Goal: Contribute content: Contribute content

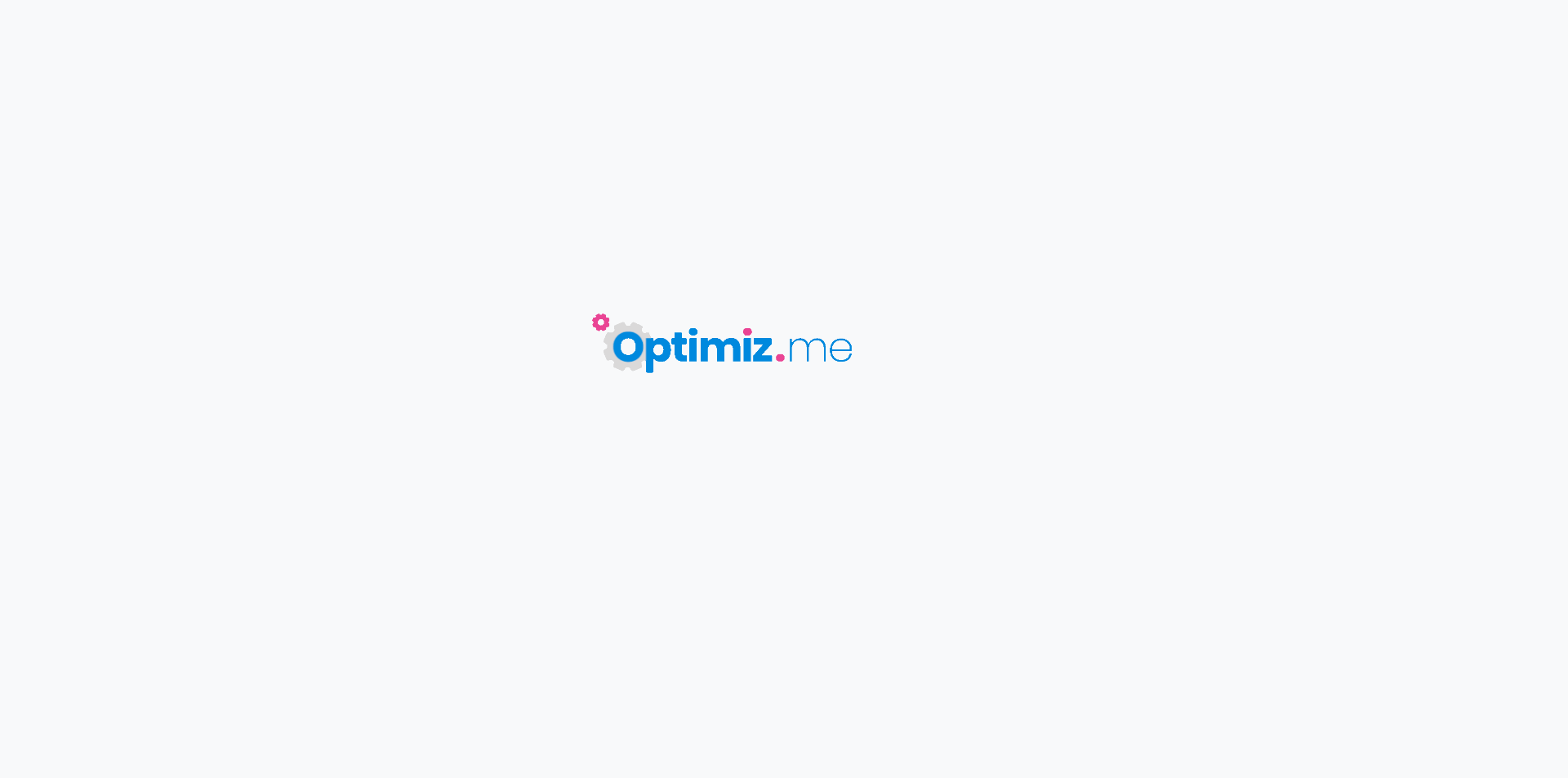
type input "Kit Drag X3 - Voopoo"
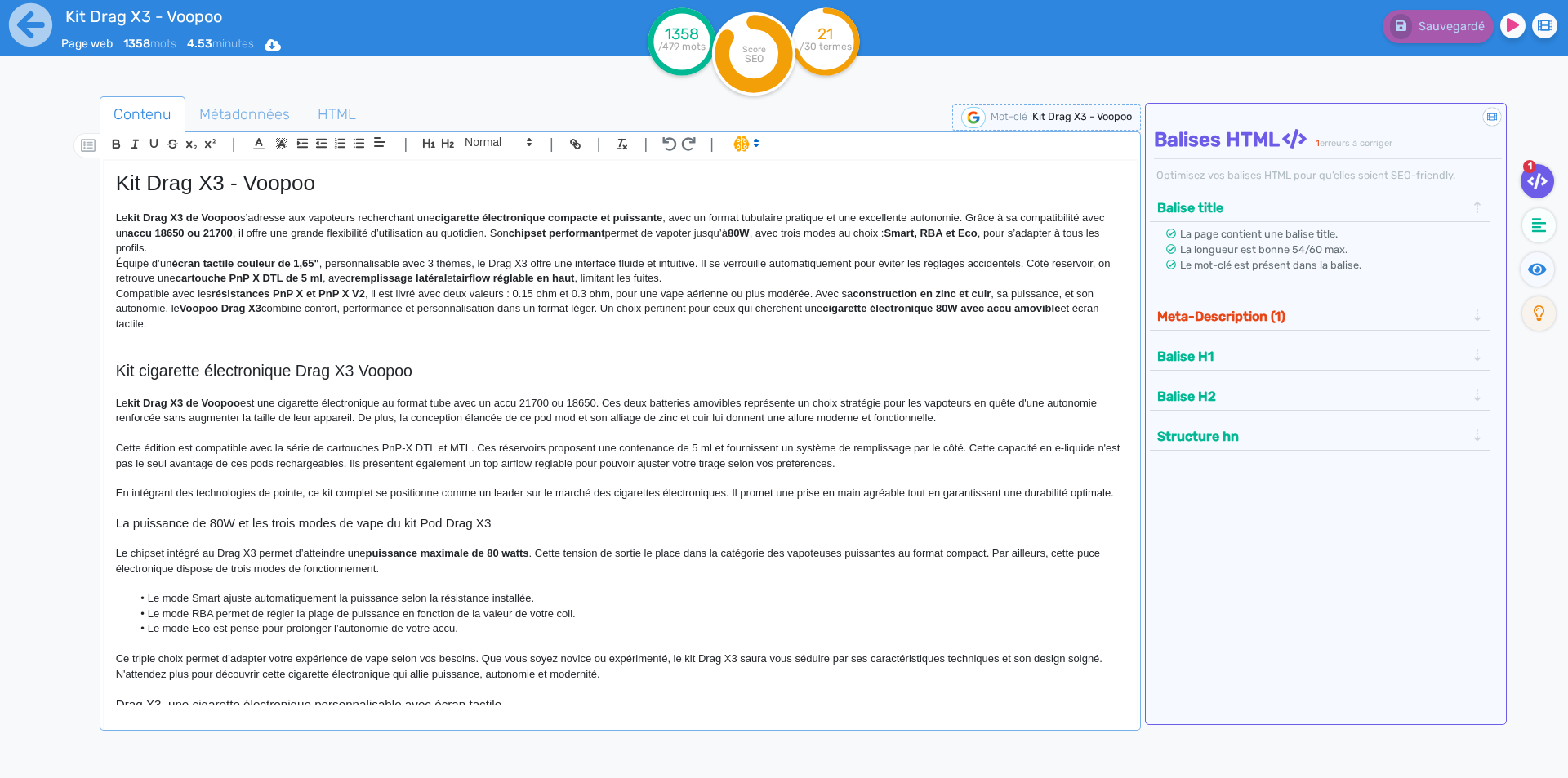
click at [589, 213] on strong "cigarette électronique compacte et puissante" at bounding box center [548, 217] width 228 height 12
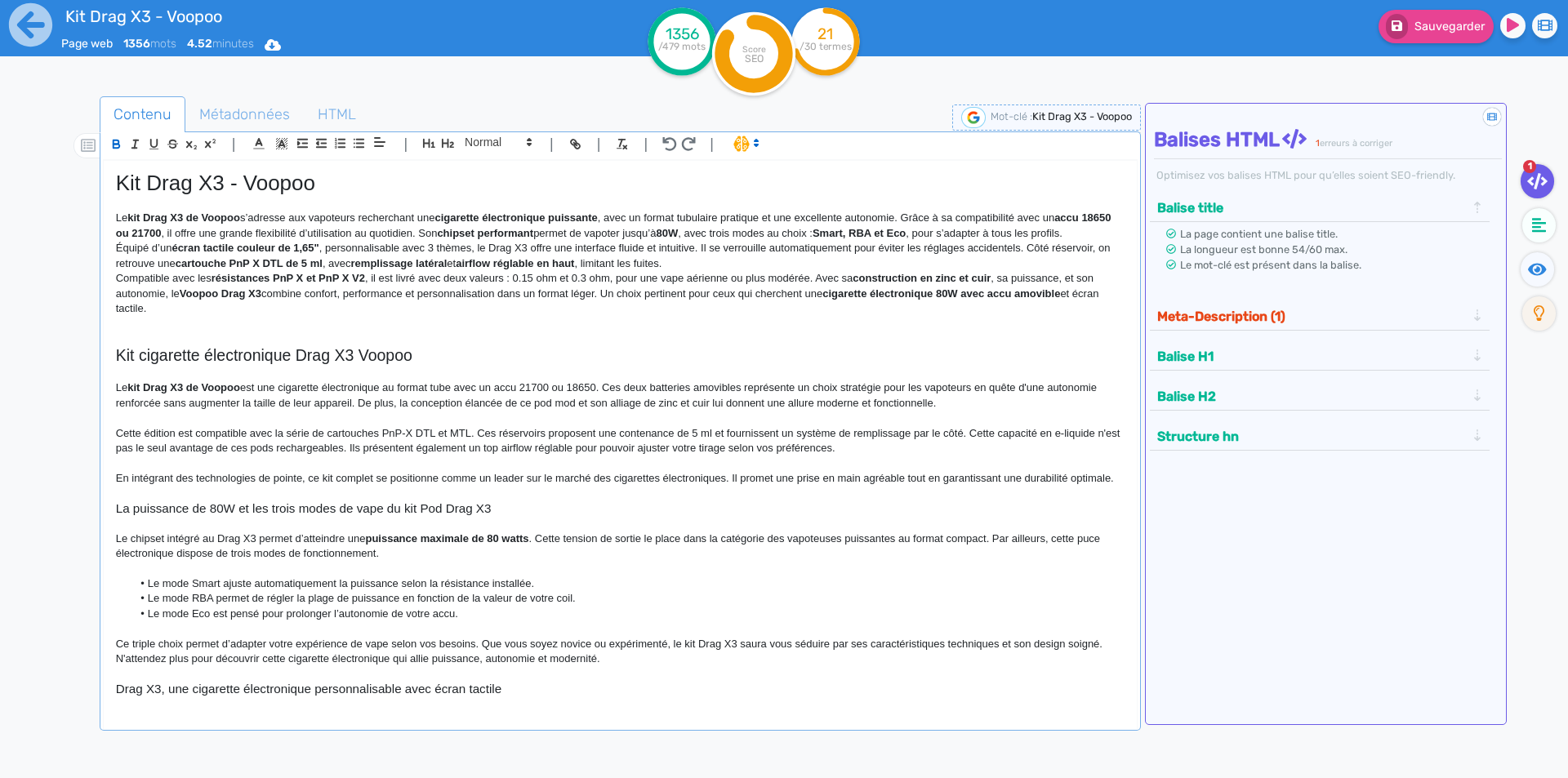
click at [613, 219] on p "Le kit Drag X3 de [PERSON_NAME] s’adresse aux vapoteurs recherchant une cigaret…" at bounding box center [620, 225] width 1009 height 30
click at [749, 225] on p "Le kit Drag X3 de [PERSON_NAME] s’adresse aux vapoteurs recherchant une cigaret…" at bounding box center [620, 225] width 1009 height 30
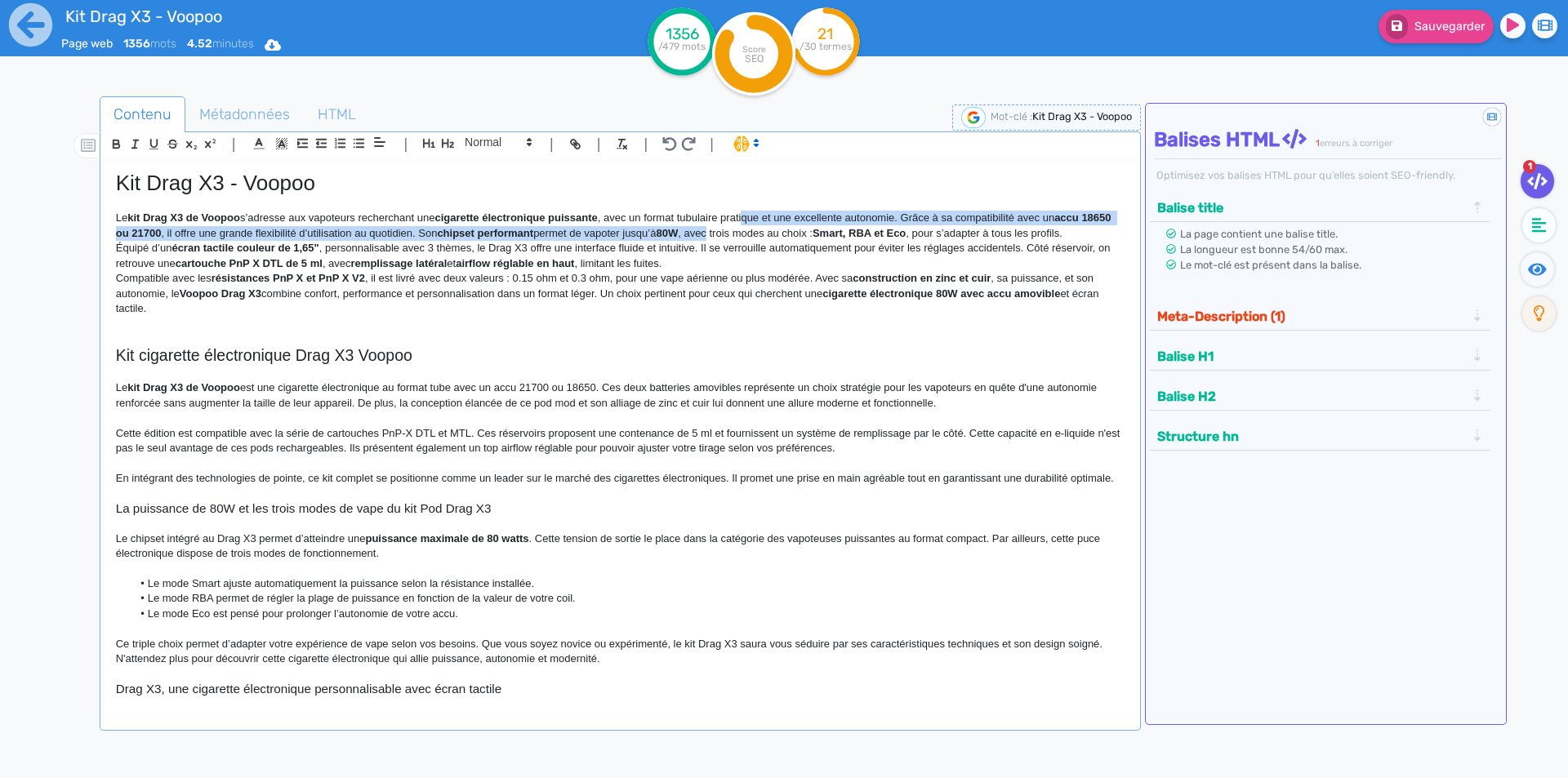
click at [749, 226] on p "Le kit Drag X3 de [PERSON_NAME] s’adresse aux vapoteurs recherchant une cigaret…" at bounding box center [620, 225] width 1009 height 30
click at [749, 219] on p "Le kit Drag X3 de [PERSON_NAME] s’adresse aux vapoteurs recherchant une cigaret…" at bounding box center [620, 225] width 1009 height 30
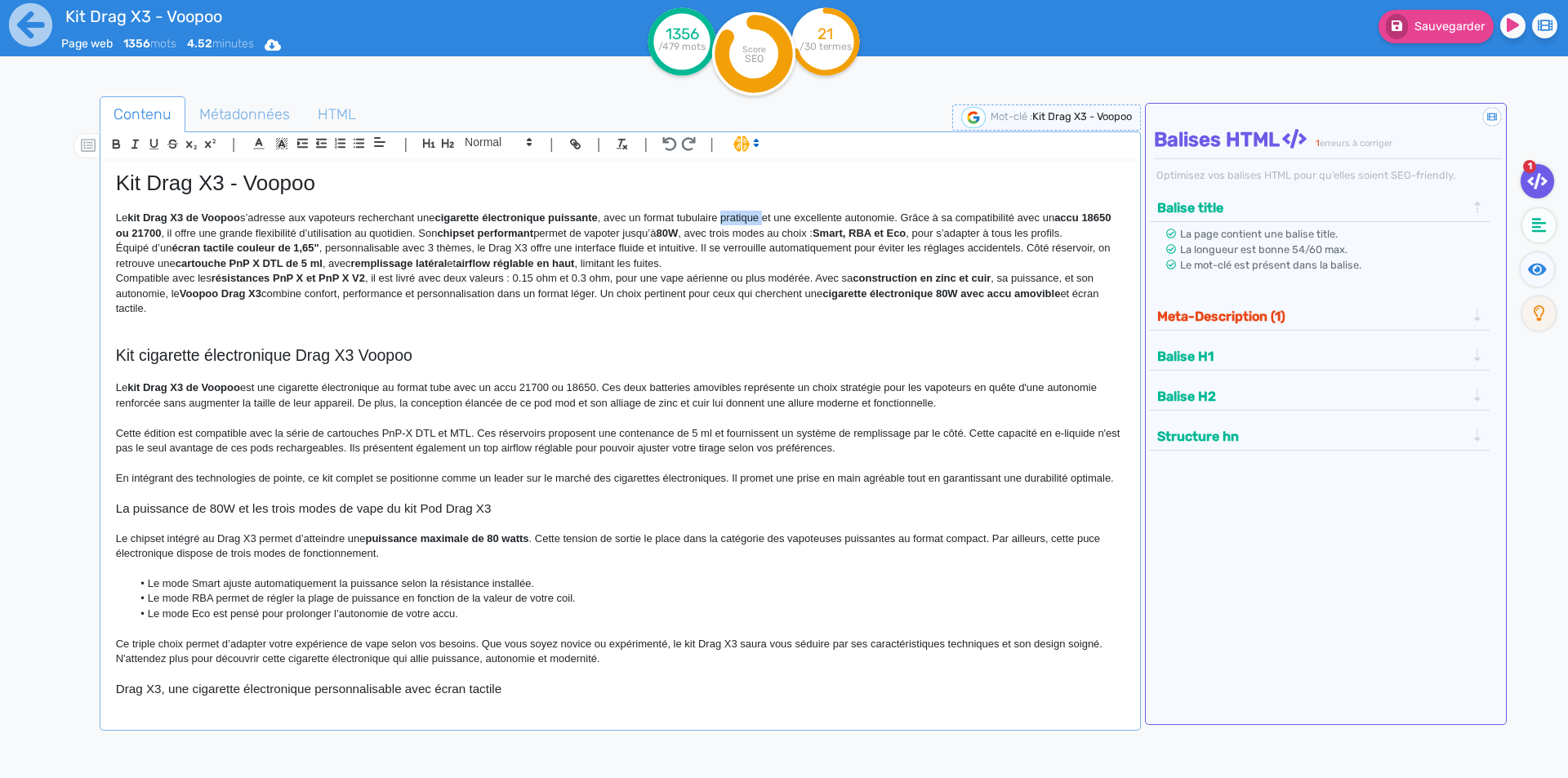
click at [749, 219] on p "Le kit Drag X3 de [PERSON_NAME] s’adresse aux vapoteurs recherchant une cigaret…" at bounding box center [620, 225] width 1009 height 30
click at [791, 210] on p at bounding box center [620, 203] width 1009 height 15
click at [791, 217] on p "Le kit Drag X3 de Voopoo s’adresse aux vapoteurs recherchant une cigarette élec…" at bounding box center [620, 225] width 1009 height 30
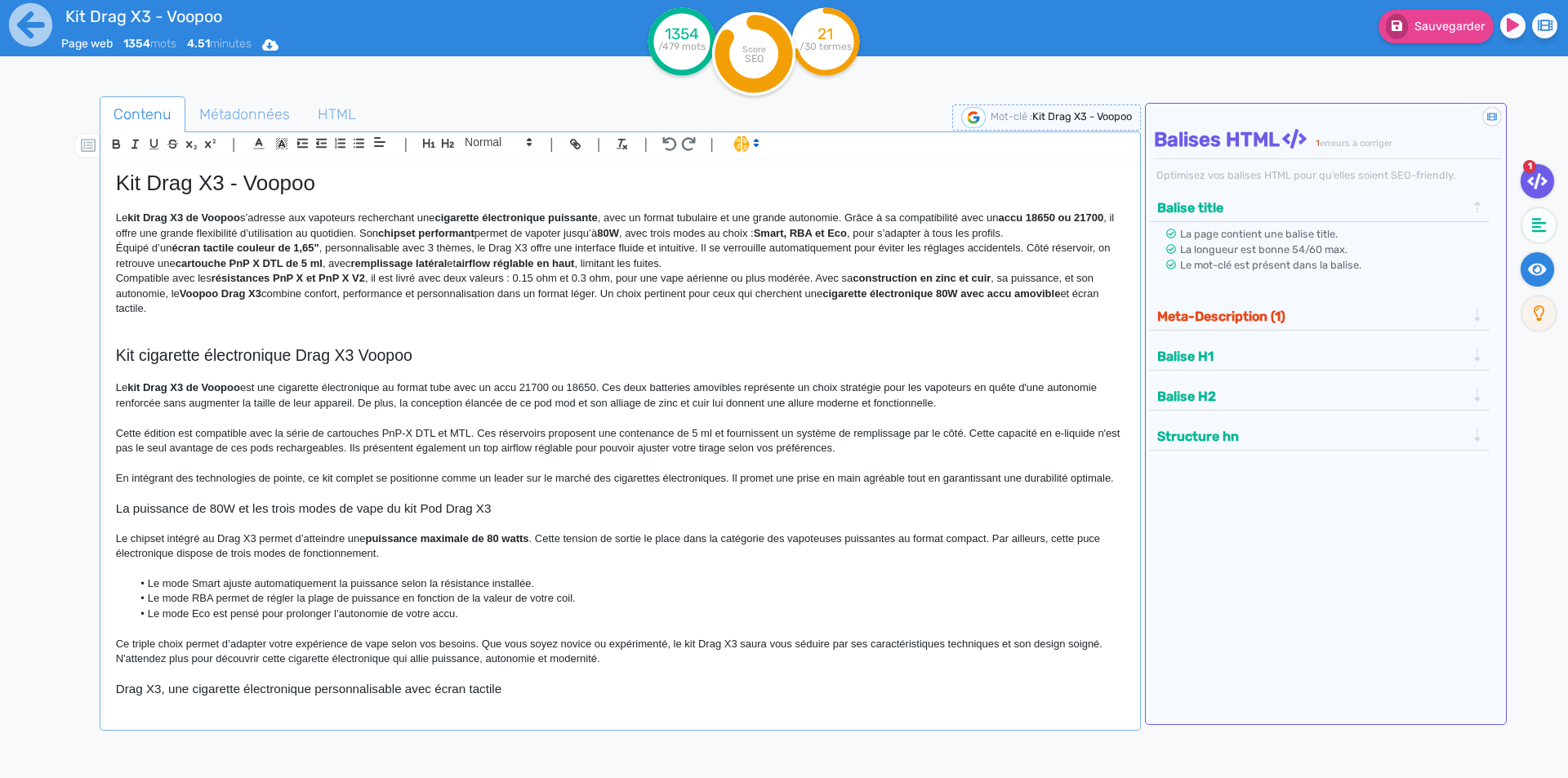
click at [1537, 260] on fa-icon at bounding box center [1537, 270] width 34 height 35
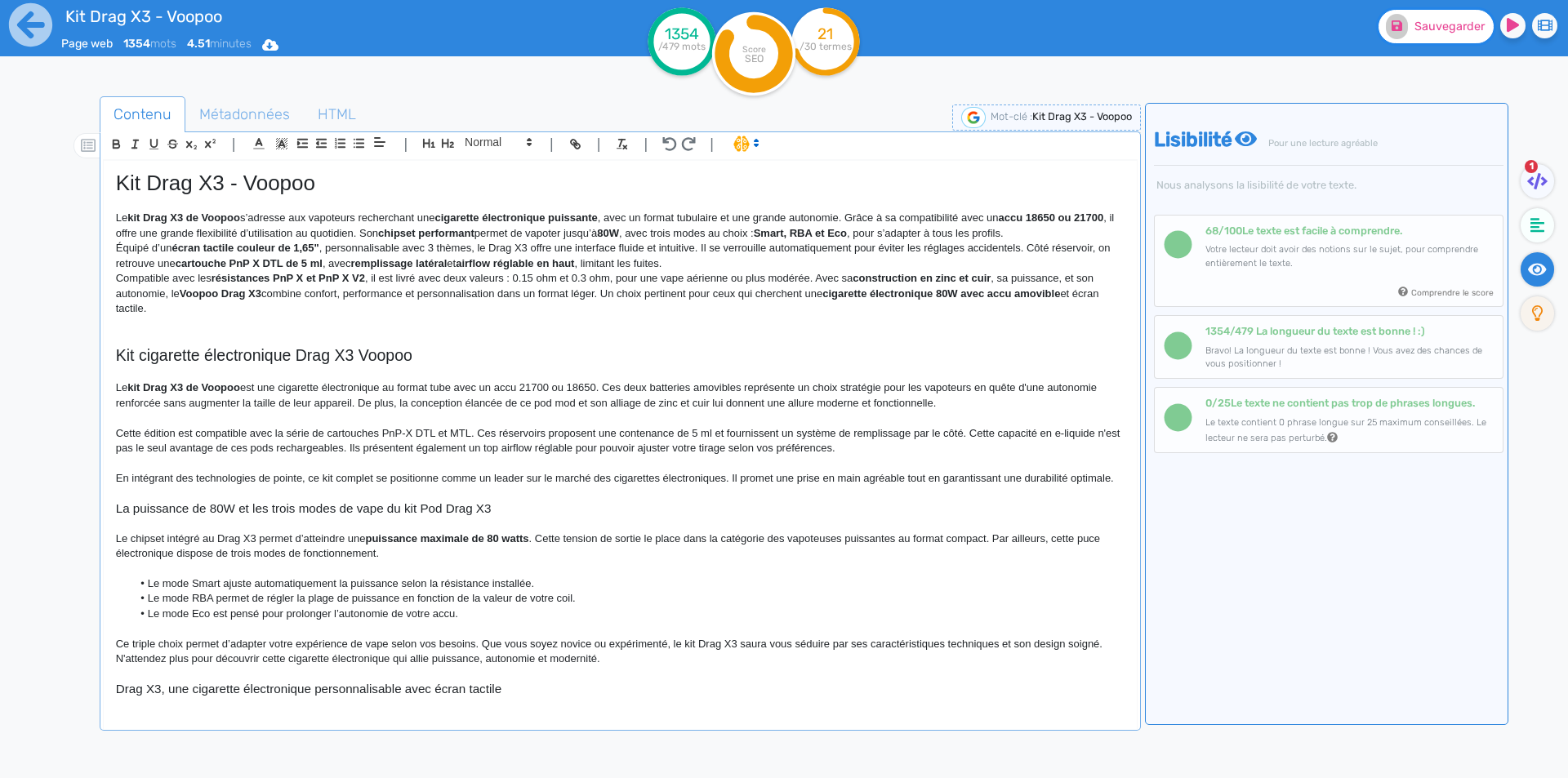
click at [1420, 42] on button "Sauvegarder" at bounding box center [1436, 26] width 115 height 34
click at [469, 215] on strong "cigarette électronique puissante" at bounding box center [515, 217] width 162 height 12
drag, startPoint x: 469, startPoint y: 215, endPoint x: 742, endPoint y: 221, distance: 273.1
click at [742, 221] on p "Le kit Drag X3 de [PERSON_NAME] s’adresse aux vapoteurs recherchant une cigaret…" at bounding box center [620, 225] width 1009 height 30
click at [659, 213] on p "Le kit Drag X3 de [PERSON_NAME] s’adresse aux vapoteurs recherchant une cigaret…" at bounding box center [620, 225] width 1009 height 30
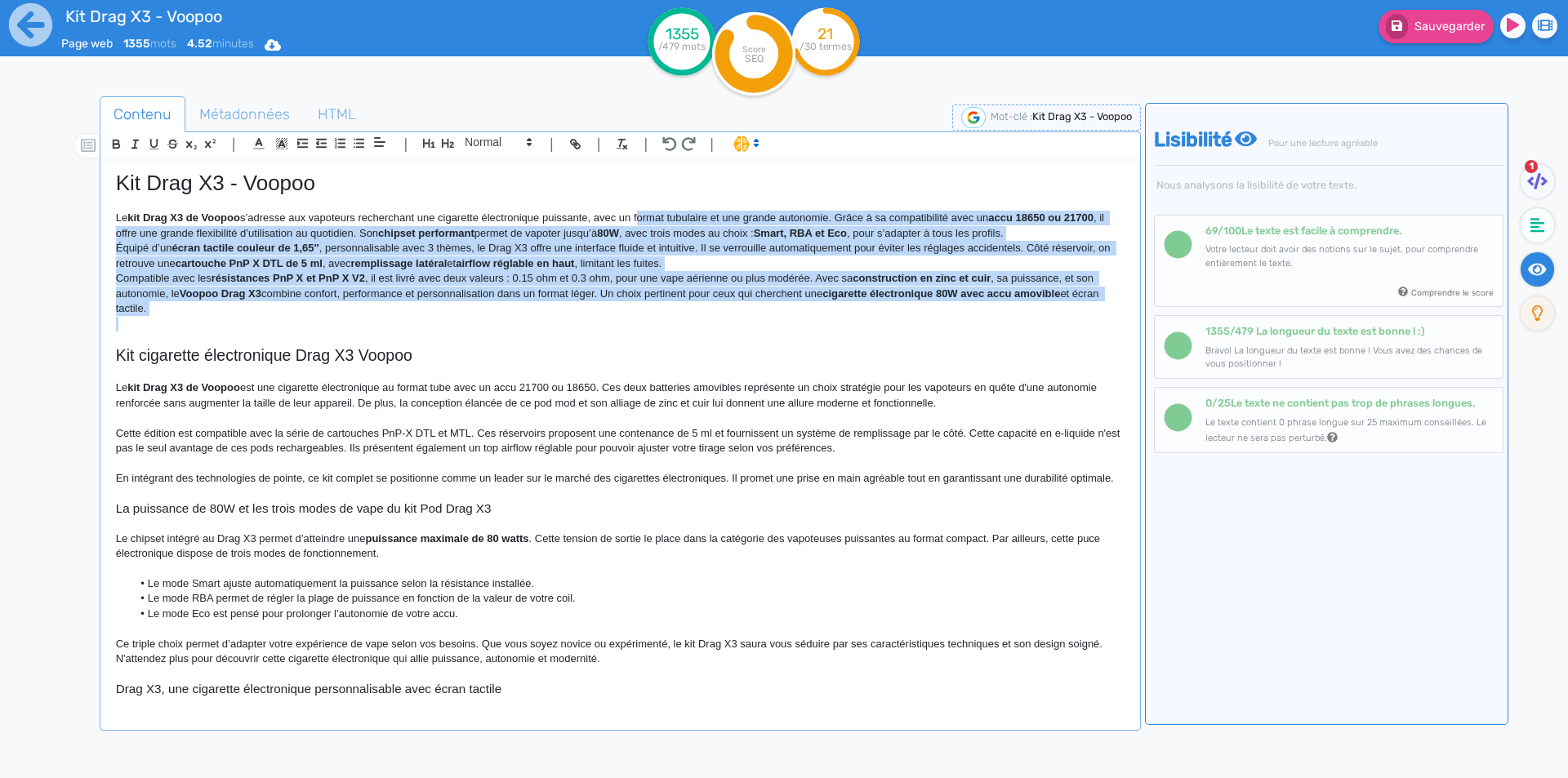
drag, startPoint x: 659, startPoint y: 213, endPoint x: 838, endPoint y: 306, distance: 201.7
click at [838, 306] on div "Kit Drag X3 - Voopoo Le kit Drag X3 de Voopoo s’adresse aux vapoteurs rechercha…" at bounding box center [620, 432] width 1033 height 545
click at [752, 269] on p "Équipé d’un écran tactile couleur de 1,65", personnalisable avec 3 thèmes, le D…" at bounding box center [620, 255] width 1009 height 30
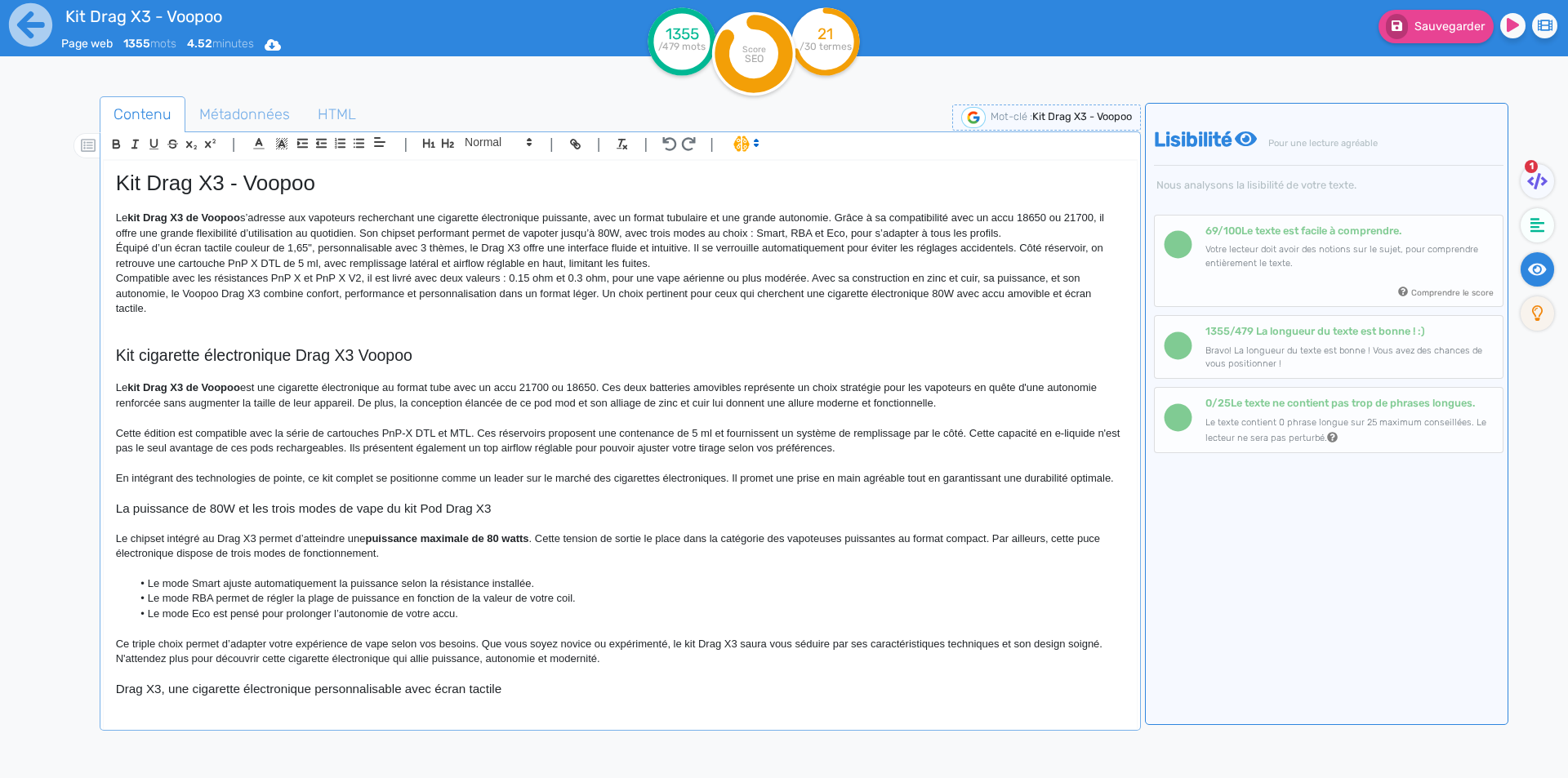
click at [915, 215] on p "Le kit Drag X3 de [PERSON_NAME] s’adresse aux vapoteurs recherchant une cigaret…" at bounding box center [620, 225] width 1009 height 30
click at [315, 232] on p "Le kit Drag X3 de [PERSON_NAME] s’adresse aux vapoteurs recherchant une cigaret…" at bounding box center [620, 225] width 1009 height 30
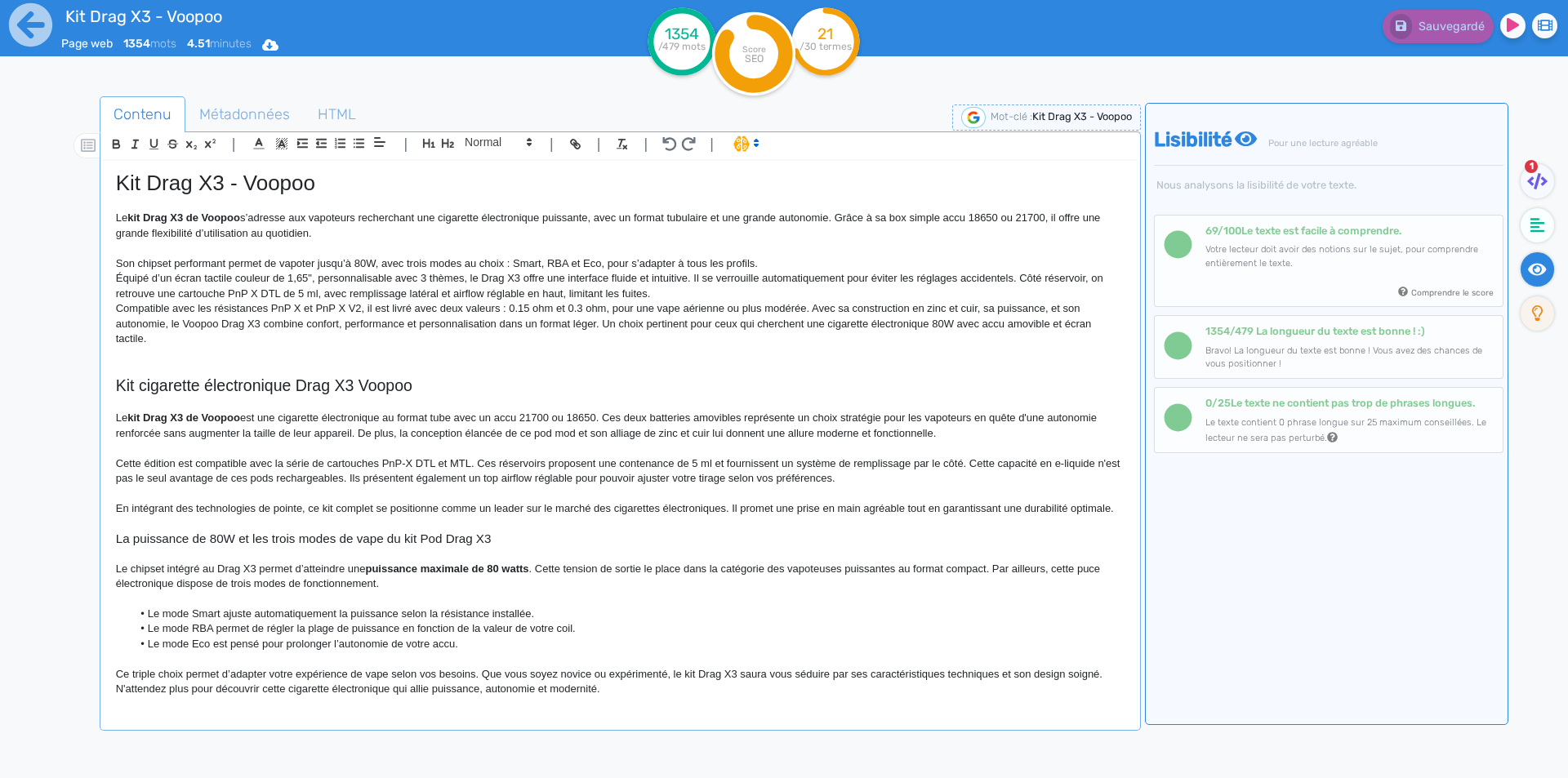
click at [806, 264] on p "Son chipset performant permet de vapoter jusqu’à 80W, avec trois modes au choix…" at bounding box center [620, 264] width 1009 height 15
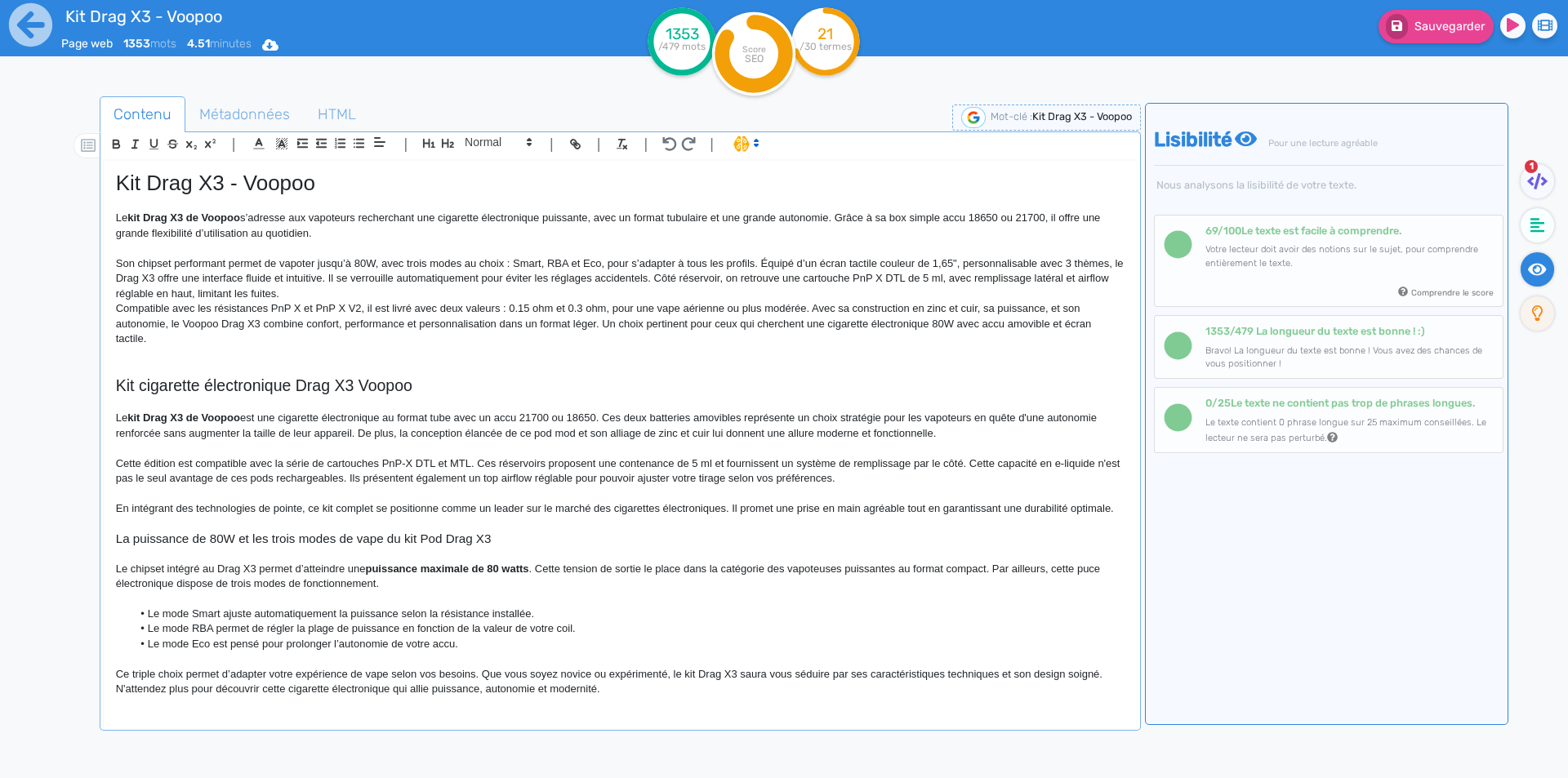
click at [961, 264] on p "Son chipset performant permet de vapoter jusqu’à 80W, avec trois modes au choix…" at bounding box center [620, 278] width 1009 height 45
click at [246, 282] on p "Son chipset performant permet de vapoter jusqu’à 80W, avec trois modes au choix…" at bounding box center [620, 278] width 1009 height 45
click at [250, 277] on p "Son chipset performant permet de vapoter jusqu’à 80W, avec trois modes au choix…" at bounding box center [620, 278] width 1009 height 45
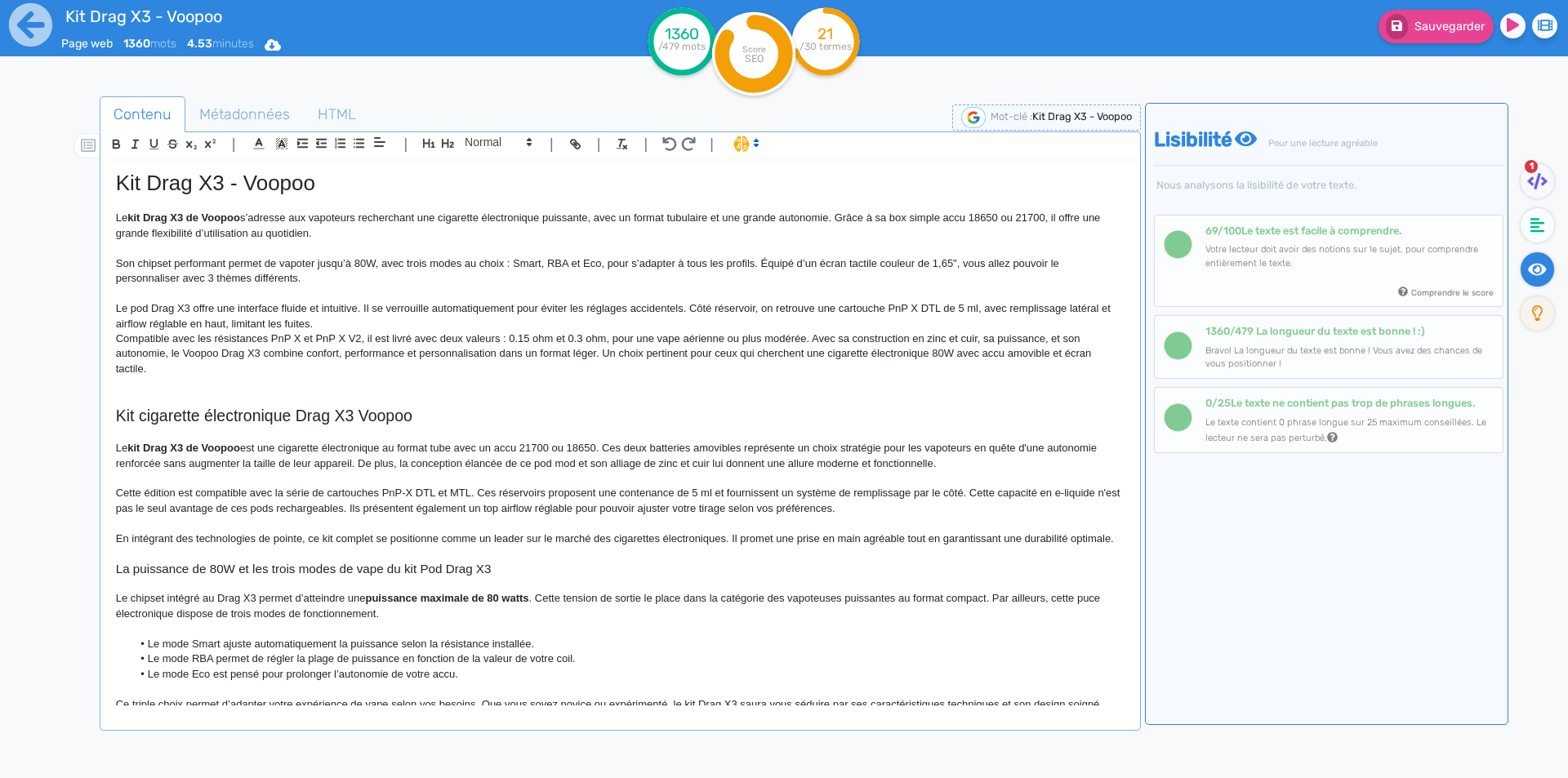
click at [211, 301] on p at bounding box center [620, 294] width 1009 height 15
click at [203, 307] on p "Le pod Drag X3 offre une interface fluide et intuitive. Il se verrouille automa…" at bounding box center [620, 316] width 1009 height 30
drag, startPoint x: 203, startPoint y: 307, endPoint x: 364, endPoint y: 305, distance: 161.0
click at [364, 305] on p "Le pod Drag X3 offre une interface fluide et intuitive. Il se verrouille automa…" at bounding box center [620, 316] width 1009 height 30
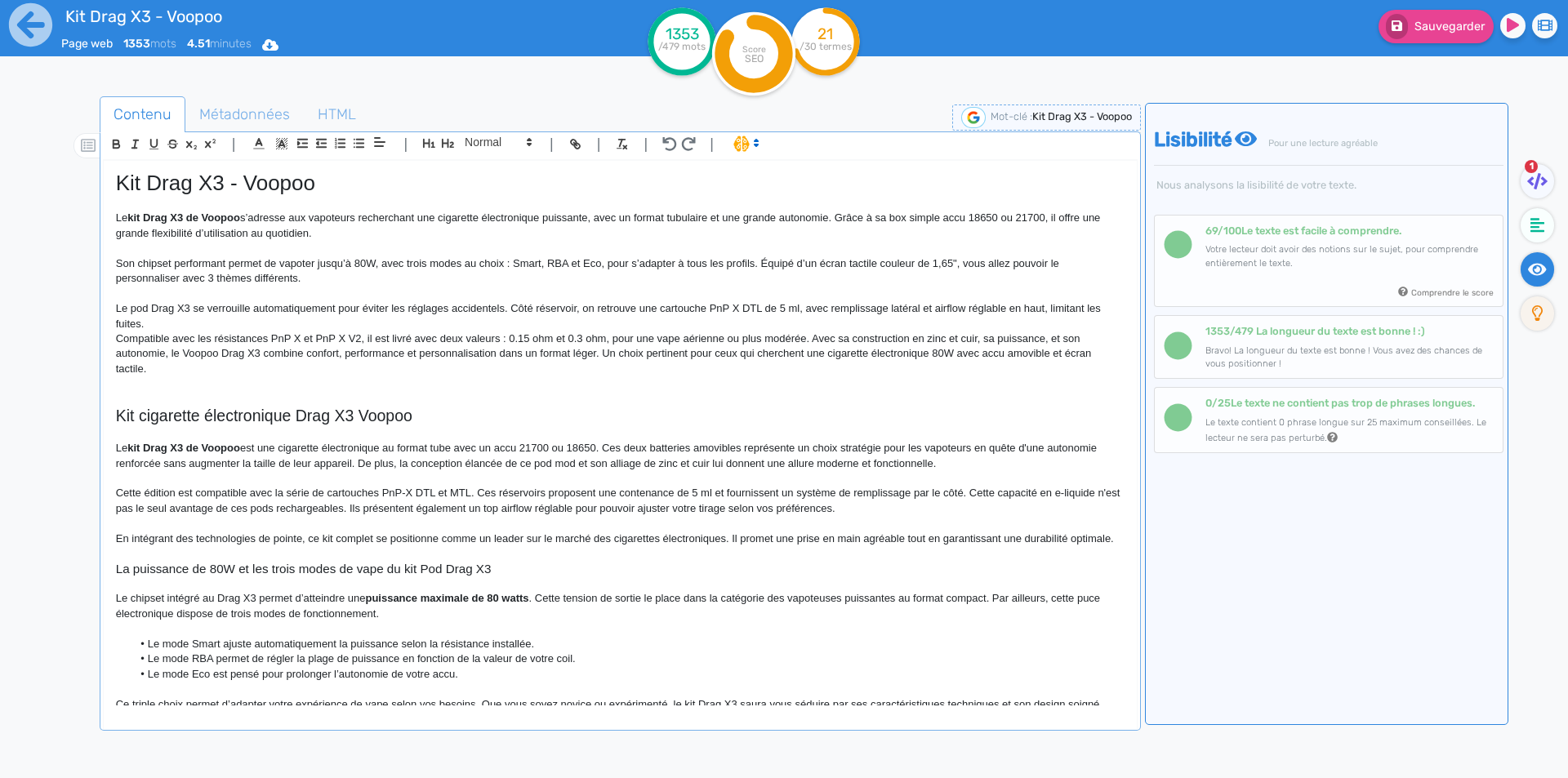
click at [502, 311] on p "Le pod Drag X3 se verrouille automatiquement pour éviter les réglages accidente…" at bounding box center [620, 316] width 1009 height 30
click at [299, 321] on p "Le pod Drag X3 se verrouille automatiquement pour éviter les réglages accidente…" at bounding box center [620, 316] width 1009 height 30
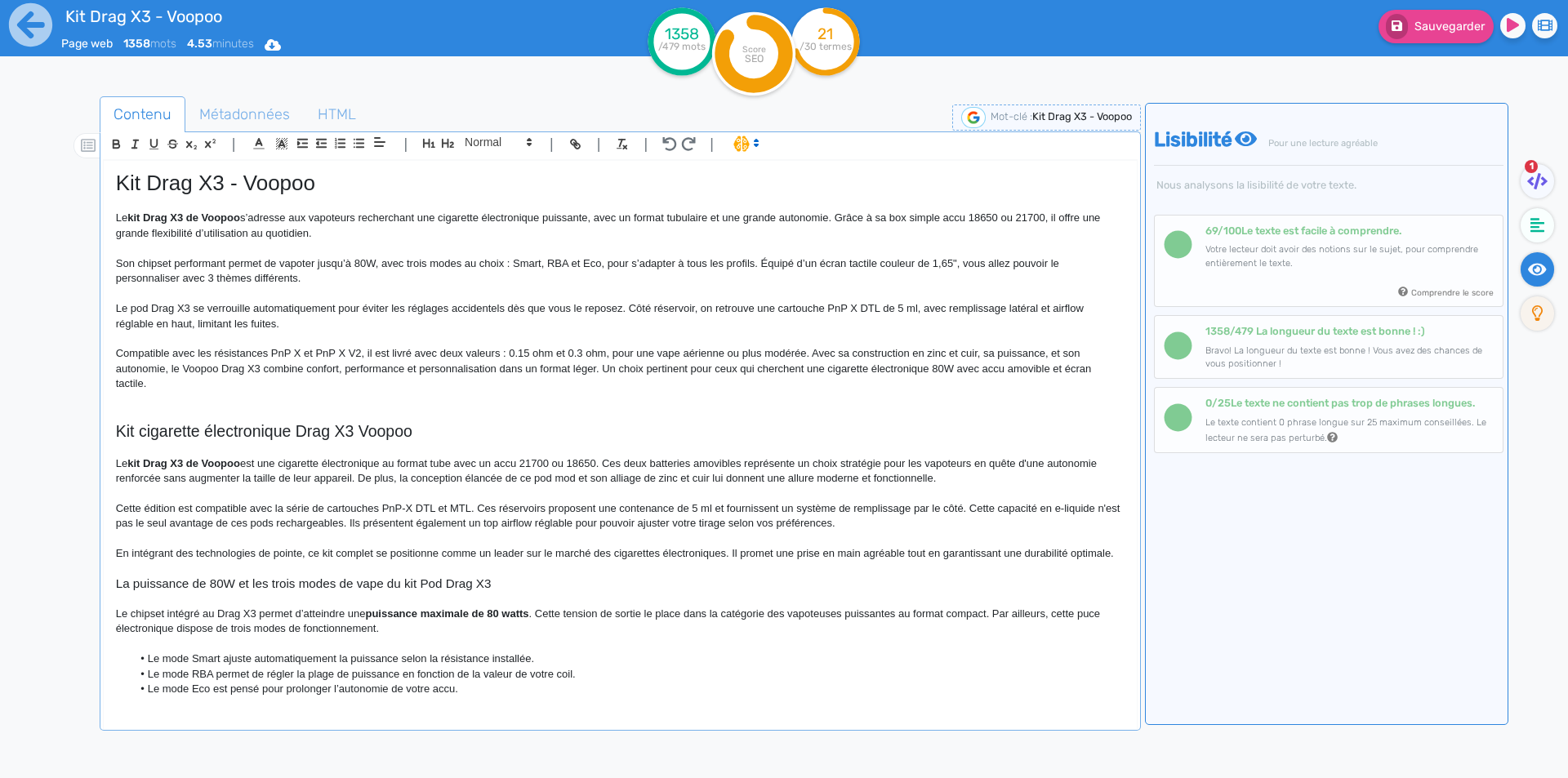
click at [316, 350] on p "Compatible avec les résistances PnP X et PnP X V2, il est livré avec deux valeu…" at bounding box center [620, 368] width 1009 height 45
click at [549, 349] on p "Compatible avec les résistances PnP X et les résistances PnP X V2, il est livré…" at bounding box center [620, 368] width 1009 height 45
click at [550, 349] on p "Compatible avec les résistances PnP X et les résistances PnP X V2, il est livré…" at bounding box center [620, 368] width 1009 height 45
click at [444, 353] on p "Compatible avec les résistances PnP X et les résistances PnP X V2, il est livré…" at bounding box center [620, 368] width 1009 height 45
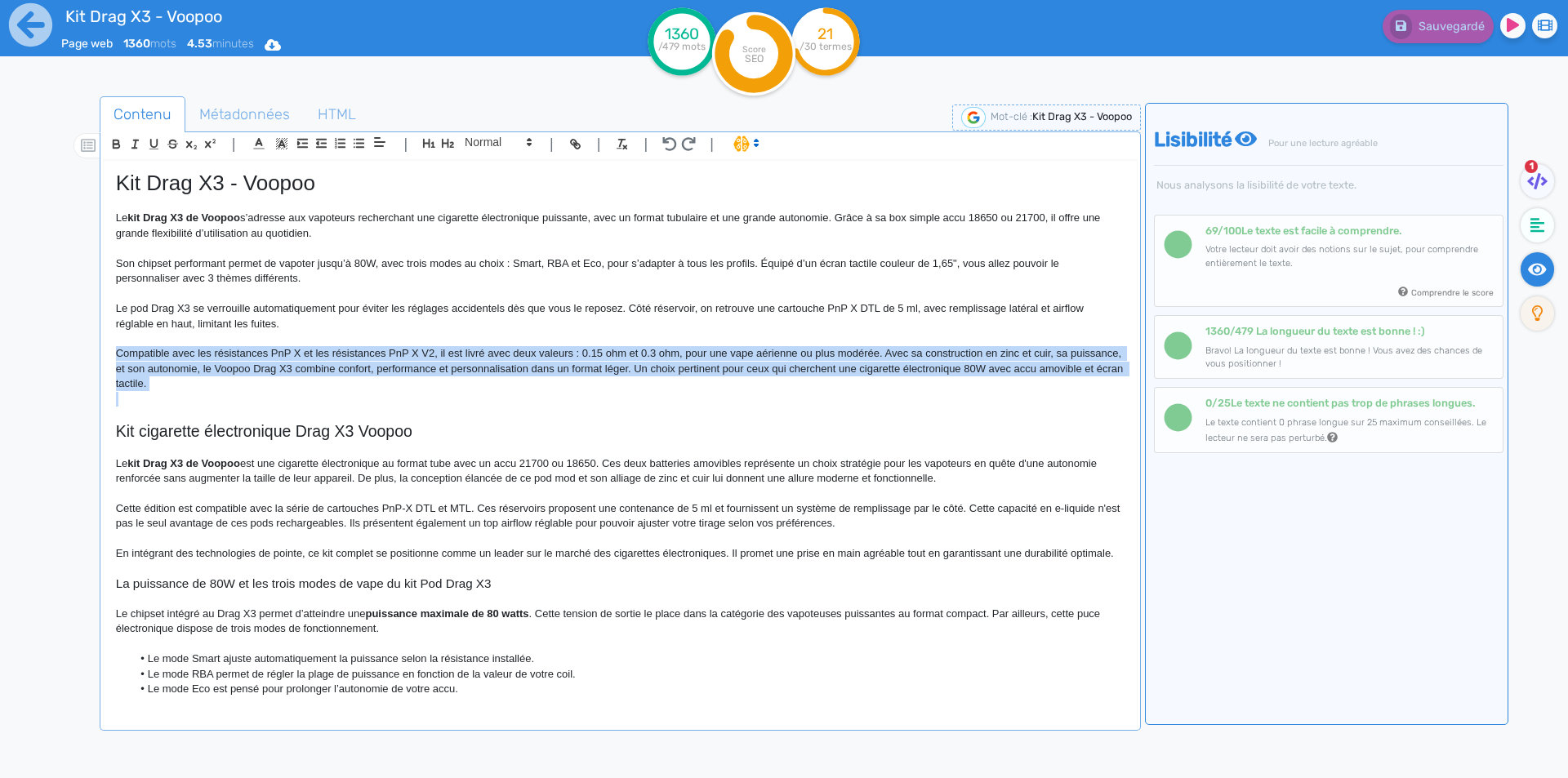
click at [443, 352] on p "Compatible avec les résistances PnP X et les résistances PnP X V2, il est livré…" at bounding box center [620, 368] width 1009 height 45
click at [441, 351] on p "Compatible avec les résistances PnP X et les résistances PnP X V2, il est livré…" at bounding box center [620, 368] width 1009 height 45
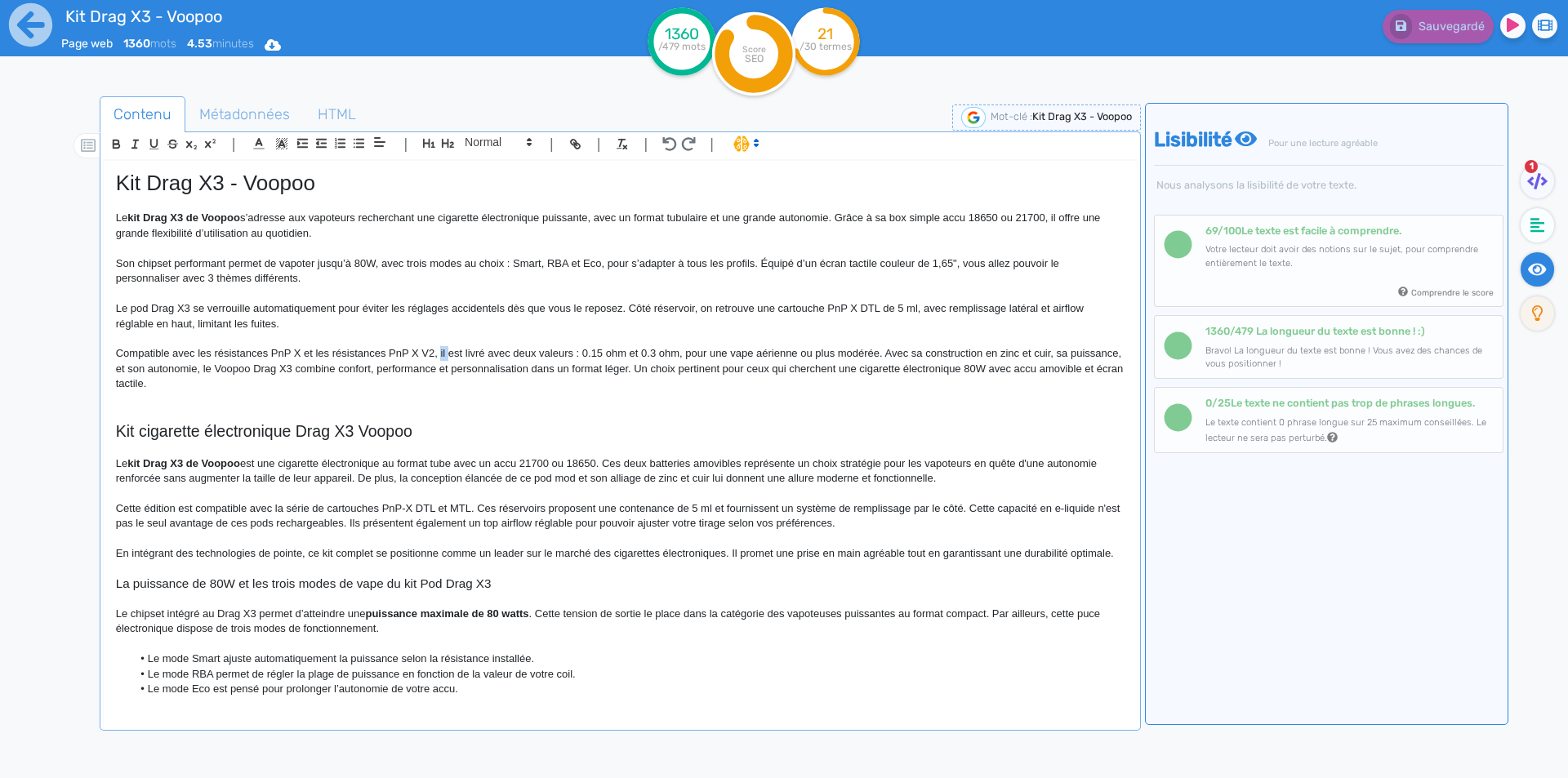
click at [441, 351] on p "Compatible avec les résistances PnP X et les résistances PnP X V2, il est livré…" at bounding box center [620, 368] width 1009 height 45
click at [743, 358] on p "Compatible avec les résistances PnP X et les résistances PnP X V2, ce kit compl…" at bounding box center [620, 368] width 1009 height 45
click at [761, 354] on p "Compatible avec les résistances PnP X et les résistances PnP X V2, ce kit compl…" at bounding box center [620, 368] width 1009 height 45
drag, startPoint x: 761, startPoint y: 354, endPoint x: 940, endPoint y: 353, distance: 179.0
click at [940, 353] on p "Compatible avec les résistances PnP X et les résistances PnP X V2, ce kit compl…" at bounding box center [620, 368] width 1009 height 45
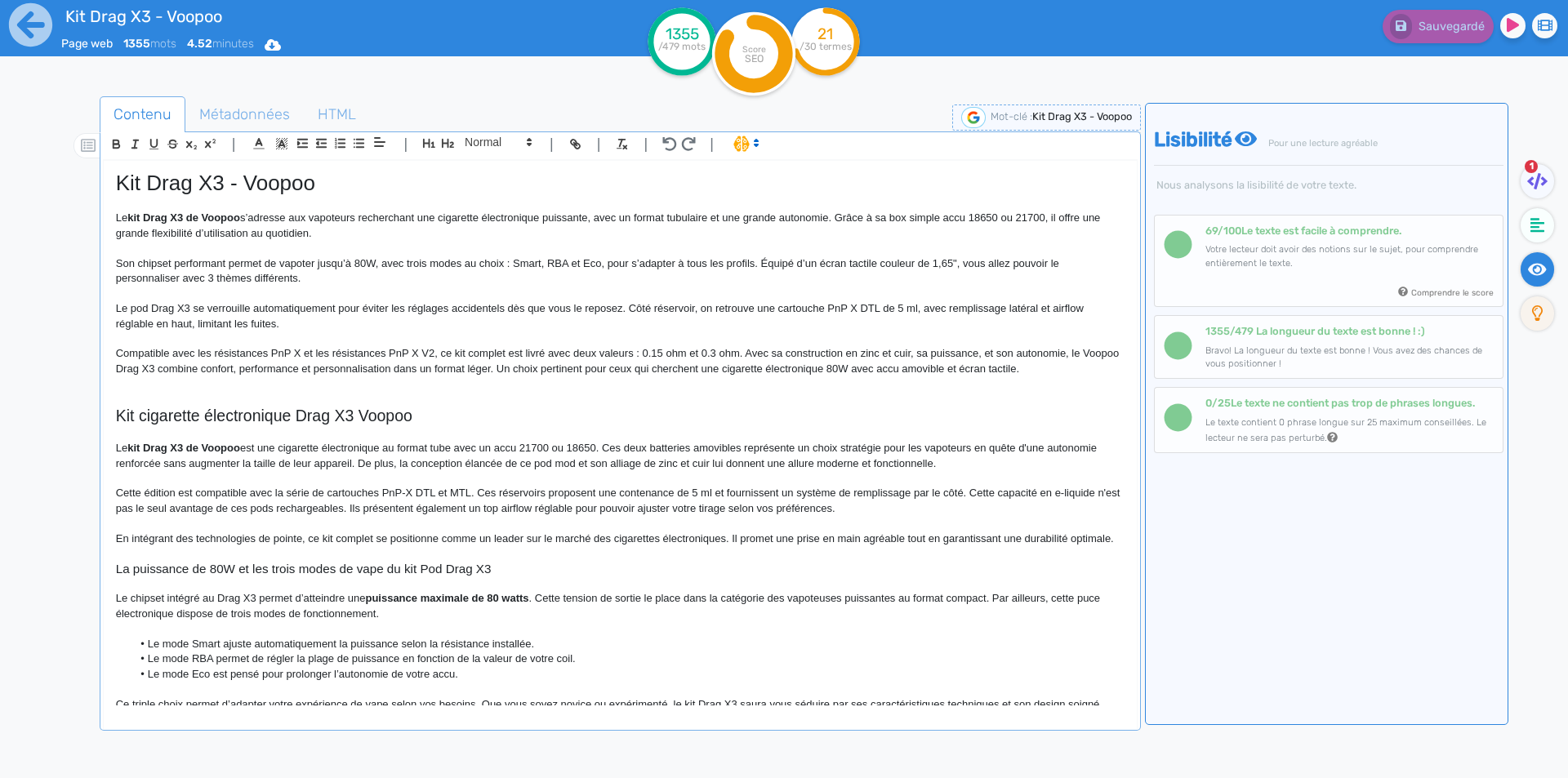
click at [749, 354] on p "Compatible avec les résistances PnP X et les résistances PnP X V2, ce kit compl…" at bounding box center [620, 361] width 1009 height 30
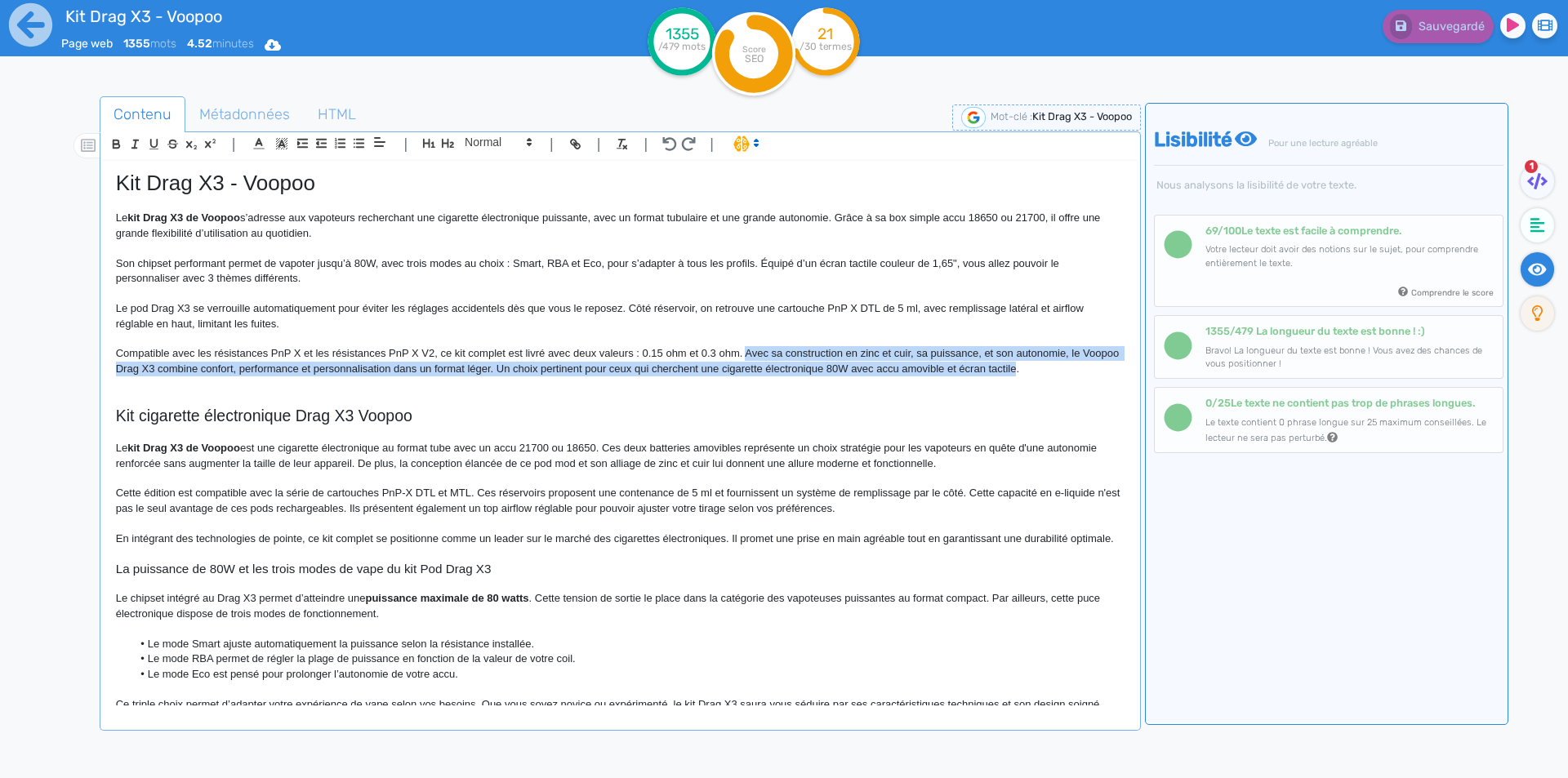
drag, startPoint x: 749, startPoint y: 354, endPoint x: 1035, endPoint y: 369, distance: 286.4
click at [1035, 369] on div "Kit Drag X3 - Voopoo Le kit Drag X3 de Voopoo s’adresse aux vapoteurs rechercha…" at bounding box center [620, 432] width 1033 height 545
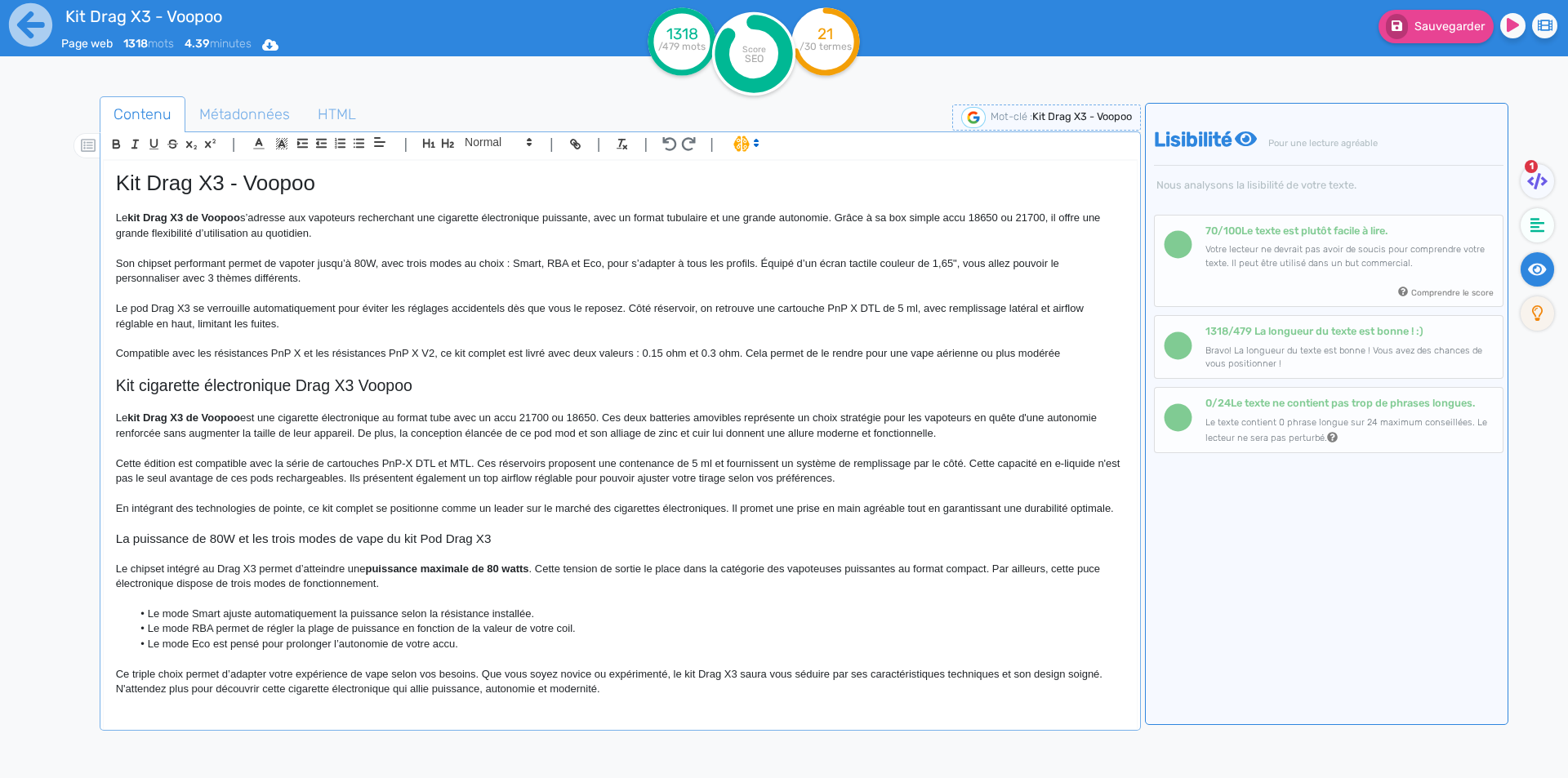
click at [863, 348] on p "Compatible avec les résistances PnP X et les résistances PnP X V2, ce kit compl…" at bounding box center [620, 354] width 1009 height 15
drag, startPoint x: 1087, startPoint y: 356, endPoint x: 1098, endPoint y: 356, distance: 11.0
click at [1088, 356] on p "Compatible avec les résistances PnP X et les résistances PnP X V2, ce kit compl…" at bounding box center [620, 354] width 1009 height 15
click at [1099, 356] on p "Compatible avec les résistances PnP X et les résistances PnP X V2, ce kit compl…" at bounding box center [620, 354] width 1009 height 15
click at [1417, 40] on button "Sauvegarder" at bounding box center [1436, 26] width 115 height 34
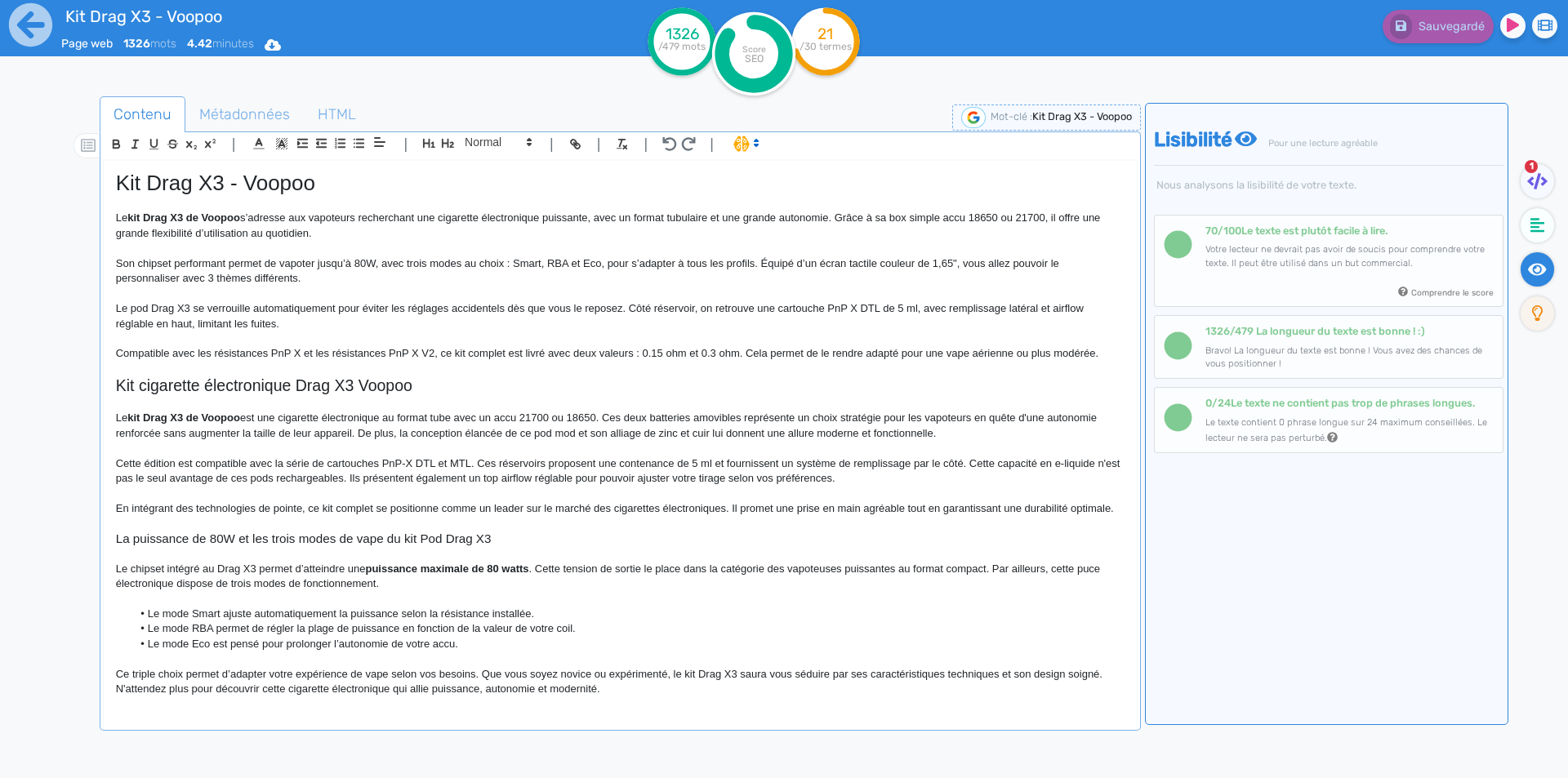
click at [828, 259] on p "Son chipset performant permet de vapoter jusqu’à 80W, avec trois modes au choix…" at bounding box center [620, 271] width 1009 height 30
click at [953, 262] on p "Son chipset performant permet de vapoter jusqu’à 80W, avec trois modes au choix…" at bounding box center [620, 271] width 1009 height 30
click at [1433, 35] on button "Sauvegarder" at bounding box center [1436, 26] width 115 height 34
click at [605, 466] on p "Cette édition est compatible avec la série de cartouches PnP-X DTL et MTL. Ces …" at bounding box center [620, 472] width 1009 height 30
click at [804, 421] on p "Le kit Drag X3 de Voopoo est une cigarette électronique au format tube avec un …" at bounding box center [620, 425] width 1009 height 30
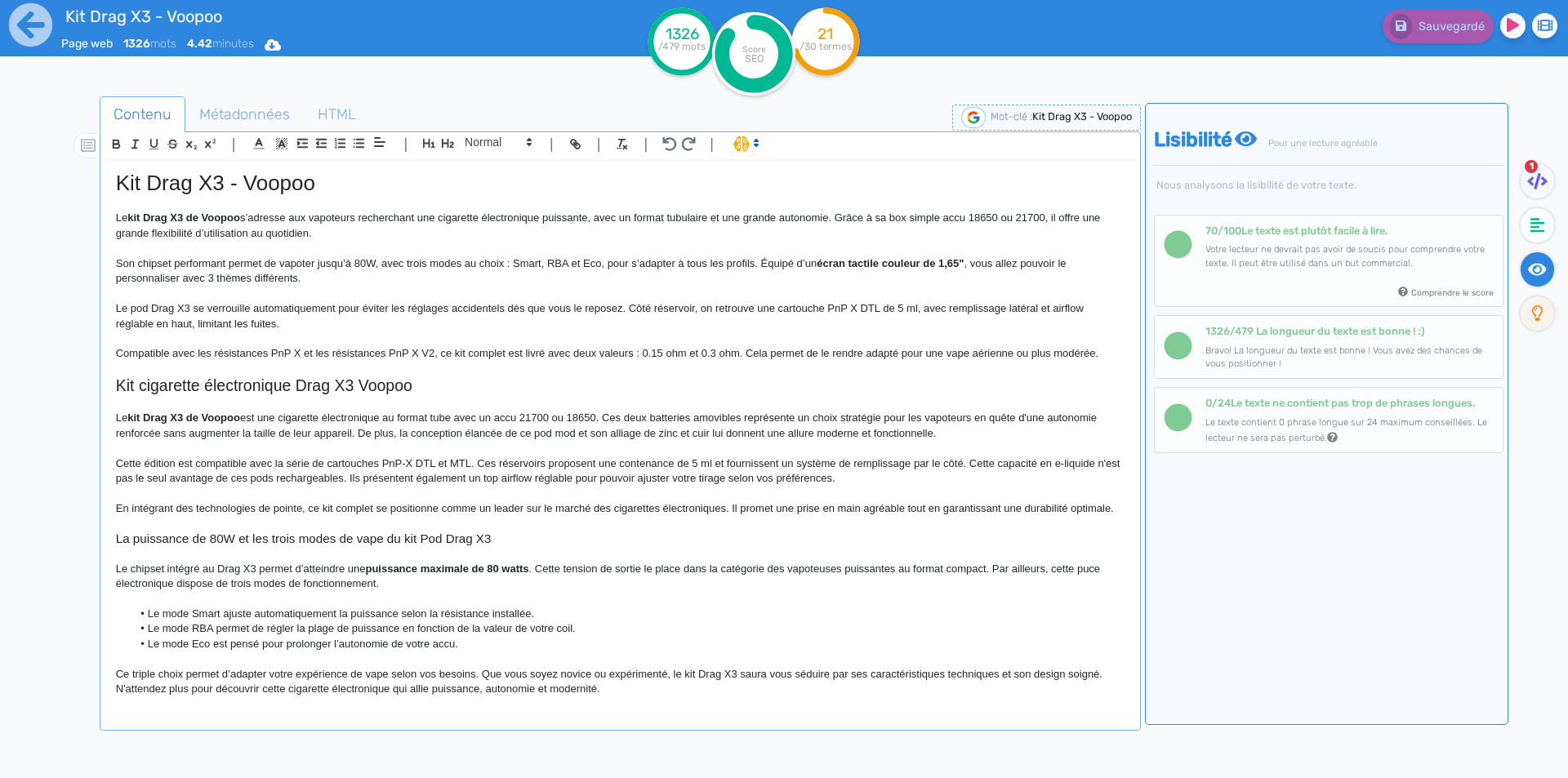
click at [801, 422] on p "Le kit Drag X3 de Voopoo est une cigarette électronique au format tube avec un …" at bounding box center [620, 425] width 1009 height 30
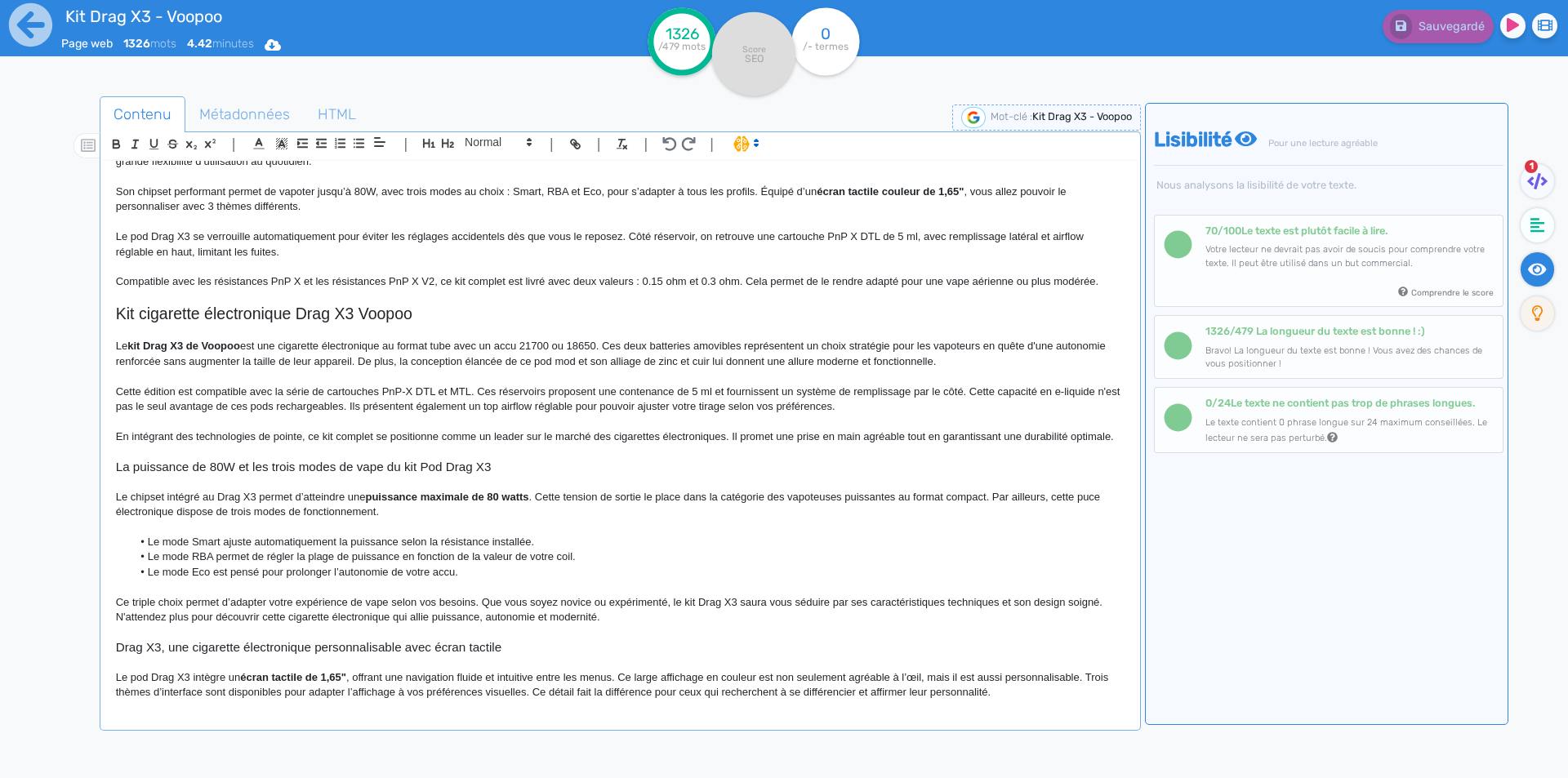
scroll to position [82, 0]
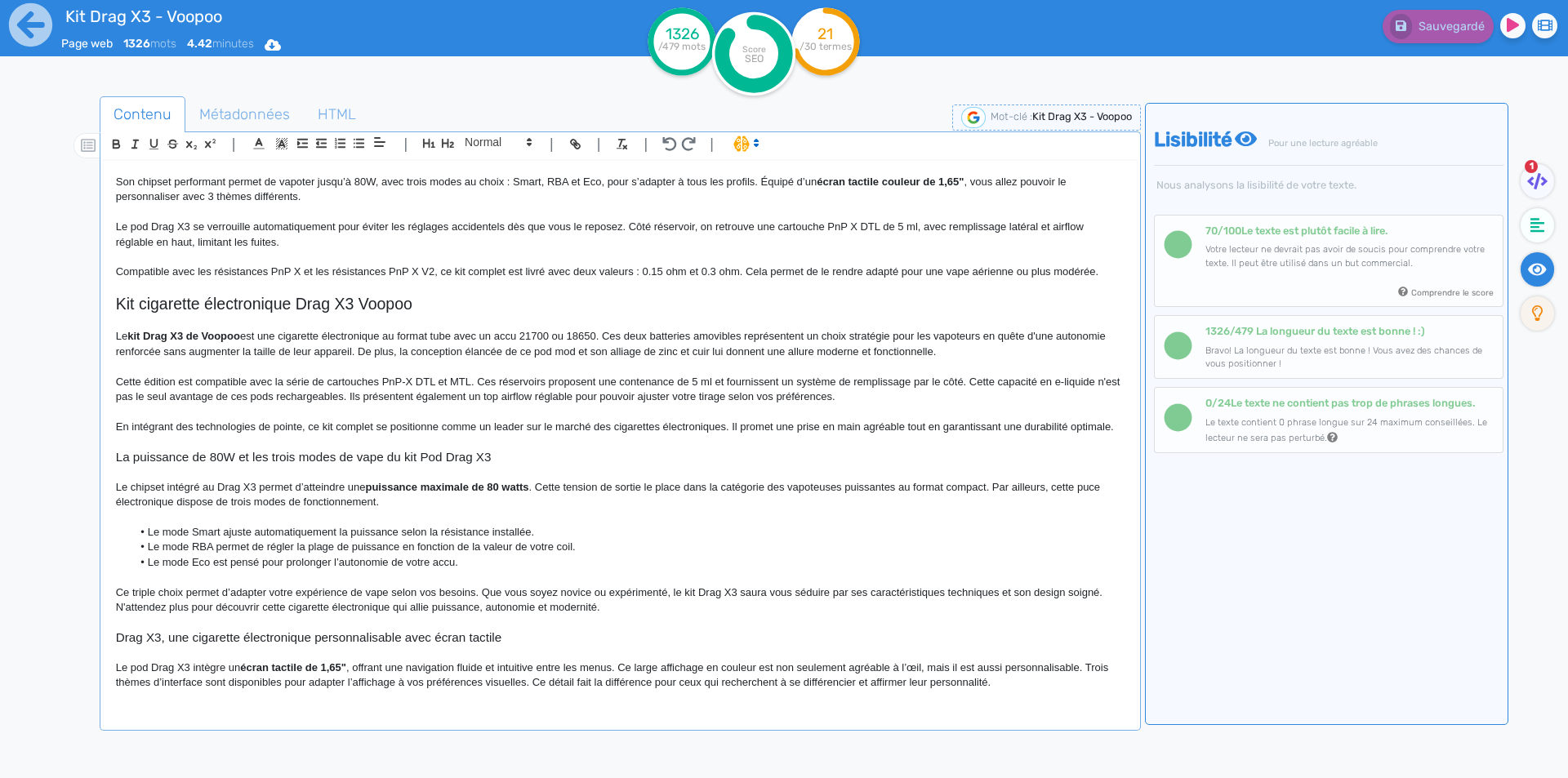
click at [598, 427] on p "En intégrant des technologies de pointe, ce kit complet se positionne comme un …" at bounding box center [620, 427] width 1009 height 15
drag, startPoint x: 598, startPoint y: 427, endPoint x: 683, endPoint y: 426, distance: 85.0
click at [683, 426] on p "En intégrant des technologies de pointe, ce kit complet se positionne comme un …" at bounding box center [620, 427] width 1009 height 15
click at [358, 334] on p "Le kit Drag X3 de Voopoo est une cigarette électronique au format tube avec un …" at bounding box center [620, 344] width 1009 height 30
click at [341, 425] on p "En intégrant des technologies de pointe, ce kit complet se positionne comme un …" at bounding box center [620, 427] width 1009 height 15
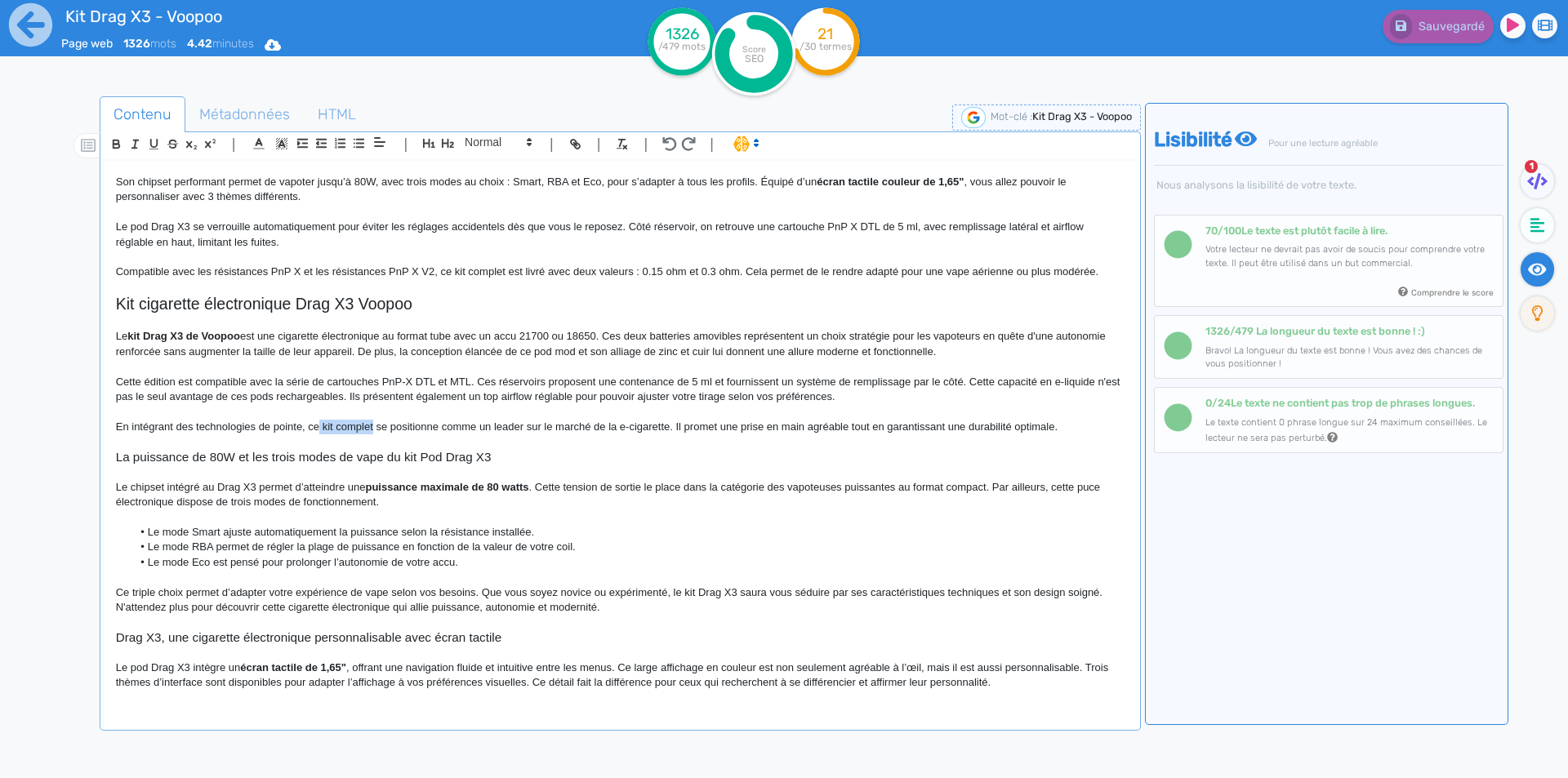
drag, startPoint x: 341, startPoint y: 425, endPoint x: 319, endPoint y: 427, distance: 22.1
click at [319, 427] on p "En intégrant des technologies de pointe, ce kit complet se positionne comme un …" at bounding box center [620, 427] width 1009 height 15
click at [473, 271] on p "Compatible avec les résistances PnP X et les résistances PnP X V2, ce kit compl…" at bounding box center [620, 272] width 1009 height 15
click at [366, 426] on strong "kit complet" at bounding box center [348, 426] width 57 height 12
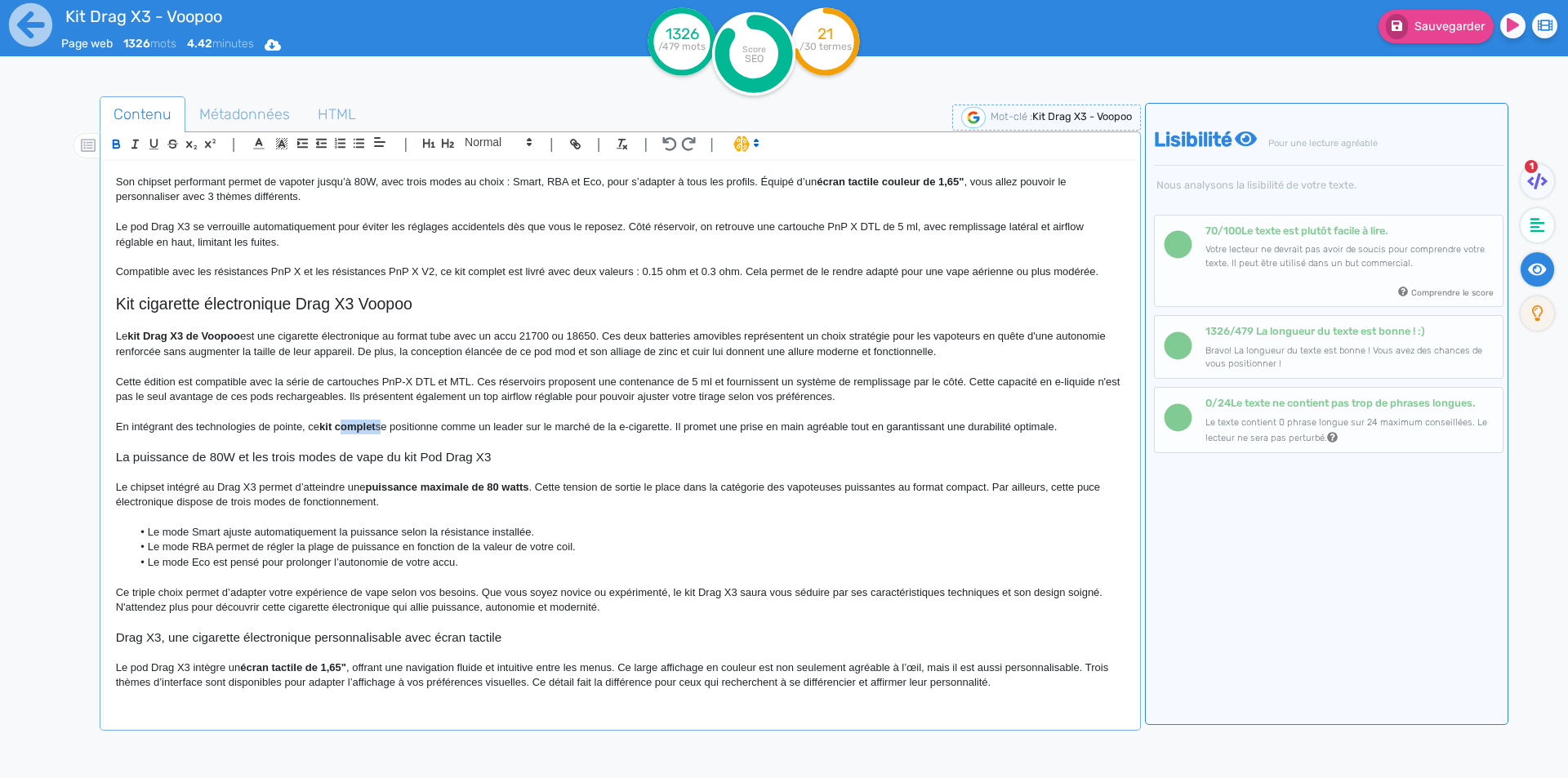
click at [366, 426] on strong "kit complet" at bounding box center [348, 426] width 57 height 12
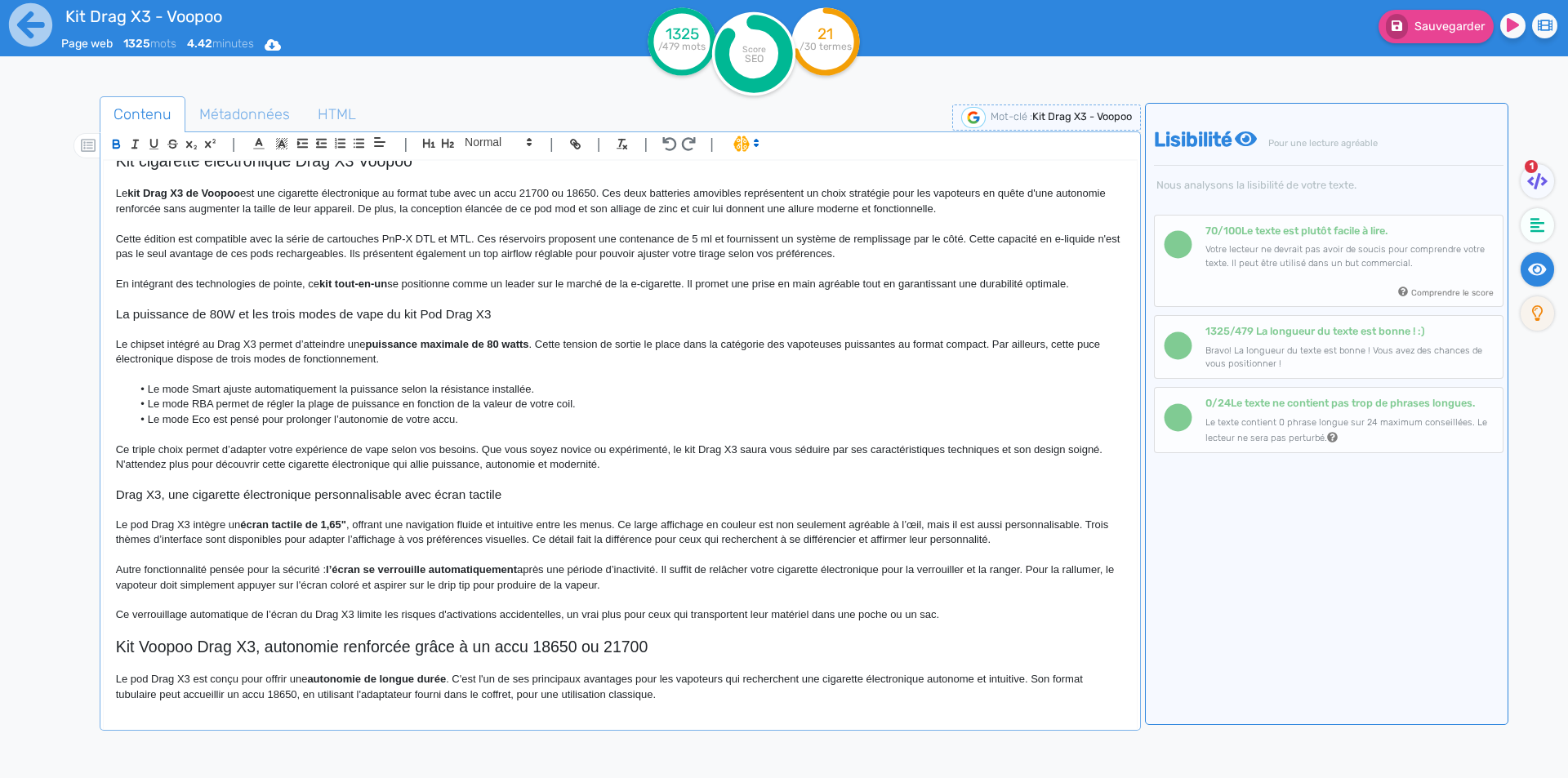
scroll to position [245, 0]
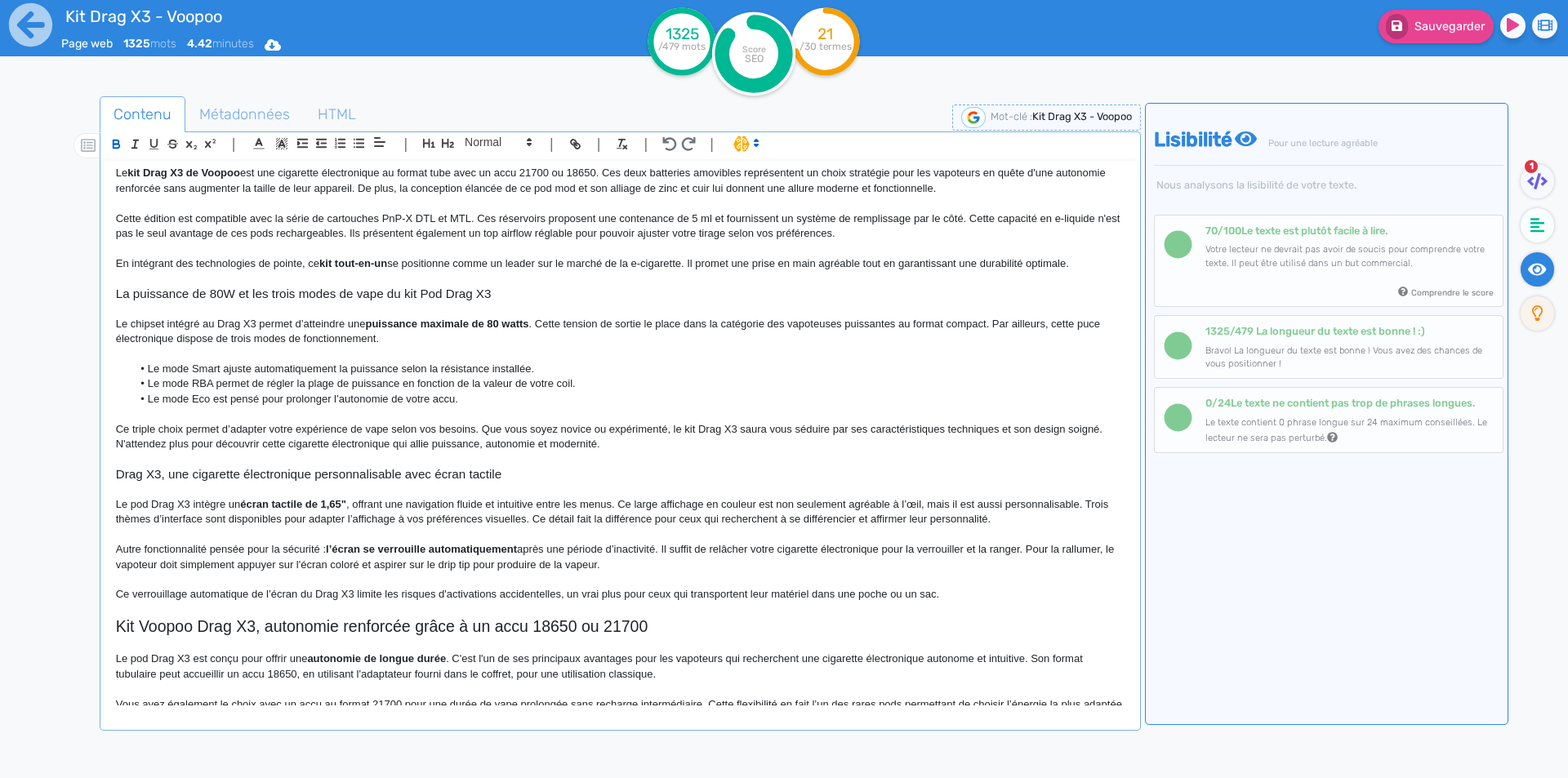
click at [236, 335] on p "Le chipset intégré au Drag X3 permet d’atteindre une puissance maximale de 80 w…" at bounding box center [620, 331] width 1009 height 30
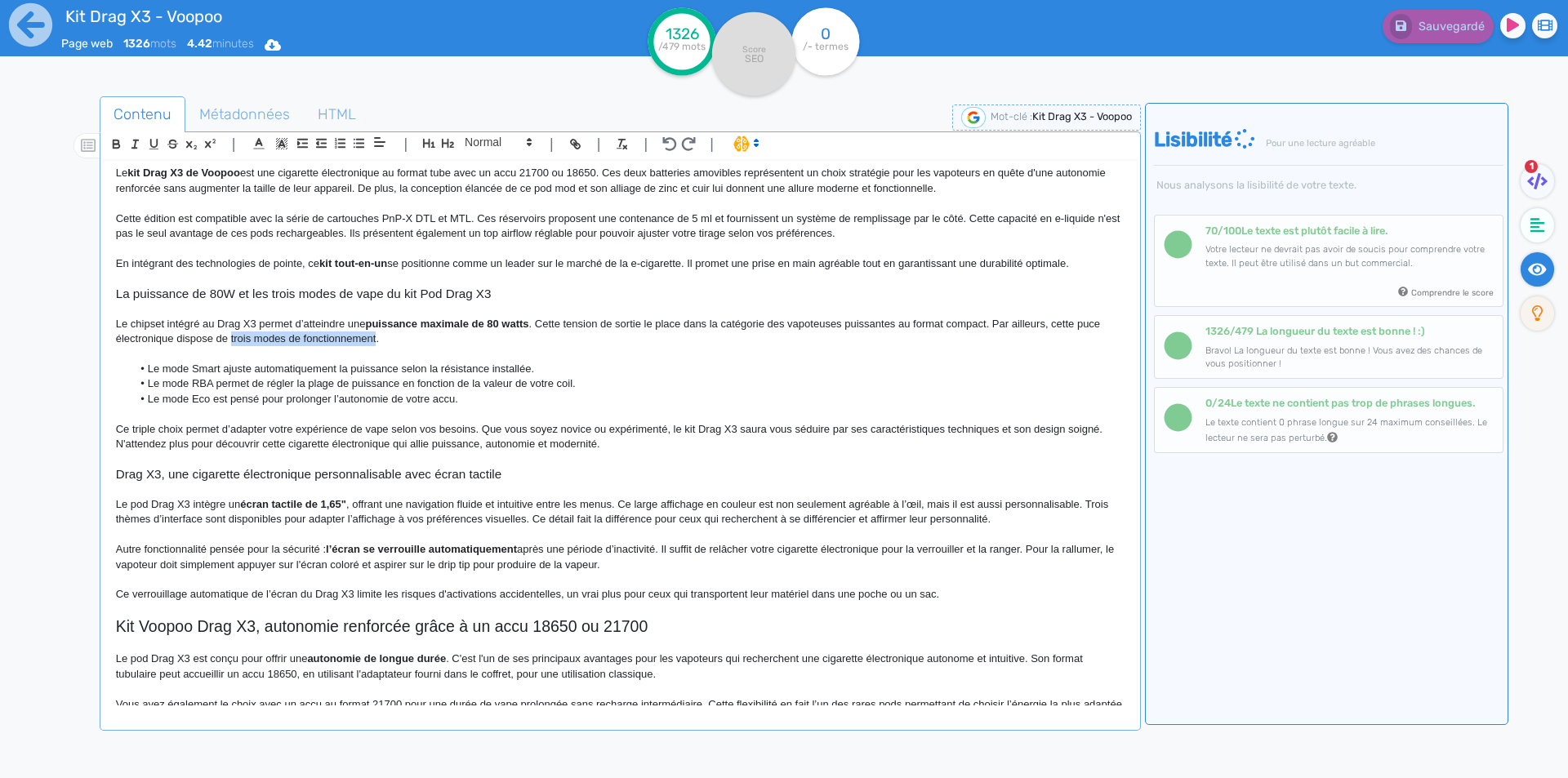
drag, startPoint x: 238, startPoint y: 334, endPoint x: 323, endPoint y: 334, distance: 85.0
click at [323, 334] on p "Le chipset intégré au Drag X3 permet d’atteindre une puissance maximale de 80 w…" at bounding box center [620, 331] width 1009 height 30
click at [337, 388] on li "Le mode RBA permet de régler la plage de puissance en fonction de la valeur de …" at bounding box center [628, 384] width 992 height 15
click at [337, 392] on li "Le mode Eco est pensé pour prolonger l’autonomie de votre accu." at bounding box center [628, 399] width 992 height 15
click at [318, 387] on li "Le mode RBA permet de régler la plage de puissance en fonction de la valeur de …" at bounding box center [628, 384] width 992 height 15
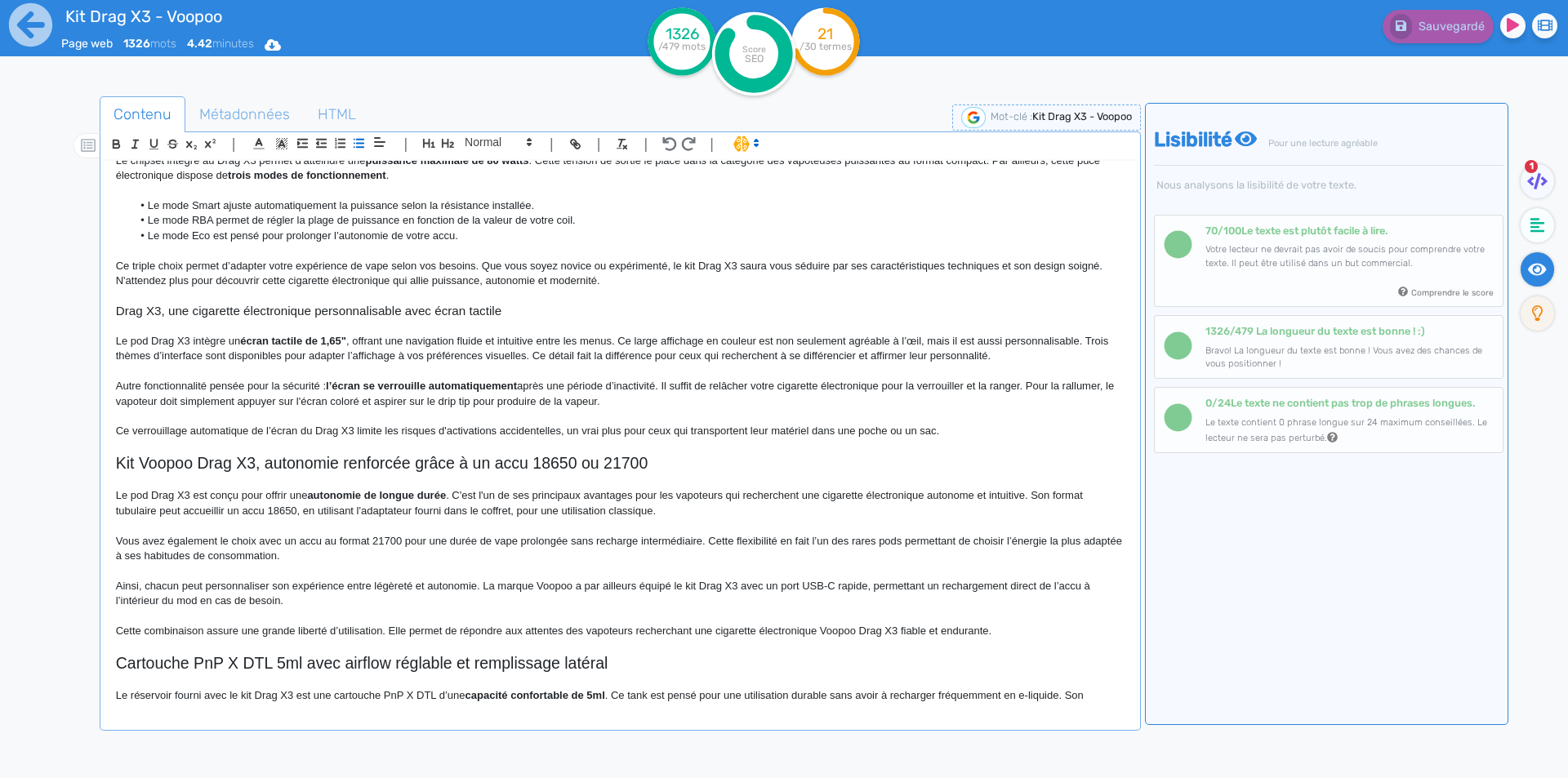
scroll to position [490, 0]
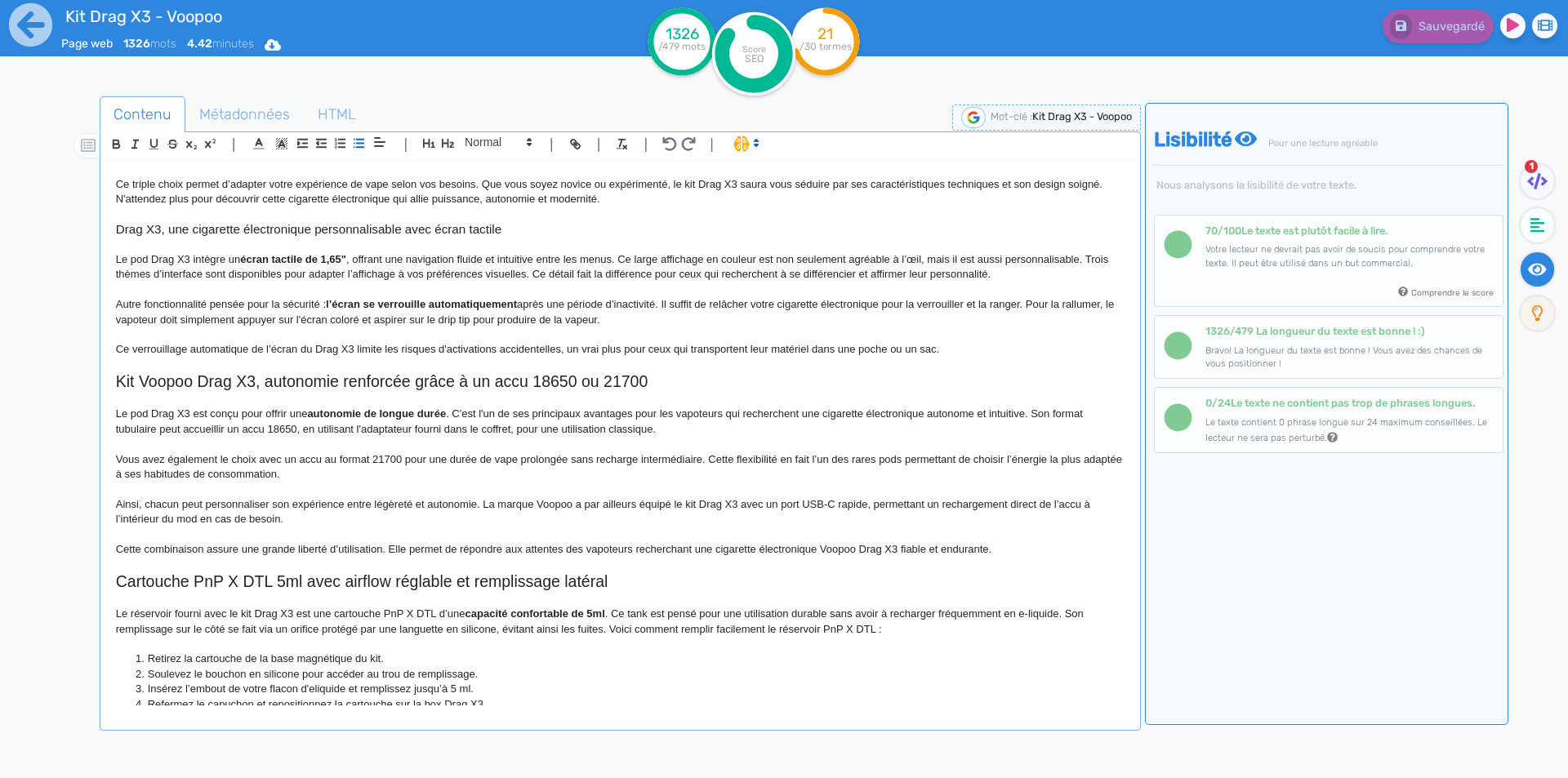
click at [253, 432] on p "Le pod Drag X3 est conçu pour offrir une autonomie de longue durée . C'est l'un…" at bounding box center [620, 421] width 1009 height 30
click at [320, 480] on p "Vous avez également le choix avec un accu au format 21700 pour une durée de vap…" at bounding box center [620, 467] width 1009 height 30
click at [848, 415] on p "Le pod Drag X3 est conçu pour offrir une autonomie de longue durée . C'est l'un…" at bounding box center [620, 421] width 1009 height 30
click at [1016, 408] on p "Le pod Drag X3 est conçu pour offrir une autonomie de longue durée . C'est l'un…" at bounding box center [620, 421] width 1009 height 30
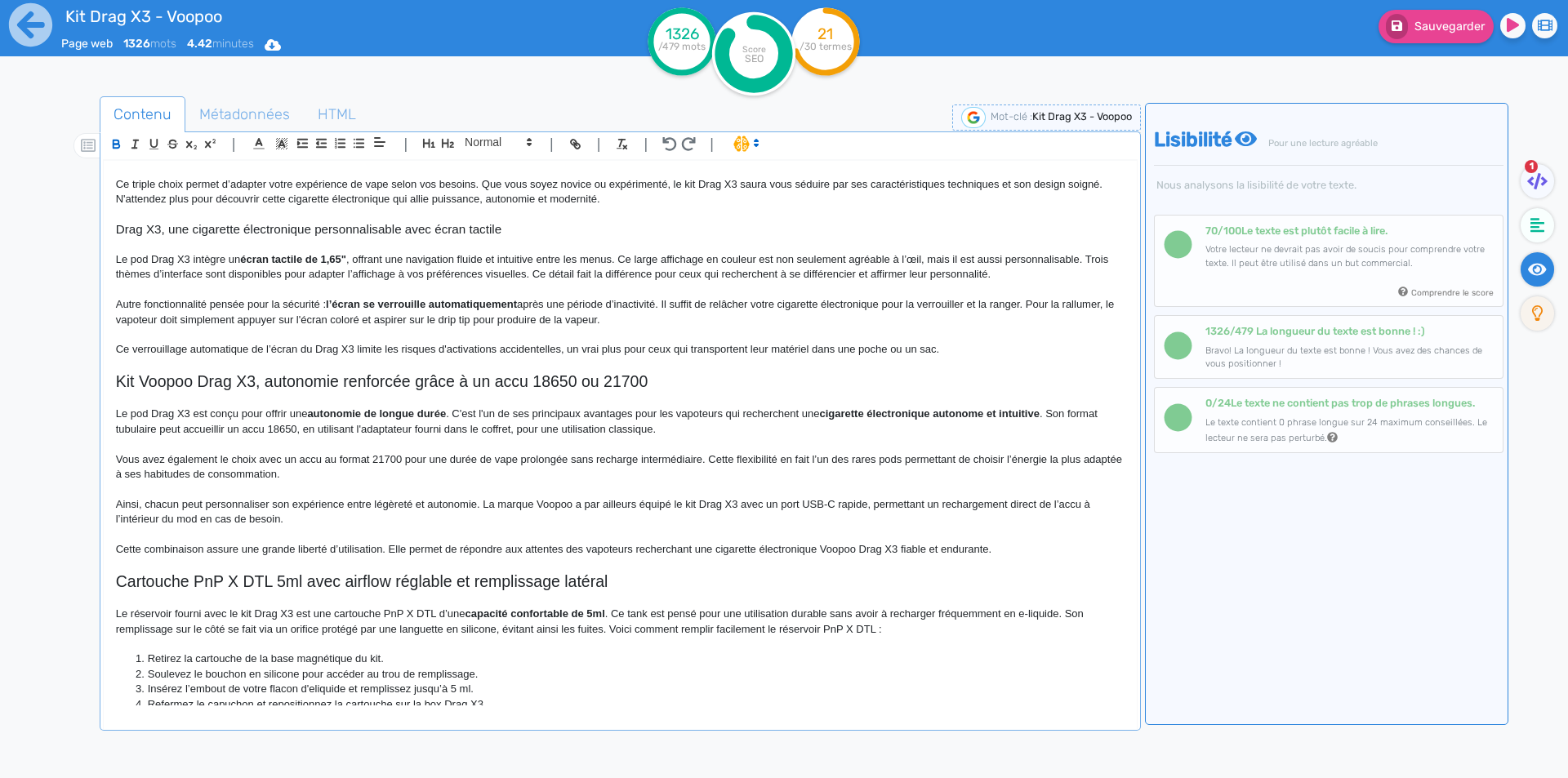
click at [839, 512] on p "Ainsi, chacun peut personnaliser son expérience entre légèreté et autonomie. La…" at bounding box center [620, 512] width 1009 height 30
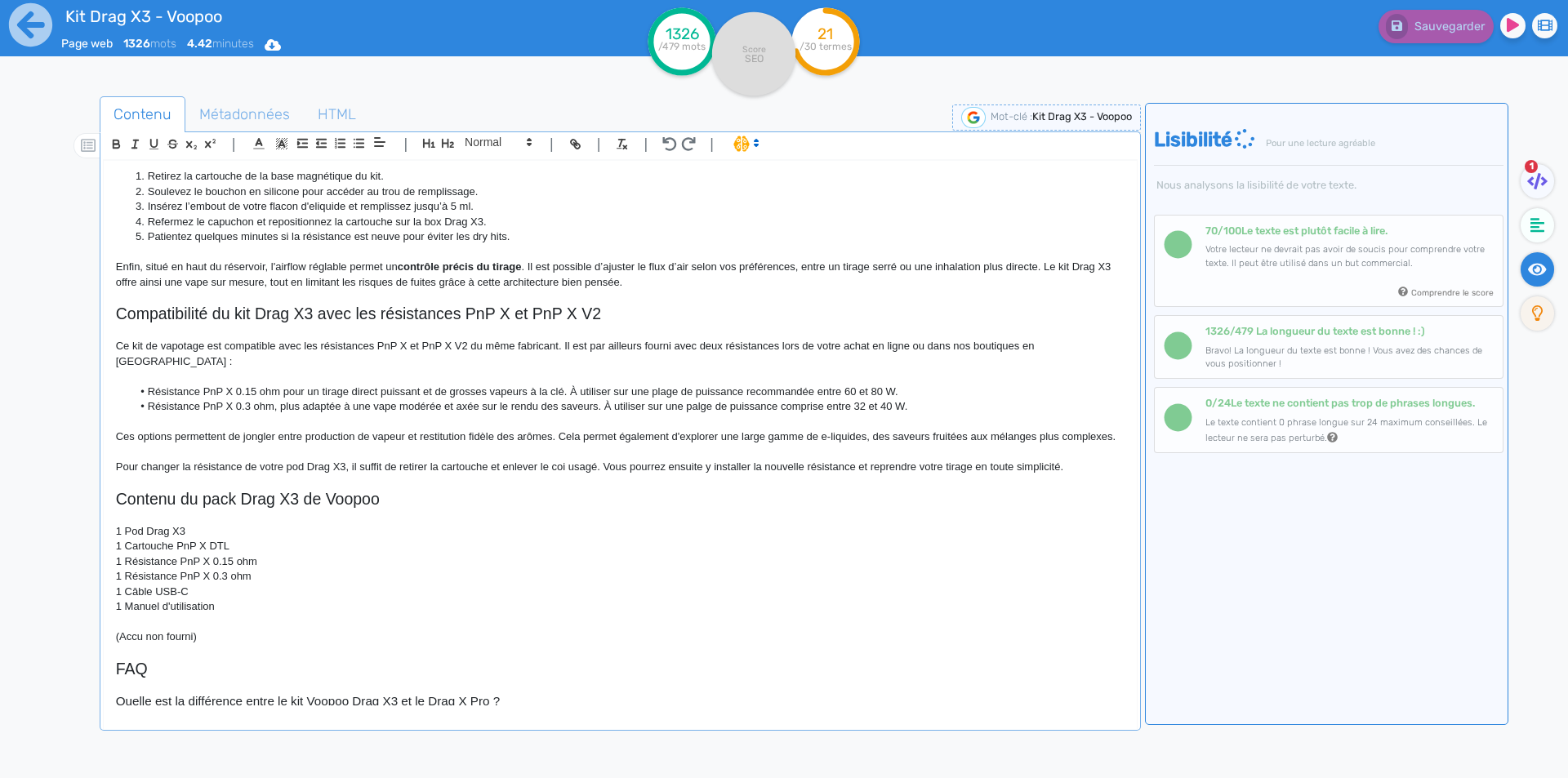
scroll to position [980, 0]
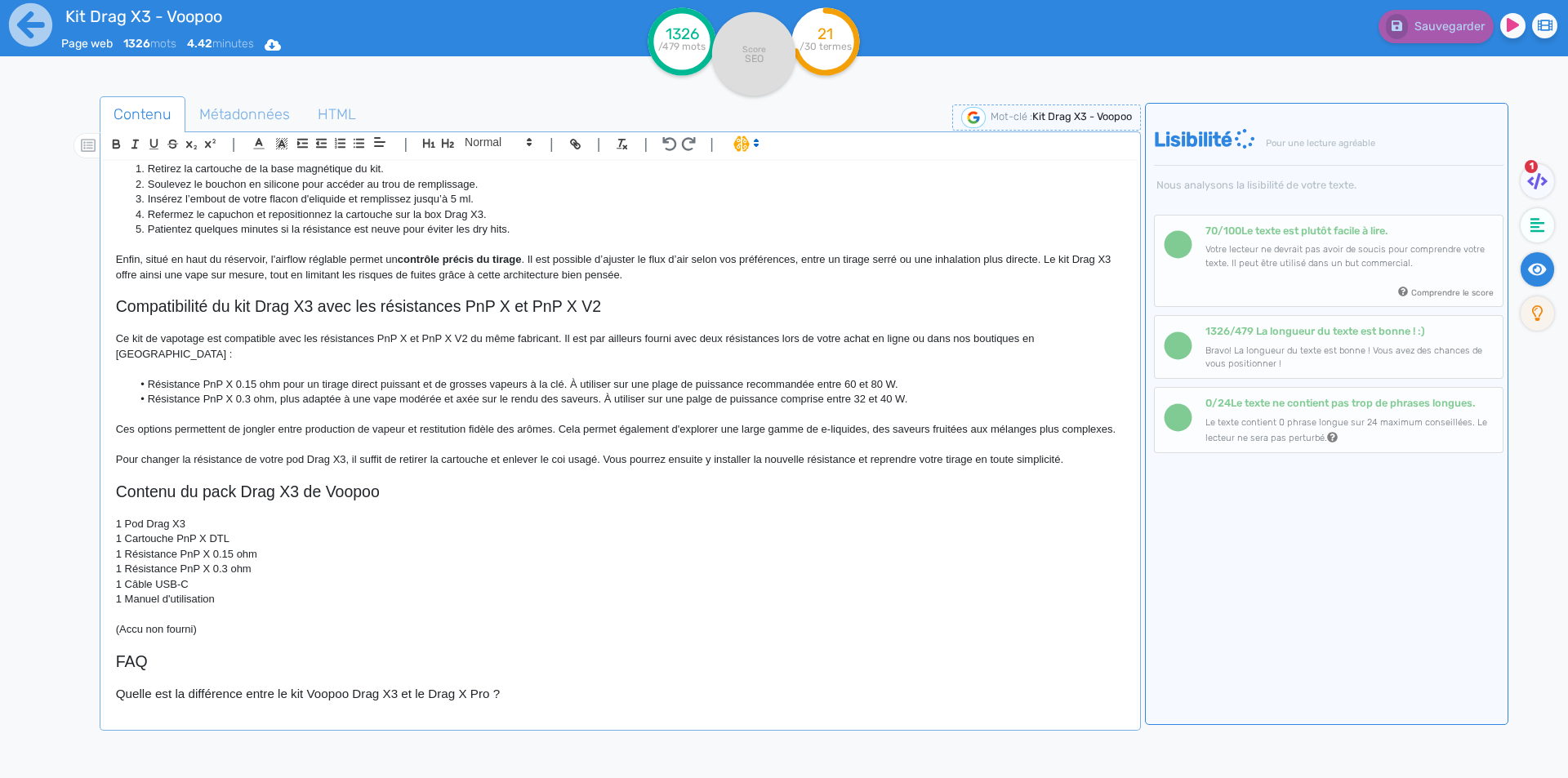
click at [348, 337] on p "Ce kit de vapotage est compatible avec les résistances PnP X et PnP X V2 du mêm…" at bounding box center [620, 347] width 1009 height 30
drag, startPoint x: 348, startPoint y: 337, endPoint x: 464, endPoint y: 337, distance: 116.0
click at [464, 337] on p "Ce kit de vapotage est compatible avec les résistances PnP X et PnP X V2 du mêm…" at bounding box center [620, 347] width 1009 height 30
click at [460, 392] on li "Résistance PnP X 0.3 ohm, plus adaptée à une vape modérée et axée sur le rendu …" at bounding box center [628, 399] width 992 height 15
click at [639, 436] on p "Ces options permettent de jongler entre production de vapeur et restitution fid…" at bounding box center [620, 430] width 1009 height 15
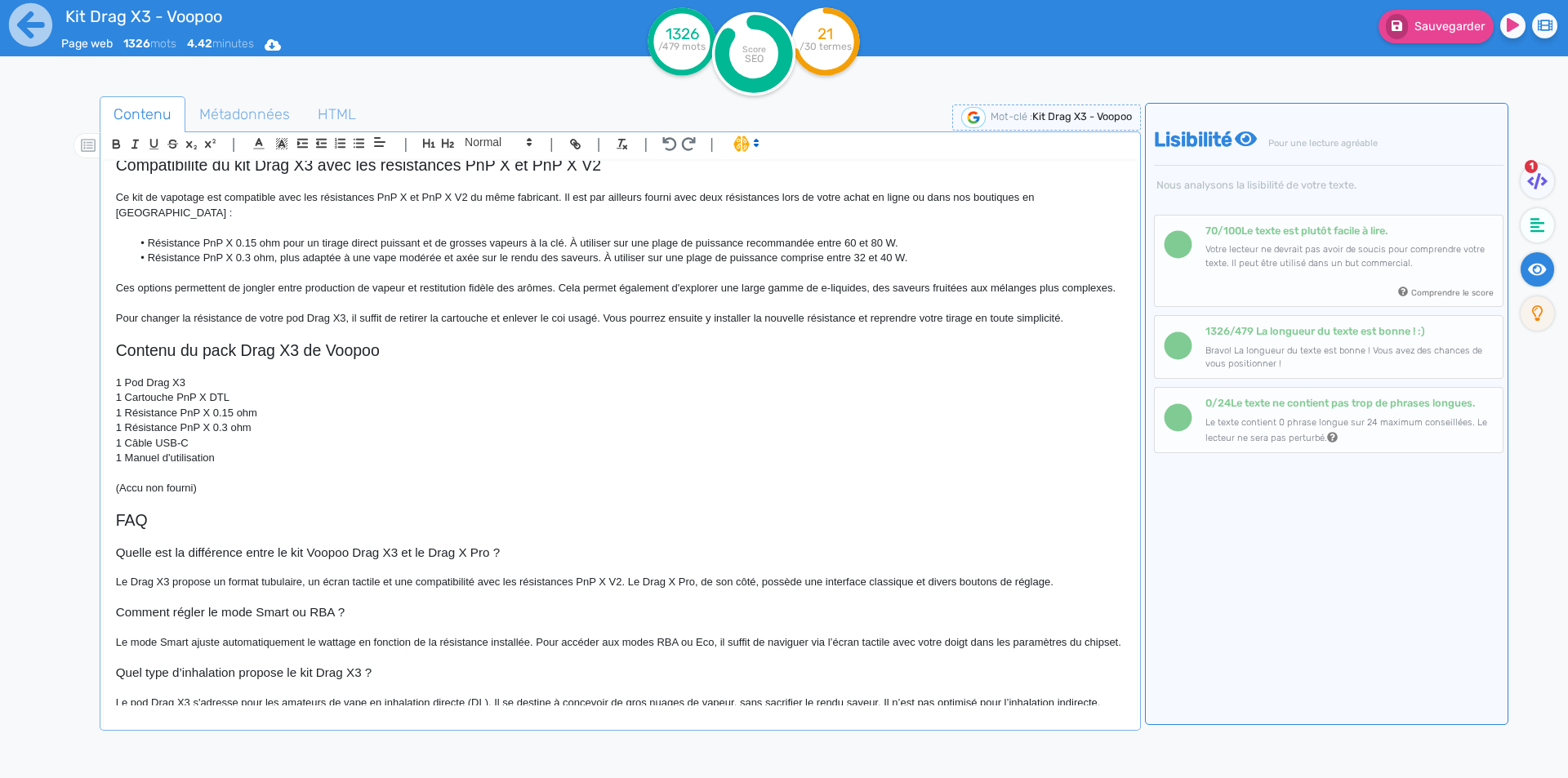
scroll to position [1151, 0]
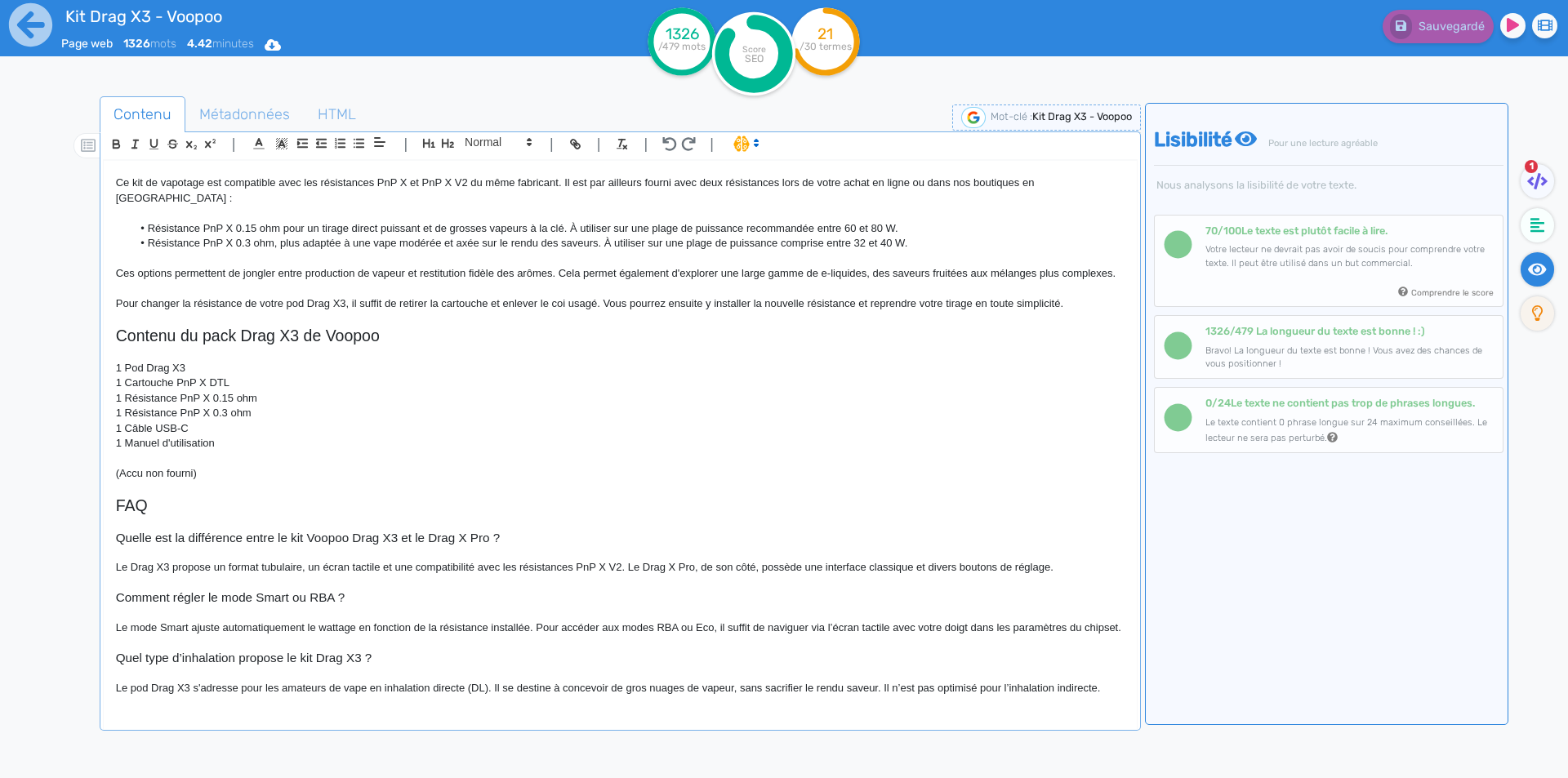
click at [267, 406] on p "1 Résistance PnP X 0.3 ohm" at bounding box center [620, 413] width 1009 height 15
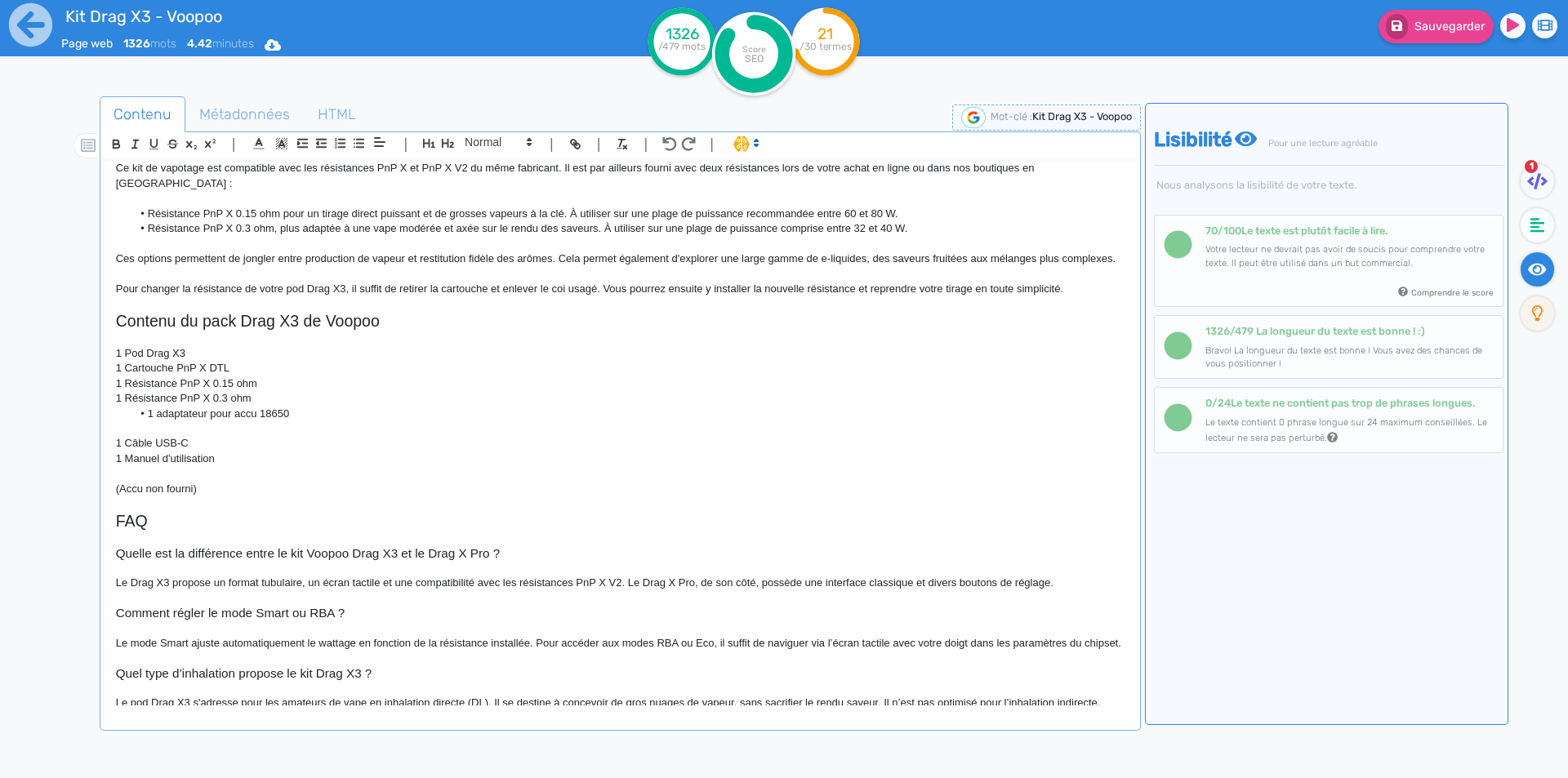
click at [172, 416] on li "1 adaptateur pour accu 18650" at bounding box center [628, 414] width 992 height 15
click at [355, 146] on icon "button" at bounding box center [358, 143] width 14 height 14
drag, startPoint x: 352, startPoint y: 393, endPoint x: 298, endPoint y: 412, distance: 57.2
click at [342, 399] on p "1 Résistance PnP X 0.3 ohm" at bounding box center [620, 399] width 1009 height 15
click at [284, 424] on p at bounding box center [620, 429] width 1009 height 15
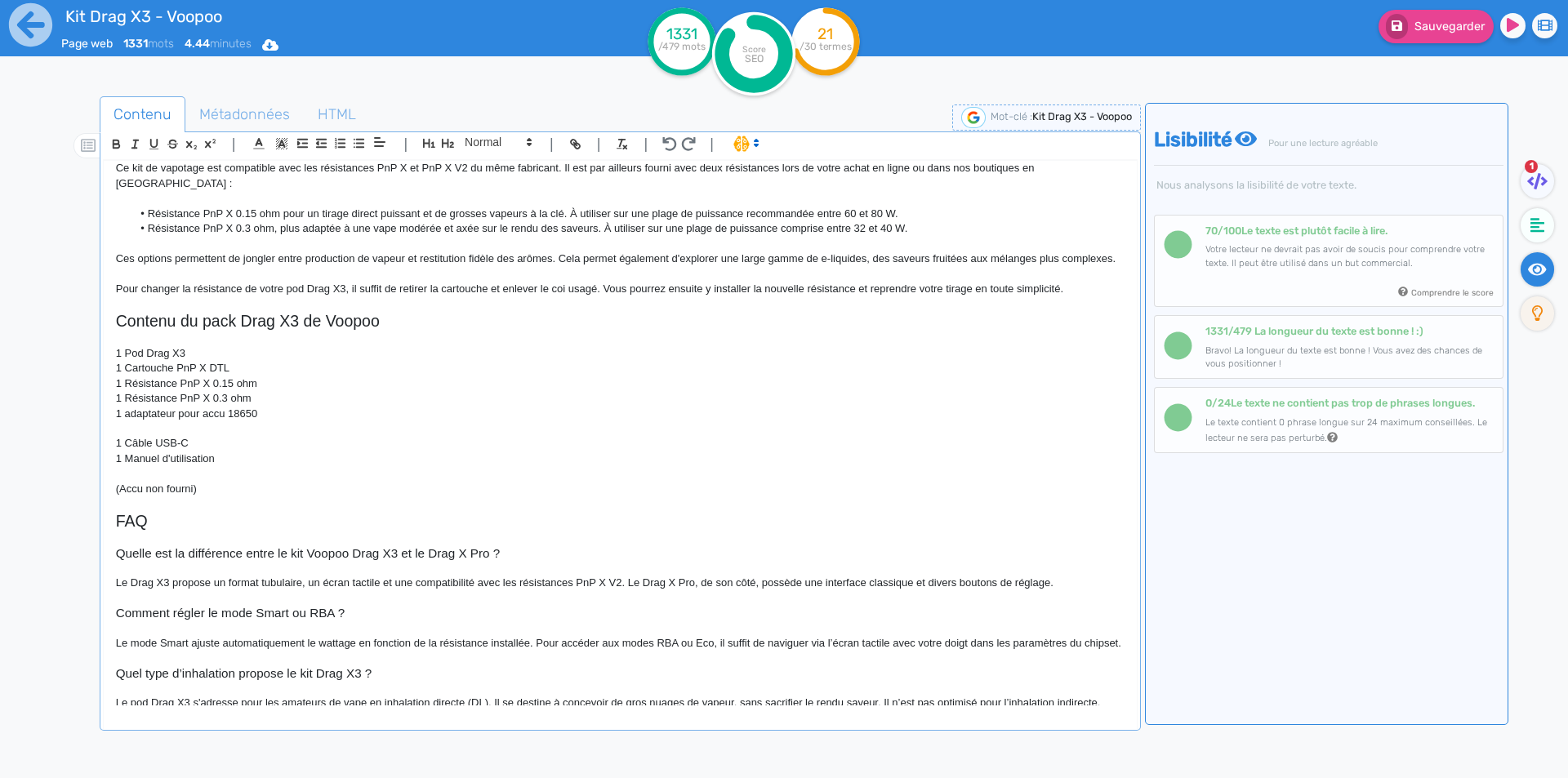
click at [280, 416] on p "1 adaptateur pour accu 18650" at bounding box center [620, 414] width 1009 height 15
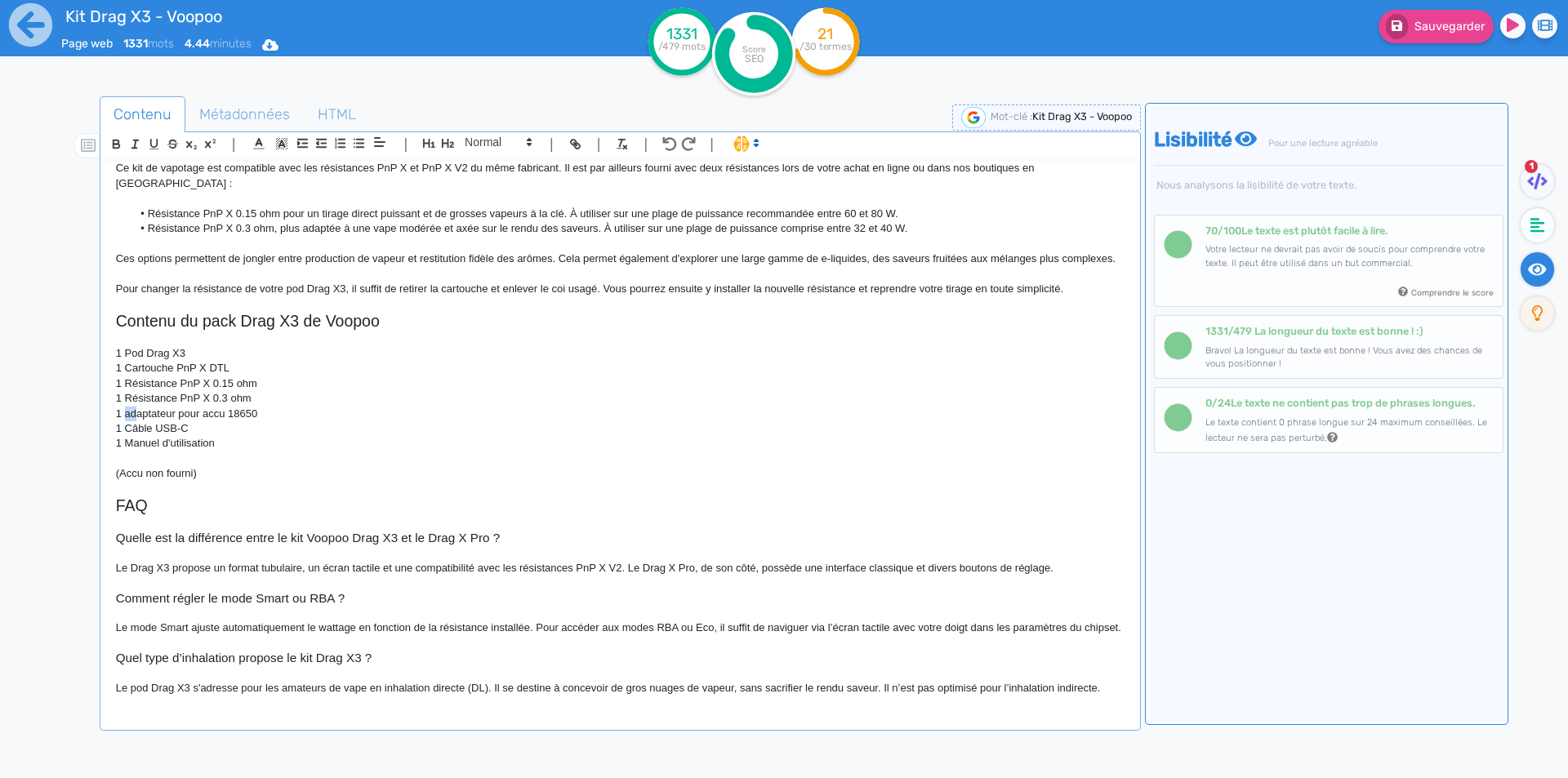
click at [128, 413] on p "1 adaptateur pour accu 18650" at bounding box center [620, 414] width 1009 height 15
click at [126, 416] on p "1 adaptateur pour accu 18650" at bounding box center [620, 414] width 1009 height 15
click at [127, 416] on p "1 adaptateur pour accu 18650" at bounding box center [620, 414] width 1009 height 15
click at [125, 413] on p "1 adaptateur pour accu 18650" at bounding box center [620, 414] width 1009 height 15
click at [192, 433] on p "1 Câble USB-C" at bounding box center [620, 429] width 1009 height 15
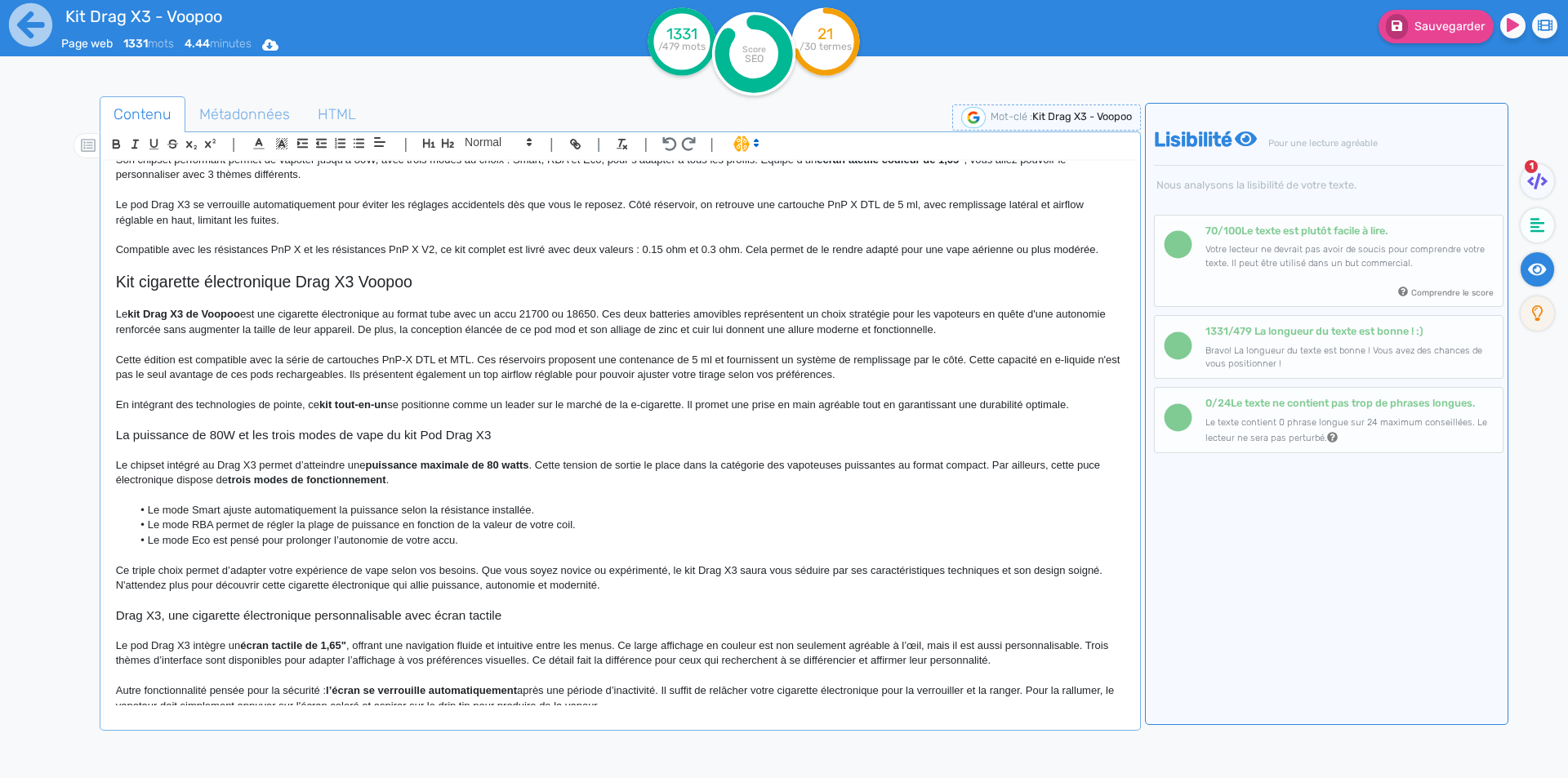
scroll to position [0, 0]
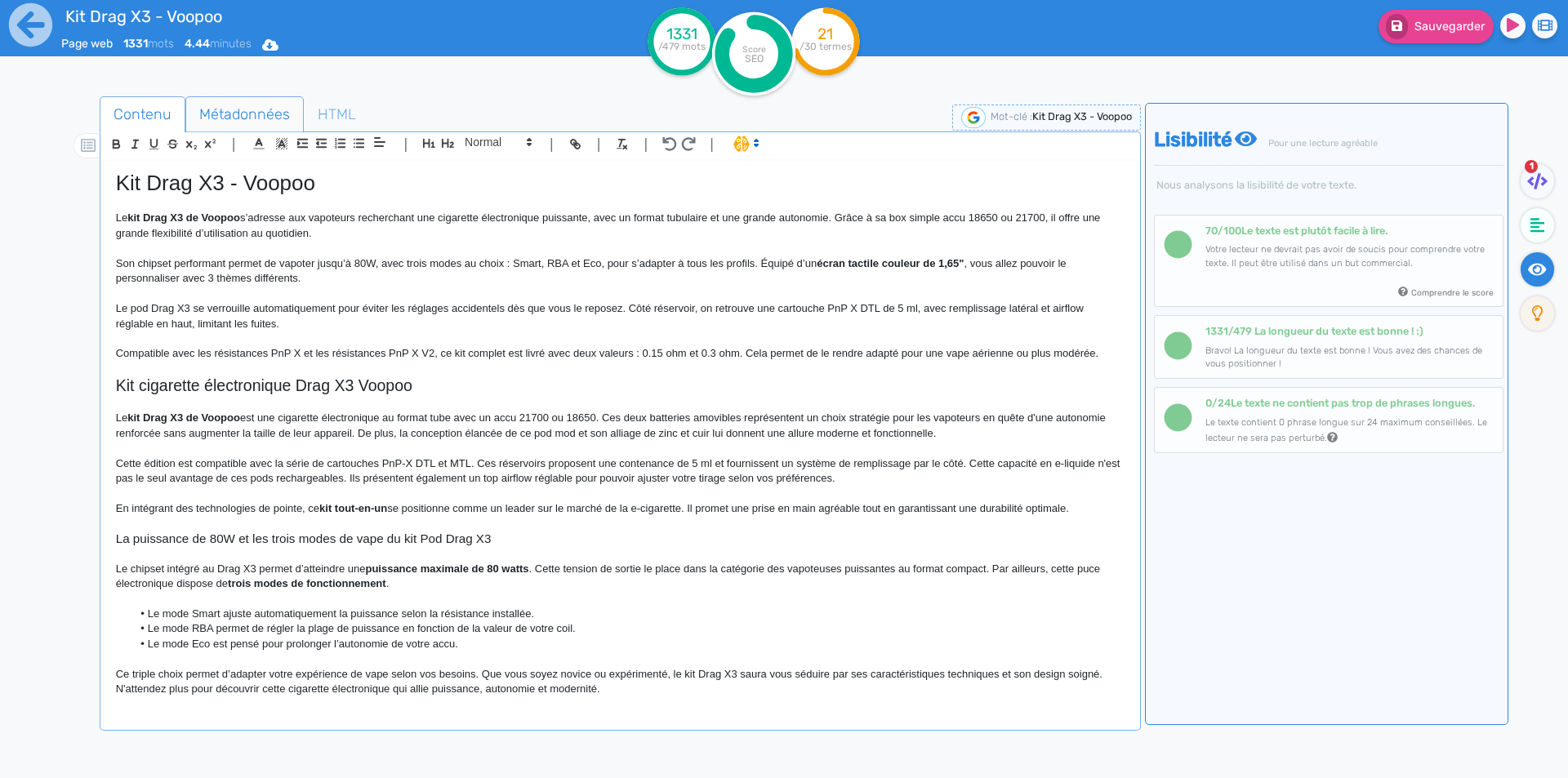
click at [260, 125] on span "Métadonnées" at bounding box center [244, 114] width 117 height 44
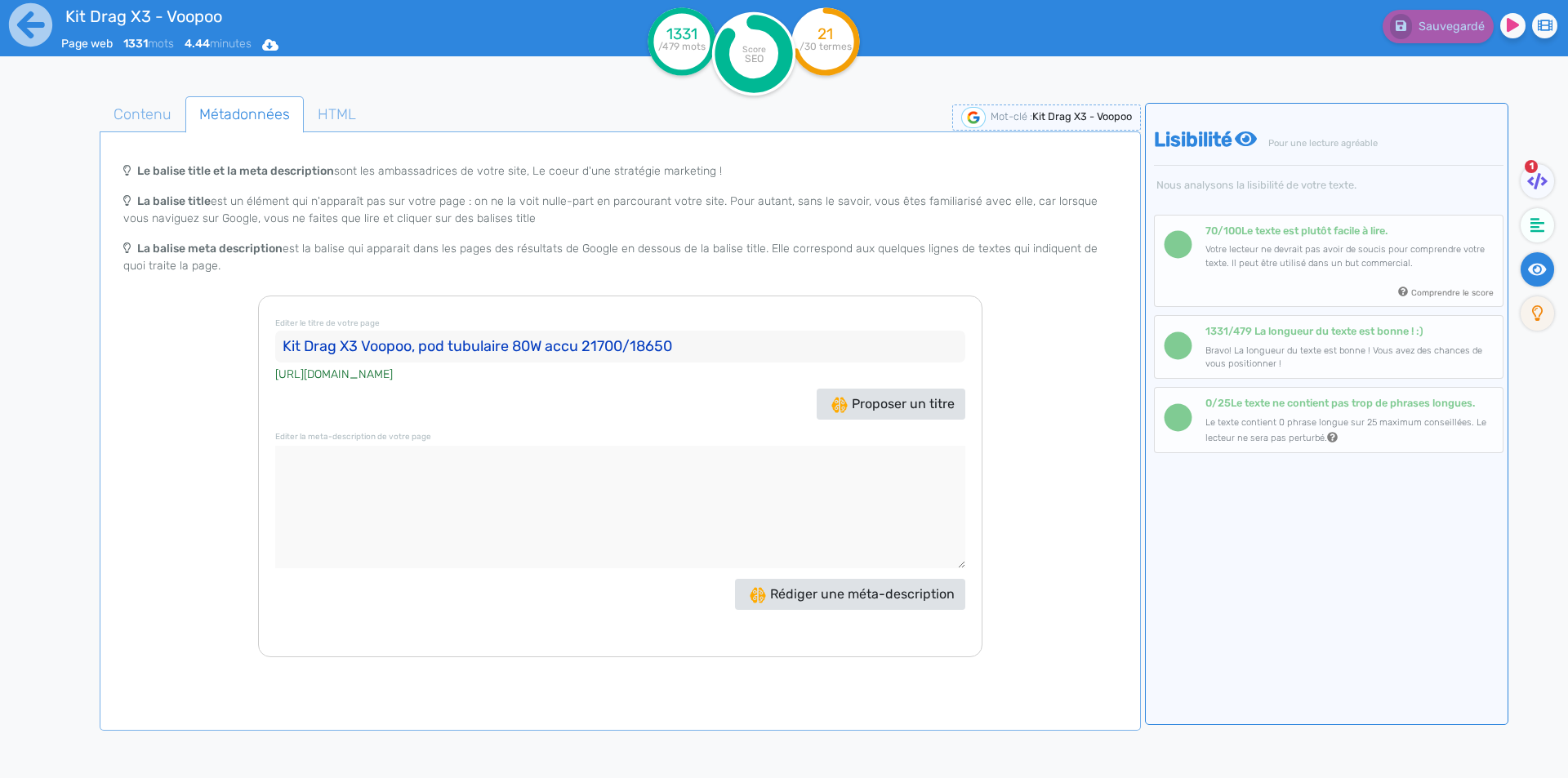
drag, startPoint x: 433, startPoint y: 566, endPoint x: 433, endPoint y: 557, distance: 9.0
click at [433, 565] on textarea at bounding box center [620, 507] width 691 height 122
paste textarea "Le kit Drag X3 de Voopoo est un pod mod qui délivre jusqu’à 80W de puissance. I…"
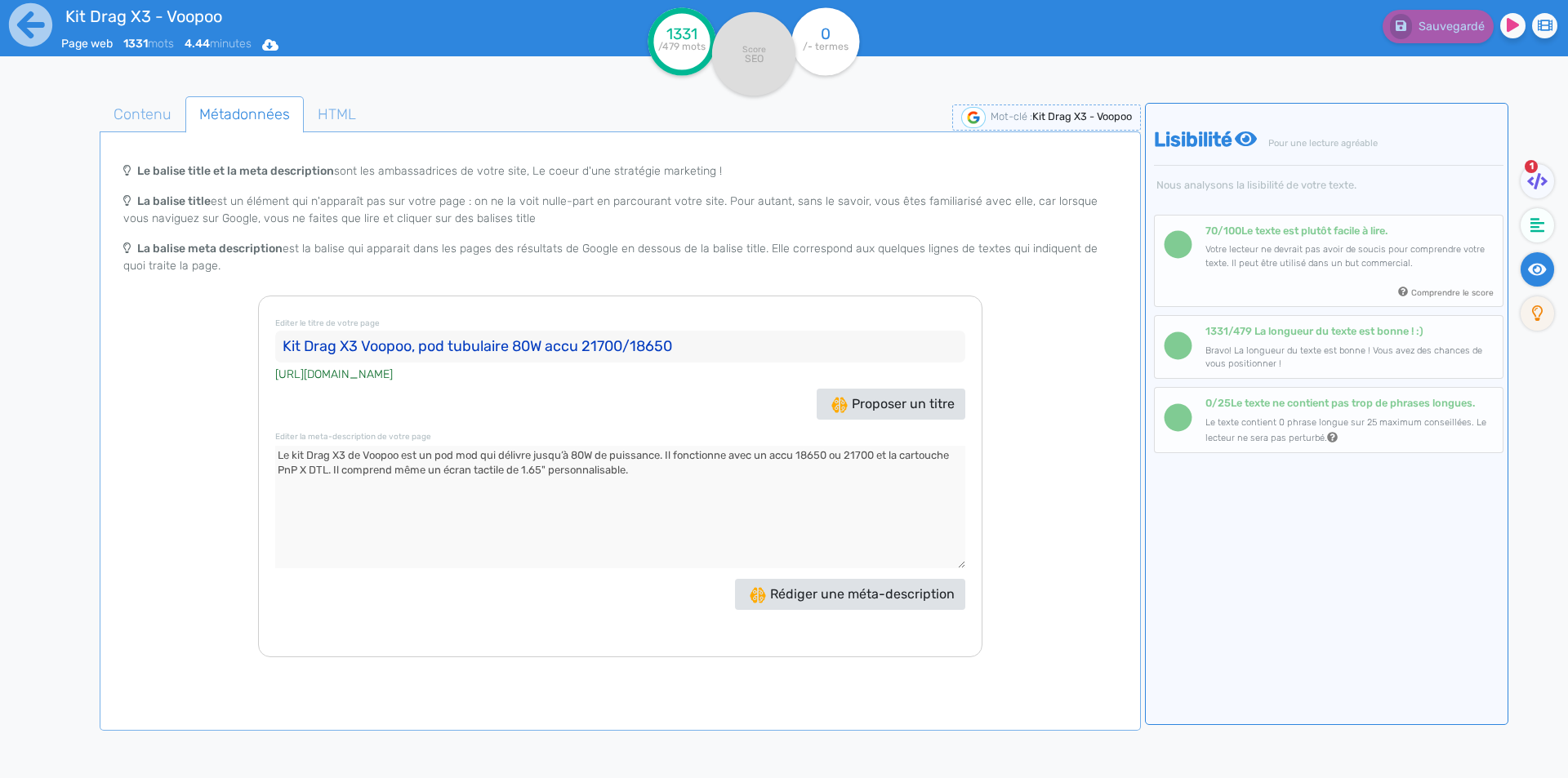
type textarea "Le kit Drag X3 de Voopoo est un pod mod qui délivre jusqu’à 80W de puissance. I…"
click at [1565, 182] on nav "1" at bounding box center [1538, 492] width 59 height 778
click at [1554, 183] on div "1" at bounding box center [1542, 184] width 42 height 40
click at [1550, 185] on fa-icon at bounding box center [1537, 182] width 34 height 35
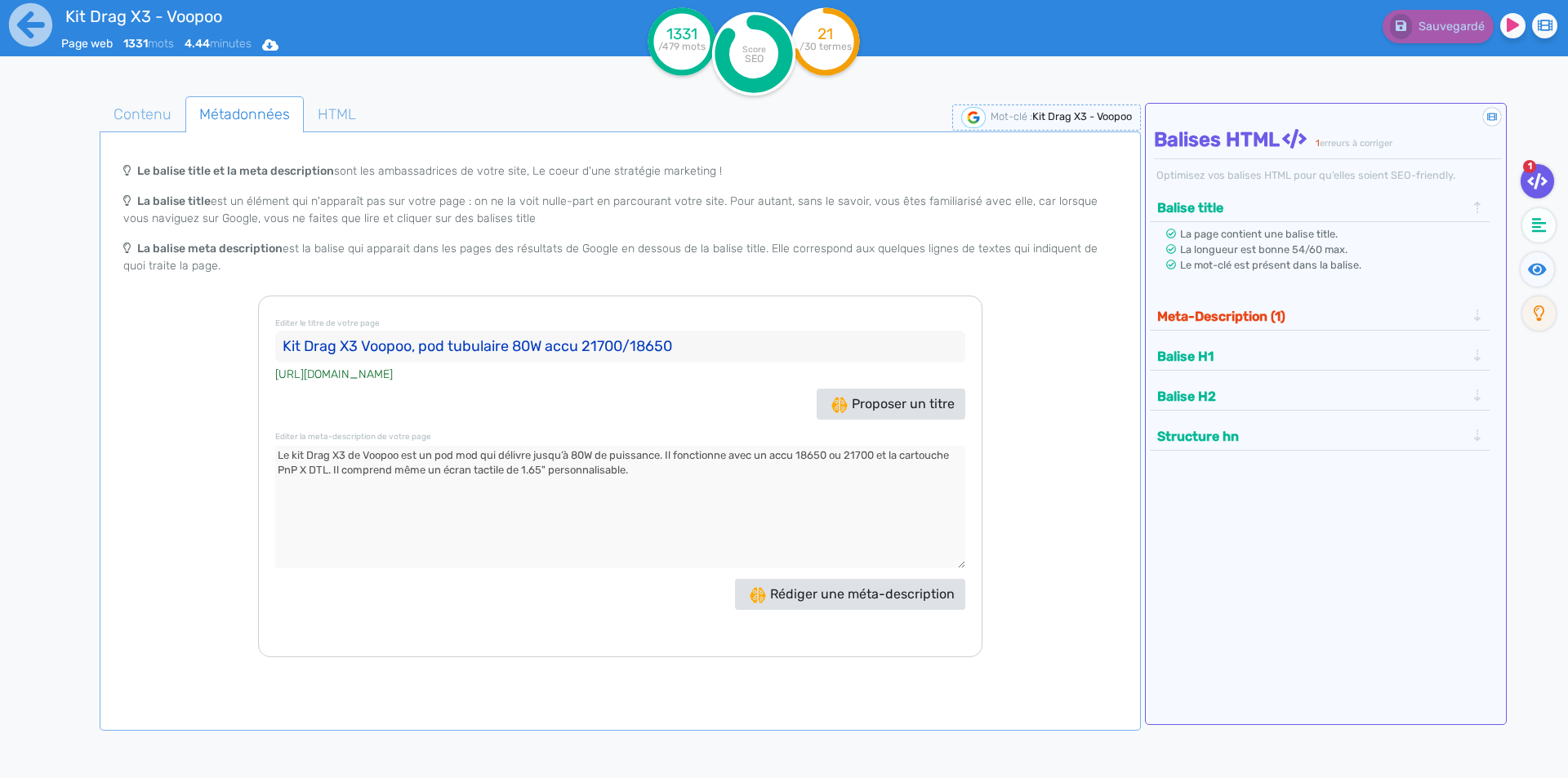
click at [1310, 306] on button "Meta-Description (1)" at bounding box center [1311, 316] width 318 height 27
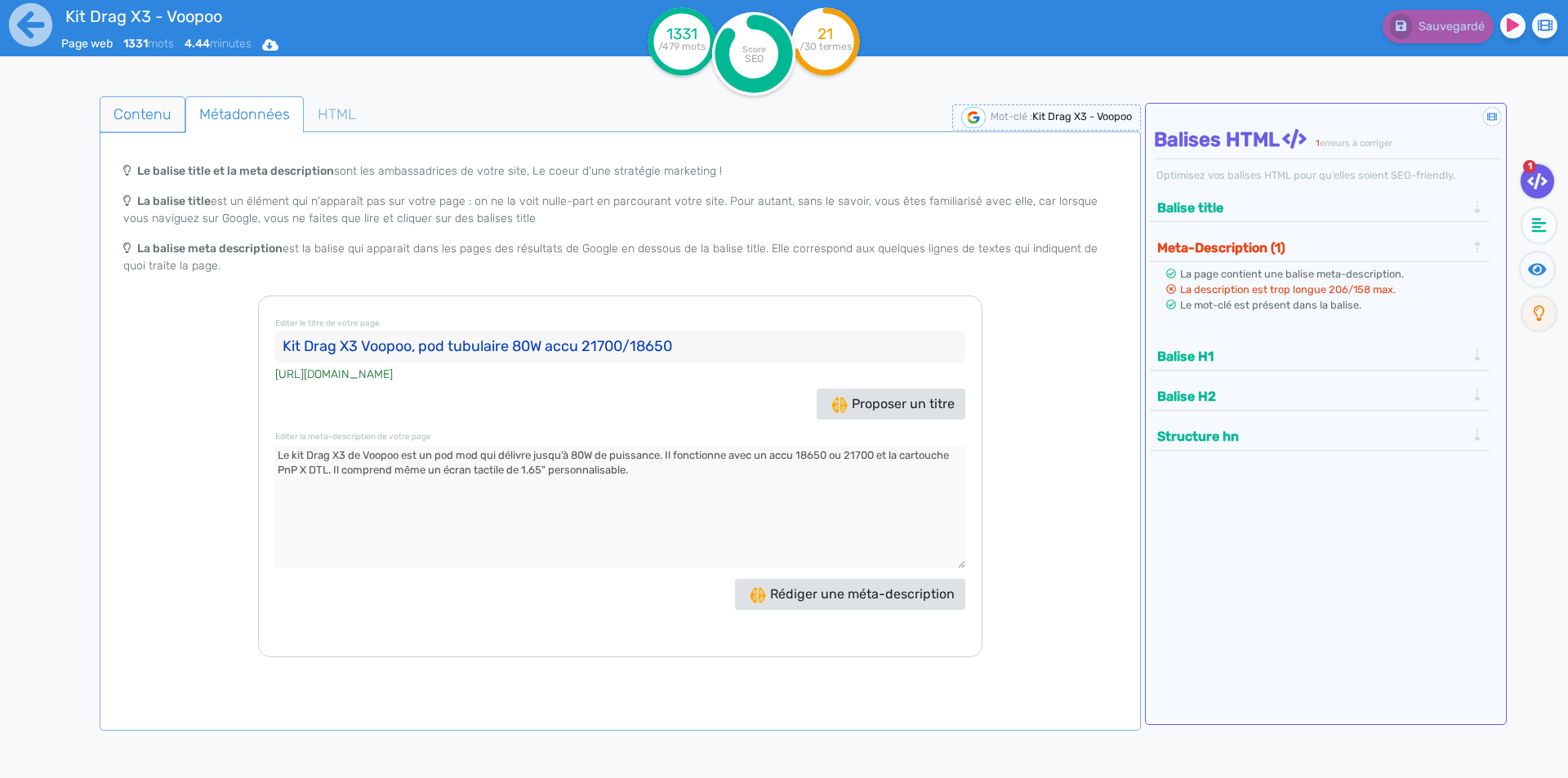
click at [130, 111] on span "Contenu" at bounding box center [142, 114] width 84 height 44
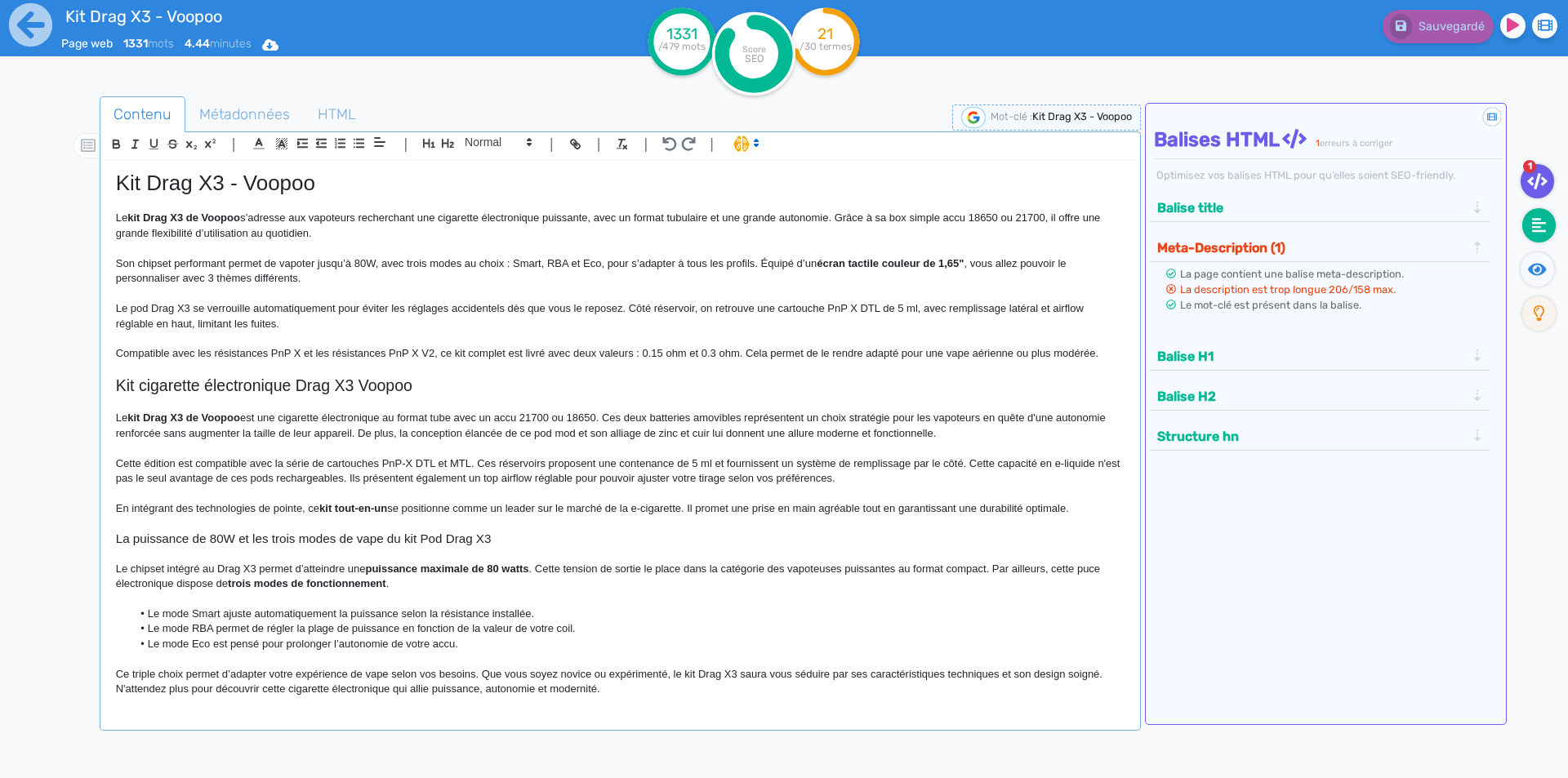
click at [1528, 225] on fa-icon at bounding box center [1539, 225] width 34 height 35
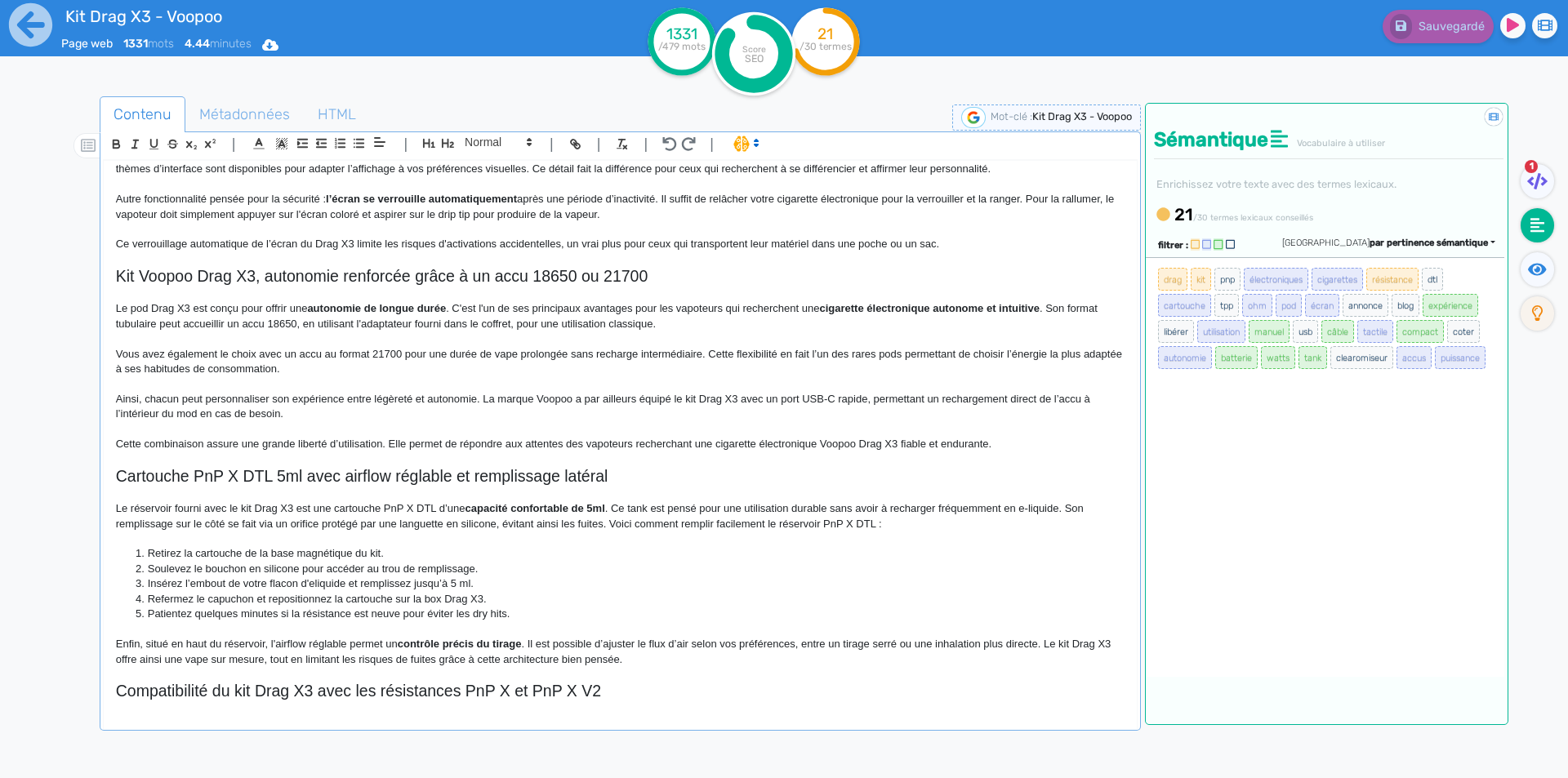
scroll to position [735, 0]
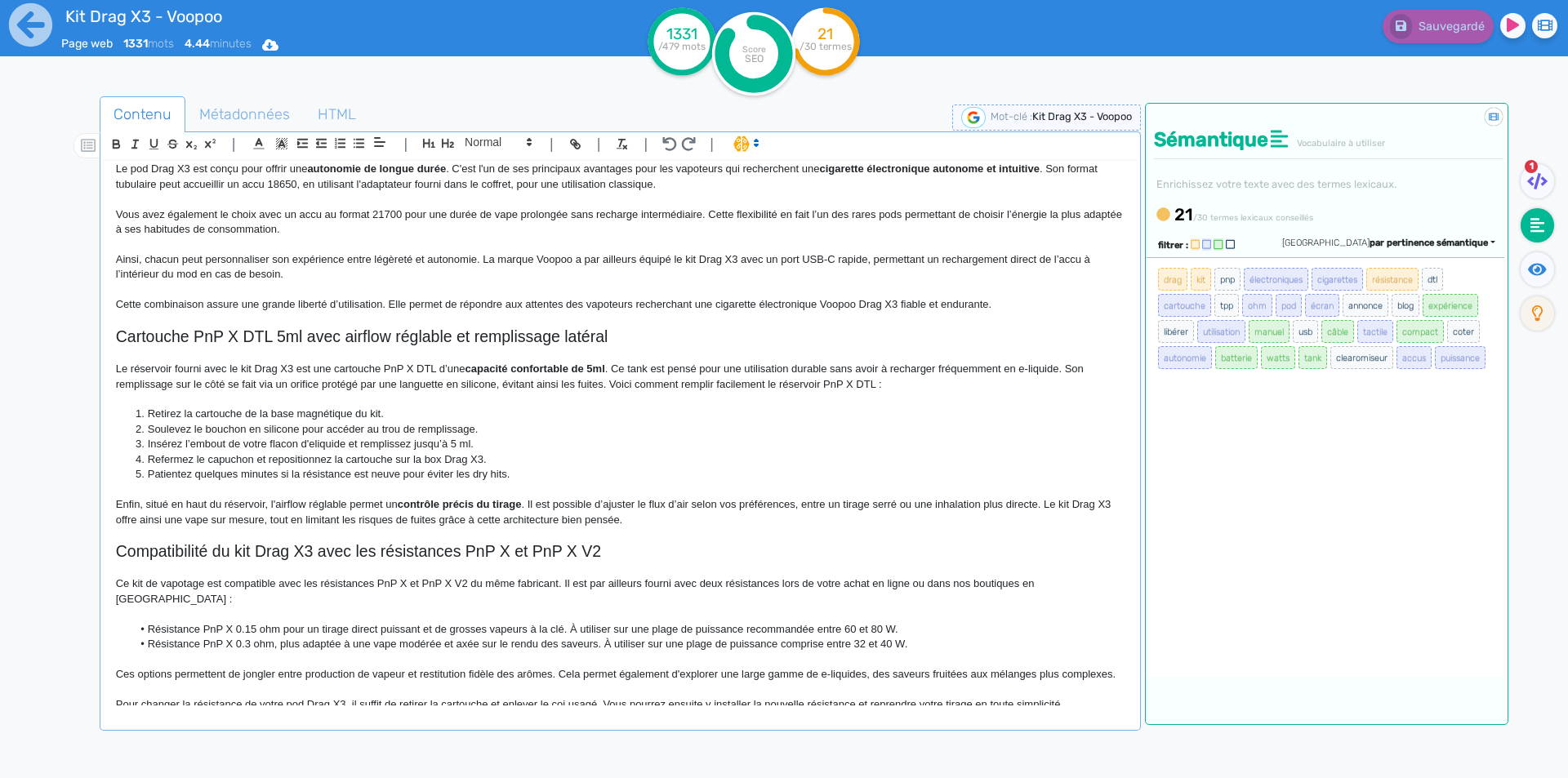
click at [828, 385] on p "Le réservoir fourni avec le kit Drag X3 est une cartouche PnP X DTL d’une capac…" at bounding box center [620, 377] width 1009 height 30
drag, startPoint x: 828, startPoint y: 385, endPoint x: 865, endPoint y: 387, distance: 37.1
click at [865, 387] on p "Le réservoir fourni avec le kit Drag X3 est une cartouche PnP X DTL d’une capac…" at bounding box center [620, 377] width 1009 height 30
click at [784, 379] on p "Le réservoir fourni avec le kit Drag X3 est une cartouche PnP X DTL d’une capac…" at bounding box center [620, 377] width 1009 height 30
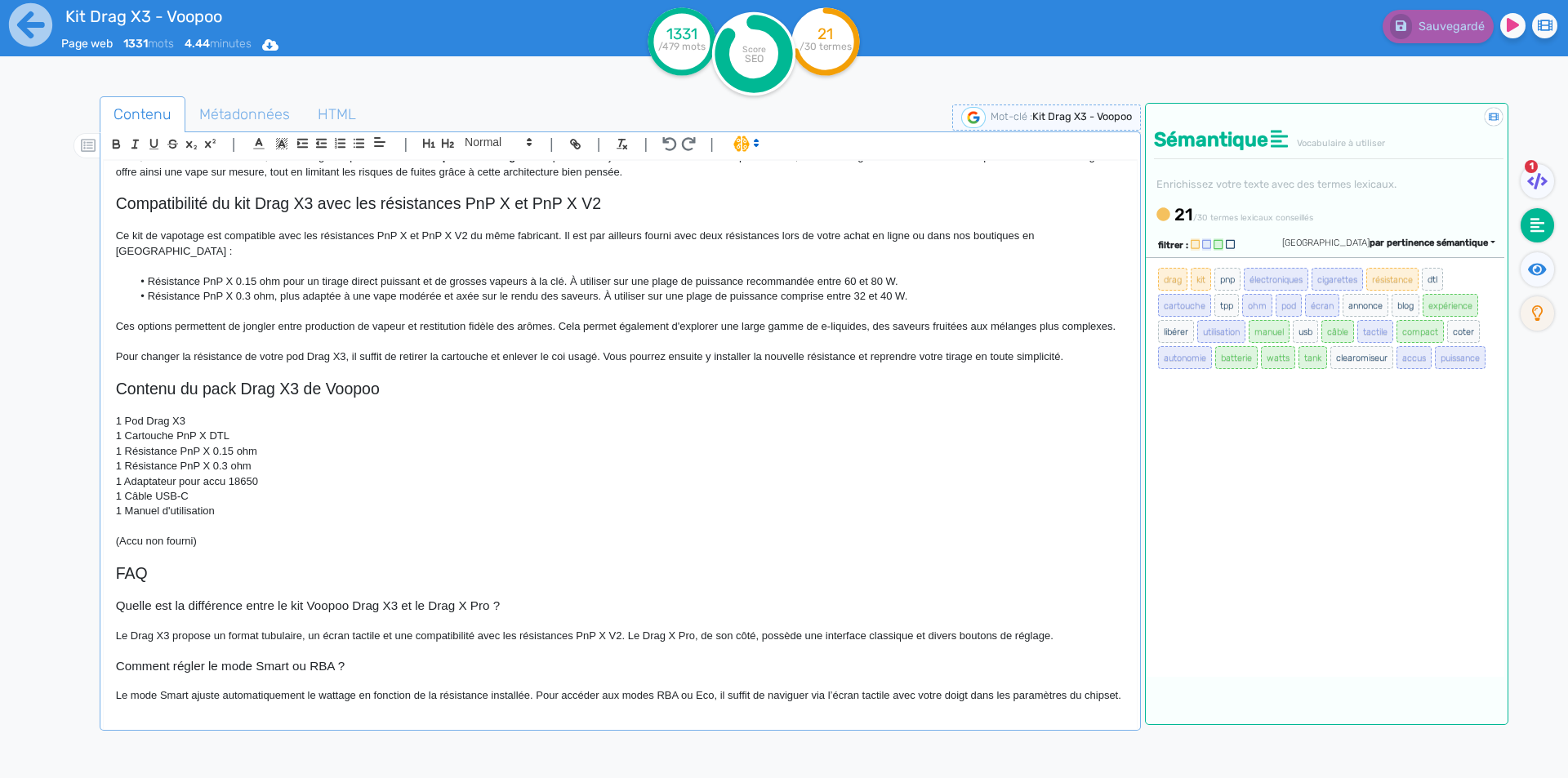
scroll to position [1167, 0]
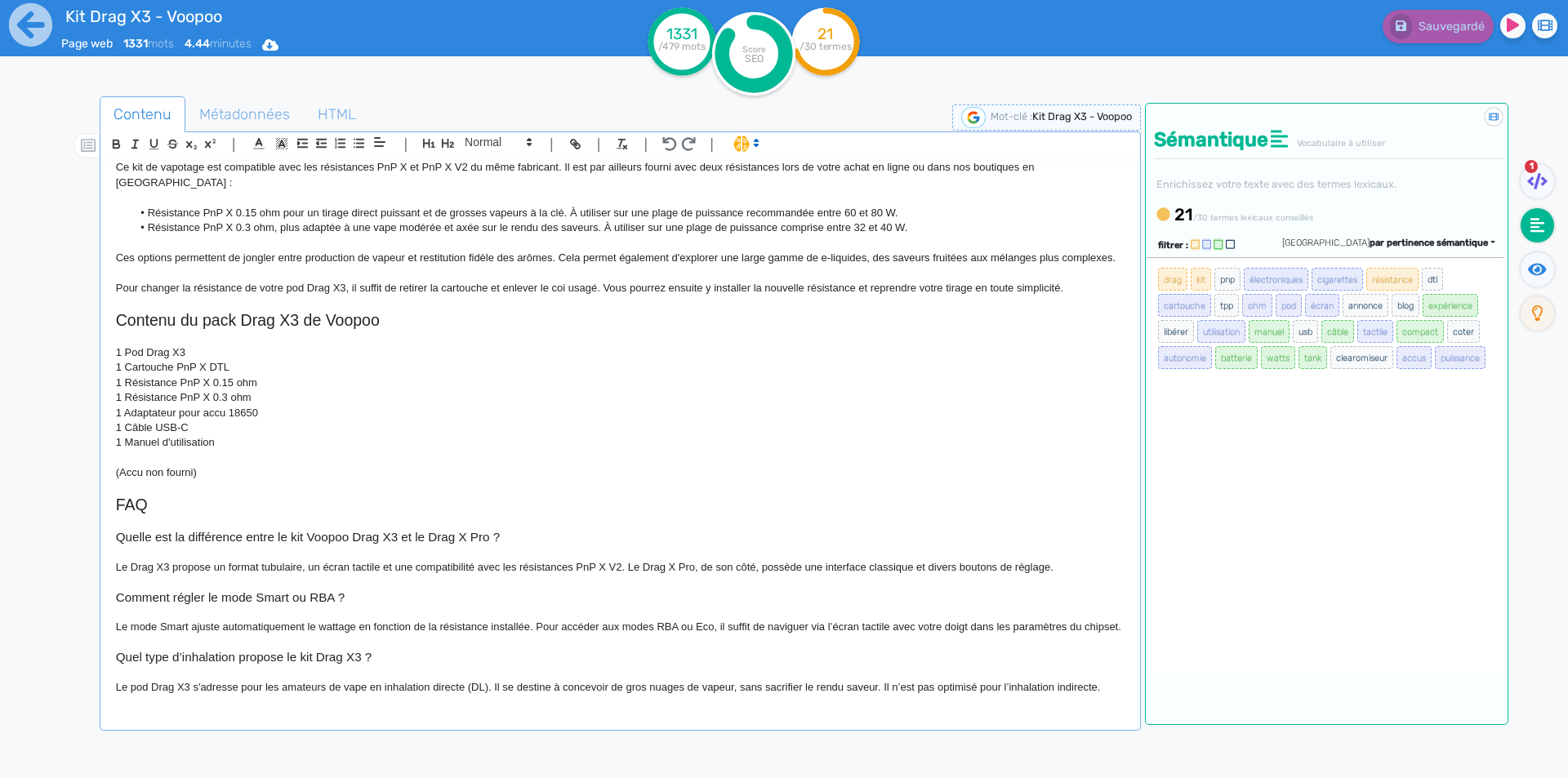
click at [161, 420] on p "1 Câble USB-C" at bounding box center [620, 428] width 1009 height 15
drag, startPoint x: 161, startPoint y: 412, endPoint x: 182, endPoint y: 412, distance: 21.0
click at [182, 420] on p "1 Câble USB-C" at bounding box center [620, 428] width 1009 height 15
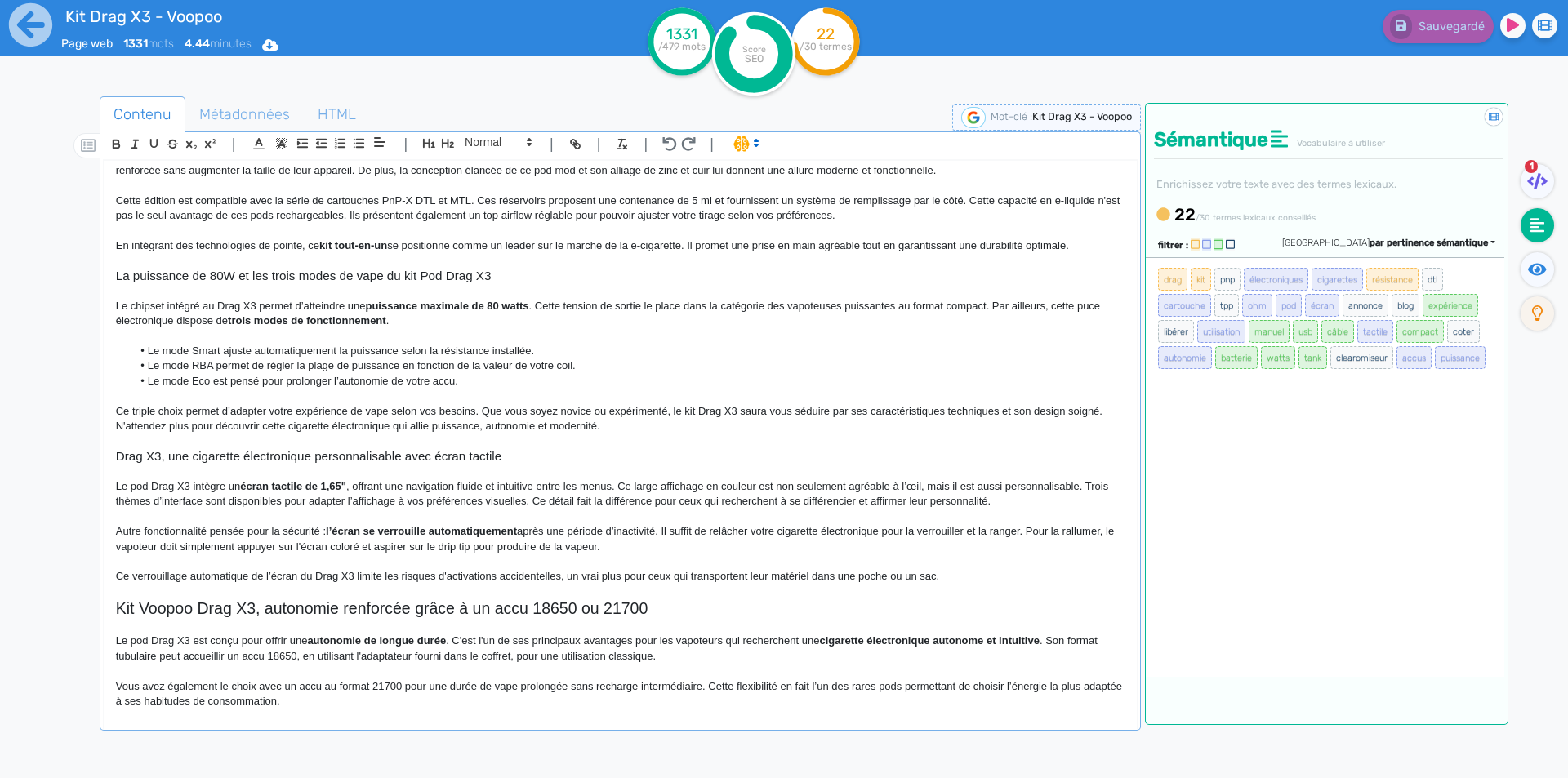
scroll to position [23, 0]
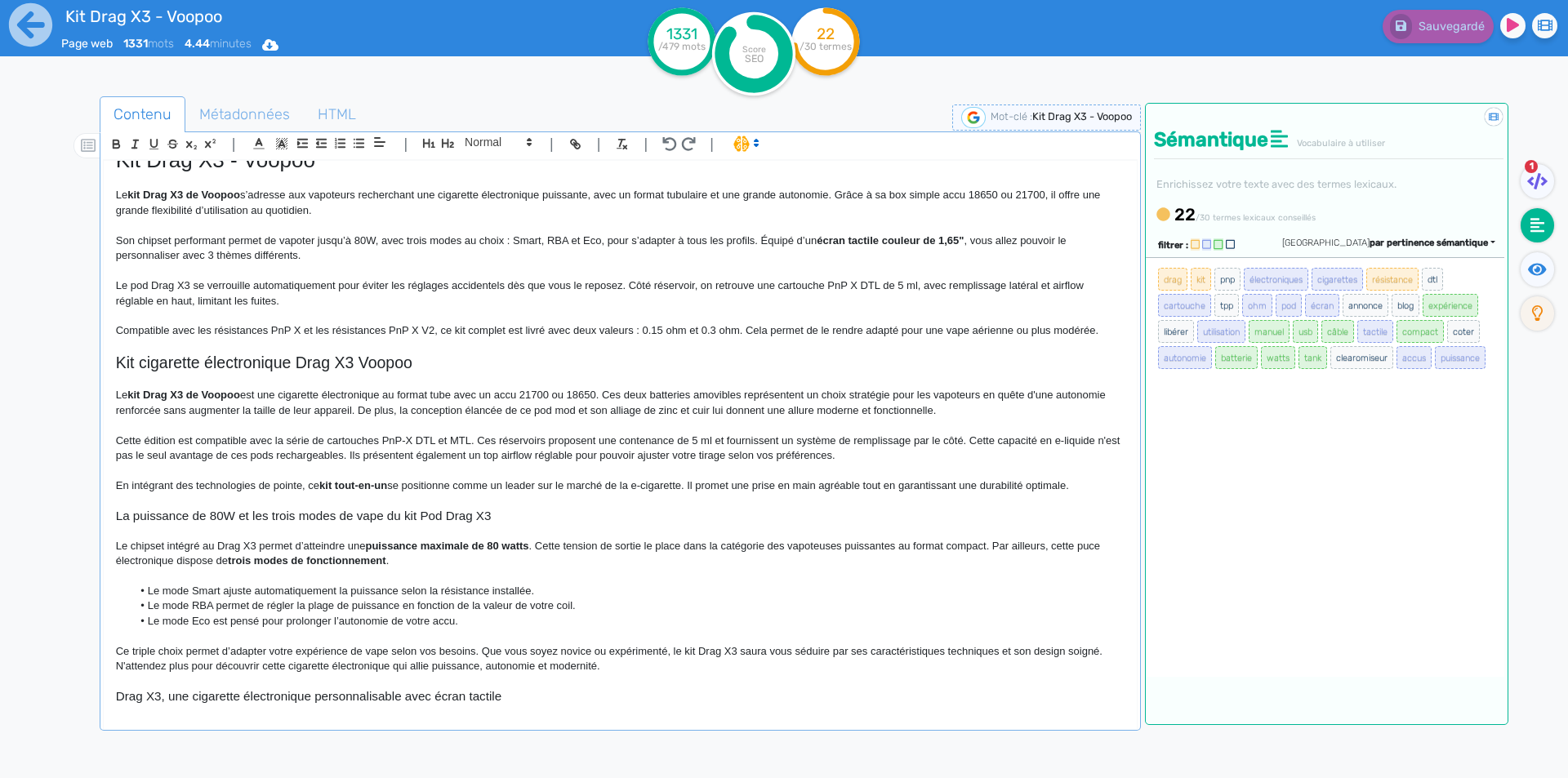
click at [535, 429] on p at bounding box center [620, 425] width 1009 height 15
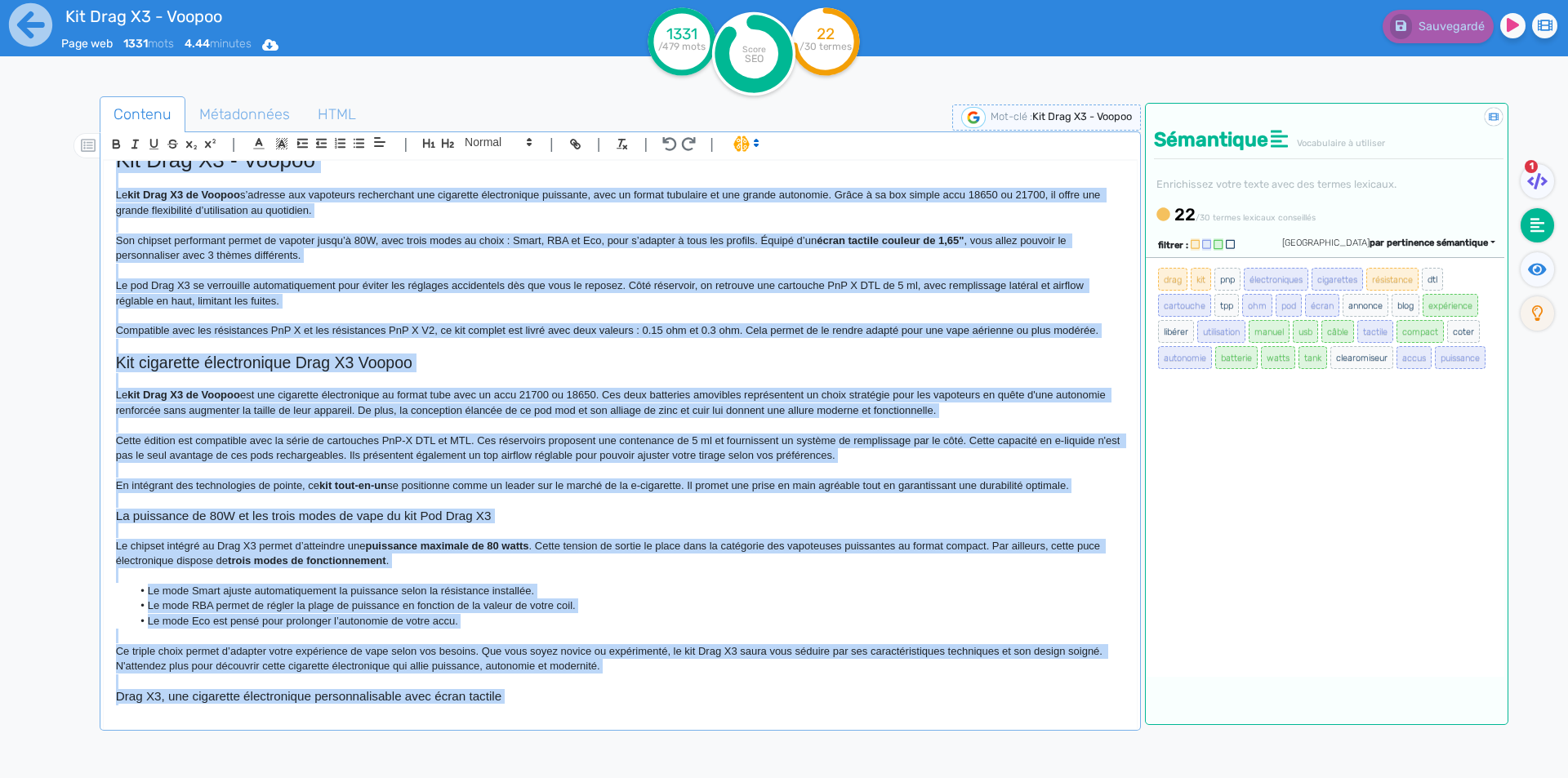
copy div "Lor Ipsu D5 - Sitame Co adi Elit S2 do Eiusmo t’incidid utl etdolorem aliquaeni…"
click at [545, 503] on p at bounding box center [620, 501] width 1009 height 15
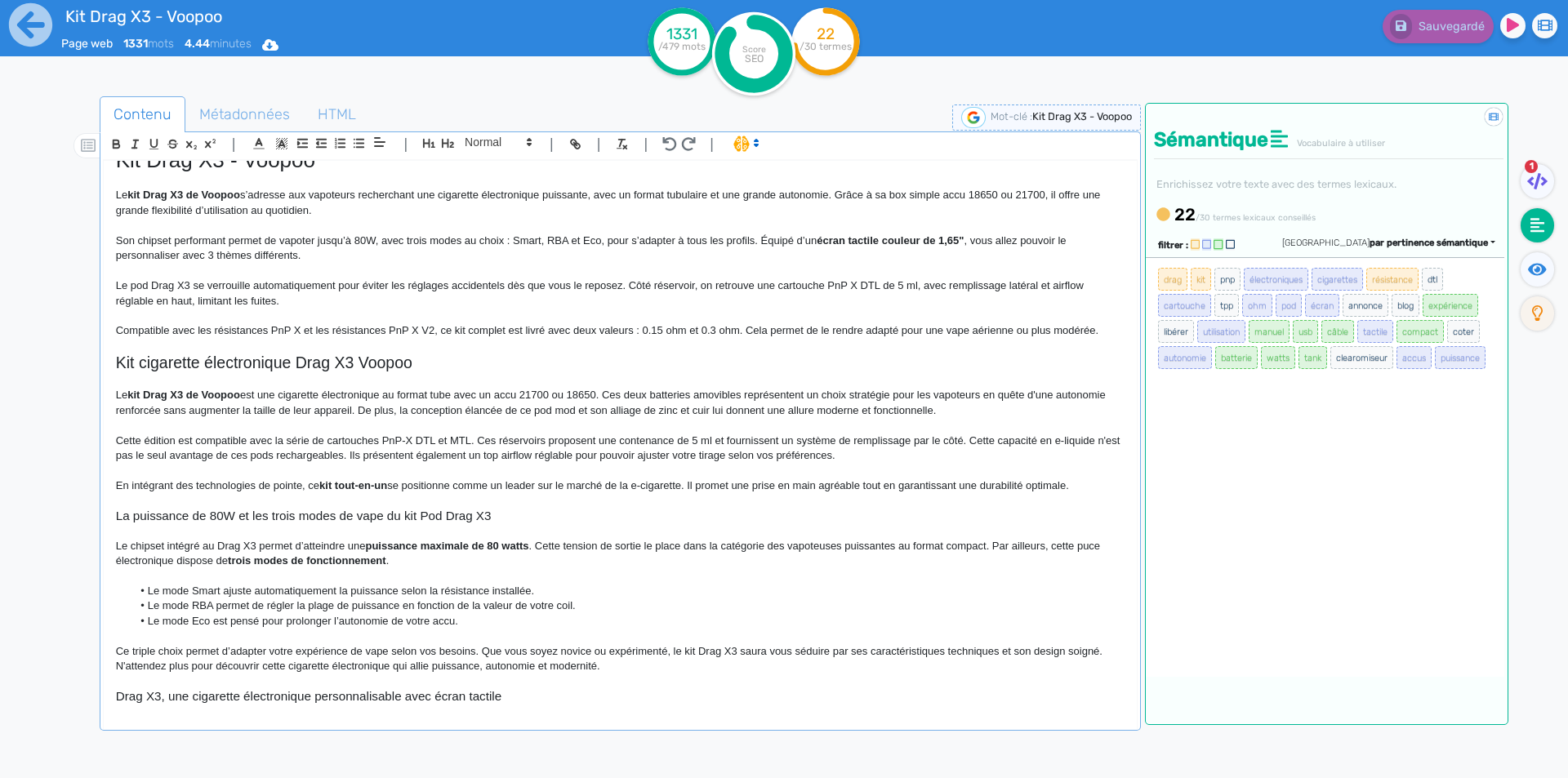
scroll to position [332, 0]
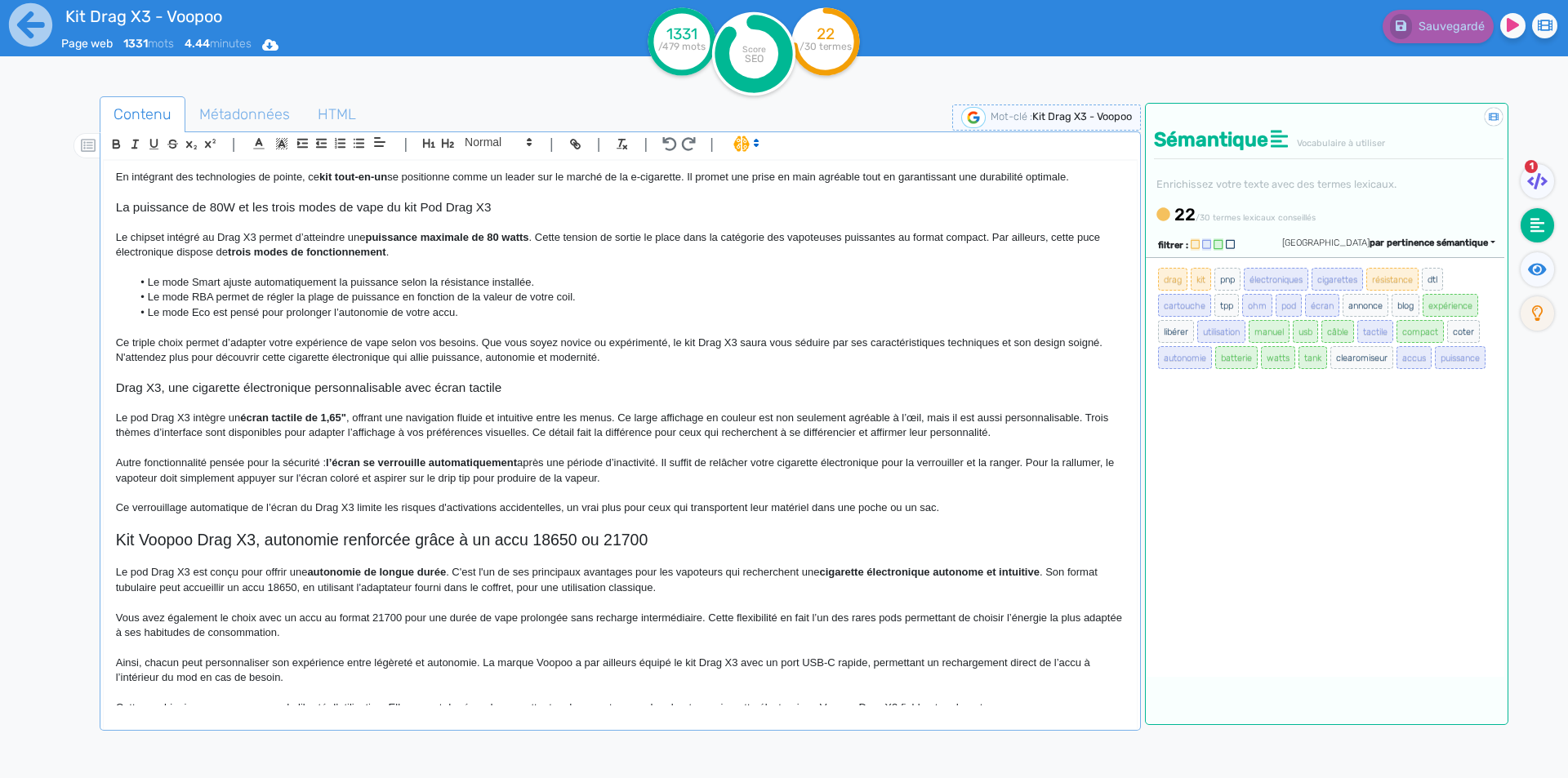
click at [731, 431] on p "Le pod Drag X3 intègre un écran tactile de 1,65" , offrant une navigation fluid…" at bounding box center [620, 425] width 1009 height 30
click at [1461, 22] on span "Sauvegarder" at bounding box center [1449, 26] width 70 height 14
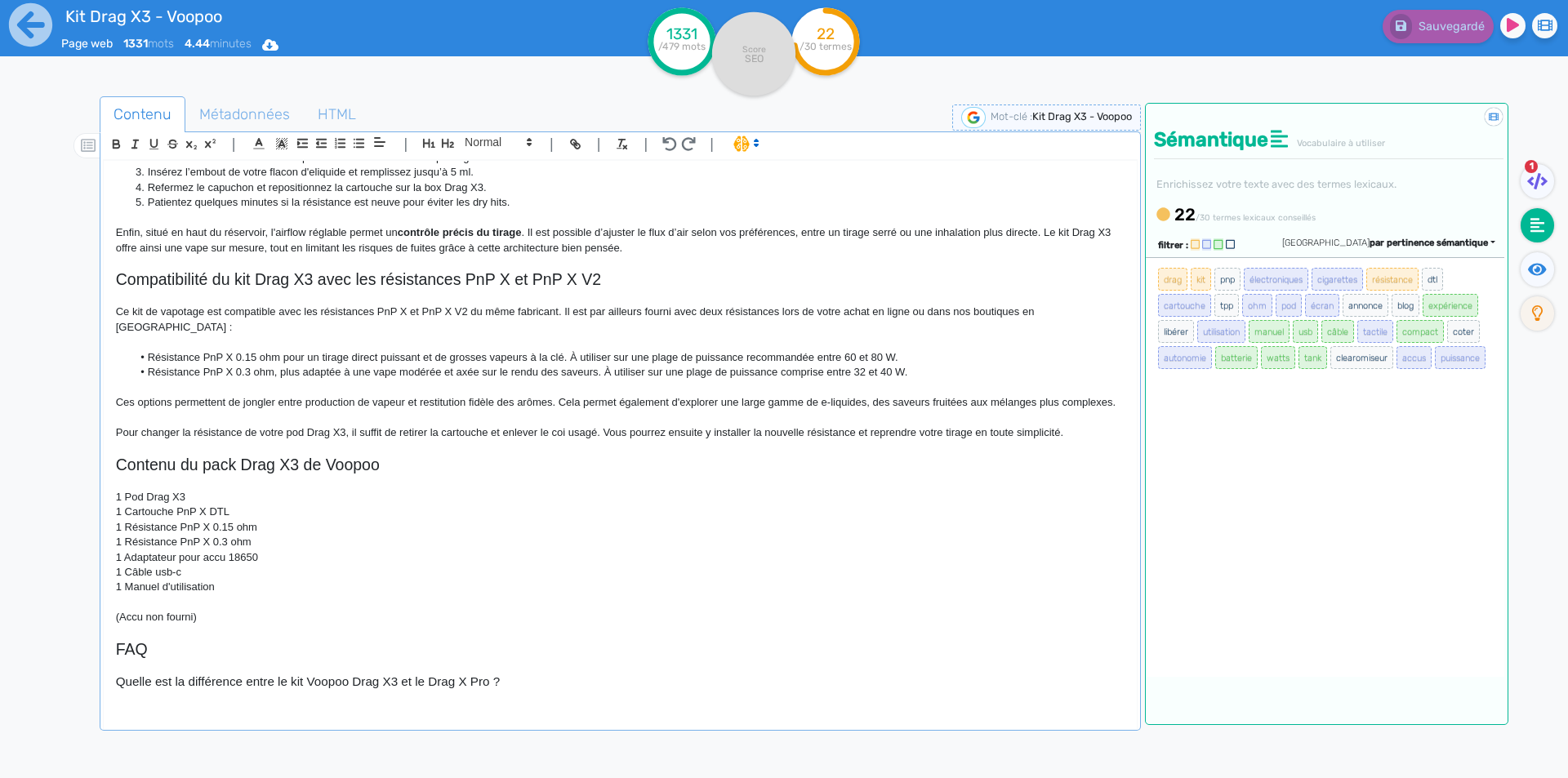
click at [567, 433] on p "Pour changer la résistance de votre pod Drag X3, il suffit de retirer la cartou…" at bounding box center [620, 433] width 1009 height 15
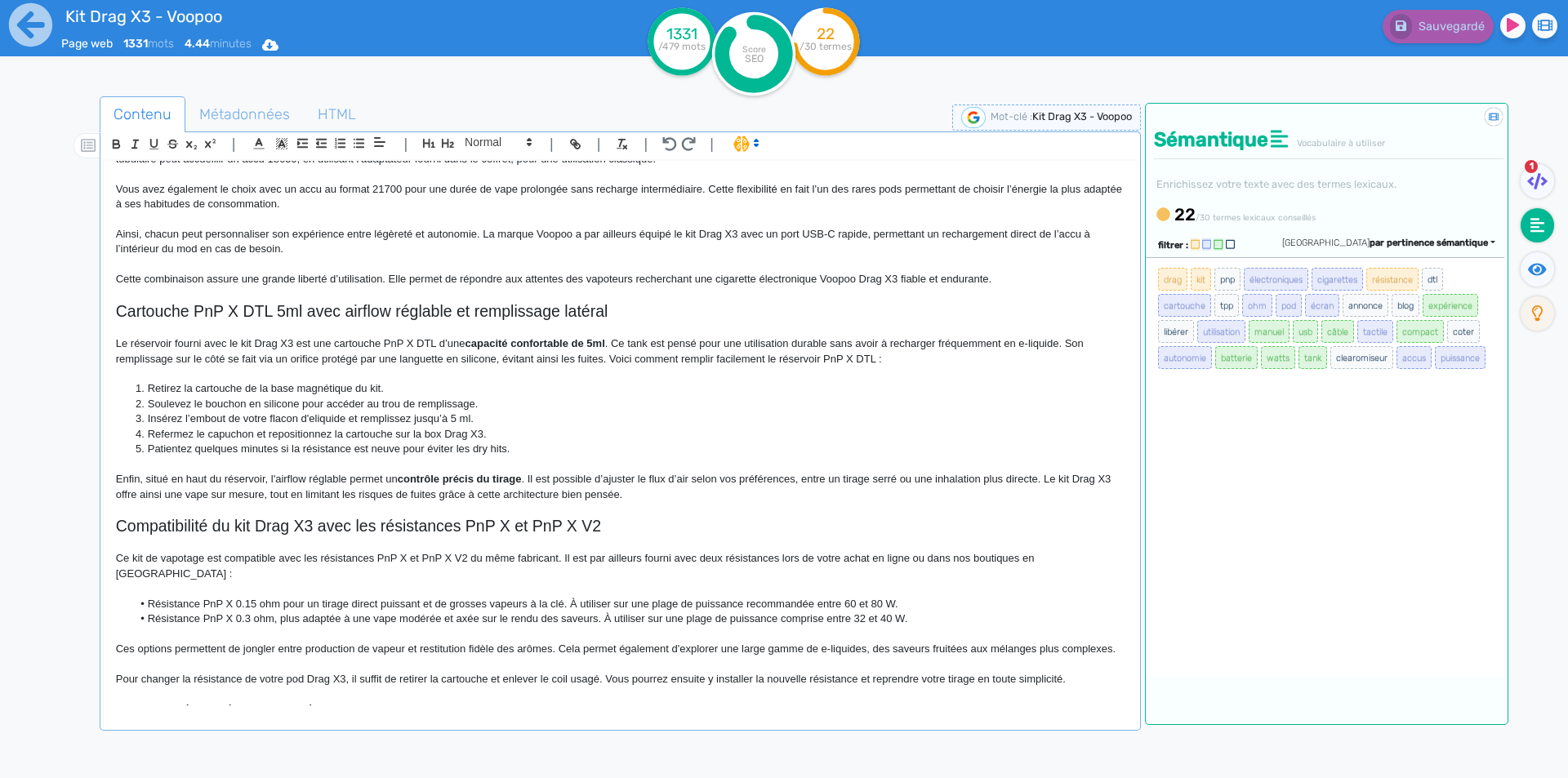
scroll to position [768, 0]
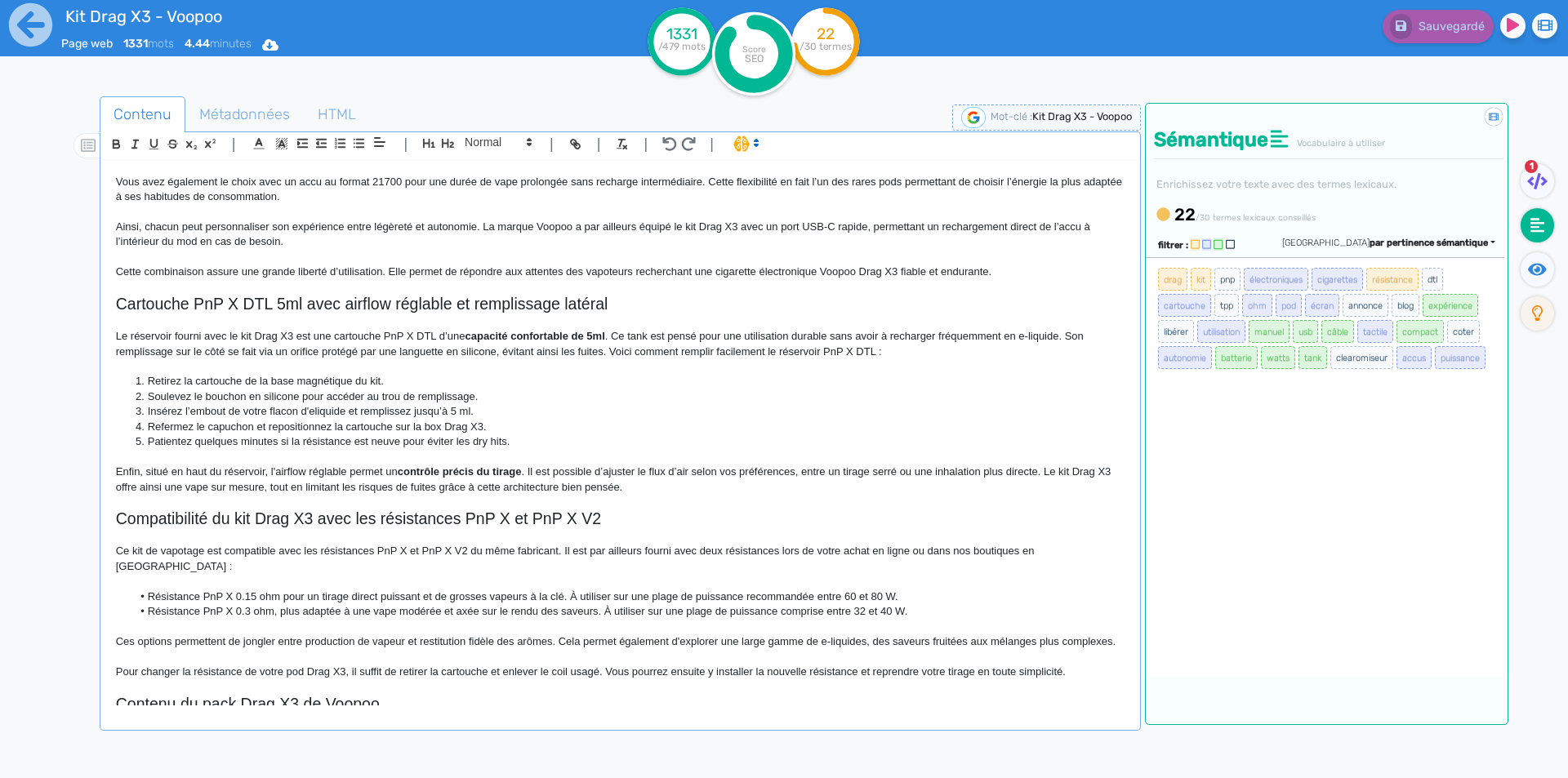
click at [926, 589] on li "Résistance PnP X 0.15 ohm pour un tirage direct puissant et de grosses vapeurs …" at bounding box center [628, 596] width 992 height 15
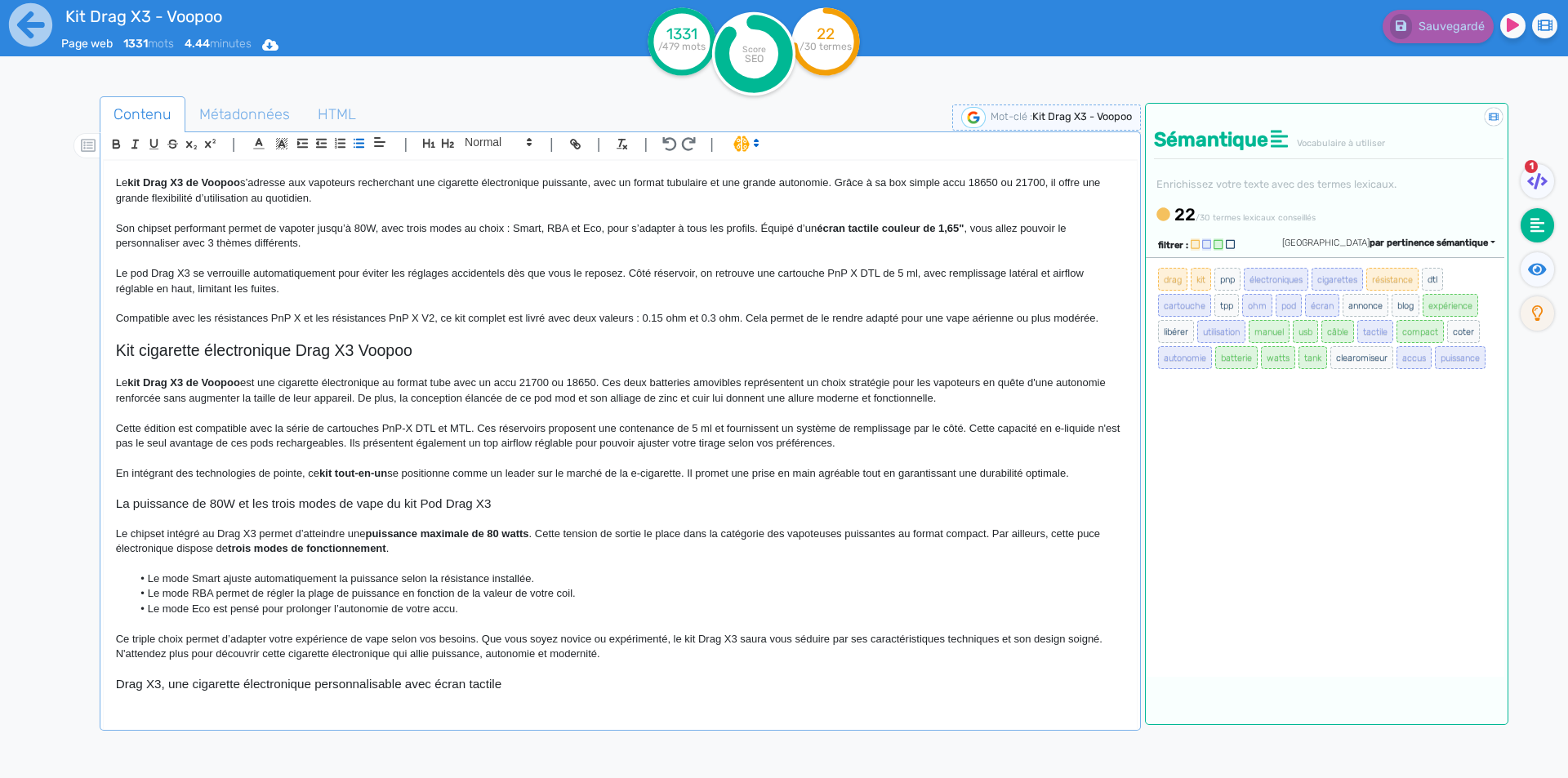
scroll to position [0, 0]
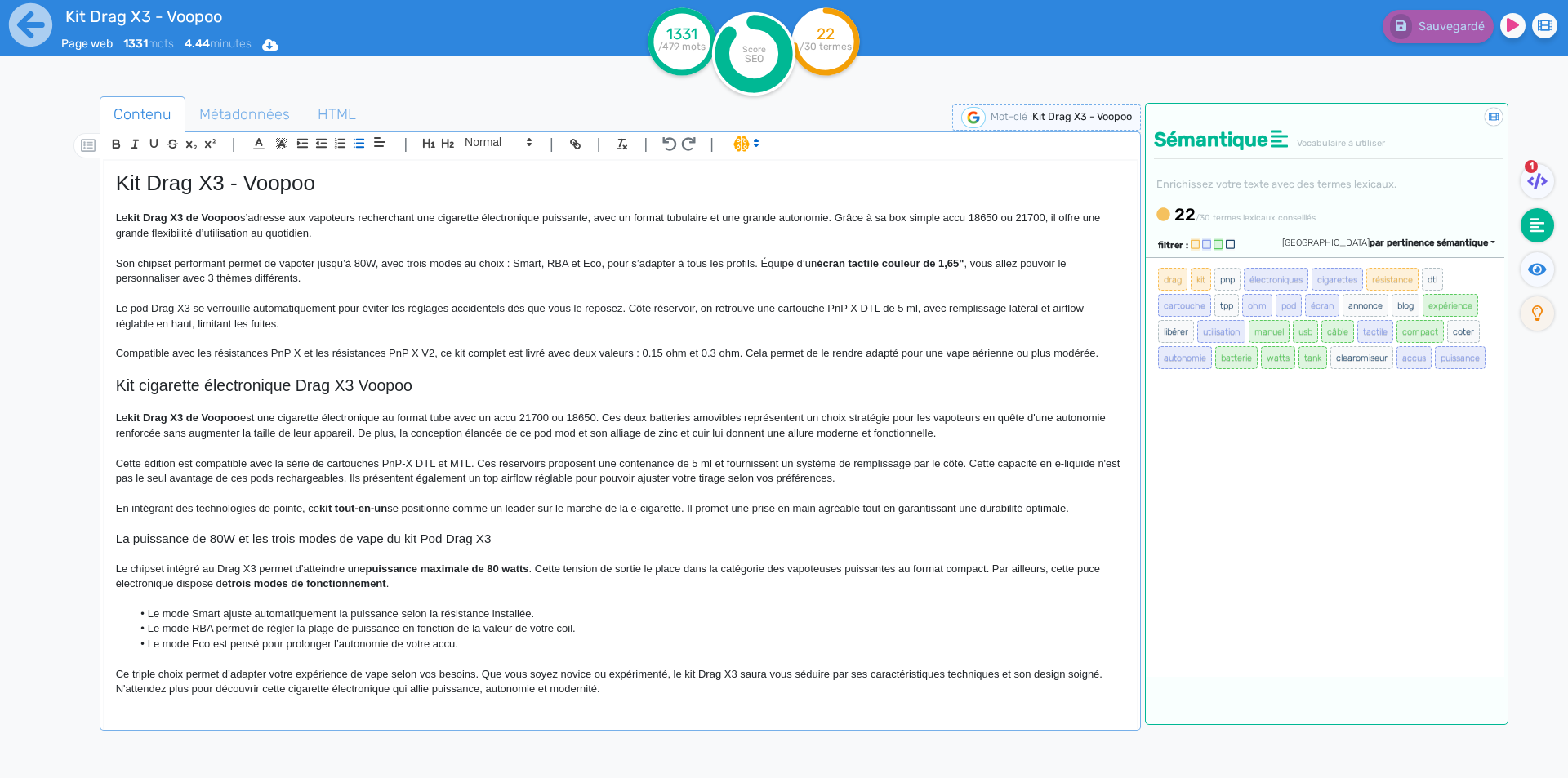
click at [221, 181] on h1 "Kit Drag X3 - Voopoo" at bounding box center [620, 183] width 1009 height 26
drag, startPoint x: 213, startPoint y: 181, endPoint x: 37, endPoint y: 181, distance: 176.0
click at [37, 181] on div "Kit Drag X3 - Voopoo Page web 1331 mots 4.44 minutes Html Pdf Word 1331 /479 mo…" at bounding box center [784, 441] width 1568 height 881
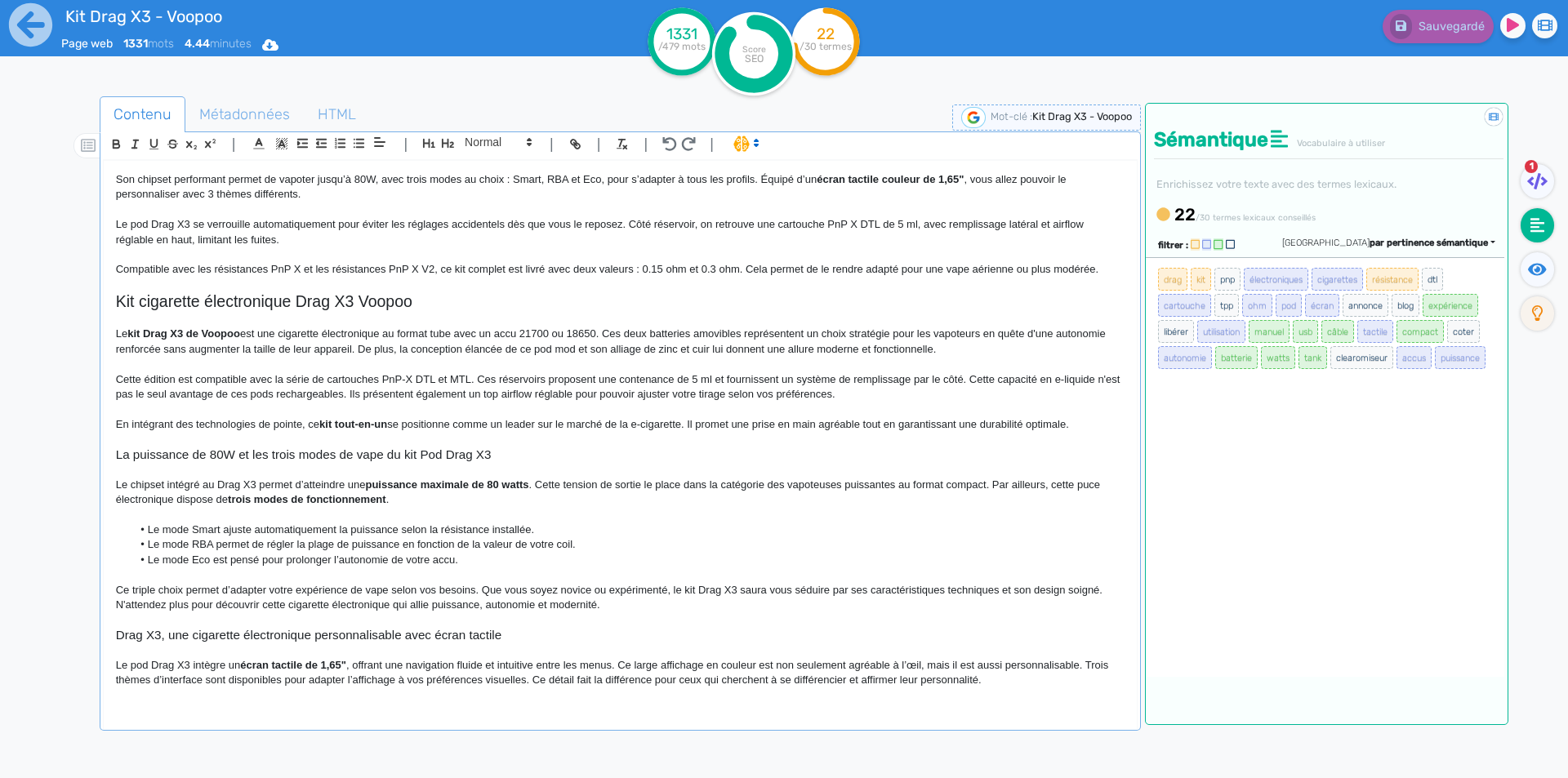
scroll to position [327, 0]
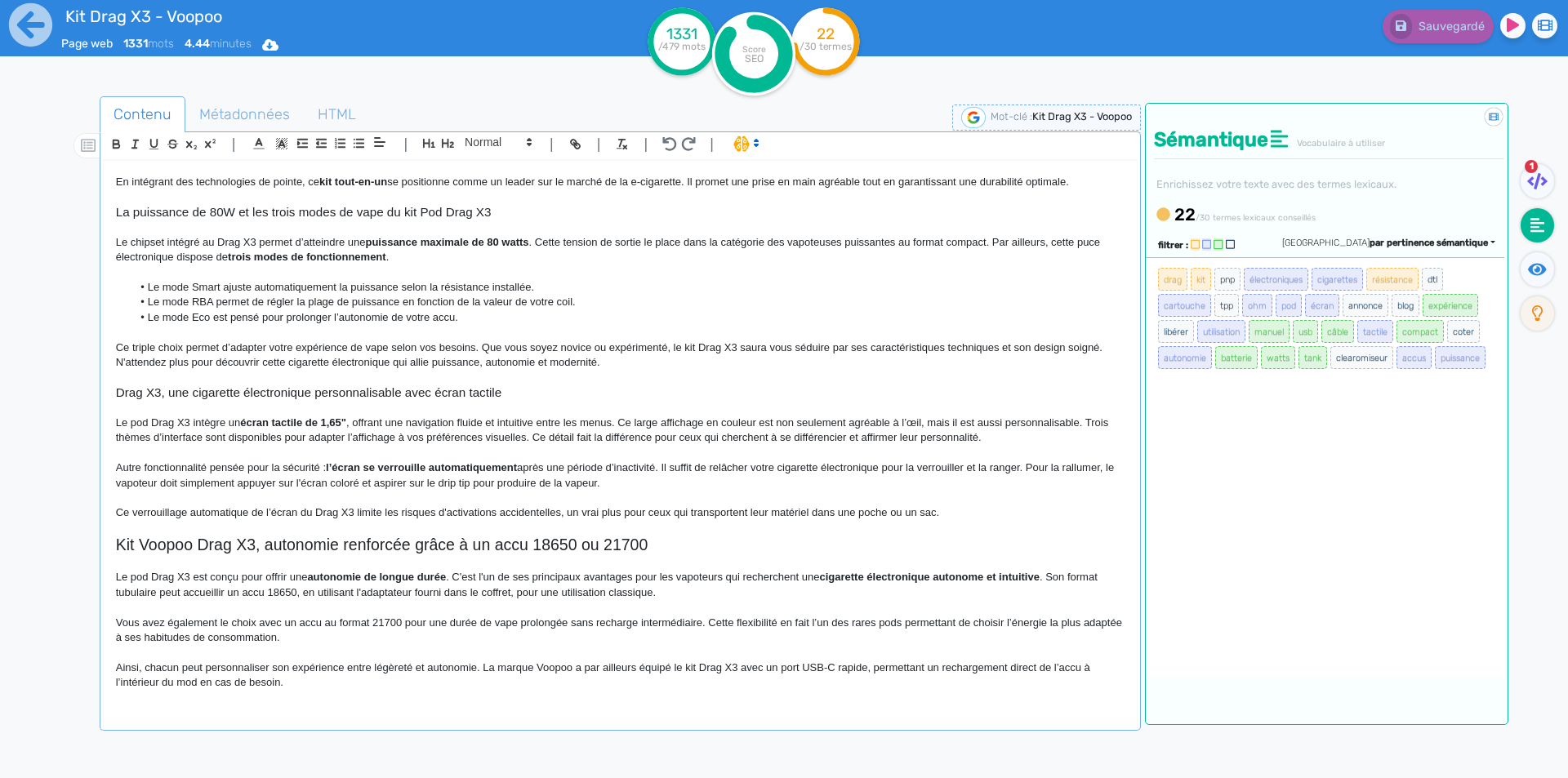
click at [152, 423] on p "Le pod Drag X3 intègre un écran tactile de 1,65" , offrant une navigation fluid…" at bounding box center [620, 430] width 1009 height 30
drag, startPoint x: 1535, startPoint y: 272, endPoint x: 1517, endPoint y: 142, distance: 131.2
click at [1536, 269] on icon at bounding box center [1537, 270] width 19 height 16
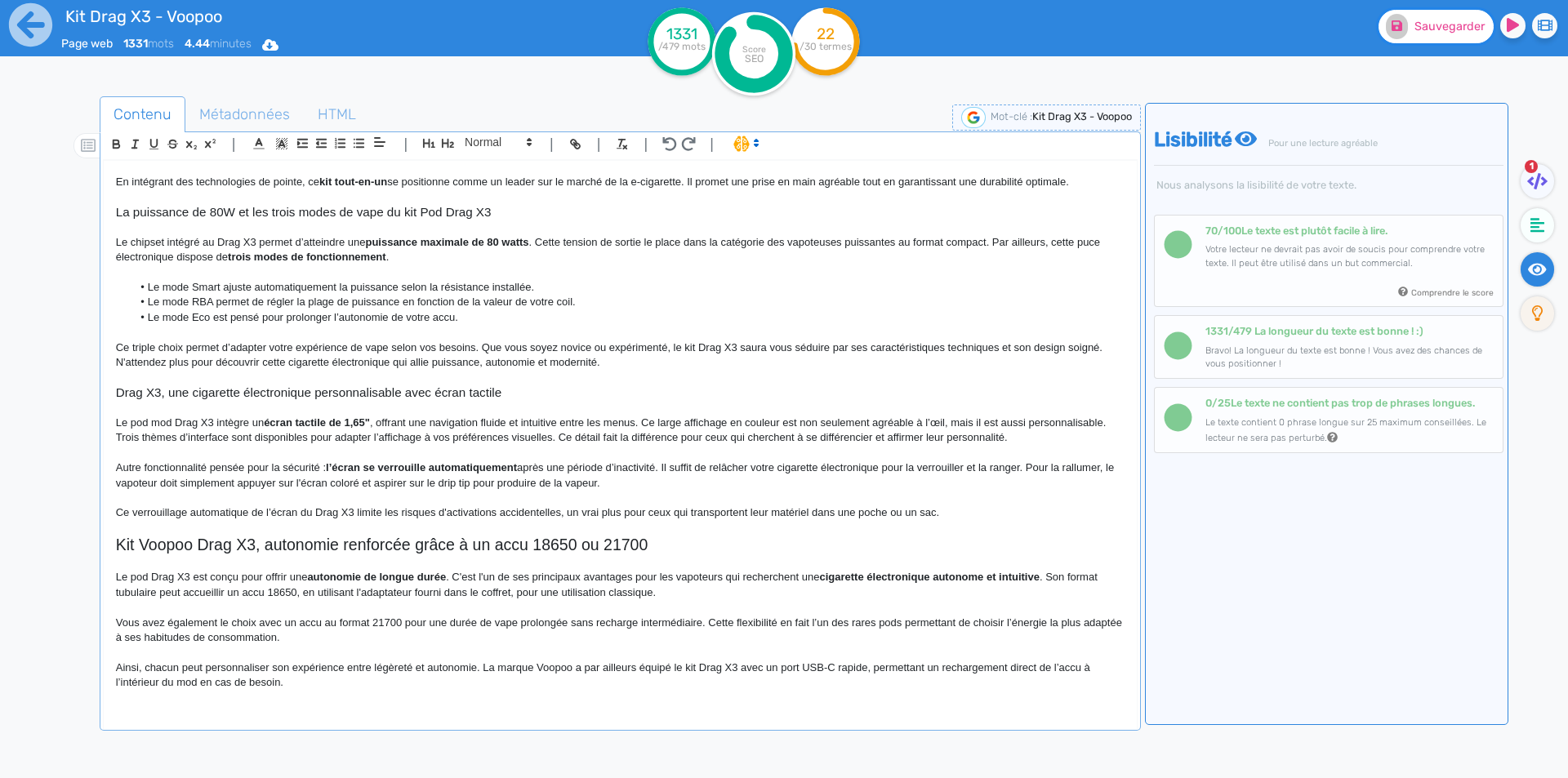
click at [1449, 26] on span "Sauvegarder" at bounding box center [1449, 26] width 70 height 14
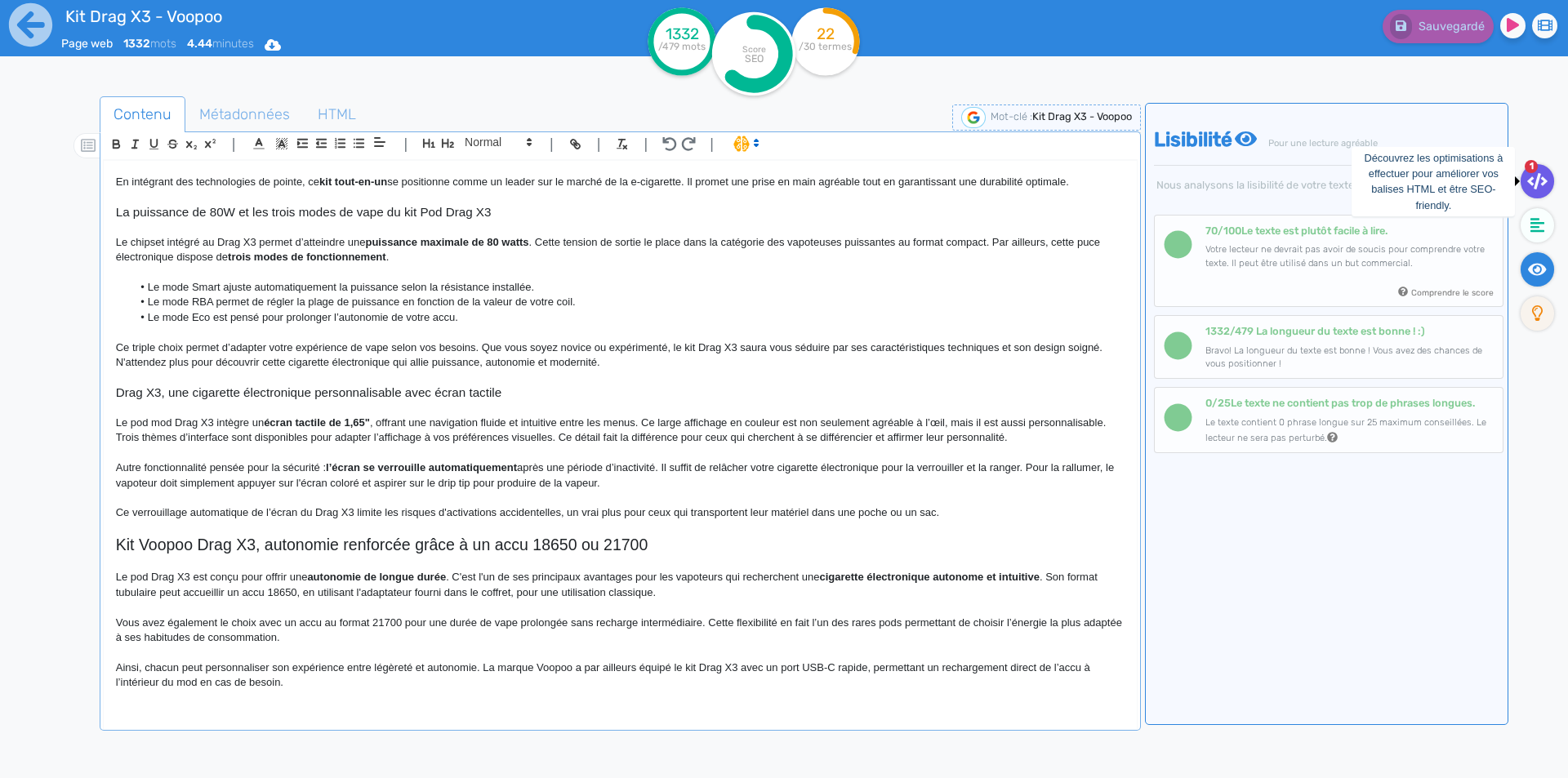
click at [1529, 180] on icon at bounding box center [1537, 182] width 20 height 16
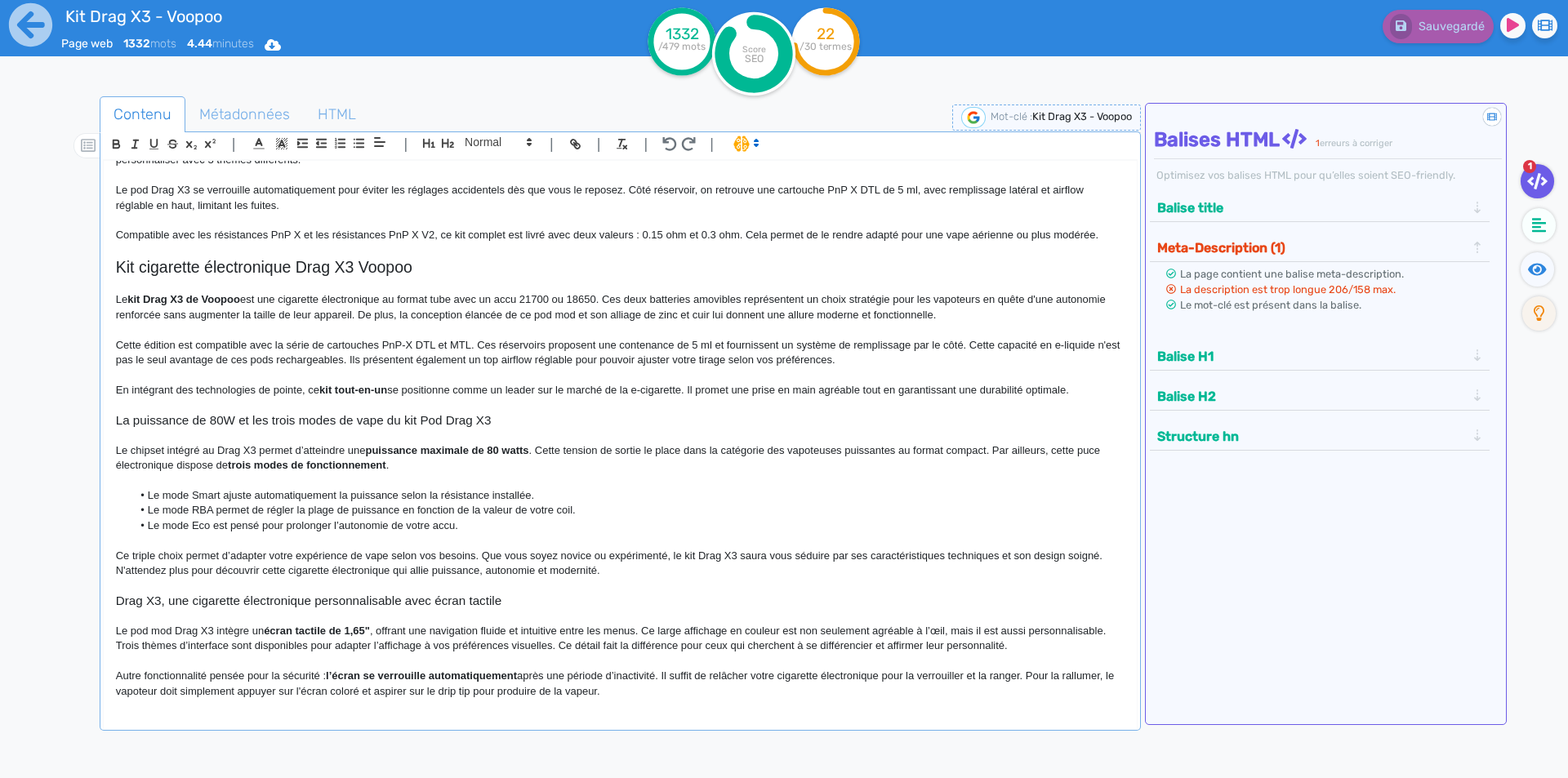
scroll to position [0, 0]
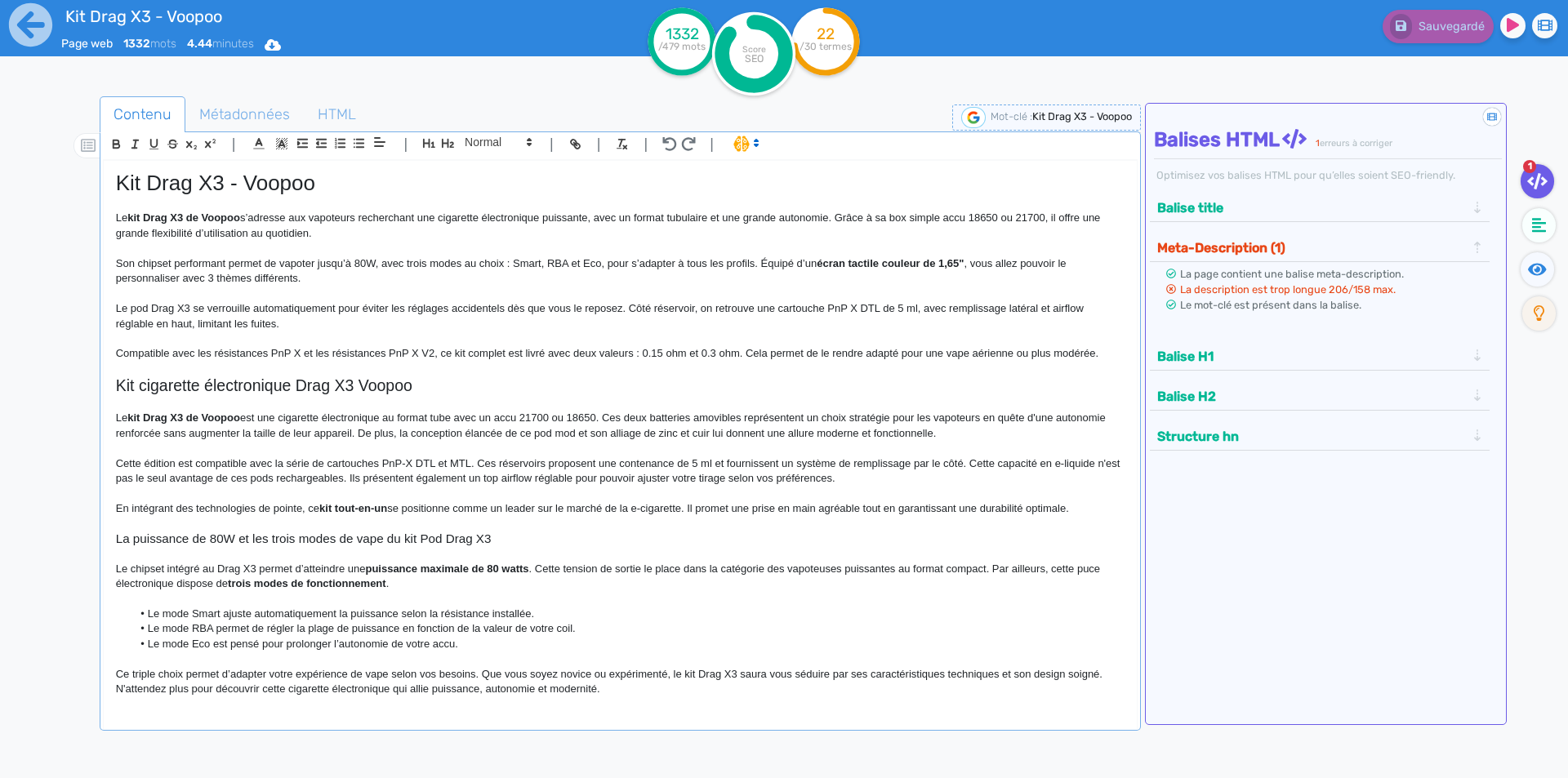
click at [278, 192] on h1 "Kit Drag X3 - Voopoo" at bounding box center [620, 183] width 1009 height 26
copy h1 "Kit Drag X3 - Voopoo"
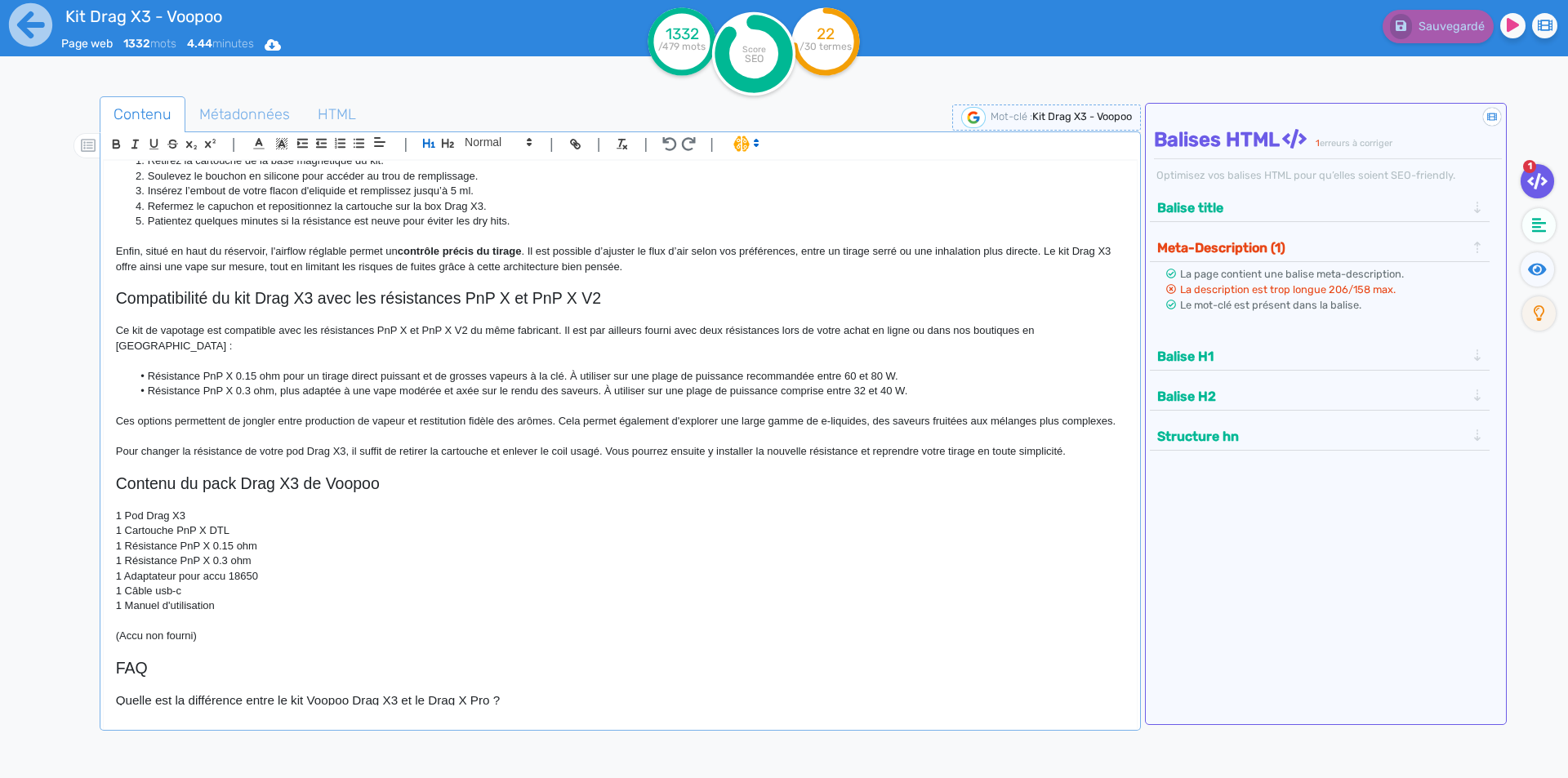
scroll to position [1062, 0]
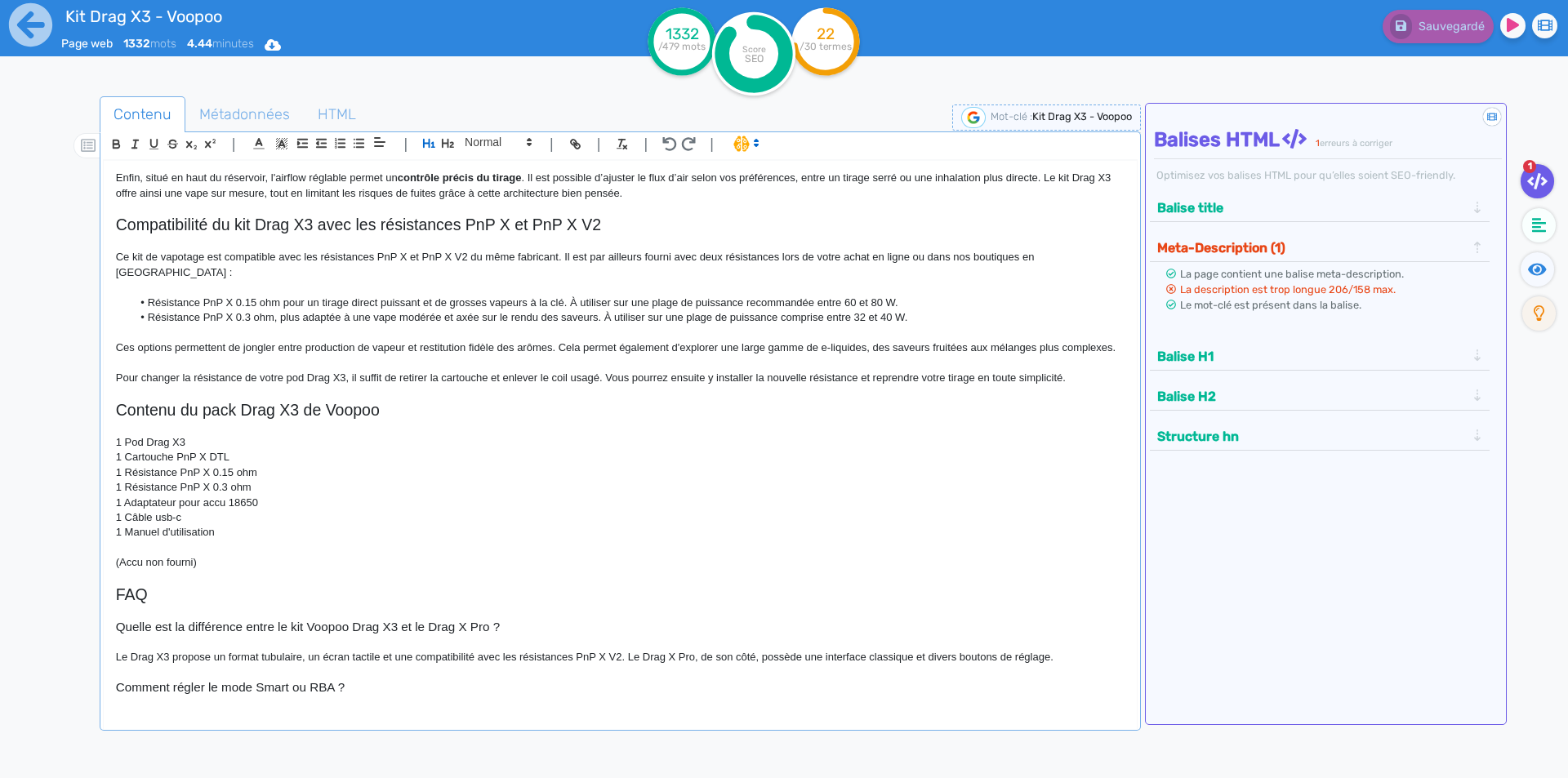
click at [254, 296] on li "Résistance PnP X 0.15 ohm pour un tirage direct puissant et de grosses vapeurs …" at bounding box center [628, 303] width 992 height 15
click at [14, 33] on icon at bounding box center [30, 25] width 43 height 43
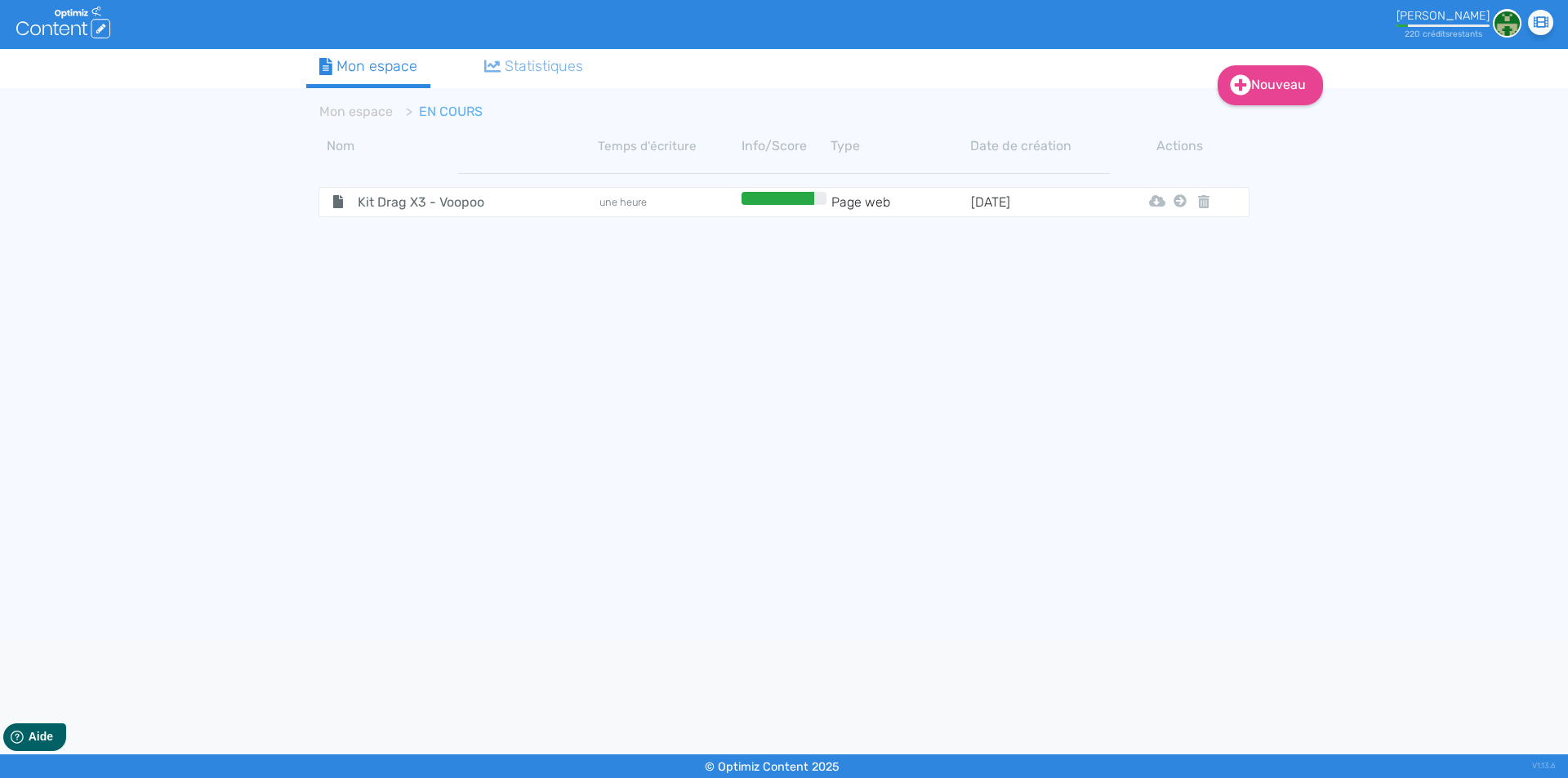
click at [1179, 205] on icon at bounding box center [1180, 201] width 13 height 13
click at [1176, 235] on button "Mon Espace" at bounding box center [1173, 242] width 140 height 26
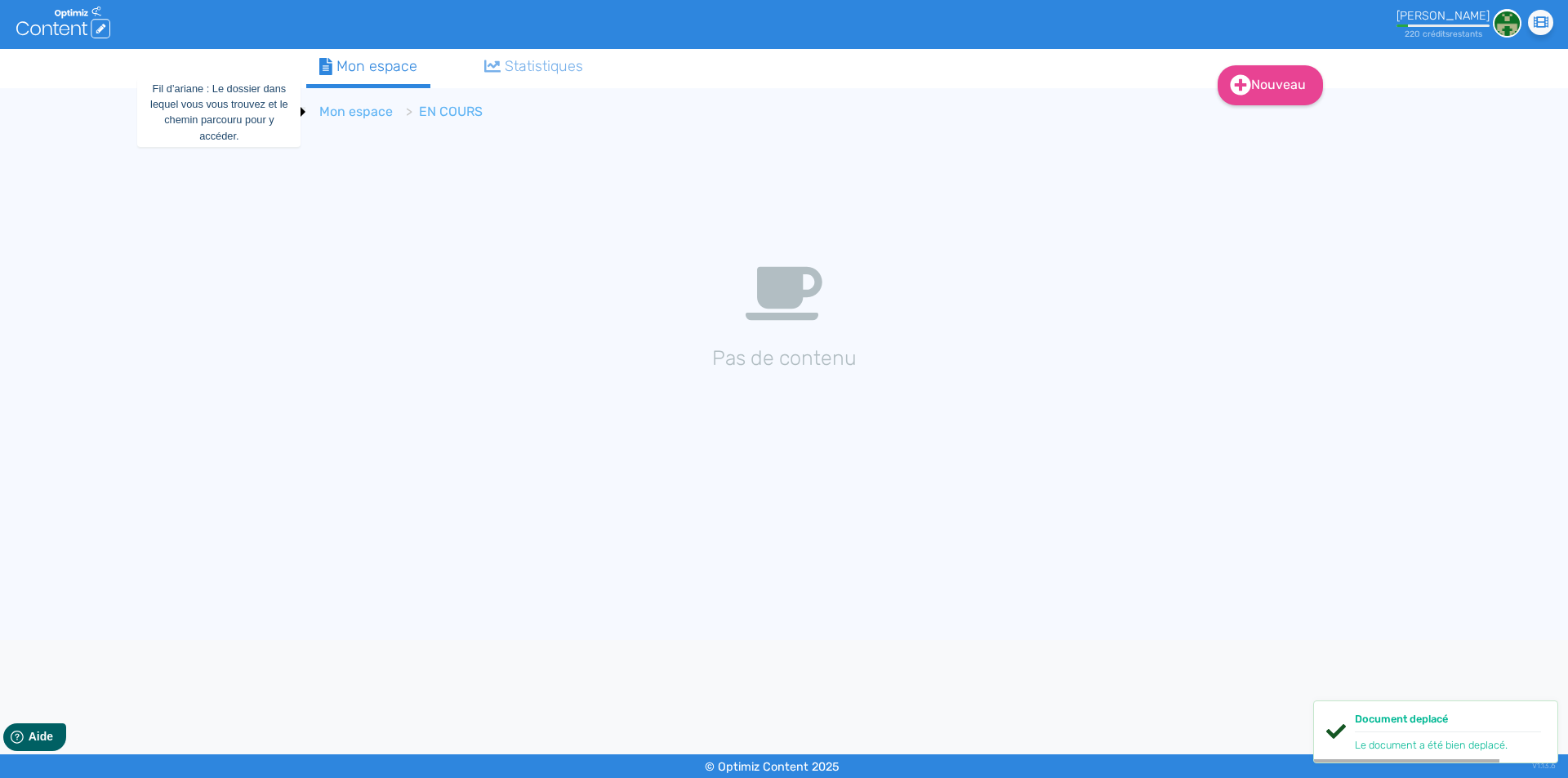
click at [363, 111] on link "Mon espace" at bounding box center [356, 111] width 74 height 16
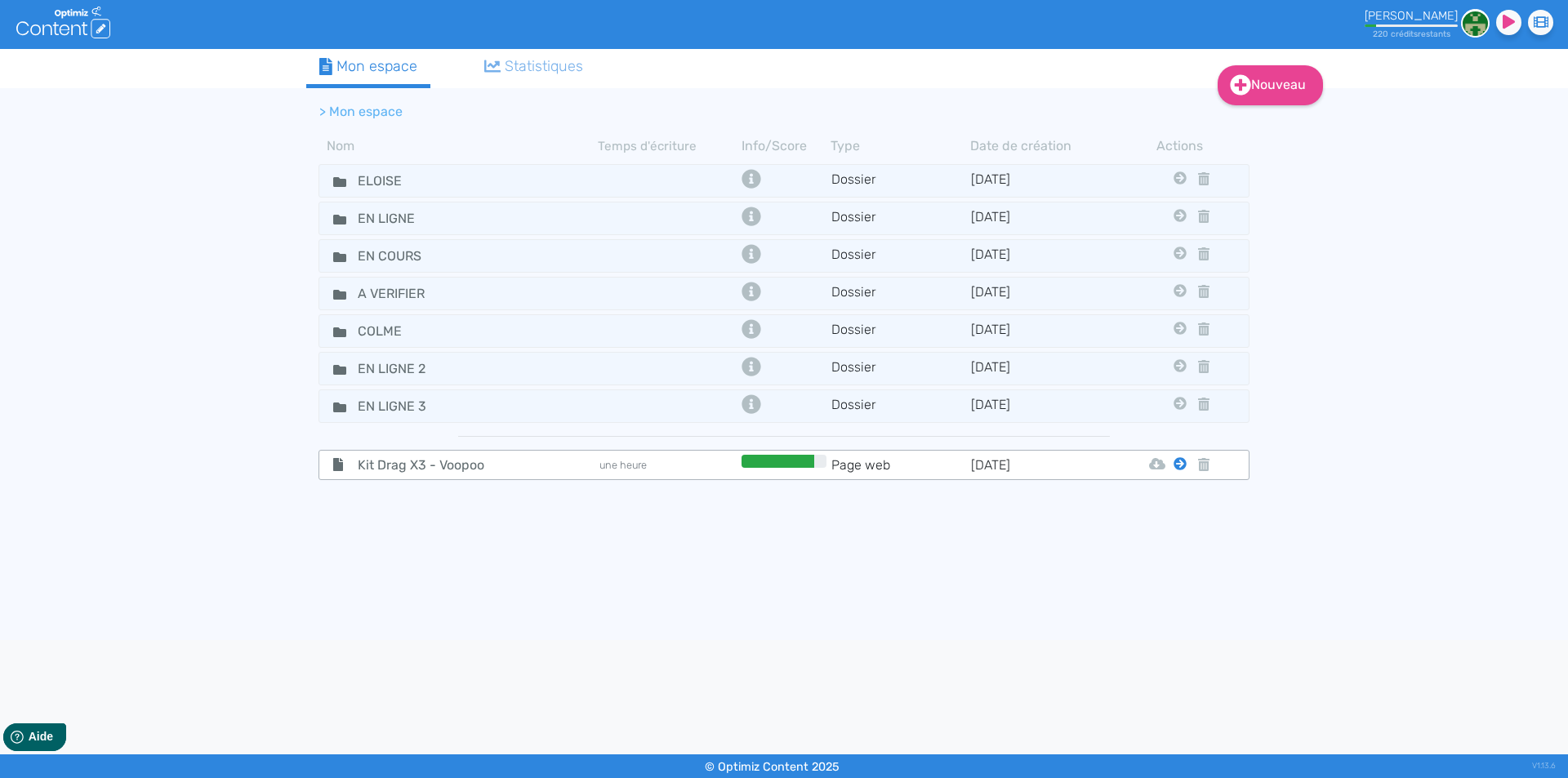
click at [1175, 464] on icon at bounding box center [1180, 463] width 13 height 13
click at [1166, 495] on button "Eloise" at bounding box center [1168, 504] width 130 height 26
click at [318, 260] on tr "EN COURS Dossier [DATE] Eloise En Ligne A Verifier Colme En Ligne 2 En Ligne 3" at bounding box center [784, 255] width 931 height 34
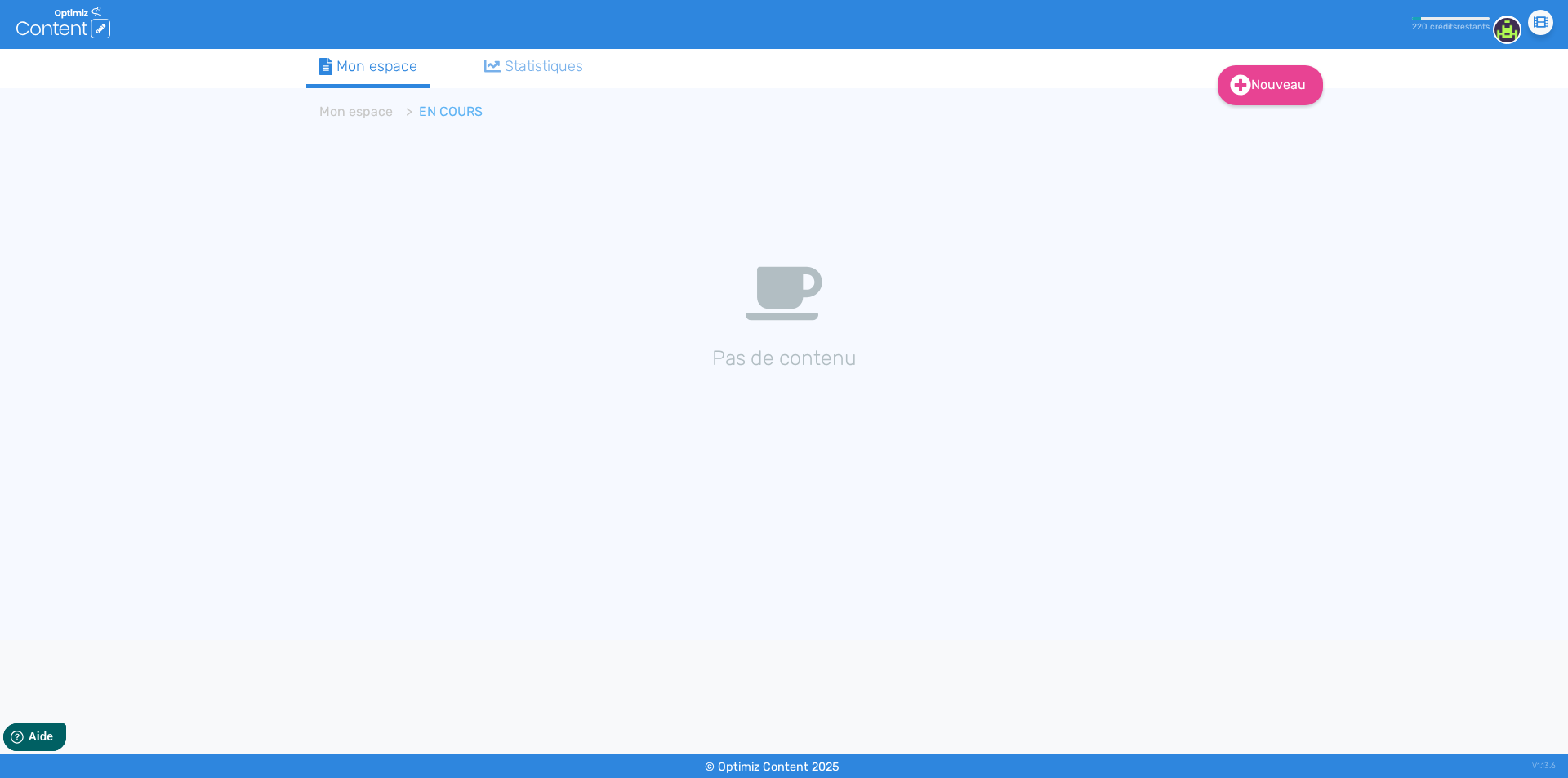
click at [387, 277] on div "Pas de contenu" at bounding box center [784, 312] width 956 height 122
click at [1251, 89] on link "Nouveau" at bounding box center [1271, 86] width 106 height 40
click at [1252, 131] on button "Contenu" at bounding box center [1281, 126] width 130 height 26
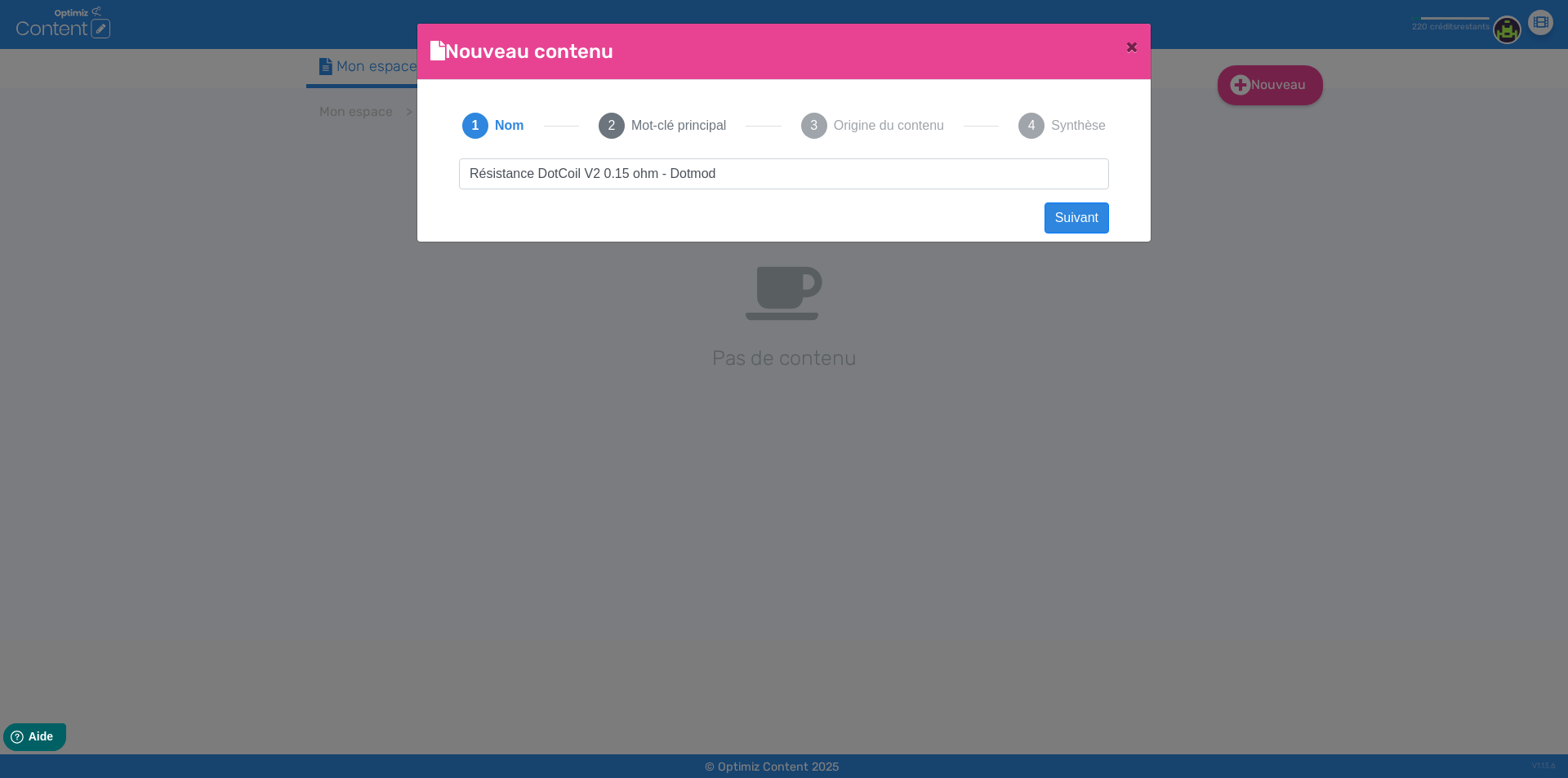
scroll to position [2, 0]
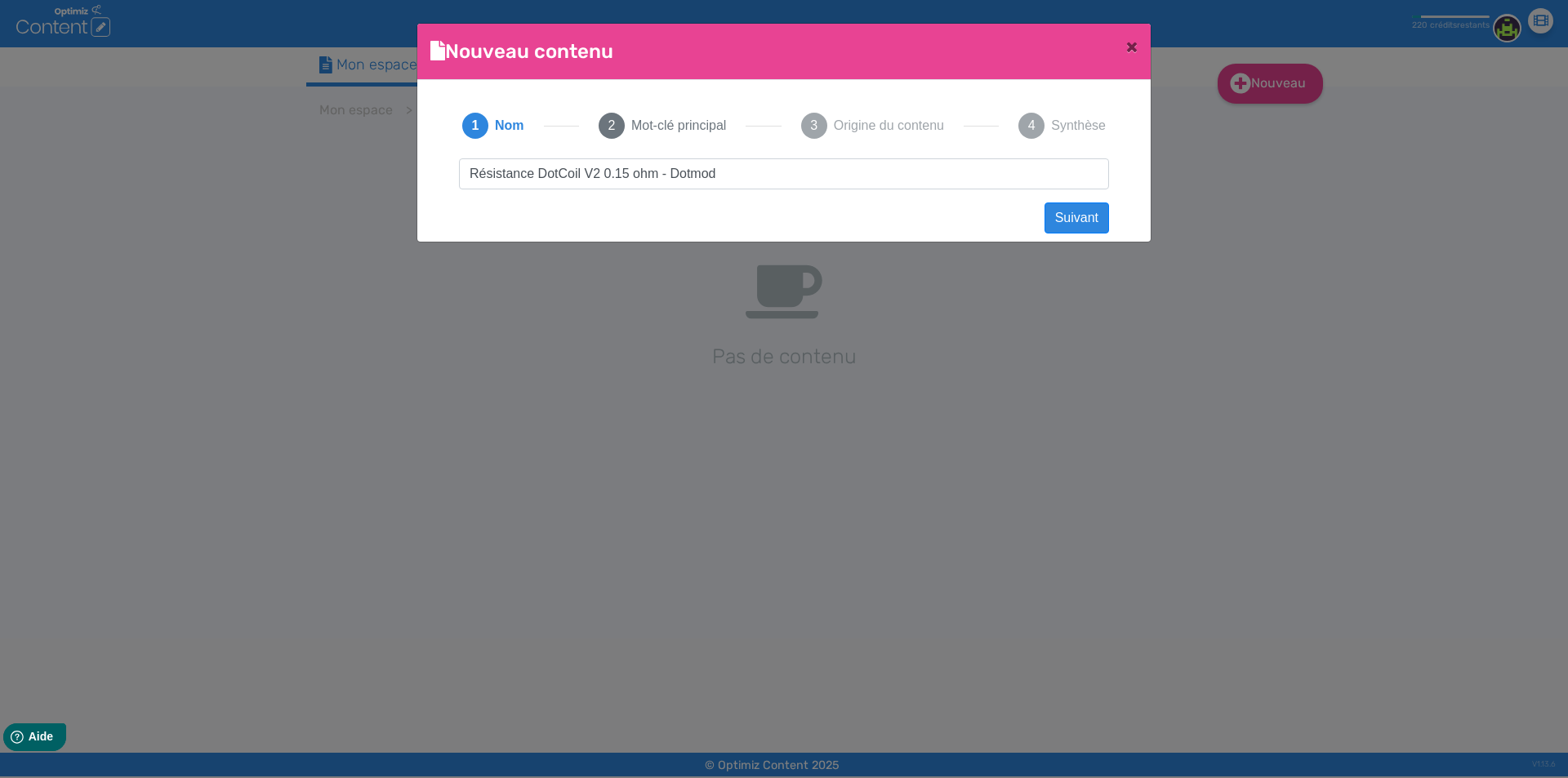
drag, startPoint x: 736, startPoint y: 179, endPoint x: 1105, endPoint y: 197, distance: 369.4
click at [1105, 197] on div "Résistance DotCoil V2 0.15 ohm - Dotmod Suivant Précédent Suivant Contenu vide …" at bounding box center [784, 189] width 683 height 60
click button "Suivant" at bounding box center [1076, 218] width 65 height 31
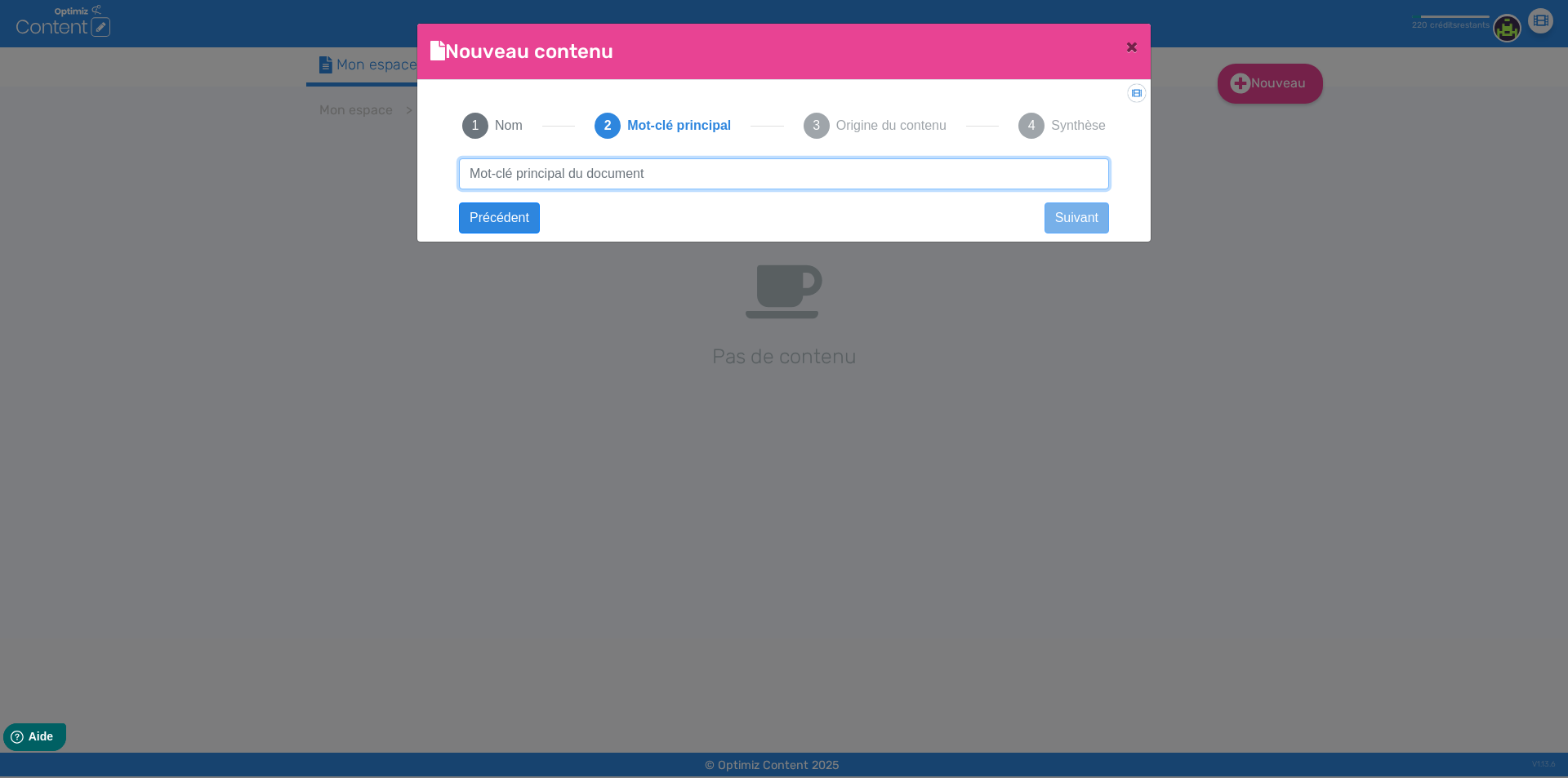
paste input "Résistance DotCoil V2 0.15 ohm - Dotmod"
type input "Résistance DotCoil V2 0.15 ohm - Dotmod"
drag, startPoint x: 789, startPoint y: 178, endPoint x: 1237, endPoint y: 182, distance: 448.0
click at [1246, 183] on ngb-modal-window "Nouveau contenu × Didacticiel: Créer un document 1 Nom 2 Mot-clé principal 3 Or…" at bounding box center [784, 389] width 1568 height 778
click button "Suivant" at bounding box center [0, 0] width 0 height 0
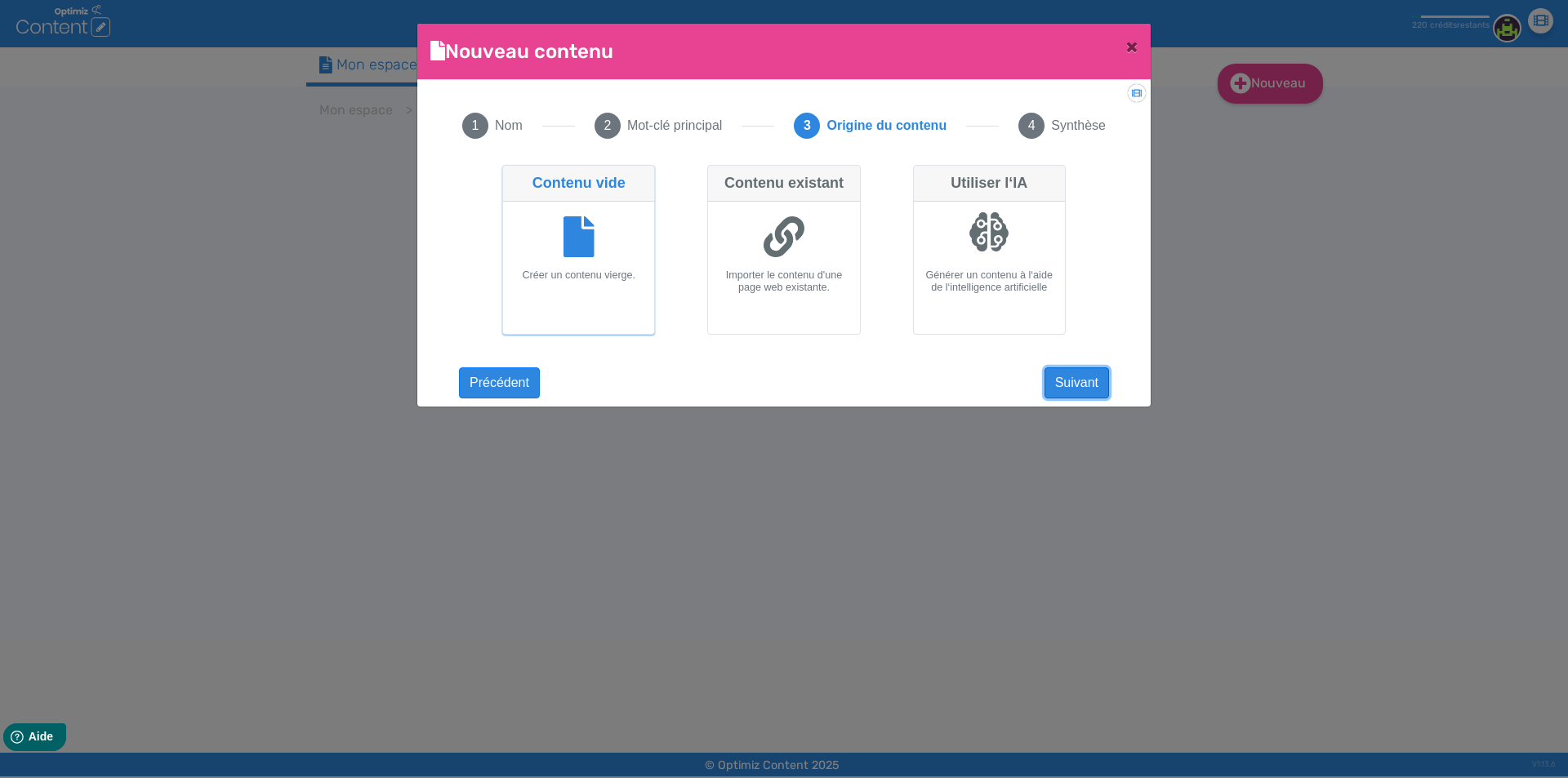
click at [1081, 375] on button "Suivant" at bounding box center [1076, 383] width 65 height 31
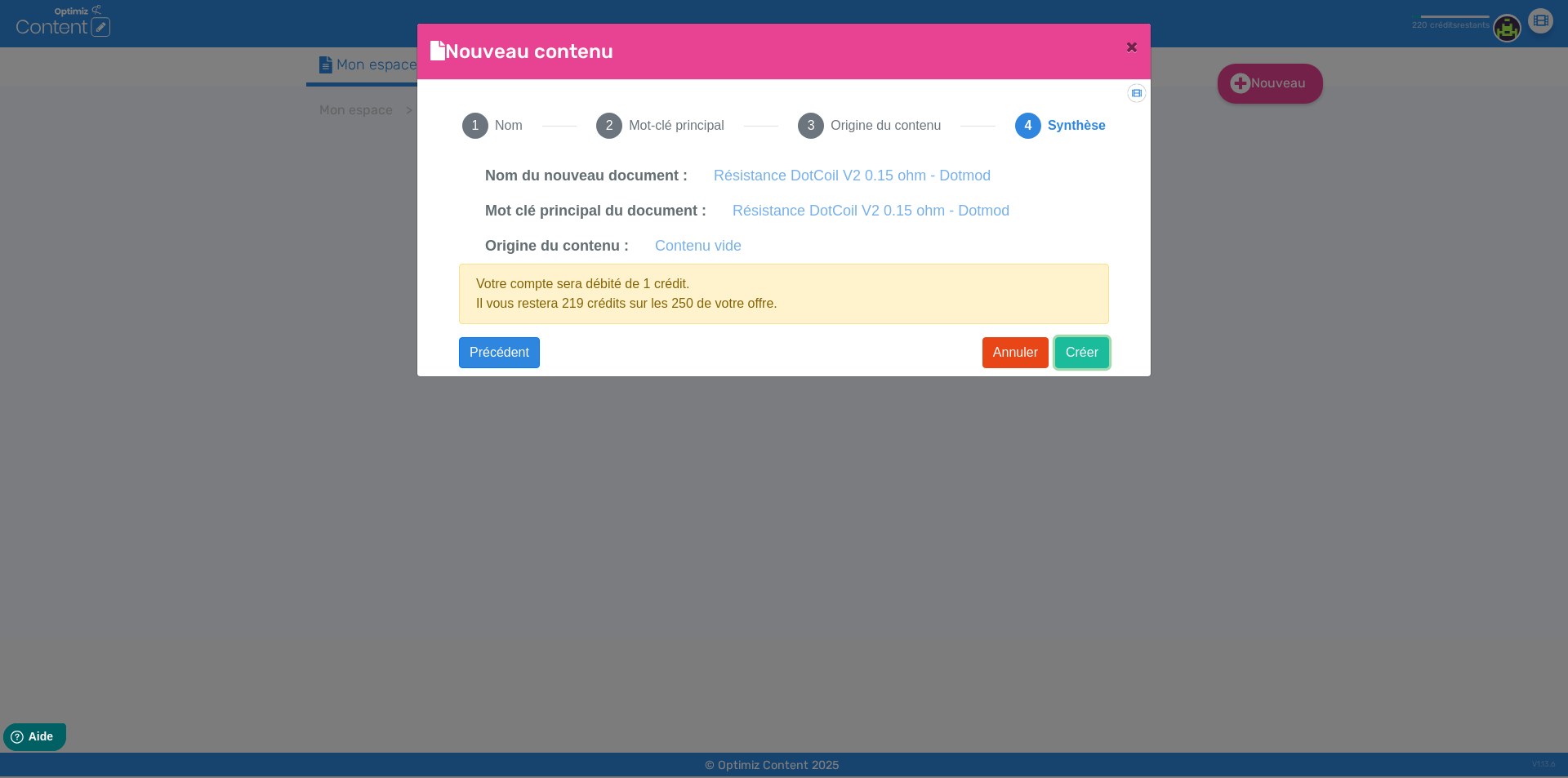
click at [1080, 354] on button "Créer" at bounding box center [1082, 353] width 54 height 31
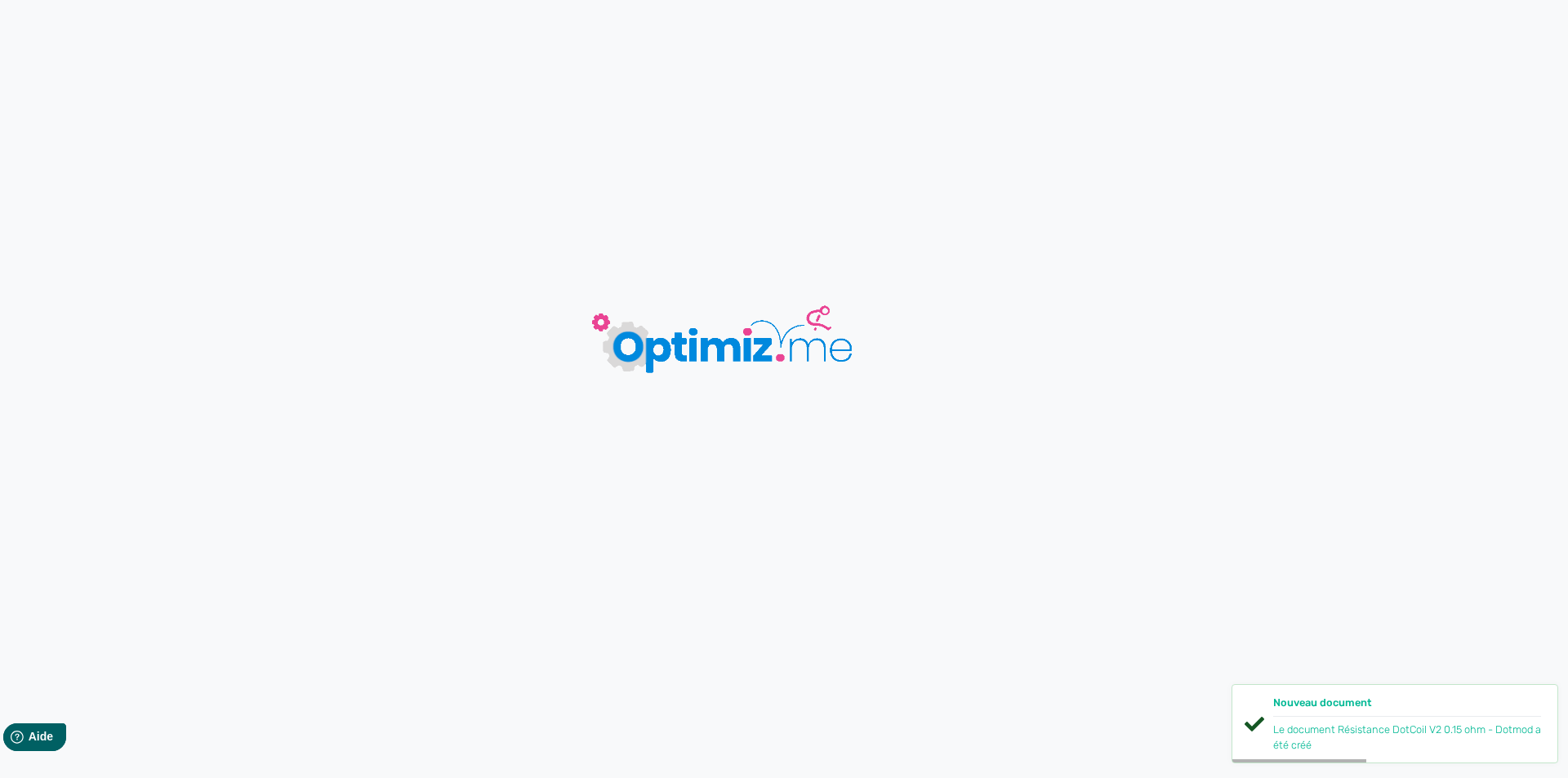
type input "Résistance DotCoil V2 0.15 ohm - Dotmod"
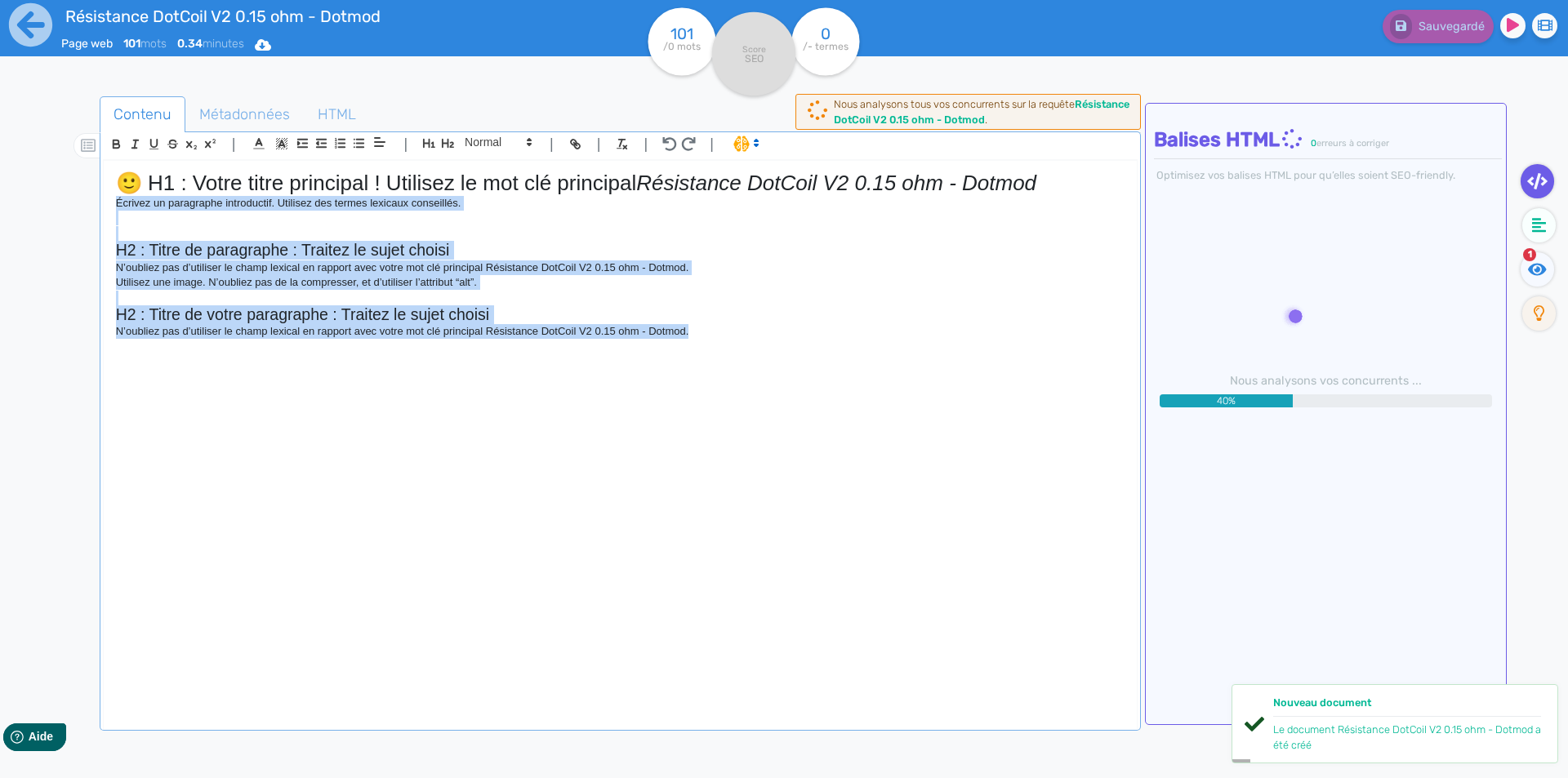
drag, startPoint x: 722, startPoint y: 337, endPoint x: 63, endPoint y: 206, distance: 671.9
click at [63, 206] on div "Contenu Métadonnées HTML | | H3 H4 H5 H6 Normal | | | | 🙂 H1 : Votre titre prin…" at bounding box center [807, 486] width 1521 height 789
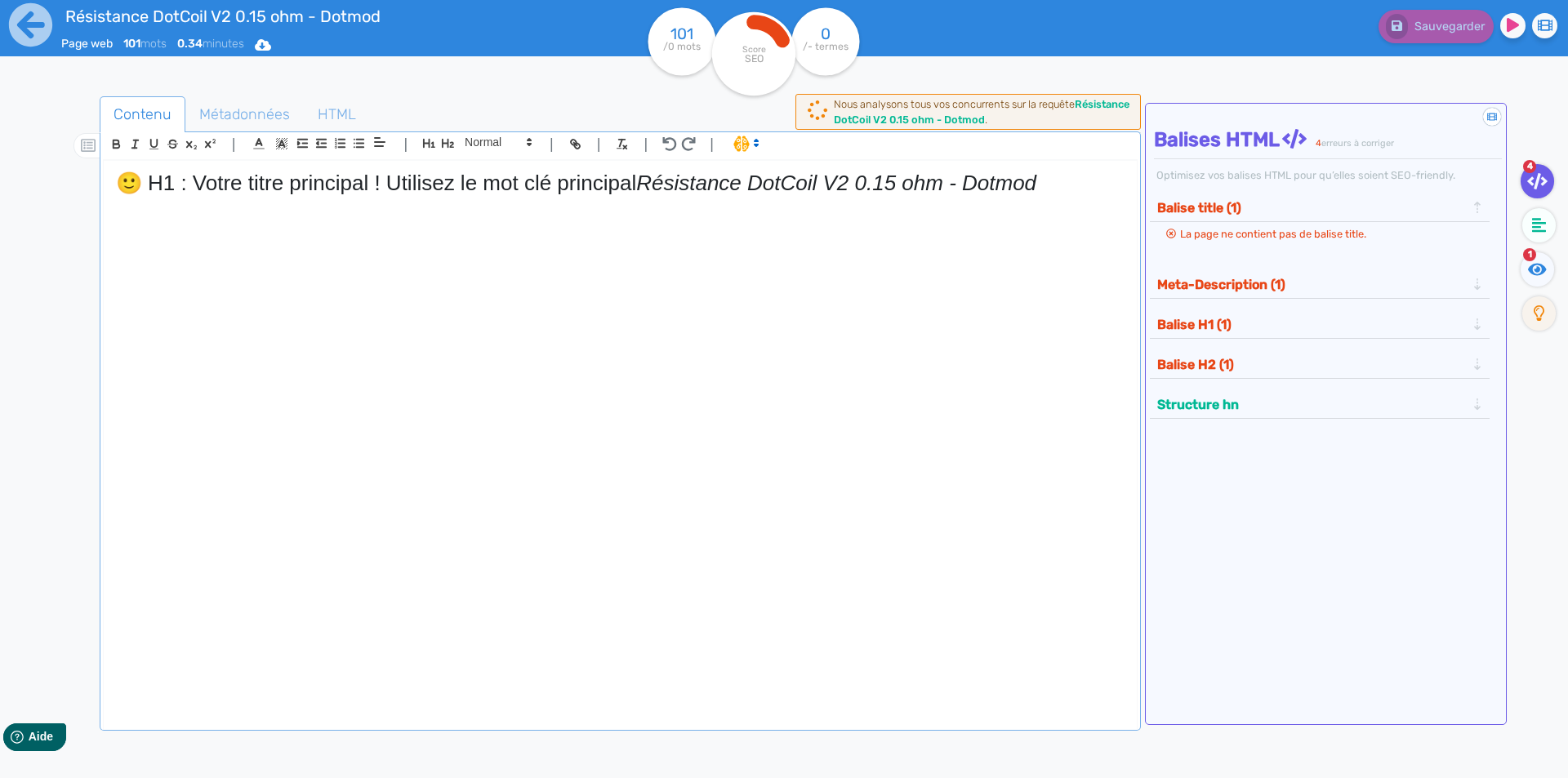
drag, startPoint x: 644, startPoint y: 189, endPoint x: 0, endPoint y: 183, distance: 644.0
click at [0, 183] on div "Résistance DotCoil V2 0.15 ohm - Dotmod Page web 101 mots 0.34 minutes Html Pdf…" at bounding box center [784, 441] width 1568 height 881
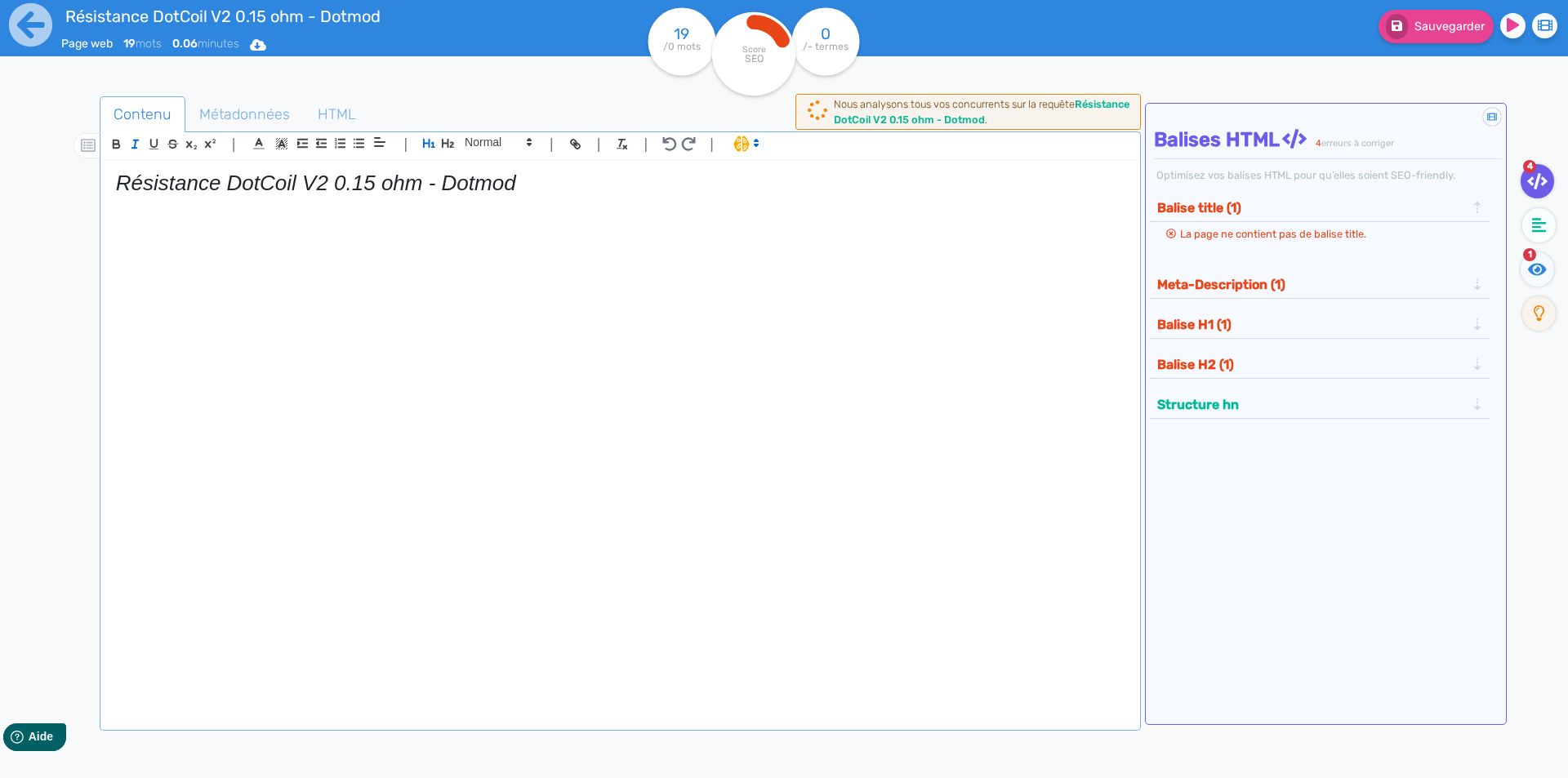
click at [153, 198] on p at bounding box center [620, 203] width 1009 height 15
click at [155, 191] on em "Résistance DotCoil V2 0.15 ohm - Dotmod" at bounding box center [316, 182] width 400 height 25
click at [156, 191] on em "Résistance DotCoil V2 0.15 ohm - Dotmod" at bounding box center [316, 182] width 400 height 25
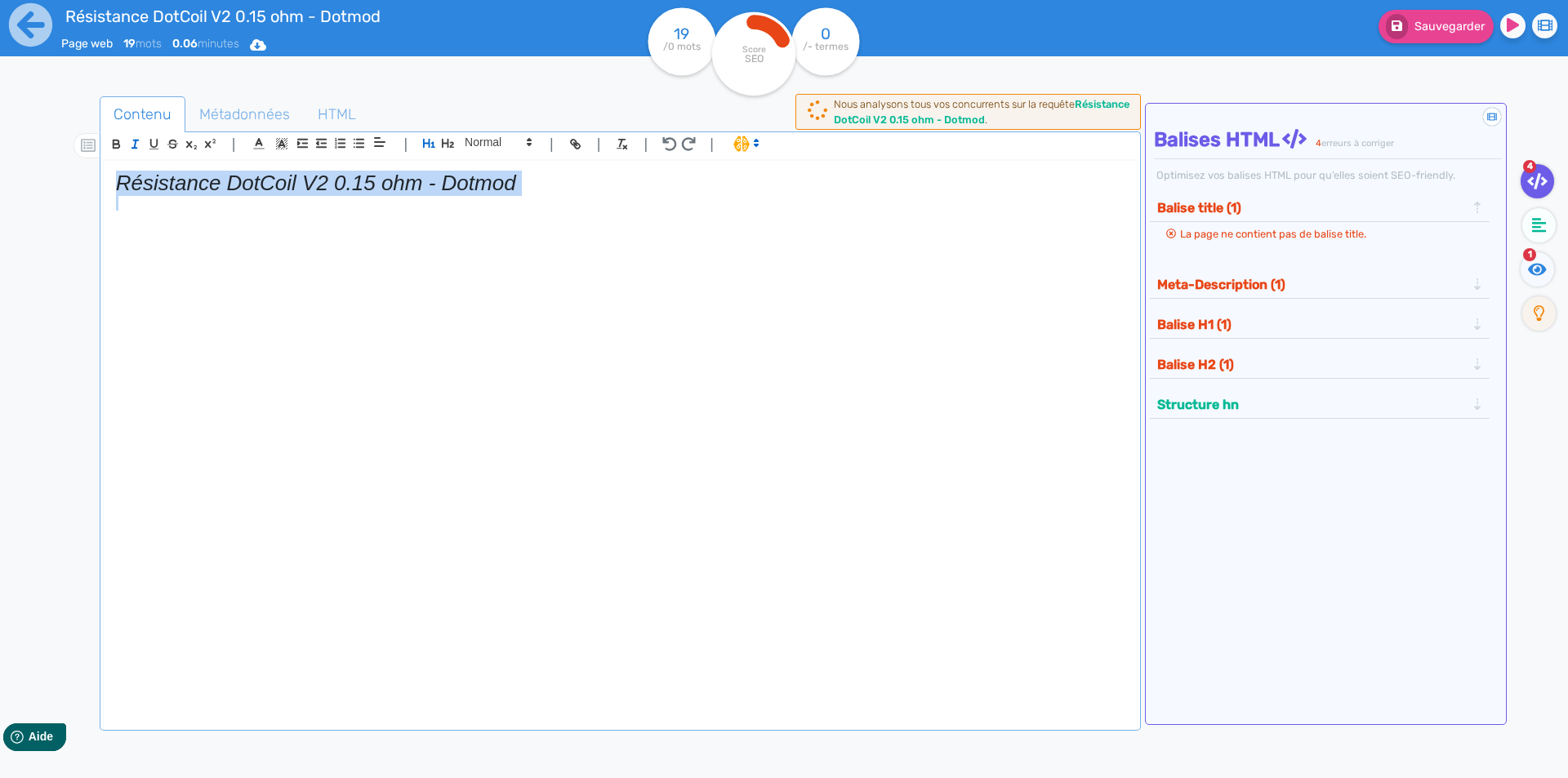
click at [156, 191] on em "Résistance DotCoil V2 0.15 ohm - Dotmod" at bounding box center [316, 182] width 400 height 25
click at [131, 139] on icon "button" at bounding box center [135, 143] width 14 height 14
click at [654, 162] on div "Résistance DotCoil V2 0.15 ohm - Dotmod" at bounding box center [620, 432] width 1033 height 545
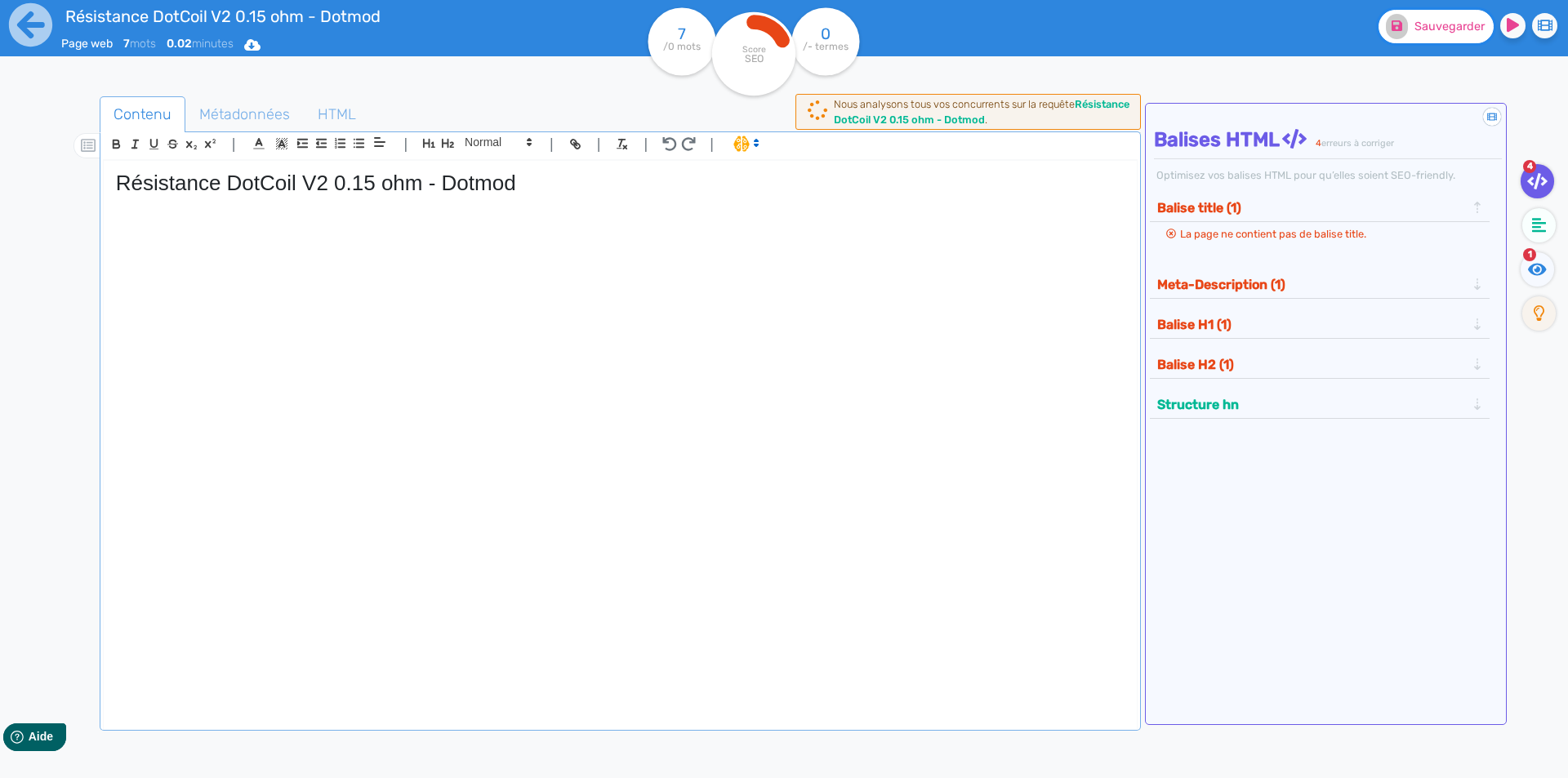
click at [1398, 17] on fa-icon at bounding box center [1397, 26] width 22 height 26
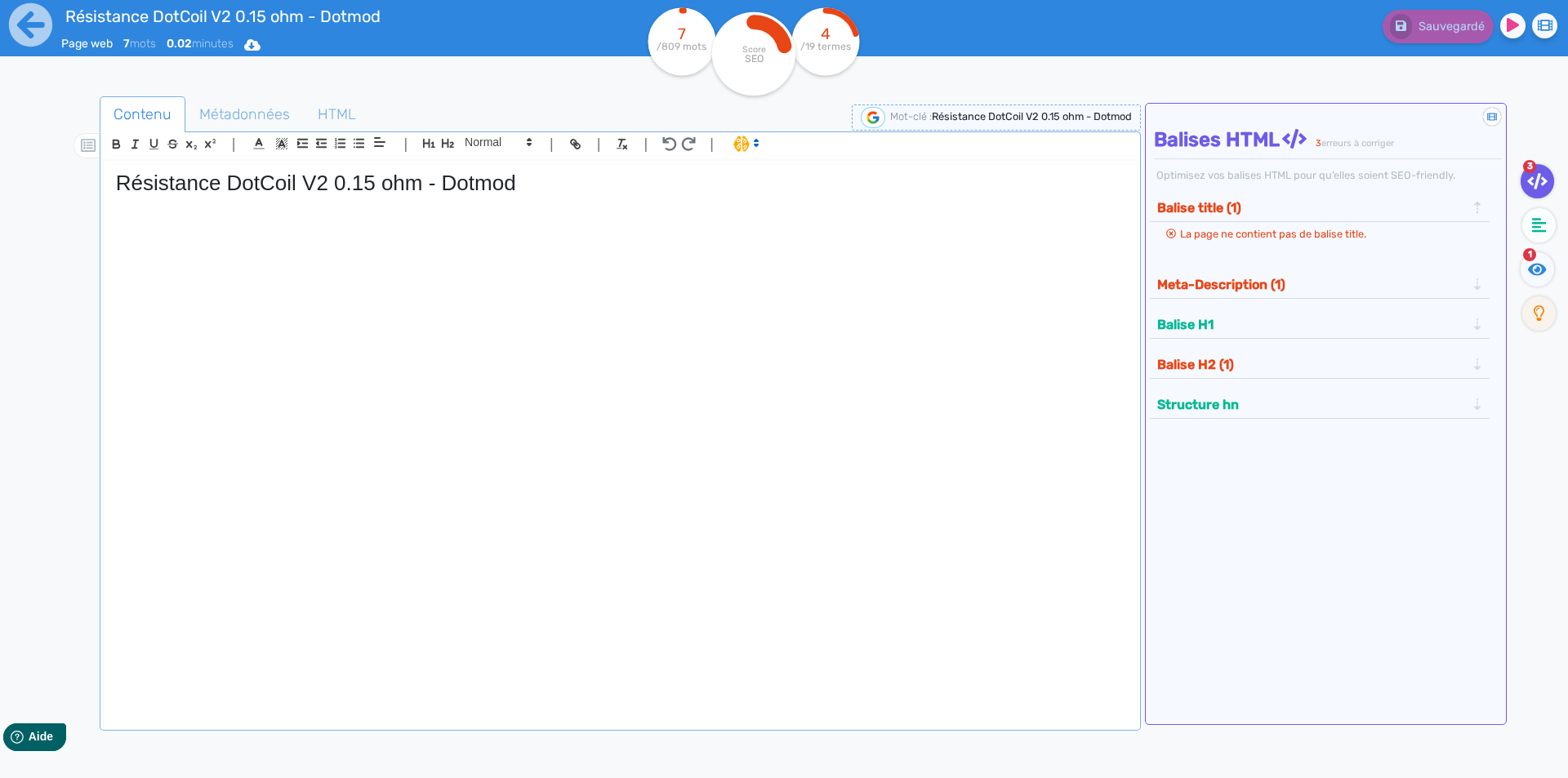
click at [202, 351] on div "Résistance DotCoil V2 0.15 ohm - Dotmod" at bounding box center [620, 432] width 1033 height 545
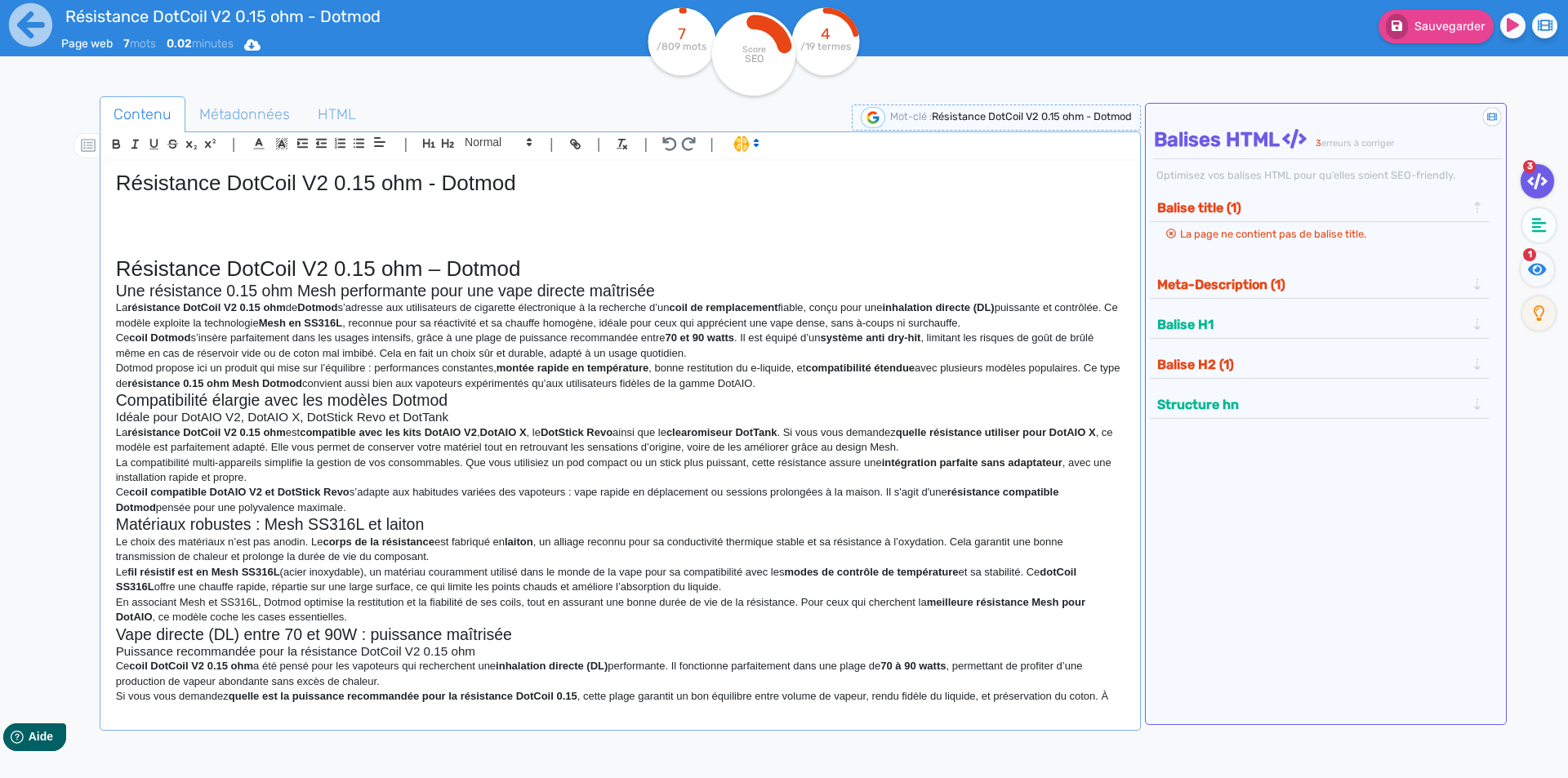
click at [509, 271] on h1 "Résistance DotCoil V2 0.15 ohm – Dotmod" at bounding box center [620, 269] width 1009 height 26
click at [537, 265] on h1 "Résistance DotCoil V2 0.15 ohm – Dotmod" at bounding box center [620, 269] width 1009 height 26
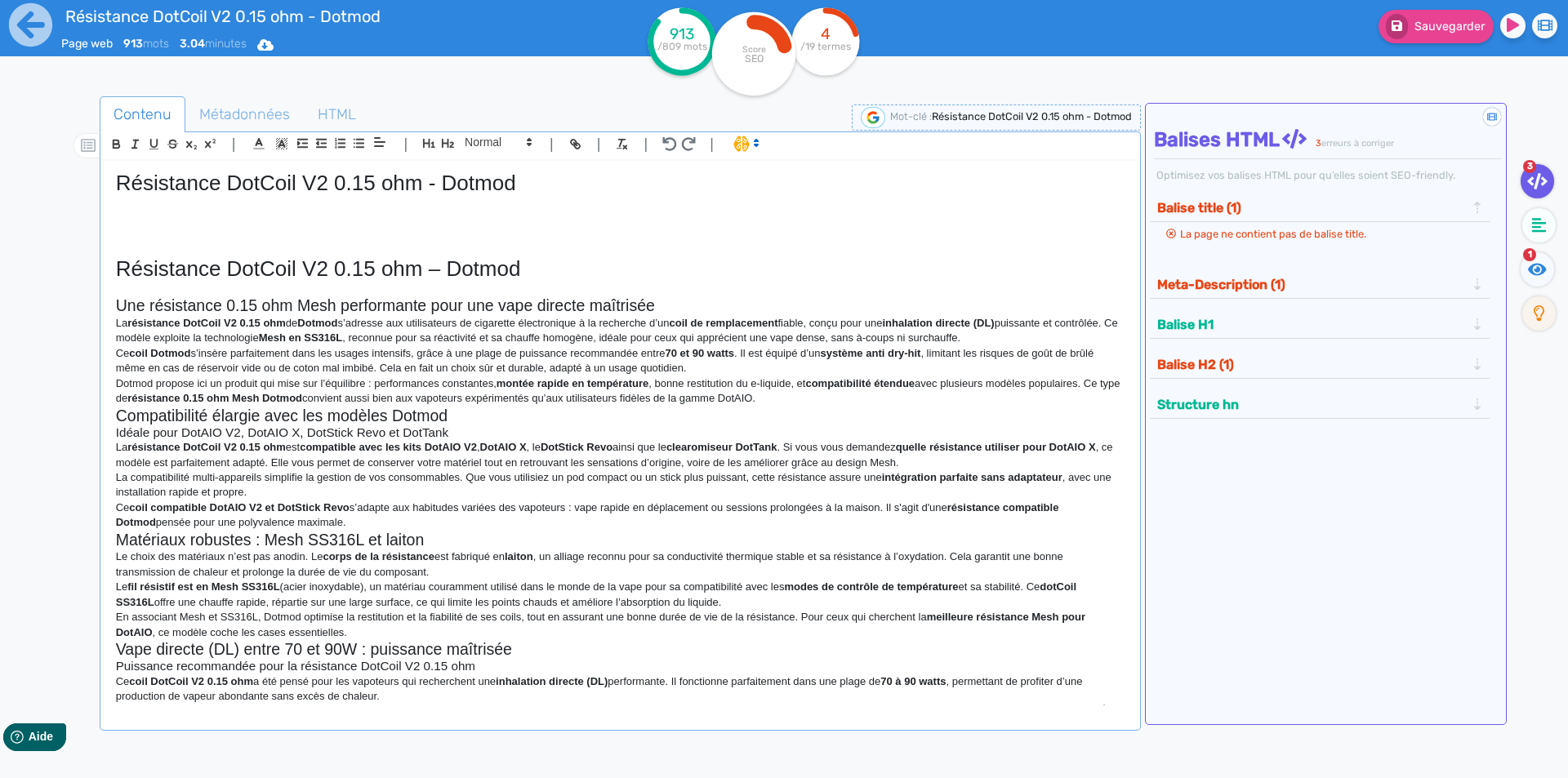
click at [680, 303] on h2 "Une résistance 0.15 ohm Mesh performante pour une vape directe maîtrisée" at bounding box center [620, 306] width 1009 height 19
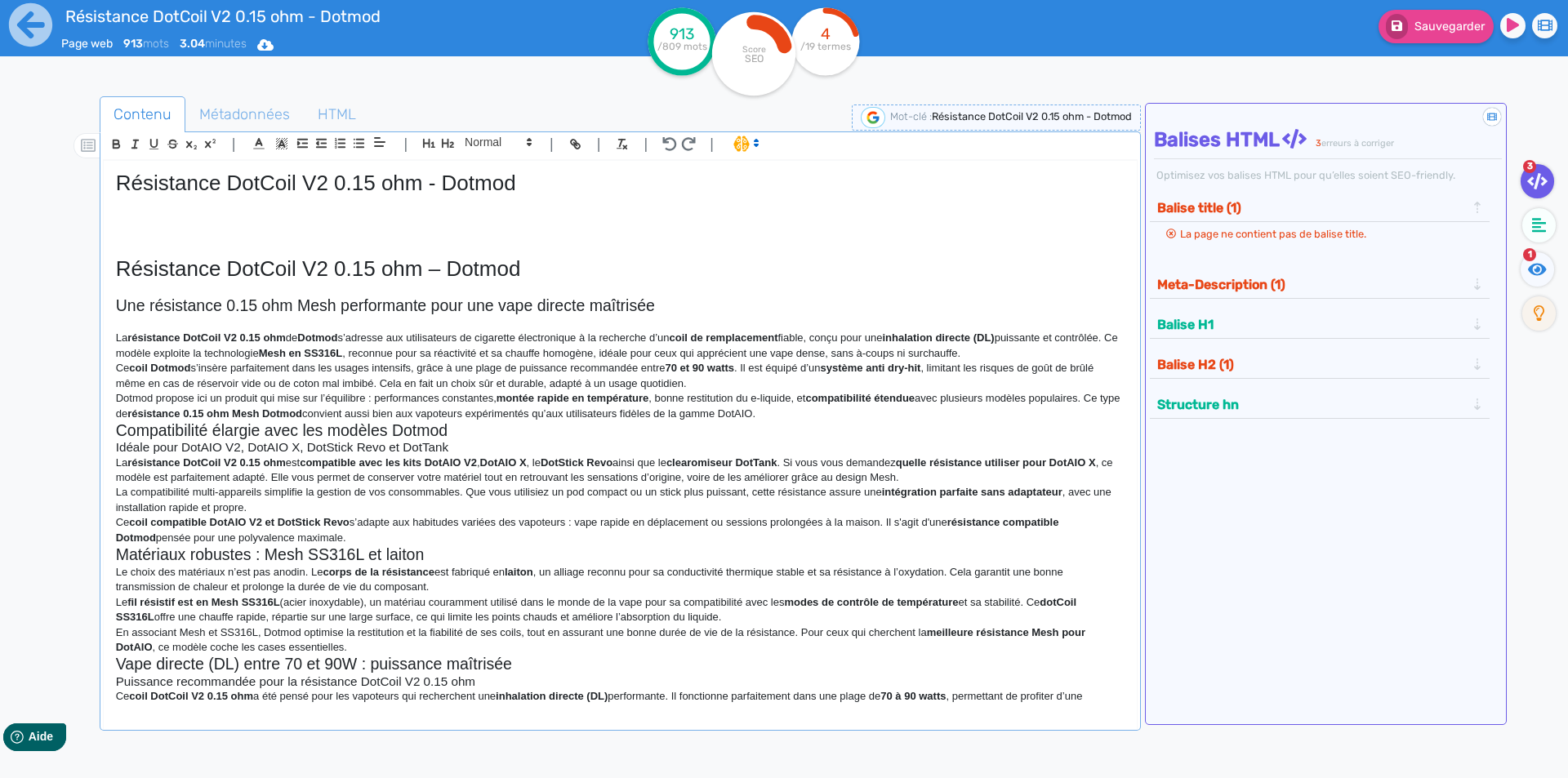
click at [1110, 356] on p "La résistance DotCoil V2 0.15 ohm de Dotmod s’adresse aux utilisateurs de cigar…" at bounding box center [620, 346] width 1009 height 30
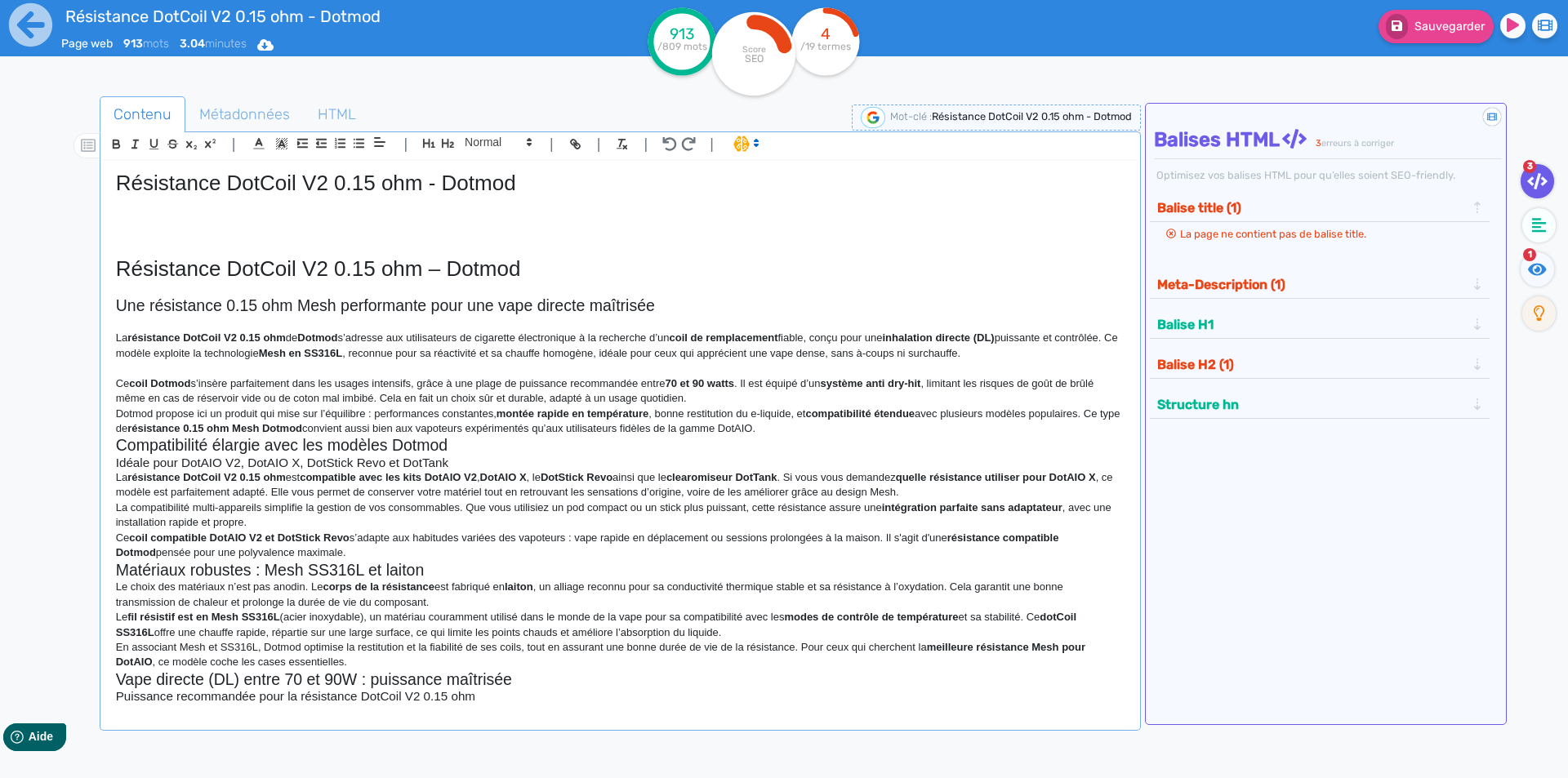
click at [752, 399] on p "Ce coil Dotmod s’insère parfaitement dans les usages intensifs, grâce à une pla…" at bounding box center [620, 391] width 1009 height 30
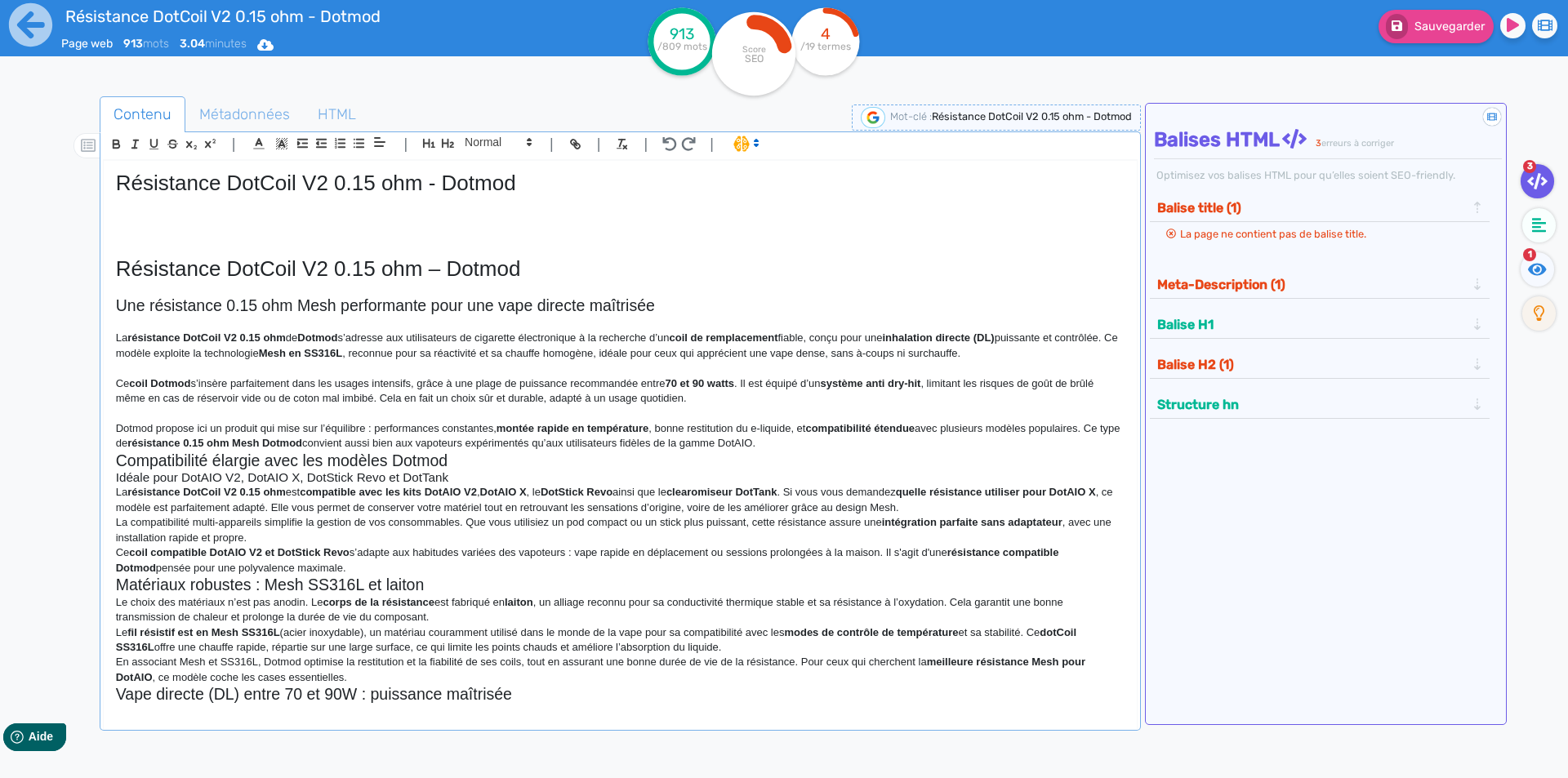
click at [814, 445] on p "Dotmod propose ici un produit qui mise sur l’équilibre : performances constante…" at bounding box center [620, 436] width 1009 height 30
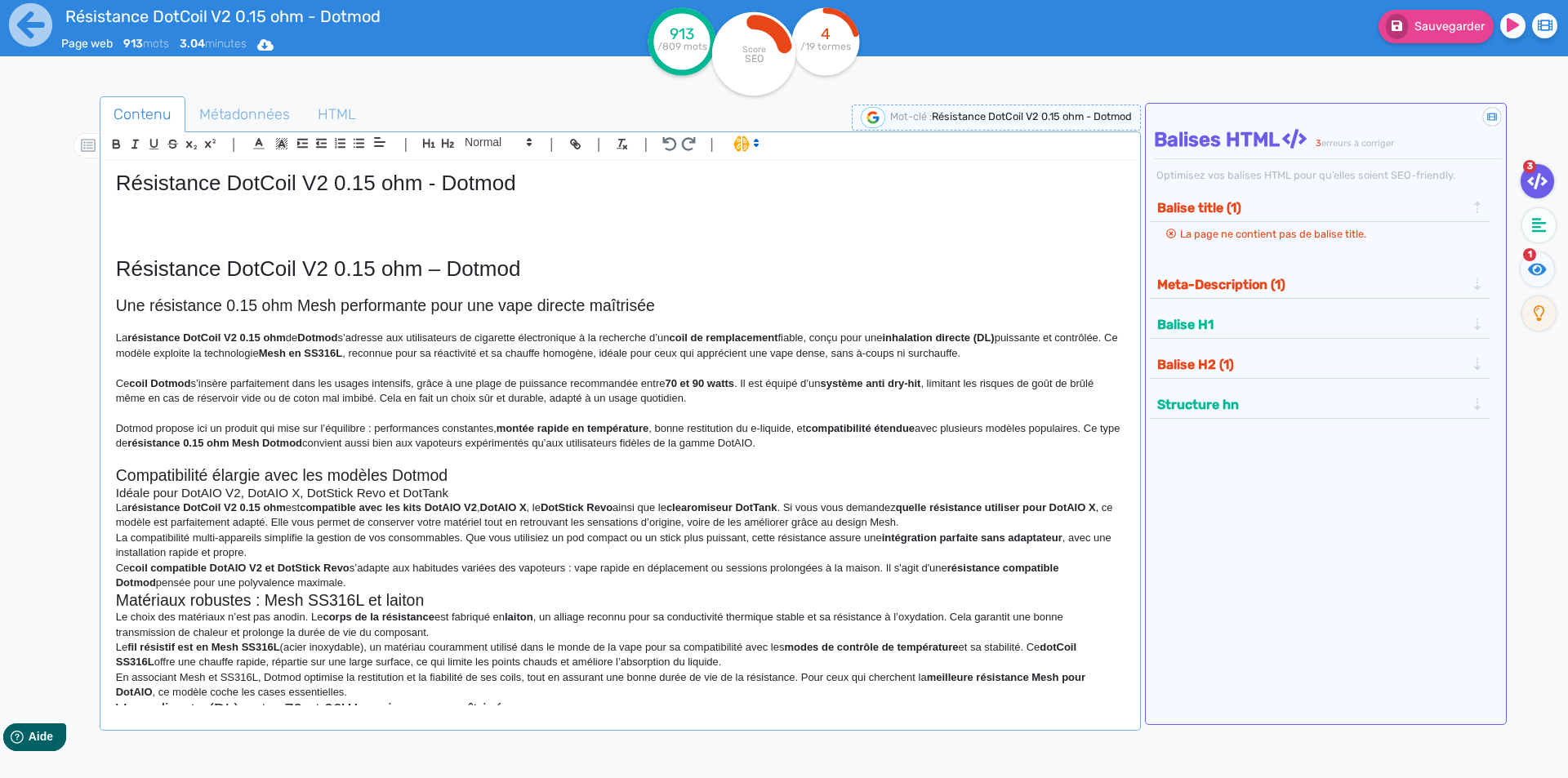
click at [753, 475] on h2 "Compatibilité élargie avec les modèles Dotmod" at bounding box center [620, 475] width 1009 height 19
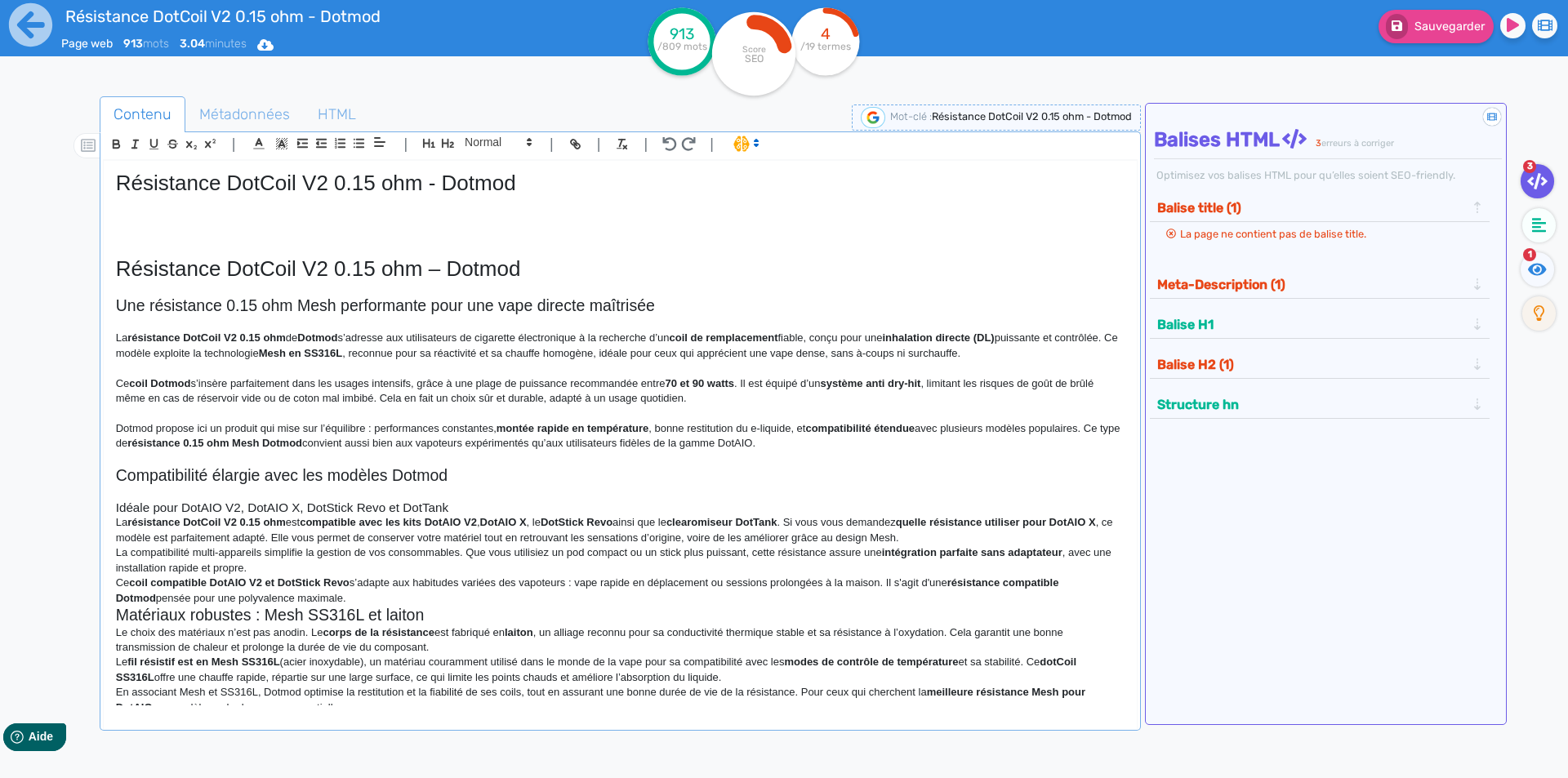
click at [748, 500] on p at bounding box center [620, 493] width 1009 height 15
click at [753, 511] on h3 "Idéale pour DotAIO V2, DotAIO X, DotStick Revo et DotTank" at bounding box center [620, 508] width 1009 height 15
click at [504, 147] on span at bounding box center [497, 141] width 80 height 19
click at [509, 274] on span at bounding box center [497, 275] width 66 height 26
drag, startPoint x: 470, startPoint y: 512, endPoint x: 607, endPoint y: 511, distance: 137.0
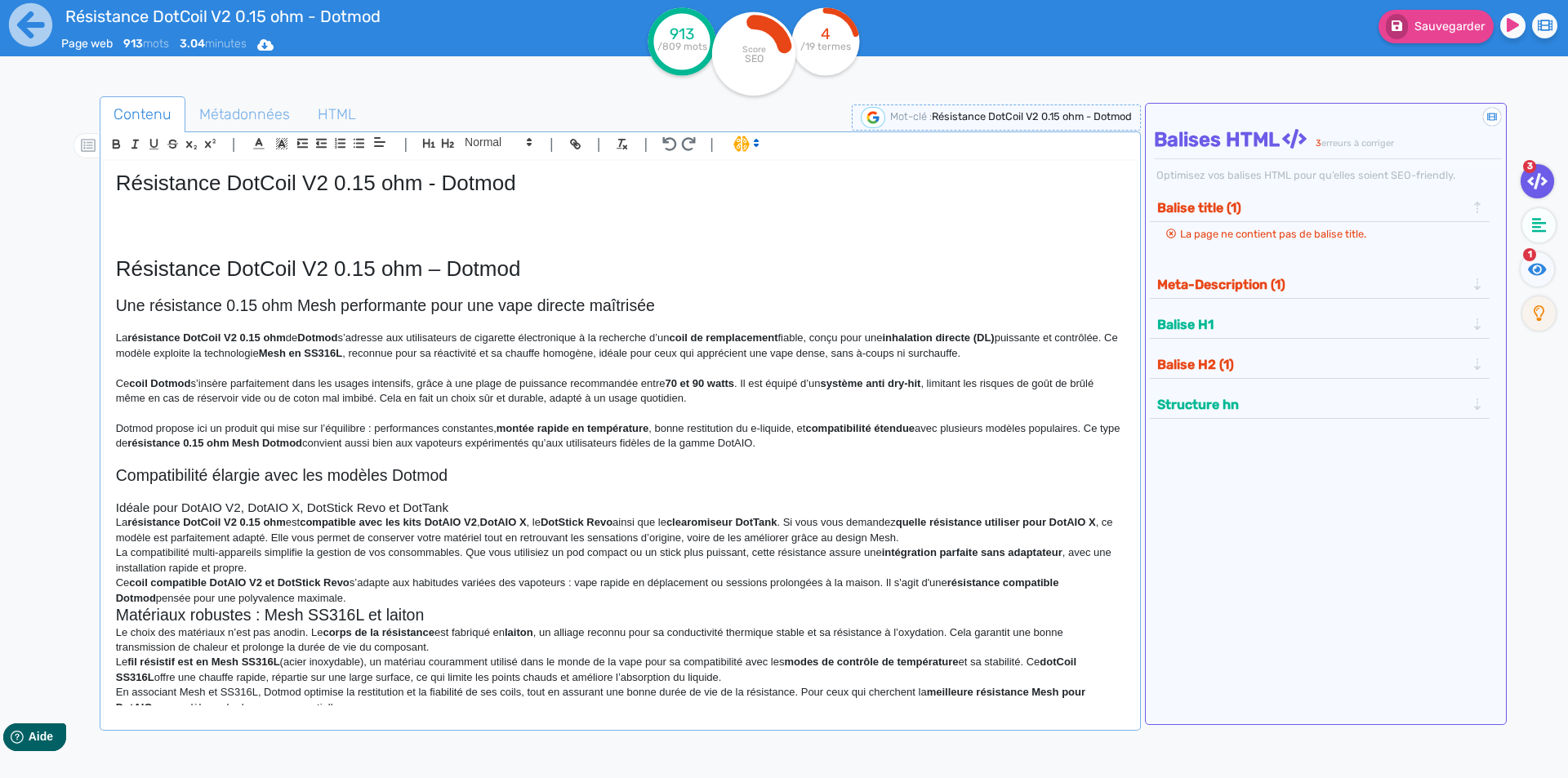
click at [471, 512] on h3 "Idéale pour DotAIO V2, DotAIO X, DotStick Revo et DotTank" at bounding box center [620, 508] width 1009 height 15
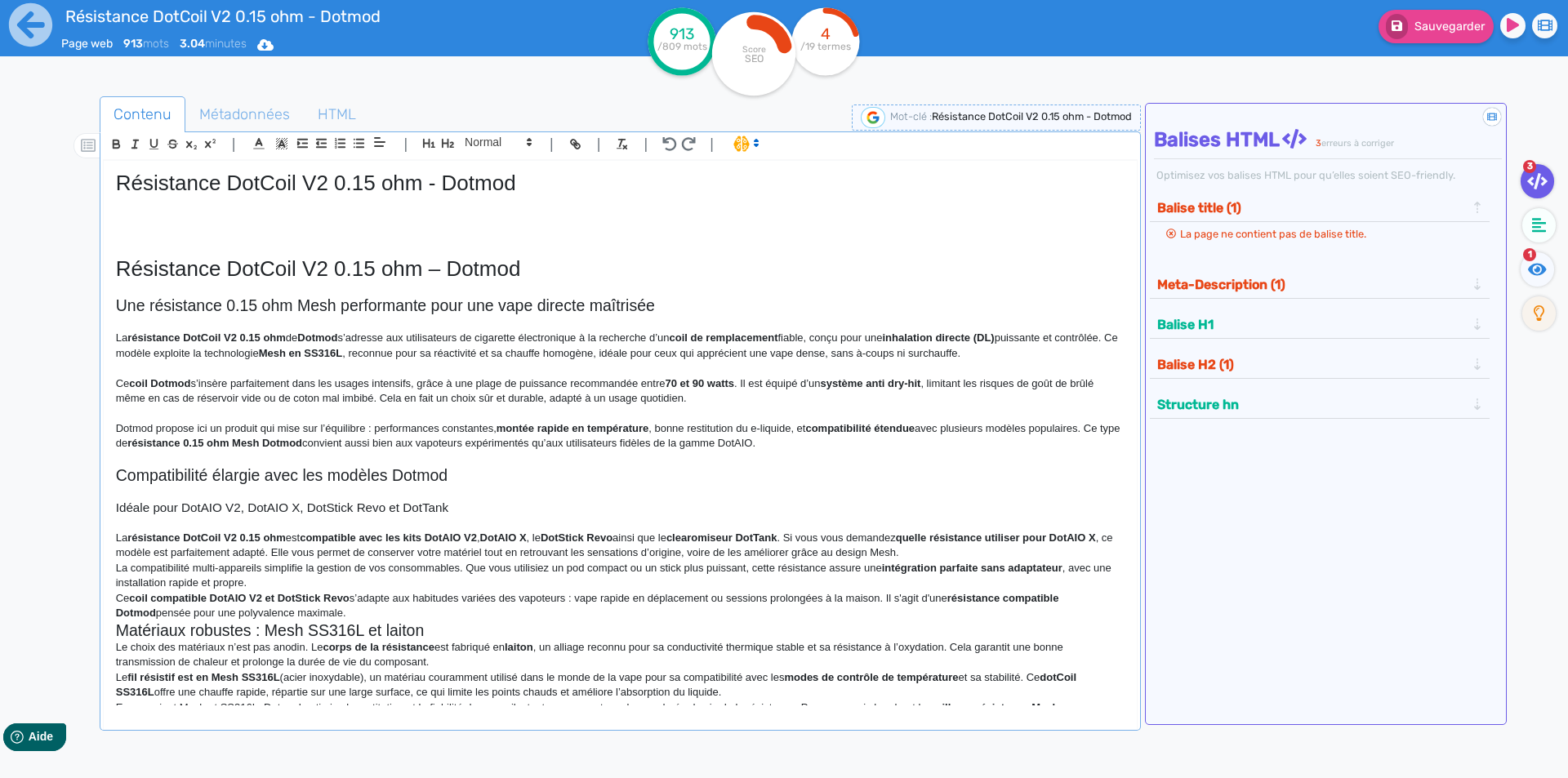
click at [954, 563] on strong "intégration parfaite sans adaptateur" at bounding box center [972, 567] width 181 height 12
click at [952, 553] on p "La résistance DotCoil V2 0.15 ohm est compatible avec les kits DotAIO V2 , DotA…" at bounding box center [620, 545] width 1009 height 30
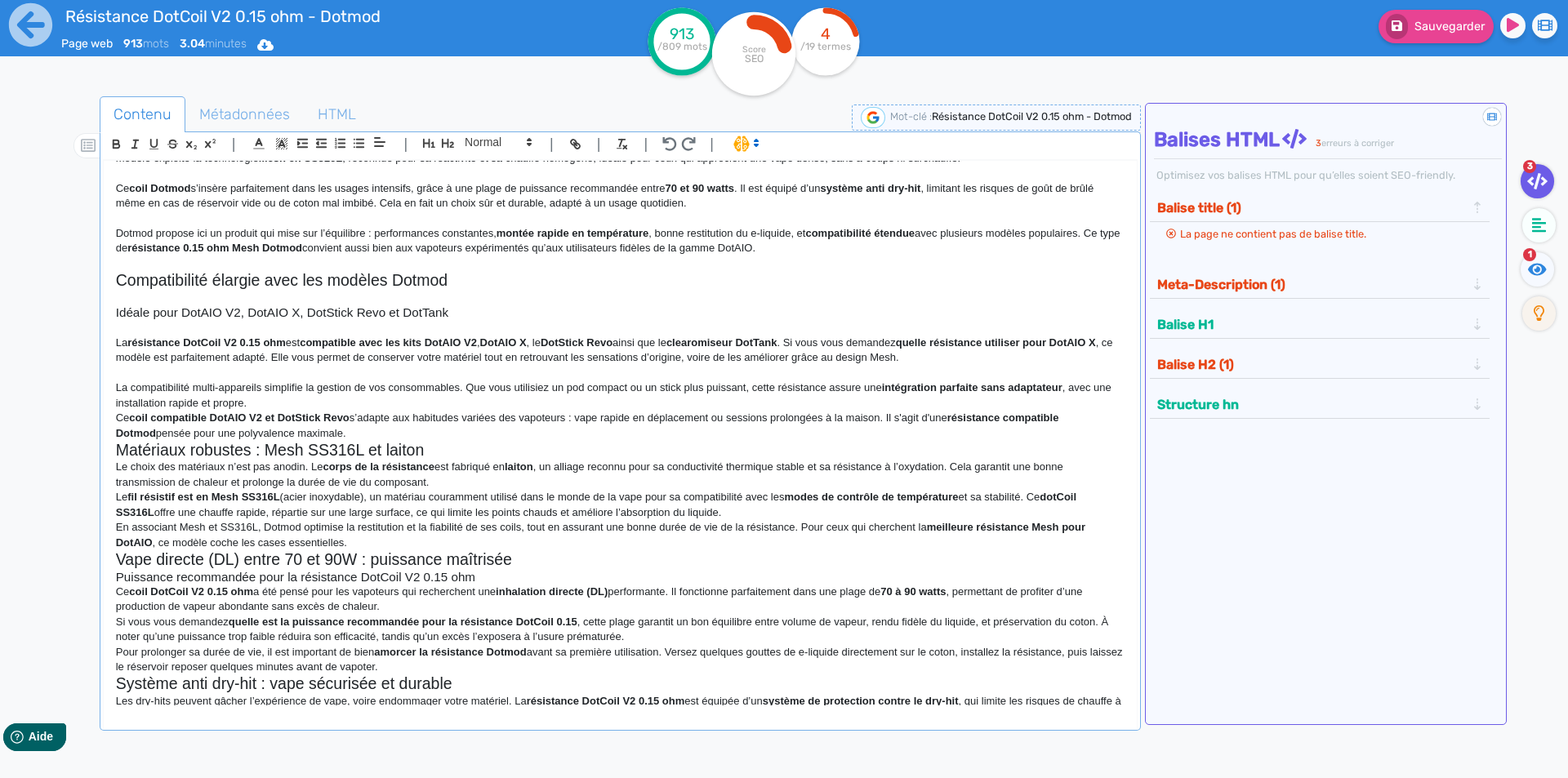
scroll to position [245, 0]
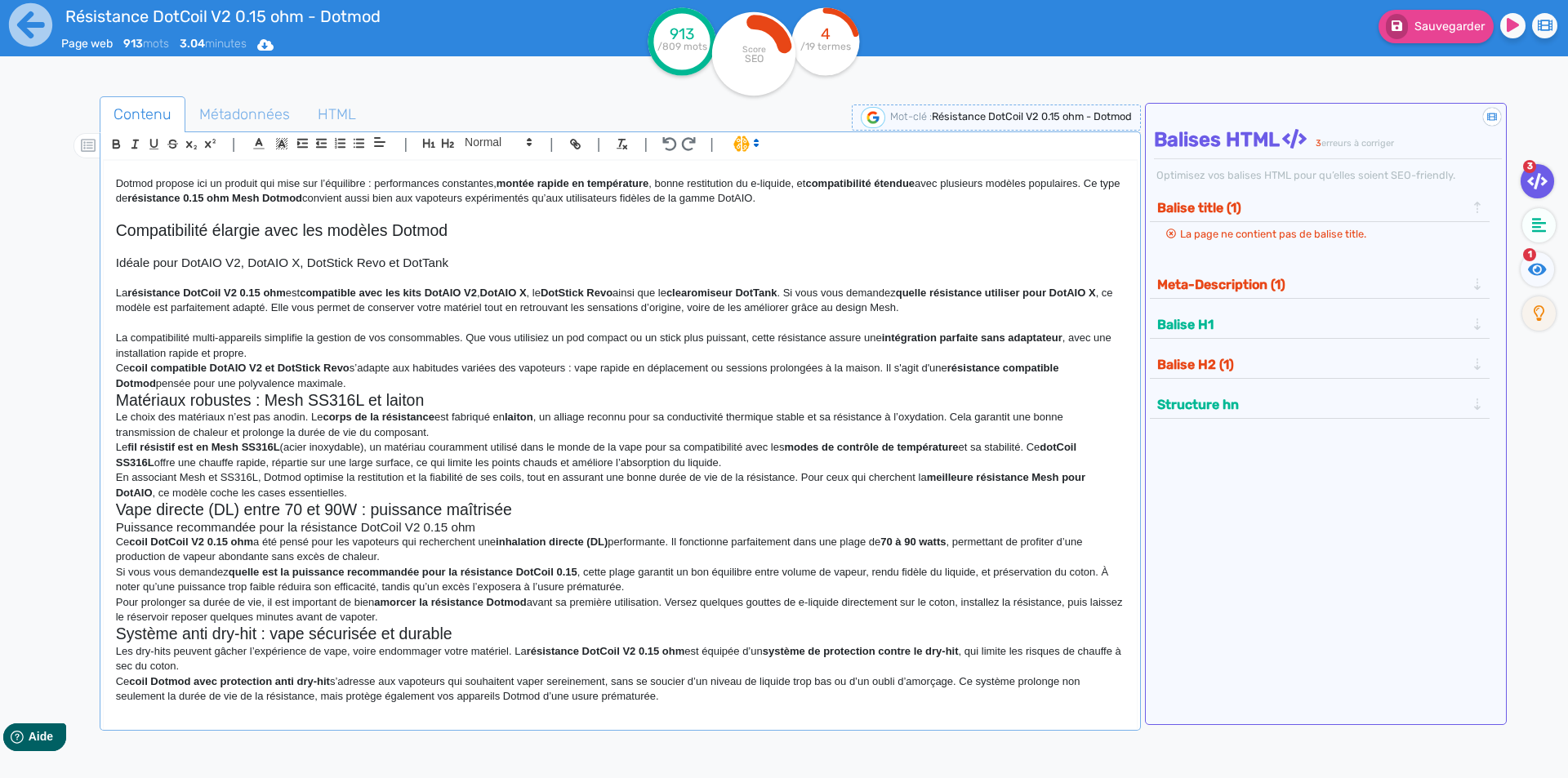
click at [514, 356] on p "La compatibilité multi-appareils simplifie la gestion de vos consommables. Que …" at bounding box center [620, 346] width 1009 height 30
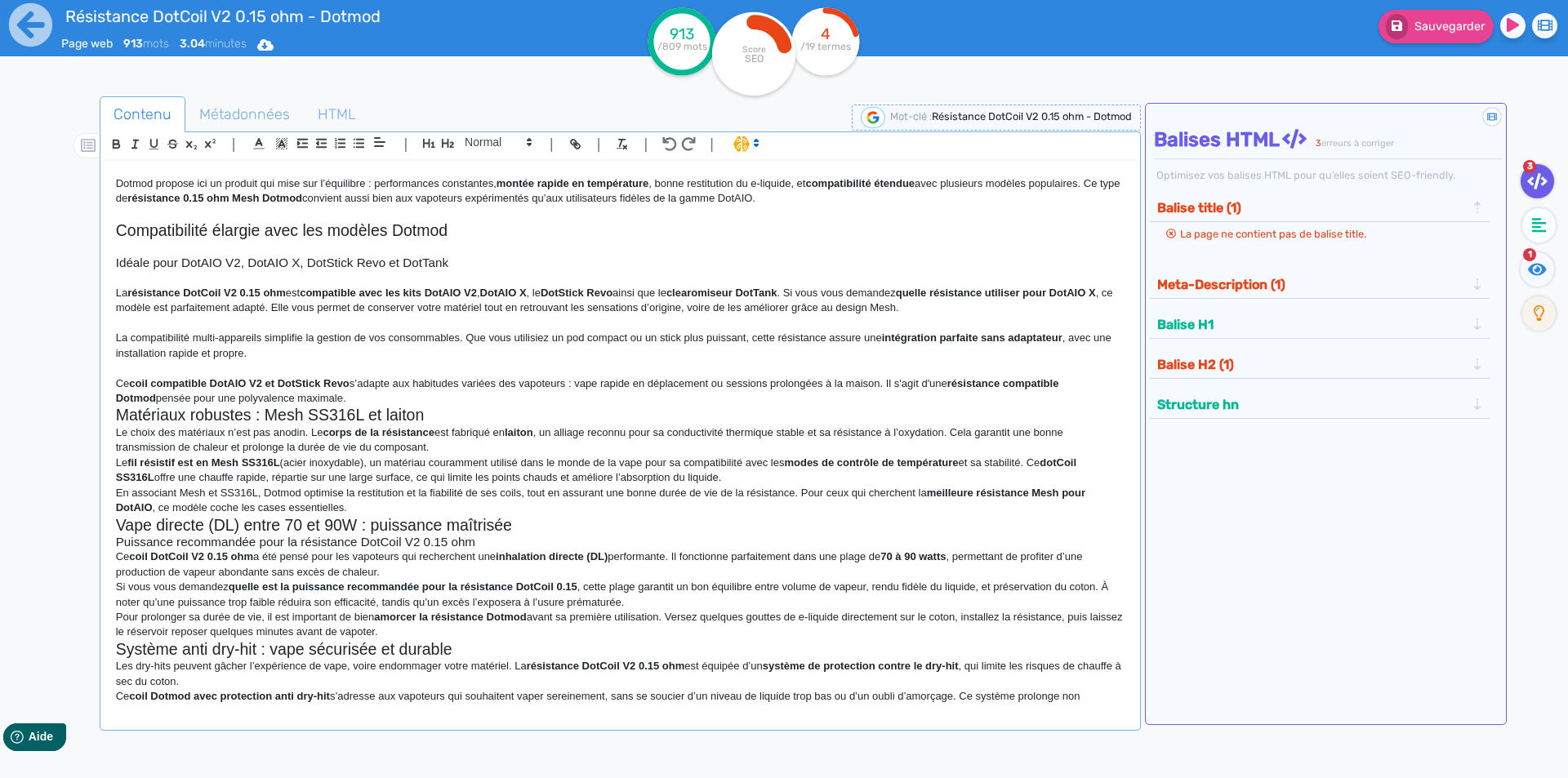
click at [474, 395] on p "Ce coil compatible DotAIO V2 et DotStick Revo s’adapte aux habitudes variées de…" at bounding box center [620, 391] width 1009 height 30
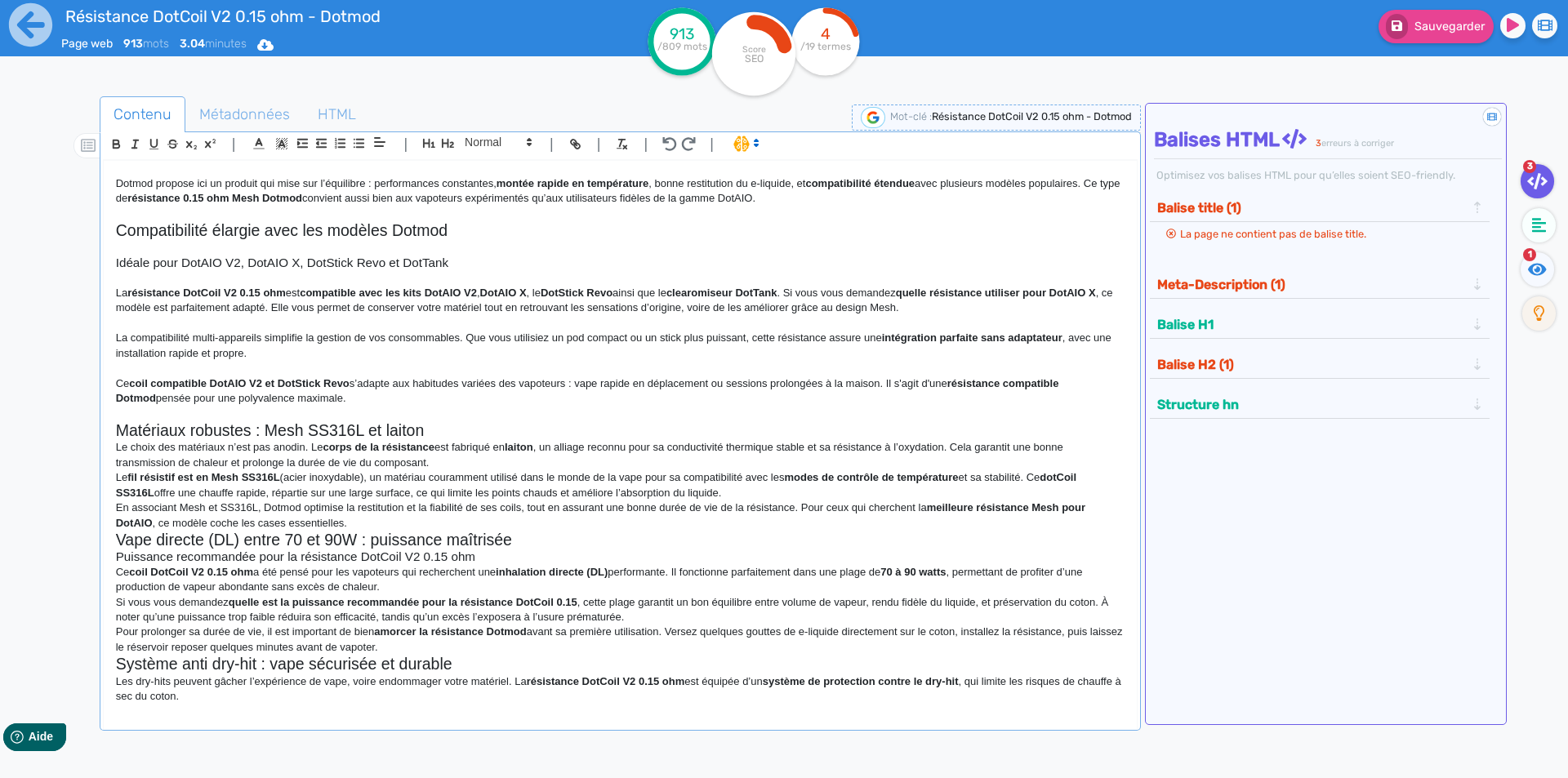
click at [472, 433] on h2 "Matériaux robustes : Mesh SS316L et laiton" at bounding box center [620, 430] width 1009 height 19
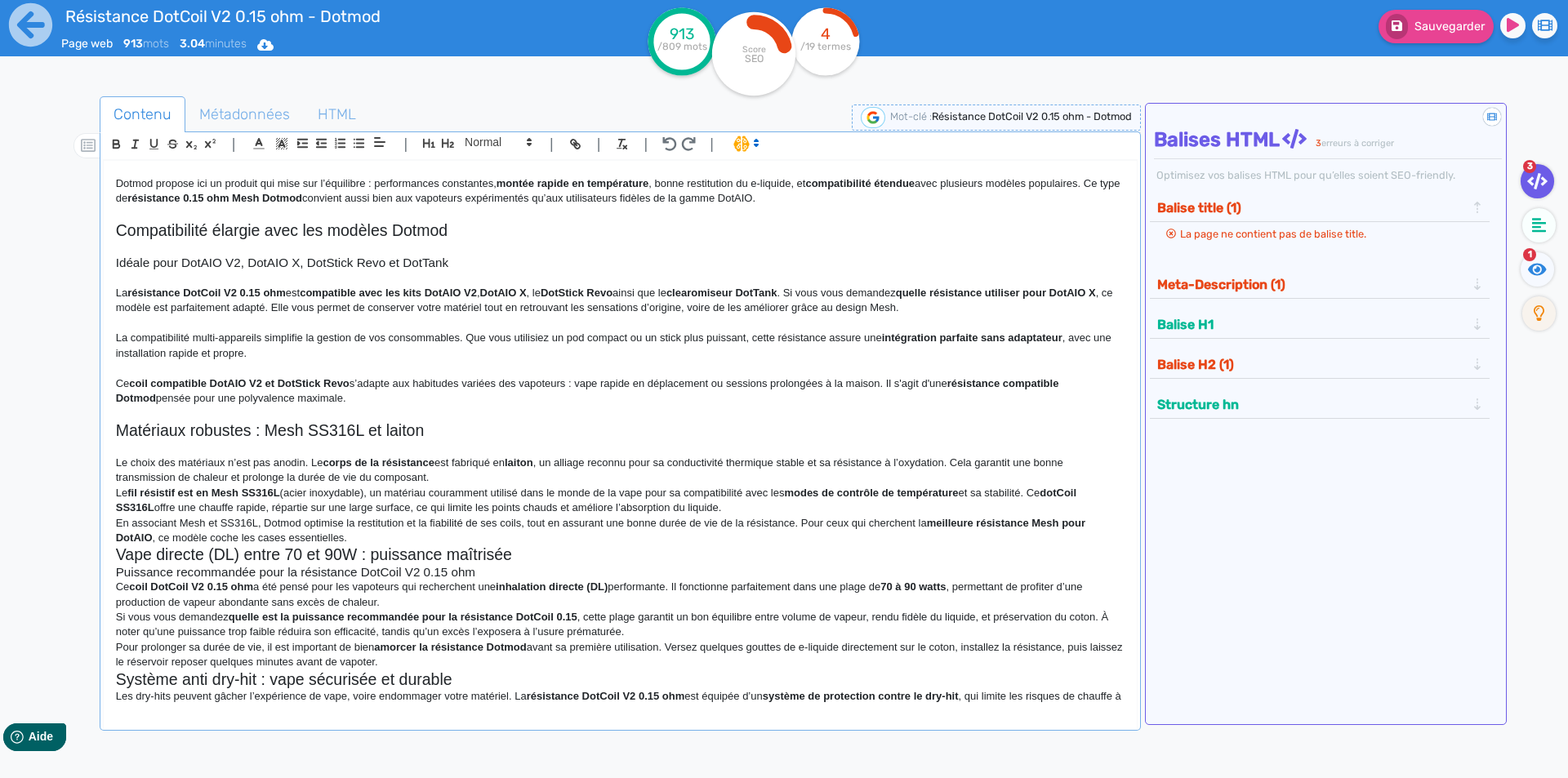
click at [476, 488] on p "Le fil résistif est en Mesh SS316L (acier inoxydable), un matériau couramment u…" at bounding box center [620, 501] width 1009 height 30
click at [478, 480] on p "Le choix des matériaux n’est pas anodin. Le corps de la résistance est fabriqué…" at bounding box center [620, 471] width 1009 height 30
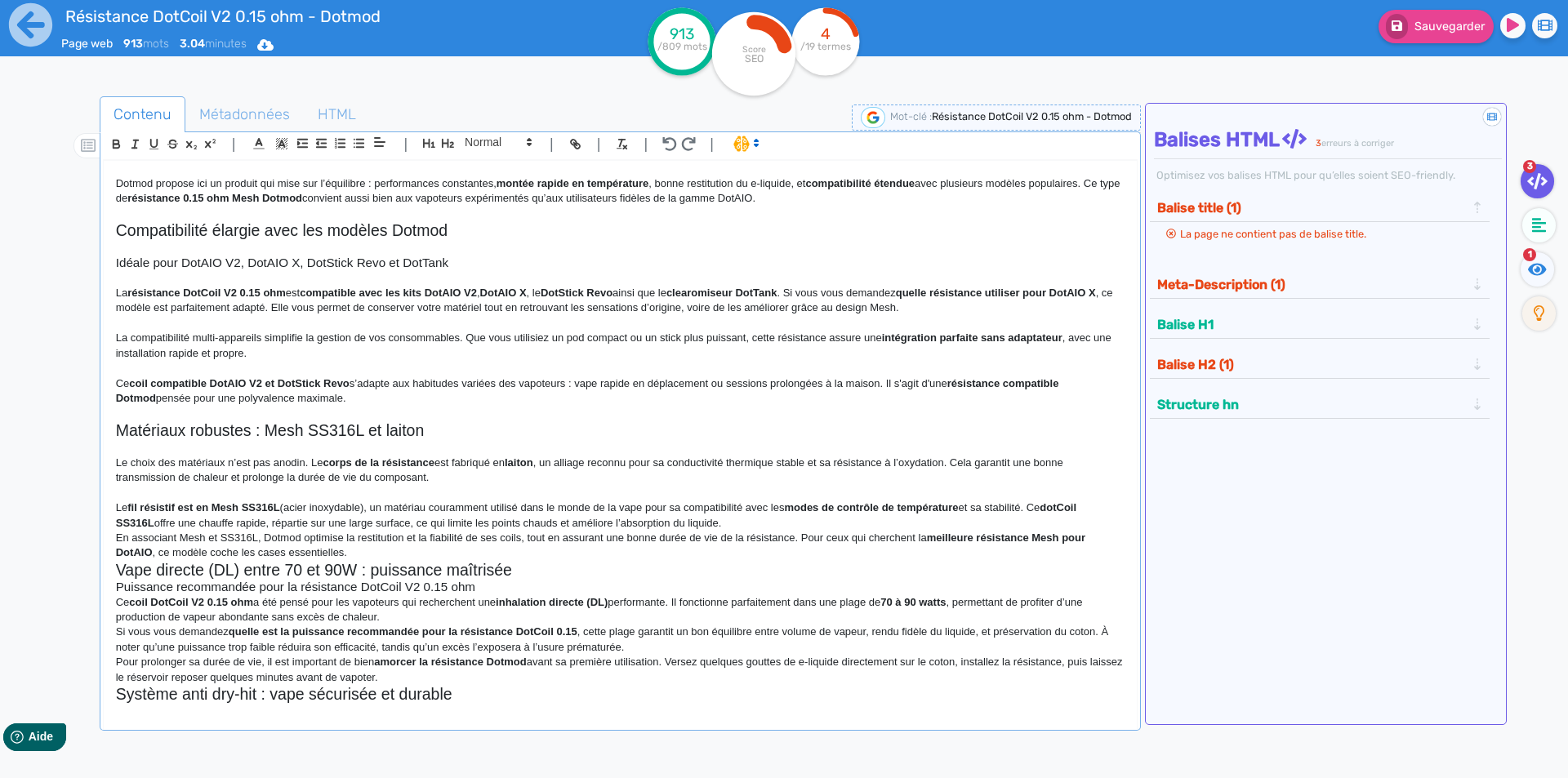
click at [741, 521] on p "Le fil résistif est en Mesh SS316L (acier inoxydable), un matériau couramment u…" at bounding box center [620, 515] width 1009 height 30
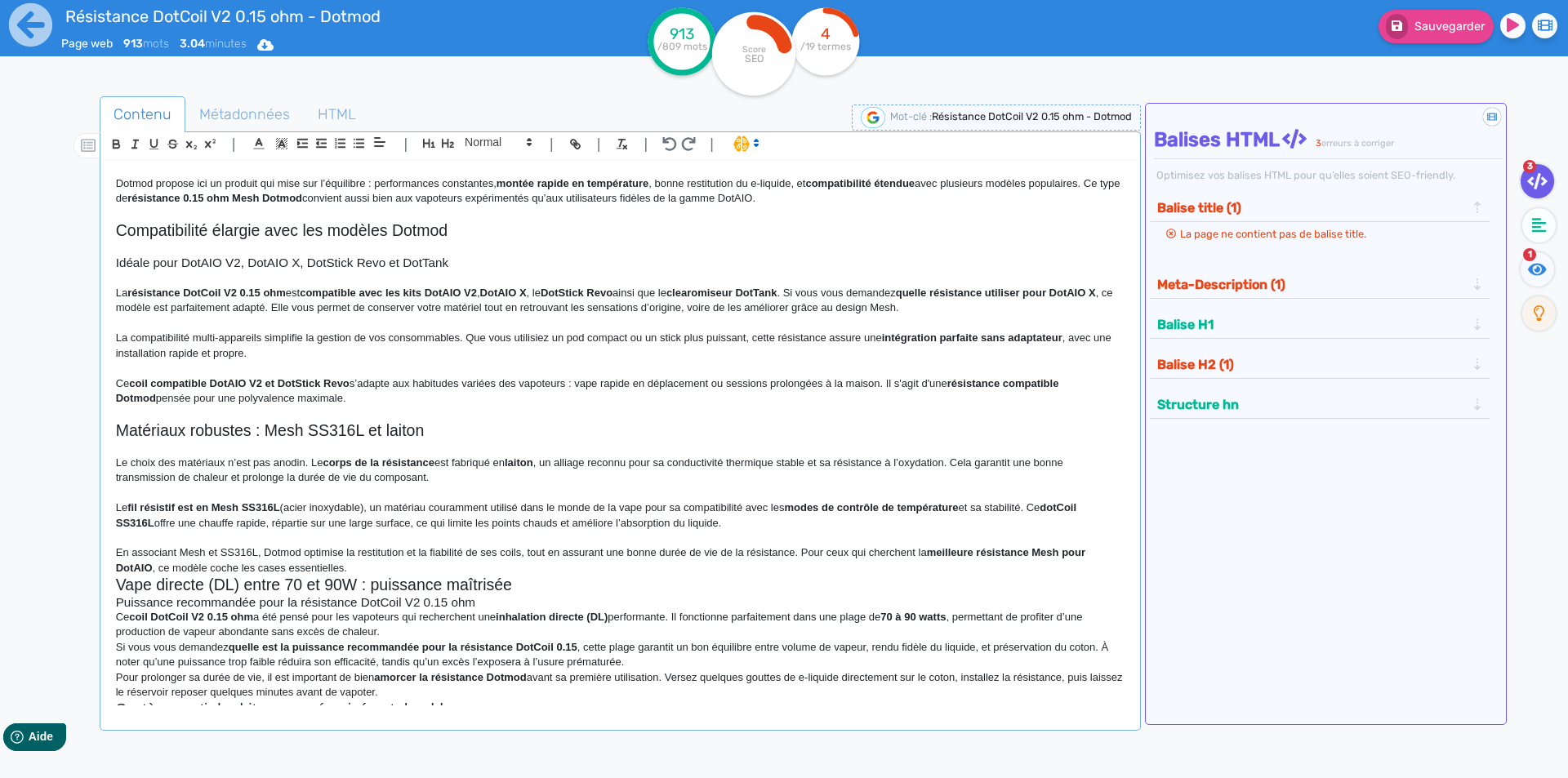
click at [711, 566] on p "En associant Mesh et SS316L, Dotmod optimise la restitution et la fiabilité de …" at bounding box center [620, 560] width 1009 height 30
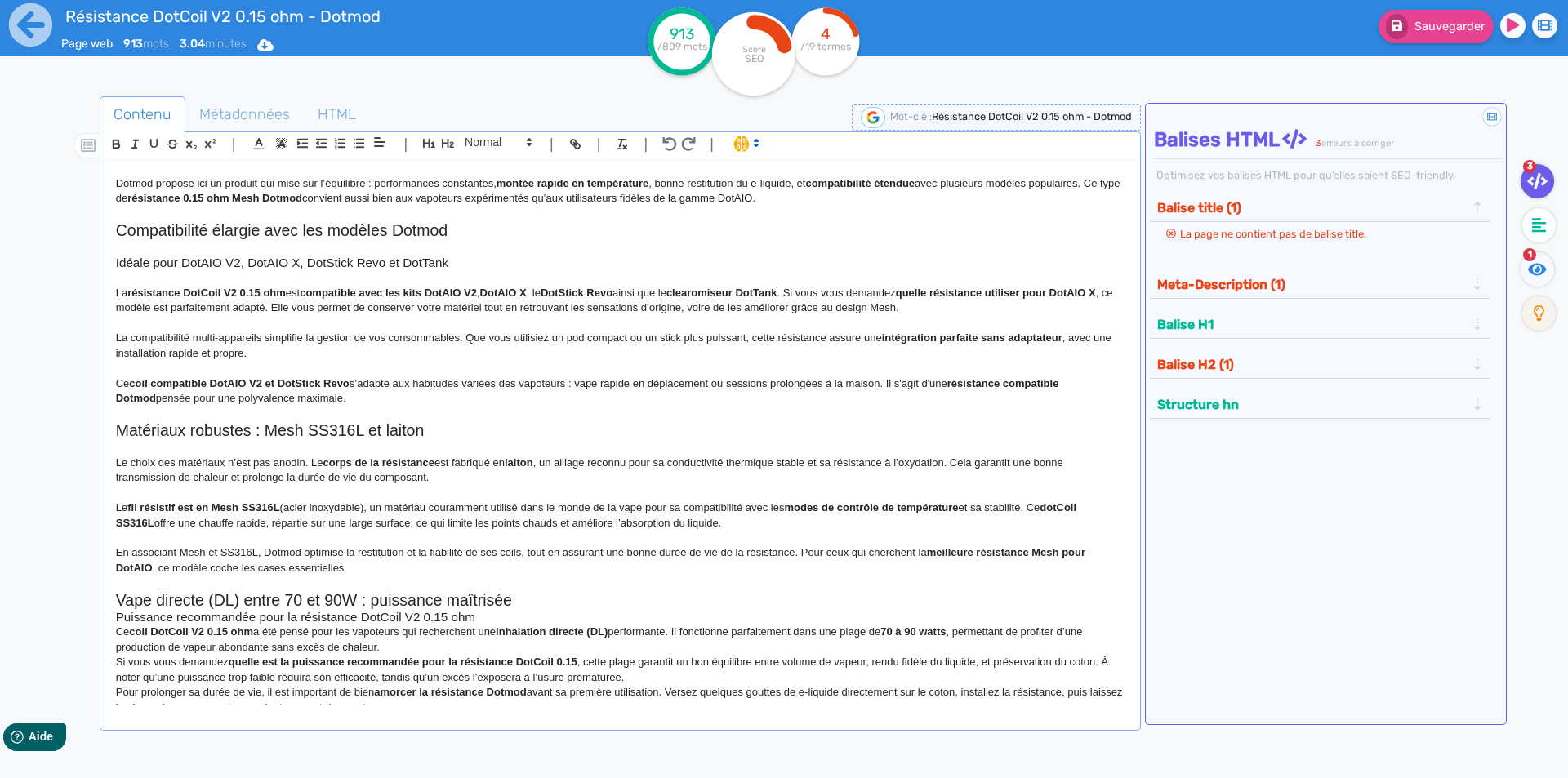
click at [608, 592] on h2 "Vape directe (DL) entre 70 et 90W : puissance maîtrisée" at bounding box center [620, 600] width 1009 height 19
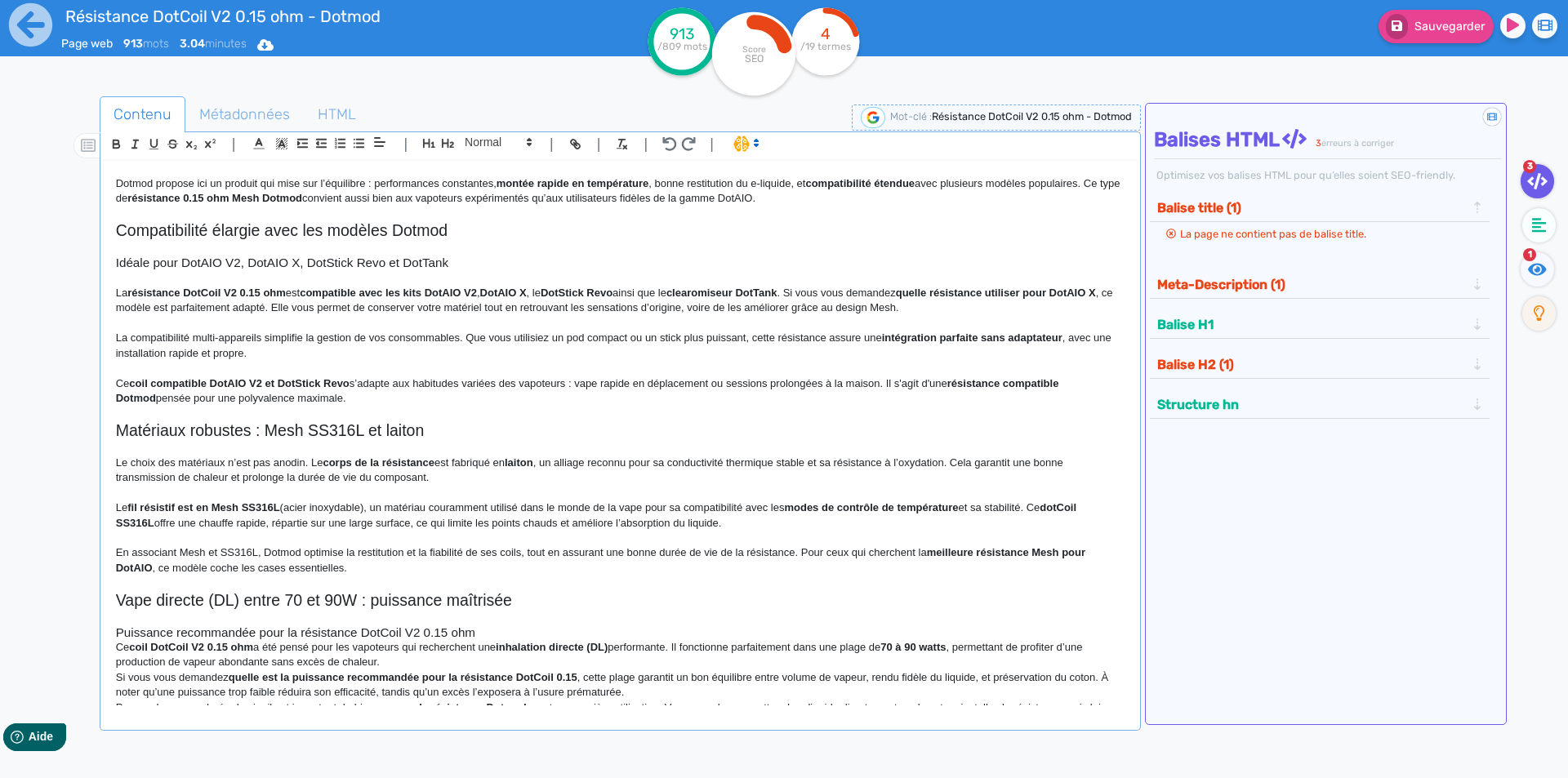
click at [483, 636] on h3 "Puissance recommandée pour la résistance DotCoil V2 0.15 ohm" at bounding box center [620, 633] width 1009 height 15
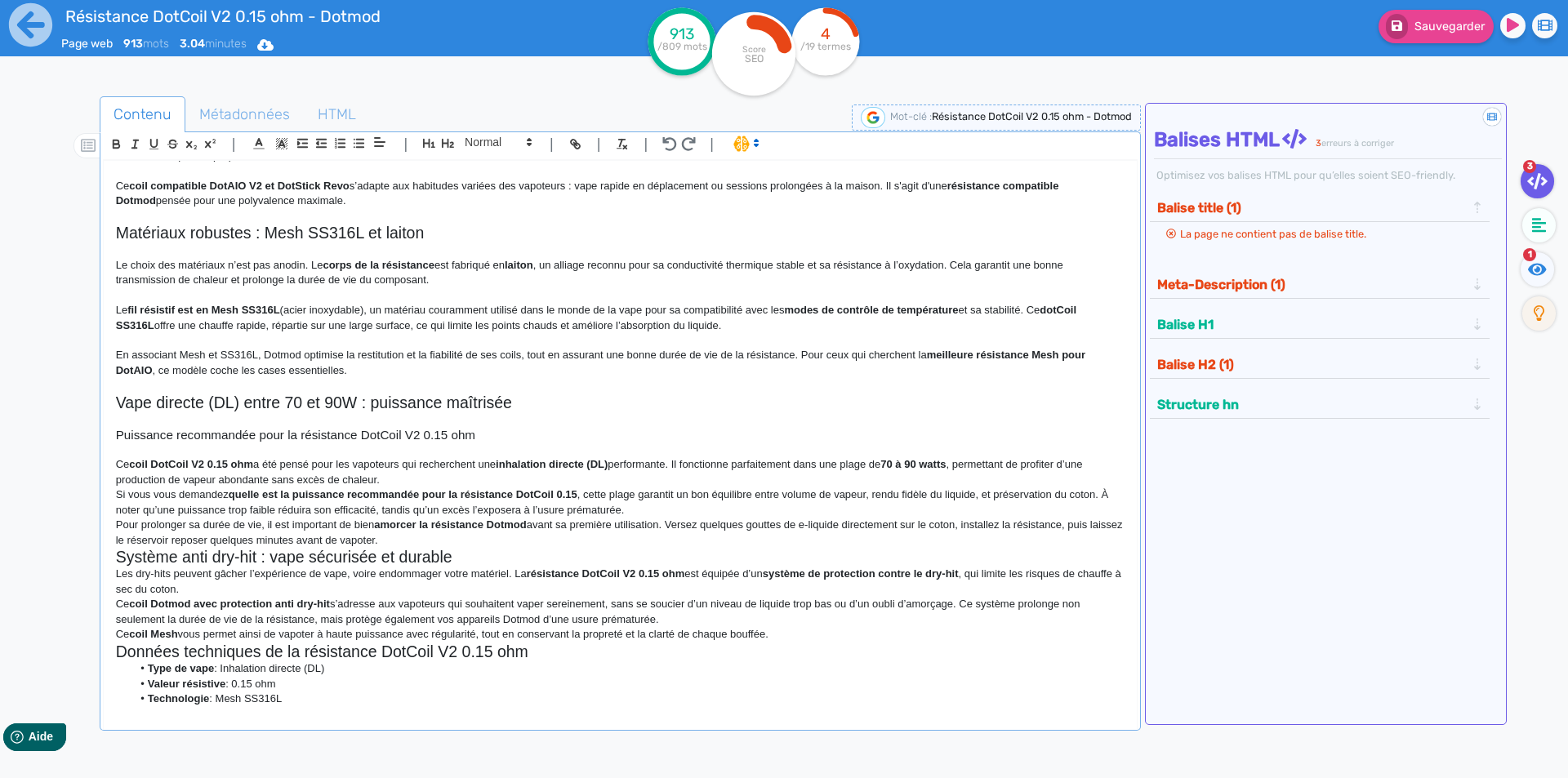
scroll to position [608, 0]
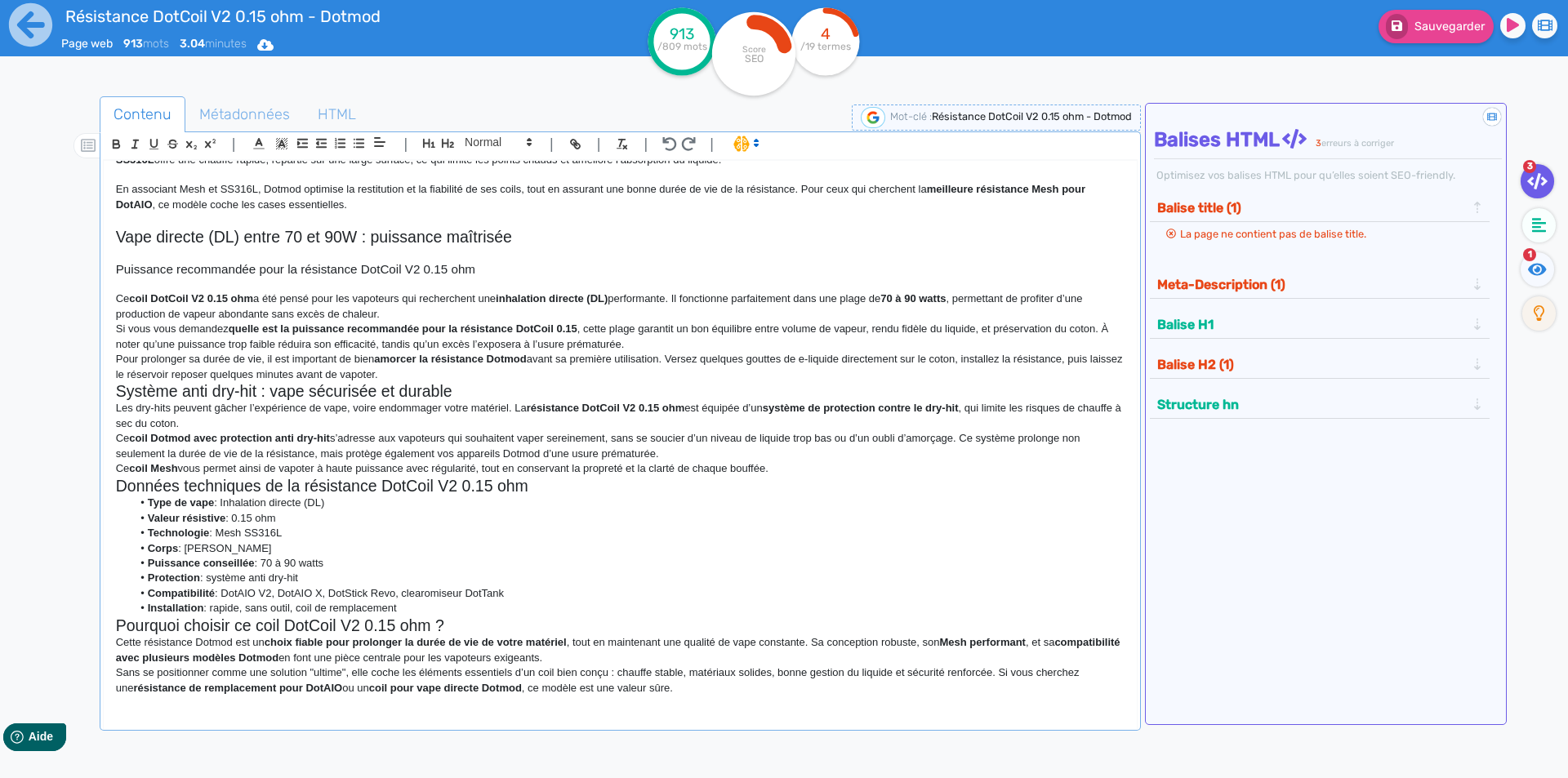
click at [410, 311] on p "Ce coil DotCoil V2 0.15 ohm a été pensé pour les vapoteurs qui recherchent une …" at bounding box center [620, 306] width 1009 height 30
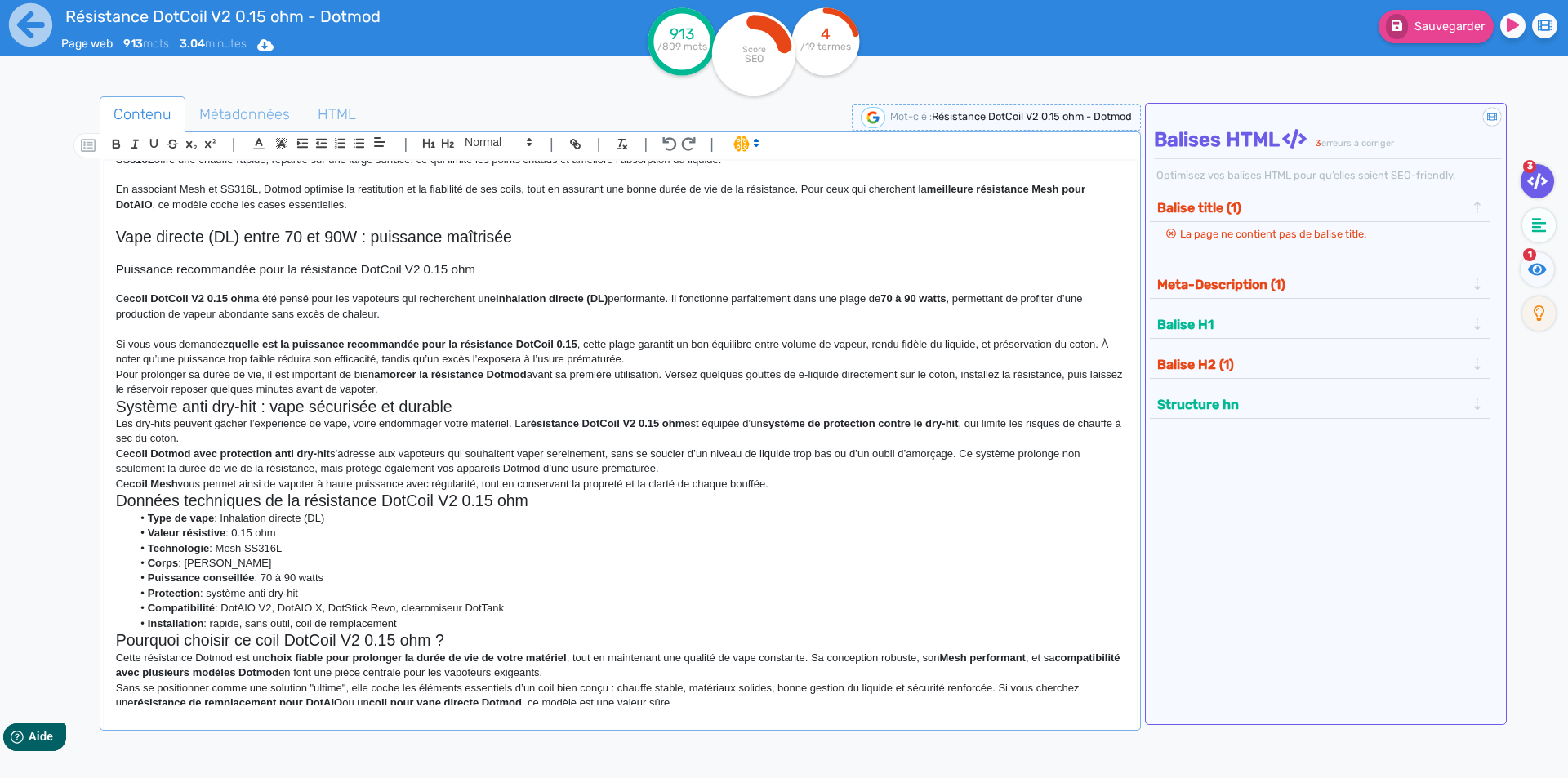
click at [734, 356] on p "Si vous vous demandez quelle est la puissance recommandée pour la résistance Do…" at bounding box center [620, 352] width 1009 height 30
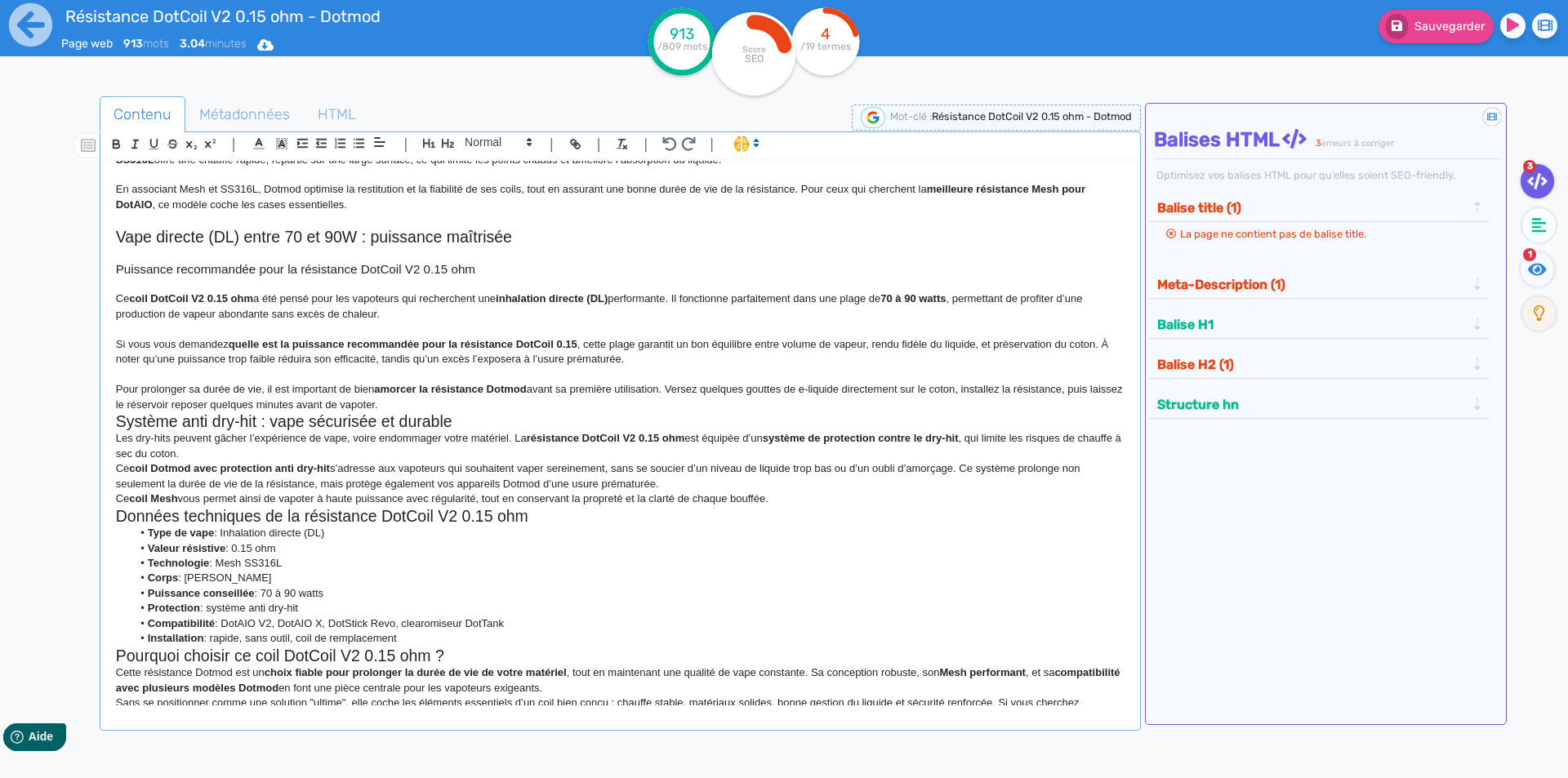
click at [566, 408] on p "Pour prolonger sa durée de vie, il est important de bien amorcer la résistance …" at bounding box center [620, 397] width 1009 height 30
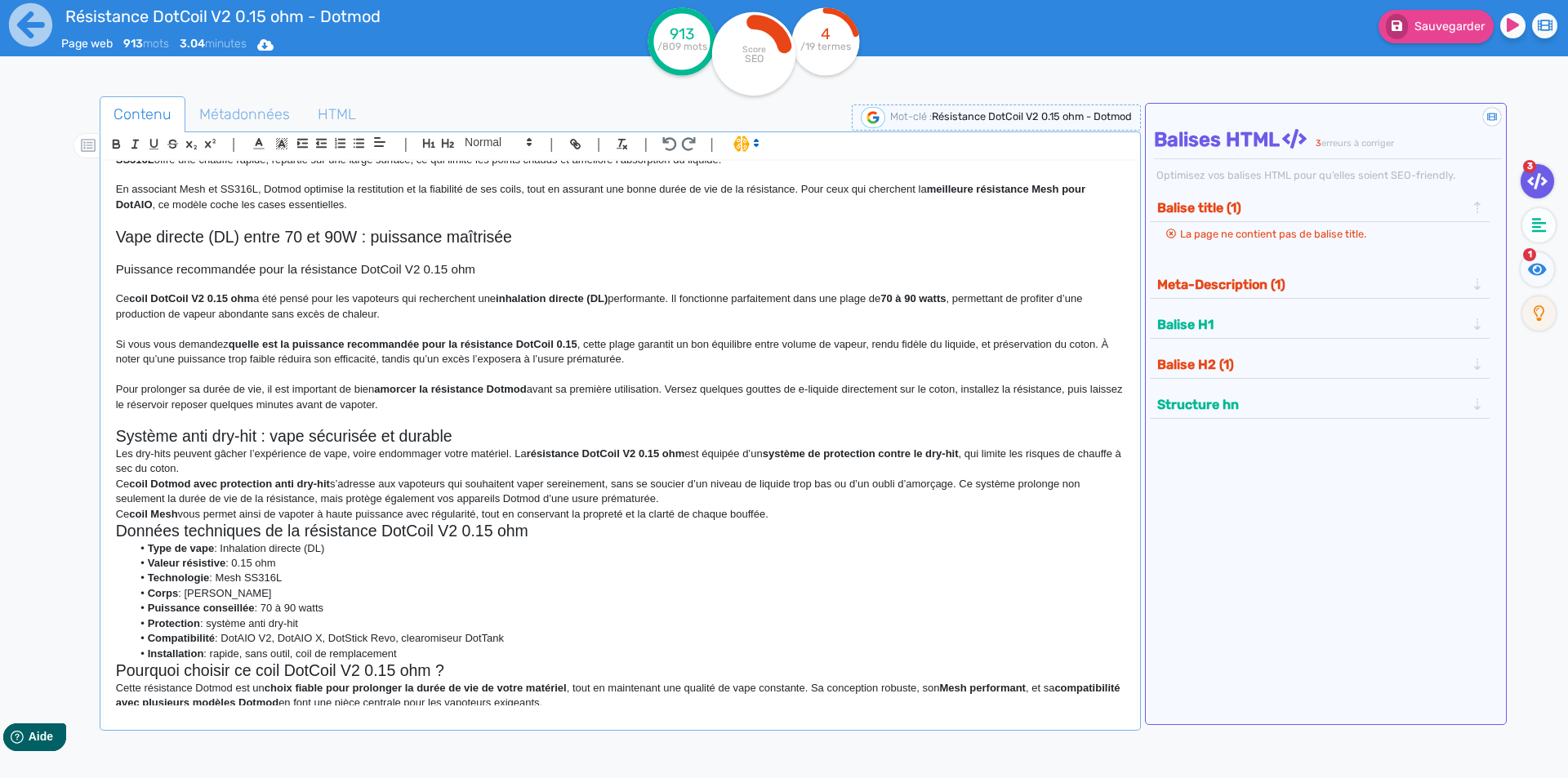
click at [548, 425] on p at bounding box center [620, 420] width 1009 height 15
click at [546, 433] on h2 "Système anti dry-hit : vape sécurisée et durable" at bounding box center [620, 436] width 1009 height 19
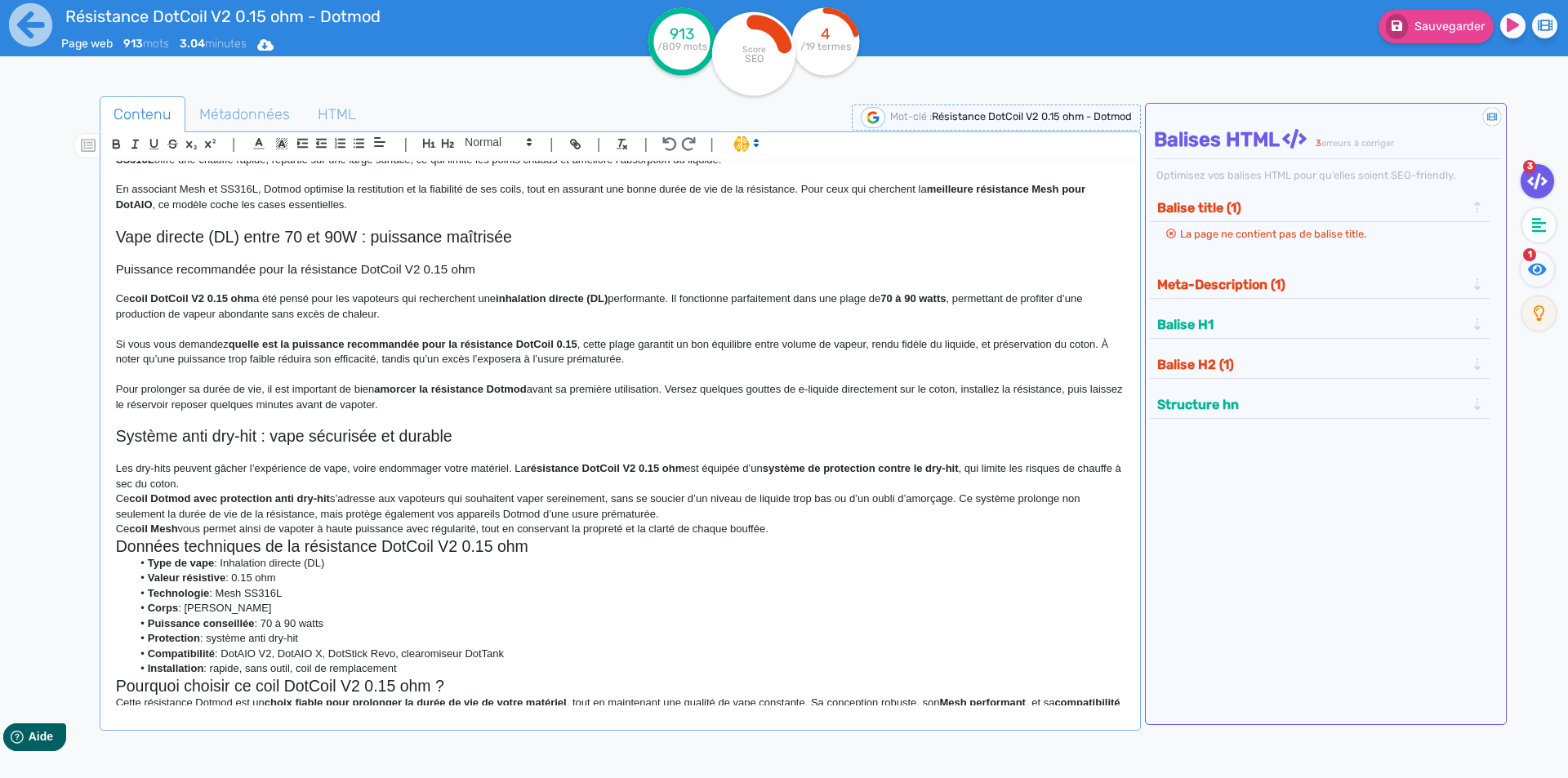
click at [429, 479] on p "Les dry-hits peuvent gâcher l’expérience de vape, voire endommager votre matéri…" at bounding box center [620, 476] width 1009 height 30
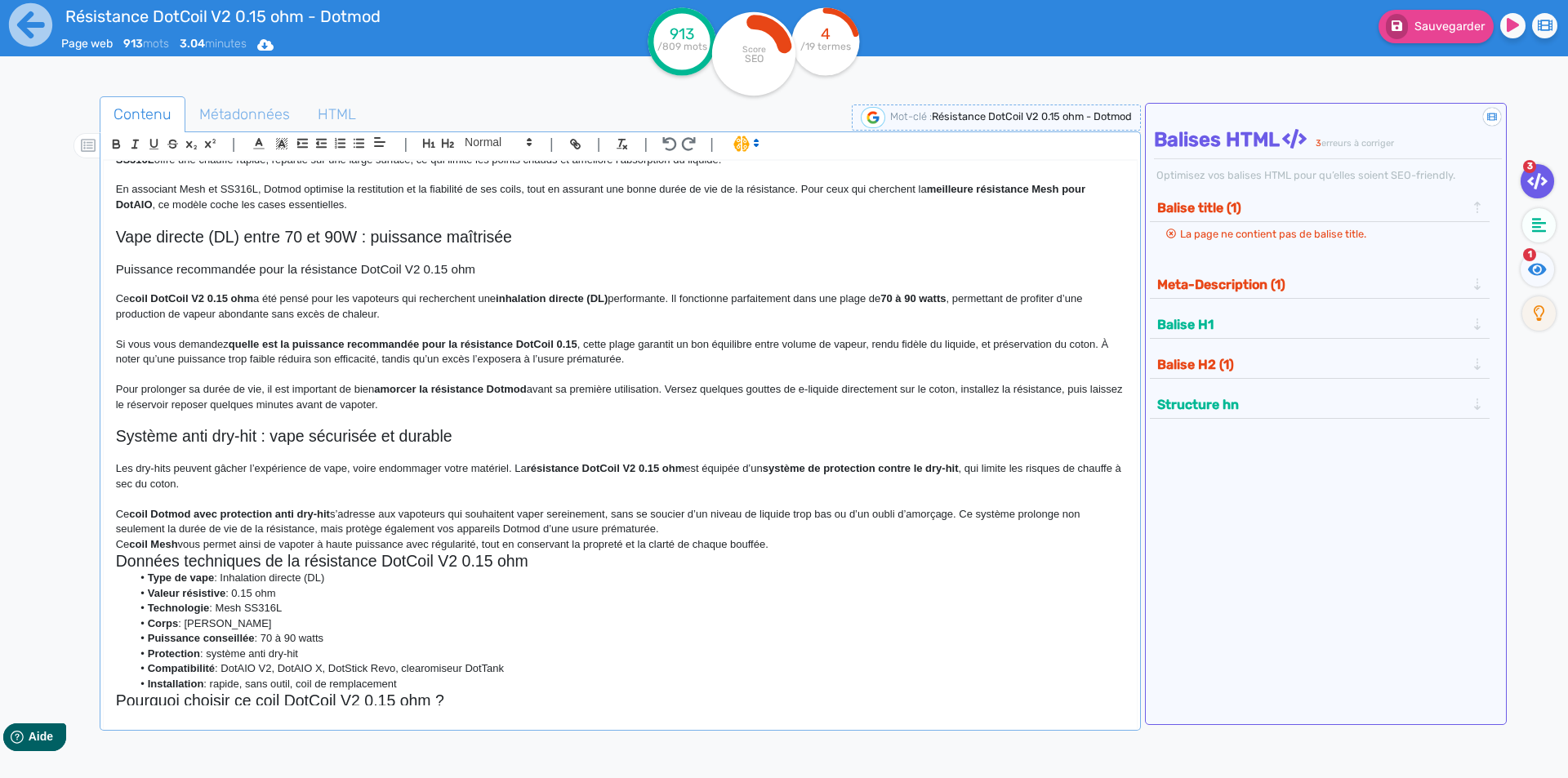
click at [805, 526] on p "Ce coil Dotmod avec protection anti dry-hit s’adresse aux vapoteurs qui souhait…" at bounding box center [620, 522] width 1009 height 30
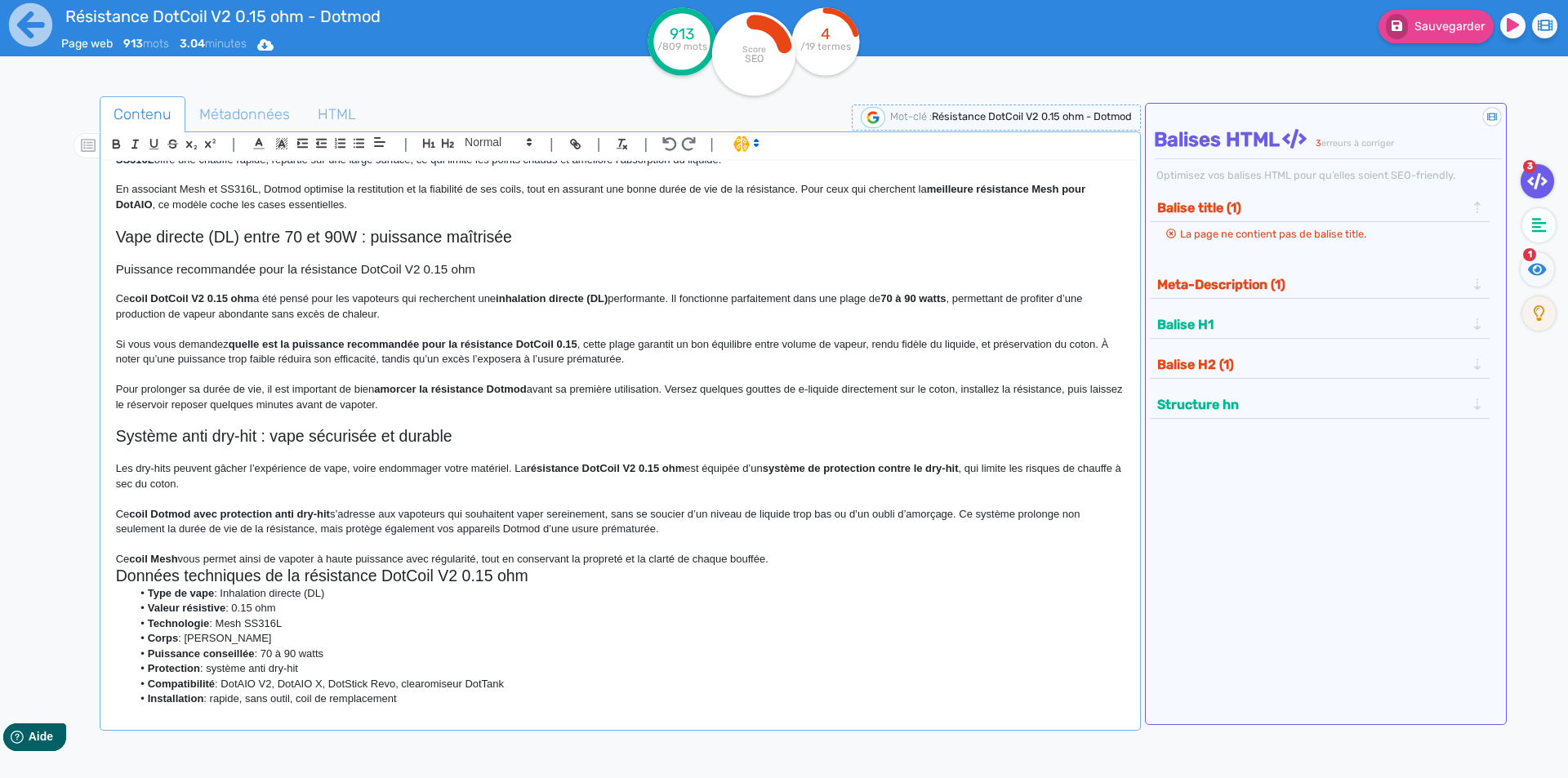
click at [810, 561] on p "Ce coil Mesh vous permet ainsi de vapoter à haute puissance avec régularité, to…" at bounding box center [620, 559] width 1009 height 15
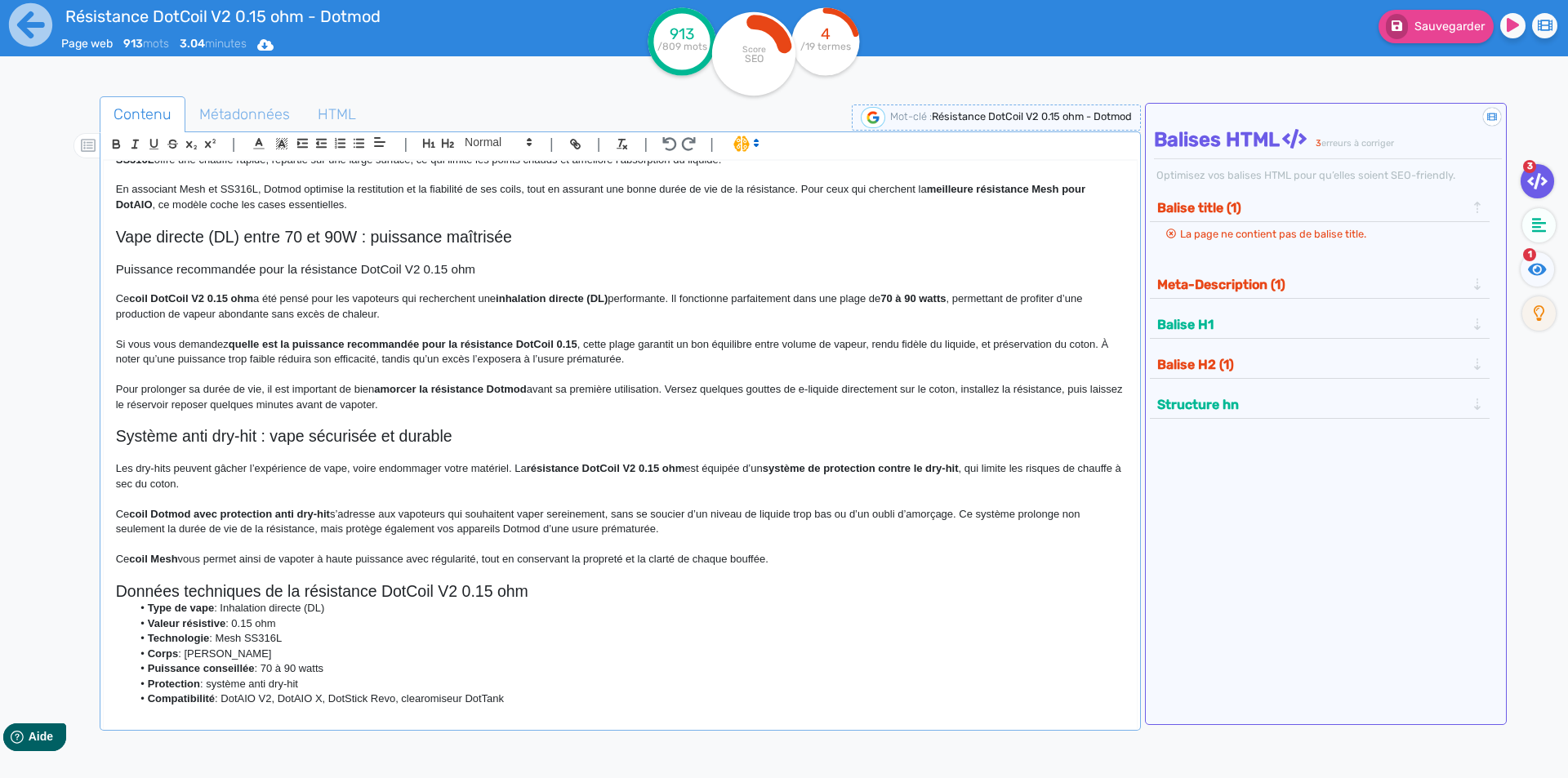
click at [699, 589] on h2 "Données techniques de la résistance DotCoil V2 0.15 ohm" at bounding box center [620, 591] width 1009 height 19
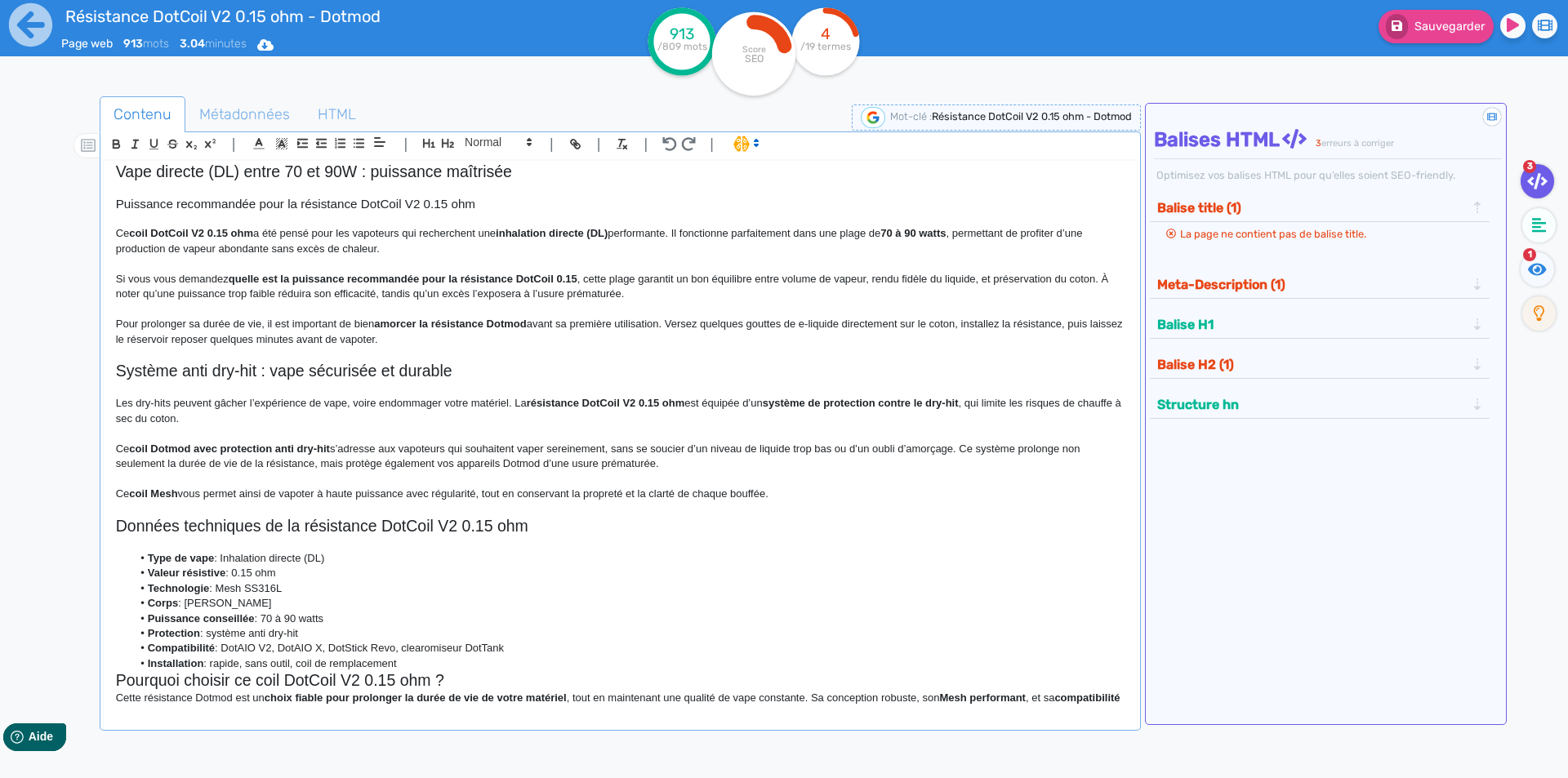
scroll to position [730, 0]
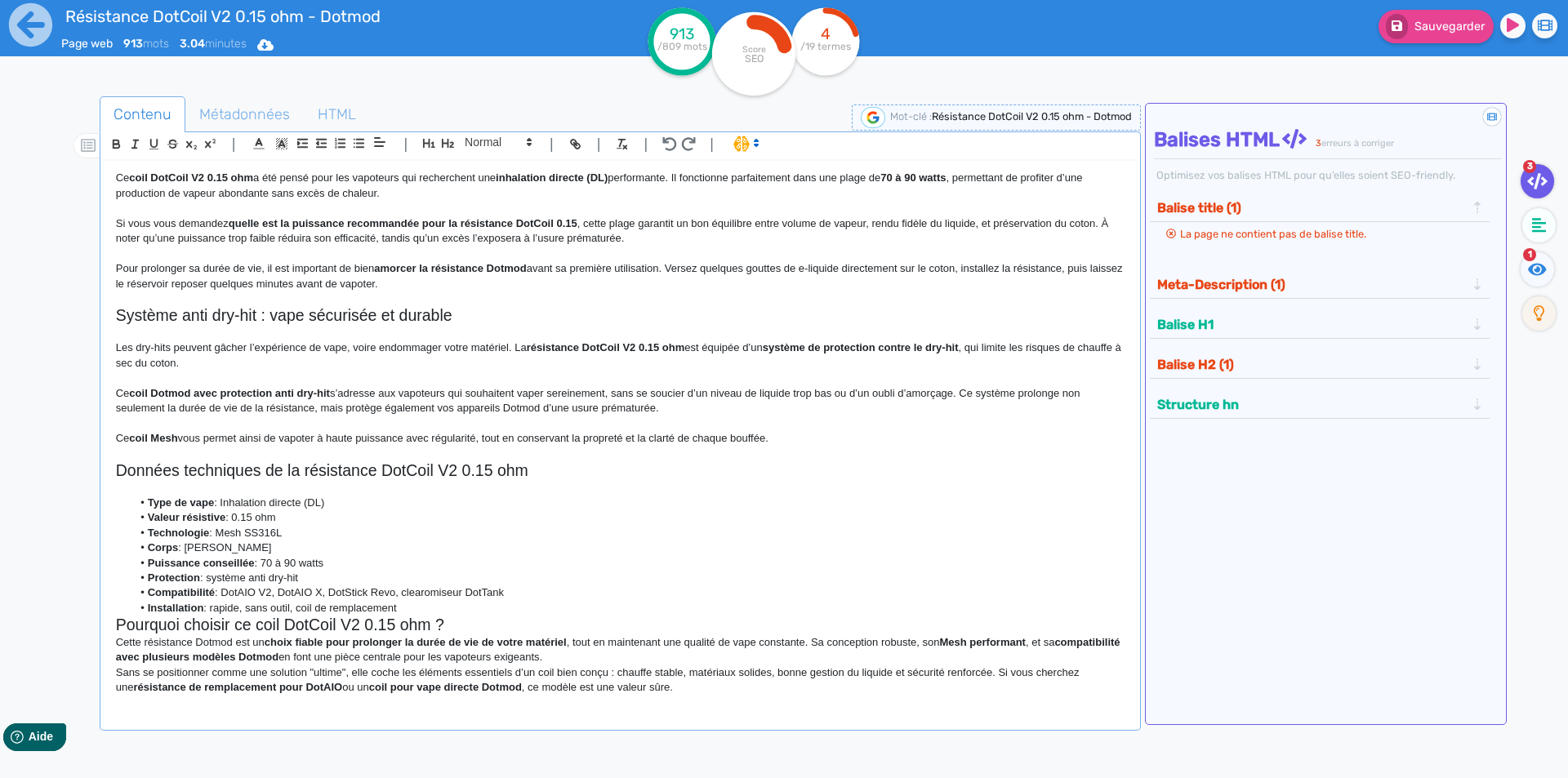
click at [437, 613] on li "Installation : rapide, sans outil, coil de remplacement" at bounding box center [628, 608] width 992 height 15
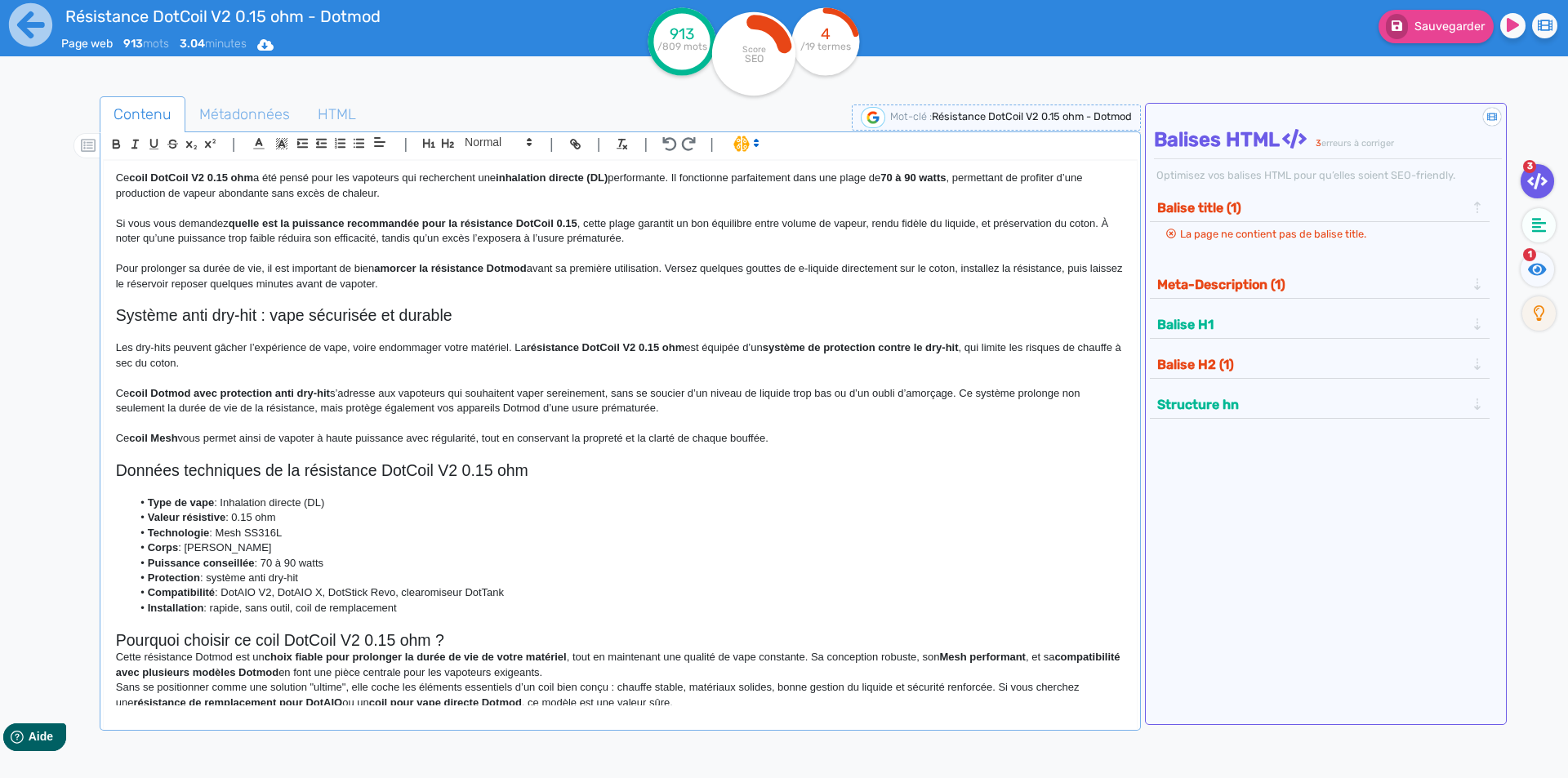
click at [477, 631] on h2 "Pourquoi choisir ce coil DotCoil V2 0.15 ohm ?" at bounding box center [620, 640] width 1009 height 19
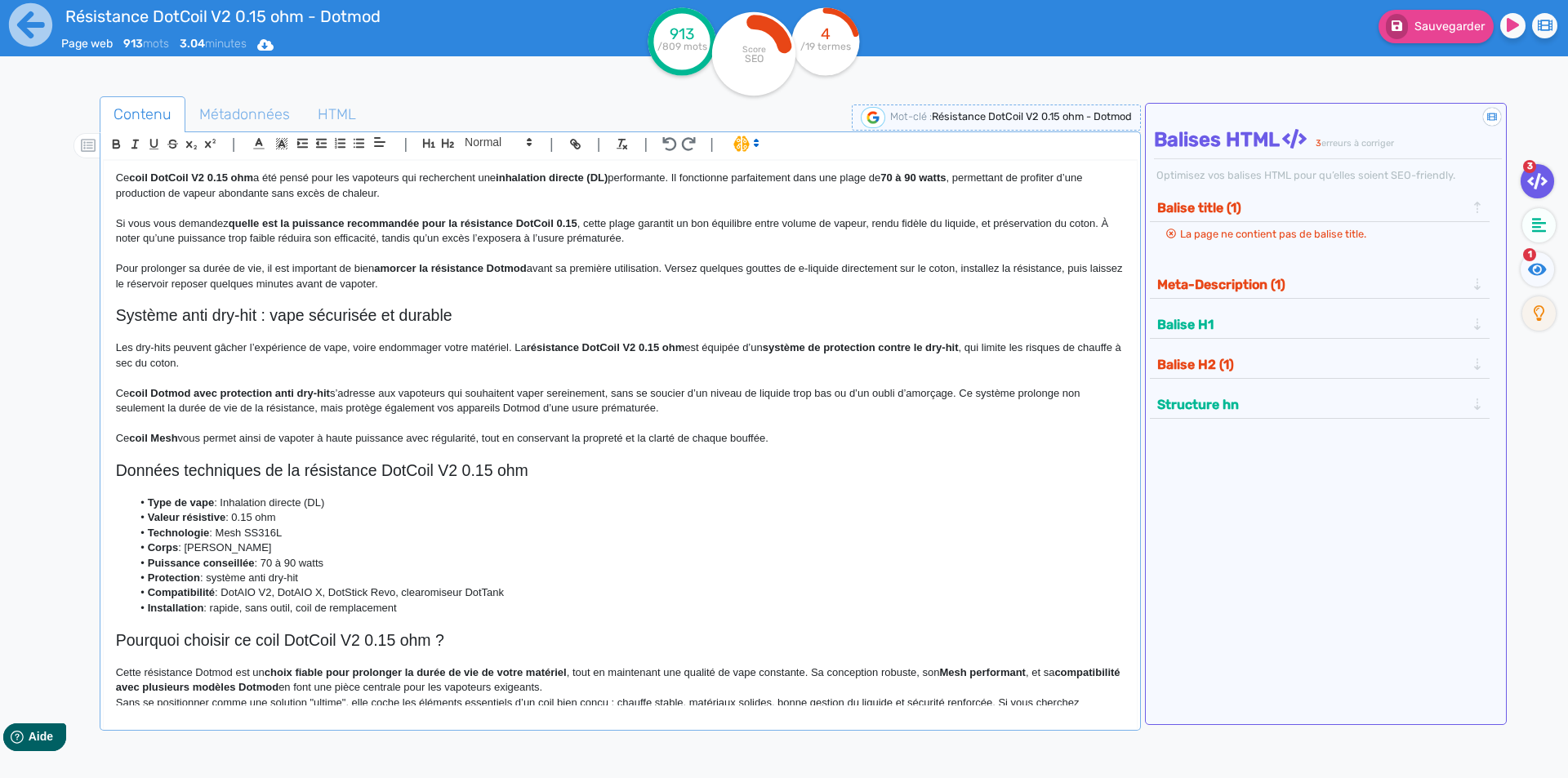
scroll to position [760, 0]
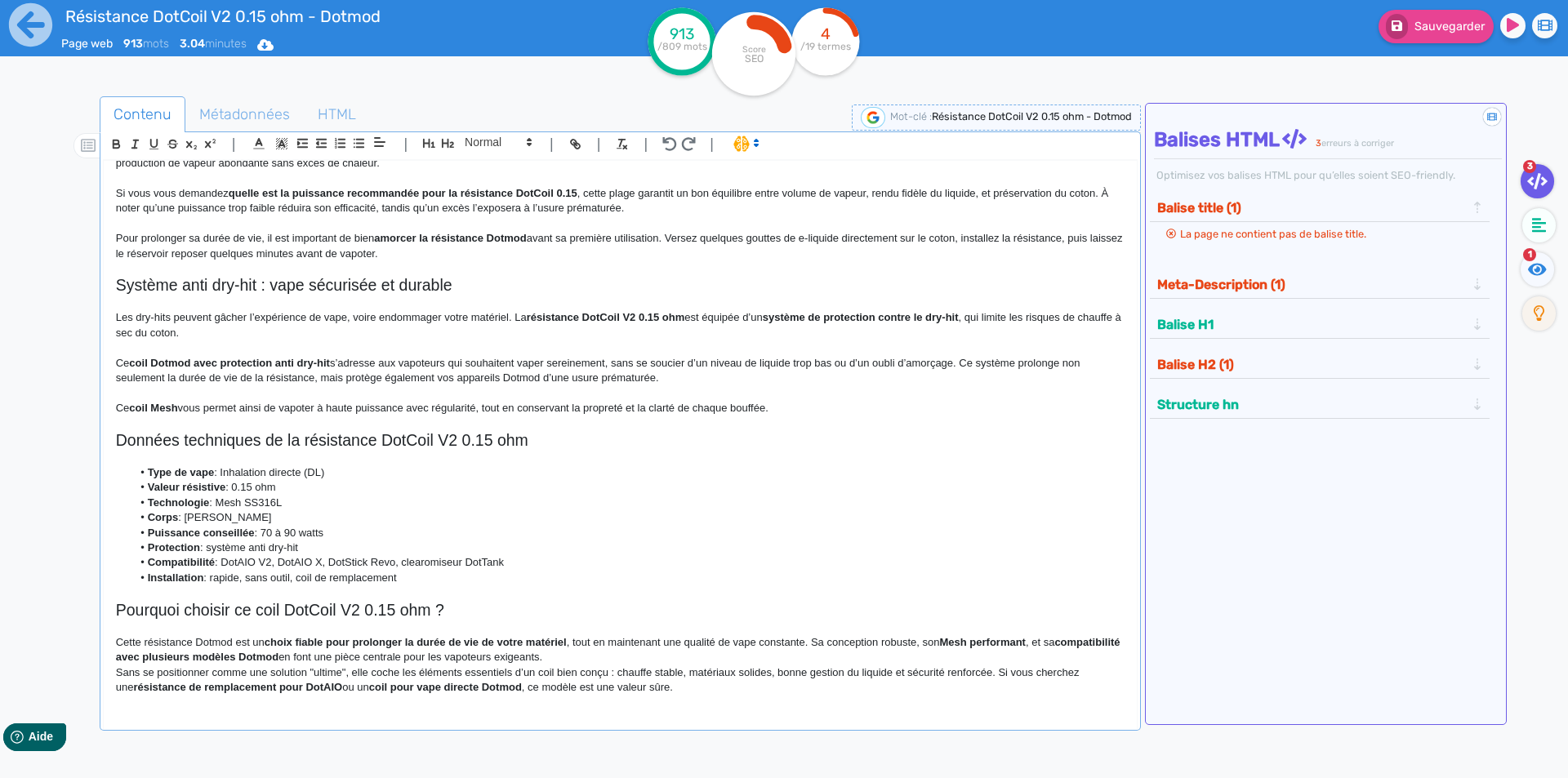
click at [648, 661] on p "Cette résistance Dotmod est un choix fiable pour prolonger la durée de vie de v…" at bounding box center [620, 650] width 1009 height 30
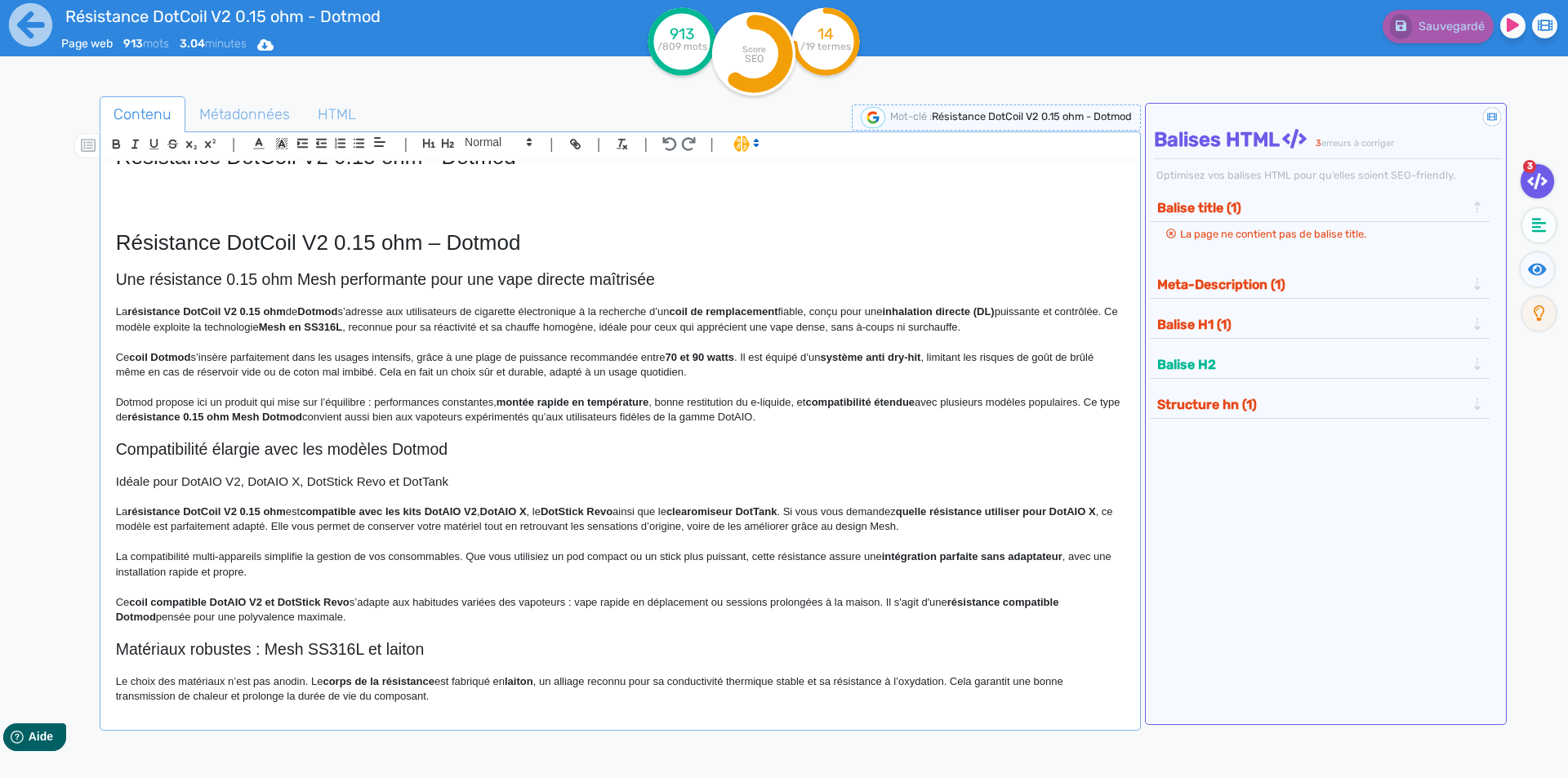
scroll to position [0, 0]
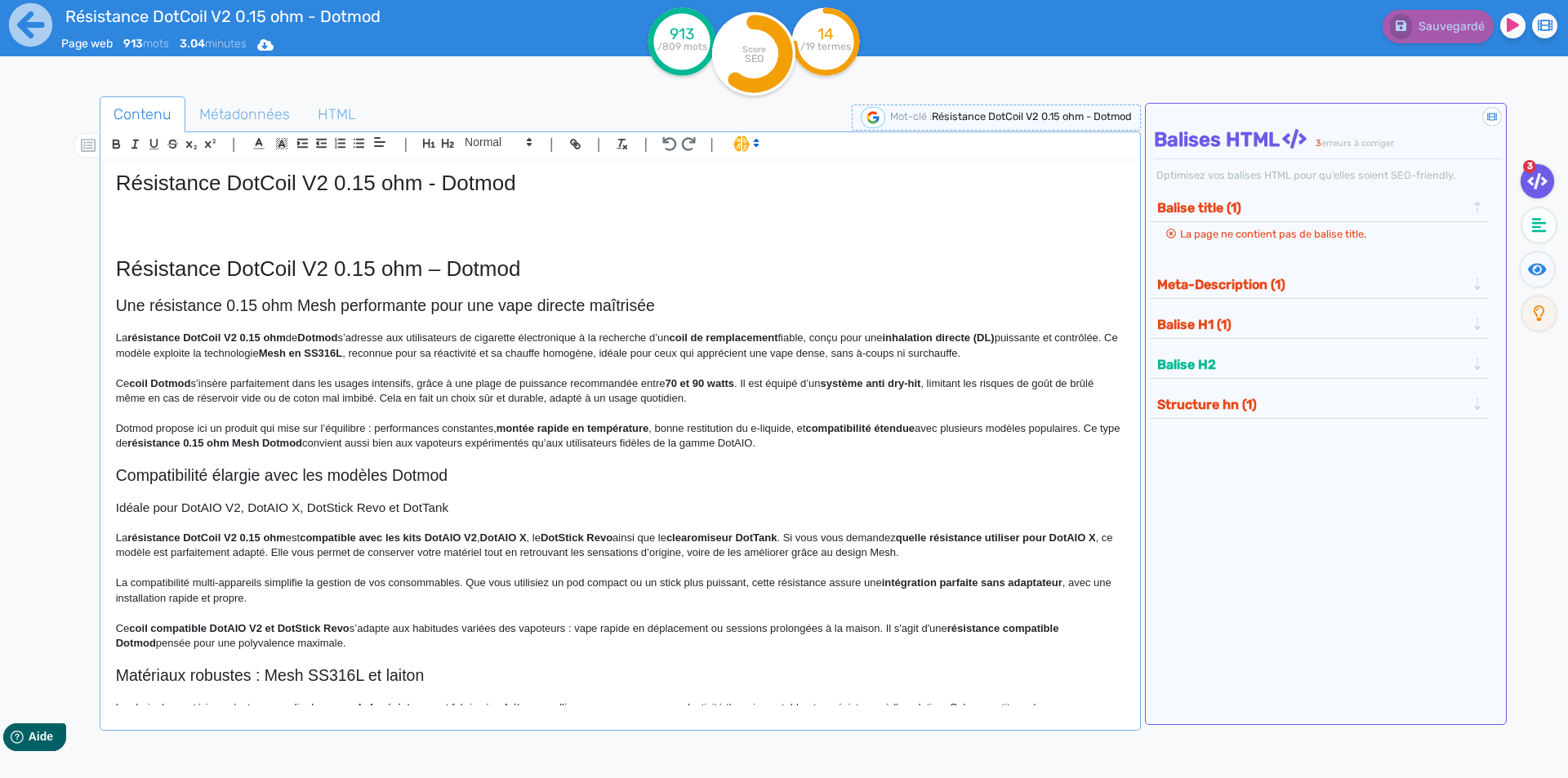
click at [284, 300] on h2 "Une résistance 0.15 ohm Mesh performante pour une vape directe maîtrisée" at bounding box center [620, 306] width 1009 height 19
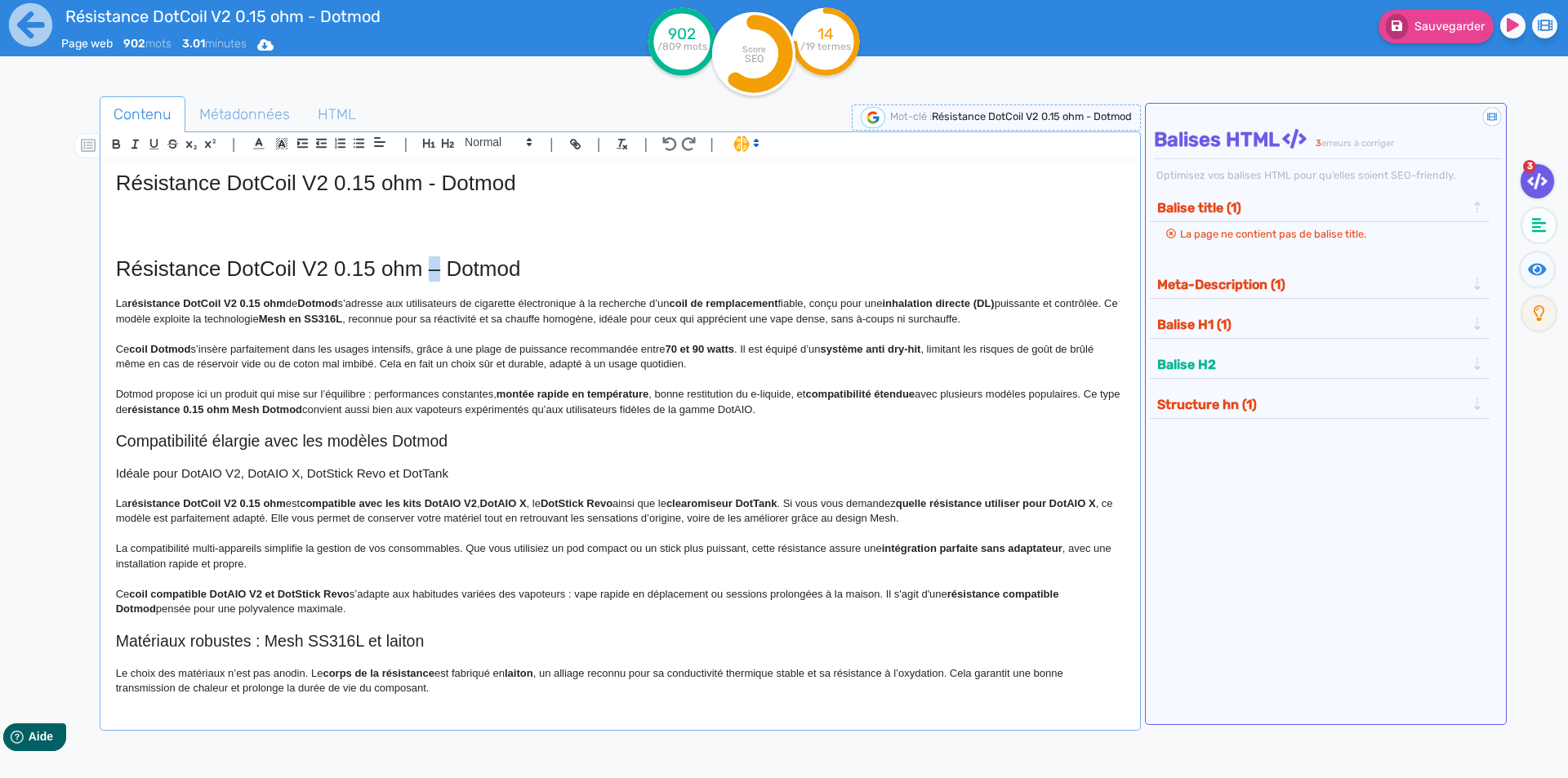
drag, startPoint x: 427, startPoint y: 269, endPoint x: 440, endPoint y: 269, distance: 13.0
click at [440, 269] on h1 "Résistance DotCoil V2 0.15 ohm – Dotmod" at bounding box center [620, 269] width 1009 height 26
click at [314, 297] on strong "Dotmod" at bounding box center [317, 303] width 40 height 12
click at [141, 299] on strong "résistance DotCoil V2 0.15 ohm" at bounding box center [207, 303] width 159 height 12
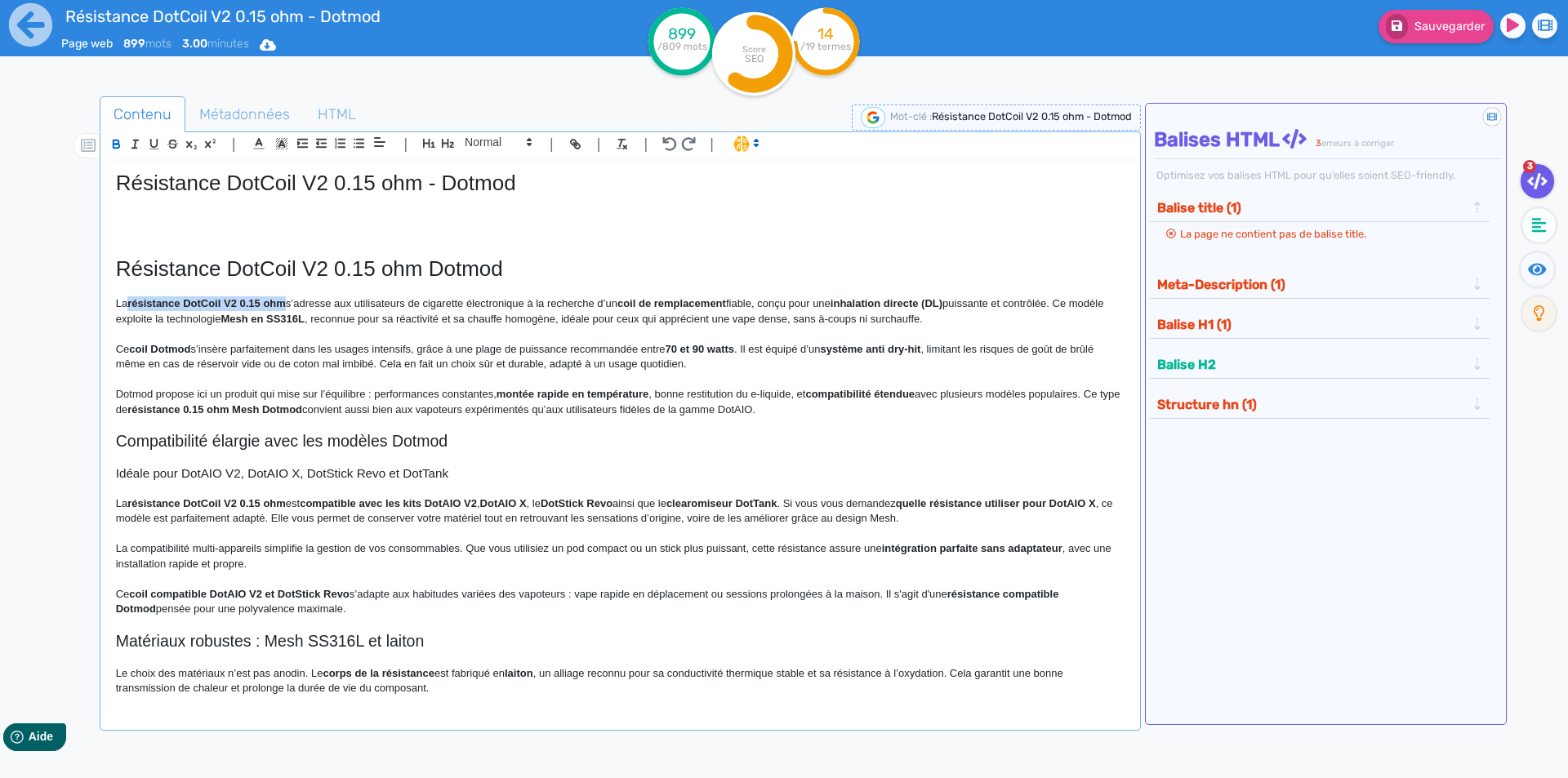
drag, startPoint x: 141, startPoint y: 299, endPoint x: 269, endPoint y: 302, distance: 128.0
click at [269, 302] on strong "résistance DotCoil V2 0.15 ohm" at bounding box center [207, 303] width 159 height 12
click at [335, 311] on p "La résistance DotCoil V2 0.15 ohm s’adresse aux utilisateurs de cigarette élect…" at bounding box center [620, 311] width 1009 height 30
click at [517, 303] on p "La résistance DotCoil V2 0.15 ohm s’adresse aux utilisateurs de cigarette élect…" at bounding box center [620, 311] width 1009 height 30
click at [521, 303] on p "La résistance DotCoil V2 0.15 ohm s’adresse aux utilisateurs de cigarette élect…" at bounding box center [620, 311] width 1009 height 30
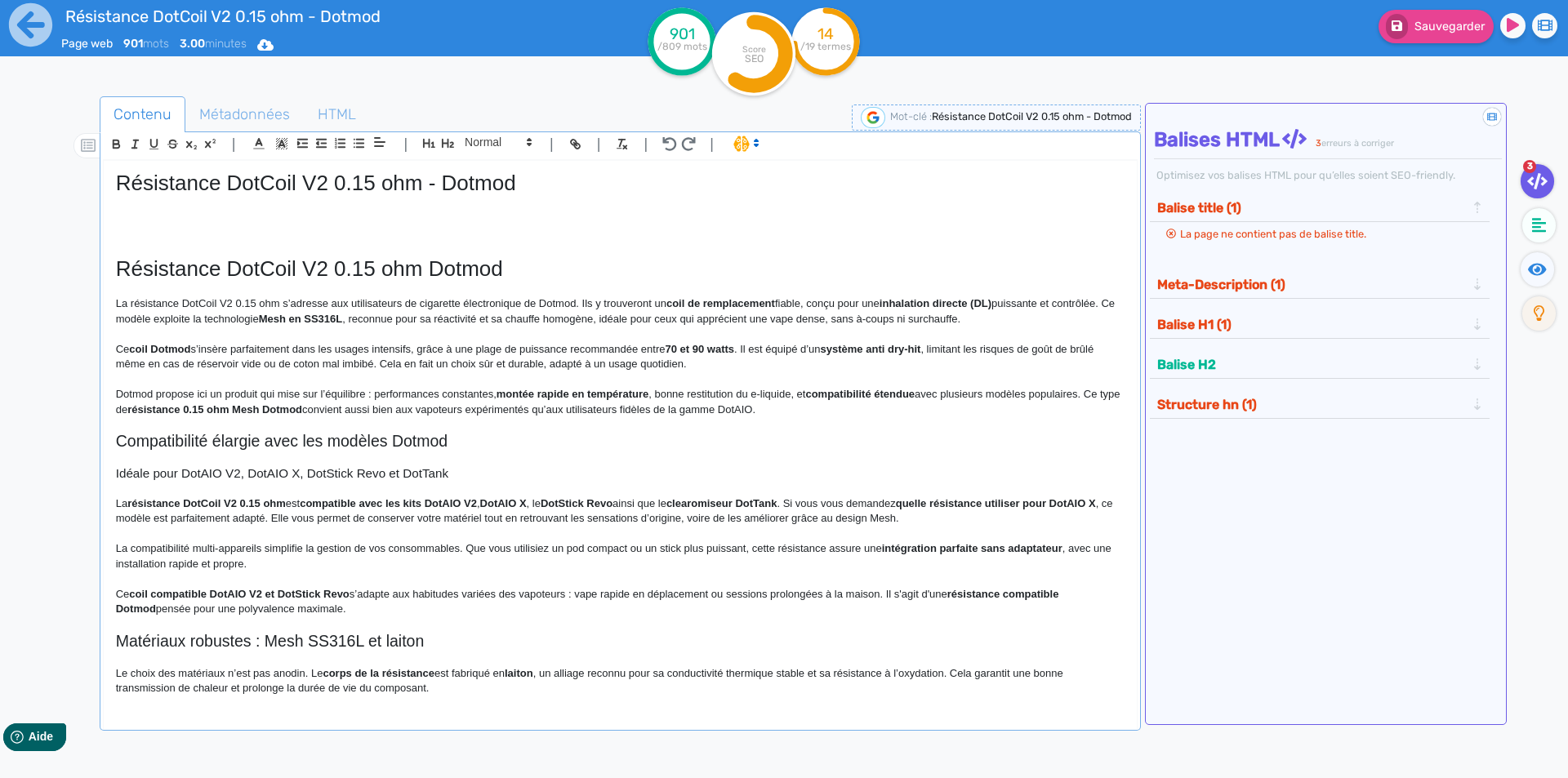
click at [677, 301] on strong "coil de remplacement" at bounding box center [721, 303] width 109 height 12
click at [790, 301] on p "La résistance DotCoil V2 0.15 ohm s’adresse aux utilisateurs de cigarette élect…" at bounding box center [620, 311] width 1009 height 30
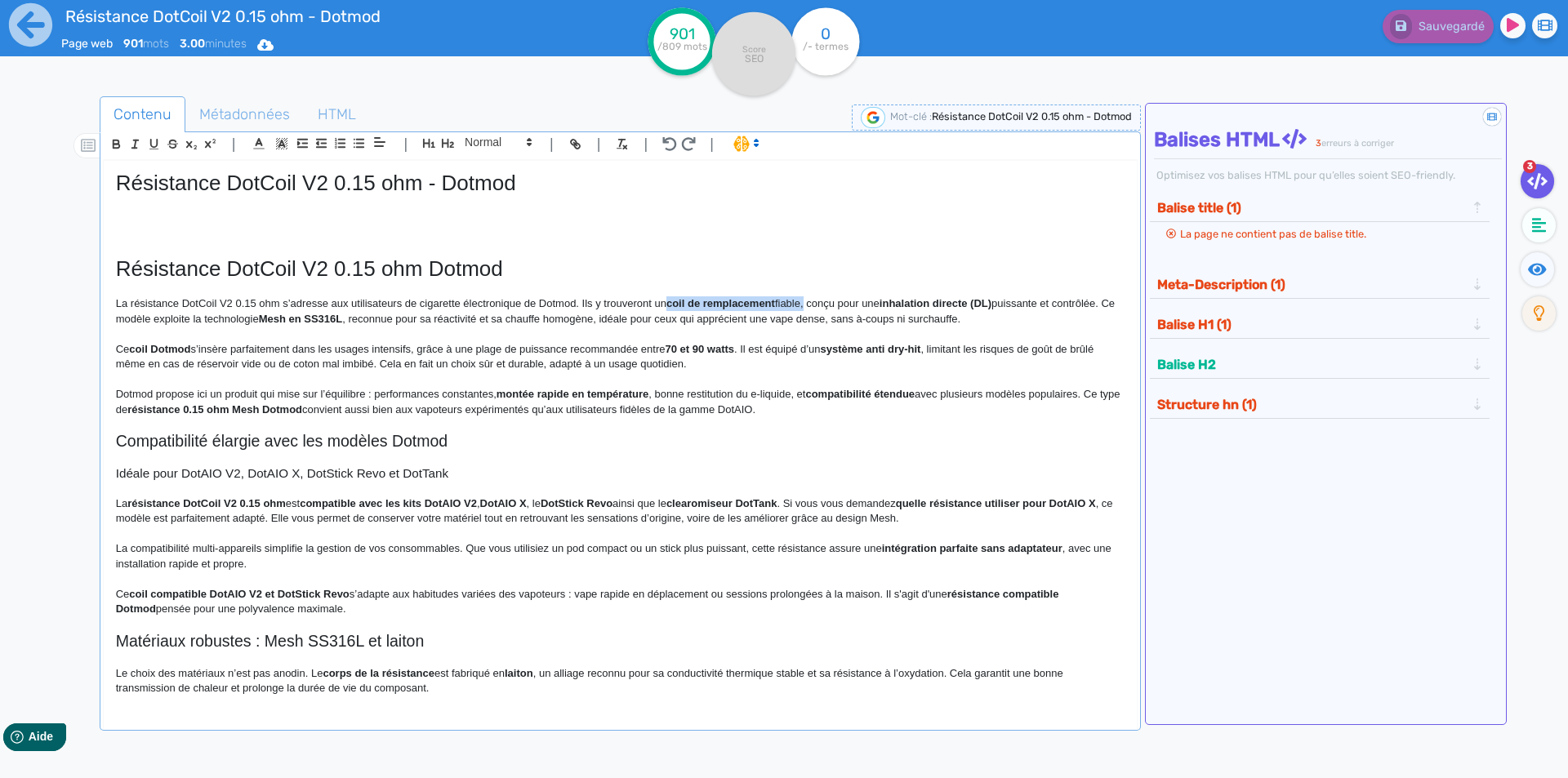
drag, startPoint x: 790, startPoint y: 301, endPoint x: 683, endPoint y: 304, distance: 107.0
click at [683, 304] on p "La résistance DotCoil V2 0.15 ohm s’adresse aux utilisateurs de cigarette élect…" at bounding box center [620, 311] width 1009 height 30
click at [793, 307] on p "La résistance DotCoil V2 0.15 ohm s’adresse aux utilisateurs de cigarette élect…" at bounding box center [620, 311] width 1009 height 30
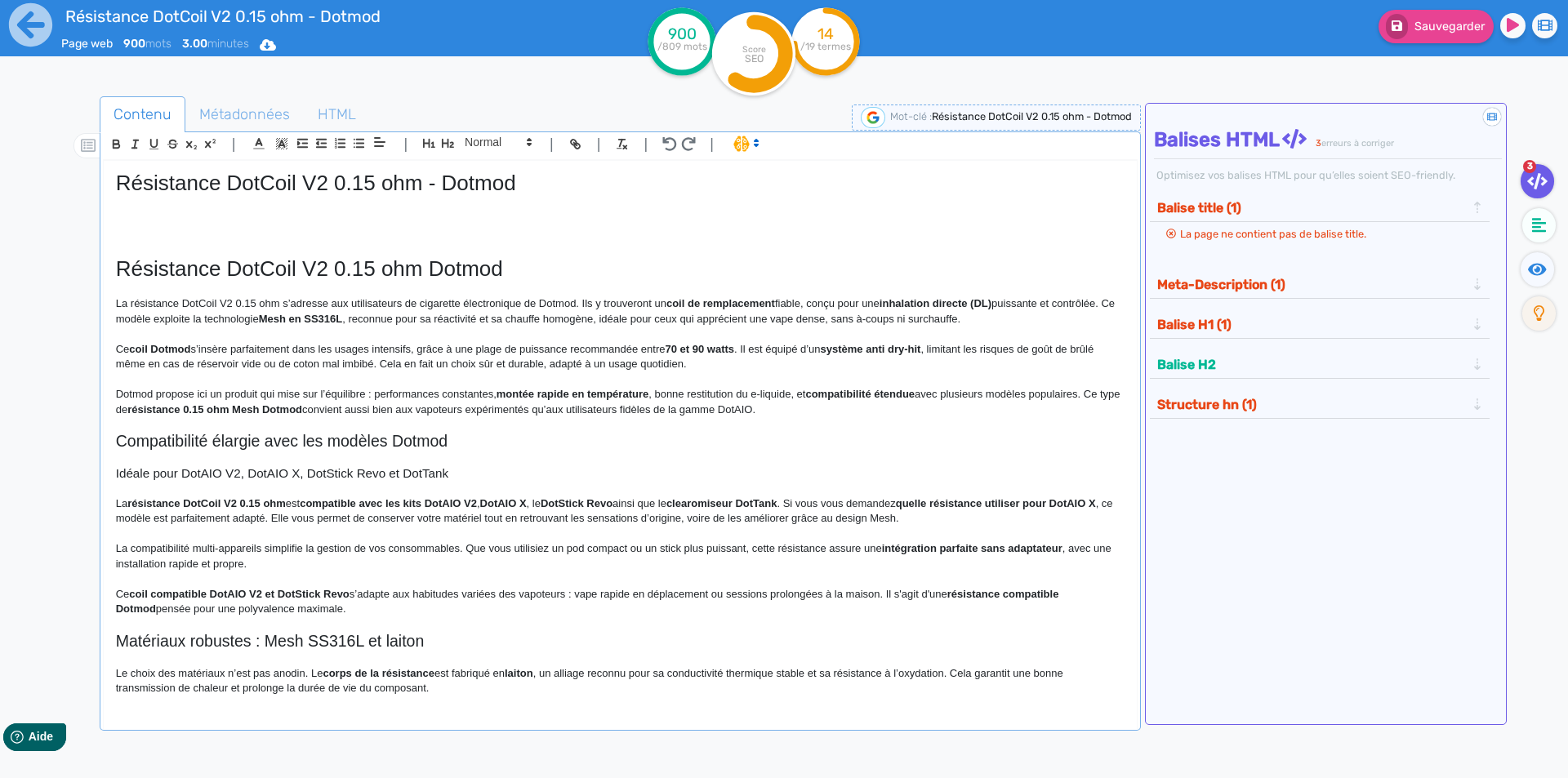
click at [817, 300] on p "La résistance DotCoil V2 0.15 ohm s’adresse aux utilisateurs de cigarette élect…" at bounding box center [620, 311] width 1009 height 30
click at [808, 300] on p "La résistance DotCoil V2 0.15 ohm s’adresse aux utilisateurs de cigarette élect…" at bounding box center [620, 311] width 1009 height 30
click at [789, 303] on p "La résistance DotCoil V2 0.15 ohm s’adresse aux utilisateurs de cigarette élect…" at bounding box center [620, 311] width 1009 height 30
click at [680, 305] on strong "coil de remplacement" at bounding box center [721, 303] width 109 height 12
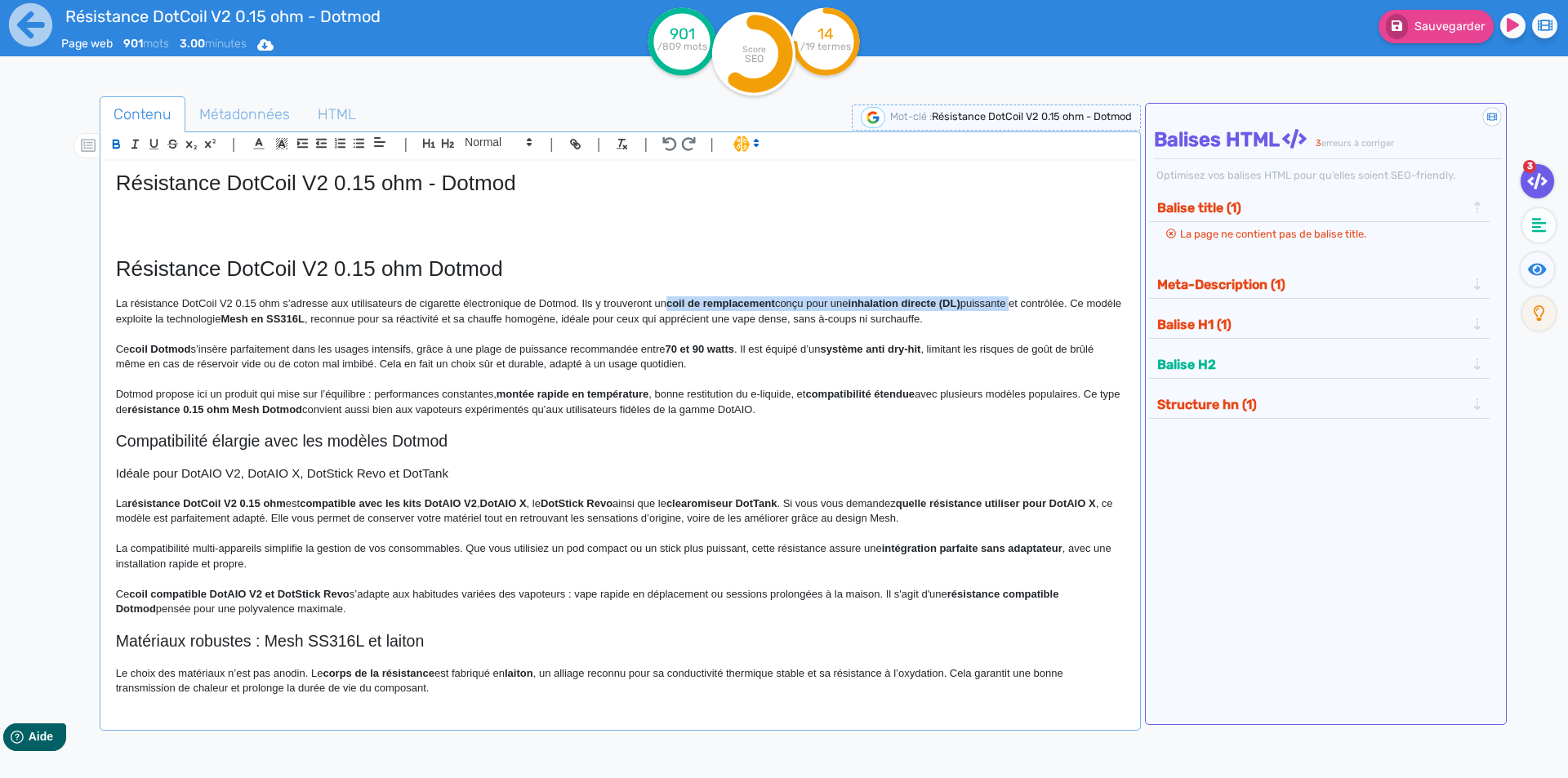
drag, startPoint x: 680, startPoint y: 305, endPoint x: 1011, endPoint y: 306, distance: 331.0
click at [1011, 306] on p "La résistance DotCoil V2 0.15 ohm s’adresse aux utilisateurs de cigarette élect…" at bounding box center [620, 311] width 1009 height 30
click at [108, 140] on button "button" at bounding box center [116, 144] width 19 height 19
click at [832, 368] on p "Ce coil Dotmod s’insère parfaitement dans les usages intensifs, grâce à une pla…" at bounding box center [620, 357] width 1009 height 30
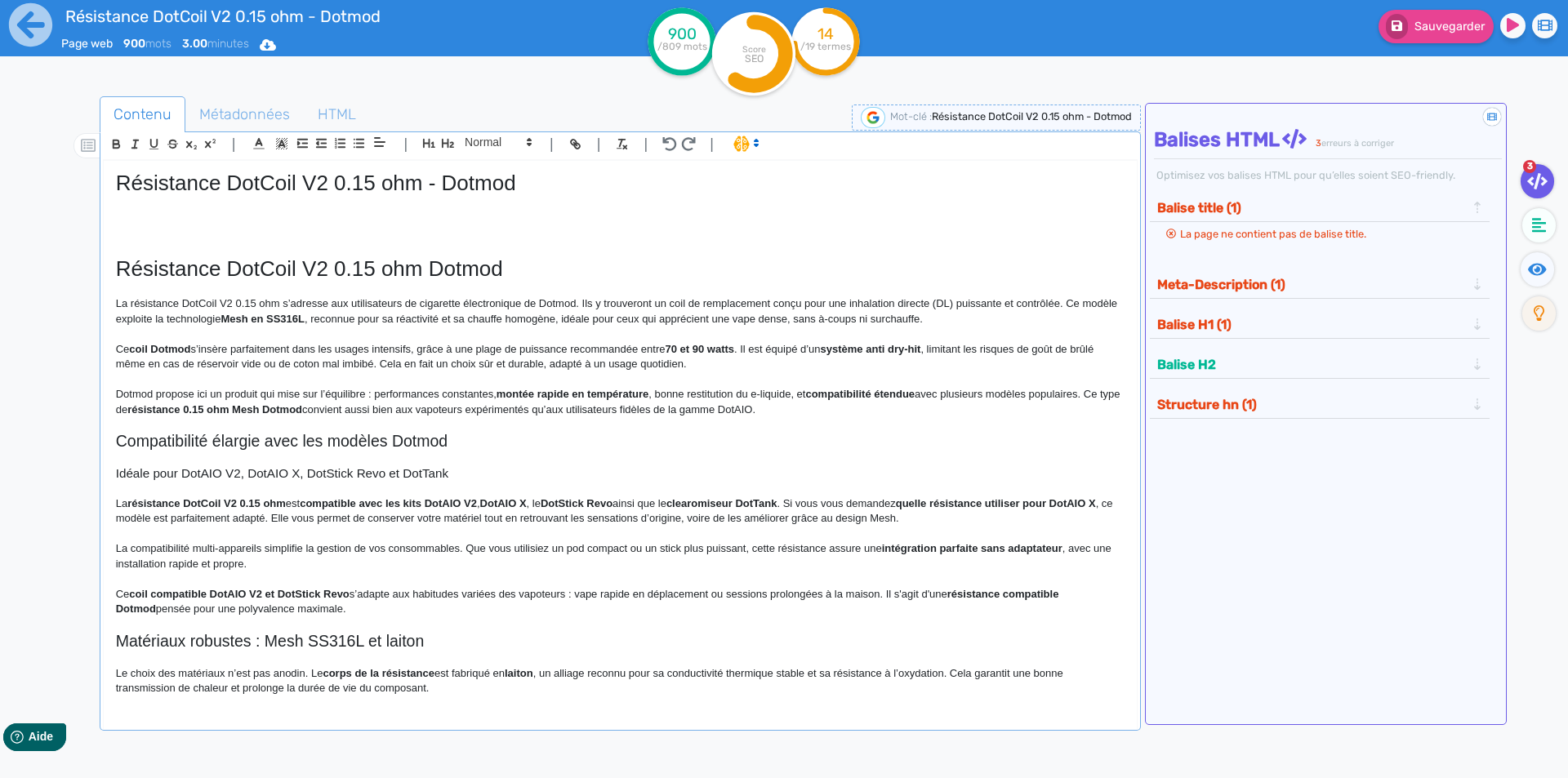
click at [1012, 302] on p "La résistance DotCoil V2 0.15 ohm s’adresse aux utilisateurs de cigarette élect…" at bounding box center [620, 311] width 1009 height 30
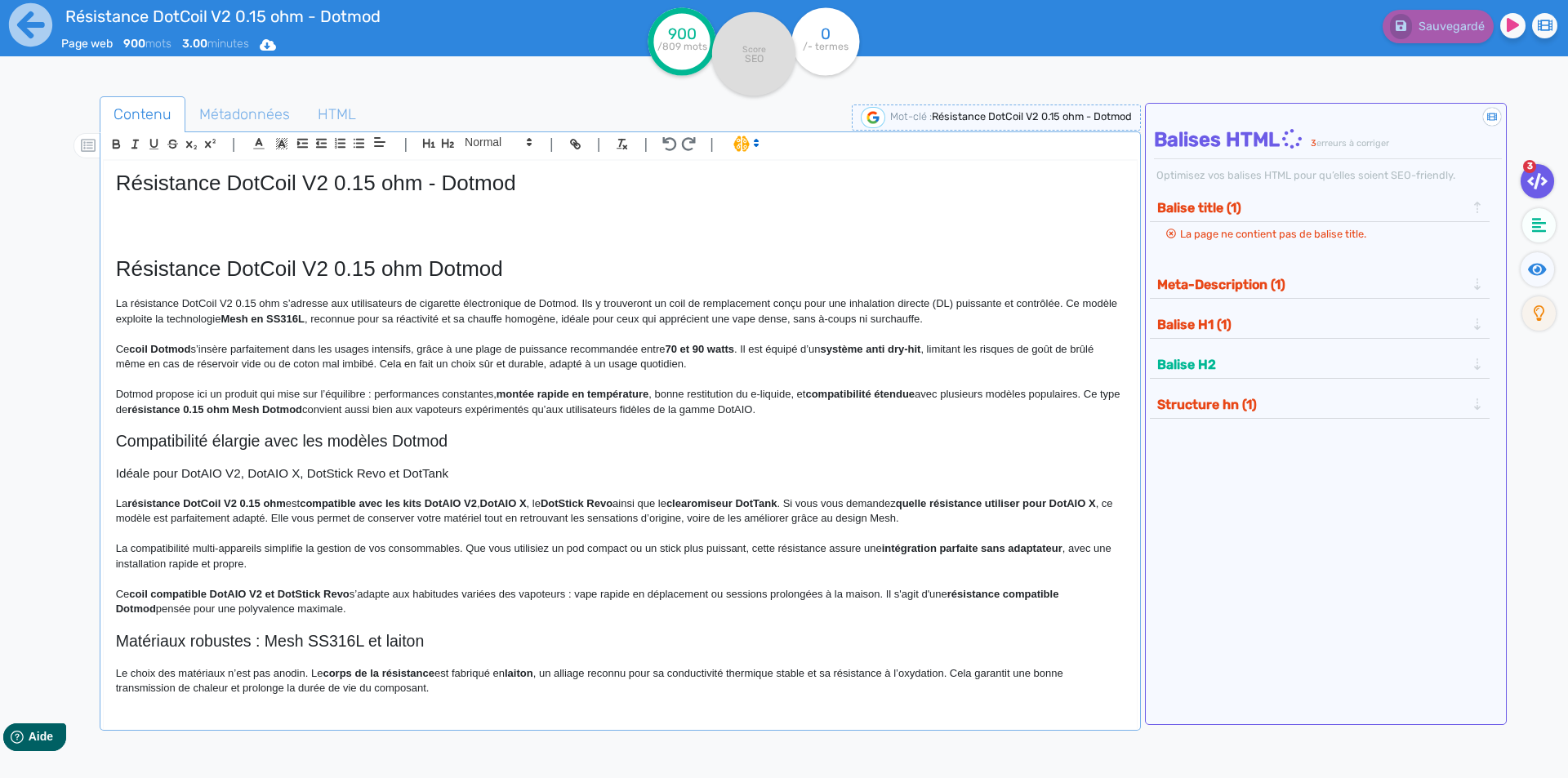
click at [847, 304] on p "La résistance DotCoil V2 0.15 ohm s’adresse aux utilisateurs de cigarette élect…" at bounding box center [620, 311] width 1009 height 30
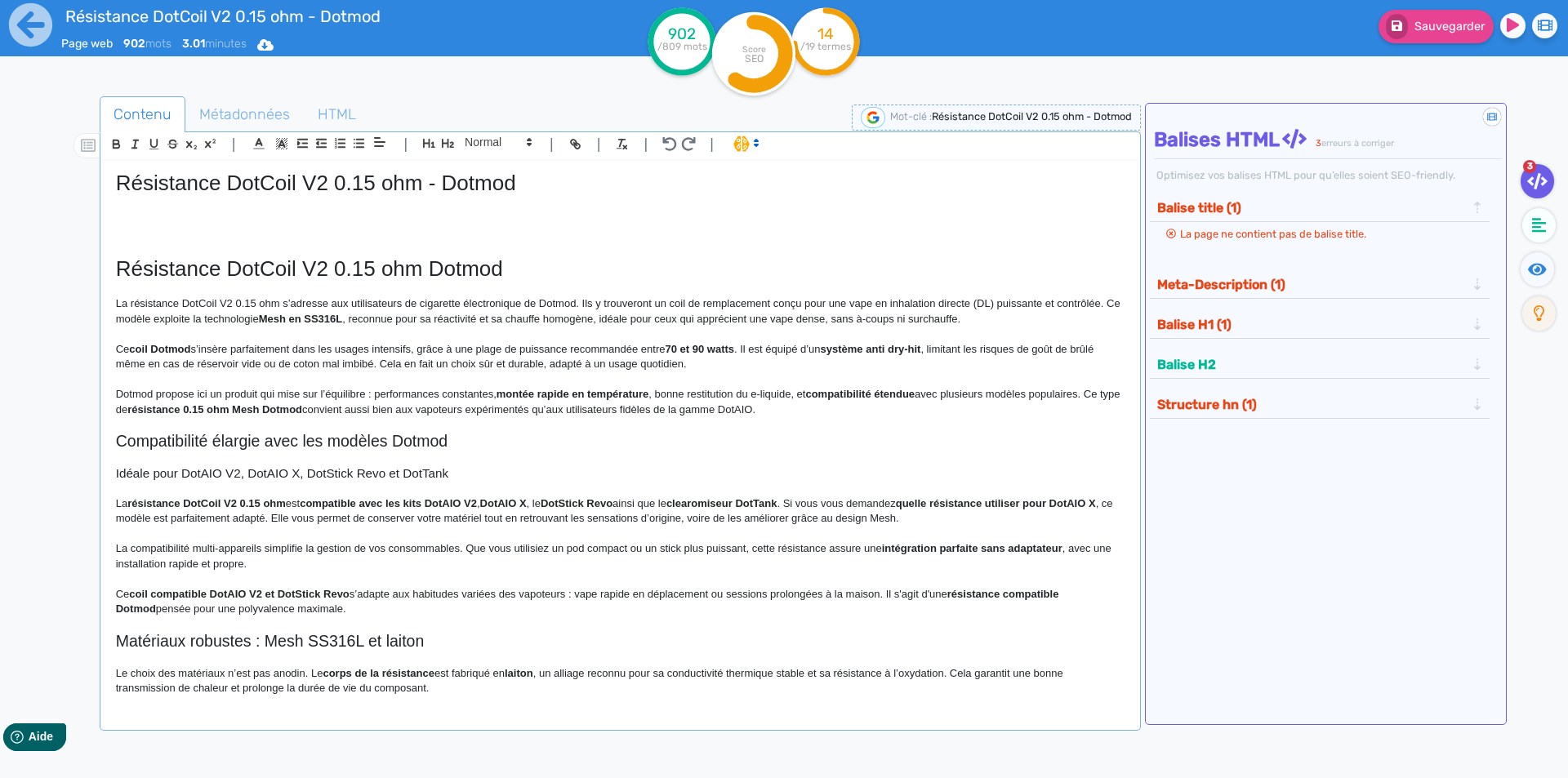
click at [277, 316] on strong "Mesh en SS316L" at bounding box center [301, 318] width 84 height 12
click at [277, 320] on strong "Mesh en SS316L" at bounding box center [301, 318] width 84 height 12
click at [274, 324] on p "La résistance DotCoil V2 0.15 ohm s’adresse aux utilisateurs de cigarette élect…" at bounding box center [620, 311] width 1009 height 30
click at [254, 323] on p "La résistance DotCoil V2 0.15 ohm s’adresse aux utilisateurs de cigarette élect…" at bounding box center [620, 311] width 1009 height 30
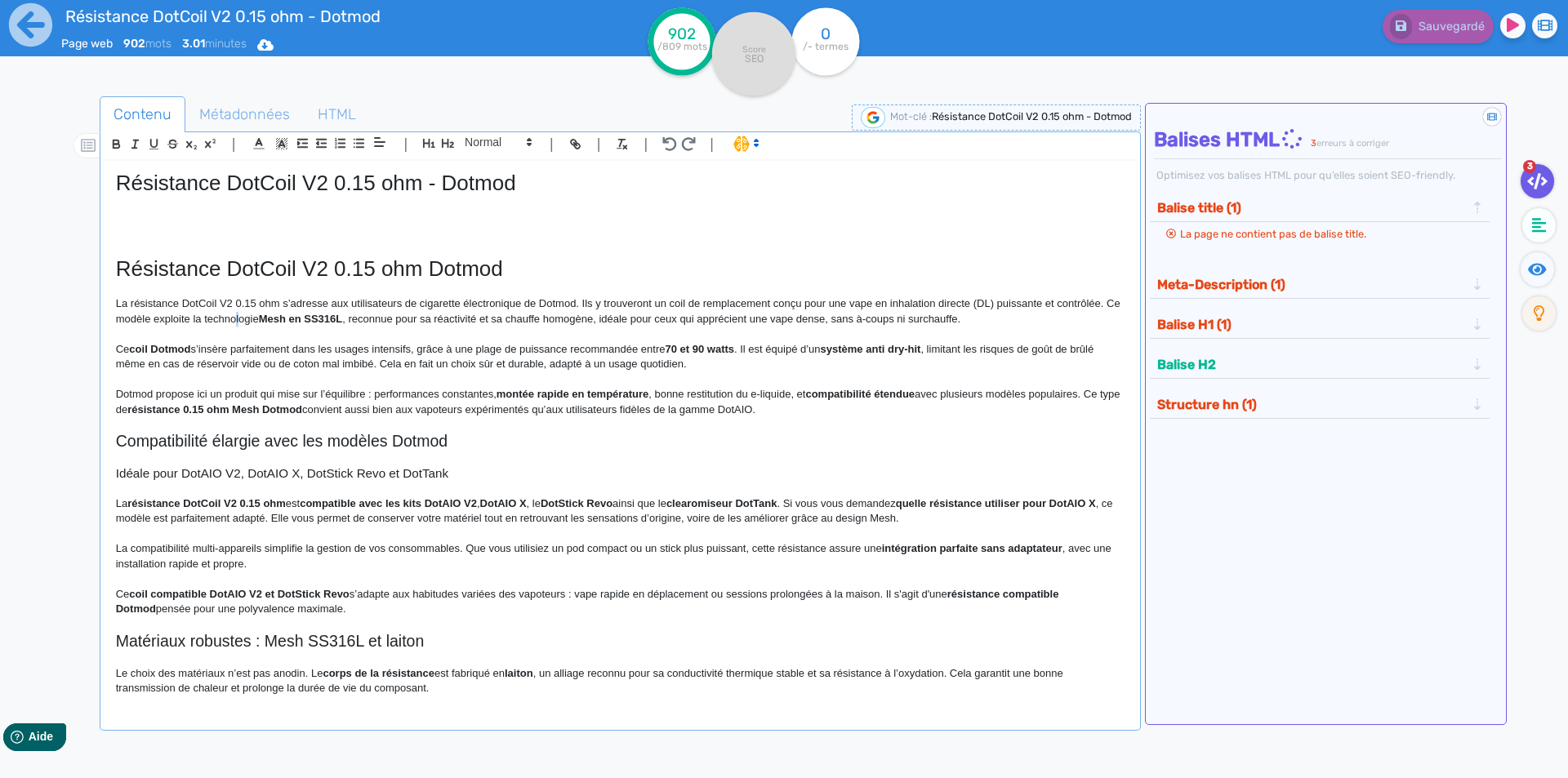
click at [254, 323] on p "La résistance DotCoil V2 0.15 ohm s’adresse aux utilisateurs de cigarette élect…" at bounding box center [620, 311] width 1009 height 30
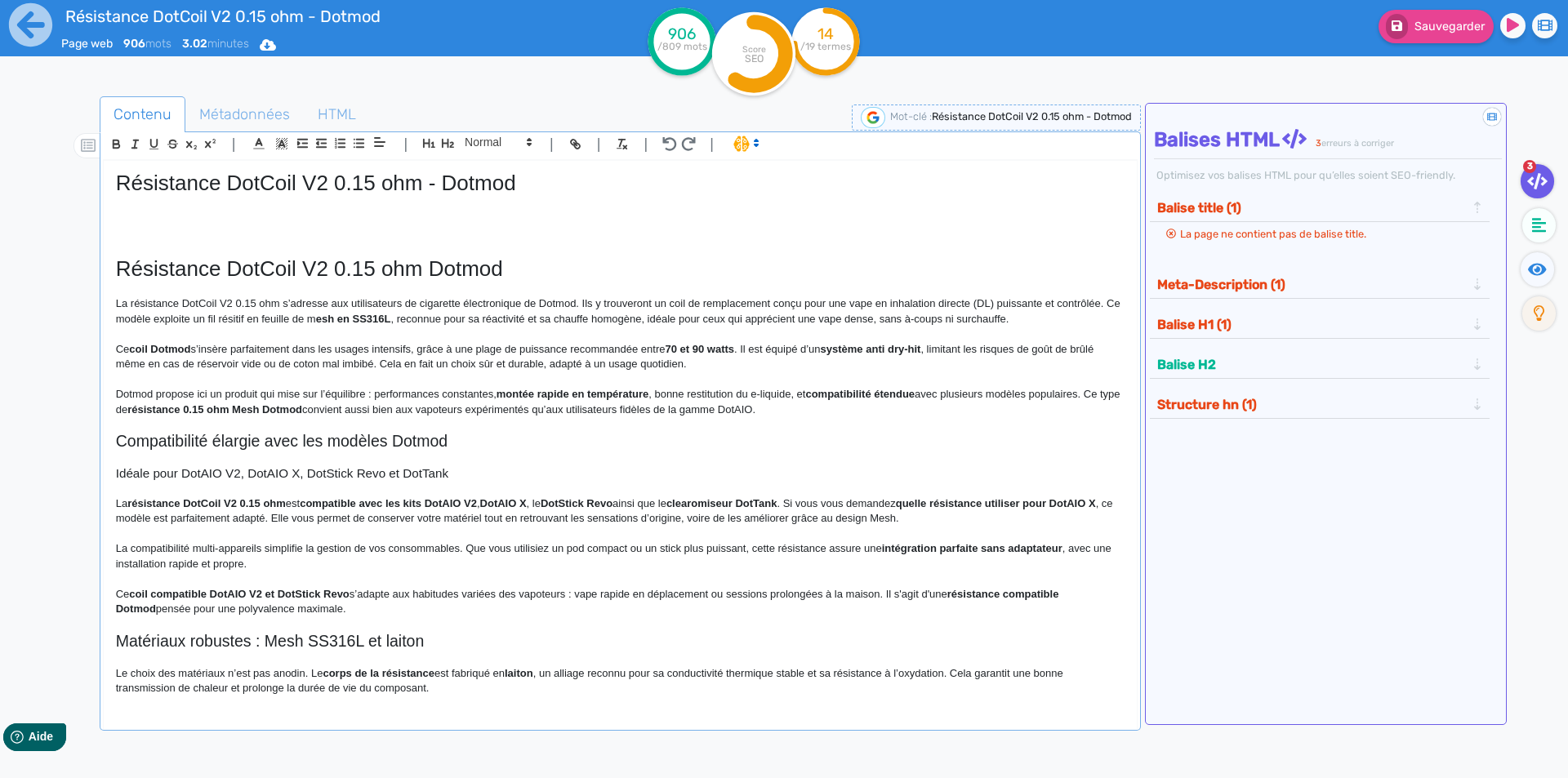
click at [360, 322] on strong "esh en SS316L" at bounding box center [354, 318] width 75 height 12
click at [259, 319] on p "La résistance DotCoil V2 0.15 ohm s’adresse aux utilisateurs de cigarette élect…" at bounding box center [620, 311] width 1009 height 30
click at [418, 316] on p "La résistance DotCoil V2 0.15 ohm s’adresse aux utilisateurs de cigarette élect…" at bounding box center [620, 311] width 1009 height 30
click at [422, 317] on p "La résistance DotCoil V2 0.15 ohm s’adresse aux utilisateurs de cigarette élect…" at bounding box center [620, 311] width 1009 height 30
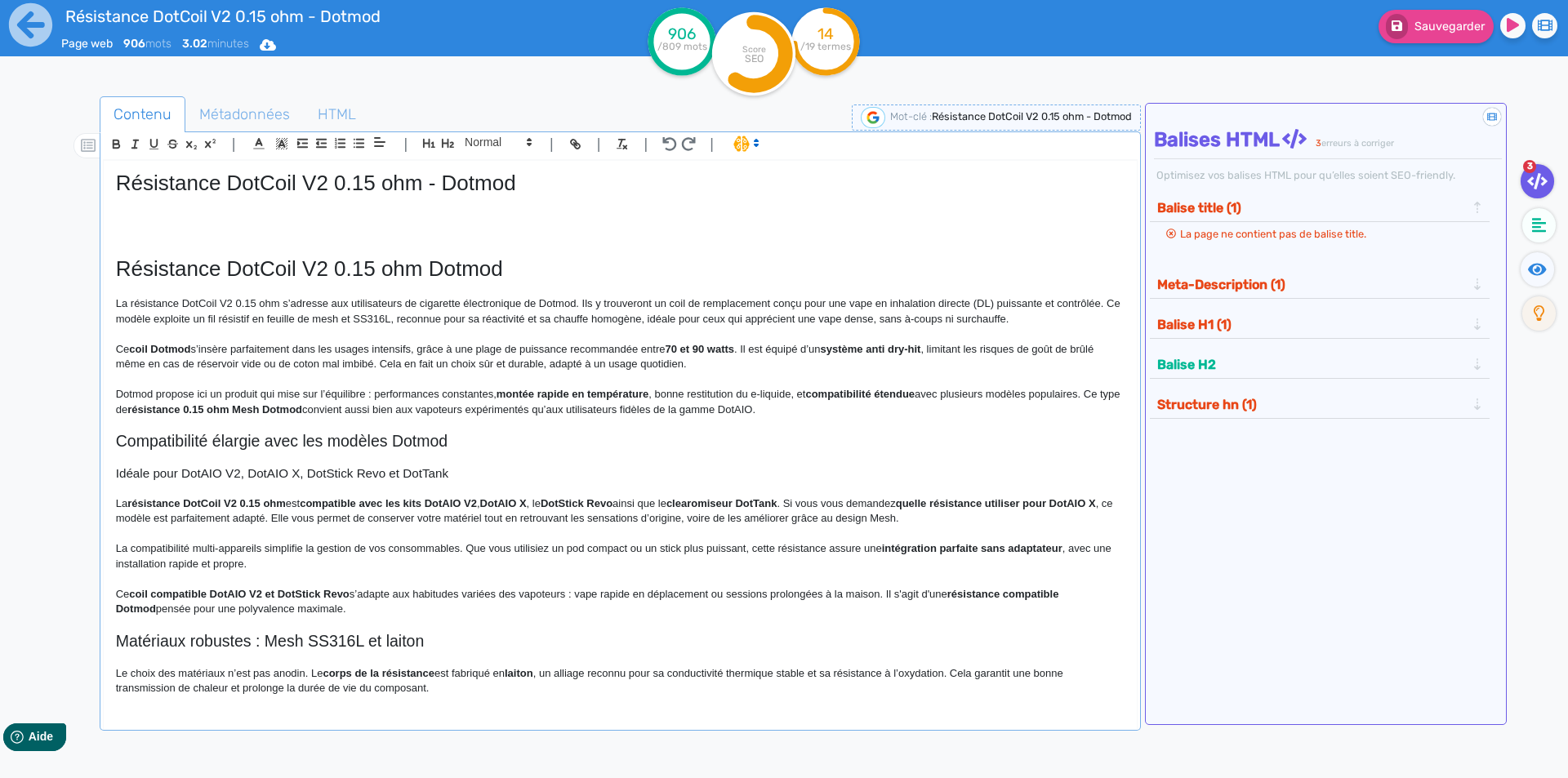
click at [414, 317] on p "La résistance DotCoil V2 0.15 ohm s’adresse aux utilisateurs de cigarette élect…" at bounding box center [620, 311] width 1009 height 30
click at [583, 316] on p "La résistance DotCoil V2 0.15 ohm s’adresse aux utilisateurs de cigarette élect…" at bounding box center [620, 311] width 1009 height 30
click at [654, 321] on p "La résistance DotCoil V2 0.15 ohm s’adresse aux utilisateurs de cigarette élect…" at bounding box center [620, 311] width 1009 height 30
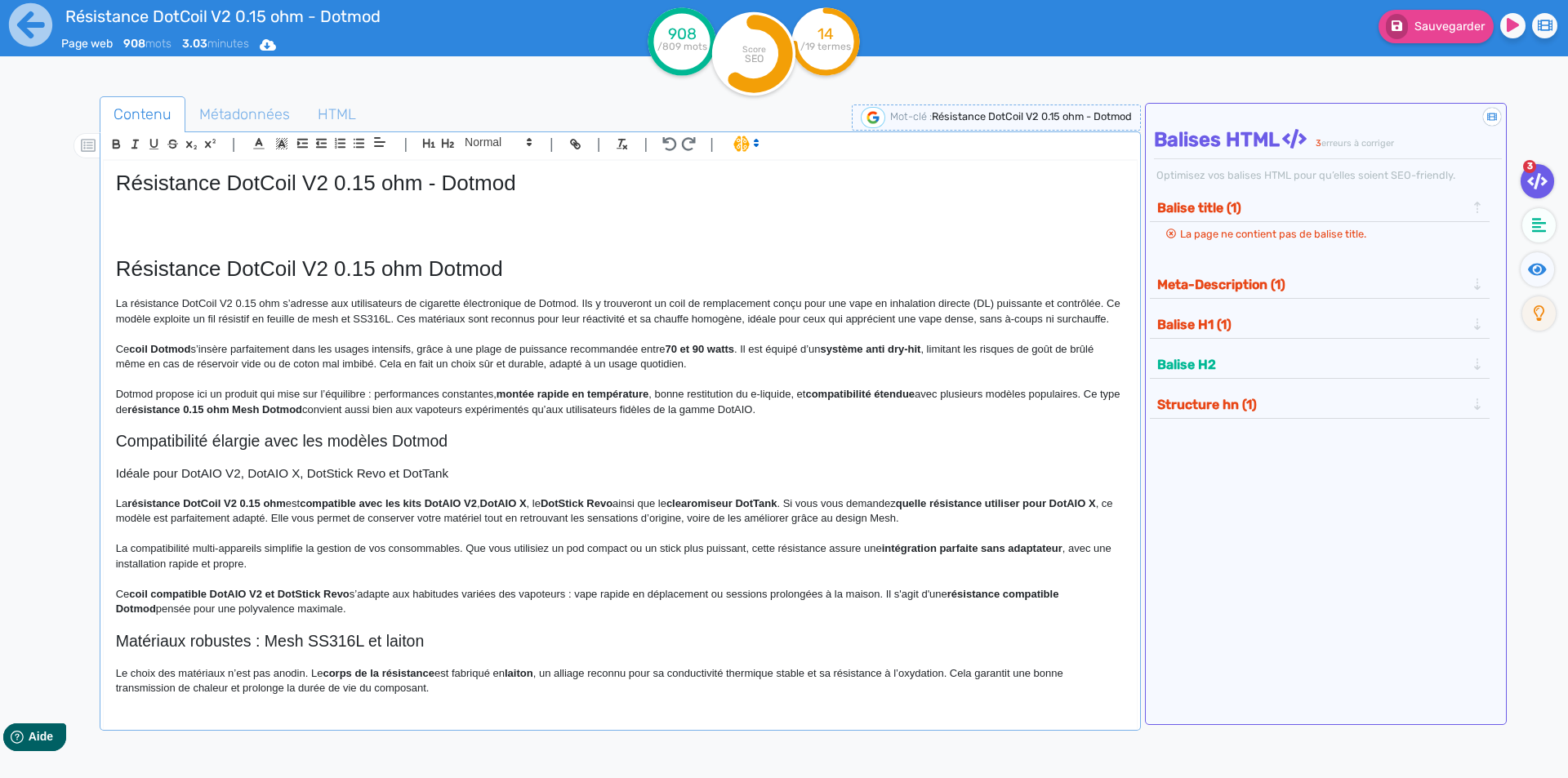
click at [659, 319] on p "La résistance DotCoil V2 0.15 ohm s’adresse aux utilisateurs de cigarette élect…" at bounding box center [620, 311] width 1009 height 30
click at [765, 319] on p "La résistance DotCoil V2 0.15 ohm s’adresse aux utilisateurs de cigarette élect…" at bounding box center [620, 311] width 1009 height 30
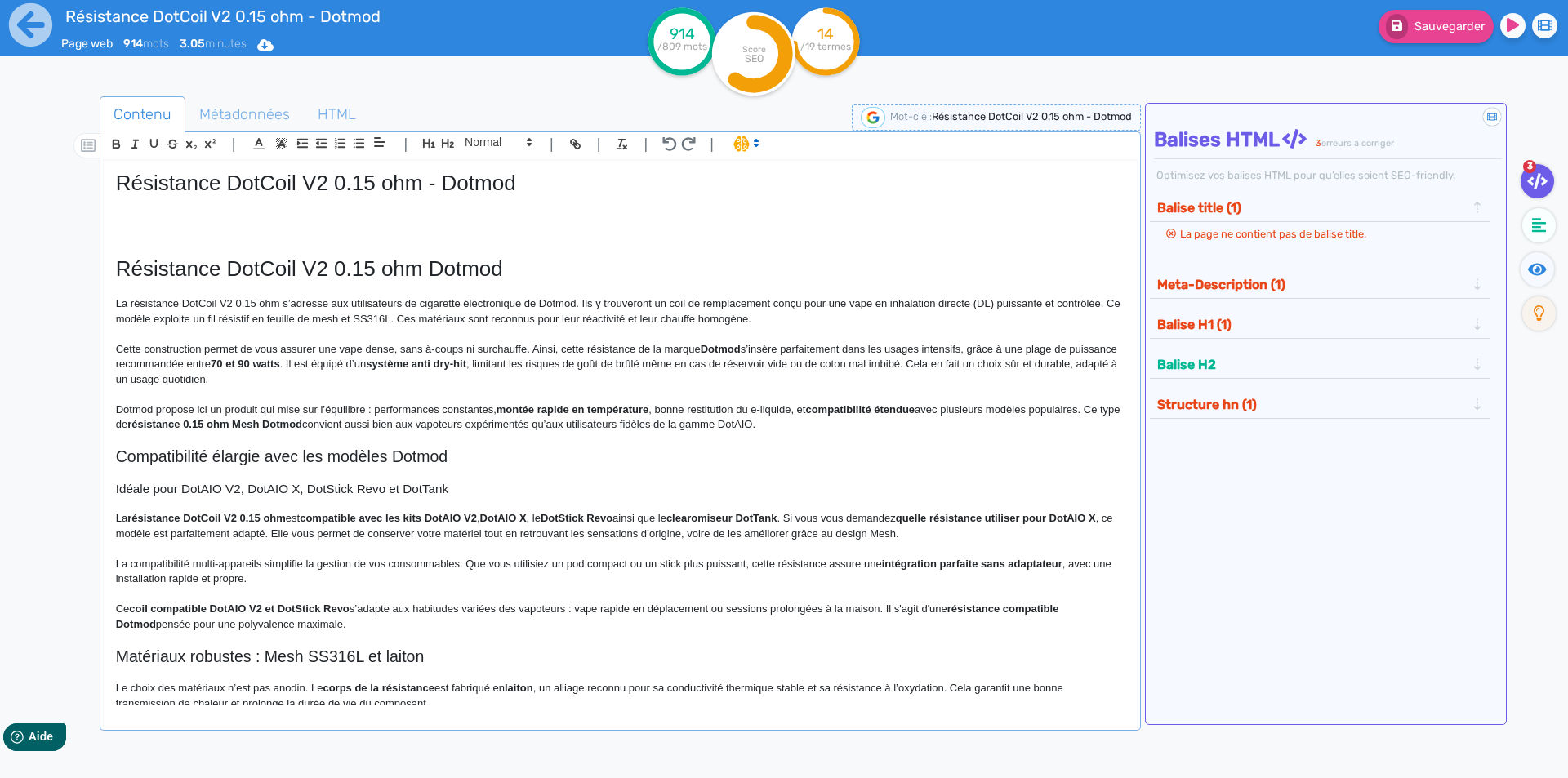
click at [719, 350] on strong "Dotmod" at bounding box center [721, 348] width 40 height 12
click at [771, 365] on p "Cette construction permet de vous assurer une vape dense, sans à-coups ni surch…" at bounding box center [620, 364] width 1009 height 45
click at [750, 348] on p "Cette construction permet de vous assurer une vape dense, sans à-coups ni surch…" at bounding box center [620, 364] width 1009 height 45
click at [745, 348] on p "Cette construction permet de vous assurer une vape dense, sans à-coups ni surch…" at bounding box center [620, 364] width 1009 height 45
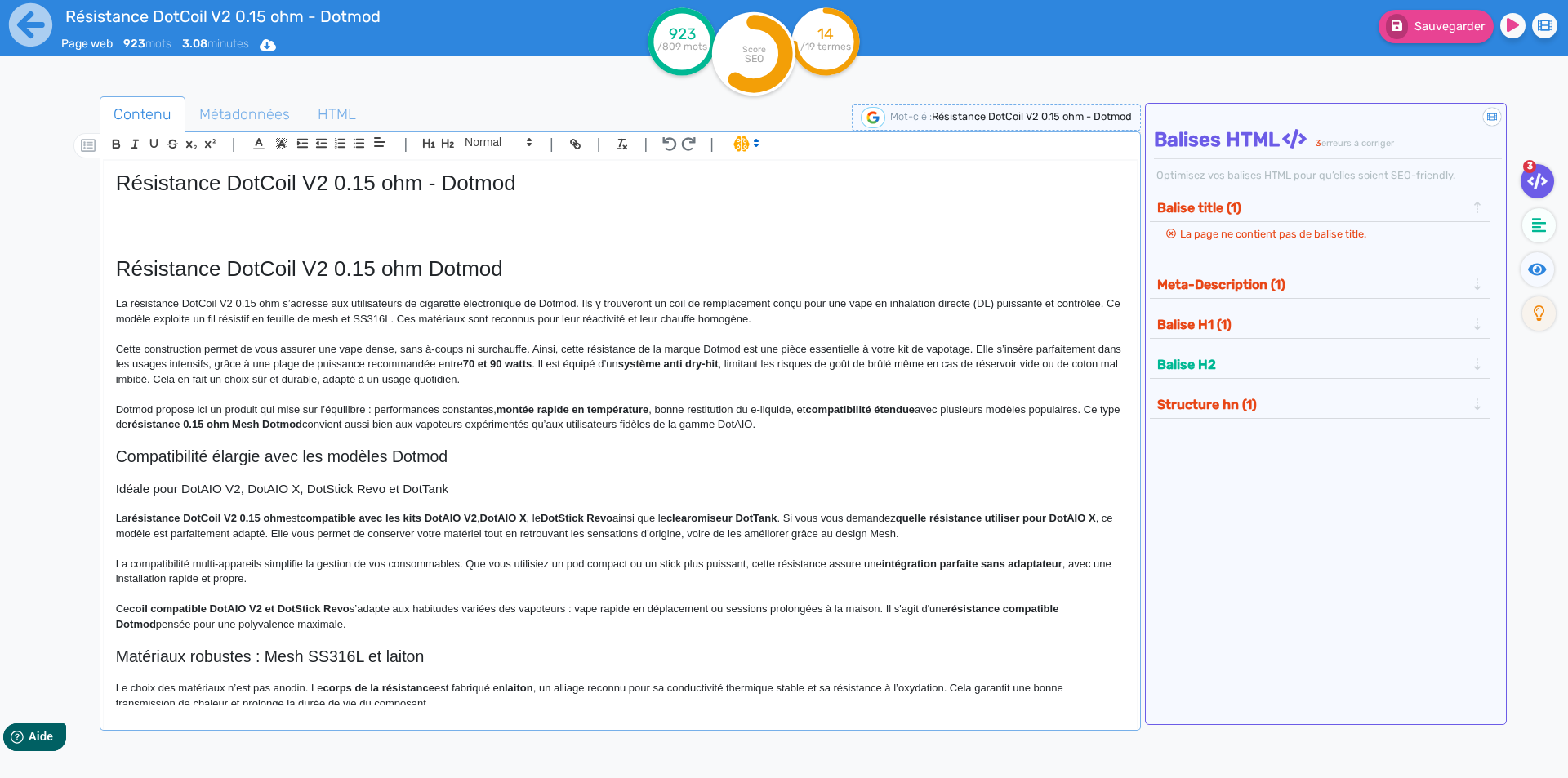
click at [1052, 343] on p "Cette construction permet de vous assurer une vape dense, sans à-coups ni surch…" at bounding box center [620, 364] width 1009 height 45
click at [1021, 347] on p "Cette construction permet de vous assurer une vape dense, sans à-coups ni surch…" at bounding box center [620, 364] width 1009 height 45
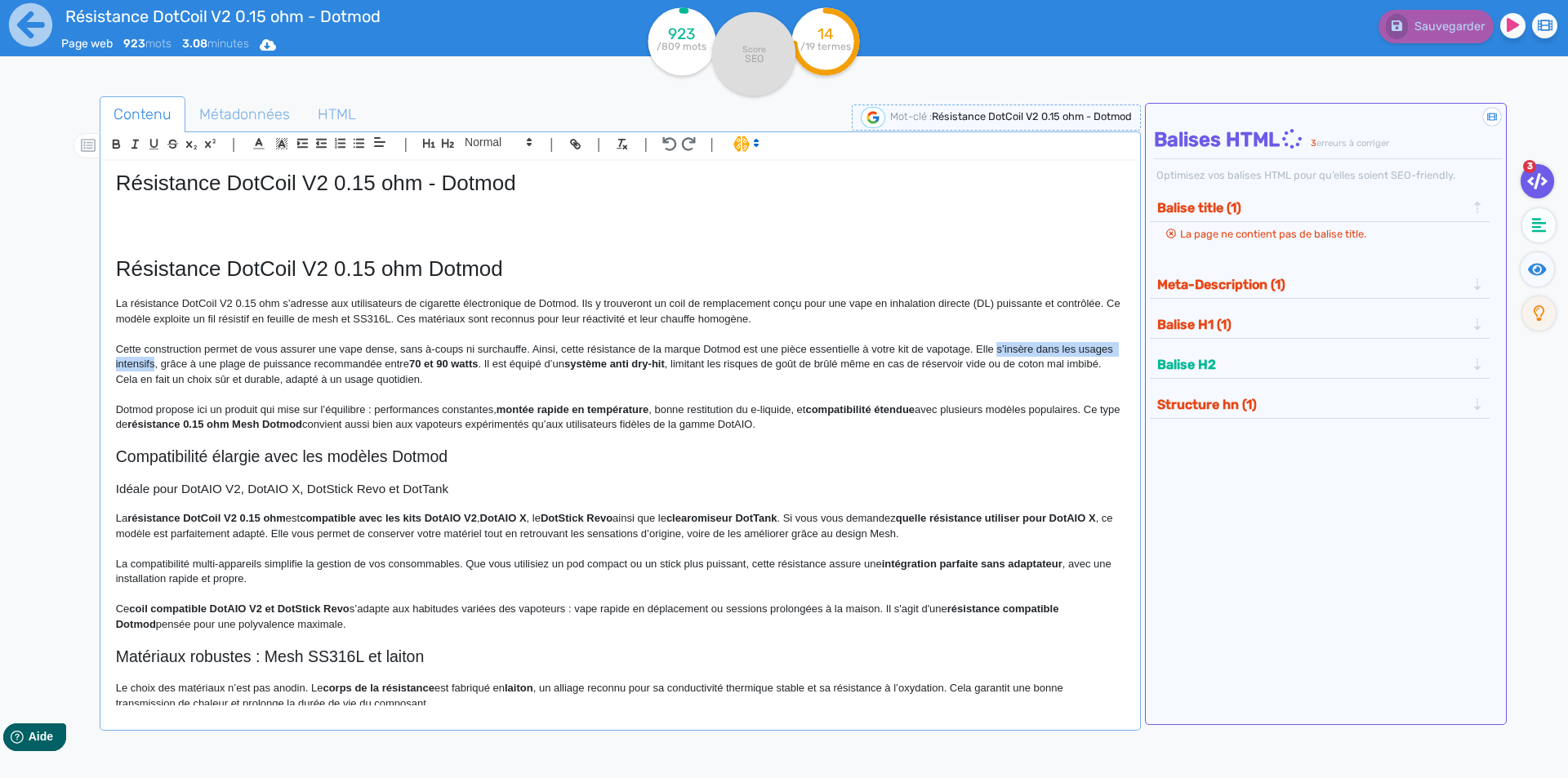
drag, startPoint x: 1021, startPoint y: 347, endPoint x: 183, endPoint y: 362, distance: 838.1
click at [183, 362] on p "Cette construction permet de vous assurer une vape dense, sans à-coups ni surch…" at bounding box center [620, 364] width 1009 height 45
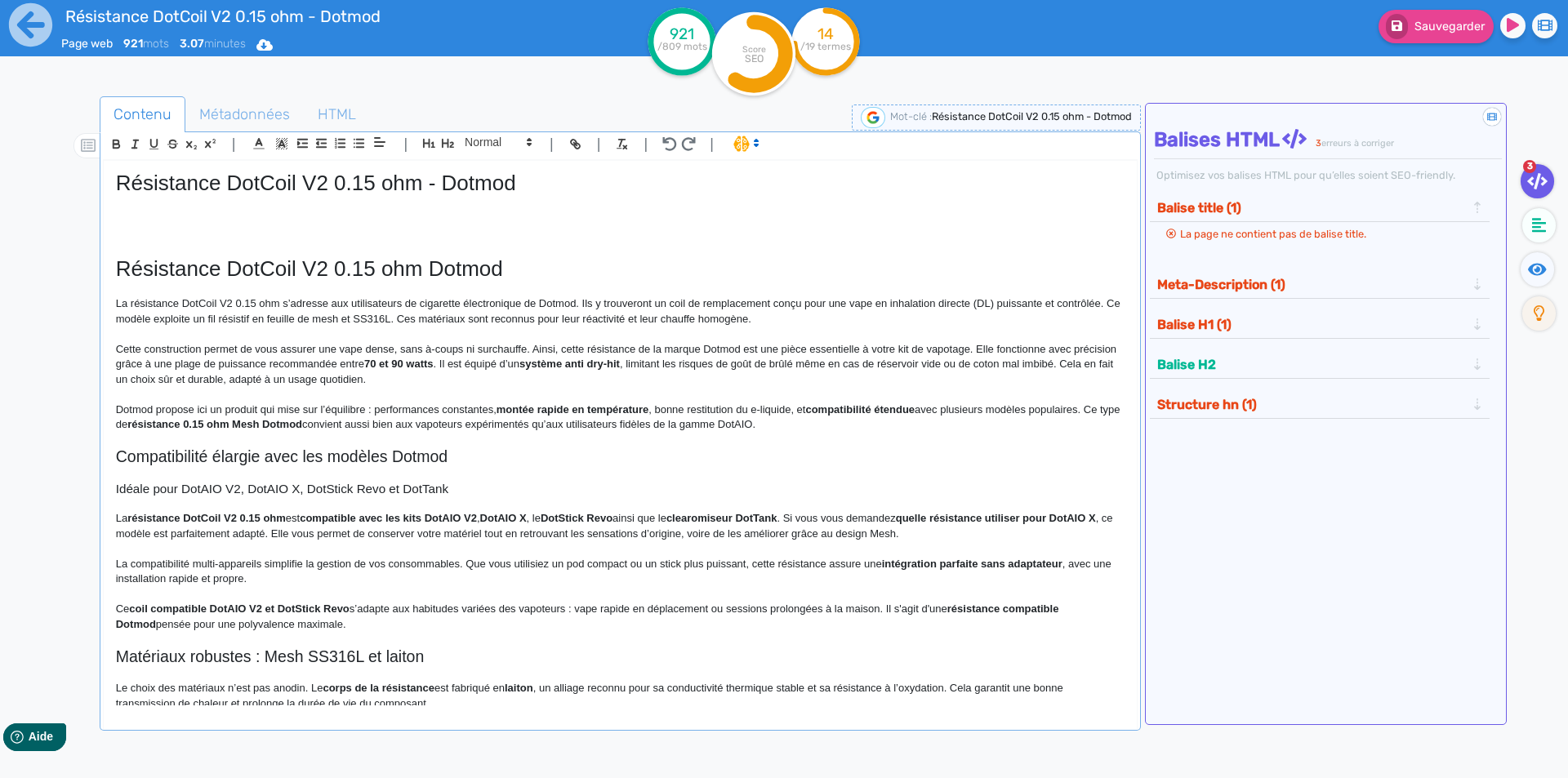
click at [419, 361] on strong "70 et 90 watts" at bounding box center [399, 363] width 69 height 12
drag, startPoint x: 419, startPoint y: 361, endPoint x: 455, endPoint y: 360, distance: 36.0
click at [495, 358] on p "Cette construction permet de vous assurer une vape dense, sans à-coups ni surch…" at bounding box center [620, 364] width 1009 height 45
click at [487, 363] on p "Cette construction permet de vous assurer une vape dense, sans à-coups ni surch…" at bounding box center [620, 364] width 1009 height 45
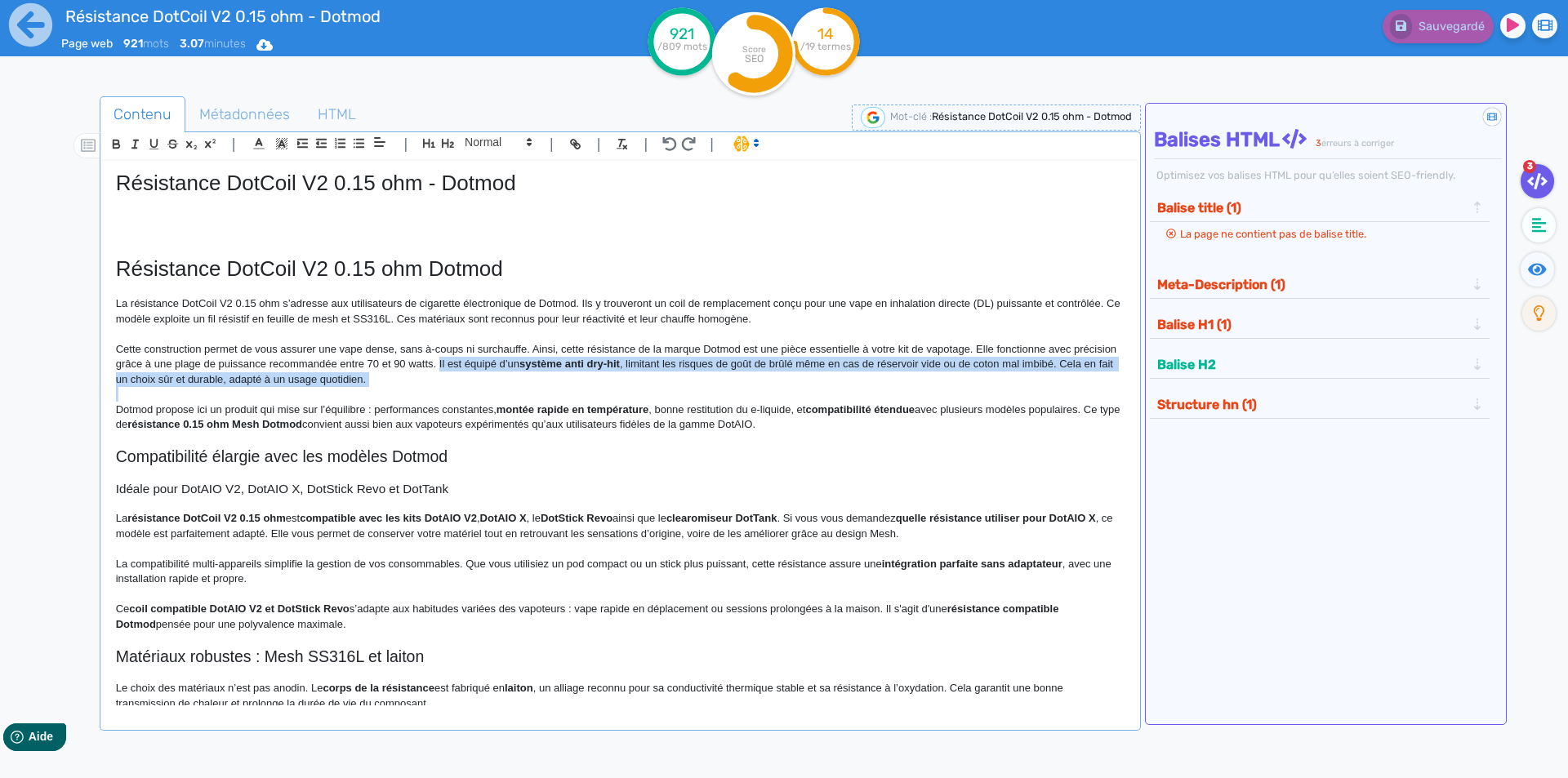
drag, startPoint x: 487, startPoint y: 363, endPoint x: 490, endPoint y: 372, distance: 9.5
click at [490, 372] on p "Cette construction permet de vous assurer une vape dense, sans à-coups ni surch…" at bounding box center [620, 364] width 1009 height 45
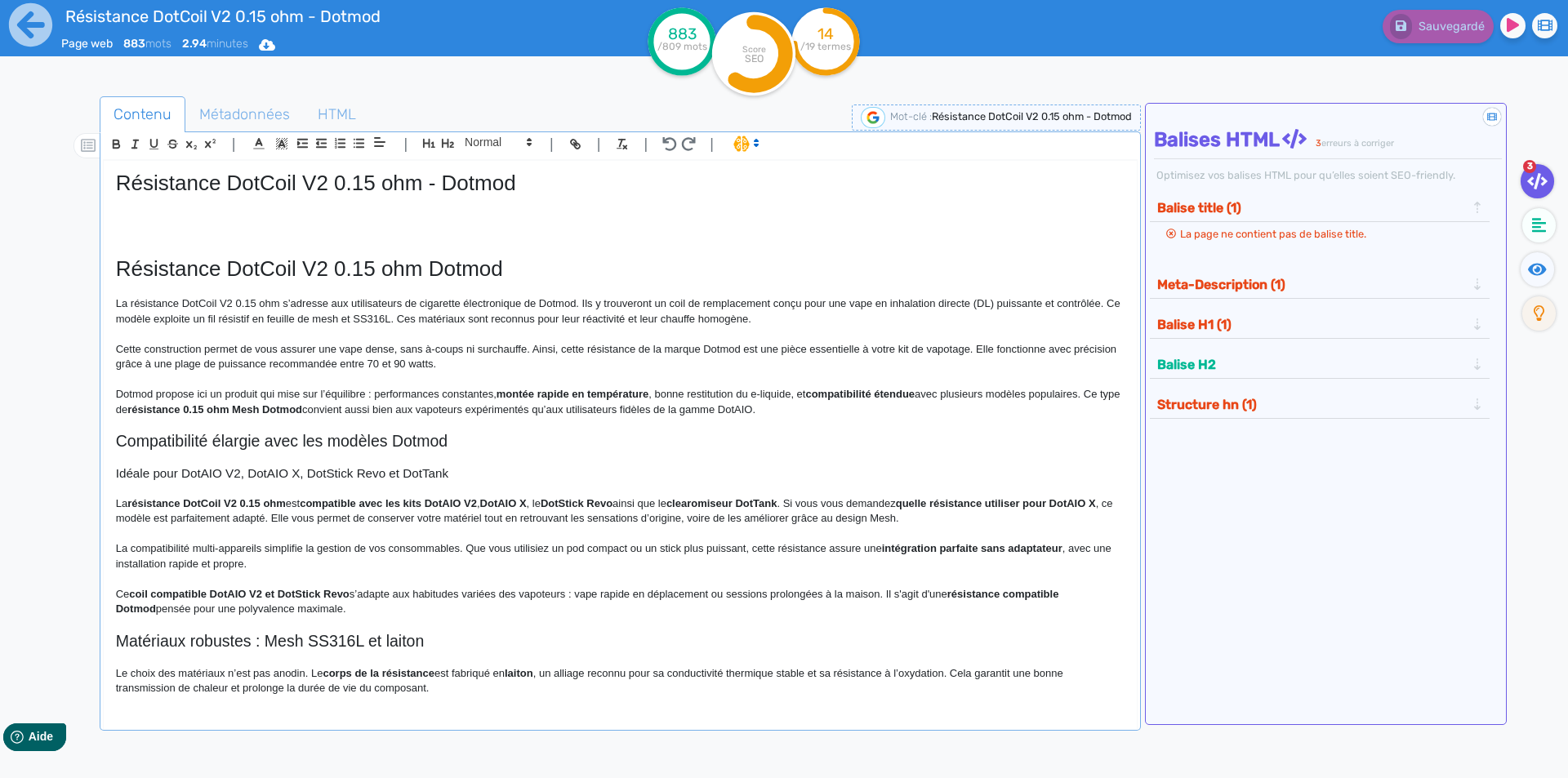
click at [1068, 394] on p "Dotmod propose ici un produit qui mise sur l’équilibre : performances constante…" at bounding box center [620, 401] width 1009 height 30
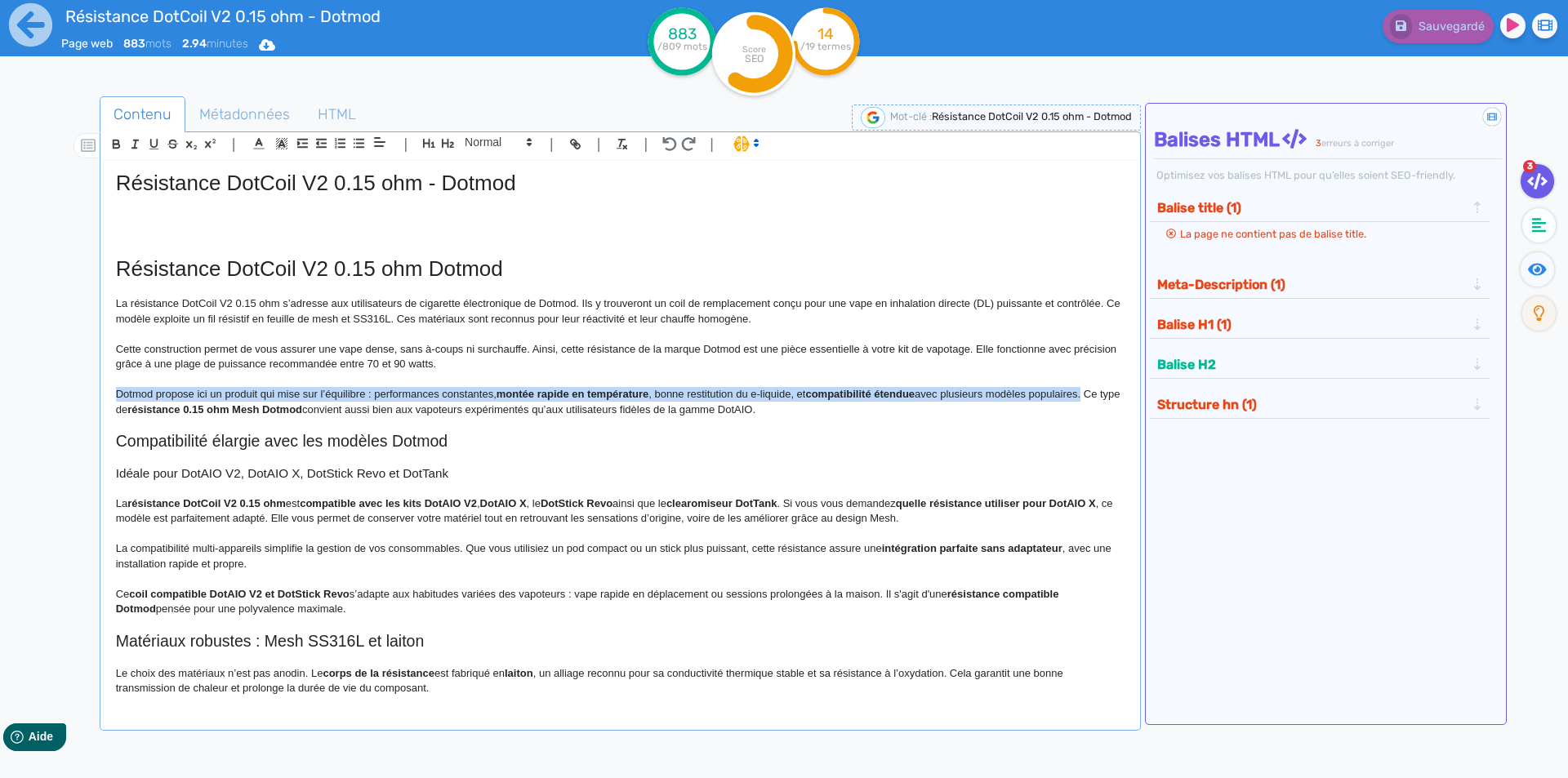
drag, startPoint x: 1068, startPoint y: 394, endPoint x: 88, endPoint y: 394, distance: 980.0
click at [88, 394] on div "Contenu Métadonnées HTML | | H3 H4 H5 H6 Normal | | | | Résistance DotCoil V2 0…" at bounding box center [807, 486] width 1521 height 789
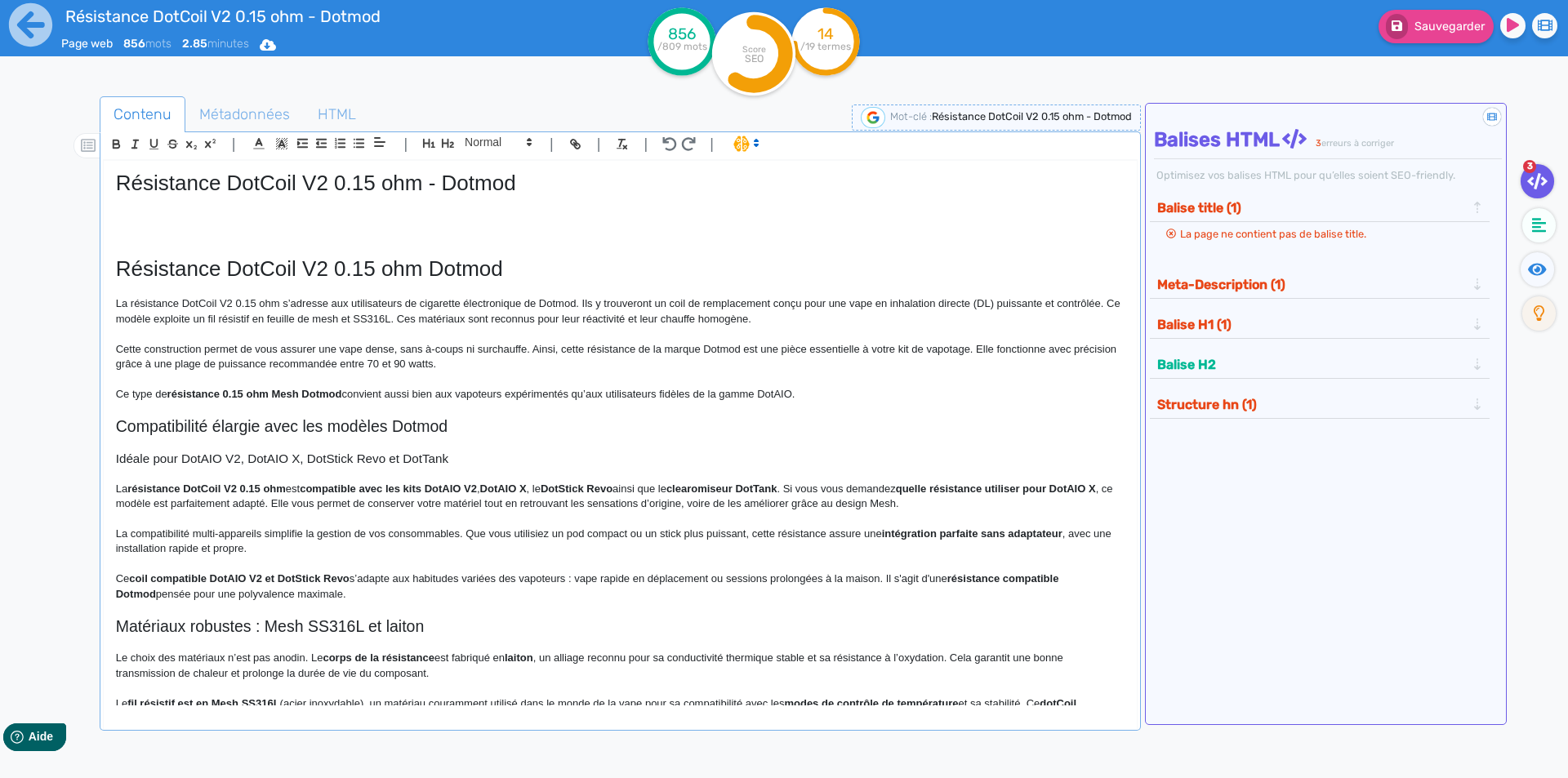
click at [177, 393] on strong "résistance 0.15 ohm Mesh Dotmod" at bounding box center [255, 393] width 175 height 12
drag, startPoint x: 177, startPoint y: 393, endPoint x: 317, endPoint y: 389, distance: 140.1
click at [317, 389] on strong "résistance 0.15 ohm Mesh Dotmod" at bounding box center [255, 393] width 175 height 12
click at [265, 397] on p "Ce type de résistance 0.15 ohm Mesh Dotmod convient aussi bien aux vapoteurs ex…" at bounding box center [620, 394] width 1009 height 15
click at [222, 394] on p "Ce type de résistance 0.15 ohm Mesh Dotmod convient aussi bien aux vapoteurs ex…" at bounding box center [620, 394] width 1009 height 15
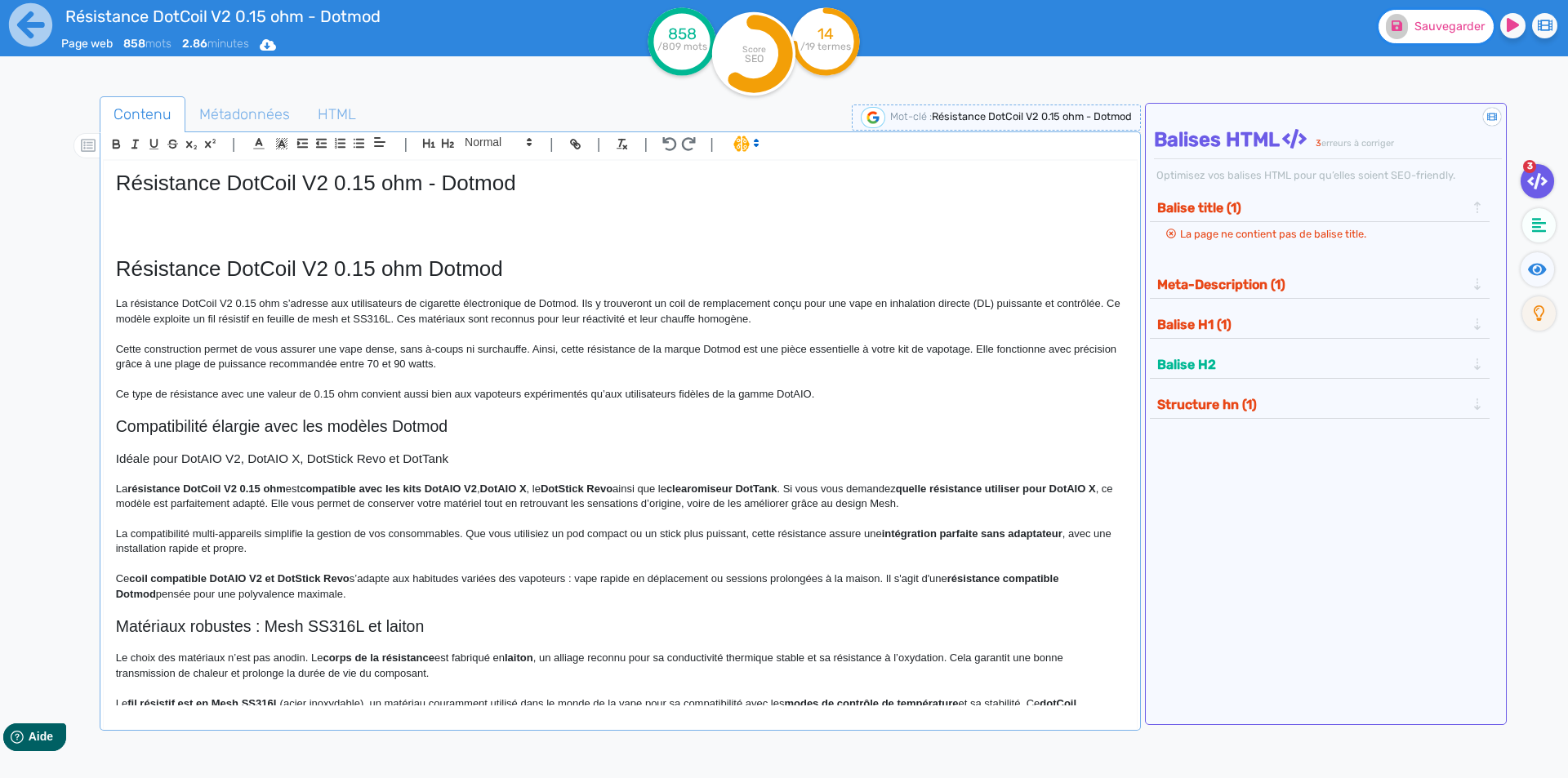
click at [1385, 19] on button "Sauvegarder" at bounding box center [1436, 26] width 115 height 34
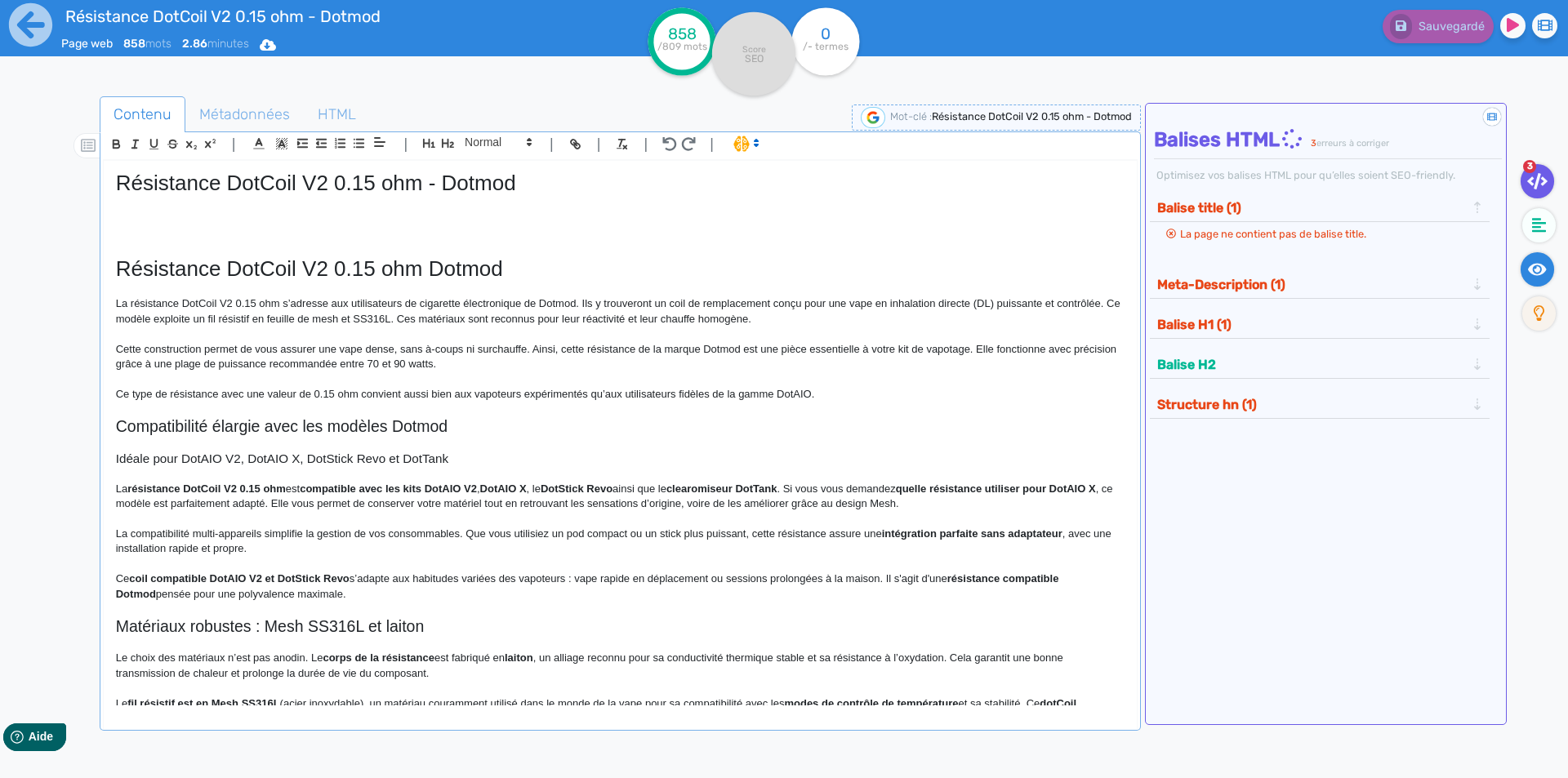
click at [1539, 268] on icon at bounding box center [1537, 268] width 19 height 12
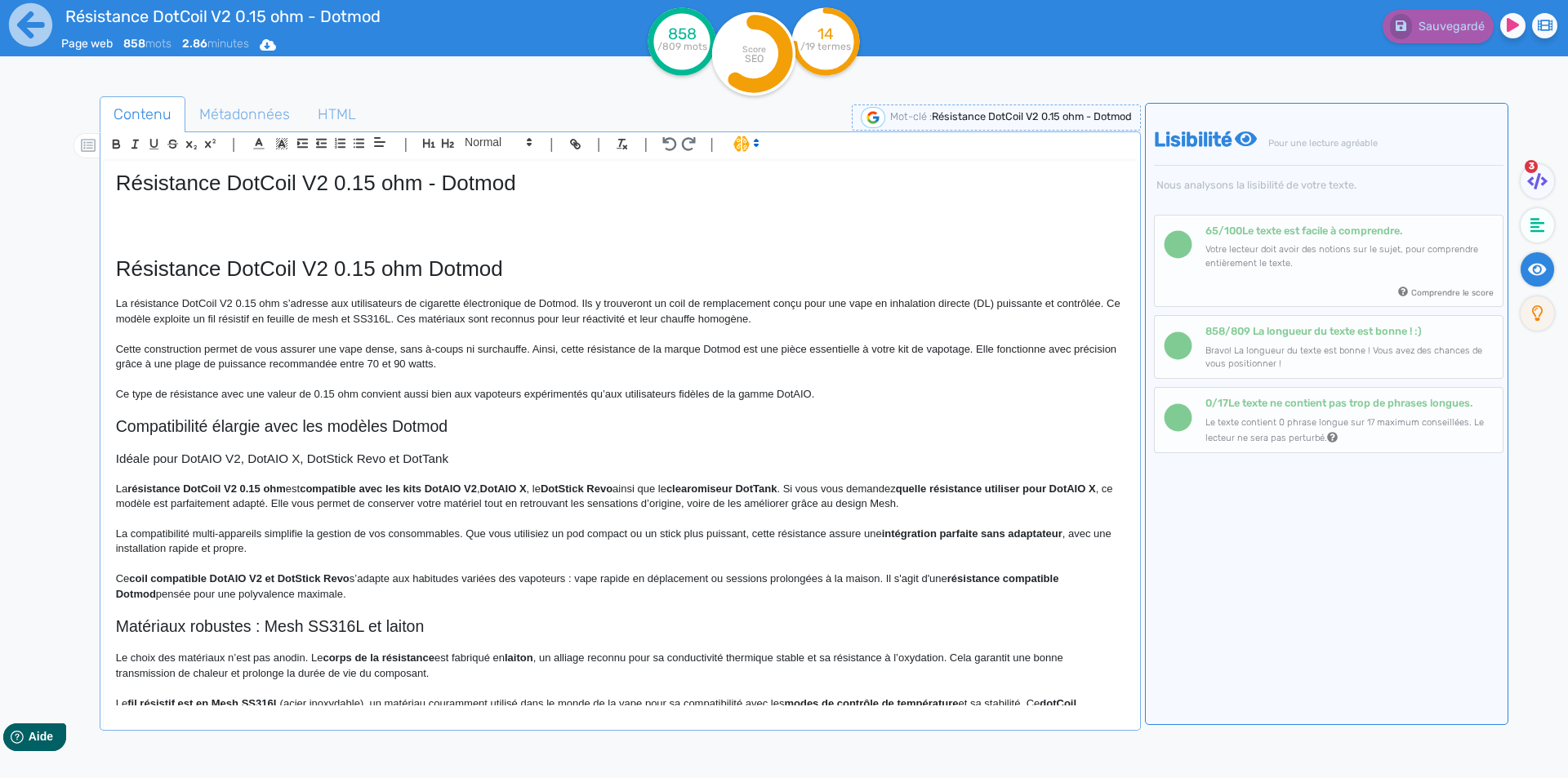
click at [299, 433] on h2 "Compatibilité élargie avec les modèles Dotmod" at bounding box center [620, 427] width 1009 height 19
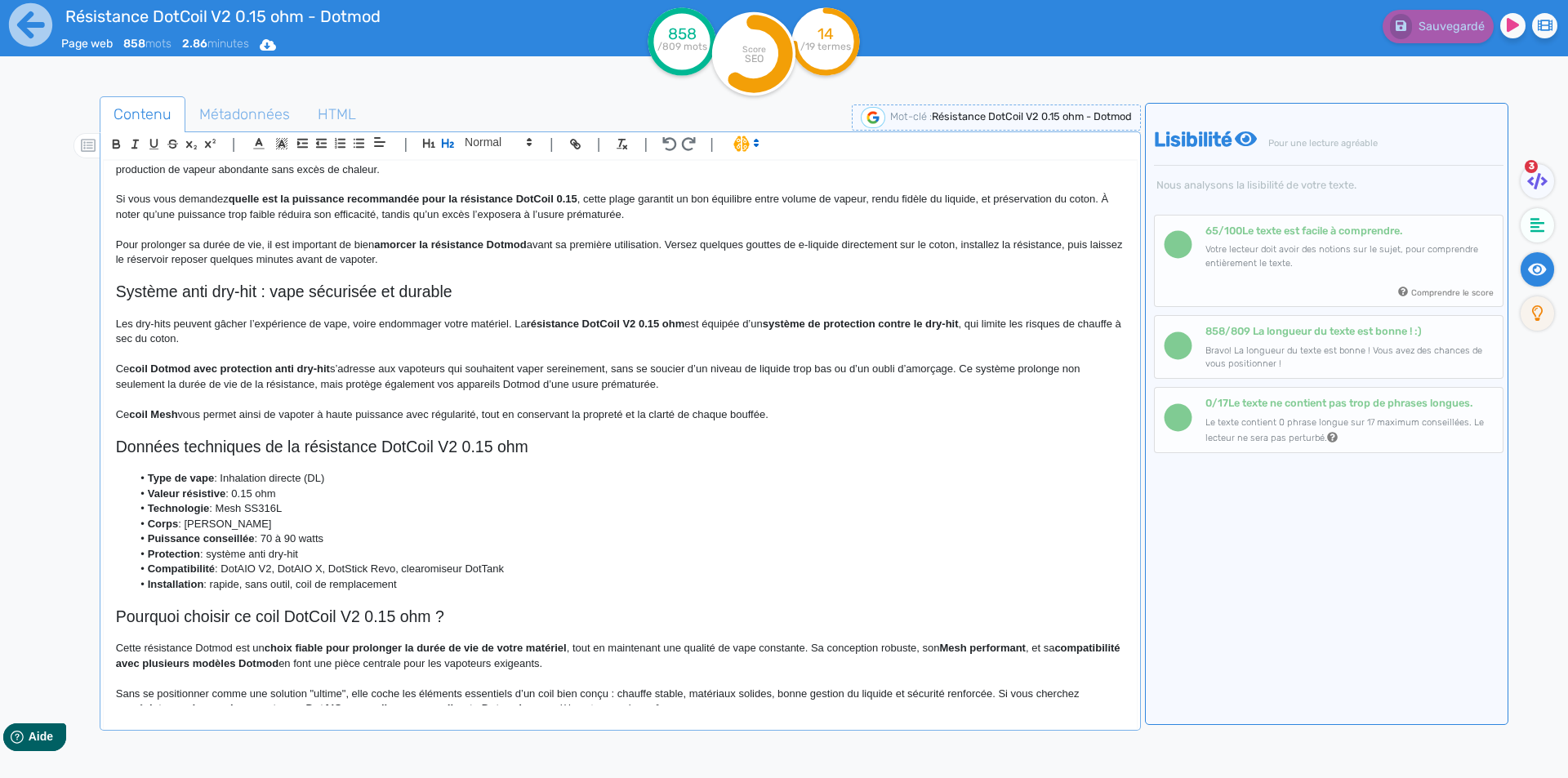
scroll to position [725, 0]
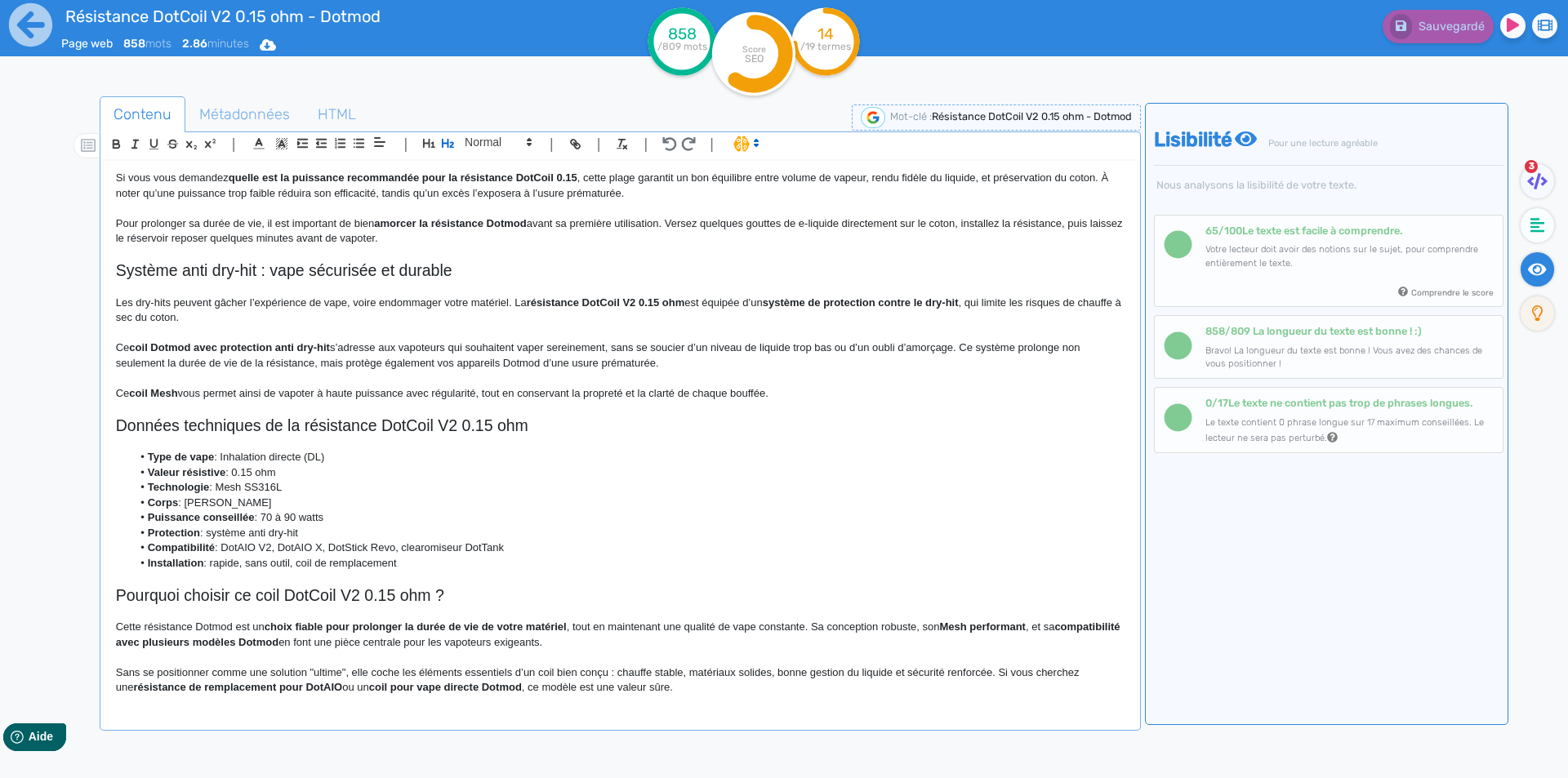
click at [120, 426] on h2 "Données techniques de la résistance DotCoil V2 0.15 ohm" at bounding box center [620, 426] width 1009 height 19
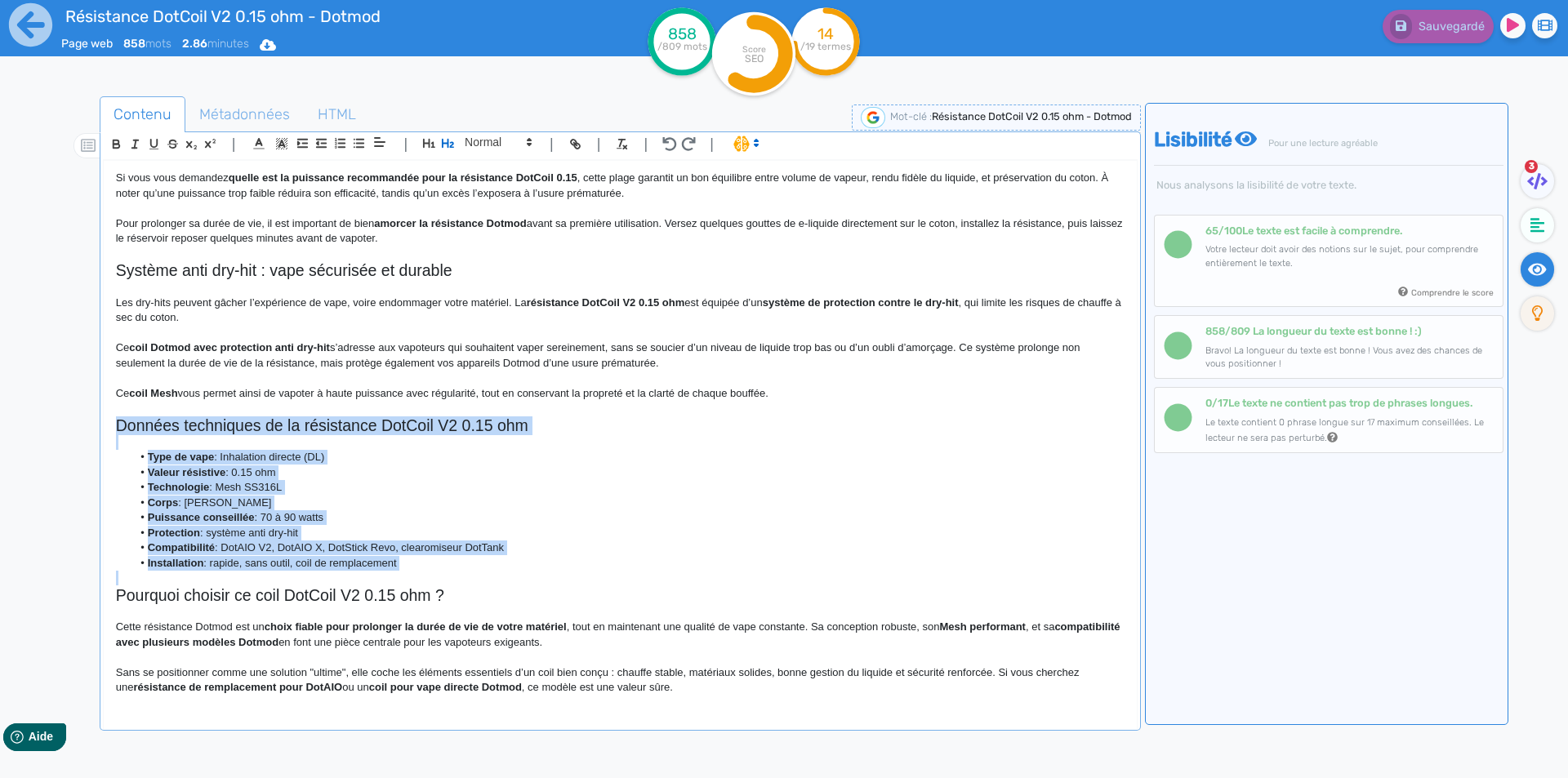
drag, startPoint x: 120, startPoint y: 426, endPoint x: 438, endPoint y: 564, distance: 346.7
click at [438, 564] on div "Résistance DotCoil V2 0.15 ohm - Dotmod Résistance DotCoil V2 0.15 ohm Dotmod L…" at bounding box center [620, 432] width 1033 height 545
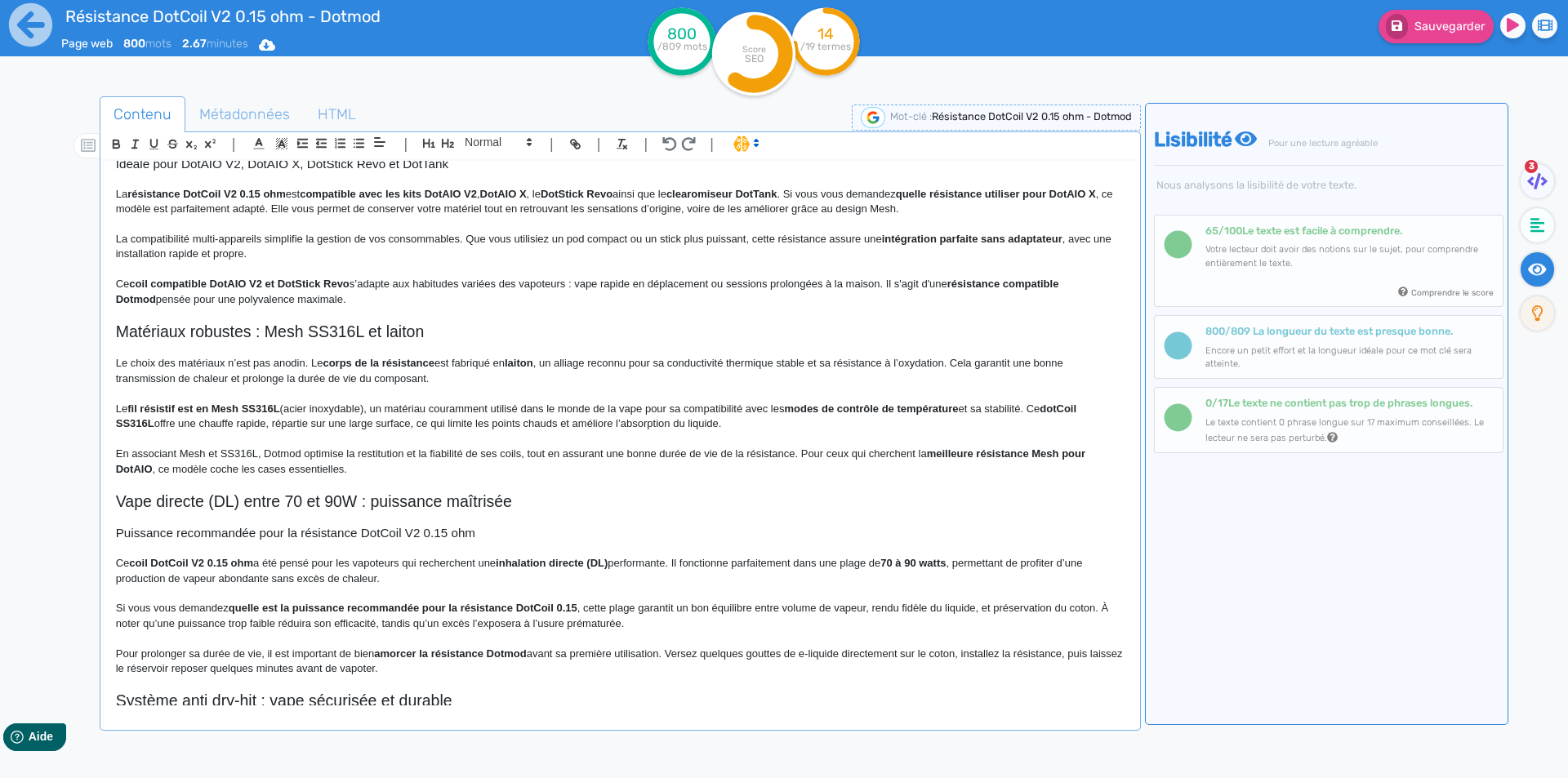
scroll to position [66, 0]
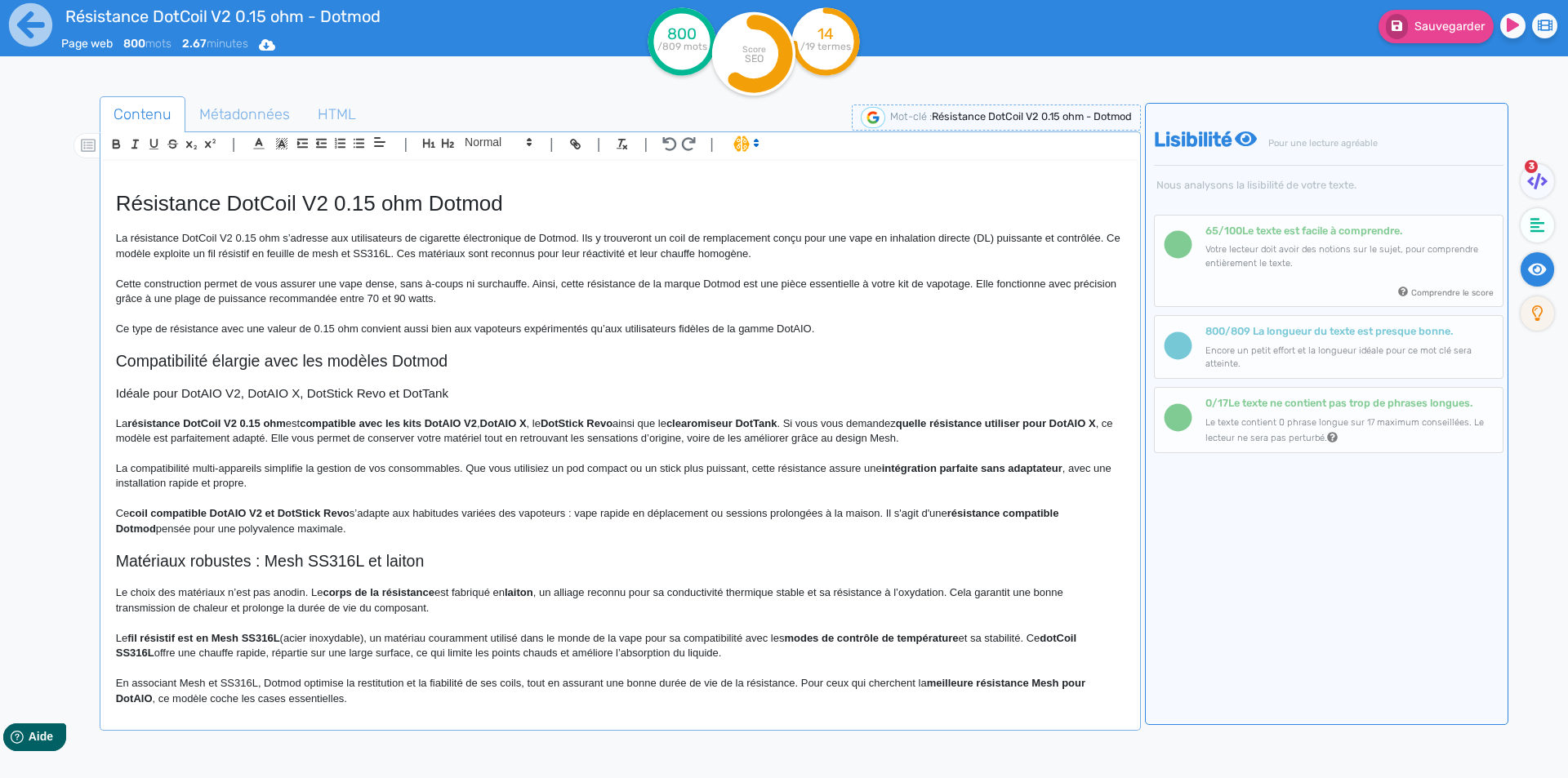
click at [846, 326] on p "Ce type de résistance avec une valeur de 0.15 ohm convient aussi bien aux vapot…" at bounding box center [620, 329] width 1009 height 15
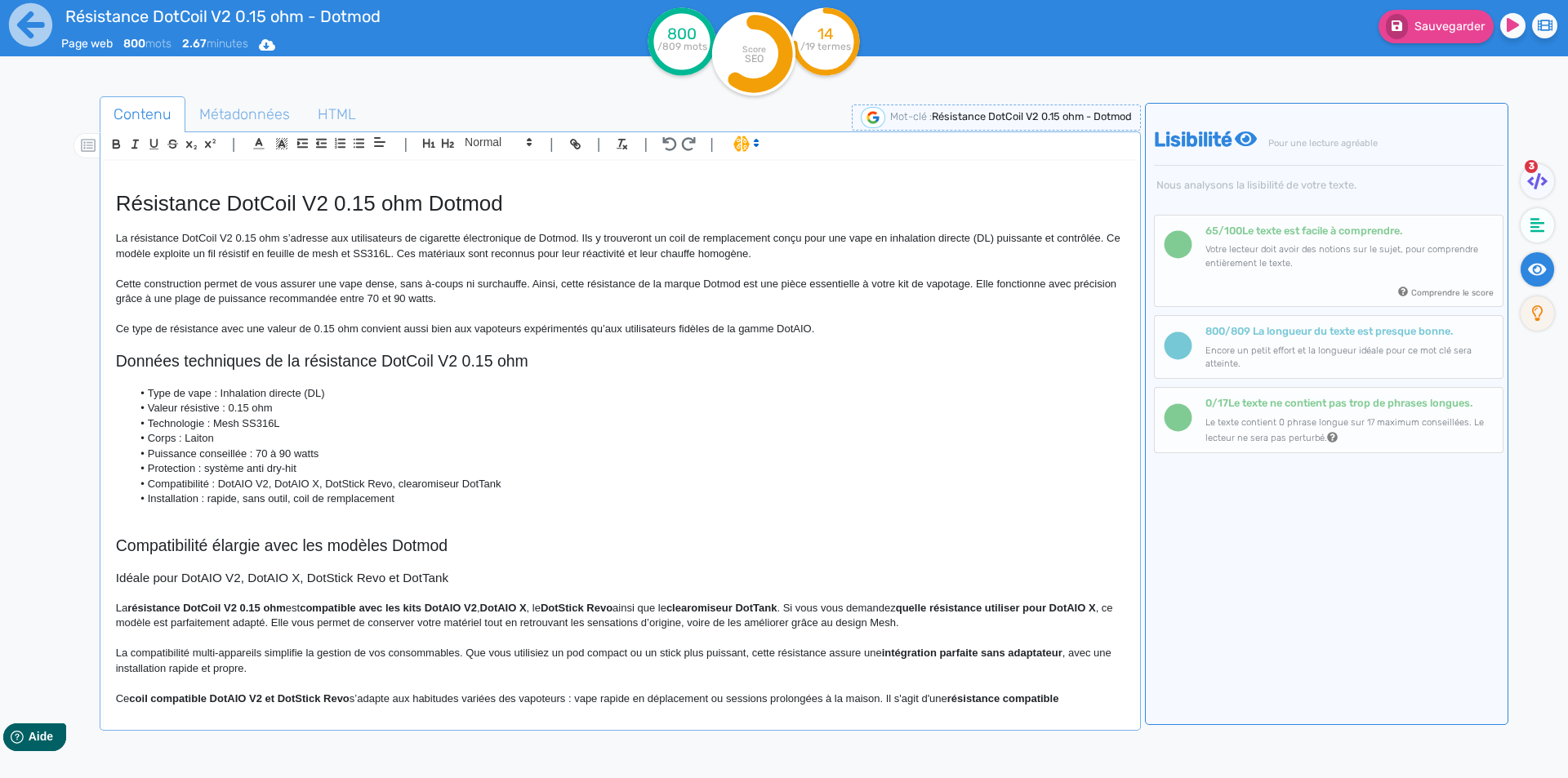
click at [131, 358] on h2 "Données techniques de la résistance DotCoil V2 0.15 ohm" at bounding box center [620, 361] width 1009 height 19
click at [498, 138] on span at bounding box center [497, 141] width 80 height 19
click at [485, 174] on span at bounding box center [497, 171] width 66 height 28
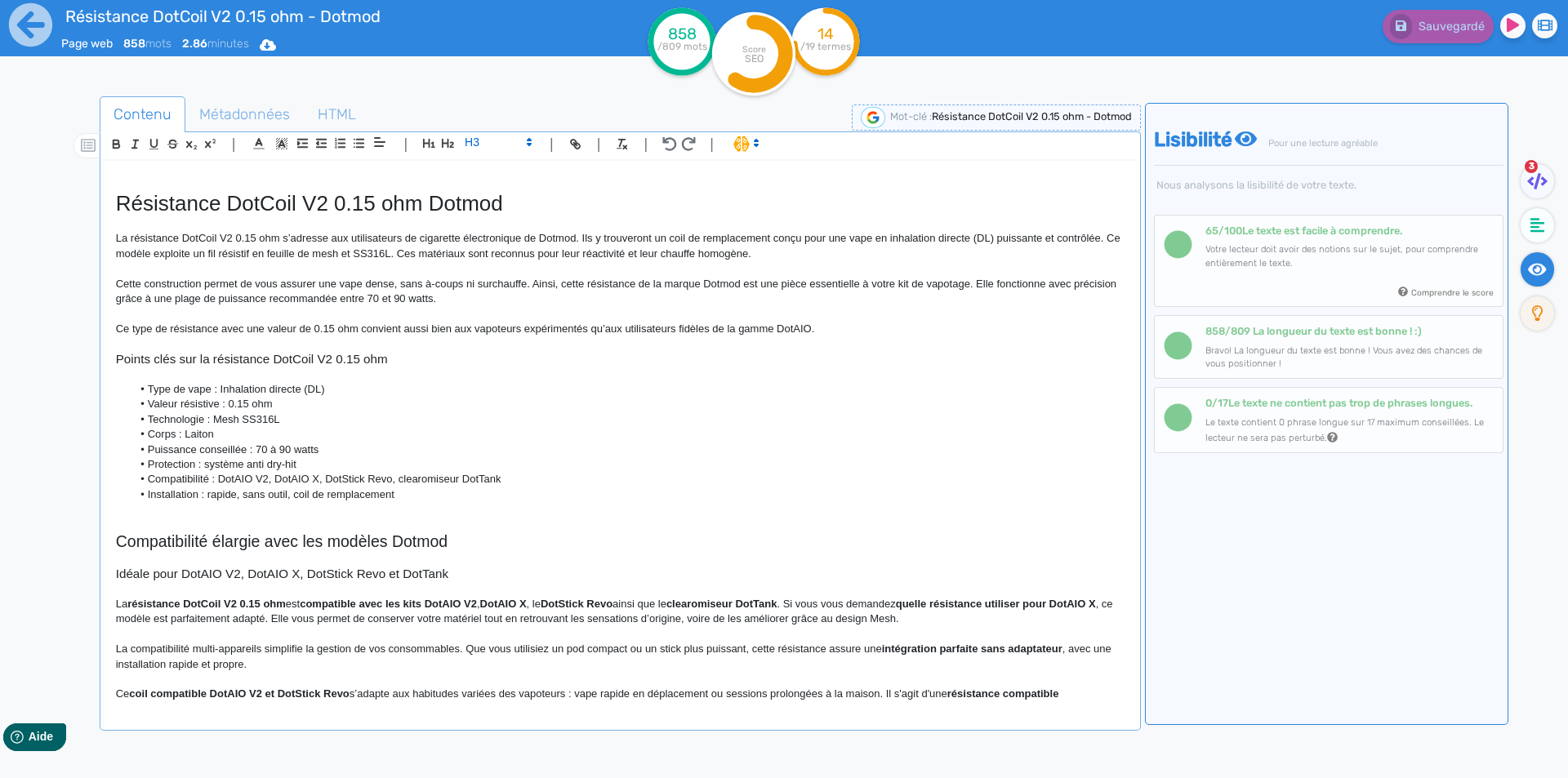
click at [448, 356] on h3 "Points clés sur la résistance DotCoil V2 0.15 ohm" at bounding box center [620, 359] width 1009 height 15
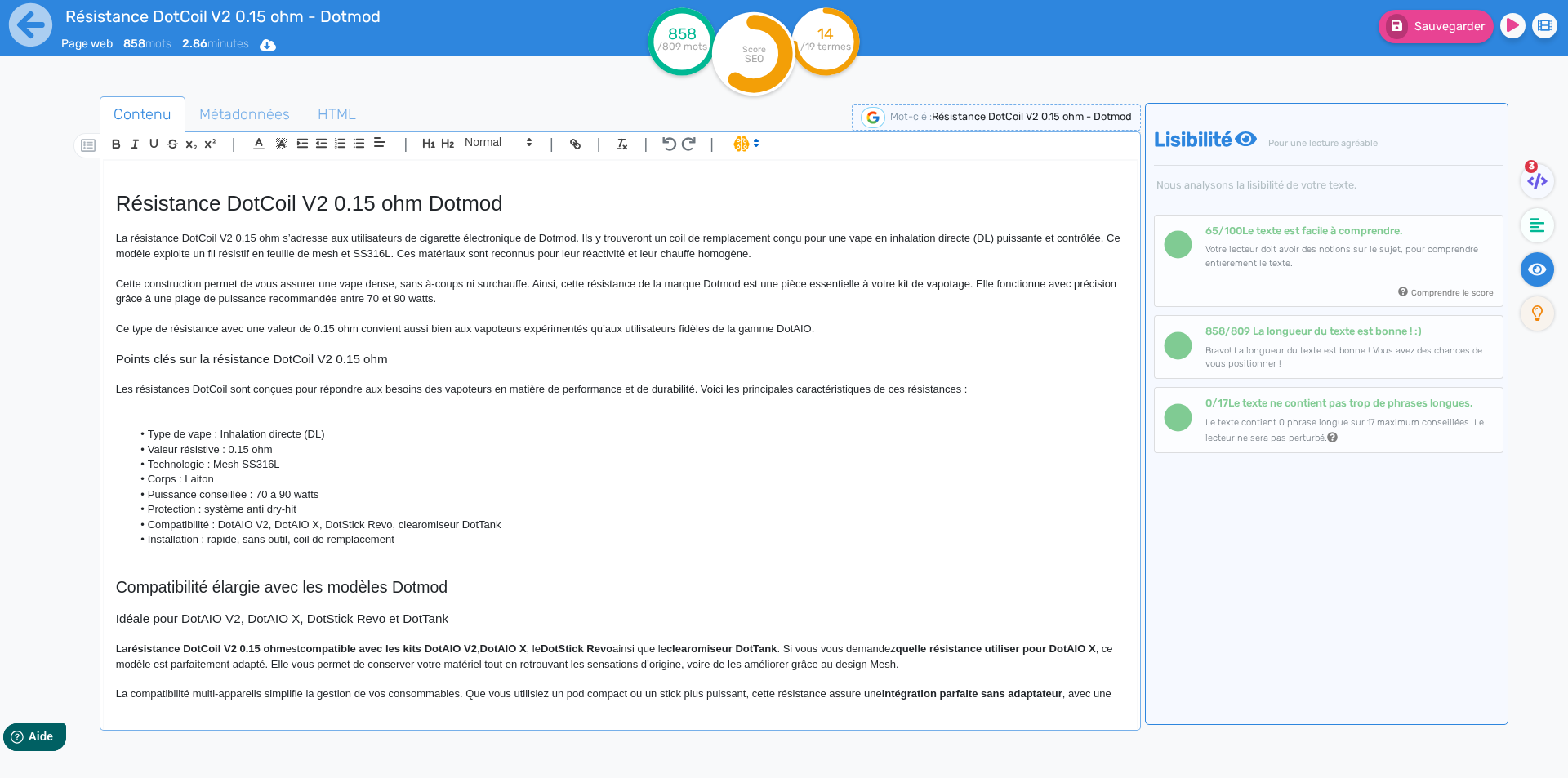
click at [119, 392] on p "Les résistances DotCoil sont conçues pour répondre aux besoins des vapoteurs en…" at bounding box center [620, 389] width 1009 height 15
click at [301, 394] on p "La série de résistance DotCoil V2 est sont conçues pour répondre aux besoins de…" at bounding box center [620, 389] width 1009 height 15
click at [336, 394] on p "La série de résistance DotCoil V2 est conçues pour répondre aux besoins des vap…" at bounding box center [620, 389] width 1009 height 15
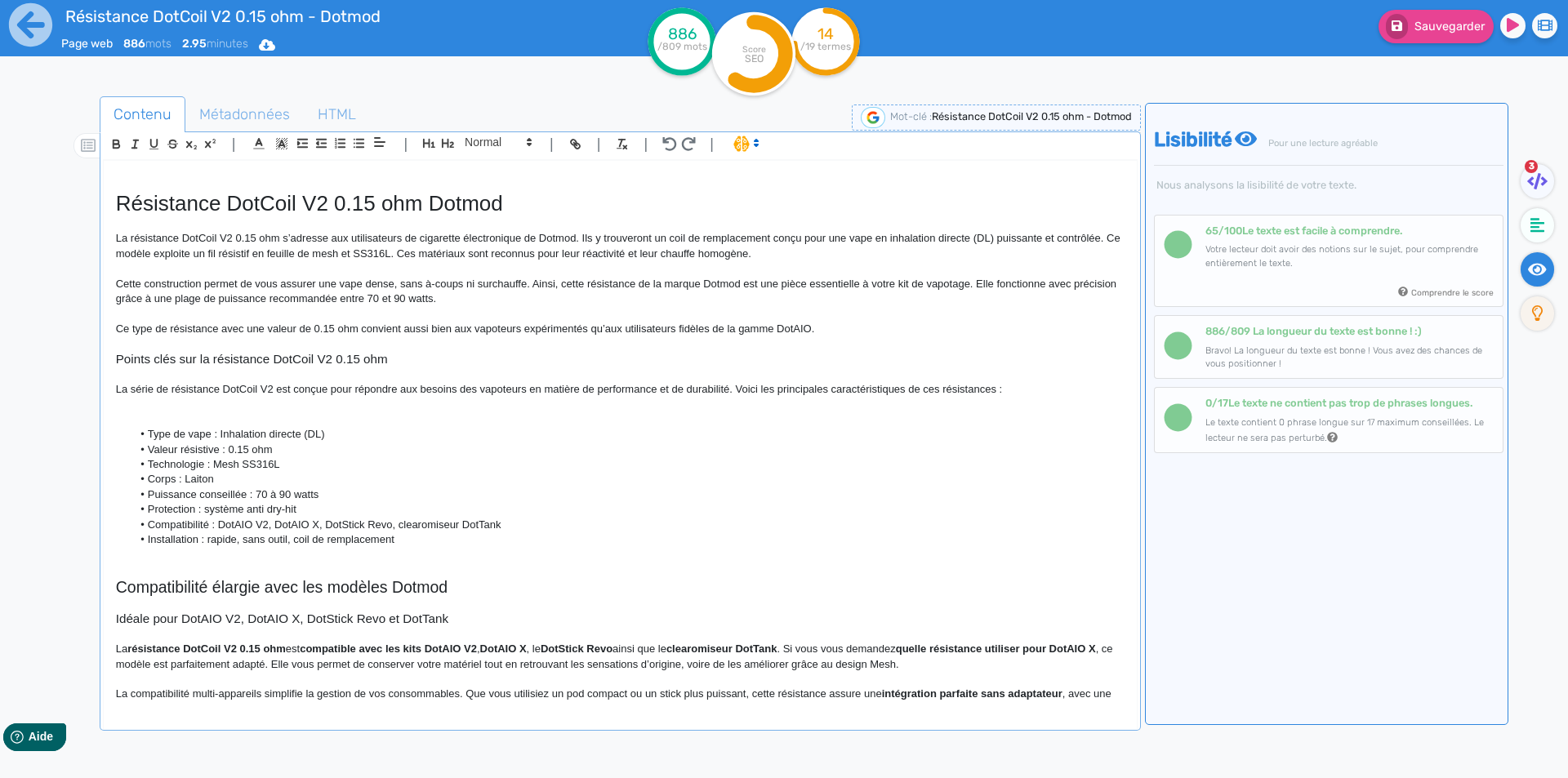
click at [808, 389] on p "La série de résistance DotCoil V2 est conçue pour répondre aux besoins des vapo…" at bounding box center [620, 389] width 1009 height 15
click at [283, 424] on p at bounding box center [620, 420] width 1009 height 15
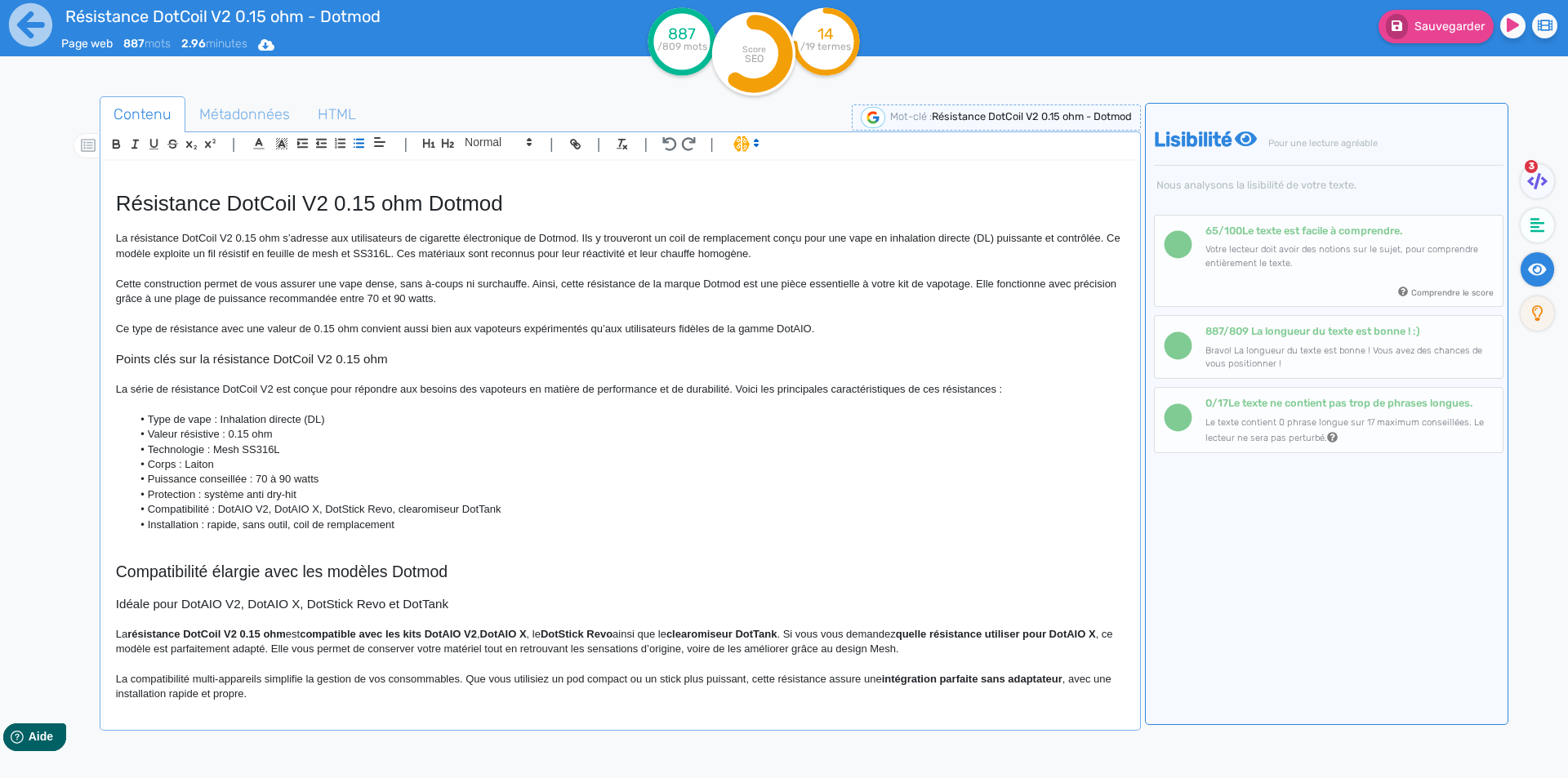
click at [928, 383] on p "La série de résistance DotCoil V2 est conçue pour répondre aux besoins des vapo…" at bounding box center [620, 389] width 1009 height 15
click at [224, 415] on li "Type de vape : Inhalation directe (DL)" at bounding box center [628, 420] width 992 height 15
click at [220, 420] on li "Type de vape : inhalation directe (DL)" at bounding box center [628, 420] width 992 height 15
drag, startPoint x: 220, startPoint y: 420, endPoint x: 333, endPoint y: 418, distance: 113.0
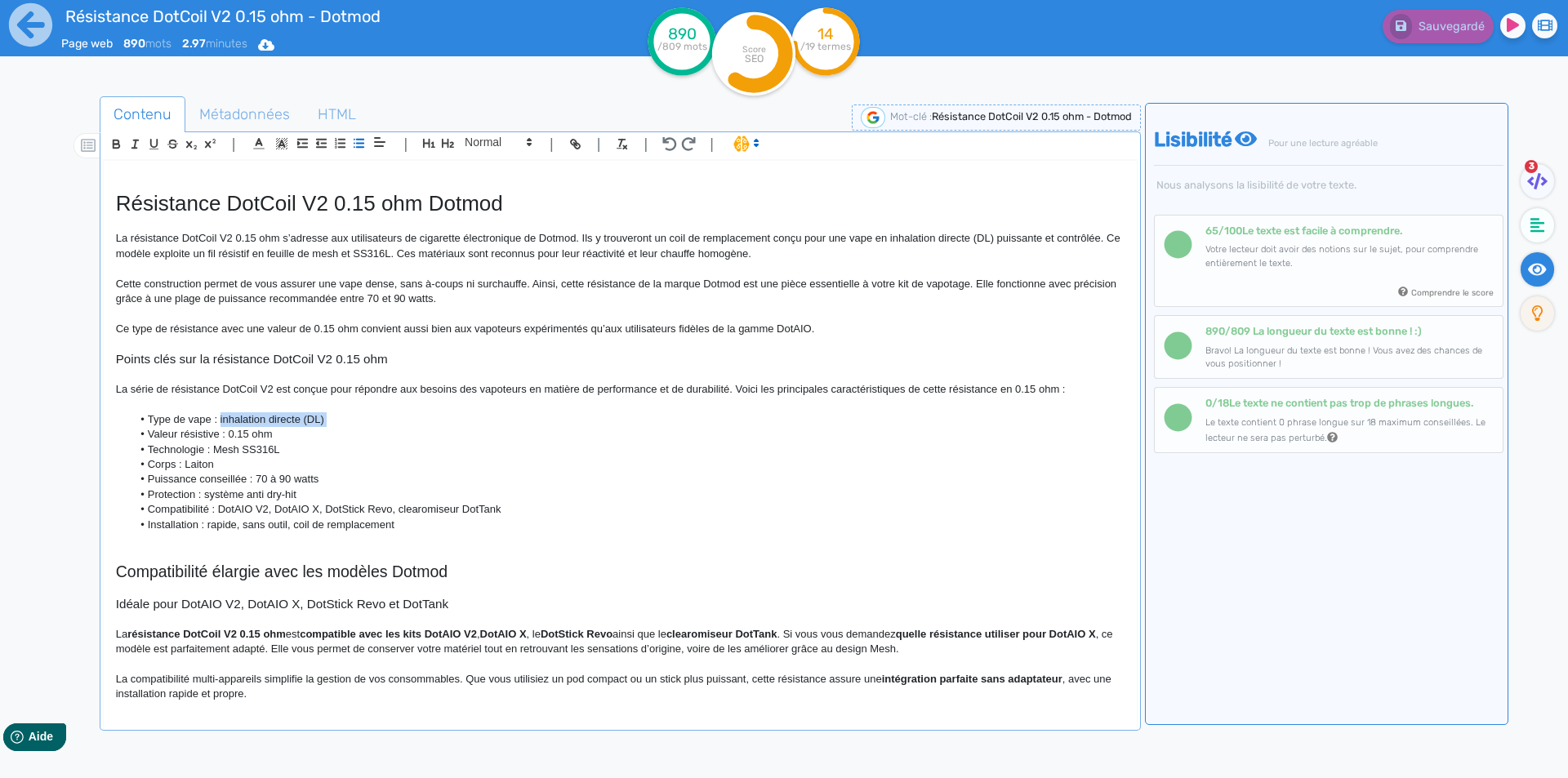
click at [333, 418] on li "Type de vape : inhalation directe (DL)" at bounding box center [628, 420] width 992 height 15
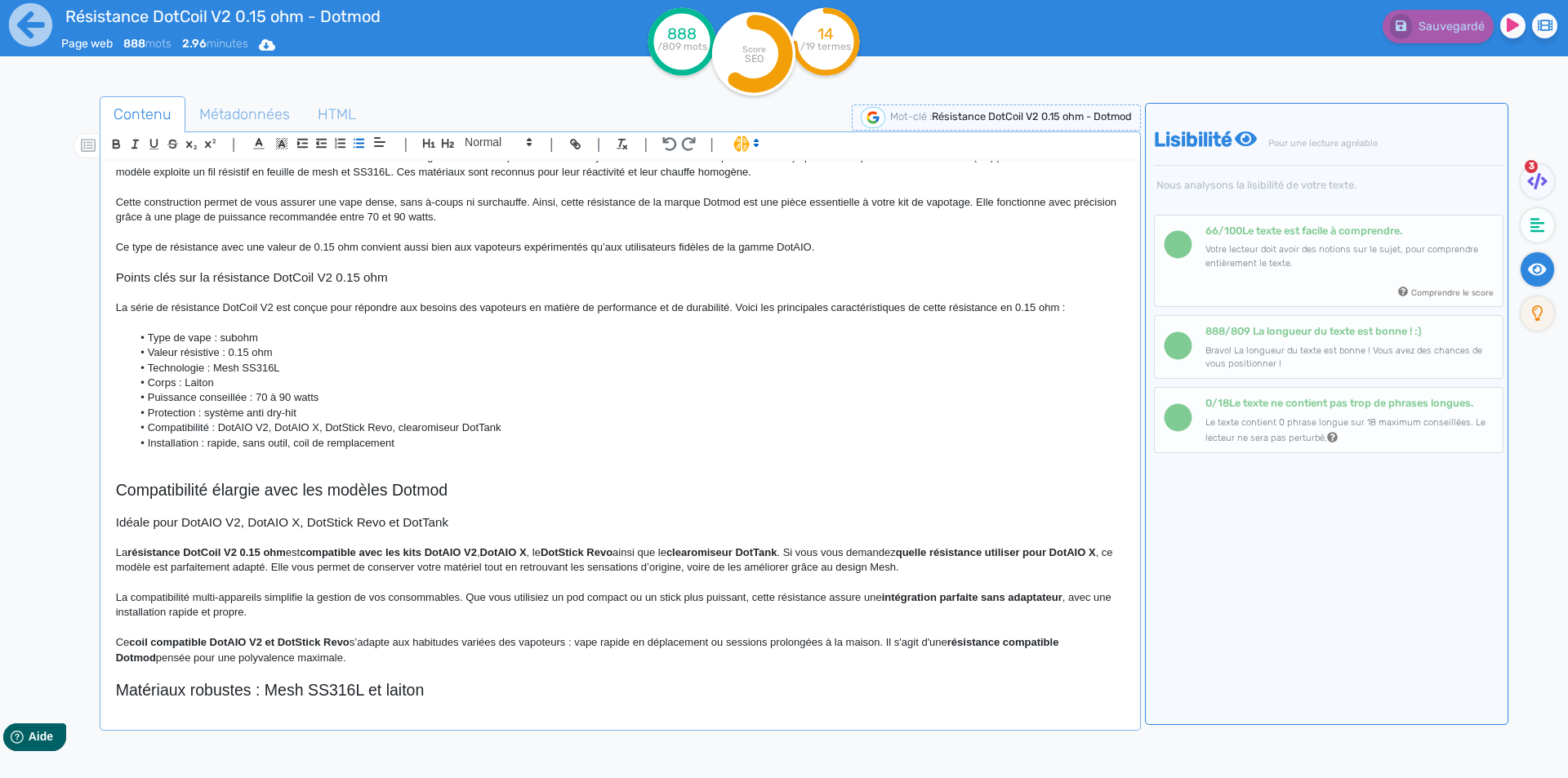
click at [176, 399] on li "Puissance conseillée : 70 à 90 watts" at bounding box center [628, 398] width 992 height 15
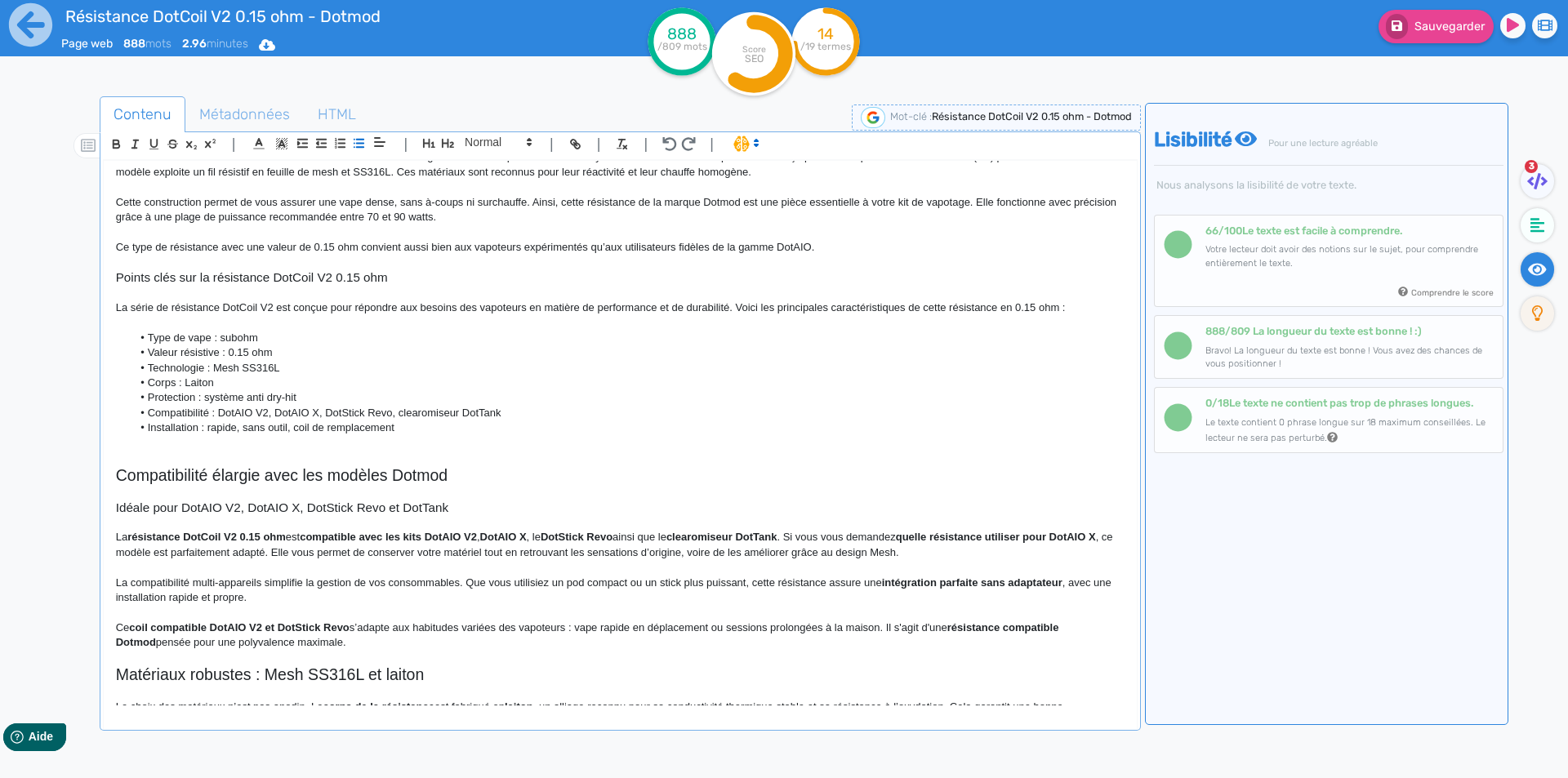
click at [190, 445] on p at bounding box center [620, 443] width 1009 height 15
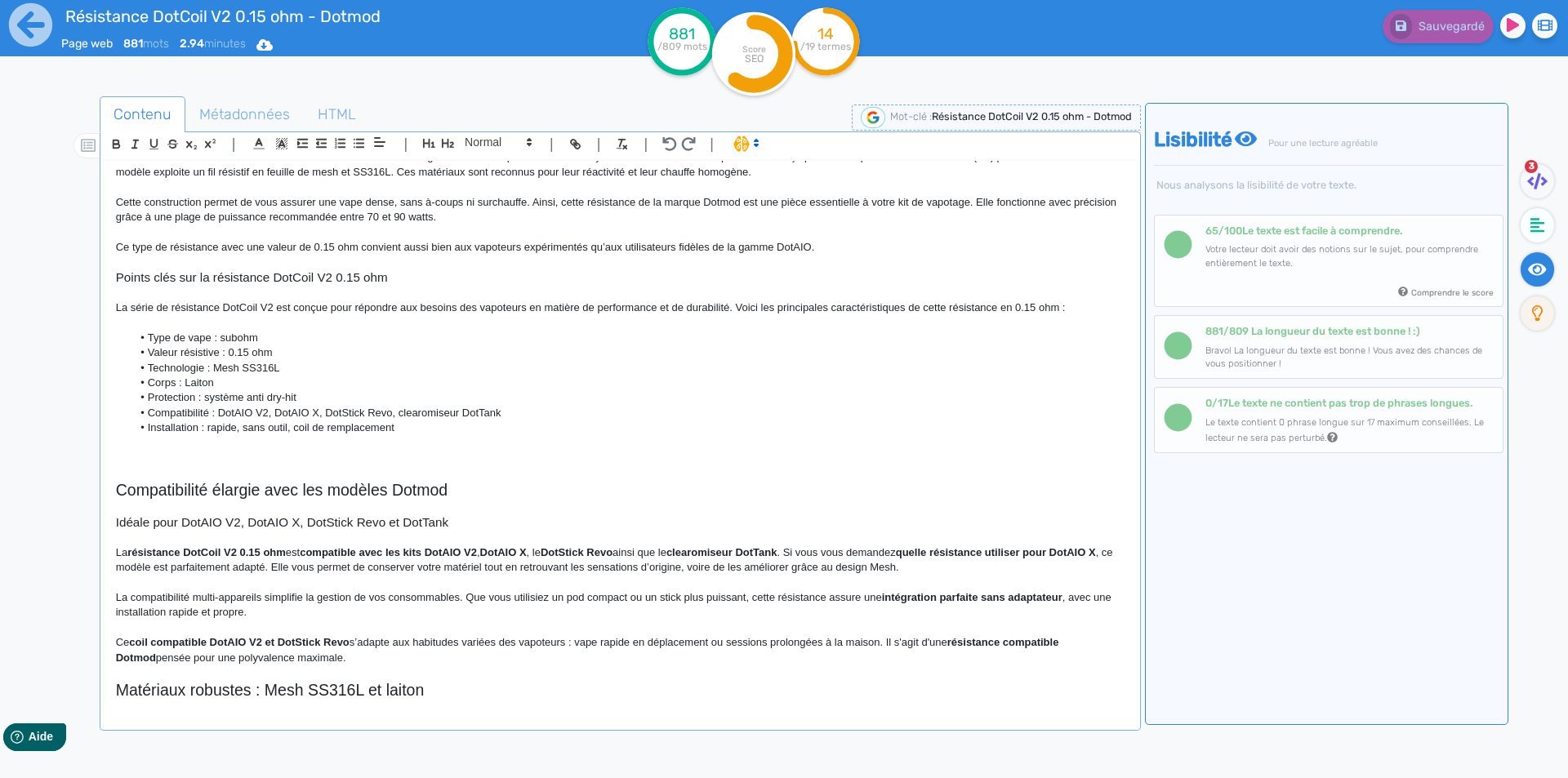
click at [301, 422] on li "Installation : rapide, sans outil, coil de remplacement" at bounding box center [628, 428] width 992 height 15
drag, startPoint x: 299, startPoint y: 422, endPoint x: 382, endPoint y: 423, distance: 83.0
click at [382, 423] on li "Installation : rapide, sans outil, coil de remplacement" at bounding box center [628, 428] width 992 height 15
drag, startPoint x: 382, startPoint y: 423, endPoint x: 300, endPoint y: 426, distance: 82.1
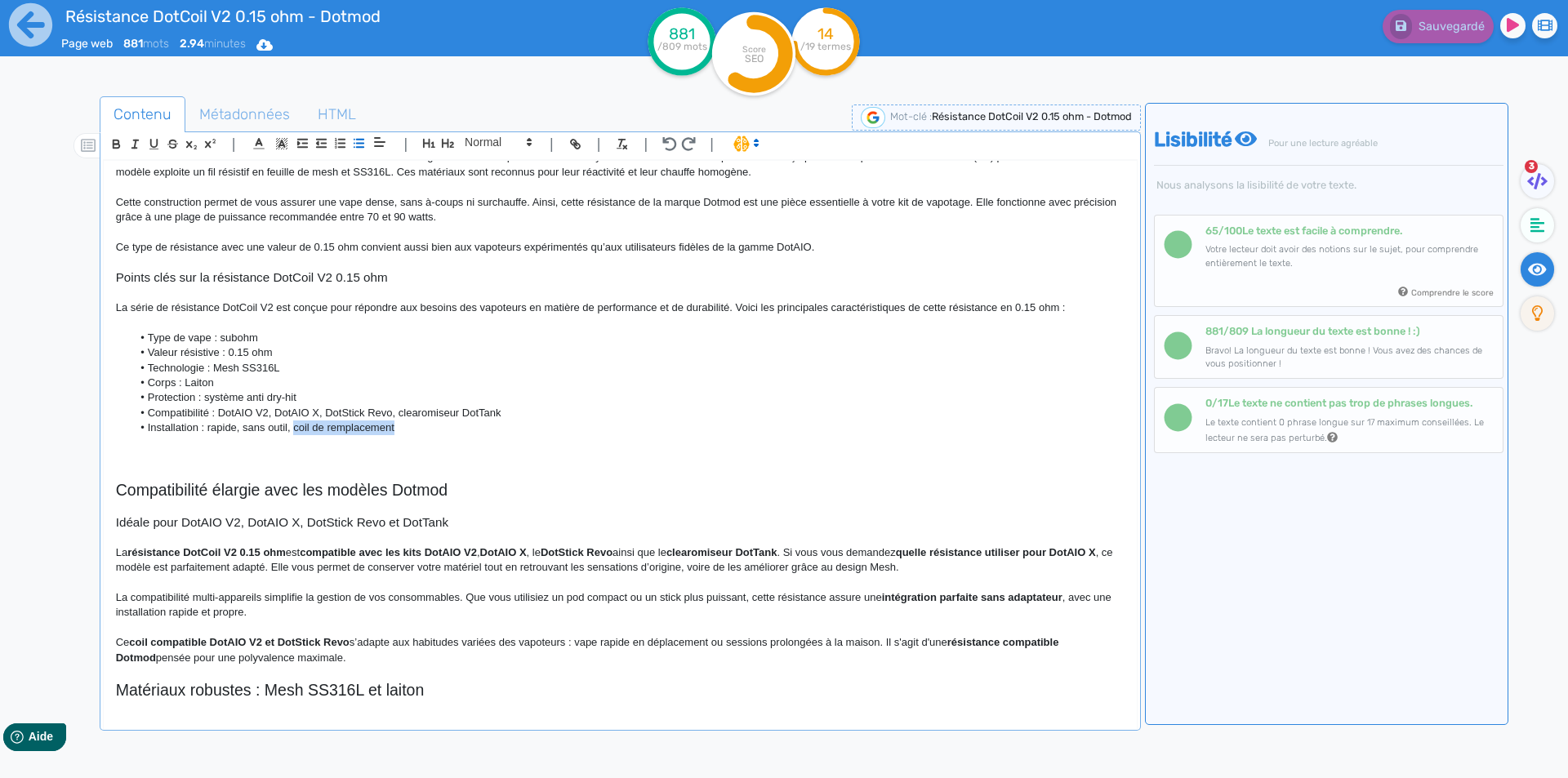
click at [300, 426] on li "Installation : rapide, sans outil, coil de remplacement" at bounding box center [628, 428] width 992 height 15
click at [192, 453] on p at bounding box center [620, 458] width 1009 height 15
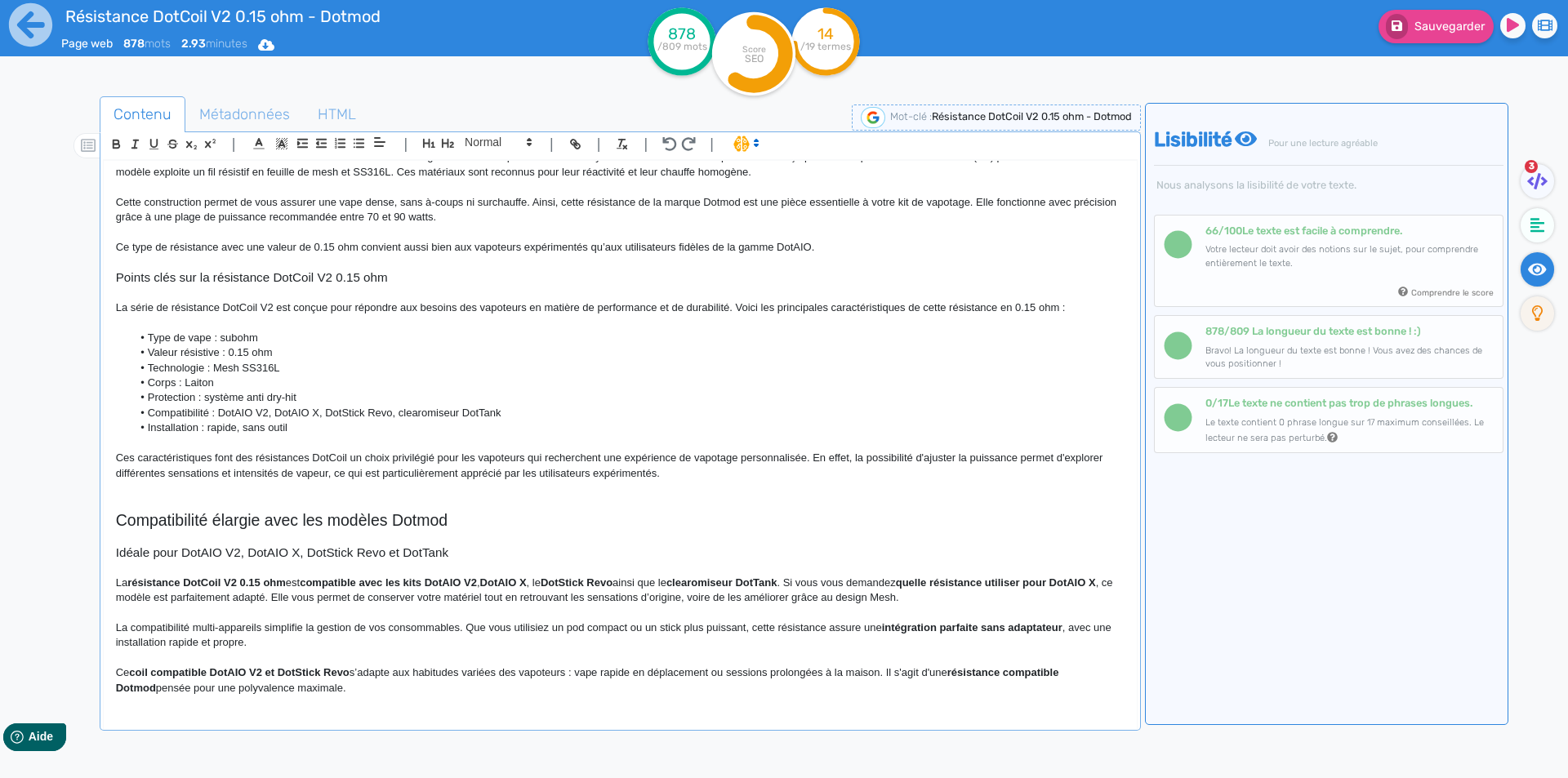
click at [150, 461] on p "Ces caractéristiques font des résistances DotCoil un choix privilégié pour les …" at bounding box center [620, 465] width 1009 height 30
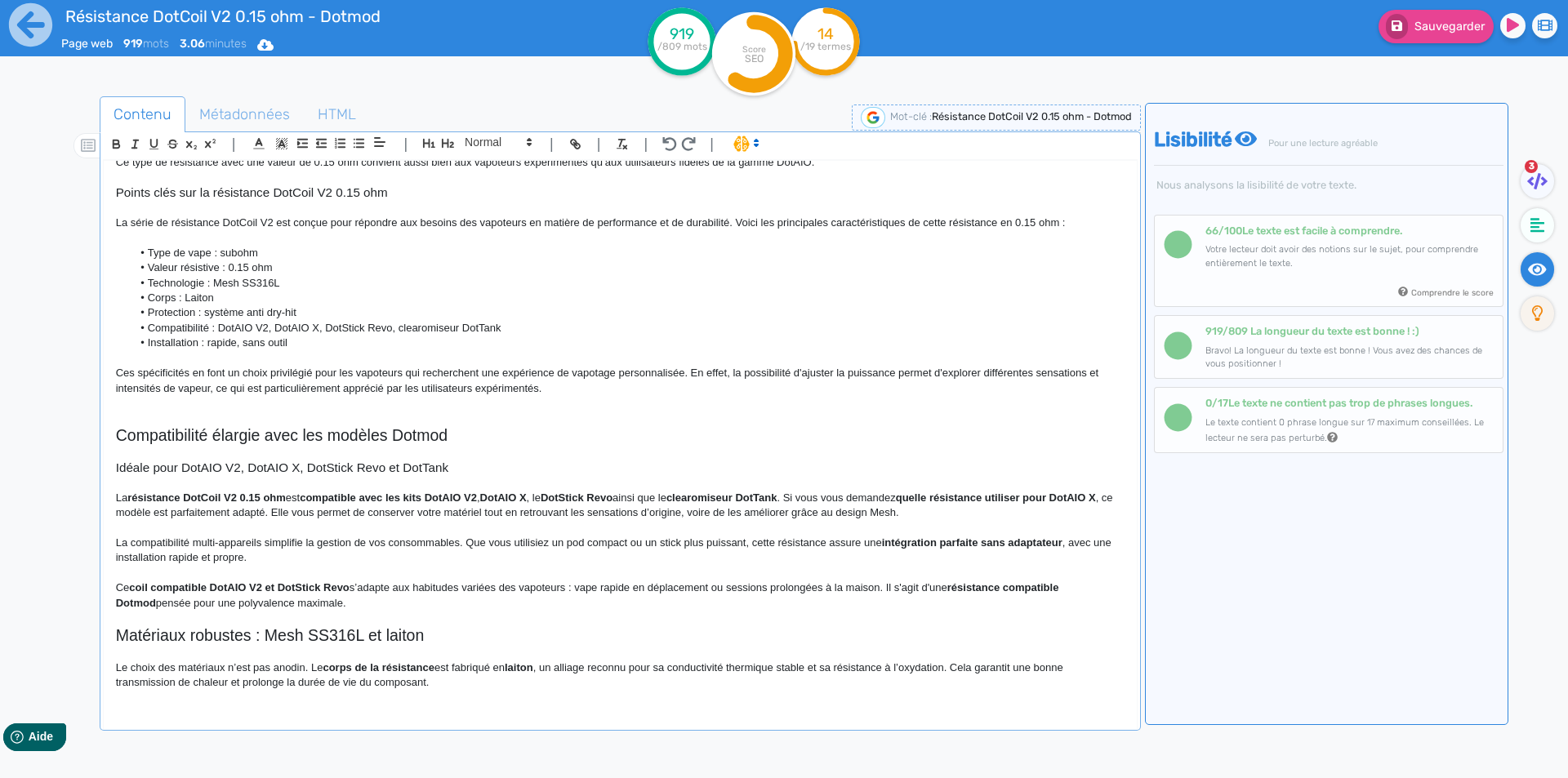
scroll to position [229, 0]
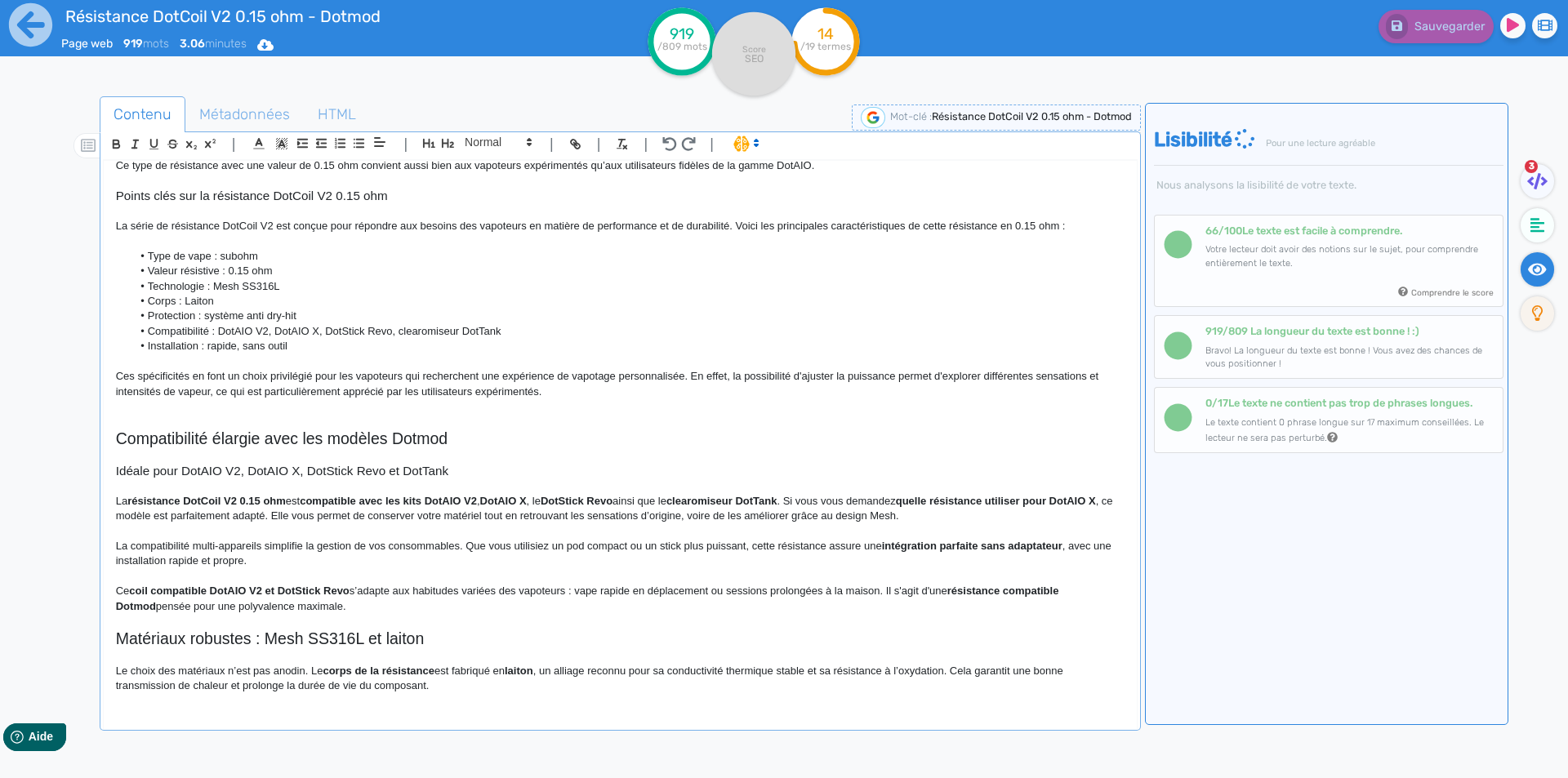
click at [878, 373] on p "Ces spécificités en font un choix privilégié pour les vapoteurs qui recherchent…" at bounding box center [620, 384] width 1009 height 30
click at [827, 380] on p "Ces spécificités en font un choix privilégié pour les vapoteurs qui recherchent…" at bounding box center [620, 384] width 1009 height 30
drag, startPoint x: 827, startPoint y: 380, endPoint x: 863, endPoint y: 376, distance: 36.2
click at [863, 376] on p "Ces spécificités en font un choix privilégié pour les vapoteurs qui recherchent…" at bounding box center [620, 384] width 1009 height 30
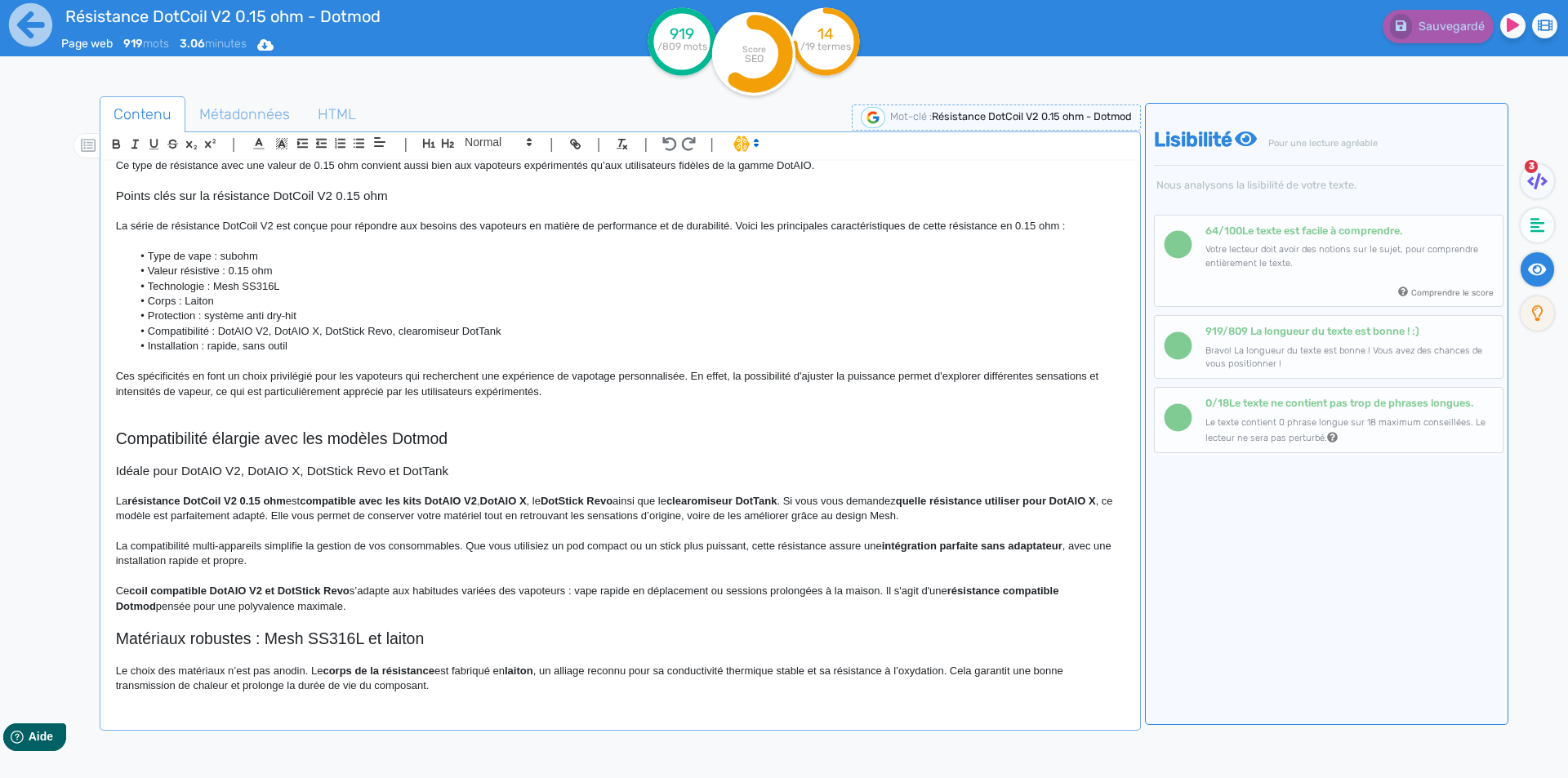
click at [683, 377] on p "Ces spécificités en font un choix privilégié pour les vapoteurs qui recherchent…" at bounding box center [620, 384] width 1009 height 30
click at [696, 375] on p "Ces spécificités en font un choix privilégié pour les vapoteurs qui recherchent…" at bounding box center [620, 384] width 1009 height 30
drag, startPoint x: 696, startPoint y: 375, endPoint x: 938, endPoint y: 372, distance: 242.0
click at [938, 372] on p "Ces spécificités en font un choix privilégié pour les vapoteurs qui recherchent…" at bounding box center [620, 384] width 1009 height 30
click at [936, 376] on p "Ces spécificités en font un choix privilégié pour les vapoteurs qui recherchent…" at bounding box center [620, 384] width 1009 height 30
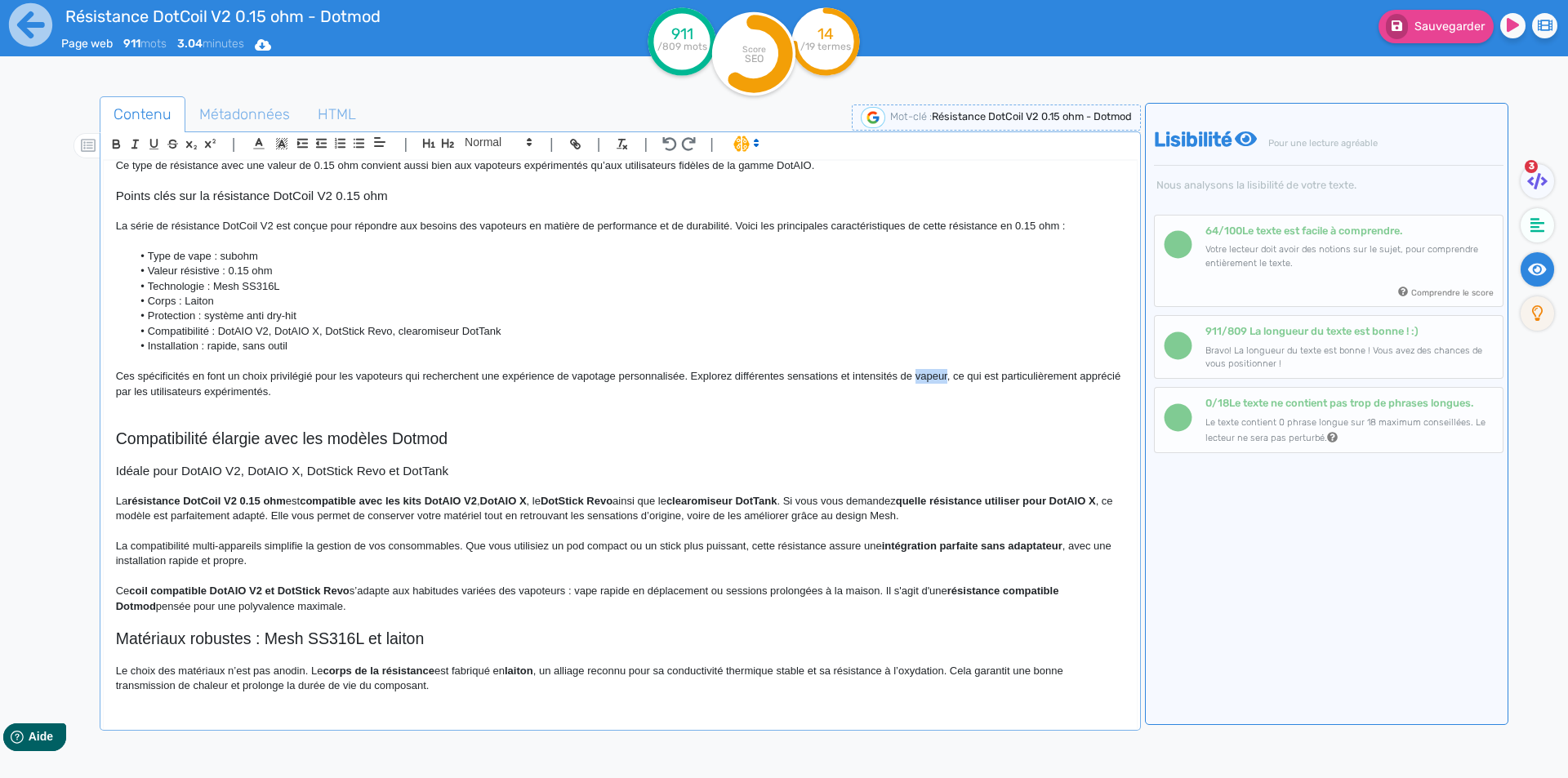
click at [936, 376] on p "Ces spécificités en font un choix privilégié pour les vapoteurs qui recherchent…" at bounding box center [620, 384] width 1009 height 30
click at [940, 376] on p "Ces spécificités en font un choix privilégié pour les vapoteurs qui recherchent…" at bounding box center [620, 384] width 1009 height 30
click at [934, 374] on p "Ces spécificités en font un choix privilégié pour les vapoteurs qui recherchent…" at bounding box center [620, 384] width 1009 height 30
click at [940, 378] on p "Ces spécificités en font un choix privilégié pour les vapoteurs qui recherchent…" at bounding box center [620, 384] width 1009 height 30
drag, startPoint x: 940, startPoint y: 378, endPoint x: 214, endPoint y: 392, distance: 726.1
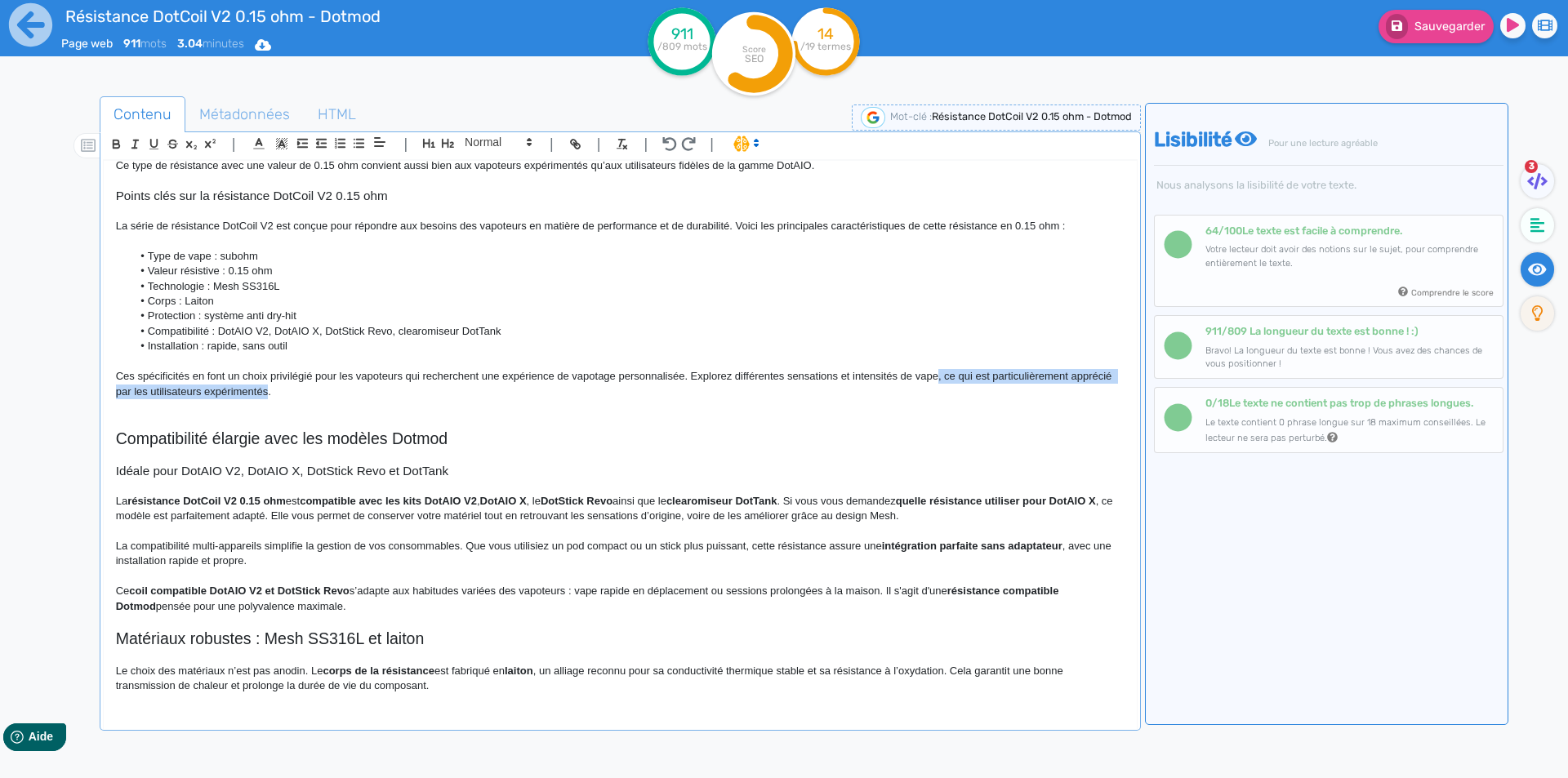
click at [214, 392] on p "Ces spécificités en font un choix privilégié pour les vapoteurs qui recherchent…" at bounding box center [620, 384] width 1009 height 30
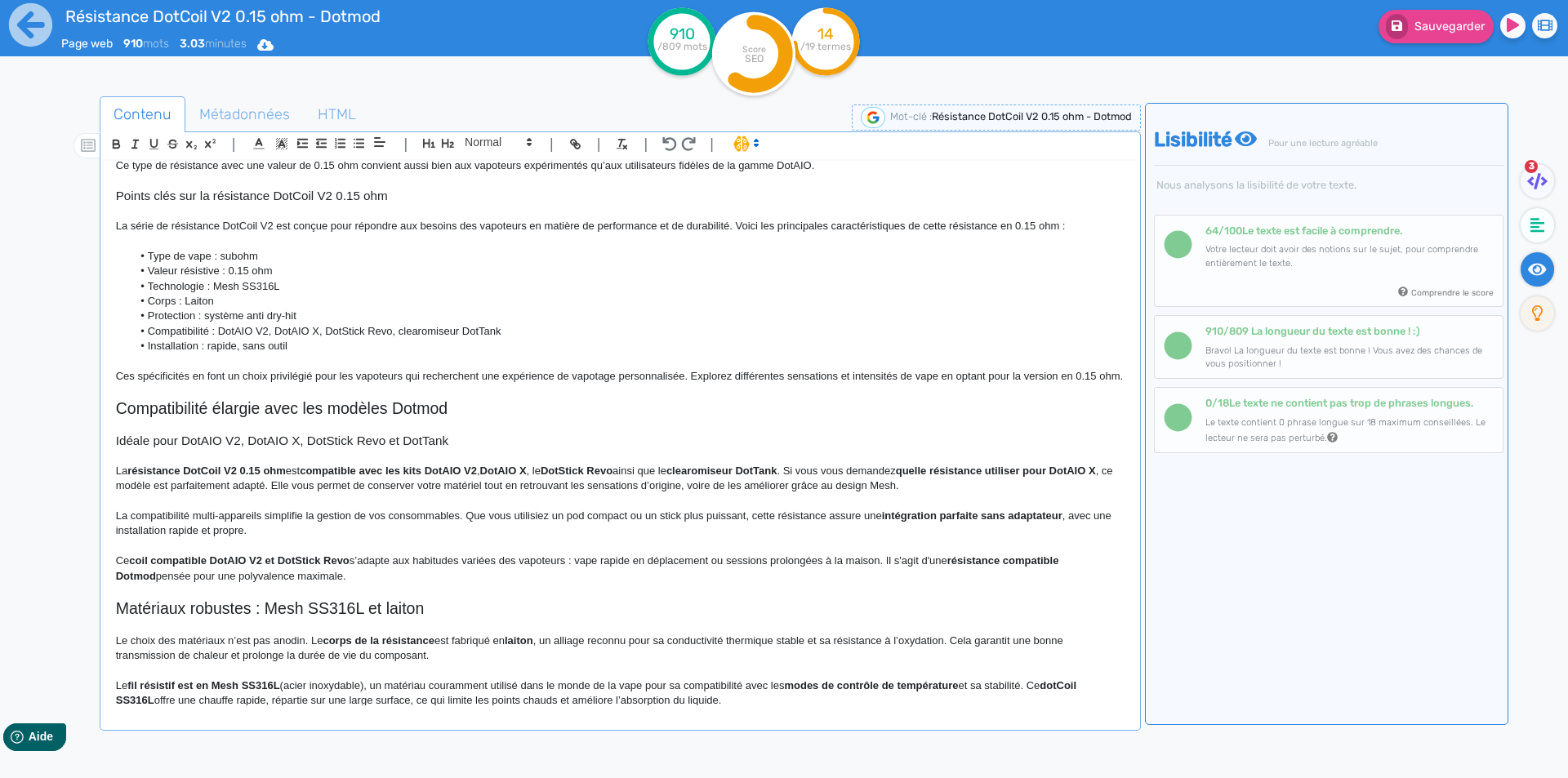
click at [247, 418] on h2 "Compatibilité élargie avec les modèles Dotmod" at bounding box center [620, 409] width 1009 height 19
click at [498, 150] on span at bounding box center [497, 141] width 80 height 19
click at [493, 160] on span at bounding box center [497, 171] width 66 height 28
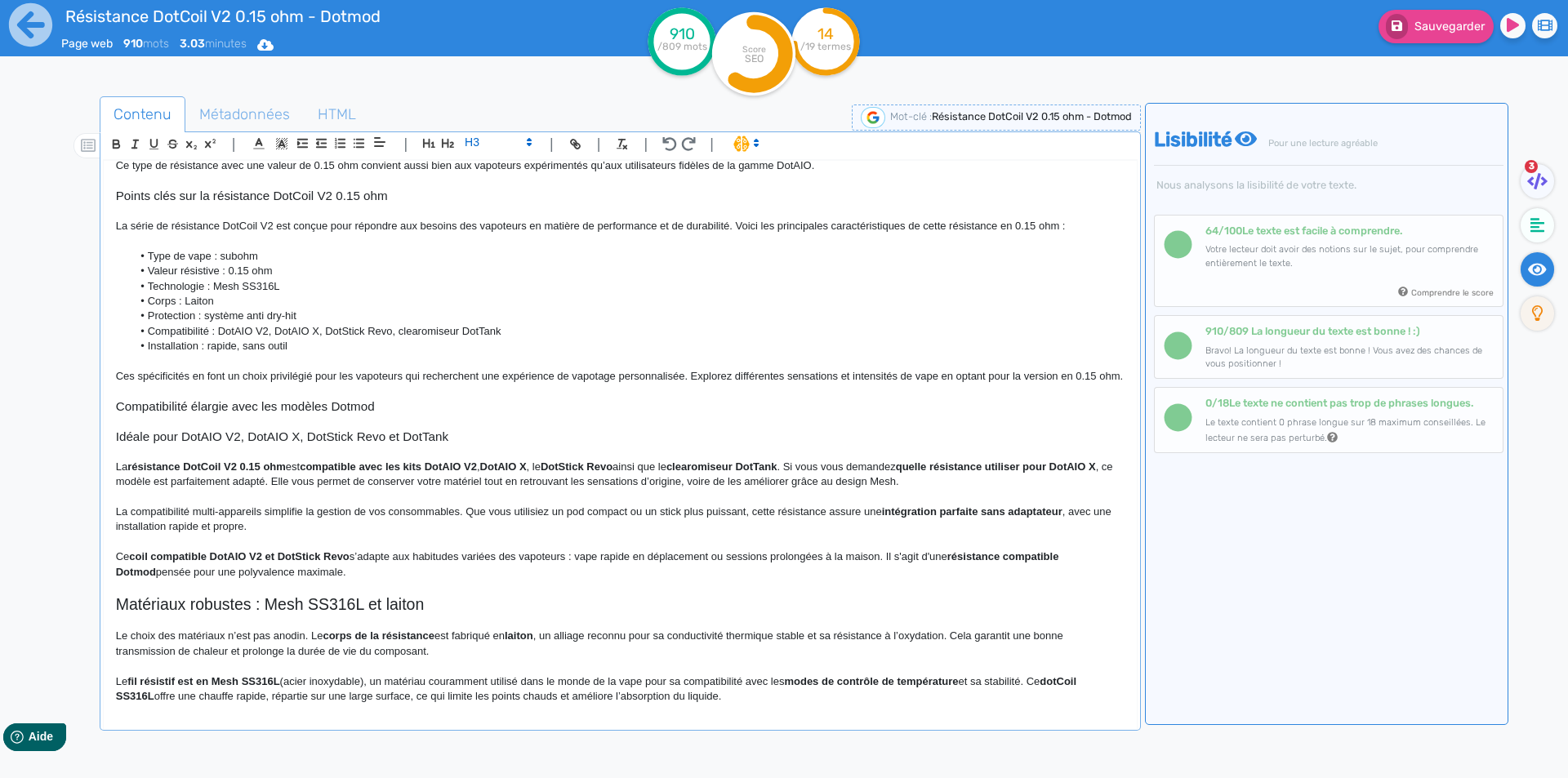
click at [188, 414] on h3 "Compatibilité élargie avec les modèles Dotmod" at bounding box center [620, 407] width 1009 height 15
click at [230, 414] on h3 "Compatibilité de la résistance DotCoil V2 0.15 ohm avec les e-cigarettes Dotmod" at bounding box center [620, 407] width 1009 height 15
copy h3 "Compatibilité de la résistance DotCoil V2 0.15 ohm avec les e-cigarettes Dotmod"
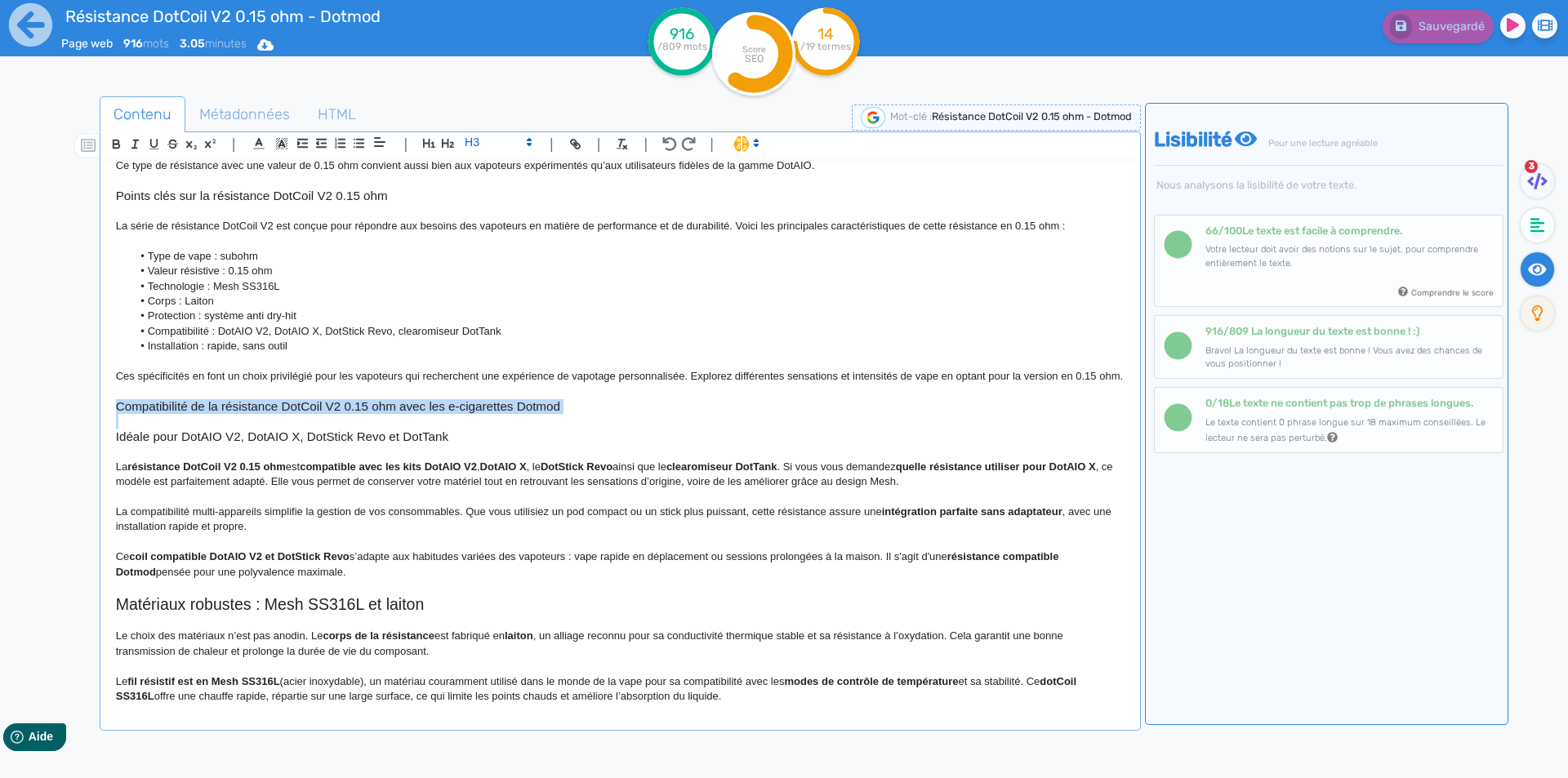
click at [265, 414] on h3 "Compatibilité de la résistance DotCoil V2 0.15 ohm avec les e-cigarettes Dotmod" at bounding box center [620, 407] width 1009 height 15
click at [348, 414] on h3 "Compatibilité de la résistance DotCoil V2 0.15 ohm avec les e-cigarettes Dotmod" at bounding box center [620, 407] width 1009 height 15
click at [408, 414] on h3 "Compatibilité de la résistance DotCoil V2 0.15 ohm avec les e-cigarettes Dotmod" at bounding box center [620, 407] width 1009 height 15
drag, startPoint x: 408, startPoint y: 423, endPoint x: 532, endPoint y: 418, distance: 124.1
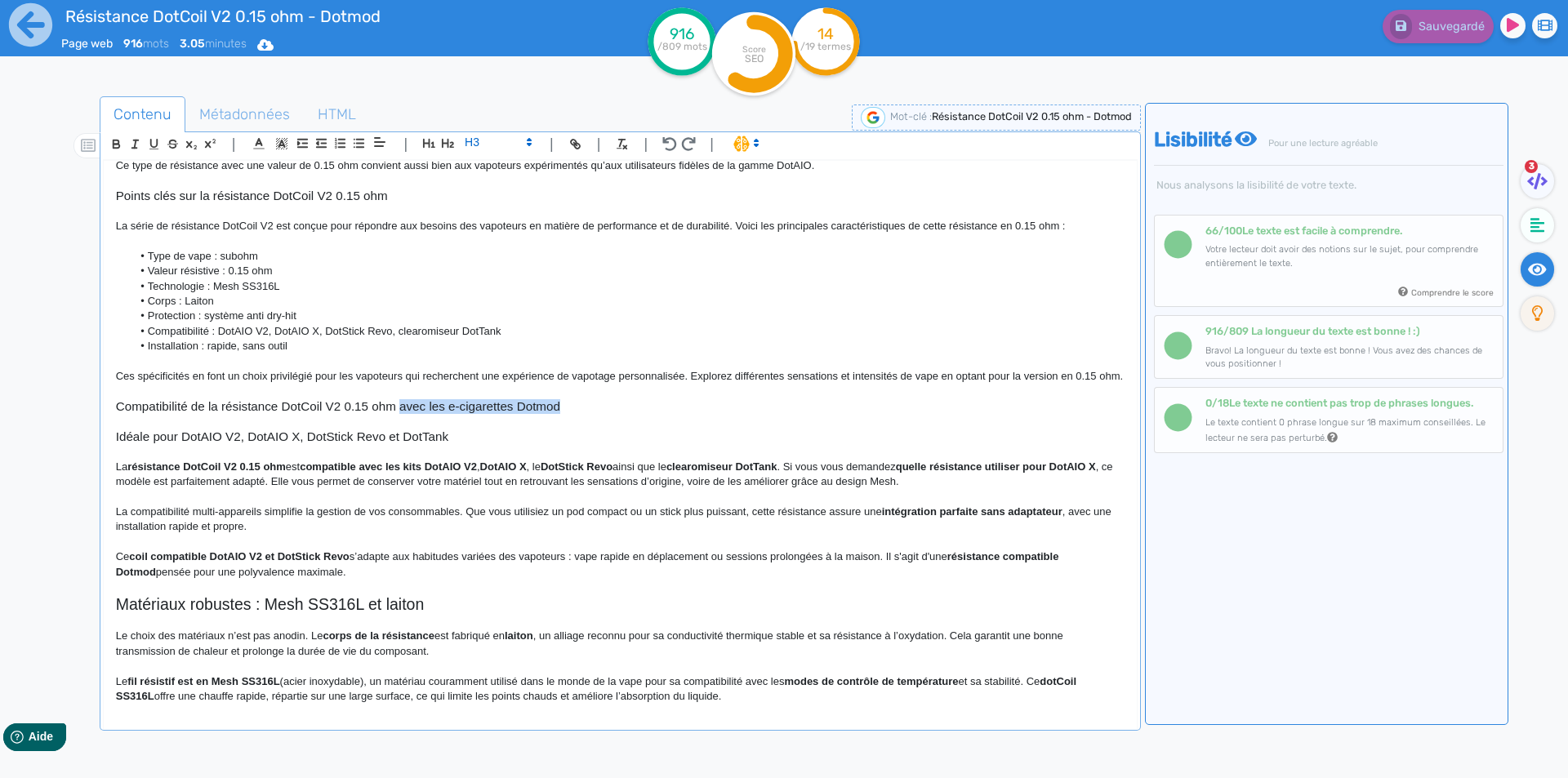
click at [532, 414] on h3 "Compatibilité de la résistance DotCoil V2 0.15 ohm avec les e-cigarettes Dotmod" at bounding box center [620, 407] width 1009 height 15
click at [219, 444] on h3 "Idéale pour DotAIO V2, DotAIO X, DotStick Revo et DotTank" at bounding box center [620, 437] width 1009 height 15
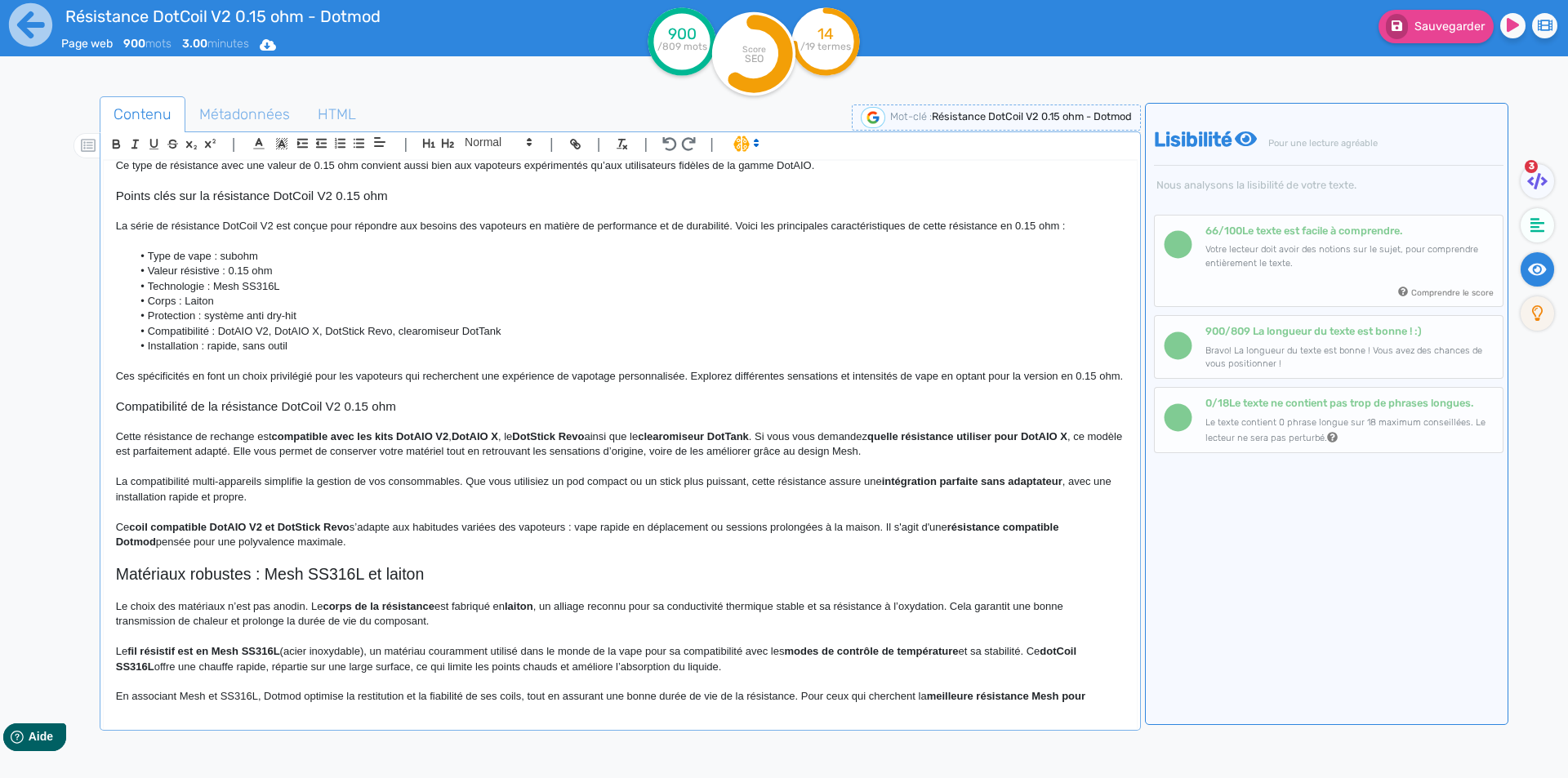
click at [307, 442] on strong "compatible avec les kits DotAIO V2" at bounding box center [360, 436] width 177 height 12
drag, startPoint x: 307, startPoint y: 449, endPoint x: 762, endPoint y: 447, distance: 455.0
click at [449, 442] on strong "compatible avec les kits DotAIO V2" at bounding box center [360, 436] width 177 height 12
click at [768, 454] on p "Cette résistance de rechange est compatible avec les kits DotAIO V2, DotAIO X, …" at bounding box center [620, 444] width 1009 height 30
click at [717, 454] on p "Cette résistance de rechange est compatible avec les kits DotAIO V2, DotAIO X, …" at bounding box center [620, 444] width 1009 height 30
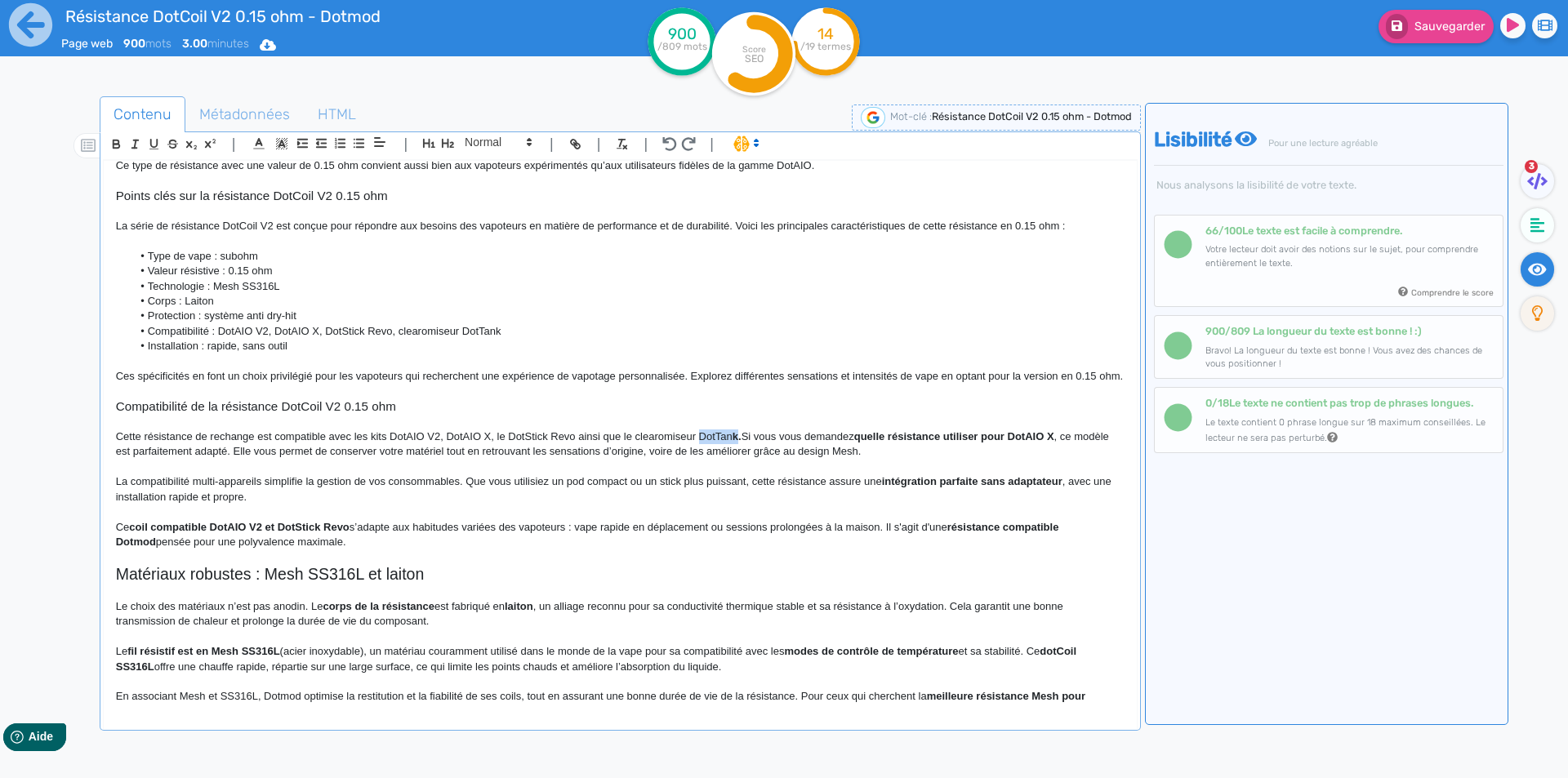
click at [717, 454] on p "Cette résistance de rechange est compatible avec les kits DotAIO V2, DotAIO X, …" at bounding box center [620, 444] width 1009 height 30
click at [730, 460] on p "Cette résistance de rechange est compatible avec les kits DotAIO V2, DotAIO X, …" at bounding box center [620, 444] width 1009 height 30
click at [740, 454] on p "Cette résistance de rechange est compatible avec les kits DotAIO V2, DotAIO X, …" at bounding box center [620, 444] width 1009 height 30
click at [740, 460] on p "Cette résistance de rechange est compatible avec les kits DotAIO V2, DotAIO X, …" at bounding box center [620, 444] width 1009 height 30
click at [748, 452] on p "Cette résistance de rechange est compatible avec les kits DotAIO V2, DotAIO X, …" at bounding box center [620, 444] width 1009 height 30
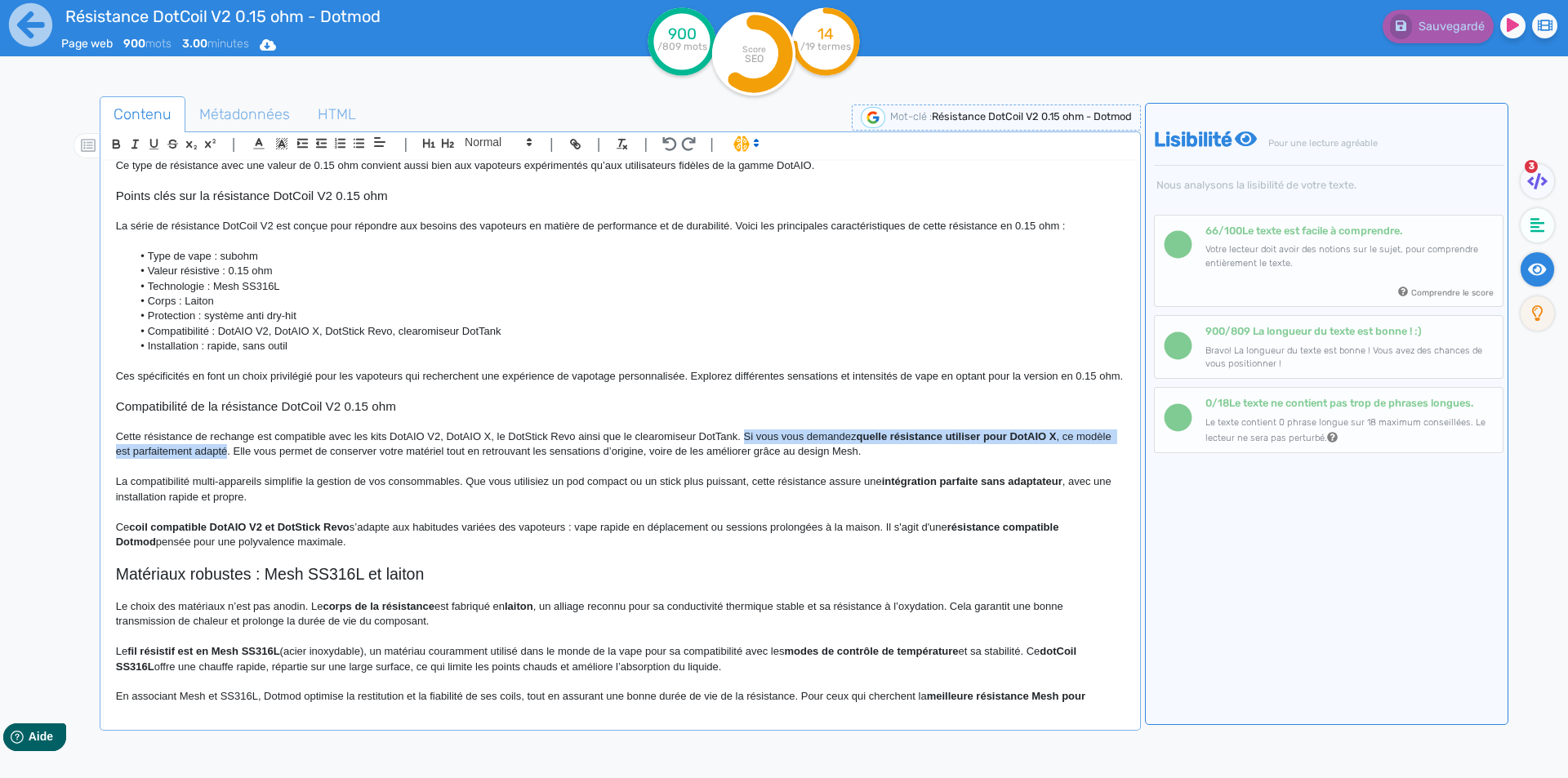
drag, startPoint x: 748, startPoint y: 452, endPoint x: 243, endPoint y: 467, distance: 505.2
click at [243, 460] on p "Cette résistance de rechange est compatible avec les kits DotAIO V2, DotAIO X, …" at bounding box center [620, 444] width 1009 height 30
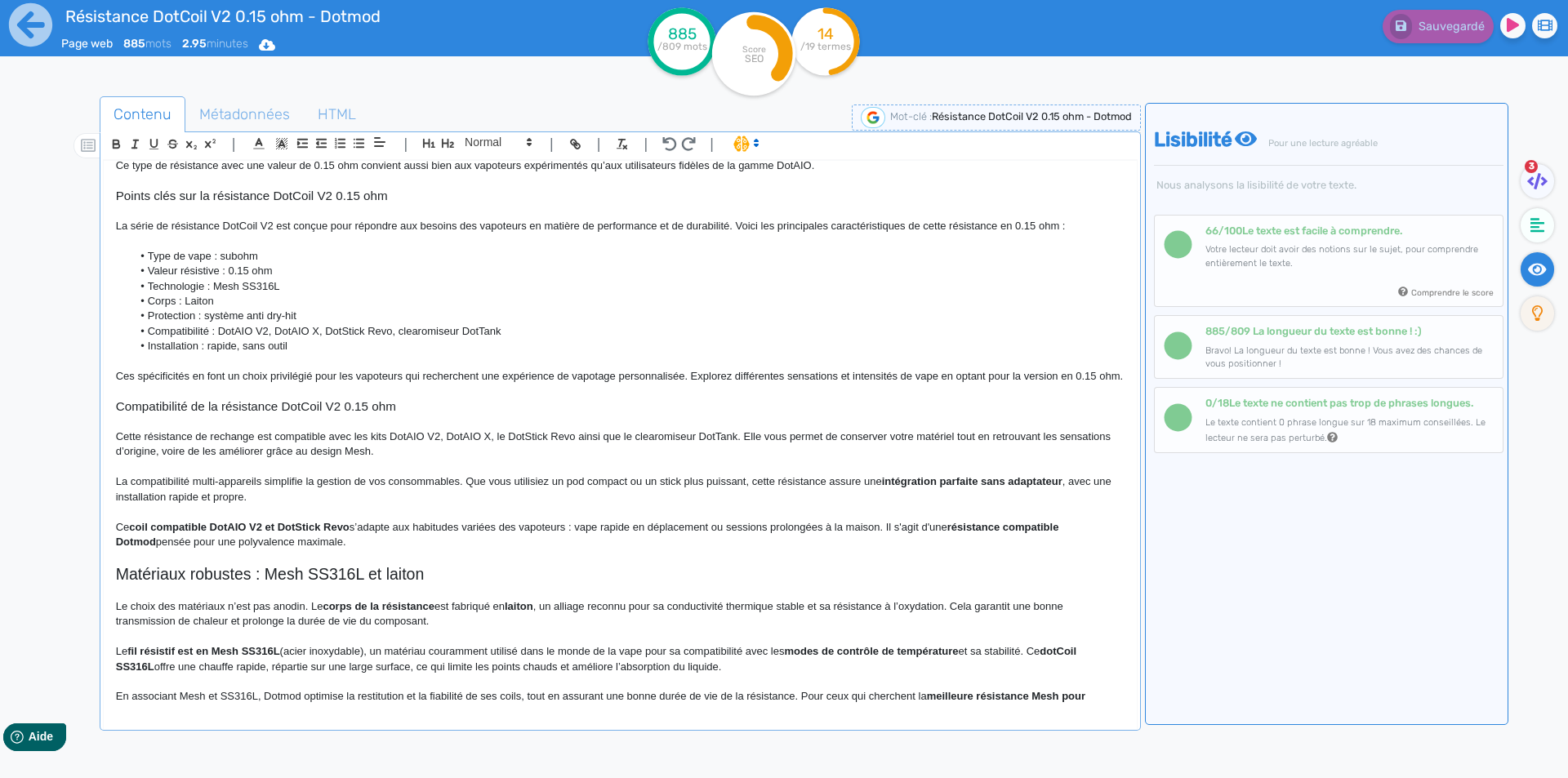
click at [348, 460] on p "Cette résistance de rechange est compatible avec les kits DotAIO V2, DotAIO X, …" at bounding box center [620, 444] width 1009 height 30
click at [278, 460] on p "Cette résistance de rechange est compatible avec les kits DotAIO V2, DotAIO X, …" at bounding box center [620, 444] width 1009 height 30
click at [279, 460] on p "Cette résistance de rechange est compatible avec les kits DotAIO V2, DotAIO X, …" at bounding box center [620, 444] width 1009 height 30
click at [176, 460] on p "Cette résistance de rechange est compatible avec les kits DotAIO V2, DotAIO X, …" at bounding box center [620, 444] width 1009 height 30
drag, startPoint x: 176, startPoint y: 466, endPoint x: 354, endPoint y: 468, distance: 178.0
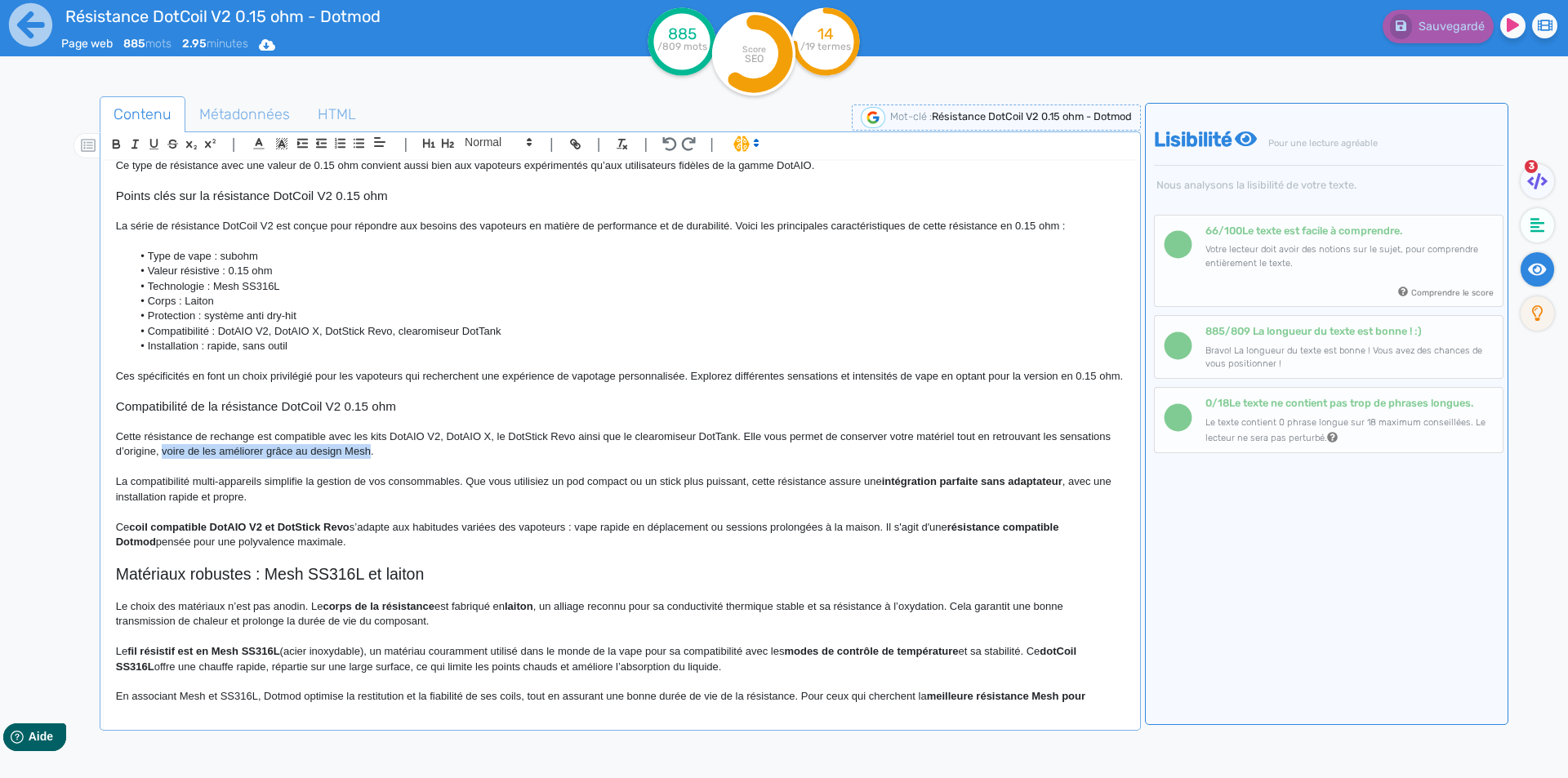
click at [354, 460] on p "Cette résistance de rechange est compatible avec les kits DotAIO V2, DotAIO X, …" at bounding box center [620, 444] width 1009 height 30
click at [117, 499] on p "La compatibilité multi-appareils simplifie la gestion de vos consommables. Que …" at bounding box center [620, 489] width 1009 height 30
click at [352, 500] on p "Dotmod signe là une compatibilité multi-appareils simplifie la gestion de vos c…" at bounding box center [620, 489] width 1009 height 30
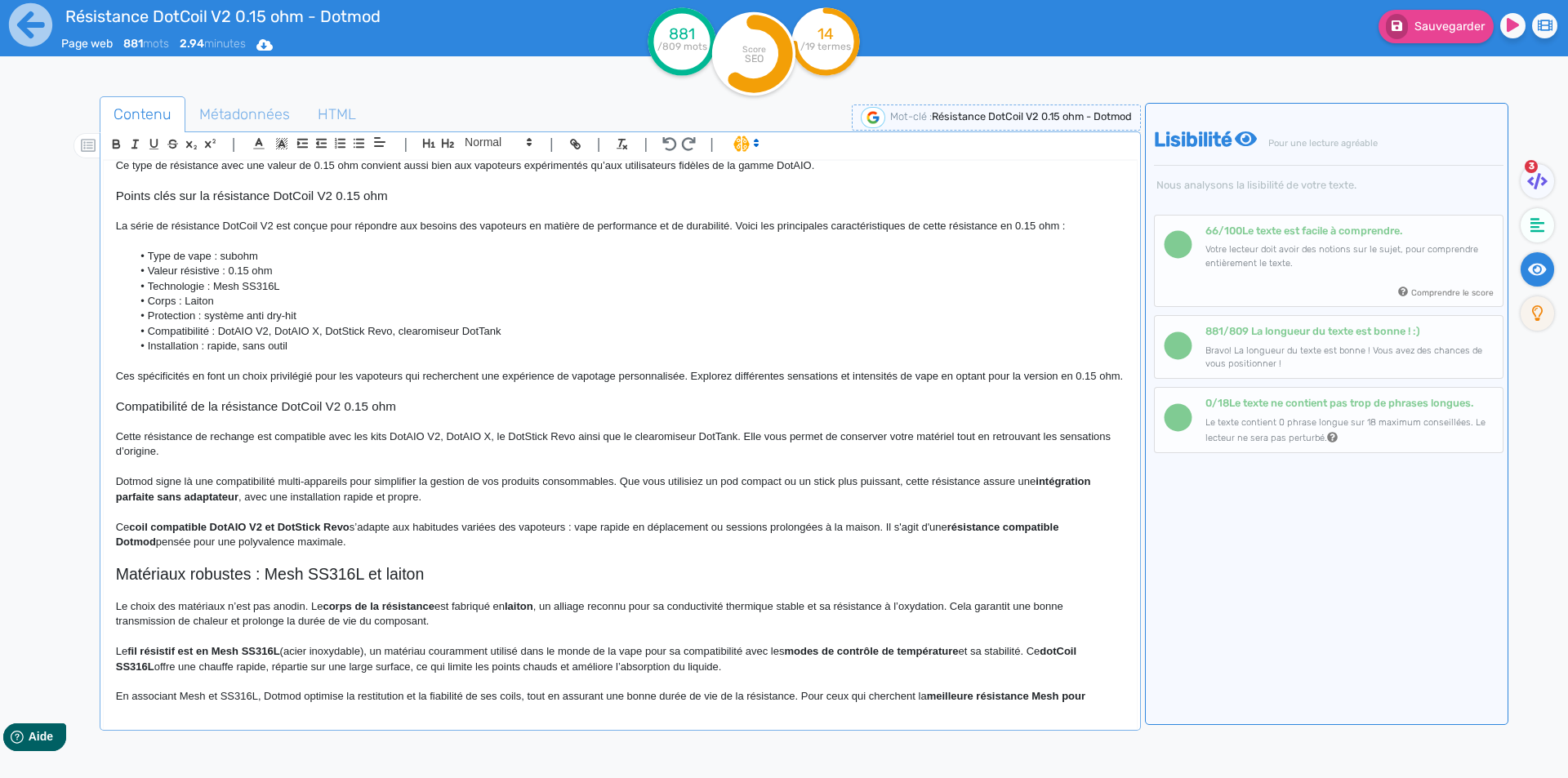
click at [1052, 496] on strong "intégration parfaite sans adaptateur" at bounding box center [605, 489] width 978 height 27
drag, startPoint x: 1052, startPoint y: 496, endPoint x: 314, endPoint y: 512, distance: 738.2
click at [314, 504] on p "Dotmod signe là une compatibilité multi-appareils pour simplifier la gestion de…" at bounding box center [620, 489] width 1009 height 30
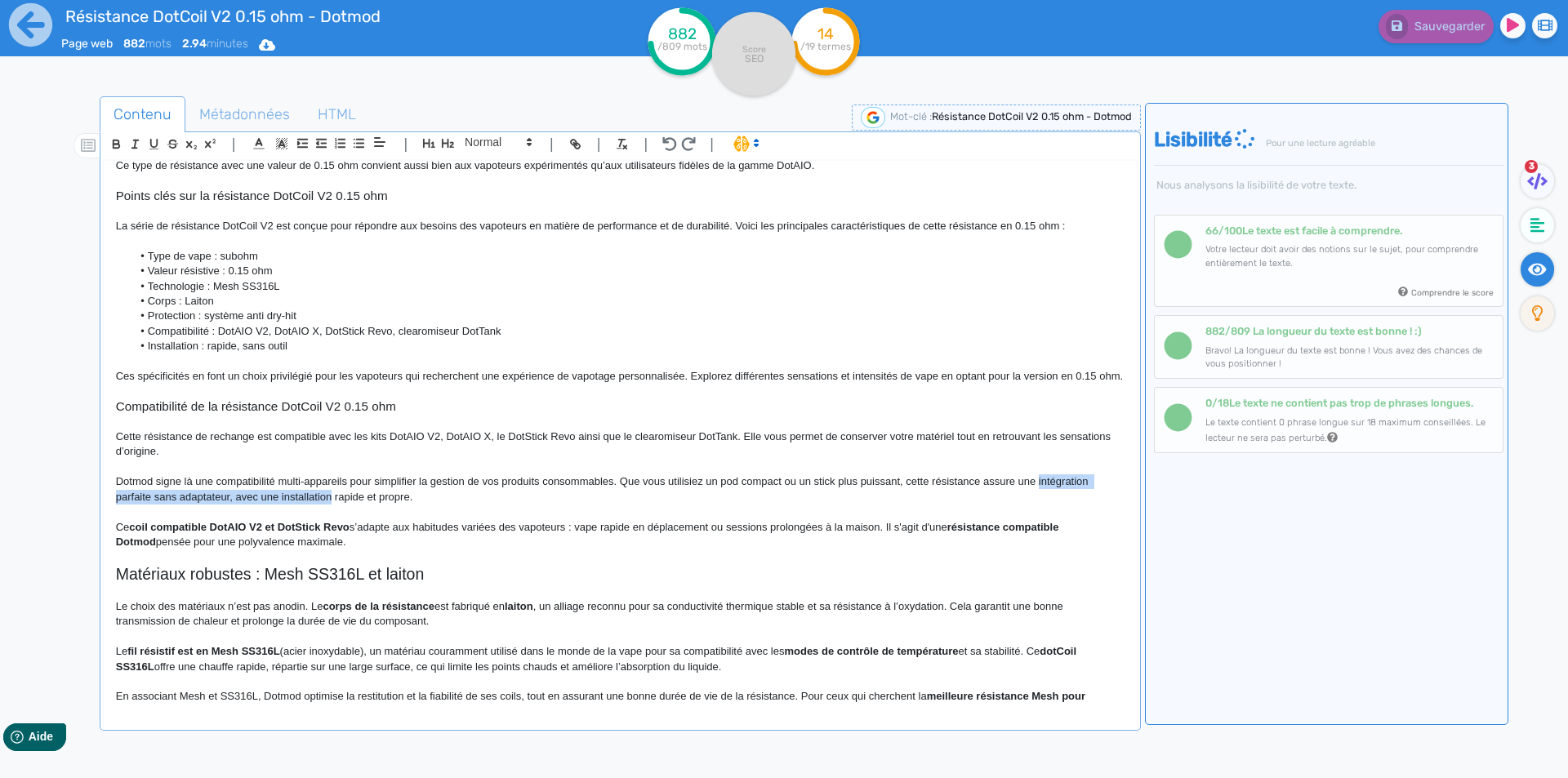
click at [314, 504] on p "Dotmod signe là une compatibilité multi-appareils pour simplifier la gestion de…" at bounding box center [620, 489] width 1009 height 30
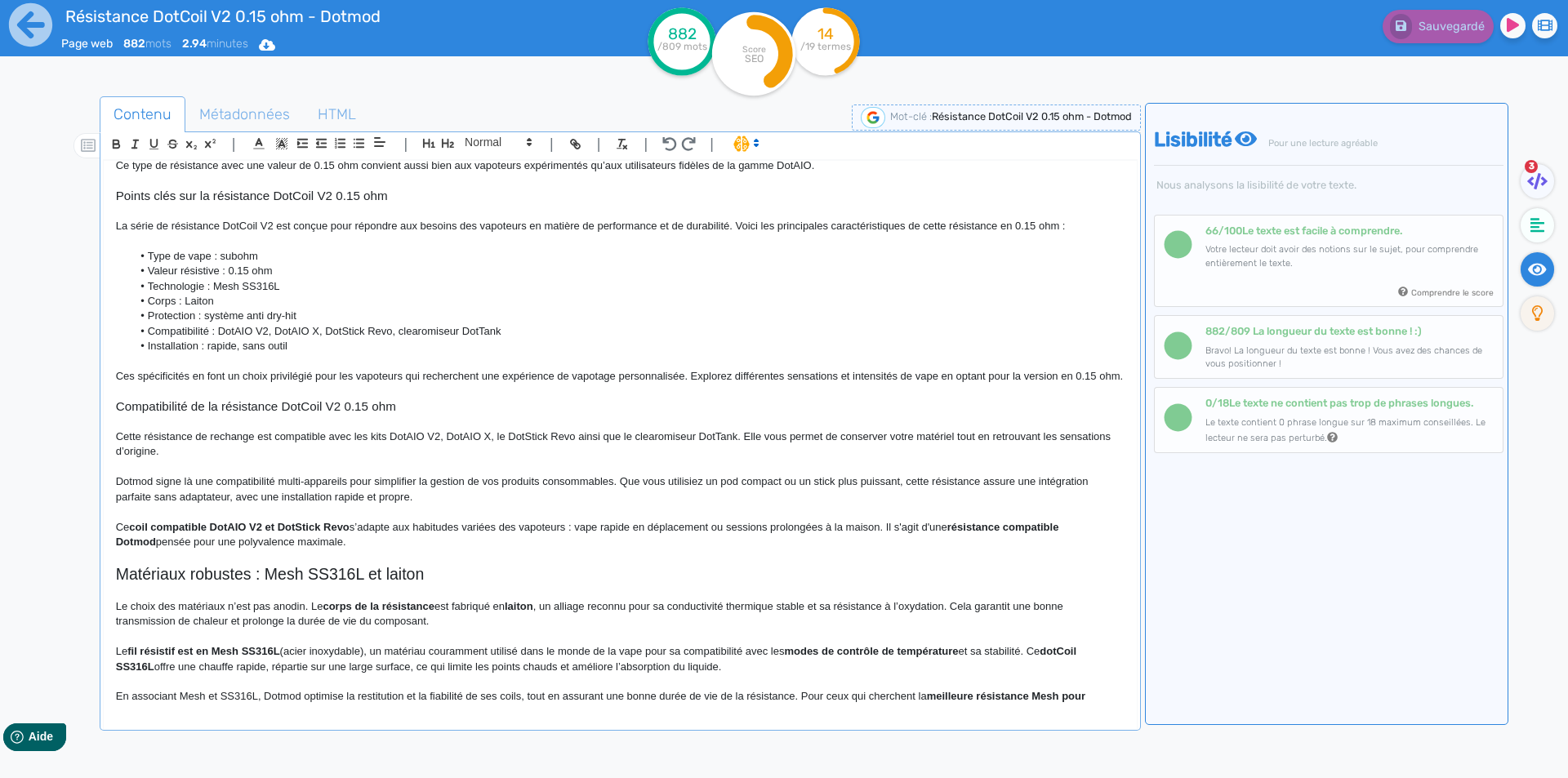
click at [165, 504] on p "Dotmod signe là une compatibilité multi-appareils pour simplifier la gestion de…" at bounding box center [620, 489] width 1009 height 30
drag, startPoint x: 165, startPoint y: 515, endPoint x: 196, endPoint y: 514, distance: 31.0
click at [196, 504] on p "Dotmod signe là une compatibilité multi-appareils pour simplifier la gestion de…" at bounding box center [620, 489] width 1009 height 30
click at [119, 543] on p "Ce coil compatible DotAIO V2 et DotStick Revo s’adapte aux habitudes variées de…" at bounding box center [620, 534] width 1009 height 30
click at [250, 534] on strong "coil compatible DotAIO V2 et DotStick Revo" at bounding box center [265, 526] width 220 height 12
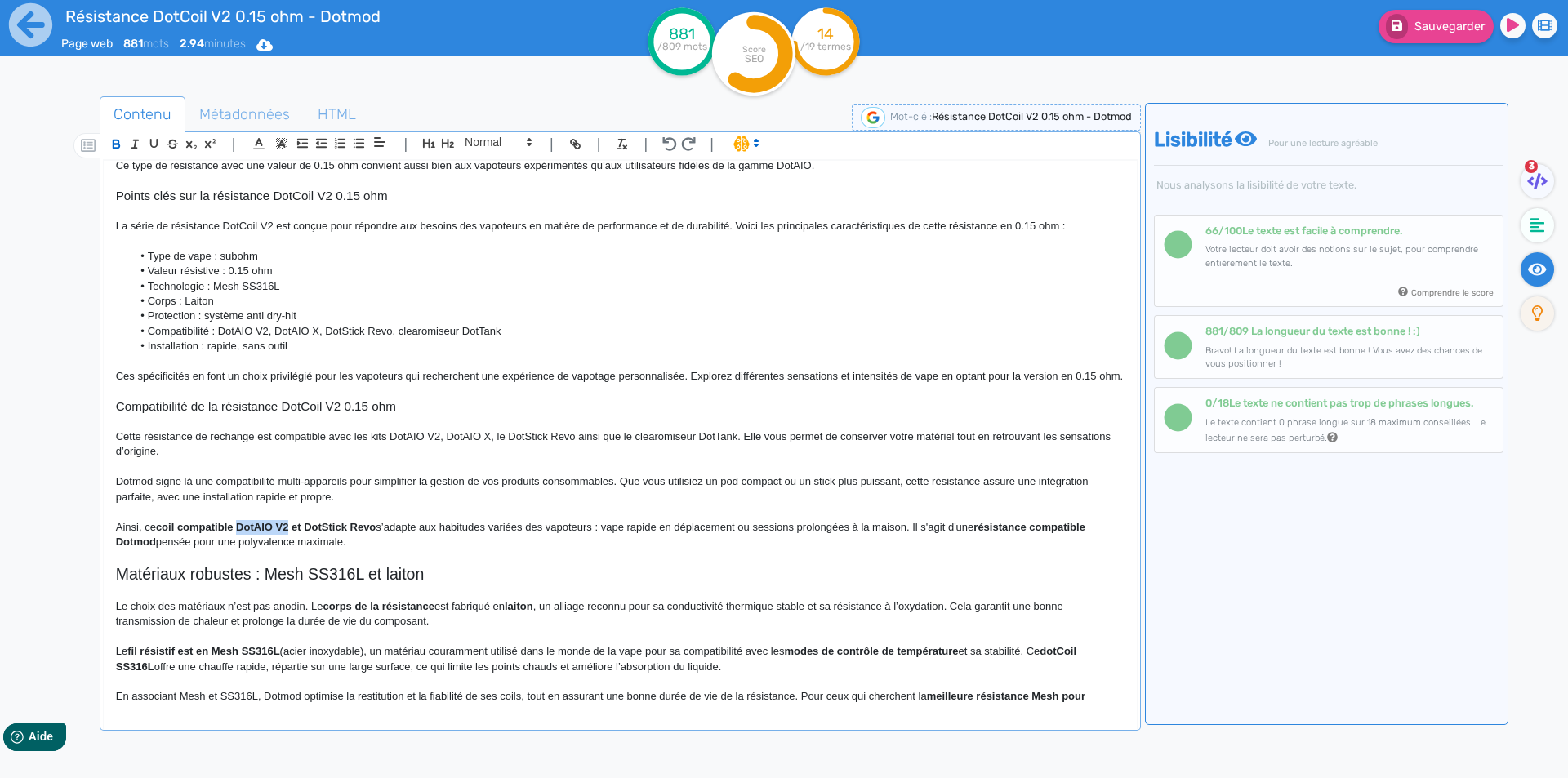
drag, startPoint x: 250, startPoint y: 541, endPoint x: 283, endPoint y: 542, distance: 33.0
click at [283, 534] on strong "coil compatible DotAIO V2 et DotStick Revo" at bounding box center [265, 526] width 220 height 12
copy strong "DotAIO V2"
click at [237, 534] on strong "coil compatible DotAIO V2 et DotStick Revo" at bounding box center [265, 526] width 220 height 12
click at [406, 534] on strong "coil compatible avec la cartouche DotAIO V2 et DotStick Revo" at bounding box center [312, 526] width 312 height 12
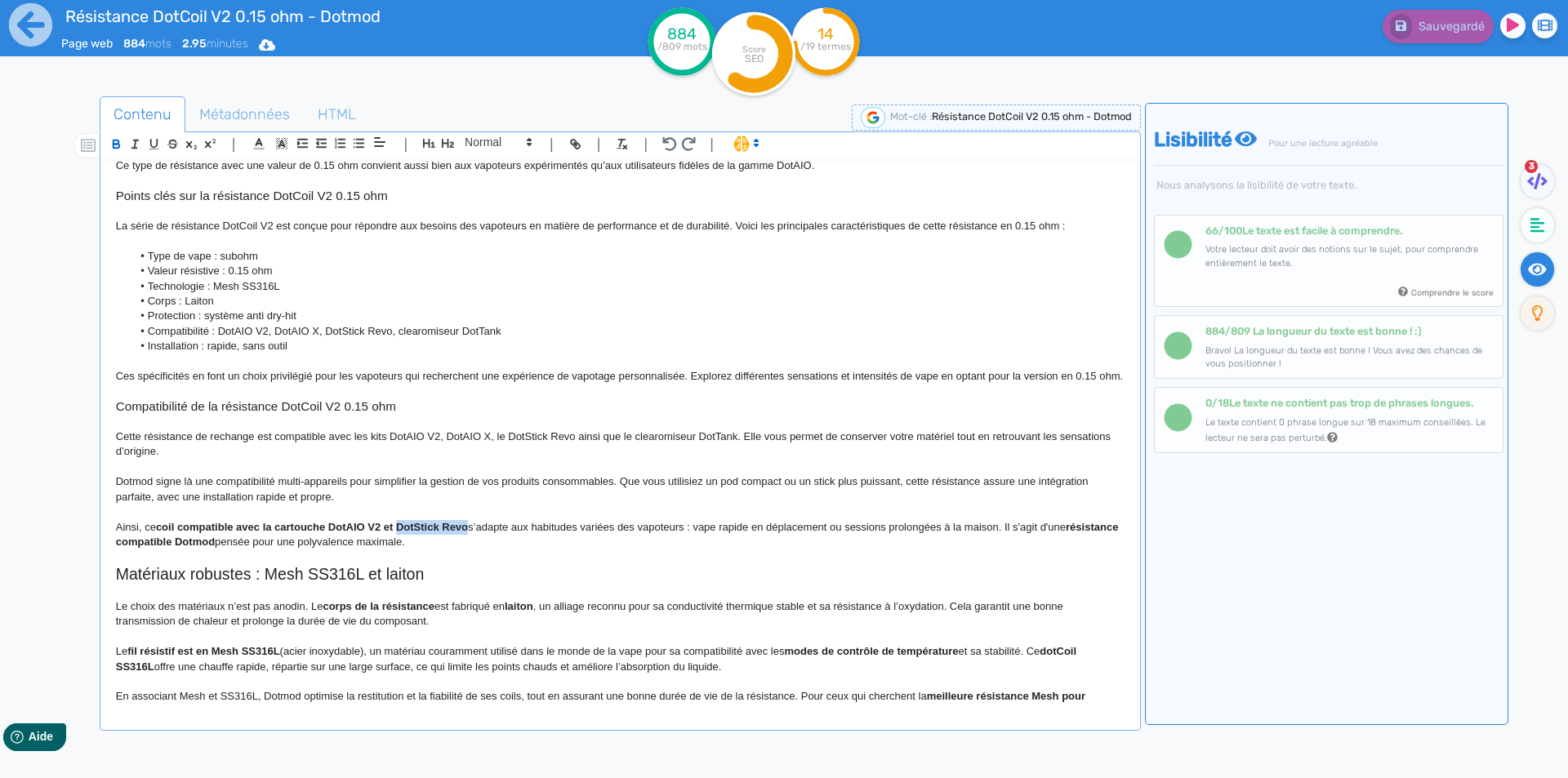
drag, startPoint x: 406, startPoint y: 543, endPoint x: 463, endPoint y: 540, distance: 57.1
click at [463, 534] on strong "coil compatible avec la cartouche DotAIO V2 et DotStick Revo" at bounding box center [312, 526] width 312 height 12
copy strong "DotStick Revo"
click at [401, 534] on strong "coil compatible avec la cartouche DotAIO V2 et DotStick Revo" at bounding box center [312, 526] width 312 height 12
drag, startPoint x: 734, startPoint y: 545, endPoint x: 726, endPoint y: 543, distance: 8.2
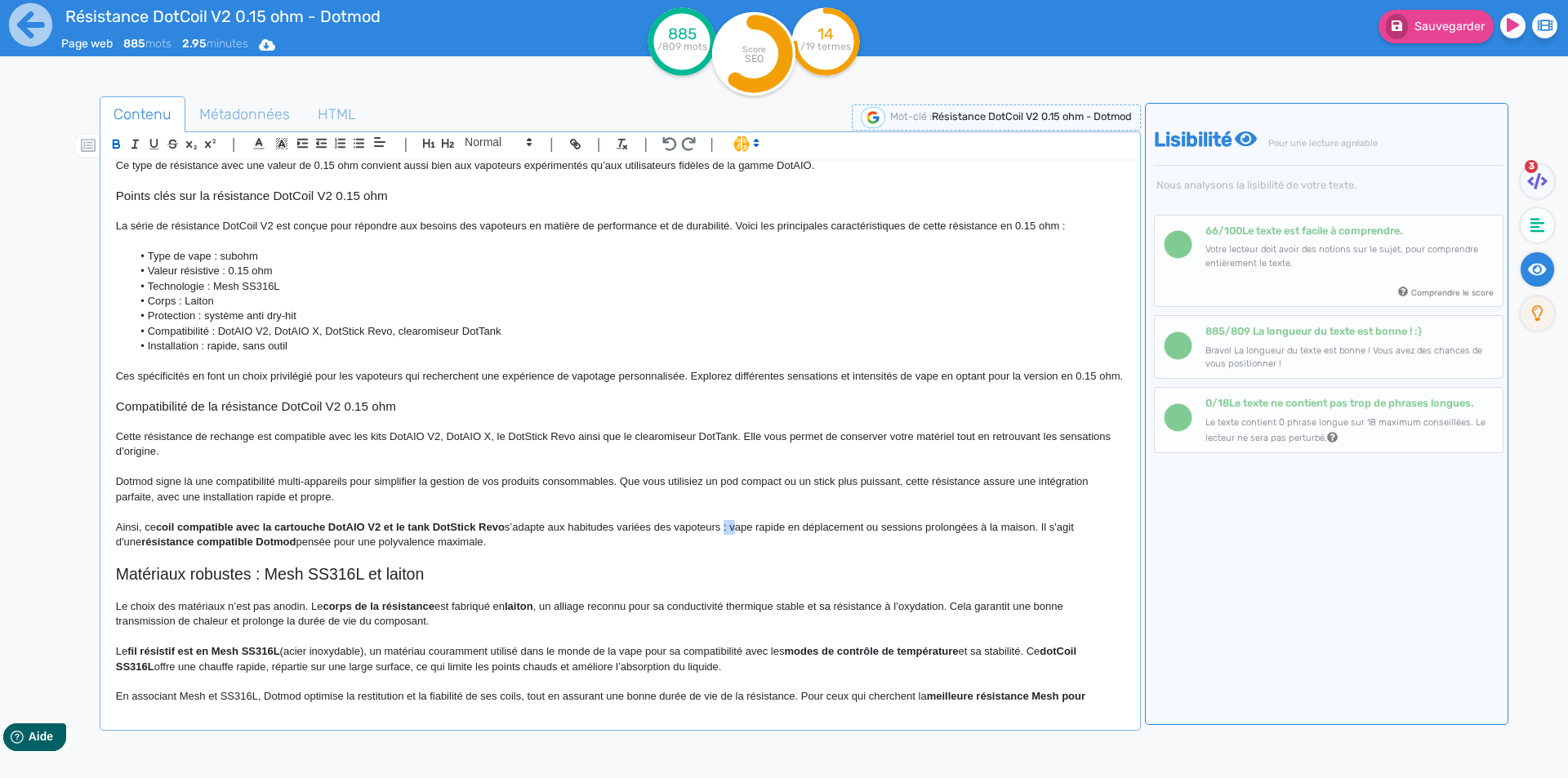
click at [726, 543] on p "Ainsi, ce coil compatible avec la cartouche DotAIO V2 et le tank DotStick Revo …" at bounding box center [620, 534] width 1009 height 30
click at [165, 534] on strong "coil compatible avec la cartouche DotAIO V2 et le tank DotStick Revo" at bounding box center [330, 526] width 348 height 12
drag, startPoint x: 165, startPoint y: 543, endPoint x: 484, endPoint y: 543, distance: 319.0
click at [712, 540] on p "Ainsi, ce coil compatible avec la cartouche DotAIO V2 et le tank DotStick Revo …" at bounding box center [620, 534] width 1009 height 30
drag, startPoint x: 712, startPoint y: 540, endPoint x: 1012, endPoint y: 545, distance: 300.0
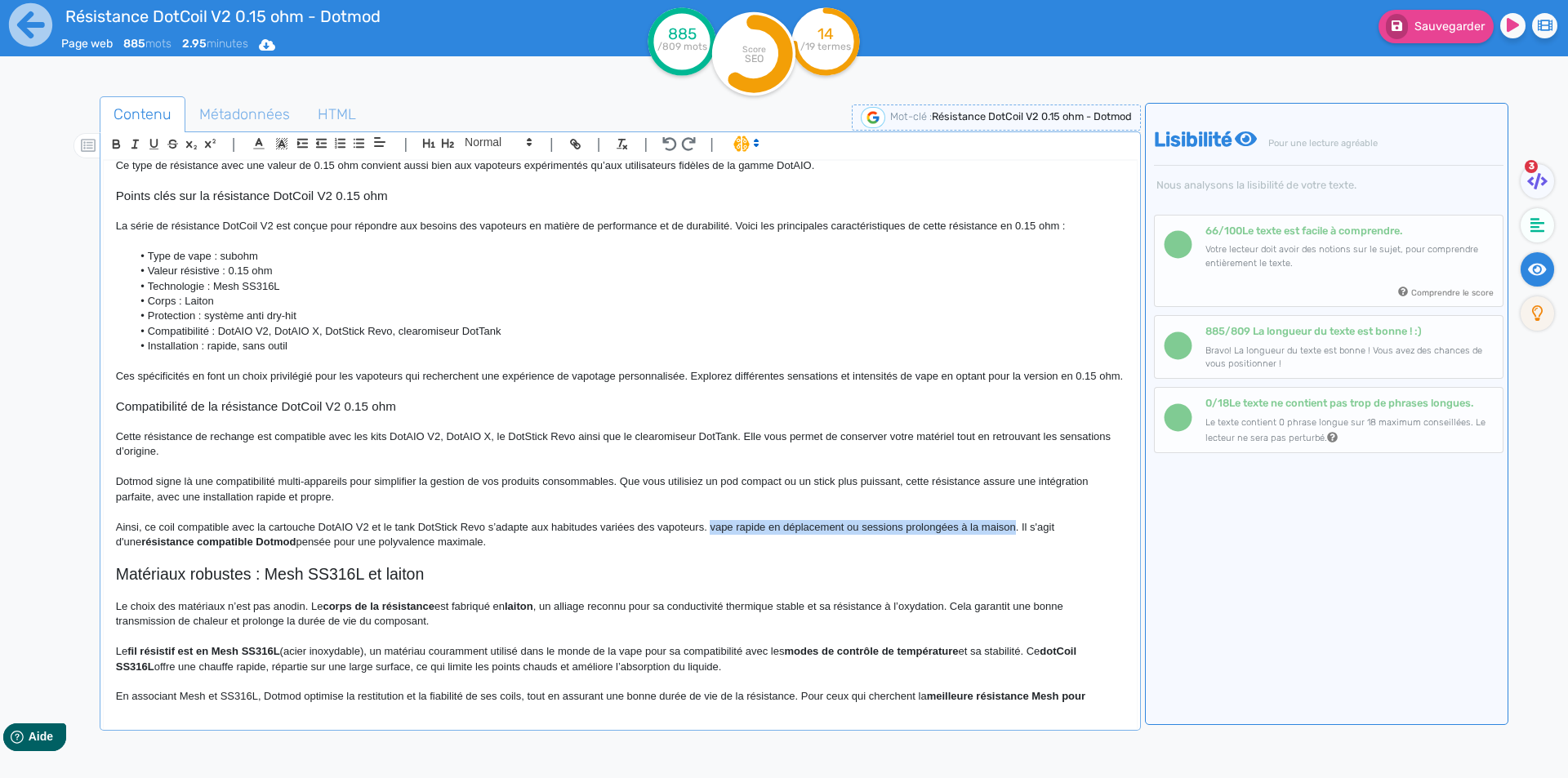
click at [1012, 545] on p "Ainsi, ce coil compatible avec la cartouche DotAIO V2 et le tank DotStick Revo …" at bounding box center [620, 534] width 1009 height 30
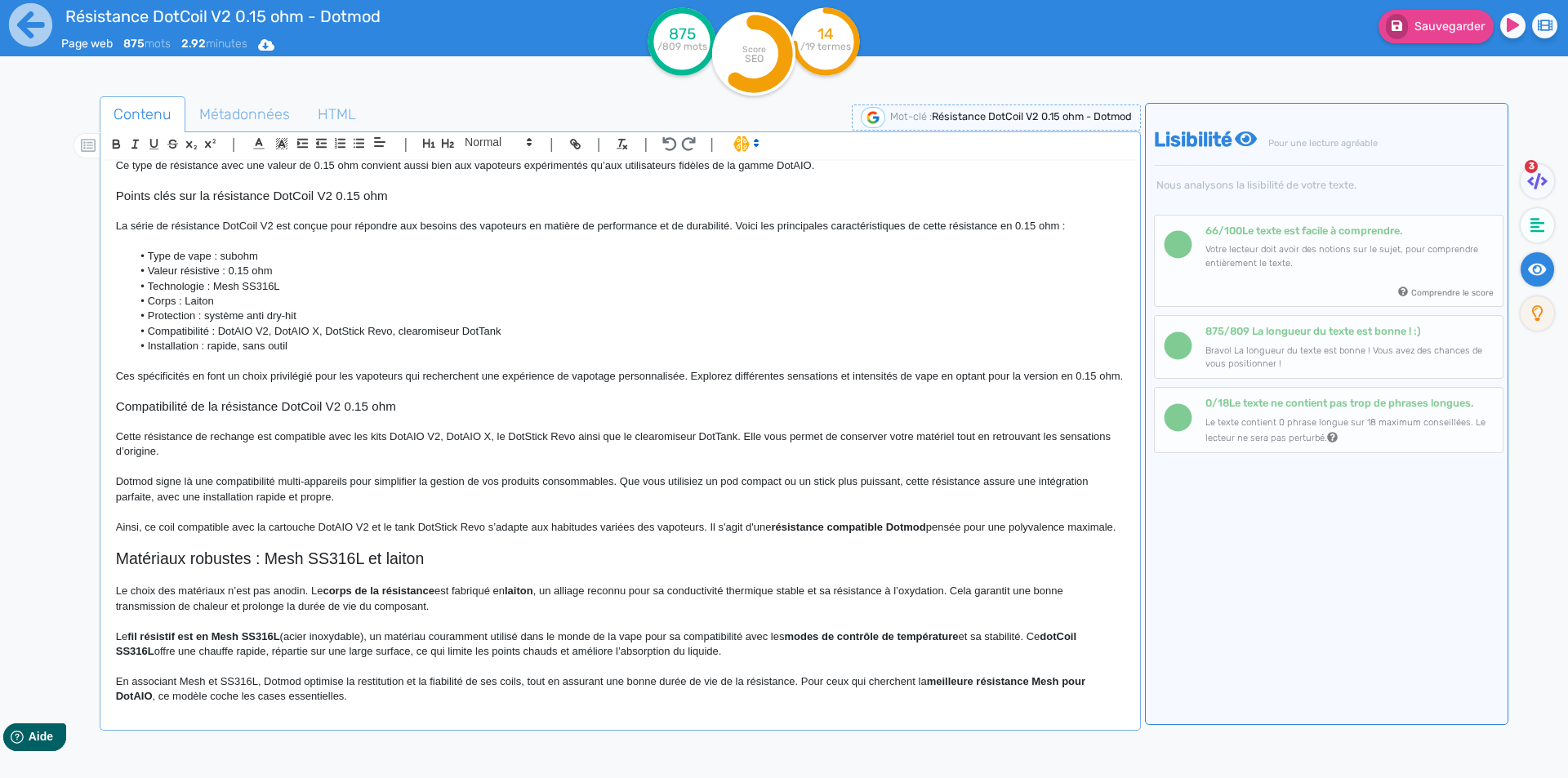
click at [778, 534] on strong "résistance compatible Dotmod" at bounding box center [847, 526] width 154 height 12
drag, startPoint x: 778, startPoint y: 543, endPoint x: 846, endPoint y: 543, distance: 68.0
click at [846, 534] on strong "résistance compatible Dotmod" at bounding box center [847, 526] width 154 height 12
click at [710, 534] on p "Ainsi, ce coil compatible avec la cartouche DotAIO V2 et le tank DotStick Revo …" at bounding box center [620, 527] width 1009 height 15
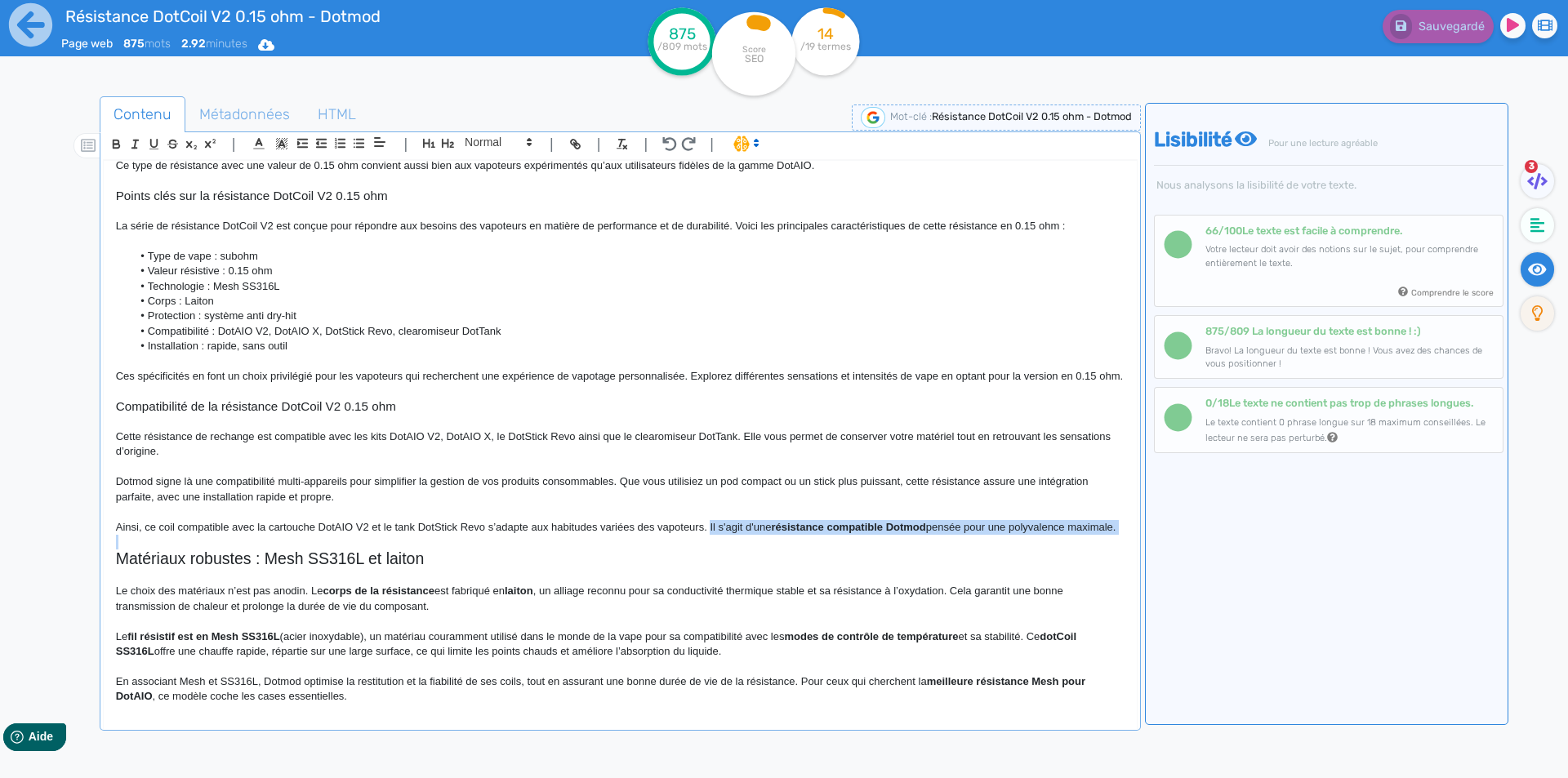
drag, startPoint x: 710, startPoint y: 539, endPoint x: 708, endPoint y: 559, distance: 20.1
click at [708, 534] on p "Ainsi, ce coil compatible avec la cartouche DotAIO V2 et le tank DotStick Revo …" at bounding box center [620, 527] width 1009 height 15
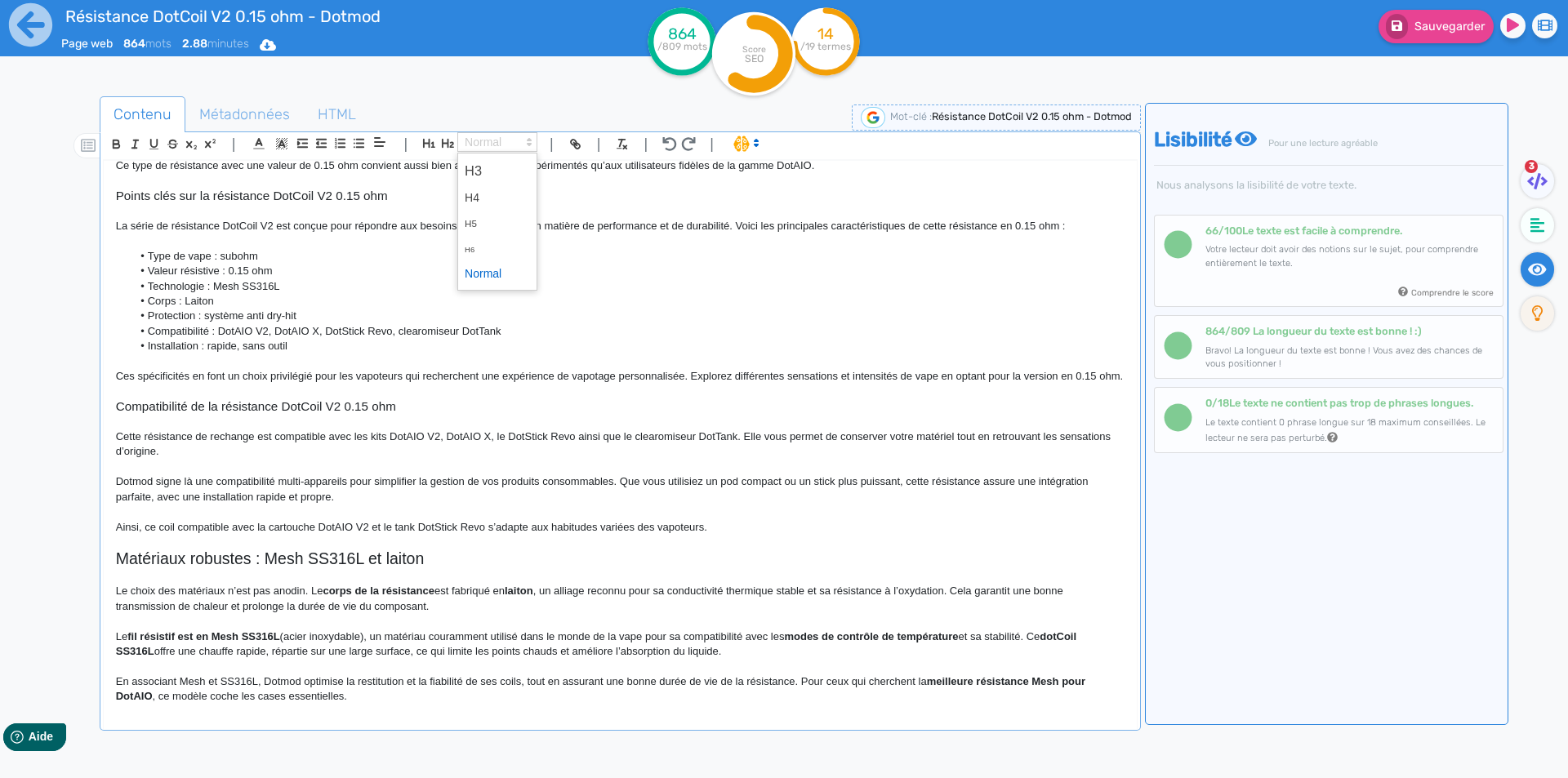
click at [488, 147] on span at bounding box center [497, 141] width 80 height 19
click at [483, 275] on span at bounding box center [497, 275] width 66 height 26
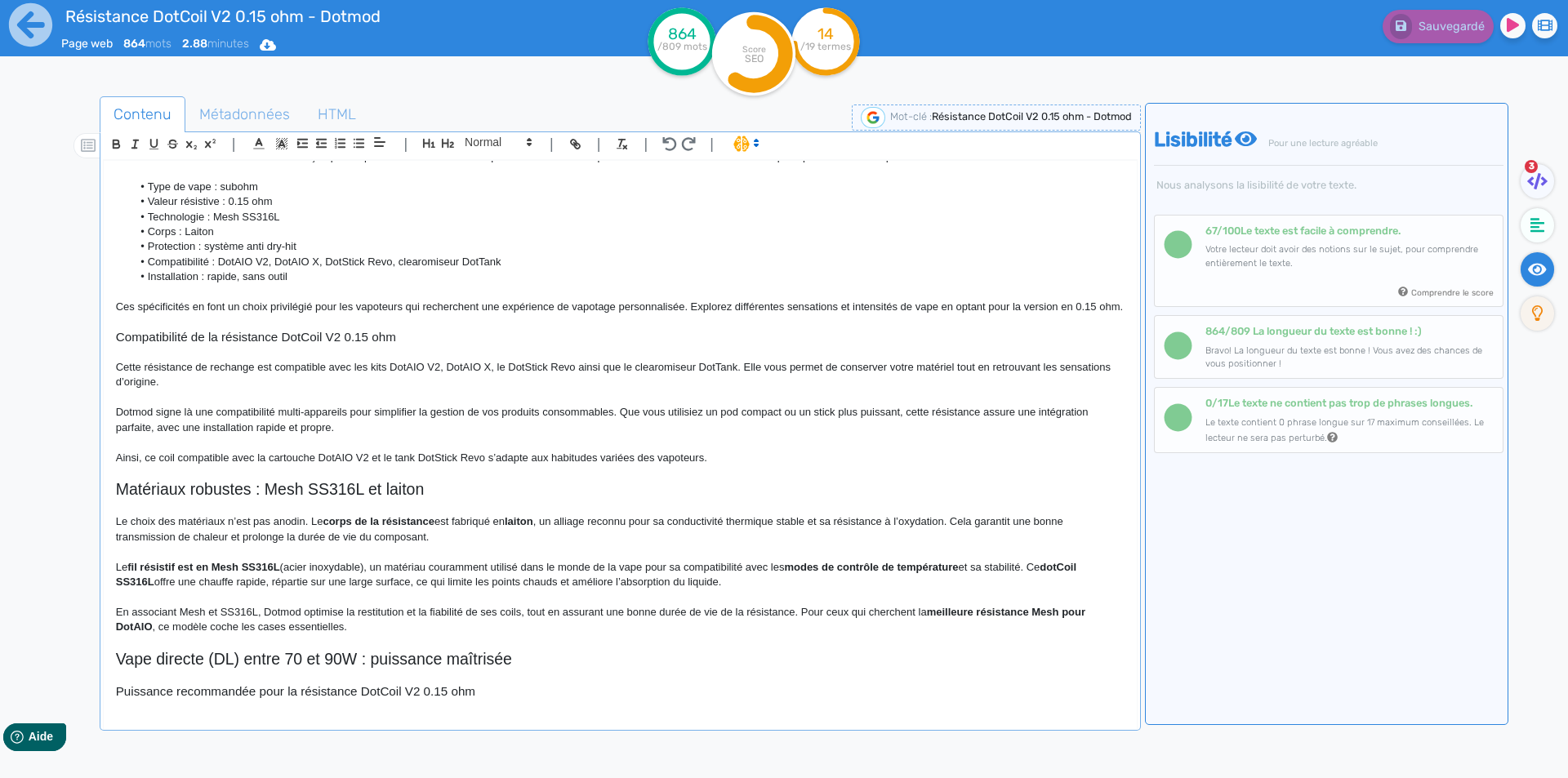
scroll to position [490, 0]
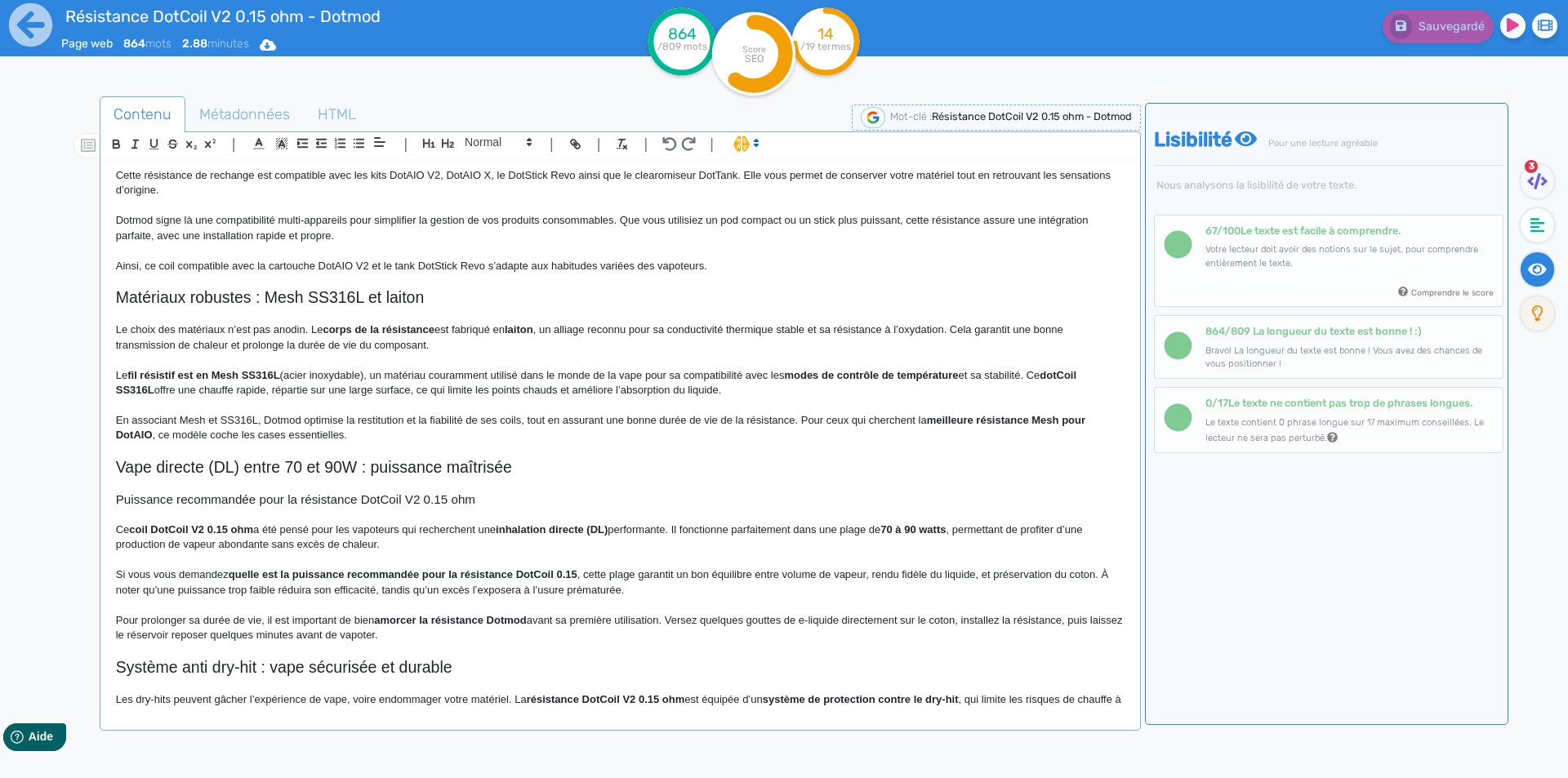
click at [357, 443] on p "En associant Mesh et SS316L, Dotmod optimise la restitution et la fiabilité de …" at bounding box center [620, 428] width 1009 height 30
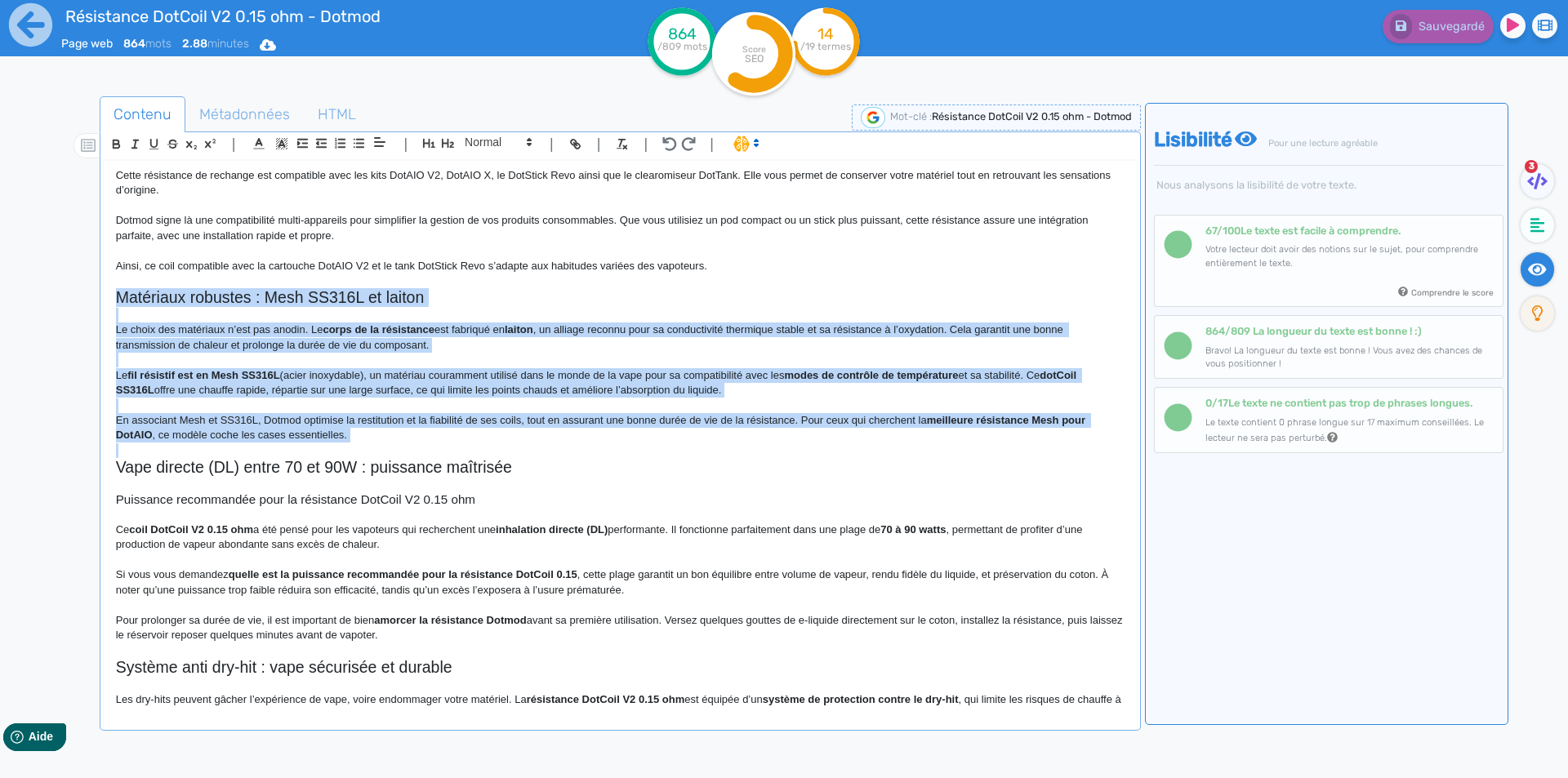
drag, startPoint x: 357, startPoint y: 450, endPoint x: 92, endPoint y: 314, distance: 297.9
click at [89, 316] on div "Contenu Métadonnées HTML | | H3 H4 H5 H6 Normal | | | | Résistance DotCoil V2 0…" at bounding box center [807, 486] width 1521 height 789
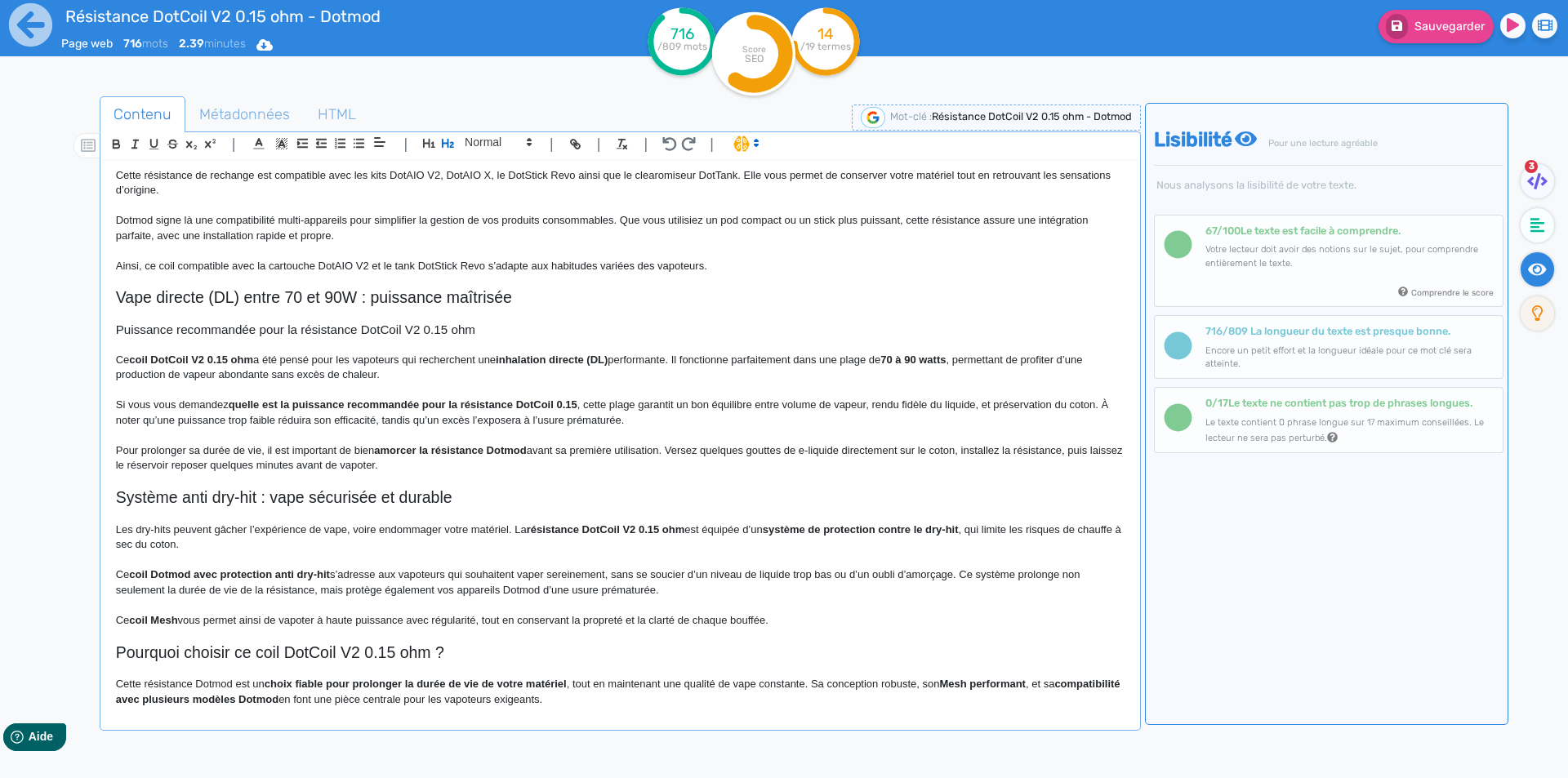
click at [138, 307] on h2 "Vape directe (DL) entre 70 et 90W : puissance maîtrisée" at bounding box center [620, 297] width 1009 height 19
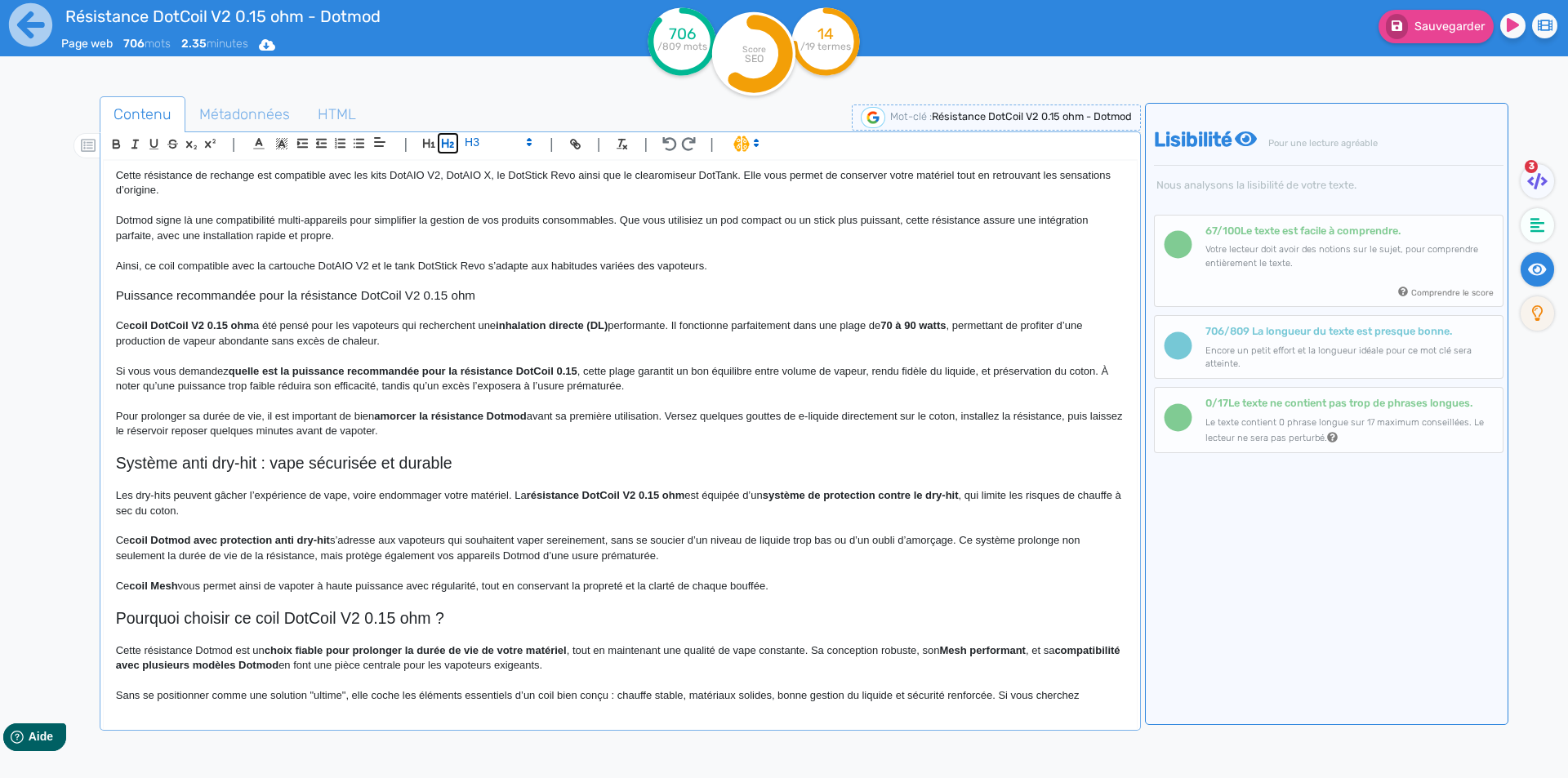
click at [448, 142] on icon "button" at bounding box center [447, 143] width 12 height 9
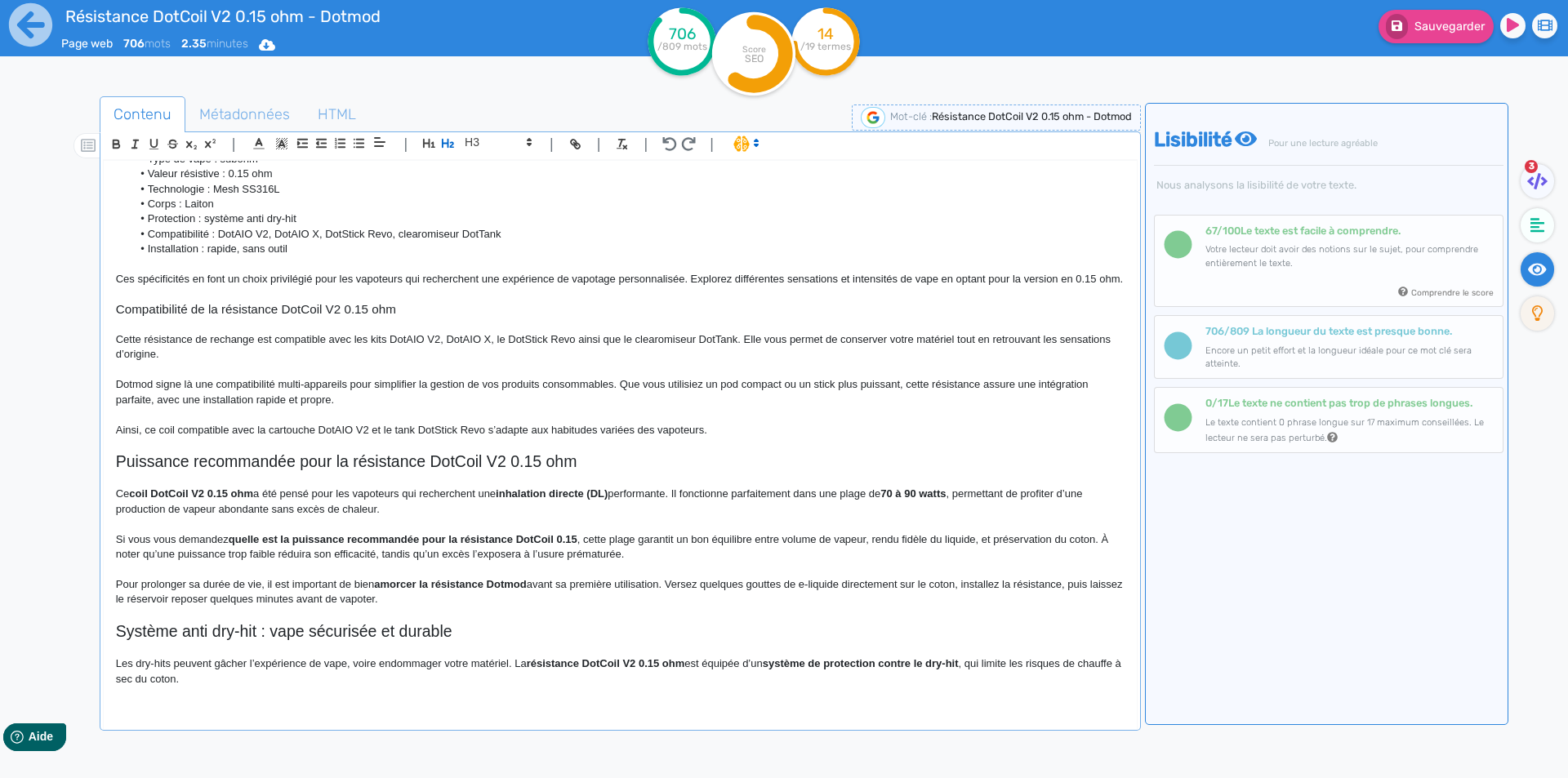
scroll to position [327, 0]
click at [149, 499] on strong "coil DotCoil V2 0.15 ohm" at bounding box center [191, 493] width 124 height 12
click at [150, 499] on strong "coil DotCoil V2 0.15 ohm" at bounding box center [191, 493] width 124 height 12
drag, startPoint x: 202, startPoint y: 510, endPoint x: 175, endPoint y: 507, distance: 27.2
click at [190, 499] on strong "coil DotCoil V2 0.15 ohm" at bounding box center [191, 493] width 124 height 12
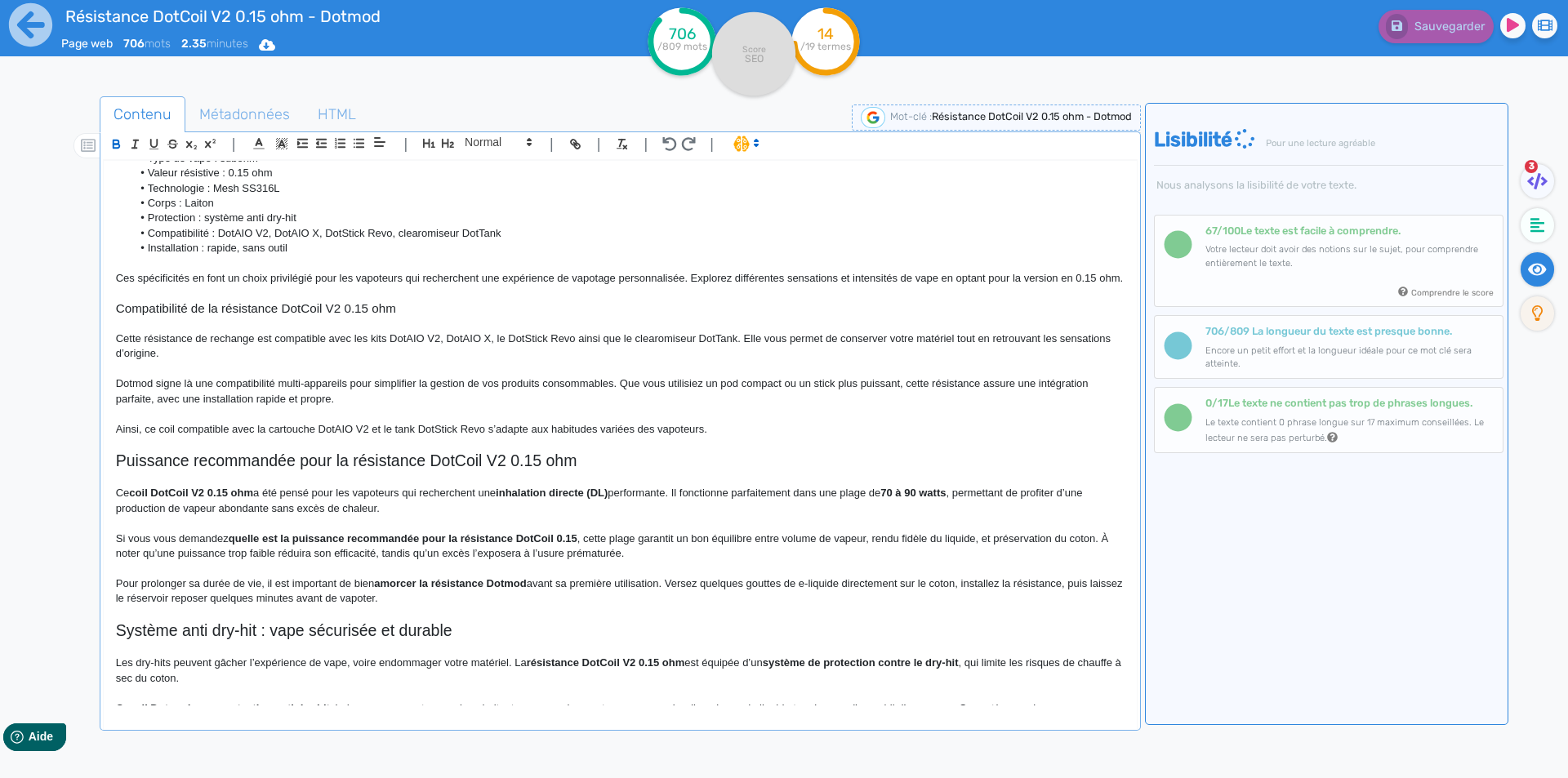
click at [174, 499] on strong "coil DotCoil V2 0.15 ohm" at bounding box center [191, 493] width 124 height 12
drag, startPoint x: 174, startPoint y: 506, endPoint x: 239, endPoint y: 506, distance: 65.0
click at [239, 506] on p "Ce coil DotCoil V2 0.15 ohm a été pensé pour les vapoteurs qui recherchent une …" at bounding box center [620, 501] width 1009 height 30
click at [348, 516] on p "Ce coil DotCoil V2 0.15 ohm a été pensé pour les vapoteurs qui recherchent une …" at bounding box center [620, 501] width 1009 height 30
click at [513, 499] on strong "inhalation directe (DL)" at bounding box center [546, 493] width 112 height 12
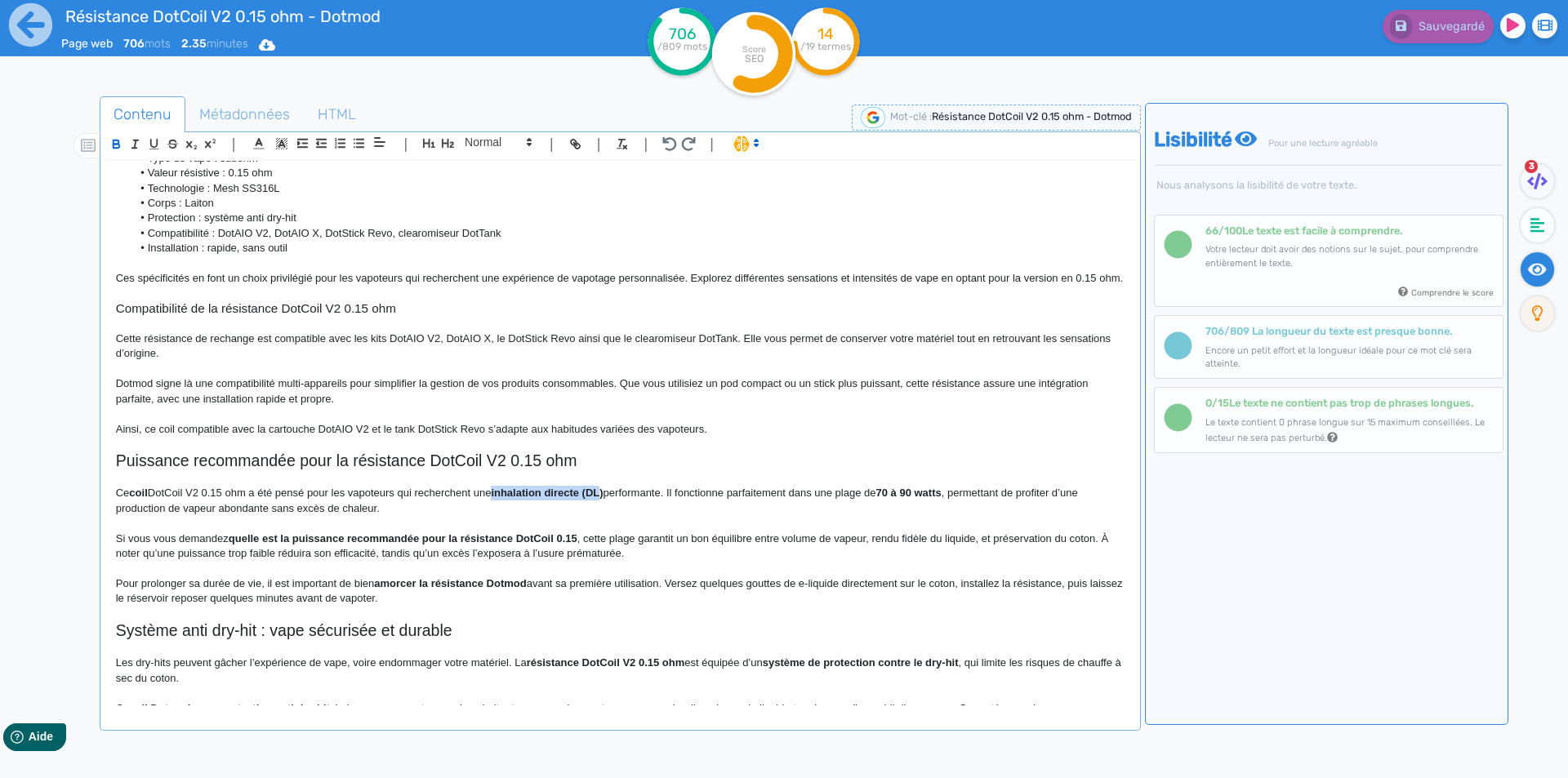
drag, startPoint x: 513, startPoint y: 510, endPoint x: 603, endPoint y: 507, distance: 90.0
click at [603, 499] on strong "inhalation directe (DL)" at bounding box center [546, 493] width 112 height 12
click at [606, 507] on p "Ce coil DotCoil V2 0.15 ohm a été pensé pour les vapoteurs qui recherchent une …" at bounding box center [620, 501] width 1009 height 30
drag, startPoint x: 606, startPoint y: 507, endPoint x: 597, endPoint y: 507, distance: 9.0
click at [597, 507] on p "Ce coil DotCoil V2 0.15 ohm a été pensé pour les vapoteurs qui recherchent une …" at bounding box center [620, 501] width 1009 height 30
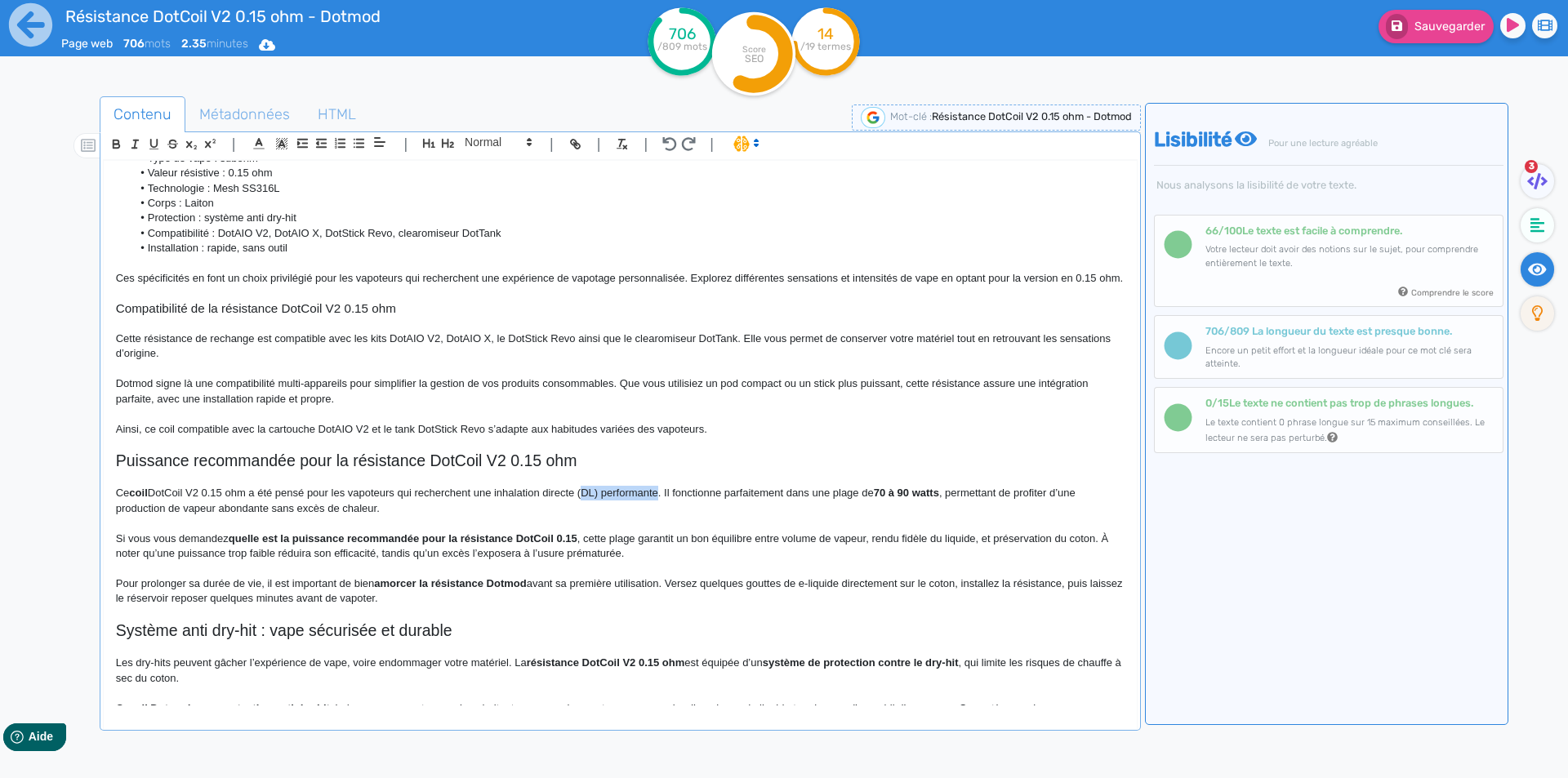
click at [597, 507] on p "Ce coil DotCoil V2 0.15 ohm a été pensé pour les vapoteurs qui recherchent une …" at bounding box center [620, 501] width 1009 height 30
click at [733, 506] on p "Ce coil DotCoil V2 0.15 ohm a été pensé pour les vapoteurs qui recherchent une …" at bounding box center [620, 501] width 1009 height 30
click at [795, 508] on p "Ce coil DotCoil V2 0.15 ohm a été pensé pour les vapoteurs qui recherchent une …" at bounding box center [620, 501] width 1009 height 30
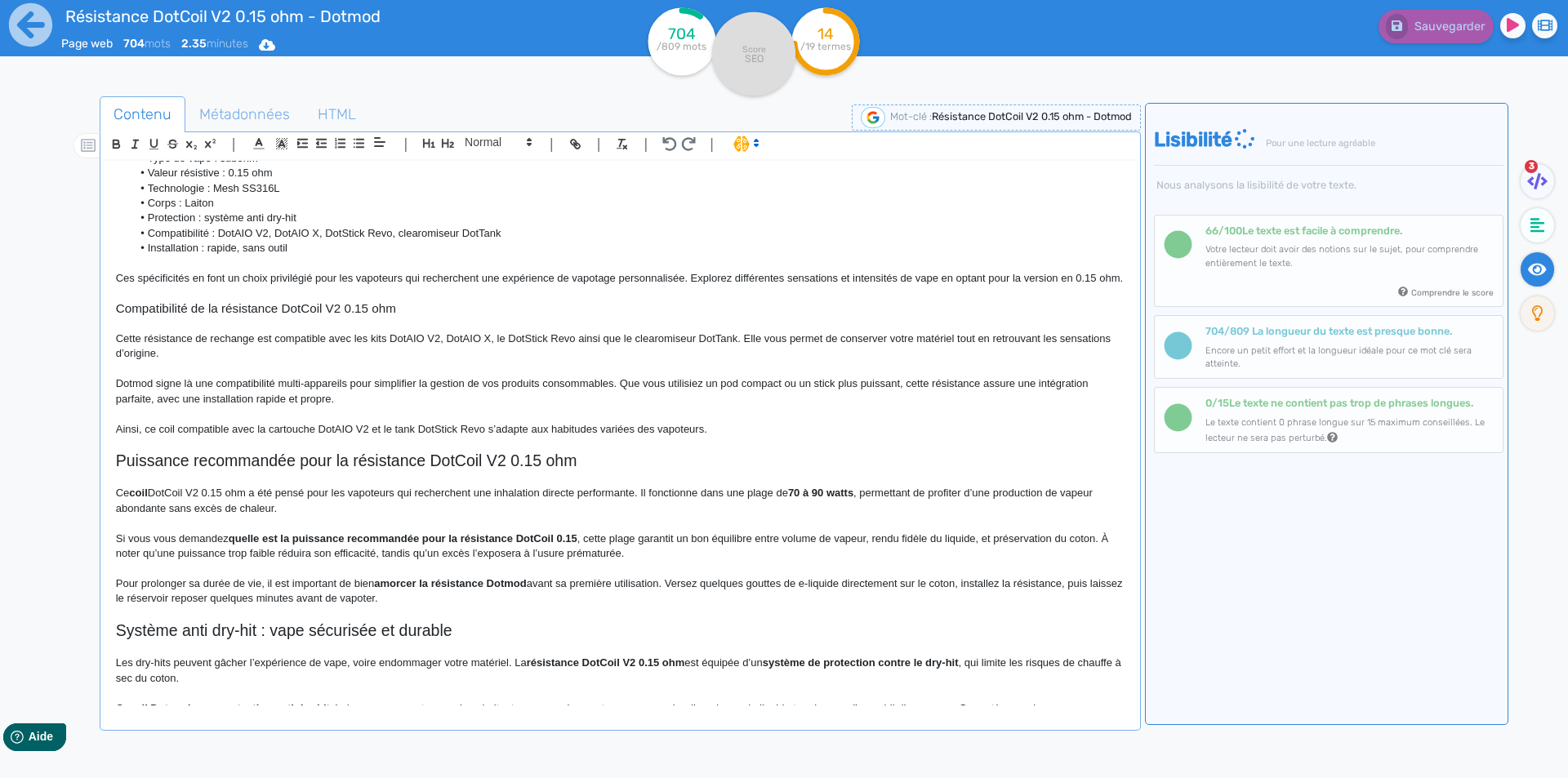
click at [762, 512] on p "Ce coil DotCoil V2 0.15 ohm a été pensé pour les vapoteurs qui recherchent une …" at bounding box center [620, 501] width 1009 height 30
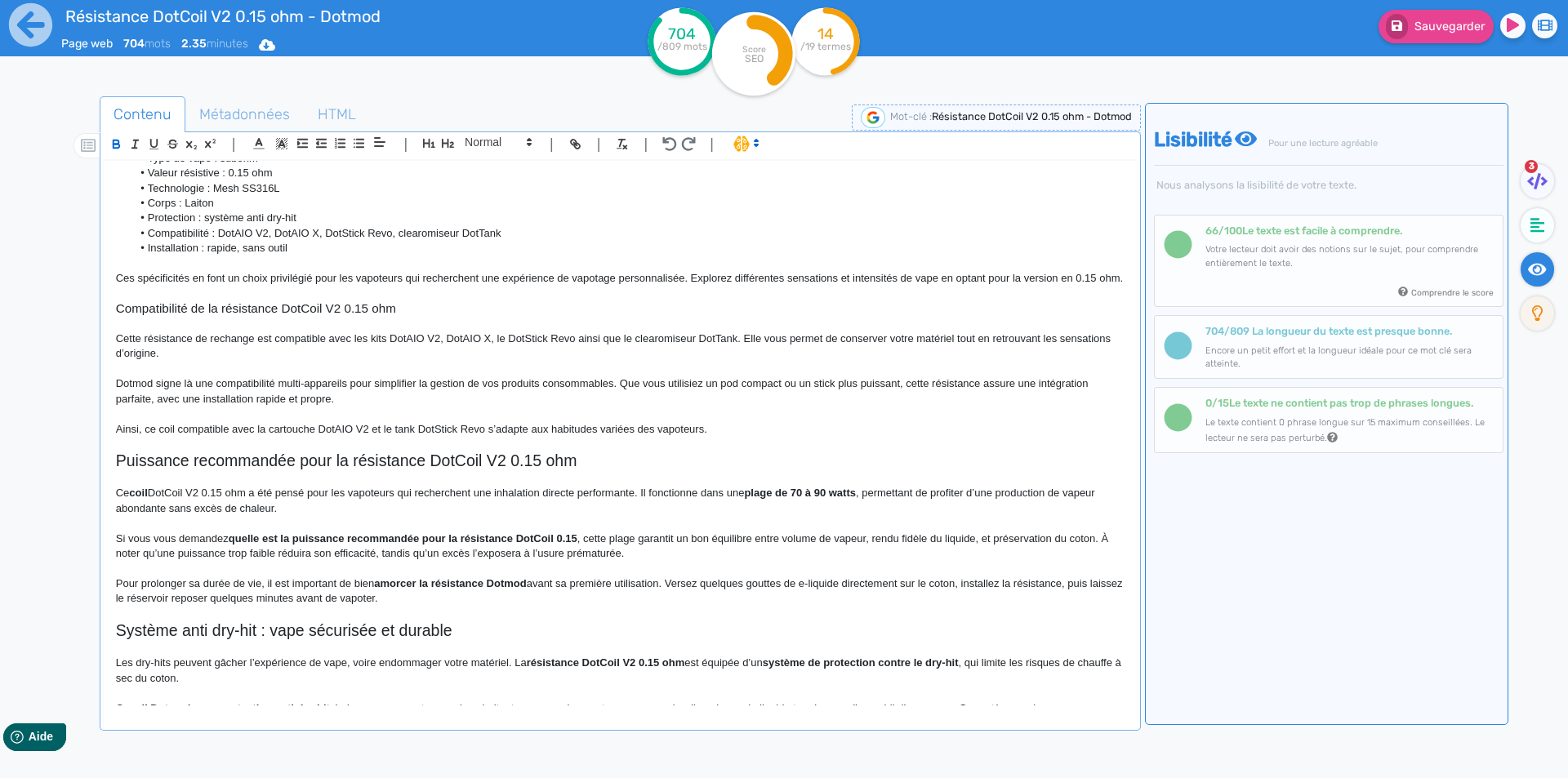
drag, startPoint x: 762, startPoint y: 512, endPoint x: 839, endPoint y: 505, distance: 77.3
click at [839, 505] on p "Ce coil DotCoil V2 0.15 ohm a été pensé pour les vapoteurs qui recherchent une …" at bounding box center [620, 501] width 1009 height 30
click at [847, 531] on p at bounding box center [620, 524] width 1009 height 15
click at [172, 516] on p "Ce coil DotCoil V2 0.15 ohm a été pensé pour les vapoteurs qui recherchent une …" at bounding box center [620, 501] width 1009 height 30
drag, startPoint x: 172, startPoint y: 527, endPoint x: 245, endPoint y: 525, distance: 73.0
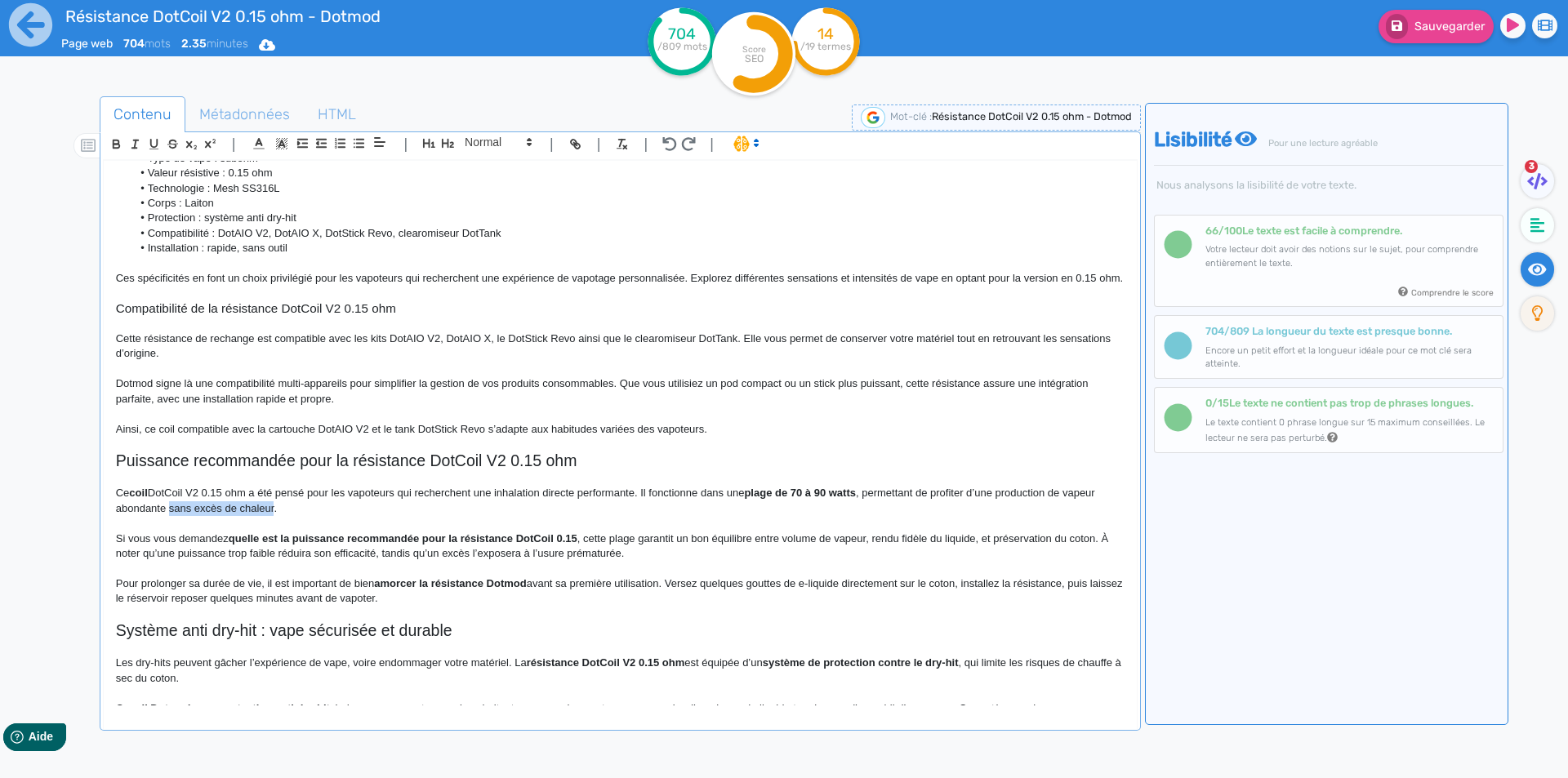
click at [245, 516] on p "Ce coil DotCoil V2 0.15 ohm a été pensé pour les vapoteurs qui recherchent une …" at bounding box center [620, 501] width 1009 height 30
click at [119, 552] on p "Si vous vous demandez quelle est la puissance recommandée pour la résistance Do…" at bounding box center [620, 546] width 1009 height 30
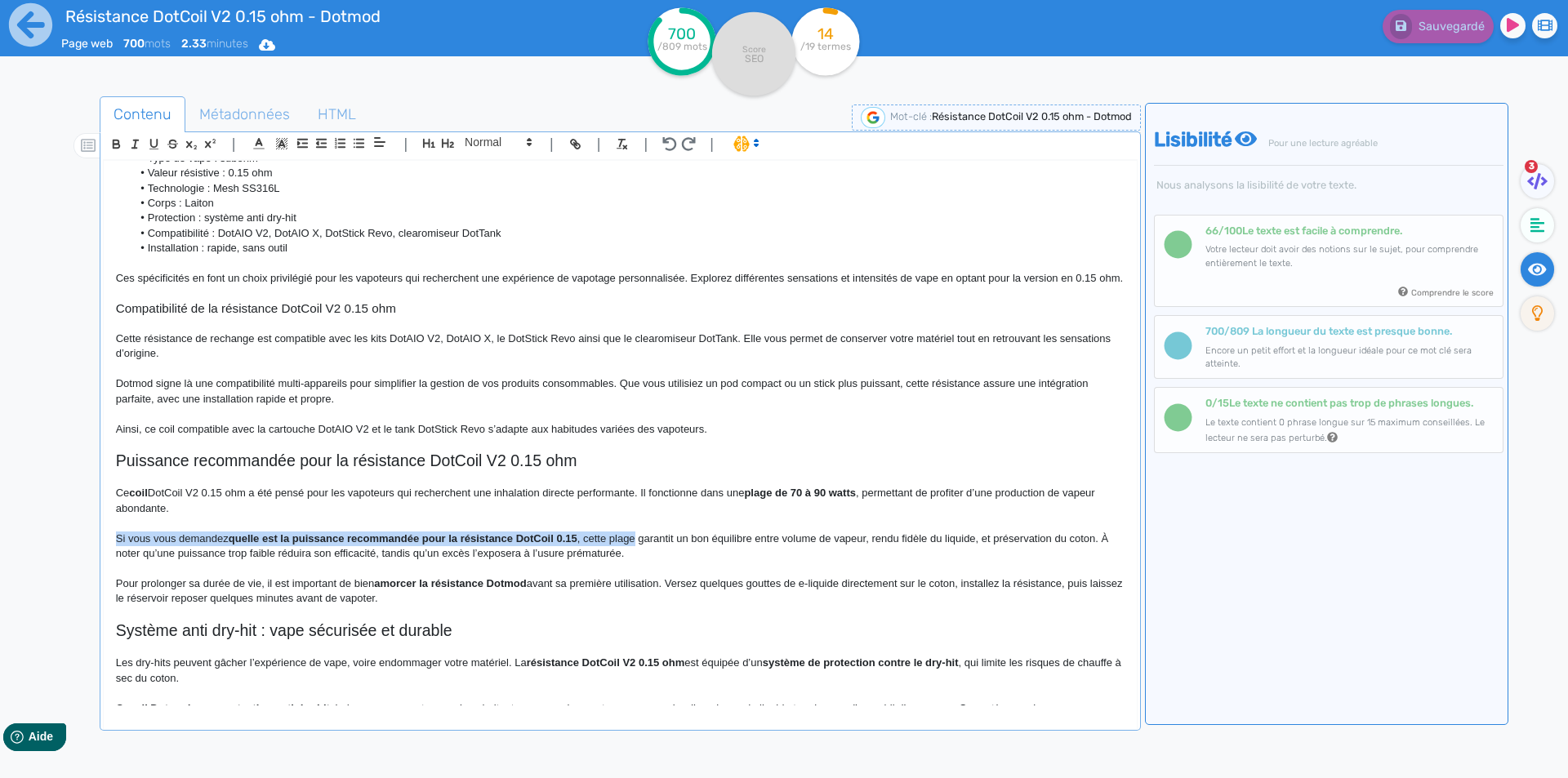
drag, startPoint x: 118, startPoint y: 552, endPoint x: 618, endPoint y: 551, distance: 500.0
click at [618, 551] on p "Si vous vous demandez quelle est la puissance recommandée pour la résistance Do…" at bounding box center [620, 546] width 1009 height 30
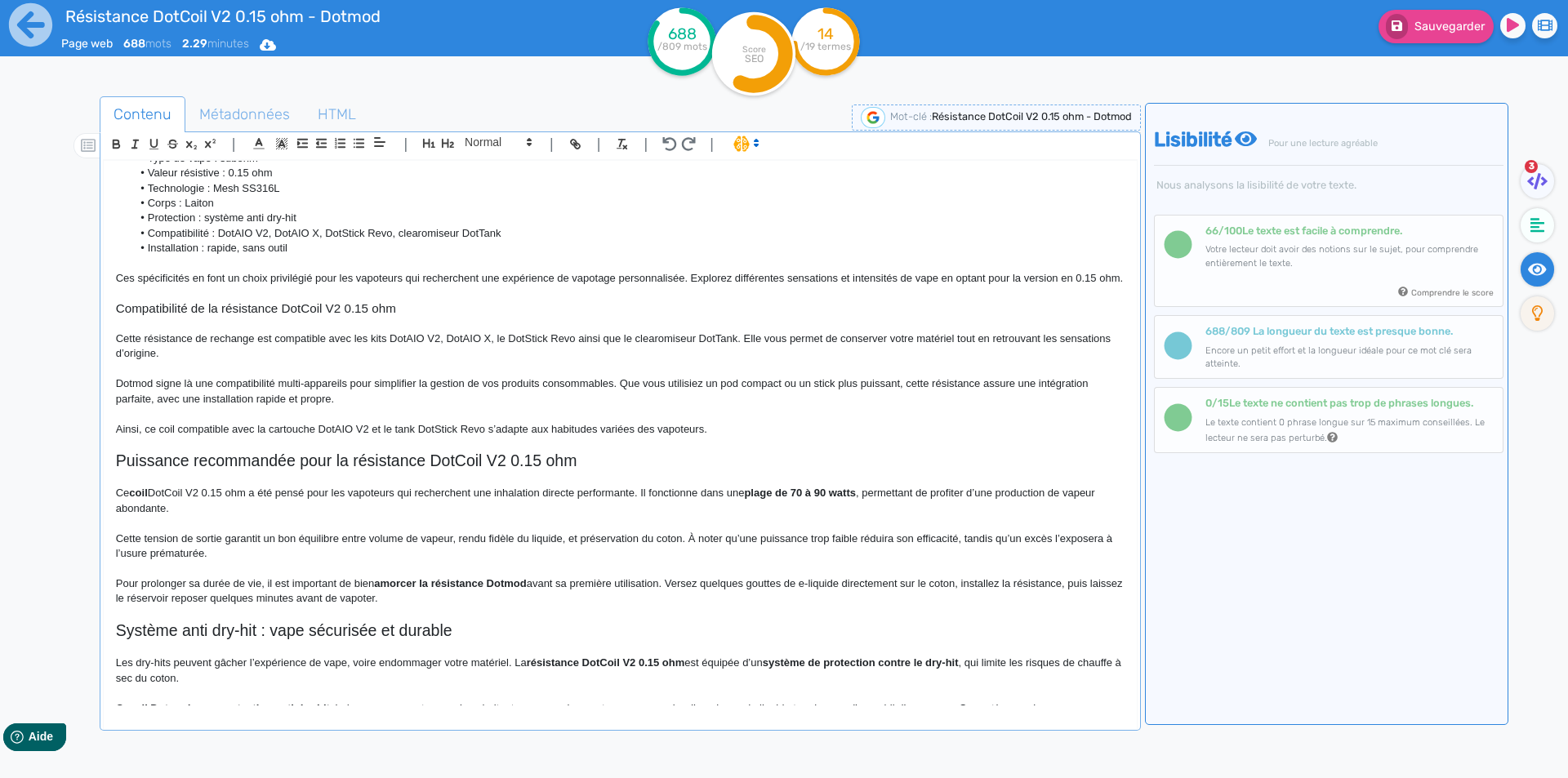
click at [492, 552] on p "Cette tension de sortie garantit un bon équilibre entre volume de vapeur, rendu…" at bounding box center [620, 546] width 1009 height 30
click at [520, 552] on p "Cette tension de sortie garantit un bon équilibre entre volume de vapeur, rendu…" at bounding box center [620, 546] width 1009 height 30
drag, startPoint x: 520, startPoint y: 552, endPoint x: 545, endPoint y: 551, distance: 25.0
click at [545, 551] on p "Cette tension de sortie garantit un bon équilibre entre volume de vapeur, rendu…" at bounding box center [620, 546] width 1009 height 30
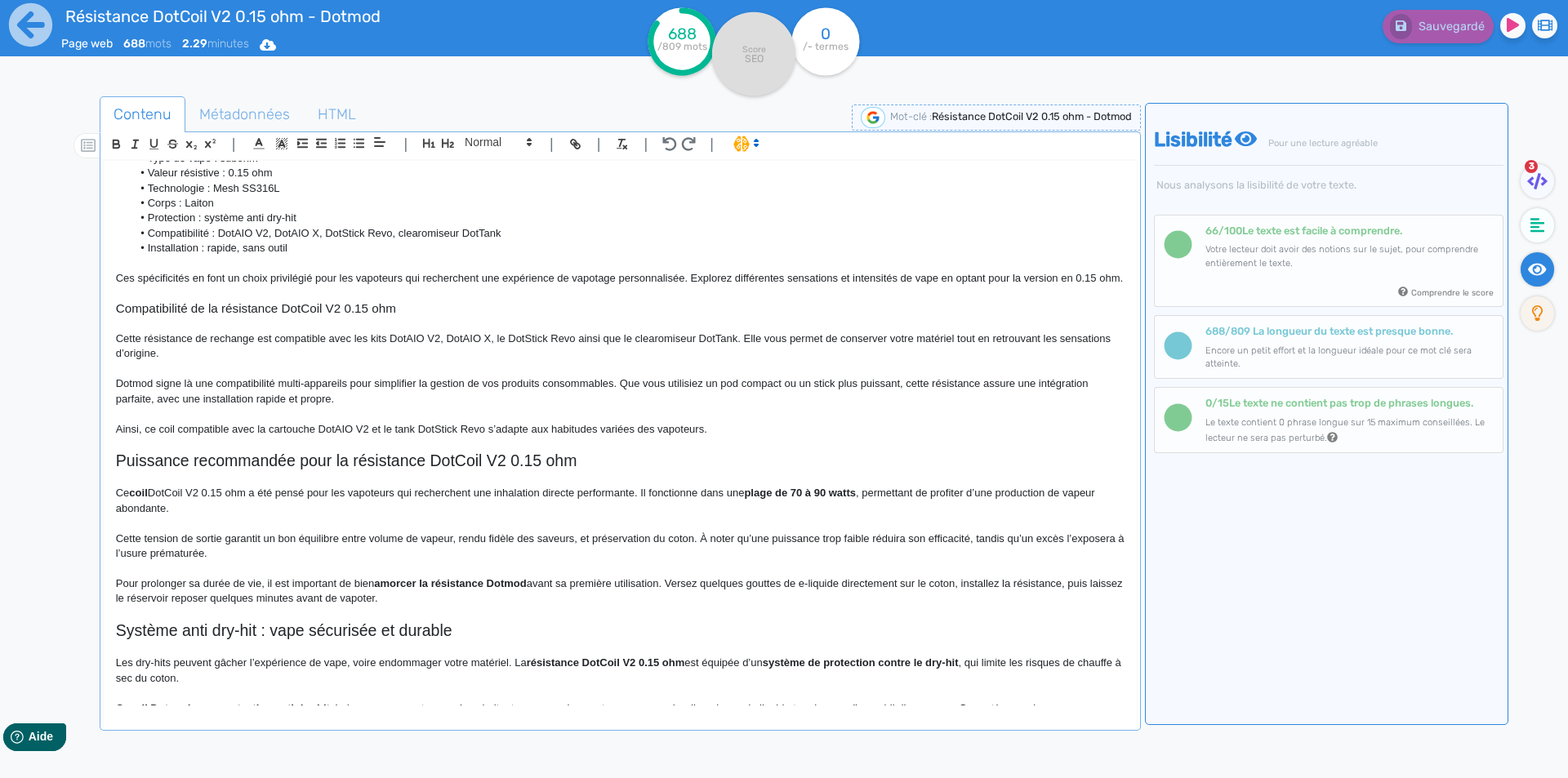
click at [176, 562] on p "Cette tension de sortie garantit un bon équilibre entre volume de vapeur, rendu…" at bounding box center [620, 546] width 1009 height 30
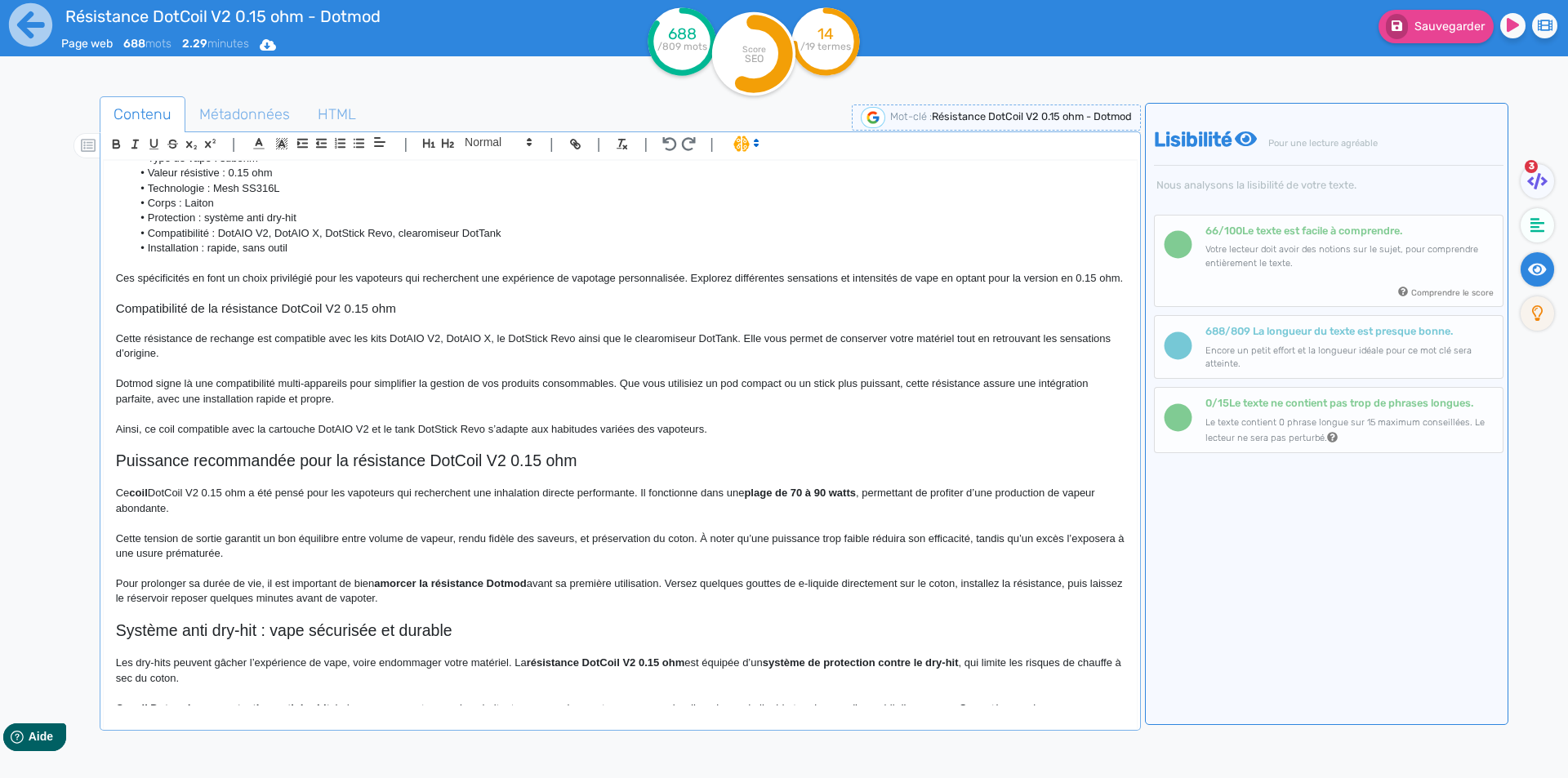
click at [400, 589] on strong "amorcer la résistance Dotmod" at bounding box center [450, 583] width 152 height 12
drag, startPoint x: 400, startPoint y: 601, endPoint x: 522, endPoint y: 600, distance: 122.0
click at [522, 589] on strong "amorcer la résistance Dotmod" at bounding box center [450, 583] width 152 height 12
click at [637, 600] on p "Pour prolonger sa durée de vie, il est important de bien amorcer la résistance …" at bounding box center [620, 591] width 1009 height 30
click at [1026, 601] on p "Pour prolonger sa durée de vie, il est important de bien amorcer la résistance …" at bounding box center [620, 591] width 1009 height 30
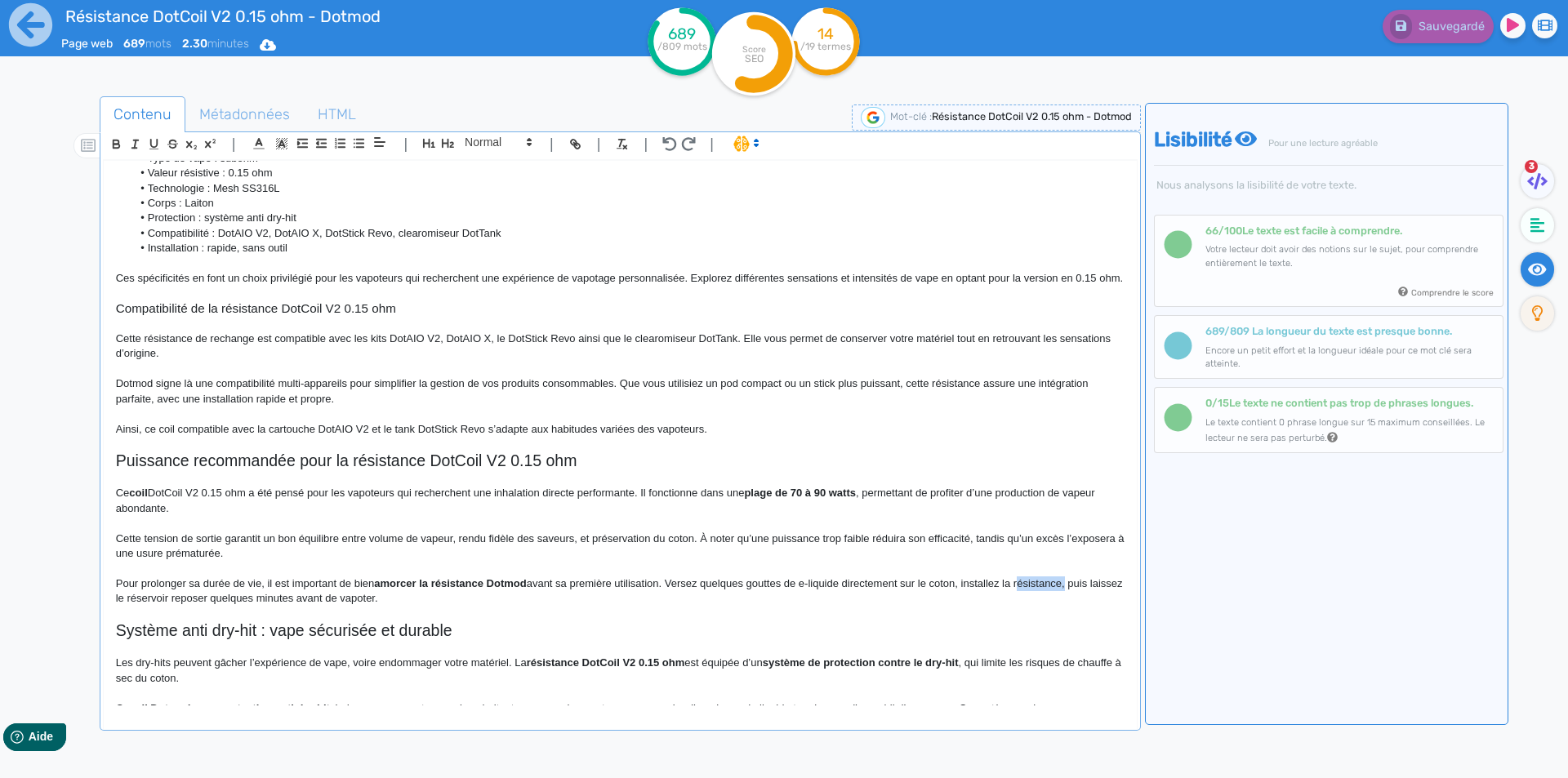
click at [1026, 601] on p "Pour prolonger sa durée de vie, il est important de bien amorcer la résistance …" at bounding box center [620, 591] width 1009 height 30
click at [1001, 595] on p "Pour prolonger sa durée de vie, il est important de bien amorcer la résistance …" at bounding box center [620, 591] width 1009 height 30
click at [1003, 596] on p "Pour prolonger sa durée de vie, il est important de bien amorcer la résistance …" at bounding box center [620, 591] width 1009 height 30
click at [1019, 599] on p "Pour prolonger sa durée de vie, il est important de bien amorcer la résistance …" at bounding box center [620, 591] width 1009 height 30
click at [268, 607] on p "Pour prolonger sa durée de vie, il est important de bien amorcer la résistance …" at bounding box center [620, 591] width 1009 height 30
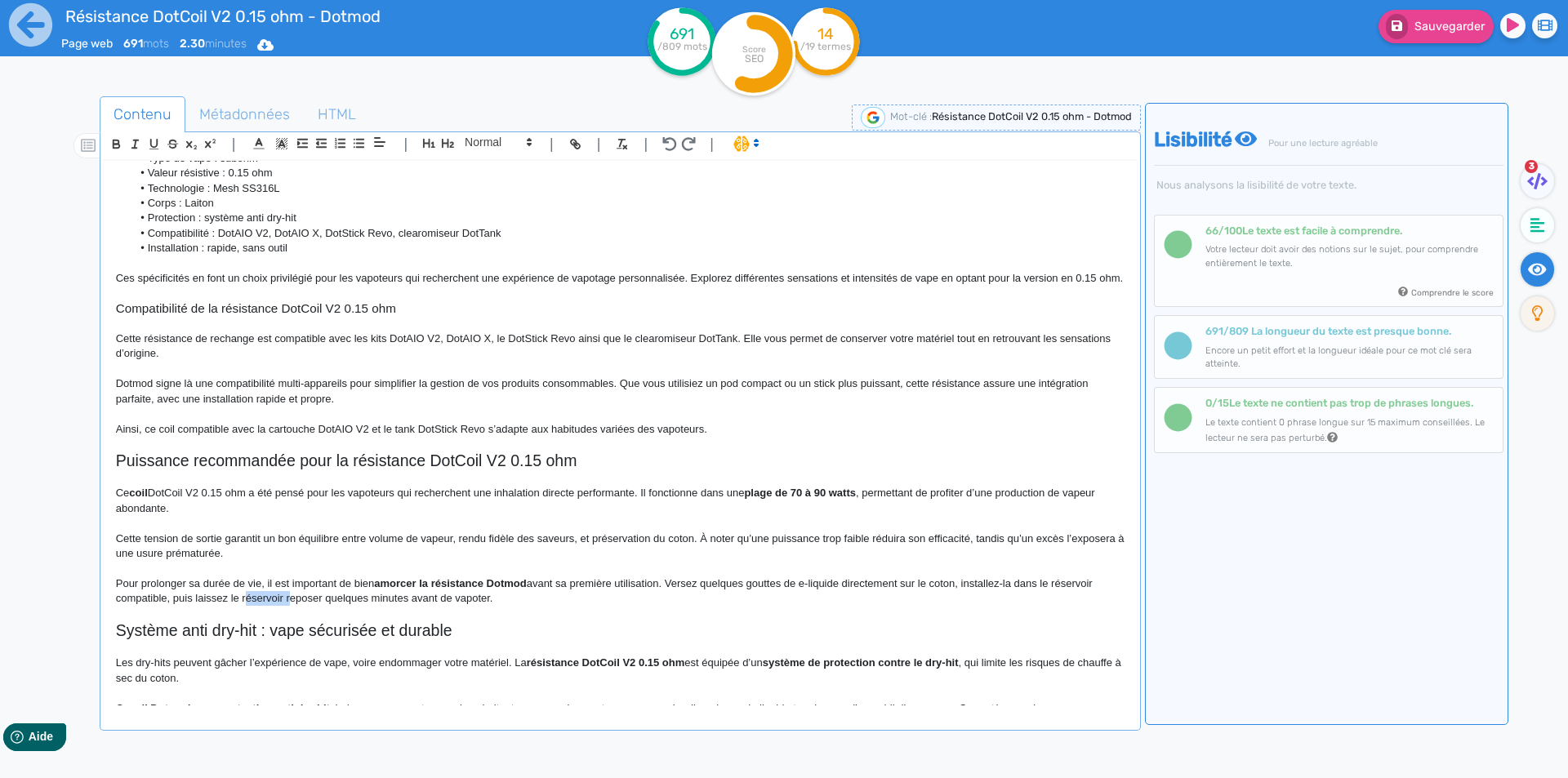
click at [268, 607] on p "Pour prolonger sa durée de vie, il est important de bien amorcer la résistance …" at bounding box center [620, 591] width 1009 height 30
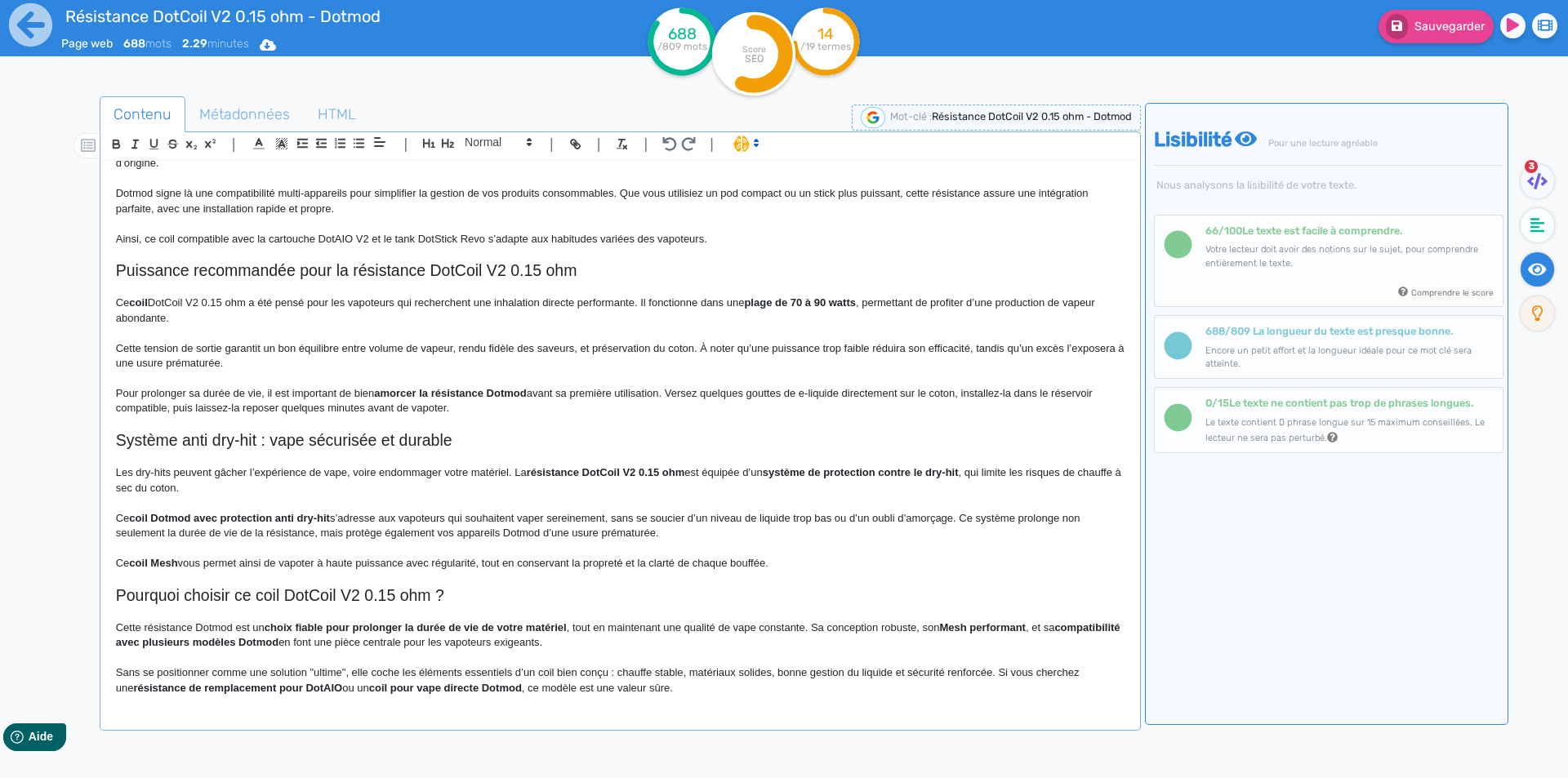
scroll to position [532, 0]
click at [138, 441] on h2 "Système anti dry-hit : vape sécurisée et durable" at bounding box center [620, 441] width 1009 height 19
click at [294, 518] on strong "coil Dotmod avec protection anti dry-hit" at bounding box center [229, 517] width 201 height 12
drag, startPoint x: 294, startPoint y: 518, endPoint x: 322, endPoint y: 518, distance: 28.0
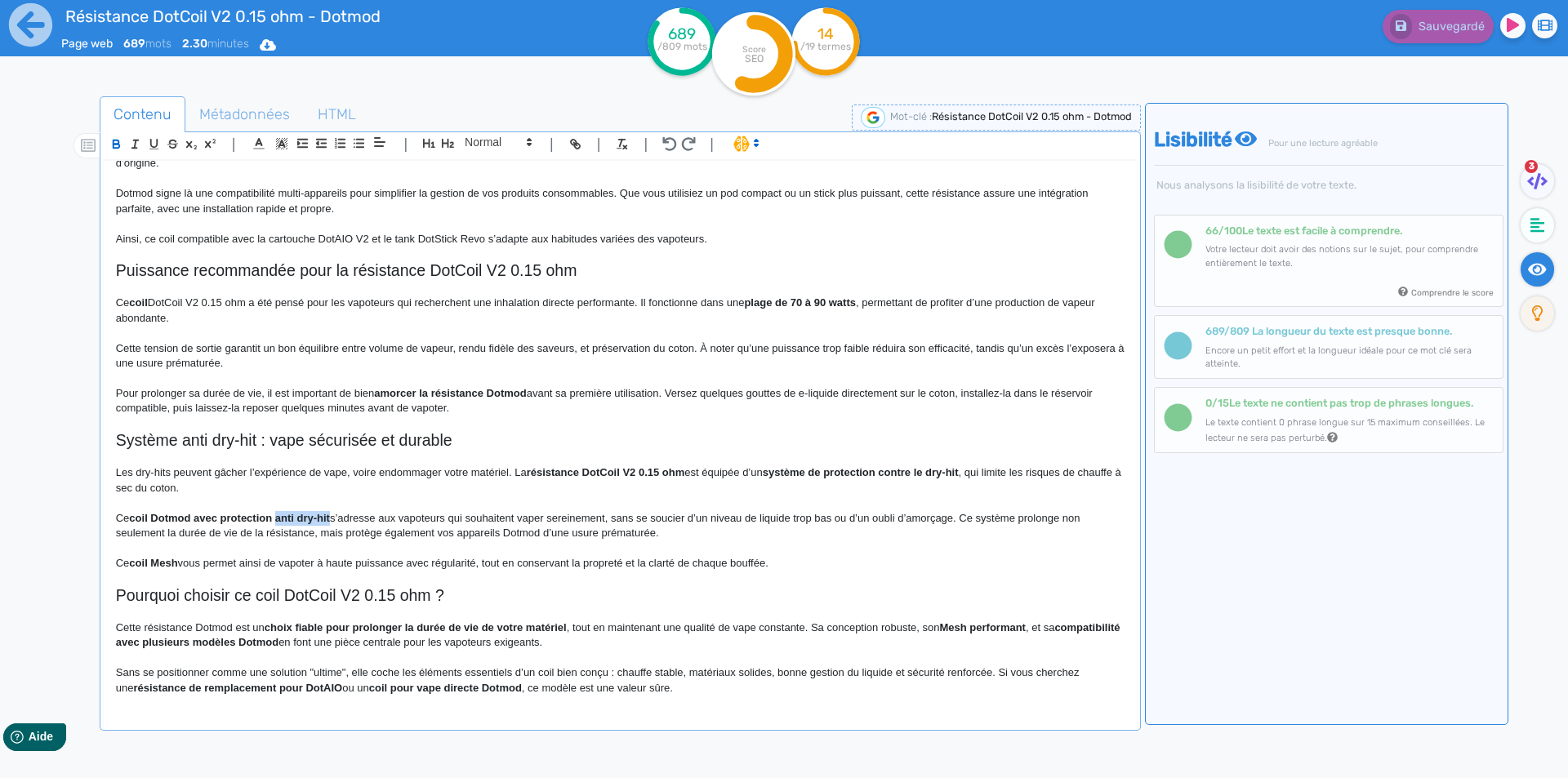
click at [322, 518] on strong "coil Dotmod avec protection anti dry-hit" at bounding box center [229, 517] width 201 height 12
click at [135, 440] on h2 "Système anti dry-hit : vape sécurisée et durable" at bounding box center [620, 441] width 1009 height 19
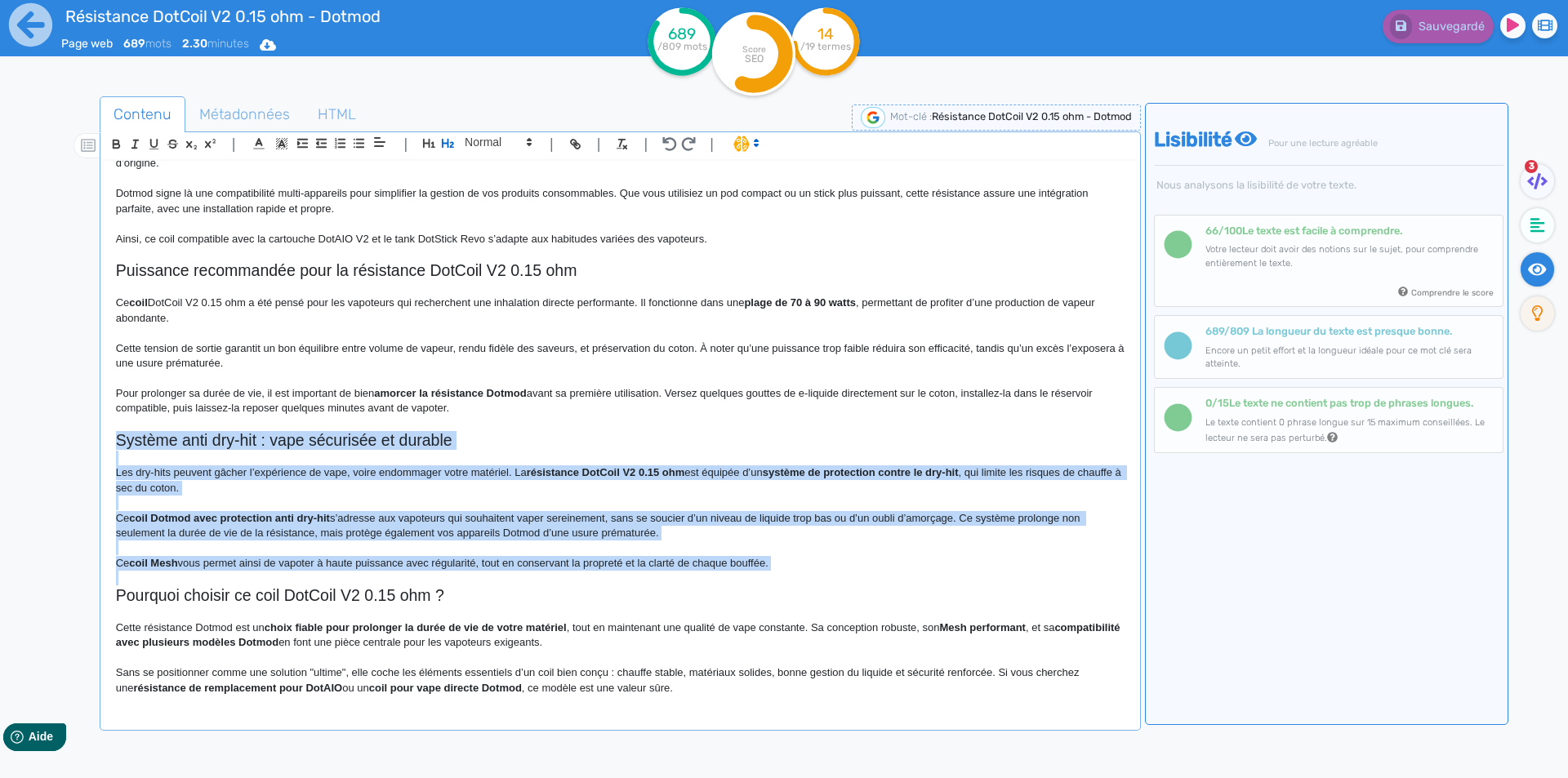
drag, startPoint x: 135, startPoint y: 440, endPoint x: 774, endPoint y: 558, distance: 649.8
click at [774, 558] on div "Résistance DotCoil V2 0.15 ohm - Dotmod Résistance DotCoil V2 0.15 ohm Dotmod L…" at bounding box center [620, 432] width 1033 height 545
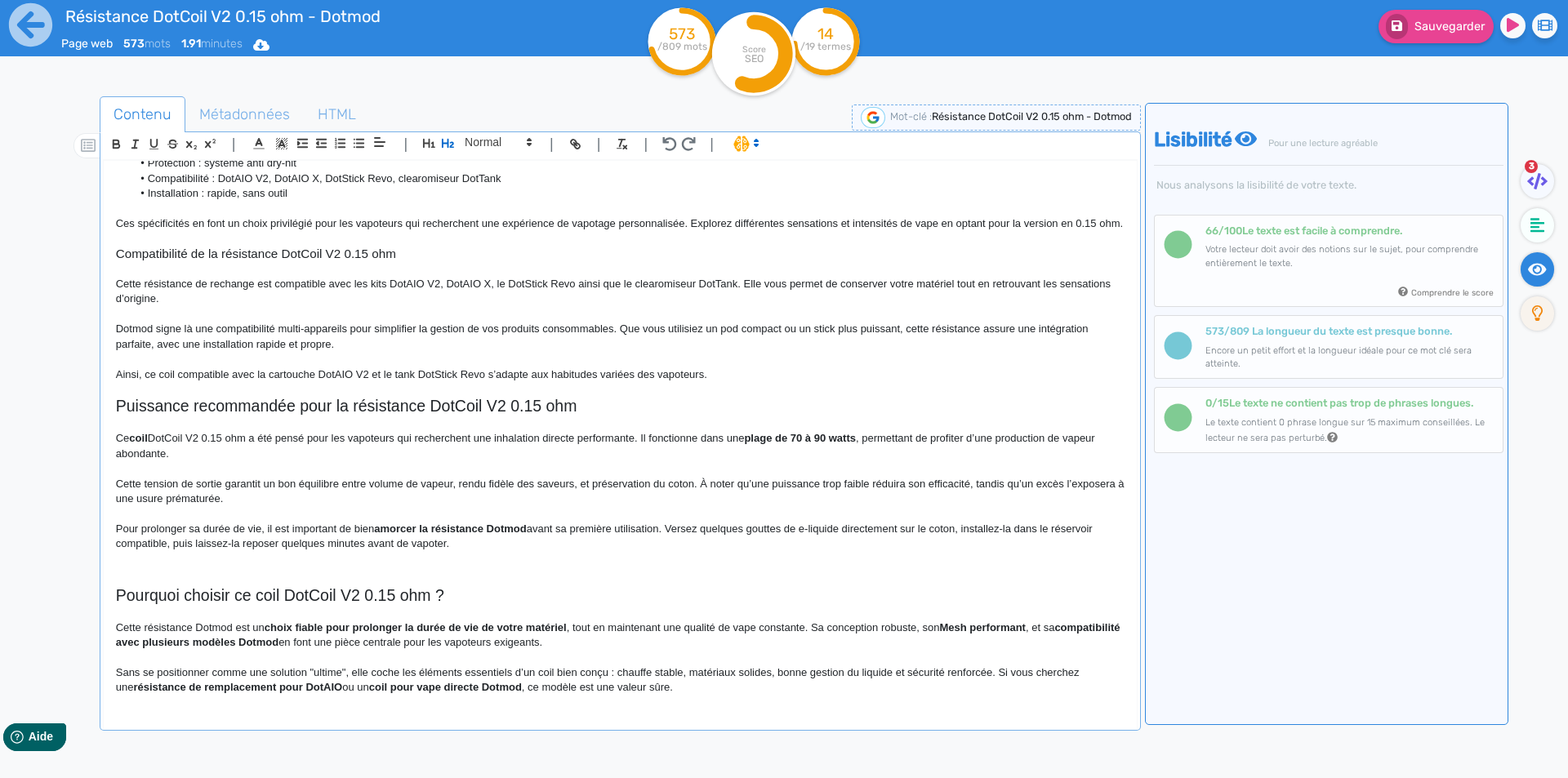
scroll to position [378, 0]
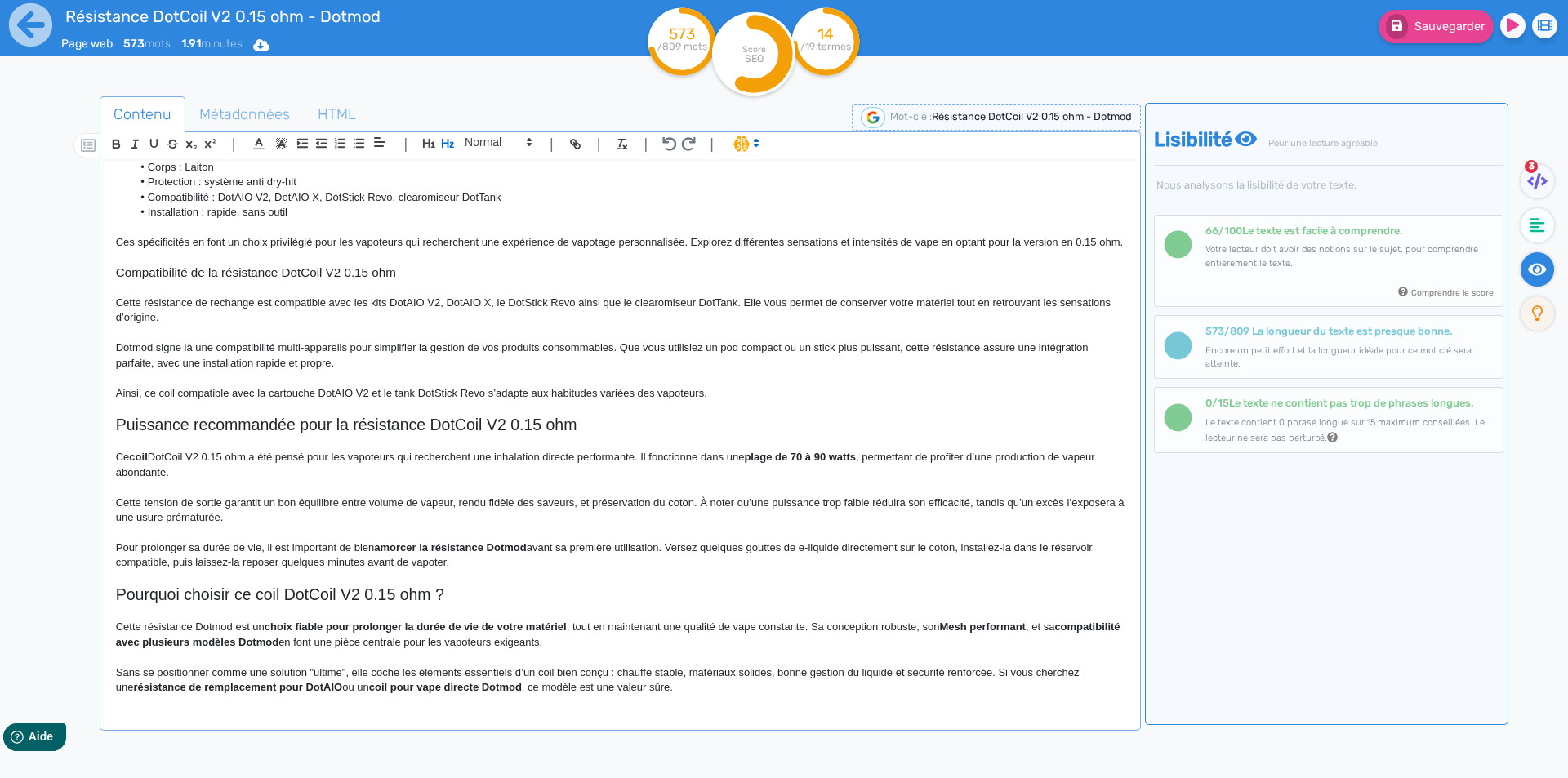
click at [457, 582] on p at bounding box center [620, 578] width 1009 height 15
click at [457, 597] on h2 "Pourquoi choisir ce coil DotCoil V2 0.15 ohm ?" at bounding box center [620, 595] width 1009 height 19
click at [269, 595] on h2 "Pourquoi choisir ce coil DotCoil V2 0.15 ohm" at bounding box center [620, 595] width 1009 height 19
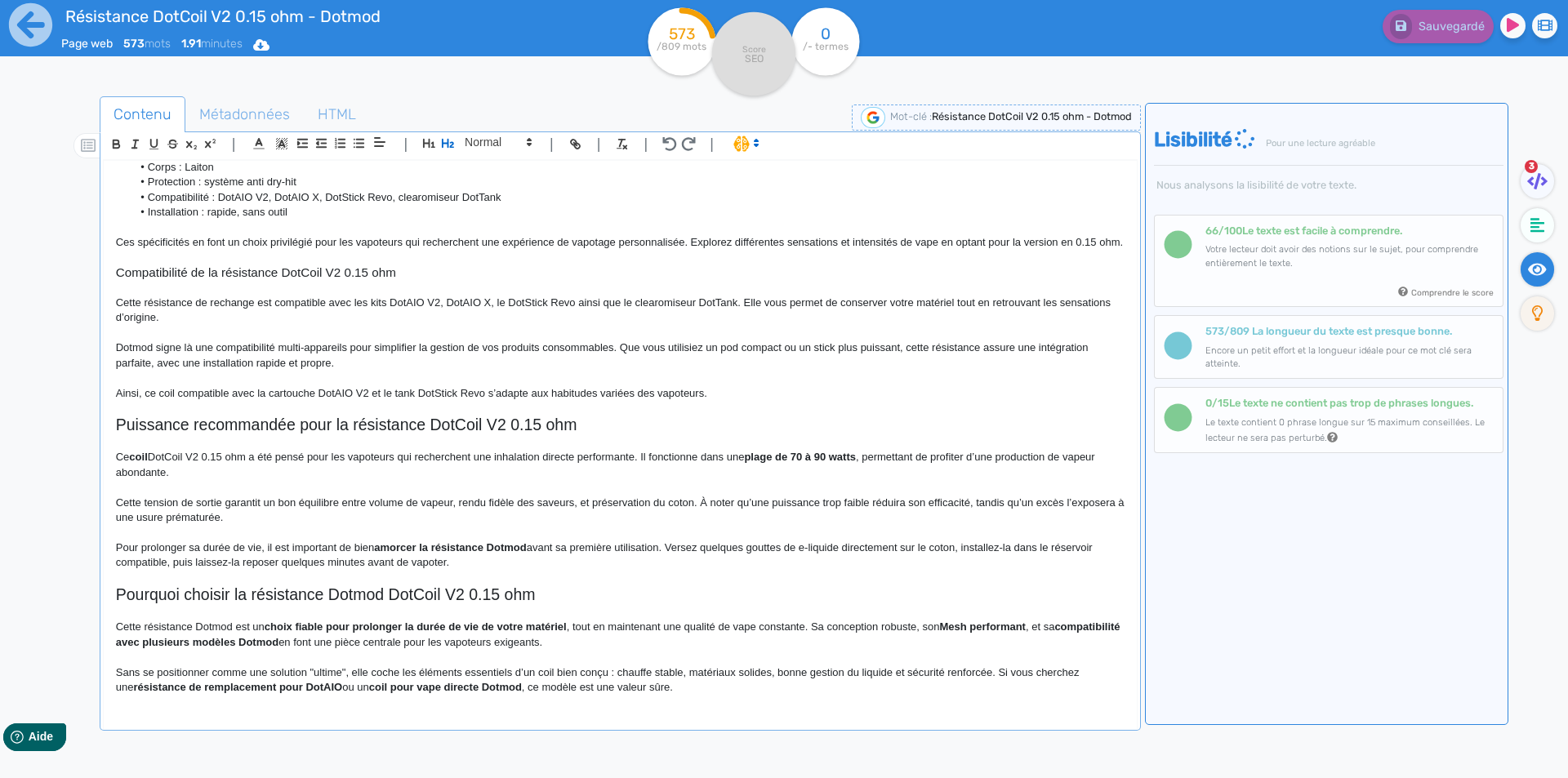
click at [275, 628] on strong "choix fiable pour prolonger la durée de vie de votre matériel" at bounding box center [415, 627] width 302 height 12
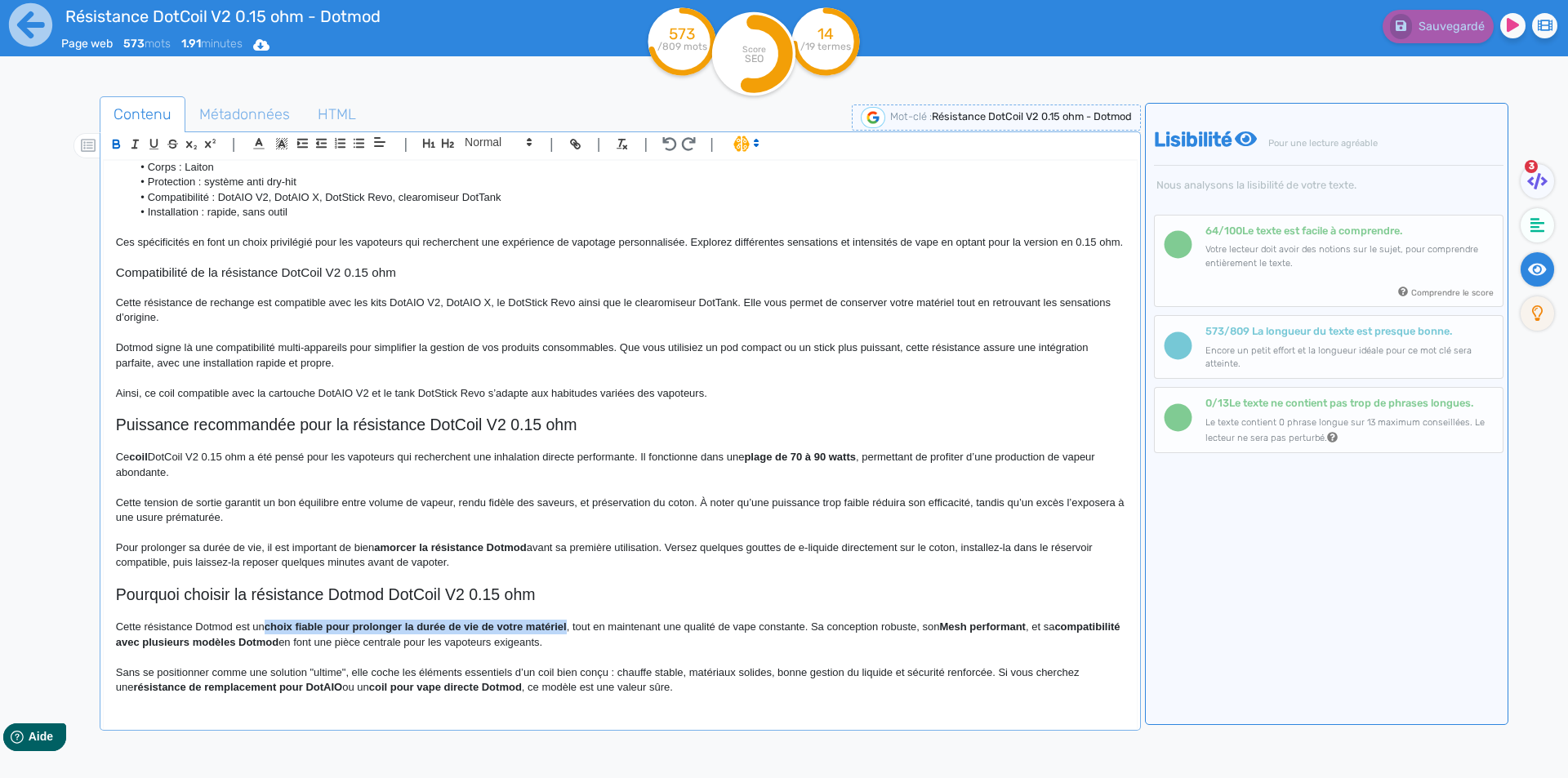
drag, startPoint x: 275, startPoint y: 627, endPoint x: 556, endPoint y: 631, distance: 281.0
click at [549, 630] on p "Cette résistance Dotmod est un choix fiable pour prolonger la durée de vie de v…" at bounding box center [620, 635] width 1009 height 30
click at [934, 621] on p "Cette résistance Dotmod est un choix fiable pour prolonger la durée de vie de v…" at bounding box center [620, 635] width 1009 height 30
click at [129, 591] on h2 "Pourquoi choisir la résistance Dotmod DotCoil V2 0.15 ohm" at bounding box center [620, 595] width 1009 height 19
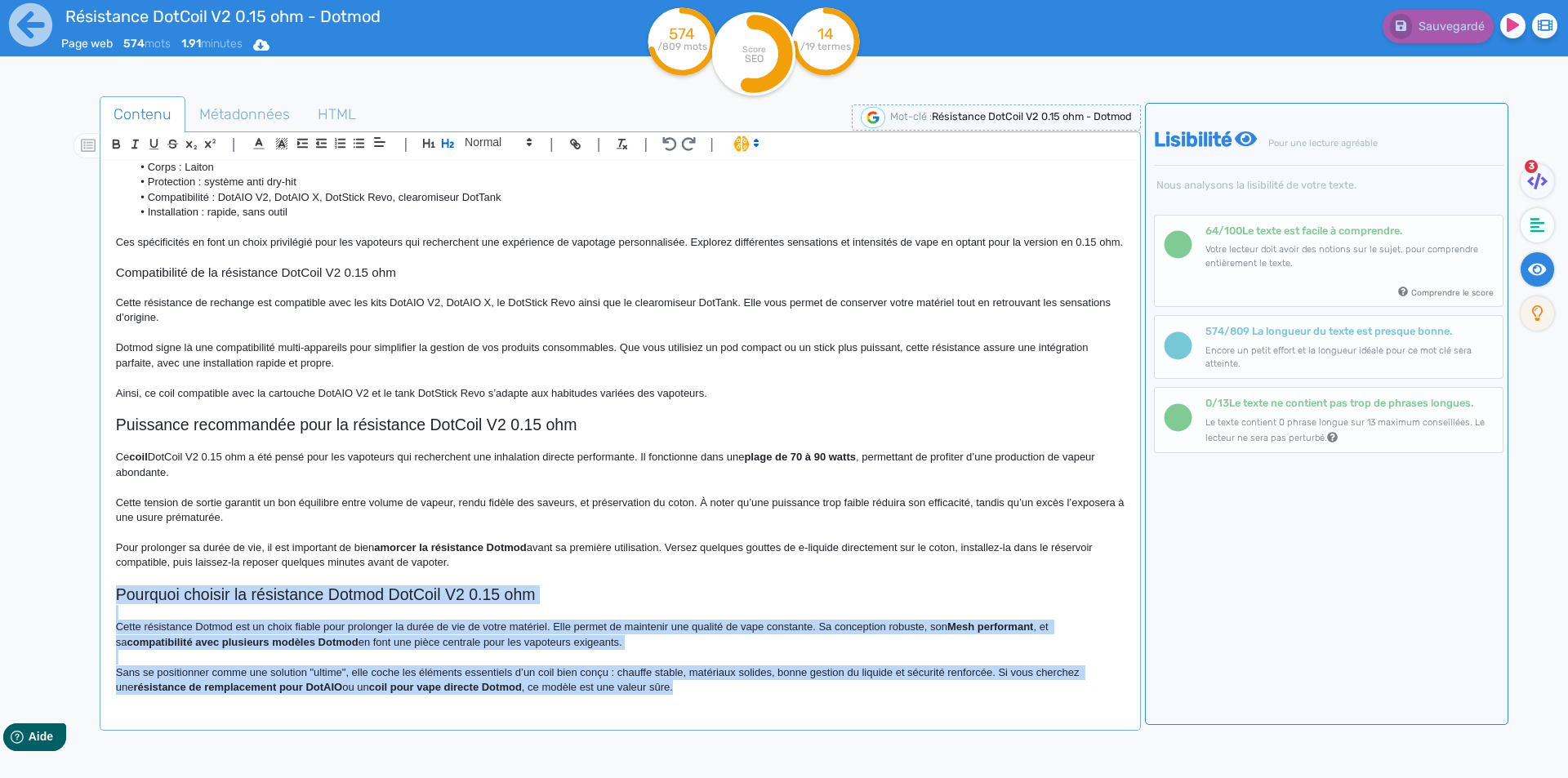
drag, startPoint x: 129, startPoint y: 591, endPoint x: 866, endPoint y: 730, distance: 750.0
click at [866, 730] on div "| | H3 H4 H5 H6 Normal | | | | Résistance DotCoil V2 0.15 ohm - Dotmod Résistan…" at bounding box center [620, 430] width 1042 height 599
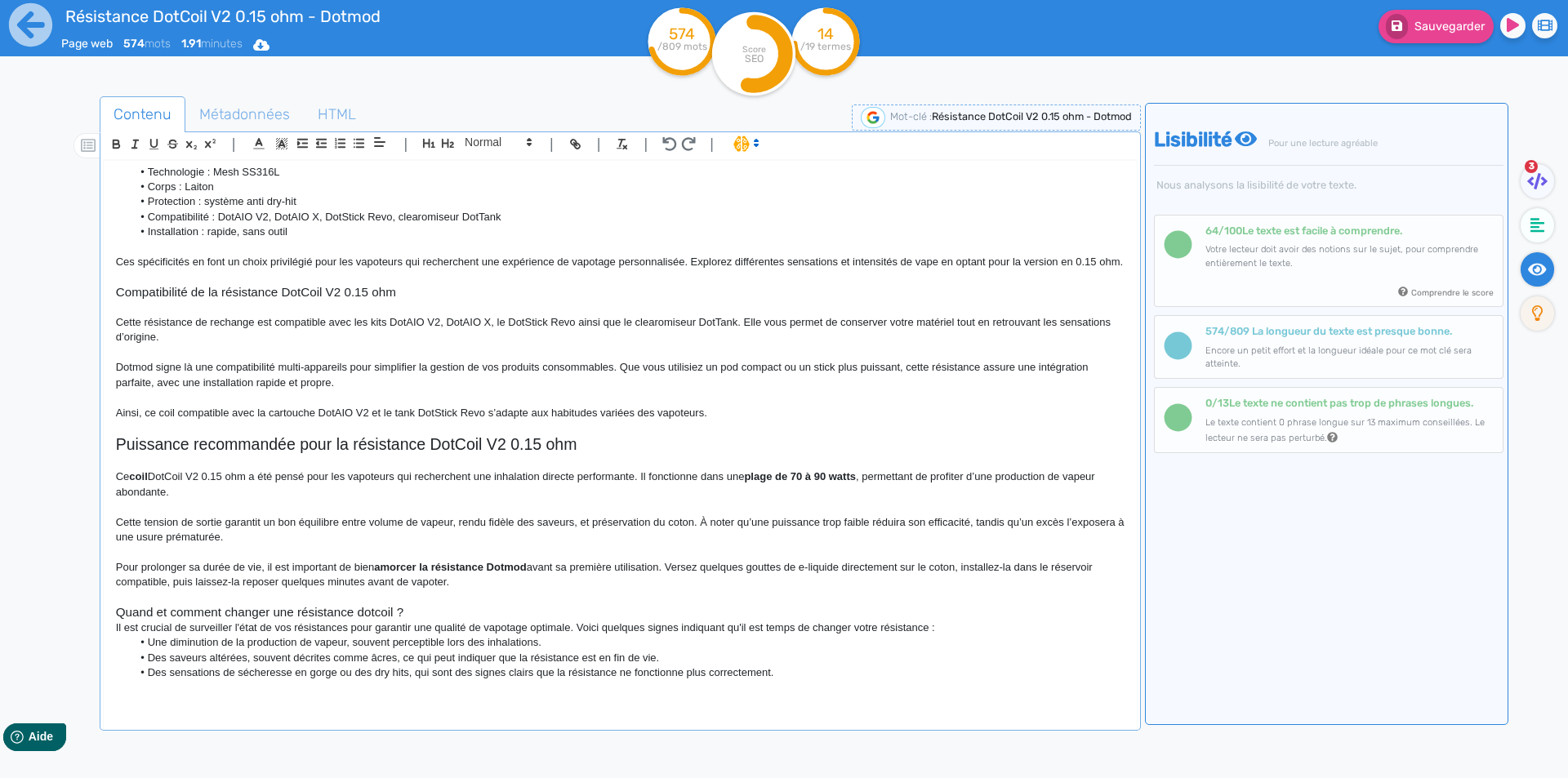
scroll to position [358, 0]
click at [486, 612] on h3 "Quand et comment changer une résistance dotcoil ?" at bounding box center [620, 612] width 1009 height 15
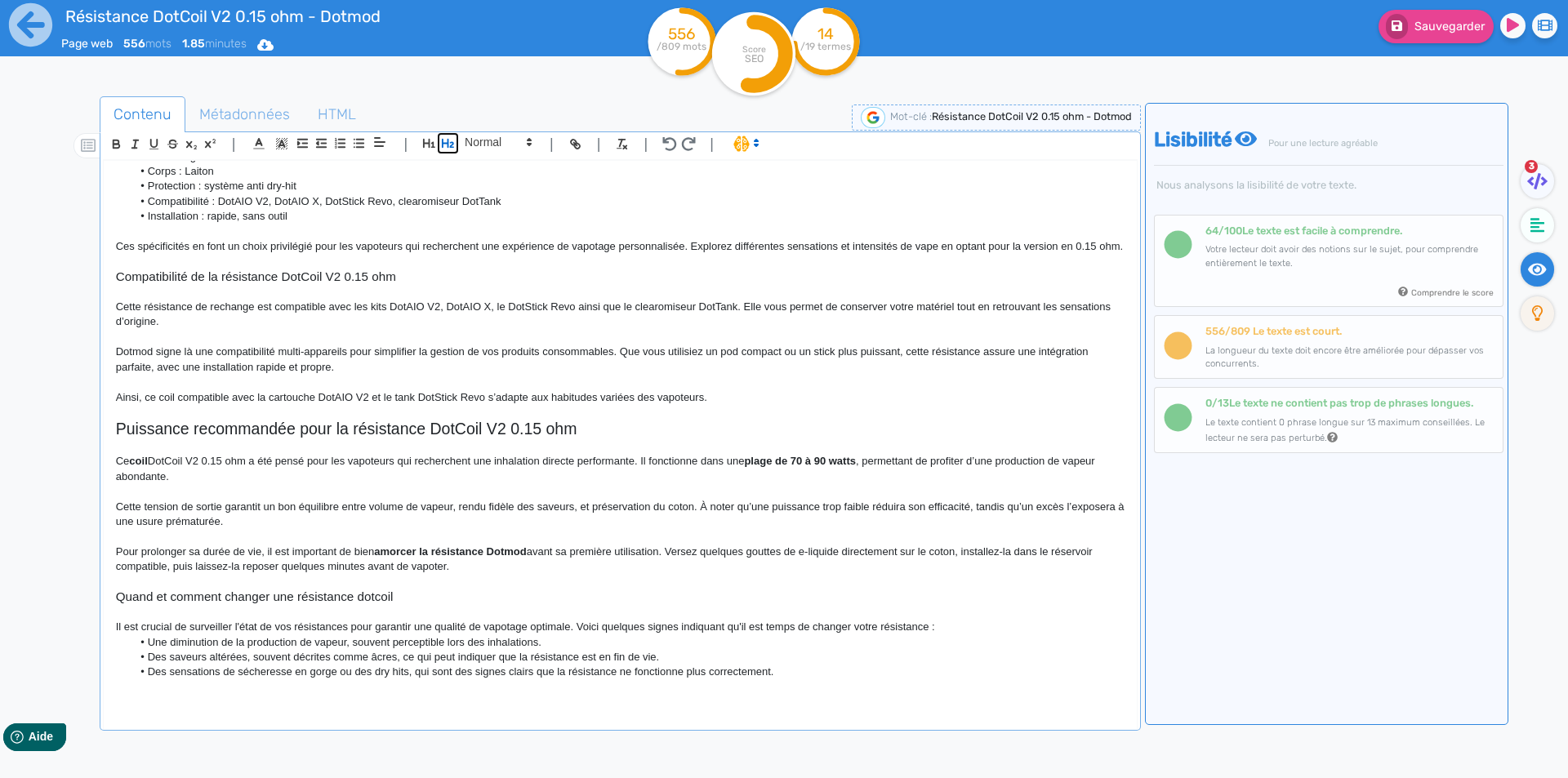
click at [449, 144] on icon "button" at bounding box center [448, 143] width 14 height 14
click at [349, 605] on h3 "Quand et comment changer une résistance dotcoil" at bounding box center [620, 596] width 1009 height 15
click at [427, 605] on h3 "Quand et comment changer une résistance Dotmod Dotcoil V2 0.15 ohm" at bounding box center [620, 596] width 1009 height 15
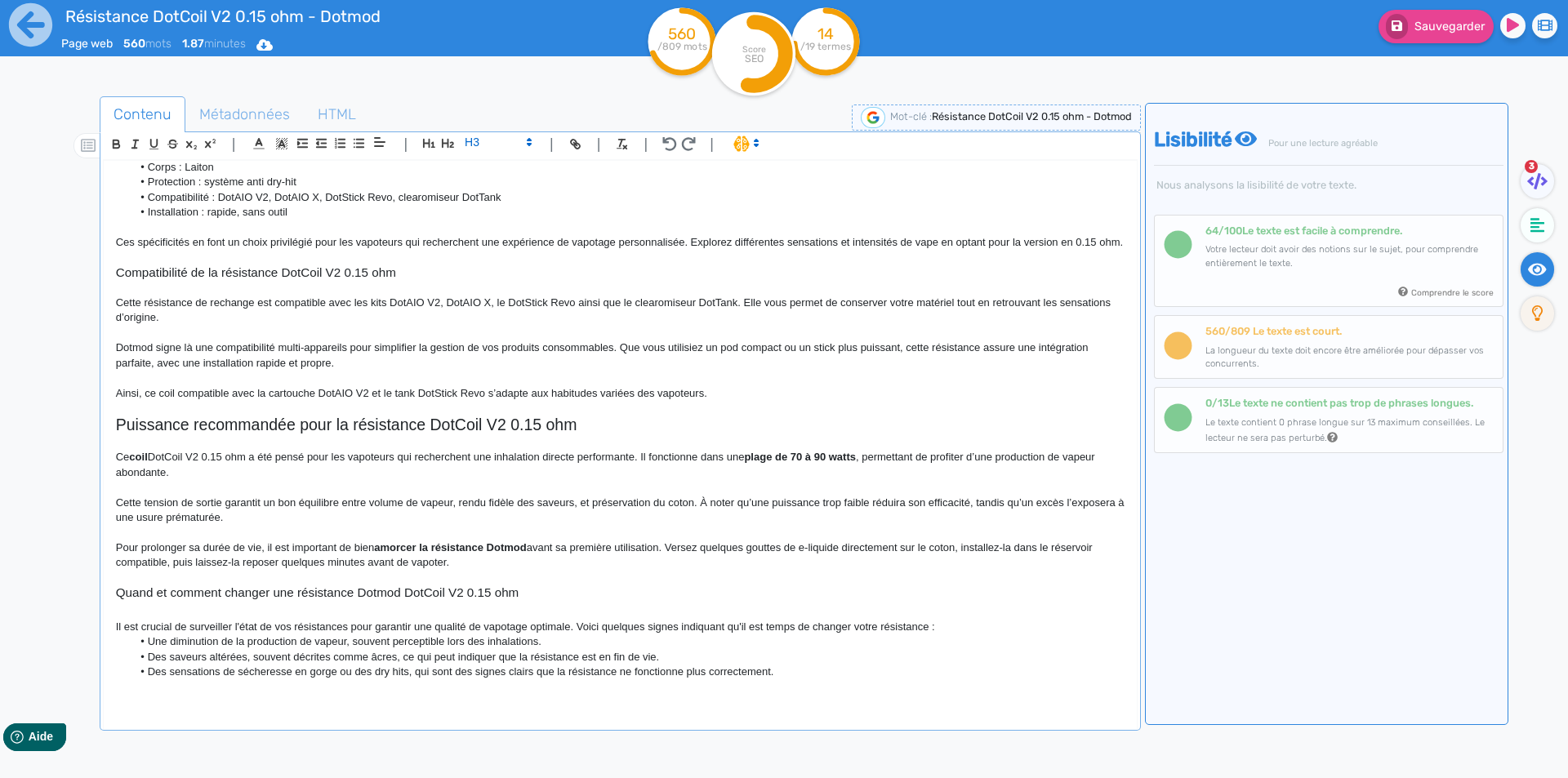
scroll to position [378, 0]
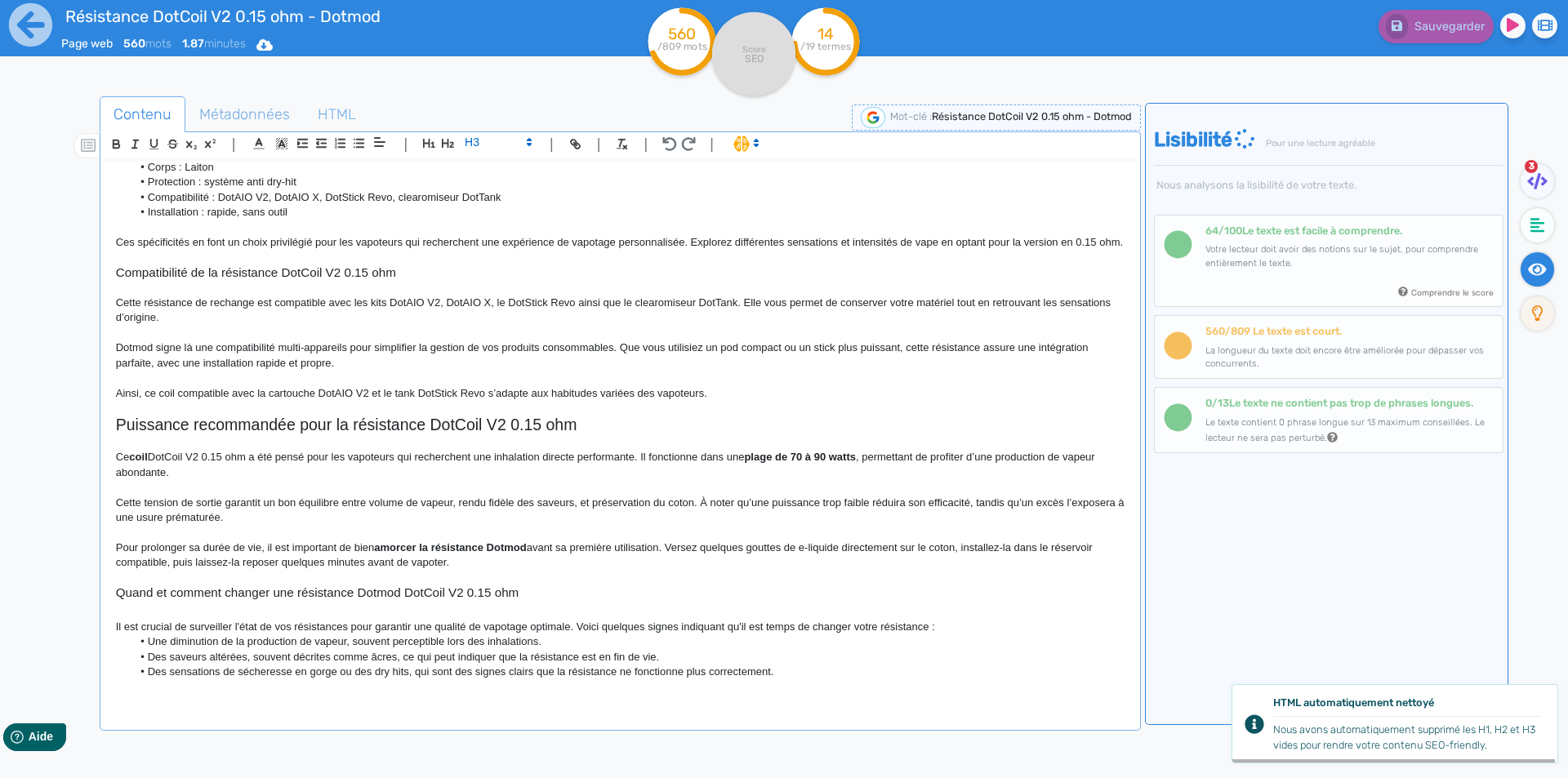
click at [976, 621] on p "Il est crucial de surveiller l'état de vos résistances pour garantir une qualit…" at bounding box center [620, 628] width 1009 height 15
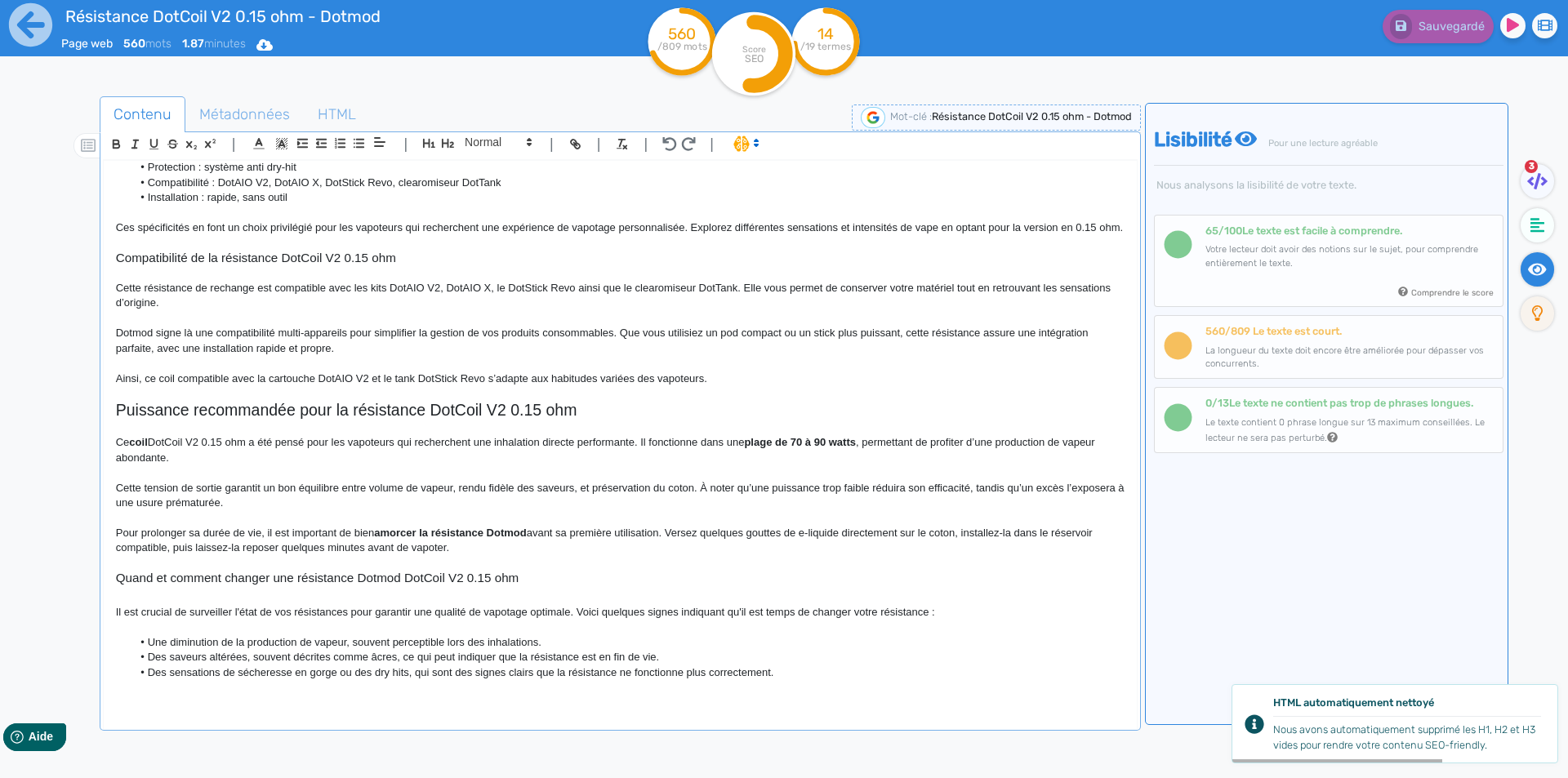
click at [897, 620] on p "Il est crucial de surveiller l'état de vos résistances pour garantir une qualit…" at bounding box center [620, 612] width 1009 height 15
click at [500, 642] on li "Une diminution de la production de vapeur, souvent perceptible lors des inhalat…" at bounding box center [628, 643] width 992 height 15
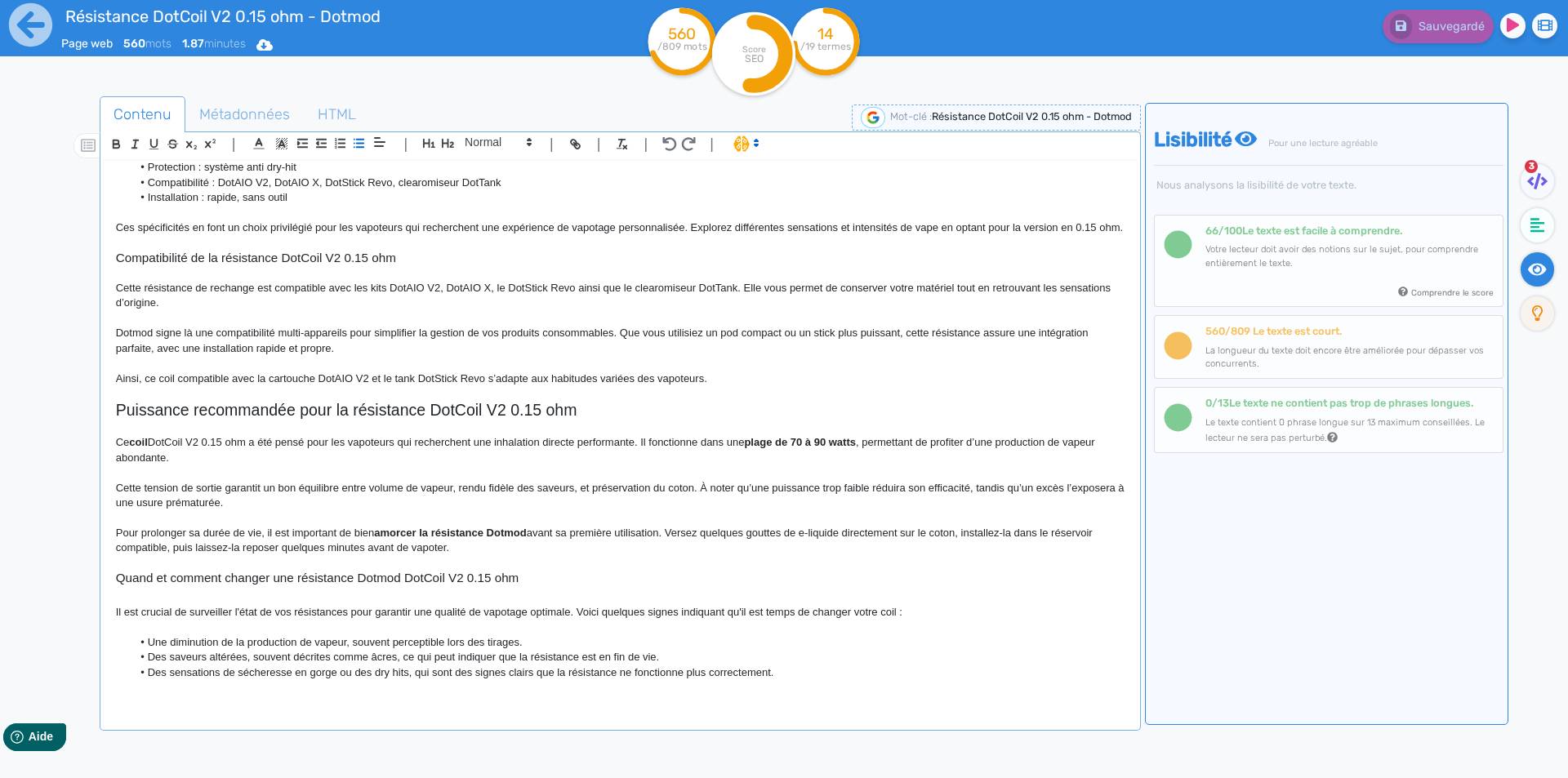
click at [278, 581] on h3 "Quand et comment changer une résistance Dotmod DotCoil V2 0.15 ohm" at bounding box center [620, 578] width 1009 height 15
drag, startPoint x: 441, startPoint y: 138, endPoint x: 441, endPoint y: 156, distance: 18.0
click at [441, 139] on icon "button" at bounding box center [448, 143] width 14 height 14
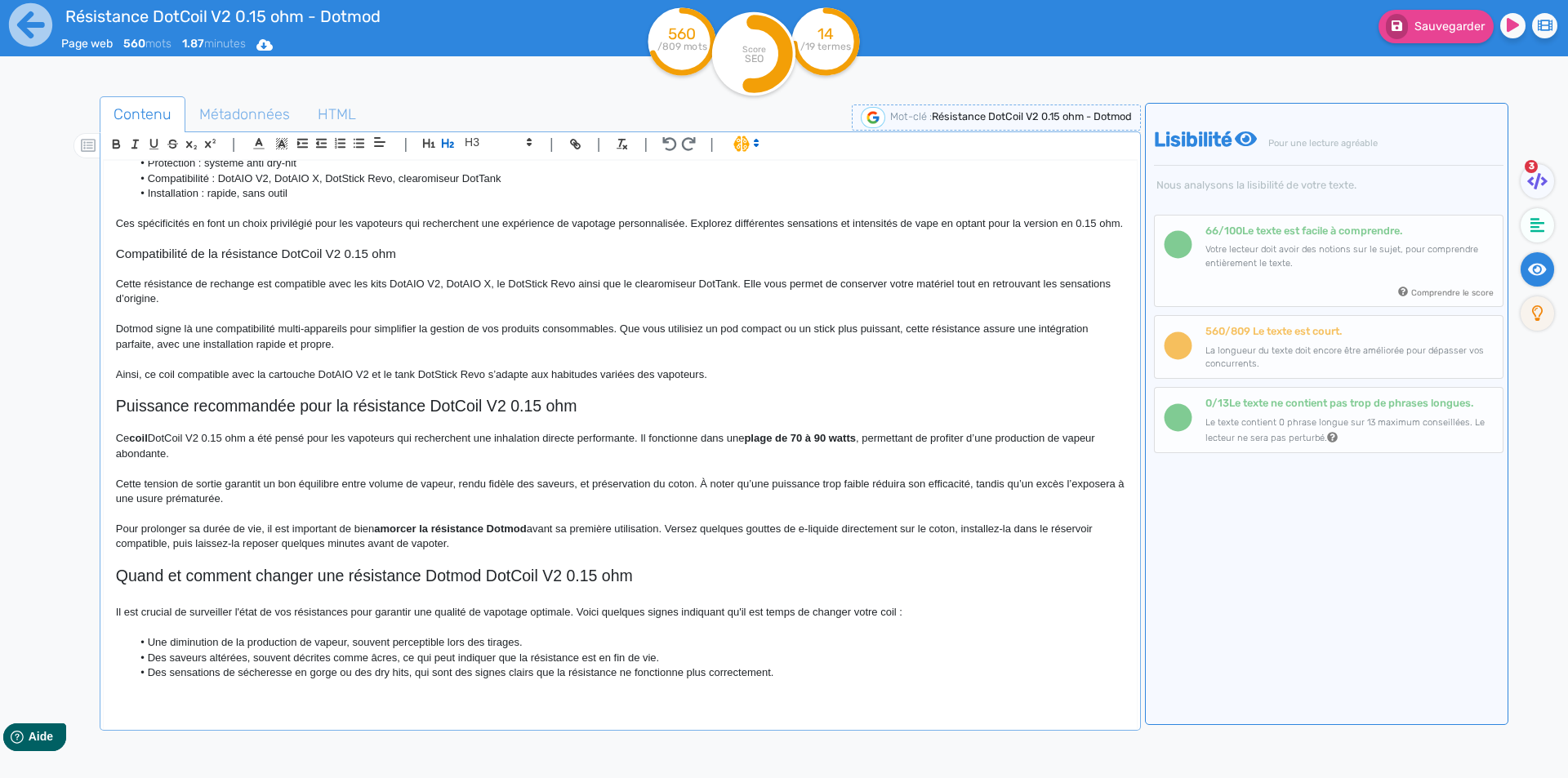
click at [214, 586] on h2 "Quand et comment changer une résistance Dotmod DotCoil V2 0.15 ohm" at bounding box center [620, 576] width 1009 height 19
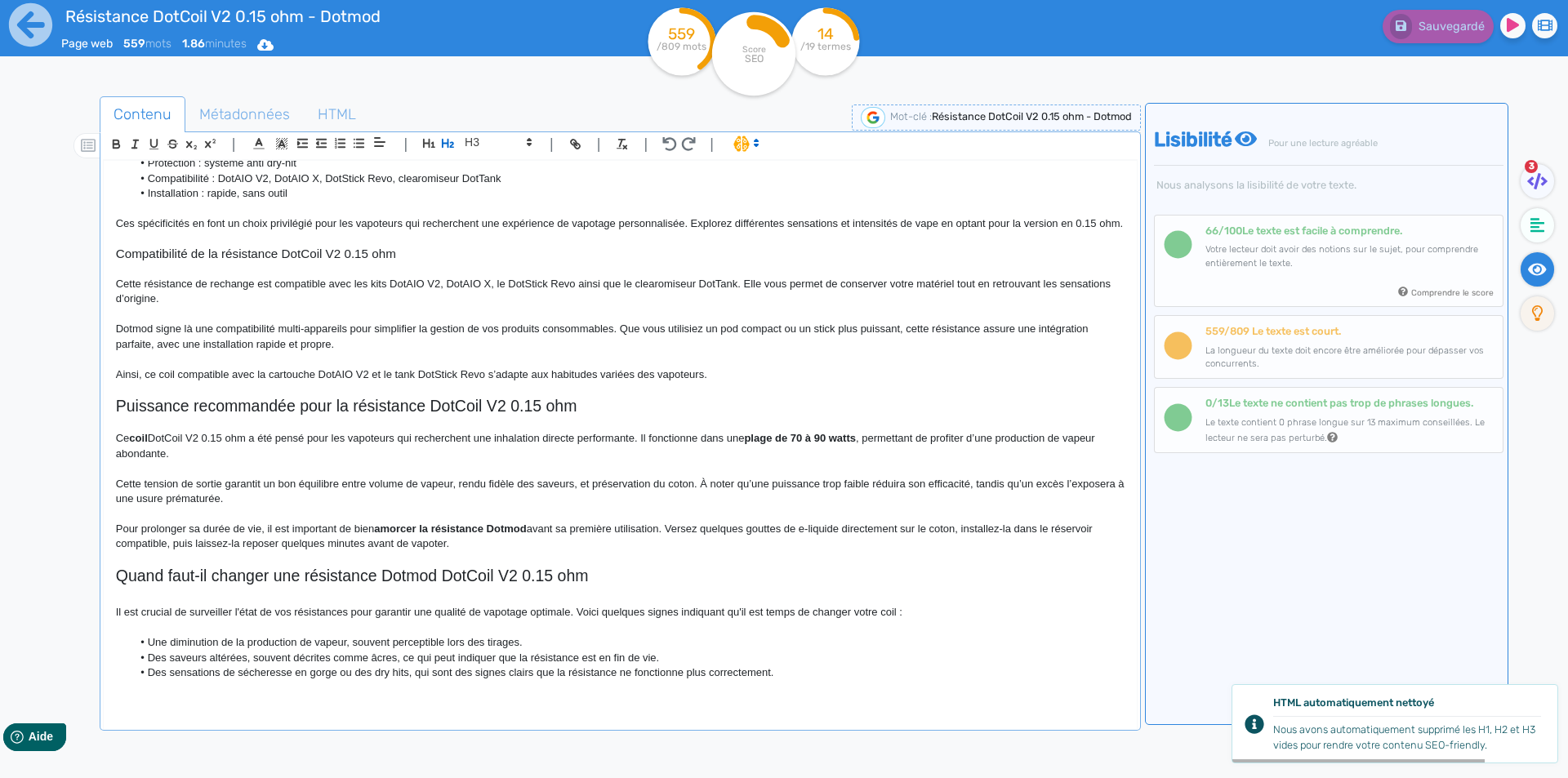
click at [293, 582] on h2 "Quand faut-il changer une résistance Dotmod DotCoil V2 0.15 ohm" at bounding box center [620, 576] width 1009 height 19
click at [332, 586] on h2 "Quand faut-il changer la résistance Dotmod DotCoil V2 0.15 ohm" at bounding box center [620, 576] width 1009 height 19
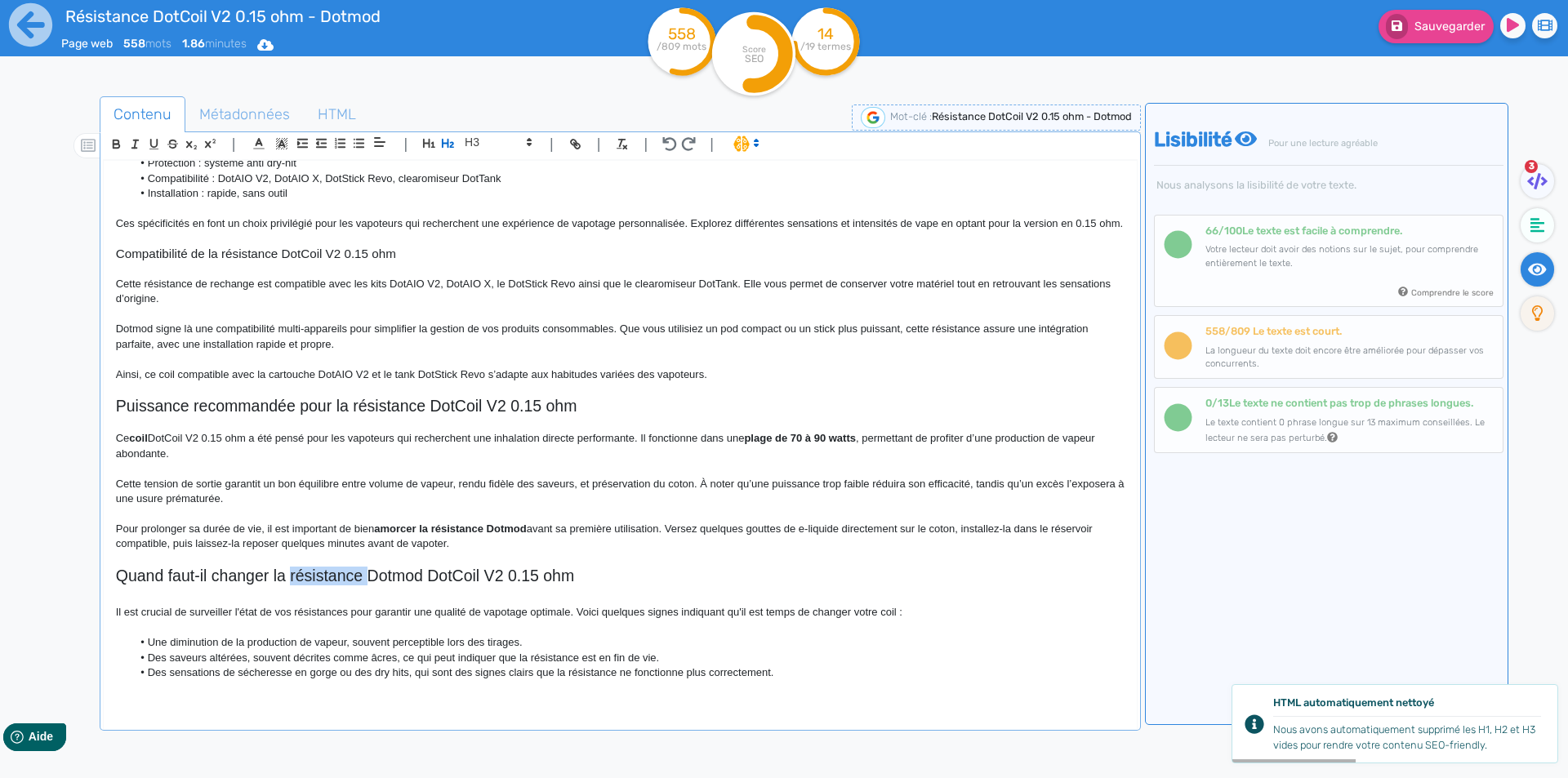
click at [332, 586] on h2 "Quand faut-il changer la résistance Dotmod DotCoil V2 0.15 ohm" at bounding box center [620, 576] width 1009 height 19
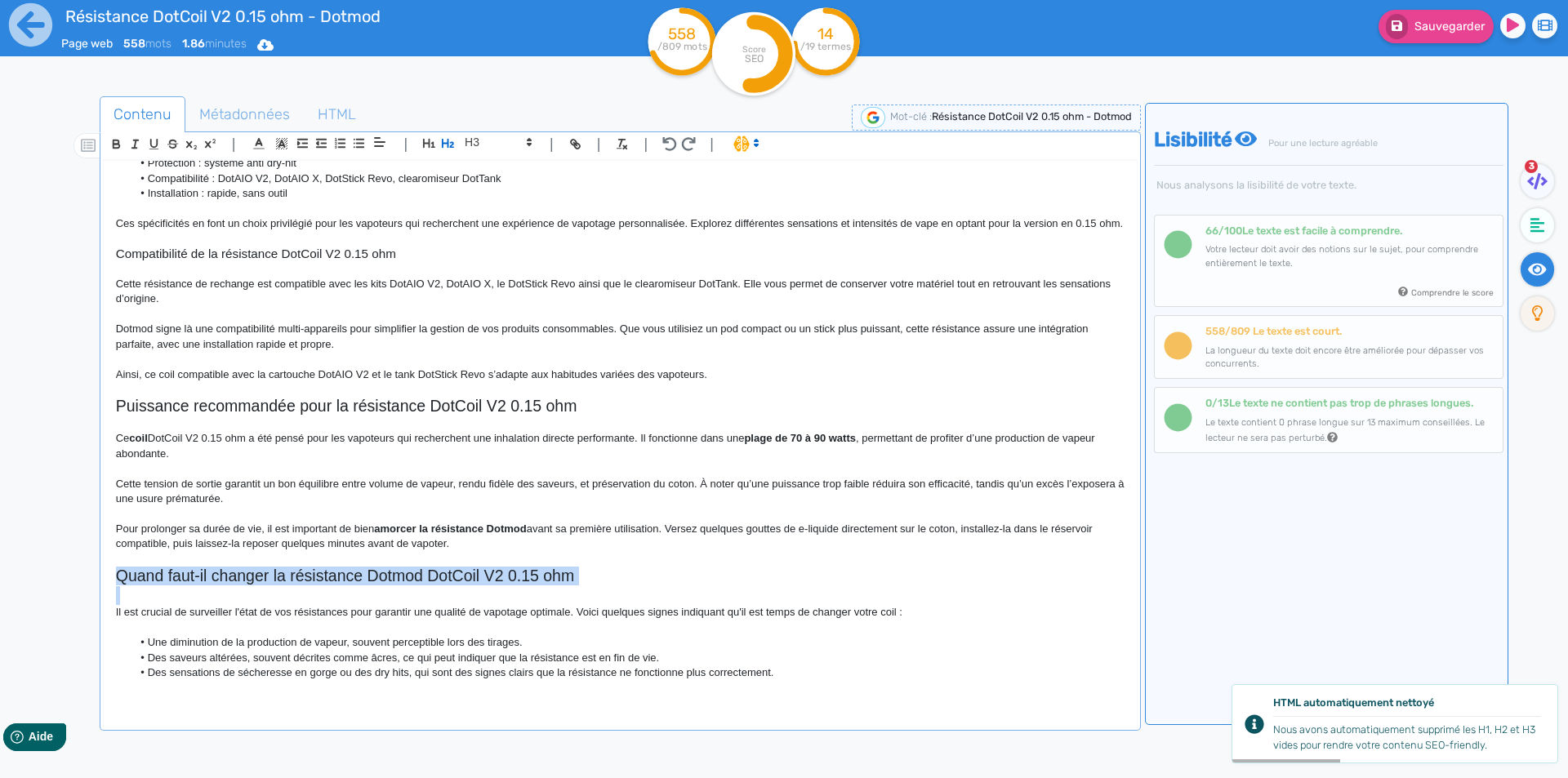
click at [332, 586] on h2 "Quand faut-il changer la résistance Dotmod DotCoil V2 0.15 ohm" at bounding box center [620, 576] width 1009 height 19
copy h2 "Quand faut-il changer la résistance Dotmod DotCoil V2 0.15 ohm"
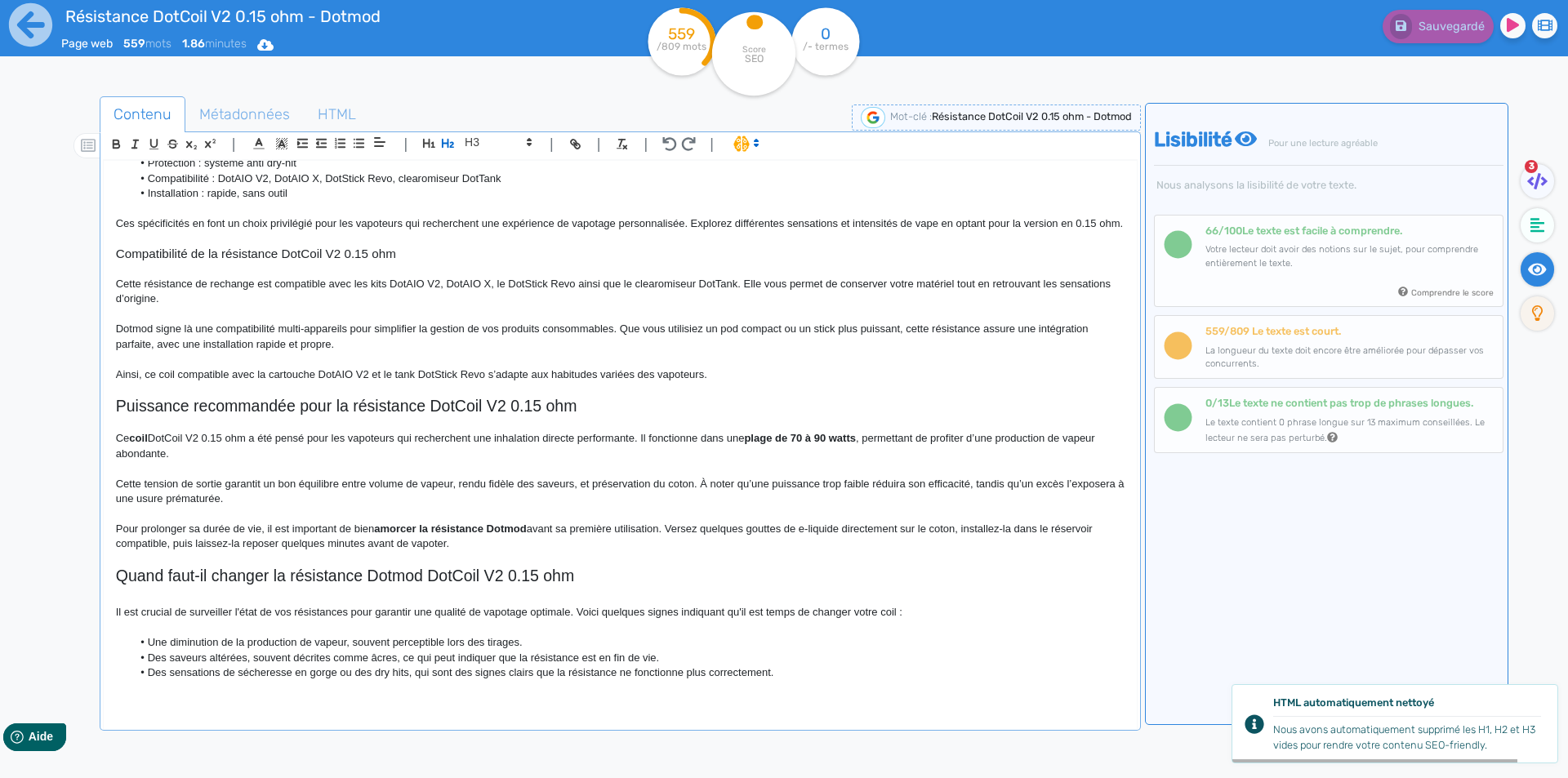
click at [420, 669] on li "Des sensations de sécheresse en gorge ou des dry hits, qui sont des signes clai…" at bounding box center [628, 673] width 992 height 15
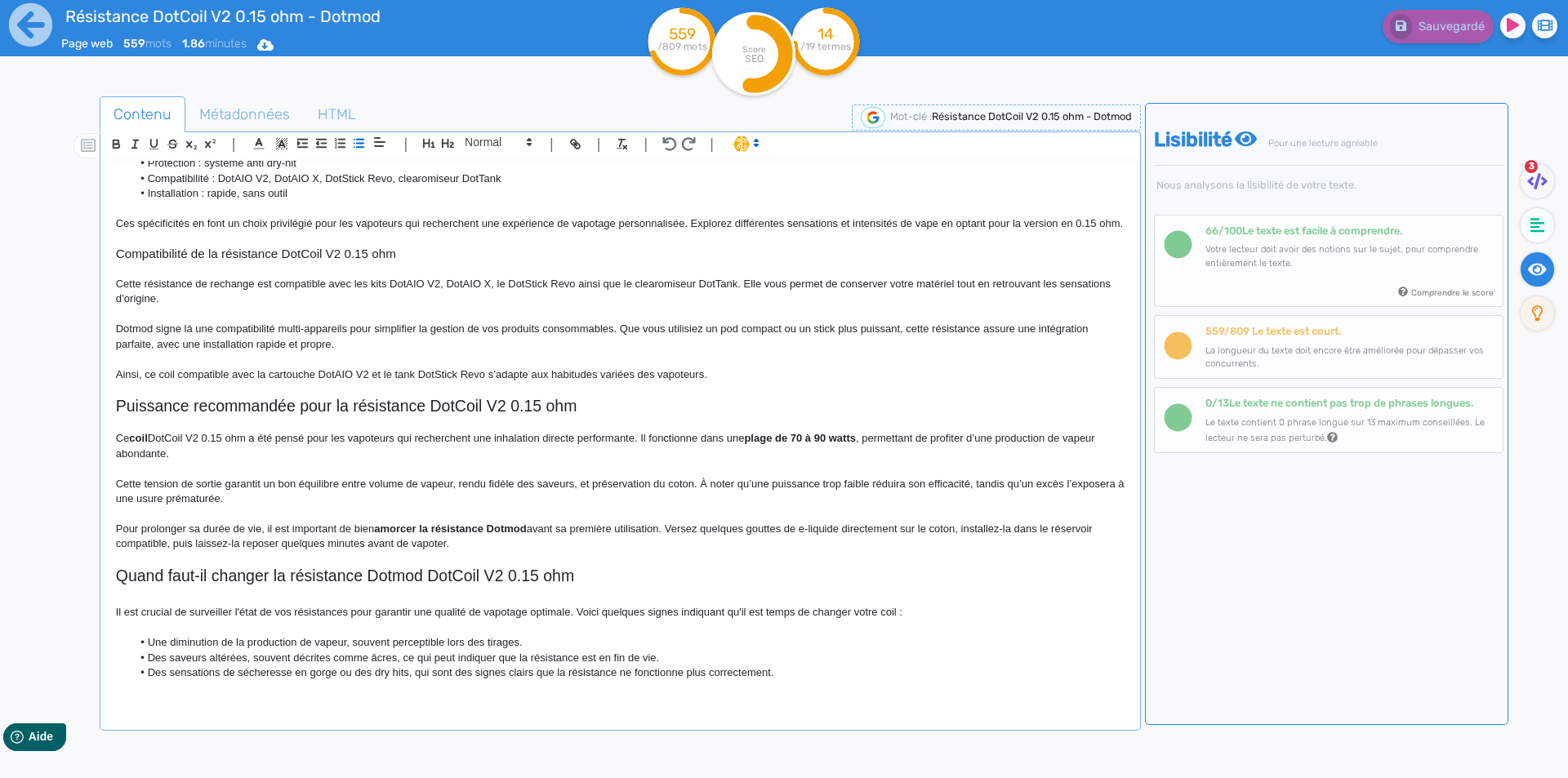
scroll to position [396, 0]
click at [803, 670] on li "Des sensations de sécheresse en gorge ou des dry hits, qui sont des signes clai…" at bounding box center [628, 673] width 992 height 15
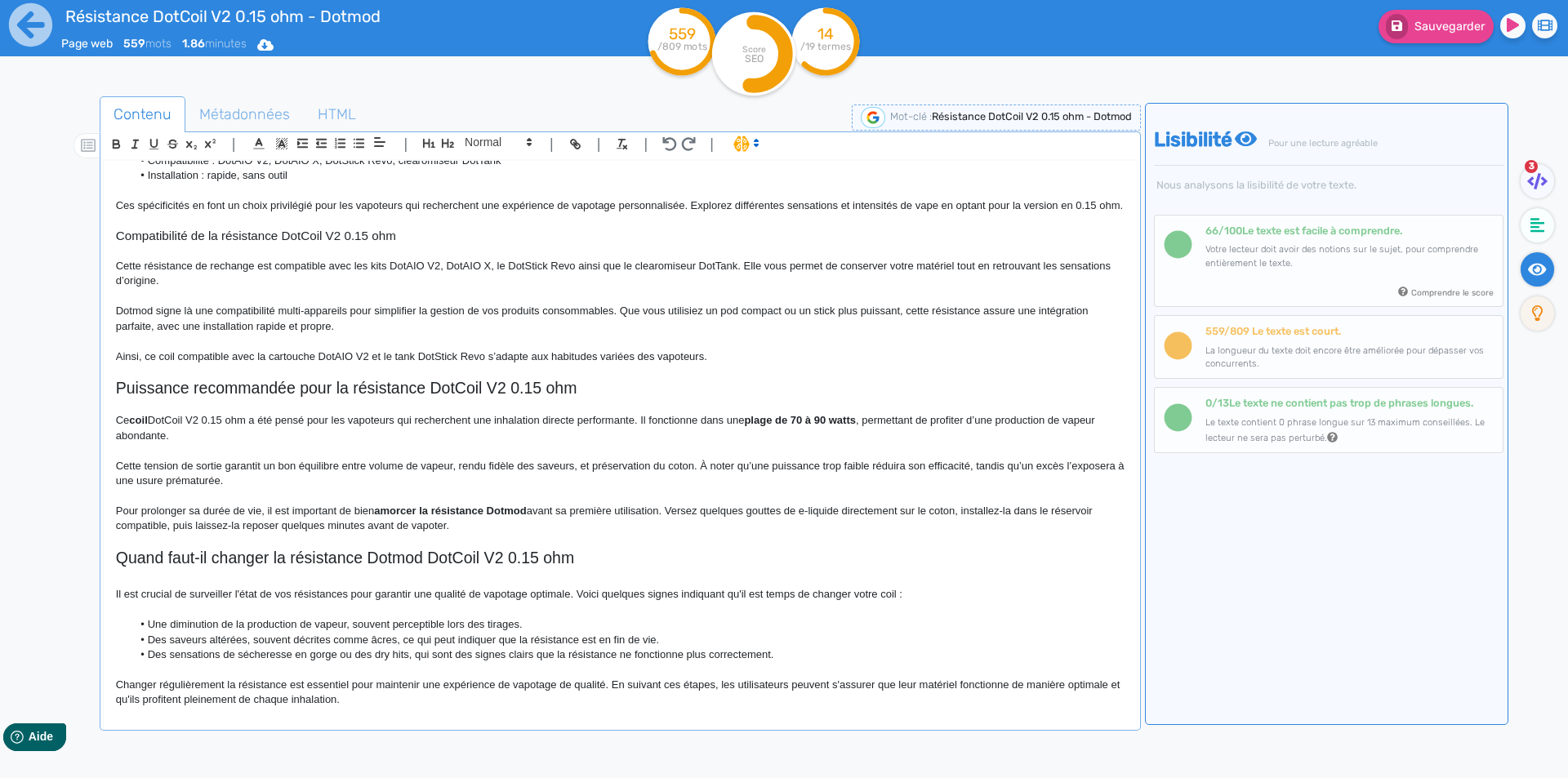
scroll to position [430, 0]
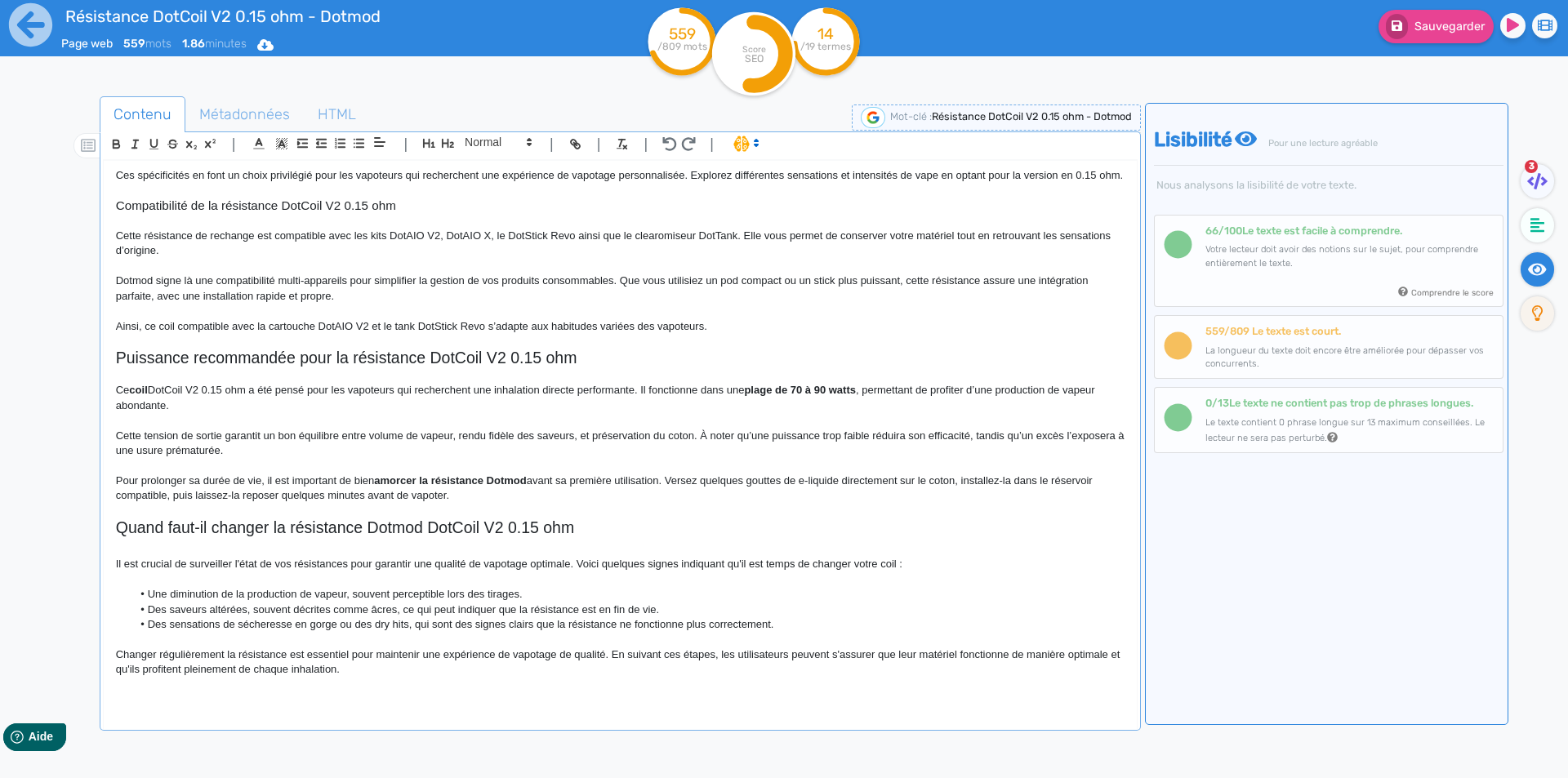
click at [408, 669] on p "Changer régulièrement la résistance est essentiel pour maintenir une expérience…" at bounding box center [620, 662] width 1009 height 30
click at [624, 668] on p "Changer régulièrement la résistance est essentiel pour conserver une expérience…" at bounding box center [620, 662] width 1009 height 30
drag, startPoint x: 624, startPoint y: 668, endPoint x: 715, endPoint y: 662, distance: 91.2
click at [715, 662] on p "Changer régulièrement la résistance est essentiel pour conserver une expérience…" at bounding box center [620, 662] width 1009 height 30
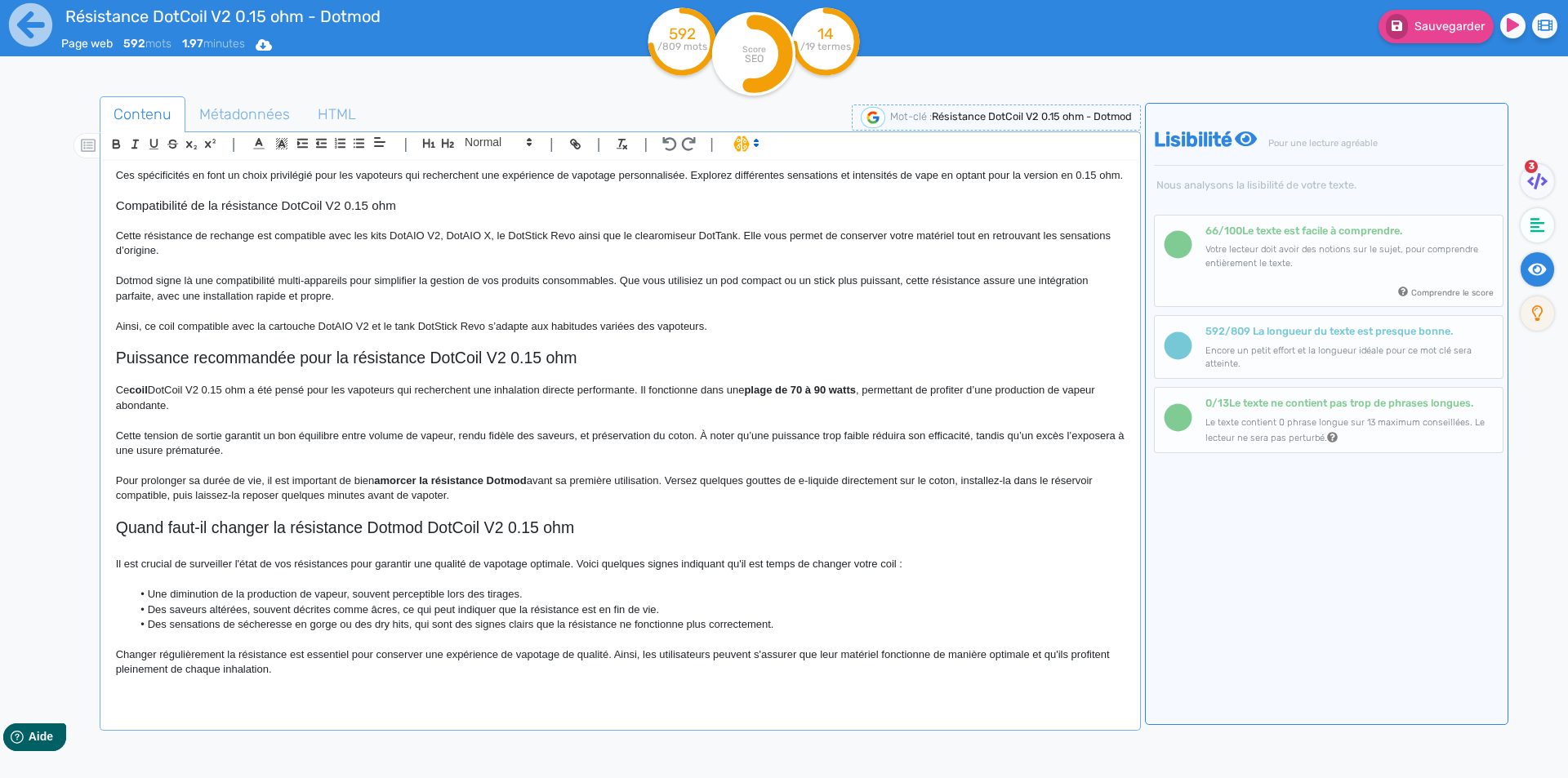
click at [716, 668] on p "Changer régulièrement la résistance est essentiel pour conserver une expérience…" at bounding box center [620, 662] width 1009 height 30
click at [713, 670] on p "Changer régulièrement la résistance est essentiel pour conserver une expérience…" at bounding box center [620, 662] width 1009 height 30
click at [850, 664] on p "Changer régulièrement la résistance est essentiel pour conserver une expérience…" at bounding box center [620, 662] width 1009 height 30
click at [195, 678] on p "Changer régulièrement la résistance est essentiel pour conserver une expérience…" at bounding box center [620, 662] width 1009 height 30
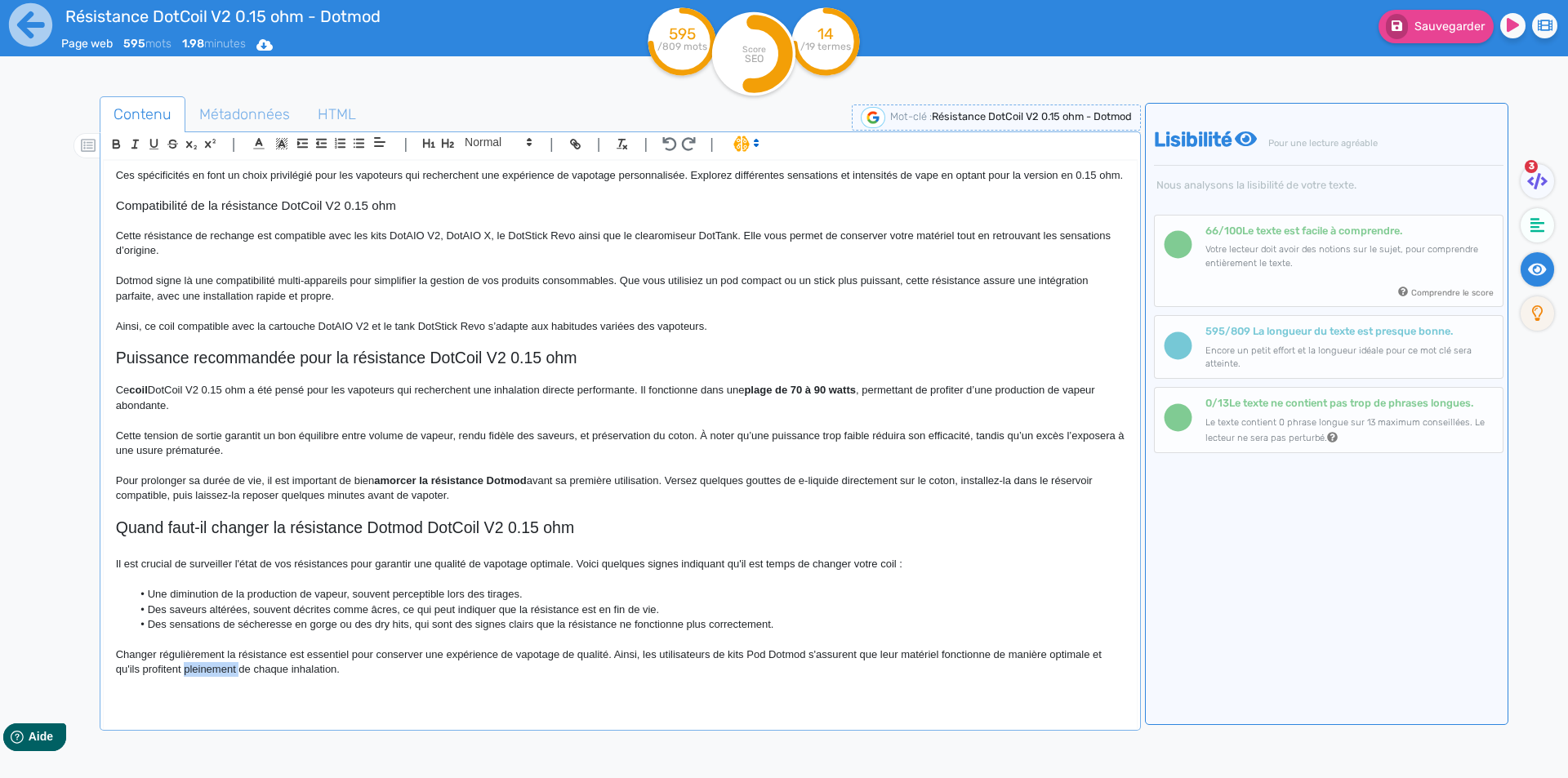
click at [195, 678] on p "Changer régulièrement la résistance est essentiel pour conserver une expérience…" at bounding box center [620, 662] width 1009 height 30
click at [346, 678] on p "Changer régulièrement la résistance est essentiel pour conserver une expérience…" at bounding box center [620, 662] width 1009 height 30
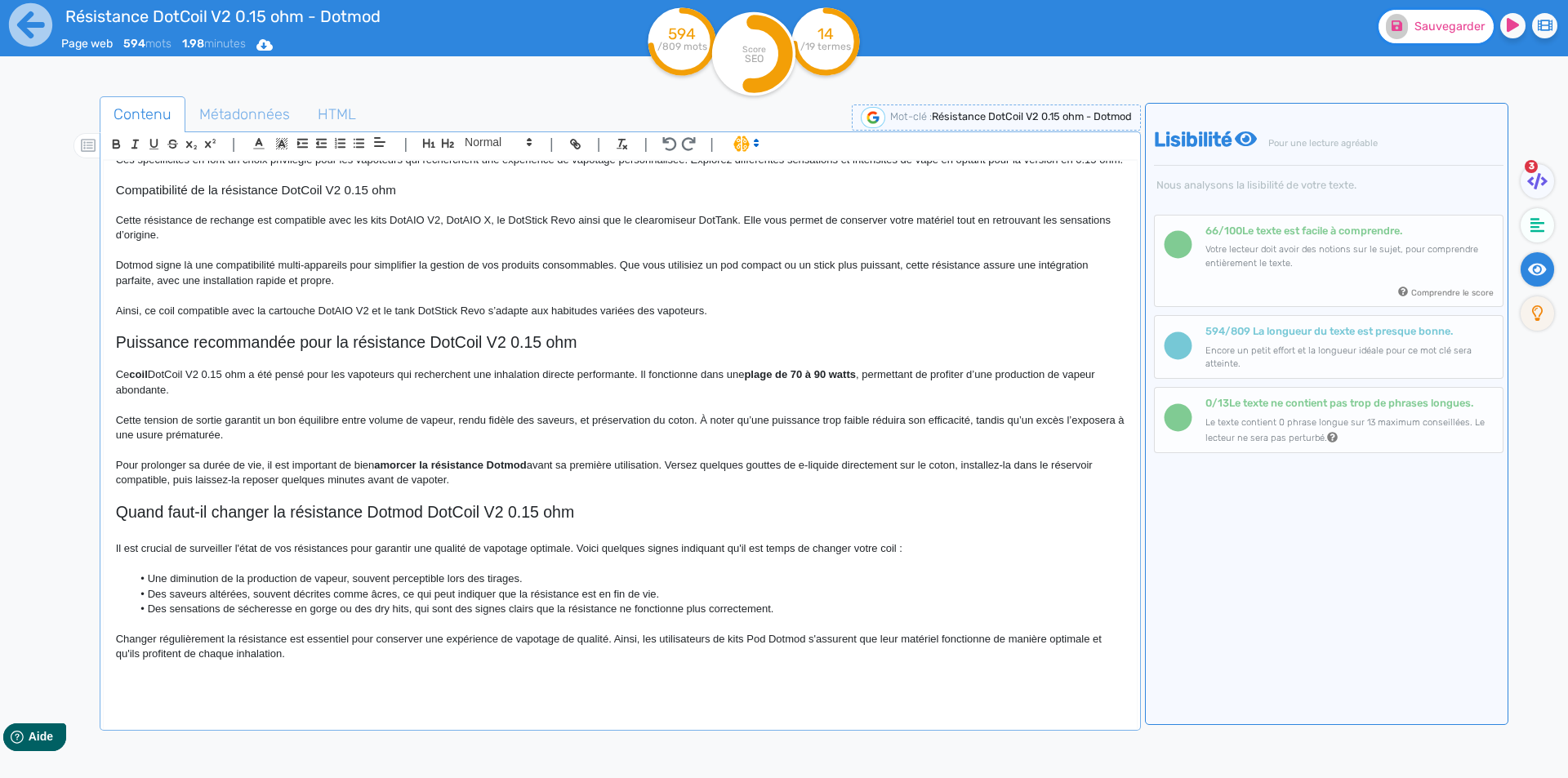
click at [1433, 41] on button "Sauvegarder" at bounding box center [1436, 26] width 115 height 34
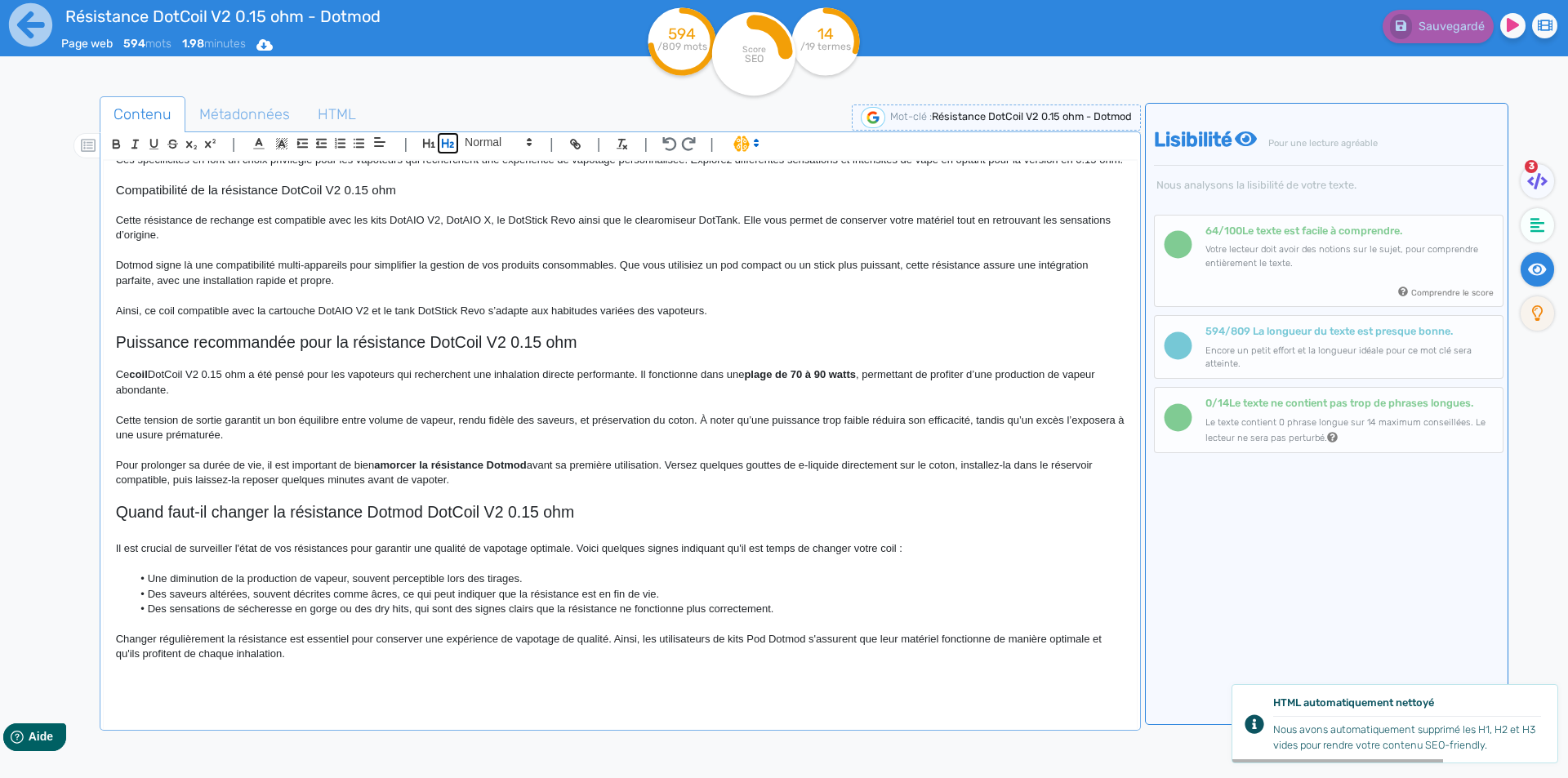
click at [456, 145] on button "button" at bounding box center [448, 143] width 19 height 19
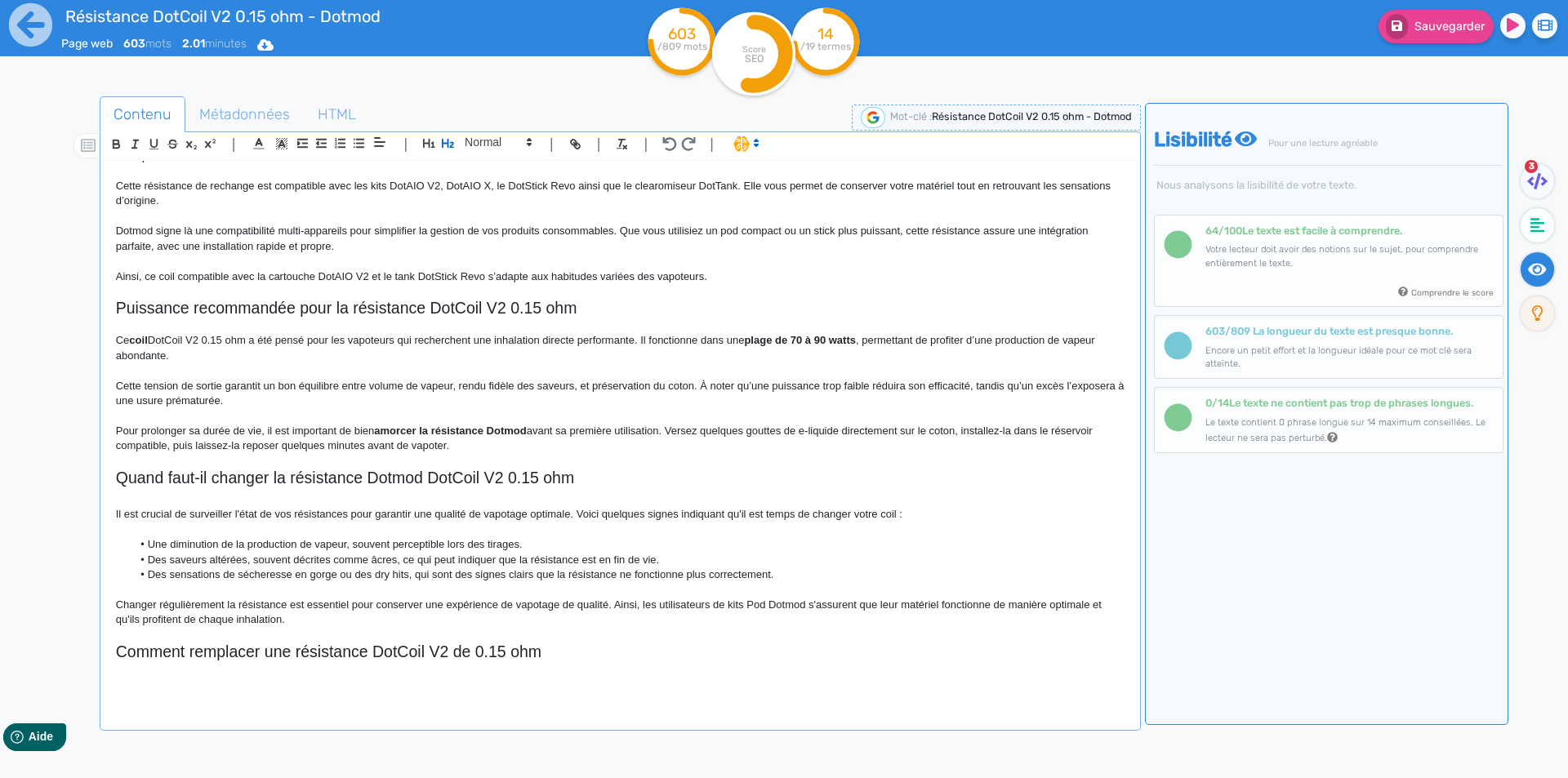
scroll to position [494, 0]
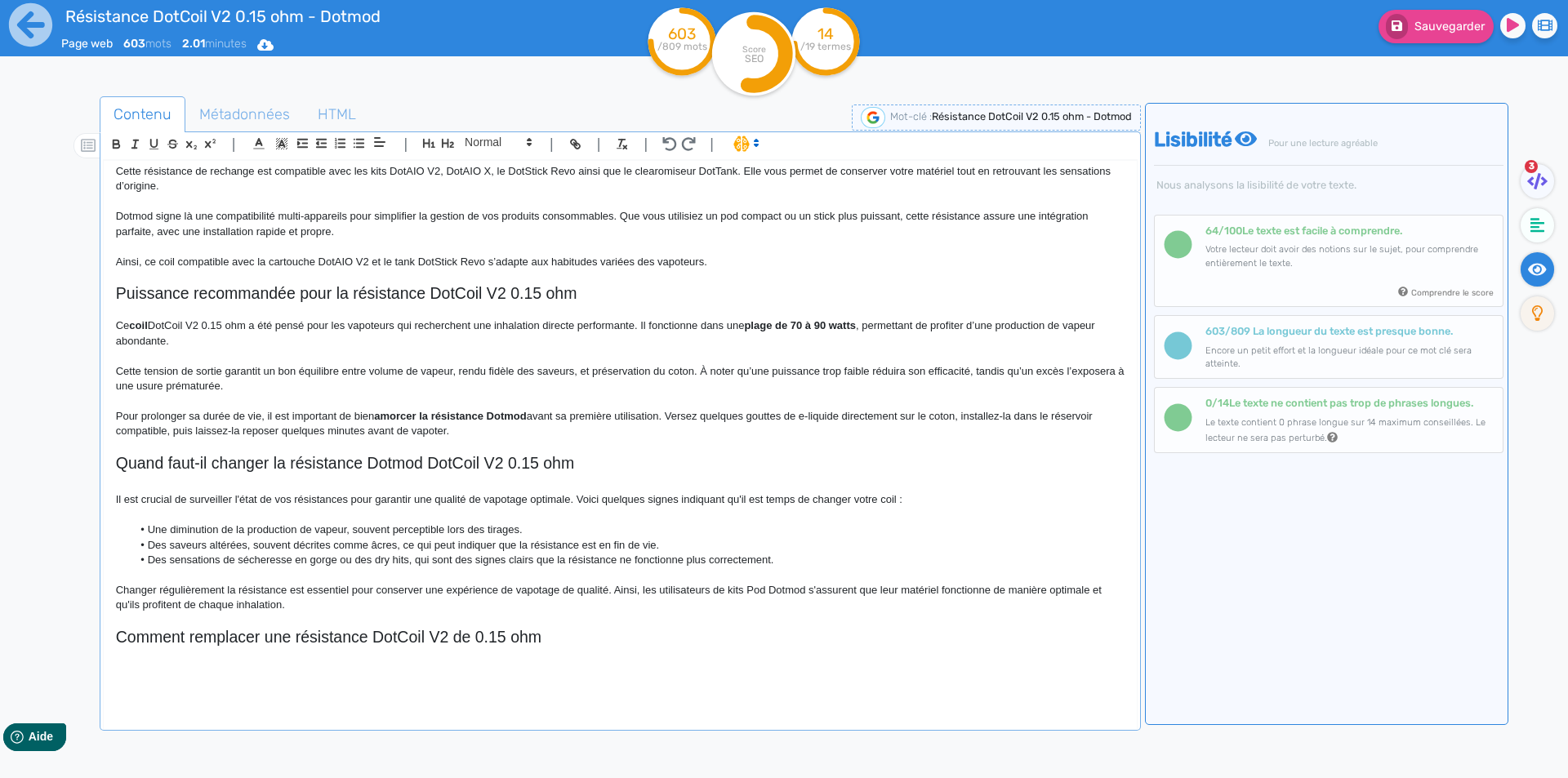
click at [256, 647] on h2 "Comment remplacer une résistance DotCoil V2 de 0.15 ohm" at bounding box center [620, 638] width 1009 height 19
click at [266, 647] on h2 "Comment remplacer une résistance DotCoil V2 de 0.15 ohm" at bounding box center [620, 638] width 1009 height 19
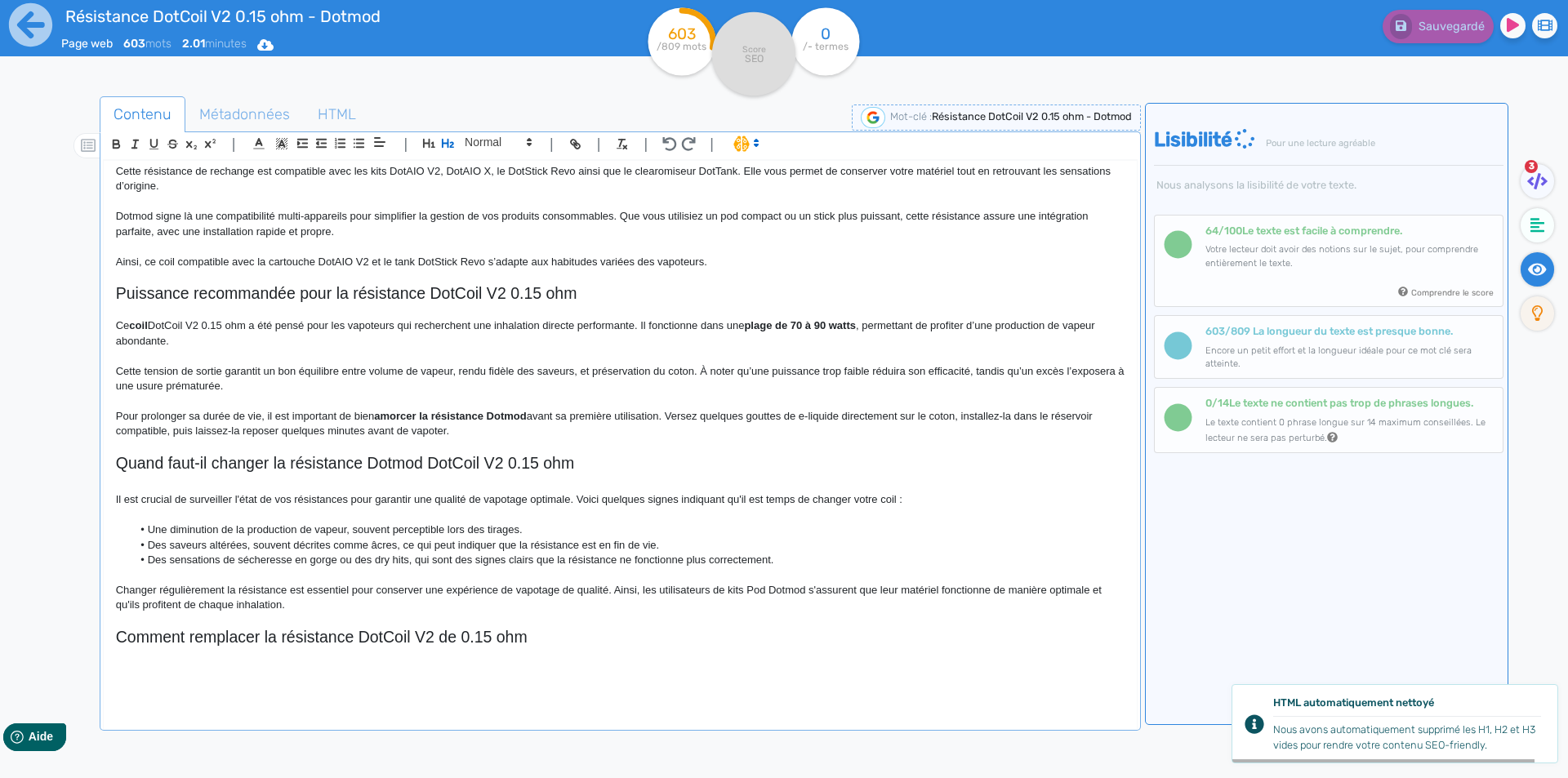
click at [229, 662] on p at bounding box center [620, 655] width 1009 height 15
click at [226, 662] on p at bounding box center [620, 655] width 1009 height 15
click at [222, 677] on p at bounding box center [620, 669] width 1009 height 15
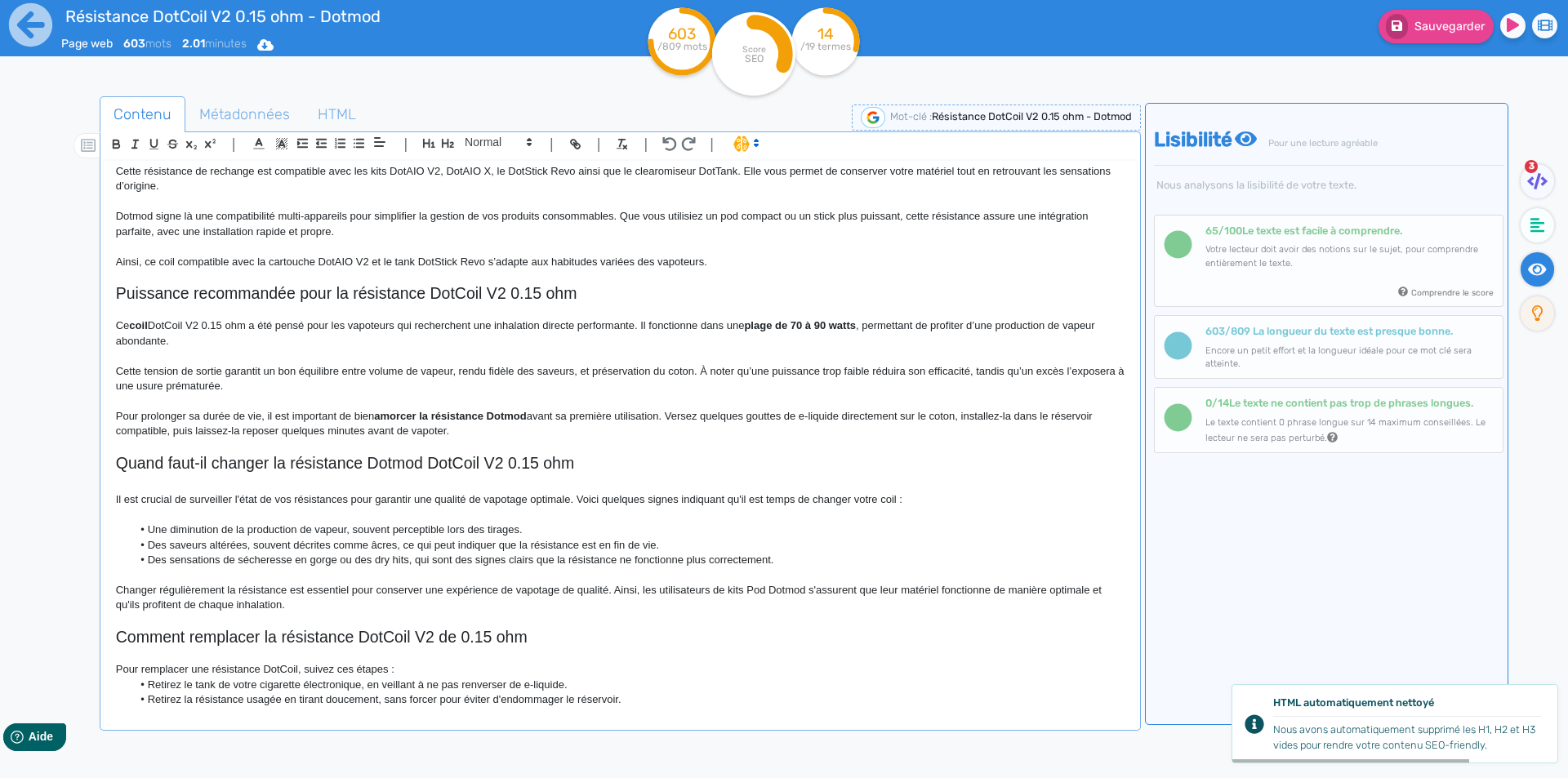
scroll to position [555, 0]
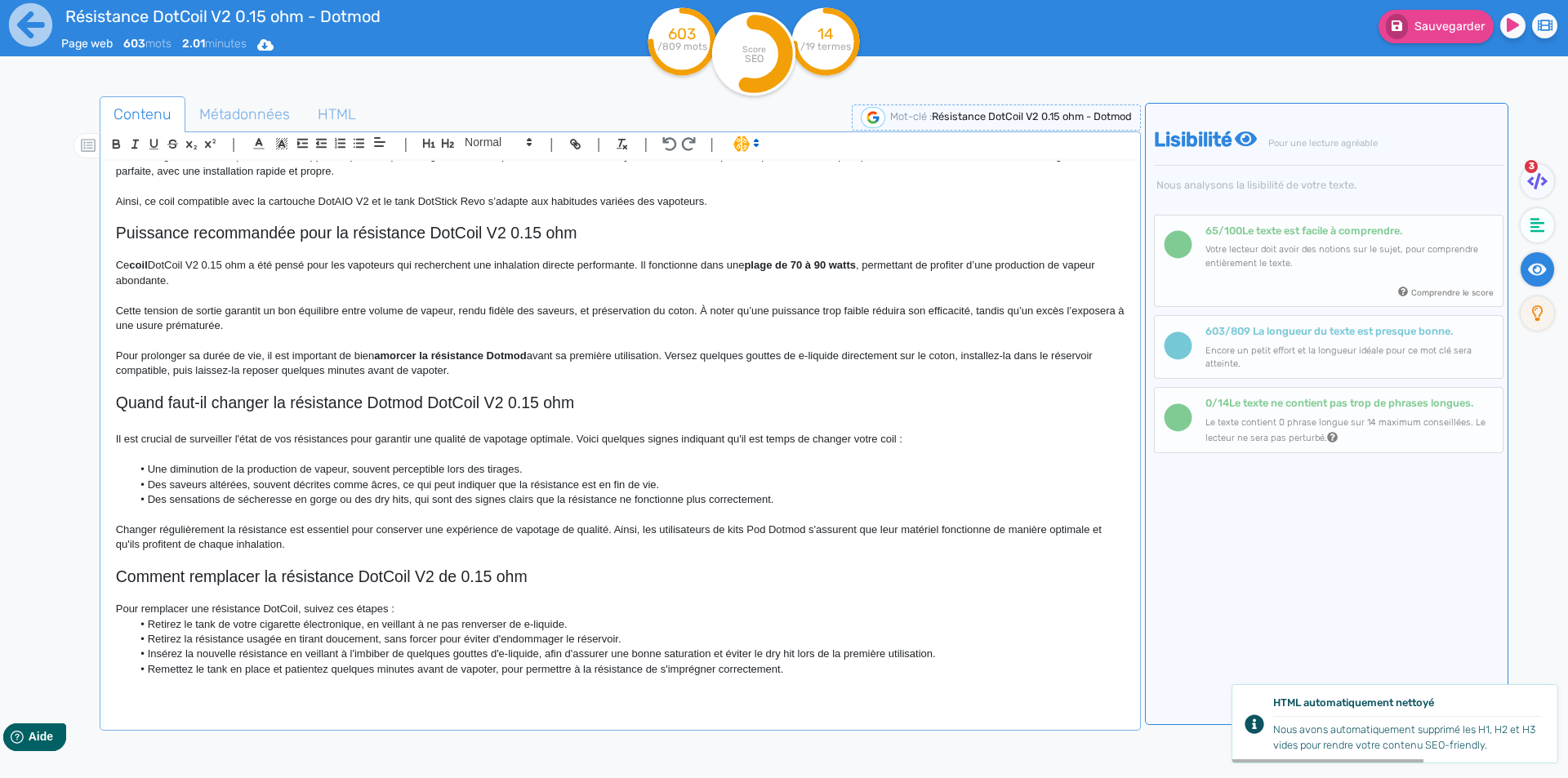
click at [457, 617] on p "Pour remplacer une résistance DotCoil, suivez ces étapes :" at bounding box center [620, 609] width 1009 height 15
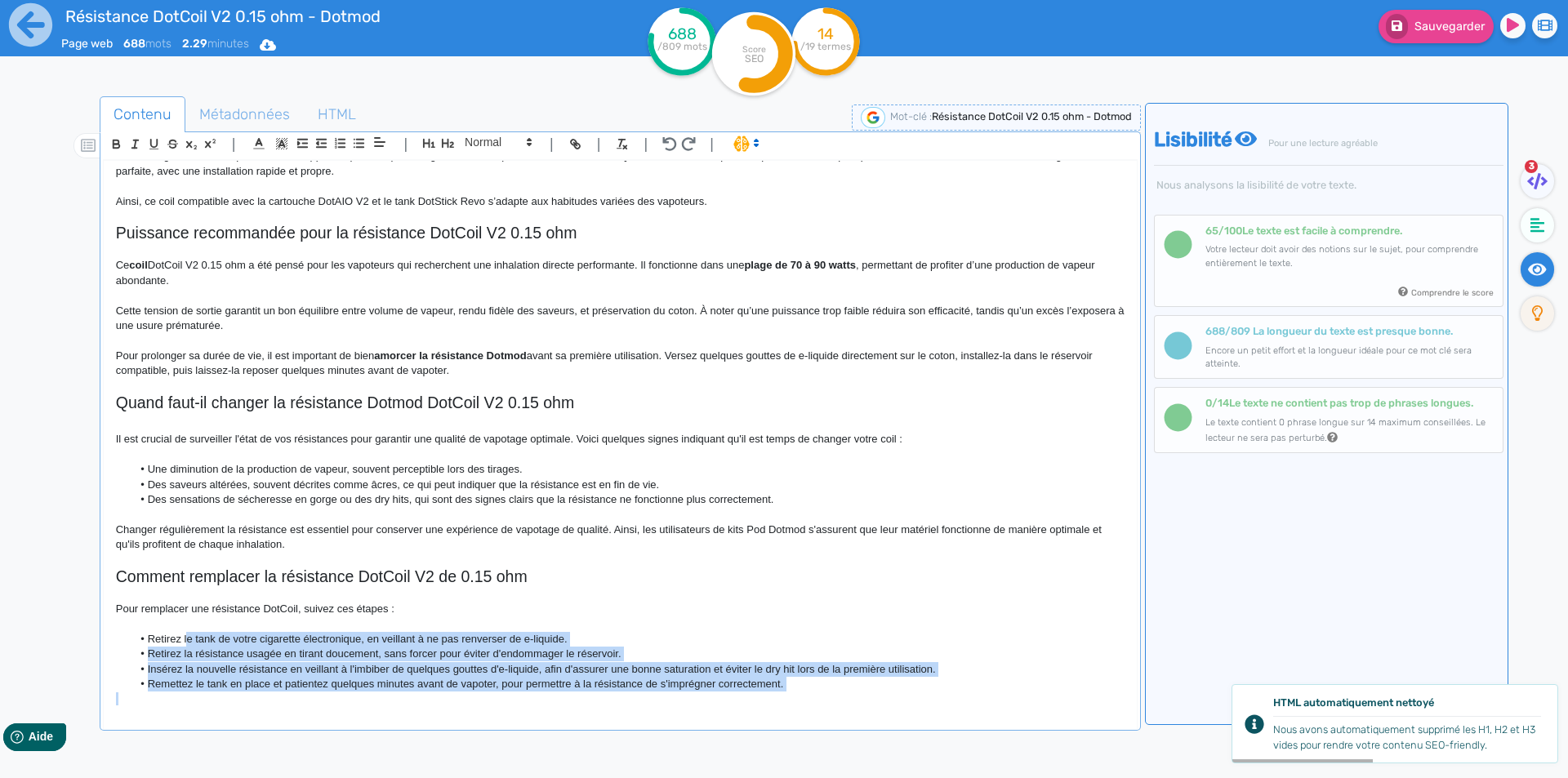
drag, startPoint x: 189, startPoint y: 655, endPoint x: 192, endPoint y: 724, distance: 69.1
click at [192, 730] on div "Résistance DotCoil V2 0.15 ohm - Dotmod Résistance DotCoil V2 0.15 ohm Dotmod L…" at bounding box center [620, 447] width 1034 height 574
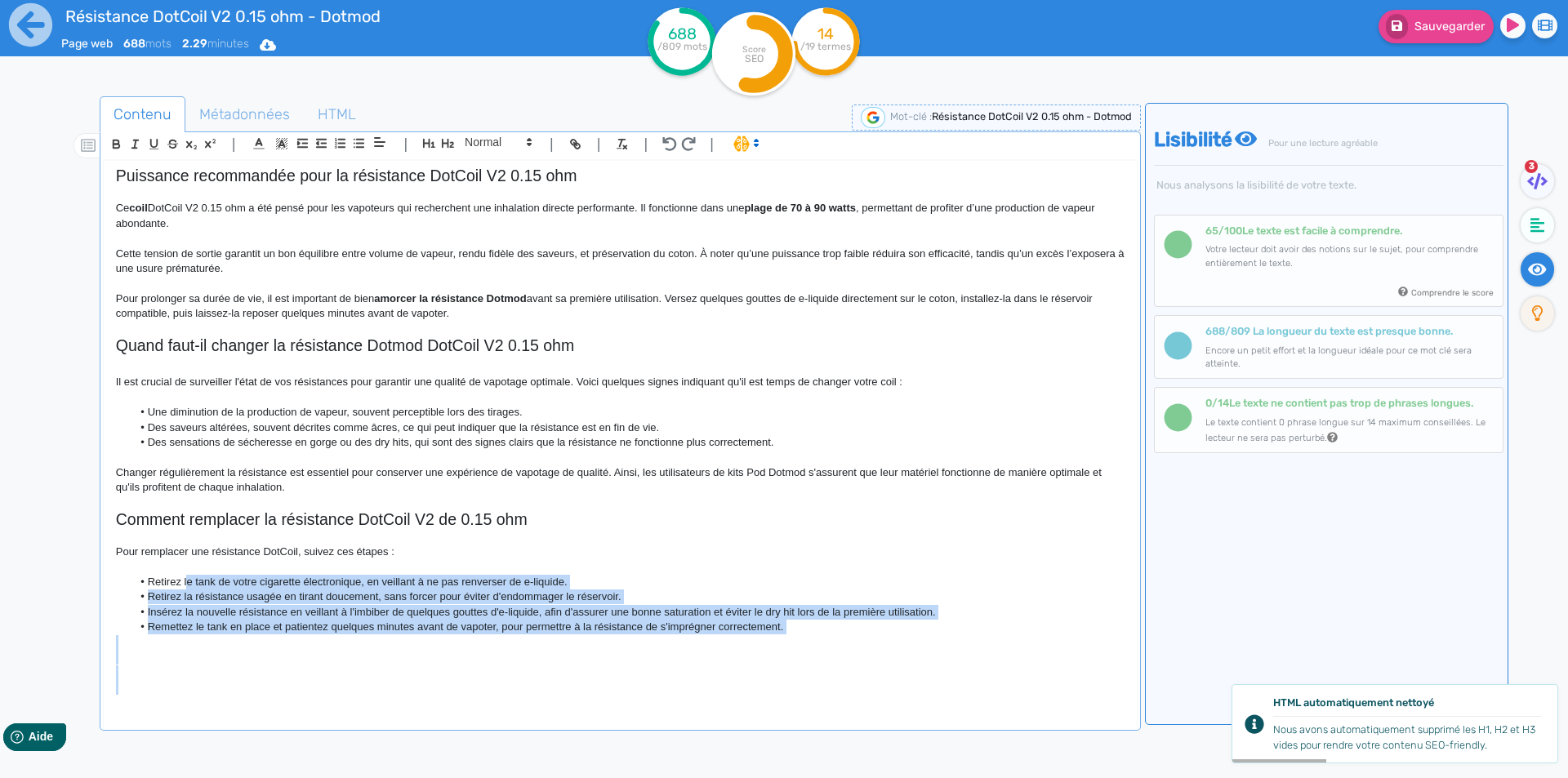
click at [203, 635] on li "Remettez le tank en place et patientez quelques minutes avant de vapoter, pour …" at bounding box center [628, 628] width 992 height 15
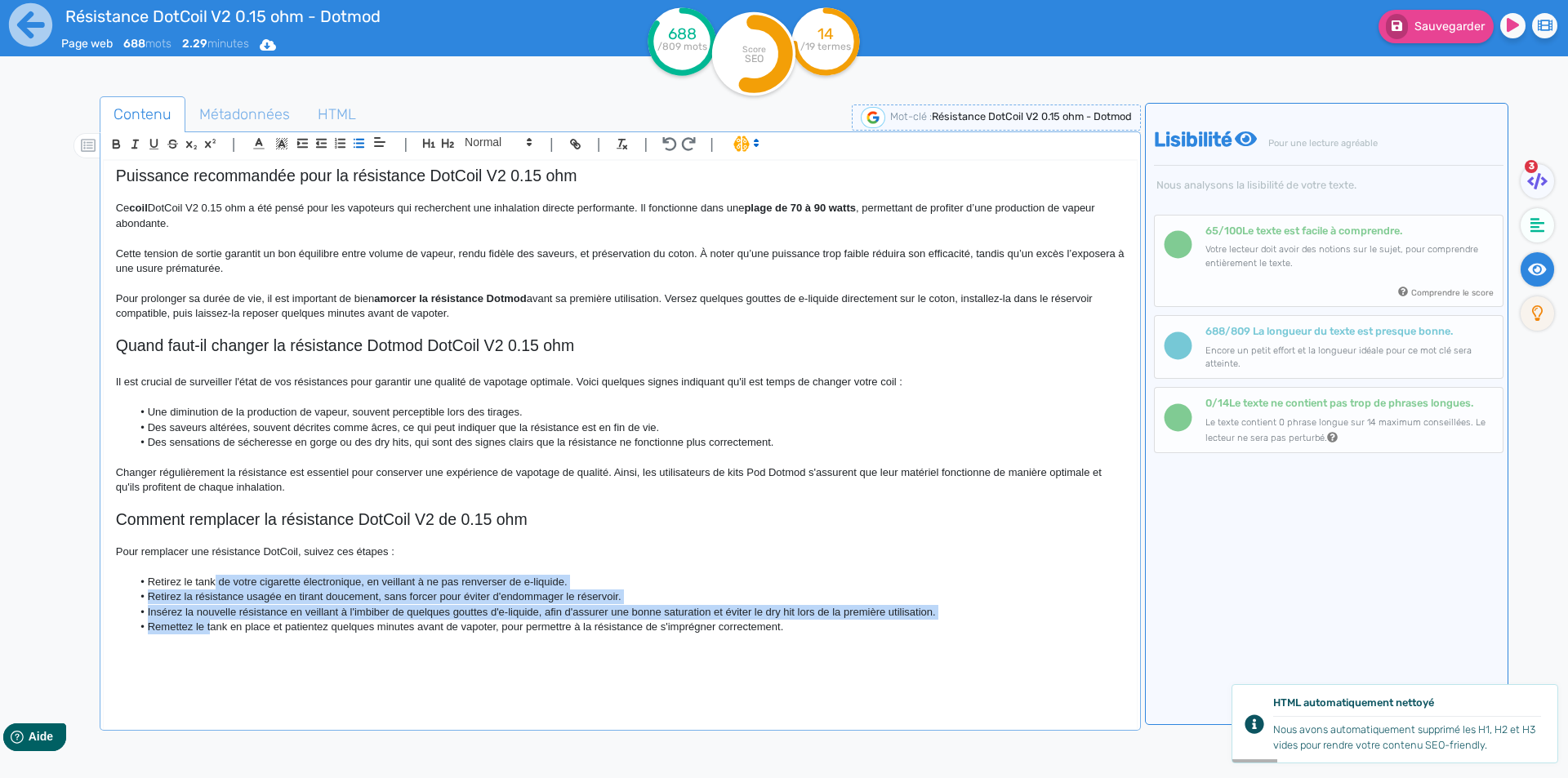
drag, startPoint x: 209, startPoint y: 625, endPoint x: 215, endPoint y: 582, distance: 43.4
click at [215, 582] on ul "Retirez le tank de votre cigarette électronique, en veillant à ne pas renverser…" at bounding box center [620, 605] width 1009 height 60
click at [333, 141] on icon "button" at bounding box center [339, 143] width 14 height 14
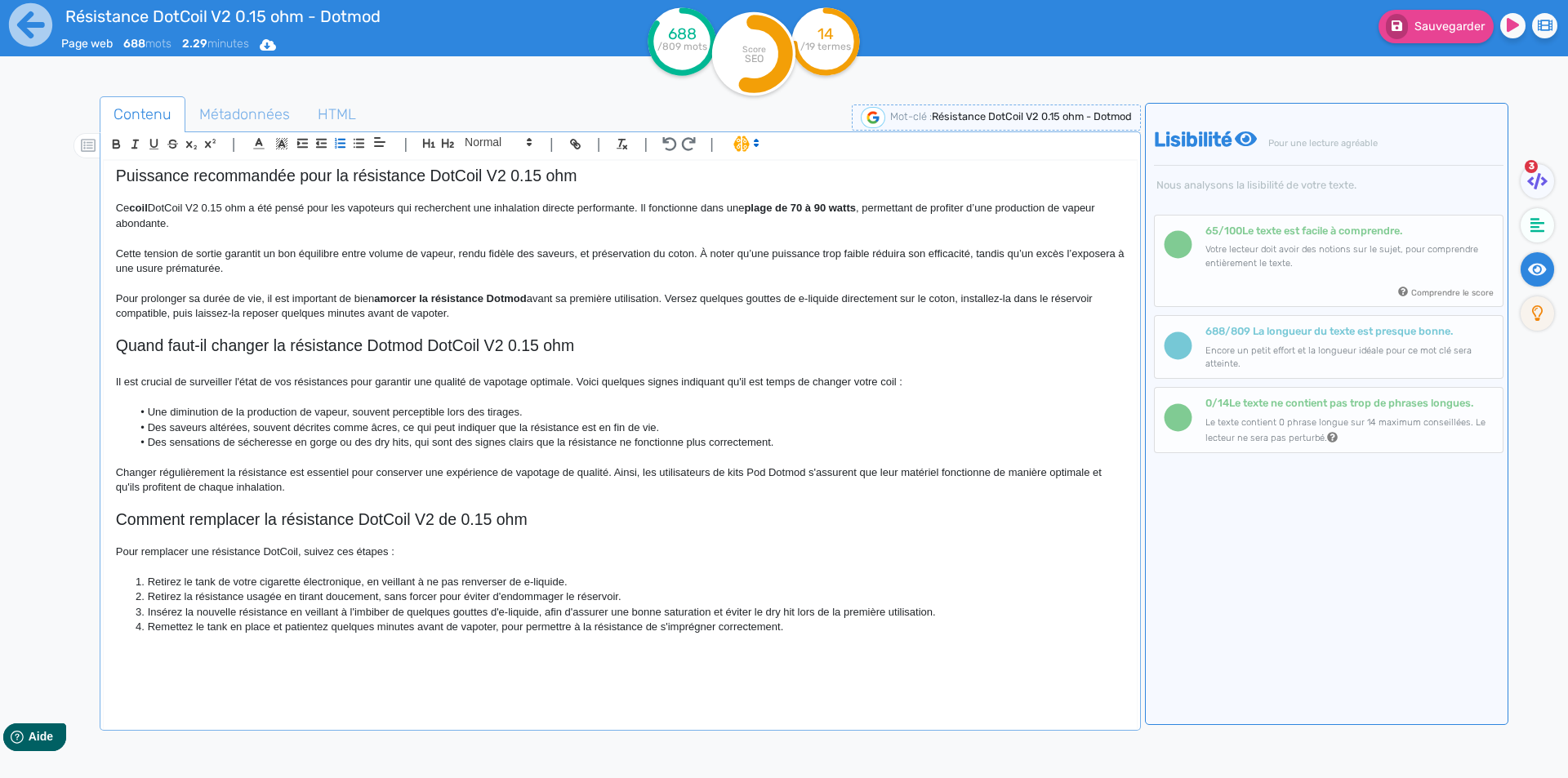
drag, startPoint x: 254, startPoint y: 688, endPoint x: 251, endPoint y: 678, distance: 10.4
click at [253, 684] on p at bounding box center [620, 688] width 1009 height 15
click at [371, 582] on li "Retirez le tank de votre cigarette électronique, en veillant à ne pas renverser…" at bounding box center [628, 582] width 992 height 15
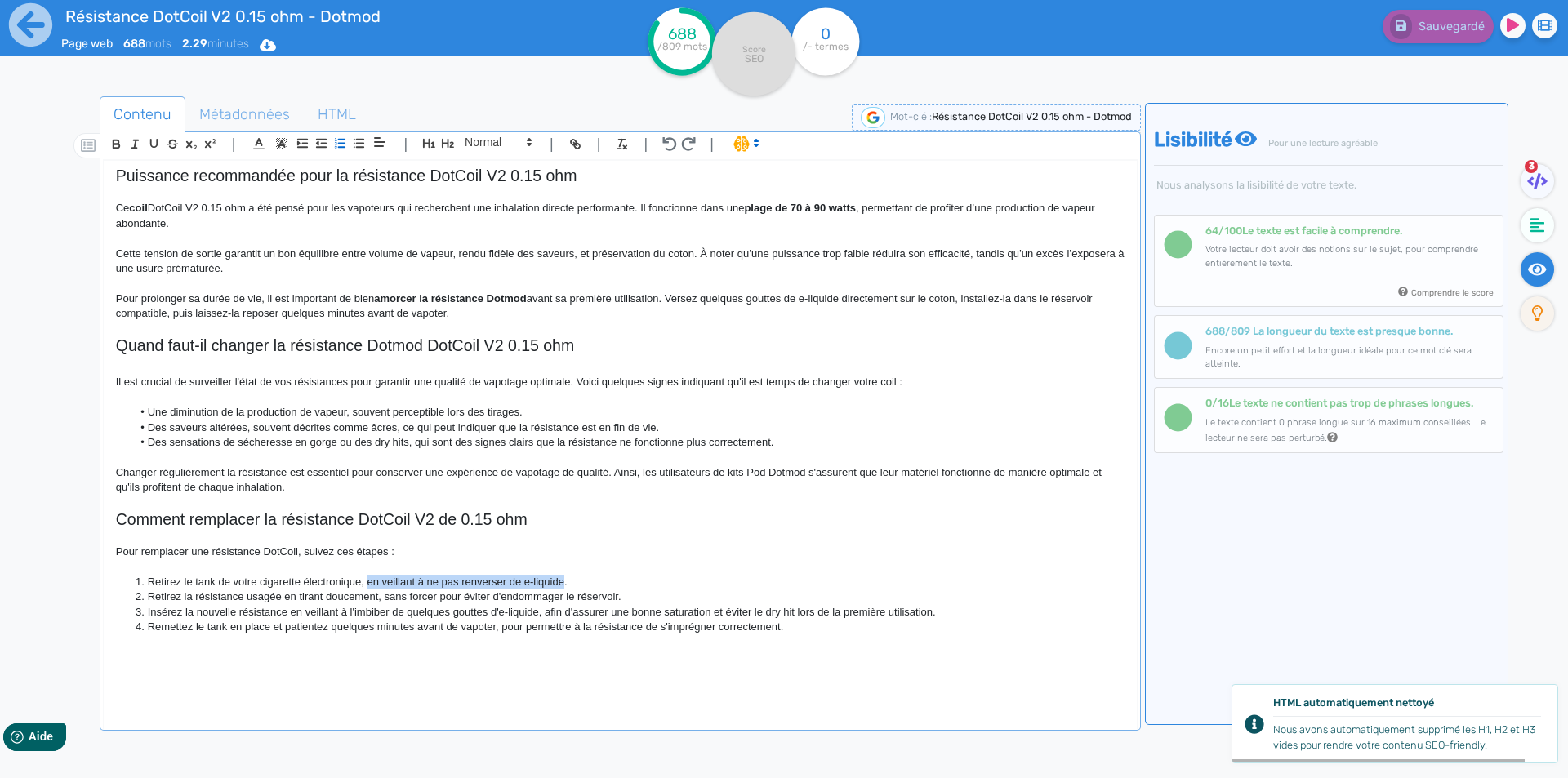
drag, startPoint x: 371, startPoint y: 582, endPoint x: 545, endPoint y: 585, distance: 174.0
click at [545, 585] on li "Retirez le tank de votre cigarette électronique, en veillant à ne pas renverser…" at bounding box center [628, 582] width 992 height 15
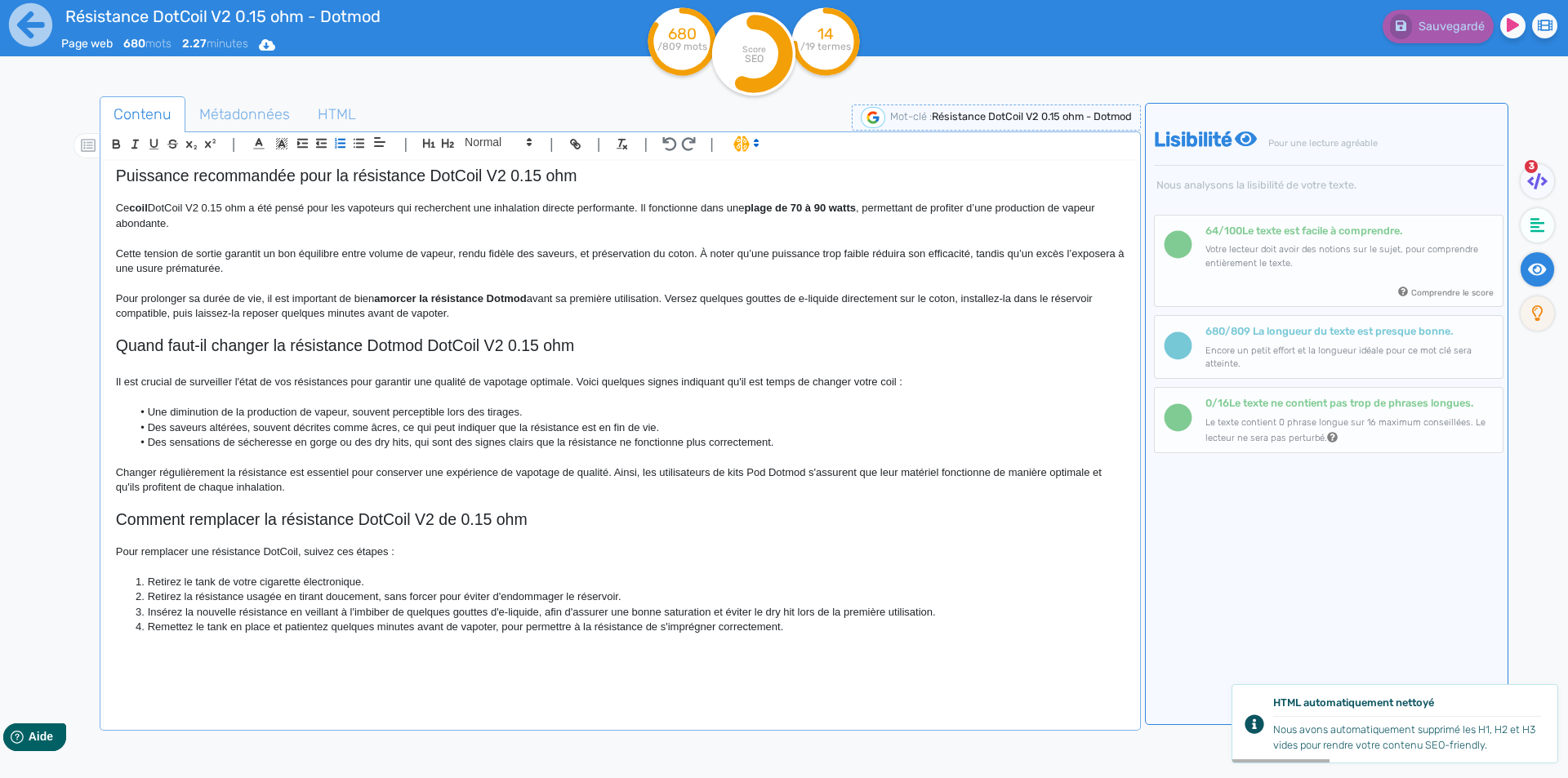
click at [352, 599] on li "Retirez la résistance usagée en tirant doucement, sans forcer pour éviter d'end…" at bounding box center [628, 596] width 992 height 15
click at [297, 609] on li "Insérez la nouvelle résistance en veillant à l'imbiber de quelques gouttes d'e-…" at bounding box center [628, 612] width 992 height 15
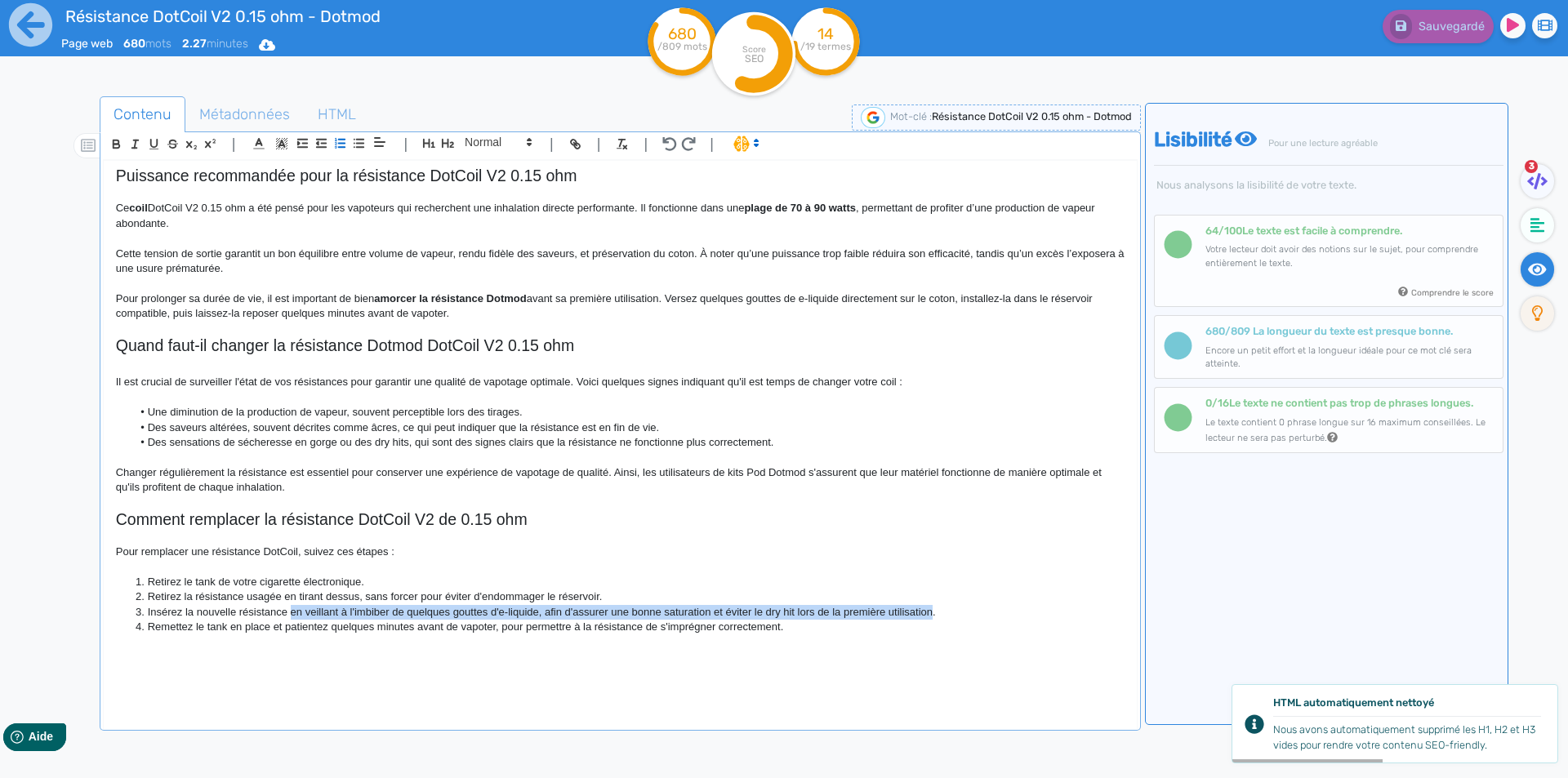
drag, startPoint x: 297, startPoint y: 609, endPoint x: 892, endPoint y: 608, distance: 595.0
click at [892, 608] on li "Insérez la nouvelle résistance en veillant à l'imbiber de quelques gouttes d'e-…" at bounding box center [628, 612] width 992 height 15
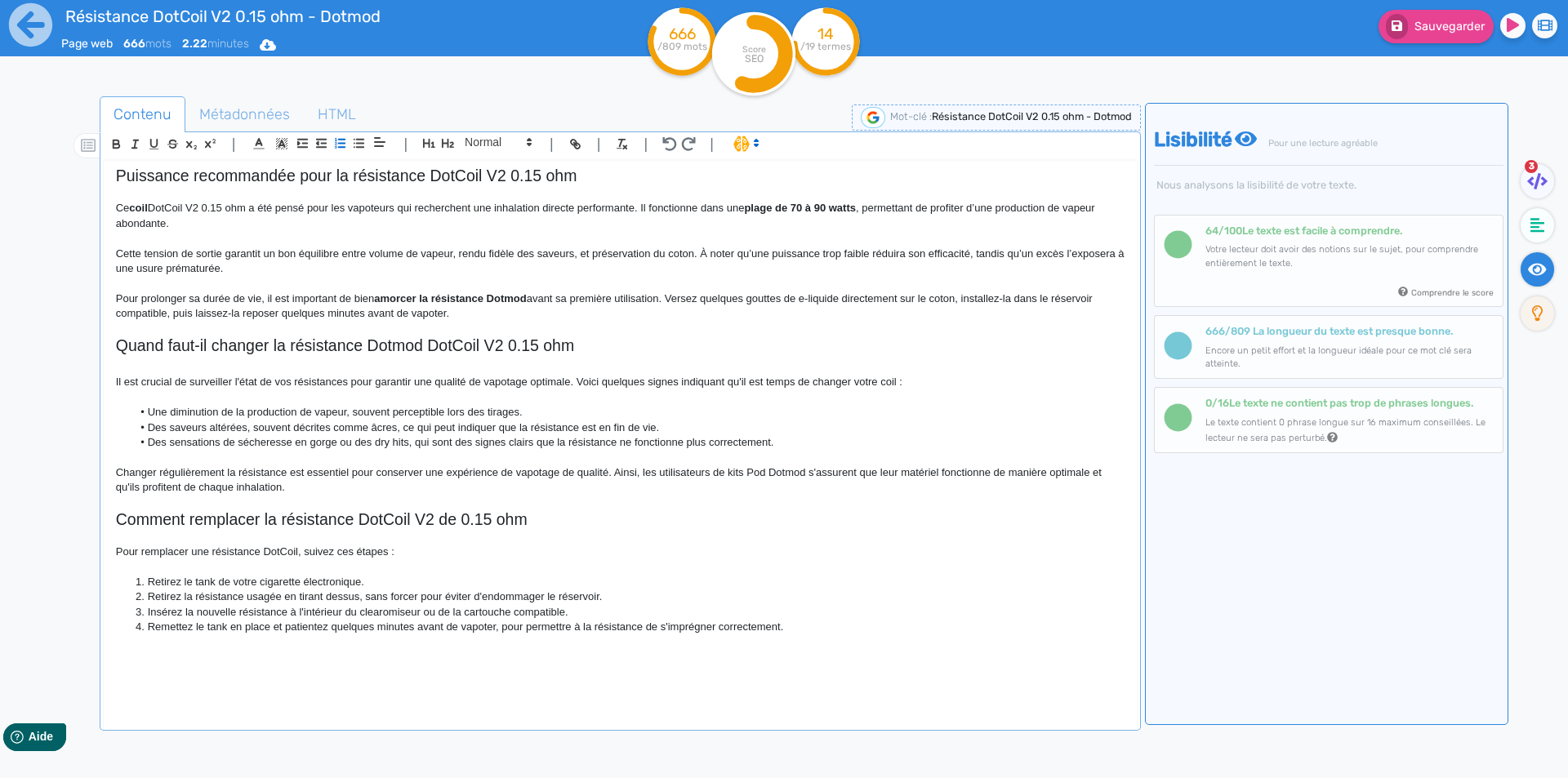
click at [513, 611] on li "Insérez la nouvelle résistance à l'intérieur du clearomiseur ou de la cartouche…" at bounding box center [628, 612] width 992 height 15
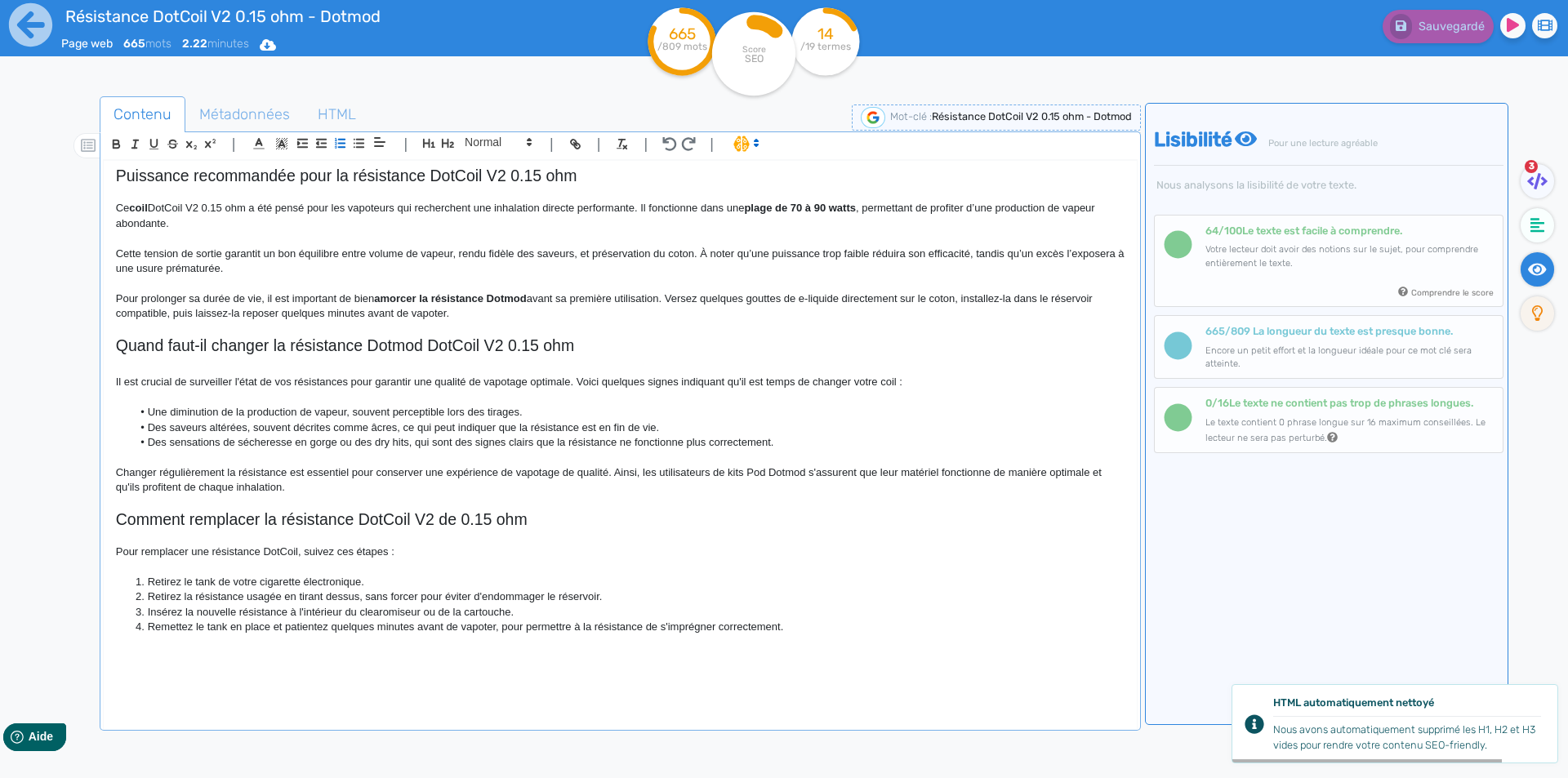
click at [746, 620] on li "Remettez le tank en place et patientez quelques minutes avant de vapoter, pour …" at bounding box center [628, 628] width 992 height 15
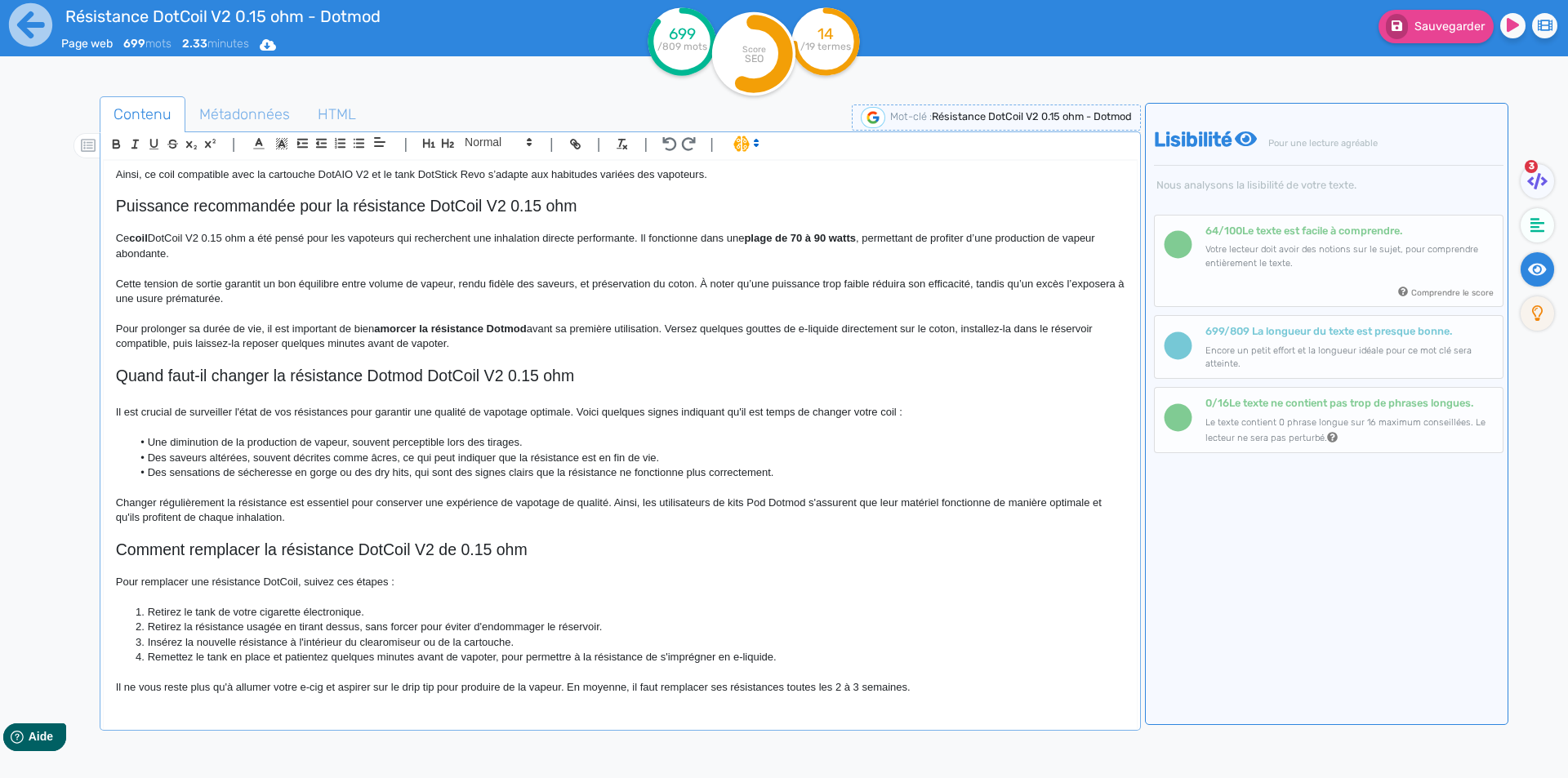
scroll to position [596, 0]
drag, startPoint x: 1446, startPoint y: 30, endPoint x: 1432, endPoint y: 41, distance: 17.8
click at [1441, 31] on span "Sauvegarder" at bounding box center [1449, 26] width 70 height 14
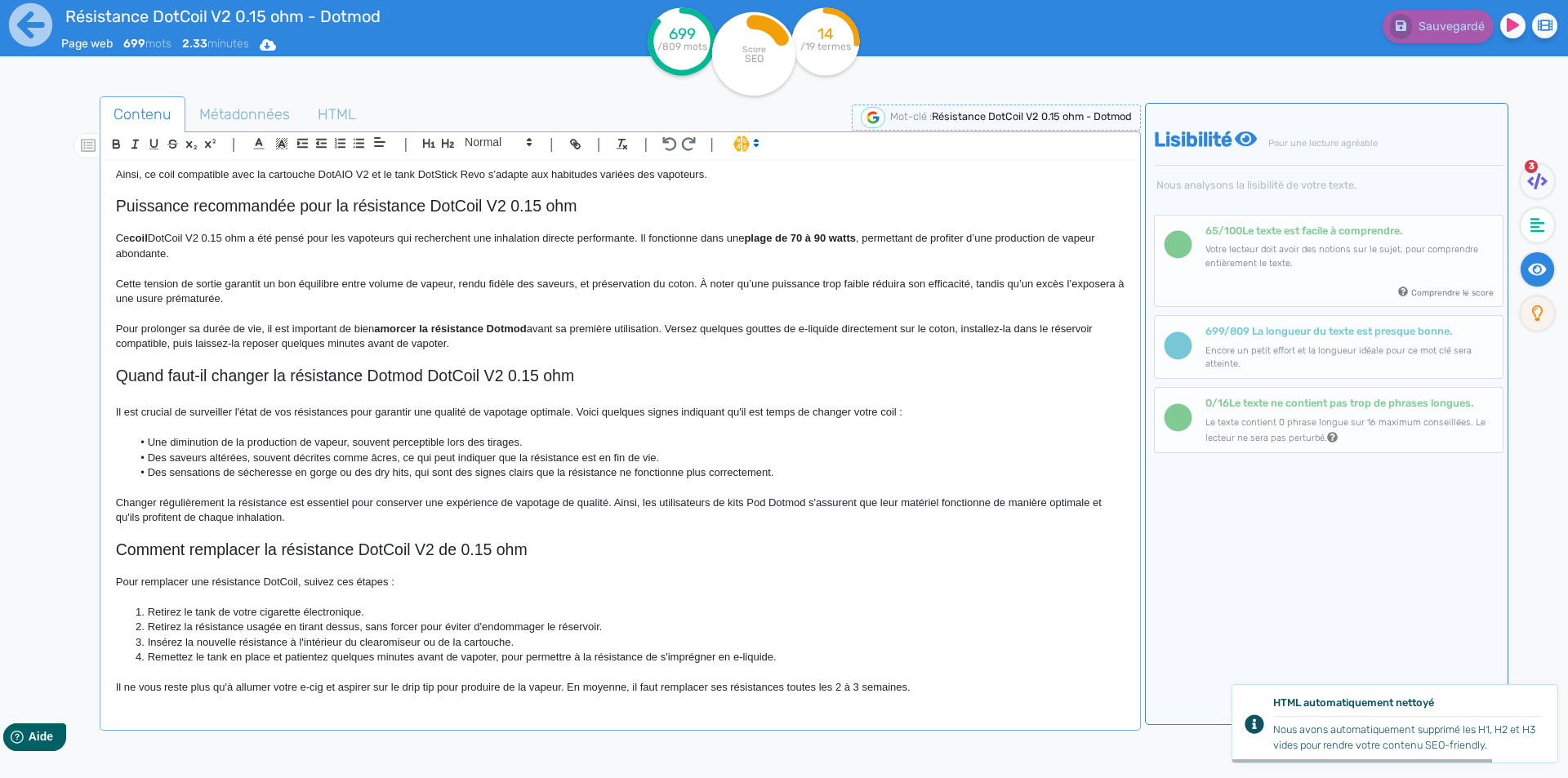
drag, startPoint x: 928, startPoint y: 715, endPoint x: 938, endPoint y: 694, distance: 23.3
click at [931, 709] on div "Résistance DotCoil V2 0.15 ohm - Dotmod Résistance DotCoil V2 0.15 ohm Dotmod L…" at bounding box center [620, 447] width 1034 height 574
click at [938, 690] on p "Il ne vous reste plus qu'à allumer votre e-cig et aspirer sur le drip tip pour …" at bounding box center [620, 688] width 1009 height 15
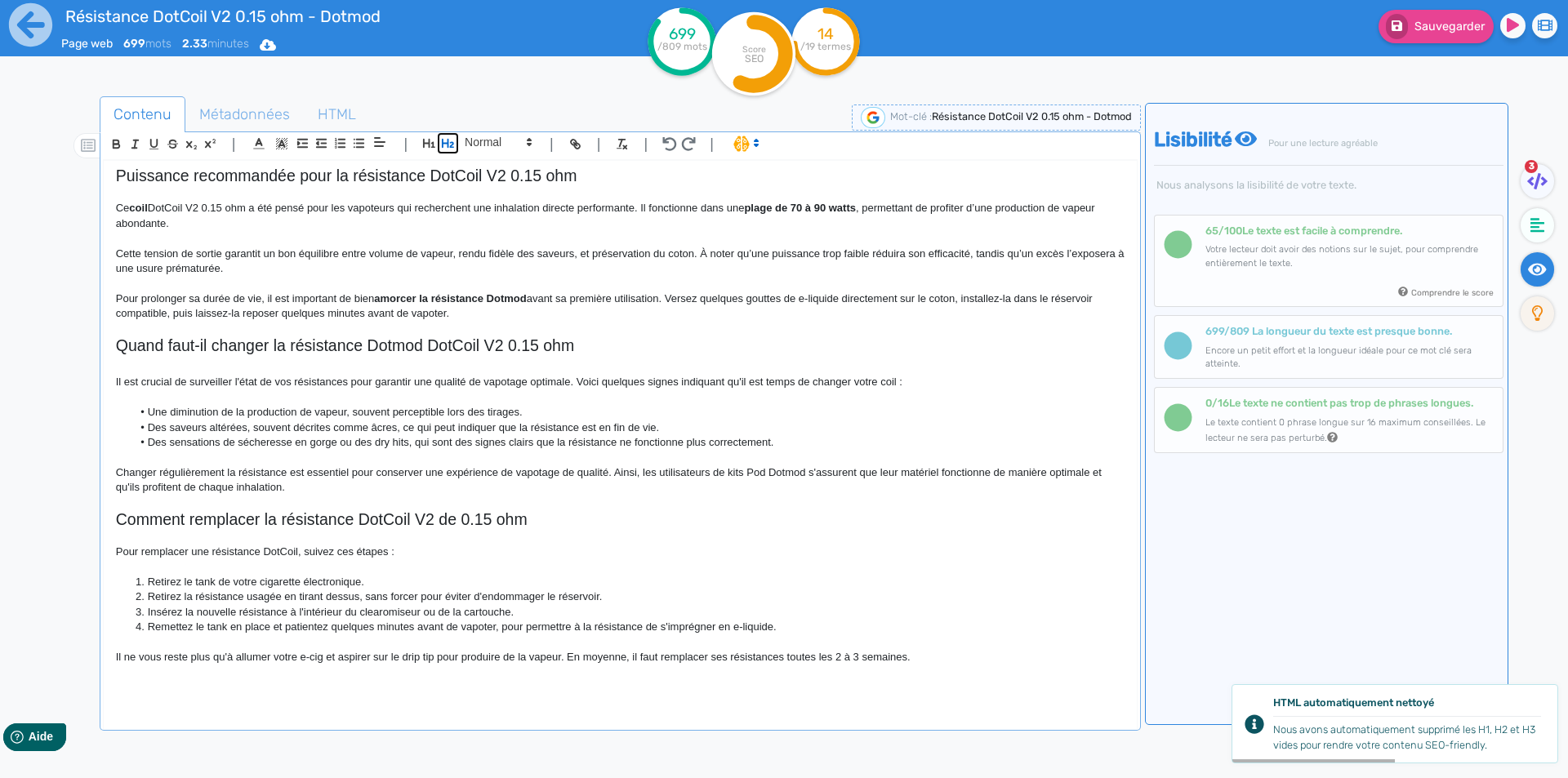
click at [447, 143] on icon "button" at bounding box center [447, 143] width 12 height 9
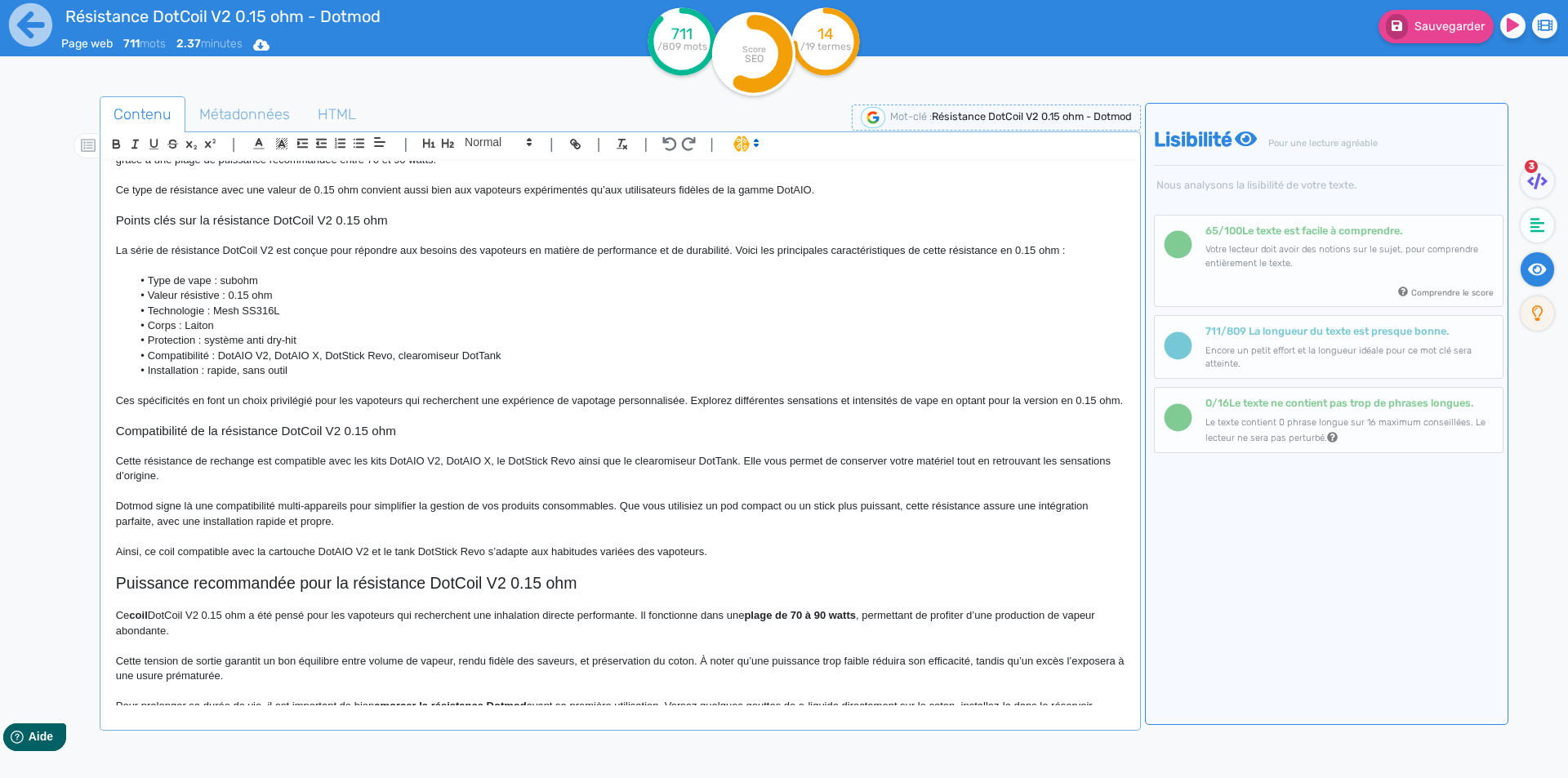
scroll to position [0, 0]
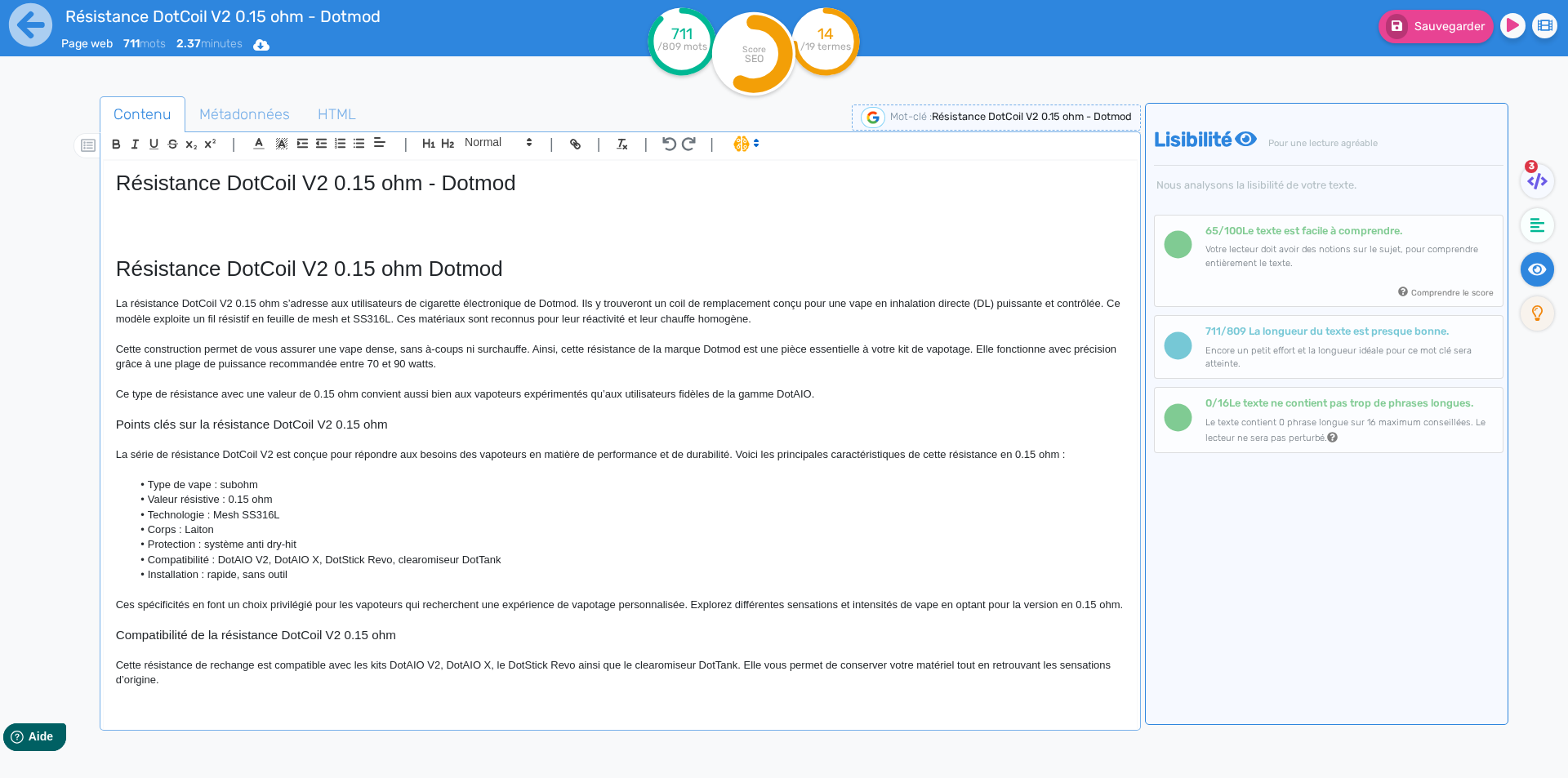
click at [312, 172] on h1 "Résistance DotCoil V2 0.15 ohm - Dotmod" at bounding box center [620, 183] width 1009 height 26
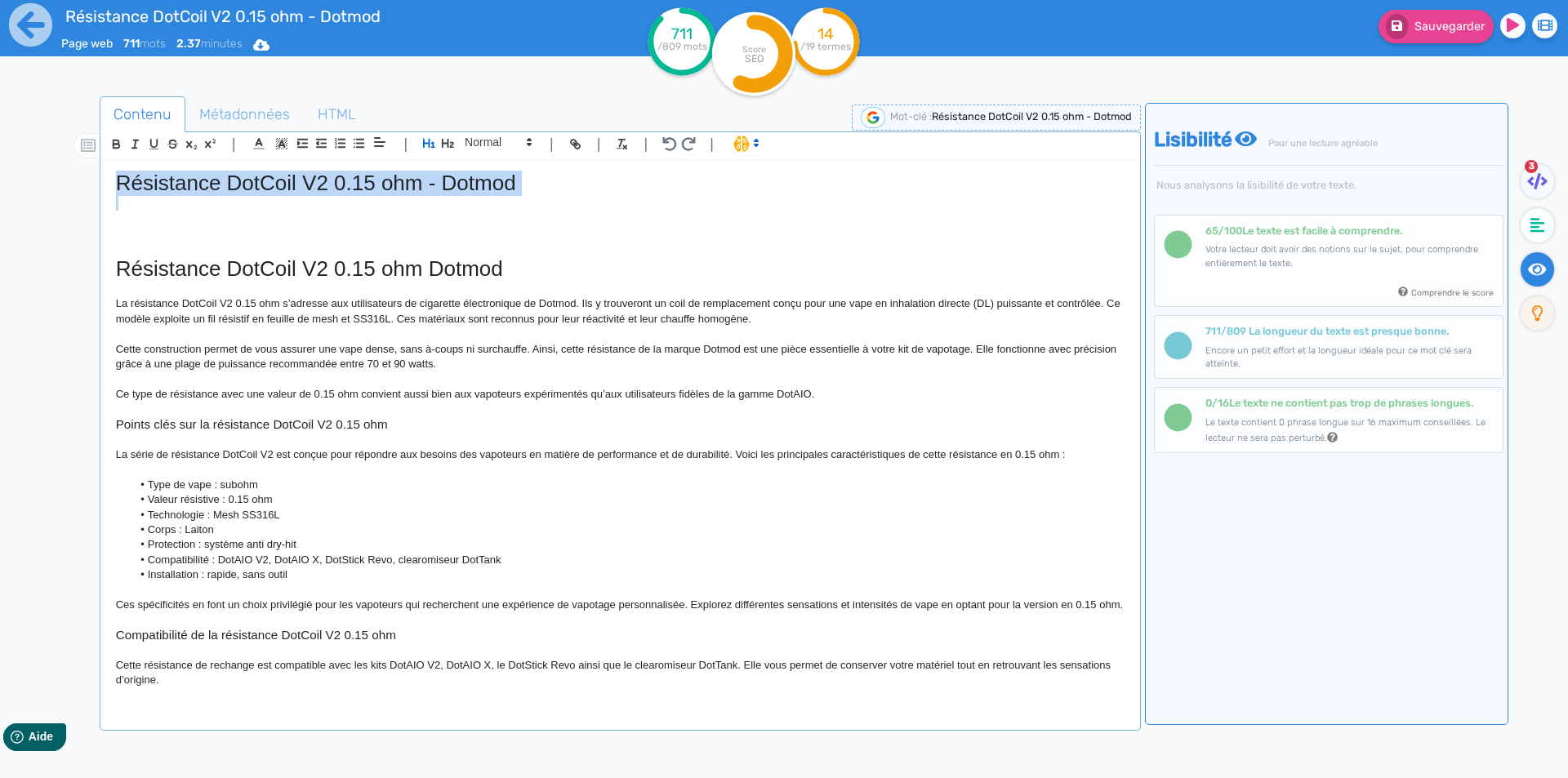
click at [312, 172] on h1 "Résistance DotCoil V2 0.15 ohm - Dotmod" at bounding box center [620, 183] width 1009 height 26
copy h1 "Résistance DotCoil V2 0.15 ohm - Dotmod"
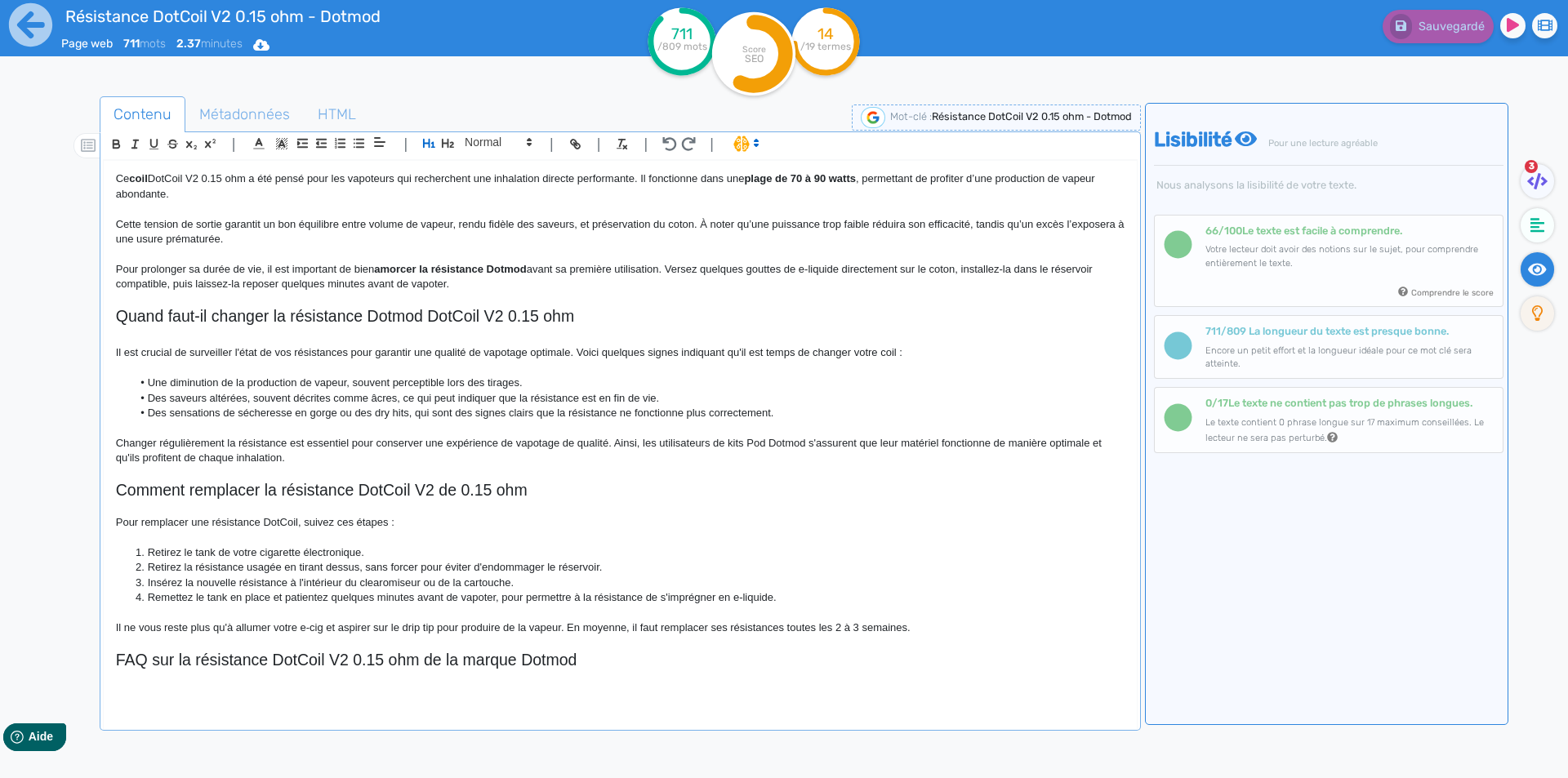
scroll to position [660, 0]
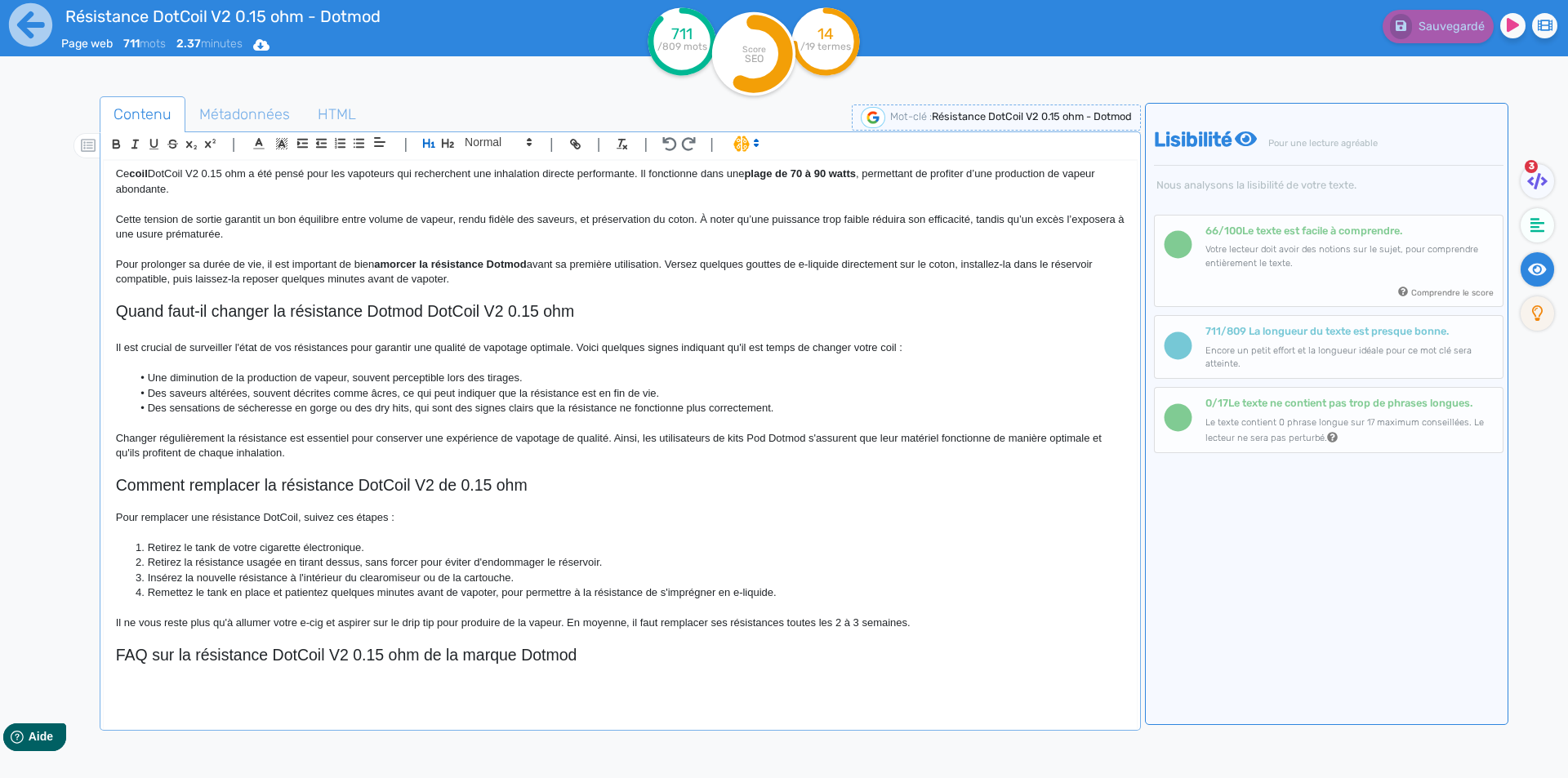
click at [268, 487] on h2 "Comment remplacer la résistance DotCoil V2 de 0.15 ohm" at bounding box center [620, 485] width 1009 height 19
click at [272, 313] on h2 "Quand faut-il changer la résistance Dotmod DotCoil V2 0.15 ohm" at bounding box center [620, 311] width 1009 height 19
click at [282, 311] on h2 "Quand faut-il changer une résistance Dotmod DotCoil V2 0.15 ohm" at bounding box center [620, 311] width 1009 height 19
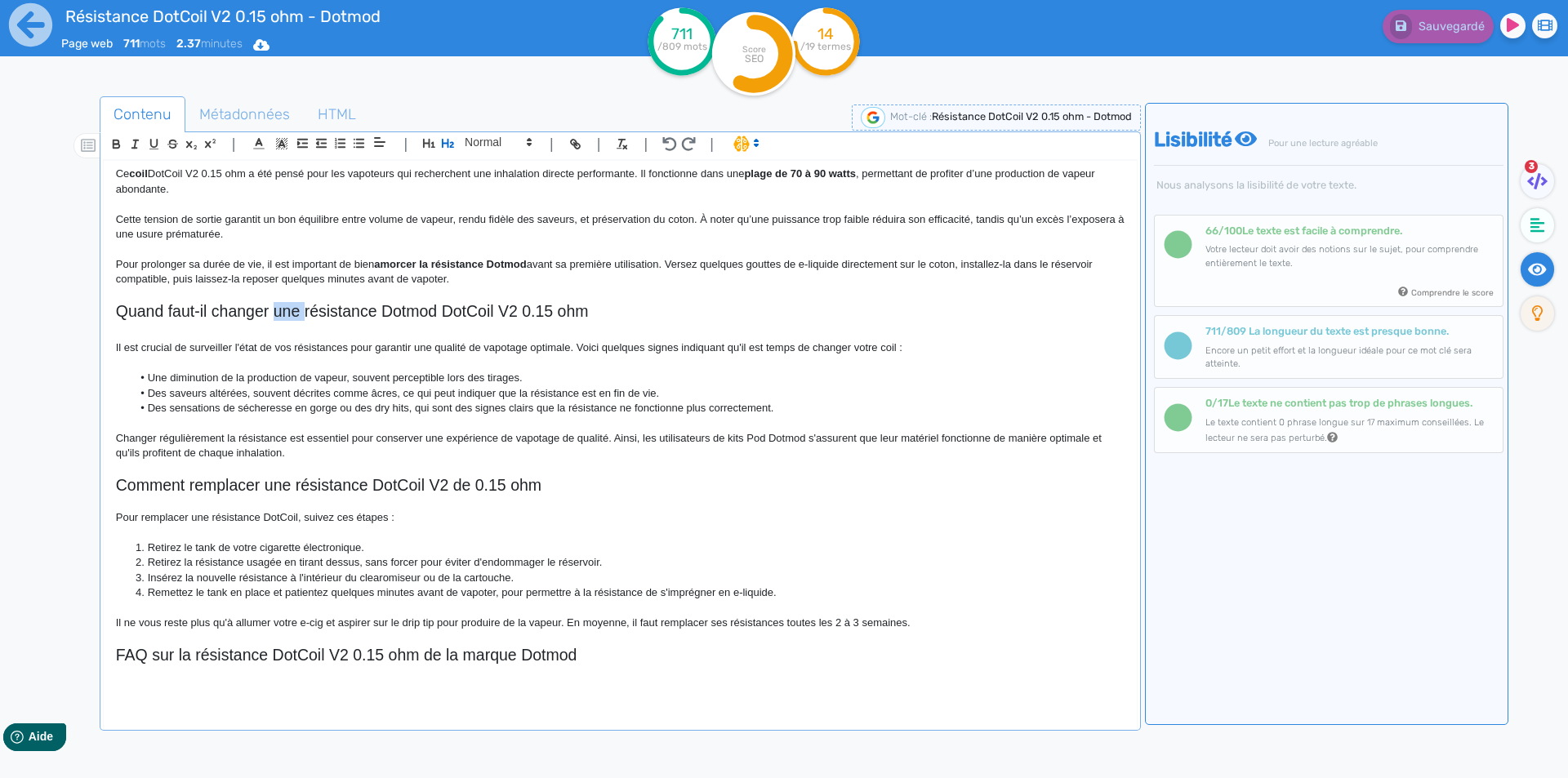
click at [282, 311] on h2 "Quand faut-il changer une résistance Dotmod DotCoil V2 0.15 ohm" at bounding box center [620, 311] width 1009 height 19
click at [231, 697] on div "Résistance DotCoil V2 0.15 ohm - Dotmod Résistance DotCoil V2 0.15 ohm Dotmod L…" at bounding box center [620, 432] width 1033 height 545
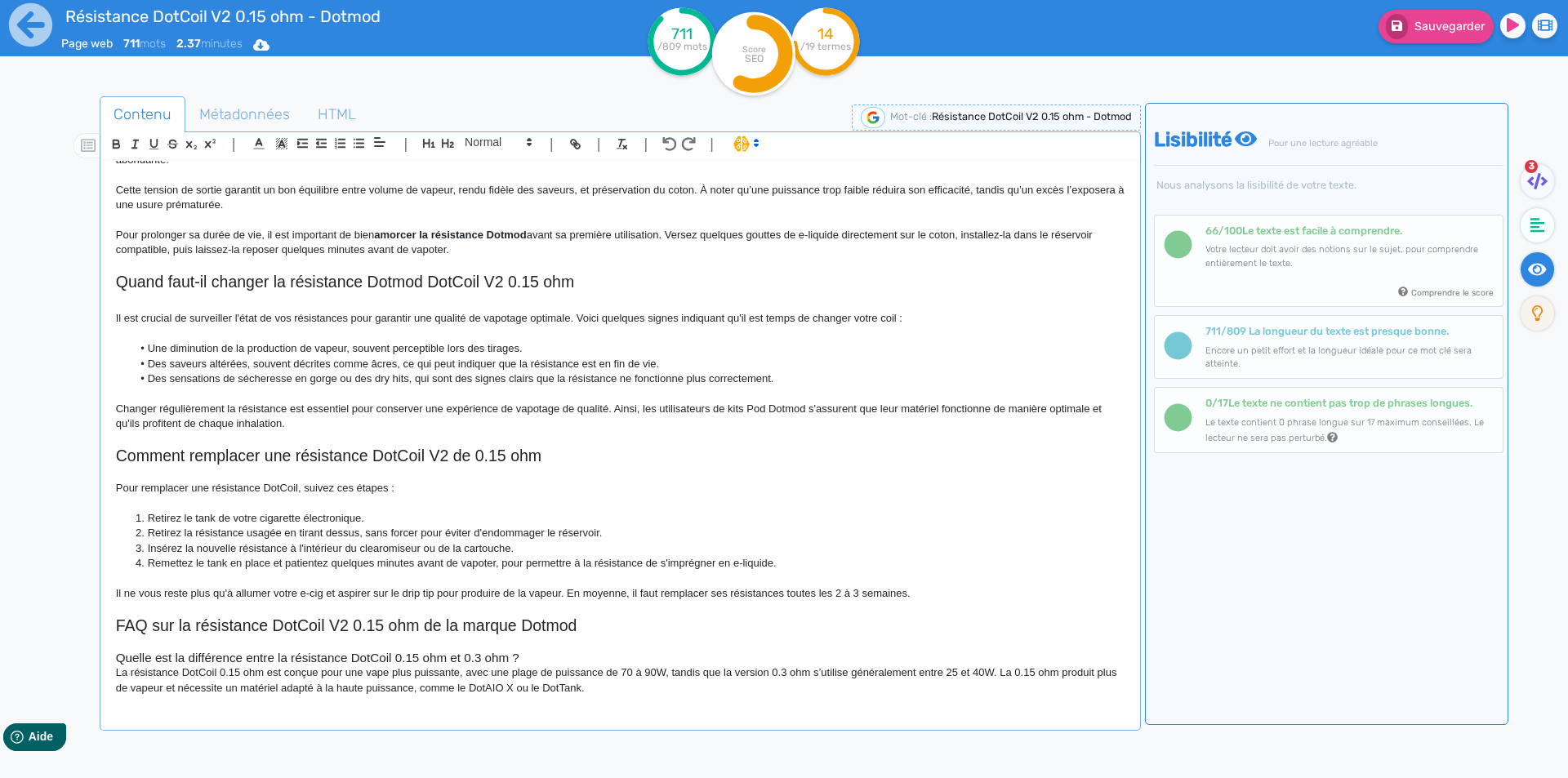
scroll to position [691, 0]
click at [392, 652] on h3 "Quelle est la différence entre la résistance DotCoil 0.15 ohm et 0.3 ohm ?" at bounding box center [620, 659] width 1009 height 15
click at [565, 661] on h3 "Quelle est la différence entre la résistance DotCoil V2 0.15 ohm et 0.3 ohm ?" at bounding box center [620, 659] width 1009 height 15
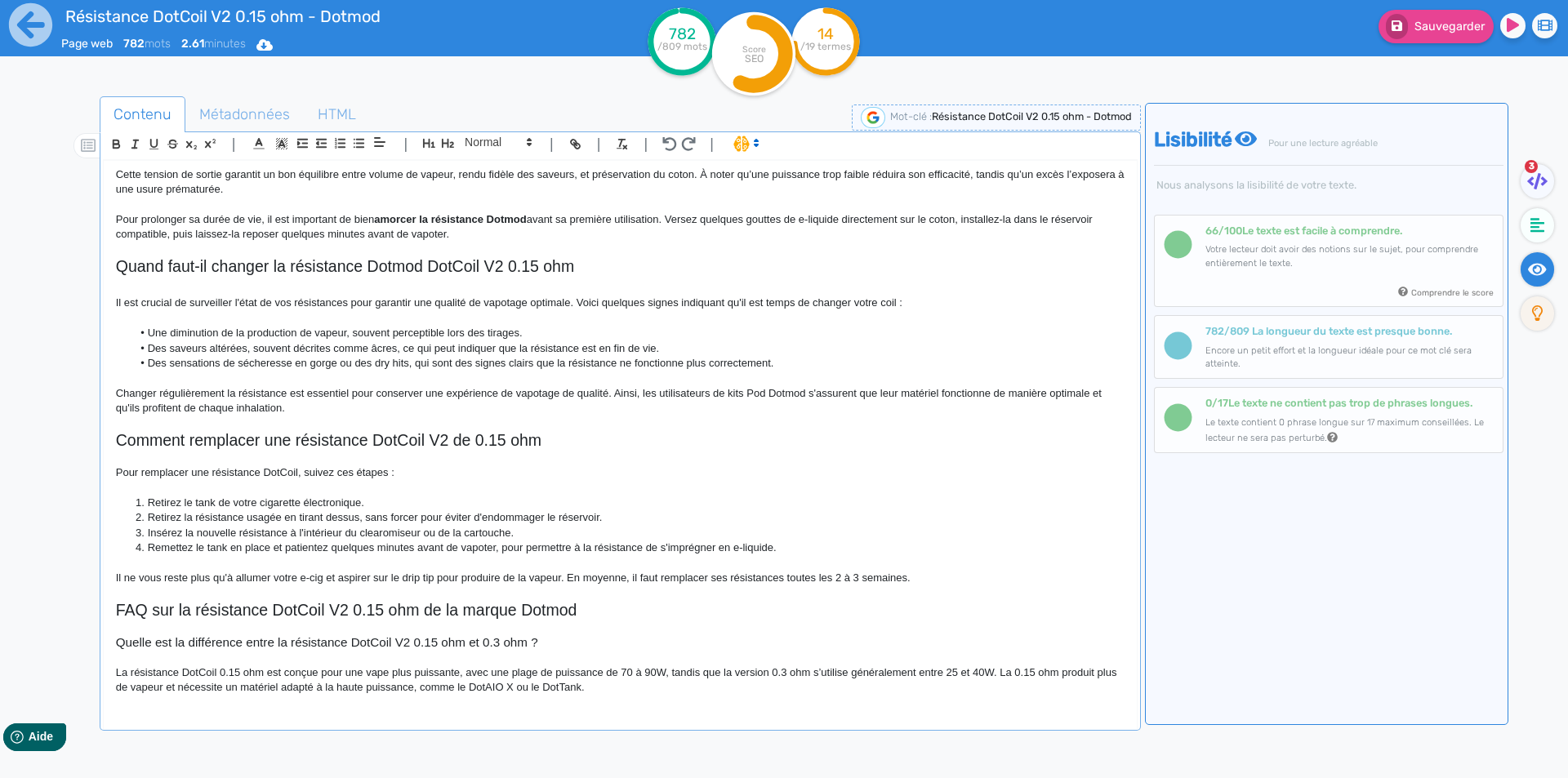
scroll to position [706, 0]
click at [222, 671] on p "La résistance DotCoil 0.15 ohm est conçue pour une vape plus puissante, avec un…" at bounding box center [620, 680] width 1009 height 30
click at [686, 673] on p "La résistance DotCoil V2 0.15 ohm est conçue pour une vape plus puissante, avec…" at bounding box center [620, 680] width 1009 height 30
click at [794, 673] on p "La résistance DotCoil V2 0.15 ohm est conçue pour une vape plus puissante, avec…" at bounding box center [620, 680] width 1009 height 30
click at [410, 688] on p "La résistance DotCoil V2 0.15 ohm est conçue pour une vape plus puissante, avec…" at bounding box center [620, 680] width 1009 height 30
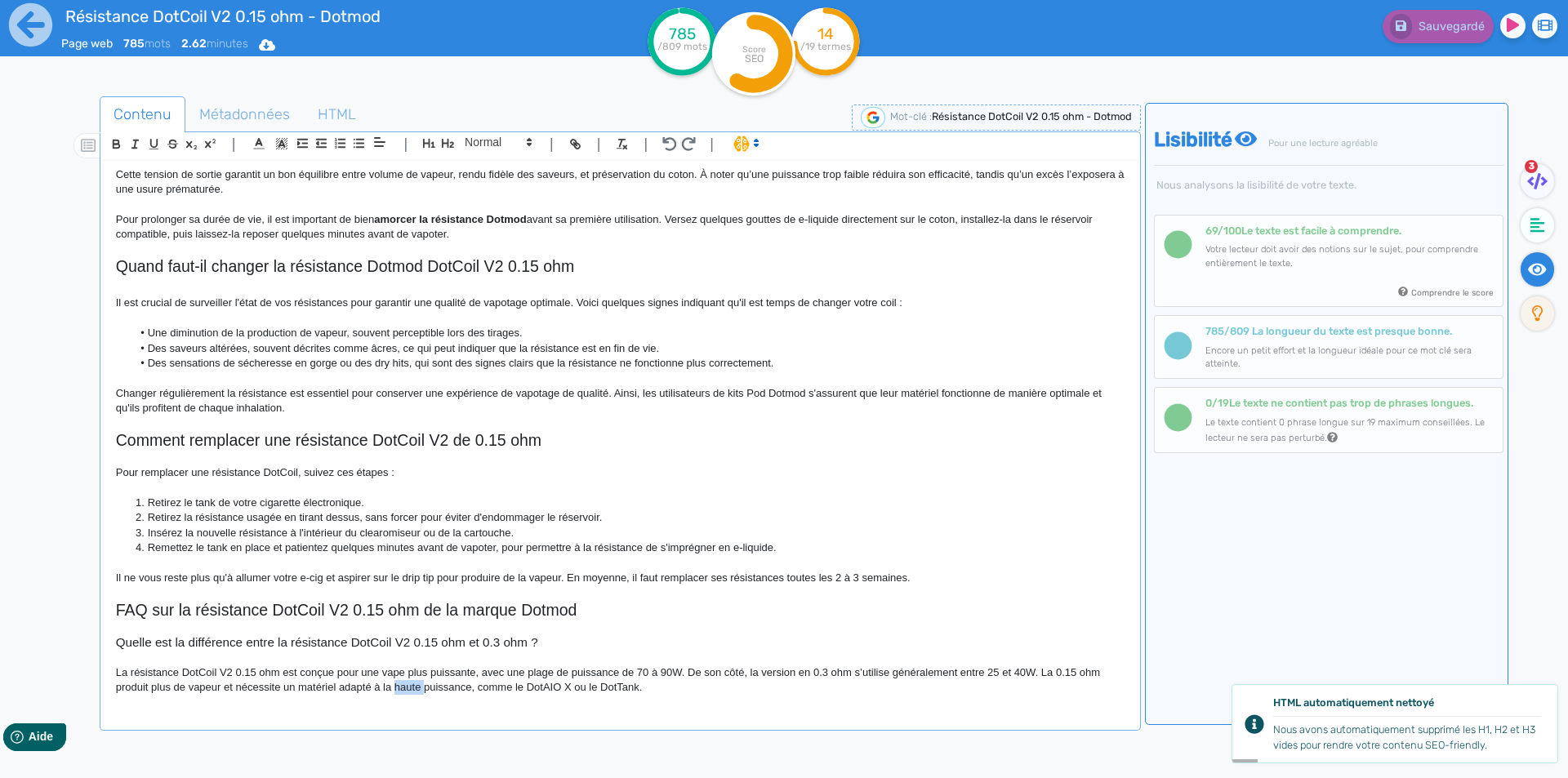
click at [410, 688] on p "La résistance DotCoil V2 0.15 ohm est conçue pour une vape plus puissante, avec…" at bounding box center [620, 680] width 1009 height 30
click at [453, 688] on p "La résistance DotCoil V2 0.15 ohm est conçue pour une vape plus puissante, avec…" at bounding box center [620, 680] width 1009 height 30
click at [699, 687] on p "La résistance DotCoil V2 0.15 ohm est conçue pour une vape plus puissante, avec…" at bounding box center [620, 680] width 1009 height 30
click at [660, 693] on p "La résistance DotCoil V2 0.15 ohm est conçue pour une vape plus puissante, avec…" at bounding box center [620, 680] width 1009 height 30
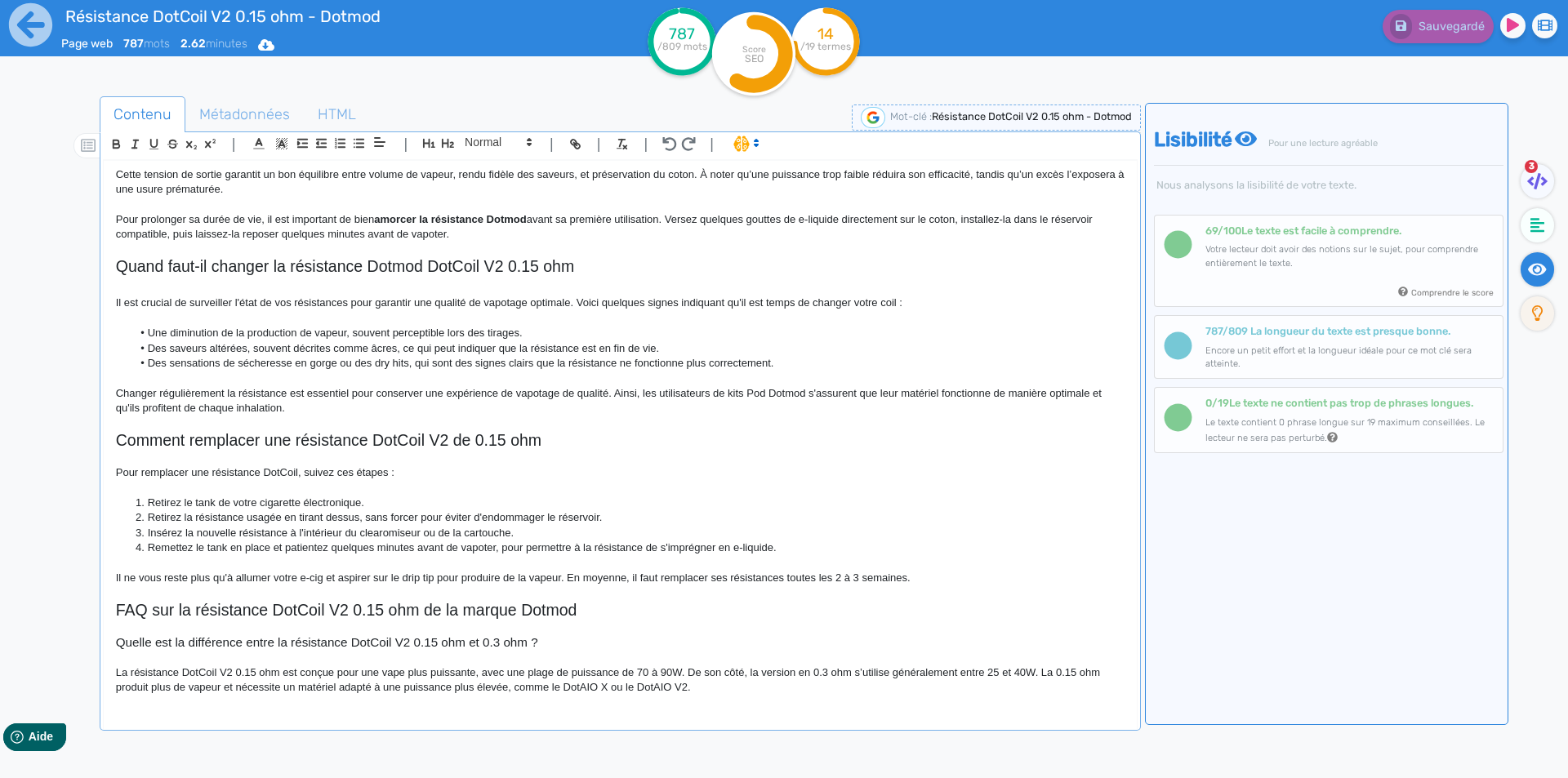
click at [519, 685] on p "La résistance DotCoil V2 0.15 ohm est conçue pour une vape plus puissante, avec…" at bounding box center [620, 680] width 1009 height 30
drag, startPoint x: 519, startPoint y: 685, endPoint x: 686, endPoint y: 686, distance: 167.0
click at [686, 686] on p "La résistance DotCoil V2 0.15 ohm est conçue pour une vape plus puissante, avec…" at bounding box center [620, 680] width 1009 height 30
click at [681, 689] on p "La résistance DotCoil V2 0.15 ohm est conçue pour une vape plus puissante, avec…" at bounding box center [620, 680] width 1009 height 30
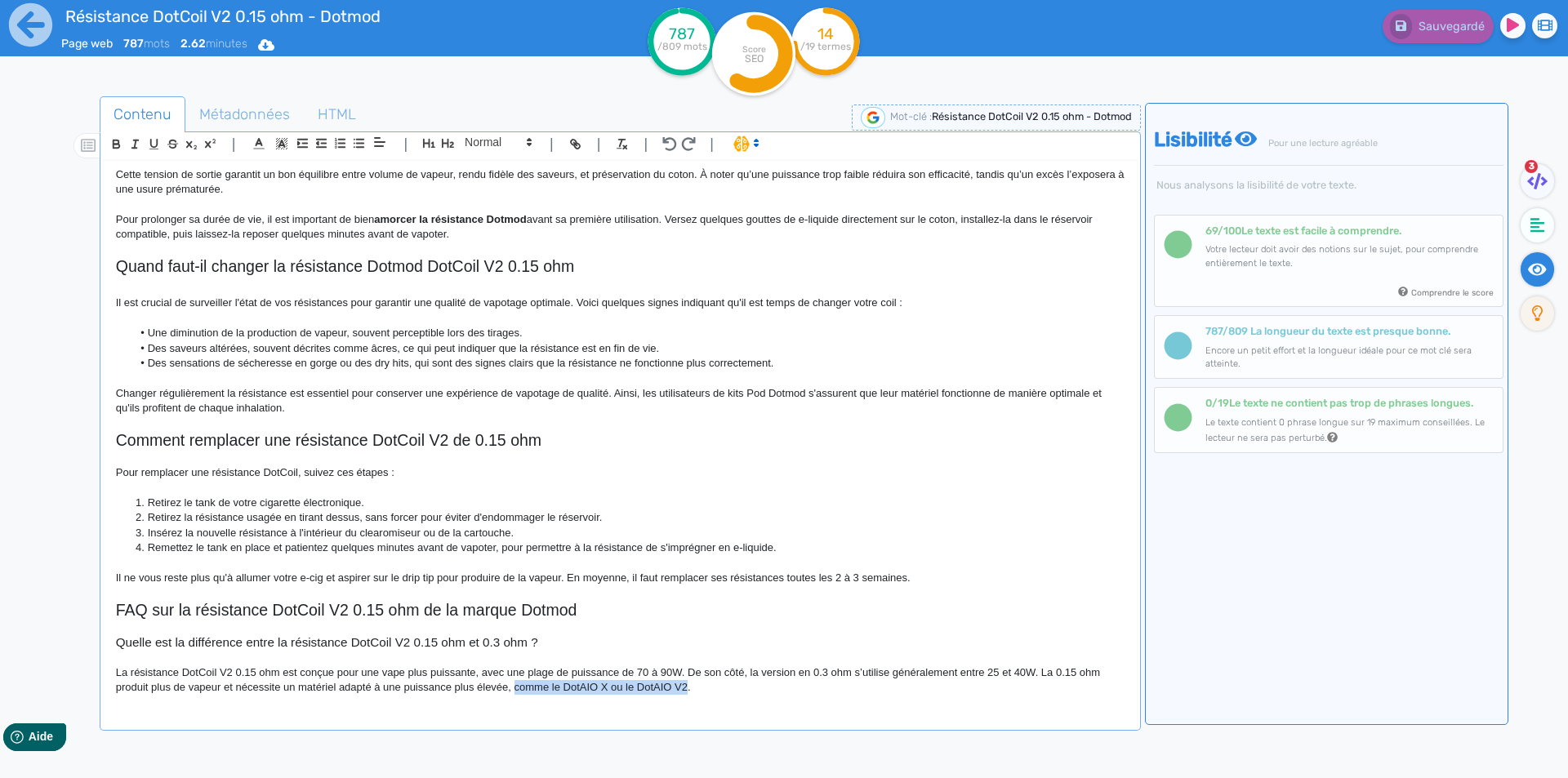
drag, startPoint x: 681, startPoint y: 689, endPoint x: 524, endPoint y: 691, distance: 157.0
click at [524, 691] on p "La résistance DotCoil V2 0.15 ohm est conçue pour une vape plus puissante, avec…" at bounding box center [620, 680] width 1009 height 30
click at [529, 692] on p "La résistance DotCoil V2 0.15 ohm est conçue pour une vape plus puissante, avec…" at bounding box center [620, 680] width 1009 height 30
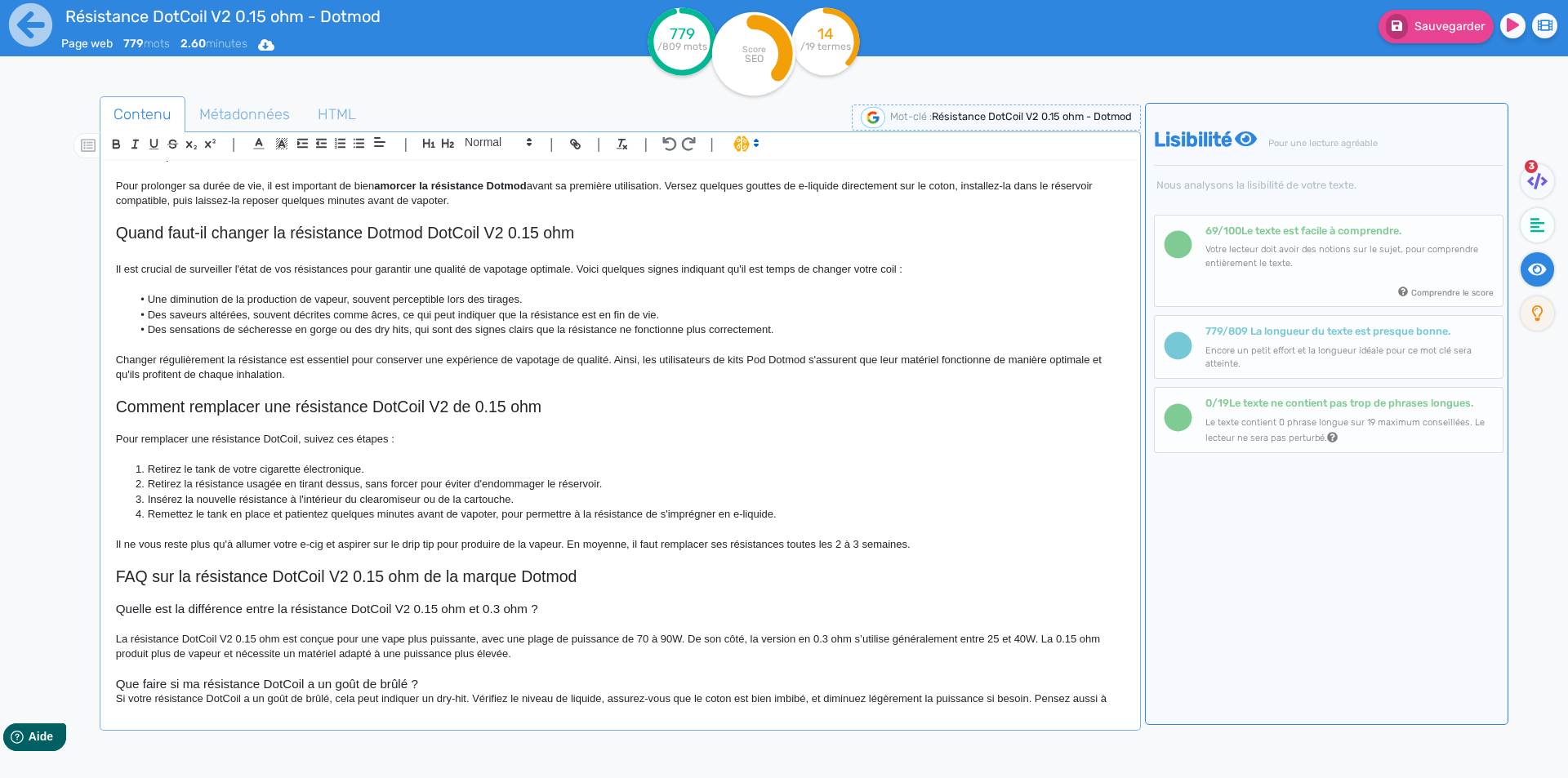
scroll to position [753, 0]
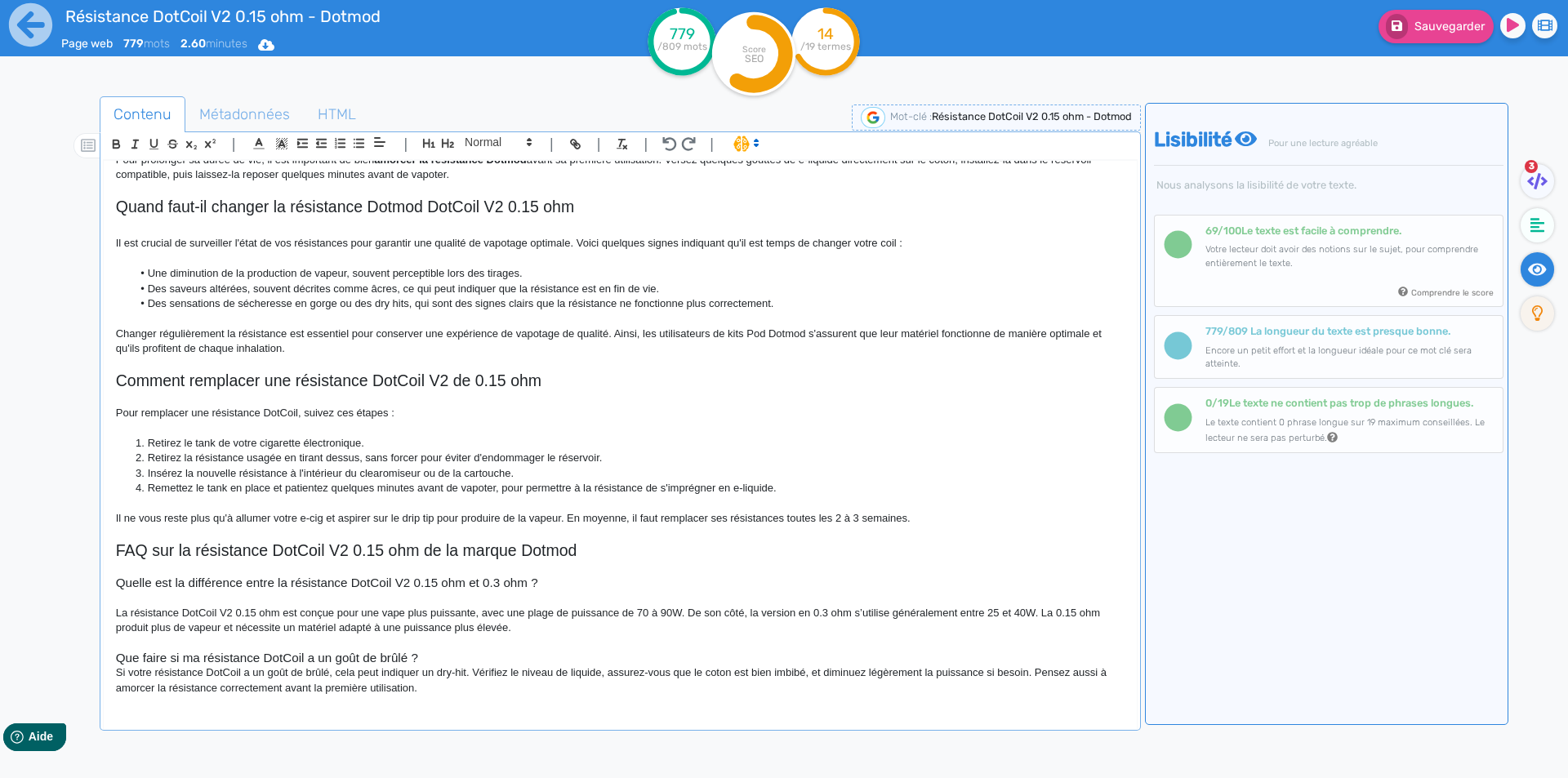
click at [415, 666] on h3 "Que faire si ma résistance DotCoil a un goût de brûlé ?" at bounding box center [620, 659] width 1009 height 15
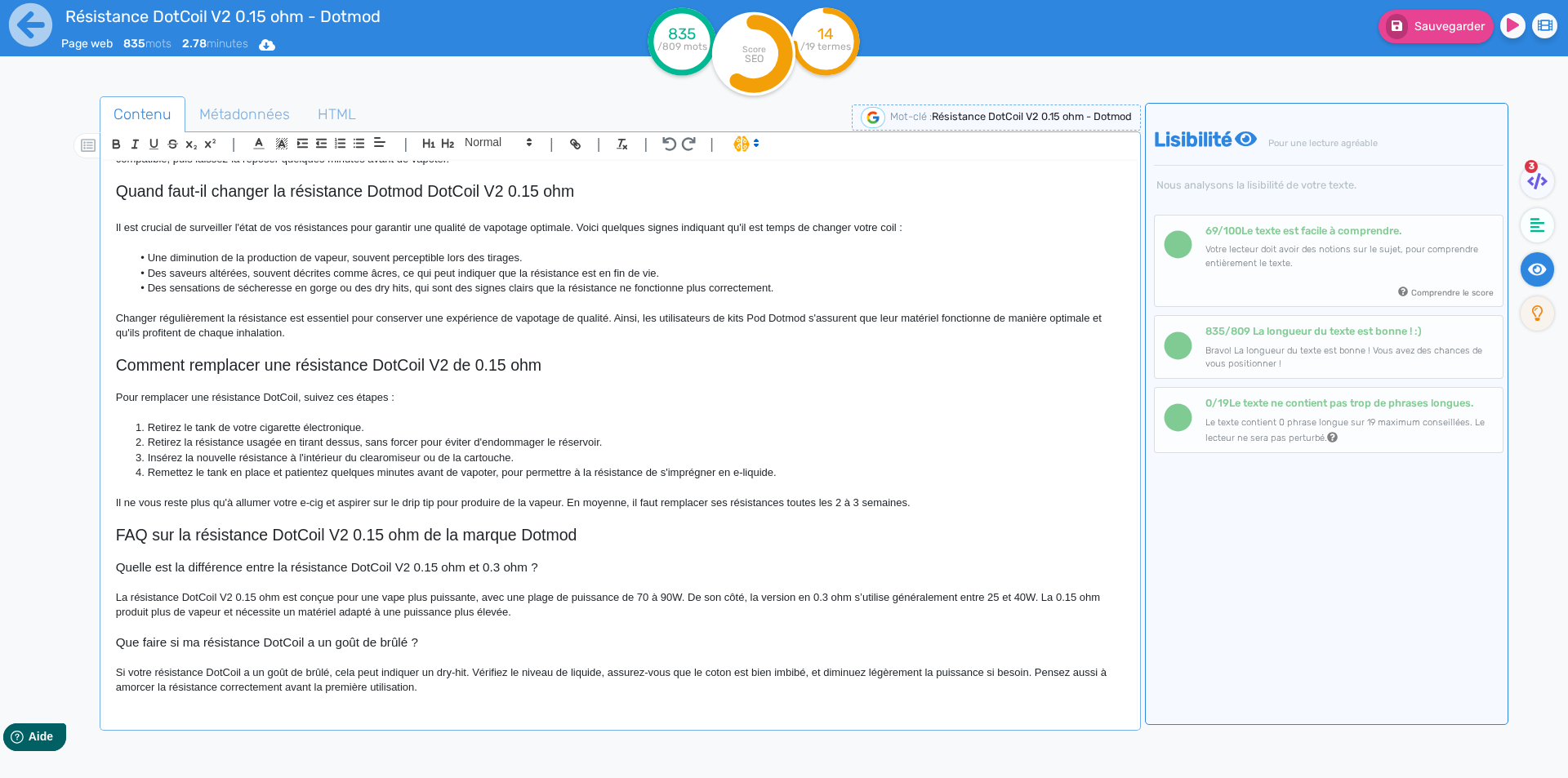
scroll to position [781, 0]
click at [571, 674] on p "Si votre résistance DotCoil a un goût de brûlé, cela peut indiquer un dry-hit. …" at bounding box center [620, 680] width 1009 height 30
click at [607, 675] on p "Si votre résistance DotCoil a un goût de brûlé, cela peut indiquer un dry-hit. …" at bounding box center [620, 680] width 1009 height 30
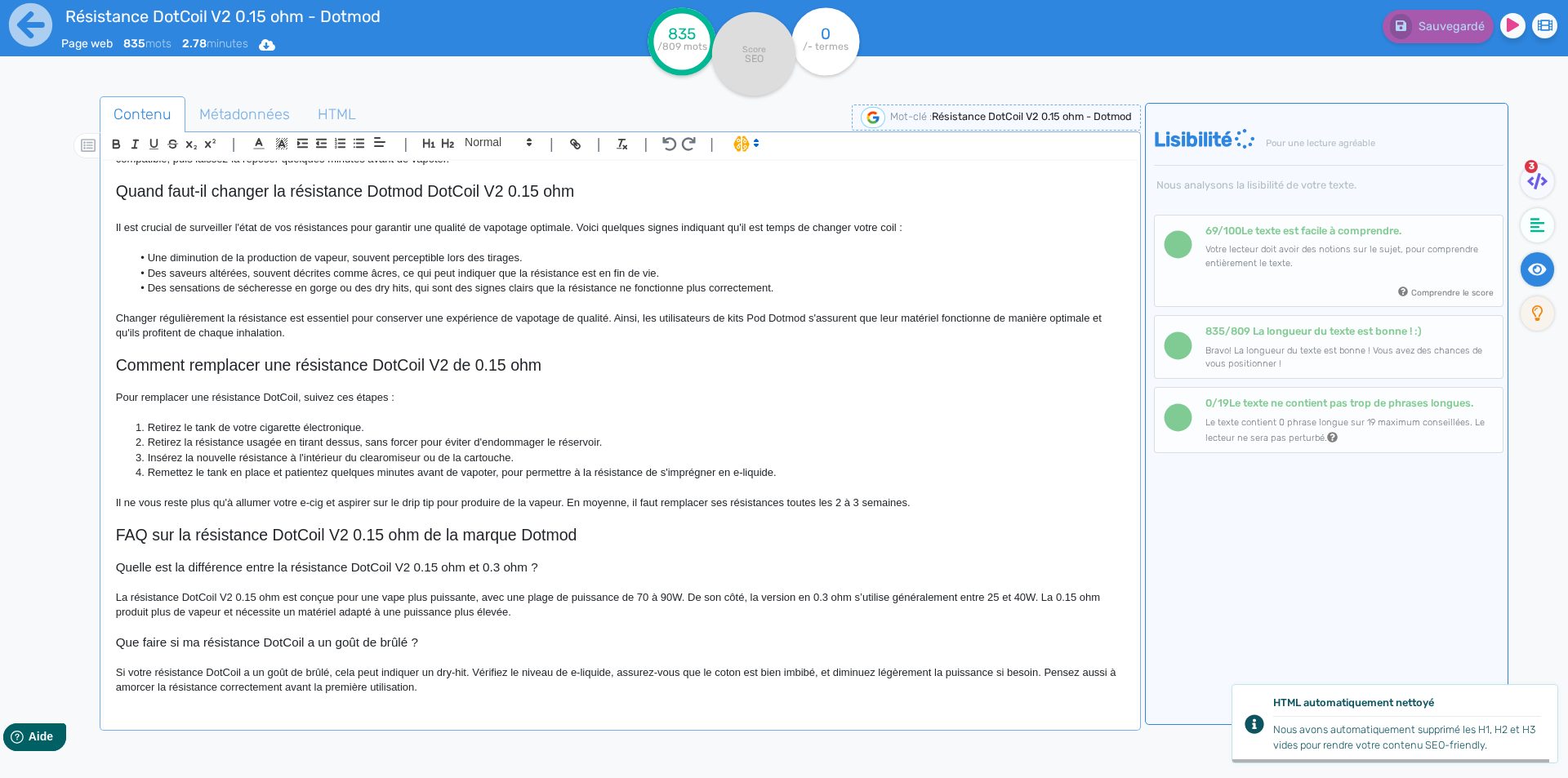
click at [613, 675] on p "Si votre résistance DotCoil a un goût de brûlé, cela peut indiquer un dry-hit. …" at bounding box center [620, 680] width 1009 height 30
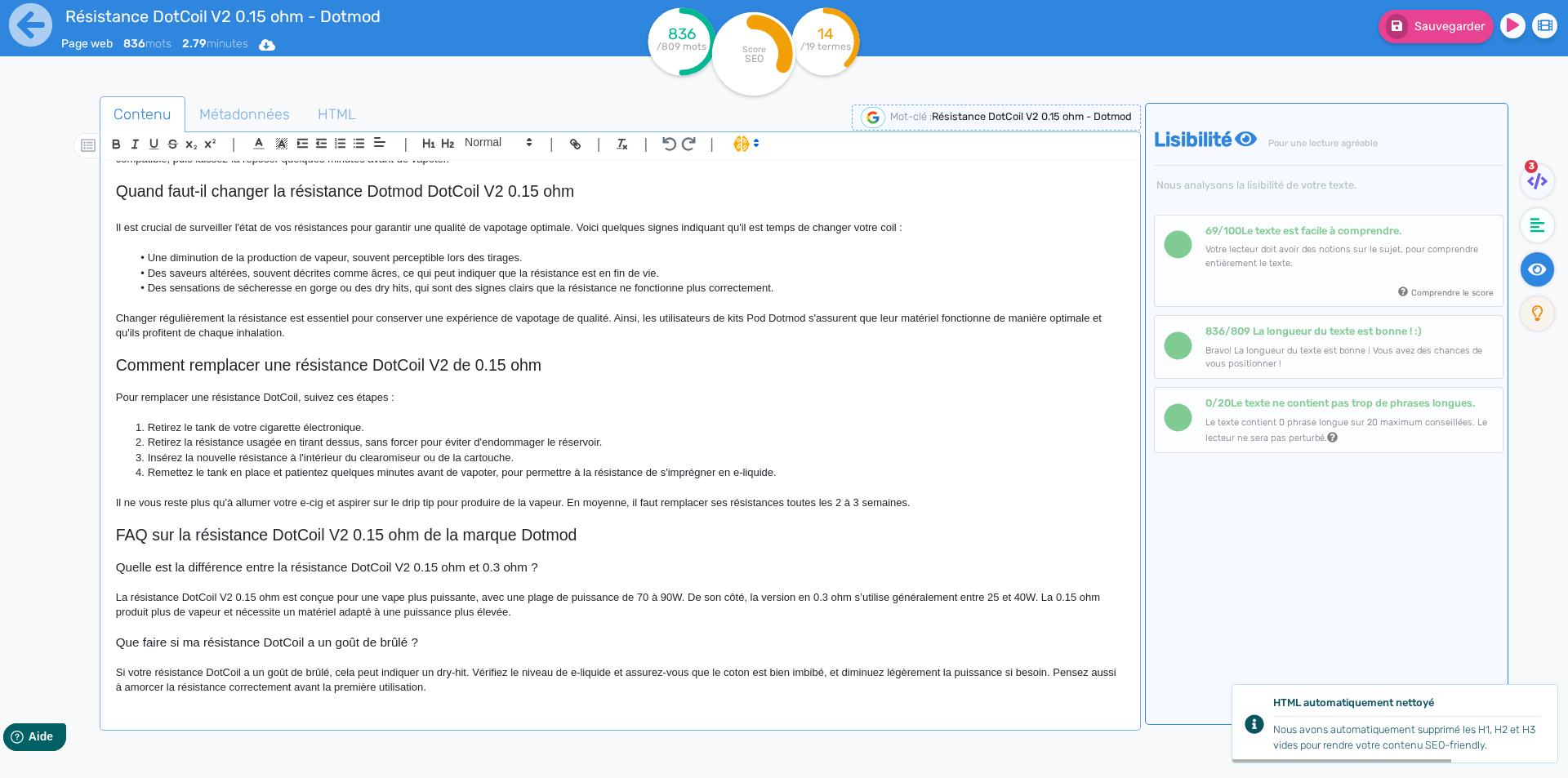
click at [839, 675] on p "Si votre résistance DotCoil a un goût de brûlé, cela peut indiquer un dry-hit. …" at bounding box center [620, 680] width 1009 height 30
drag, startPoint x: 839, startPoint y: 675, endPoint x: 1034, endPoint y: 671, distance: 195.0
click at [1034, 671] on p "Si votre résistance DotCoil a un goût de brûlé, cela peut indiquer un dry-hit. …" at bounding box center [620, 680] width 1009 height 30
click at [862, 683] on p "Si votre résistance DotCoil a un goût de brûlé, cela peut indiquer un dry-hit. …" at bounding box center [620, 680] width 1009 height 30
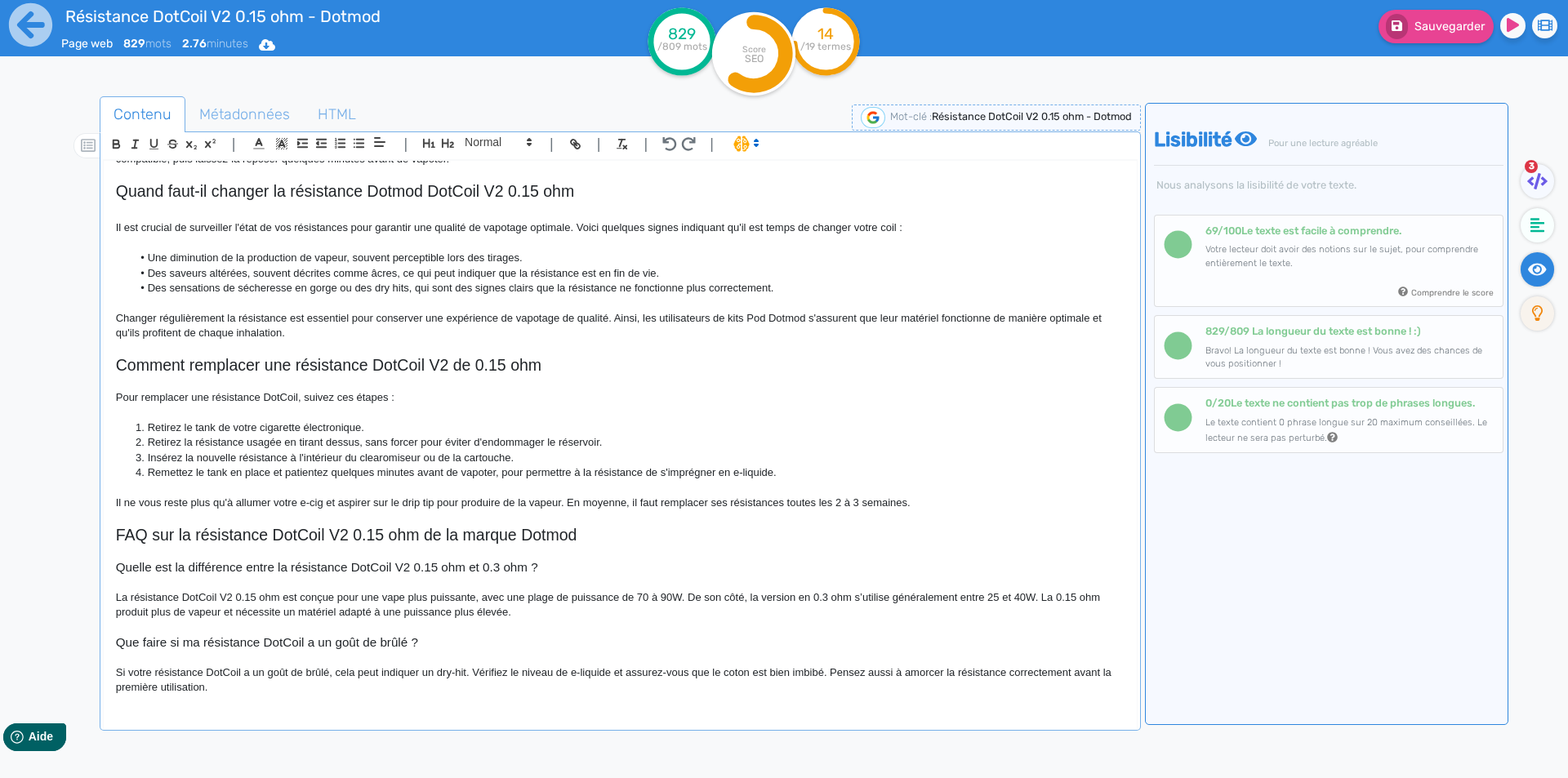
click at [1037, 664] on p at bounding box center [620, 658] width 1009 height 15
click at [1035, 671] on p "Si votre résistance DotCoil a un goût de brûlé, cela peut indiquer un dry-hit. …" at bounding box center [620, 680] width 1009 height 30
click at [1012, 681] on p "Si votre résistance DotCoil a un goût de brûlé, cela peut indiquer un dry-hit. …" at bounding box center [620, 680] width 1009 height 30
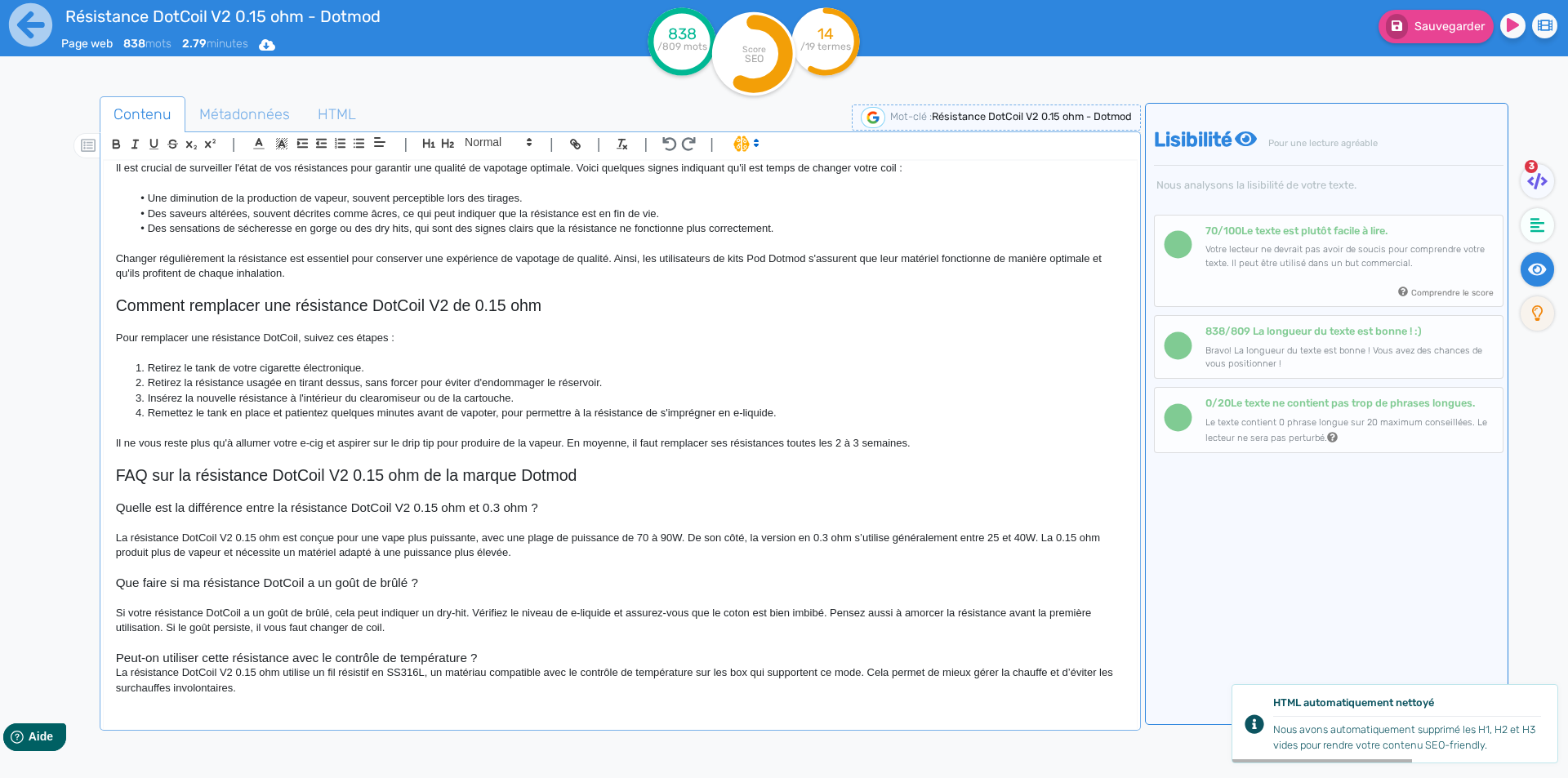
scroll to position [841, 0]
click at [482, 656] on h3 "Peut-on utiliser cette résistance avec le contrôle de température ?" at bounding box center [620, 659] width 1009 height 15
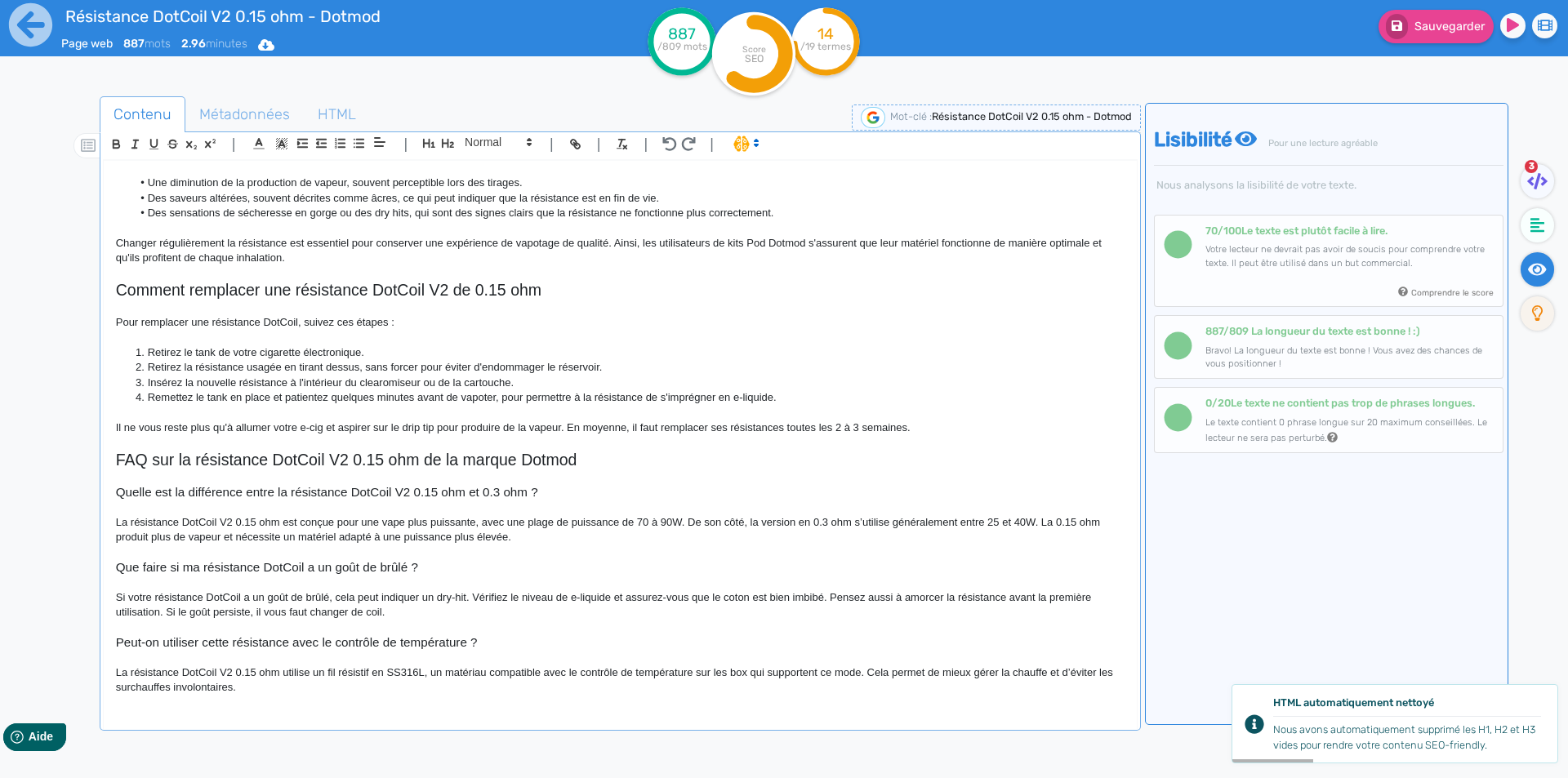
scroll to position [856, 0]
click at [597, 669] on p "La résistance DotCoil V2 0.15 ohm utilise un fil résistif en SS316L, un matéria…" at bounding box center [620, 680] width 1009 height 30
drag, startPoint x: 597, startPoint y: 669, endPoint x: 642, endPoint y: 671, distance: 45.0
click at [642, 671] on p "La résistance DotCoil V2 0.15 ohm utilise un fil résistif en SS316L, un matéria…" at bounding box center [620, 680] width 1009 height 30
click at [776, 668] on p "La résistance DotCoil V2 0.15 ohm utilise un fil résistif en SS316L, un matéria…" at bounding box center [620, 680] width 1009 height 30
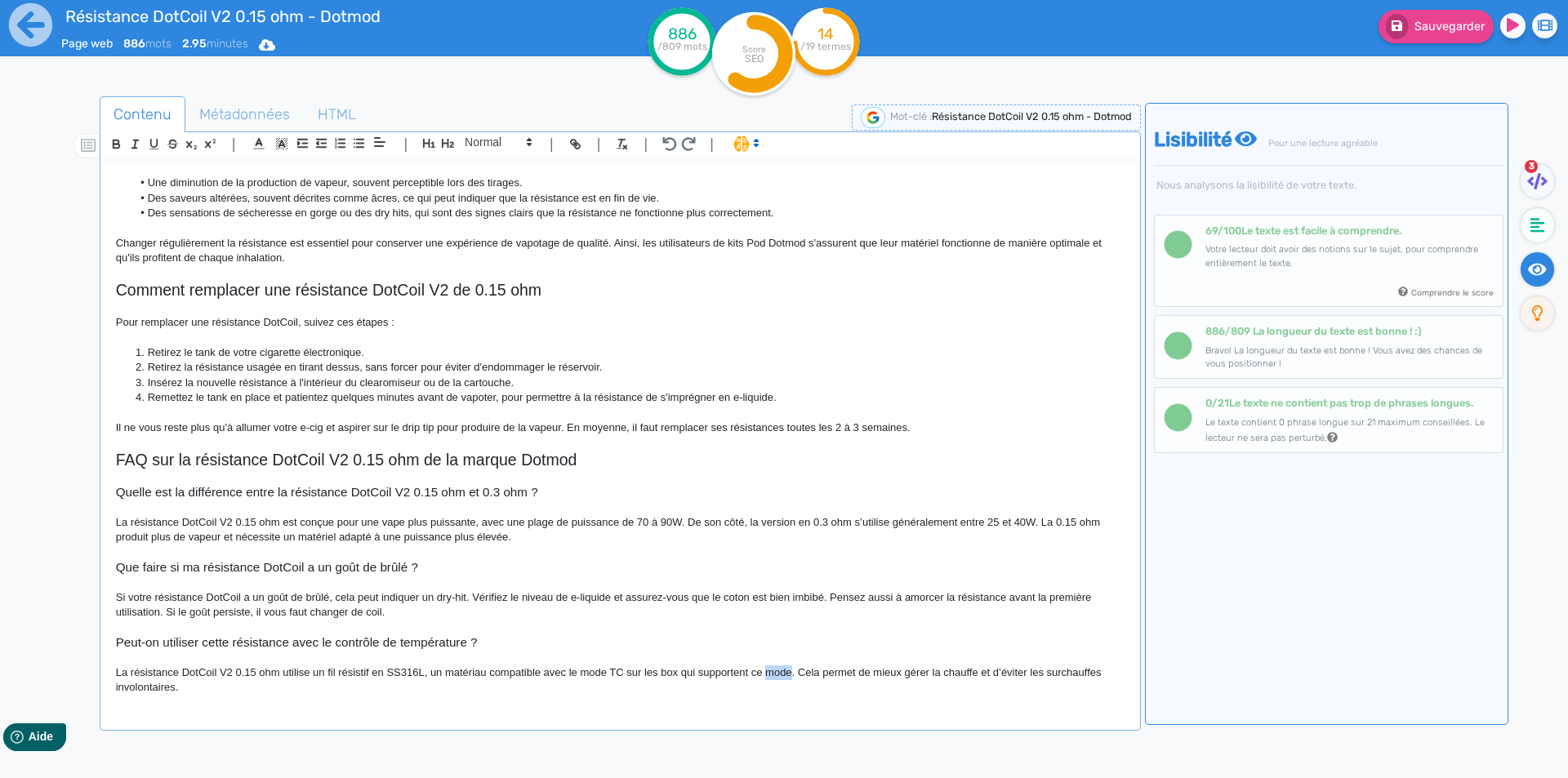
click at [776, 668] on p "La résistance DotCoil V2 0.15 ohm utilise un fil résistif en SS316L, un matéria…" at bounding box center [620, 680] width 1009 height 30
click at [735, 702] on div "Résistance DotCoil V2 0.15 ohm - Dotmod Résistance DotCoil V2 0.15 ohm Dotmod L…" at bounding box center [620, 432] width 1033 height 545
click at [738, 691] on p "La résistance DotCoil V2 0.15 ohm utilise un fil résistif en SS316L, un matéria…" at bounding box center [620, 680] width 1009 height 30
click at [669, 674] on p "La résistance DotCoil V2 0.15 ohm utilise un fil résistif en SS316L, un matéria…" at bounding box center [620, 680] width 1009 height 30
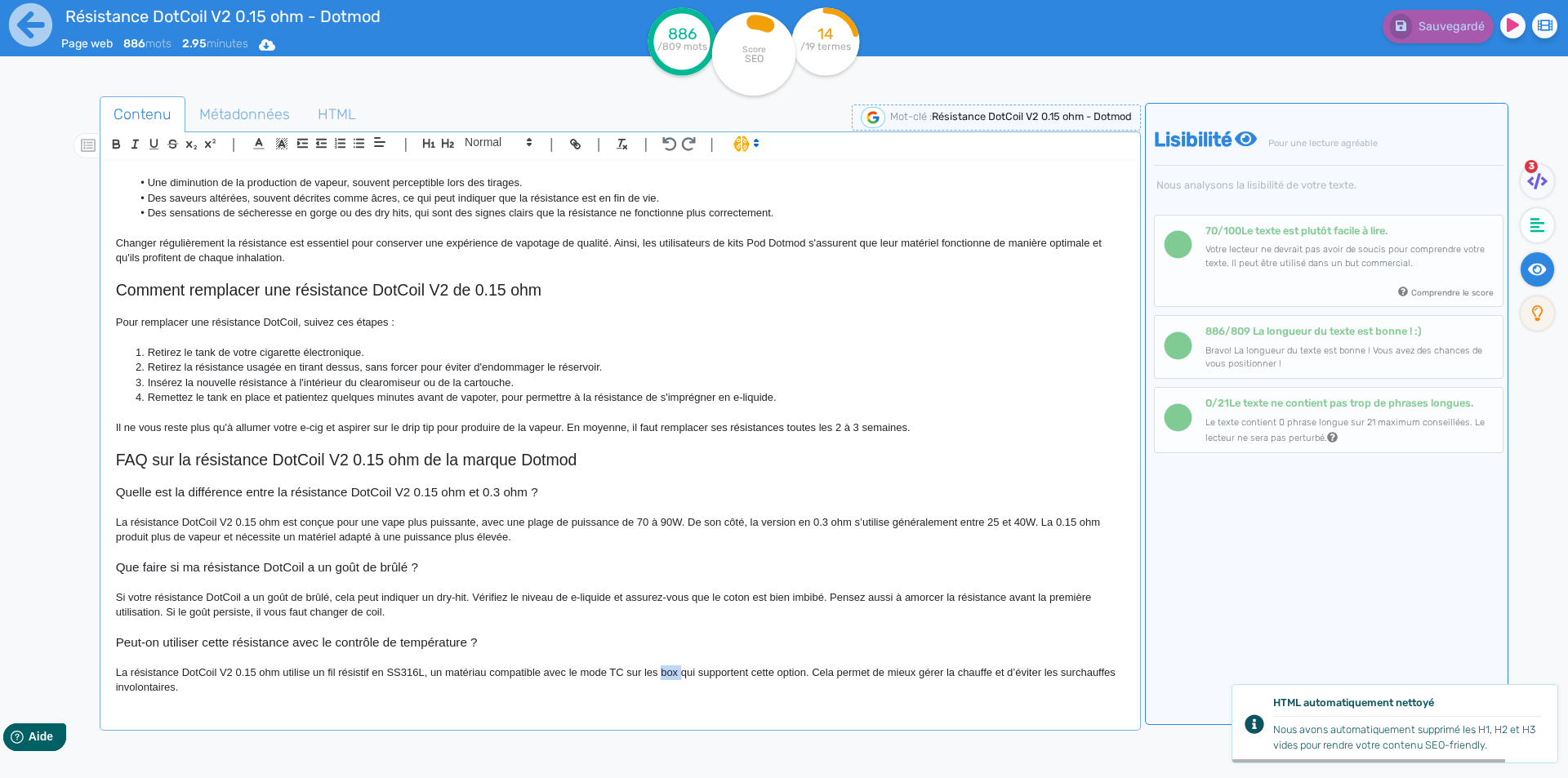
click at [669, 674] on p "La résistance DotCoil V2 0.15 ohm utilise un fil résistif en SS316L, un matéria…" at bounding box center [620, 680] width 1009 height 30
click at [660, 703] on div "Résistance DotCoil V2 0.15 ohm - Dotmod Résistance DotCoil V2 0.15 ohm Dotmod L…" at bounding box center [620, 432] width 1033 height 545
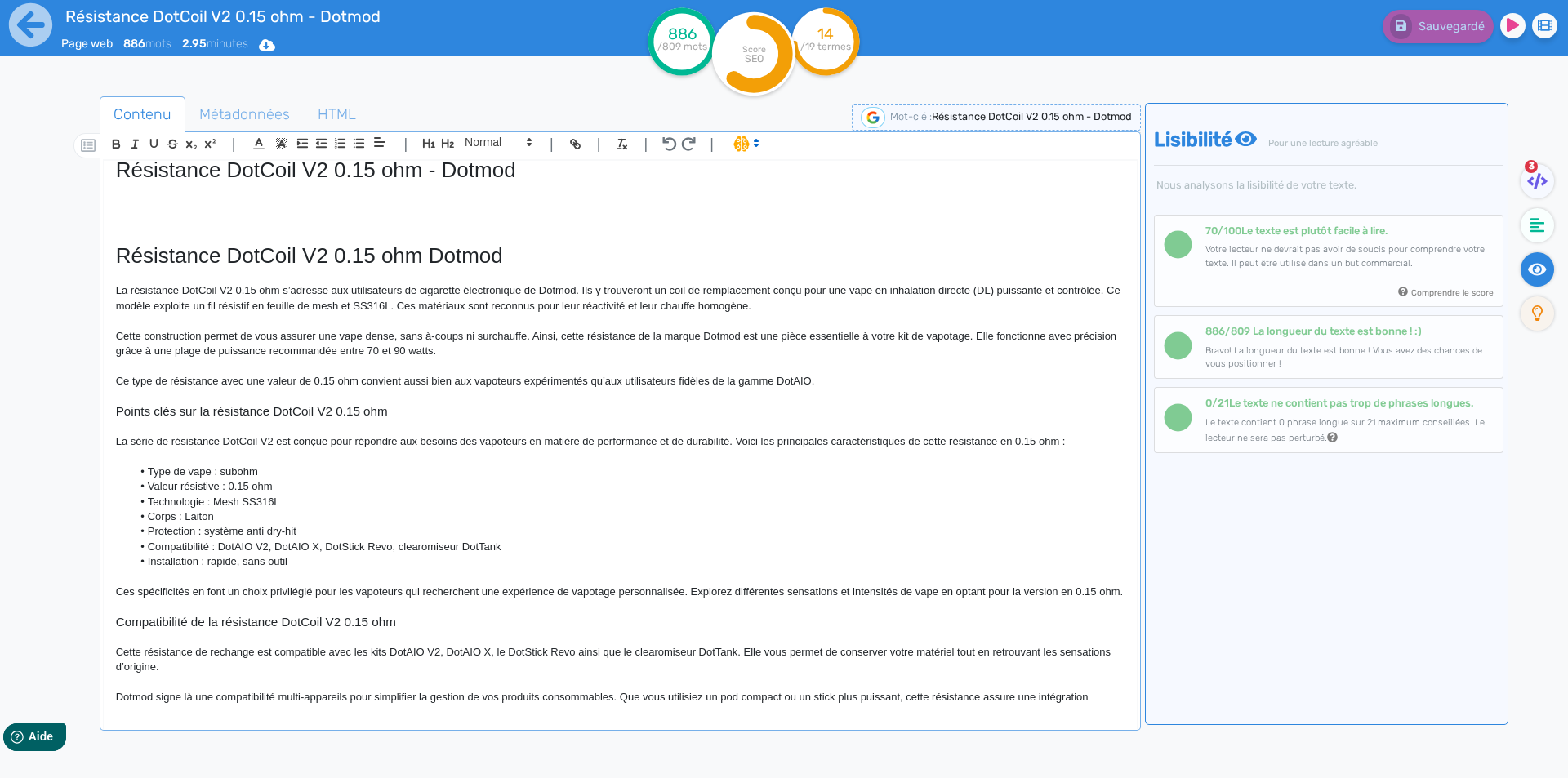
scroll to position [0, 0]
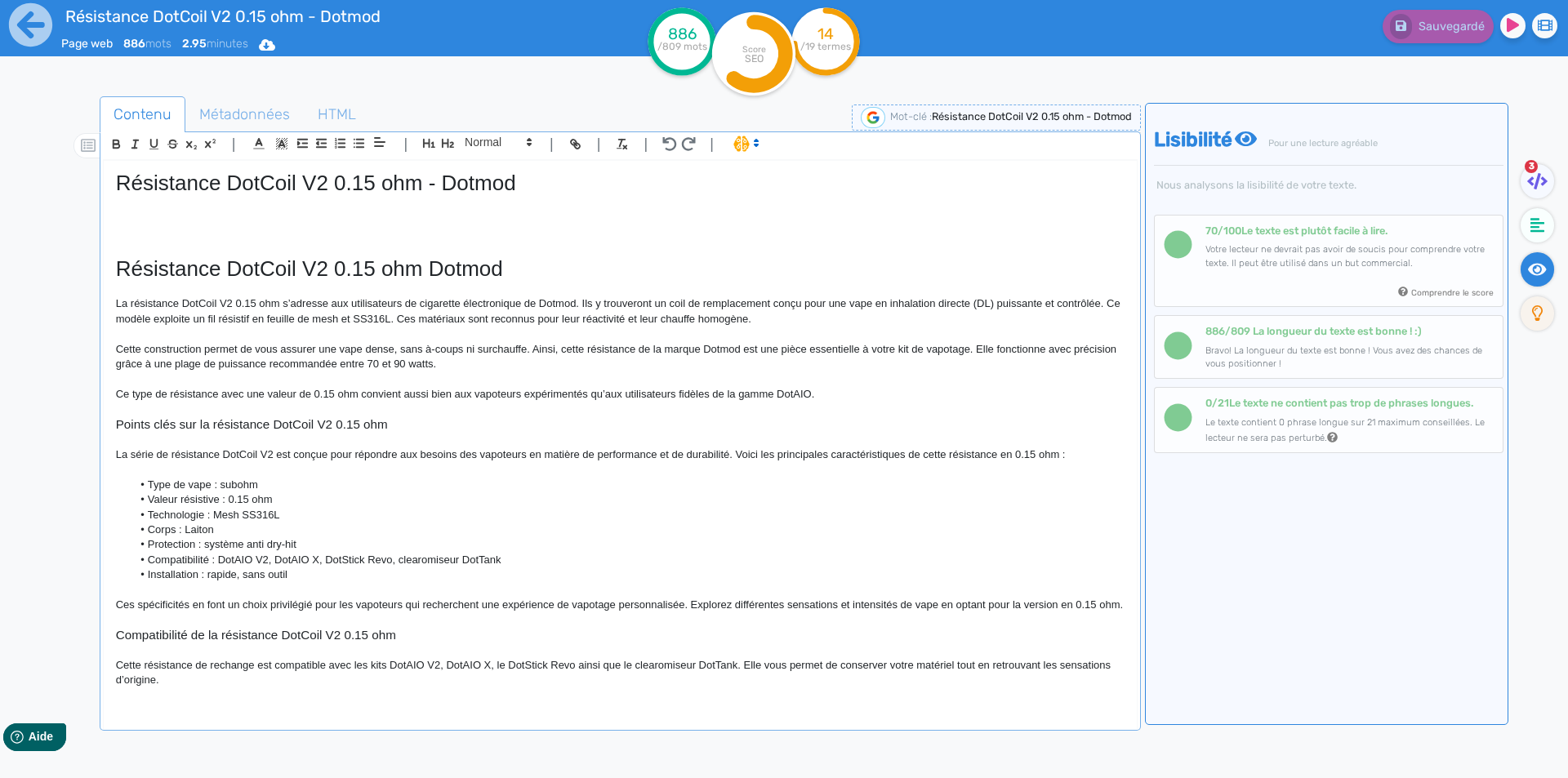
click at [254, 215] on p at bounding box center [620, 218] width 1009 height 15
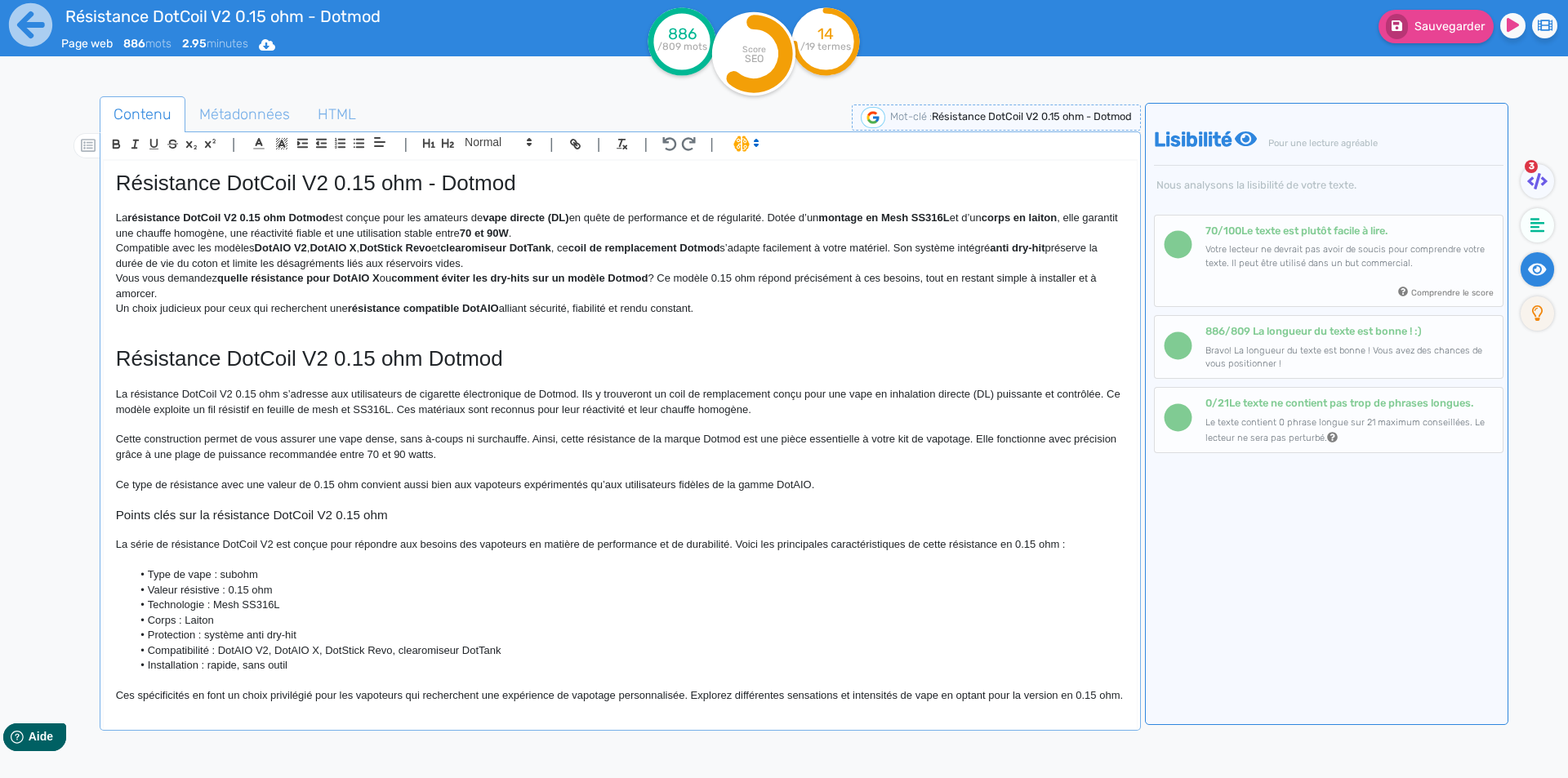
click at [292, 213] on strong "résistance DotCoil V2 0.15 ohm Dotmod" at bounding box center [228, 217] width 201 height 12
click at [111, 215] on div "Résistance DotCoil V2 0.15 ohm - Dotmod La résistance DotCoil V2 0.15 ohm de Do…" at bounding box center [620, 432] width 1033 height 545
click at [805, 217] on strong "résistance DotCoil V2 0.15 ohm de Dotmod" at bounding box center [742, 217] width 216 height 12
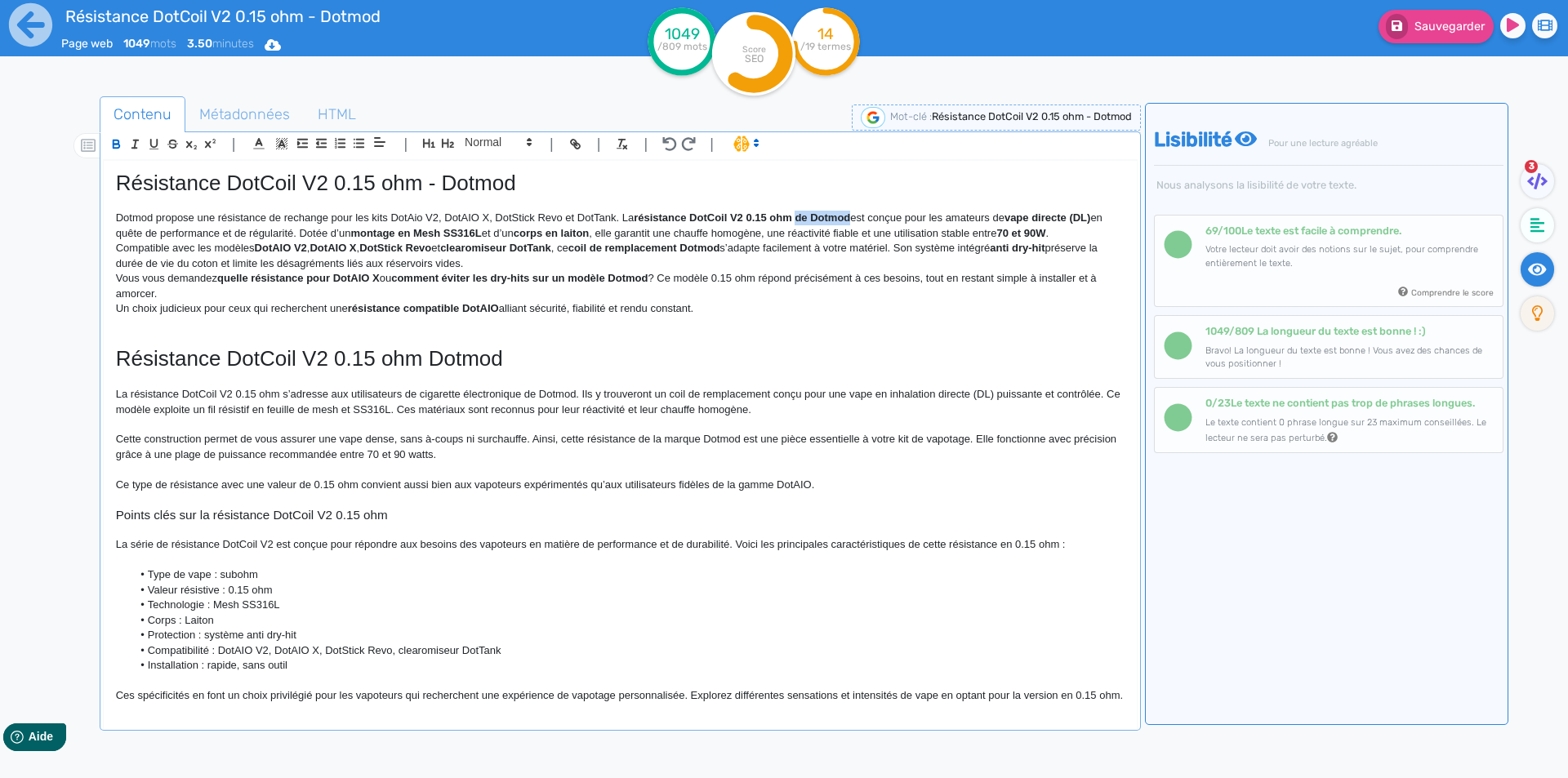
drag, startPoint x: 805, startPoint y: 217, endPoint x: 826, endPoint y: 215, distance: 21.1
click at [826, 215] on strong "résistance DotCoil V2 0.15 ohm de Dotmod" at bounding box center [742, 217] width 216 height 12
click at [971, 218] on strong "vape directe (DL)" at bounding box center [989, 217] width 86 height 12
drag, startPoint x: 971, startPoint y: 218, endPoint x: 1038, endPoint y: 216, distance: 67.0
click at [1032, 216] on strong "vape directe (DL)" at bounding box center [989, 217] width 86 height 12
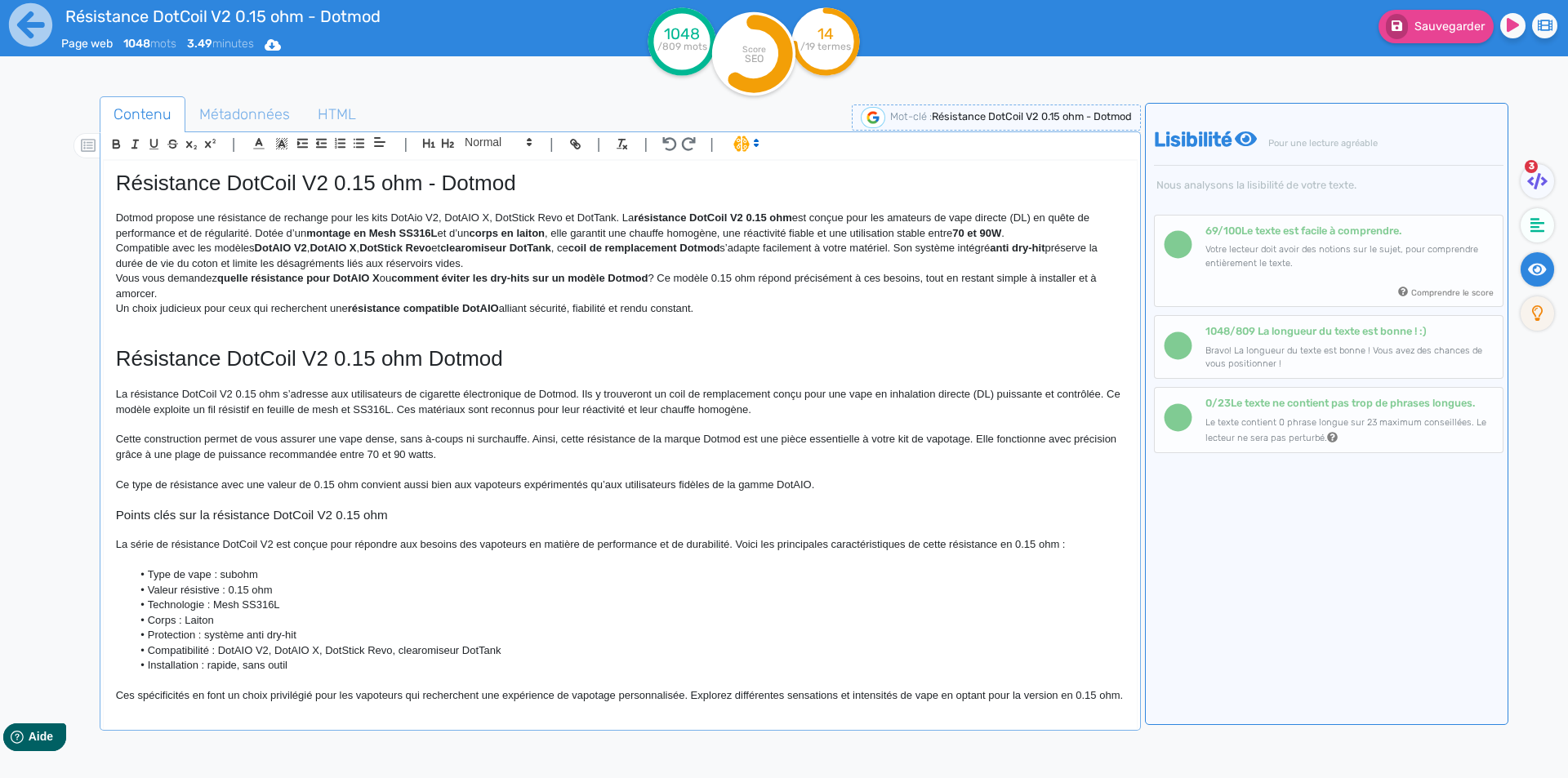
click at [222, 235] on p "Dotmod propose une résistance de rechange pour les kits DotAio V2, DotAIO X, Do…" at bounding box center [620, 225] width 1009 height 30
click at [334, 231] on strong "montage en Mesh SS316L" at bounding box center [380, 233] width 130 height 12
drag, startPoint x: 334, startPoint y: 231, endPoint x: 548, endPoint y: 238, distance: 214.1
click at [446, 238] on strong "montage en Mesh SS316L" at bounding box center [380, 233] width 130 height 12
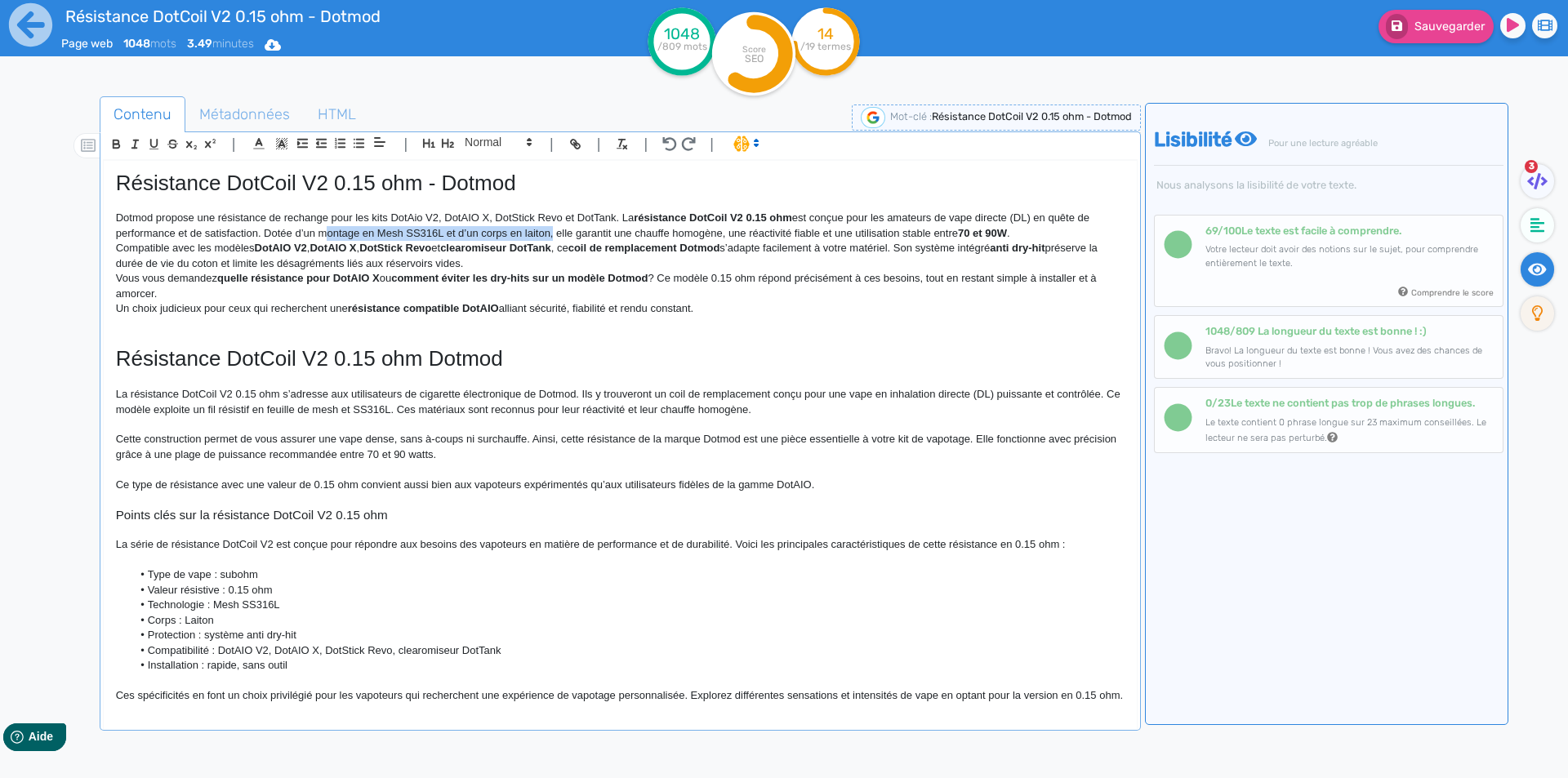
click at [426, 240] on p "Dotmod propose une résistance de rechange pour les kits DotAio V2, DotAIO X, Do…" at bounding box center [620, 225] width 1009 height 30
click at [380, 237] on p "Dotmod propose une résistance de rechange pour les kits DotAio V2, DotAIO X, Do…" at bounding box center [620, 225] width 1009 height 30
click at [325, 232] on p "Dotmod propose une résistance de rechange pour les kits DotAio V2, DotAIO X, Do…" at bounding box center [620, 225] width 1009 height 30
click at [801, 231] on p "Dotmod propose une résistance de rechange pour les kits DotAio V2, DotAIO X, Do…" at bounding box center [620, 225] width 1009 height 30
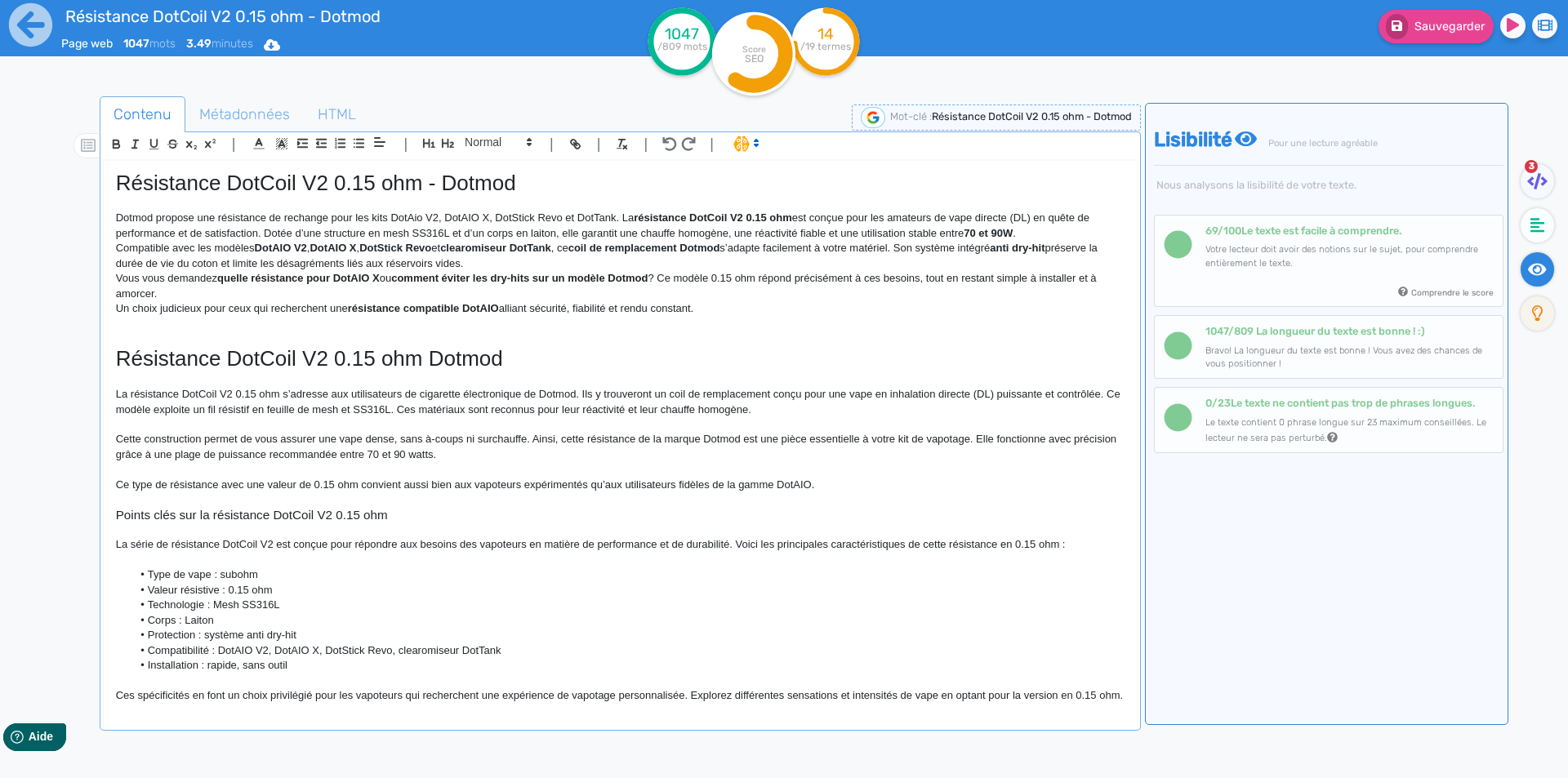
click at [805, 231] on p "Dotmod propose une résistance de rechange pour les kits DotAio V2, DotAIO X, Do…" at bounding box center [620, 225] width 1009 height 30
click at [991, 232] on strong "70 et 90W" at bounding box center [1003, 233] width 49 height 12
drag, startPoint x: 991, startPoint y: 232, endPoint x: 1003, endPoint y: 235, distance: 12.4
click at [1003, 235] on strong "70 et 90W" at bounding box center [1003, 233] width 49 height 12
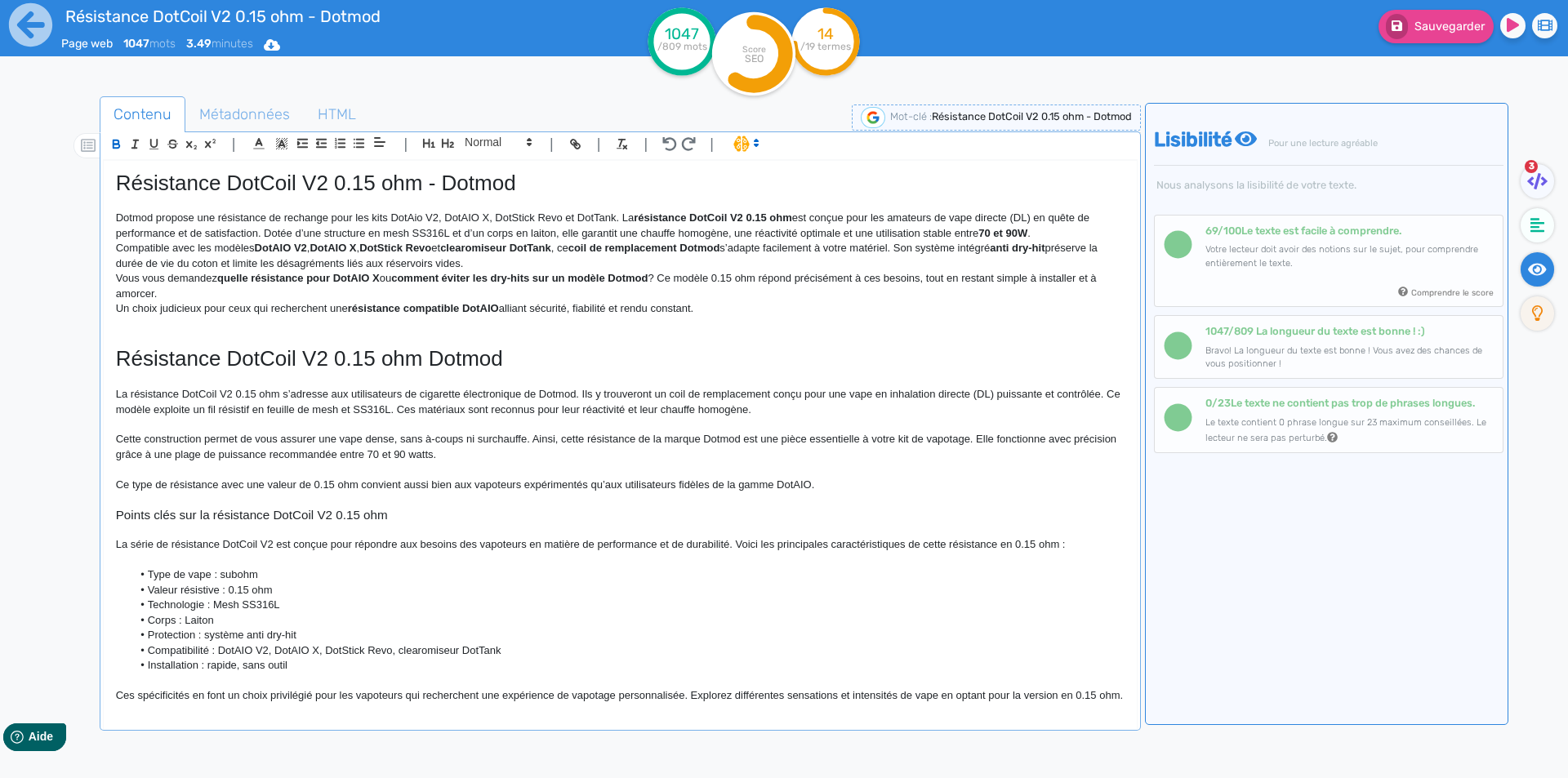
click at [985, 238] on strong "70 et 90W" at bounding box center [1003, 233] width 49 height 12
drag, startPoint x: 985, startPoint y: 238, endPoint x: 1023, endPoint y: 232, distance: 38.5
click at [1043, 232] on p "Dotmod propose une résistance de rechange pour les kits DotAio V2, DotAIO X, Do…" at bounding box center [620, 225] width 1009 height 30
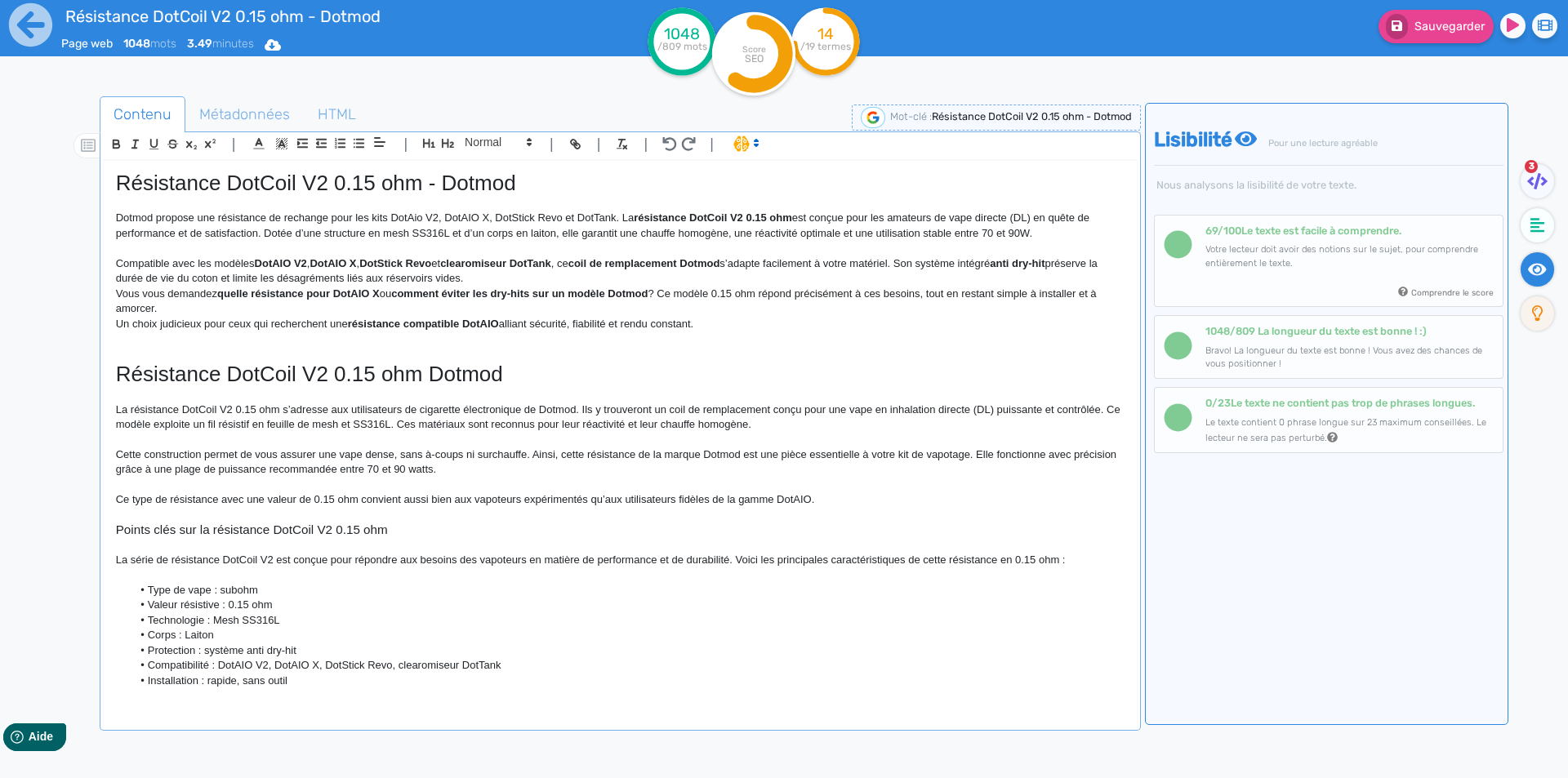
click at [118, 262] on p "Compatible avec les modèles DotAIO V2 , DotAIO X , DotStick Revo et clearomiseu…" at bounding box center [620, 271] width 1009 height 30
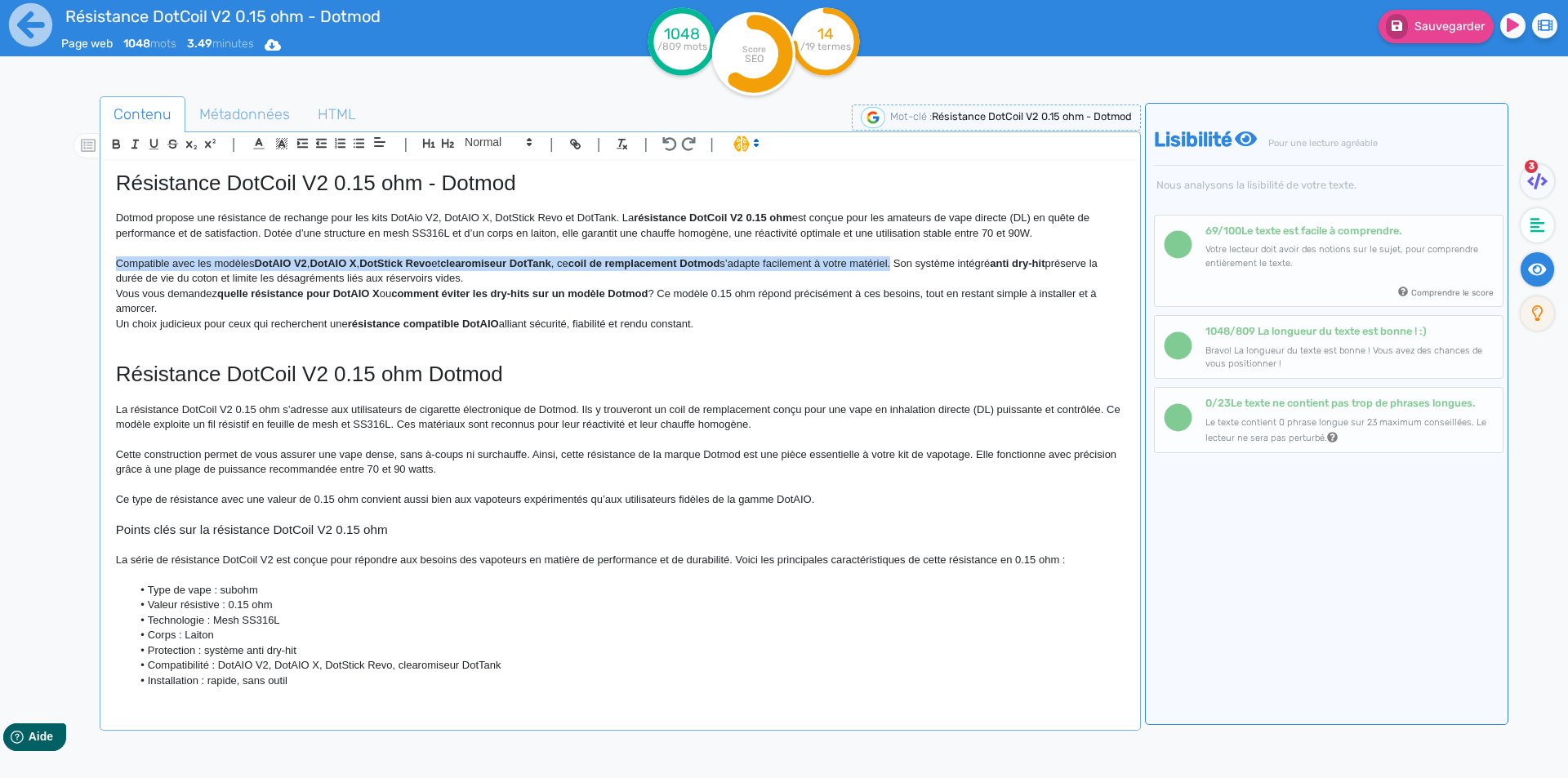
drag, startPoint x: 118, startPoint y: 262, endPoint x: 877, endPoint y: 269, distance: 759.0
click at [877, 269] on p "Compatible avec les modèles DotAIO V2 , DotAIO X , DotStick Revo et clearomiseu…" at bounding box center [620, 271] width 1009 height 30
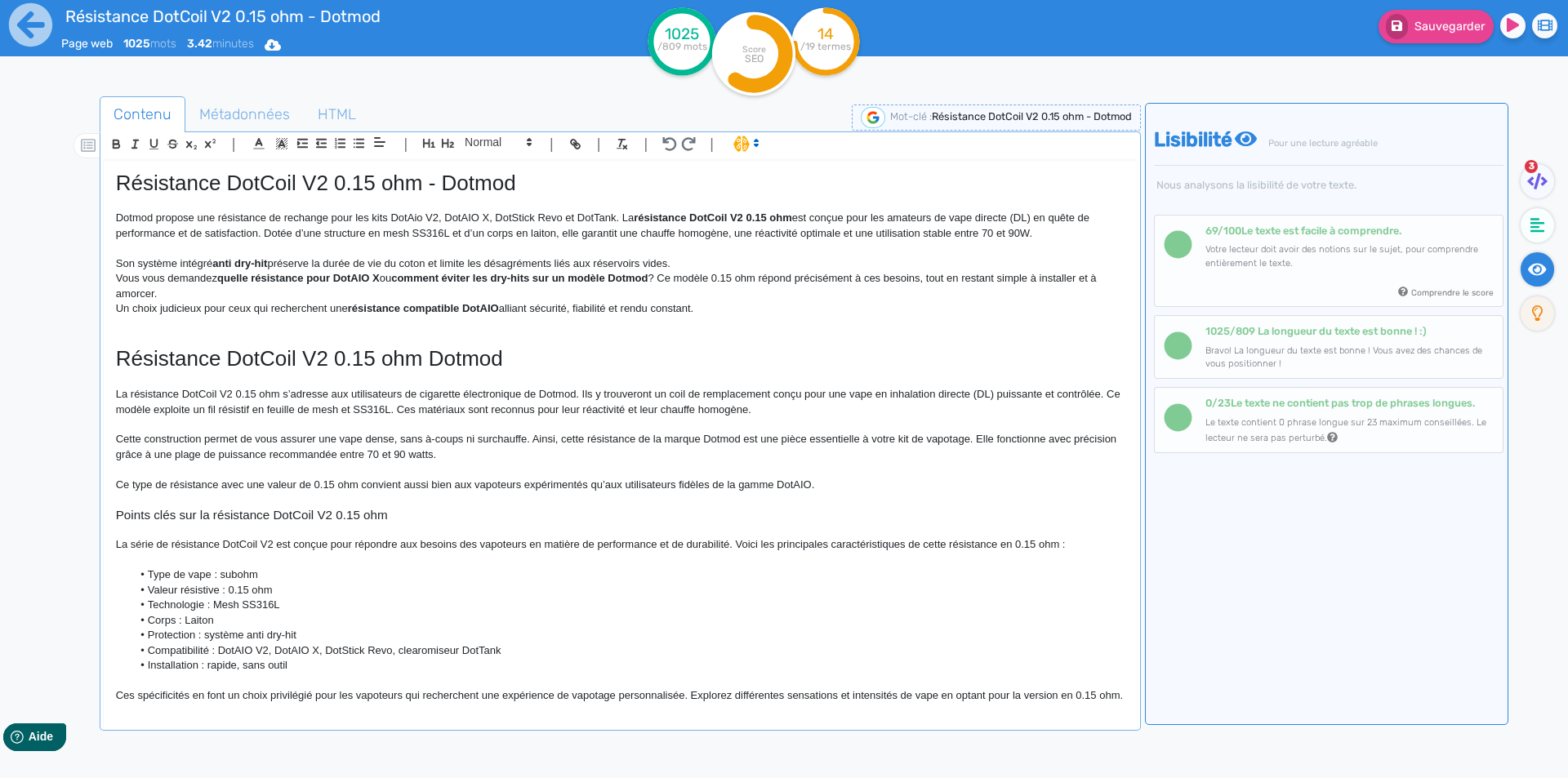
click at [216, 257] on strong "anti dry-hit" at bounding box center [240, 263] width 55 height 12
drag, startPoint x: 216, startPoint y: 257, endPoint x: 270, endPoint y: 257, distance: 54.0
click at [267, 257] on strong "anti dry-hit" at bounding box center [240, 263] width 55 height 12
click at [202, 266] on p "Son système intégré anti dry-hit préserve la durée de vie du coton et limite le…" at bounding box center [620, 264] width 1009 height 15
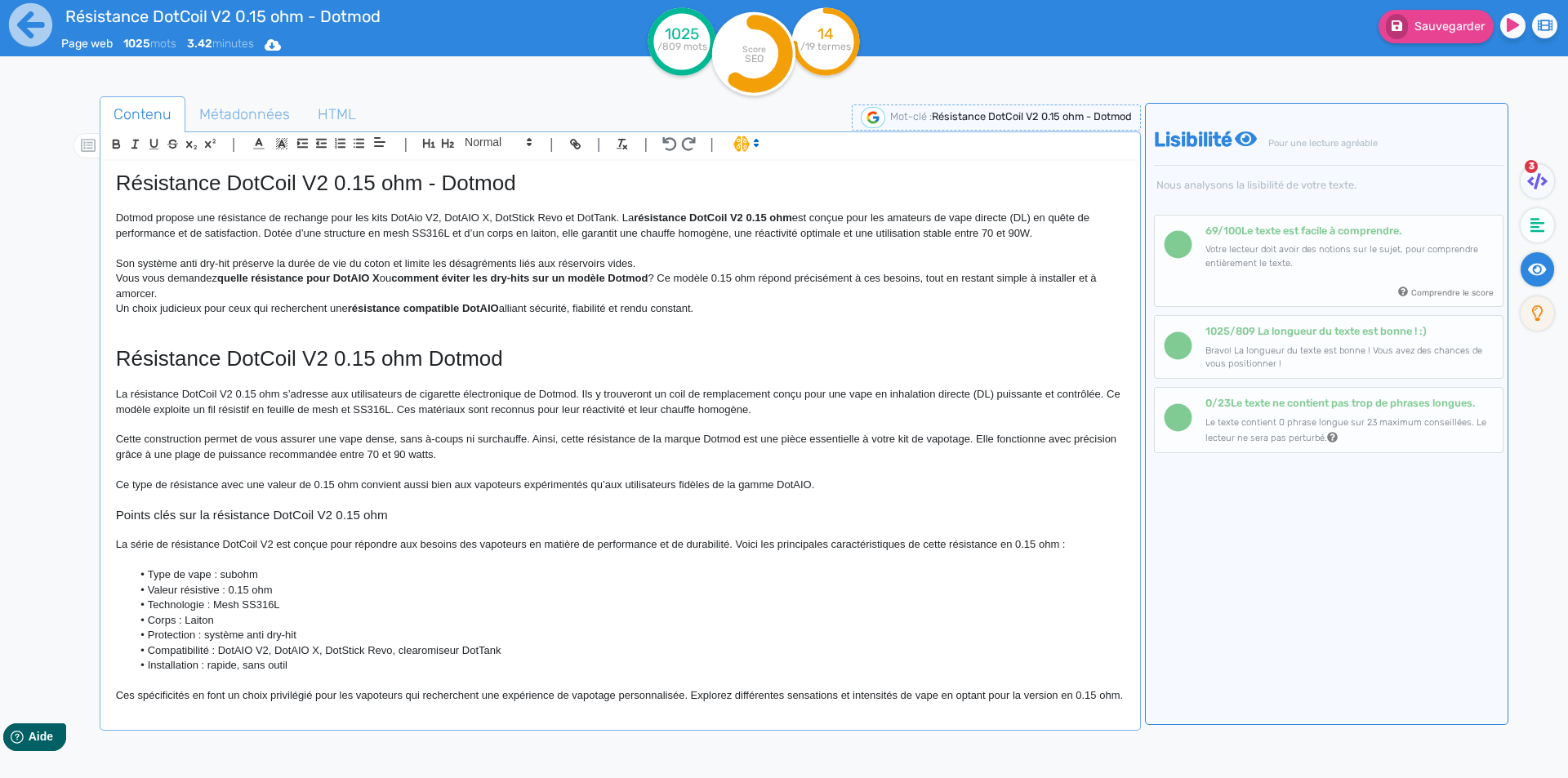
click at [670, 260] on p "Son système anti dry-hit préserve la durée de vie du coton et limite les désagr…" at bounding box center [620, 264] width 1009 height 15
click at [554, 282] on strong "comment éviter les dry-hits sur un modèle Dotmod" at bounding box center [519, 277] width 256 height 12
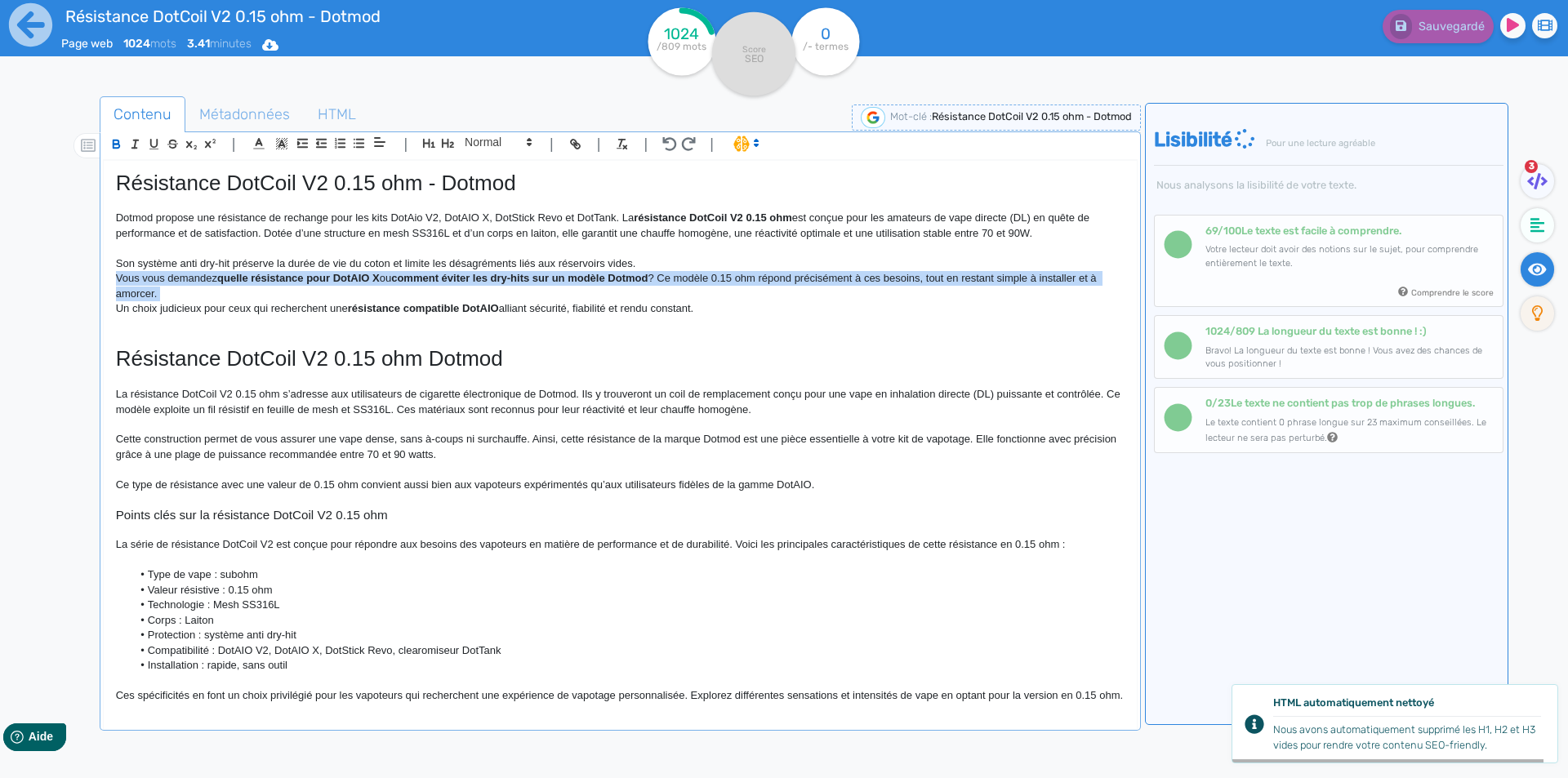
click at [554, 282] on strong "comment éviter les dry-hits sur un modèle Dotmod" at bounding box center [519, 277] width 256 height 12
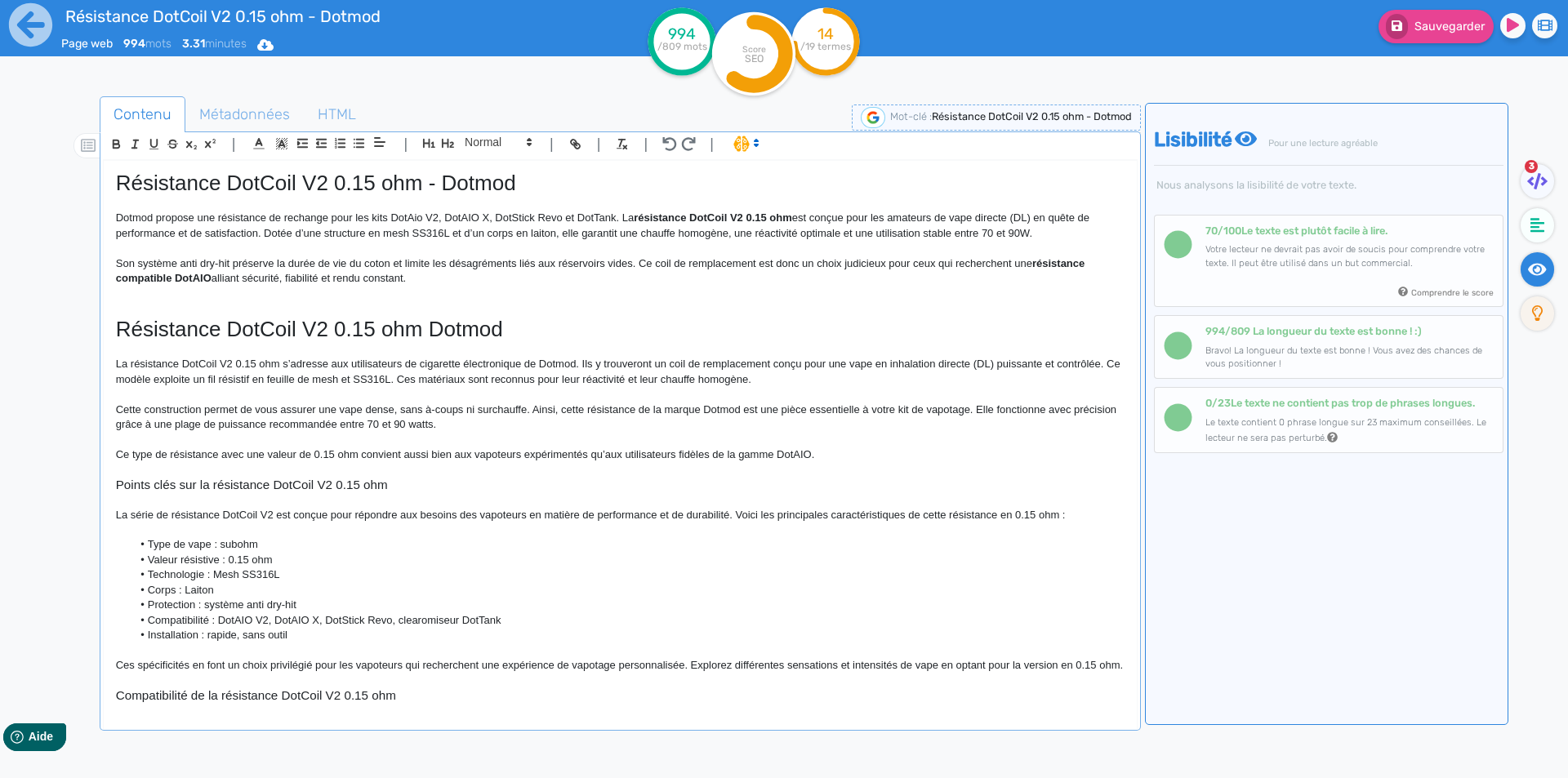
click at [933, 260] on p "Son système anti dry-hit préserve la durée de vie du coton et limite les désagr…" at bounding box center [620, 271] width 1009 height 30
drag, startPoint x: 933, startPoint y: 260, endPoint x: 932, endPoint y: 280, distance: 20.0
click at [932, 280] on p "Son système anti dry-hit préserve la durée de vie du coton et limite les désagr…" at bounding box center [620, 271] width 1009 height 30
click at [187, 275] on p "Son système anti dry-hit préserve la durée de vie du coton et limite les désagr…" at bounding box center [620, 271] width 1009 height 30
drag, startPoint x: 187, startPoint y: 275, endPoint x: 130, endPoint y: 277, distance: 57.0
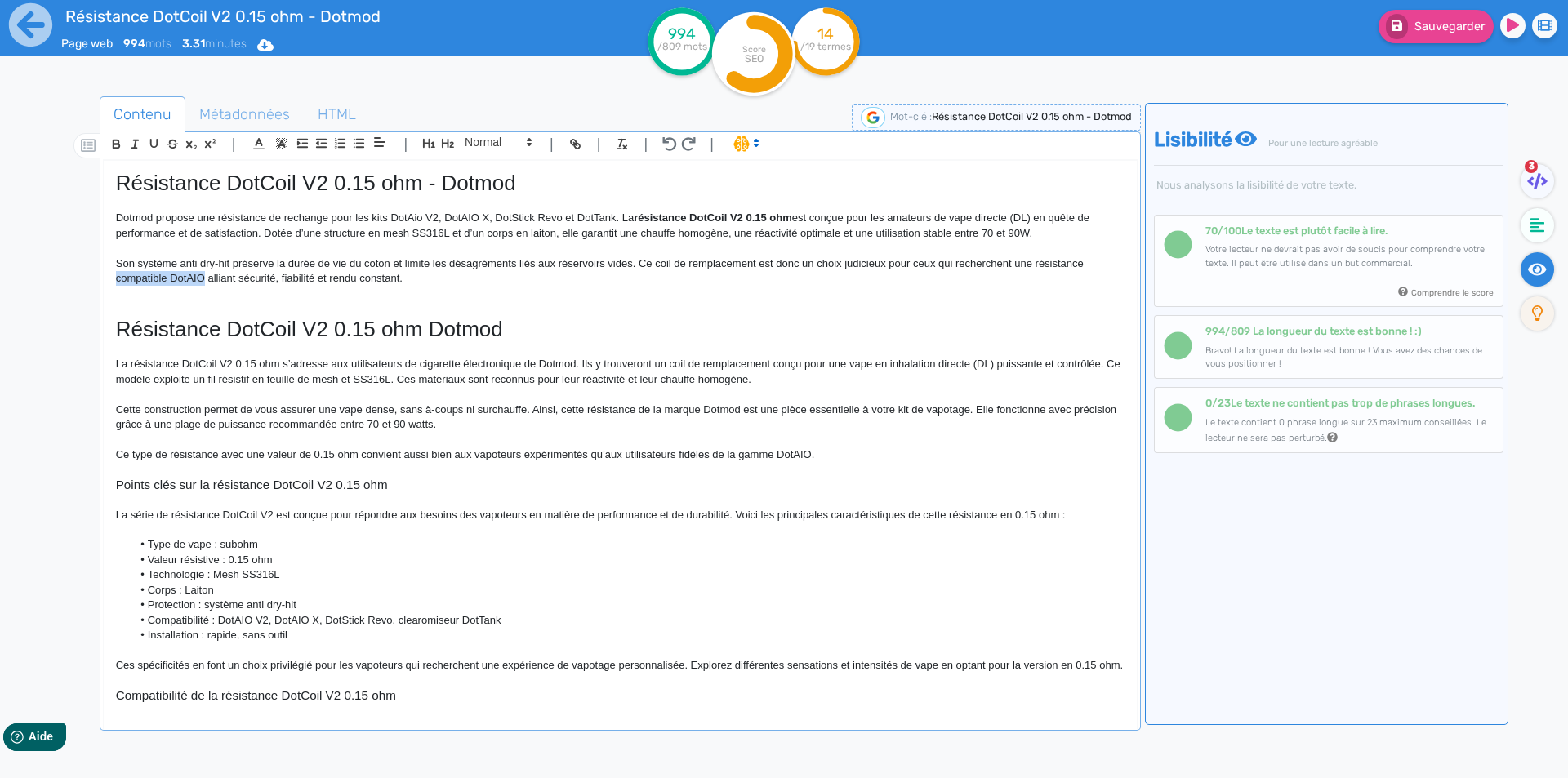
click at [130, 277] on p "Son système anti dry-hit préserve la durée de vie du coton et limite les désagr…" at bounding box center [620, 271] width 1009 height 30
click at [264, 277] on p "Son système anti dry-hit préserve la durée de vie du coton et limite les désagr…" at bounding box center [620, 271] width 1009 height 30
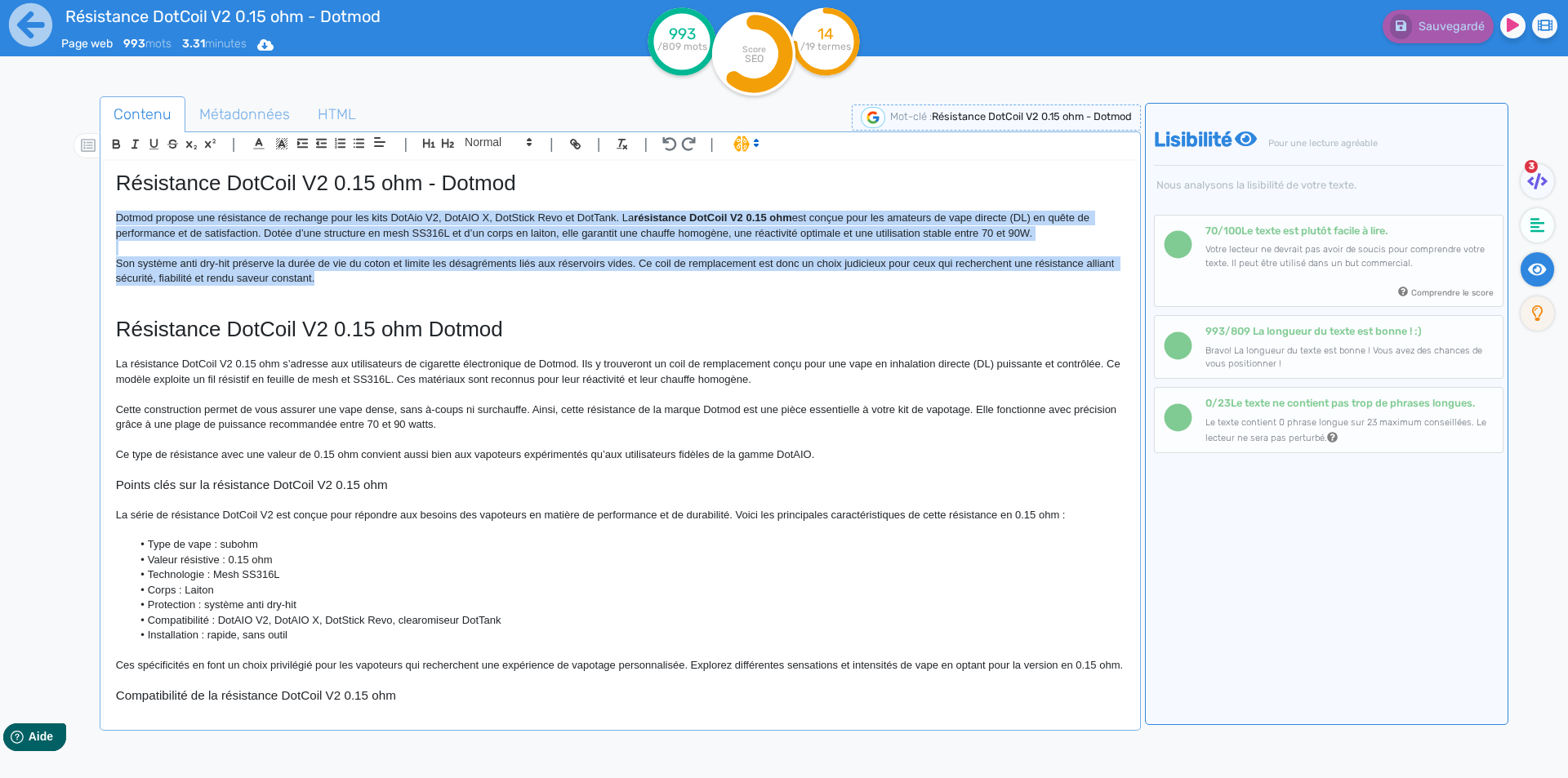
drag, startPoint x: 378, startPoint y: 274, endPoint x: 554, endPoint y: 32, distance: 299.2
click at [23, 214] on div "Résistance DotCoil V2 0.15 ohm - Dotmod Page web 993 mots 3.31 minutes Html Pdf…" at bounding box center [784, 441] width 1568 height 881
copy div "Dotmod propose une résistance de rechange pour les kits DotAio V2, DotAIO X, Do…"
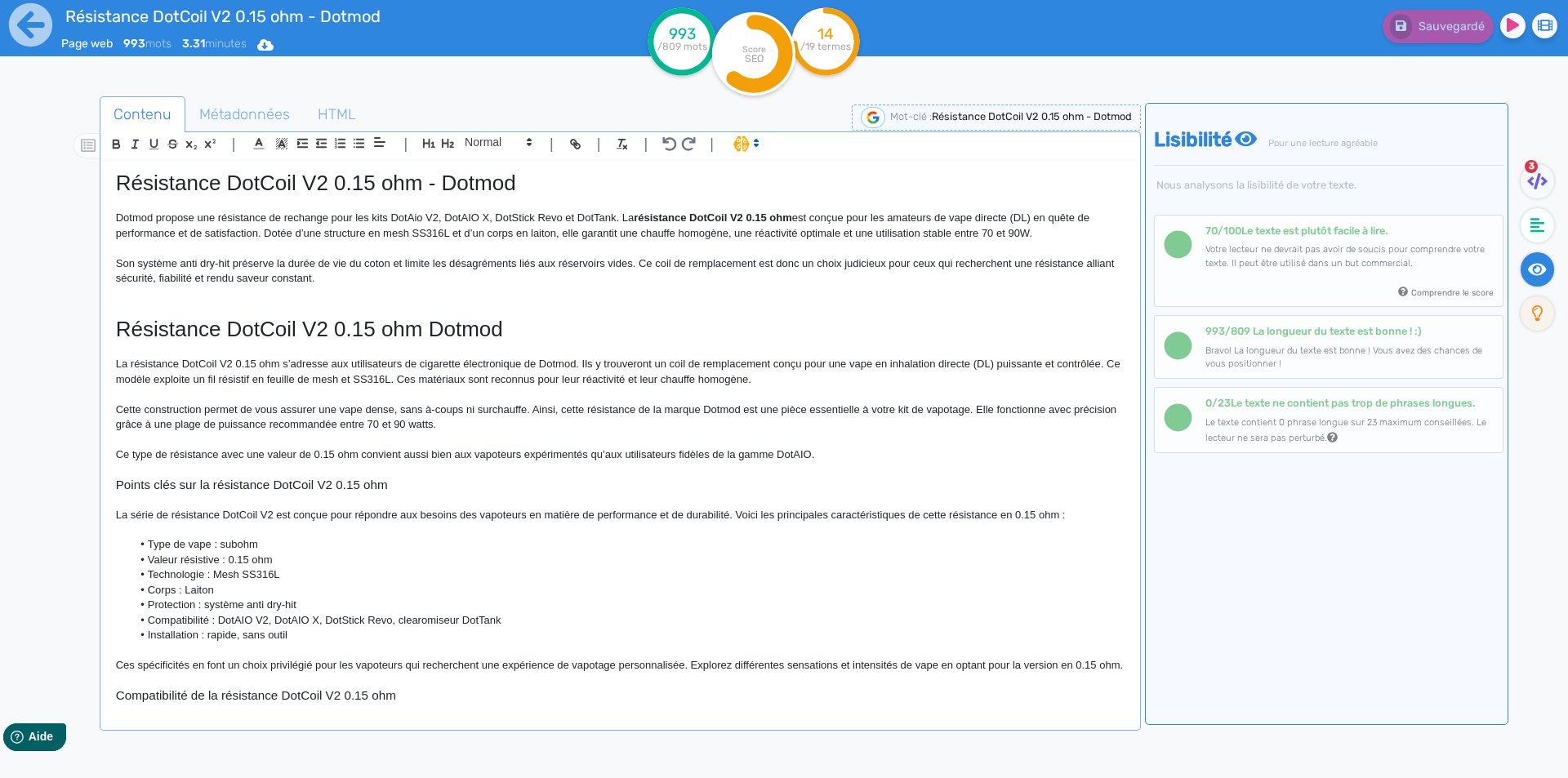
click at [618, 297] on p at bounding box center [620, 294] width 1009 height 15
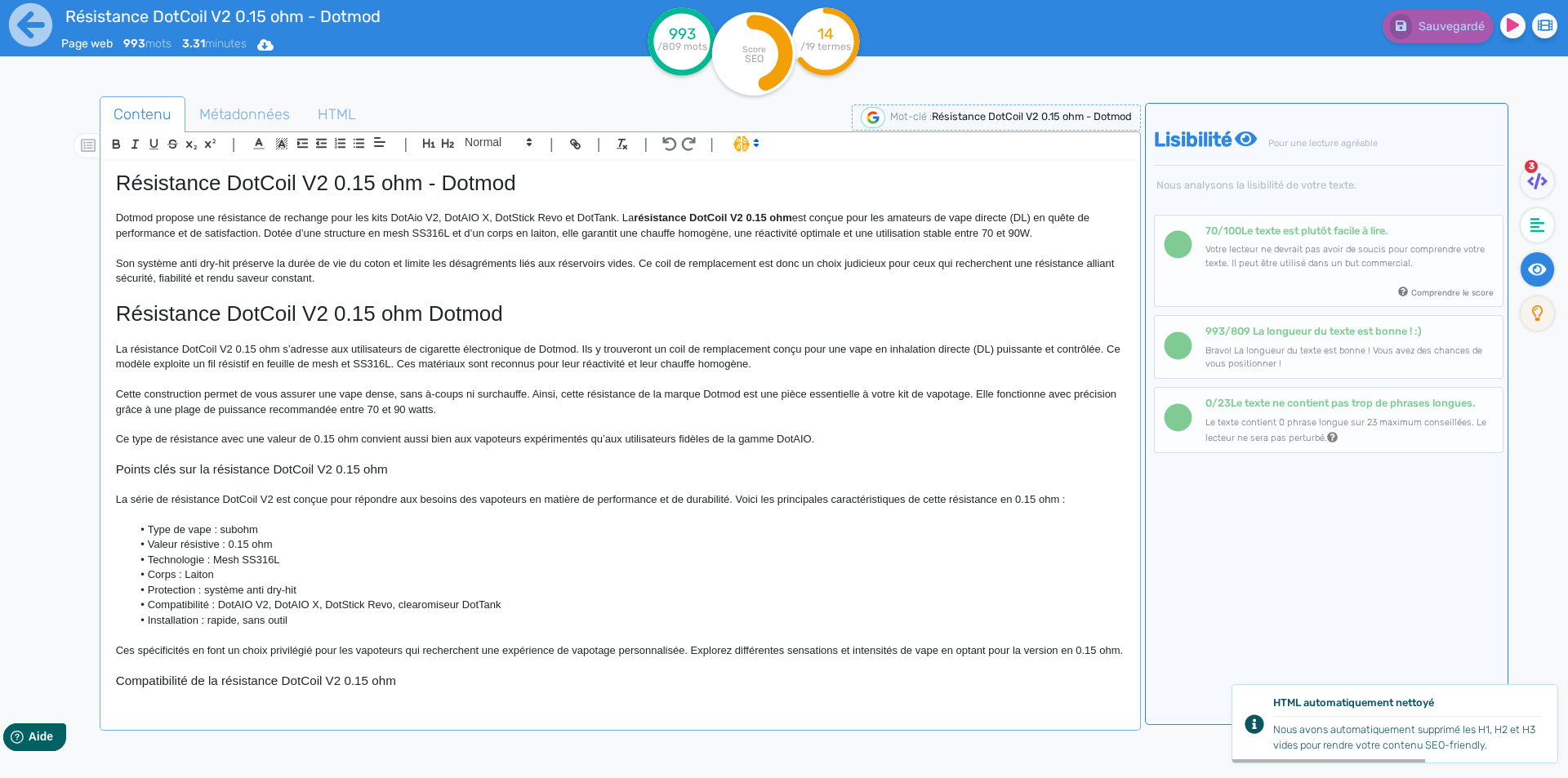
click at [641, 263] on p "Son système anti dry-hit préserve la durée de vie du coton et limite les désagr…" at bounding box center [620, 271] width 1009 height 30
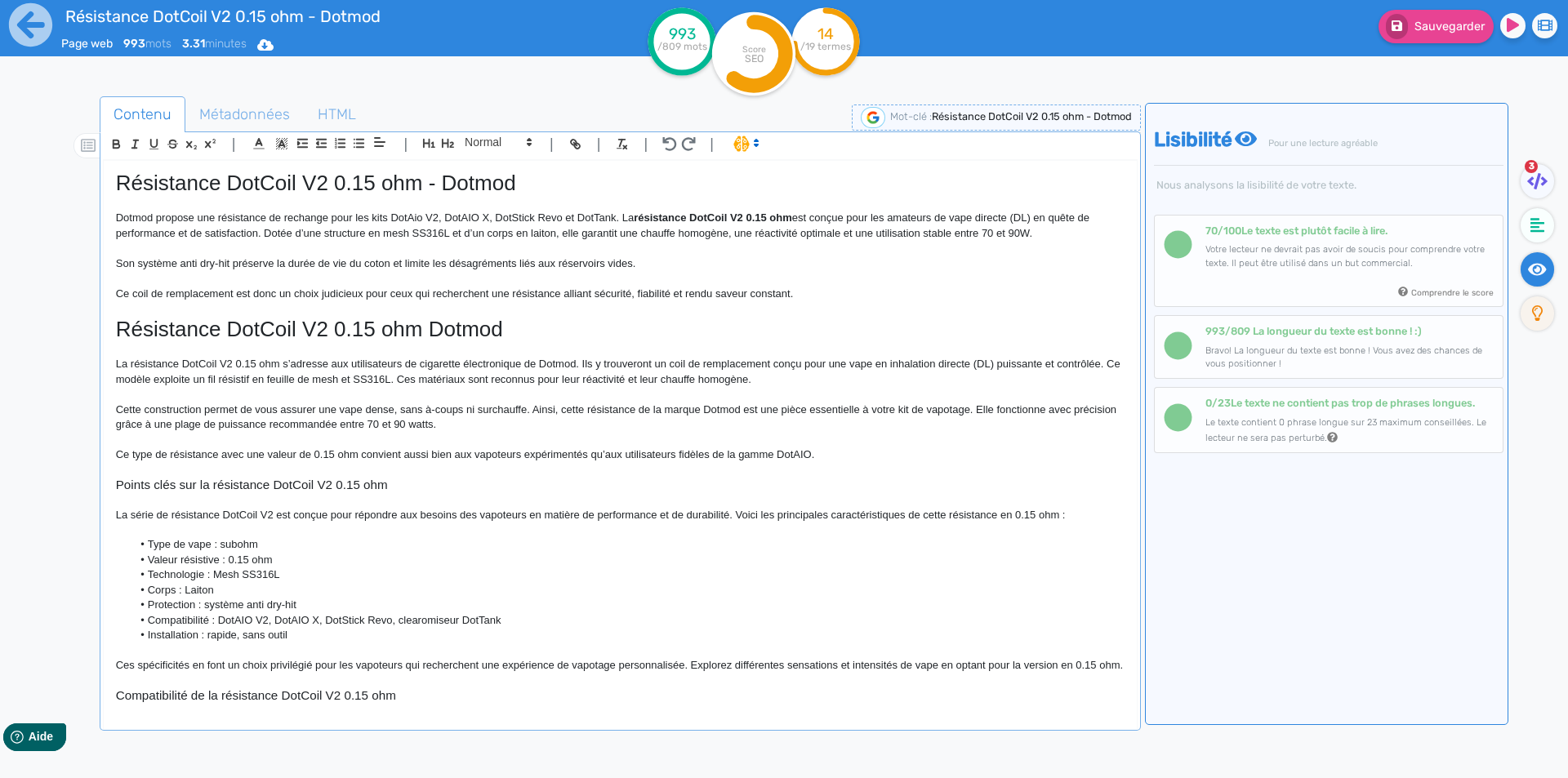
click at [699, 292] on p "Ce coil de remplacement est donc un choix judicieux pour ceux qui recherchent u…" at bounding box center [620, 294] width 1009 height 15
click at [336, 236] on p "Dotmod propose une résistance de rechange pour les kits DotAio V2, DotAIO X, Do…" at bounding box center [620, 225] width 1009 height 30
click at [433, 233] on p "Dotmod propose une résistance de rechange pour les kits DotAio V2, DotAIO X, Do…" at bounding box center [620, 225] width 1009 height 30
click at [1459, 19] on span "Sauvegarder" at bounding box center [1449, 26] width 70 height 14
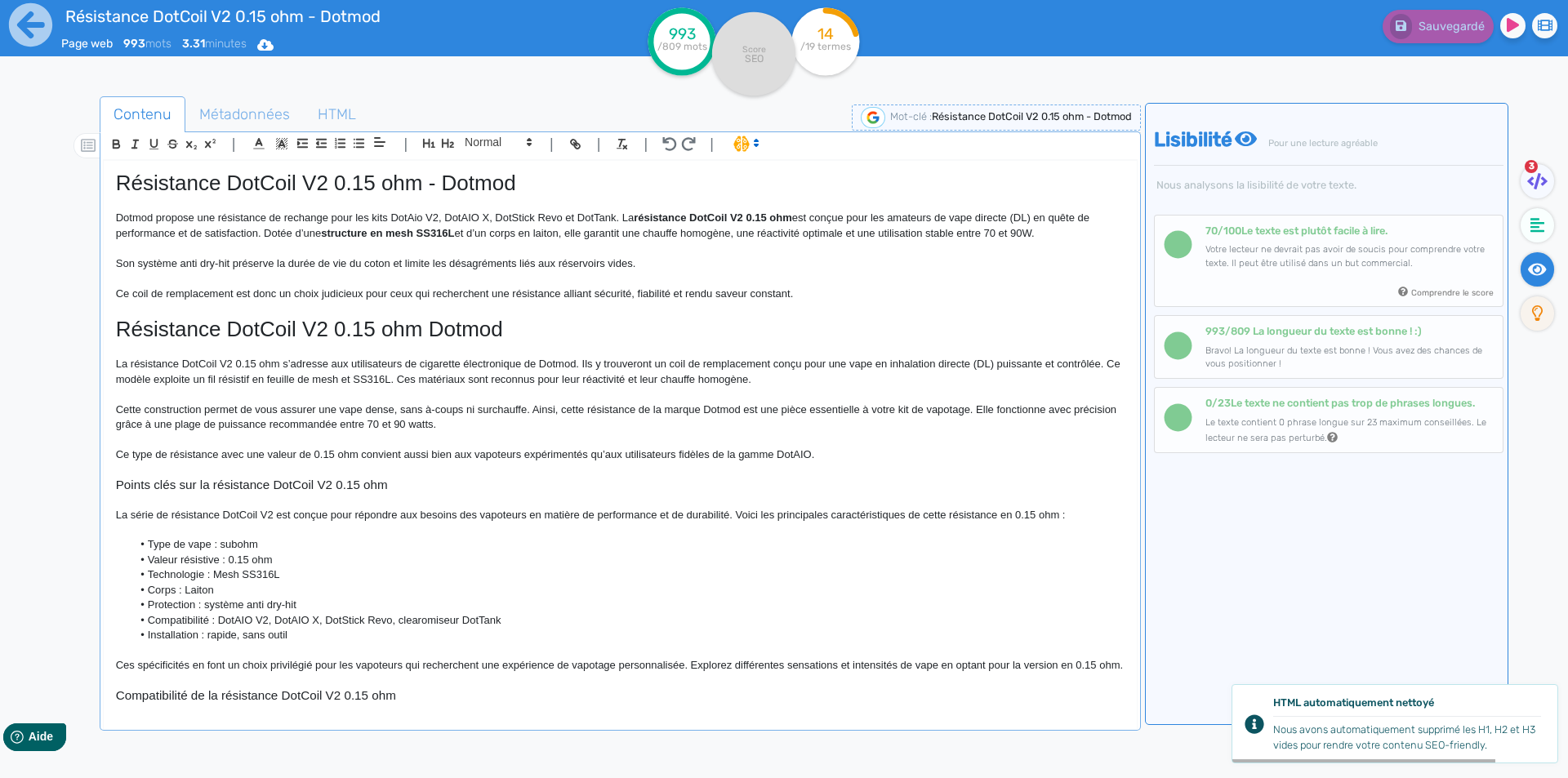
drag, startPoint x: 1535, startPoint y: 177, endPoint x: 1155, endPoint y: 150, distance: 381.0
click at [1535, 177] on icon at bounding box center [1537, 182] width 20 height 16
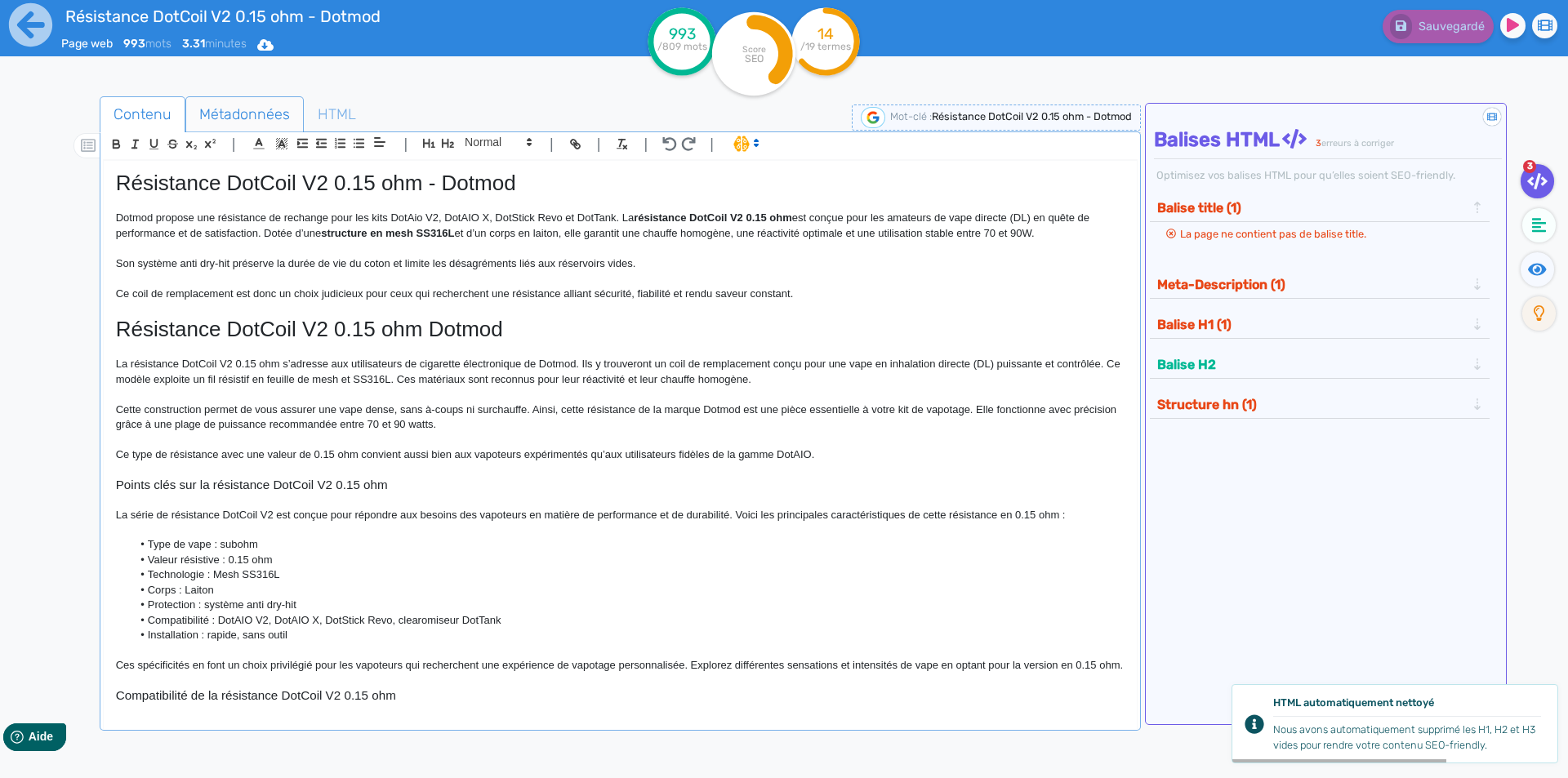
click at [292, 121] on span "Métadonnées" at bounding box center [244, 114] width 117 height 44
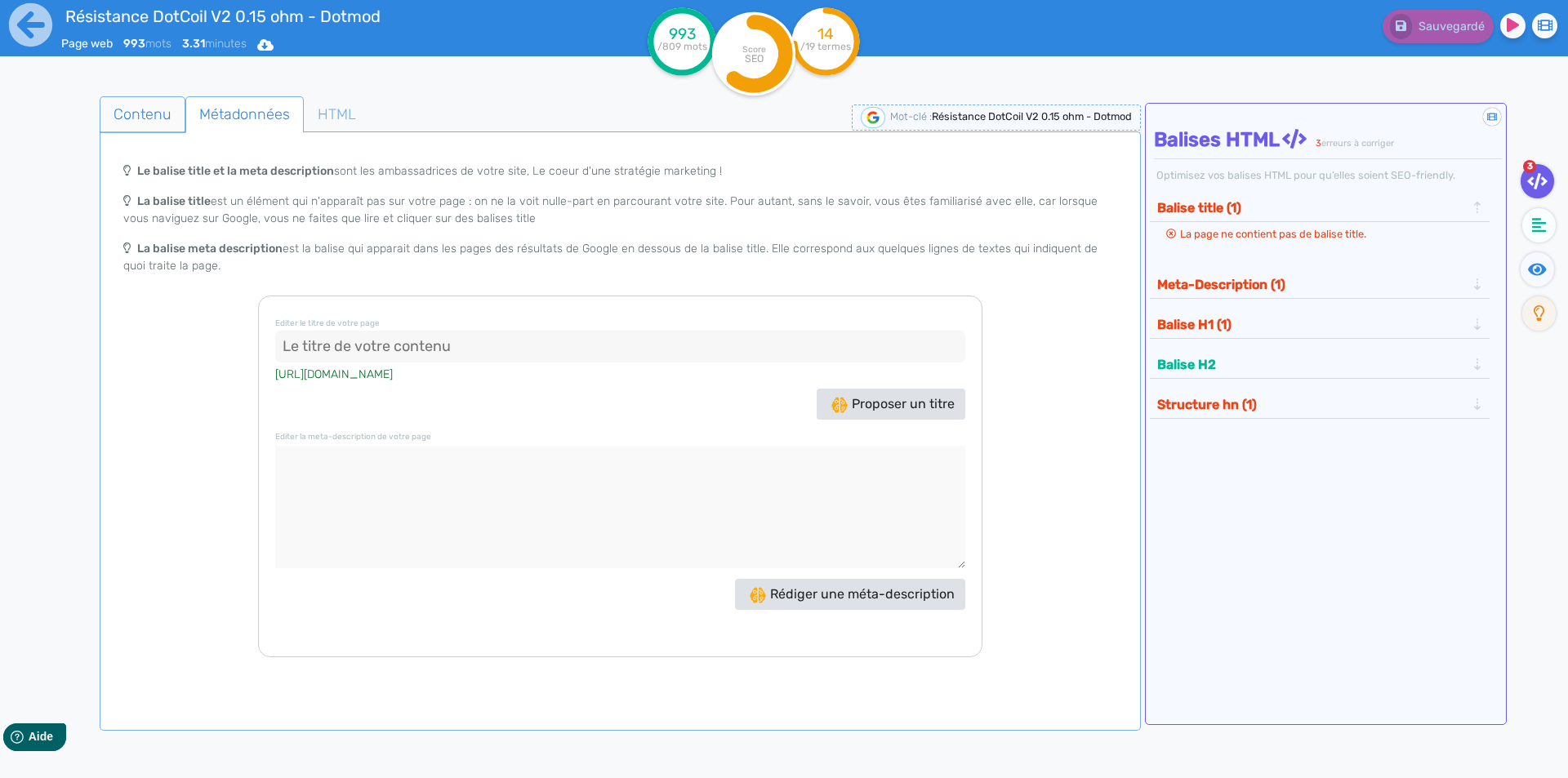
click at [113, 109] on span "Contenu" at bounding box center [142, 114] width 84 height 44
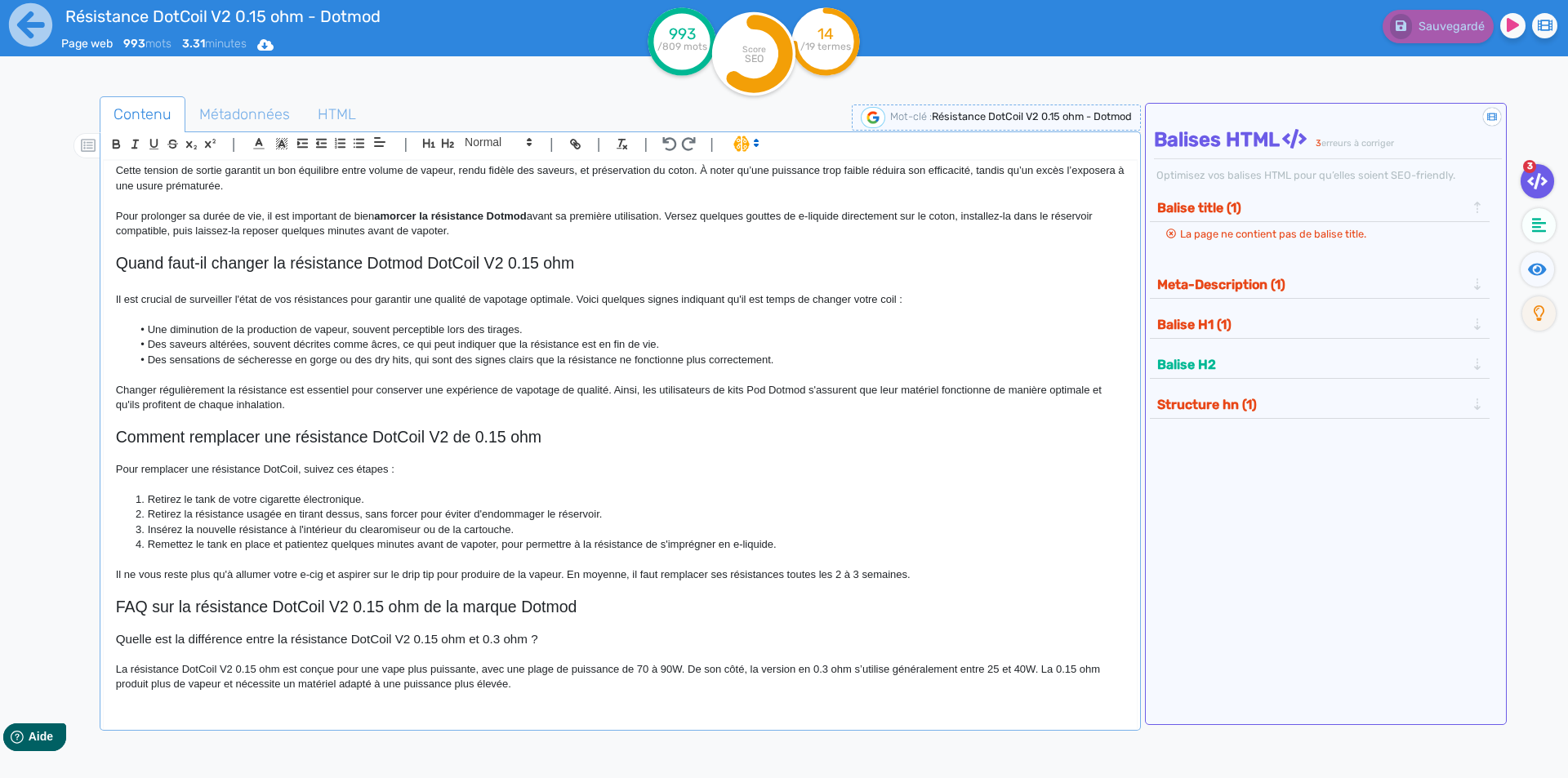
scroll to position [898, 0]
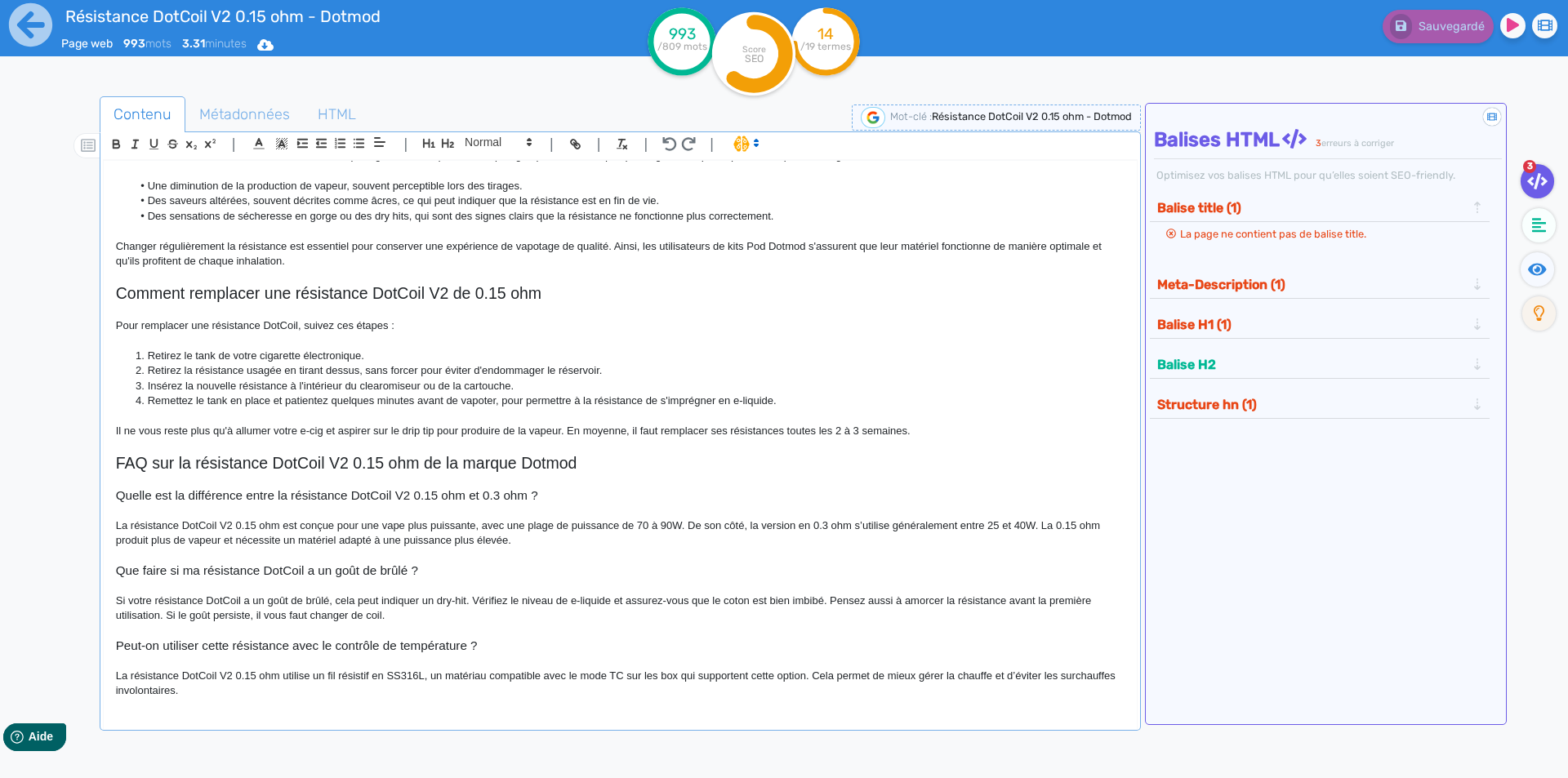
click at [296, 333] on p "Pour remplacer une résistance DotCoil, suivez ces étapes :" at bounding box center [620, 326] width 1009 height 15
click at [308, 564] on h3 "Que faire si ma résistance DotCoil a un goût de brûlé ?" at bounding box center [620, 567] width 1009 height 15
click at [244, 602] on p "Si votre résistance DotCoil a un goût de brûlé, cela peut indiquer un dry-hit. …" at bounding box center [620, 605] width 1009 height 30
click at [1441, 21] on span "Sauvegarder" at bounding box center [1449, 26] width 70 height 14
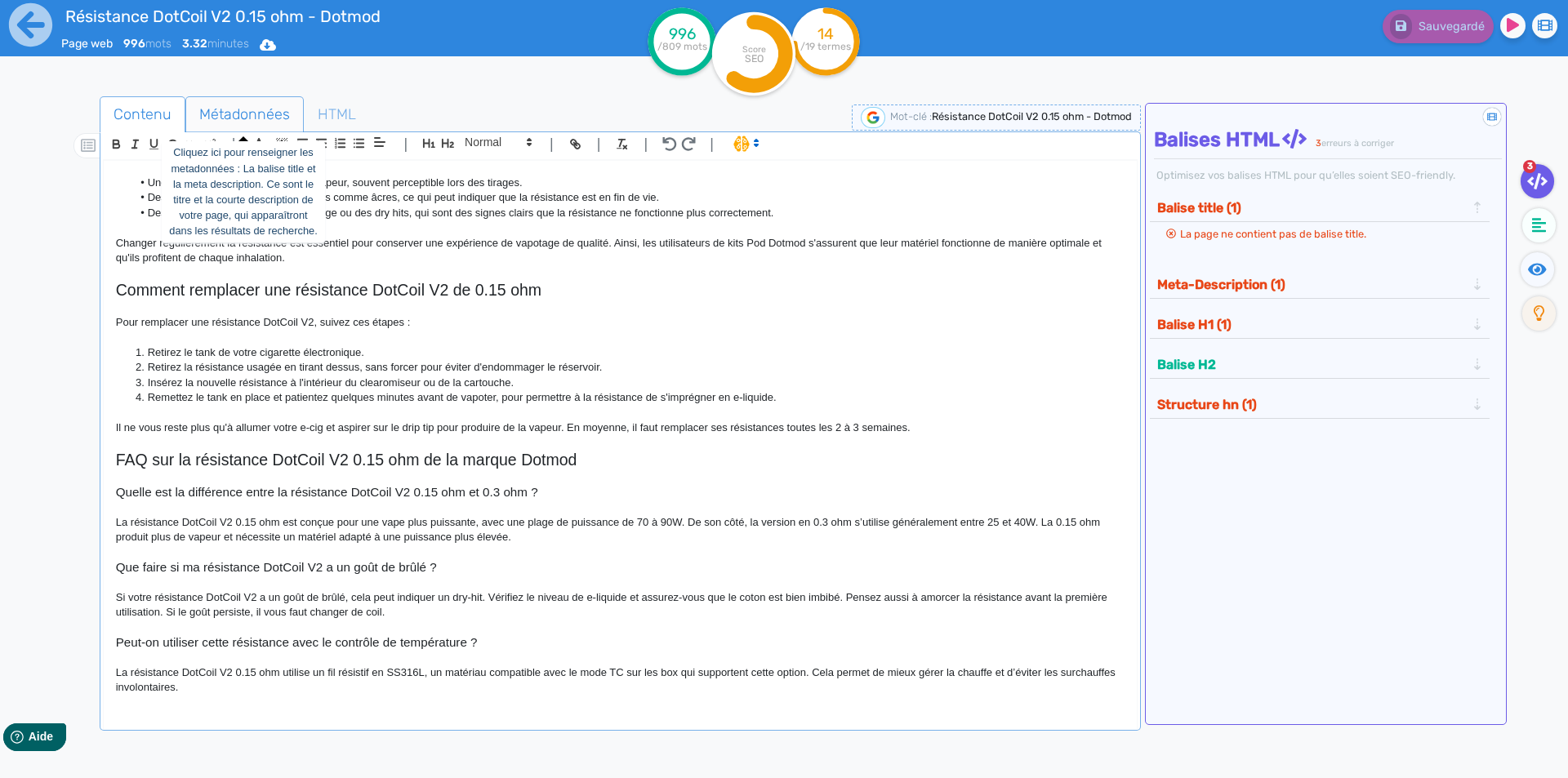
click at [265, 93] on span "Métadonnées" at bounding box center [244, 114] width 117 height 44
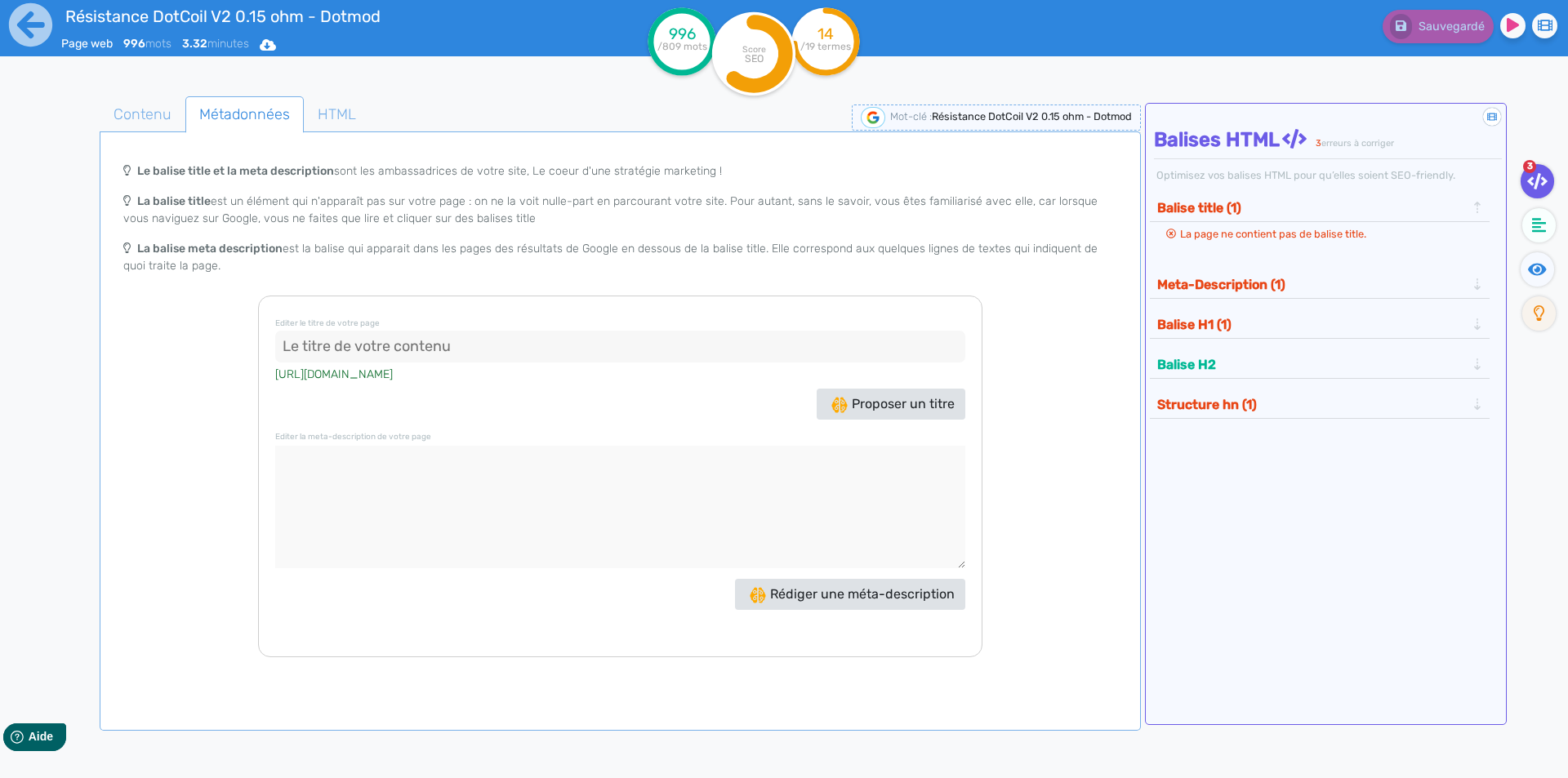
click at [418, 486] on textarea at bounding box center [620, 507] width 691 height 122
paste textarea "La résistance DotCoil V2 0.15 ohm de Dotmod offre une vape directe entre 70 et …"
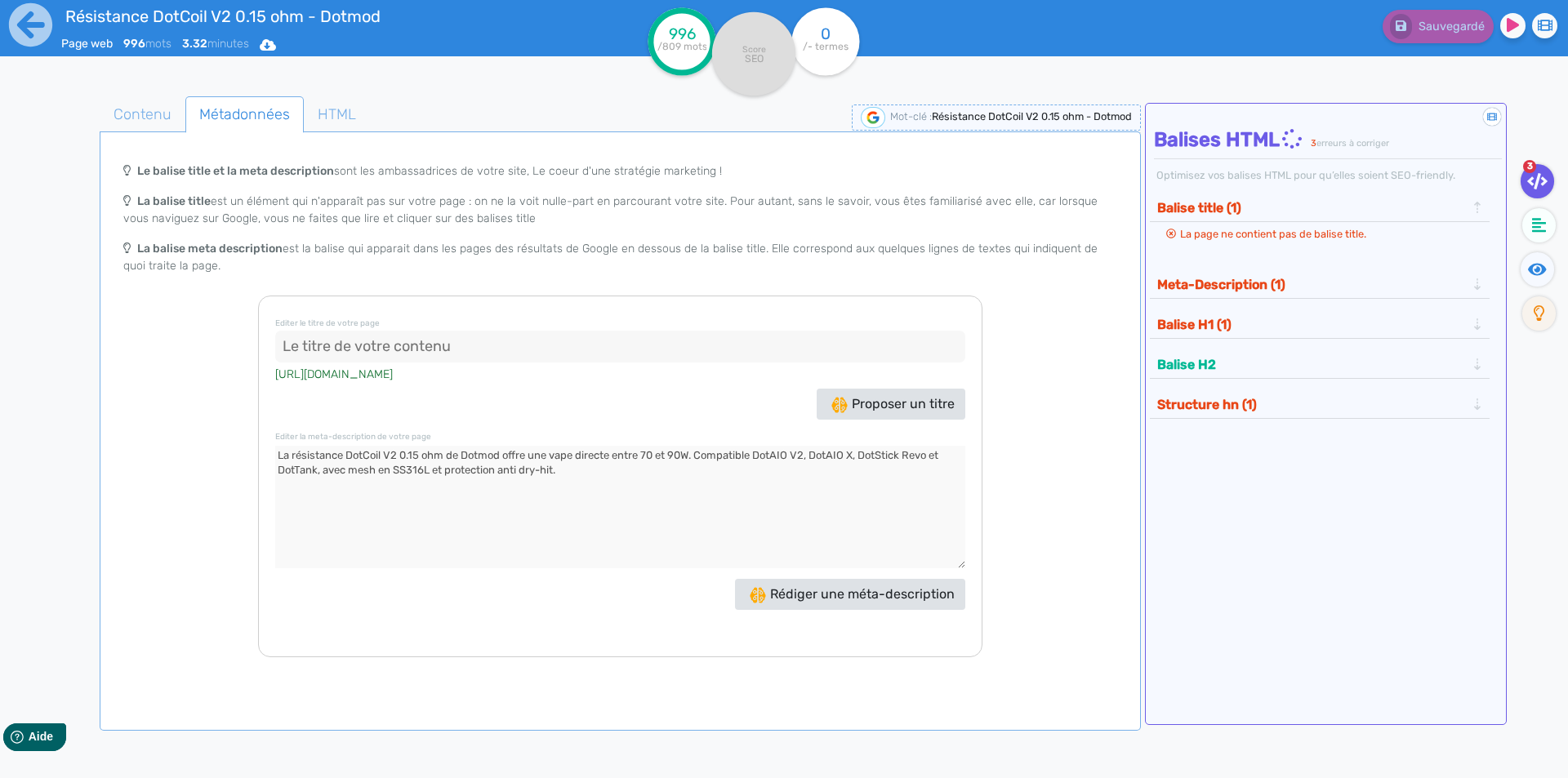
type textarea "La résistance DotCoil V2 0.15 ohm de Dotmod offre une vape directe entre 70 et …"
click at [1233, 285] on button "Meta-Description (1)" at bounding box center [1311, 285] width 318 height 27
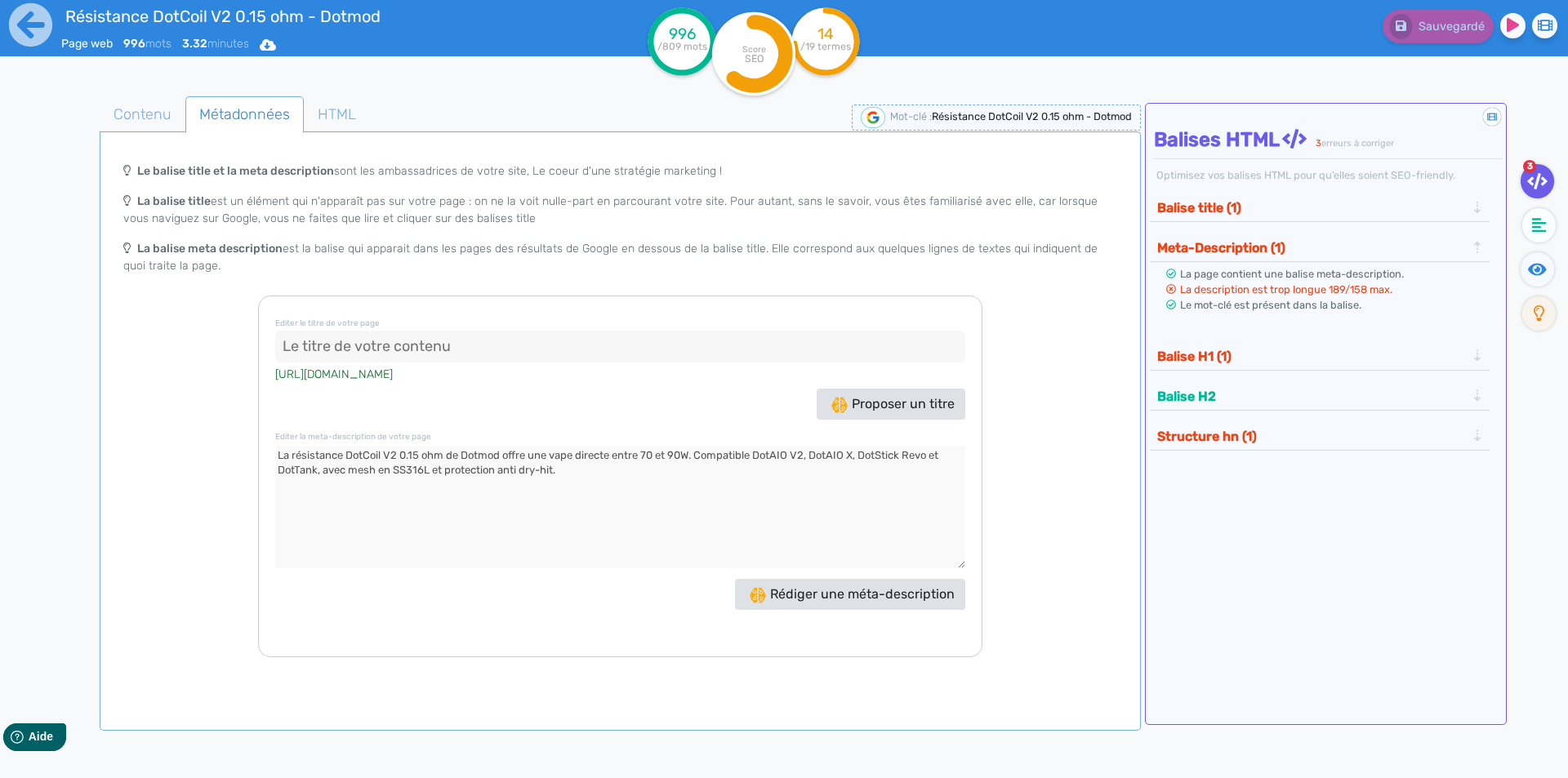
click at [338, 472] on textarea at bounding box center [620, 507] width 691 height 122
click at [130, 122] on span "Contenu" at bounding box center [142, 114] width 84 height 44
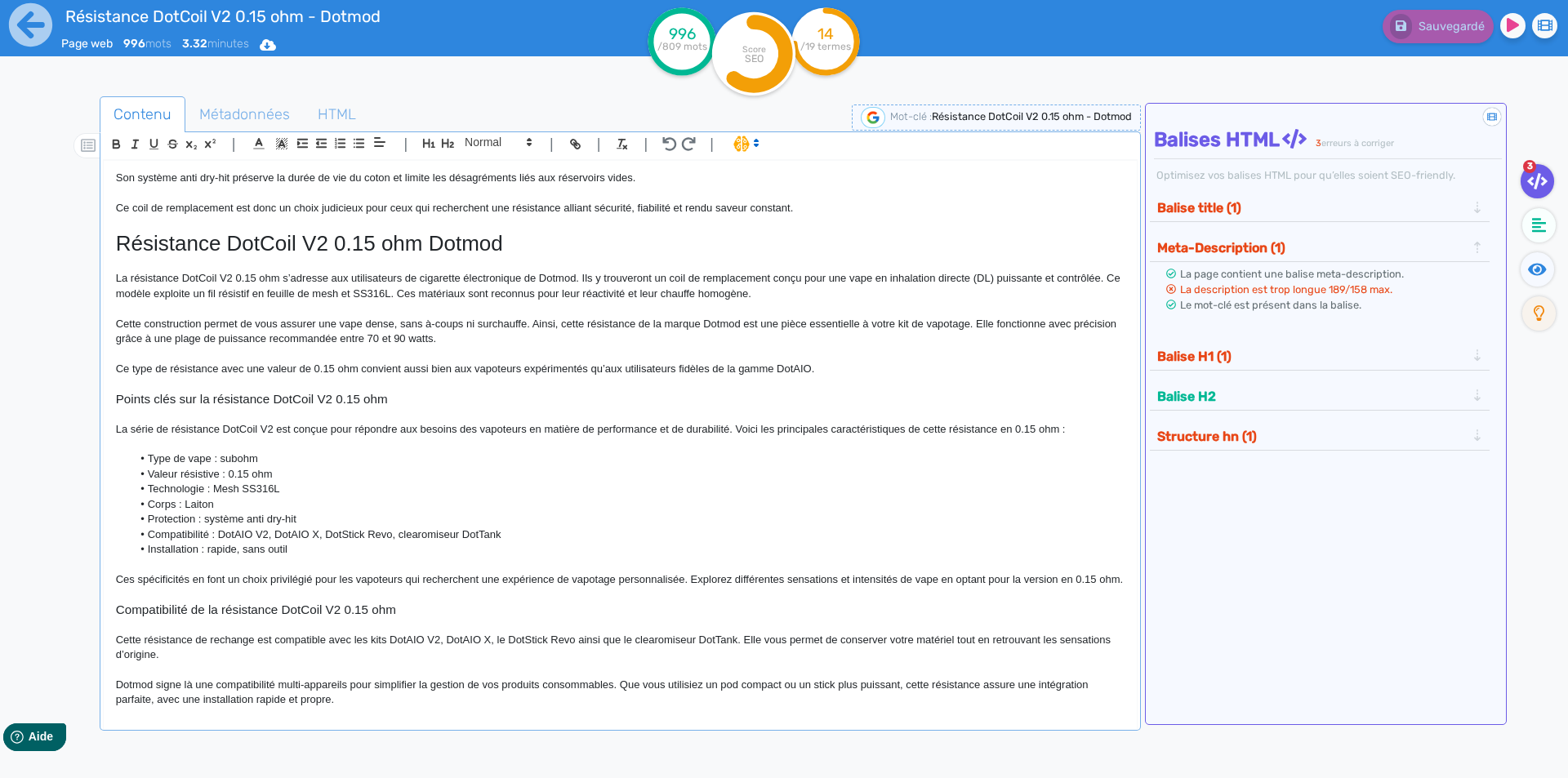
scroll to position [0, 0]
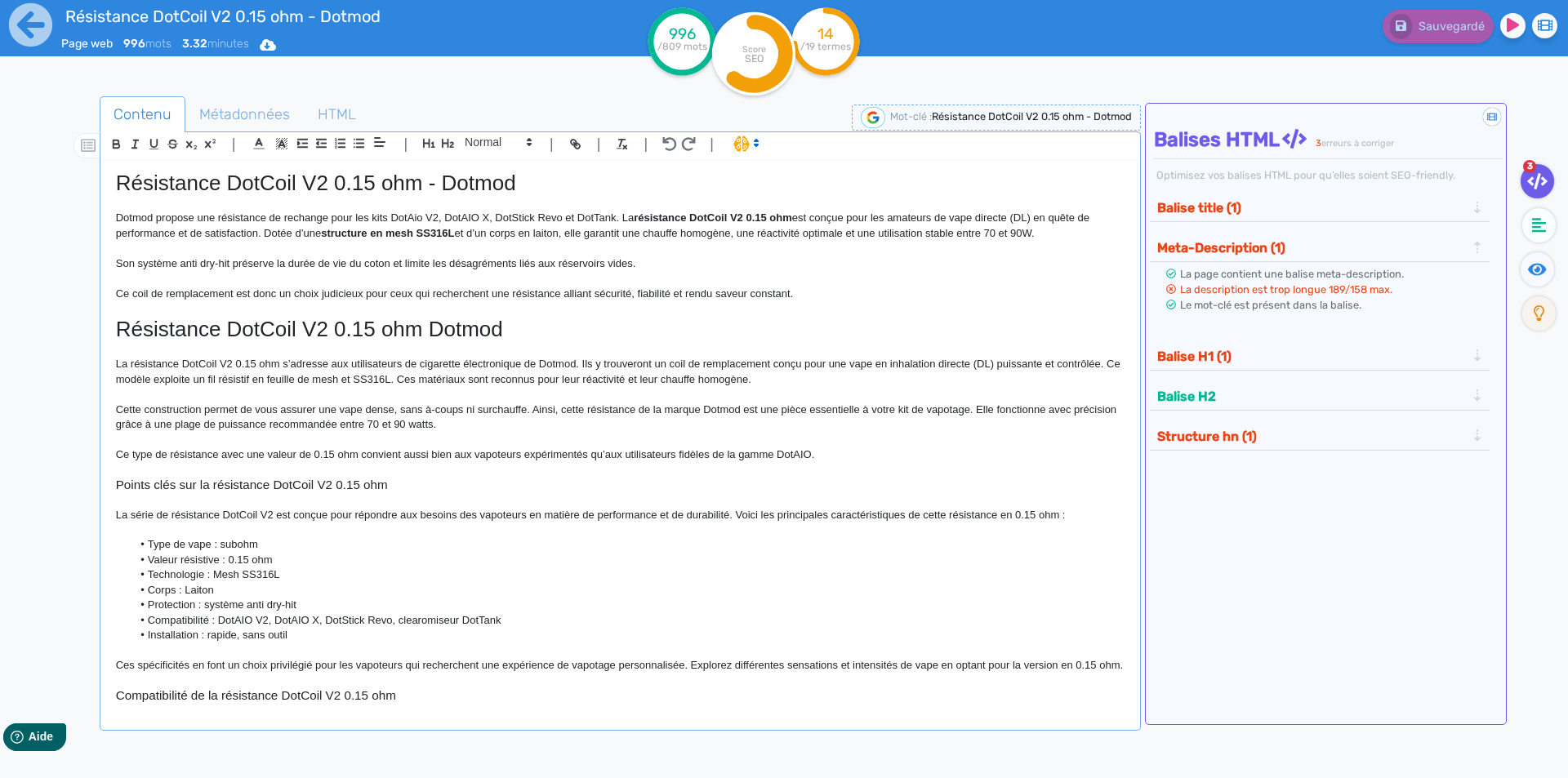
click at [238, 192] on h1 "Résistance DotCoil V2 0.15 ohm - Dotmod" at bounding box center [620, 183] width 1009 height 26
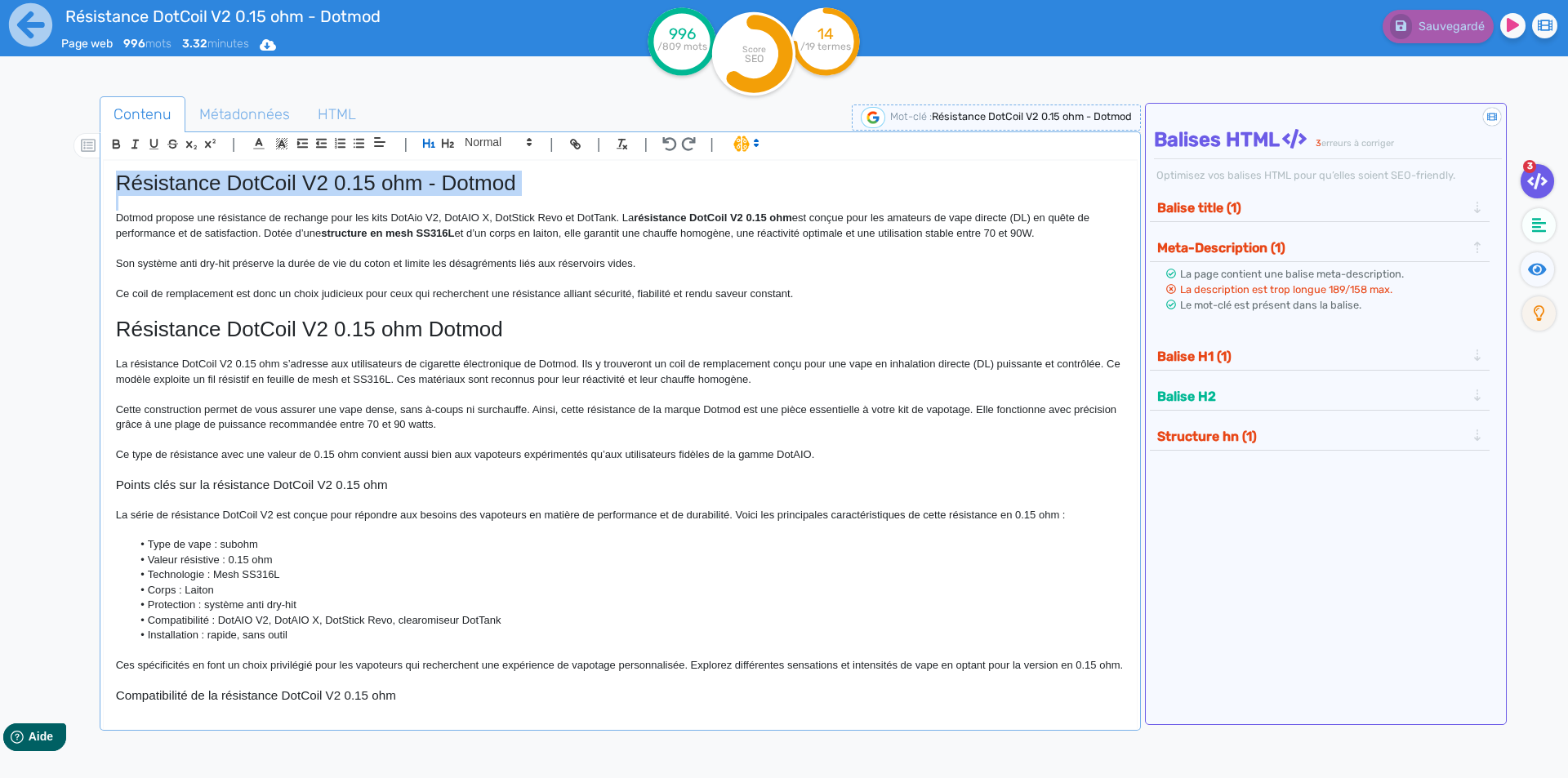
click at [238, 192] on h1 "Résistance DotCoil V2 0.15 ohm - Dotmod" at bounding box center [620, 183] width 1009 height 26
copy h1 "Résistance DotCoil V2 0.15 ohm - Dotmod"
click at [238, 119] on span "Métadonnées" at bounding box center [244, 114] width 117 height 44
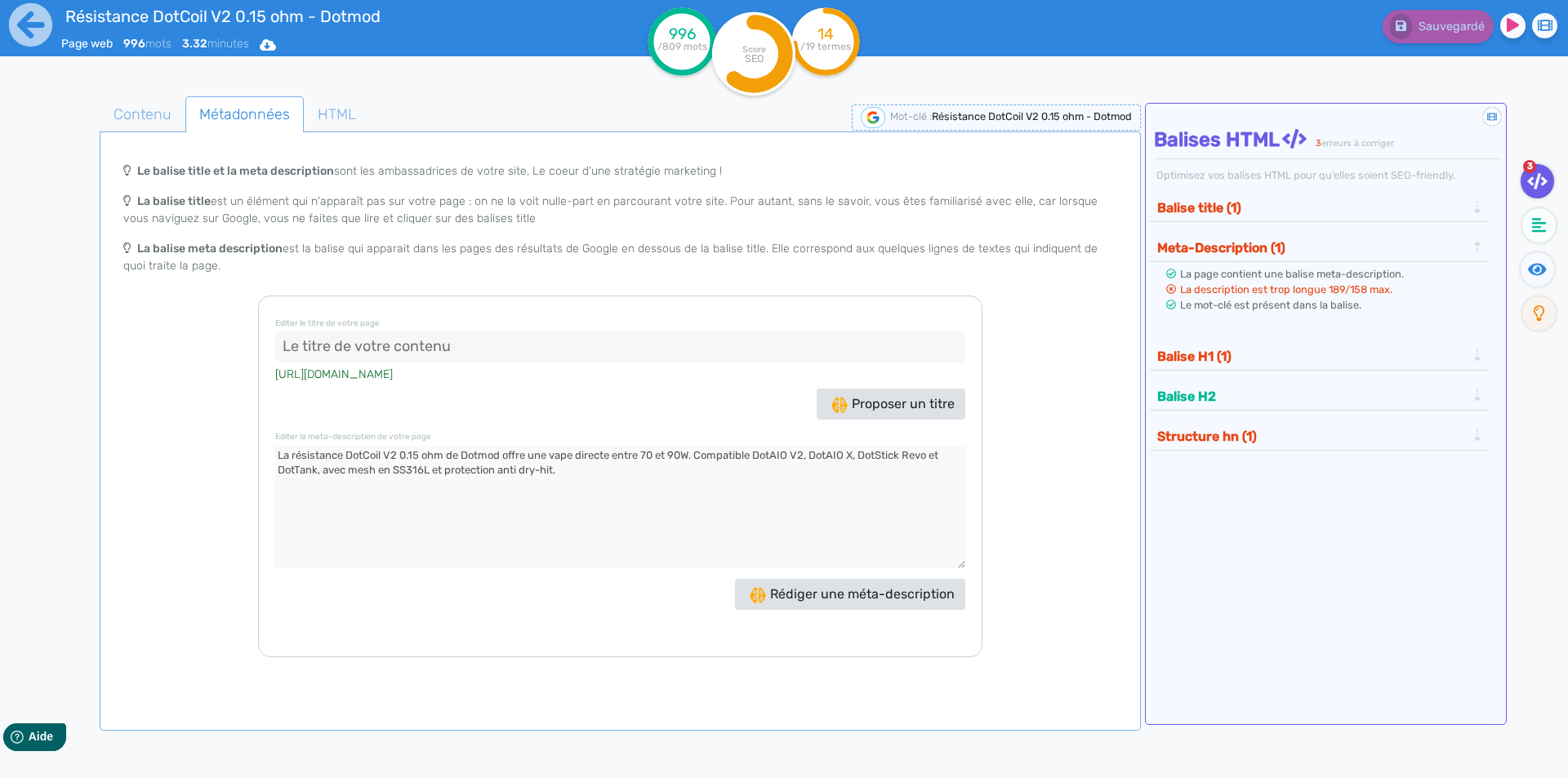
click at [403, 343] on input at bounding box center [620, 348] width 691 height 33
paste input "Résistance DotCoil V2 0.15 ohm - Dotmod"
click at [499, 346] on input "Résistance DotCoil V2 0.15 ohm - Dotmod" at bounding box center [620, 348] width 691 height 33
click at [390, 348] on input "Résistance DotCoil V2 0.15 ohm Dotmod" at bounding box center [620, 348] width 691 height 33
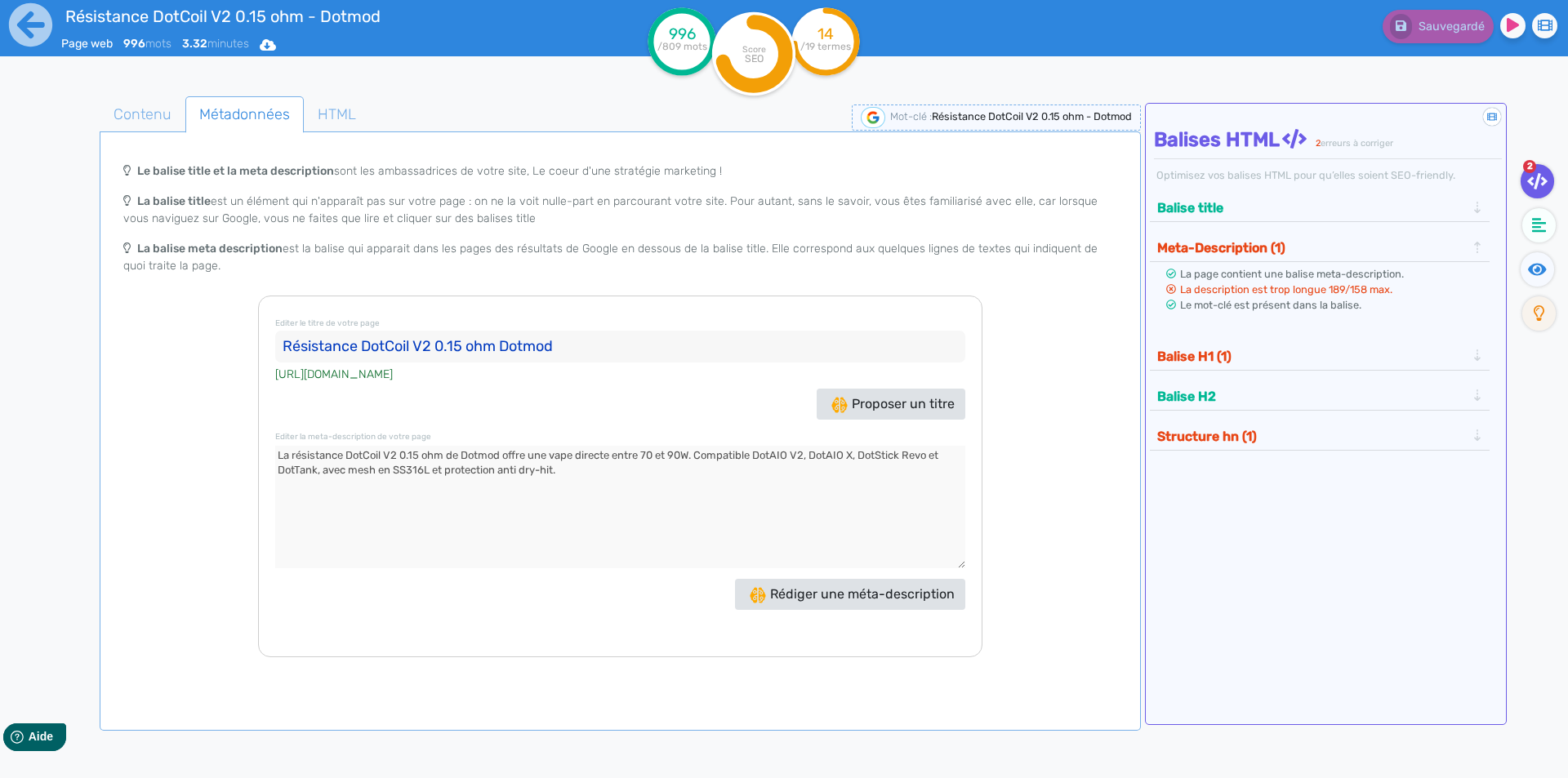
click at [390, 348] on input "Résistance DotCoil V2 0.15 ohm Dotmod" at bounding box center [620, 348] width 691 height 33
paste input "Mesh 0.15 ohm pour DotAIO / Revo"
click at [463, 345] on input "Résistance DotCoil V2 Mesh 0.15 ohm pour DotAIO / Revo" at bounding box center [620, 348] width 691 height 33
click at [497, 348] on input "Résistance DotCoil V2 0.15 ohm pour DotAIO / Revo" at bounding box center [620, 348] width 691 height 33
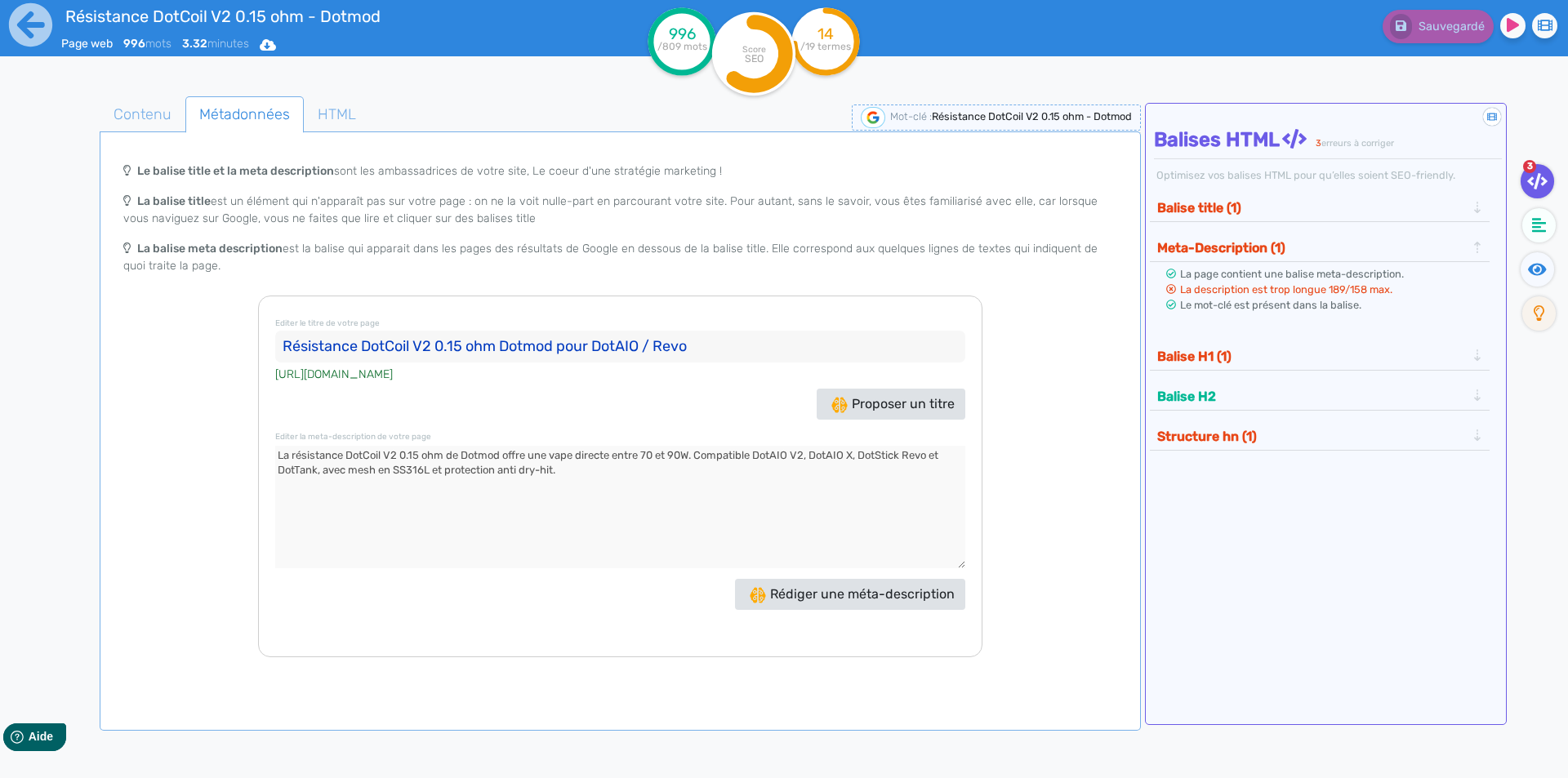
click at [1183, 213] on button "Balise title (1)" at bounding box center [1311, 208] width 318 height 27
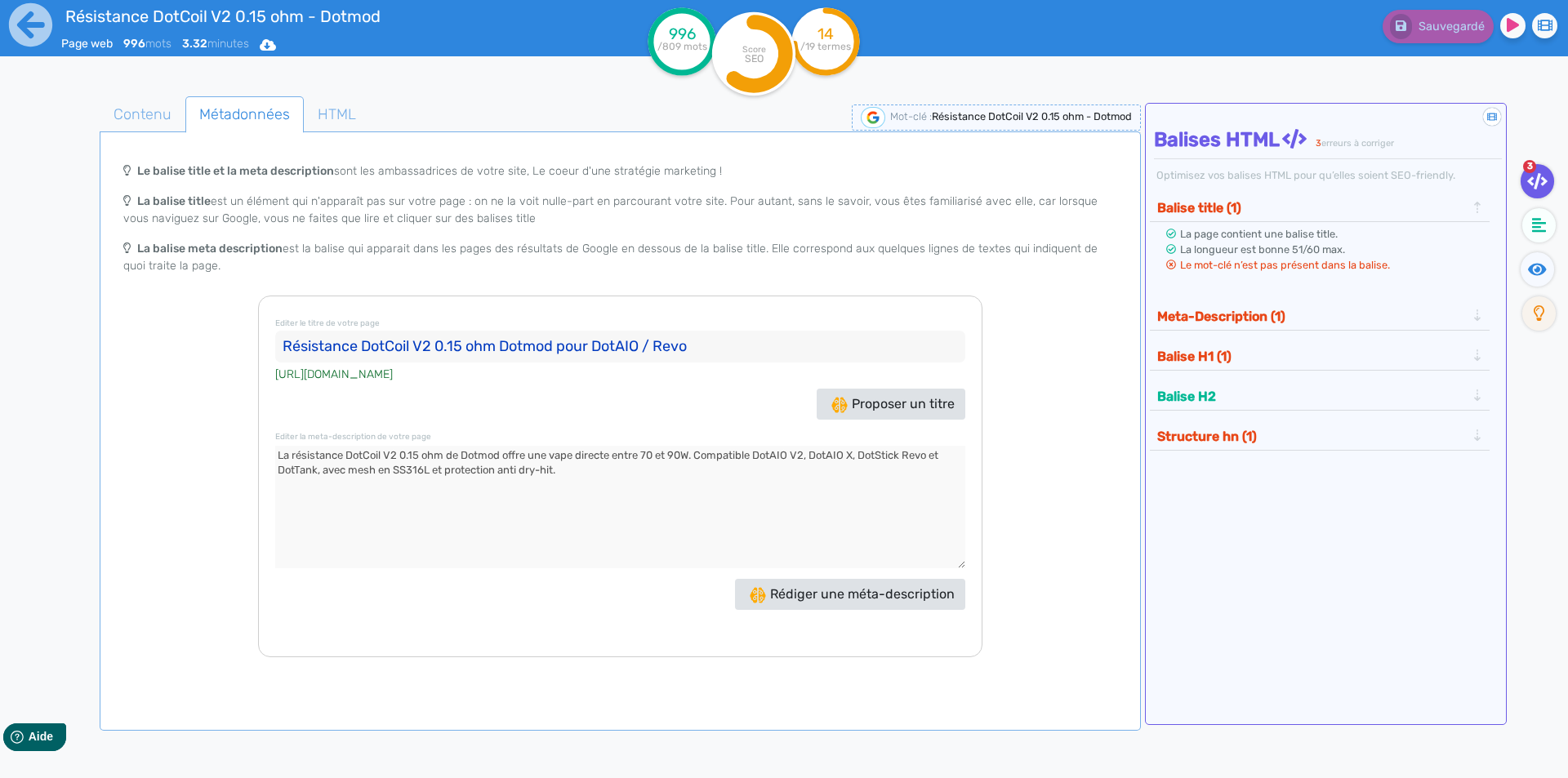
click at [649, 342] on input "Résistance DotCoil V2 0.15 ohm Dotmod pour DotAIO / Revo" at bounding box center [620, 348] width 691 height 33
click at [645, 343] on input "Résistance DotCoil V2 0.15 ohm Dotmod pour DotAIO / Revo" at bounding box center [620, 348] width 691 height 33
click at [133, 116] on span "Contenu" at bounding box center [142, 114] width 84 height 44
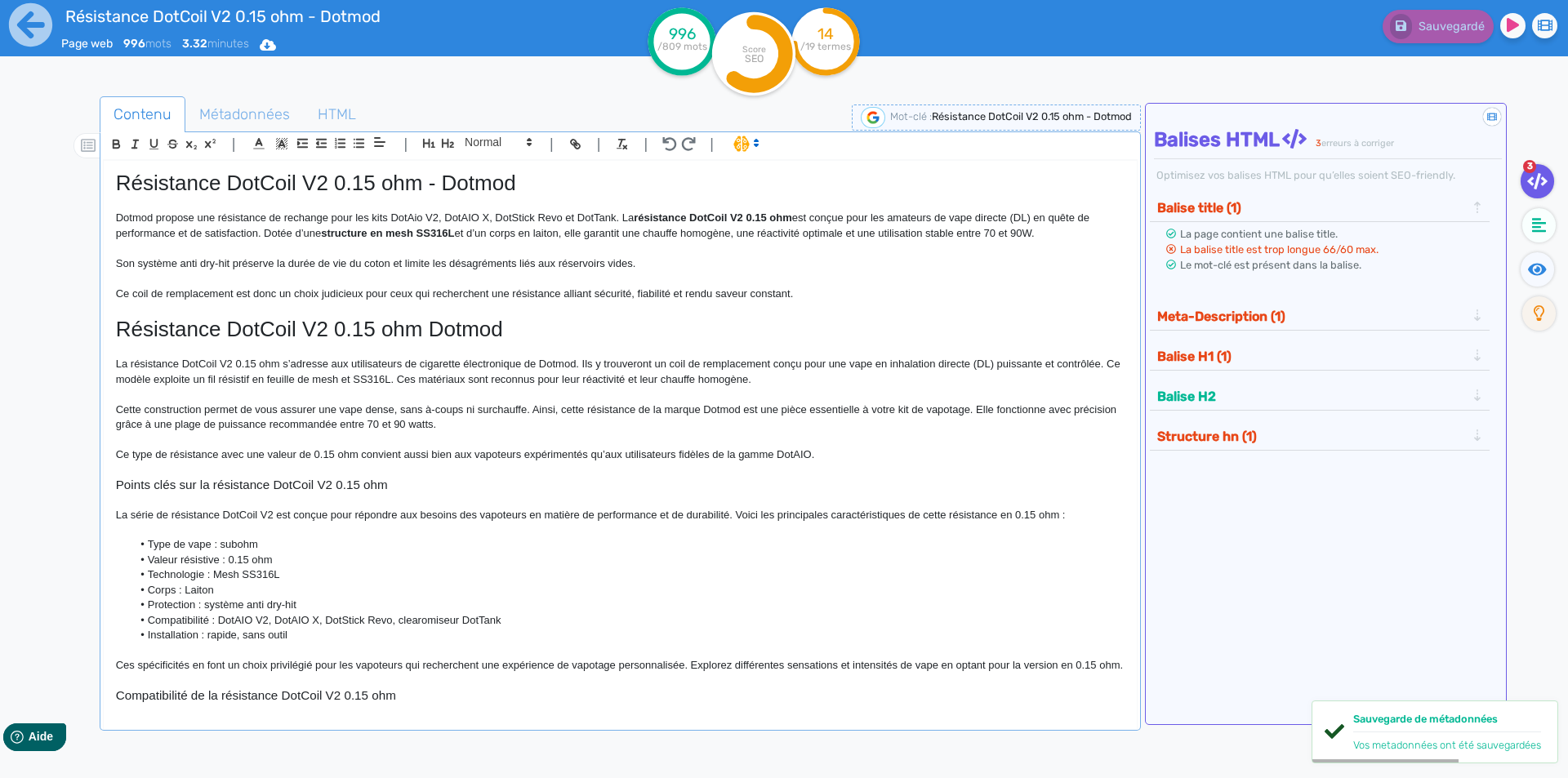
click at [256, 172] on h1 "Résistance DotCoil V2 0.15 ohm - Dotmod" at bounding box center [620, 183] width 1009 height 26
click at [1257, 432] on button "Structure hn (1)" at bounding box center [1311, 437] width 318 height 27
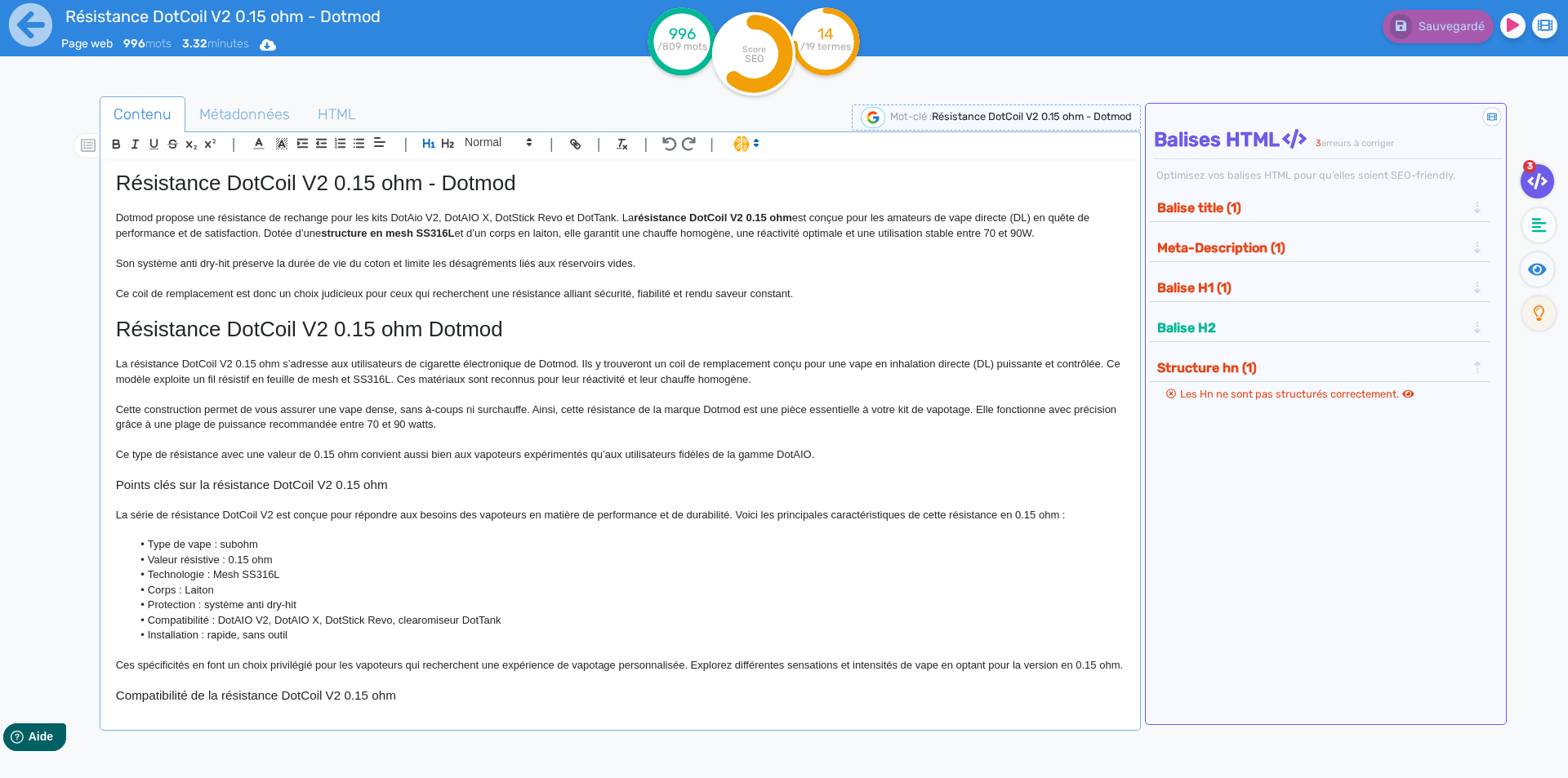
click at [265, 320] on h1 "Résistance DotCoil V2 0.15 ohm Dotmod" at bounding box center [620, 329] width 1009 height 26
click at [444, 141] on icon "button" at bounding box center [448, 143] width 14 height 14
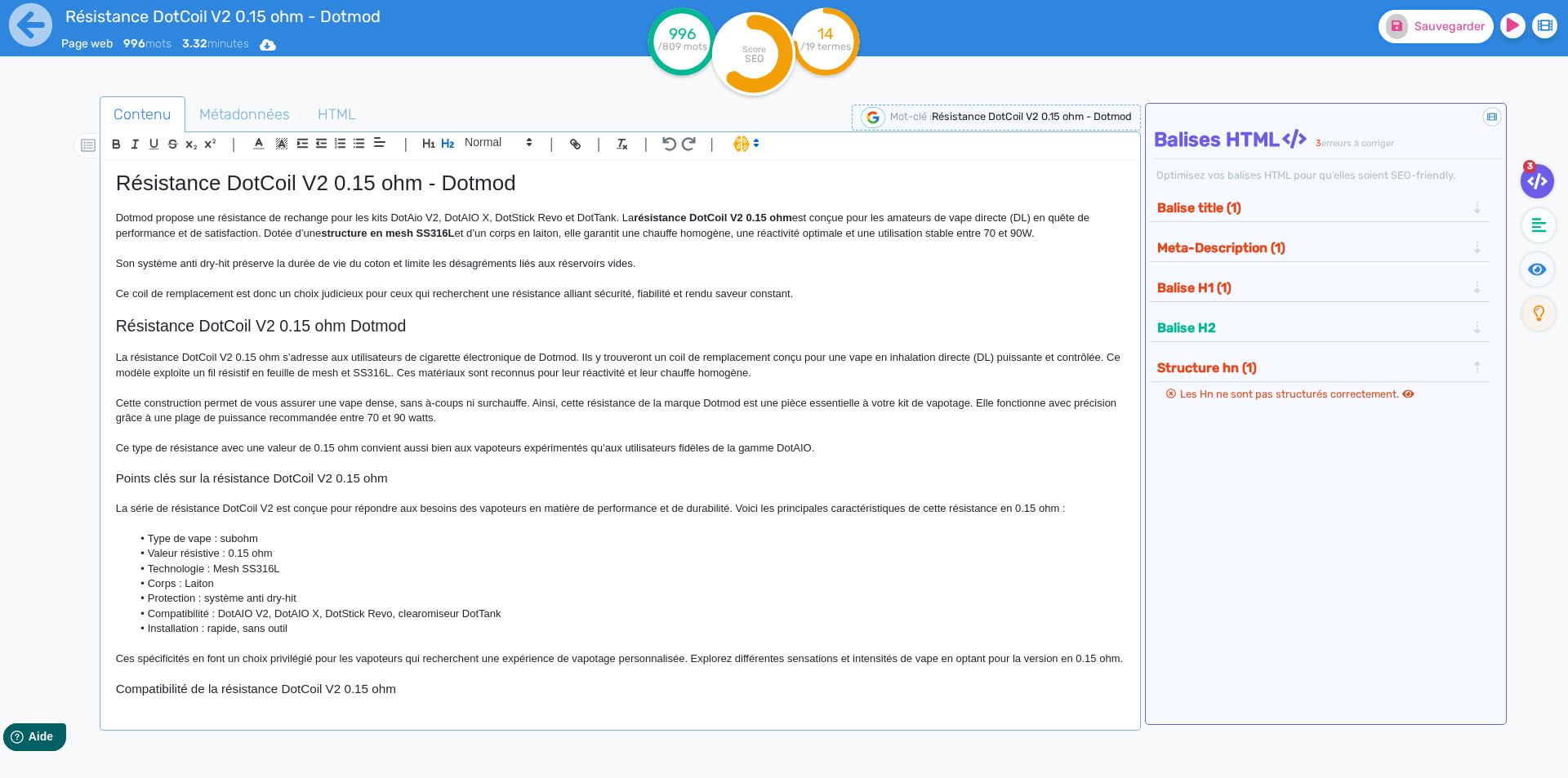
click at [1424, 36] on button "Sauvegarder" at bounding box center [1436, 26] width 115 height 34
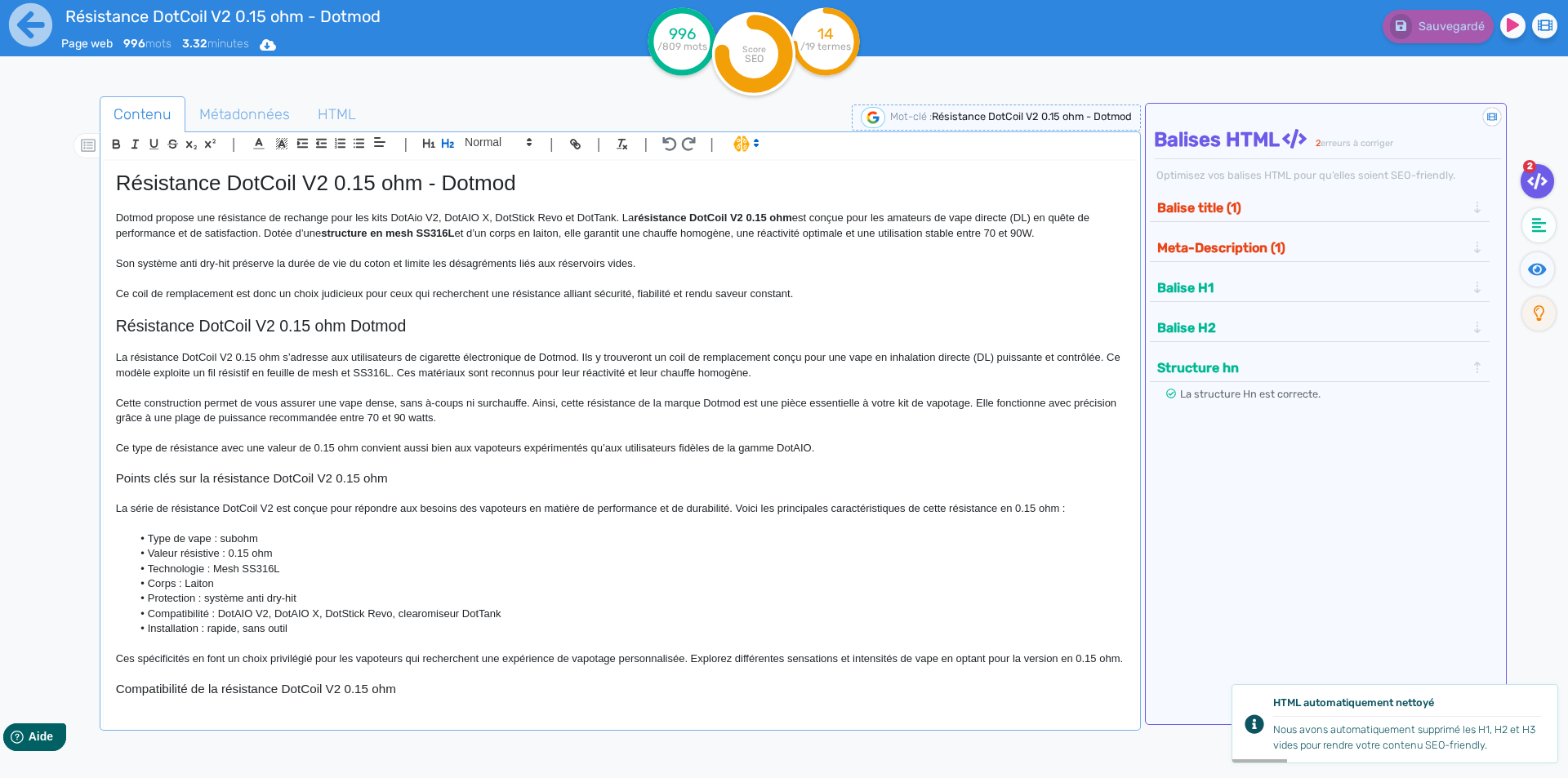
click at [1251, 215] on button "Balise title (1)" at bounding box center [1311, 208] width 318 height 27
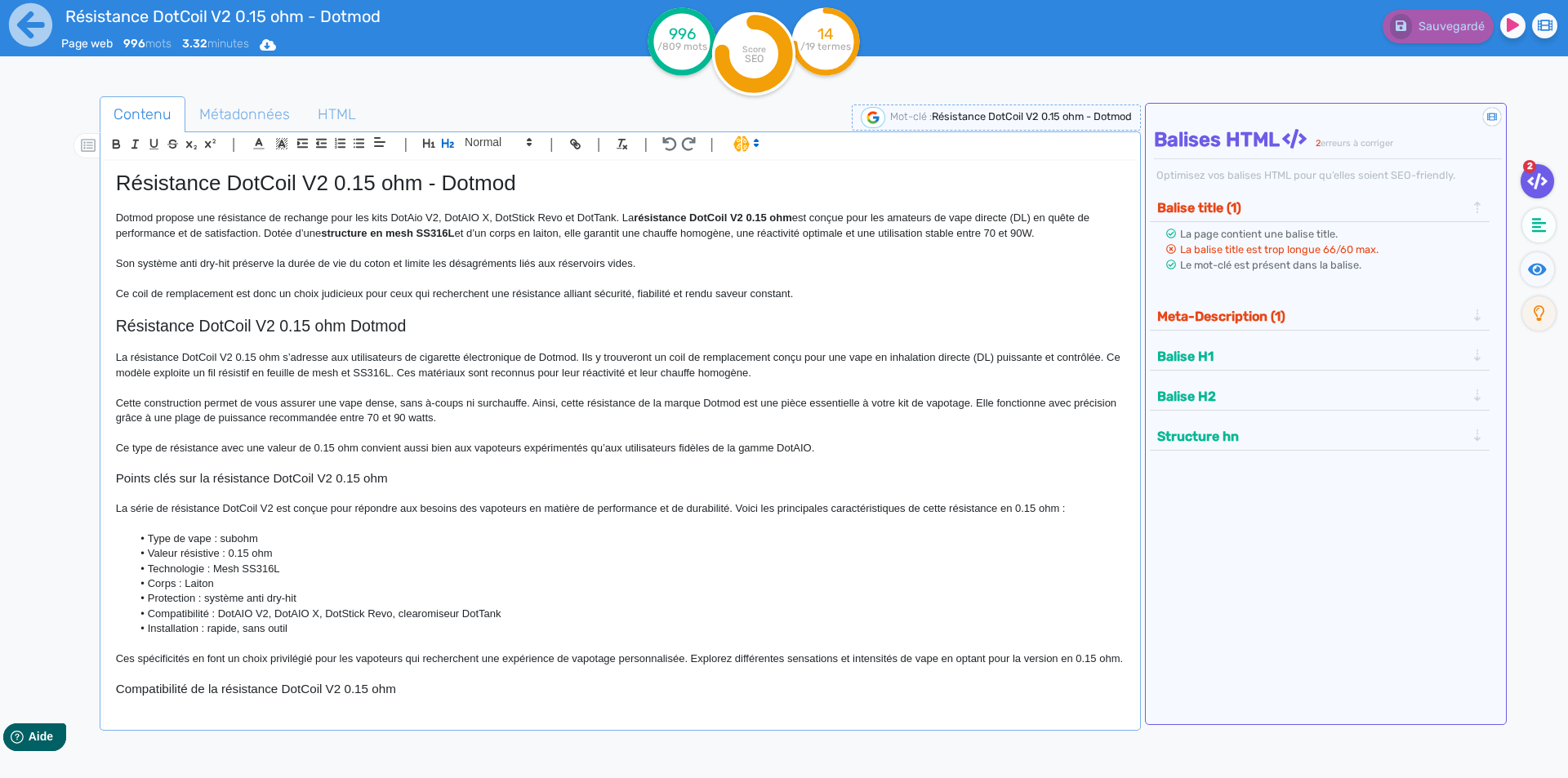
click at [1232, 323] on button "Meta-Description (1)" at bounding box center [1311, 316] width 318 height 27
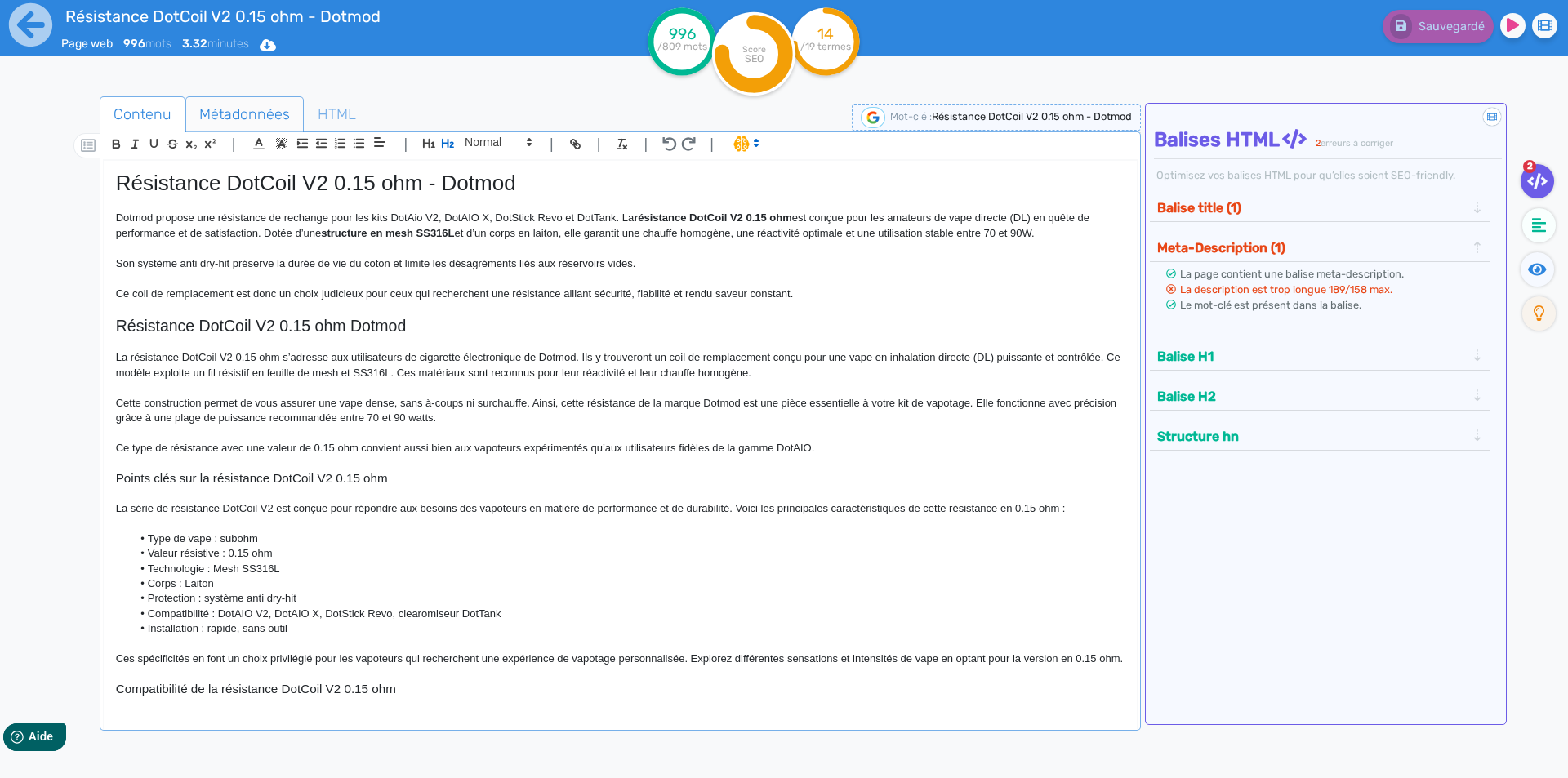
click at [246, 102] on span "Métadonnées" at bounding box center [244, 114] width 117 height 44
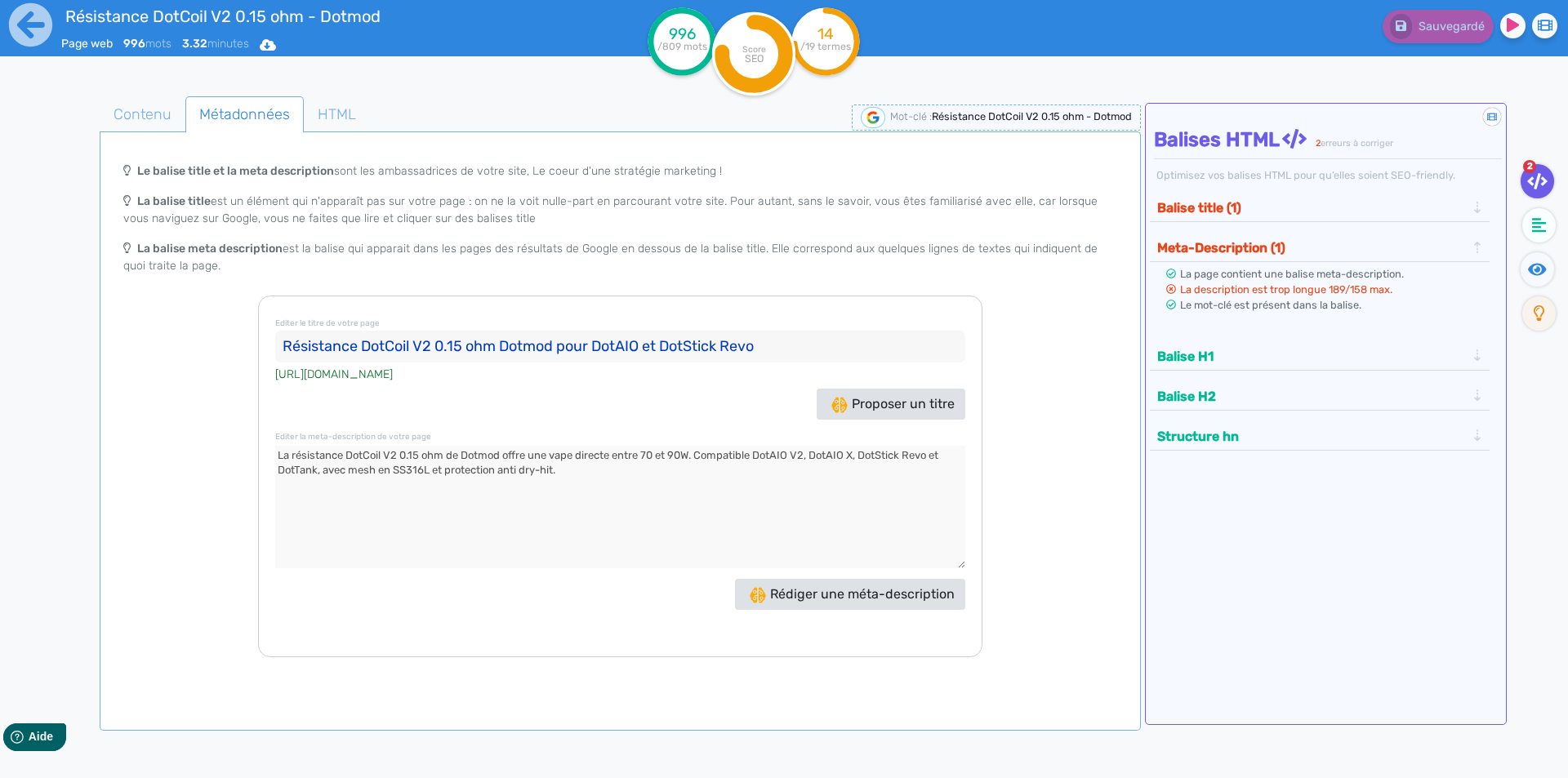
click at [578, 347] on input "Résistance DotCoil V2 0.15 ohm Dotmod pour DotAIO et DotStick Revo" at bounding box center [620, 348] width 691 height 33
drag, startPoint x: 578, startPoint y: 347, endPoint x: 913, endPoint y: 343, distance: 335.0
click at [913, 343] on input "Résistance DotCoil V2 0.15 ohm Dotmod pour DotAIO et DotStick Revo" at bounding box center [620, 348] width 691 height 33
click at [660, 345] on input "Résistance DotCoil V2 0.15 ohm Dotmod" at bounding box center [620, 348] width 691 height 33
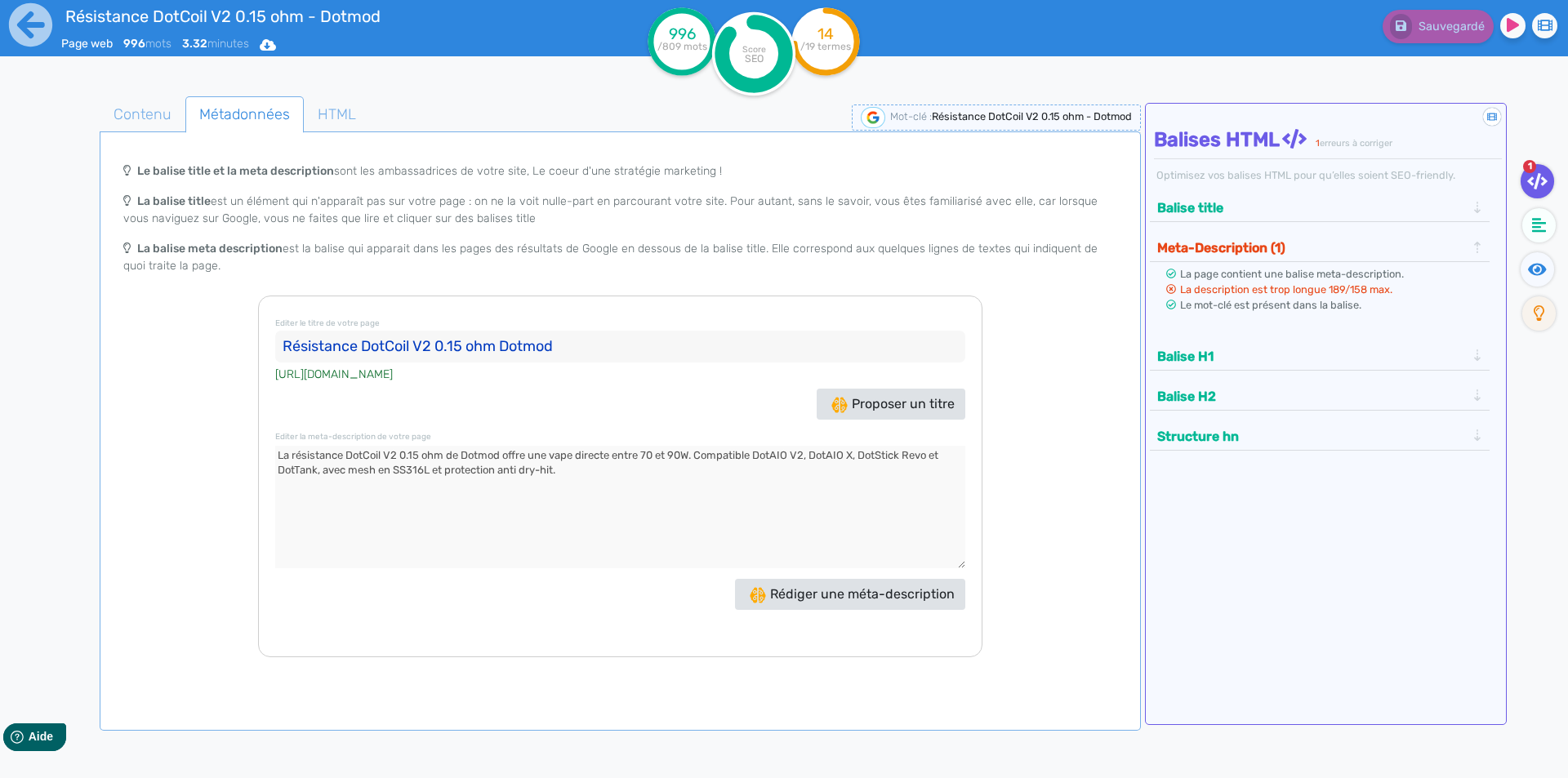
type input "Résistance DotCoil V2 0.15 ohm Dotmod"
click at [614, 470] on textarea at bounding box center [620, 507] width 691 height 122
click at [153, 106] on span "Contenu" at bounding box center [142, 114] width 84 height 44
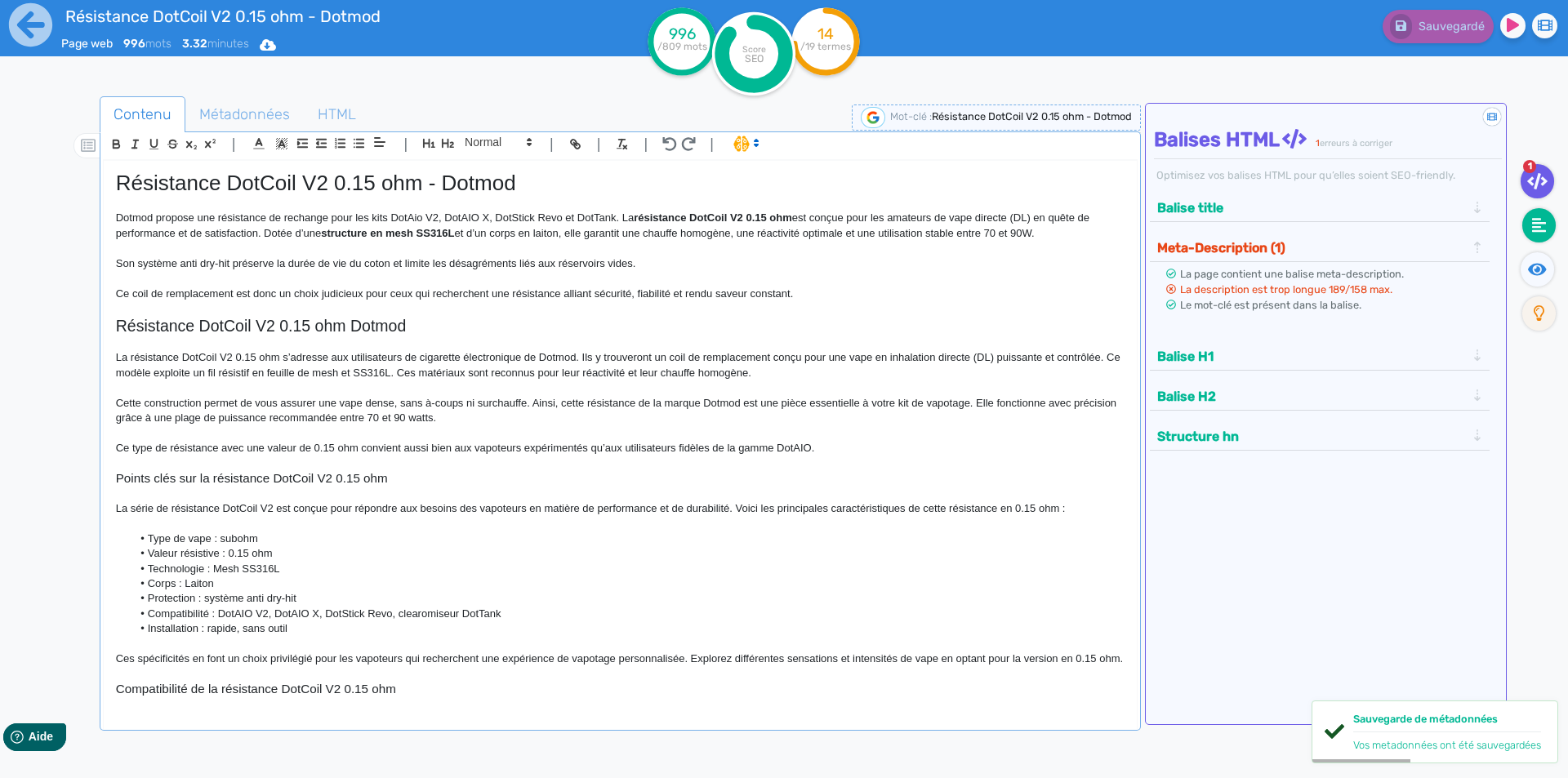
click at [1552, 228] on fa-icon at bounding box center [1539, 225] width 34 height 35
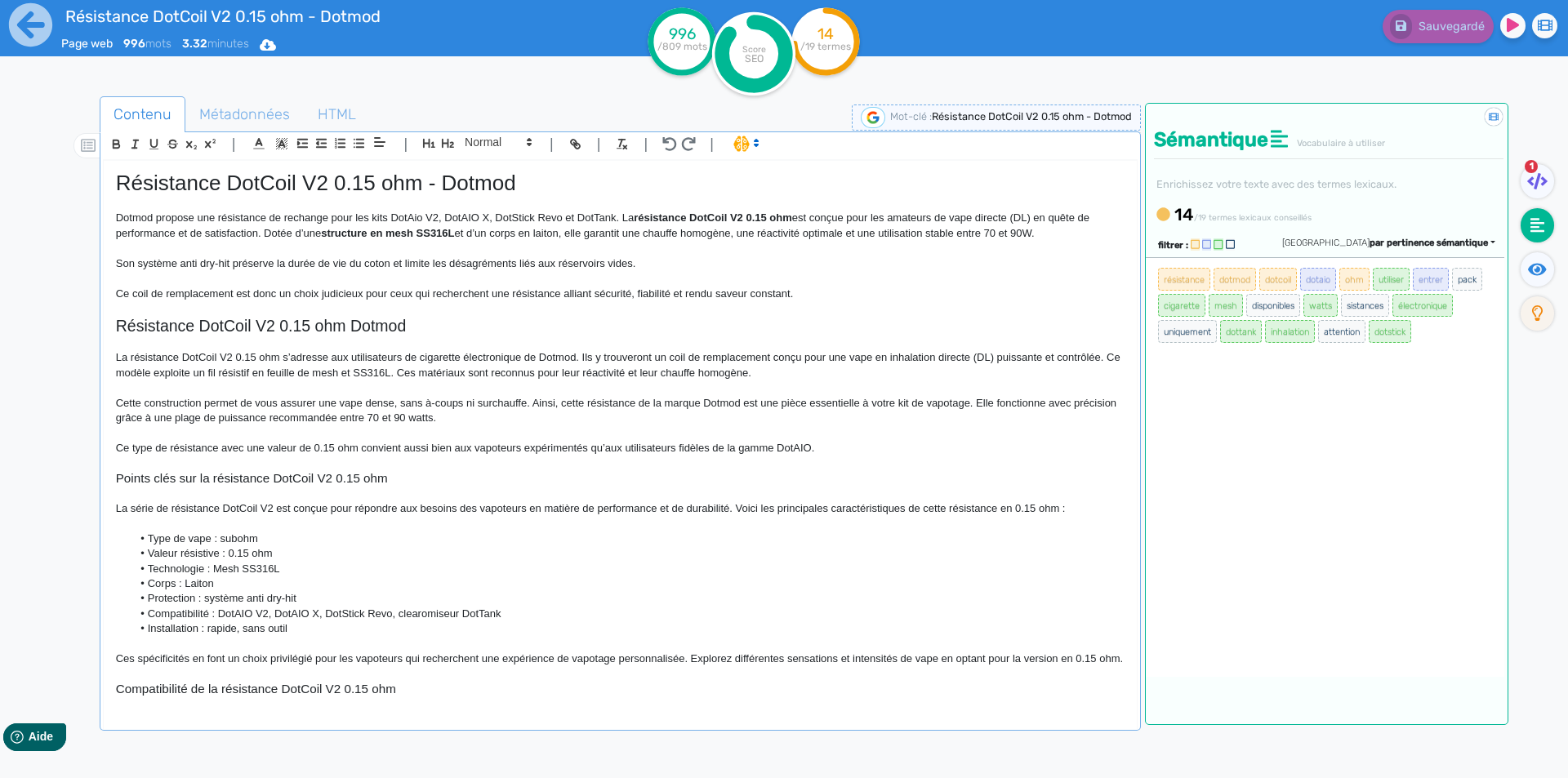
click at [824, 287] on p "Ce coil de remplacement est donc un choix judicieux pour ceux qui recherchent u…" at bounding box center [620, 294] width 1009 height 15
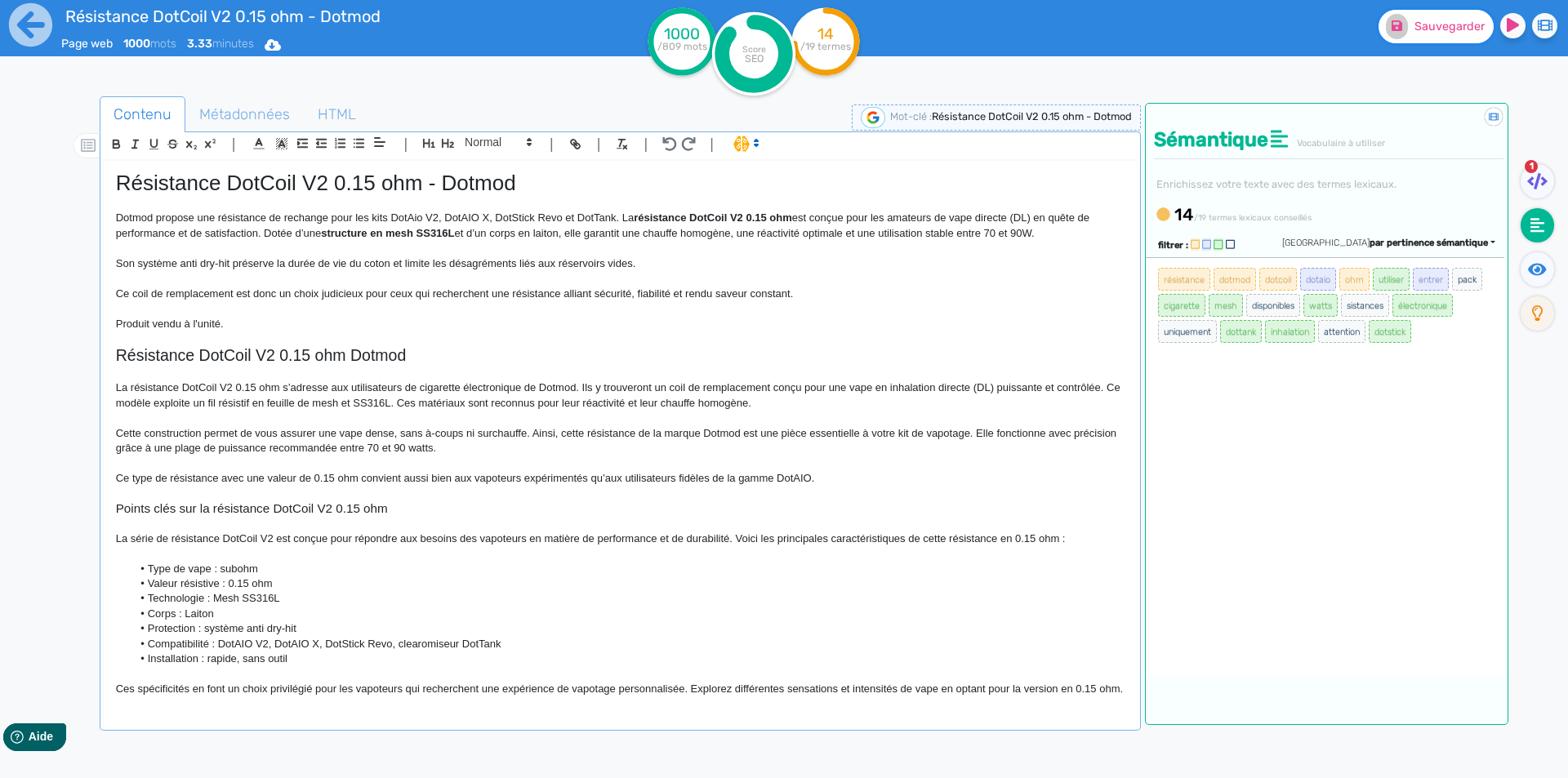
click at [1402, 36] on fa-icon at bounding box center [1397, 26] width 22 height 26
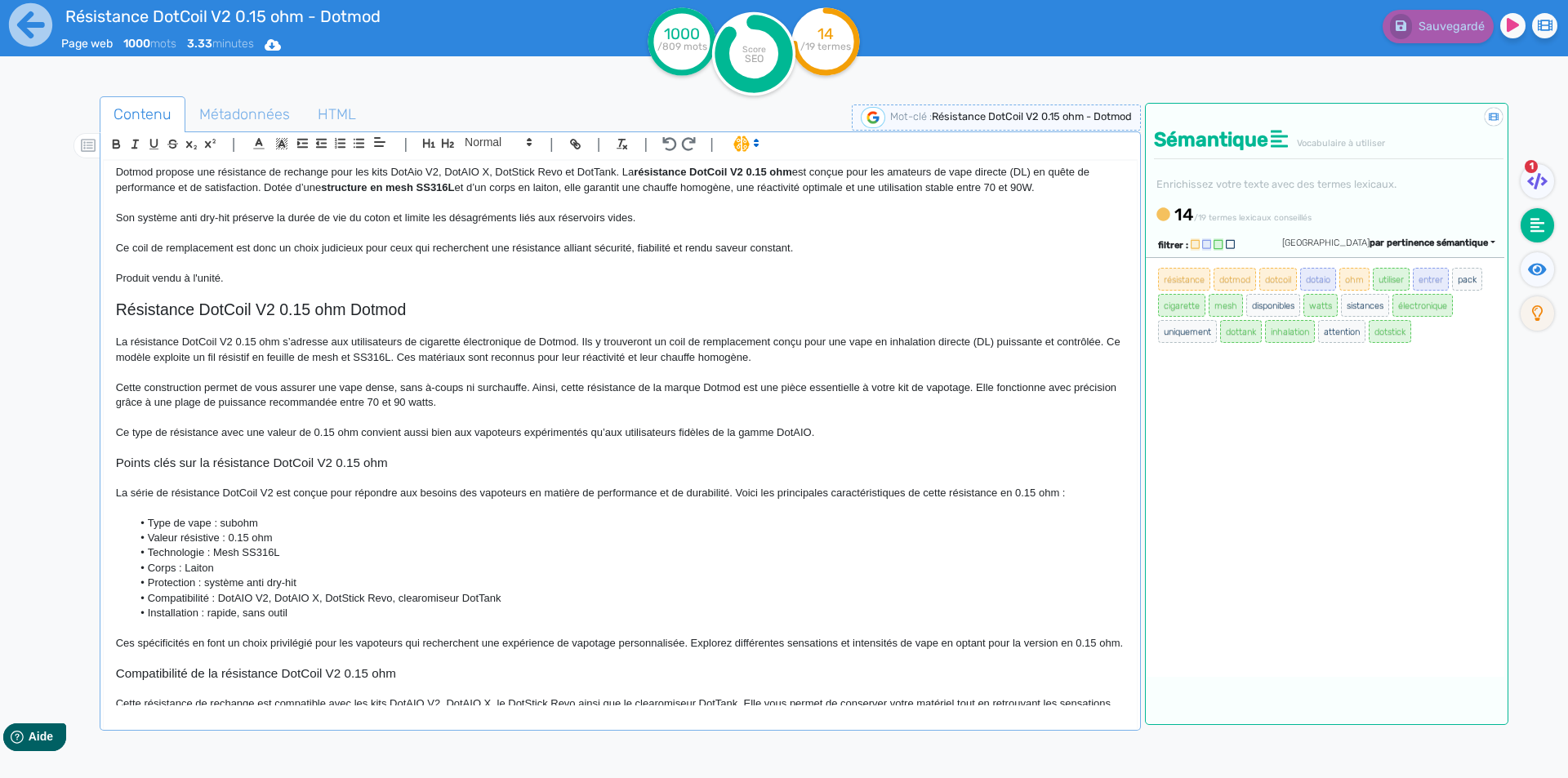
scroll to position [82, 0]
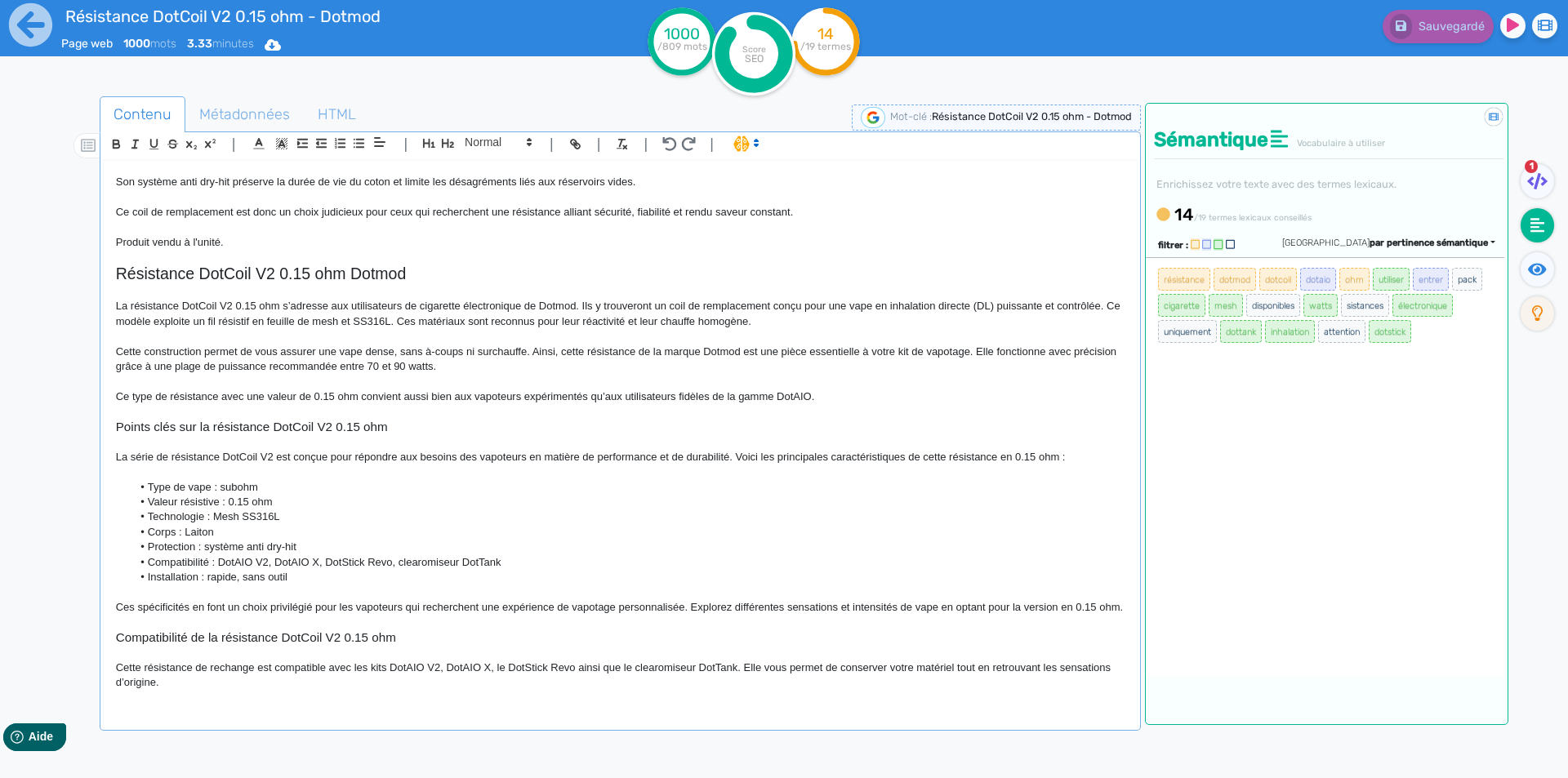
click at [678, 302] on p "La résistance DotCoil V2 0.15 ohm s’adresse aux utilisateurs de cigarette élect…" at bounding box center [620, 314] width 1009 height 30
drag, startPoint x: 678, startPoint y: 302, endPoint x: 732, endPoint y: 304, distance: 54.0
click at [732, 304] on p "La résistance DotCoil V2 0.15 ohm s’adresse aux utilisateurs de cigarette élect…" at bounding box center [620, 314] width 1009 height 30
click at [883, 298] on p at bounding box center [620, 292] width 1009 height 15
click at [873, 305] on p "La résistance DotCoil V2 0.15 ohm s’adresse aux utilisateurs de cigarette élect…" at bounding box center [620, 314] width 1009 height 30
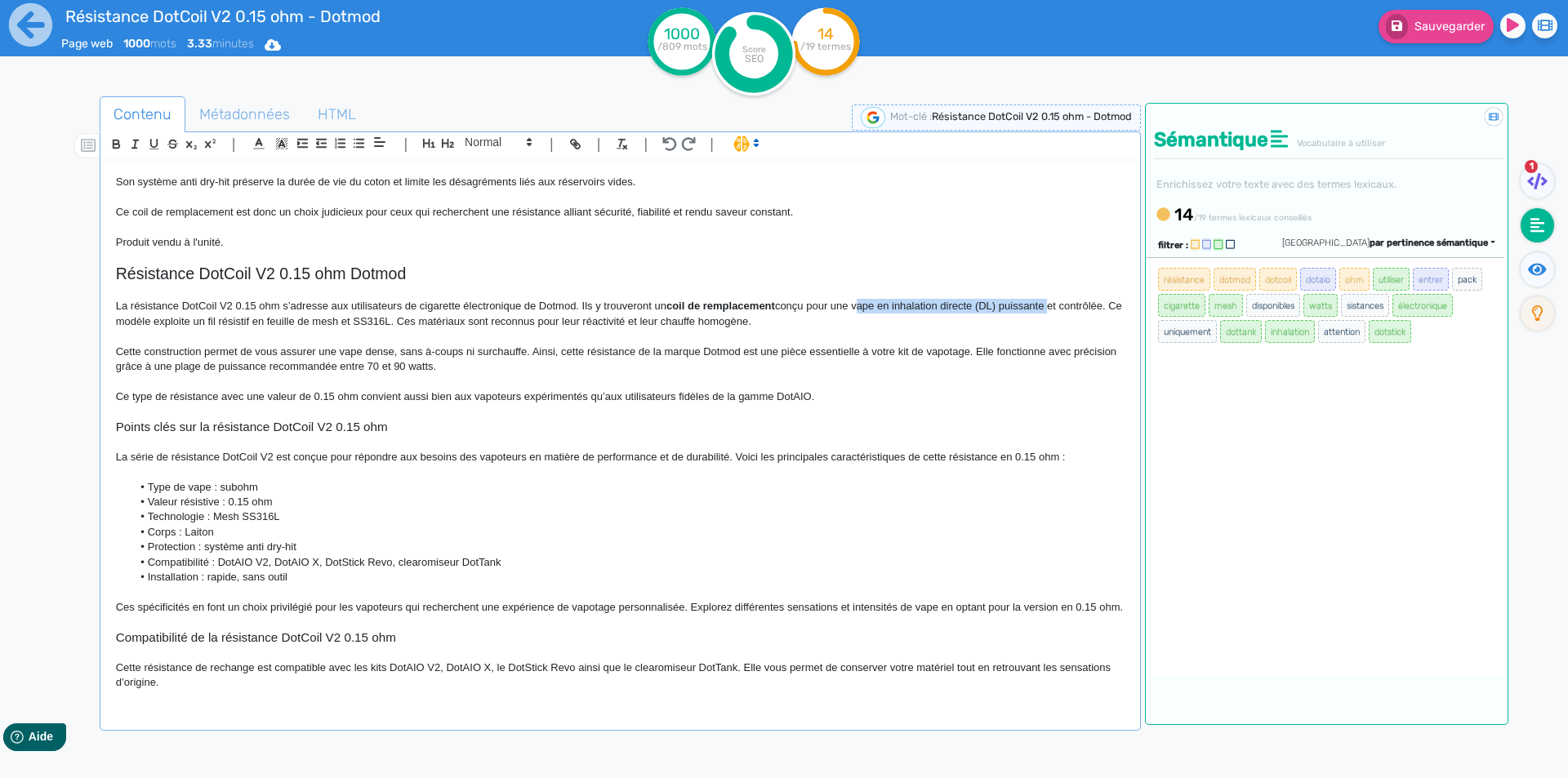
drag, startPoint x: 873, startPoint y: 305, endPoint x: 1033, endPoint y: 302, distance: 160.0
click at [1033, 302] on p "La résistance DotCoil V2 0.15 ohm s’adresse aux utilisateurs de cigarette élect…" at bounding box center [620, 314] width 1009 height 30
click at [676, 368] on p "Cette construction permet de vous assurer une vape dense, sans à-coups ni surch…" at bounding box center [620, 359] width 1009 height 30
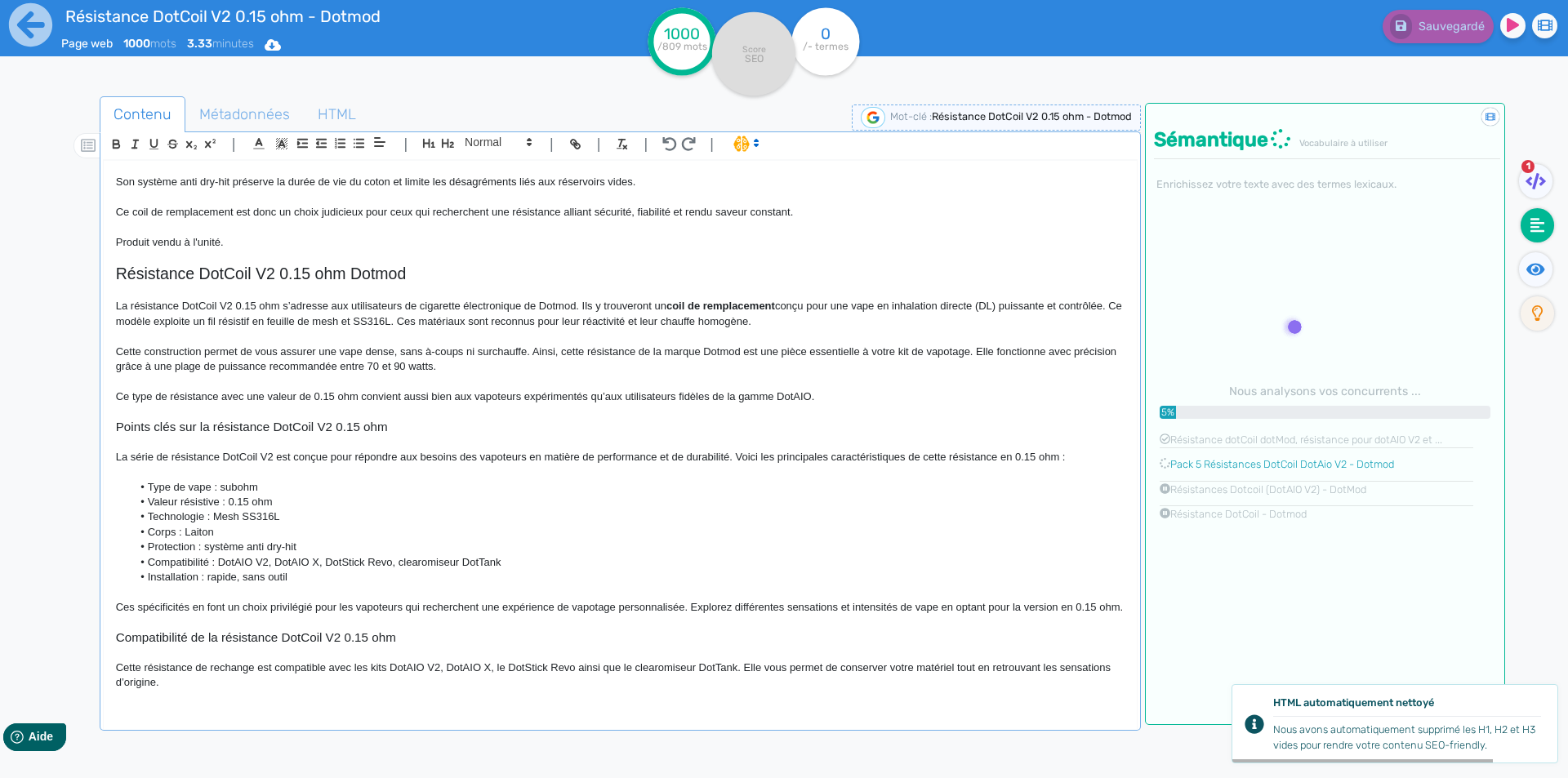
click at [228, 317] on p "La résistance DotCoil V2 0.15 ohm s’adresse aux utilisateurs de cigarette élect…" at bounding box center [620, 314] width 1009 height 30
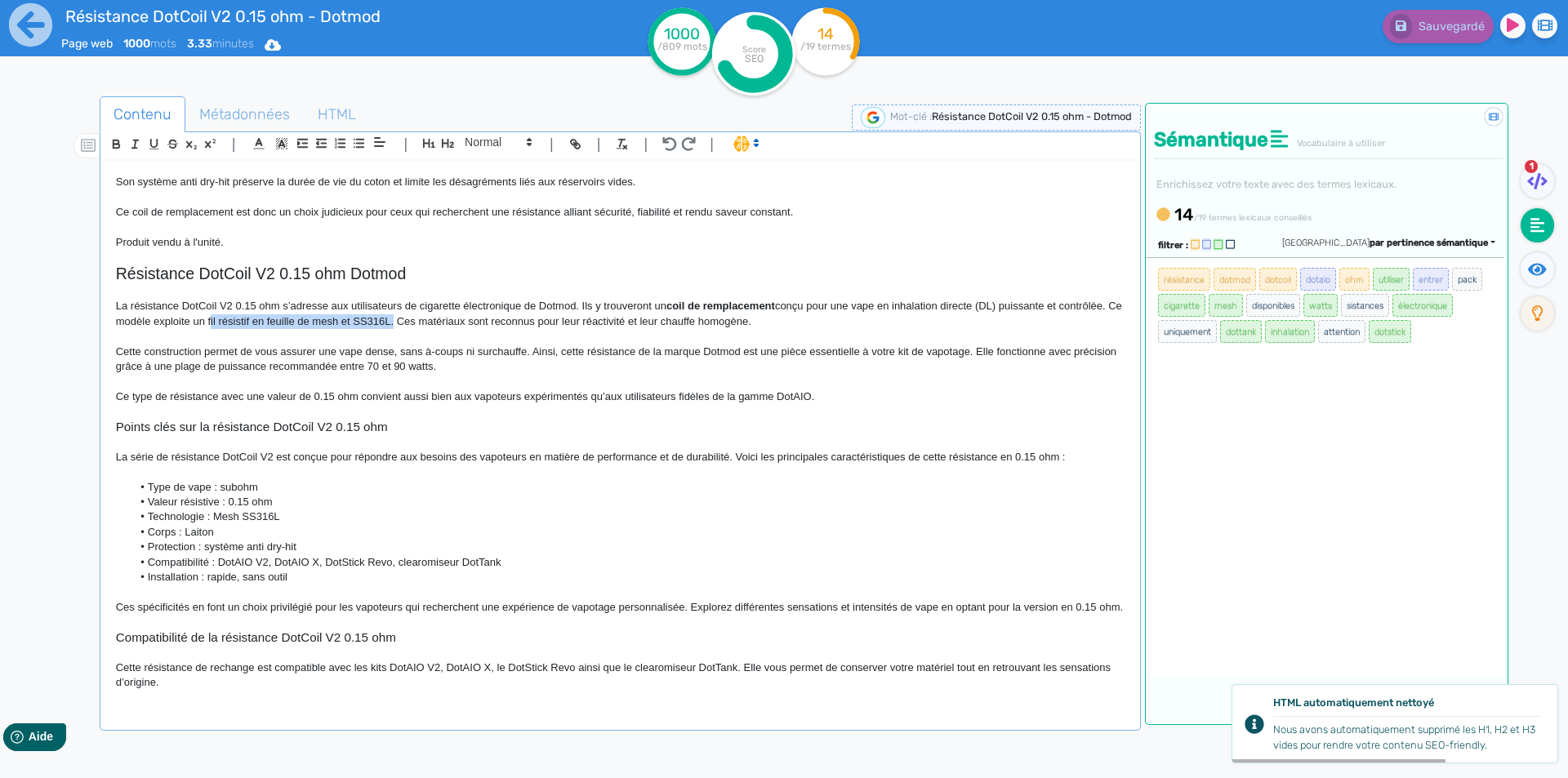
click at [394, 321] on p "La résistance DotCoil V2 0.15 ohm s’adresse aux utilisateurs de cigarette élect…" at bounding box center [620, 314] width 1009 height 30
click at [420, 396] on p "Ce type de résistance avec une valeur de 0.15 ohm convient aussi bien aux vapot…" at bounding box center [620, 397] width 1009 height 15
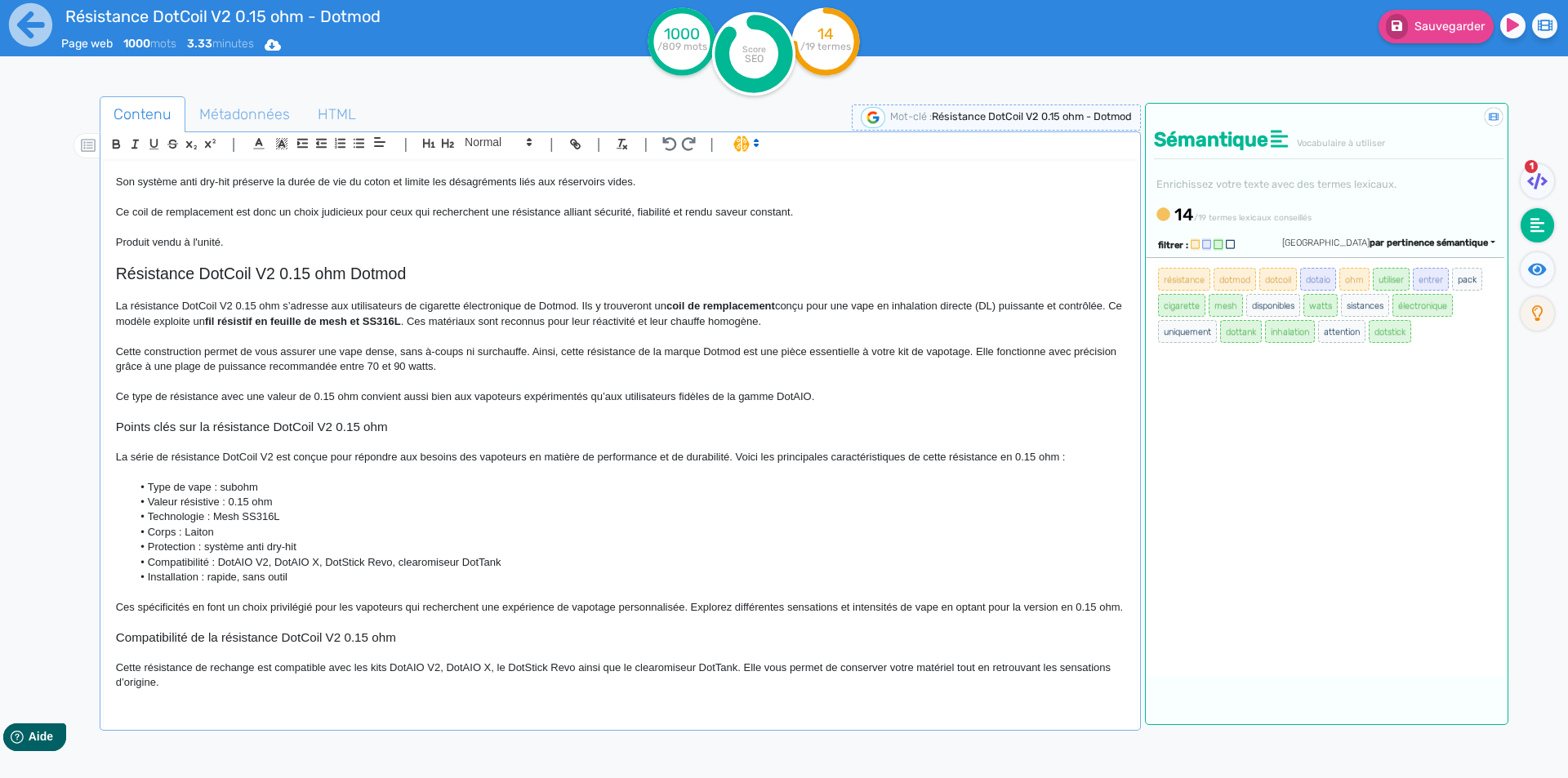
click at [249, 394] on p "Ce type de résistance avec une valeur de 0.15 ohm convient aussi bien aux vapot…" at bounding box center [620, 397] width 1009 height 15
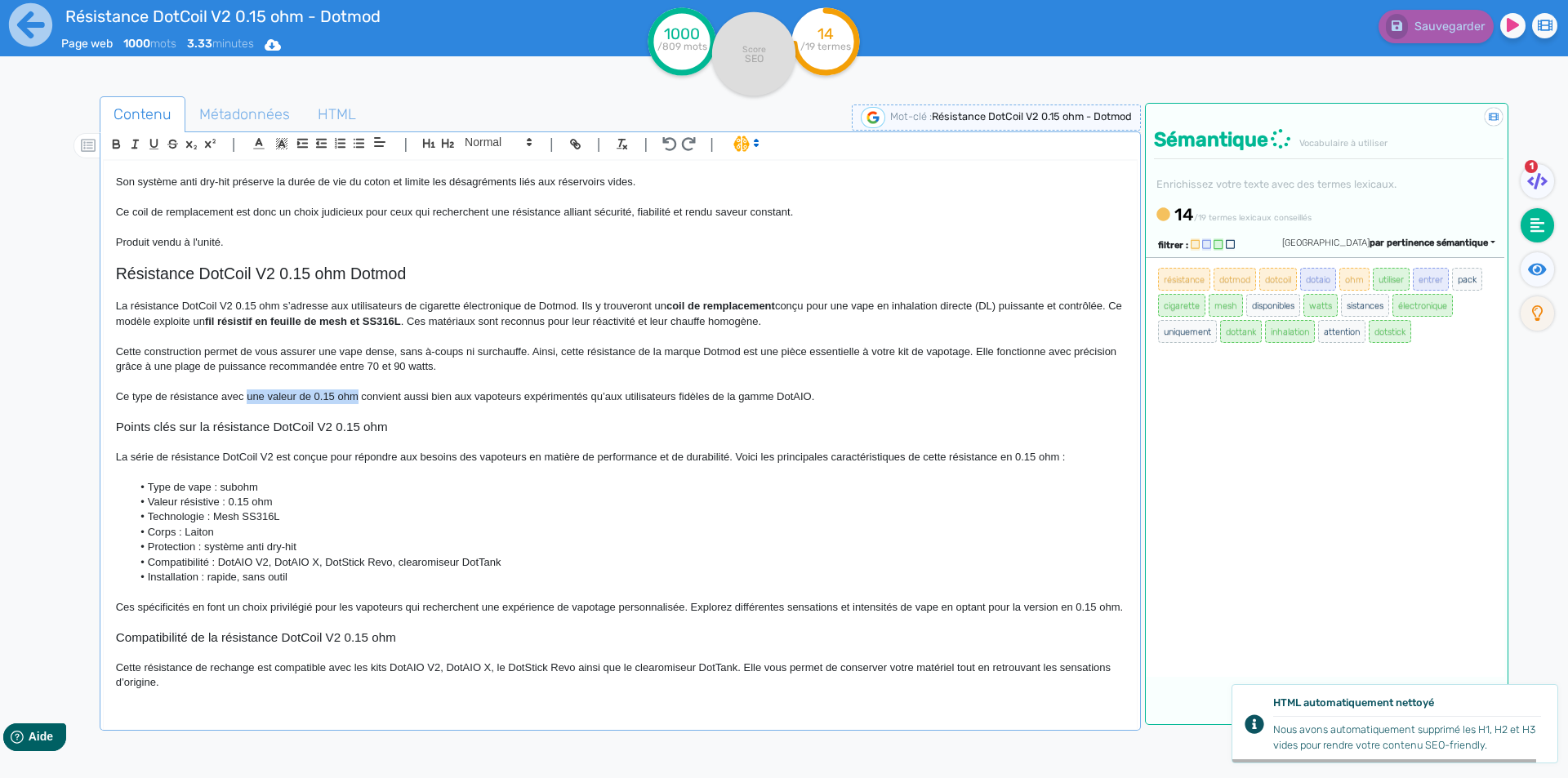
drag, startPoint x: 249, startPoint y: 394, endPoint x: 345, endPoint y: 394, distance: 96.0
click at [345, 394] on p "Ce type de résistance avec une valeur de 0.15 ohm convient aussi bien aux vapot…" at bounding box center [620, 397] width 1009 height 15
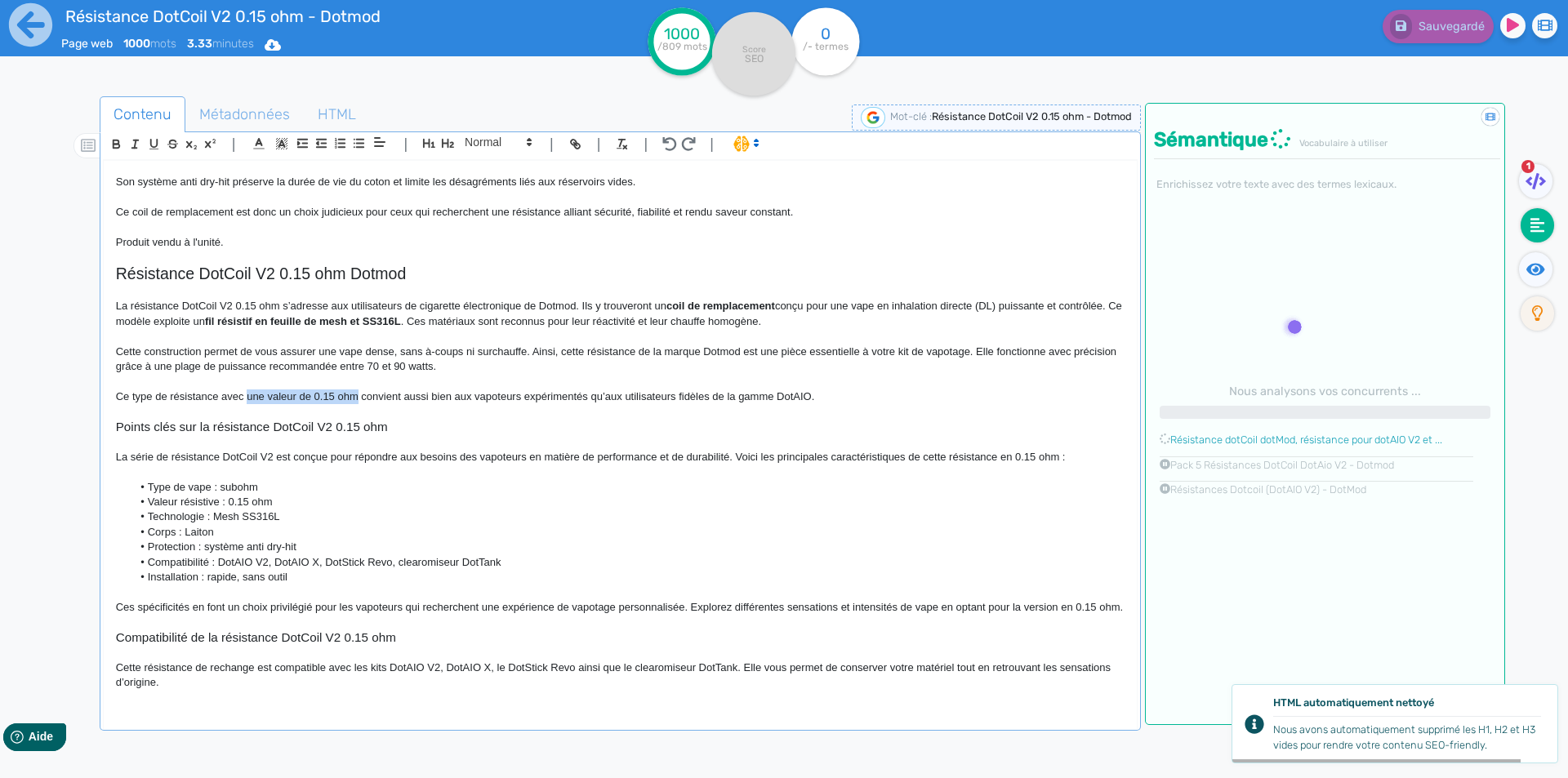
click at [345, 394] on p "Ce type de résistance avec une valeur de 0.15 ohm convient aussi bien aux vapot…" at bounding box center [620, 397] width 1009 height 15
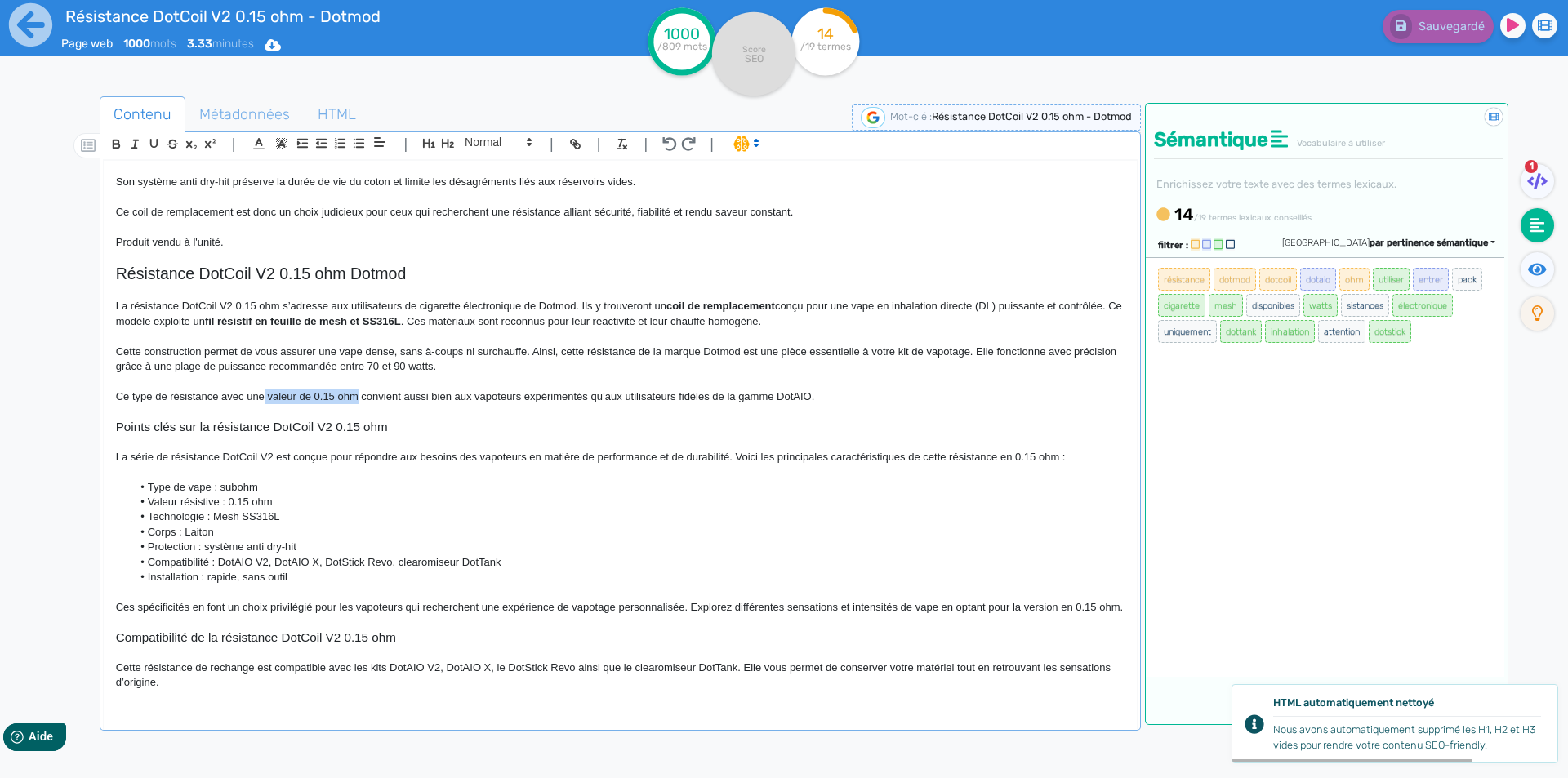
click at [267, 390] on p "Ce type de résistance avec une valeur de 0.15 ohm convient aussi bien aux vapot…" at bounding box center [620, 397] width 1009 height 15
click at [277, 345] on p "Cette construction permet de vous assurer une vape dense, sans à-coups ni surch…" at bounding box center [620, 359] width 1009 height 30
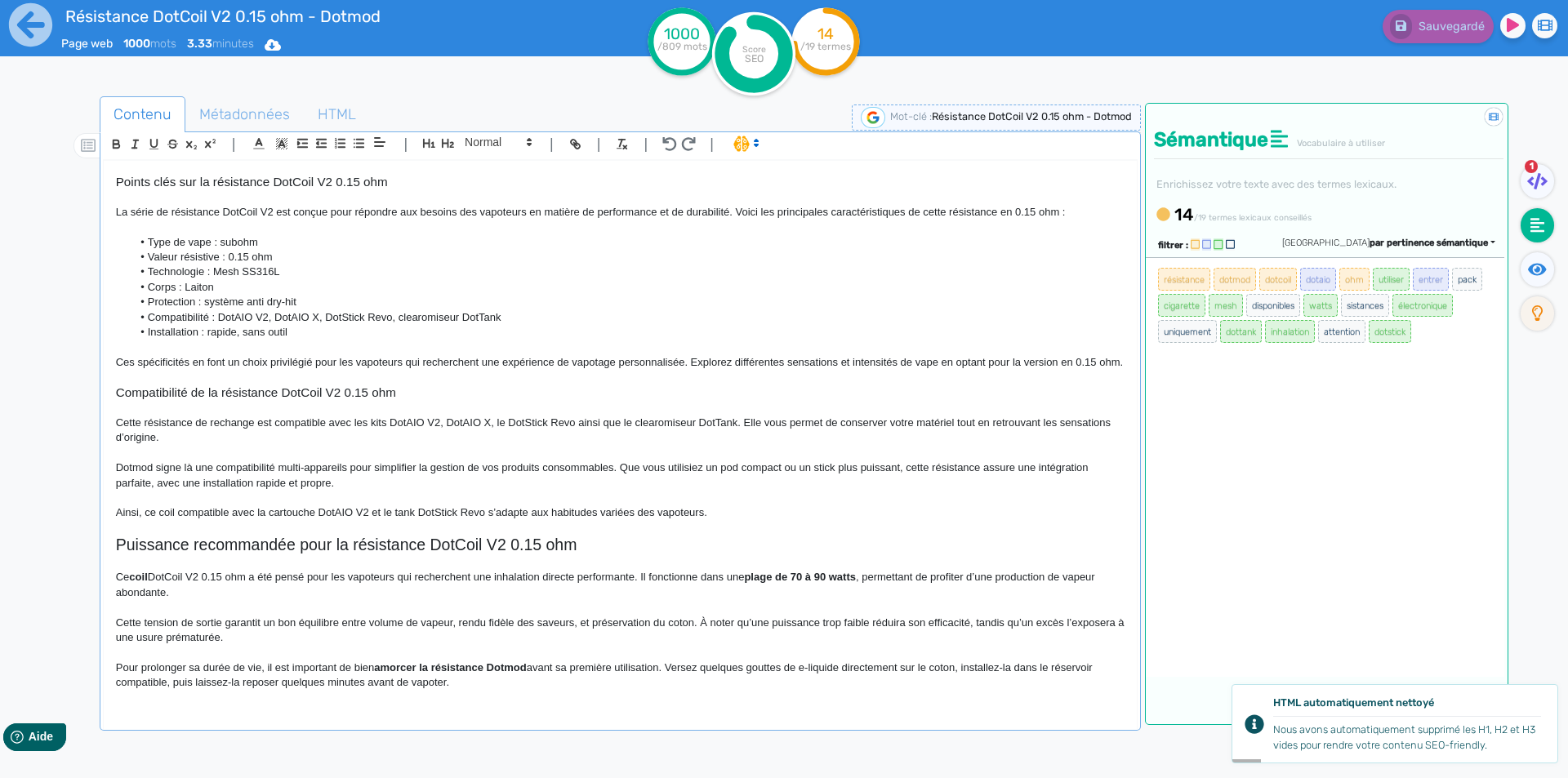
scroll to position [409, 0]
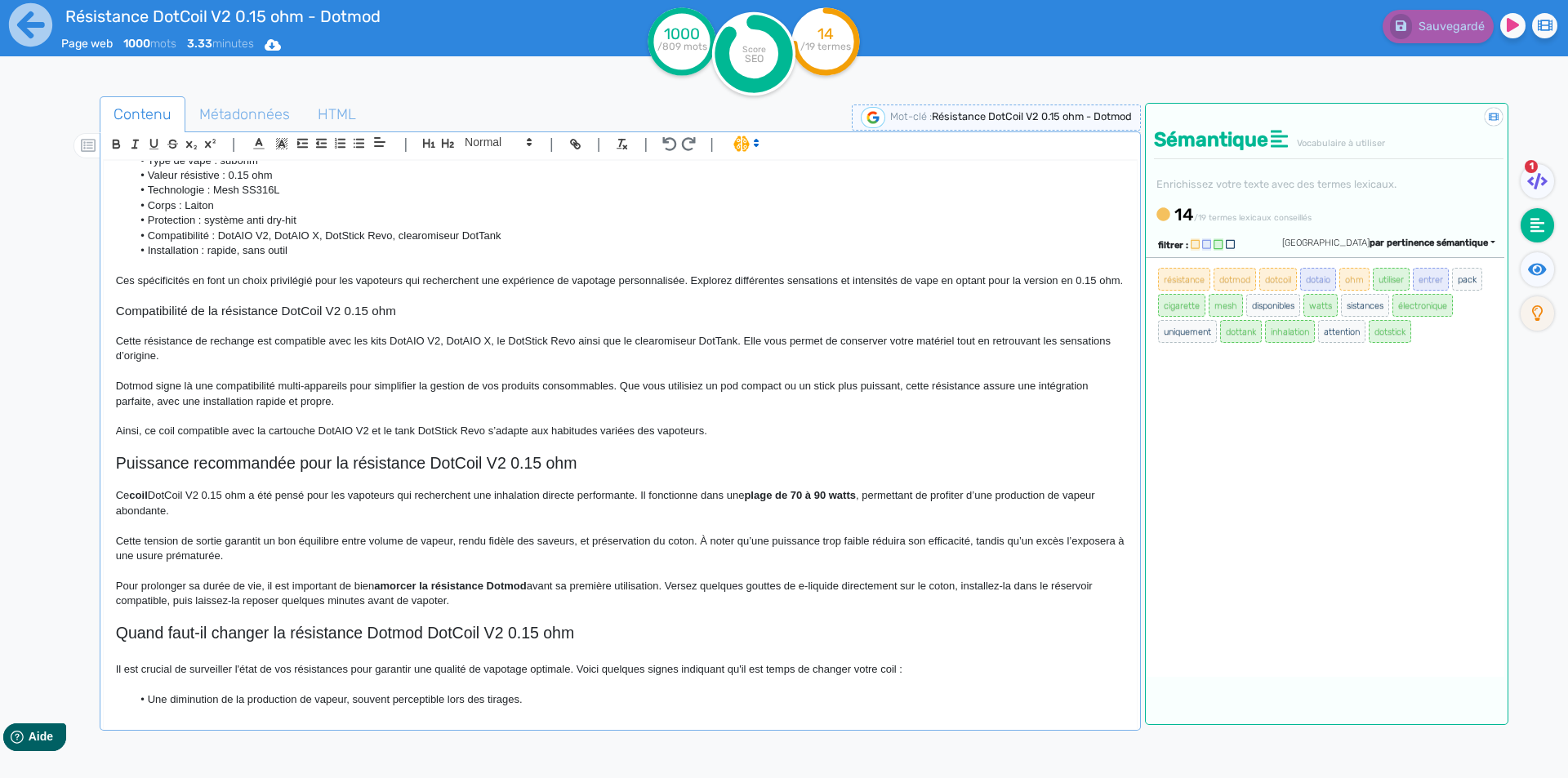
click at [250, 398] on p "Dotmod signe là une compatibilité multi-appareils pour simplifier la gestion de…" at bounding box center [620, 393] width 1009 height 30
click at [332, 399] on p "Dotmod signe là une compatibilité multi-appareils pour simplifier la gestion de…" at bounding box center [620, 393] width 1009 height 30
click at [394, 424] on p at bounding box center [620, 417] width 1009 height 15
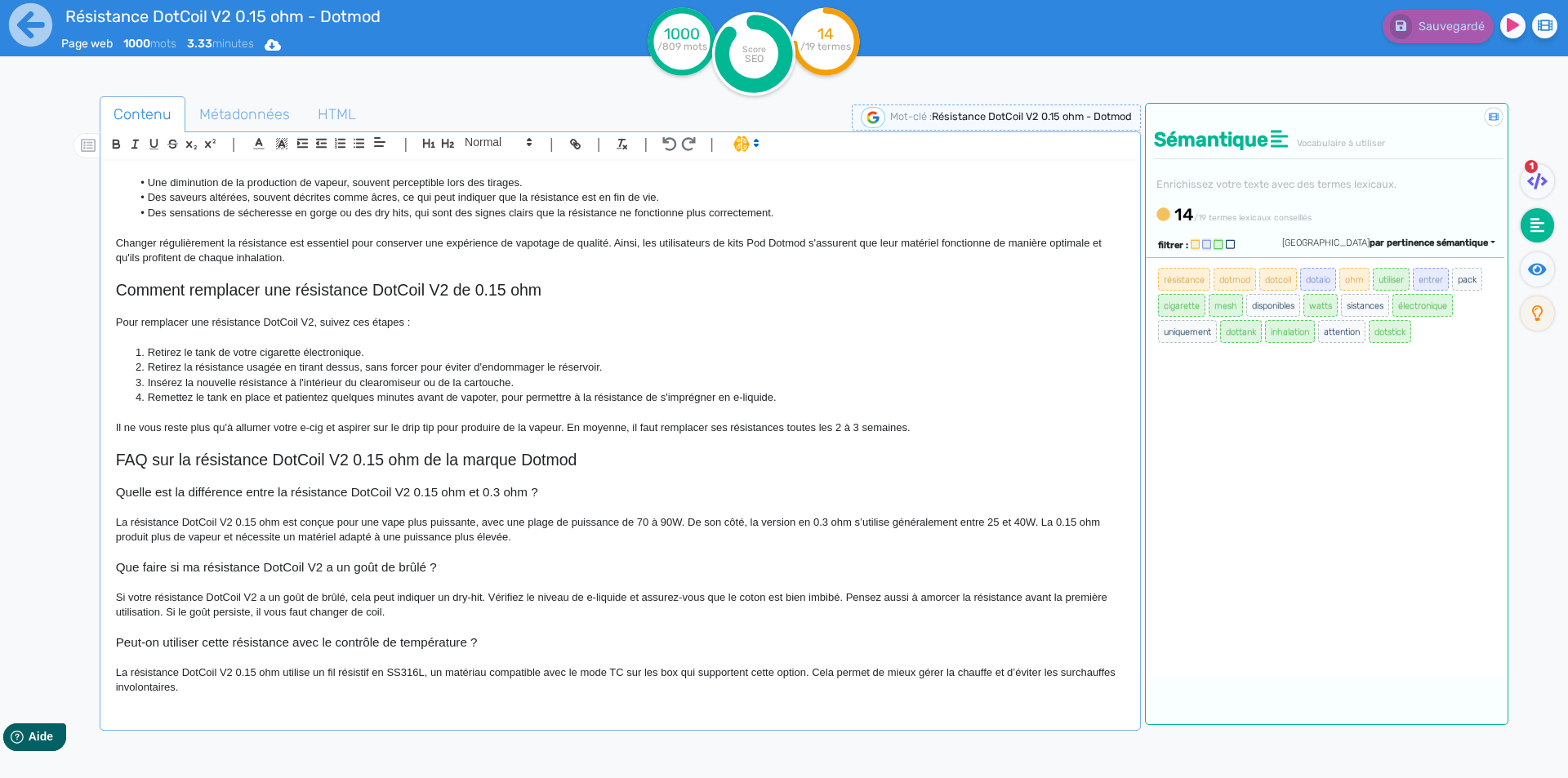
scroll to position [940, 0]
click at [402, 332] on p at bounding box center [620, 337] width 1009 height 15
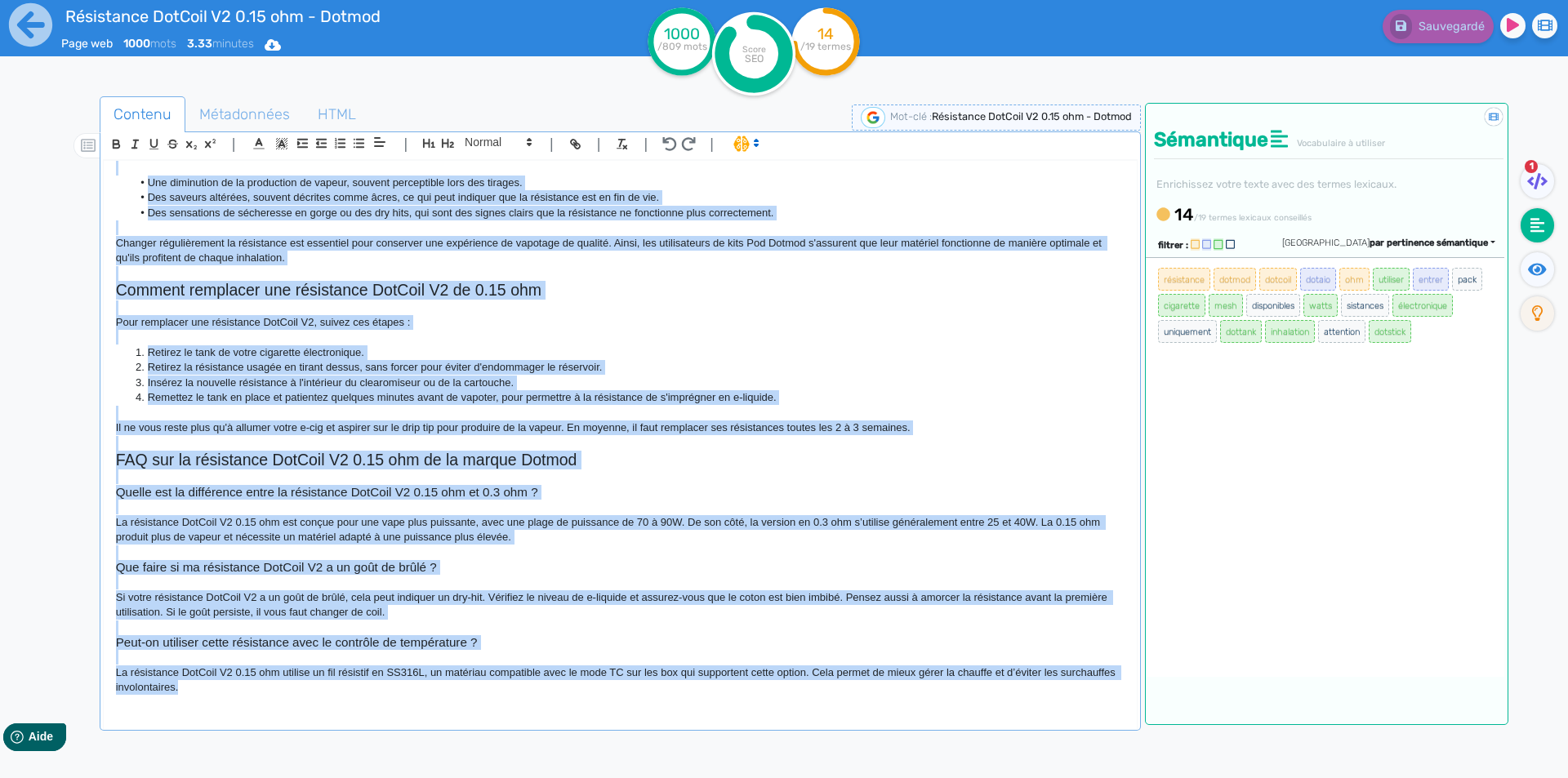
copy div "Loremipsum DolOrsi A3 6.91 con - Adipis Elitse doeiusm tem incididunt ut labore…"
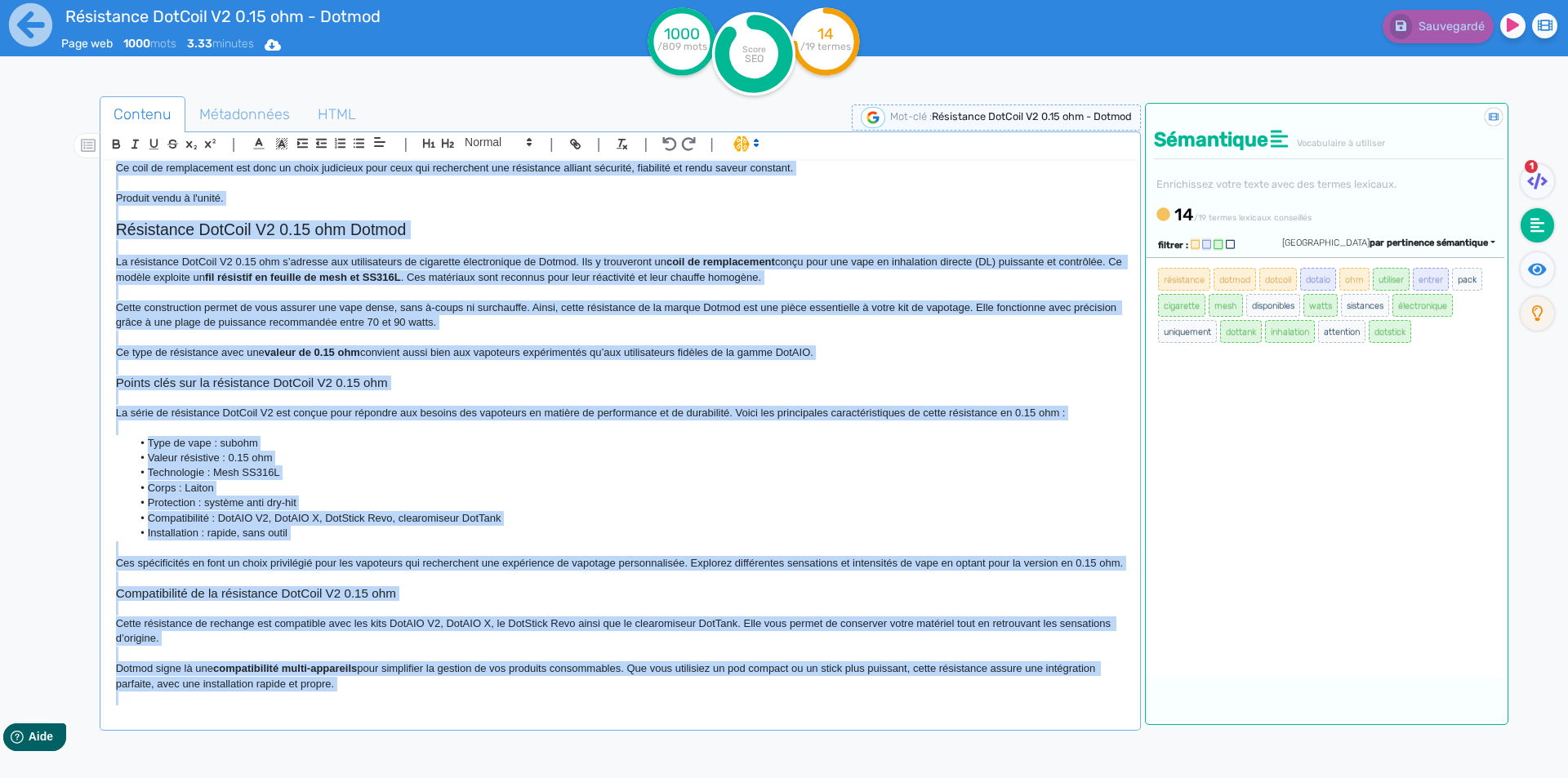
scroll to position [0, 0]
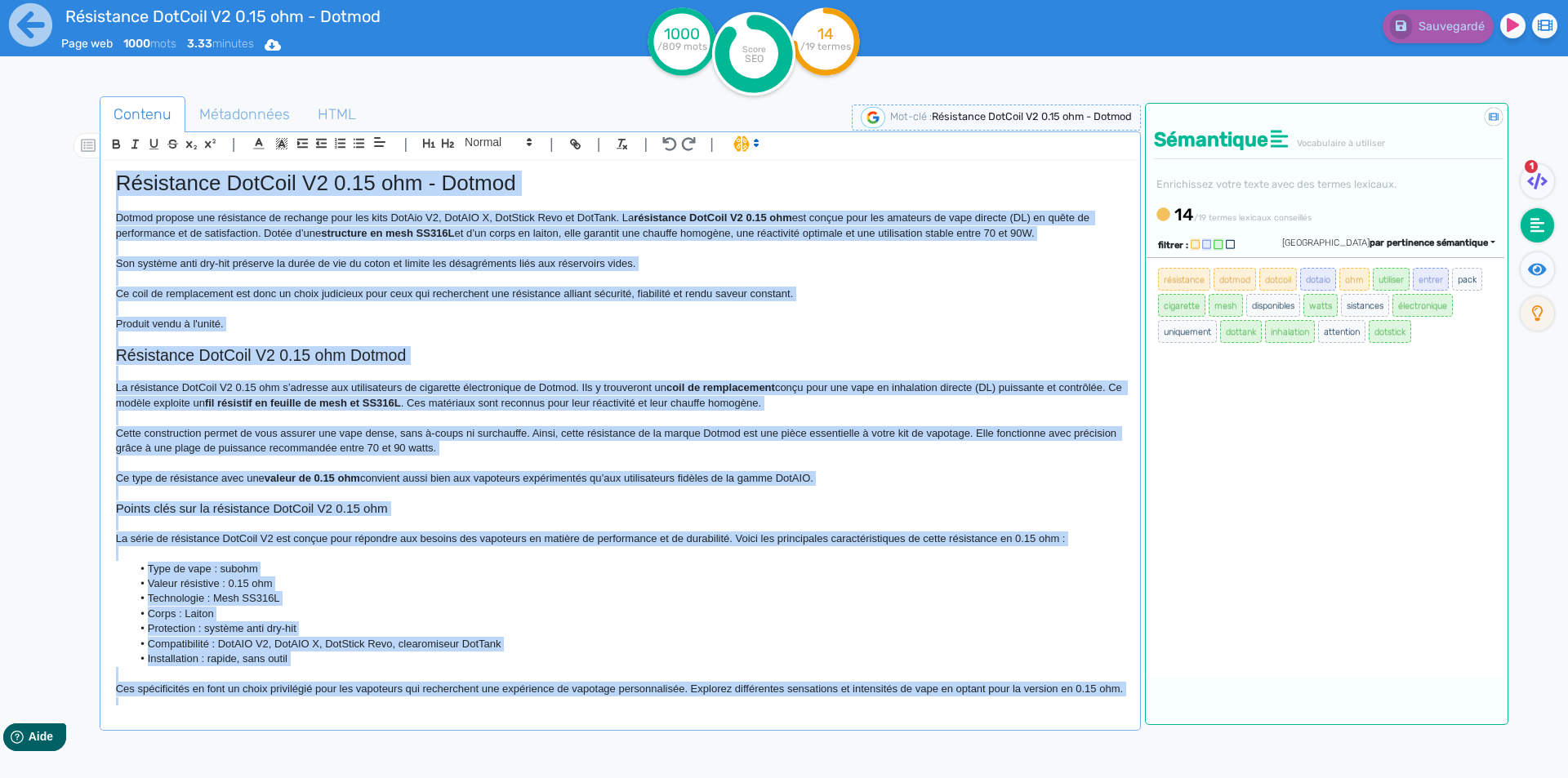
click at [426, 213] on p "Dotmod propose une résistance de rechange pour les kits DotAio V2, DotAIO X, Do…" at bounding box center [620, 225] width 1009 height 30
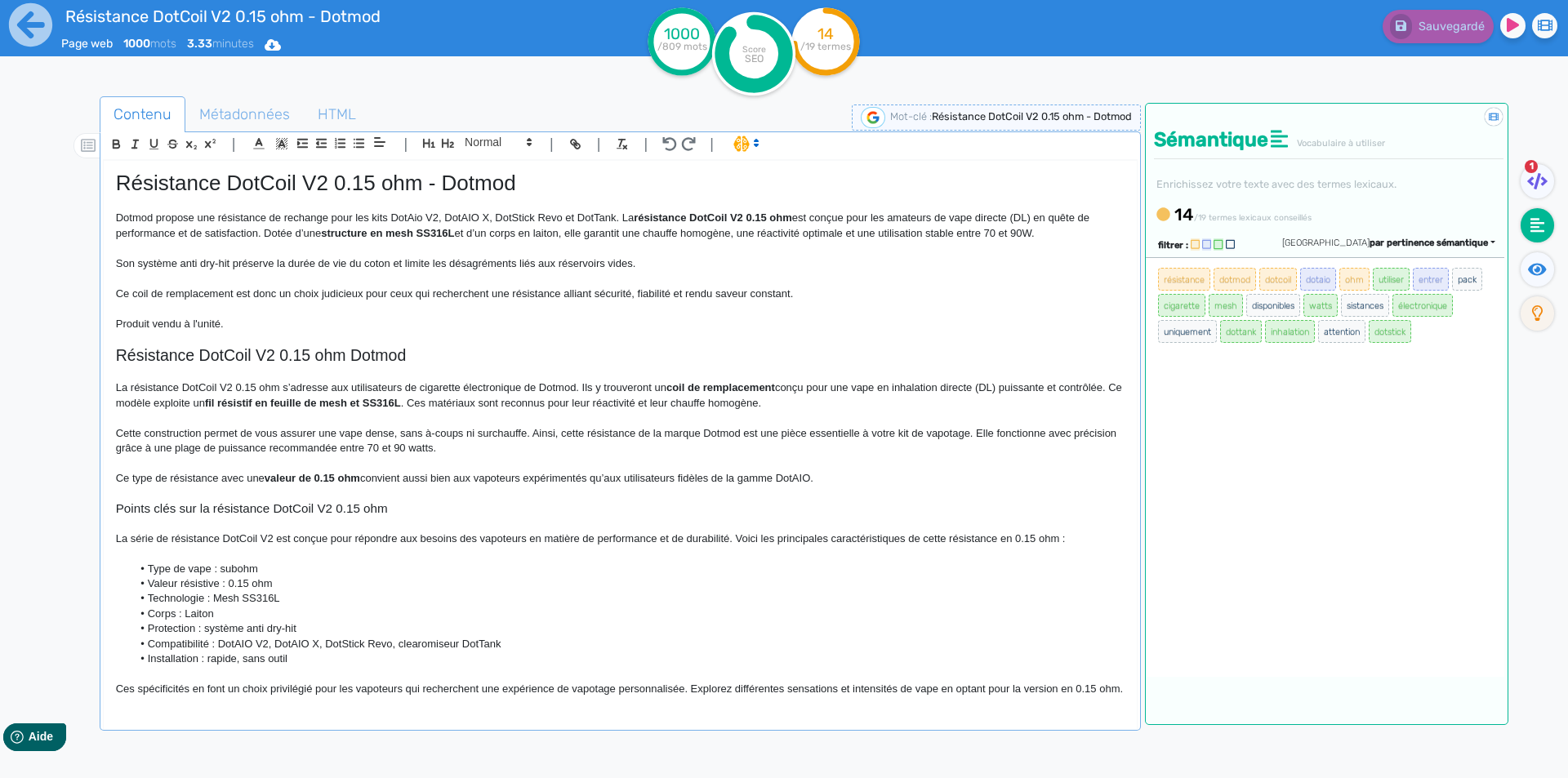
click at [429, 171] on h1 "Résistance DotCoil V2 0.15 ohm - Dotmod" at bounding box center [620, 183] width 1009 height 26
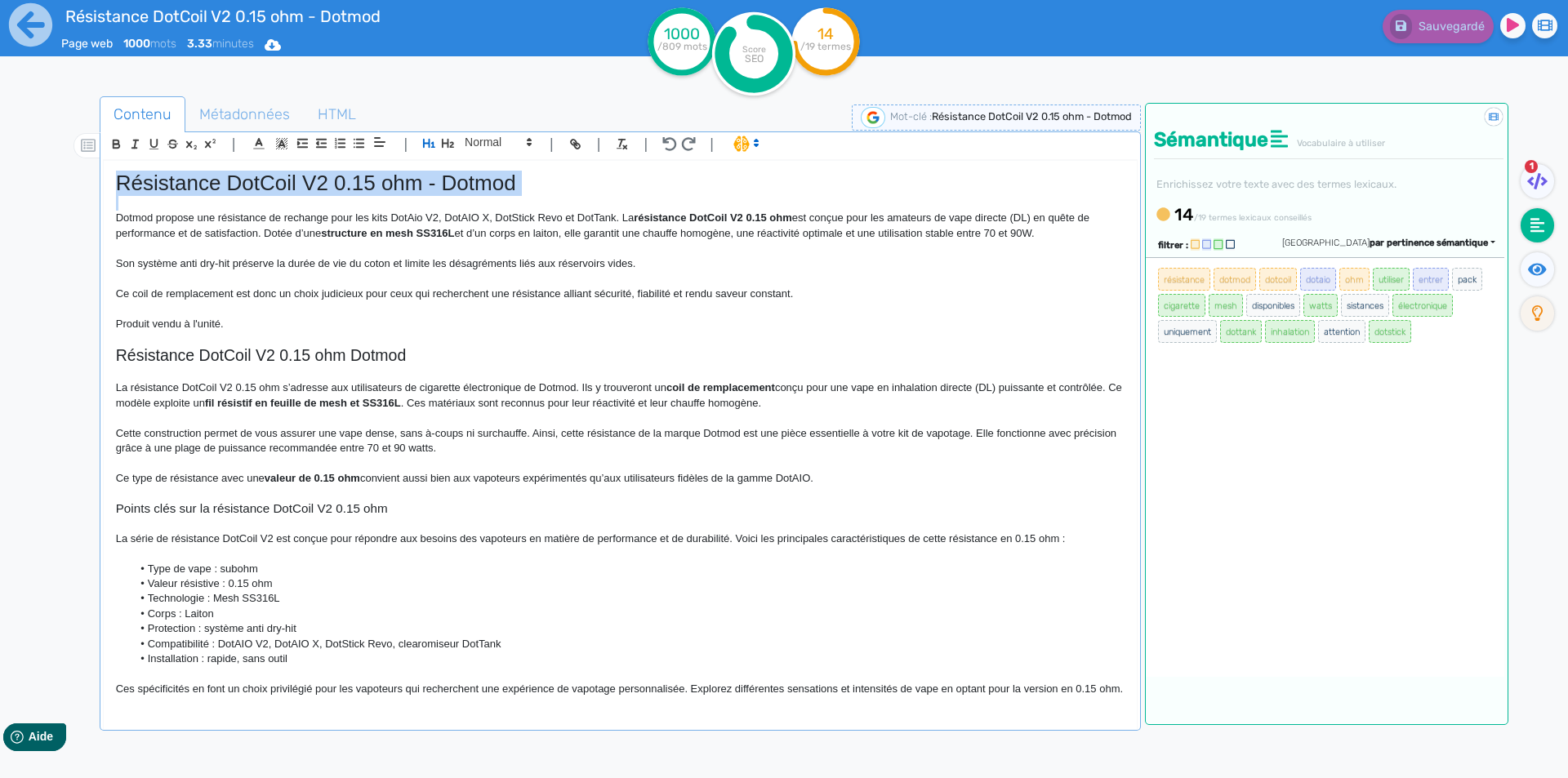
click at [429, 171] on h1 "Résistance DotCoil V2 0.15 ohm - Dotmod" at bounding box center [620, 183] width 1009 height 26
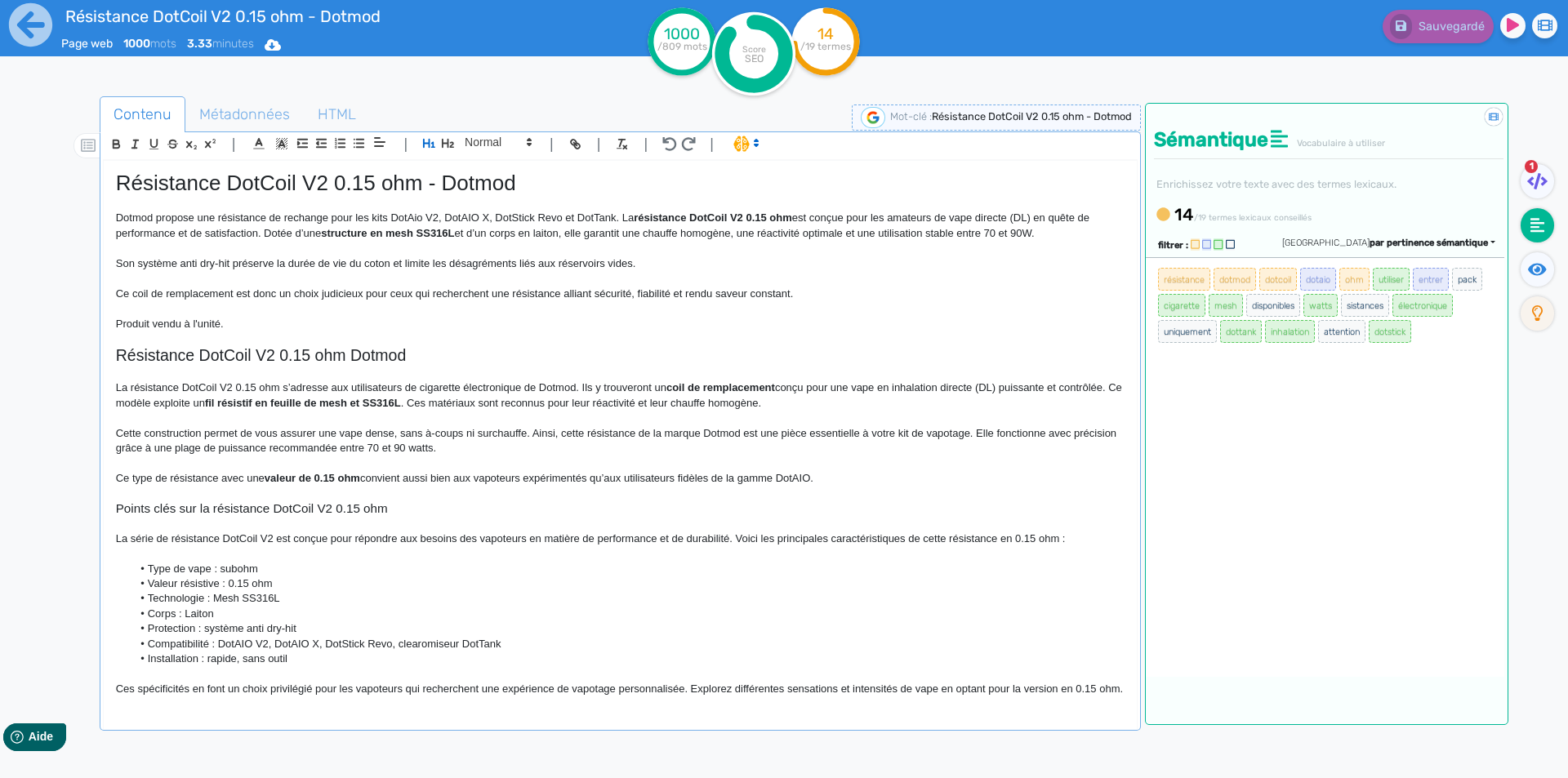
click at [385, 361] on h2 "Résistance DotCoil V2 0.15 ohm Dotmod" at bounding box center [620, 356] width 1009 height 19
click at [26, 27] on icon at bounding box center [30, 25] width 45 height 45
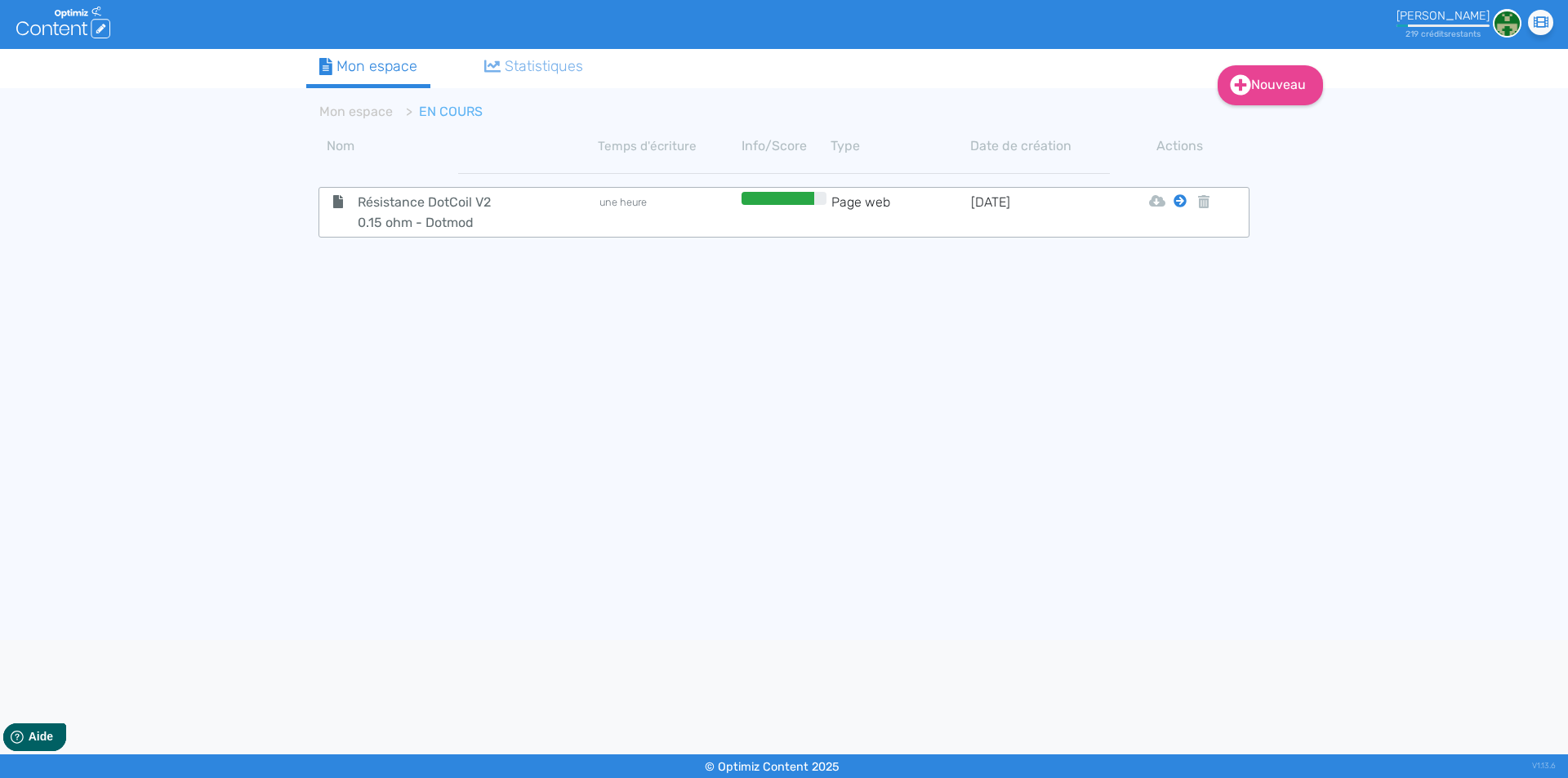
click at [1179, 196] on icon at bounding box center [1180, 201] width 13 height 13
click at [1179, 204] on icon at bounding box center [1180, 201] width 13 height 13
click at [1176, 238] on button "Mon Espace" at bounding box center [1173, 242] width 140 height 26
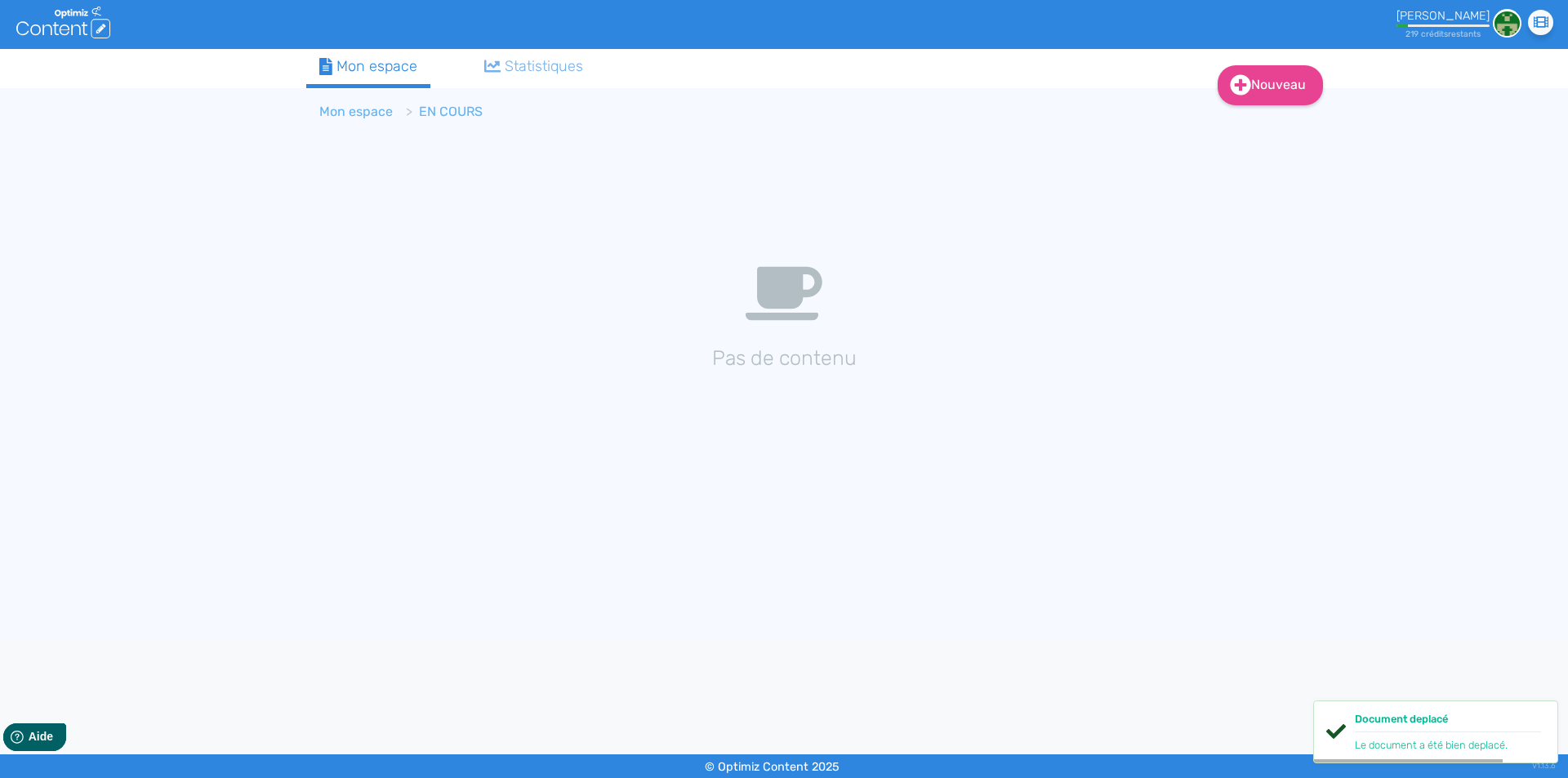
click at [380, 113] on link "Mon espace" at bounding box center [356, 111] width 74 height 16
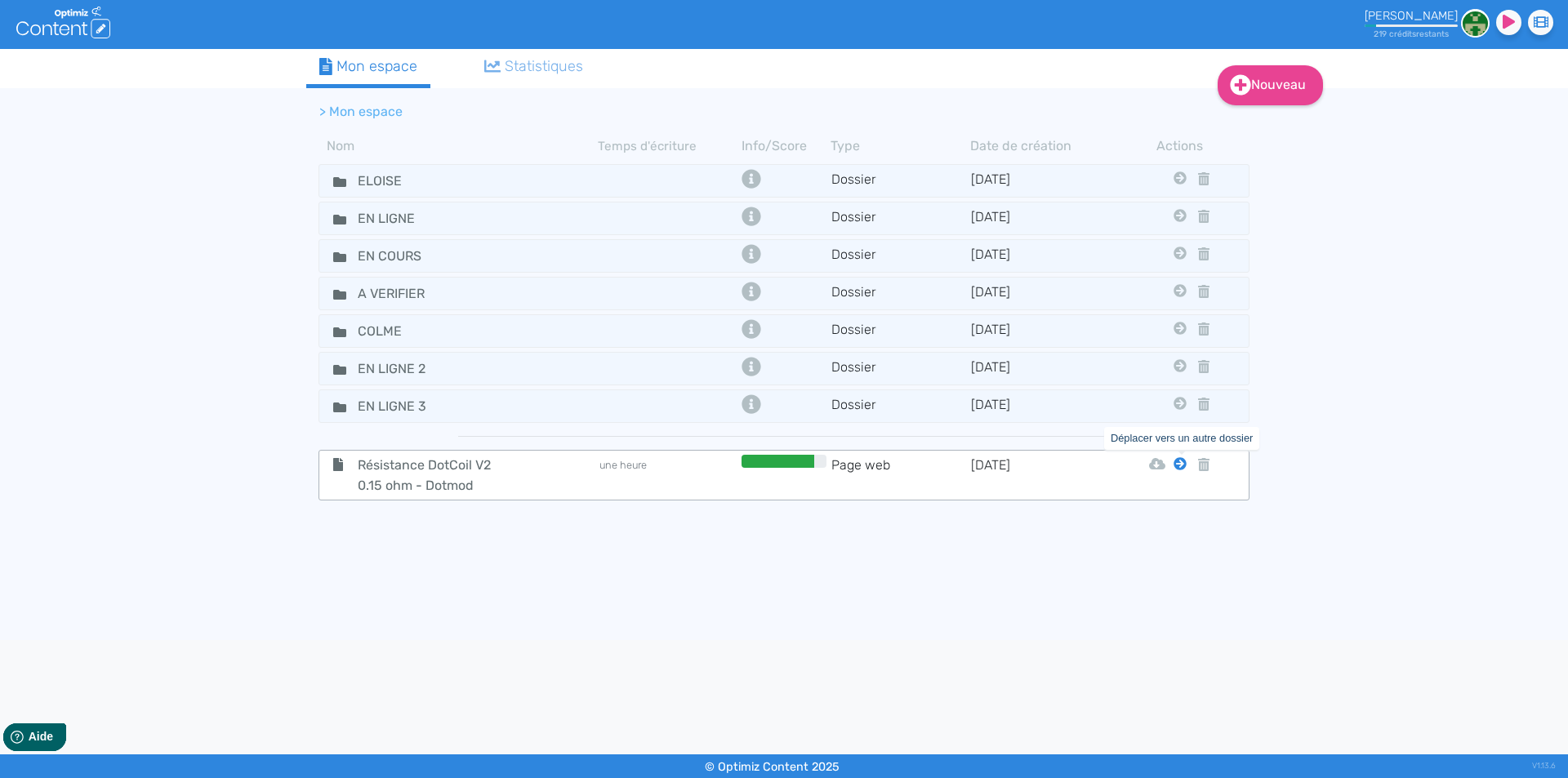
click at [1177, 464] on icon at bounding box center [1180, 463] width 13 height 13
click at [1178, 462] on icon at bounding box center [1180, 463] width 13 height 13
click at [1168, 501] on button "Eloise" at bounding box center [1168, 504] width 130 height 26
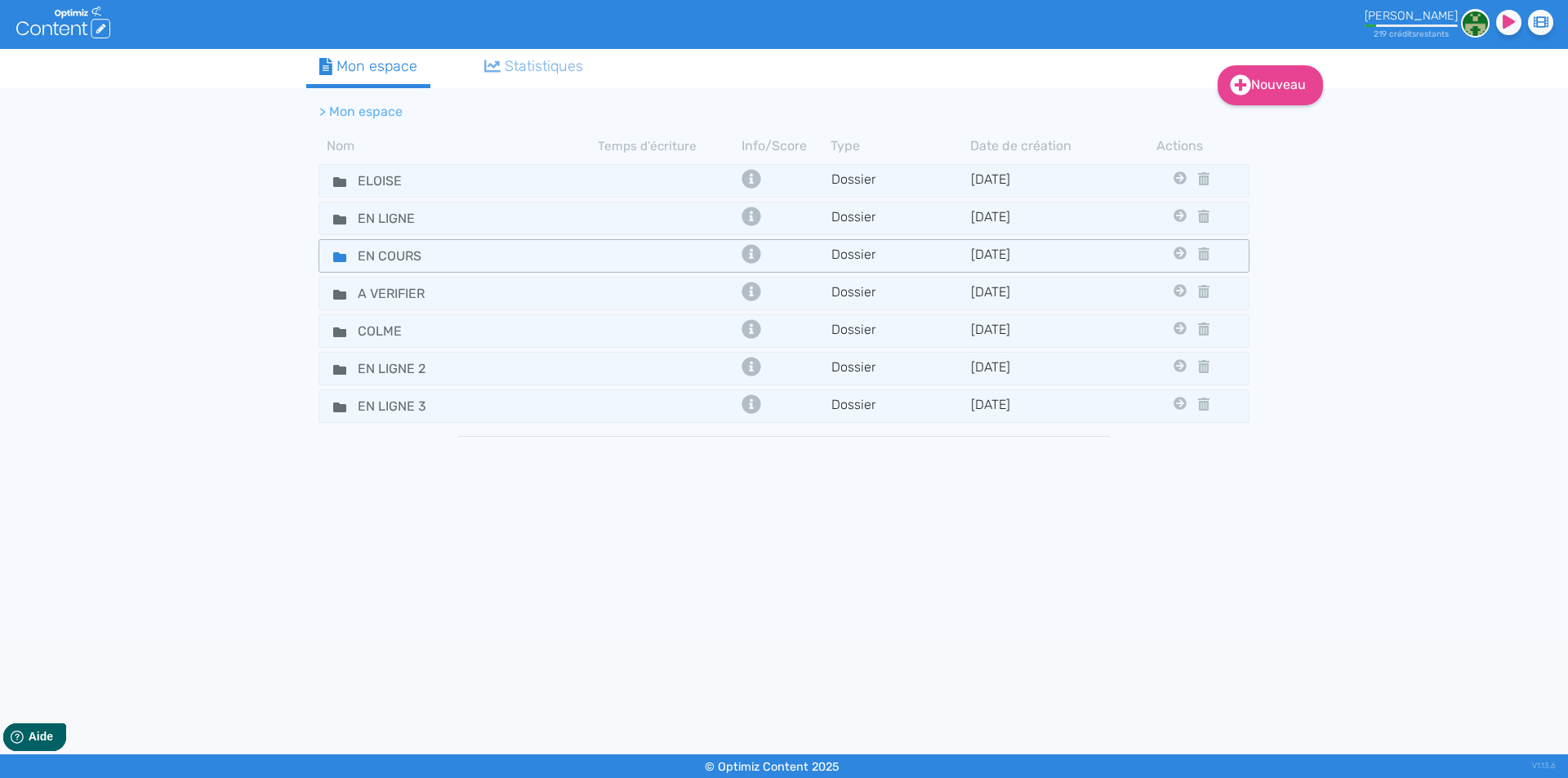
click at [339, 264] on fa-icon at bounding box center [333, 256] width 25 height 24
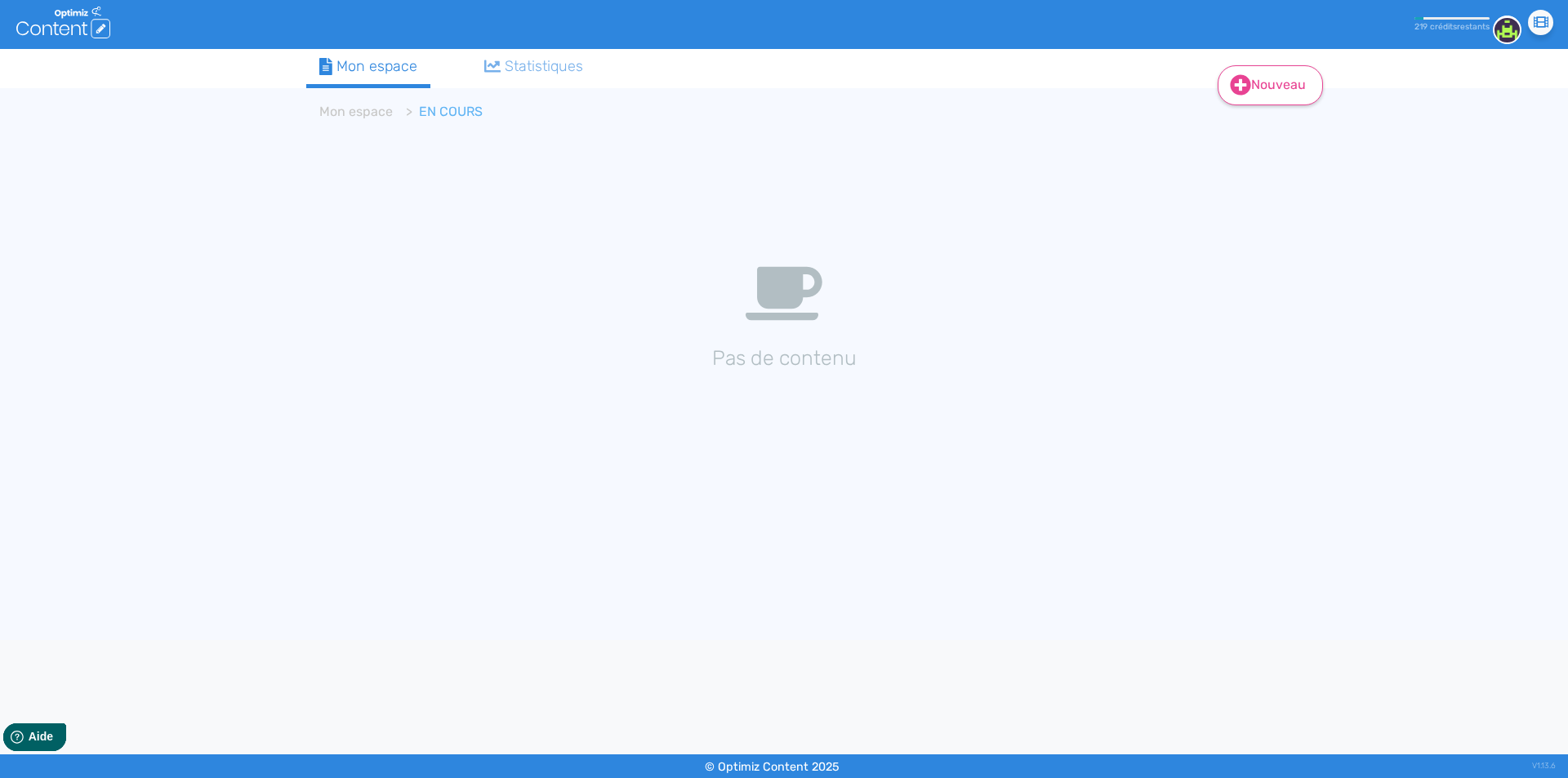
click at [1272, 83] on link "Nouveau" at bounding box center [1271, 86] width 106 height 40
click at [1258, 121] on button "Contenu" at bounding box center [1281, 126] width 130 height 26
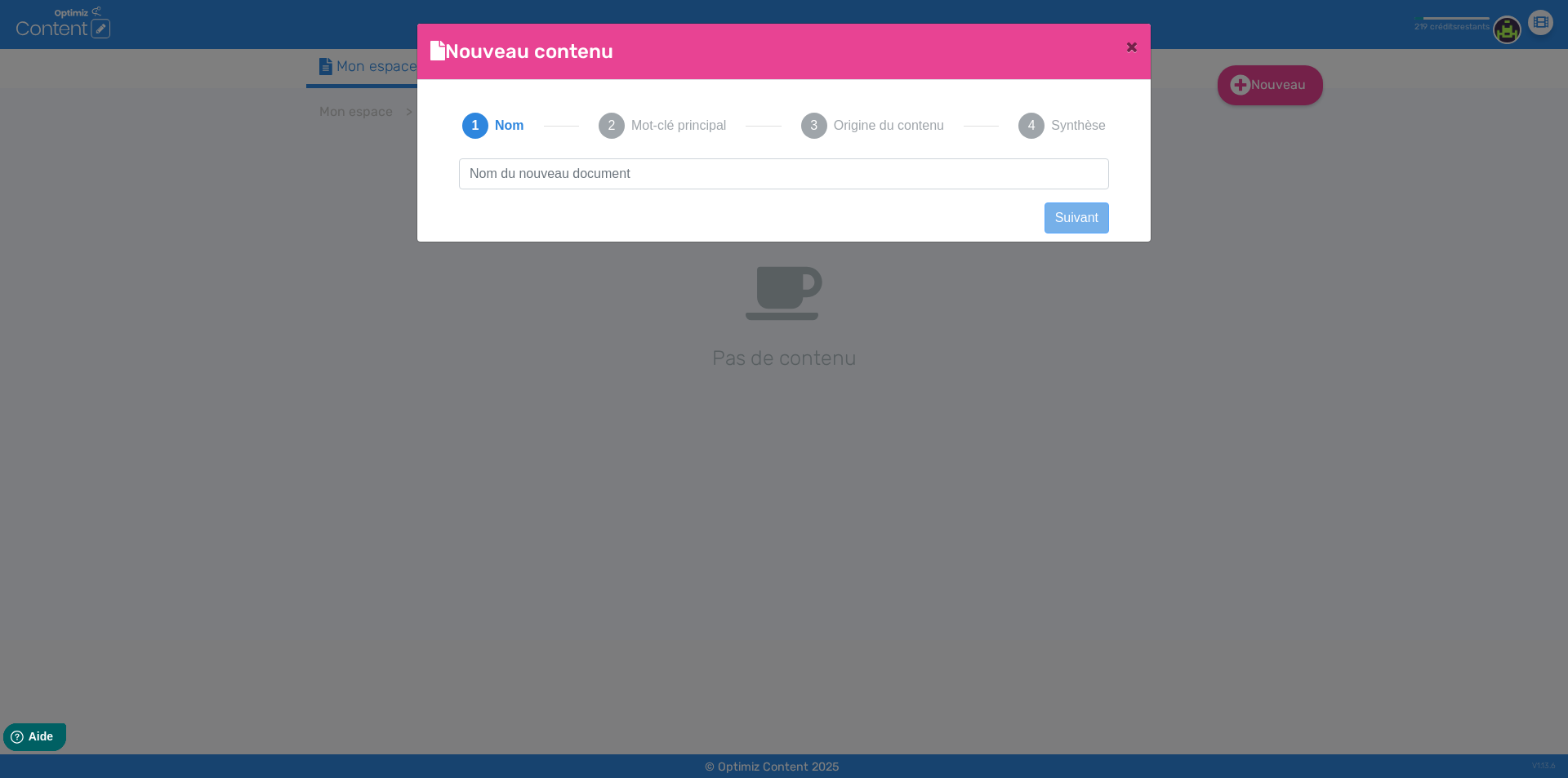
scroll to position [2, 0]
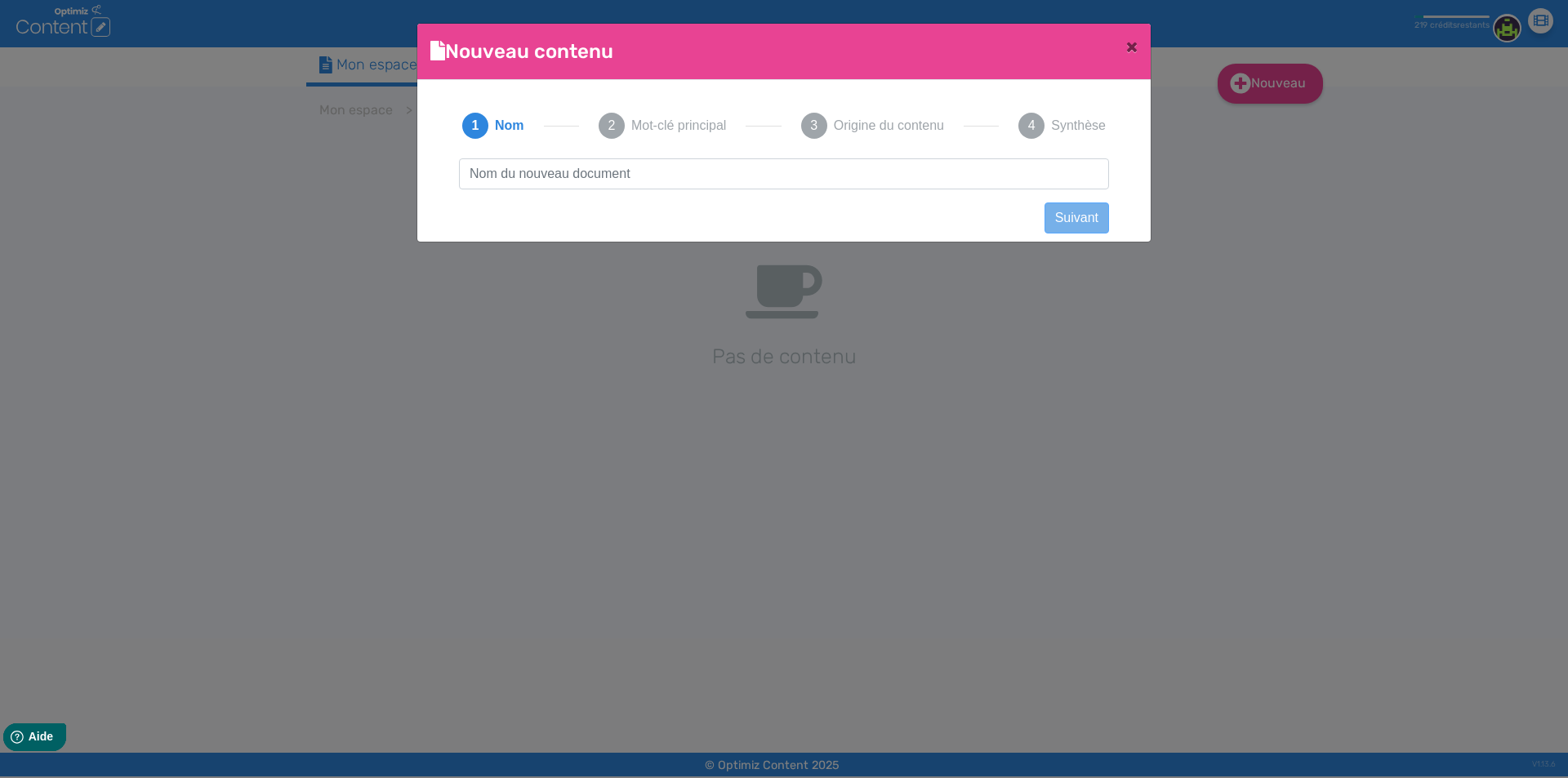
type input "Kit Xros Pro 2 - Vaporesso"
drag, startPoint x: 707, startPoint y: 172, endPoint x: 919, endPoint y: 171, distance: 212.0
click at [919, 171] on input "Kit Xros Pro 2 - Vaporesso" at bounding box center [784, 174] width 650 height 31
click button "Suivant" at bounding box center [1076, 218] width 65 height 31
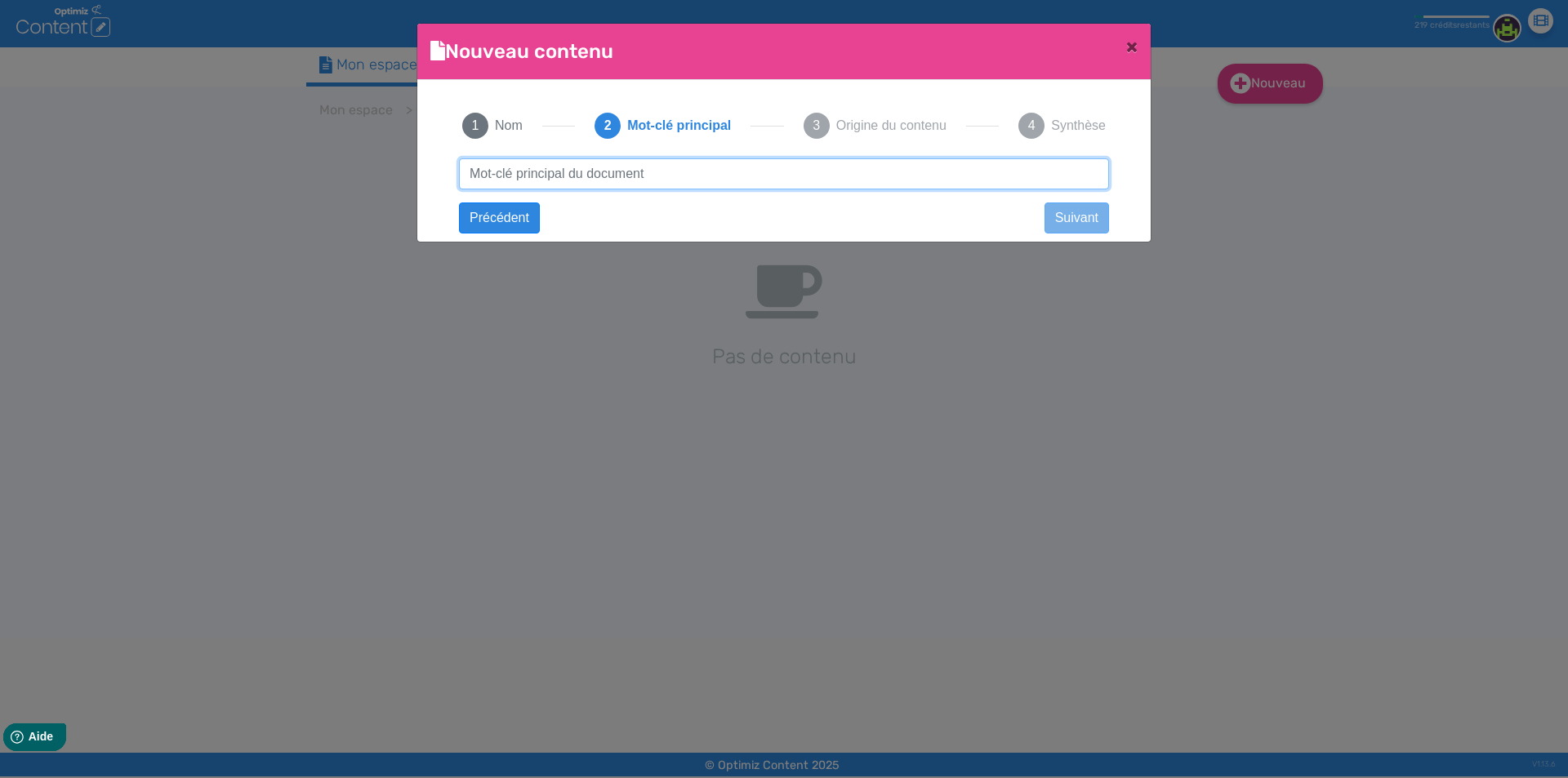
paste input "Kit Xros Pro 2 - Vaporesso"
type input "Kit Xros Pro 2 - Vaporesso"
drag, startPoint x: 662, startPoint y: 174, endPoint x: 860, endPoint y: 172, distance: 198.0
click at [860, 172] on input "Kit Xros Pro 2 - Vaporesso" at bounding box center [784, 174] width 650 height 31
click button "Suivant" at bounding box center [0, 0] width 0 height 0
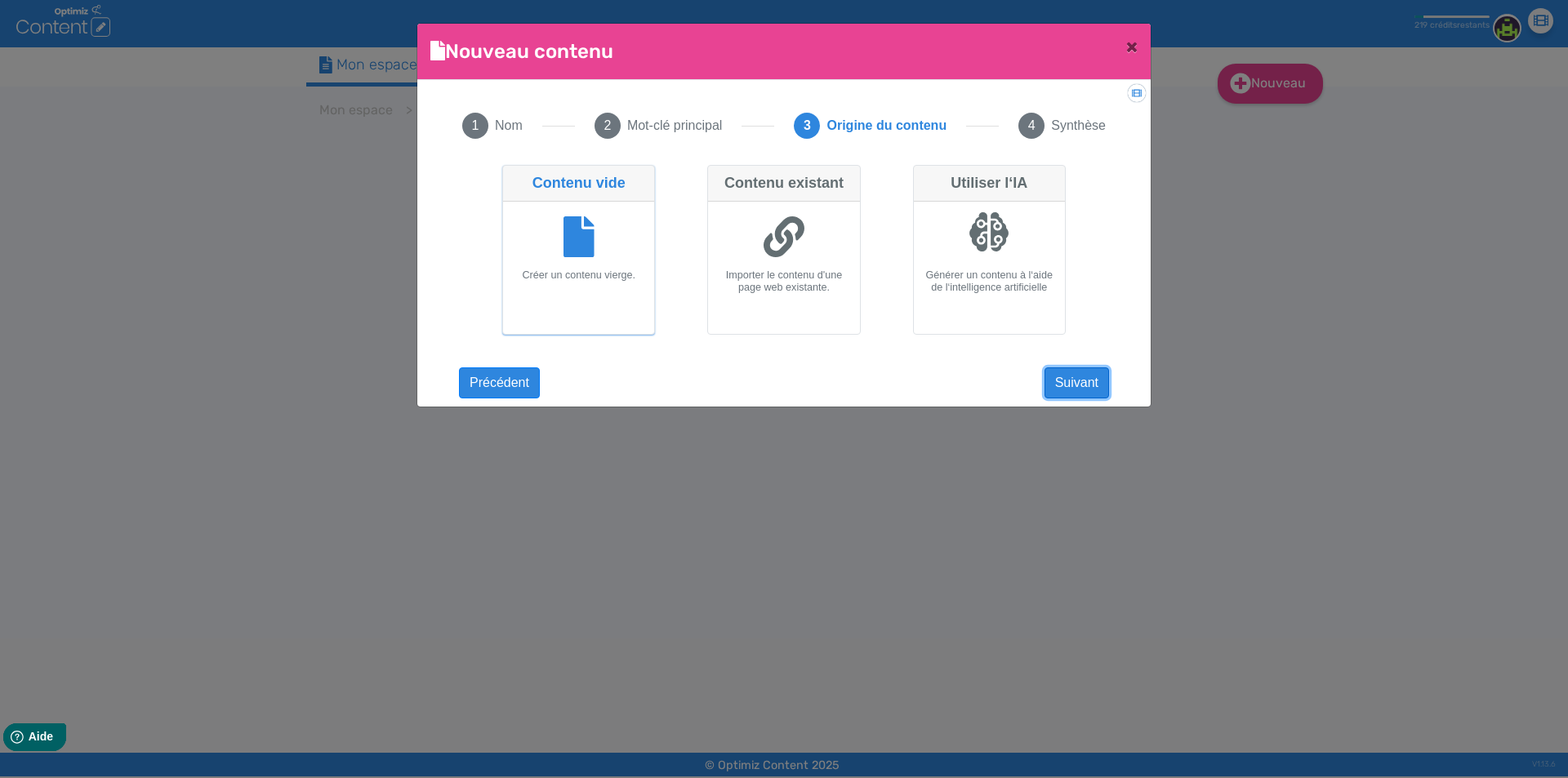
click at [1074, 379] on button "Suivant" at bounding box center [1076, 383] width 65 height 31
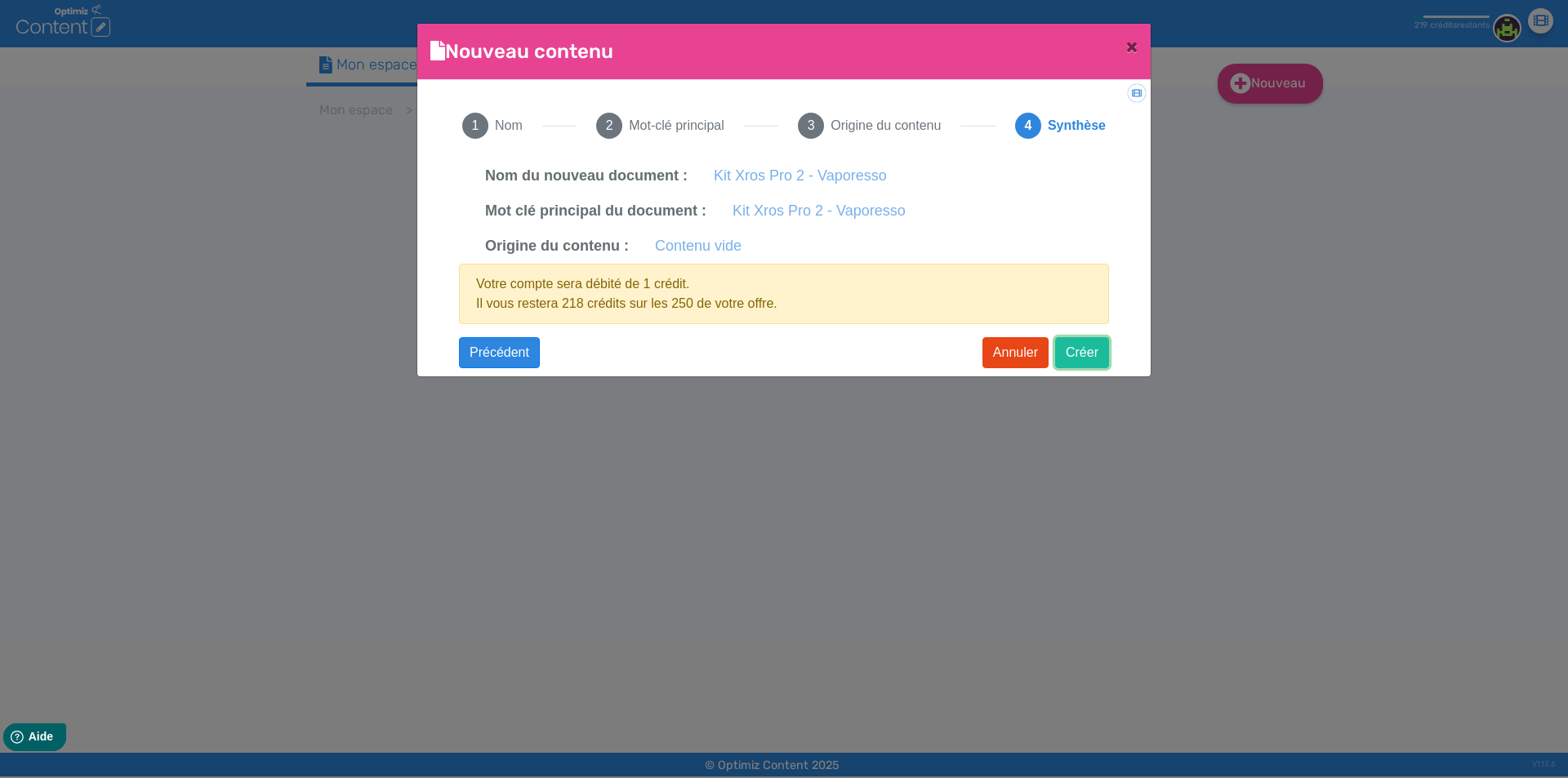
click at [1091, 357] on button "Créer" at bounding box center [1082, 353] width 54 height 31
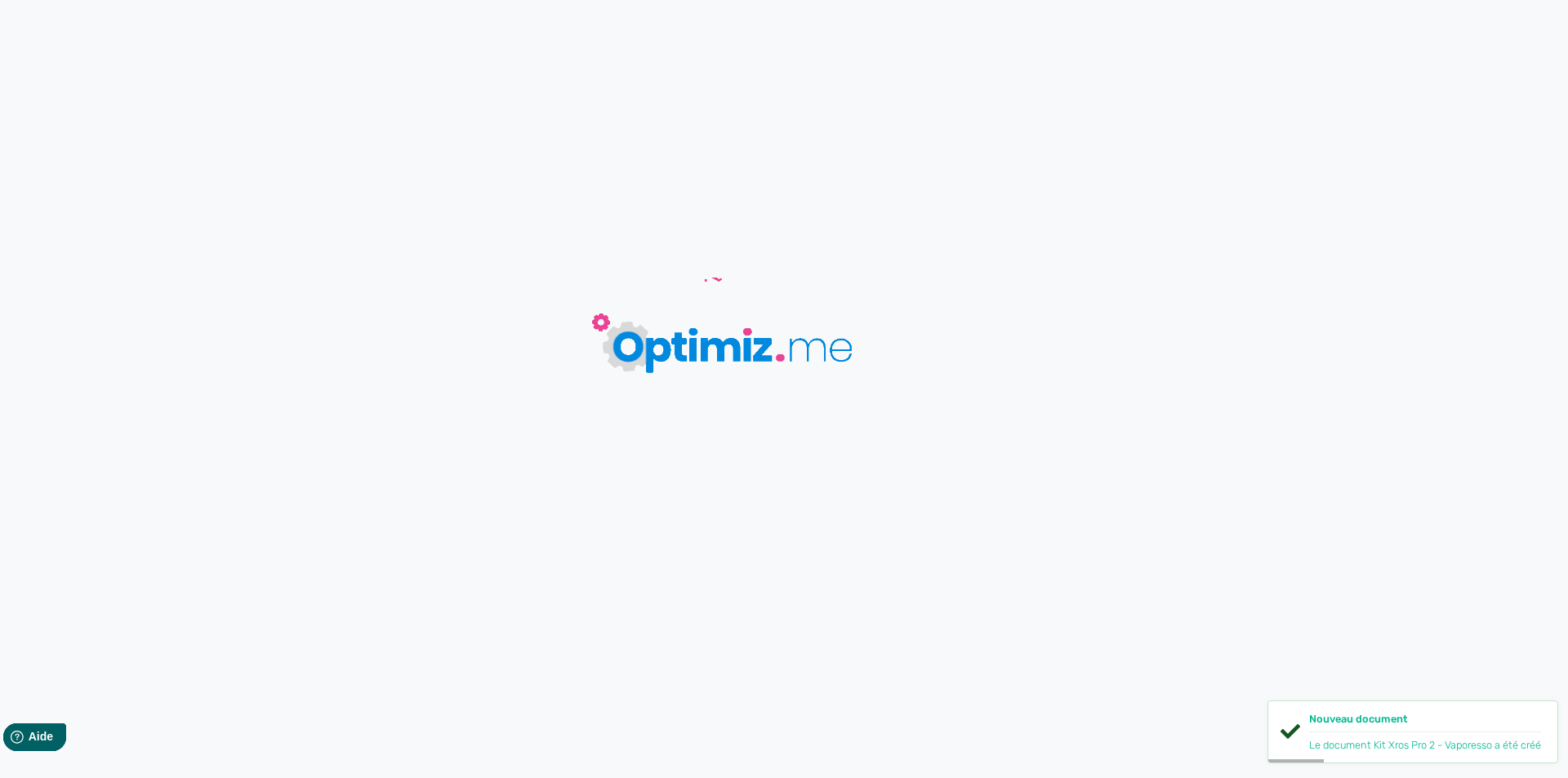
type input "Kit Xros Pro 2 - Vaporesso"
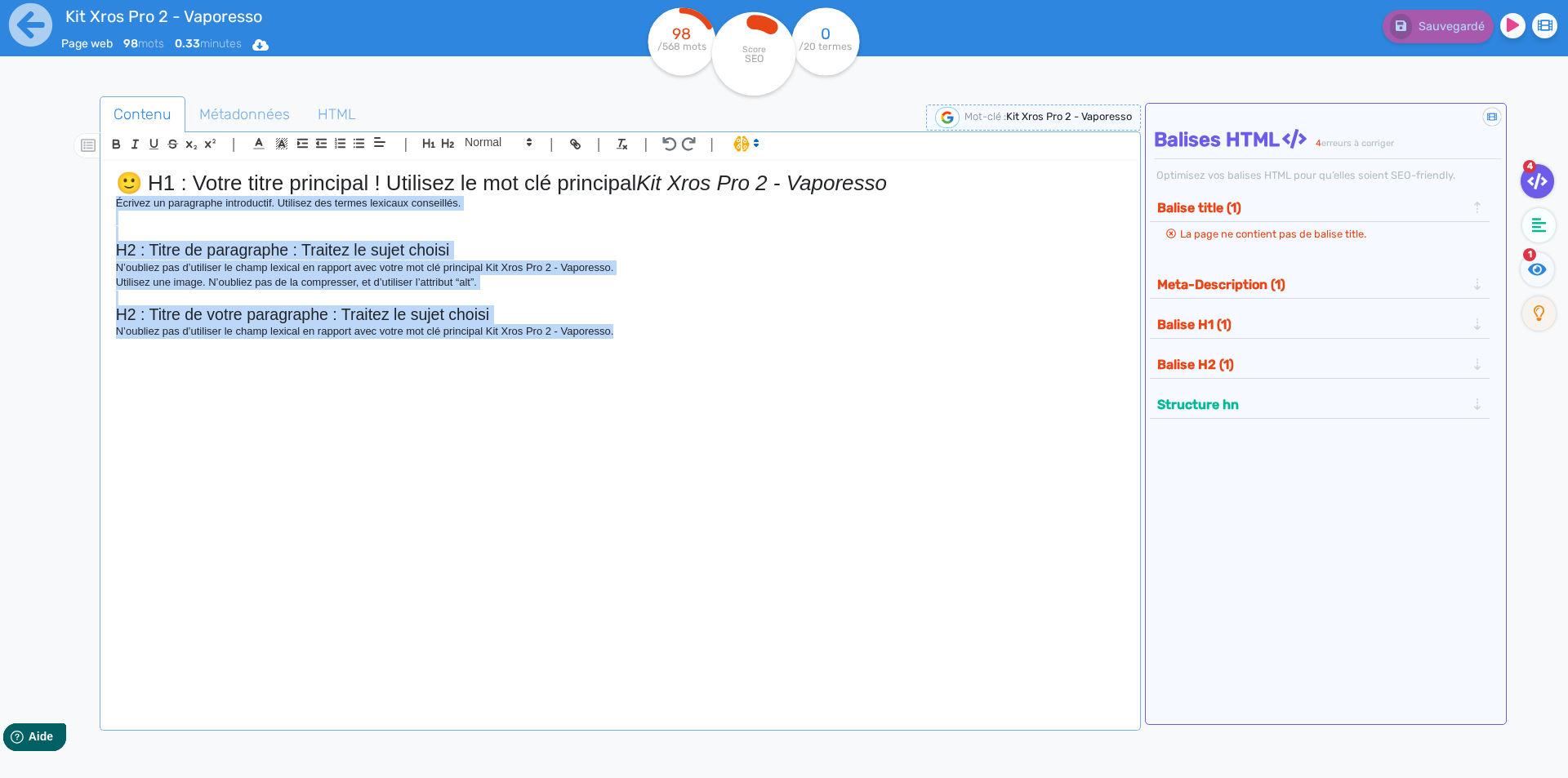
drag, startPoint x: 681, startPoint y: 331, endPoint x: 22, endPoint y: 209, distance: 670.2
click at [17, 203] on div "Kit Xros Pro 2 - Vaporesso Page web 98 mots 0.33 minutes Html Pdf Word 98 /568 …" at bounding box center [784, 441] width 1568 height 881
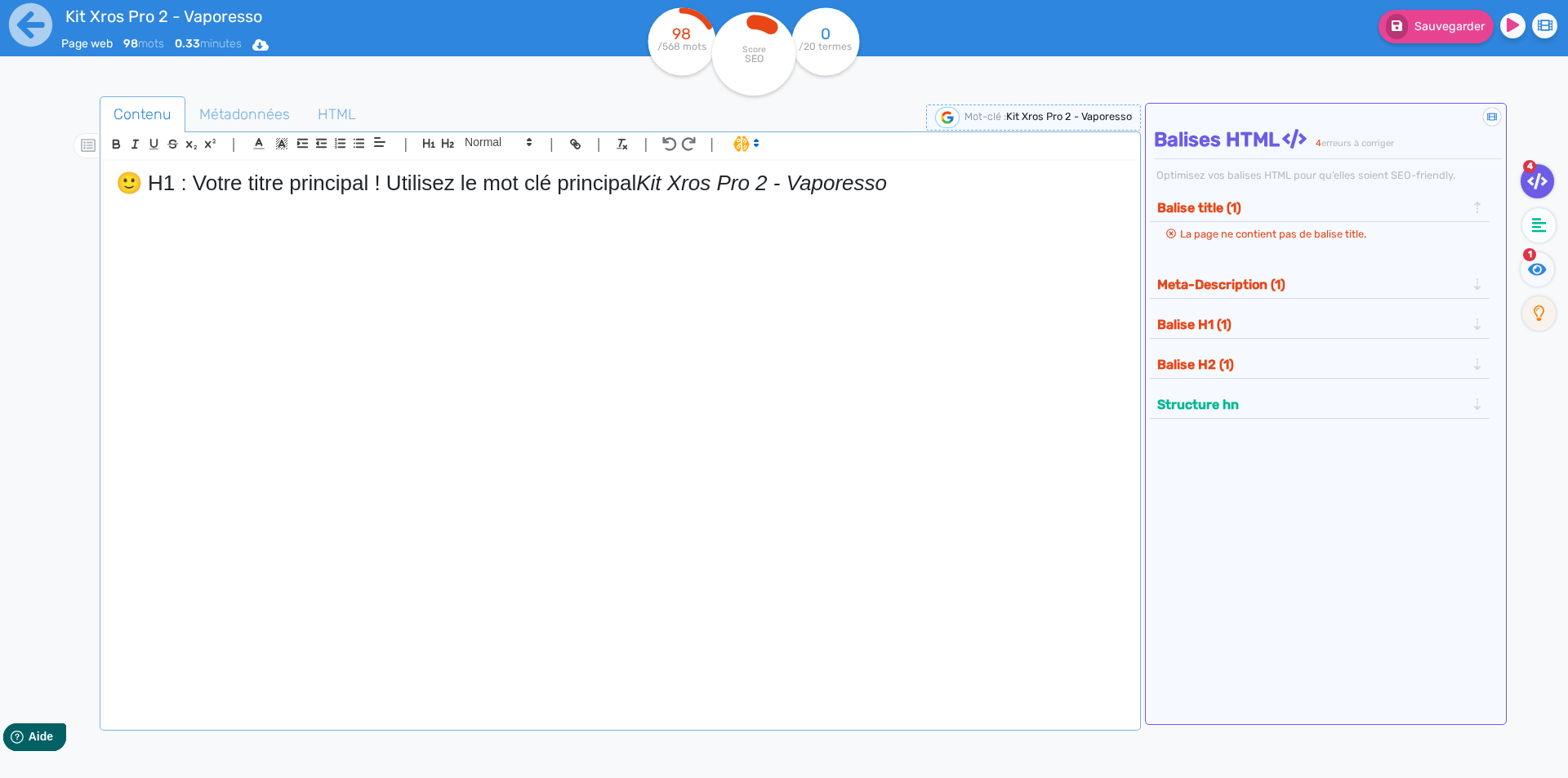
drag, startPoint x: 647, startPoint y: 182, endPoint x: 0, endPoint y: 161, distance: 647.3
click at [0, 159] on div "Kit Xros Pro 2 - Vaporesso Page web 98 mots 0.33 minutes Html Pdf Word 98 /568 …" at bounding box center [784, 441] width 1568 height 881
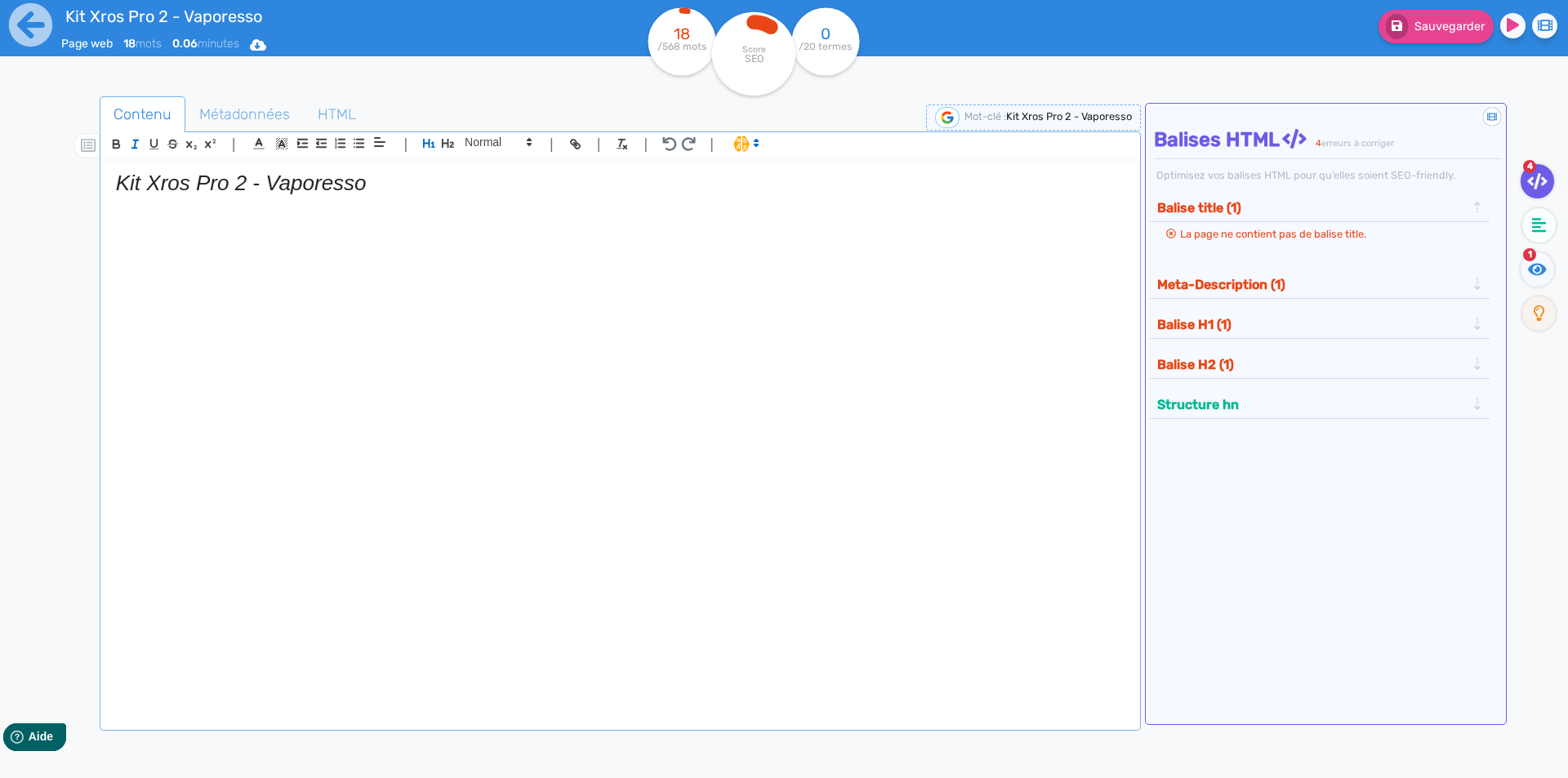
click at [130, 179] on em "Kit Xros Pro 2 - Vaporesso" at bounding box center [241, 182] width 251 height 25
click at [137, 145] on icon "button" at bounding box center [135, 143] width 14 height 14
click at [438, 191] on h1 "Kit Xros Pro 2 - Vaporesso" at bounding box center [620, 183] width 1009 height 26
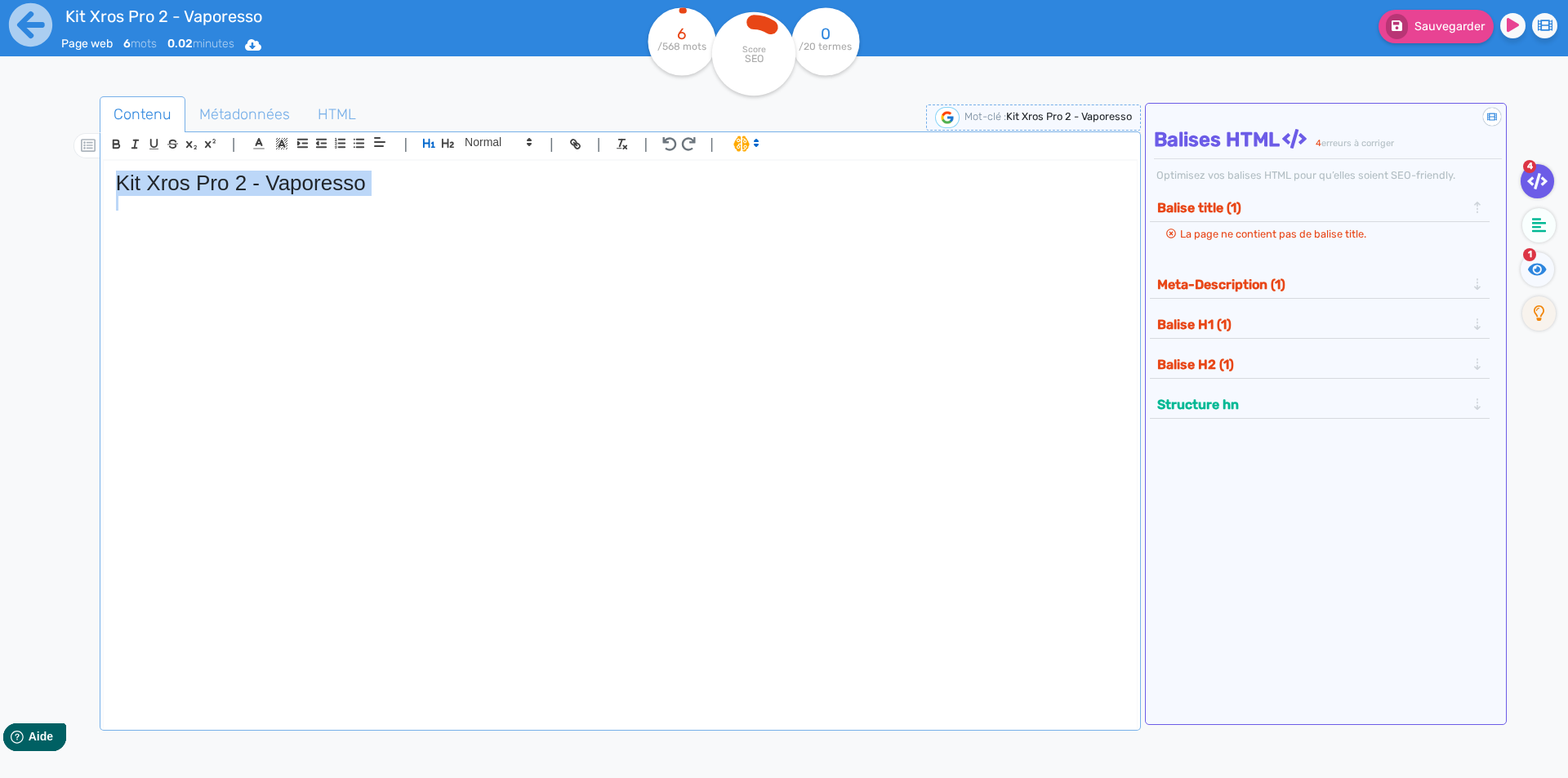
click at [438, 185] on h1 "Kit Xros Pro 2 - Vaporesso" at bounding box center [620, 183] width 1009 height 26
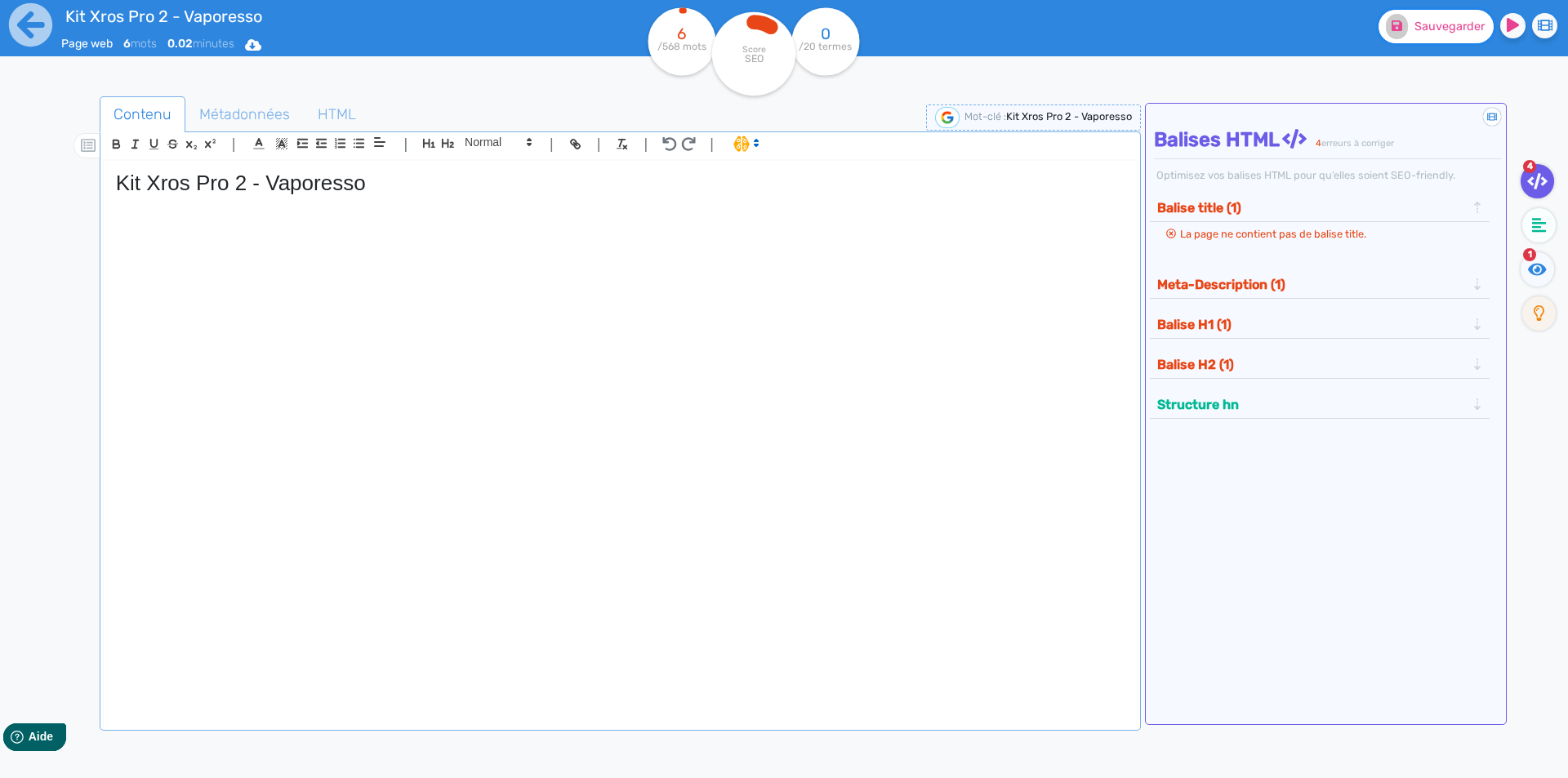
click at [1430, 31] on span "Sauvegarder" at bounding box center [1449, 26] width 70 height 14
click at [332, 301] on div "Kit Xros Pro 2 - Vaporesso" at bounding box center [620, 432] width 1033 height 545
click at [446, 144] on icon "button" at bounding box center [448, 143] width 14 height 14
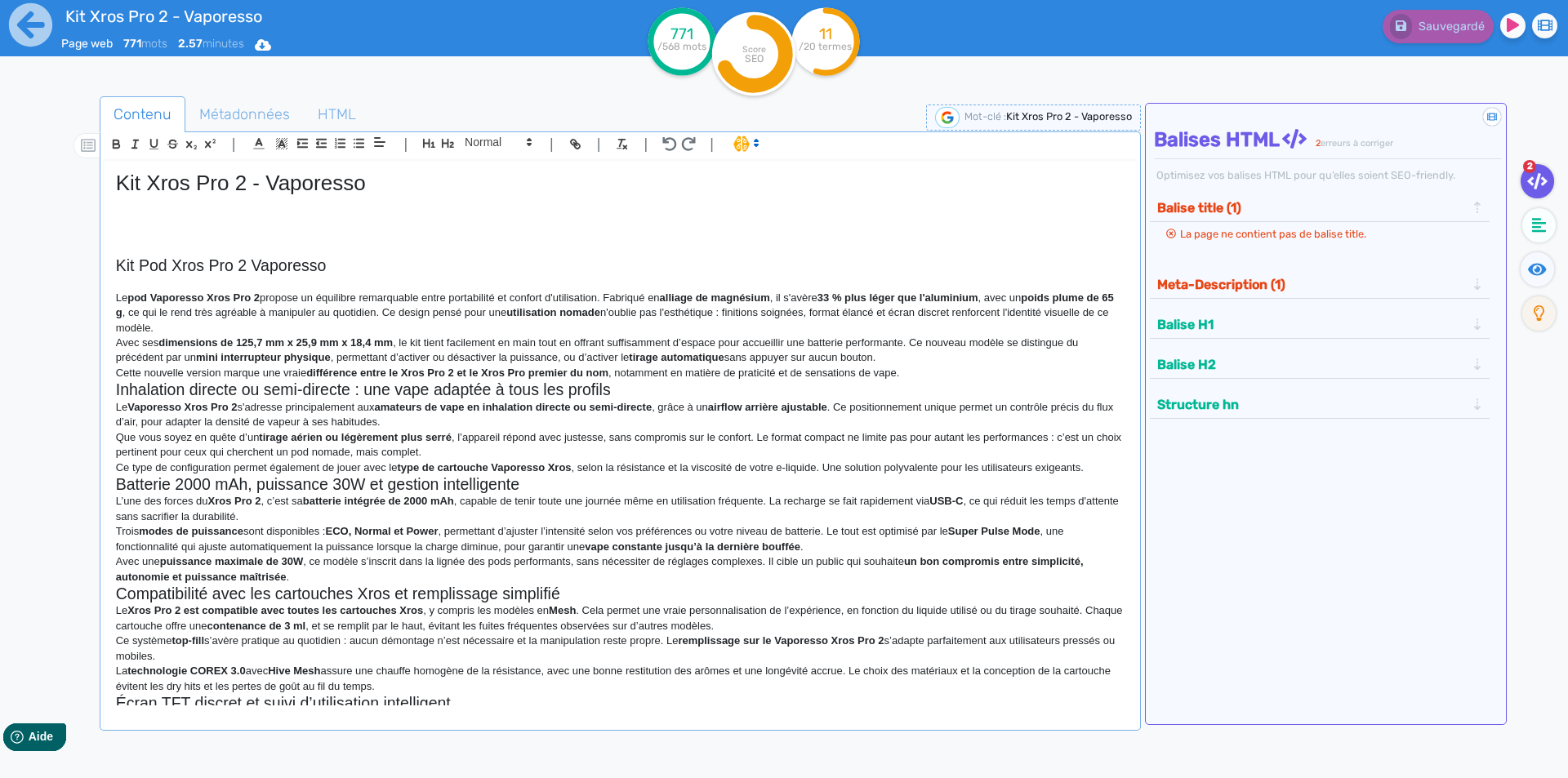
click at [202, 292] on strong "pod Vaporesso Xros Pro 2" at bounding box center [193, 297] width 132 height 12
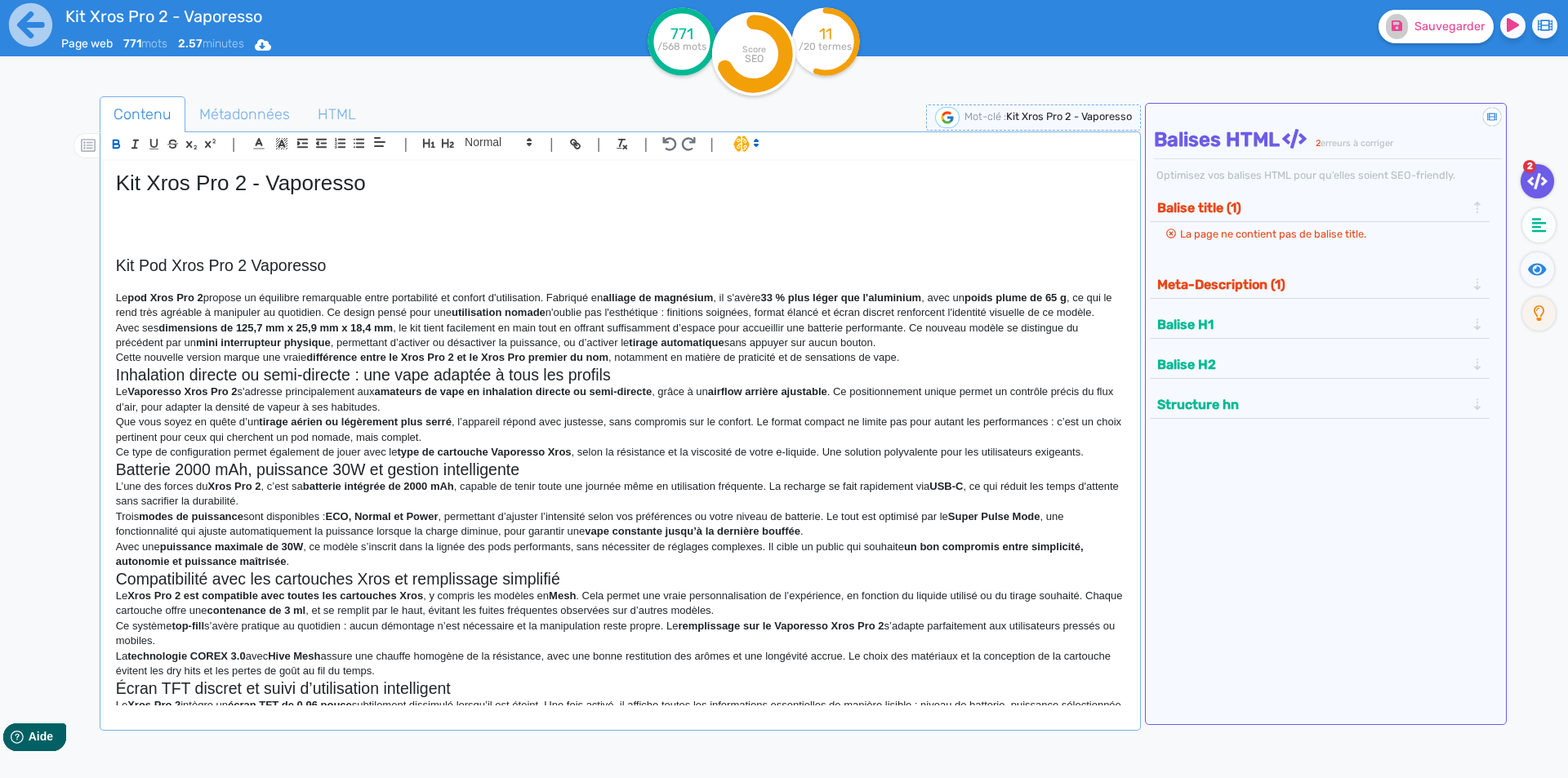
click at [135, 301] on strong "pod Xros Pro 2" at bounding box center [165, 297] width 75 height 12
drag, startPoint x: 135, startPoint y: 301, endPoint x: 203, endPoint y: 301, distance: 68.0
click at [202, 301] on strong "pod Xros Pro 2" at bounding box center [165, 297] width 75 height 12
click at [260, 291] on p "Le pod Xros Pro 2 propose un équilibre remarquable entre portabilité et confort…" at bounding box center [620, 306] width 1009 height 30
click at [615, 301] on strong "alliage de magnésium" at bounding box center [659, 297] width 110 height 12
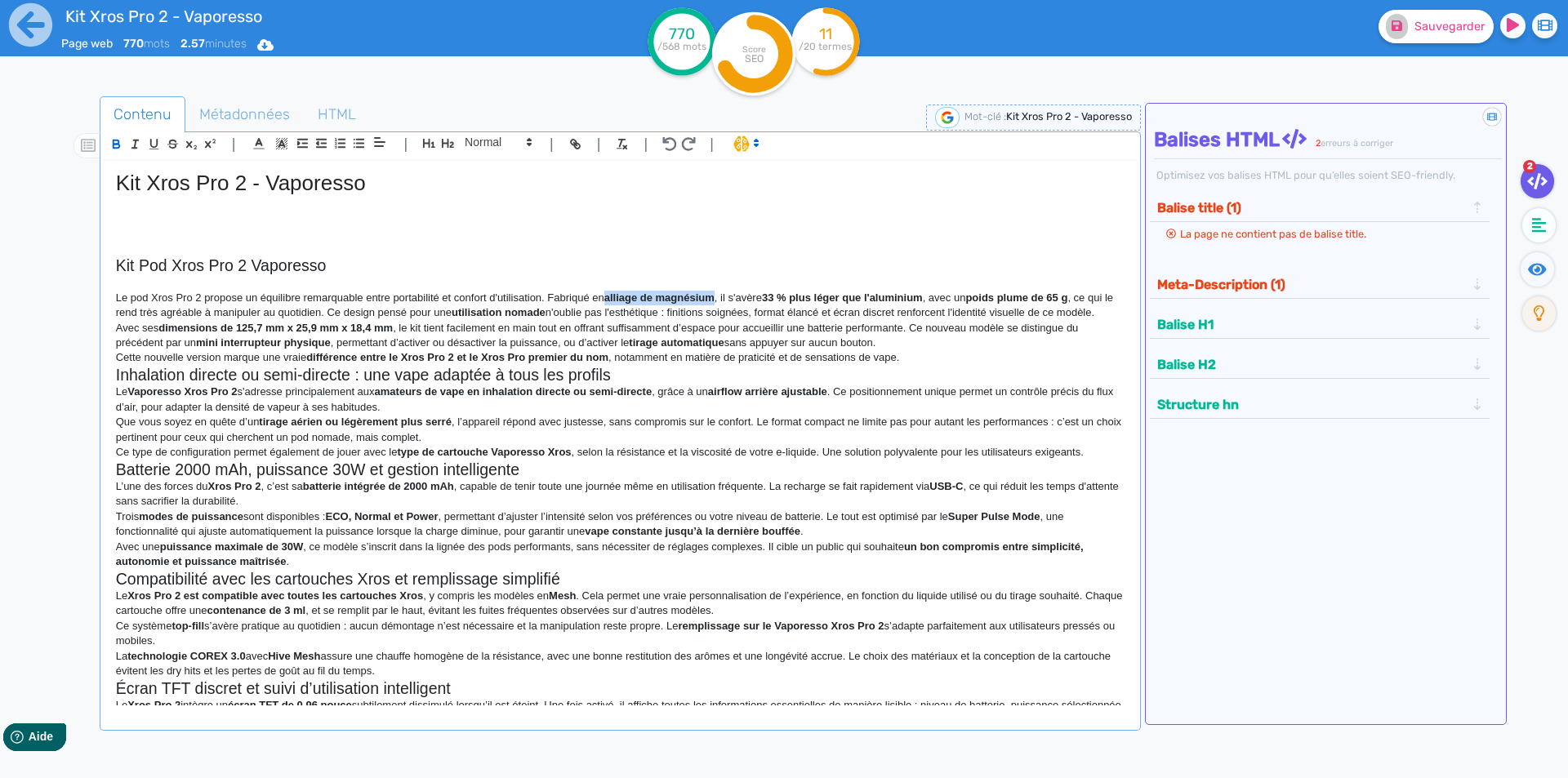
drag, startPoint x: 615, startPoint y: 301, endPoint x: 697, endPoint y: 300, distance: 82.0
click at [697, 300] on strong "alliage de magnésium" at bounding box center [659, 297] width 110 height 12
click at [708, 324] on p "Avec ses dimensions de 125,7 mm x 25,9 mm x 18,4 mm , le kit tient facilement e…" at bounding box center [620, 336] width 1009 height 30
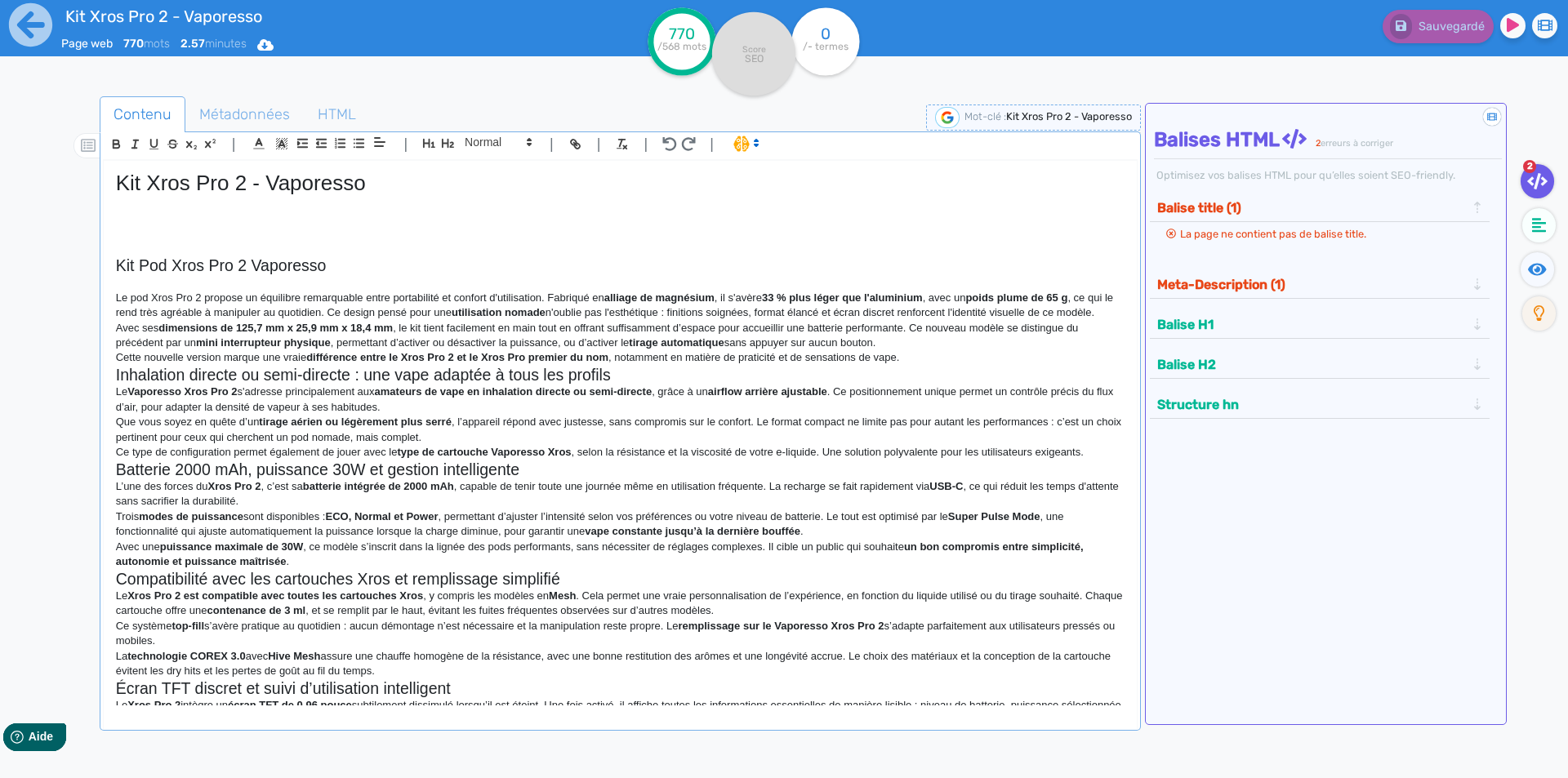
click at [915, 296] on strong "33 % plus léger que l'aluminium" at bounding box center [842, 297] width 161 height 12
drag, startPoint x: 915, startPoint y: 296, endPoint x: 769, endPoint y: 296, distance: 146.0
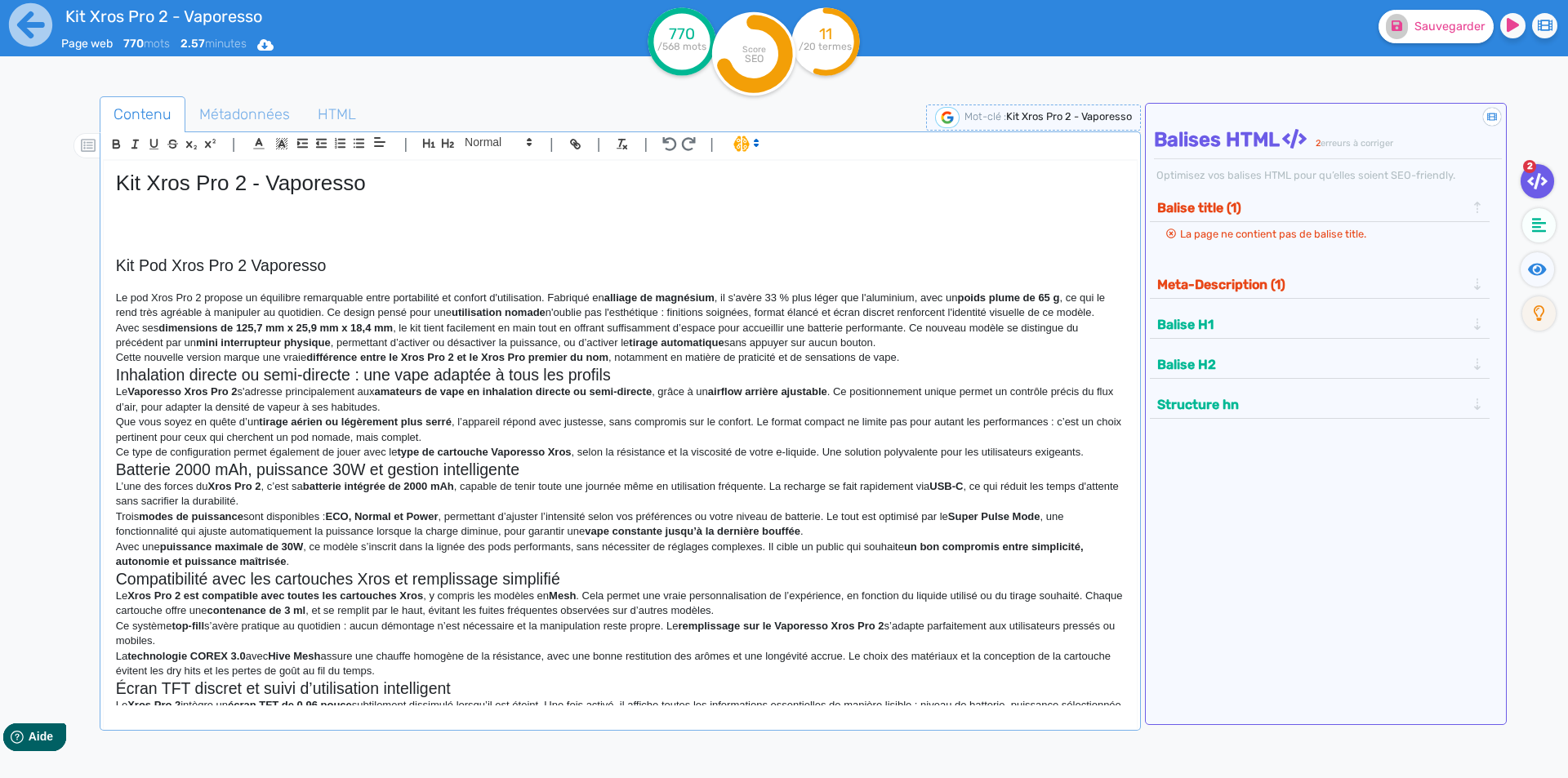
click at [794, 327] on p "Avec ses dimensions de 125,7 mm x 25,9 mm x 18,4 mm , le kit tient facilement e…" at bounding box center [620, 336] width 1009 height 30
click at [976, 293] on strong "poids plume de 65 g" at bounding box center [1008, 297] width 102 height 12
drag, startPoint x: 976, startPoint y: 293, endPoint x: 1059, endPoint y: 293, distance: 83.0
click at [1059, 293] on strong "poids plume de 65 g" at bounding box center [1008, 297] width 102 height 12
click at [1060, 294] on p "Le pod Xros Pro 2 propose un équilibre remarquable entre portabilité et confort…" at bounding box center [620, 306] width 1009 height 30
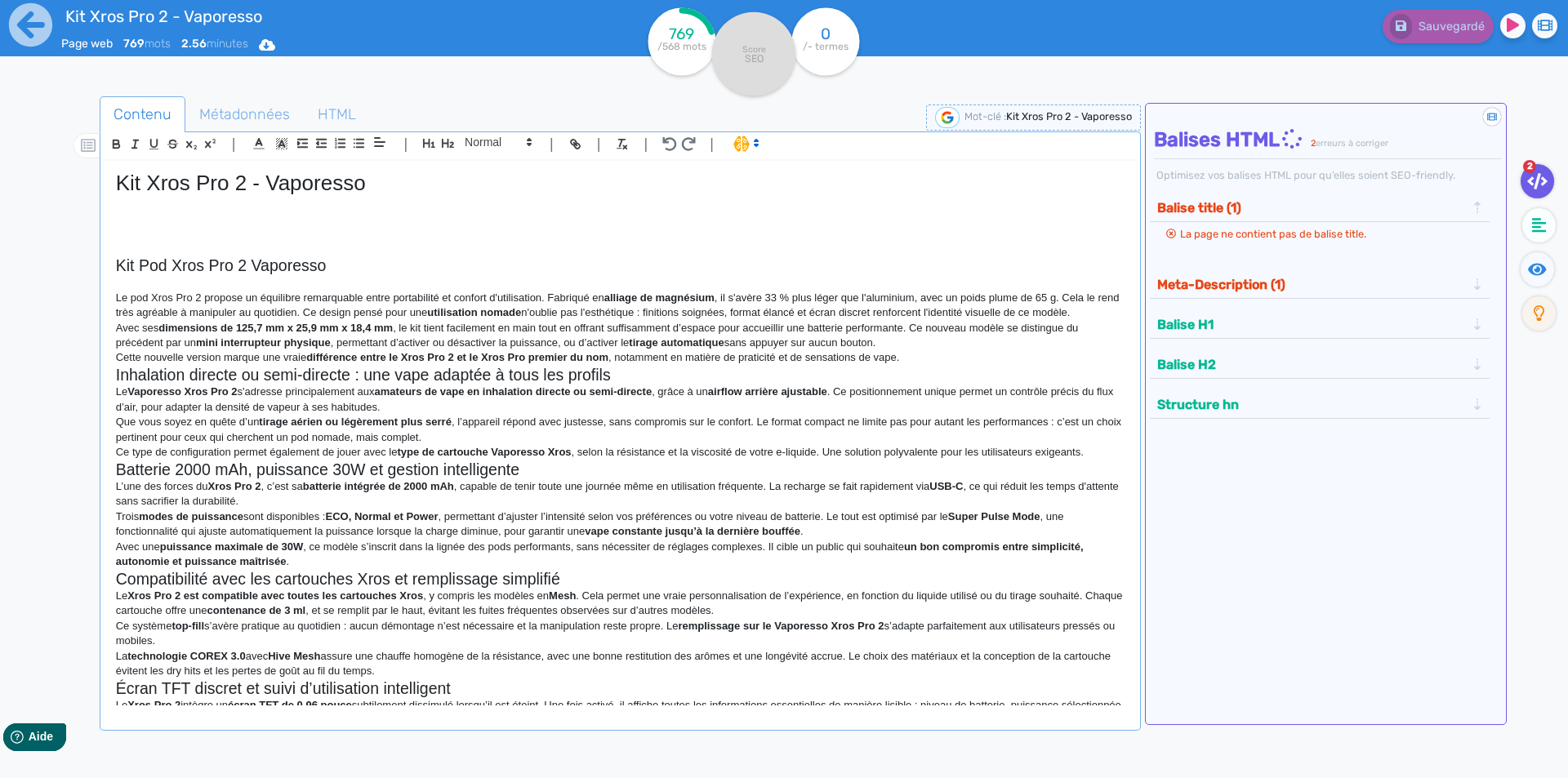
click at [374, 310] on p "Le pod Xros Pro 2 propose un équilibre remarquable entre portabilité et confort…" at bounding box center [620, 306] width 1009 height 30
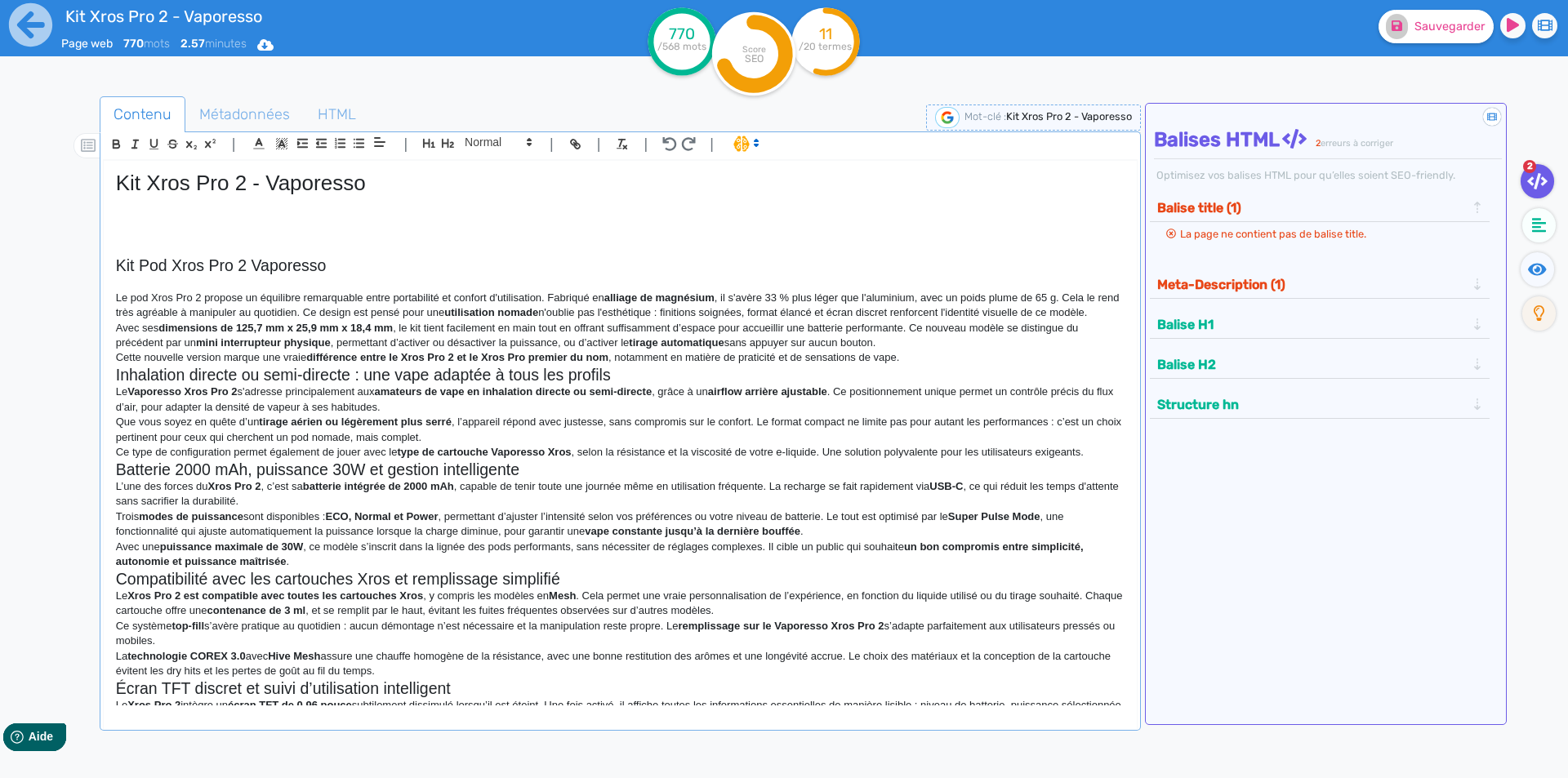
click at [490, 308] on strong "utilisation nomade" at bounding box center [491, 312] width 94 height 12
drag, startPoint x: 490, startPoint y: 308, endPoint x: 535, endPoint y: 308, distance: 45.0
click at [389, 306] on p "Le pod Xros Pro 2 propose un équilibre remarquable entre portabilité et confort…" at bounding box center [620, 306] width 1009 height 30
click at [563, 309] on p "Le pod Xros Pro 2 propose un équilibre remarquable entre portabilité et confort…" at bounding box center [620, 306] width 1009 height 30
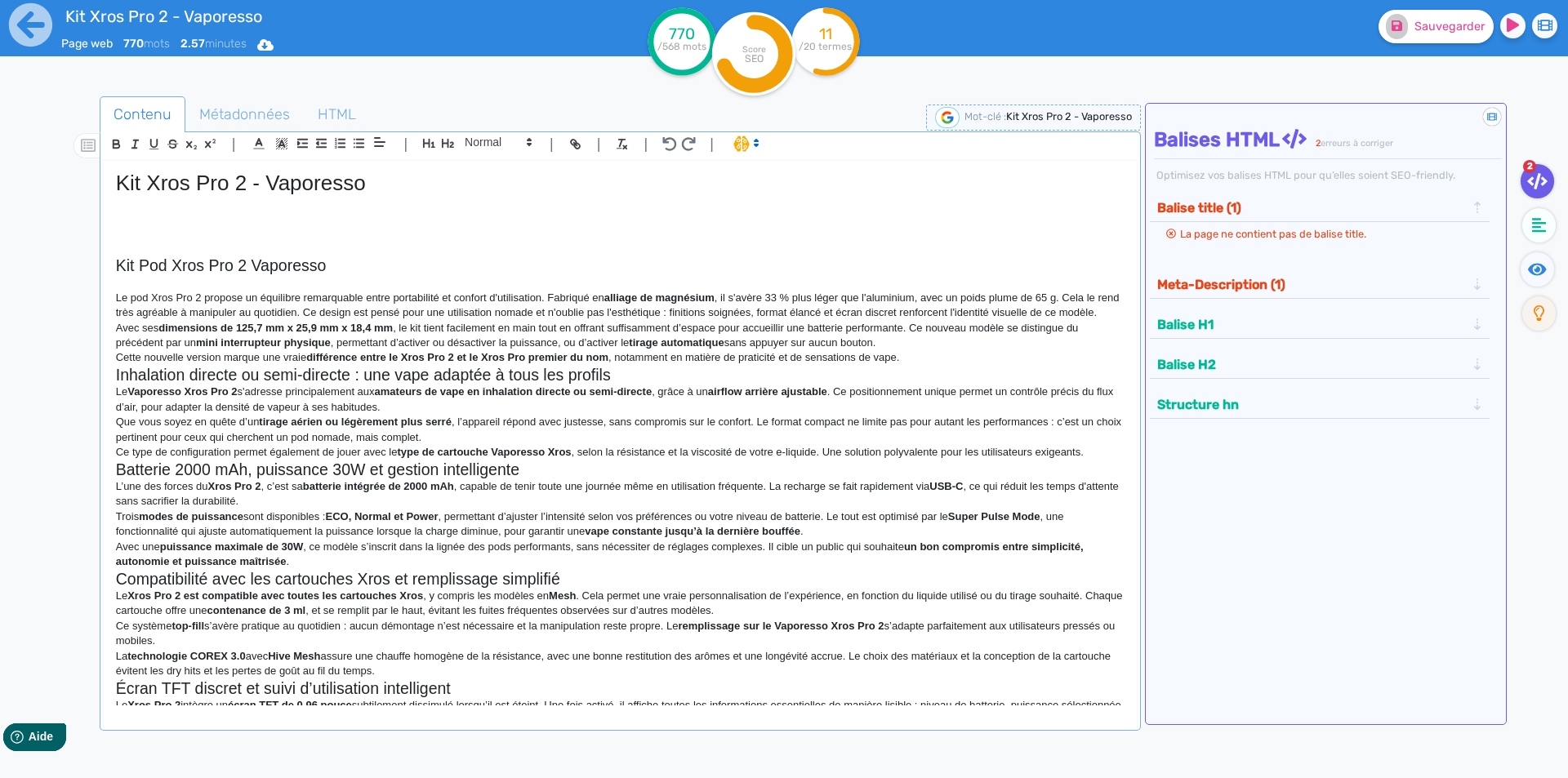
click at [688, 314] on p "Le pod Xros Pro 2 propose un équilibre remarquable entre portabilité et confort…" at bounding box center [620, 306] width 1009 height 30
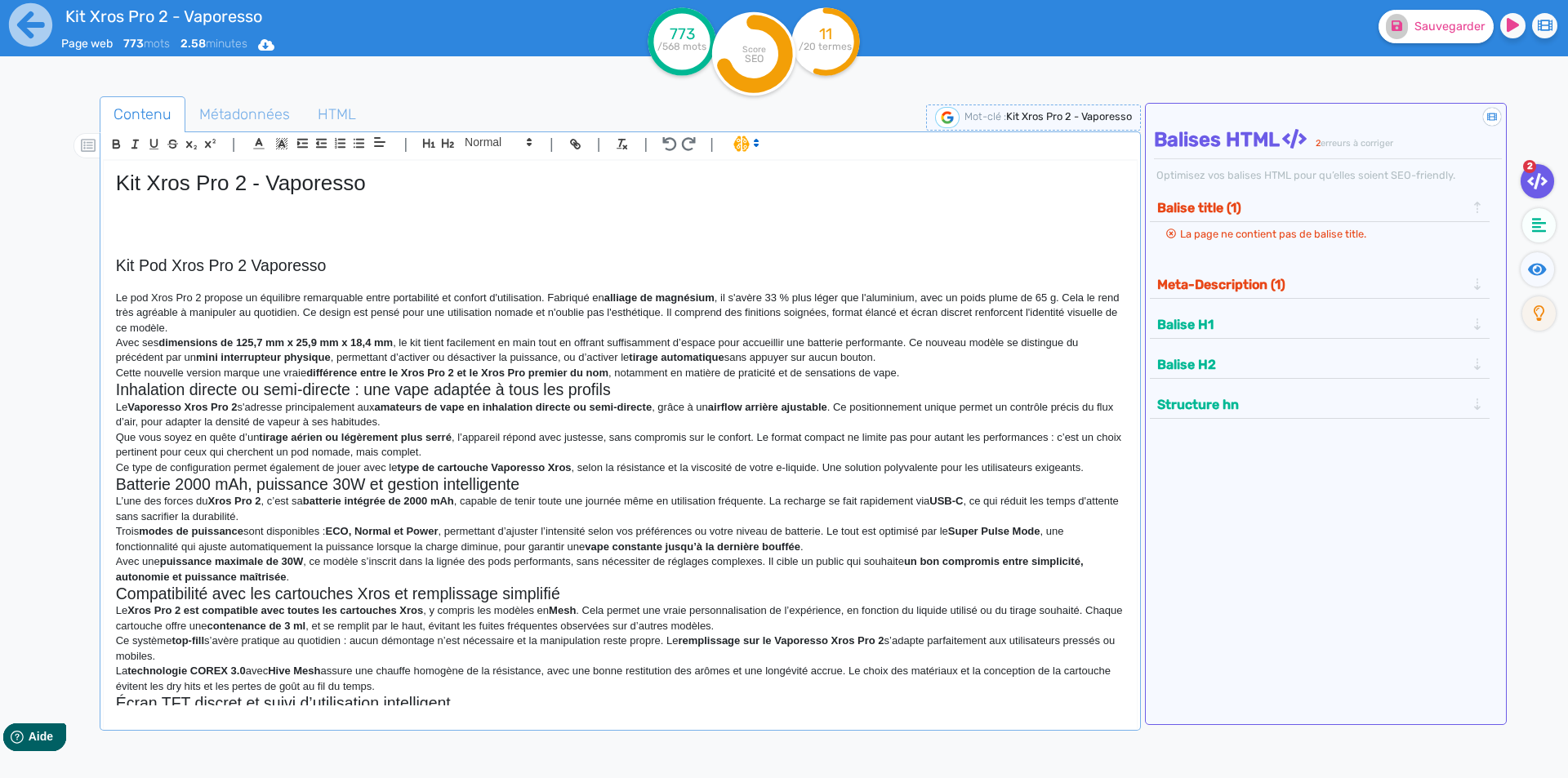
click at [855, 312] on p "Le pod Xros Pro 2 propose un équilibre remarquable entre portabilité et confort…" at bounding box center [620, 313] width 1009 height 45
click at [1011, 312] on p "Le pod Xros Pro 2 propose un équilibre remarquable entre portabilité et confort…" at bounding box center [620, 313] width 1009 height 45
click at [1022, 311] on p "Le pod Xros Pro 2 propose un équilibre remarquable entre portabilité et confort…" at bounding box center [620, 313] width 1009 height 45
drag, startPoint x: 1022, startPoint y: 311, endPoint x: 202, endPoint y: 325, distance: 820.1
click at [202, 325] on p "Le pod Xros Pro 2 propose un équilibre remarquable entre portabilité et confort…" at bounding box center [620, 313] width 1009 height 45
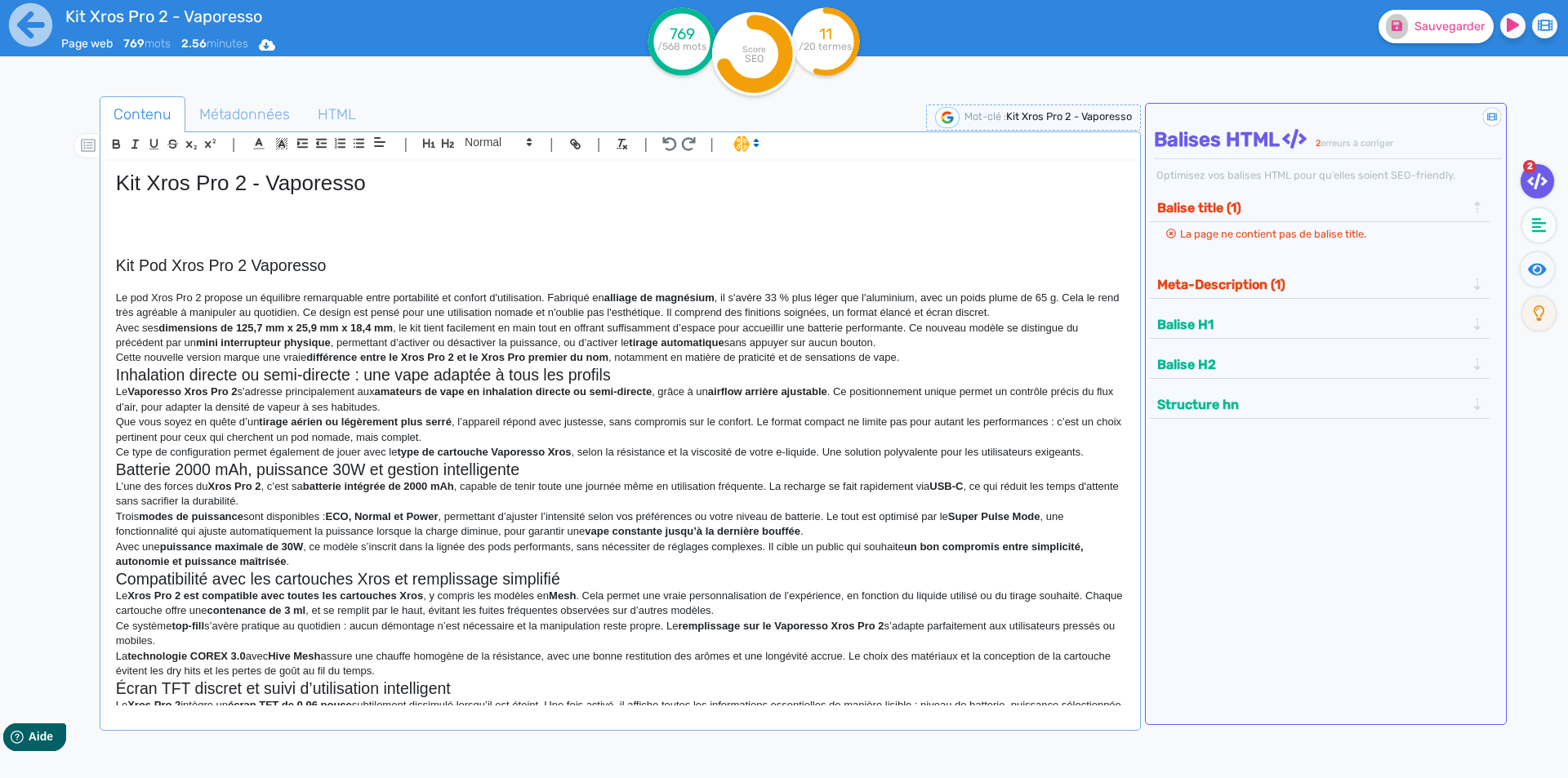
click at [1031, 315] on p "Le pod Xros Pro 2 propose un équilibre remarquable entre portabilité et confort…" at bounding box center [620, 306] width 1009 height 30
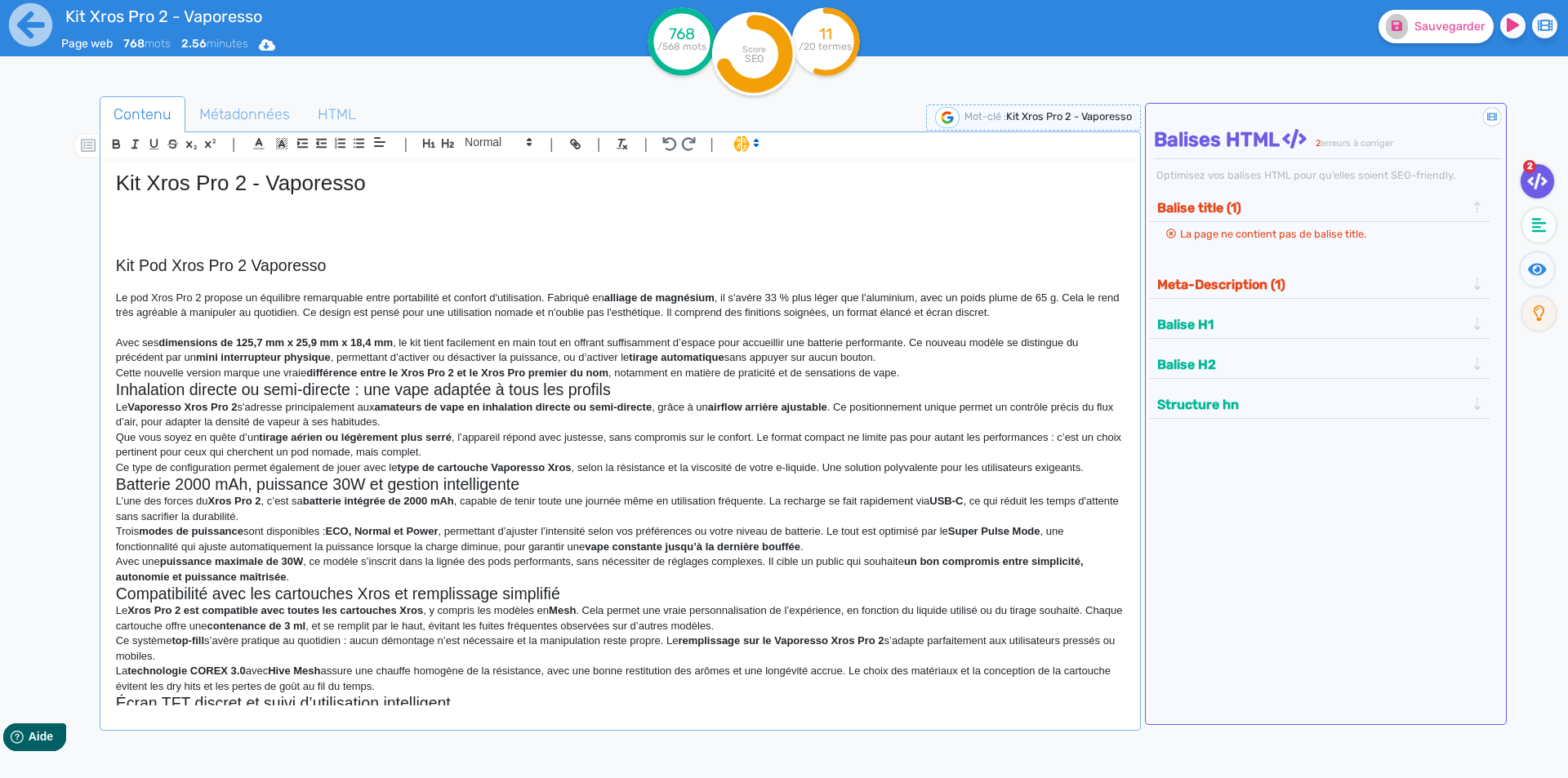
click at [173, 346] on strong "dimensions de 125,7 mm x 25,9 mm x 18,4 mm" at bounding box center [275, 342] width 234 height 12
drag, startPoint x: 173, startPoint y: 346, endPoint x: 373, endPoint y: 346, distance: 200.0
click at [373, 346] on strong "mm" at bounding box center [373, 342] width 19 height 12
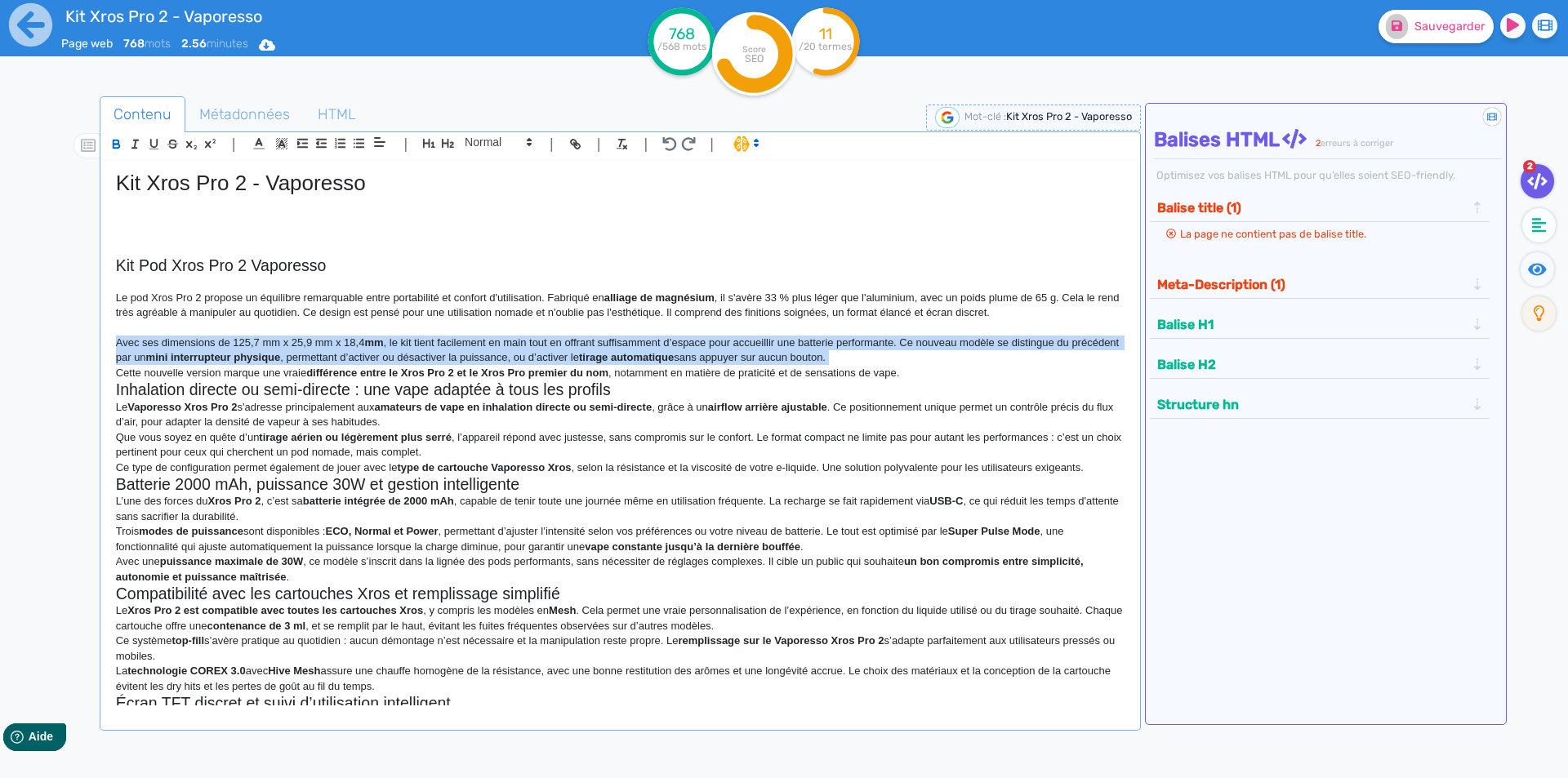
click at [373, 346] on strong "mm" at bounding box center [373, 342] width 19 height 12
click at [373, 344] on strong "mm" at bounding box center [373, 342] width 19 height 12
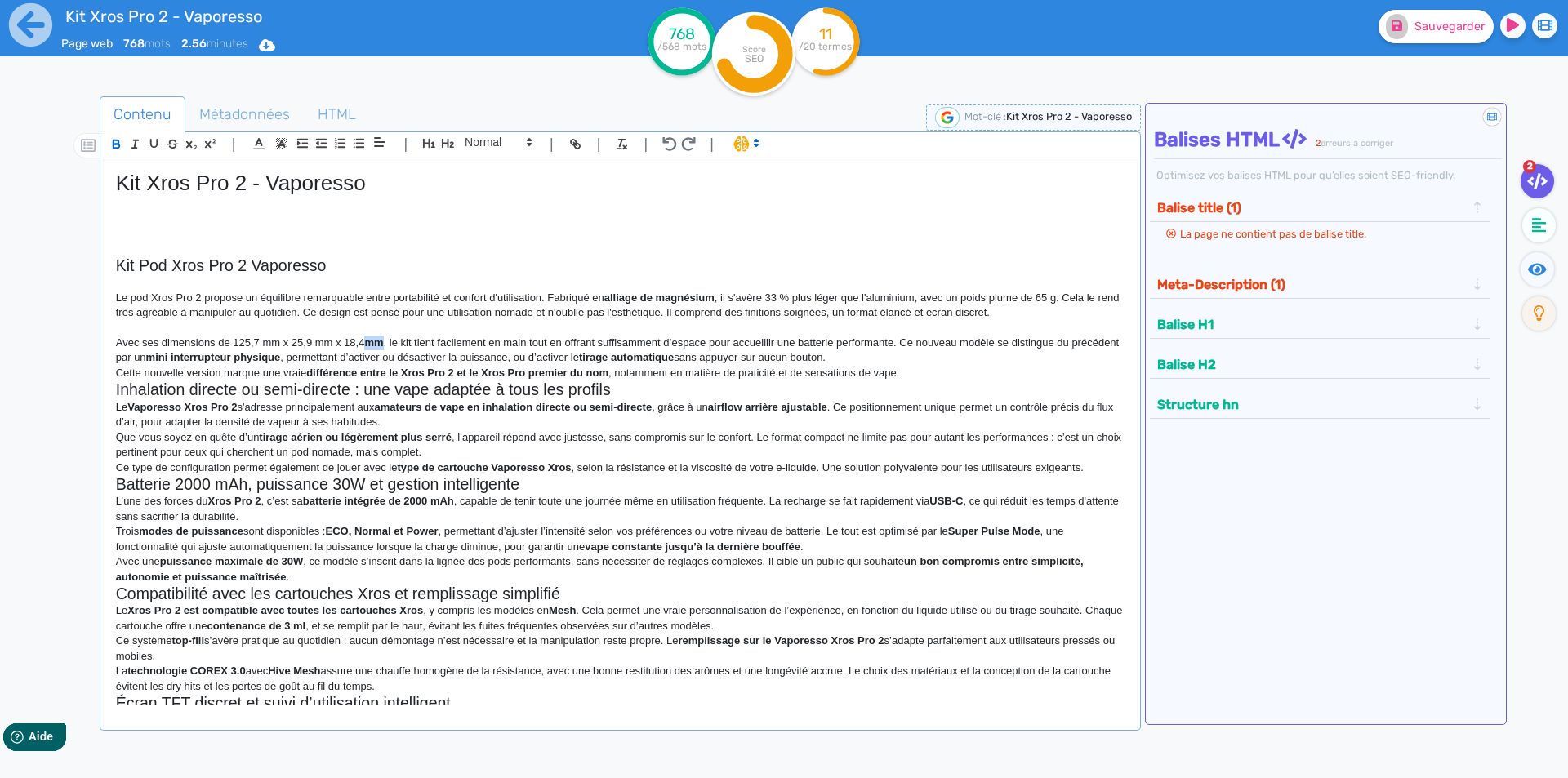
click at [373, 344] on strong "mm" at bounding box center [373, 342] width 19 height 12
click at [405, 344] on p "Avec ses dimensions de 125,7 mm x 25,9 mm x 18,4 mm, le kit tient facilement en…" at bounding box center [620, 350] width 1009 height 30
click at [394, 343] on p "Avec ses dimensions de 125,7 mm x 25,9 mm x 18,4 mm, le kit tient facilement en…" at bounding box center [620, 350] width 1009 height 30
click at [420, 342] on p "Avec ses dimensions de 125,7 mm x 25,9 mm x 18,4 mm, ce kit tient facilement en…" at bounding box center [620, 350] width 1009 height 30
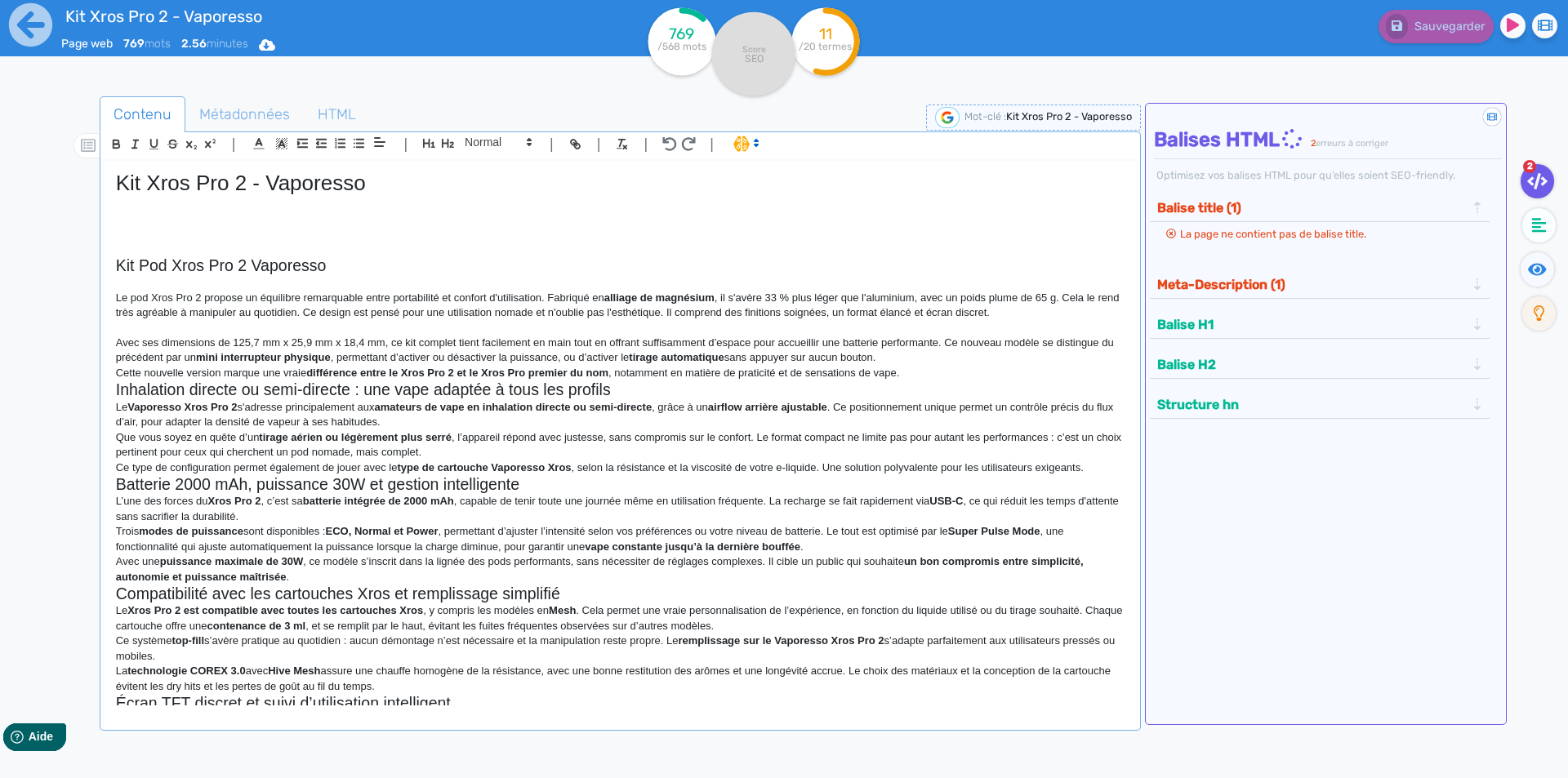
click at [576, 339] on p "Avec ses dimensions de 125,7 mm x 25,9 mm x 18,4 mm, ce kit complet tient facil…" at bounding box center [620, 350] width 1009 height 30
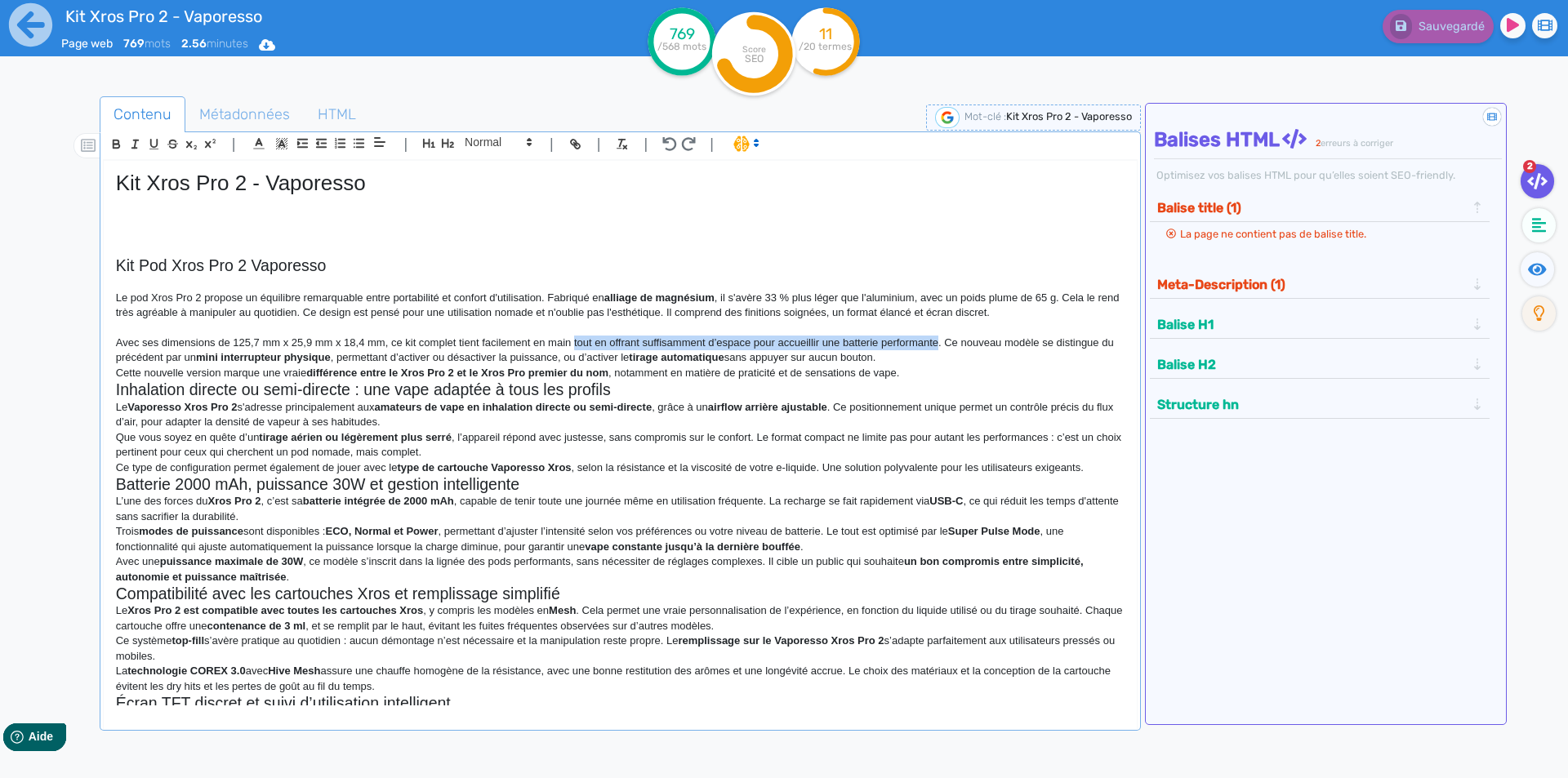
drag, startPoint x: 576, startPoint y: 339, endPoint x: 923, endPoint y: 344, distance: 347.0
click at [923, 344] on p "Avec ses dimensions de 125,7 mm x 25,9 mm x 18,4 mm, ce kit complet tient facil…" at bounding box center [620, 350] width 1009 height 30
click at [673, 342] on p "Avec ses dimensions de 125,7 mm x 25,9 mm x 18,4 mm, ce kit complet tient facil…" at bounding box center [620, 350] width 1009 height 30
drag, startPoint x: 673, startPoint y: 342, endPoint x: 814, endPoint y: 346, distance: 141.1
click at [814, 346] on p "Avec ses dimensions de 125,7 mm x 25,9 mm x 18,4 mm, ce kit complet tient facil…" at bounding box center [620, 350] width 1009 height 30
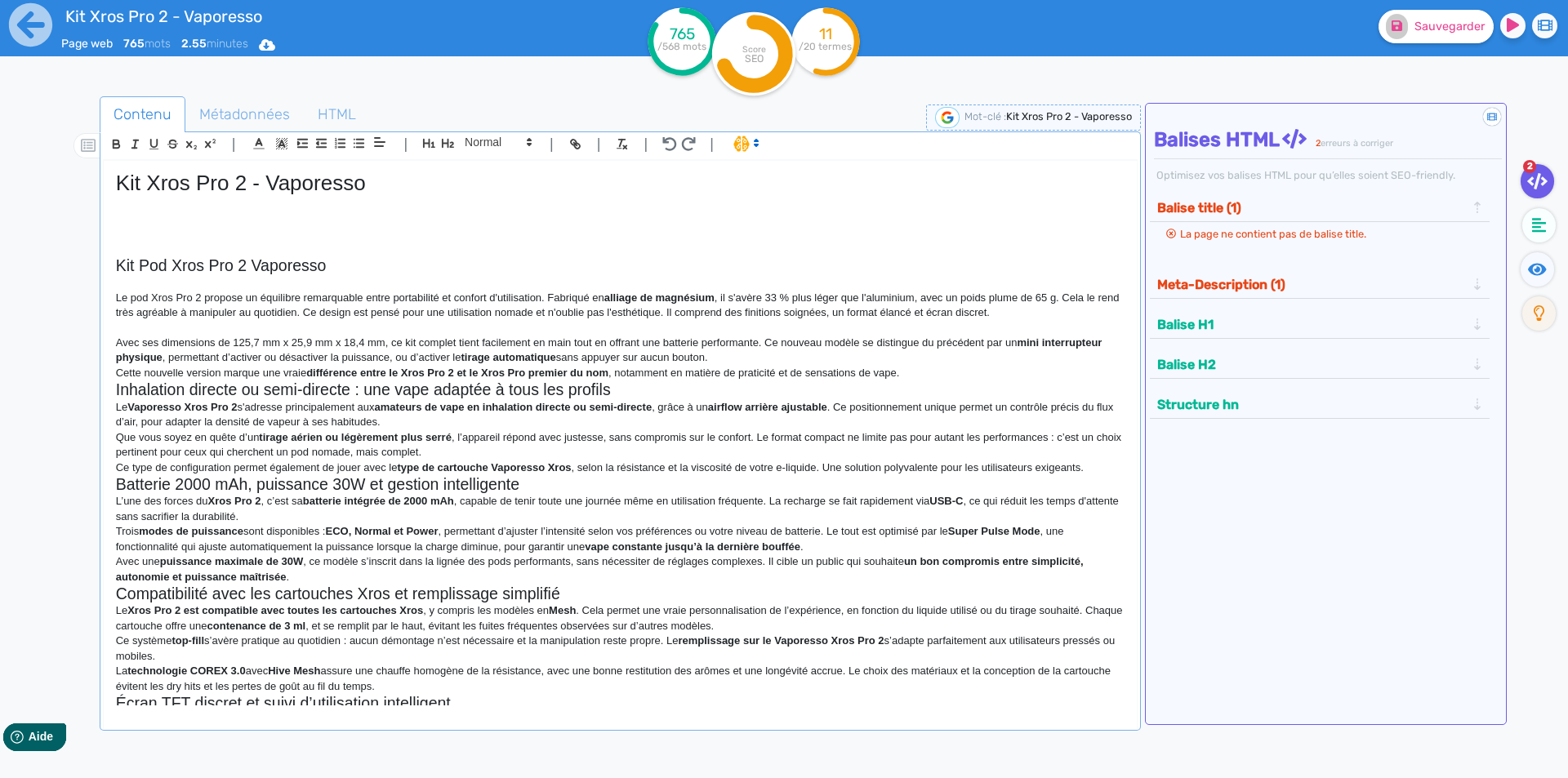
click at [758, 340] on p "Avec ses dimensions de 125,7 mm x 25,9 mm x 18,4 mm, ce kit complet tient facil…" at bounding box center [620, 350] width 1009 height 30
click at [573, 342] on p "Avec ses dimensions de 125,7 mm x 25,9 mm x 18,4 mm, ce kit complet tient facil…" at bounding box center [620, 350] width 1009 height 30
click at [579, 342] on p "Avec ses dimensions de 125,7 mm x 25,9 mm x 18,4 mm, ce kit complet tient facil…" at bounding box center [620, 350] width 1009 height 30
drag, startPoint x: 579, startPoint y: 342, endPoint x: 788, endPoint y: 342, distance: 209.0
click at [788, 342] on p "Avec ses dimensions de 125,7 mm x 25,9 mm x 18,4 mm, ce kit complet tient facil…" at bounding box center [620, 350] width 1009 height 30
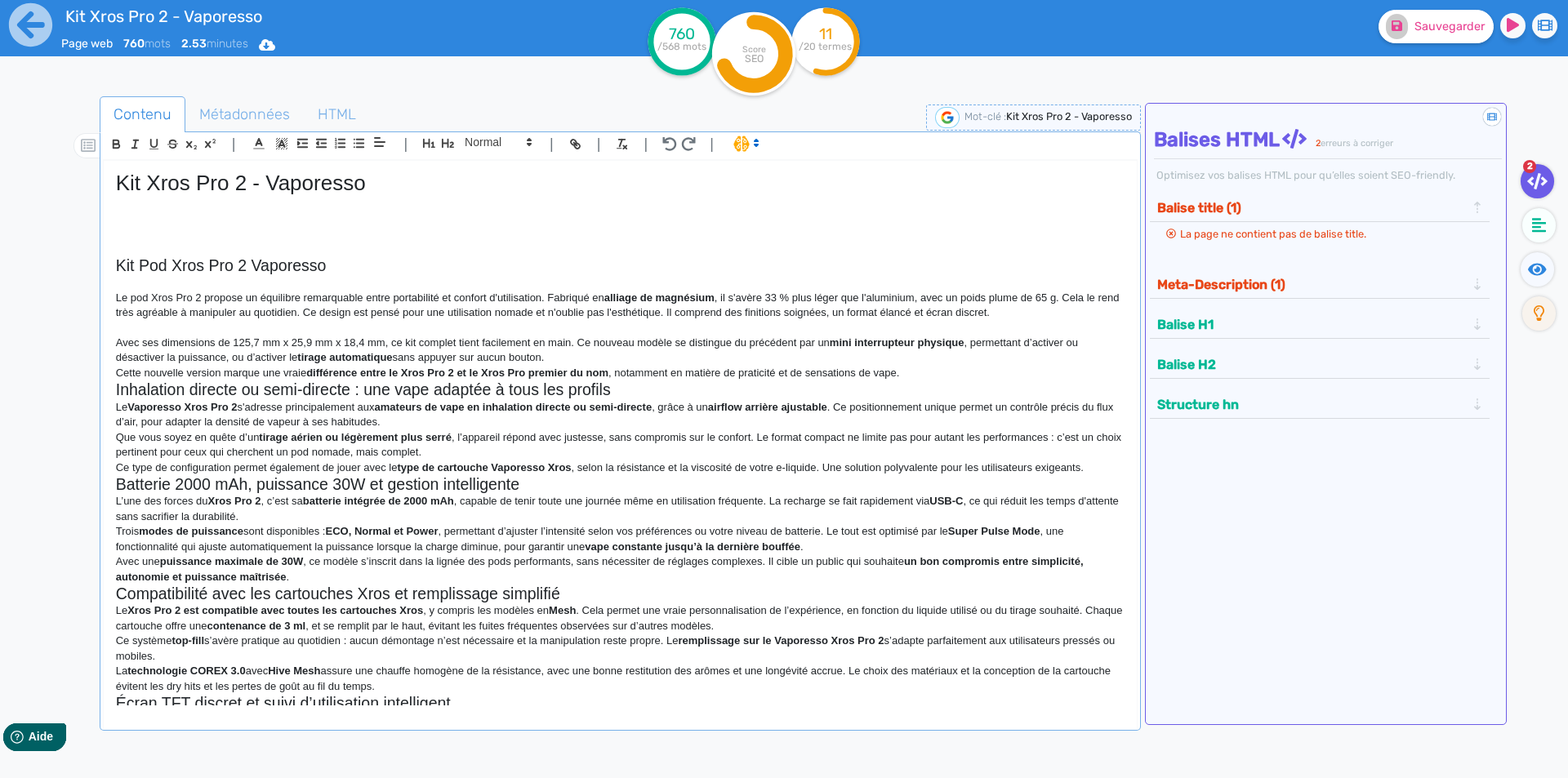
click at [815, 342] on p "Avec ses dimensions de 125,7 mm x 25,9 mm x 18,4 mm, ce kit complet tient facil…" at bounding box center [620, 350] width 1009 height 30
click at [830, 344] on p "Avec ses dimensions de 125,7 mm x 25,9 mm x 18,4 mm, ce kit complet tient facil…" at bounding box center [620, 350] width 1009 height 30
click at [484, 357] on p "Avec ses dimensions de 125,7 mm x 25,9 mm x 18,4 mm, ce kit complet tient facil…" at bounding box center [620, 350] width 1009 height 30
click at [481, 358] on p "Avec ses dimensions de 125,7 mm x 25,9 mm x 18,4 mm, ce kit complet tient facil…" at bounding box center [620, 350] width 1009 height 30
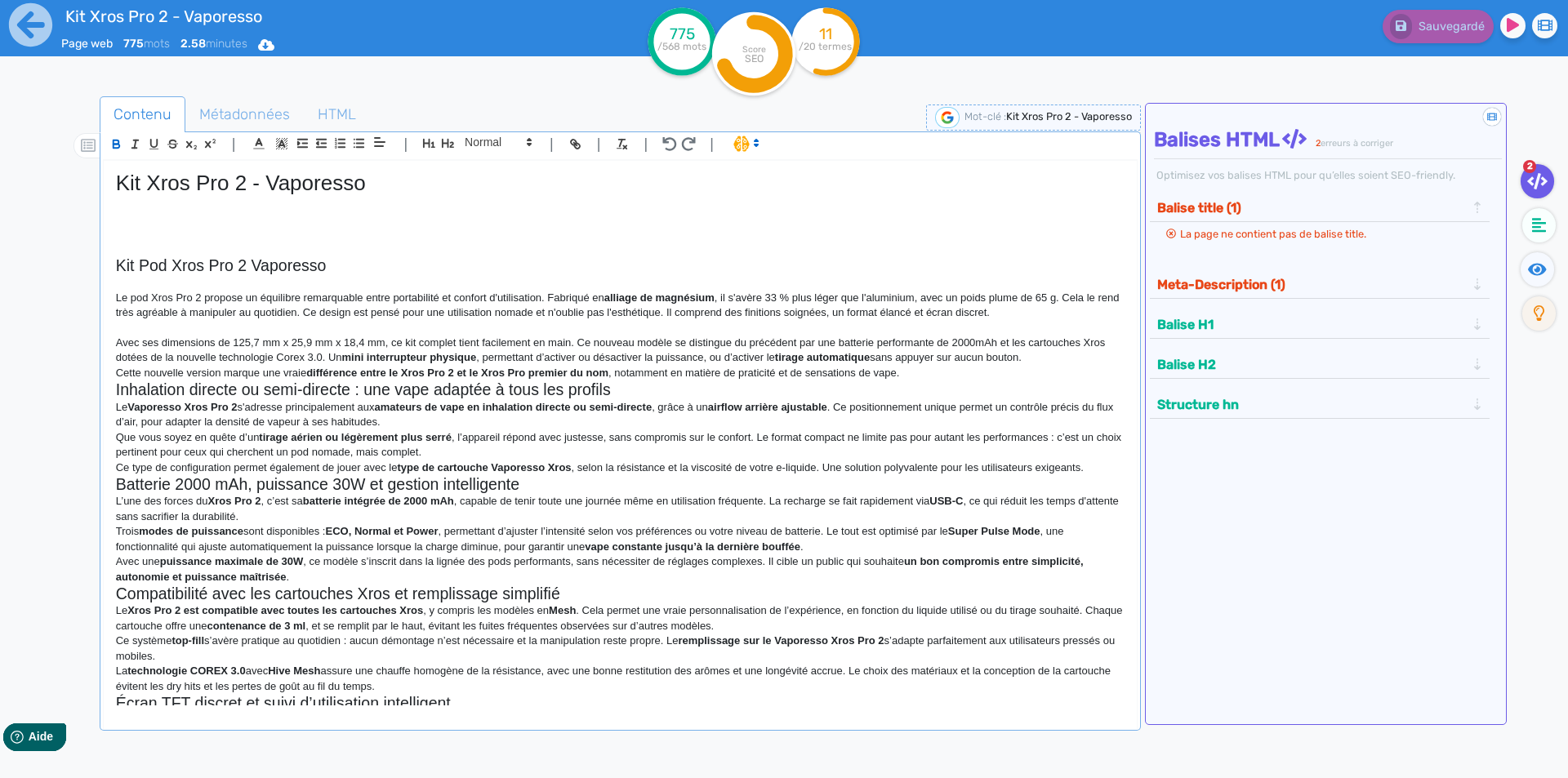
click at [330, 355] on p "Avec ses dimensions de 125,7 mm x 25,9 mm x 18,4 mm, ce kit complet tient facil…" at bounding box center [620, 350] width 1009 height 30
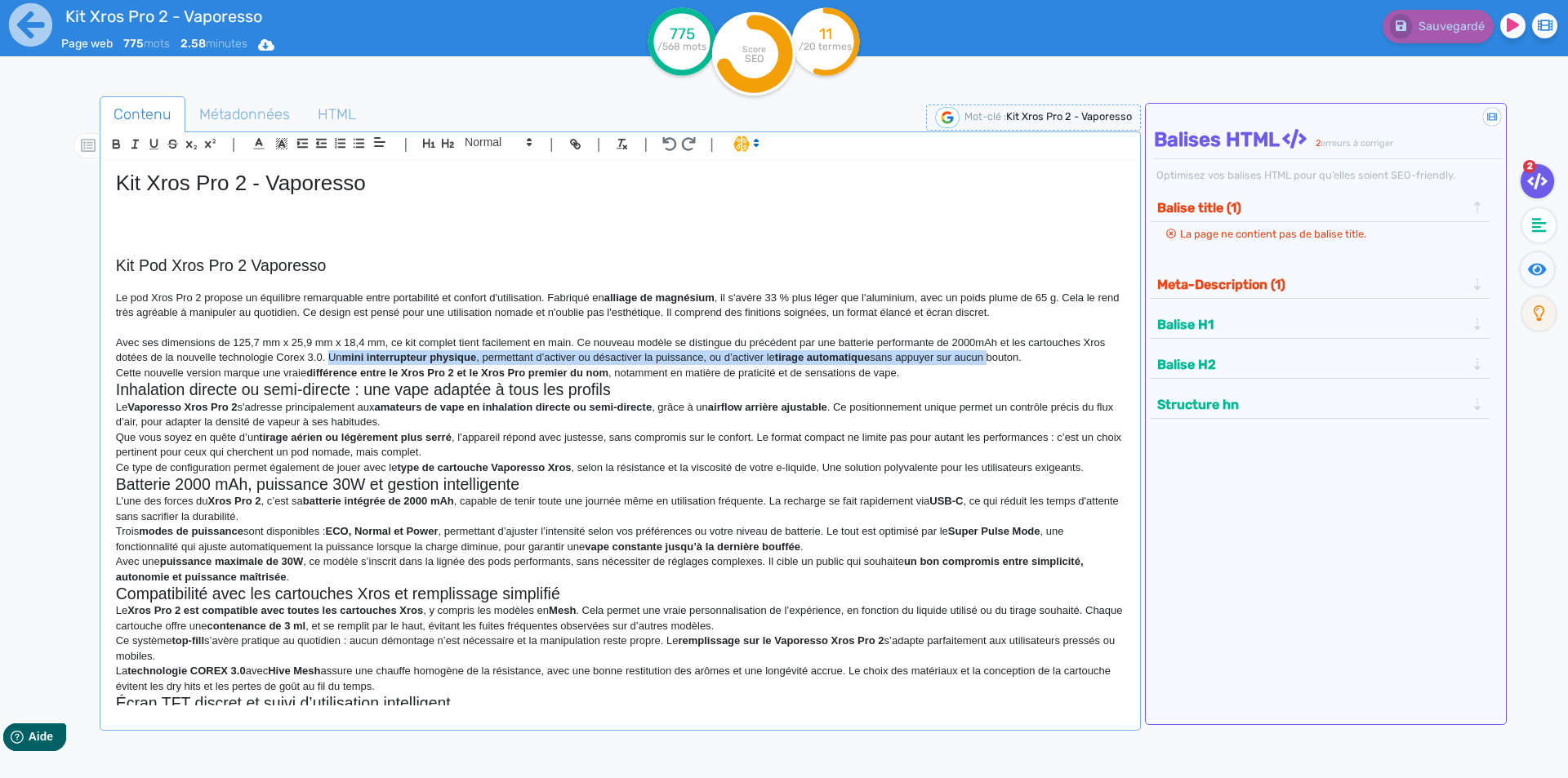
drag, startPoint x: 330, startPoint y: 355, endPoint x: 964, endPoint y: 364, distance: 634.1
click at [964, 364] on p "Avec ses dimensions de 125,7 mm x 25,9 mm x 18,4 mm, ce kit complet tient facil…" at bounding box center [620, 350] width 1009 height 30
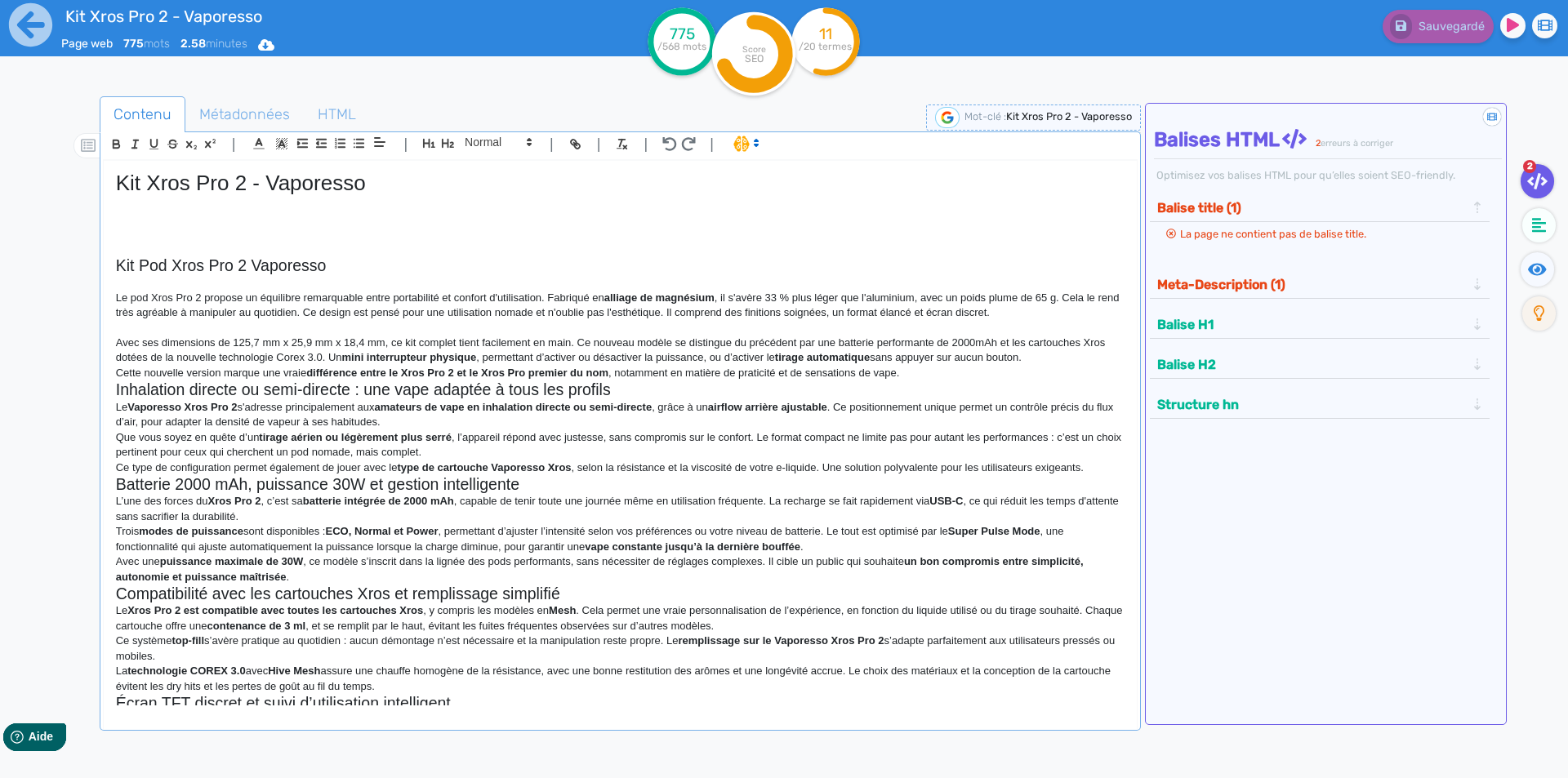
click at [525, 320] on p "Le pod Xros Pro 2 propose un équilibre remarquable entre portabilité et confort…" at bounding box center [620, 306] width 1009 height 30
click at [483, 359] on p "Avec ses dimensions de 125,7 mm x 25,9 mm x 18,4 mm, ce kit complet tient facil…" at bounding box center [620, 350] width 1009 height 30
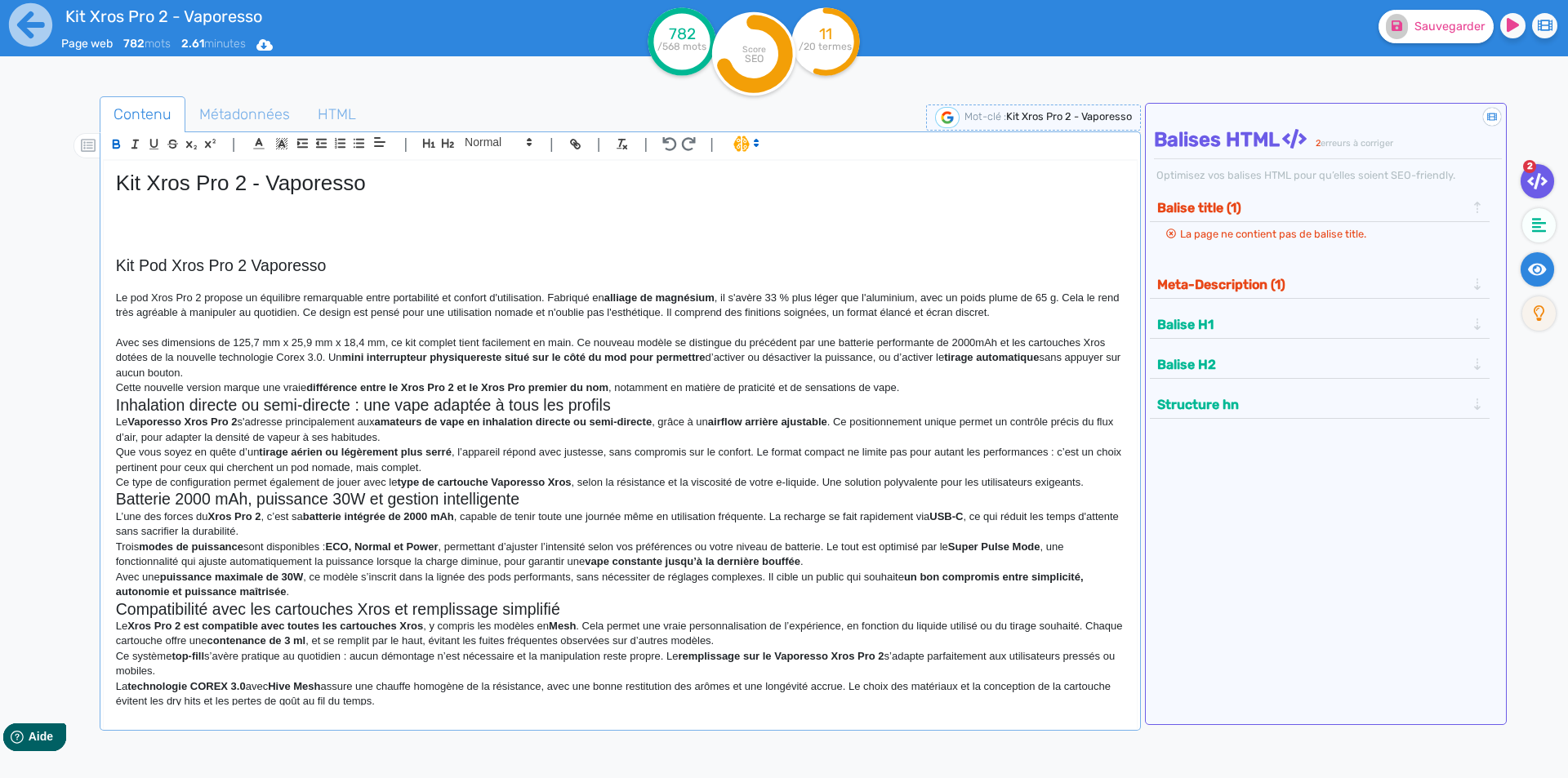
click at [1538, 277] on icon at bounding box center [1537, 270] width 19 height 16
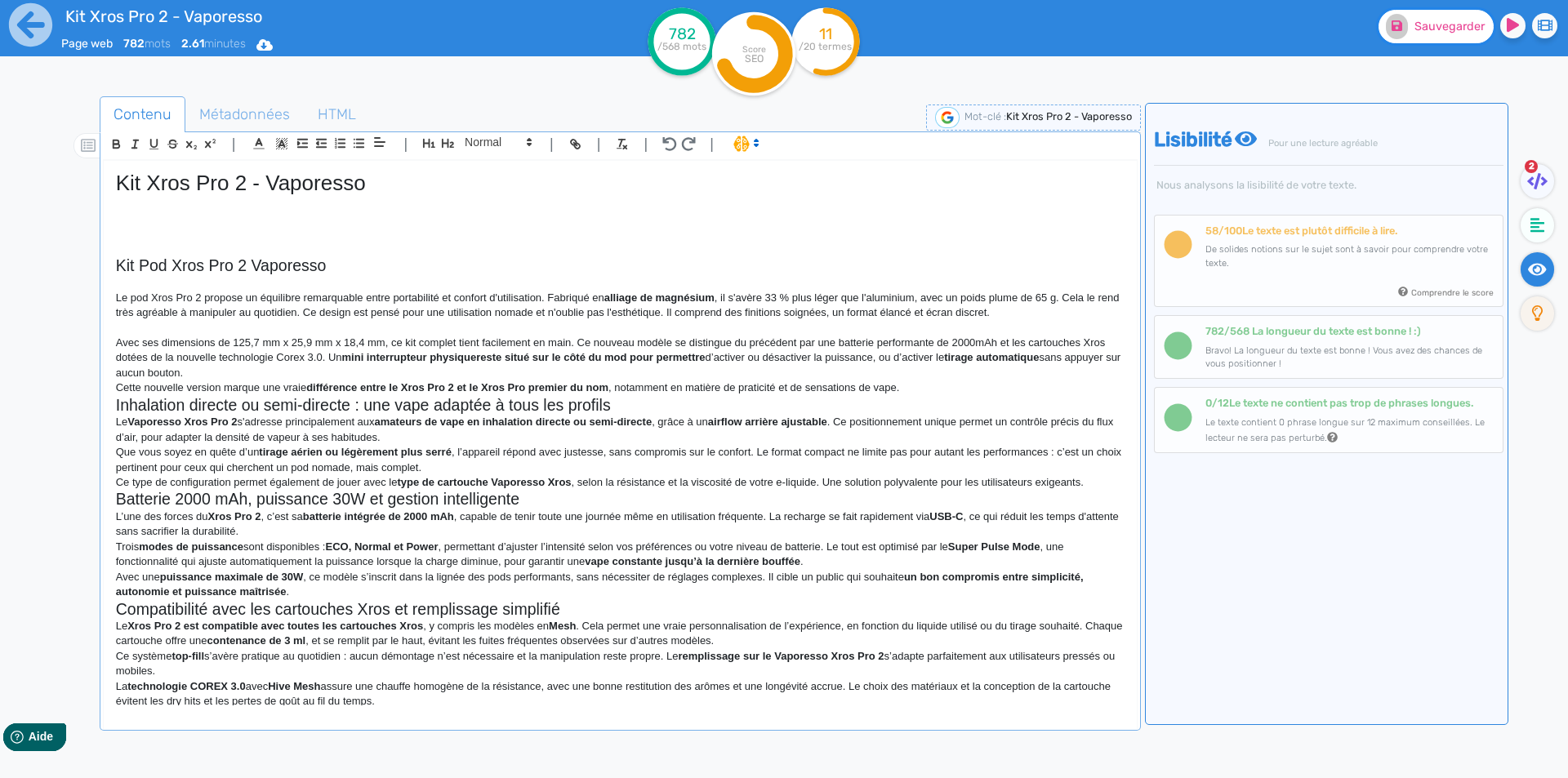
click at [1433, 30] on span "Sauvegarder" at bounding box center [1449, 26] width 70 height 14
click at [476, 358] on strong "mini interrupteur physiquereste situé sur le côté du mod pour permettre" at bounding box center [524, 357] width 363 height 12
click at [481, 359] on strong "mini interrupteur physiquereste situé sur le côté du mod pour permettre" at bounding box center [524, 357] width 363 height 12
click at [327, 355] on p "Avec ses dimensions de 125,7 mm x 25,9 mm x 18,4 mm, ce kit complet tient facil…" at bounding box center [620, 358] width 1009 height 45
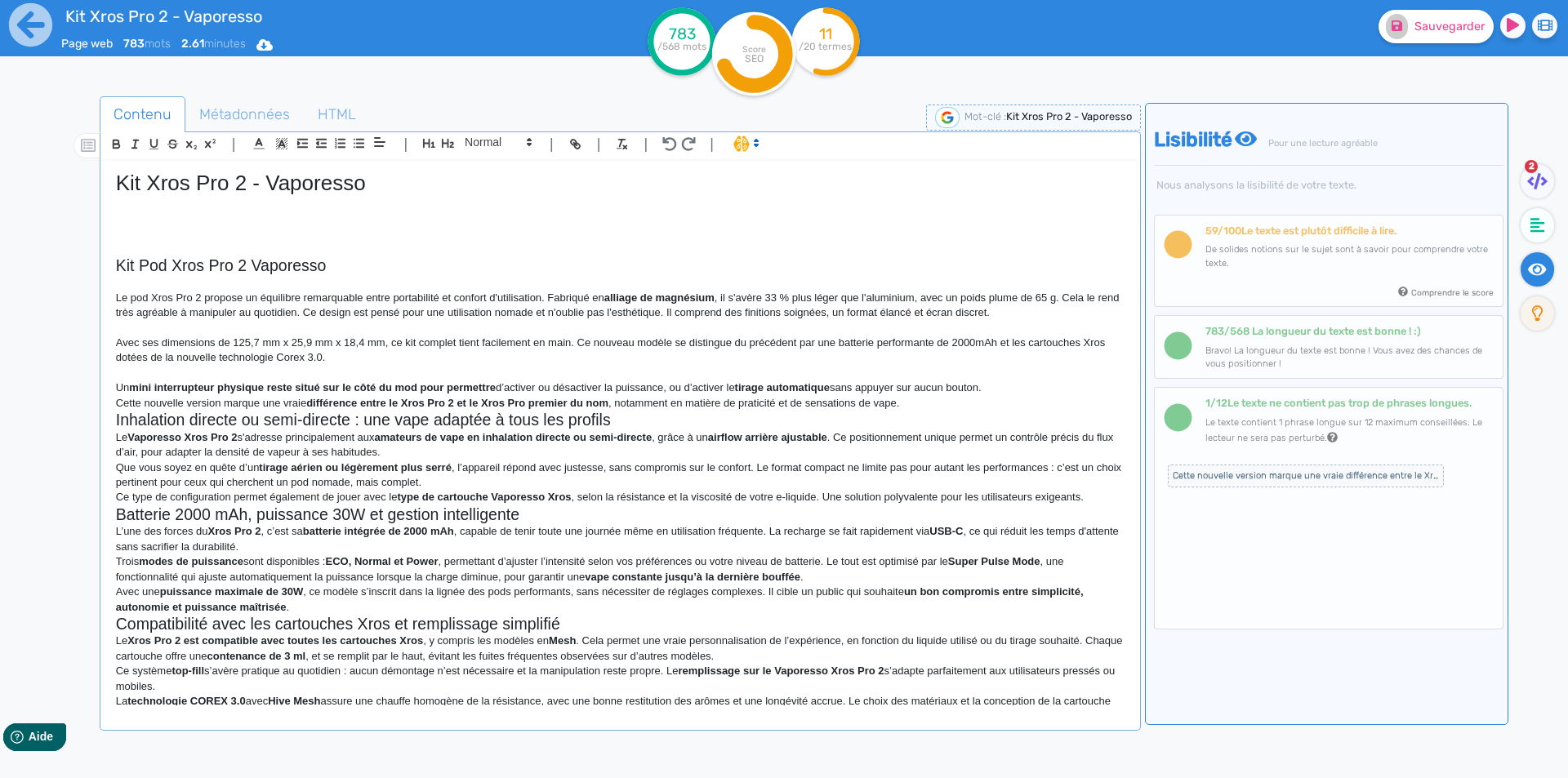
click at [277, 387] on strong "mini interrupteur physique reste situé sur le côté du mod pour permettre" at bounding box center [312, 387] width 367 height 12
drag, startPoint x: 277, startPoint y: 386, endPoint x: 477, endPoint y: 384, distance: 200.0
click at [477, 384] on p "Un mini interrupteur physique reste situé sur le côté du mod pour permettre d’a…" at bounding box center [620, 388] width 1009 height 15
click at [597, 388] on p "Un mini interrupteur physique reste situé sur le côté du mod pour permettre d’a…" at bounding box center [620, 388] width 1009 height 15
click at [653, 388] on p "Un mini interrupteur physique reste situé sur le côté du mod pour permettre d’a…" at bounding box center [620, 388] width 1009 height 15
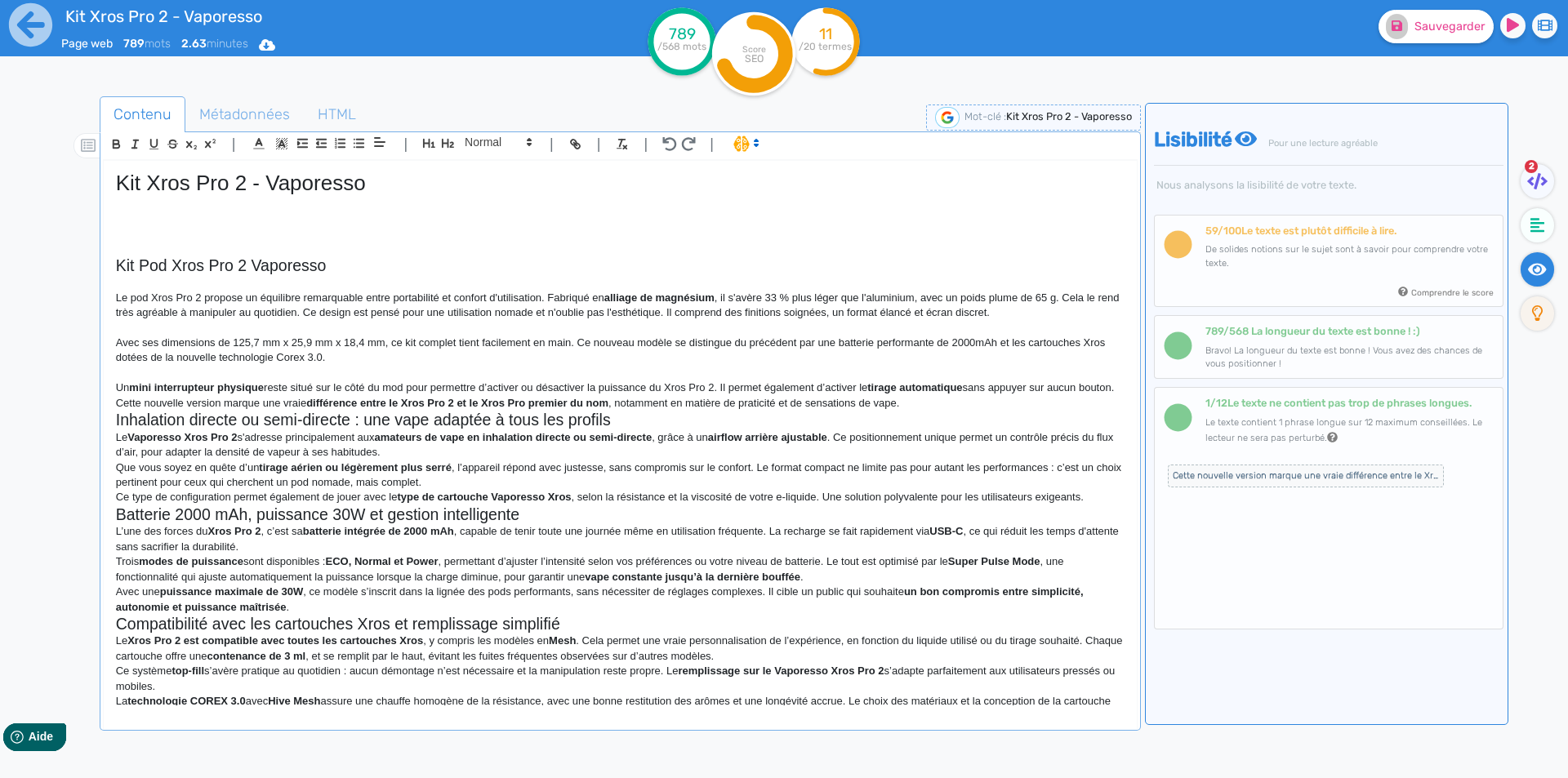
click at [893, 386] on strong "tirage automatique" at bounding box center [915, 387] width 95 height 12
drag, startPoint x: 893, startPoint y: 386, endPoint x: 929, endPoint y: 381, distance: 36.3
click at [929, 381] on strong "tirage automatique" at bounding box center [915, 387] width 95 height 12
click at [963, 391] on p "Un mini interrupteur physique reste situé sur le côté du mod pour permettre d’a…" at bounding box center [620, 388] width 1009 height 15
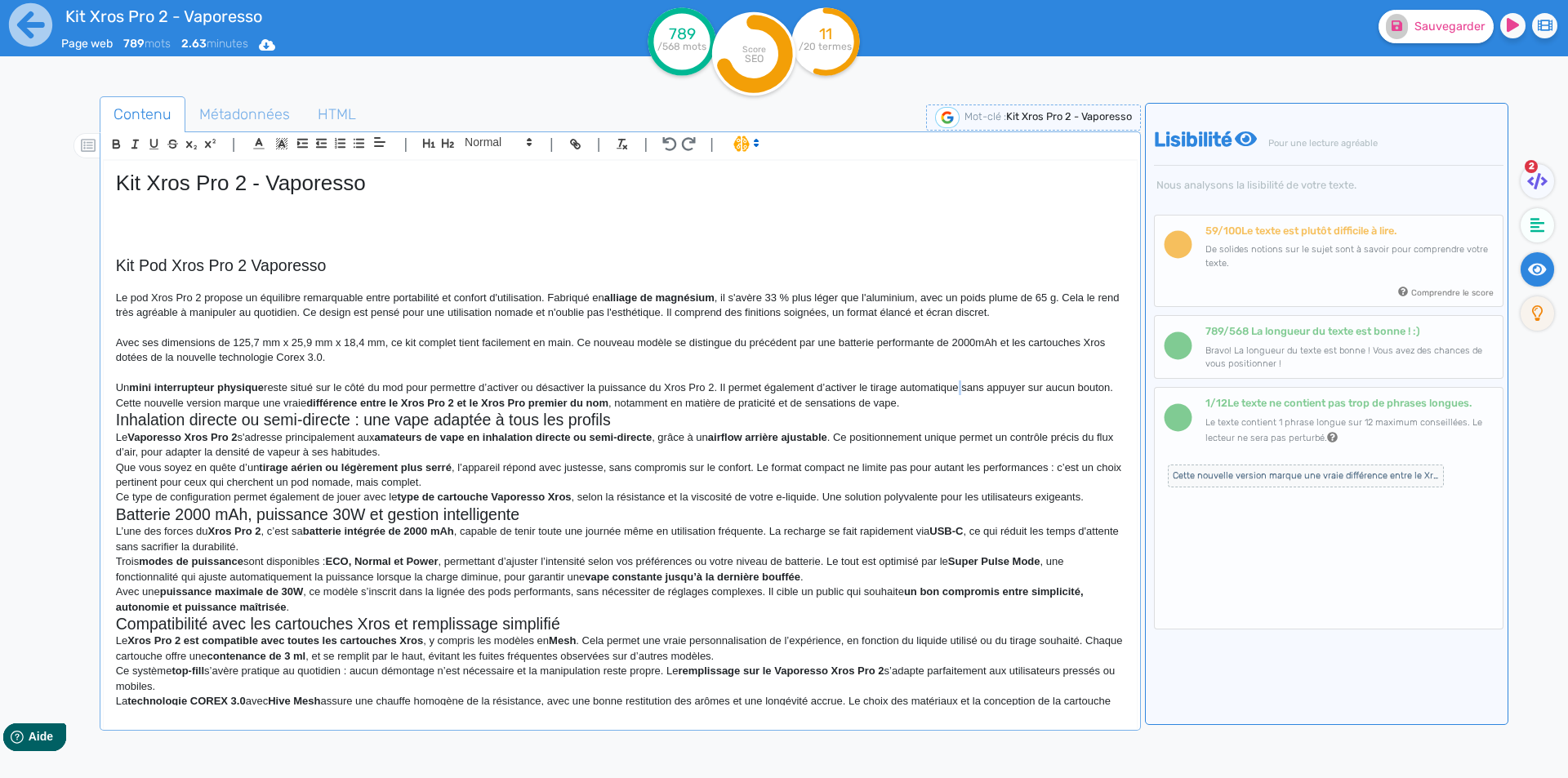
click at [963, 391] on p "Un mini interrupteur physique reste situé sur le côté du mod pour permettre d’a…" at bounding box center [620, 388] width 1009 height 15
click at [724, 385] on p "Un mini interrupteur physique reste situé sur le côté du mod pour permettre d’a…" at bounding box center [620, 388] width 1009 height 15
drag, startPoint x: 724, startPoint y: 385, endPoint x: 732, endPoint y: 396, distance: 13.6
click at [795, 389] on p "Un mini interrupteur physique reste situé sur le côté du mod pour permettre d’a…" at bounding box center [620, 395] width 1009 height 30
click at [771, 389] on p "Un mini interrupteur physique reste situé sur le côté du mod pour permettre d’a…" at bounding box center [620, 395] width 1009 height 30
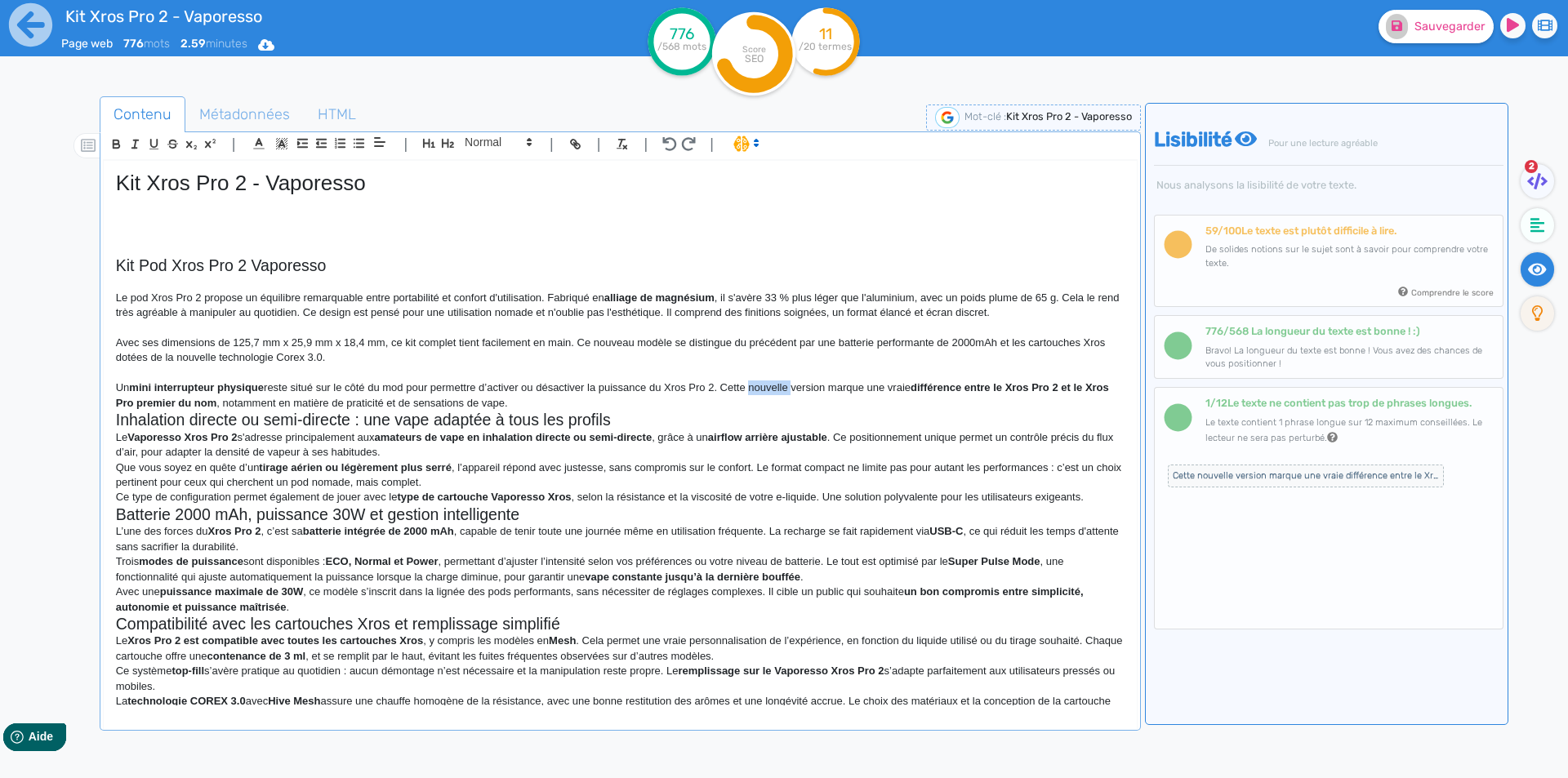
click at [771, 389] on p "Un mini interrupteur physique reste situé sur le côté du mod pour permettre d’a…" at bounding box center [620, 395] width 1009 height 30
click at [829, 388] on p "Un mini interrupteur physique reste situé sur le côté du mod pour permettre d’a…" at bounding box center [620, 395] width 1009 height 30
click at [837, 387] on p "Un mini interrupteur physique reste situé sur le côté du mod pour permettre d’a…" at bounding box center [620, 395] width 1009 height 30
drag, startPoint x: 837, startPoint y: 387, endPoint x: 882, endPoint y: 382, distance: 45.3
click at [882, 382] on p "Un mini interrupteur physique reste situé sur le côté du mod pour permettre d’a…" at bounding box center [620, 395] width 1009 height 30
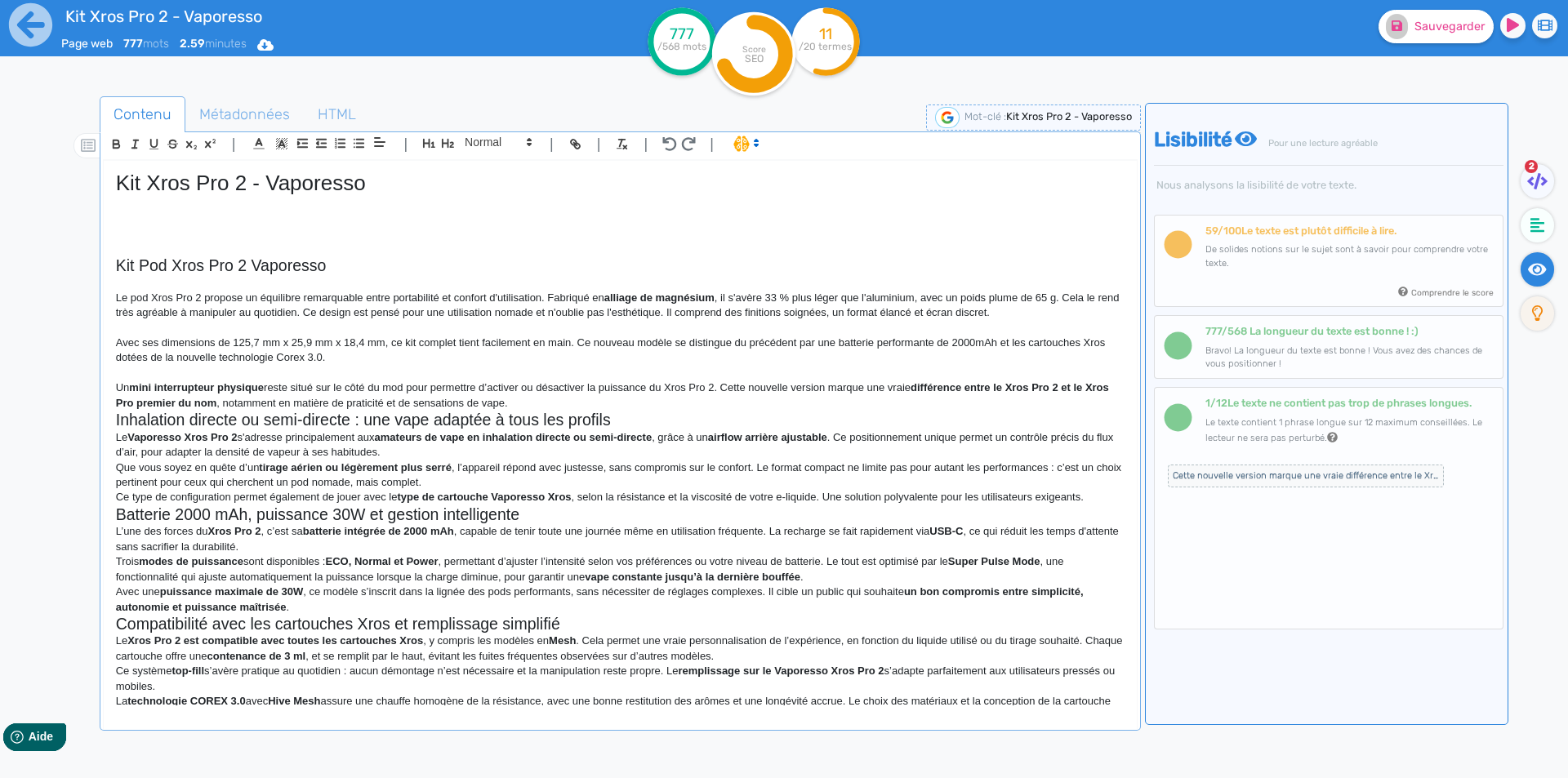
click at [177, 355] on p "Avec ses dimensions de 125,7 mm x 25,9 mm x 18,4 mm, ce kit complet tient facil…" at bounding box center [620, 350] width 1009 height 30
click at [185, 355] on p "Avec ses dimensions de 125,7 mm x 25,9 mm x 18,4 mm, ce kit complet tient facil…" at bounding box center [620, 350] width 1009 height 30
click at [941, 385] on strong "différence entre le Xros Pro 2 et le Xros Pro premier du nom" at bounding box center [614, 395] width 996 height 27
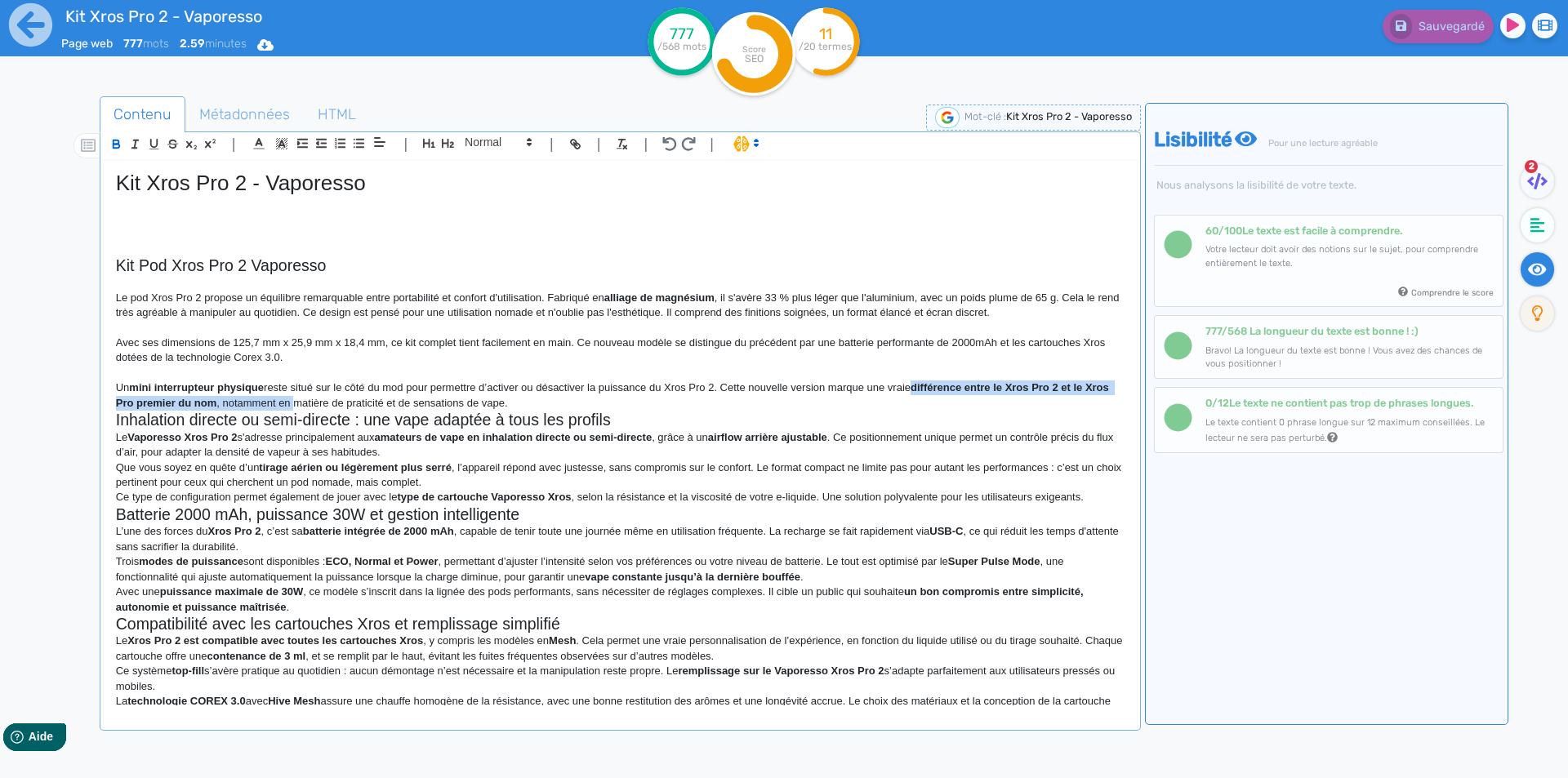
drag, startPoint x: 941, startPoint y: 385, endPoint x: 317, endPoint y: 397, distance: 624.1
click at [317, 397] on p "Un mini interrupteur physique reste situé sur le côté du mod pour permettre d’a…" at bounding box center [620, 395] width 1009 height 30
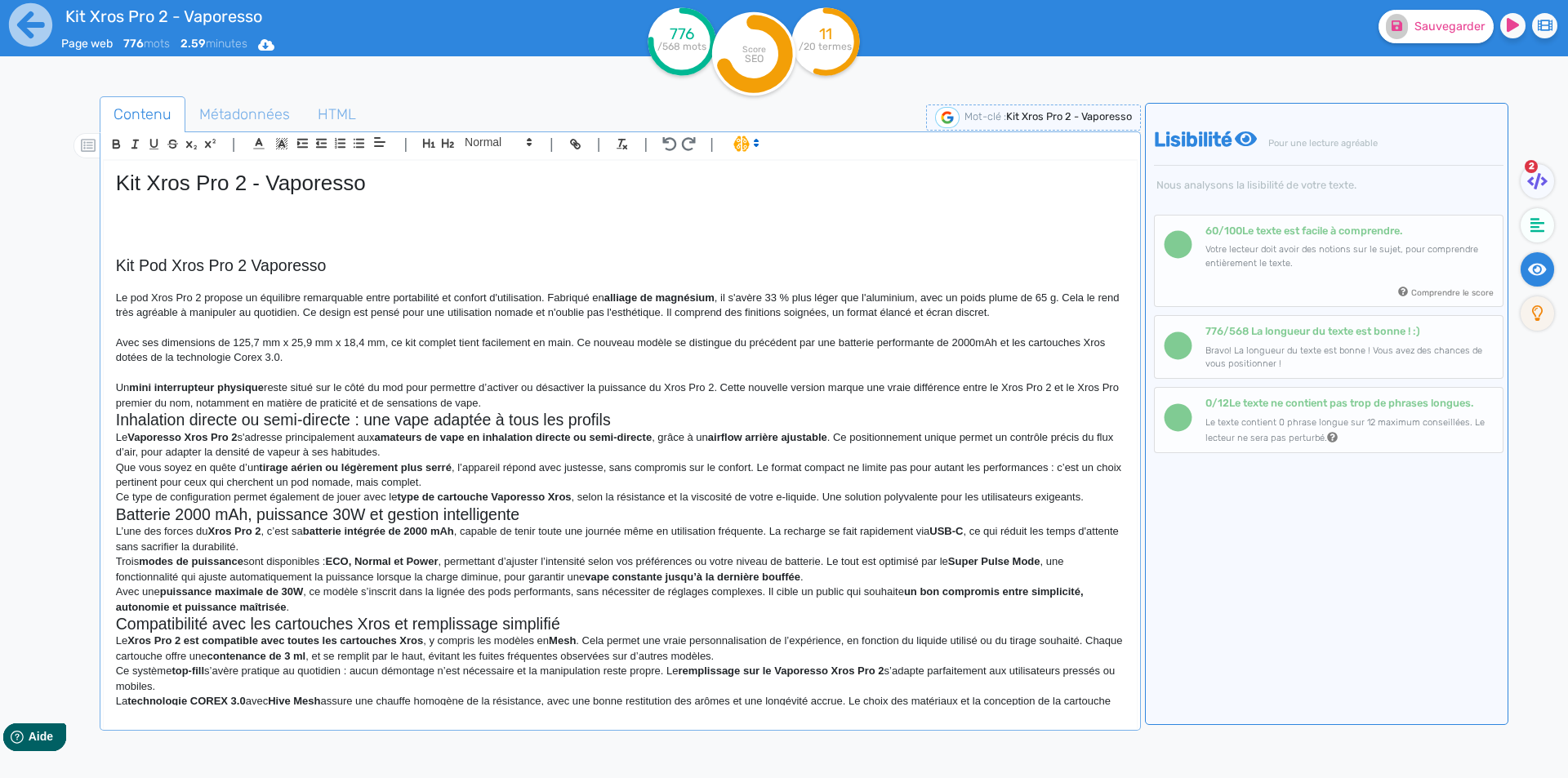
click at [298, 398] on p "Un mini interrupteur physique reste situé sur le côté du mod pour permettre d’a…" at bounding box center [620, 395] width 1009 height 30
click at [544, 402] on p "Un mini interrupteur physique reste situé sur le côté du mod pour permettre d’a…" at bounding box center [620, 395] width 1009 height 30
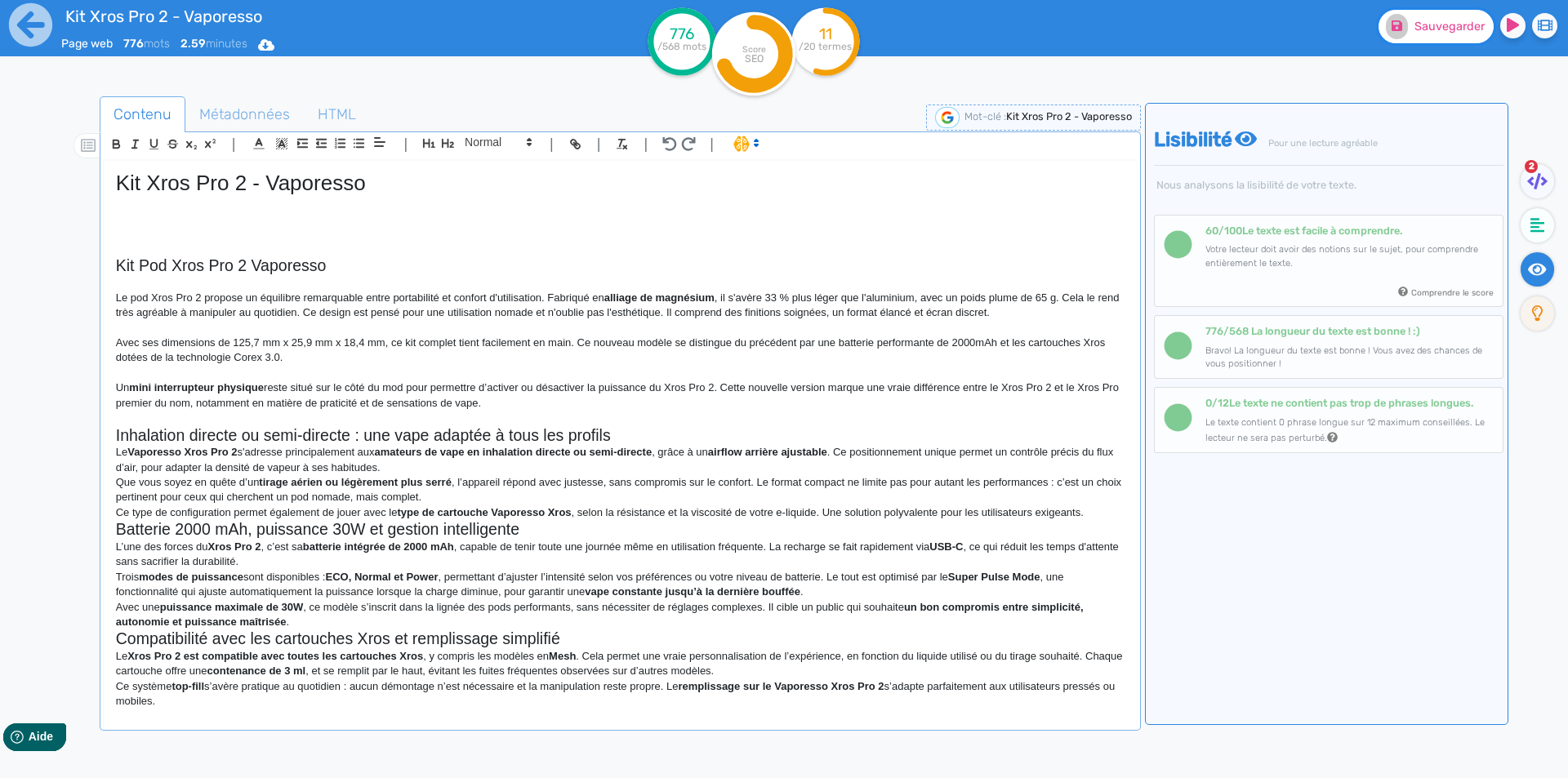
click at [1466, 14] on button "Sauvegarder" at bounding box center [1436, 26] width 115 height 34
click at [667, 431] on h2 "Inhalation directe ou semi-directe : une vape adaptée à tous les profils" at bounding box center [620, 435] width 1009 height 19
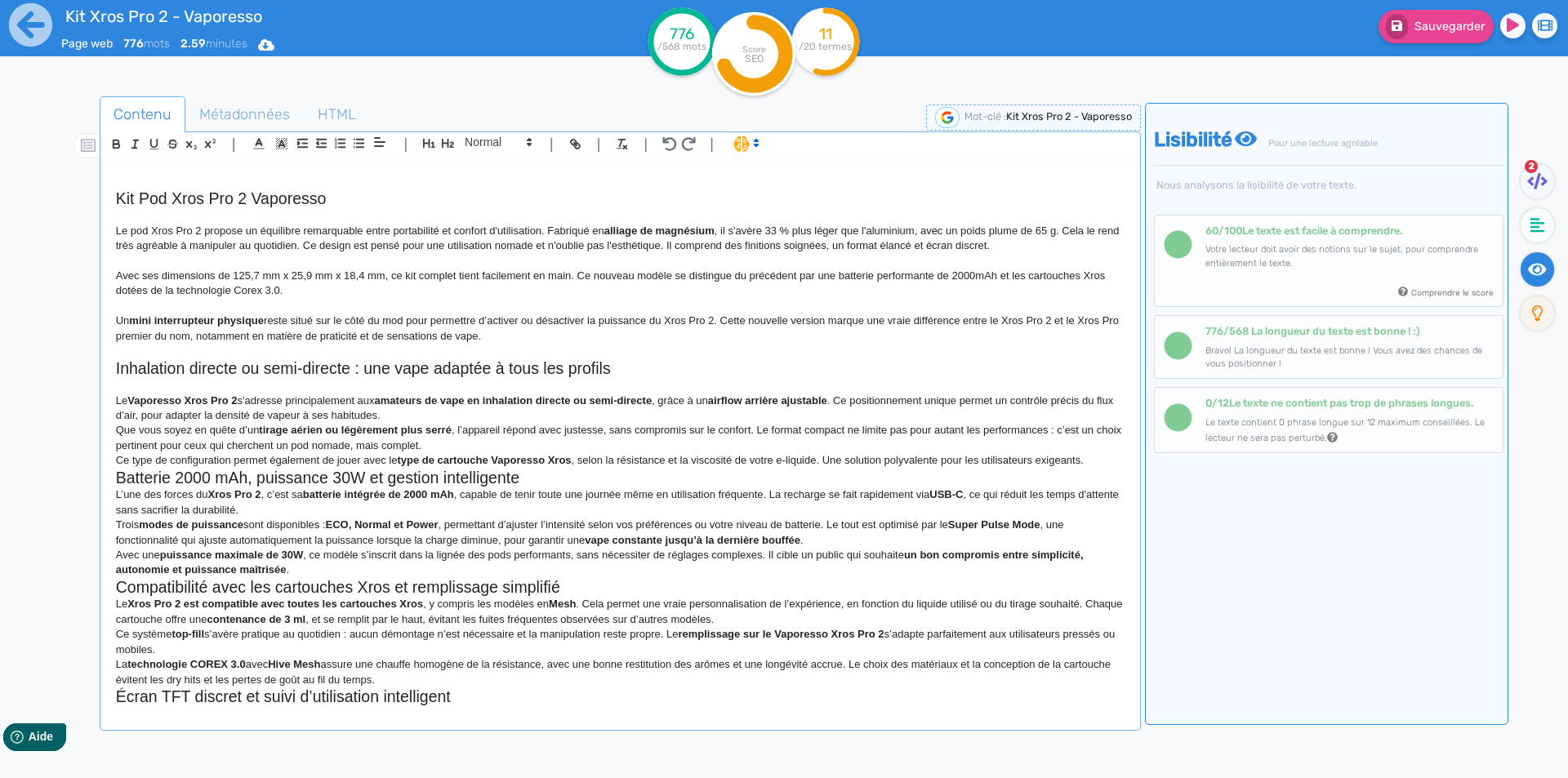
scroll to position [82, 0]
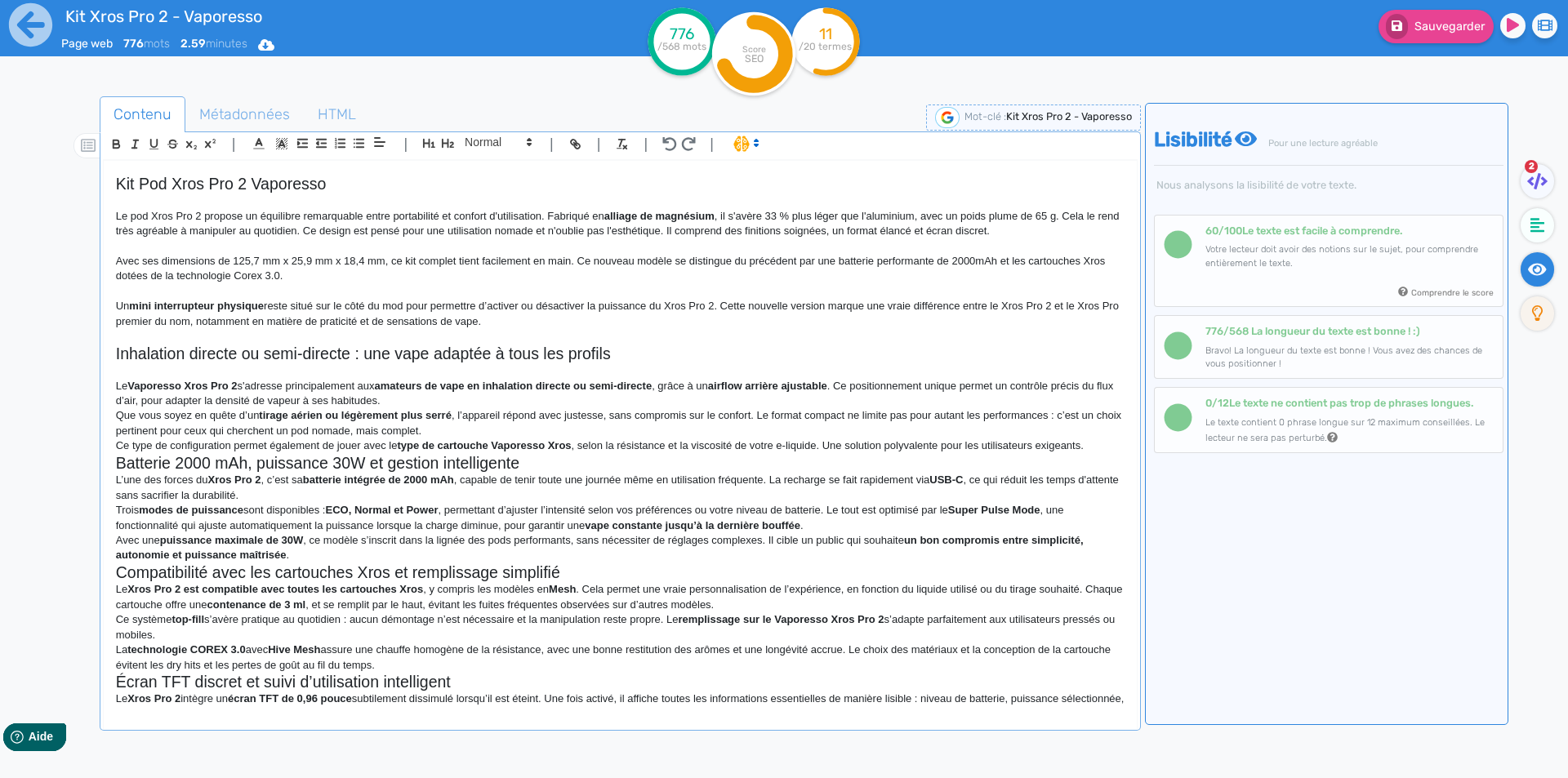
click at [502, 397] on p "Le Vaporesso Xros Pro 2 s'adresse principalement aux amateurs de vape en inhala…" at bounding box center [620, 393] width 1009 height 30
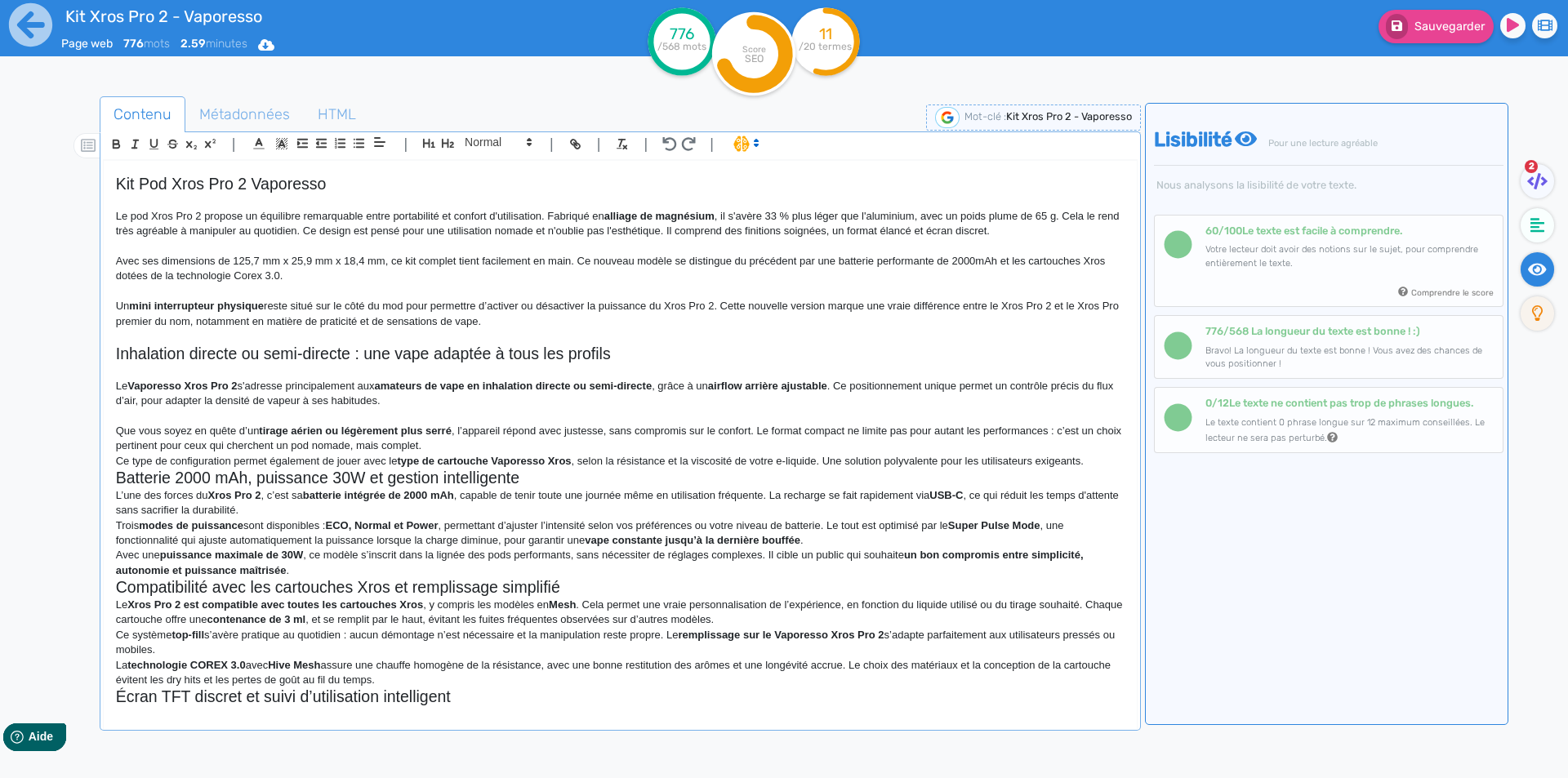
click at [471, 447] on p "Que vous soyez en quête d’un tirage aérien ou légèrement plus serré , l’apparei…" at bounding box center [620, 439] width 1009 height 30
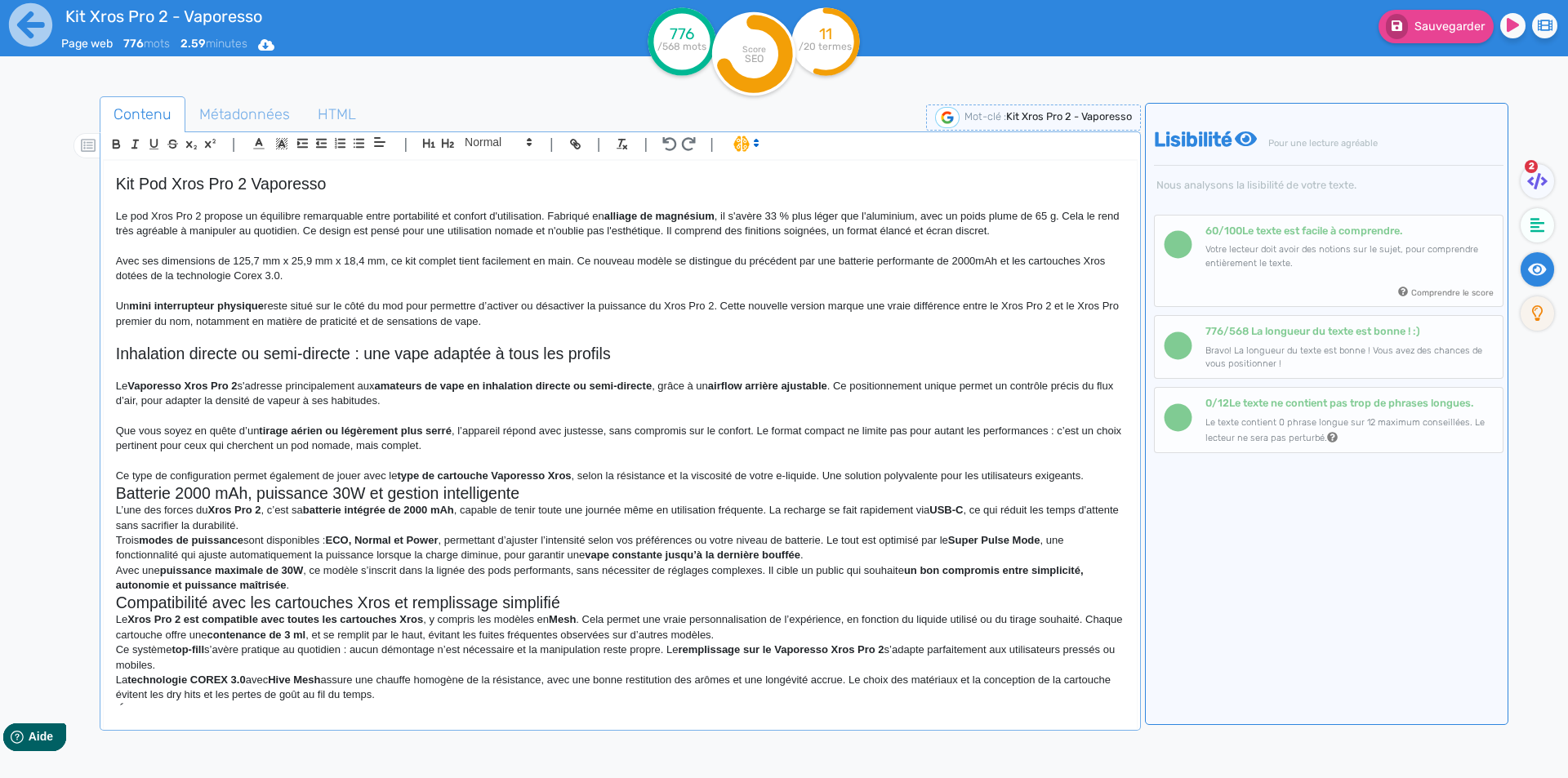
click at [1113, 480] on div "Kit Xros Pro 2 - Vaporesso Kit Pod Xros Pro 2 Vaporesso Le pod Xros Pro 2 propo…" at bounding box center [620, 432] width 1033 height 545
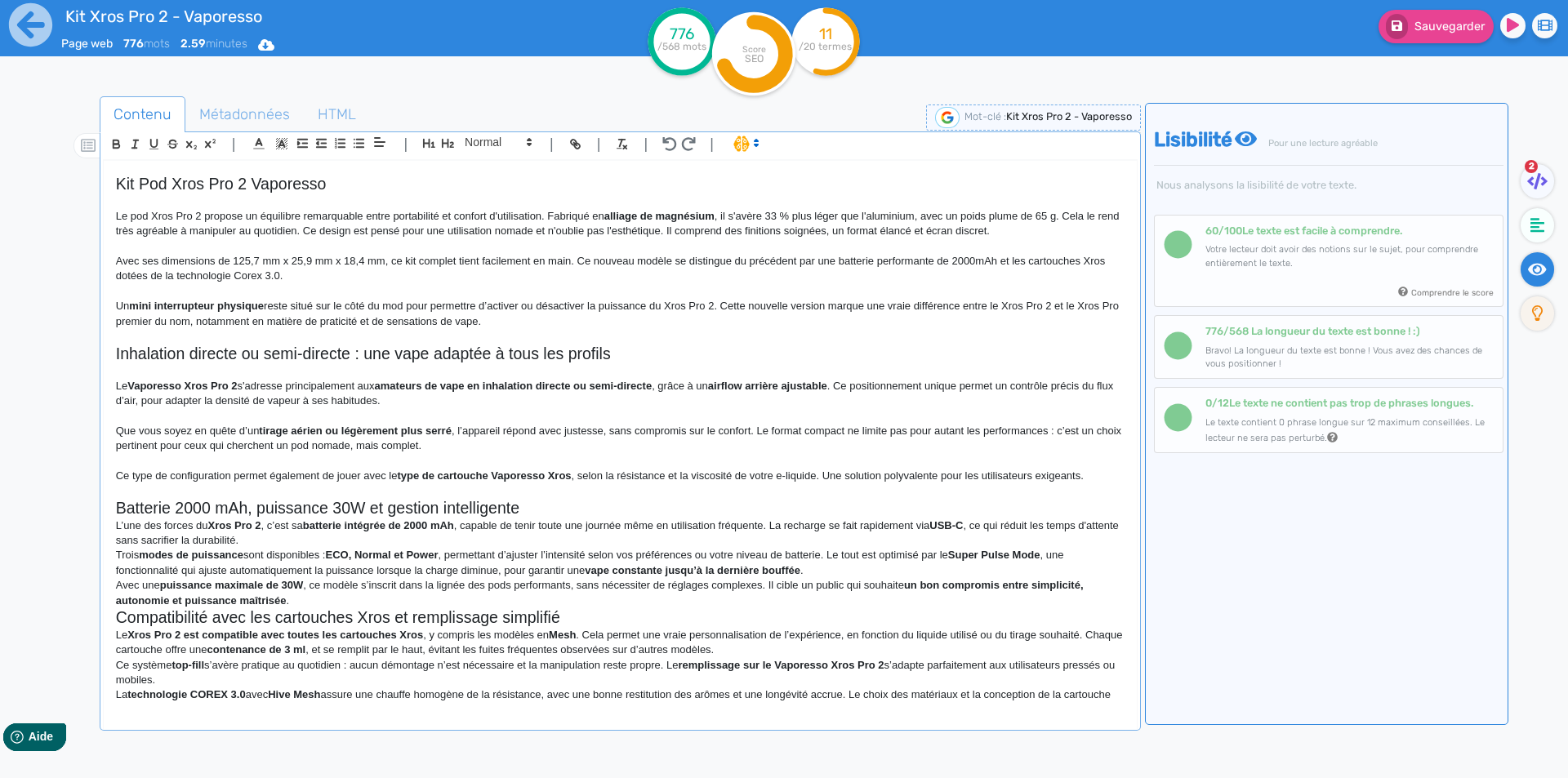
click at [597, 510] on h2 "Batterie 2000 mAh, puissance 30W et gestion intelligente" at bounding box center [620, 508] width 1009 height 19
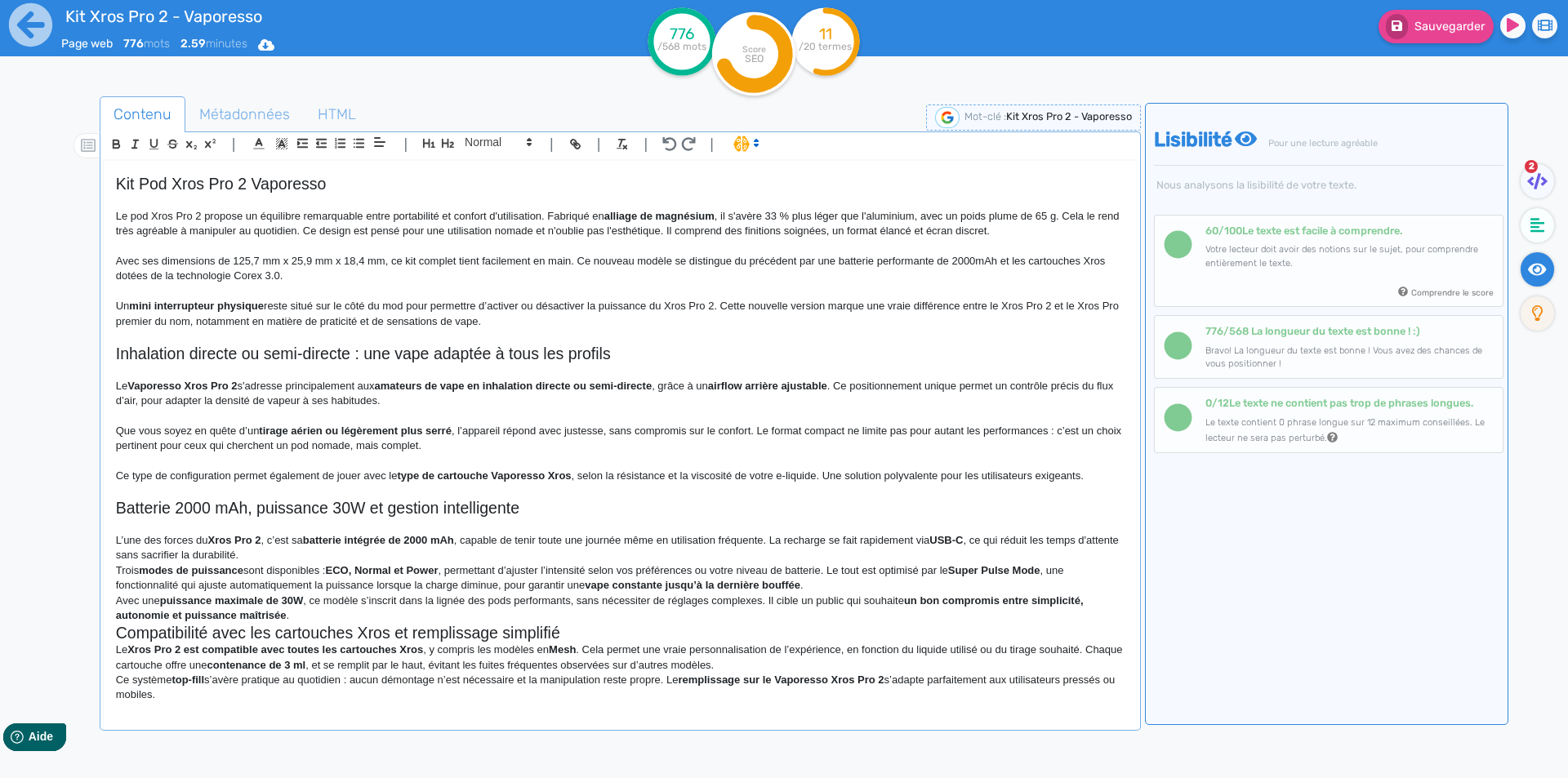
click at [481, 555] on p "L’une des forces du Xros Pro 2 , c’est sa batterie intégrée de 2000 mAh , capab…" at bounding box center [620, 548] width 1009 height 30
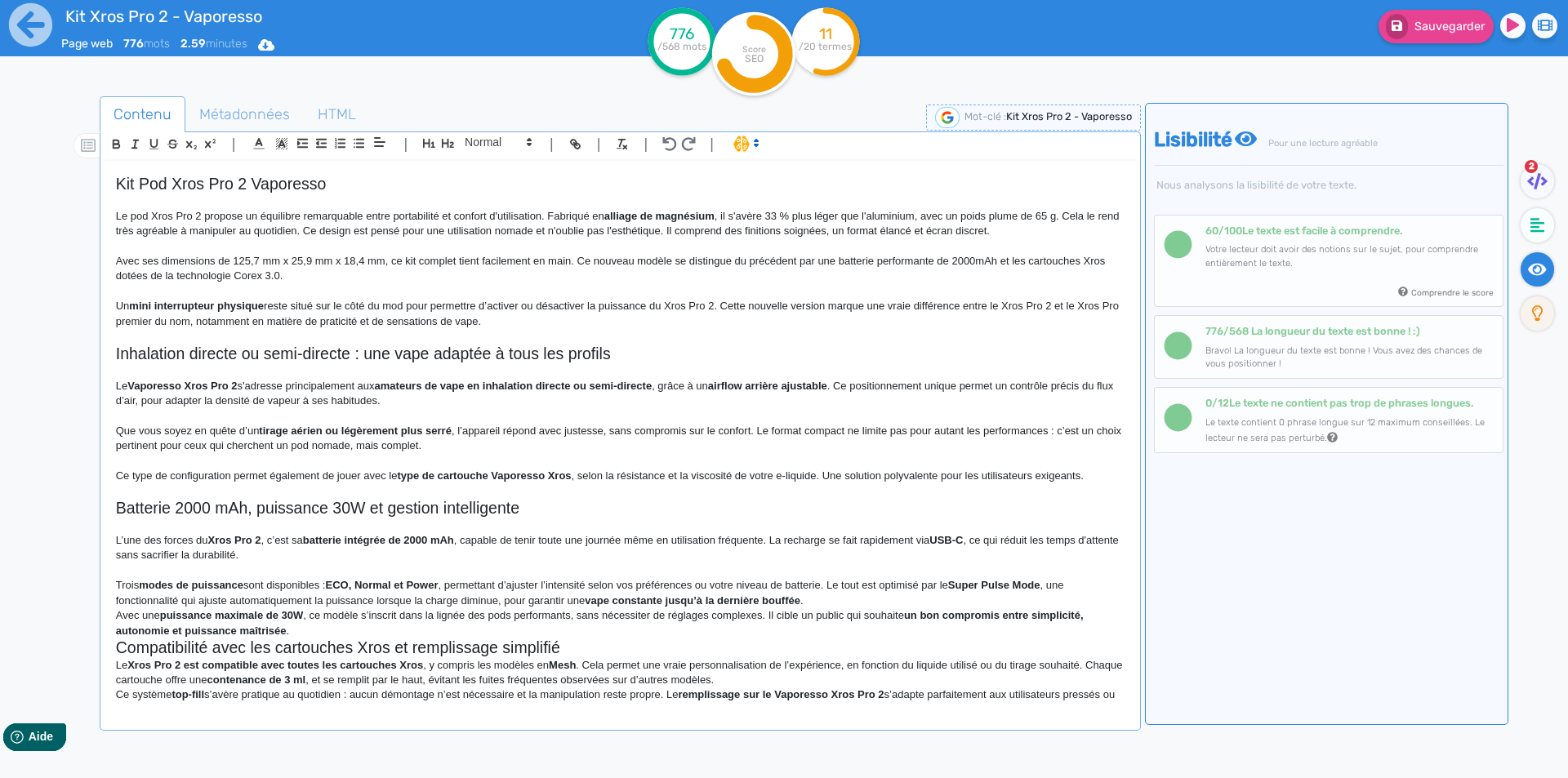
click at [839, 605] on p "Trois modes de puissance sont disponibles : ECO, Normal et Power , permettant d…" at bounding box center [620, 593] width 1009 height 30
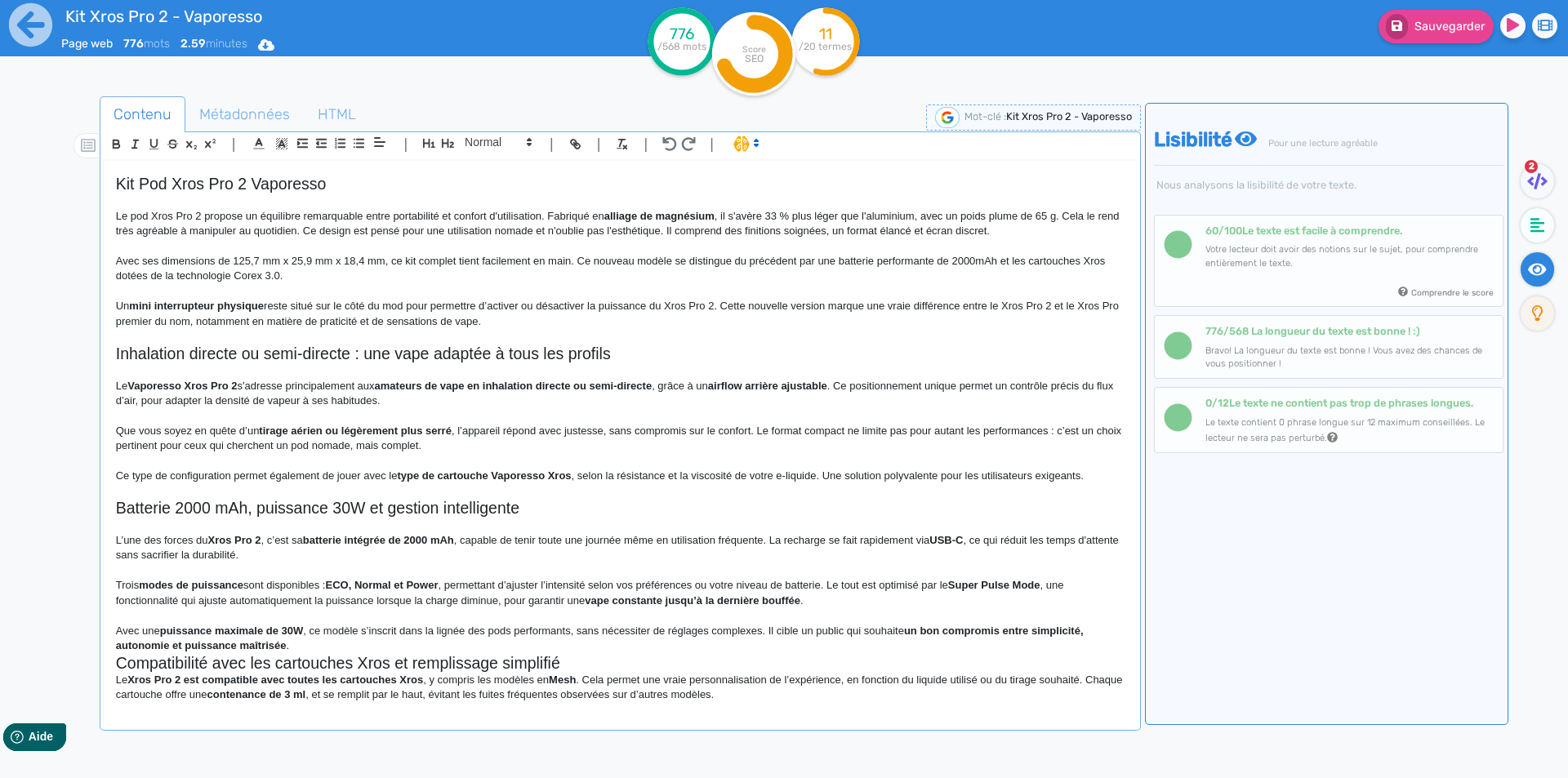
click at [500, 645] on p "Avec une puissance maximale de 30W , ce modèle s’inscrit dans la lignée des pod…" at bounding box center [620, 638] width 1009 height 30
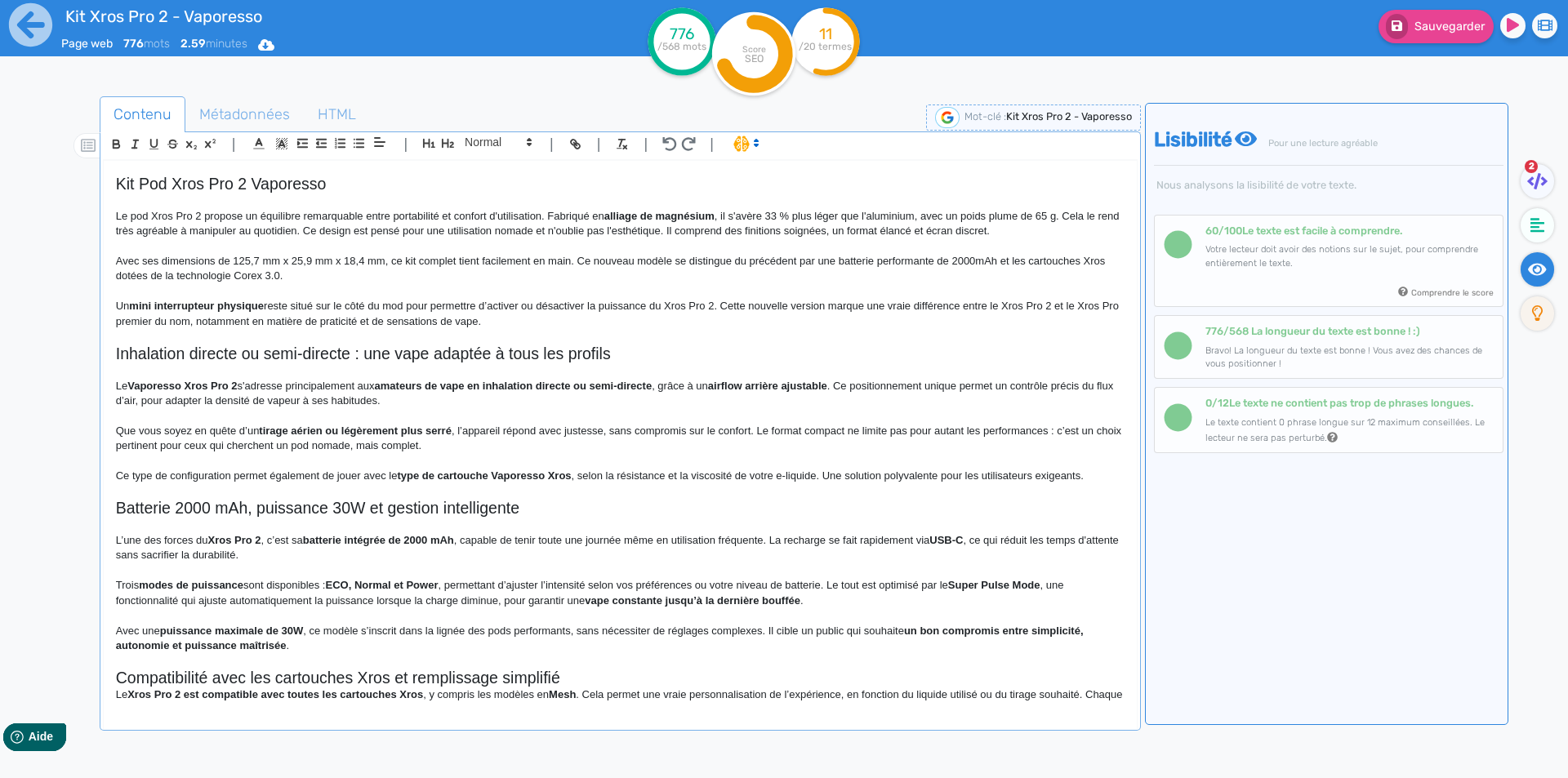
scroll to position [324, 0]
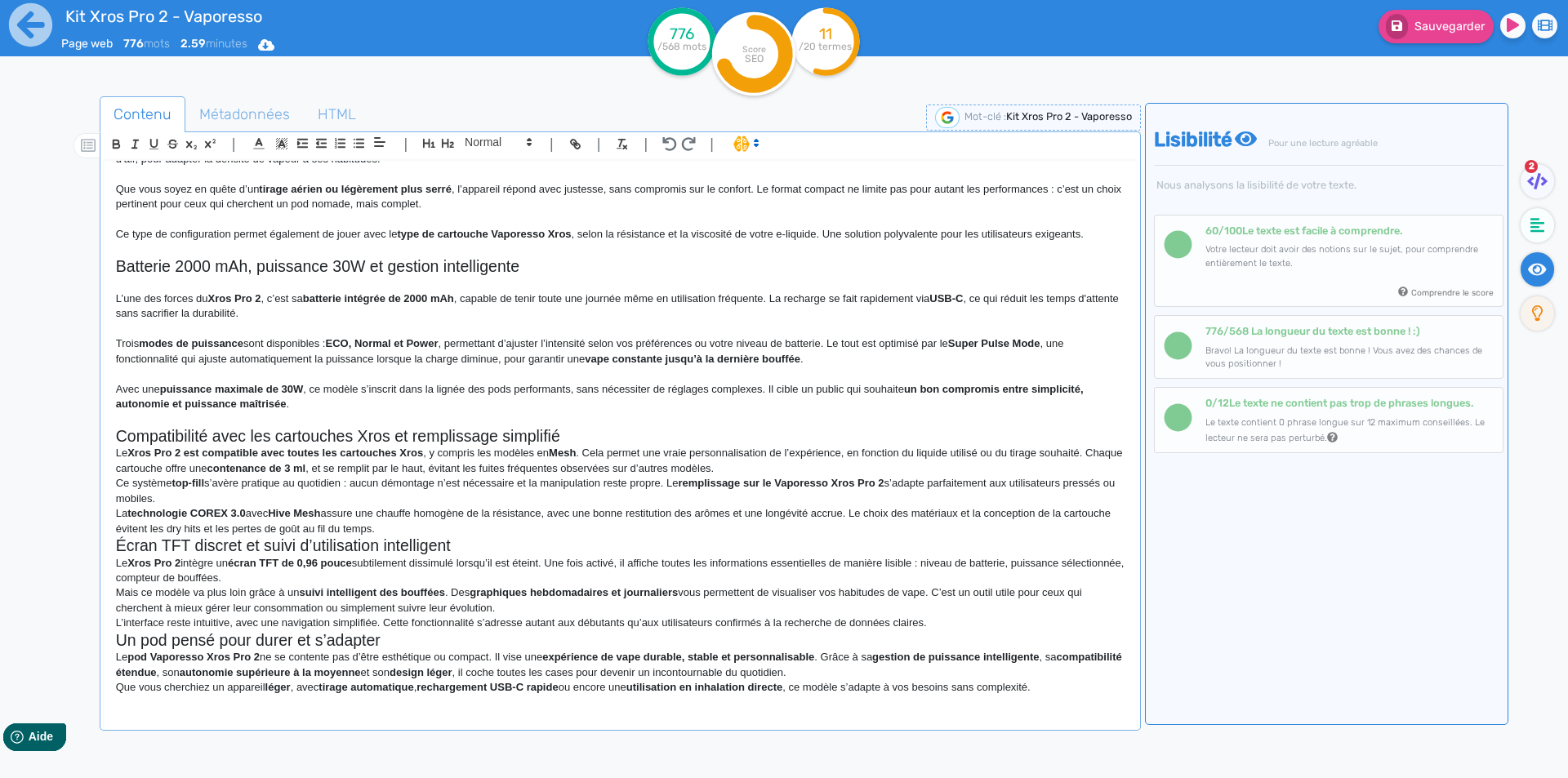
click at [599, 431] on h2 "Compatibilité avec les cartouches Xros et remplissage simplifié" at bounding box center [620, 436] width 1009 height 19
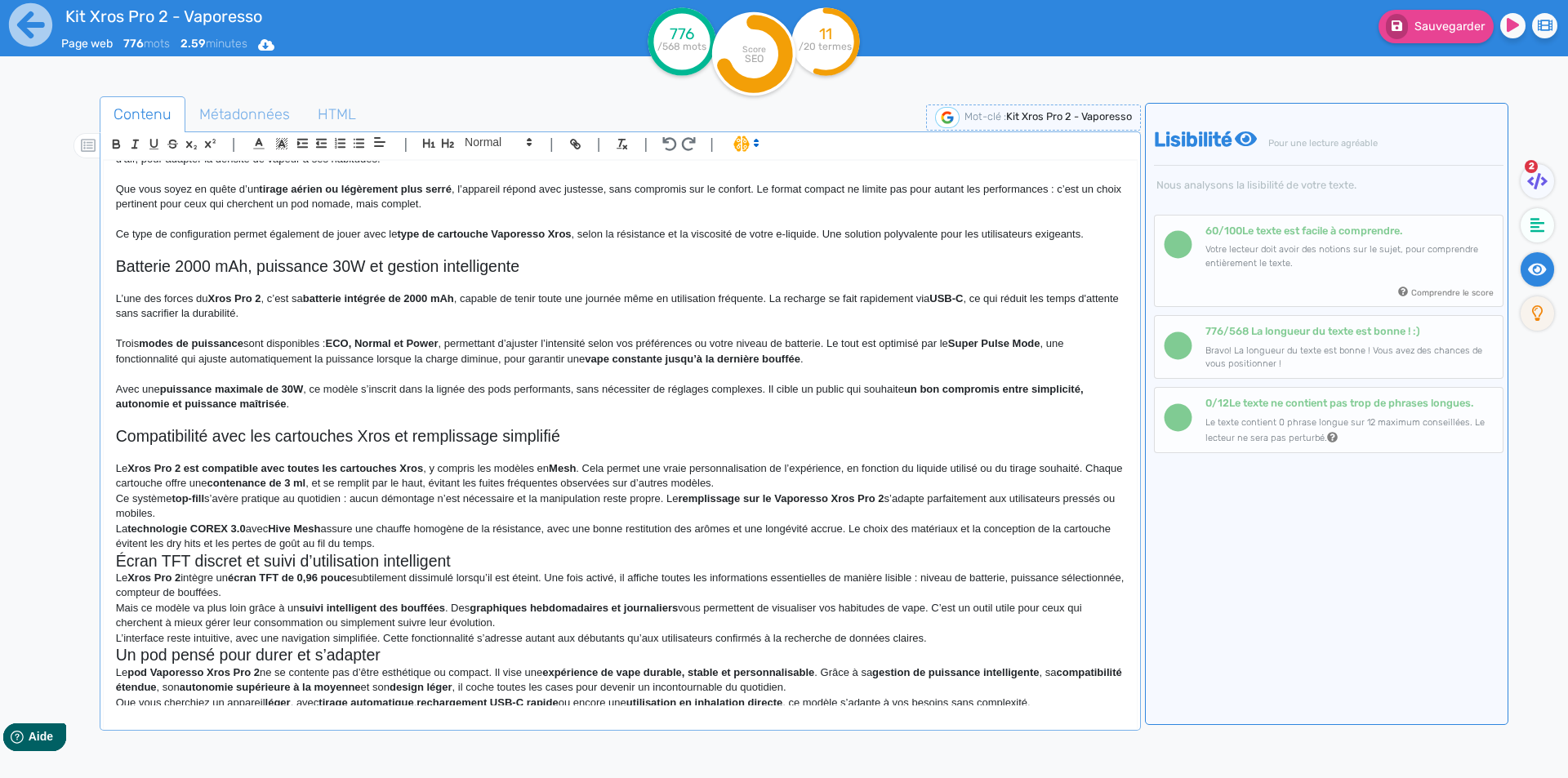
click at [783, 481] on p "Le Xros Pro 2 est compatible avec toutes les cartouches Xros , y compris les mo…" at bounding box center [620, 476] width 1009 height 30
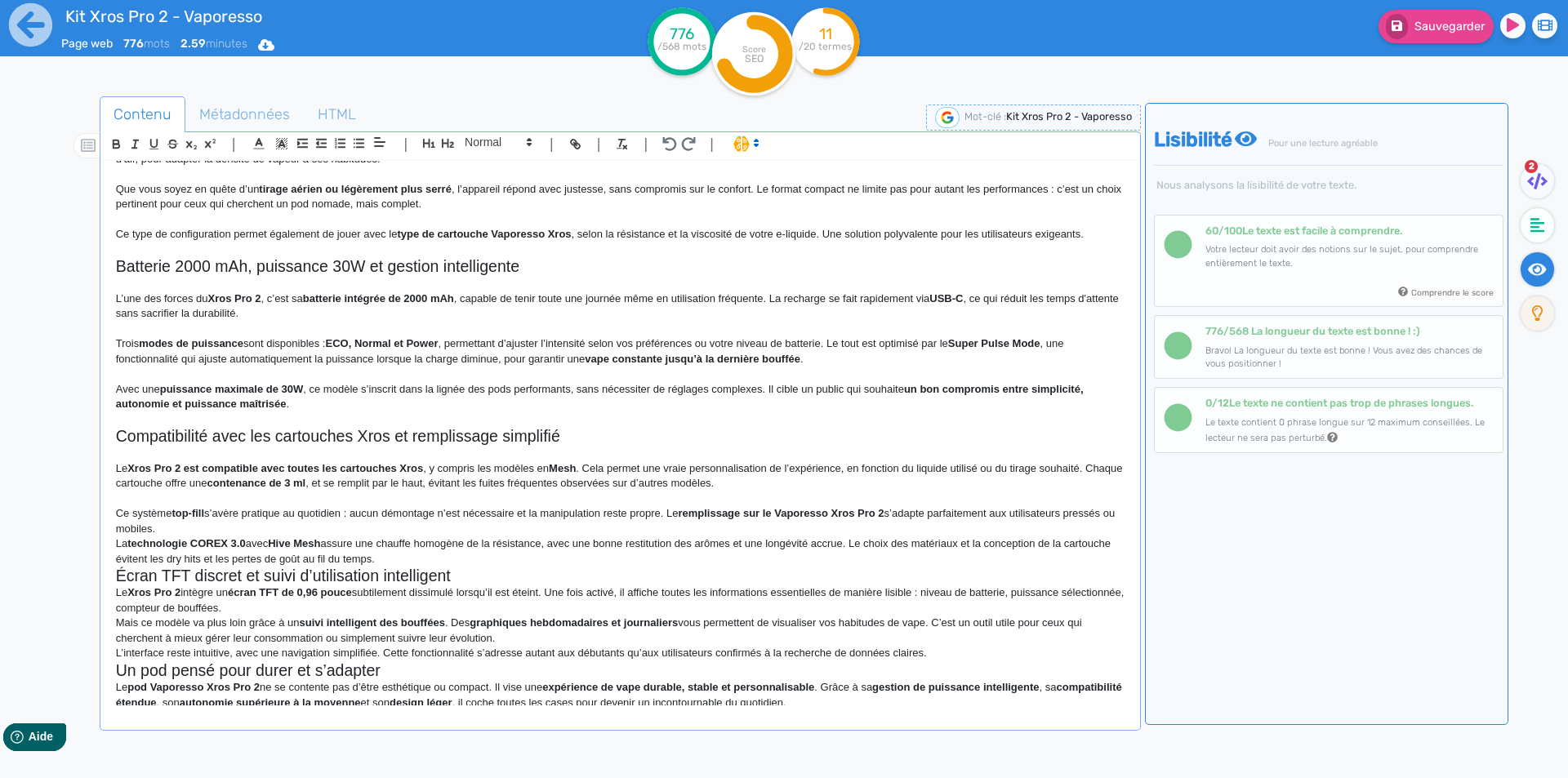
click at [657, 532] on p "Ce système top-fill s’avère pratique au quotidien : aucun démontage n’est néces…" at bounding box center [620, 521] width 1009 height 30
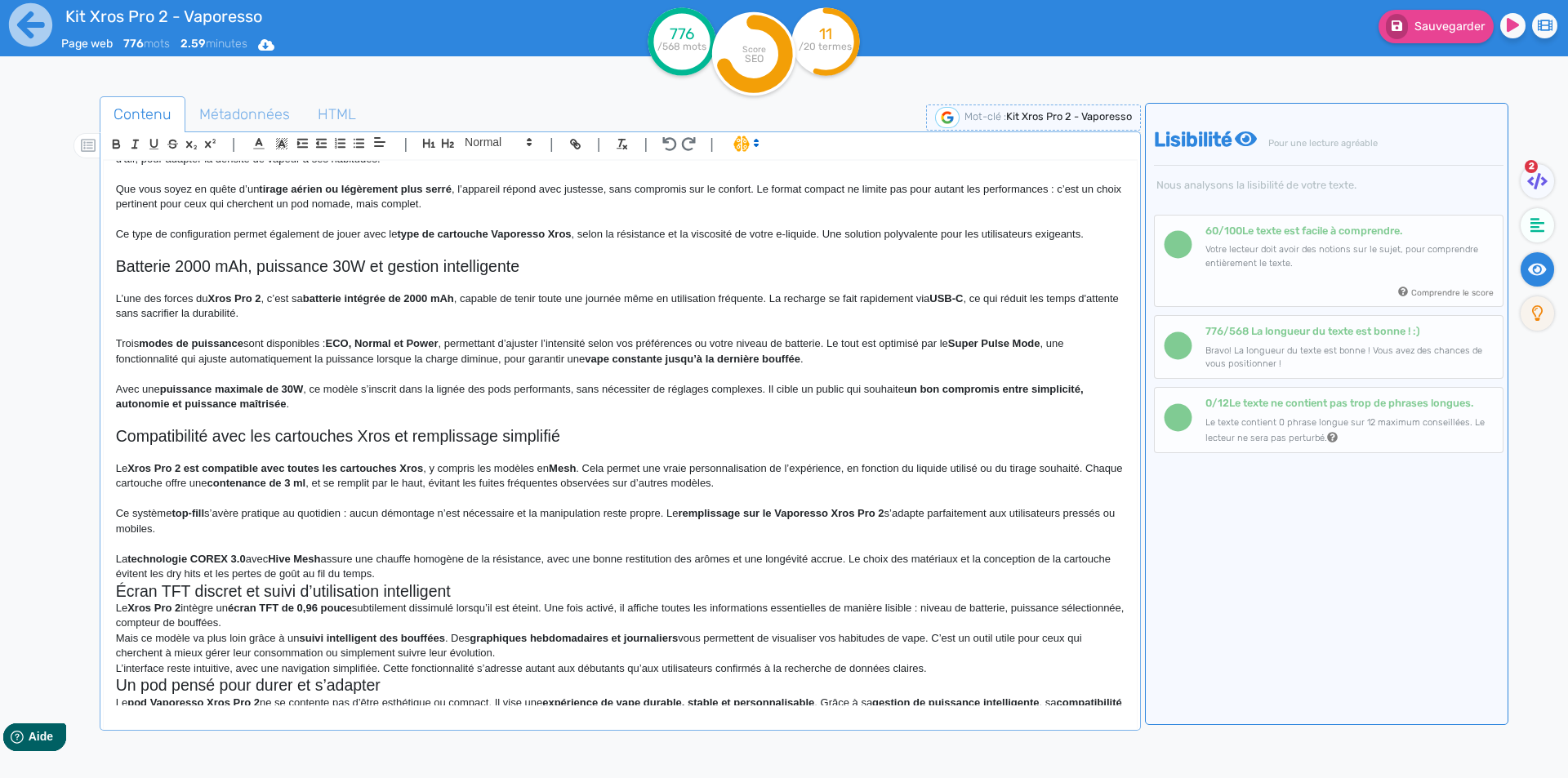
click at [613, 576] on p "La technologie COREX 3.0 avec Hive Mesh assure une chauffe homogène de la résis…" at bounding box center [620, 566] width 1009 height 30
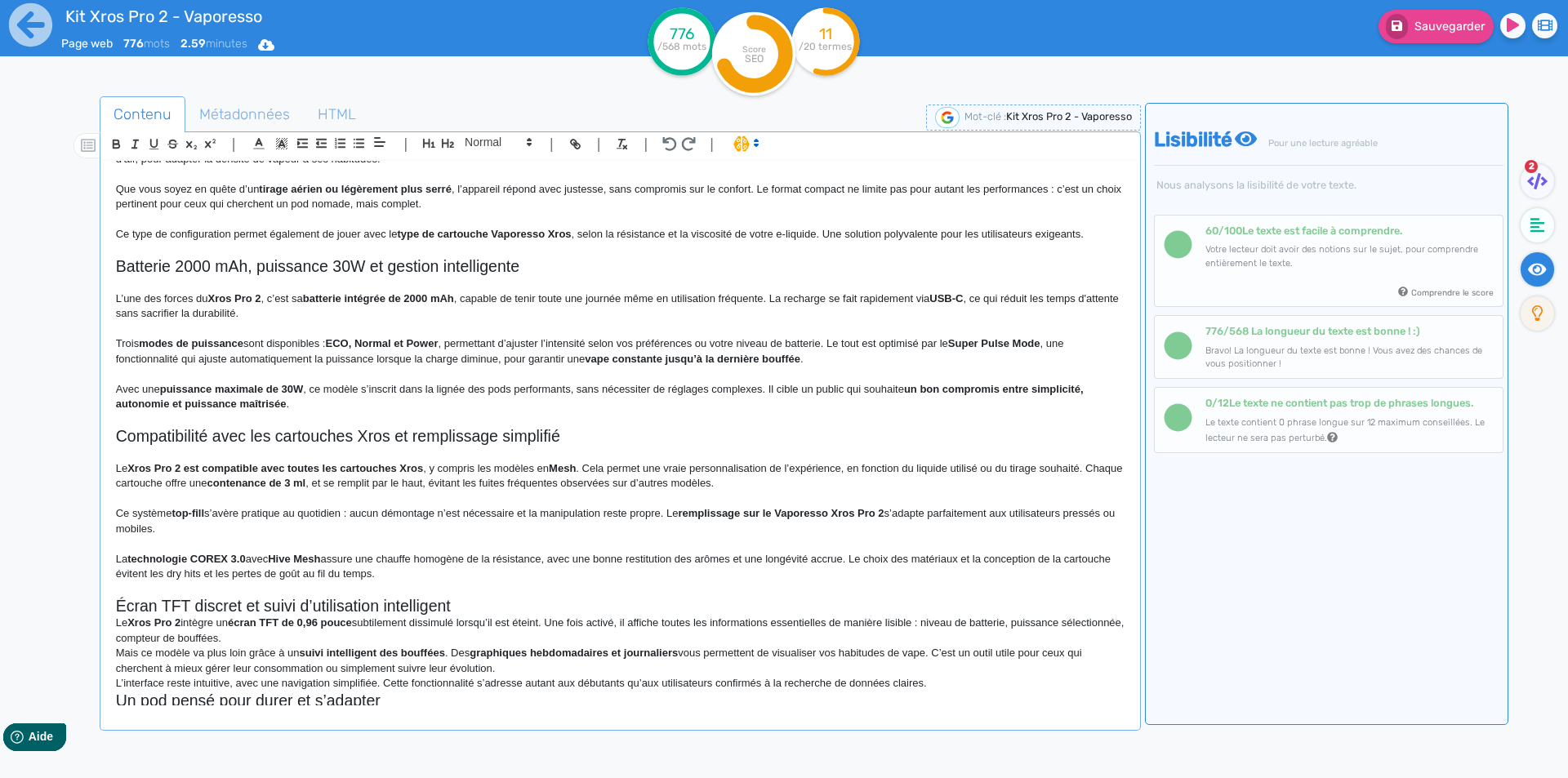
click at [607, 601] on h2 "Écran TFT discret et suivi d’utilisation intelligent" at bounding box center [620, 607] width 1009 height 19
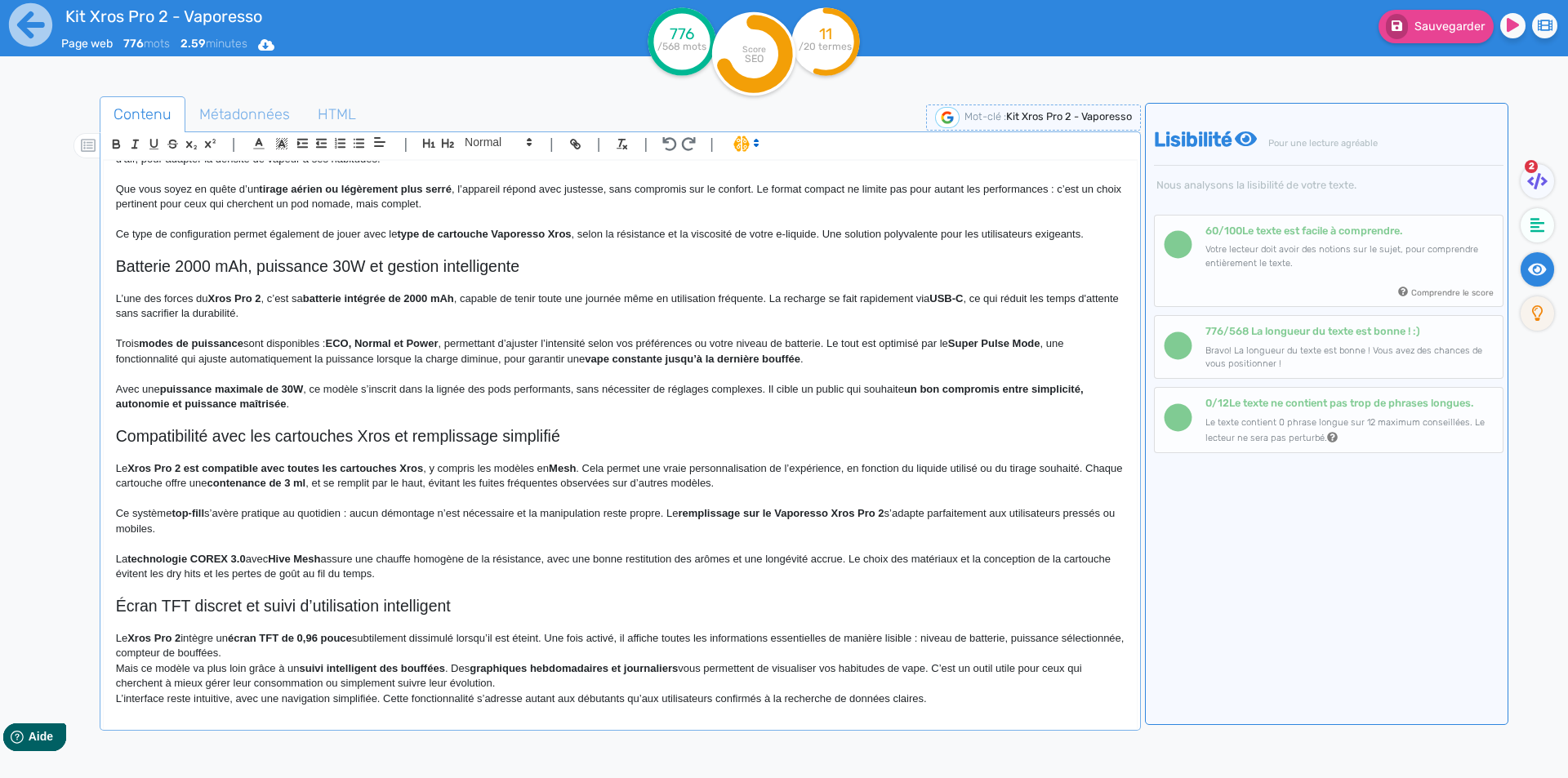
click at [546, 645] on p "Le Xros Pro 2 intègre un écran TFT de 0,96 pouce subtilement dissimulé lorsqu’i…" at bounding box center [620, 646] width 1009 height 30
click at [541, 654] on p "Le Xros Pro 2 intègre un écran TFT de 0,96 pouce subtilement dissimulé lorsqu’i…" at bounding box center [620, 646] width 1009 height 30
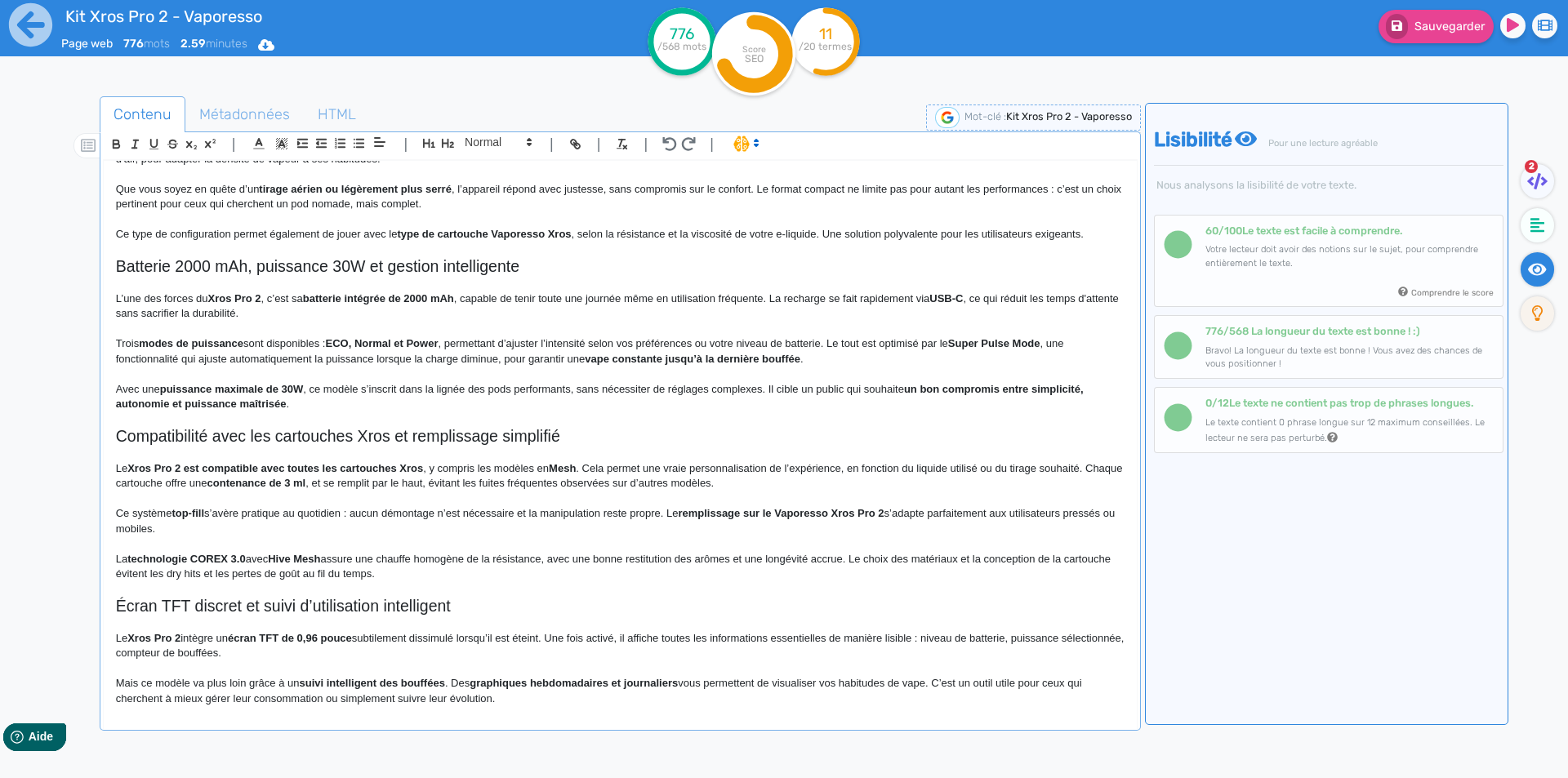
click at [539, 694] on p "Mais ce modèle va plus loin grâce à un suivi intelligent des bouffées . Des gra…" at bounding box center [620, 690] width 1009 height 30
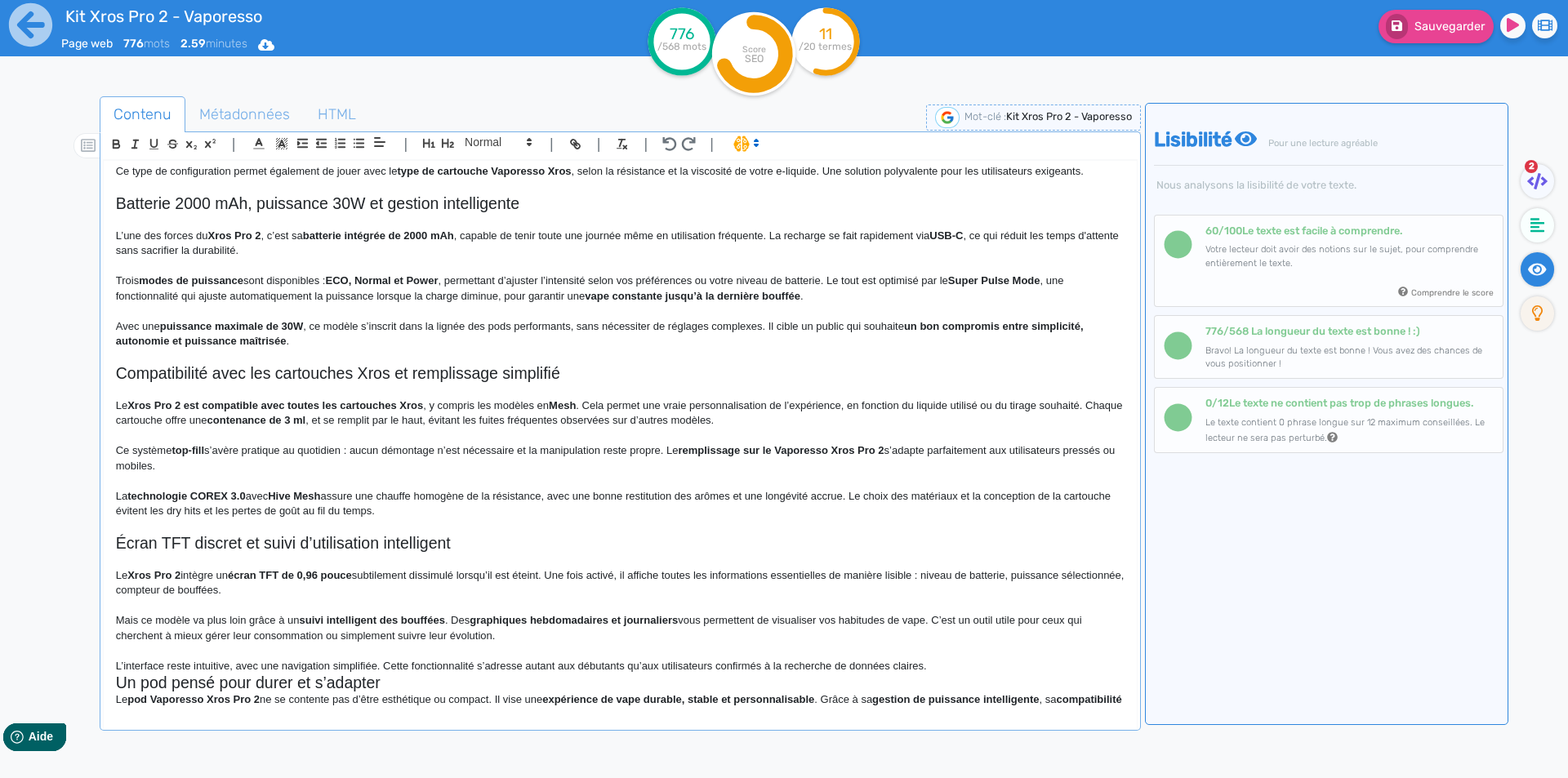
scroll to position [429, 0]
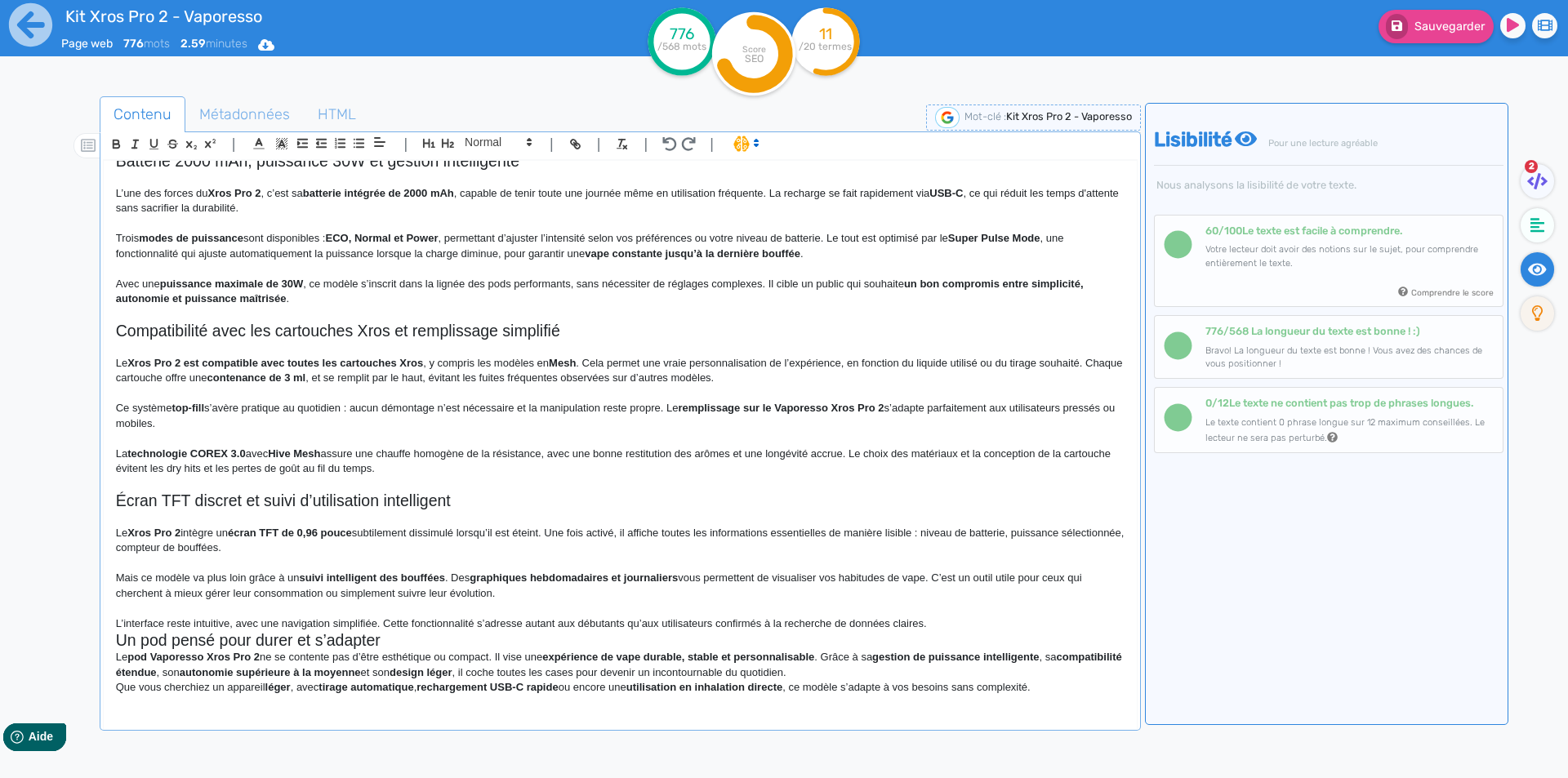
click at [961, 628] on p "L’interface reste intuitive, avec une navigation simplifiée. Cette fonctionnali…" at bounding box center [620, 624] width 1009 height 15
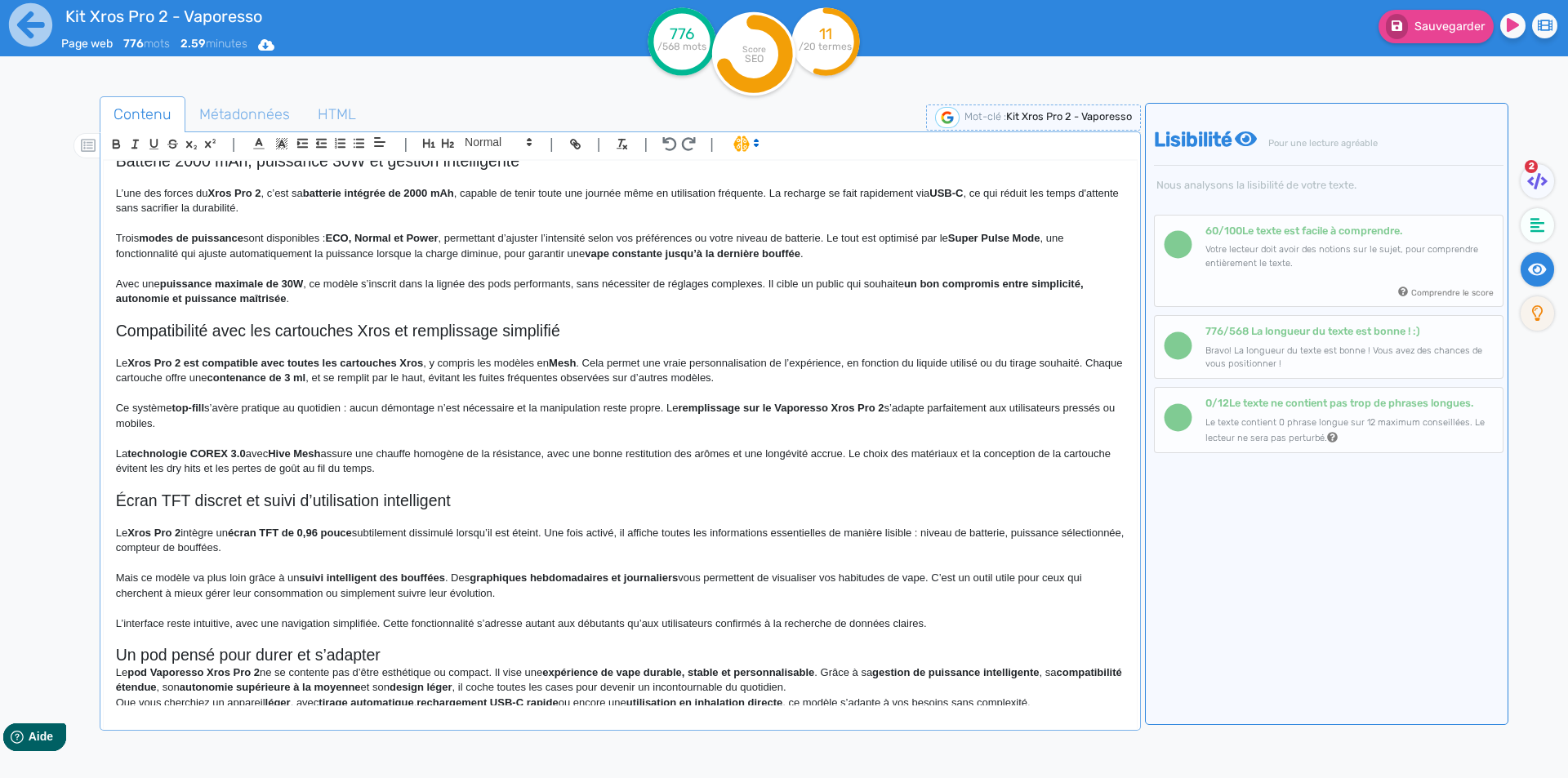
click at [571, 680] on p "Le pod Vaporesso Xros Pro 2 ne se contente pas d’être esthétique ou compact. Il…" at bounding box center [620, 680] width 1009 height 30
click at [579, 660] on h2 "Un pod pensé pour durer et s’adapter" at bounding box center [620, 655] width 1009 height 19
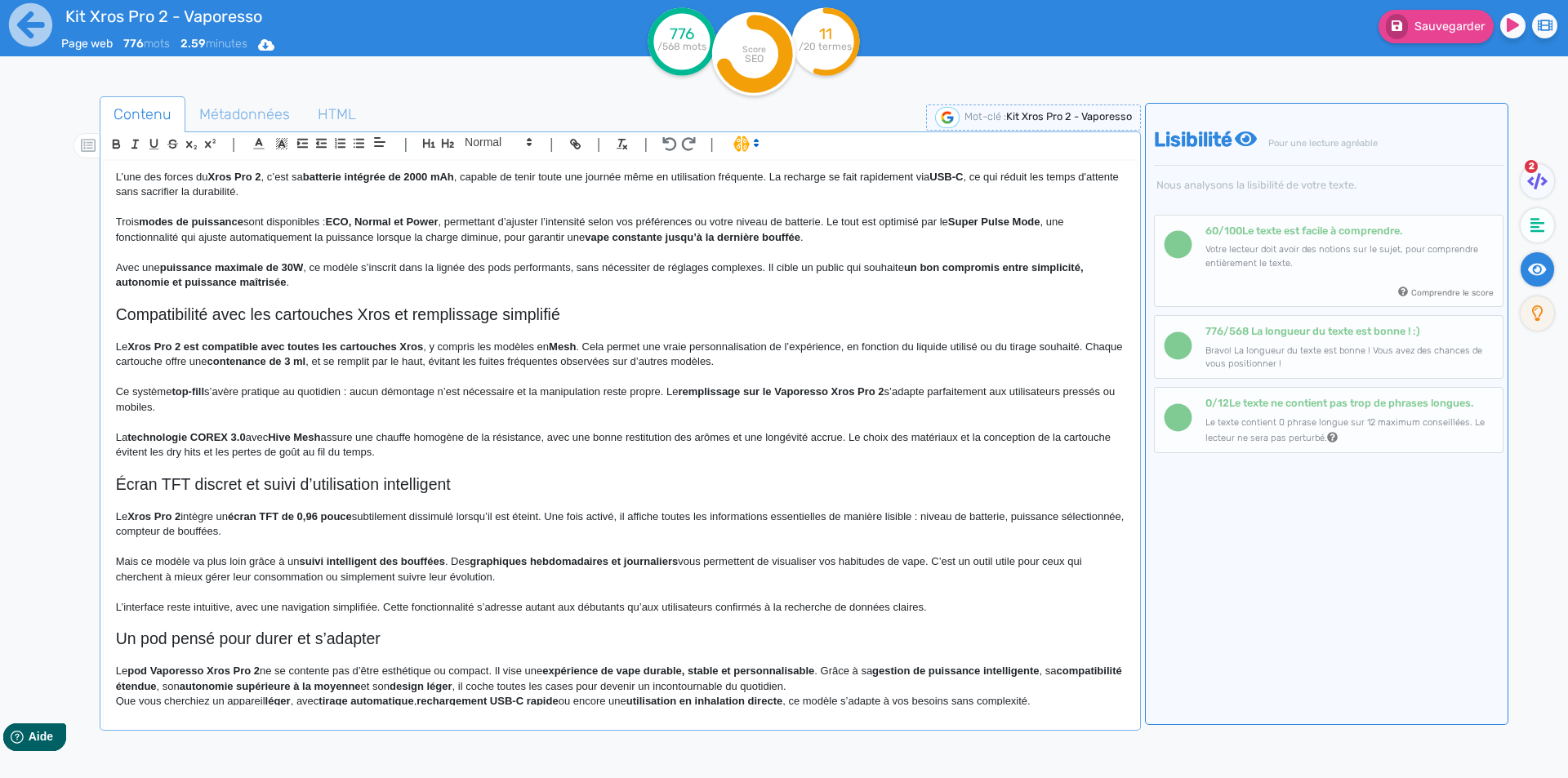
scroll to position [459, 0]
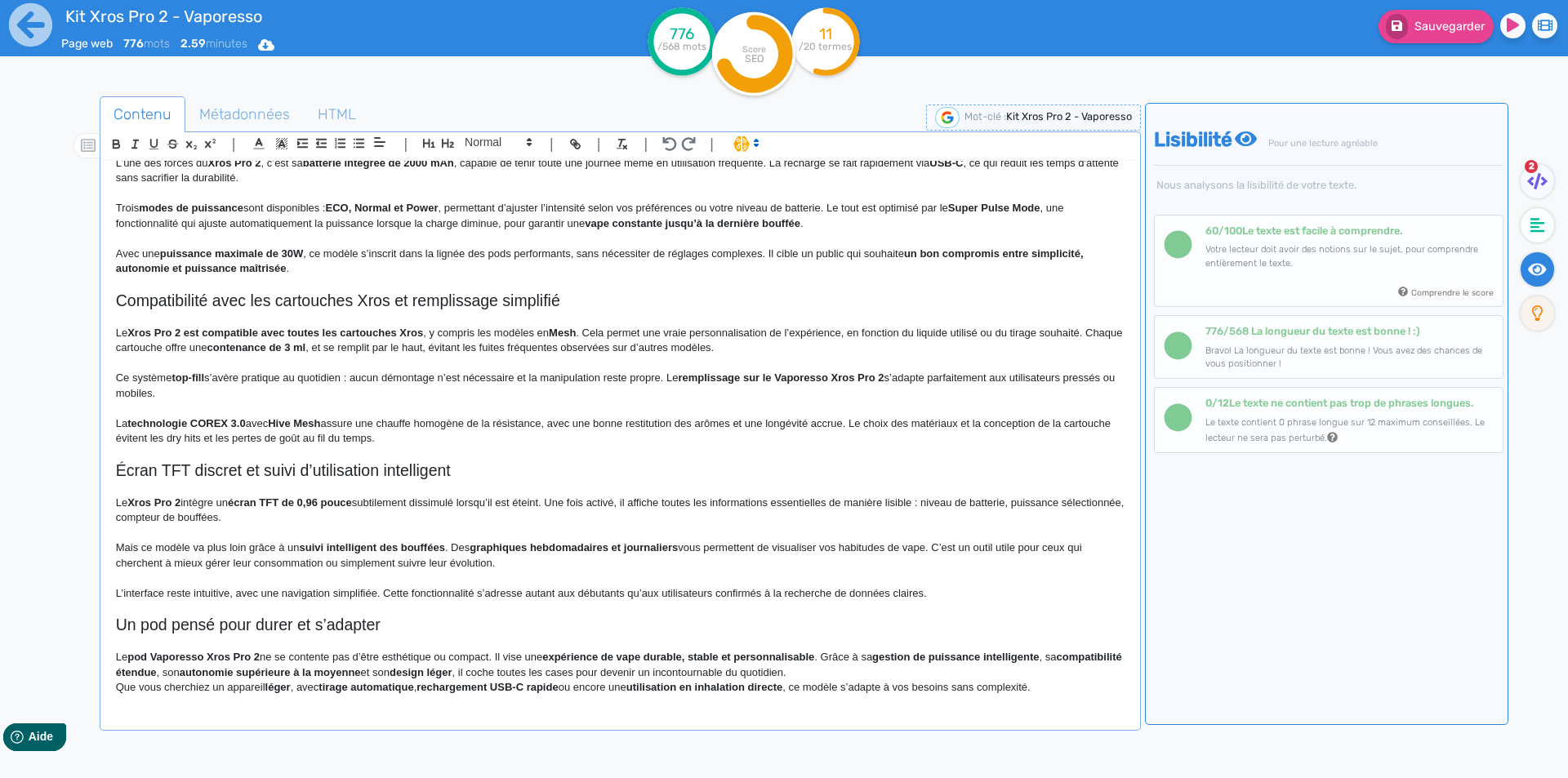
click at [908, 674] on p "Le pod Vaporesso Xros Pro 2 ne se contente pas d’être esthétique ou compact. Il…" at bounding box center [620, 665] width 1009 height 30
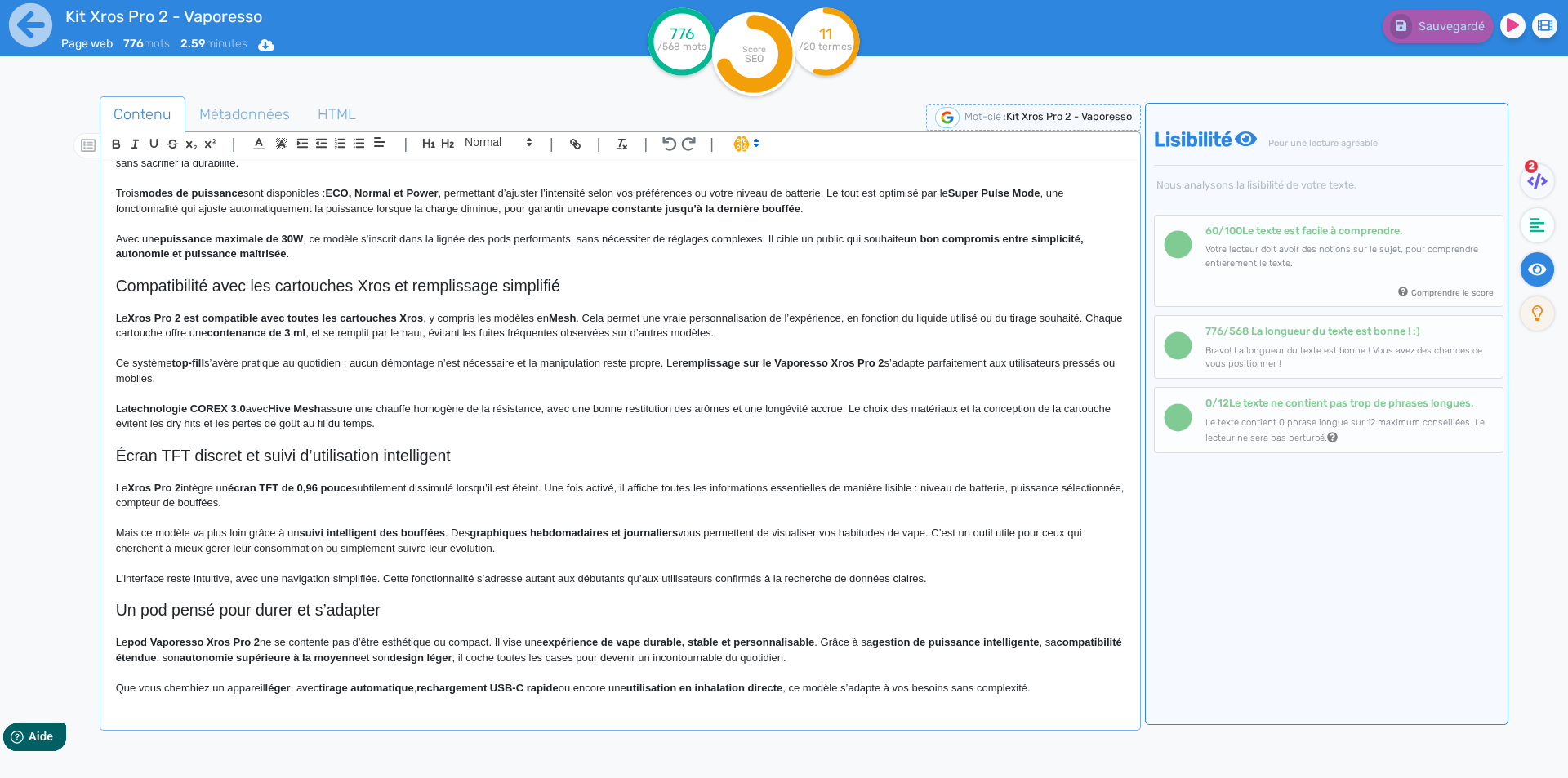
scroll to position [392, 0]
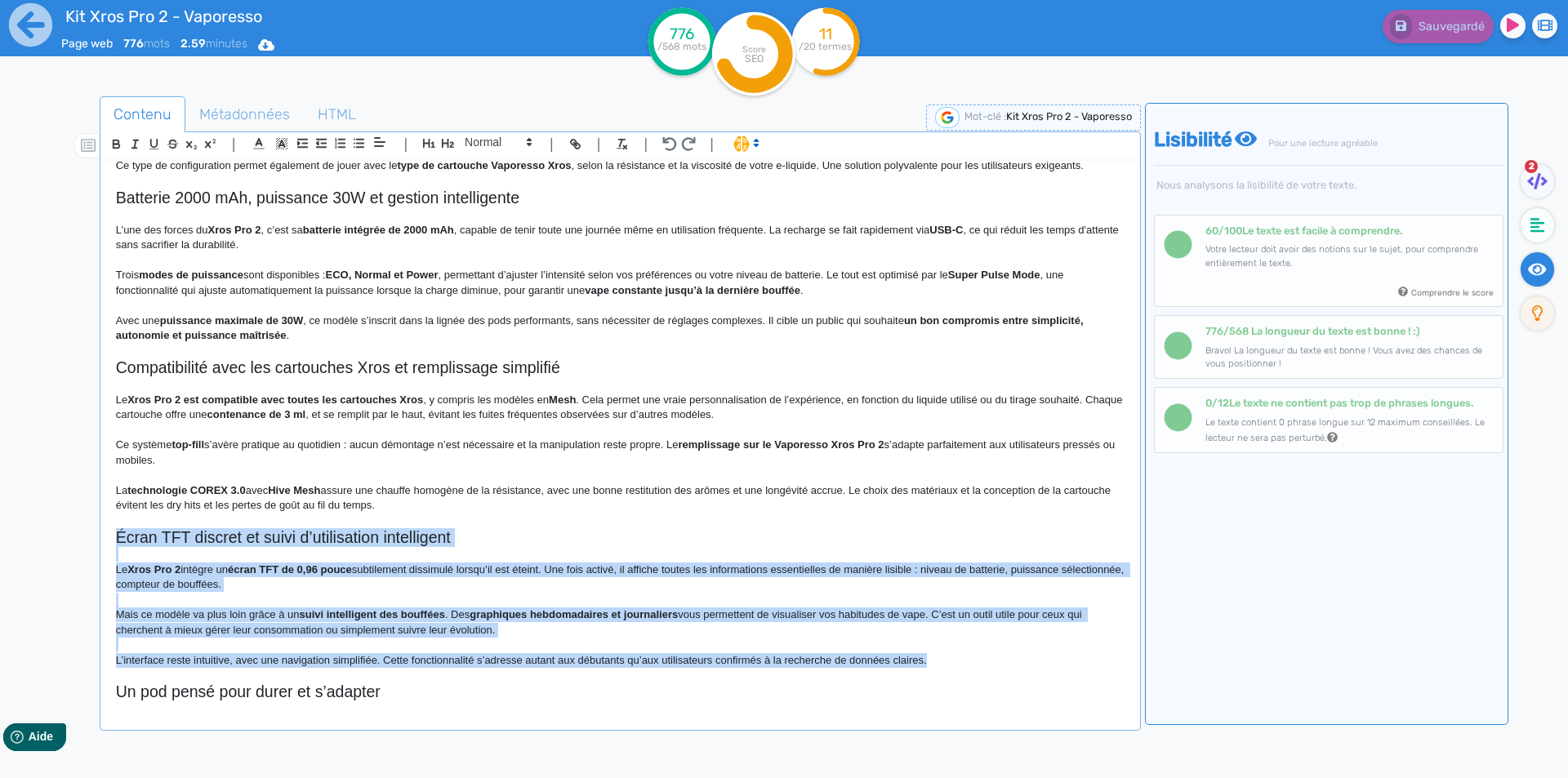
drag, startPoint x: 975, startPoint y: 661, endPoint x: 70, endPoint y: 538, distance: 913.3
click at [70, 538] on div "Contenu Métadonnées HTML | | H3 H4 H5 H6 Normal | | | | Kit Xros Pro 2 - Vapore…" at bounding box center [807, 486] width 1521 height 789
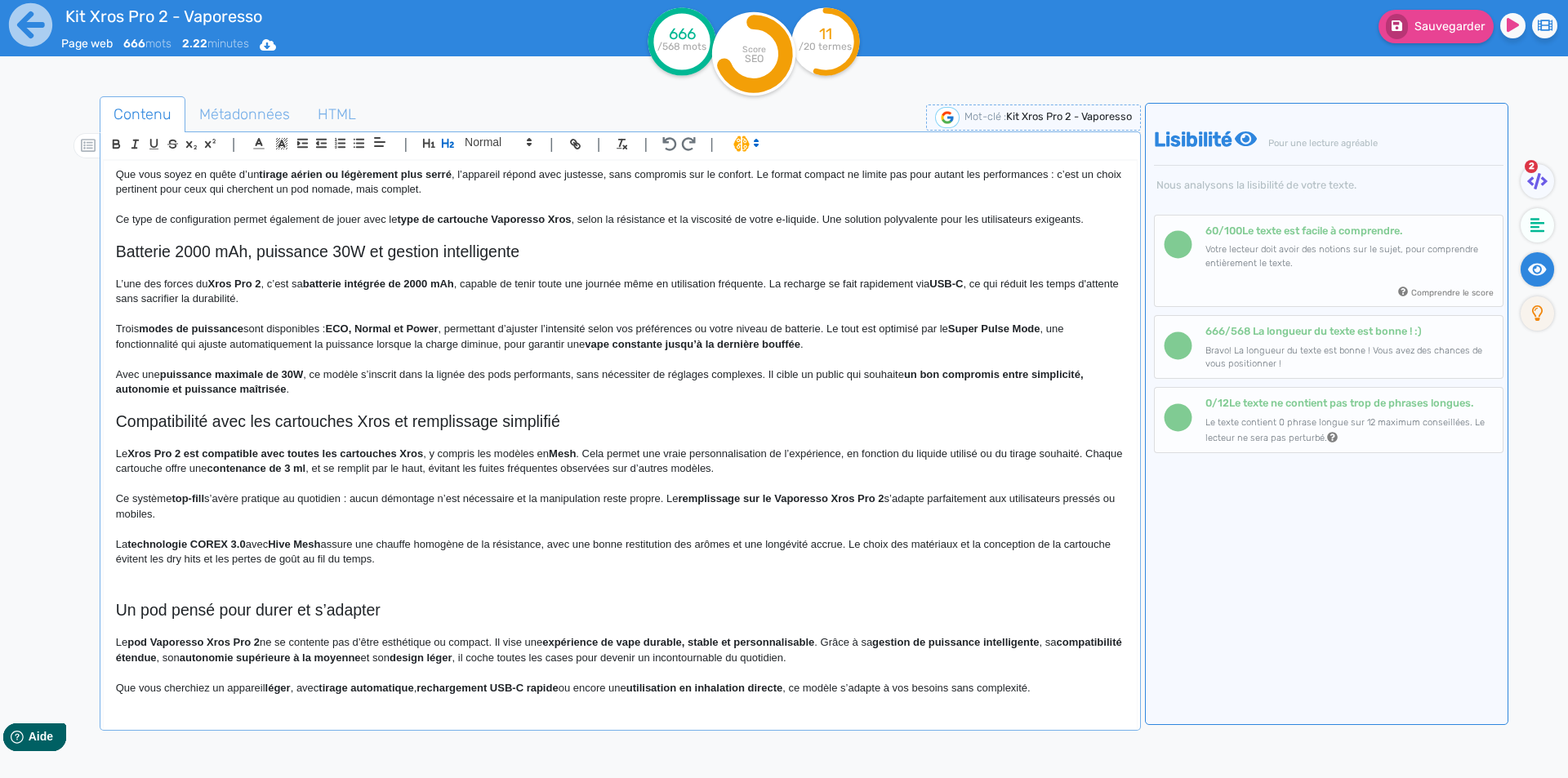
scroll to position [319, 0]
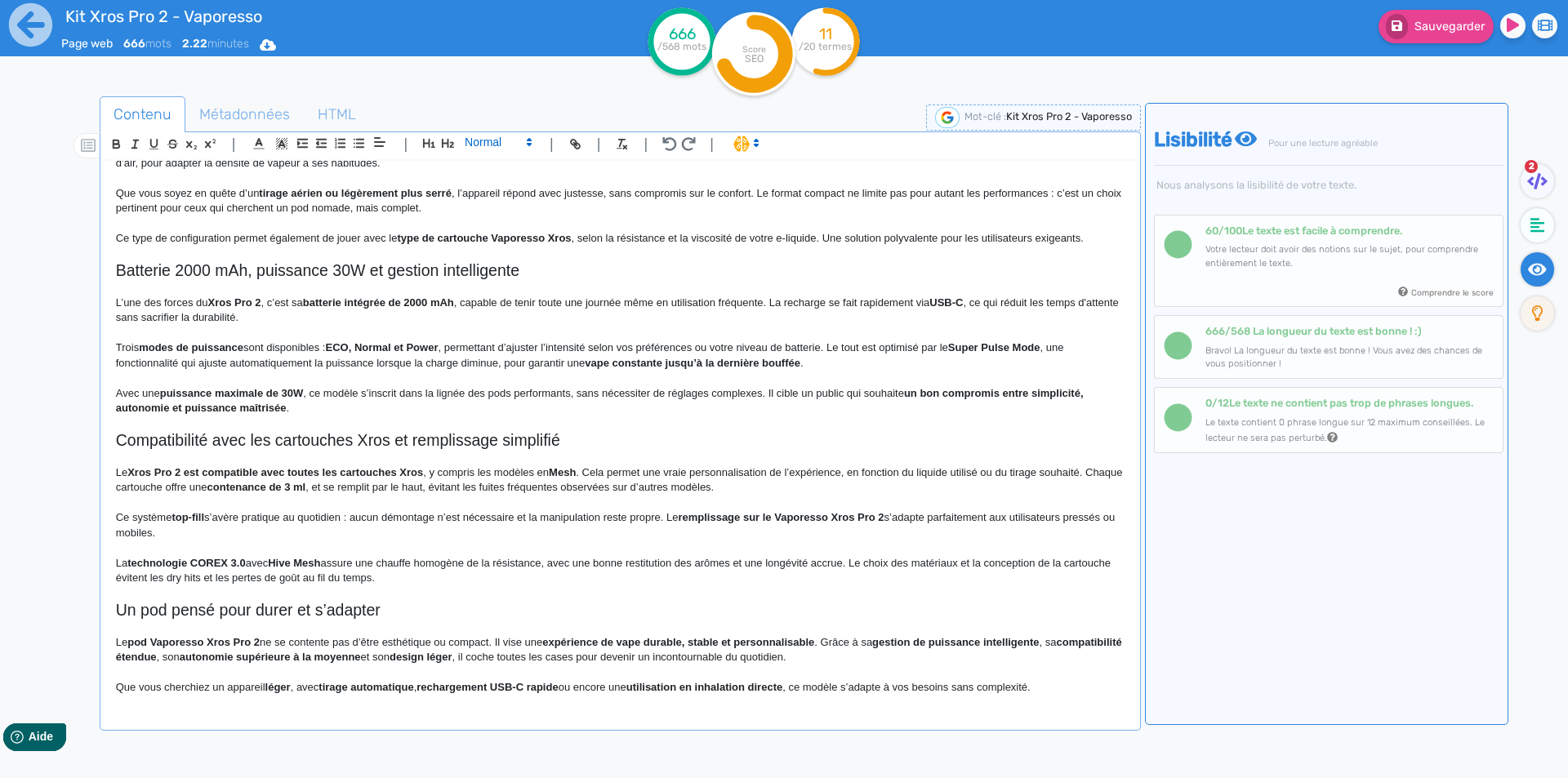
click at [474, 141] on span at bounding box center [497, 141] width 80 height 19
click at [474, 275] on span at bounding box center [497, 275] width 66 height 26
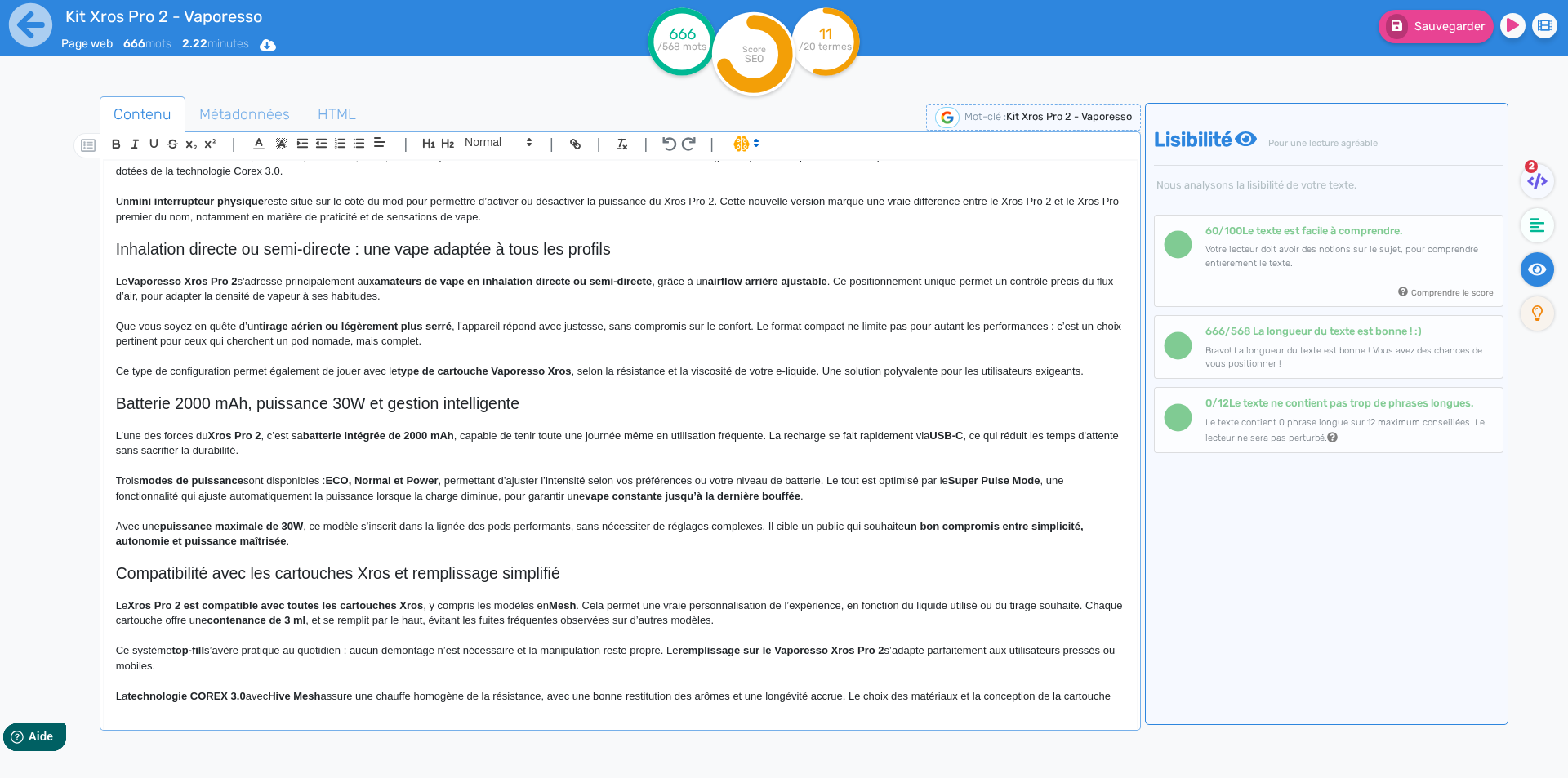
scroll to position [74, 0]
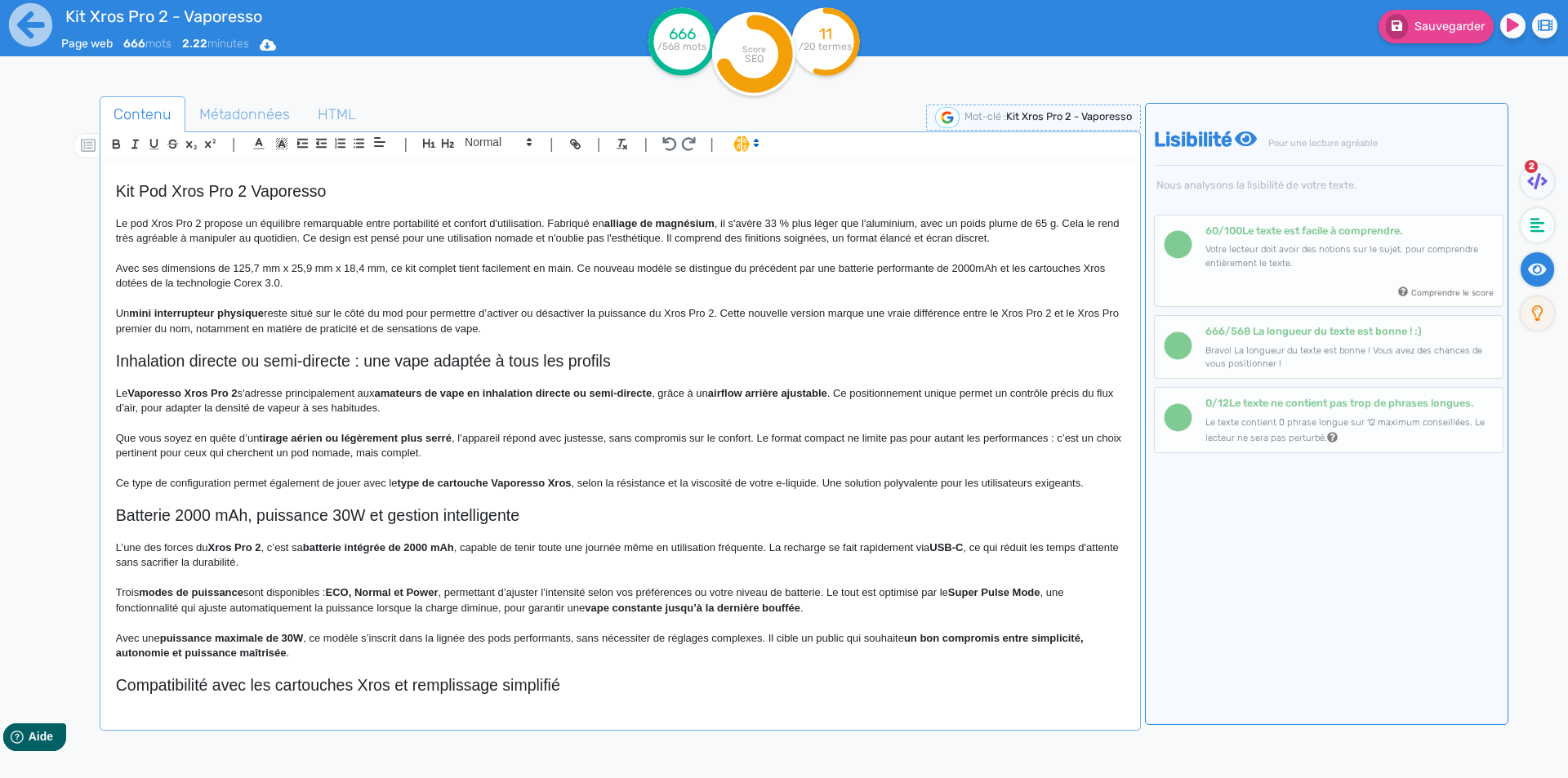
click at [546, 324] on p "Un mini interrupteur physique reste situé sur le côté du mod pour permettre d’a…" at bounding box center [620, 321] width 1009 height 30
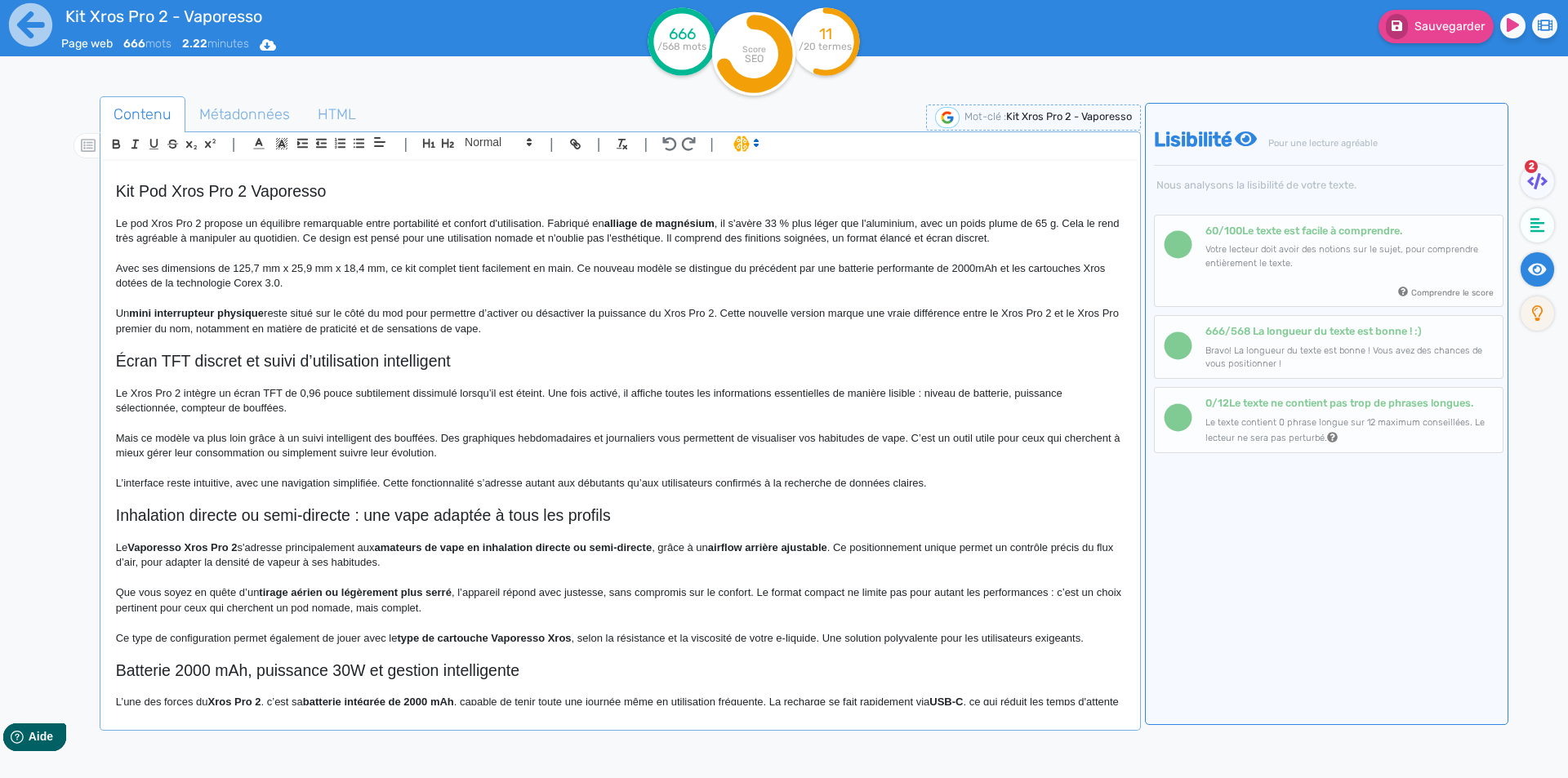
click at [182, 368] on h2 "Écran TFT discret et suivi d’utilisation intelligent" at bounding box center [620, 361] width 1009 height 19
click at [521, 138] on span at bounding box center [497, 141] width 80 height 19
click at [505, 168] on span at bounding box center [497, 171] width 66 height 28
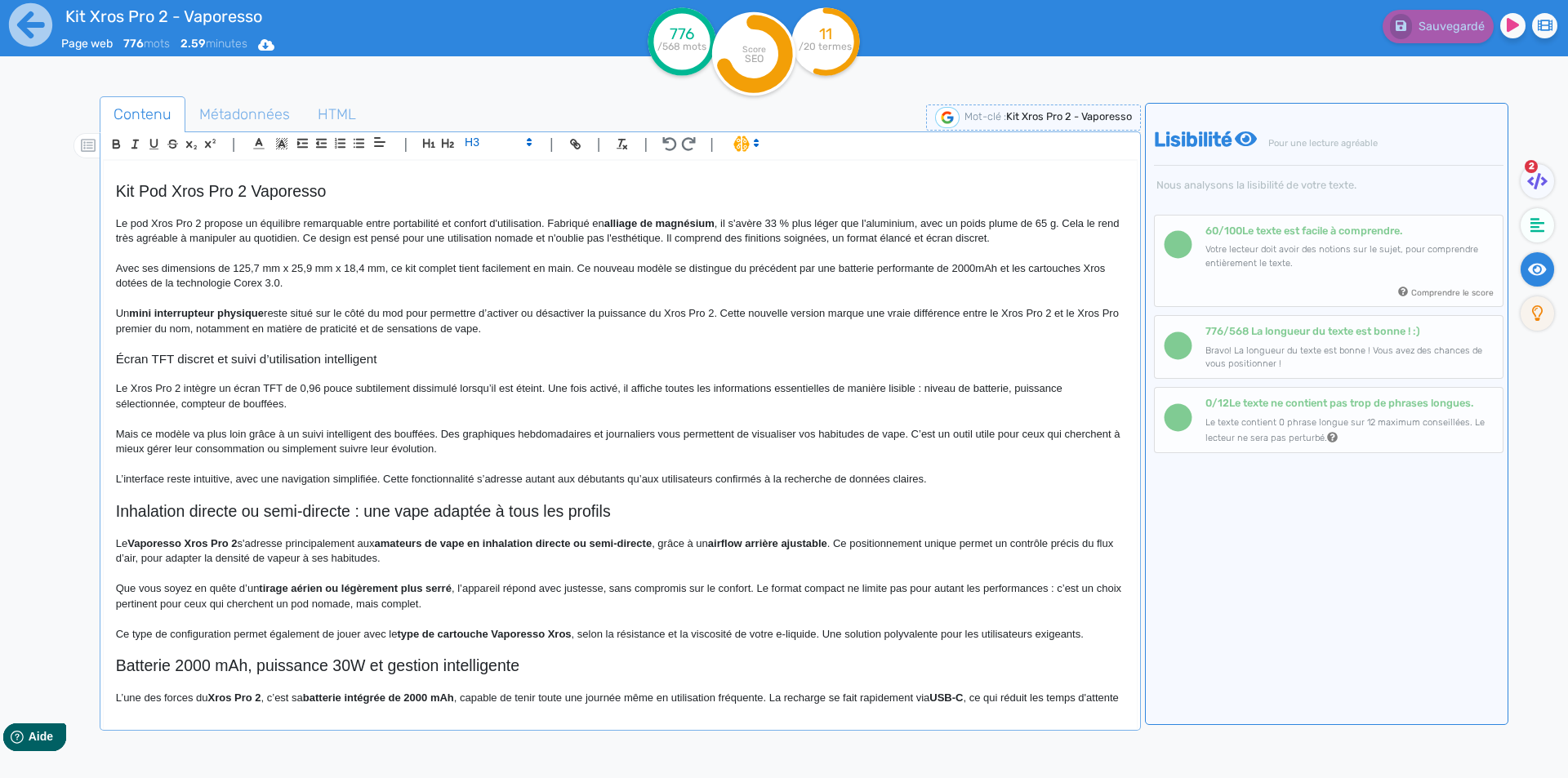
click at [406, 359] on h3 "Écran TFT discret et suivi d’utilisation intelligent" at bounding box center [620, 359] width 1009 height 15
click at [219, 362] on h3 "Écran TFT discret et suivi d’utilisation intelligent" at bounding box center [620, 359] width 1009 height 15
click at [405, 360] on h3 "Écran TFT discret avec suivi d’utilisation intelligent" at bounding box center [620, 359] width 1009 height 15
click at [416, 359] on h3 "Écran TFT discret avec suivi d’utilisation intelligent du kit Xros Pro 2" at bounding box center [620, 359] width 1009 height 15
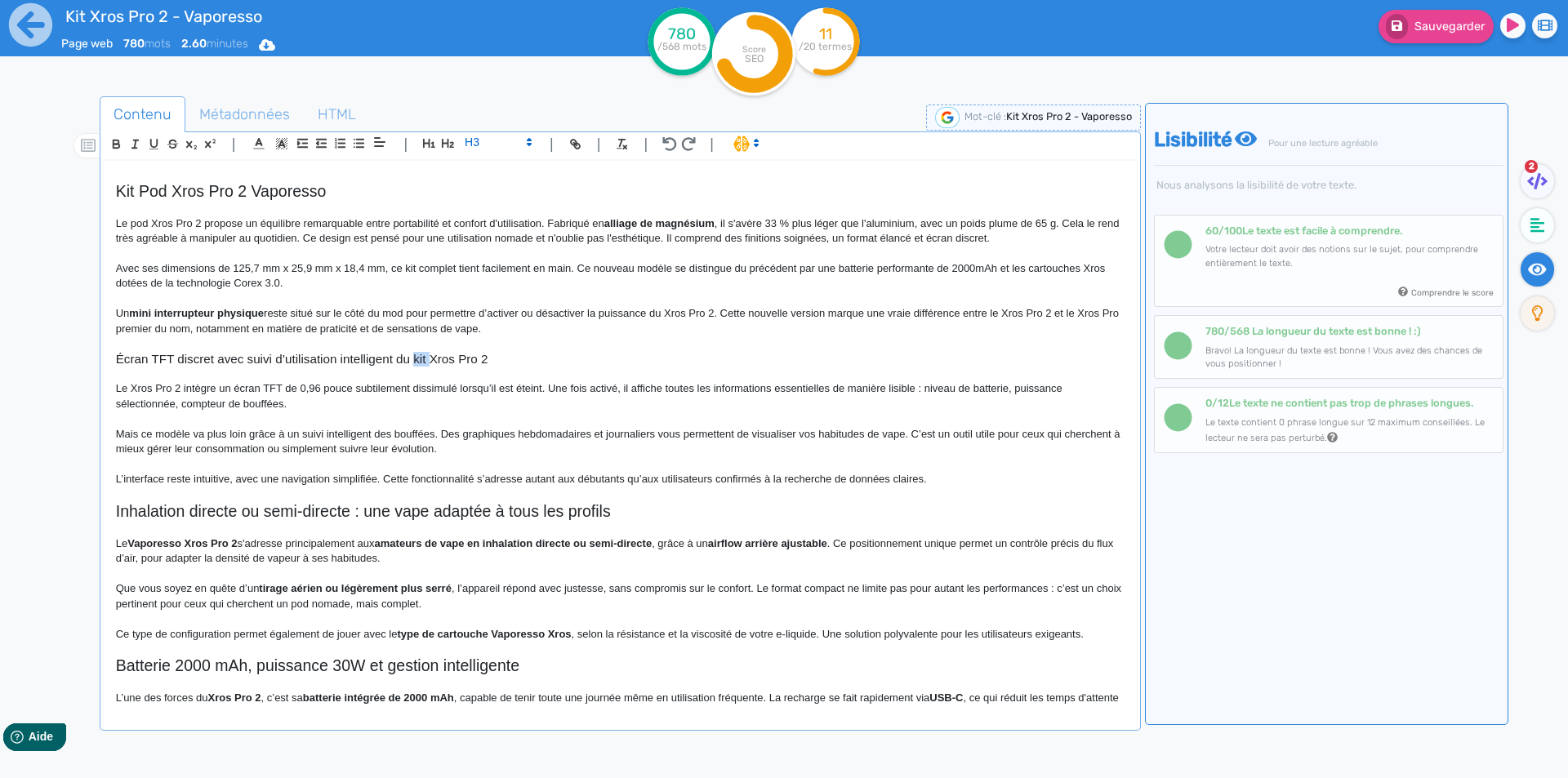
click at [416, 359] on h3 "Écran TFT discret avec suivi d’utilisation intelligent du kit Xros Pro 2" at bounding box center [620, 359] width 1009 height 15
click at [199, 359] on h3 "Écran TFT discret avec suivi d’utilisation intelligent du kit Xros Pro 2" at bounding box center [620, 359] width 1009 height 15
click at [349, 416] on p at bounding box center [620, 419] width 1009 height 15
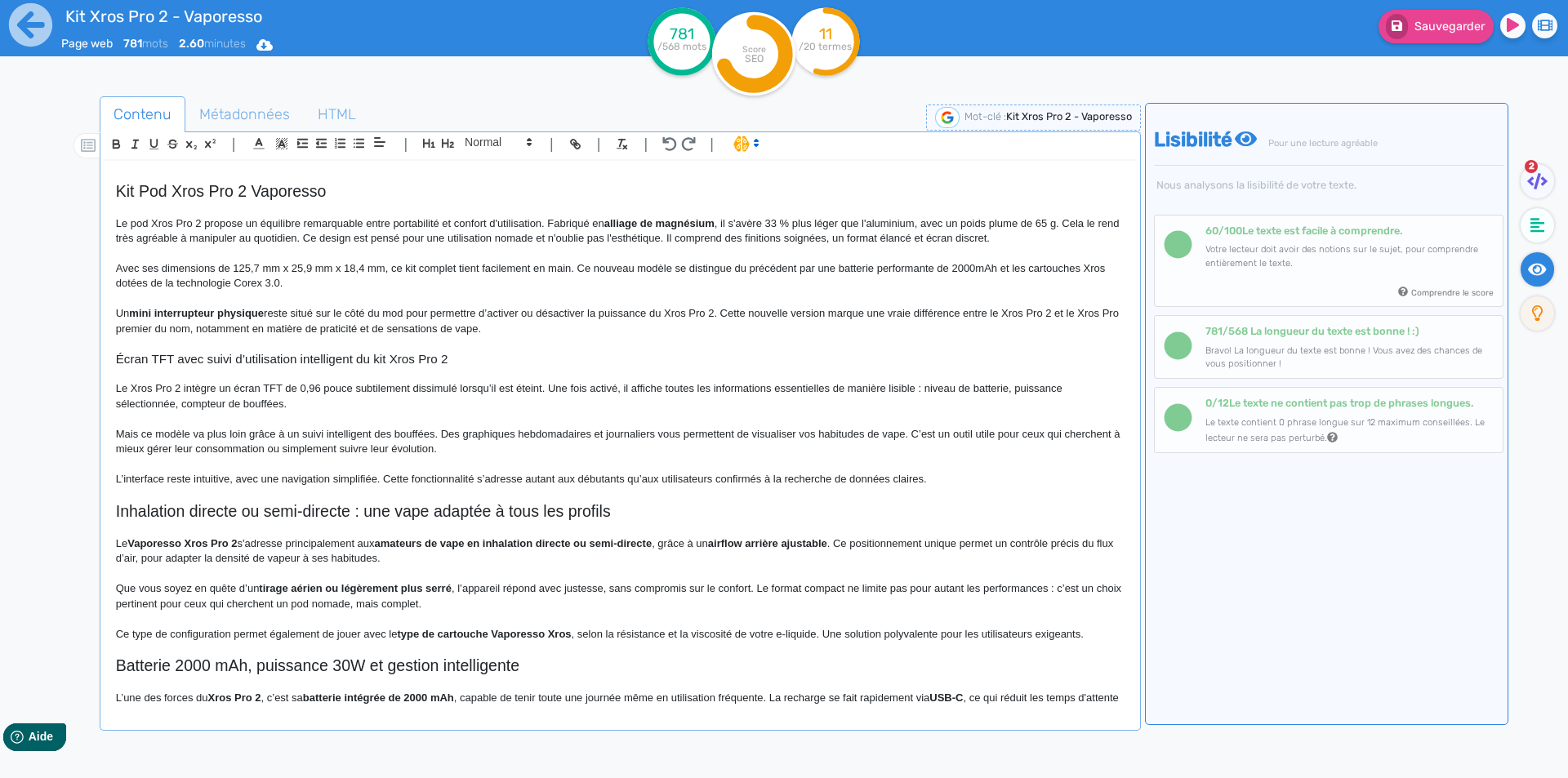
click at [348, 356] on h3 "Écran TFT avec suivi d’utilisation intelligent du kit Xros Pro 2" at bounding box center [620, 359] width 1009 height 15
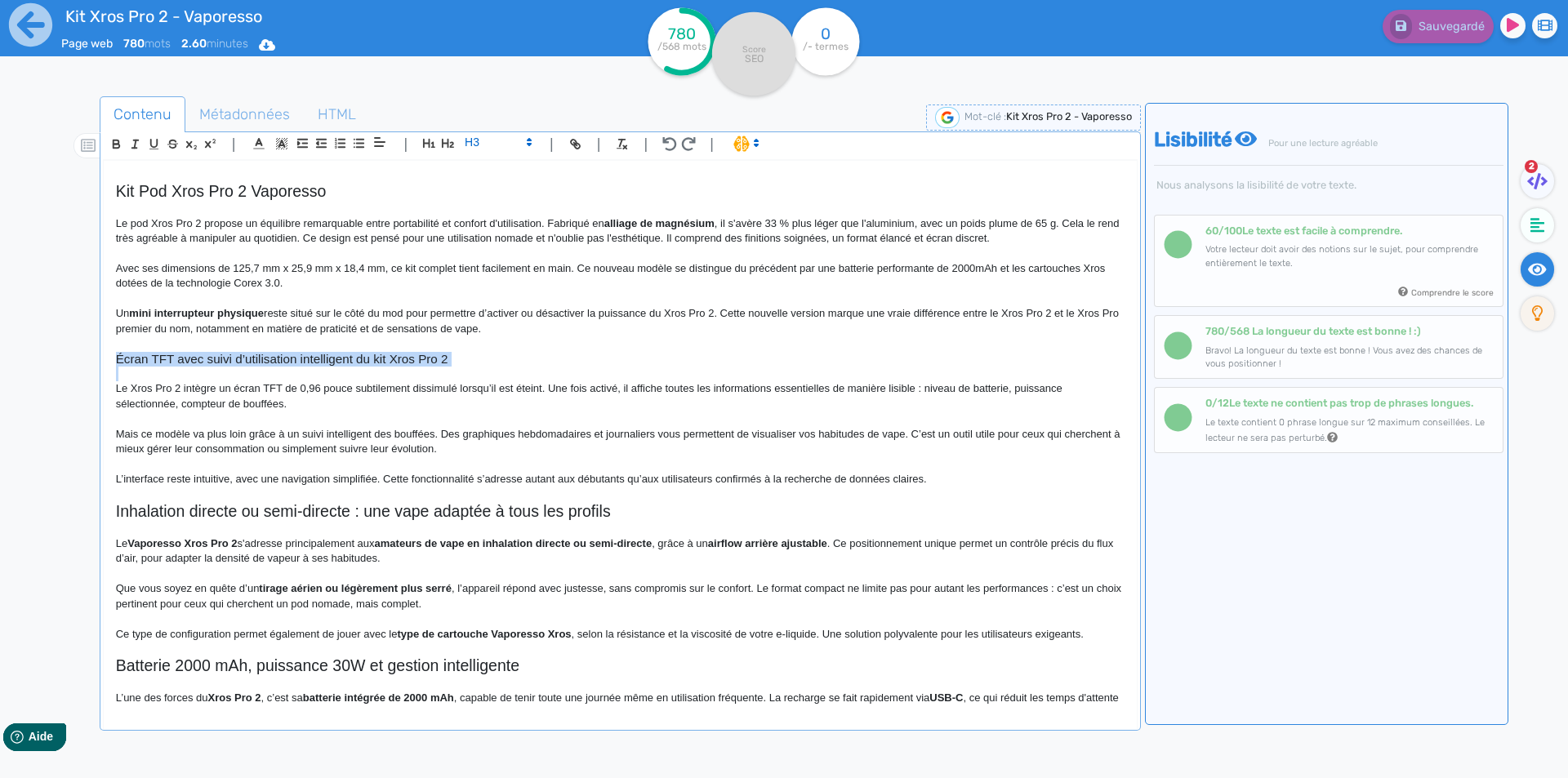
click at [276, 455] on p "Mais ce modèle va plus loin grâce à un suivi intelligent des bouffées. Des grap…" at bounding box center [620, 441] width 1009 height 30
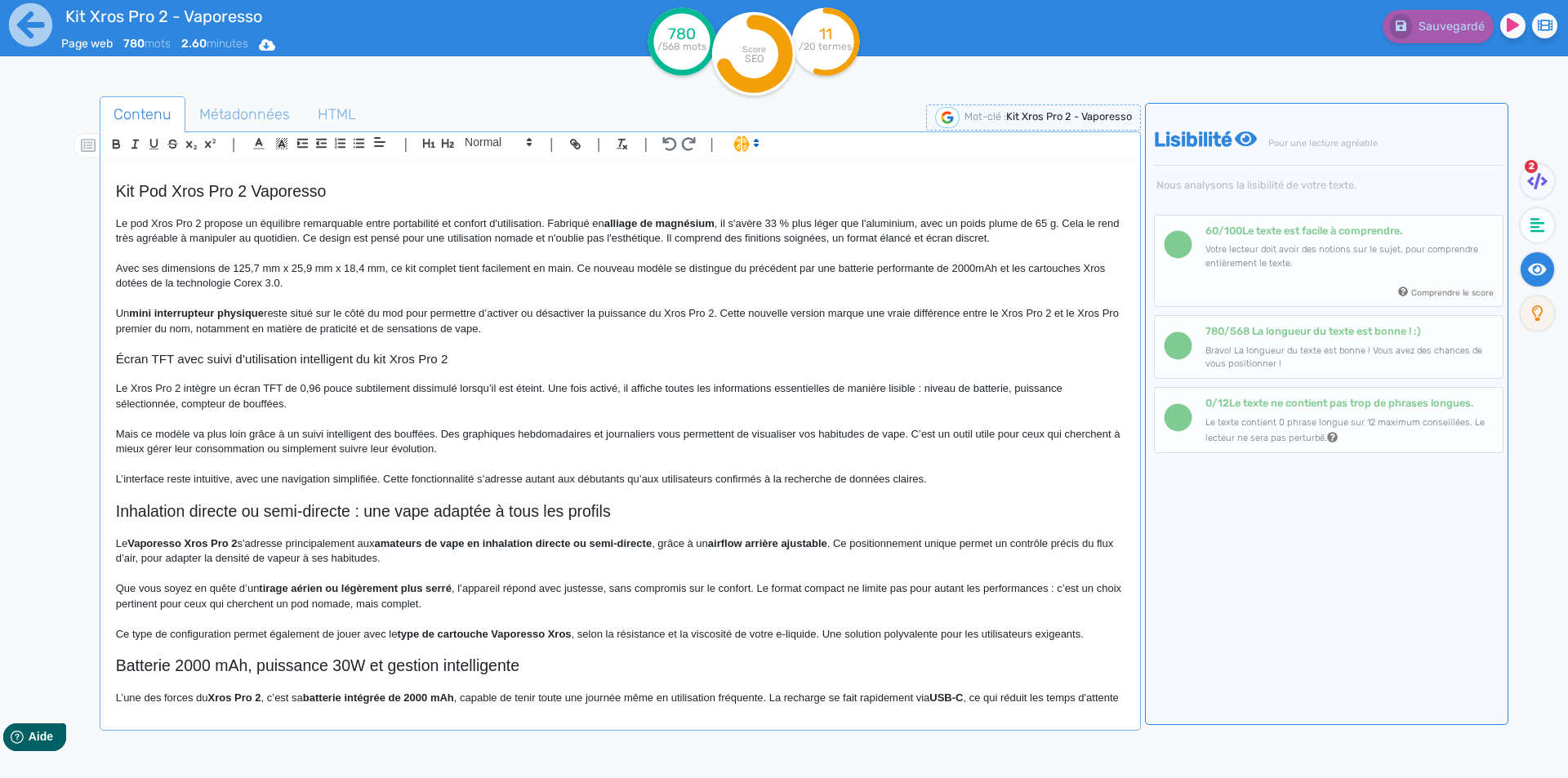
click at [239, 390] on p "Le Xros Pro 2 intègre un écran TFT de 0,96 pouce subtilement dissimulé lorsqu’i…" at bounding box center [620, 396] width 1009 height 30
drag, startPoint x: 238, startPoint y: 391, endPoint x: 339, endPoint y: 392, distance: 101.0
click at [339, 392] on p "Le Xros Pro 2 intègre un écran TFT de 0,96 pouce subtilement dissimulé lorsqu’i…" at bounding box center [620, 396] width 1009 height 30
click at [335, 383] on strong "écran TFT de 0,96 pouce" at bounding box center [293, 388] width 124 height 12
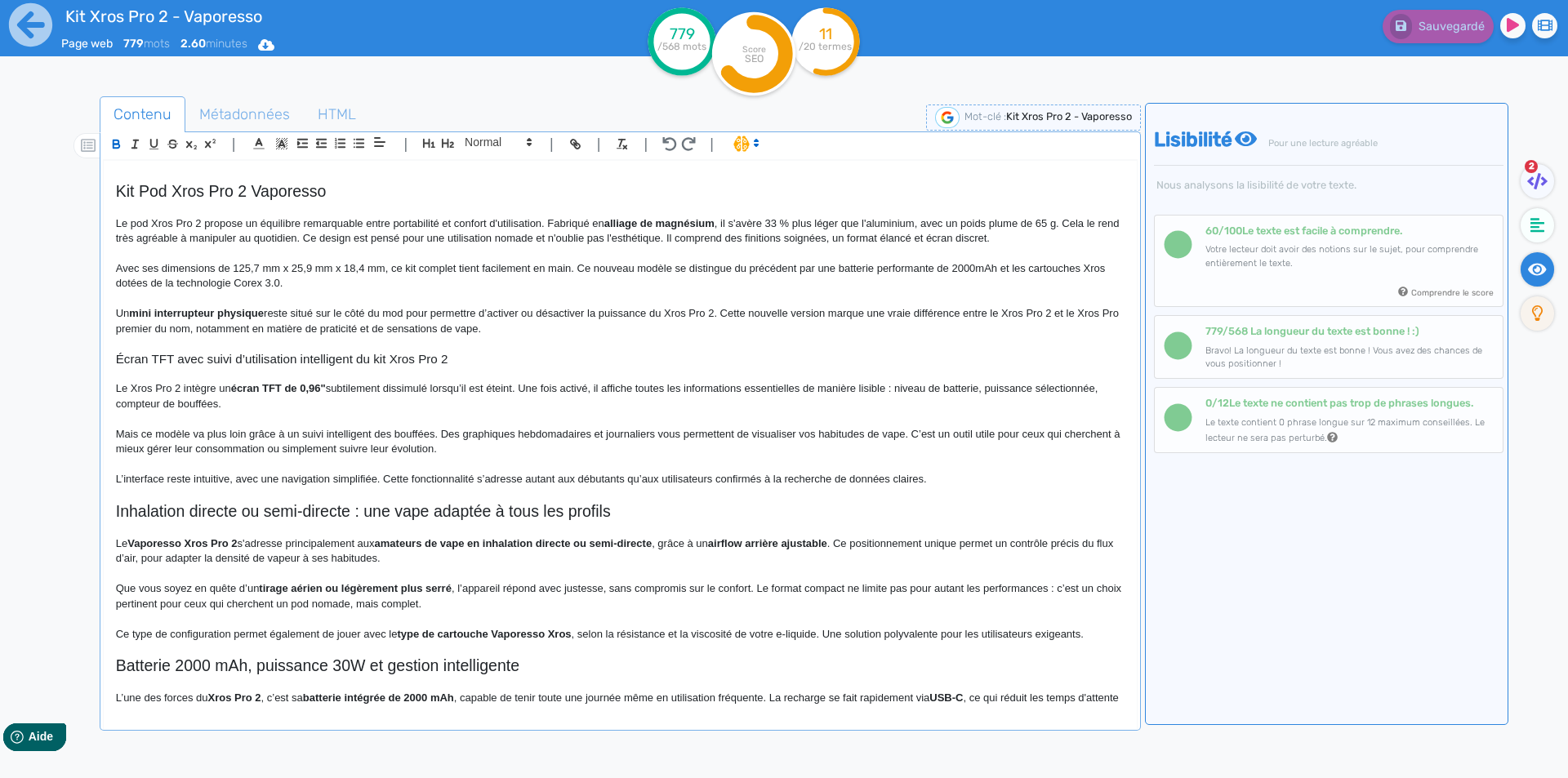
click at [895, 387] on p "Le Xros Pro 2 intègre un écran TFT de 0,96" subtilement dissimulé lorsqu’il est…" at bounding box center [620, 396] width 1009 height 30
click at [113, 406] on div "Kit Xros Pro 2 - Vaporesso Kit Pod Xros Pro 2 Vaporesso Le pod Xros Pro 2 propo…" at bounding box center [620, 432] width 1033 height 545
click at [234, 401] on p "Le Xros Pro 2 intègre un écran TFT de 0,96" subtilement dissimulé lorsqu’il est…" at bounding box center [620, 396] width 1009 height 30
click at [312, 433] on p "Mais ce modèle va plus loin grâce à un suivi intelligent des bouffées. Des grap…" at bounding box center [620, 441] width 1009 height 30
click at [400, 433] on p "Mais ce modèle va plus loin grâce à un suivi intelligent des bouffées. Des grap…" at bounding box center [620, 441] width 1009 height 30
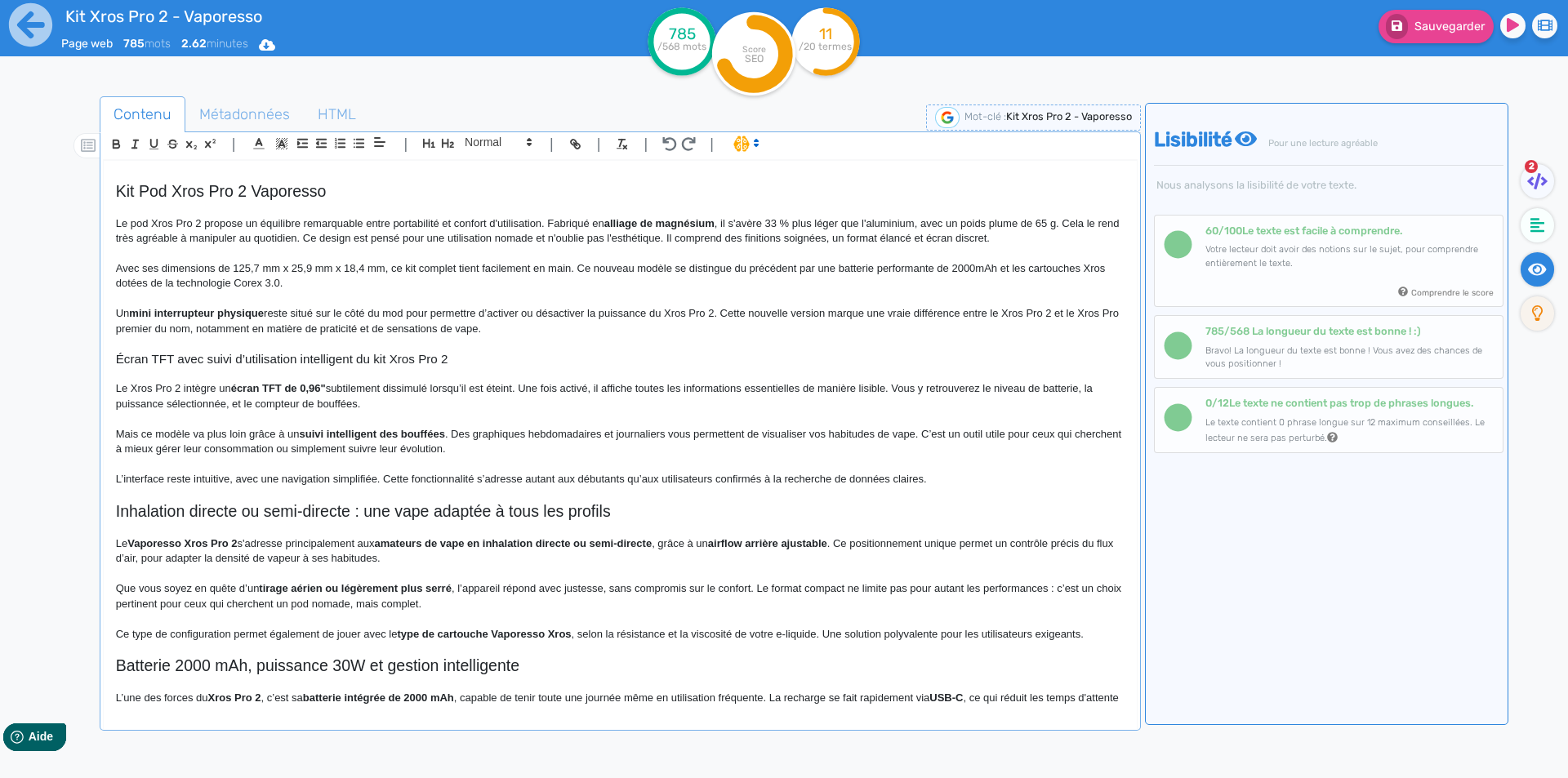
click at [457, 439] on p "Mais ce modèle va plus loin grâce à un suivi intelligent des bouffées . Des gra…" at bounding box center [620, 441] width 1009 height 30
click at [348, 449] on p "Mais ce modèle va plus loin grâce à un suivi intelligent des bouffées . Des gra…" at bounding box center [620, 441] width 1009 height 30
click at [1429, 39] on button "Sauvegarder" at bounding box center [1436, 26] width 115 height 34
click at [379, 476] on p "L’interface reste intuitive, avec une navigation simplifiée. Cette fonctionnali…" at bounding box center [620, 480] width 1009 height 15
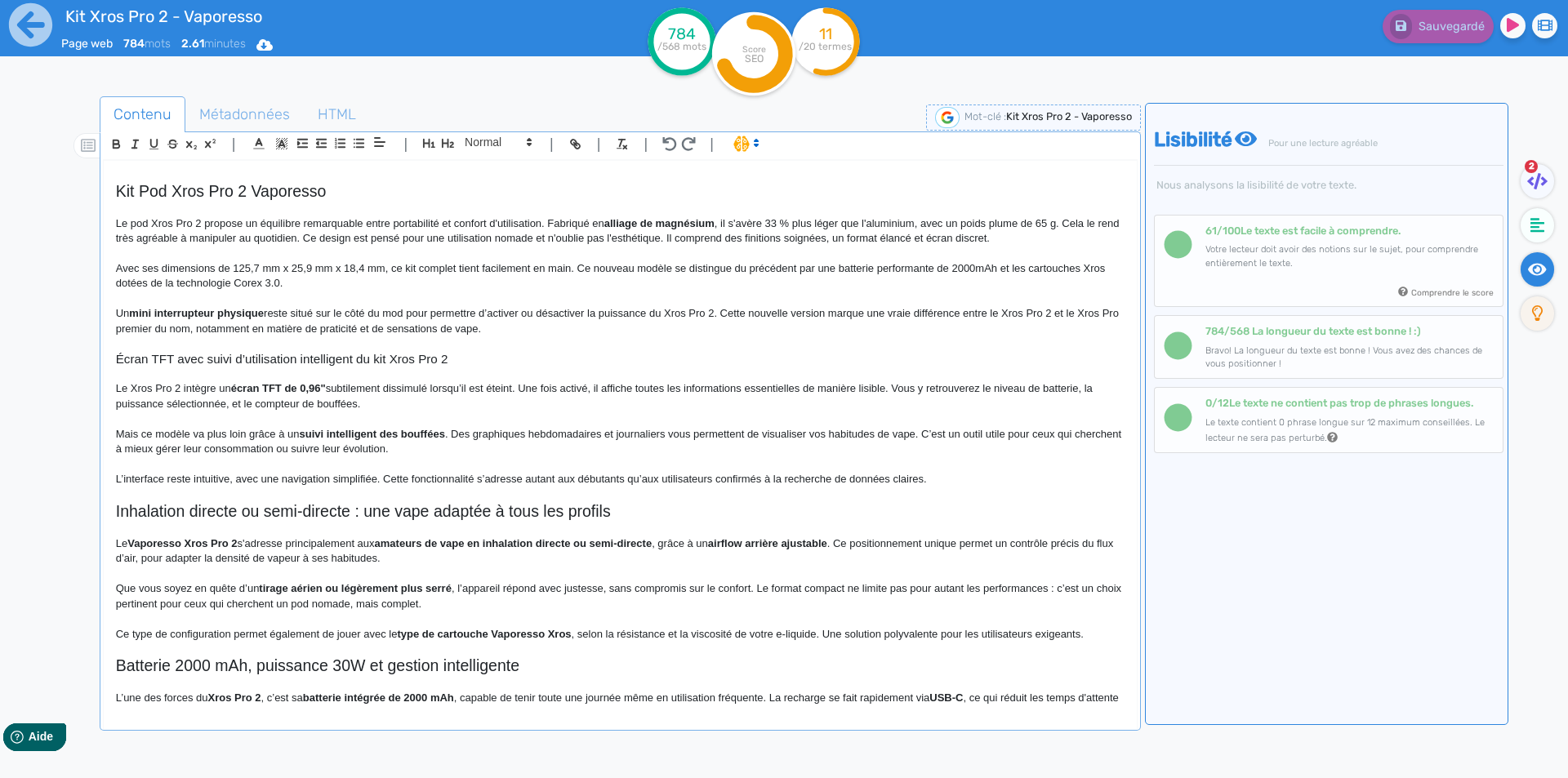
click at [385, 480] on p "L’interface reste intuitive, avec une navigation simplifiée. Cette fonctionnali…" at bounding box center [620, 480] width 1009 height 15
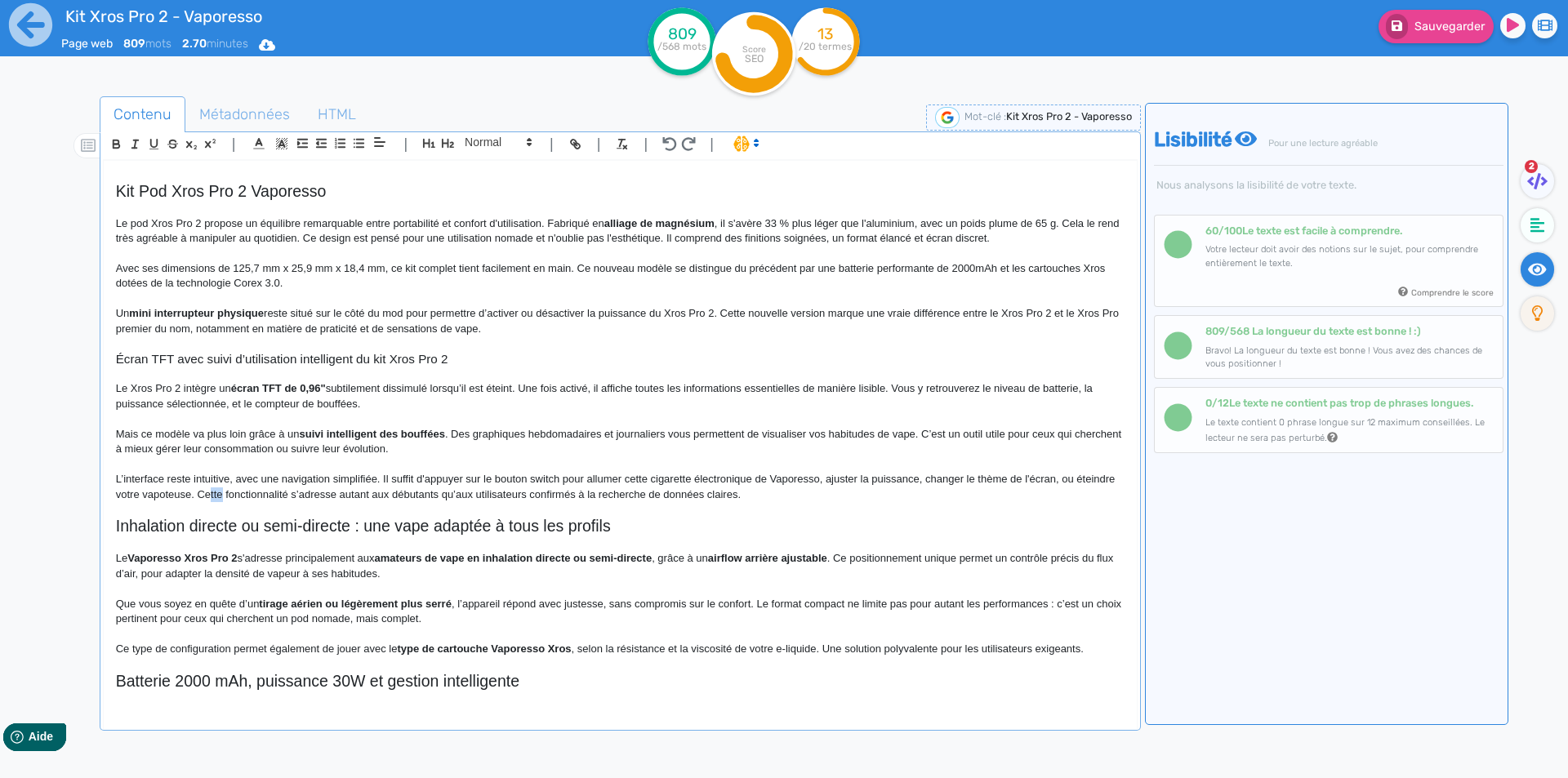
drag, startPoint x: 251, startPoint y: 493, endPoint x: 265, endPoint y: 493, distance: 14.0
click at [265, 493] on p "L’interface reste intuitive, avec une navigation simplifiée. Il suffit d'appuye…" at bounding box center [620, 487] width 1009 height 30
click at [324, 493] on p "L’interface reste intuitive, avec une navigation simplifiée. Il suffit d'appuye…" at bounding box center [620, 487] width 1009 height 30
click at [377, 496] on p "L’interface reste intuitive, avec une navigation simplifiée. Il suffit d'appuye…" at bounding box center [620, 487] width 1009 height 30
click at [1461, 39] on button "Sauvegarder" at bounding box center [1436, 26] width 115 height 34
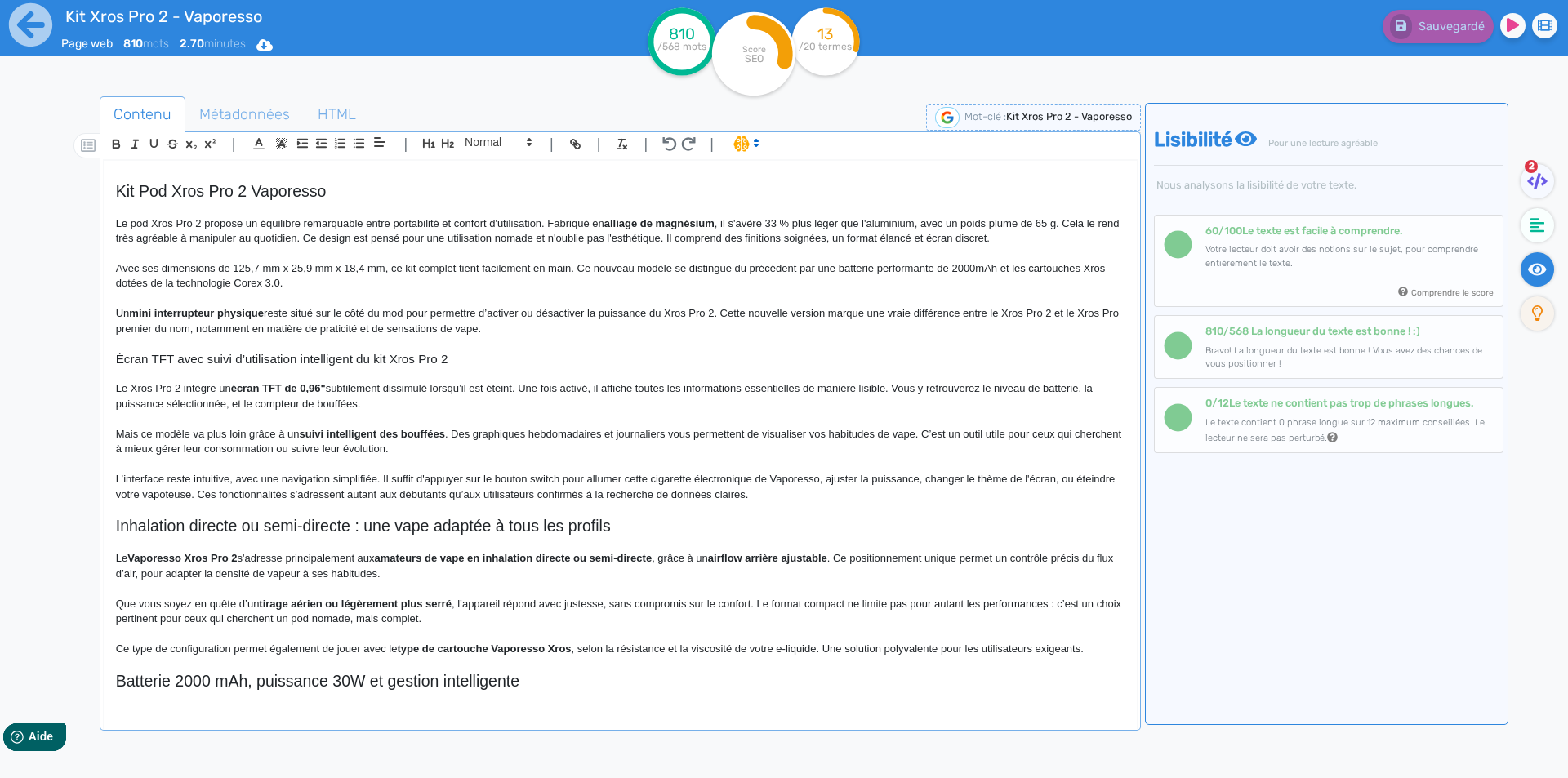
click at [728, 496] on p "L’interface reste intuitive, avec une navigation simplifiée. Il suffit d'appuye…" at bounding box center [620, 487] width 1009 height 30
click at [727, 496] on p "L’interface reste intuitive, avec une navigation simplifiée. Il suffit d'appuye…" at bounding box center [620, 487] width 1009 height 30
click at [707, 495] on p "L’interface reste intuitive, avec une navigation simplifiée. Il suffit d'appuye…" at bounding box center [620, 487] width 1009 height 30
drag, startPoint x: 707, startPoint y: 495, endPoint x: 774, endPoint y: 493, distance: 67.0
click at [774, 493] on p "L’interface reste intuitive, avec une navigation simplifiée. Il suffit d'appuye…" at bounding box center [620, 487] width 1009 height 30
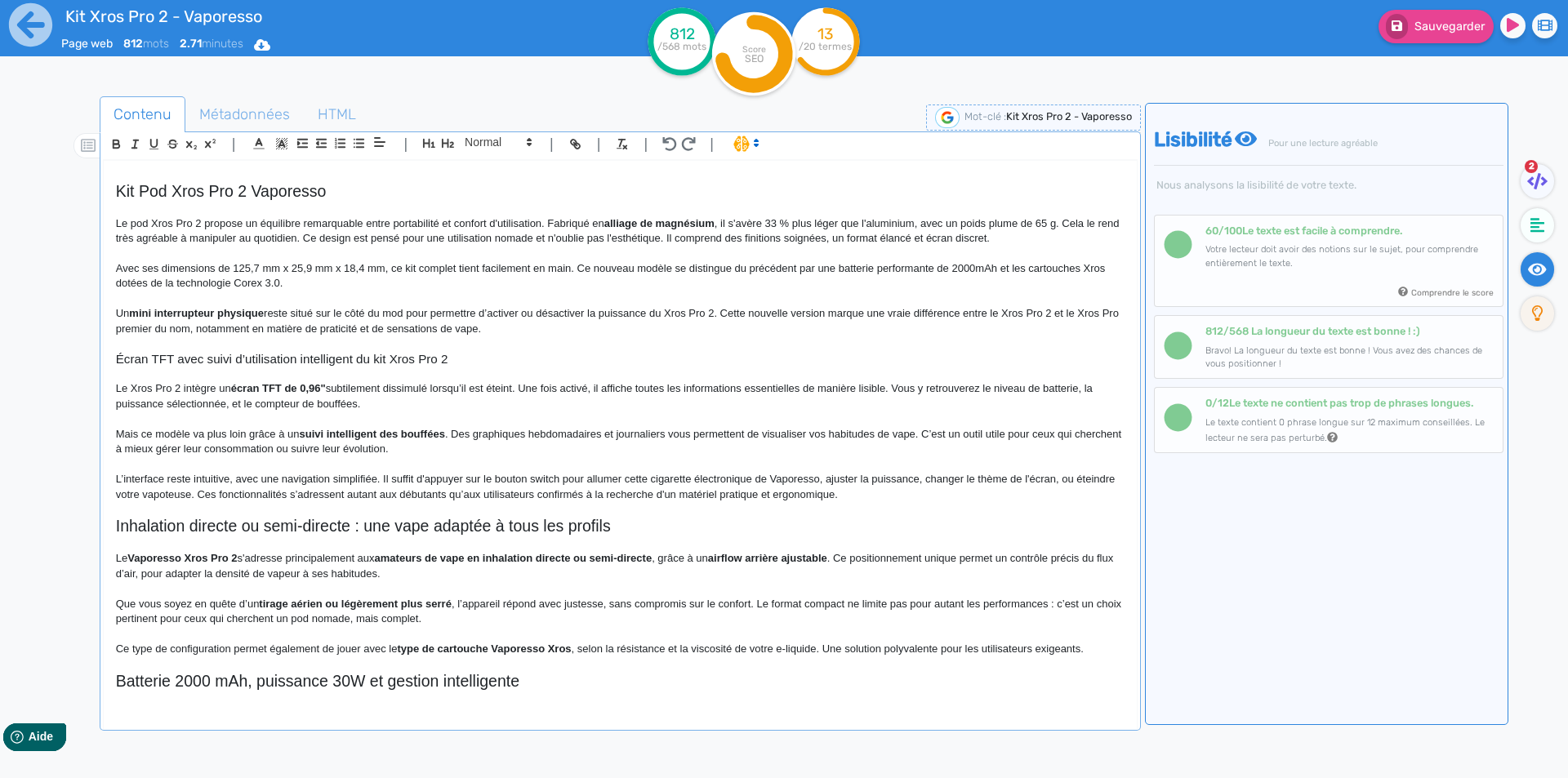
click at [740, 493] on p "L’interface reste intuitive, avec une navigation simplifiée. Il suffit d'appuye…" at bounding box center [620, 487] width 1009 height 30
click at [739, 493] on p "L’interface reste intuitive, avec une navigation simplifiée. Il suffit d'appuye…" at bounding box center [620, 487] width 1009 height 30
click at [1429, 43] on button "Sauvegarder" at bounding box center [1436, 26] width 115 height 34
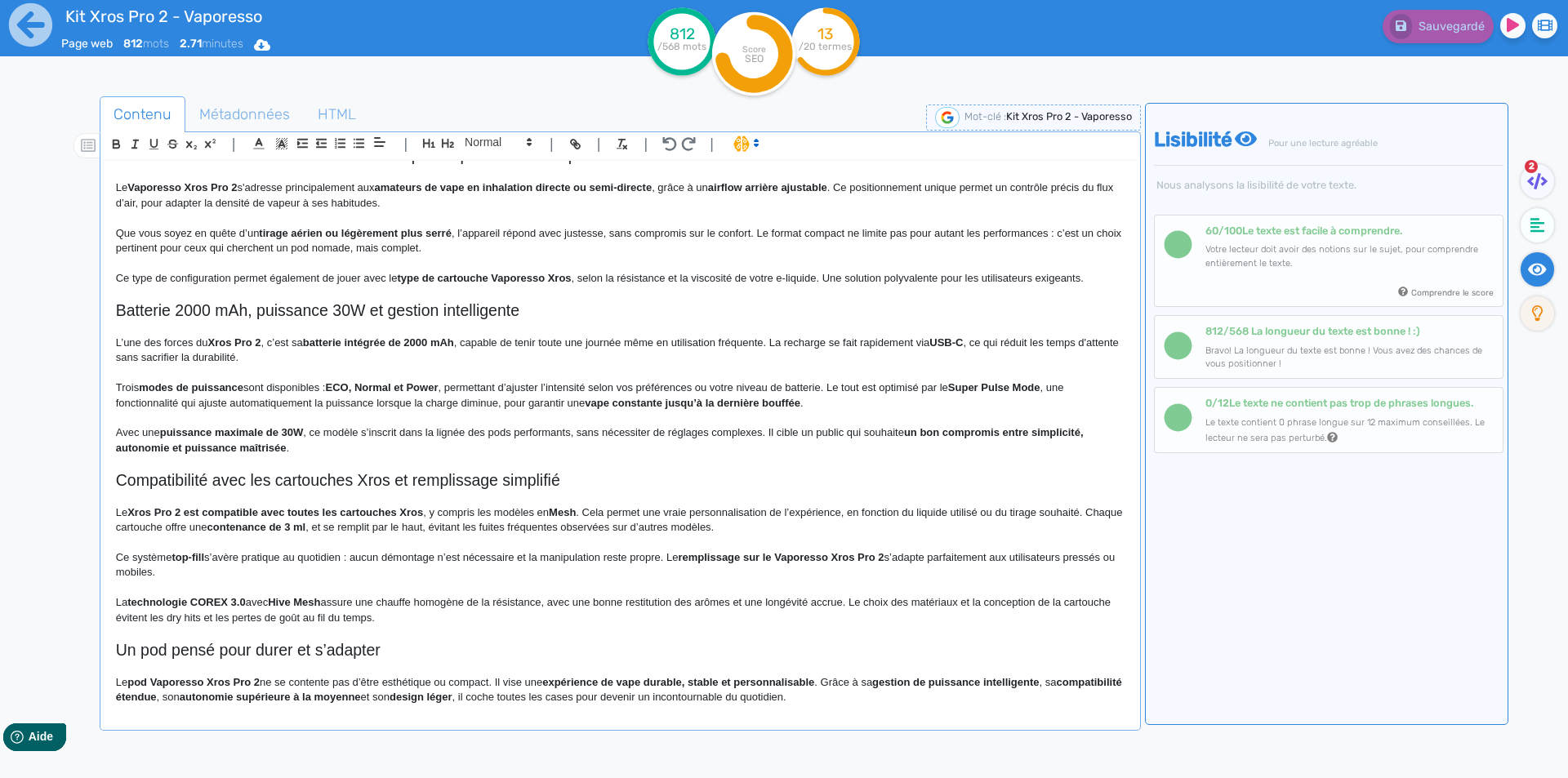
scroll to position [484, 0]
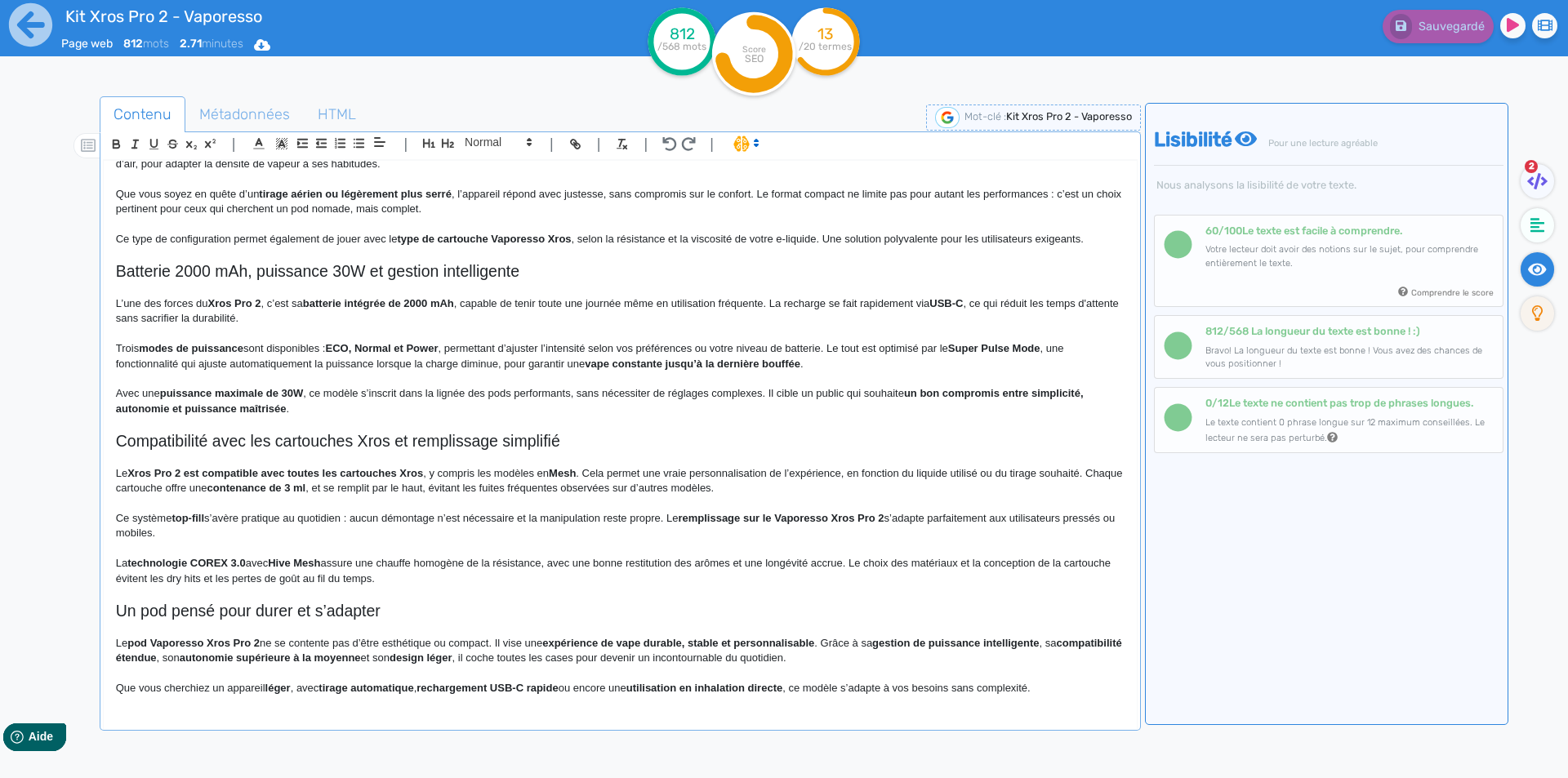
click at [180, 266] on h2 "Batterie 2000 mAh, puissance 30W et gestion intelligente" at bounding box center [620, 271] width 1009 height 19
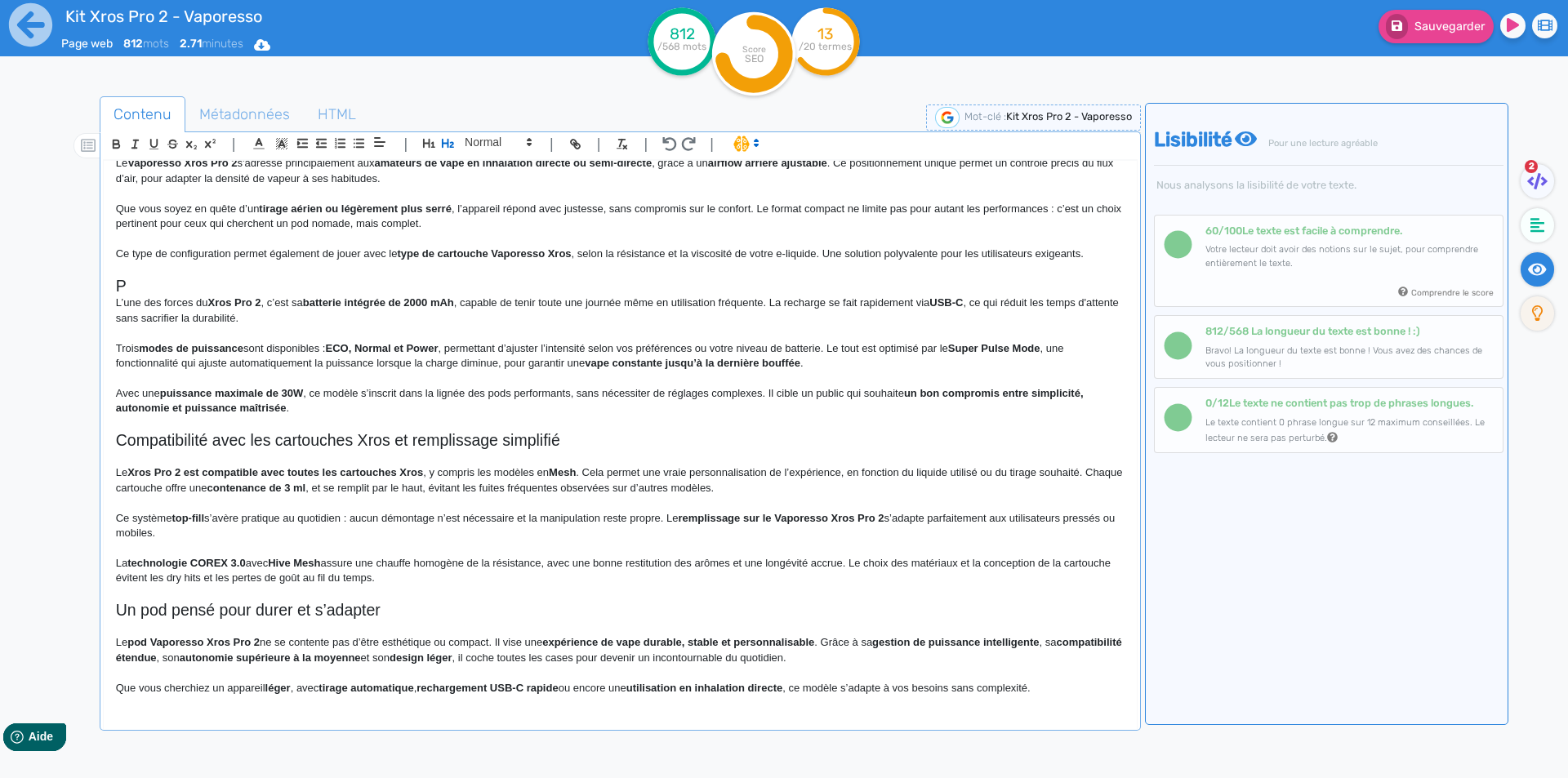
scroll to position [470, 0]
click at [508, 137] on span at bounding box center [497, 141] width 80 height 19
click at [499, 162] on span at bounding box center [497, 171] width 66 height 28
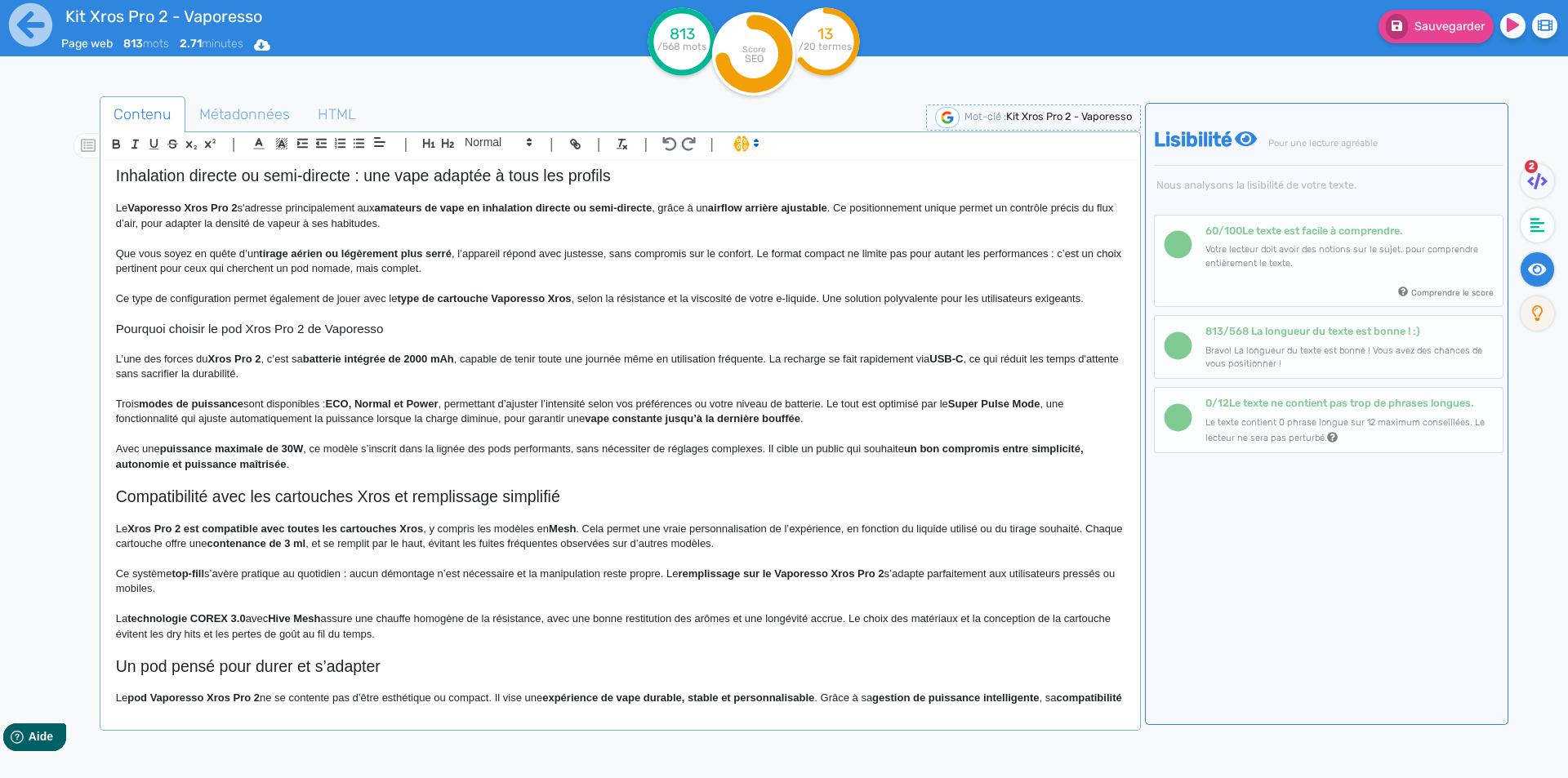
scroll to position [306, 0]
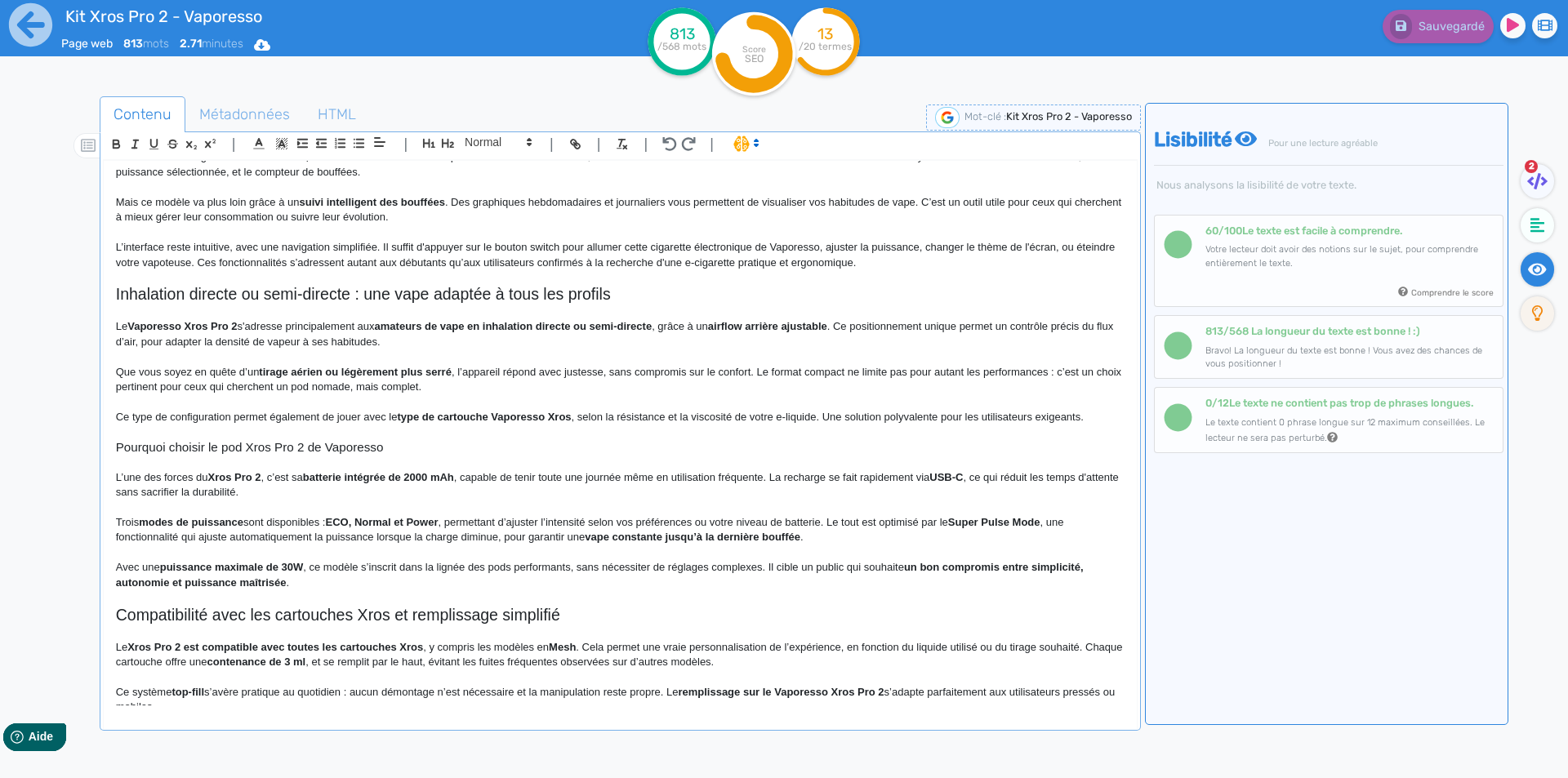
click at [224, 451] on h3 "Pourquoi choisir le pod Xros Pro 2 de Vaporesso" at bounding box center [620, 448] width 1009 height 15
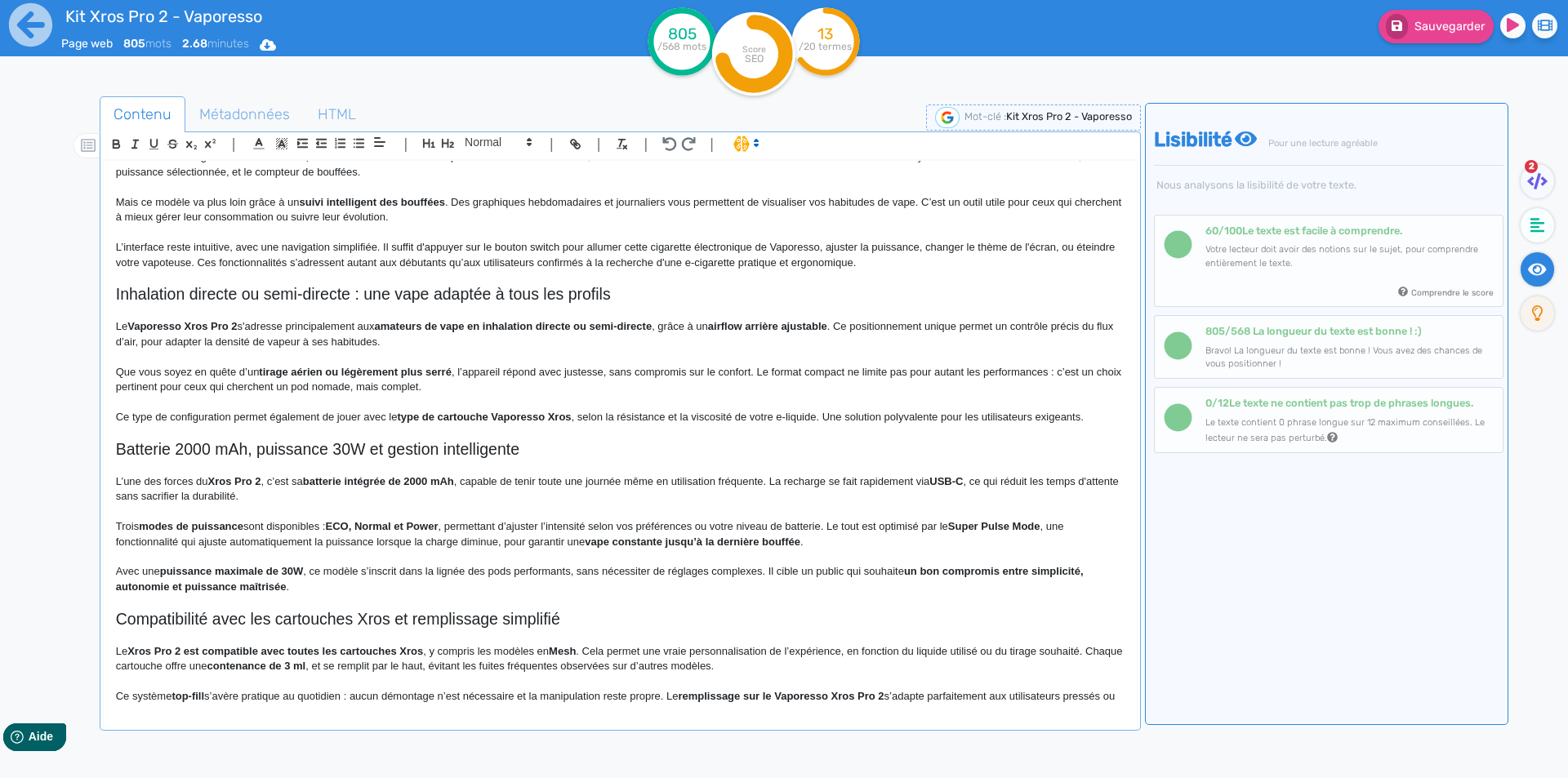
click at [297, 289] on h2 "Inhalation directe ou semi-directe : une vape adaptée à tous les profils" at bounding box center [620, 294] width 1009 height 19
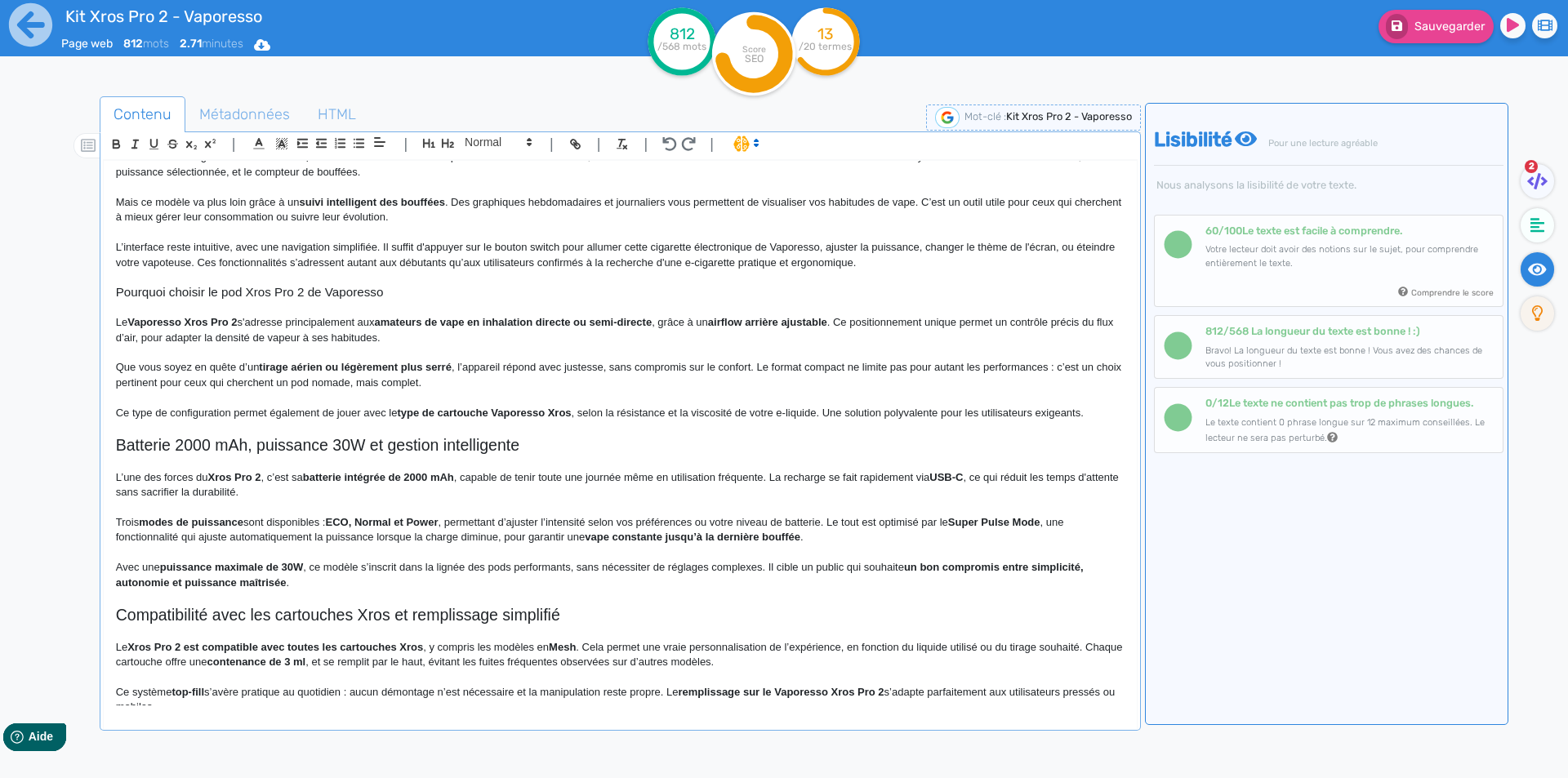
click at [133, 322] on strong "Vaporesso Xros Pro 2" at bounding box center [182, 322] width 109 height 12
click at [121, 323] on p "Le Vaporesso Xros Pro 2 s'adresse principalement aux amateurs de vape en inhala…" at bounding box center [620, 330] width 1009 height 30
click at [138, 320] on strong "Vaporesso Xros Pro 2" at bounding box center [182, 322] width 109 height 12
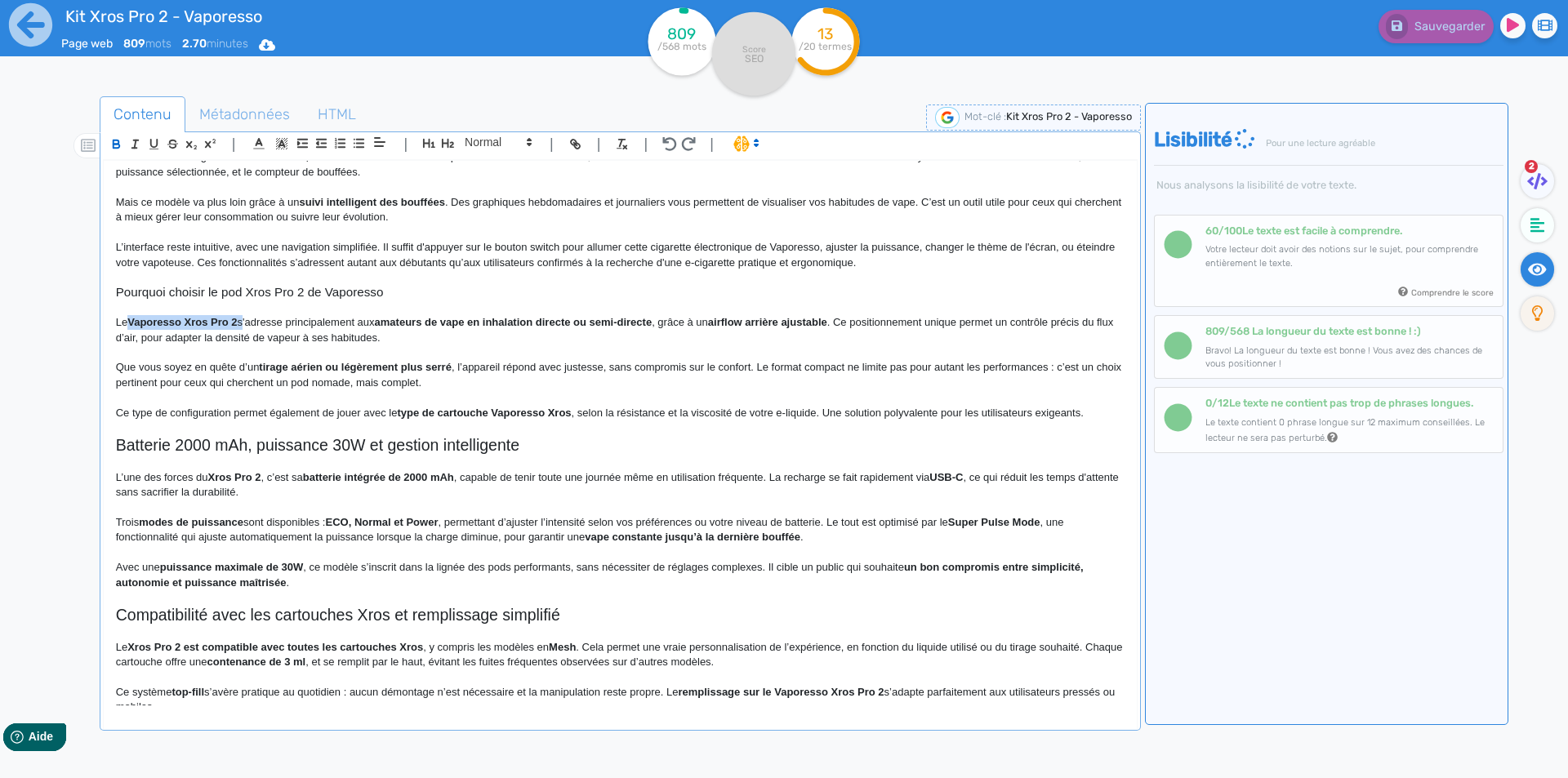
drag, startPoint x: 138, startPoint y: 320, endPoint x: 241, endPoint y: 320, distance: 103.0
click at [241, 320] on p "Le Vaporesso Xros Pro 2 s'adresse principalement aux amateurs de vape en inhala…" at bounding box center [620, 330] width 1009 height 30
click at [286, 334] on p "Le Vaporesso Xros Pro 2 s'adresse principalement aux amateurs de vape en inhala…" at bounding box center [620, 330] width 1009 height 30
click at [317, 323] on p "Le Vaporesso Xros Pro 2 s'adresse principalement aux amateurs de vape en inhala…" at bounding box center [620, 330] width 1009 height 30
click at [317, 322] on p "Le Vaporesso Xros Pro 2 s'adresse principalement aux amateurs de vape en inhala…" at bounding box center [620, 330] width 1009 height 30
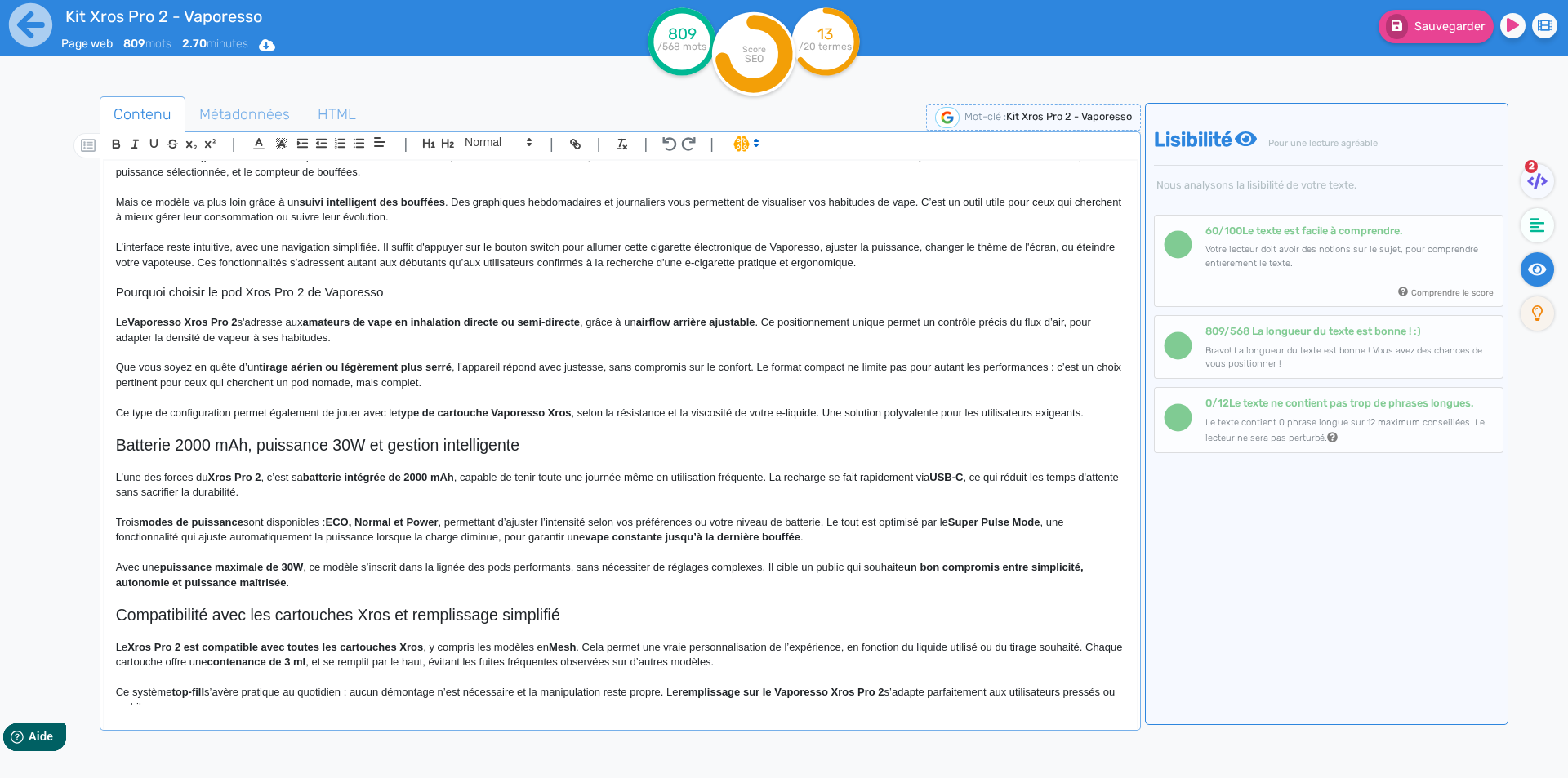
click at [337, 322] on strong "amateurs de vape en inhalation directe ou semi-directe" at bounding box center [441, 322] width 277 height 12
drag, startPoint x: 337, startPoint y: 322, endPoint x: 570, endPoint y: 320, distance: 233.0
click at [570, 320] on strong "amateurs de vape en inhalation directe ou semi-directe" at bounding box center [441, 322] width 277 height 12
click at [629, 320] on strong "airflow arrière ajustable" at bounding box center [680, 322] width 119 height 12
click at [571, 322] on p "Le Vaporesso Xros Pro 2 s'adresse aux amateurs de vape en inhalation directe ou…" at bounding box center [620, 330] width 1009 height 30
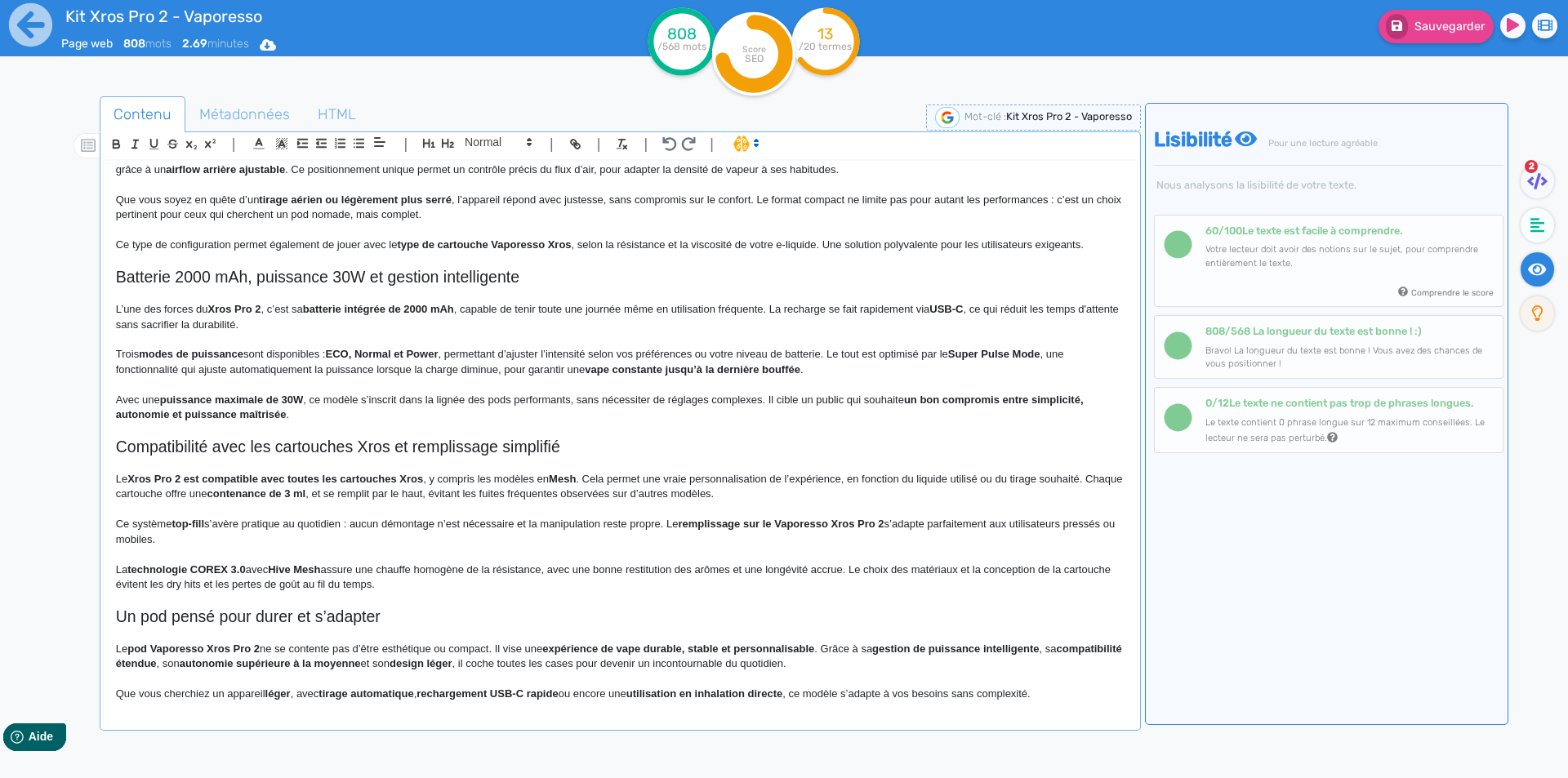
scroll to position [496, 0]
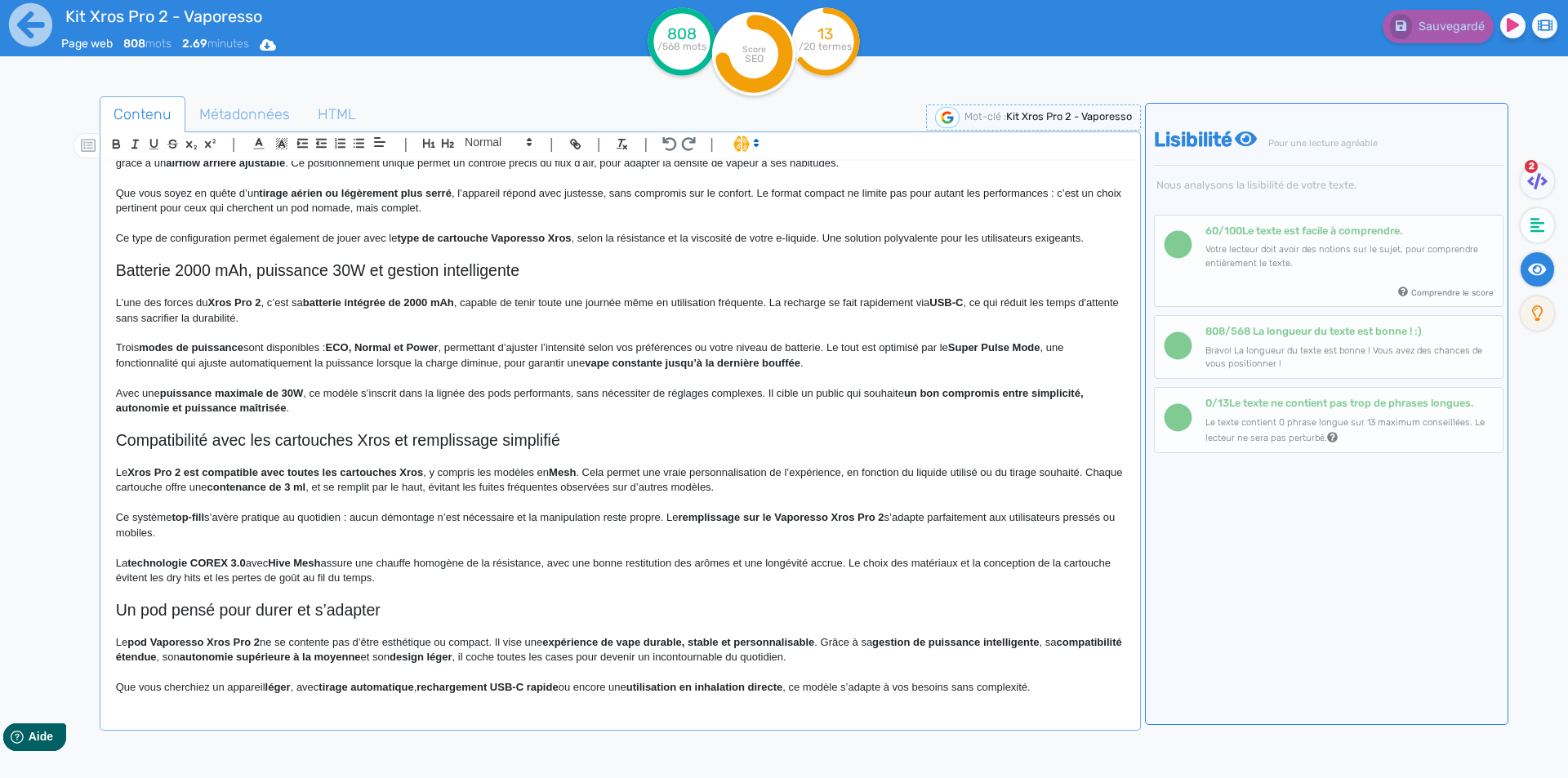
click at [189, 472] on strong "Xros Pro 2 est compatible avec toutes les cartouches Xros" at bounding box center [275, 472] width 296 height 12
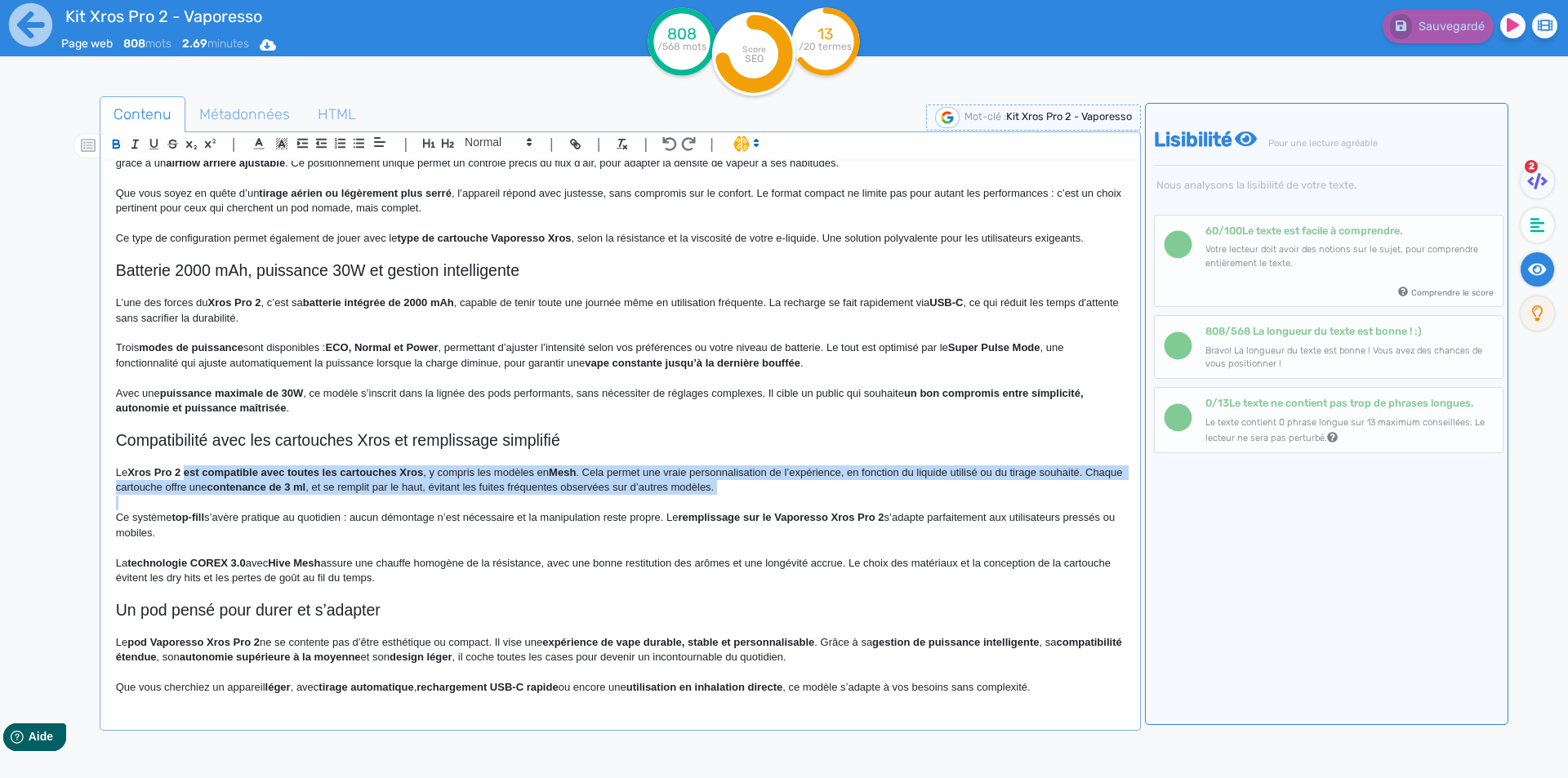
drag, startPoint x: 189, startPoint y: 472, endPoint x: 791, endPoint y: 487, distance: 602.2
click at [791, 487] on p "Le Xros Pro 2 est compatible avec toutes les cartouches Xros , y compris les mo…" at bounding box center [620, 480] width 1009 height 30
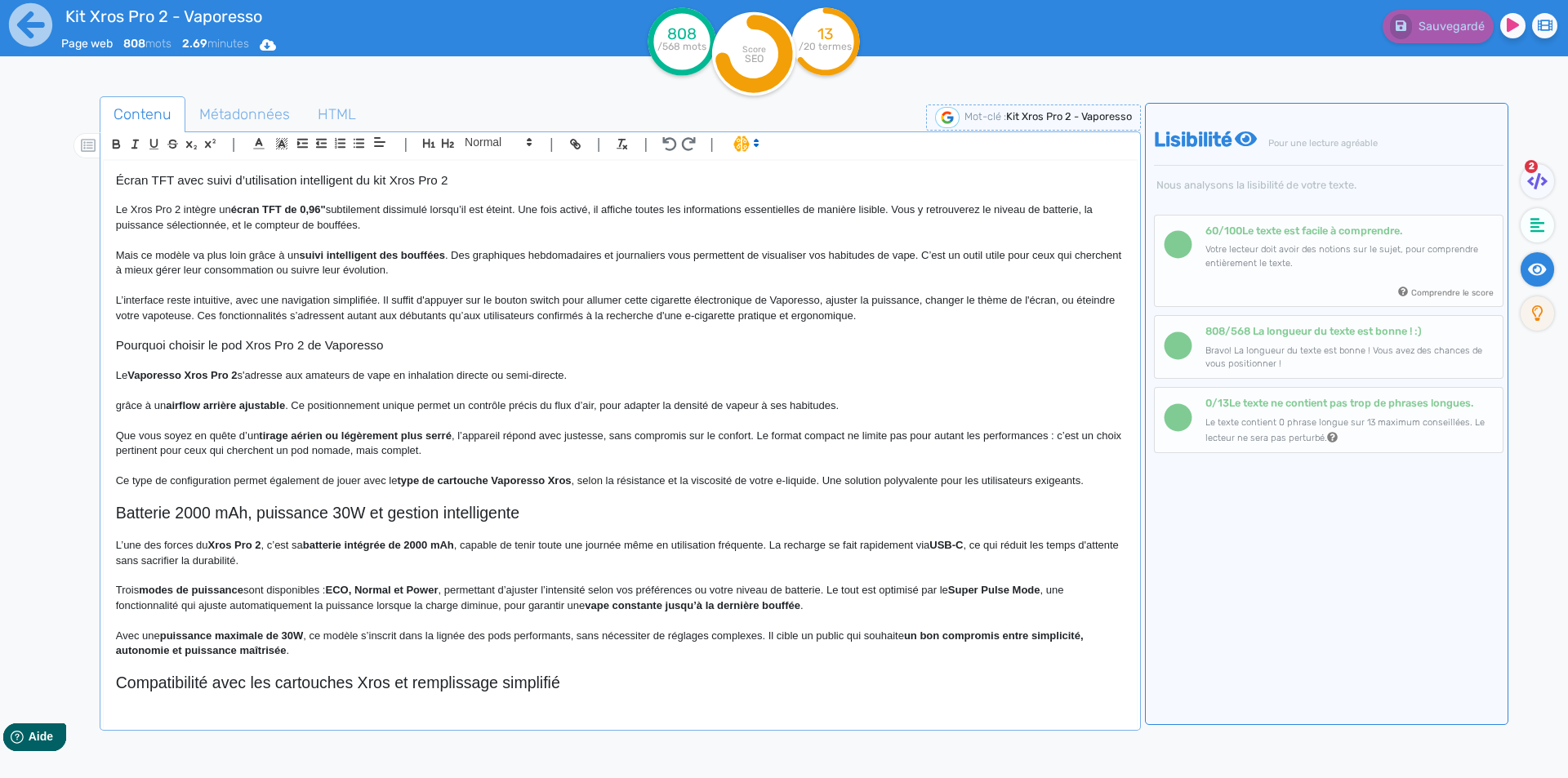
scroll to position [169, 0]
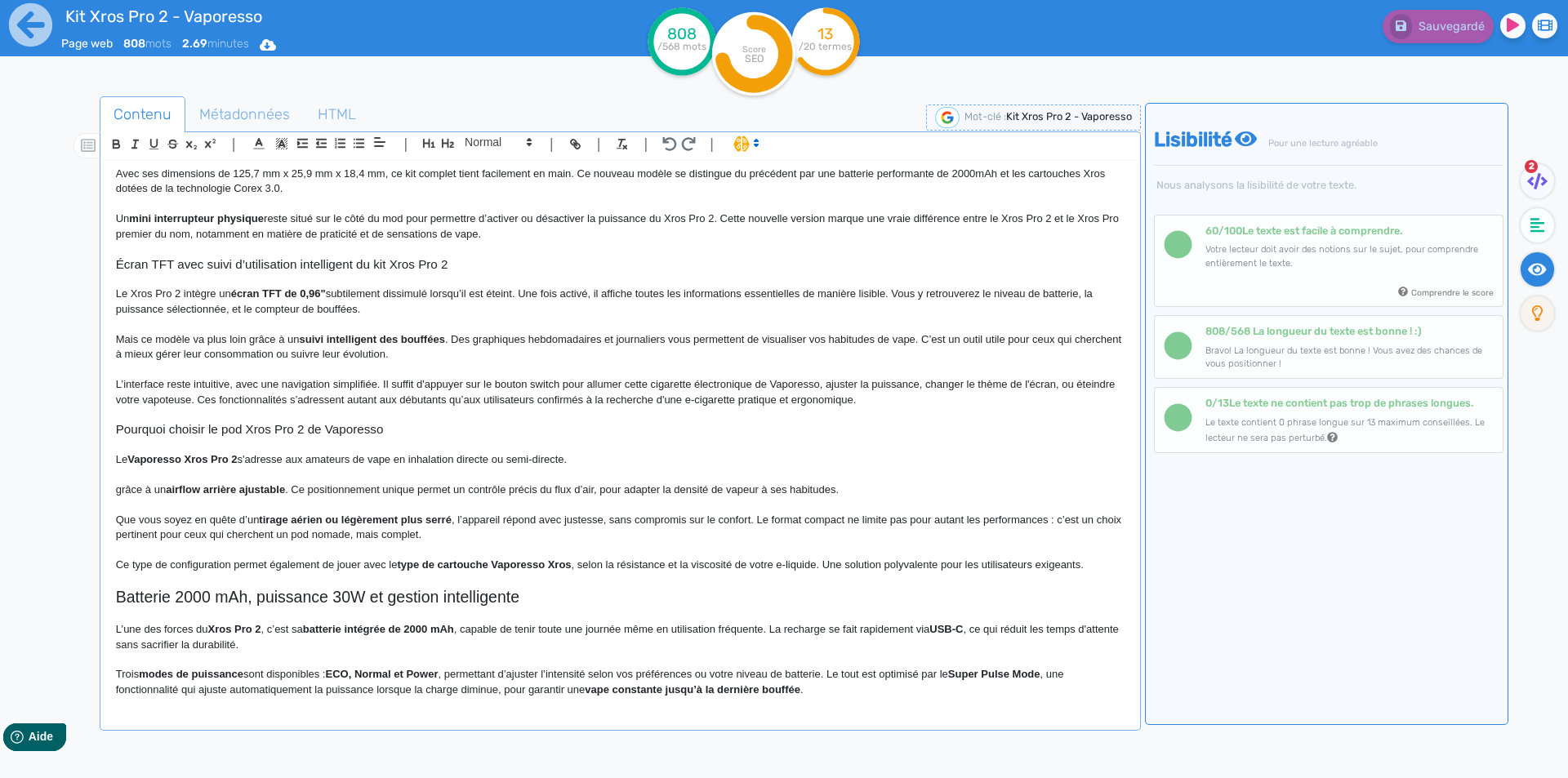
click at [633, 457] on p "Le Vaporesso Xros Pro 2 s'adresse aux amateurs de vape en inhalation directe ou…" at bounding box center [620, 460] width 1009 height 15
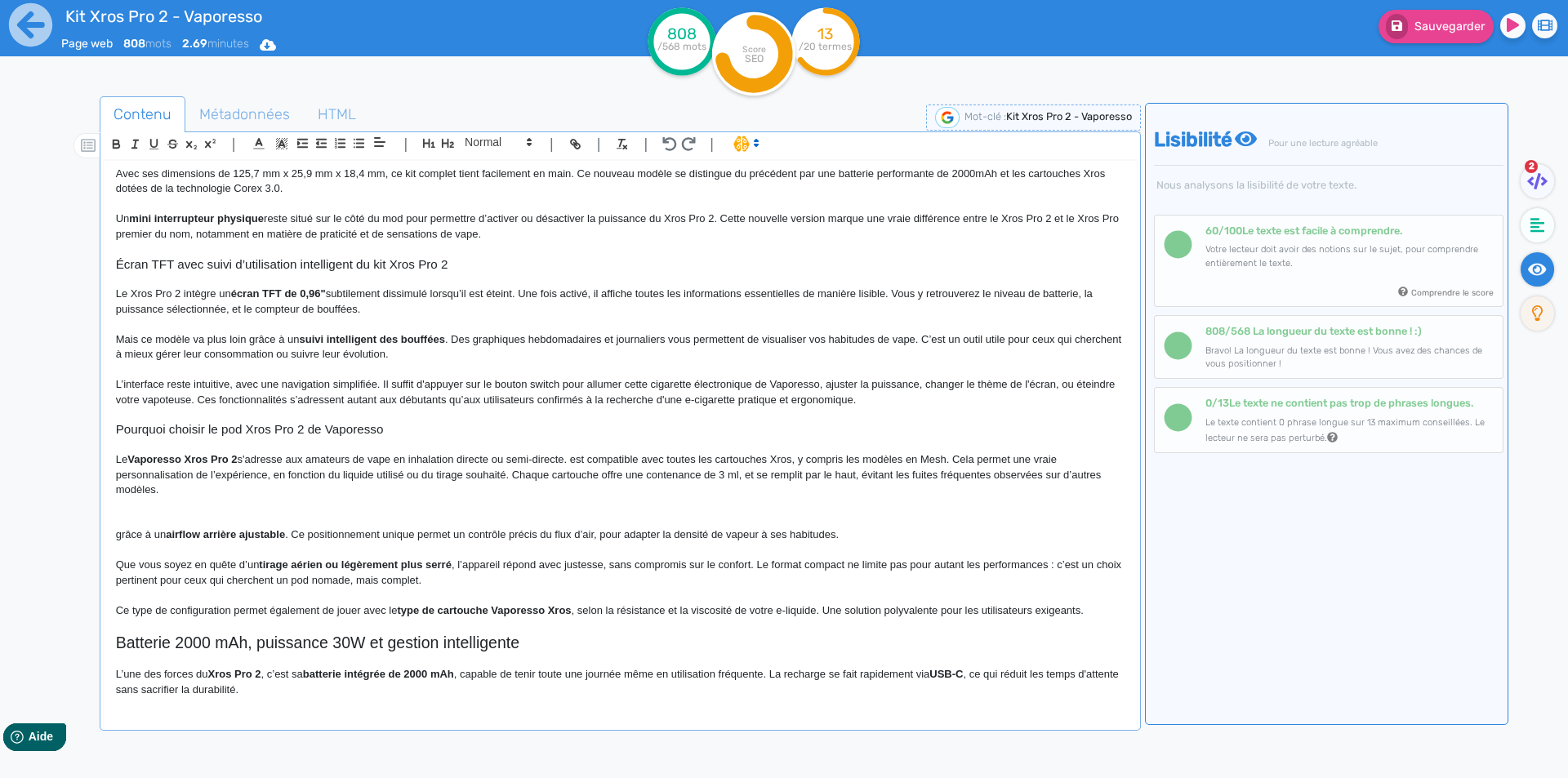
click at [573, 453] on p "Le Vaporesso Xros Pro 2 s'adresse aux amateurs de vape en inhalation directe ou…" at bounding box center [620, 474] width 1009 height 45
click at [937, 458] on p "Le Vaporesso Xros Pro 2 s'adresse aux amateurs de vape en inhalation directe ou…" at bounding box center [620, 474] width 1009 height 45
click at [348, 473] on p "Le Vaporesso Xros Pro 2 s'adresse aux amateurs de vape en inhalation directe ou…" at bounding box center [620, 474] width 1009 height 45
click at [340, 476] on p "Le Vaporesso Xros Pro 2 s'adresse aux amateurs de vape en inhalation directe ou…" at bounding box center [620, 474] width 1009 height 45
click at [345, 478] on p "Le Vaporesso Xros Pro 2 s'adresse aux amateurs de vape en inhalation directe ou…" at bounding box center [620, 474] width 1009 height 45
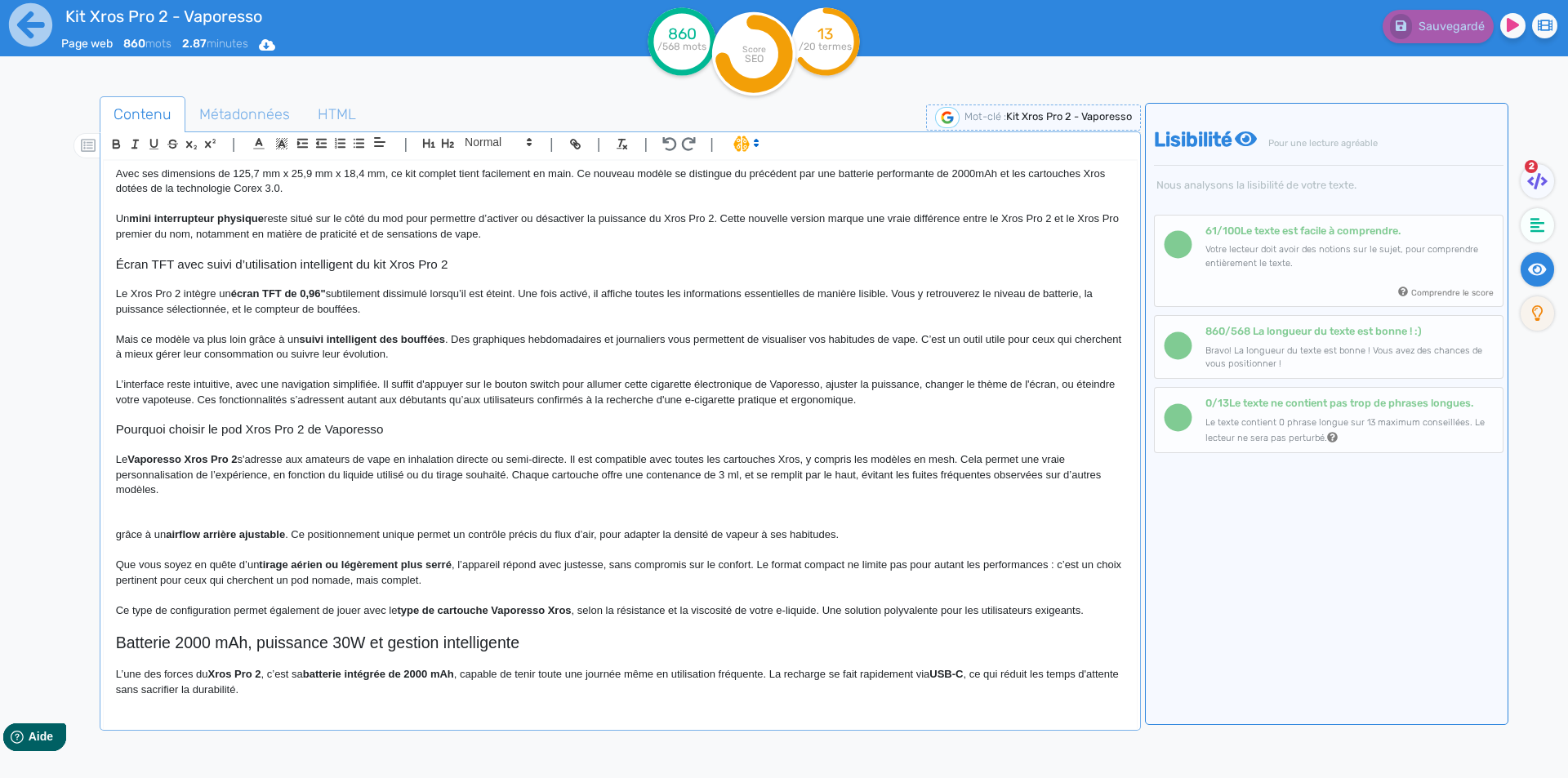
click at [342, 478] on p "Le Vaporesso Xros Pro 2 s'adresse aux amateurs de vape en inhalation directe ou…" at bounding box center [620, 474] width 1009 height 45
click at [210, 471] on p "Le Vaporesso Xros Pro 2 s'adresse aux amateurs de vape en inhalation directe ou…" at bounding box center [620, 474] width 1009 height 45
click at [289, 478] on p "Le Vaporesso Xros Pro 2 s'adresse aux amateurs de vape en inhalation directe ou…" at bounding box center [620, 474] width 1009 height 45
click at [582, 472] on p "Le Vaporesso Xros Pro 2 s'adresse aux amateurs de vape en inhalation directe ou…" at bounding box center [620, 474] width 1009 height 45
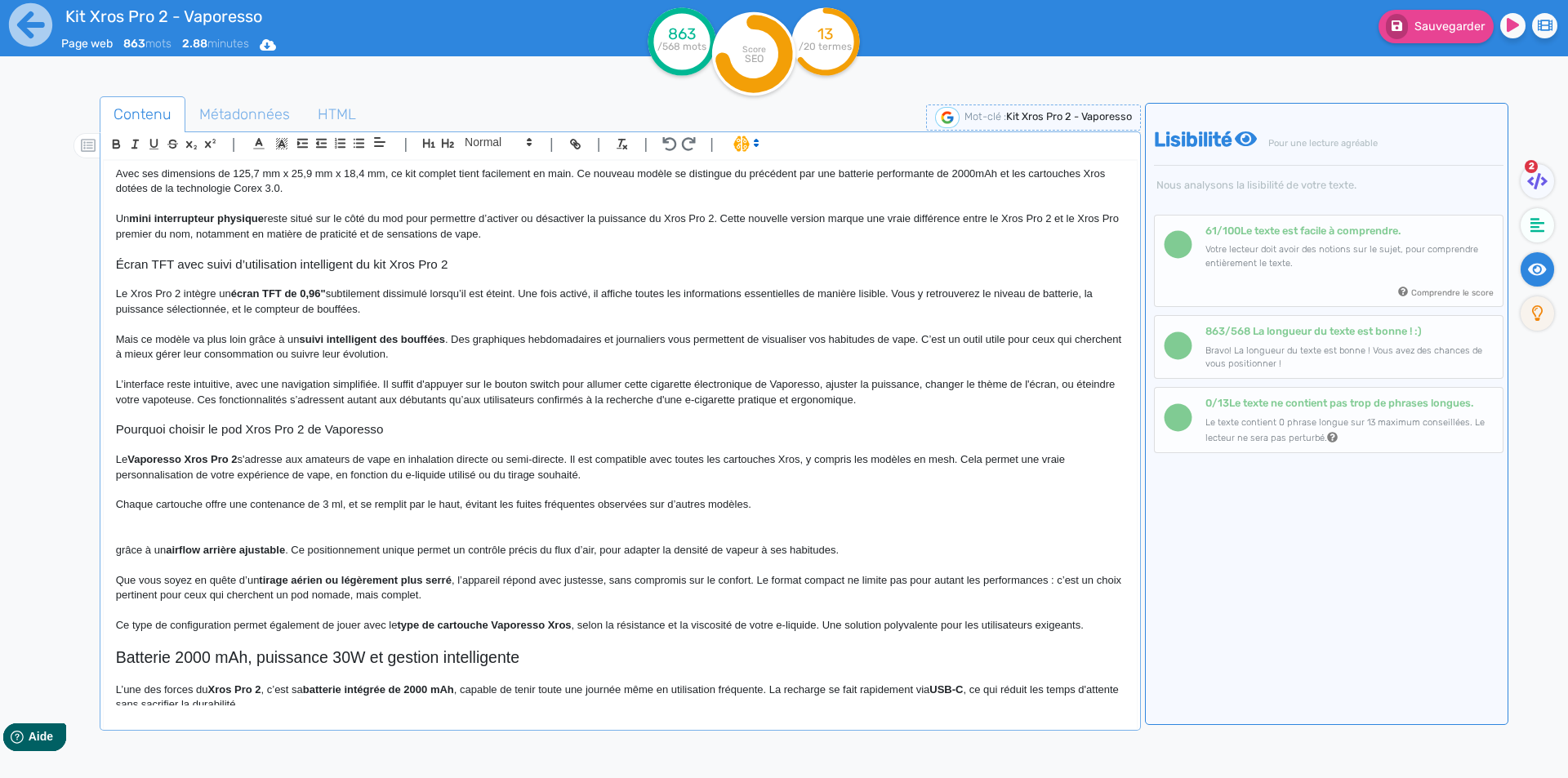
click at [462, 503] on p "Chaque cartouche offre une contenance de 3 ml, et se remplit par le haut, évita…" at bounding box center [620, 504] width 1009 height 15
click at [909, 506] on p "Chaque cartouche offre une contenance de 3 ml, et se remplit par le haut. Cela …" at bounding box center [620, 504] width 1009 height 15
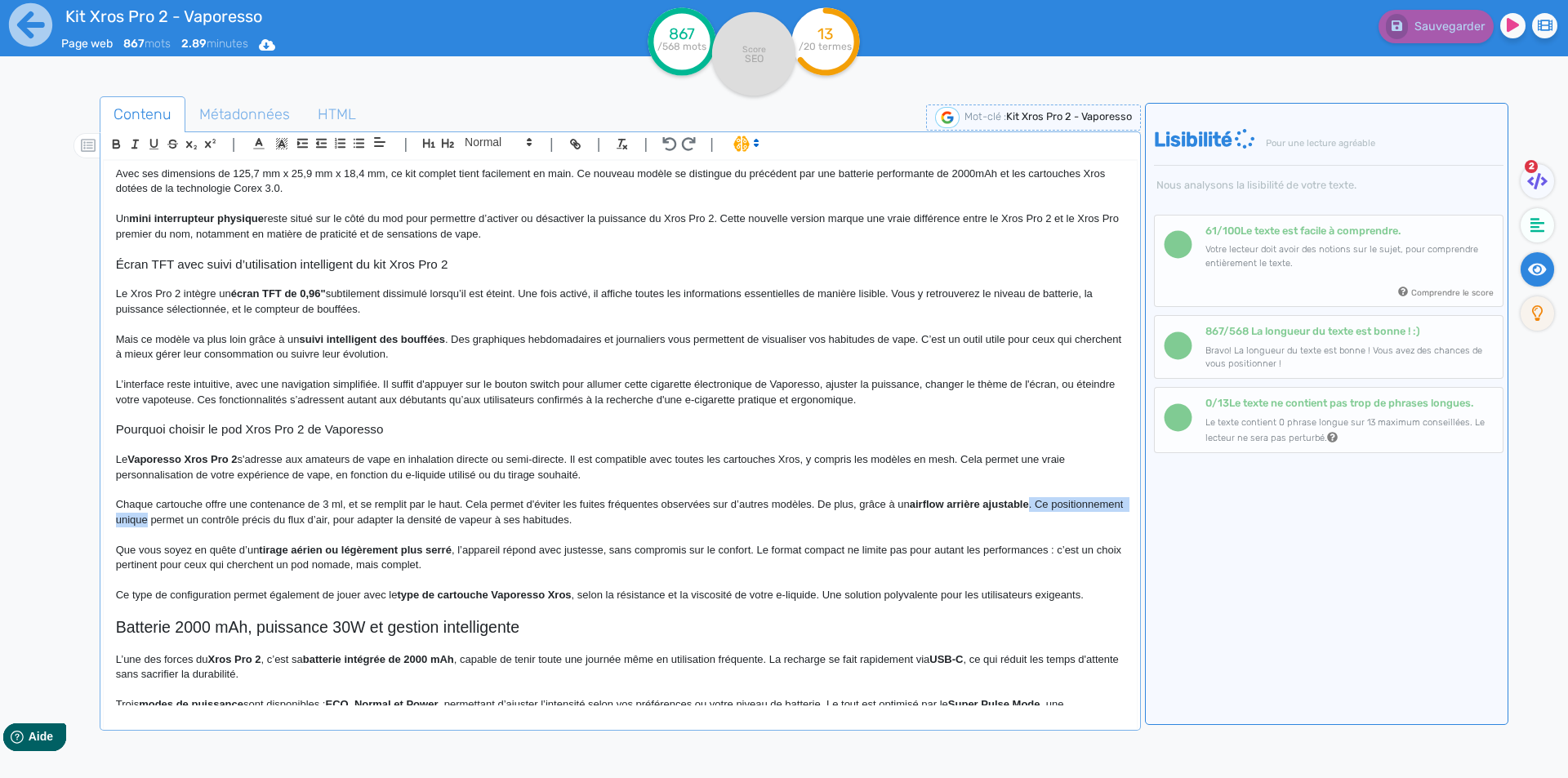
drag, startPoint x: 1033, startPoint y: 507, endPoint x: 223, endPoint y: 521, distance: 810.1
click at [223, 521] on p "Chaque cartouche offre une contenance de 3 ml, et se remplit par le haut. Cela …" at bounding box center [620, 512] width 1009 height 30
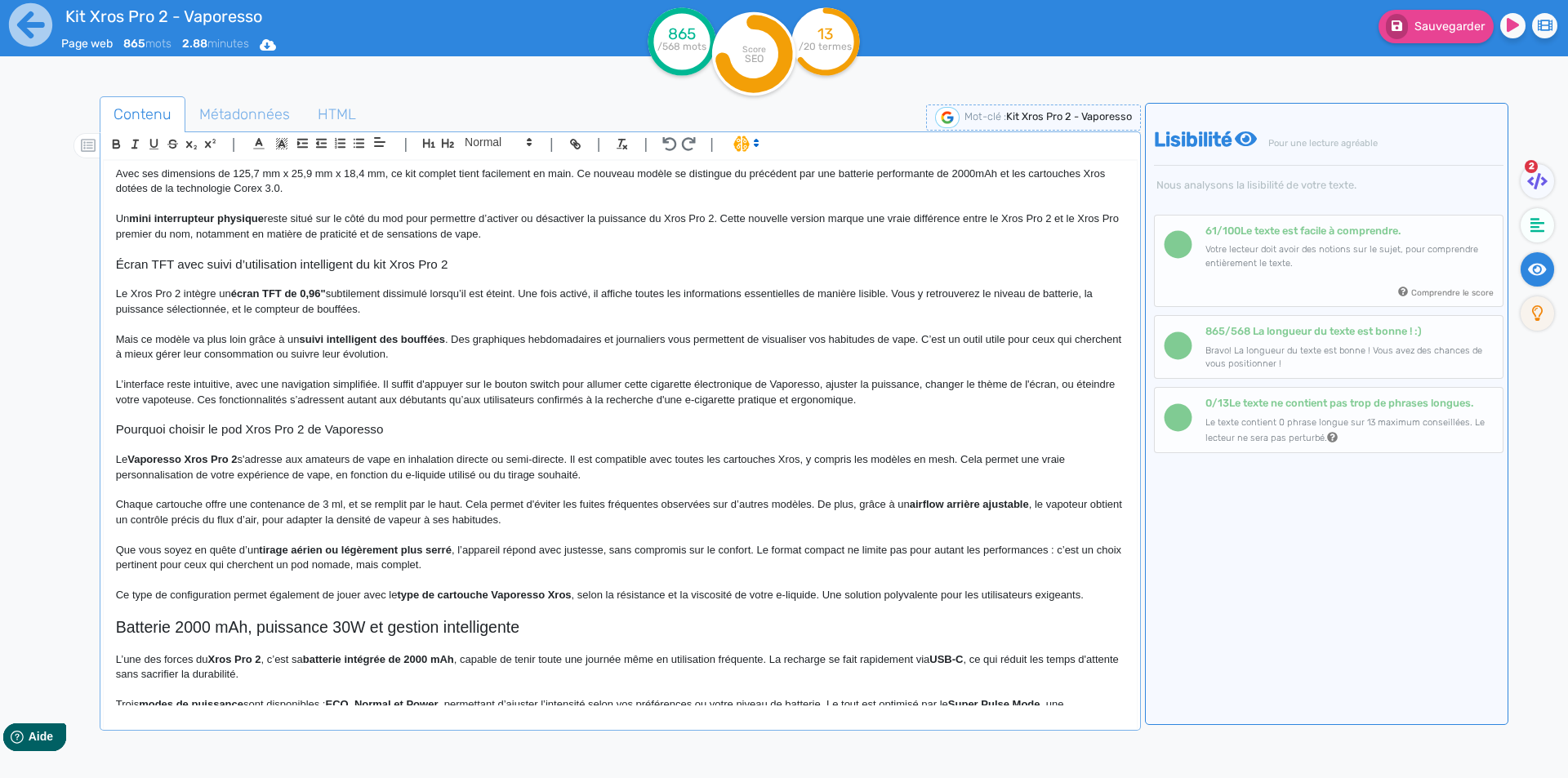
click at [292, 518] on p "Chaque cartouche offre une contenance de 3 ml, et se remplit par le haut. Cela …" at bounding box center [620, 512] width 1009 height 30
click at [574, 519] on p "Chaque cartouche offre une contenance de 3 ml, et se remplit par le haut. Cela …" at bounding box center [620, 512] width 1009 height 30
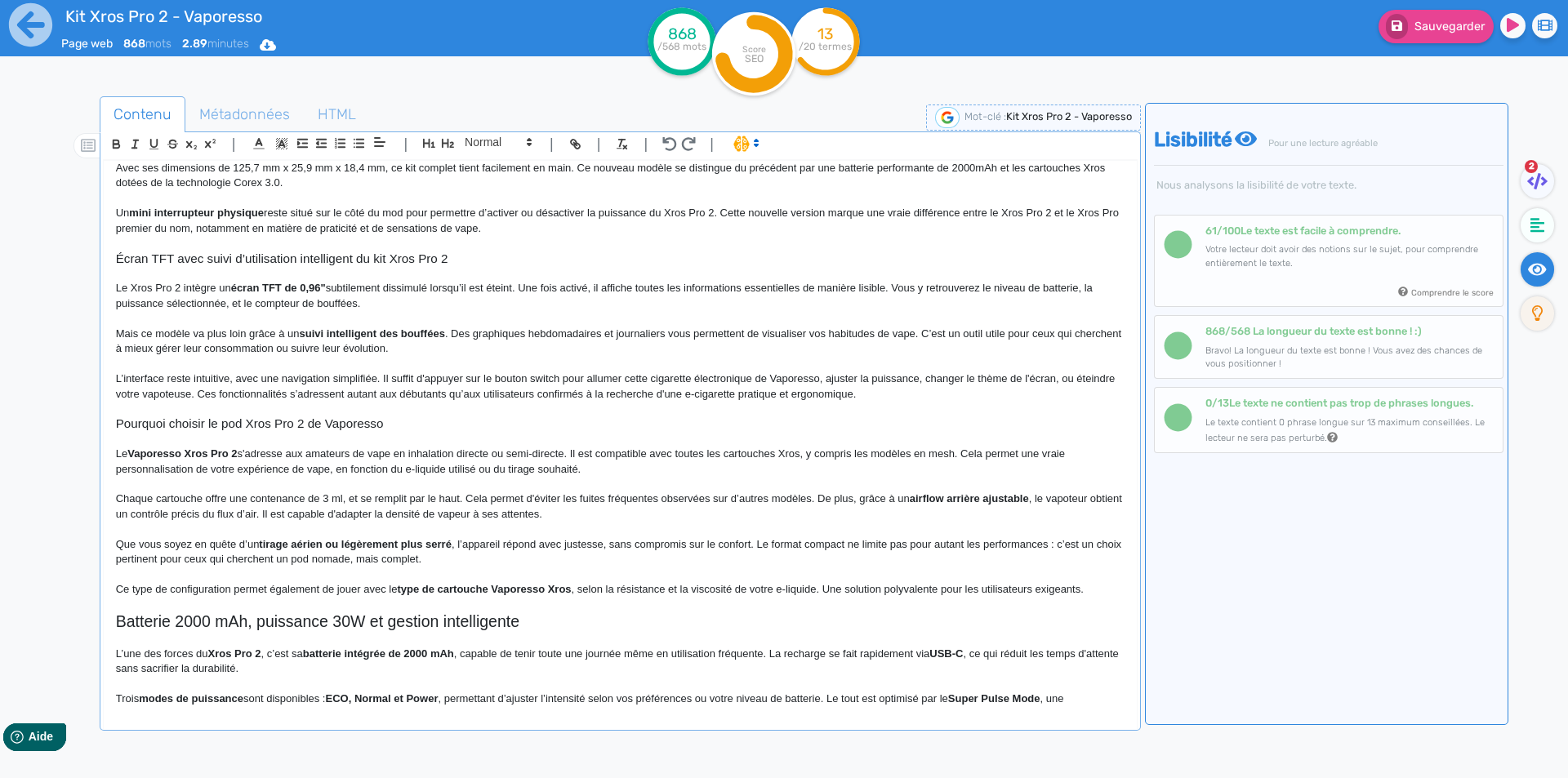
click at [537, 503] on p "Chaque cartouche offre une contenance de 3 ml, et se remplit par le haut. Cela …" at bounding box center [620, 506] width 1009 height 30
click at [545, 512] on p "Chaque cartouche offre une contenance de 3 ml, et se remplit par le haut. Cela …" at bounding box center [620, 506] width 1009 height 30
click at [276, 548] on strong "tirage aérien ou légèrement plus serré" at bounding box center [355, 544] width 192 height 12
drag, startPoint x: 276, startPoint y: 548, endPoint x: 436, endPoint y: 542, distance: 160.1
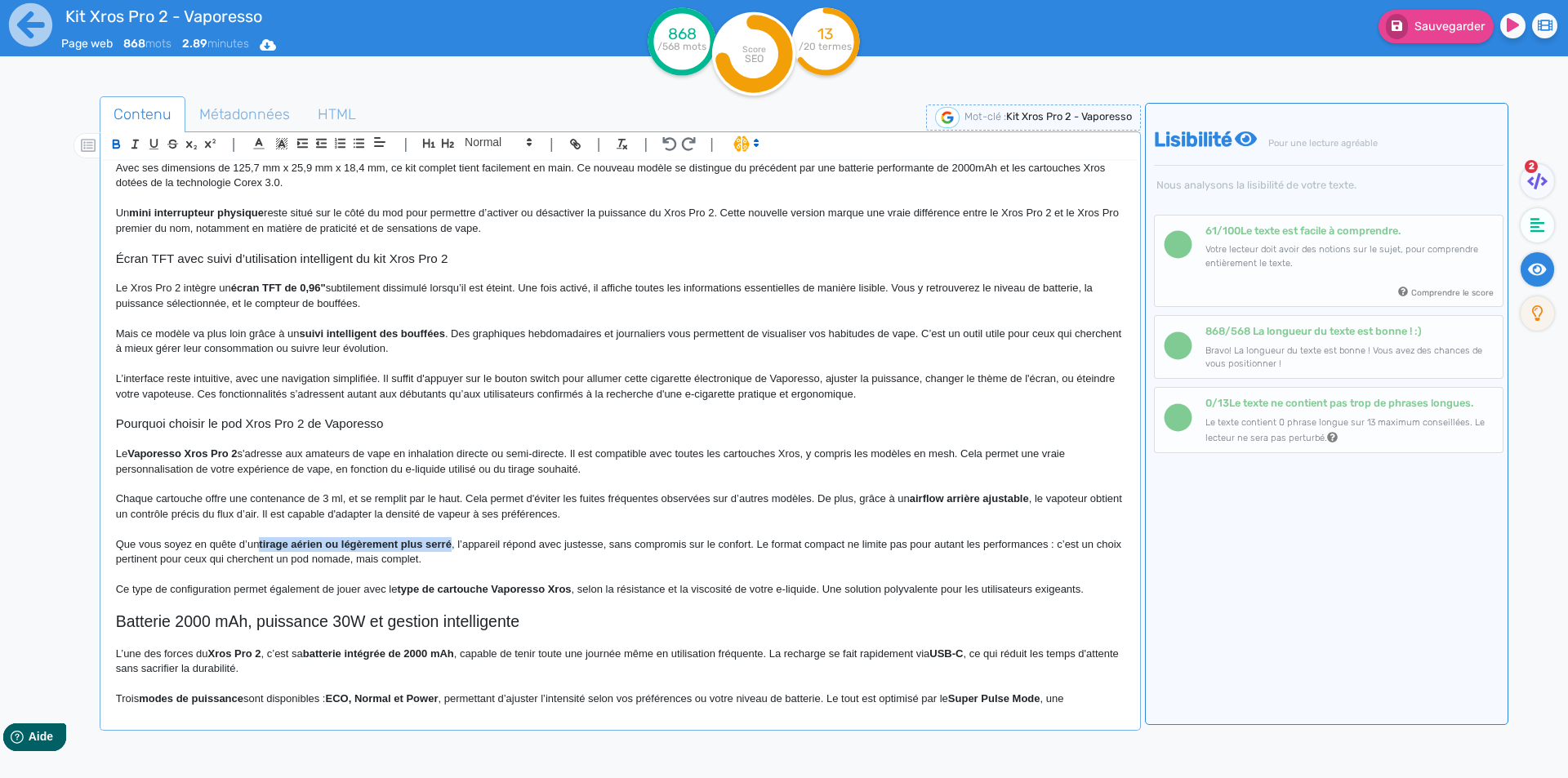
click at [436, 542] on strong "tirage aérien ou légèrement plus serré" at bounding box center [355, 544] width 192 height 12
click at [377, 546] on p "Que vous soyez en quête d’un tirage aérien ou légèrement plus serré, l’appareil…" at bounding box center [620, 552] width 1009 height 30
click at [395, 545] on p "Que vous soyez en quête d’un tirage aérien ou plus serré, l’appareil répond ave…" at bounding box center [620, 552] width 1009 height 30
click at [1448, 28] on span "Sauvegarder" at bounding box center [1449, 26] width 70 height 14
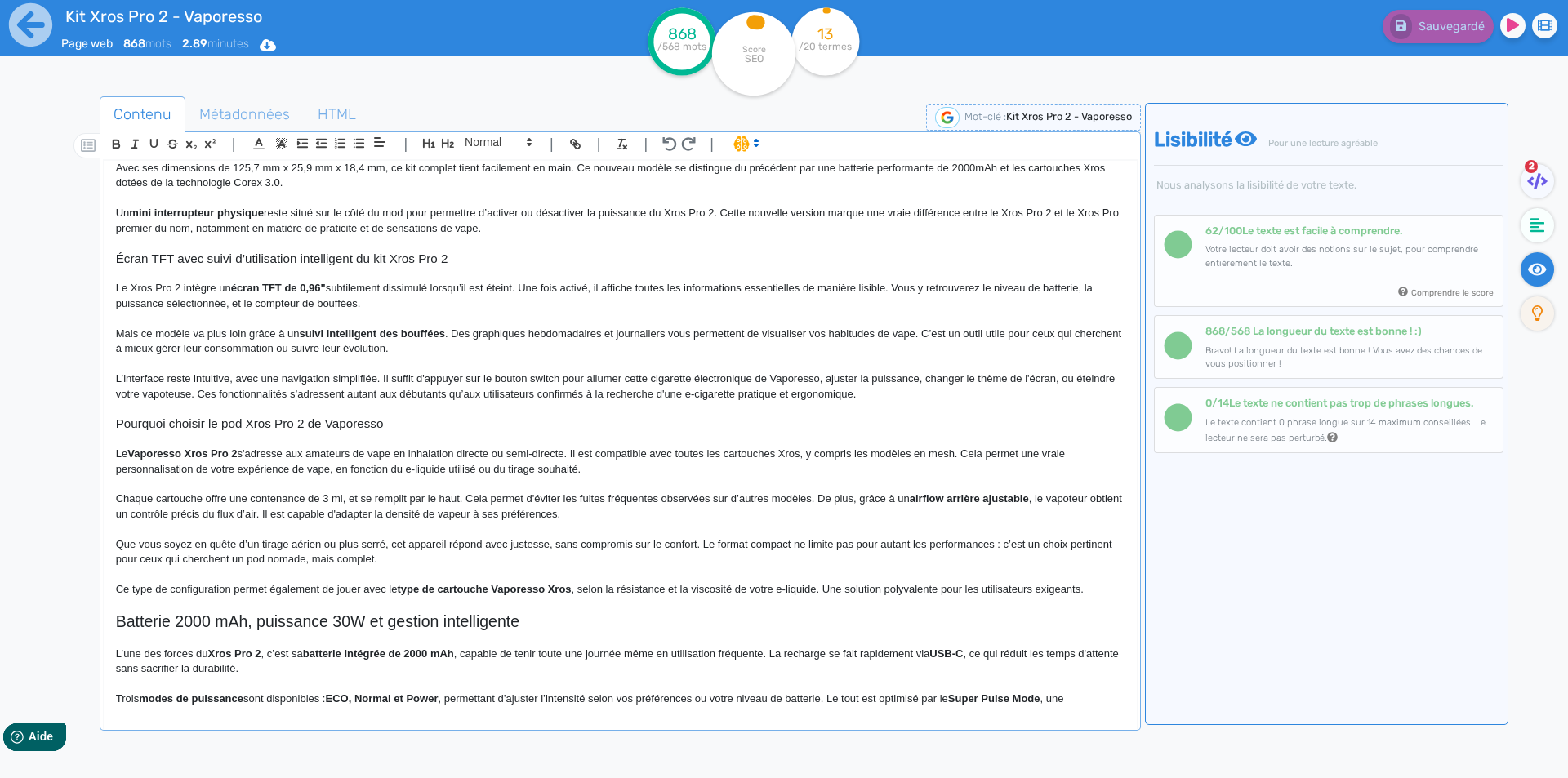
click at [697, 543] on p "Que vous soyez en quête d’un tirage aérien ou plus serré, cet appareil répond a…" at bounding box center [620, 552] width 1009 height 30
click at [1426, 28] on span "Sauvegarder" at bounding box center [1449, 26] width 70 height 14
drag, startPoint x: 752, startPoint y: 545, endPoint x: 765, endPoint y: 545, distance: 13.0
click at [753, 545] on p "Que vous soyez en quête d’un tirage aérien ou plus serré, cet appareil répond a…" at bounding box center [620, 552] width 1009 height 30
click at [765, 545] on p "Que vous soyez en quête d’un tirage aérien ou plus serré, cet appareil répond a…" at bounding box center [620, 552] width 1009 height 30
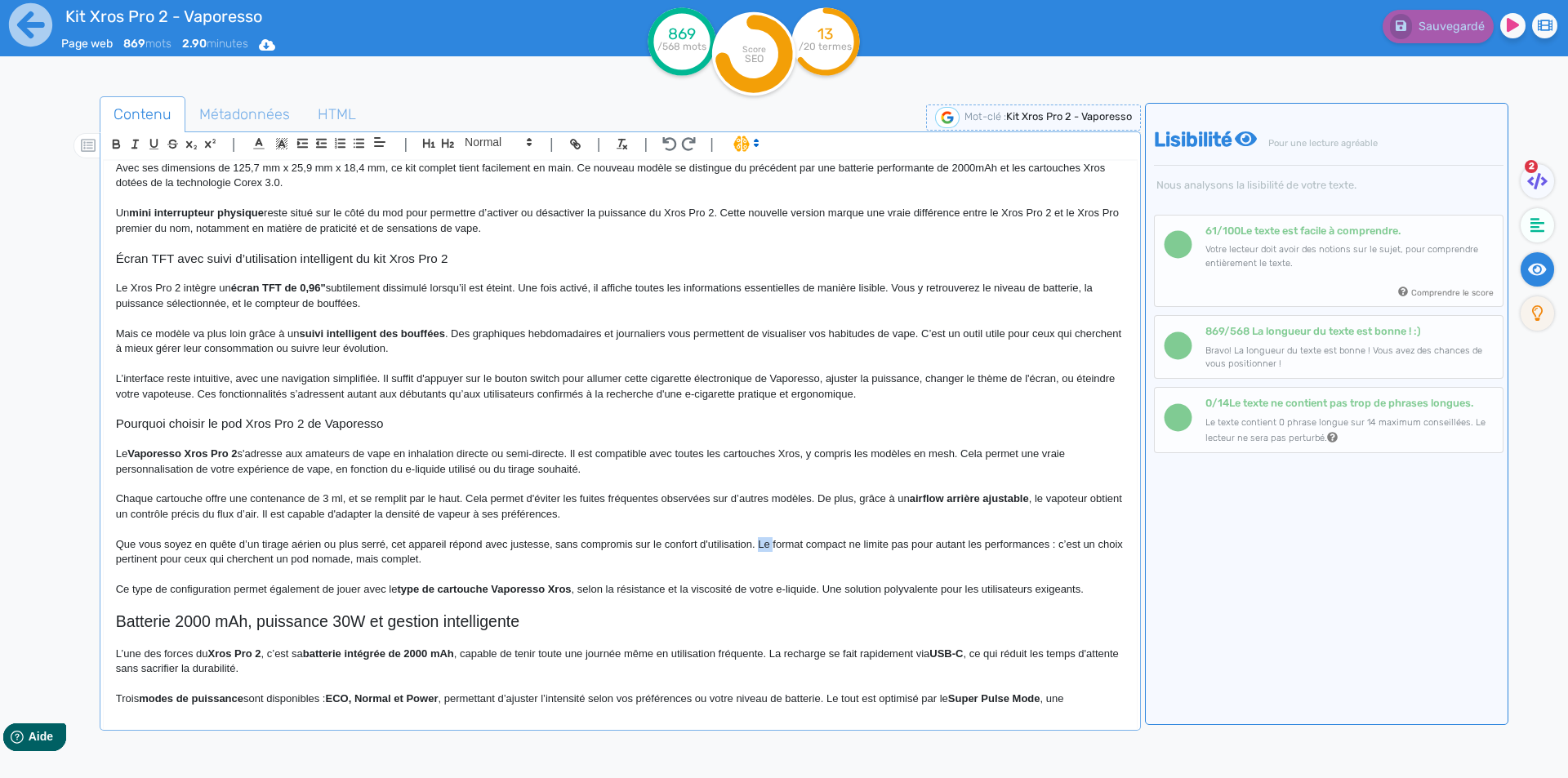
click at [765, 545] on p "Que vous soyez en quête d’un tirage aérien ou plus serré, cet appareil répond a…" at bounding box center [620, 552] width 1009 height 30
click at [763, 543] on p "Que vous soyez en quête d’un tirage aérien ou plus serré, cet appareil répond a…" at bounding box center [620, 552] width 1009 height 30
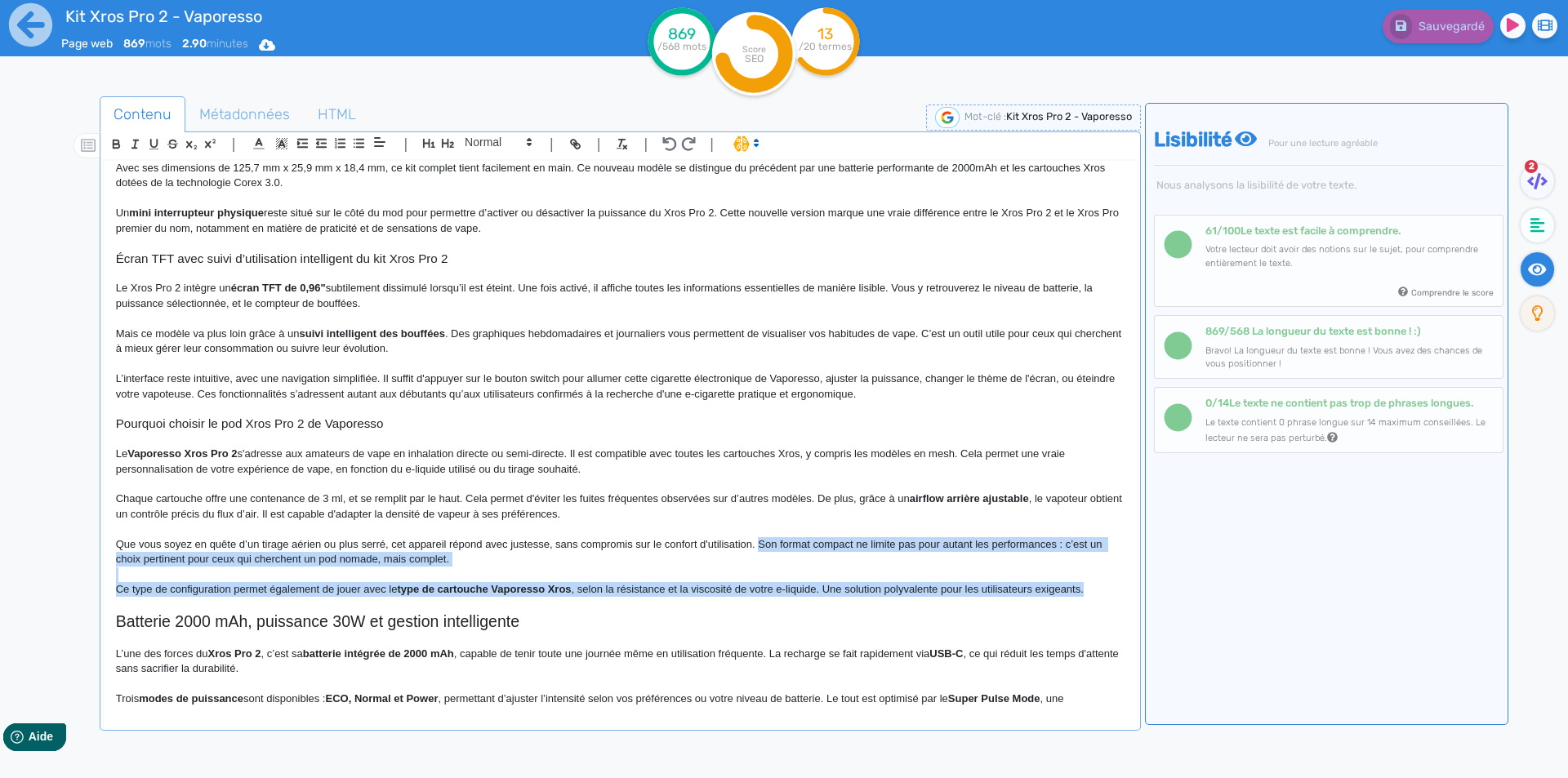
drag, startPoint x: 763, startPoint y: 543, endPoint x: 1083, endPoint y: 590, distance: 323.4
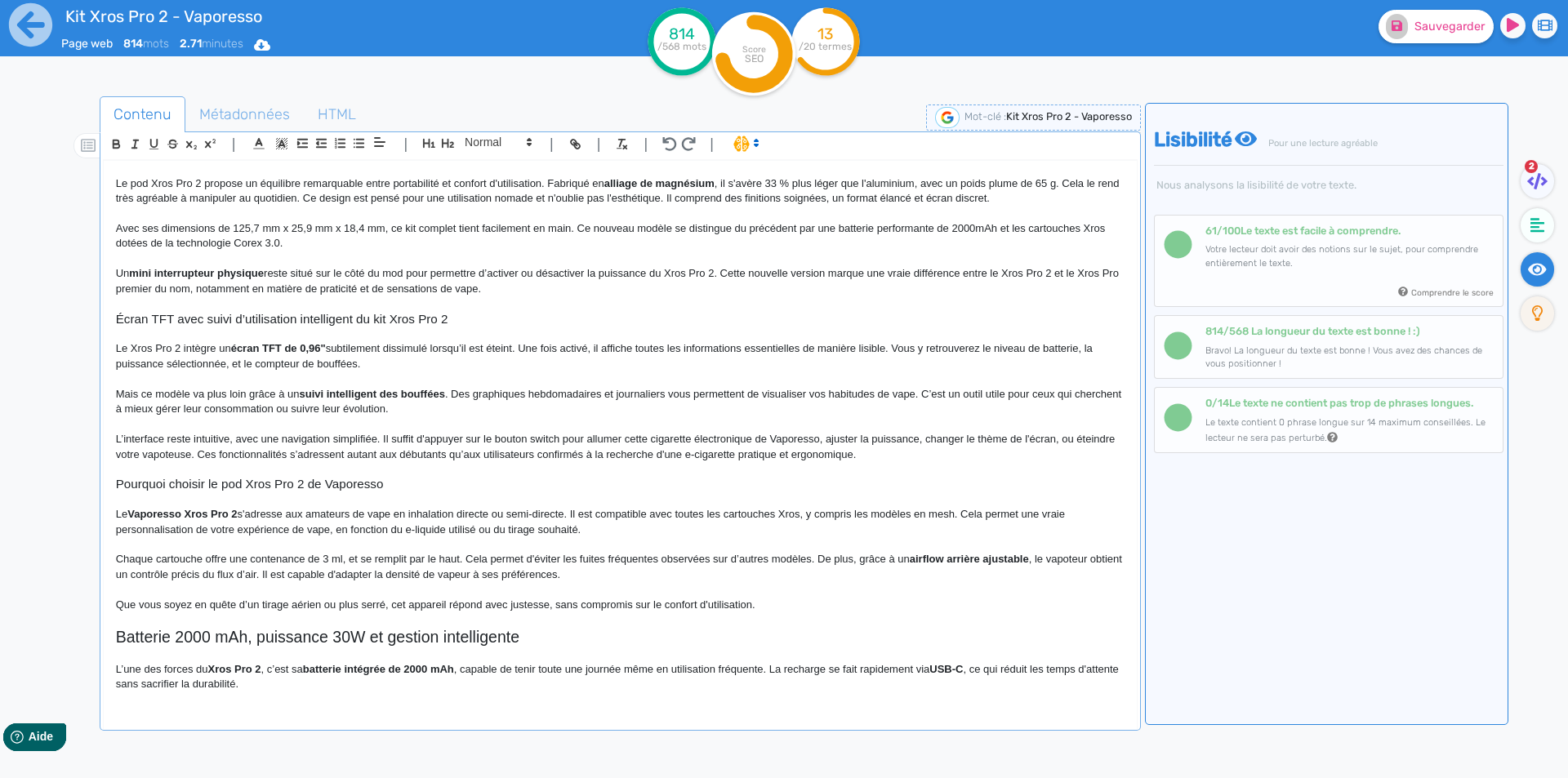
scroll to position [129, 0]
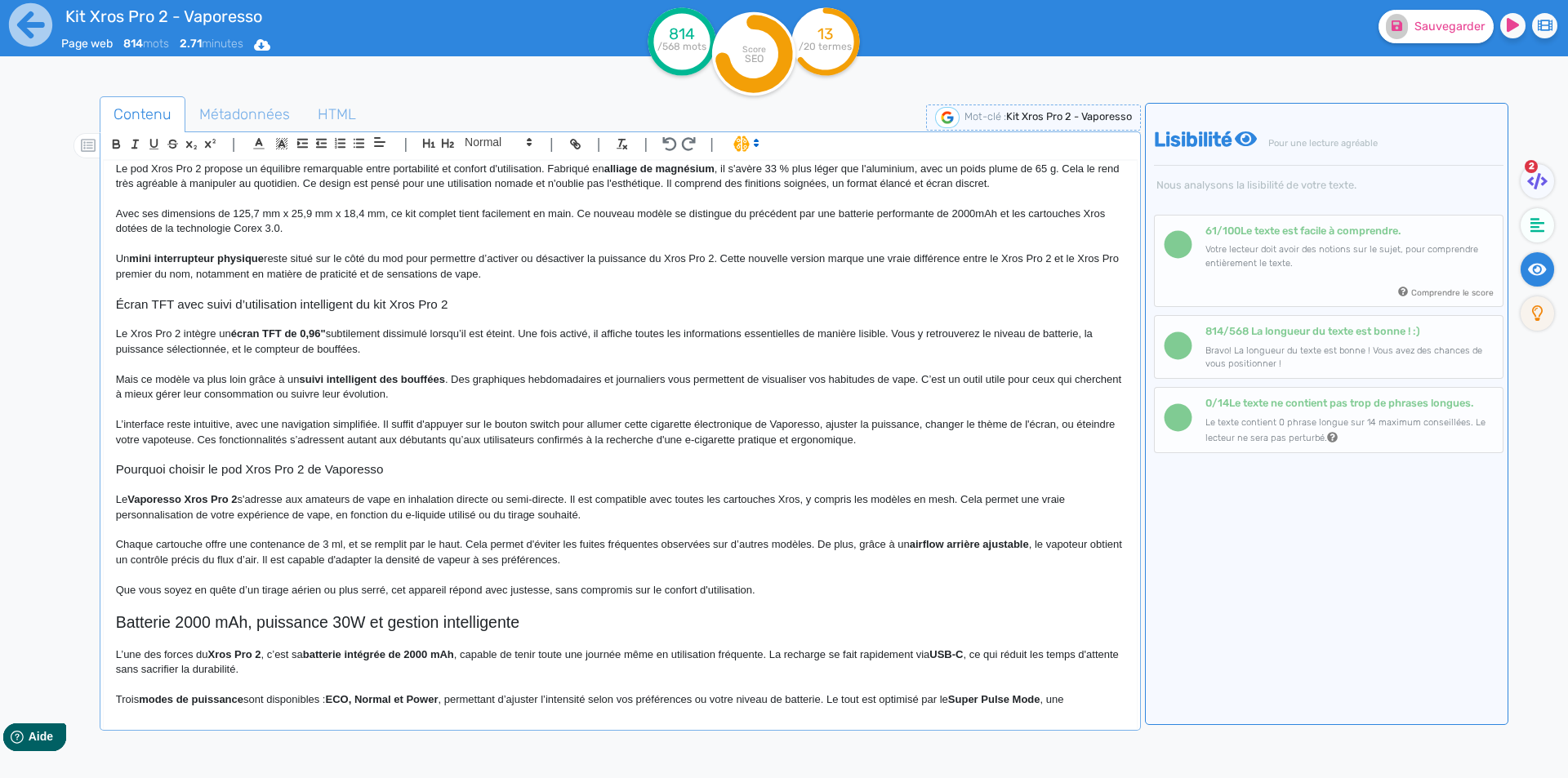
click at [484, 131] on div "| | H3 H4 H5 H6 Normal | | | | Kit Xros Pro 2 - Vaporesso Kit Pod Xros Pro 2 Va…" at bounding box center [620, 430] width 1042 height 599
drag, startPoint x: 486, startPoint y: 141, endPoint x: 489, endPoint y: 165, distance: 24.2
click at [487, 142] on span at bounding box center [497, 141] width 80 height 19
click at [496, 277] on span at bounding box center [497, 275] width 66 height 26
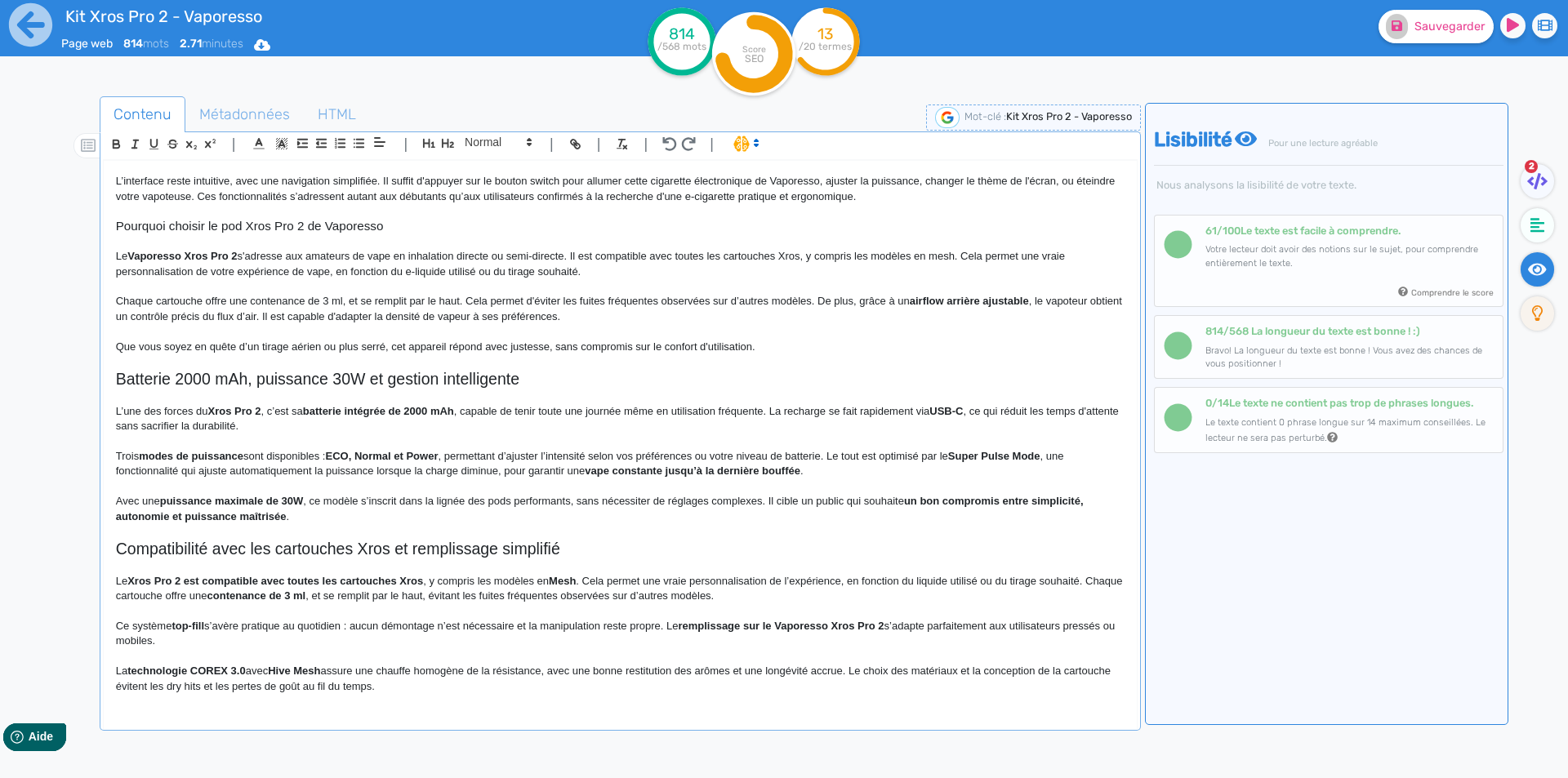
scroll to position [374, 0]
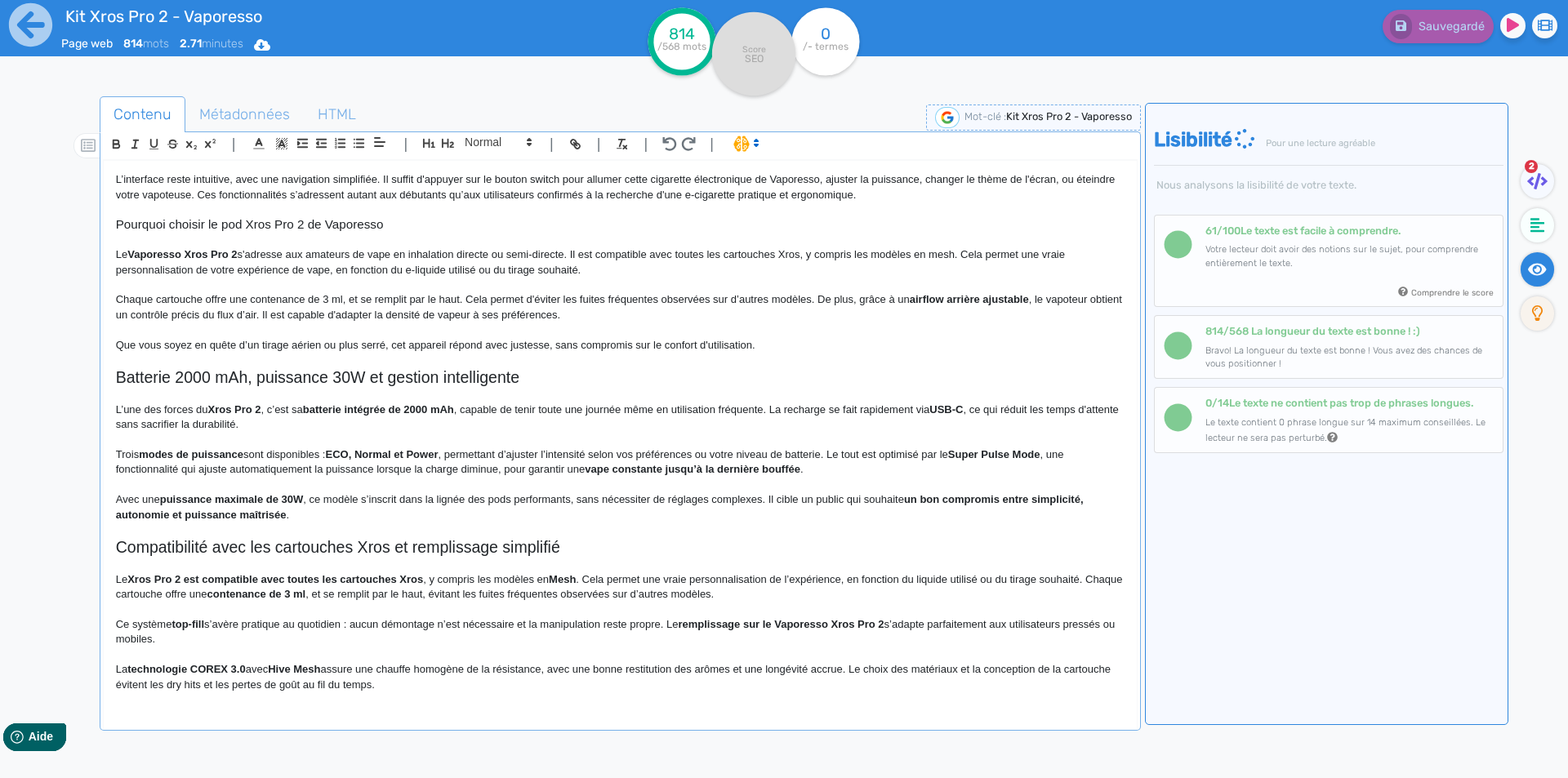
click at [247, 375] on h2 "Batterie 2000 mAh, puissance 30W et gestion intelligente" at bounding box center [620, 378] width 1009 height 19
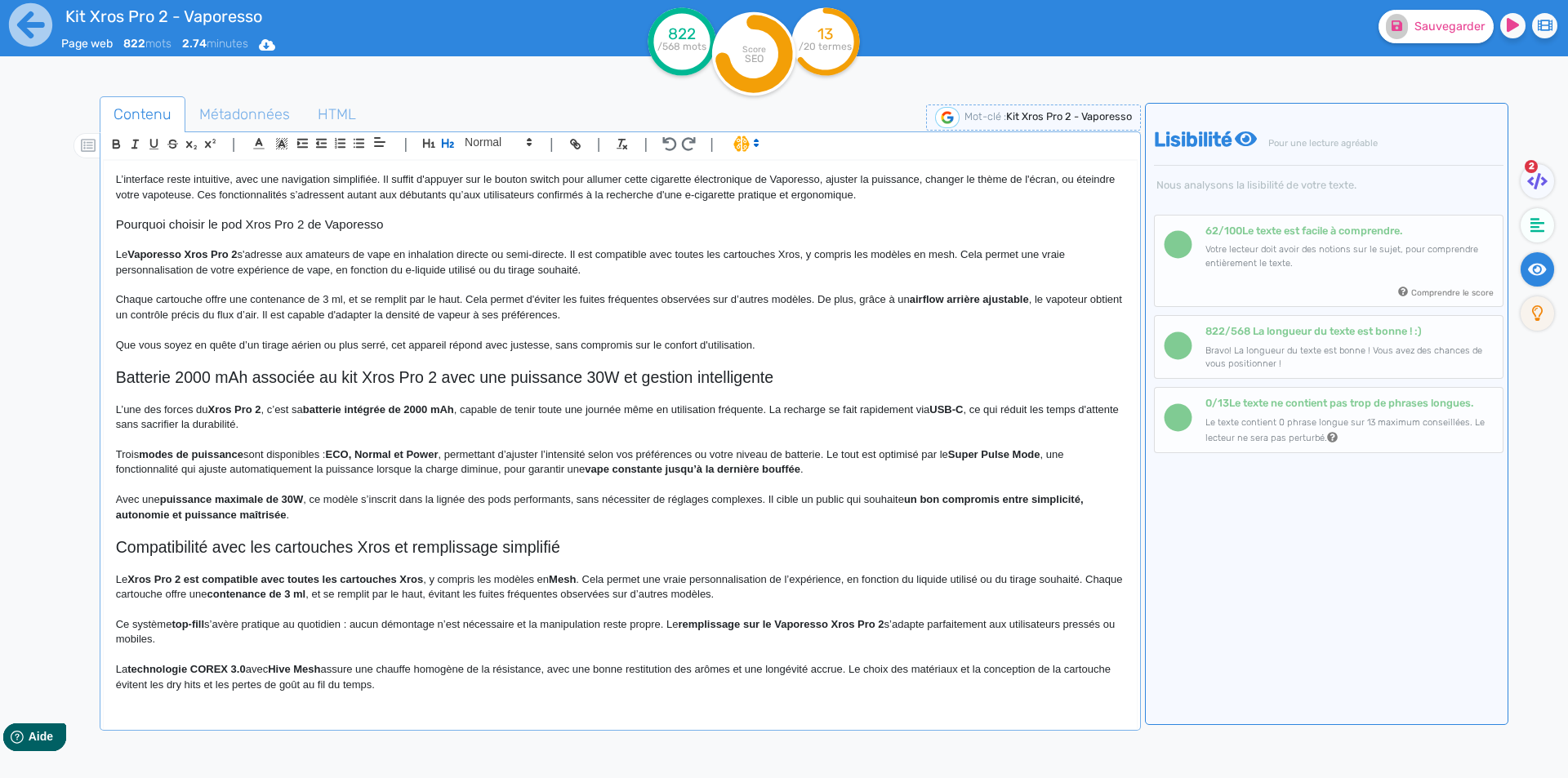
click at [587, 375] on h2 "Batterie 2000 mAh associée au kit Xros Pro 2 avec une puissance 30W et gestion …" at bounding box center [620, 378] width 1009 height 19
click at [651, 379] on h2 "Batterie 2000 mAh associée au kit Xros Pro 2 avec une puissance de 30W et gesti…" at bounding box center [620, 378] width 1009 height 19
drag, startPoint x: 651, startPoint y: 379, endPoint x: 746, endPoint y: 372, distance: 95.3
click at [746, 372] on h2 "Batterie 2000 mAh associée au kit Xros Pro 2 avec une puissance de 30W et gesti…" at bounding box center [620, 378] width 1009 height 19
click at [592, 382] on h2 "Batterie 2000 mAh associée au kit Xros Pro 2 avec une puissance de 30W" at bounding box center [620, 378] width 1009 height 19
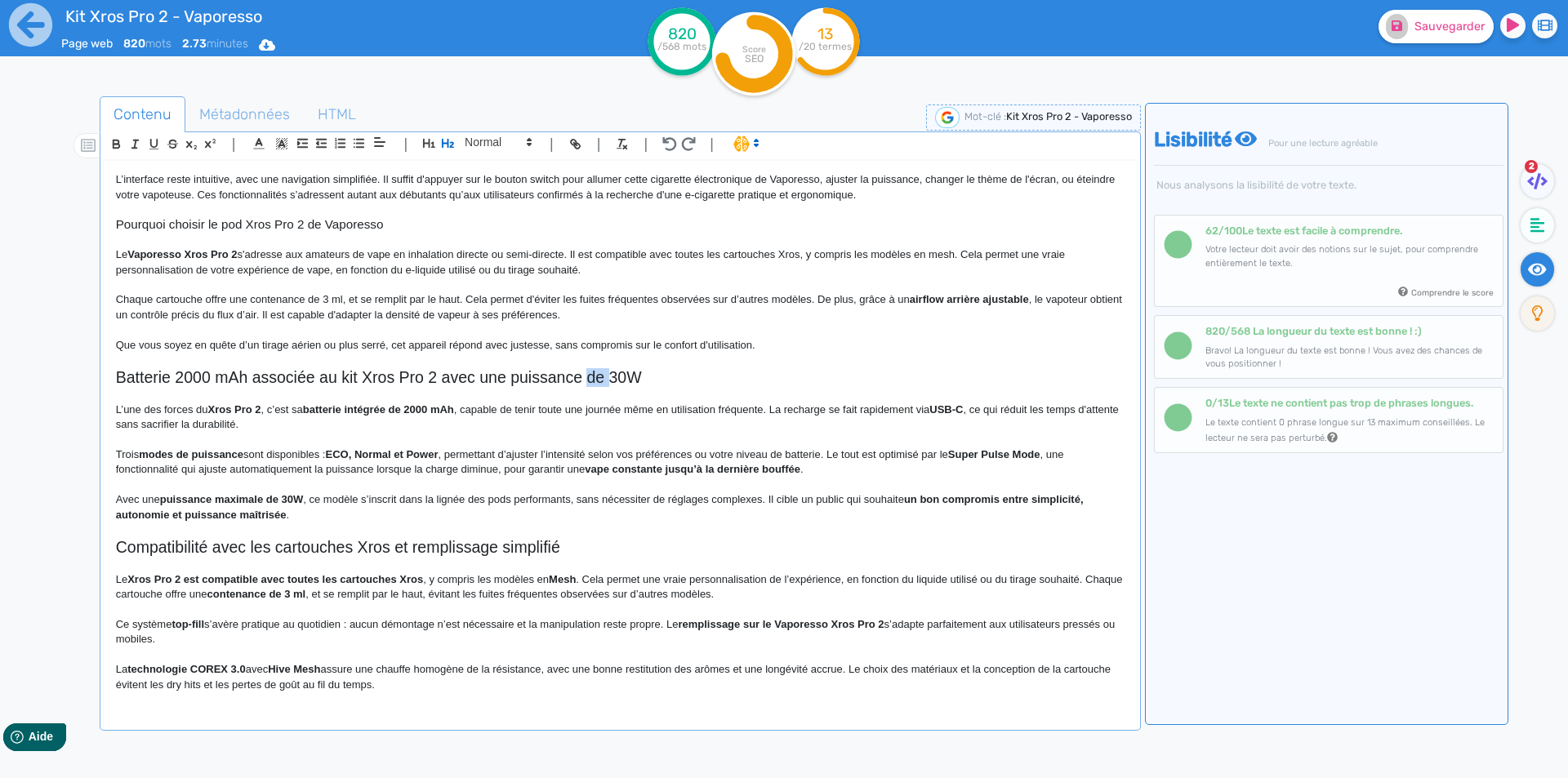
click at [592, 382] on h2 "Batterie 2000 mAh associée au kit Xros Pro 2 avec une puissance de 30W" at bounding box center [620, 378] width 1009 height 19
click at [430, 555] on h2 "Compatibilité avec les cartouches Xros et remplissage simplifié" at bounding box center [620, 547] width 1009 height 19
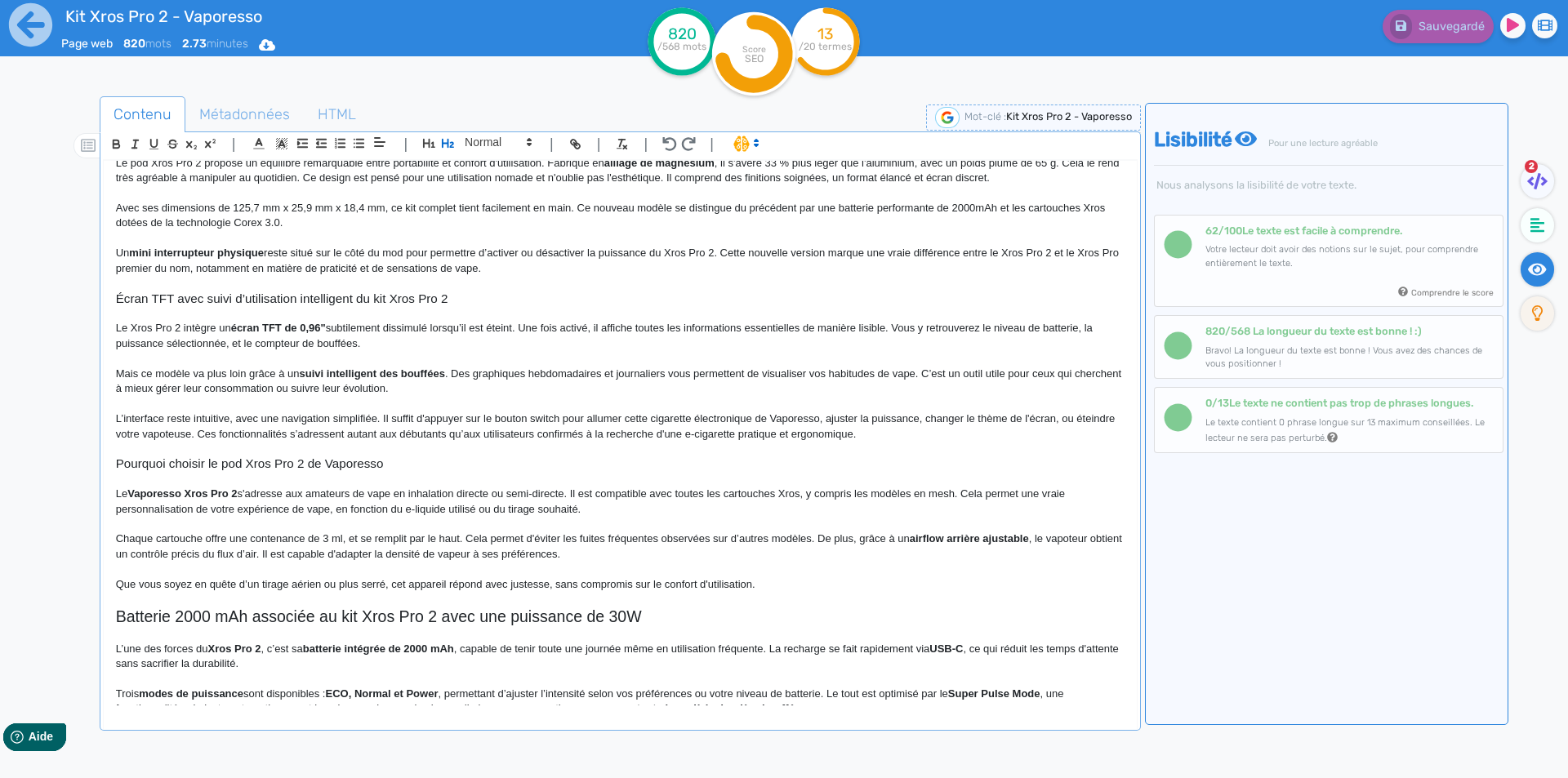
scroll to position [163, 0]
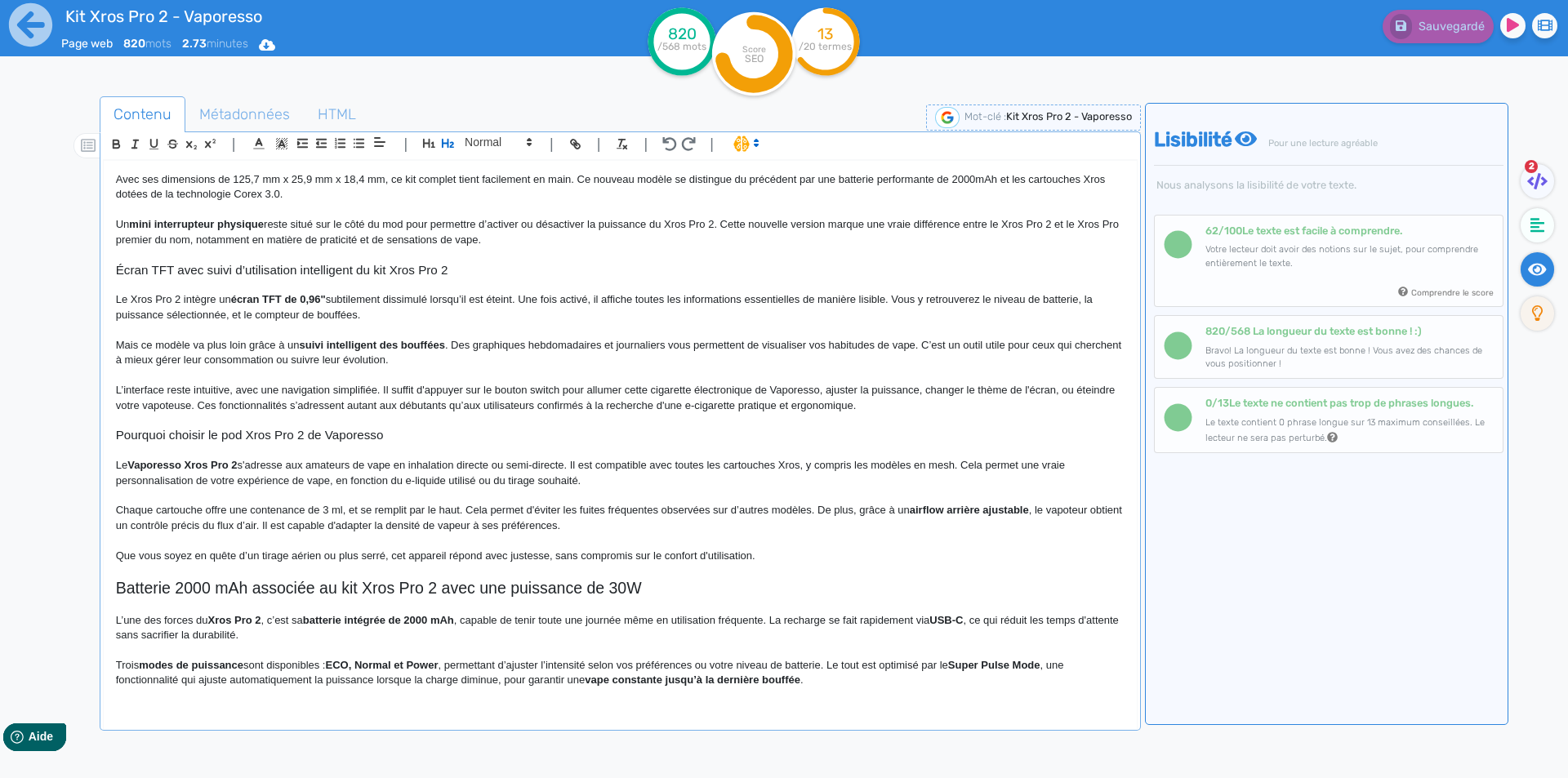
click at [367, 300] on p "Le Xros Pro 2 intègre un écran TFT de 0,96" subtilement dissimulé lorsqu’il est…" at bounding box center [620, 307] width 1009 height 30
click at [360, 296] on p "Le Xros Pro 2 intègre un écran TFT de 0,96" subtilement dissimulé lorsqu’il est…" at bounding box center [620, 307] width 1009 height 30
drag, startPoint x: 360, startPoint y: 296, endPoint x: 417, endPoint y: 296, distance: 57.0
click at [417, 296] on p "Le Xros Pro 2 intègre un écran TFT de 0,96" subtilement dissimulé lorsqu’il est…" at bounding box center [620, 307] width 1009 height 30
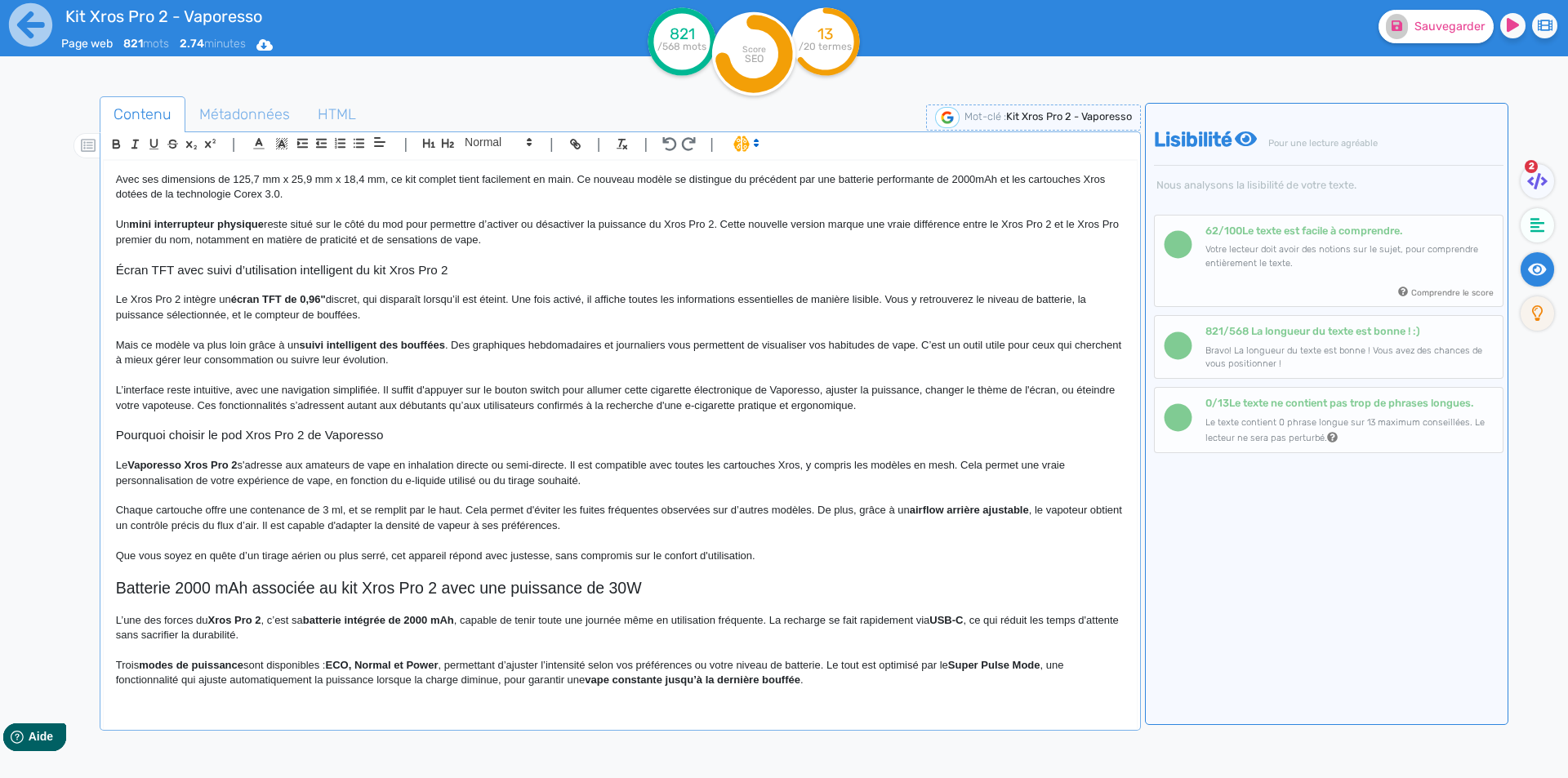
click at [446, 299] on p "Le Xros Pro 2 intègre un écran TFT de 0,96" discret, qui disparaît lorsqu’il es…" at bounding box center [620, 307] width 1009 height 30
drag, startPoint x: 446, startPoint y: 299, endPoint x: 463, endPoint y: 305, distance: 18.0
click at [462, 305] on p "Le Xros Pro 2 intègre un écran TFT de 0,96" discret, qui disparaît lorsqu’il es…" at bounding box center [620, 307] width 1009 height 30
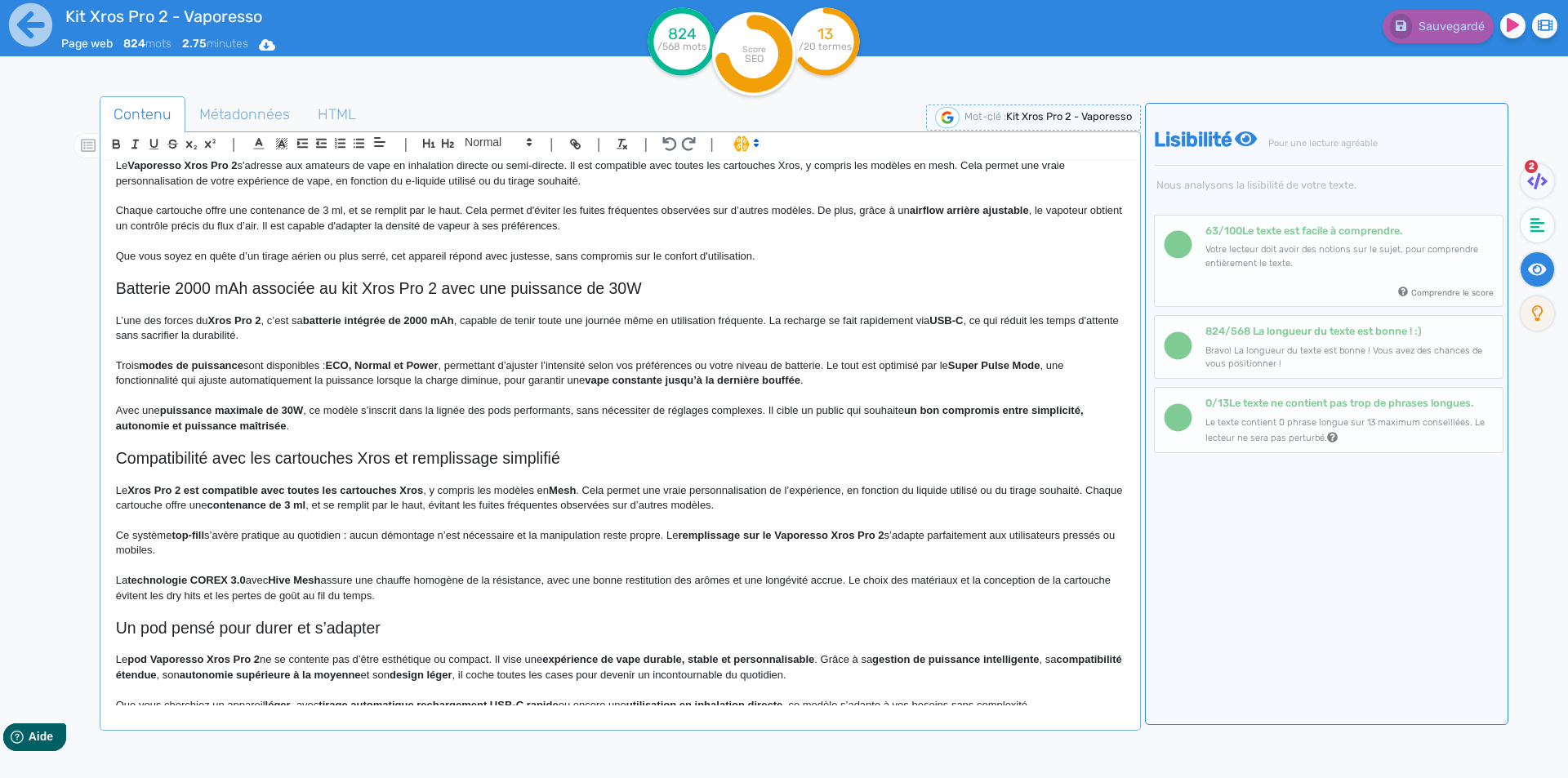
scroll to position [481, 0]
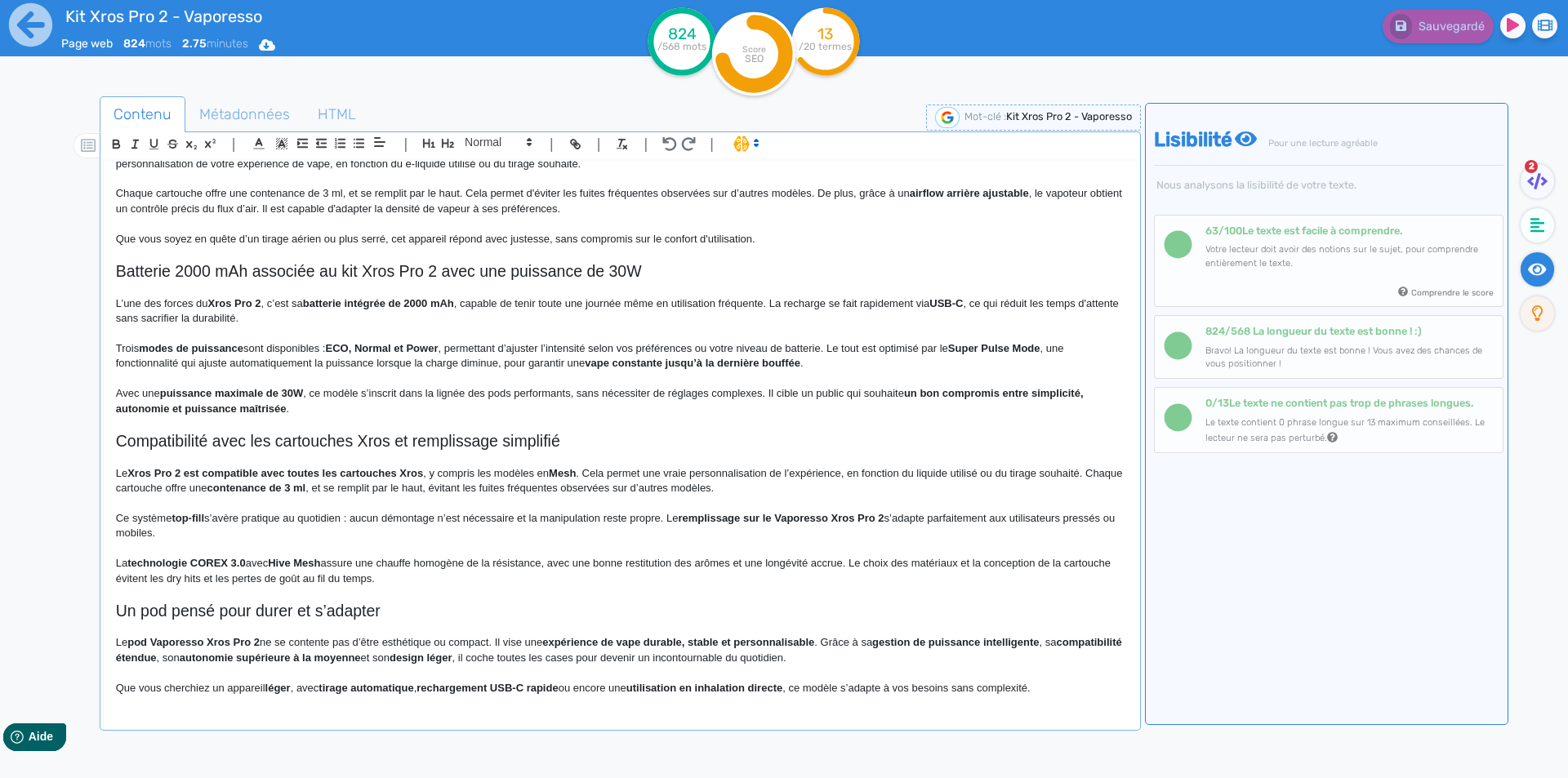
click at [451, 271] on h2 "Batterie 2000 mAh associée au kit Xros Pro 2 avec une puissance de 30W" at bounding box center [620, 271] width 1009 height 19
drag, startPoint x: 451, startPoint y: 271, endPoint x: 622, endPoint y: 272, distance: 171.0
click at [622, 272] on h2 "Batterie 2000 mAh associée au kit Xros Pro 2 avec une puissance de 30W" at bounding box center [620, 271] width 1009 height 19
click at [182, 265] on h2 "Batterie 2000 mAh associée au kit Xros Pro 2" at bounding box center [620, 271] width 1009 height 19
drag, startPoint x: 182, startPoint y: 265, endPoint x: 324, endPoint y: 267, distance: 142.0
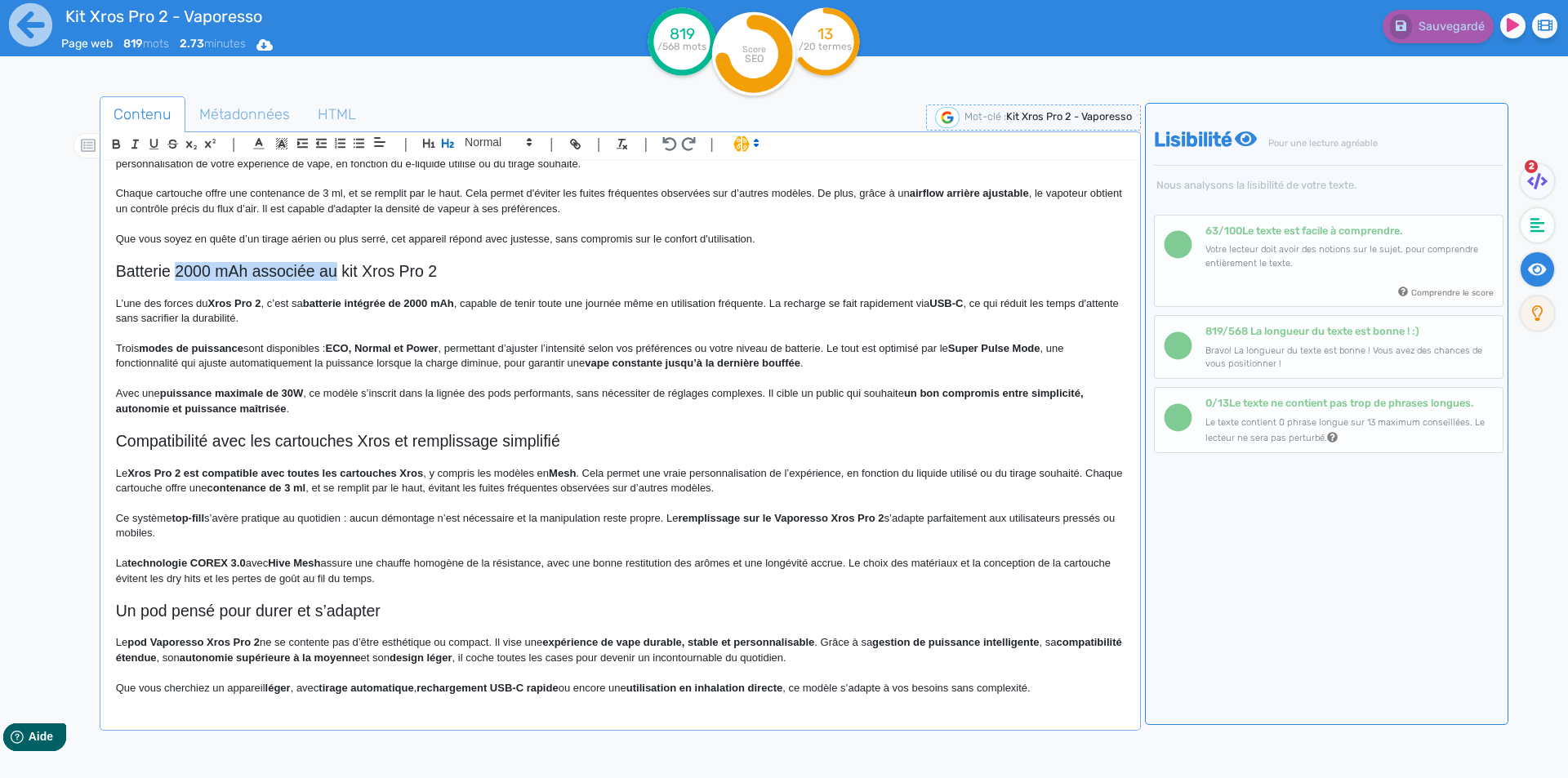
click at [324, 267] on h2 "Batterie 2000 mAh associée au kit Xros Pro 2" at bounding box center [620, 271] width 1009 height 19
click at [151, 269] on h2 "Batterie du kit Xros Pro 2" at bounding box center [620, 271] width 1009 height 19
click at [183, 268] on h2 "Batterie du kit Xros Pro 2" at bounding box center [620, 271] width 1009 height 19
drag, startPoint x: 183, startPoint y: 268, endPoint x: 106, endPoint y: 263, distance: 77.2
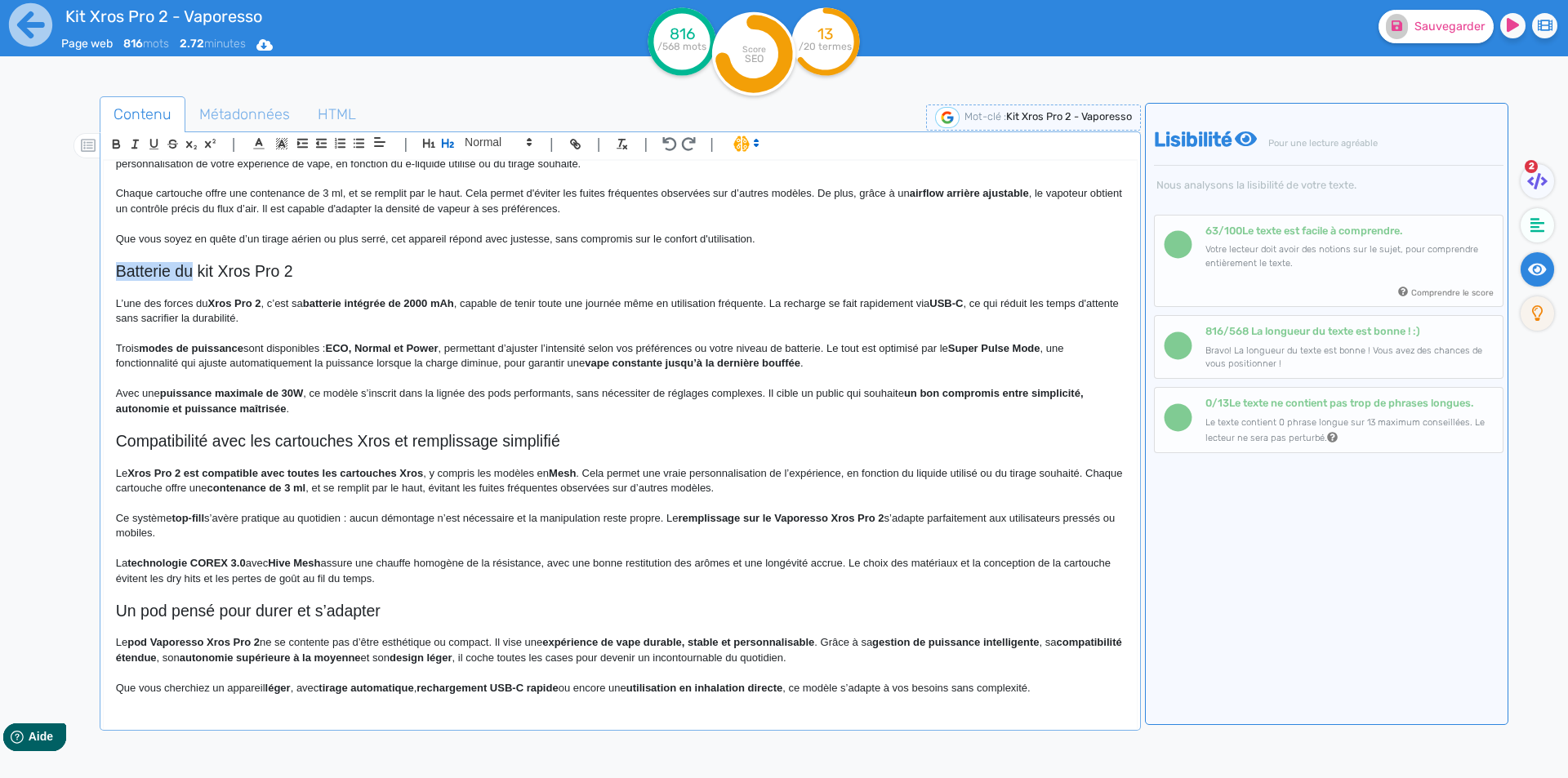
click at [106, 263] on div "Kit Xros Pro 2 - Vaporesso Kit Pod Xros Pro 2 Vaporesso Le pod Xros Pro 2 propo…" at bounding box center [620, 432] width 1033 height 545
click at [252, 265] on h2 "KQit Xros Pro 2" at bounding box center [620, 271] width 1009 height 19
click at [137, 268] on h2 "KQit Xros Pro 2" at bounding box center [620, 271] width 1009 height 19
click at [259, 275] on h2 "Kit Xros Pro 2" at bounding box center [620, 271] width 1009 height 19
click at [217, 304] on strong "Xros Pro 2" at bounding box center [234, 303] width 53 height 12
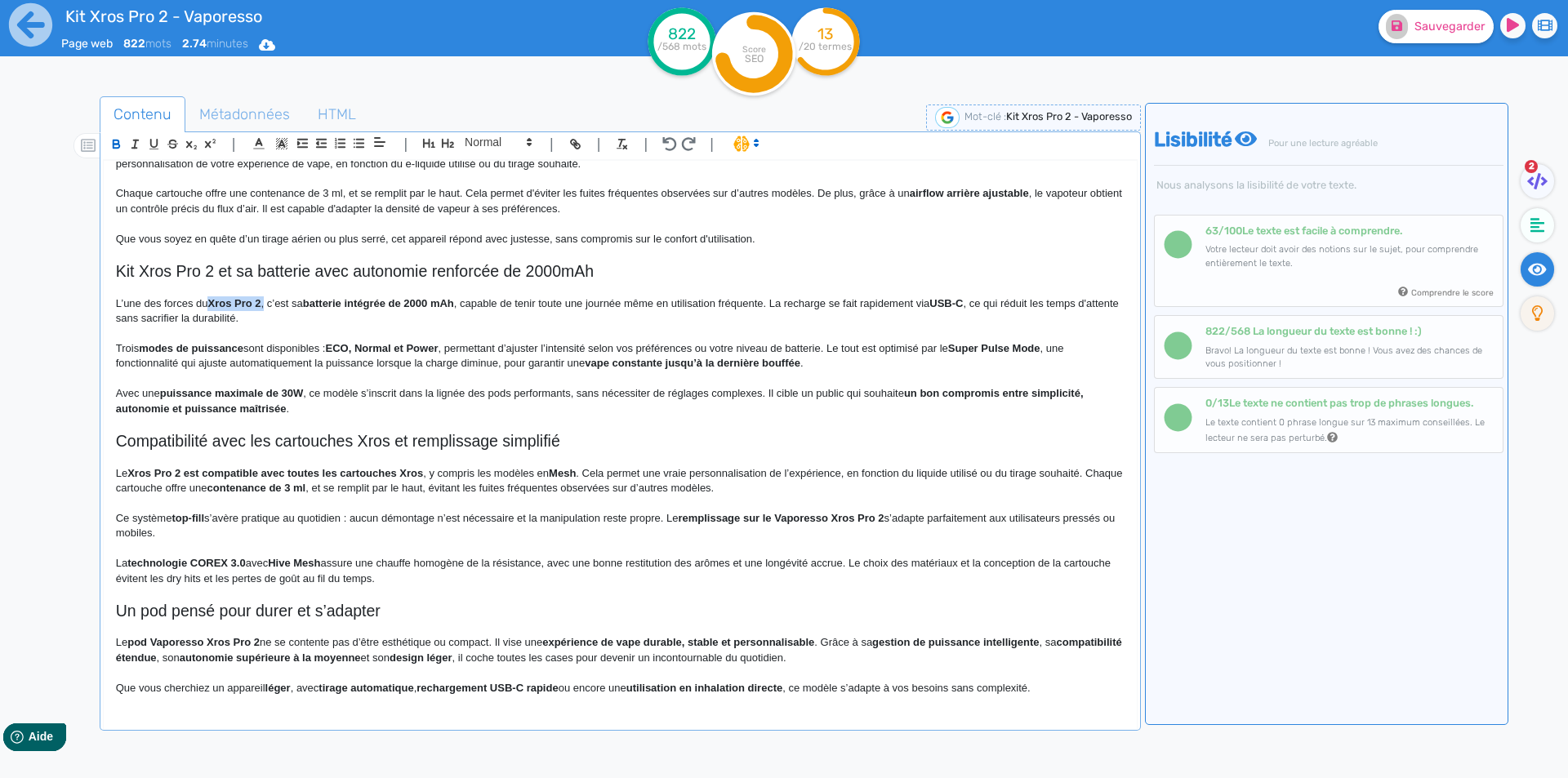
drag, startPoint x: 217, startPoint y: 304, endPoint x: 264, endPoint y: 302, distance: 47.0
click at [261, 302] on strong "Xros Pro 2" at bounding box center [234, 303] width 53 height 12
click at [457, 306] on p "L’une des forces du Xros Pro 2, c’est sa batterie intégrée de 2000 mAh , capabl…" at bounding box center [620, 311] width 1009 height 30
click at [462, 306] on p "L’une des forces du Xros Pro 2, c’est sa batterie intégrée de 2000 mAh , capabl…" at bounding box center [620, 311] width 1009 height 30
click at [1063, 299] on strong "USB-C" at bounding box center [1064, 303] width 34 height 12
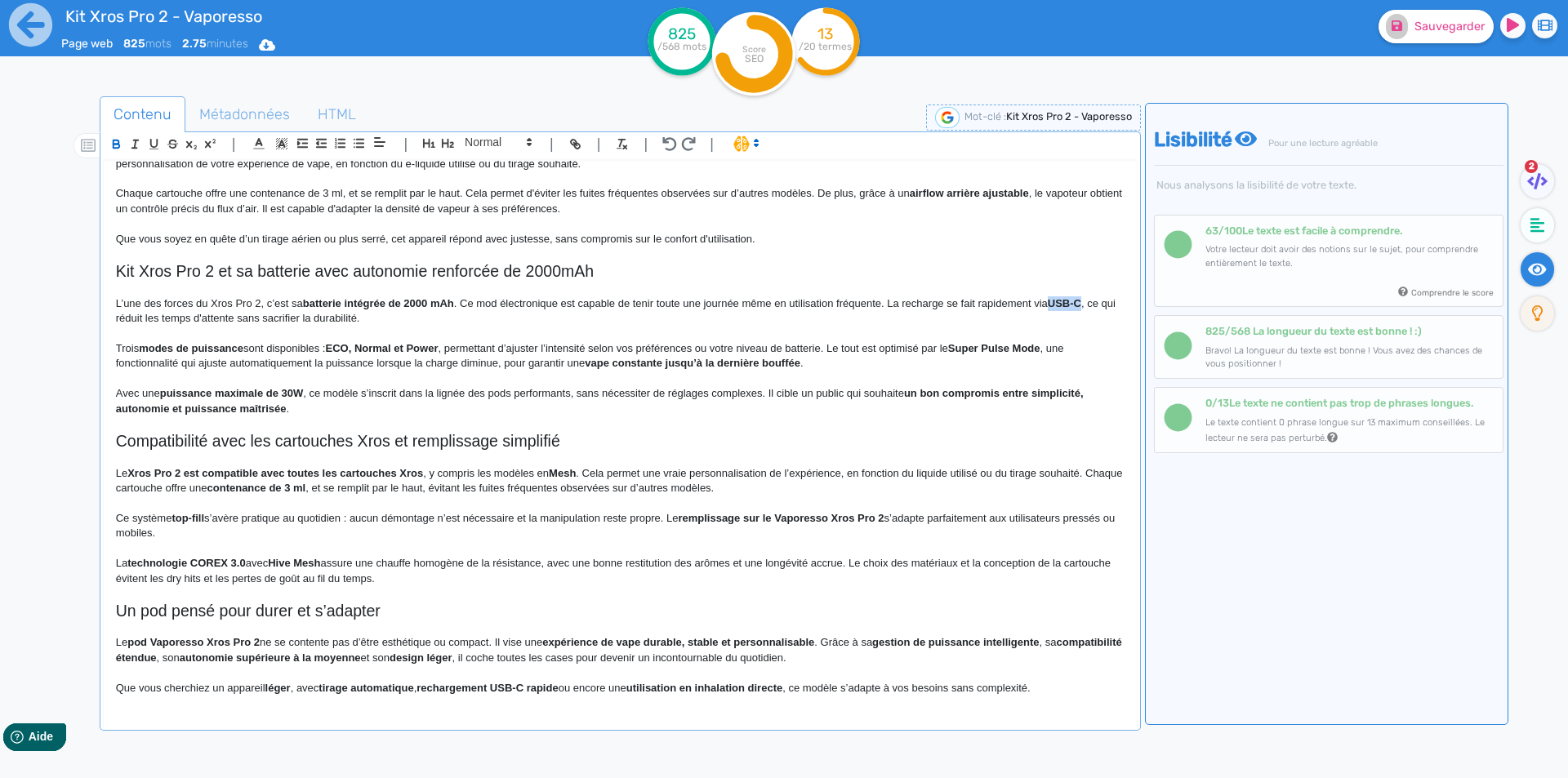
drag, startPoint x: 1063, startPoint y: 299, endPoint x: 1080, endPoint y: 299, distance: 17.0
click at [1080, 299] on strong "USB-C" at bounding box center [1064, 303] width 34 height 12
click at [1010, 324] on p "L’une des forces du Xros Pro 2, c’est sa batterie intégrée de 2000 mAh . Ce mod…" at bounding box center [620, 311] width 1009 height 30
click at [251, 317] on p "L’une des forces du Xros Pro 2, c’est sa batterie intégrée de 2000 mAh . Ce mod…" at bounding box center [620, 311] width 1009 height 30
click at [254, 317] on p "L’une des forces du Xros Pro 2, c’est sa batterie intégrée de 2000 mAh . Ce mod…" at bounding box center [620, 311] width 1009 height 30
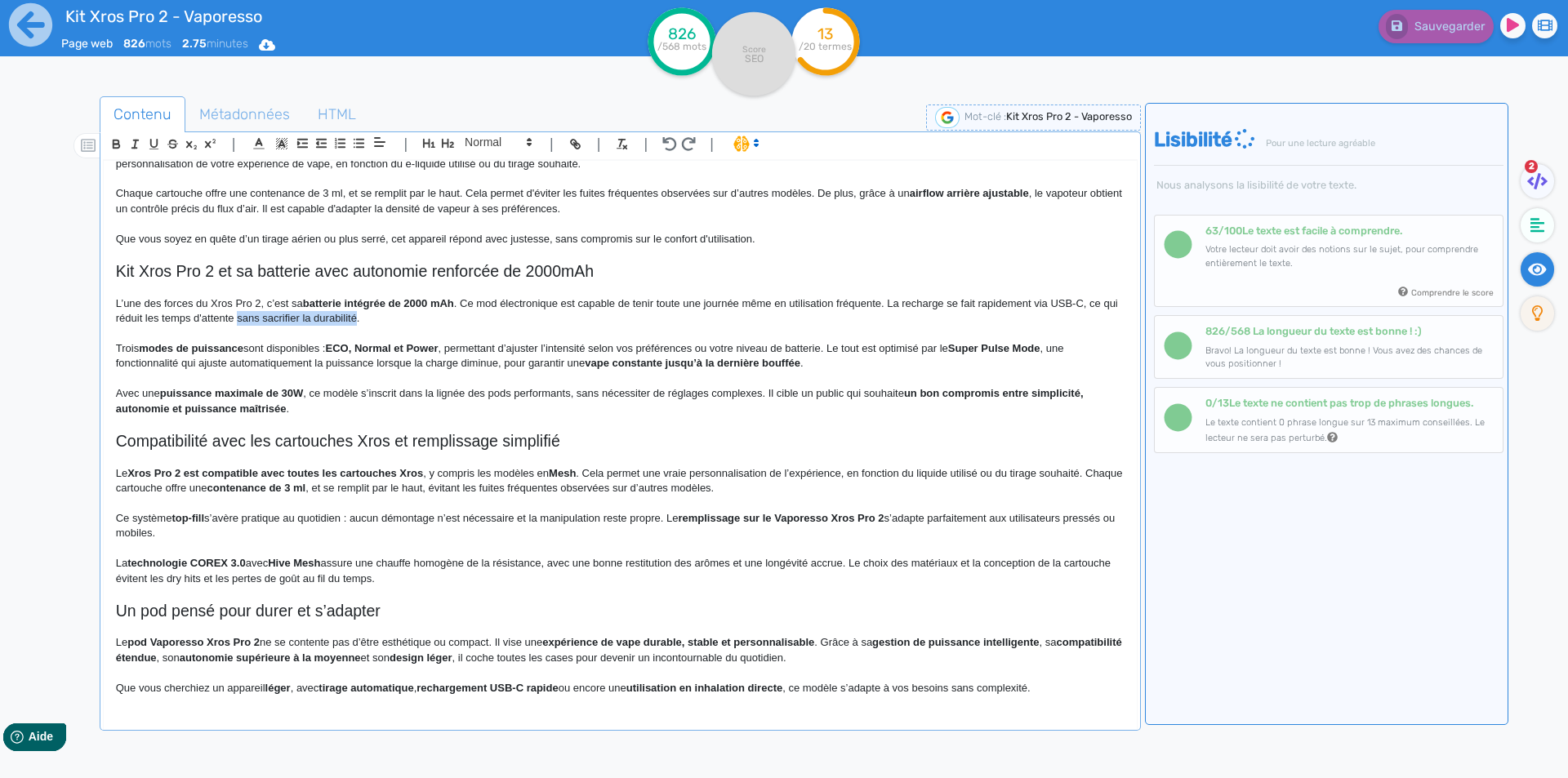
drag, startPoint x: 254, startPoint y: 317, endPoint x: 366, endPoint y: 319, distance: 112.0
click at [366, 319] on p "L’une des forces du Xros Pro 2, c’est sa batterie intégrée de 2000 mAh . Ce mod…" at bounding box center [620, 311] width 1009 height 30
click at [161, 345] on strong "modes de puissance" at bounding box center [191, 348] width 105 height 12
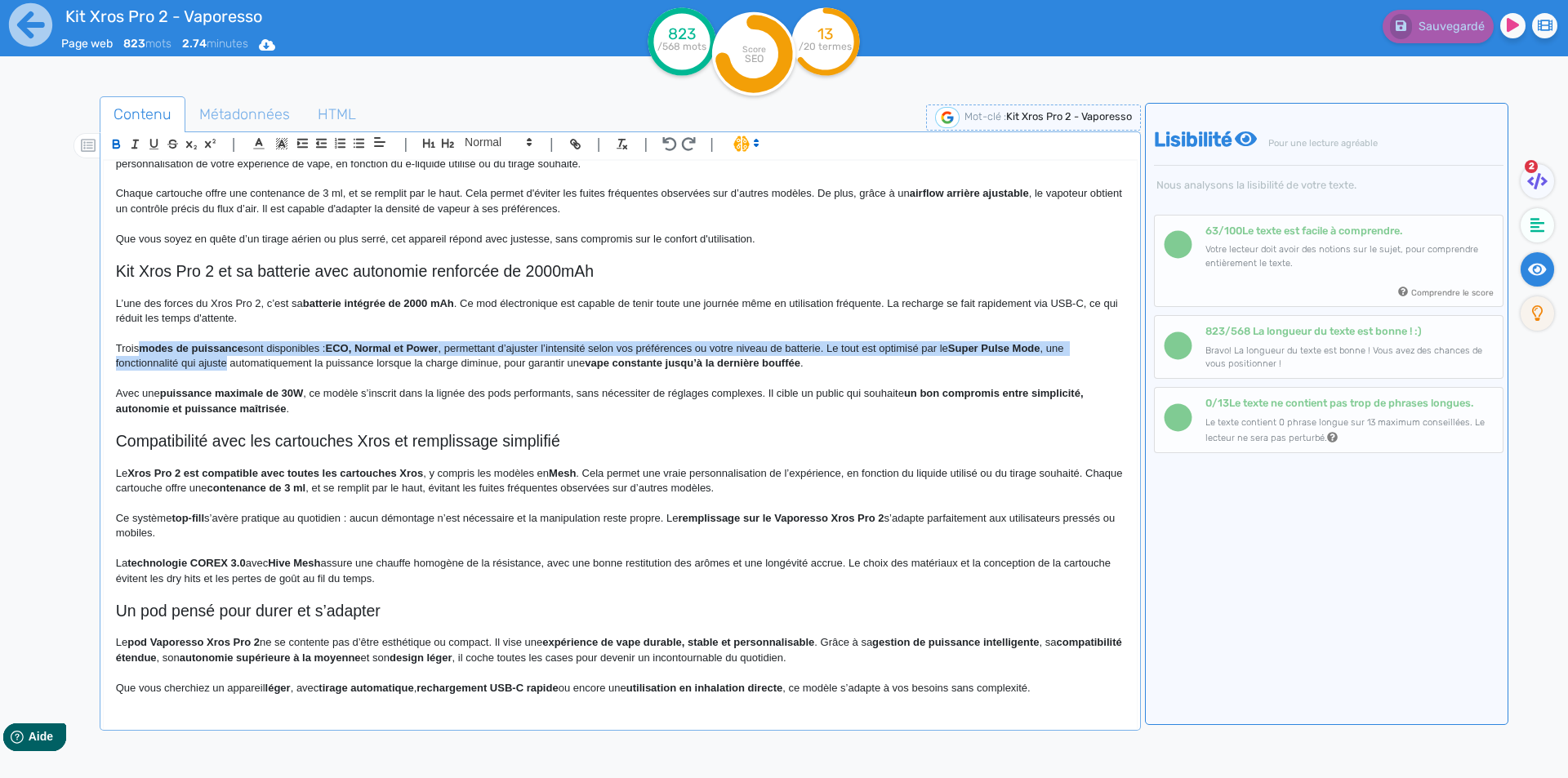
drag, startPoint x: 161, startPoint y: 345, endPoint x: 210, endPoint y: 358, distance: 50.7
click at [210, 358] on p "Trois modes de puissance sont disponibles : ECO, Normal et Power , permettant d…" at bounding box center [620, 356] width 1009 height 30
click at [220, 351] on strong "modes de puissance" at bounding box center [191, 348] width 105 height 12
click at [106, 339] on div "Kit Xros Pro 2 - Vaporesso Kit Pod Xros Pro 2 Vaporesso Le pod Xros Pro 2 propo…" at bounding box center [620, 432] width 1033 height 545
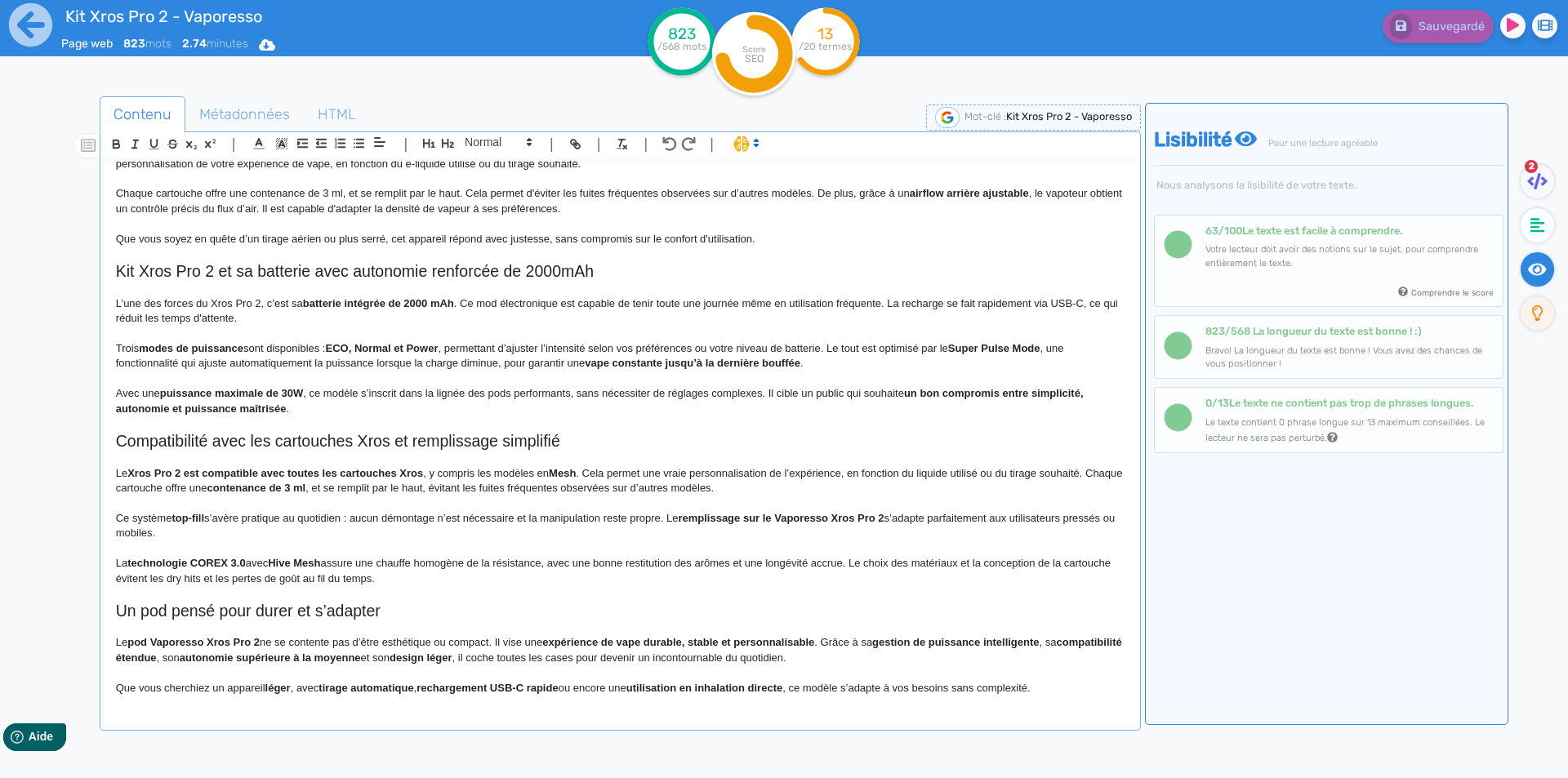
click at [116, 346] on p "Trois modes de puissance sont disponibles : ECO, Normal et Power , permettant d…" at bounding box center [620, 356] width 1009 height 30
click at [357, 361] on p "Trois modes de puissance sont disponibles : ECO, Normal et Power , permettant d…" at bounding box center [620, 356] width 1009 height 30
click at [335, 348] on p "Trois modes de puissance sont disponibles : ECO, Normal et Power , permettant d…" at bounding box center [620, 356] width 1009 height 30
click at [350, 341] on p "Trois modes de puissance sont disponibles : ECO, Normal et Power , permettant d…" at bounding box center [620, 356] width 1009 height 30
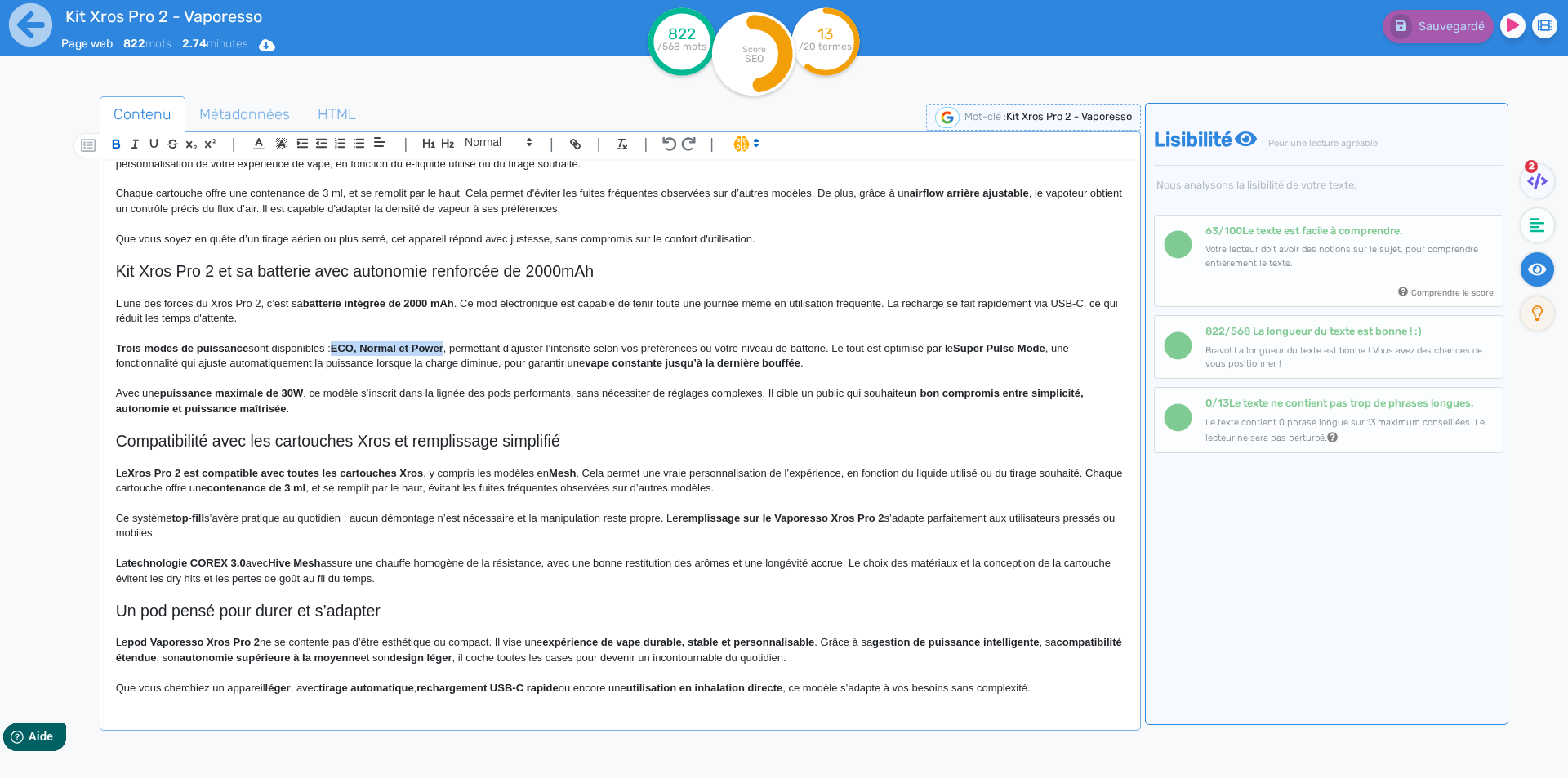
drag, startPoint x: 350, startPoint y: 341, endPoint x: 421, endPoint y: 343, distance: 71.0
click at [421, 343] on p "Trois modes de puissance sont disponibles : ECO, Normal et Power , permettant d…" at bounding box center [620, 356] width 1009 height 30
click at [437, 344] on p "Trois modes de puissance sont disponibles : ECO, Normal et Power, permettant d’…" at bounding box center [620, 356] width 1009 height 30
click at [441, 351] on p "Trois modes de puissance sont disponibles : ECO, Normal et Power, permettant d’…" at bounding box center [620, 356] width 1009 height 30
click at [462, 349] on p "Trois modes de puissance sont disponibles : ECO, Normal et Power, permettant d’…" at bounding box center [620, 356] width 1009 height 30
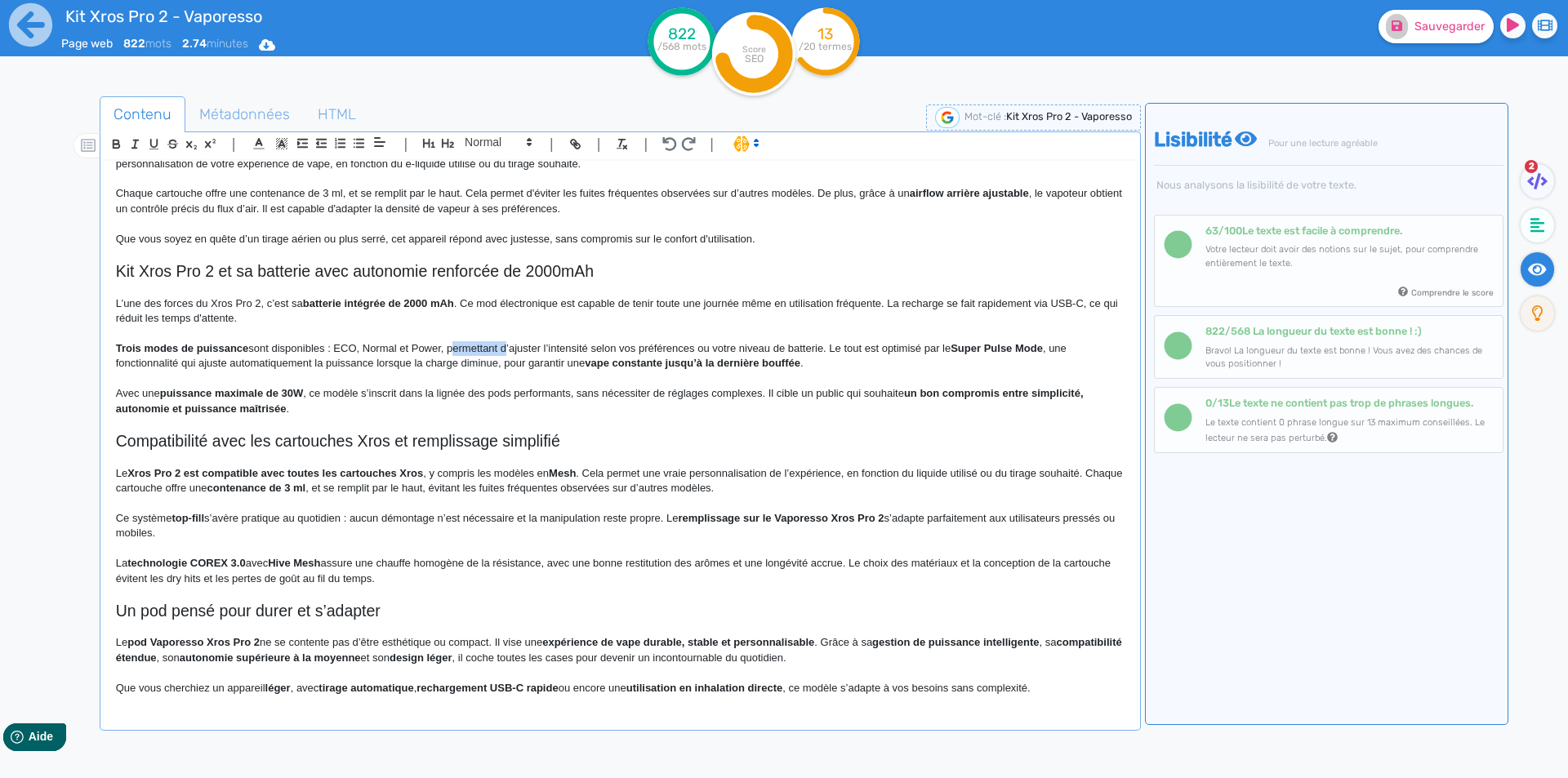
click at [462, 349] on p "Trois modes de puissance sont disponibles : ECO, Normal et Power, permettant d’…" at bounding box center [620, 356] width 1009 height 30
click at [629, 341] on p "Trois modes de puissance sont disponibles : ECO, Normal et Power. Ils vont perm…" at bounding box center [620, 356] width 1009 height 30
click at [623, 344] on p "Trois modes de puissance sont disponibles : ECO, Normal et Power. Ils vont perm…" at bounding box center [620, 356] width 1009 height 30
click at [1054, 348] on p "Trois modes de puissance sont disponibles : ECO, Normal et Power. Ils vont perm…" at bounding box center [620, 356] width 1009 height 30
click at [582, 363] on p "Trois modes de puissance sont disponibles : ECO, Normal et Power. Ils vont perm…" at bounding box center [620, 356] width 1009 height 30
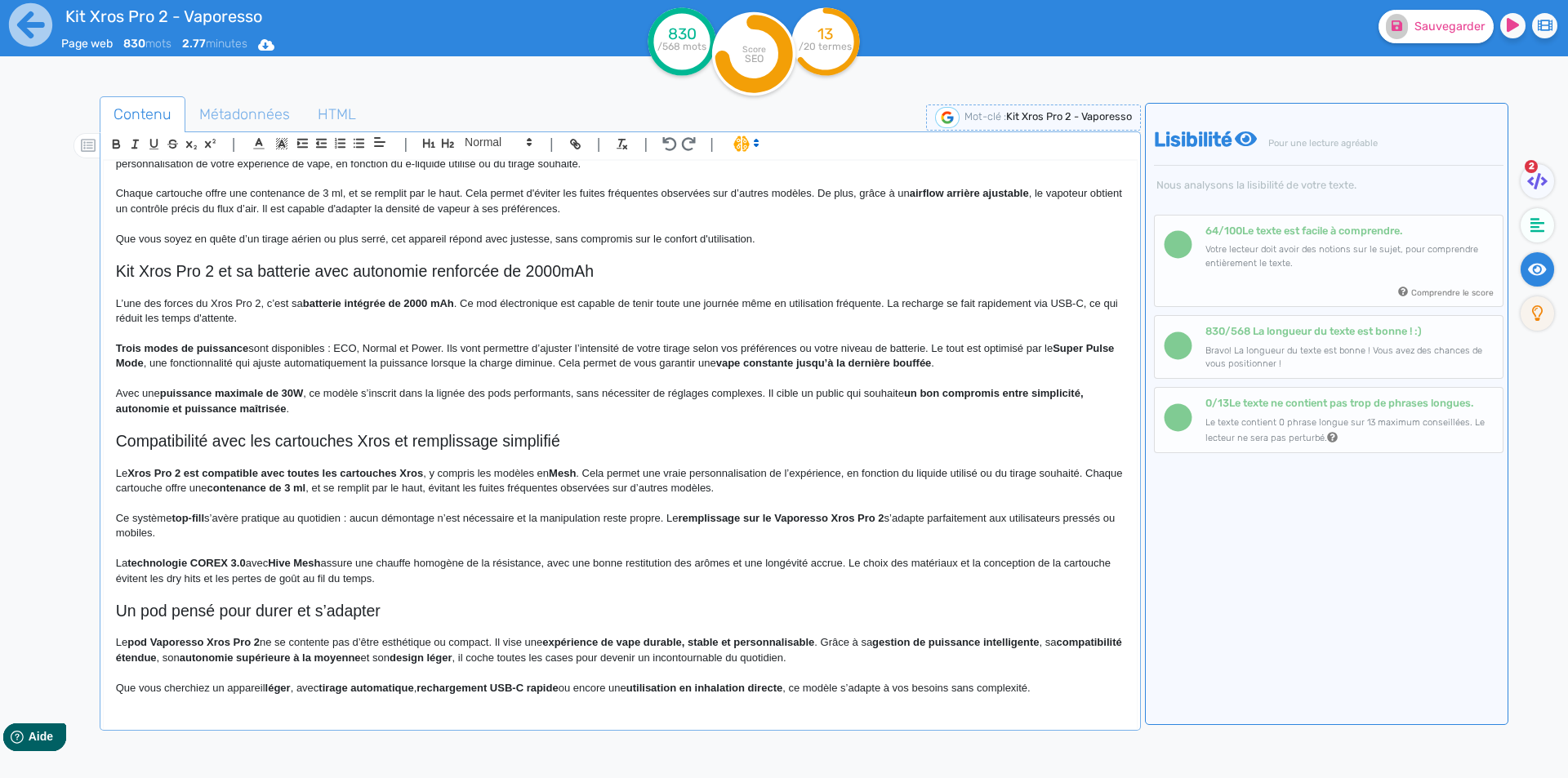
click at [170, 387] on strong "puissance maximale de 30W" at bounding box center [233, 392] width 144 height 12
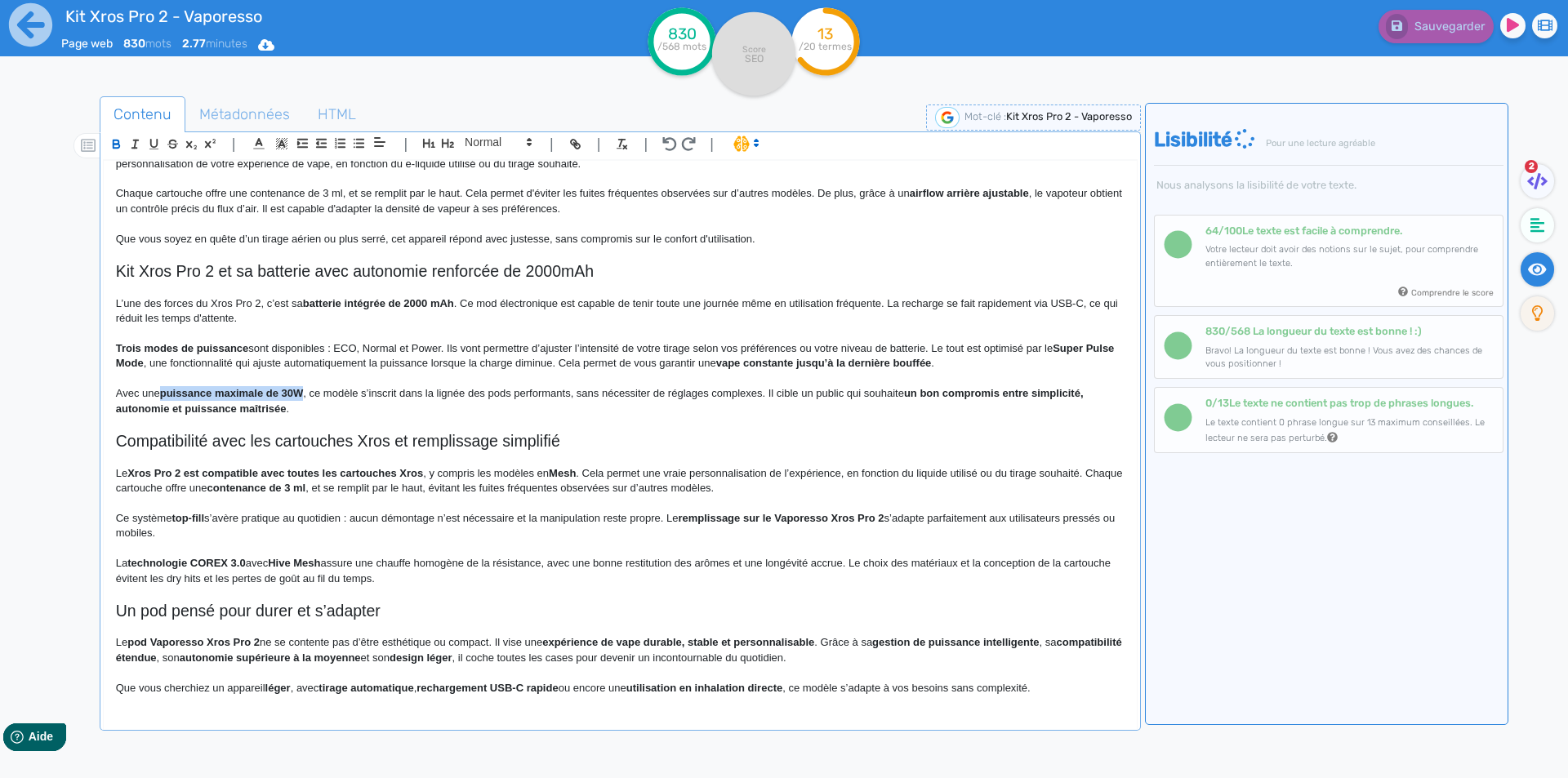
drag, startPoint x: 170, startPoint y: 387, endPoint x: 286, endPoint y: 388, distance: 116.0
click at [286, 388] on strong "puissance maximale de 30W" at bounding box center [233, 392] width 144 height 12
click at [391, 396] on p "Avec une puissance maximale de 30W , ce modèle s’inscrit dans la lignée des pod…" at bounding box center [620, 401] width 1009 height 30
click at [339, 392] on p "Avec une puissance maximale de 30W , ce modèle s’inscrit dans la lignée des pod…" at bounding box center [620, 401] width 1009 height 30
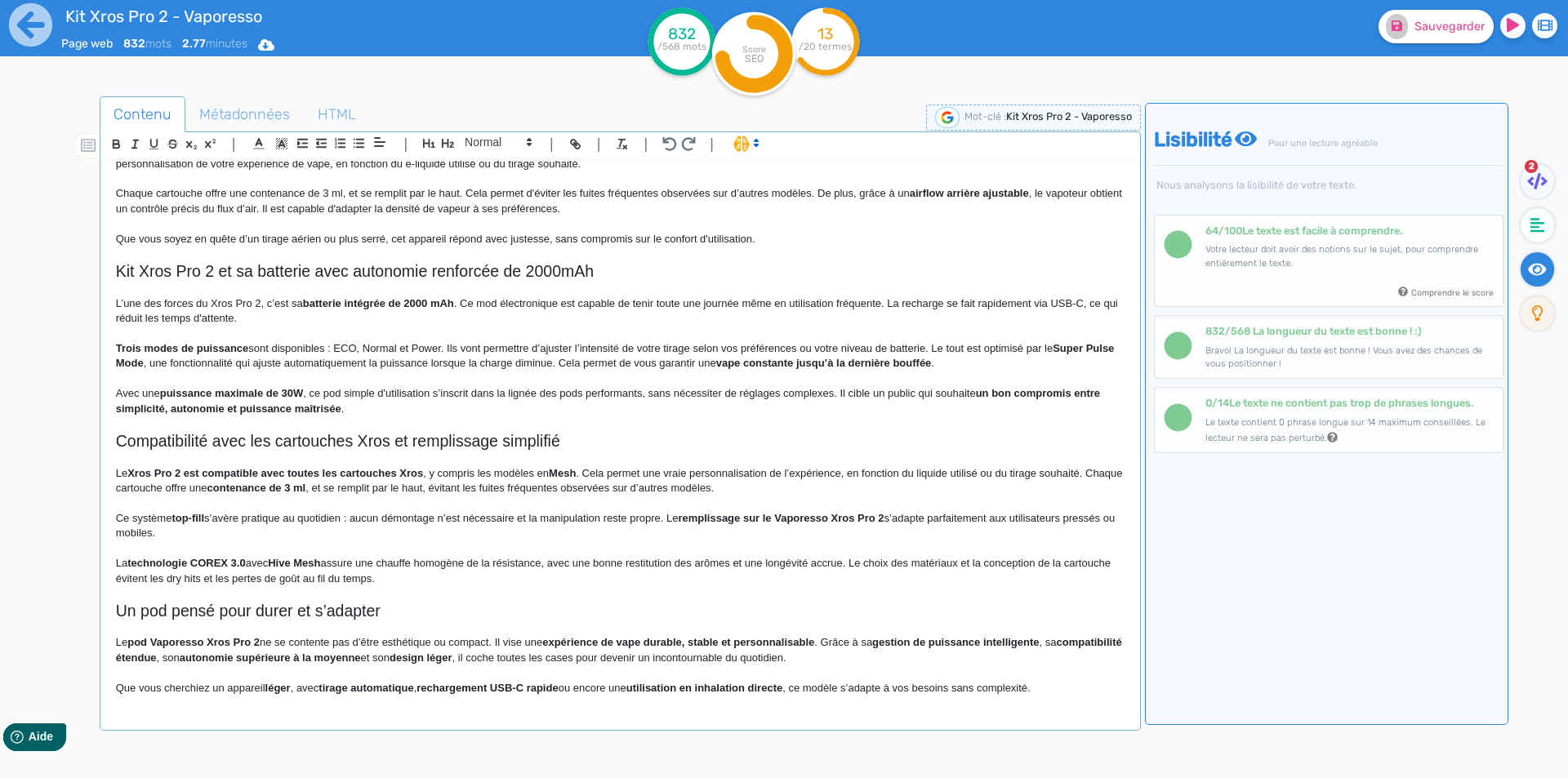
click at [564, 390] on p "Avec une puissance maximale de 30W , ce pod simple d'utilisation s’inscrit dans…" at bounding box center [620, 401] width 1009 height 30
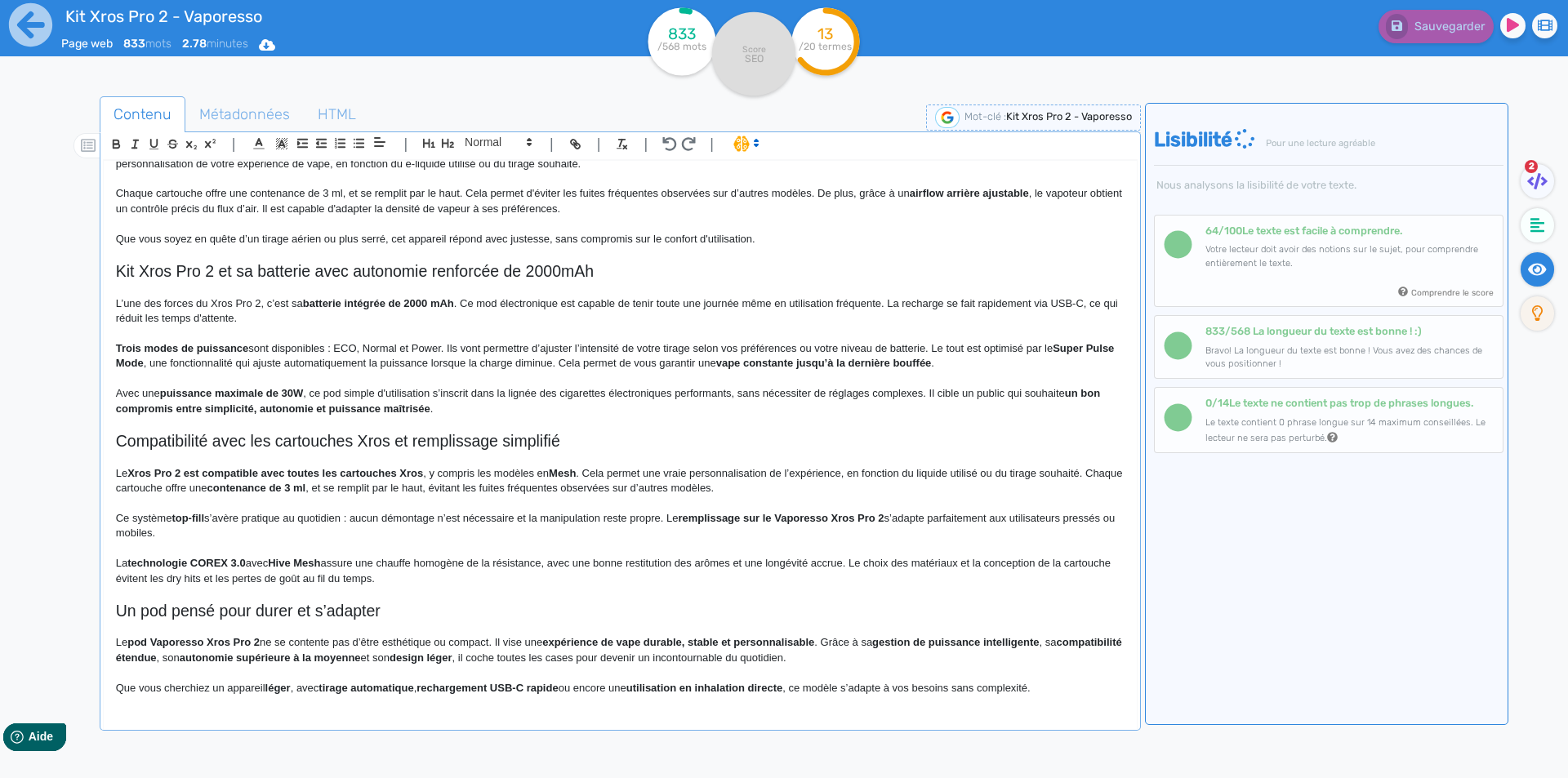
click at [727, 388] on p "Avec une puissance maximale de 30W , ce pod simple d'utilisation s’inscrit dans…" at bounding box center [620, 401] width 1009 height 30
click at [729, 389] on p "Avec une puissance maximale de 30W , ce pod simple d'utilisation s’inscrit dans…" at bounding box center [620, 401] width 1009 height 30
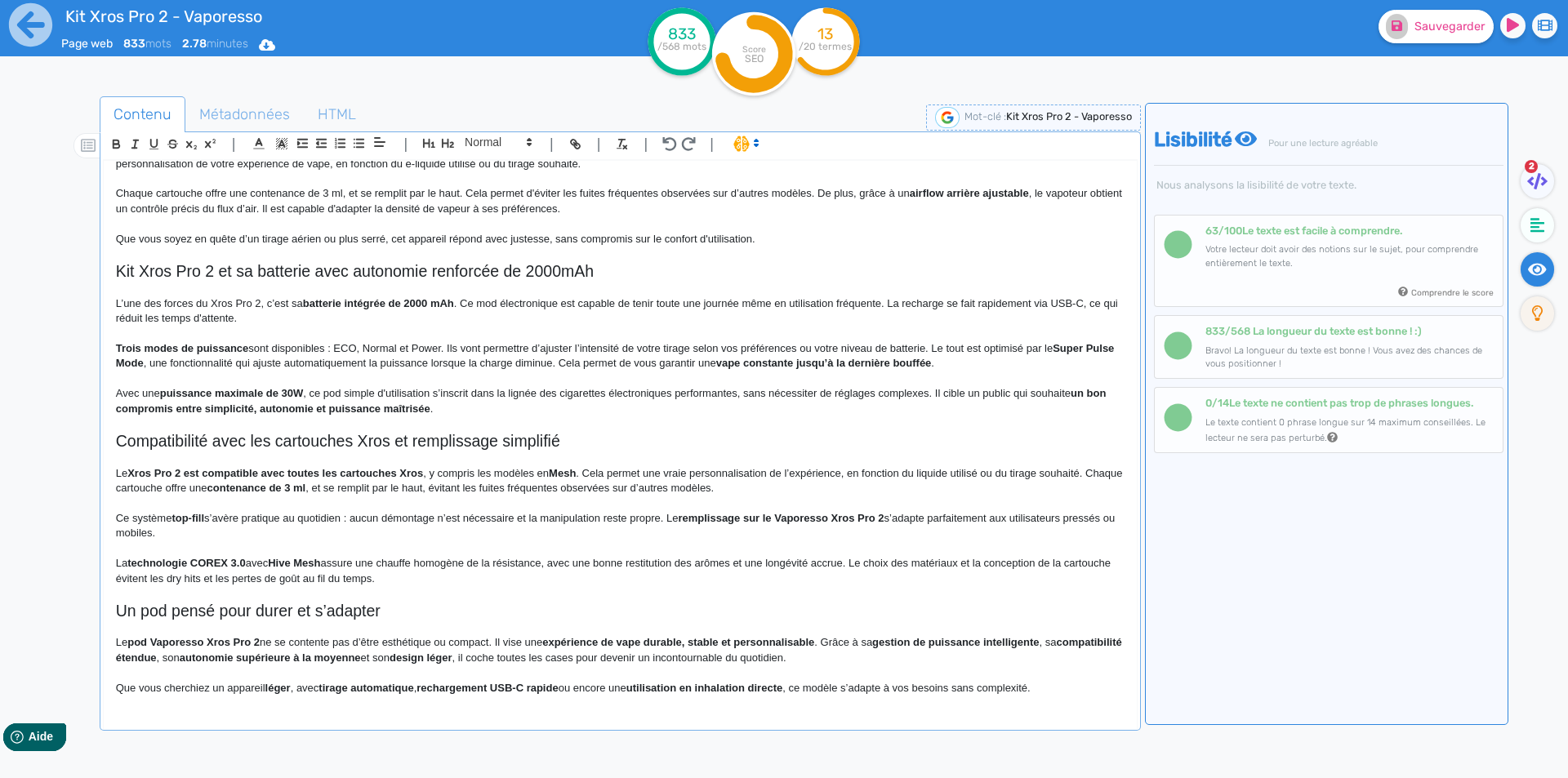
click at [135, 410] on strong "un bon compromis entre simplicité, autonomie et puissance maîtrisée" at bounding box center [612, 400] width 993 height 27
click at [1082, 391] on strong "un bon compromis entre simplicité, autonomie et puissance maîtrisée" at bounding box center [612, 400] width 993 height 27
drag, startPoint x: 1082, startPoint y: 391, endPoint x: 404, endPoint y: 409, distance: 678.2
click at [1442, 36] on button "Sauvegarder" at bounding box center [1436, 26] width 115 height 34
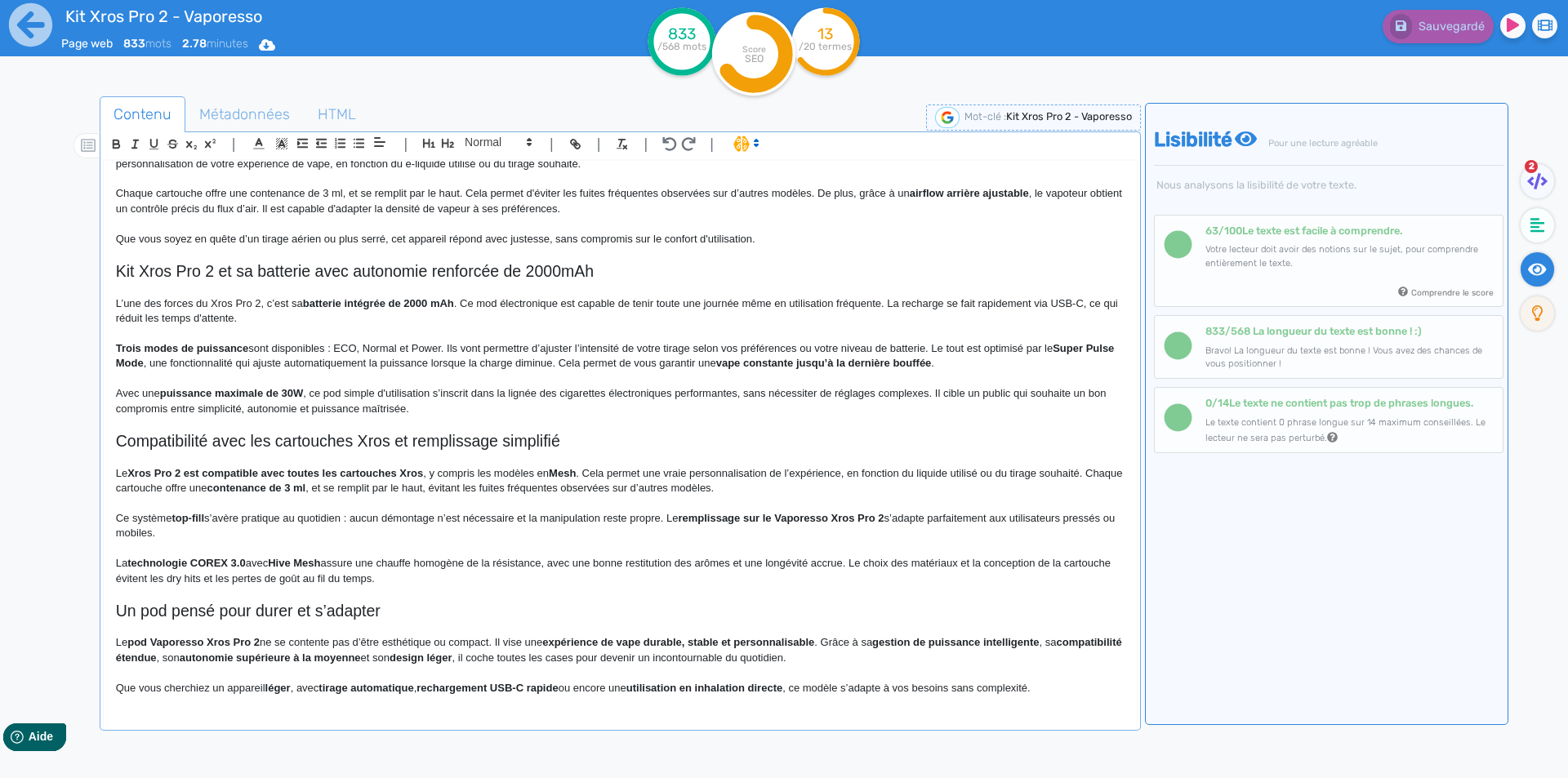
click at [388, 493] on p "Le Xros Pro 2 est compatible avec toutes les cartouches Xros , y compris les mo…" at bounding box center [620, 481] width 1009 height 30
click at [272, 442] on h2 "Compatibilité avec les cartouches Xros et remplissage simplifié" at bounding box center [620, 441] width 1009 height 19
click at [207, 447] on h2 "Compatibilité avec les cartouches Xros et remplissage simplifié" at bounding box center [620, 441] width 1009 height 19
click at [527, 446] on h2 "Compatibilité du kit Xros Pro 2 avec les cartouches Xros et remplissage simplif…" at bounding box center [620, 441] width 1009 height 19
drag, startPoint x: 527, startPoint y: 446, endPoint x: 606, endPoint y: 446, distance: 79.0
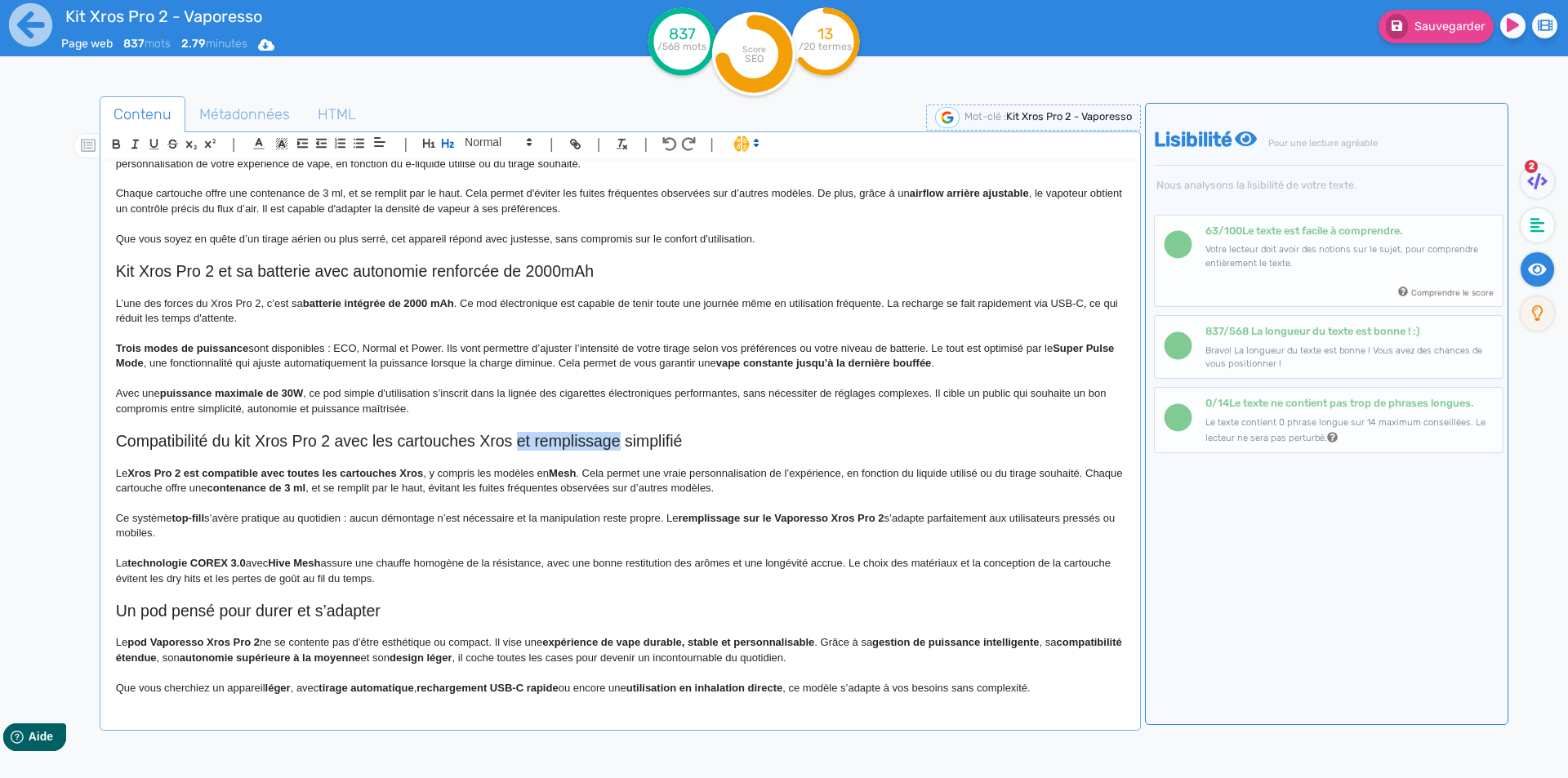
click at [606, 446] on h2 "Compatibilité du kit Xros Pro 2 avec les cartouches Xros et remplissage simplif…" at bounding box center [620, 441] width 1009 height 19
click at [608, 446] on h2 "Compatibilité du kit Xros Pro 2 avec les cartouches Xros et remplissage simplif…" at bounding box center [620, 441] width 1009 height 19
click at [651, 441] on h2 "Compatibilité du kit Xros Pro 2 avec les cartouches Xros et remplissage simplif…" at bounding box center [620, 441] width 1009 height 19
click at [522, 464] on p at bounding box center [620, 458] width 1009 height 15
click at [524, 441] on h2 "Compatibilité du kit Xros Pro 2 avec les cartouches Xros et remplissage simplif…" at bounding box center [620, 441] width 1009 height 19
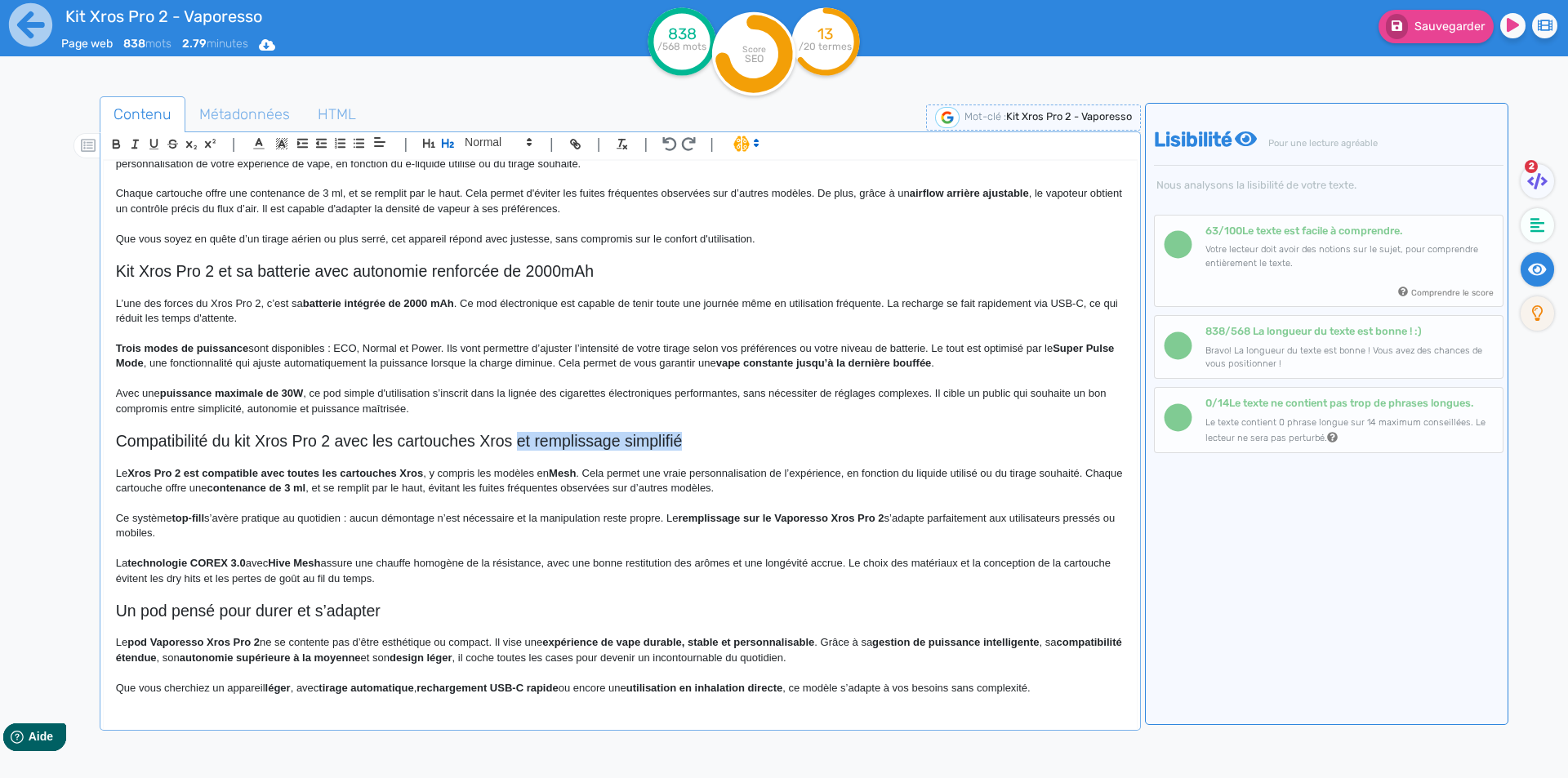
drag, startPoint x: 524, startPoint y: 441, endPoint x: 660, endPoint y: 441, distance: 136.0
click at [660, 441] on h2 "Compatibilité du kit Xros Pro 2 avec les cartouches Xros et remplissage simplif…" at bounding box center [620, 441] width 1009 height 19
click at [141, 478] on strong "Xros Pro 2 est compatible avec toutes les cartouches Xros" at bounding box center [275, 472] width 296 height 12
click at [130, 473] on strong "Xros Pro 2 est compatible avec toutes les cartouches Xros" at bounding box center [275, 472] width 296 height 12
click at [143, 475] on p "Le kit Xros Pro 2 est compatible avec toutes les cartouches Xros , y compris le…" at bounding box center [620, 481] width 1009 height 30
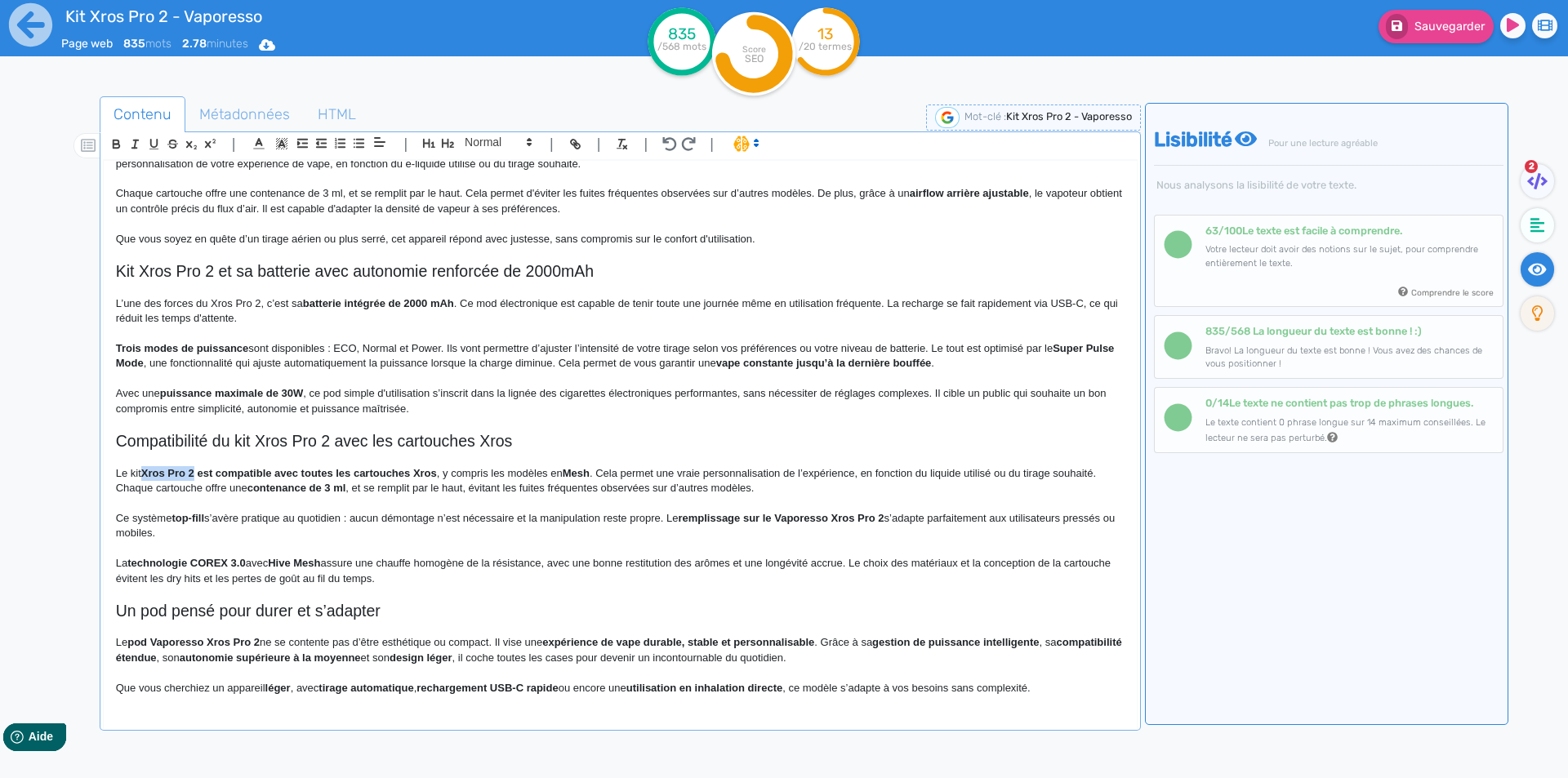
drag, startPoint x: 144, startPoint y: 474, endPoint x: 192, endPoint y: 477, distance: 48.1
click at [200, 472] on strong "est compatible avec toutes les cartouches Xros" at bounding box center [314, 472] width 239 height 12
drag, startPoint x: 201, startPoint y: 472, endPoint x: 431, endPoint y: 472, distance: 230.0
click at [431, 472] on p "Le kit Xros Pro 2 est compatible avec toutes les cartouches Xros , y compris le…" at bounding box center [620, 481] width 1009 height 30
click at [489, 472] on p "Le kit Xros Pro 2 est compatible avec toutes les cartouches Xros, y compris les…" at bounding box center [620, 481] width 1009 height 30
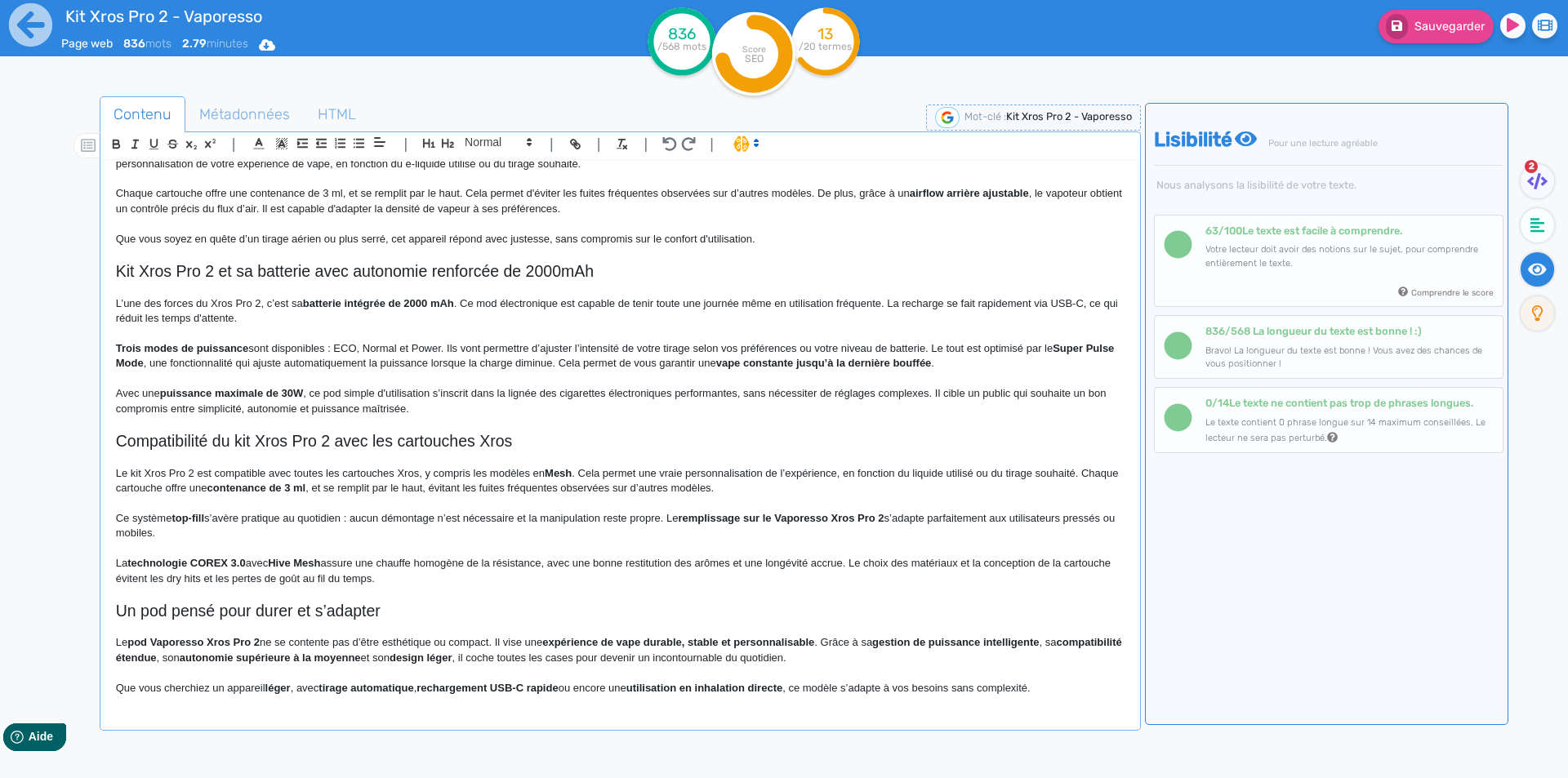
click at [509, 476] on p "Le kit Xros Pro 2 est compatible avec toutes les cartouches Xros, y compris les…" at bounding box center [620, 481] width 1009 height 30
drag, startPoint x: 547, startPoint y: 466, endPoint x: 557, endPoint y: 470, distance: 10.8
click at [557, 470] on strong "Mesh" at bounding box center [557, 472] width 27 height 12
click at [552, 472] on strong "mesh" at bounding box center [557, 472] width 27 height 12
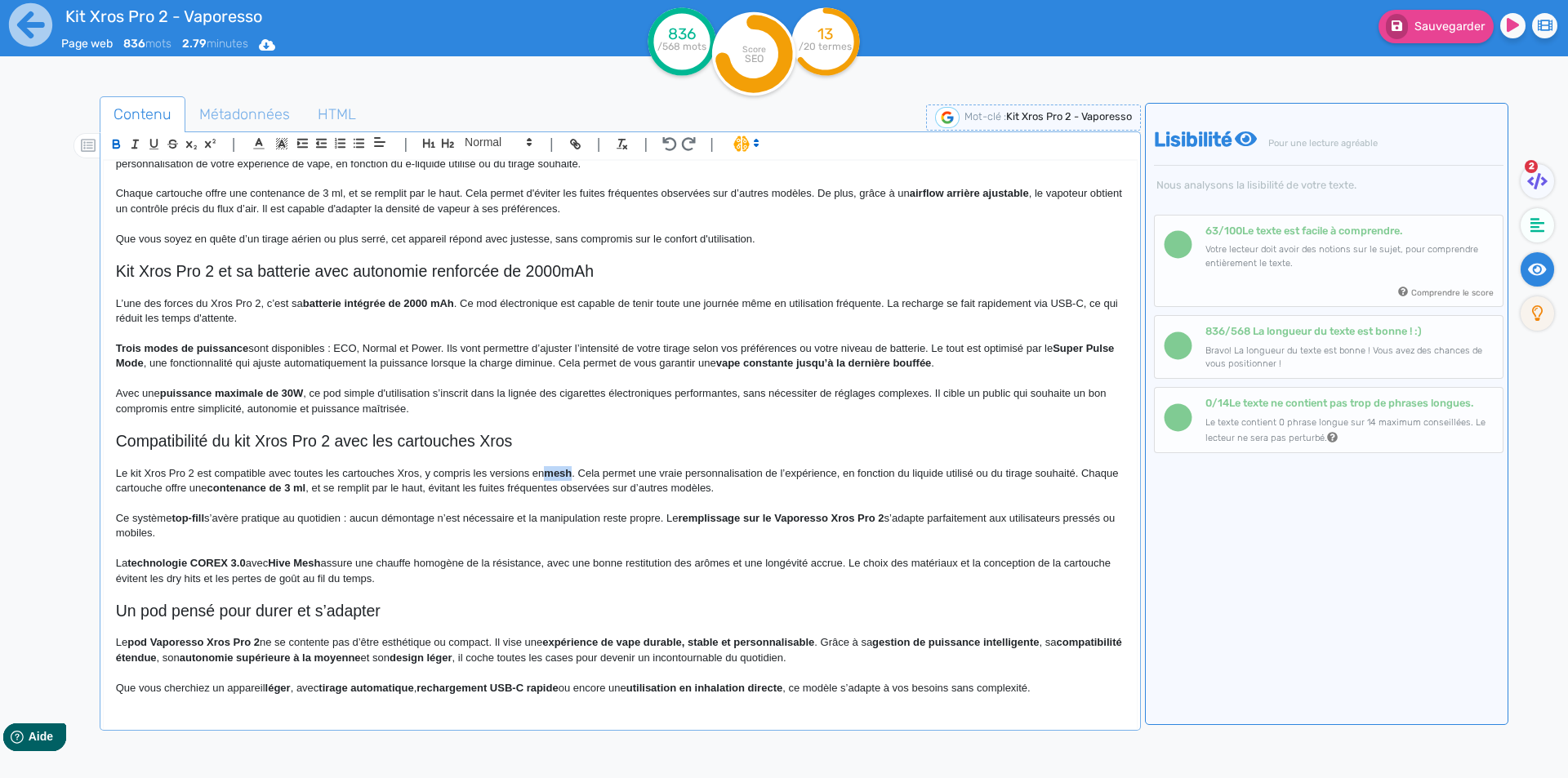
click at [552, 472] on strong "mesh" at bounding box center [557, 472] width 27 height 12
click at [570, 486] on p "Le kit Xros Pro 2 est compatible avec toutes les cartouches Xros, y compris les…" at bounding box center [620, 481] width 1009 height 30
click at [801, 474] on p "Le kit Xros Pro 2 est compatible avec toutes les cartouches Xros, y compris les…" at bounding box center [620, 481] width 1009 height 30
click at [908, 474] on p "Le kit Xros Pro 2 est compatible avec toutes les cartouches Xros, y compris les…" at bounding box center [620, 481] width 1009 height 30
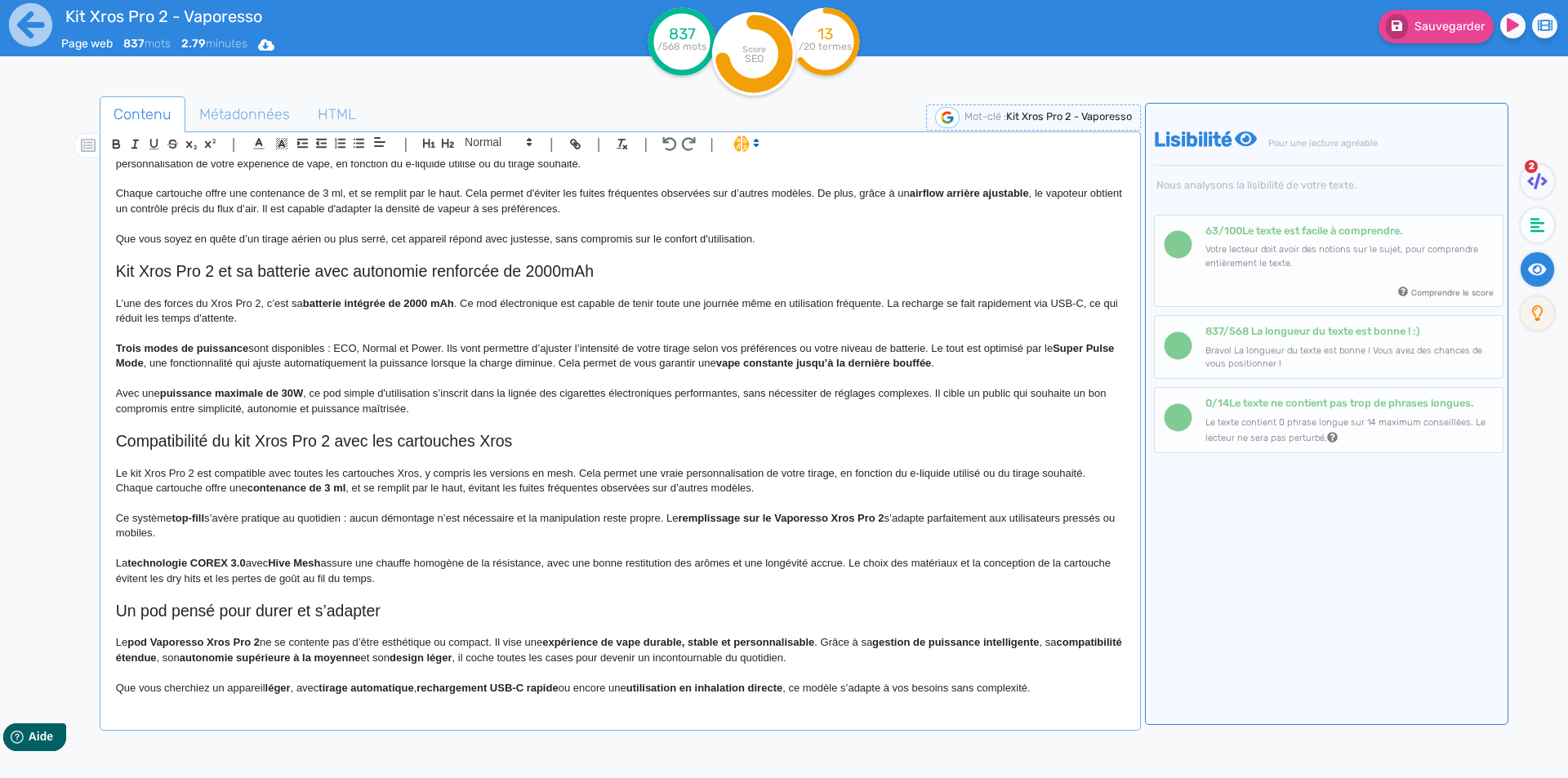
click at [1047, 472] on p "Le kit Xros Pro 2 est compatible avec toutes les cartouches Xros, y compris les…" at bounding box center [620, 481] width 1009 height 30
drag, startPoint x: 1047, startPoint y: 472, endPoint x: 1026, endPoint y: 473, distance: 21.0
click at [1026, 473] on p "Le kit Xros Pro 2 est compatible avec toutes les cartouches Xros, y compris les…" at bounding box center [620, 481] width 1009 height 30
click at [426, 488] on p "Le kit Xros Pro 2 est compatible avec toutes les cartouches Xros, y compris les…" at bounding box center [620, 481] width 1009 height 30
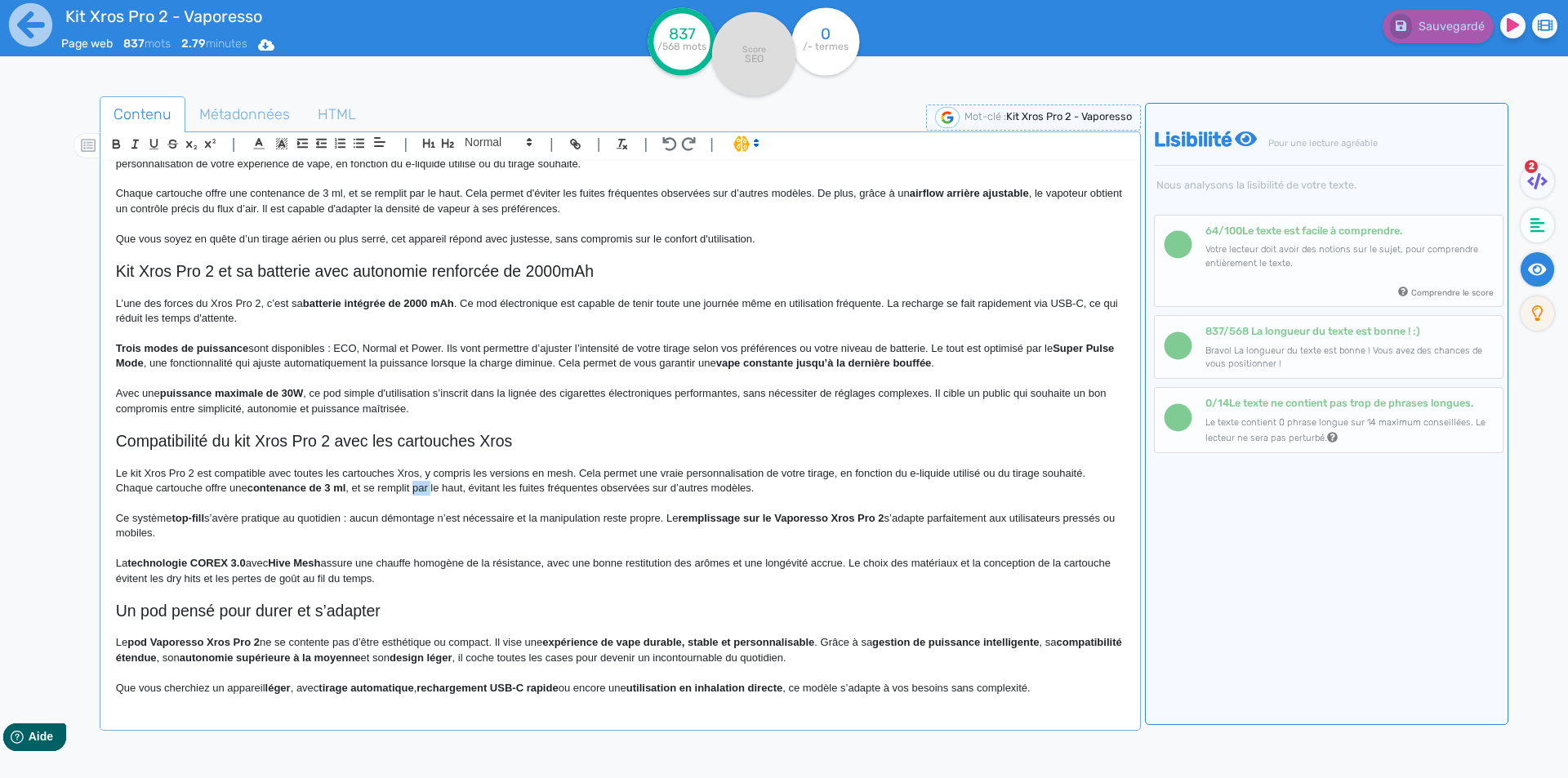
click at [426, 488] on p "Le kit Xros Pro 2 est compatible avec toutes les cartouches Xros, y compris les…" at bounding box center [620, 481] width 1009 height 30
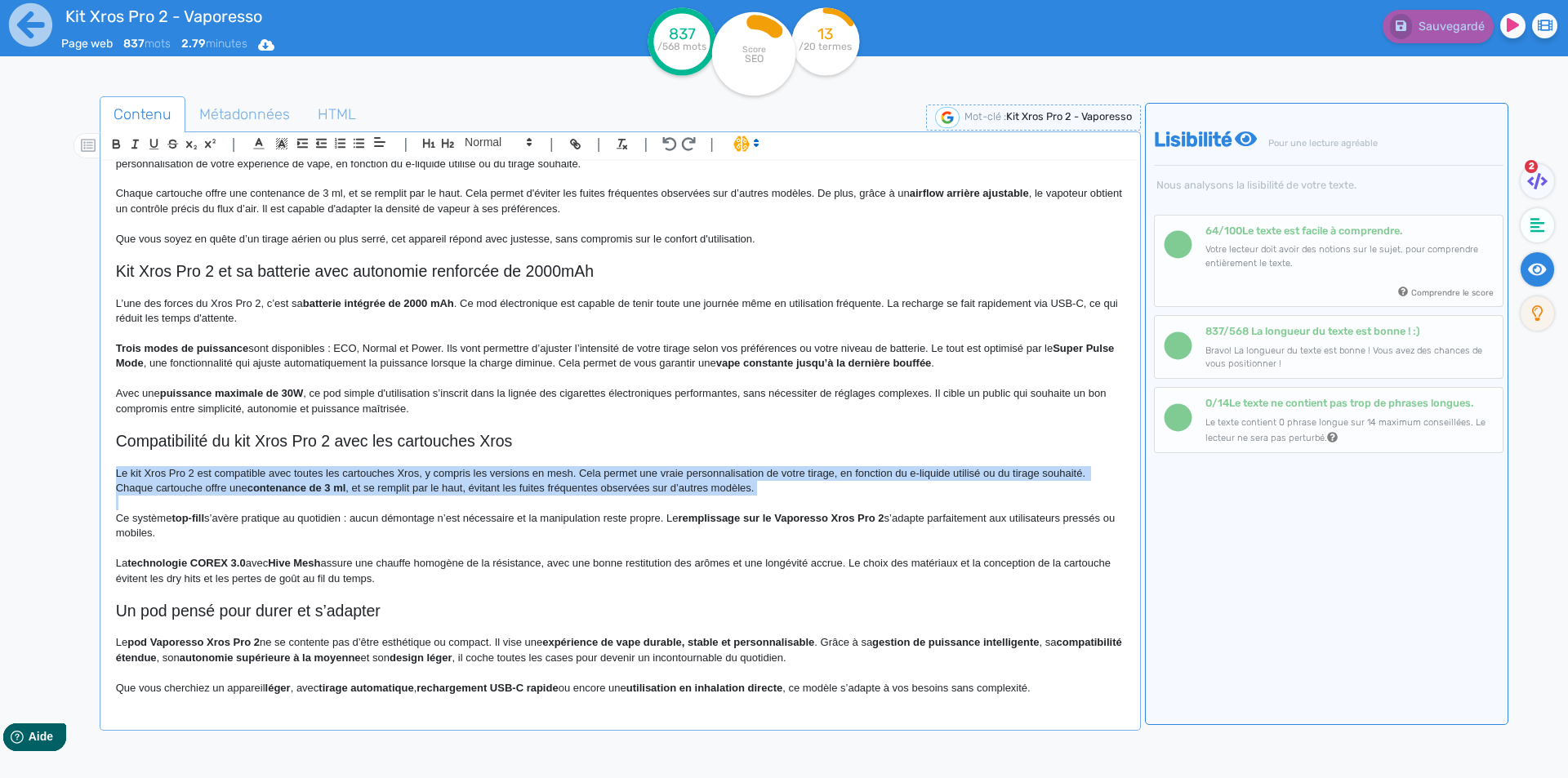
click at [426, 488] on p "Le kit Xros Pro 2 est compatible avec toutes les cartouches Xros, y compris les…" at bounding box center [620, 481] width 1009 height 30
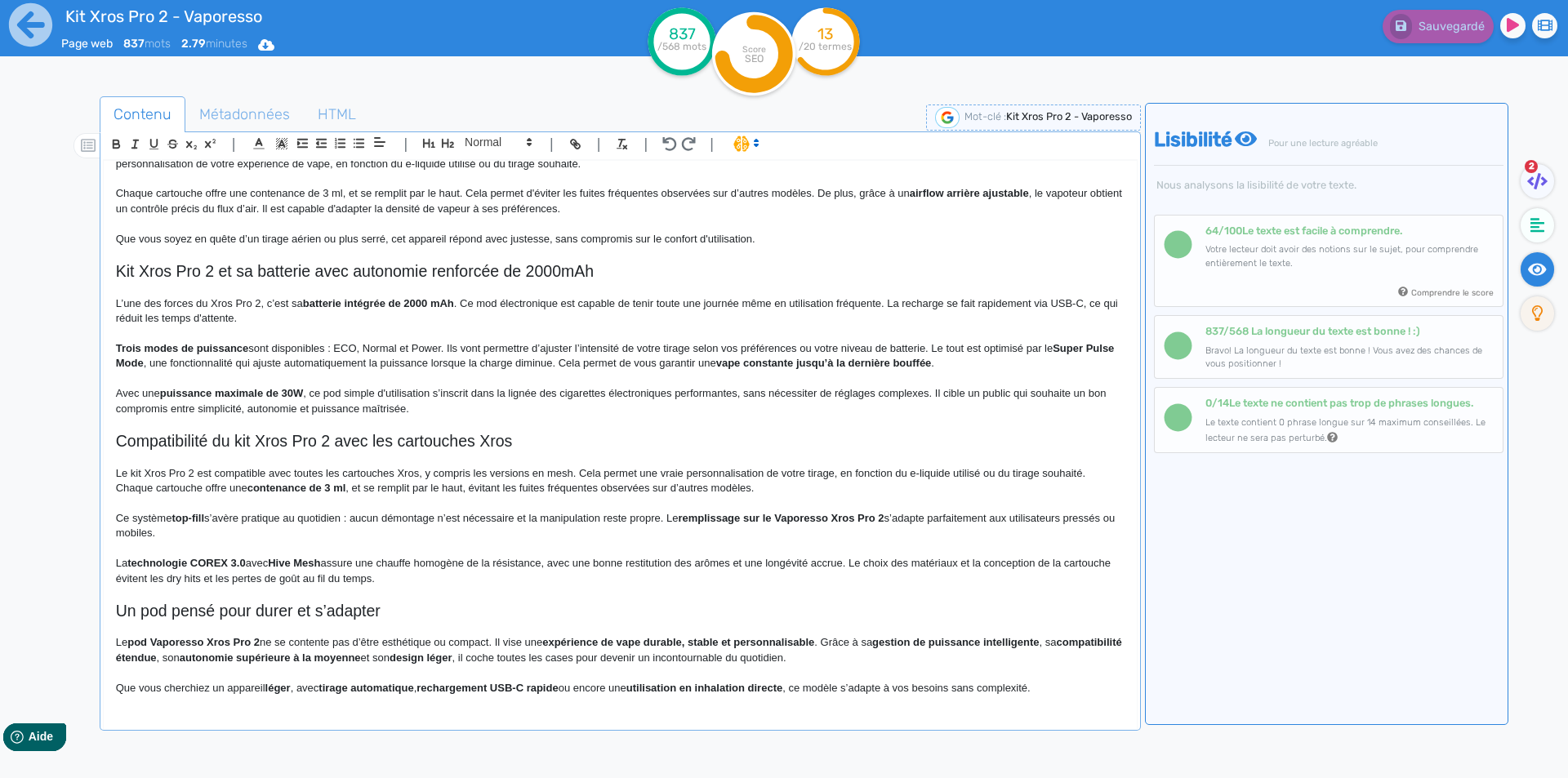
click at [308, 435] on h2 "Compatibilité du kit Xros Pro 2 avec les cartouches Xros" at bounding box center [620, 441] width 1009 height 19
click at [118, 478] on p "Le kit Xros Pro 2 est compatible avec toutes les cartouches Xros, y compris les…" at bounding box center [620, 481] width 1009 height 30
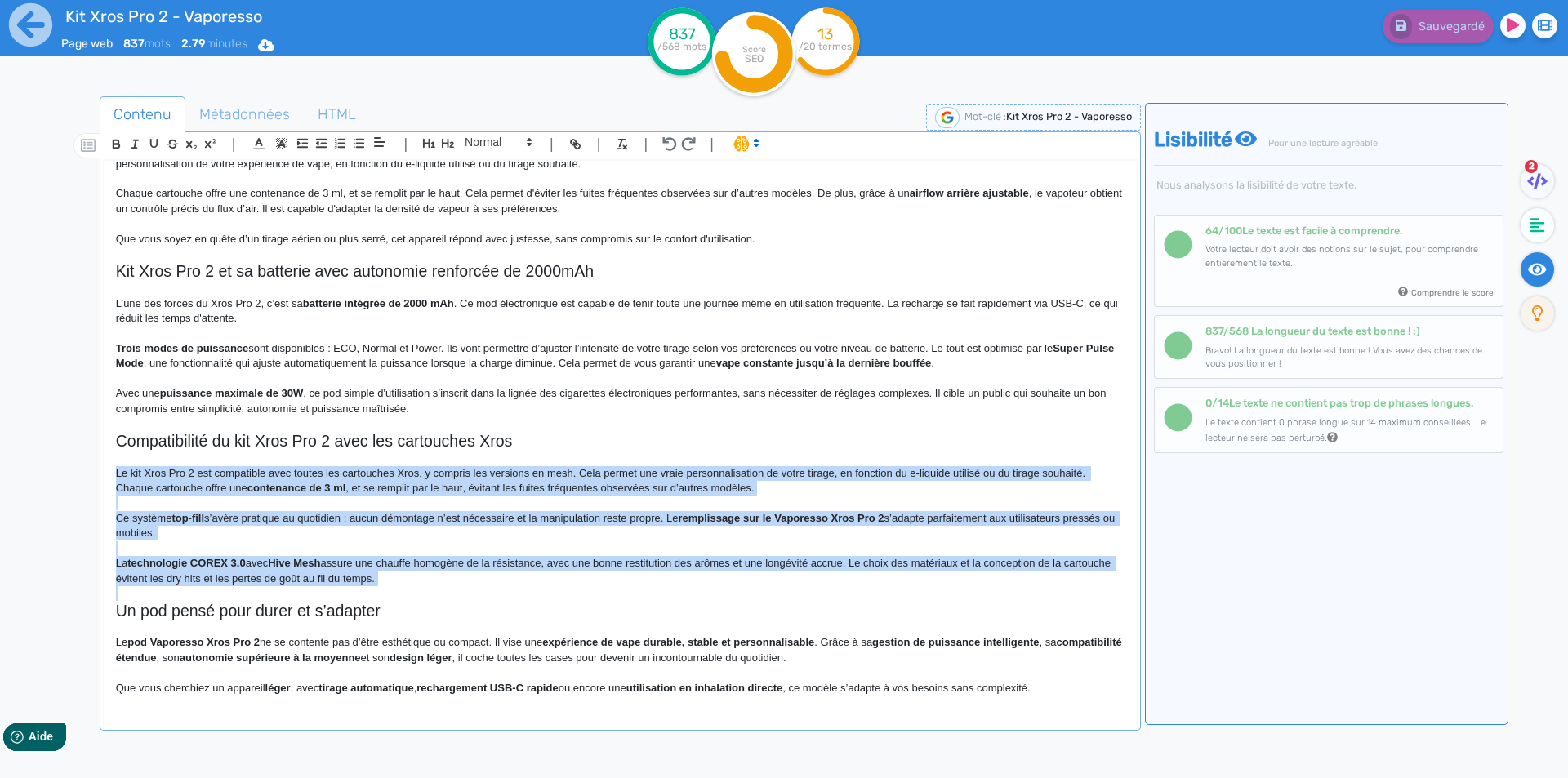
drag, startPoint x: 118, startPoint y: 478, endPoint x: 486, endPoint y: 582, distance: 382.4
click at [486, 582] on div "Kit Xros Pro 2 - Vaporesso Kit Pod Xros Pro 2 Vaporesso Le pod Xros Pro 2 propo…" at bounding box center [620, 432] width 1033 height 545
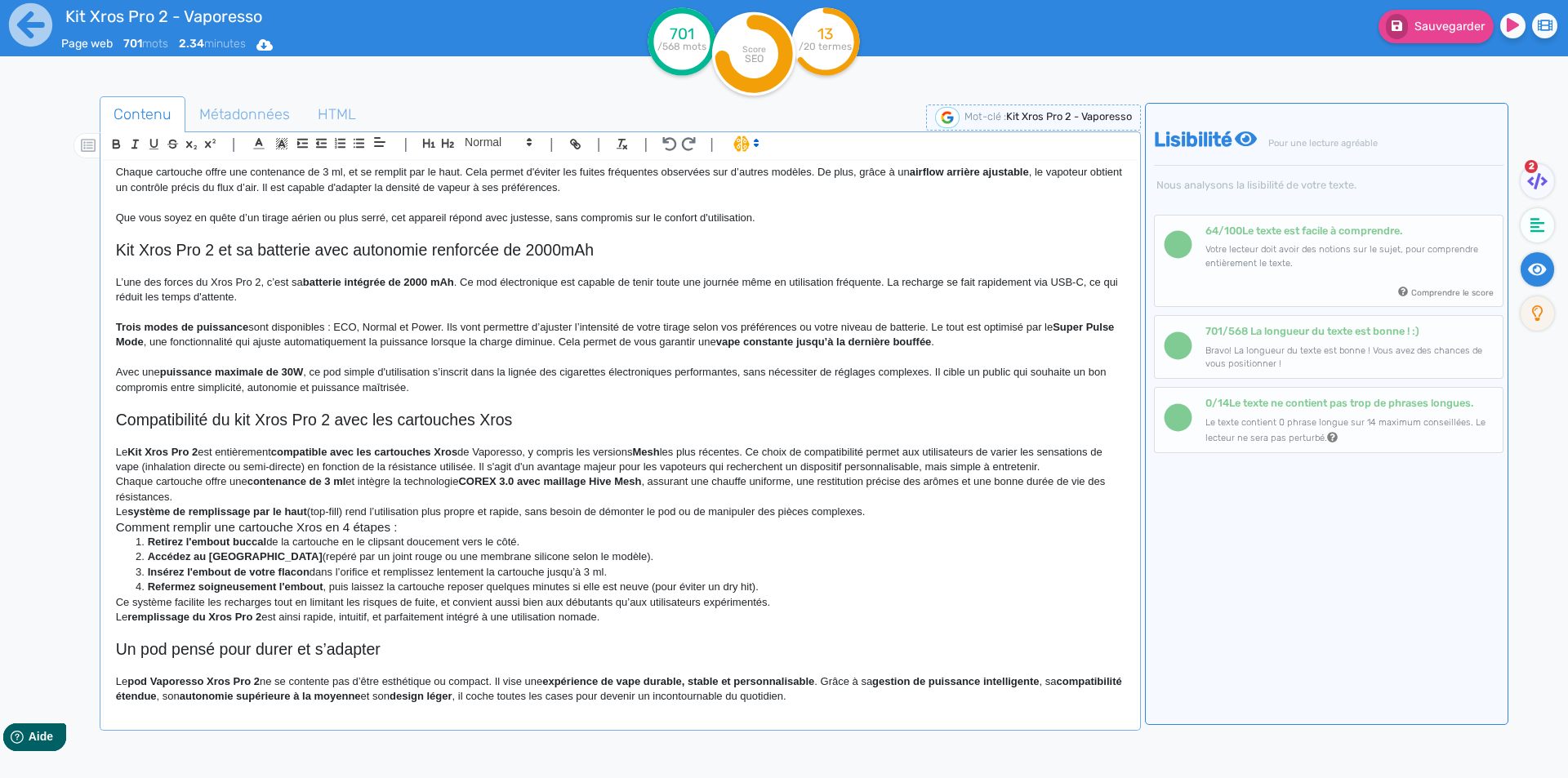
scroll to position [541, 0]
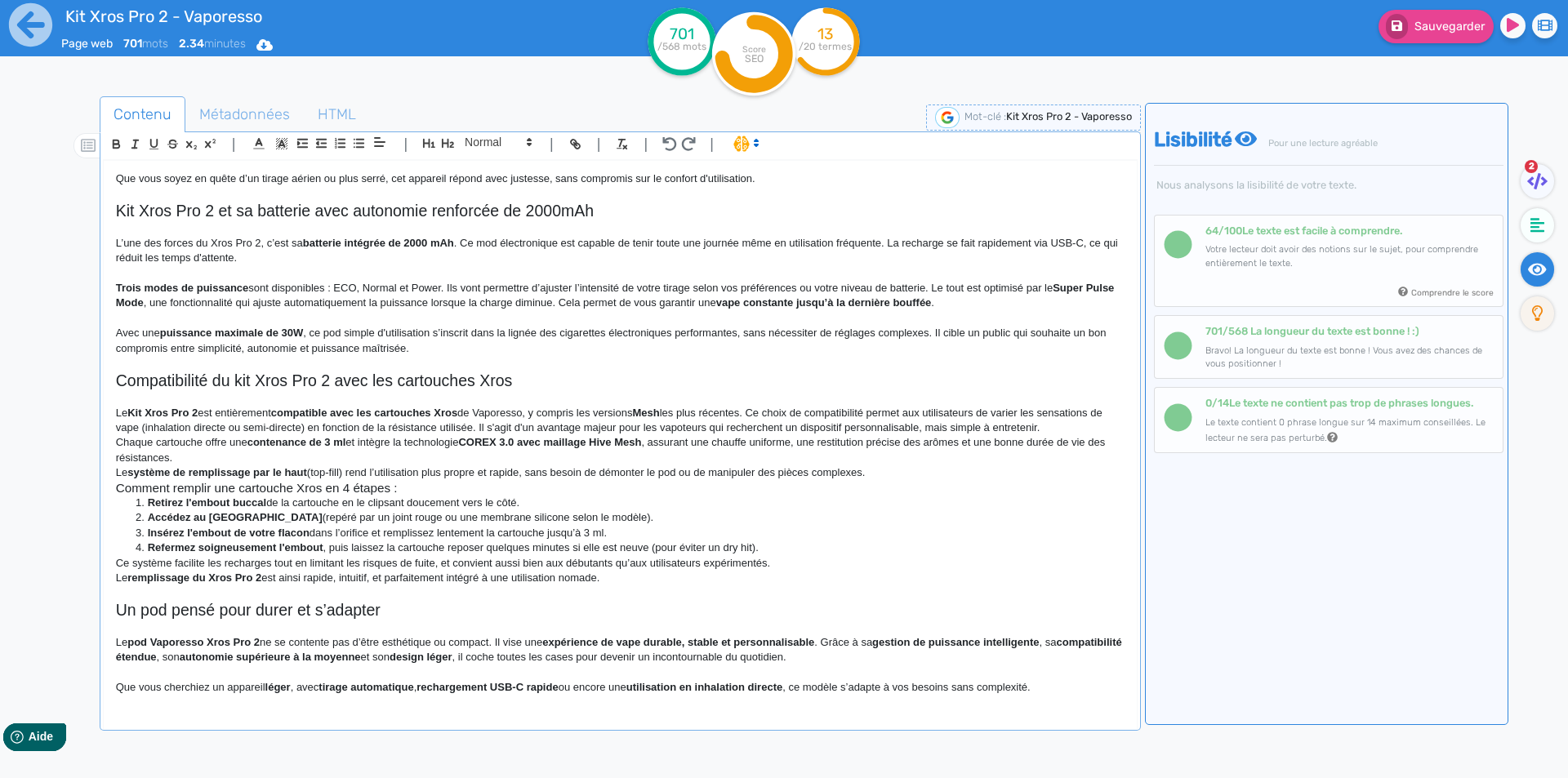
click at [130, 411] on strong "Kit Xros Pro 2" at bounding box center [162, 412] width 70 height 12
click at [137, 414] on strong "it Xros Pro 2" at bounding box center [167, 412] width 63 height 12
drag, startPoint x: 137, startPoint y: 414, endPoint x: 192, endPoint y: 418, distance: 55.1
click at [250, 418] on p "Le kit Xros Pro 2 est entièrement compatible avec les cartouches Xros de Vapore…" at bounding box center [620, 420] width 1009 height 30
click at [195, 415] on strong "kit Xros Pro 2" at bounding box center [161, 412] width 68 height 12
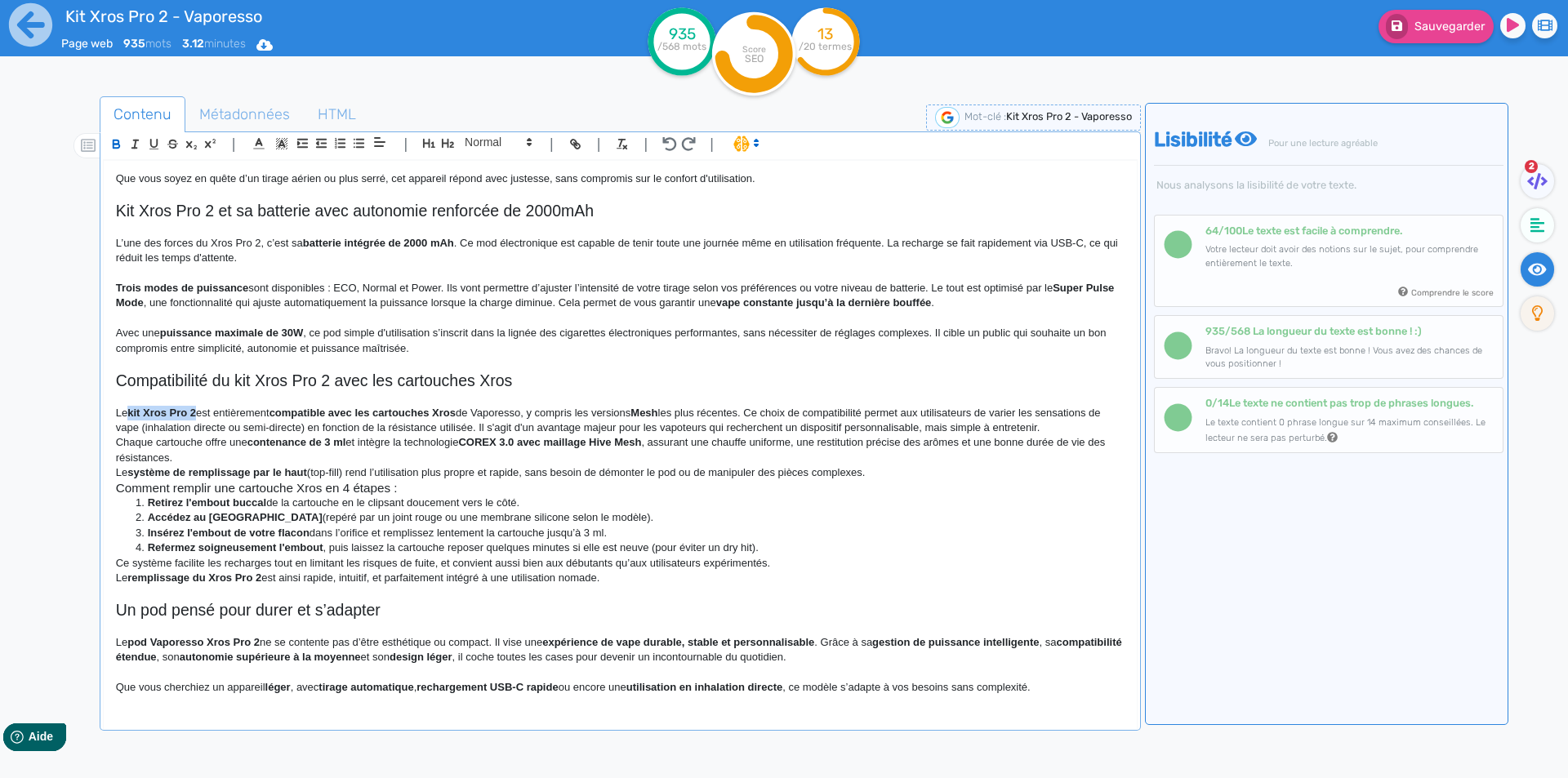
drag, startPoint x: 195, startPoint y: 415, endPoint x: 135, endPoint y: 415, distance: 60.0
click at [241, 411] on p "Le kit Xros Pro 2 est entièrement compatible avec les cartouches Xros de Vapore…" at bounding box center [620, 420] width 1009 height 30
click at [304, 411] on strong "compatible avec les cartouches Xros" at bounding box center [363, 412] width 186 height 12
drag, startPoint x: 304, startPoint y: 411, endPoint x: 443, endPoint y: 412, distance: 139.0
click at [452, 413] on p "Le kit Xros Pro 2 est entièrement compatible avec les cartouches Xros de Vapore…" at bounding box center [620, 420] width 1009 height 30
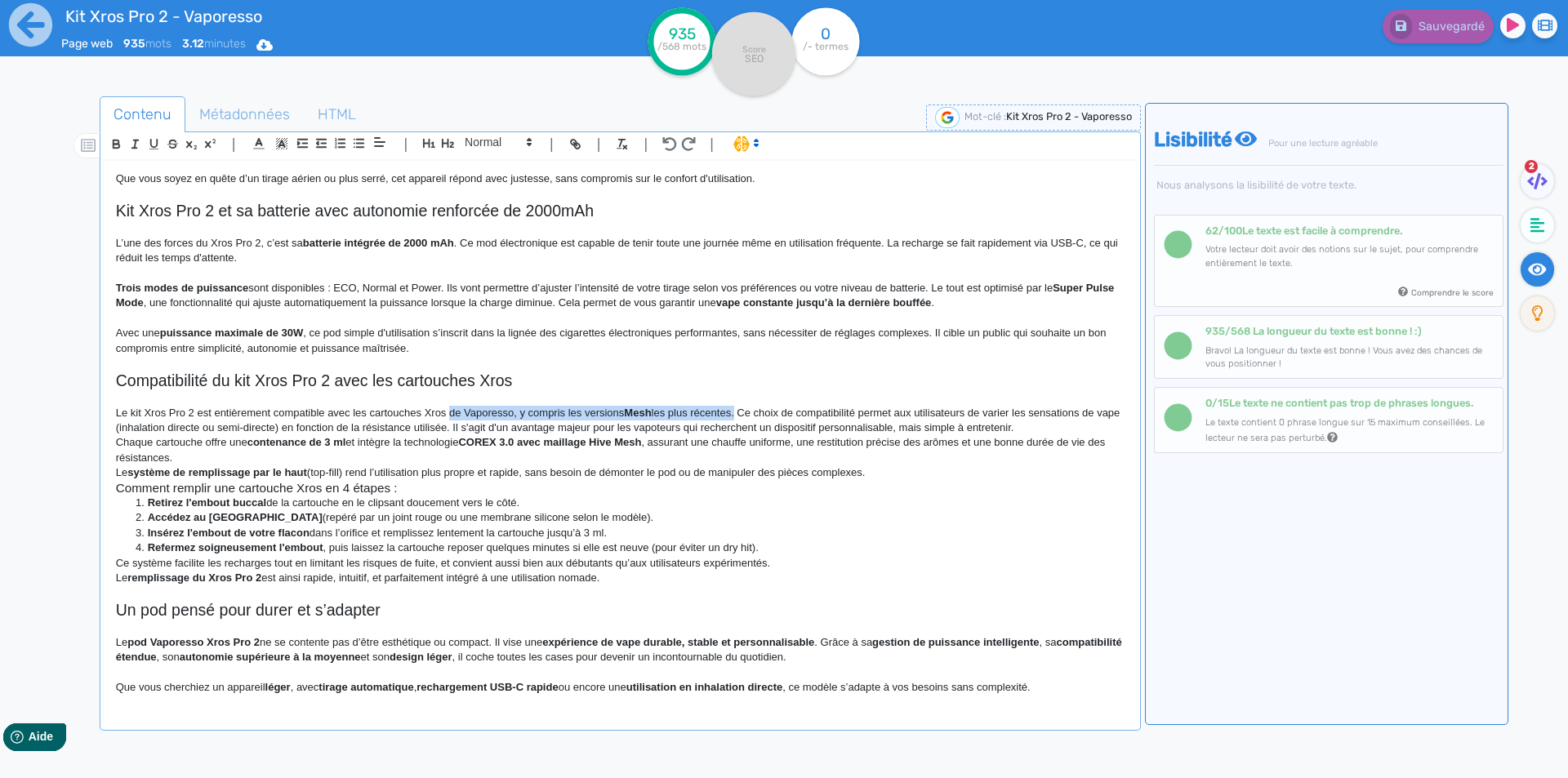
drag, startPoint x: 452, startPoint y: 413, endPoint x: 699, endPoint y: 411, distance: 247.0
click at [699, 411] on p "Le kit Xros Pro 2 est entièrement compatible avec les cartouches Xros de Vapore…" at bounding box center [620, 420] width 1009 height 30
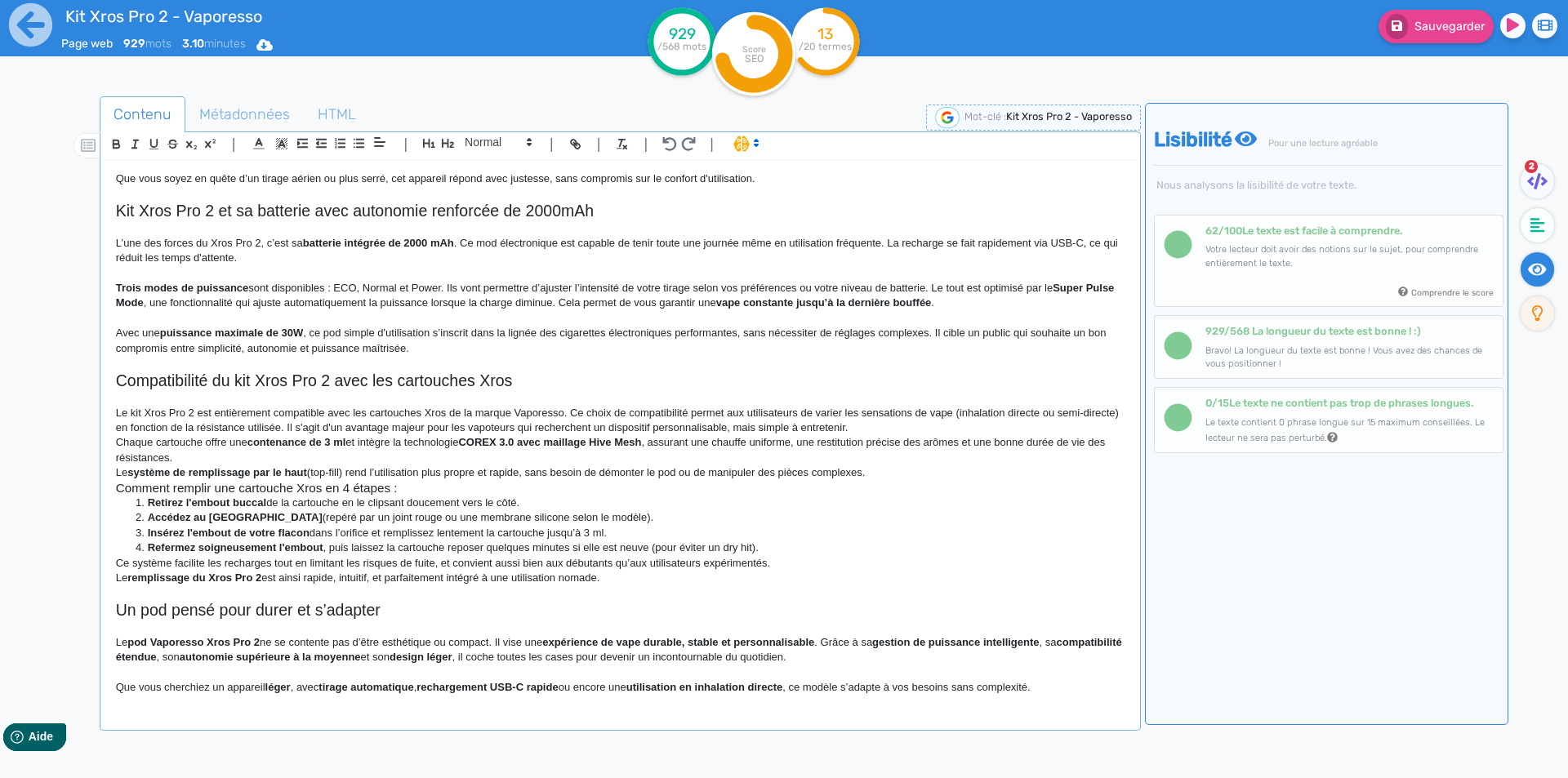
click at [628, 408] on p "Le kit Xros Pro 2 est entièrement compatible avec les cartouches Xros de la mar…" at bounding box center [620, 420] width 1009 height 30
drag, startPoint x: 628, startPoint y: 408, endPoint x: 643, endPoint y: 408, distance: 15.0
click at [643, 408] on p "Le kit Xros Pro 2 est entièrement compatible avec les cartouches Xros de la mar…" at bounding box center [620, 420] width 1009 height 30
click at [700, 416] on p "Le kit Xros Pro 2 est entièrement compatible avec les cartouches Xros de la mar…" at bounding box center [620, 420] width 1009 height 30
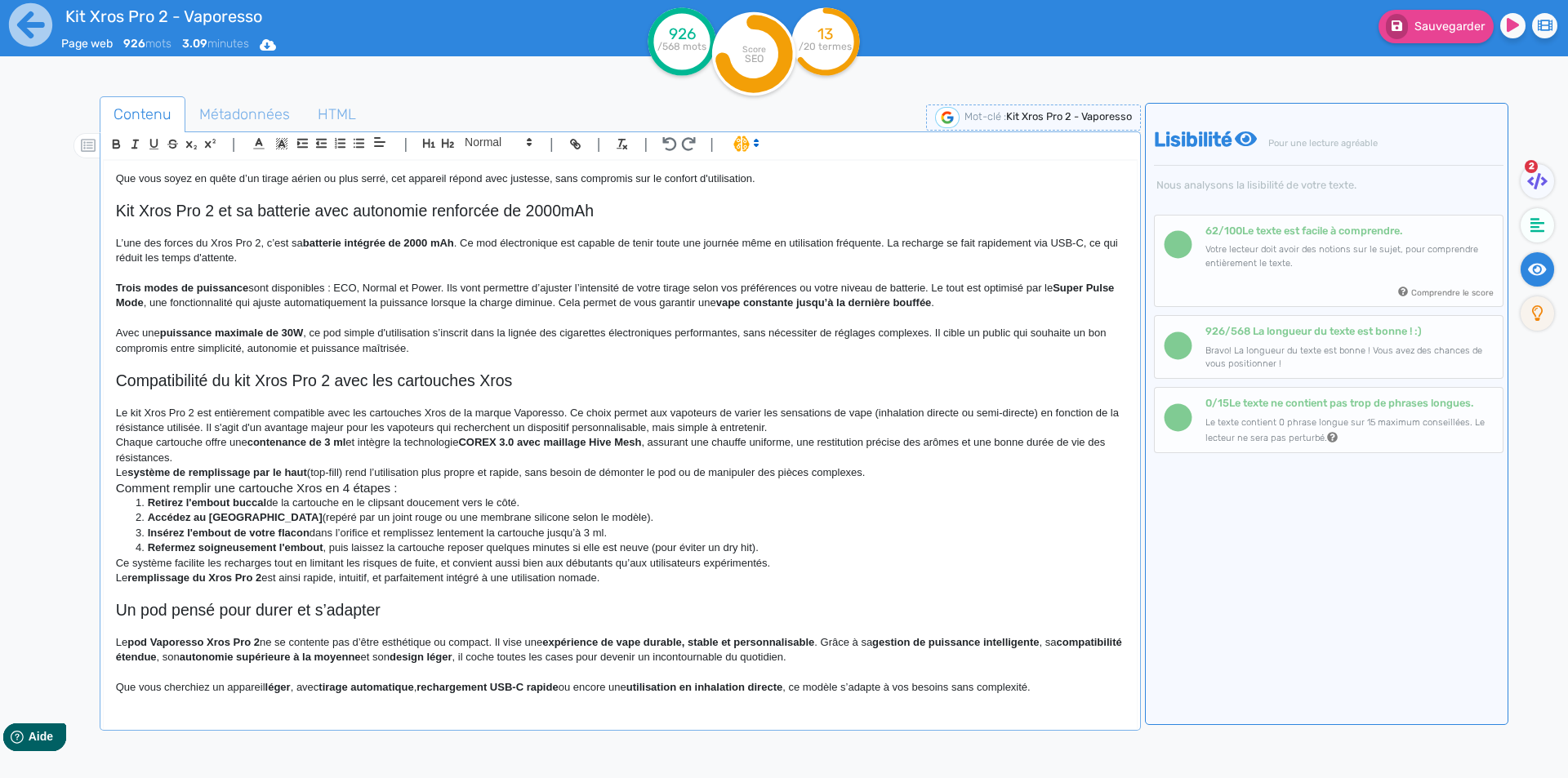
click at [843, 414] on p "Le kit Xros Pro 2 est entièrement compatible avec les cartouches Xros de la mar…" at bounding box center [620, 420] width 1009 height 30
click at [841, 414] on p "Le kit Xros Pro 2 est entièrement compatible avec les cartouches Xros de la mar…" at bounding box center [620, 420] width 1009 height 30
drag, startPoint x: 841, startPoint y: 414, endPoint x: 1009, endPoint y: 410, distance: 168.0
click at [1009, 410] on p "Le kit Xros Pro 2 est entièrement compatible avec les cartouches Xros de la mar…" at bounding box center [620, 420] width 1009 height 30
click at [199, 424] on p "Le kit Xros Pro 2 est entièrement compatible avec les cartouches Xros de la mar…" at bounding box center [620, 420] width 1009 height 30
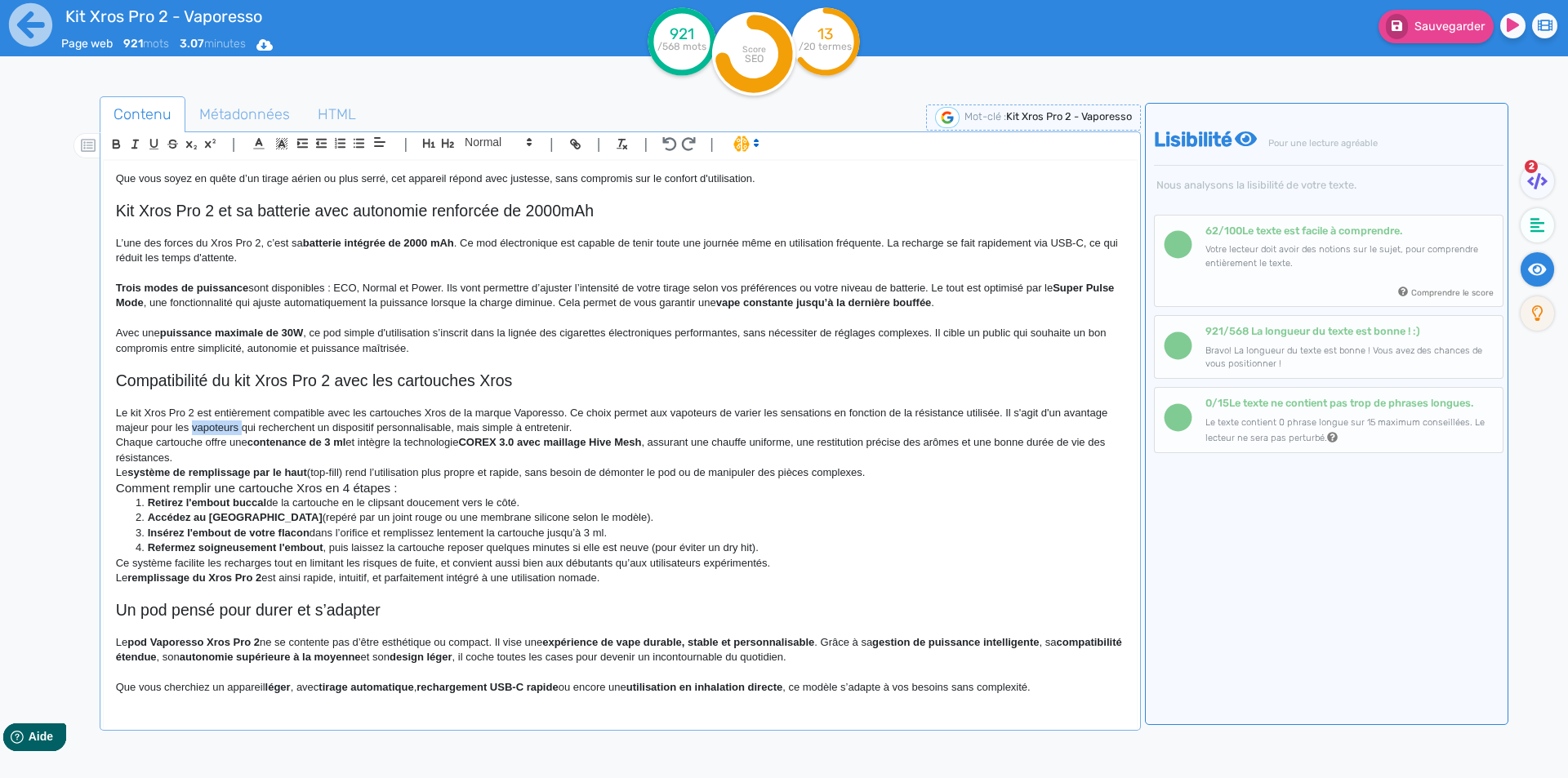
click at [199, 424] on p "Le kit Xros Pro 2 est entièrement compatible avec les cartouches Xros de la mar…" at bounding box center [620, 420] width 1009 height 30
click at [363, 423] on p "Le kit Xros Pro 2 est entièrement compatible avec les cartouches Xros de la mar…" at bounding box center [620, 420] width 1009 height 30
click at [458, 432] on p "Le kit Xros Pro 2 est entièrement compatible avec les cartouches Xros de la mar…" at bounding box center [620, 420] width 1009 height 30
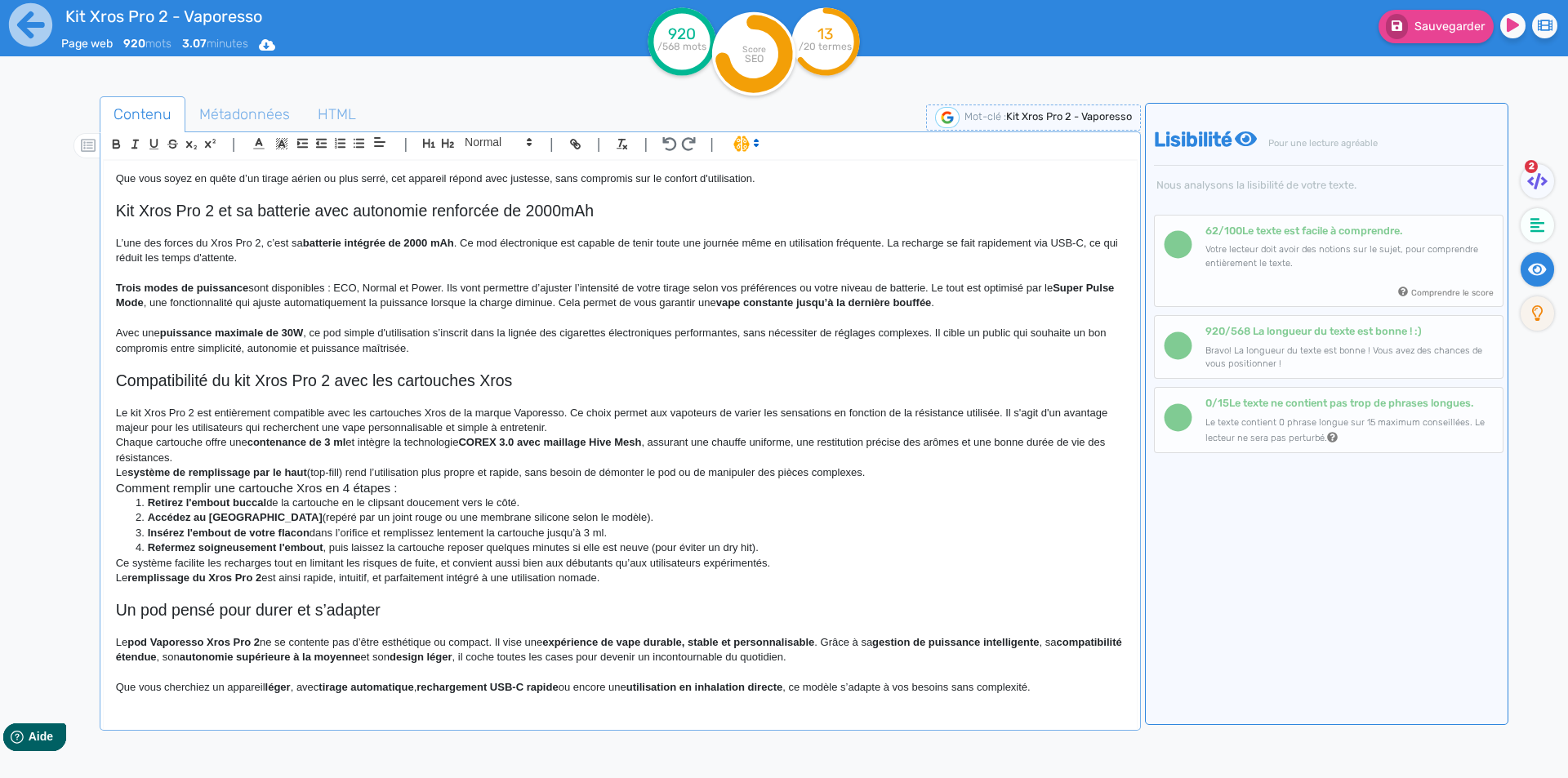
click at [577, 423] on p "Le kit Xros Pro 2 est entièrement compatible avec les cartouches Xros de la mar…" at bounding box center [620, 420] width 1009 height 30
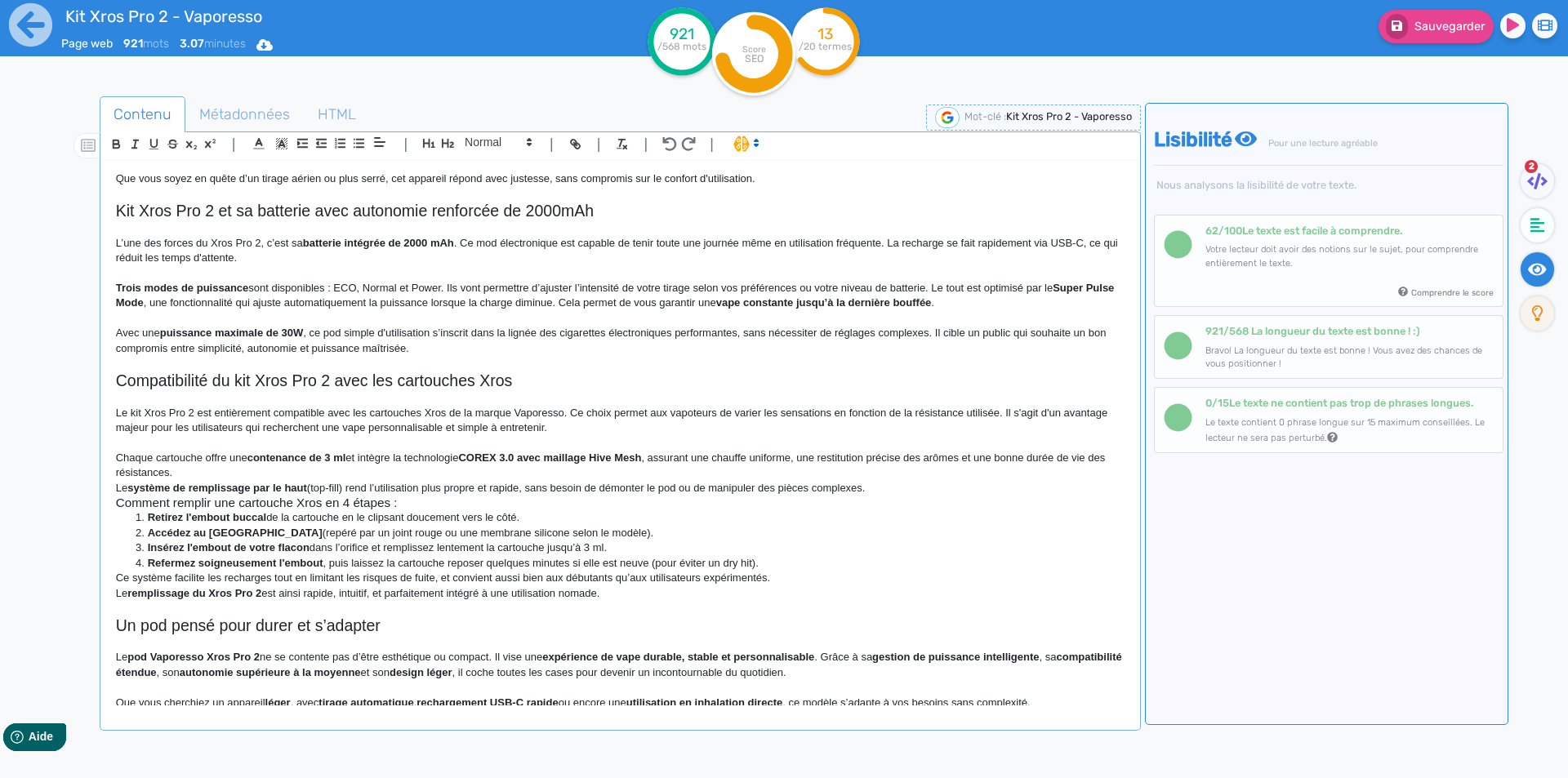
drag, startPoint x: 169, startPoint y: 449, endPoint x: 164, endPoint y: 462, distance: 13.9
click at [167, 458] on div "Kit Xros Pro 2 - Vaporesso Kit Pod Xros Pro 2 Vaporesso Le pod Xros Pro 2 propo…" at bounding box center [620, 432] width 1033 height 545
click at [163, 462] on p "Chaque cartouche offre une contenance de 3 ml et intègre la technologie COREX 3…" at bounding box center [620, 465] width 1009 height 30
click at [249, 455] on strong "contenance de 3 ml" at bounding box center [291, 457] width 99 height 12
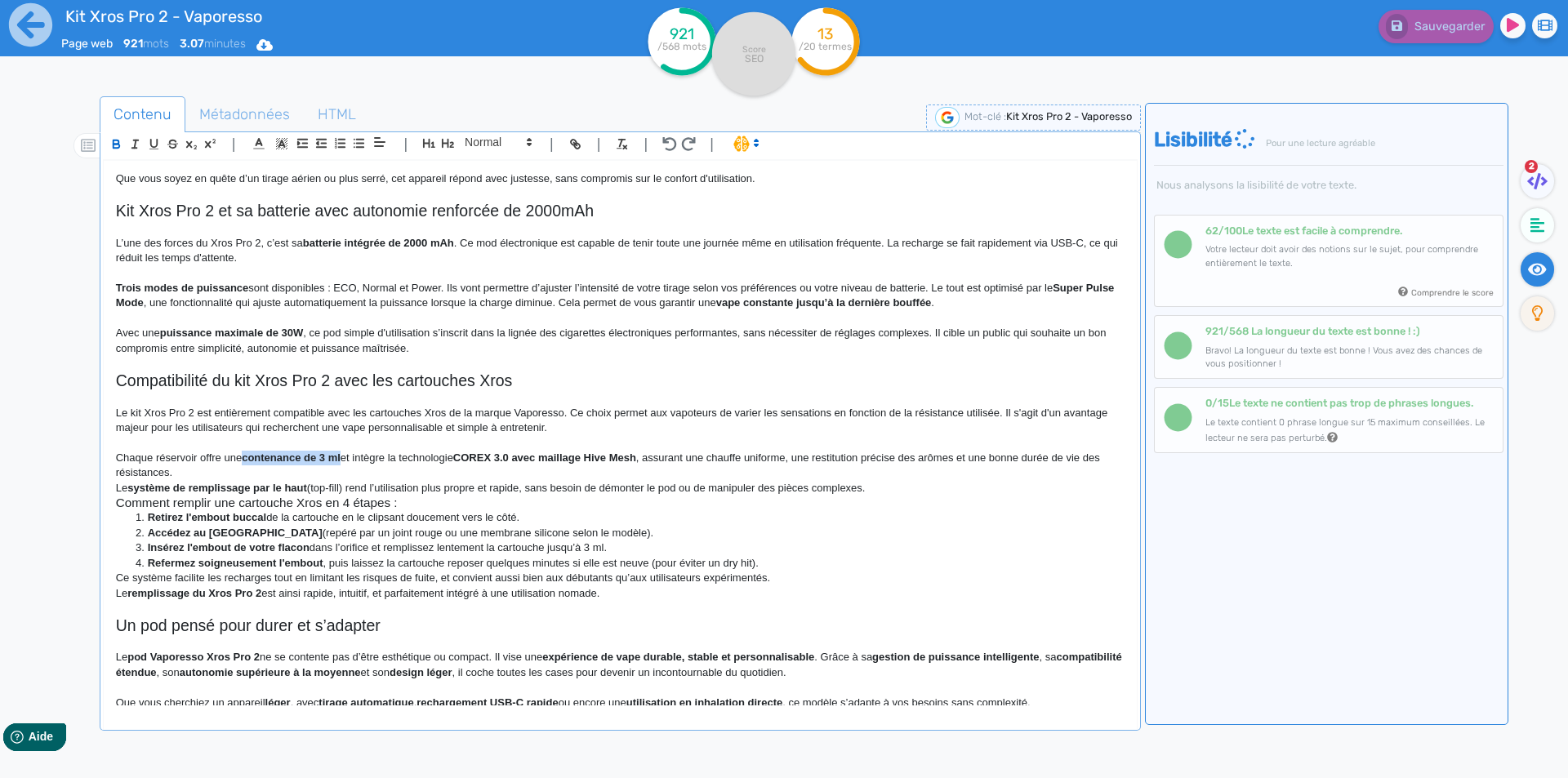
drag, startPoint x: 254, startPoint y: 456, endPoint x: 337, endPoint y: 456, distance: 83.0
click at [760, 467] on p "Chaque réservoir offre une contenance de 3 ml et intègre la technologie COREX 3…" at bounding box center [620, 465] width 1009 height 30
drag, startPoint x: 641, startPoint y: 460, endPoint x: 637, endPoint y: 452, distance: 8.9
click at [639, 461] on p "Chaque réservoir offre une contenance de 3 ml et intègre la technologie COREX 3…" at bounding box center [620, 465] width 1009 height 30
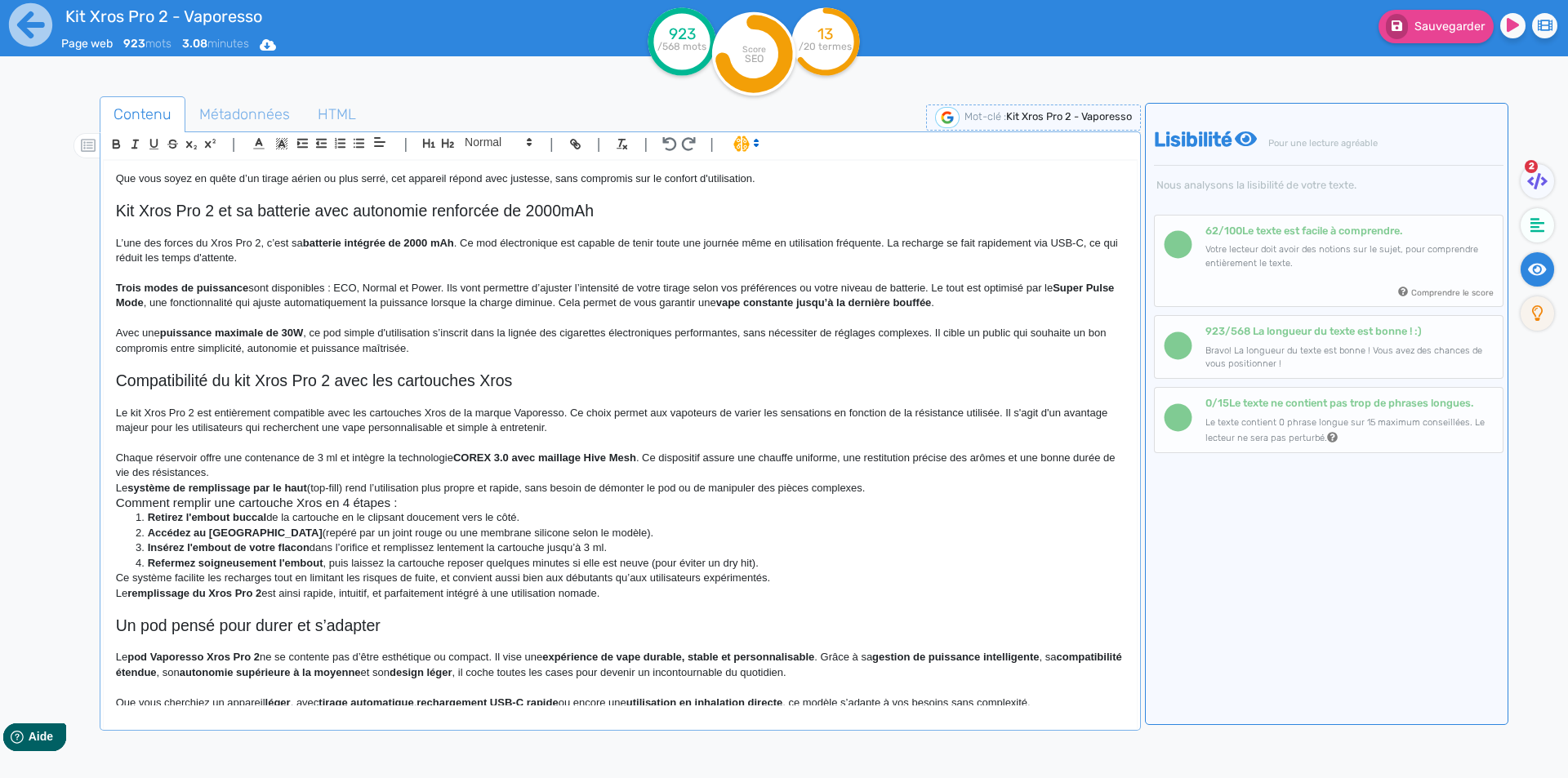
click at [484, 478] on p "Chaque réservoir offre une contenance de 3 ml et intègre la technologie COREX 3…" at bounding box center [620, 465] width 1009 height 30
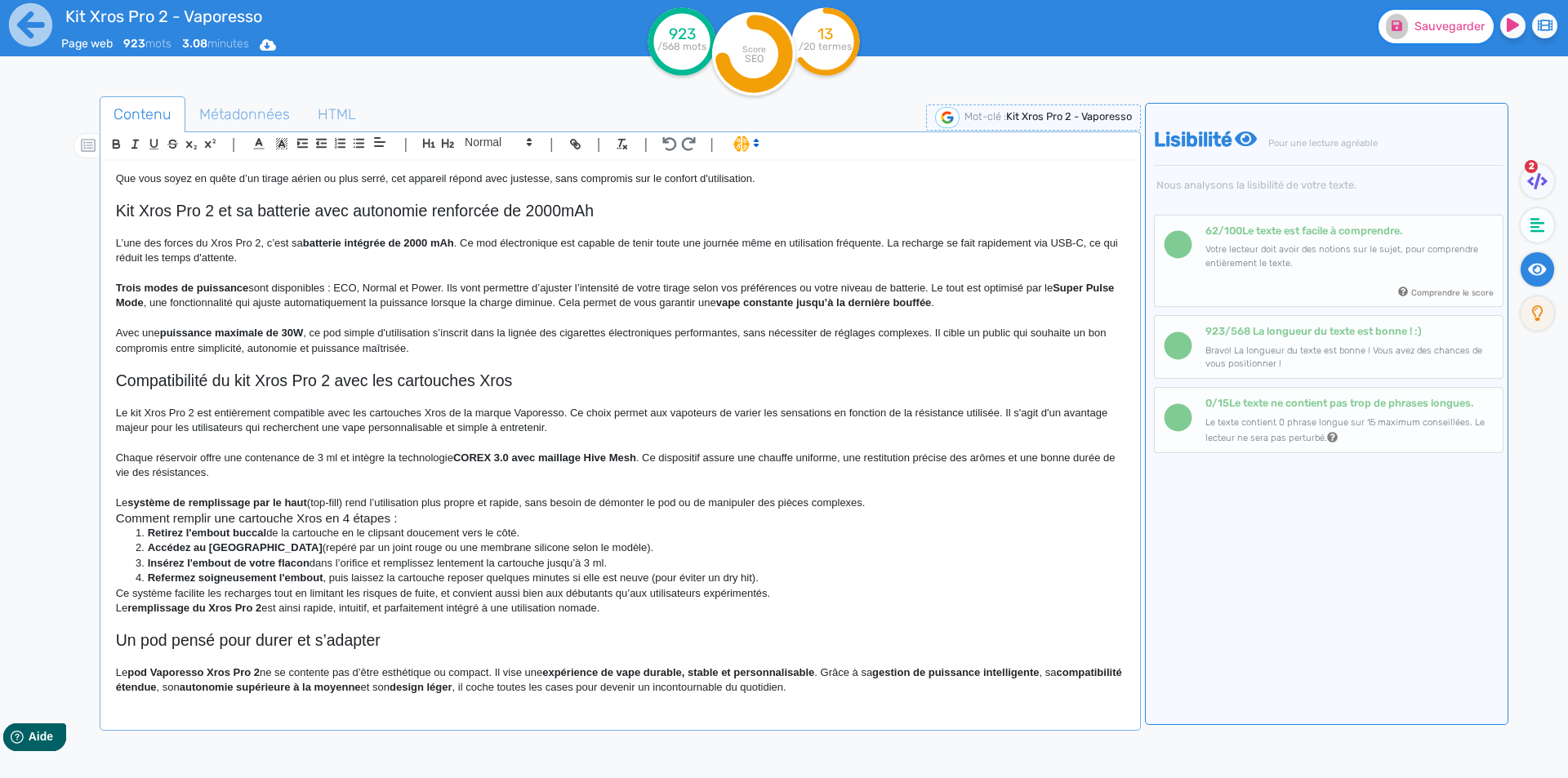
click at [1451, 30] on span "Sauvegarder" at bounding box center [1449, 26] width 70 height 14
click at [139, 488] on p at bounding box center [620, 488] width 1009 height 15
click at [130, 515] on h3 "Comment remplir une cartouche Xros en 4 étapes :" at bounding box center [620, 519] width 1009 height 15
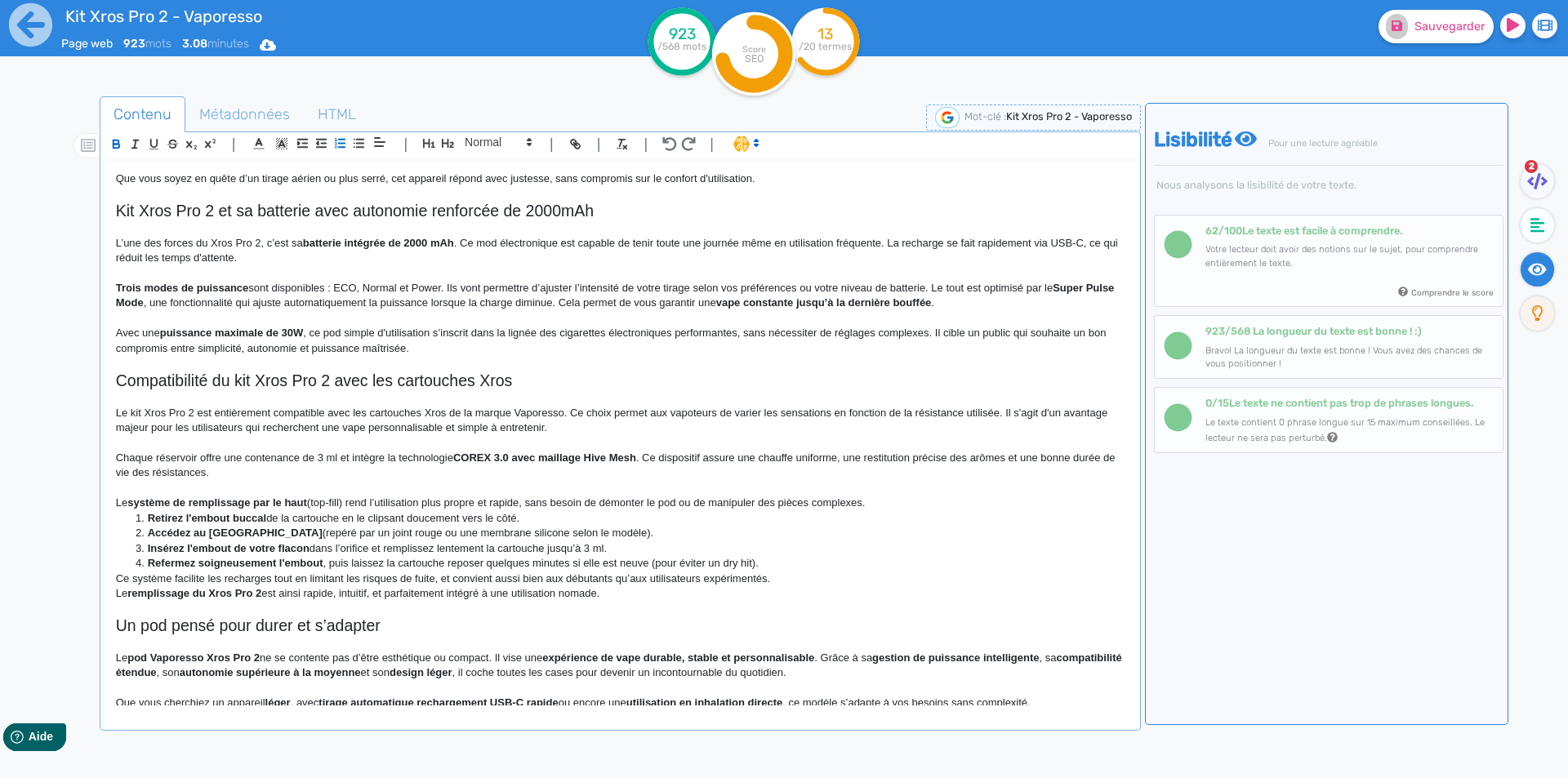
click at [113, 503] on div "Kit Xros Pro 2 - Vaporesso Kit Pod Xros Pro 2 Vaporesso Le pod Xros Pro 2 propo…" at bounding box center [620, 432] width 1033 height 545
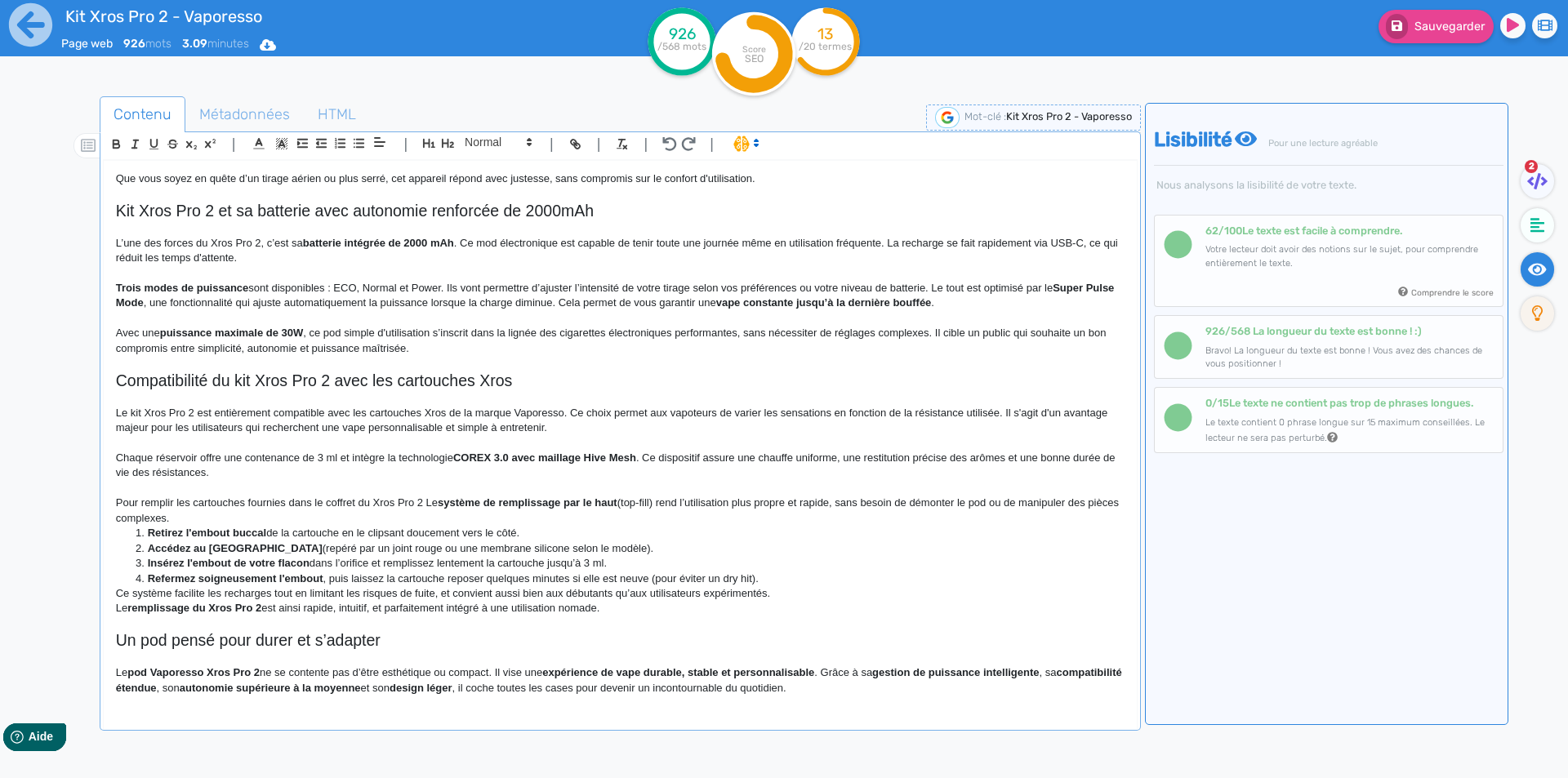
click at [432, 503] on p "Pour remplir les cartouches fournies dans le coffret du Xros Pro 2 Le système d…" at bounding box center [620, 511] width 1009 height 30
click at [423, 502] on p "Pour remplir les cartouches fournies dans le coffret du Xros Pro 2 Le système d…" at bounding box center [620, 511] width 1009 height 30
click at [403, 533] on li "Retirez l'embout buccal de la cartouche en le clipsant doucement vers le côté." at bounding box center [628, 534] width 992 height 15
click at [395, 521] on p "Pour remplir les cartouches fournies dans le coffret du Xros Pro 2, voici la ma…" at bounding box center [620, 511] width 1009 height 30
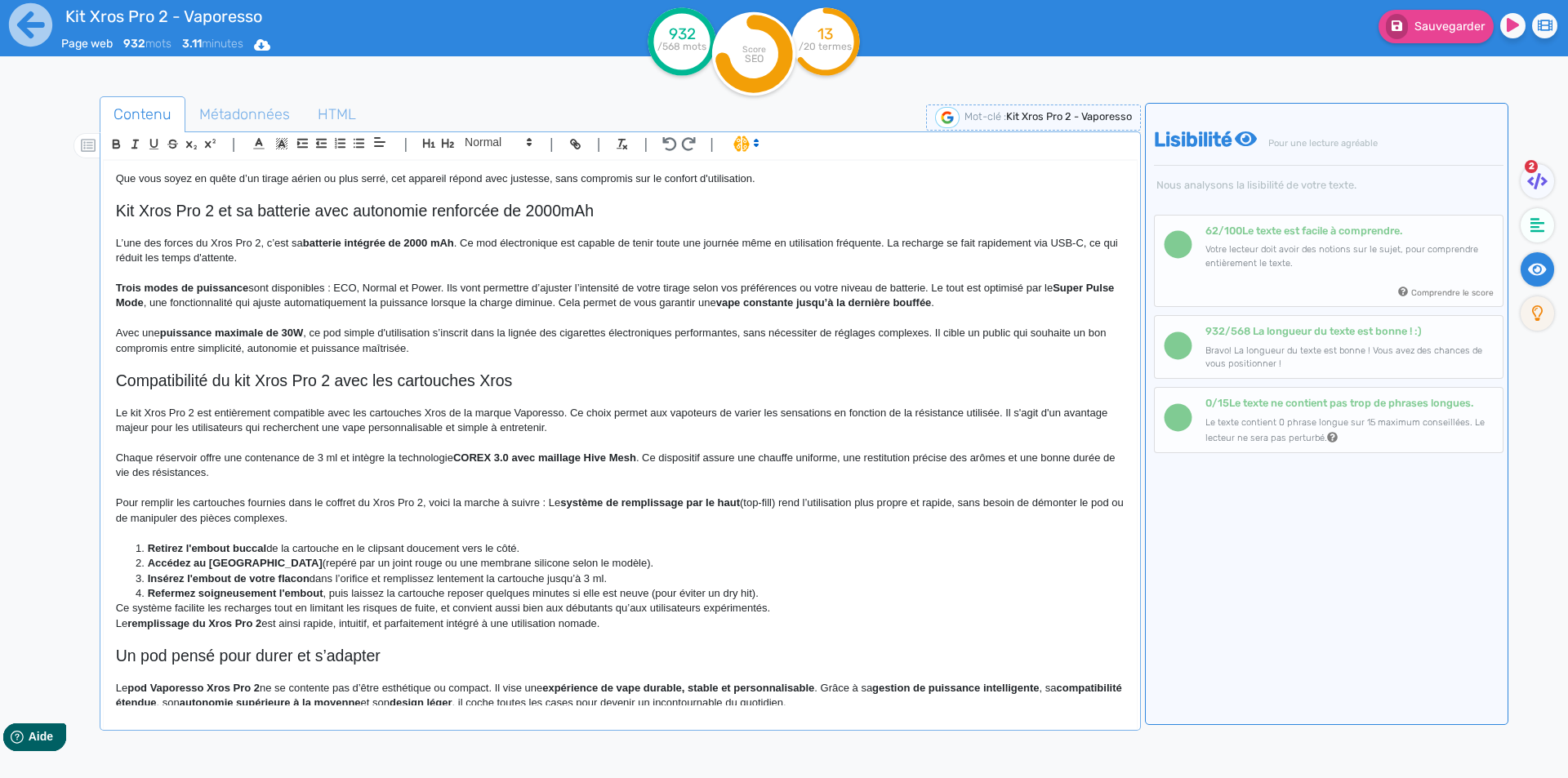
click at [154, 548] on strong "Retirez l'embout buccal" at bounding box center [207, 548] width 119 height 12
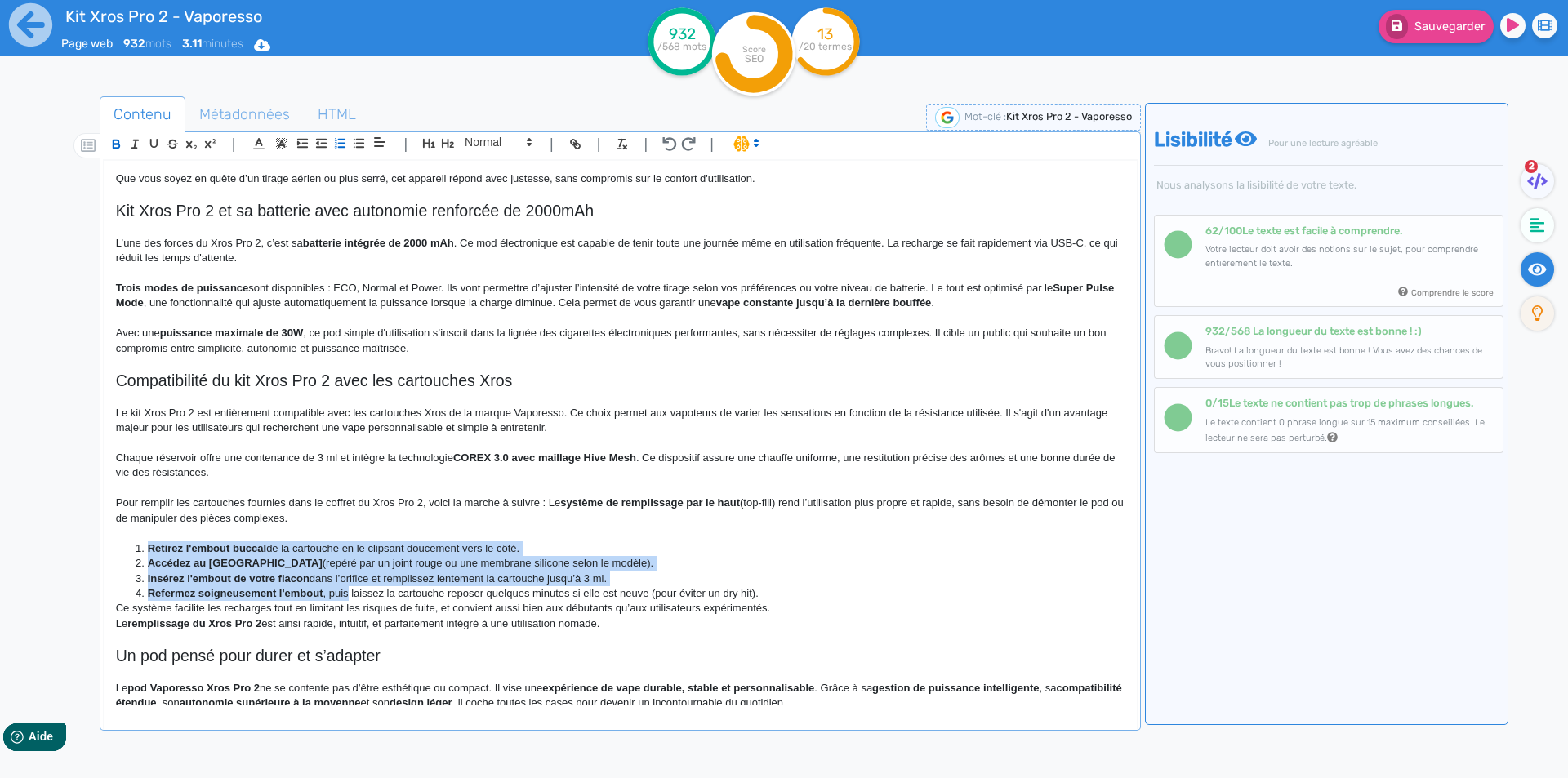
drag, startPoint x: 154, startPoint y: 548, endPoint x: 338, endPoint y: 589, distance: 188.5
click at [338, 589] on ol "Retirez l'embout buccal de la cartouche en le clipsant doucement vers le côté. …" at bounding box center [620, 572] width 1009 height 60
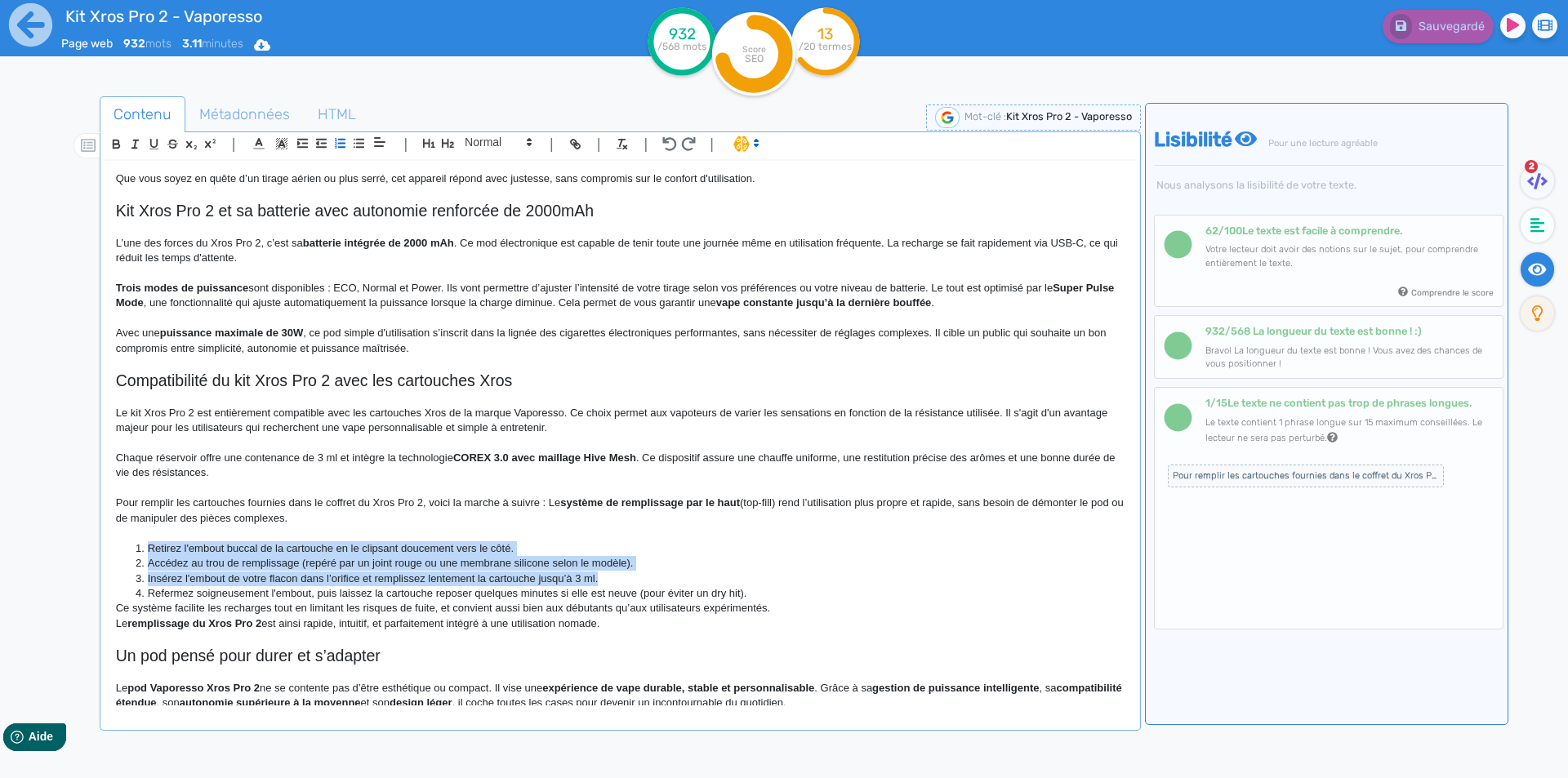
click at [234, 556] on li "Accédez au trou de remplissage (repéré par un joint rouge ou une membrane silic…" at bounding box center [628, 564] width 992 height 15
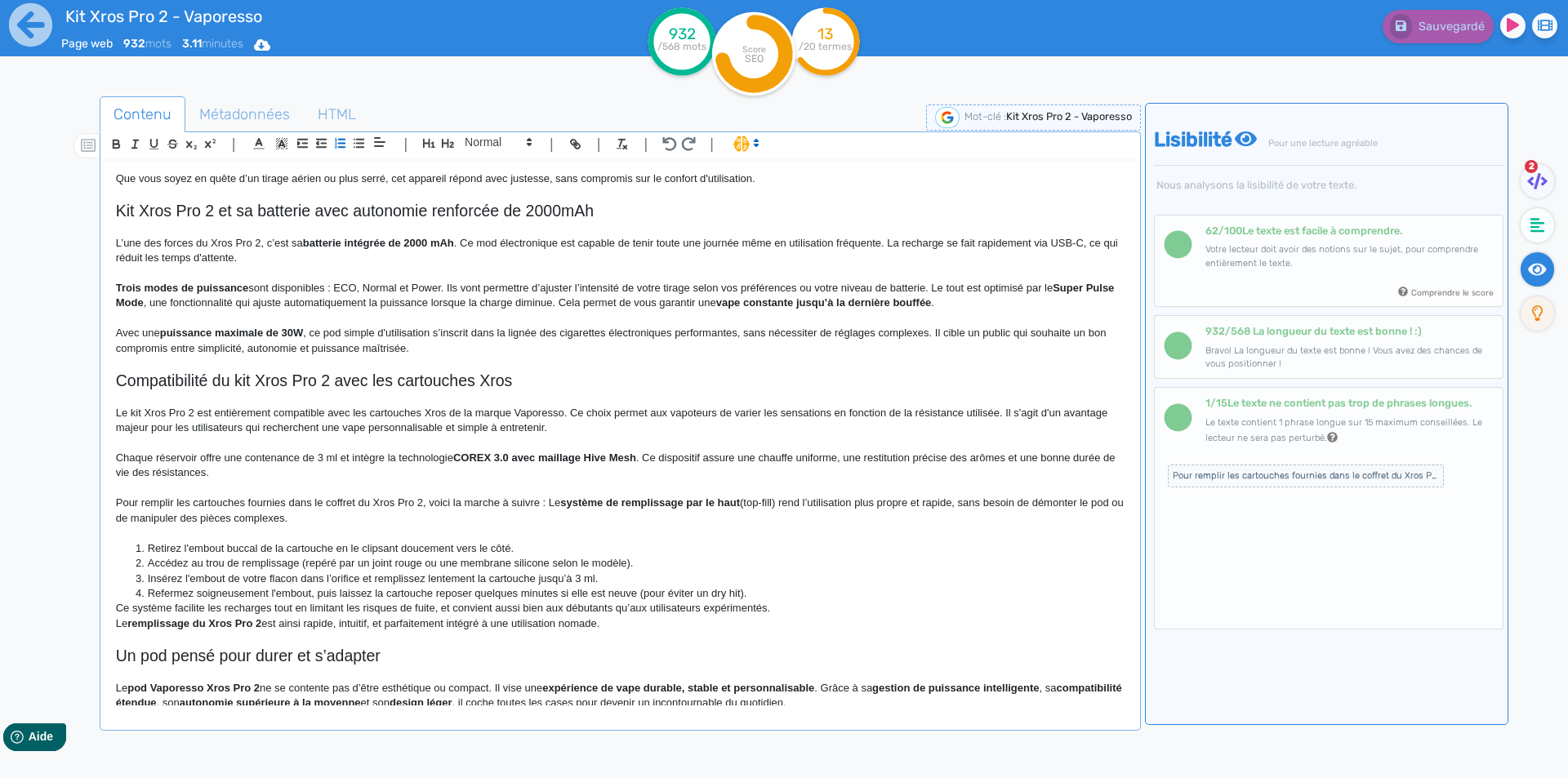
click at [345, 547] on li "Retirez l'embout buccal de la cartouche en le clipsant doucement vers le côté." at bounding box center [628, 549] width 992 height 15
drag, startPoint x: 345, startPoint y: 547, endPoint x: 496, endPoint y: 542, distance: 151.1
click at [496, 542] on li "Retirez l'embout buccal de la cartouche en le clipsant doucement vers le côté." at bounding box center [628, 549] width 992 height 15
click at [318, 563] on li "Accédez au trou de remplissage (repéré par un joint rouge ou une membrane silic…" at bounding box center [628, 564] width 992 height 15
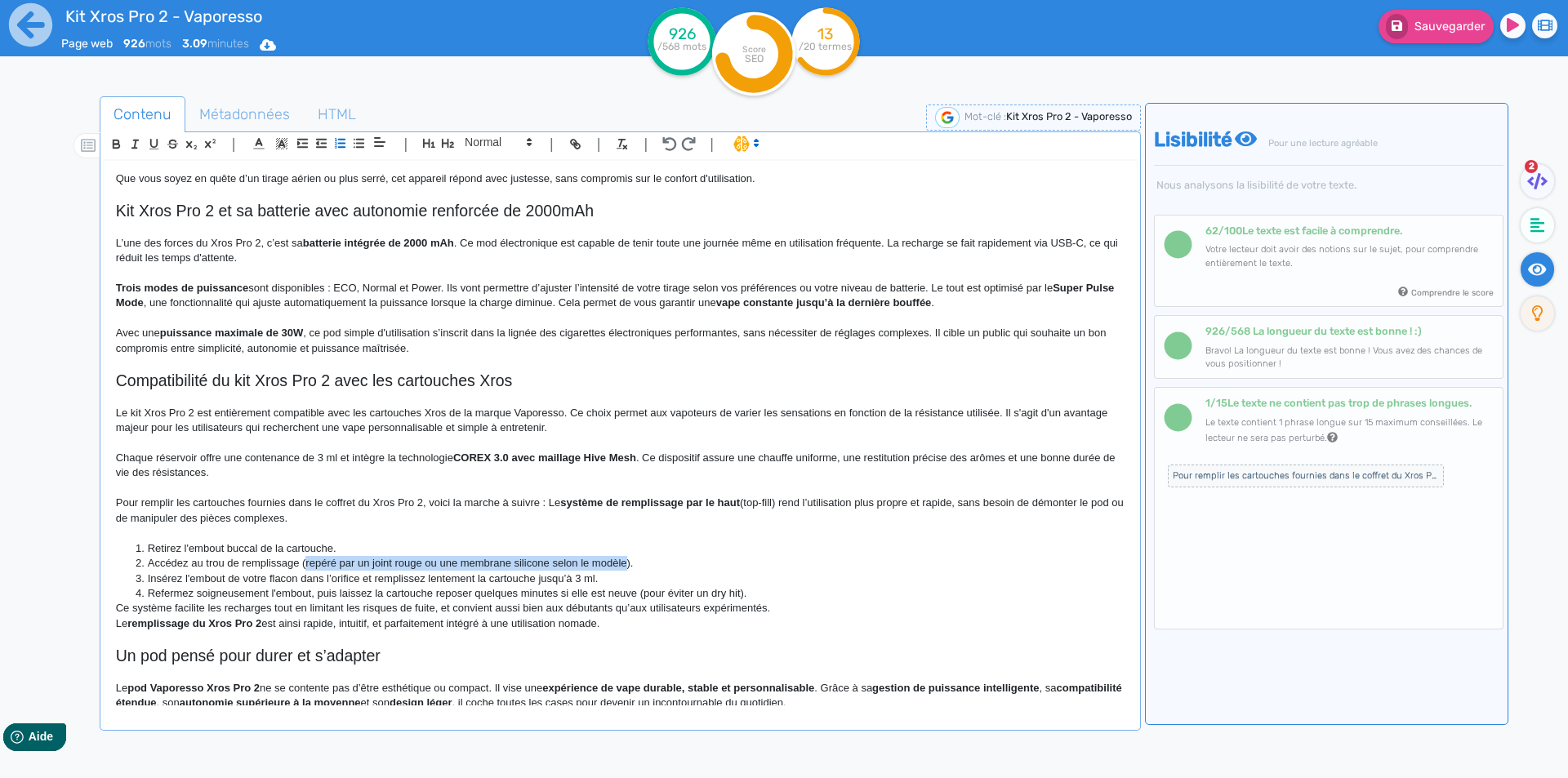
drag, startPoint x: 318, startPoint y: 563, endPoint x: 593, endPoint y: 561, distance: 275.0
click at [593, 561] on li "Accédez au trou de remplissage (repéré par un joint rouge ou une membrane silic…" at bounding box center [628, 564] width 992 height 15
click at [185, 565] on li "Accédez au trou de remplissage )." at bounding box center [628, 564] width 992 height 15
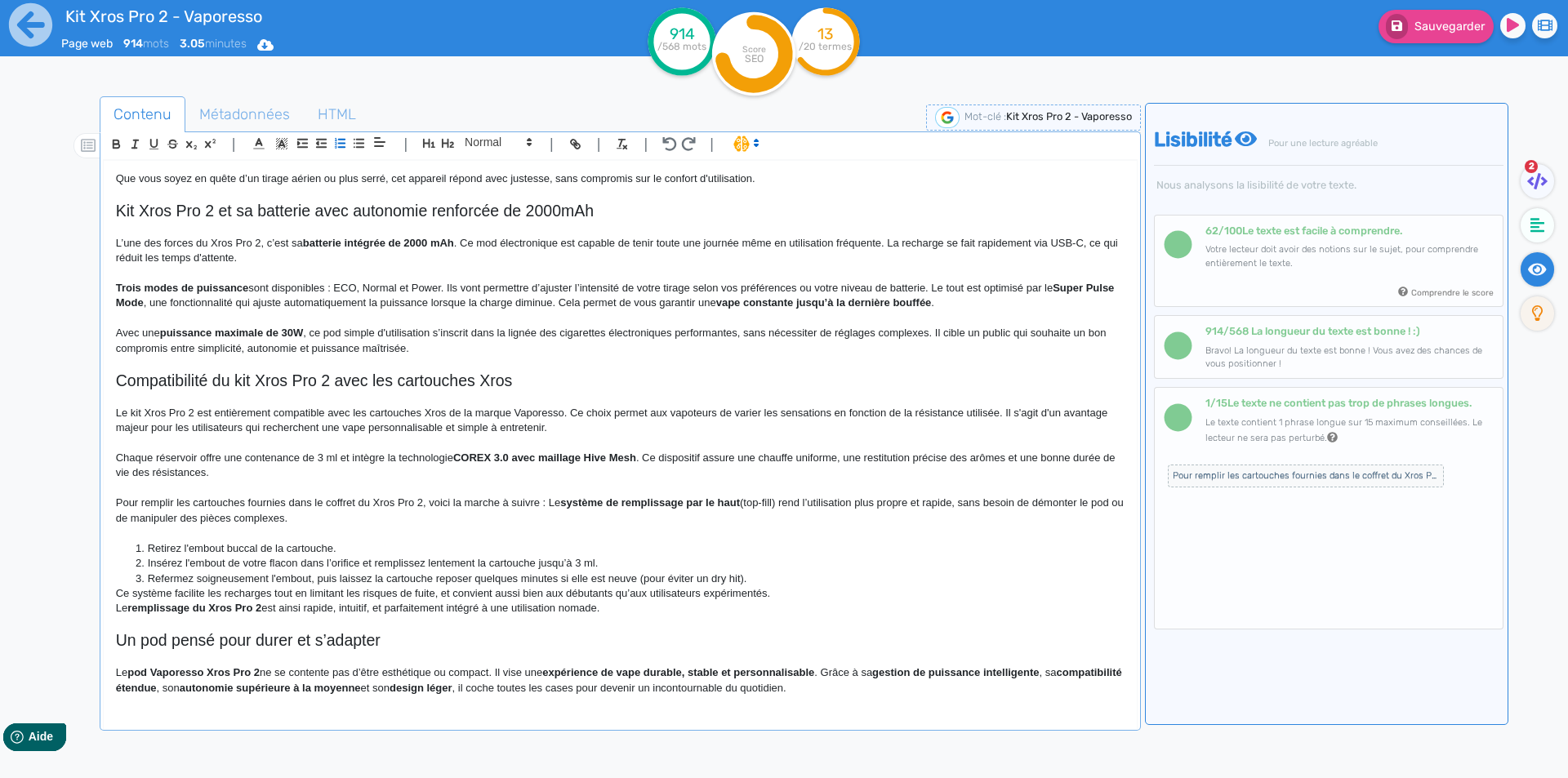
click at [450, 566] on li "Insérez l'embout de votre flacon dans l’orifice et remplissez lentement la cart…" at bounding box center [628, 564] width 992 height 15
click at [205, 577] on li "Refermez soigneusement l'embout, puis laissez la cartouche reposer quelques min…" at bounding box center [628, 579] width 992 height 15
click at [210, 577] on li "Refermez l'embout, puis laissez la cartouche reposer quelques minutes si elle e…" at bounding box center [628, 579] width 992 height 15
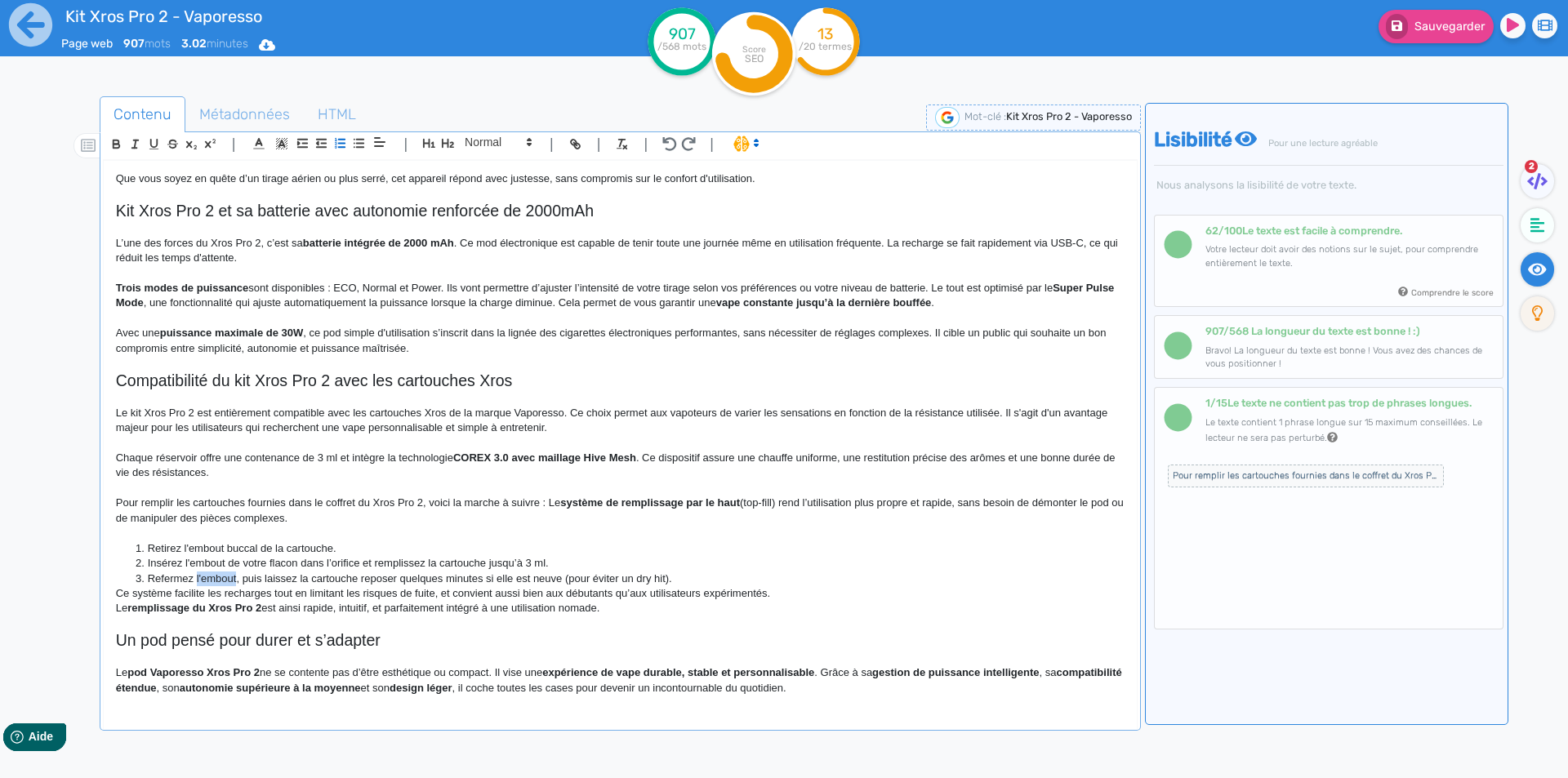
click at [210, 577] on li "Refermez l'embout, puis laissez la cartouche reposer quelques minutes si elle e…" at bounding box center [628, 579] width 992 height 15
click at [577, 579] on li "Refermez le drip tip, puis laissez la cartouche reposer quelques minutes si ell…" at bounding box center [628, 579] width 992 height 15
click at [566, 579] on li "Refermez le drip tip, puis laissez la cartouche reposer quelques minutes si ell…" at bounding box center [628, 579] width 992 height 15
click at [668, 578] on li "Refermez le drip tip, puis laissez la cartouche reposer quelques minutes si ell…" at bounding box center [628, 579] width 992 height 15
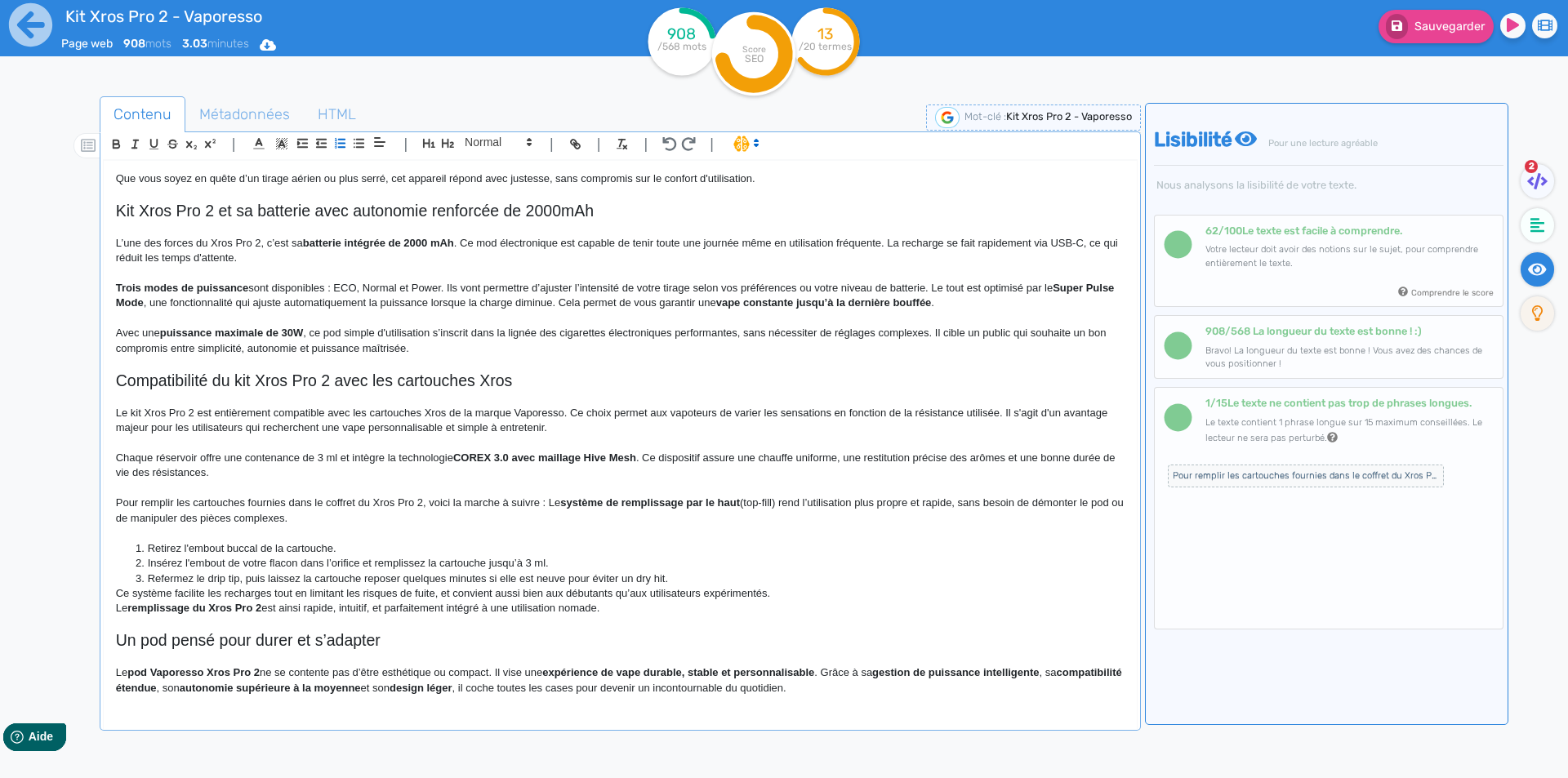
click at [668, 578] on li "Refermez le drip tip, puis laissez la cartouche reposer quelques minutes si ell…" at bounding box center [628, 579] width 992 height 15
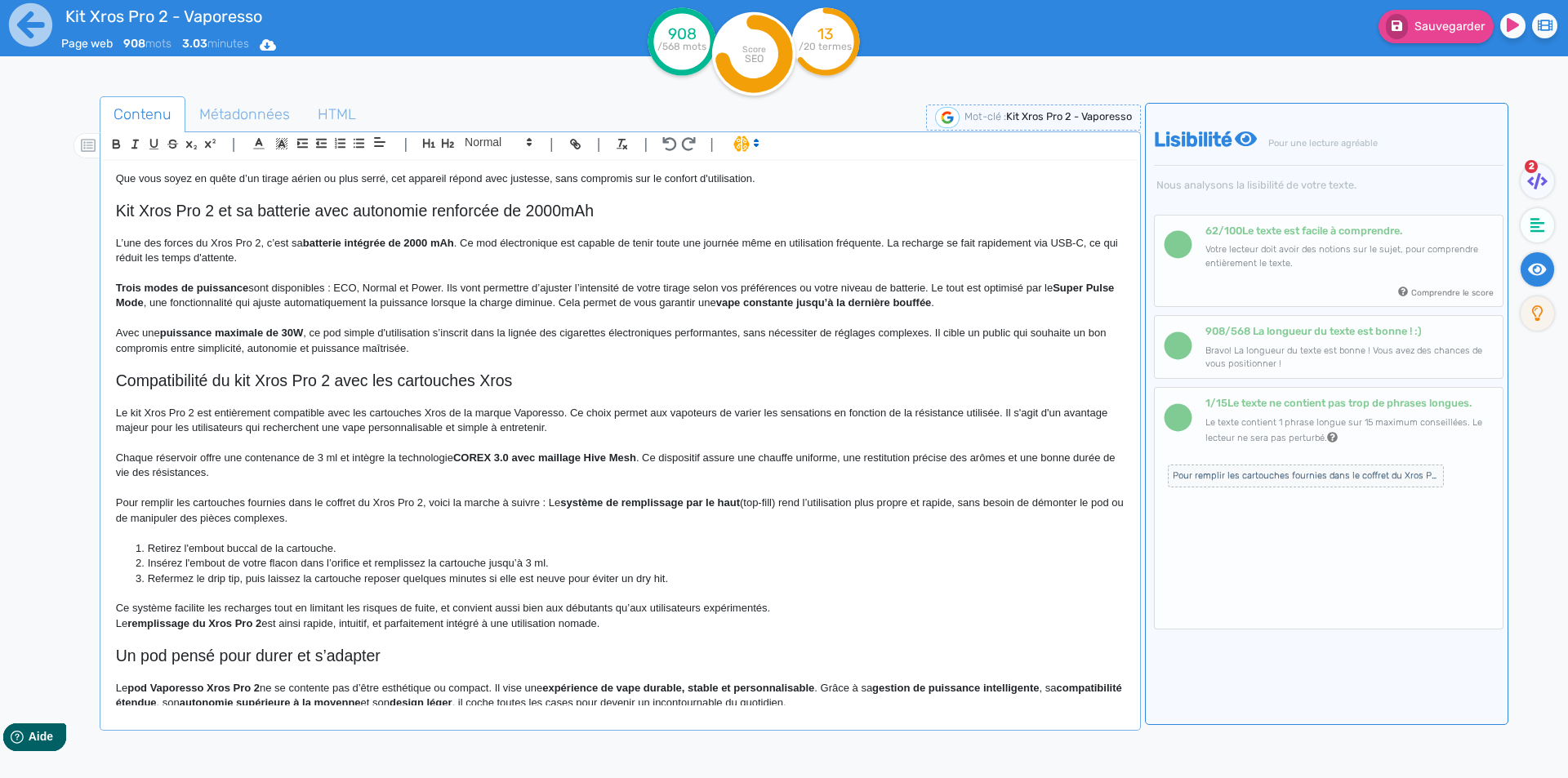
click at [174, 608] on p "Ce système facilite les recharges tout en limitant les risques de fuite, et con…" at bounding box center [620, 608] width 1009 height 15
click at [545, 500] on p "Pour remplir les cartouches fournies dans le coffret du Xros Pro 2, voici la ma…" at bounding box center [620, 511] width 1009 height 30
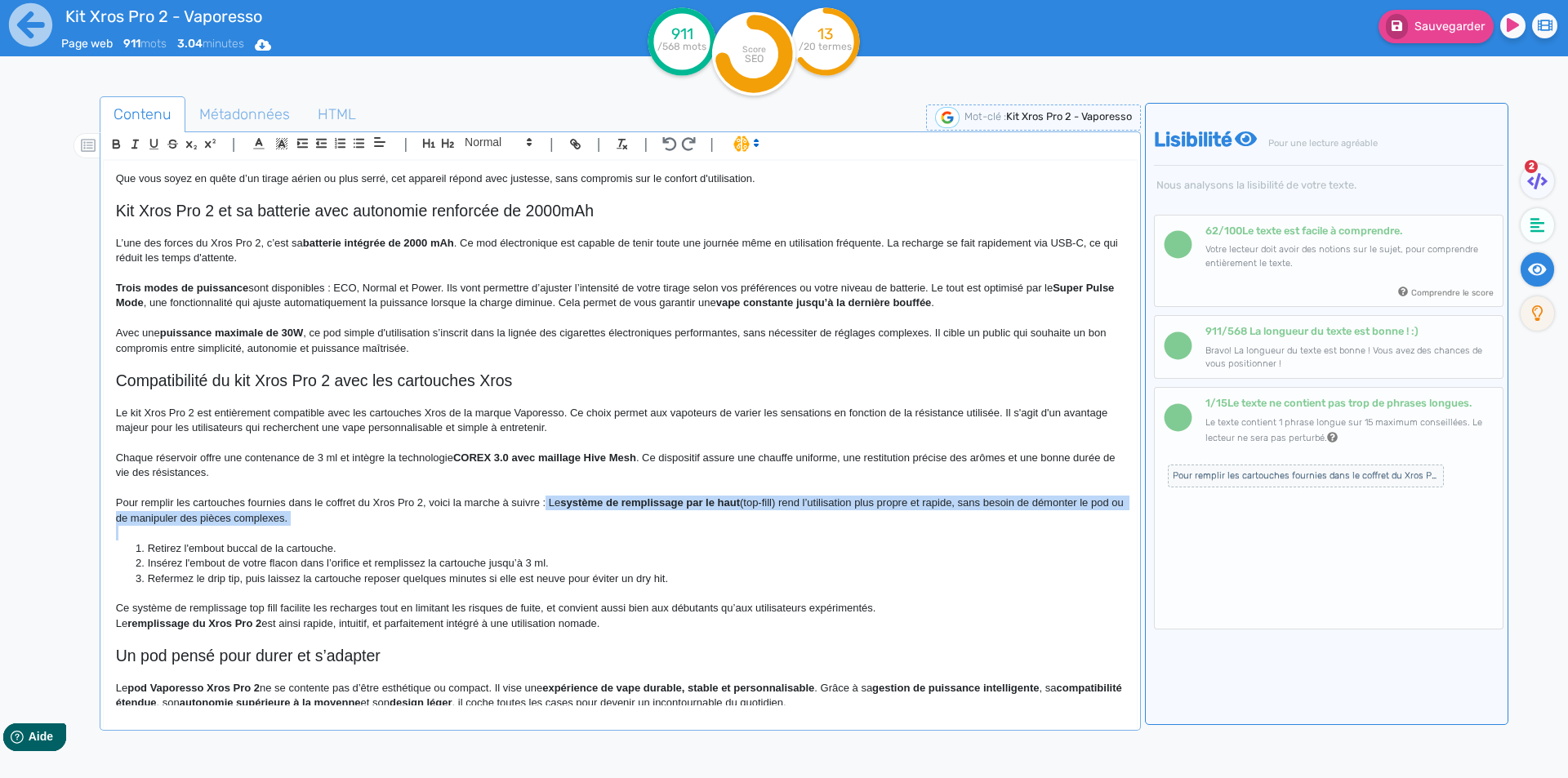
drag, startPoint x: 545, startPoint y: 500, endPoint x: 585, endPoint y: 518, distance: 43.9
click at [585, 518] on p "Pour remplir les cartouches fournies dans le coffret du Xros Pro 2, voici la ma…" at bounding box center [620, 511] width 1009 height 30
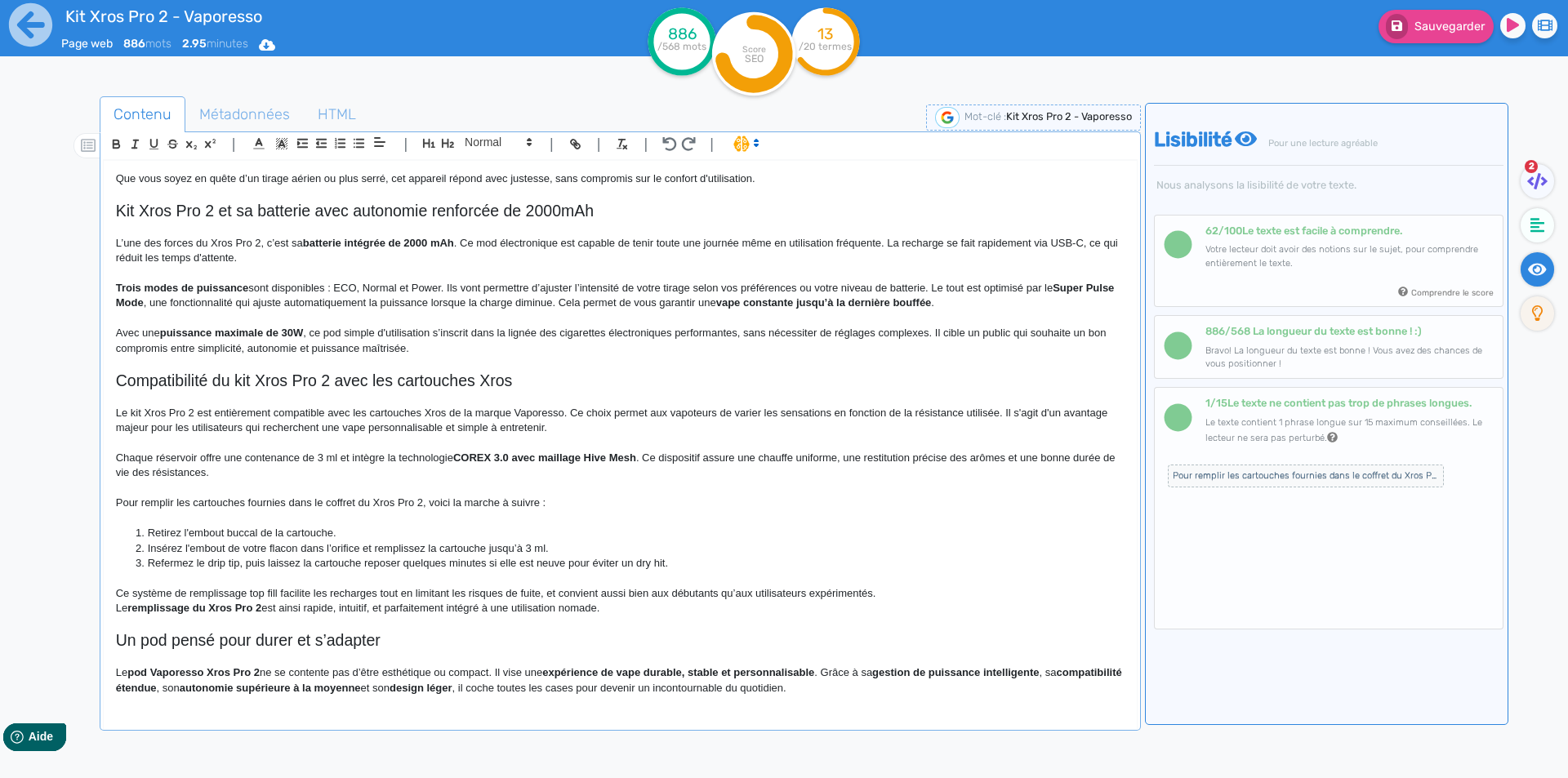
click at [543, 592] on p "Ce système de remplissage top fill facilite les recharges tout en limitant les …" at bounding box center [620, 594] width 1009 height 15
drag, startPoint x: 543, startPoint y: 592, endPoint x: 853, endPoint y: 597, distance: 310.0
click at [853, 597] on p "Ce système de remplissage top fill facilite les recharges tout en limitant les …" at bounding box center [620, 594] width 1009 height 15
click at [577, 589] on p "Ce système de remplissage top fill facilite les recharges tout en limitant les …" at bounding box center [620, 594] width 1009 height 15
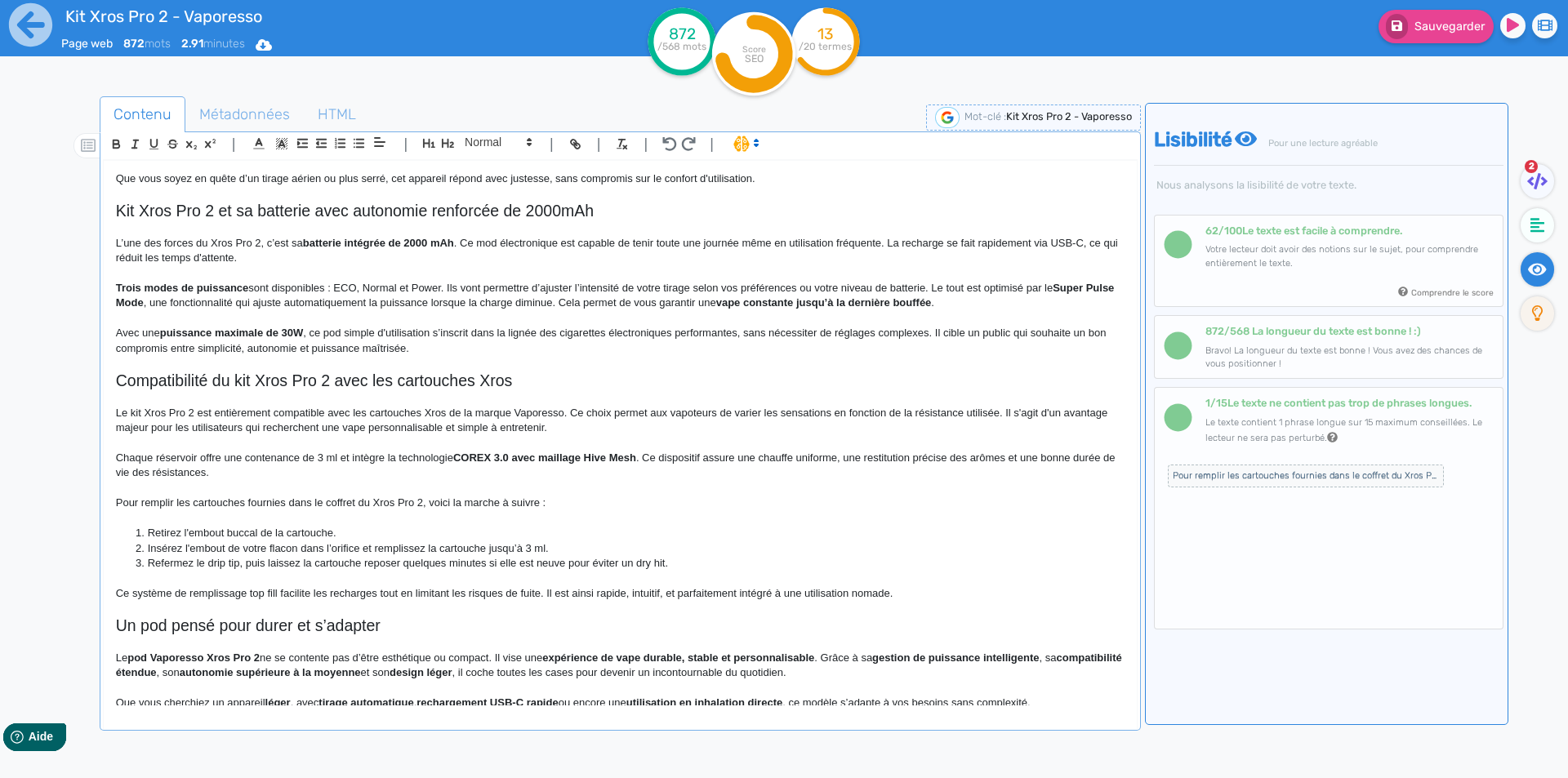
click at [698, 594] on p "Ce système de remplissage top fill facilite les recharges tout en limitant les …" at bounding box center [620, 594] width 1009 height 15
click at [547, 596] on p "Ce système de remplissage top fill facilite les recharges tout en limitant les …" at bounding box center [620, 594] width 1009 height 15
drag, startPoint x: 547, startPoint y: 596, endPoint x: 811, endPoint y: 596, distance: 264.0
click at [811, 596] on p "Ce système de remplissage top fill facilite les recharges tout en limitant les …" at bounding box center [620, 594] width 1009 height 15
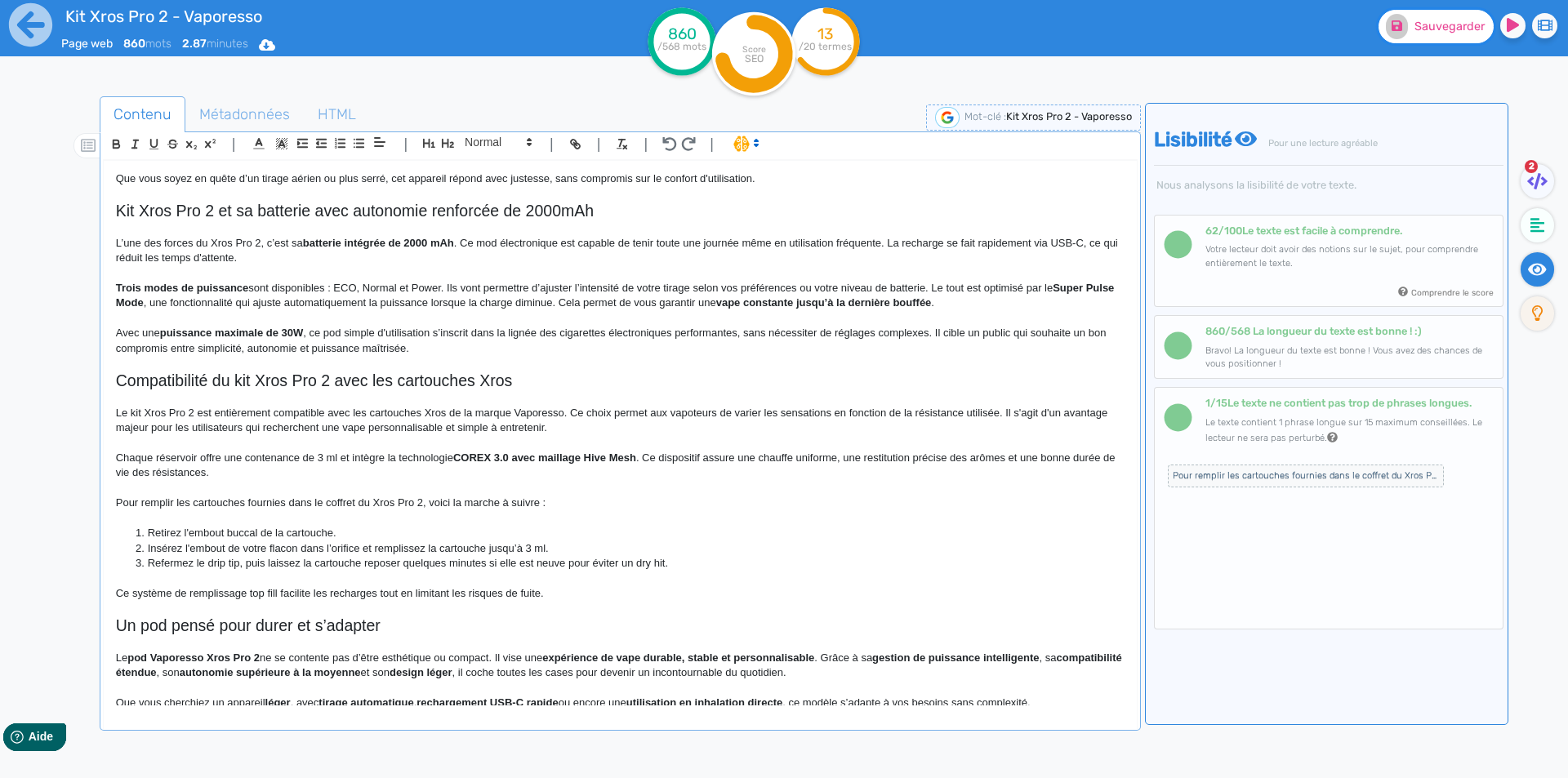
click at [1414, 24] on button "Sauvegarder" at bounding box center [1436, 26] width 115 height 34
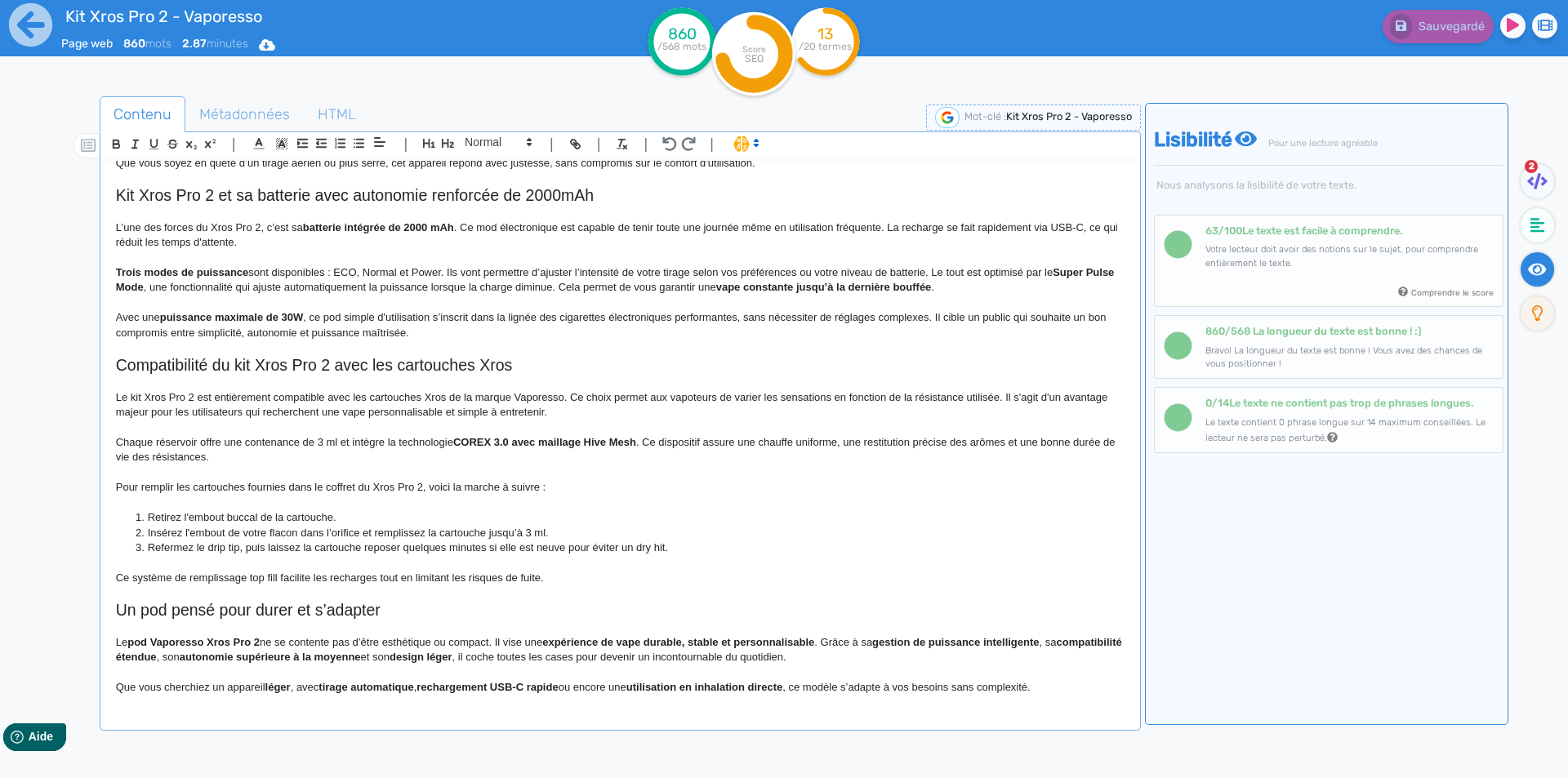
click at [113, 605] on div "Kit Xros Pro 2 - Vaporesso Kit Pod Xros Pro 2 Vaporesso Le pod Xros Pro 2 propo…" at bounding box center [620, 432] width 1033 height 545
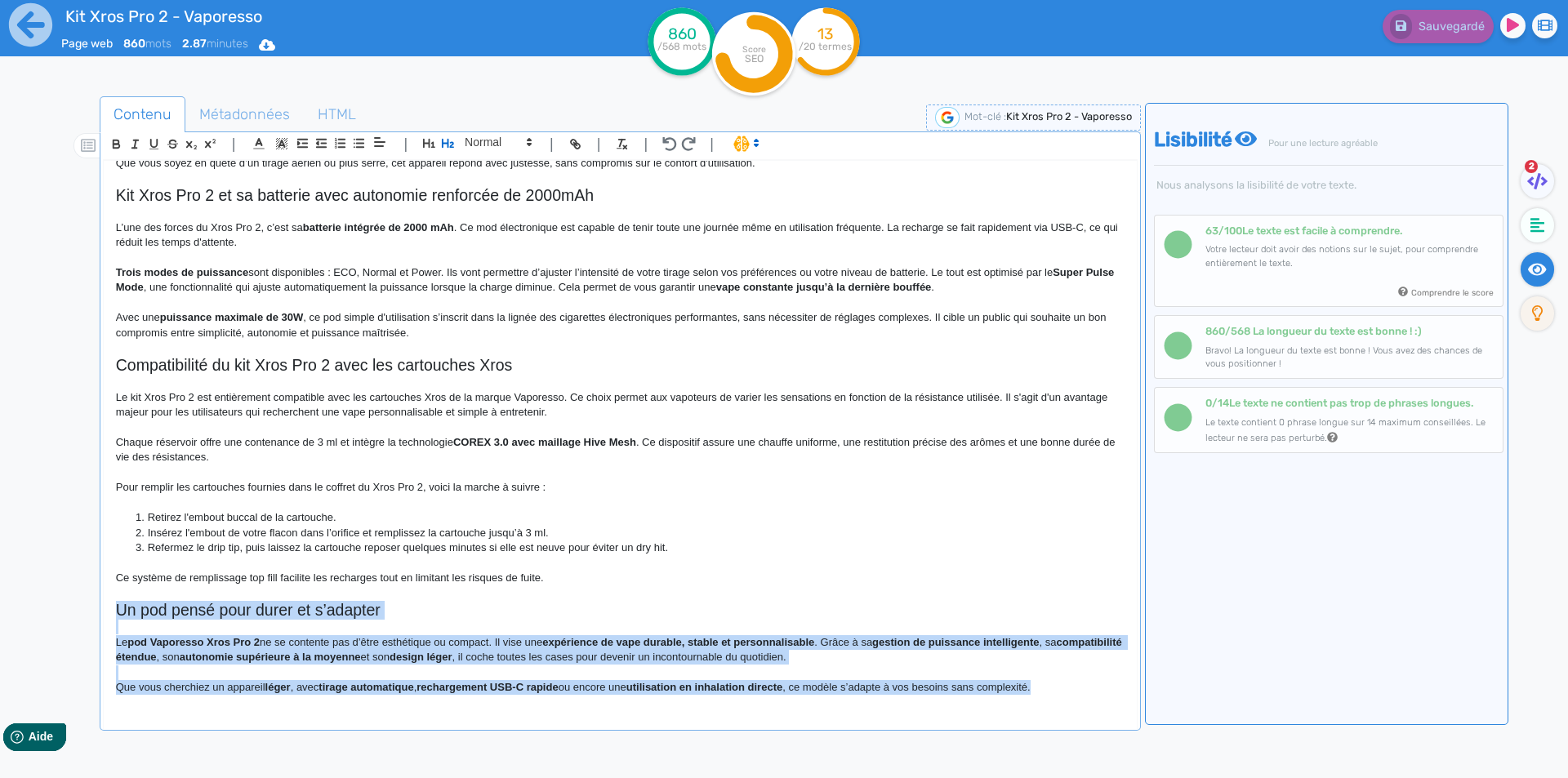
drag, startPoint x: 113, startPoint y: 605, endPoint x: 1144, endPoint y: 740, distance: 1039.8
click at [1144, 740] on div "Contenu Métadonnées HTML | | H3 H4 H5 H6 Normal | | | | Kit Xros Pro 2 - Vapore…" at bounding box center [807, 486] width 1521 height 789
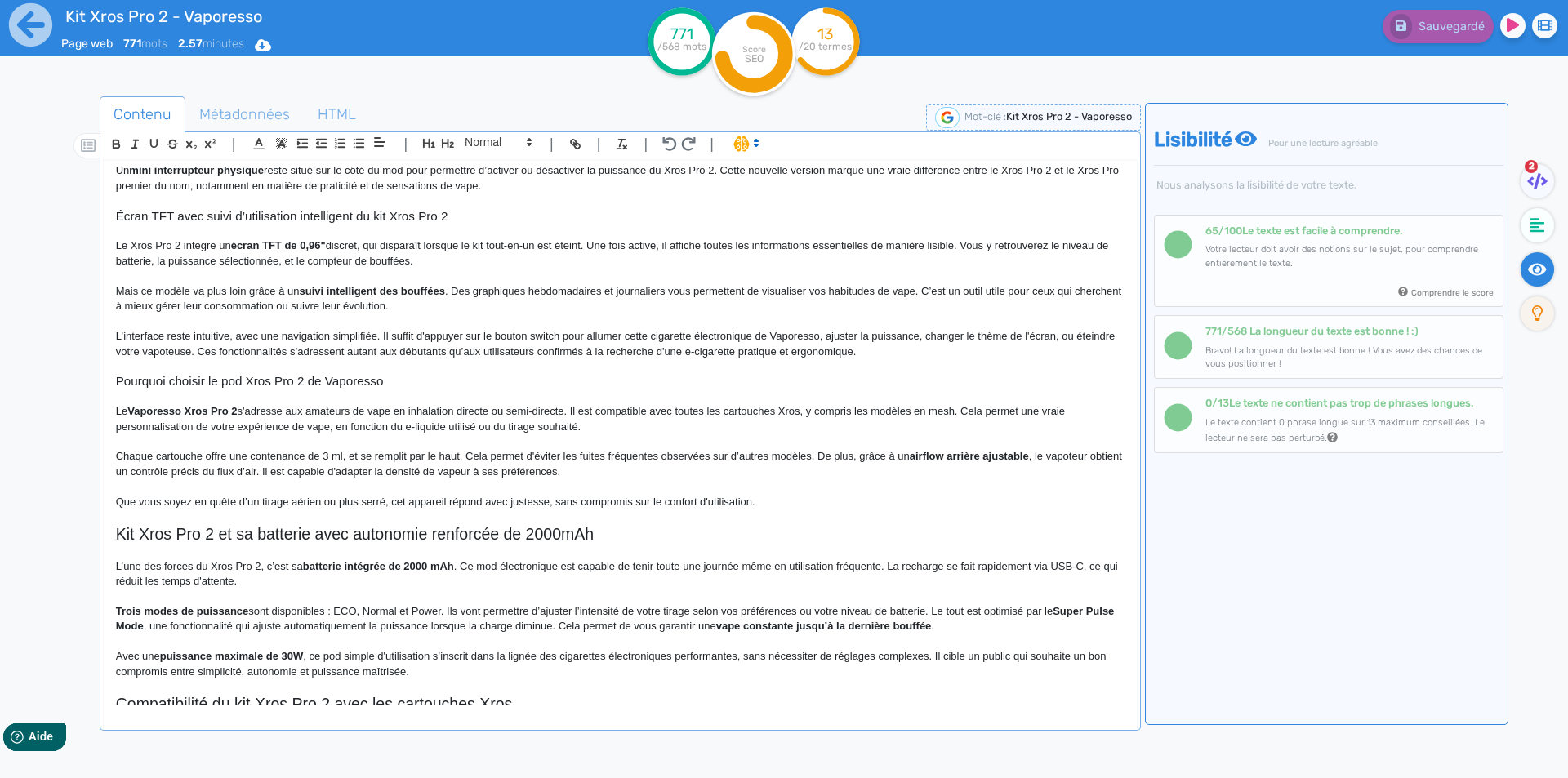
scroll to position [245, 0]
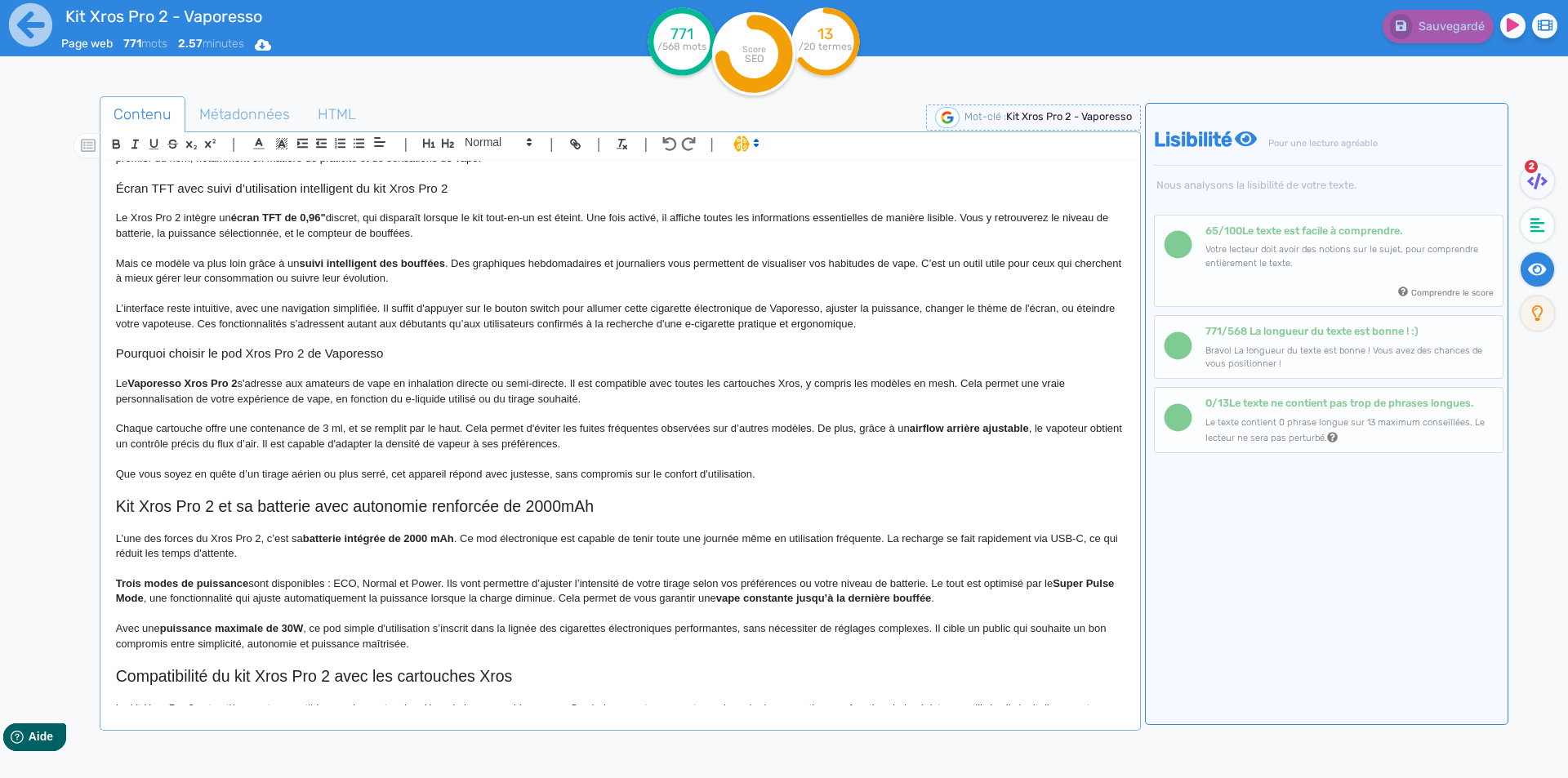
click at [696, 379] on p "Le Vaporesso Xros Pro 2 s'adresse aux amateurs de vape en inhalation directe ou…" at bounding box center [620, 391] width 1009 height 30
click at [752, 386] on p "Le Vaporesso Xros Pro 2 s'adresse aux amateurs de vape en inhalation directe ou…" at bounding box center [620, 391] width 1009 height 30
click at [1412, 31] on button "Sauvegarder" at bounding box center [1436, 26] width 115 height 34
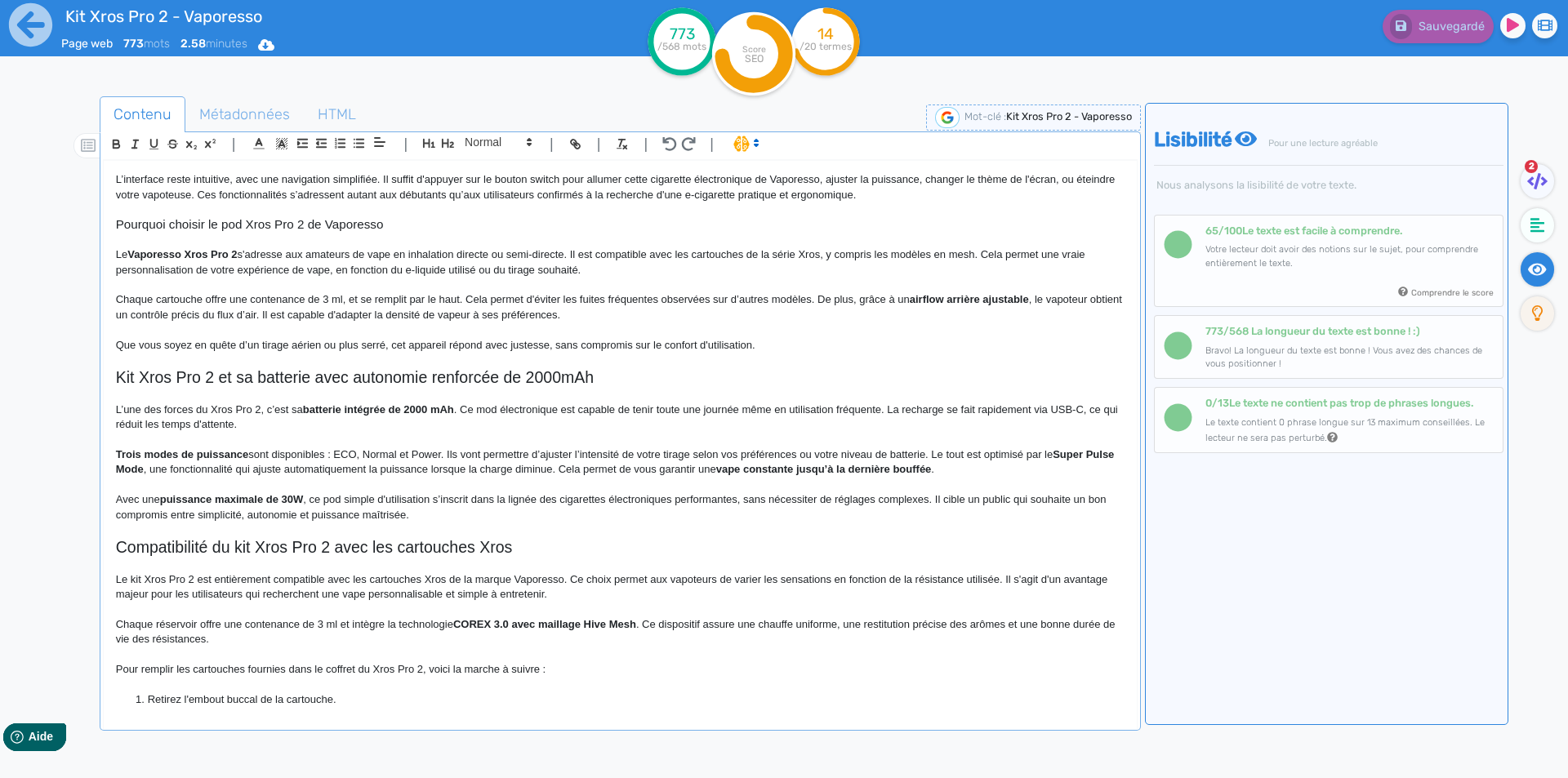
scroll to position [446, 0]
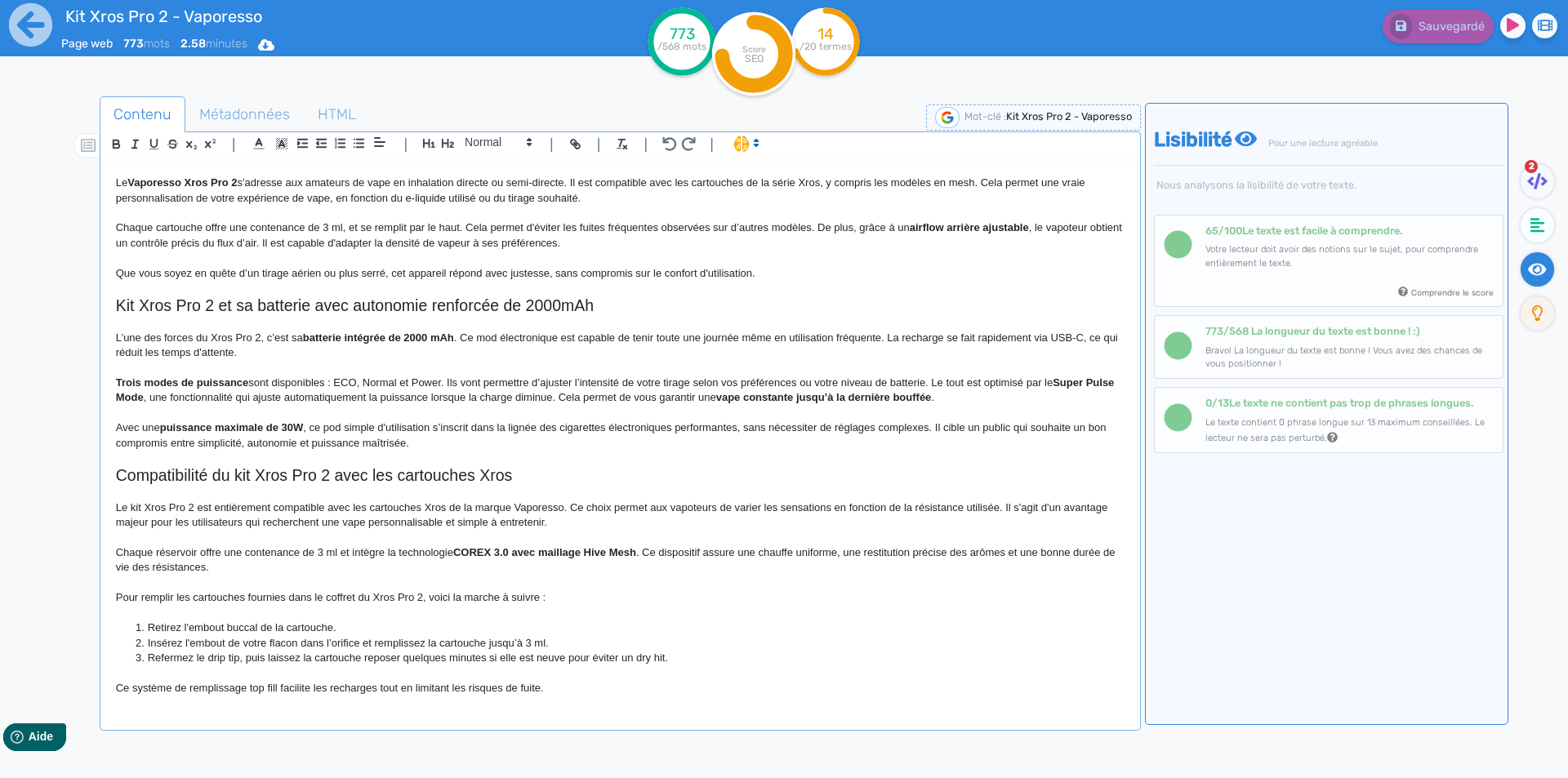
click at [602, 696] on div "Kit Xros Pro 2 - Vaporesso Kit Pod Xros Pro 2 Vaporesso Le pod Xros Pro 2 propo…" at bounding box center [620, 432] width 1033 height 545
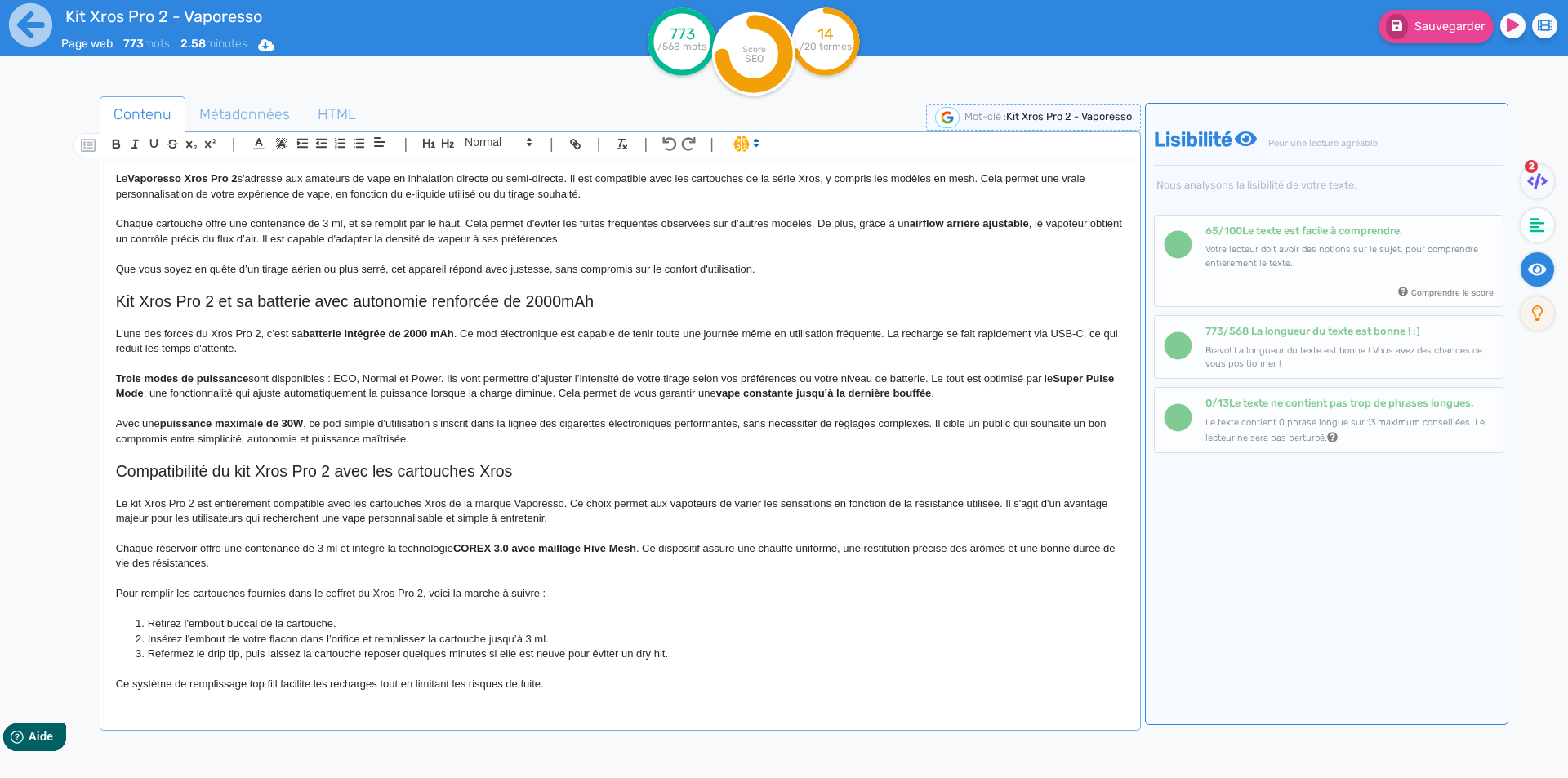
scroll to position [464, 0]
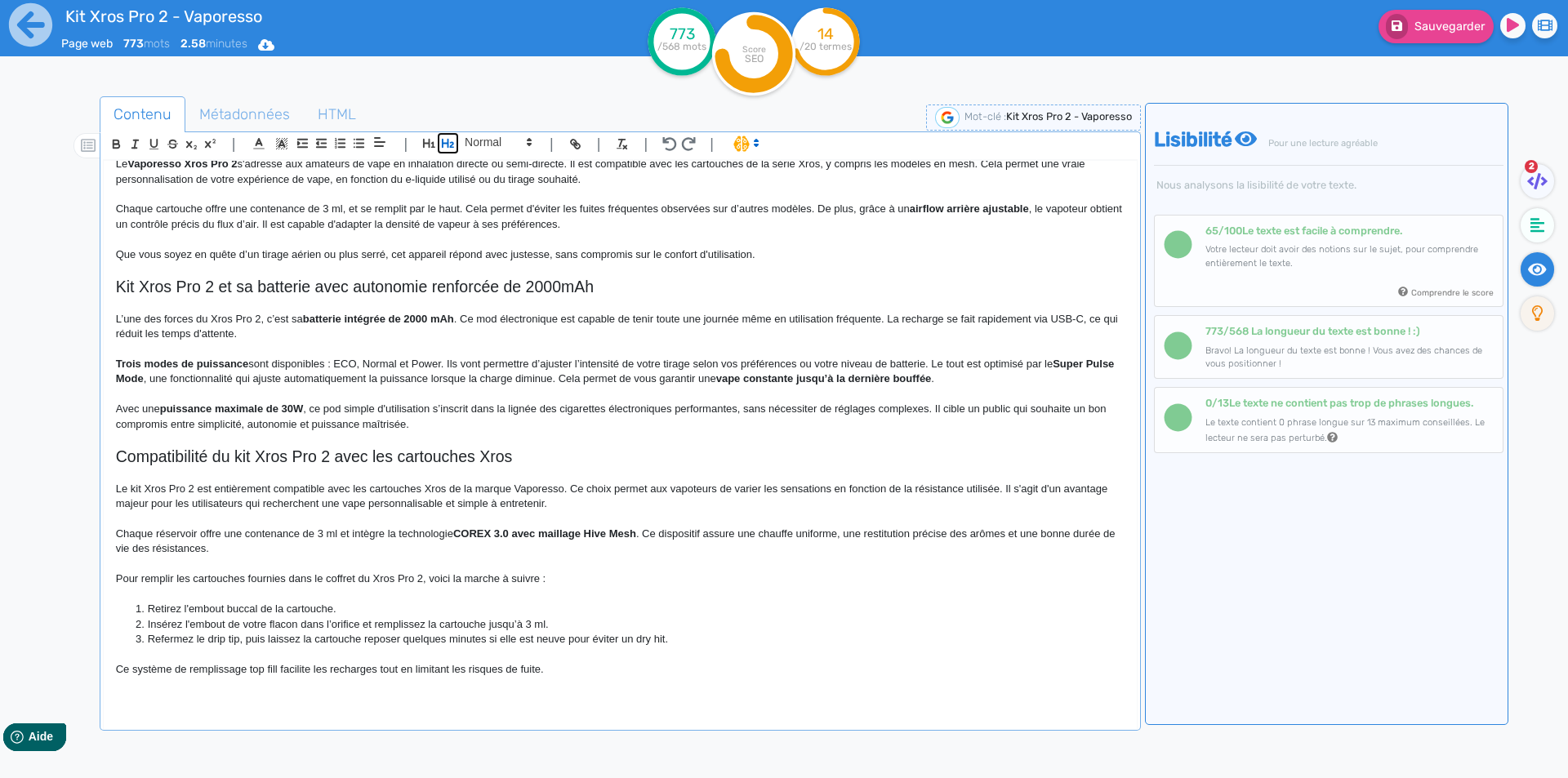
click at [441, 142] on button "button" at bounding box center [448, 143] width 19 height 19
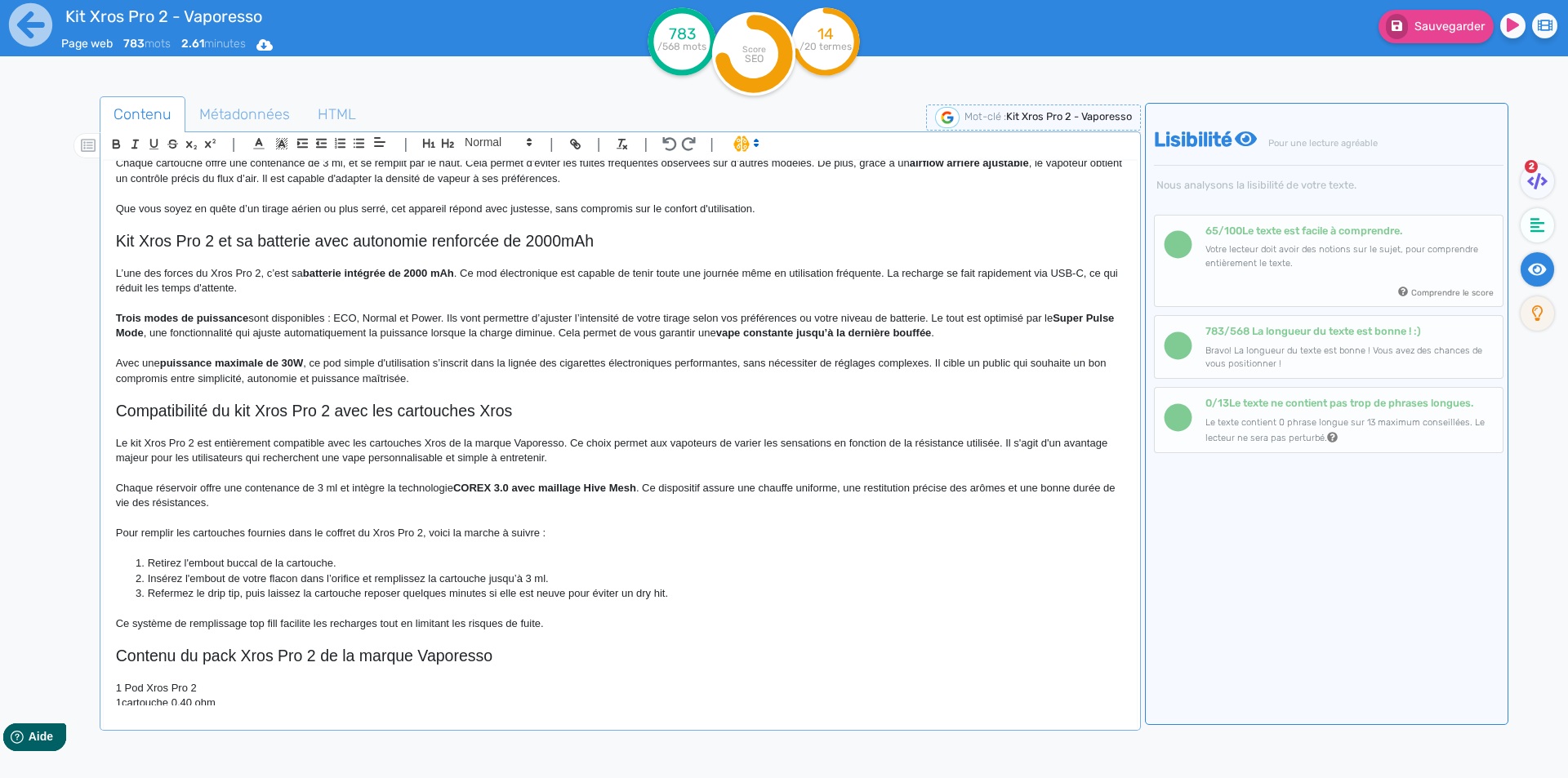
scroll to position [559, 0]
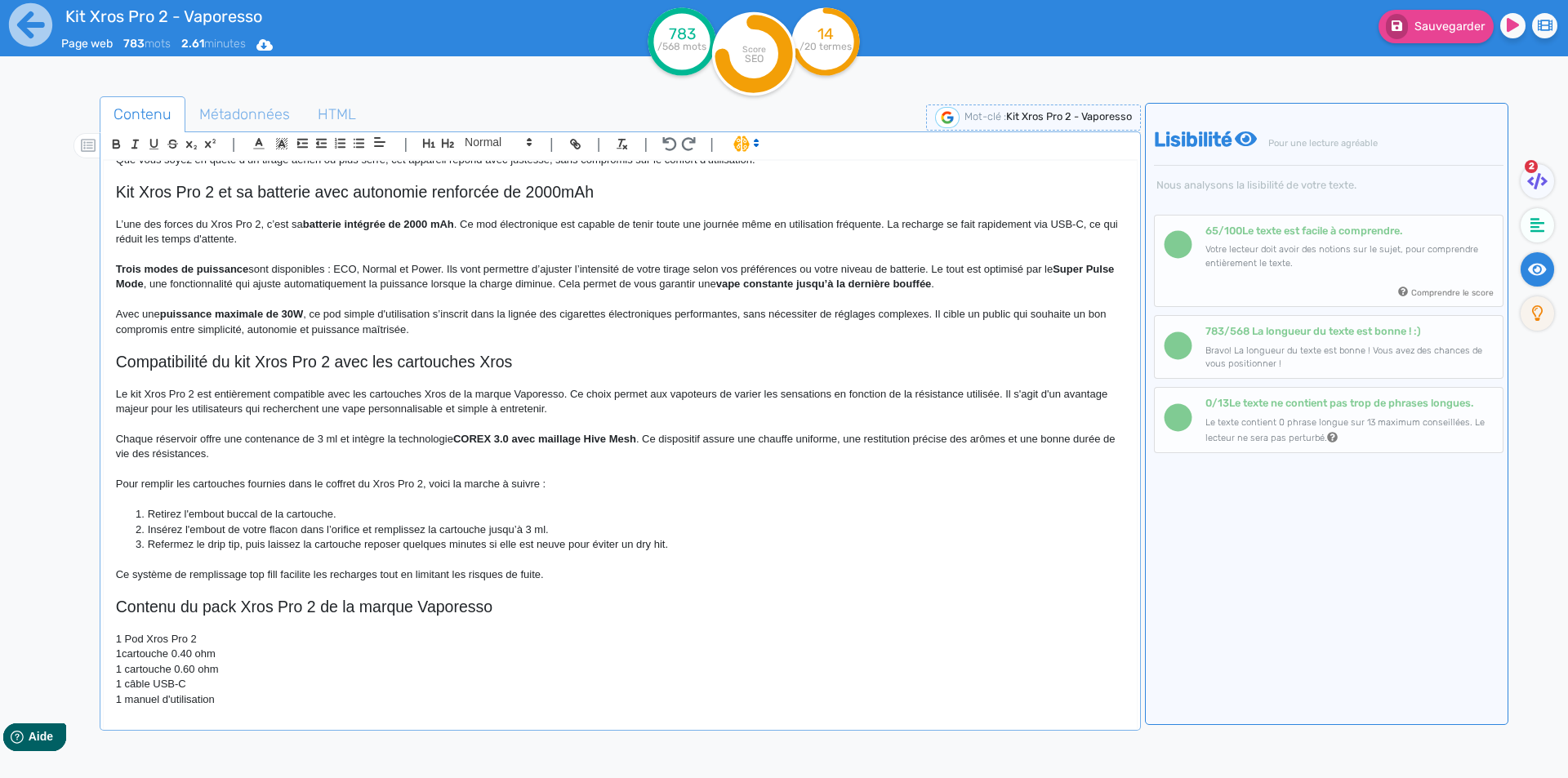
click at [126, 651] on p "1cartouche 0.40 ohm" at bounding box center [620, 654] width 1009 height 15
click at [126, 665] on p "1 cartouche 0.60 ohm" at bounding box center [620, 669] width 1009 height 15
click at [129, 682] on p "1 câble USB-C" at bounding box center [620, 684] width 1009 height 15
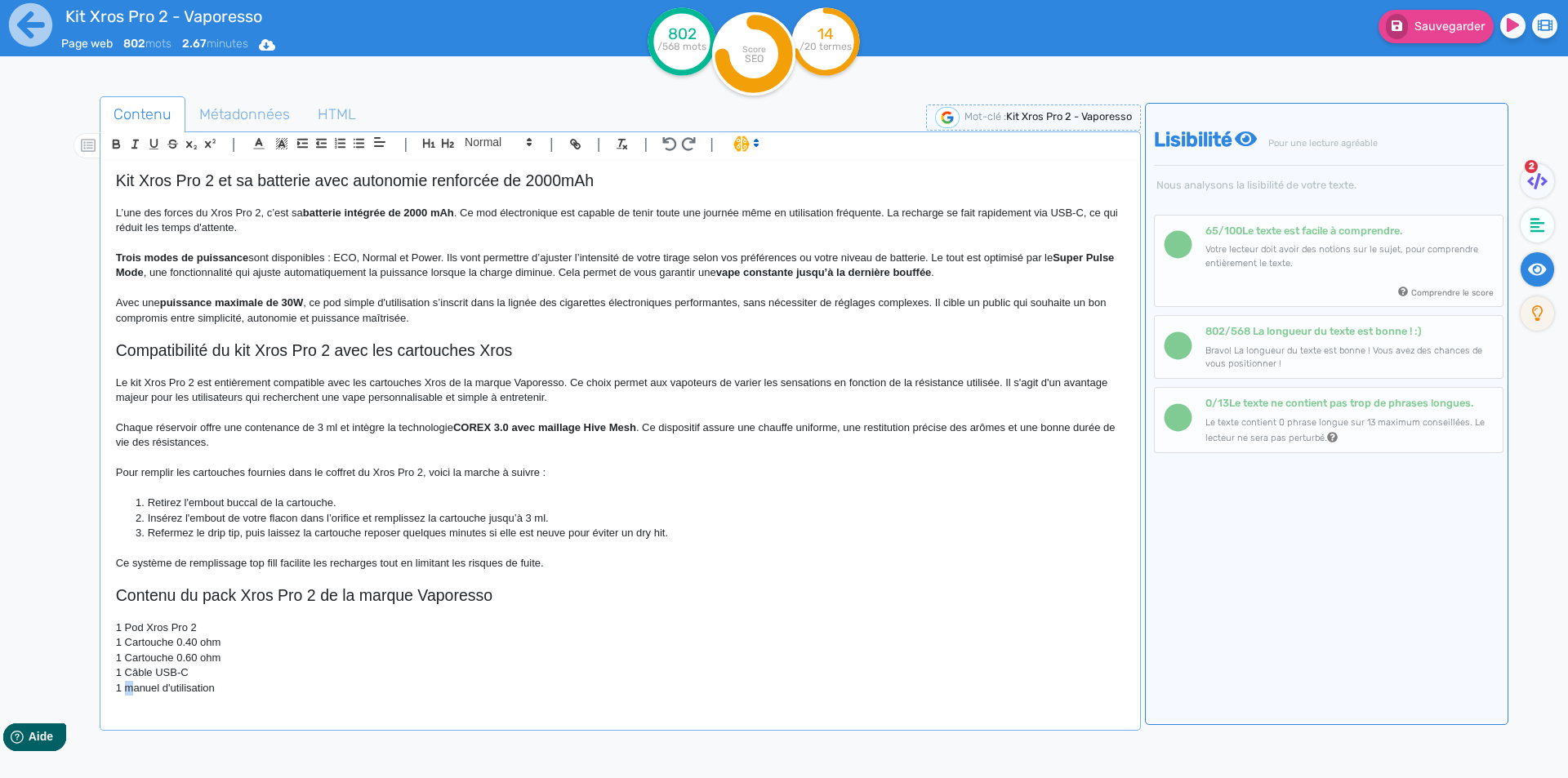
click at [130, 704] on div "Kit Xros Pro 2 - Vaporesso Kit Pod Xros Pro 2 Vaporesso Le pod Xros Pro 2 propo…" at bounding box center [620, 432] width 1033 height 545
click at [176, 647] on p "1 Cartouche 0.40 ohm" at bounding box center [620, 643] width 1009 height 15
click at [251, 645] on p "1 Cartouche Xros Mesh 0.40 ohm" at bounding box center [620, 643] width 1009 height 15
click at [251, 654] on p "1 Cartouche Xros Mesh 0.60 ohm" at bounding box center [620, 659] width 1009 height 15
click at [244, 691] on p "1 Manuel d'utilisation" at bounding box center [620, 689] width 1009 height 15
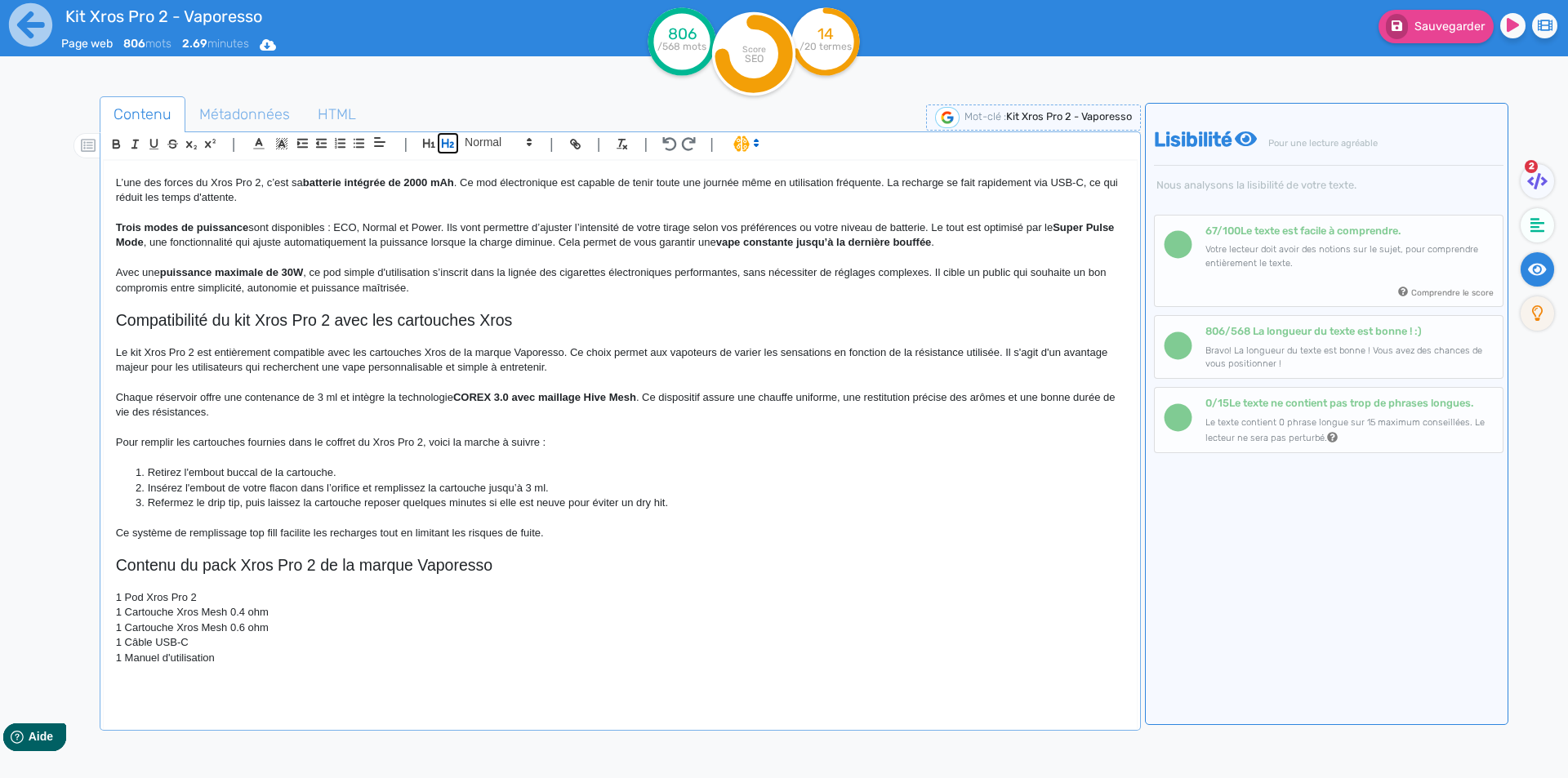
click at [442, 144] on icon "button" at bounding box center [447, 143] width 12 height 9
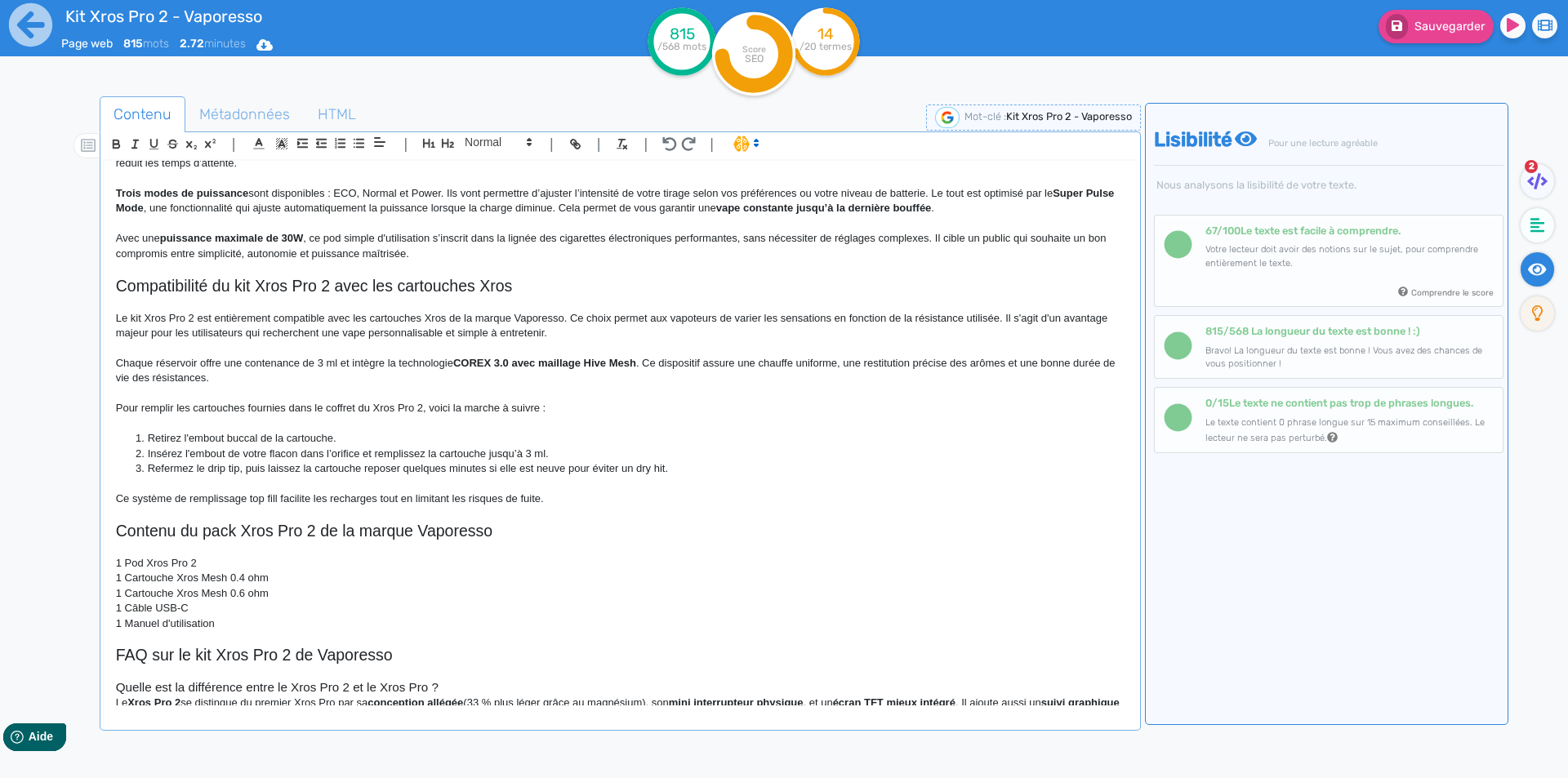
scroll to position [669, 0]
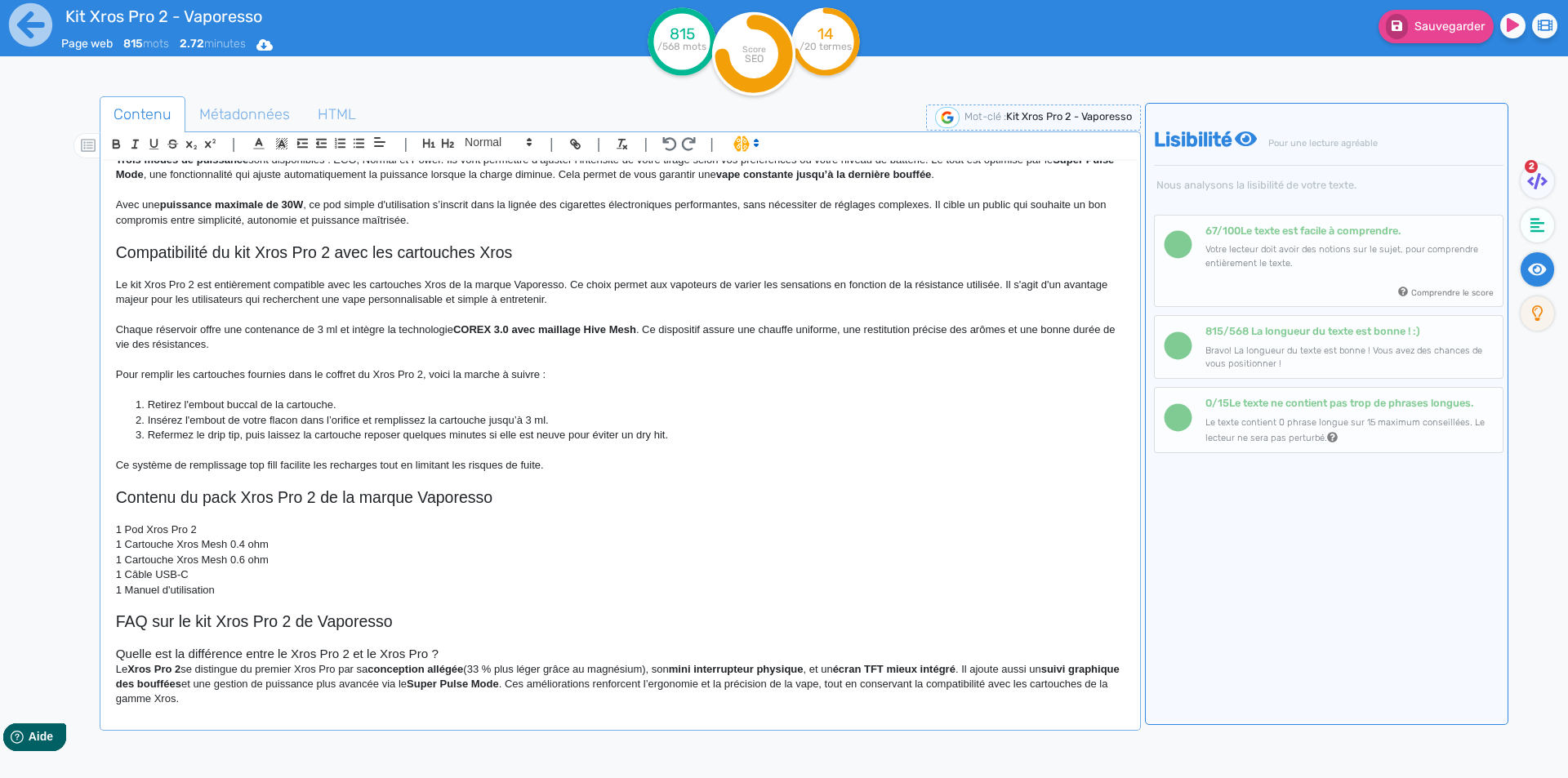
click at [295, 655] on h3 "Quelle est la différence entre le Xros Pro 2 et le Xros Pro ?" at bounding box center [620, 654] width 1009 height 15
click at [483, 663] on p "Le Xros Pro 2 se distingue du premier Xros Pro par sa conception allégée (33 % …" at bounding box center [620, 684] width 1009 height 45
click at [485, 654] on h3 "Quelle est la différence entre le kit Xros Pro 2 et le Xros Pro ?" at bounding box center [620, 654] width 1009 height 15
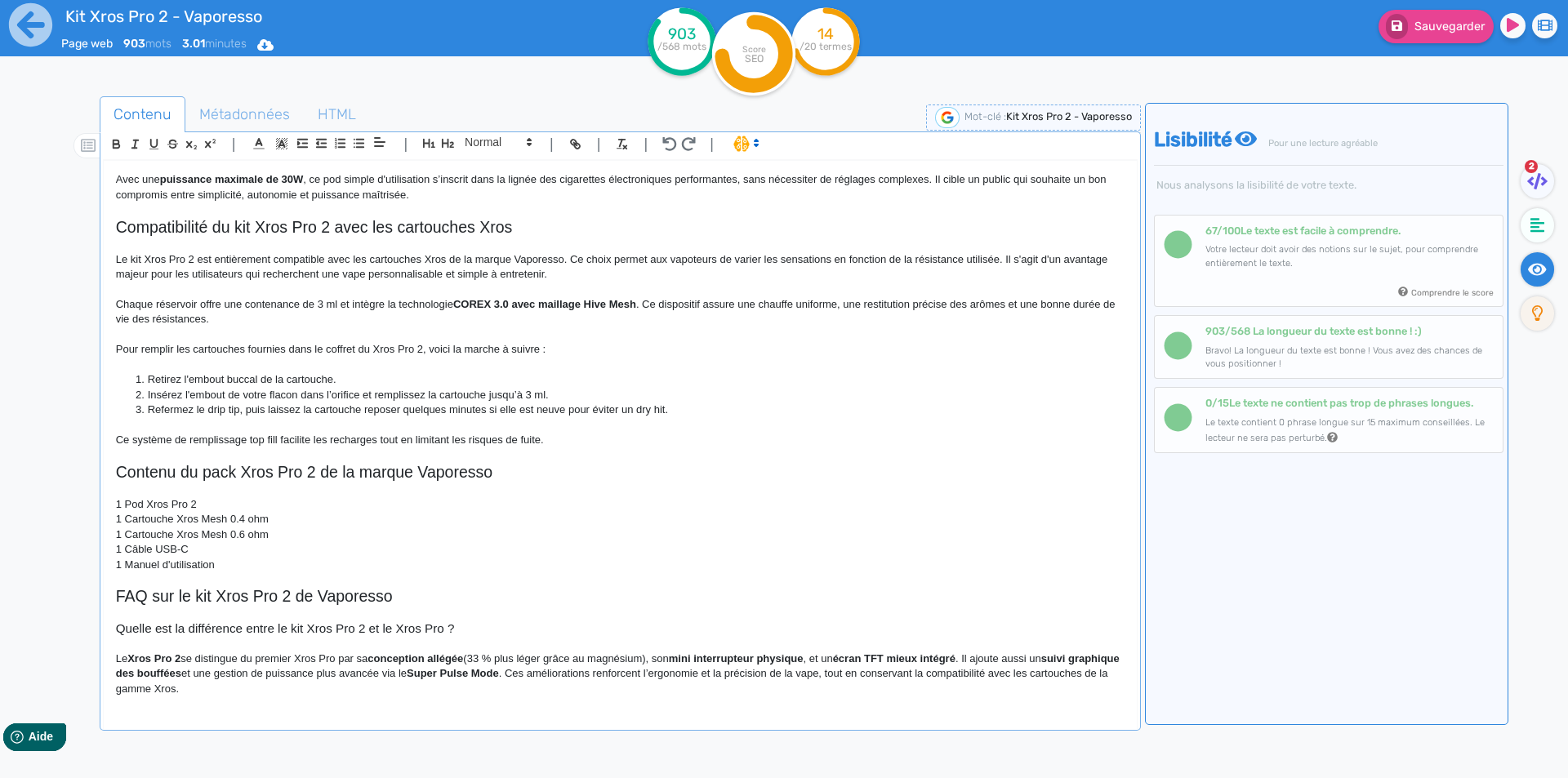
scroll to position [695, 0]
click at [133, 655] on strong "Xros Pro 2" at bounding box center [154, 658] width 53 height 12
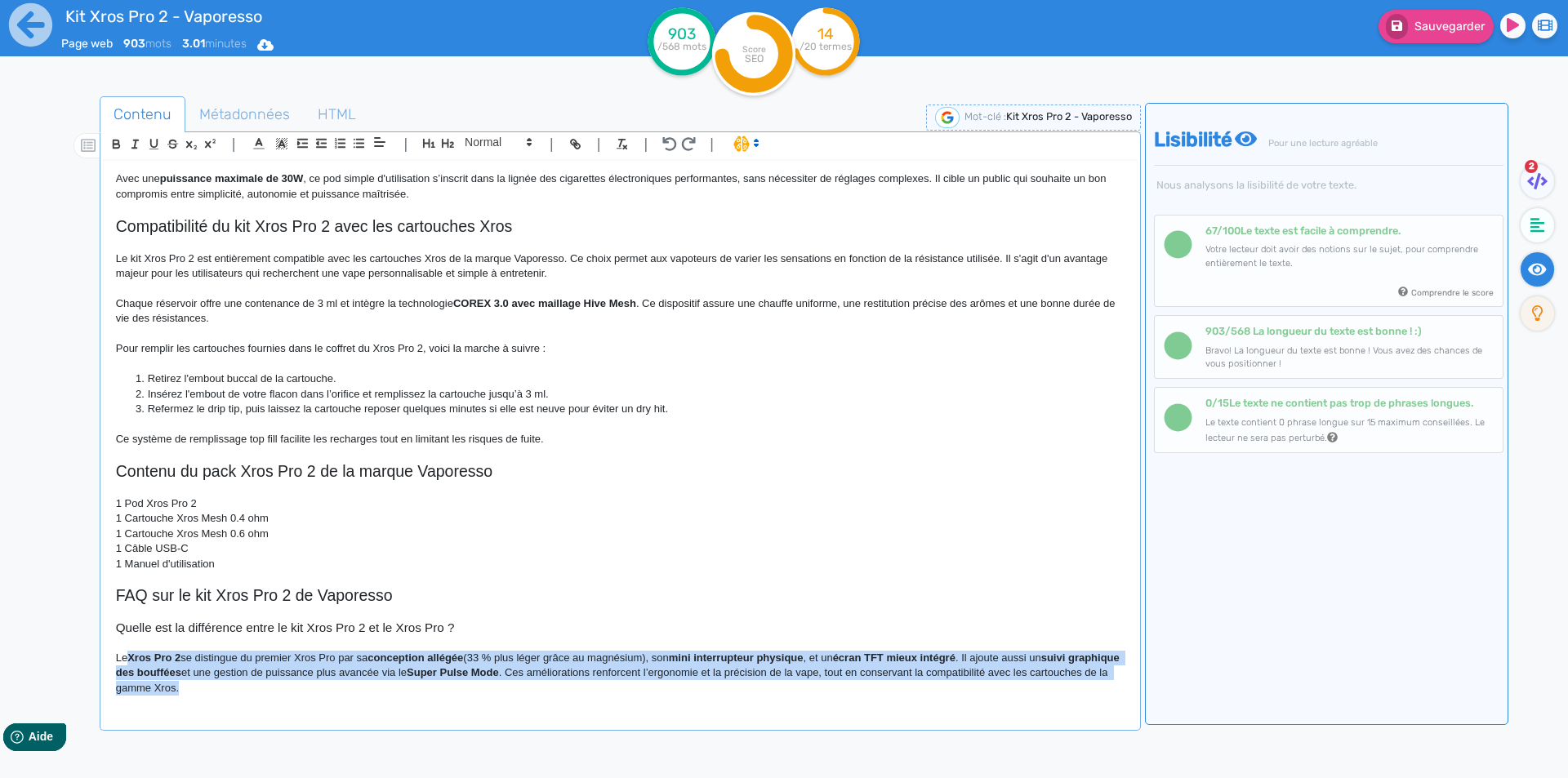
scroll to position [696, 0]
drag, startPoint x: 133, startPoint y: 655, endPoint x: 301, endPoint y: 696, distance: 172.9
click at [301, 695] on p "Le Xros Pro 2 se distingue du premier Xros Pro par sa conception allégée (33 % …" at bounding box center [620, 672] width 1009 height 45
click at [163, 660] on p "Le Xros Pro 2 se distingue du premier Xros Pro par sa conception allégée (33 % …" at bounding box center [620, 672] width 1009 height 45
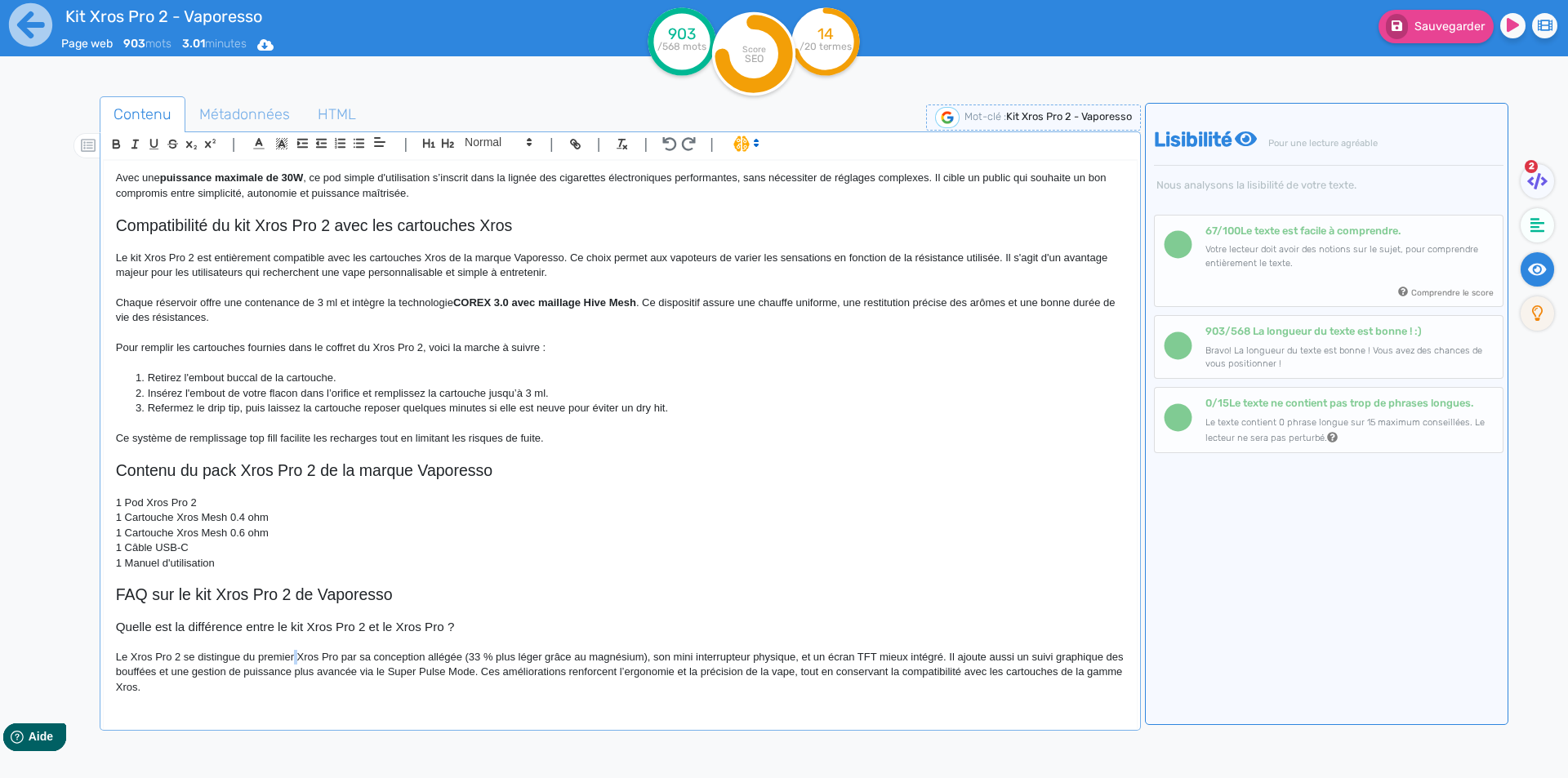
click at [296, 656] on p "Le Xros Pro 2 se distingue du premier Xros Pro par sa conception allégée (33 % …" at bounding box center [620, 672] width 1009 height 45
click at [183, 657] on p "Le Xros Pro 2 se distingue du premier pod Xros Pro par sa conception allégée (3…" at bounding box center [620, 672] width 1009 height 45
click at [550, 657] on p "Le Xros Pro 2 de Vaporesso se distingue du premier pod Xros Pro par sa concepti…" at bounding box center [620, 672] width 1009 height 45
click at [754, 659] on p "Le Xros Pro 2 de Vaporesso se distingue du premier pod Xros Pro par sa concepti…" at bounding box center [620, 672] width 1009 height 45
click at [760, 658] on p "Le Xros Pro 2 de Vaporesso se distingue du premier pod Xros Pro par sa concepti…" at bounding box center [620, 672] width 1009 height 45
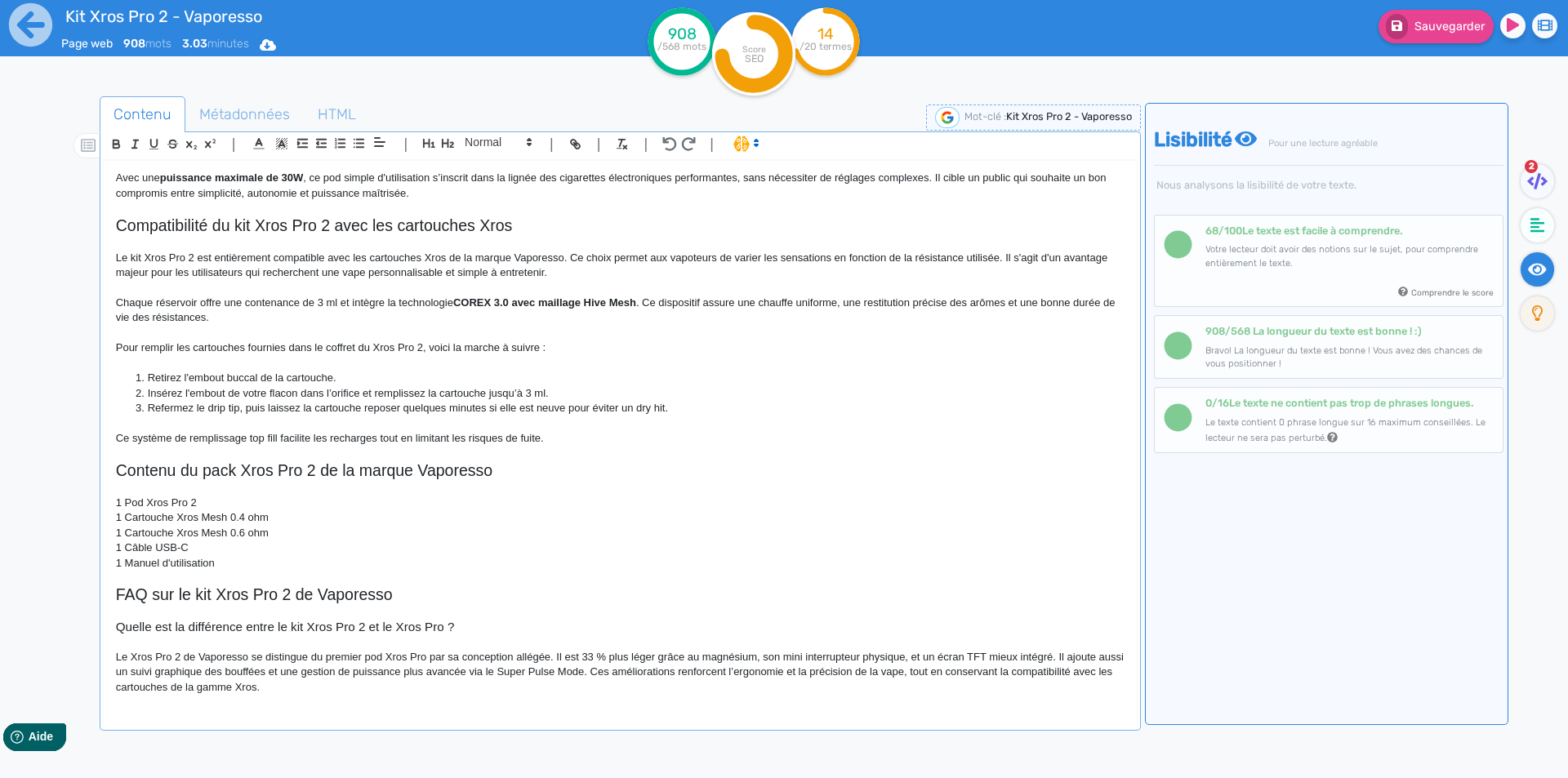
click at [691, 652] on p "Le Xros Pro 2 de Vaporesso se distingue du premier pod Xros Pro par sa concepti…" at bounding box center [620, 672] width 1009 height 45
click at [820, 657] on p "Le Xros Pro 2 de Vaporesso se distingue du premier pod Xros Pro par sa concepti…" at bounding box center [620, 672] width 1009 height 45
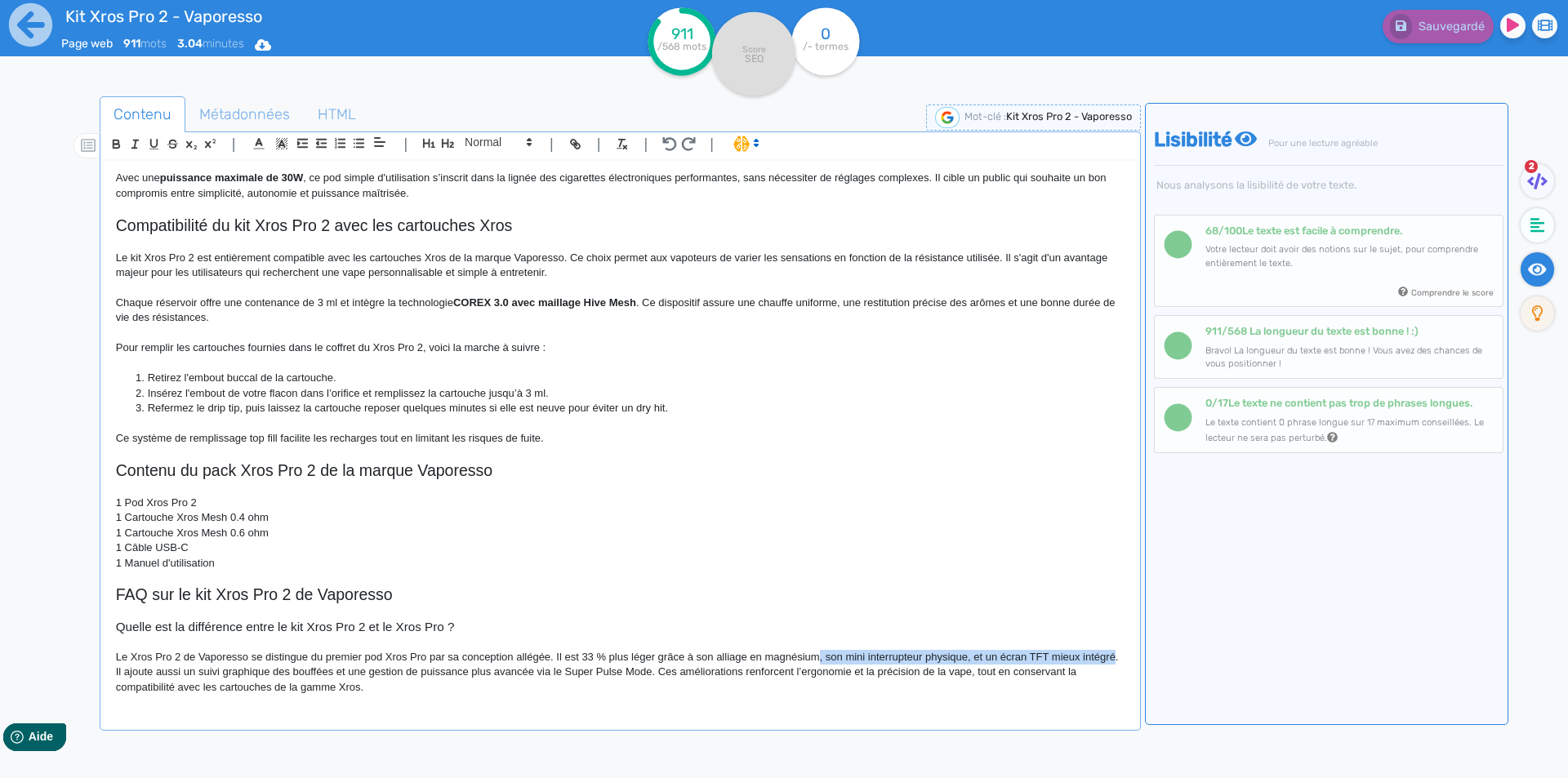
drag, startPoint x: 820, startPoint y: 657, endPoint x: 131, endPoint y: 676, distance: 689.3
click at [131, 676] on p "Le Xros Pro 2 de Vaporesso se distingue du premier pod Xros Pro par sa concepti…" at bounding box center [620, 672] width 1009 height 45
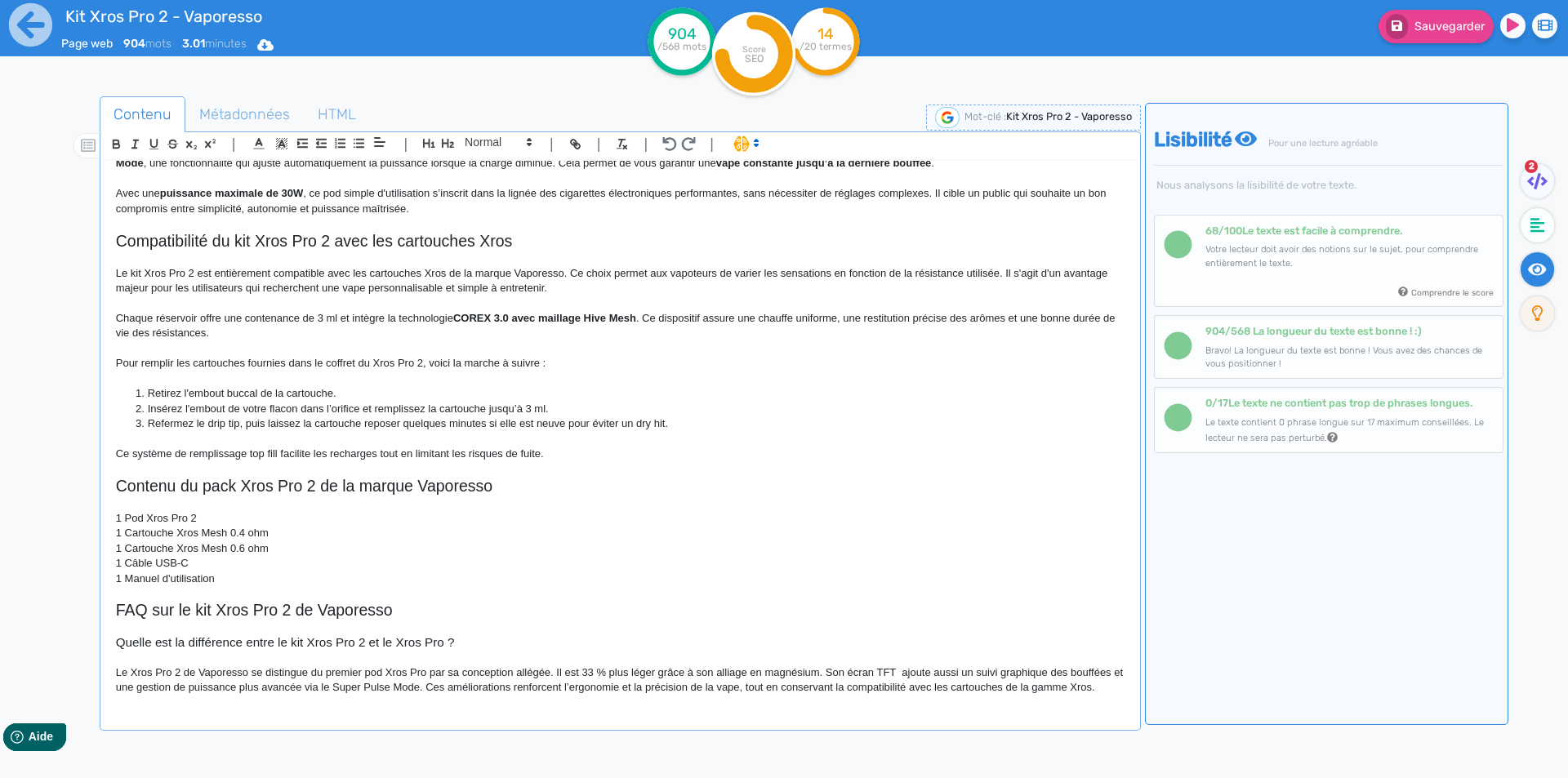
scroll to position [680, 0]
click at [430, 686] on p "Le Xros Pro 2 de Vaporesso se distingue du premier pod Xros Pro par sa concepti…" at bounding box center [620, 680] width 1009 height 30
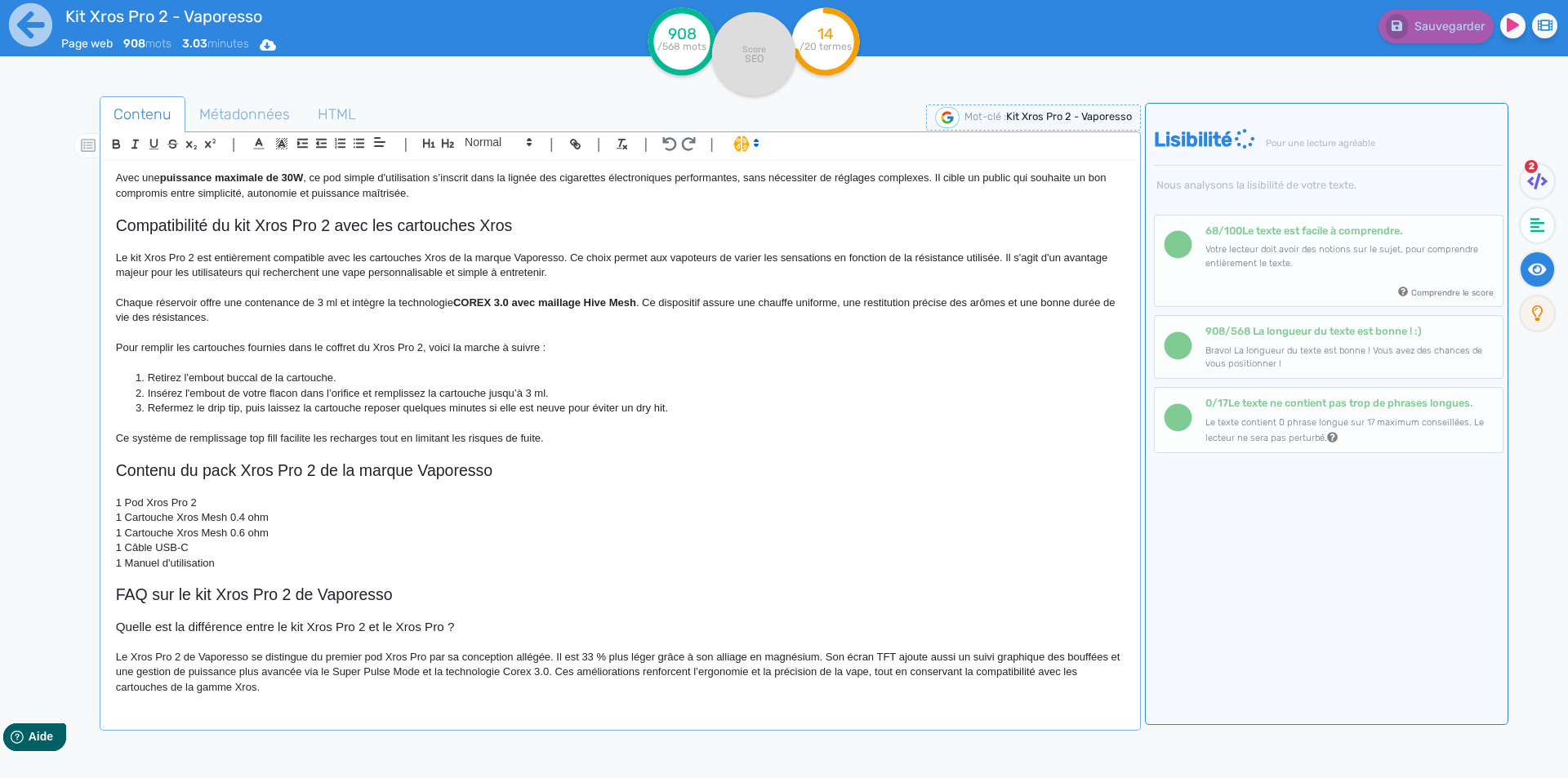
click at [550, 669] on p "Le Xros Pro 2 de Vaporesso se distingue du premier pod Xros Pro par sa concepti…" at bounding box center [620, 672] width 1009 height 45
click at [570, 671] on p "Le Xros Pro 2 de Vaporesso se distingue du premier pod Xros Pro par sa concepti…" at bounding box center [620, 672] width 1009 height 45
drag, startPoint x: 570, startPoint y: 671, endPoint x: 582, endPoint y: 699, distance: 30.5
click at [582, 699] on div "Kit Xros Pro 2 - Vaporesso Kit Pod Xros Pro 2 Vaporesso Le pod Xros Pro 2 propo…" at bounding box center [620, 432] width 1033 height 545
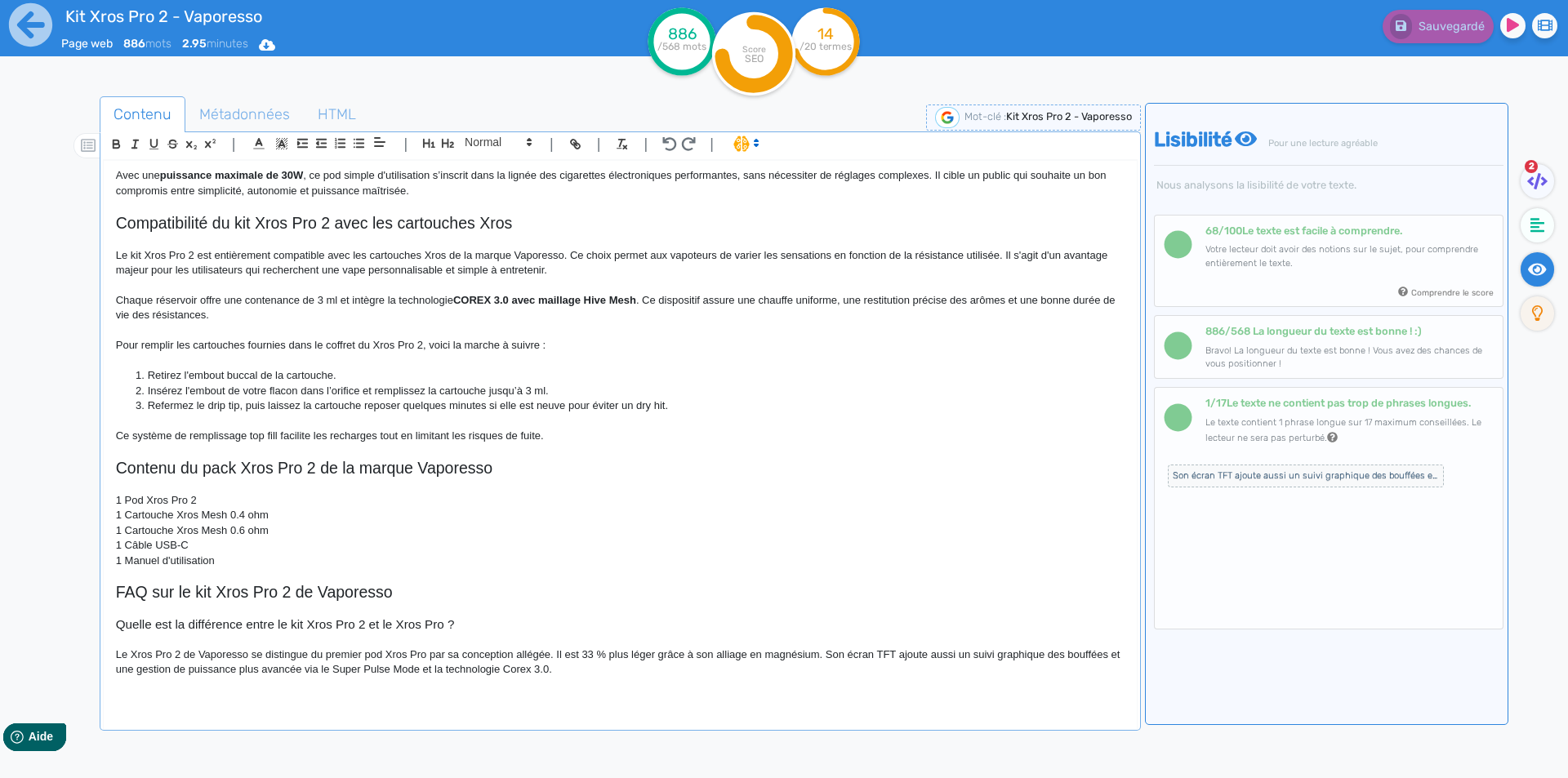
scroll to position [729, 0]
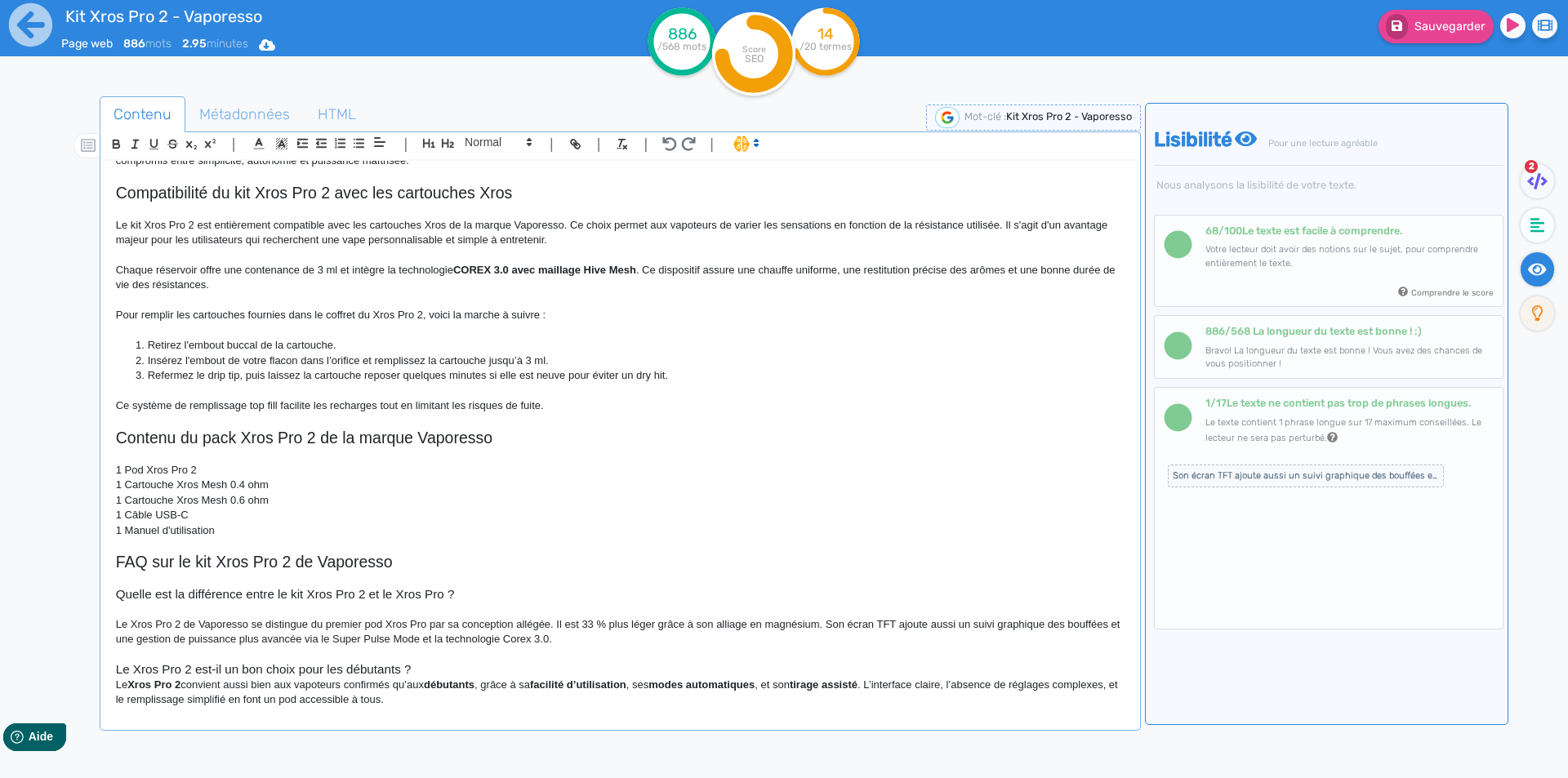
click at [499, 673] on h3 "Le Xros Pro 2 est-il un bon choix pour les débutants ?" at bounding box center [620, 669] width 1009 height 15
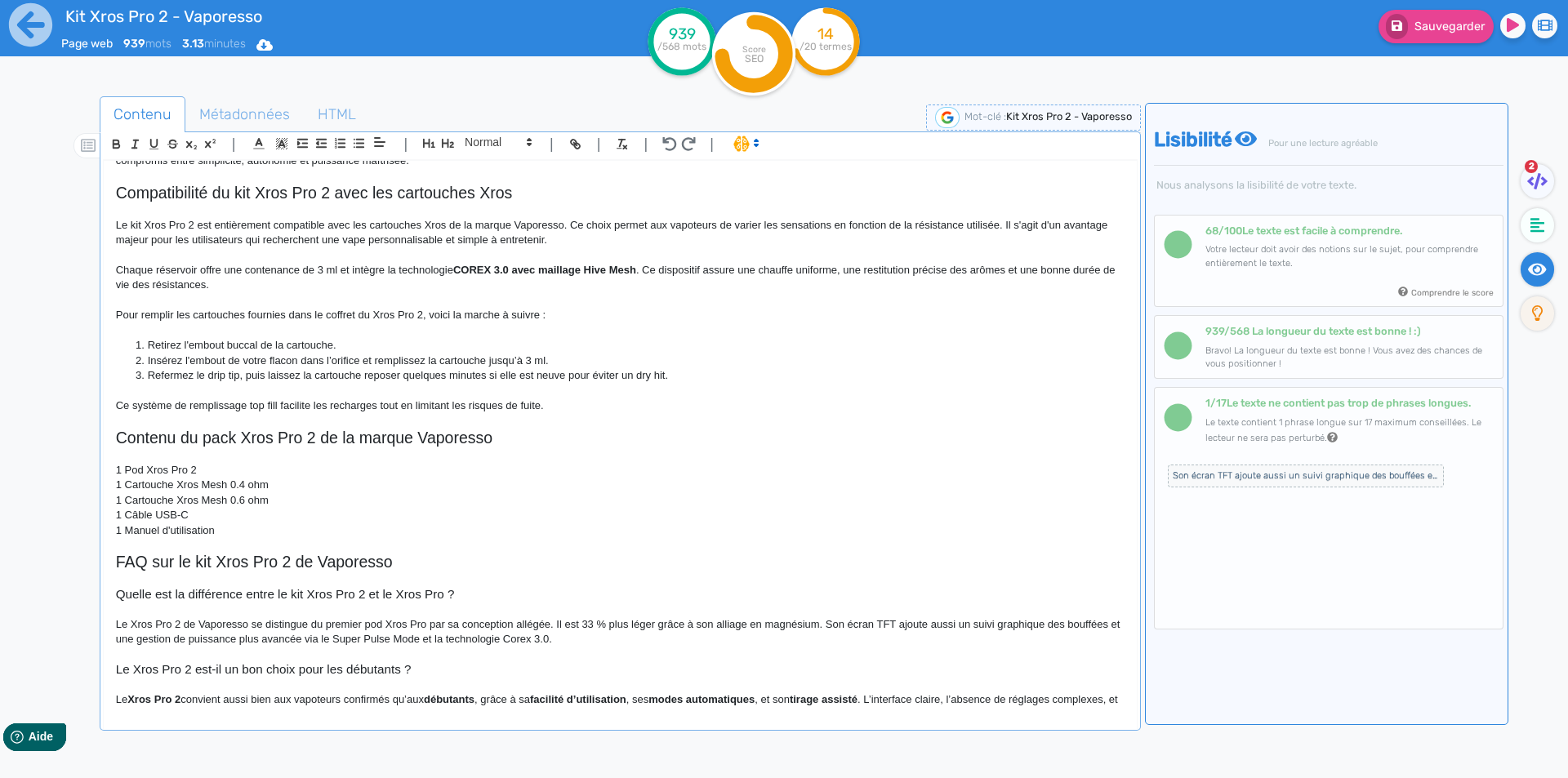
click at [136, 700] on strong "Xros Pro 2" at bounding box center [154, 699] width 53 height 12
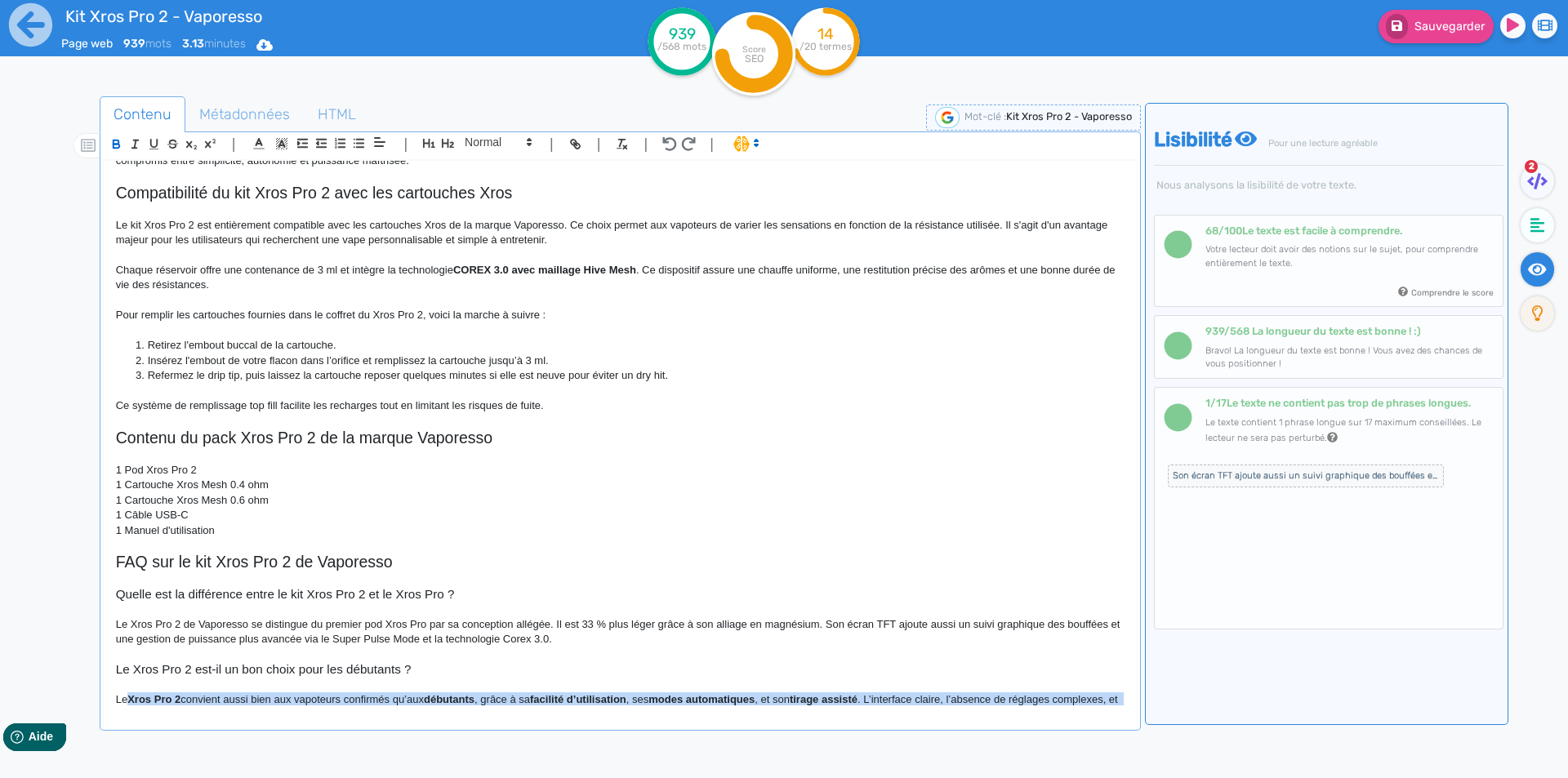
scroll to position [755, 0]
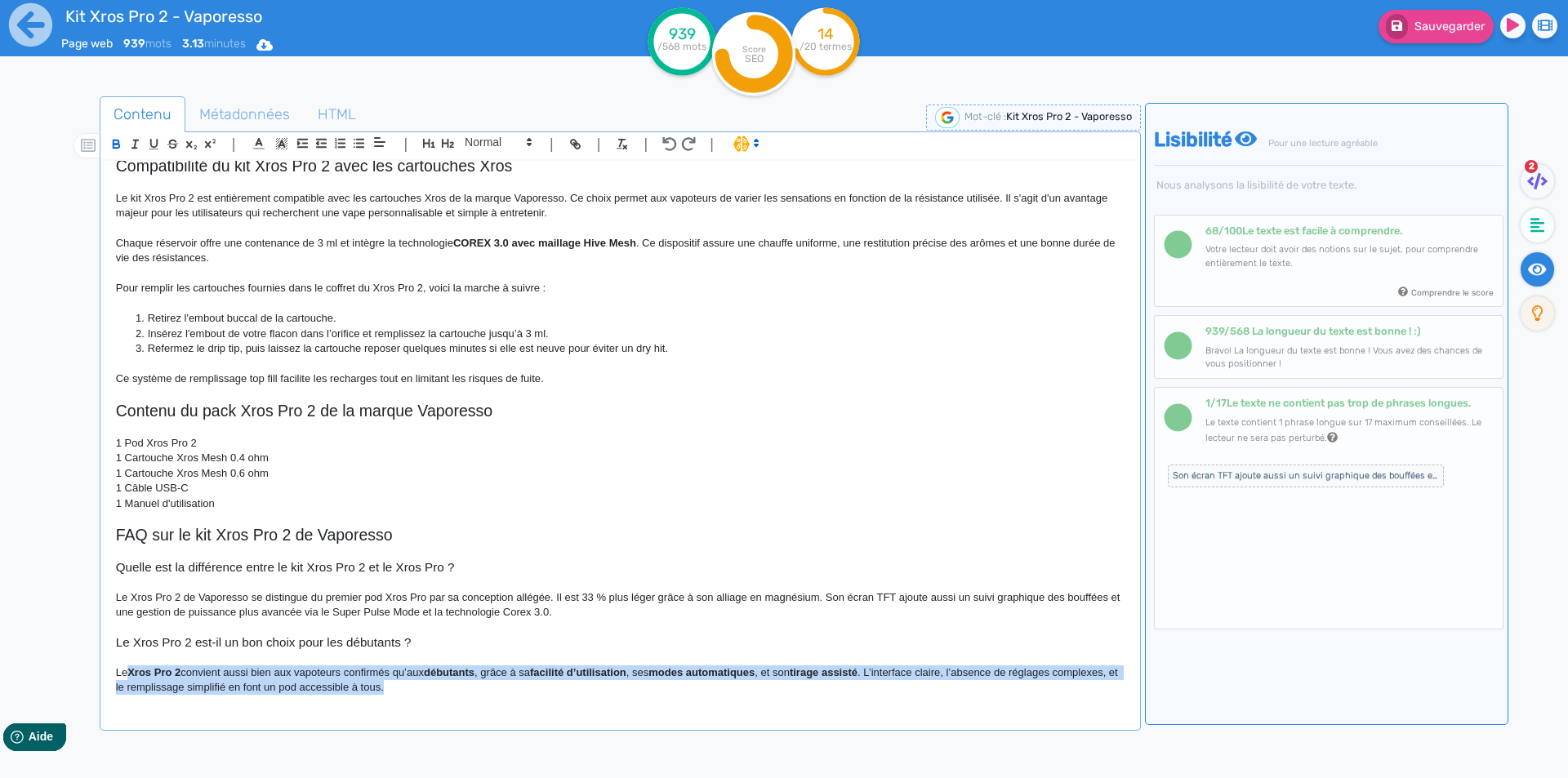
drag, startPoint x: 136, startPoint y: 700, endPoint x: 846, endPoint y: 810, distance: 718.5
click at [846, 777] on html "Kit Xros Pro 2 - Vaporesso Page web 939 mots 3.13 minutes Html Pdf Word 939 /56…" at bounding box center [784, 389] width 1568 height 778
click at [137, 681] on p "Le Xros Pro 2 convient aussi bien aux vapoteurs confirmés qu’aux débutants, grâ…" at bounding box center [620, 680] width 1009 height 30
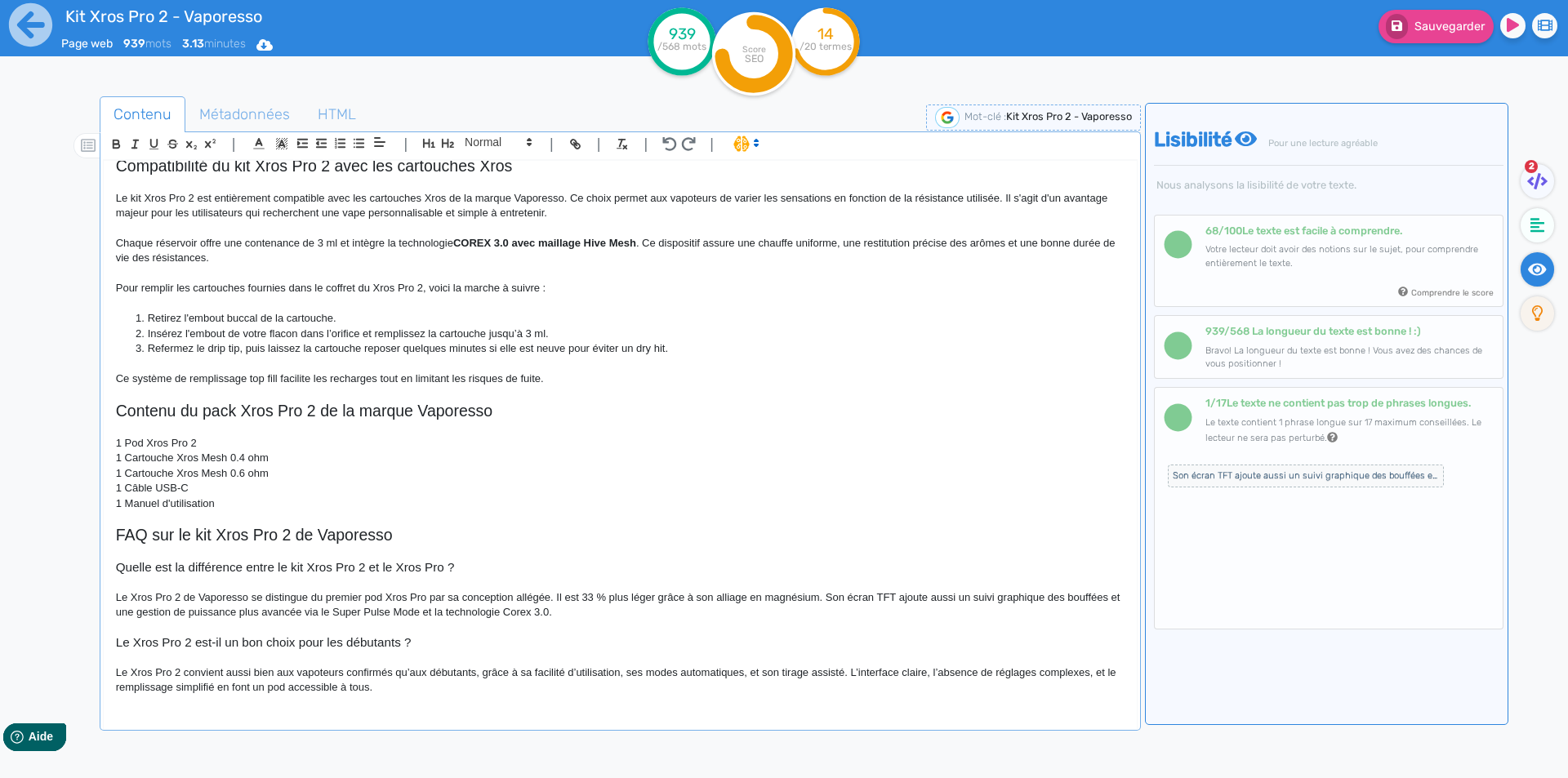
click at [129, 671] on p "Le Xros Pro 2 convient aussi bien aux vapoteurs confirmés qu’aux débutants, grâ…" at bounding box center [620, 680] width 1009 height 30
click at [698, 668] on p "Le kit Xros Pro 2 convient aussi bien aux vapoteurs confirmés qu’aux débutants,…" at bounding box center [620, 680] width 1009 height 30
click at [639, 676] on p "Le kit Xros Pro 2 convient aussi bien aux vapoteurs confirmés qu’aux débutants,…" at bounding box center [620, 680] width 1009 height 30
click at [773, 673] on p "Le kit Xros Pro 2 convient aussi bien aux vapoteurs confirmés qu’aux débutants,…" at bounding box center [620, 680] width 1009 height 30
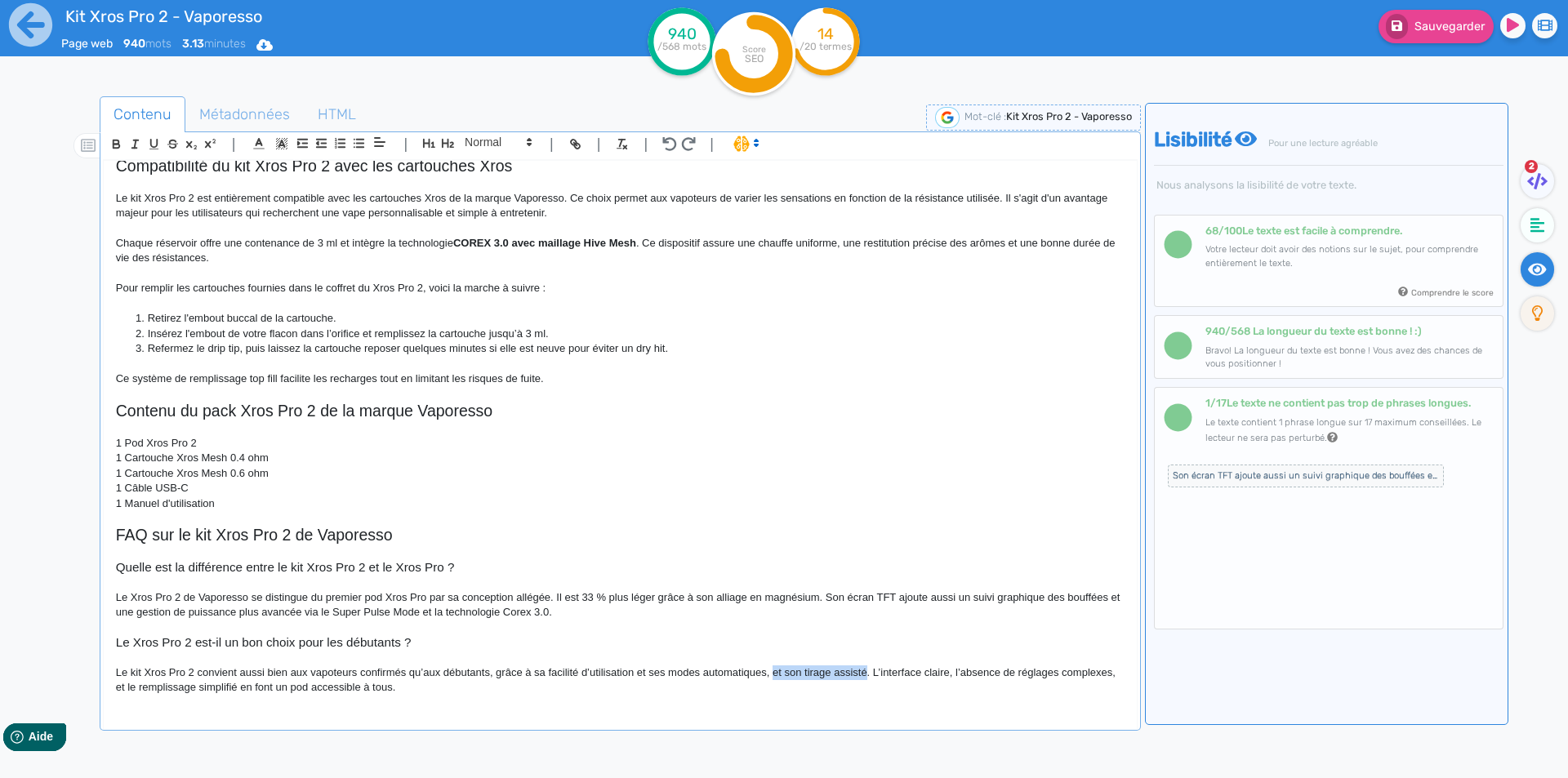
drag, startPoint x: 773, startPoint y: 673, endPoint x: 863, endPoint y: 673, distance: 90.0
click at [863, 673] on p "Le kit Xros Pro 2 convient aussi bien aux vapoteurs confirmés qu’aux débutants,…" at bounding box center [620, 680] width 1009 height 30
click at [379, 691] on p "Le kit Xros Pro 2 convient aussi bien aux vapoteurs confirmés qu’aux débutants,…" at bounding box center [620, 680] width 1009 height 30
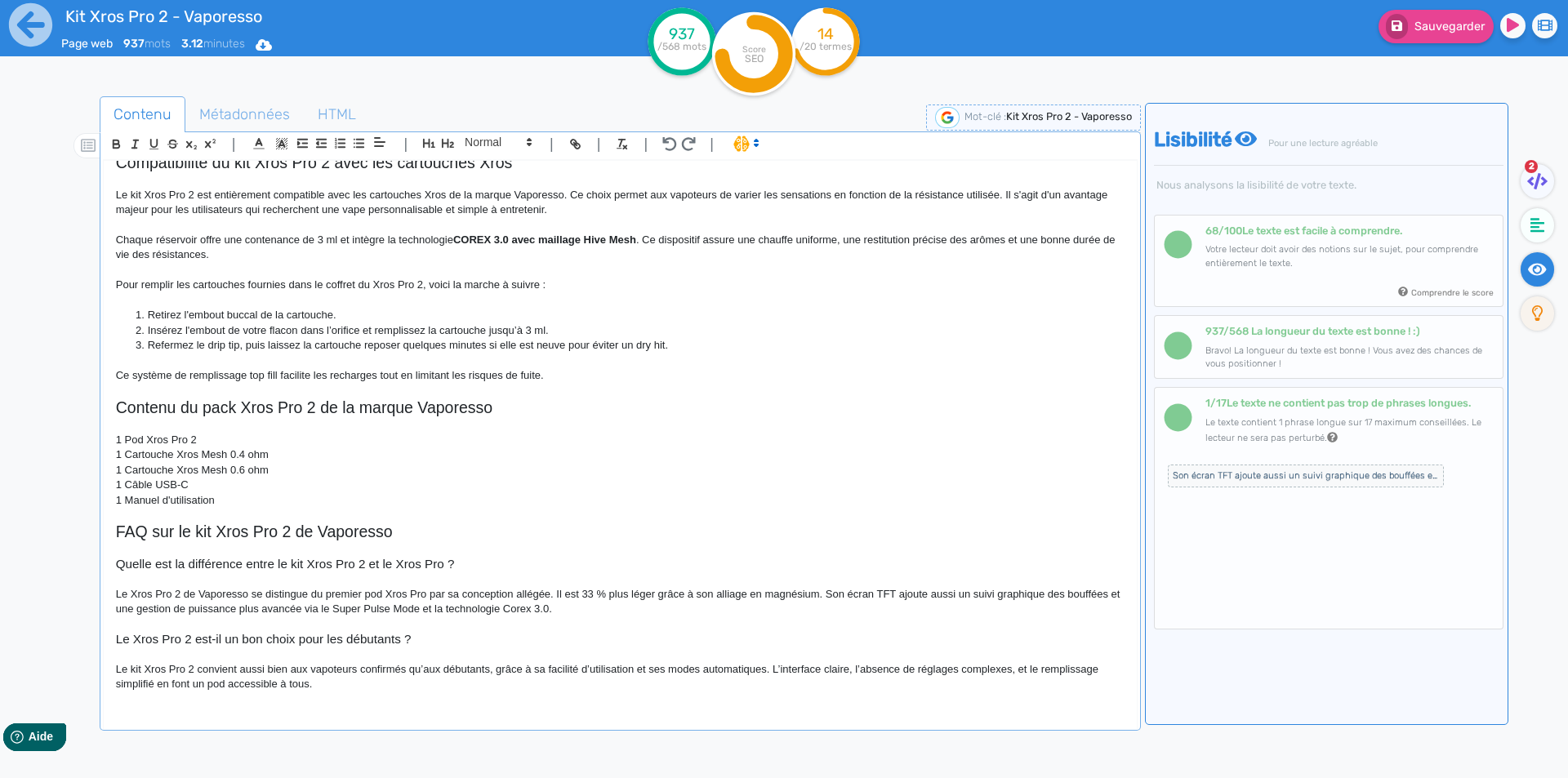
scroll to position [774, 0]
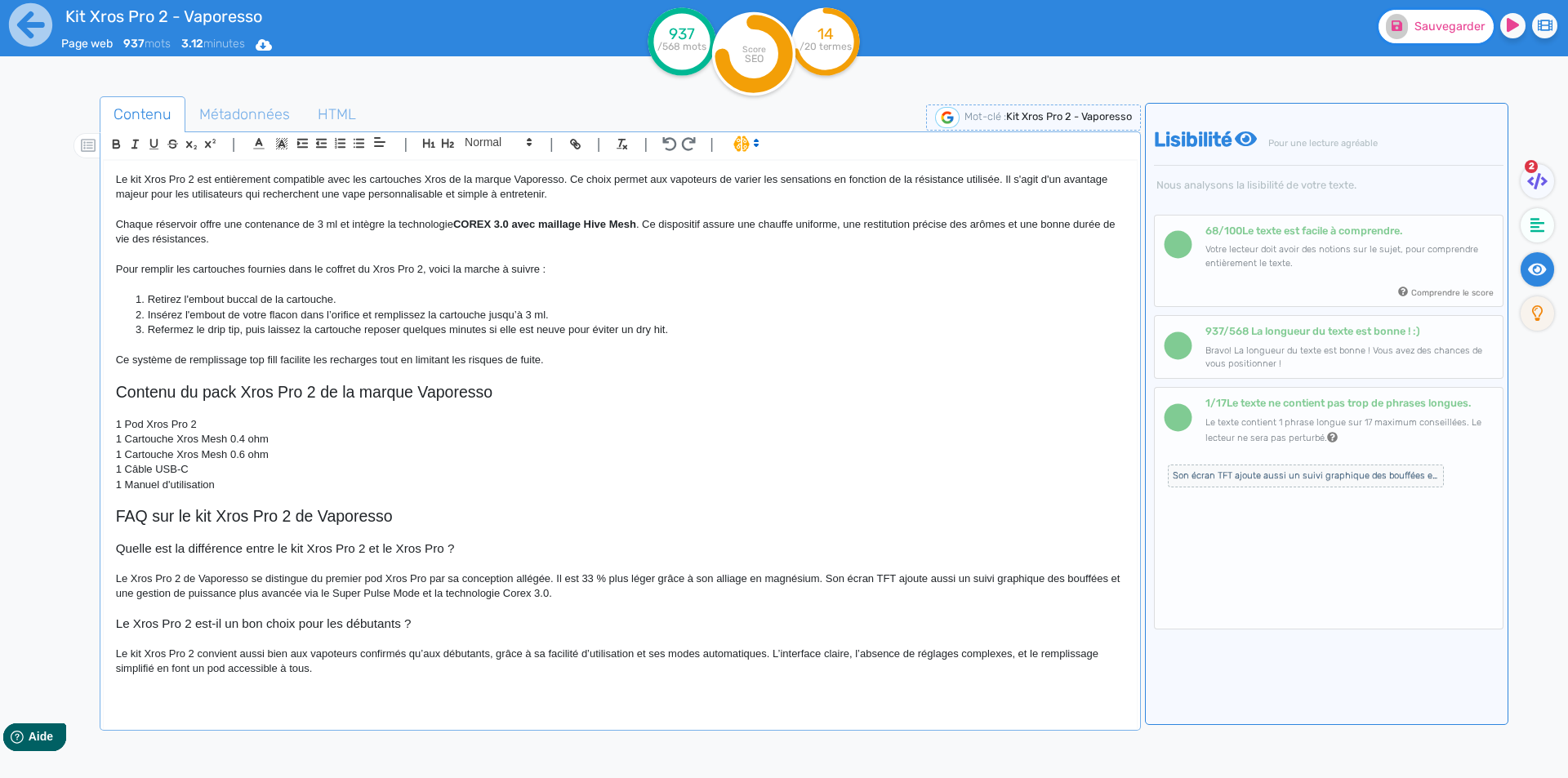
click at [1436, 22] on span "Sauvegarder" at bounding box center [1449, 26] width 70 height 14
click at [223, 700] on p at bounding box center [620, 699] width 1009 height 15
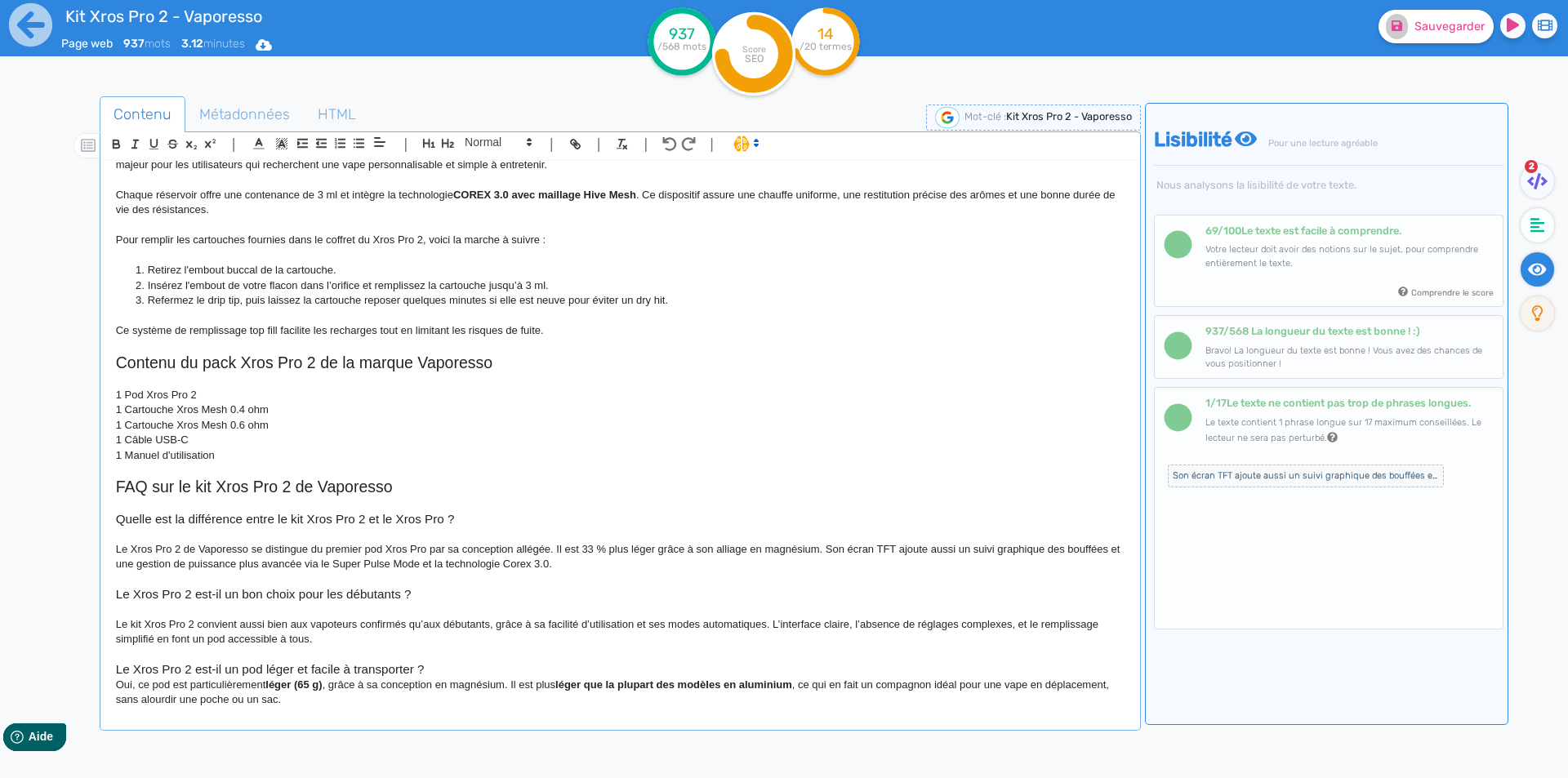
click at [430, 669] on h3 "Le Xros Pro 2 est-il un pod léger et facile à transporter ?" at bounding box center [620, 669] width 1009 height 15
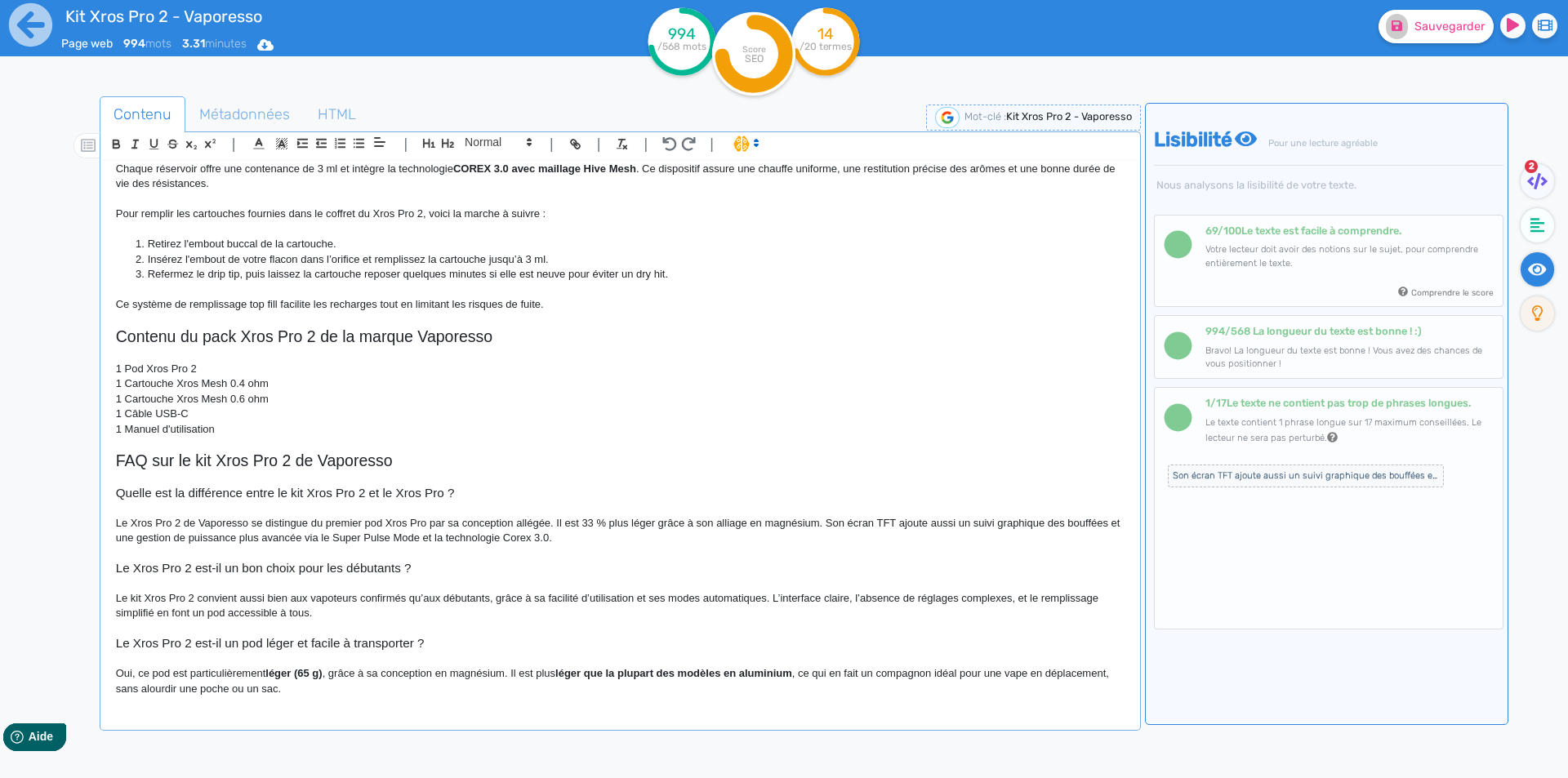
scroll to position [831, 0]
click at [212, 672] on p "Oui, ce pod est particulièrement léger (65 g) , grâce à sa conception en magnés…" at bounding box center [620, 680] width 1009 height 30
click at [299, 671] on strong "léger (65 g)" at bounding box center [294, 672] width 57 height 12
drag, startPoint x: 299, startPoint y: 671, endPoint x: 312, endPoint y: 672, distance: 13.0
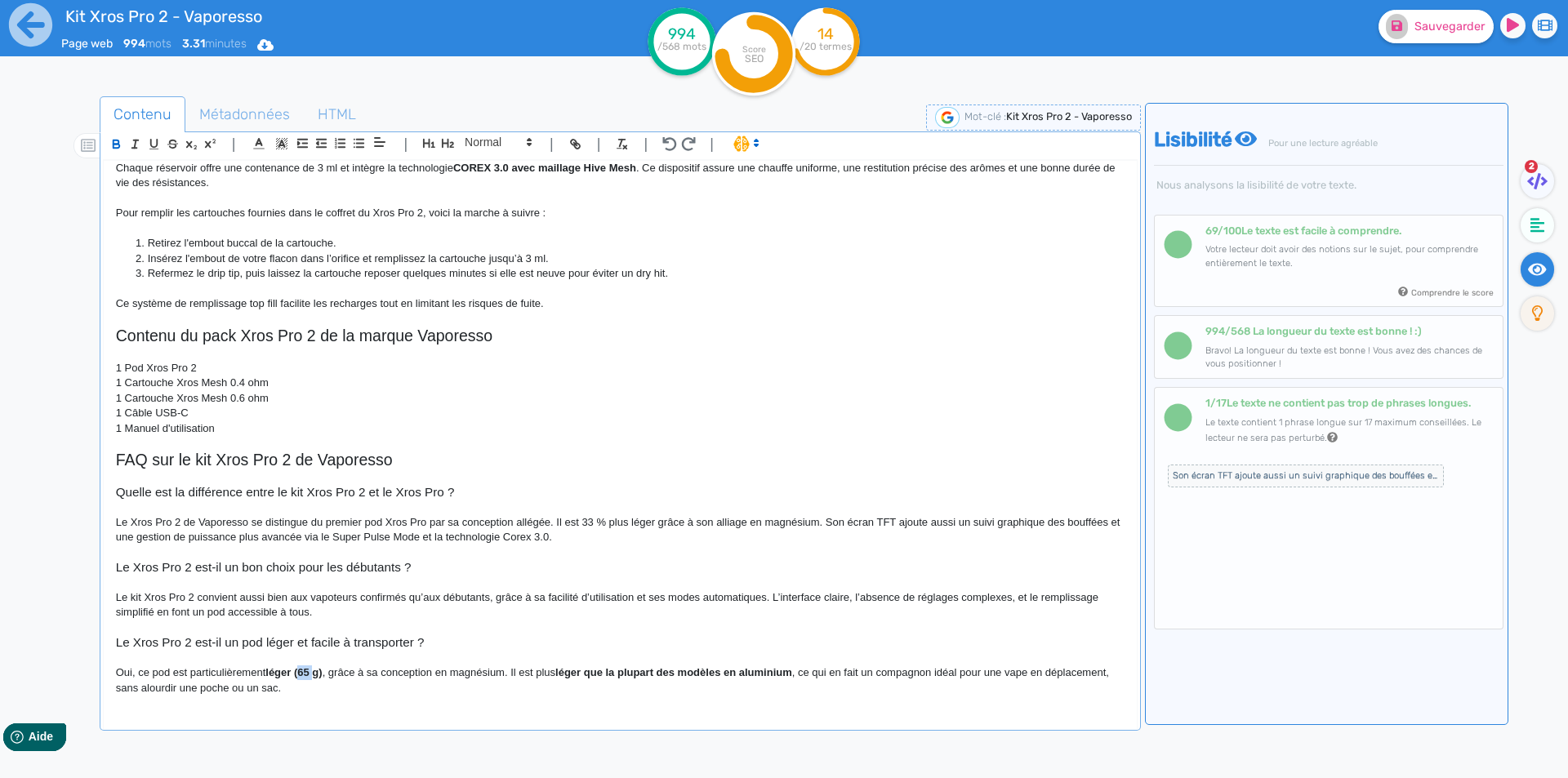
click at [312, 672] on strong "léger (65 g)" at bounding box center [294, 672] width 57 height 12
click at [285, 675] on strong "léger" at bounding box center [278, 672] width 26 height 12
click at [296, 674] on p "Oui, ce pod est particulièrement léger, grâce à sa conception en magnésium. Il …" at bounding box center [620, 680] width 1009 height 30
drag, startPoint x: 296, startPoint y: 674, endPoint x: 443, endPoint y: 680, distance: 147.1
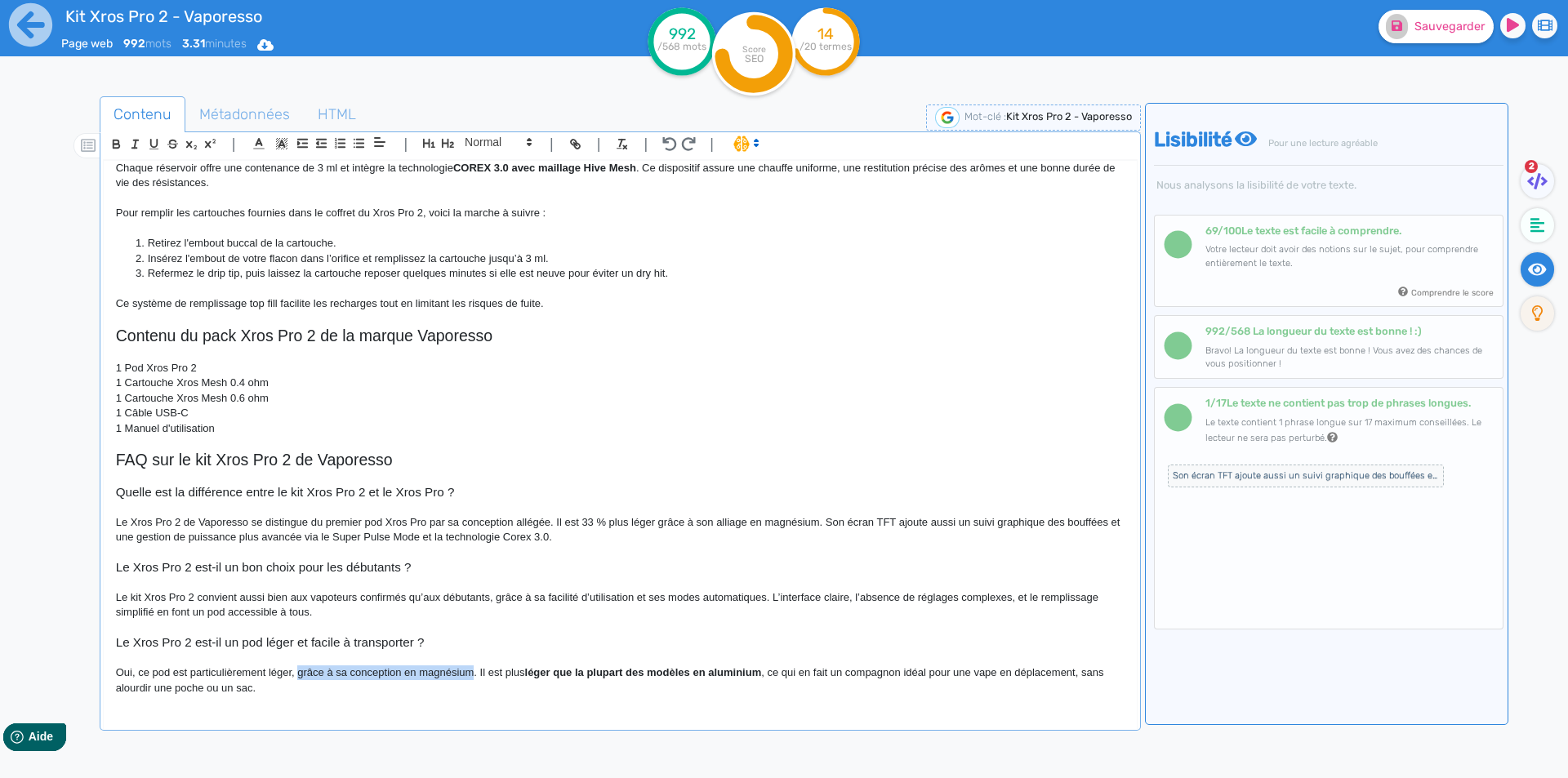
click at [443, 680] on p "Oui, ce pod est particulièrement léger, grâce à sa conception en magnésium. Il …" at bounding box center [620, 680] width 1009 height 30
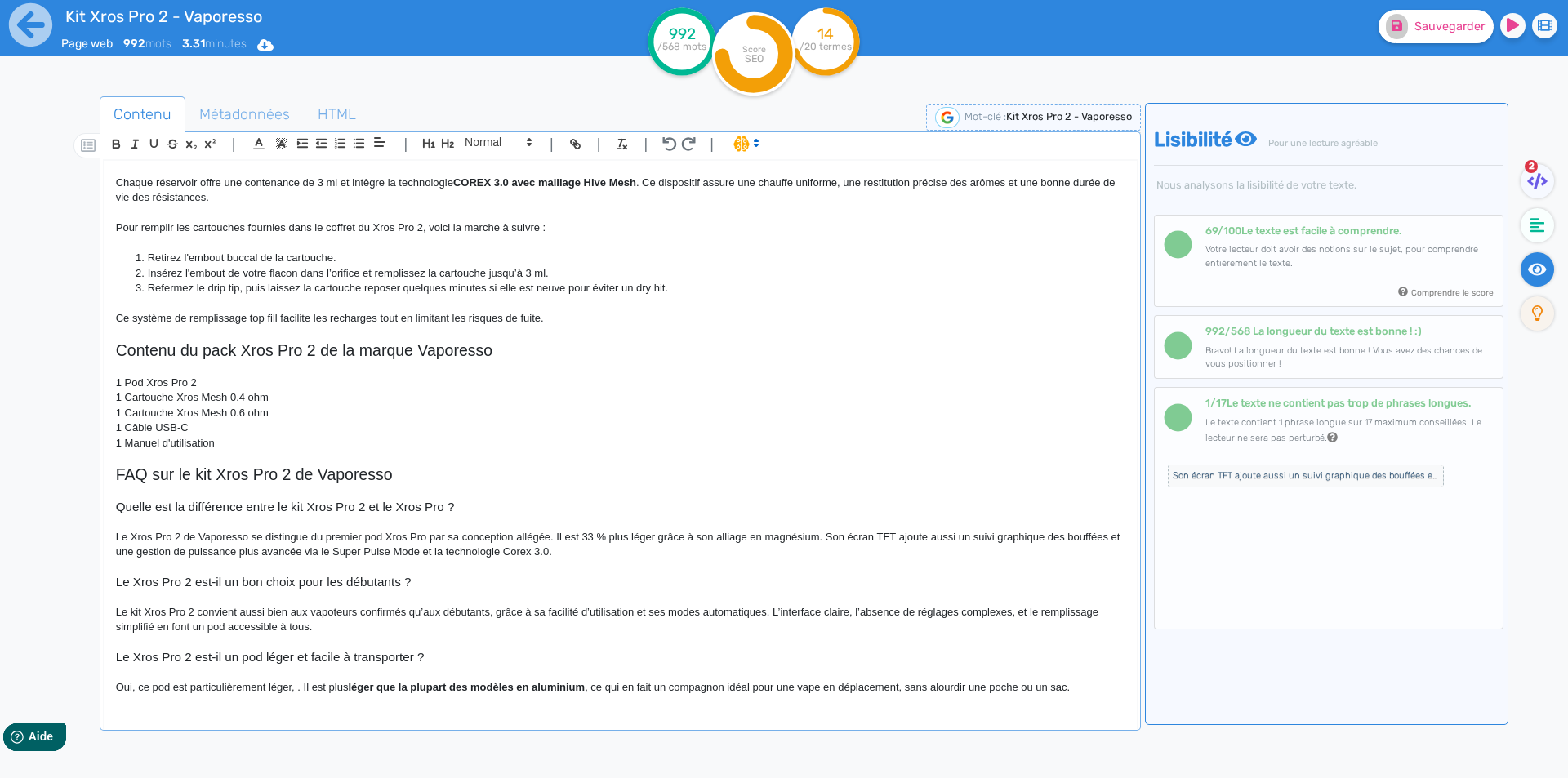
scroll to position [816, 0]
click at [356, 691] on strong "léger que la plupart des modèles en aluminium" at bounding box center [461, 687] width 237 height 12
click at [355, 685] on strong "léger que la plupart des modèles en aluminium" at bounding box center [461, 687] width 237 height 12
drag, startPoint x: 355, startPoint y: 685, endPoint x: 548, endPoint y: 683, distance: 193.0
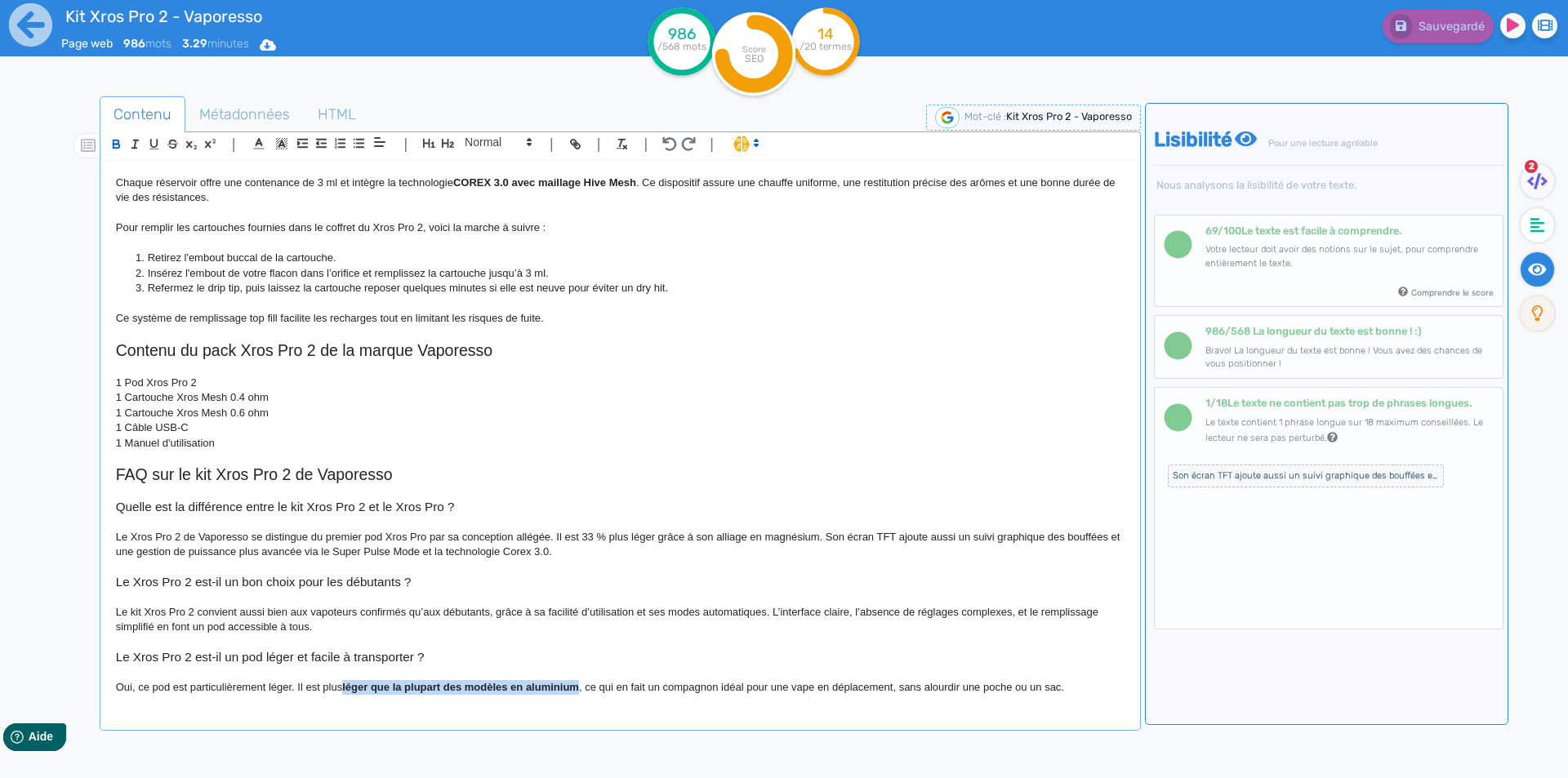
click at [548, 683] on strong "léger que la plupart des modèles en aluminium" at bounding box center [461, 687] width 237 height 12
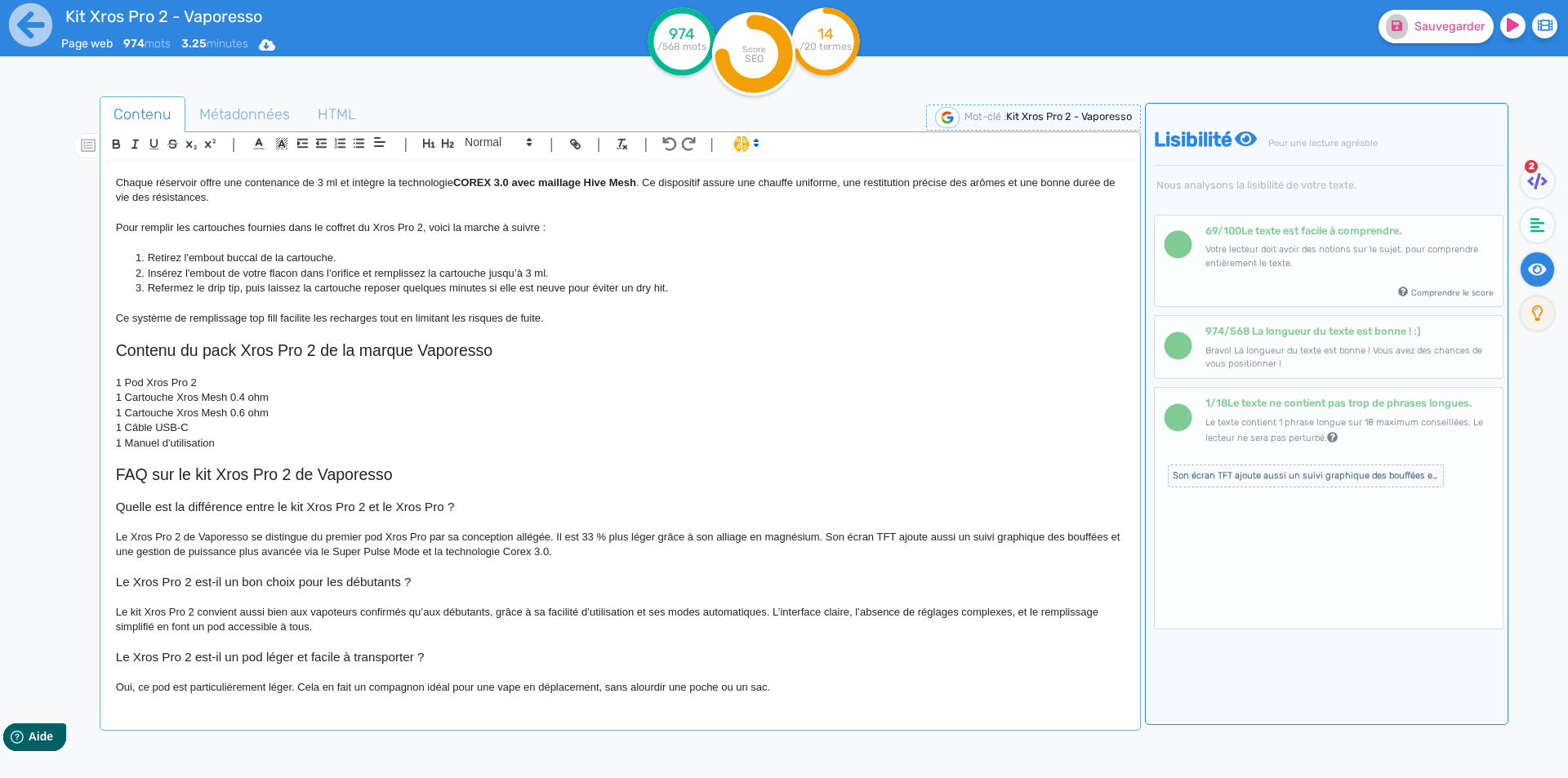
click at [837, 694] on p "Oui, ce pod est particulièrement léger. Cela en fait un compagnon idéal pour un…" at bounding box center [620, 688] width 1009 height 15
click at [552, 296] on li "Refermez le drip tip, puis laissez la cartouche reposer quelques minutes si ell…" at bounding box center [628, 288] width 992 height 15
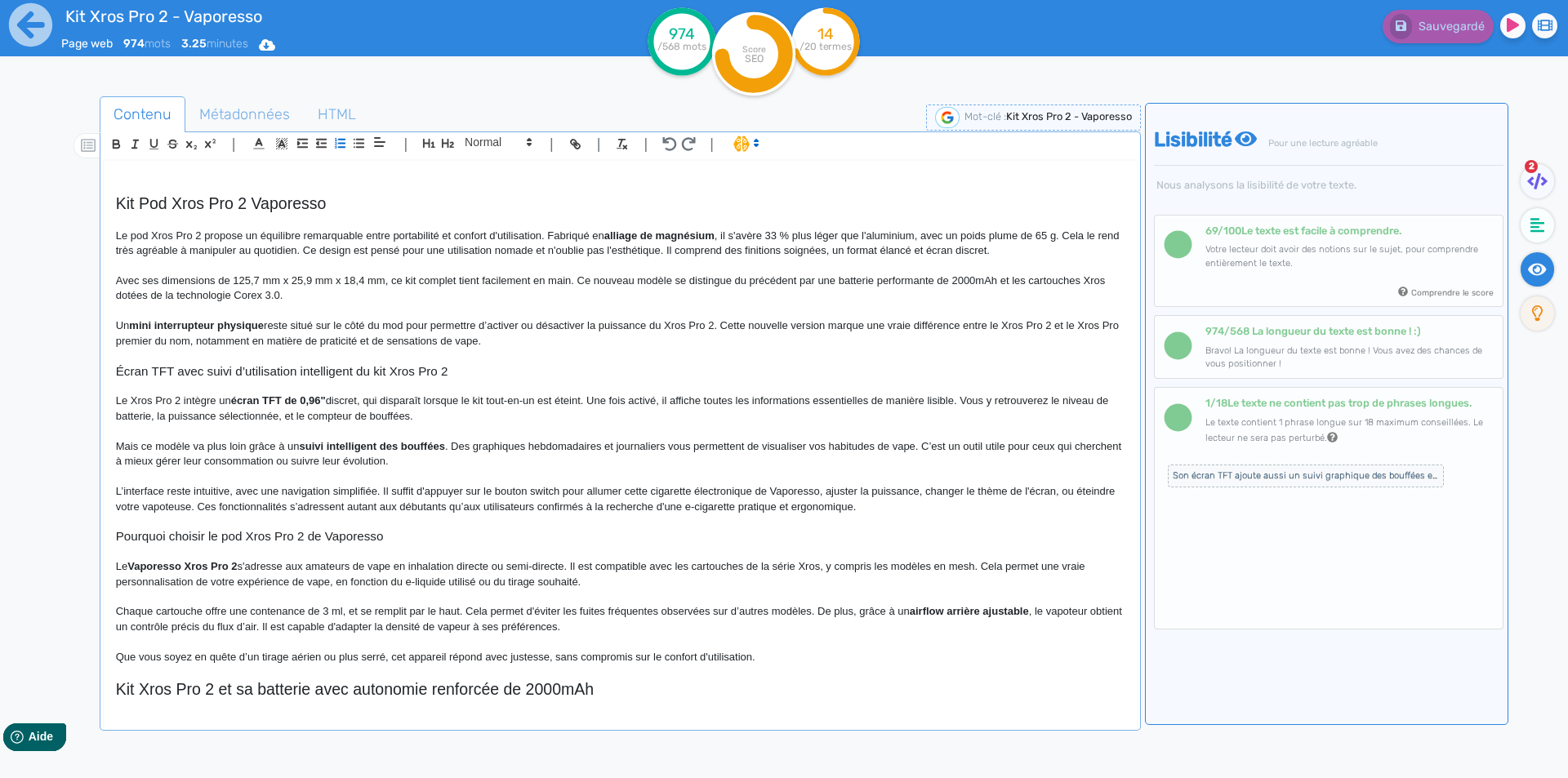
scroll to position [0, 0]
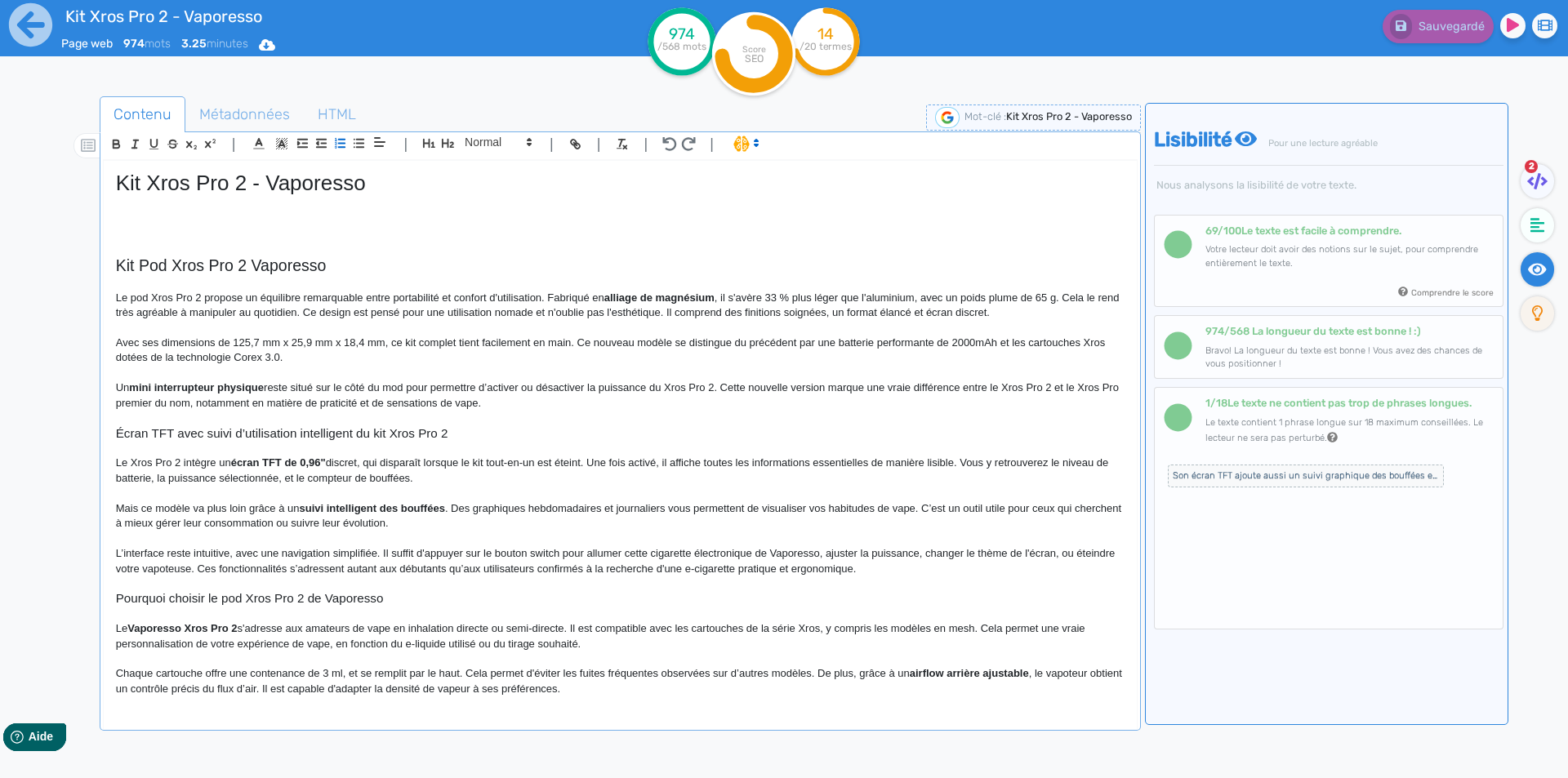
click at [221, 223] on p at bounding box center [620, 218] width 1009 height 15
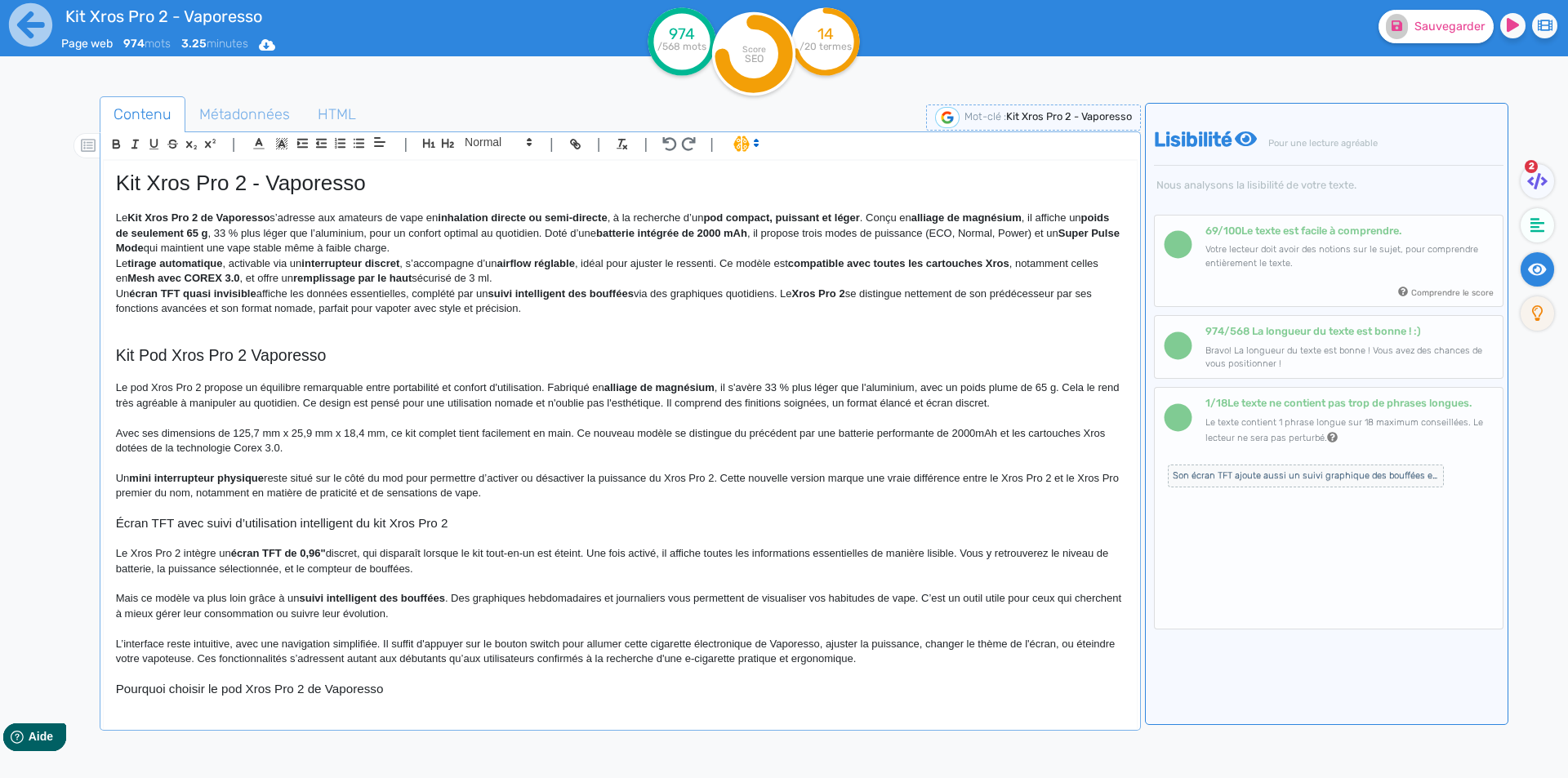
click at [140, 218] on strong "Kit Xros Pro 2 de Vaporesso" at bounding box center [199, 217] width 142 height 12
click at [134, 215] on strong "Kit Xros Pro 2 de Vaporesso" at bounding box center [199, 217] width 142 height 12
click at [152, 240] on p "Le k it Xros Pro 2 de Vaporesso s’adresse aux amateurs de vape en inhalation di…" at bounding box center [620, 233] width 1009 height 45
click at [136, 219] on strong "it Xros Pro 2 de Vaporesso" at bounding box center [203, 217] width 135 height 12
click at [347, 223] on p "Le kit Xros Pro 2 de Vaporesso s’adresse aux amateurs de vape en inhalation dir…" at bounding box center [620, 233] width 1009 height 45
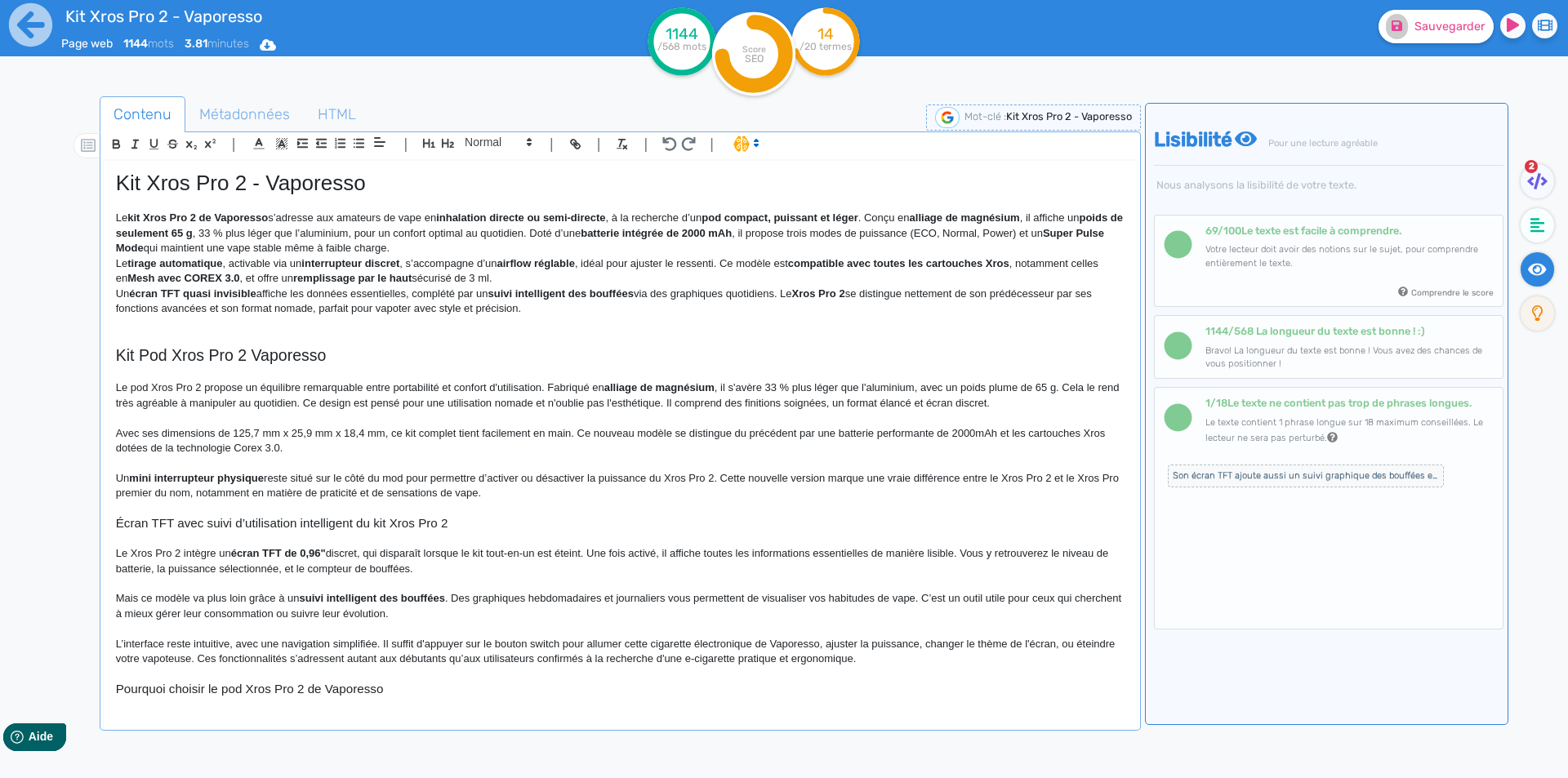
click at [467, 216] on strong "inhalation directe ou semi-directe" at bounding box center [520, 217] width 169 height 12
drag, startPoint x: 467, startPoint y: 216, endPoint x: 578, endPoint y: 214, distance: 111.0
click at [538, 215] on p "Le kit Xros Pro 2 de Vaporesso s’adresse aux amateurs de vape en inhalation dir…" at bounding box center [620, 233] width 1009 height 45
click at [535, 217] on p "Le kit Xros Pro 2 de Vaporesso s’adresse aux amateurs de vape en inhalation dir…" at bounding box center [620, 233] width 1009 height 45
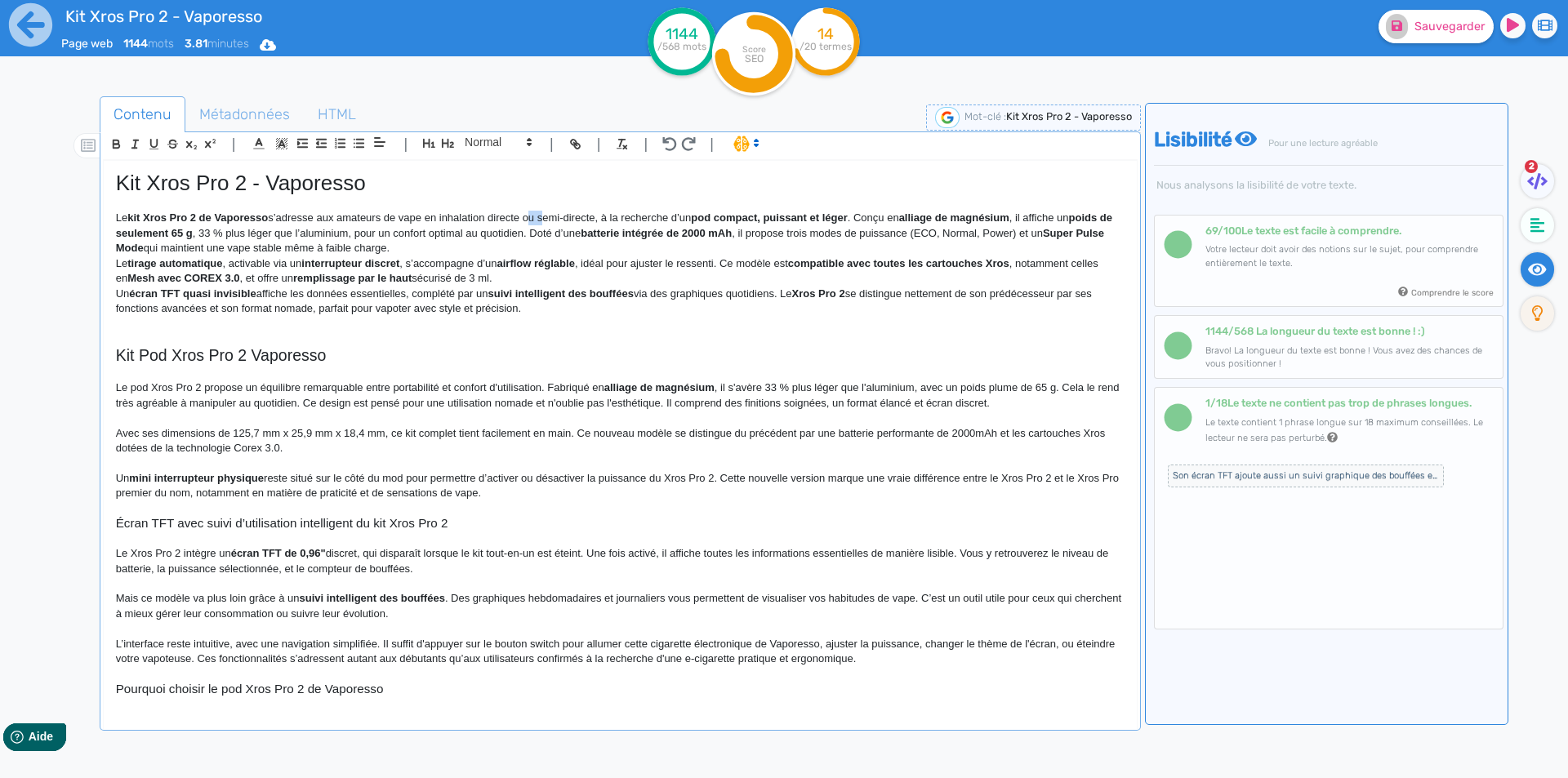
click at [535, 217] on p "Le kit Xros Pro 2 de Vaporesso s’adresse aux amateurs de vape en inhalation dir…" at bounding box center [620, 233] width 1009 height 45
click at [723, 223] on strong "pod compact, puissant et léger" at bounding box center [763, 217] width 156 height 12
click at [703, 220] on strong "pod compact, puissant et léger" at bounding box center [763, 217] width 156 height 12
drag, startPoint x: 703, startPoint y: 220, endPoint x: 824, endPoint y: 213, distance: 121.2
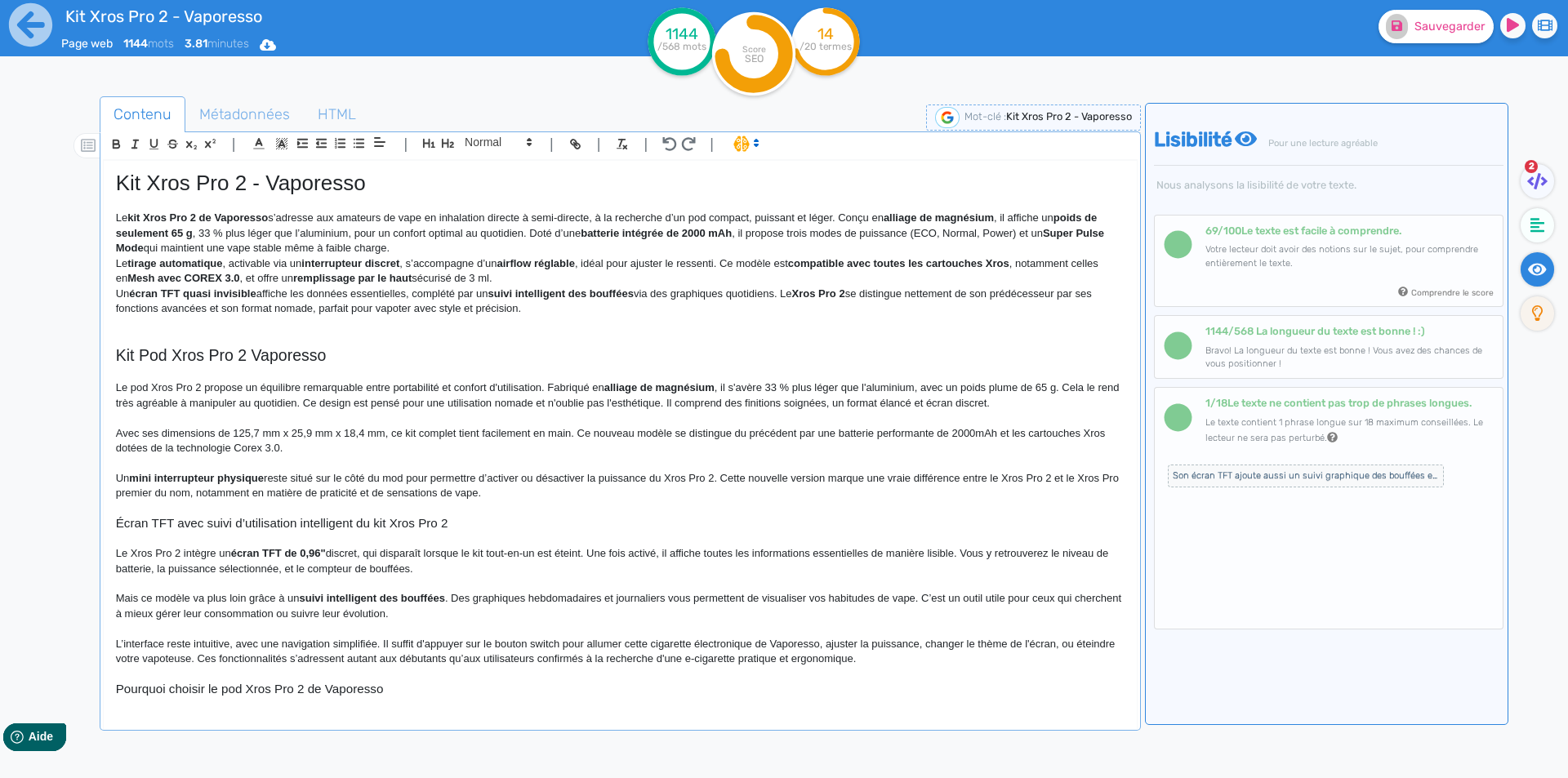
click at [843, 219] on p "Le kit Xros Pro 2 de Vaporesso s’adresse aux amateurs de vape en inhalation dir…" at bounding box center [620, 233] width 1009 height 45
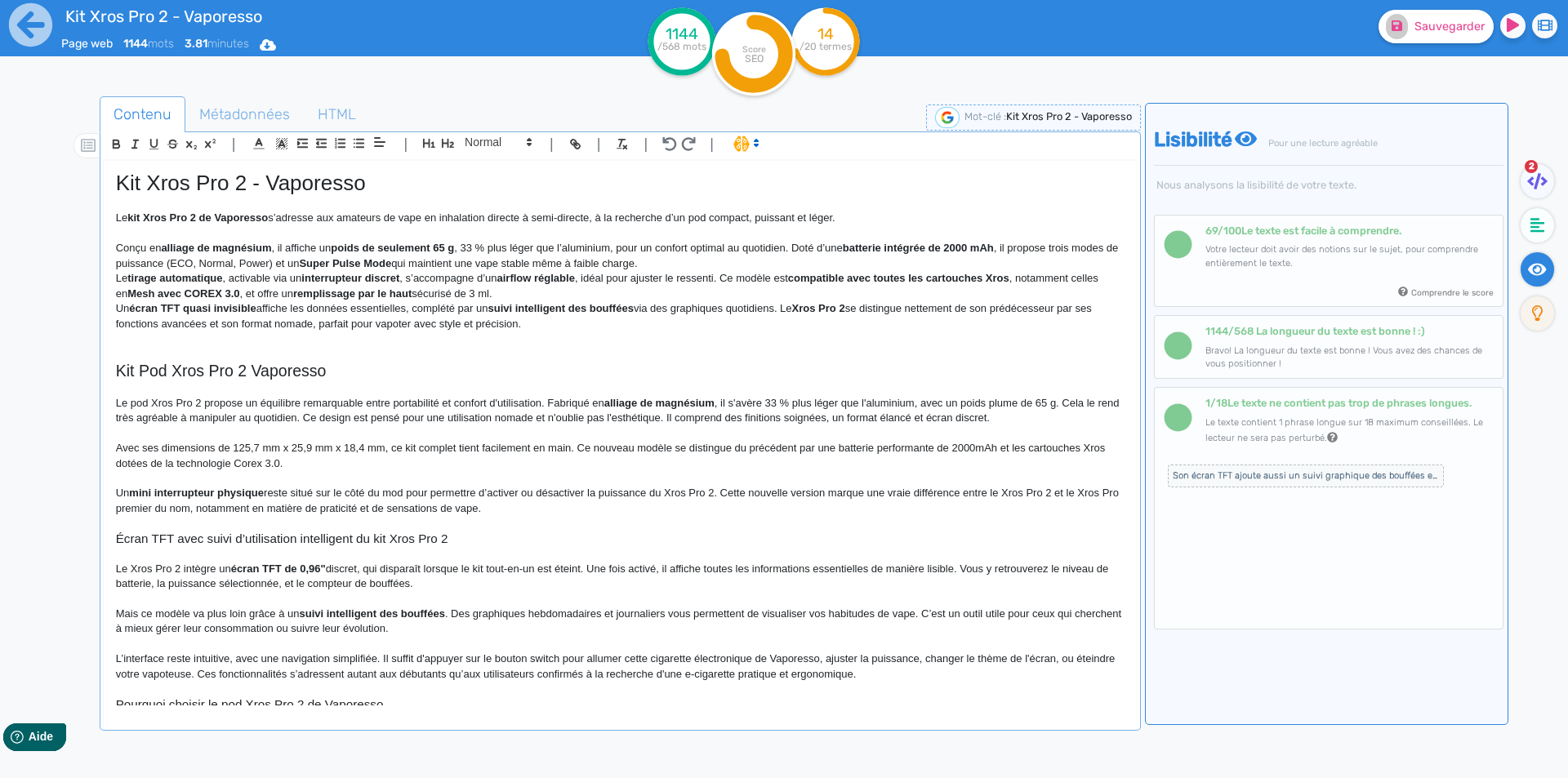
click at [164, 246] on strong "alliage de magnésium" at bounding box center [215, 247] width 110 height 12
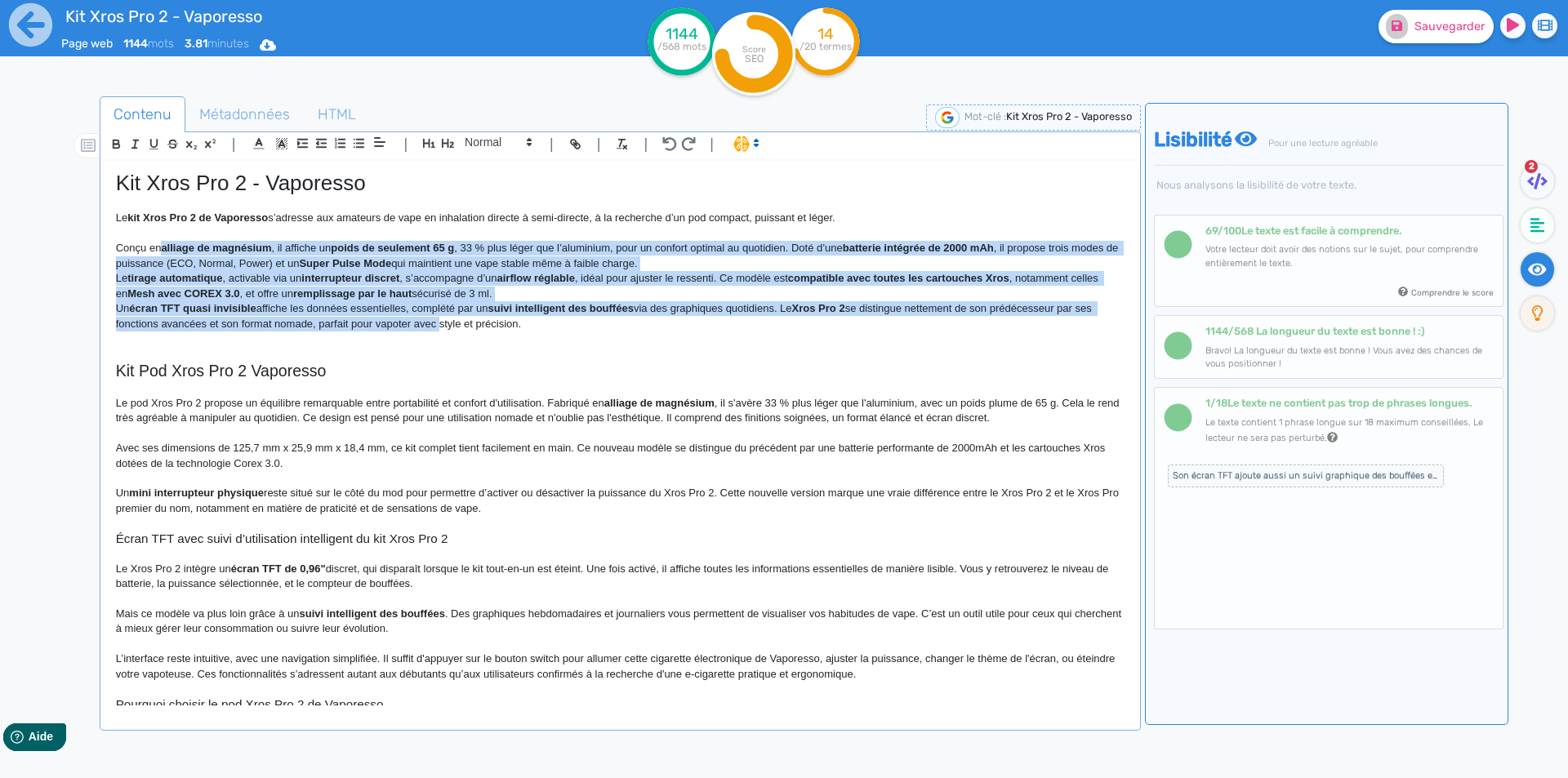
drag, startPoint x: 164, startPoint y: 246, endPoint x: 414, endPoint y: 320, distance: 260.7
click at [414, 320] on div "Kit Xros Pro 2 - Vaporesso Le kit Xros Pro 2 de Vaporesso s’adresse aux amateur…" at bounding box center [620, 432] width 1033 height 545
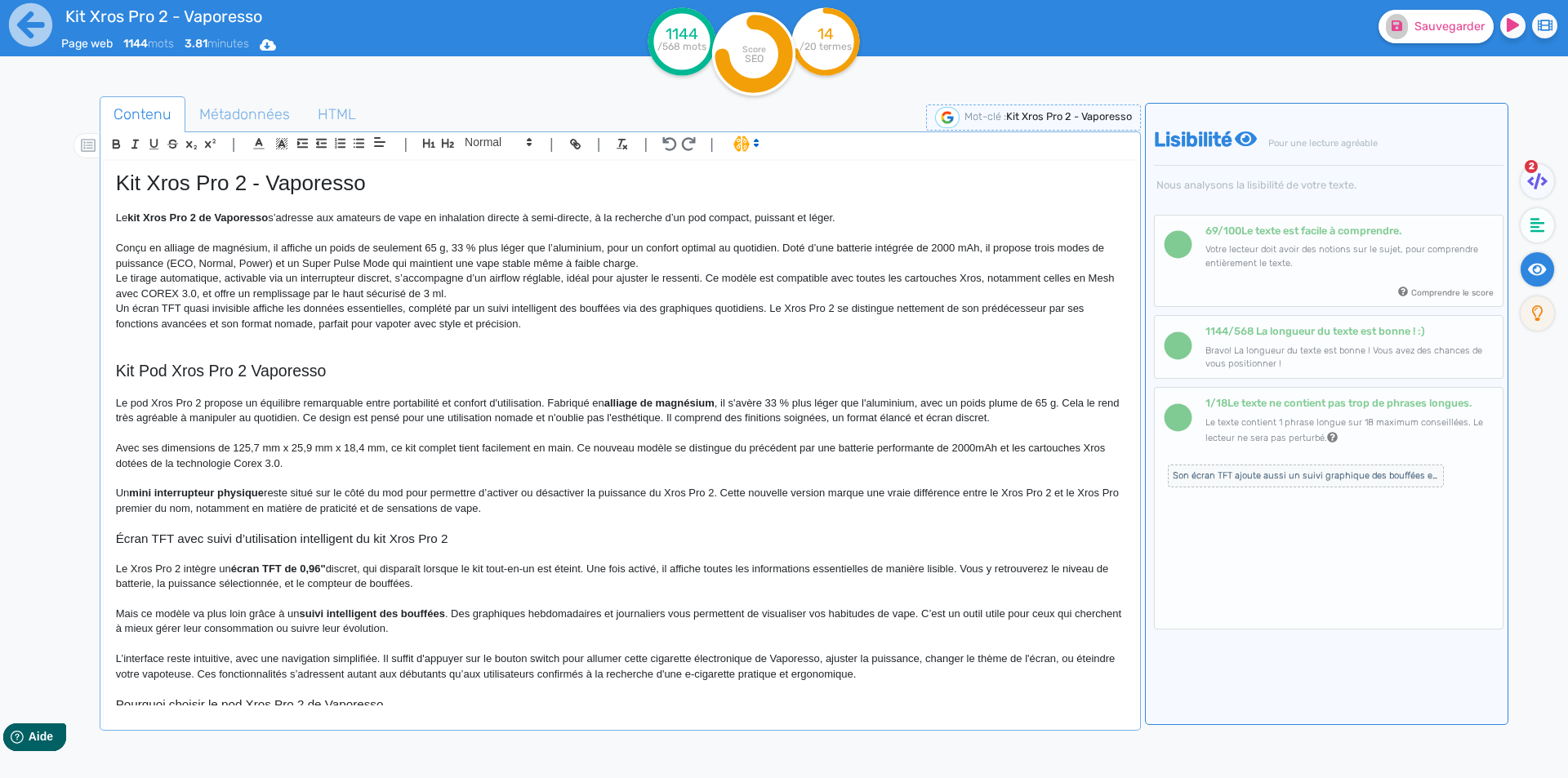
click at [236, 296] on p "Le tirage automatique, activable via un interrupteur discret, s’accompagne d’un…" at bounding box center [620, 285] width 1009 height 30
click at [451, 248] on p "Conçu en alliage de magnésium, il affiche un poids de seulement 65 g, 33 % plus…" at bounding box center [620, 255] width 1009 height 30
click at [679, 241] on p "Conçu en alliage de magnésium, il affiche un poids de seulement 65 g. Ce matéri…" at bounding box center [620, 255] width 1009 height 30
click at [753, 247] on p "Conçu en alliage de magnésium, il affiche un poids de seulement 65 g. Ce matéri…" at bounding box center [620, 255] width 1009 height 30
click at [756, 246] on p "Conçu en alliage de magnésium, il affiche un poids de seulement 65 g. Ce matéri…" at bounding box center [620, 255] width 1009 height 30
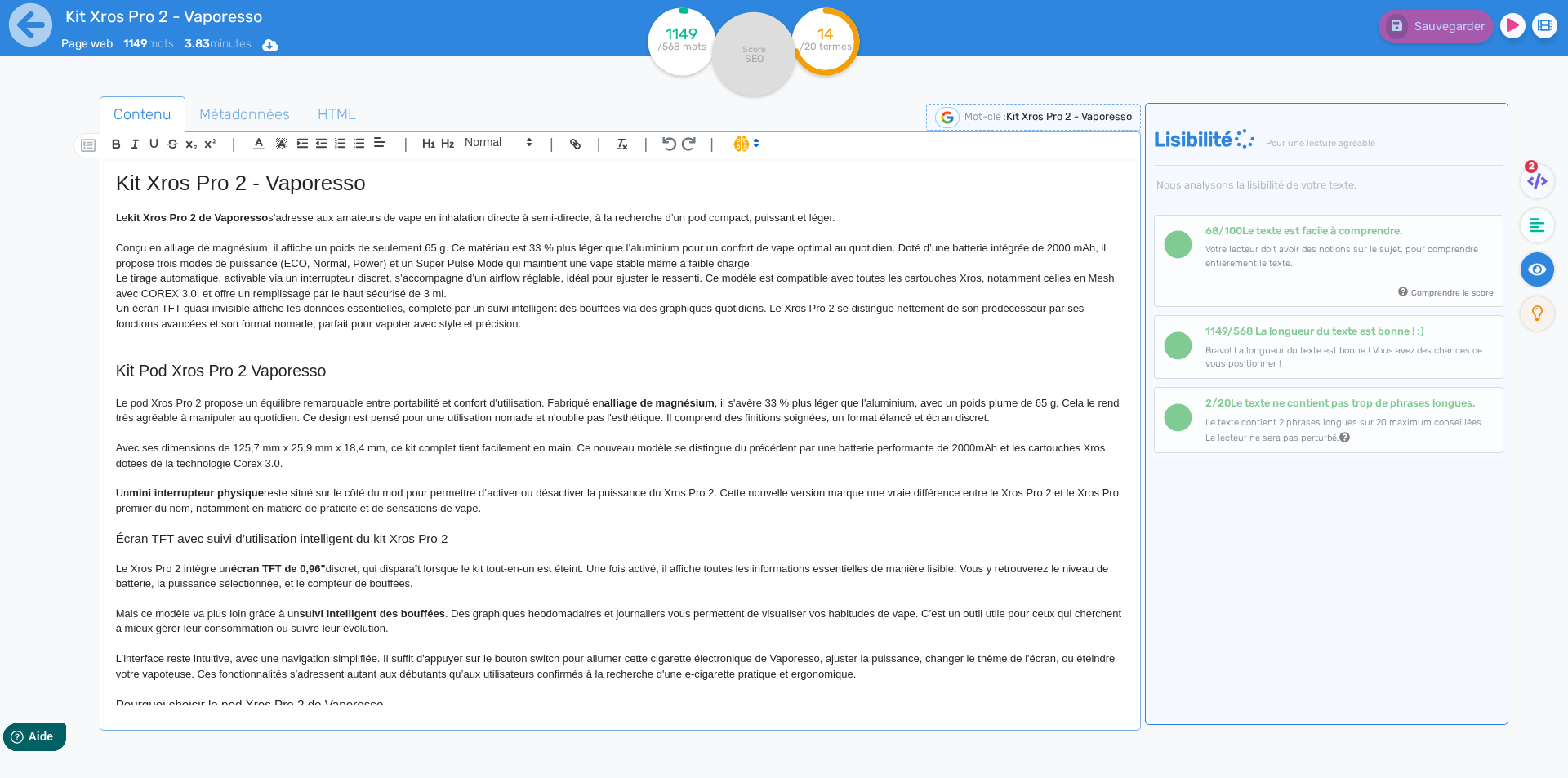
click at [886, 213] on p "Le kit Xros Pro 2 de Vaporesso s’adresse aux amateurs de vape en inhalation dir…" at bounding box center [620, 218] width 1009 height 15
click at [873, 216] on p "Le kit Xros Pro 2 de Vaporesso s’adresse aux amateurs de vape en inhalation dir…" at bounding box center [620, 218] width 1009 height 15
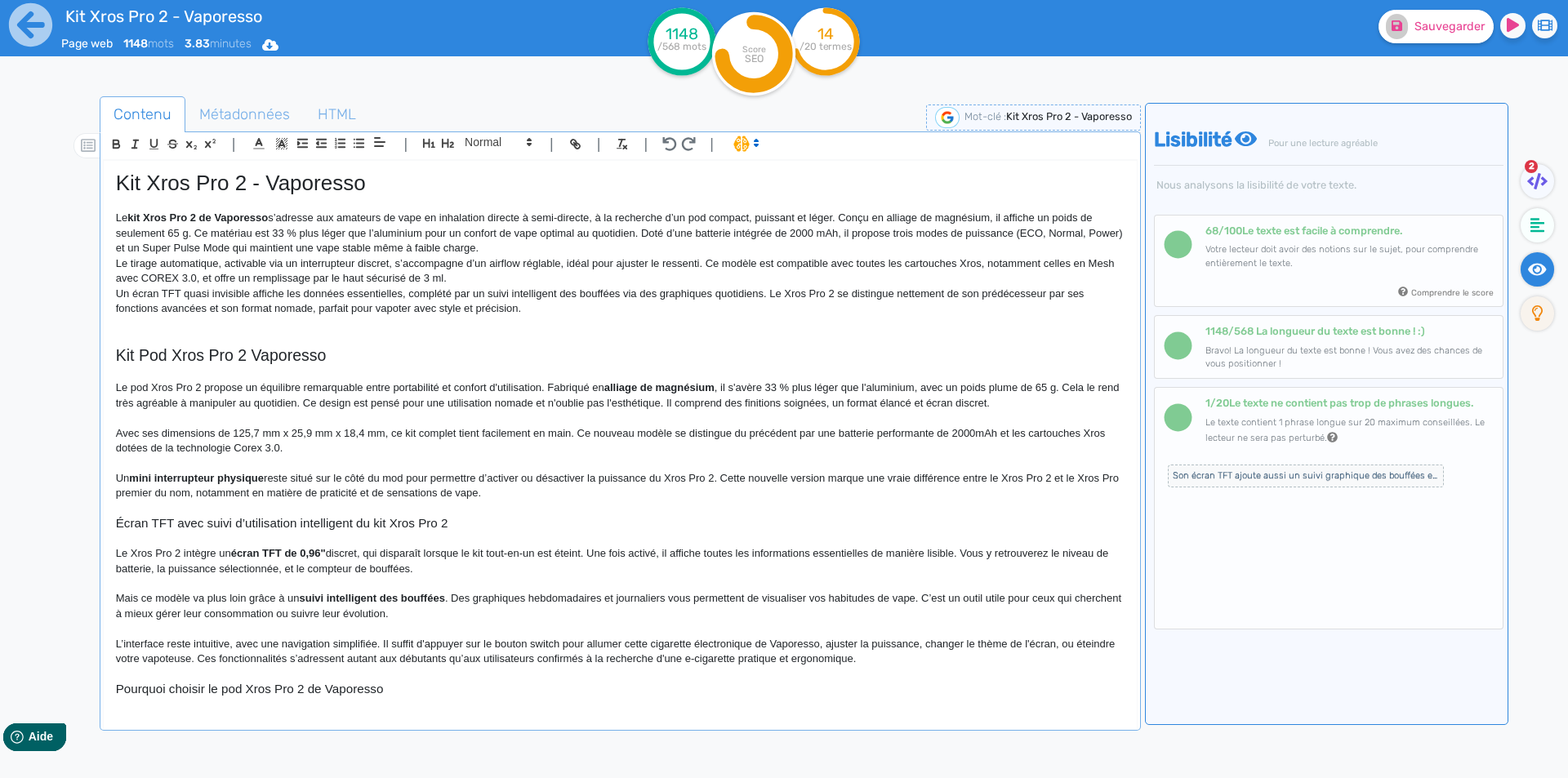
click at [202, 236] on p "Le kit Xros Pro 2 de Vaporesso s’adresse aux amateurs de vape en inhalation dir…" at bounding box center [620, 233] width 1009 height 45
drag, startPoint x: 202, startPoint y: 236, endPoint x: 418, endPoint y: 233, distance: 216.0
click at [418, 233] on p "Le kit Xros Pro 2 de Vaporesso s’adresse aux amateurs de vape en inhalation dir…" at bounding box center [620, 233] width 1009 height 45
click at [405, 236] on p "Le kit Xros Pro 2 de Vaporesso s’adresse aux amateurs de vape en inhalation dir…" at bounding box center [620, 233] width 1009 height 45
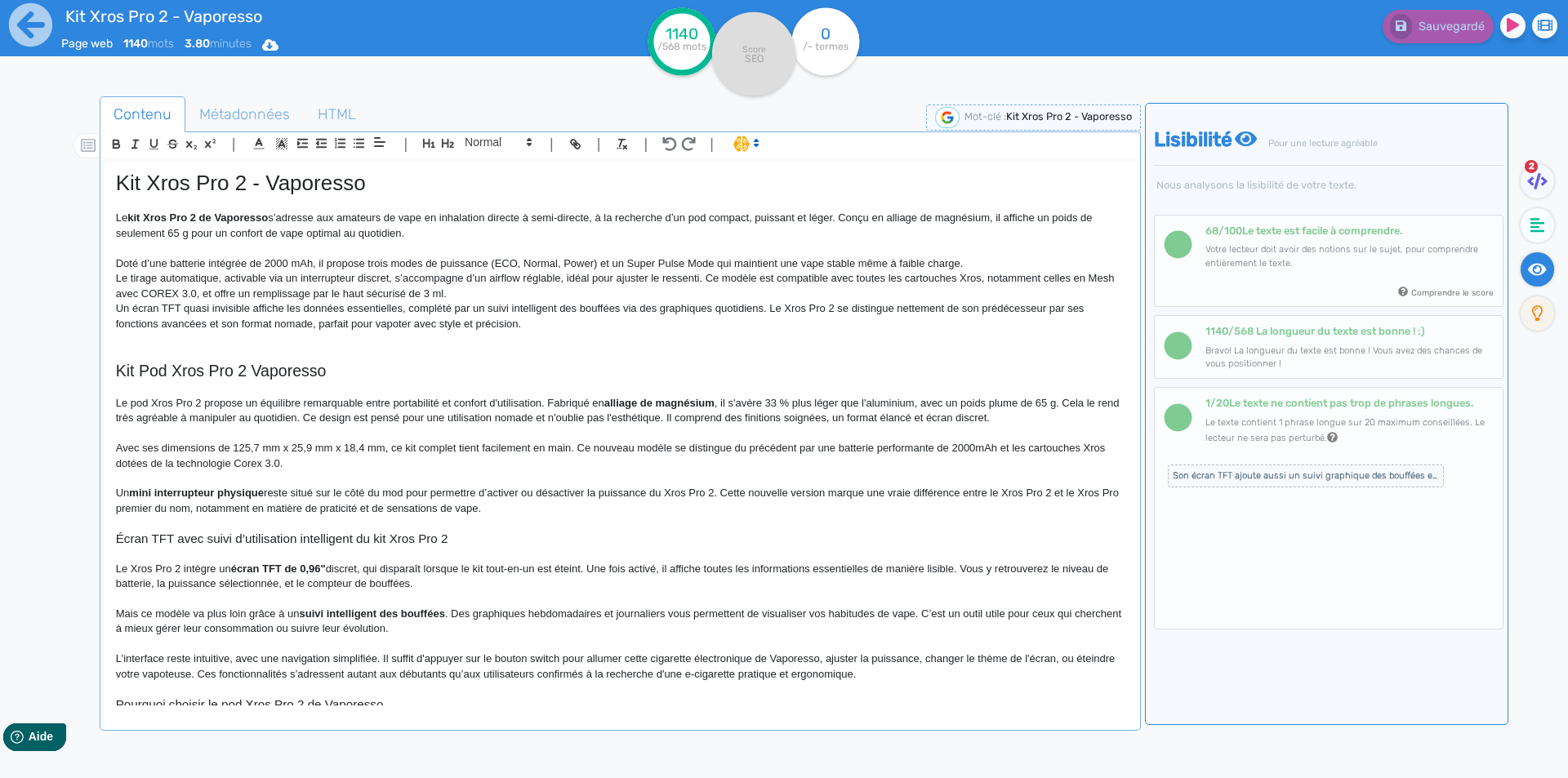
click at [379, 259] on p "Doté d’une batterie intégrée de 2000 mAh, il propose trois modes de puissance (…" at bounding box center [620, 264] width 1009 height 15
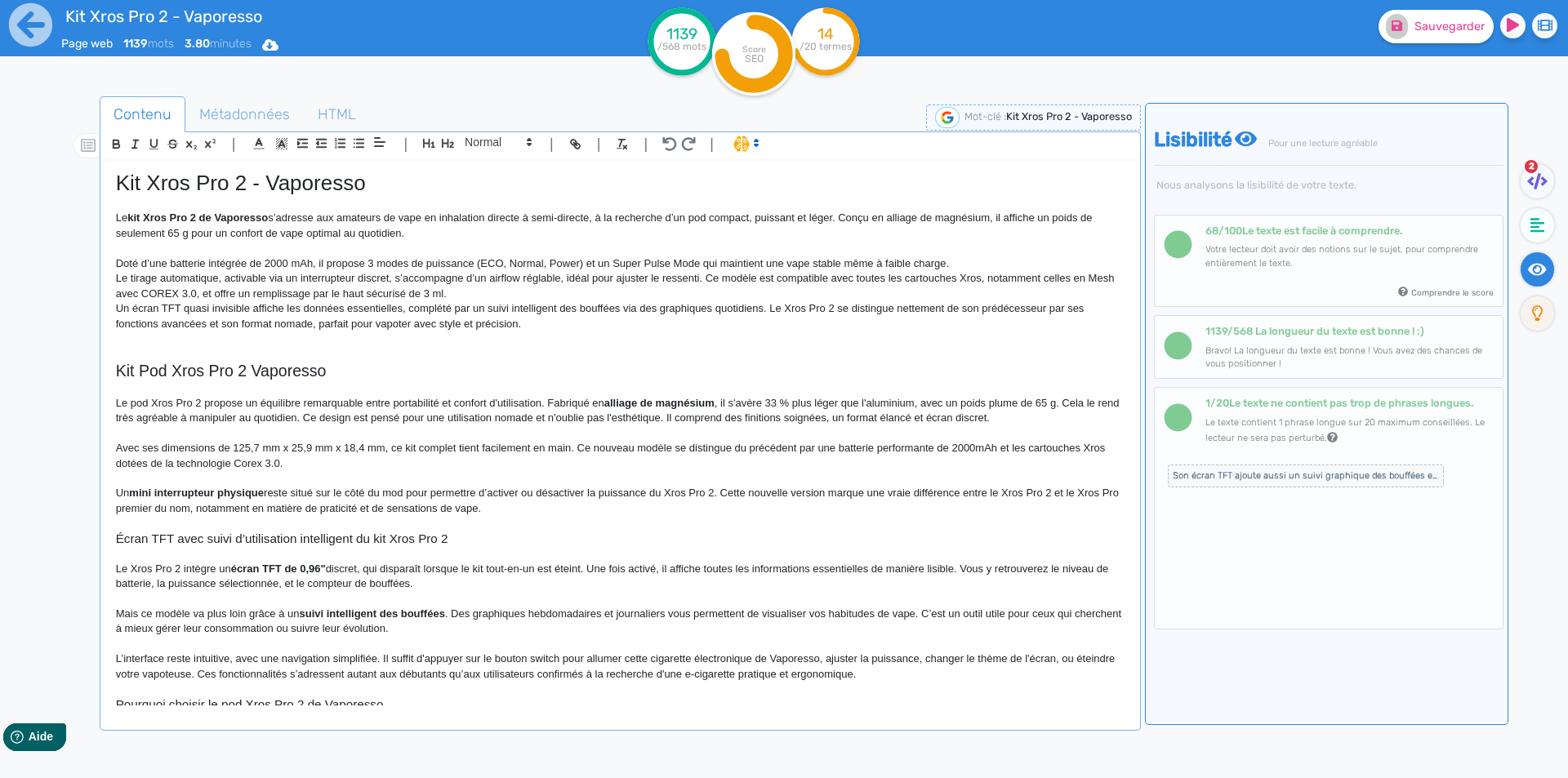
click at [477, 263] on p "Doté d’une batterie intégrée de 2000 mAh, il propose 3 modes de puissance (ECO,…" at bounding box center [620, 264] width 1009 height 15
click at [585, 262] on p "Doté d’une batterie intégrée de 2000 mAh, il propose 3 modes de puissance : ECO…" at bounding box center [620, 264] width 1009 height 15
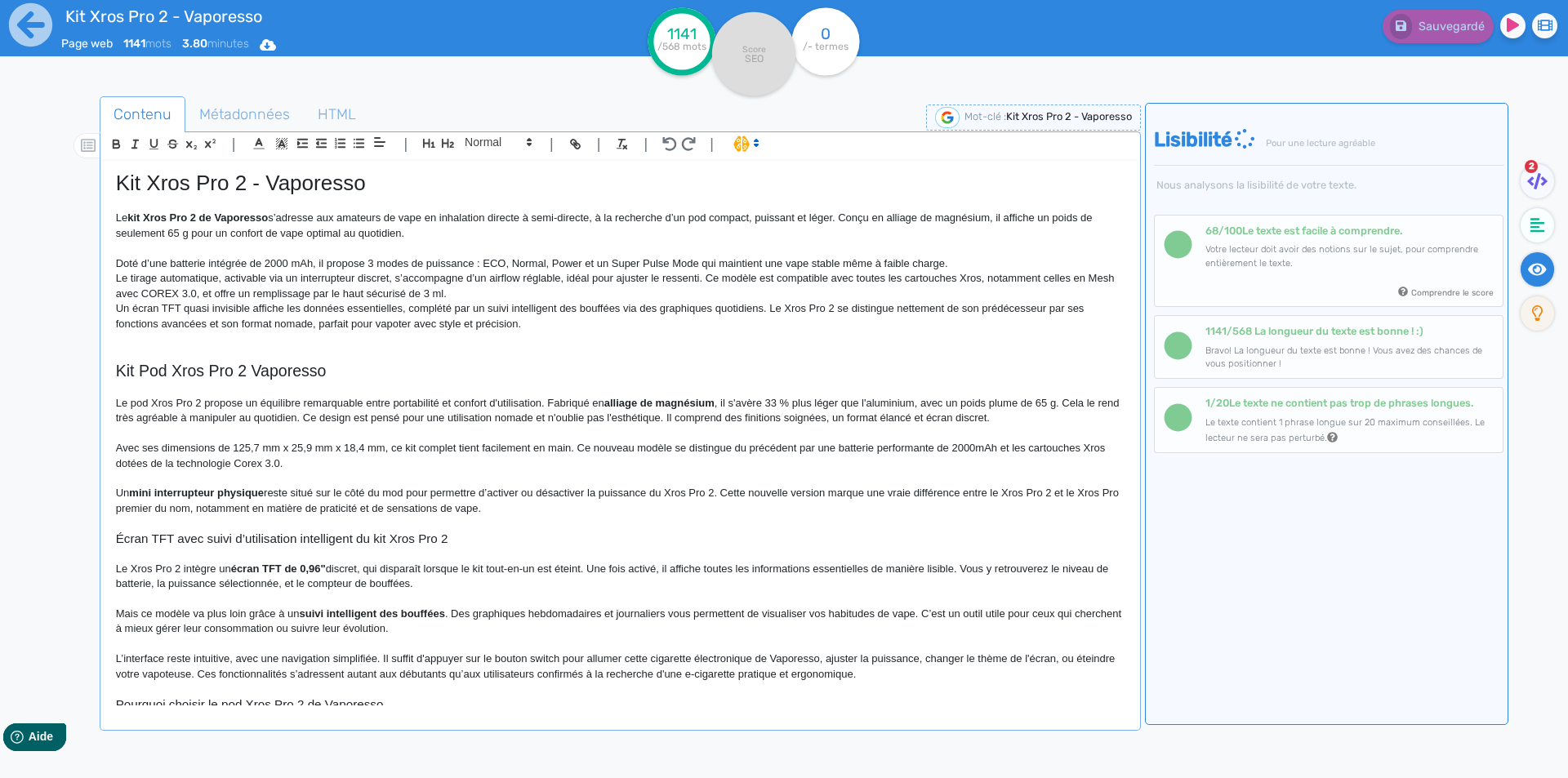
click at [699, 259] on p "Doté d’une batterie intégrée de 2000 mAh, il propose 3 modes de puissance : ECO…" at bounding box center [620, 264] width 1009 height 15
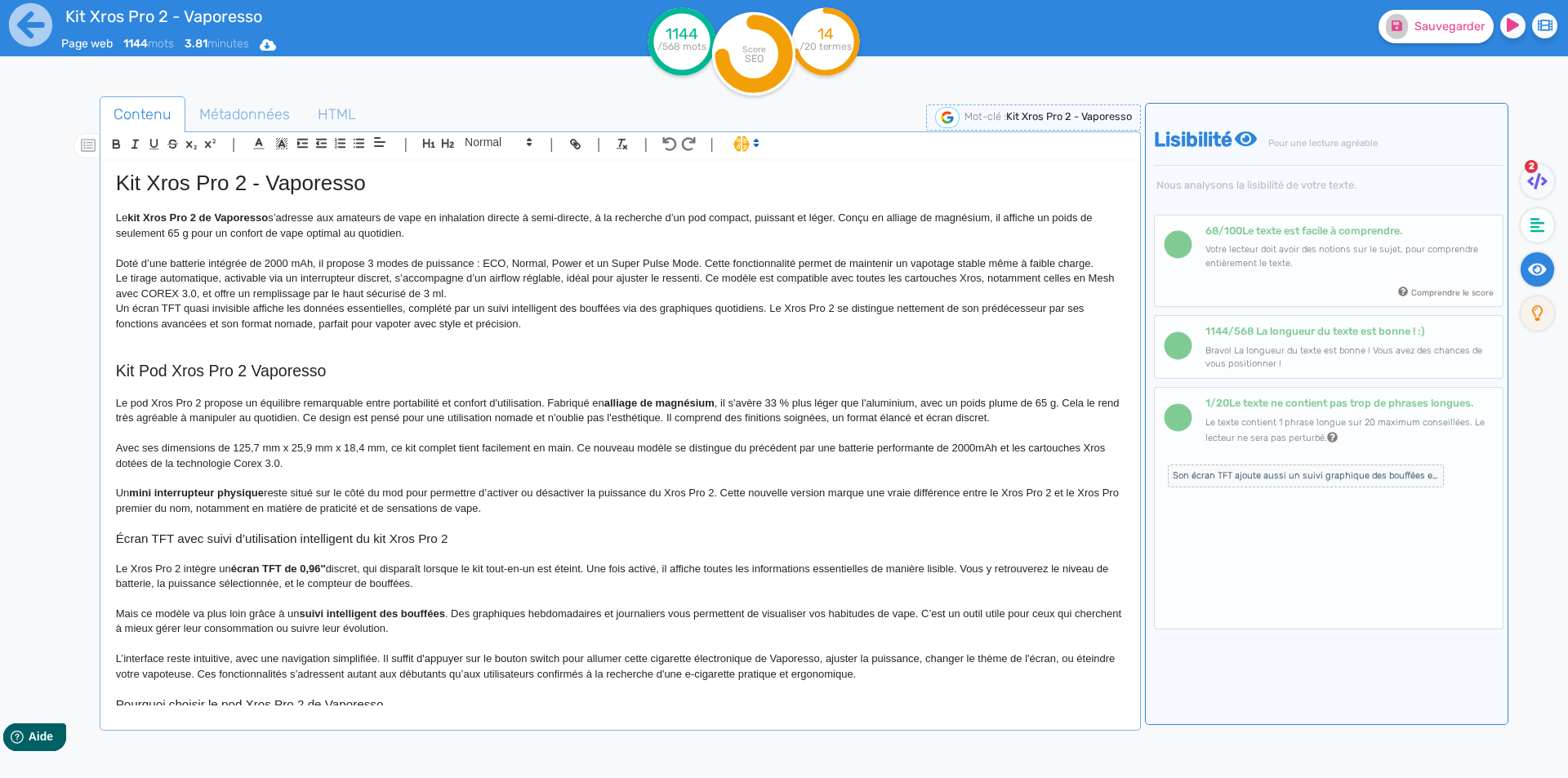
click at [1102, 262] on p "Doté d’une batterie intégrée de 2000 mAh, il propose 3 modes de puissance : ECO…" at bounding box center [620, 264] width 1009 height 15
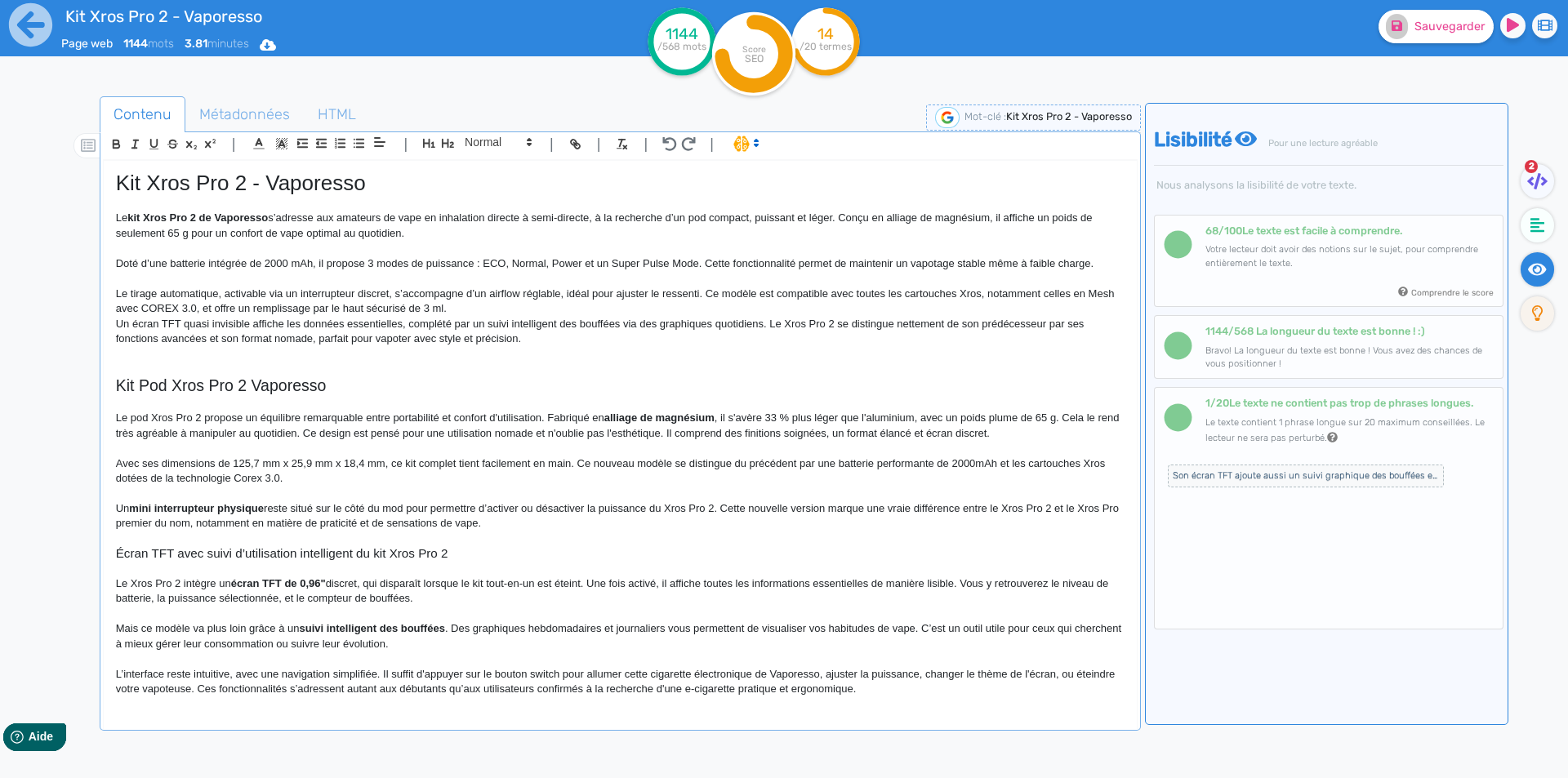
click at [120, 296] on p "Le tirage automatique, activable via un interrupteur discret, s’accompagne d’un…" at bounding box center [620, 301] width 1009 height 30
drag, startPoint x: 120, startPoint y: 296, endPoint x: 388, endPoint y: 296, distance: 268.0
click at [388, 296] on p "Le tirage automatique, activable via un interrupteur discret, s’accompagne d’un…" at bounding box center [620, 301] width 1009 height 30
click at [390, 292] on p "Cette cigarette électronique comprend un airflow réglable, idéal pour ajuster l…" at bounding box center [620, 301] width 1009 height 30
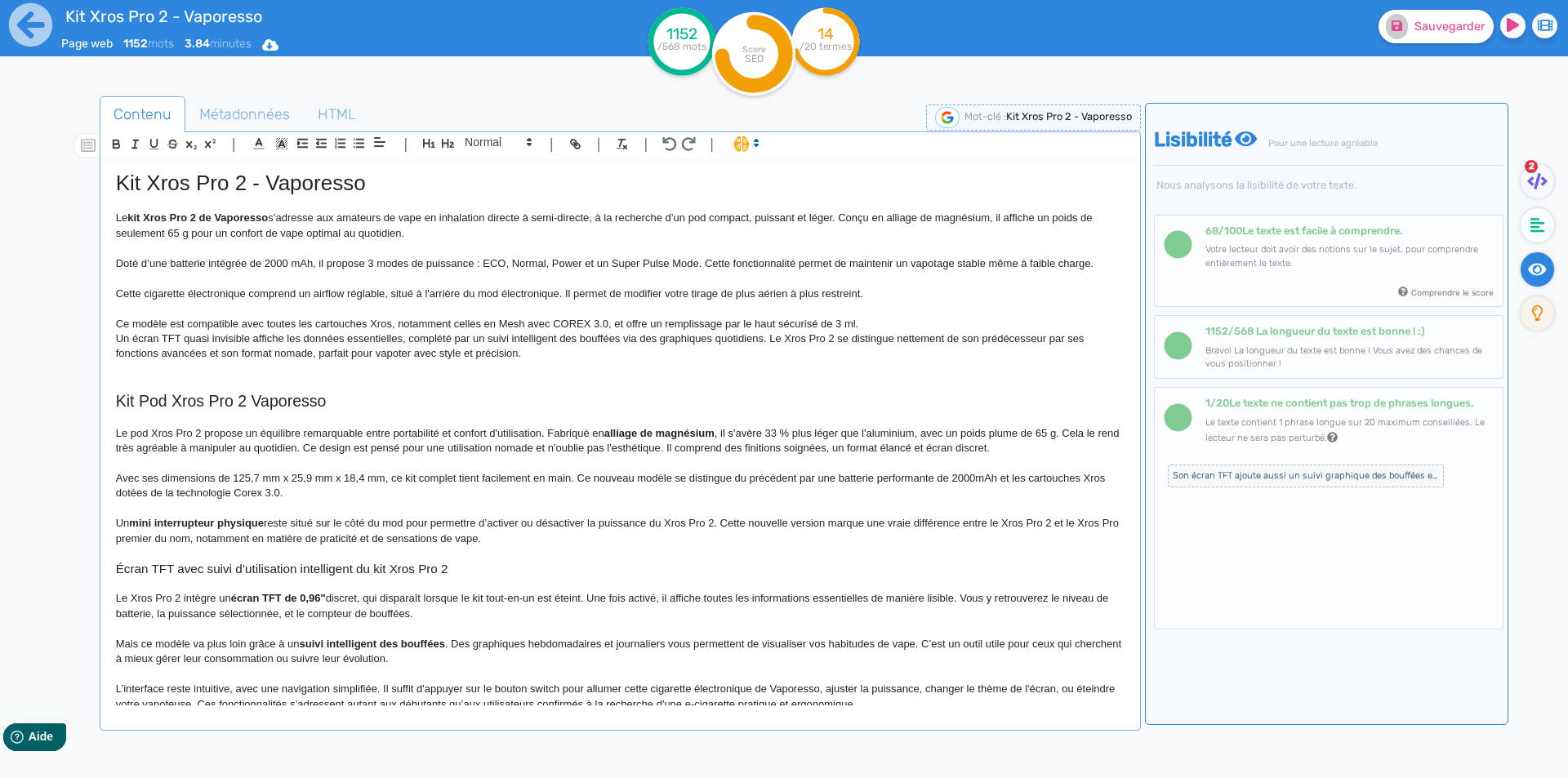
click at [138, 326] on p "Ce modèle est compatible avec toutes les cartouches Xros, notamment celles en M…" at bounding box center [620, 324] width 1009 height 15
click at [382, 323] on p "Le Xros Pro 2 est compatible avec toutes les cartouches Xros, notamment celles …" at bounding box center [620, 324] width 1009 height 15
click at [577, 324] on p "Le Xros Pro 2 est compatible avec toutes les cartouches de la gamme Xros, notam…" at bounding box center [620, 324] width 1009 height 15
click at [633, 322] on p "Le Xros Pro 2 est compatible avec toutes les cartouches de la gamme Xros, notam…" at bounding box center [620, 324] width 1009 height 15
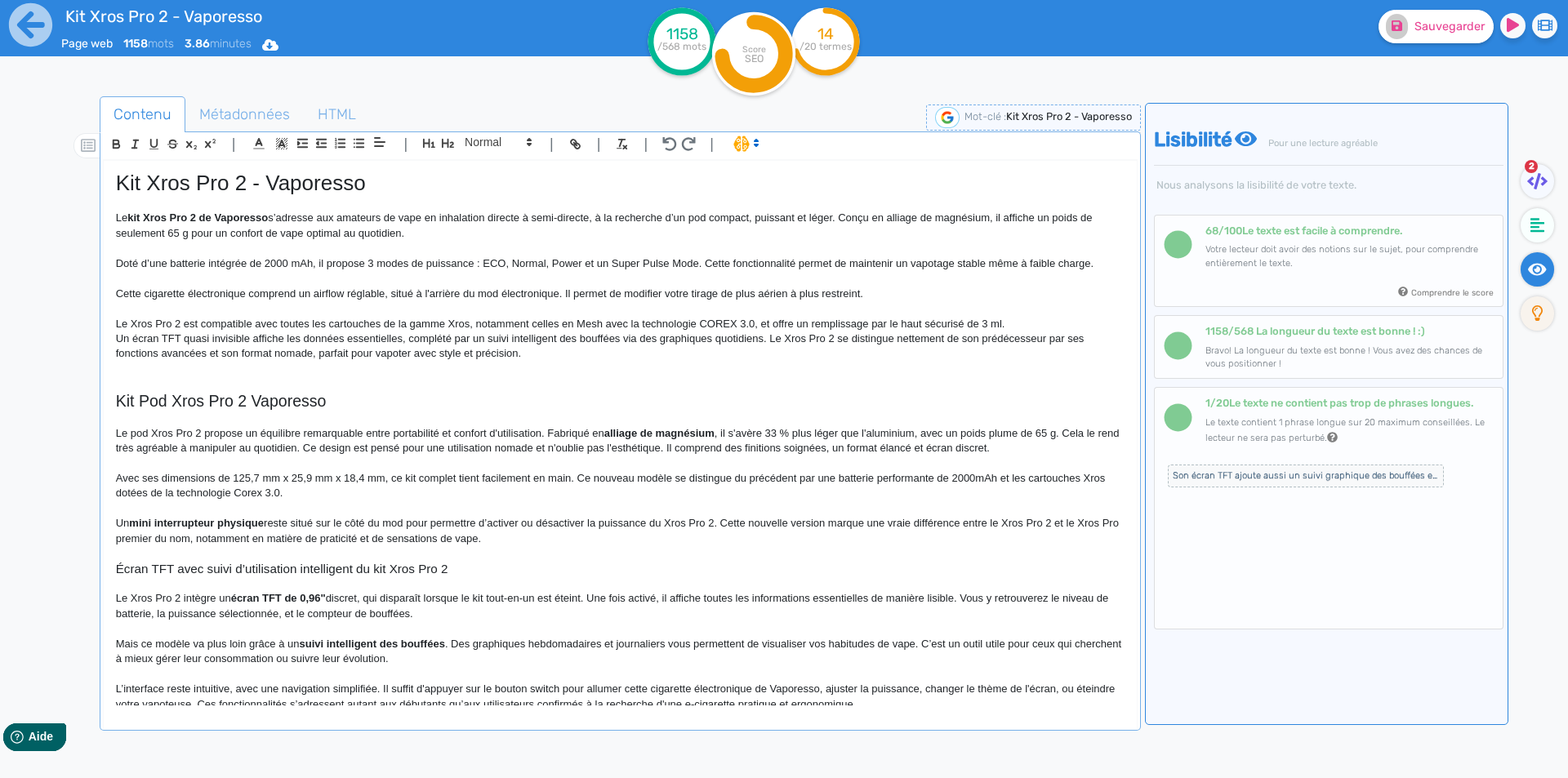
click at [756, 321] on p "Le Xros Pro 2 est compatible avec toutes les cartouches de la gamme Xros, notam…" at bounding box center [620, 324] width 1009 height 15
click at [1064, 320] on p "Le Xros Pro 2 est compatible avec toutes les cartouches de la gamme Xros, notam…" at bounding box center [620, 324] width 1009 height 15
click at [1033, 320] on p "Le Xros Pro 2 est compatible avec toutes les cartouches de la gamme Xros, notam…" at bounding box center [620, 324] width 1009 height 15
click at [180, 332] on p "Le Xros Pro 2 est compatible avec toutes les cartouches de la gamme Xros, notam…" at bounding box center [620, 324] width 1009 height 15
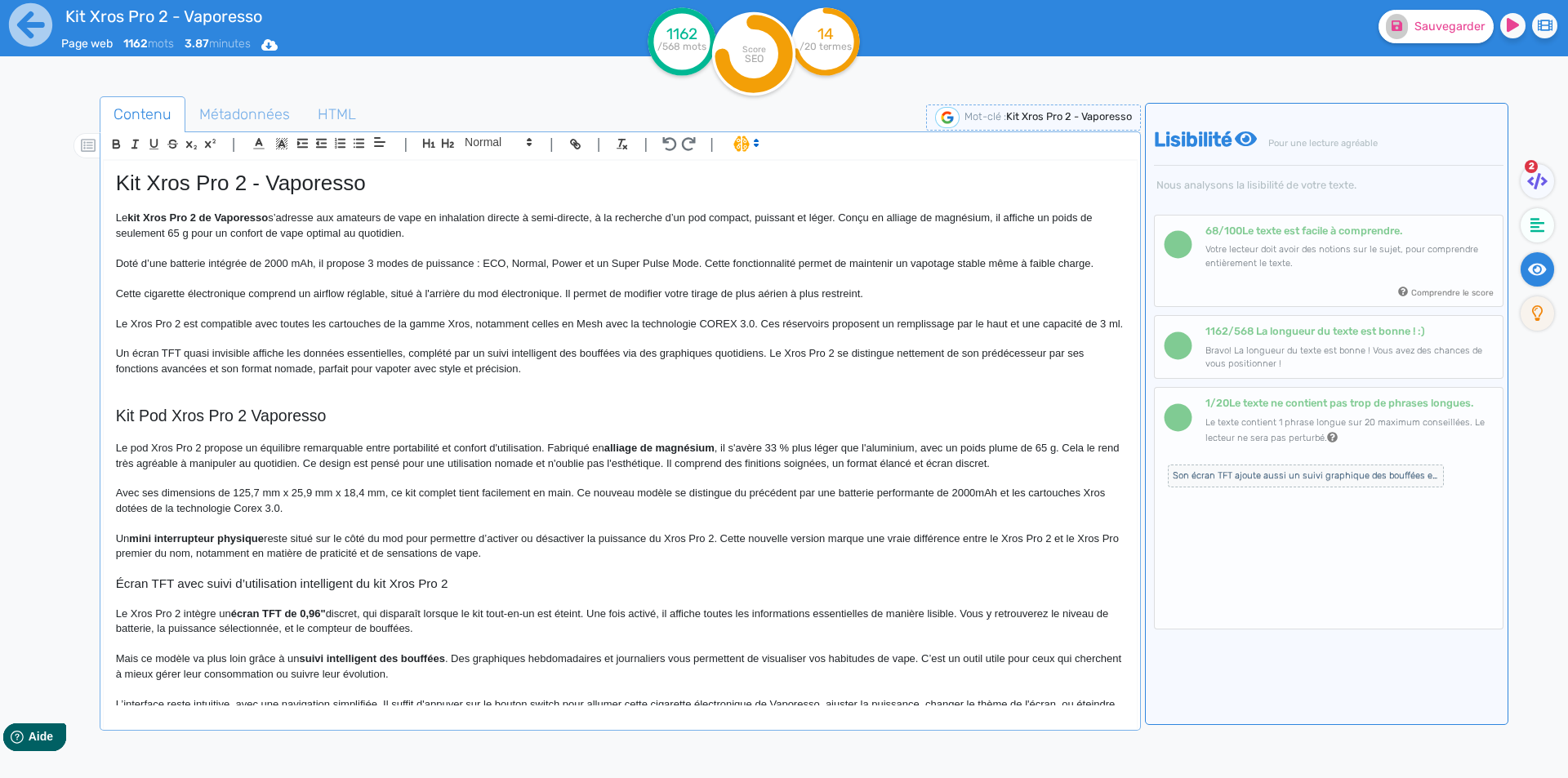
click at [162, 332] on p "Le Xros Pro 2 est compatible avec toutes les cartouches de la gamme Xros, notam…" at bounding box center [620, 324] width 1009 height 15
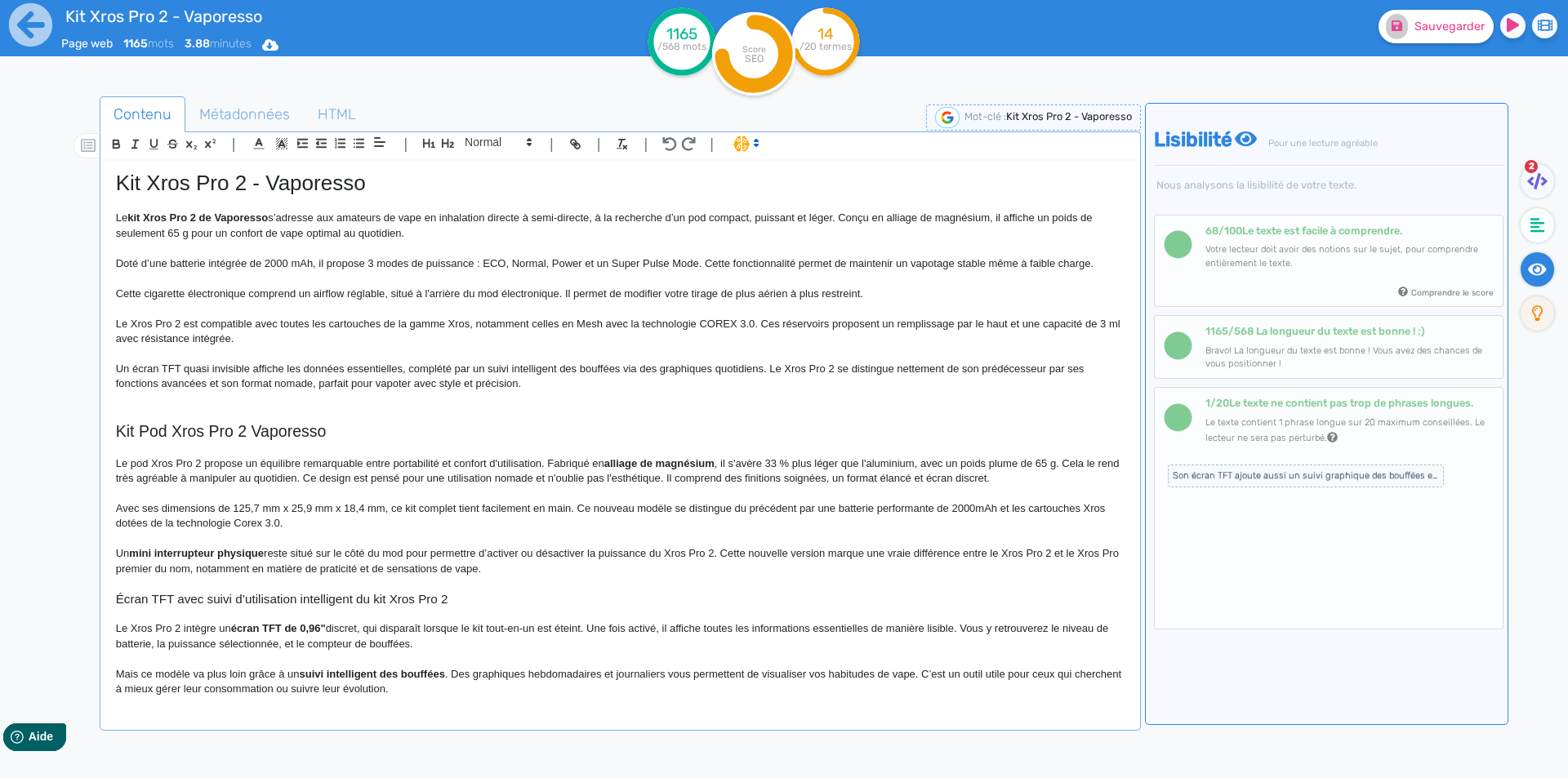
click at [230, 262] on p "Doté d’une batterie intégrée de 2000 mAh, il propose 3 modes de puissance : ECO…" at bounding box center [620, 264] width 1009 height 15
click at [771, 368] on p "Un écran TFT quasi invisible affiche les données essentielles, complété par un …" at bounding box center [620, 377] width 1009 height 30
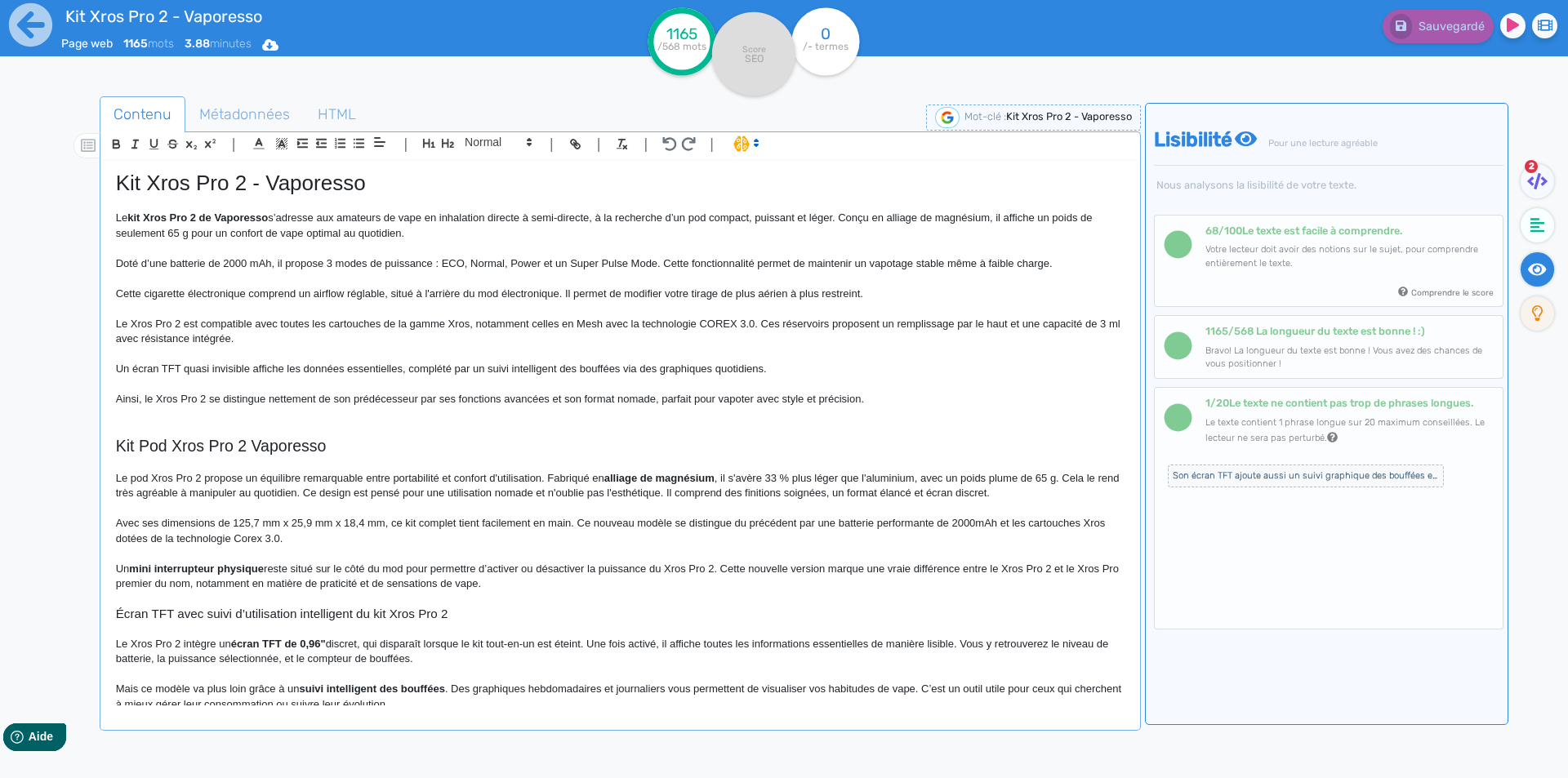
click at [653, 397] on p "Ainsi, le Xros Pro 2 se distingue nettement de son prédécesseur par ses fonctio…" at bounding box center [620, 399] width 1009 height 15
drag, startPoint x: 653, startPoint y: 397, endPoint x: 831, endPoint y: 396, distance: 178.0
click at [831, 396] on p "Ainsi, le Xros Pro 2 se distingue nettement de son prédécesseur par ses fonctio…" at bounding box center [620, 399] width 1009 height 15
click at [661, 398] on p "Ainsi, le Xros Pro 2 se distingue nettement de son prédécesseur par ses fonctio…" at bounding box center [620, 399] width 1009 height 15
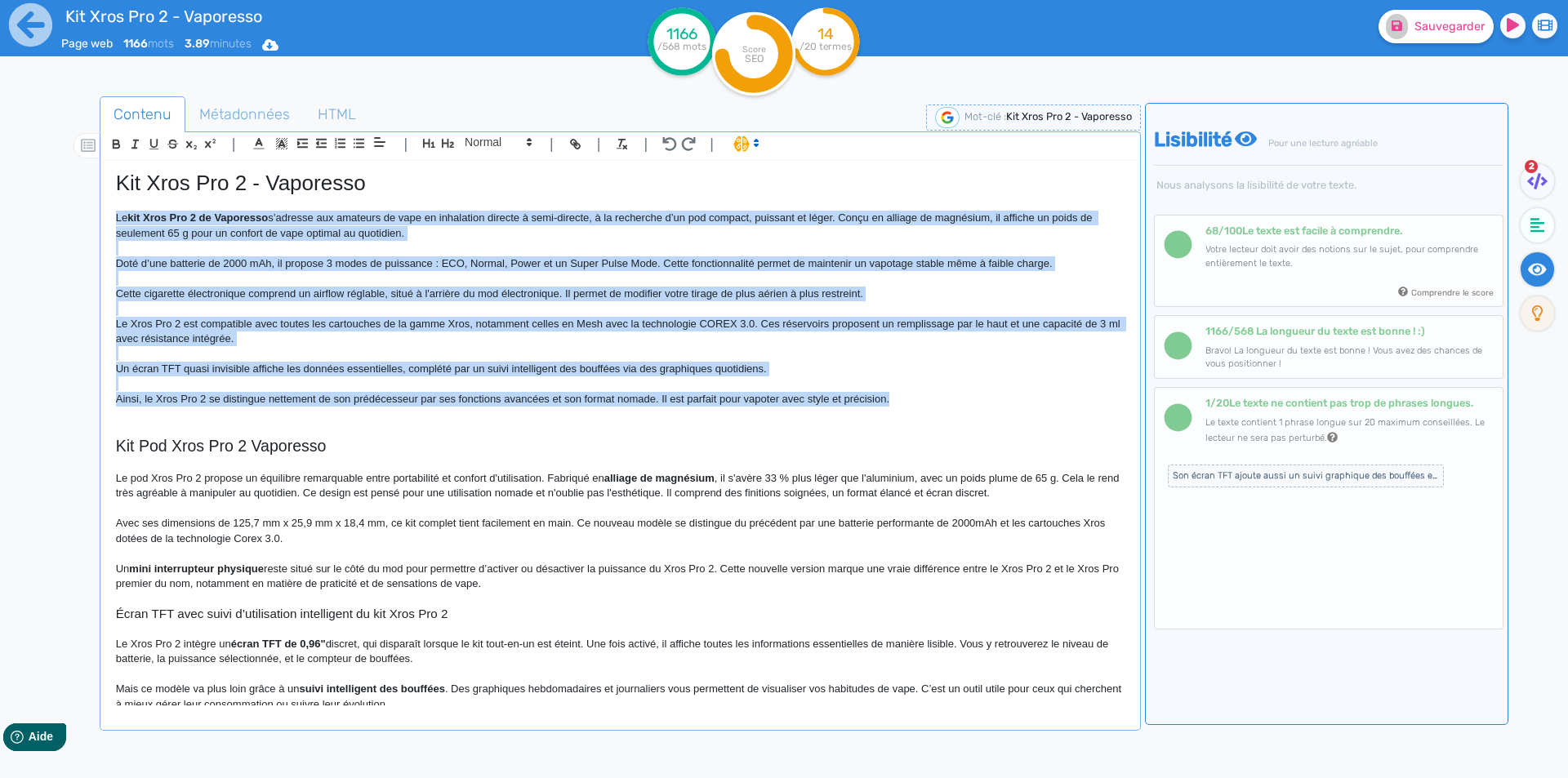
drag, startPoint x: 923, startPoint y: 401, endPoint x: 98, endPoint y: 216, distance: 845.5
click at [98, 216] on div "Contenu Métadonnées HTML | | H3 H4 H5 H6 Normal | | | | Kit Xros Pro 2 - Vapore…" at bounding box center [807, 486] width 1521 height 789
copy div "Le kit Xros Pro 2 de Vaporesso s’adresse aux amateurs de vape en inhalation dir…"
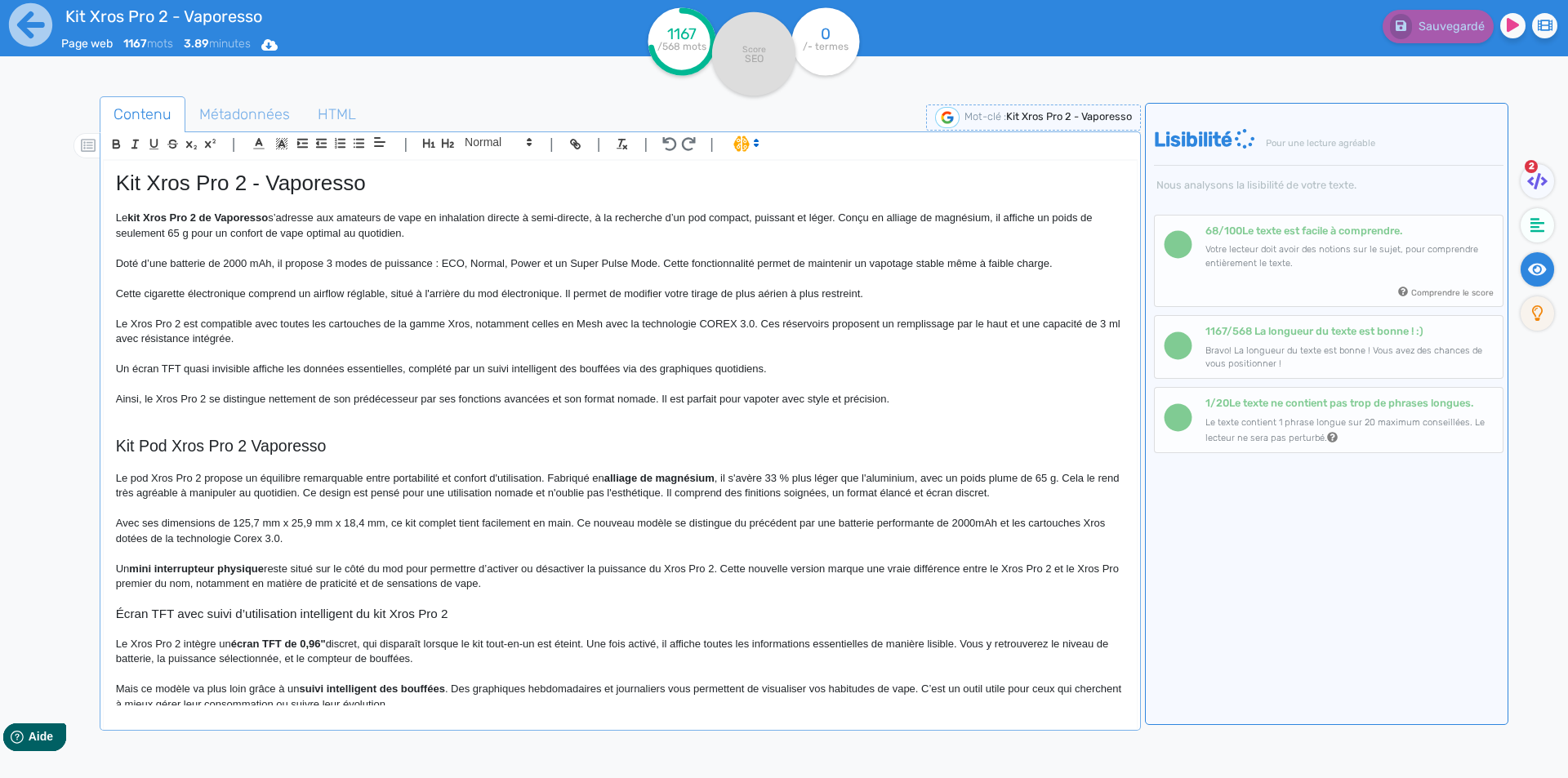
click at [275, 411] on p at bounding box center [620, 414] width 1009 height 15
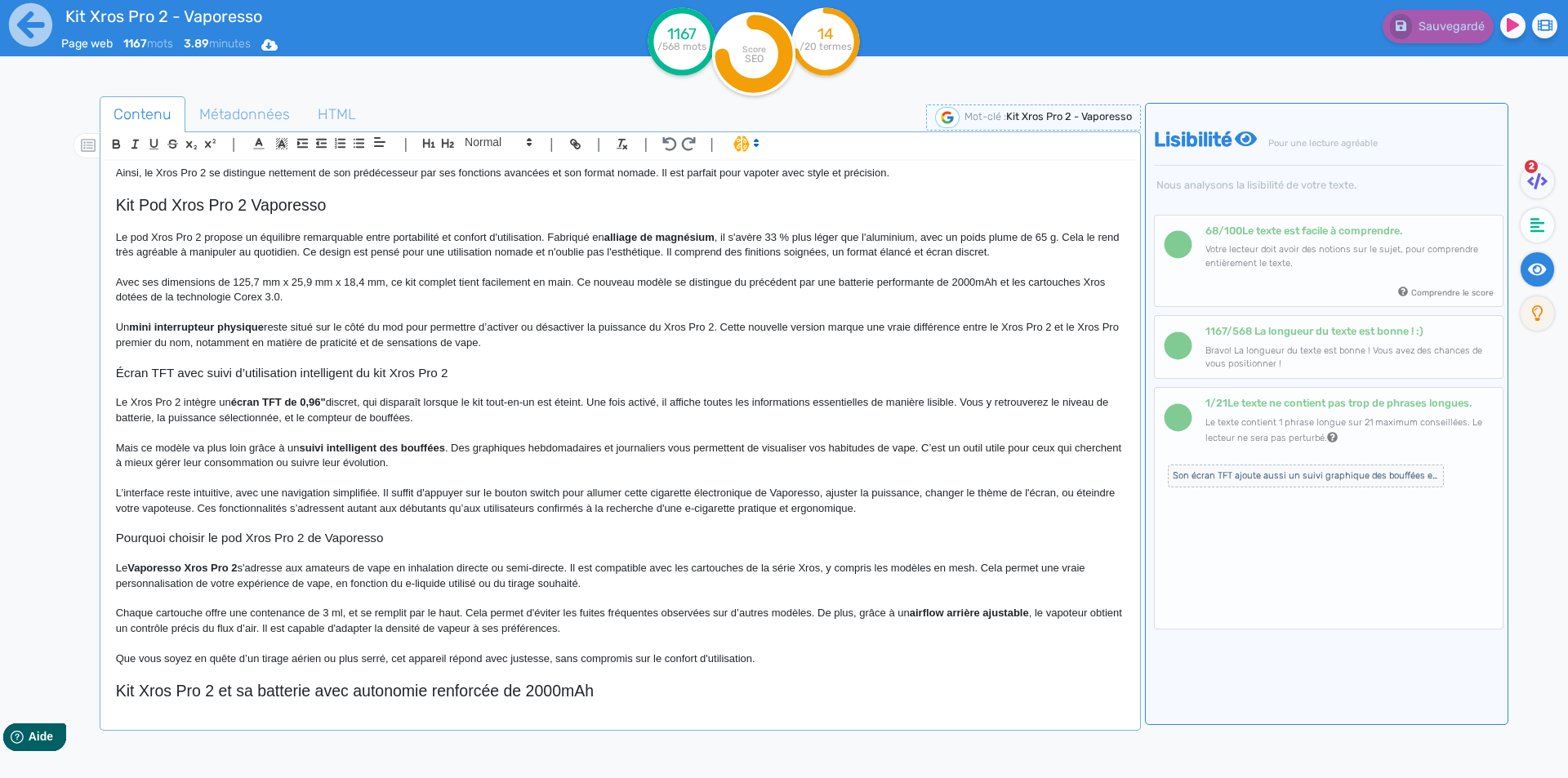
scroll to position [245, 0]
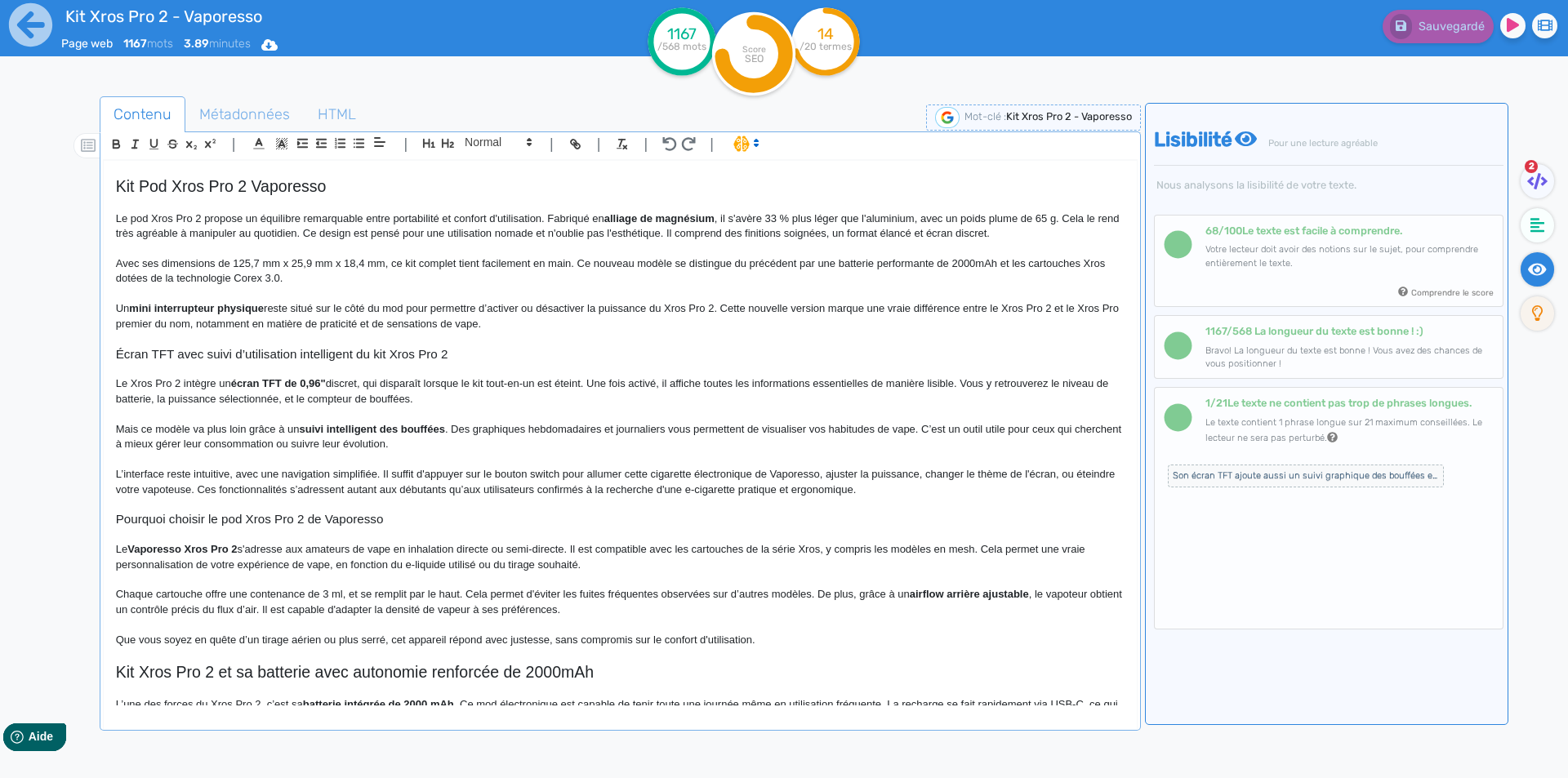
click at [851, 269] on p "Avec ses dimensions de 125,7 mm x 25,9 mm x 18,4 mm, ce kit complet tient facil…" at bounding box center [620, 271] width 1009 height 30
click at [967, 262] on p "Avec ses dimensions de 125,7 mm x 25,9 mm x 18,4 mm, ce kit complet tient facil…" at bounding box center [620, 271] width 1009 height 30
click at [489, 338] on p at bounding box center [620, 339] width 1009 height 15
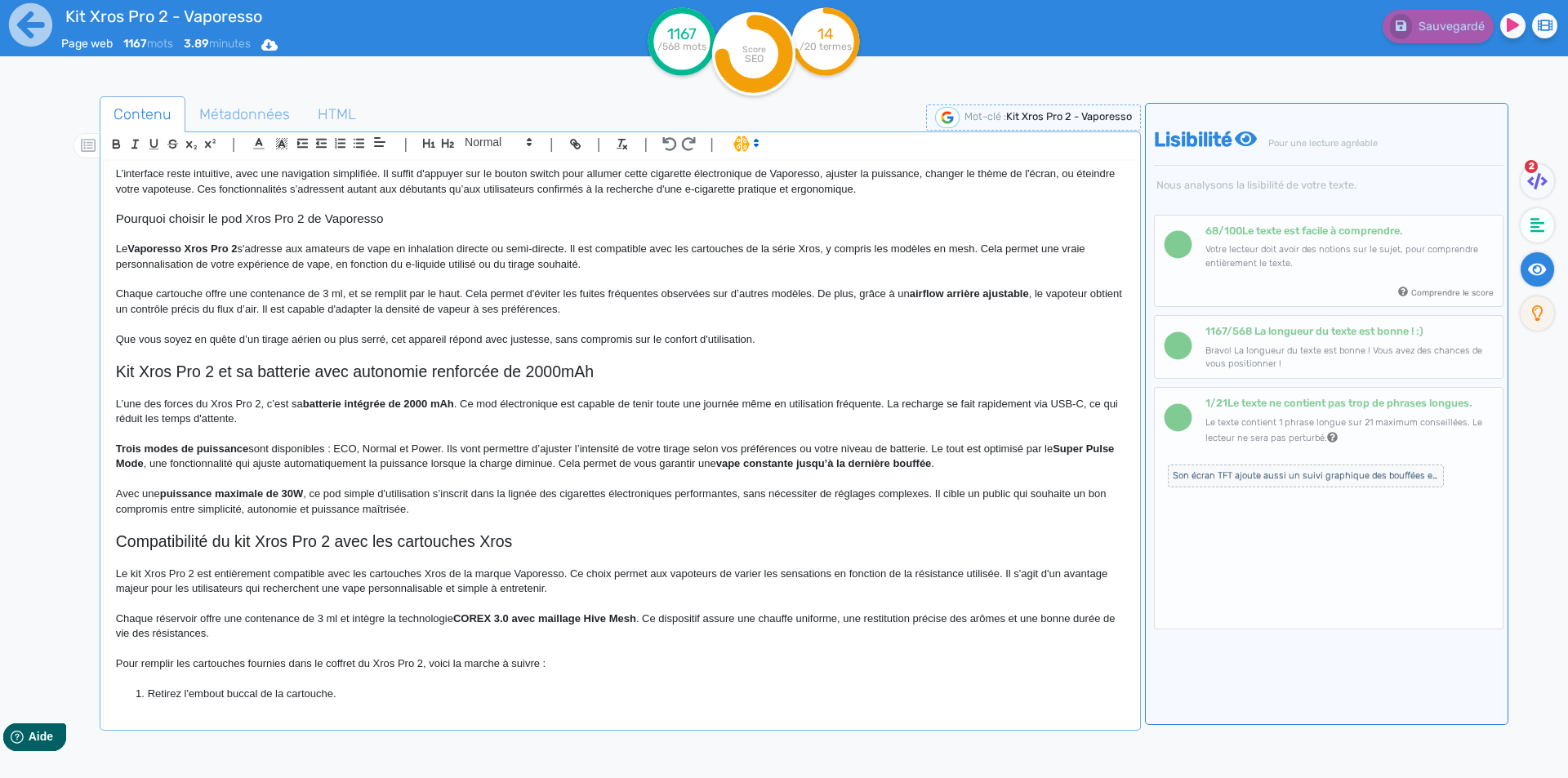
scroll to position [572, 0]
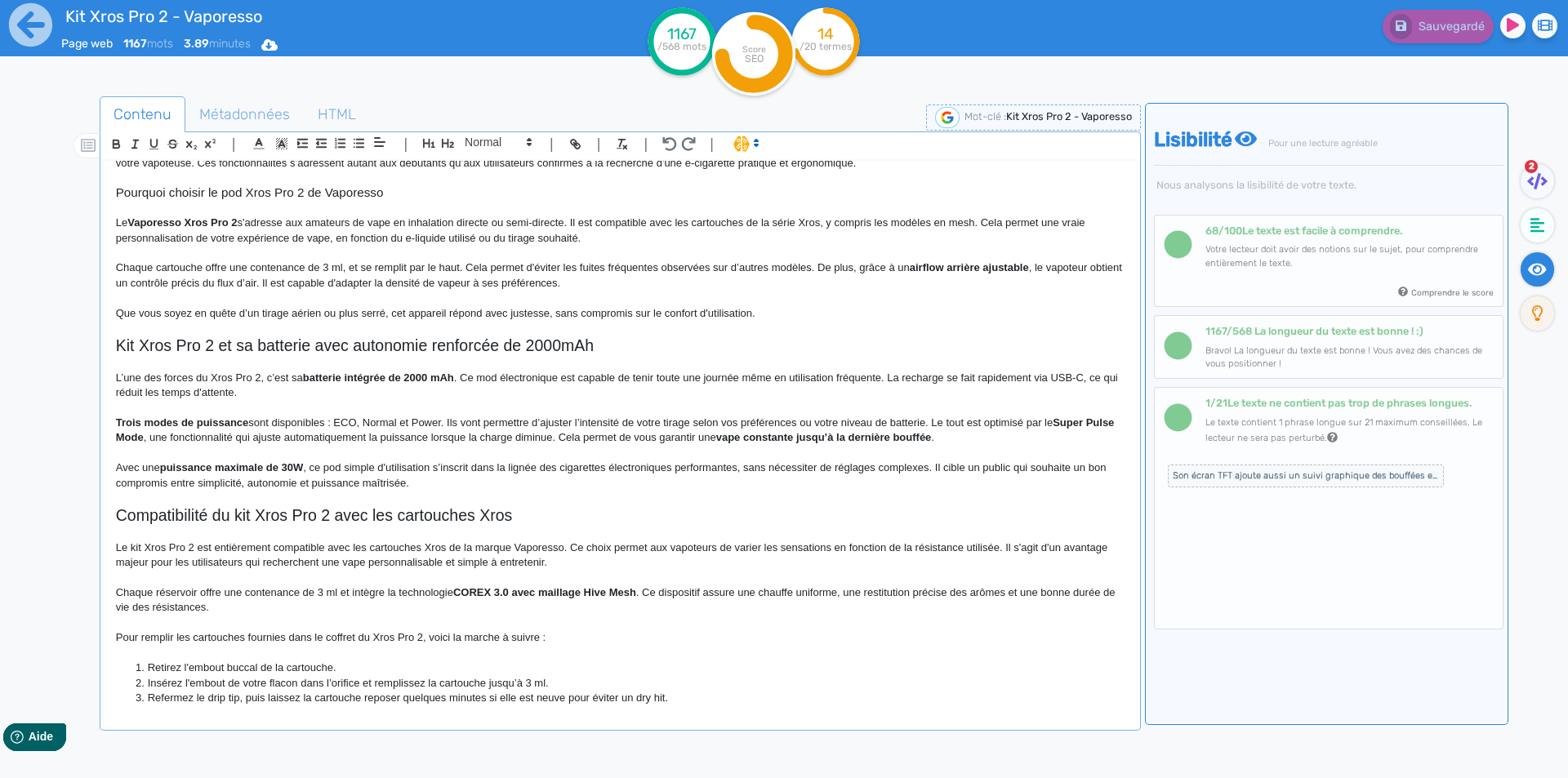
click at [112, 422] on div "Kit Xros Pro 2 - Vaporesso Le kit Xros Pro 2 de Vaporesso s’adresse aux amateur…" at bounding box center [620, 432] width 1033 height 545
click at [354, 147] on icon "button" at bounding box center [358, 143] width 14 height 14
click at [161, 421] on strong "Trois modes de puissance" at bounding box center [214, 422] width 133 height 12
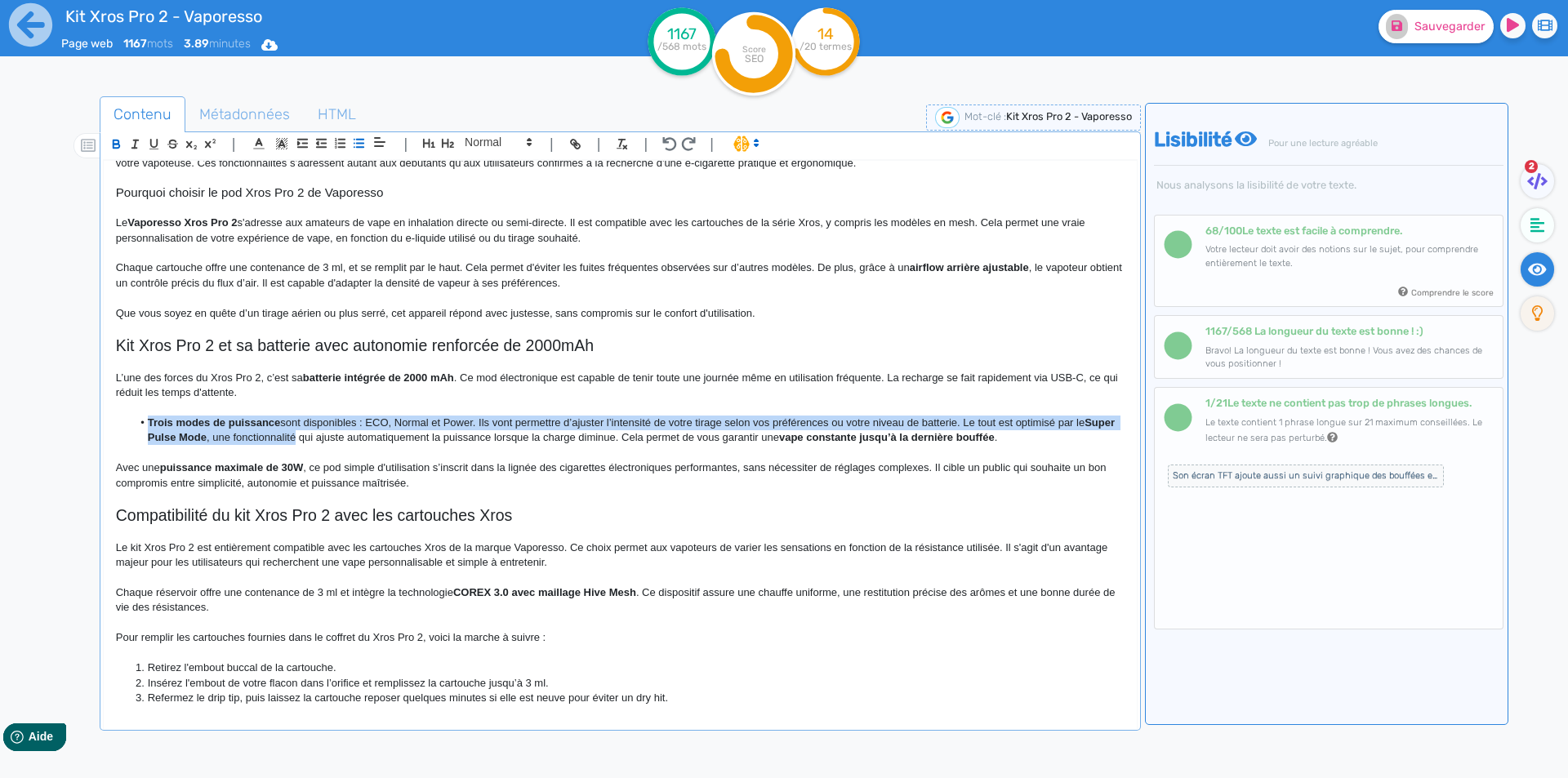
drag, startPoint x: 161, startPoint y: 421, endPoint x: 283, endPoint y: 439, distance: 123.3
click at [283, 439] on li "Trois modes de puissance sont disponibles : ECO, Normal et Power. Ils vont perm…" at bounding box center [628, 430] width 992 height 30
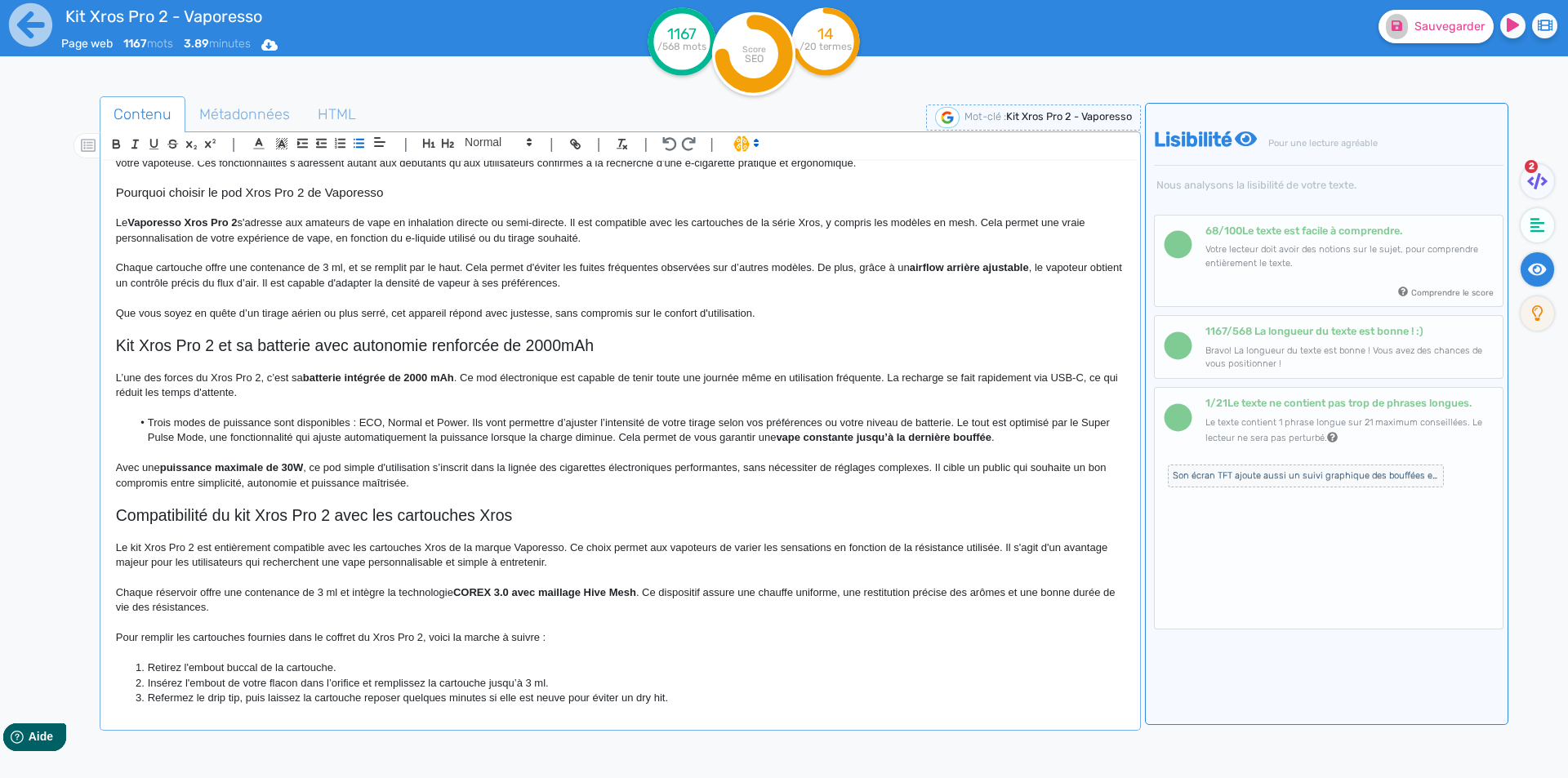
click at [325, 442] on li "Trois modes de puissance sont disponibles : ECO, Normal et Power. Ils vont perm…" at bounding box center [628, 430] width 992 height 30
click at [957, 421] on li "Trois modes de puissance sont disponibles : ECO, Normal et Power. Ils vont perm…" at bounding box center [628, 430] width 992 height 30
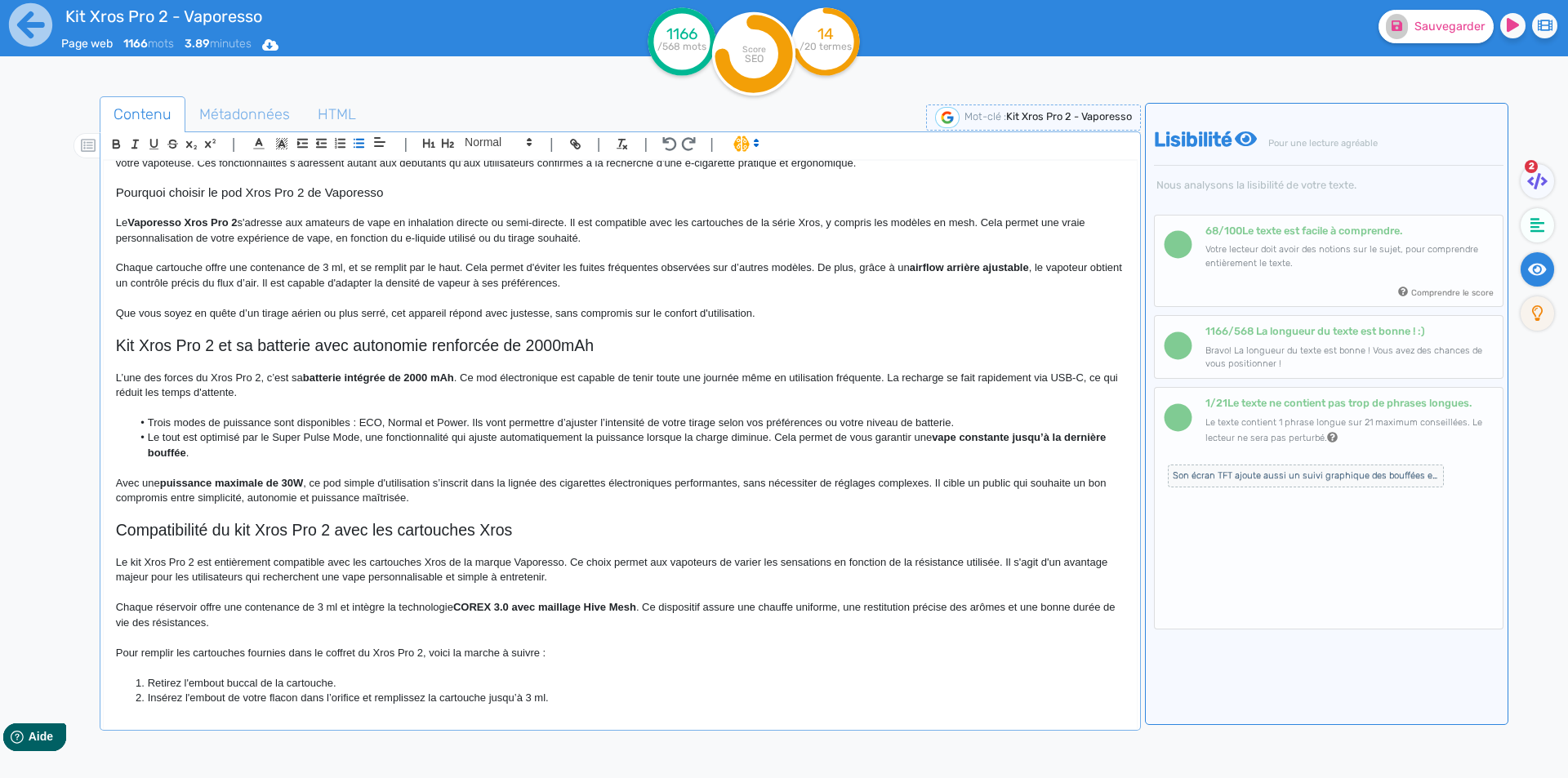
click at [777, 439] on li "Le tout est optimisé par le Super Pulse Mode, une fonctionnalité qui ajuste aut…" at bounding box center [628, 445] width 992 height 30
click at [909, 428] on li "Trois modes de puissance sont disponibles : ECO, Normal et Power. Ils vont perm…" at bounding box center [628, 423] width 992 height 15
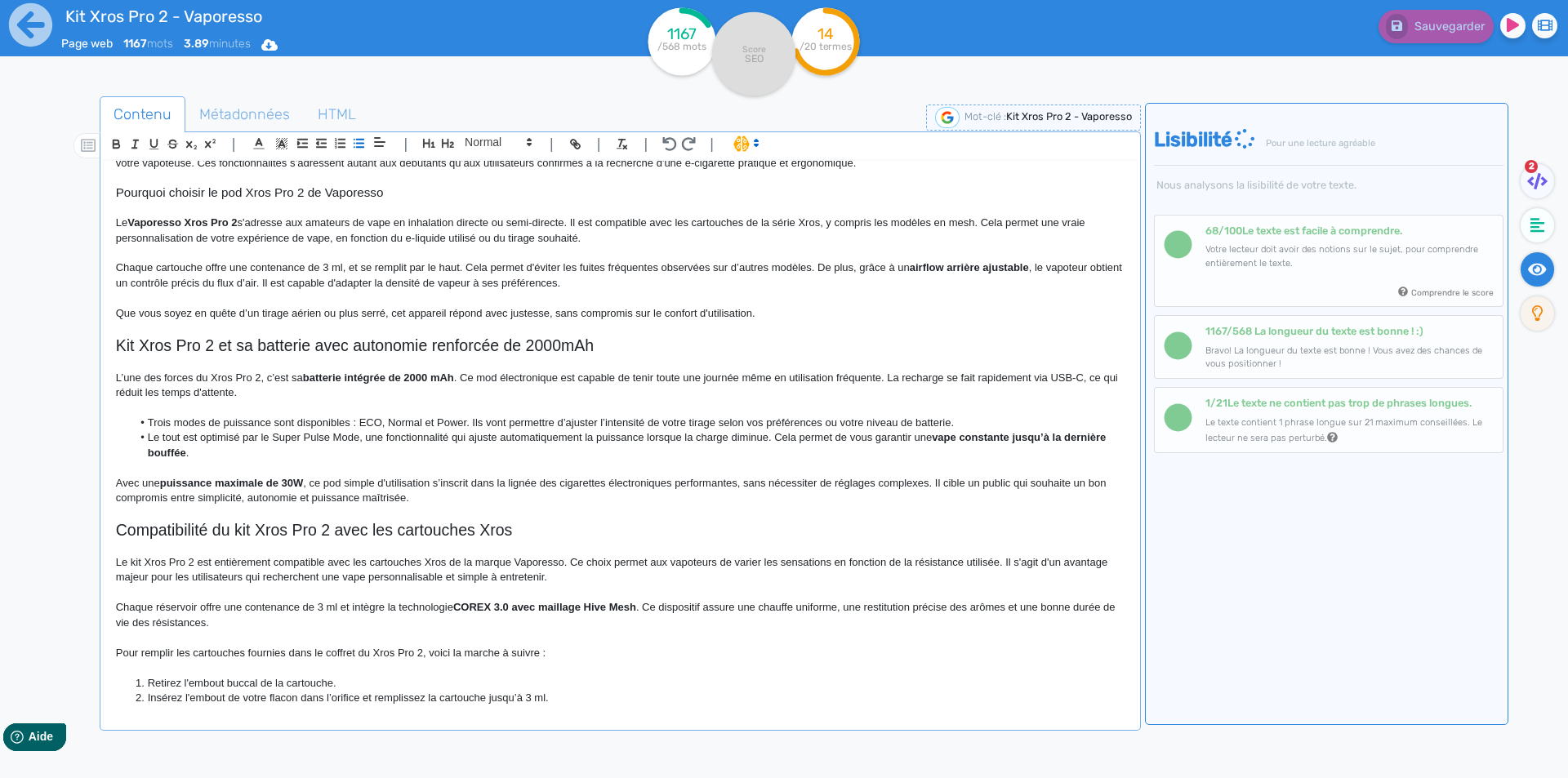
click at [883, 441] on li "Le tout est optimisé par le Super Pulse Mode, une fonctionnalité qui ajuste aut…" at bounding box center [628, 445] width 992 height 30
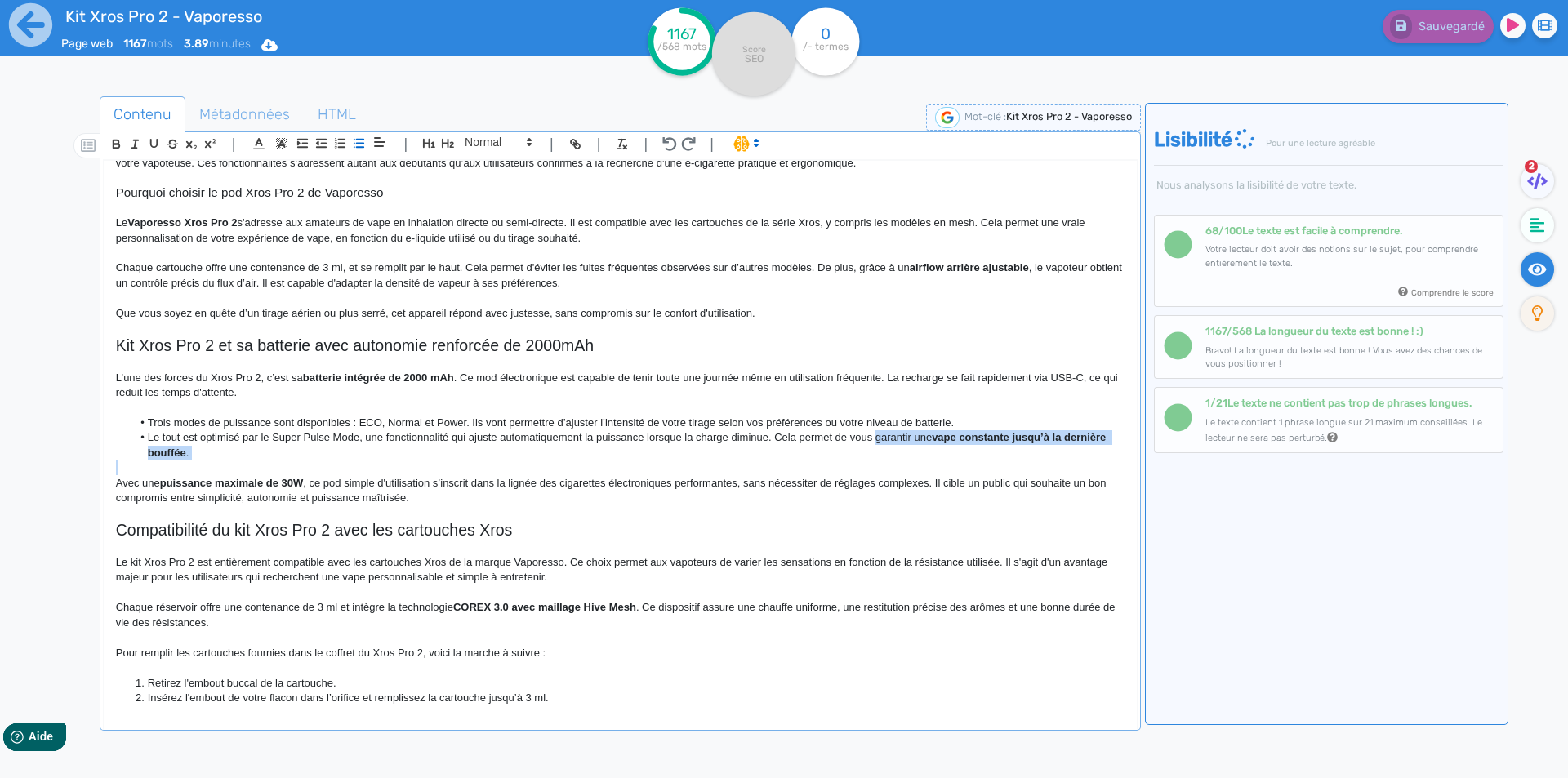
drag, startPoint x: 883, startPoint y: 441, endPoint x: 883, endPoint y: 450, distance: 9.0
click at [883, 450] on li "Le tout est optimisé par le Super Pulse Mode, une fonctionnalité qui ajuste aut…" at bounding box center [628, 445] width 992 height 30
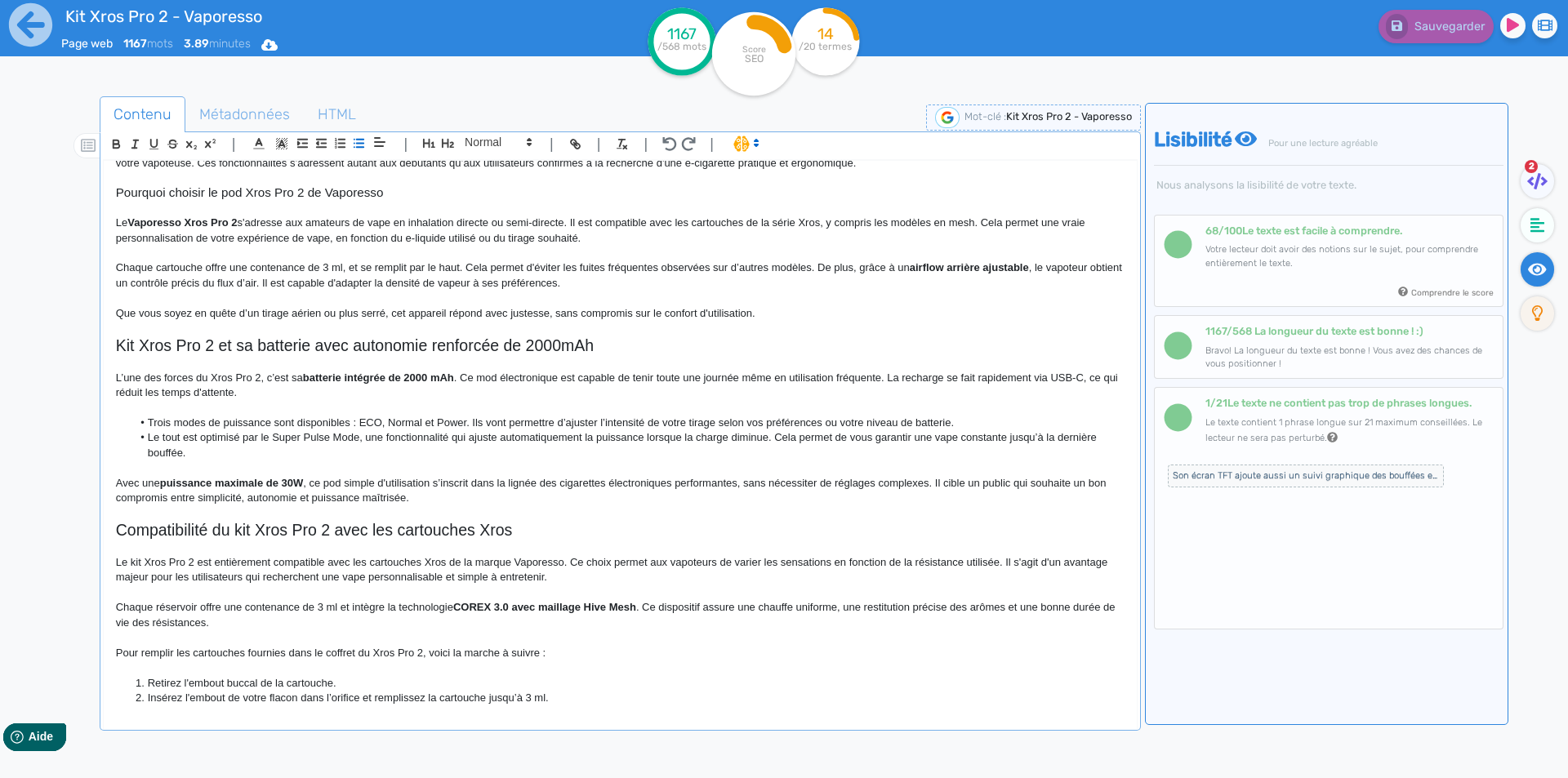
click at [279, 418] on li "Trois modes de puissance sont disponibles : ECO, Normal et Power. Ils vont perm…" at bounding box center [628, 423] width 992 height 15
click at [163, 437] on li "Le tout est optimisé par le Super Pulse Mode, une fonctionnalité qui ajuste aut…" at bounding box center [628, 445] width 992 height 30
drag, startPoint x: 163, startPoint y: 437, endPoint x: 267, endPoint y: 433, distance: 104.1
click at [267, 433] on li "Le tout est optimisé par le Super Pulse Mode, une fonctionnalité qui ajuste aut…" at bounding box center [628, 445] width 992 height 30
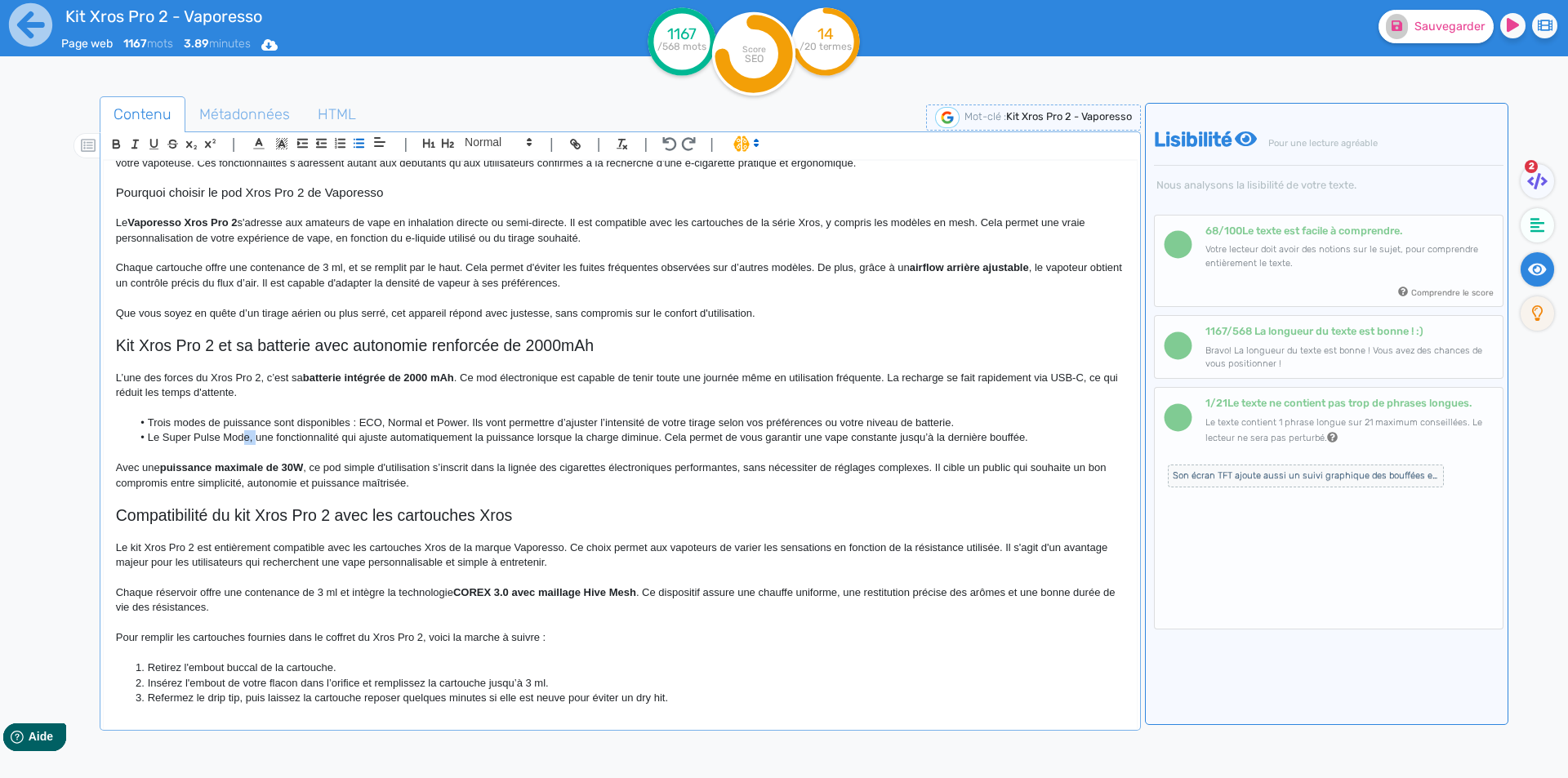
drag, startPoint x: 246, startPoint y: 441, endPoint x: 255, endPoint y: 442, distance: 9.1
click at [255, 442] on li "Le Super Pulse Mode, une fonctionnalité qui ajuste automatiquement la puissance…" at bounding box center [628, 438] width 992 height 15
click at [254, 442] on li "Le Super Pulse Mode, une fonctionnalité qui ajuste automatiquement la puissance…" at bounding box center [628, 438] width 992 height 15
click at [324, 386] on p "L’une des forces du Xros Pro 2, c’est sa batterie intégrée de 2000 mAh . Ce mod…" at bounding box center [620, 386] width 1009 height 30
click at [323, 394] on p "L’une des forces du Xros Pro 2, c’est sa batterie intégrée de 2000 mAh . Ce mod…" at bounding box center [620, 386] width 1009 height 30
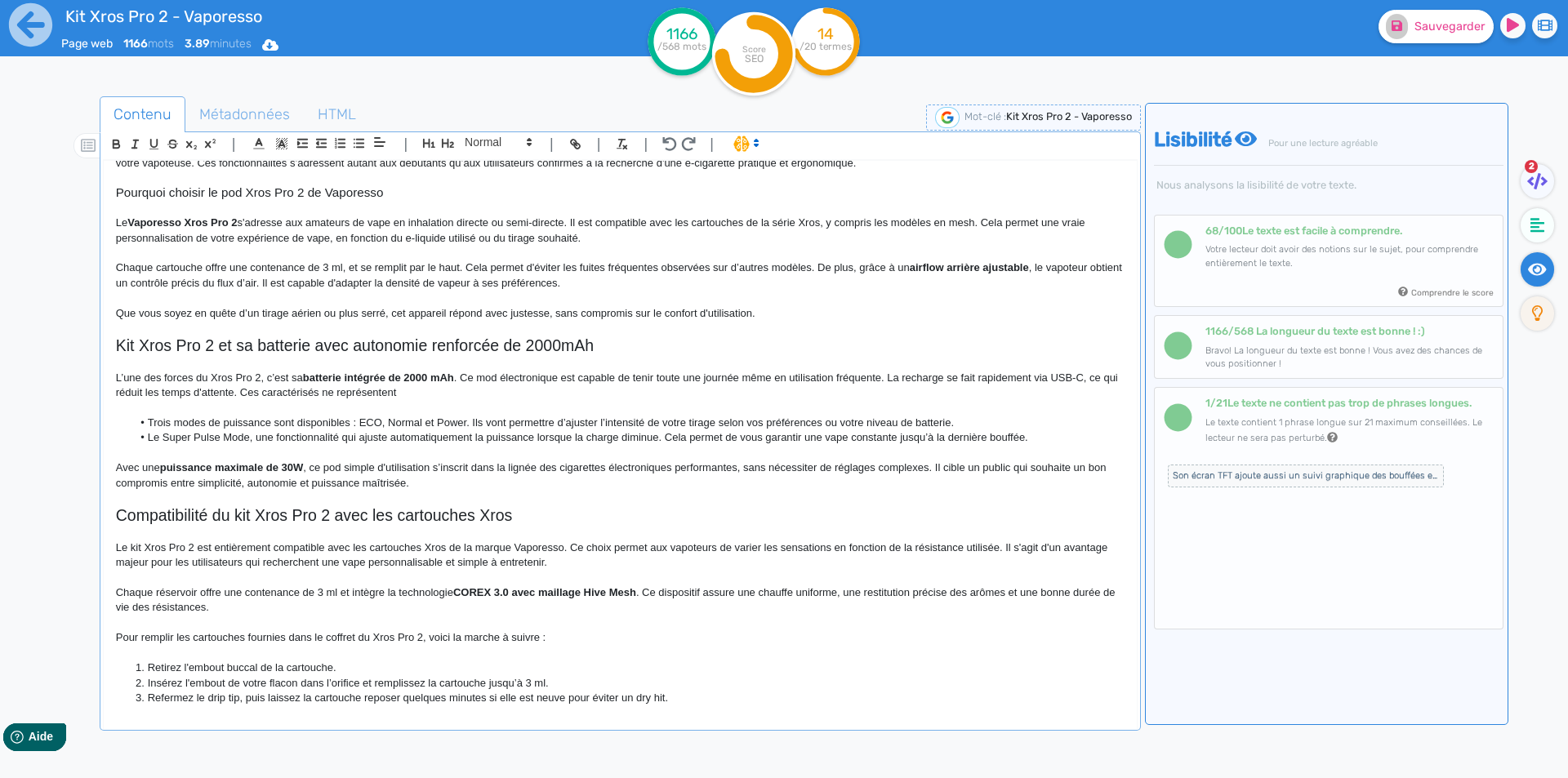
click at [313, 387] on p "L’une des forces du Xros Pro 2, c’est sa batterie intégrée de 2000 mAh . Ce mod…" at bounding box center [620, 386] width 1009 height 30
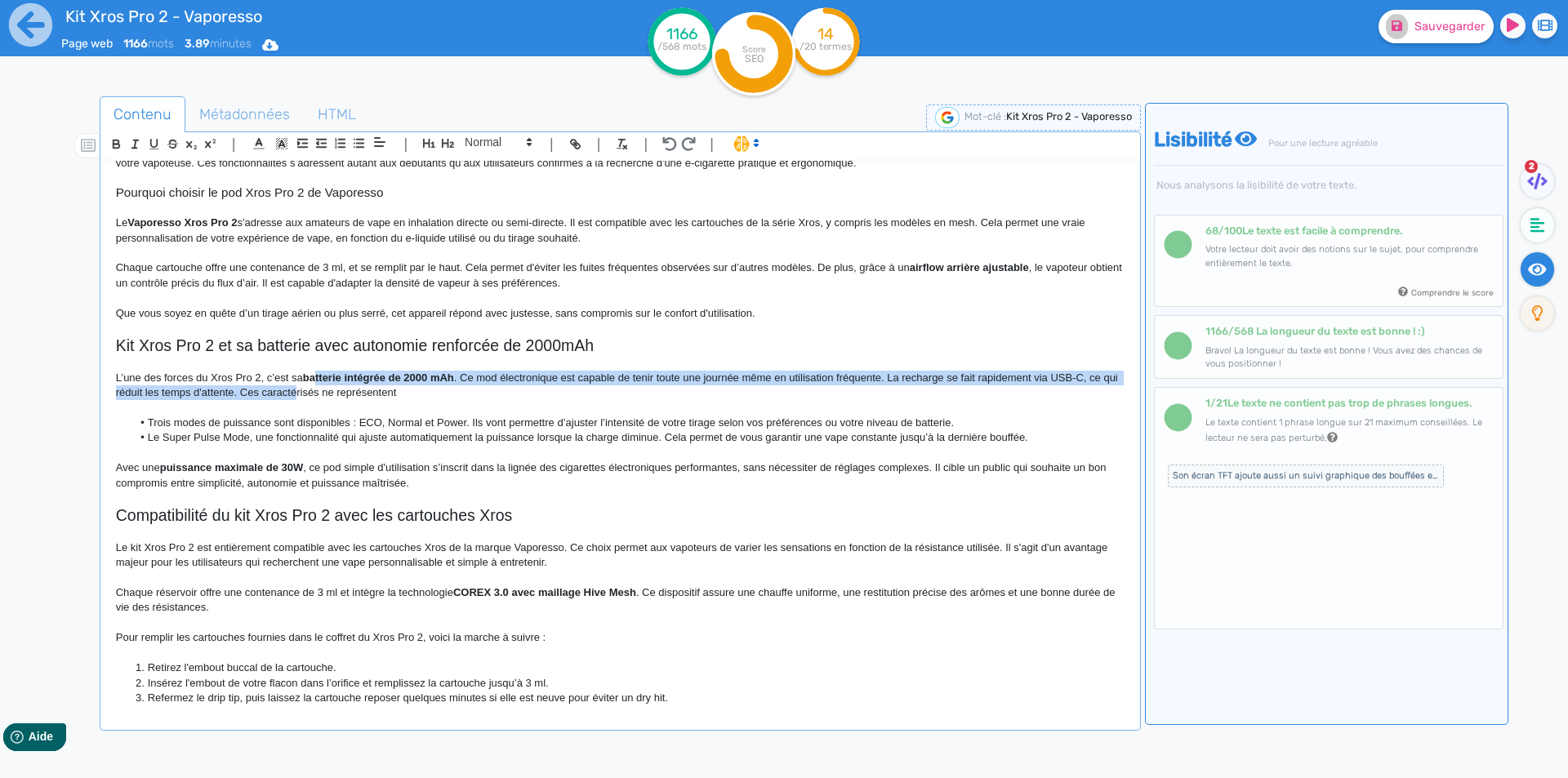
click at [310, 391] on p "L’une des forces du Xros Pro 2, c’est sa batterie intégrée de 2000 mAh . Ce mod…" at bounding box center [620, 386] width 1009 height 30
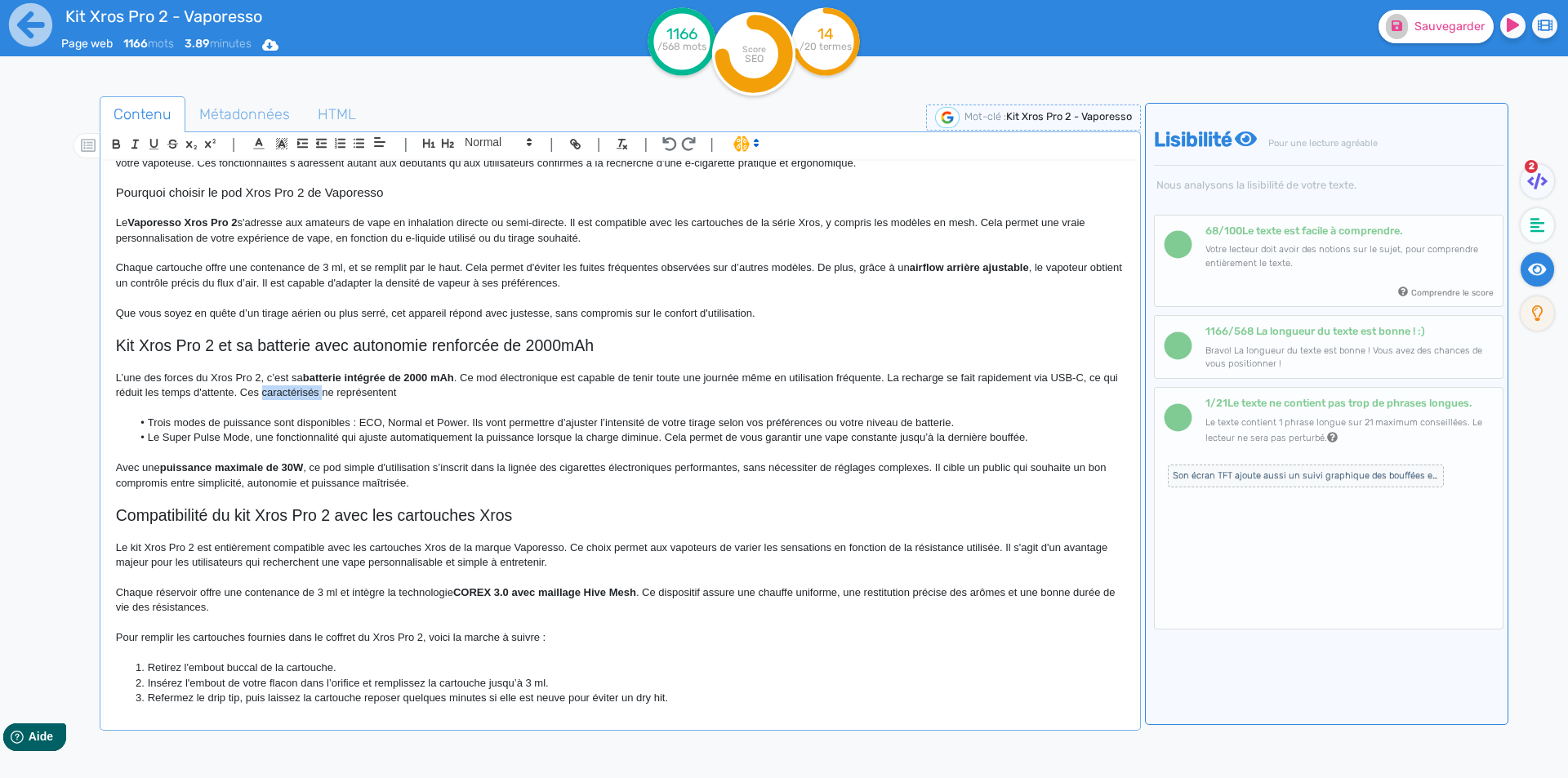
click at [310, 391] on p "L’une des forces du Xros Pro 2, c’est sa batterie intégrée de 2000 mAh . Ce mod…" at bounding box center [620, 386] width 1009 height 30
drag, startPoint x: 264, startPoint y: 426, endPoint x: 293, endPoint y: 418, distance: 30.1
click at [270, 424] on li "Trois modes de puissance sont disponibles : ECO, Normal et Power. Ils vont perm…" at bounding box center [628, 423] width 992 height 15
click at [296, 416] on li "Trois modes de puissance sont disponibles : ECO, Normal et Power. Ils vont perm…" at bounding box center [628, 423] width 992 height 15
click at [284, 422] on li "Trois modes de puissance sont disponibles : ECO, Normal et Power. Ils vont perm…" at bounding box center [628, 423] width 992 height 15
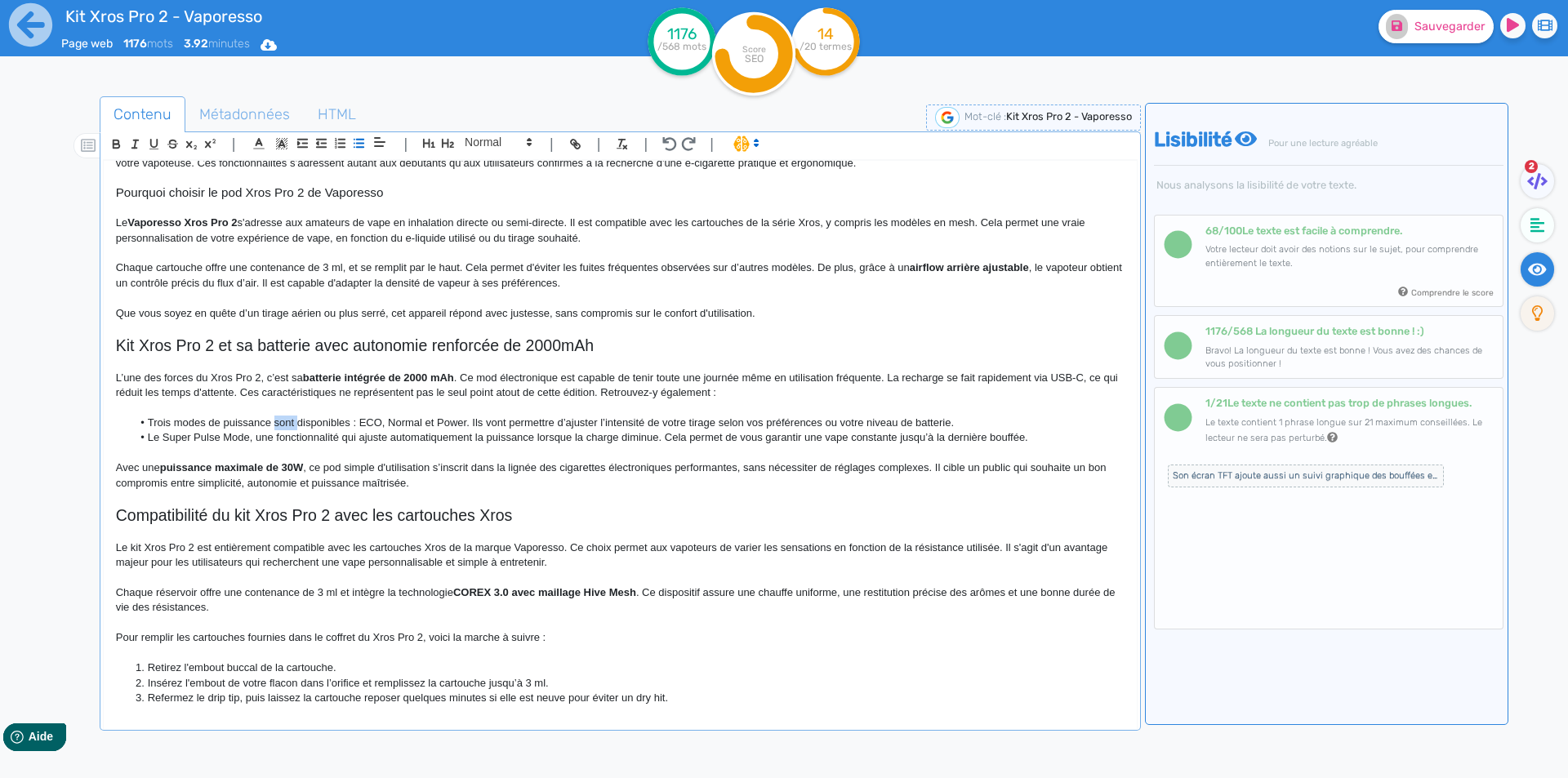
click at [284, 422] on li "Trois modes de puissance sont disponibles : ECO, Normal et Power. Ils vont perm…" at bounding box center [628, 423] width 992 height 15
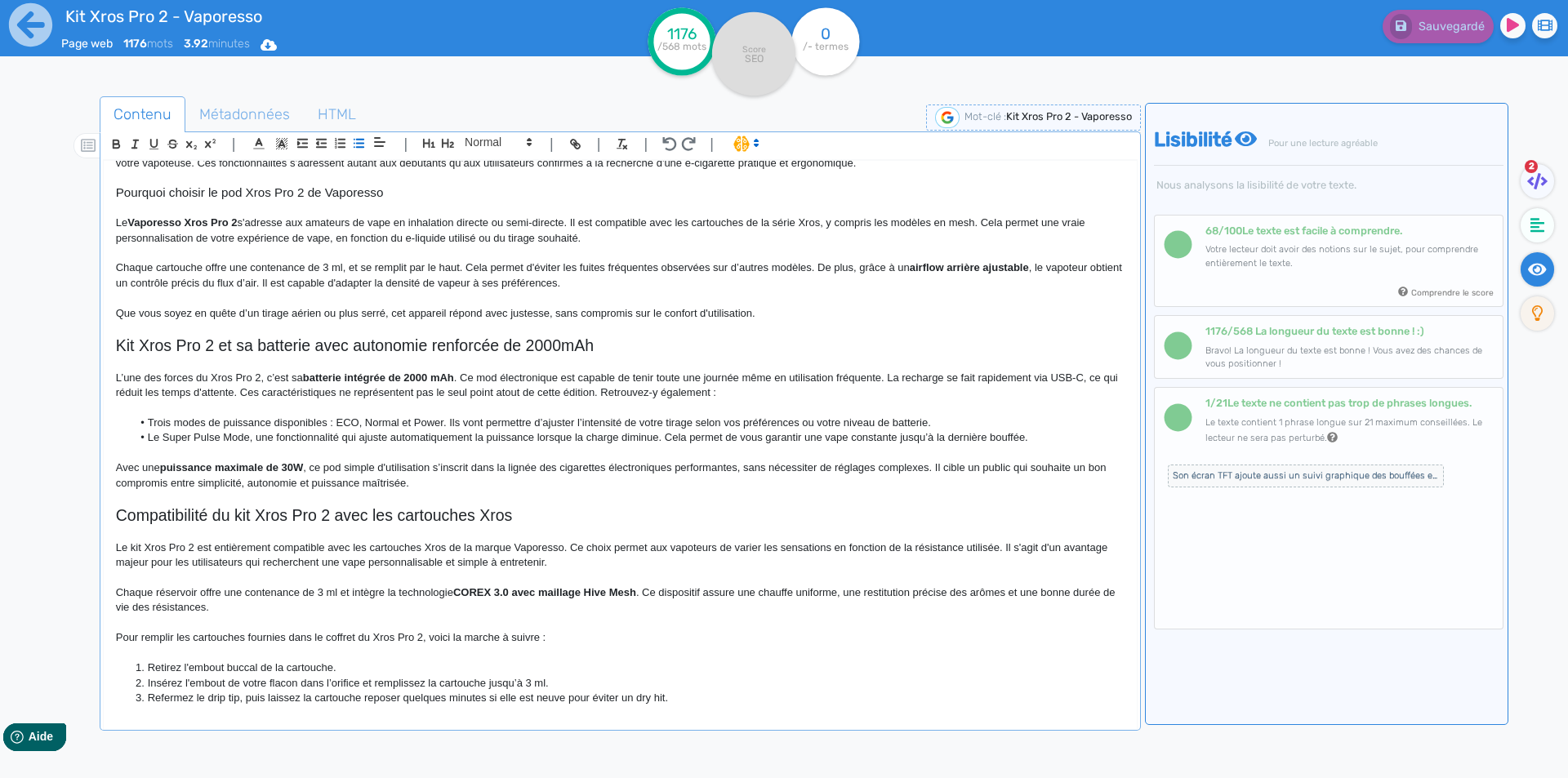
click at [152, 437] on li "Le Super Pulse Mode, une fonctionnalité qui ajuste automatiquement la puissance…" at bounding box center [628, 438] width 992 height 15
click at [240, 441] on li "Super Pulse Mode, une fonctionnalité qui ajuste automatiquement la puissance lo…" at bounding box center [628, 438] width 992 height 15
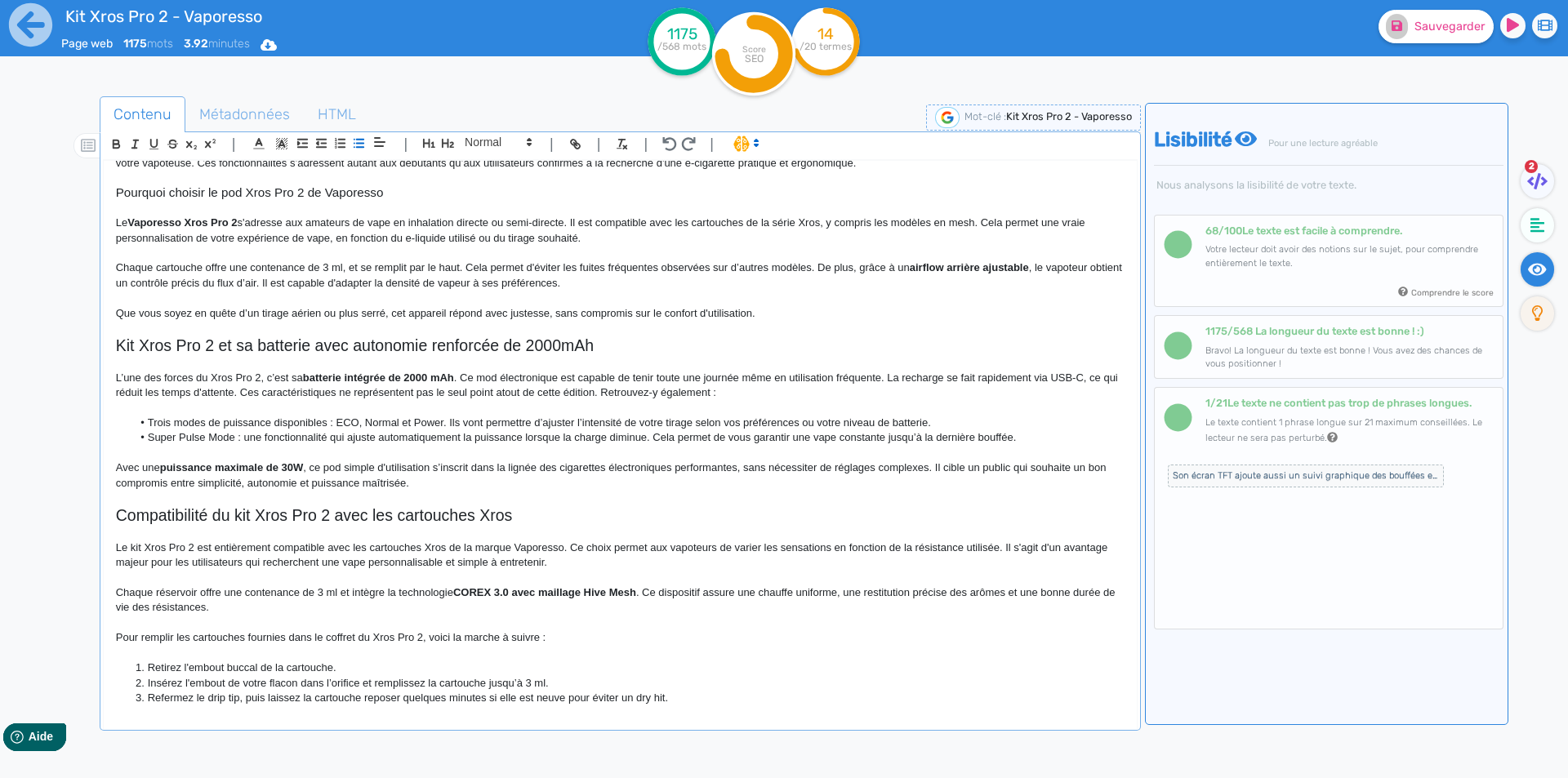
click at [535, 434] on li "Super Pulse Mode : une fonctionnalité qui ajuste automatiquement la puissance l…" at bounding box center [628, 438] width 992 height 15
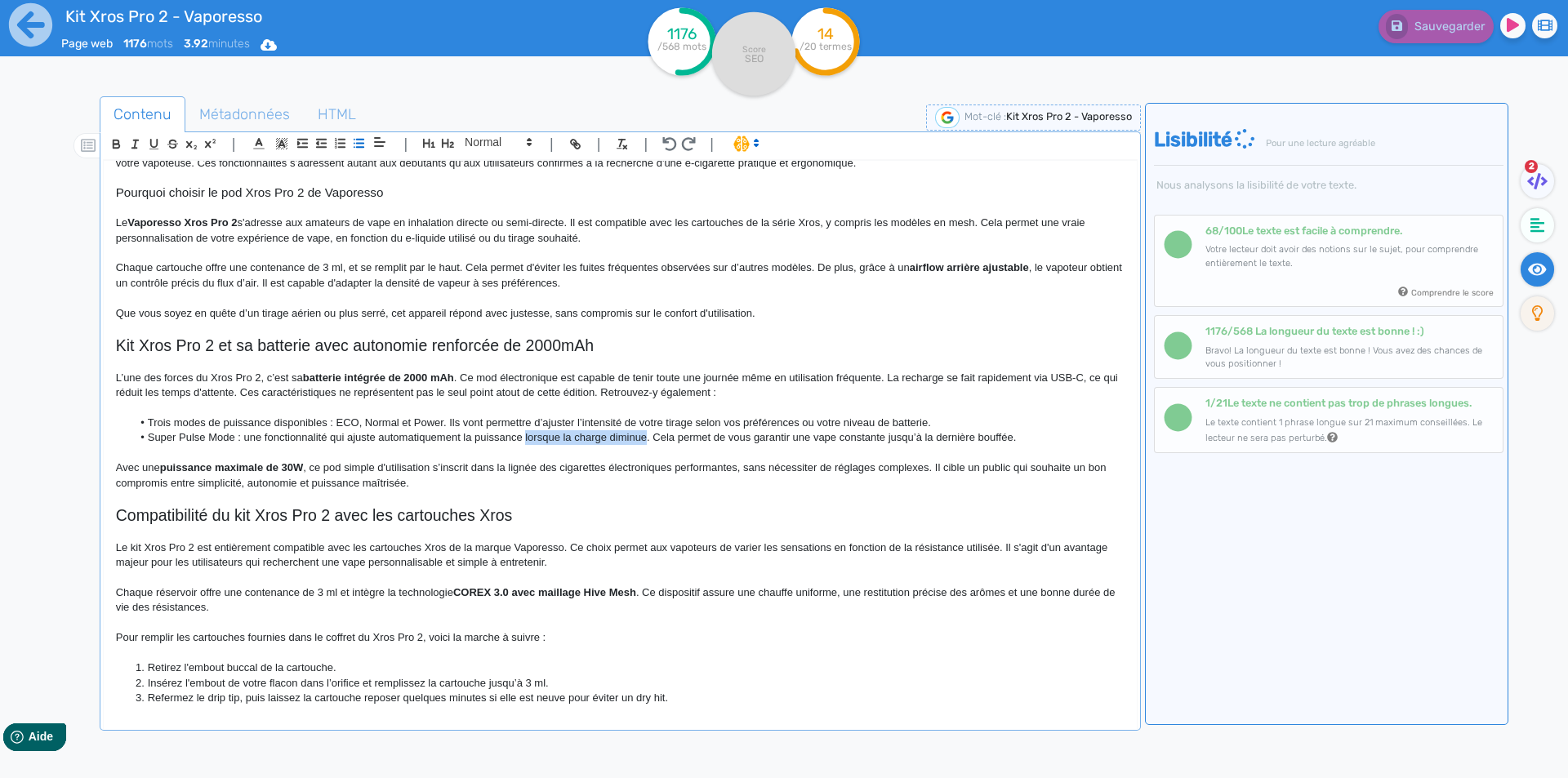
drag, startPoint x: 535, startPoint y: 434, endPoint x: 611, endPoint y: 435, distance: 76.0
click at [611, 435] on li "Super Pulse Mode : une fonctionnalité qui ajuste automatiquement la puissance l…" at bounding box center [628, 438] width 992 height 15
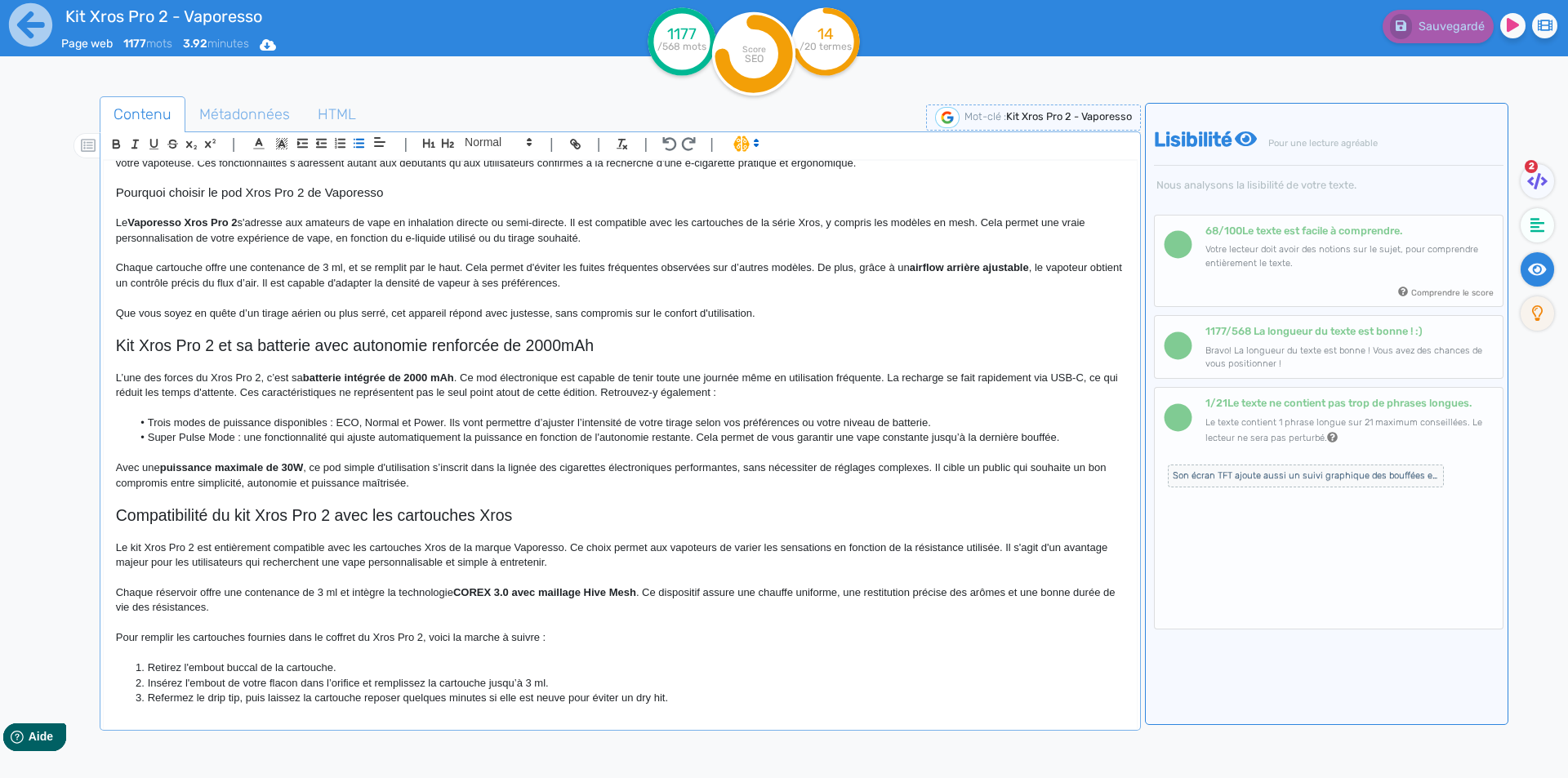
click at [1316, 485] on span "Son écran TFT ajoute aussi un suivi graphique des bouffées et une gestion de pu…" at bounding box center [1305, 475] width 276 height 23
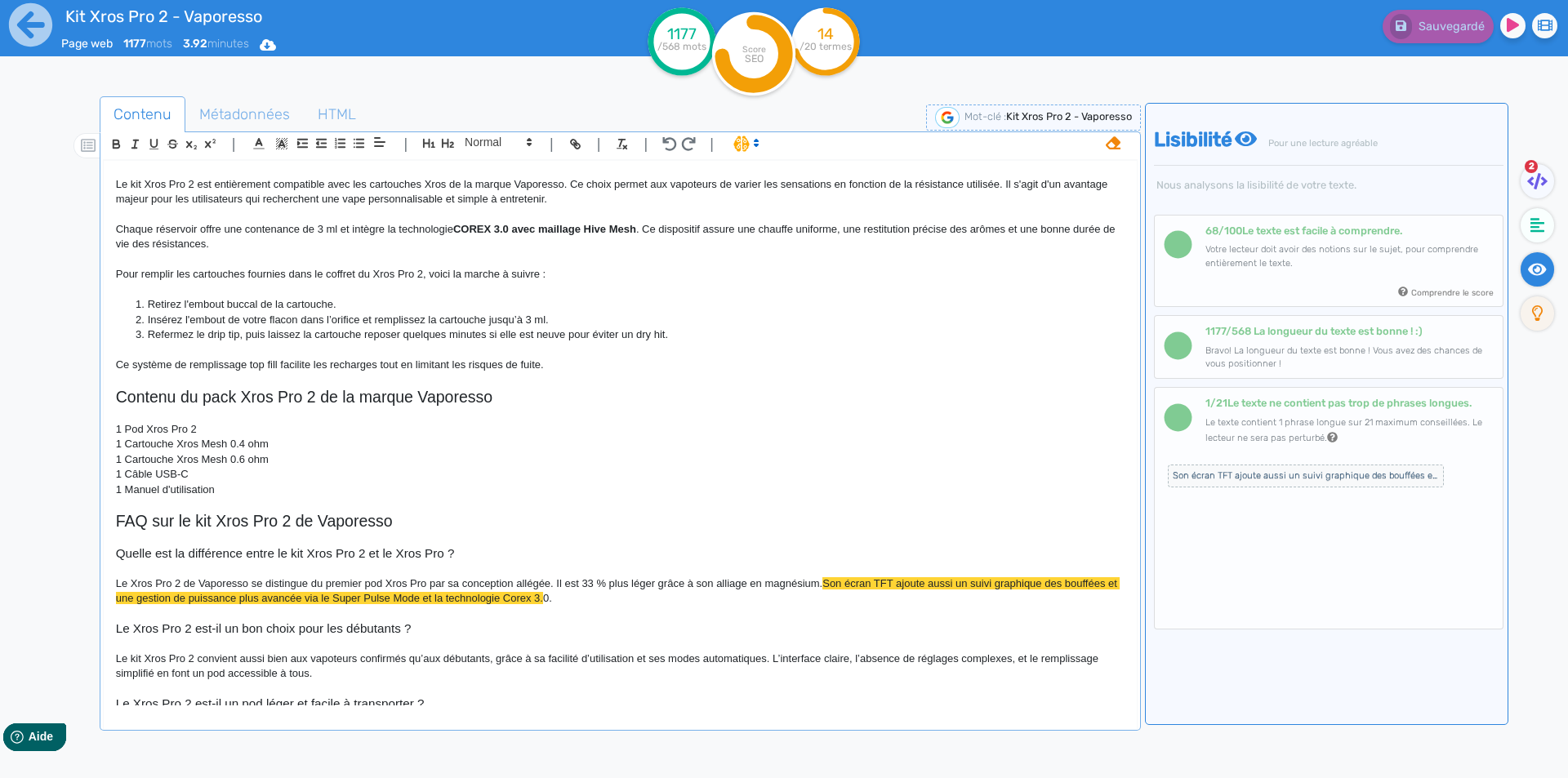
scroll to position [981, 0]
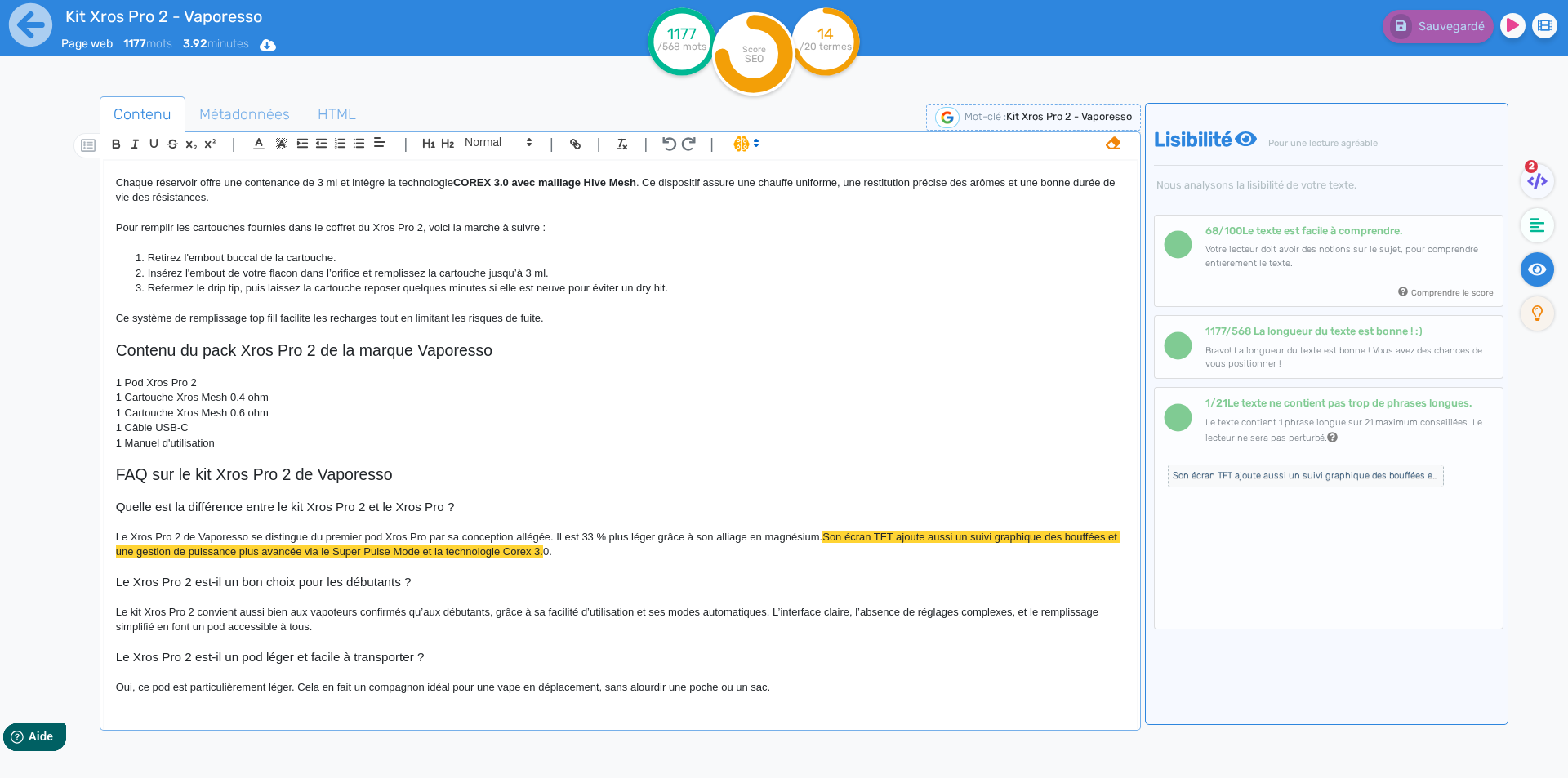
click at [1109, 150] on icon at bounding box center [1113, 143] width 15 height 15
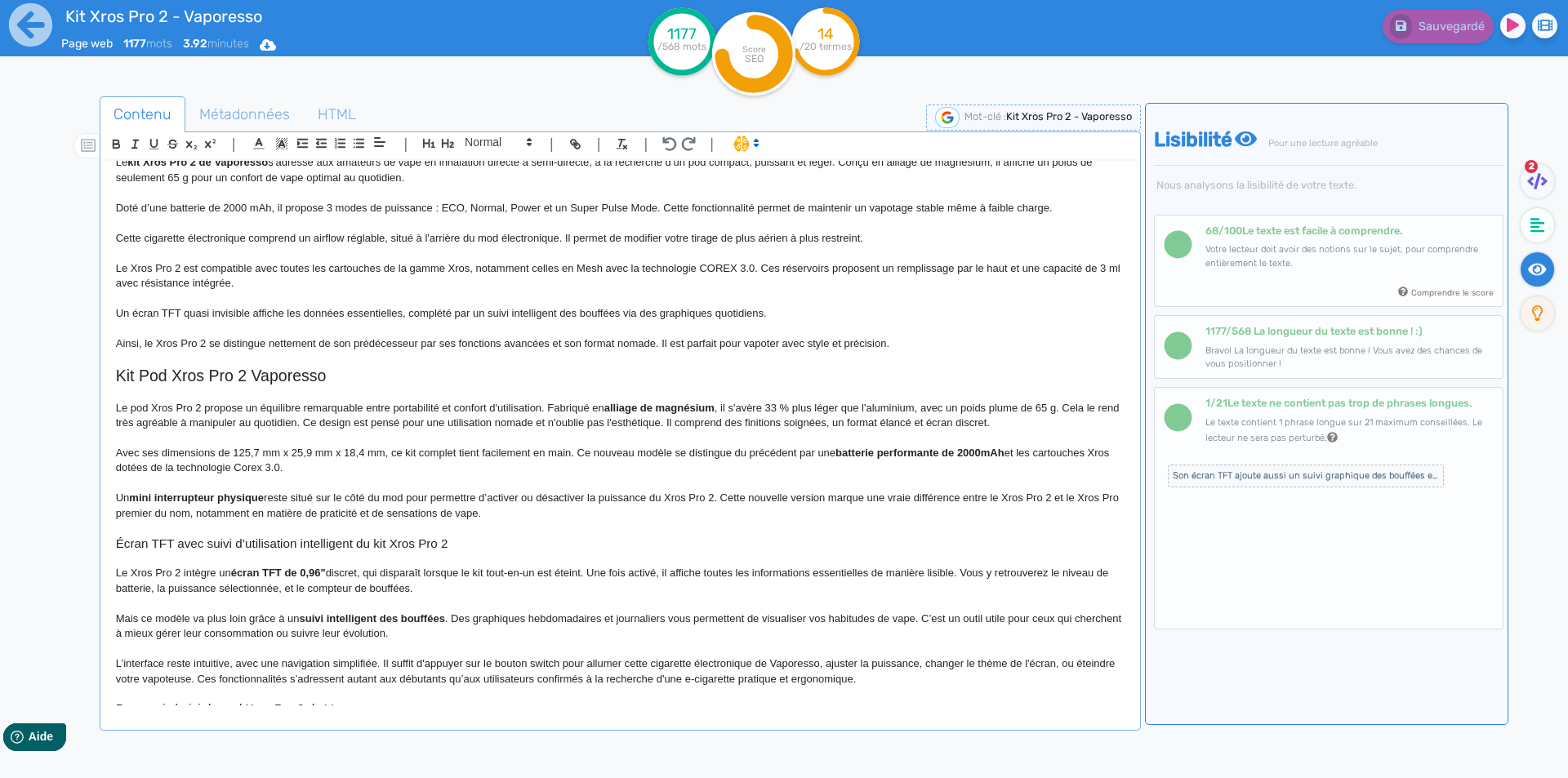
scroll to position [0, 0]
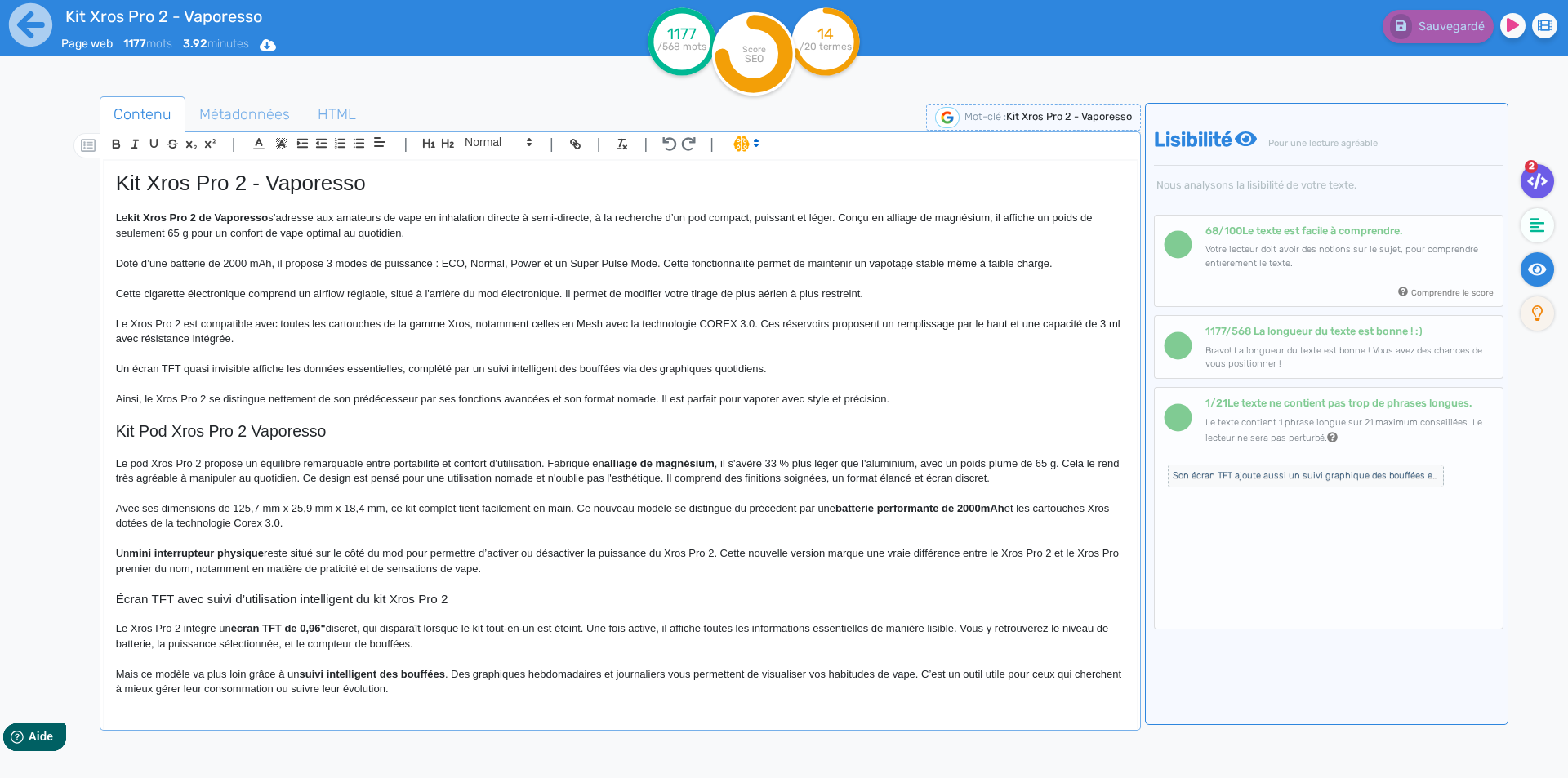
click at [1542, 179] on icon at bounding box center [1537, 182] width 20 height 16
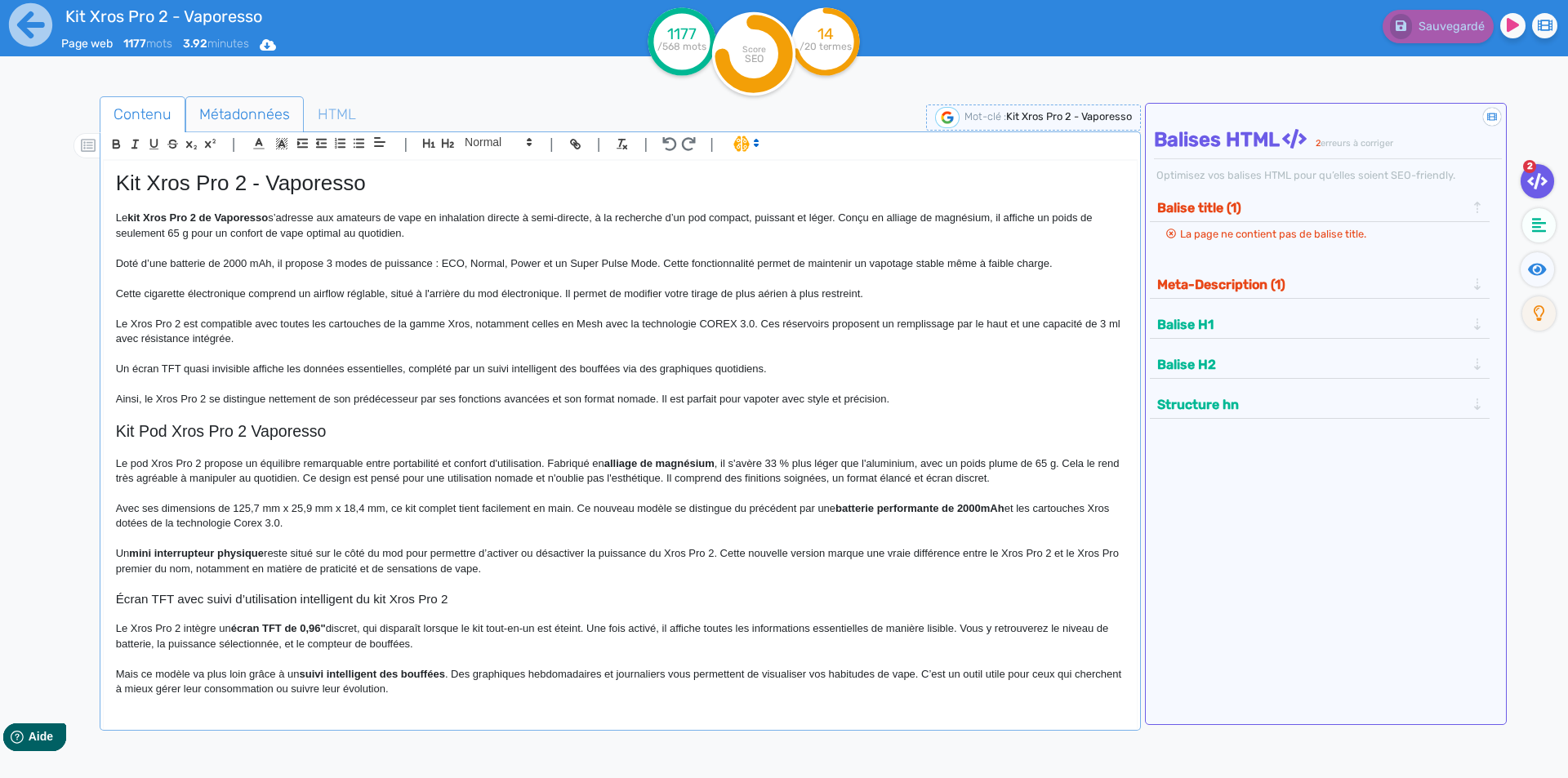
click at [240, 105] on span "Métadonnées" at bounding box center [244, 114] width 117 height 44
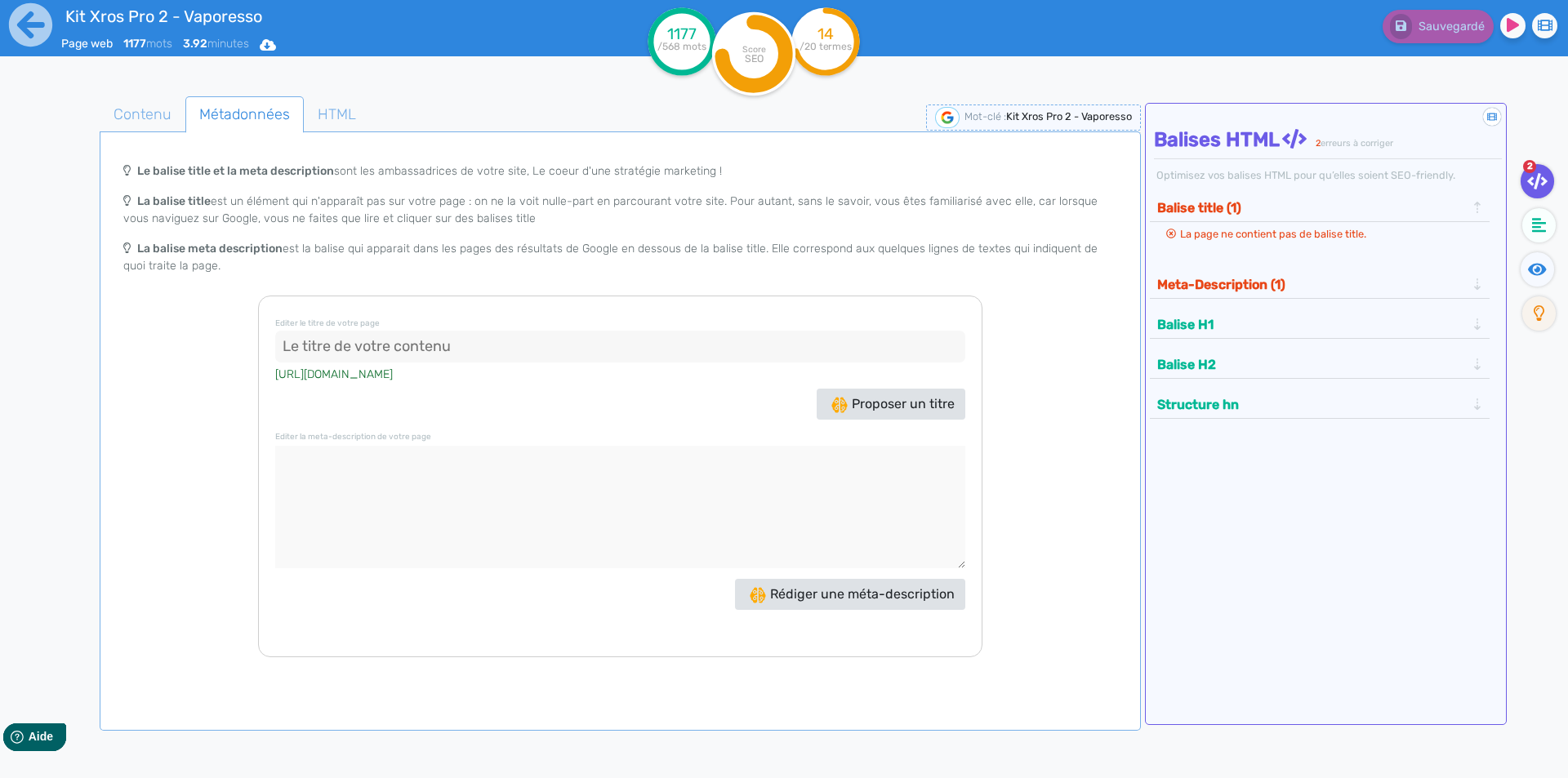
click at [433, 350] on input at bounding box center [620, 348] width 691 height 33
paste input "Kit Xros Pro 2 Vaporesso | Pod léger, puissant et compact"
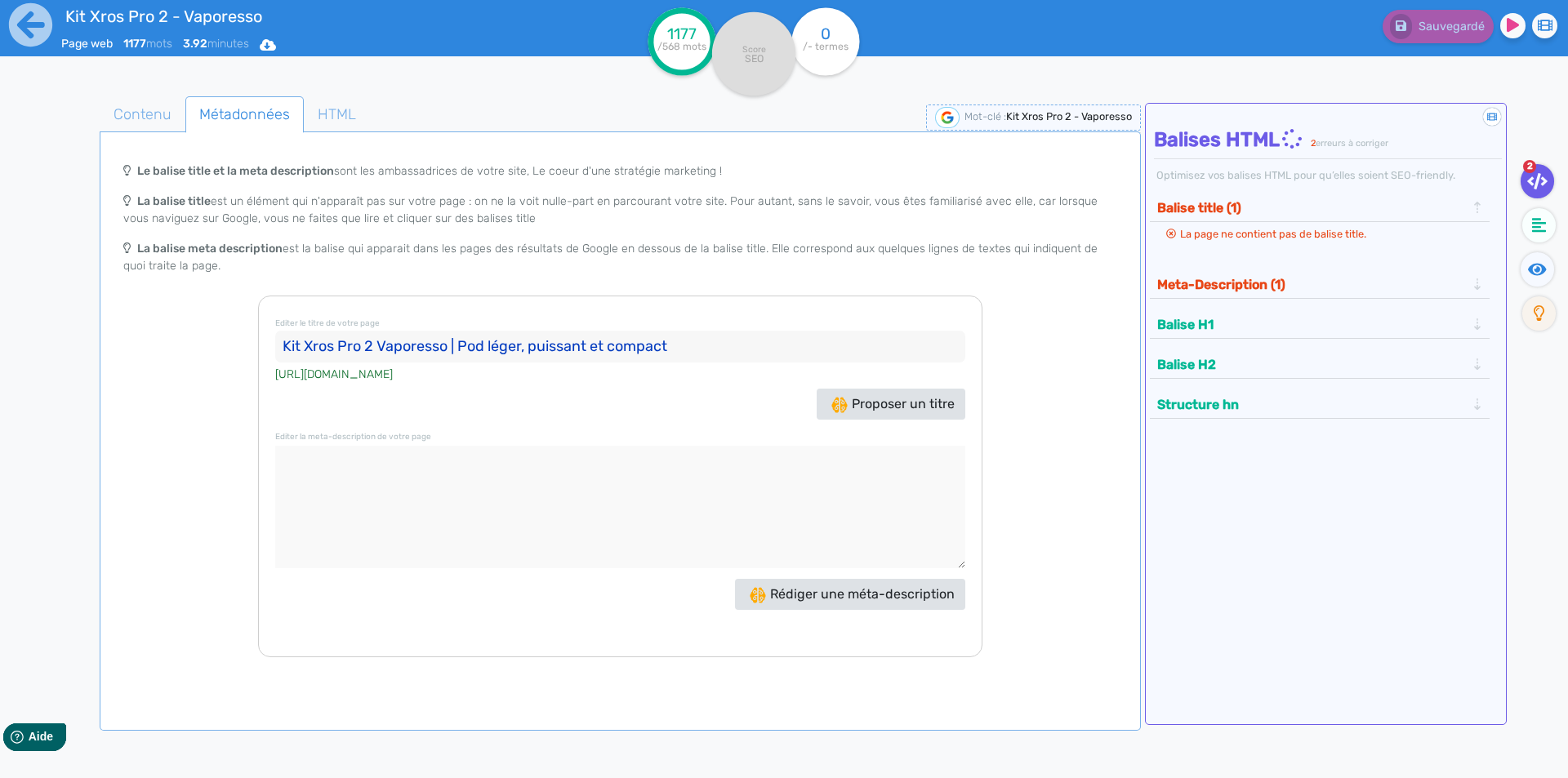
click at [455, 342] on input "Kit Xros Pro 2 Vaporesso | Pod léger, puissant et compact" at bounding box center [620, 348] width 691 height 33
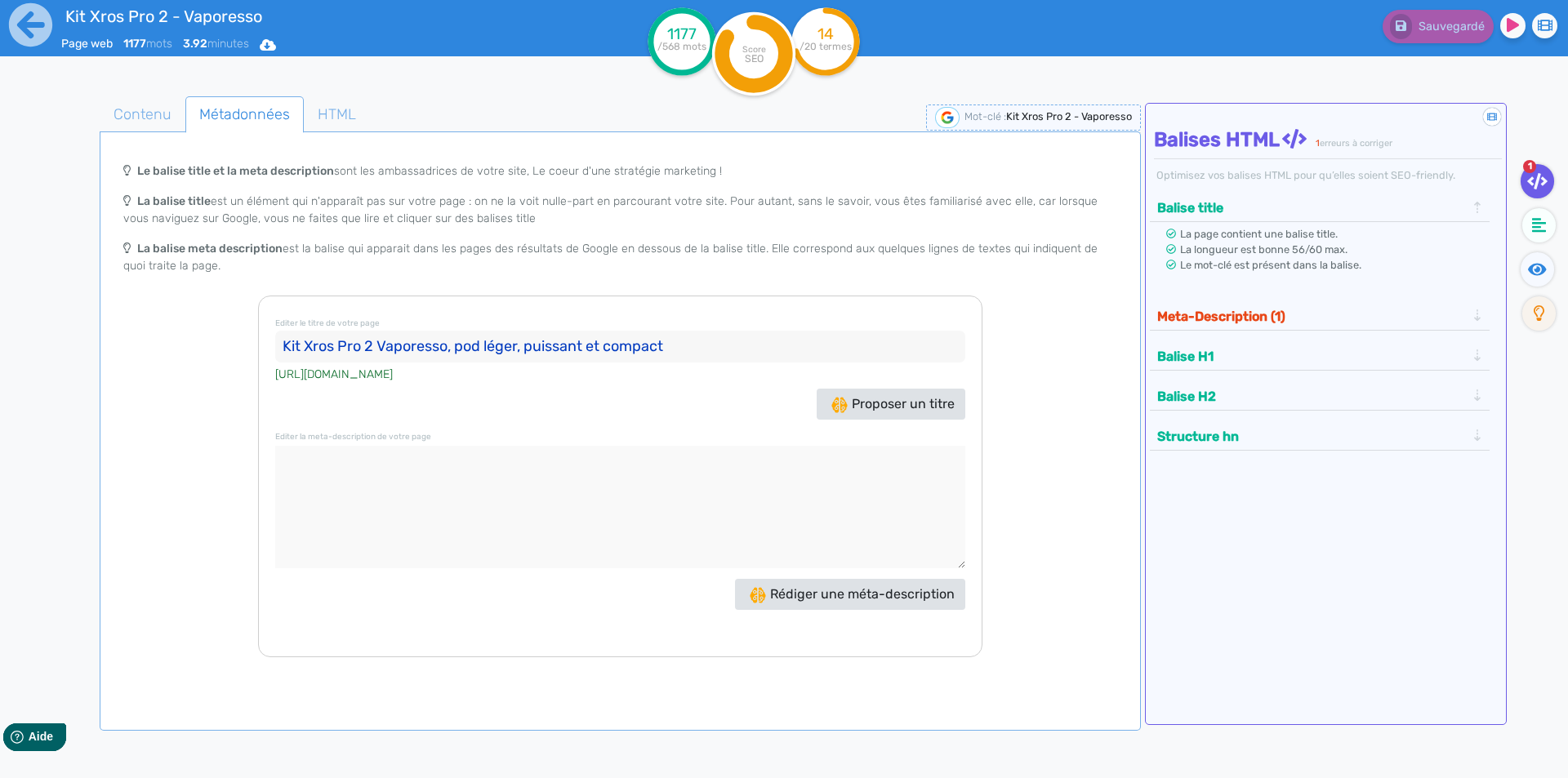
type input "Kit Xros Pro 2 Vaporesso, pod léger, puissant et compact"
click at [367, 510] on textarea at bounding box center [620, 507] width 691 height 122
paste textarea "Le kit Xros Pro 2 de Vaporesso est un pod léger équipé d'une batterie de 2000 m…"
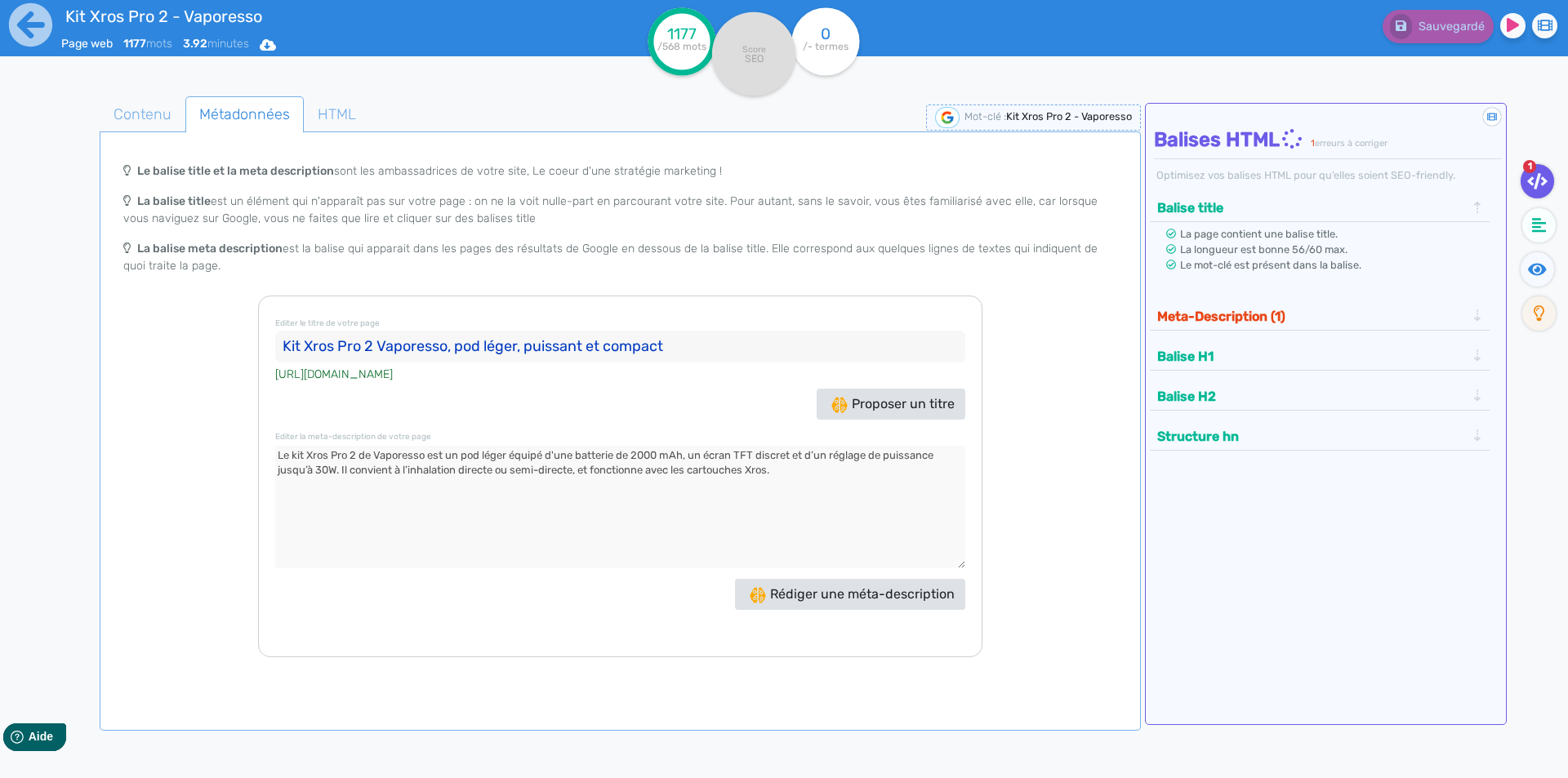
click at [1207, 333] on div "Meta-Description (1) La page ne contient pas de meta-description." at bounding box center [1320, 319] width 340 height 40
click at [1206, 315] on button "Meta-Description (1)" at bounding box center [1311, 316] width 318 height 27
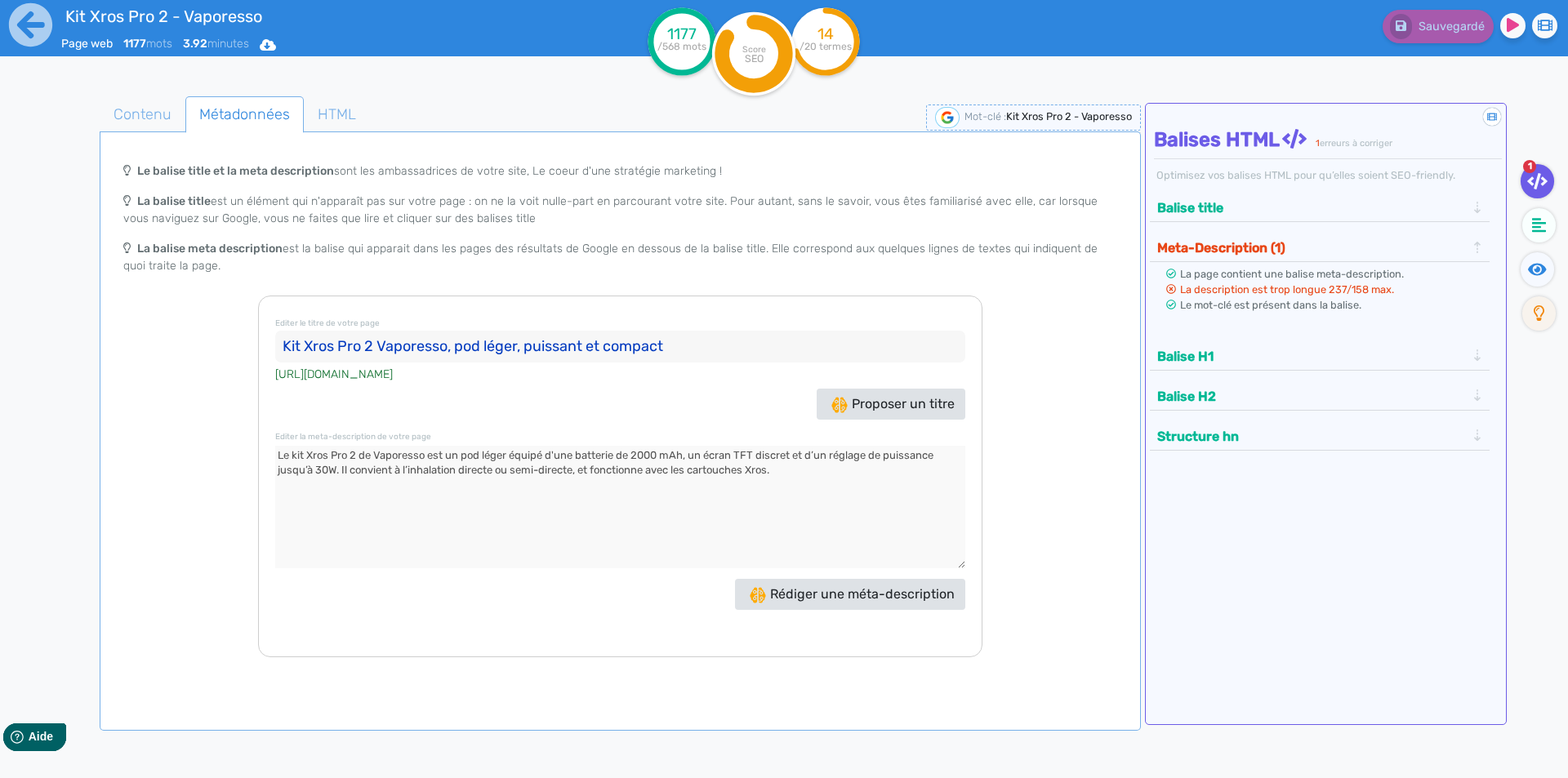
click at [590, 453] on textarea at bounding box center [620, 507] width 691 height 122
drag, startPoint x: 590, startPoint y: 453, endPoint x: 773, endPoint y: 454, distance: 183.0
click at [773, 454] on textarea at bounding box center [620, 507] width 691 height 122
click at [587, 448] on textarea at bounding box center [620, 507] width 691 height 122
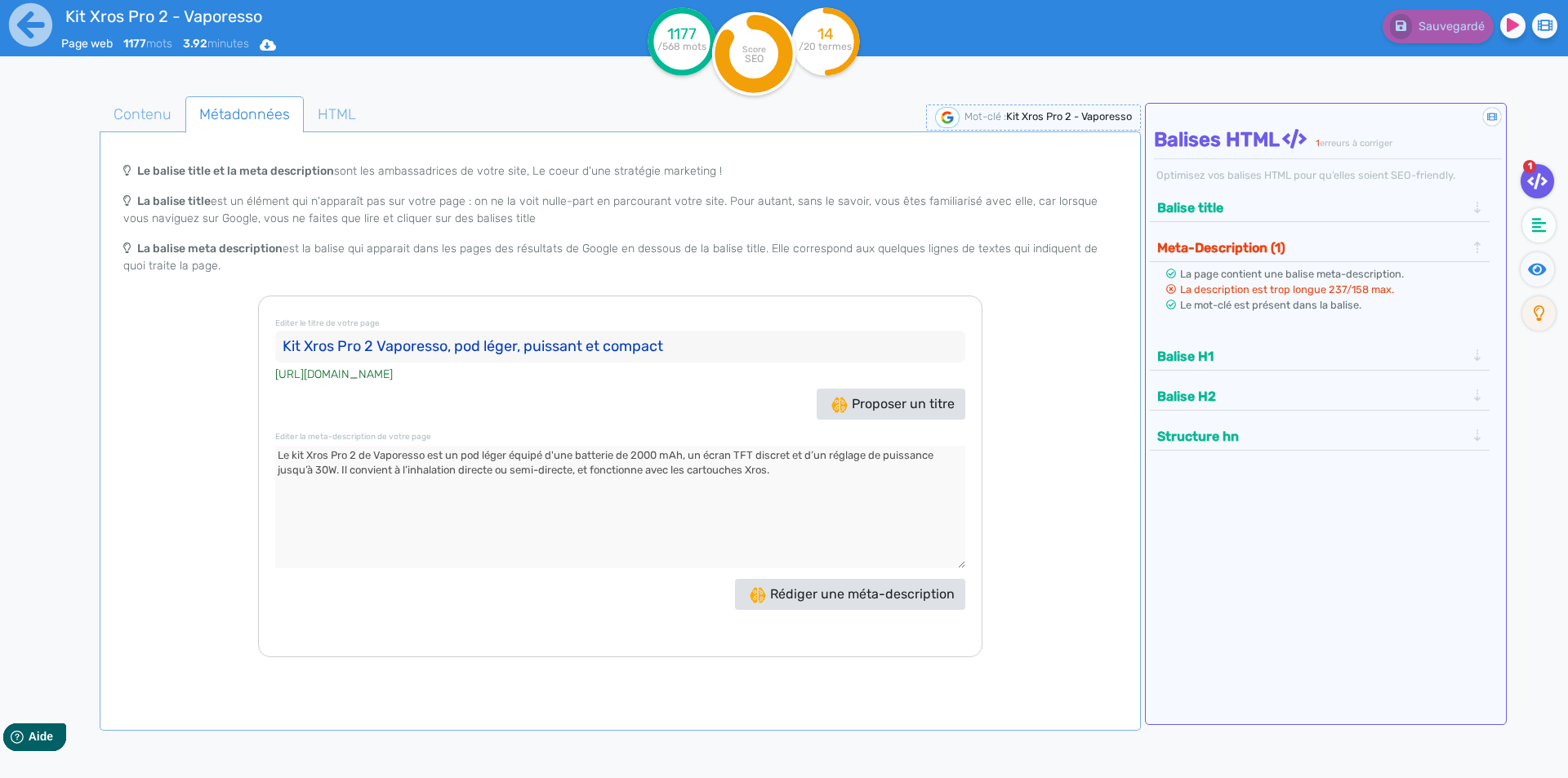
click at [587, 451] on textarea at bounding box center [620, 507] width 691 height 122
click at [771, 462] on textarea at bounding box center [620, 507] width 691 height 122
click at [344, 470] on textarea at bounding box center [620, 507] width 691 height 122
drag, startPoint x: 344, startPoint y: 470, endPoint x: 824, endPoint y: 481, distance: 480.1
click at [824, 481] on textarea at bounding box center [620, 507] width 691 height 122
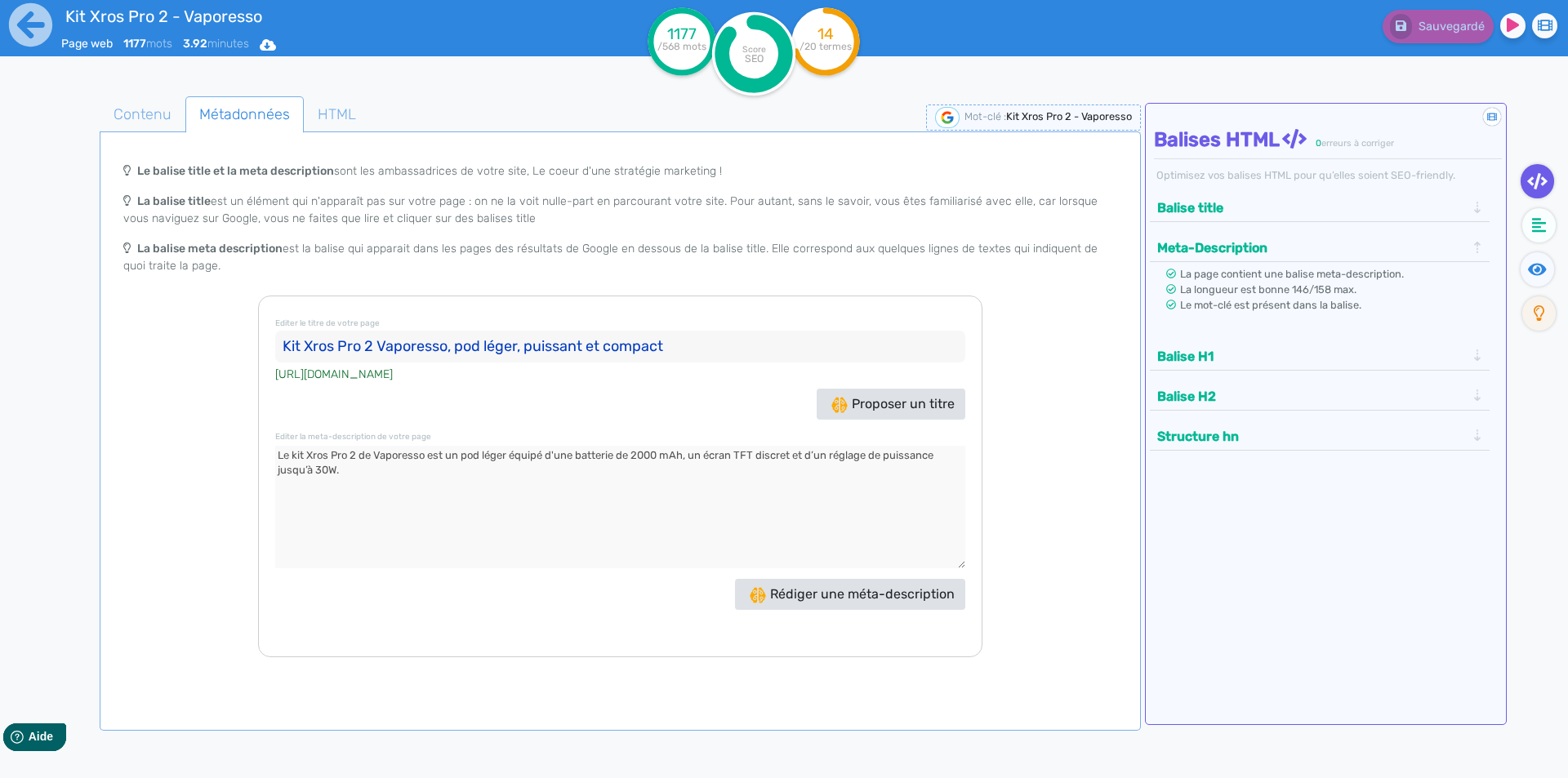
paste textarea "Il convient à l’inhalation directe ou semi-directe, et fonctionne avec les cart…"
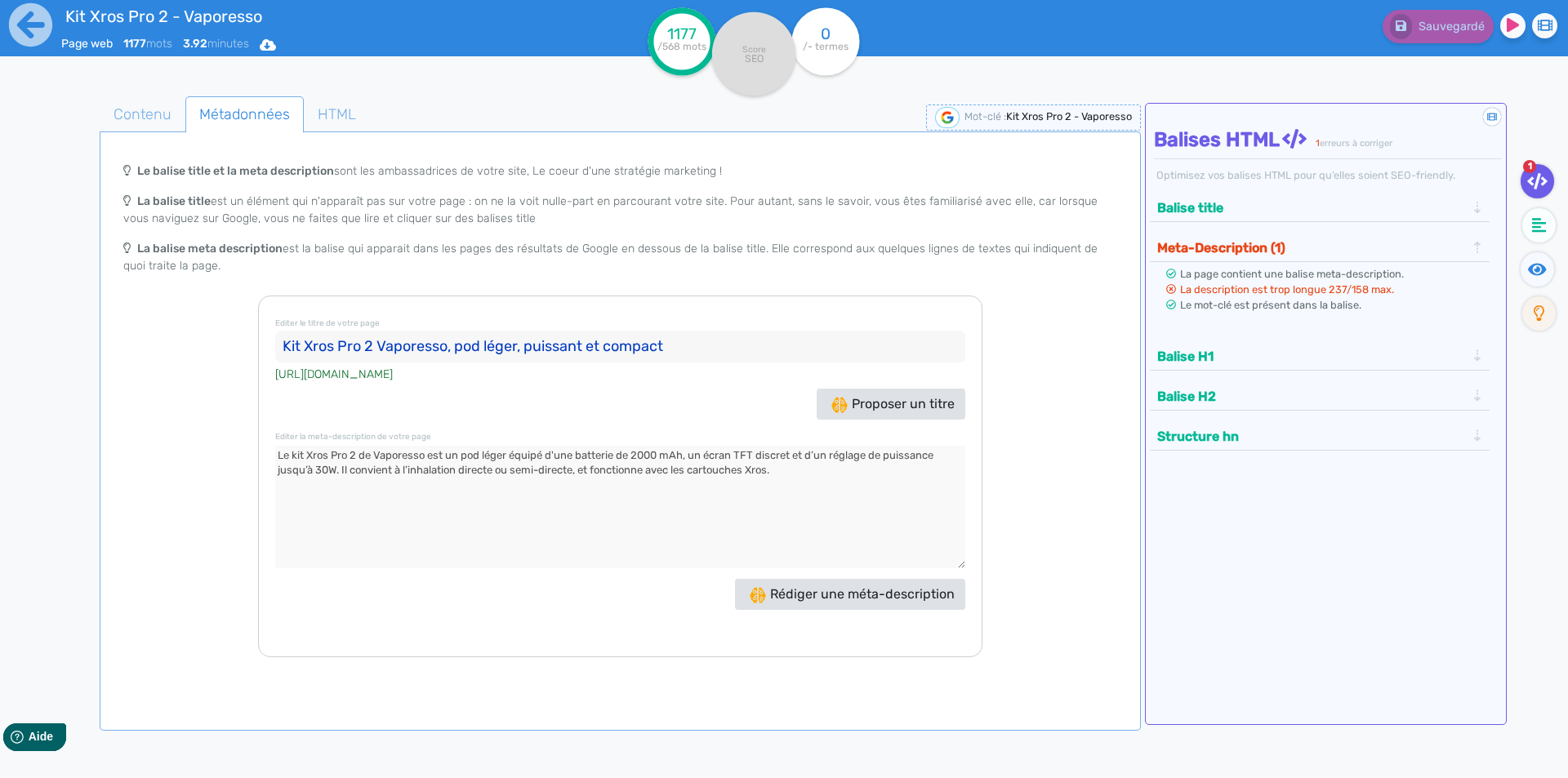
click at [461, 469] on textarea at bounding box center [620, 507] width 691 height 122
click at [490, 452] on textarea at bounding box center [620, 507] width 691 height 122
click at [156, 117] on span "Contenu" at bounding box center [142, 114] width 84 height 44
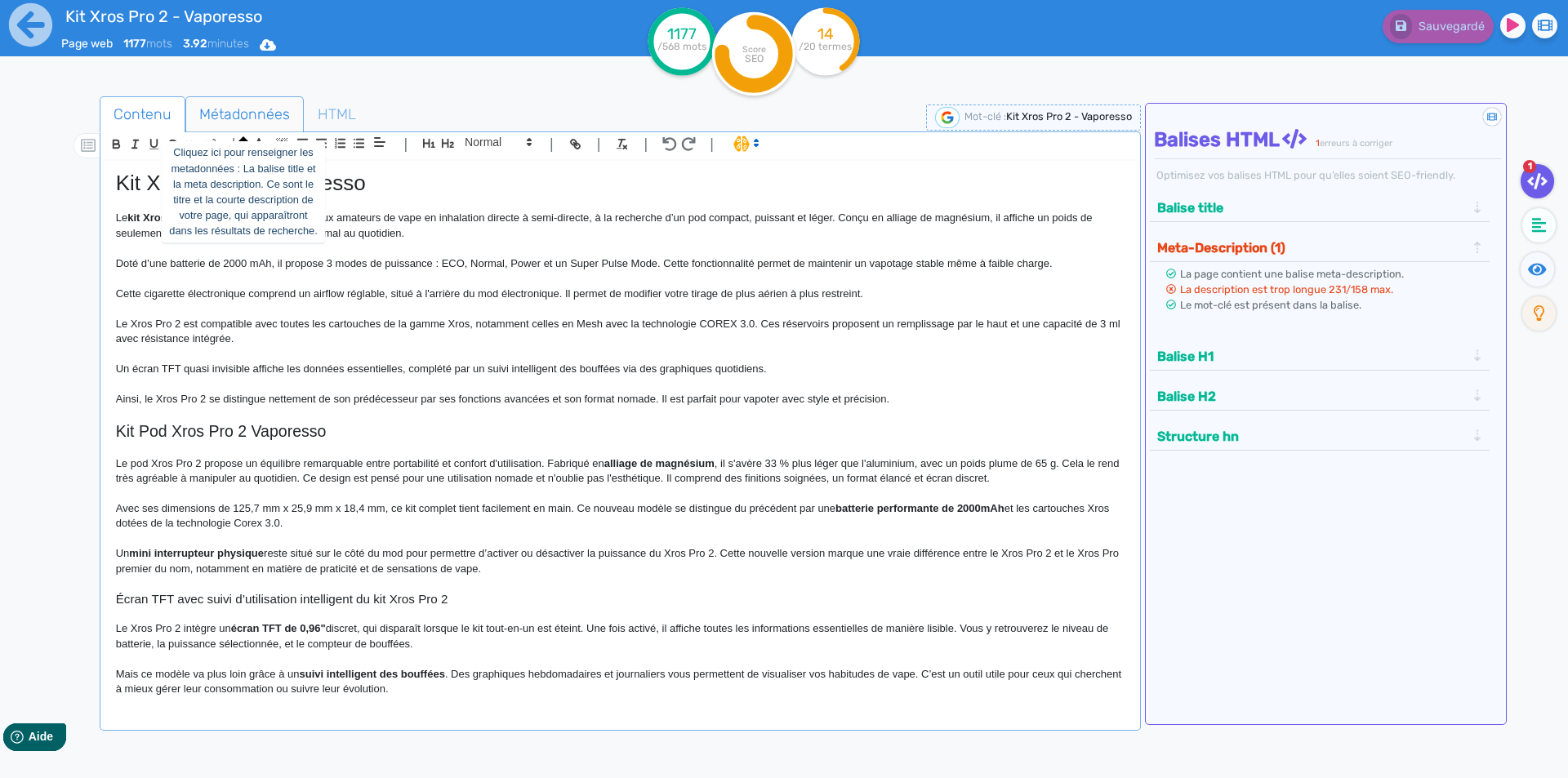
click at [254, 111] on span "Métadonnées" at bounding box center [244, 114] width 117 height 44
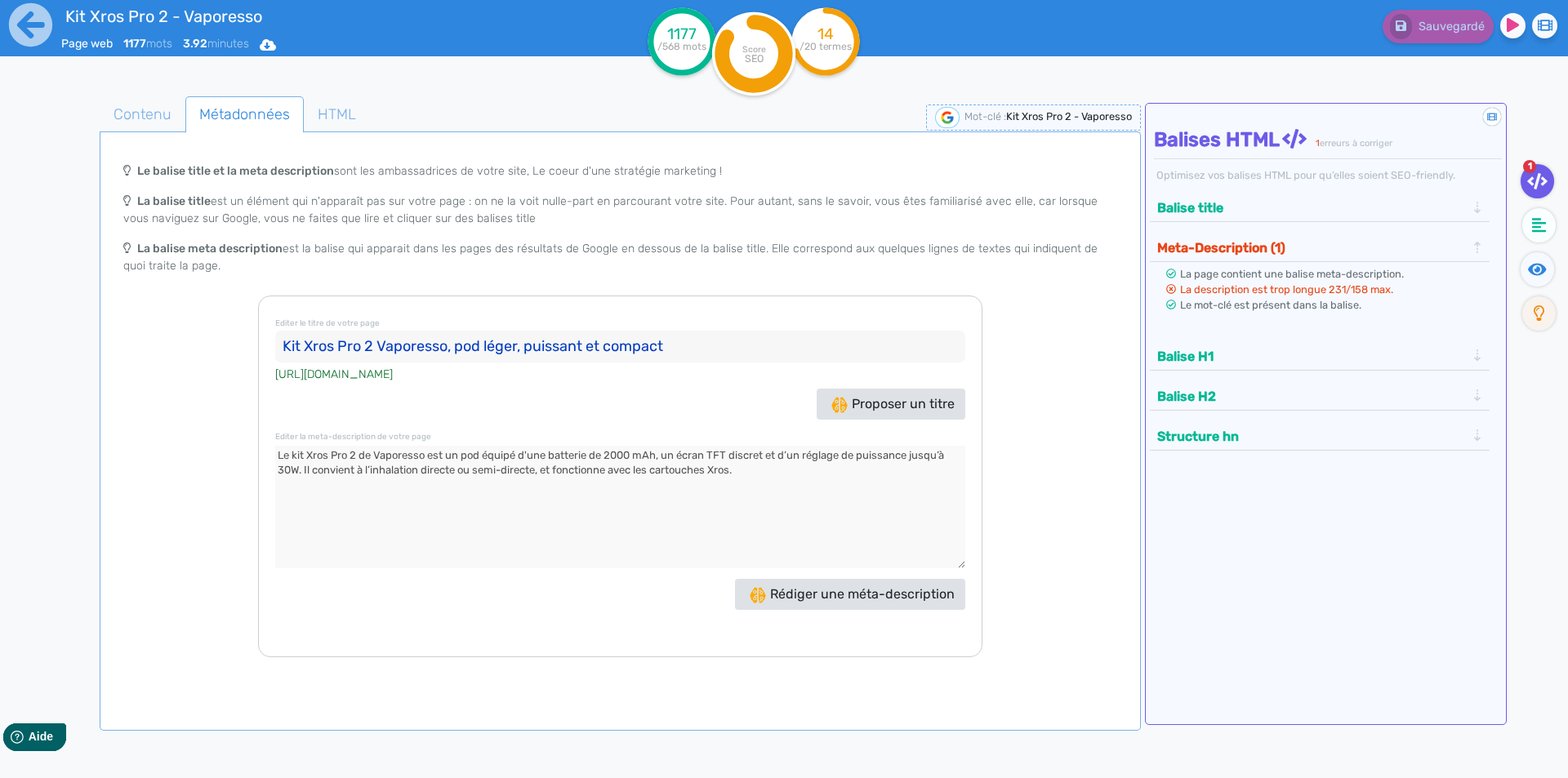
click at [732, 457] on textarea at bounding box center [620, 507] width 691 height 122
click at [772, 456] on textarea at bounding box center [620, 507] width 691 height 122
drag, startPoint x: 772, startPoint y: 456, endPoint x: 826, endPoint y: 464, distance: 54.6
click at [826, 464] on textarea at bounding box center [620, 507] width 691 height 122
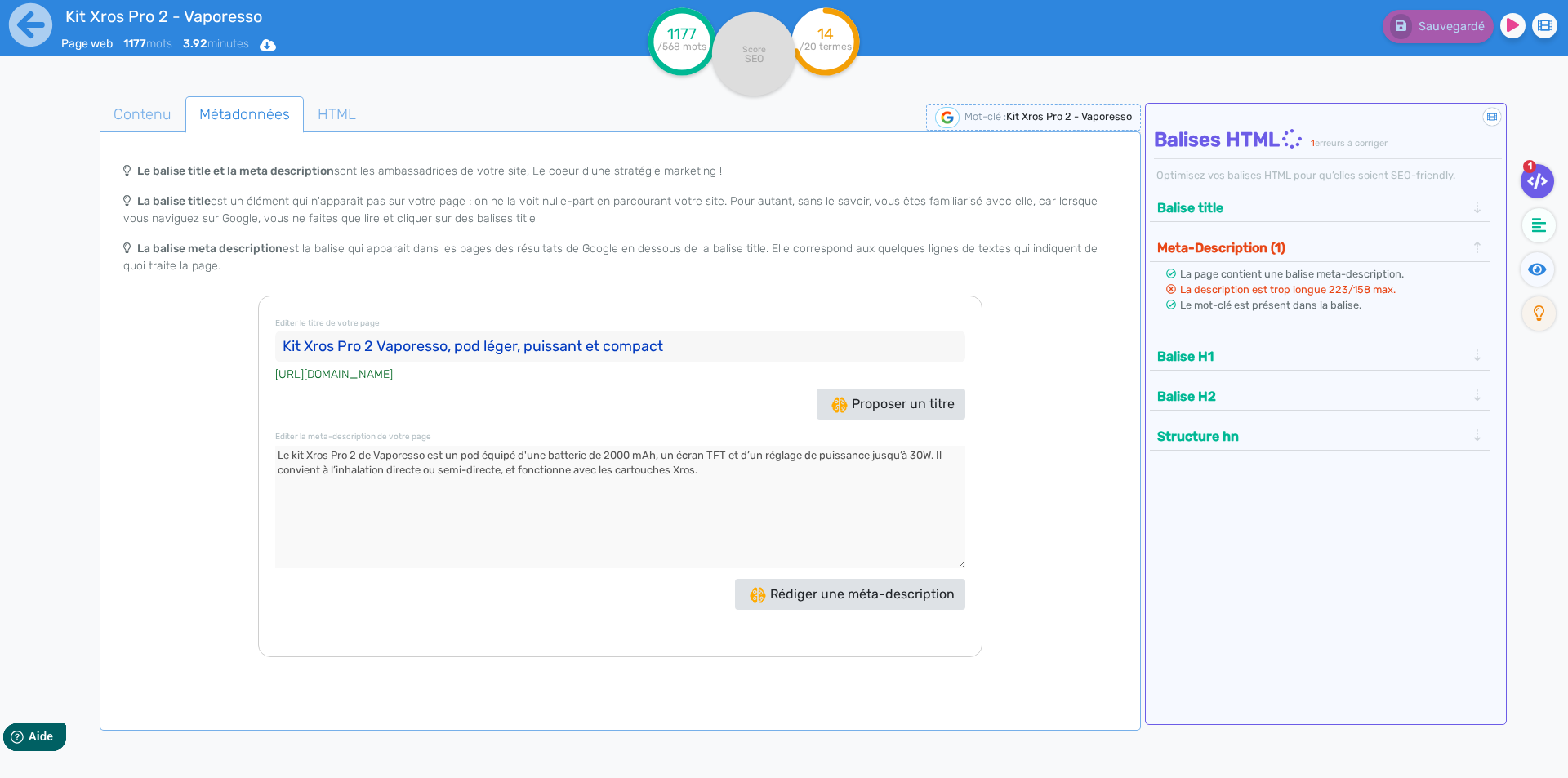
click at [765, 455] on textarea at bounding box center [620, 507] width 691 height 122
click at [743, 457] on textarea at bounding box center [620, 507] width 691 height 122
click at [827, 457] on textarea at bounding box center [620, 507] width 691 height 122
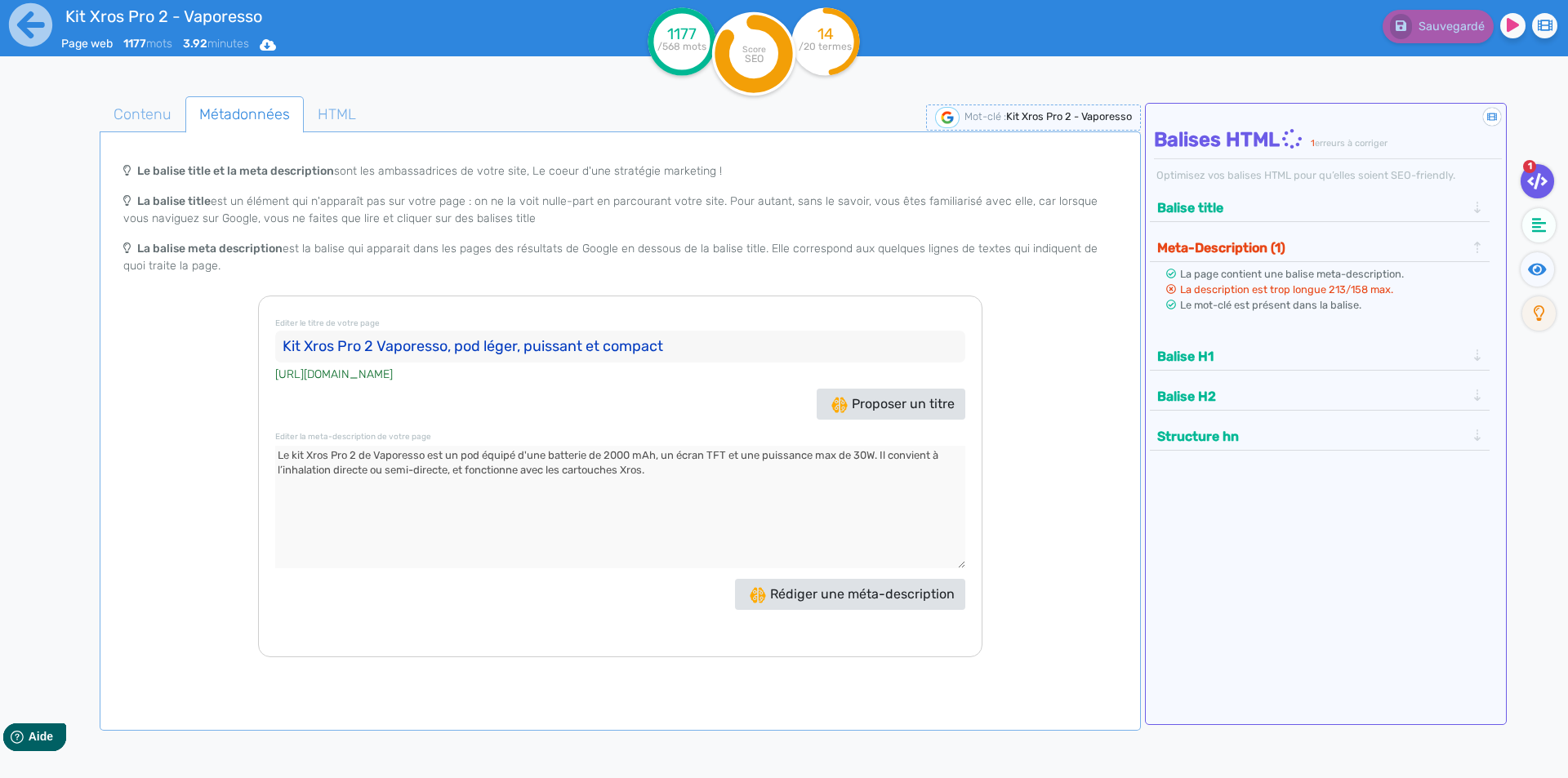
click at [350, 473] on textarea at bounding box center [620, 507] width 691 height 122
type textarea "Le kit Xros Pro 2 de Vaporesso est un pod équipé d'une batterie de 2000 mAh, un…"
click at [160, 99] on span "Contenu" at bounding box center [142, 114] width 84 height 44
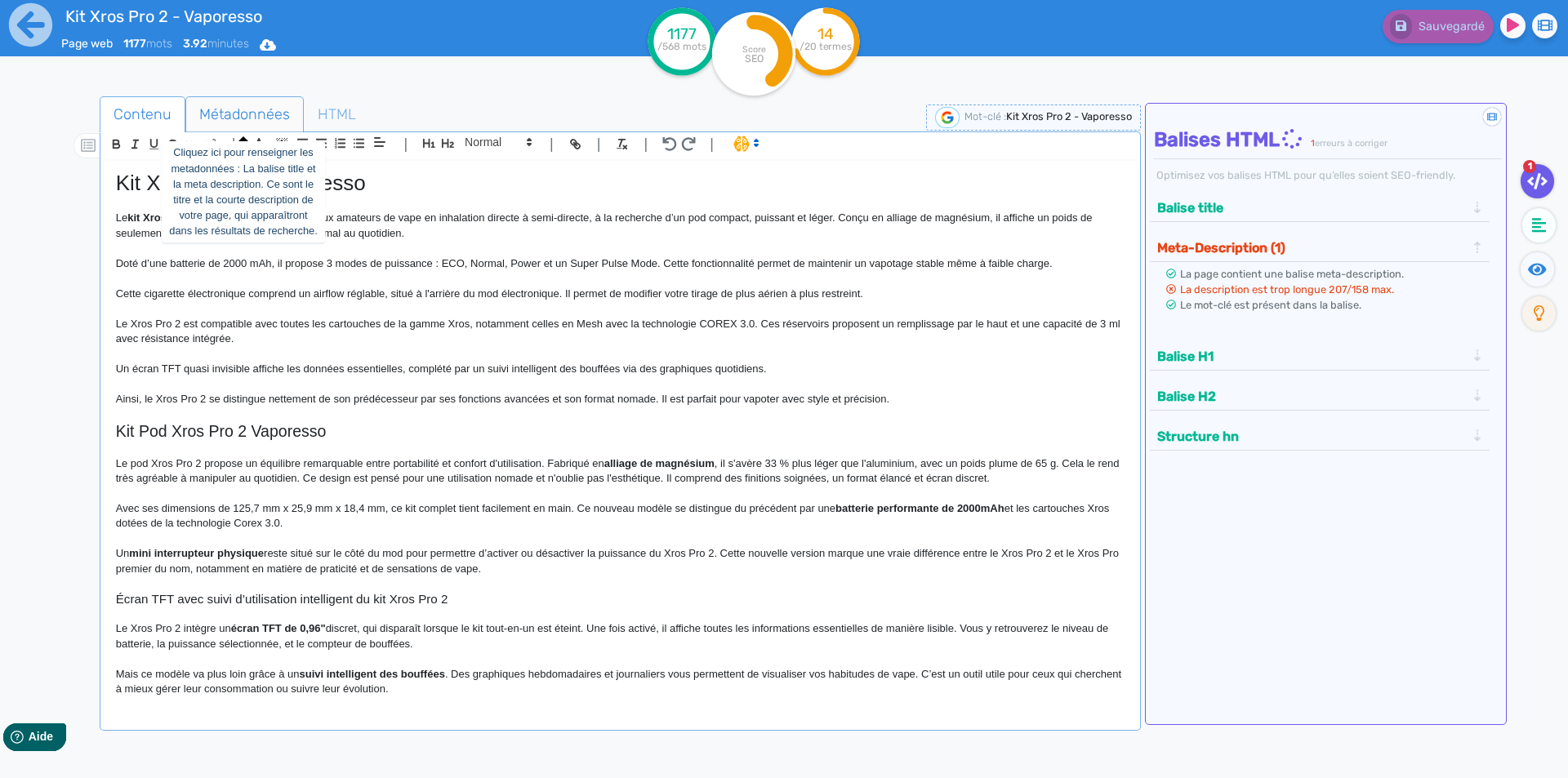
click at [288, 111] on span "Métadonnées" at bounding box center [244, 114] width 117 height 44
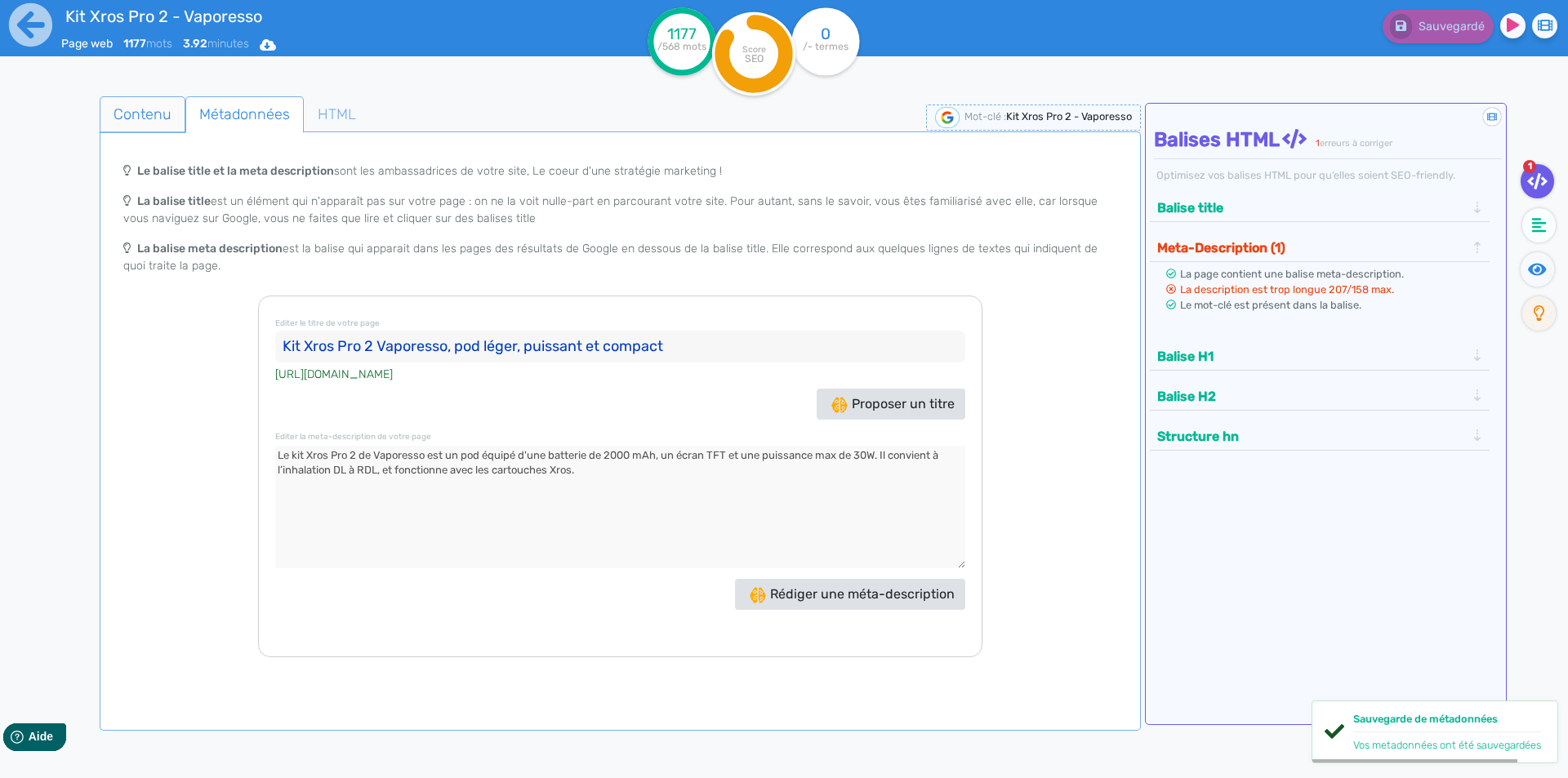
click at [122, 101] on span "Contenu" at bounding box center [142, 114] width 84 height 44
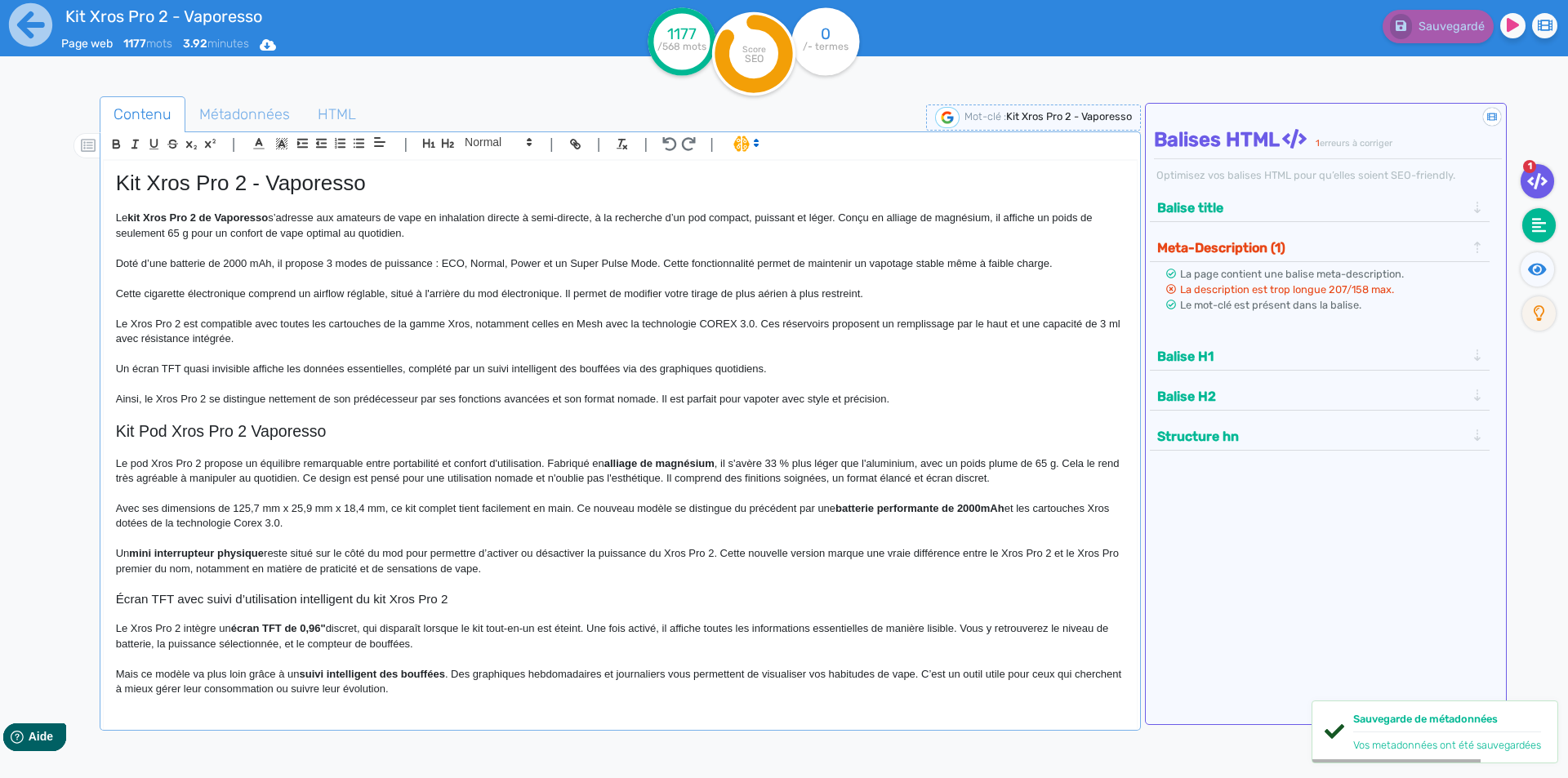
click at [1534, 211] on fa-icon at bounding box center [1539, 225] width 34 height 35
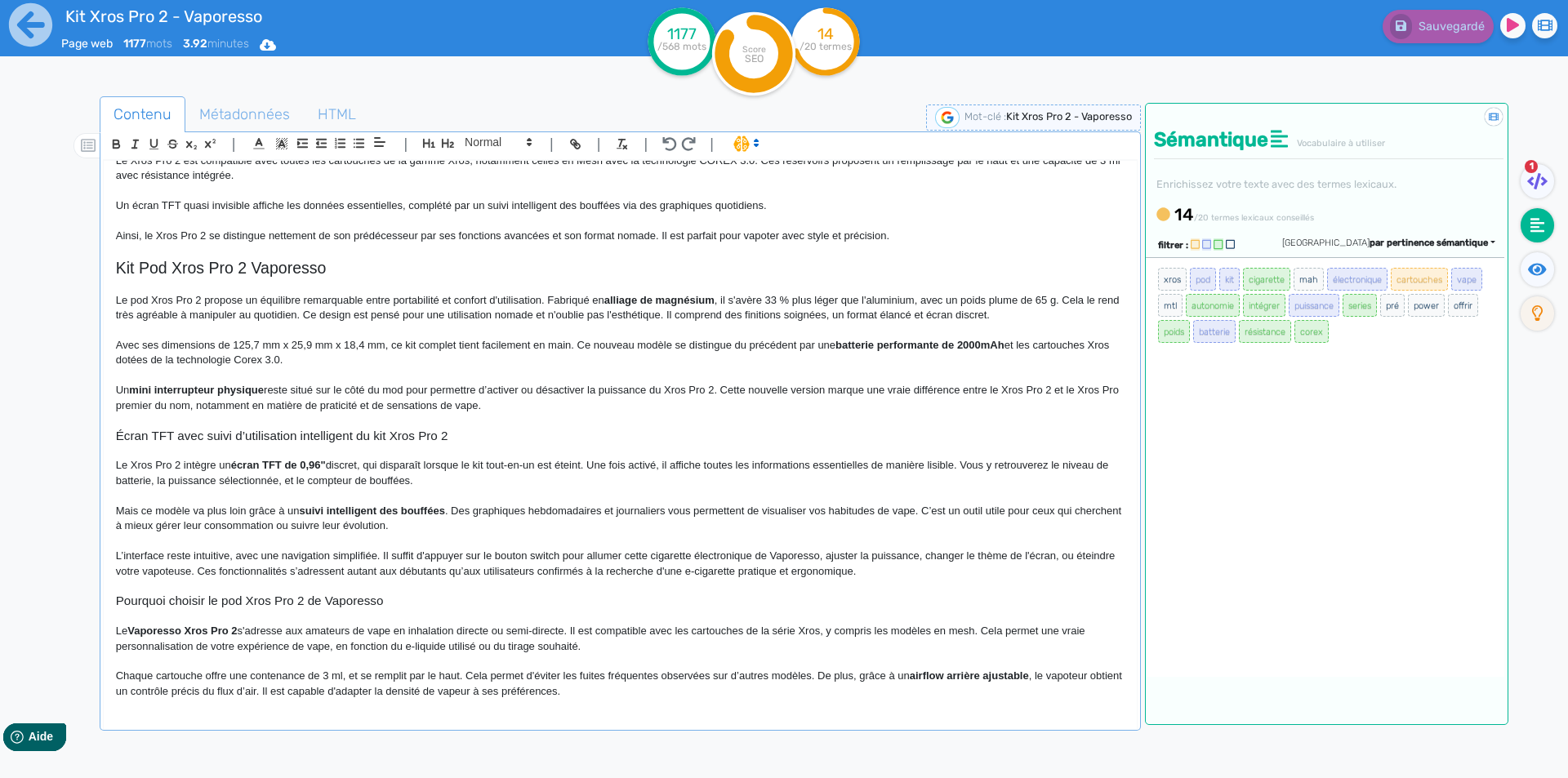
scroll to position [327, 0]
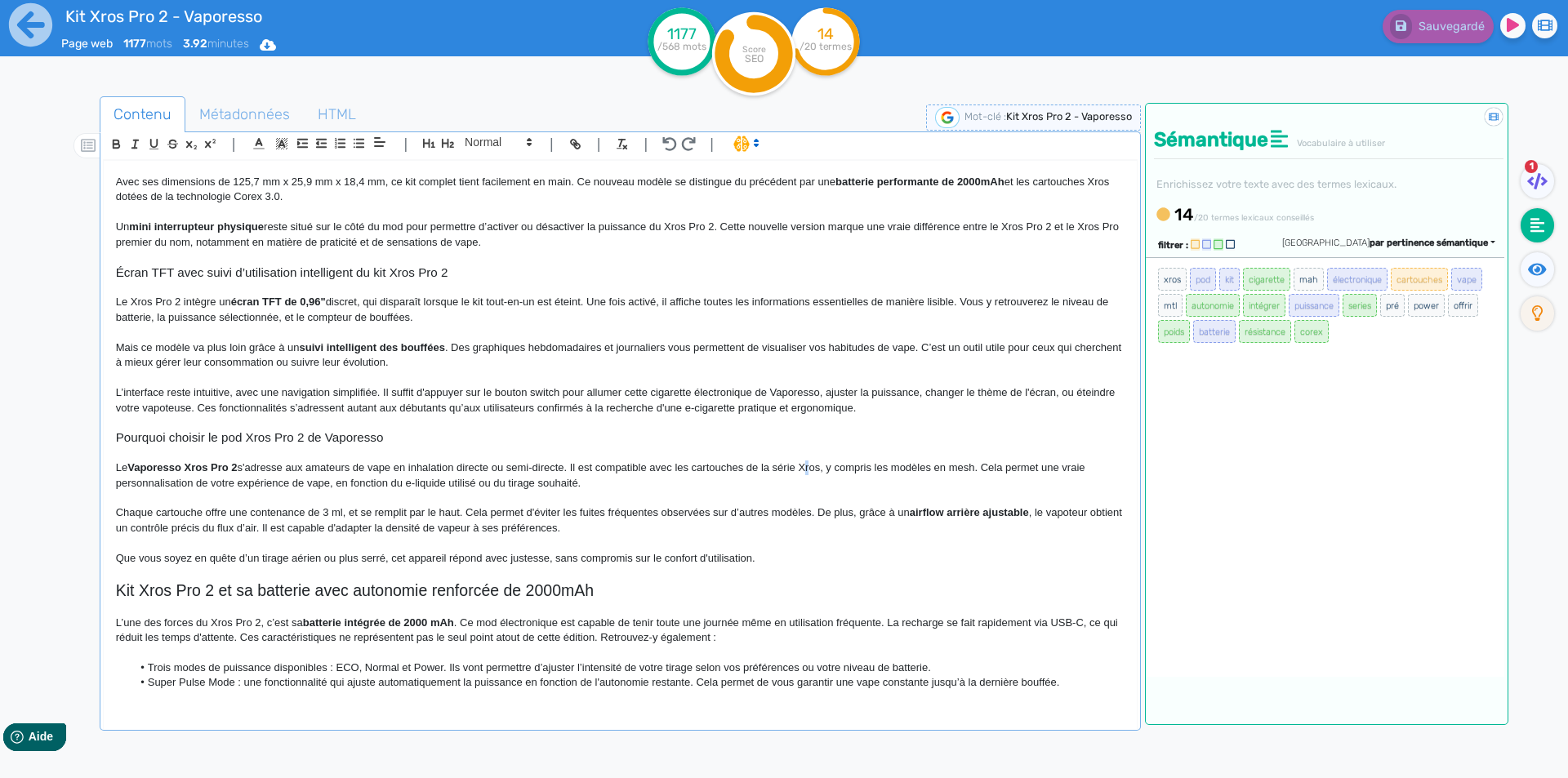
click at [805, 462] on span "s'adresse aux amateurs de vape en inhalation directe ou semi-directe. Il est co…" at bounding box center [602, 475] width 972 height 27
click at [1447, 30] on span "Sauvegarder" at bounding box center [1449, 26] width 70 height 14
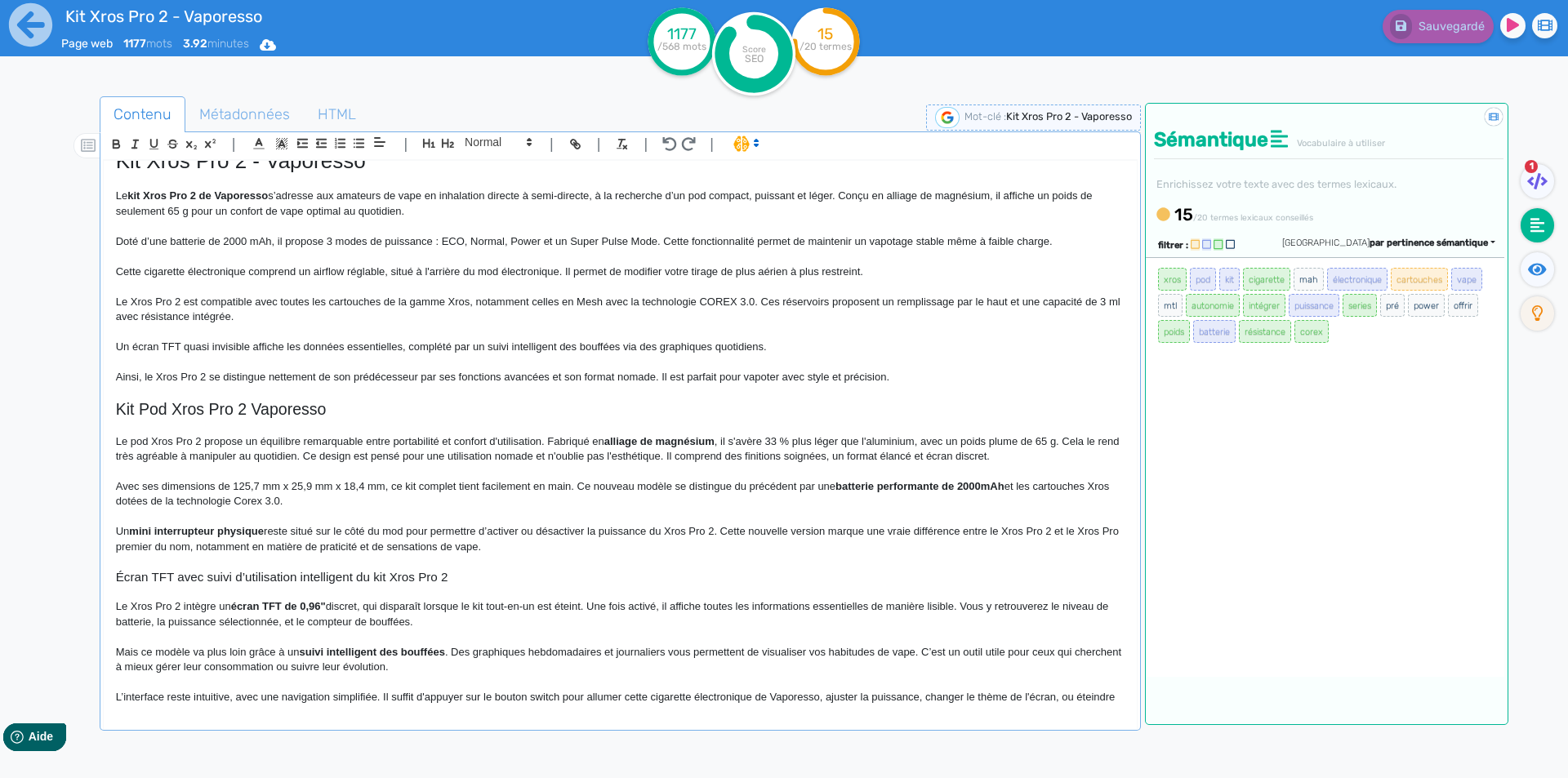
scroll to position [0, 0]
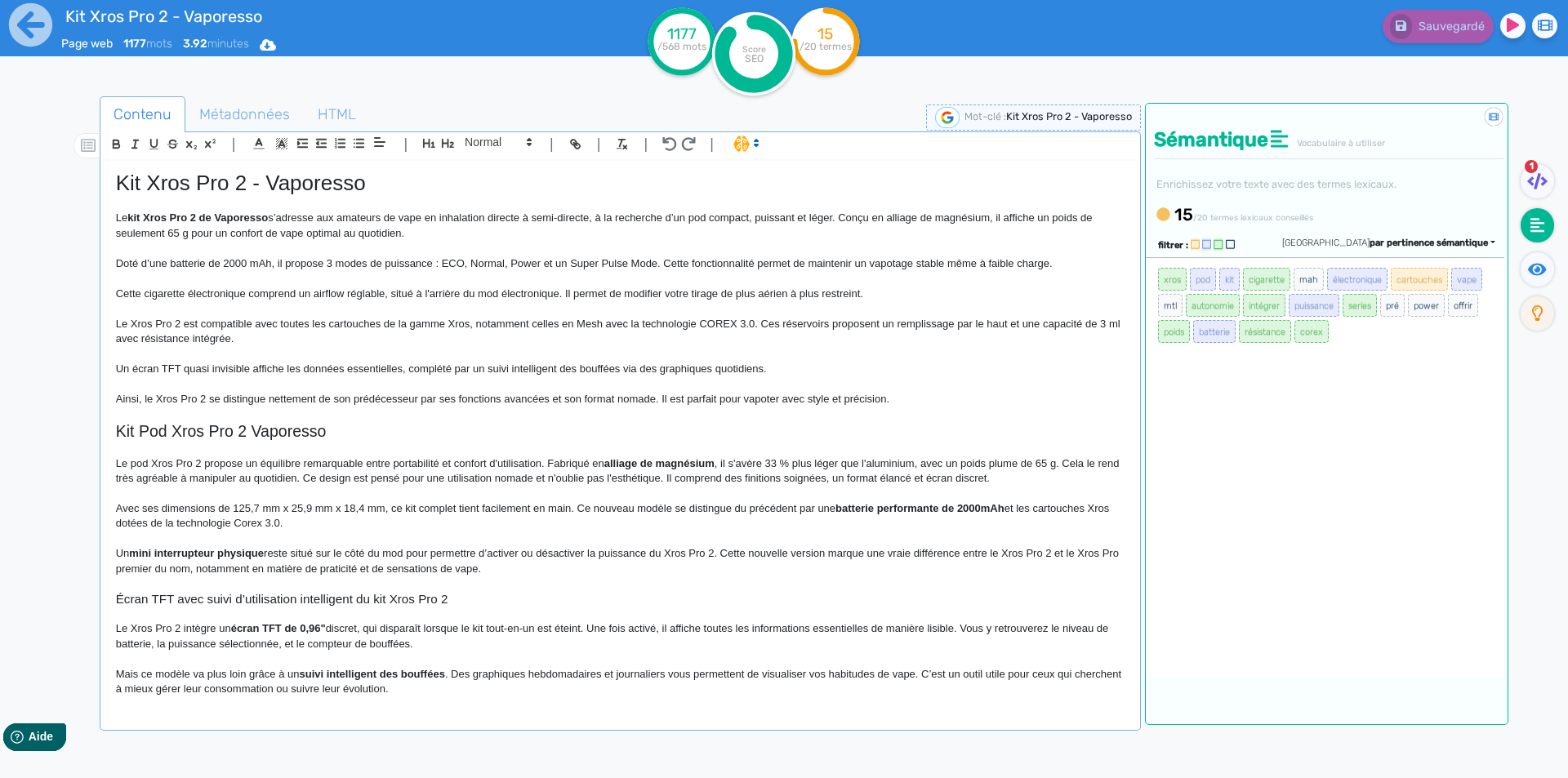
click at [263, 265] on span "Doté d’une batterie de 2000 mAh, il propose 3 modes de puissance : ECO, Normal,…" at bounding box center [584, 263] width 937 height 12
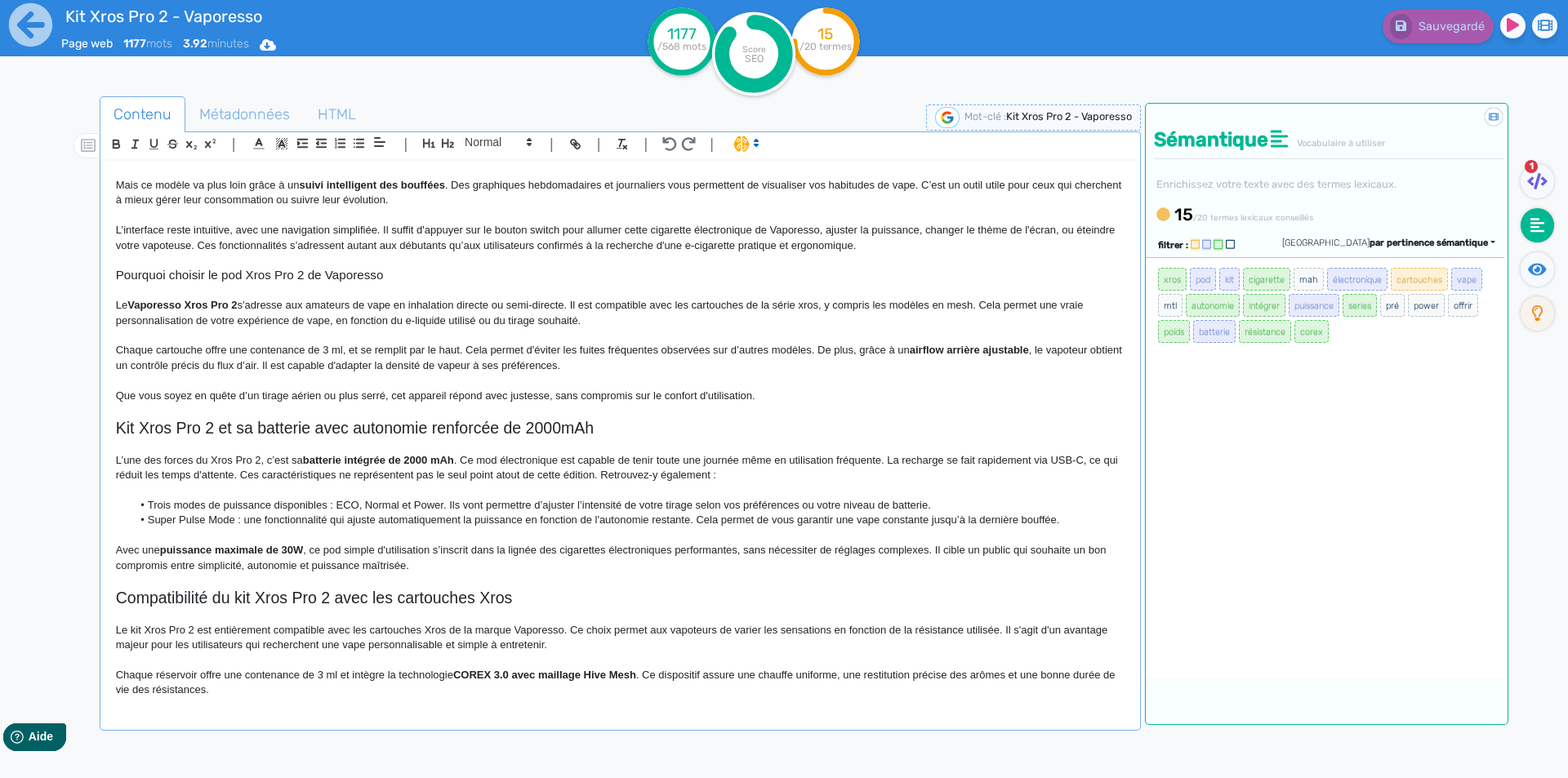
scroll to position [490, 0]
click at [447, 458] on strong "batterie intégrée de 2000 mAh" at bounding box center [379, 459] width 151 height 12
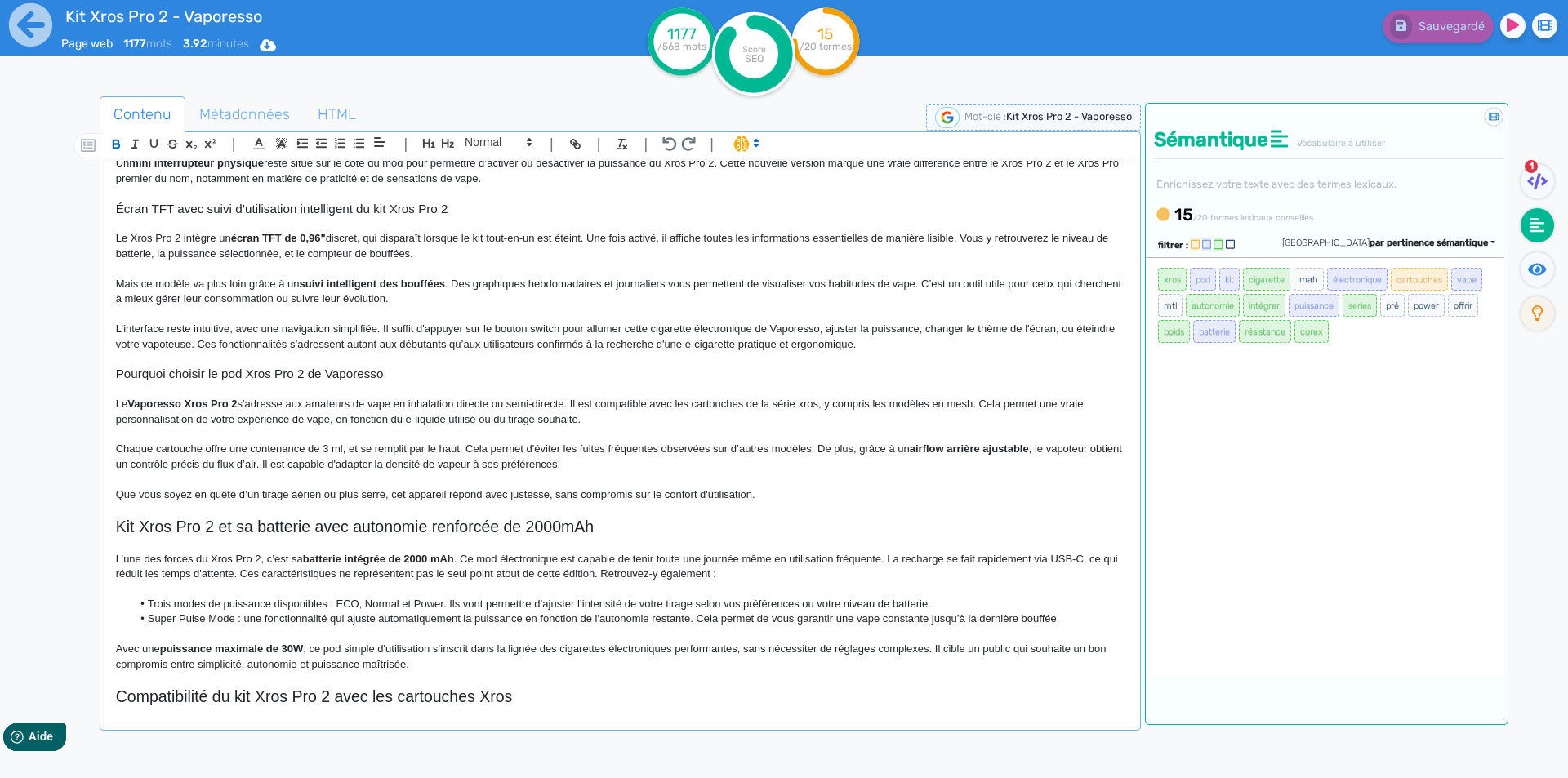
scroll to position [327, 0]
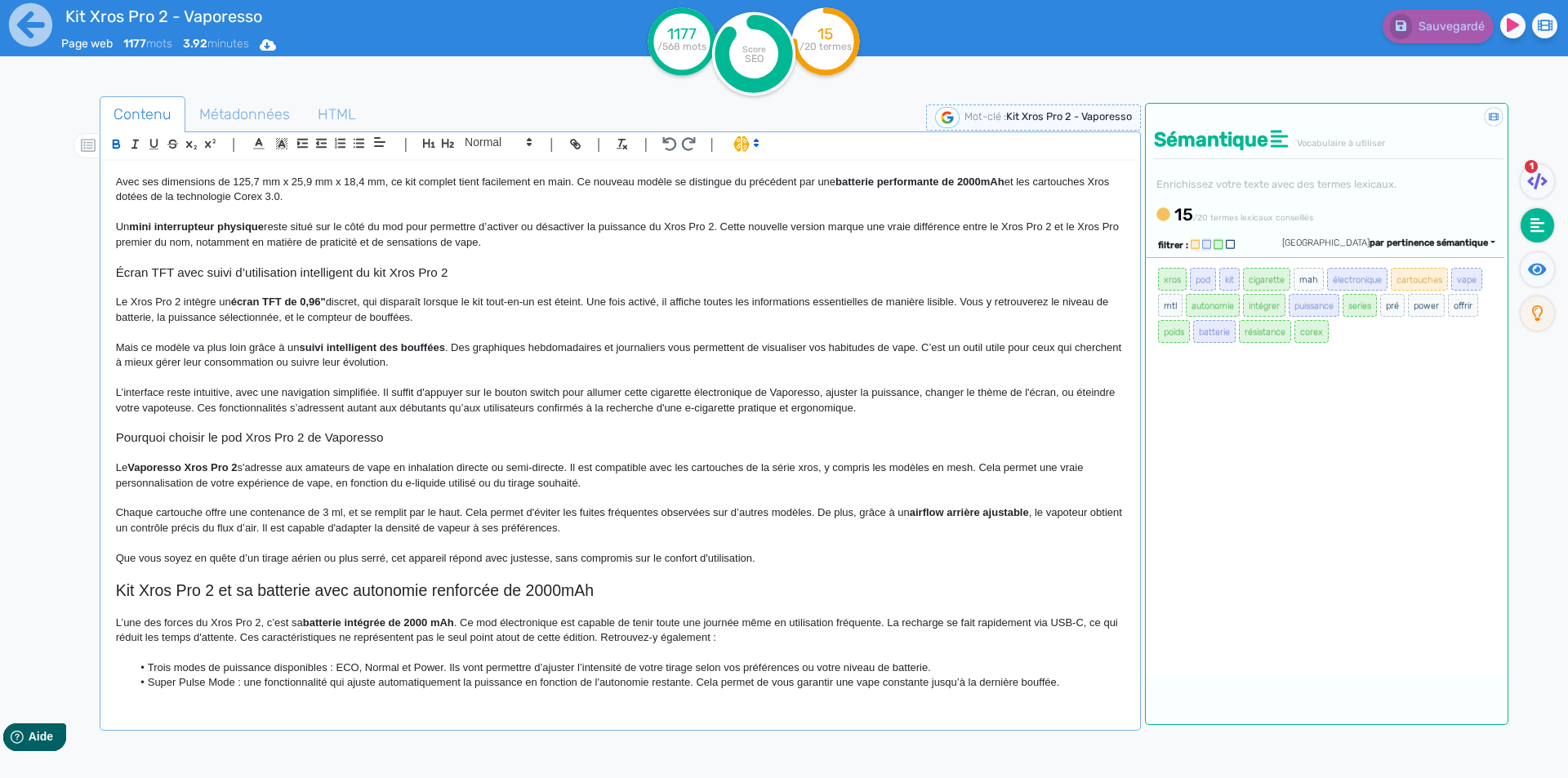
click at [869, 179] on strong "batterie performante de 2000mAh" at bounding box center [919, 182] width 169 height 12
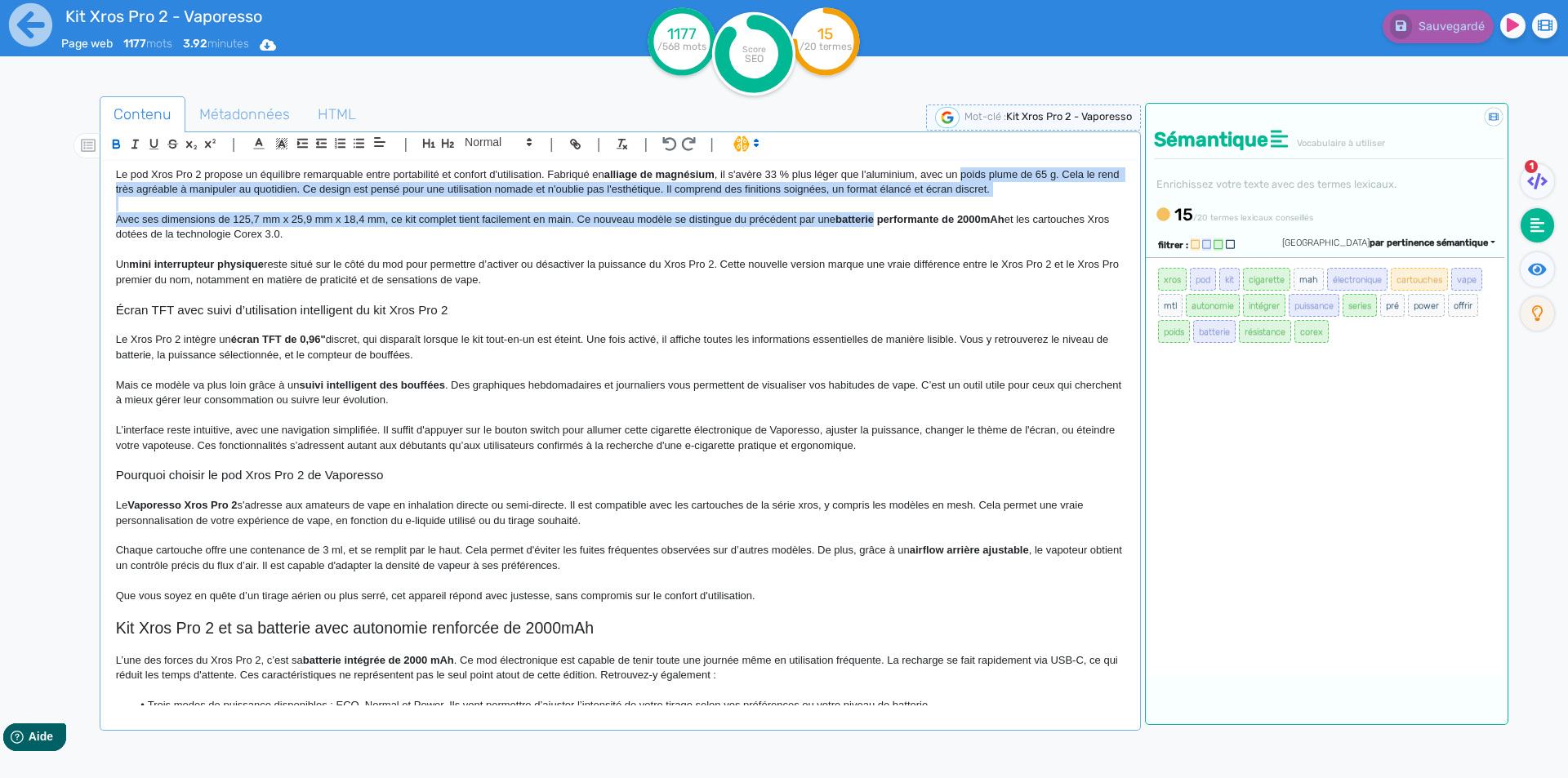
scroll to position [273, 0]
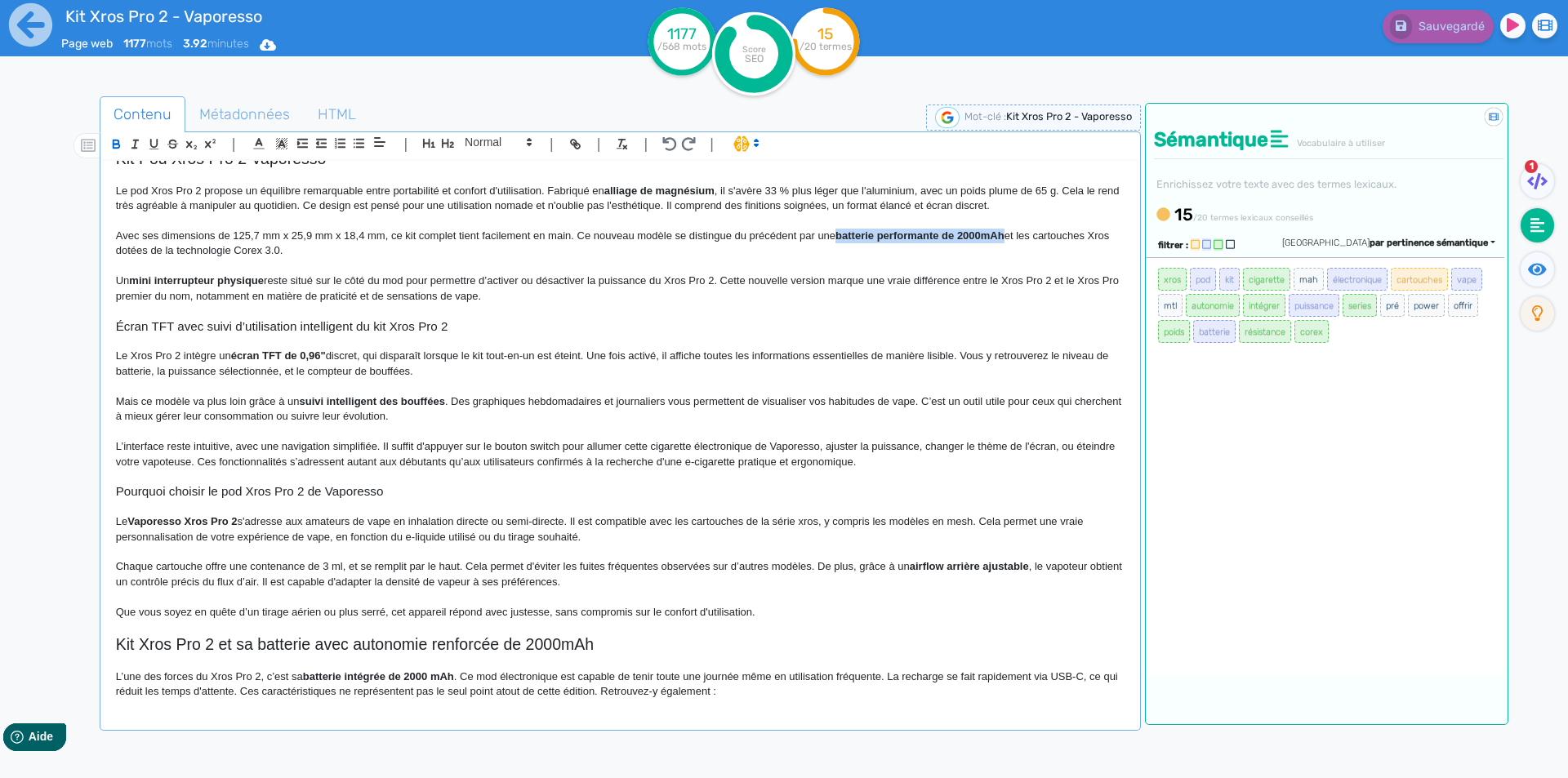
drag, startPoint x: 869, startPoint y: 179, endPoint x: 986, endPoint y: 236, distance: 130.1
click at [983, 235] on span "Avec ses dimensions de 125,7 mm x 25,9 mm x 18,4 mm, ce kit complet tient facil…" at bounding box center [612, 244] width 992 height 27
click at [993, 231] on span "Avec ses dimensions de 125,7 mm x 25,9 mm x 18,4 mm, ce kit complet tient facil…" at bounding box center [617, 244] width 1002 height 27
click at [1451, 32] on span "Sauvegarder" at bounding box center [1449, 26] width 70 height 14
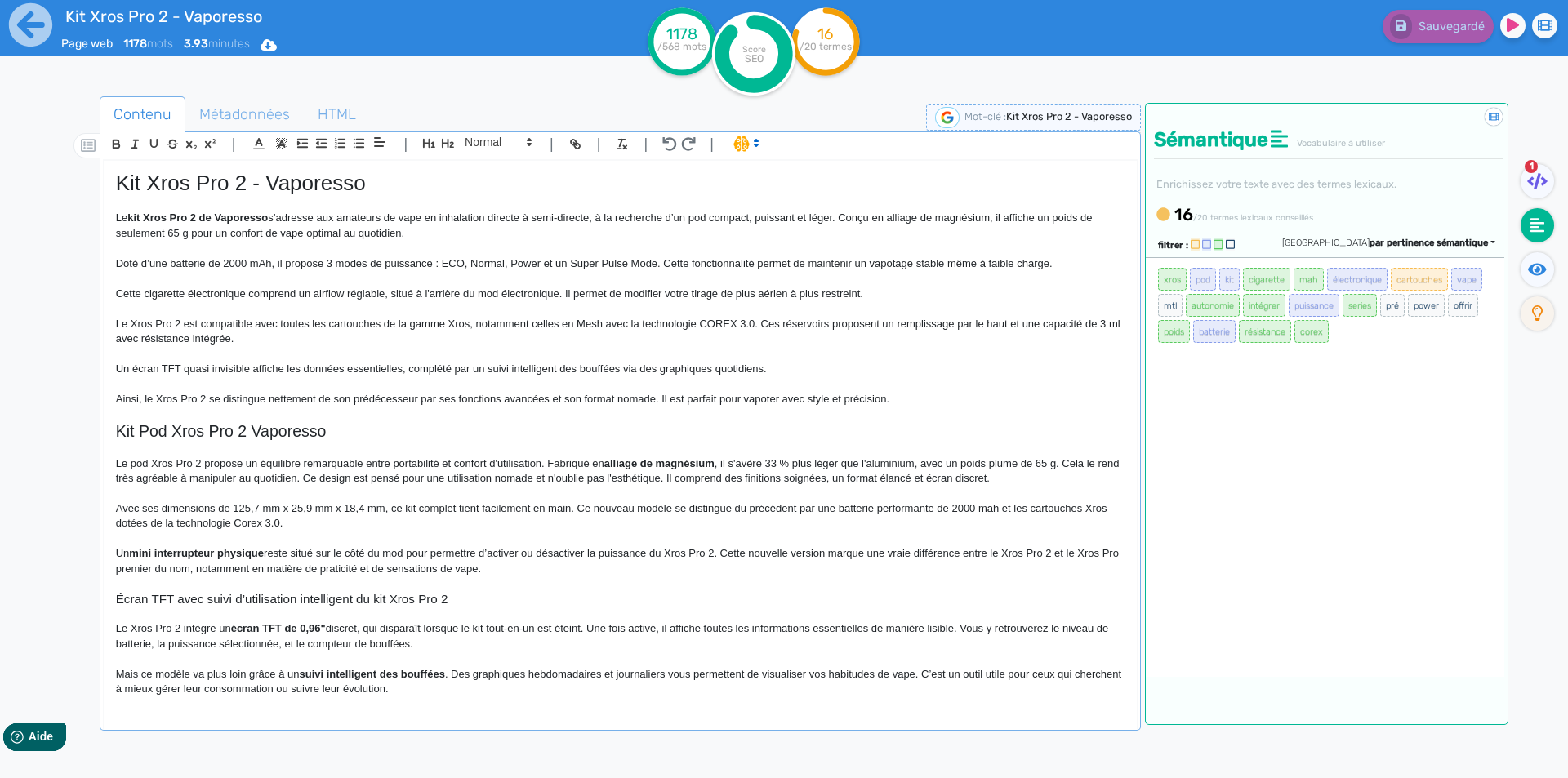
scroll to position [562, 0]
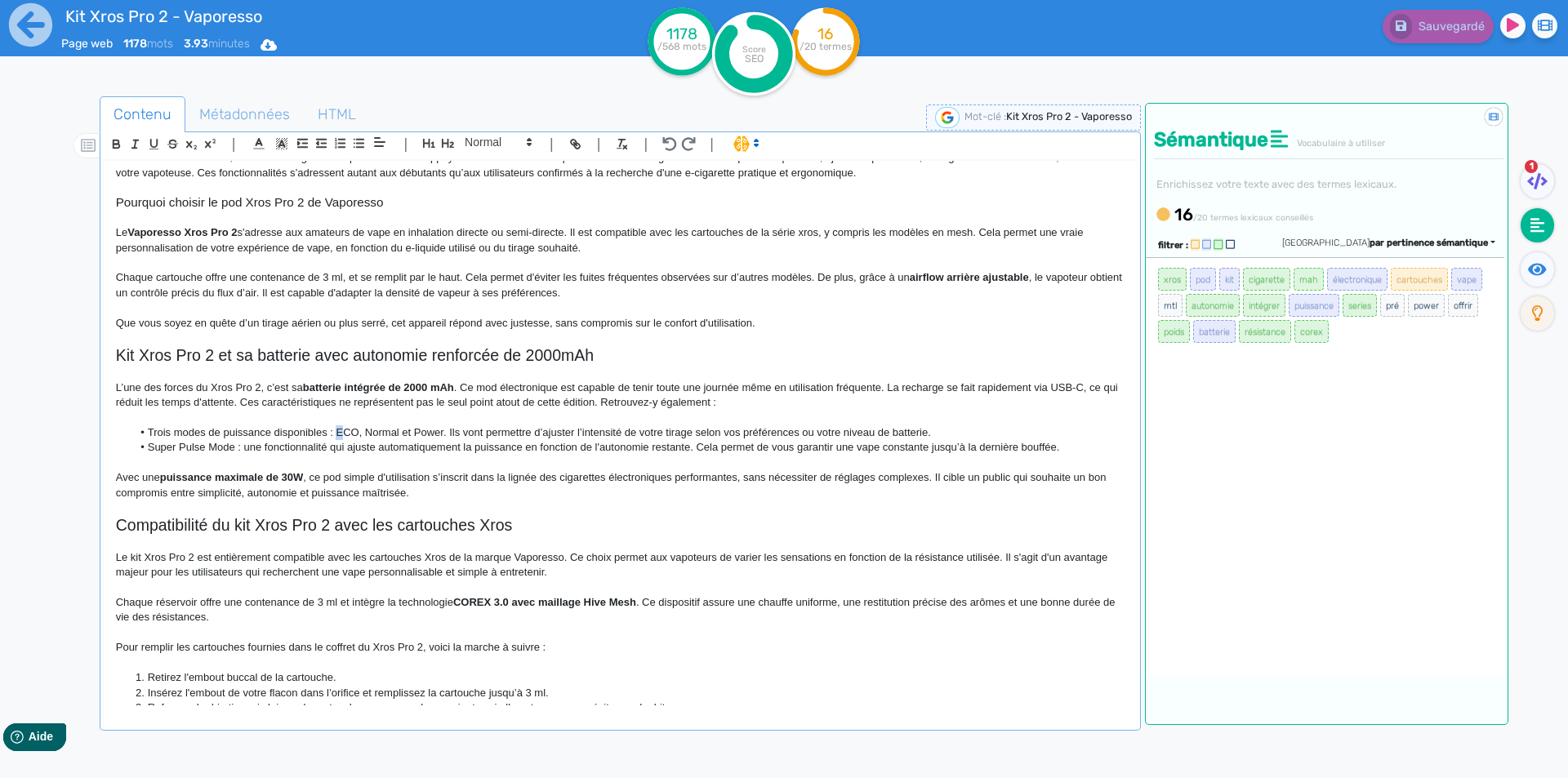
click at [337, 428] on span "Trois modes de puissance disponibles : ECO, Normal et Power. Ils vont permettre…" at bounding box center [539, 431] width 784 height 12
click at [369, 431] on span "Trois modes de puissance disponibles : eCO, Normal et Power. Ils vont permettre…" at bounding box center [539, 431] width 783 height 12
click at [413, 433] on span "Trois modes de puissance disponibles : eCO, normal et Power. Ils vont permettre…" at bounding box center [538, 431] width 781 height 12
click at [1442, 14] on button "Sauvegarder" at bounding box center [1436, 26] width 115 height 34
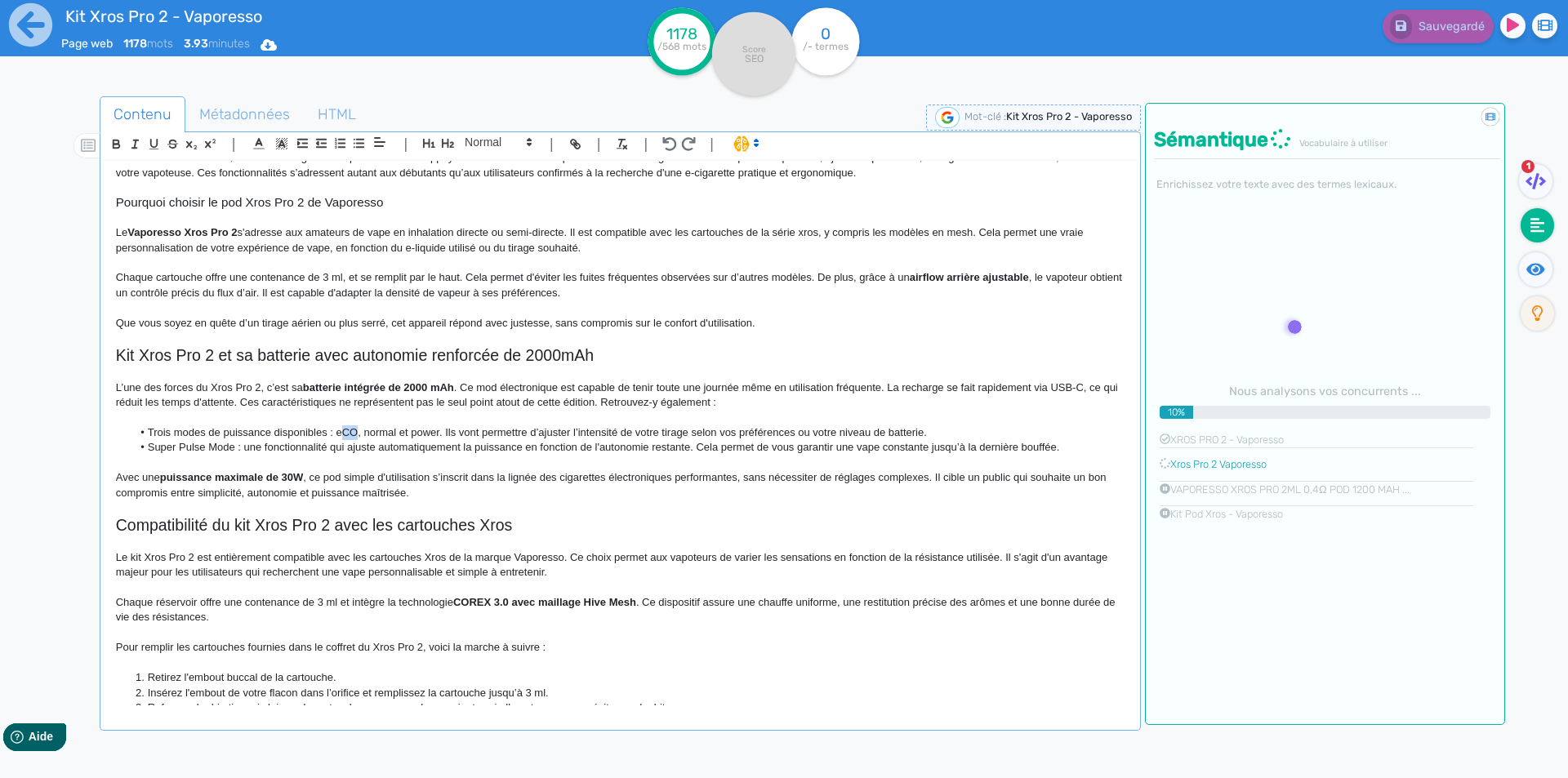
drag, startPoint x: 356, startPoint y: 433, endPoint x: 340, endPoint y: 429, distance: 16.5
click at [340, 429] on span "Trois modes de puissance disponibles : eCO, normal et power. Ils vont permettre…" at bounding box center [537, 431] width 779 height 12
click at [1400, 15] on fa-icon at bounding box center [1397, 26] width 22 height 26
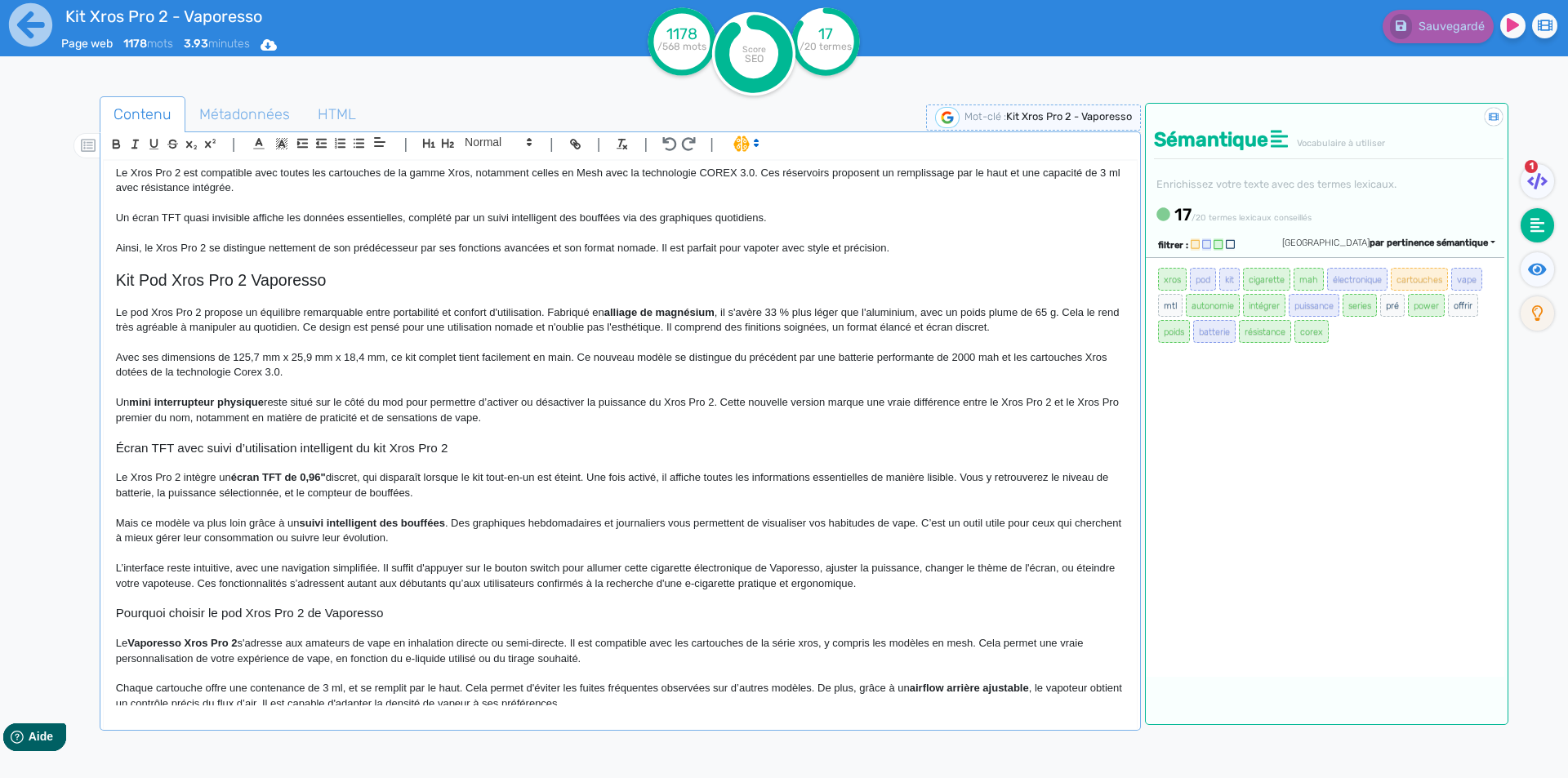
scroll to position [0, 0]
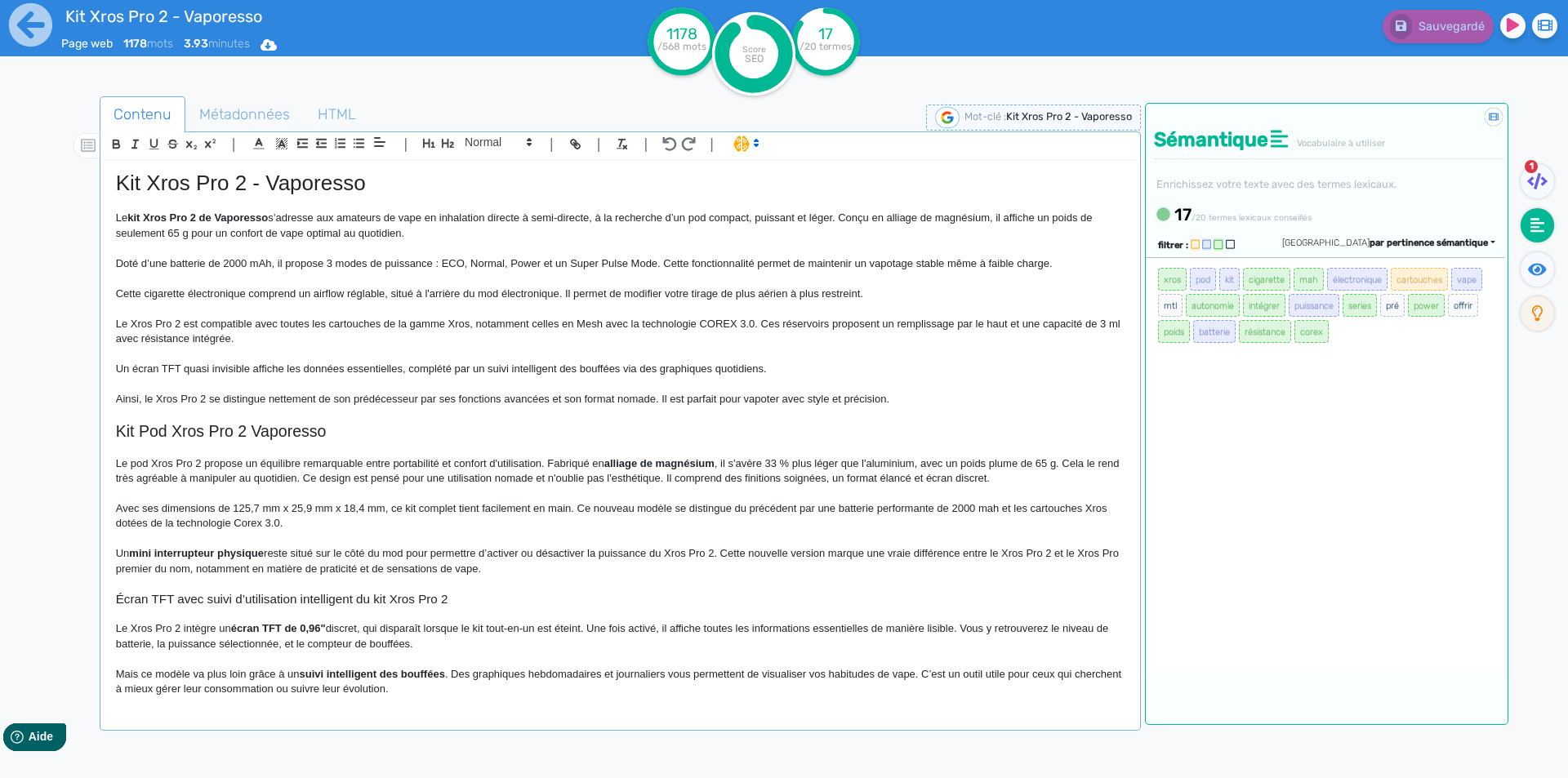
click at [449, 267] on span "Doté d’une batterie de 2000 mAh, il propose 3 modes de puissance : ECO, Normal,…" at bounding box center [584, 263] width 937 height 12
click at [476, 258] on span "Doté d’une batterie de 2000 mAh, il propose 3 modes de puissance : ECO, Normal,…" at bounding box center [584, 263] width 937 height 12
click at [730, 232] on p "Le kit Xros Pro 2 de Vaporesso s’adresse aux amateurs de vape en inhalation dir…" at bounding box center [620, 225] width 1009 height 30
click at [1449, 16] on button "Sauvegarder" at bounding box center [1436, 26] width 115 height 34
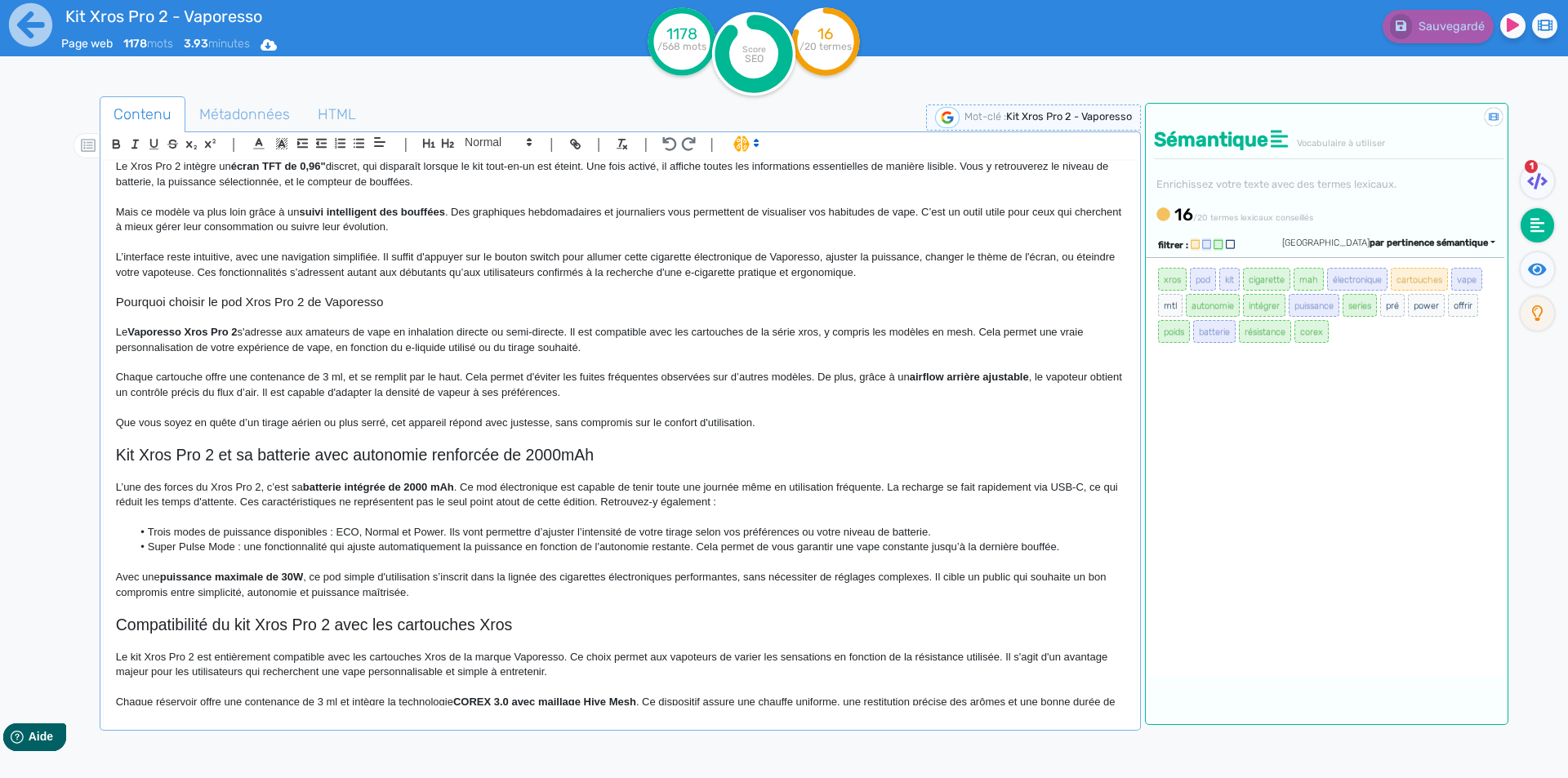
scroll to position [490, 0]
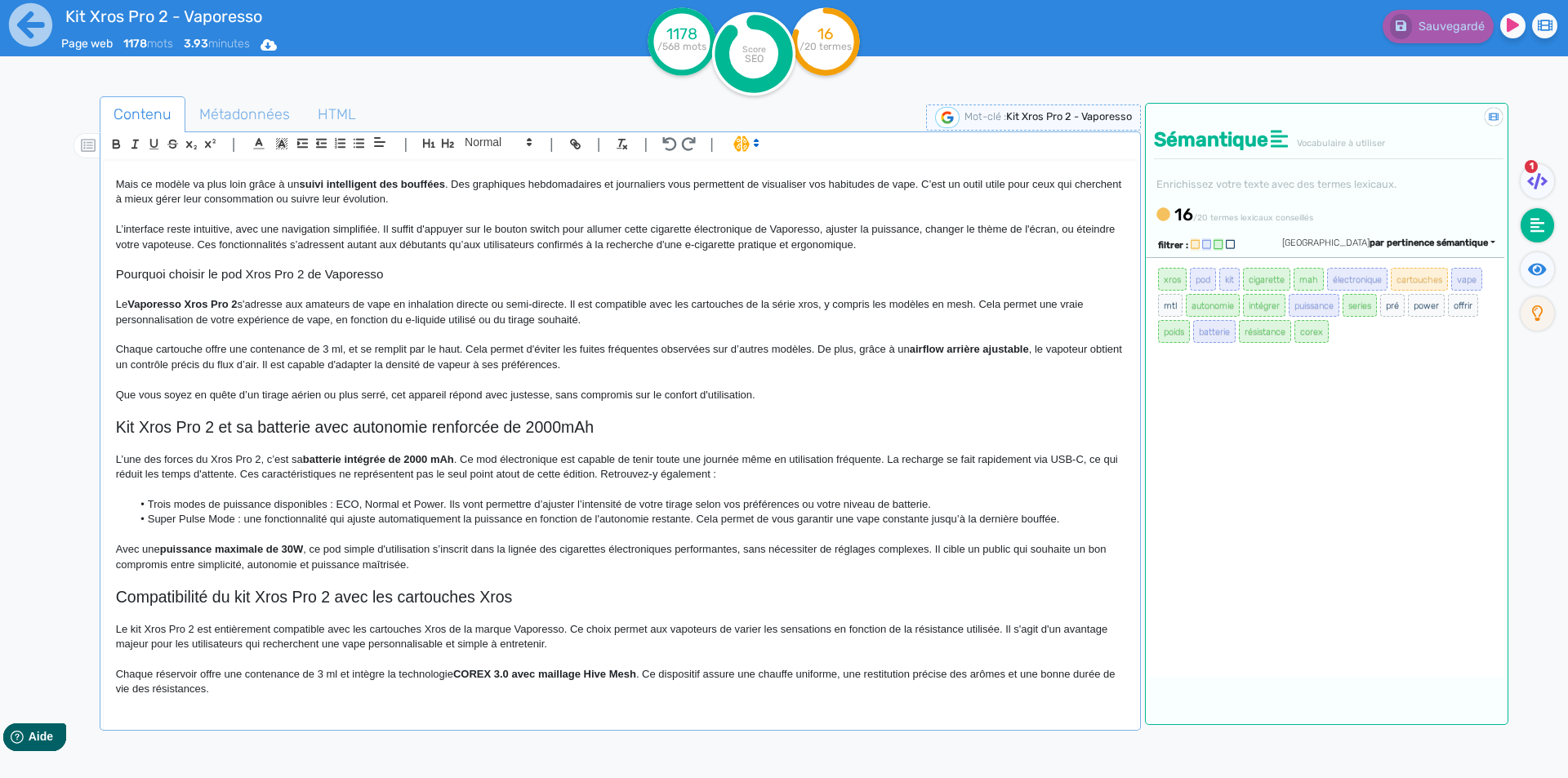
click at [111, 426] on div "Kit Xros Pro 2 - Vaporesso Le kit Xros Pro 2 de Vaporesso s’adresse aux amateur…" at bounding box center [620, 432] width 1033 height 545
drag, startPoint x: 111, startPoint y: 426, endPoint x: 202, endPoint y: 426, distance: 91.0
click at [202, 426] on div "Kit Xros Pro 2 - Vaporesso Le kit Xros Pro 2 de Vaporesso s’adresse aux amateur…" at bounding box center [620, 432] width 1033 height 545
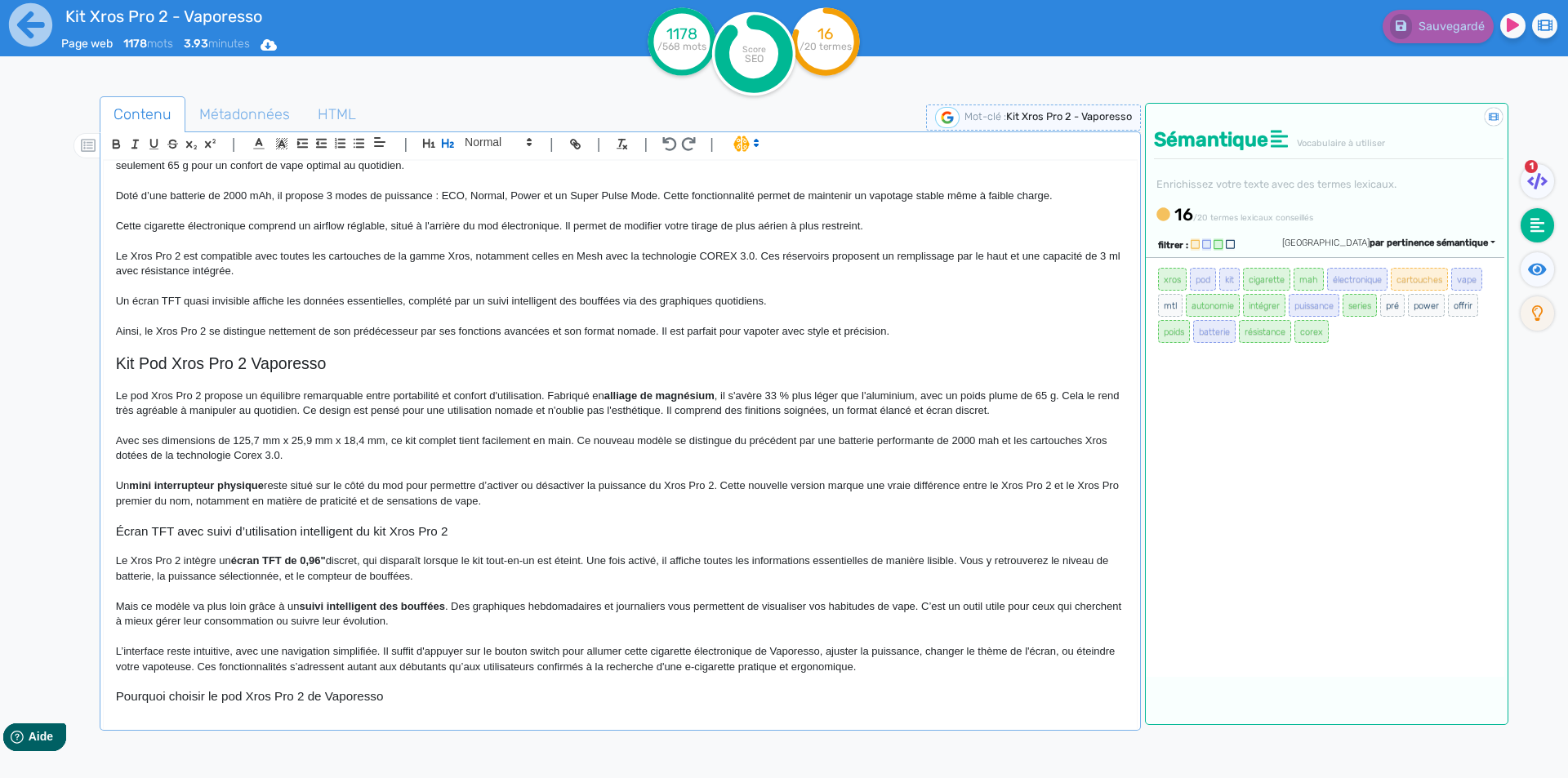
scroll to position [0, 0]
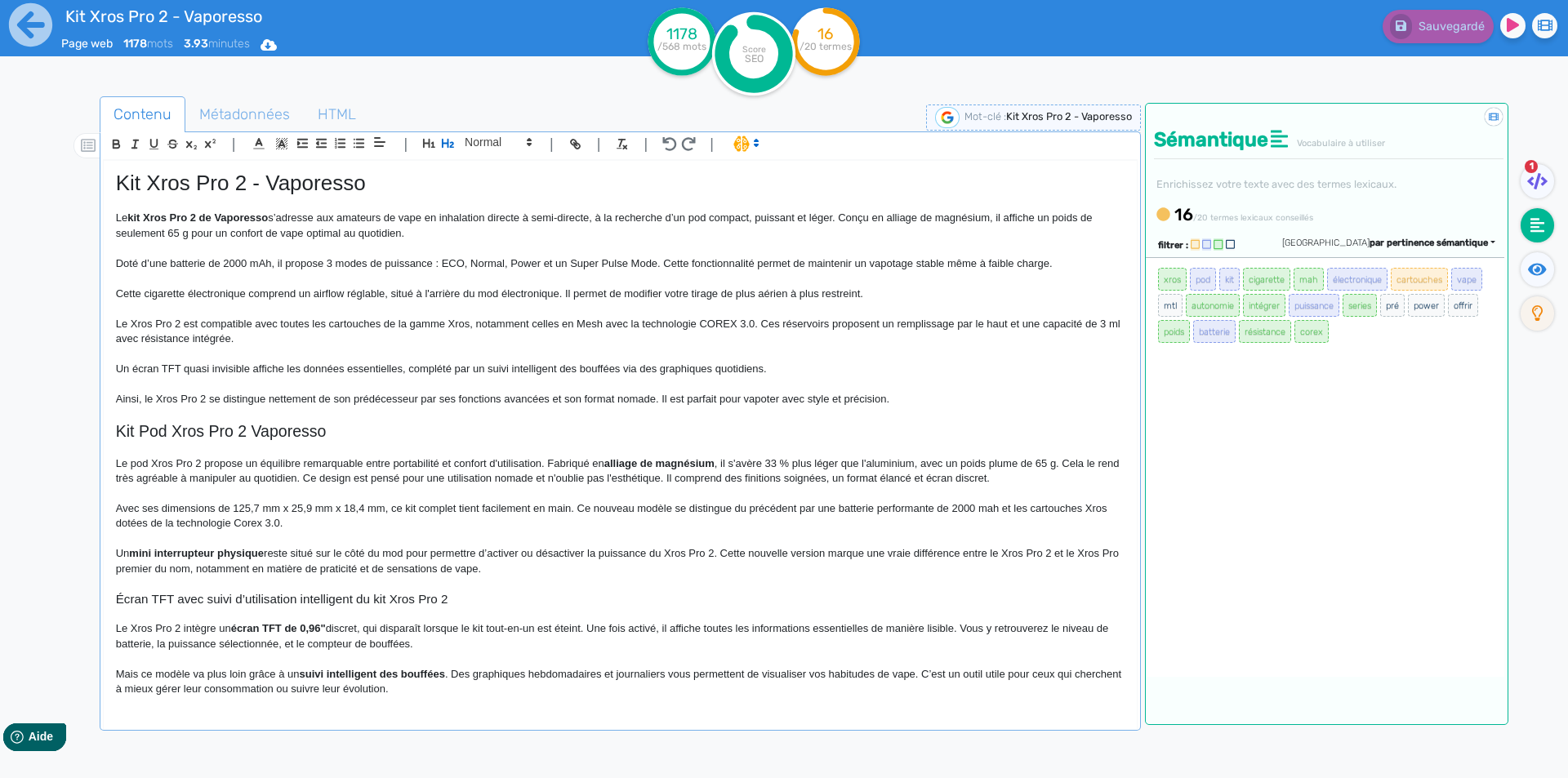
click at [266, 178] on span "Kit Xros Pro 2 - Vaporesso" at bounding box center [241, 182] width 250 height 25
copy span "Kit Xros Pro 2 - Vaporesso"
click at [363, 356] on p at bounding box center [620, 354] width 1009 height 15
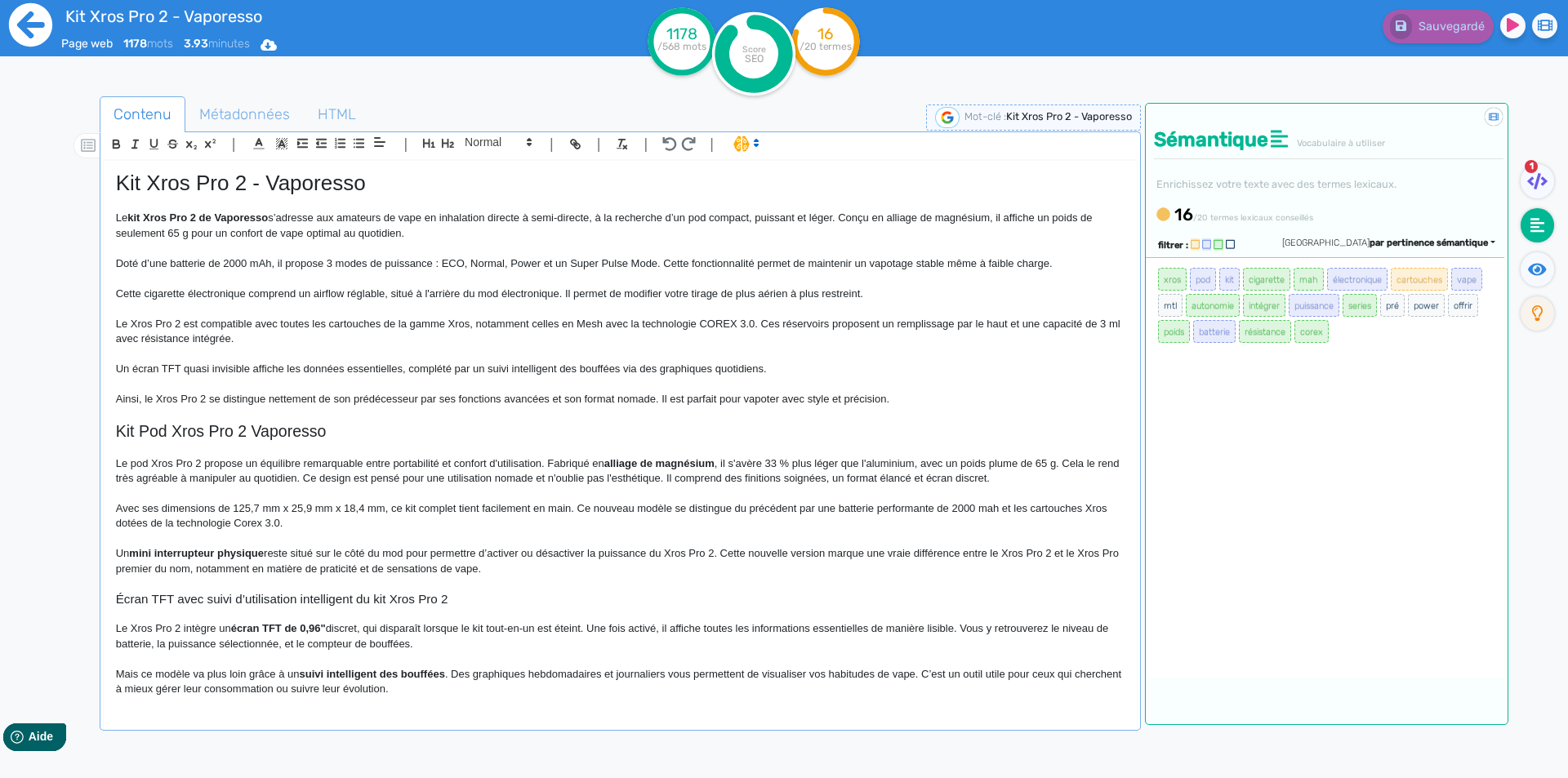
click at [38, 11] on icon at bounding box center [30, 25] width 43 height 43
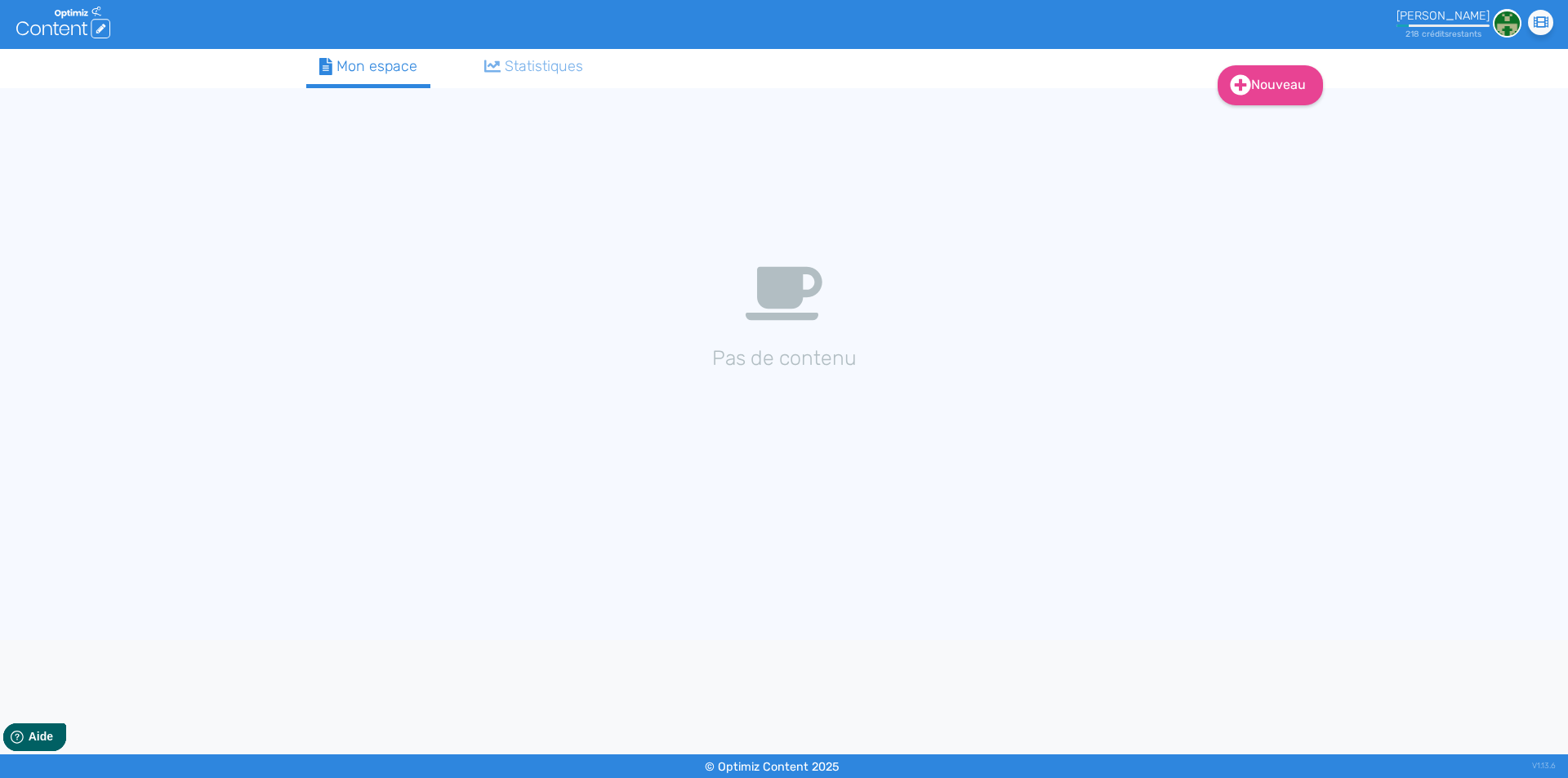
click at [117, 461] on div "Nouveau Contenu (0 credits) Dossier Mon espace Statistiques Pas de contenu" at bounding box center [784, 345] width 1568 height 591
click at [1177, 208] on div at bounding box center [1186, 202] width 25 height 20
click at [1188, 194] on div at bounding box center [1186, 202] width 25 height 20
click at [1178, 201] on icon at bounding box center [1180, 201] width 13 height 13
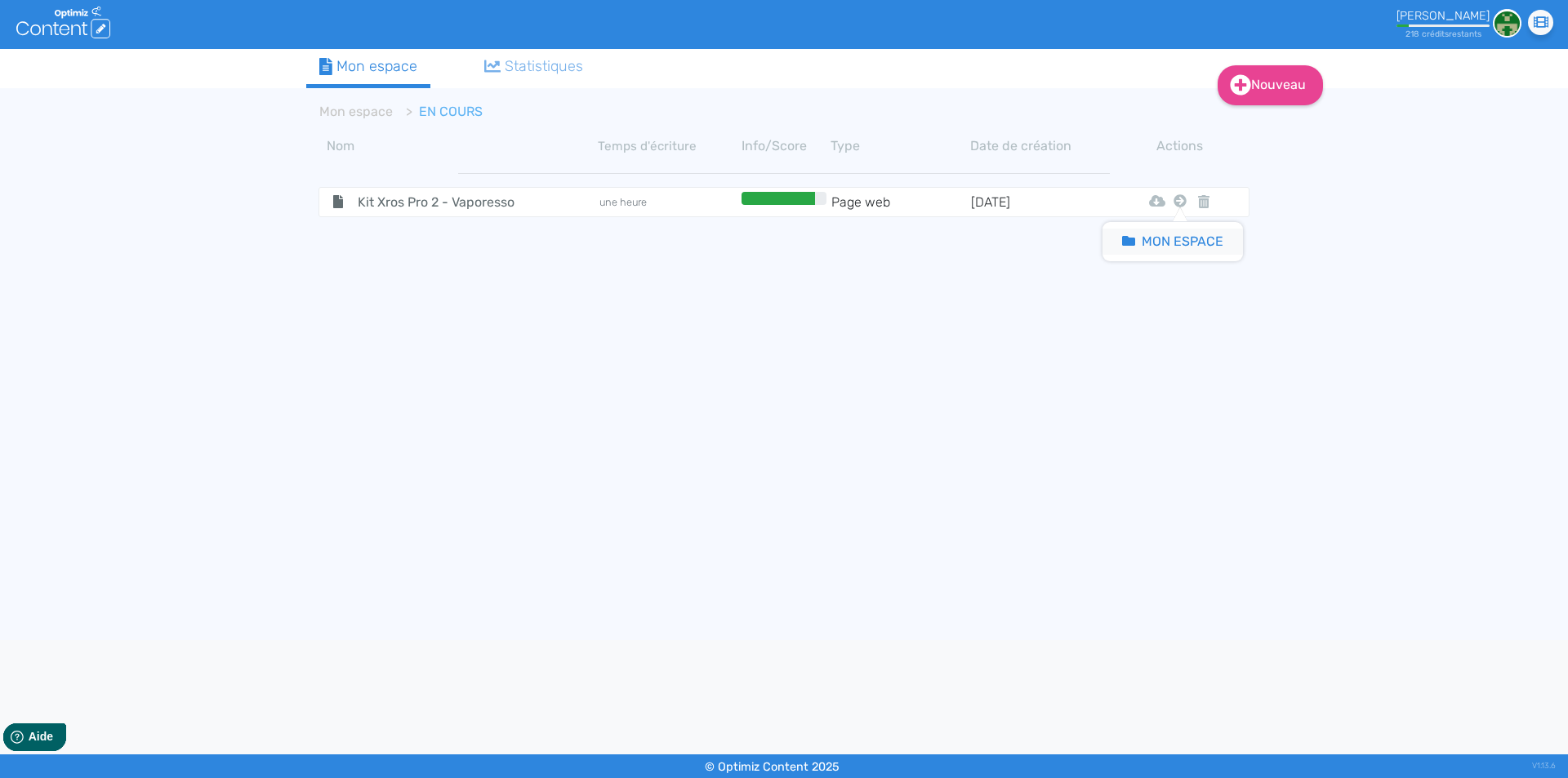
click at [1164, 231] on div "Mon Espace" at bounding box center [1173, 242] width 140 height 39
click at [1163, 238] on button "Mon Espace" at bounding box center [1173, 242] width 140 height 26
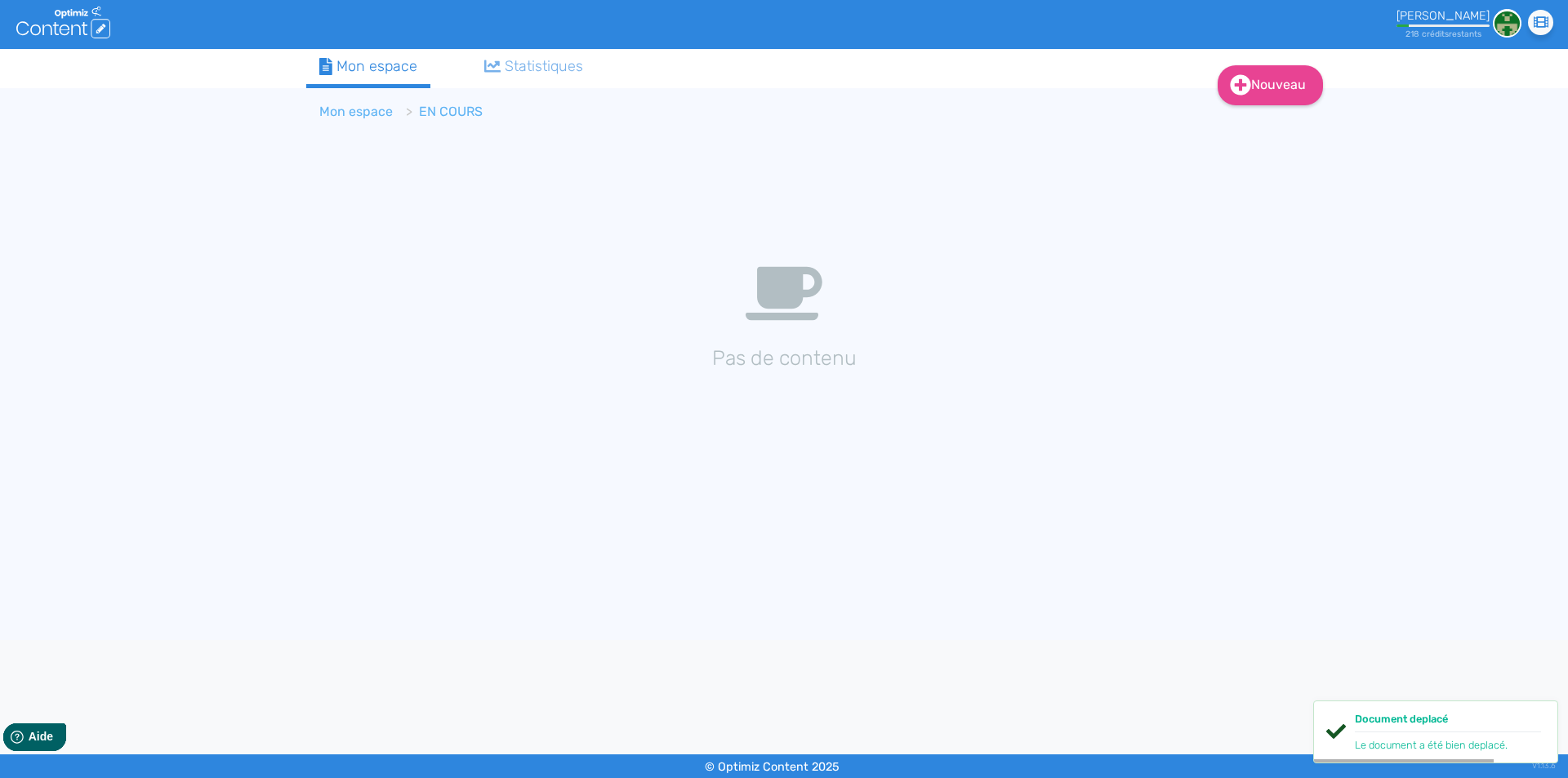
click at [368, 111] on link "Mon espace" at bounding box center [356, 111] width 74 height 16
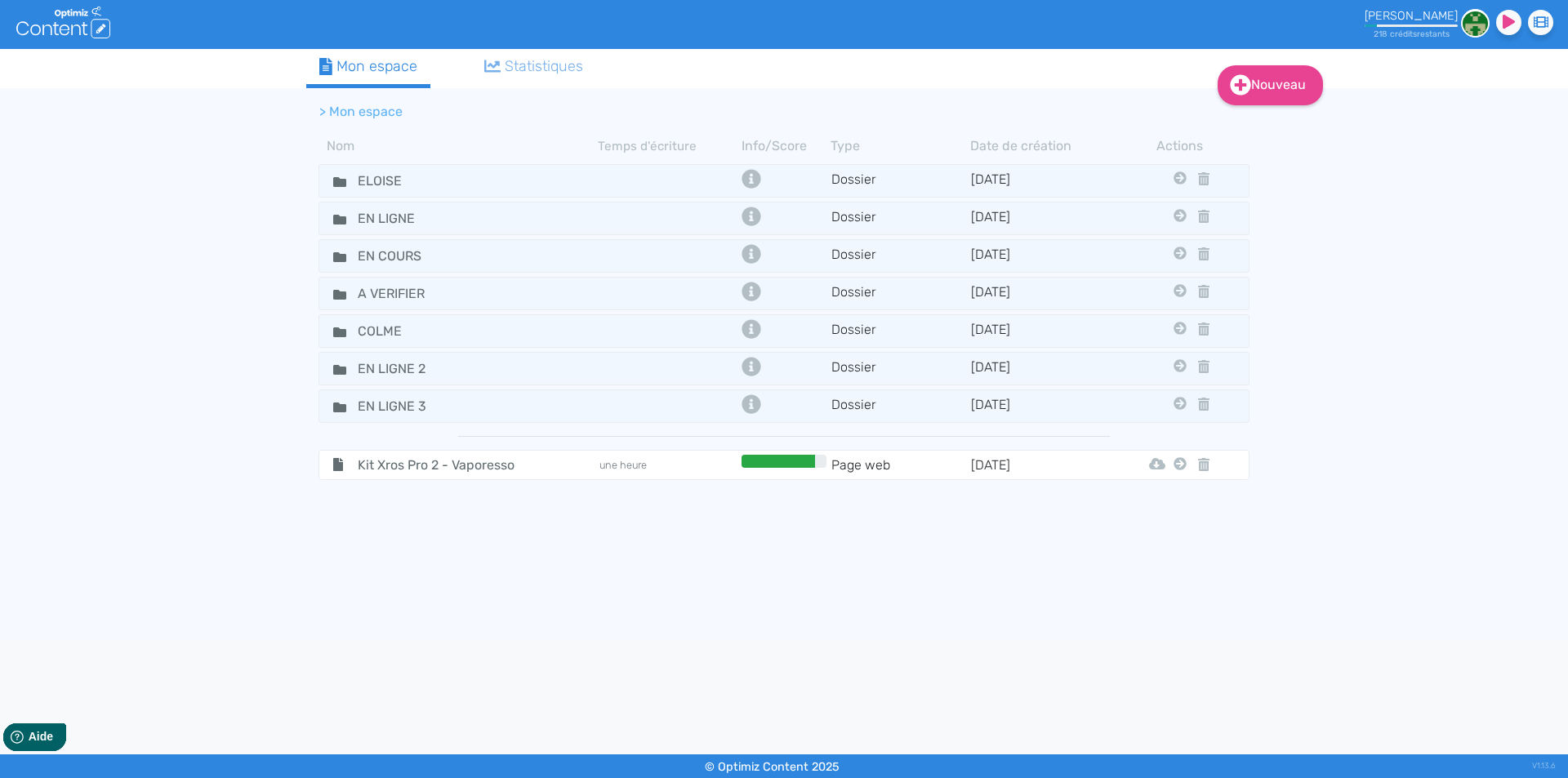
click at [119, 316] on div "Nouveau Contenu Dossier Mon espace Statistiques > Mon espace Nom Temps d'écritu…" at bounding box center [784, 345] width 1568 height 591
click at [1184, 464] on icon at bounding box center [1180, 463] width 13 height 13
click at [1172, 498] on tbody "ELOISE Dossier 16/10/2020 En Ligne En Cours A Verifier Colme En Ligne 2 En Lign…" at bounding box center [784, 394] width 956 height 467
click at [1175, 462] on icon at bounding box center [1180, 463] width 13 height 13
click at [1172, 503] on button "Eloise" at bounding box center [1168, 504] width 130 height 26
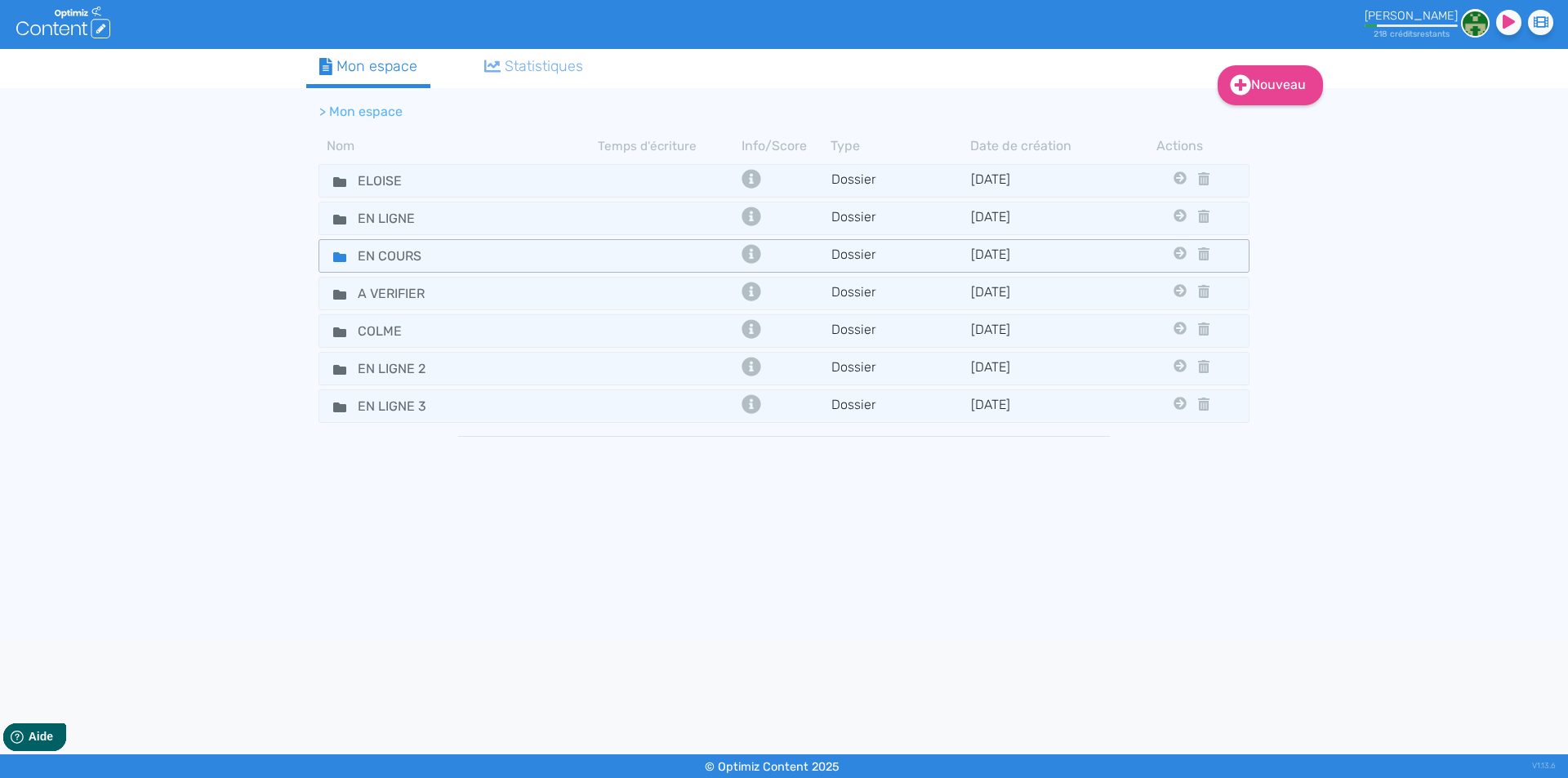
click at [337, 251] on icon at bounding box center [339, 257] width 13 height 13
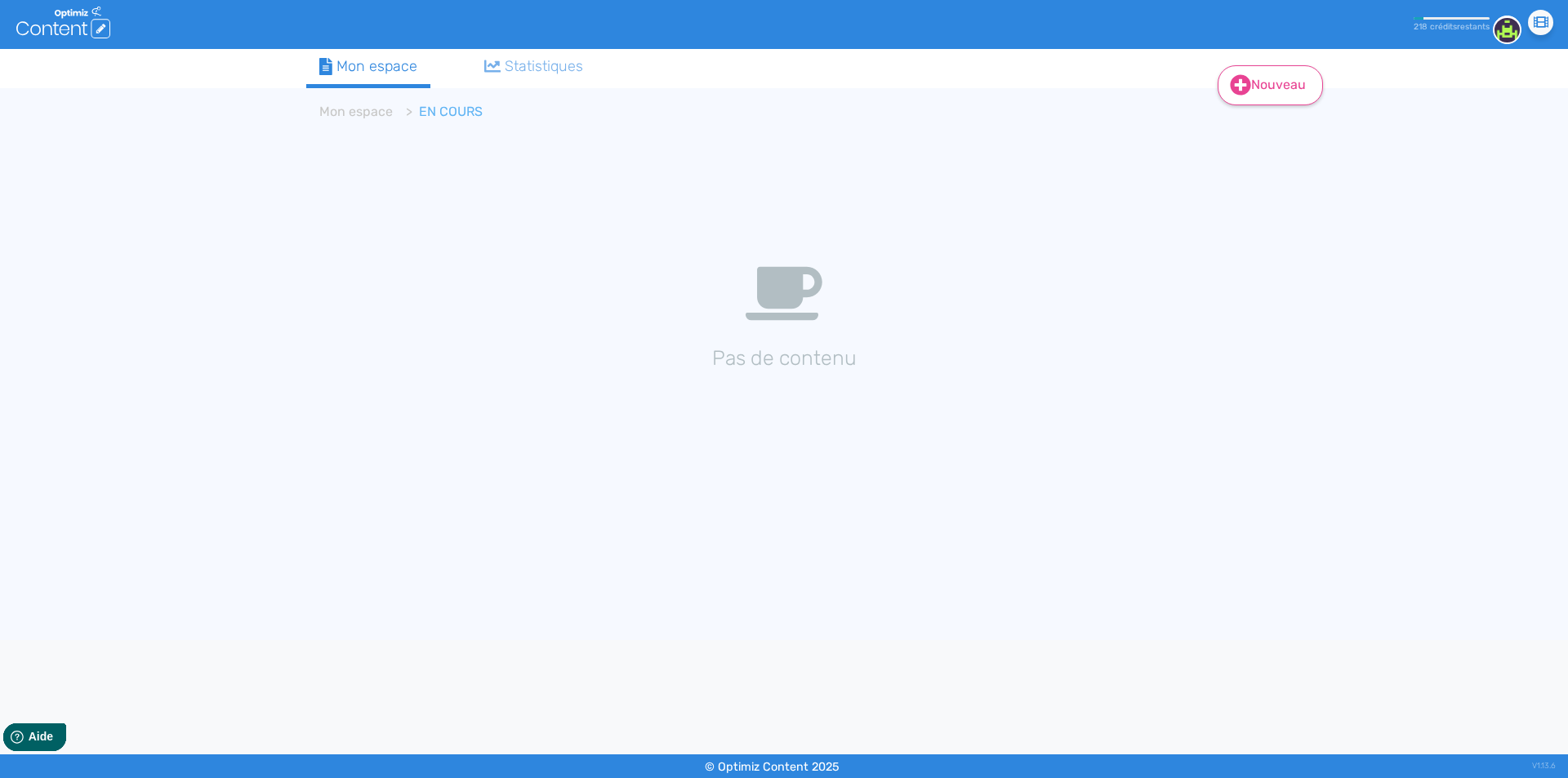
click at [1288, 79] on link "Nouveau" at bounding box center [1271, 86] width 106 height 40
click at [1272, 136] on button "Contenu" at bounding box center [1281, 126] width 130 height 26
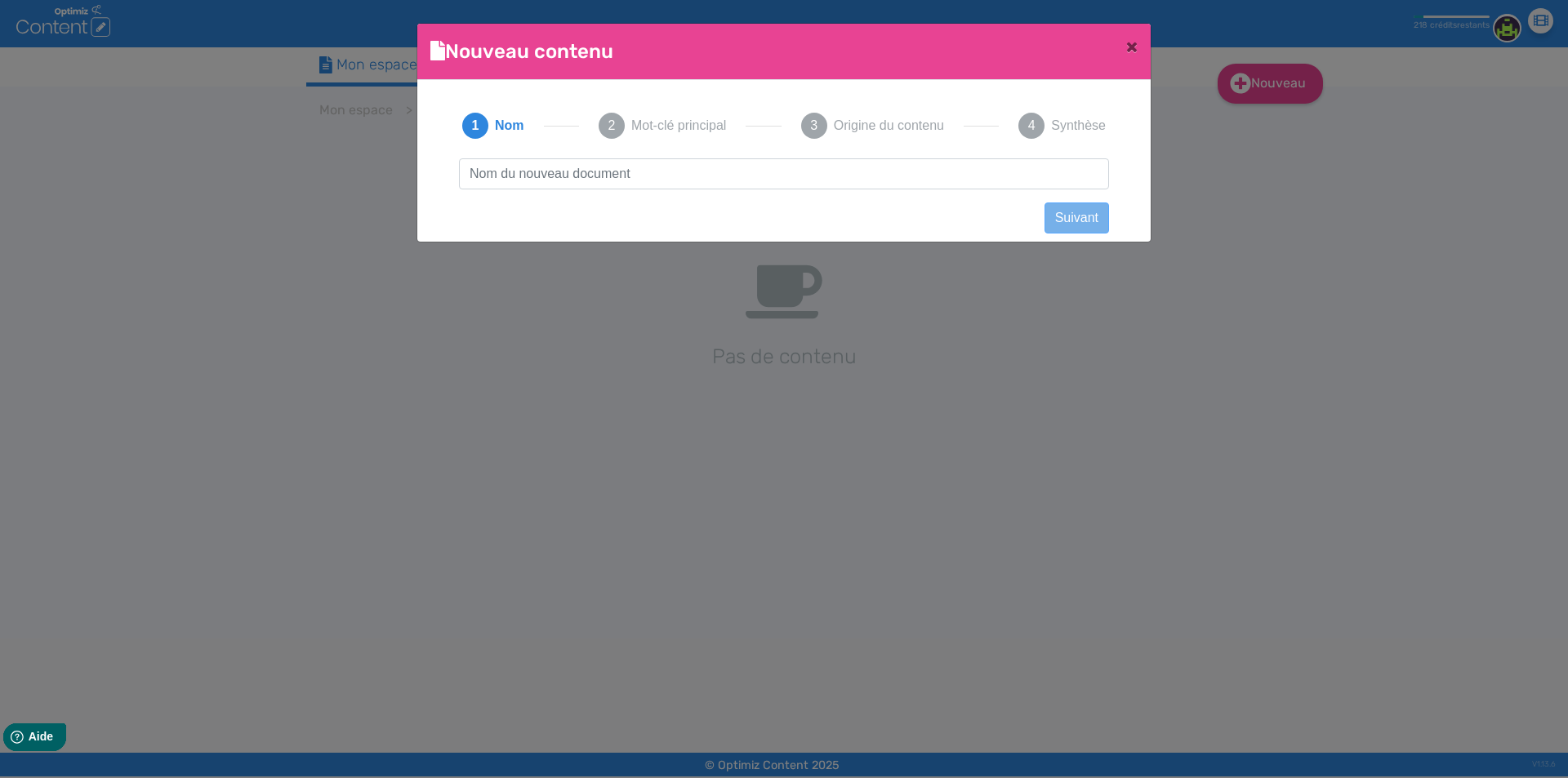
type input "Portes interchangeables Centaurus BT200 - Lost Vape"
drag, startPoint x: 829, startPoint y: 173, endPoint x: 1062, endPoint y: 168, distance: 233.1
click at [1062, 168] on input "Portes interchangeables Centaurus BT200 - Lost Vape" at bounding box center [784, 174] width 650 height 31
click button "Suivant" at bounding box center [1076, 218] width 65 height 31
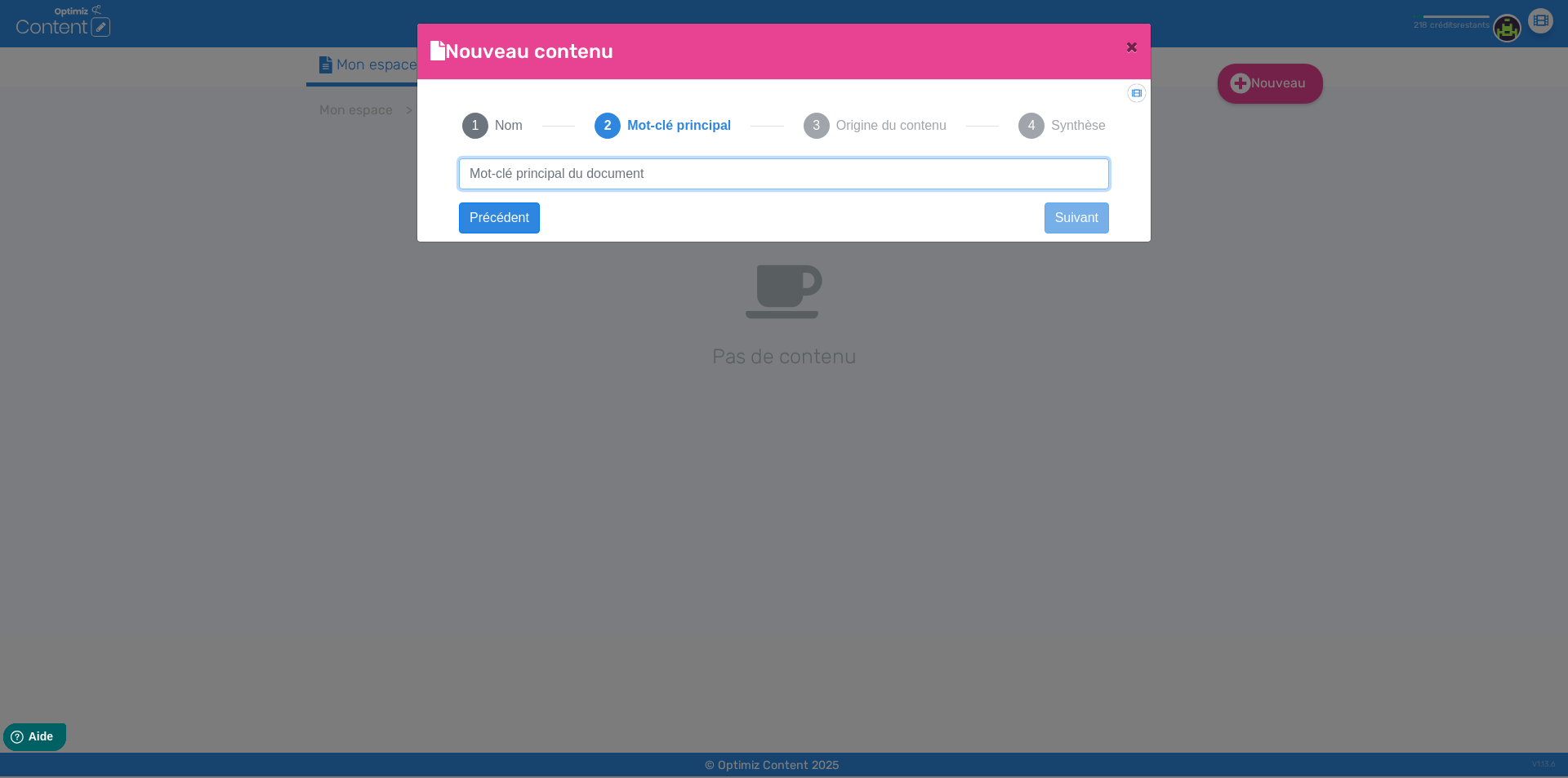
paste input "Portes interchangeables Centaurus BT200 - Lost Vape"
type input "Portes interchangeables Centaurus BT200 - Lost Vape"
drag, startPoint x: 875, startPoint y: 161, endPoint x: 1139, endPoint y: 164, distance: 264.0
click at [1139, 164] on div "Didacticiel: Créer un document 1 Nom 2 Mot-clé principal 3 Origine du contenu 4…" at bounding box center [784, 156] width 733 height 152
click button "Suivant" at bounding box center [0, 0] width 0 height 0
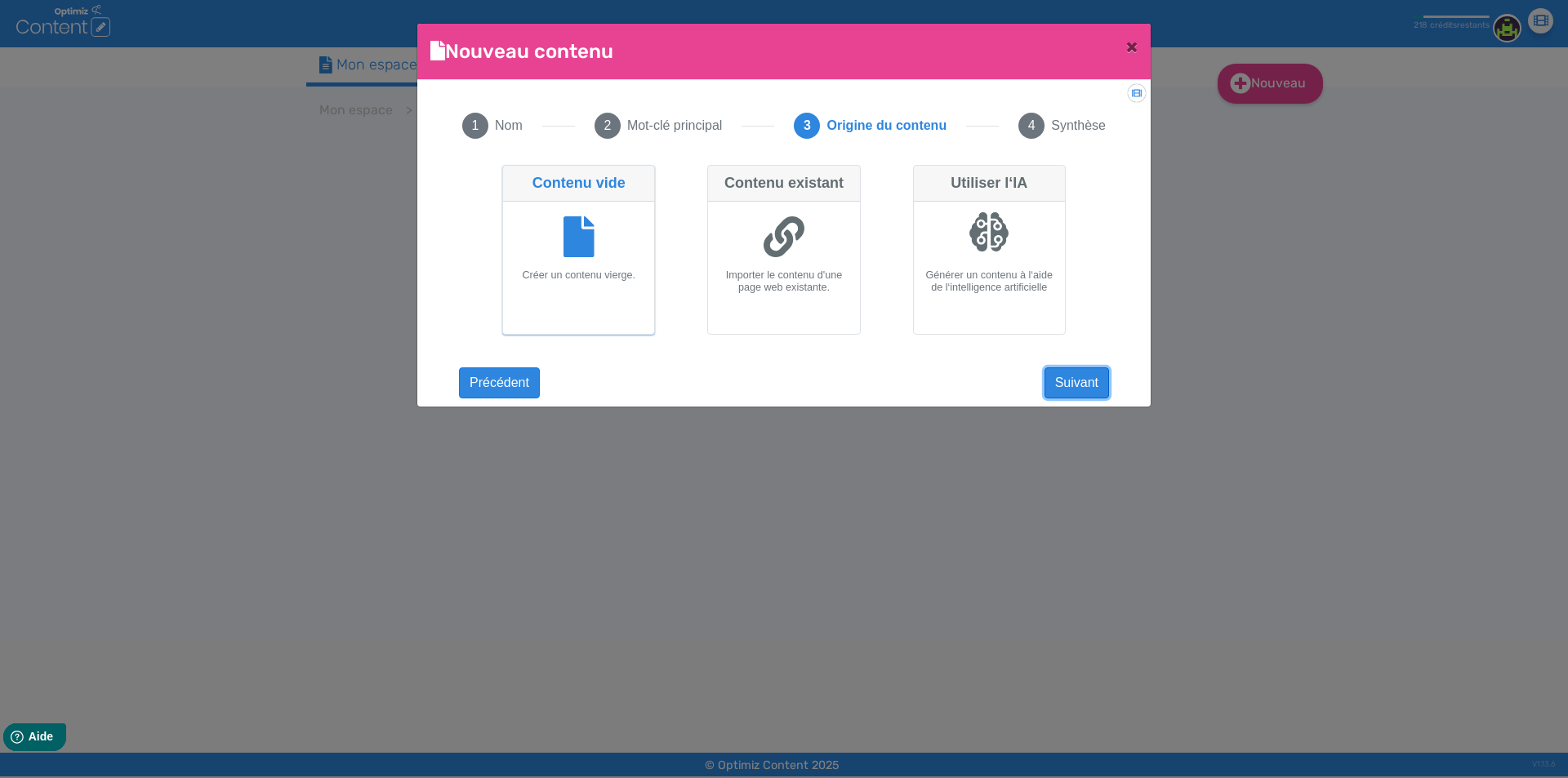
click at [1068, 379] on button "Suivant" at bounding box center [1076, 383] width 65 height 31
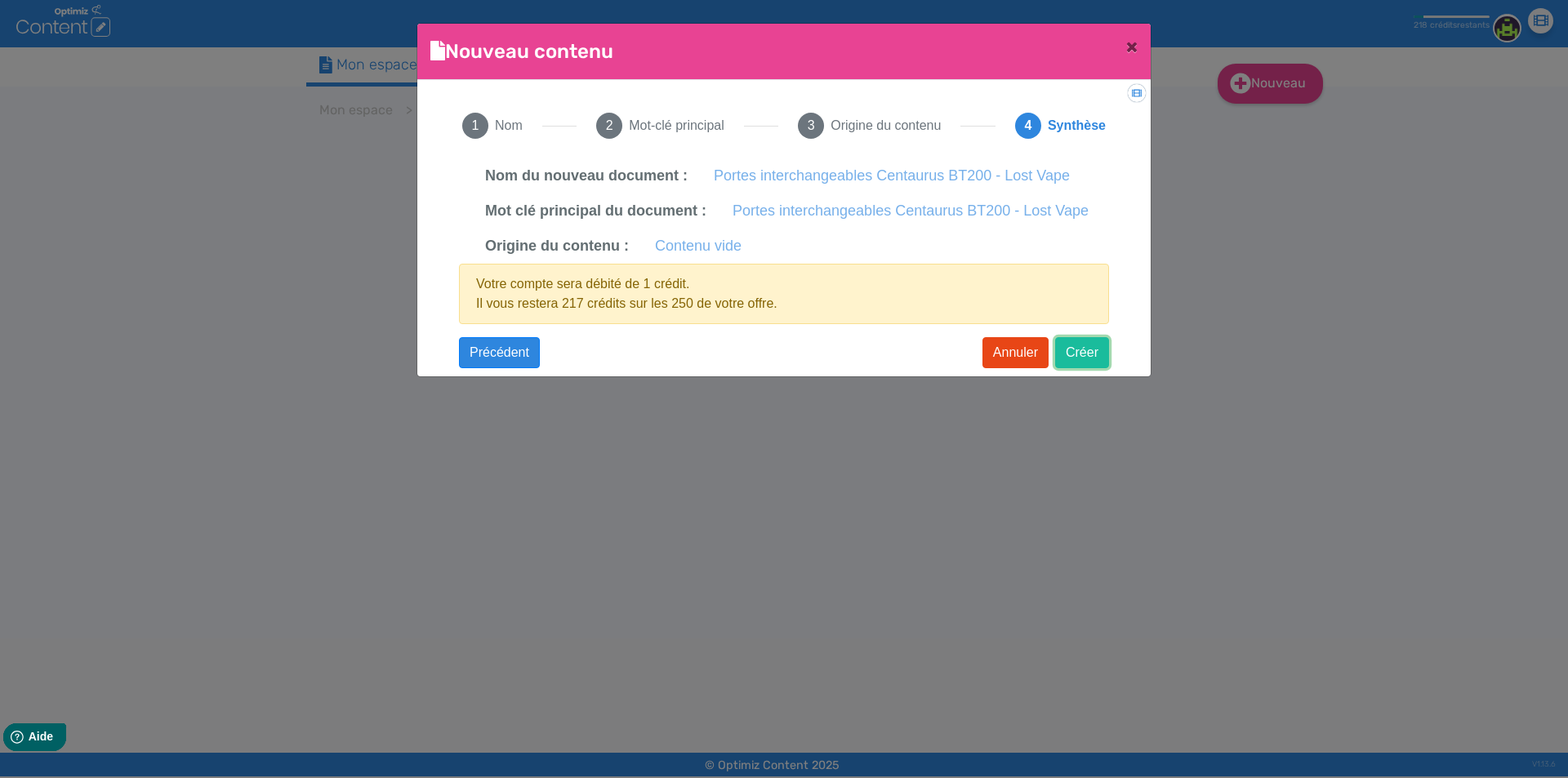
click at [1076, 367] on button "Créer" at bounding box center [1082, 353] width 54 height 31
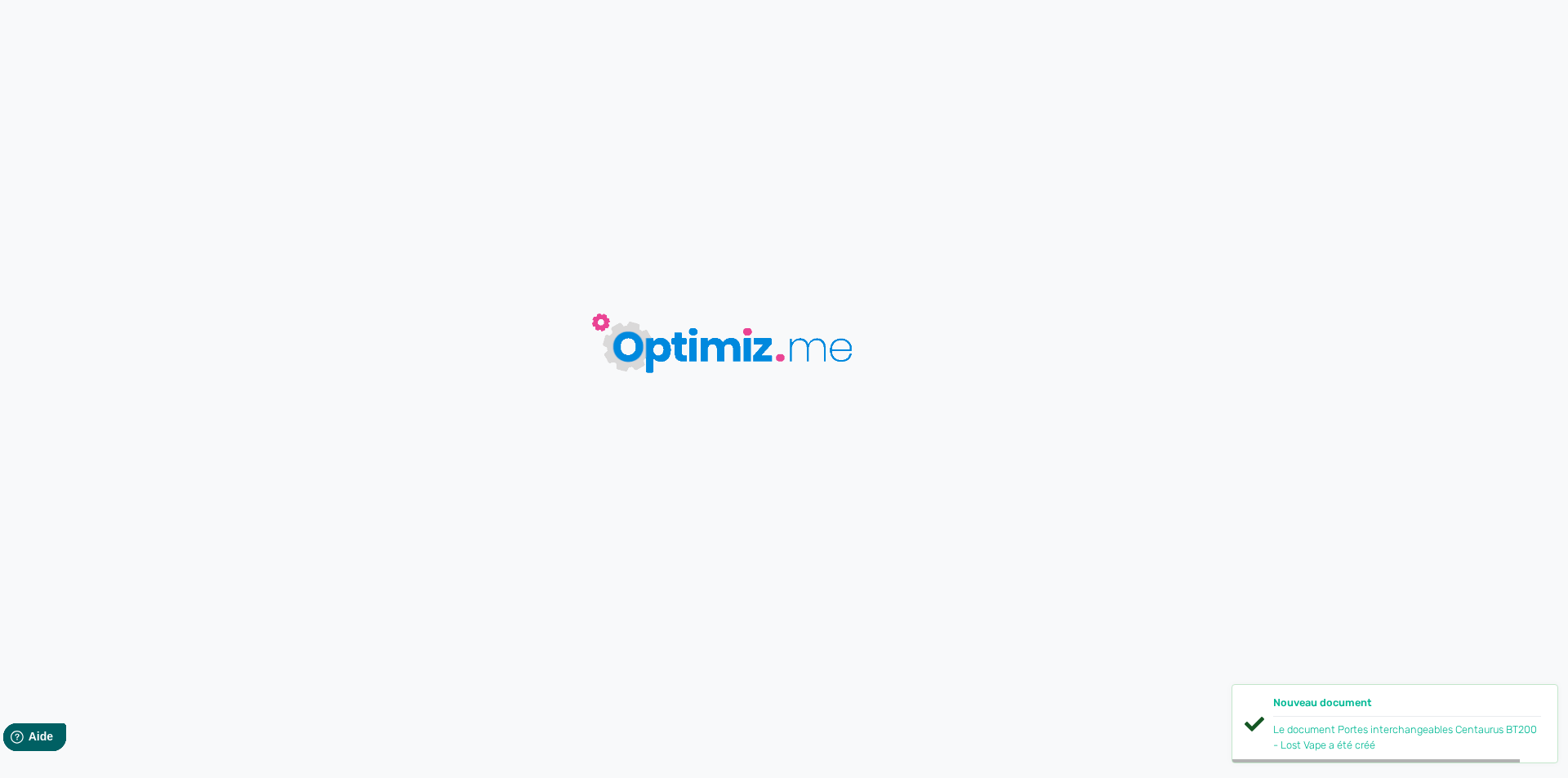
type input "Portes interchangeables Centaurus BT200 - Lost Vape"
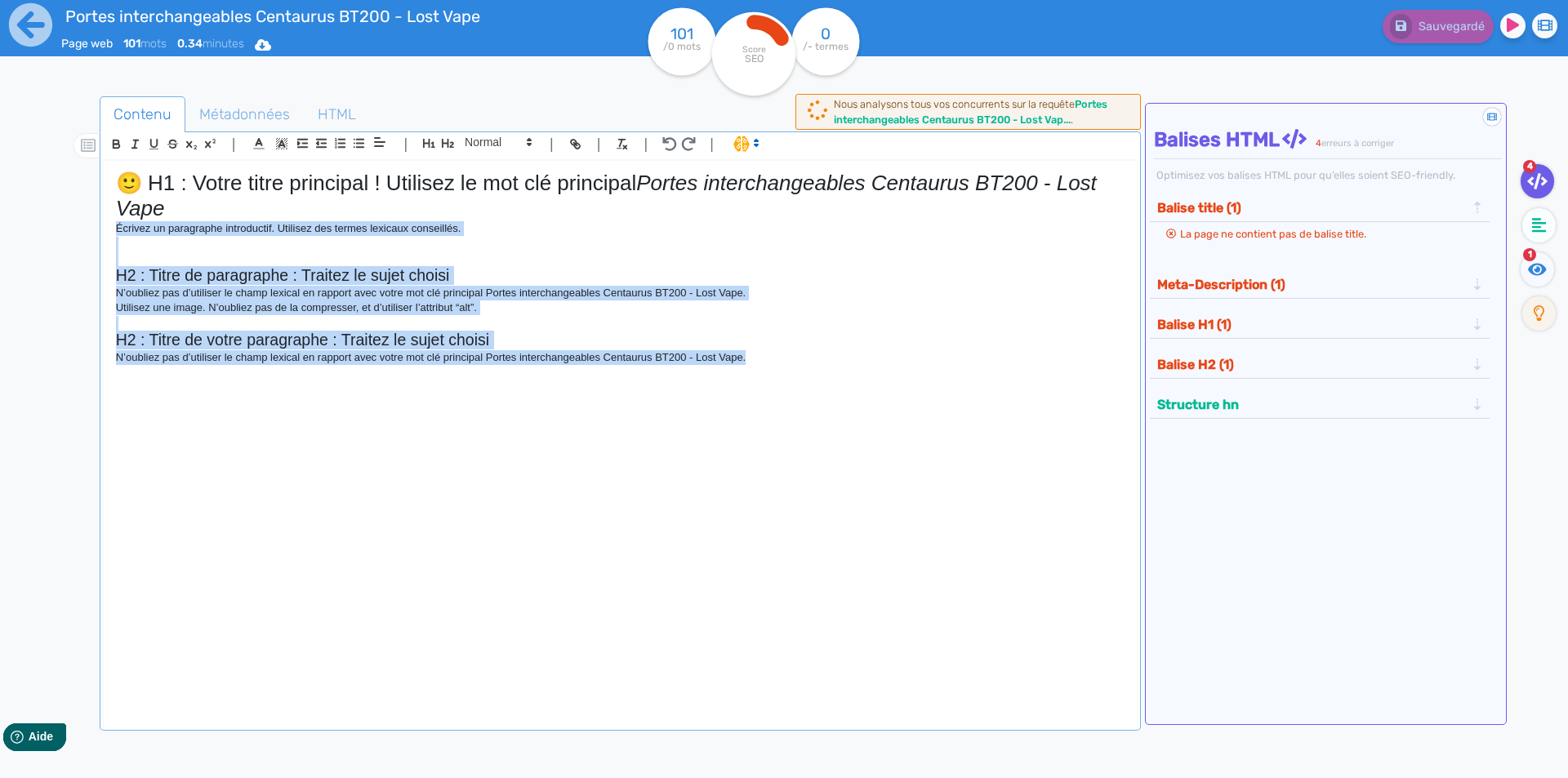
drag, startPoint x: 808, startPoint y: 370, endPoint x: 115, endPoint y: 230, distance: 707.0
click at [115, 230] on div "🙂 H1 : Votre titre principal ! Utilisez le mot clé principal Portes interchange…" at bounding box center [620, 432] width 1033 height 545
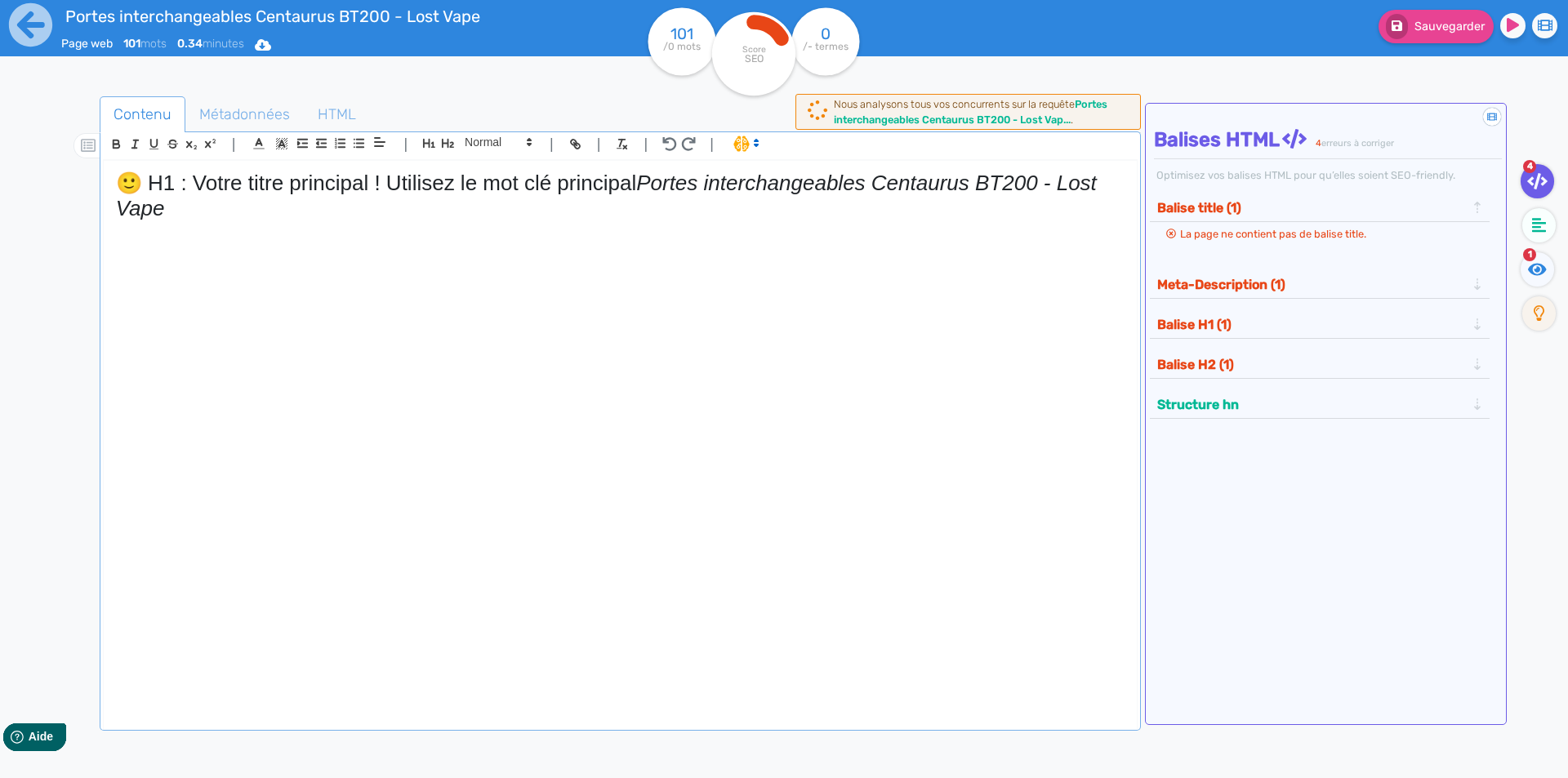
click at [627, 180] on h1 "🙂 H1 : Votre titre principal ! Utilisez le mot clé principal Portes interchange…" at bounding box center [620, 196] width 1009 height 51
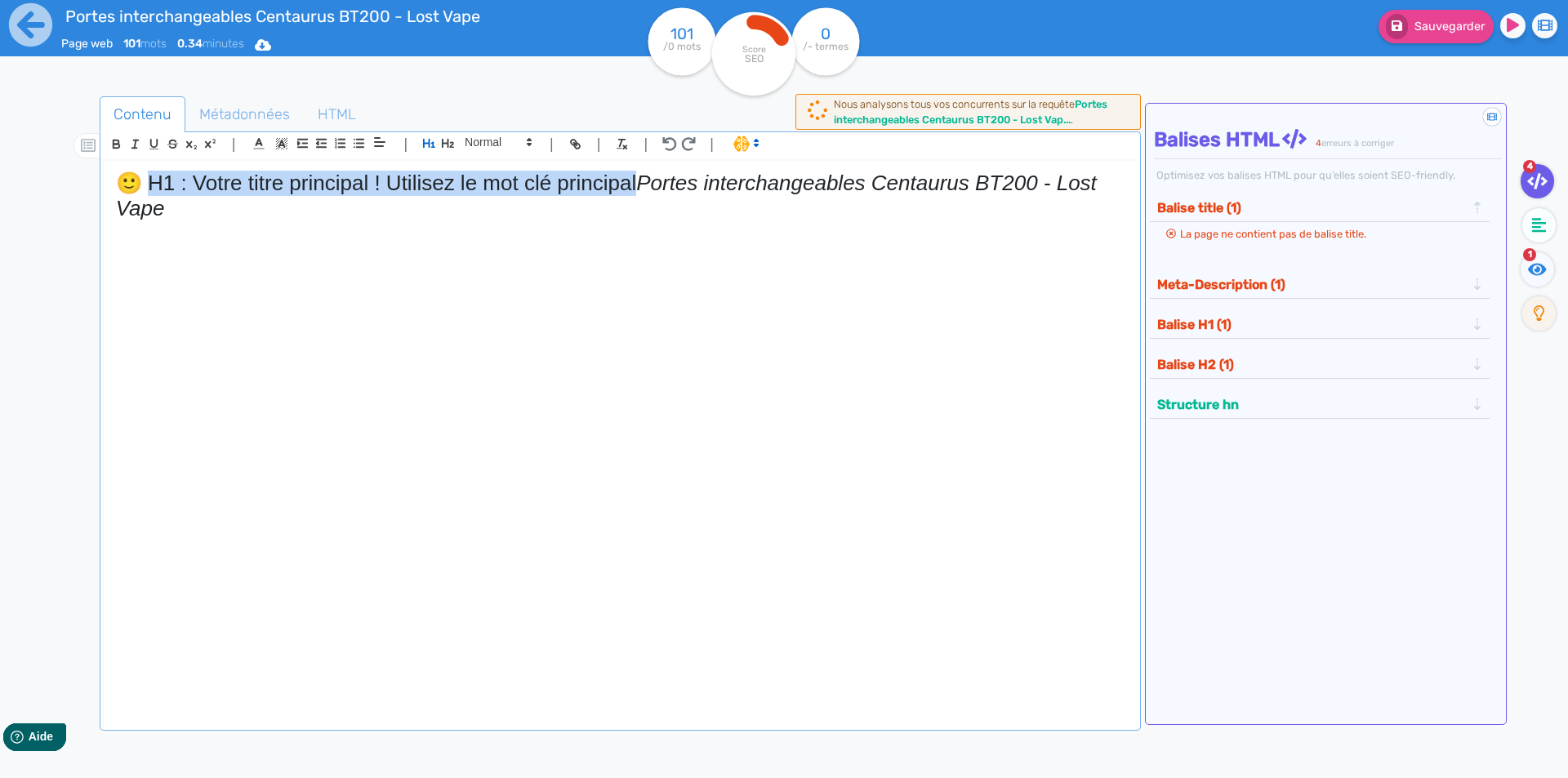
drag, startPoint x: 627, startPoint y: 180, endPoint x: 0, endPoint y: 180, distance: 627.0
click at [0, 180] on div "Portes interchangeables Centaurus BT200 - Lost Vape Page web 101 mots 0.34 minu…" at bounding box center [784, 441] width 1568 height 881
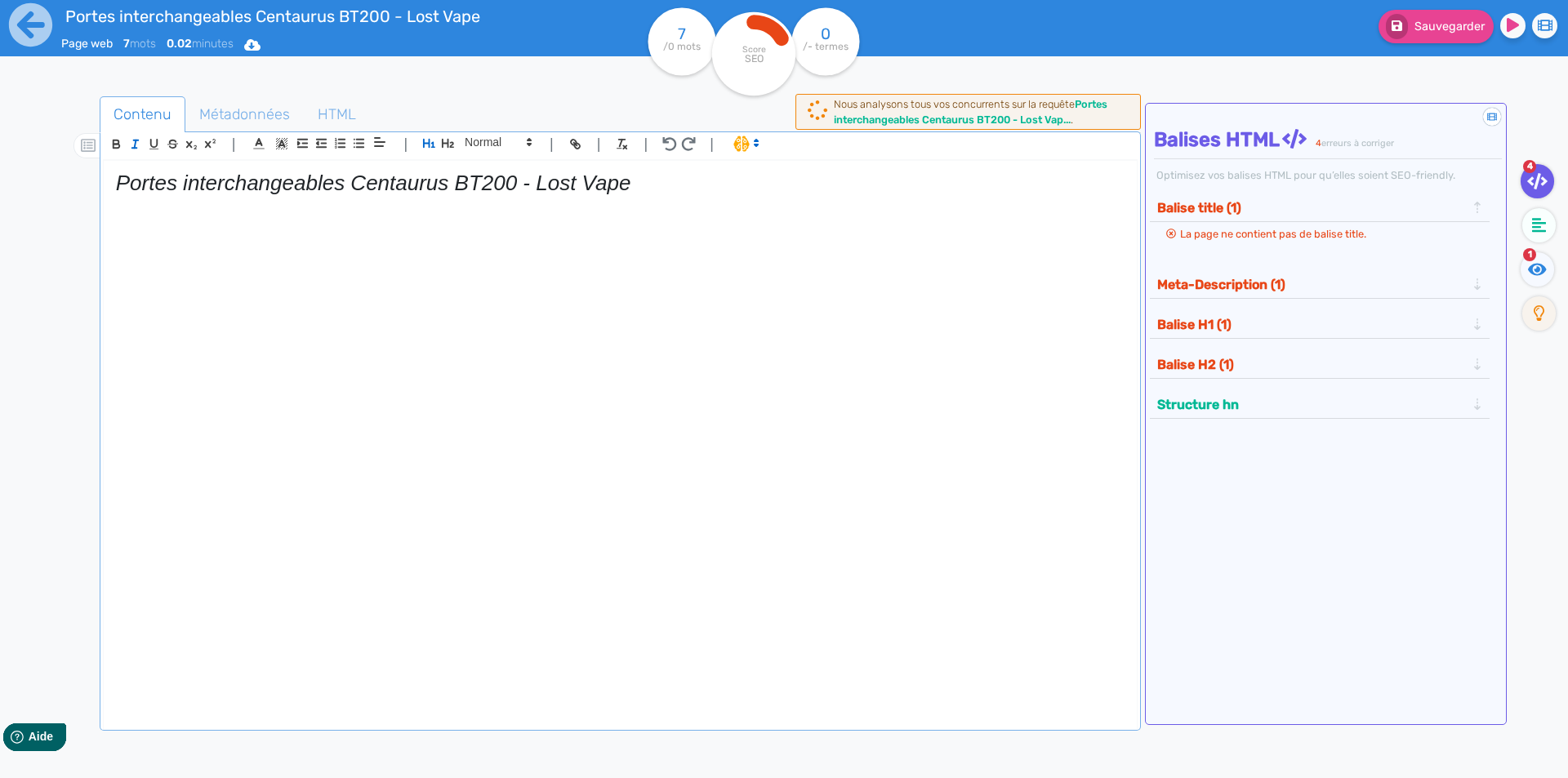
click at [130, 178] on em "Portes interchangeables Centaurus BT200 - Lost Vape" at bounding box center [373, 182] width 515 height 25
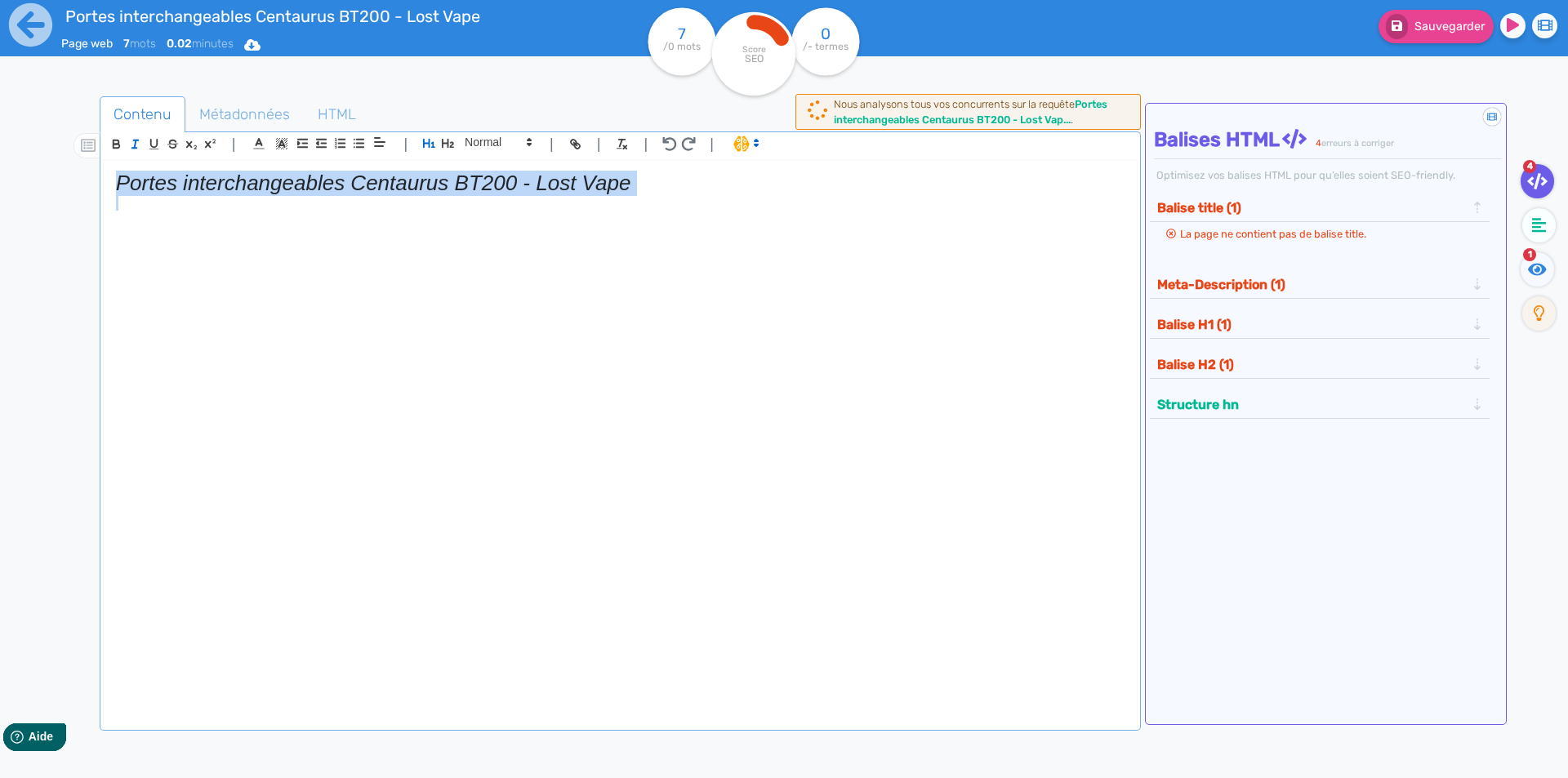
click at [130, 178] on em "Portes interchangeables Centaurus BT200 - Lost Vape" at bounding box center [373, 182] width 515 height 25
click at [132, 147] on icon "button" at bounding box center [135, 143] width 14 height 14
click at [732, 181] on h1 "Portes interchangeables Centaurus BT200 - Lost Vape" at bounding box center [620, 183] width 1009 height 26
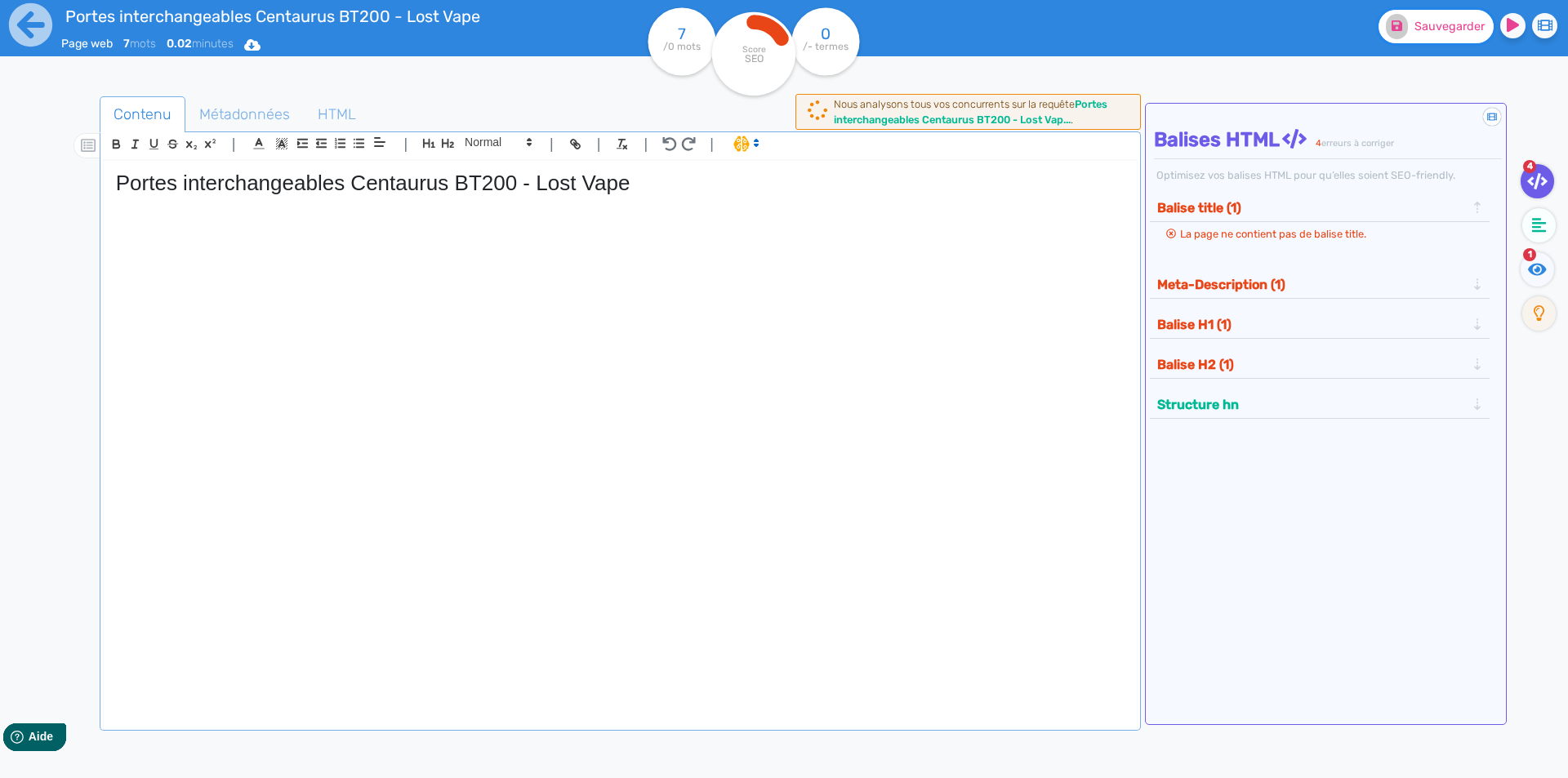
click at [1454, 16] on button "Sauvegarder" at bounding box center [1436, 26] width 115 height 34
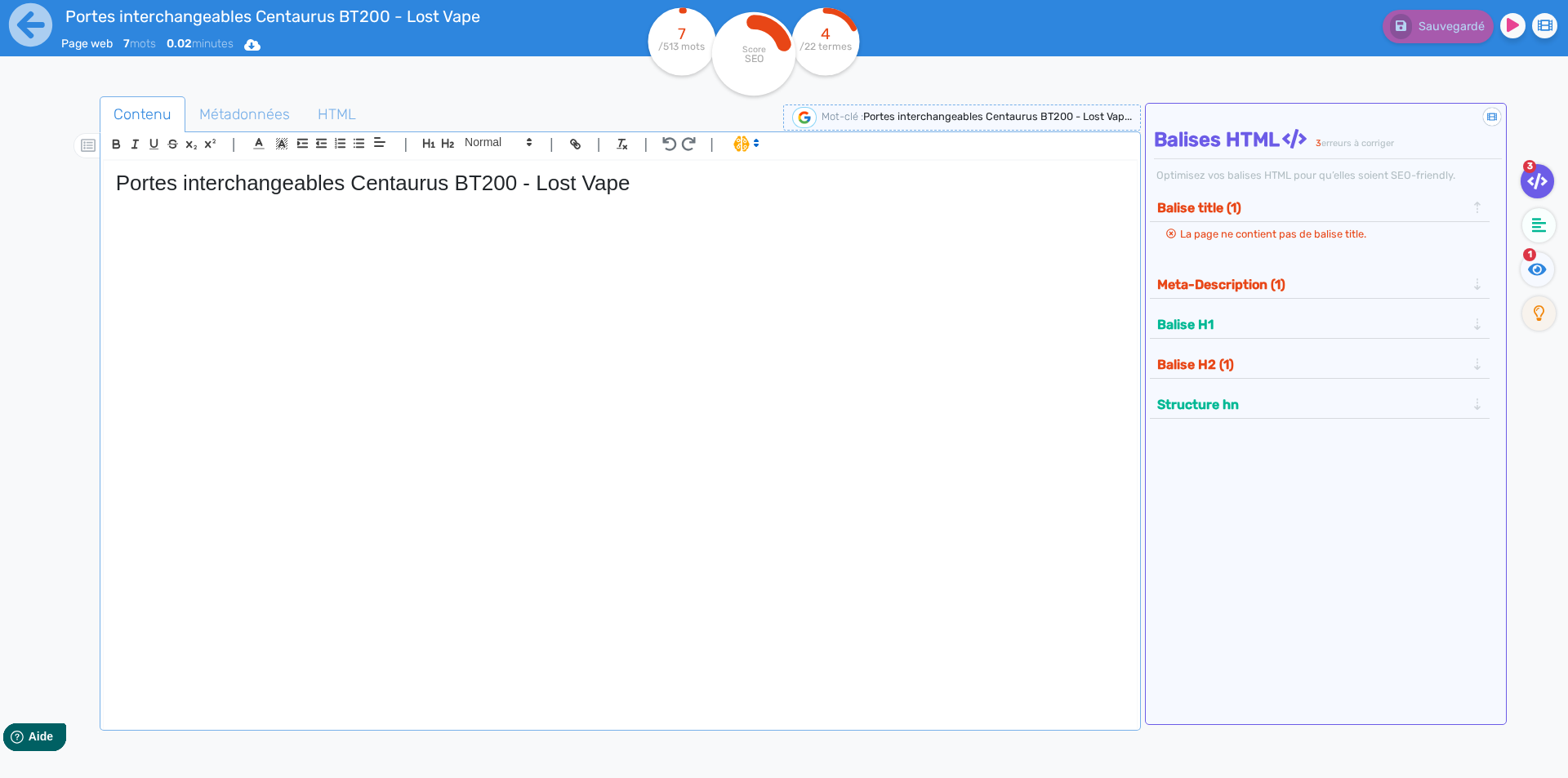
click at [269, 308] on div "Portes interchangeables Centaurus BT200 - Lost Vape" at bounding box center [620, 432] width 1033 height 545
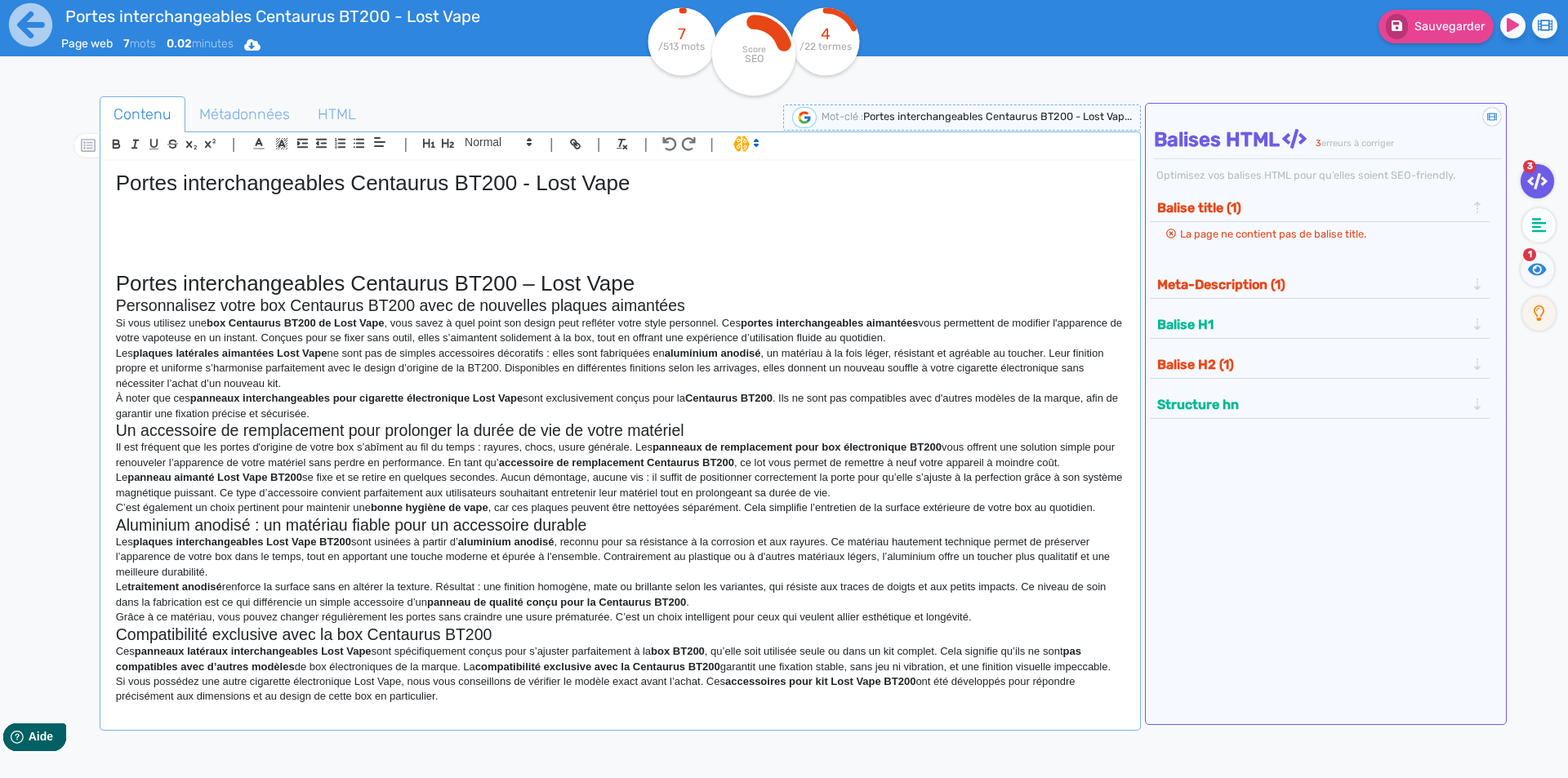
click at [668, 291] on h1 "Portes interchangeables Centaurus BT200 – Lost Vape" at bounding box center [620, 284] width 1009 height 26
click at [452, 142] on icon "button" at bounding box center [447, 143] width 12 height 9
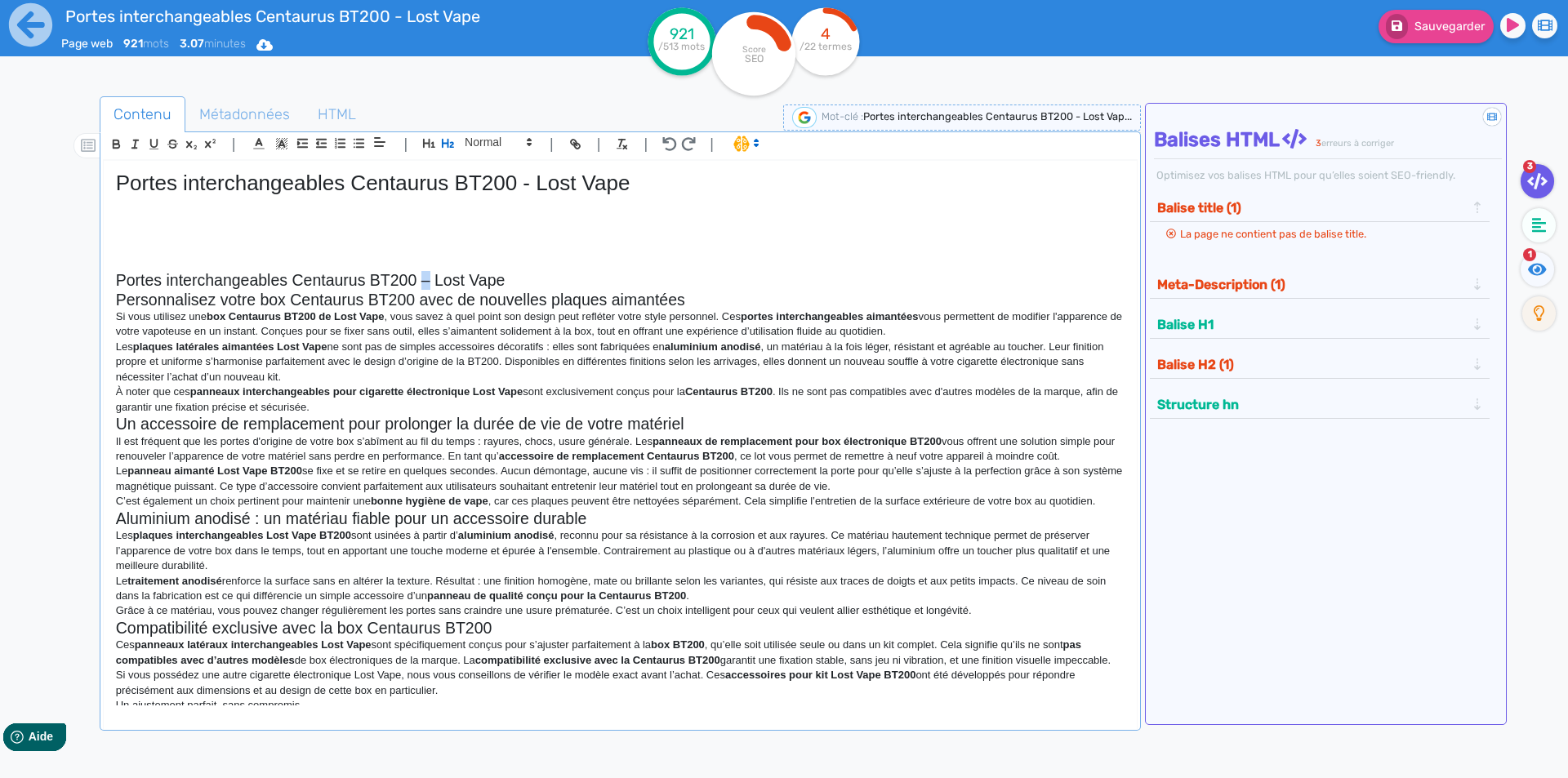
click at [427, 275] on h2 "Portes interchangeables Centaurus BT200 – Lost Vape" at bounding box center [620, 280] width 1009 height 19
click at [485, 298] on h2 "Personnalisez votre box Centaurus BT200 avec de nouvelles plaques aimantées" at bounding box center [620, 300] width 1009 height 19
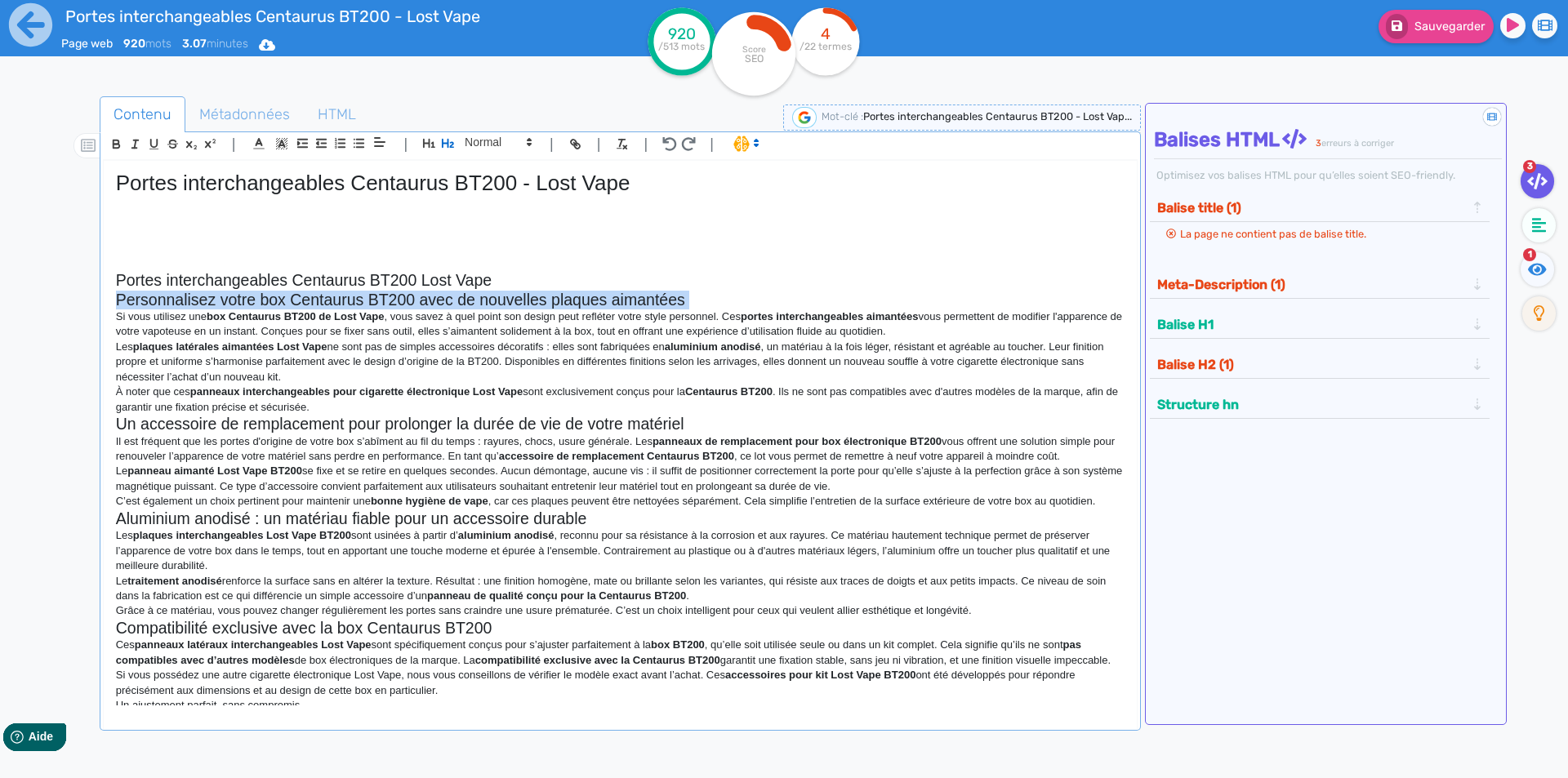
click at [485, 298] on h2 "Personnalisez votre box Centaurus BT200 avec de nouvelles plaques aimantées" at bounding box center [620, 300] width 1009 height 19
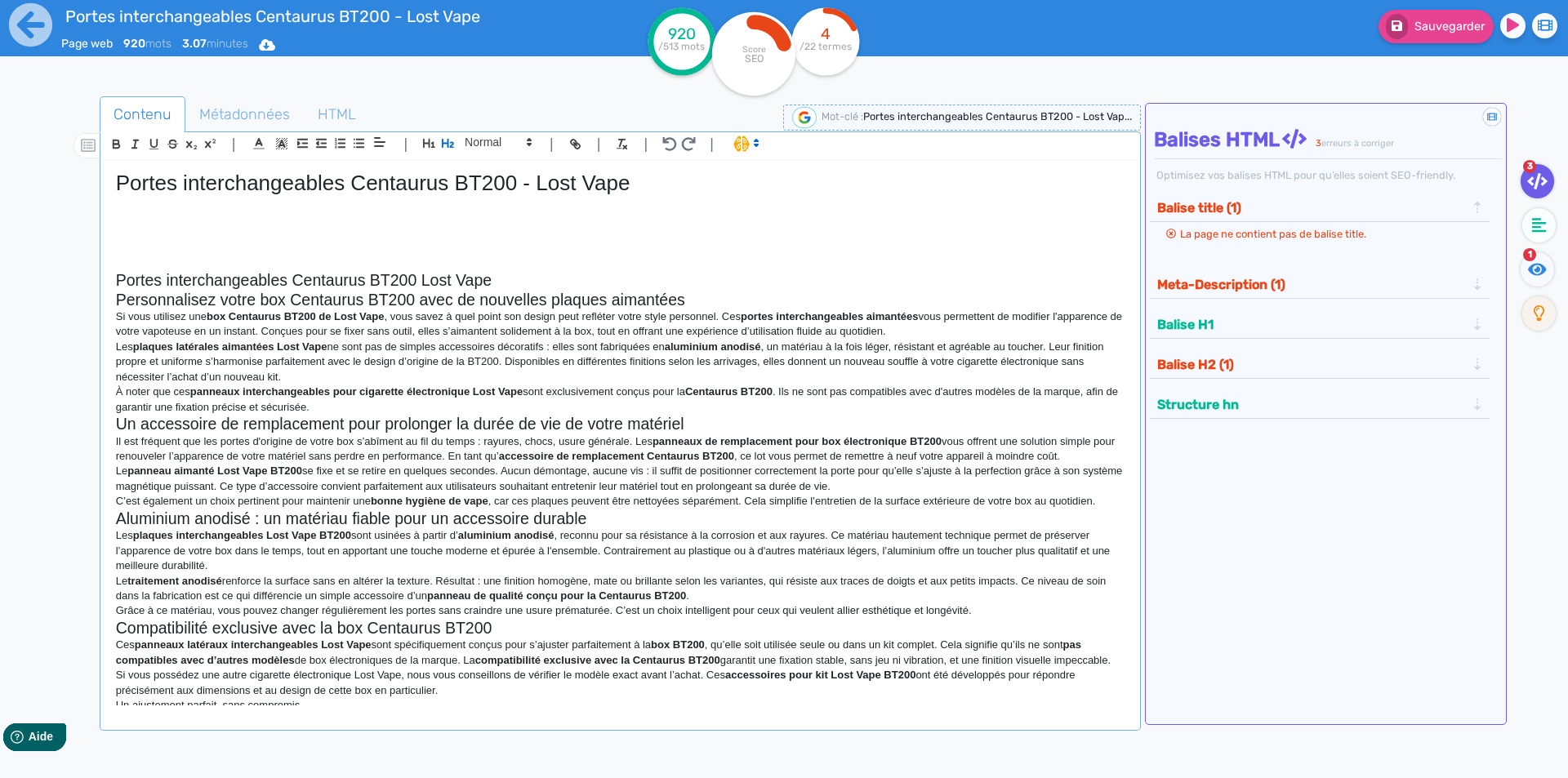
click at [543, 275] on h2 "Portes interchangeables Centaurus BT200 Lost Vape" at bounding box center [620, 280] width 1009 height 19
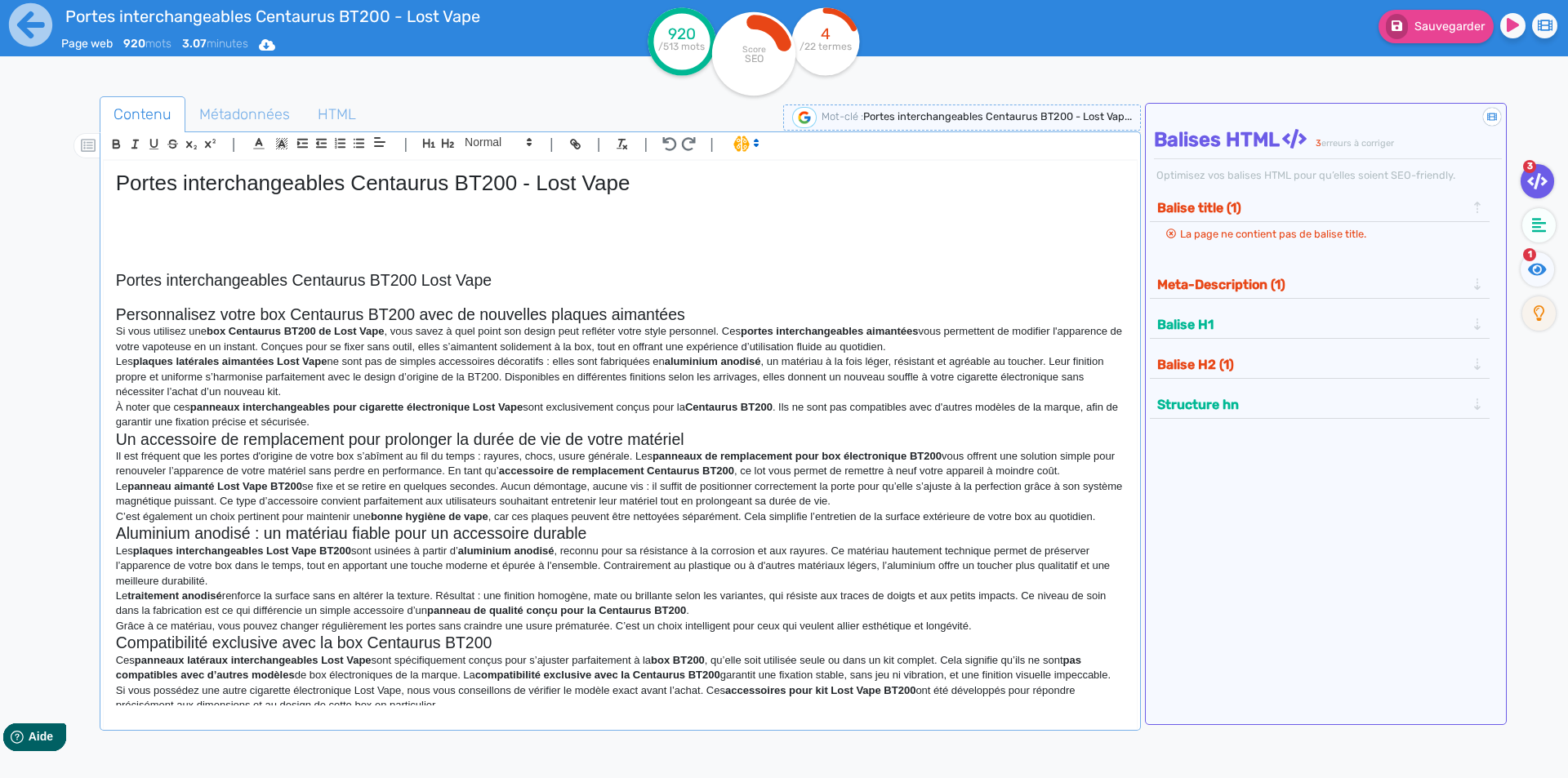
click at [738, 317] on h2 "Personnalisez votre box Centaurus BT200 avec de nouvelles plaques aimantées" at bounding box center [620, 315] width 1009 height 19
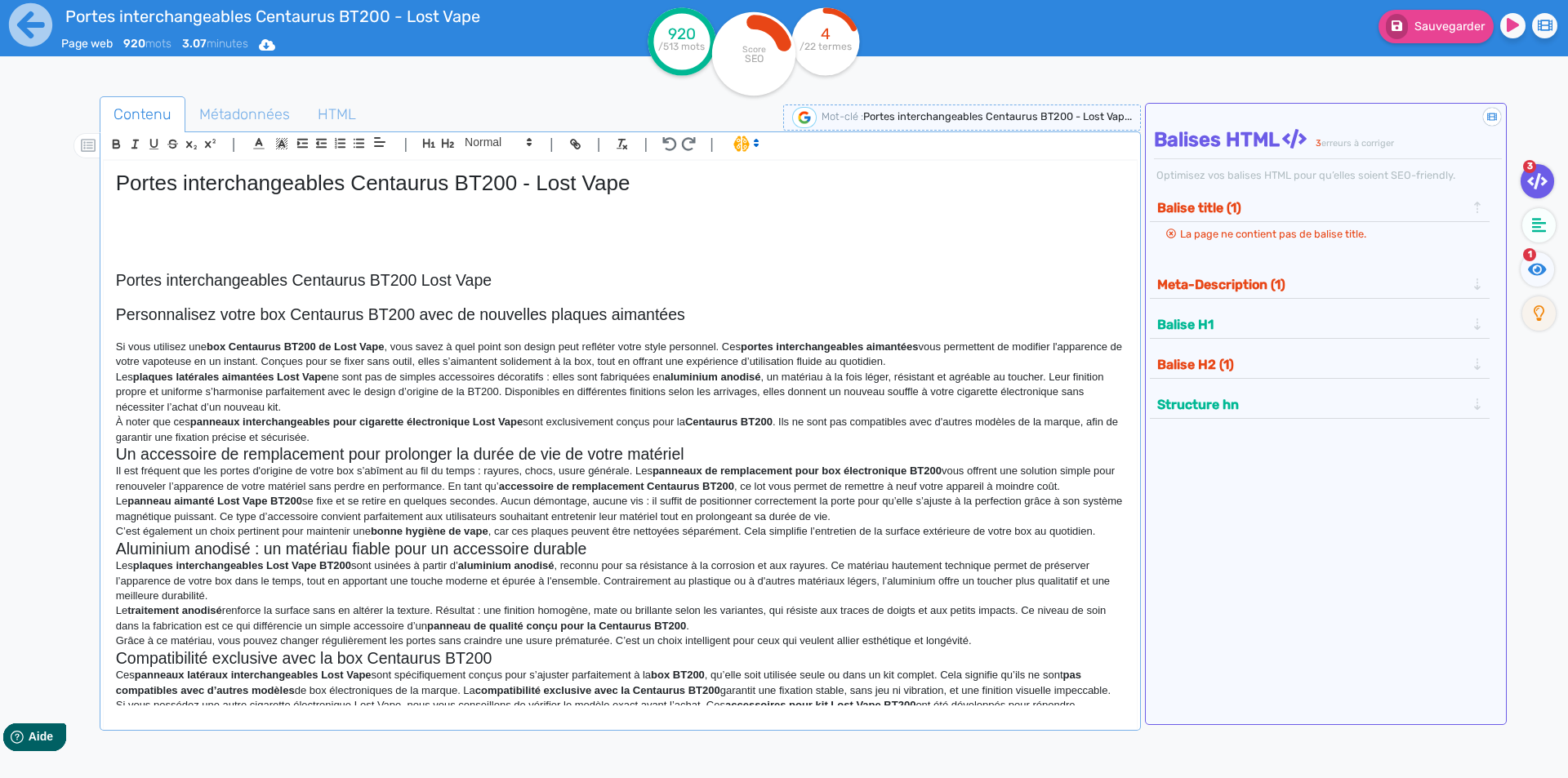
click at [982, 351] on p "Si vous utilisez une box Centaurus BT200 de Lost Vape , vous savez à quel point…" at bounding box center [620, 354] width 1009 height 30
click at [981, 360] on p "Si vous utilisez une box Centaurus BT200 de Lost Vape , vous savez à quel point…" at bounding box center [620, 354] width 1009 height 30
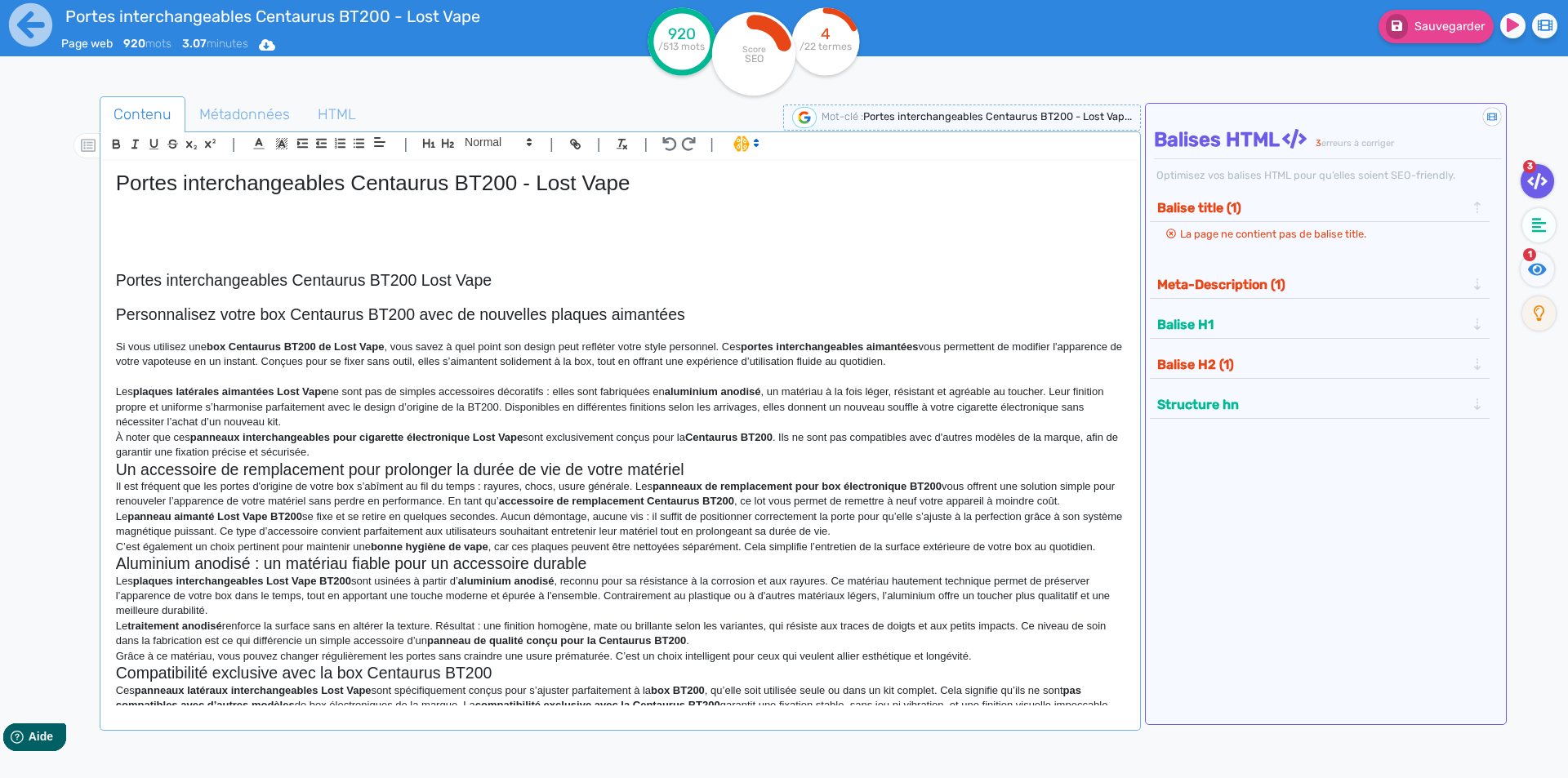
click at [466, 418] on p "Les plaques latérales aimantées Lost Vape ne sont pas de simples accessoires dé…" at bounding box center [620, 407] width 1009 height 45
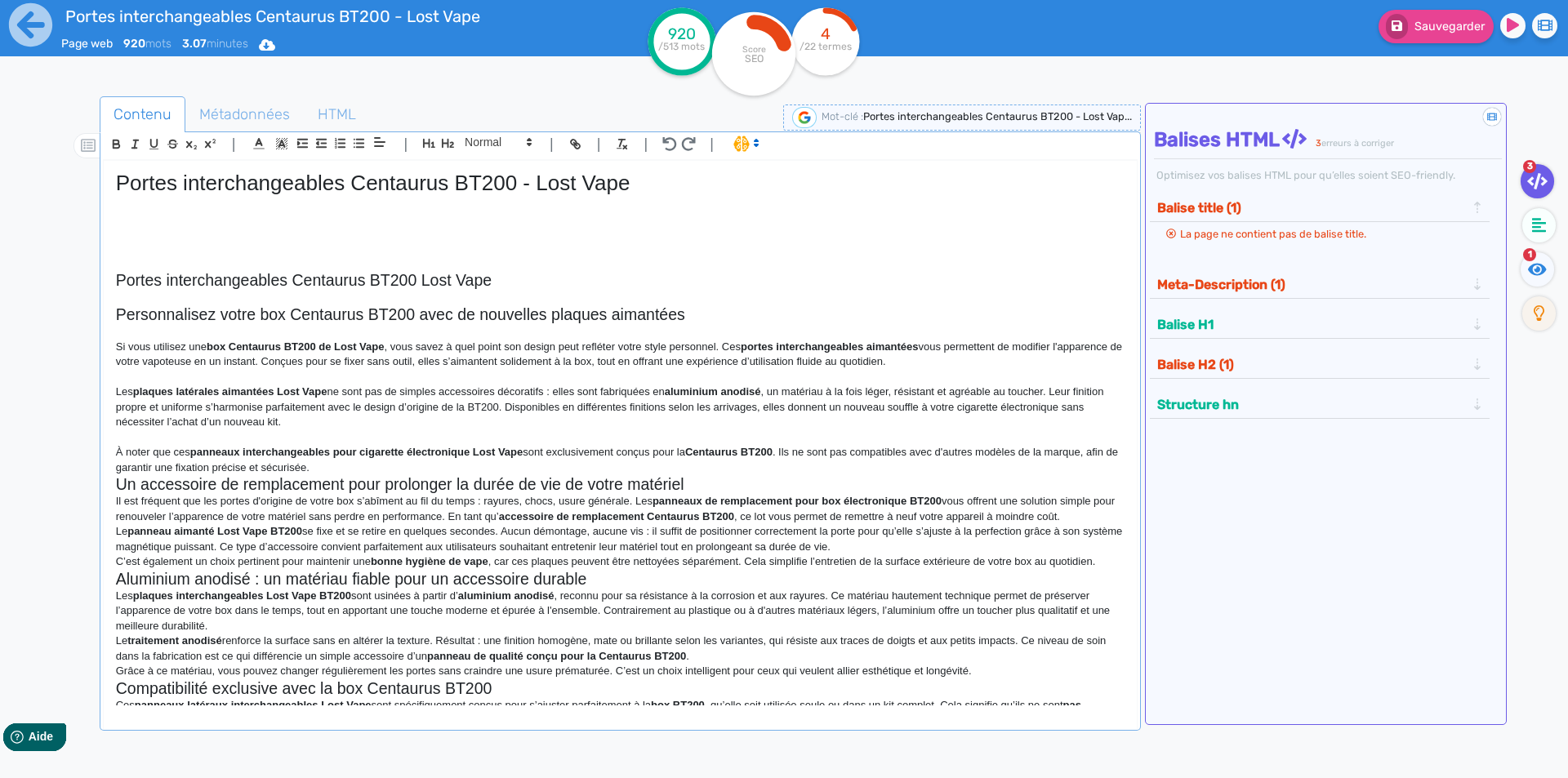
click at [441, 457] on strong "panneaux interchangeables pour cigarette électronique Lost Vape" at bounding box center [357, 451] width 332 height 12
click at [437, 468] on p "À noter que ces panneaux interchangeables pour cigarette électronique Lost Vape…" at bounding box center [620, 460] width 1009 height 30
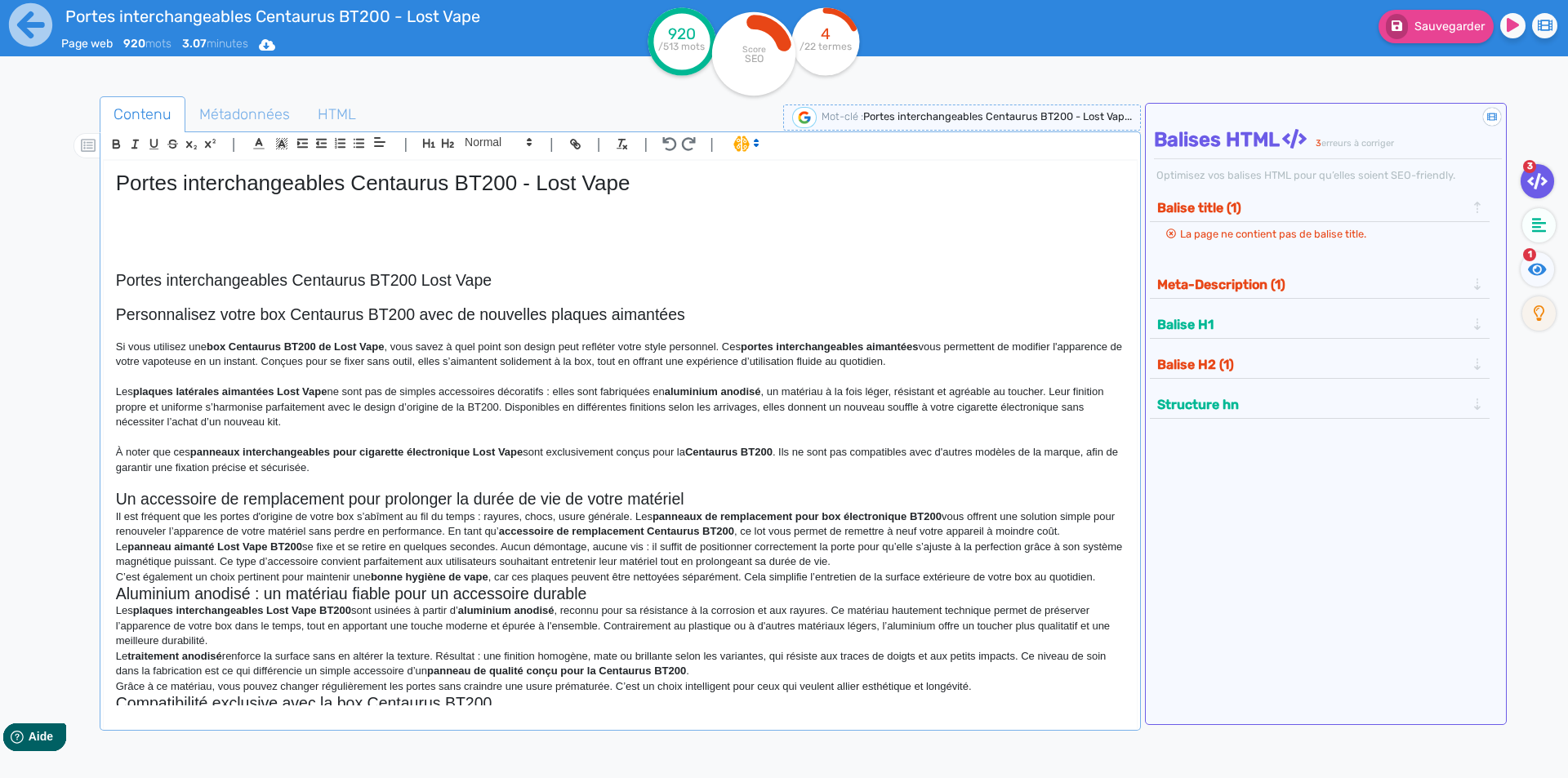
click at [691, 505] on h2 "Un accessoire de remplacement pour prolonger la durée de vie de votre matériel" at bounding box center [620, 499] width 1009 height 19
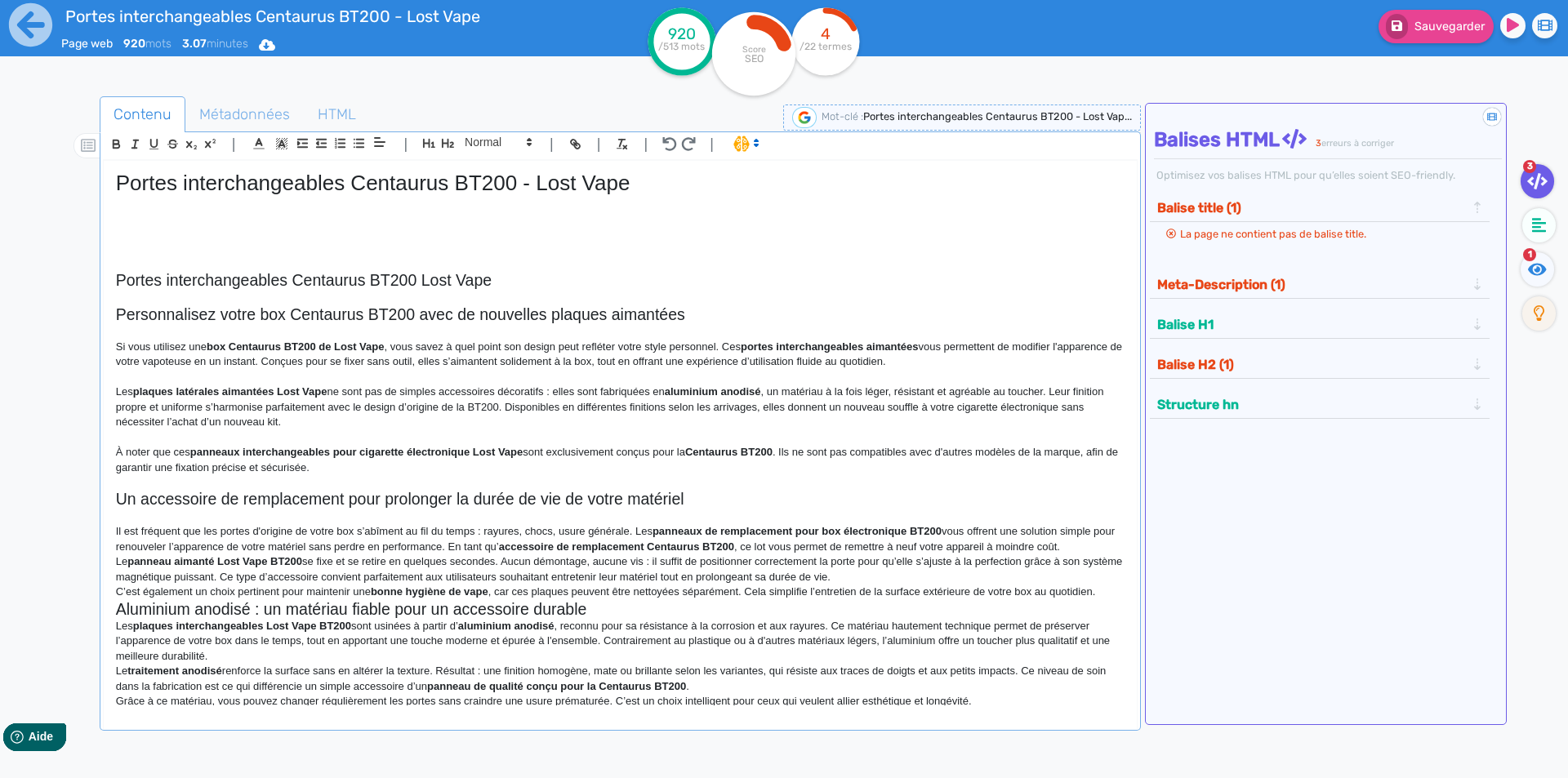
click at [1105, 543] on p "Il est fréquent que les portes d'origine de votre box s’abîment au fil du temps…" at bounding box center [620, 539] width 1009 height 30
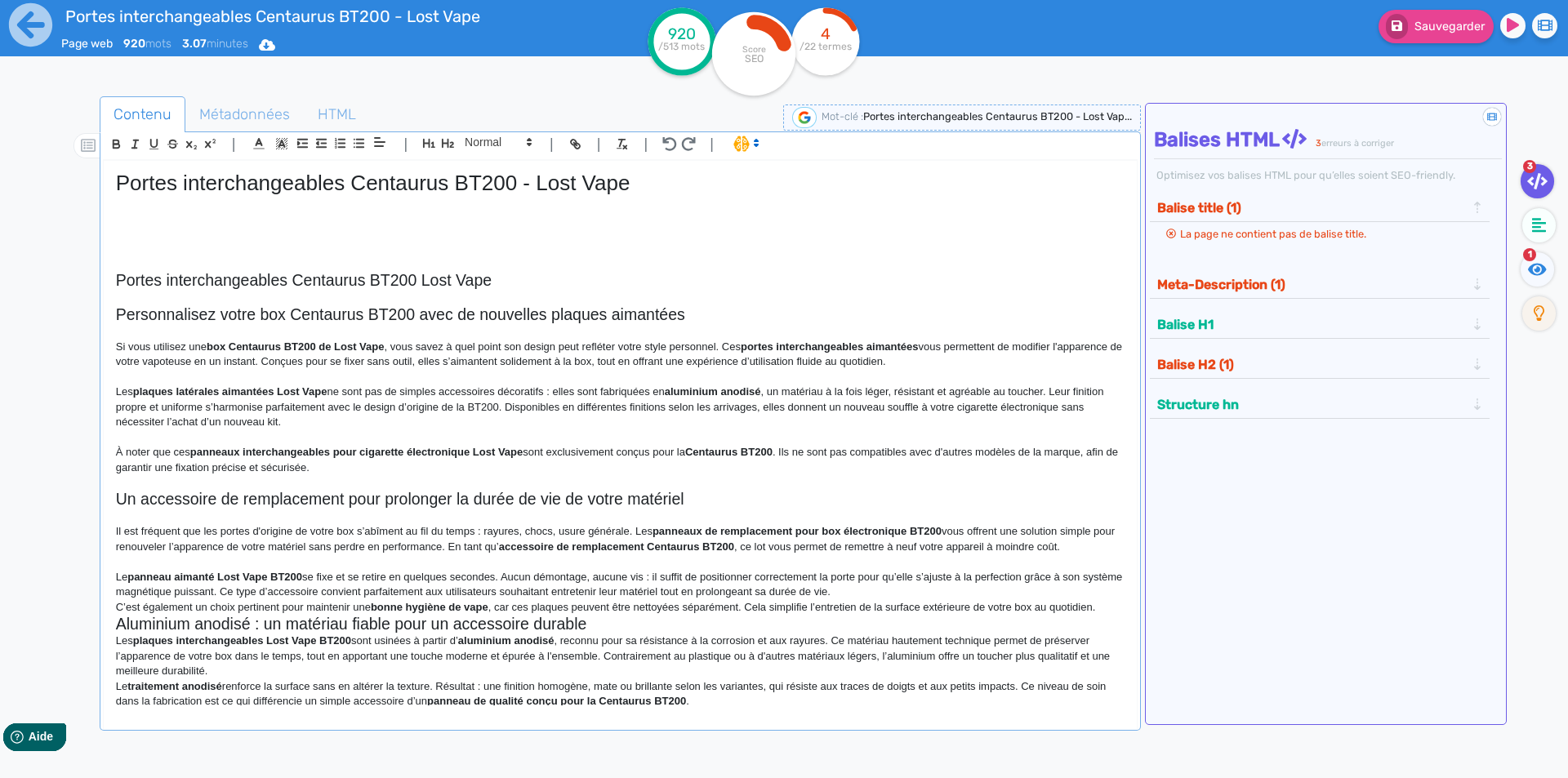
click at [980, 584] on p "Le panneau aimanté Lost Vape BT200 se fixe et se retire en quelques secondes. A…" at bounding box center [620, 585] width 1009 height 30
click at [972, 589] on p "Le panneau aimanté Lost Vape BT200 se fixe et se retire en quelques secondes. A…" at bounding box center [620, 585] width 1009 height 30
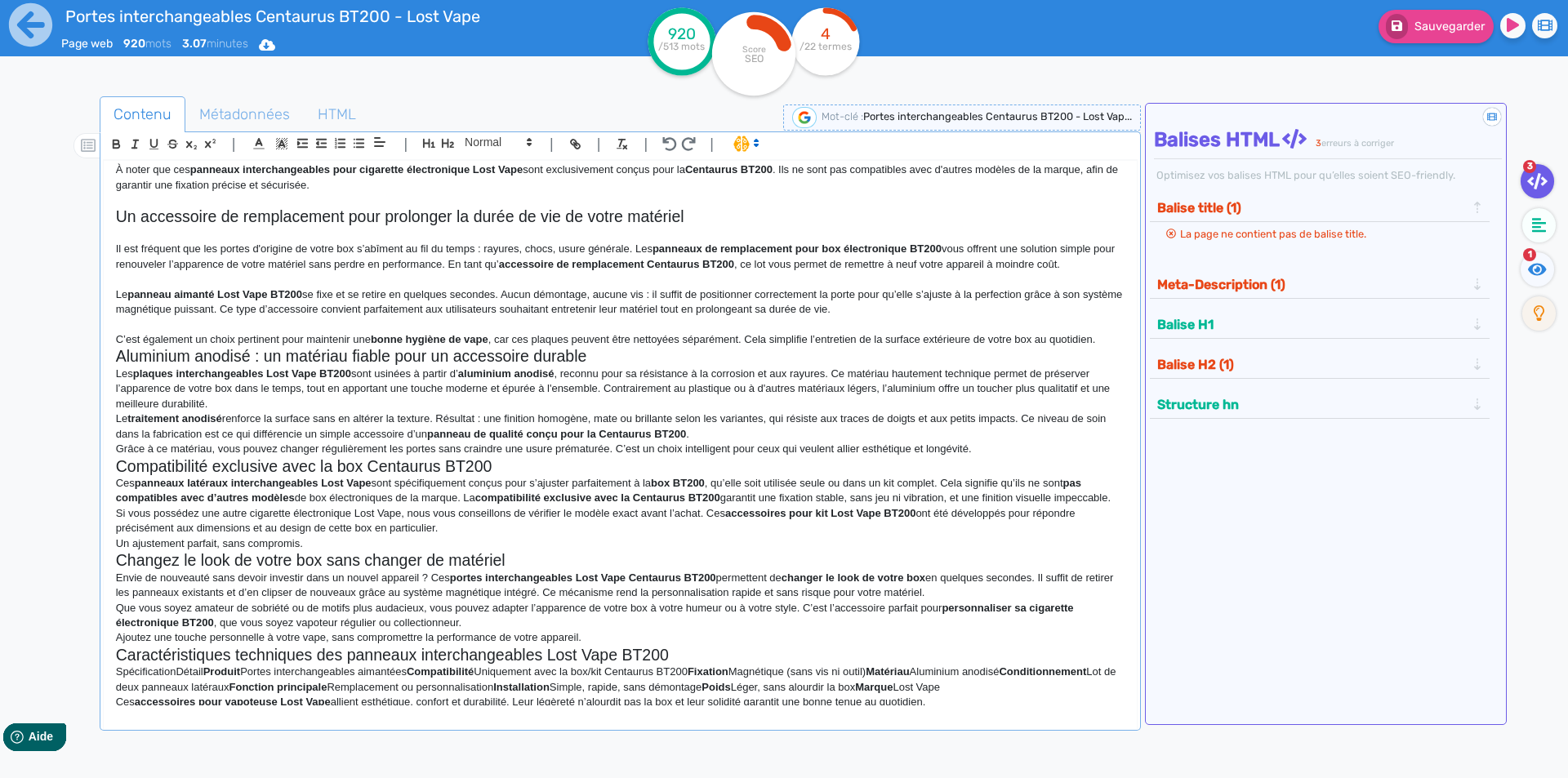
scroll to position [228, 0]
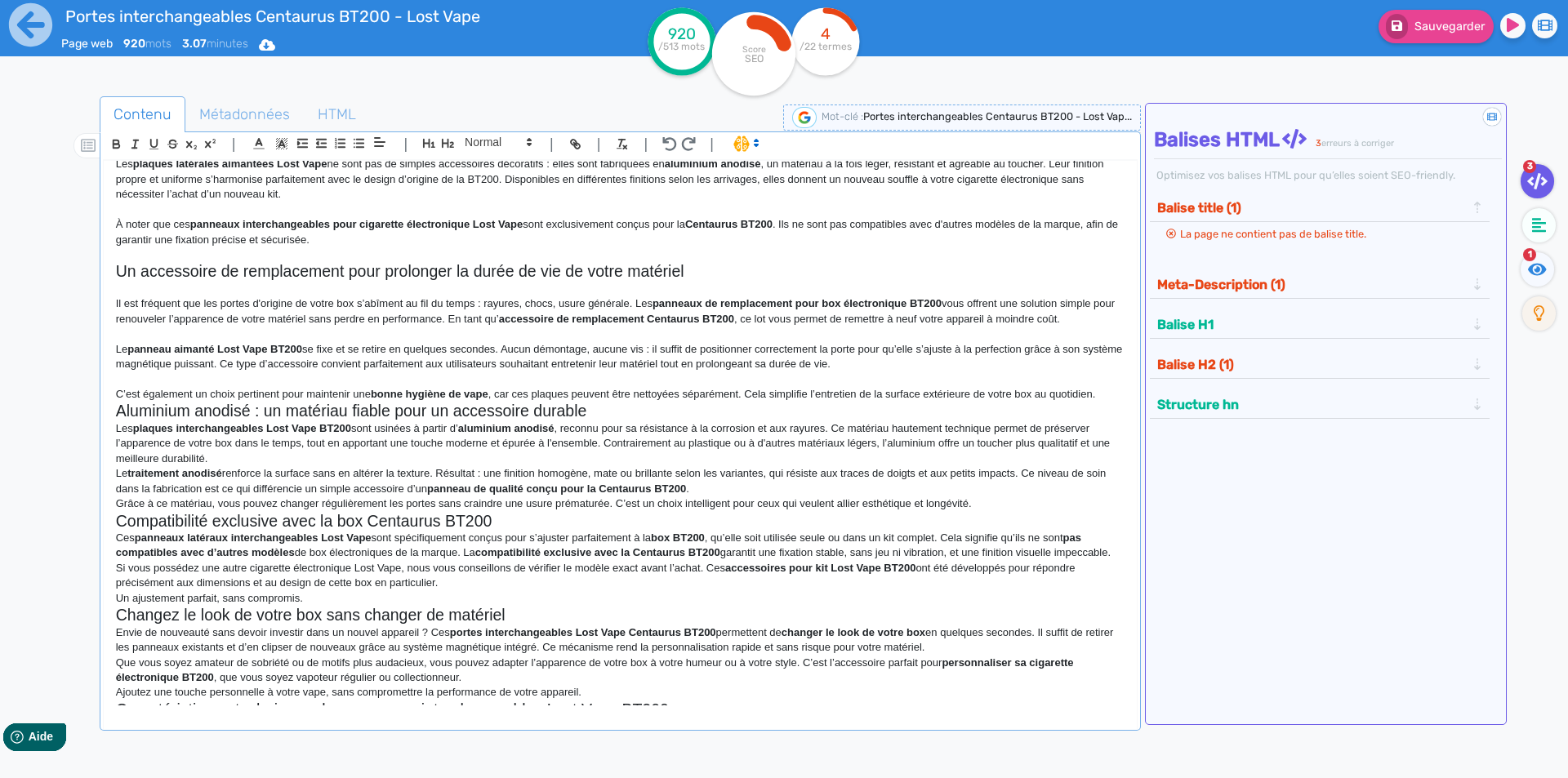
click at [1119, 388] on div "Portes interchangeables Centaurus BT200 - Lost Vape Portes interchangeables Cen…" at bounding box center [620, 432] width 1033 height 545
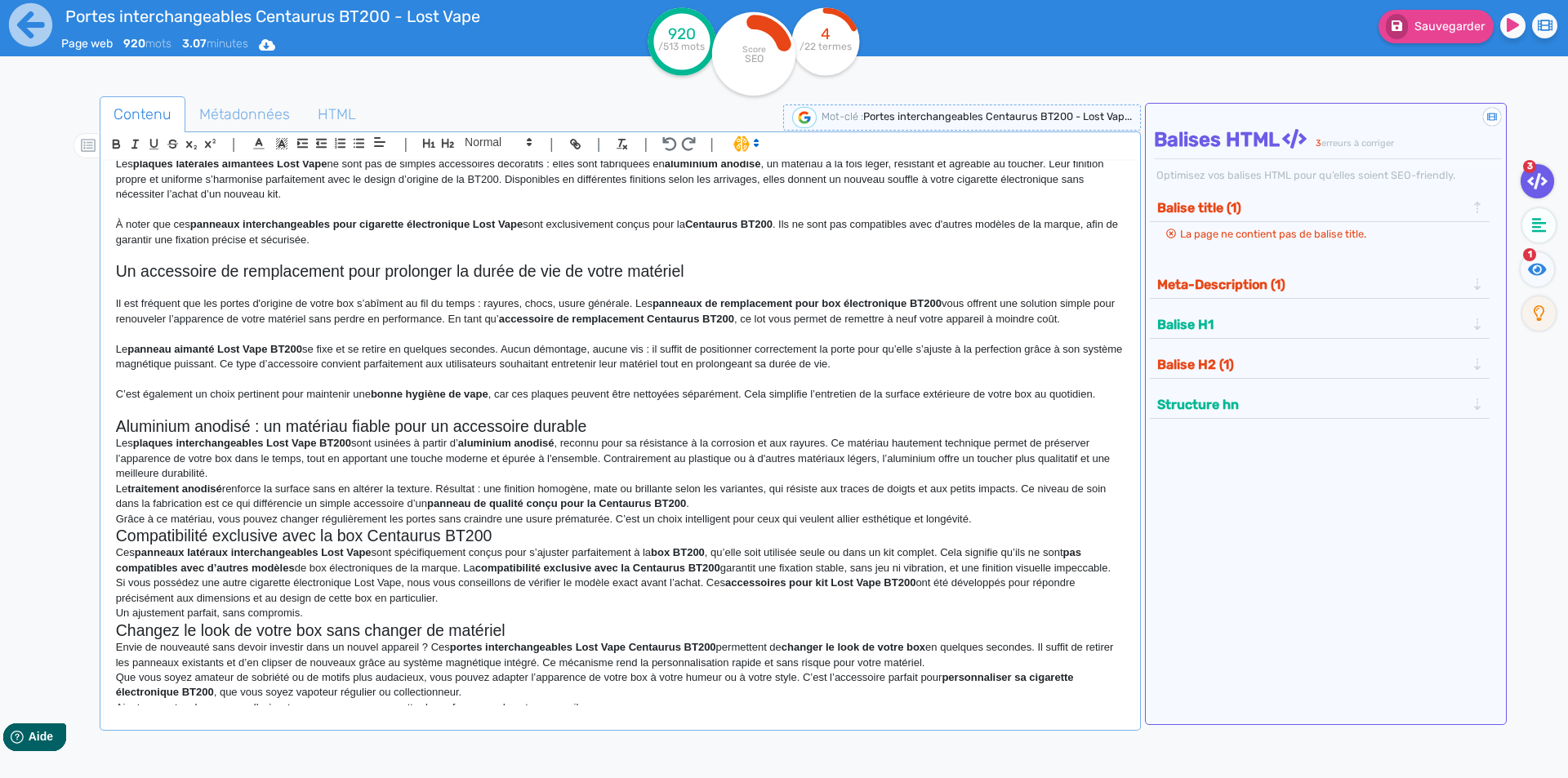
drag, startPoint x: 628, startPoint y: 418, endPoint x: 584, endPoint y: 462, distance: 62.2
click at [626, 419] on h2 "Aluminium anodisé : un matériau fiable pour un accessoire durable" at bounding box center [620, 427] width 1009 height 19
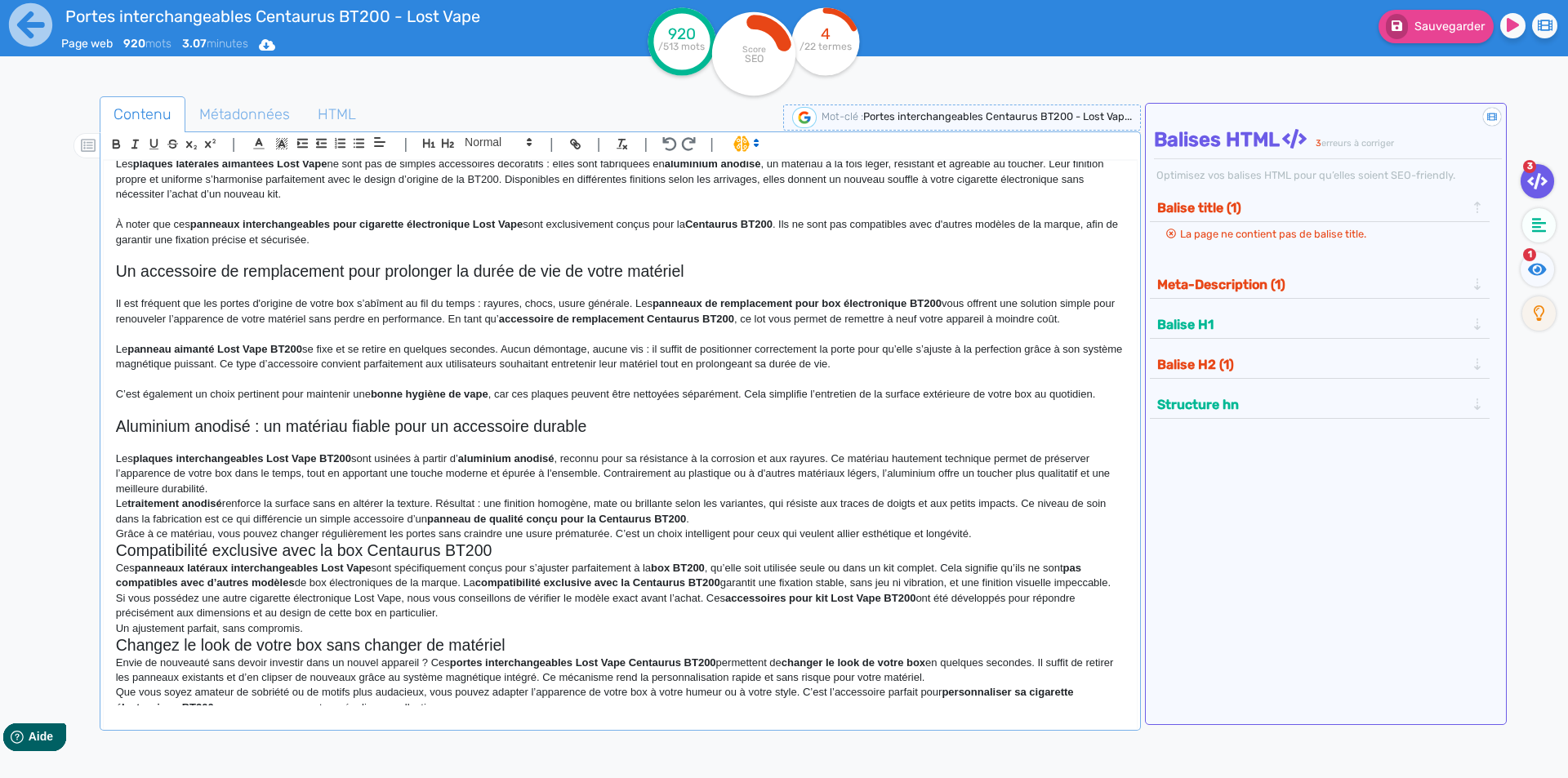
click at [439, 493] on p "Les plaques interchangeables Lost Vape BT200 sont usinées à partir d’ aluminium…" at bounding box center [620, 473] width 1009 height 45
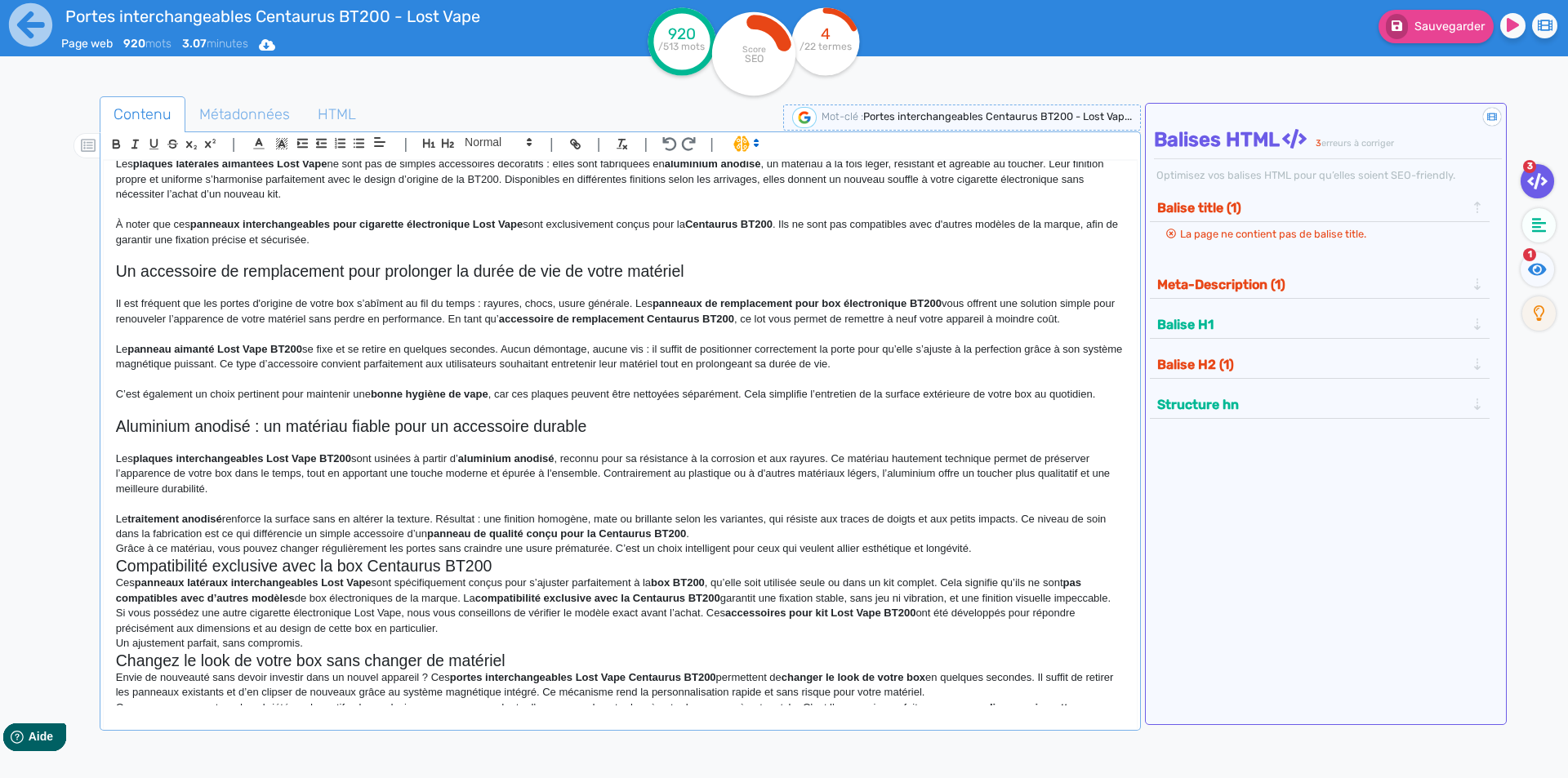
drag, startPoint x: 730, startPoint y: 534, endPoint x: 790, endPoint y: 538, distance: 60.1
click at [730, 533] on p "Le traitement anodisé renforce la surface sans en altérer la texture. Résultat …" at bounding box center [620, 526] width 1009 height 30
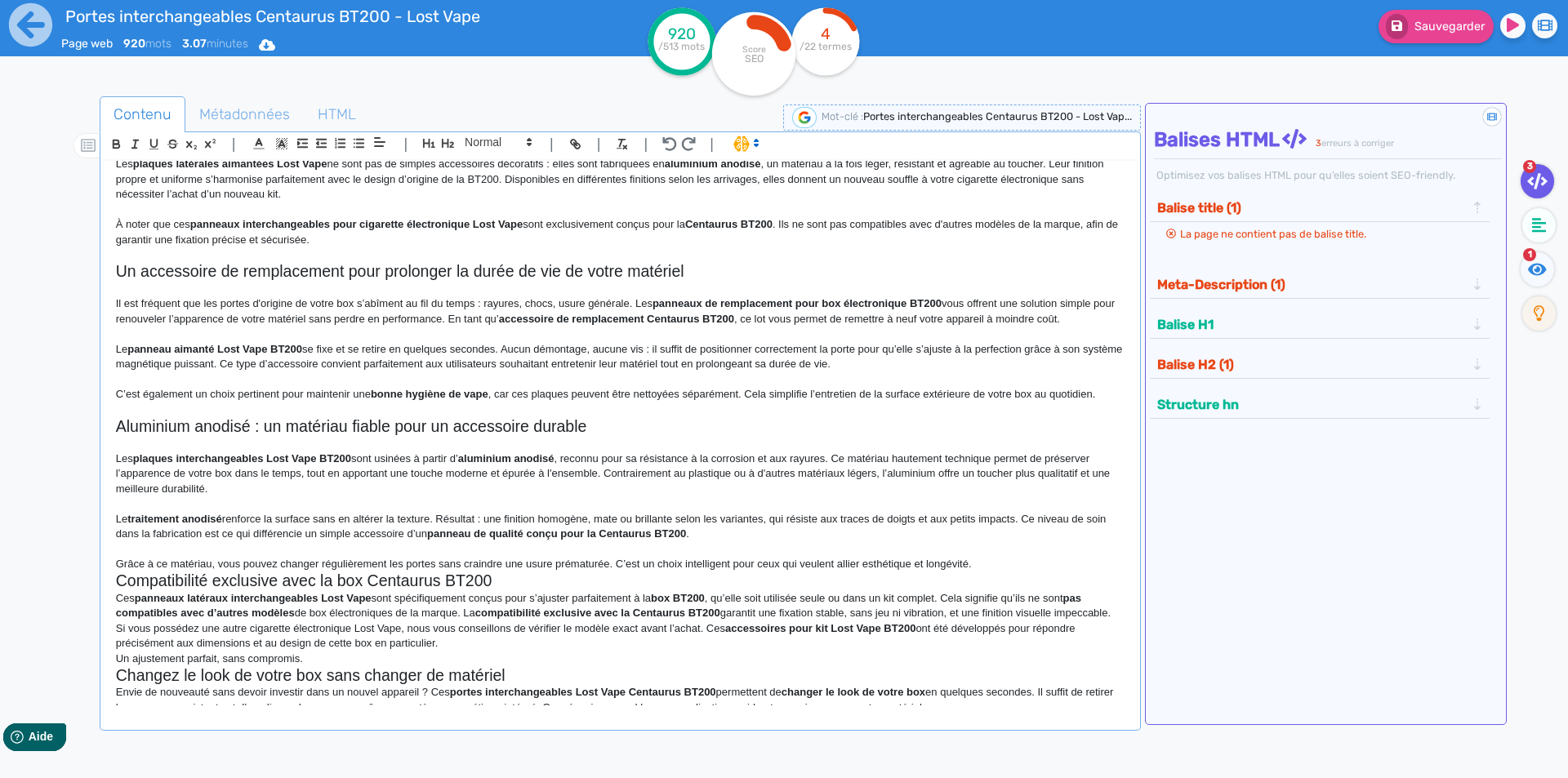
click at [1008, 569] on p "Grâce à ce matériau, vous pouvez changer régulièrement les portes sans craindre…" at bounding box center [620, 565] width 1009 height 15
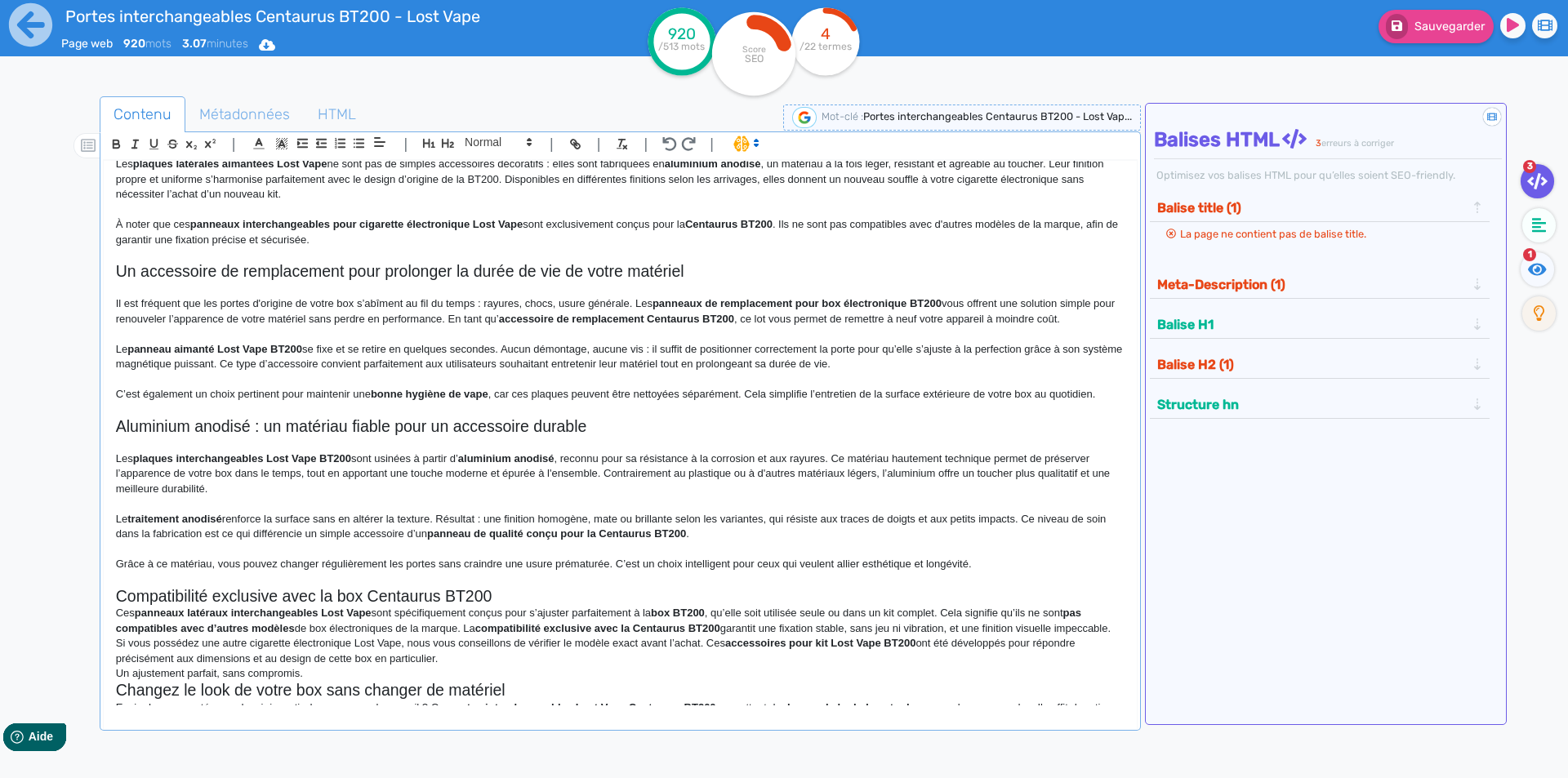
click at [657, 584] on p at bounding box center [620, 579] width 1009 height 15
click at [649, 596] on h2 "Compatibilité exclusive avec la box Centaurus BT200" at bounding box center [620, 596] width 1009 height 19
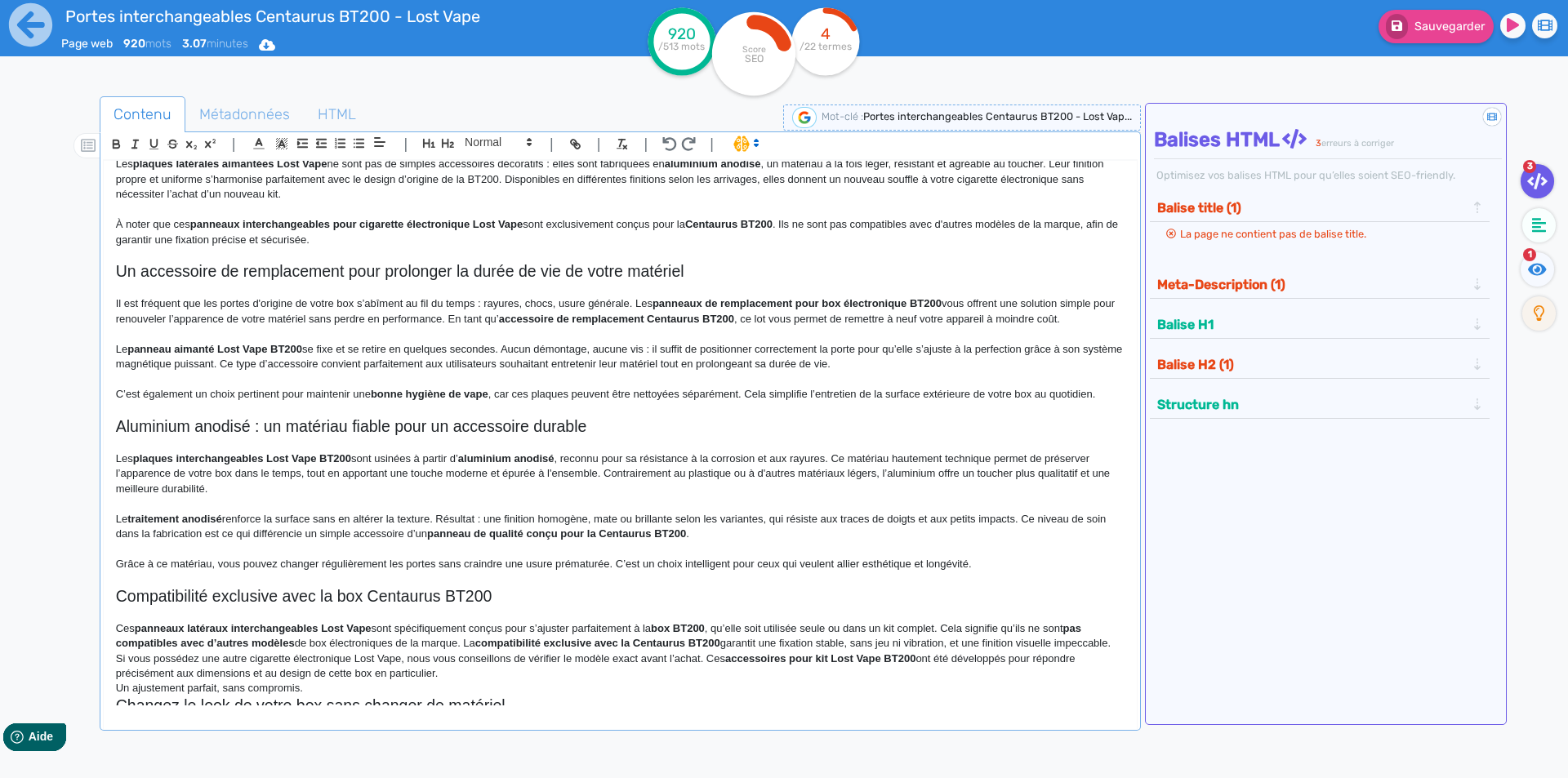
click at [745, 650] on p "Ces panneaux latéraux interchangeables Lost Vape sont spécifiquement conçus pou…" at bounding box center [620, 636] width 1009 height 30
click at [742, 652] on p "Ces panneaux latéraux interchangeables Lost Vape sont spécifiquement conçus pou…" at bounding box center [620, 636] width 1009 height 30
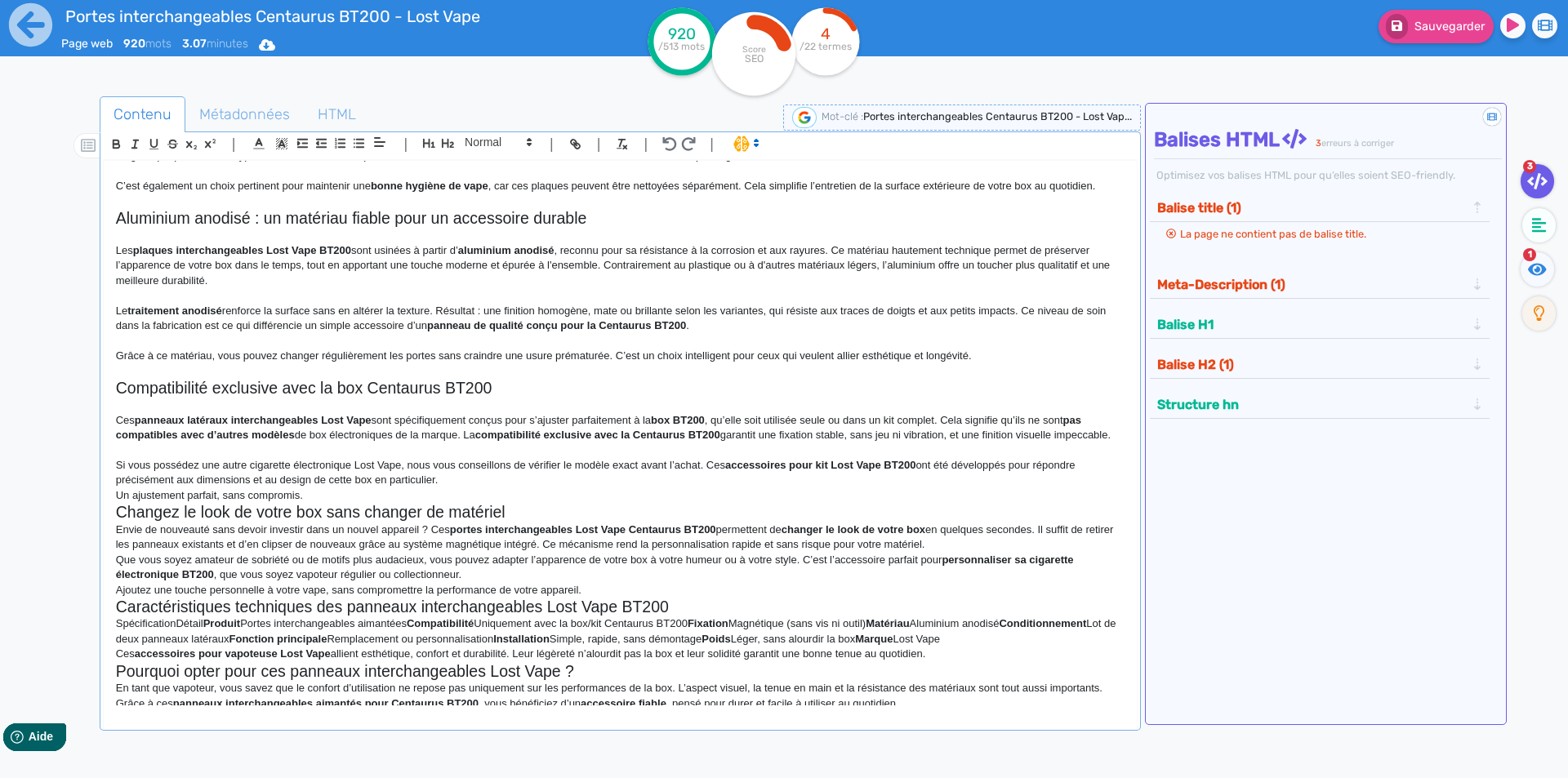
scroll to position [472, 0]
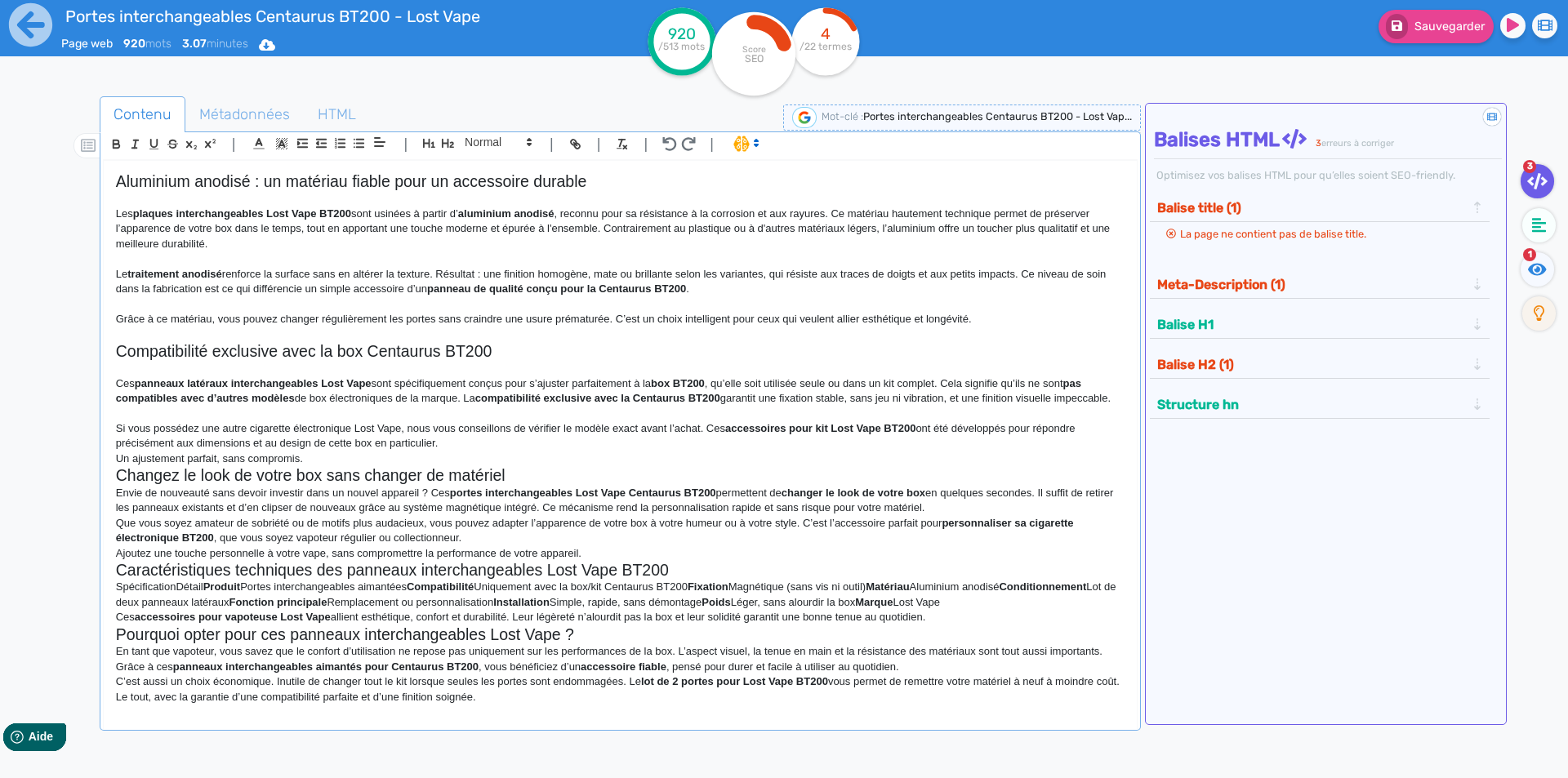
click at [475, 451] on p "Si vous possédez une autre cigarette électronique Lost Vape, nous vous conseill…" at bounding box center [620, 436] width 1009 height 30
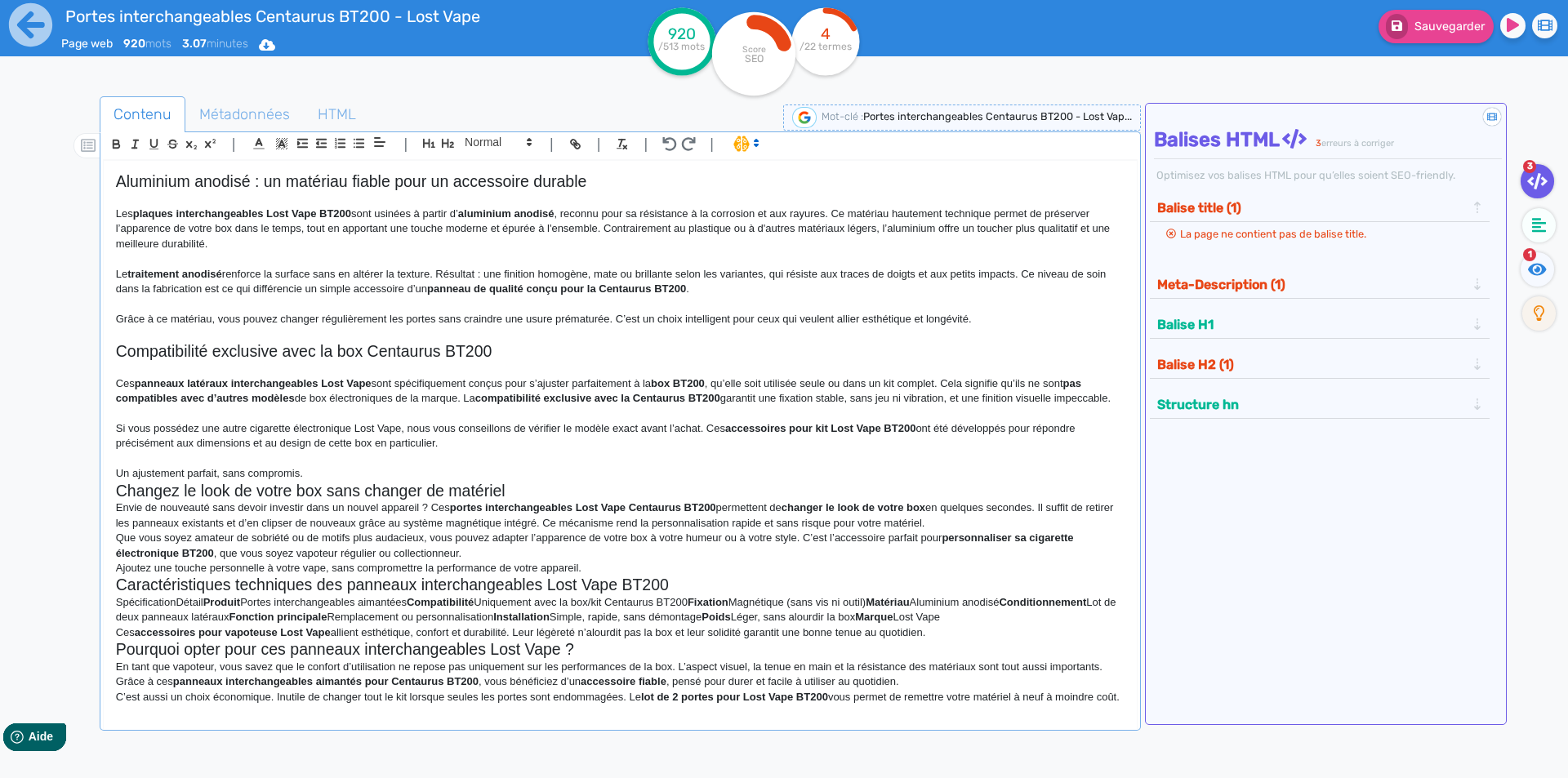
click at [478, 481] on p "Un ajustement parfait, sans compromis." at bounding box center [620, 473] width 1009 height 15
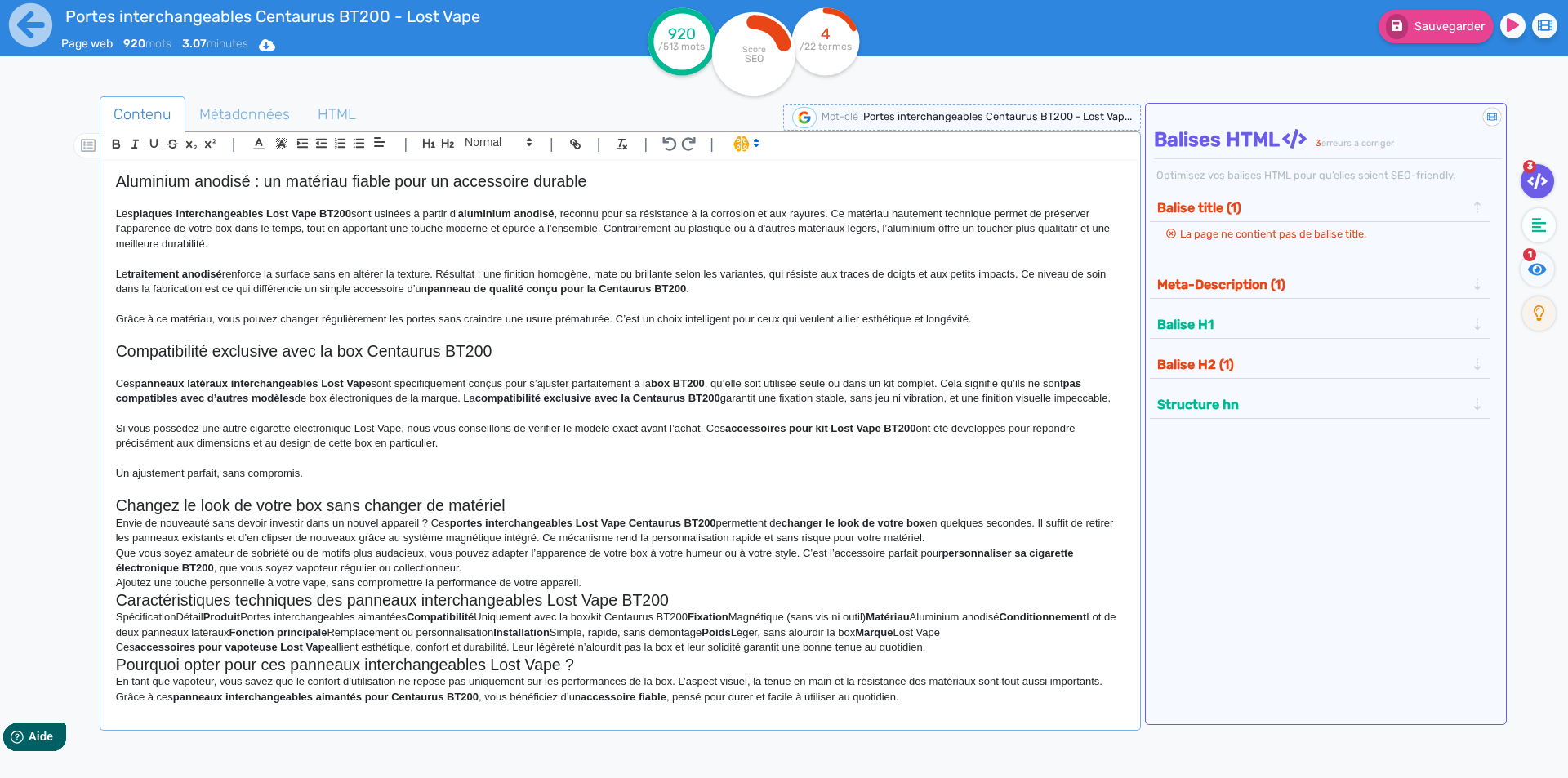
click at [558, 515] on h2 "Changez le look de votre box sans changer de matériel" at bounding box center [620, 505] width 1009 height 19
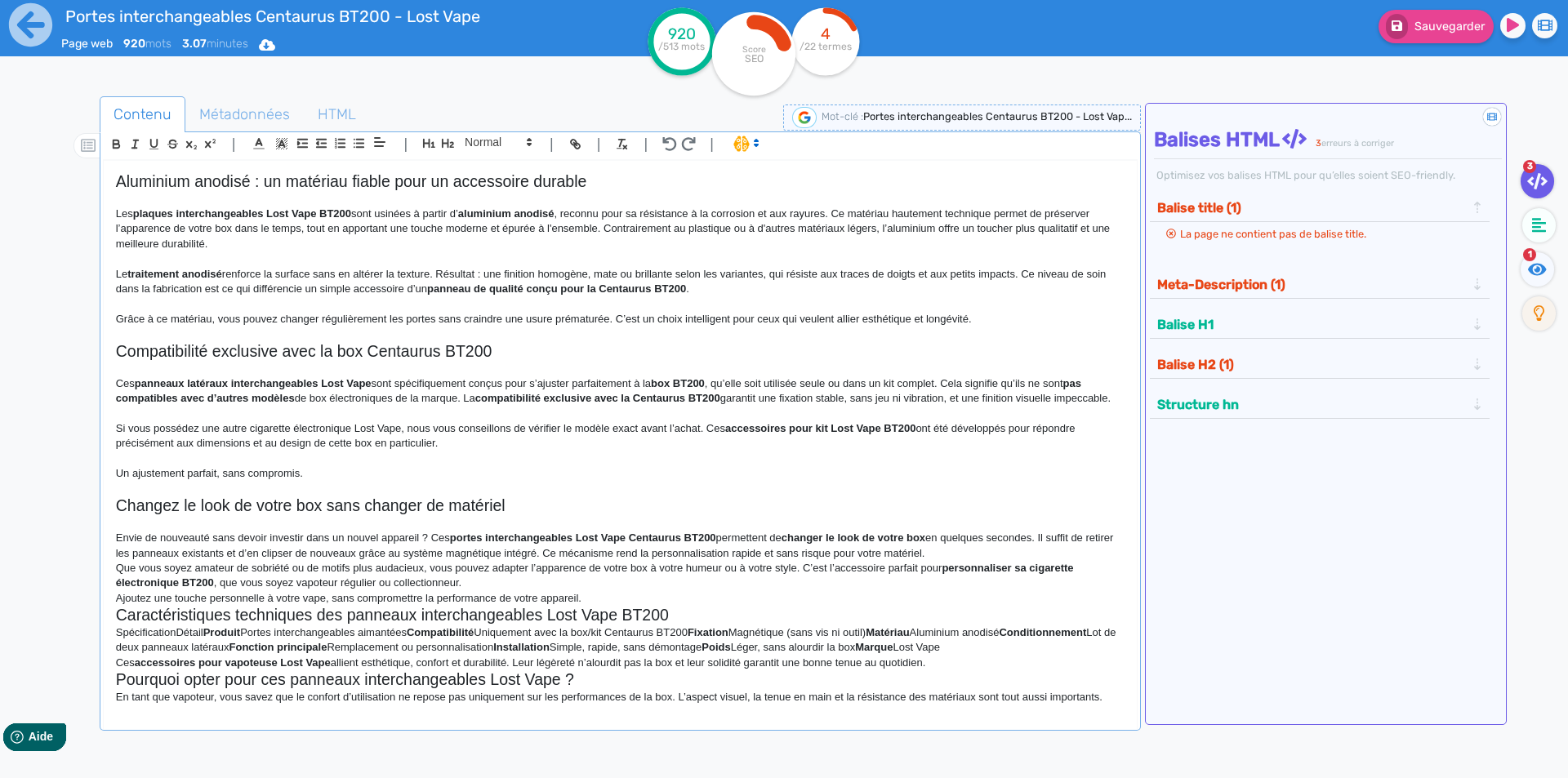
click at [964, 561] on p "Envie de nouveauté sans devoir investir dans un nouvel appareil ? Ces portes in…" at bounding box center [620, 545] width 1009 height 30
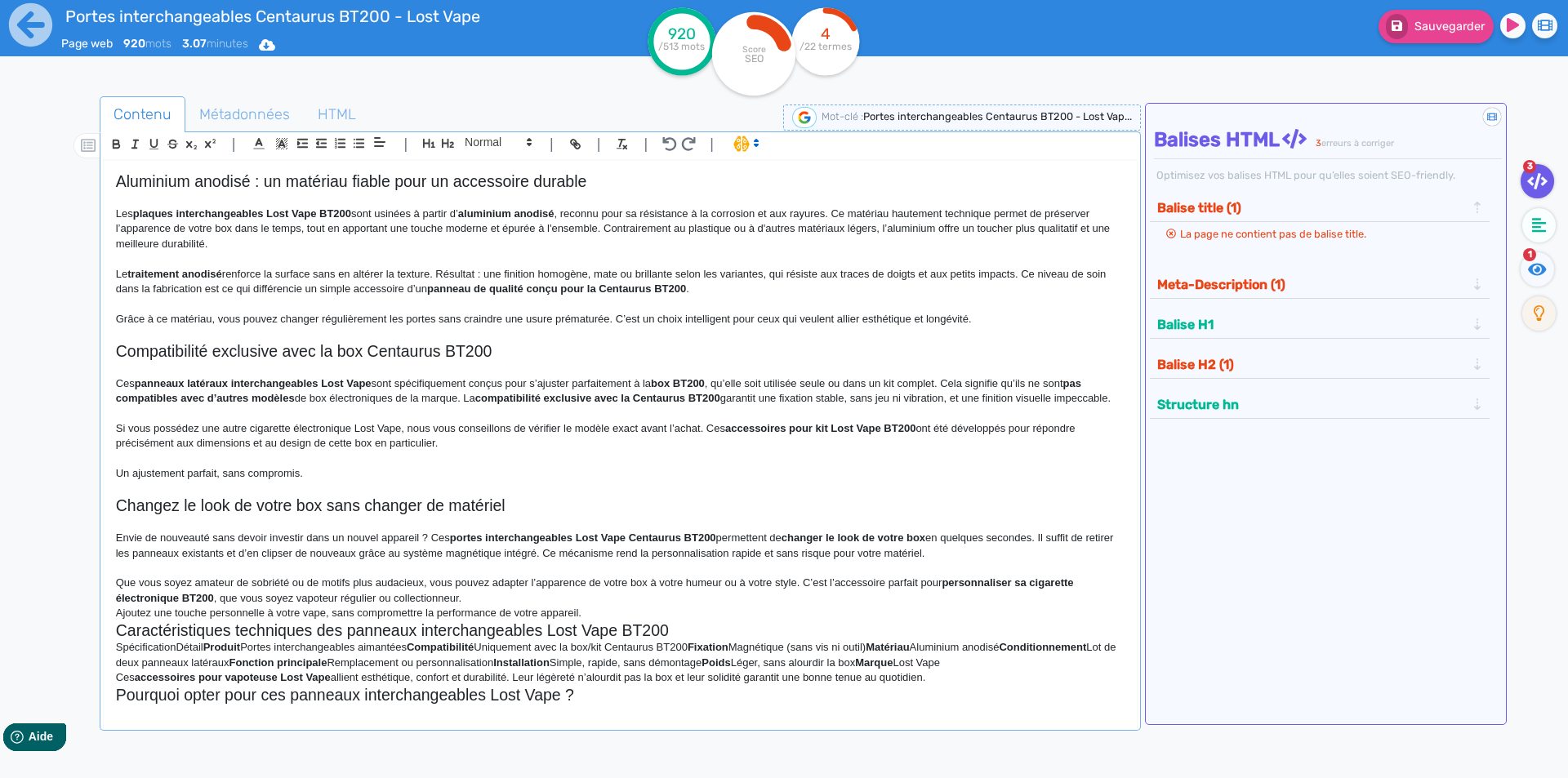
click at [669, 600] on p "Que vous soyez amateur de sobriété ou de motifs plus audacieux, vous pouvez ada…" at bounding box center [620, 590] width 1009 height 30
click at [661, 606] on p "Que vous soyez amateur de sobriété ou de motifs plus audacieux, vous pouvez ada…" at bounding box center [620, 590] width 1009 height 30
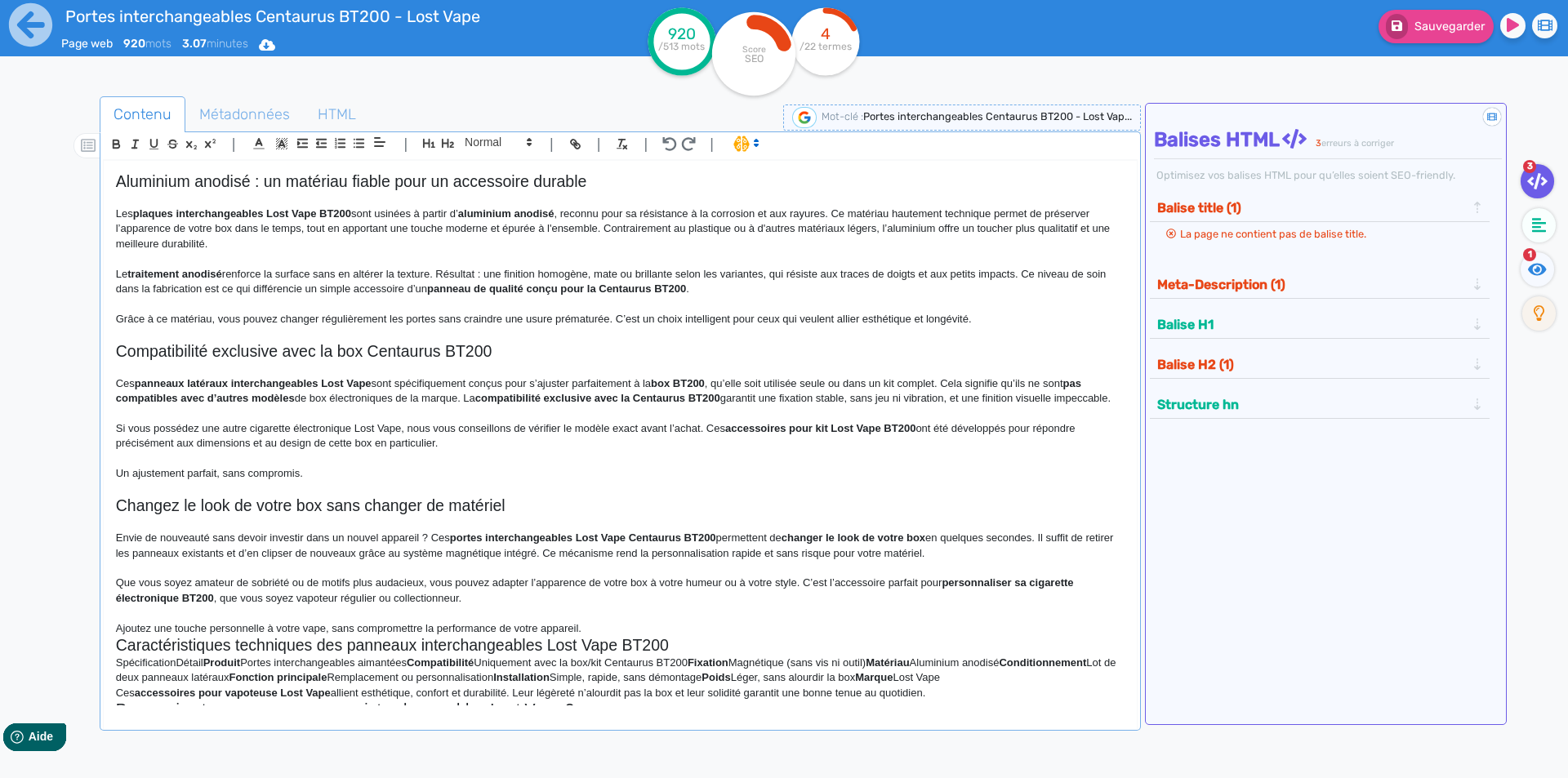
click at [647, 637] on p "Ajoutez une touche personnelle à votre vape, sans compromettre la performance d…" at bounding box center [620, 628] width 1009 height 15
click at [646, 637] on p "Ajoutez une touche personnelle à votre vape, sans compromettre la performance d…" at bounding box center [620, 628] width 1009 height 15
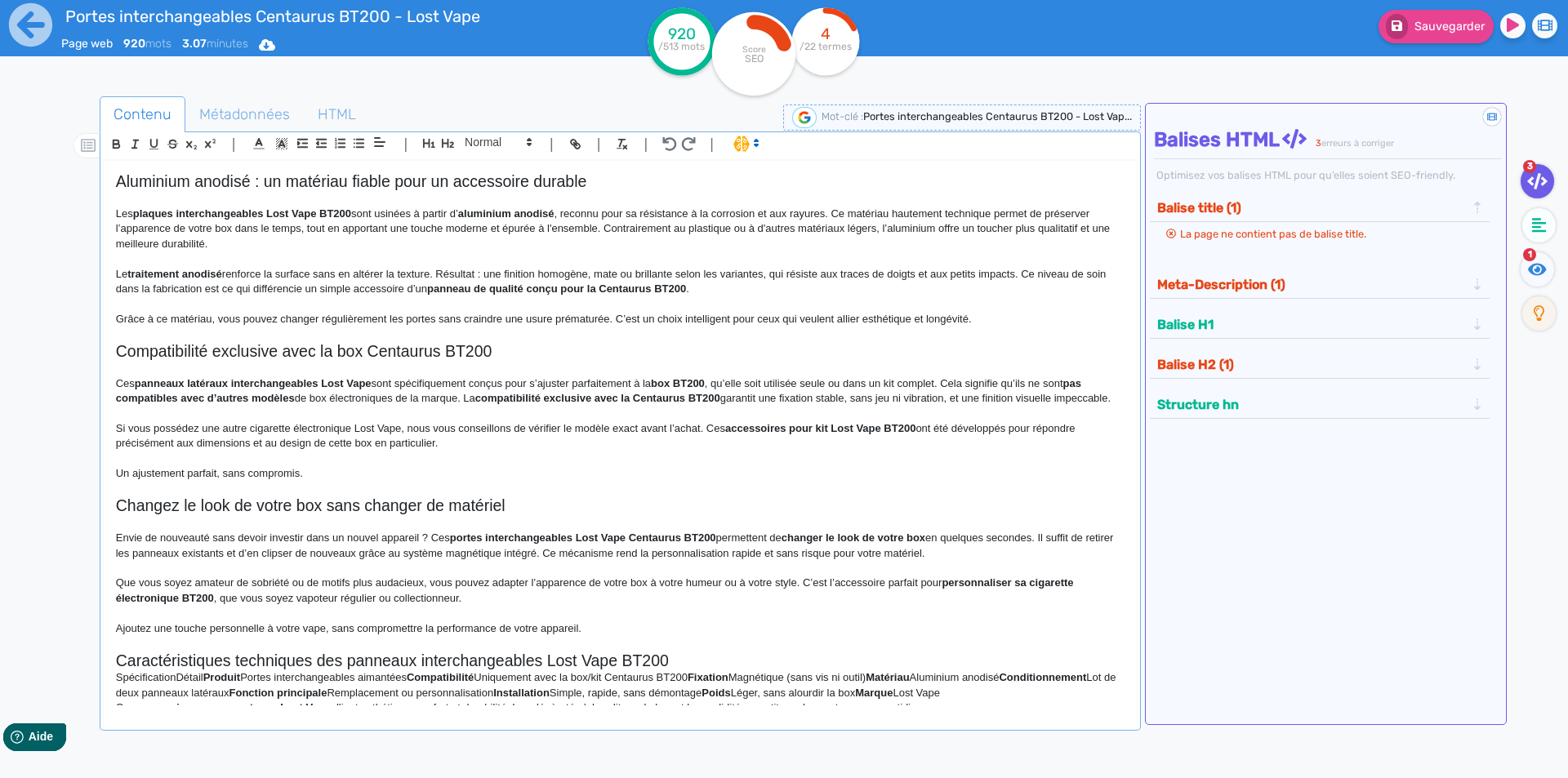
click at [725, 670] on h2 "Caractéristiques techniques des panneaux interchangeables Lost Vape BT200" at bounding box center [620, 661] width 1009 height 19
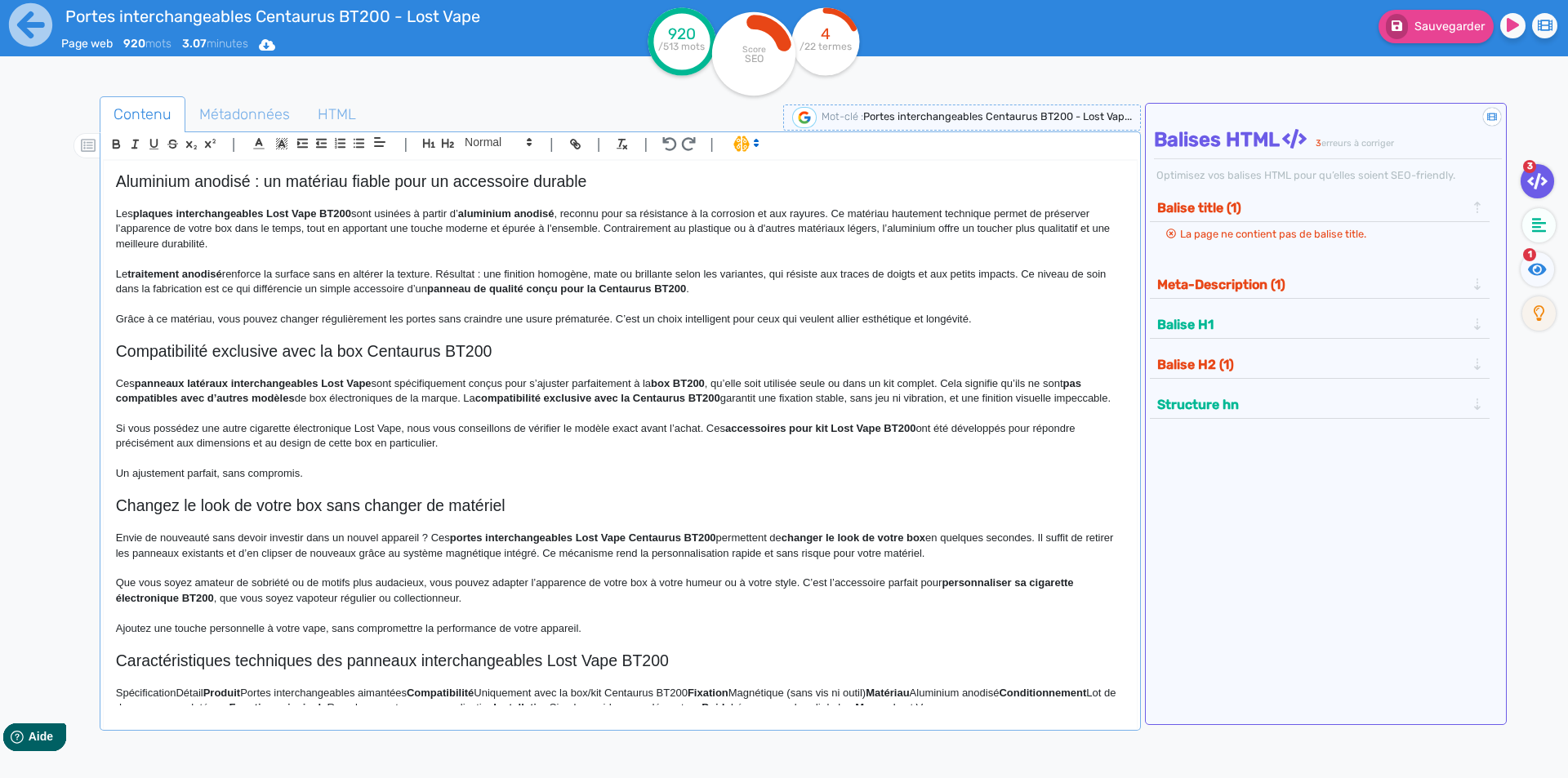
scroll to position [603, 0]
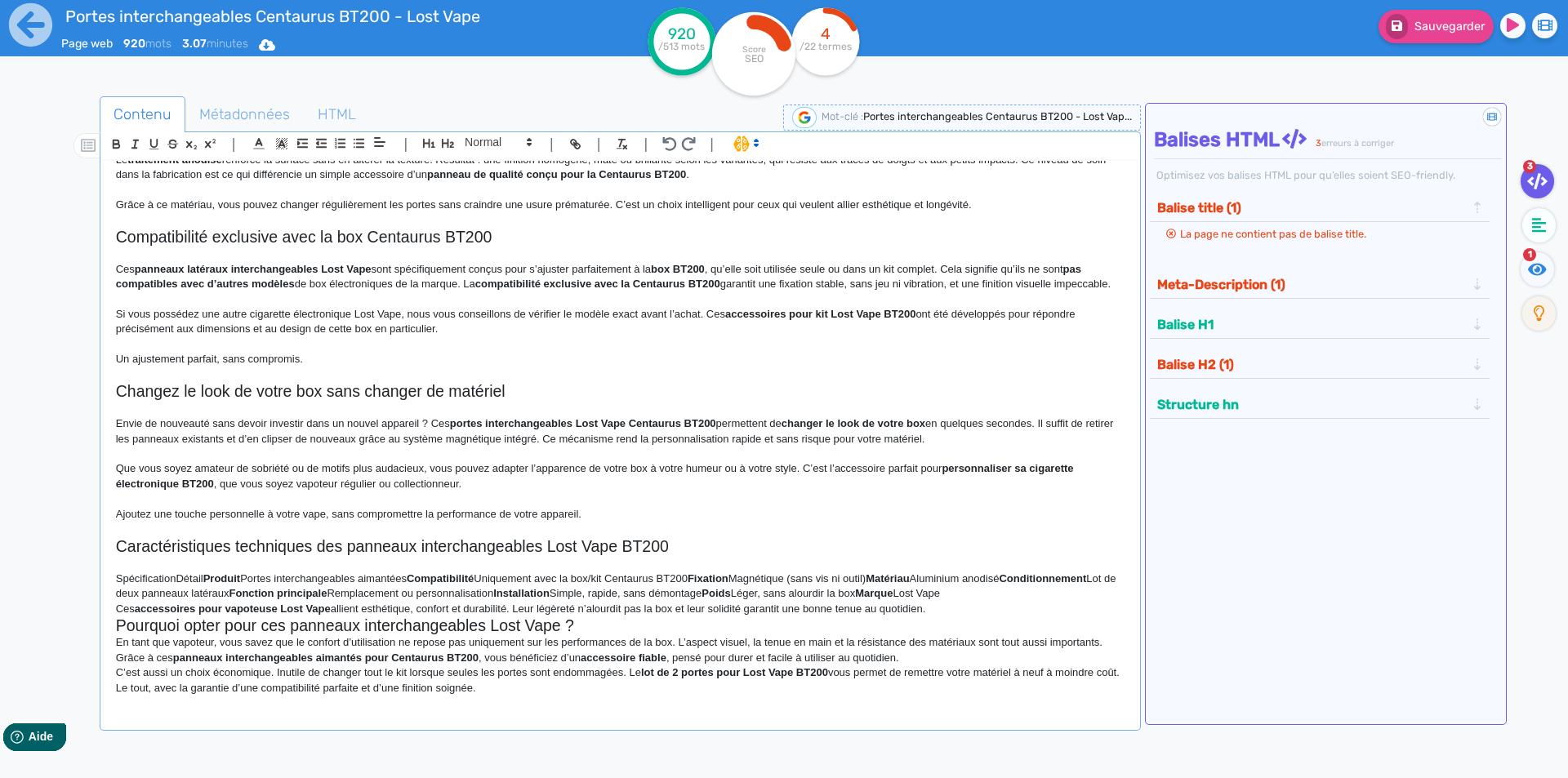
click at [949, 612] on p "Ces accessoires pour vapoteuse Lost Vape allient esthétique, confort et durabil…" at bounding box center [620, 609] width 1009 height 15
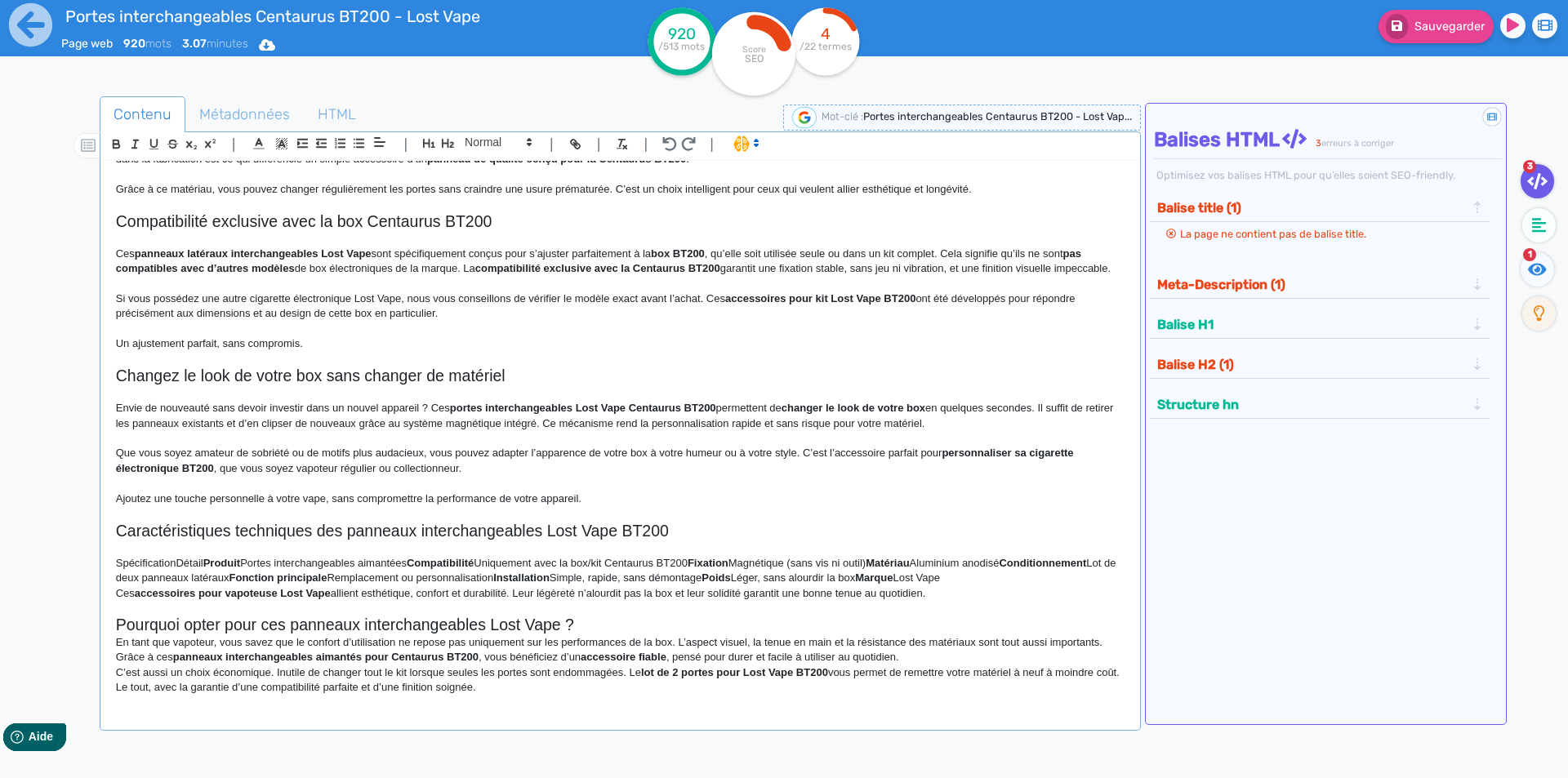
drag, startPoint x: 683, startPoint y: 626, endPoint x: 677, endPoint y: 635, distance: 10.8
click at [680, 616] on p at bounding box center [620, 608] width 1009 height 15
click at [676, 635] on h2 "Pourquoi opter pour ces panneaux interchangeables Lost Vape ?" at bounding box center [620, 625] width 1009 height 19
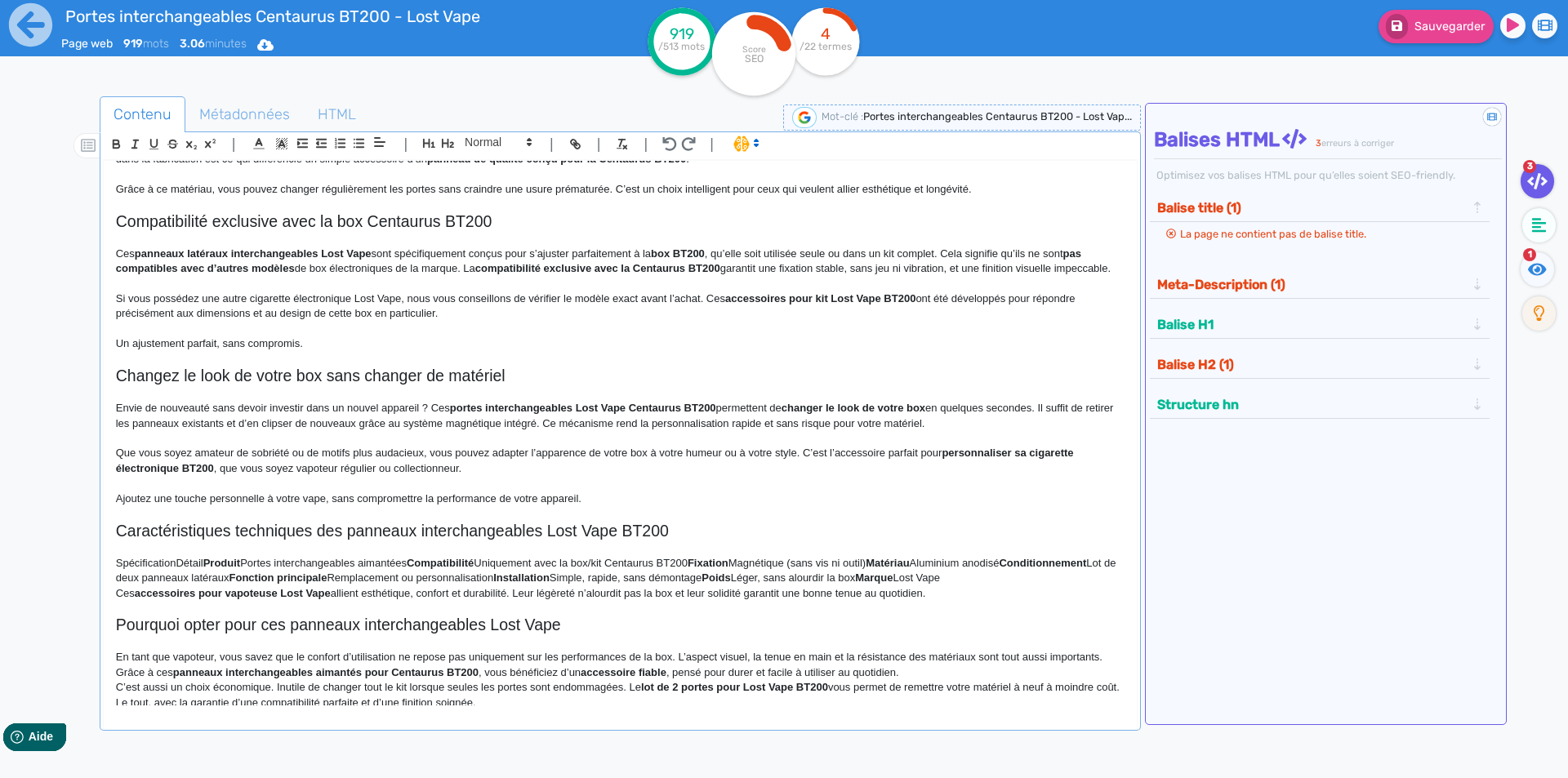
click at [952, 680] on p "En tant que vapoteur, vous savez que le confort d’utilisation ne repose pas uni…" at bounding box center [620, 665] width 1009 height 30
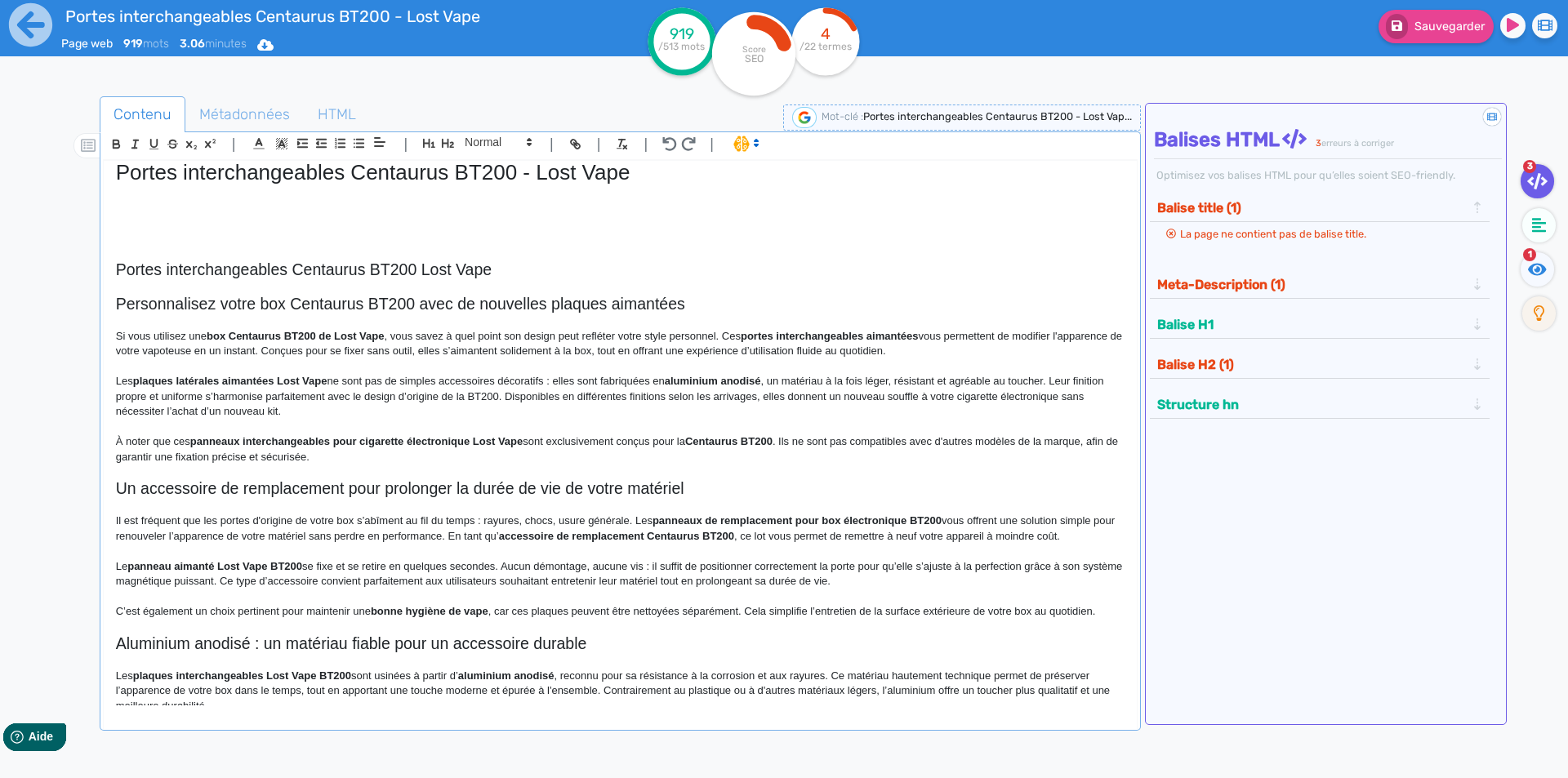
scroll to position [0, 0]
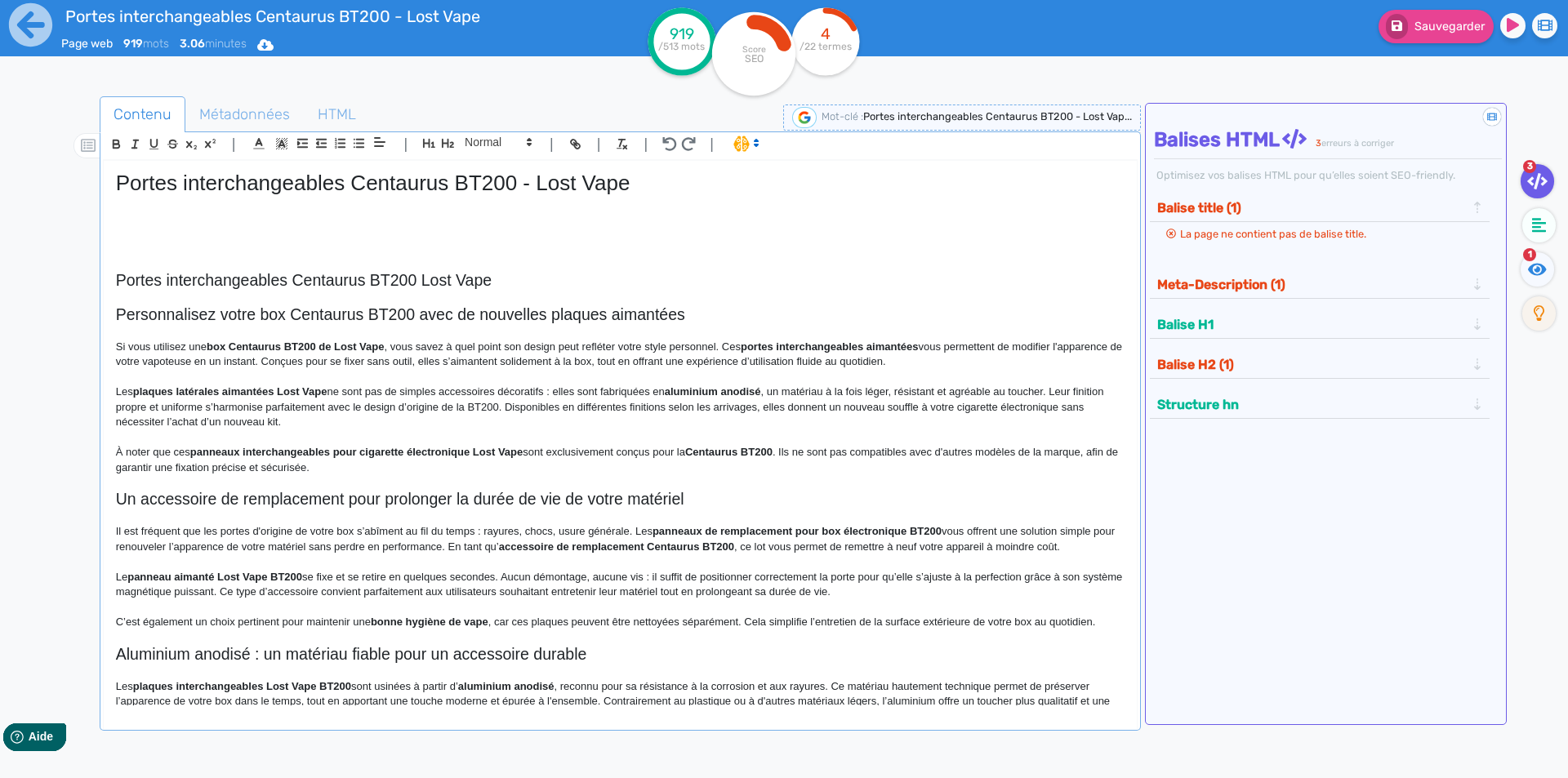
click at [151, 311] on h2 "Personnalisez votre box Centaurus BT200 avec de nouvelles plaques aimantées" at bounding box center [620, 315] width 1009 height 19
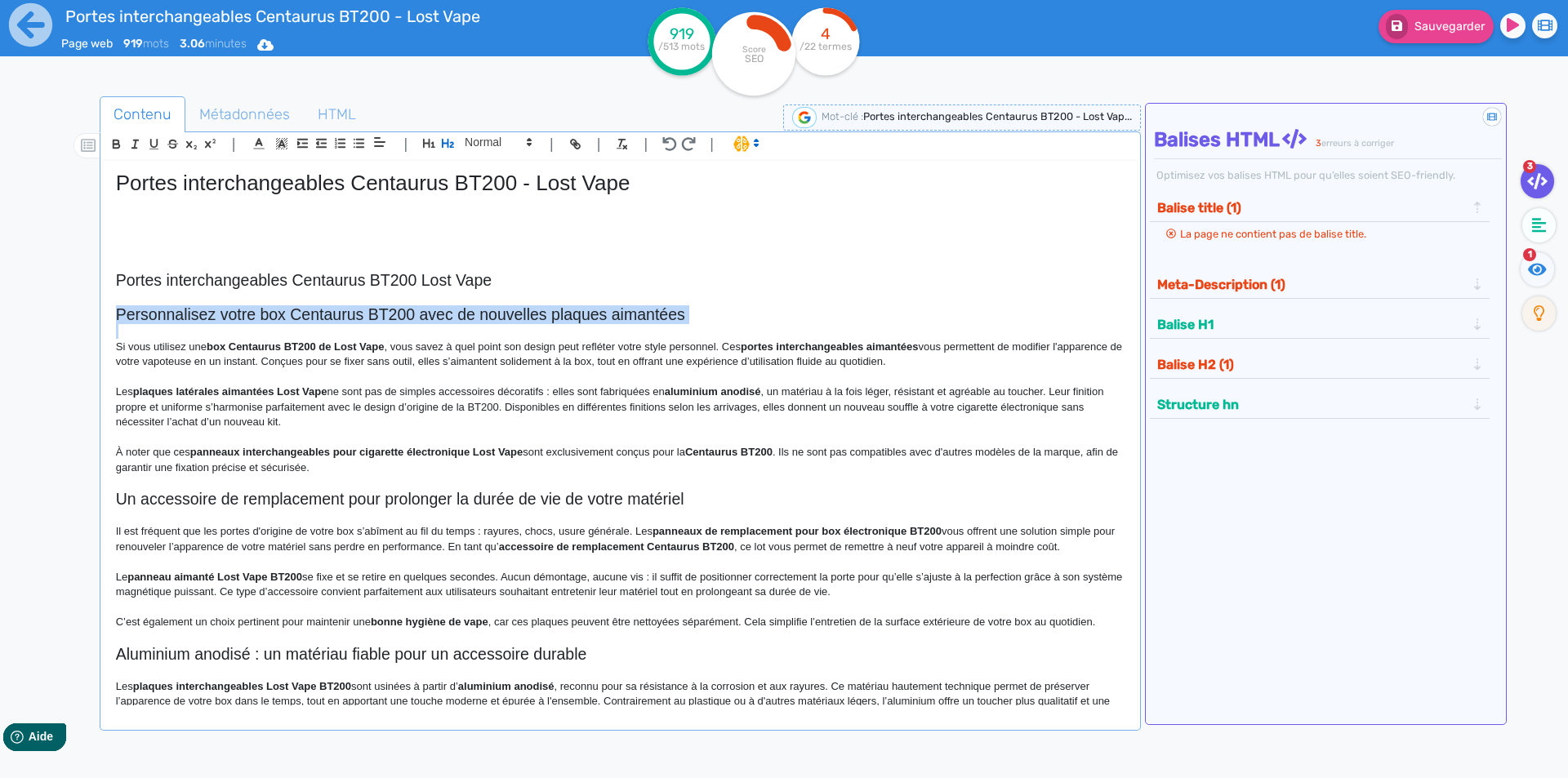
click at [151, 311] on h2 "Personnalisez votre box Centaurus BT200 avec de nouvelles plaques aimantées" at bounding box center [620, 315] width 1009 height 19
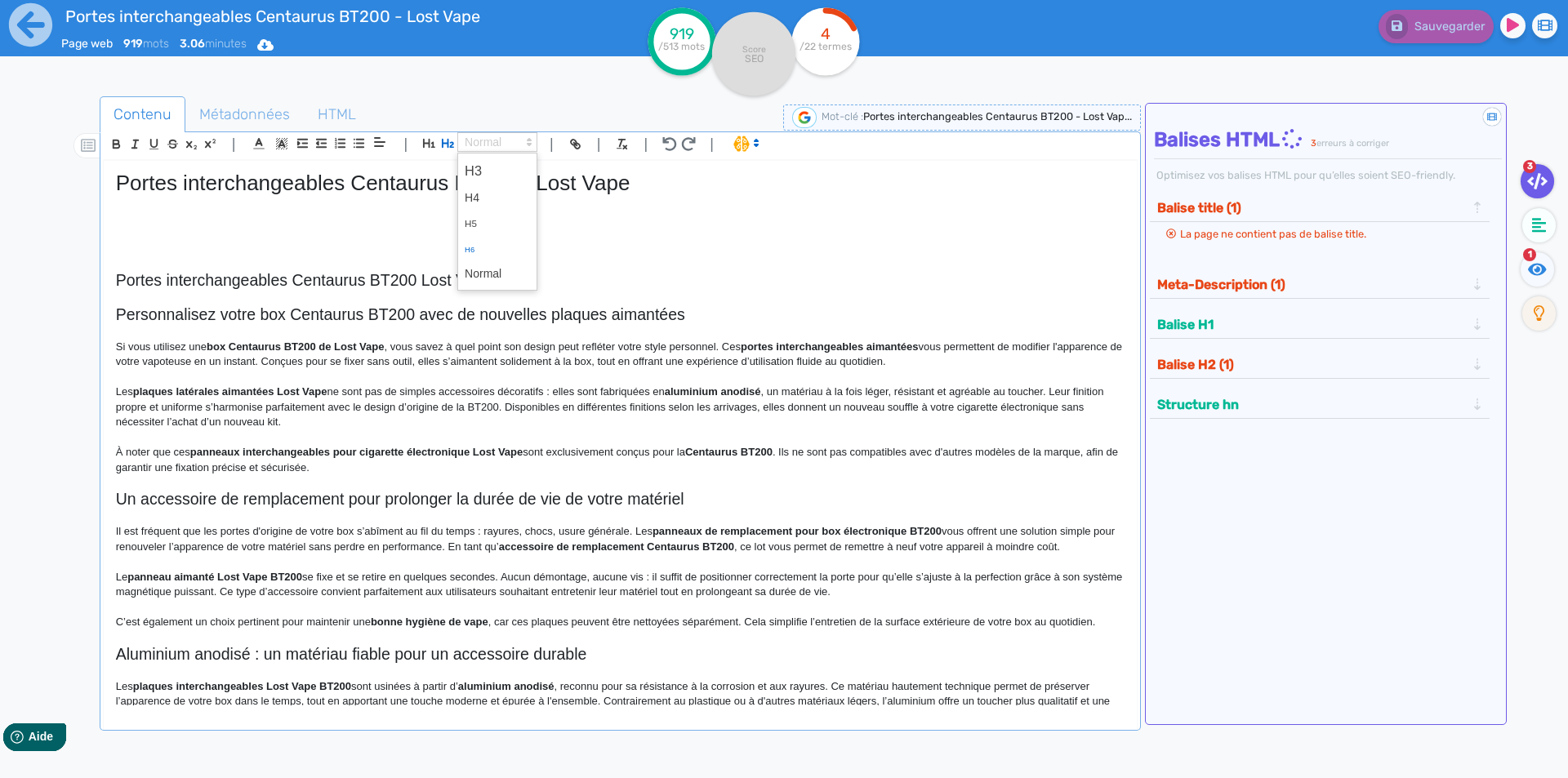
drag, startPoint x: 484, startPoint y: 146, endPoint x: 496, endPoint y: 254, distance: 108.7
click at [488, 147] on span at bounding box center [497, 141] width 80 height 19
click at [494, 272] on span at bounding box center [497, 275] width 66 height 26
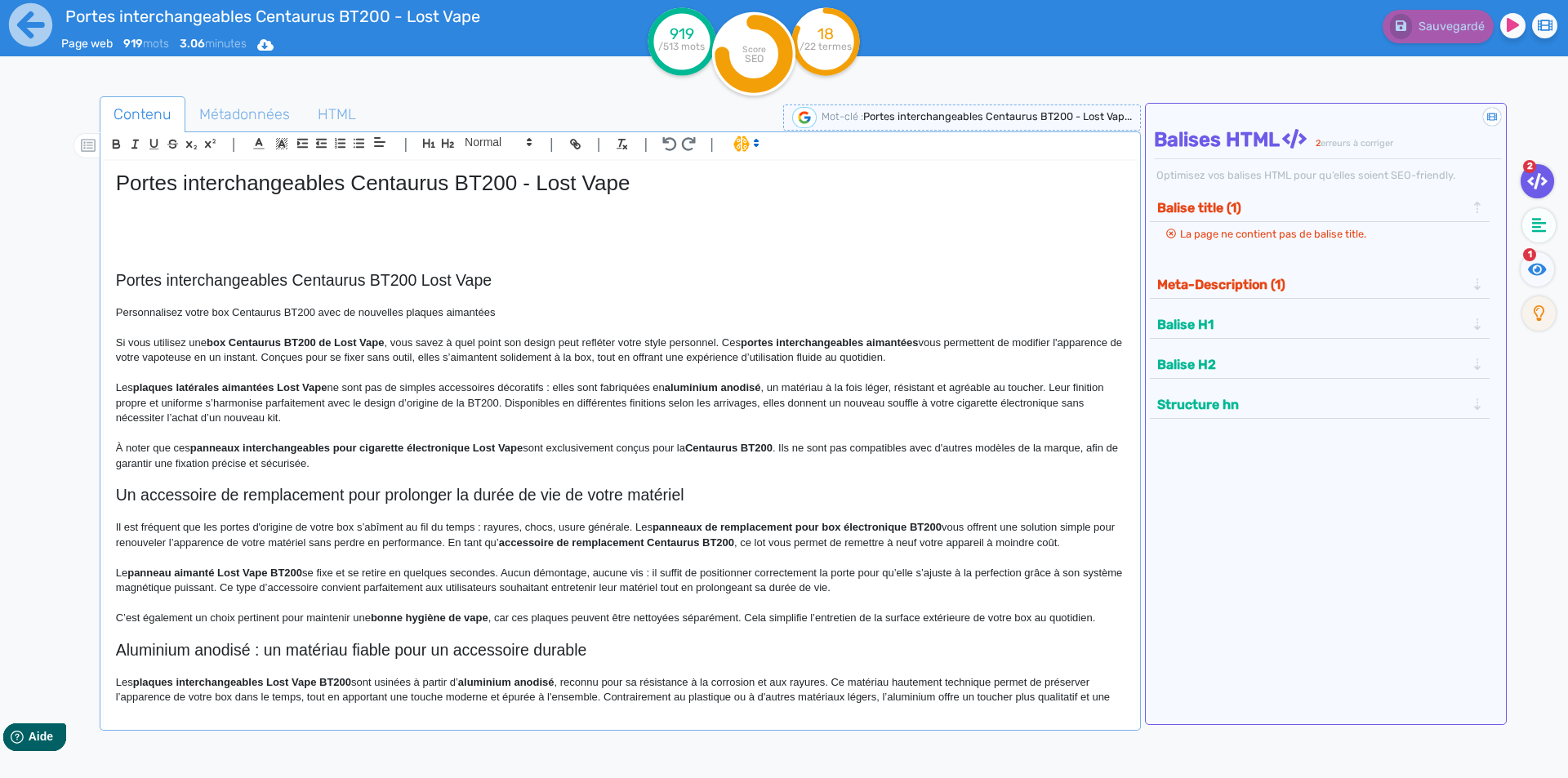
click at [289, 278] on h2 "Portes interchangeables Centaurus BT200 Lost Vape" at bounding box center [620, 280] width 1009 height 19
click at [571, 307] on p "Personnalisez votre box Centaurus BT200 avec de nouvelles plaques aimantées" at bounding box center [620, 313] width 1009 height 15
click at [223, 314] on p "Personnalisez votre box Centaurus BT200 avec de nouvelles plaques aimantées" at bounding box center [620, 313] width 1009 height 15
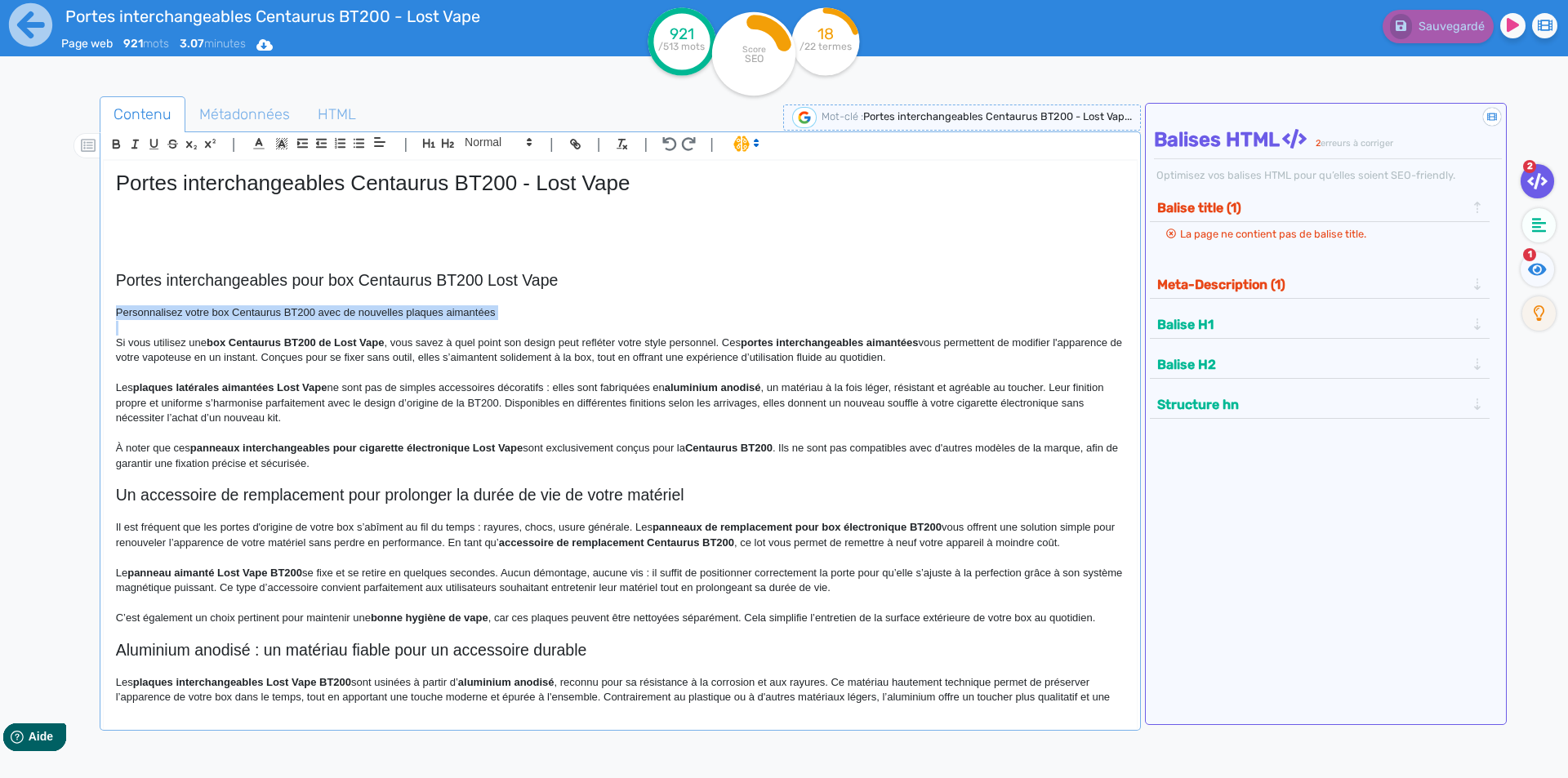
click at [223, 314] on p "Personnalisez votre box Centaurus BT200 avec de nouvelles plaques aimantées" at bounding box center [620, 313] width 1009 height 15
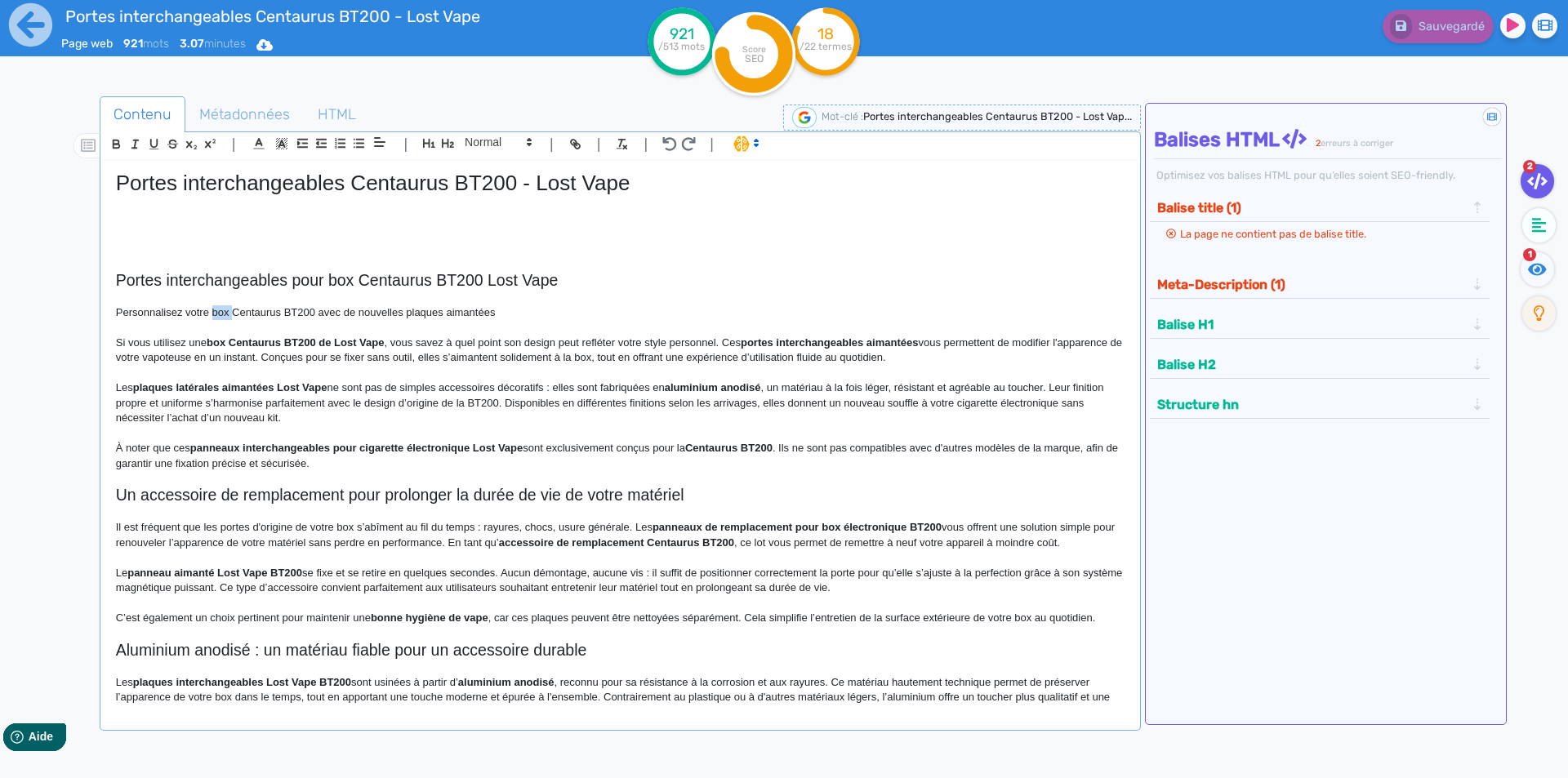
click at [223, 314] on p "Personnalisez votre box Centaurus BT200 avec de nouvelles plaques aimantées" at bounding box center [620, 313] width 1009 height 15
click at [546, 316] on p "Personnalisez votre kit Centaurus BT200 avec de nouvelles plaques aimantées" at bounding box center [620, 313] width 1009 height 15
click at [516, 311] on p "Personnalisez votre kit Centaurus BT200 avec de nouvelles plaques aimantées." at bounding box center [620, 313] width 1009 height 15
drag, startPoint x: 516, startPoint y: 311, endPoint x: 385, endPoint y: 341, distance: 134.4
click at [385, 341] on div "Portes interchangeables Centaurus BT200 - Lost Vape Portes interchangeables pou…" at bounding box center [620, 432] width 1033 height 545
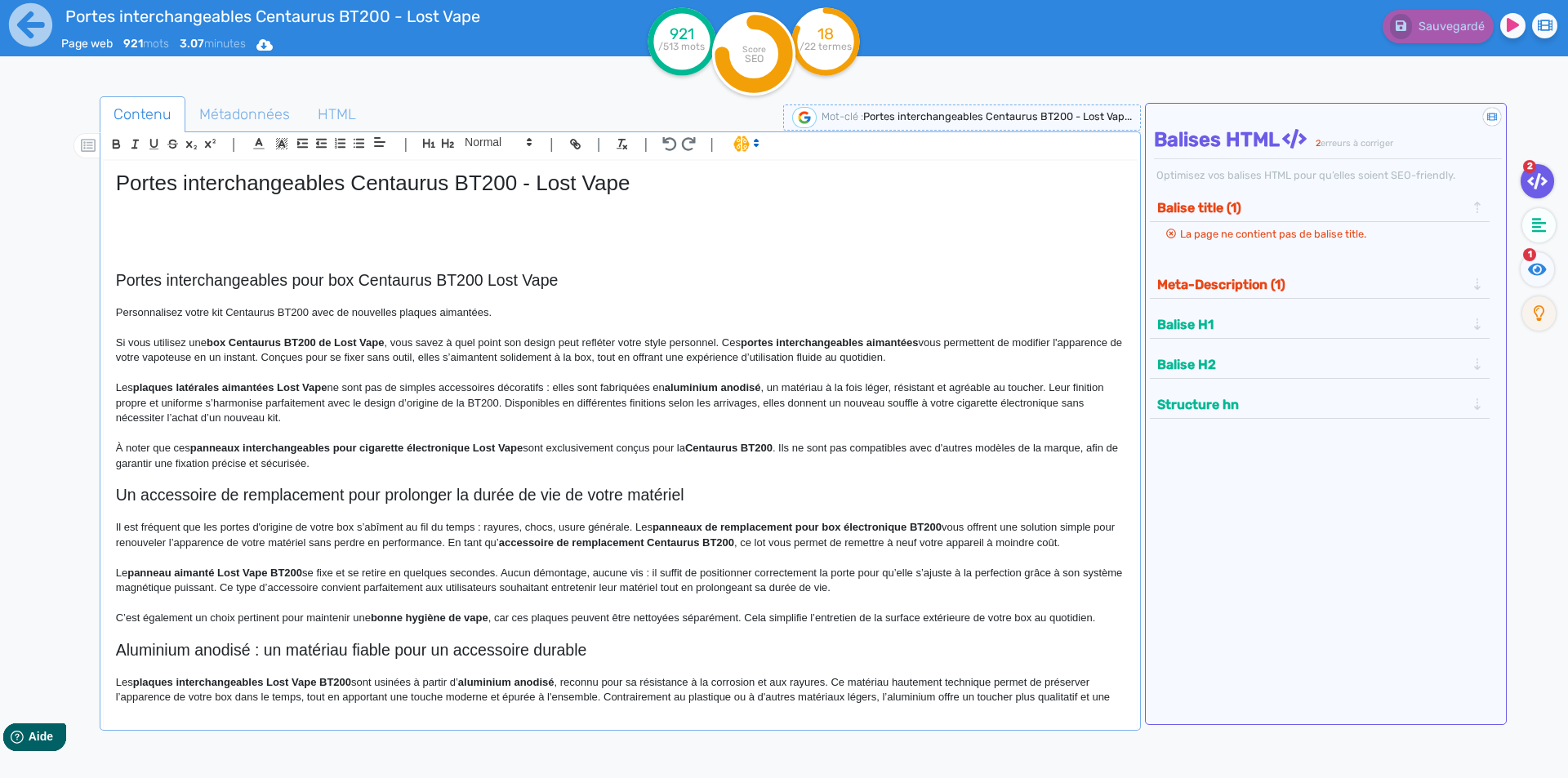
click at [211, 307] on p "Personnalisez votre kit Centaurus BT200 avec de nouvelles plaques aimantées." at bounding box center [620, 313] width 1009 height 15
click at [327, 323] on p at bounding box center [620, 328] width 1009 height 15
click at [528, 306] on p "Personnalisez votre kit Centaurus BT200 avec de nouvelles plaques aimantées." at bounding box center [620, 313] width 1009 height 15
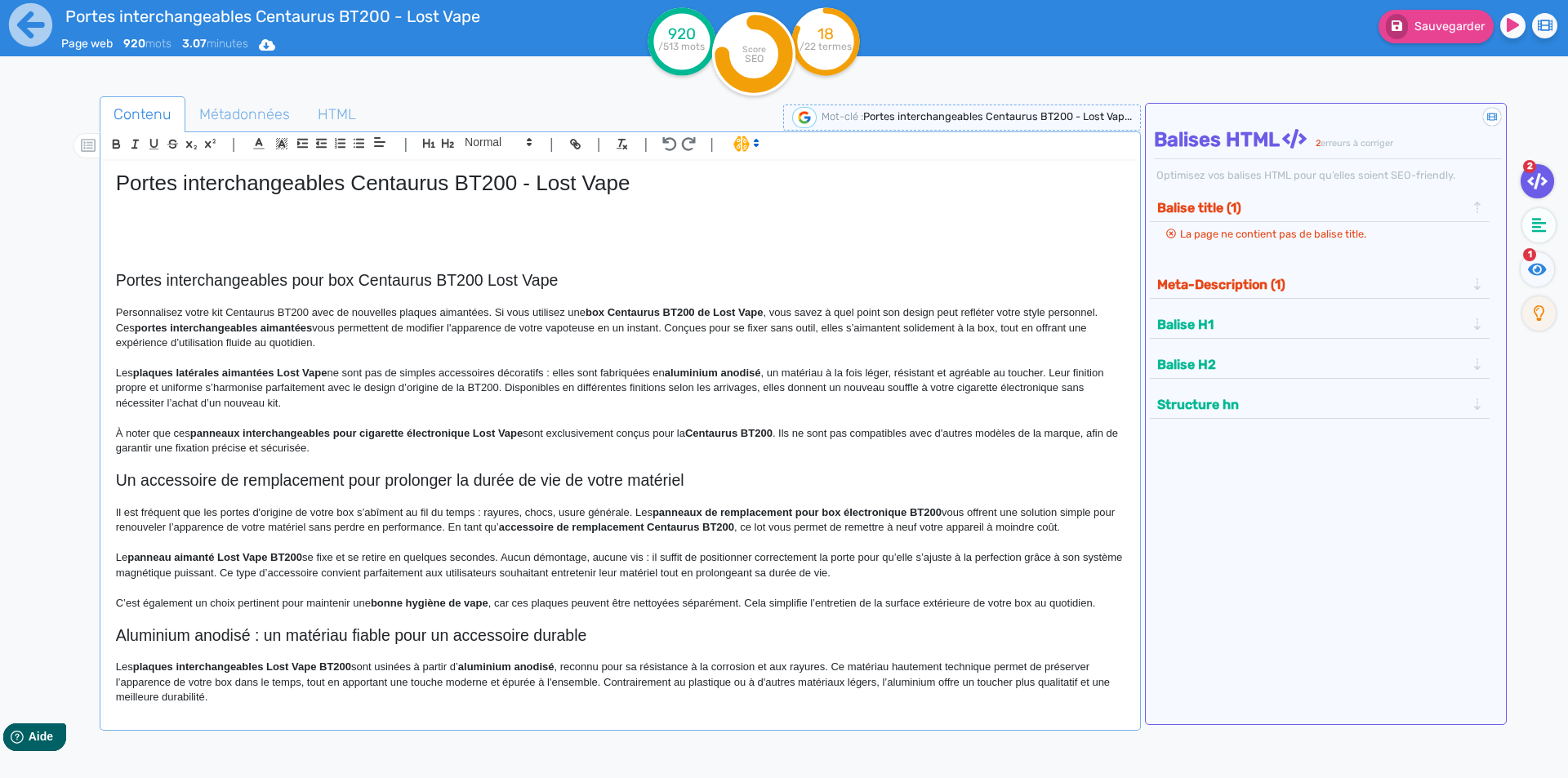
click at [575, 311] on p "Personnalisez votre kit Centaurus BT200 avec de nouvelles plaques aimantées. Si…" at bounding box center [620, 327] width 1009 height 45
drag, startPoint x: 575, startPoint y: 311, endPoint x: 593, endPoint y: 311, distance: 18.0
click at [593, 311] on p "Personnalisez votre kit Centaurus BT200 avec de nouvelles plaques aimantées. Si…" at bounding box center [620, 327] width 1009 height 45
click at [582, 312] on p "Personnalisez votre kit Centaurus BT200 avec de nouvelles plaques aimantées. Si…" at bounding box center [620, 327] width 1009 height 45
click at [589, 312] on p "Personnalisez votre kit Centaurus BT200 avec de nouvelles plaques aimantées. Si…" at bounding box center [620, 327] width 1009 height 45
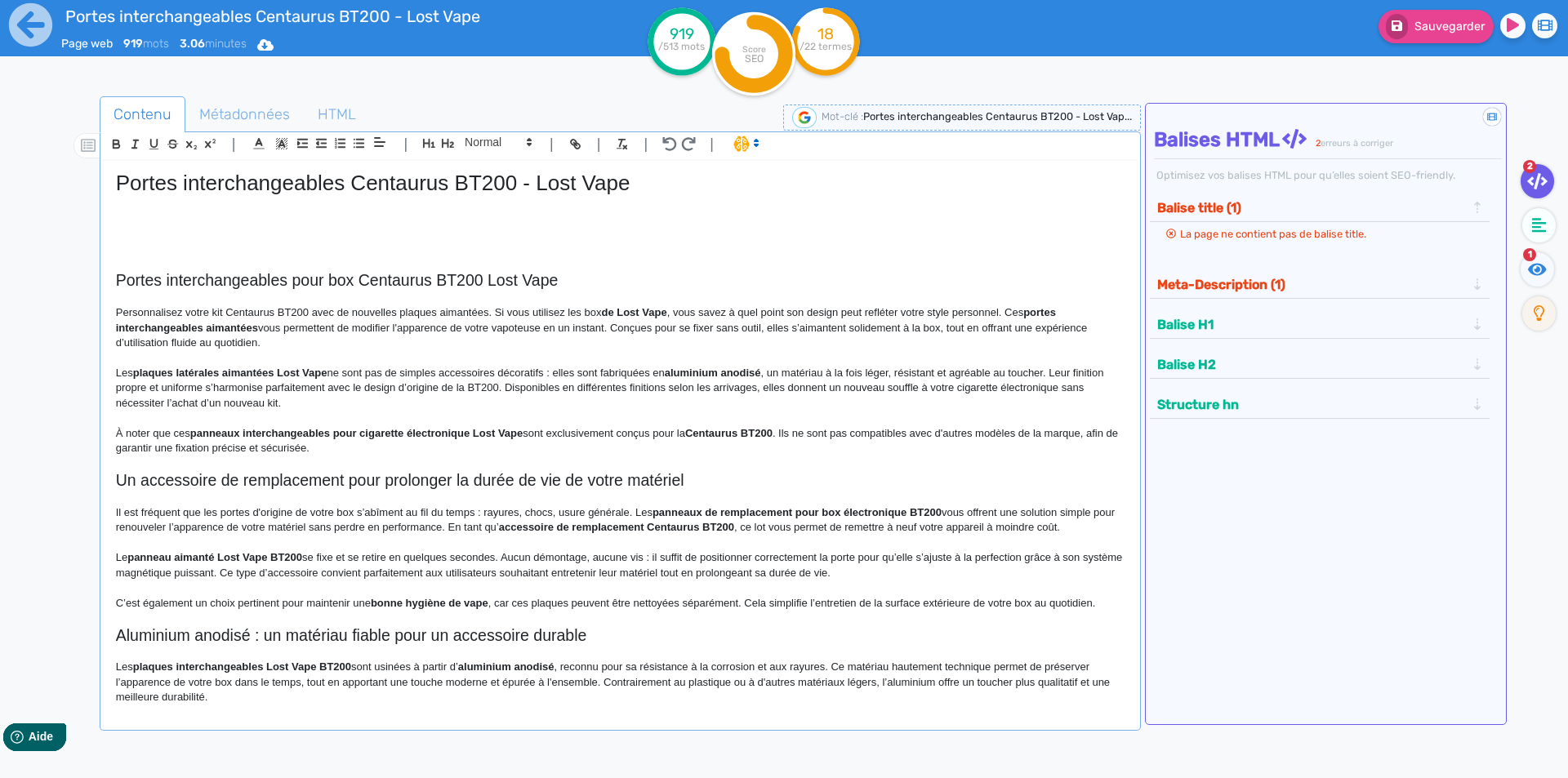
click at [589, 312] on p "Personnalisez votre kit Centaurus BT200 avec de nouvelles plaques aimantées. Si…" at bounding box center [620, 327] width 1009 height 45
click at [692, 314] on strong "Lost Vape" at bounding box center [701, 312] width 50 height 12
drag, startPoint x: 692, startPoint y: 314, endPoint x: 713, endPoint y: 316, distance: 21.1
click at [777, 320] on p "Personnalisez votre kit Centaurus BT200 avec de nouvelles plaques aimantées. Si…" at bounding box center [620, 327] width 1009 height 45
click at [855, 308] on p "Personnalisez votre kit Centaurus BT200 avec de nouvelles plaques aimantées. Si…" at bounding box center [620, 327] width 1009 height 45
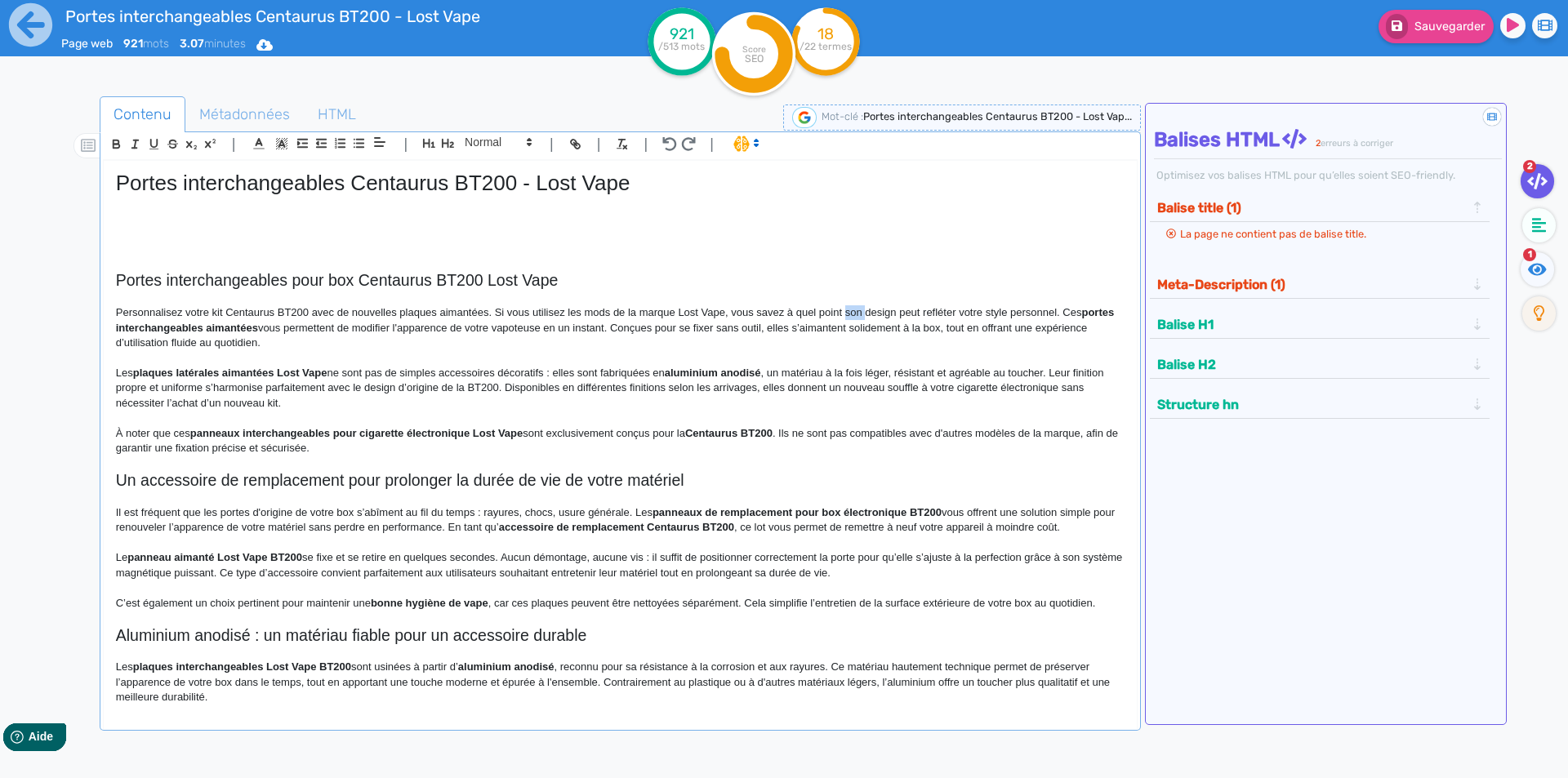
click at [855, 308] on p "Personnalisez votre kit Centaurus BT200 avec de nouvelles plaques aimantées. Si…" at bounding box center [620, 327] width 1009 height 45
click at [1067, 308] on p "Personnalisez votre kit Centaurus BT200 avec de nouvelles plaques aimantées. Si…" at bounding box center [620, 327] width 1009 height 45
click at [658, 311] on p "Personnalisez votre kit Centaurus BT200 avec de nouvelles plaques aimantées. Si…" at bounding box center [620, 327] width 1009 height 45
drag, startPoint x: 658, startPoint y: 311, endPoint x: 632, endPoint y: 313, distance: 26.1
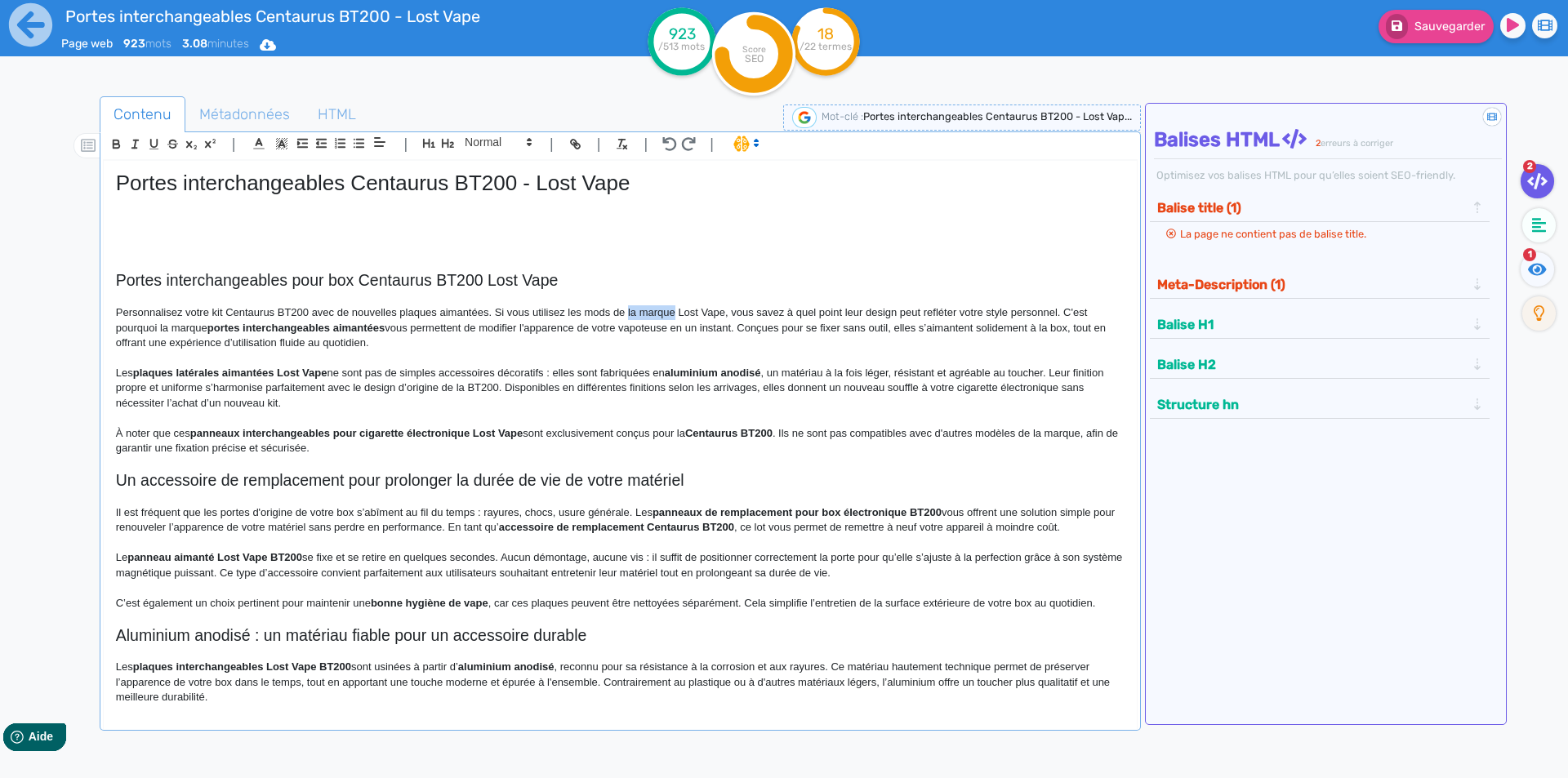
click at [632, 313] on p "Personnalisez votre kit Centaurus BT200 avec de nouvelles plaques aimantées. Si…" at bounding box center [620, 327] width 1009 height 45
click at [154, 328] on strong "portes interchangeables aimantées" at bounding box center [241, 327] width 177 height 12
click at [394, 333] on p "Personnalisez votre kit Centaurus BT200 avec de nouvelles plaques aimantées. Si…" at bounding box center [620, 327] width 1009 height 45
click at [499, 323] on p "Personnalisez votre kit Centaurus BT200 avec de nouvelles plaques aimantées. Si…" at bounding box center [620, 327] width 1009 height 45
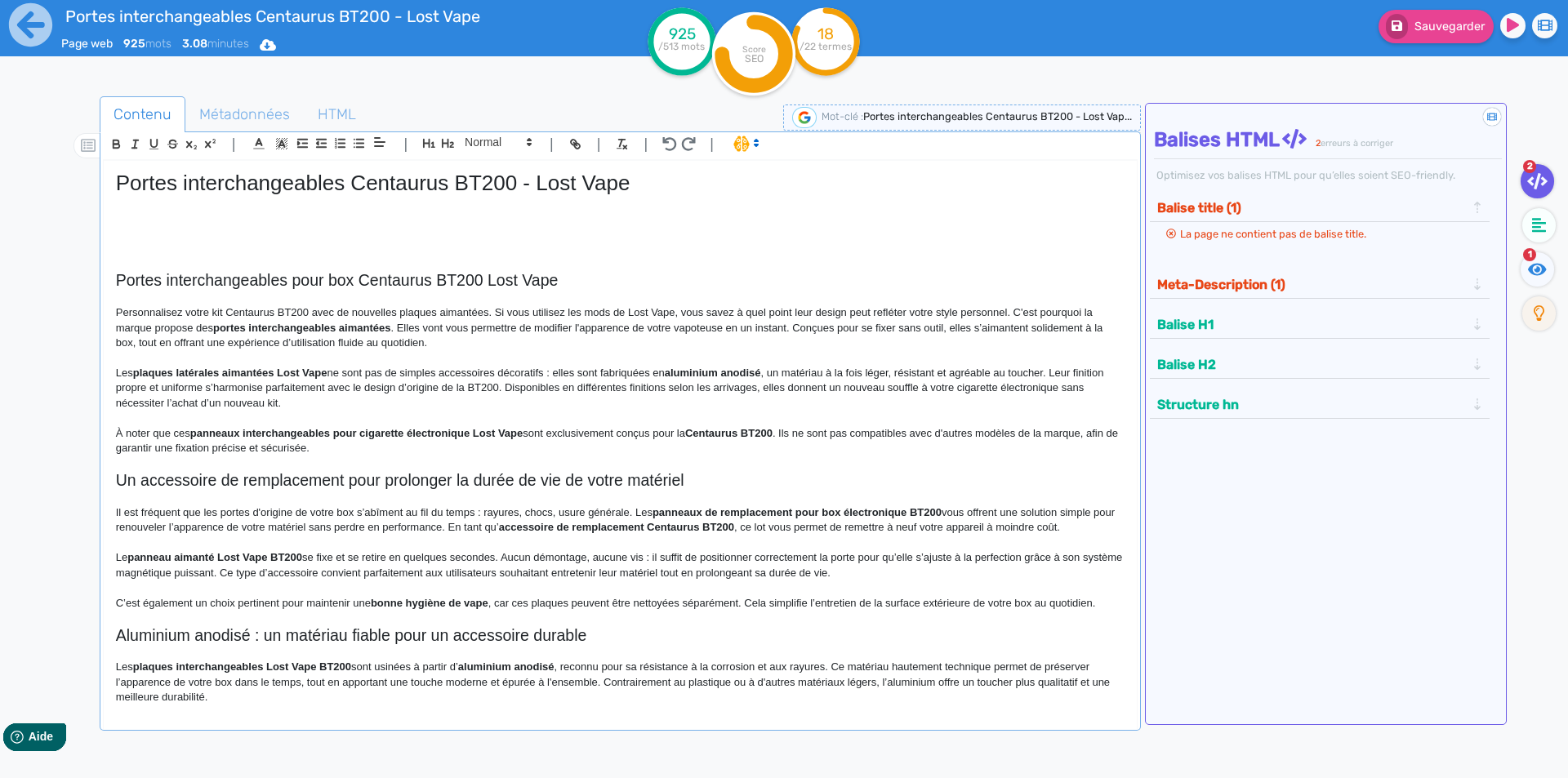
click at [800, 326] on p "Personnalisez votre kit Centaurus BT200 avec de nouvelles plaques aimantées. Si…" at bounding box center [620, 327] width 1009 height 45
click at [795, 326] on p "Personnalisez votre kit Centaurus BT200 avec de nouvelles plaques aimantées. Si…" at bounding box center [620, 327] width 1009 height 45
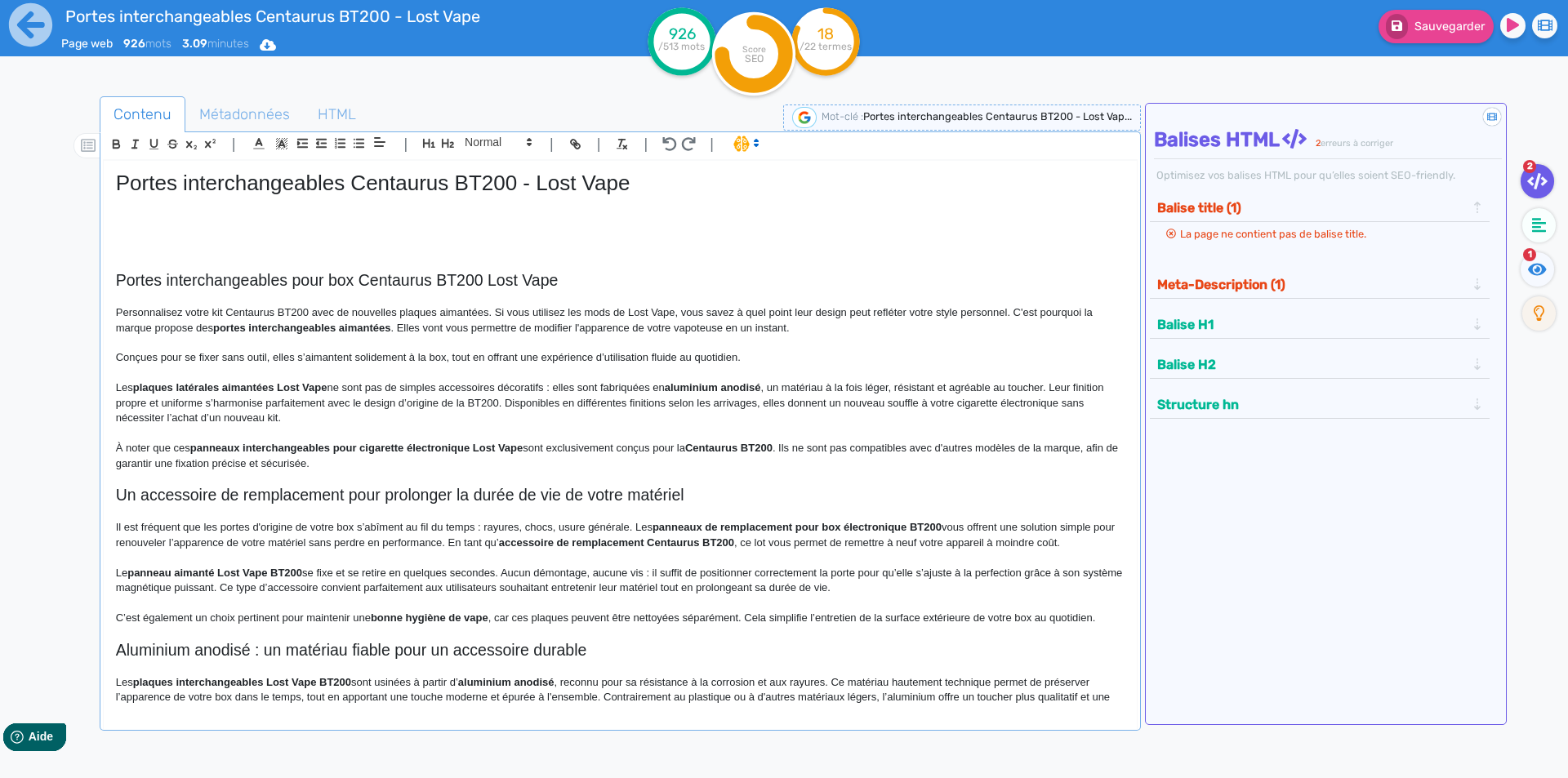
click at [306, 357] on p "Conçues pour se fixer sans outil, elles s’aimantent solidement à la box, tout e…" at bounding box center [620, 358] width 1009 height 15
click at [409, 357] on p "Conçues pour se fixer sans outil, elles se placent solidement à la box, tout en…" at bounding box center [620, 358] width 1009 height 15
click at [258, 310] on p "Personnalisez votre kit Centaurus BT200 avec de nouvelles plaques aimantées. Si…" at bounding box center [620, 320] width 1009 height 30
drag, startPoint x: 258, startPoint y: 310, endPoint x: 300, endPoint y: 308, distance: 42.0
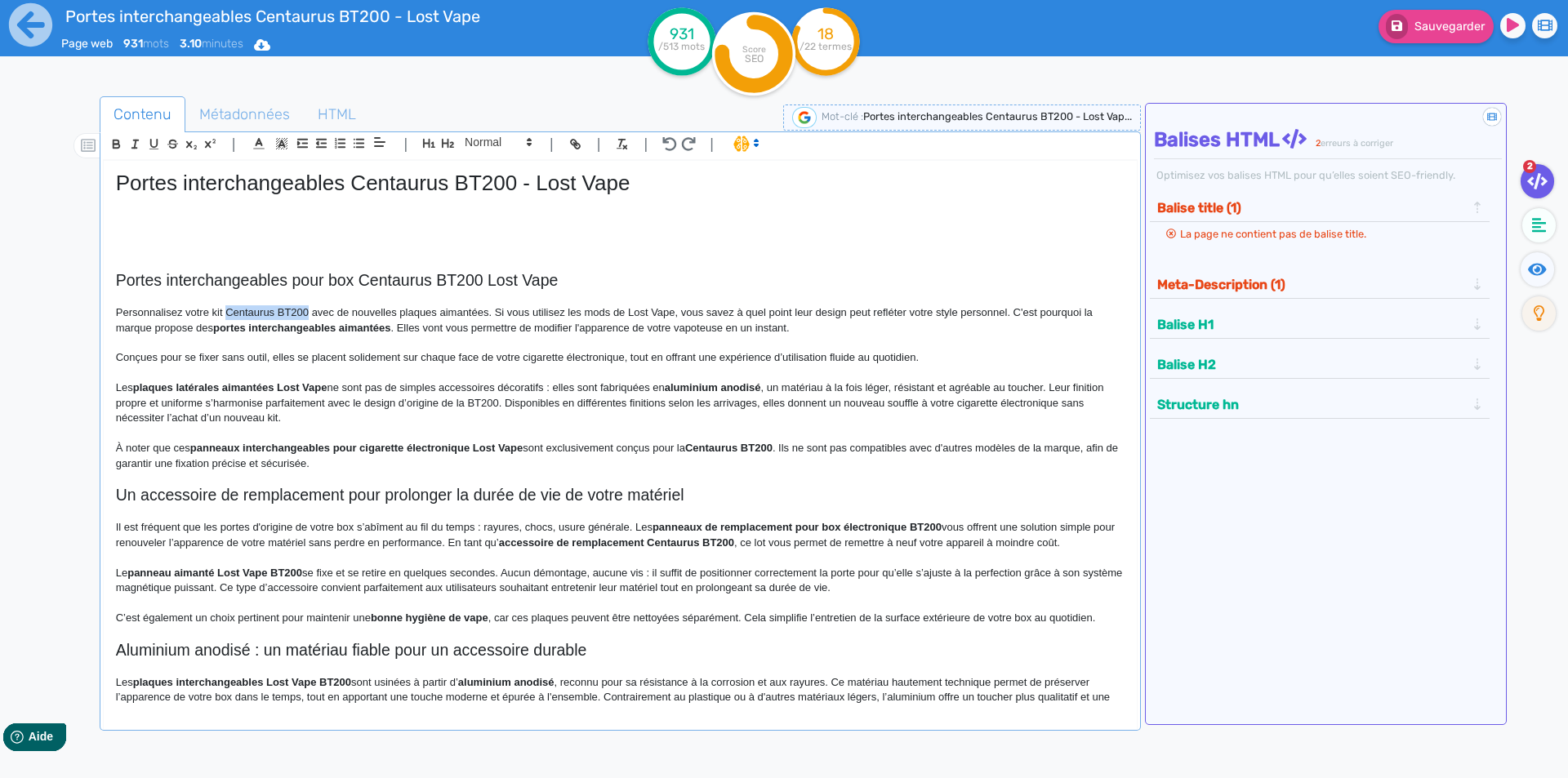
click at [300, 308] on p "Personnalisez votre kit Centaurus BT200 avec de nouvelles plaques aimantées. Si…" at bounding box center [620, 320] width 1009 height 30
copy p "Centaurus BT200"
click at [623, 360] on p "Conçues pour se fixer sans outil, elles se placent solidement sur chaque face d…" at bounding box center [620, 358] width 1009 height 15
click at [698, 353] on p "Conçues pour se fixer sans outil, elles se placent solidement sur chaque face d…" at bounding box center [620, 358] width 1009 height 15
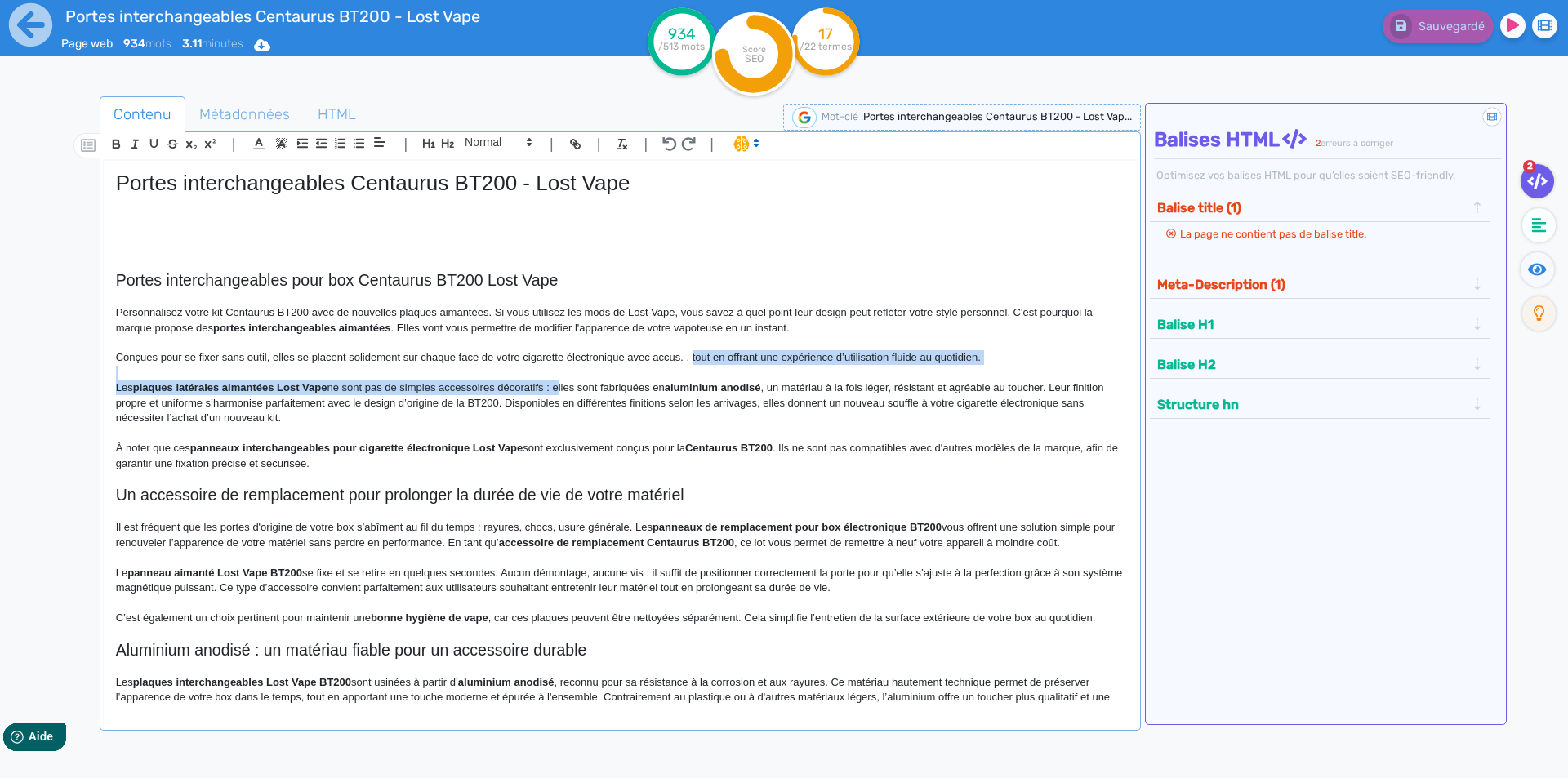
drag, startPoint x: 698, startPoint y: 353, endPoint x: 556, endPoint y: 385, distance: 145.6
click at [556, 385] on div "Portes interchangeables Centaurus BT200 - Lost Vape Portes interchangeables pou…" at bounding box center [620, 432] width 1033 height 545
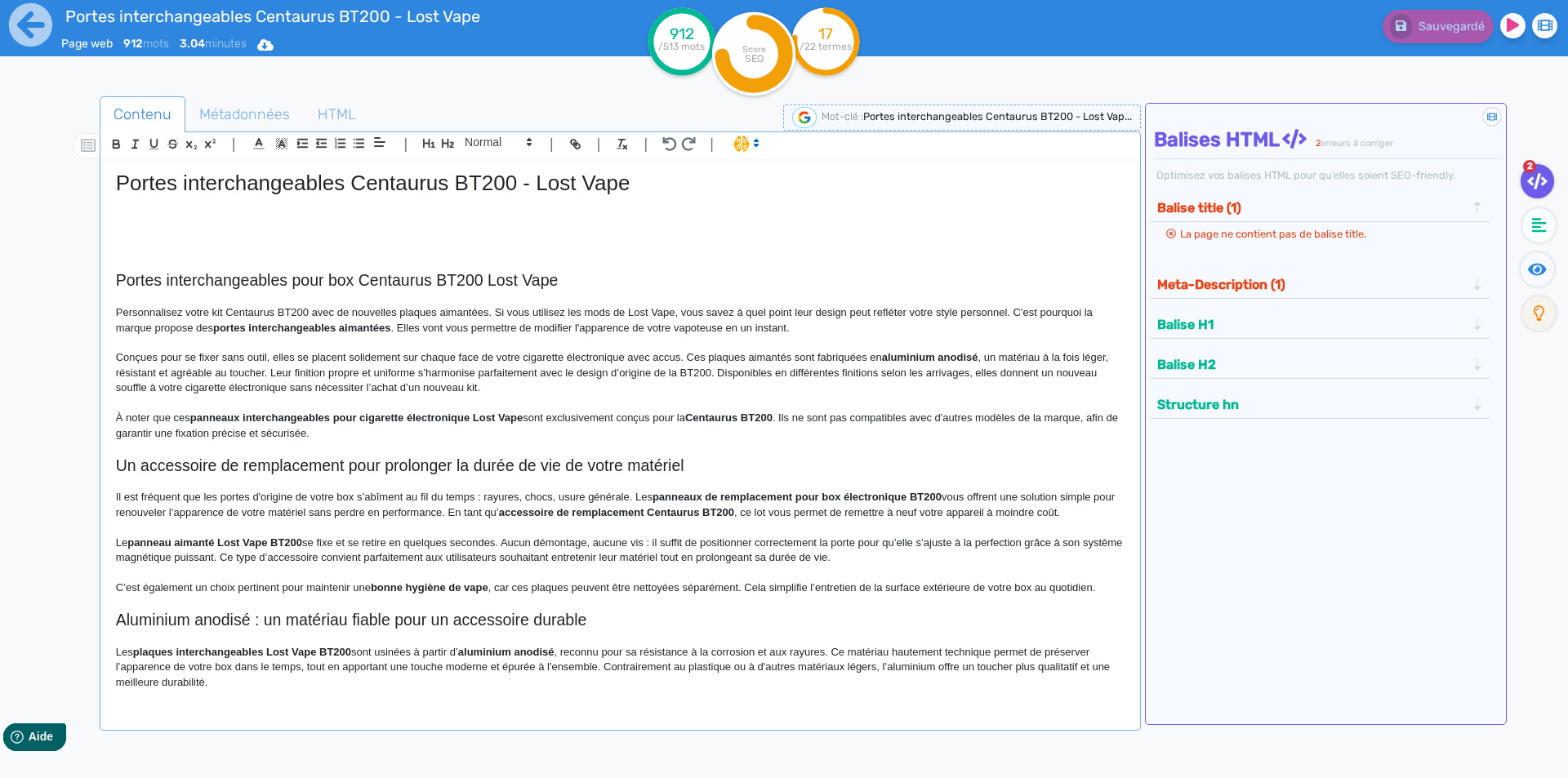
click at [400, 370] on p "Conçues pour se fixer sans outil, elles se placent solidement sur chaque face d…" at bounding box center [620, 372] width 1009 height 45
drag, startPoint x: 400, startPoint y: 370, endPoint x: 362, endPoint y: 368, distance: 38.1
click at [362, 368] on p "Conçues pour se fixer sans outil, elles se placent solidement sur chaque face d…" at bounding box center [620, 372] width 1009 height 45
click at [320, 368] on p "Conçues pour se fixer sans outil, elles se placent solidement sur chaque face d…" at bounding box center [620, 372] width 1009 height 45
click at [339, 371] on p "Conçues pour se fixer sans outil, elles se placent solidement sur chaque face d…" at bounding box center [620, 372] width 1009 height 45
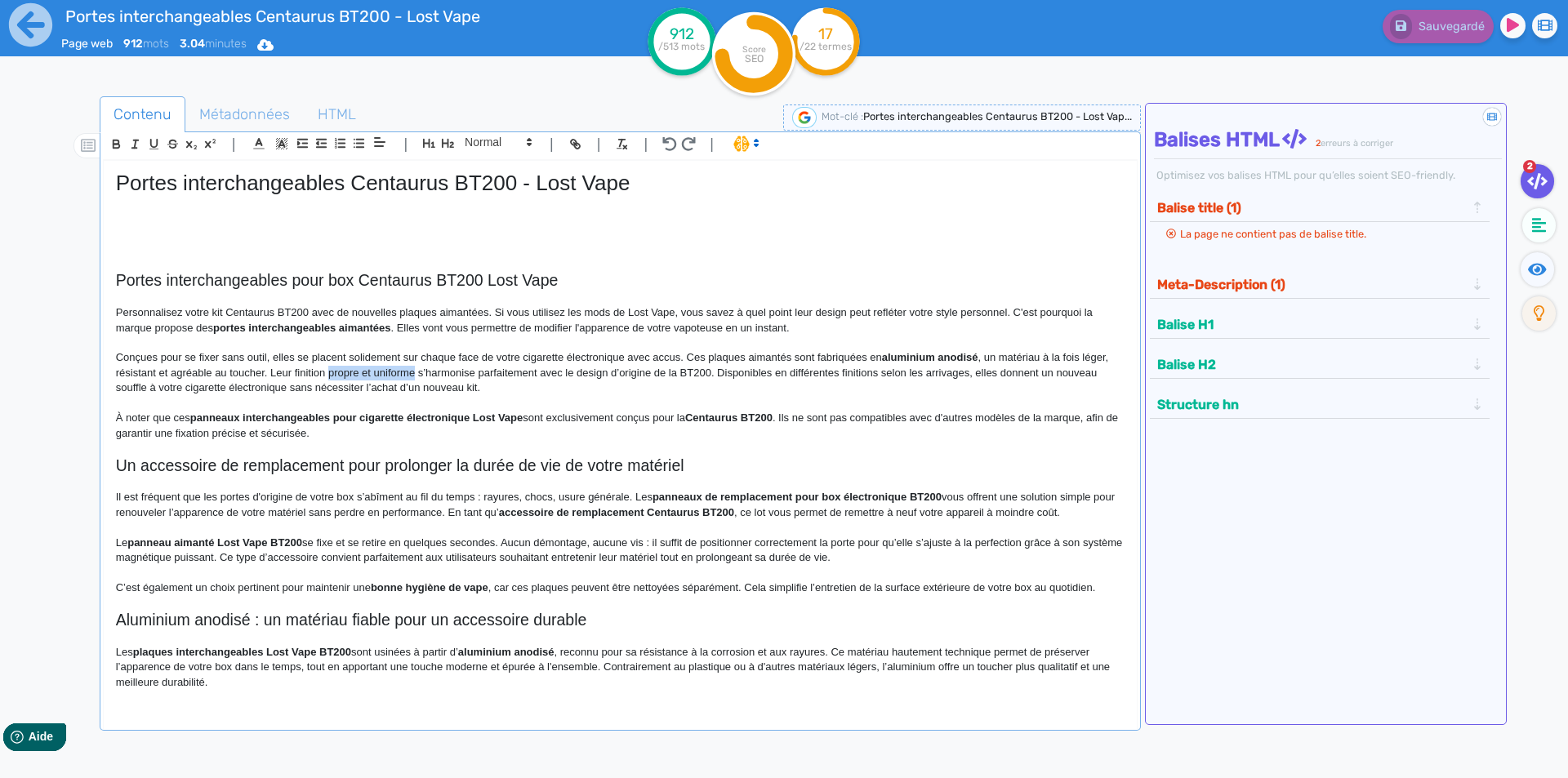
drag, startPoint x: 339, startPoint y: 371, endPoint x: 375, endPoint y: 371, distance: 36.0
click at [375, 371] on p "Conçues pour se fixer sans outil, elles se placent solidement sur chaque face d…" at bounding box center [620, 372] width 1009 height 45
click at [453, 371] on p "Conçues pour se fixer sans outil, elles se placent solidement sur chaque face d…" at bounding box center [620, 372] width 1009 height 45
click at [277, 370] on p "Conçues pour se fixer sans outil, elles se placent solidement sur chaque face d…" at bounding box center [620, 372] width 1009 height 45
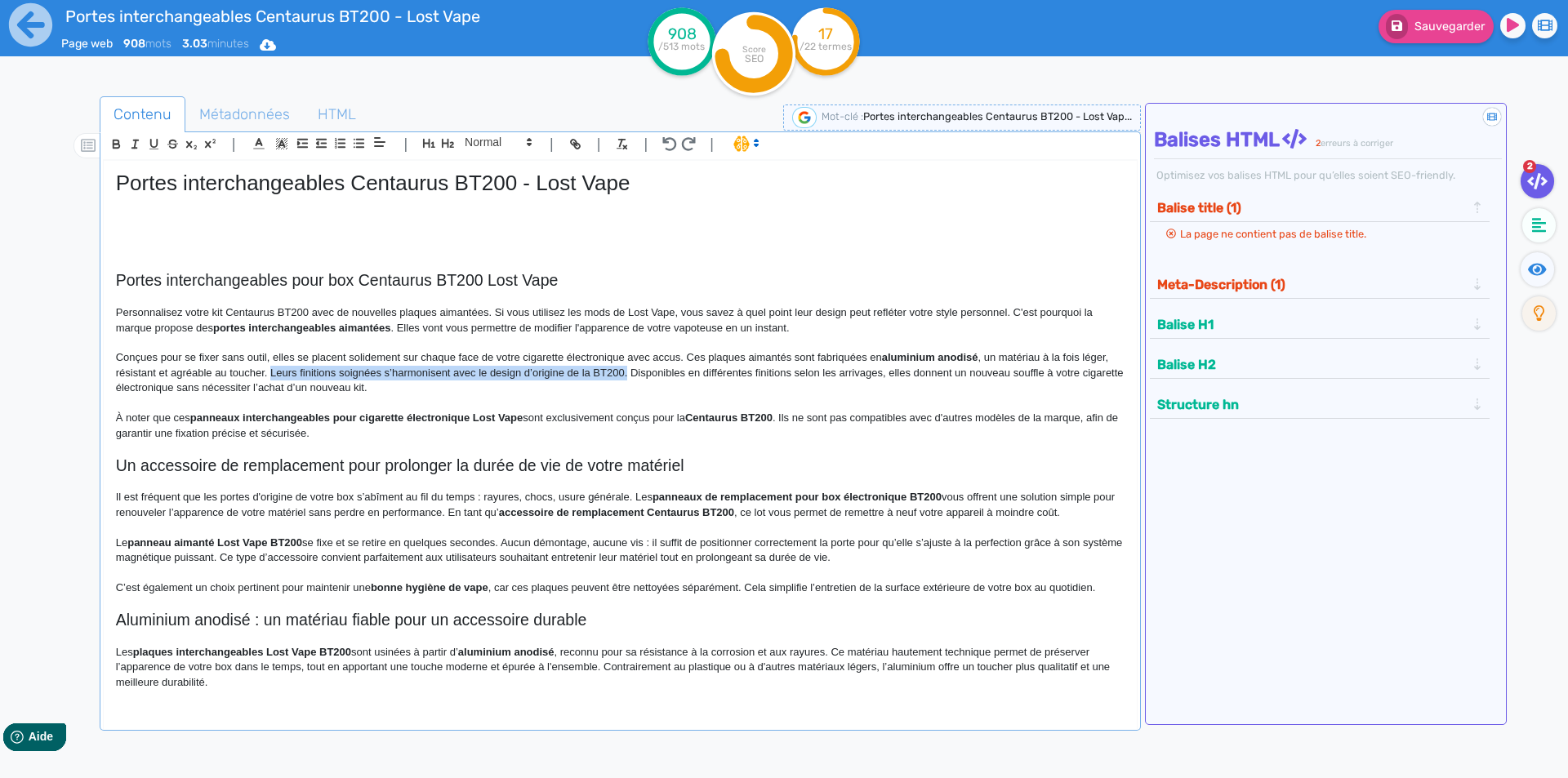
drag, startPoint x: 277, startPoint y: 370, endPoint x: 623, endPoint y: 375, distance: 346.0
click at [623, 375] on p "Conçues pour se fixer sans outil, elles se placent solidement sur chaque face d…" at bounding box center [620, 372] width 1009 height 45
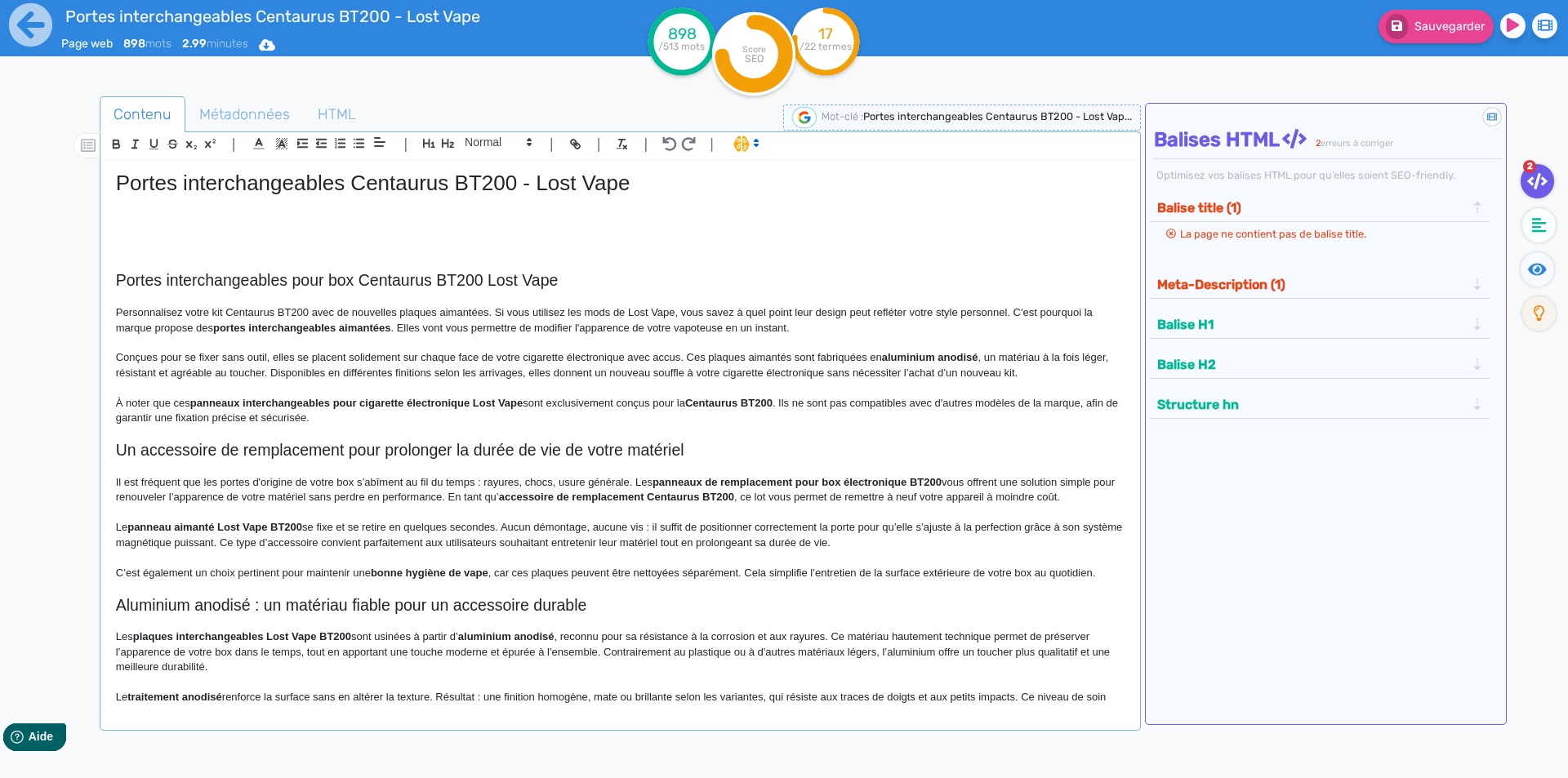
click at [442, 369] on p "Conçues pour se fixer sans outil, elles se placent solidement sur chaque face d…" at bounding box center [620, 365] width 1009 height 30
drag, startPoint x: 442, startPoint y: 369, endPoint x: 500, endPoint y: 370, distance: 58.0
click at [500, 370] on p "Conçues pour se fixer sans outil, elles se placent solidement sur chaque face d…" at bounding box center [620, 365] width 1009 height 30
click at [648, 373] on p "Conçues pour se fixer sans outil, elles se placent solidement sur chaque face d…" at bounding box center [620, 365] width 1009 height 30
drag, startPoint x: 648, startPoint y: 373, endPoint x: 685, endPoint y: 373, distance: 37.0
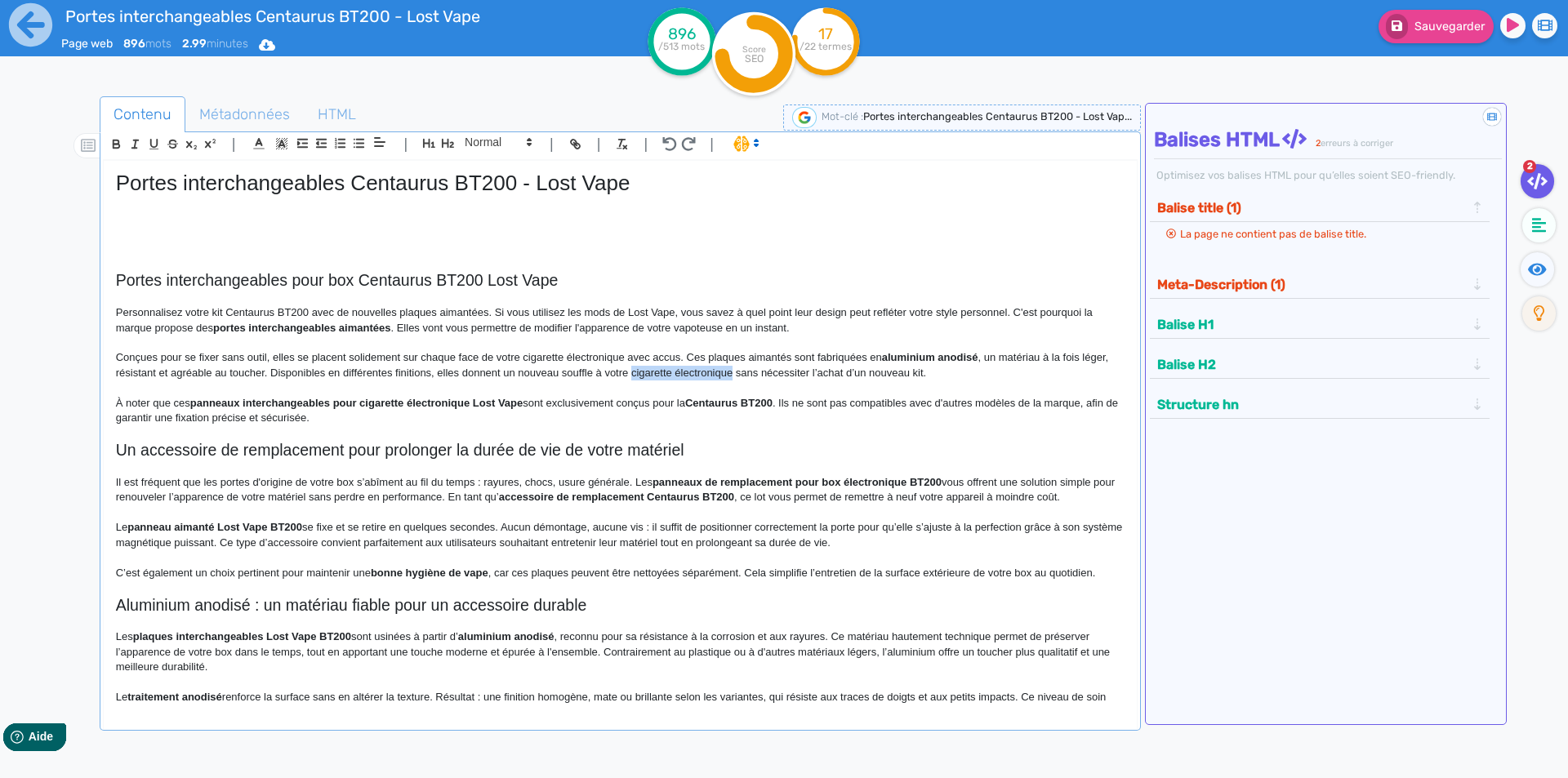
click at [685, 373] on p "Conçues pour se fixer sans outil, elles se placent solidement sur chaque face d…" at bounding box center [620, 365] width 1009 height 30
click at [871, 374] on p "Conçues pour se fixer sans outil, elles se placent solidement sur chaque face d…" at bounding box center [620, 365] width 1009 height 30
click at [207, 402] on strong "panneaux interchangeables pour cigarette électronique Lost Vape" at bounding box center [357, 402] width 332 height 12
drag, startPoint x: 207, startPoint y: 402, endPoint x: 504, endPoint y: 409, distance: 297.1
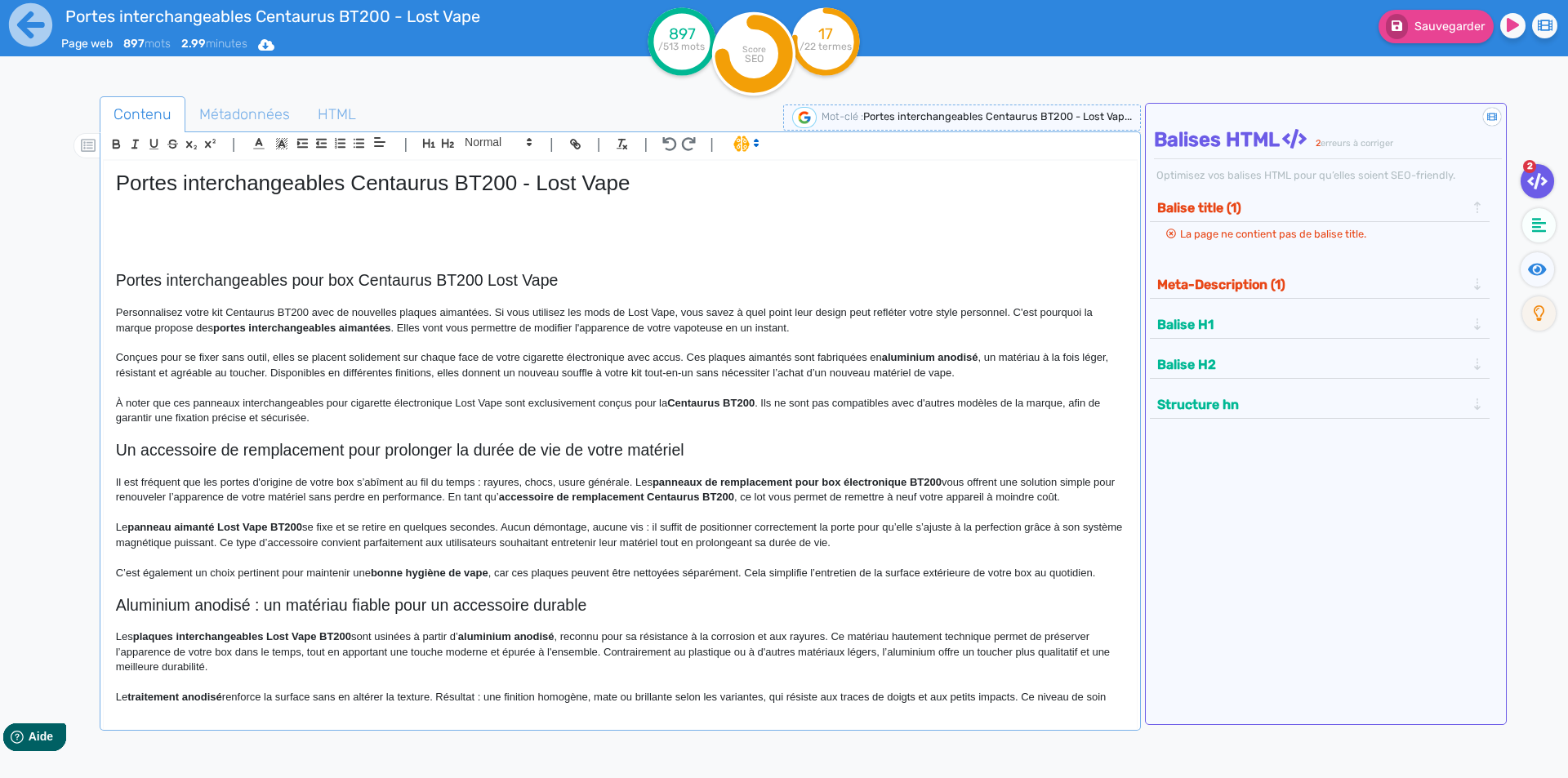
click at [548, 415] on p "À noter que ces panneaux interchangeables pour cigarette électronique Lost Vape…" at bounding box center [620, 410] width 1009 height 30
click at [560, 401] on p "À noter que ces panneaux interchangeables pour cigarette électronique Lost Vape…" at bounding box center [620, 410] width 1009 height 30
click at [701, 402] on strong "Centaurus BT200" at bounding box center [711, 402] width 88 height 12
drag, startPoint x: 701, startPoint y: 402, endPoint x: 732, endPoint y: 399, distance: 31.1
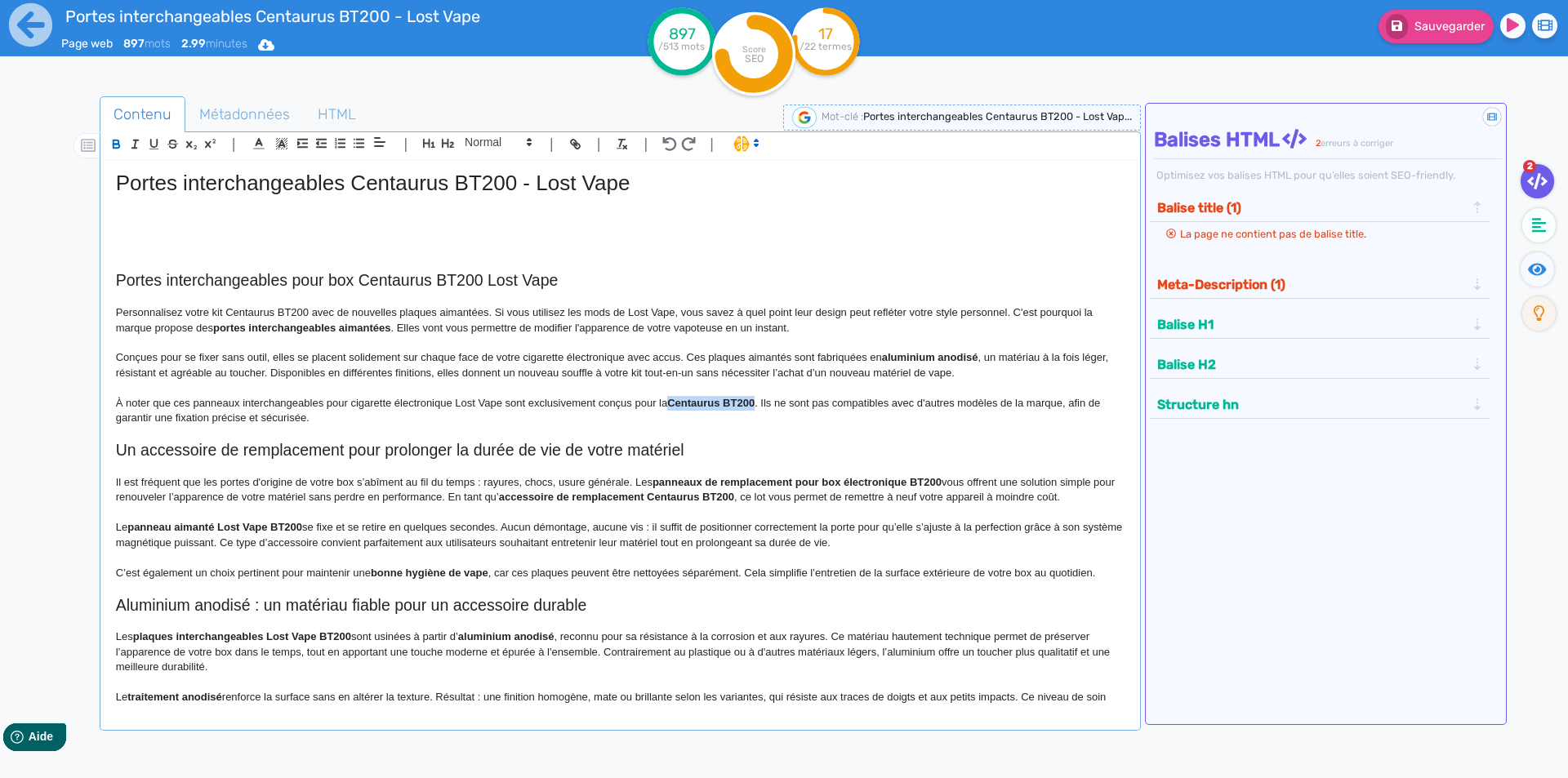
click at [732, 399] on strong "Centaurus BT200" at bounding box center [711, 402] width 88 height 12
click at [784, 402] on p "À noter que ces panneaux interchangeables pour cigarette électronique Lost Vape…" at bounding box center [620, 410] width 1009 height 30
click at [1442, 36] on button "Sauvegarder" at bounding box center [1436, 26] width 115 height 34
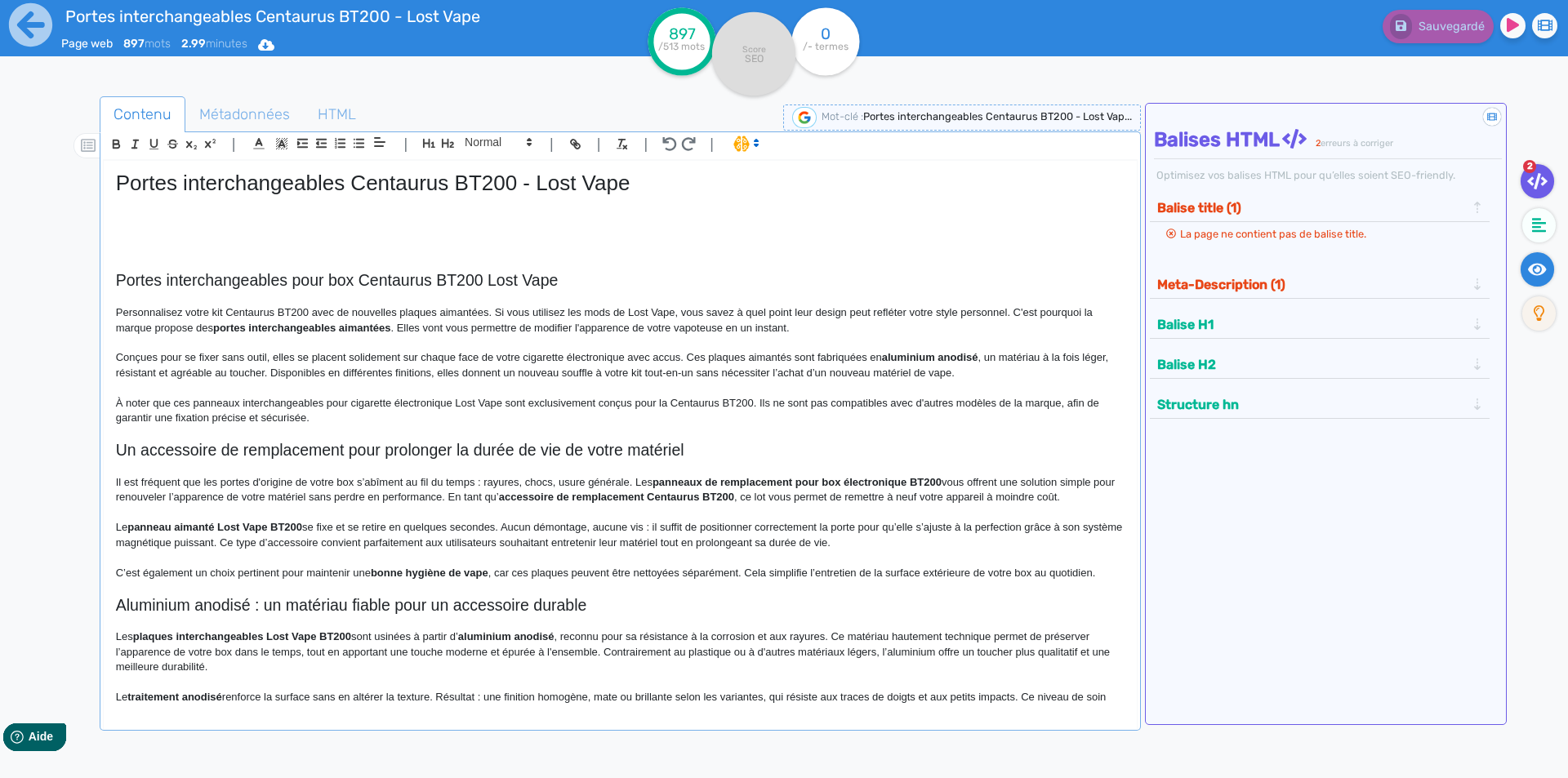
click at [1537, 265] on icon at bounding box center [1537, 270] width 19 height 16
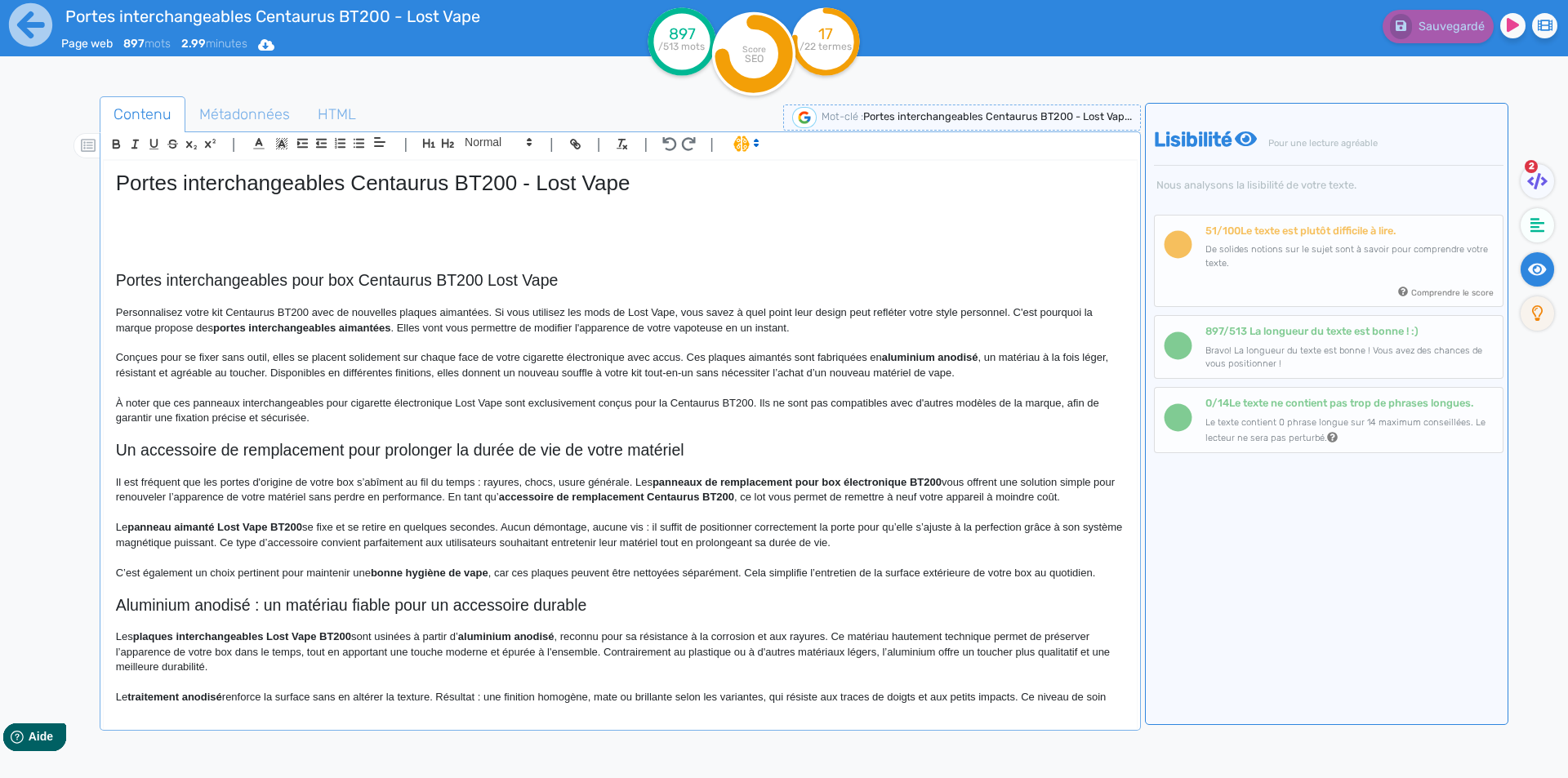
scroll to position [82, 0]
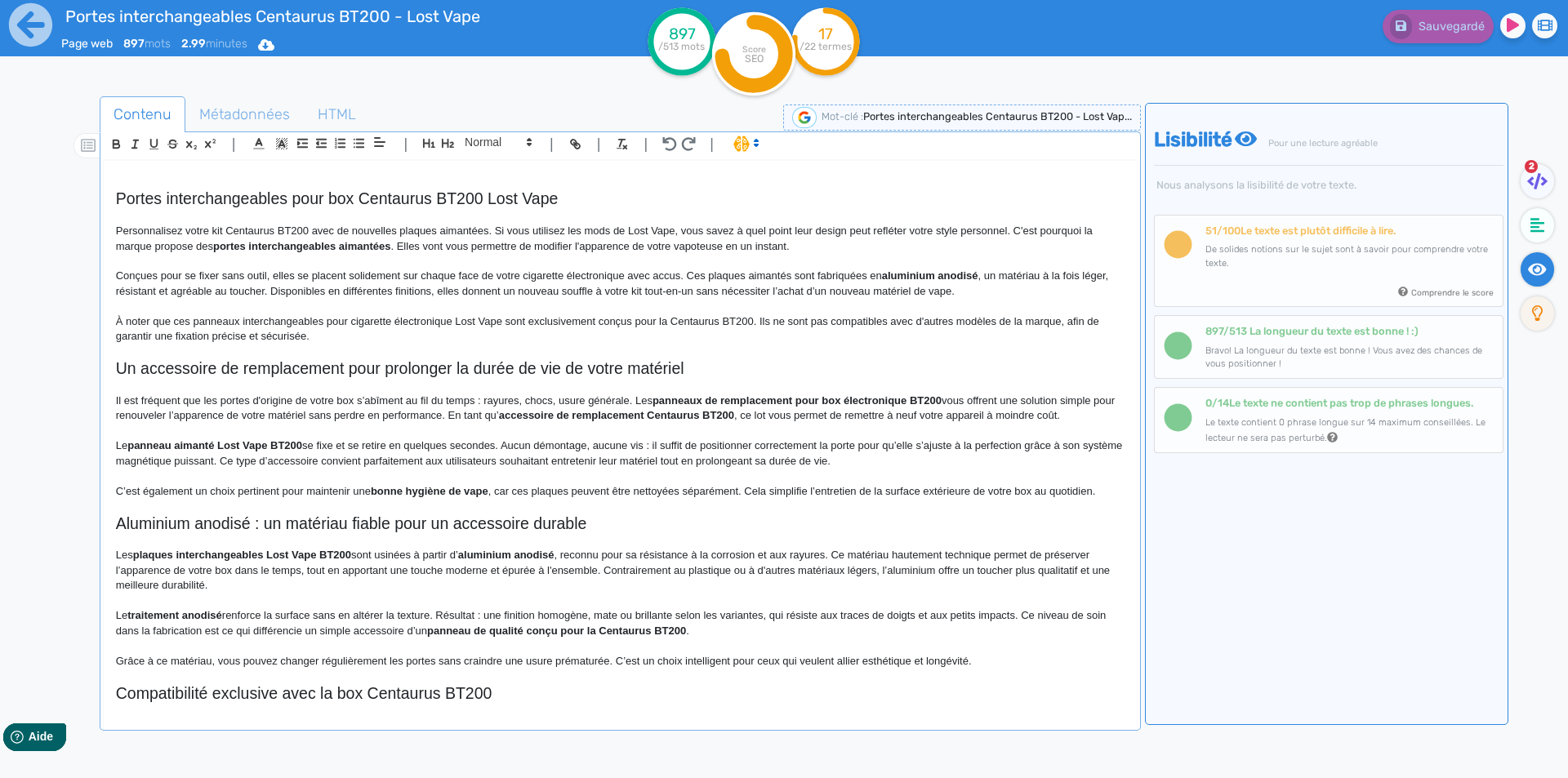
click at [246, 367] on h2 "Un accessoire de remplacement pour prolonger la durée de vie de votre matériel" at bounding box center [620, 368] width 1009 height 19
click at [543, 141] on div "| | H3 H4 H5 H6 Normal | | | |" at bounding box center [620, 146] width 1034 height 27
click at [520, 144] on span at bounding box center [497, 141] width 80 height 19
click at [510, 164] on span at bounding box center [497, 171] width 66 height 28
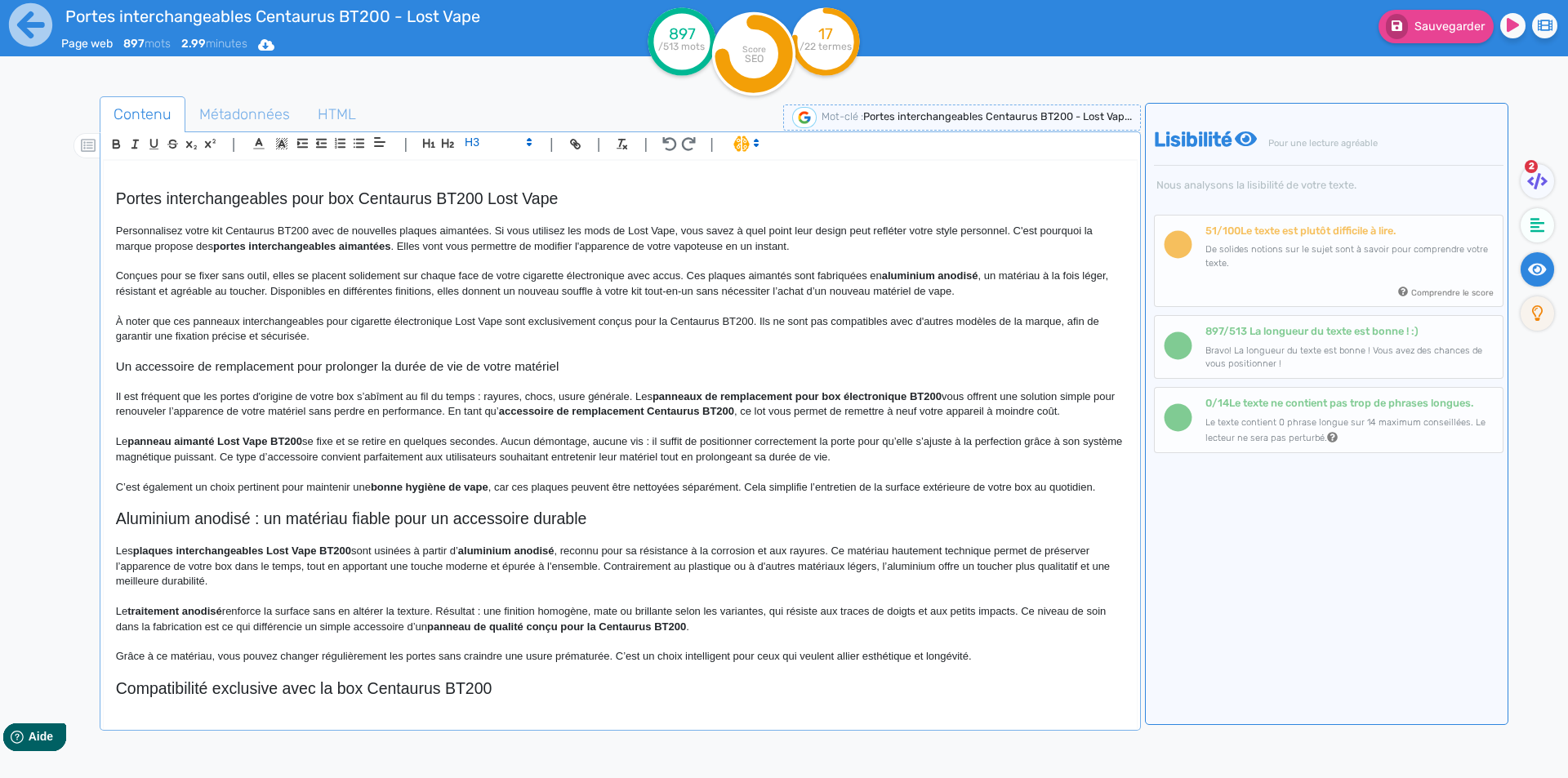
click at [387, 371] on h3 "Un accessoire de remplacement pour prolonger la durée de vie de votre matériel" at bounding box center [620, 367] width 1009 height 15
copy h3 "Un accessoire de remplacement pour prolonger la durée de vie de votre matériel"
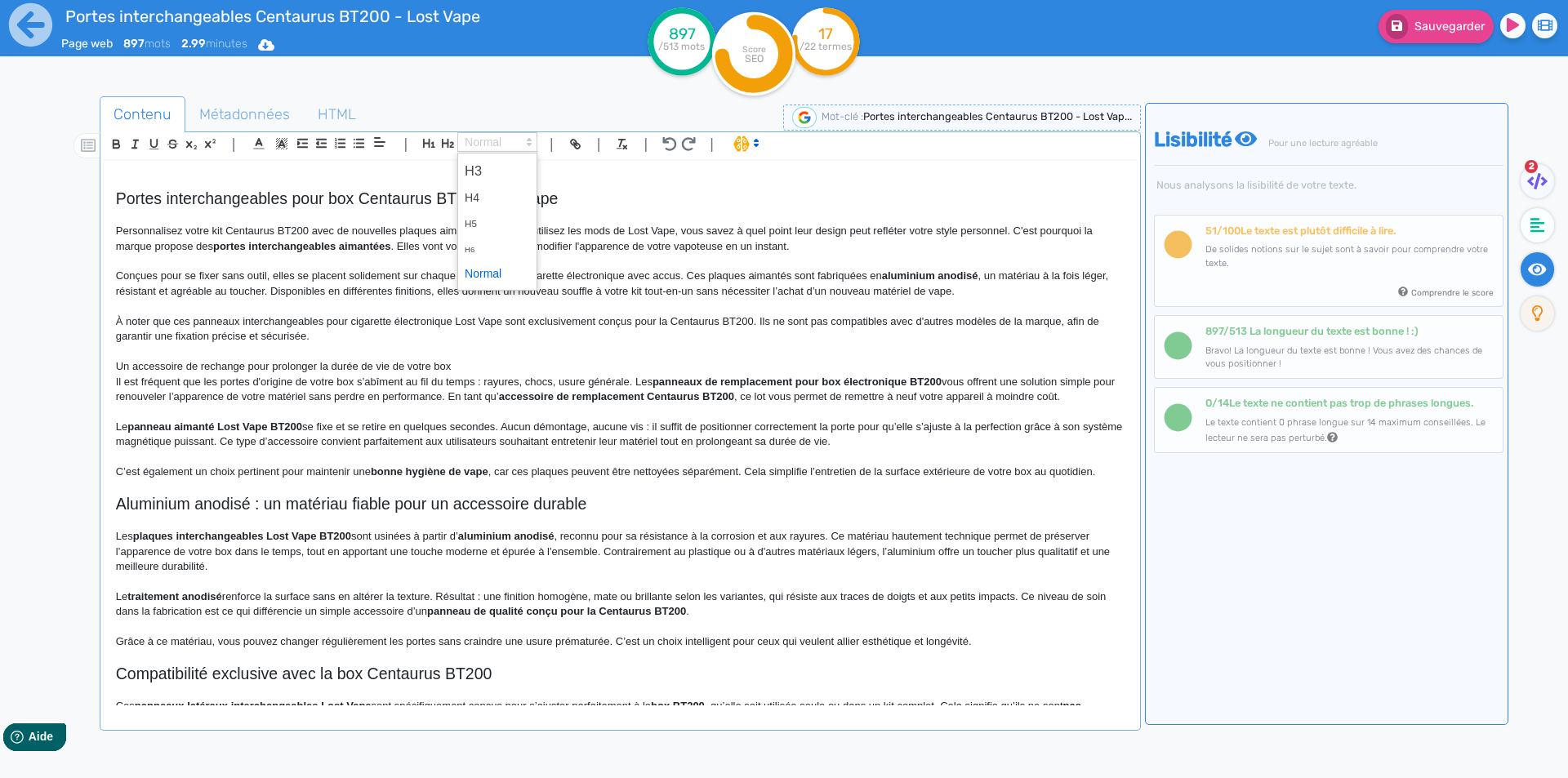
click at [479, 137] on span at bounding box center [497, 141] width 80 height 19
click at [480, 163] on span at bounding box center [497, 171] width 66 height 28
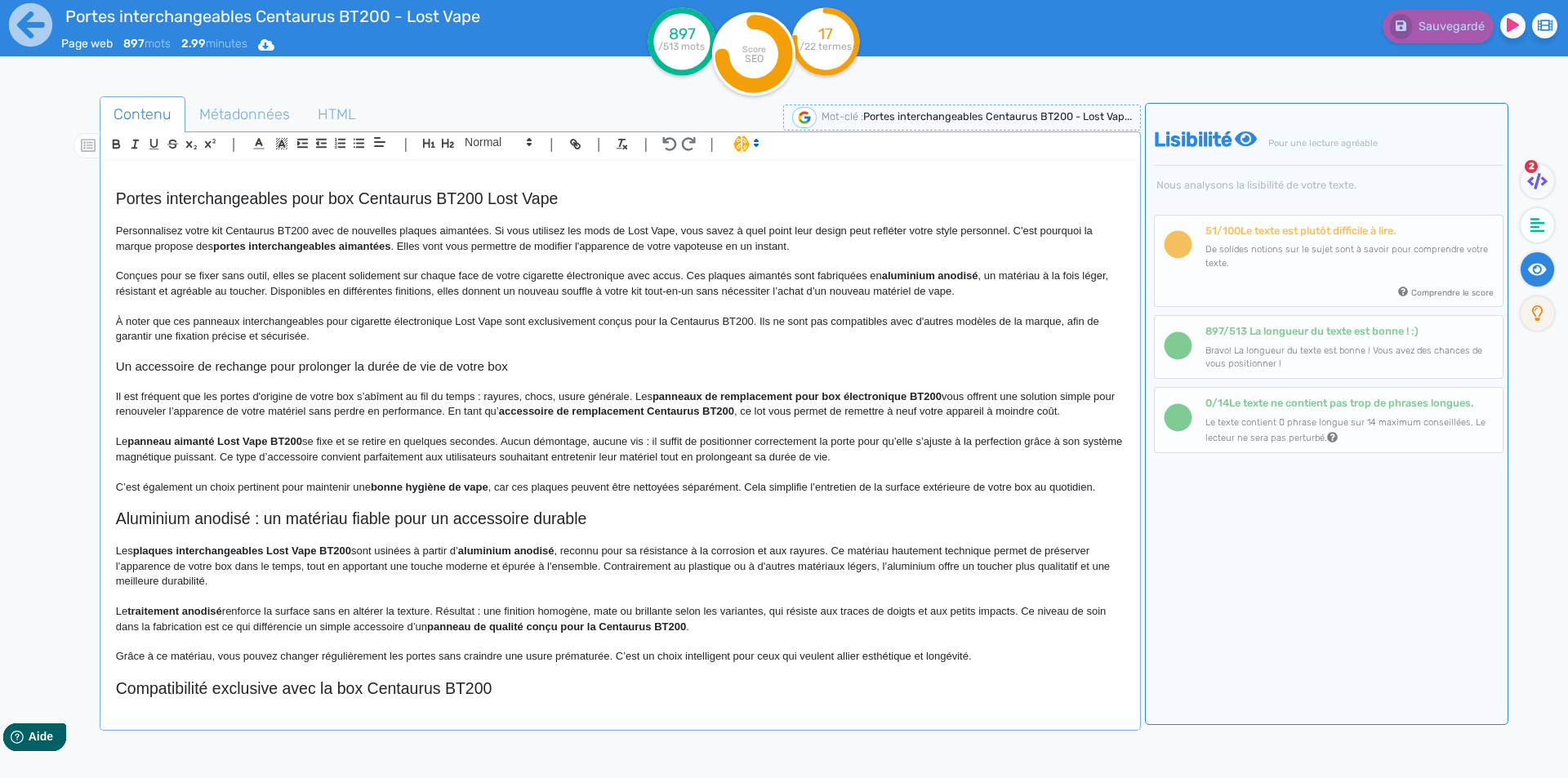
click at [659, 396] on strong "panneaux de remplacement pour box électronique BT200" at bounding box center [796, 396] width 289 height 12
drag, startPoint x: 659, startPoint y: 396, endPoint x: 931, endPoint y: 393, distance: 272.0
click at [931, 393] on strong "panneaux de remplacement pour box électronique BT200" at bounding box center [796, 396] width 289 height 12
click at [827, 394] on strong "panneaux de remplacement pour box électronique BT200" at bounding box center [796, 396] width 289 height 12
click at [898, 395] on strong "panneaux de remplacement pour la box électronique BT200" at bounding box center [803, 396] width 301 height 12
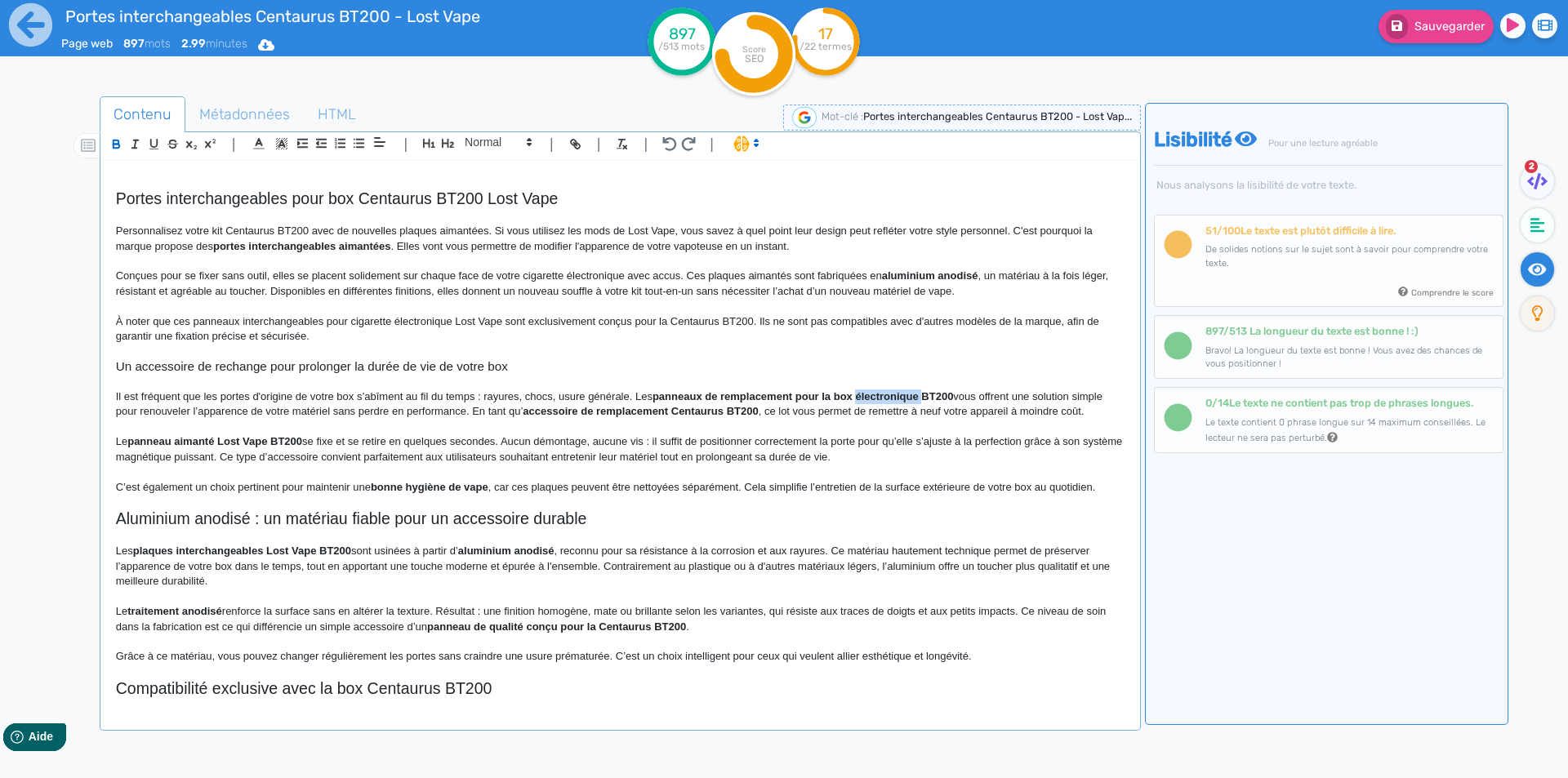
click at [898, 395] on strong "panneaux de remplacement pour la box électronique BT200" at bounding box center [803, 396] width 301 height 12
click at [691, 396] on strong "panneaux de remplacement pour la box Centaurus BT200" at bounding box center [797, 396] width 290 height 12
drag, startPoint x: 691, startPoint y: 396, endPoint x: 925, endPoint y: 397, distance: 234.0
click at [940, 405] on p "Il est fréquent que les portes d'origine de votre box s’abîment au fil du temps…" at bounding box center [620, 404] width 1009 height 30
click at [283, 409] on p "Il est fréquent que les portes d'origine de votre box s’abîment au fil du temps…" at bounding box center [620, 404] width 1009 height 30
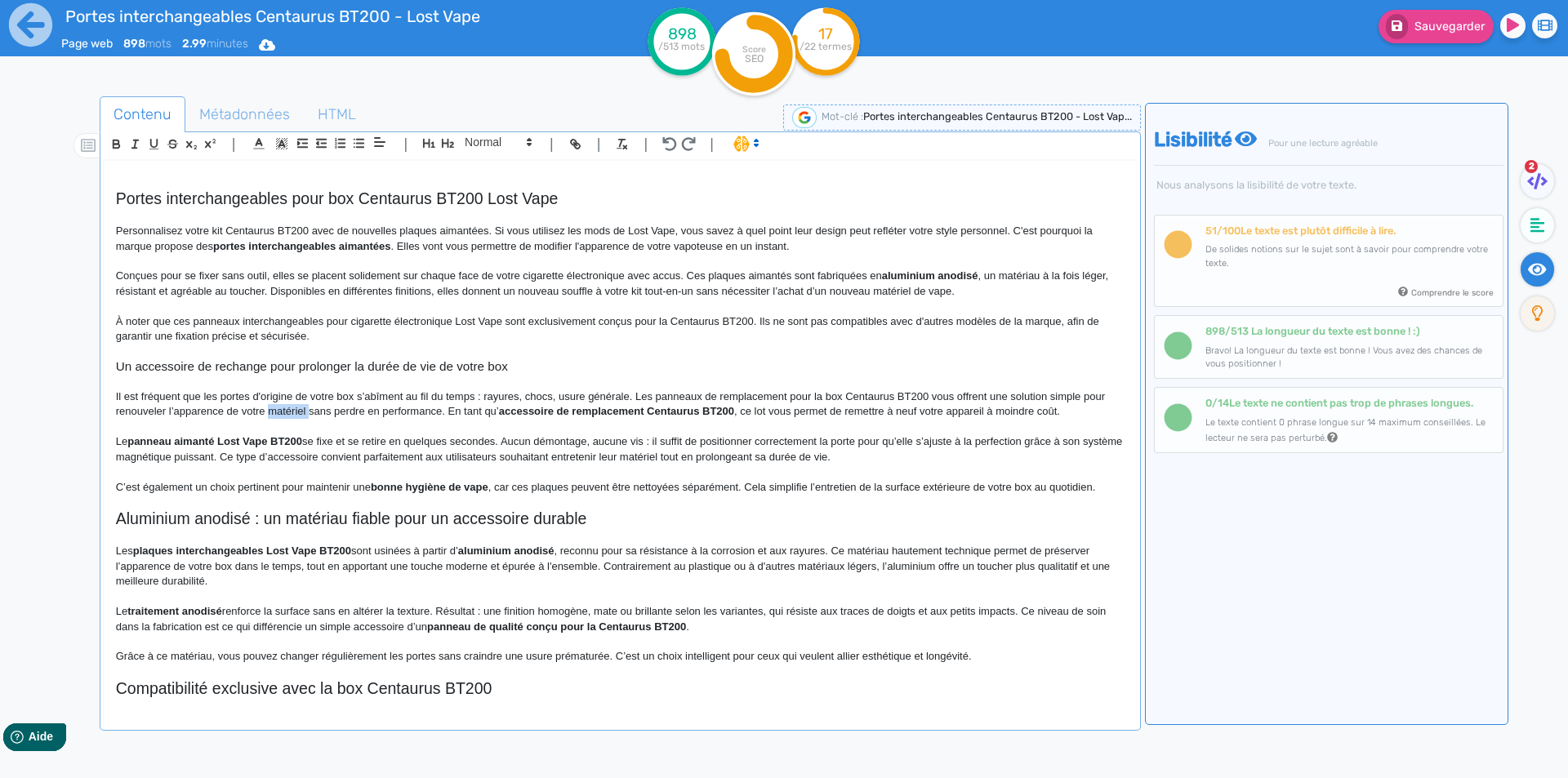
click at [283, 409] on p "Il est fréquent que les portes d'origine de votre box s’abîment au fil du temps…" at bounding box center [620, 404] width 1009 height 30
click at [346, 417] on p "Il est fréquent que les portes d'origine de votre box s’abîment au fil du temps…" at bounding box center [620, 404] width 1009 height 30
click at [291, 413] on p "Il est fréquent que les portes d'origine de votre box s’abîment au fil du temps…" at bounding box center [620, 404] width 1009 height 30
click at [583, 410] on strong "accessoire de remplacement Centaurus BT200" at bounding box center [599, 410] width 235 height 12
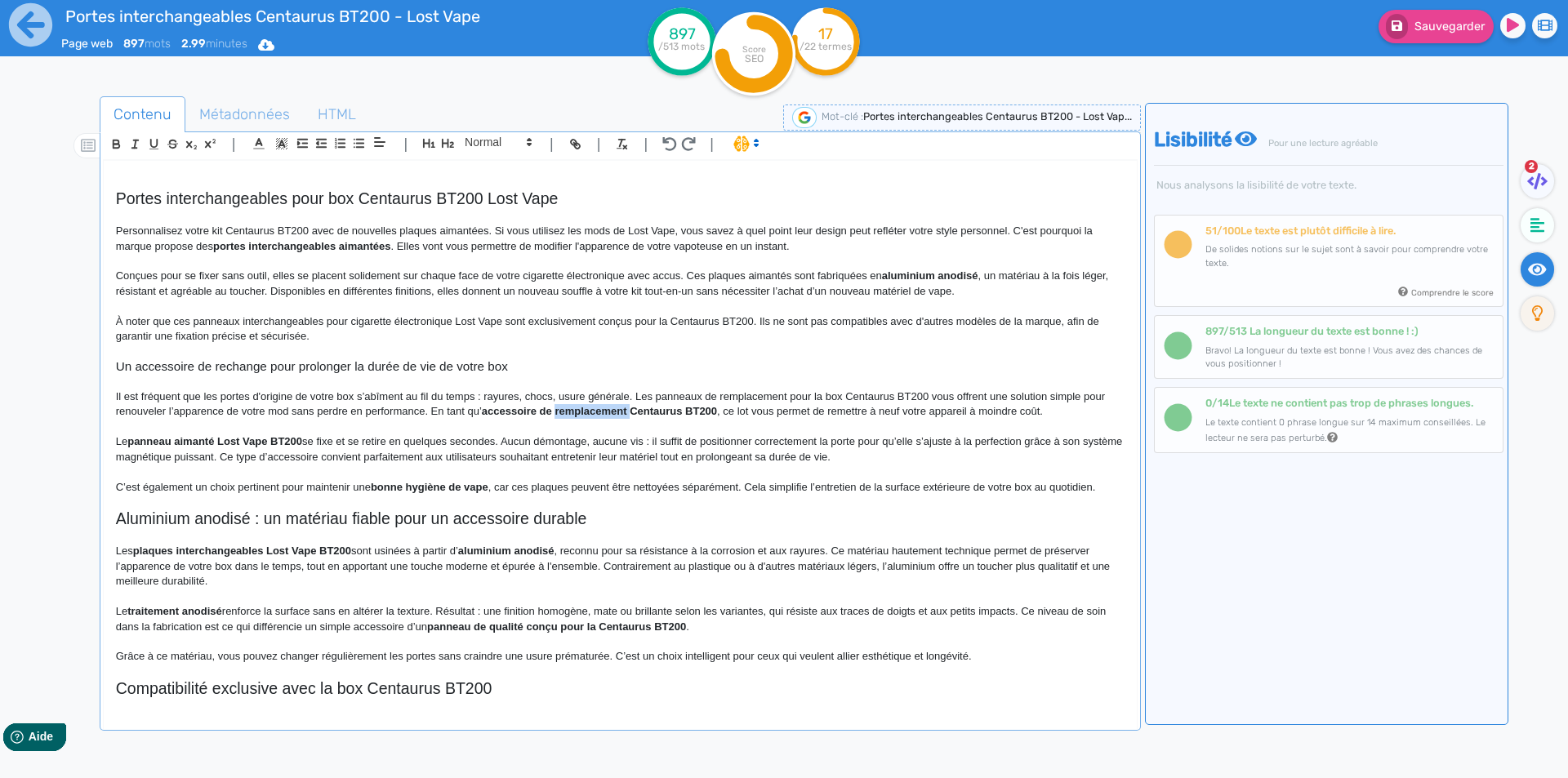
click at [583, 410] on strong "accessoire de remplacement Centaurus BT200" at bounding box center [599, 410] width 235 height 12
click at [612, 410] on strong "accessoire de rechange Centaurus BT200" at bounding box center [587, 410] width 211 height 12
click at [610, 412] on strong "accessoire de rechange Centaurus BT200" at bounding box center [587, 410] width 211 height 12
drag, startPoint x: 610, startPoint y: 412, endPoint x: 663, endPoint y: 410, distance: 53.0
click at [663, 410] on strong "accessoire de rechange Centaurus BT200" at bounding box center [587, 410] width 211 height 12
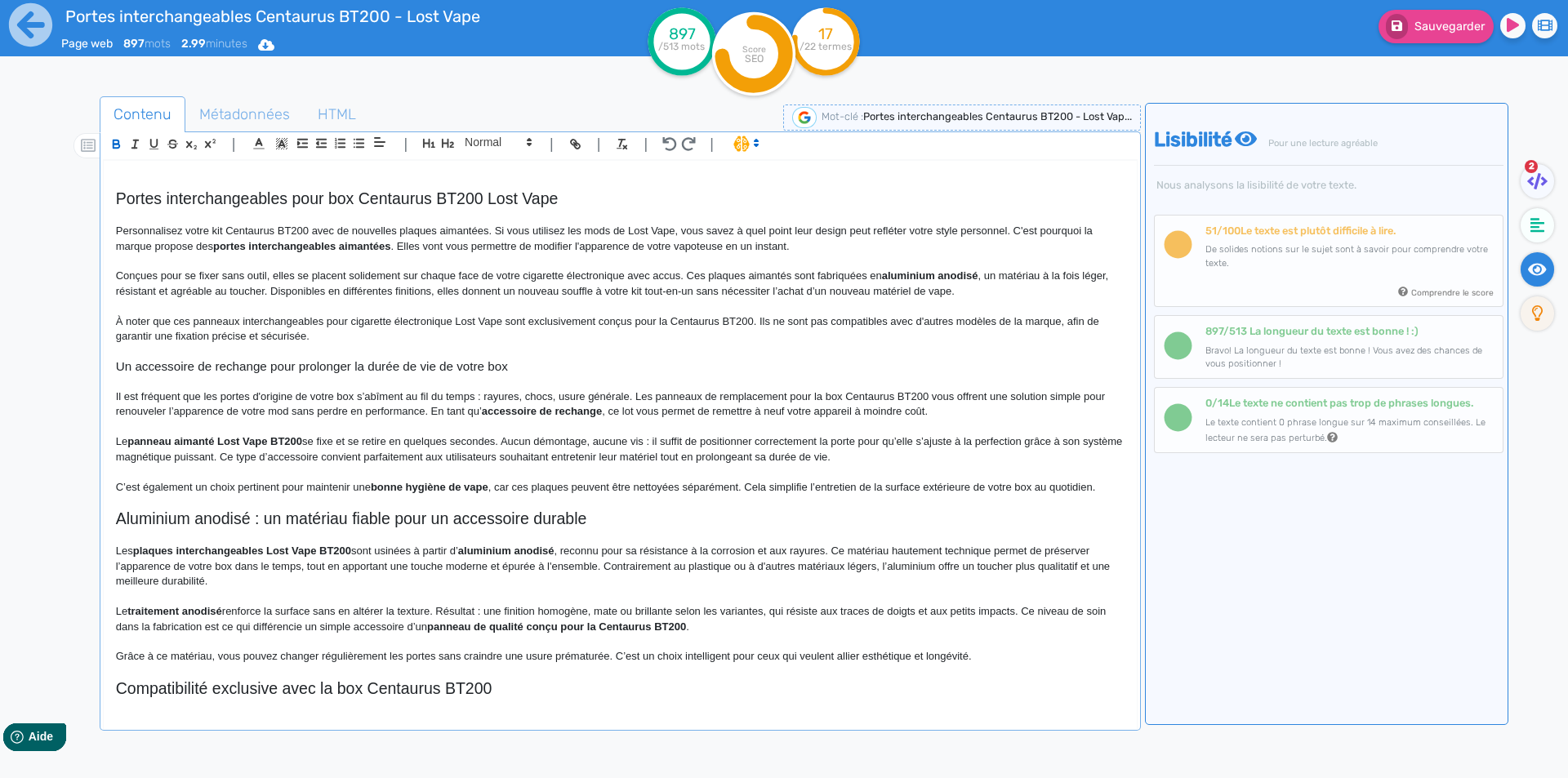
click at [506, 410] on strong "accessoire de rechange" at bounding box center [542, 410] width 120 height 12
drag, startPoint x: 506, startPoint y: 410, endPoint x: 561, endPoint y: 410, distance: 55.0
click at [561, 410] on strong "accessoire de rechange" at bounding box center [542, 410] width 120 height 12
click at [647, 427] on p at bounding box center [620, 427] width 1009 height 15
click at [631, 410] on p "Il est fréquent que les portes d'origine de votre box s’abîment au fil du temps…" at bounding box center [620, 404] width 1009 height 30
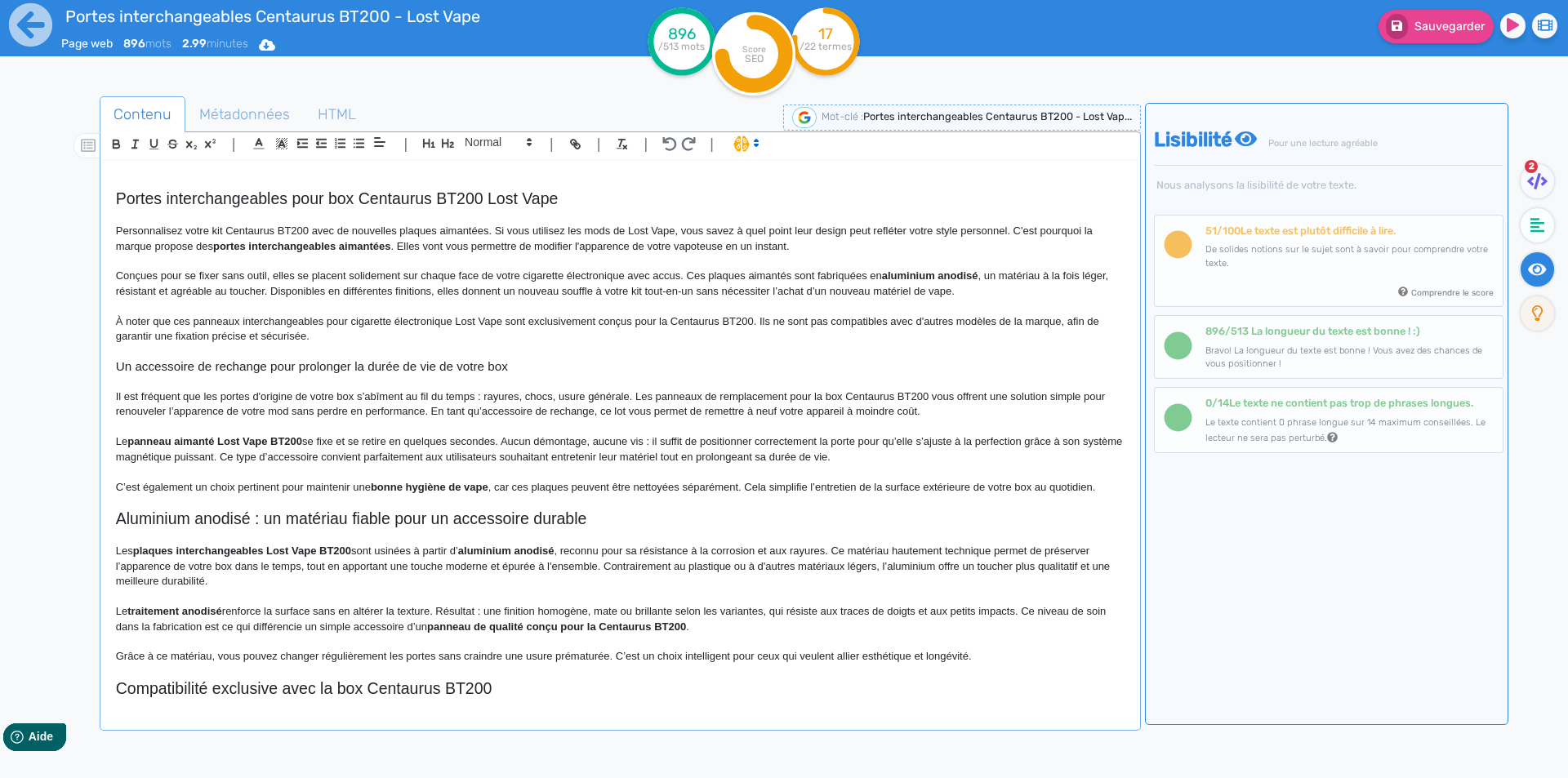
click at [629, 410] on p "Il est fréquent que les portes d'origine de votre box s’abîment au fil du temps…" at bounding box center [620, 404] width 1009 height 30
click at [619, 408] on p "Il est fréquent que les portes d'origine de votre box s’abîment au fil du temps…" at bounding box center [620, 404] width 1009 height 30
click at [652, 410] on p "Il est fréquent que les portes d'origine de votre box s’abîment au fil du temps…" at bounding box center [620, 404] width 1009 height 30
drag, startPoint x: 554, startPoint y: 451, endPoint x: 519, endPoint y: 456, distance: 35.4
click at [541, 453] on p "Le panneau aimanté Lost Vape BT200 se fixe et se retire en quelques secondes. A…" at bounding box center [620, 449] width 1009 height 30
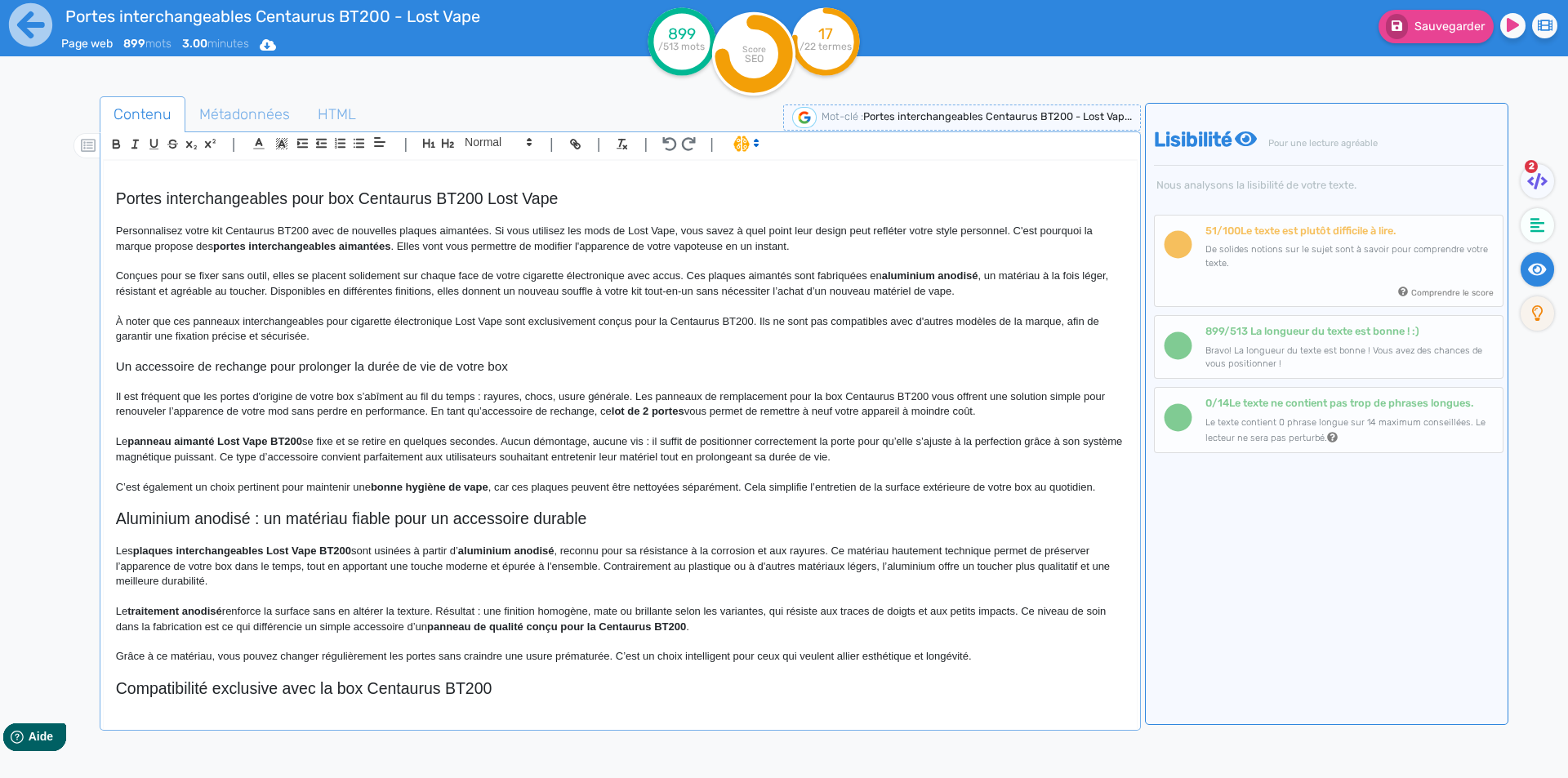
click at [163, 438] on strong "panneau aimanté Lost Vape BT200" at bounding box center [215, 441] width 175 height 12
click at [106, 441] on div "Portes interchangeables Centaurus BT200 - Lost Vape Portes interchangeables pou…" at bounding box center [620, 432] width 1033 height 545
click at [338, 435] on strong "panneau aimanté Lost Vape BT200" at bounding box center [280, 441] width 175 height 12
click at [641, 437] on p "De plus, chaque panneau aimanté Lost Vape Centaurus BT200 se fixe et se retire …" at bounding box center [620, 449] width 1009 height 30
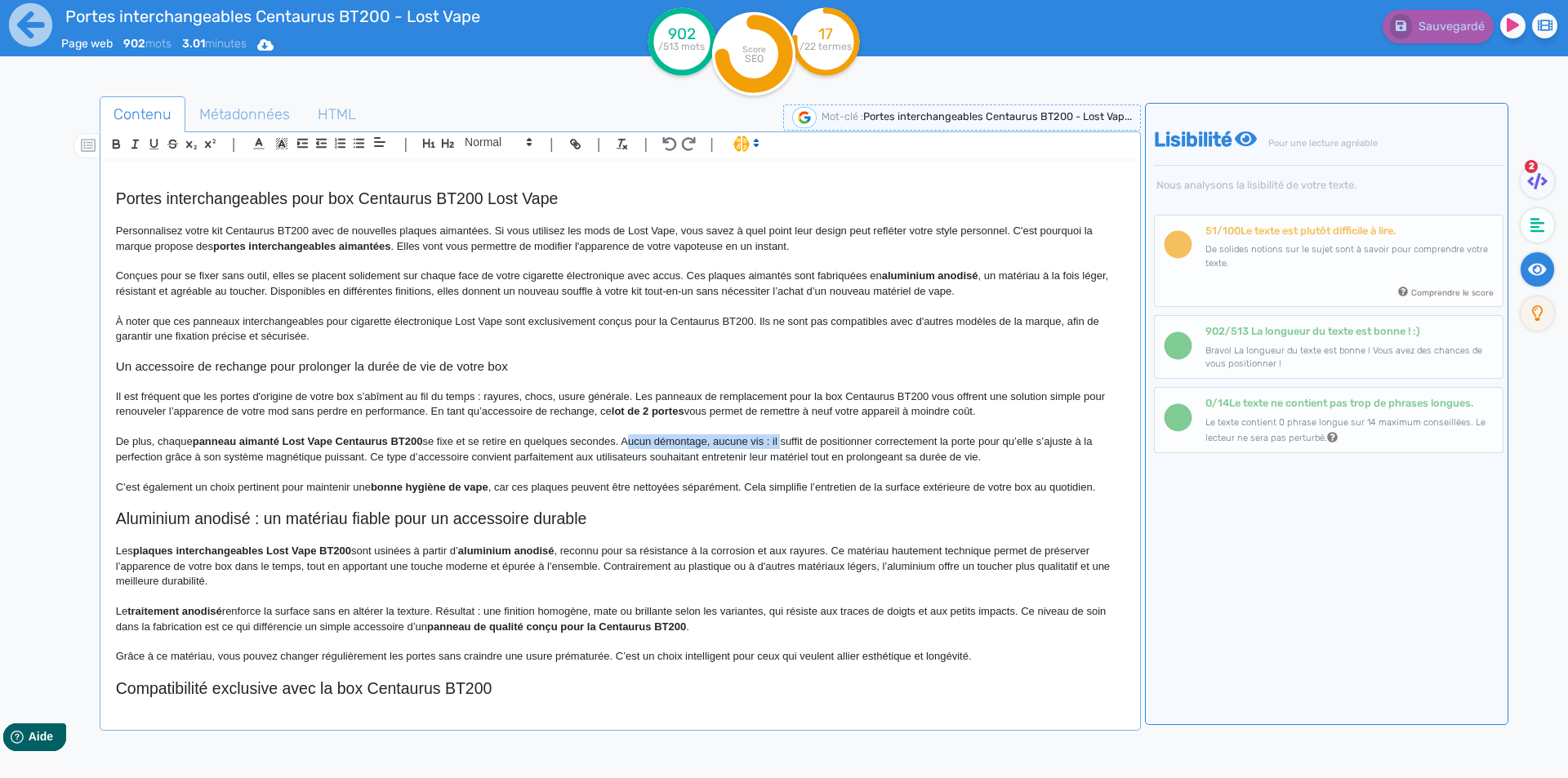
drag, startPoint x: 641, startPoint y: 437, endPoint x: 778, endPoint y: 441, distance: 137.1
click at [778, 441] on p "De plus, chaque panneau aimanté Lost Vape Centaurus BT200 se fixe et se retire …" at bounding box center [620, 449] width 1009 height 30
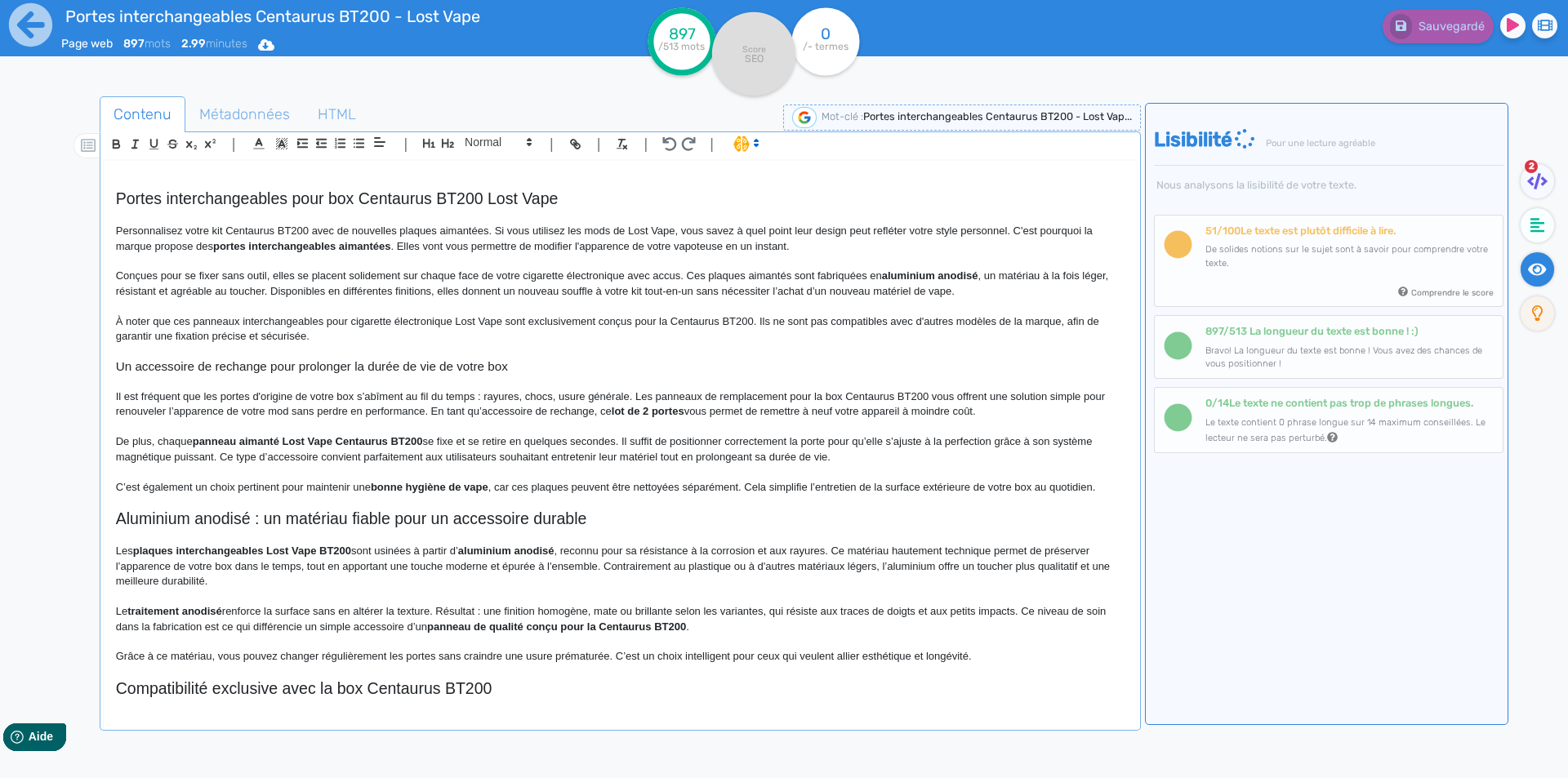
click at [285, 455] on p "De plus, chaque panneau aimanté Lost Vape Centaurus BT200 se fixe et se retire …" at bounding box center [620, 449] width 1009 height 30
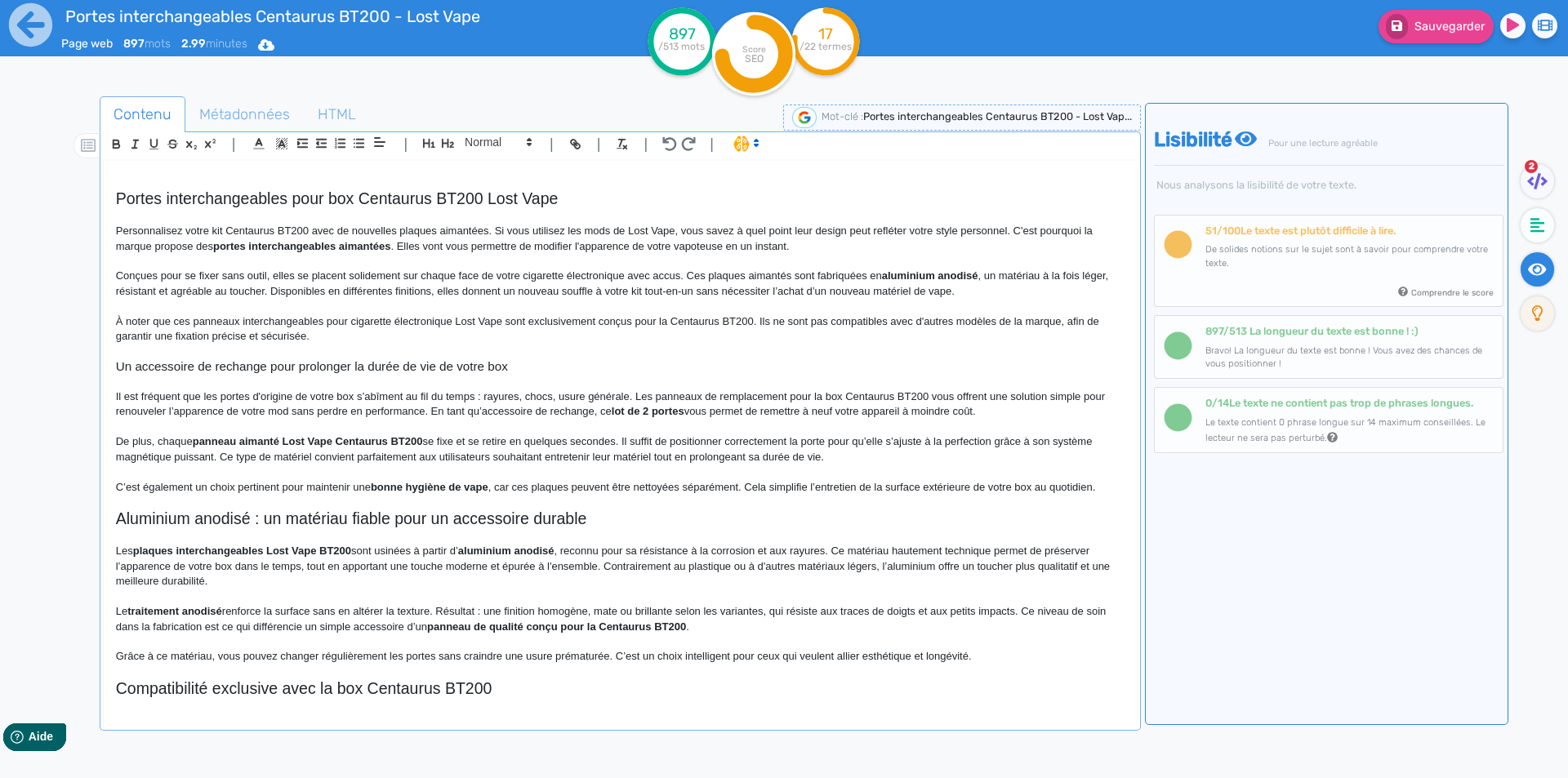
click at [226, 458] on p "De plus, chaque panneau aimanté Lost Vape Centaurus BT200 se fixe et se retire …" at bounding box center [620, 449] width 1009 height 30
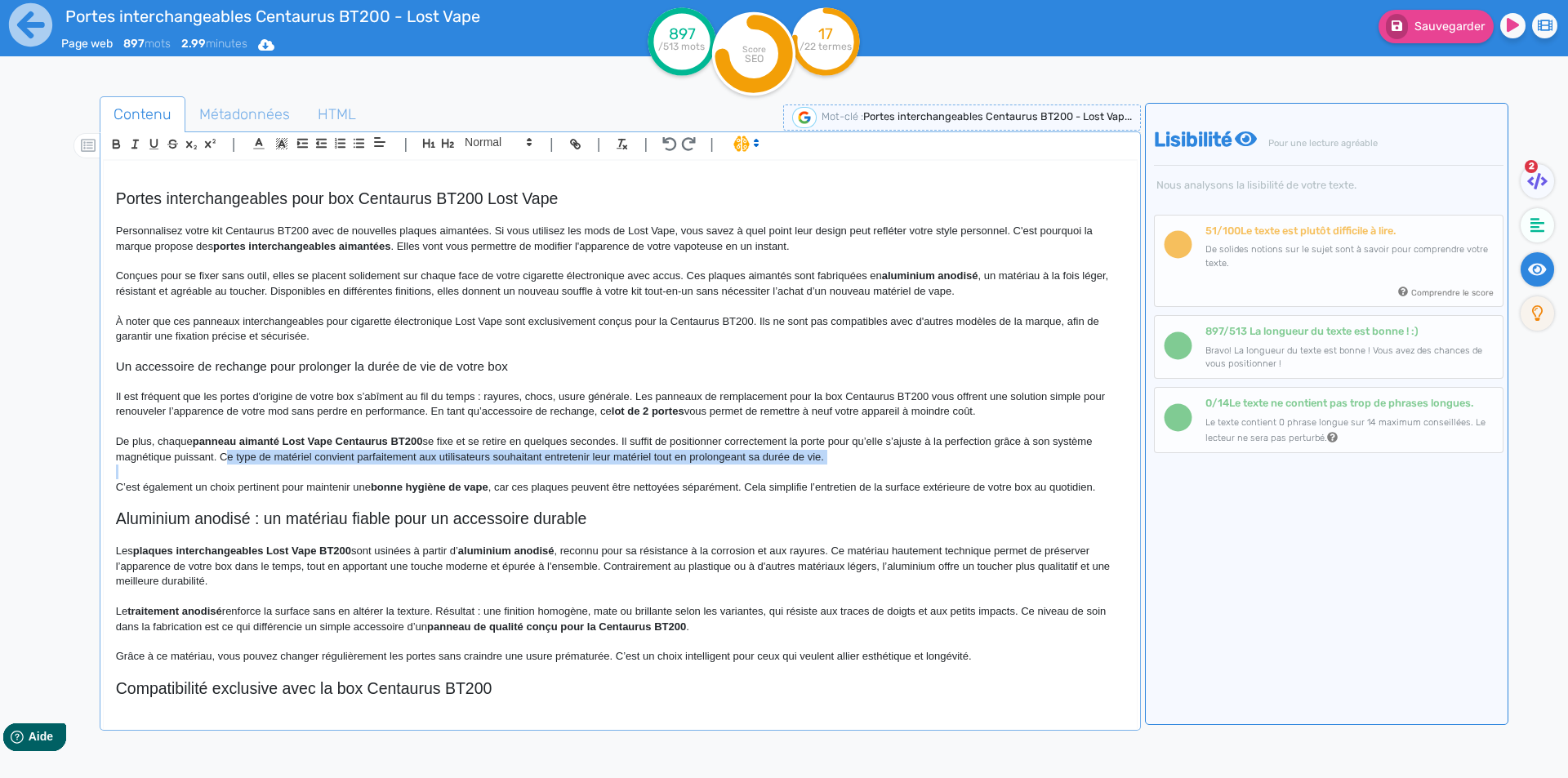
drag, startPoint x: 226, startPoint y: 458, endPoint x: 837, endPoint y: 458, distance: 611.0
click at [837, 458] on p "De plus, chaque panneau aimanté Lost Vape Centaurus BT200 se fixe et se retire …" at bounding box center [620, 449] width 1009 height 30
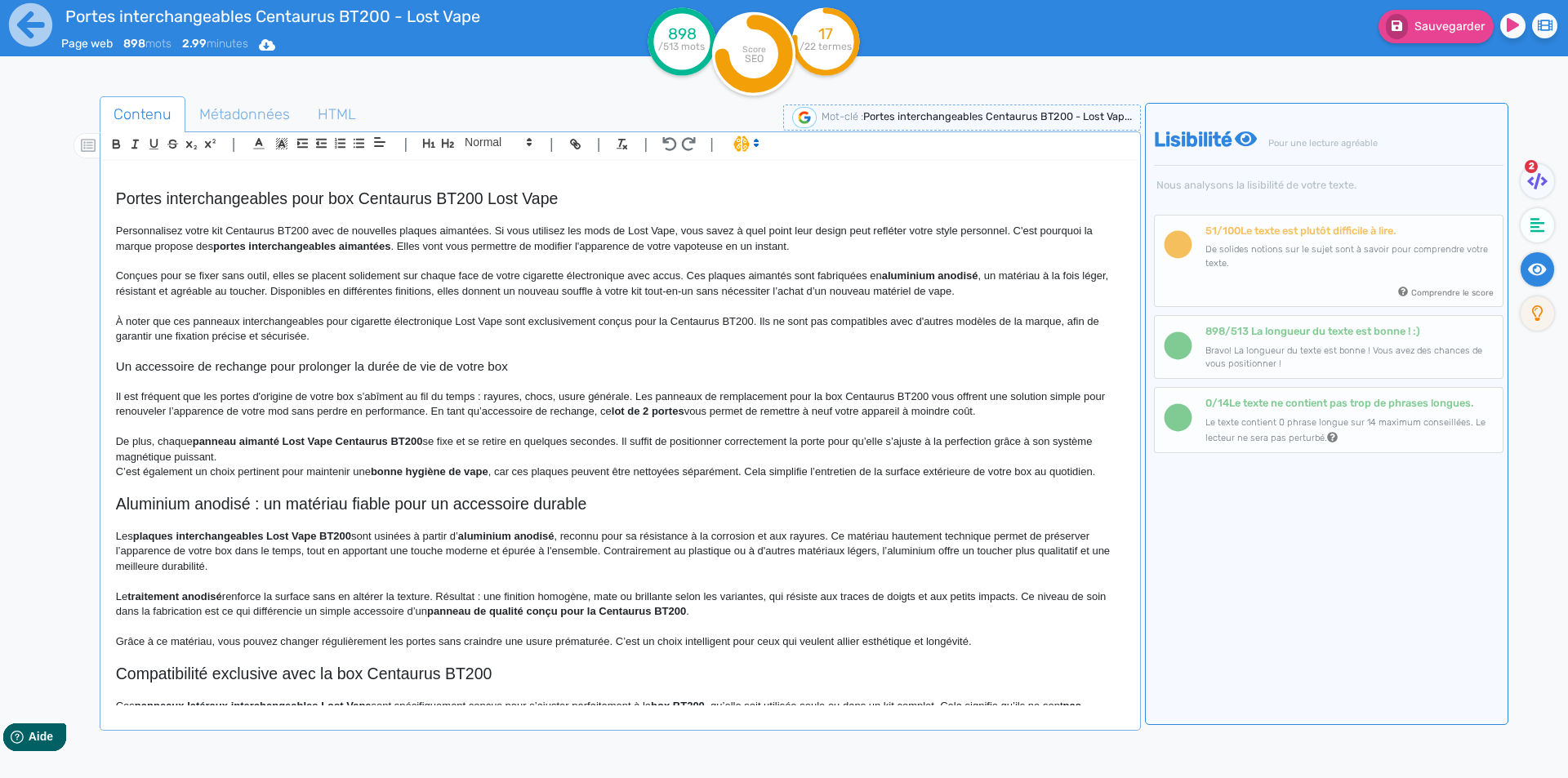
click at [339, 464] on p "De plus, chaque panneau aimanté Lost Vape Centaurus BT200 se fixe et se retire …" at bounding box center [620, 449] width 1009 height 30
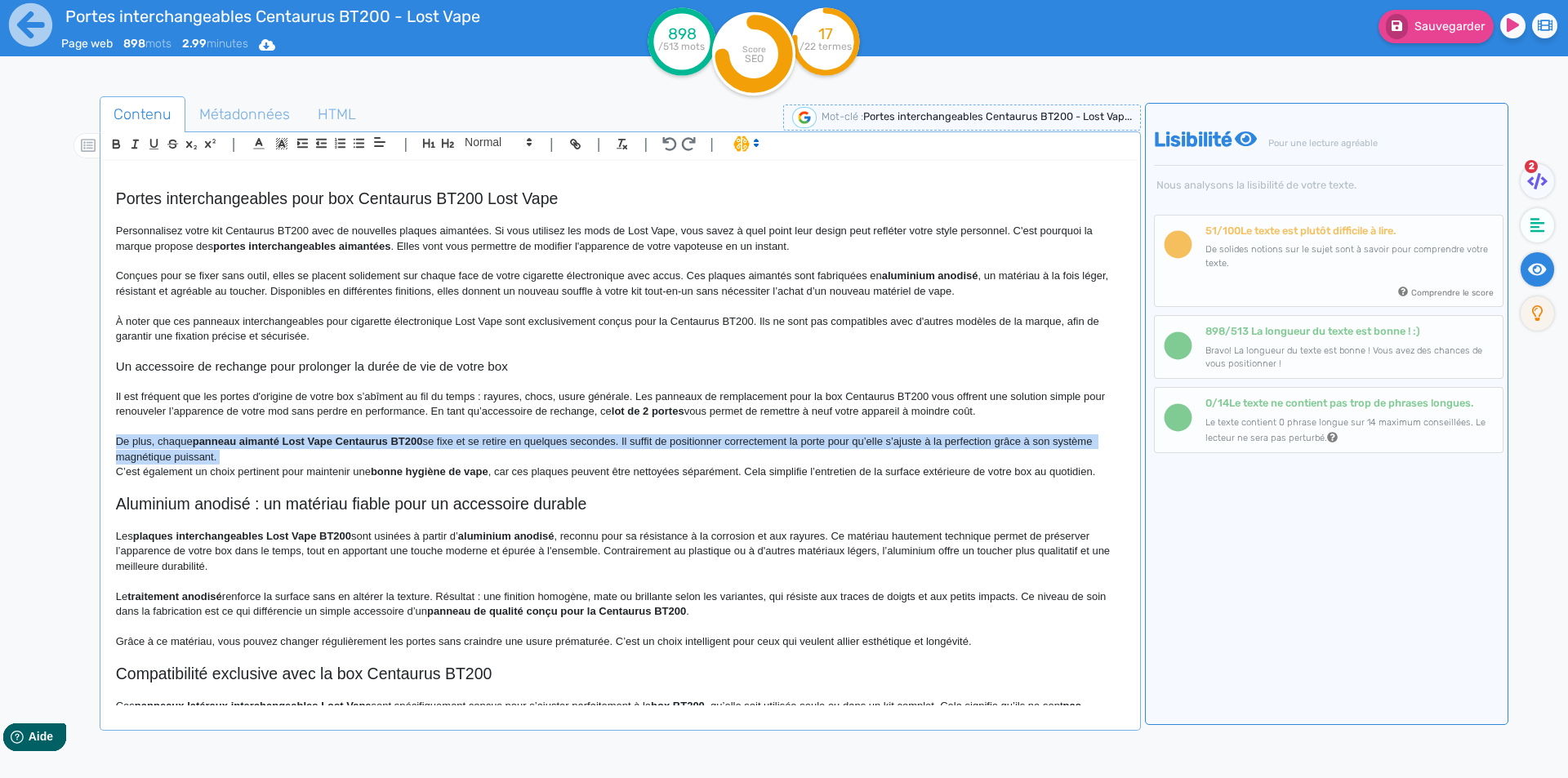
click at [339, 464] on p "De plus, chaque panneau aimanté Lost Vape Centaurus BT200 se fixe et se retire …" at bounding box center [620, 449] width 1009 height 30
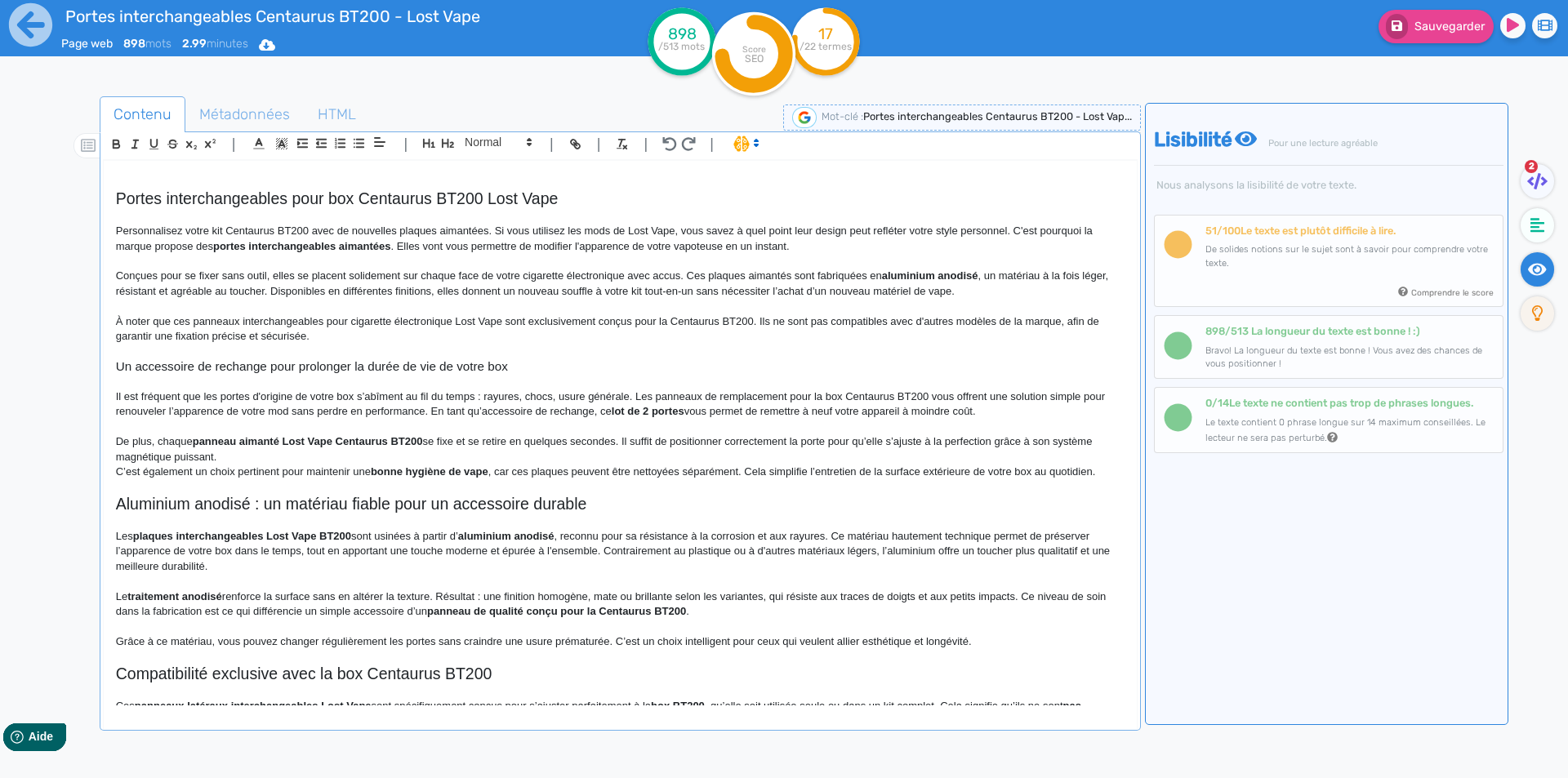
click at [339, 469] on p "C’est également un choix pertinent pour maintenir une bonne hygiène de vape , c…" at bounding box center [620, 472] width 1009 height 15
click at [348, 454] on p "De plus, chaque panneau aimanté Lost Vape Centaurus BT200 se fixe et se retire …" at bounding box center [620, 449] width 1009 height 30
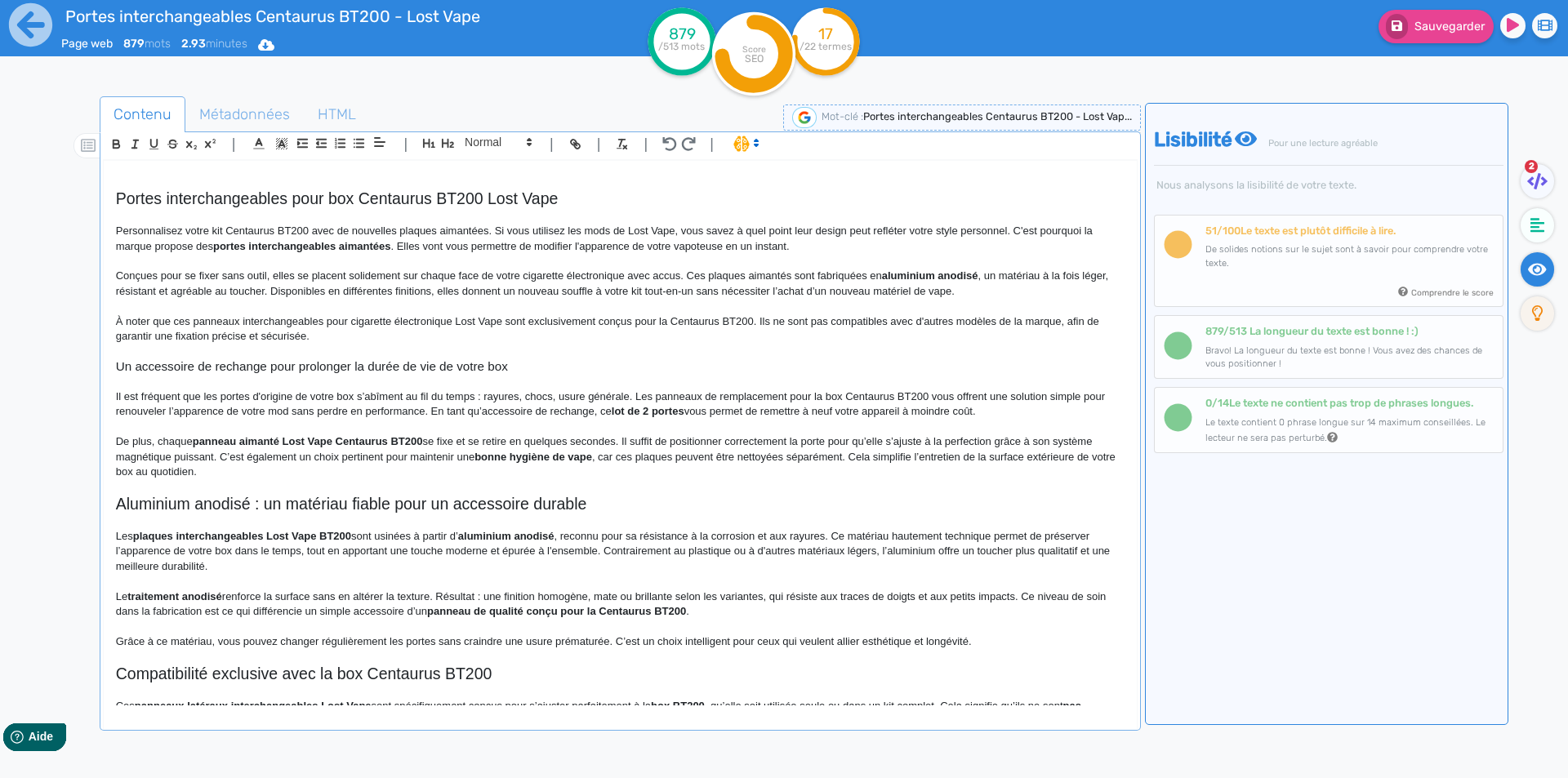
click at [478, 453] on strong "bonne hygiène de vape" at bounding box center [533, 456] width 118 height 12
drag, startPoint x: 478, startPoint y: 453, endPoint x: 588, endPoint y: 456, distance: 110.0
click at [588, 456] on strong "bonne hygiène de vape" at bounding box center [533, 456] width 118 height 12
click at [650, 460] on p "De plus, chaque panneau aimanté Lost Vape Centaurus BT200 se fixe et se retire …" at bounding box center [620, 456] width 1009 height 45
click at [841, 457] on p "De plus, chaque panneau aimanté Lost Vape Centaurus BT200 se fixe et se retire …" at bounding box center [620, 456] width 1009 height 45
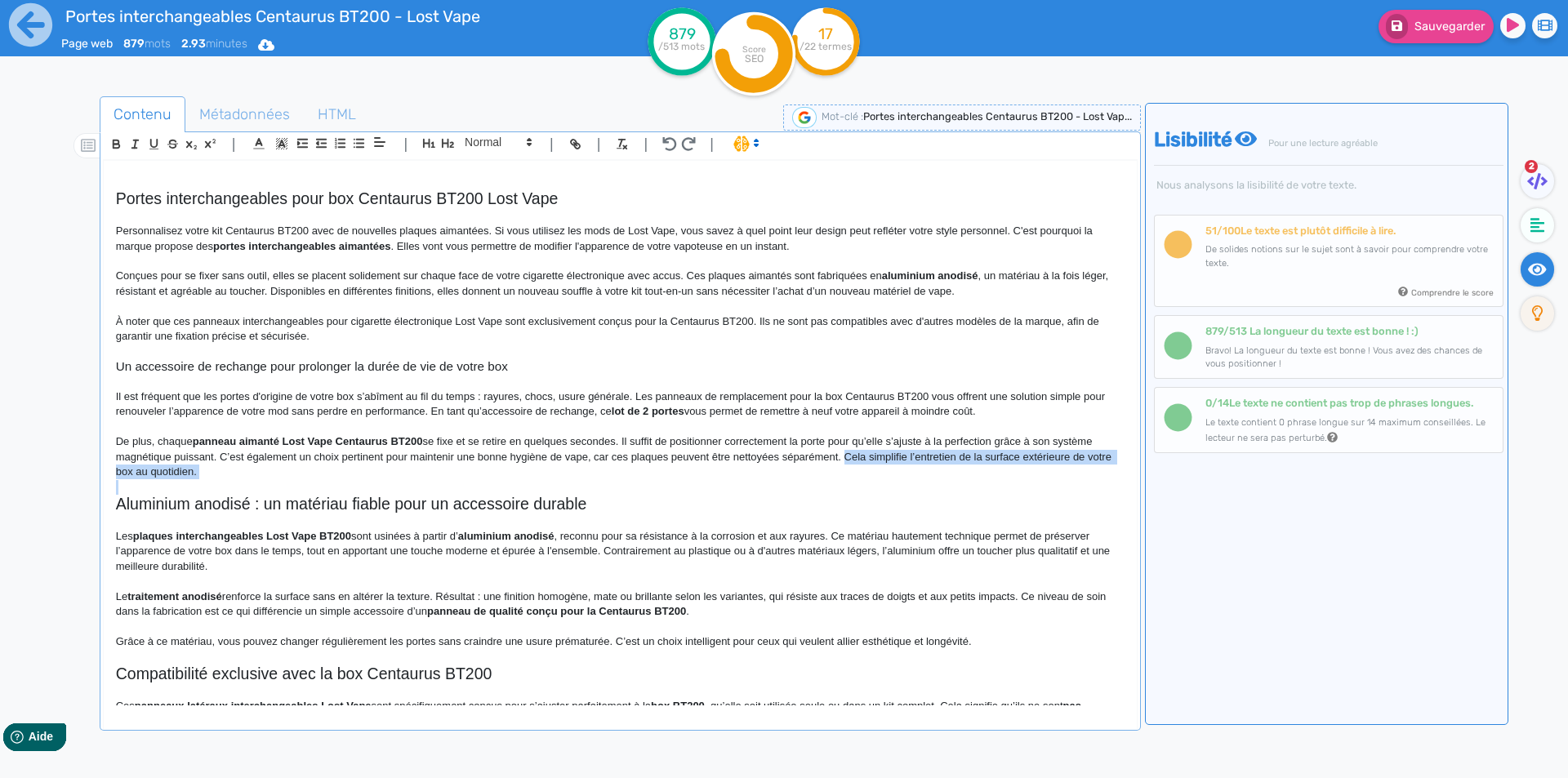
drag, startPoint x: 841, startPoint y: 457, endPoint x: 846, endPoint y: 471, distance: 14.9
click at [846, 471] on p "De plus, chaque panneau aimanté Lost Vape Centaurus BT200 se fixe et se retire …" at bounding box center [620, 456] width 1009 height 45
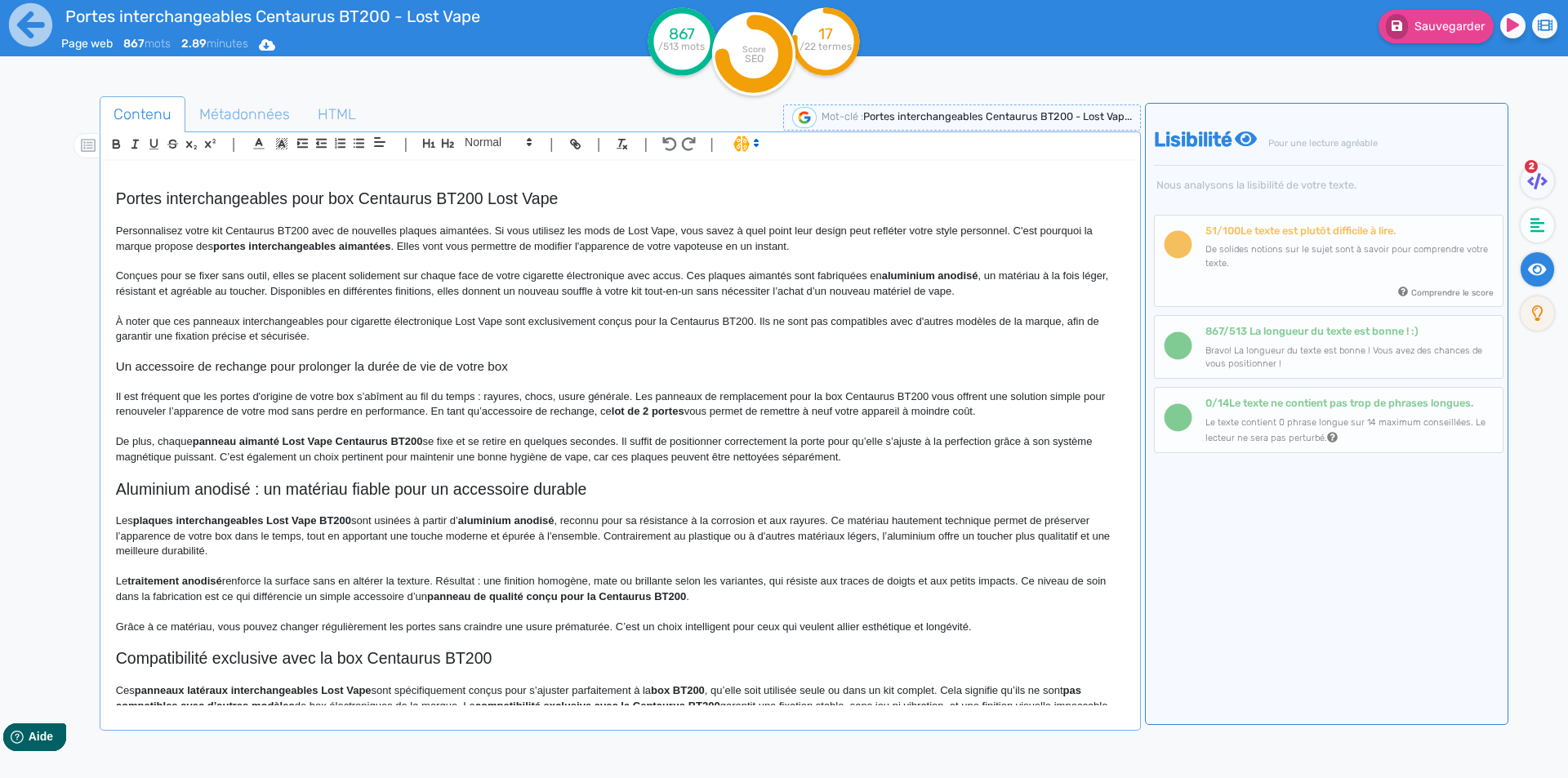
click at [316, 472] on p at bounding box center [620, 472] width 1009 height 15
drag, startPoint x: 551, startPoint y: 131, endPoint x: 534, endPoint y: 135, distance: 17.5
click at [542, 133] on div "| | H3 H4 H5 H6 Normal | | | | Portes interchangeables Centaurus BT200 - Lost V…" at bounding box center [620, 430] width 1042 height 599
click at [524, 138] on icon at bounding box center [529, 142] width 15 height 15
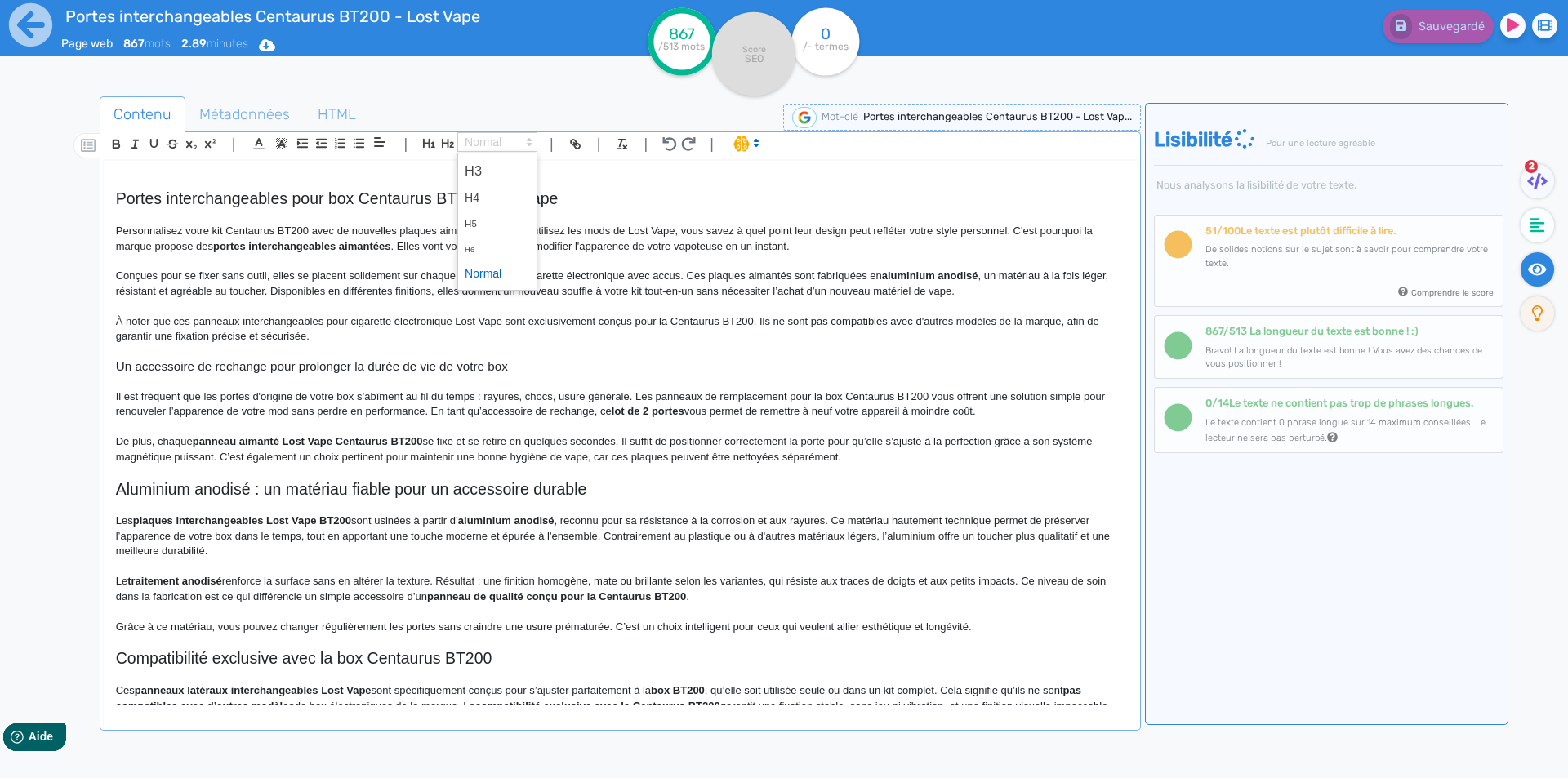
click at [488, 276] on span at bounding box center [497, 275] width 66 height 26
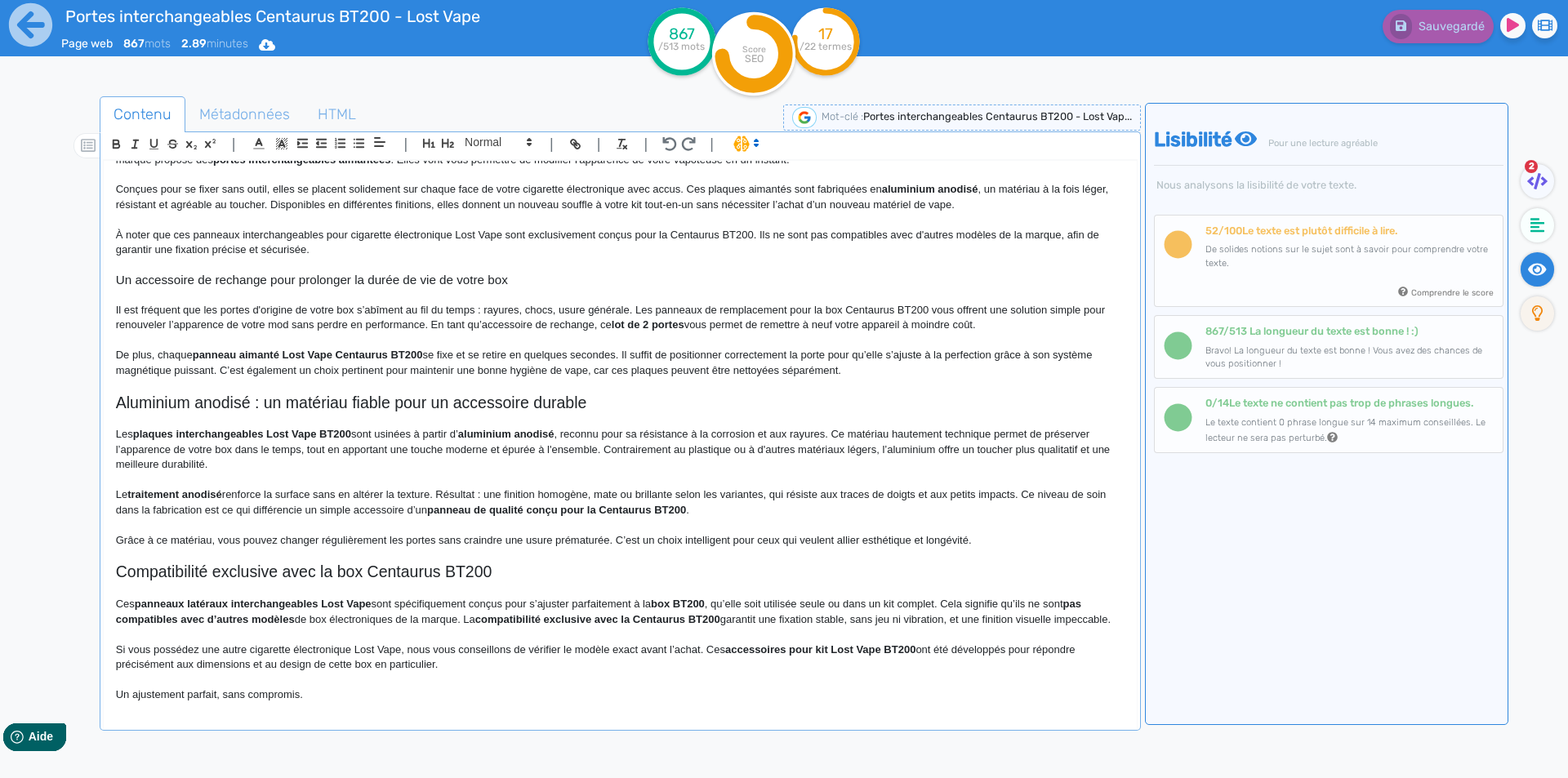
scroll to position [163, 0]
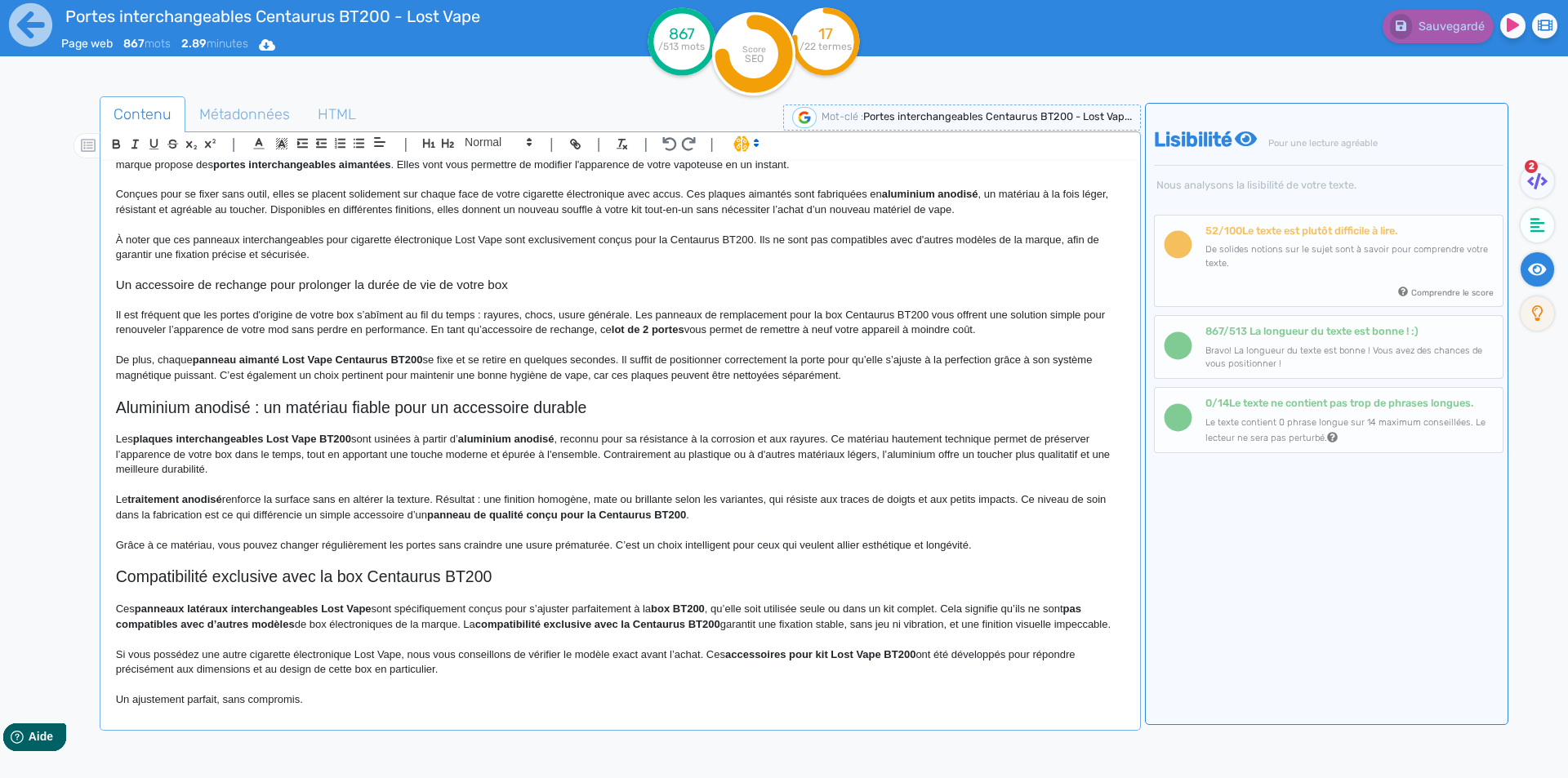
click at [374, 400] on h2 "Aluminium anodisé : un matériau fiable pour un accessoire durable" at bounding box center [620, 408] width 1009 height 19
click at [514, 131] on div "| | H3 H4 H5 H6 Normal | | | | Portes interchangeables Centaurus BT200 - Lost V…" at bounding box center [620, 430] width 1042 height 599
click at [514, 143] on span at bounding box center [497, 141] width 80 height 19
click at [511, 161] on span at bounding box center [497, 171] width 66 height 28
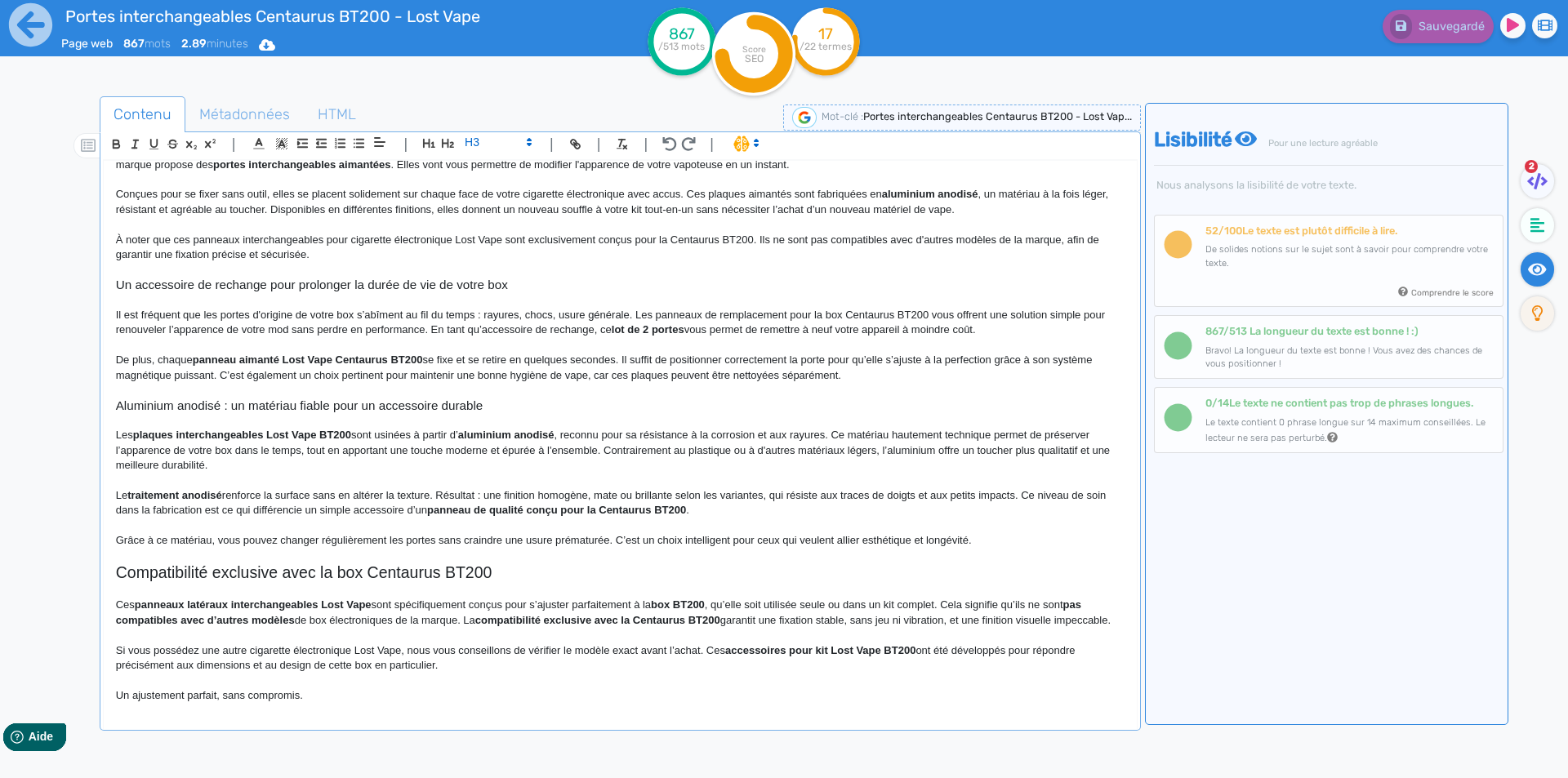
click at [158, 433] on strong "plaques interchangeables Lost Vape BT200" at bounding box center [242, 434] width 218 height 12
drag, startPoint x: 158, startPoint y: 433, endPoint x: 343, endPoint y: 433, distance: 185.0
click at [343, 433] on strong "plaques interchangeables Lost Vape BT200" at bounding box center [242, 434] width 218 height 12
click at [308, 427] on p at bounding box center [620, 420] width 1009 height 15
click at [309, 429] on p "Les plaques interchangeables Lost Vape BT200 sont usinées à partir d’ aluminium…" at bounding box center [620, 450] width 1009 height 45
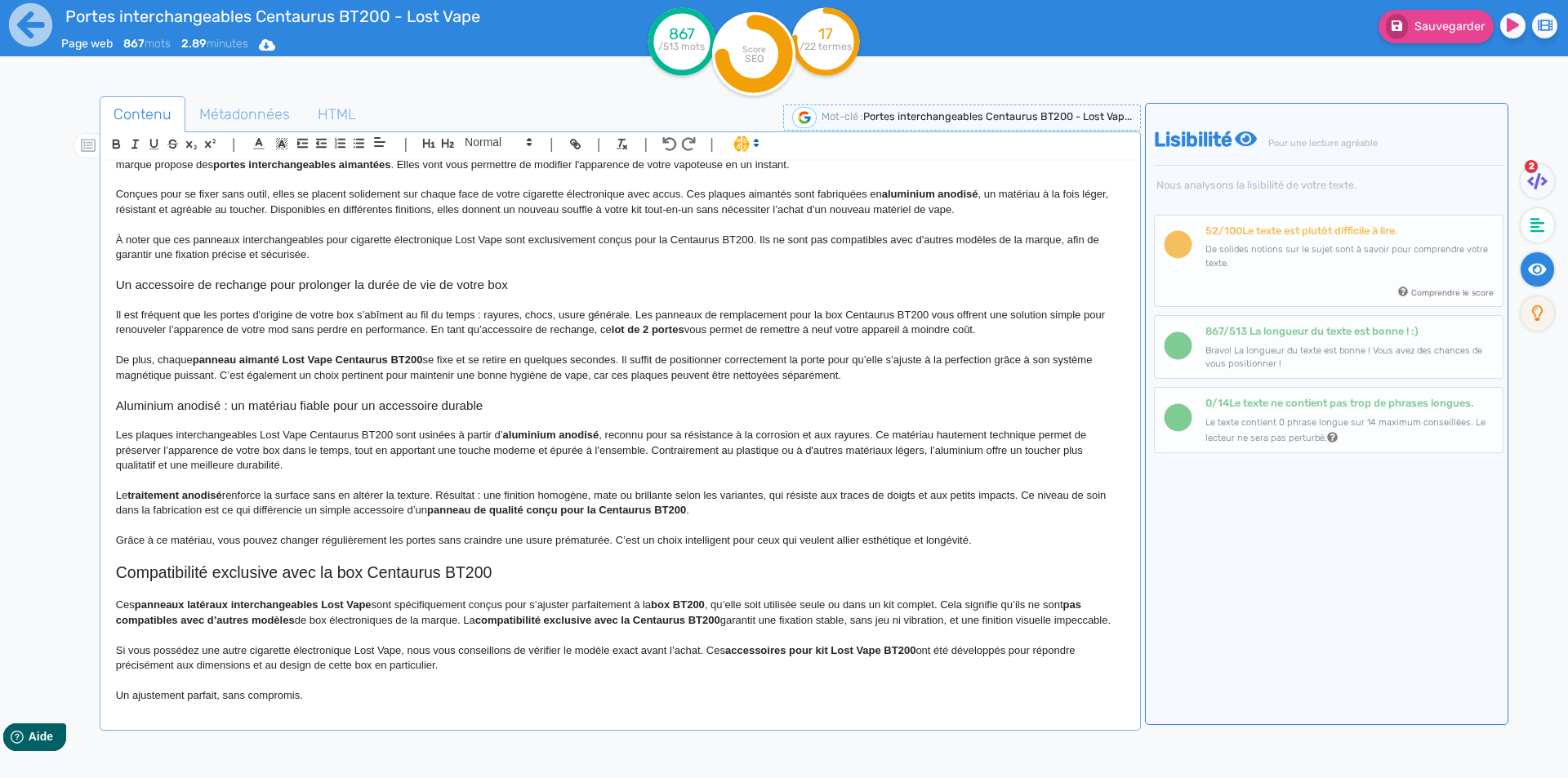
click at [501, 436] on p "Les plaques interchangeables Lost Vape Centaurus BT200 sont usinées à partir d’…" at bounding box center [620, 450] width 1009 height 45
click at [503, 436] on p "Les plaques interchangeables Lost Vape Centaurus BT200 sont usinées à partir d’…" at bounding box center [620, 450] width 1009 height 45
click at [504, 435] on strong "aluminium anodisé" at bounding box center [552, 434] width 97 height 12
click at [589, 441] on strong "aluminium anodisé" at bounding box center [611, 434] width 97 height 12
drag, startPoint x: 589, startPoint y: 441, endPoint x: 628, endPoint y: 439, distance: 39.1
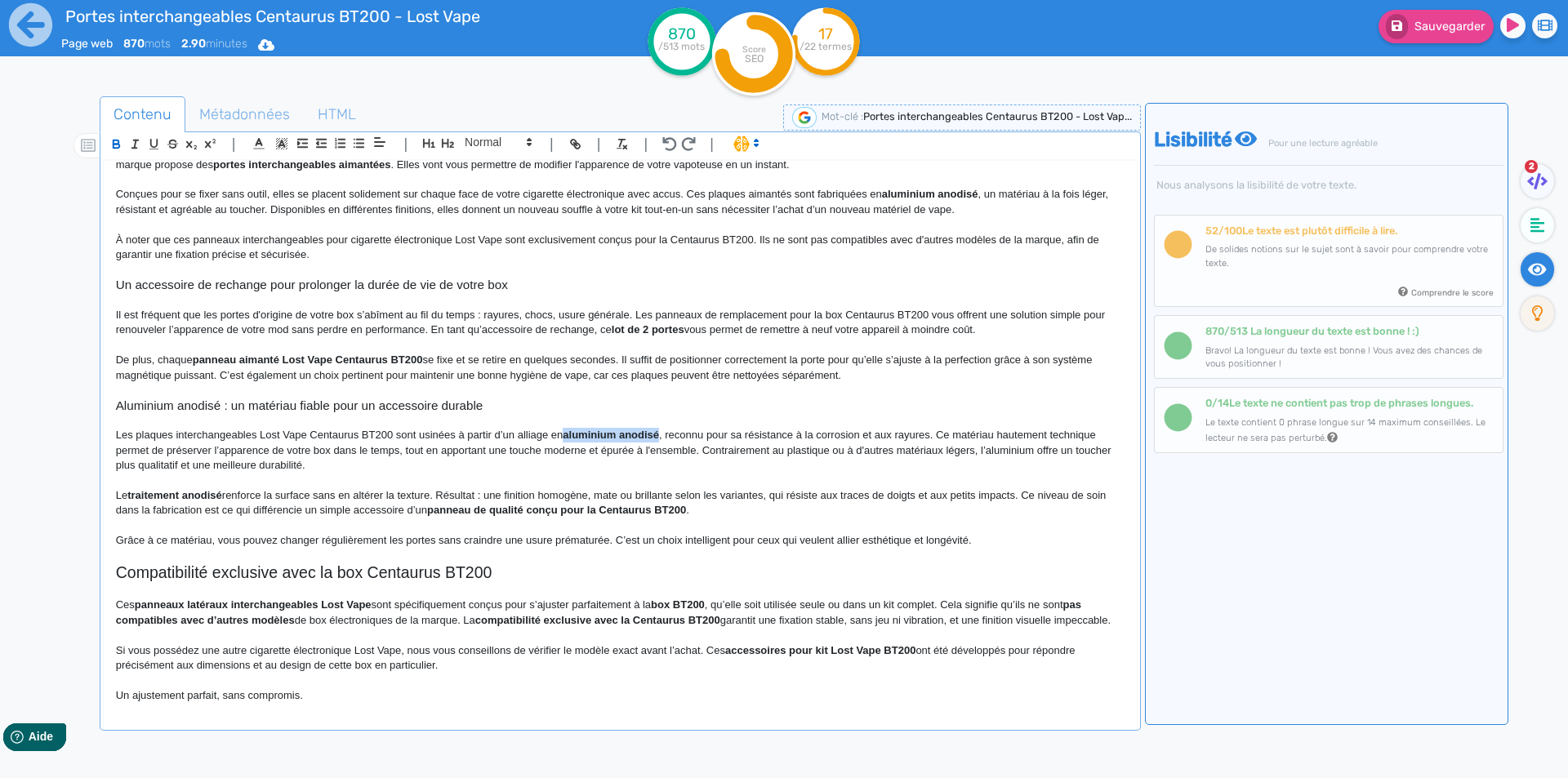
click at [628, 439] on strong "aluminium anodisé" at bounding box center [611, 434] width 97 height 12
click at [651, 436] on p "Les plaques interchangeables Lost Vape Centaurus BT200 sont usinées à partir d’…" at bounding box center [620, 450] width 1009 height 45
click at [1012, 433] on p "Les plaques interchangeables Lost Vape Centaurus BT200 sont usinées à partir d’…" at bounding box center [620, 450] width 1009 height 45
drag, startPoint x: 1012, startPoint y: 433, endPoint x: 1035, endPoint y: 432, distance: 23.0
click at [1035, 432] on p "Les plaques interchangeables Lost Vape Centaurus BT200 sont usinées à partir d’…" at bounding box center [620, 450] width 1009 height 45
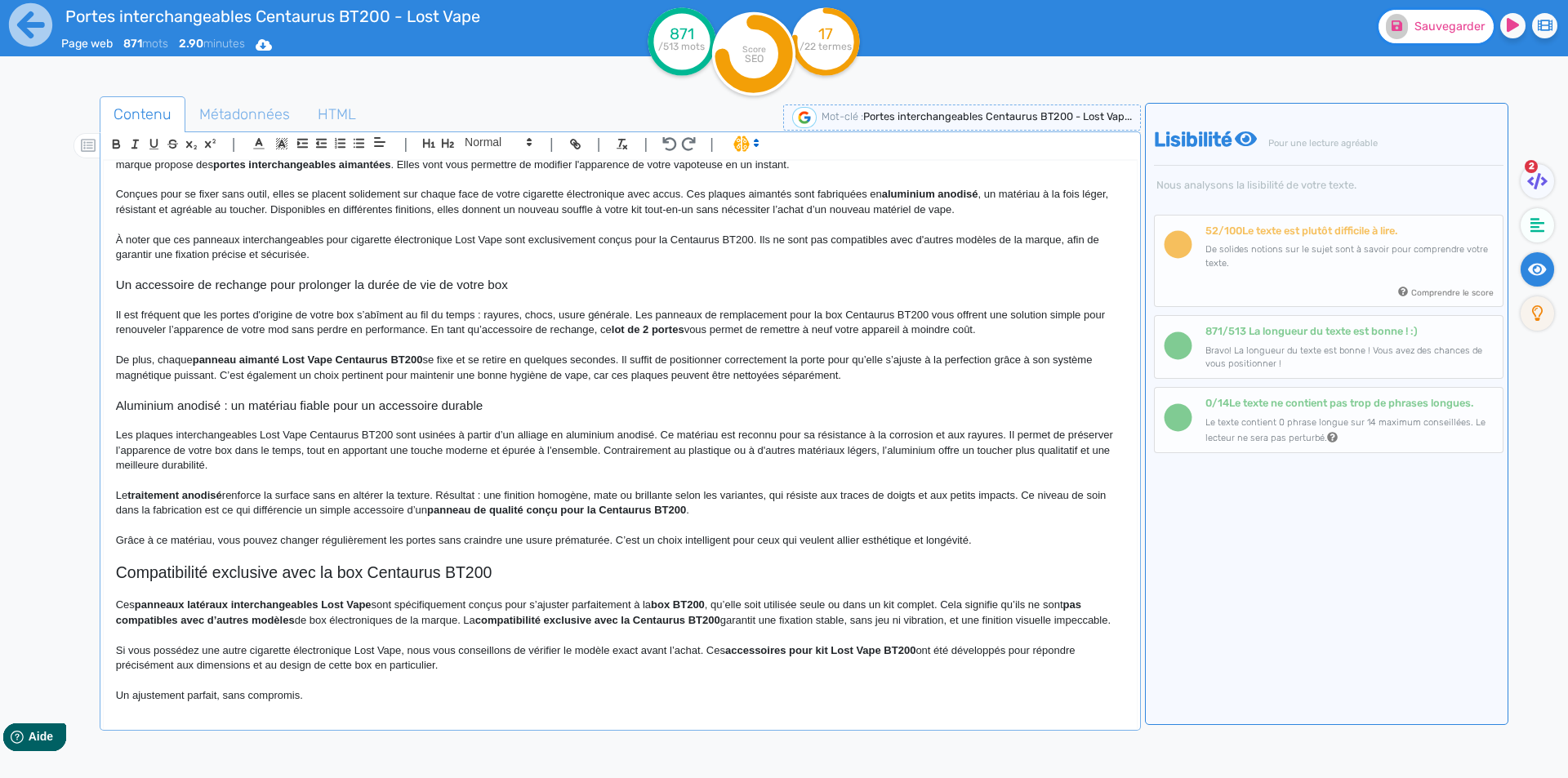
click at [1462, 43] on button "Sauvegarder" at bounding box center [1436, 26] width 115 height 34
click at [659, 451] on p "Les plaques interchangeables Lost Vape Centaurus BT200 sont usinées à partir d’…" at bounding box center [620, 450] width 1009 height 45
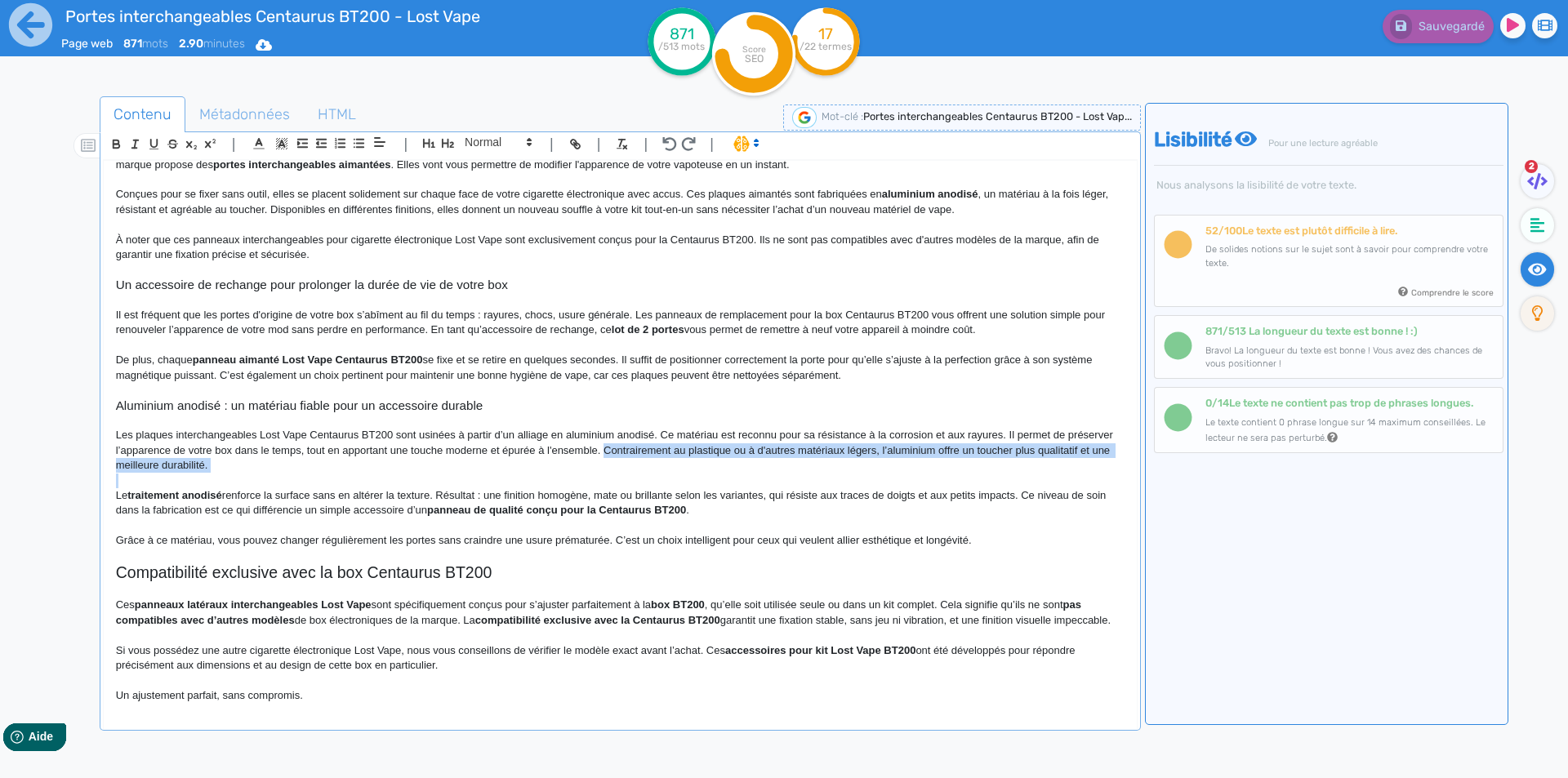
drag, startPoint x: 659, startPoint y: 451, endPoint x: 664, endPoint y: 464, distance: 13.9
click at [664, 464] on p "Les plaques interchangeables Lost Vape Centaurus BT200 sont usinées à partir d’…" at bounding box center [620, 450] width 1009 height 45
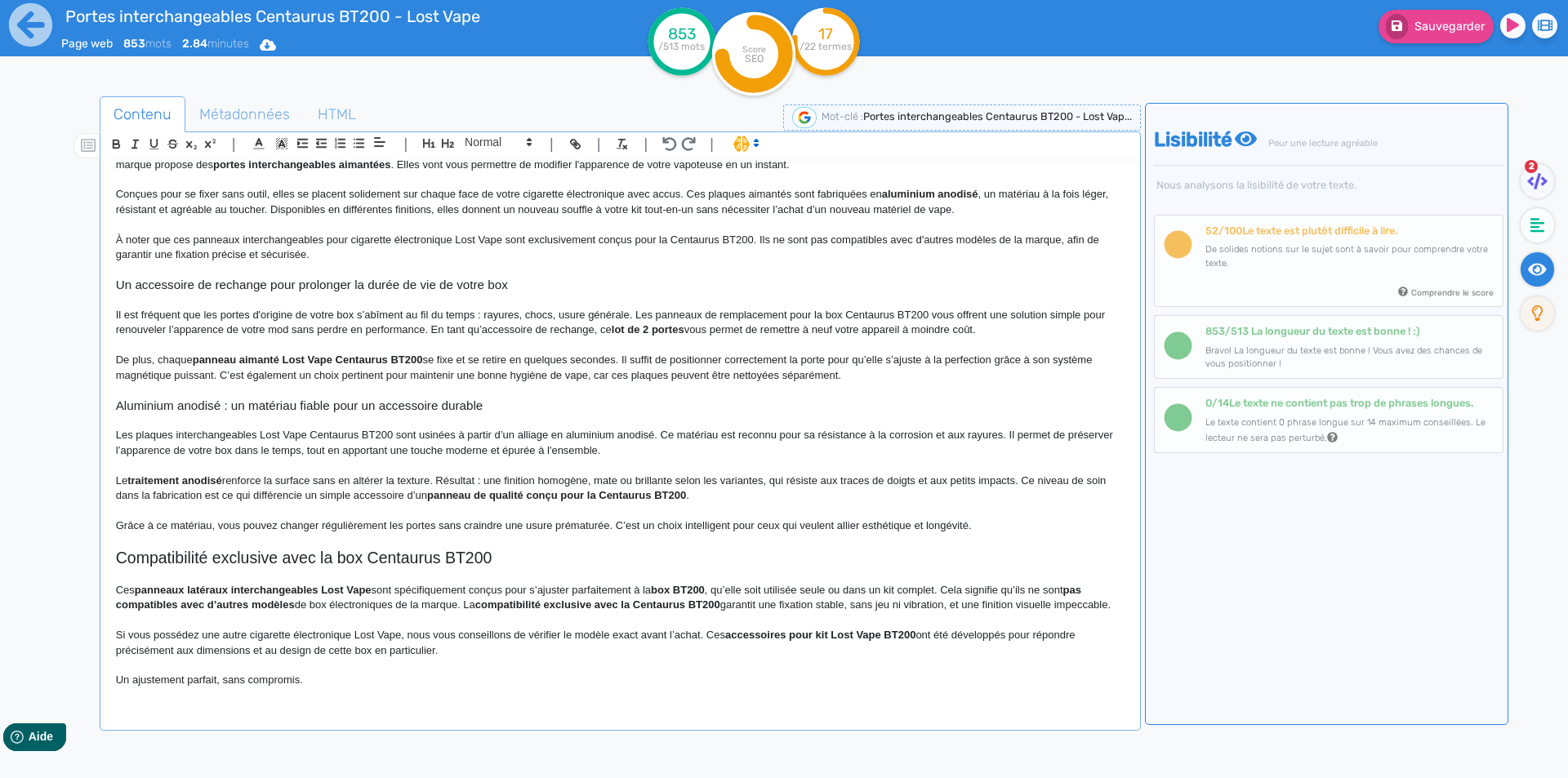
click at [151, 478] on strong "traitement anodisé" at bounding box center [175, 480] width 95 height 12
drag, startPoint x: 151, startPoint y: 478, endPoint x: 211, endPoint y: 475, distance: 60.1
click at [211, 475] on strong "traitement anodisé" at bounding box center [175, 480] width 95 height 12
click at [379, 493] on p "Le traitement anodisé renforce la surface sans en altérer la texture. Résultat …" at bounding box center [620, 488] width 1009 height 30
drag, startPoint x: 433, startPoint y: 479, endPoint x: 49, endPoint y: 486, distance: 384.1
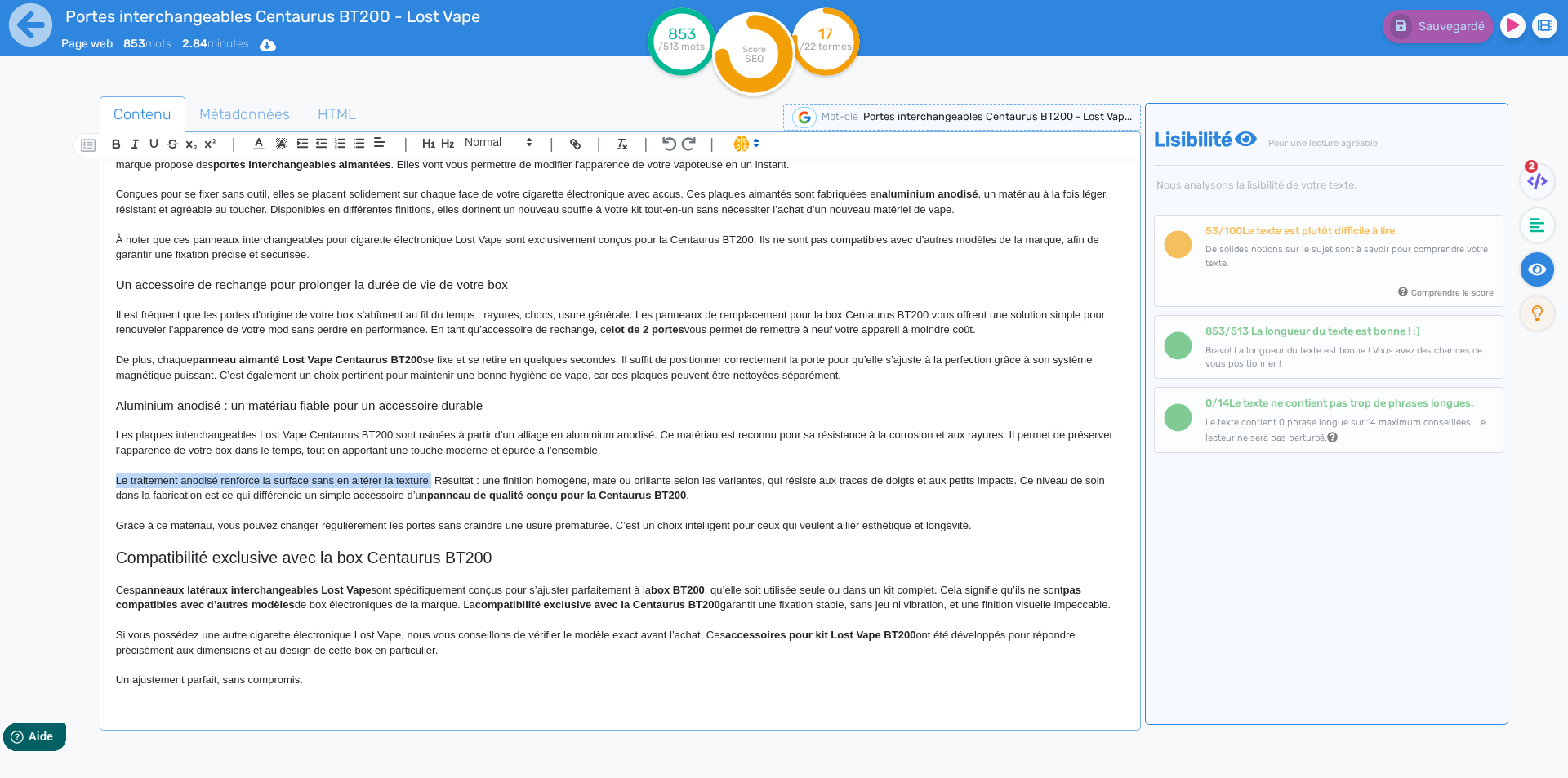
click at [49, 486] on div "Contenu Métadonnées HTML | | H3 H4 H5 H6 Normal | | | | Portes interchangeables…" at bounding box center [807, 486] width 1521 height 789
click at [709, 481] on p "Résultat : une finition homogène, mate ou brillante selon les variantes, qui ré…" at bounding box center [620, 488] width 1009 height 30
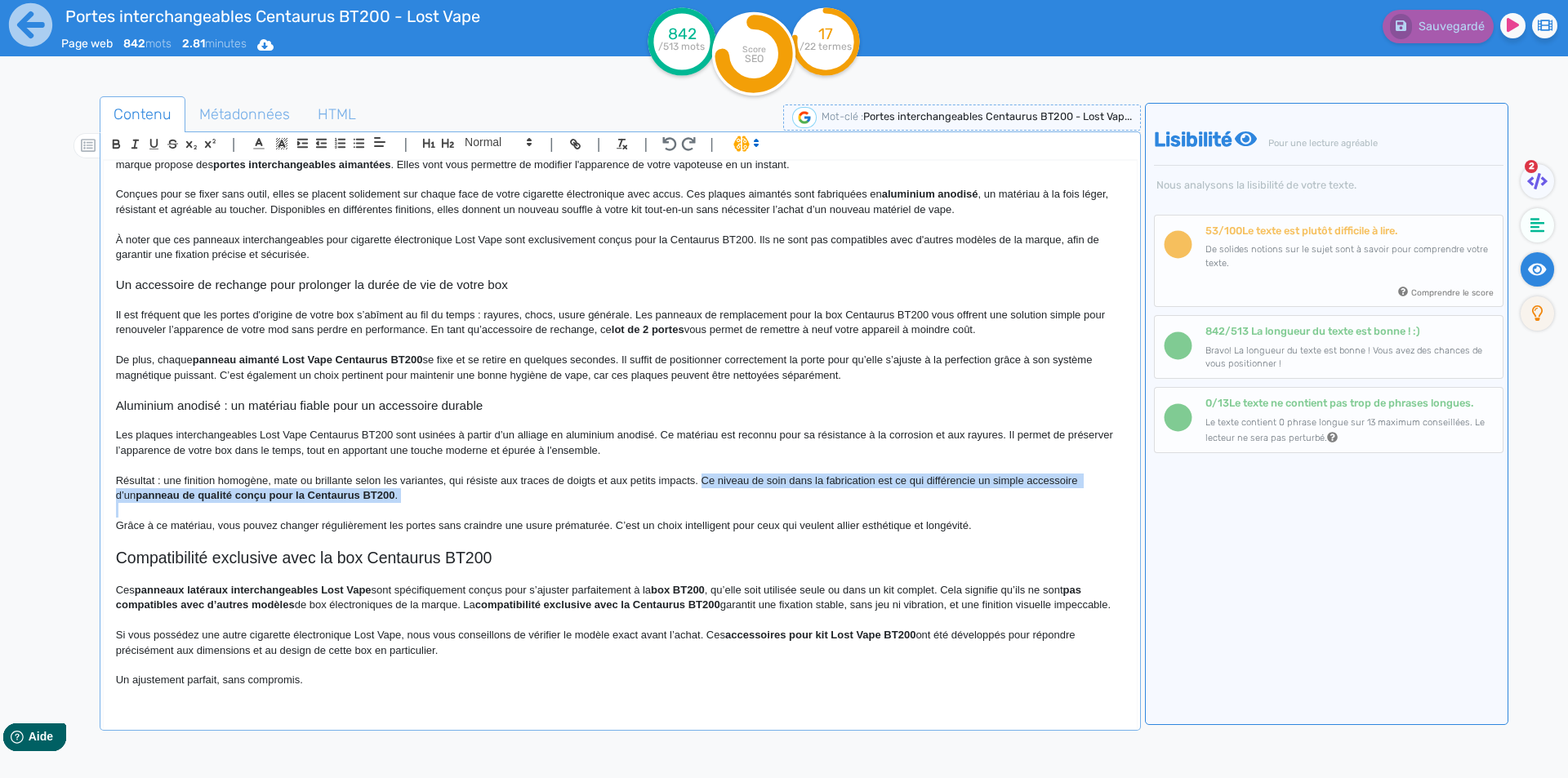
drag, startPoint x: 709, startPoint y: 481, endPoint x: 714, endPoint y: 493, distance: 13.0
click at [714, 493] on p "Résultat : une finition homogène, mate ou brillante selon les variantes, qui ré…" at bounding box center [620, 488] width 1009 height 30
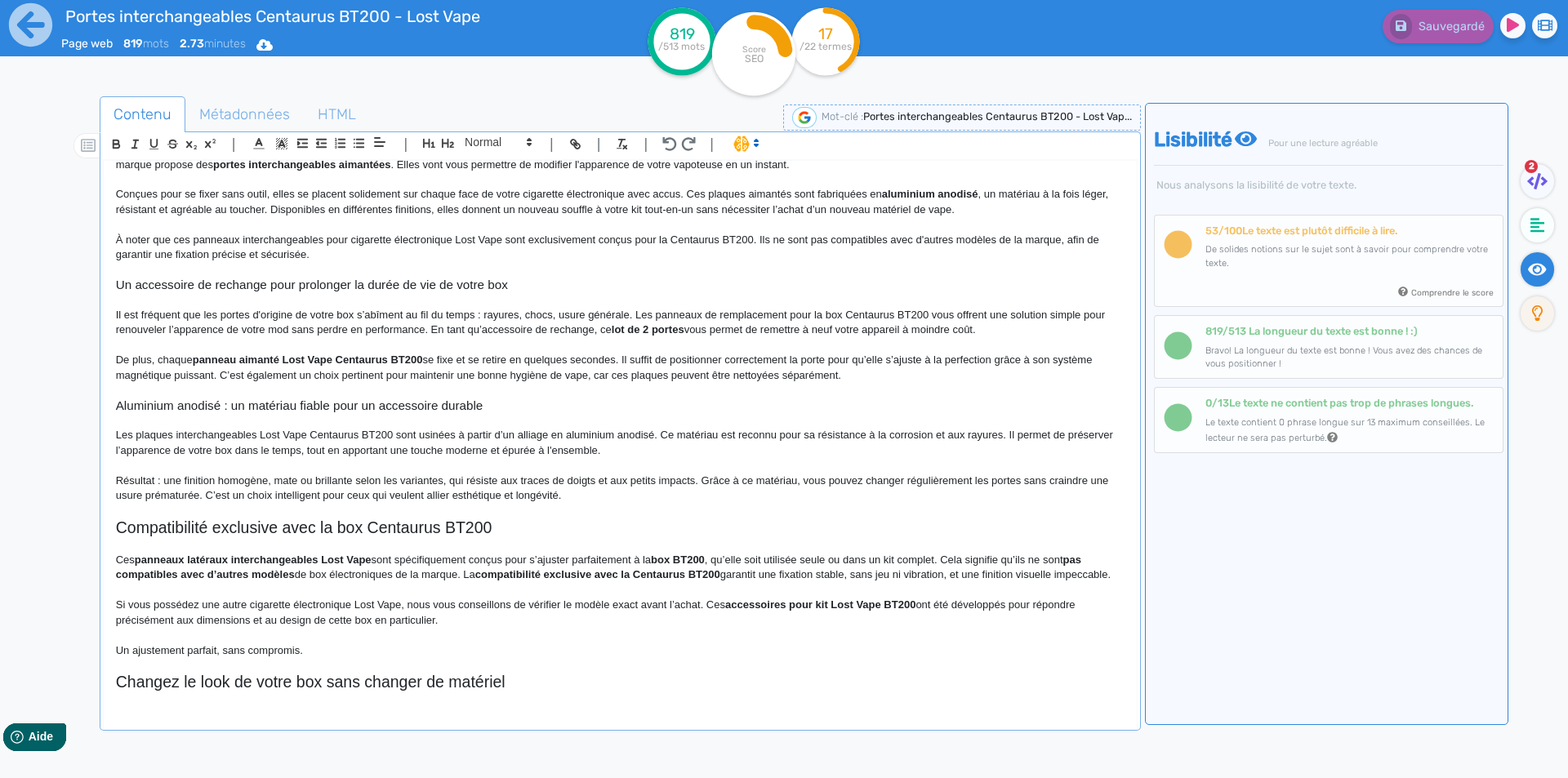
click at [543, 524] on h2 "Compatibilité exclusive avec la box Centaurus BT200" at bounding box center [620, 528] width 1009 height 19
click at [210, 532] on h2 "Compatibilité exclusive avec la box Centaurus BT200" at bounding box center [620, 528] width 1009 height 19
click at [231, 533] on h2 "Compatibilité de ces plaques aimantées avec la box Centaurus BT200" at bounding box center [620, 528] width 1009 height 19
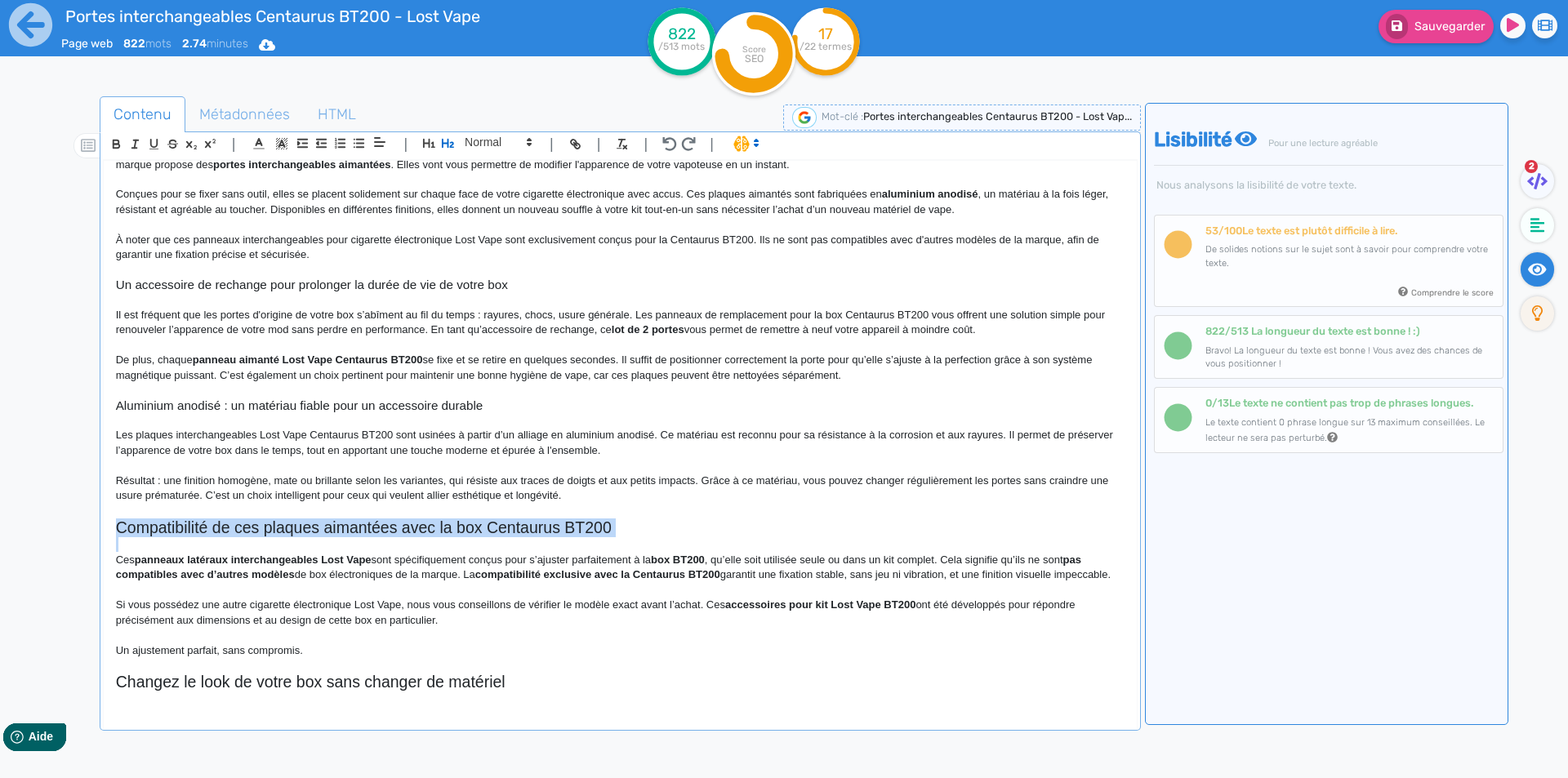
click at [231, 533] on h2 "Compatibilité de ces plaques aimantées avec la box Centaurus BT200" at bounding box center [620, 528] width 1009 height 19
copy h2 "Compatibilité de ces plaques aimantées avec la box Centaurus BT200"
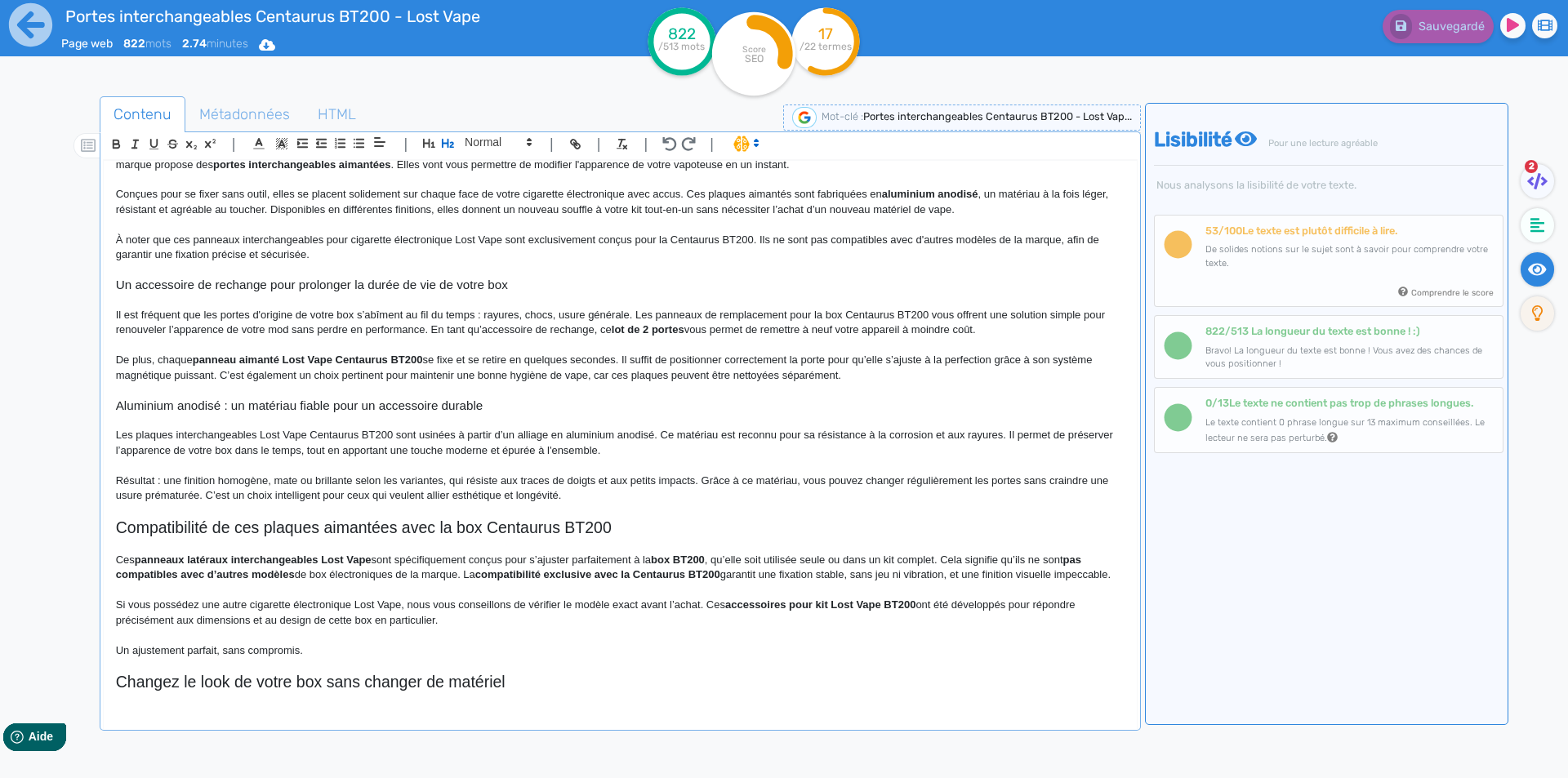
click at [379, 359] on strong "panneau aimanté Lost Vape Centaurus BT200" at bounding box center [307, 359] width 231 height 12
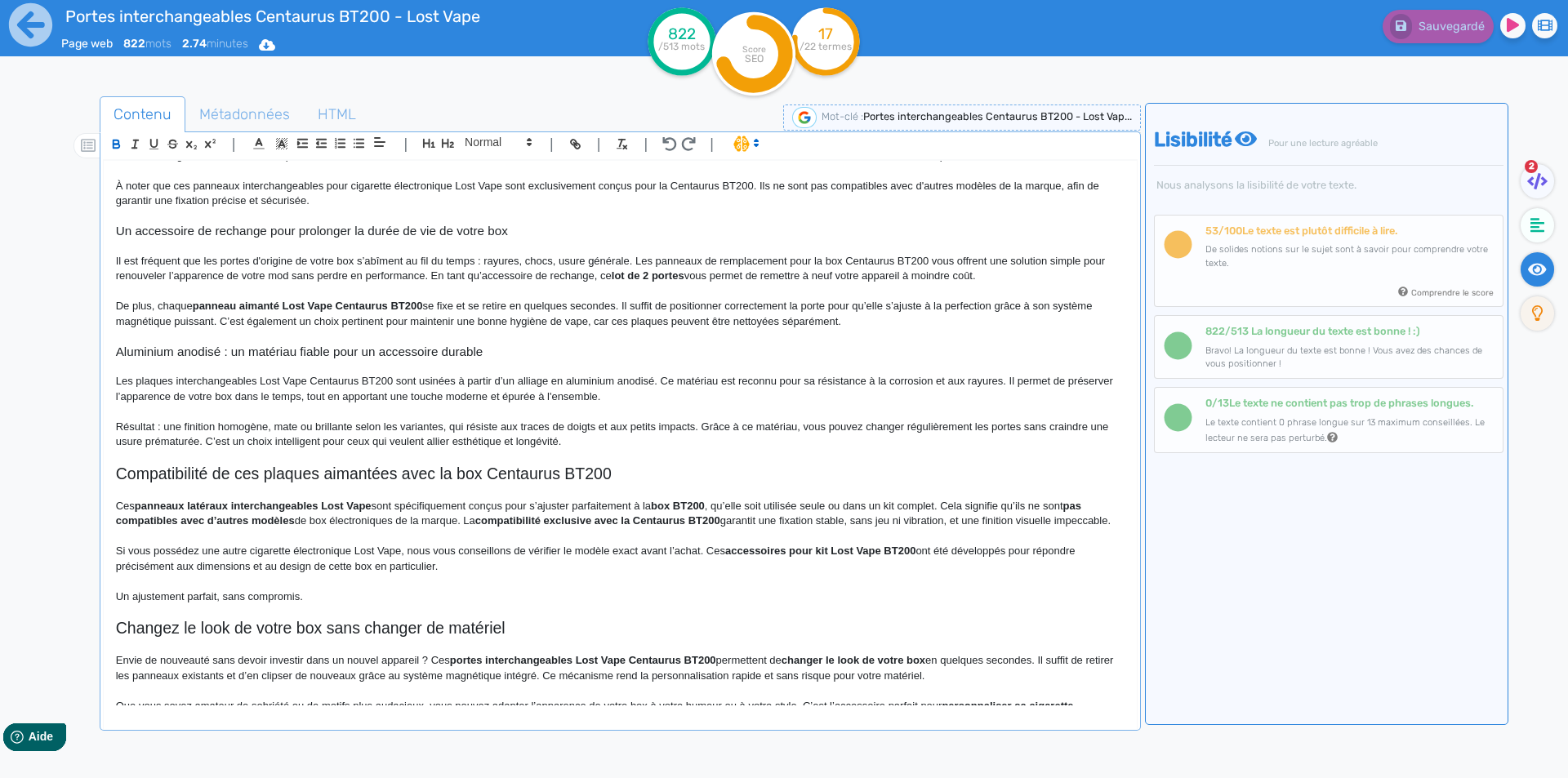
scroll to position [409, 0]
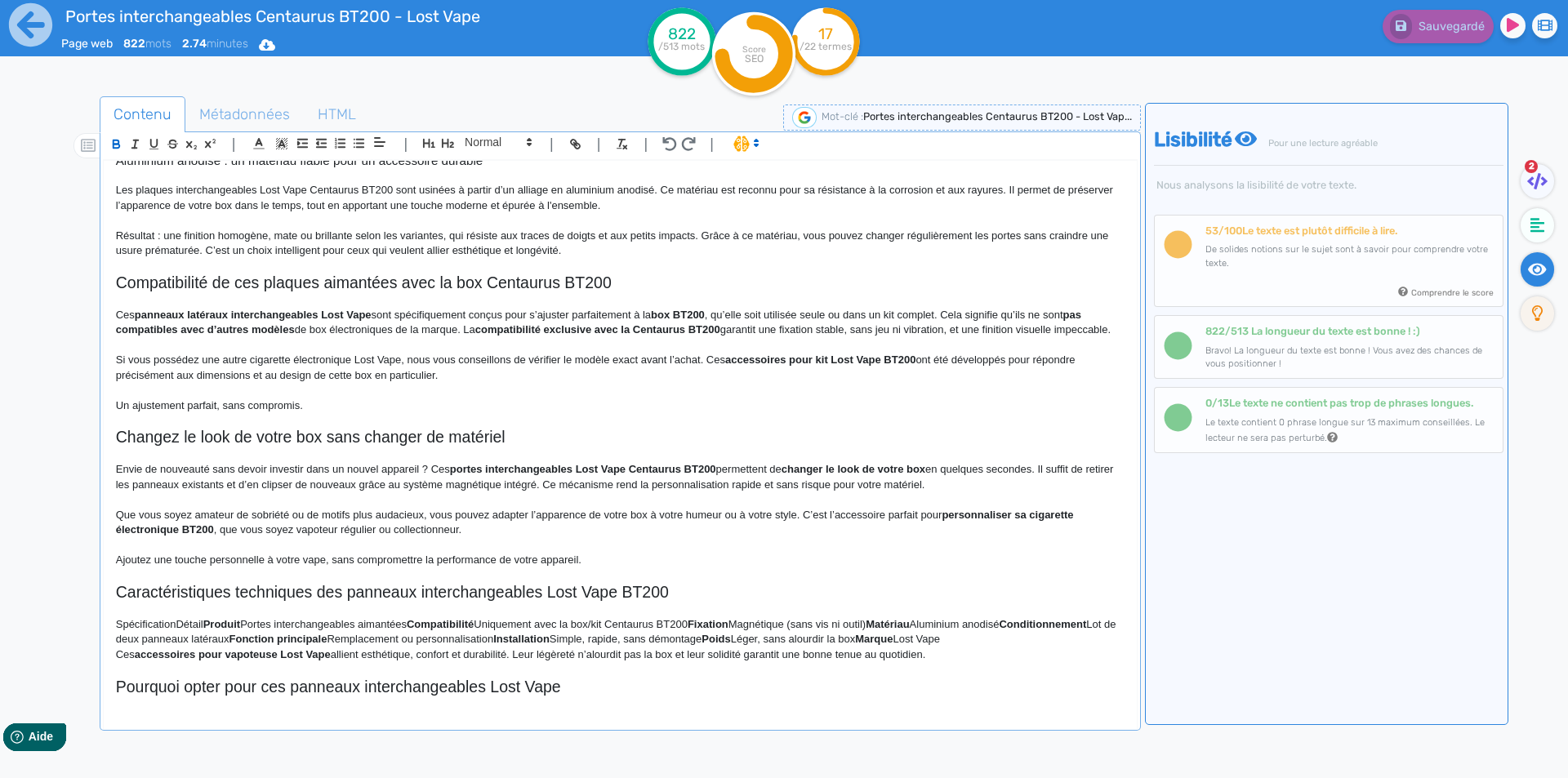
click at [250, 315] on strong "panneaux latéraux interchangeables Lost Vape" at bounding box center [254, 314] width 237 height 12
click at [265, 316] on strong "panneaux latéraux interchangeables Lost Vape" at bounding box center [254, 314] width 237 height 12
drag, startPoint x: 265, startPoint y: 316, endPoint x: 368, endPoint y: 316, distance: 103.0
click at [368, 316] on strong "panneaux latéraux interchangeables Lost Vape" at bounding box center [254, 314] width 237 height 12
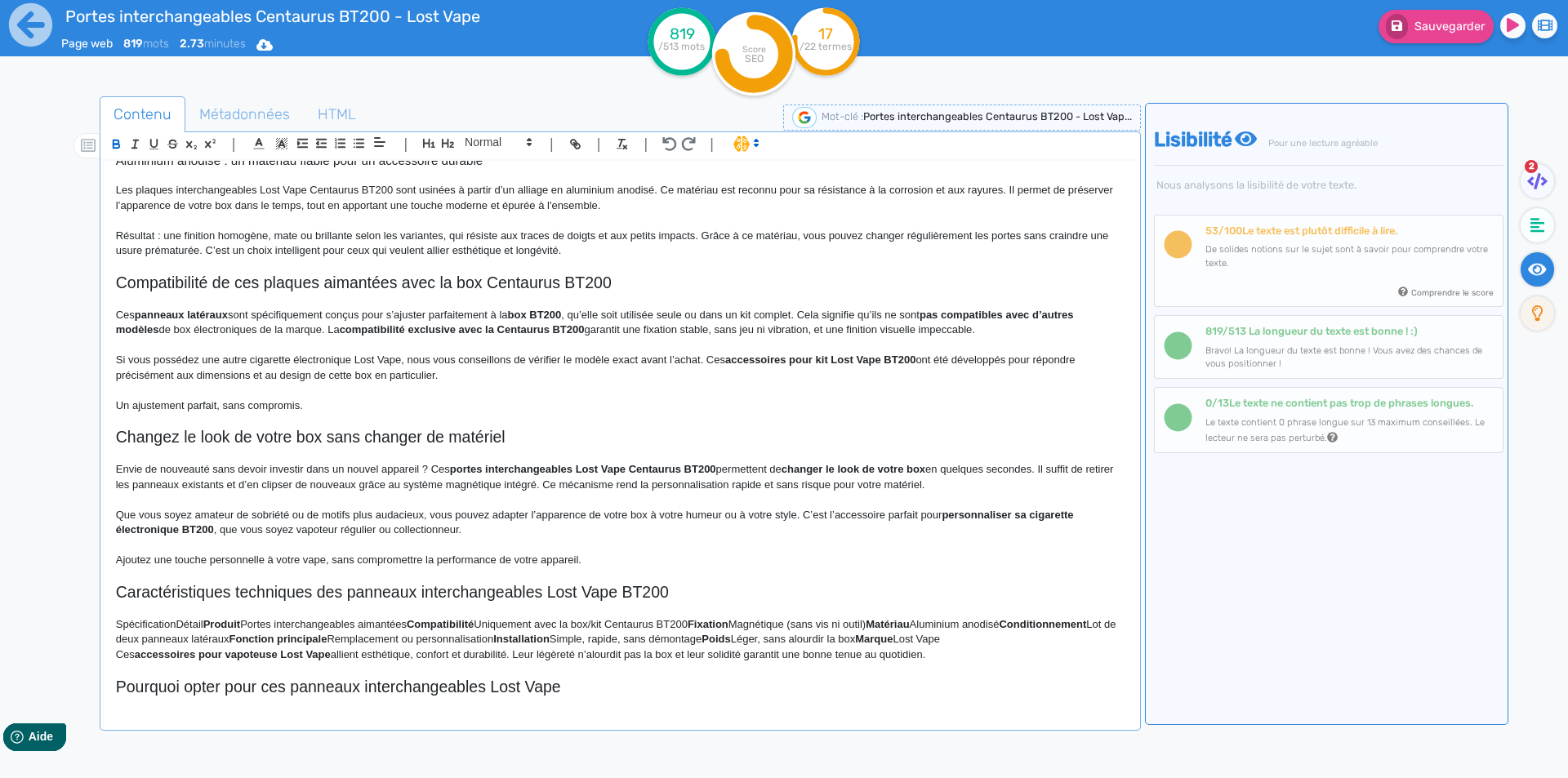
click at [213, 314] on strong "panneaux latéraux" at bounding box center [182, 314] width 93 height 12
click at [258, 313] on p "Ces panneaux latéraux sont spécifiquement conçus pour s’ajuster parfaitement à …" at bounding box center [620, 323] width 1009 height 30
click at [234, 317] on p "Ces panneaux latéraux sont spécifiquement conçus pour s’ajuster parfaitement à …" at bounding box center [620, 323] width 1009 height 30
click at [335, 327] on p "Ces panneaux latéraux amovibles sont spécifiquement conçus pour s’ajuster parfa…" at bounding box center [620, 323] width 1009 height 30
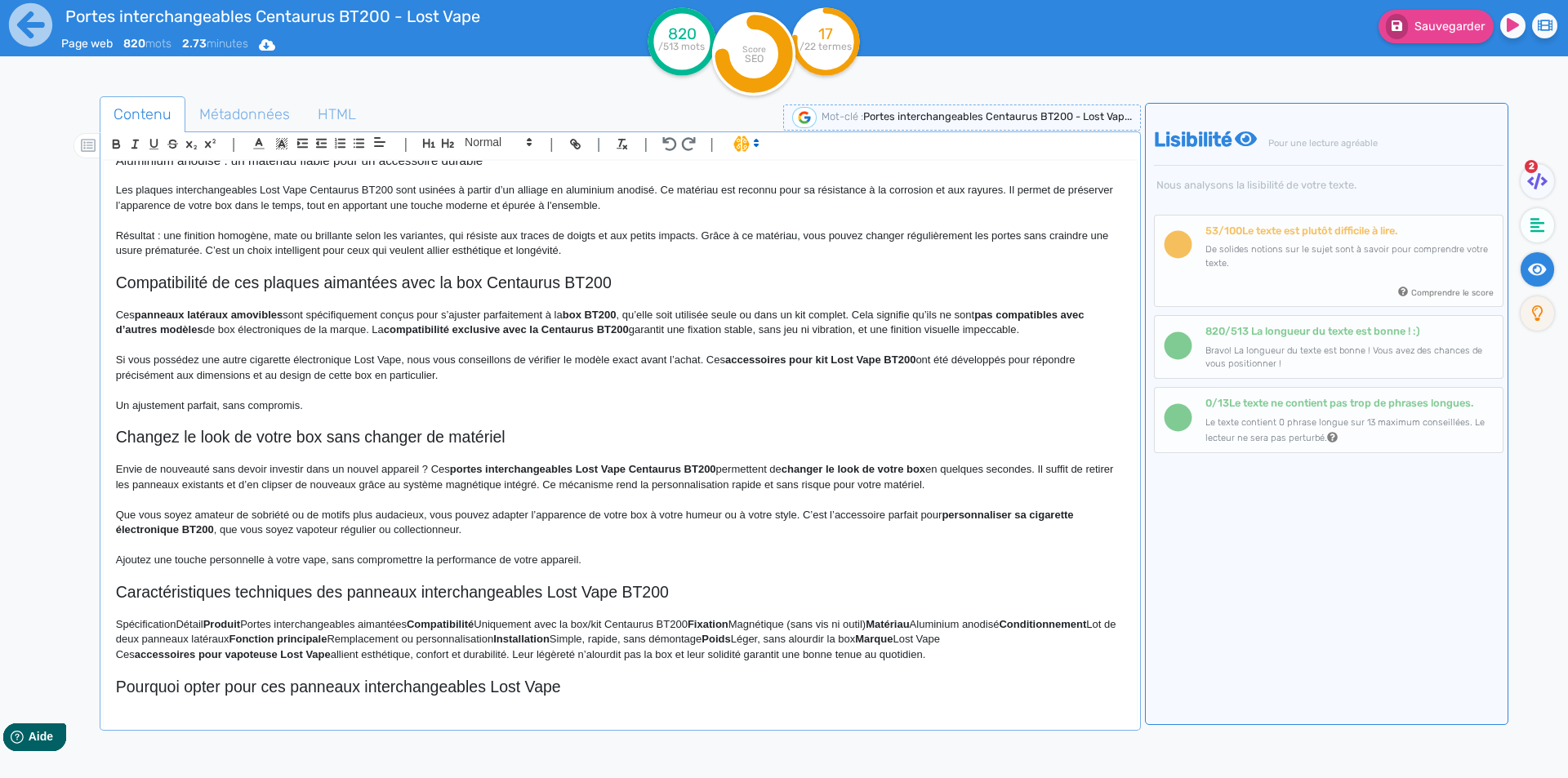
click at [354, 310] on p "Ces panneaux latéraux amovibles sont spécifiquement conçus pour s’ajuster parfa…" at bounding box center [620, 323] width 1009 height 30
click at [355, 309] on p "Ces panneaux latéraux amovibles sont spécifiquement conçus pour s’ajuster parfa…" at bounding box center [620, 323] width 1009 height 30
click at [449, 314] on p "Ces panneaux latéraux amovibles sont conçus pour s’ajuster parfaitement à la bo…" at bounding box center [620, 323] width 1009 height 30
click at [445, 316] on strong "box BT200" at bounding box center [452, 314] width 54 height 12
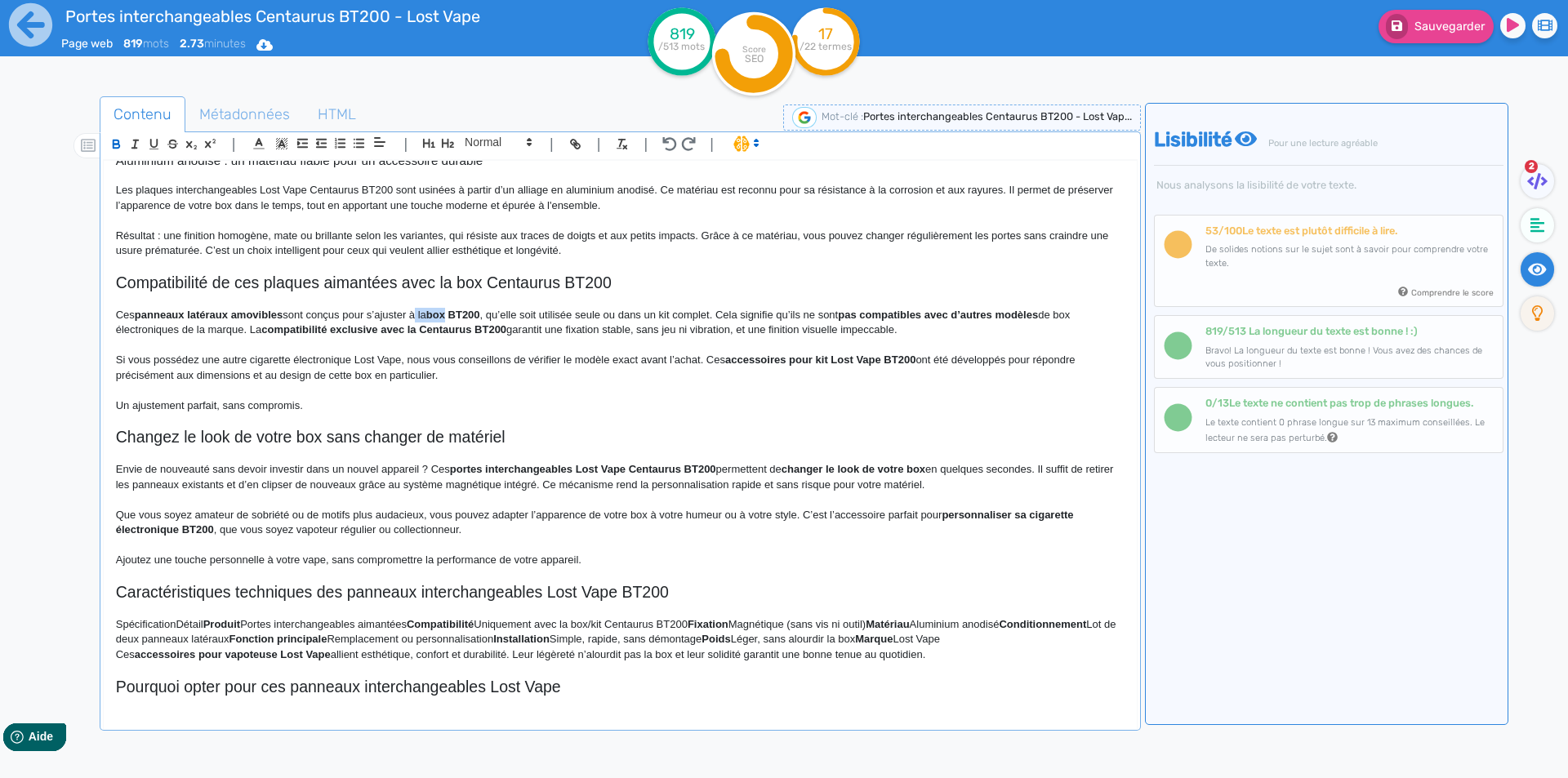
drag, startPoint x: 445, startPoint y: 316, endPoint x: 414, endPoint y: 311, distance: 31.4
click at [414, 311] on p "Ces panneaux latéraux amovibles sont conçus pour s’ajuster à la box BT200 , qu’…" at bounding box center [620, 323] width 1009 height 30
click at [528, 316] on strong "BT200" at bounding box center [512, 314] width 32 height 12
click at [637, 312] on p "Ces panneaux latéraux amovibles sont conçus pour s’ajuster au mod Centaurus BT2…" at bounding box center [620, 323] width 1009 height 30
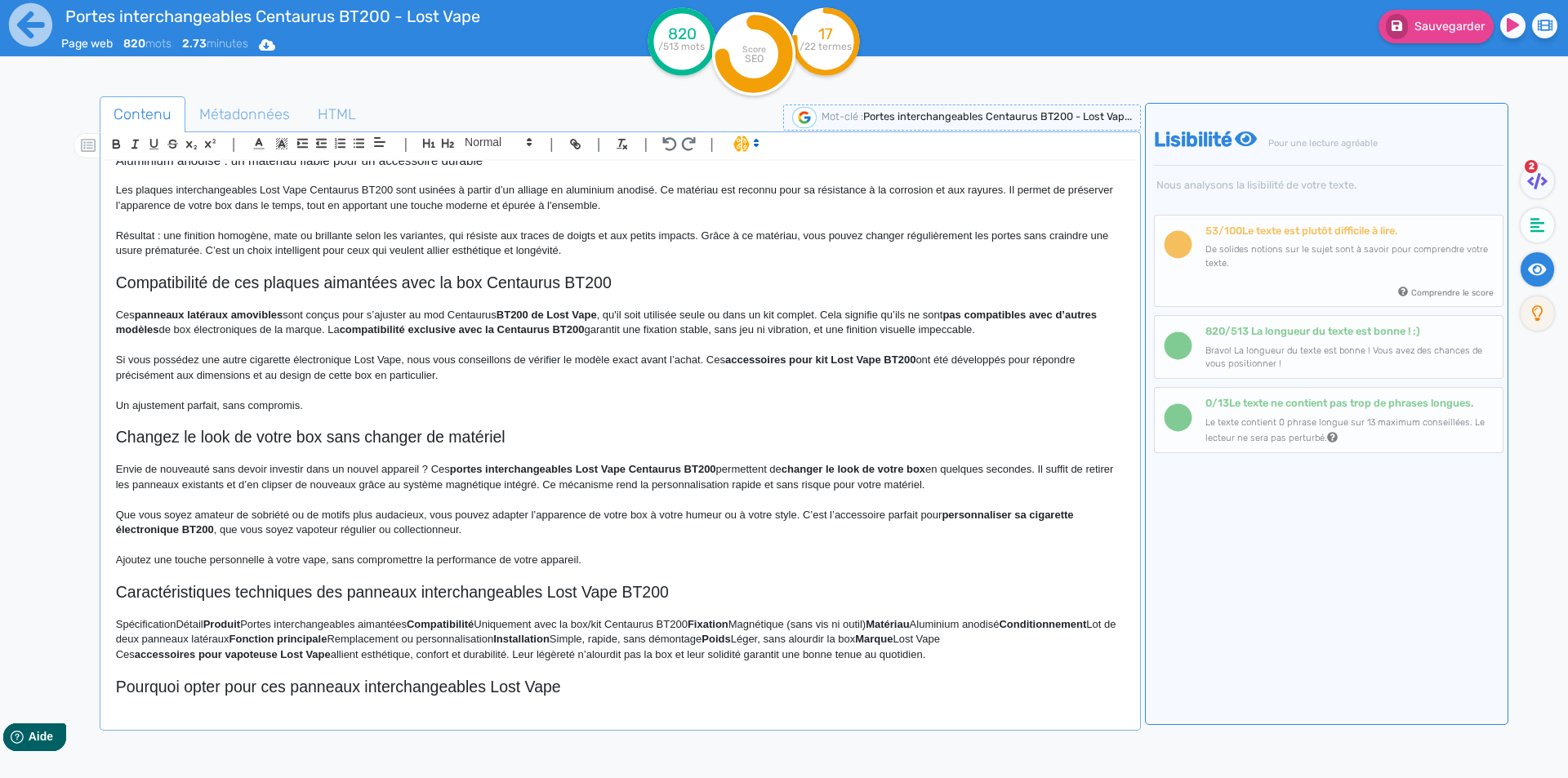
click at [682, 310] on p "Ces panneaux latéraux amovibles sont conçus pour s’ajuster au mod Centaurus BT2…" at bounding box center [620, 323] width 1009 height 30
click at [707, 316] on p "Ces panneaux latéraux amovibles sont conçus pour s’ajuster au mod Centaurus BT2…" at bounding box center [620, 323] width 1009 height 30
click at [620, 310] on p "Ces panneaux latéraux amovibles sont conçus pour s’ajuster au mod Centaurus BT2…" at bounding box center [620, 323] width 1009 height 30
drag, startPoint x: 620, startPoint y: 310, endPoint x: 793, endPoint y: 318, distance: 173.2
click at [793, 318] on p "Ces panneaux latéraux amovibles sont conçus pour s’ajuster au mod Centaurus BT2…" at bounding box center [620, 323] width 1009 height 30
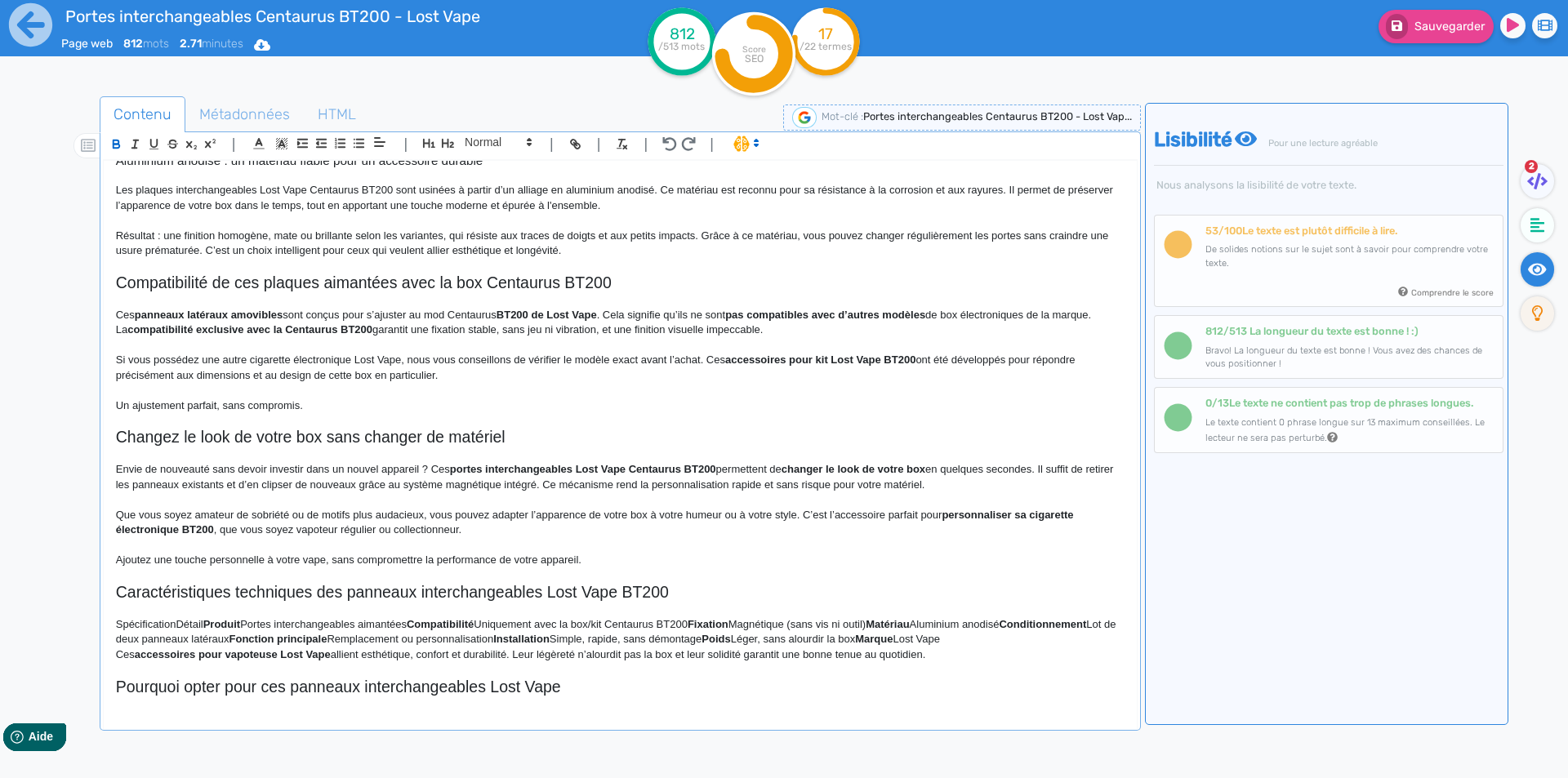
click at [582, 318] on strong "BT200 de Lost Vape" at bounding box center [546, 314] width 100 height 12
drag, startPoint x: 582, startPoint y: 318, endPoint x: 505, endPoint y: 317, distance: 77.0
click at [505, 317] on strong "BT200 de Lost Vape" at bounding box center [546, 314] width 100 height 12
click at [561, 348] on p at bounding box center [620, 346] width 1009 height 15
click at [740, 313] on strong "pas compatibles avec d’autres modèles" at bounding box center [824, 314] width 200 height 12
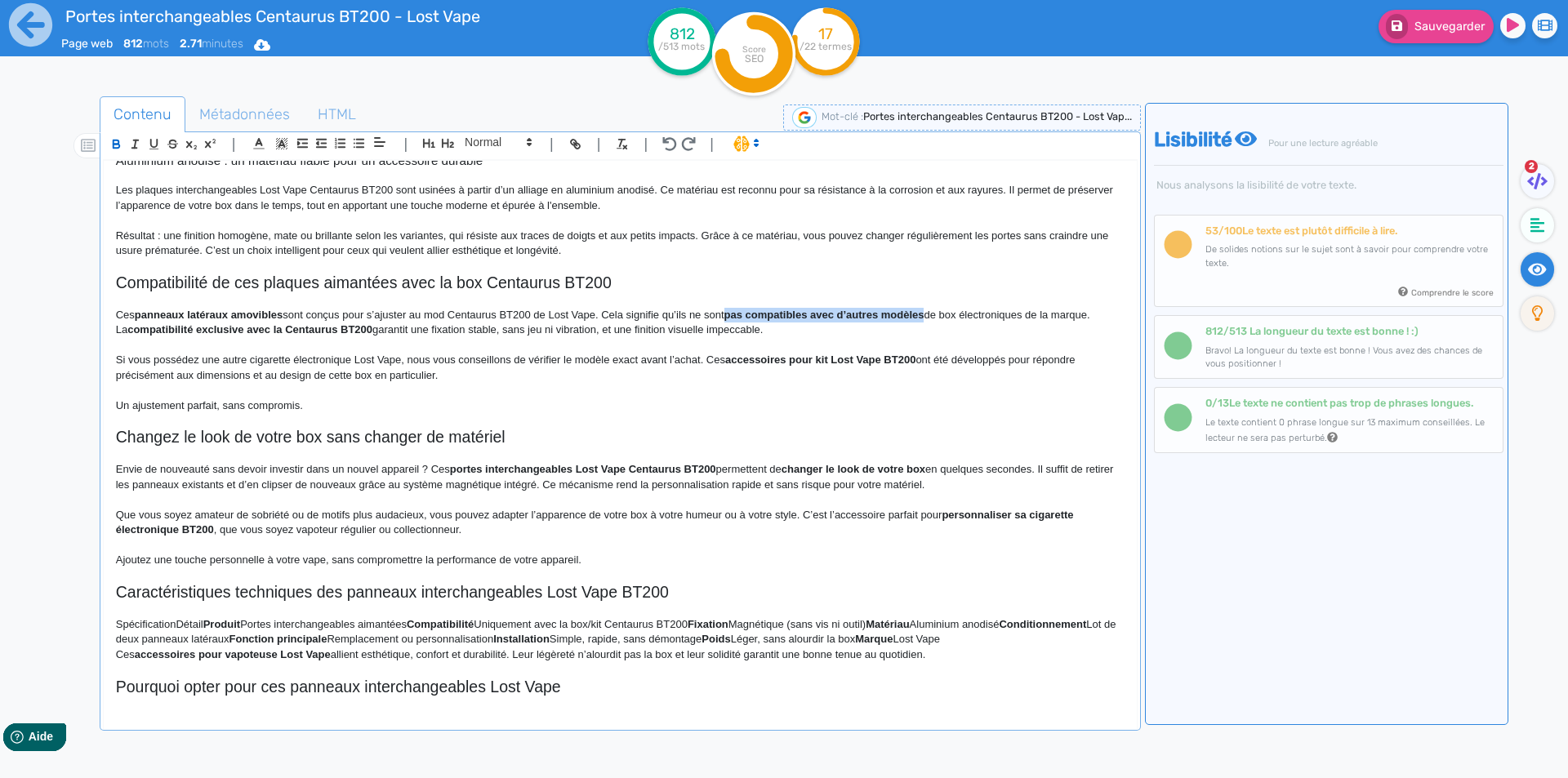
drag, startPoint x: 740, startPoint y: 313, endPoint x: 912, endPoint y: 312, distance: 172.0
click at [912, 312] on strong "pas compatibles avec d’autres modèles" at bounding box center [824, 314] width 200 height 12
click at [897, 313] on p "Ces panneaux latéraux amovibles sont conçus pour s’ajuster au mod Centaurus BT2…" at bounding box center [620, 323] width 1009 height 30
click at [936, 316] on p "Ces panneaux latéraux amovibles sont conçus pour s’ajuster au mod Centaurus BT2…" at bounding box center [620, 323] width 1009 height 30
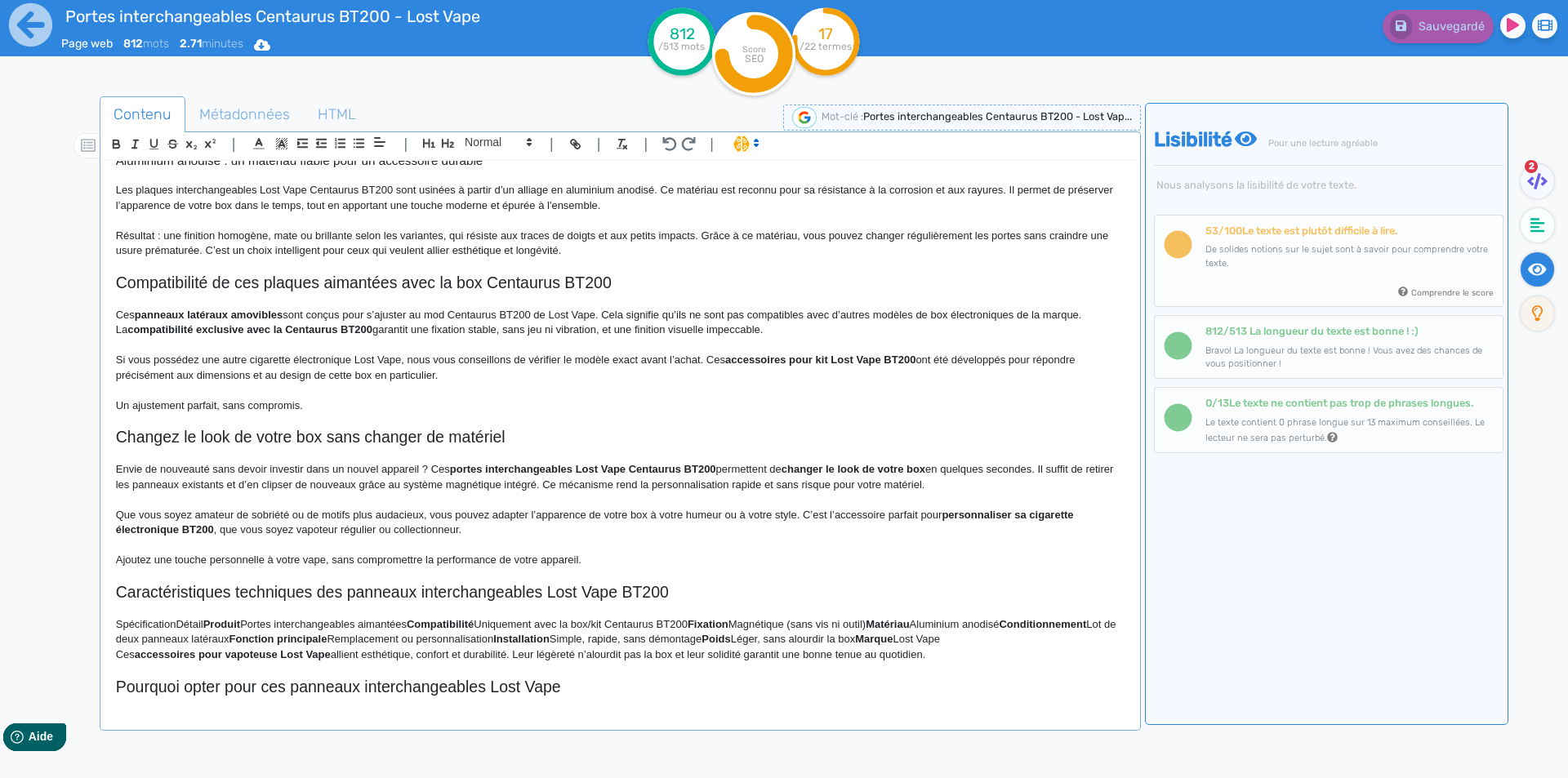
click at [940, 315] on p "Ces panneaux latéraux amovibles sont conçus pour s’ajuster au mod Centaurus BT2…" at bounding box center [620, 323] width 1009 height 30
drag, startPoint x: 940, startPoint y: 315, endPoint x: 1006, endPoint y: 310, distance: 66.2
click at [1006, 310] on p "Ces panneaux latéraux amovibles sont conçus pour s’ajuster au mod Centaurus BT2…" at bounding box center [620, 323] width 1009 height 30
click at [982, 318] on p "Ces panneaux latéraux amovibles sont conçus pour s’ajuster au mod Centaurus BT2…" at bounding box center [620, 323] width 1009 height 30
click at [260, 329] on p "Ces panneaux latéraux amovibles sont conçus pour s’ajuster au mod Centaurus BT2…" at bounding box center [620, 323] width 1009 height 30
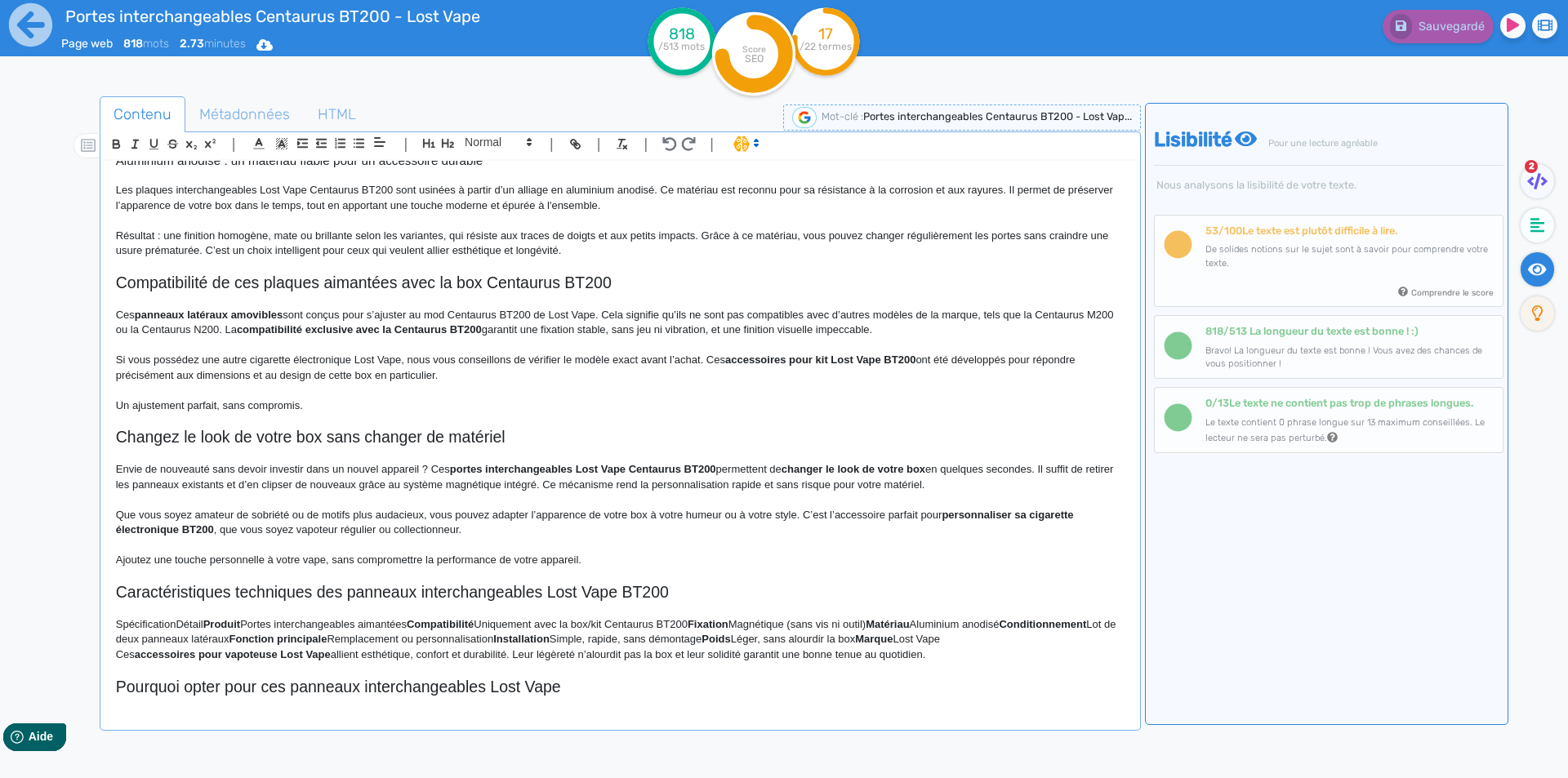
click at [260, 329] on p "Ces panneaux latéraux amovibles sont conçus pour s’ajuster au mod Centaurus BT2…" at bounding box center [620, 323] width 1009 height 30
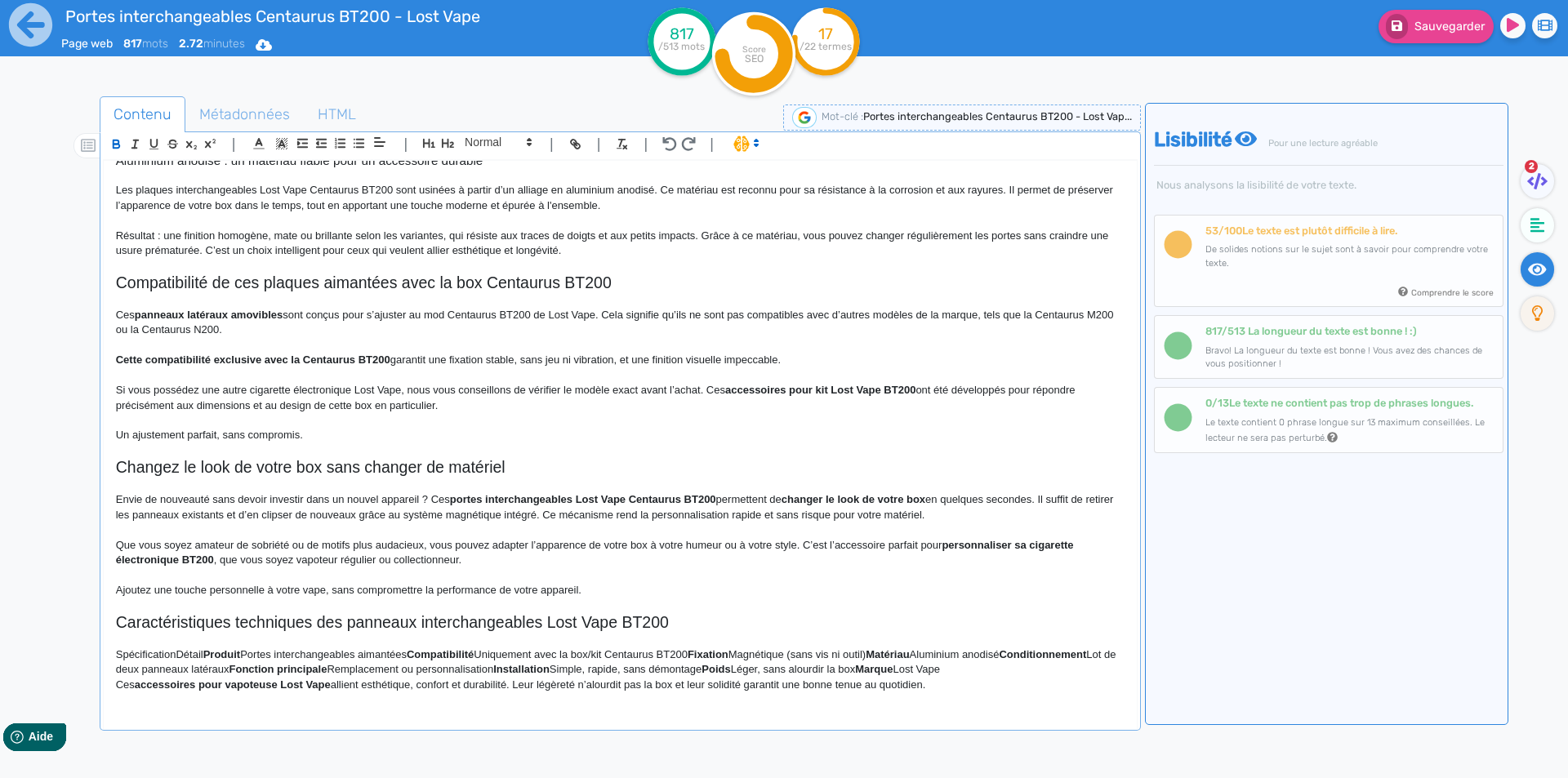
click at [272, 358] on strong "Cette compatibilité exclusive avec la Centaurus BT200" at bounding box center [253, 359] width 275 height 12
drag, startPoint x: 272, startPoint y: 358, endPoint x: 382, endPoint y: 360, distance: 110.0
click at [382, 360] on strong "Cette compatibilité exclusive avec la Centaurus BT200" at bounding box center [253, 359] width 275 height 12
click at [173, 356] on strong "Cette compatibilité exclusive" at bounding box center [188, 359] width 145 height 12
drag, startPoint x: 173, startPoint y: 356, endPoint x: 254, endPoint y: 358, distance: 81.0
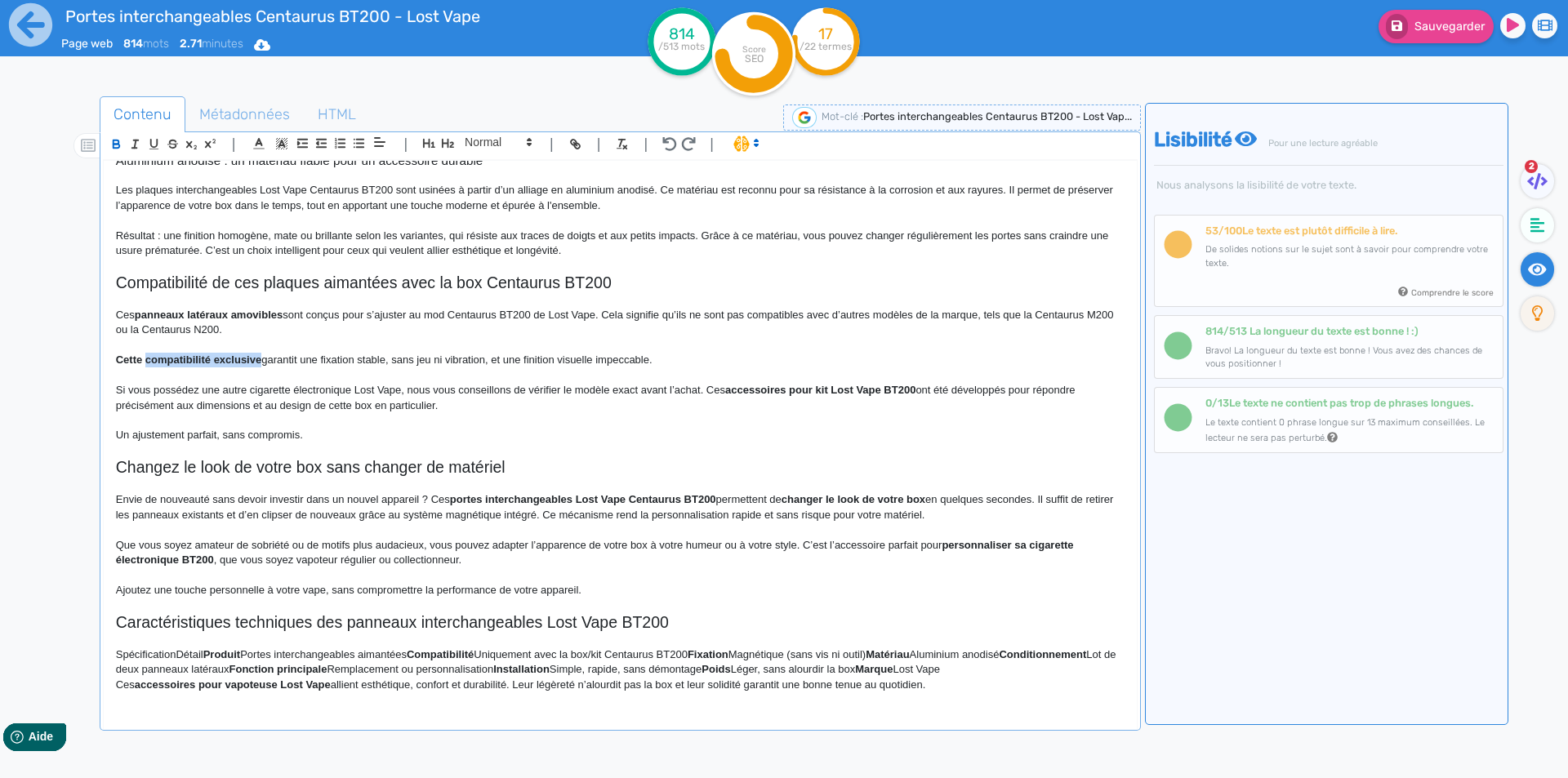
click at [254, 358] on p "Cette compatibilité exclusive garantit une fixation stable, sans jeu ni vibrati…" at bounding box center [620, 360] width 1009 height 15
click at [317, 360] on p "Cette compatibilité exclusive garantit une fixation stable, sans jeu ni vibrati…" at bounding box center [620, 360] width 1009 height 15
click at [428, 358] on p "Cette compatibilité exclusive garantit une fixation stable, sans jeu ni vibrati…" at bounding box center [620, 360] width 1009 height 15
drag, startPoint x: 428, startPoint y: 358, endPoint x: 451, endPoint y: 356, distance: 23.1
click at [451, 356] on p "Cette compatibilité exclusive garantit une fixation stable, sans jeu ni vibrati…" at bounding box center [620, 360] width 1009 height 15
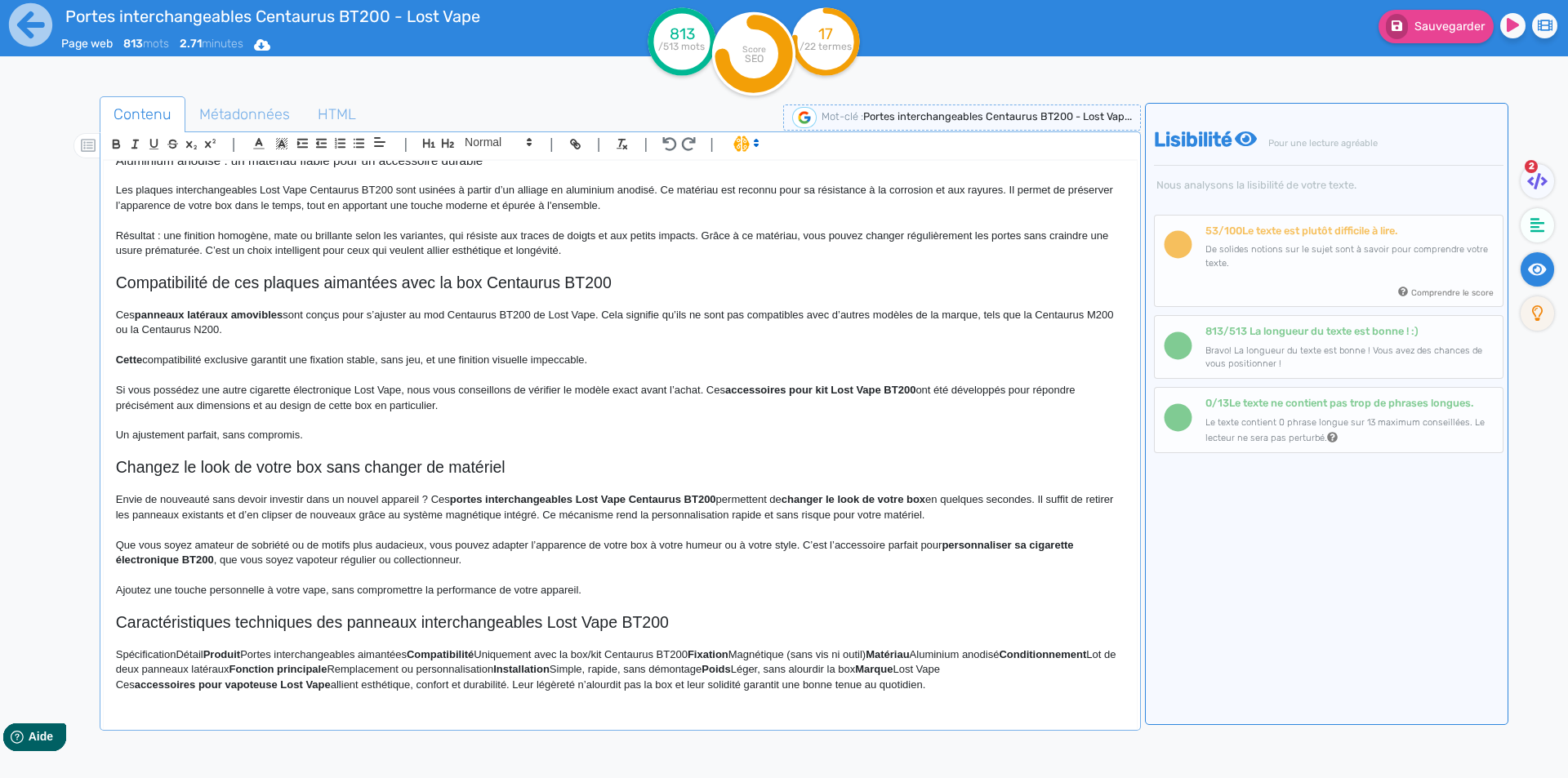
click at [597, 362] on p "Cette compatibilité exclusive garantit une fixation stable, sans jeu, et une fi…" at bounding box center [620, 360] width 1009 height 15
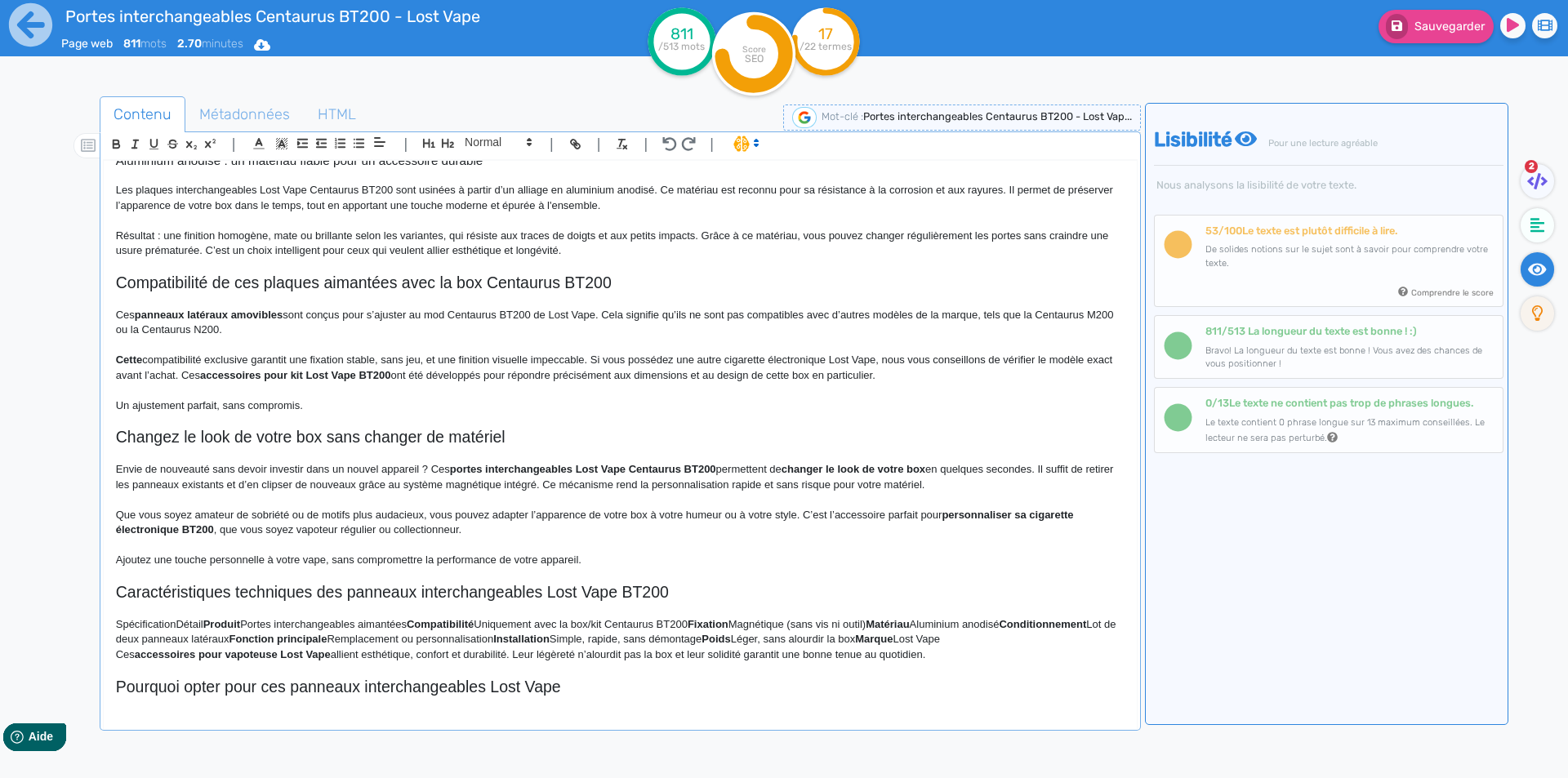
click at [243, 372] on strong "accessoires pour kit Lost Vape BT200" at bounding box center [295, 375] width 191 height 12
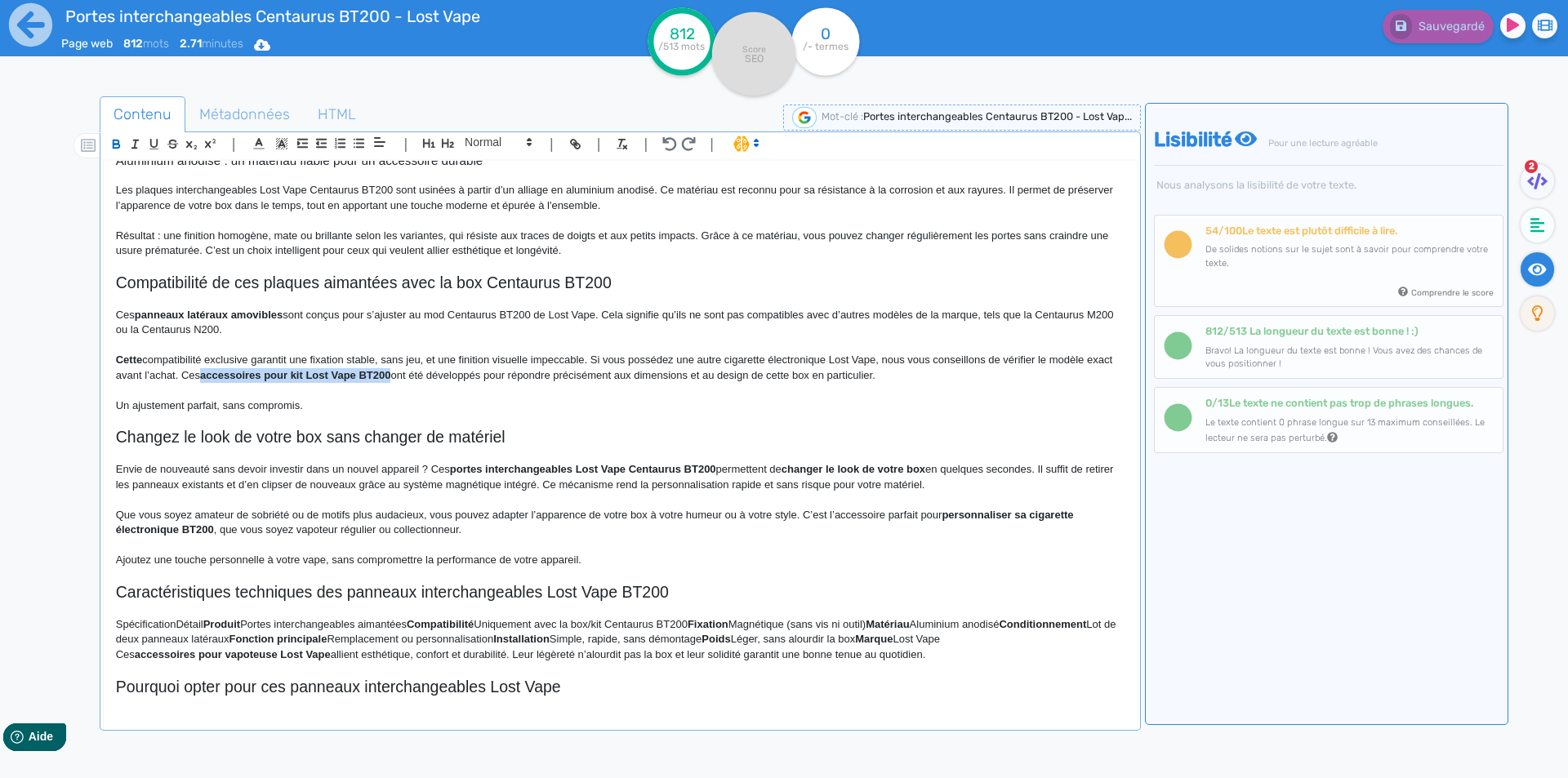
drag, startPoint x: 243, startPoint y: 372, endPoint x: 410, endPoint y: 371, distance: 167.0
click at [390, 371] on strong "accessoires pour kit Lost Vape BT200" at bounding box center [295, 375] width 191 height 12
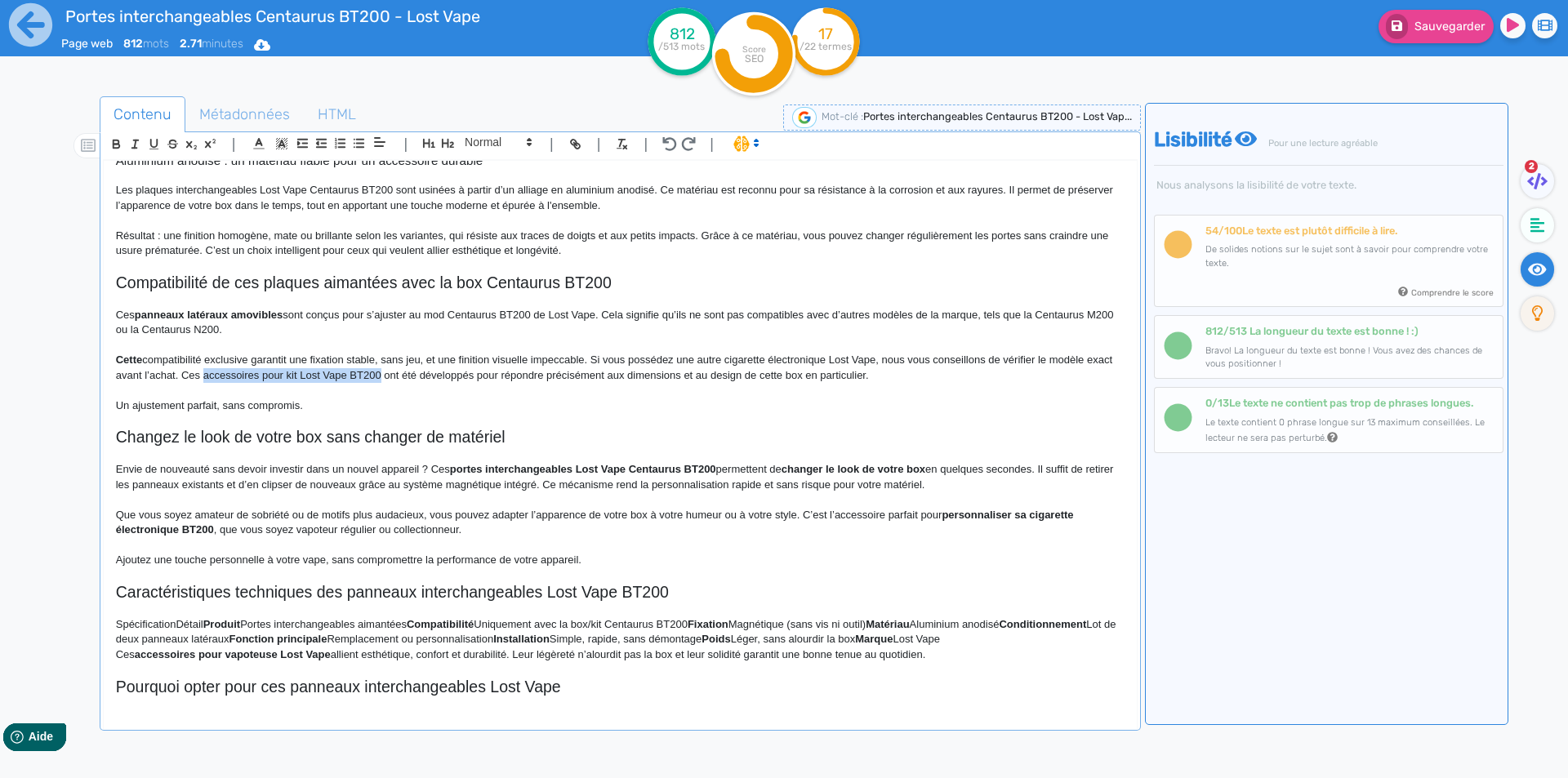
click at [281, 378] on p "Cette compatibilité exclusive garantit une fixation stable, sans jeu, et une fi…" at bounding box center [620, 368] width 1009 height 30
click at [369, 378] on p "Cette compatibilité exclusive garantit une fixation stable, sans jeu, et une fi…" at bounding box center [620, 368] width 1009 height 30
click at [382, 378] on p "Cette compatibilité exclusive garantit une fixation stable, sans jeu, et une fi…" at bounding box center [620, 368] width 1009 height 30
click at [375, 378] on p "Cette compatibilité exclusive garantit une fixation stable, sans jeu, et une fi…" at bounding box center [620, 368] width 1009 height 30
click at [396, 376] on p "Cette compatibilité exclusive garantit une fixation stable, sans jeu, et une fi…" at bounding box center [620, 368] width 1009 height 30
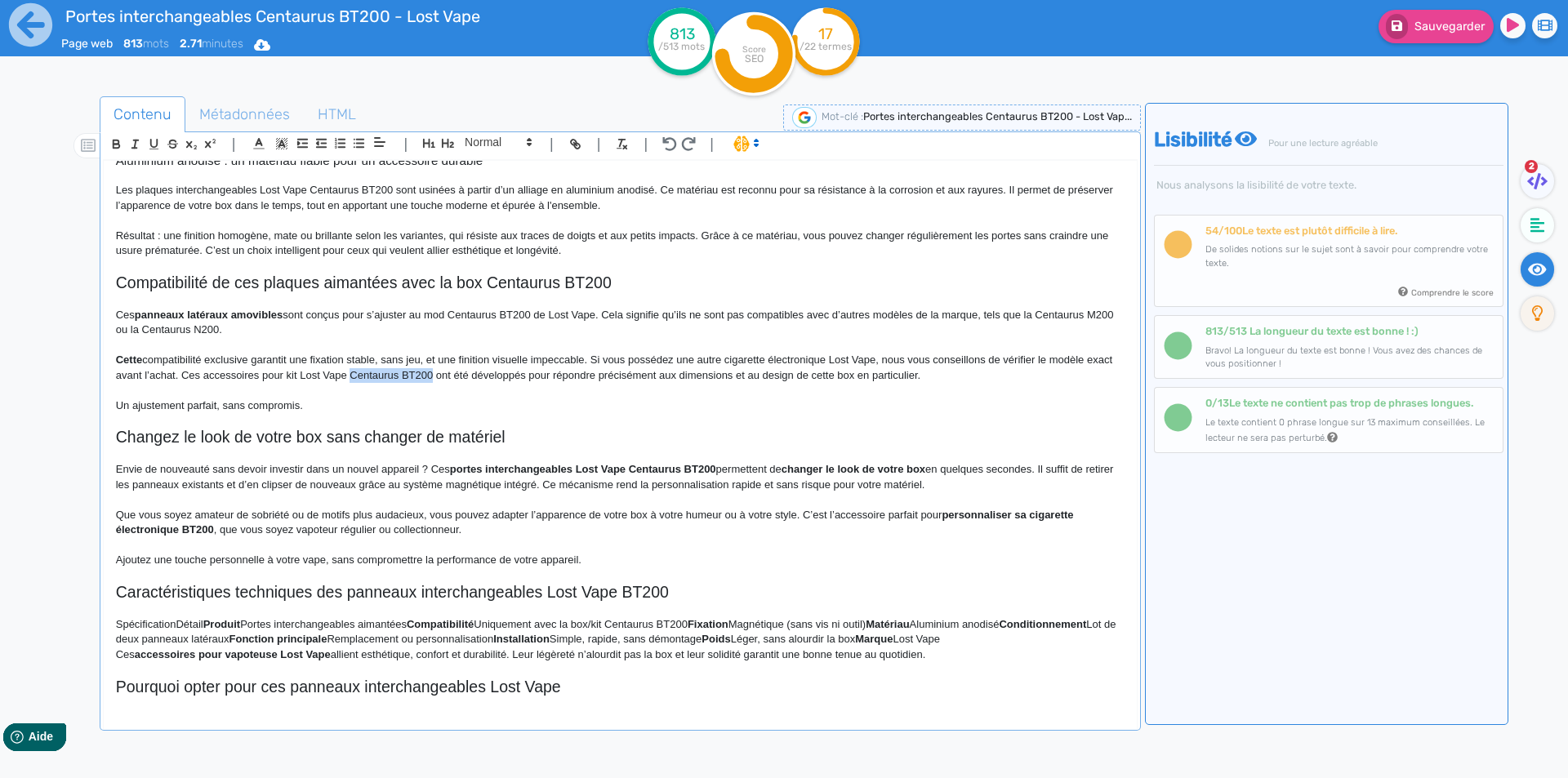
drag, startPoint x: 396, startPoint y: 376, endPoint x: 437, endPoint y: 375, distance: 41.0
click at [437, 375] on p "Cette compatibilité exclusive garantit une fixation stable, sans jeu, et une fi…" at bounding box center [620, 368] width 1009 height 30
copy p "Centaurus BT200"
click at [571, 526] on p "Que vous soyez amateur de sobriété ou de motifs plus audacieux, vous pouvez ada…" at bounding box center [620, 523] width 1009 height 30
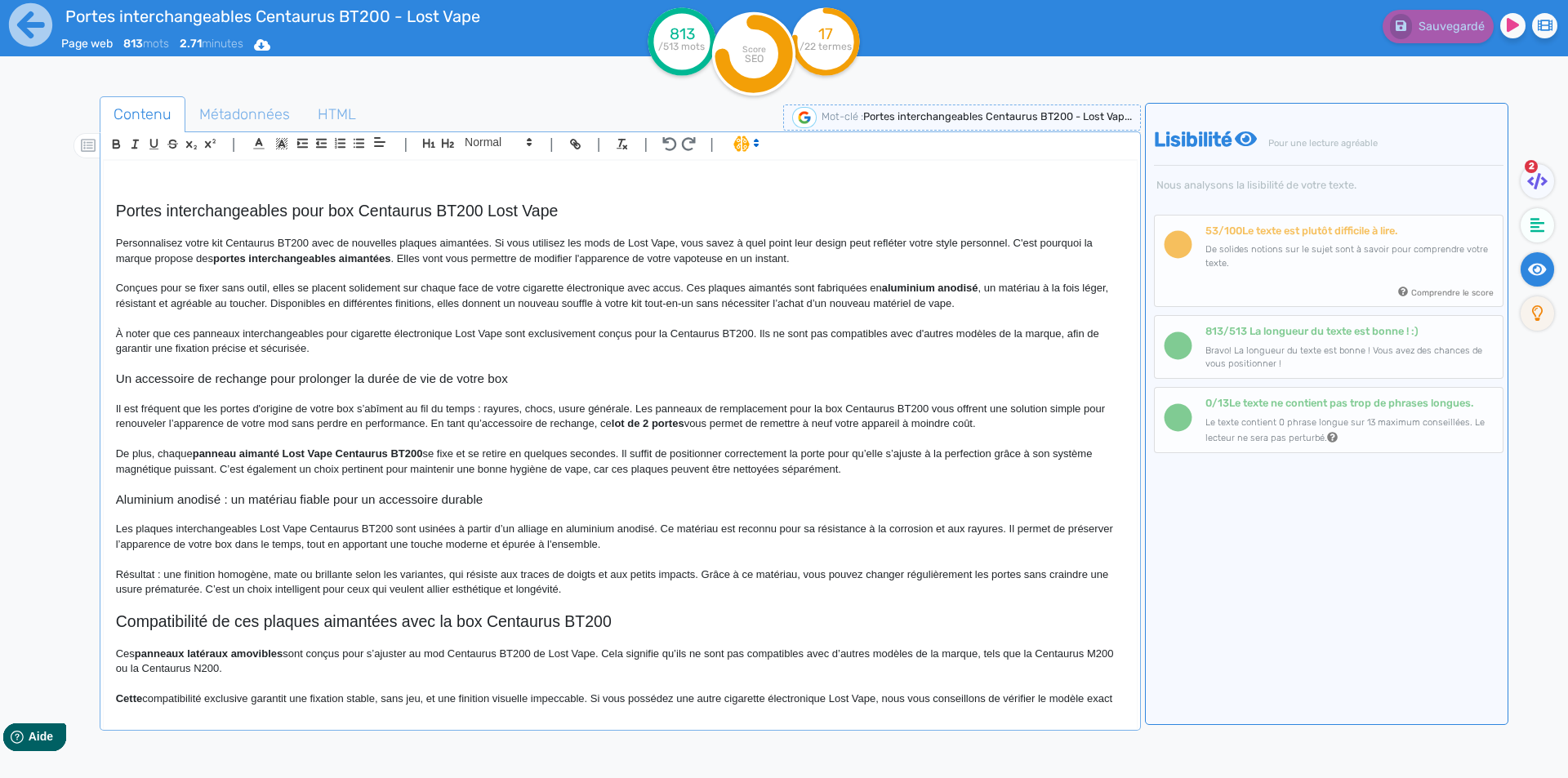
scroll to position [10, 0]
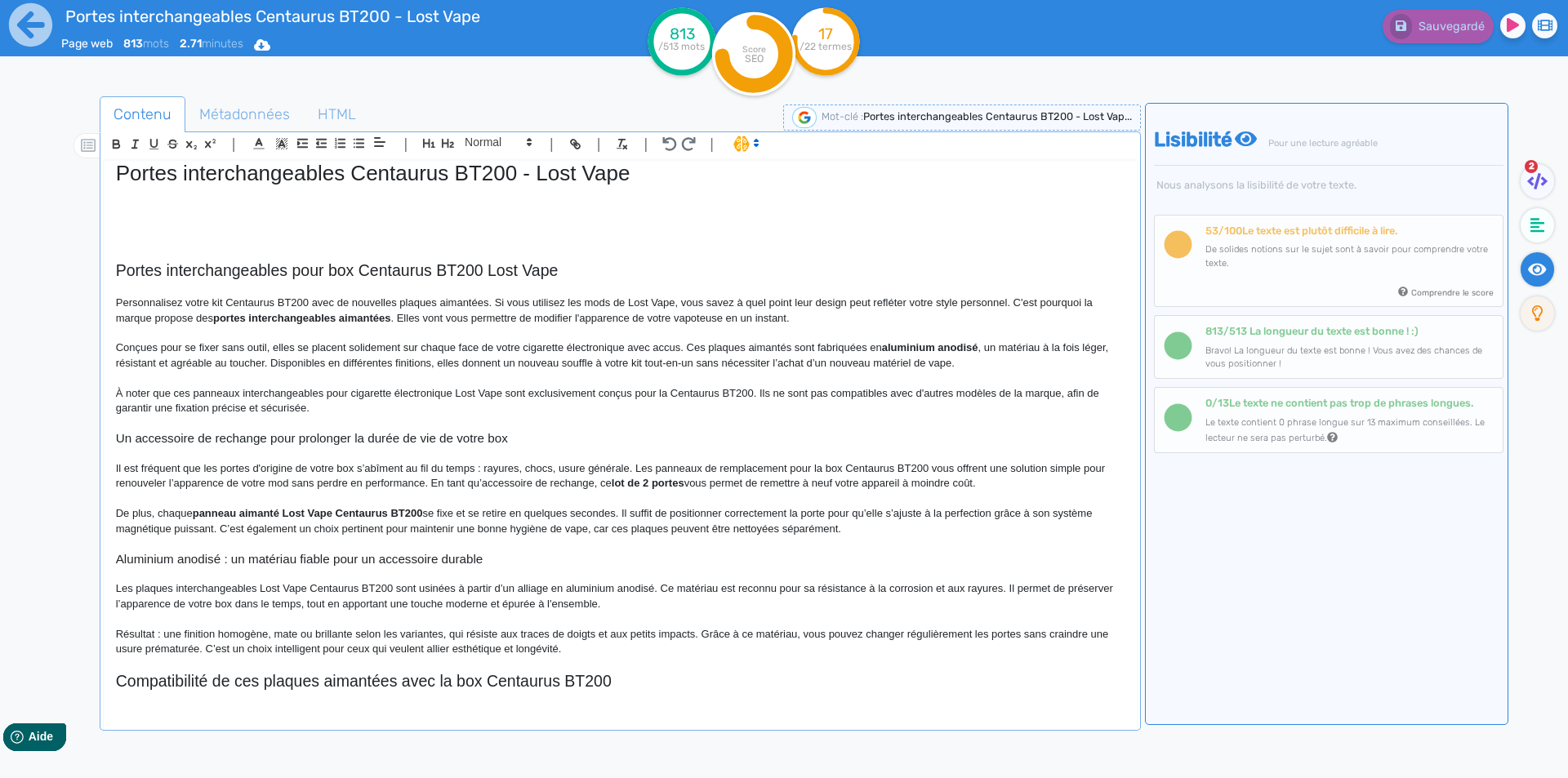
click at [310, 271] on h2 "Portes interchangeables pour box Centaurus BT200 Lost Vape" at bounding box center [620, 271] width 1009 height 19
drag, startPoint x: 310, startPoint y: 271, endPoint x: 333, endPoint y: 268, distance: 23.2
click at [333, 268] on h2 "Portes interchangeables pour box Centaurus BT200 Lost Vape" at bounding box center [620, 271] width 1009 height 19
click at [424, 269] on h2 "Portes interchangeables Centaurus BT200 Lost Vape" at bounding box center [620, 271] width 1009 height 19
click at [447, 269] on h2 "Portes interchangeables Centaurus BT200 pour box Lost Vape" at bounding box center [620, 271] width 1009 height 19
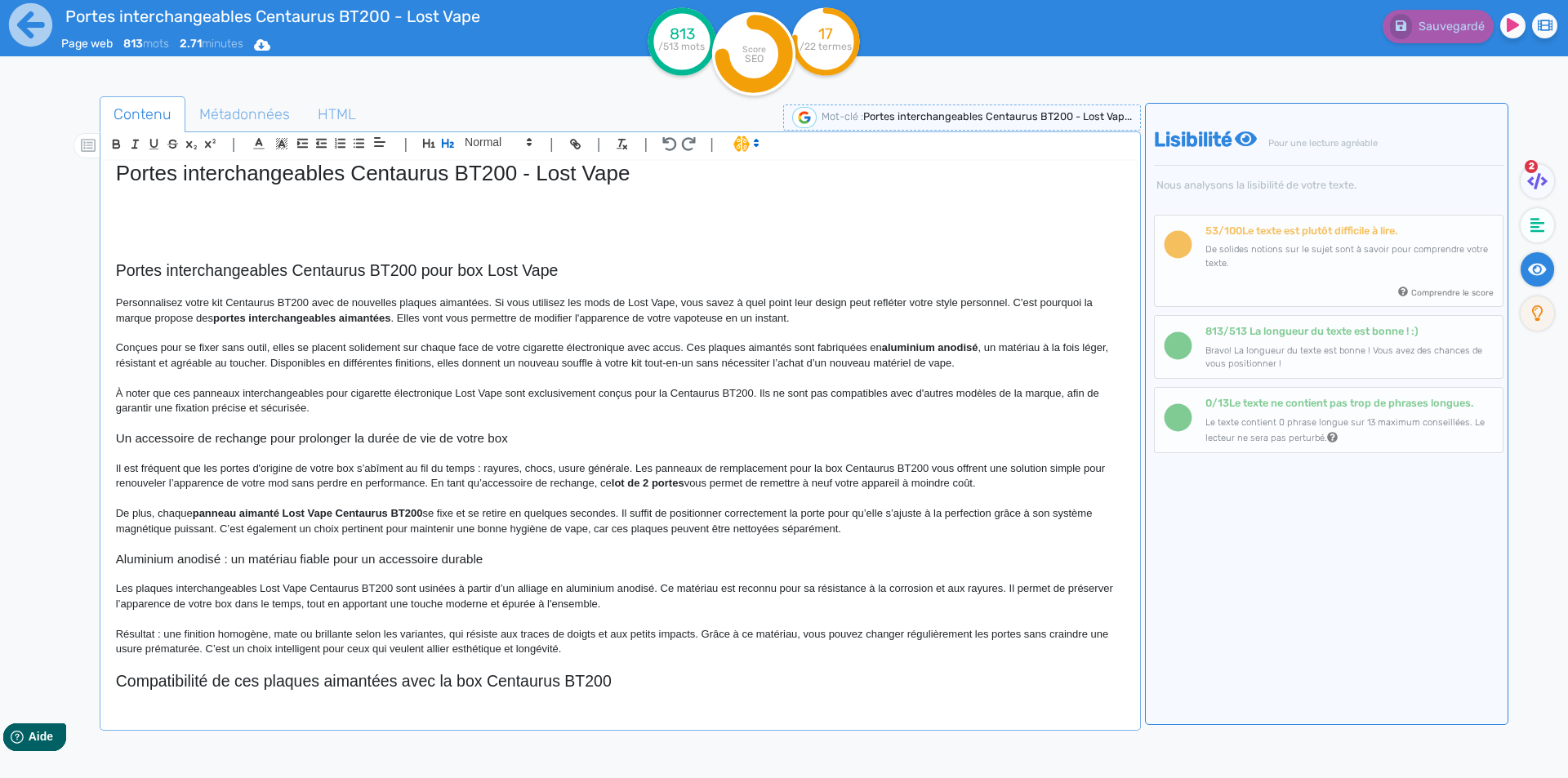
click at [452, 268] on h2 "Portes interchangeables Centaurus BT200 pour box Lost Vape" at bounding box center [620, 271] width 1009 height 19
click at [369, 267] on h2 "Portes interchangeables Centaurus BT200 pour sublimer votre box Lost Vape" at bounding box center [620, 271] width 1009 height 19
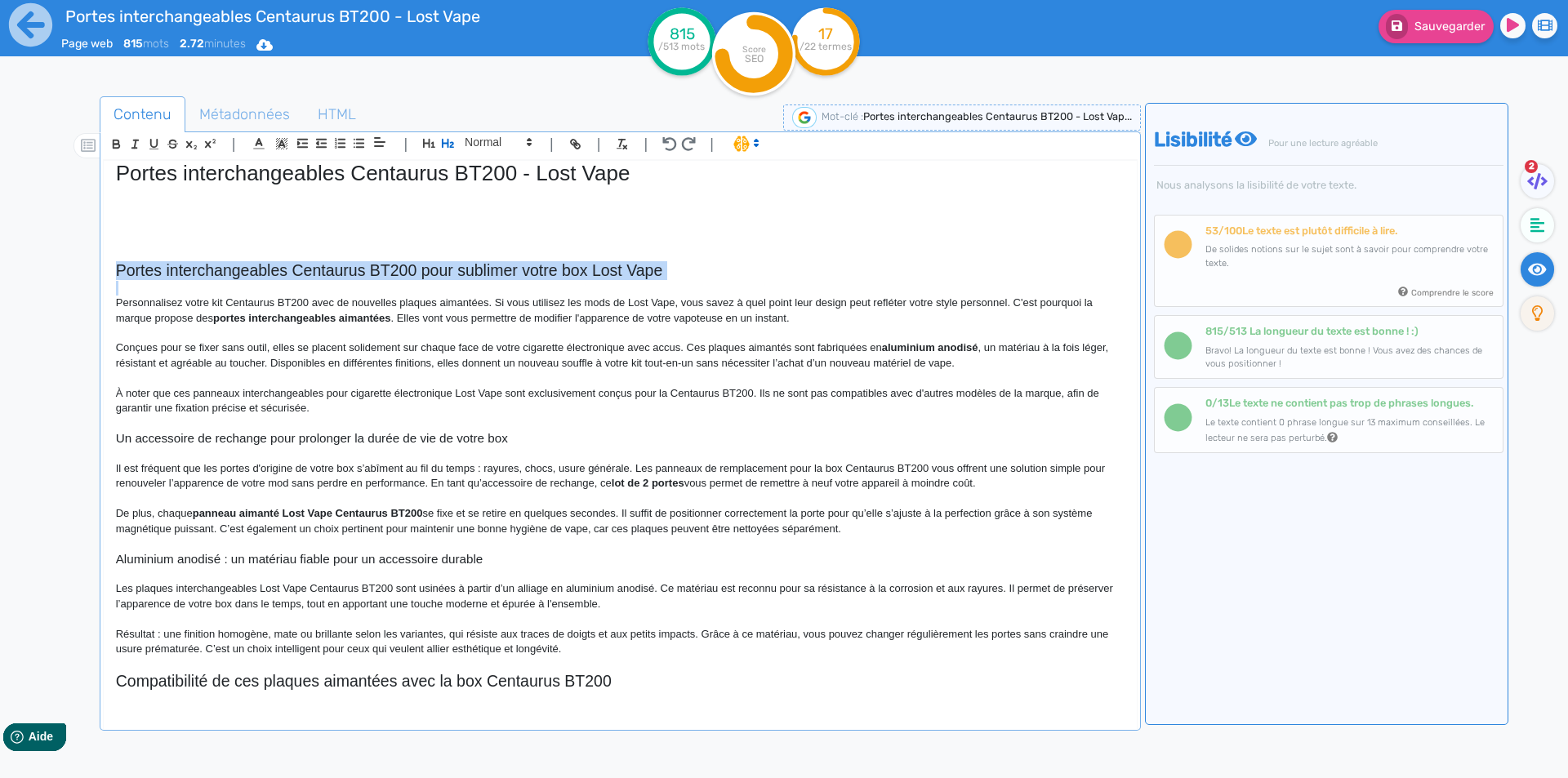
click at [369, 267] on h2 "Portes interchangeables Centaurus BT200 pour sublimer votre box Lost Vape" at bounding box center [620, 271] width 1009 height 19
copy h2 "Portes interchangeables Centaurus BT200 pour sublimer votre box Lost Vape"
click at [455, 266] on h2 "Portes interchangeables Centaurus BT200 pour sublimer votre box Lost Vape" at bounding box center [620, 271] width 1009 height 19
drag, startPoint x: 455, startPoint y: 266, endPoint x: 446, endPoint y: 266, distance: 9.0
click at [451, 266] on h2 "Portes interchangeables Centaurus BT200 pour sublimer votre box Lost Vape" at bounding box center [620, 271] width 1009 height 19
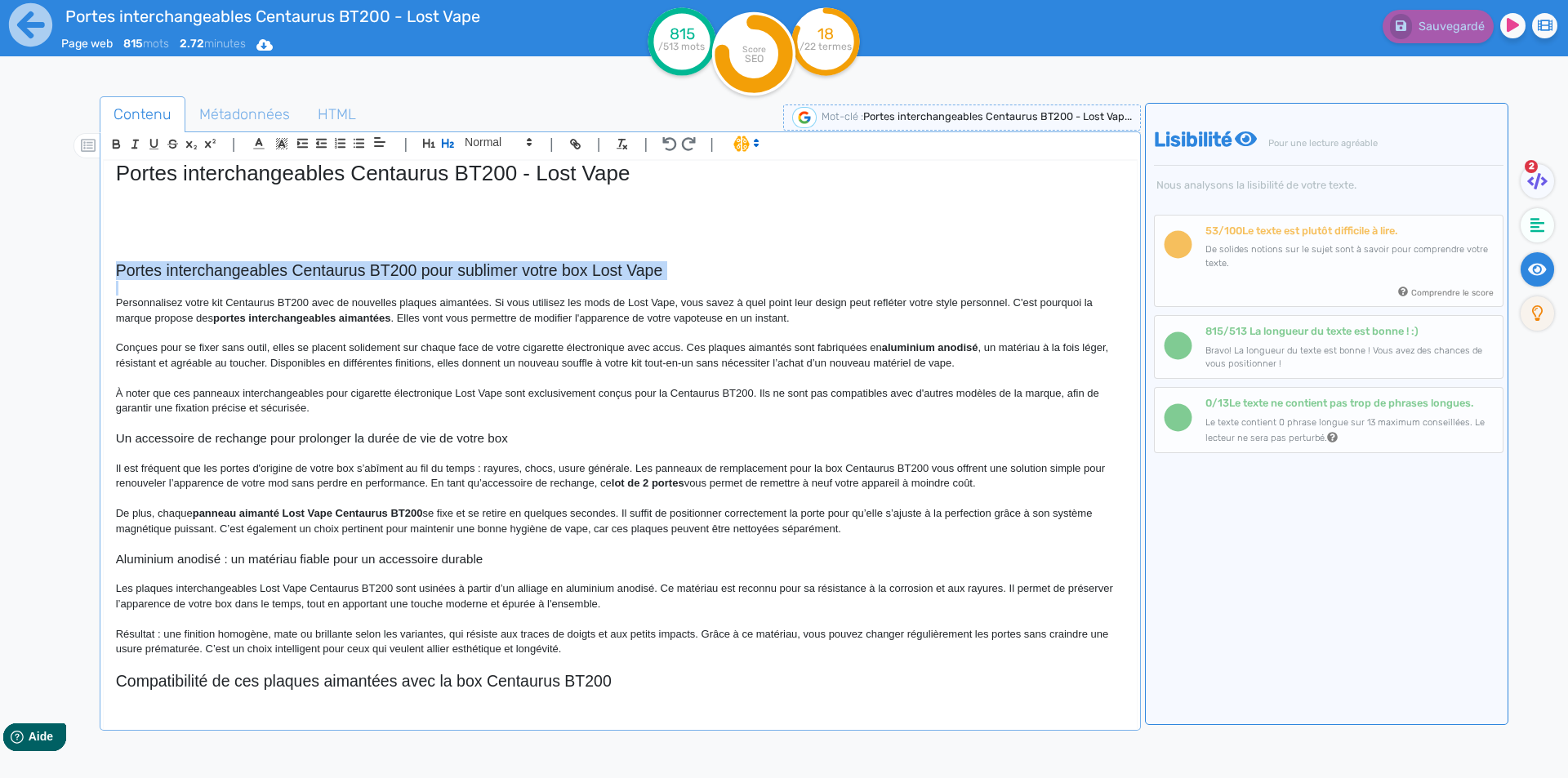
click at [438, 266] on h2 "Portes interchangeables Centaurus BT200 pour sublimer votre box Lost Vape" at bounding box center [620, 271] width 1009 height 19
drag, startPoint x: 438, startPoint y: 266, endPoint x: 570, endPoint y: 267, distance: 132.0
click at [570, 267] on h2 "Portes interchangeables Centaurus BT200 pour sublimer votre box Lost Vape" at bounding box center [620, 271] width 1009 height 19
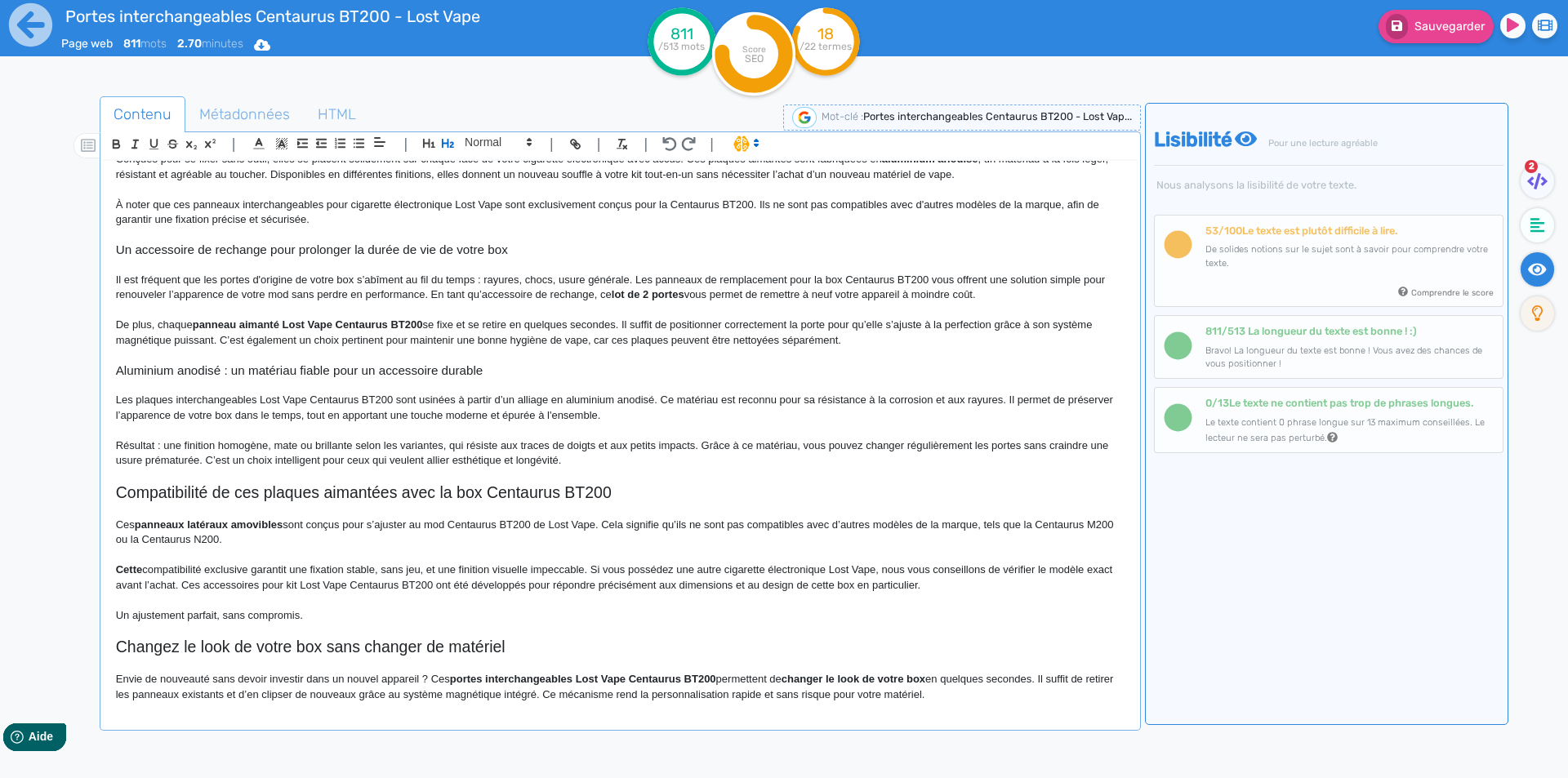
scroll to position [500, 0]
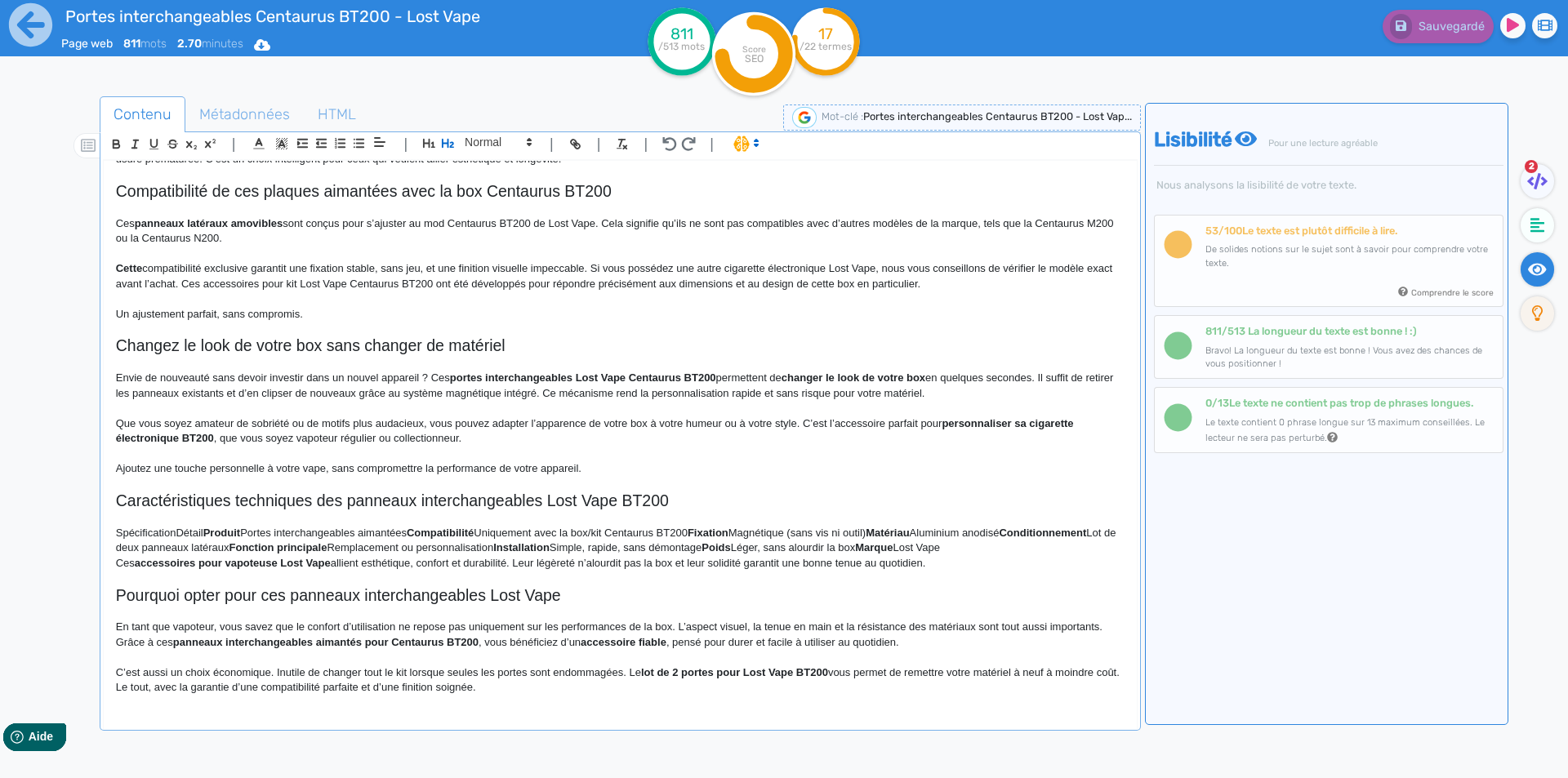
click at [484, 196] on h2 "Compatibilité de ces plaques aimantées avec la box Centaurus BT200" at bounding box center [620, 192] width 1009 height 19
copy h2 "Compatibilité de ces plaques aimantées avec la box Centaurus BT200"
click at [462, 246] on p at bounding box center [620, 254] width 1009 height 15
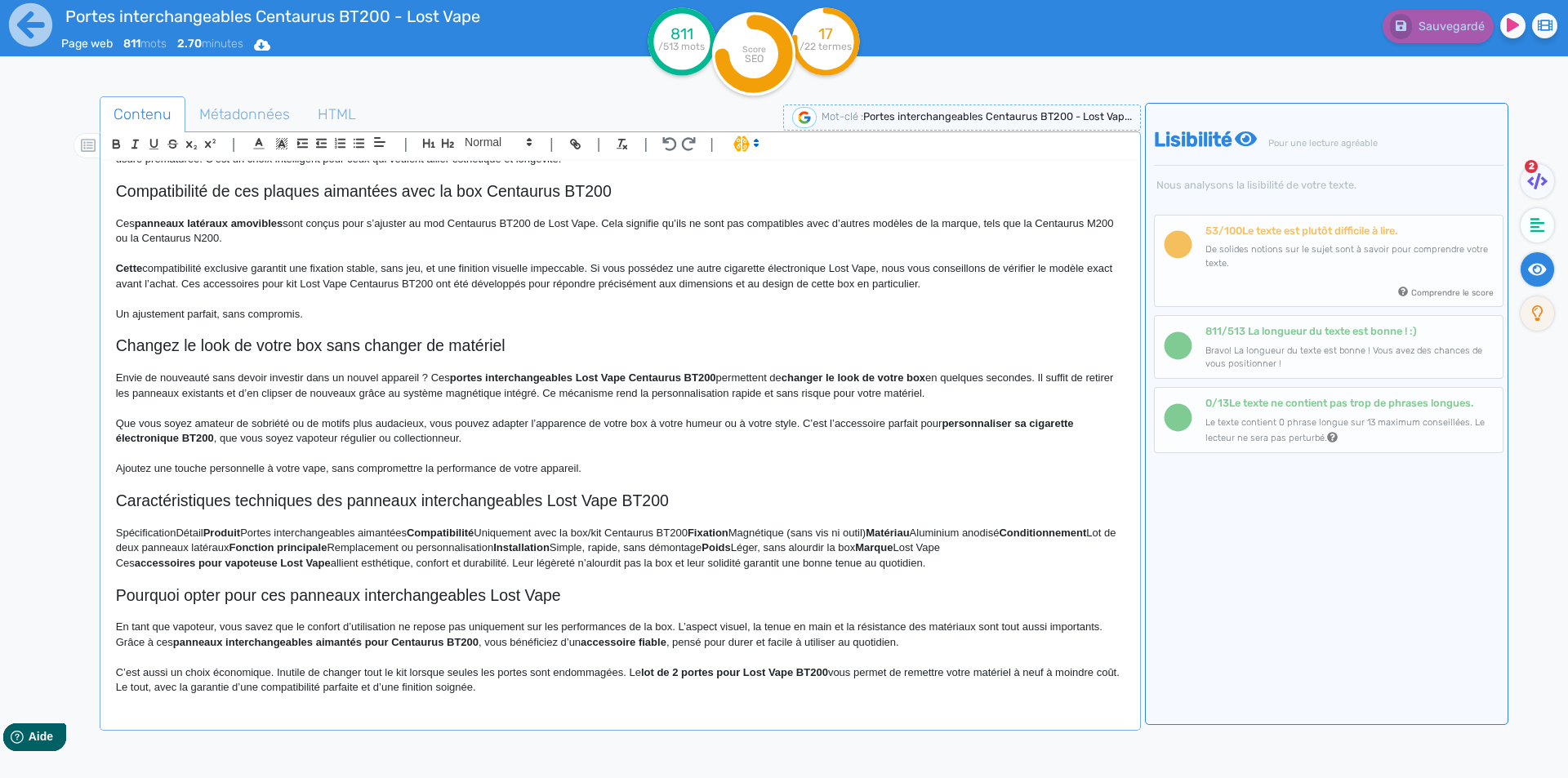
click at [116, 259] on p at bounding box center [620, 254] width 1009 height 15
click at [117, 259] on p at bounding box center [620, 254] width 1009 height 15
click at [119, 260] on p at bounding box center [620, 254] width 1009 height 15
drag, startPoint x: 121, startPoint y: 284, endPoint x: 127, endPoint y: 262, distance: 22.8
click at [122, 276] on p "Cette compatibilité exclusive garantit une fixation stable, sans jeu, et une fi…" at bounding box center [620, 276] width 1009 height 30
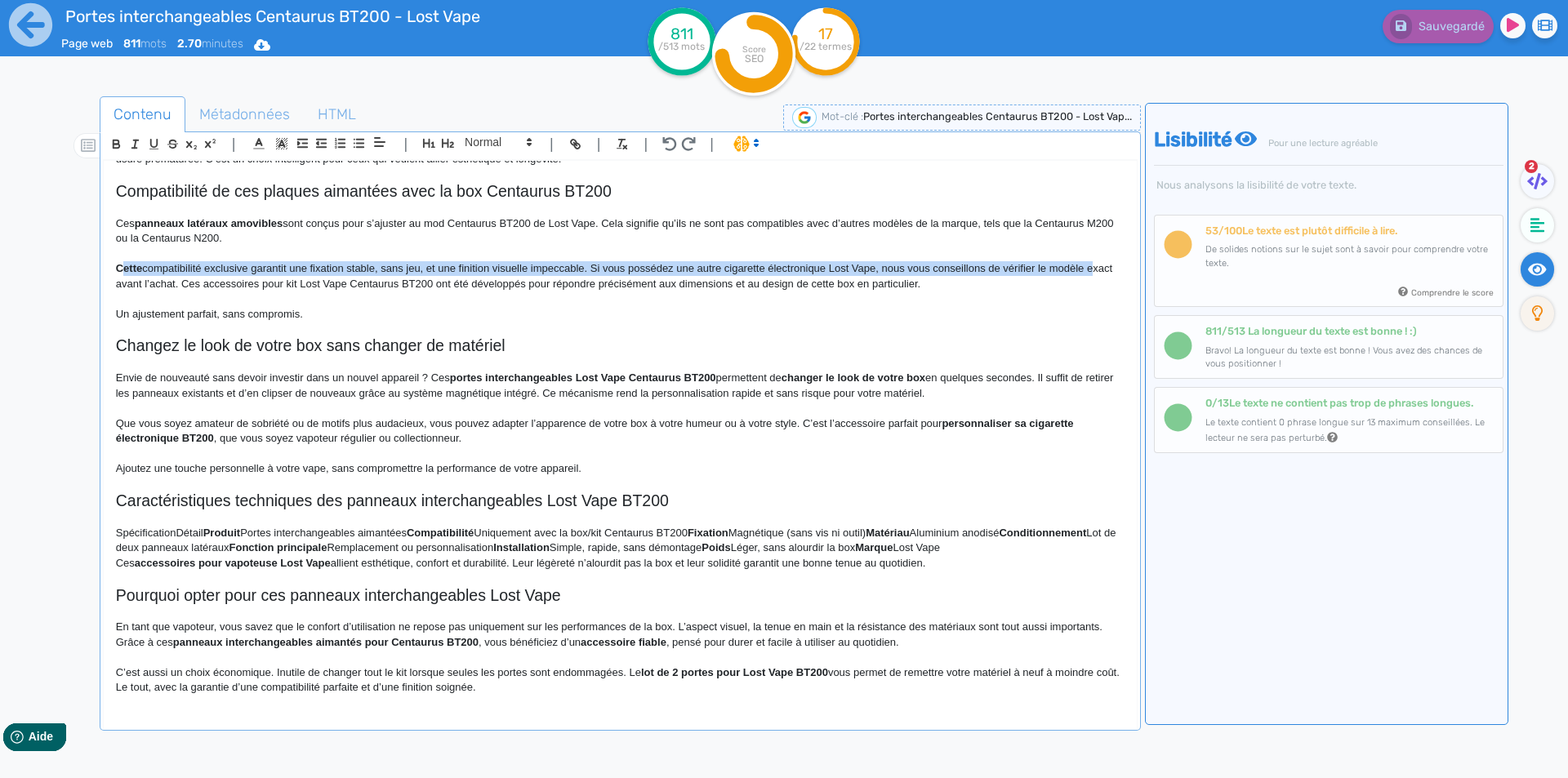
click at [127, 262] on p "Cette compatibilité exclusive garantit une fixation stable, sans jeu, et une fi…" at bounding box center [620, 276] width 1009 height 30
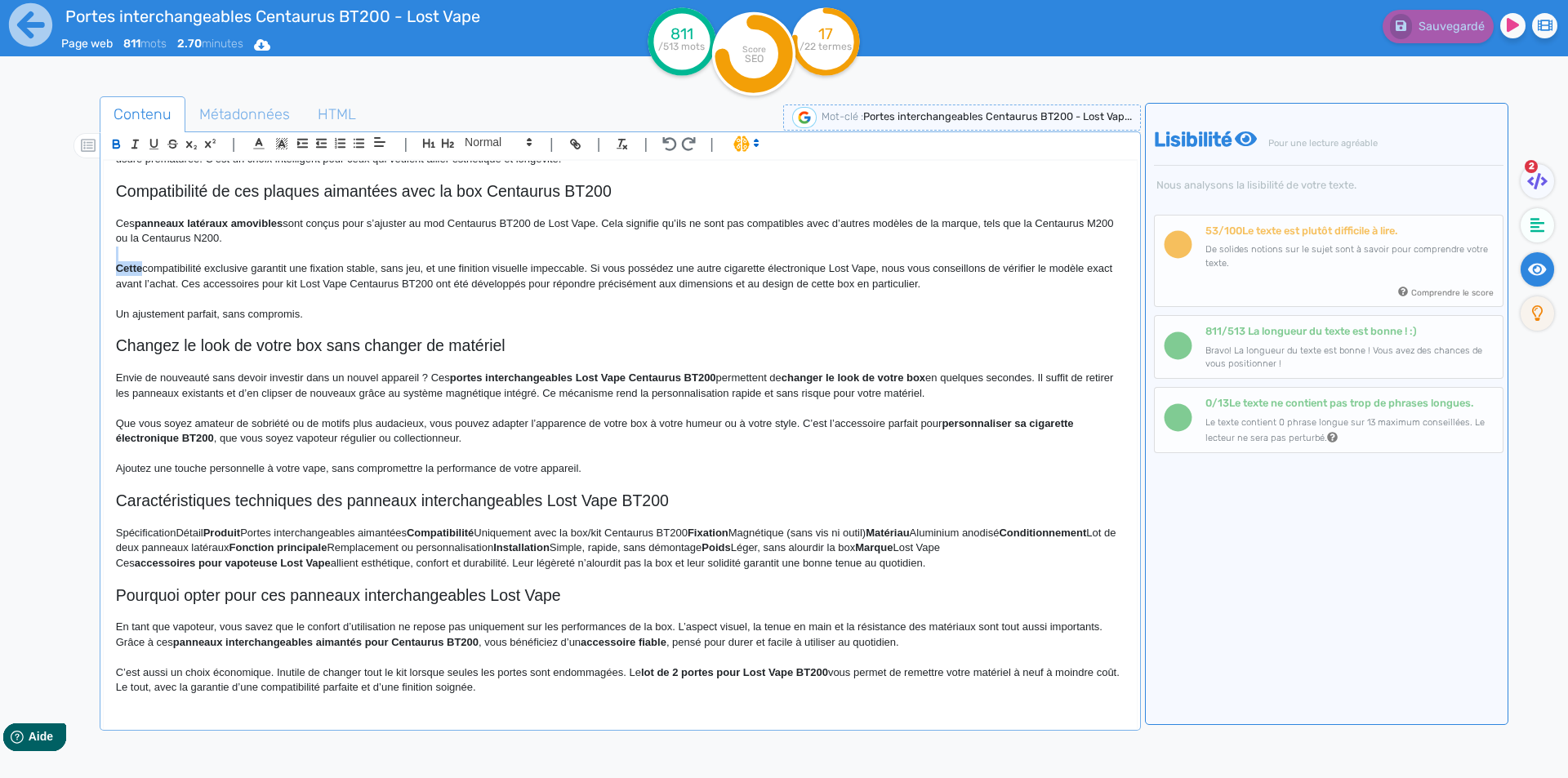
click at [128, 261] on div "Portes interchangeables Centaurus BT200 - Lost Vape Portes interchangeables Cen…" at bounding box center [620, 432] width 1033 height 545
drag, startPoint x: 182, startPoint y: 341, endPoint x: 182, endPoint y: 307, distance: 34.0
click at [184, 345] on h2 "Changez le look de votre box sans changer de matériel" at bounding box center [620, 346] width 1009 height 19
click at [295, 417] on p "Que vous soyez amateur de sobriété ou de motifs plus audacieux, vous pouvez ada…" at bounding box center [620, 431] width 1009 height 30
click at [228, 313] on p "Un ajustement parfait, sans compromis." at bounding box center [620, 315] width 1009 height 15
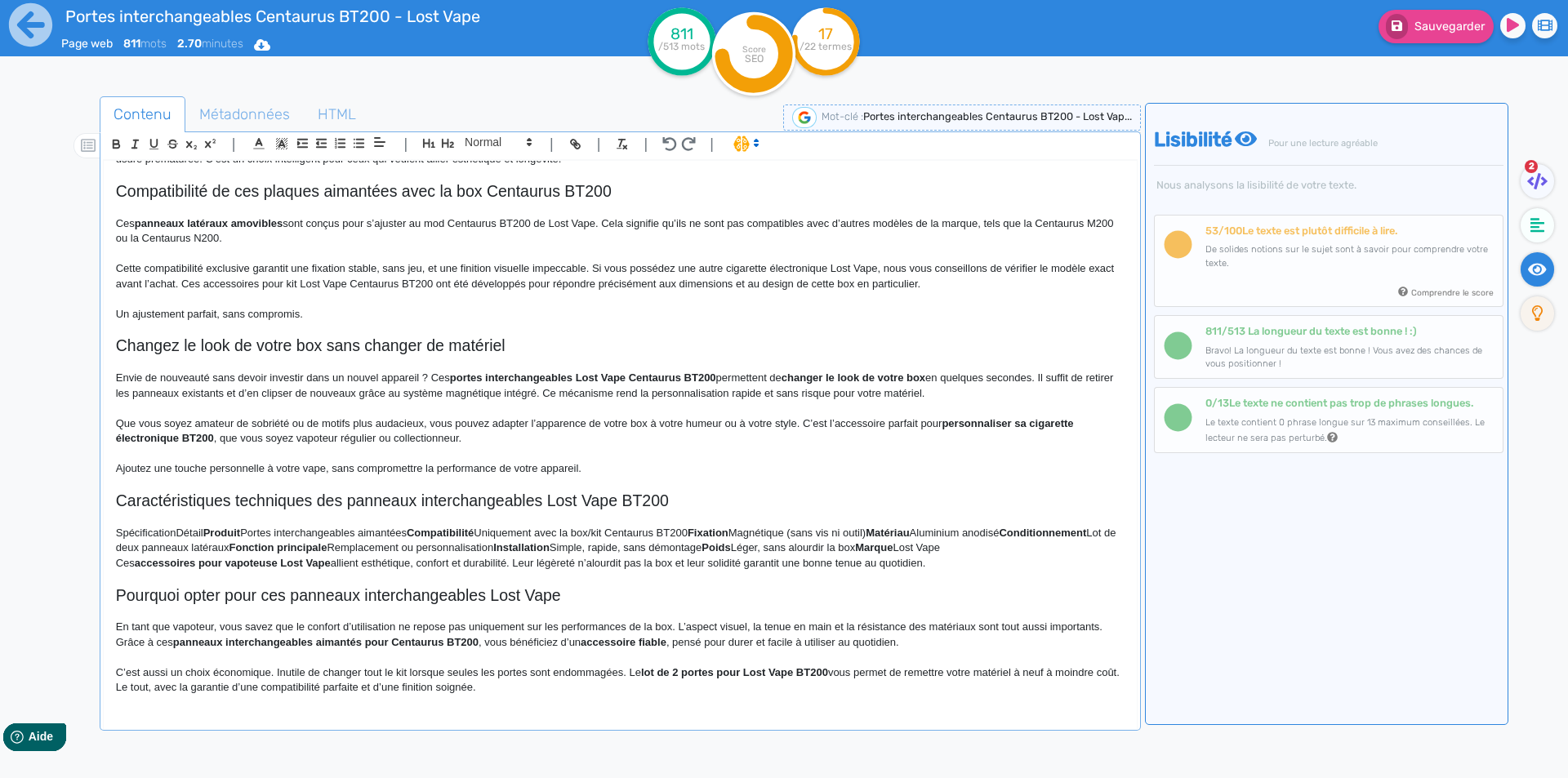
click at [228, 313] on p "Un ajustement parfait, sans compromis." at bounding box center [620, 315] width 1009 height 15
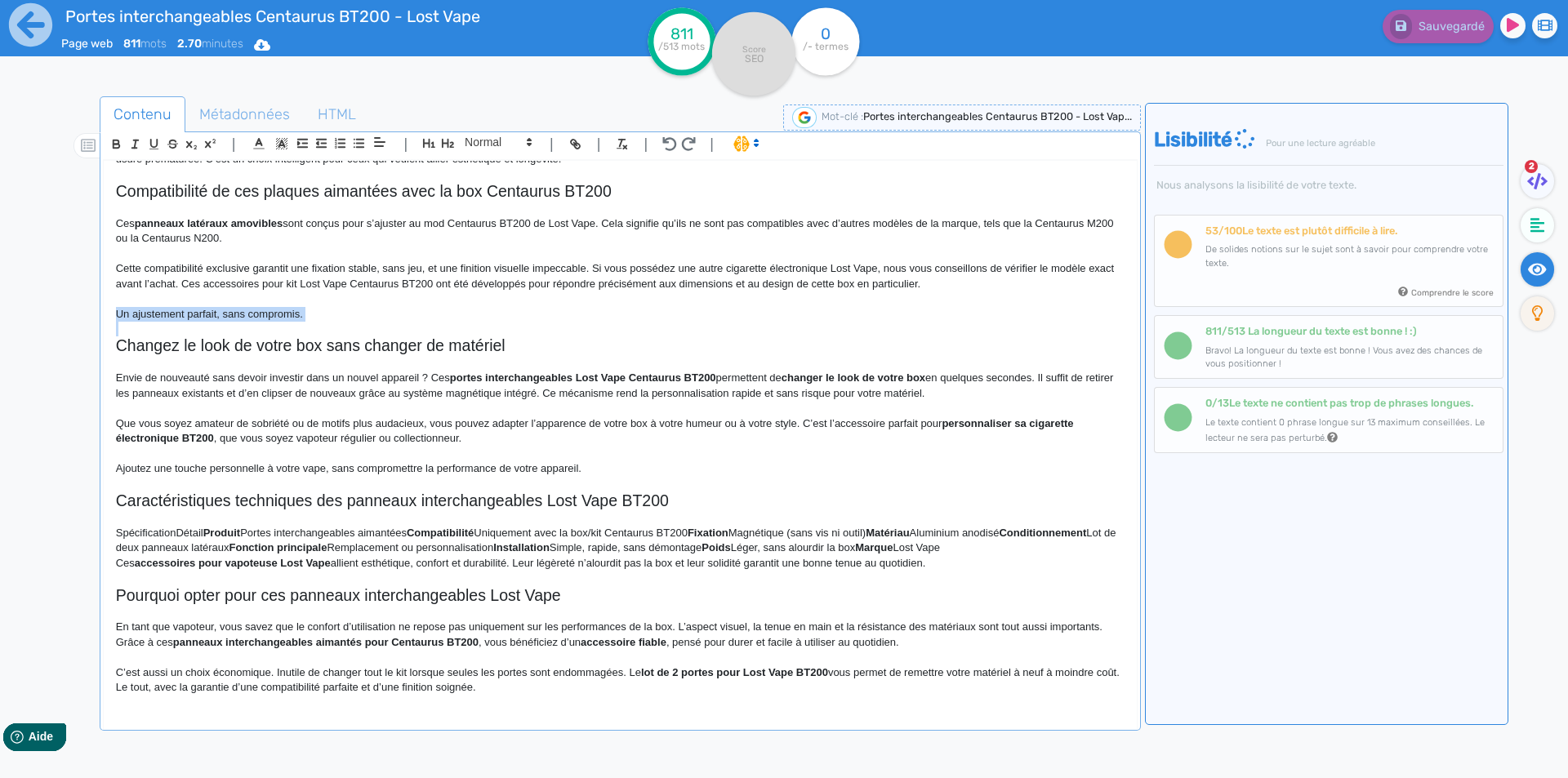
click at [228, 313] on p "Un ajustement parfait, sans compromis." at bounding box center [620, 315] width 1009 height 15
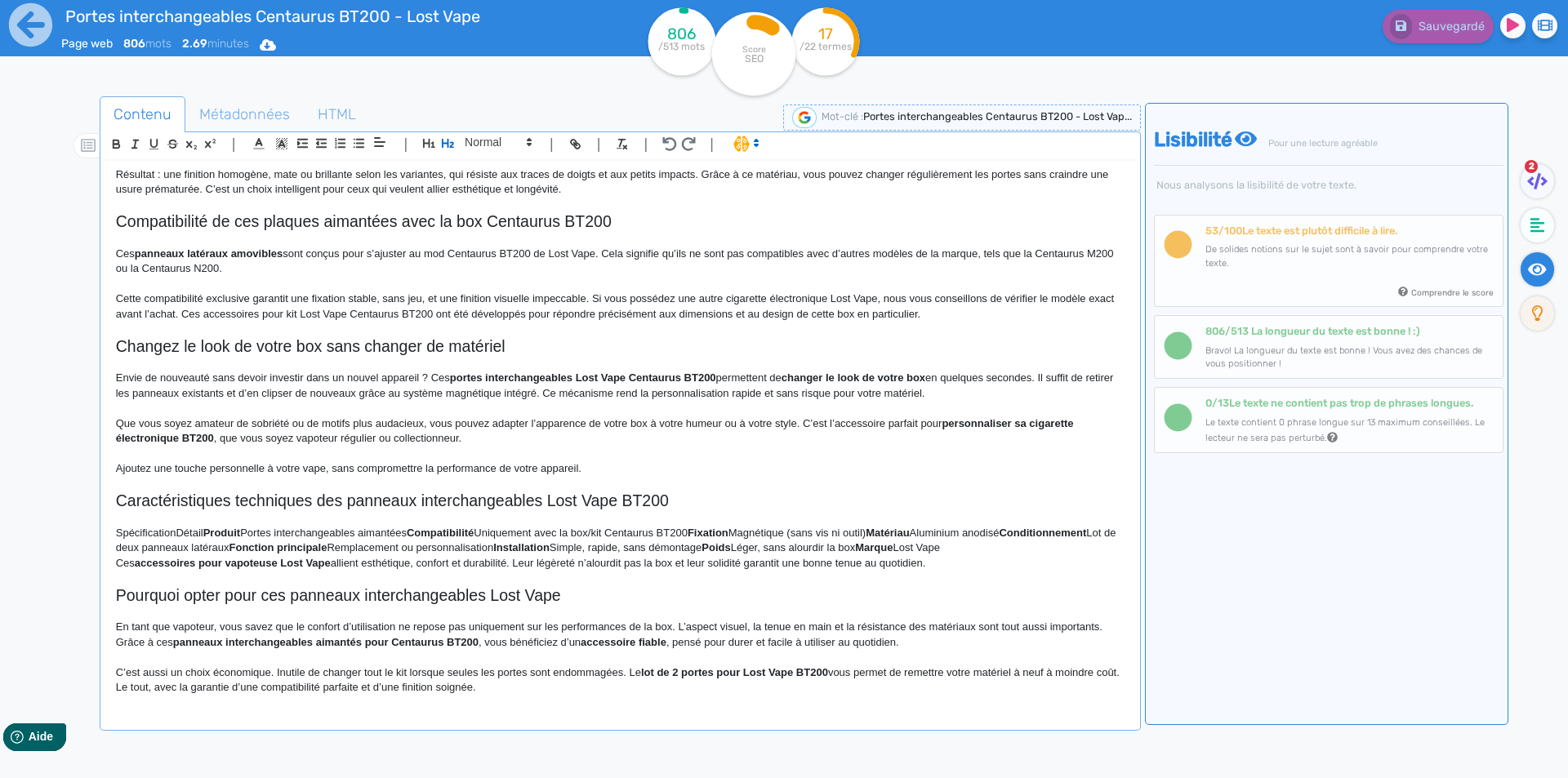
scroll to position [470, 0]
click at [644, 312] on p "Cette compatibilité exclusive garantit une fixation stable, sans jeu, et une fi…" at bounding box center [620, 306] width 1009 height 30
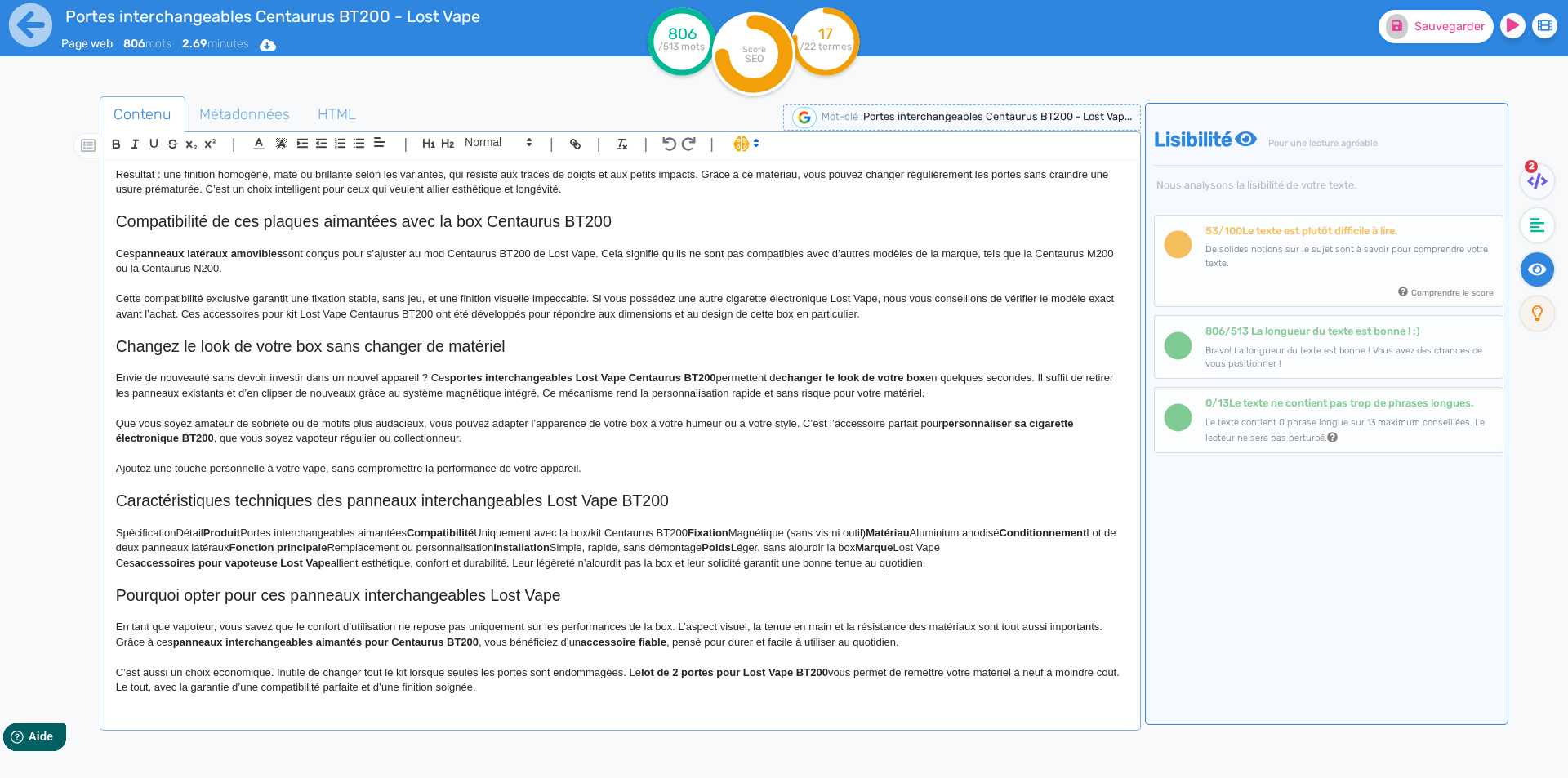
click at [1445, 42] on button "Sauvegarder" at bounding box center [1436, 26] width 115 height 34
click at [403, 379] on p "Envie de nouveauté sans devoir investir dans un nouvel appareil ? Ces portes in…" at bounding box center [620, 386] width 1009 height 30
click at [421, 375] on p "Envie de nouveauté sans devoir investir dans un nouvel appareil ? Ces portes in…" at bounding box center [620, 386] width 1009 height 30
click at [558, 378] on strong "portes interchangeables Lost Vape Centaurus BT200" at bounding box center [673, 377] width 266 height 12
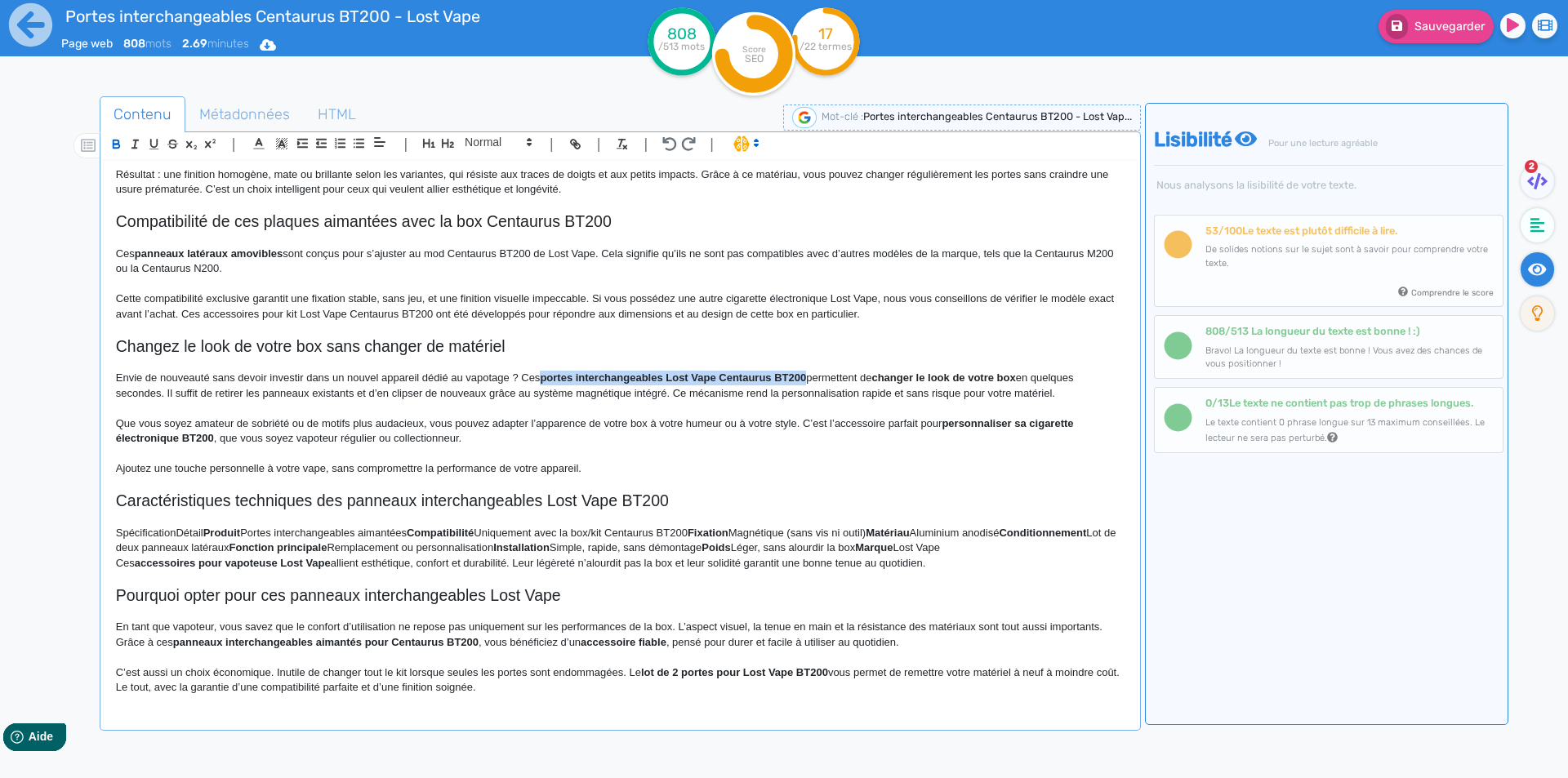
drag, startPoint x: 558, startPoint y: 378, endPoint x: 801, endPoint y: 379, distance: 243.0
click at [801, 379] on strong "portes interchangeables Lost Vape Centaurus BT200" at bounding box center [673, 377] width 266 height 12
click at [710, 374] on p "Envie de nouveauté sans devoir investir dans un nouvel appareil dédié au vapota…" at bounding box center [620, 386] width 1009 height 30
drag, startPoint x: 710, startPoint y: 374, endPoint x: 771, endPoint y: 378, distance: 61.1
click at [771, 378] on p "Envie de nouveauté sans devoir investir dans un nouvel appareil dédié au vapota…" at bounding box center [620, 386] width 1009 height 30
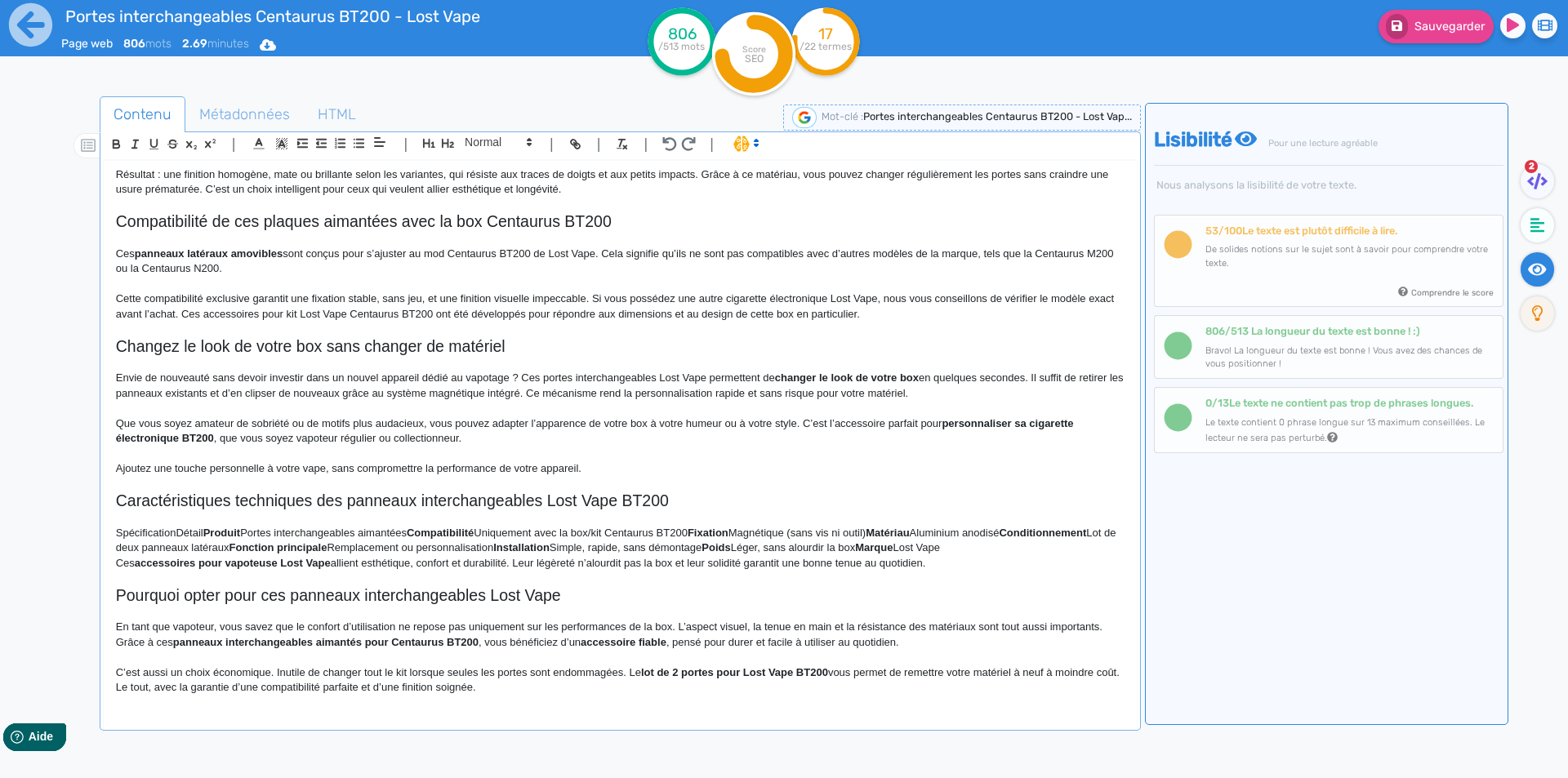
click at [660, 376] on p "Envie de nouveauté sans devoir investir dans un nouvel appareil dédié au vapota…" at bounding box center [620, 386] width 1009 height 30
drag, startPoint x: 660, startPoint y: 376, endPoint x: 692, endPoint y: 374, distance: 32.1
click at [692, 374] on p "Envie de nouveauté sans devoir investir dans un nouvel appareil dédié au vapota…" at bounding box center [620, 386] width 1009 height 30
click at [837, 378] on strong "changer le look de votre box" at bounding box center [883, 377] width 144 height 12
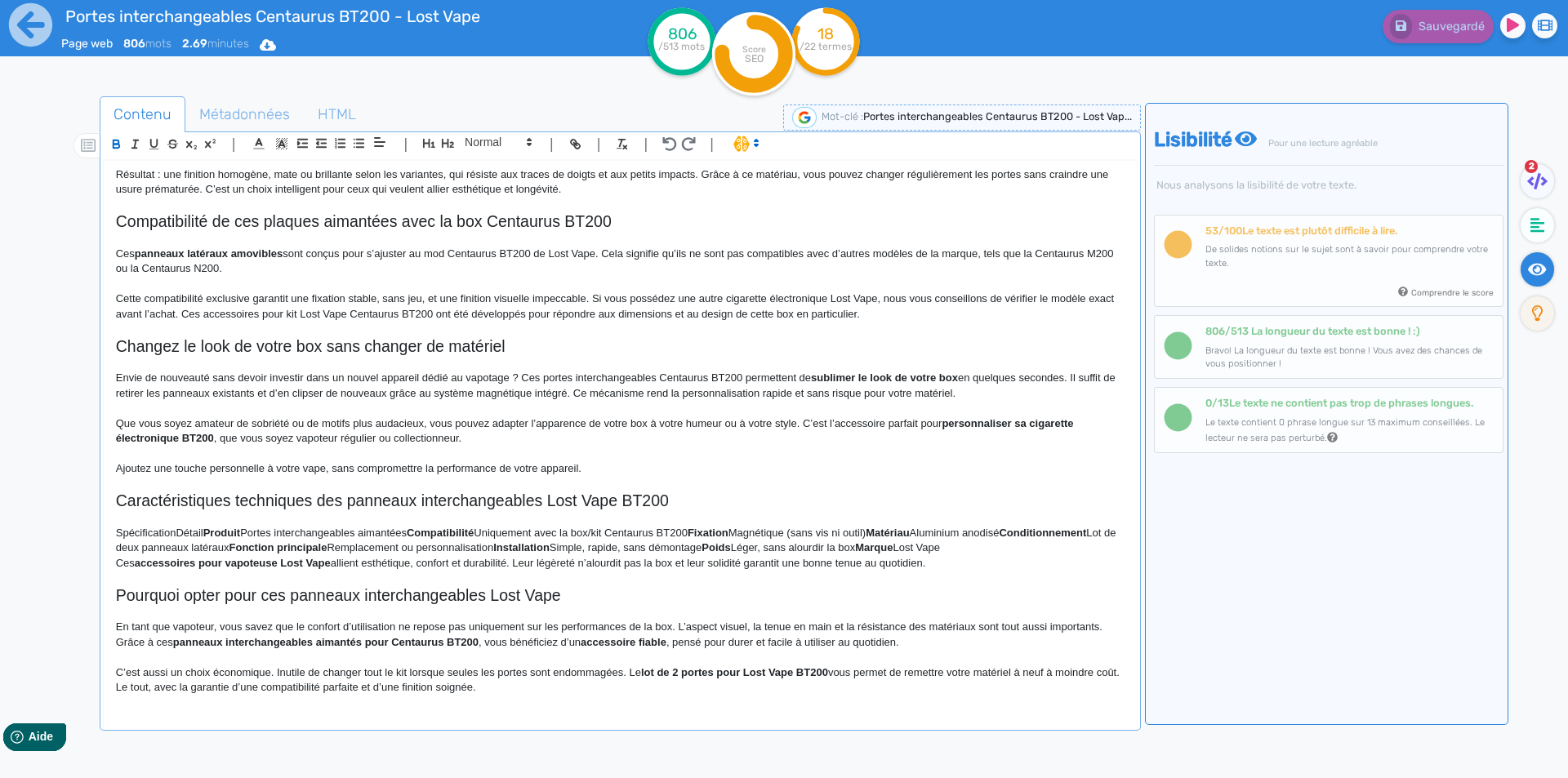
click at [777, 393] on p "Envie de nouveauté sans devoir investir dans un nouvel appareil dédié au vapota…" at bounding box center [620, 386] width 1009 height 30
click at [951, 420] on strong "personnaliser sa cigarette électronique BT200" at bounding box center [596, 431] width 961 height 27
drag, startPoint x: 951, startPoint y: 420, endPoint x: 348, endPoint y: 447, distance: 603.6
click at [348, 448] on div "Portes interchangeables Centaurus BT200 - Lost Vape Portes interchangeables Cen…" at bounding box center [620, 432] width 1033 height 545
click at [180, 432] on strong "personnaliser sa cigarette électronique BT200" at bounding box center [596, 431] width 961 height 27
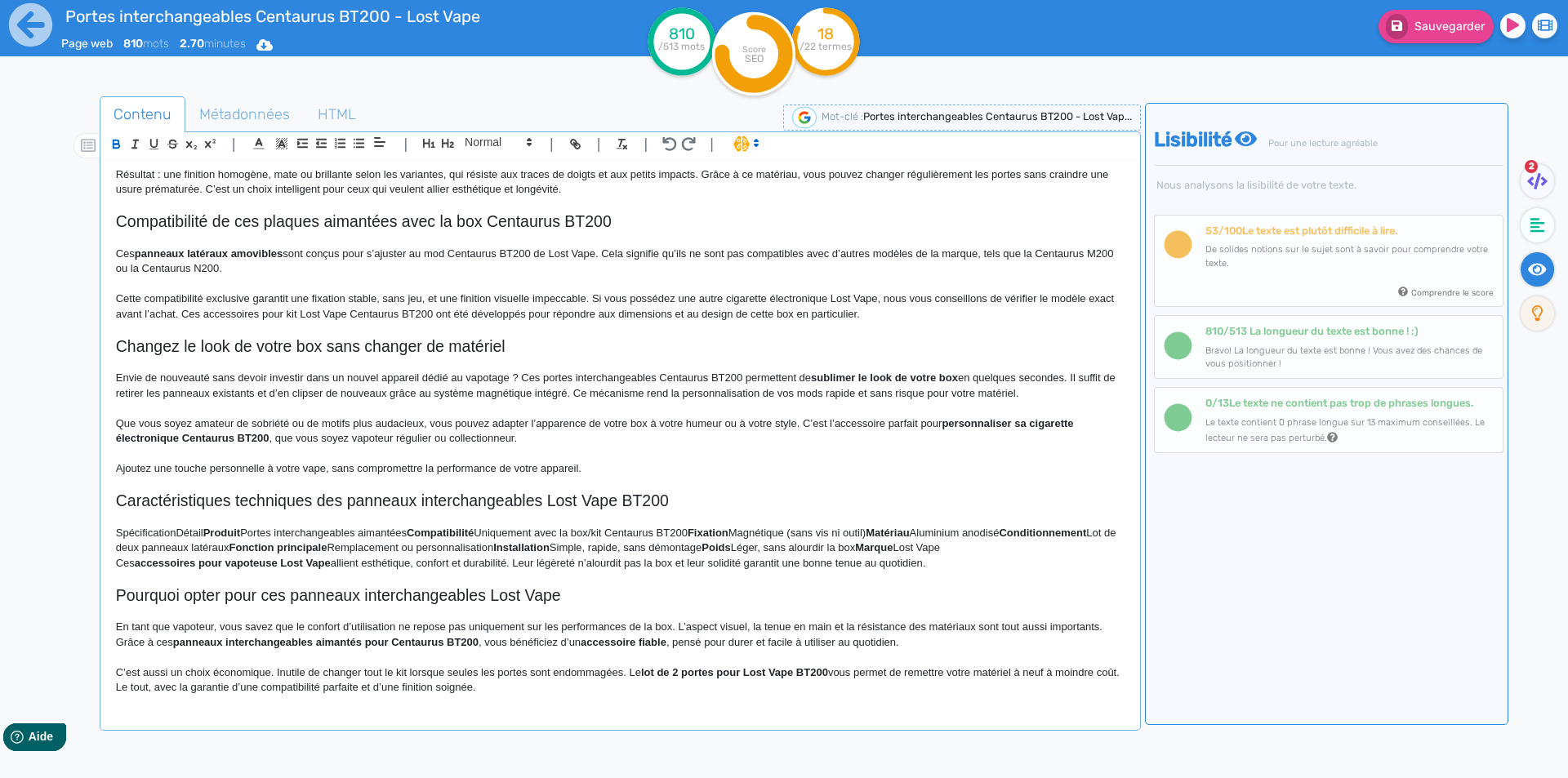
click at [275, 425] on p "Que vous soyez amateur de sobriété ou de motifs plus audacieux, vous pouvez ada…" at bounding box center [620, 431] width 1009 height 30
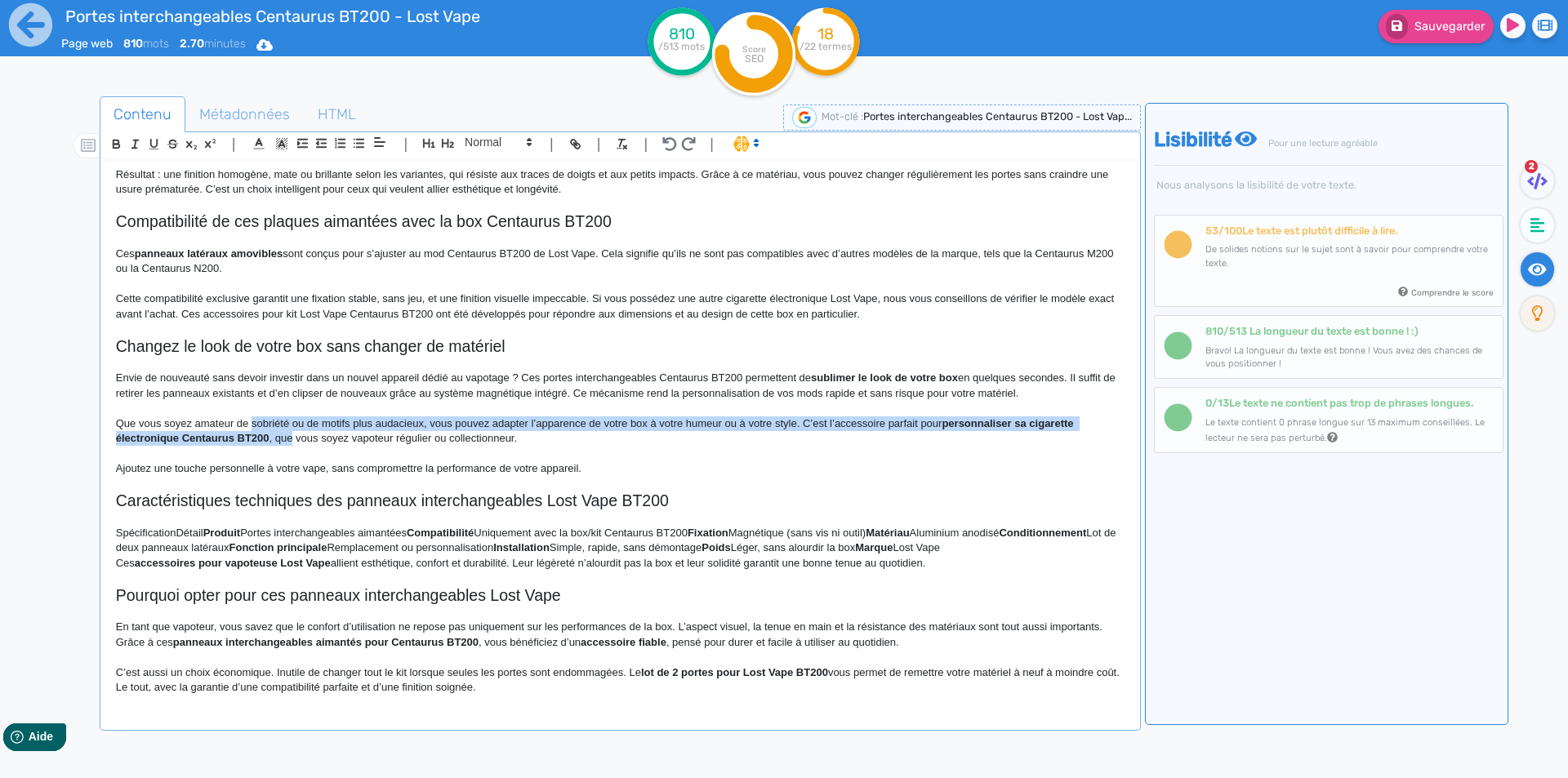
click at [287, 441] on p "Que vous soyez amateur de sobriété ou de motifs plus audacieux, vous pouvez ada…" at bounding box center [620, 431] width 1009 height 30
click at [273, 438] on p "Que vous soyez amateur de sobriété ou de motifs plus audacieux, vous pouvez ada…" at bounding box center [620, 431] width 1009 height 30
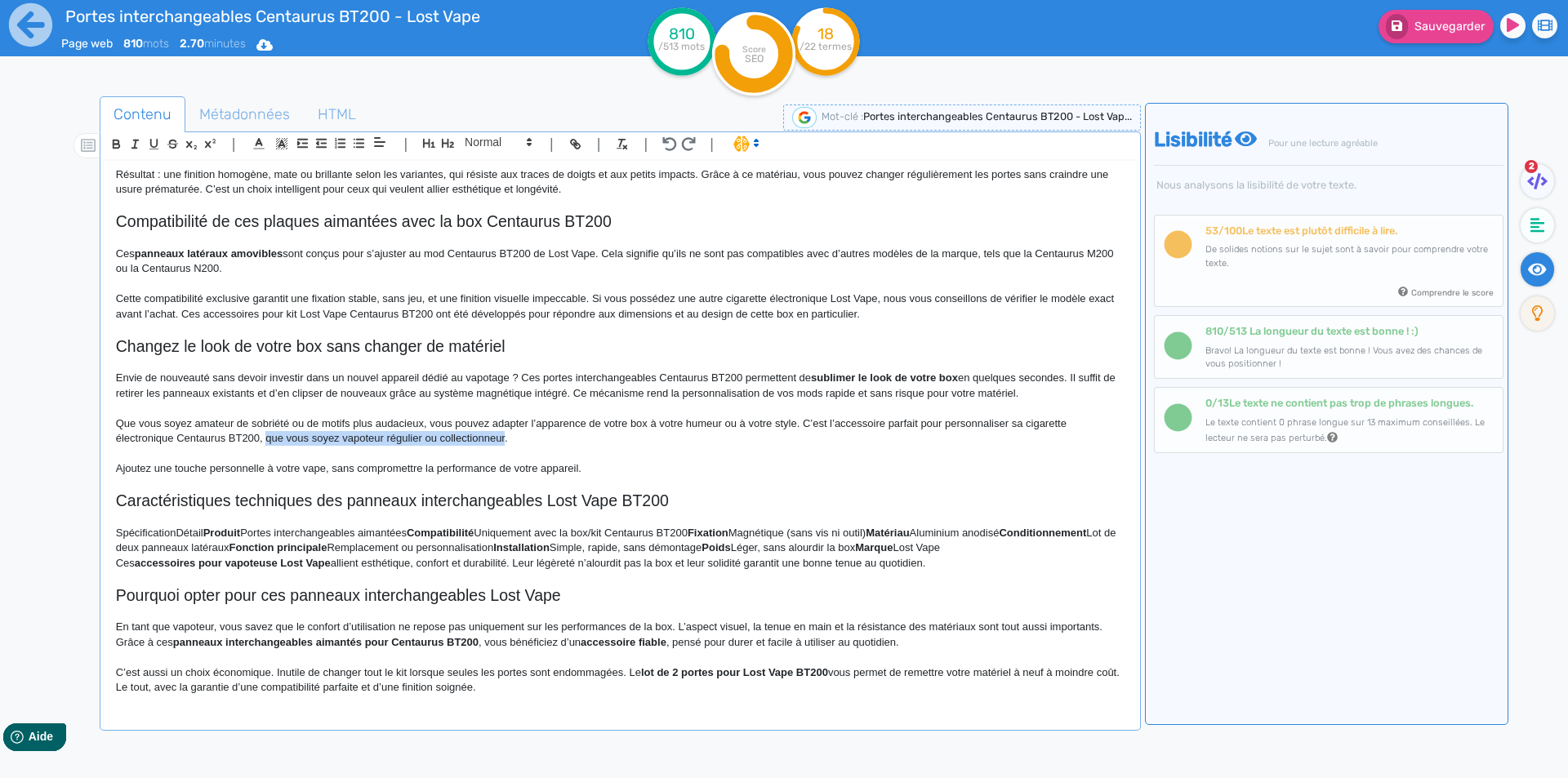
drag, startPoint x: 273, startPoint y: 438, endPoint x: 464, endPoint y: 436, distance: 191.0
click at [464, 436] on p "Que vous soyez amateur de sobriété ou de motifs plus audacieux, vous pouvez ada…" at bounding box center [620, 431] width 1009 height 30
click at [304, 437] on p "Que vous soyez amateur de sobriété ou de motifs plus audacieux, vous pouvez ada…" at bounding box center [620, 431] width 1009 height 30
click at [109, 535] on div "Portes interchangeables Centaurus BT200 - Lost Vape Portes interchangeables Cen…" at bounding box center [620, 432] width 1033 height 545
click at [122, 536] on p "SpécificationDétail Produit Portes interchangeables aimantées Compatibilité Uni…" at bounding box center [620, 541] width 1009 height 30
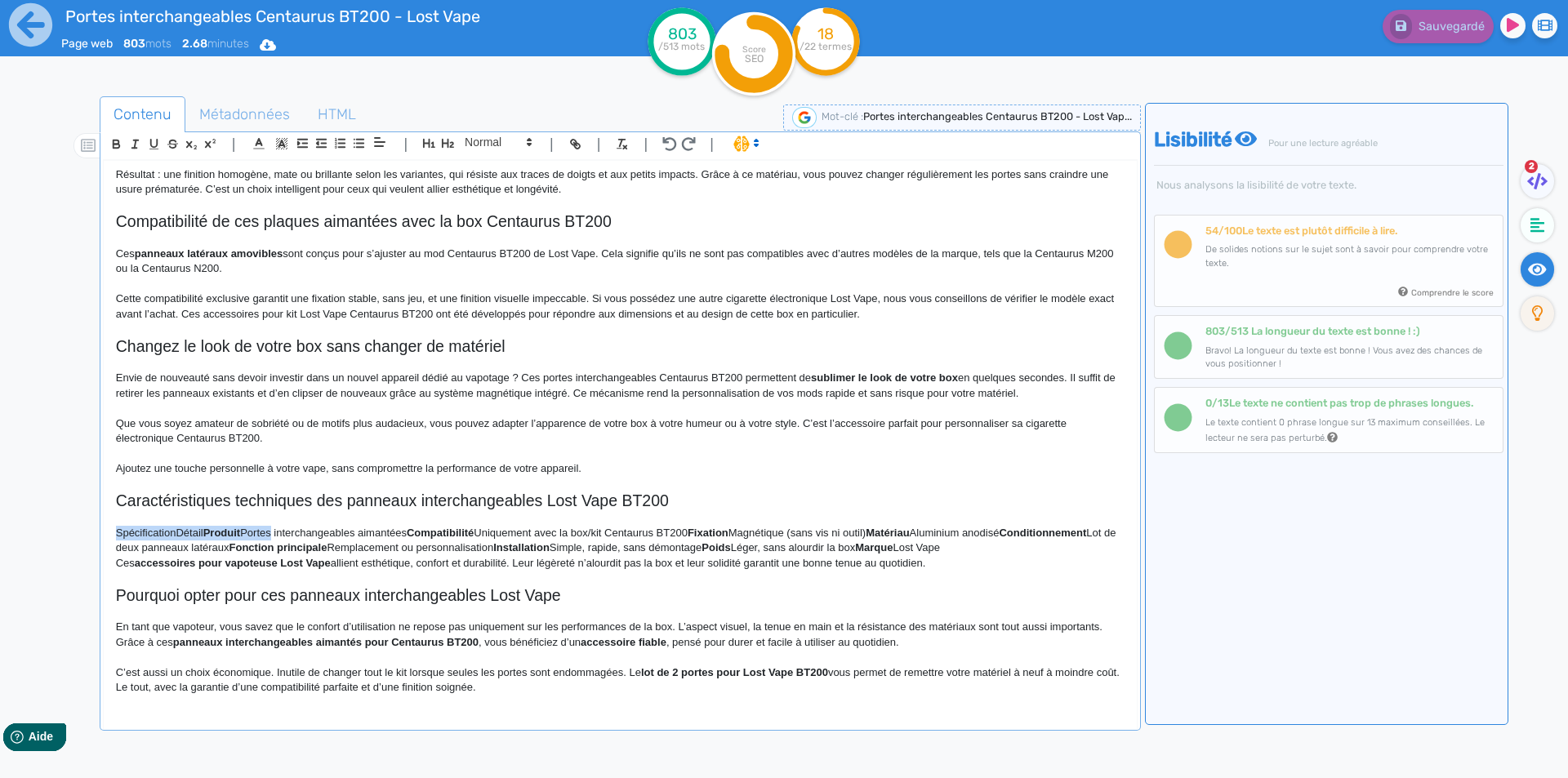
drag, startPoint x: 122, startPoint y: 536, endPoint x: 195, endPoint y: 535, distance: 73.0
click at [196, 535] on p "SpécificationDétail Produit Portes interchangeables aimantées Compatibilité Uni…" at bounding box center [620, 541] width 1009 height 30
click at [193, 535] on p "SpécificationDétail Produit Portes interchangeables aimantées Compatibilité Uni…" at bounding box center [620, 541] width 1009 height 30
drag, startPoint x: 193, startPoint y: 535, endPoint x: 184, endPoint y: 534, distance: 9.1
click at [184, 534] on p "SpécificationDétail Produit Portes interchangeables aimantées Compatibilité Uni…" at bounding box center [620, 541] width 1009 height 30
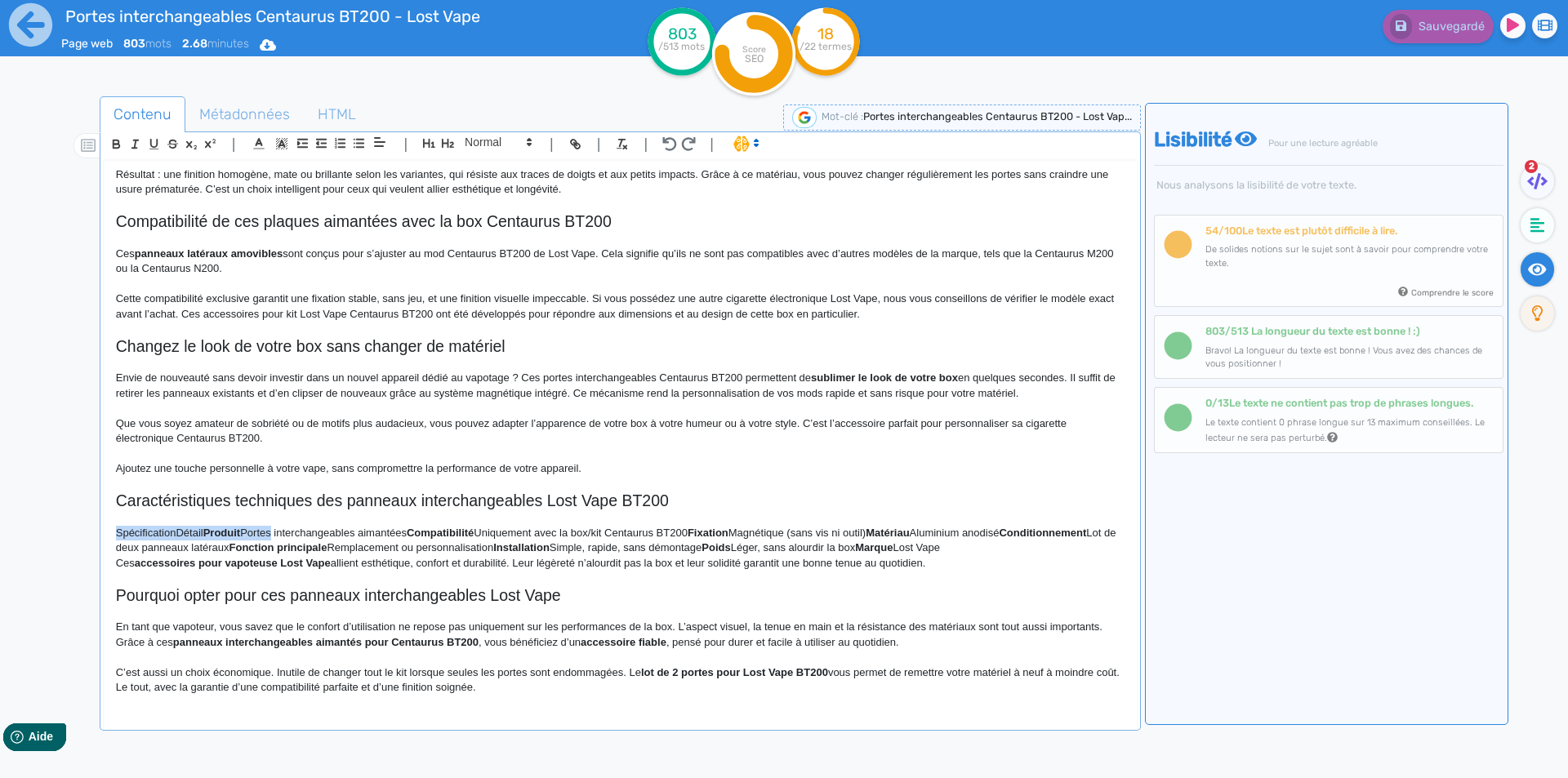
click at [203, 530] on strong "Produit" at bounding box center [222, 533] width 37 height 12
drag, startPoint x: 202, startPoint y: 530, endPoint x: 98, endPoint y: 529, distance: 104.0
click at [98, 529] on div "Contenu Métadonnées HTML | | H3 H4 H5 H6 Normal | | | | Portes interchangeables…" at bounding box center [807, 486] width 1521 height 789
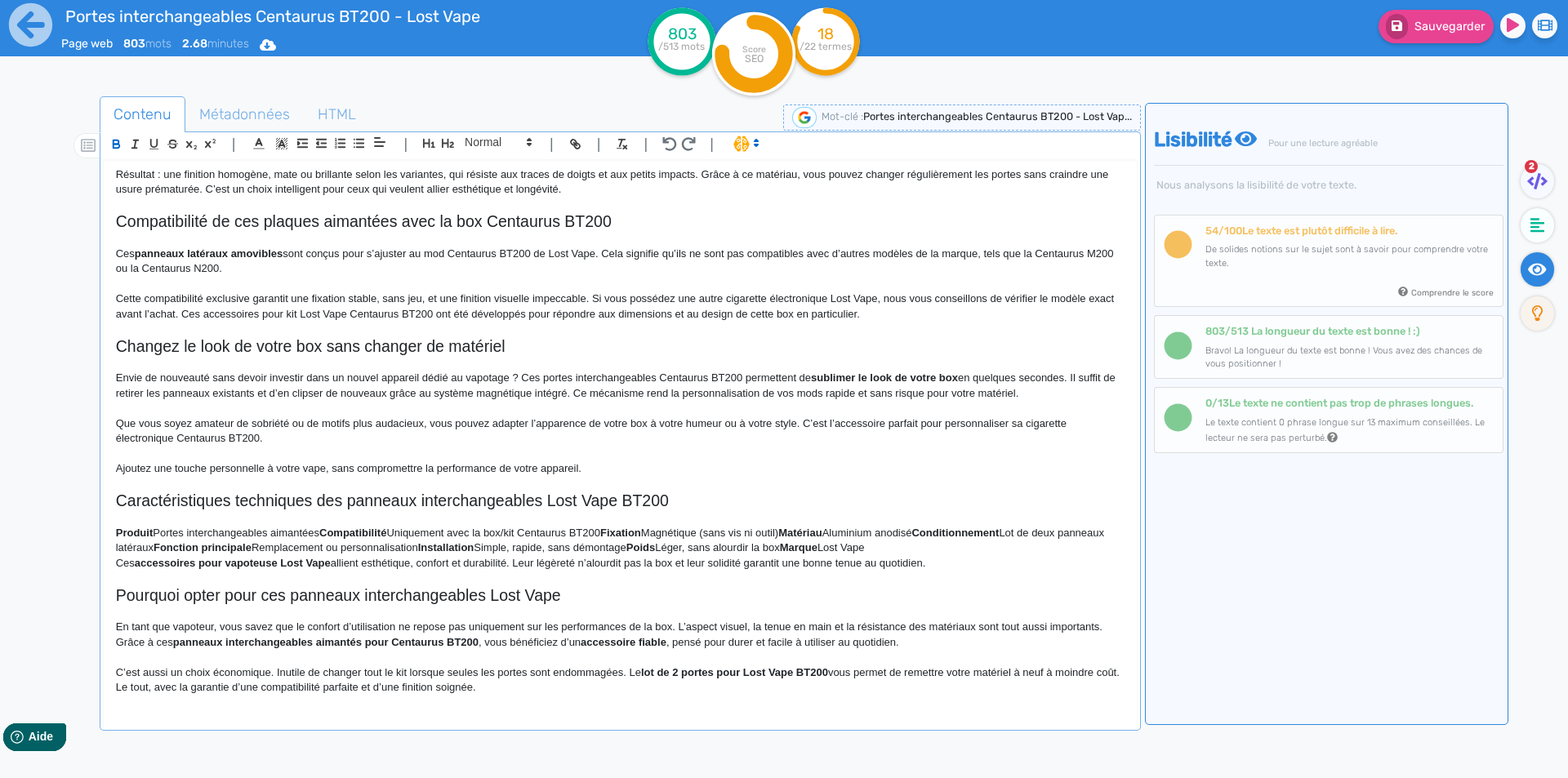
click at [157, 534] on p "Produit Portes interchangeables aimantées Compatibilité Uniquement avec la box/…" at bounding box center [620, 541] width 1009 height 30
click at [154, 534] on p "Produit Portes interchangeables aimantées Compatibilité Uniquement avec la box/…" at bounding box center [620, 541] width 1009 height 30
click at [332, 530] on strong "Compatibilité" at bounding box center [358, 533] width 67 height 12
click at [326, 533] on strong "Compatibilité" at bounding box center [358, 533] width 67 height 12
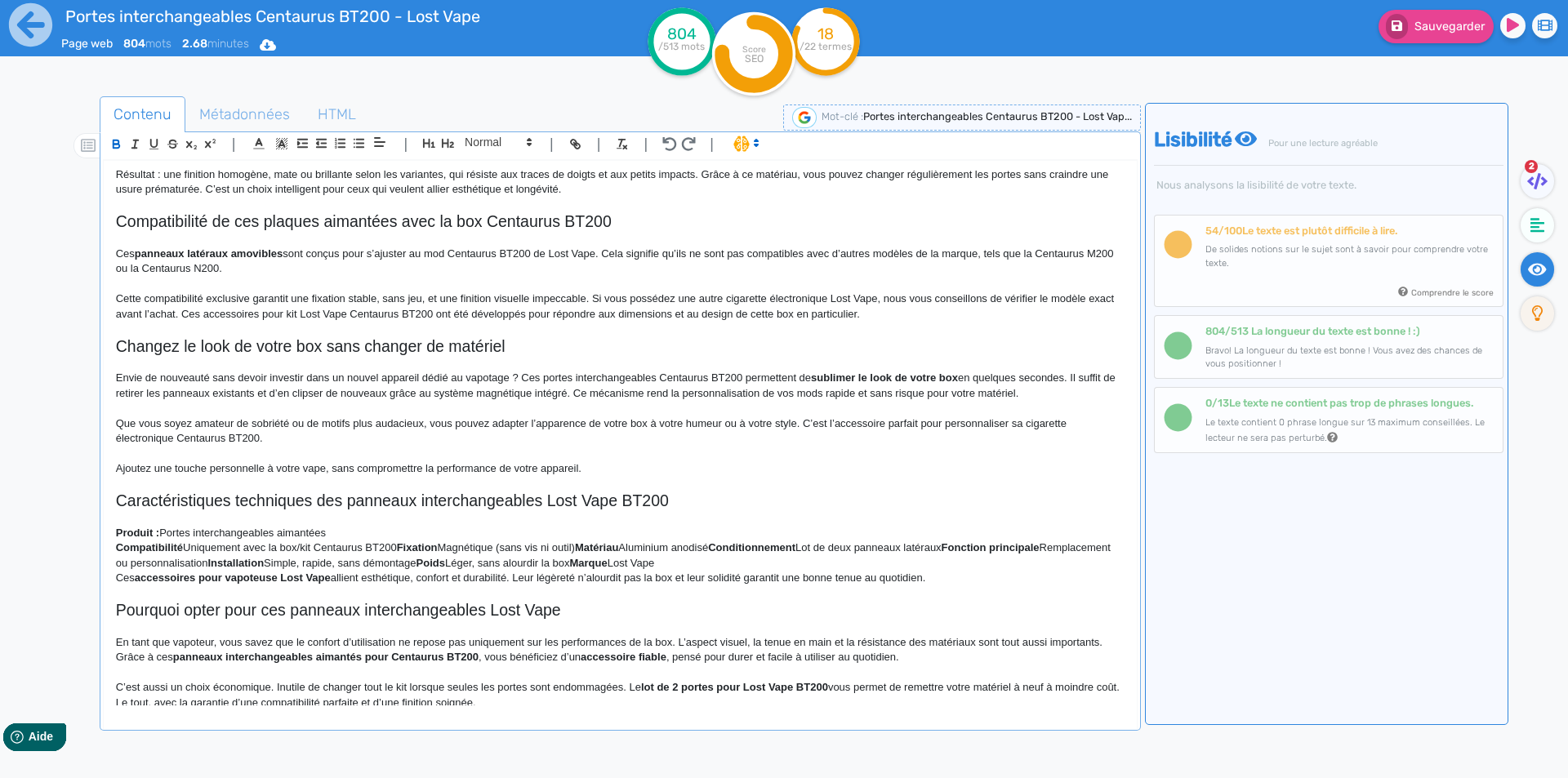
scroll to position [484, 0]
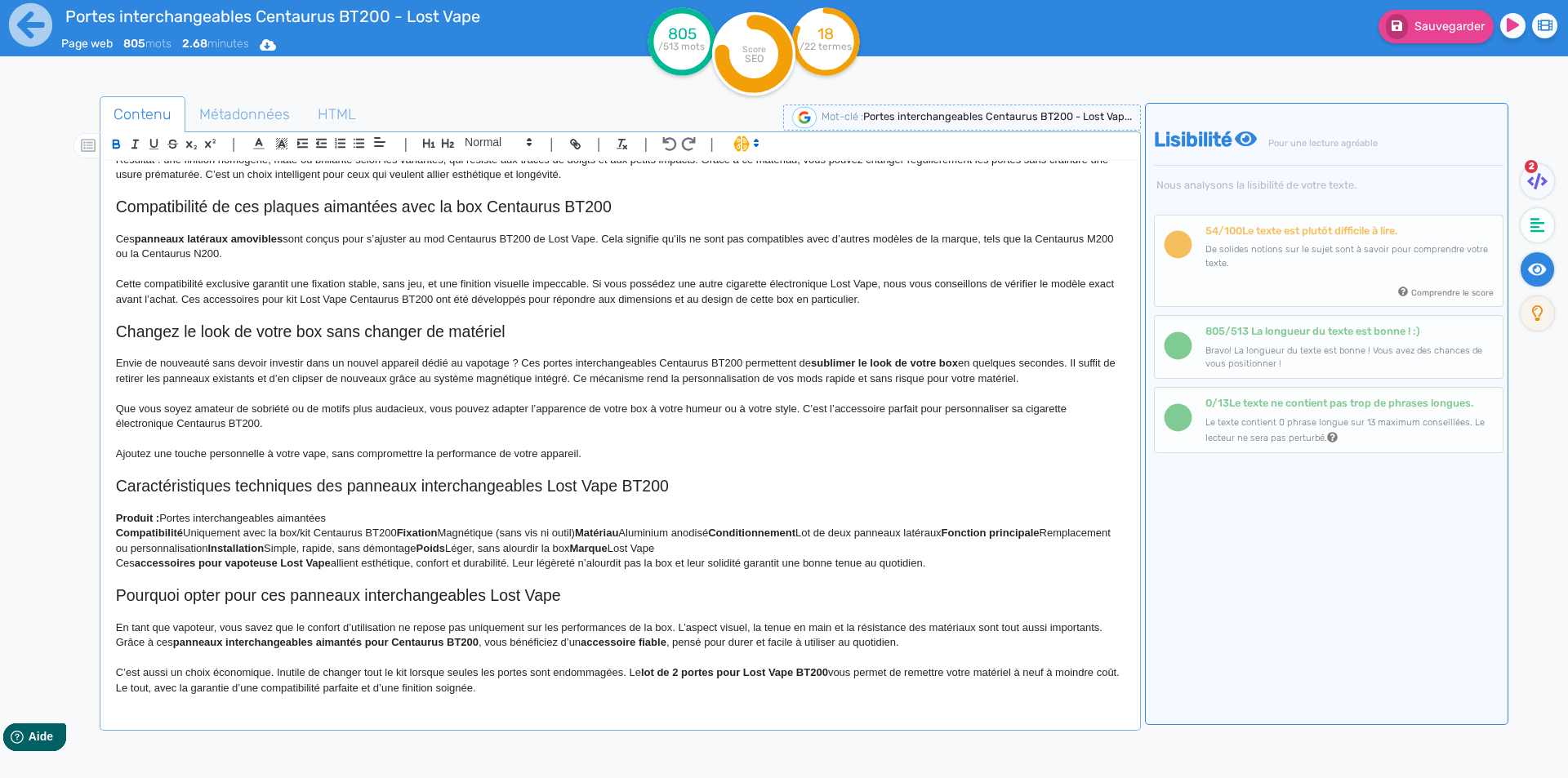
click at [184, 532] on p "Compatibilité Uniquement avec la box/kit Centaurus BT200 Fixation Magnétique (s…" at bounding box center [620, 541] width 1009 height 30
click at [407, 534] on strong "Fixation" at bounding box center [423, 533] width 41 height 12
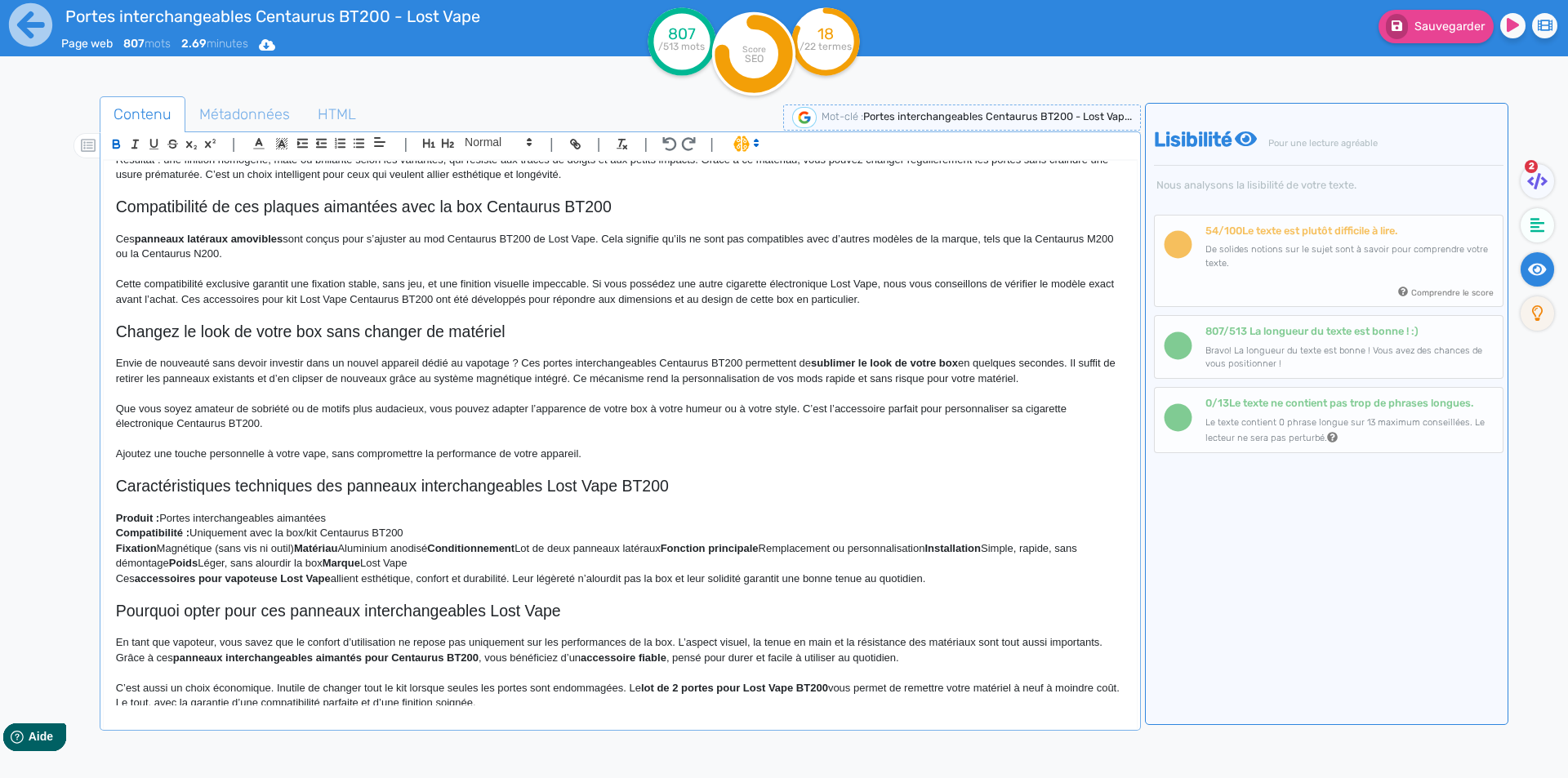
scroll to position [500, 0]
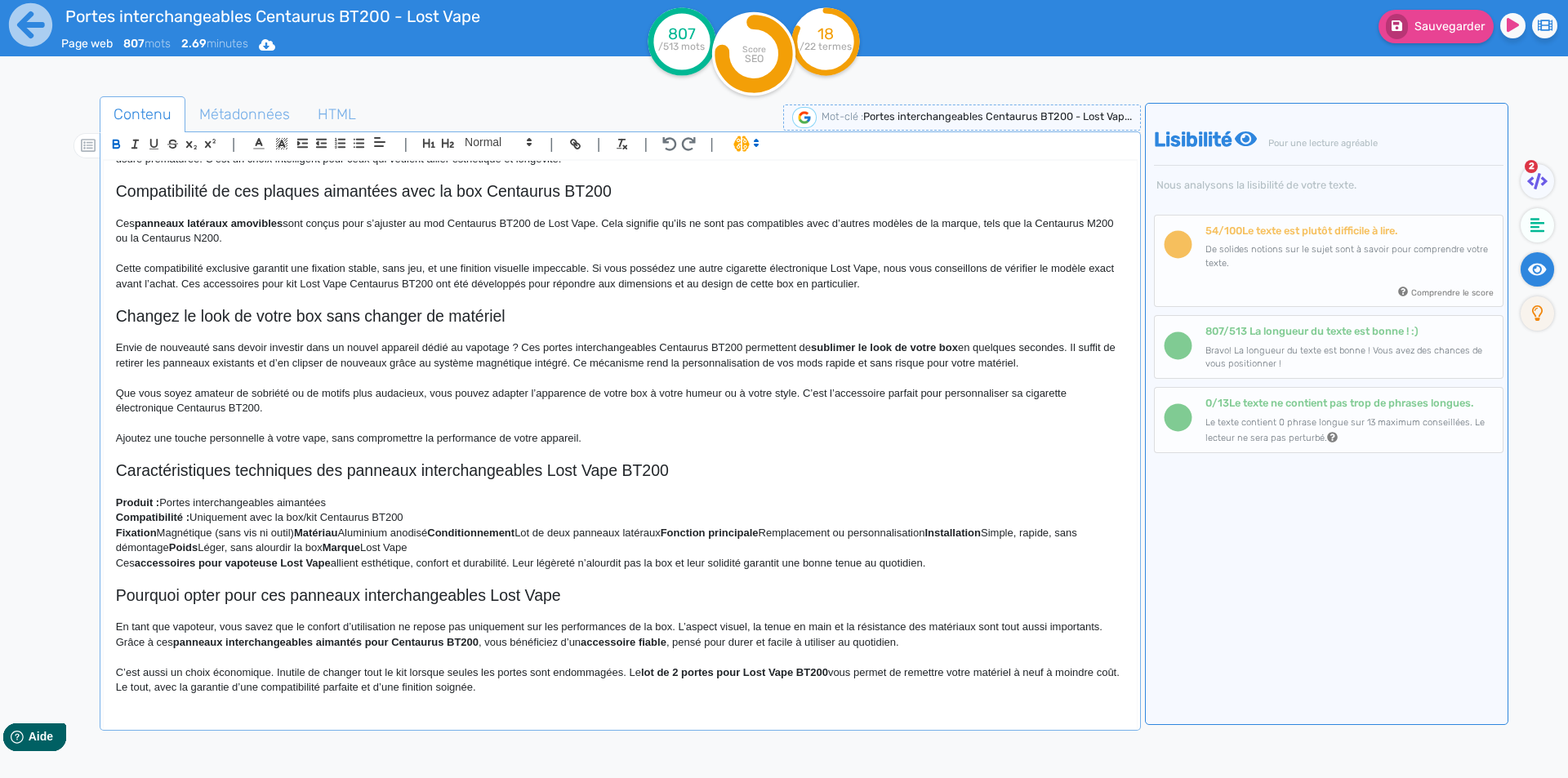
click at [160, 529] on p "Fixation Magnétique (sans vis ni outil) Matériau Aluminium anodisé Conditionnem…" at bounding box center [620, 541] width 1009 height 30
click at [303, 530] on strong "Matériau" at bounding box center [322, 533] width 43 height 12
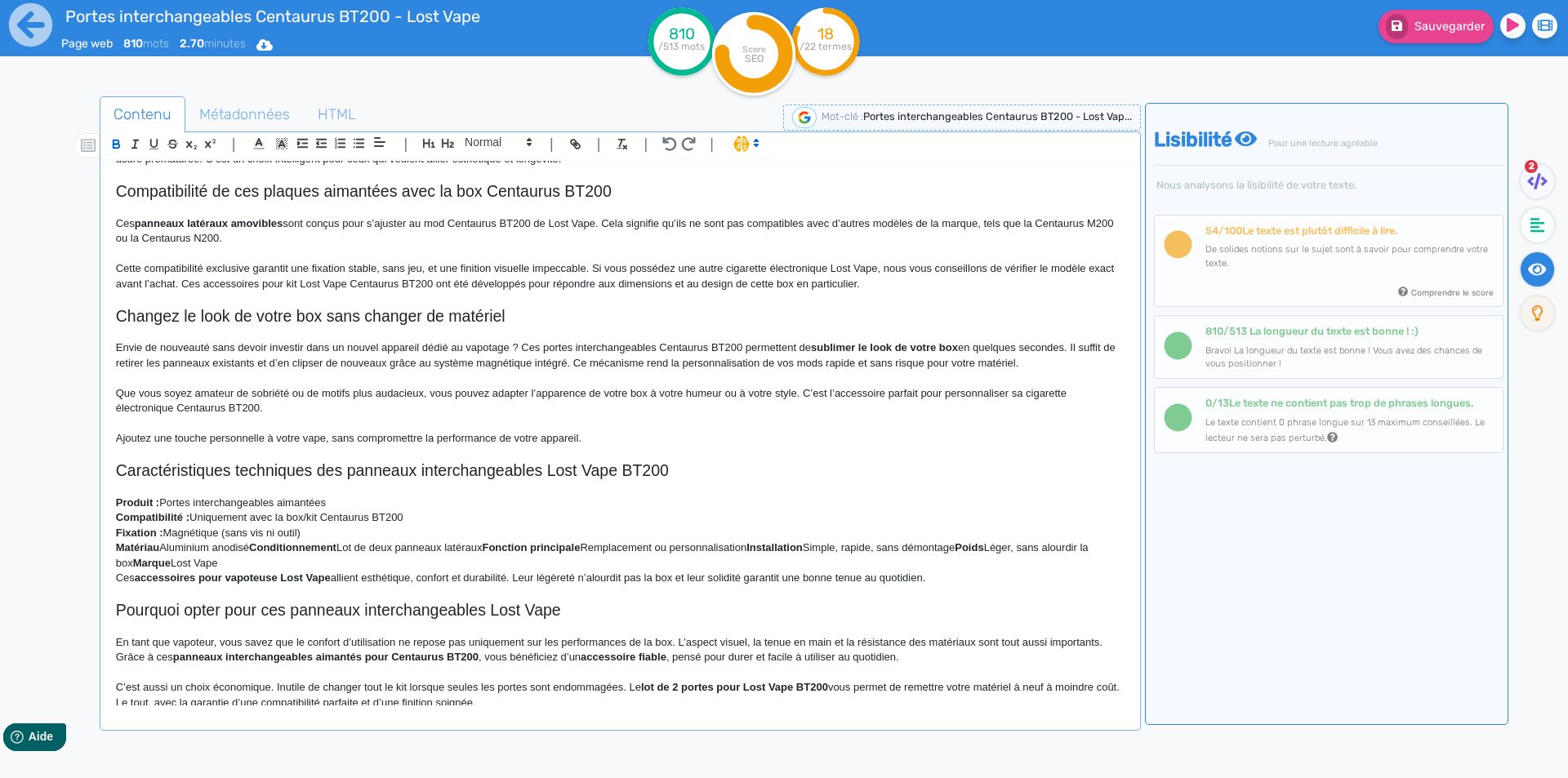
click at [161, 546] on p "Matériau Aluminium anodisé Conditionnement Lot de deux panneaux latéraux Foncti…" at bounding box center [620, 555] width 1009 height 30
click at [262, 548] on strong "Conditionnement" at bounding box center [299, 547] width 88 height 12
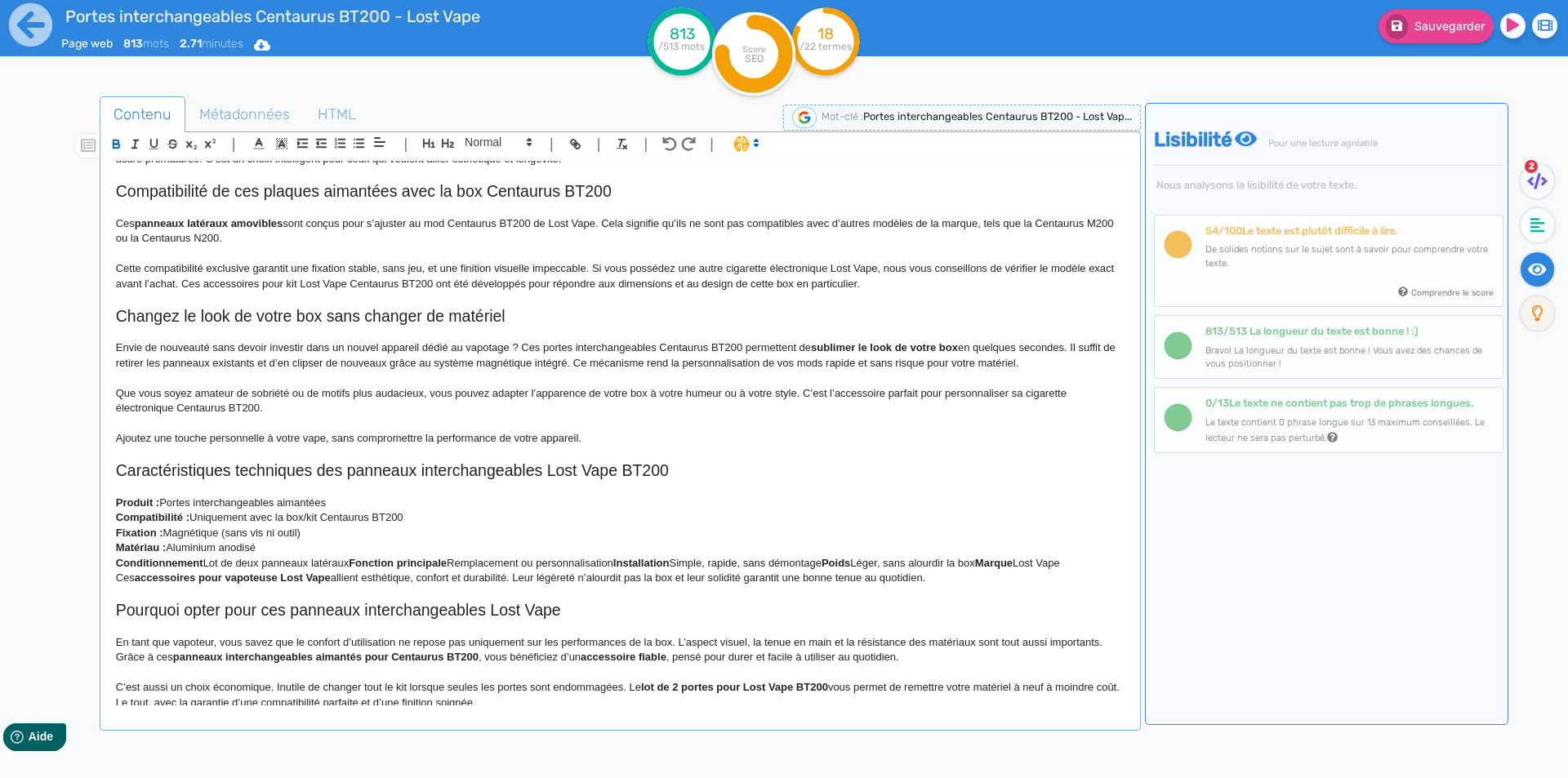
click at [209, 561] on p "Conditionnement Lot de deux panneaux latéraux Fonction principale Remplacement …" at bounding box center [620, 564] width 1009 height 15
click at [204, 561] on p "Conditionnement Lot de deux panneaux latéraux Fonction principale Remplacement …" at bounding box center [620, 564] width 1009 height 15
click at [358, 563] on strong "Fonction principale" at bounding box center [404, 563] width 98 height 12
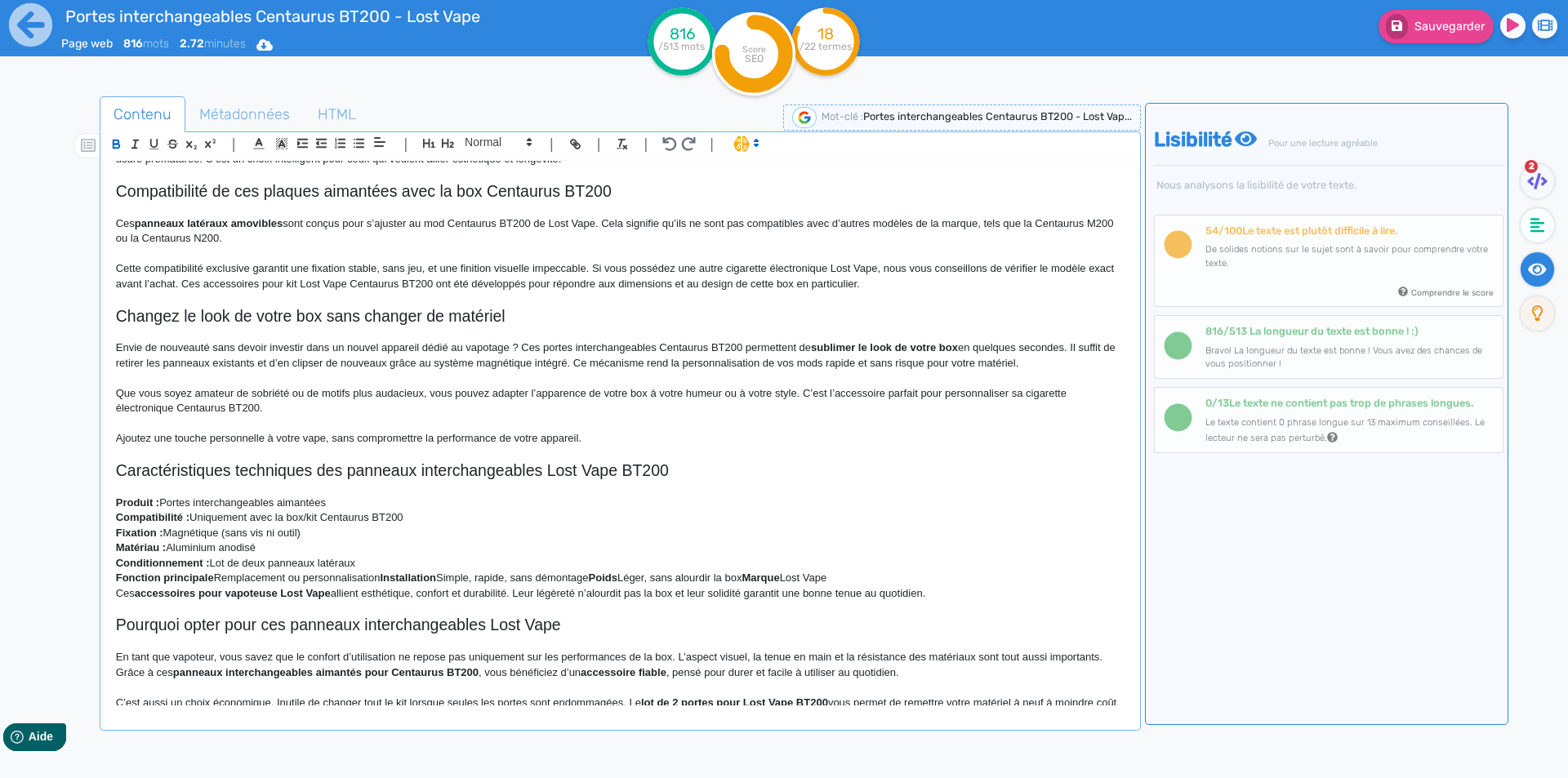
click at [214, 576] on p "Fonction principale Remplacement ou personnalisation Installation Simple, rapid…" at bounding box center [620, 578] width 1009 height 15
click at [390, 584] on strong "Installation" at bounding box center [415, 577] width 57 height 12
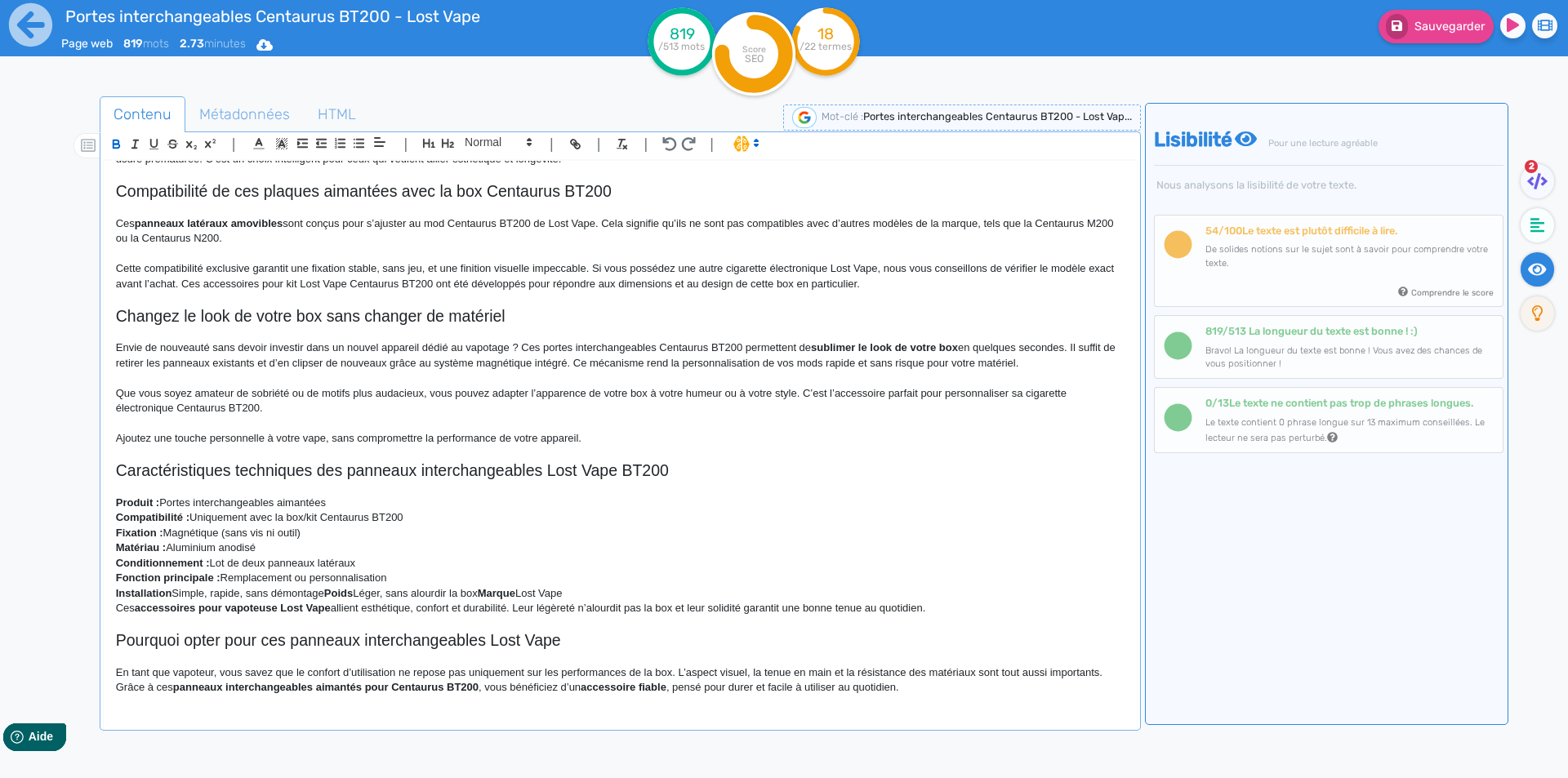
click at [173, 594] on p "Installation Simple, rapide, sans démontage Poids Léger, sans alourdir la box M…" at bounding box center [620, 594] width 1009 height 15
click at [331, 591] on p "Installation : Simple, rapide, sans démontage Poids Léger, sans alourdir la box…" at bounding box center [620, 594] width 1009 height 15
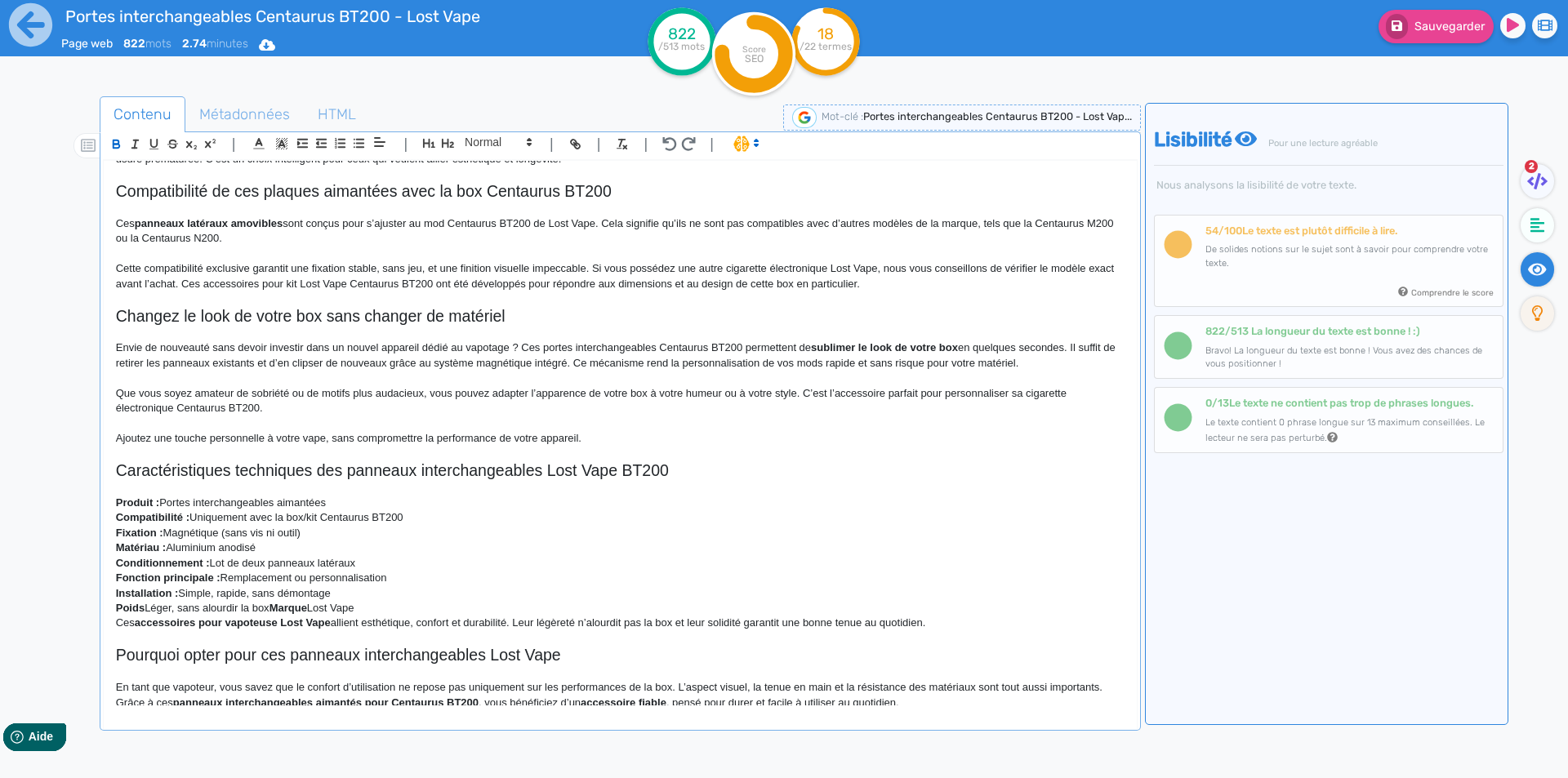
click at [144, 607] on p "Poids Léger, sans alourdir la box Marque Lost Vape" at bounding box center [620, 608] width 1009 height 15
click at [276, 606] on p "Poids : Léger, sans alourdir la box Marque Lost Vape" at bounding box center [620, 608] width 1009 height 15
click at [279, 607] on strong "Marque" at bounding box center [295, 607] width 37 height 12
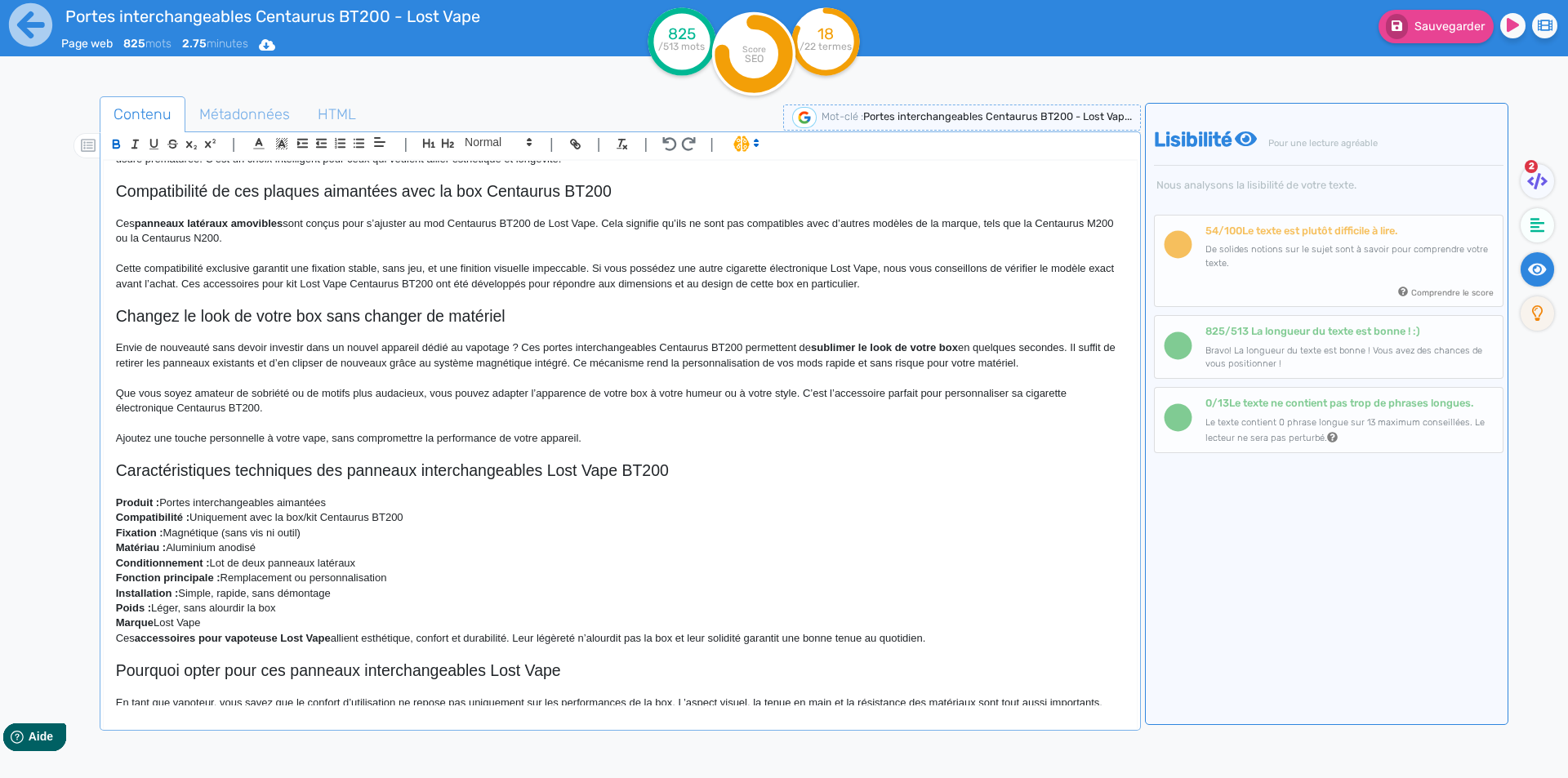
click at [157, 623] on p "Marque Lost Vape" at bounding box center [620, 623] width 1009 height 15
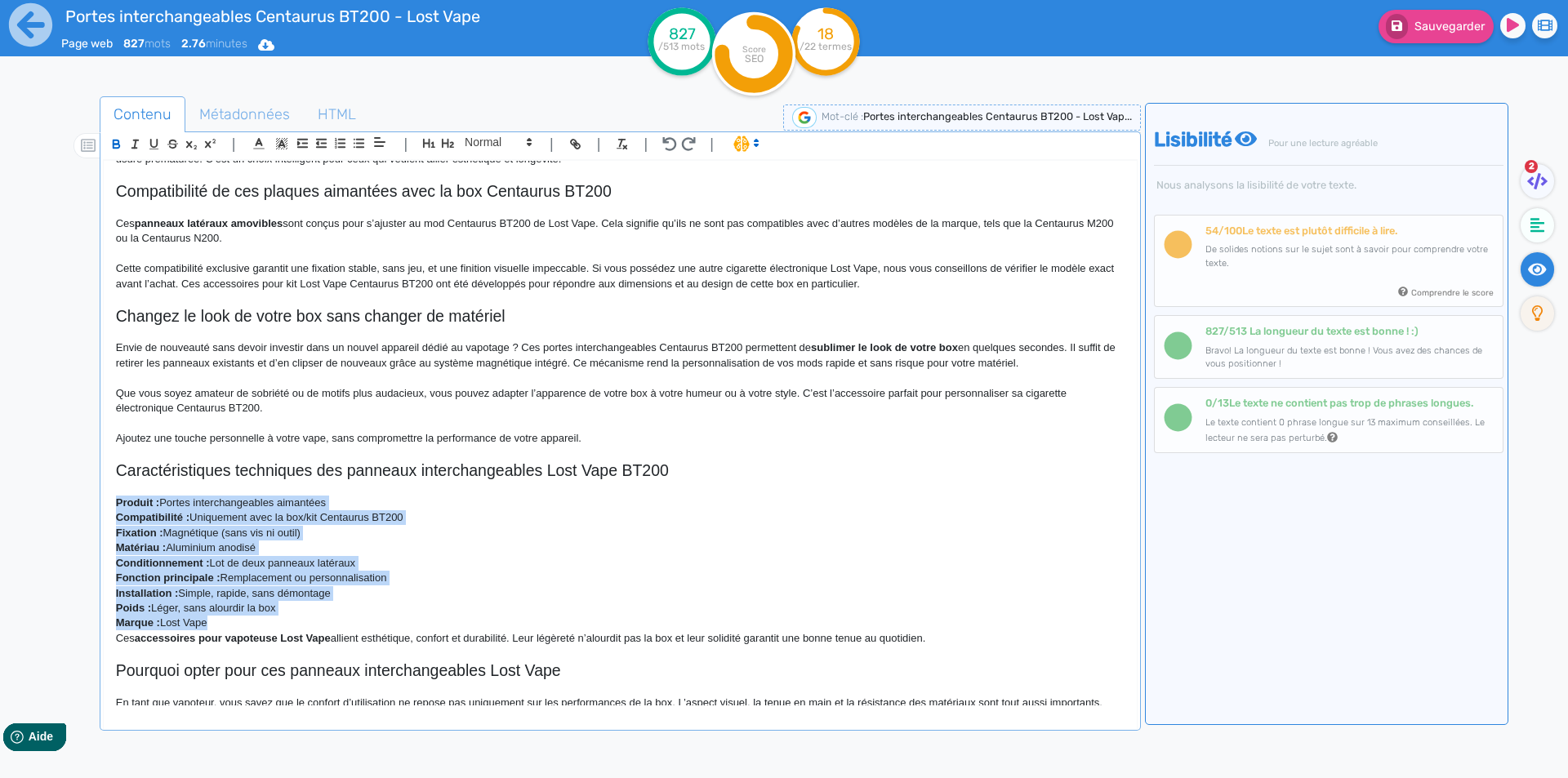
drag, startPoint x: 237, startPoint y: 621, endPoint x: 100, endPoint y: 509, distance: 177.0
click at [100, 509] on div "| | H3 H4 H5 H6 Normal | | | | Portes interchangeables Centaurus BT200 - Lost V…" at bounding box center [620, 430] width 1042 height 599
click at [360, 146] on icon "button" at bounding box center [358, 143] width 14 height 14
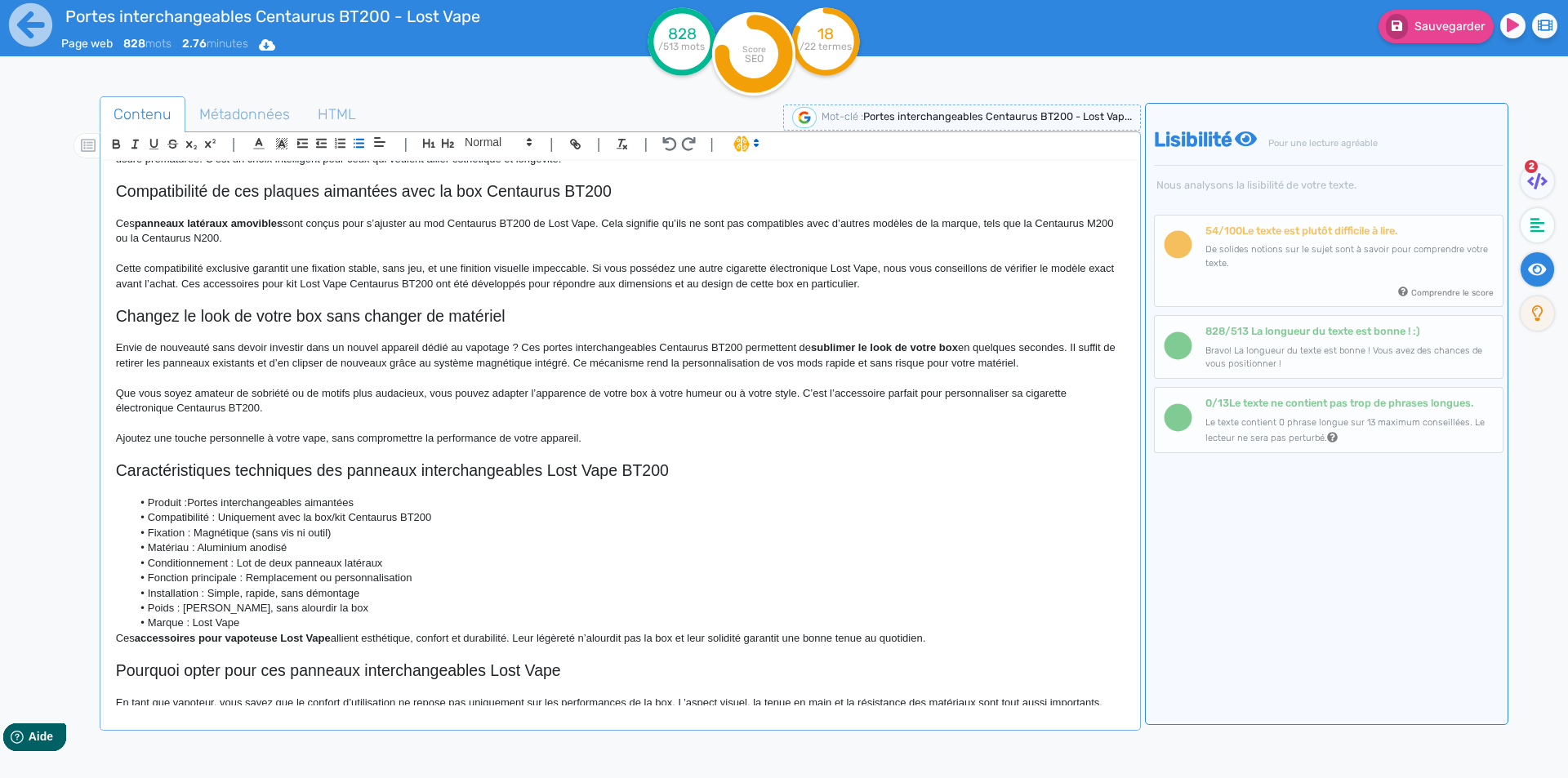
click at [324, 619] on li "Marque : Lost Vape" at bounding box center [628, 623] width 992 height 15
click at [307, 625] on li "Marque : Lost Vape" at bounding box center [628, 623] width 992 height 15
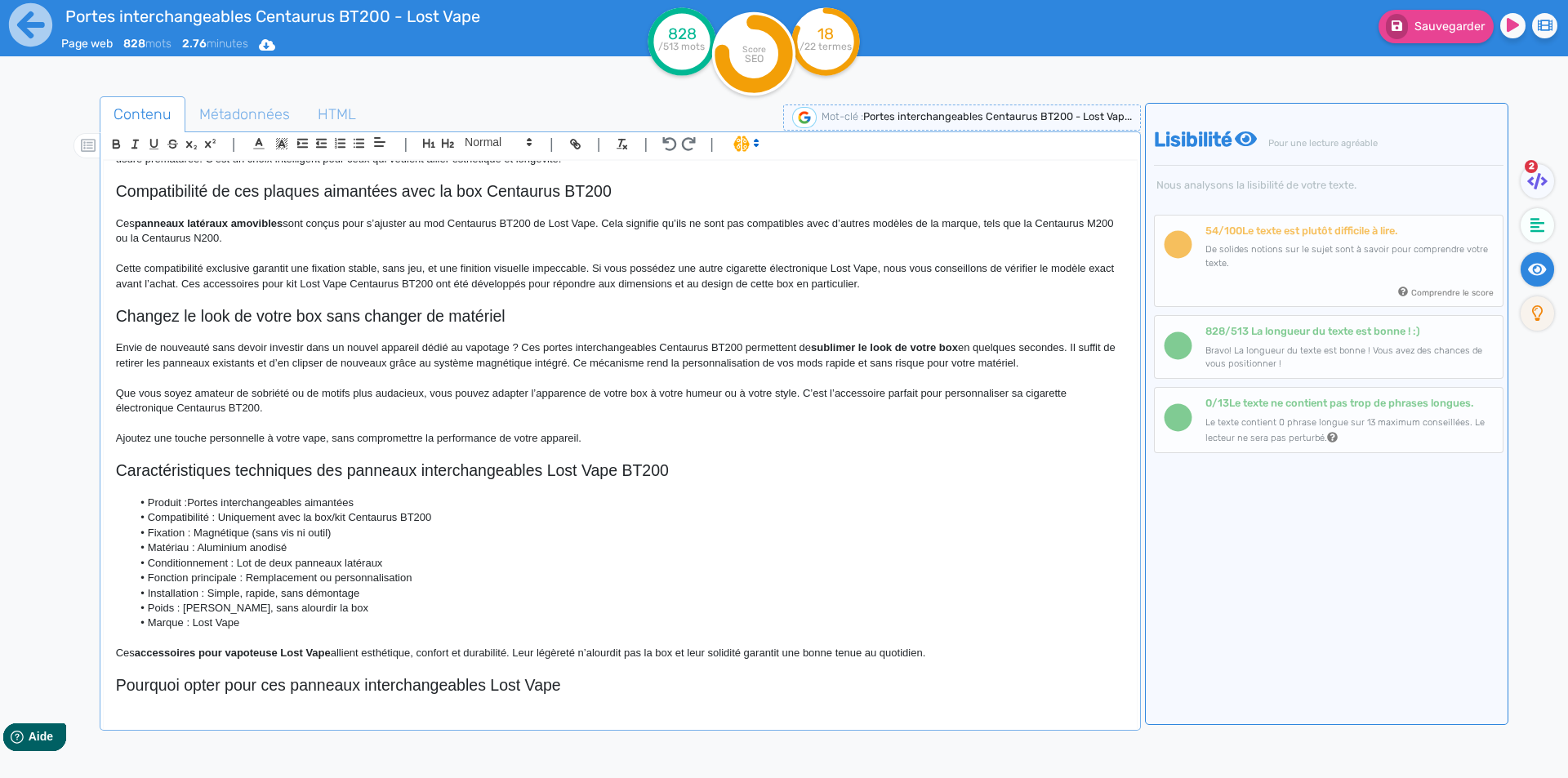
click at [151, 655] on strong "accessoires pour vapoteuse Lost Vape" at bounding box center [233, 652] width 196 height 12
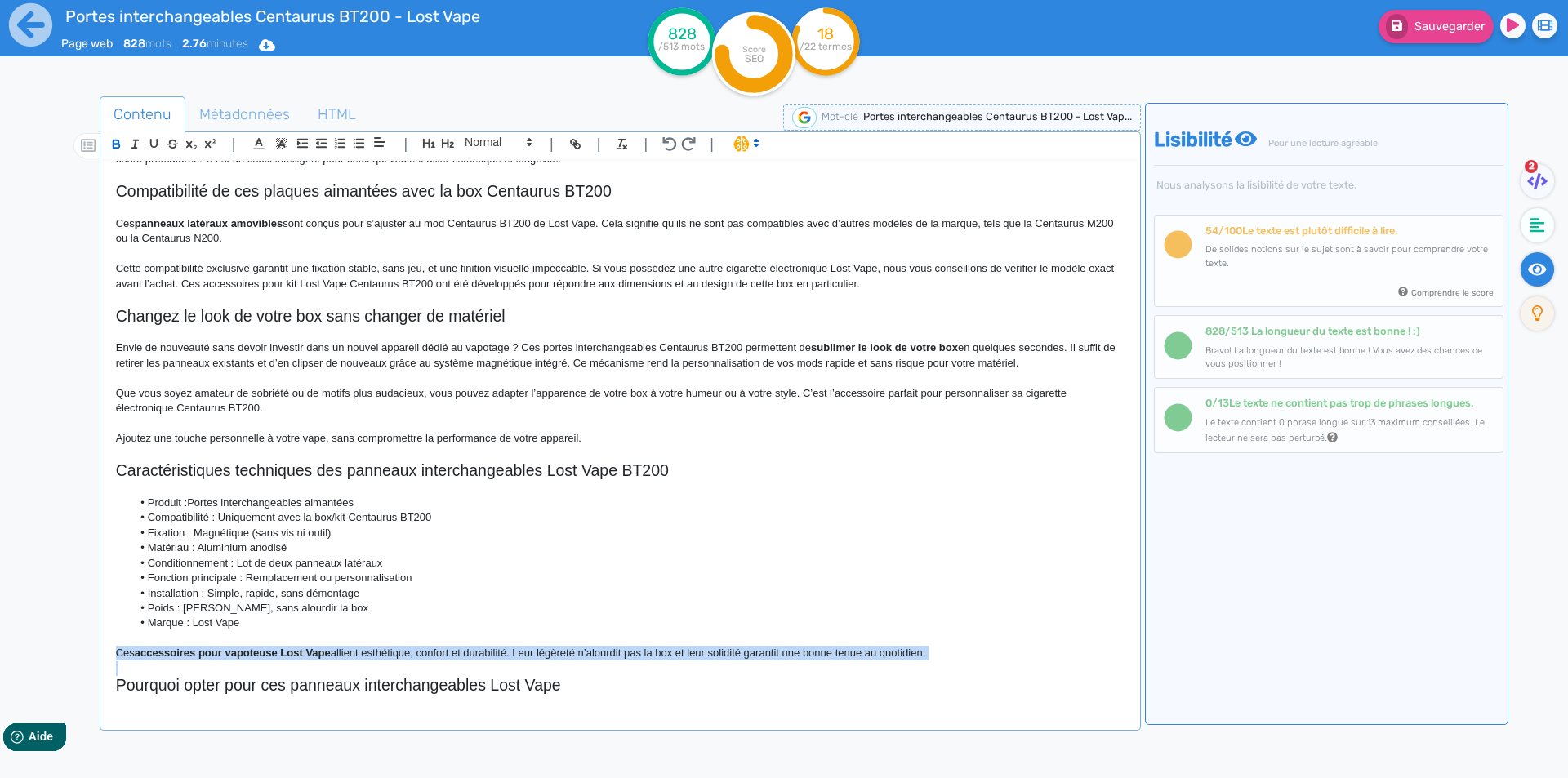
click at [151, 655] on strong "accessoires pour vapoteuse Lost Vape" at bounding box center [233, 652] width 196 height 12
click at [355, 652] on p "Ces accessoires pour vapoteuse Lost Vape allient esthétique, confort et durabil…" at bounding box center [620, 653] width 1009 height 15
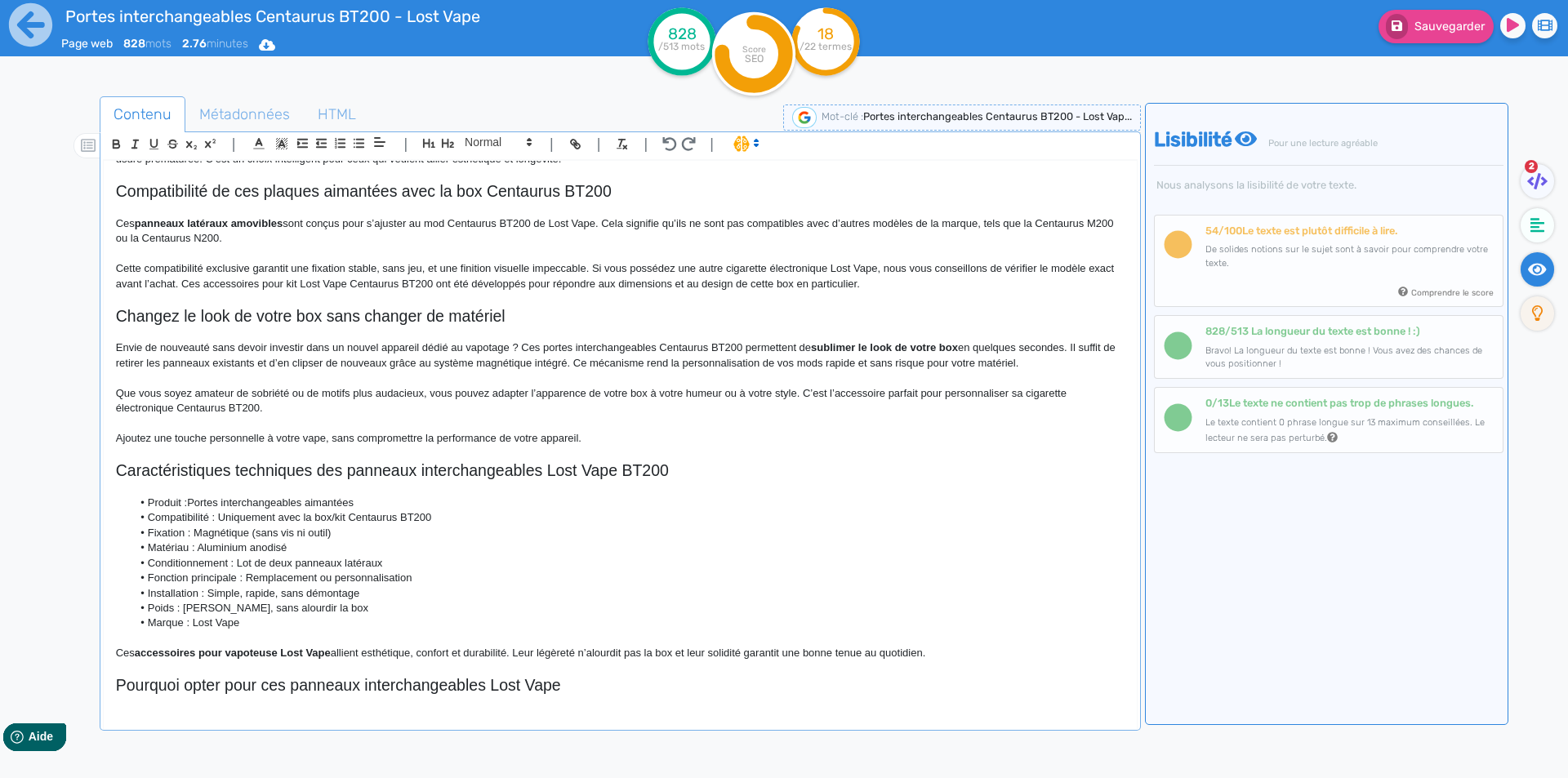
click at [348, 665] on p at bounding box center [620, 669] width 1009 height 15
click at [348, 654] on p "Ces accessoires pour vapoteuse Lost Vape allient esthétique, confort et durabil…" at bounding box center [620, 653] width 1009 height 15
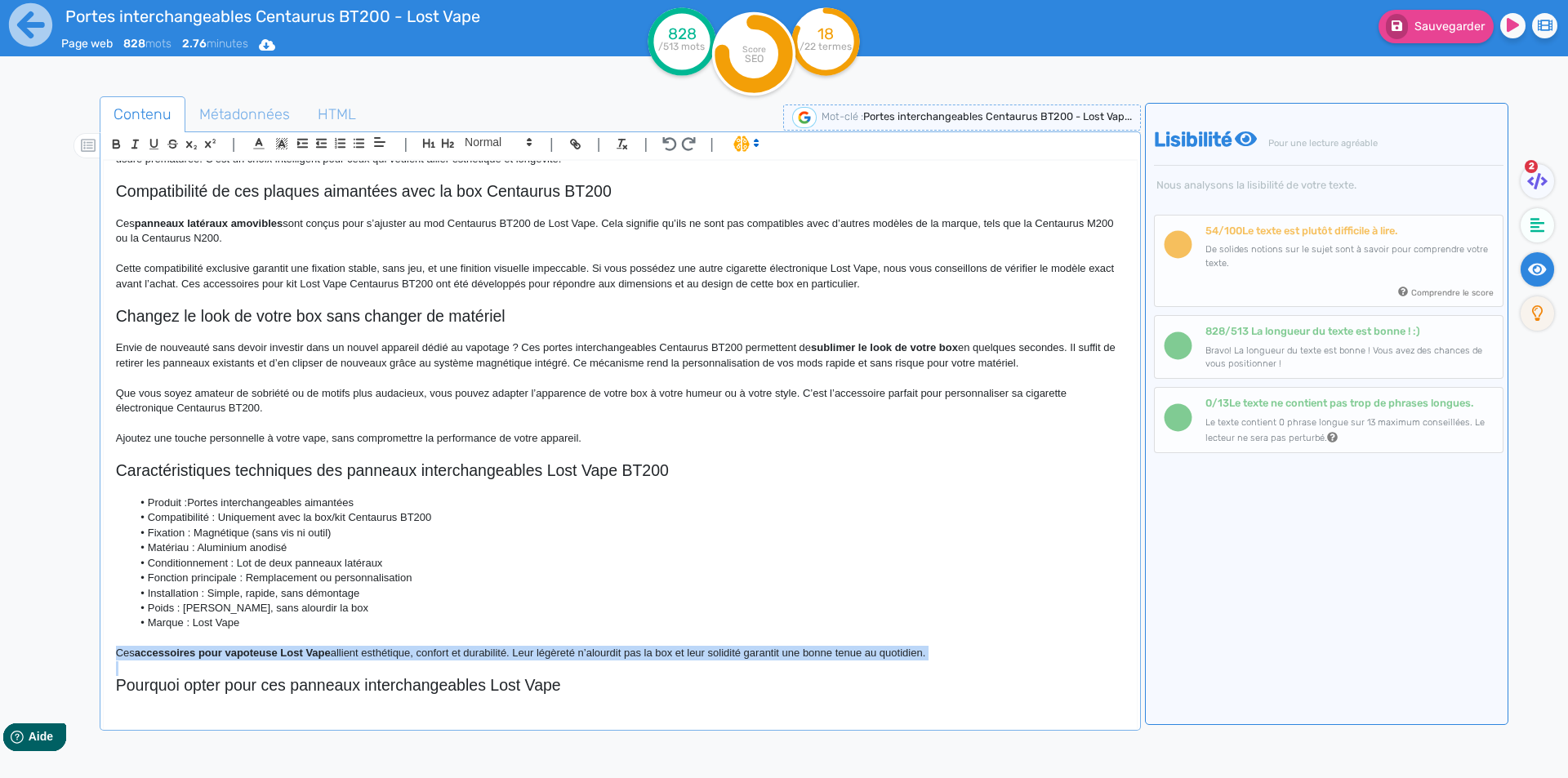
click at [348, 654] on p "Ces accessoires pour vapoteuse Lost Vape allient esthétique, confort et durabil…" at bounding box center [620, 653] width 1009 height 15
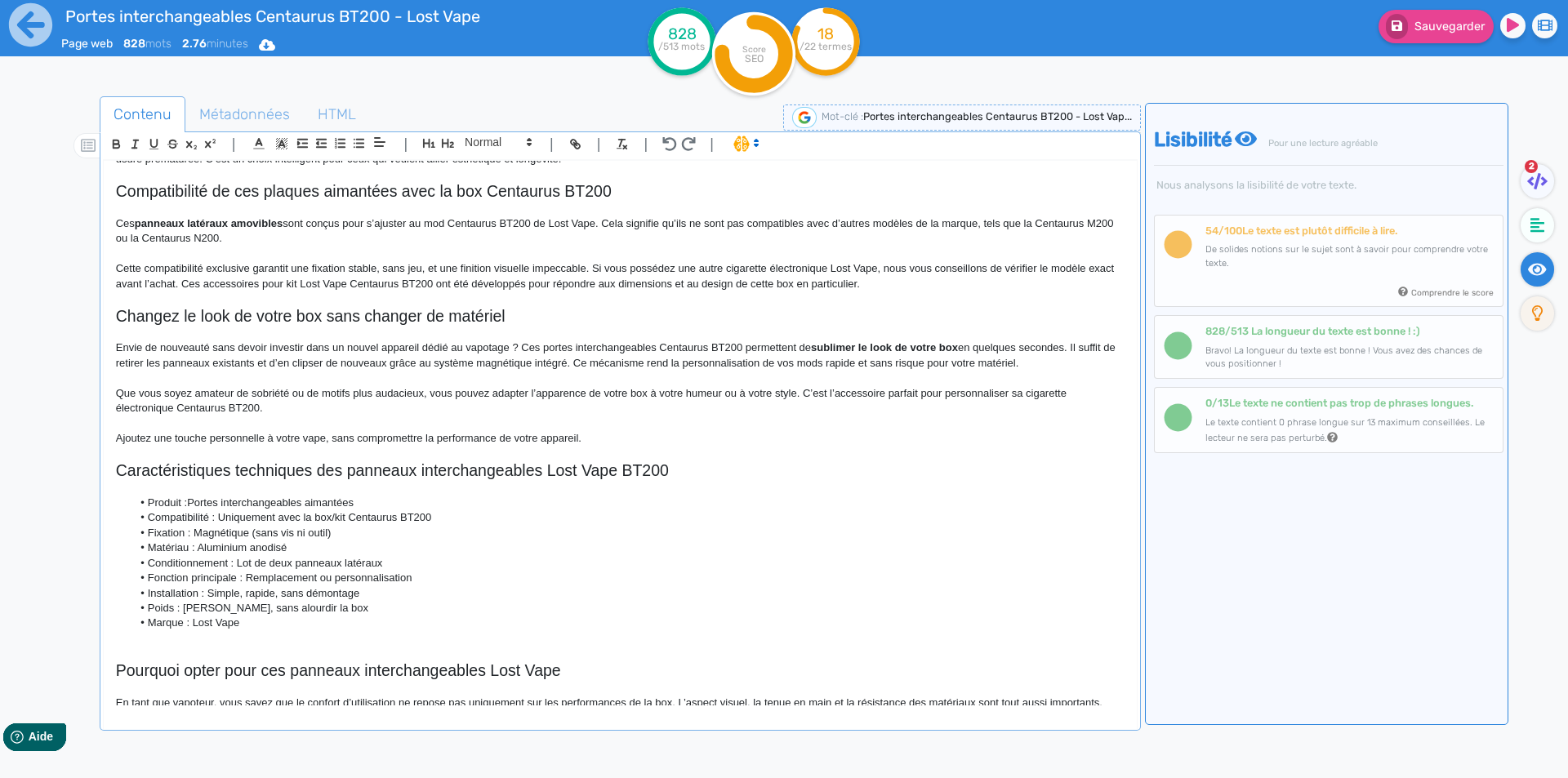
click at [190, 501] on li "Produit :Portes interchangeables aimantées" at bounding box center [628, 503] width 992 height 15
click at [156, 503] on li "Produit : Portes interchangeables aimantées" at bounding box center [628, 503] width 992 height 15
click at [155, 503] on li "Produit : Portes interchangeables aimantées" at bounding box center [628, 503] width 992 height 15
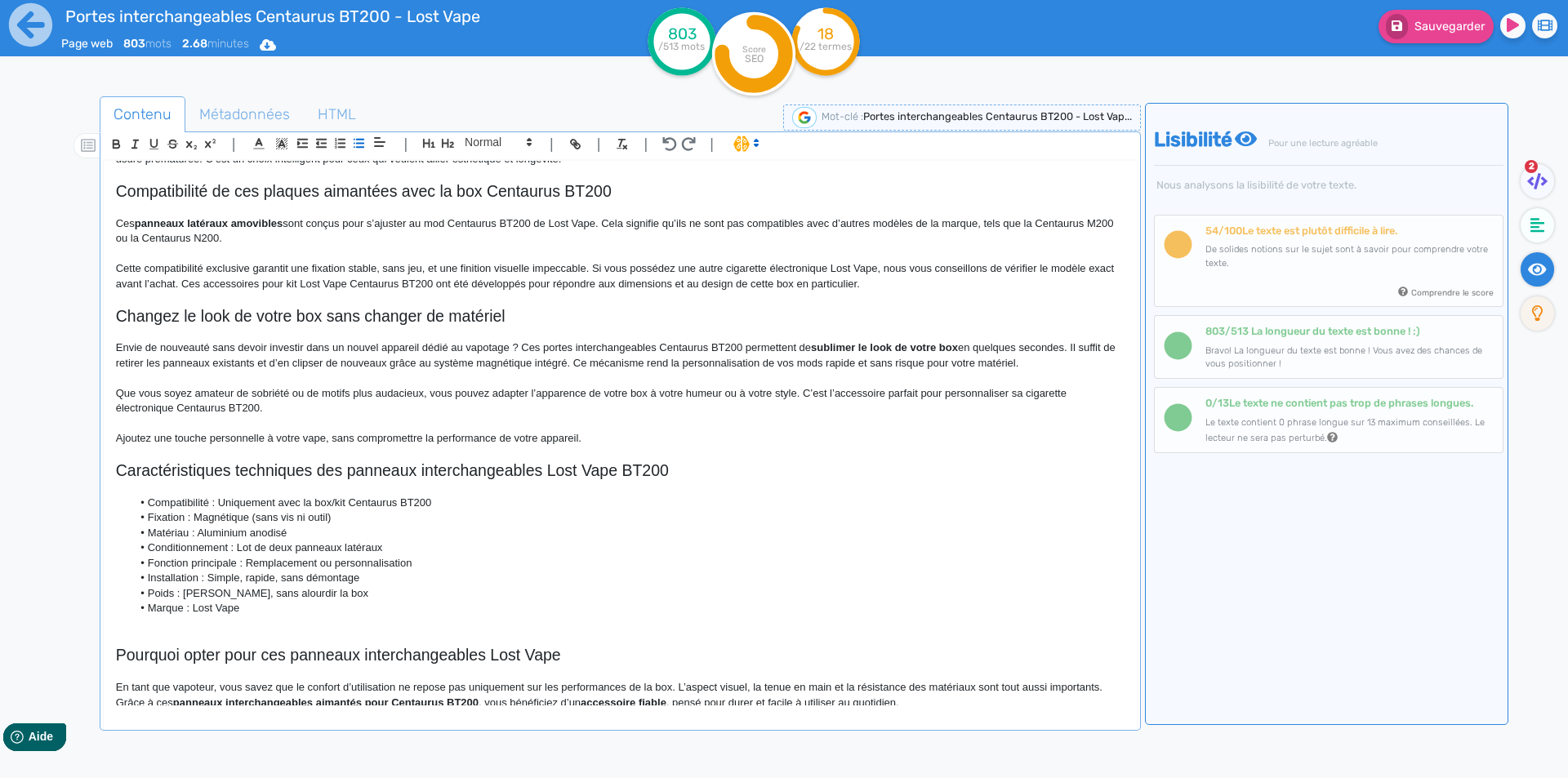
click at [224, 503] on li "Compatibilité : Uniquement avec la box/kit Centaurus BT200" at bounding box center [628, 503] width 992 height 15
click at [234, 503] on li "Compatibilité : box/kit Centaurus BT200" at bounding box center [628, 503] width 992 height 15
click at [237, 503] on li "Compatibilité : box/kit Centaurus BT200" at bounding box center [628, 503] width 992 height 15
drag, startPoint x: 204, startPoint y: 514, endPoint x: 196, endPoint y: 513, distance: 8.1
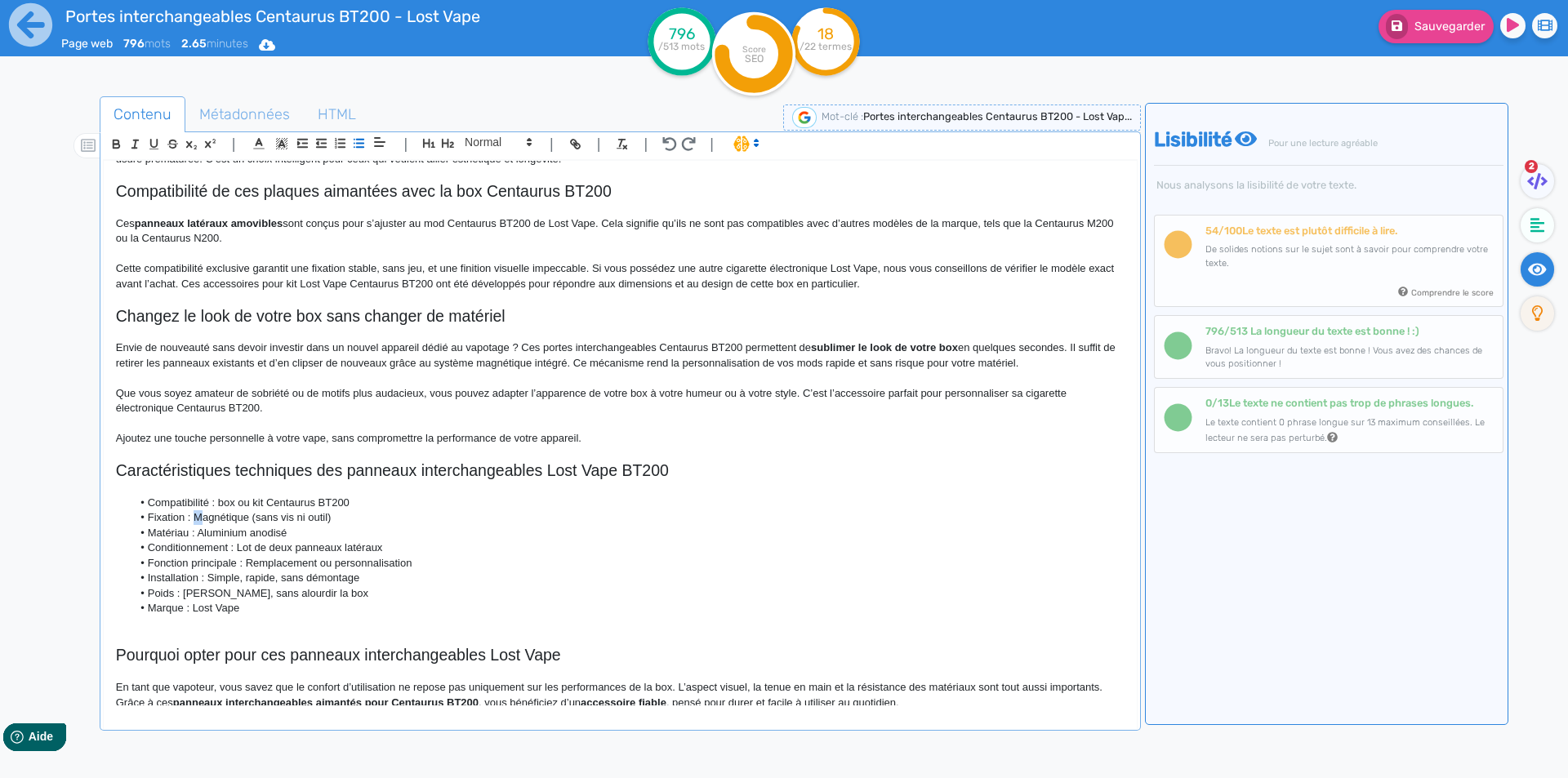
click at [196, 513] on li "Fixation : Magnétique (sans vis ni outil)" at bounding box center [628, 518] width 992 height 15
click at [264, 518] on li "Fixation : magnétique (sans vis ni outil)" at bounding box center [628, 518] width 992 height 15
drag, startPoint x: 264, startPoint y: 518, endPoint x: 310, endPoint y: 513, distance: 46.3
click at [310, 513] on li "Fixation : magnétique (sans vis ni outil)" at bounding box center [628, 518] width 992 height 15
click at [197, 528] on li "Matériau : Aluminium anodisé" at bounding box center [628, 534] width 992 height 15
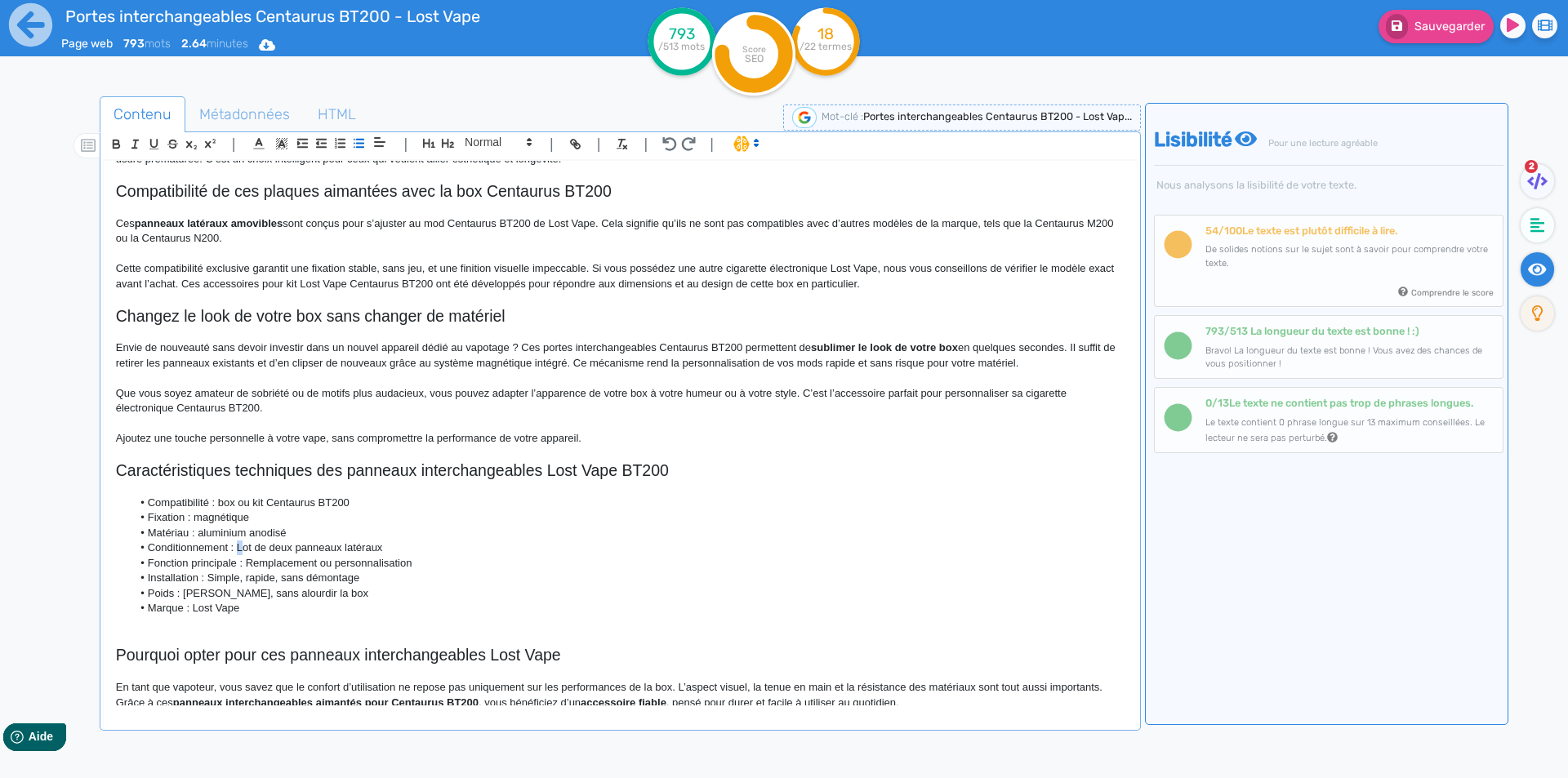
click at [242, 545] on li "Conditionnement : Lot de deux panneaux latéraux" at bounding box center [628, 548] width 992 height 15
click at [252, 559] on li "Fonction principale : Remplacement ou personnalisation" at bounding box center [628, 564] width 992 height 15
click at [209, 576] on li "Installation : Simple, rapide, sans démontage" at bounding box center [628, 578] width 992 height 15
click at [285, 576] on li "Installation : simple, rapide, sans démontage" at bounding box center [628, 578] width 992 height 15
drag, startPoint x: 285, startPoint y: 576, endPoint x: 328, endPoint y: 576, distance: 43.0
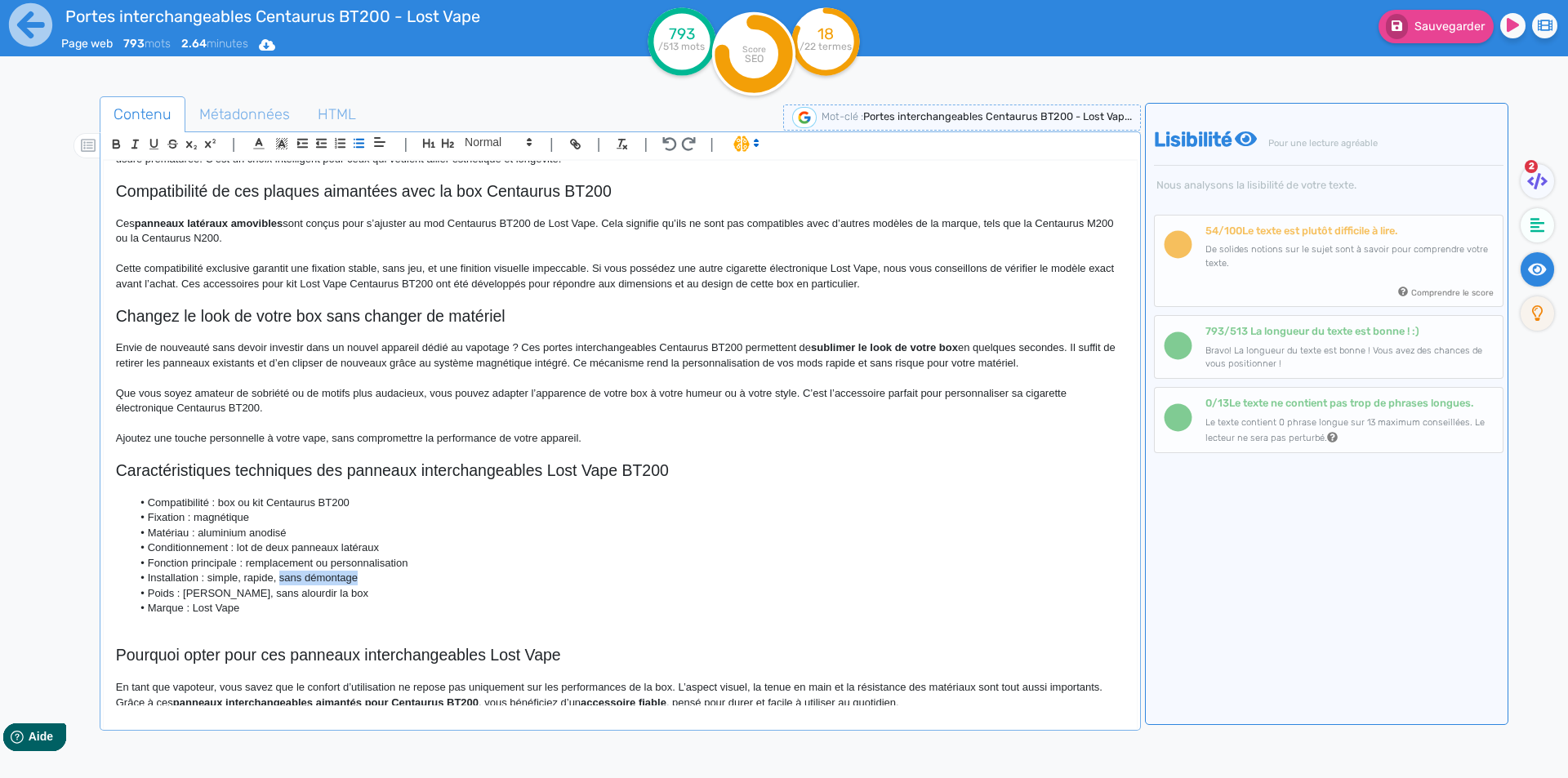
click at [328, 576] on li "Installation : simple, rapide, sans démontage" at bounding box center [628, 578] width 992 height 15
click at [188, 596] on li "Poids : Léger, sans alourdir la box" at bounding box center [628, 594] width 992 height 15
click at [193, 608] on li "Marque : Lost Vape" at bounding box center [628, 608] width 992 height 15
click at [315, 605] on li "Marque : Lost Vape" at bounding box center [628, 608] width 992 height 15
click at [1437, 20] on span "Sauvegarder" at bounding box center [1449, 26] width 70 height 14
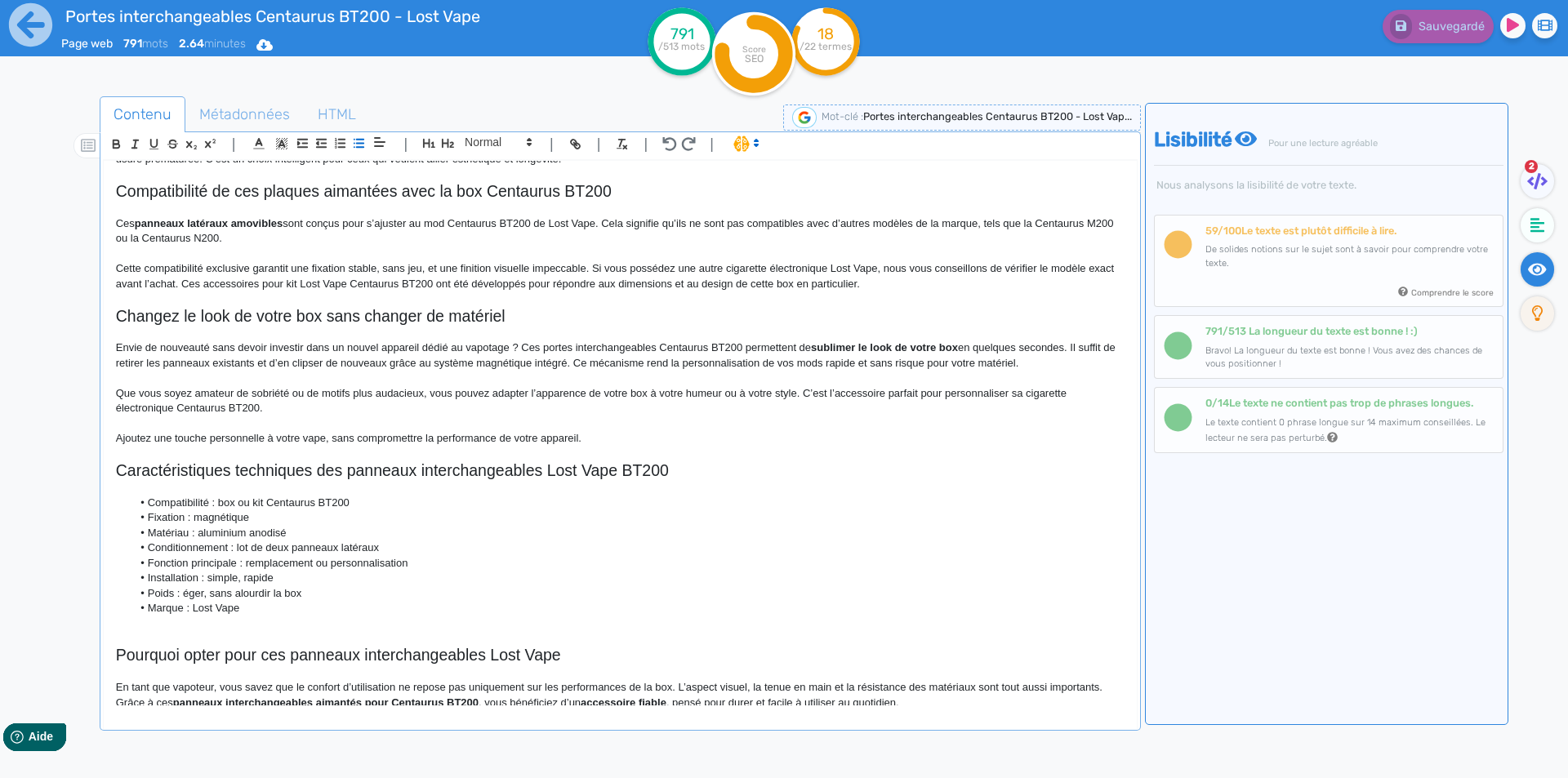
click at [187, 488] on p at bounding box center [620, 488] width 1009 height 15
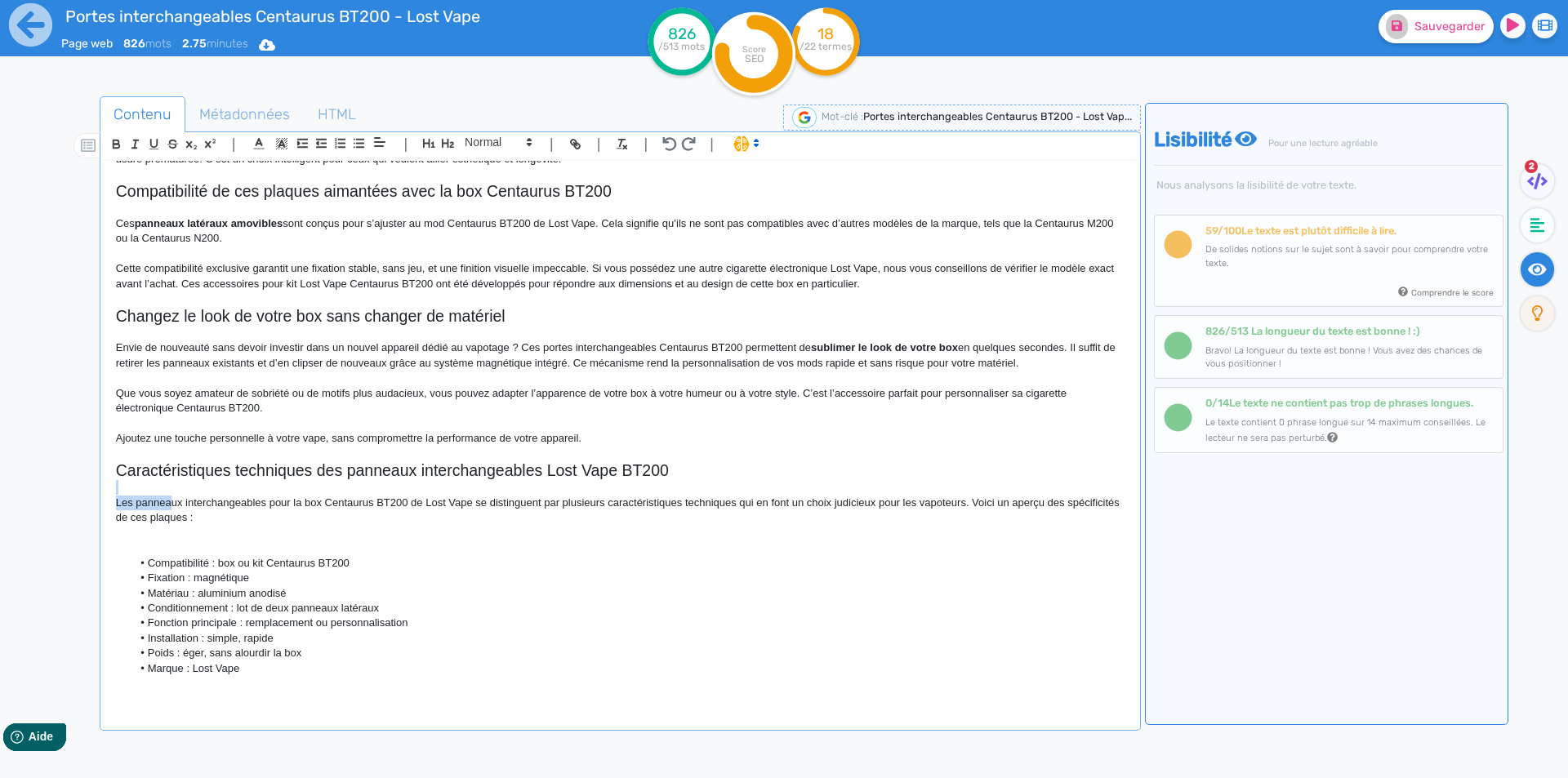
click at [169, 496] on div "Portes interchangeables Centaurus BT200 - Lost Vape Portes interchangeables Cen…" at bounding box center [620, 432] width 1033 height 545
click at [169, 496] on p "Les panneaux interchangeables pour la box Centaurus BT200 de Lost Vape se disti…" at bounding box center [620, 511] width 1009 height 30
click at [163, 500] on p "Les panneaux interchangeables pour la box Centaurus BT200 de Lost Vape se disti…" at bounding box center [620, 511] width 1009 height 30
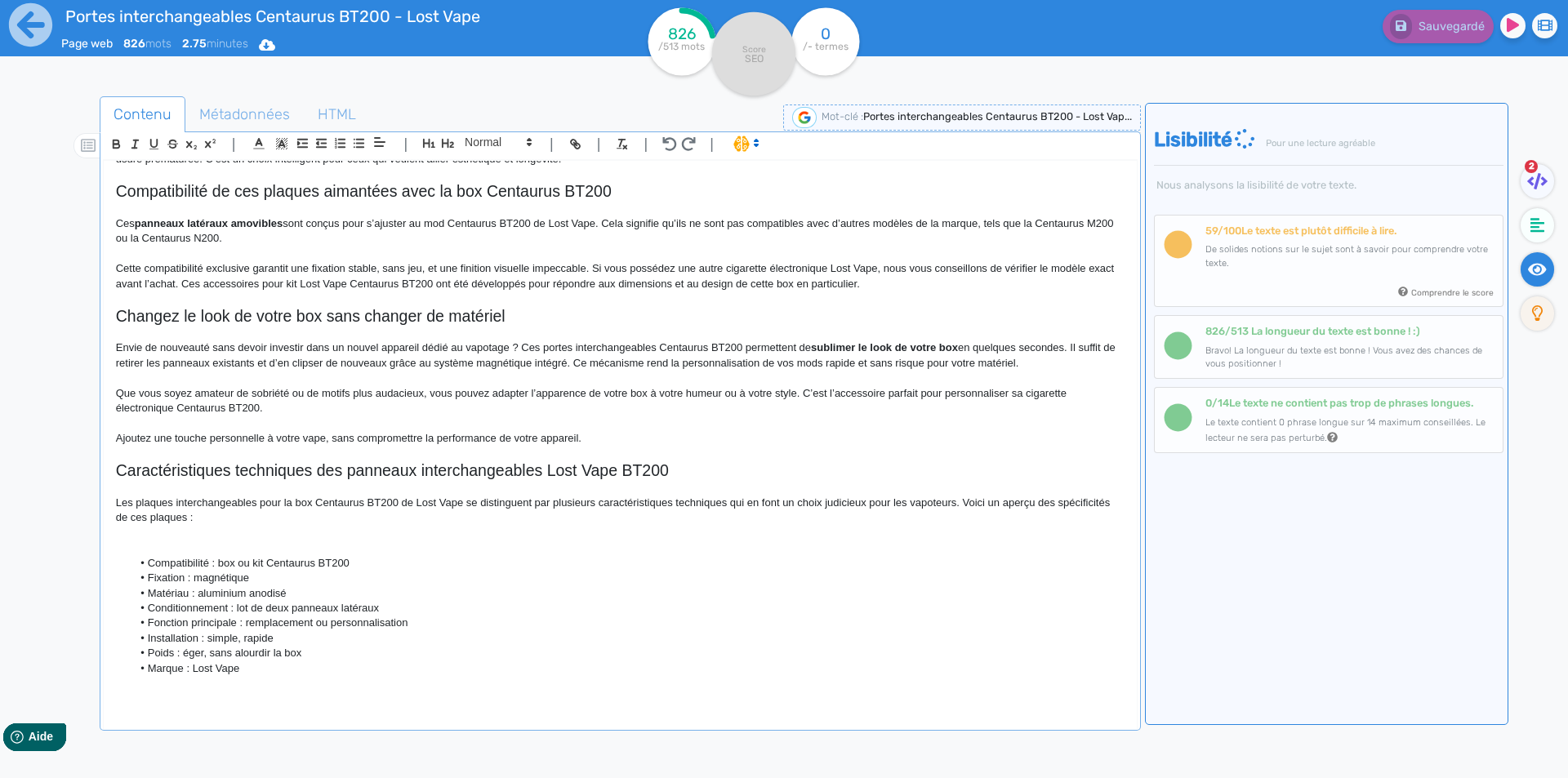
click at [273, 506] on p "Les plaques interchangeables pour la box Centaurus BT200 de Lost Vape se distin…" at bounding box center [620, 511] width 1009 height 30
click at [273, 504] on p "Les plaques interchangeables pour la box Centaurus BT200 de Lost Vape se distin…" at bounding box center [620, 511] width 1009 height 30
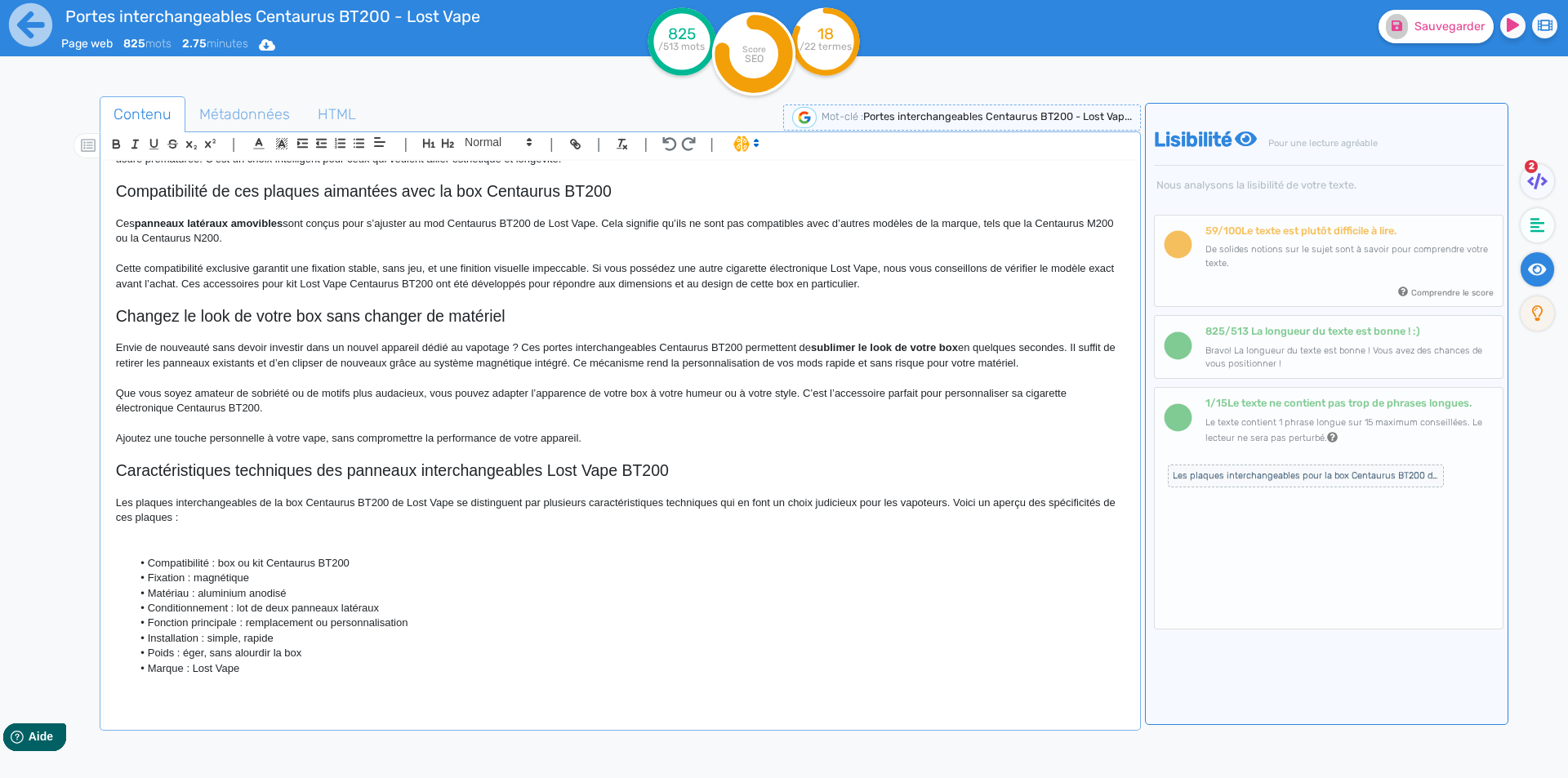
click at [402, 503] on p "Les plaques interchangeables de la box Centaurus BT200 de Lost Vape se distingu…" at bounding box center [620, 511] width 1009 height 30
click at [390, 506] on p "Les plaques interchangeables de la box Centaurus BT200 de Lost Vape se distingu…" at bounding box center [620, 511] width 1009 height 30
click at [394, 506] on p "Les plaques interchangeables de la box Centaurus BT200 de Lost Vape se distingu…" at bounding box center [620, 511] width 1009 height 30
drag, startPoint x: 399, startPoint y: 506, endPoint x: 433, endPoint y: 501, distance: 34.4
click at [433, 501] on p "Les plaques interchangeables de la box Centaurus BT200 de Lost Vape se distingu…" at bounding box center [620, 511] width 1009 height 30
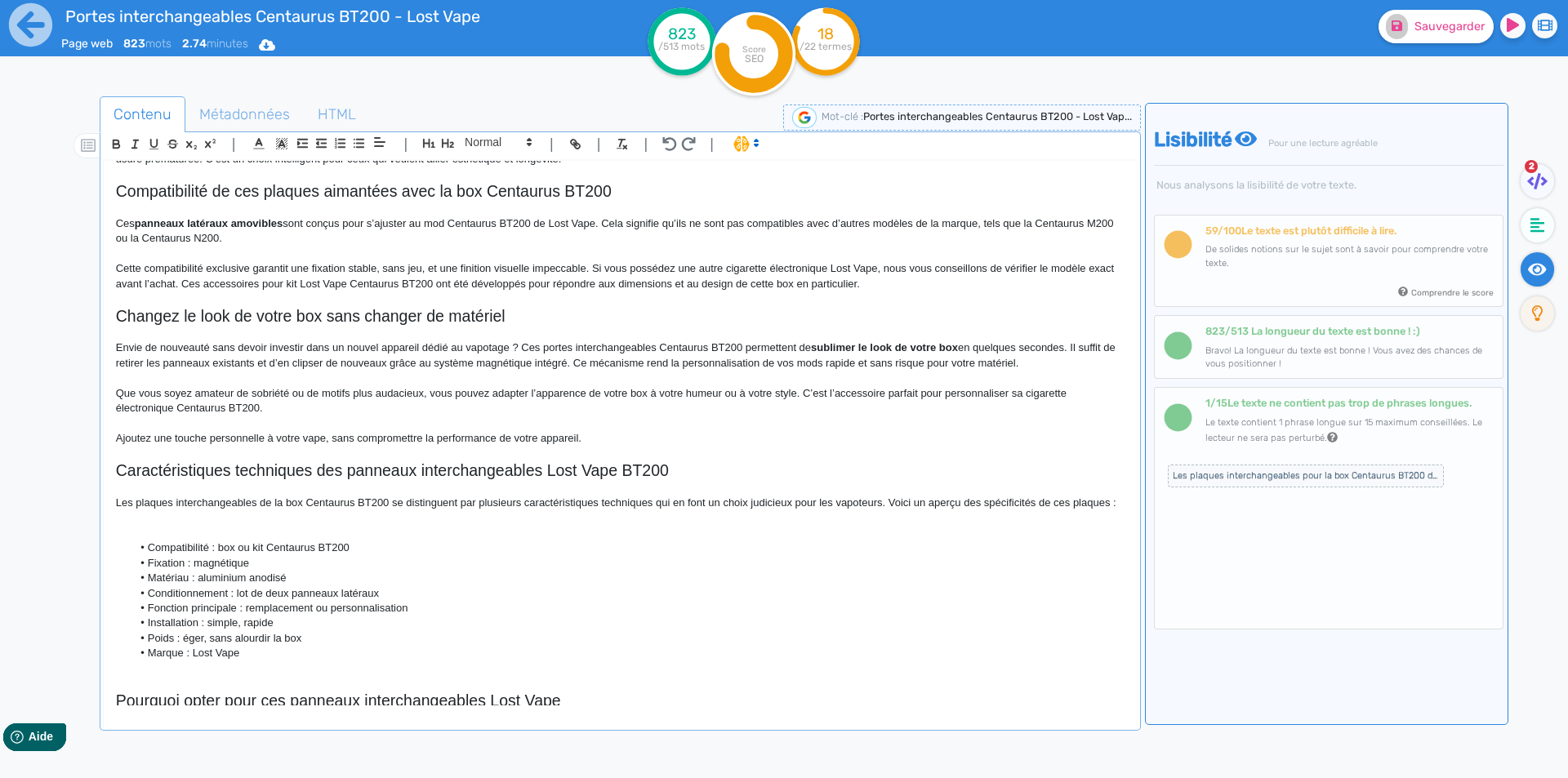
click at [606, 506] on p "Les plaques interchangeables de la box Centaurus BT200 se distinguent par plusi…" at bounding box center [620, 503] width 1009 height 15
click at [276, 466] on h2 "Caractéristiques techniques des panneaux interchangeables Lost Vape BT200" at bounding box center [620, 471] width 1009 height 19
click at [556, 510] on p "Les plaques interchangeables de la box Centaurus BT200 se distinguent par plusi…" at bounding box center [620, 503] width 1009 height 15
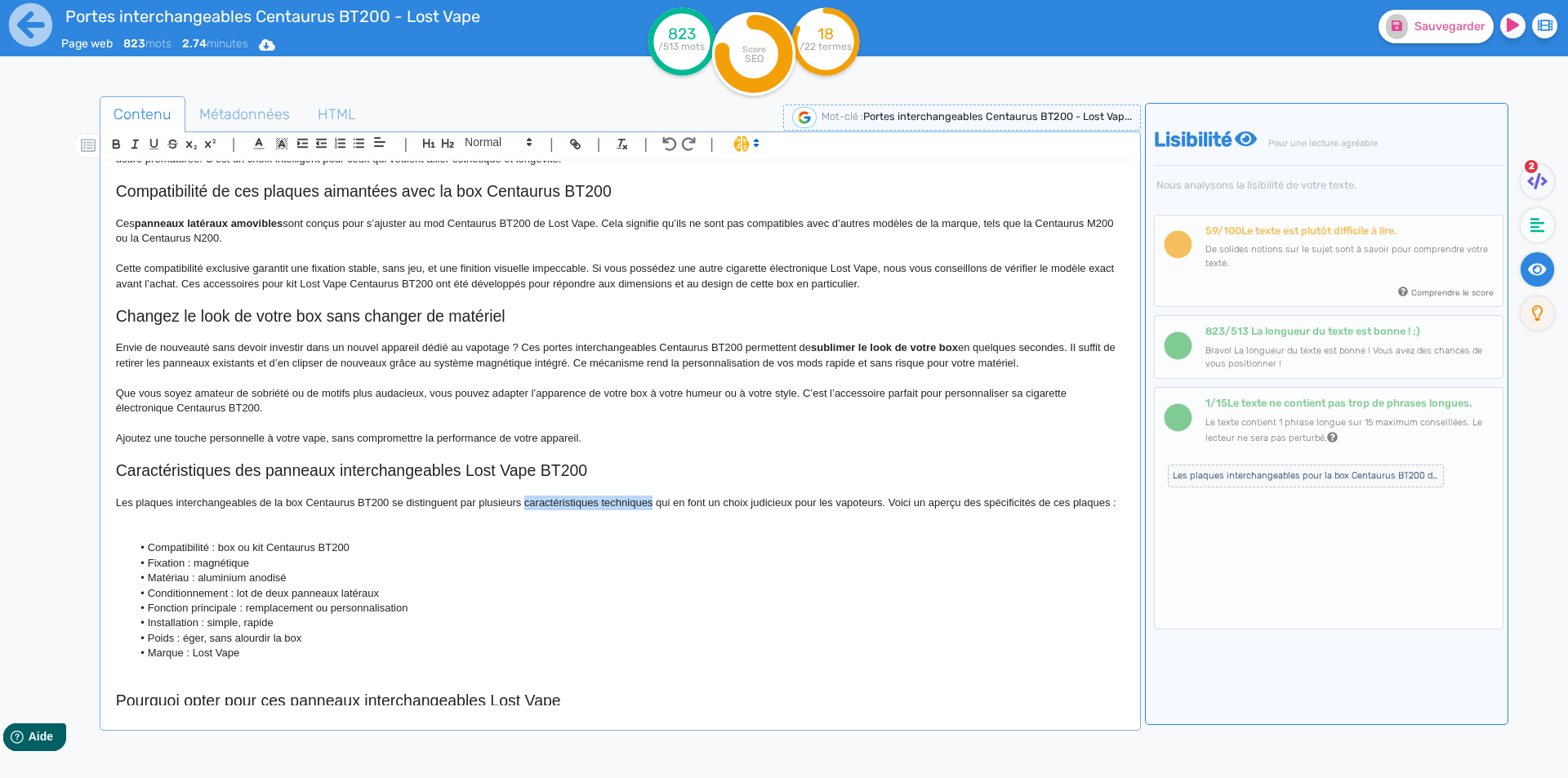
drag, startPoint x: 556, startPoint y: 510, endPoint x: 629, endPoint y: 505, distance: 73.2
click at [629, 505] on p "Les plaques interchangeables de la box Centaurus BT200 se distinguent par plusi…" at bounding box center [620, 503] width 1009 height 15
click at [629, 503] on p "Les plaques interchangeables de la box Centaurus BT200 se distinguent par plusi…" at bounding box center [620, 503] width 1009 height 15
click at [551, 506] on p "Les plaques interchangeables de la box Centaurus BT200 se distinguent par plusi…" at bounding box center [620, 503] width 1009 height 15
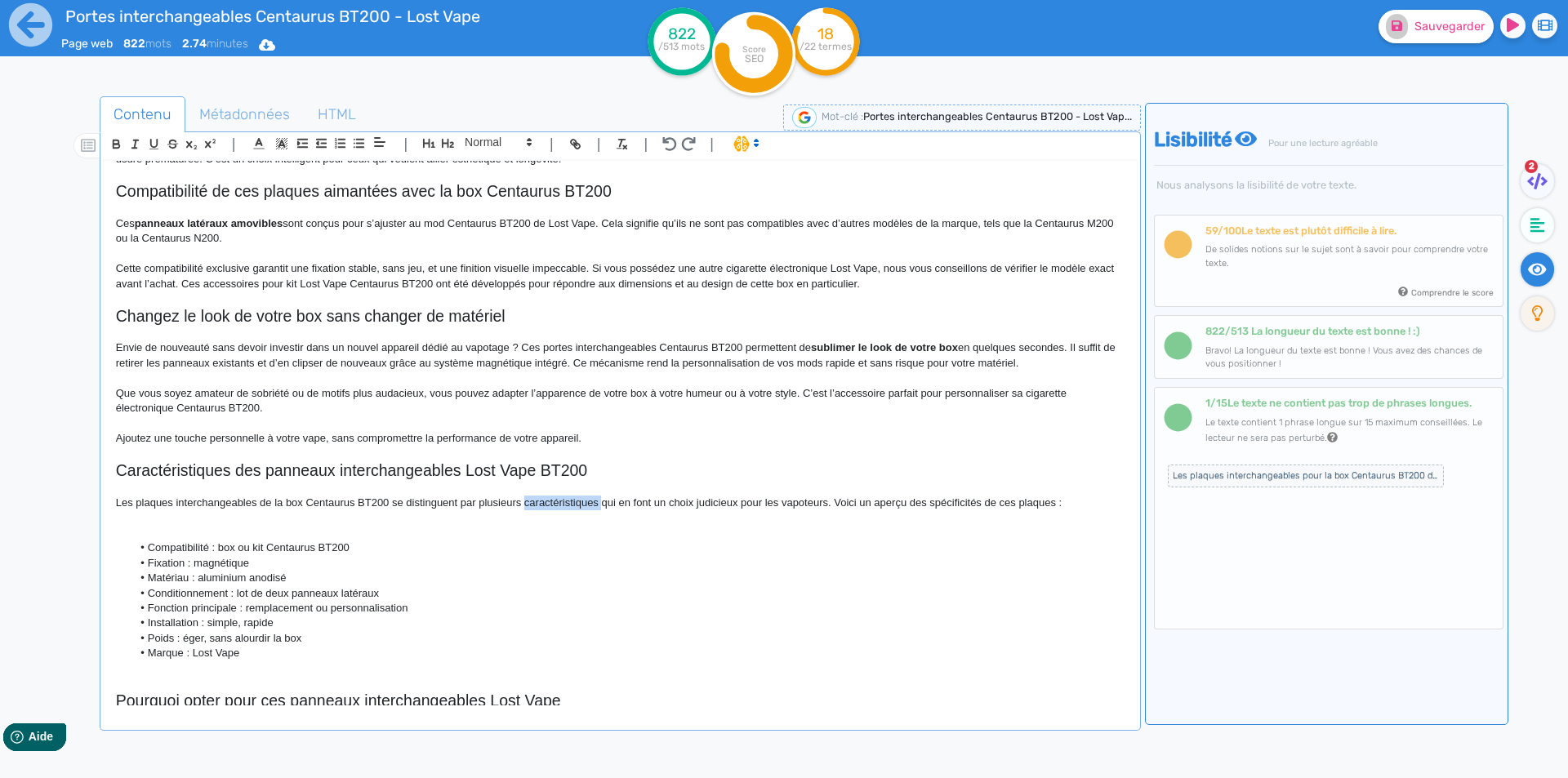
click at [551, 506] on p "Les plaques interchangeables de la box Centaurus BT200 se distinguent par plusi…" at bounding box center [620, 503] width 1009 height 15
click at [781, 520] on p at bounding box center [620, 518] width 1009 height 15
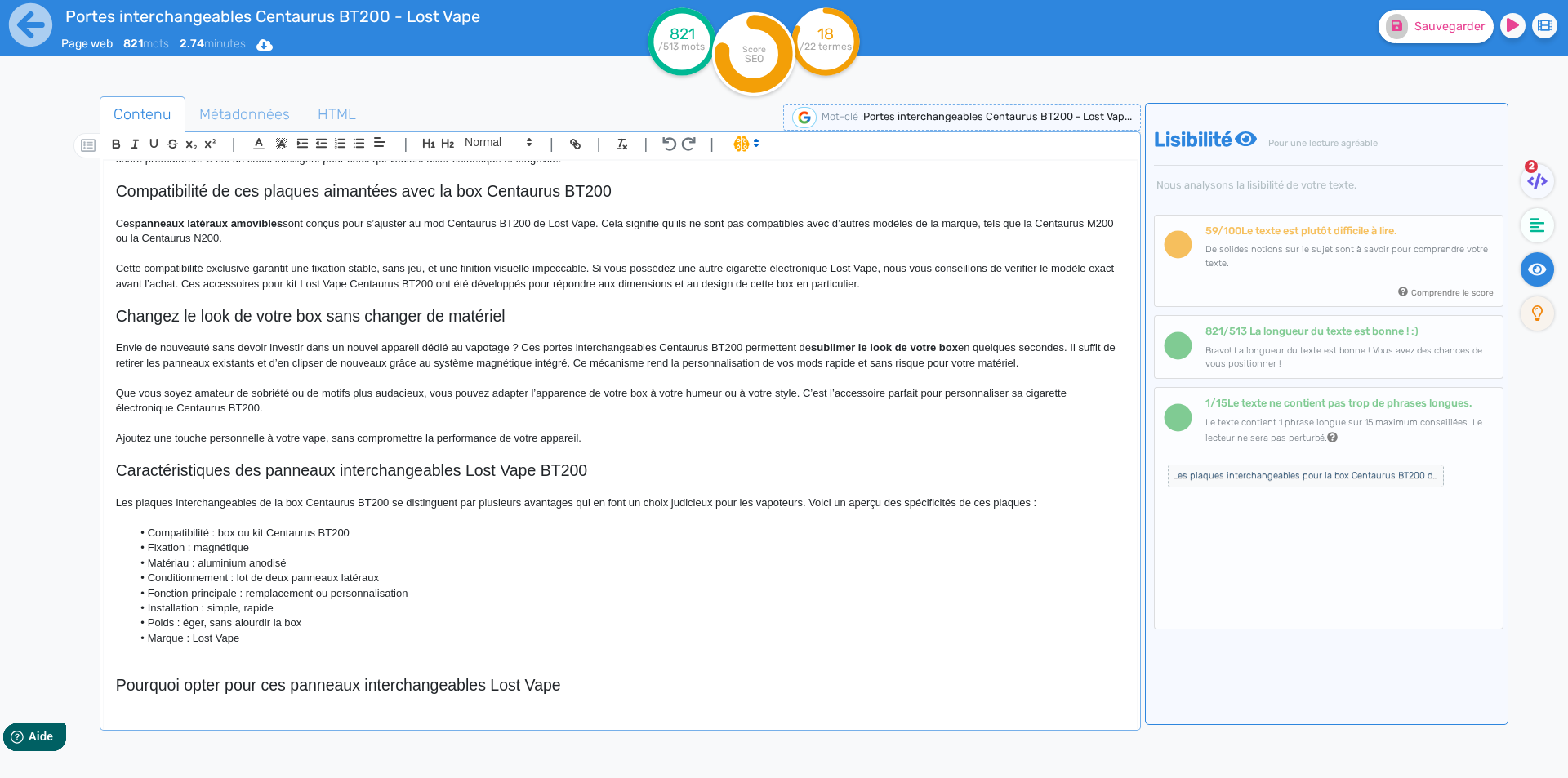
click at [1002, 496] on p "Les plaques interchangeables de la box Centaurus BT200 se distinguent par plusi…" at bounding box center [620, 503] width 1009 height 15
click at [244, 654] on p at bounding box center [620, 653] width 1009 height 15
click at [183, 621] on li "Poids : éger, sans alourdir la box" at bounding box center [628, 623] width 992 height 15
click at [192, 650] on p at bounding box center [620, 653] width 1009 height 15
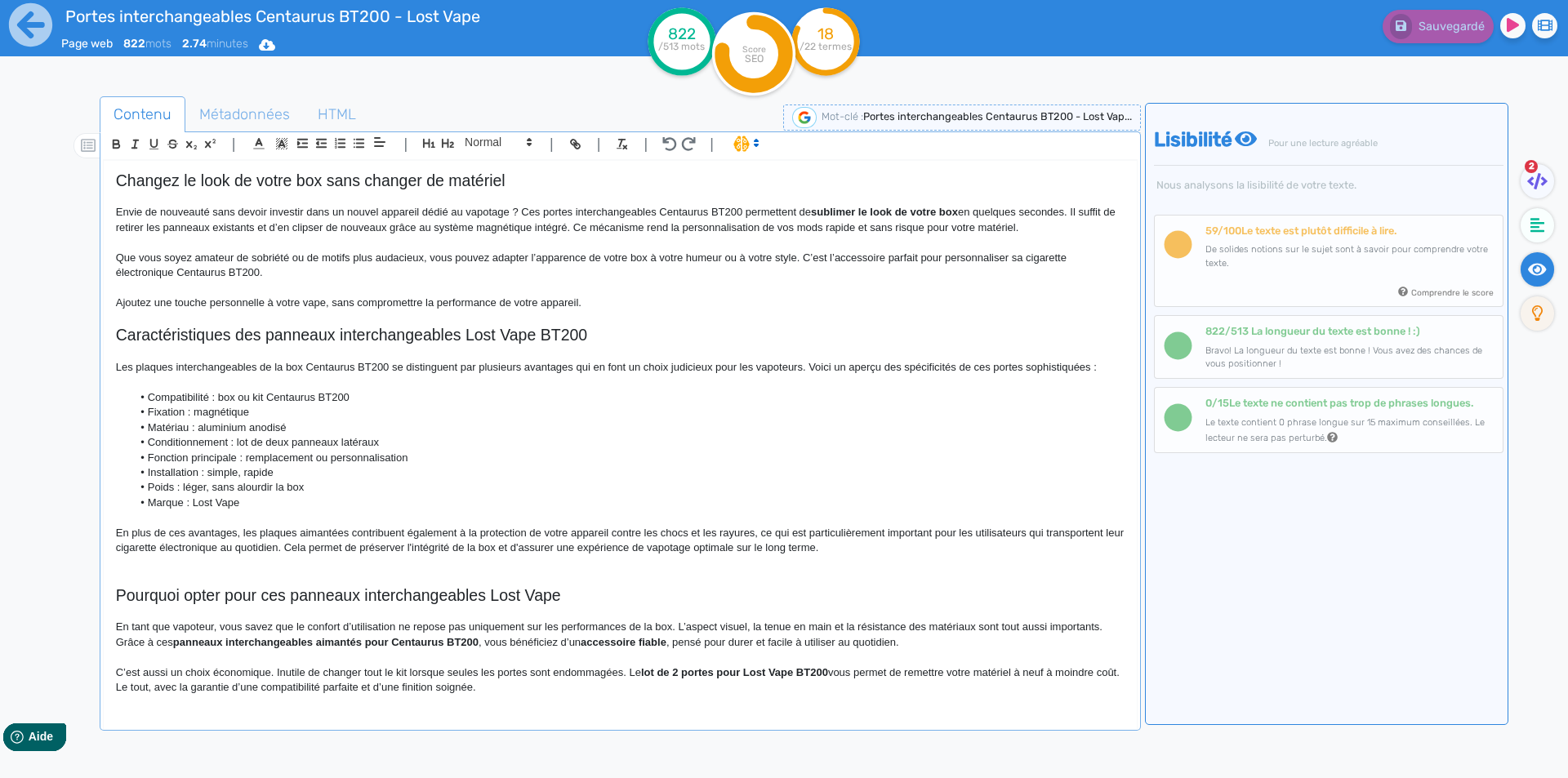
scroll to position [621, 0]
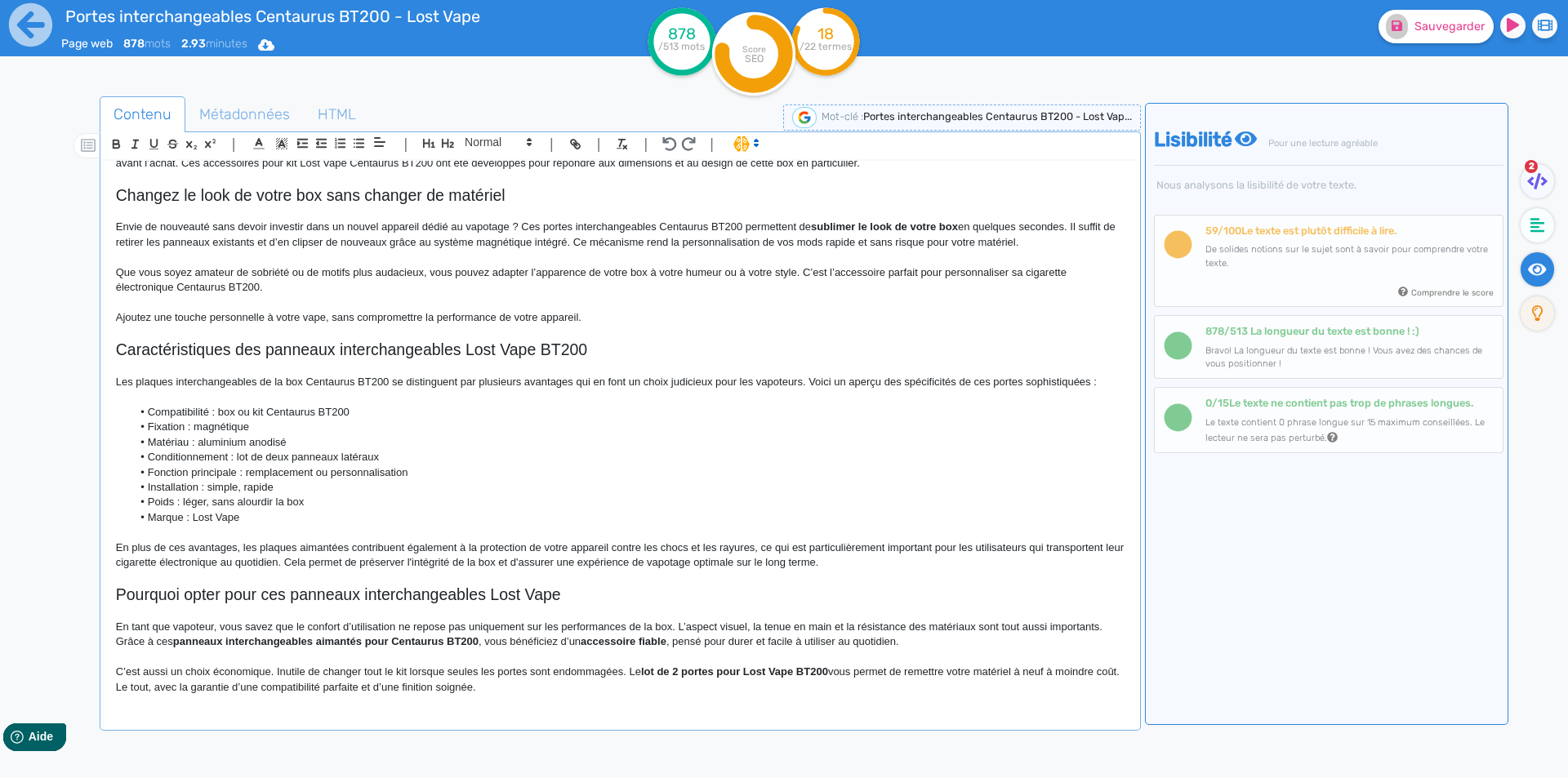
click at [244, 545] on p "En plus de ces avantages, les plaques aimantées contribuent également à la prot…" at bounding box center [620, 555] width 1009 height 30
click at [761, 545] on p "En plus de ces avantages, ces plaques aimantées contribuent également à la prot…" at bounding box center [620, 555] width 1009 height 30
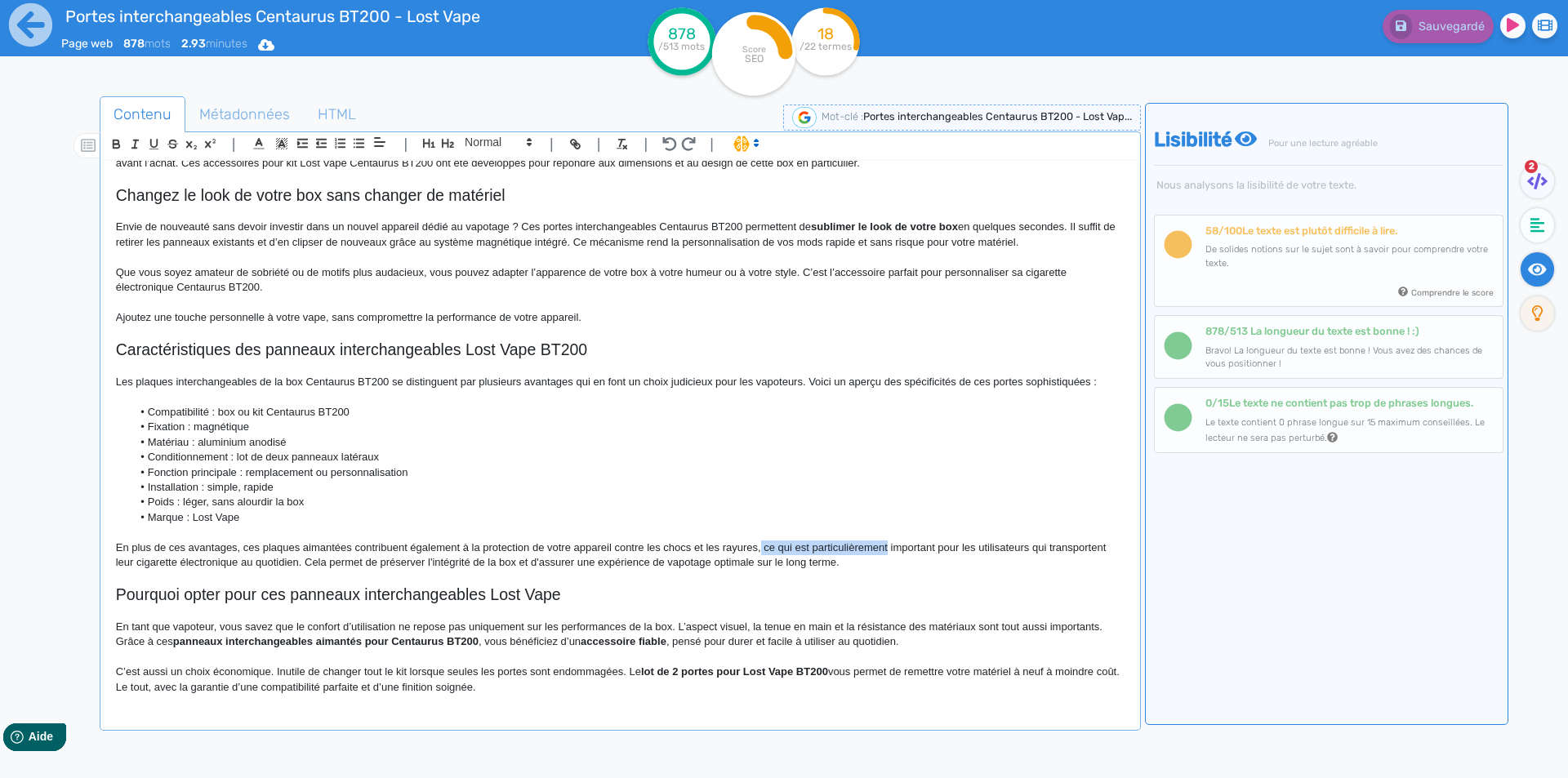
drag, startPoint x: 762, startPoint y: 545, endPoint x: 843, endPoint y: 544, distance: 81.0
click at [843, 544] on p "En plus de ces avantages, ces plaques aimantées contribuent également à la prot…" at bounding box center [620, 555] width 1009 height 30
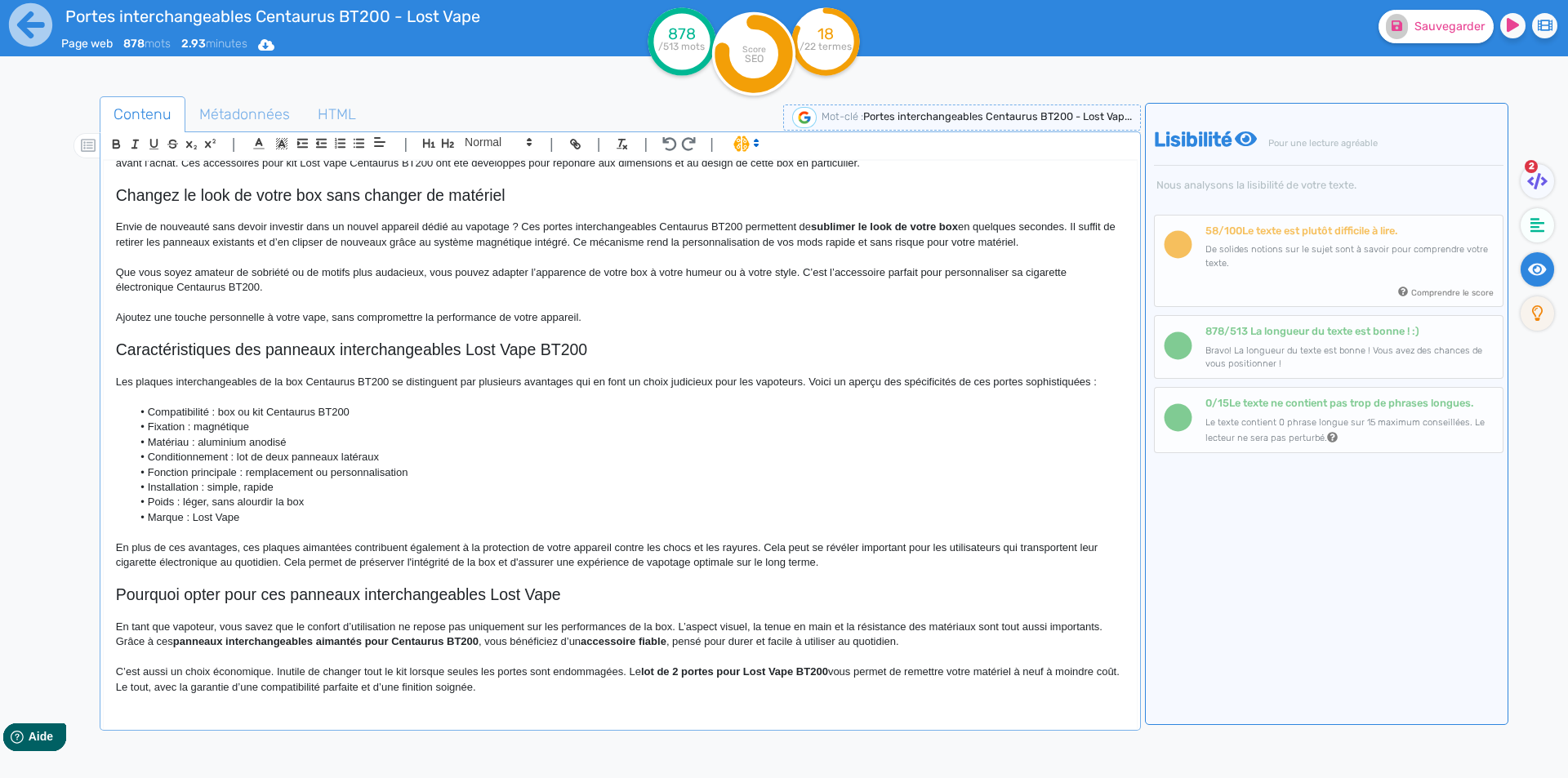
click at [987, 547] on p "En plus de ces avantages, ces plaques aimantées contribuent également à la prot…" at bounding box center [620, 555] width 1009 height 30
click at [118, 563] on p "En plus de ces avantages, ces plaques aimantées contribuent également à la prot…" at bounding box center [620, 555] width 1009 height 30
drag, startPoint x: 118, startPoint y: 563, endPoint x: 178, endPoint y: 563, distance: 60.0
click at [178, 563] on p "En plus de ces avantages, ces plaques aimantées contribuent également à la prot…" at bounding box center [620, 555] width 1009 height 30
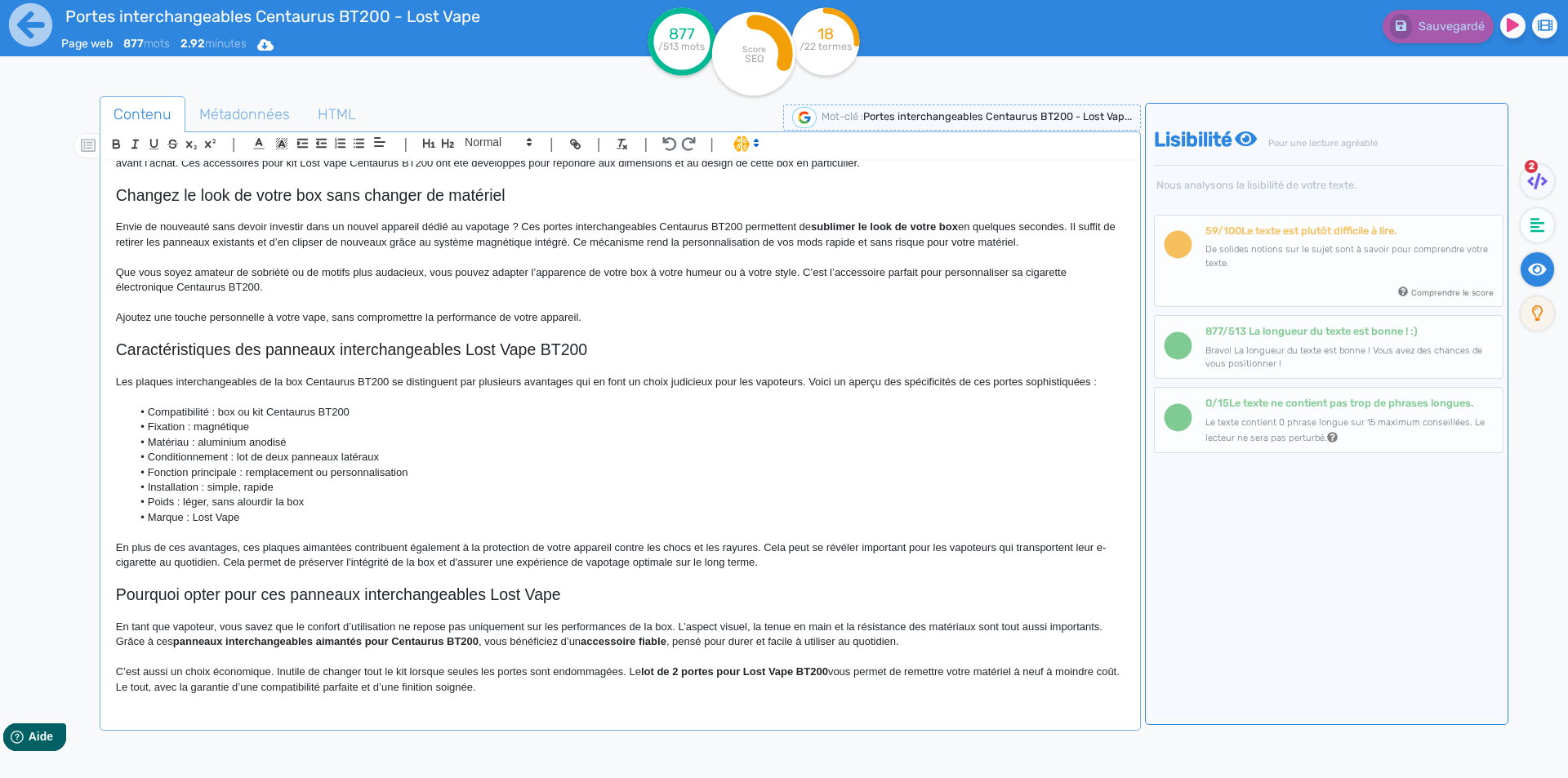
scroll to position [620, 0]
click at [503, 625] on p "En tant que vapoteur, vous savez que le confort d’utilisation ne repose pas uni…" at bounding box center [620, 636] width 1009 height 30
click at [337, 646] on strong "panneaux interchangeables aimantés pour Centaurus BT200" at bounding box center [285, 642] width 306 height 12
click at [158, 642] on strong "panneaux interchangeables aimantés pour Centaurus BT200" at bounding box center [285, 642] width 306 height 12
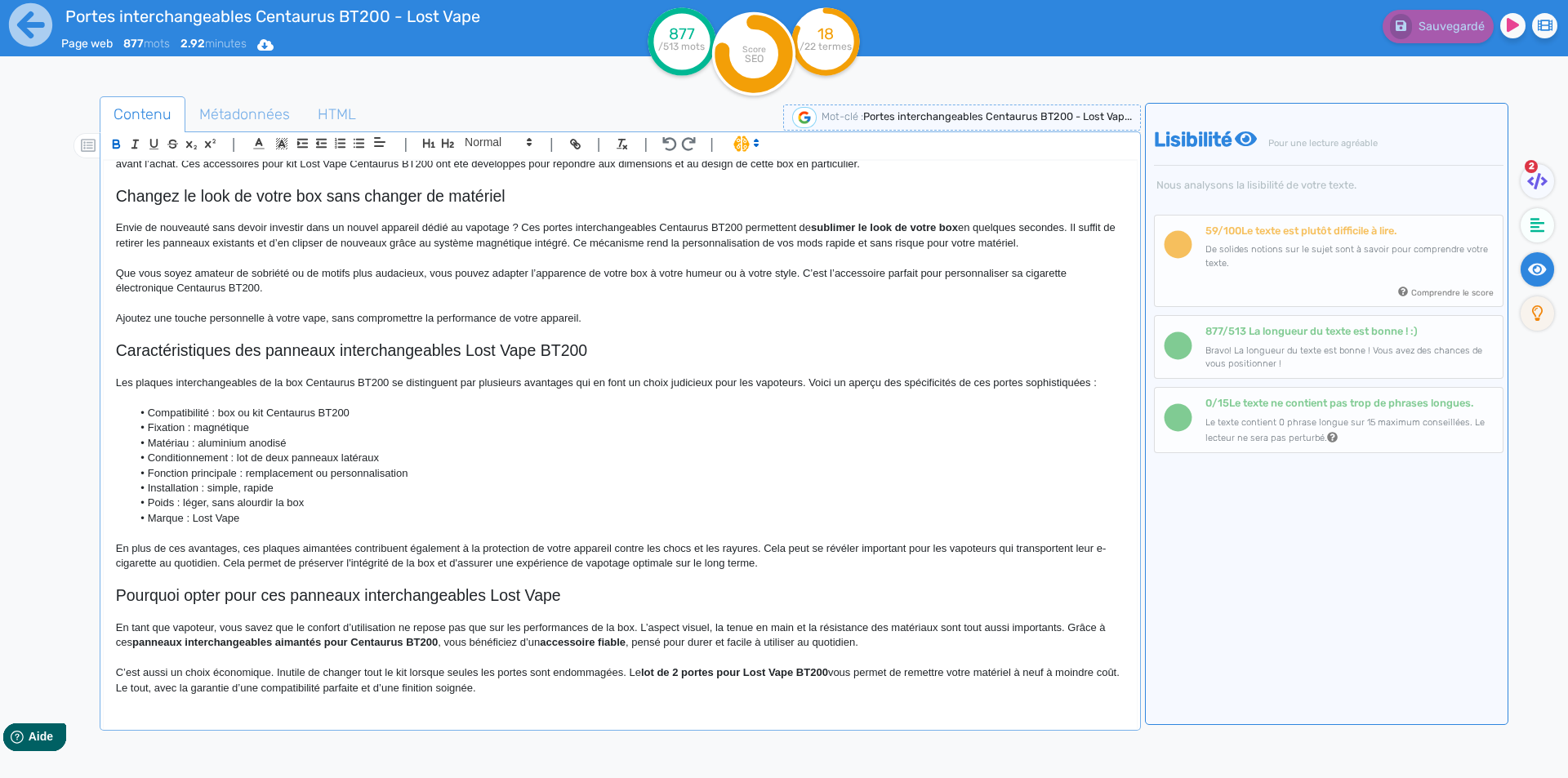
drag, startPoint x: 251, startPoint y: 641, endPoint x: 422, endPoint y: 644, distance: 171.0
click at [464, 645] on p "En tant que vapoteur, vous savez que le confort d’utilisation ne repose pas que…" at bounding box center [620, 636] width 1009 height 30
click at [545, 646] on strong "accessoire fiable" at bounding box center [567, 642] width 86 height 12
drag, startPoint x: 545, startPoint y: 646, endPoint x: 590, endPoint y: 643, distance: 45.1
click at [685, 639] on p "En tant que vapoteur, vous savez que le confort d’utilisation ne repose pas que…" at bounding box center [620, 636] width 1009 height 30
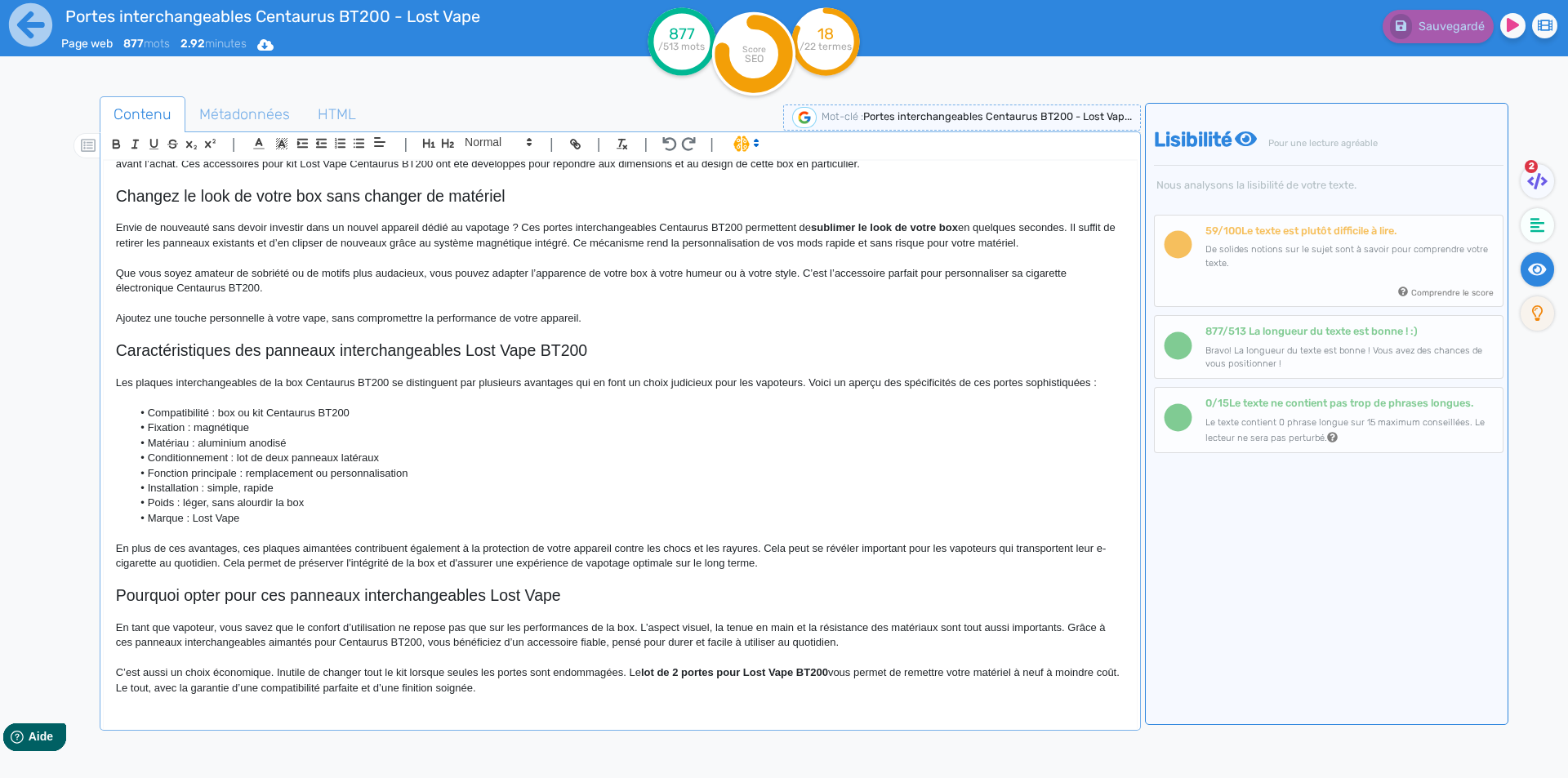
click at [723, 676] on strong "lot de 2 portes pour Lost Vape BT200" at bounding box center [734, 672] width 187 height 12
drag, startPoint x: 723, startPoint y: 676, endPoint x: 815, endPoint y: 668, distance: 92.3
click at [815, 668] on strong "lot de 2 portes pour Lost Vape BT200" at bounding box center [734, 672] width 187 height 12
click at [699, 668] on strong "lot de 2 portes" at bounding box center [678, 672] width 73 height 12
drag, startPoint x: 699, startPoint y: 668, endPoint x: 651, endPoint y: 669, distance: 48.0
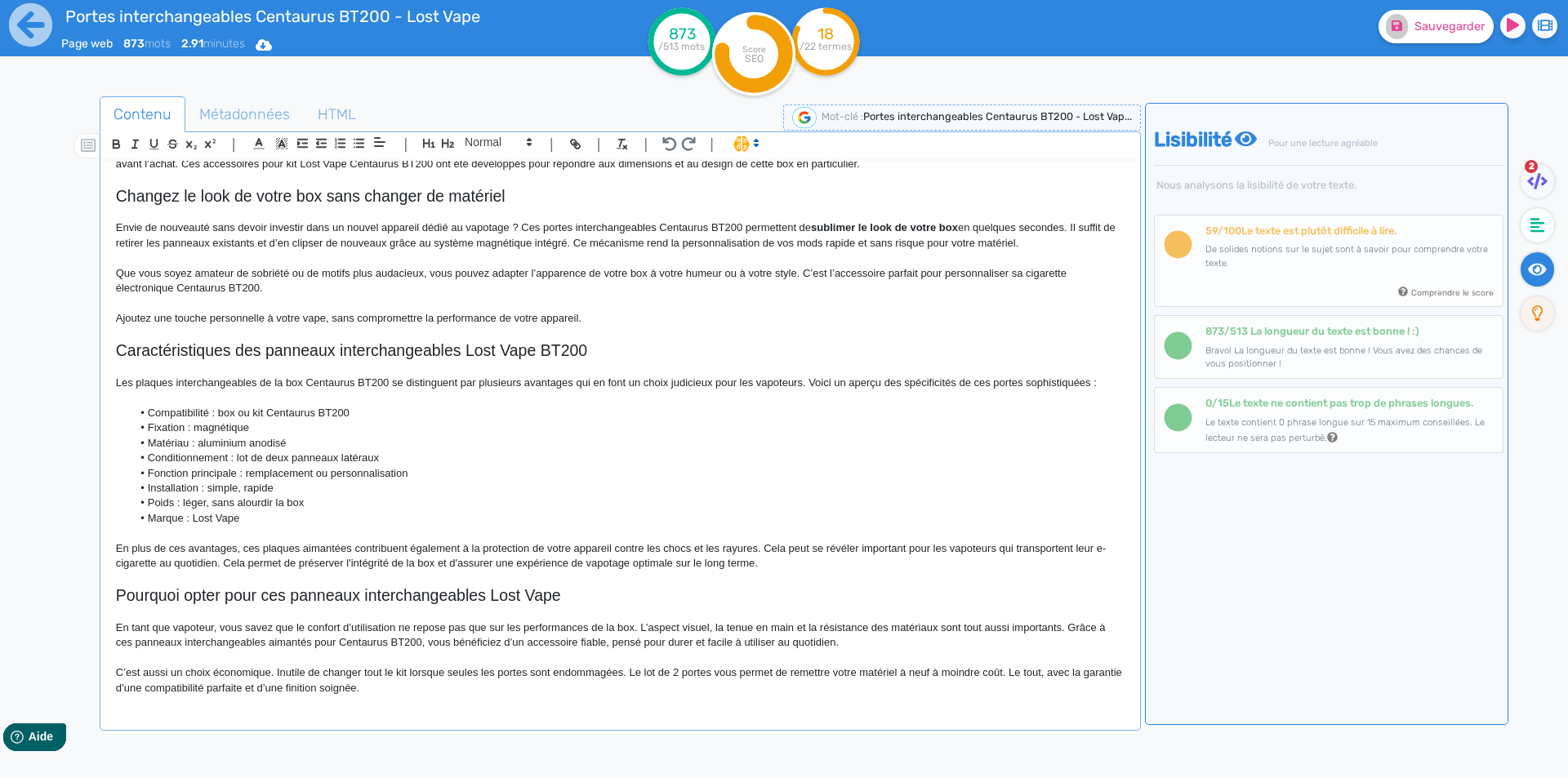
click at [657, 688] on p "C’est aussi un choix économique. Inutile de changer tout le kit lorsque seules …" at bounding box center [620, 680] width 1009 height 30
click at [123, 342] on h2 "Caractéristiques des panneaux interchangeables Lost Vape BT200" at bounding box center [620, 350] width 1009 height 19
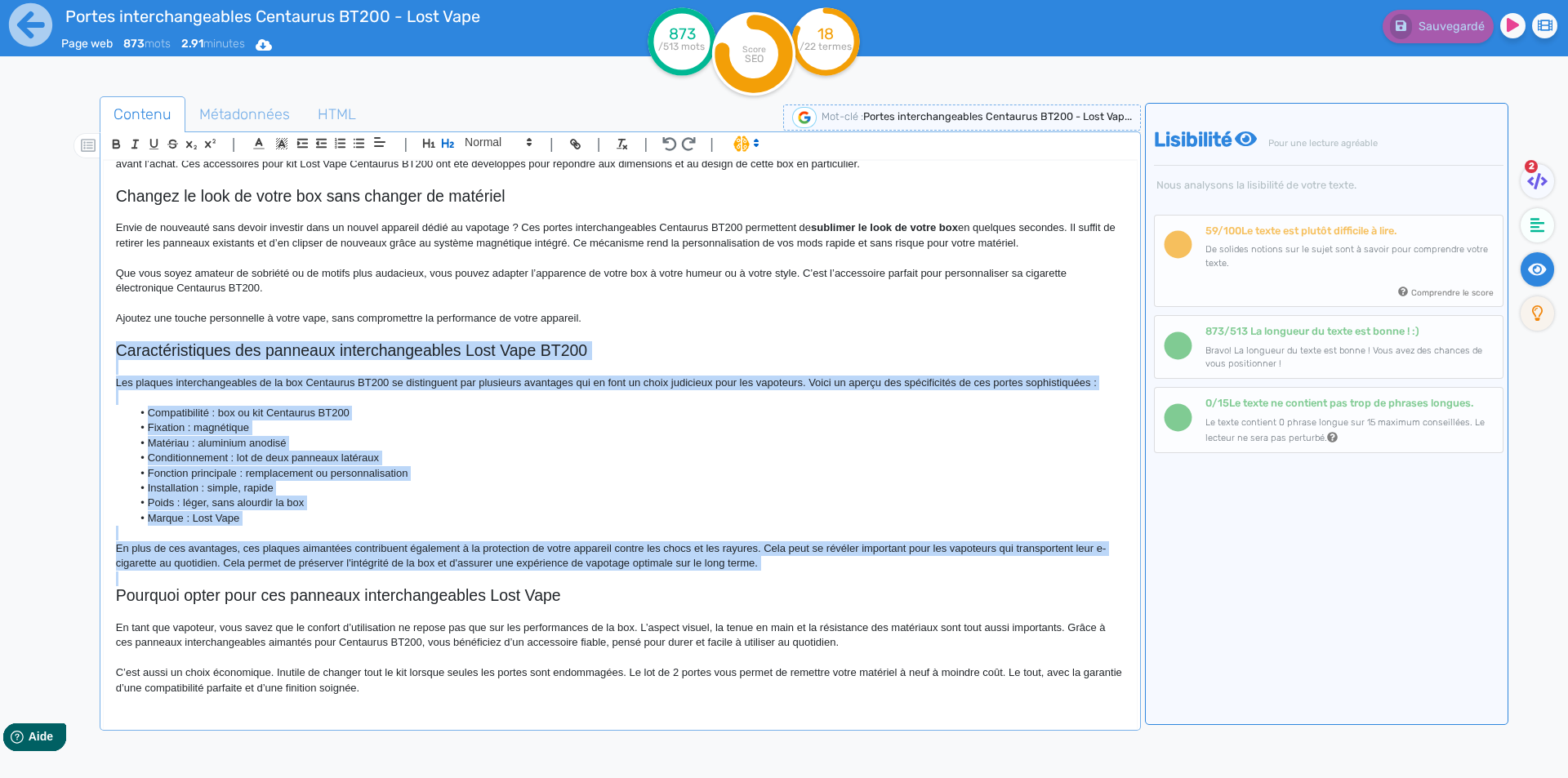
drag, startPoint x: 123, startPoint y: 342, endPoint x: 763, endPoint y: 563, distance: 677.1
click at [763, 563] on div "Portes interchangeables Centaurus BT200 - Lost Vape Portes interchangeables Cen…" at bounding box center [620, 432] width 1033 height 545
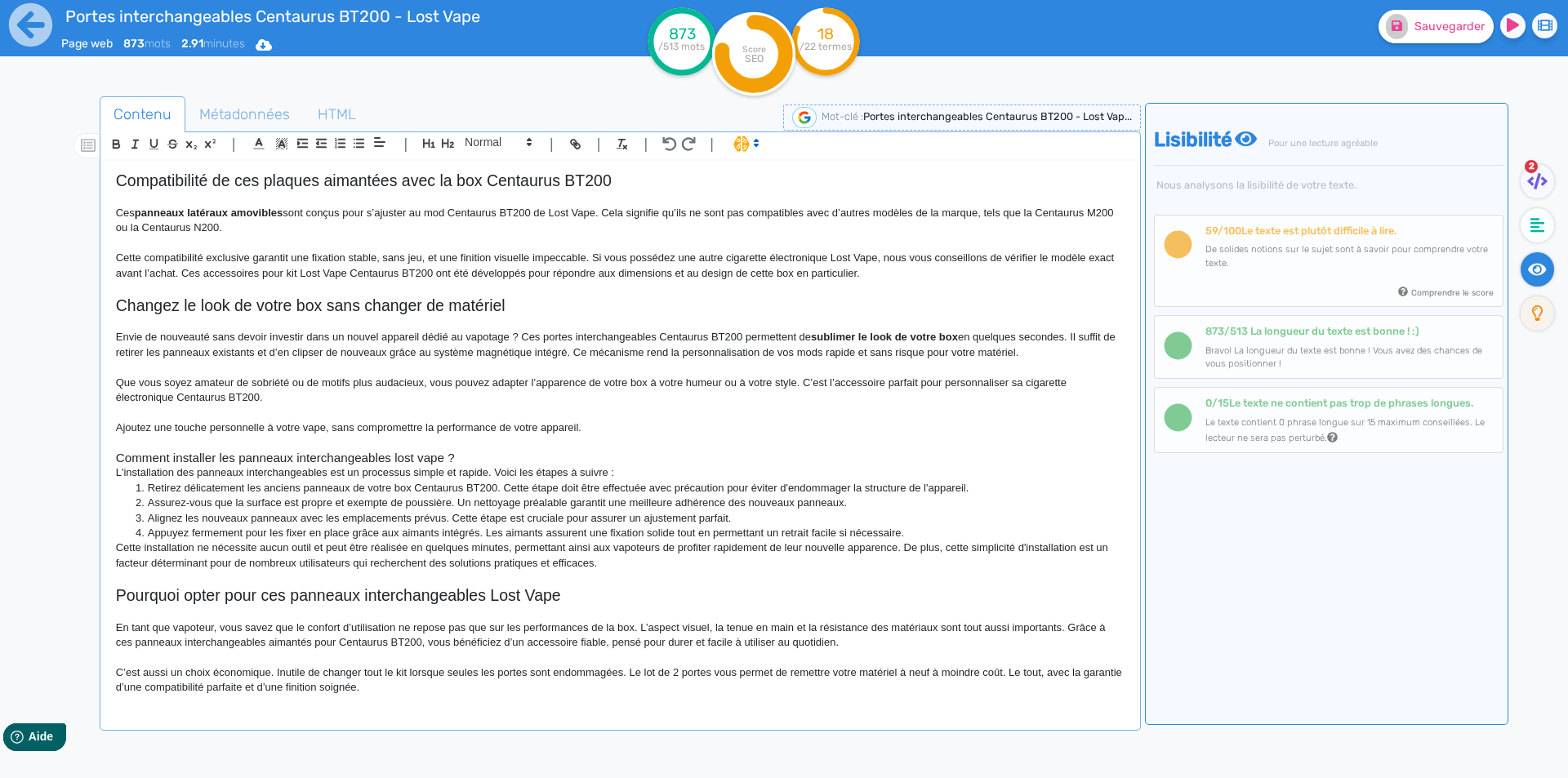
scroll to position [511, 0]
click at [306, 460] on h3 "Comment installer les panneaux interchangeables lost vape ?" at bounding box center [620, 458] width 1009 height 15
click at [447, 141] on icon "button" at bounding box center [448, 143] width 14 height 14
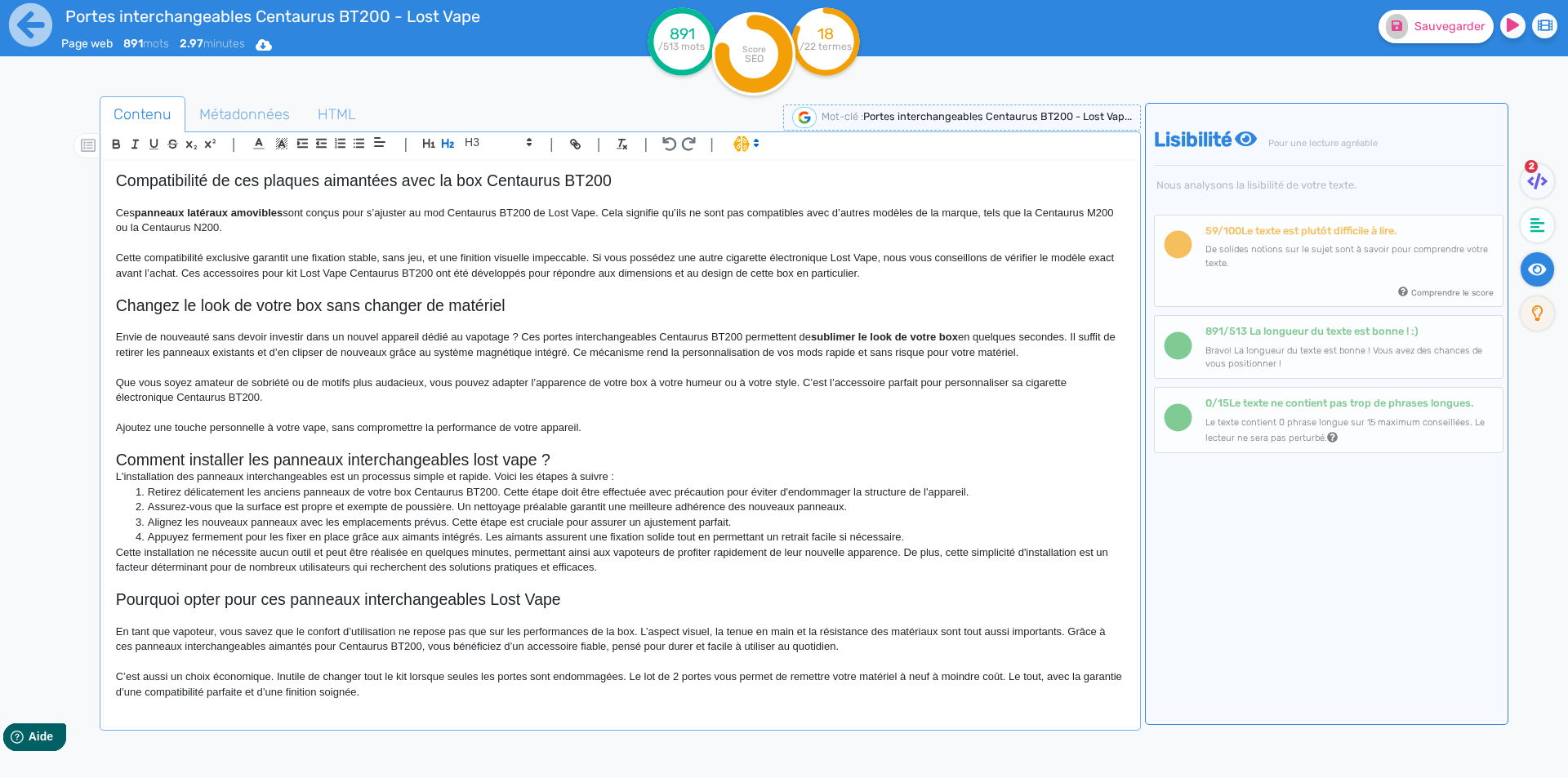
click at [567, 467] on h2 "Comment installer les panneaux interchangeables lost vape ?" at bounding box center [620, 460] width 1009 height 19
click at [477, 461] on h2 "Comment installer les panneaux interchangeables lost vape" at bounding box center [620, 460] width 1009 height 19
click at [513, 462] on h2 "Comment installer les panneaux interchangeables Lost vape" at bounding box center [620, 460] width 1009 height 19
click at [513, 462] on h2 "Comment installer les panneaux interchangeables Lost vVape" at bounding box center [620, 460] width 1009 height 19
click at [581, 462] on h2 "Comment installer les panneaux interchangeables Lost Vape" at bounding box center [620, 460] width 1009 height 19
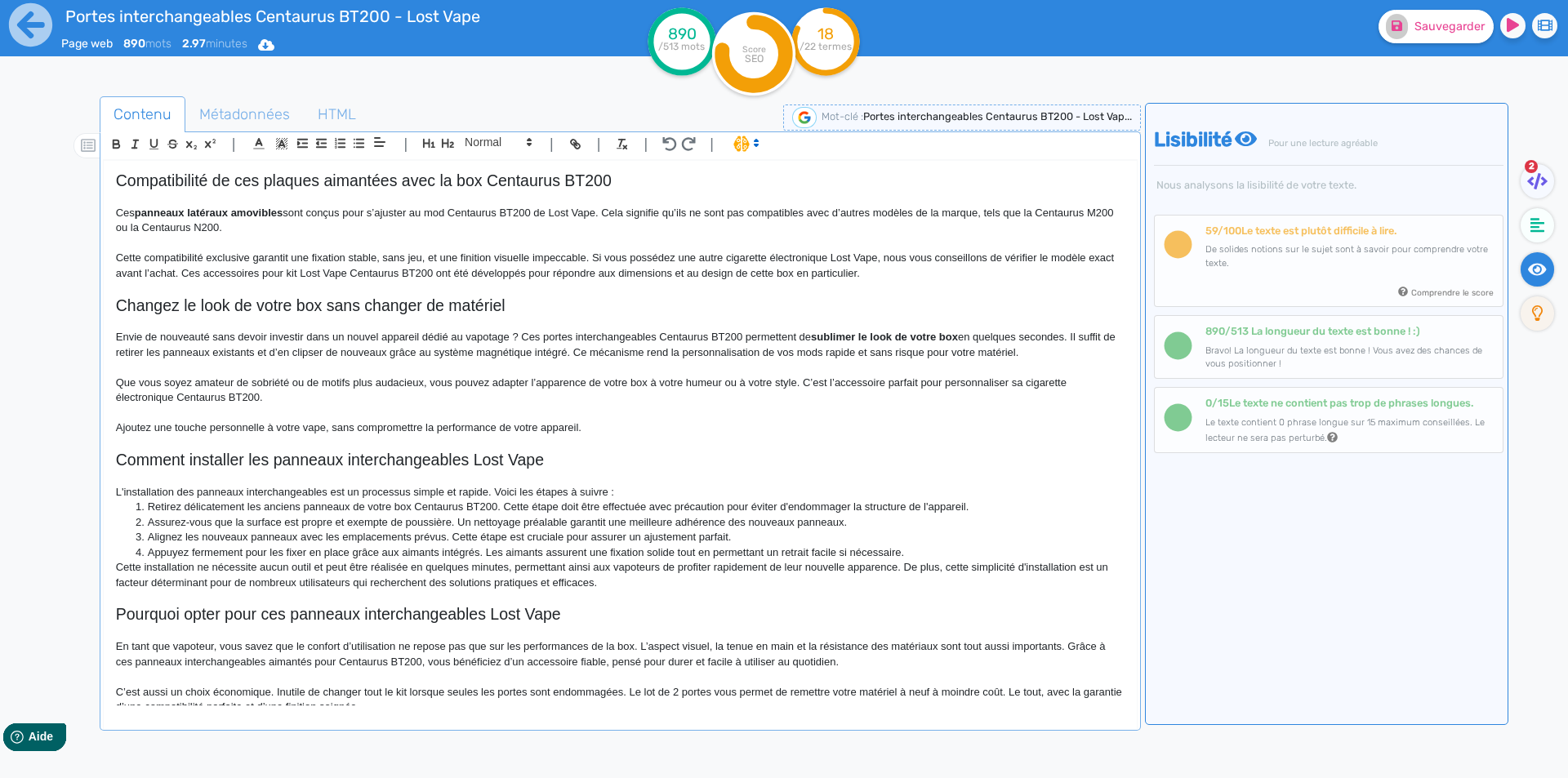
click at [607, 489] on p "L'installation des panneaux interchangeables est un processus simple et rapide.…" at bounding box center [620, 493] width 1009 height 15
click at [626, 488] on p "L'installation des panneaux interchangeables est un processus simple et rapide.…" at bounding box center [620, 493] width 1009 height 15
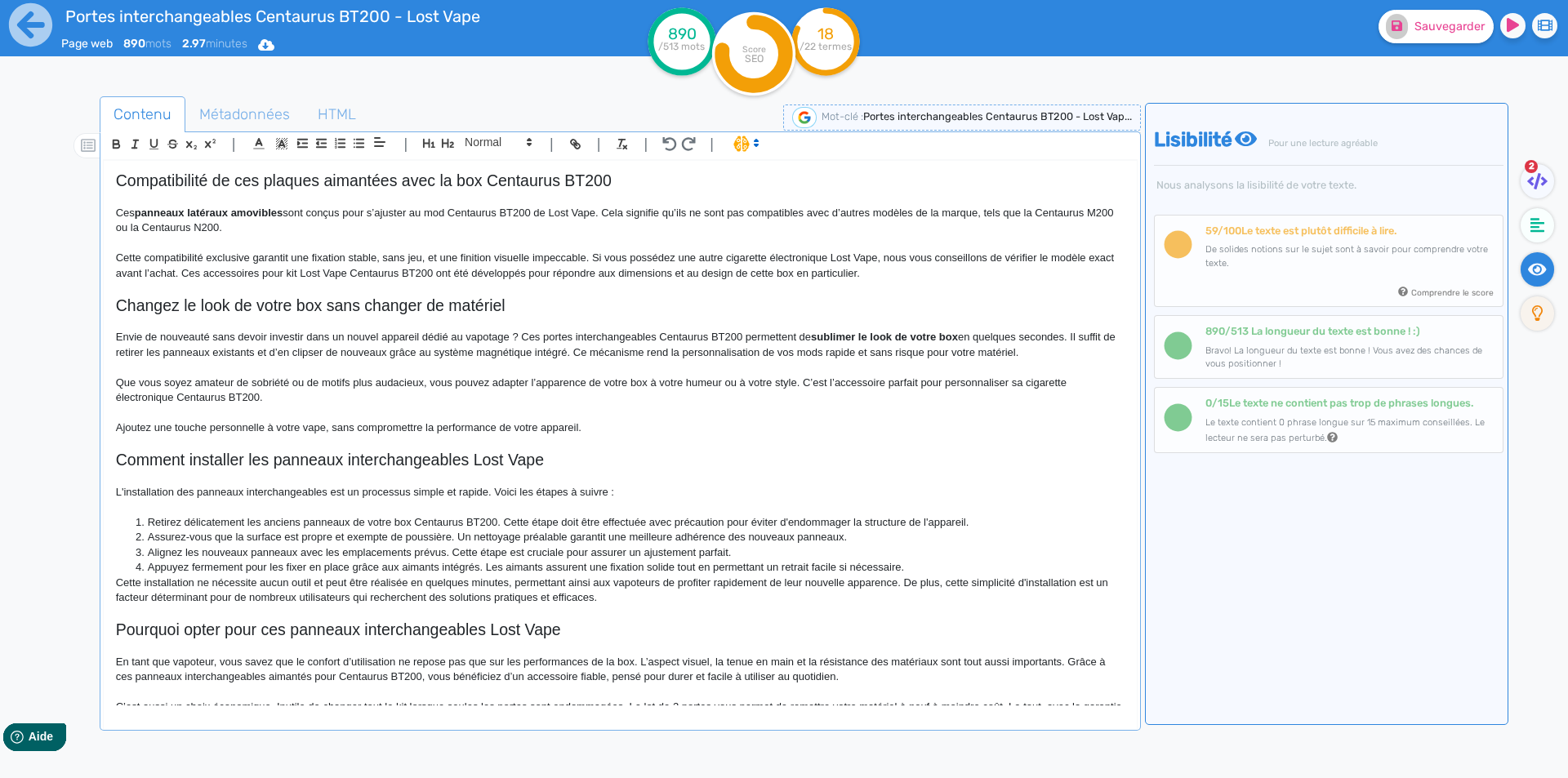
click at [932, 565] on li "Appuyez fermement pour les fixer en place grâce aux aimants intégrés. Les aiman…" at bounding box center [628, 567] width 992 height 15
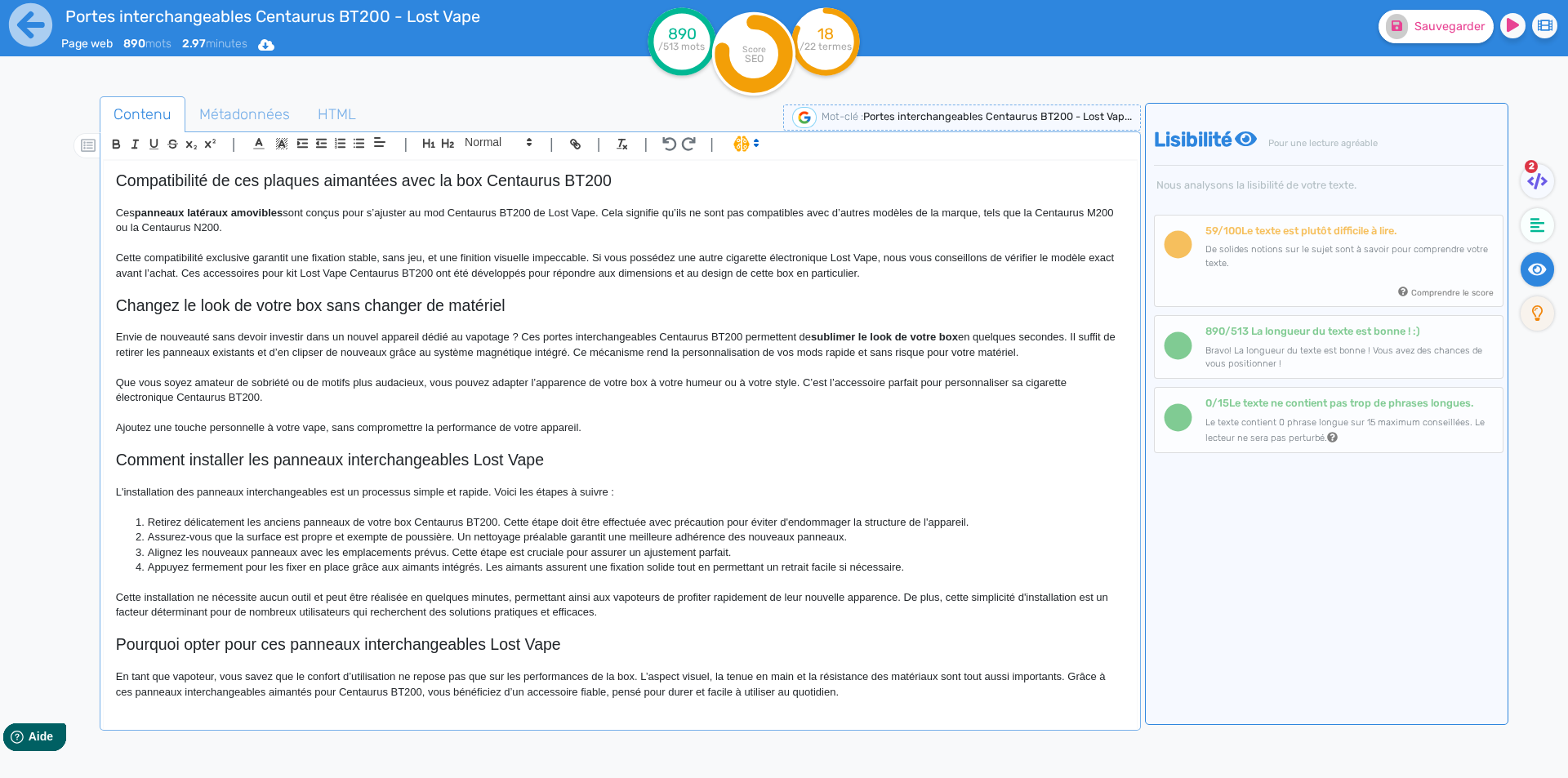
click at [198, 513] on p at bounding box center [620, 507] width 1009 height 15
click at [199, 519] on li "Retirez délicatement les anciens panneaux de votre box Centaurus BT200. Cette é…" at bounding box center [628, 523] width 992 height 15
click at [228, 496] on p "L'installation des panneaux interchangeables est un processus simple et rapide.…" at bounding box center [620, 493] width 1009 height 15
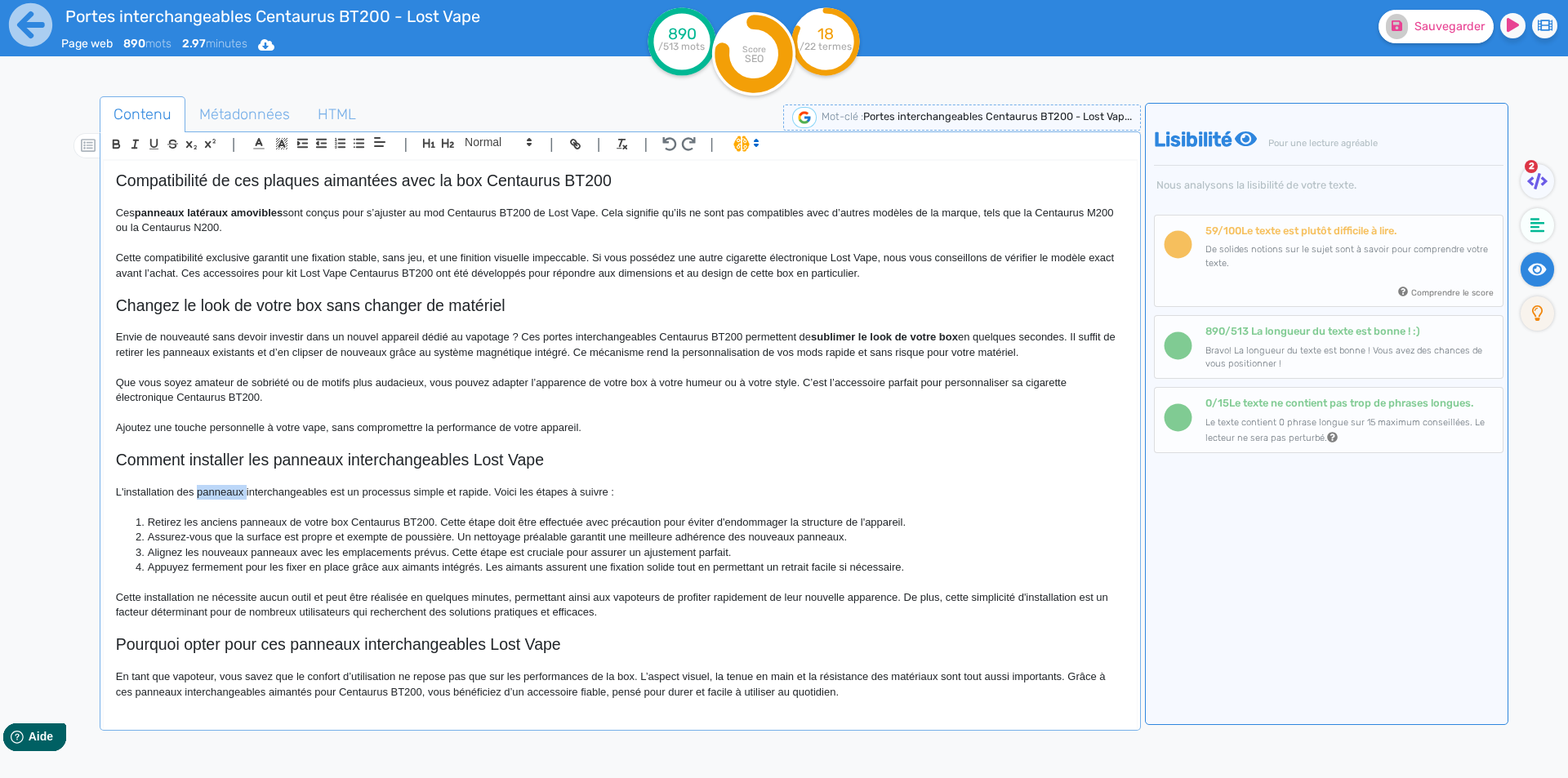
click at [228, 496] on p "L'installation des panneaux interchangeables est un processus simple et rapide.…" at bounding box center [620, 493] width 1009 height 15
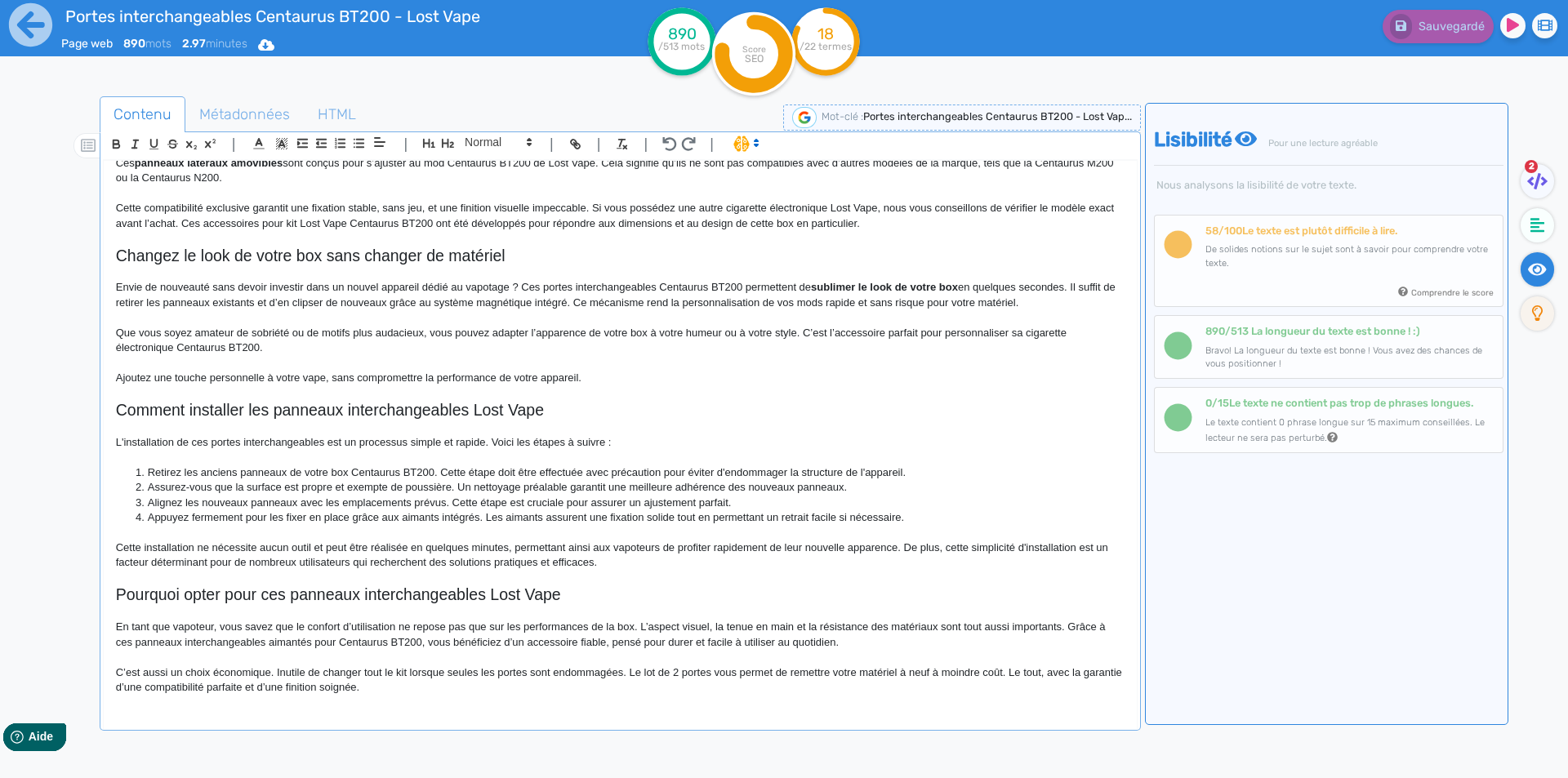
click at [444, 470] on li "Retirez les anciens panneaux de votre box Centaurus BT200. Cette étape doit êtr…" at bounding box center [628, 472] width 992 height 15
click at [444, 471] on li "Retirez les anciens panneaux de votre box Centaurus BT200. Cette étape doit êtr…" at bounding box center [628, 472] width 992 height 15
drag, startPoint x: 444, startPoint y: 471, endPoint x: 889, endPoint y: 472, distance: 445.0
click at [889, 472] on li "Retirez les anciens panneaux de votre box Centaurus BT200. Cette étape doit êtr…" at bounding box center [628, 472] width 992 height 15
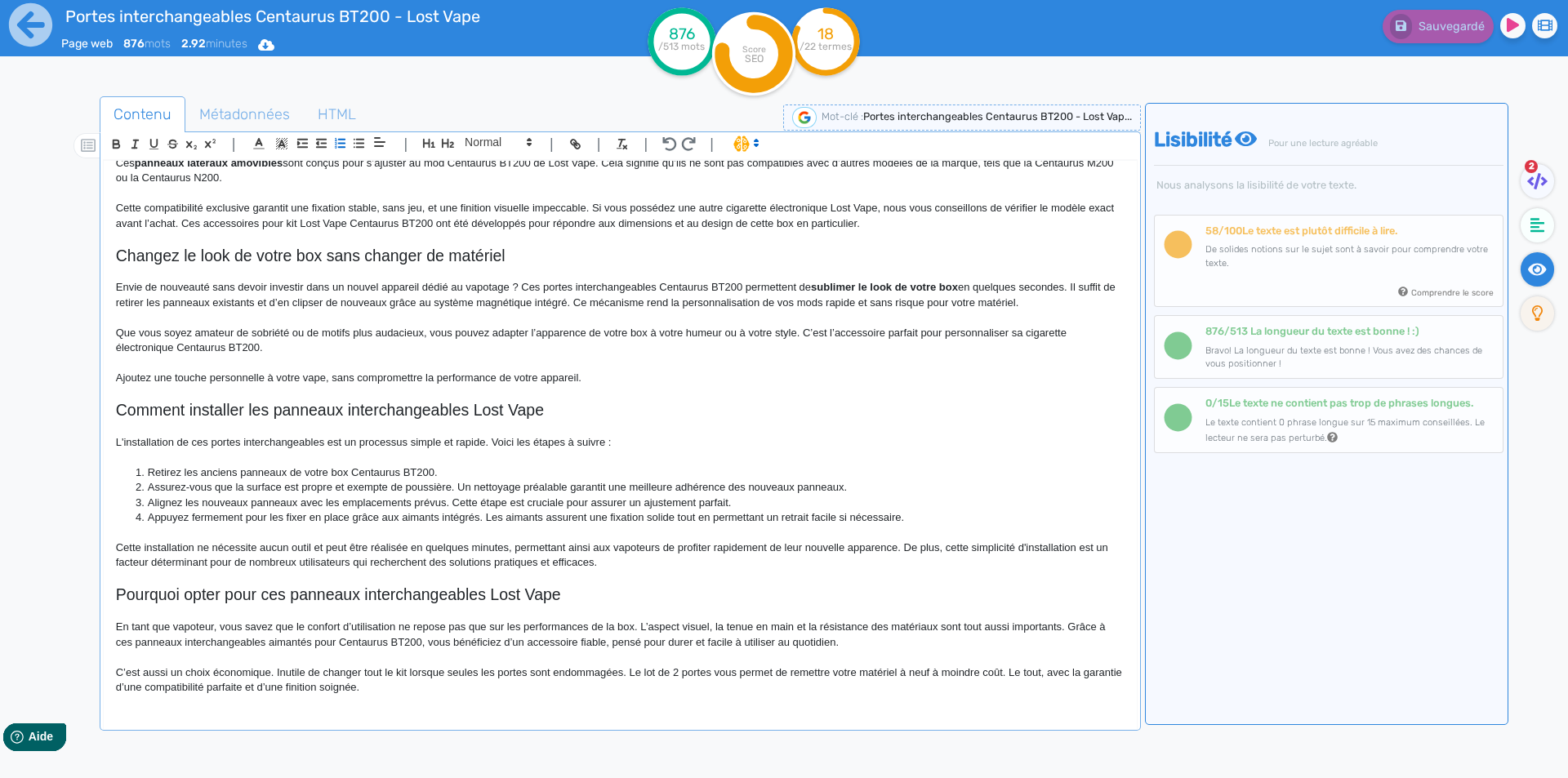
click at [452, 503] on li "Alignez les nouveaux panneaux avec les emplacements prévus. Cette étape est cru…" at bounding box center [628, 503] width 992 height 15
drag, startPoint x: 452, startPoint y: 503, endPoint x: 705, endPoint y: 502, distance: 253.0
click at [705, 502] on li "Alignez les nouveaux panneaux avec les emplacements prévus. Cette étape est cru…" at bounding box center [628, 503] width 992 height 15
click at [206, 517] on li "Appuyez fermement pour les fixer en place grâce aux aimants intégrés. Les aiman…" at bounding box center [628, 518] width 992 height 15
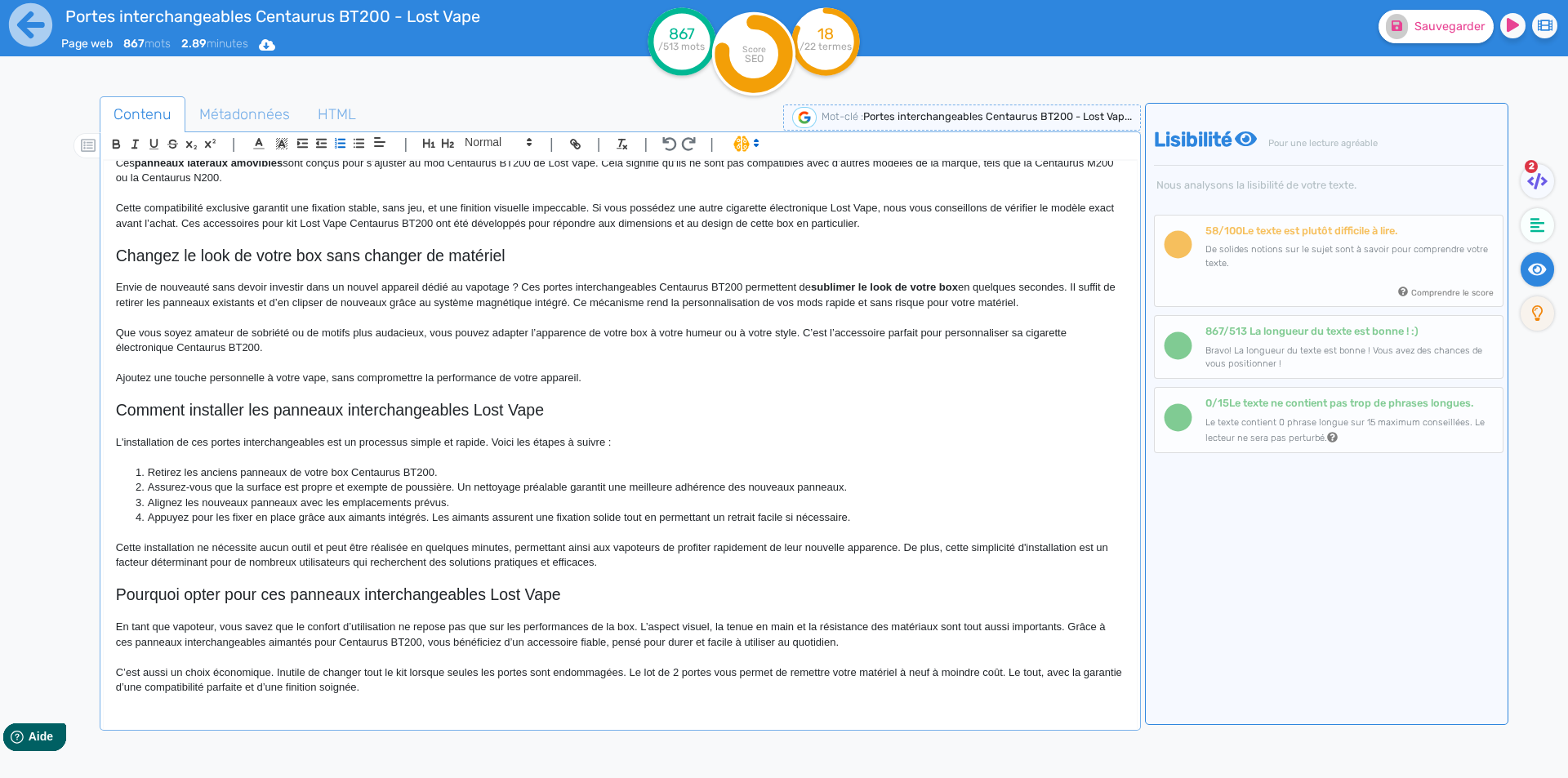
click at [441, 515] on li "Appuyez pour les fixer en place grâce aux aimants intégrés. Les aimants assuren…" at bounding box center [628, 518] width 992 height 15
drag, startPoint x: 441, startPoint y: 515, endPoint x: 460, endPoint y: 513, distance: 19.1
click at [460, 513] on li "Appuyez pour les fixer en place grâce aux aimants intégrés. Les aimants assuren…" at bounding box center [628, 518] width 992 height 15
click at [492, 547] on p "Cette installation ne nécessite aucun outil et peut être réalisée en quelques m…" at bounding box center [620, 555] width 1009 height 30
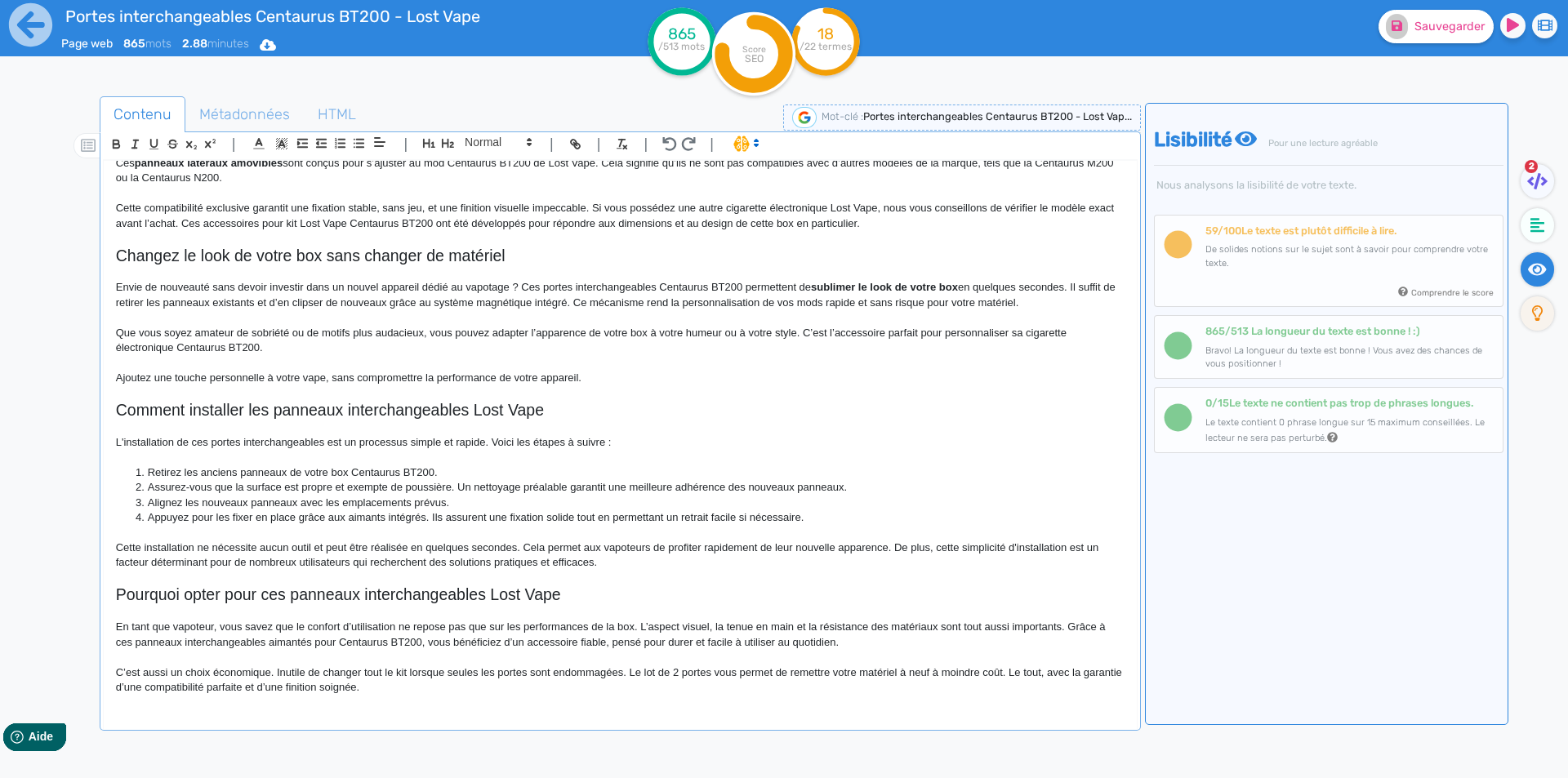
click at [716, 543] on p "Cette installation ne nécessite aucun outil et peut être réalisée en quelques s…" at bounding box center [620, 555] width 1009 height 30
click at [727, 546] on p "Cette installation ne nécessite aucun outil et peut être réalisée en quelques s…" at bounding box center [620, 555] width 1009 height 30
click at [820, 544] on p "Cette installation ne nécessite aucun outil et peut être réalisée en quelques s…" at bounding box center [620, 555] width 1009 height 30
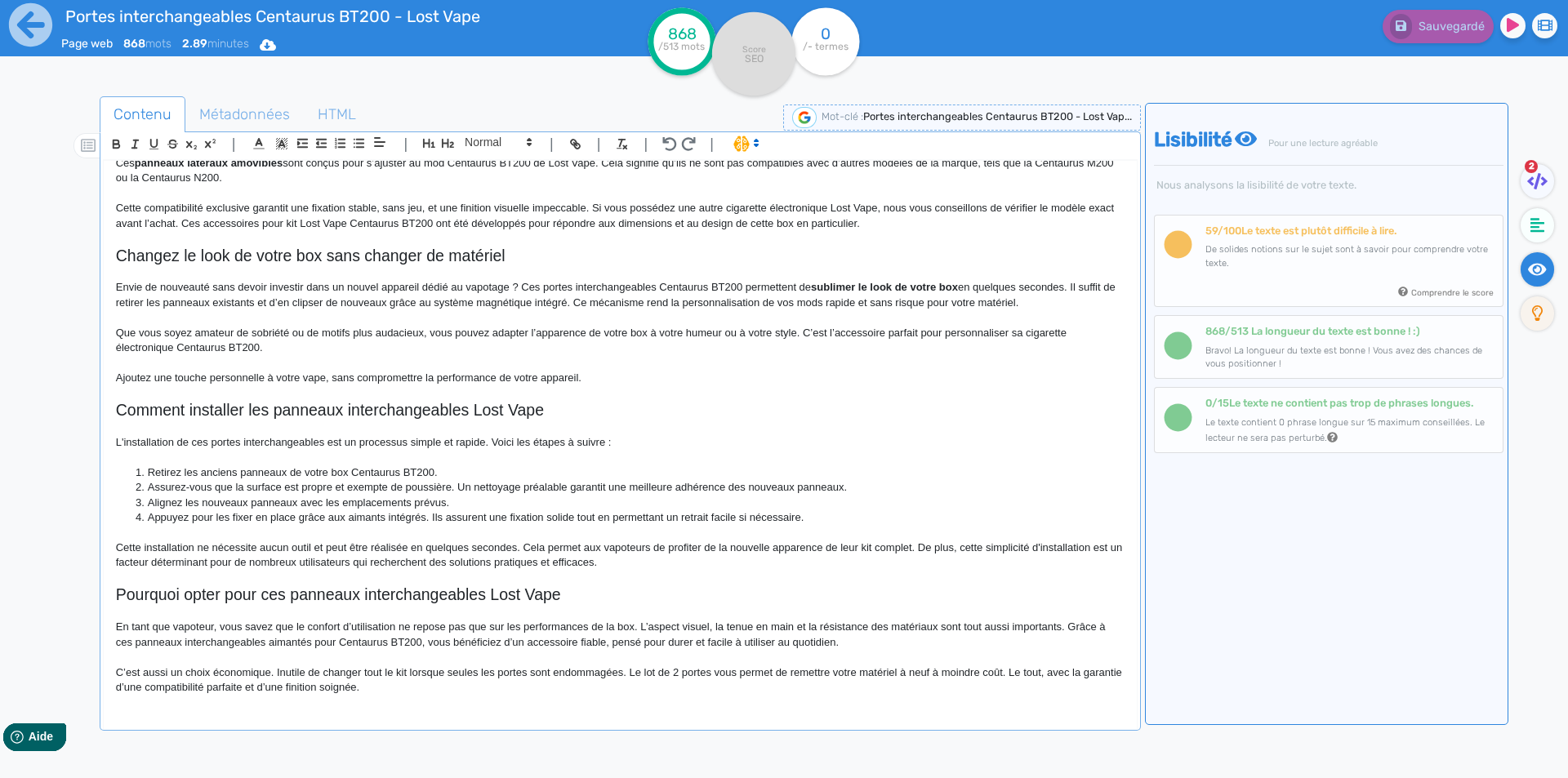
click at [594, 556] on p "Cette installation ne nécessite aucun outil et peut être réalisée en quelques s…" at bounding box center [620, 555] width 1009 height 30
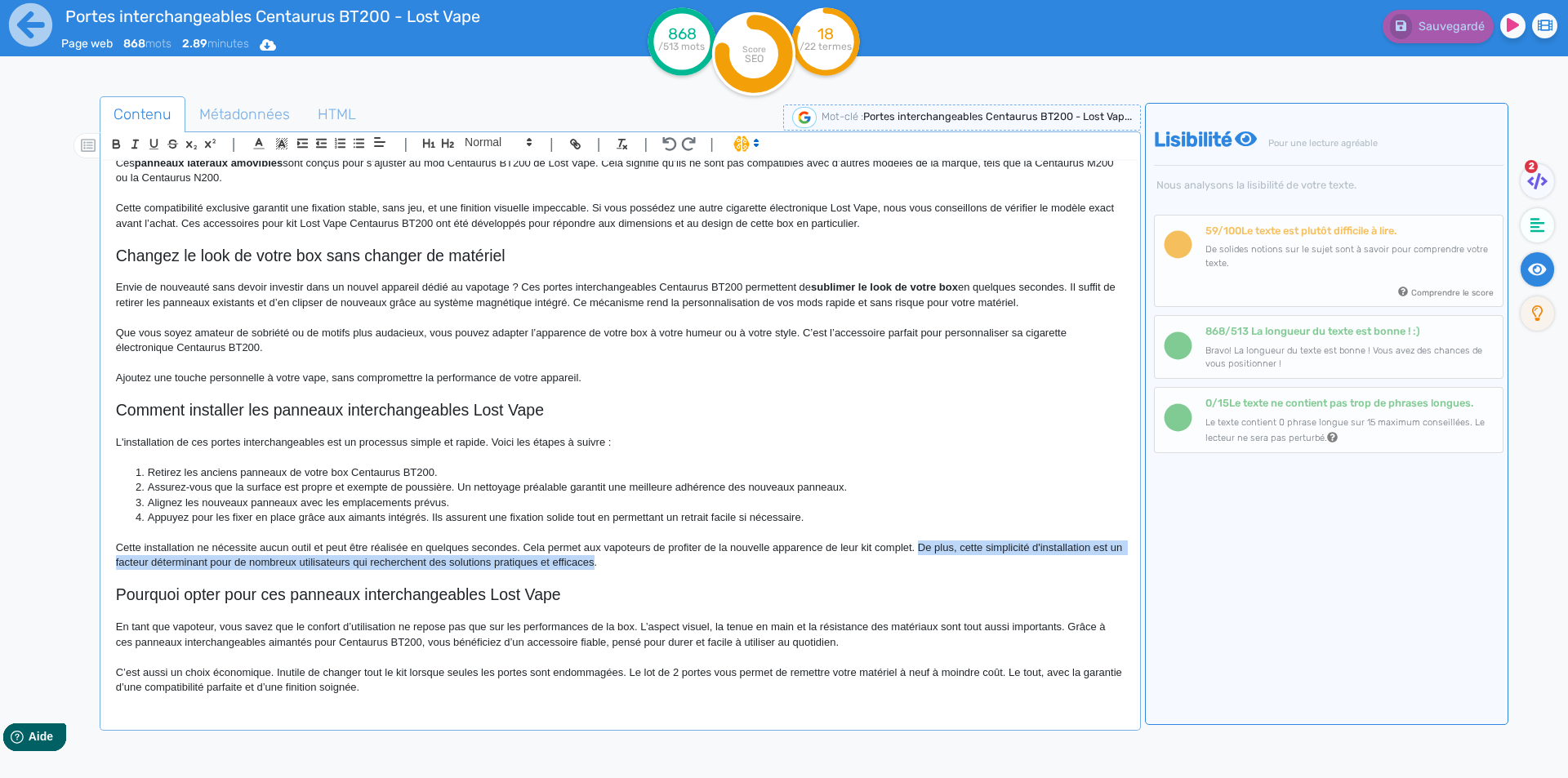
drag, startPoint x: 594, startPoint y: 556, endPoint x: 926, endPoint y: 544, distance: 332.2
click at [926, 544] on p "Cette installation ne nécessite aucun outil et peut être réalisée en quelques s…" at bounding box center [620, 555] width 1009 height 30
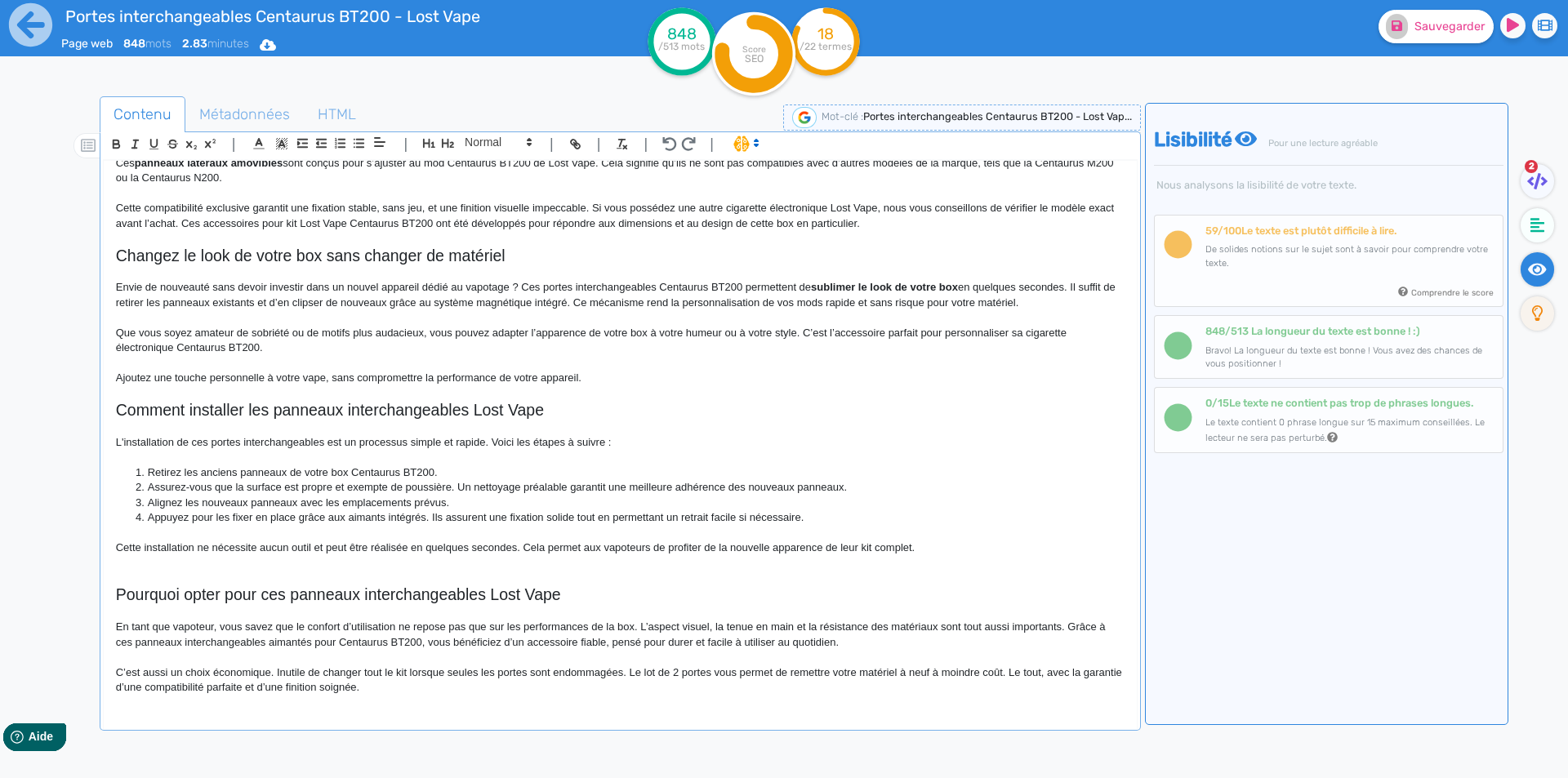
scroll to position [545, 0]
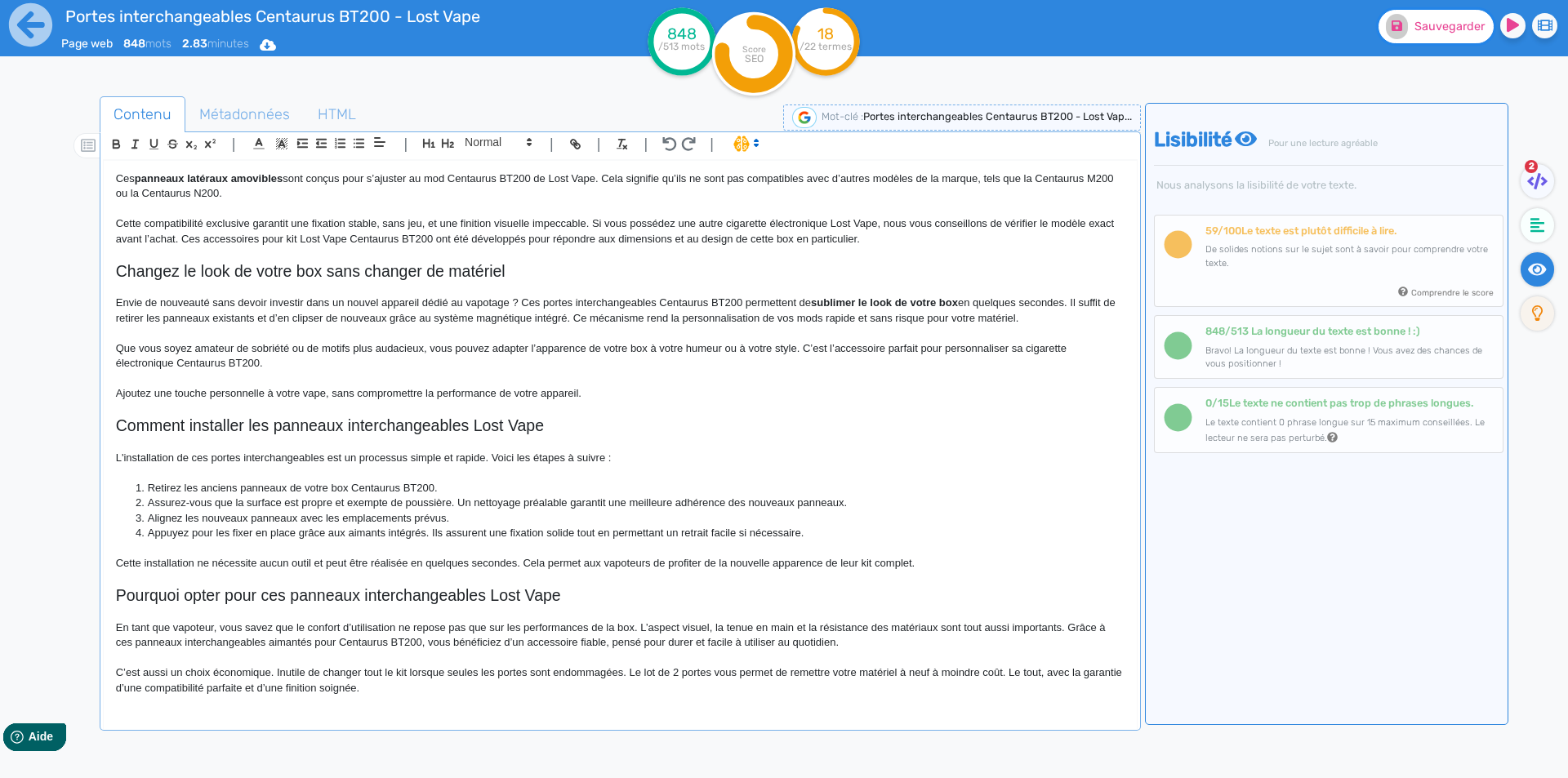
click at [1434, 35] on button "Sauvegarder" at bounding box center [1436, 26] width 115 height 34
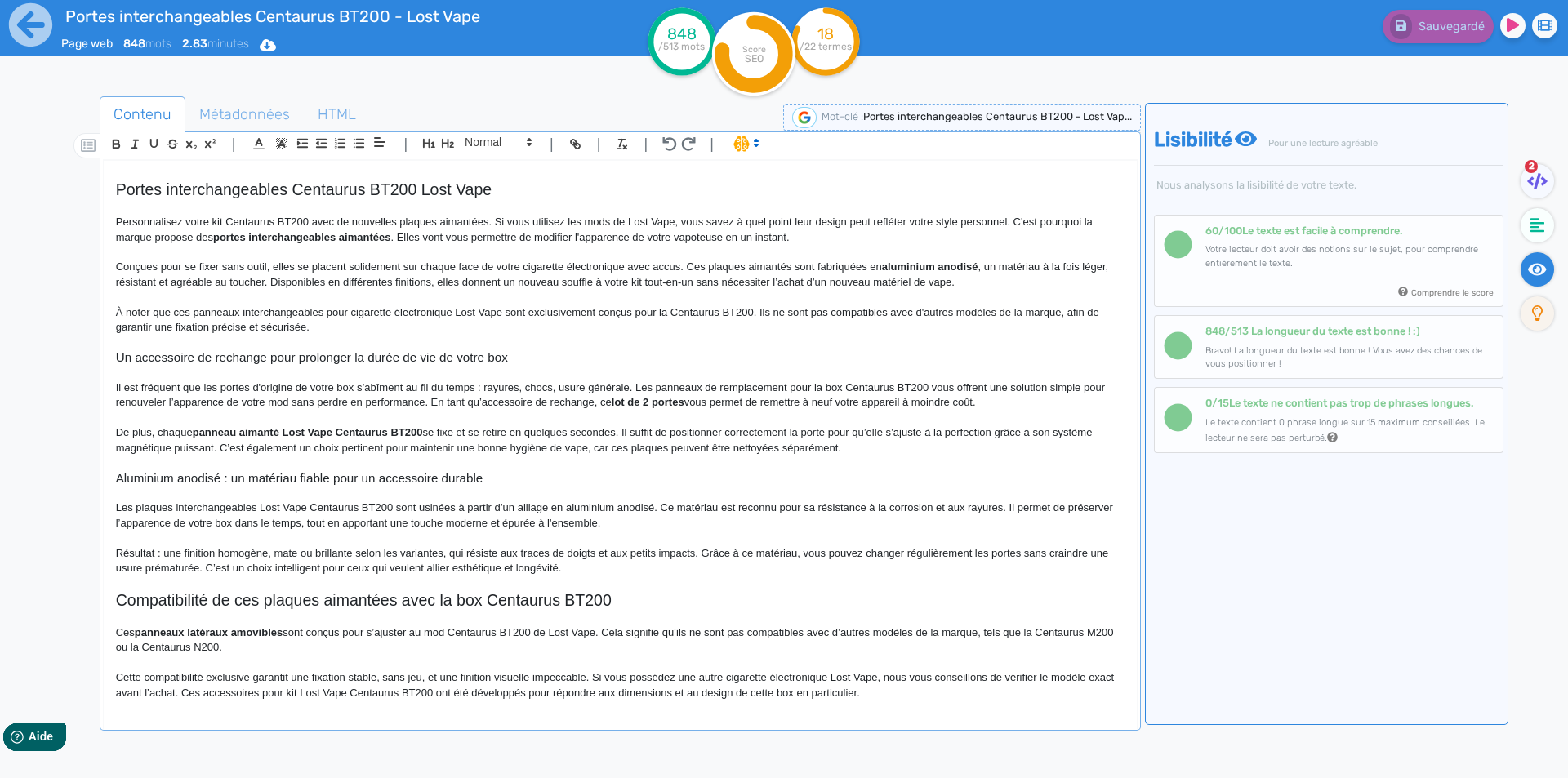
scroll to position [430, 0]
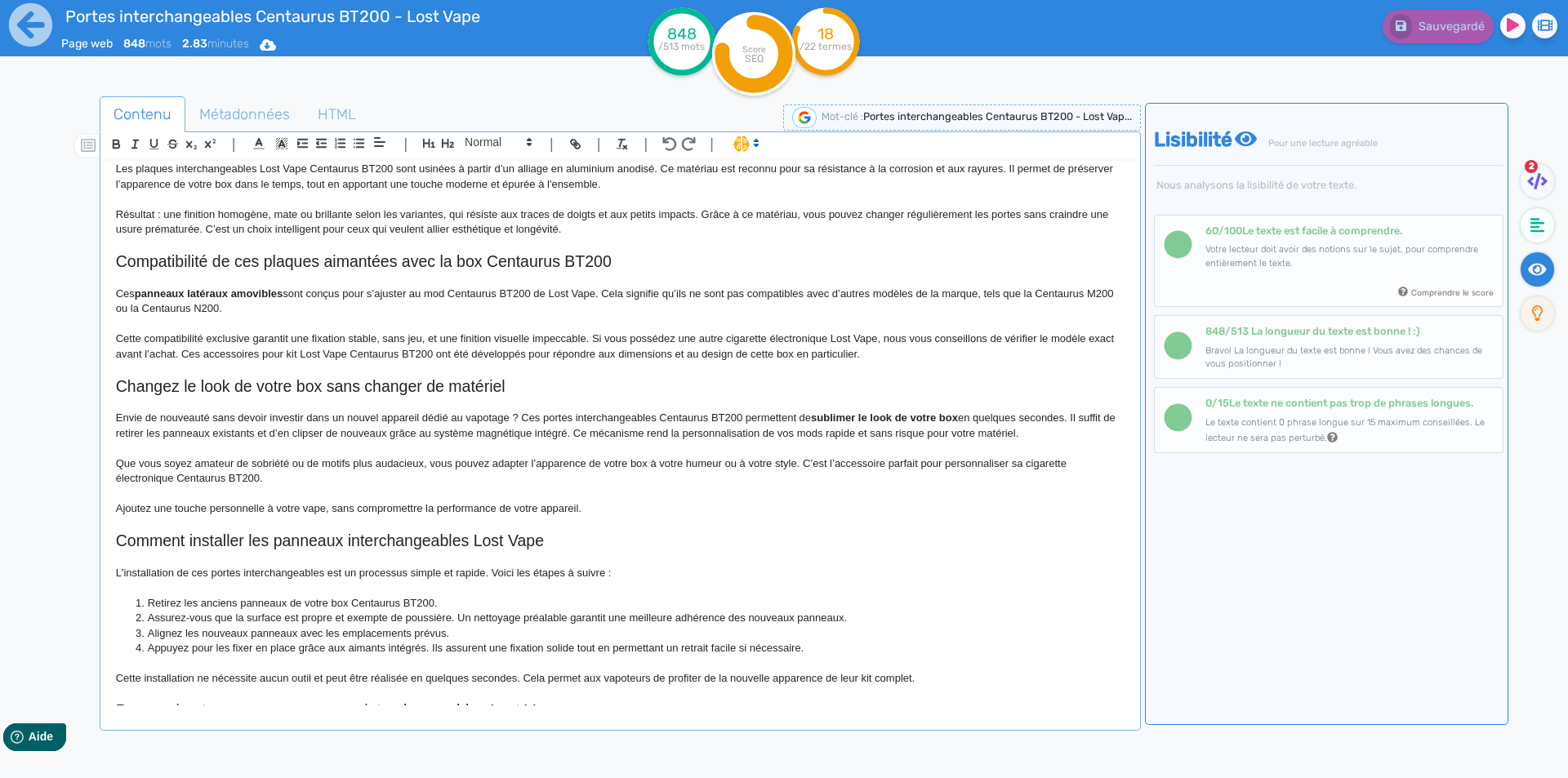
click at [596, 505] on p "Ajoutez une touche personnelle à votre vape, sans compromettre la performance d…" at bounding box center [620, 509] width 1009 height 15
click at [242, 462] on p "Que vous soyez amateur de sobriété ou de motifs plus audacieux, vous pouvez ada…" at bounding box center [620, 472] width 1009 height 30
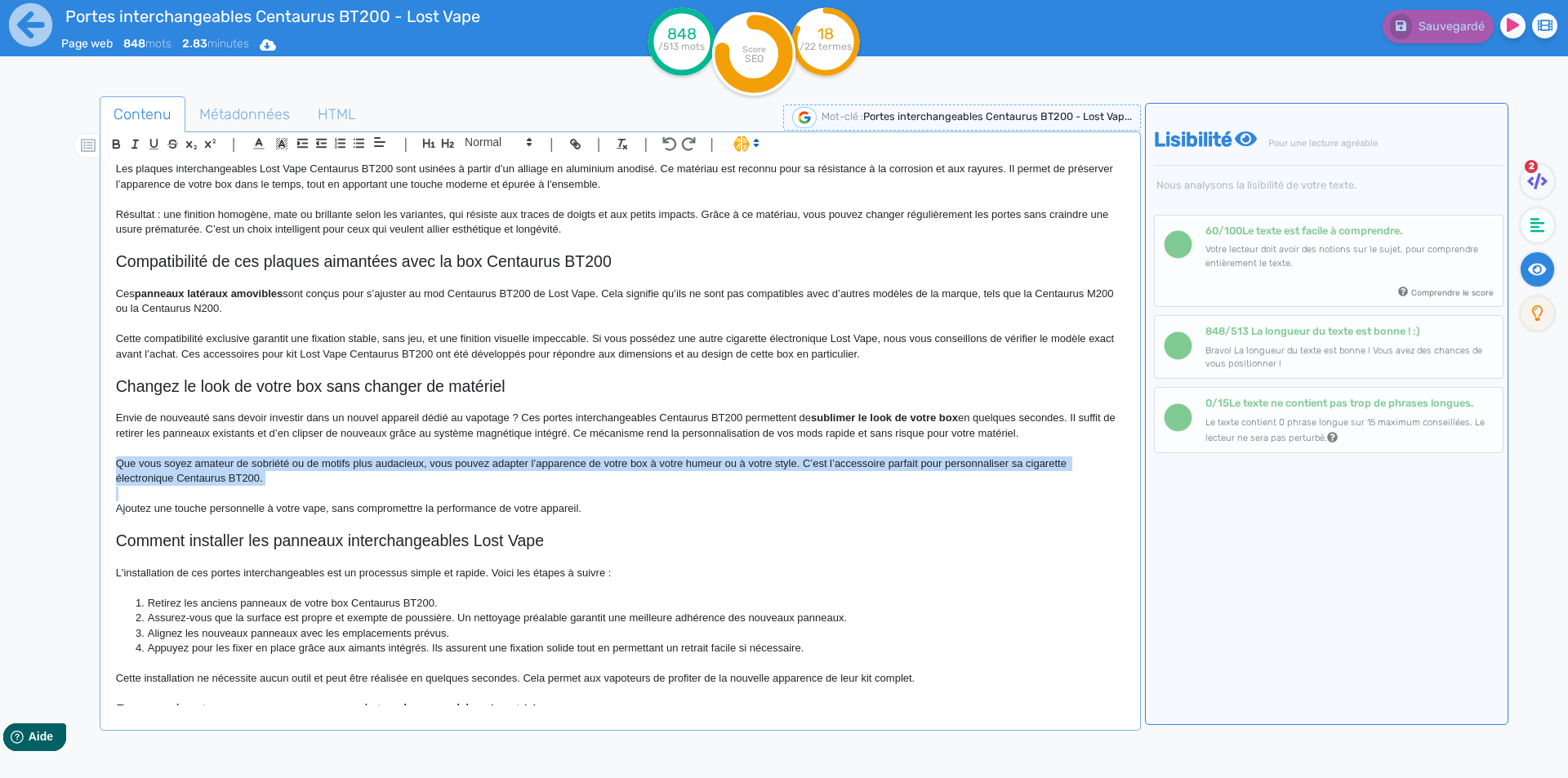
click at [242, 462] on p "Que vous soyez amateur de sobriété ou de motifs plus audacieux, vous pouvez ada…" at bounding box center [620, 472] width 1009 height 30
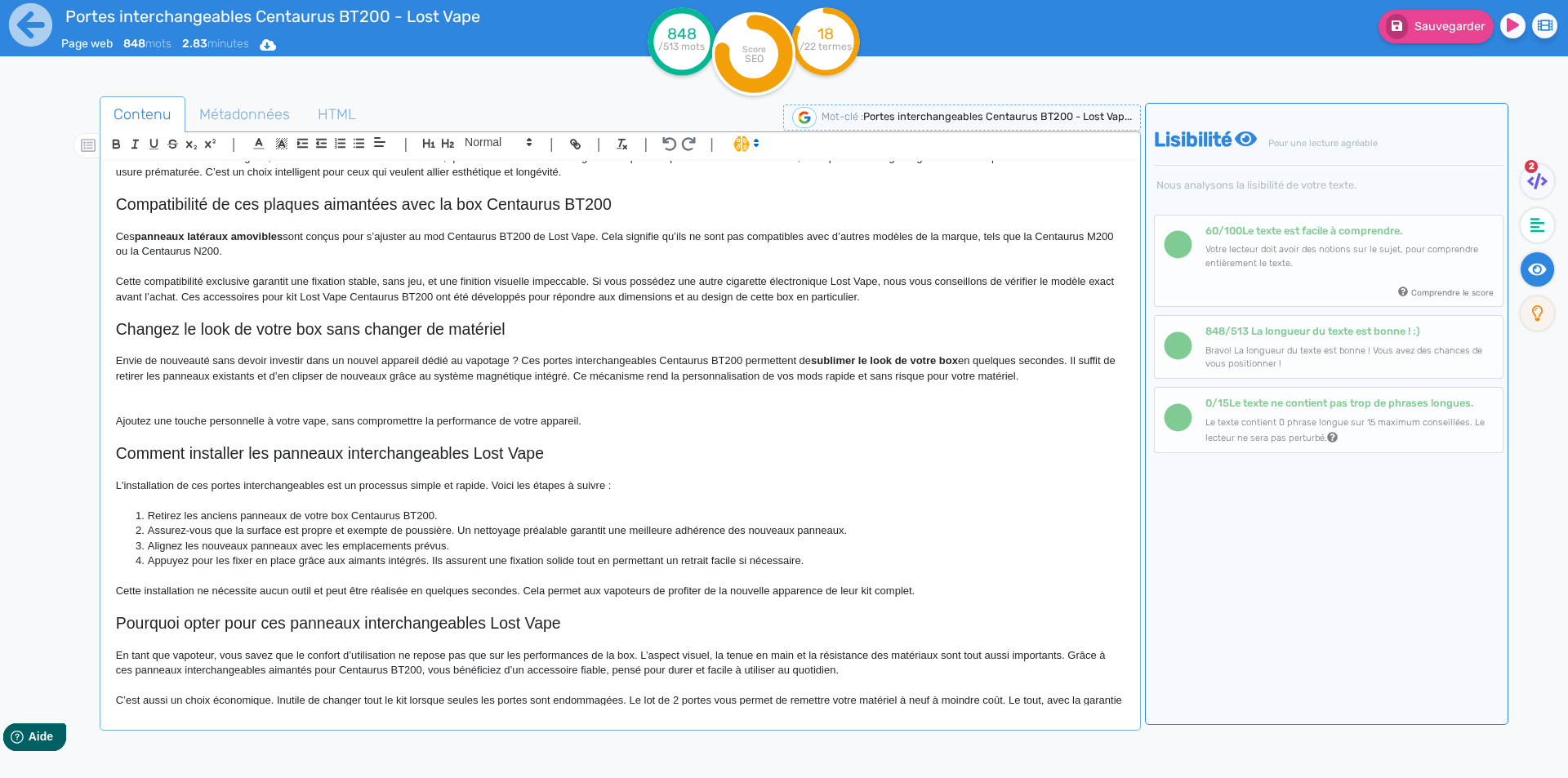
scroll to position [512, 0]
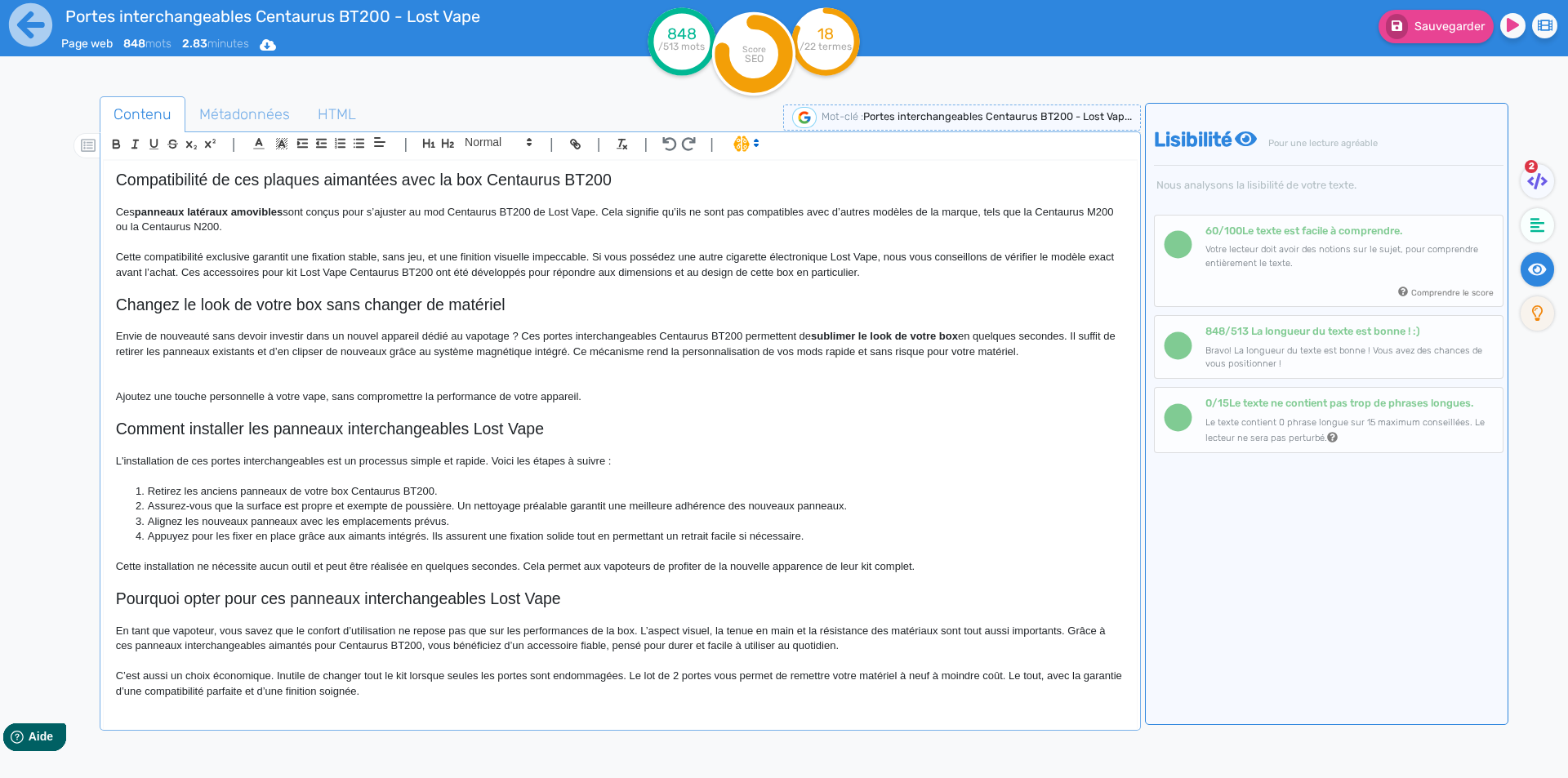
click at [941, 564] on p "Cette installation ne nécessite aucun outil et peut être réalisée en quelques s…" at bounding box center [620, 566] width 1009 height 15
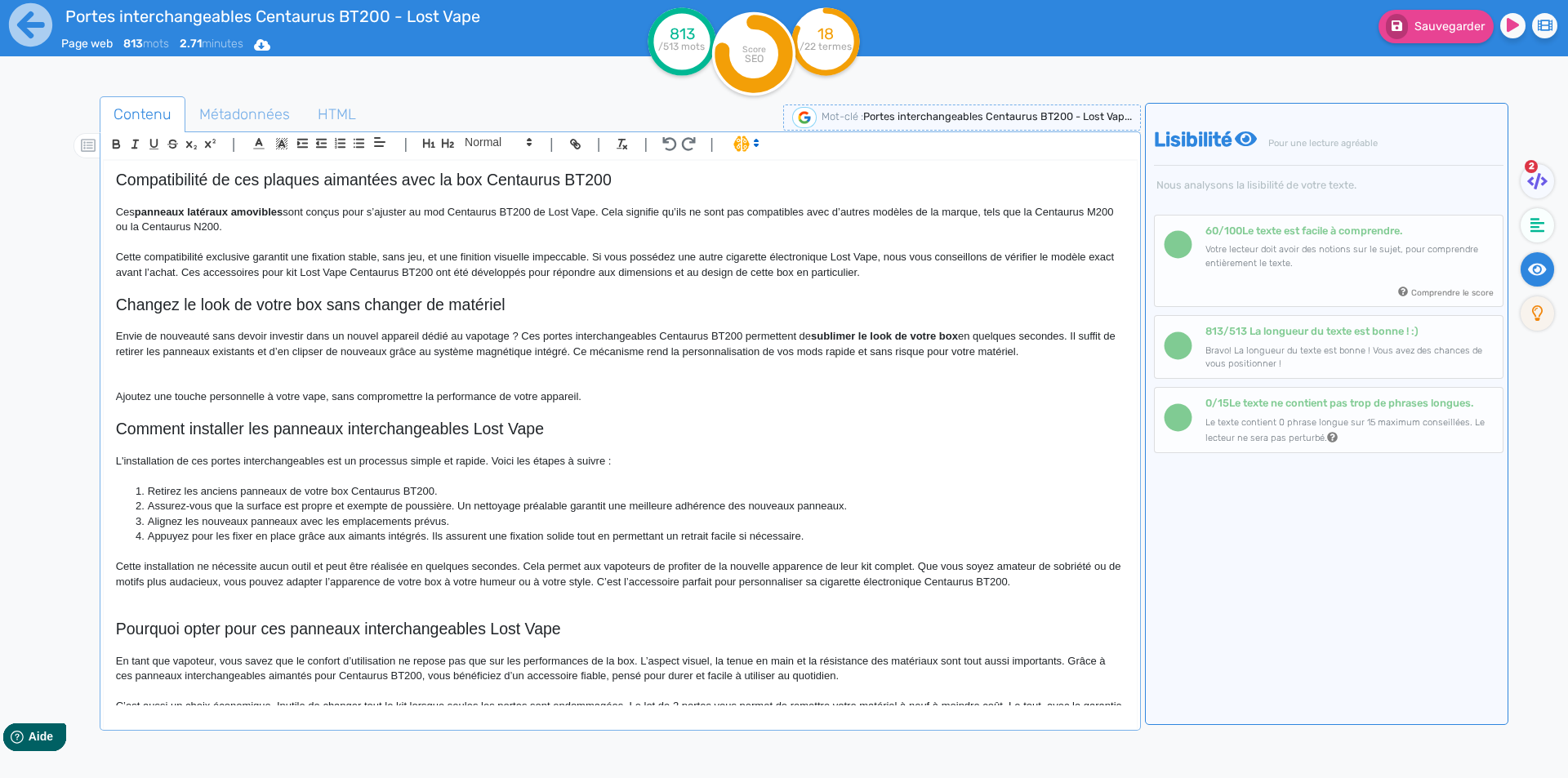
click at [188, 397] on p "Ajoutez une touche personnelle à votre vape, sans compromettre la performance d…" at bounding box center [620, 397] width 1009 height 15
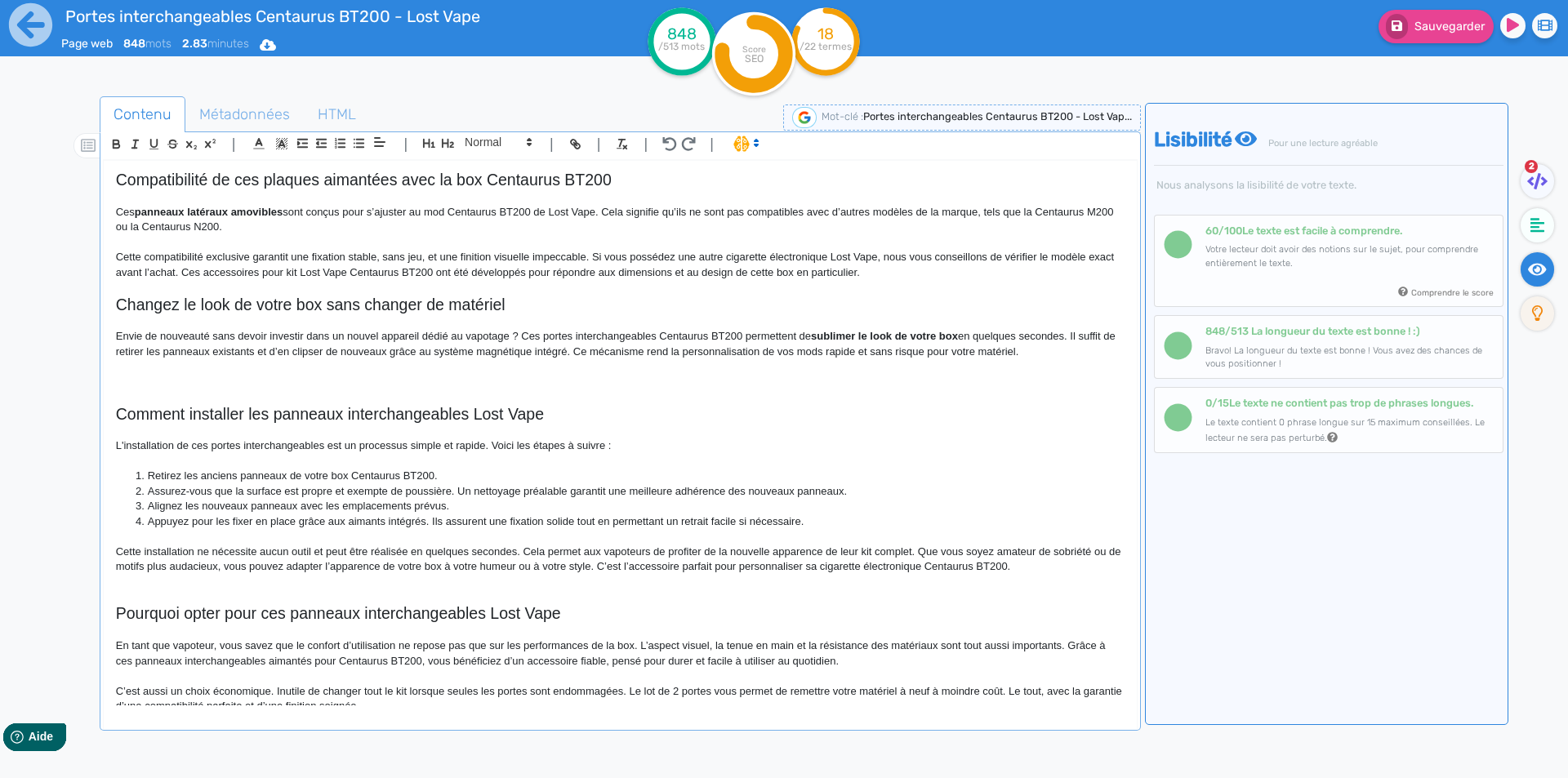
click at [212, 582] on p at bounding box center [620, 582] width 1009 height 15
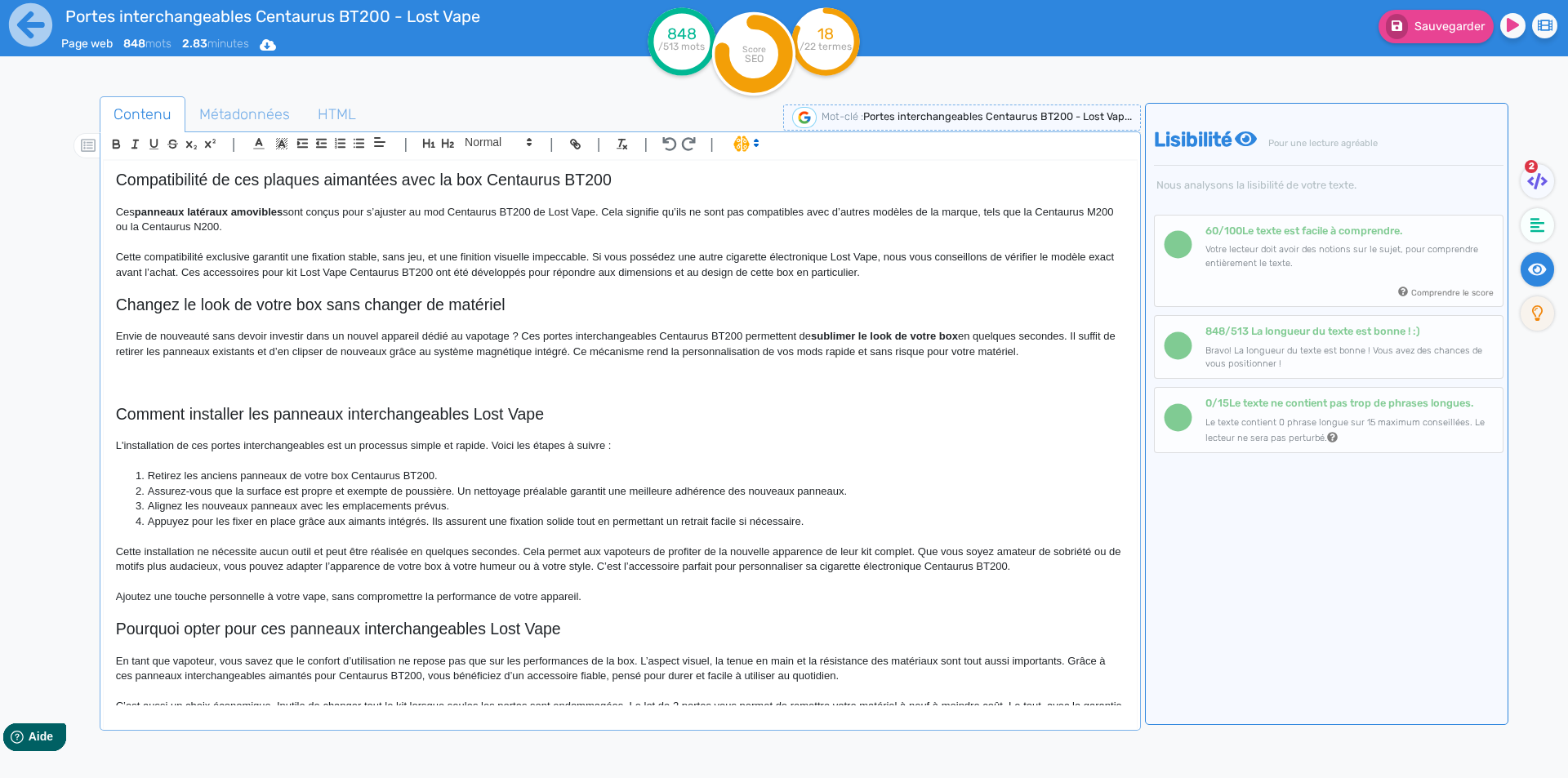
drag, startPoint x: 1070, startPoint y: 358, endPoint x: 110, endPoint y: 304, distance: 961.5
click at [110, 304] on div "Portes interchangeables Centaurus BT200 - Lost Vape Portes interchangeables Cen…" at bounding box center [620, 432] width 1033 height 545
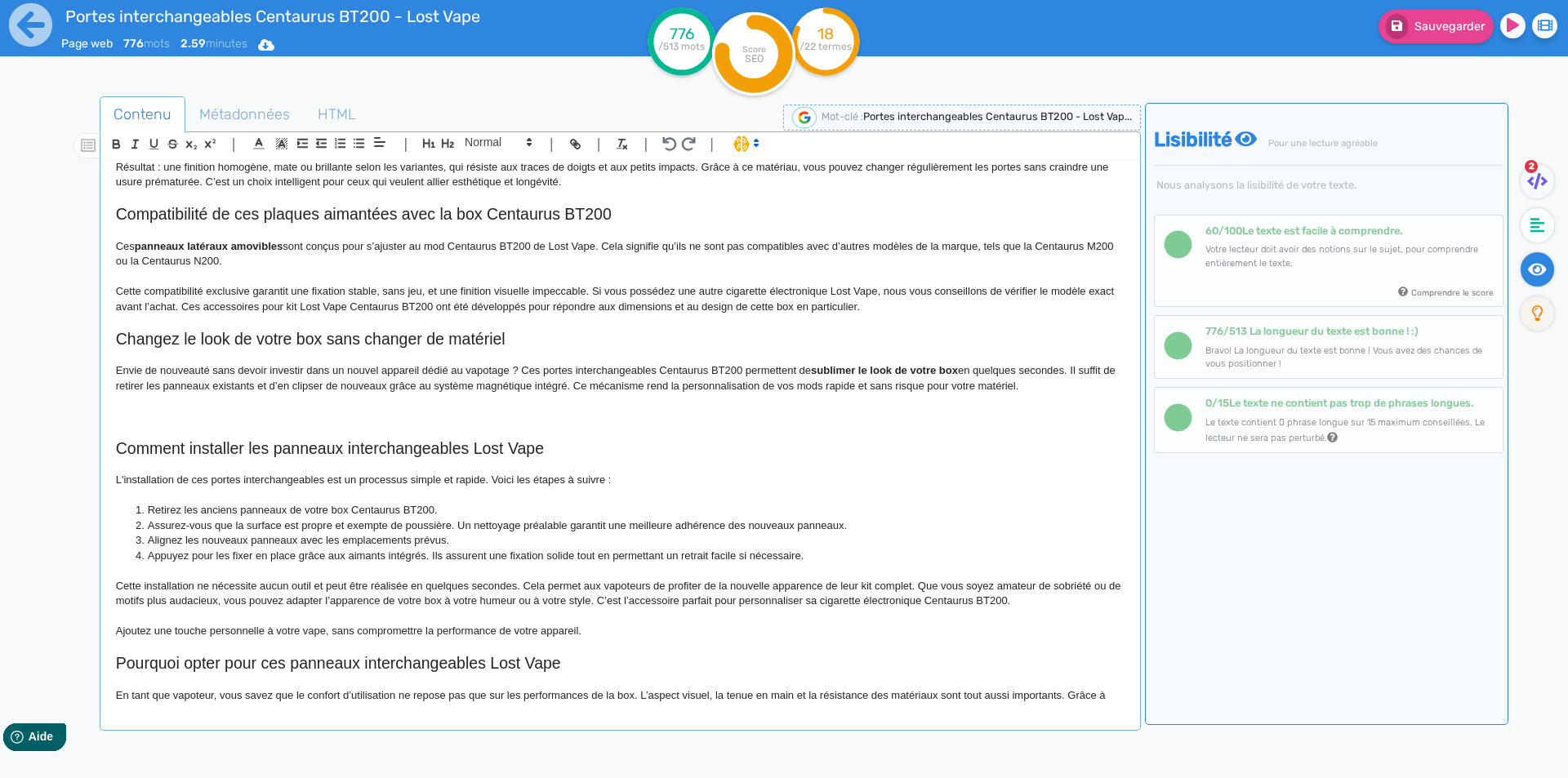
click at [769, 374] on p "Envie de nouveauté sans devoir investir dans un nouvel appareil dédié au vapota…" at bounding box center [620, 378] width 1009 height 30
drag, startPoint x: 769, startPoint y: 374, endPoint x: 1047, endPoint y: 374, distance: 278.0
click at [1047, 374] on p "Envie de nouveauté sans devoir investir dans un nouvel appareil dédié au vapota…" at bounding box center [620, 378] width 1009 height 30
click at [491, 476] on p "L'installation de ces portes interchangeables est un processus simple et rapide…" at bounding box center [620, 480] width 1009 height 15
click at [509, 473] on p "L'installation de ces portes interchangeables est un processus simple et rapide…" at bounding box center [620, 480] width 1009 height 15
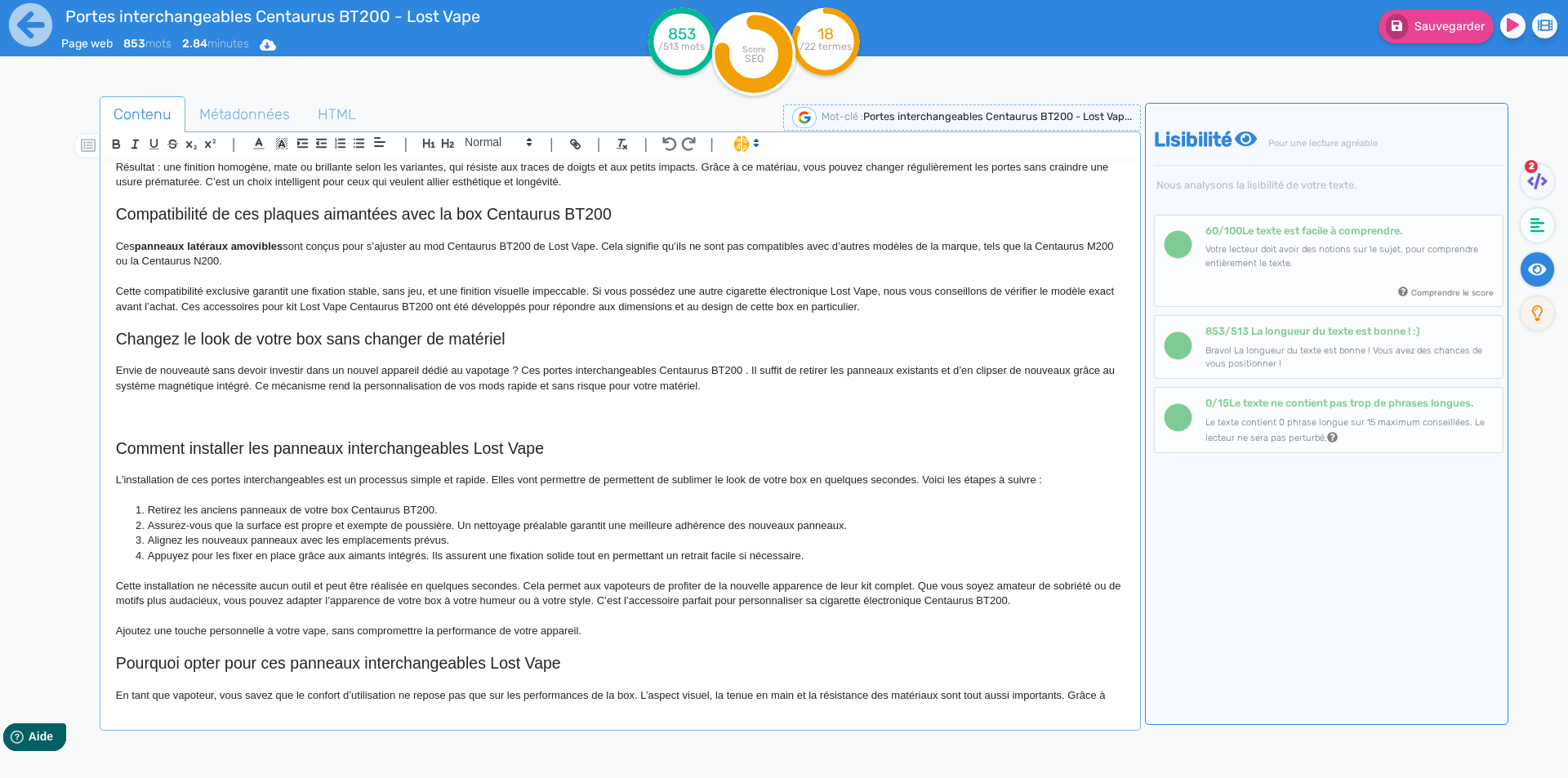
click at [442, 585] on p "Cette installation ne nécessite aucun outil et peut être réalisée en quelques s…" at bounding box center [620, 594] width 1009 height 30
click at [437, 585] on p "Cette installation ne nécessite aucun outil et peut être réalisée en quelques s…" at bounding box center [620, 594] width 1009 height 30
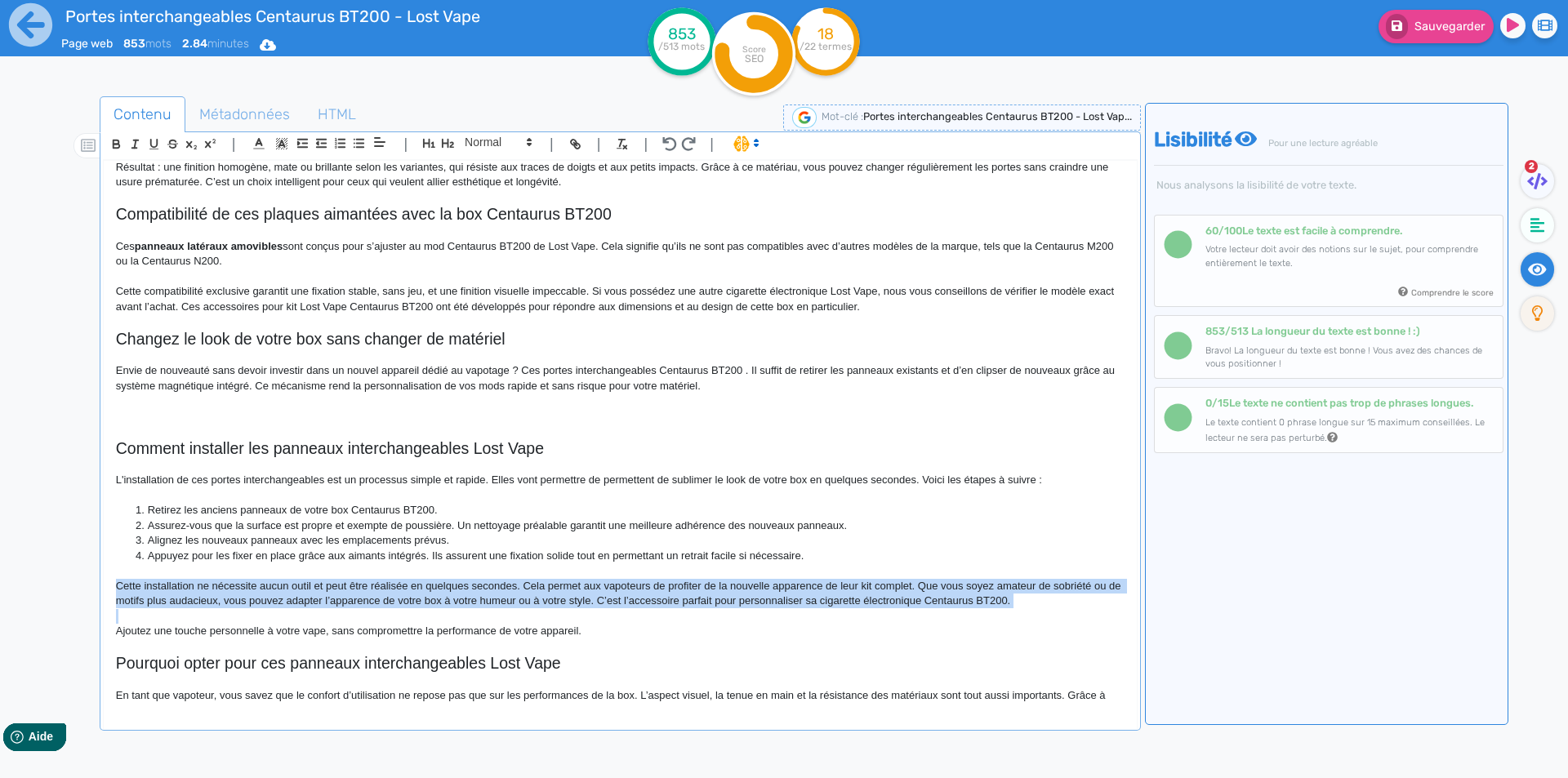
drag, startPoint x: 437, startPoint y: 585, endPoint x: 450, endPoint y: 585, distance: 13.0
click at [450, 585] on p "Cette installation ne nécessite aucun outil et peut être réalisée en quelques s…" at bounding box center [620, 594] width 1009 height 30
click at [443, 584] on p "Cette installation ne nécessite aucun outil et peut être réalisée en quelques s…" at bounding box center [620, 594] width 1009 height 30
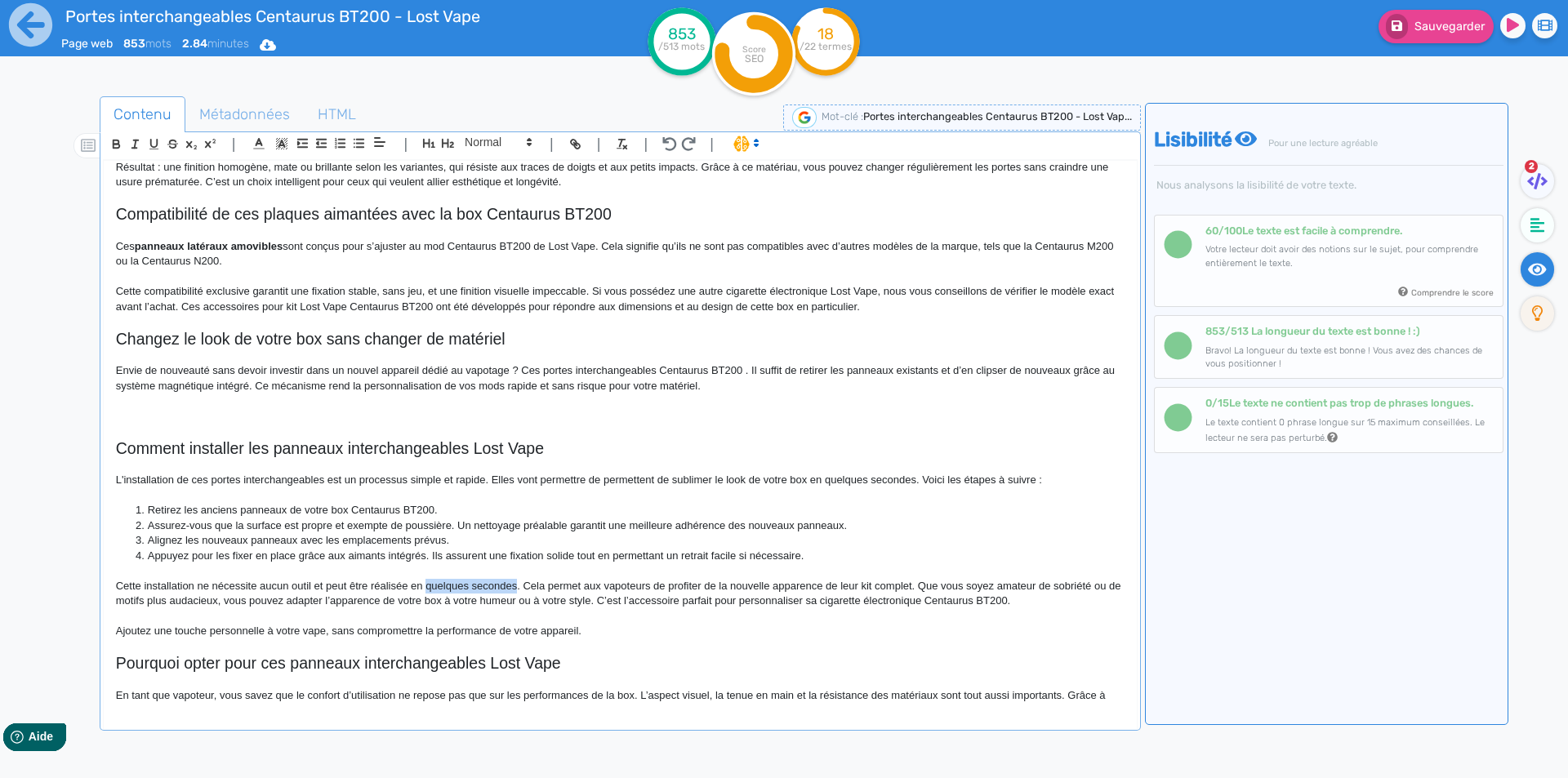
drag, startPoint x: 443, startPoint y: 584, endPoint x: 493, endPoint y: 583, distance: 50.0
click at [493, 583] on p "Cette installation ne nécessite aucun outil et peut être réalisée en quelques s…" at bounding box center [620, 594] width 1009 height 30
click at [821, 496] on p at bounding box center [620, 495] width 1009 height 15
click at [626, 414] on p at bounding box center [620, 417] width 1009 height 15
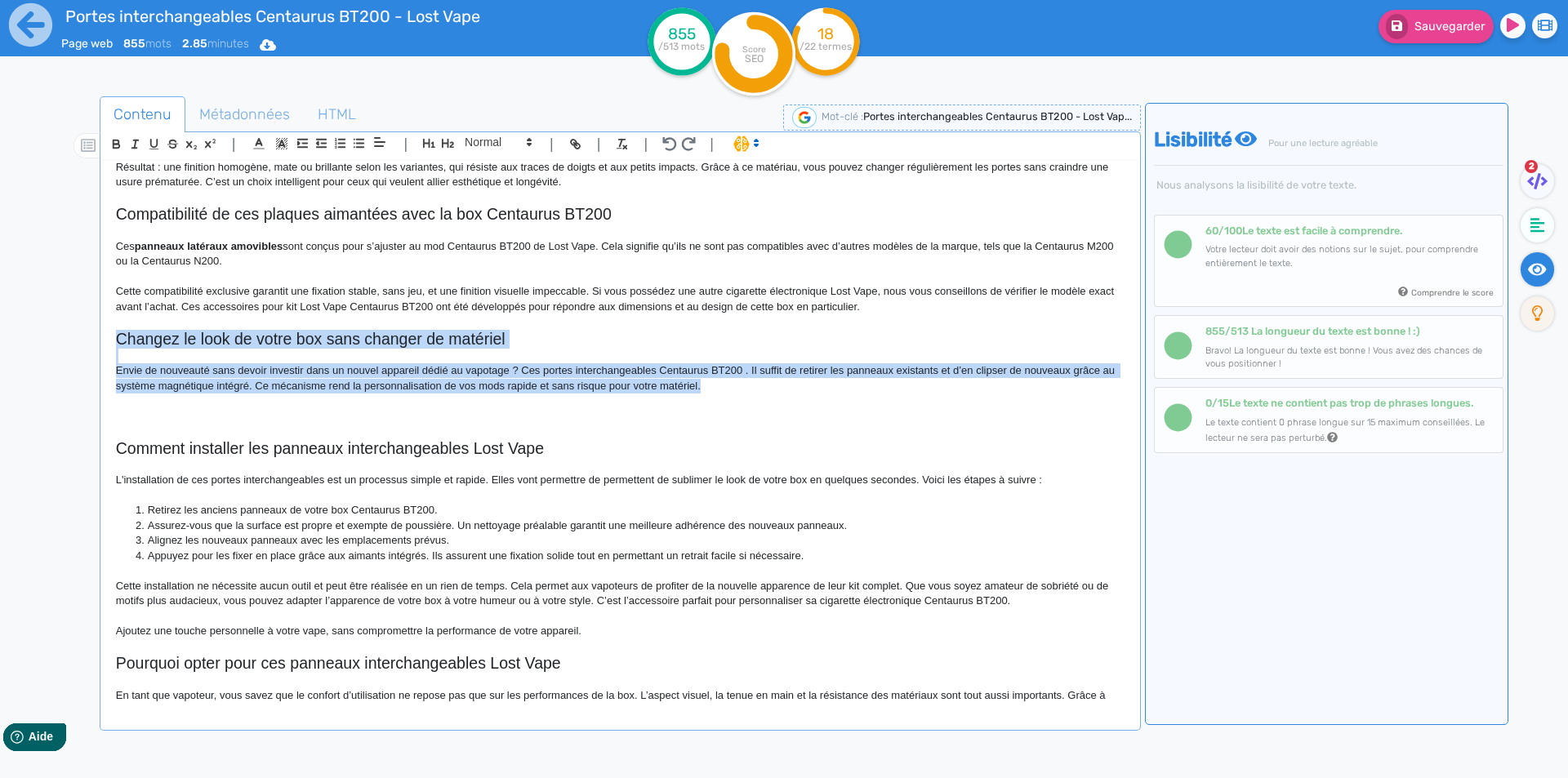
drag, startPoint x: 754, startPoint y: 385, endPoint x: 109, endPoint y: 342, distance: 646.4
click at [109, 342] on div "Portes interchangeables Centaurus BT200 - Lost Vape Portes interchangeables Cen…" at bounding box center [620, 432] width 1033 height 545
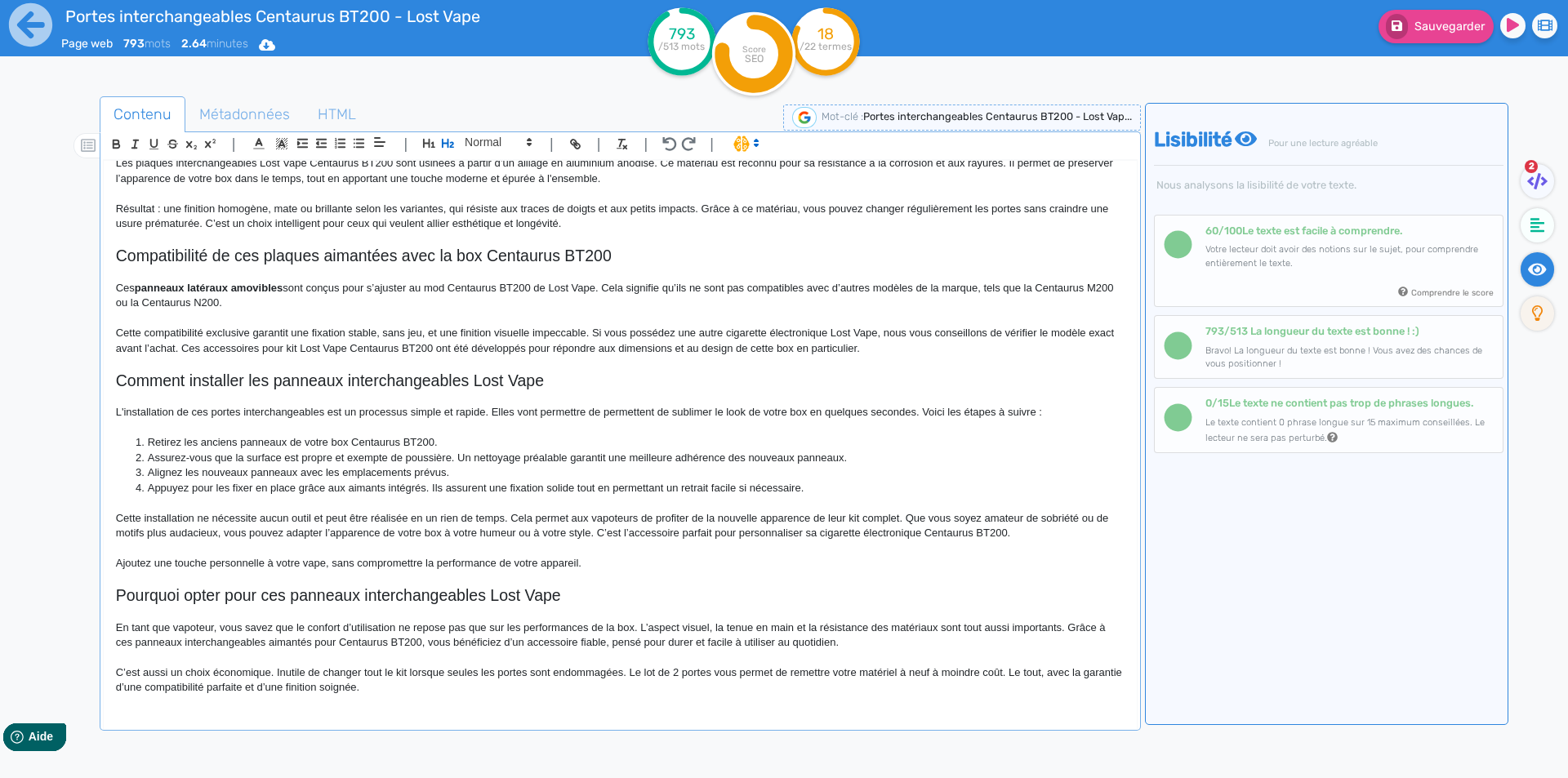
scroll to position [435, 0]
click at [1423, 43] on button "Sauvegarder" at bounding box center [1436, 26] width 115 height 34
click at [615, 717] on div "Portes interchangeables Centaurus BT200 - Lost Vape Portes interchangeables Cen…" at bounding box center [620, 447] width 1034 height 574
click at [610, 682] on p "C’est aussi un choix économique. Inutile de changer tout le kit lorsque seules …" at bounding box center [620, 680] width 1009 height 30
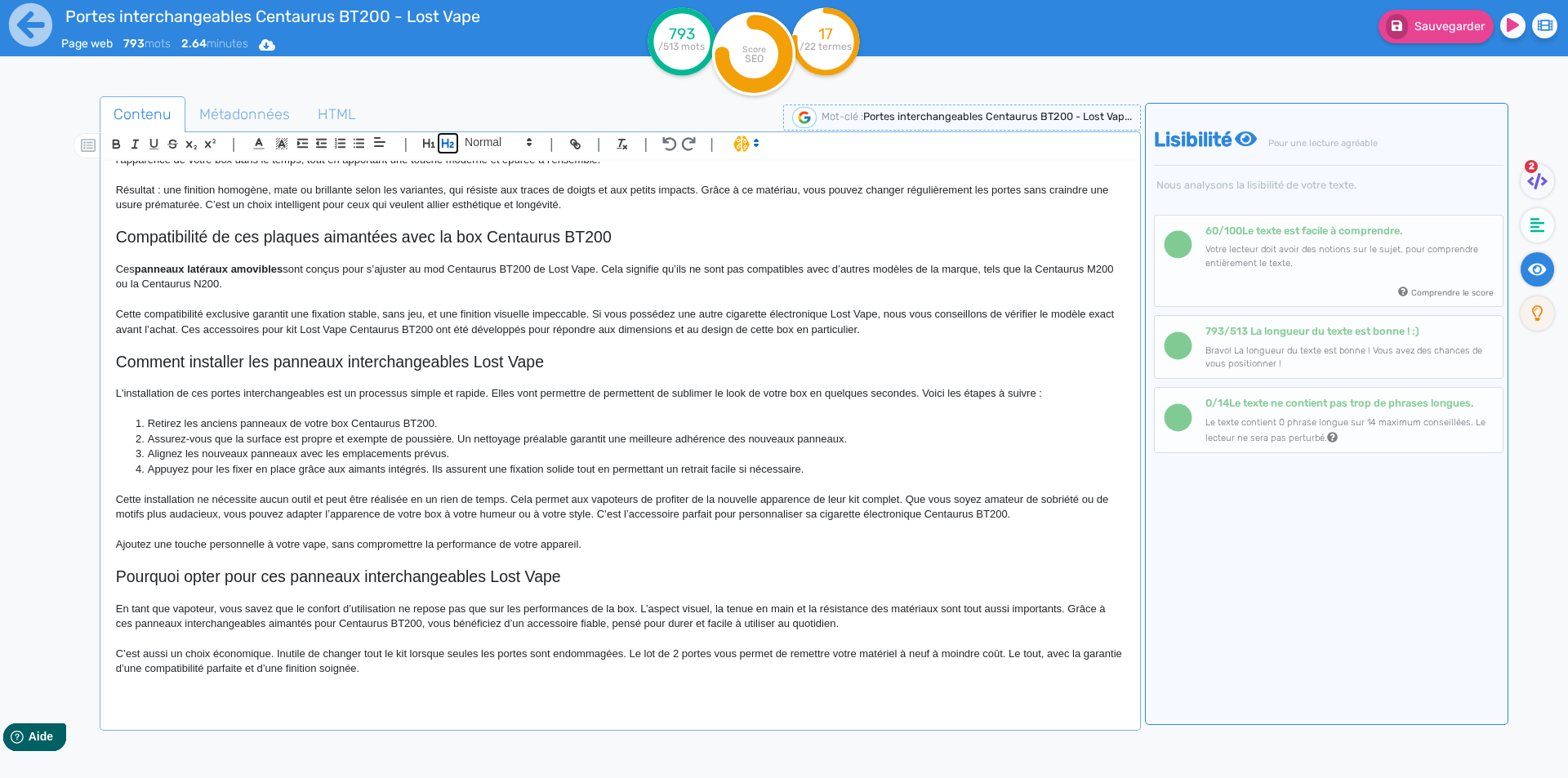
click at [454, 144] on icon "button" at bounding box center [448, 143] width 14 height 14
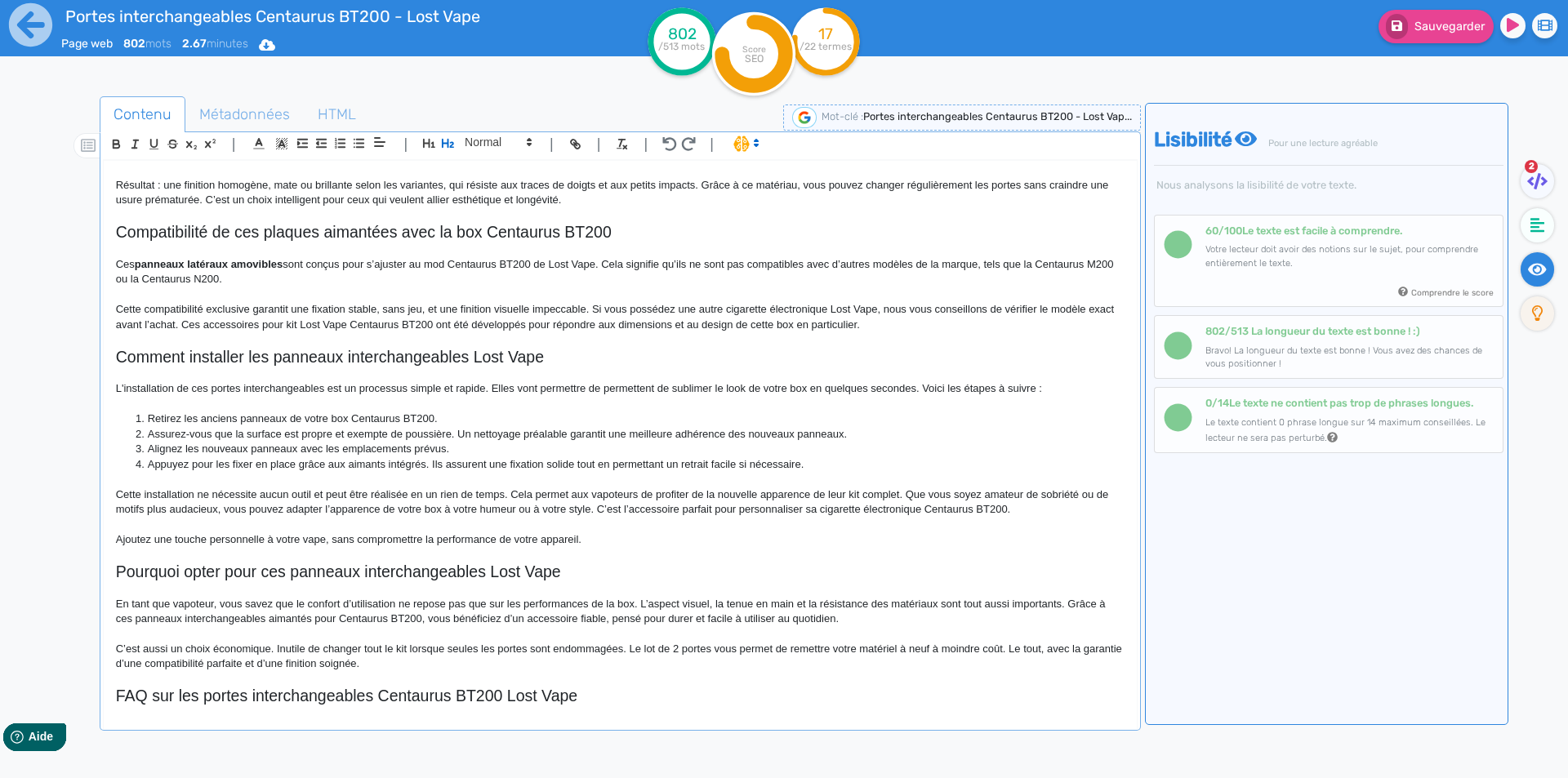
click at [360, 690] on h2 "FAQ sur les portes interchangeables Centaurus BT200 Lost Vape" at bounding box center [620, 696] width 1009 height 19
click at [231, 697] on h2 "FAQ sur les portes interchangeables Centaurus BT200 Lost Vape" at bounding box center [620, 696] width 1009 height 19
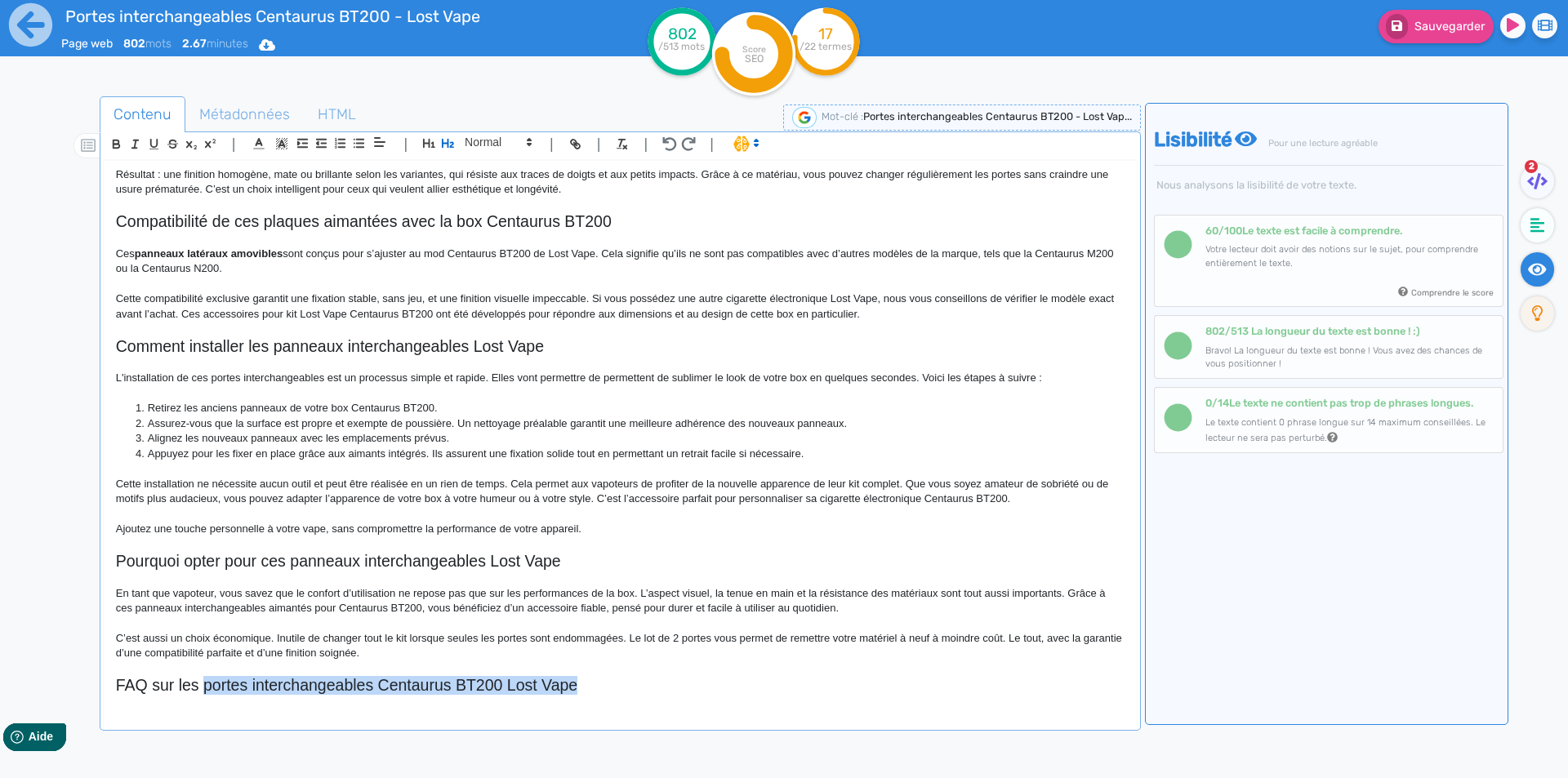
drag, startPoint x: 262, startPoint y: 699, endPoint x: 569, endPoint y: 699, distance: 307.0
click at [569, 699] on div "Portes interchangeables Centaurus BT200 - Lost Vape Portes interchangeables Cen…" at bounding box center [620, 432] width 1033 height 545
copy h2 "portes interchangeables Centaurus BT200 Lost Vape"
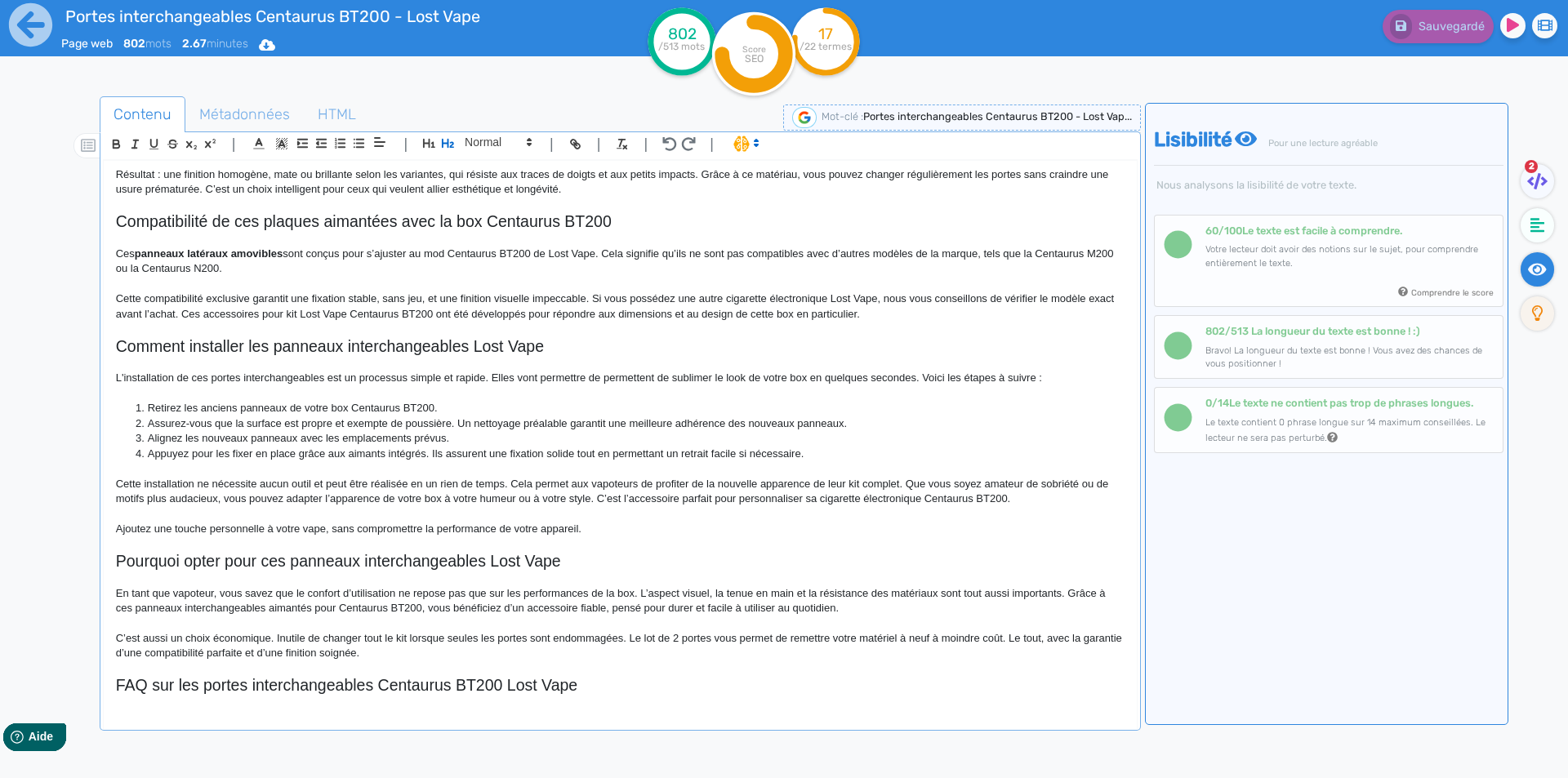
click at [199, 648] on p "C’est aussi un choix économique. Inutile de changer tout le kit lorsque seules …" at bounding box center [620, 646] width 1009 height 30
click at [605, 695] on h2 "FAQ sur les portes interchangeables Centaurus BT200 Lost Vape" at bounding box center [620, 685] width 1009 height 19
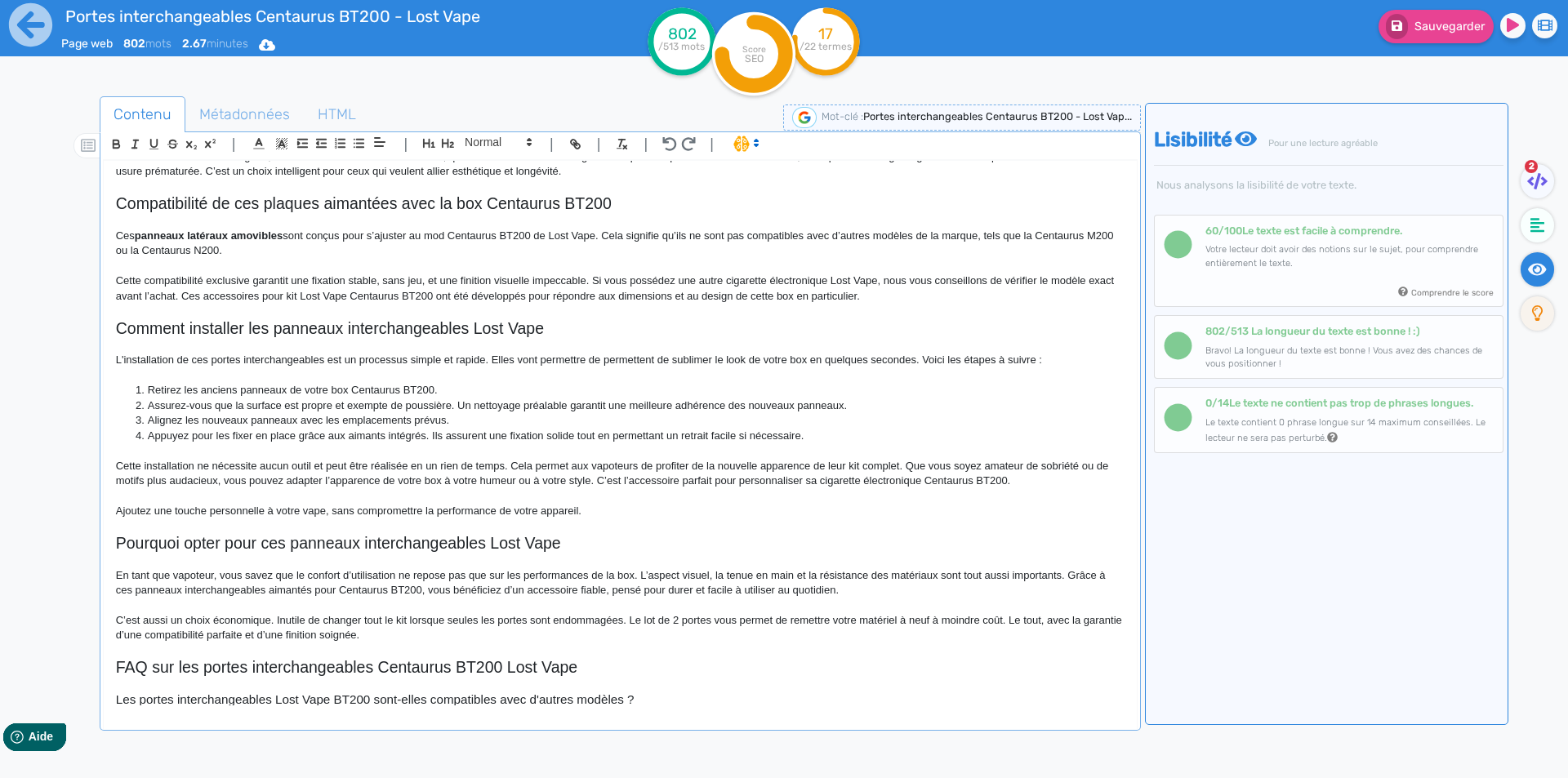
scroll to position [518, 0]
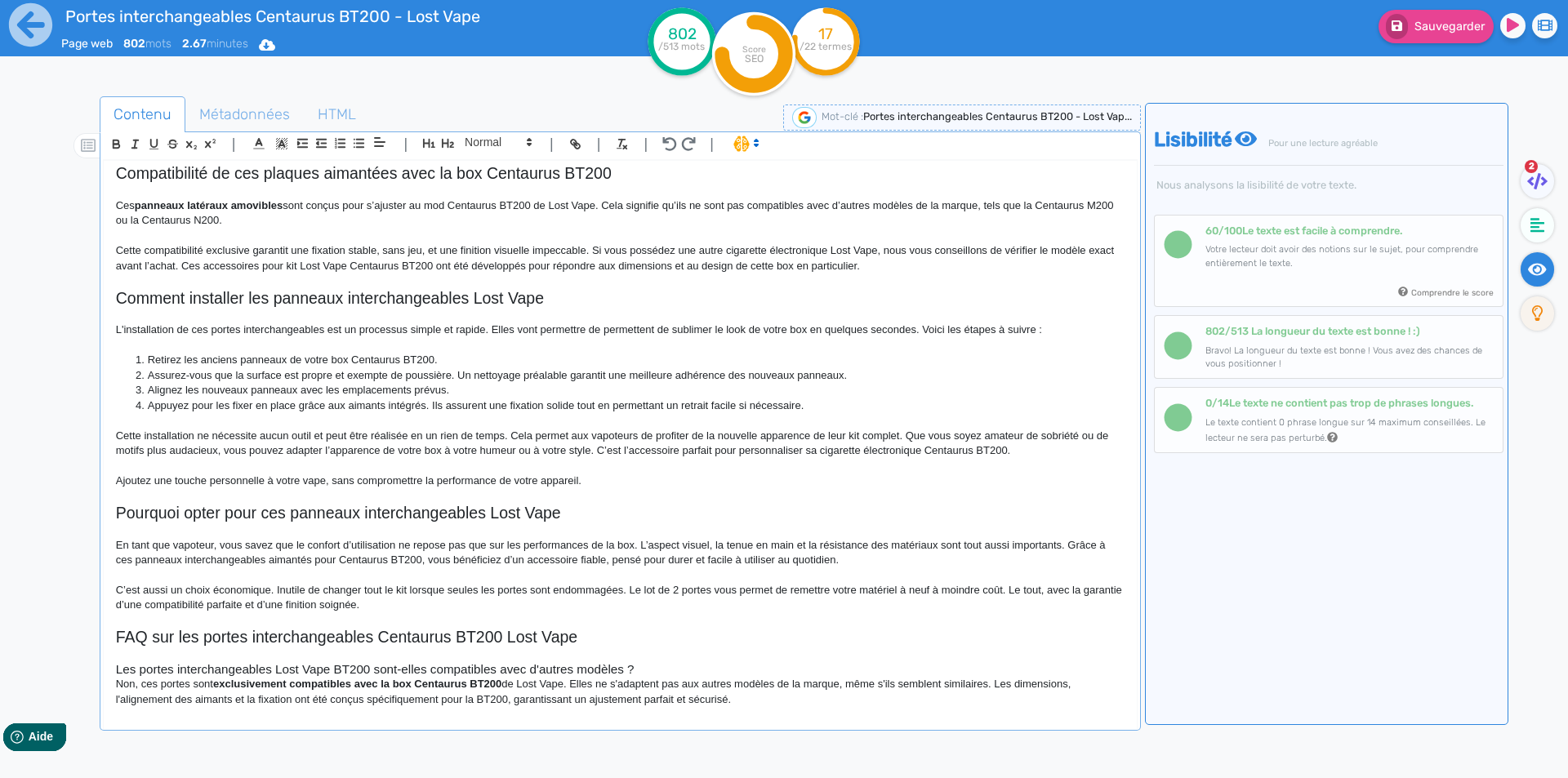
click at [667, 666] on h3 "Les portes interchangeables Lost Vape BT200 sont-elles compatibles avec d'autre…" at bounding box center [620, 669] width 1009 height 15
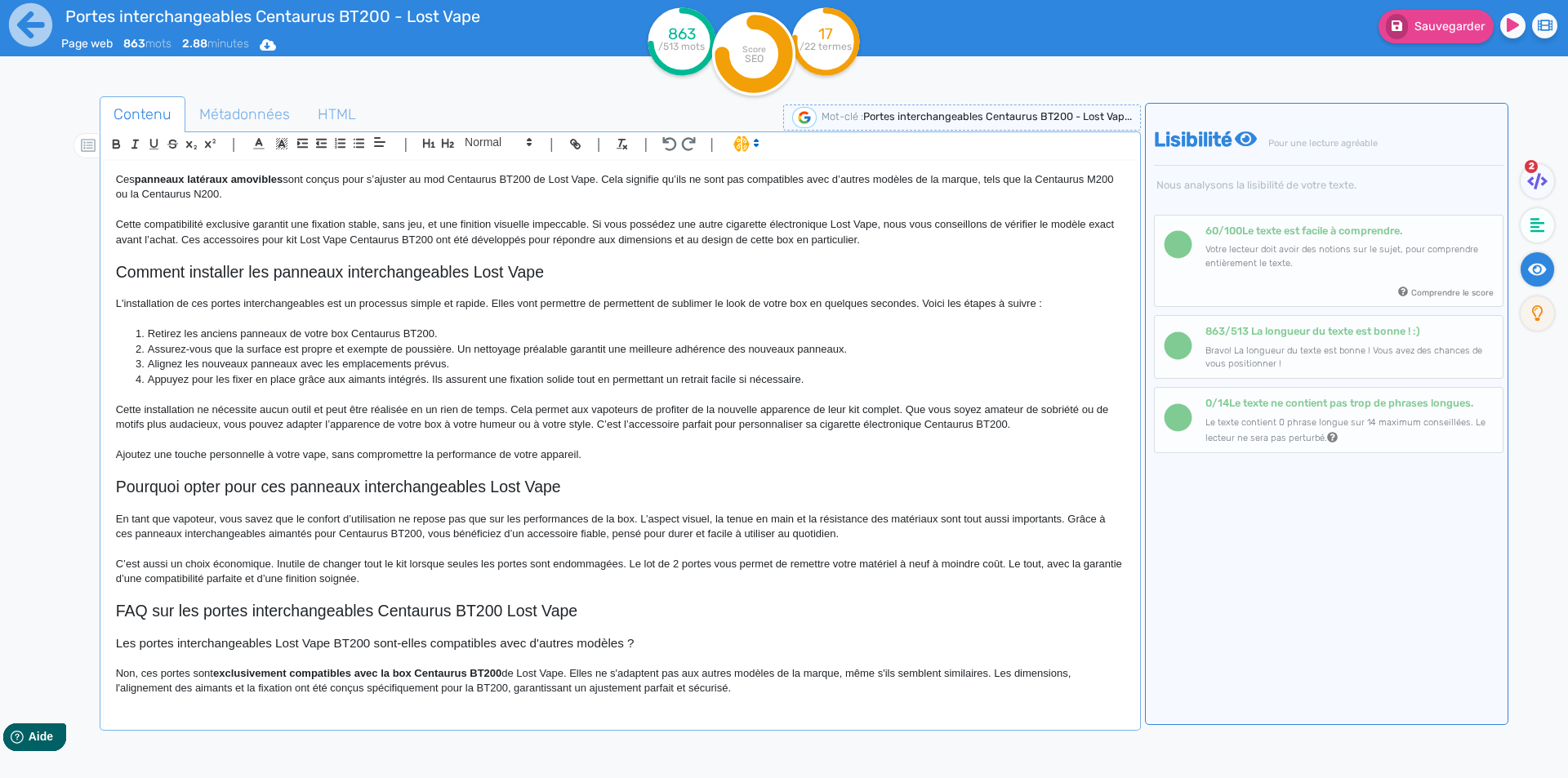
scroll to position [545, 0]
click at [614, 642] on h3 "Les portes interchangeables Lost Vape BT200 sont-elles compatibles avec d'autre…" at bounding box center [620, 643] width 1009 height 15
click at [243, 671] on strong "exclusivement compatibles avec la box Centaurus BT200" at bounding box center [358, 672] width 288 height 12
click at [268, 678] on strong "exclusivement compatibles avec la box Centaurus BT200" at bounding box center [358, 672] width 288 height 12
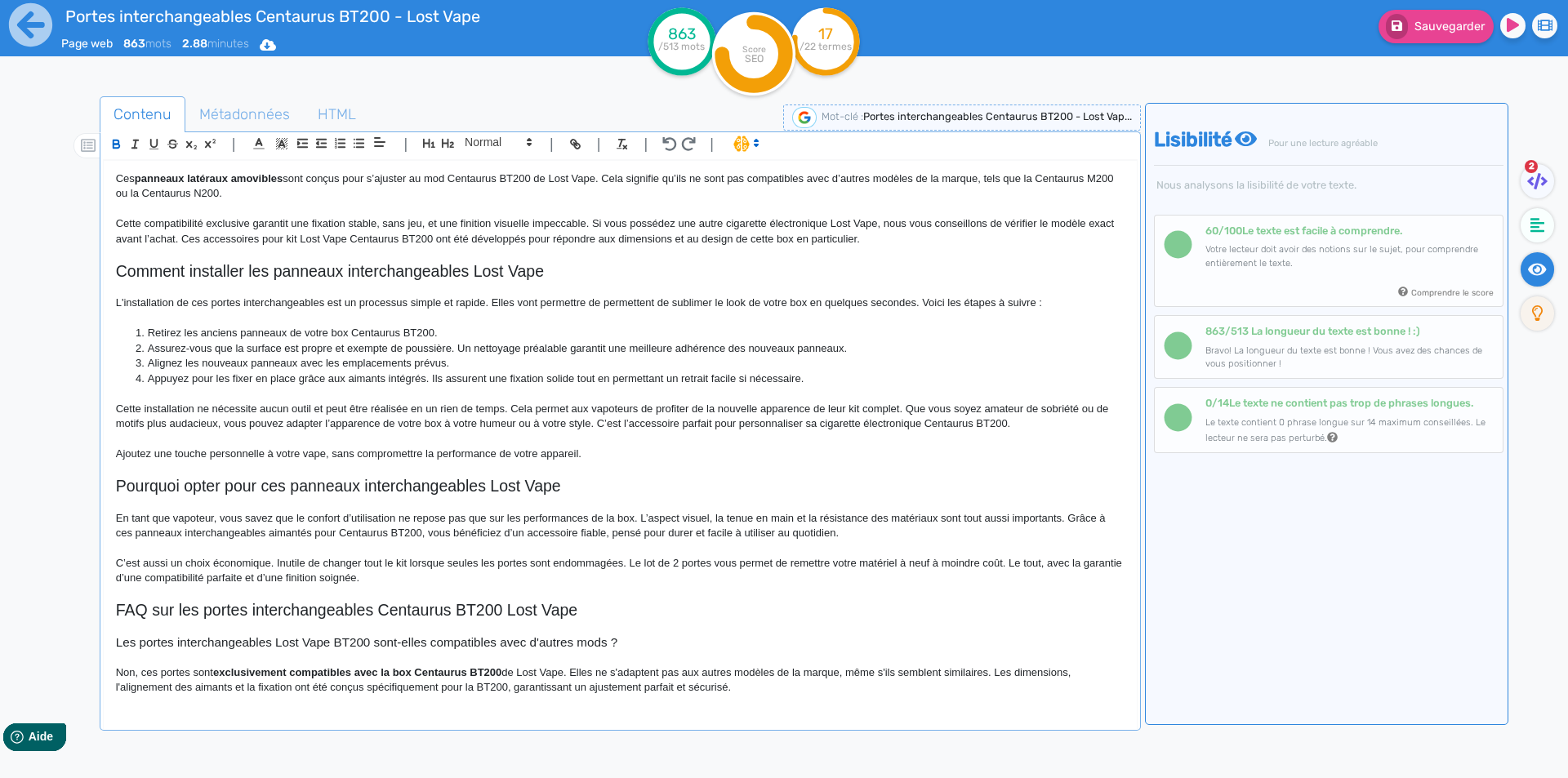
click at [492, 669] on strong "exclusivement compatibles avec la box Centaurus BT200" at bounding box center [358, 672] width 288 height 12
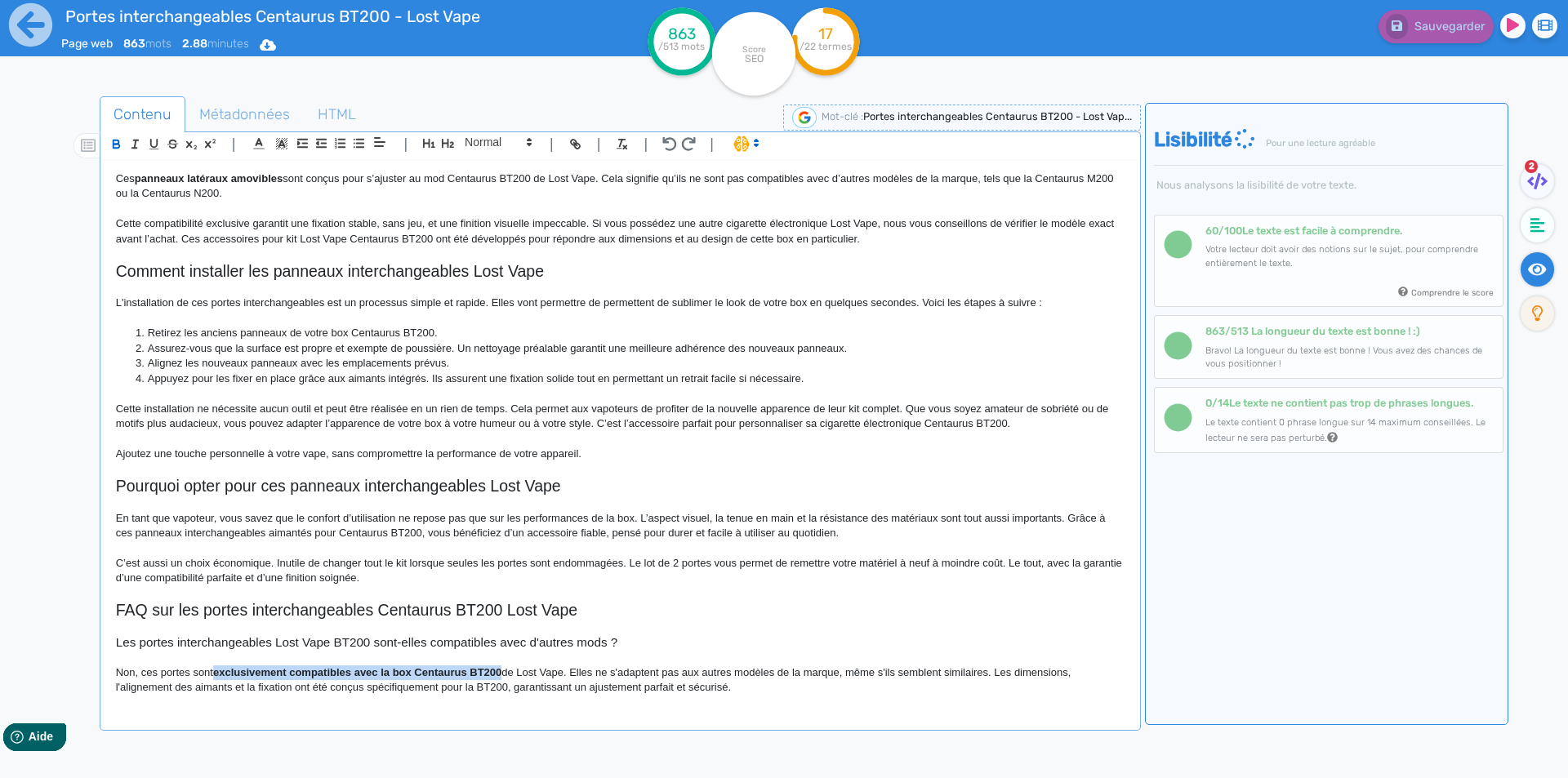
drag, startPoint x: 492, startPoint y: 669, endPoint x: 238, endPoint y: 669, distance: 254.0
click at [238, 669] on strong "exclusivement compatibles avec la box Centaurus BT200" at bounding box center [358, 672] width 288 height 12
click at [564, 685] on p "Non, ces portes sont exclusivement compatibles avec la box Centaurus BT200 de L…" at bounding box center [620, 680] width 1009 height 30
click at [628, 670] on p "Non, ces portes sont exclusivement compatibles avec la box Centaurus BT200 de L…" at bounding box center [620, 680] width 1009 height 30
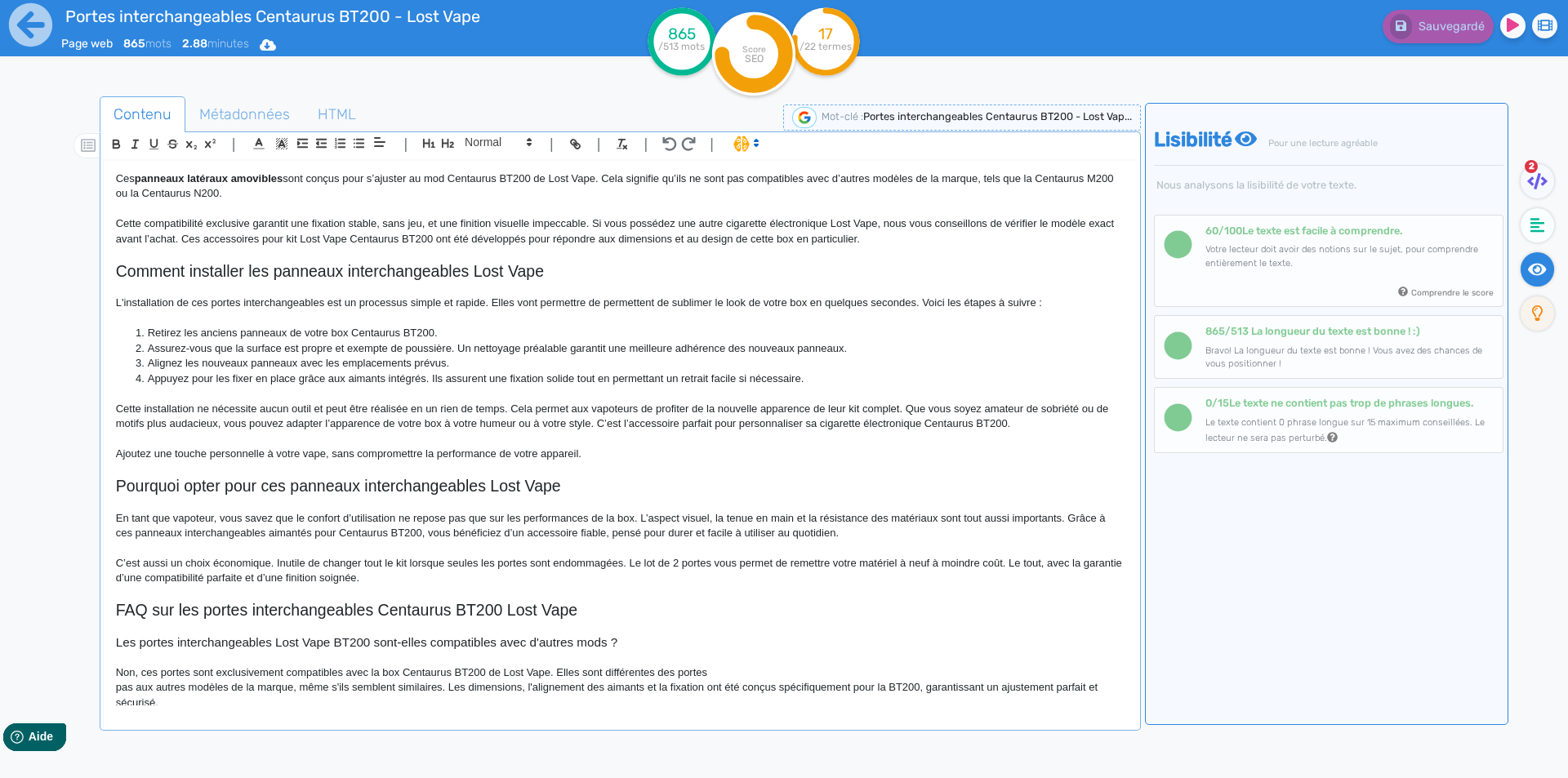
click at [724, 673] on p "Non, ces portes sont exclusivement compatibles avec la box Centaurus BT200 de L…" at bounding box center [620, 673] width 1009 height 15
click at [711, 674] on p "Non, ces portes sont exclusivement compatibles avec la box Centaurus BT200 de L…" at bounding box center [620, 673] width 1009 height 15
click at [768, 672] on p "Non, ces portes sont exclusivement compatibles avec la box Centaurus BT200 de L…" at bounding box center [620, 673] width 1009 height 15
click at [807, 663] on p at bounding box center [620, 658] width 1009 height 15
click at [795, 678] on p "Non, ces portes sont exclusivement compatibles avec la box Centaurus BT200 de L…" at bounding box center [620, 673] width 1009 height 15
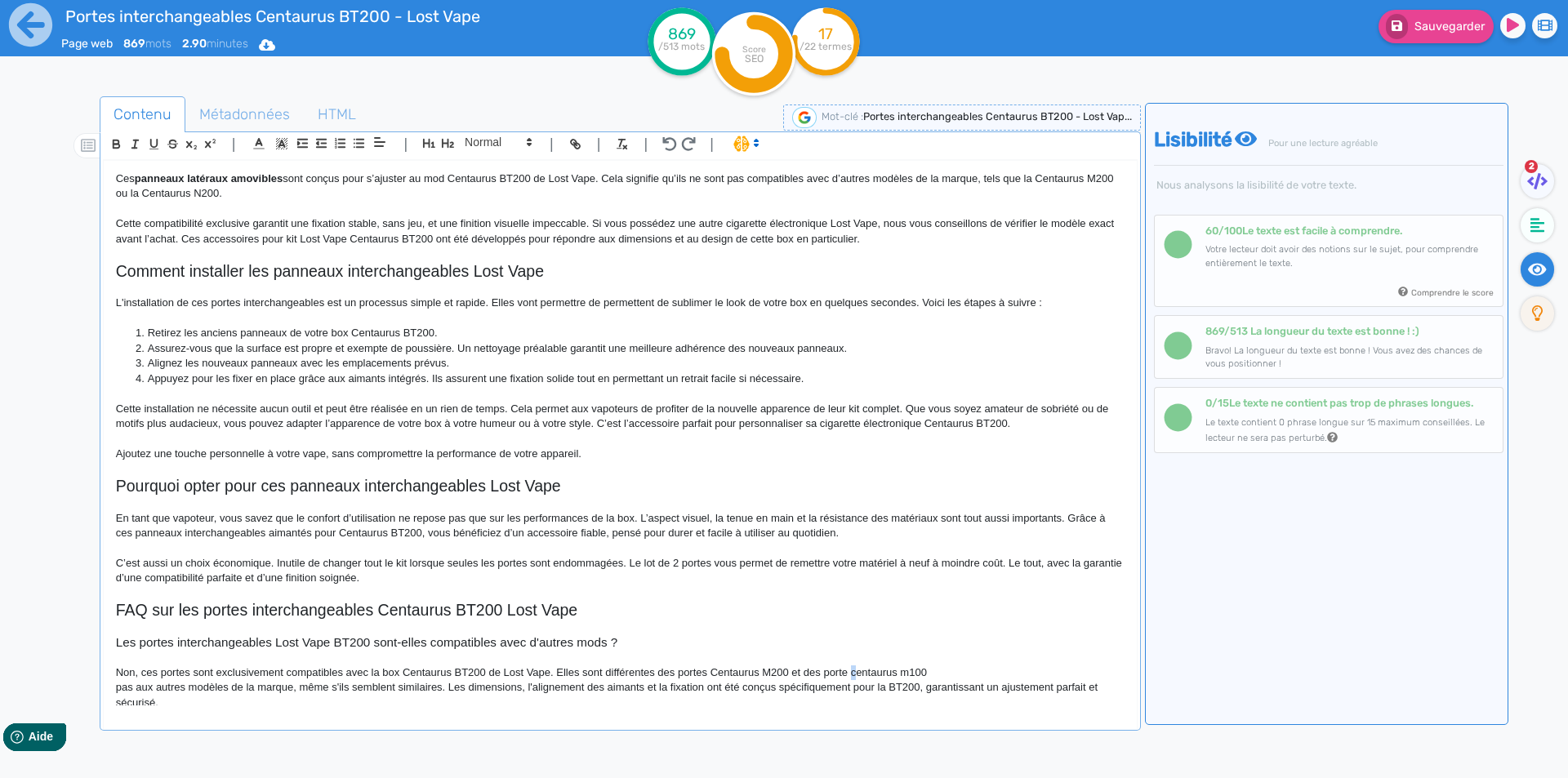
click at [856, 675] on p "Non, ces portes sont exclusivement compatibles avec la box Centaurus BT200 de L…" at bounding box center [620, 673] width 1009 height 15
drag, startPoint x: 894, startPoint y: 672, endPoint x: 908, endPoint y: 673, distance: 14.0
click at [908, 673] on p "Non, ces portes sont exclusivement compatibles avec la box Centaurus BT200 de L…" at bounding box center [620, 673] width 1009 height 15
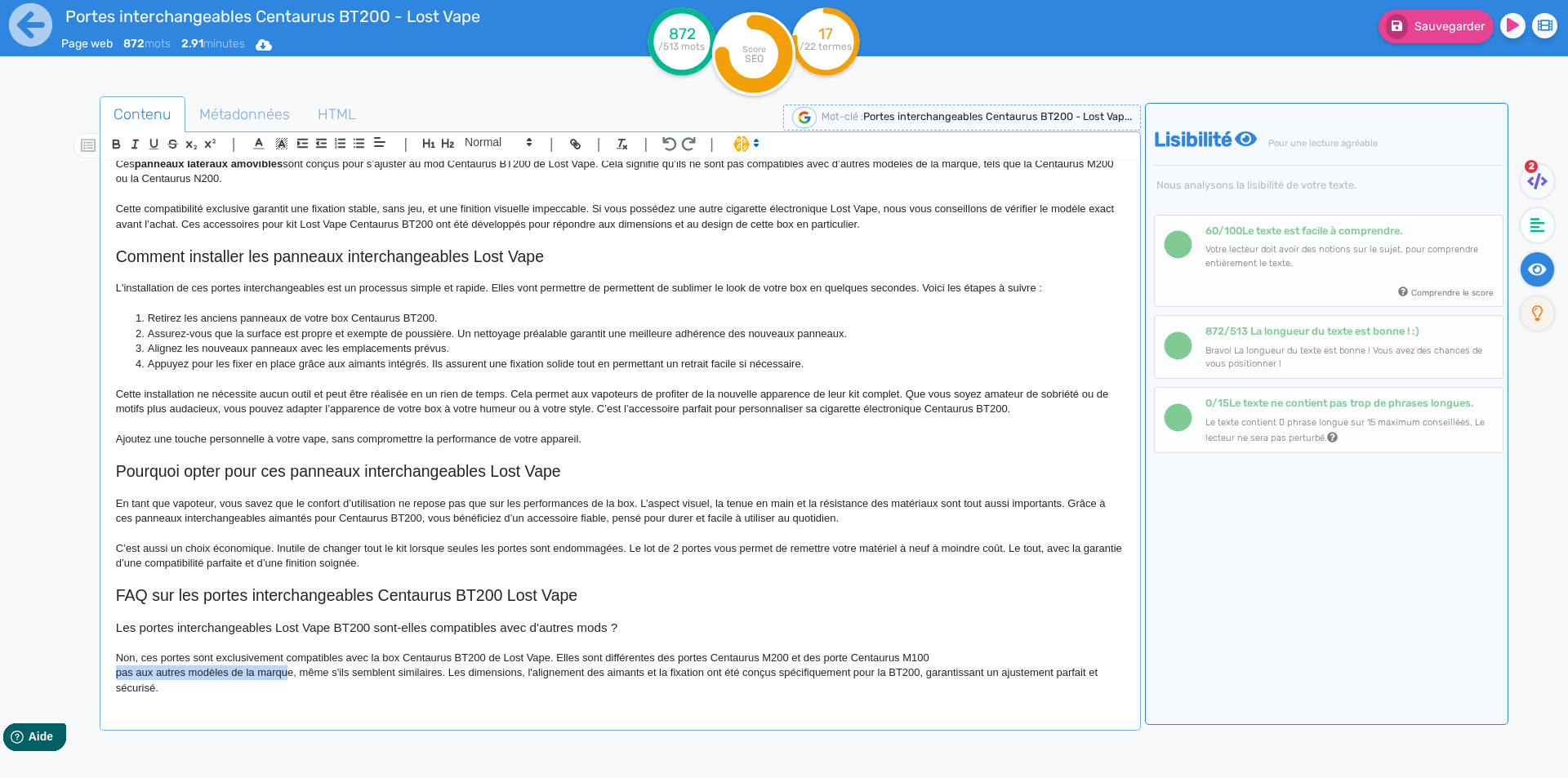
drag, startPoint x: 942, startPoint y: 668, endPoint x: 289, endPoint y: 669, distance: 653.0
click at [289, 669] on div "Portes interchangeables Centaurus BT200 - Lost Vape Portes interchangeables Cen…" at bounding box center [620, 432] width 1033 height 545
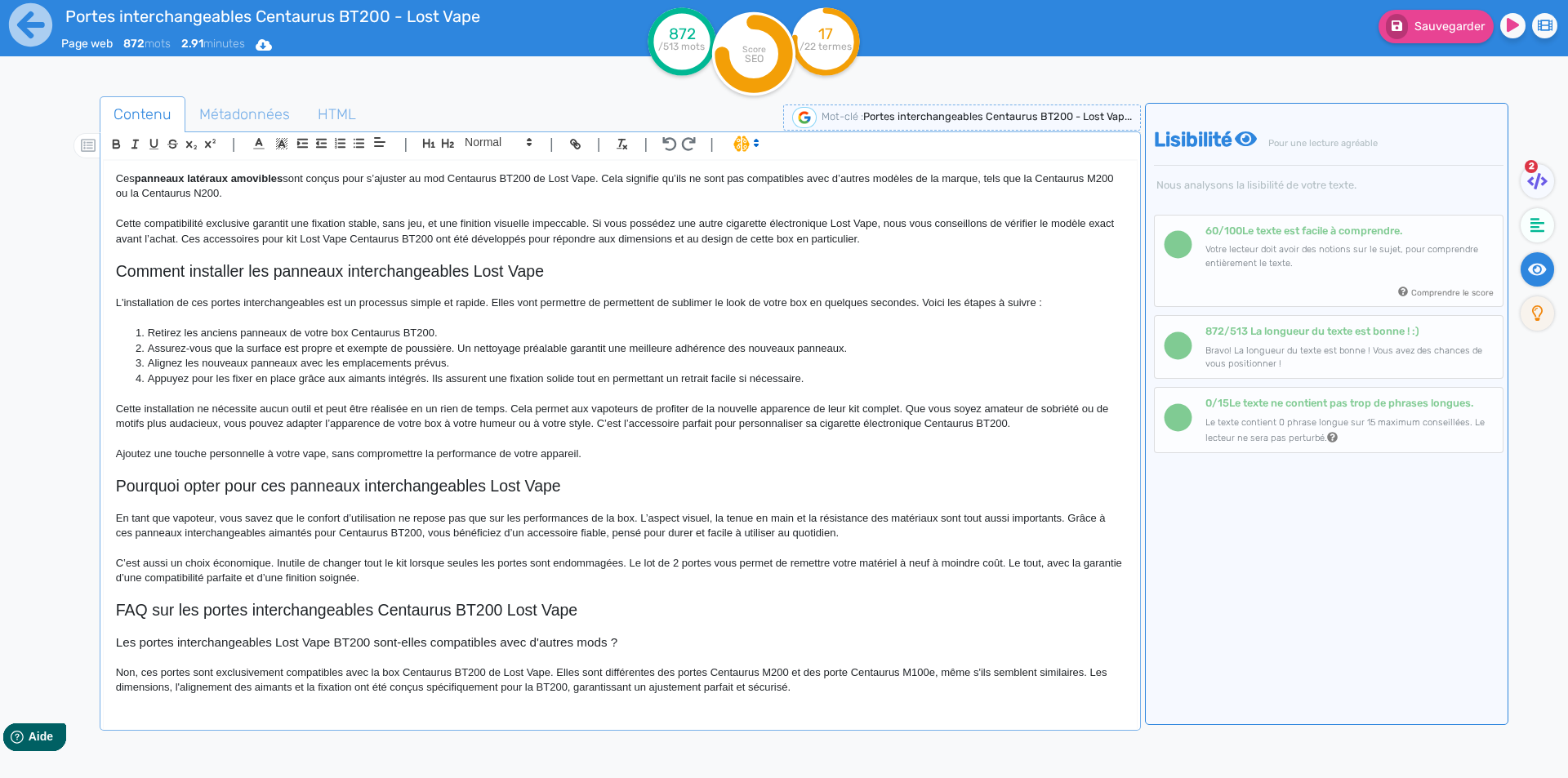
scroll to position [545, 0]
click at [979, 671] on p "Non, ces portes sont exclusivement compatibles avec la box Centaurus BT200 de L…" at bounding box center [620, 680] width 1009 height 30
click at [462, 683] on p "Non, ces portes sont exclusivement compatibles avec la box Centaurus BT200 de L…" at bounding box center [620, 680] width 1009 height 30
click at [483, 689] on p "Non, ces portes sont exclusivement compatibles avec la box Centaurus BT200 de L…" at bounding box center [620, 680] width 1009 height 30
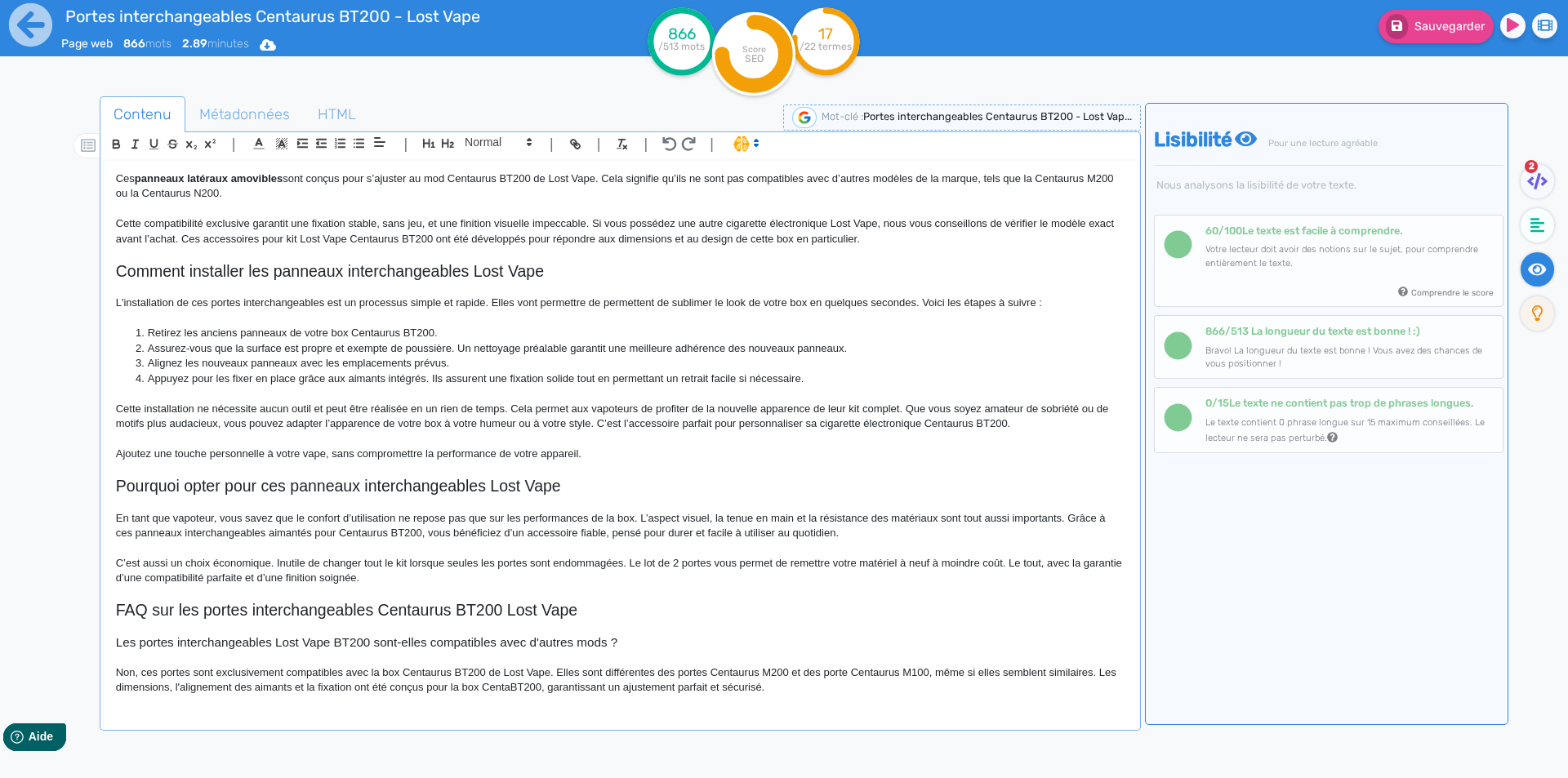
click at [476, 685] on p "Non, ces portes sont exclusivement compatibles avec la box Centaurus BT200 de L…" at bounding box center [620, 680] width 1009 height 30
drag, startPoint x: 476, startPoint y: 685, endPoint x: 530, endPoint y: 681, distance: 54.1
click at [530, 681] on p "Non, ces portes sont exclusivement compatibles avec la box Centaurus BT200 de L…" at bounding box center [620, 680] width 1009 height 30
click at [379, 689] on p "Non, ces portes sont exclusivement compatibles avec la box Centaurus BT200 de L…" at bounding box center [620, 680] width 1009 height 30
click at [380, 689] on p "Non, ces portes sont exclusivement compatibles avec la box Centaurus BT200 de L…" at bounding box center [620, 680] width 1009 height 30
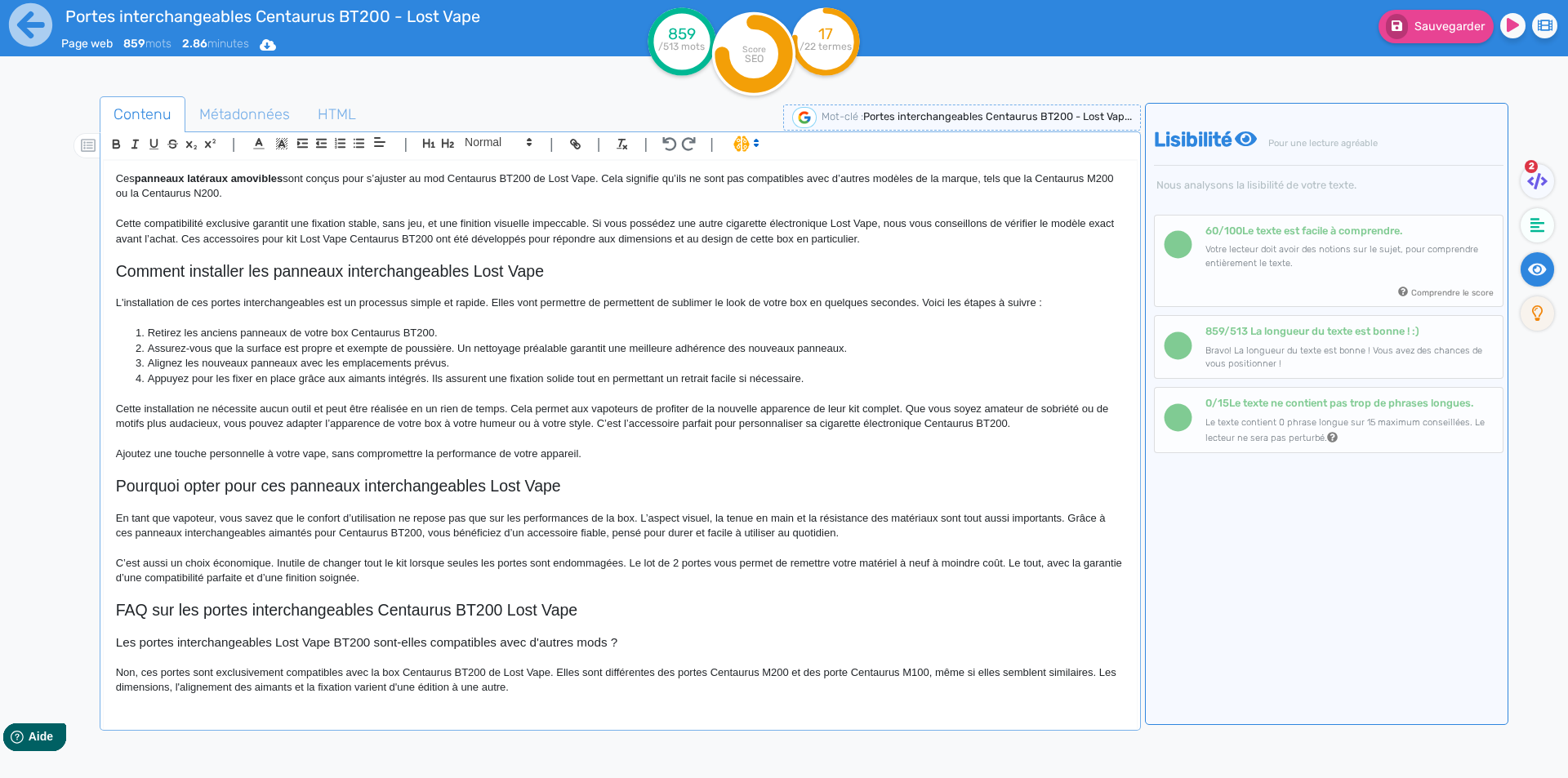
click at [784, 685] on p "Non, ces portes sont exclusivement compatibles avec la box Centaurus BT200 de L…" at bounding box center [620, 680] width 1009 height 30
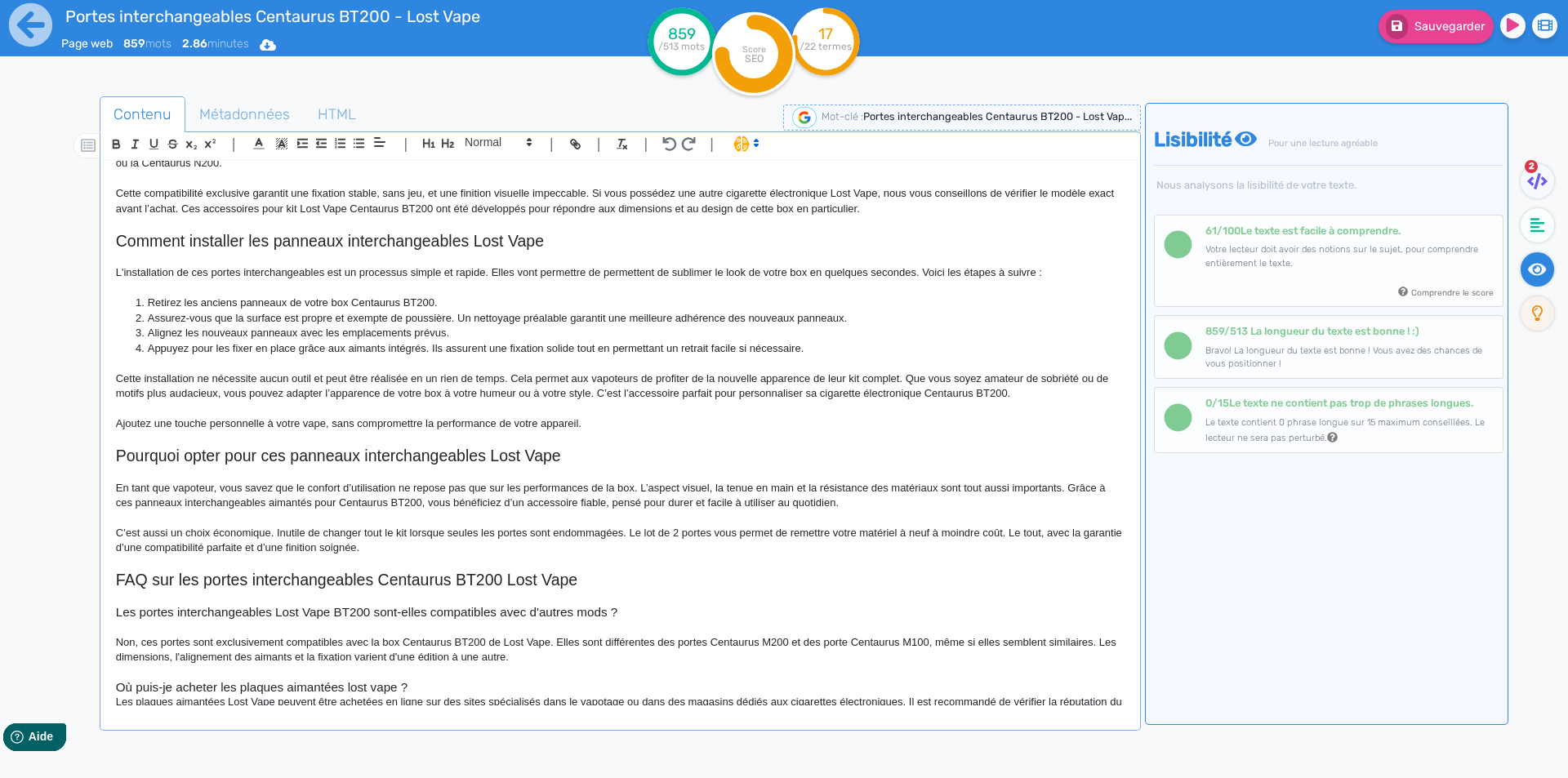
scroll to position [608, 0]
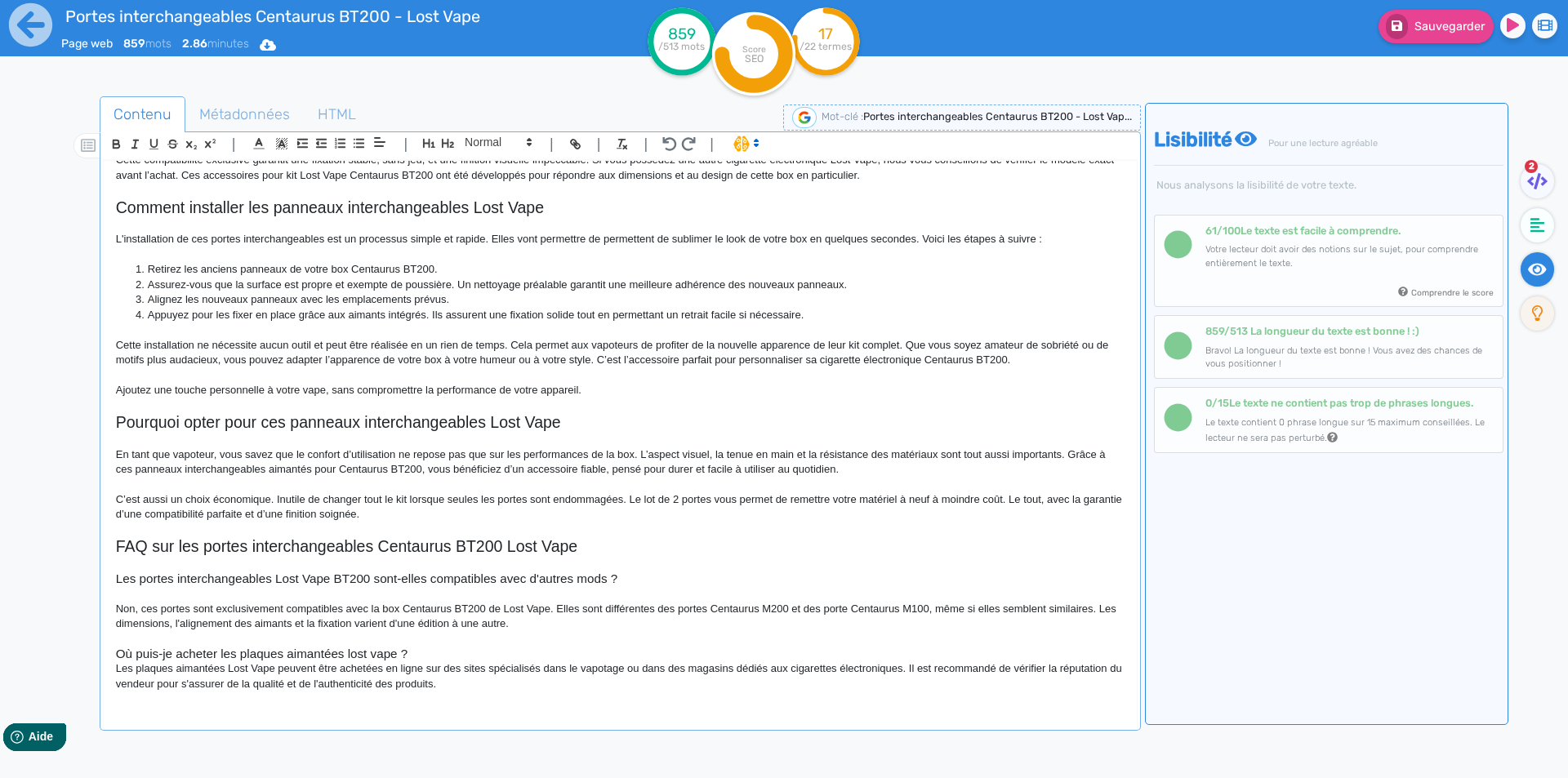
click at [423, 648] on h3 "Où puis-je acheter les plaques aimantées lost vape ?" at bounding box center [620, 654] width 1009 height 15
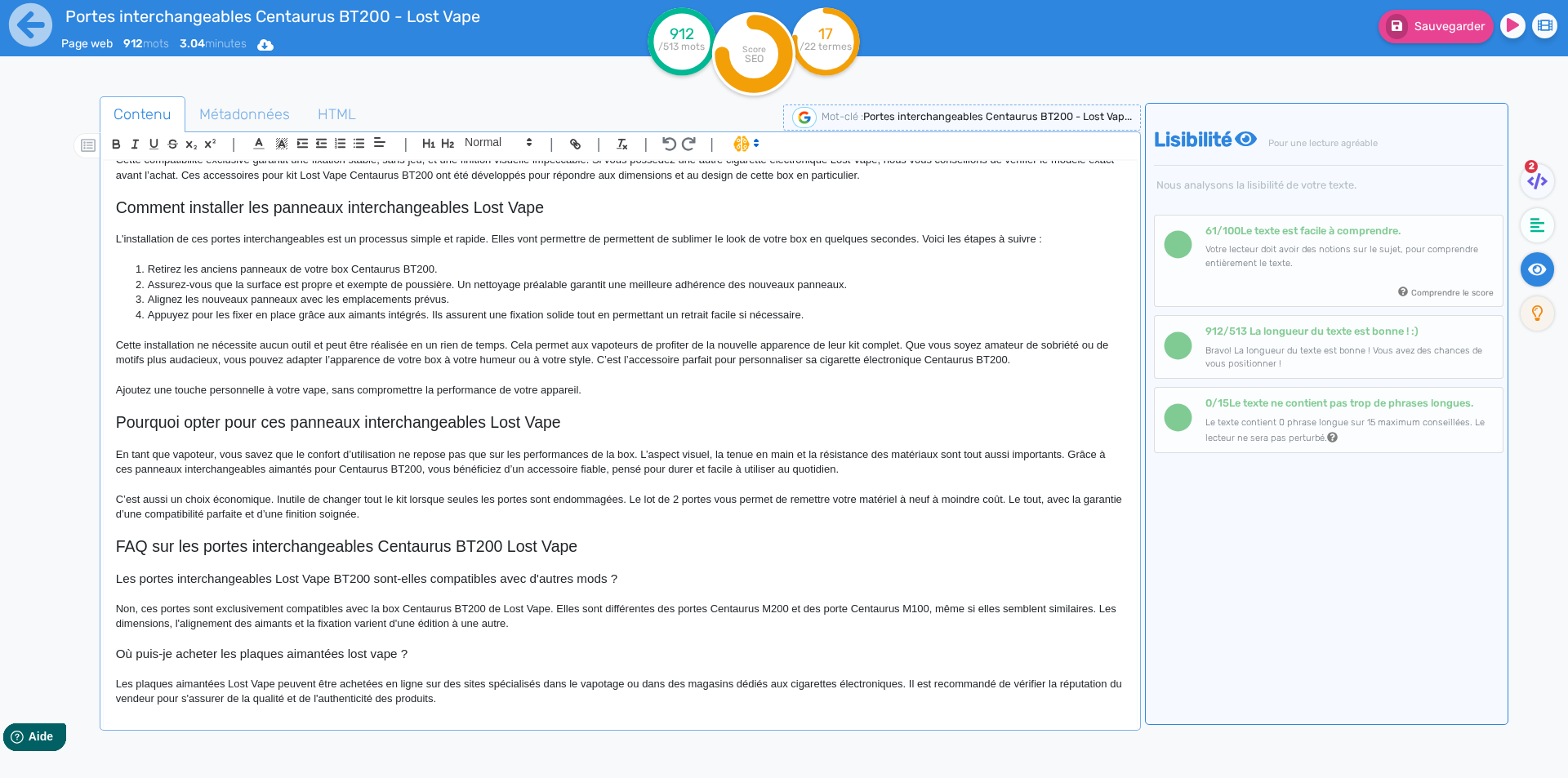
click at [350, 651] on h3 "Où puis-je acheter les plaques aimantées lost vape ?" at bounding box center [620, 654] width 1009 height 15
click at [379, 655] on h3 "Où puis-je acheter les plaques aimantées Lost vape ?" at bounding box center [620, 654] width 1009 height 15
click at [227, 684] on p "Les plaques aimantées Lost Vape peuvent être achetées en ligne sur des sites sp…" at bounding box center [620, 691] width 1009 height 30
click at [121, 680] on p "Les plaques aimantées Lost Vape peuvent être achetées en ligne sur des sites sp…" at bounding box center [620, 691] width 1009 height 30
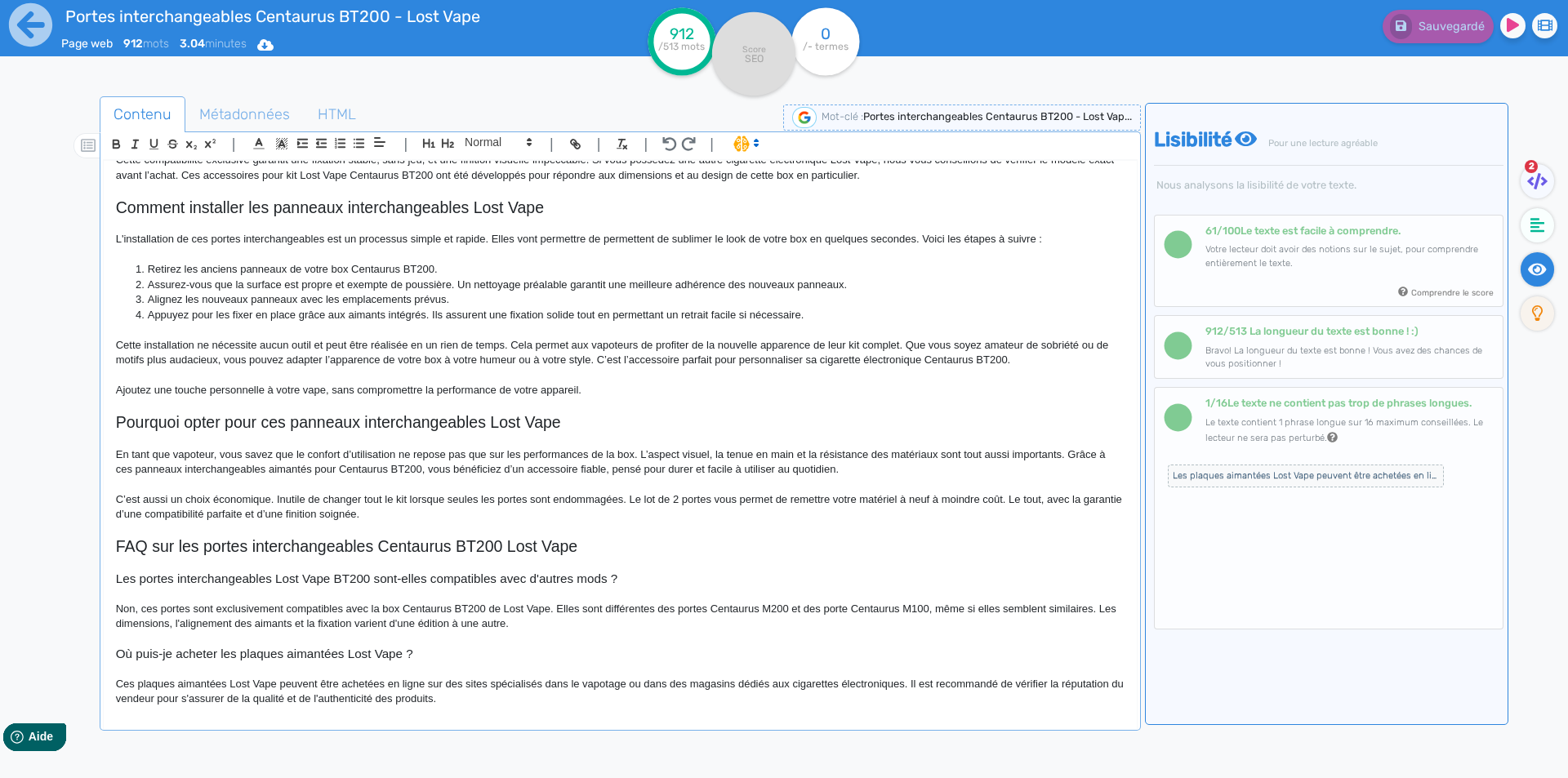
click at [231, 683] on p "Ces plaques aimantées Lost Vape peuvent être achetées en ligne sur des sites sp…" at bounding box center [620, 691] width 1009 height 30
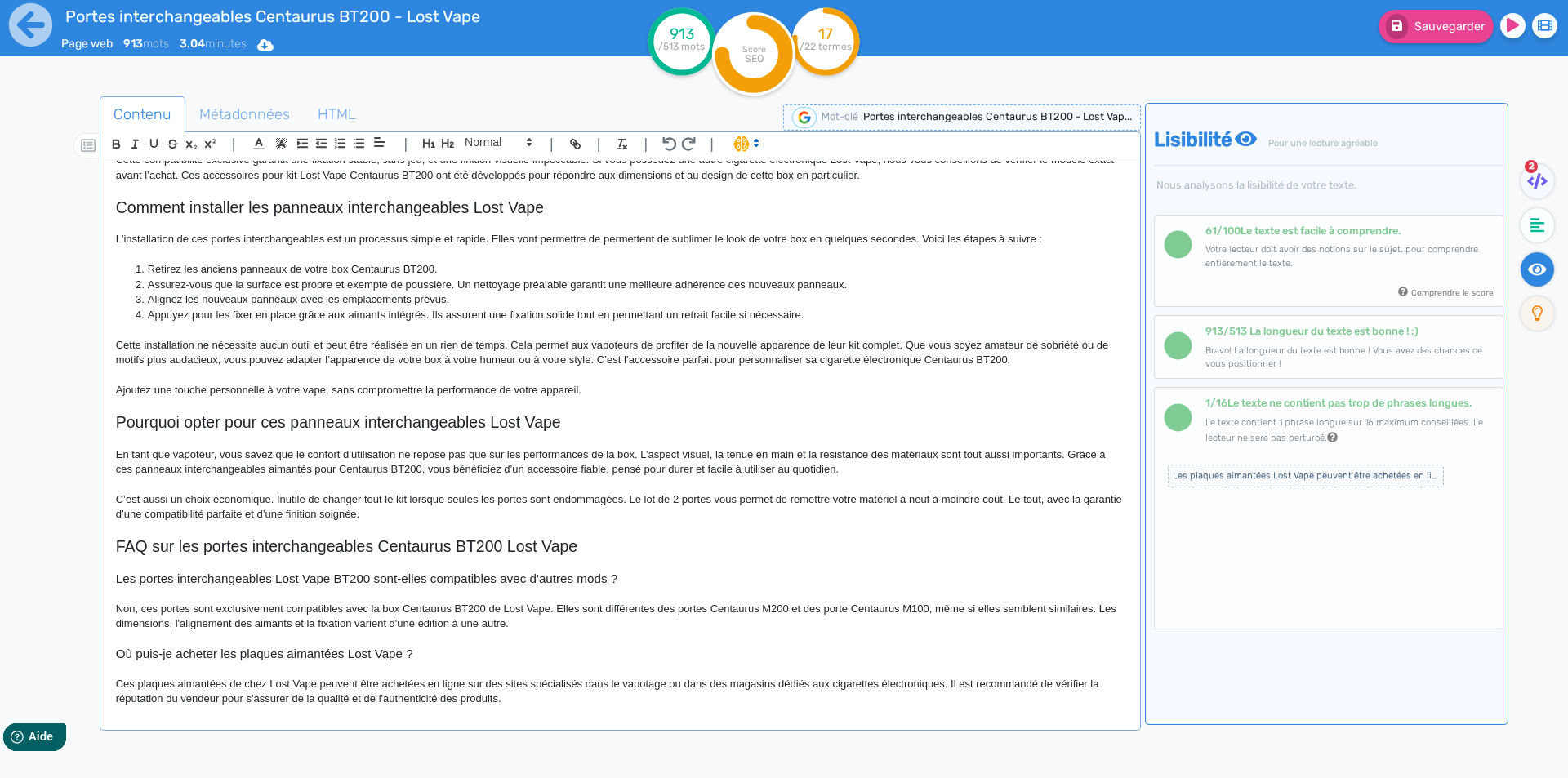
click at [470, 679] on p "Ces plaques aimantées de chez Lost Vape peuvent être achetées en ligne sur des …" at bounding box center [620, 691] width 1009 height 30
click at [496, 684] on p "Ces plaques aimantées de chez Lost Vape peuvent être achetées en ligne sur des …" at bounding box center [620, 691] width 1009 height 30
click at [490, 684] on p "Ces plaques aimantées de chez Lost Vape peuvent être achetées en ligne sur des …" at bounding box center [620, 691] width 1009 height 30
drag, startPoint x: 490, startPoint y: 684, endPoint x: 579, endPoint y: 683, distance: 89.0
click at [579, 683] on p "Ces plaques aimantées de chez Lost Vape peuvent être achetées en ligne sur des …" at bounding box center [620, 691] width 1009 height 30
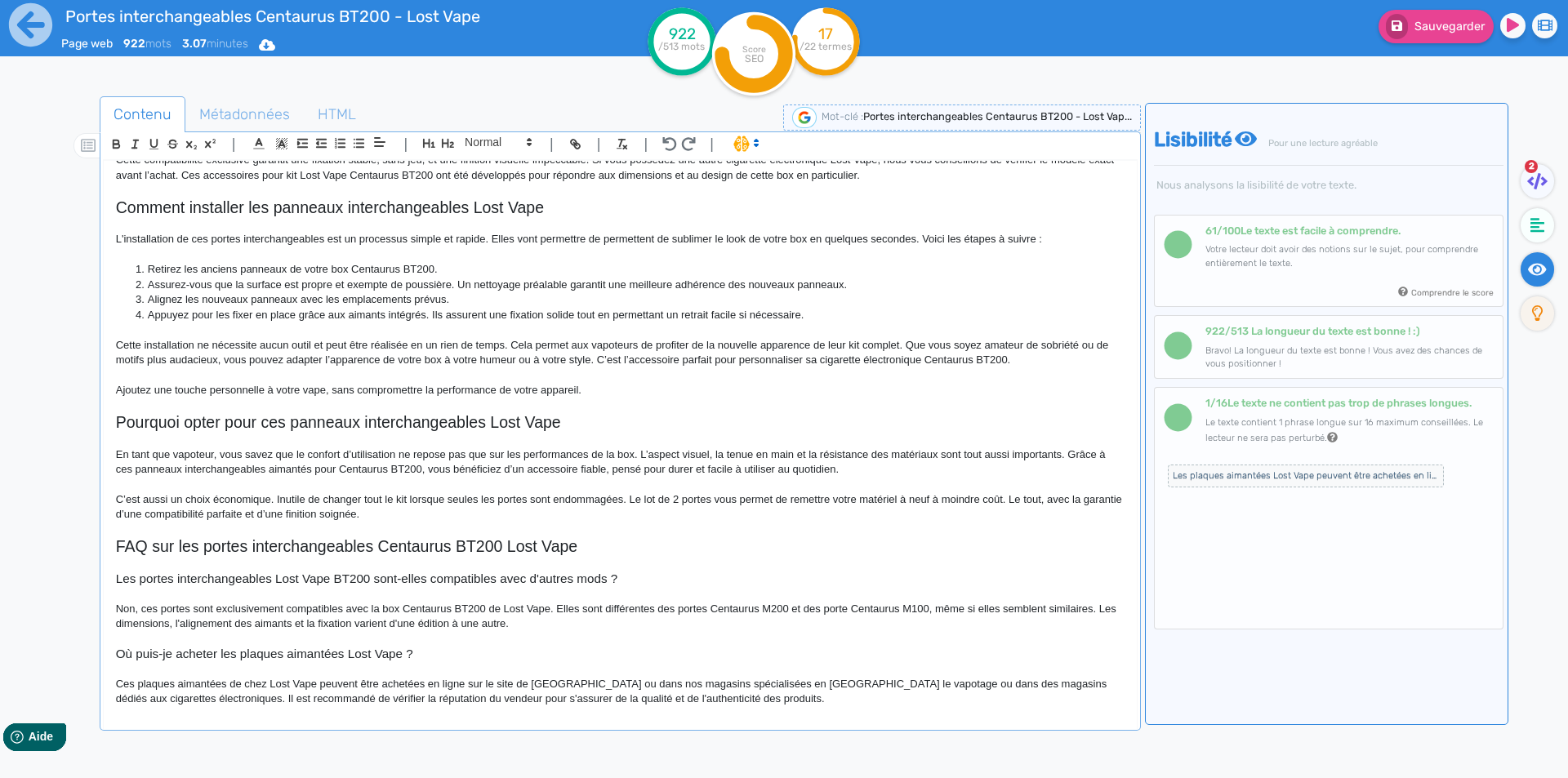
click at [794, 683] on p "Ces plaques aimantées de chez Lost Vape peuvent être achetées en ligne sur le s…" at bounding box center [620, 691] width 1009 height 30
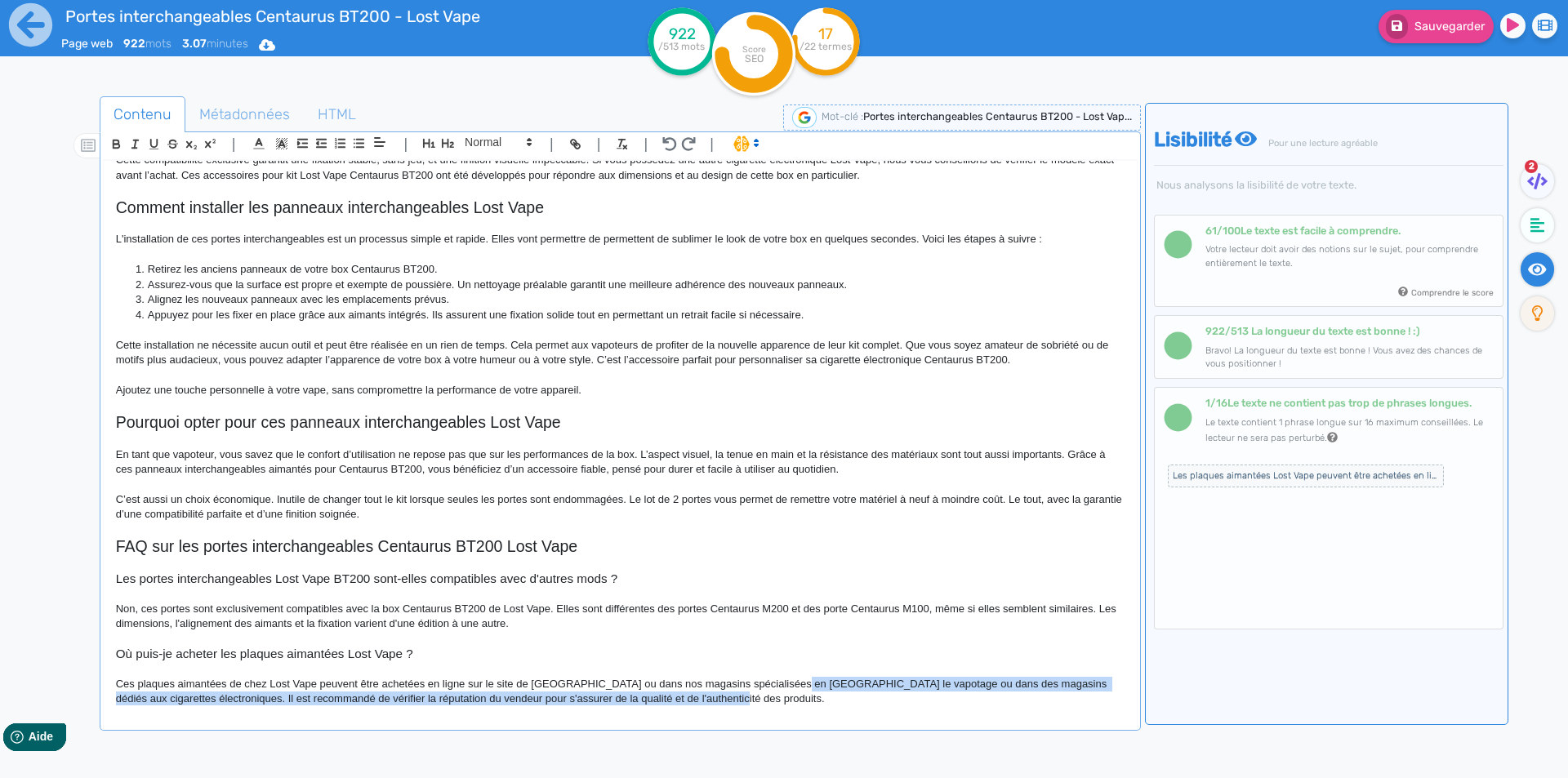
scroll to position [636, 0]
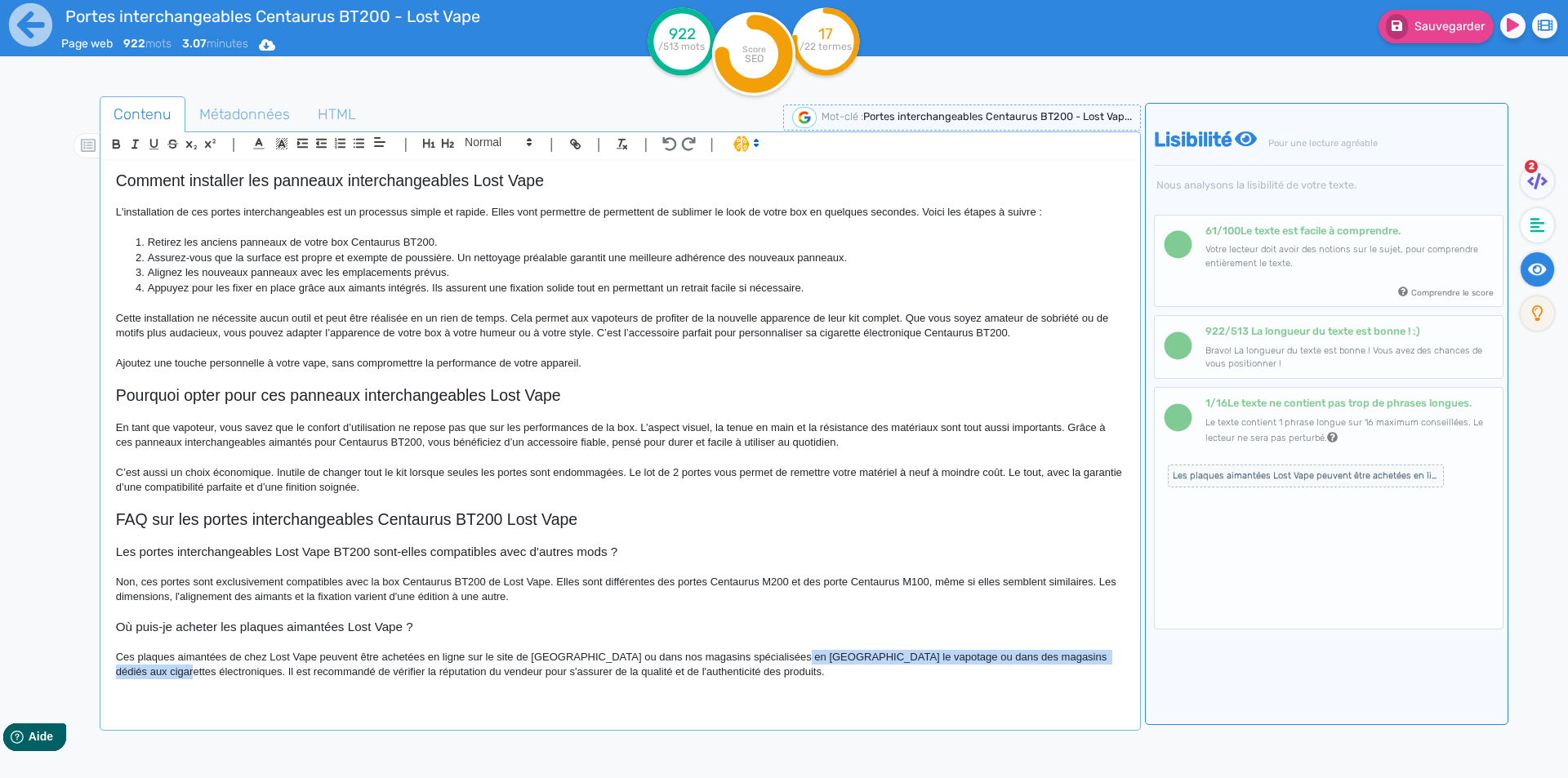
drag, startPoint x: 794, startPoint y: 683, endPoint x: 172, endPoint y: 673, distance: 622.1
click at [171, 673] on p "Ces plaques aimantées de chez Lost Vape peuvent être achetées en ligne sur le s…" at bounding box center [620, 665] width 1009 height 30
click at [797, 660] on p "Ces plaques aimantées de chez Lost Vape peuvent être achetées en ligne sur le s…" at bounding box center [620, 665] width 1009 height 30
drag, startPoint x: 798, startPoint y: 660, endPoint x: 822, endPoint y: 719, distance: 63.7
click at [822, 719] on div "Portes interchangeables Centaurus BT200 - Lost Vape Portes interchangeables Cen…" at bounding box center [620, 447] width 1034 height 574
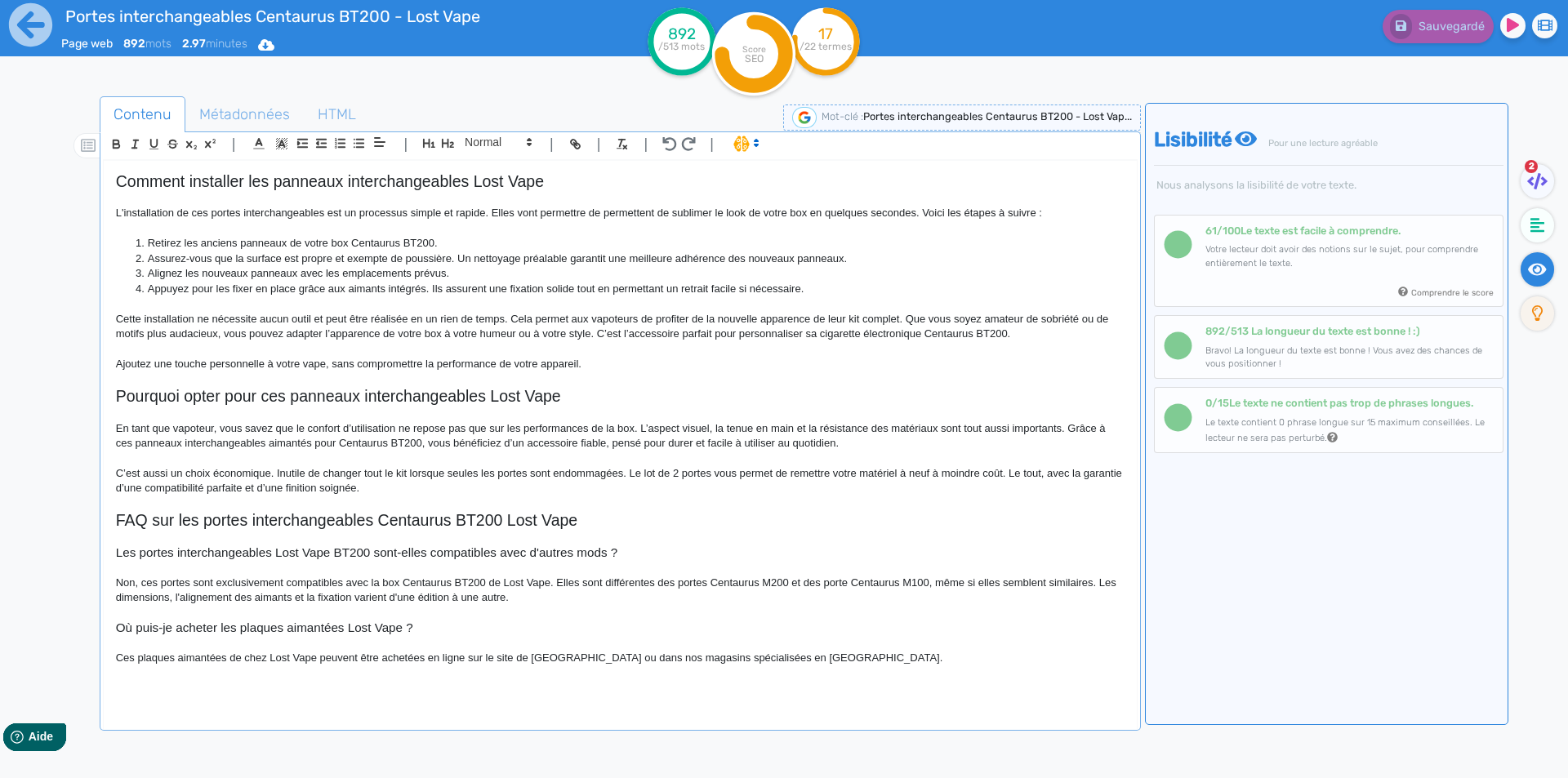
scroll to position [653, 0]
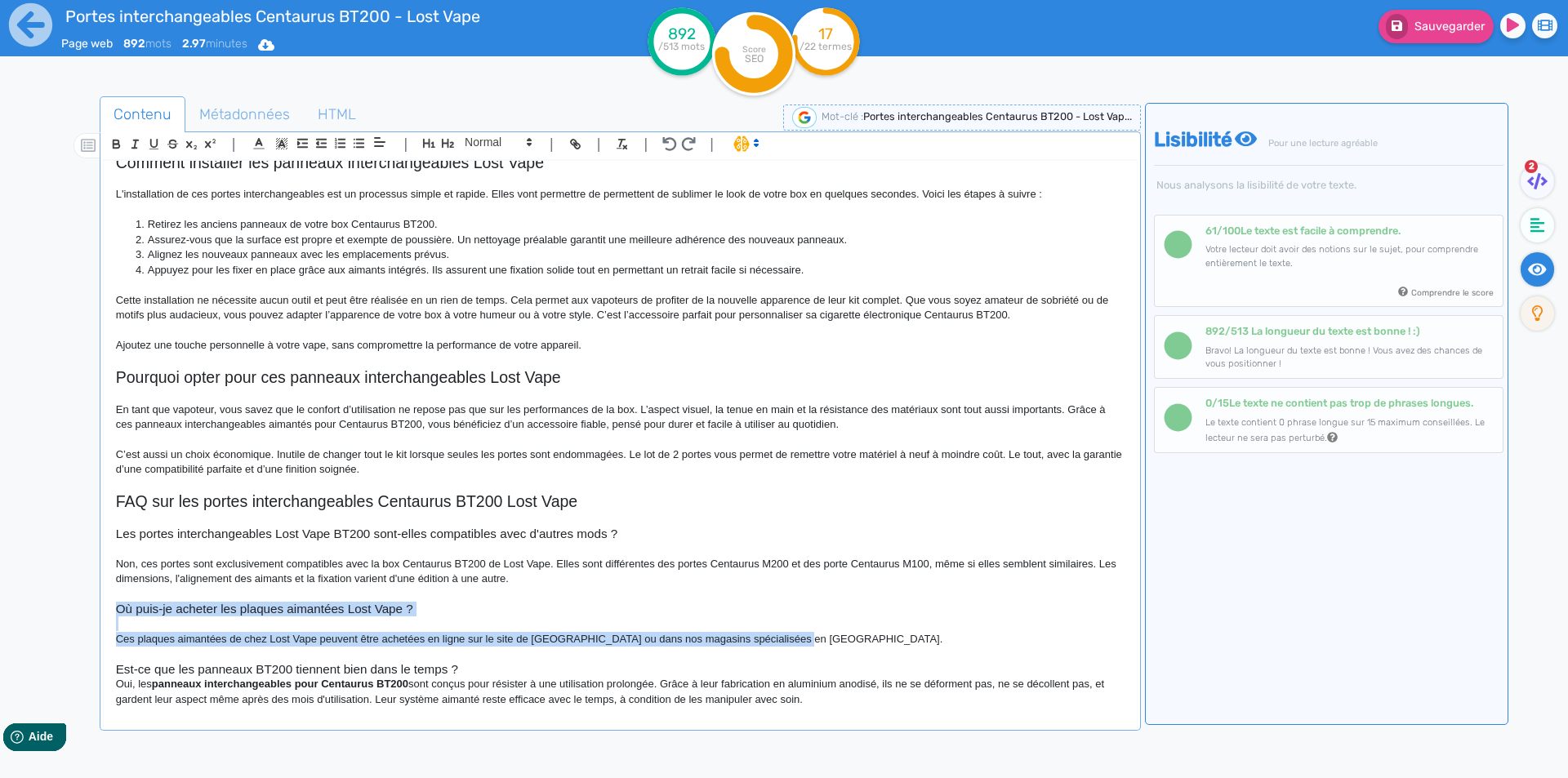
drag, startPoint x: 843, startPoint y: 639, endPoint x: 23, endPoint y: 604, distance: 820.7
click at [23, 604] on div "Portes interchangeables Centaurus BT200 - Lost Vape Page web 892 mots 2.97 minu…" at bounding box center [784, 441] width 1568 height 881
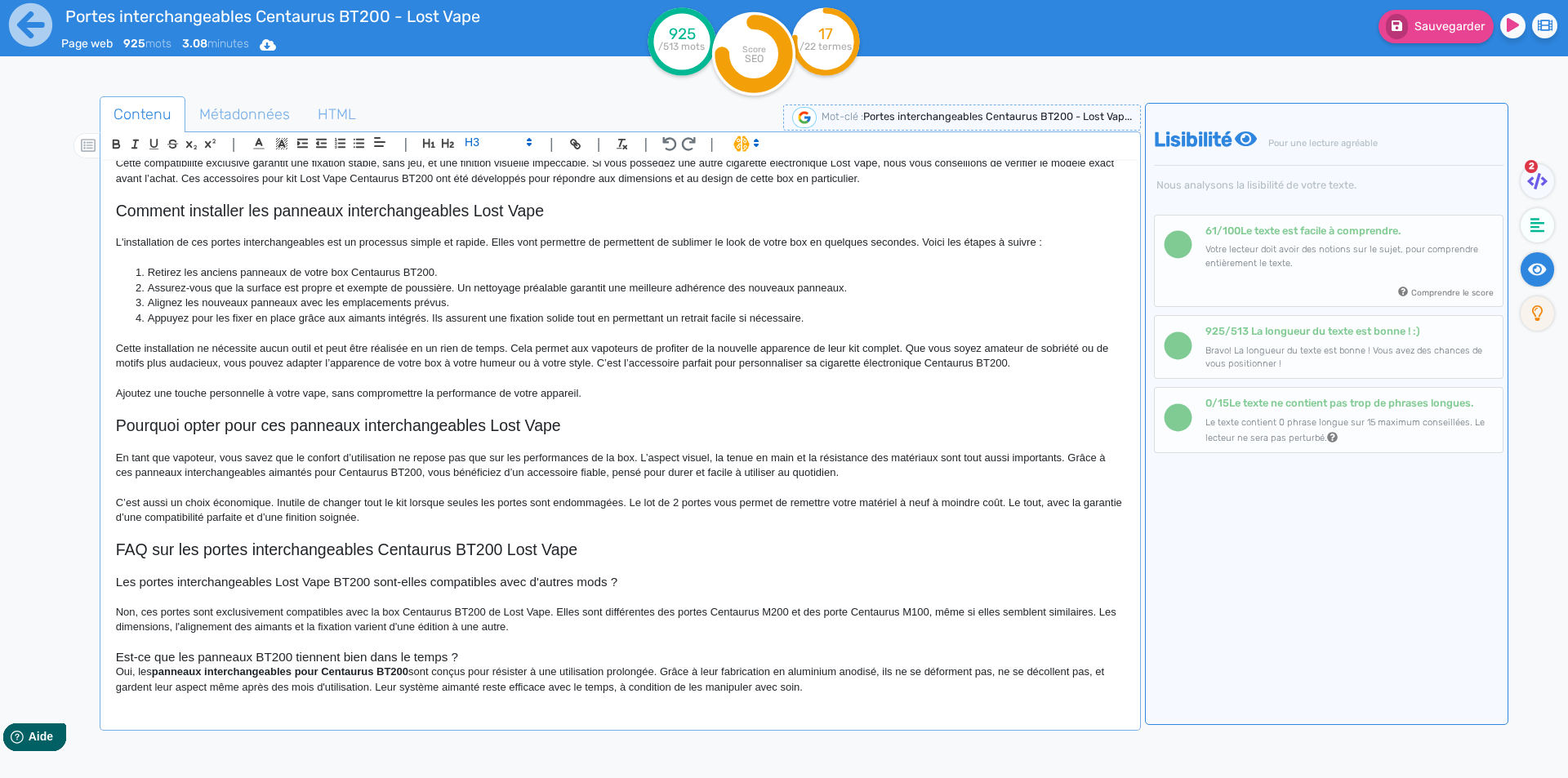
click at [536, 655] on h3 "Est-ce que les panneaux BT200 tiennent bien dans le temps ?" at bounding box center [620, 658] width 1009 height 15
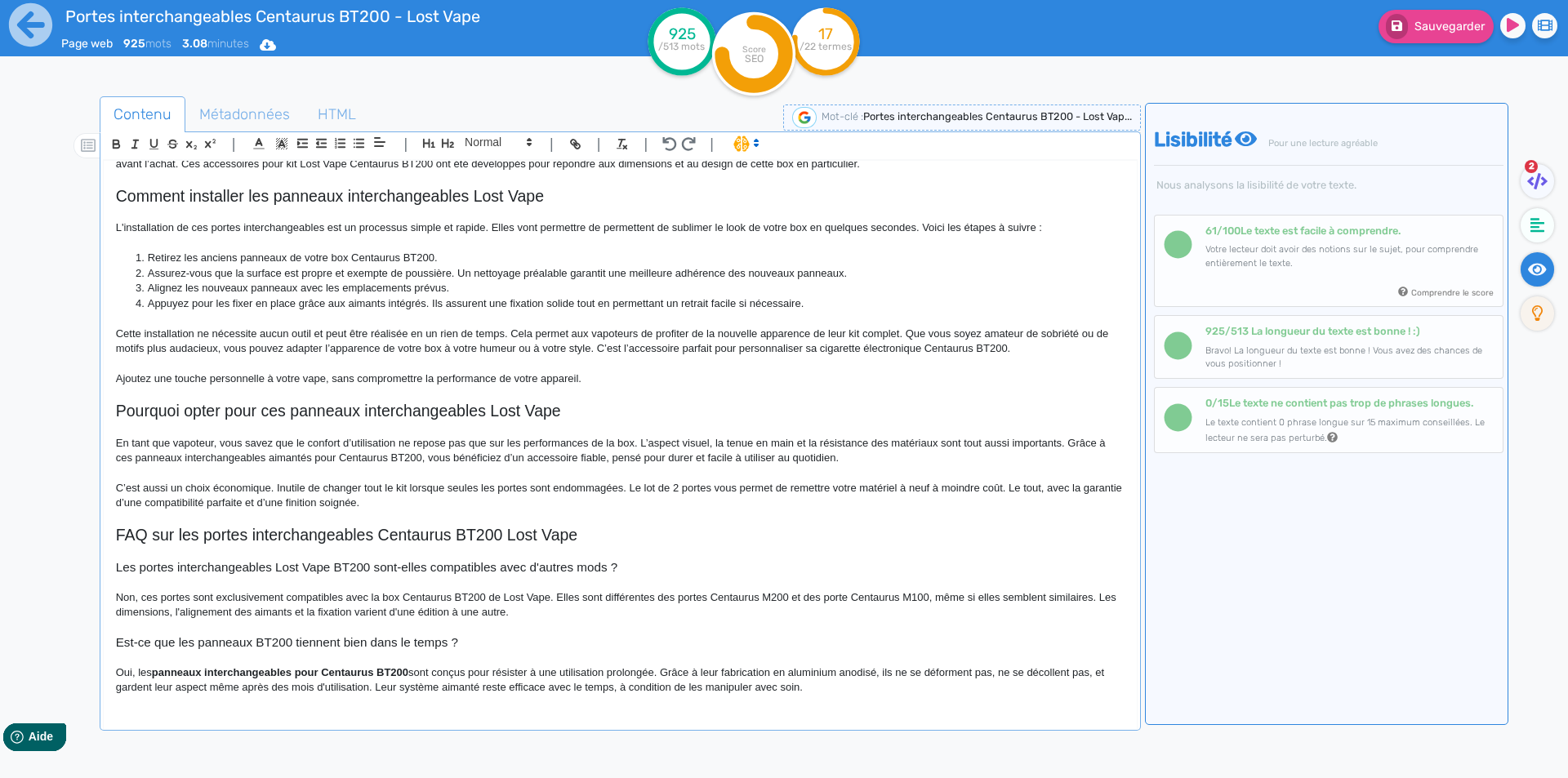
click at [836, 691] on p "Oui, les panneaux interchangeables pour Centaurus BT200 sont conçus pour résist…" at bounding box center [620, 680] width 1009 height 30
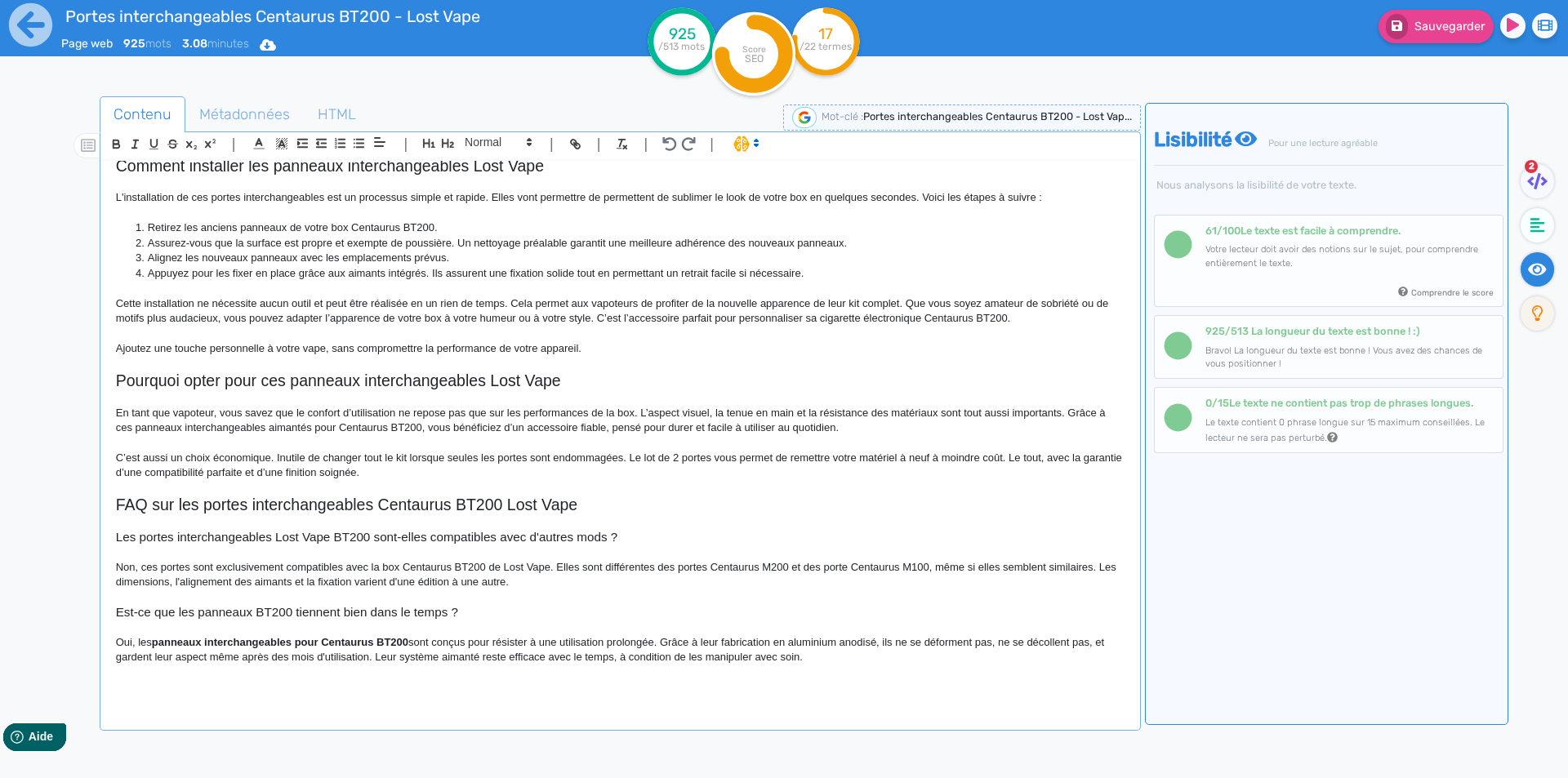
scroll to position [668, 0]
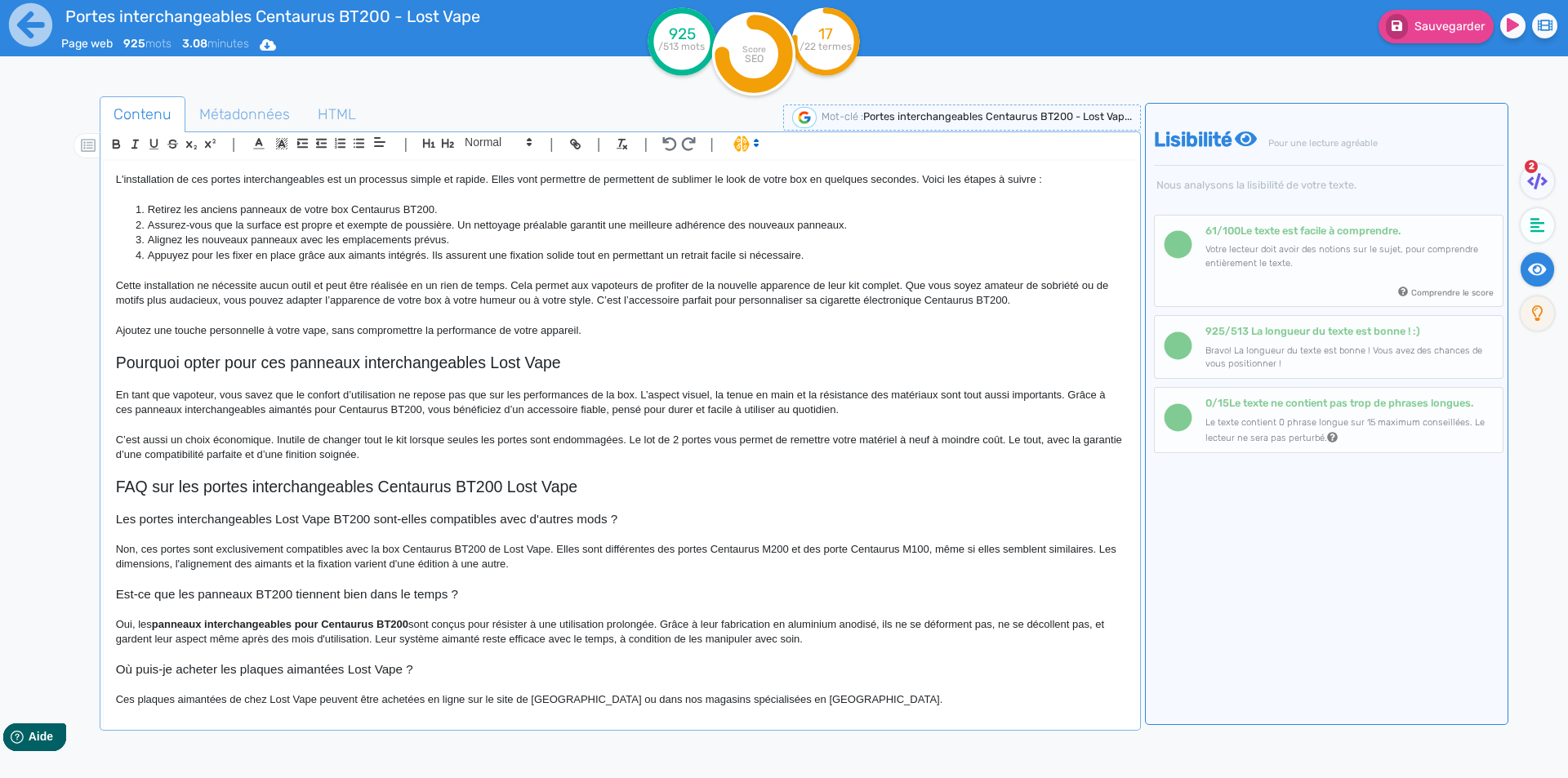
click at [164, 622] on strong "panneaux interchangeables pour Centaurus BT200" at bounding box center [280, 624] width 256 height 12
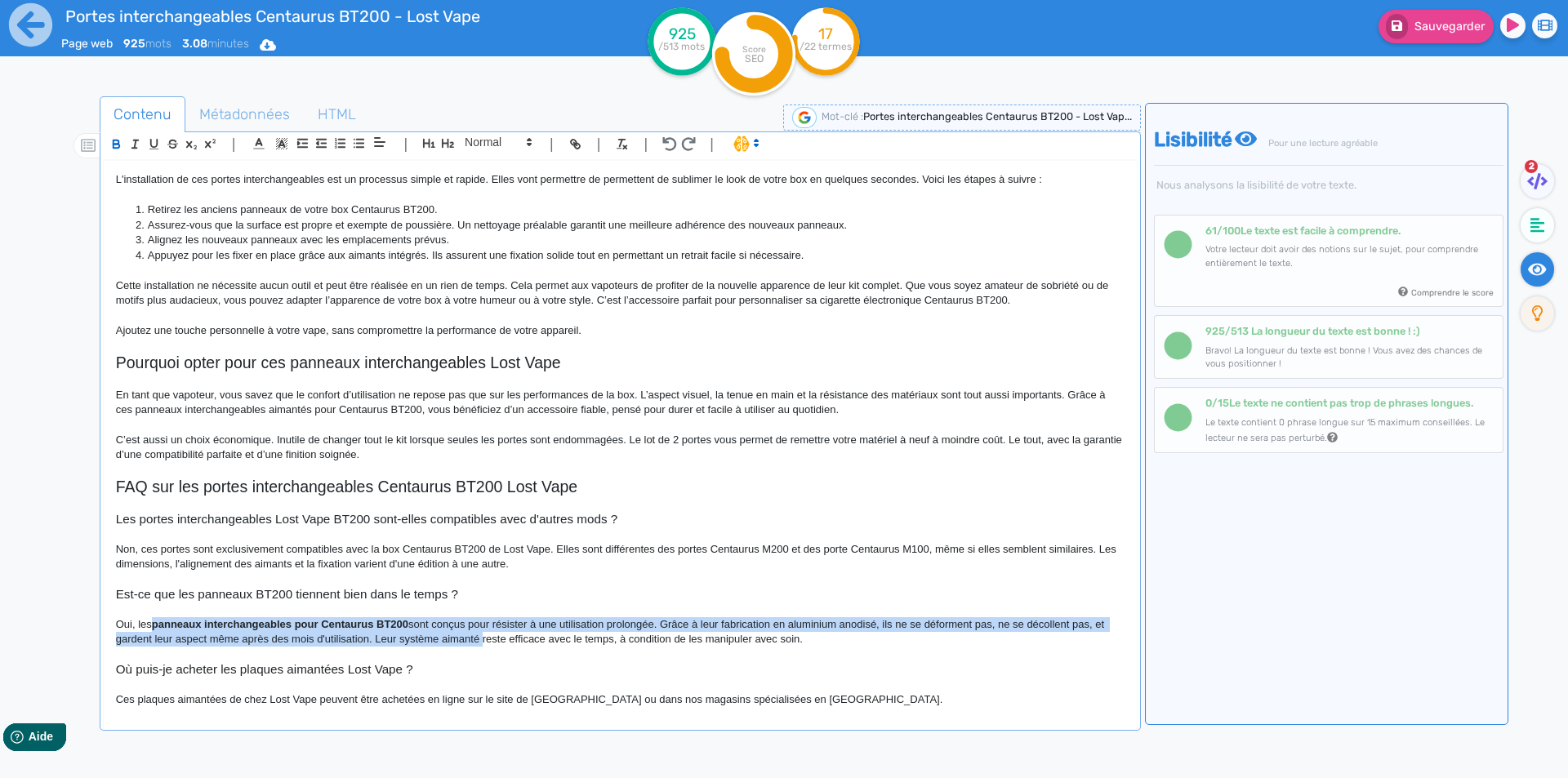
drag, startPoint x: 164, startPoint y: 622, endPoint x: 470, endPoint y: 641, distance: 306.6
click at [470, 641] on p "Oui, les panneaux interchangeables pour Centaurus BT200 sont conçus pour résist…" at bounding box center [620, 632] width 1009 height 30
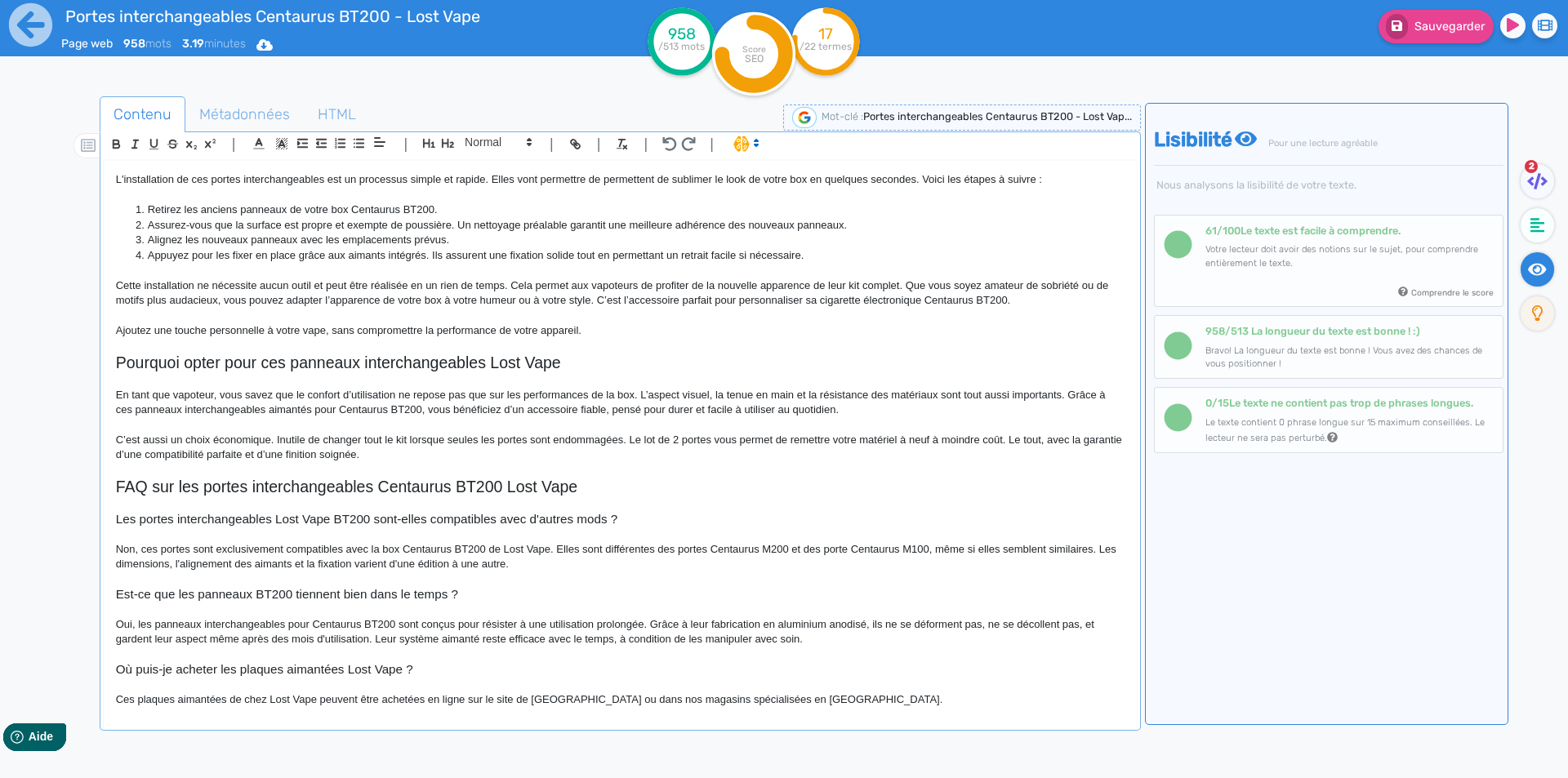
click at [316, 622] on p "Oui, les panneaux interchangeables pour Centaurus BT200 sont conçus pour résist…" at bounding box center [620, 632] width 1009 height 30
click at [294, 625] on p "Oui, les panneaux interchangeables pour Centaurus BT200 sont conçus pour résist…" at bounding box center [620, 632] width 1009 height 30
click at [551, 651] on p at bounding box center [620, 655] width 1009 height 15
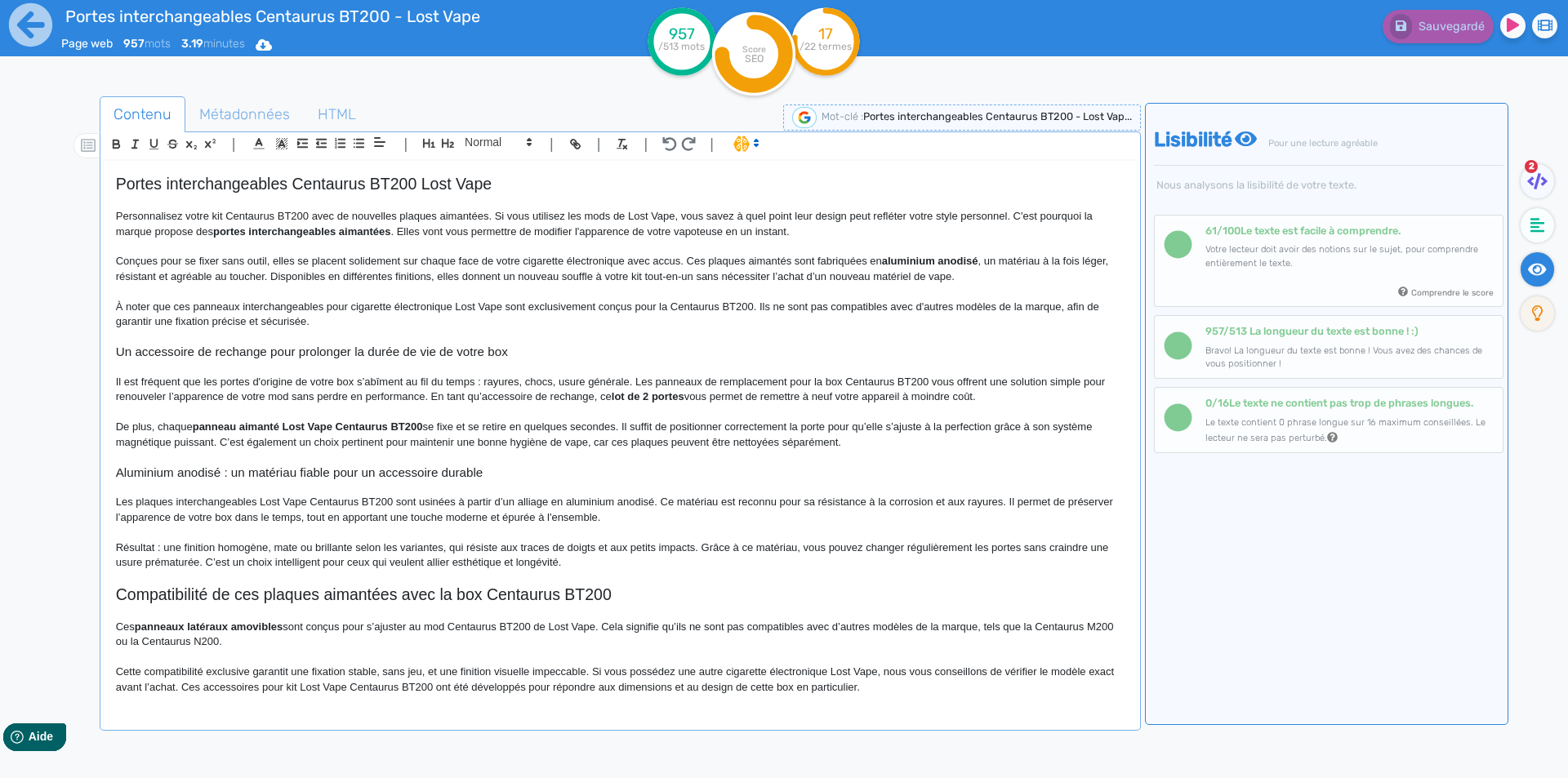
scroll to position [0, 0]
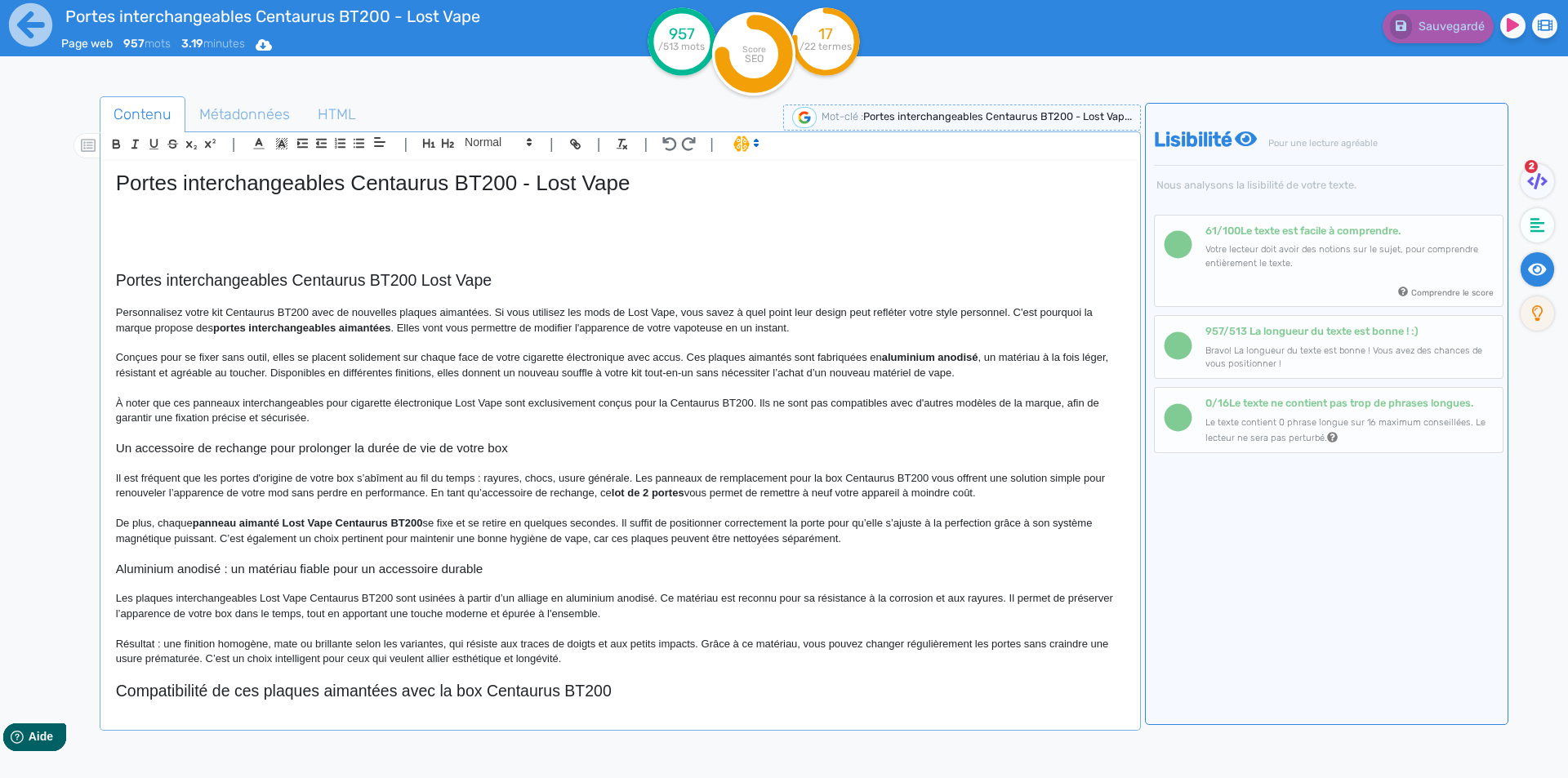
drag, startPoint x: 224, startPoint y: 234, endPoint x: 223, endPoint y: 208, distance: 26.0
click at [223, 234] on p at bounding box center [620, 233] width 1009 height 15
click at [223, 208] on p at bounding box center [620, 203] width 1009 height 15
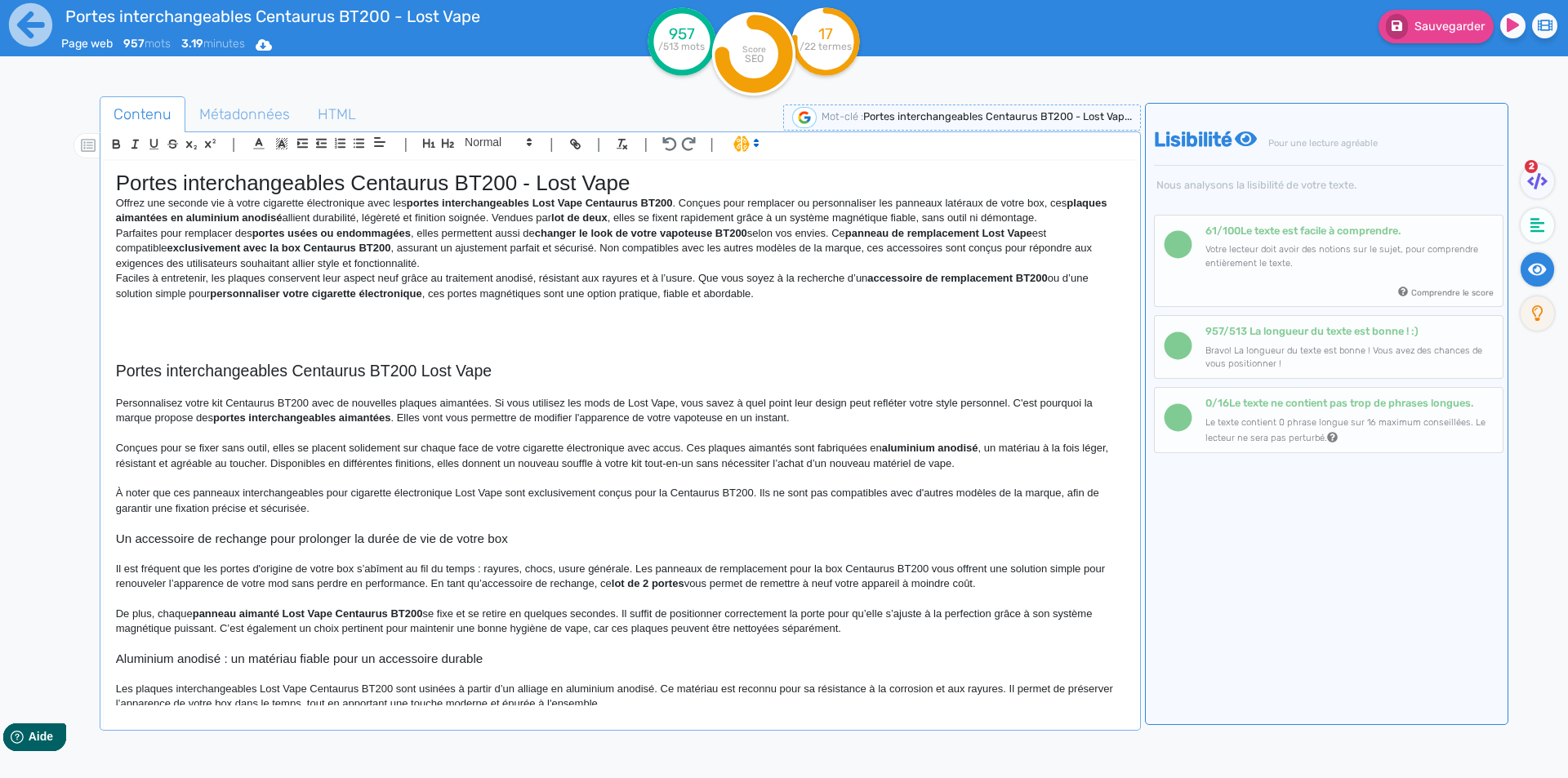
click at [113, 200] on div "Portes interchangeables Centaurus BT200 - Lost Vape Offrez une seconde vie à vo…" at bounding box center [620, 432] width 1033 height 545
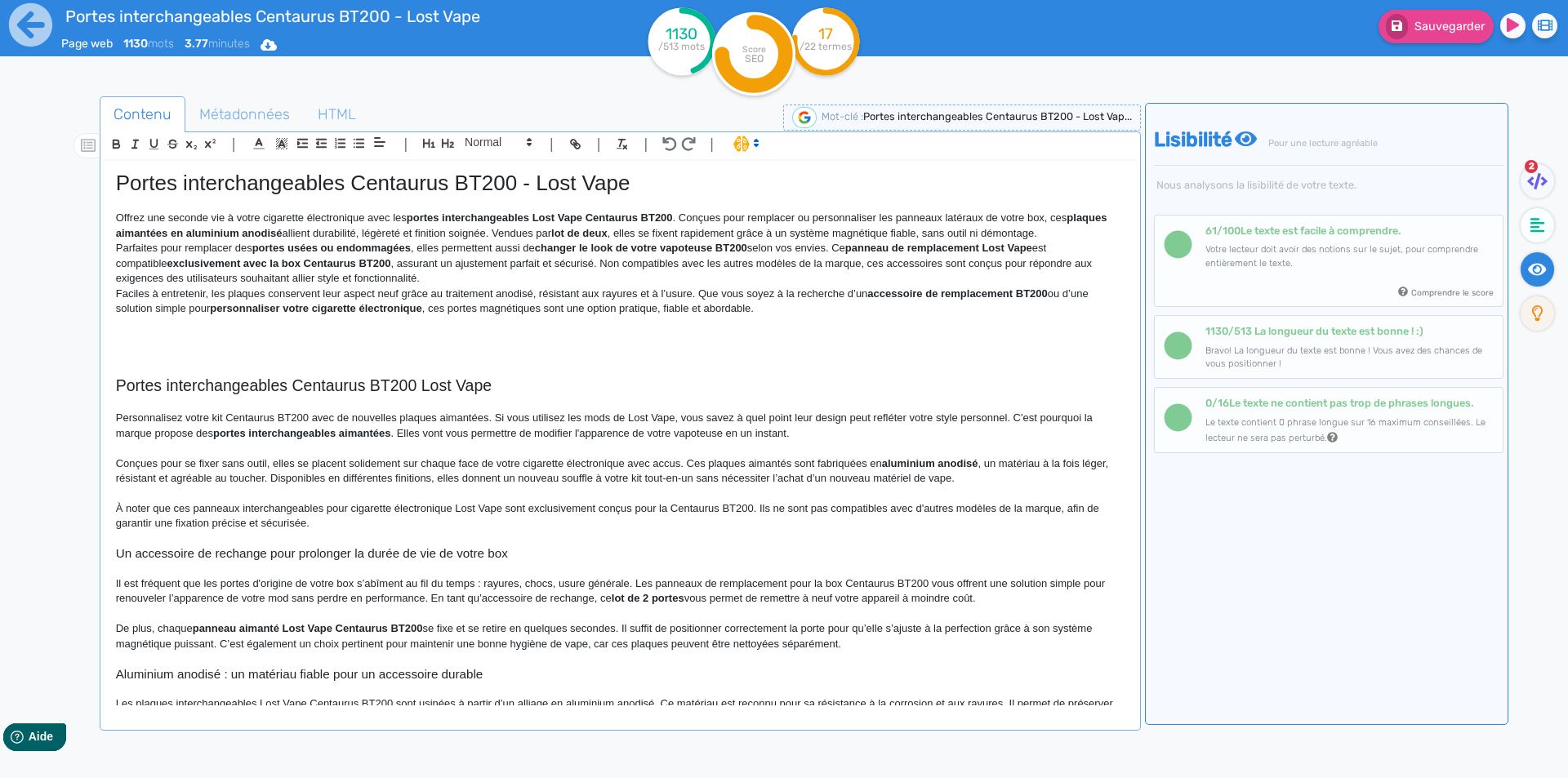
click at [130, 199] on p at bounding box center [620, 203] width 1009 height 15
click at [488, 140] on span at bounding box center [497, 141] width 80 height 19
click at [488, 279] on span at bounding box center [497, 275] width 66 height 26
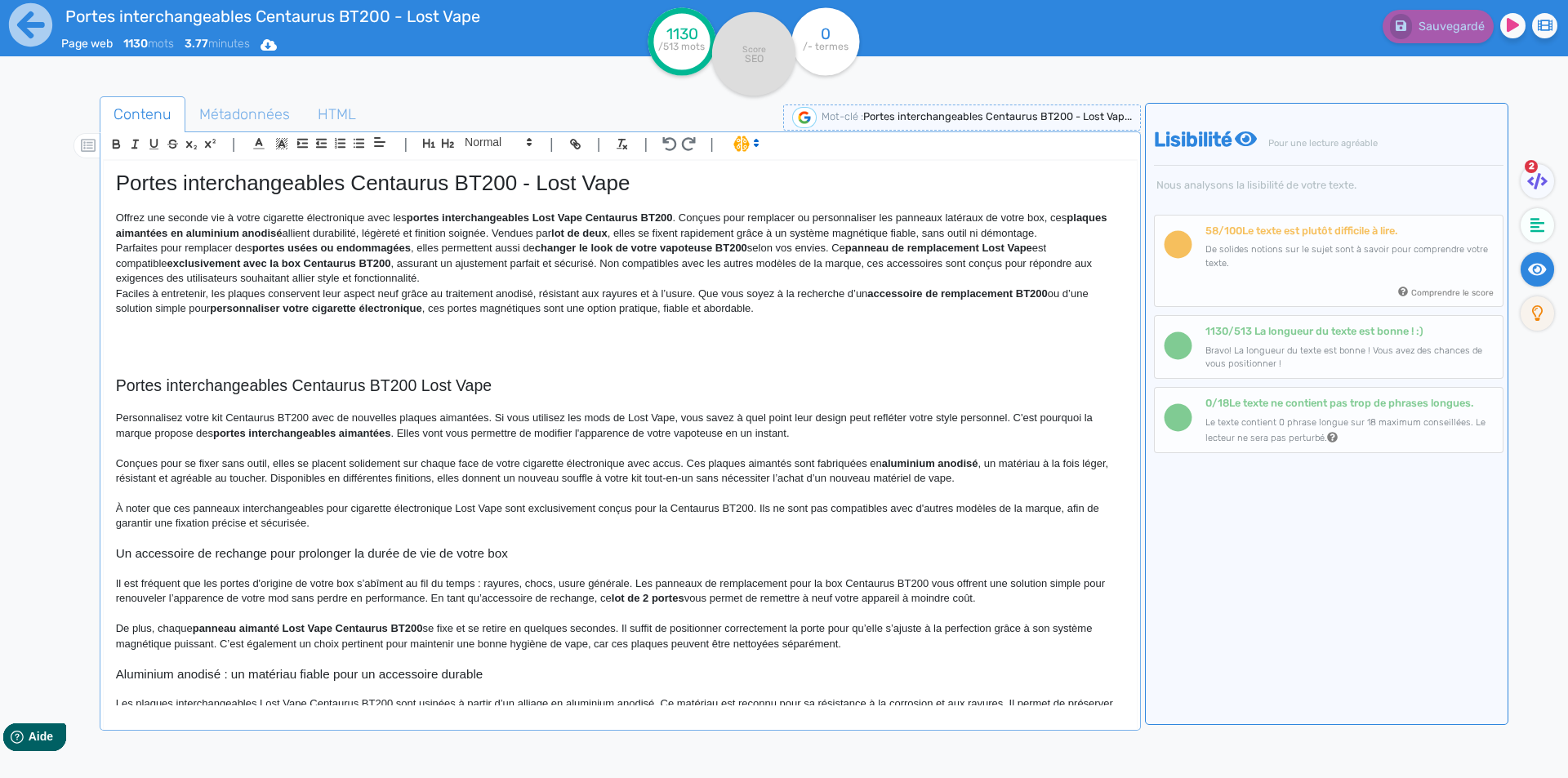
click at [576, 216] on strong "portes interchangeables Lost Vape Centaurus BT200" at bounding box center [540, 217] width 266 height 12
drag, startPoint x: 576, startPoint y: 216, endPoint x: 545, endPoint y: 214, distance: 31.1
click at [545, 214] on strong "portes interchangeables Lost Vape Centaurus BT200" at bounding box center [540, 217] width 266 height 12
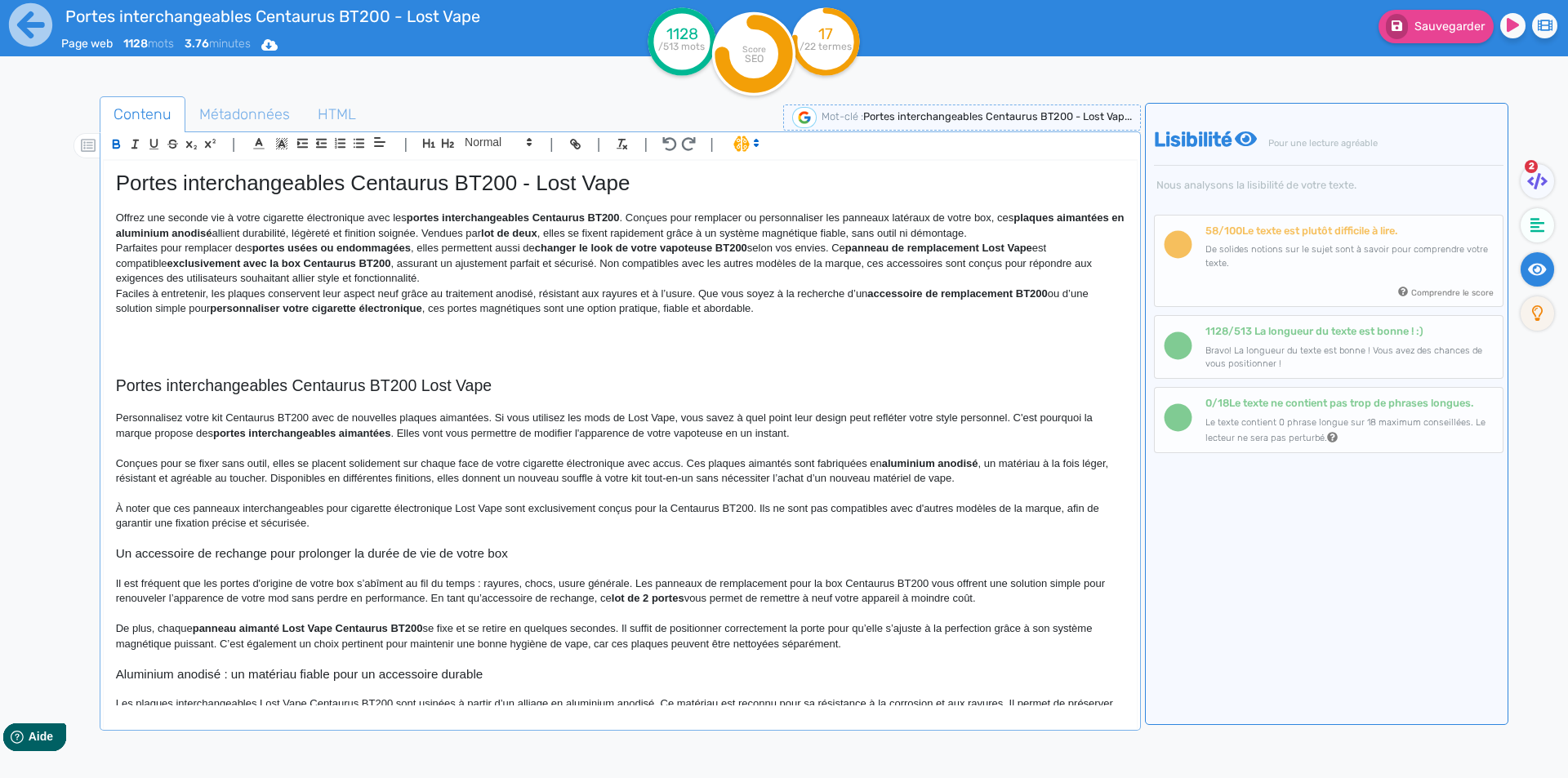
click at [623, 215] on p "Offrez une seconde vie à votre cigarette électronique avec les portes interchan…" at bounding box center [620, 225] width 1009 height 30
click at [643, 214] on p "Offrez une seconde vie à votre cigarette électronique avec les portes interchan…" at bounding box center [620, 225] width 1009 height 30
click at [640, 214] on p "Offrez une seconde vie à votre cigarette électronique avec les portes interchan…" at bounding box center [620, 225] width 1009 height 30
click at [649, 214] on p "Offrez une seconde vie à votre cigarette électronique avec les portes interchan…" at bounding box center [620, 225] width 1009 height 30
drag, startPoint x: 649, startPoint y: 214, endPoint x: 674, endPoint y: 214, distance: 25.0
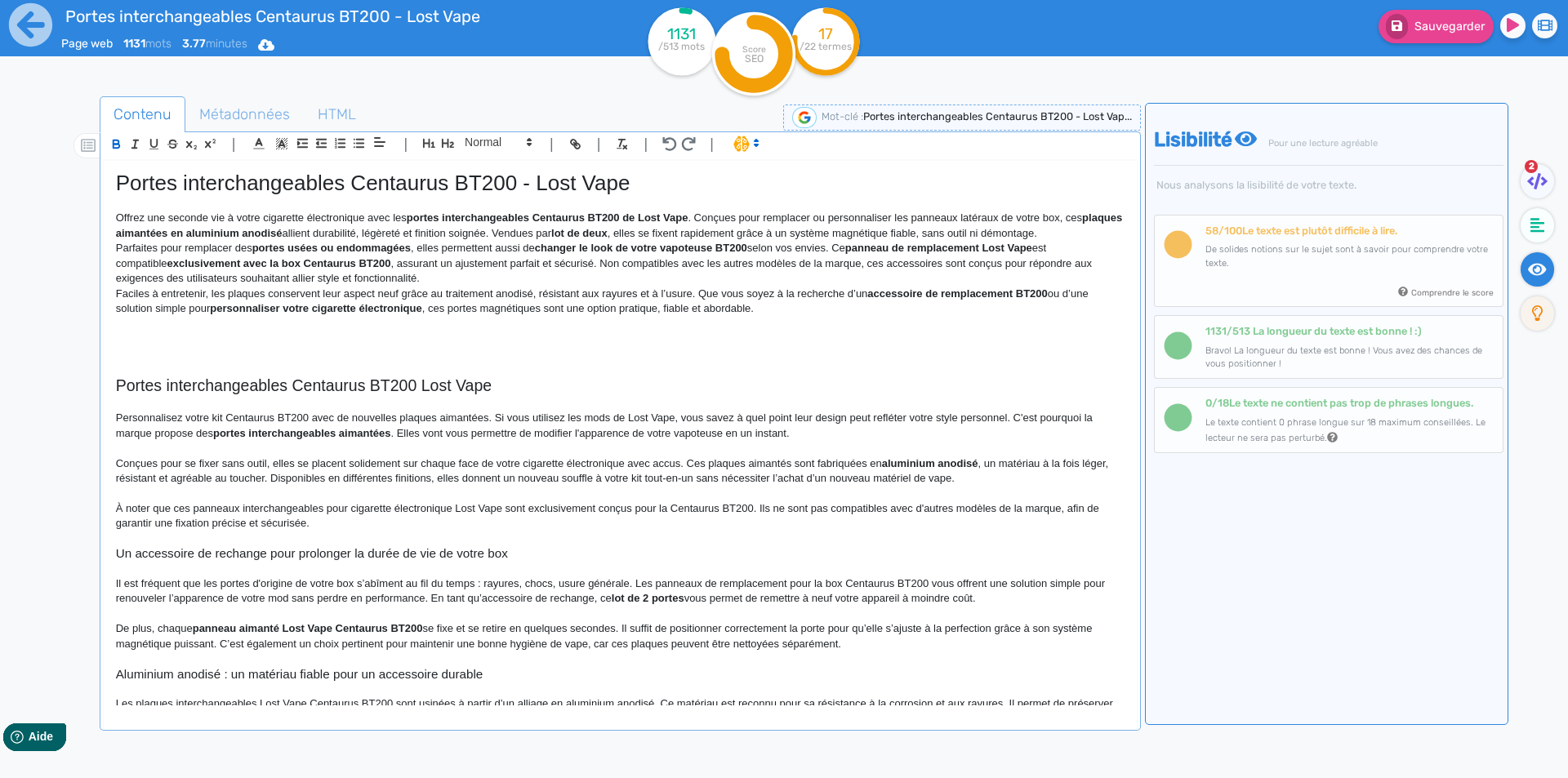
click at [674, 214] on p "Offrez une seconde vie à votre cigarette électronique avec les portes interchan…" at bounding box center [620, 225] width 1009 height 30
click at [711, 214] on p "Offrez une seconde vie à votre cigarette électronique avec les portes interchan…" at bounding box center [620, 225] width 1009 height 30
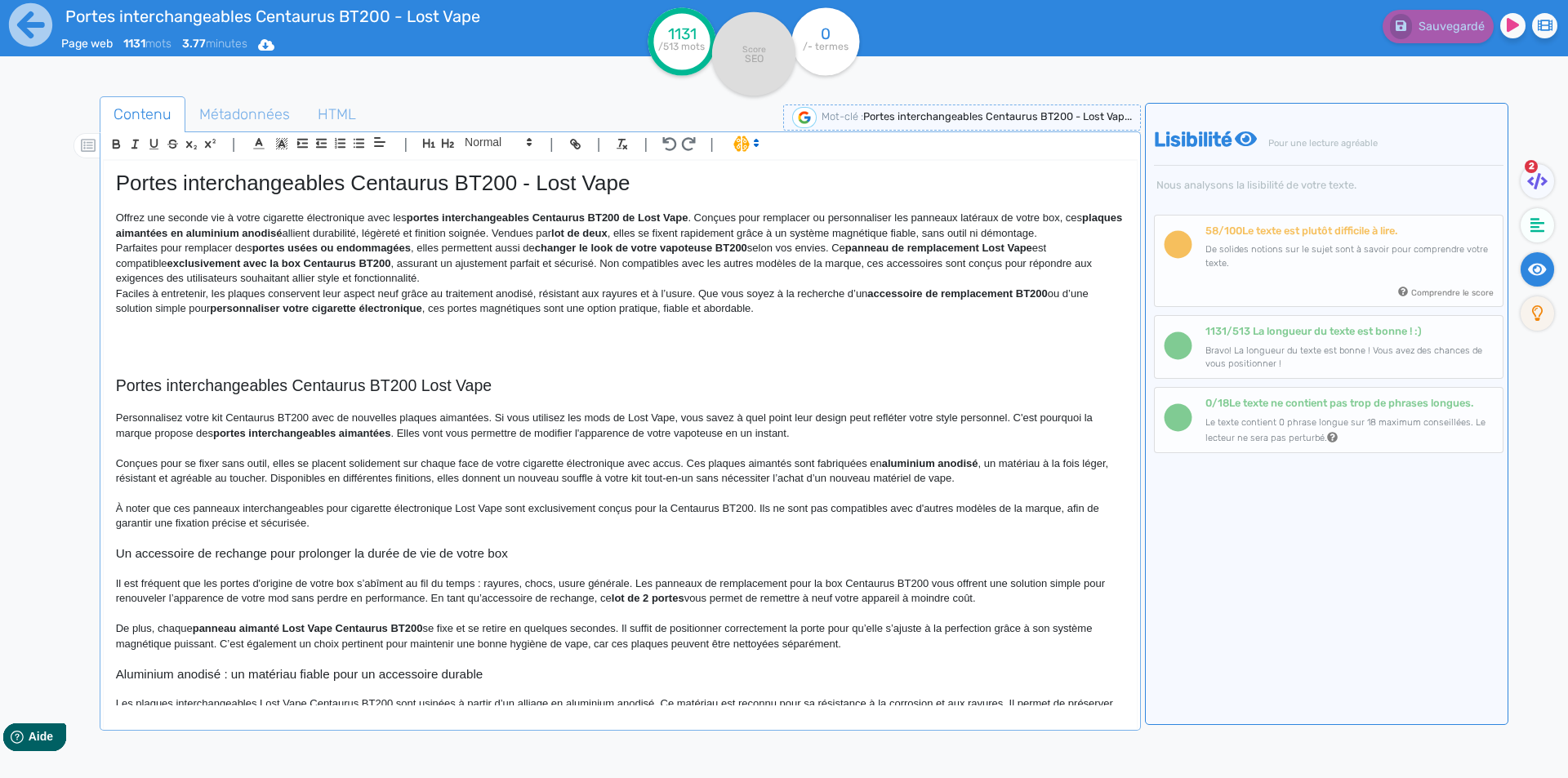
click at [309, 236] on strong "plaques aimantées en aluminium anodisé" at bounding box center [620, 225] width 1010 height 27
drag, startPoint x: 309, startPoint y: 236, endPoint x: 133, endPoint y: 232, distance: 176.0
click at [133, 232] on strong "plaques aimantées en aluminium anodisé" at bounding box center [620, 225] width 1010 height 27
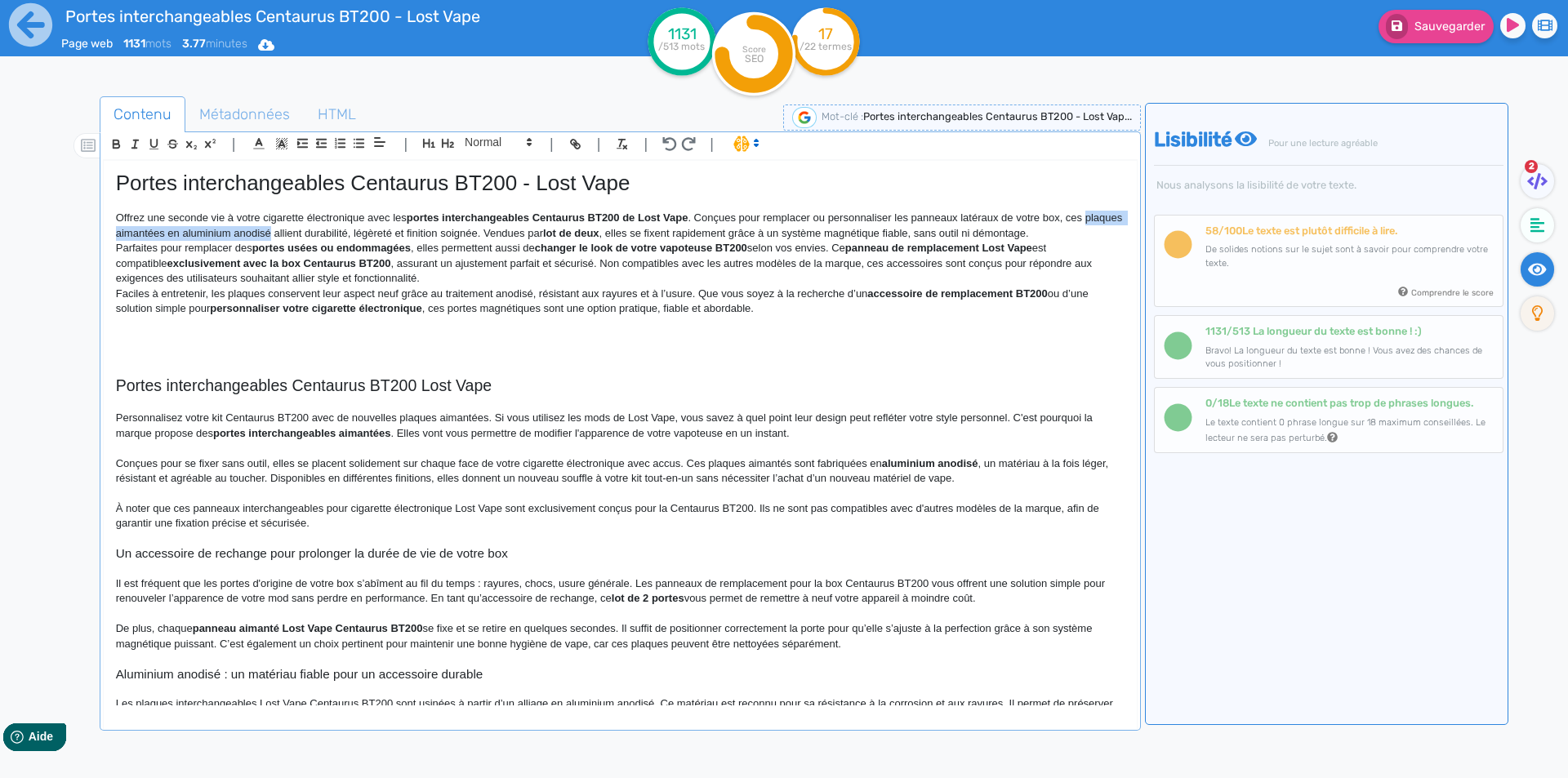
click at [244, 240] on p "Offrez une seconde vie à votre cigarette électronique avec les portes interchan…" at bounding box center [620, 225] width 1009 height 30
click at [525, 231] on p "Offrez une seconde vie à votre cigarette électronique avec les portes interchan…" at bounding box center [620, 225] width 1009 height 30
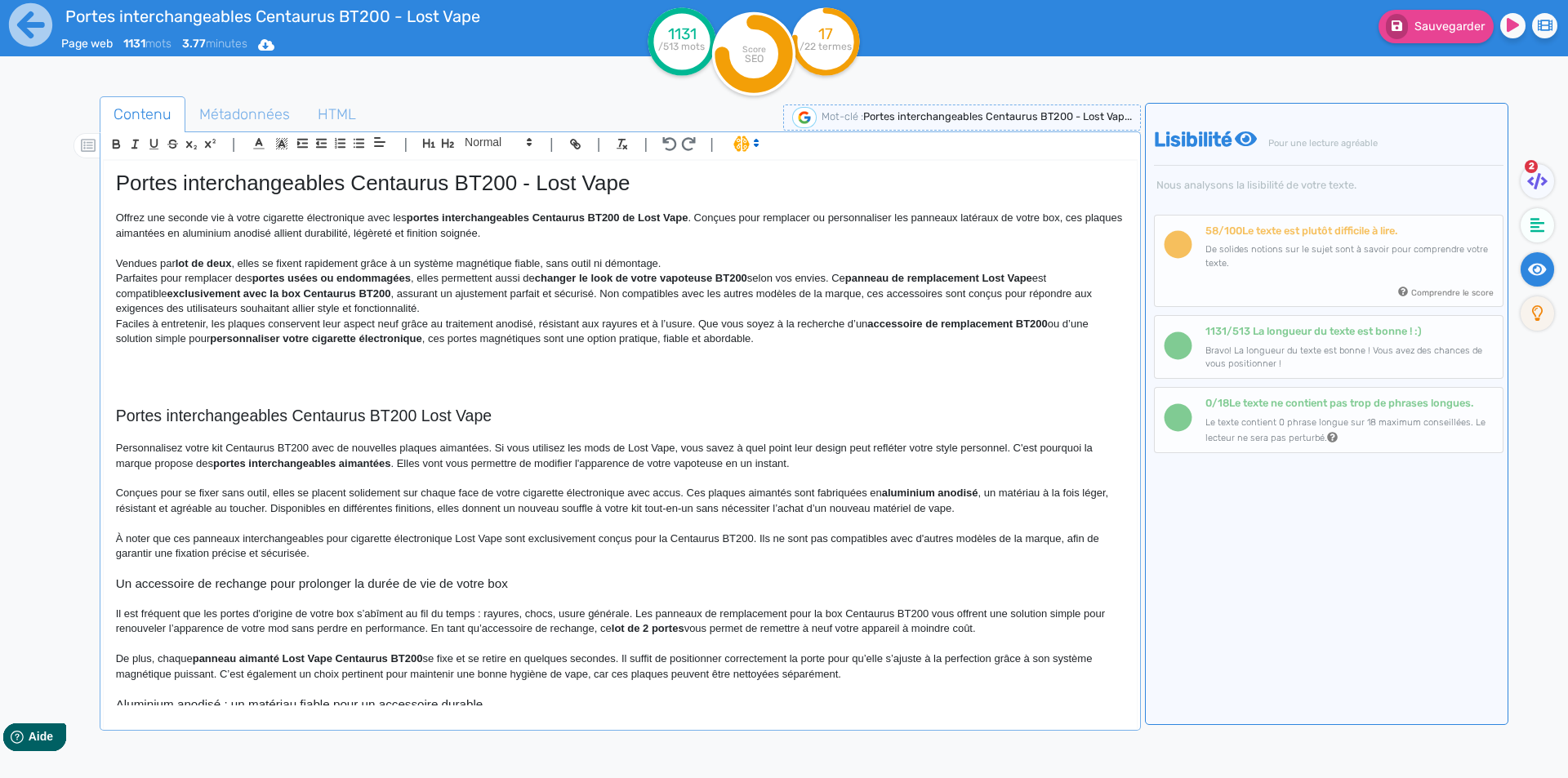
click at [191, 260] on strong "lot de deux" at bounding box center [204, 263] width 57 height 12
click at [183, 262] on strong "lot de deux" at bounding box center [204, 263] width 57 height 12
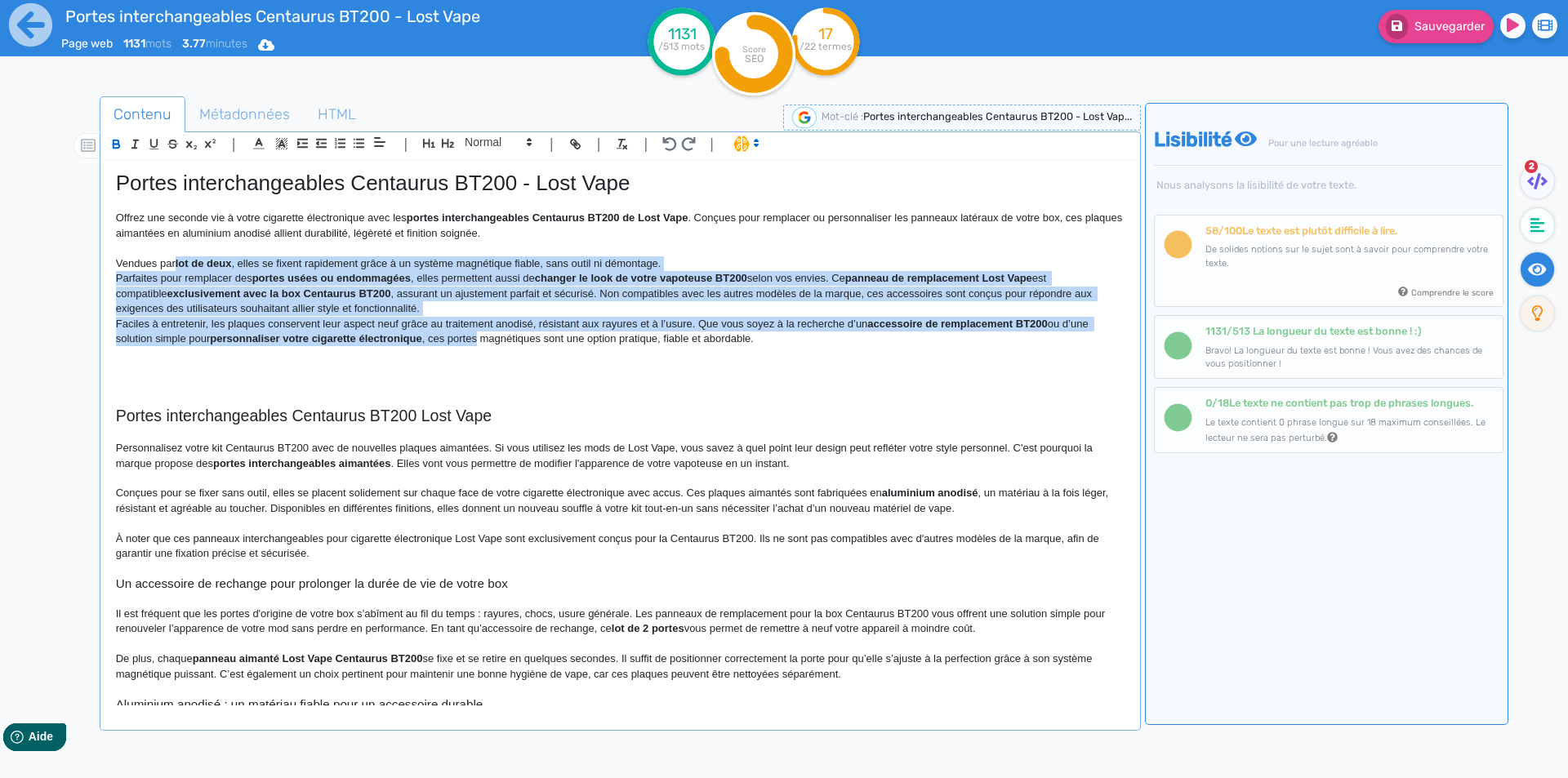
drag, startPoint x: 183, startPoint y: 262, endPoint x: 457, endPoint y: 337, distance: 284.1
click at [457, 337] on div "Portes interchangeables Centaurus BT200 - Lost Vape Offrez une seconde vie à vo…" at bounding box center [620, 432] width 1033 height 545
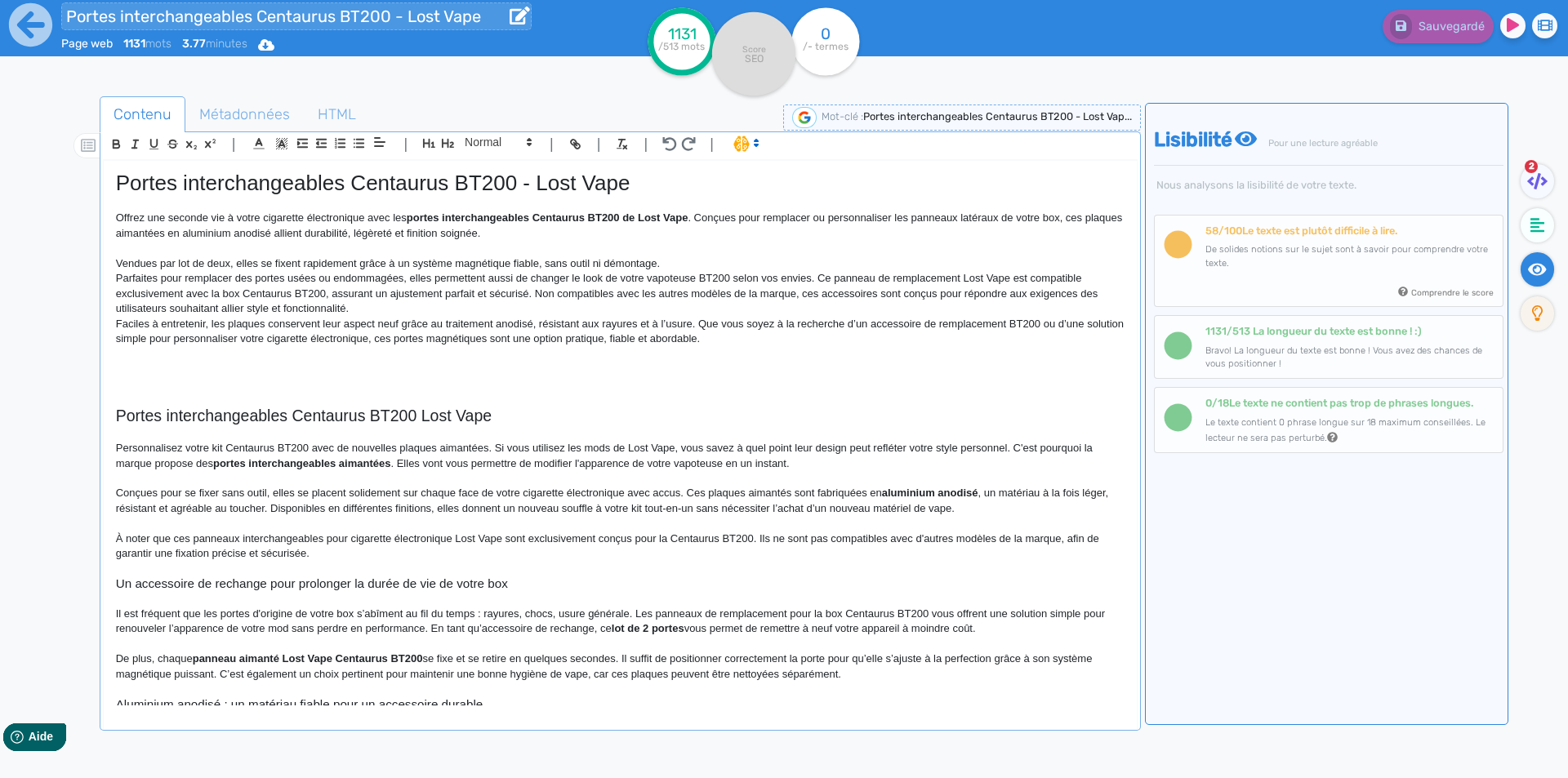
drag, startPoint x: 309, startPoint y: 288, endPoint x: 163, endPoint y: 19, distance: 306.1
click at [308, 288] on p "Parfaites pour remplacer des portes usées ou endommagées, elles permettent auss…" at bounding box center [620, 293] width 1009 height 45
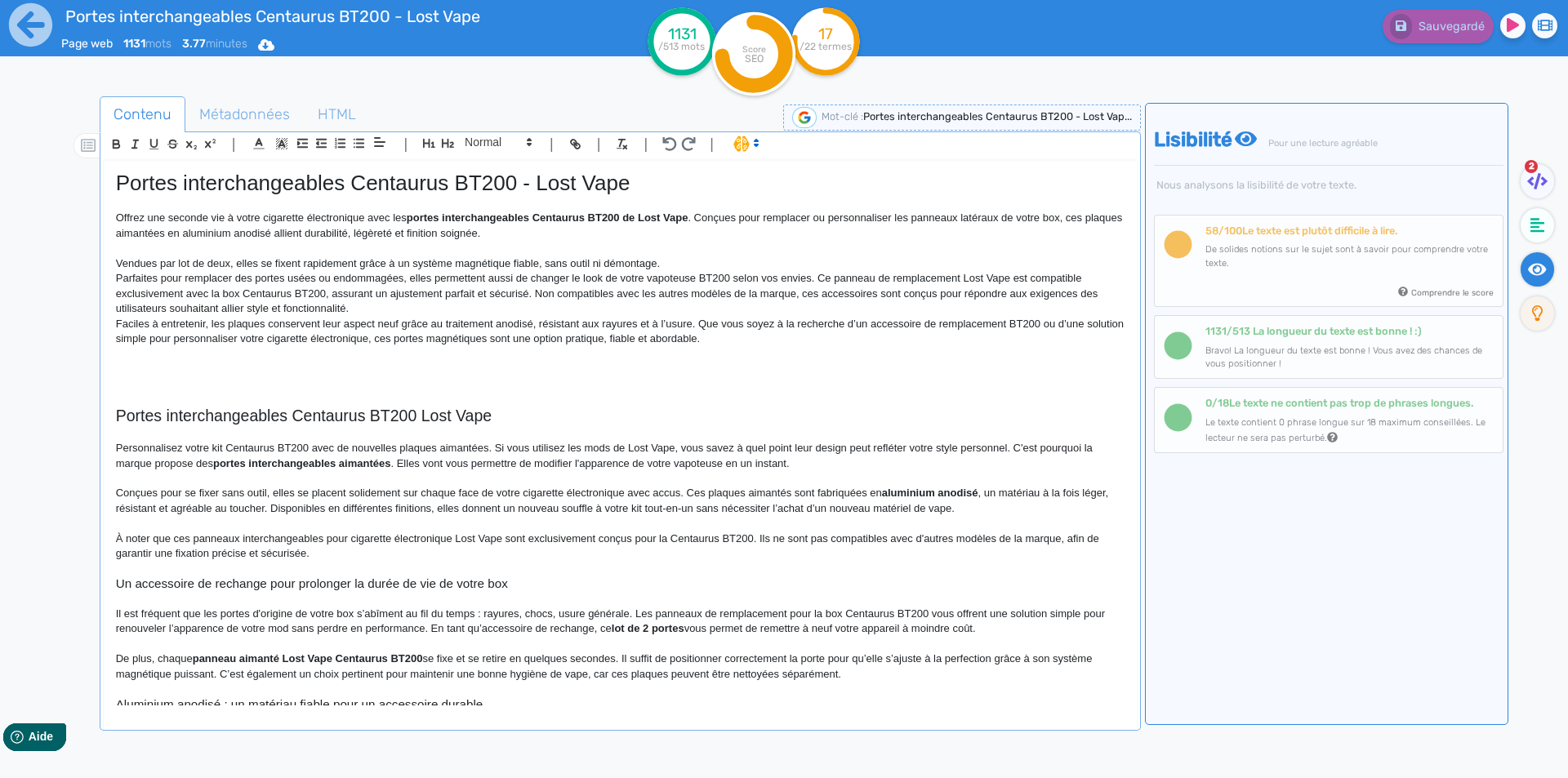
click at [317, 322] on p "Faciles à entretenir, les plaques conservent leur aspect neuf grâce au traiteme…" at bounding box center [620, 331] width 1009 height 30
click at [545, 265] on p "Vendues par lot de deux, elles se fixent rapidement grâce à un système magnétiq…" at bounding box center [620, 264] width 1009 height 15
drag, startPoint x: 545, startPoint y: 265, endPoint x: 633, endPoint y: 264, distance: 88.0
click at [633, 264] on p "Vendues par lot de deux, elles se fixent rapidement grâce à un système magnétiq…" at bounding box center [620, 264] width 1009 height 15
click at [606, 262] on p "Vendues par lot de deux, elles se fixent rapidement grâce à un système magnétiq…" at bounding box center [620, 264] width 1009 height 15
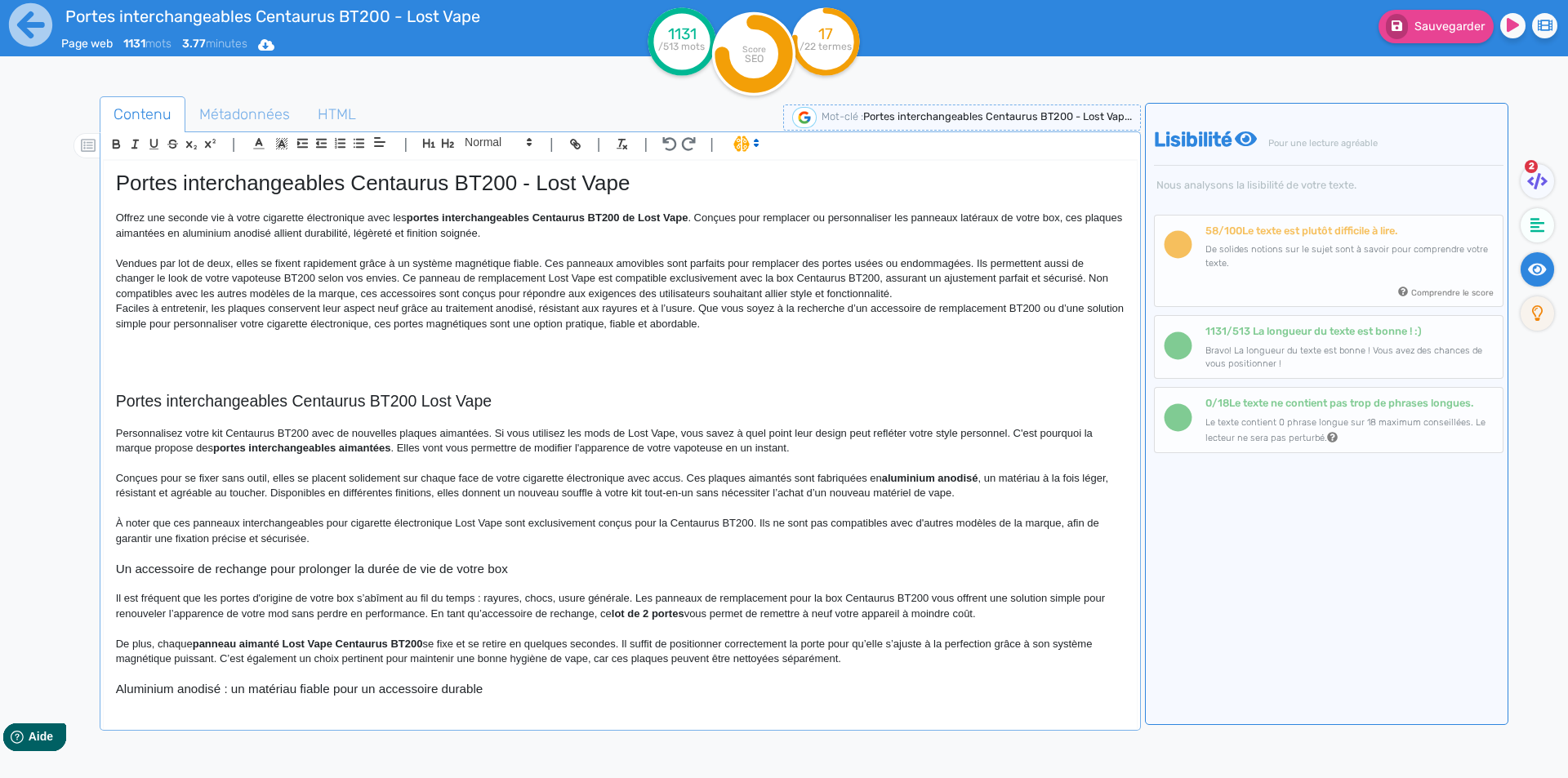
click at [147, 275] on p "Vendues par lot de deux, elles se fixent rapidement grâce à un système magnétiq…" at bounding box center [620, 278] width 1009 height 45
click at [299, 279] on p "Vendues par lot de deux, elles se fixent rapidement grâce à un système magnétiq…" at bounding box center [620, 278] width 1009 height 45
click at [479, 277] on p "Vendues par lot de deux, elles se fixent rapidement grâce à un système magnétiq…" at bounding box center [620, 278] width 1009 height 45
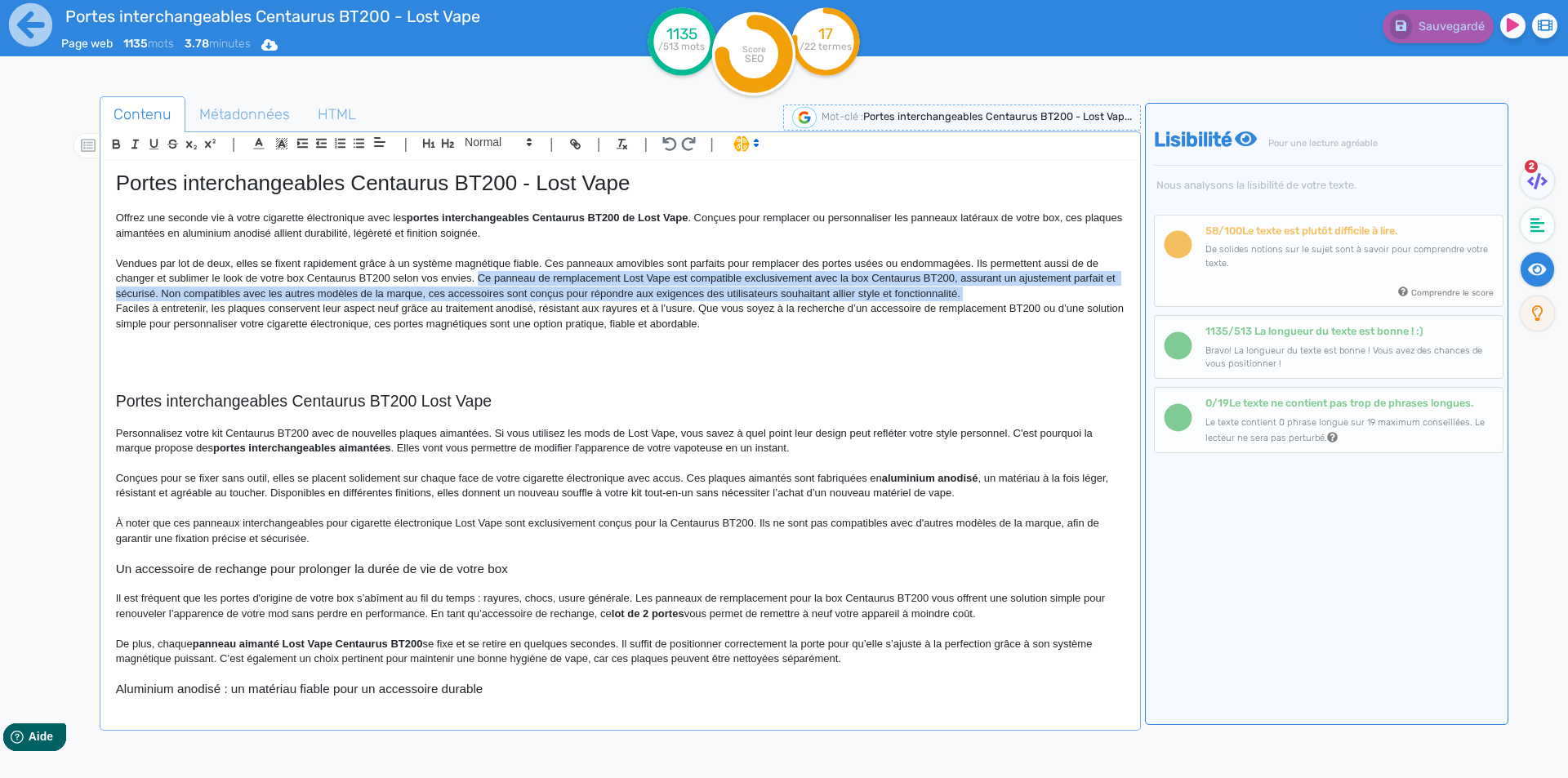
drag, startPoint x: 479, startPoint y: 277, endPoint x: 1057, endPoint y: 292, distance: 578.2
click at [1057, 292] on p "Vendues par lot de deux, elles se fixent rapidement grâce à un système magnétiq…" at bounding box center [620, 278] width 1009 height 45
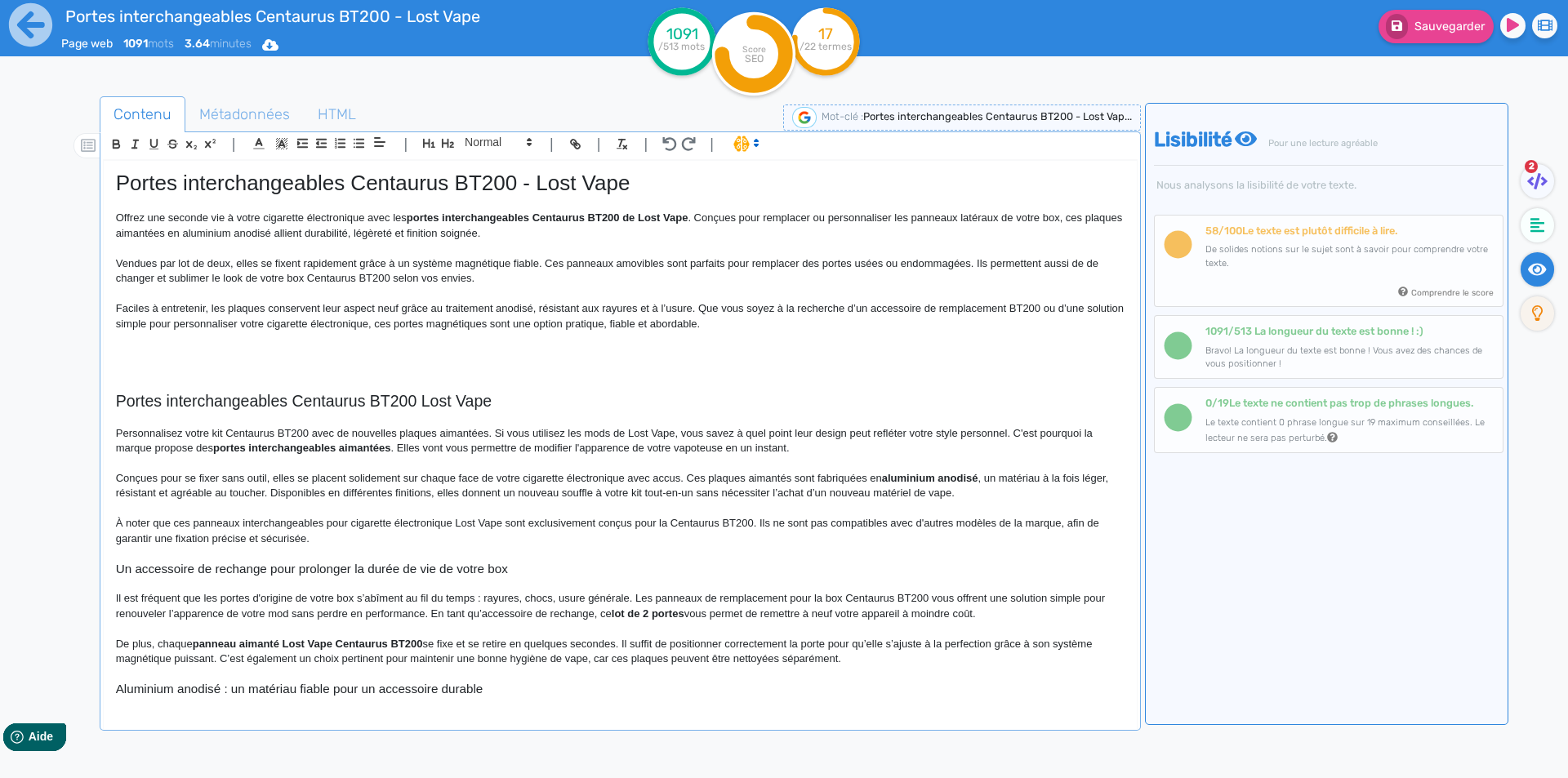
click at [215, 308] on p "Faciles à entretenir, les plaques conservent leur aspect neuf grâce au traiteme…" at bounding box center [620, 316] width 1009 height 30
click at [266, 308] on p "Faciles à entretenir, ces plaques conservent leur aspect neuf grâce au traiteme…" at bounding box center [620, 316] width 1009 height 30
click at [1031, 309] on p "Faciles à entretenir, ces plaques de rechange conservent leur aspect neuf grâce…" at bounding box center [620, 316] width 1009 height 30
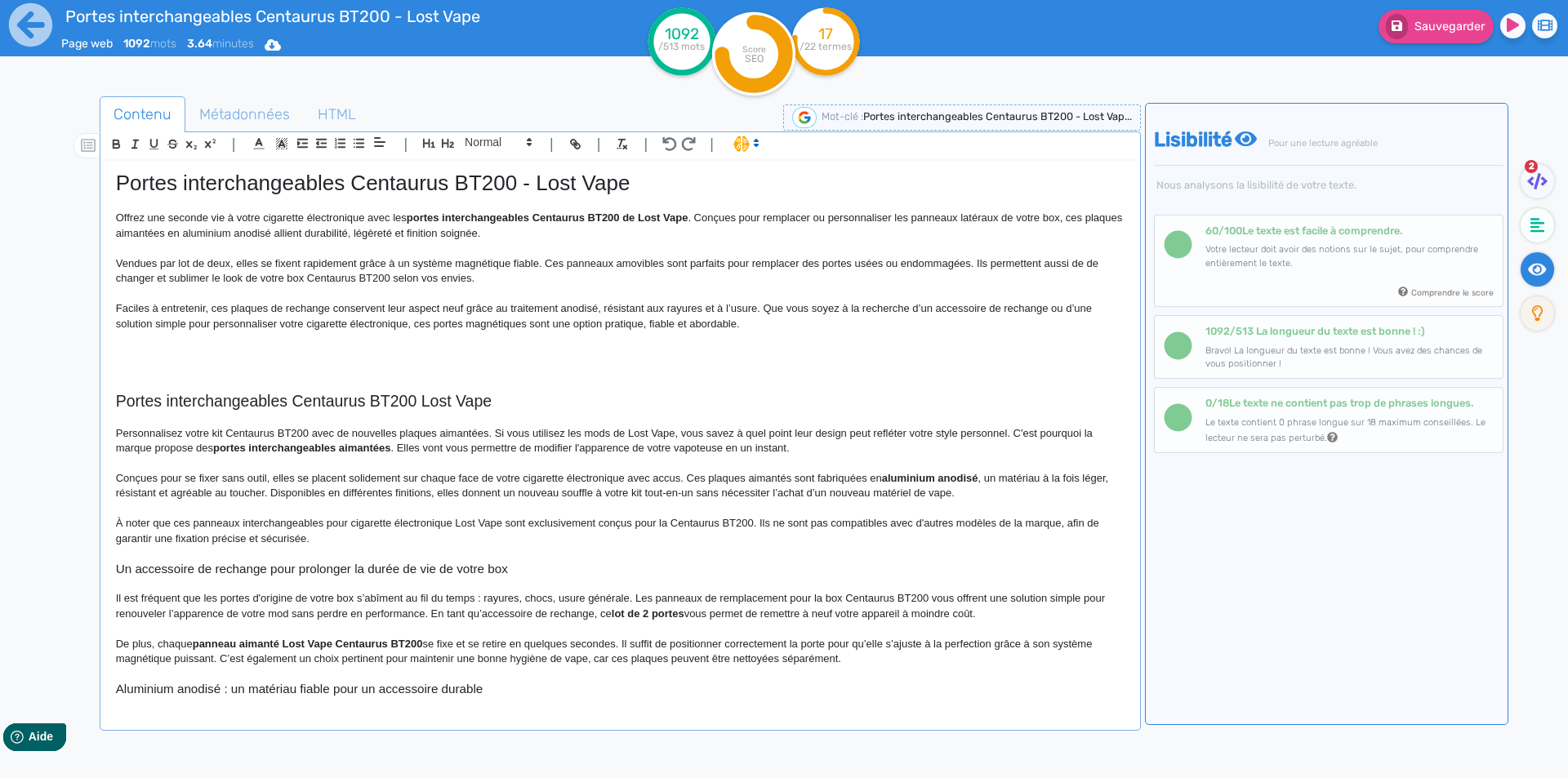
click at [177, 321] on p "Faciles à entretenir, ces plaques de rechange conservent leur aspect neuf grâce…" at bounding box center [620, 316] width 1009 height 30
click at [290, 322] on p "Faciles à entretenir, ces plaques de rechange conservent leur aspect neuf grâce…" at bounding box center [620, 316] width 1009 height 30
drag, startPoint x: 290, startPoint y: 322, endPoint x: 328, endPoint y: 322, distance: 38.0
click at [328, 322] on p "Faciles à entretenir, ces plaques de rechange conservent leur aspect neuf grâce…" at bounding box center [620, 316] width 1009 height 30
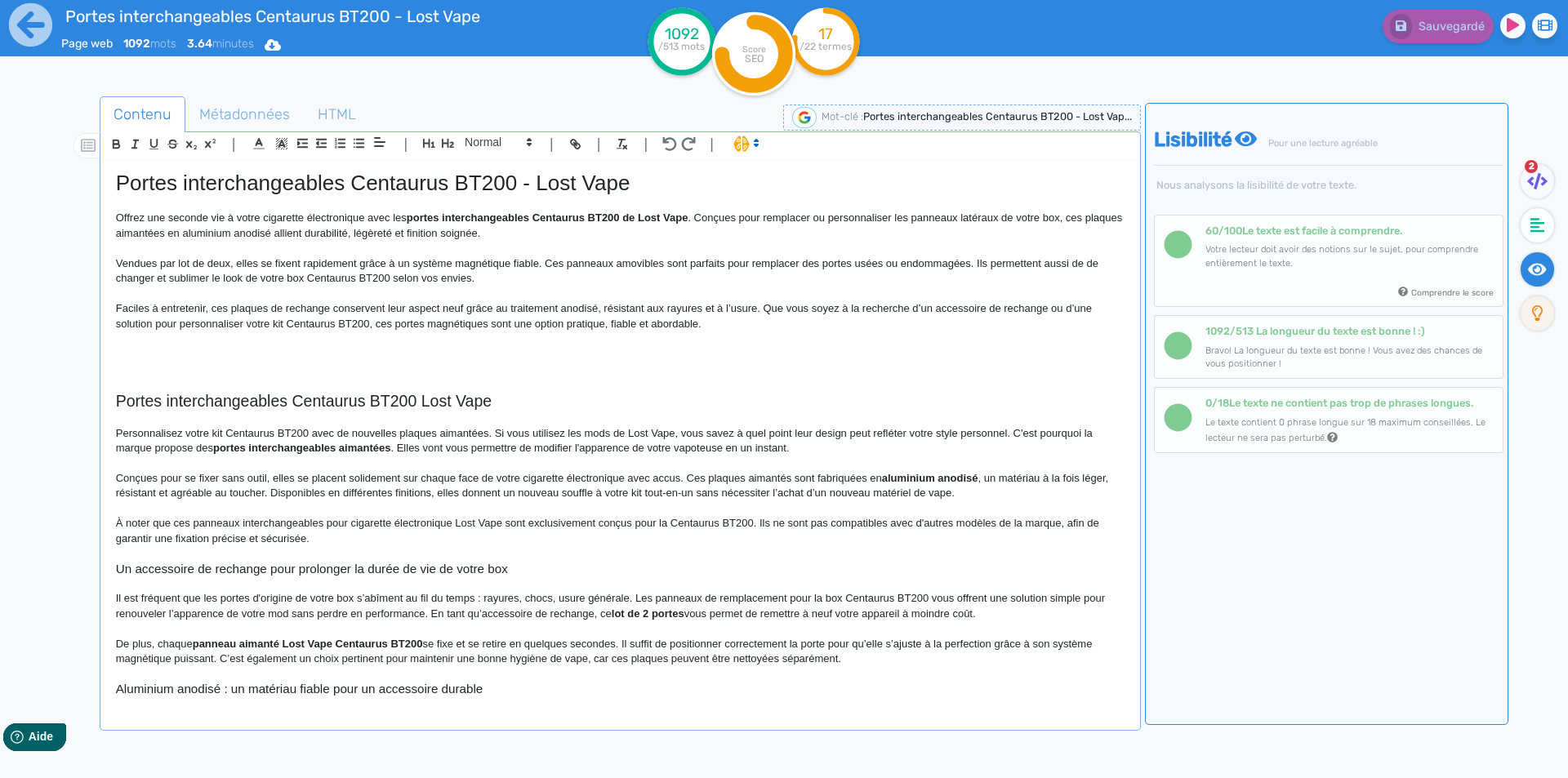
click at [551, 358] on p at bounding box center [620, 354] width 1009 height 15
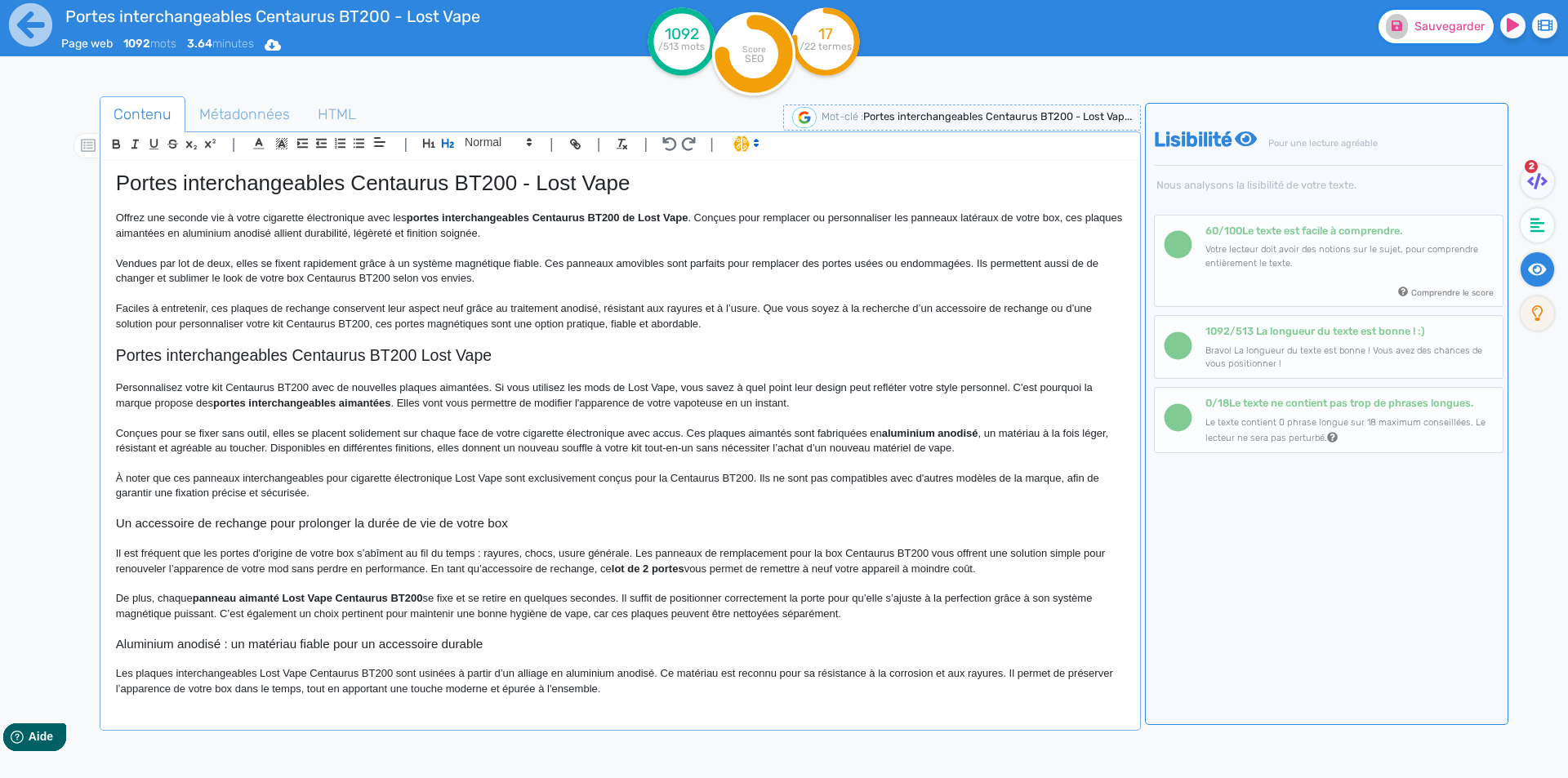
click at [1432, 32] on span "Sauvegarder" at bounding box center [1449, 26] width 70 height 14
click at [1540, 174] on icon at bounding box center [1537, 182] width 20 height 16
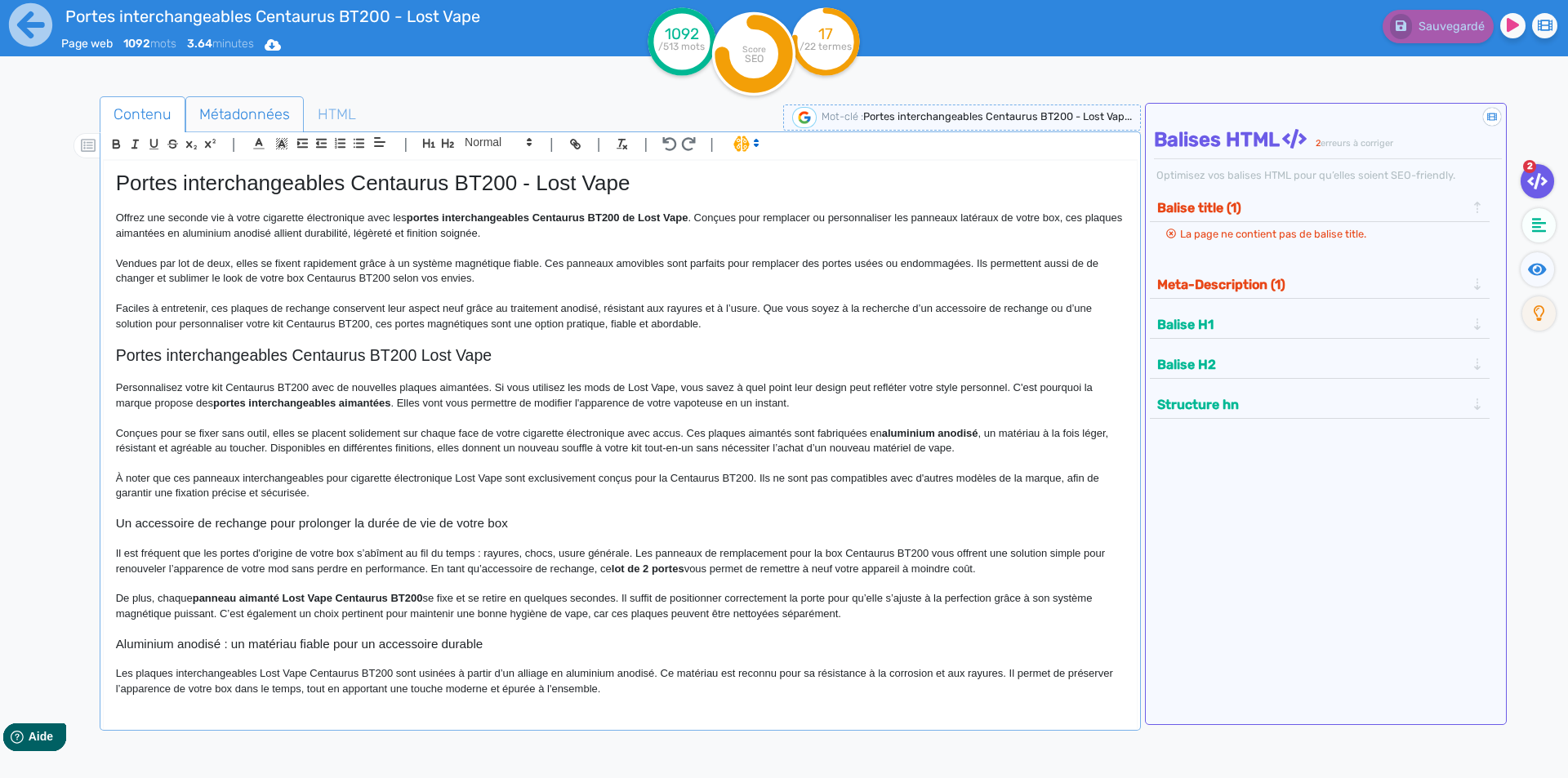
click at [261, 112] on span "Métadonnées" at bounding box center [244, 114] width 117 height 44
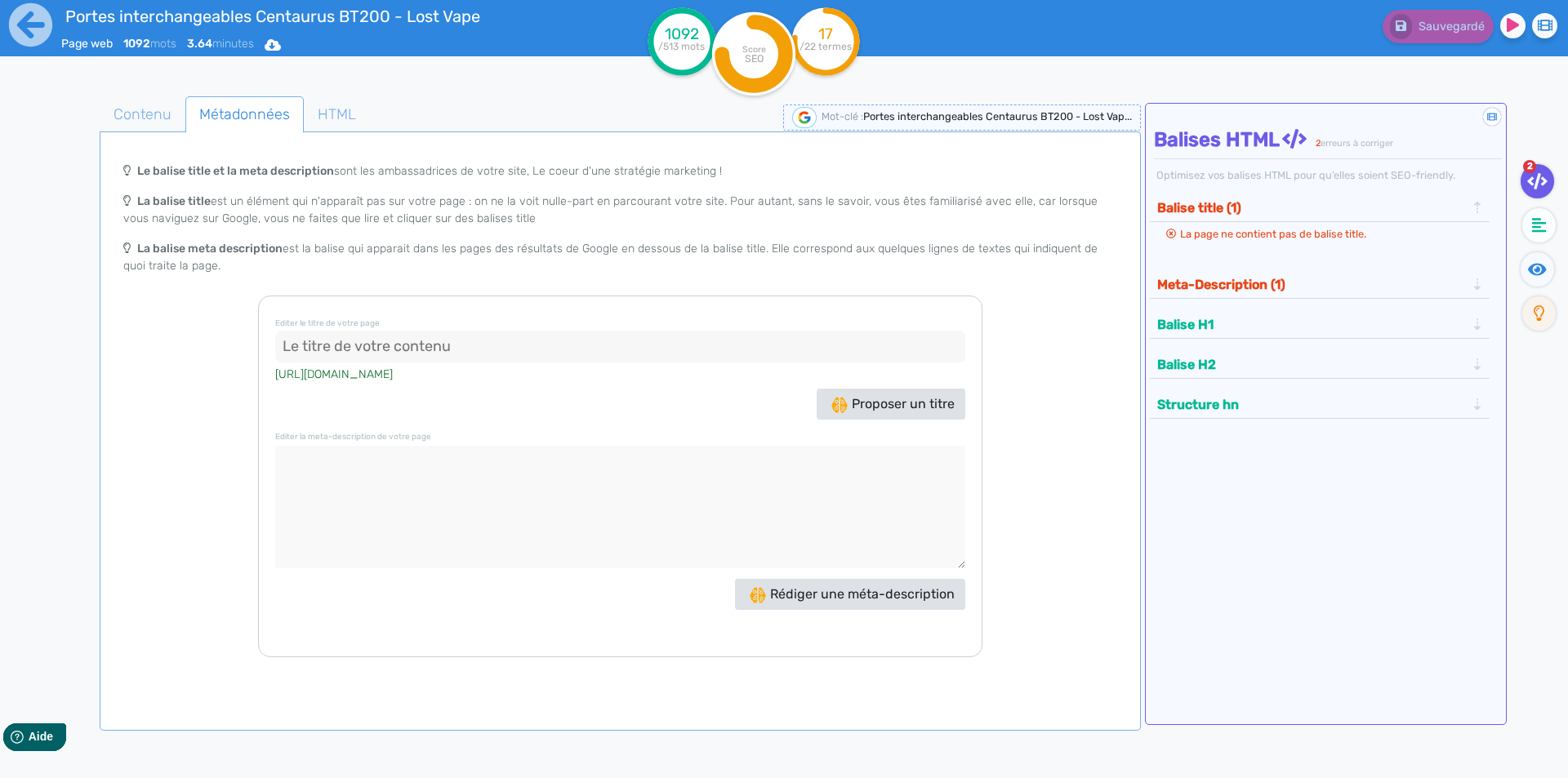
click at [341, 347] on input at bounding box center [620, 348] width 691 height 33
paste input "Portes Centaurus BT200 Lost Vape - Plaques aimantées"
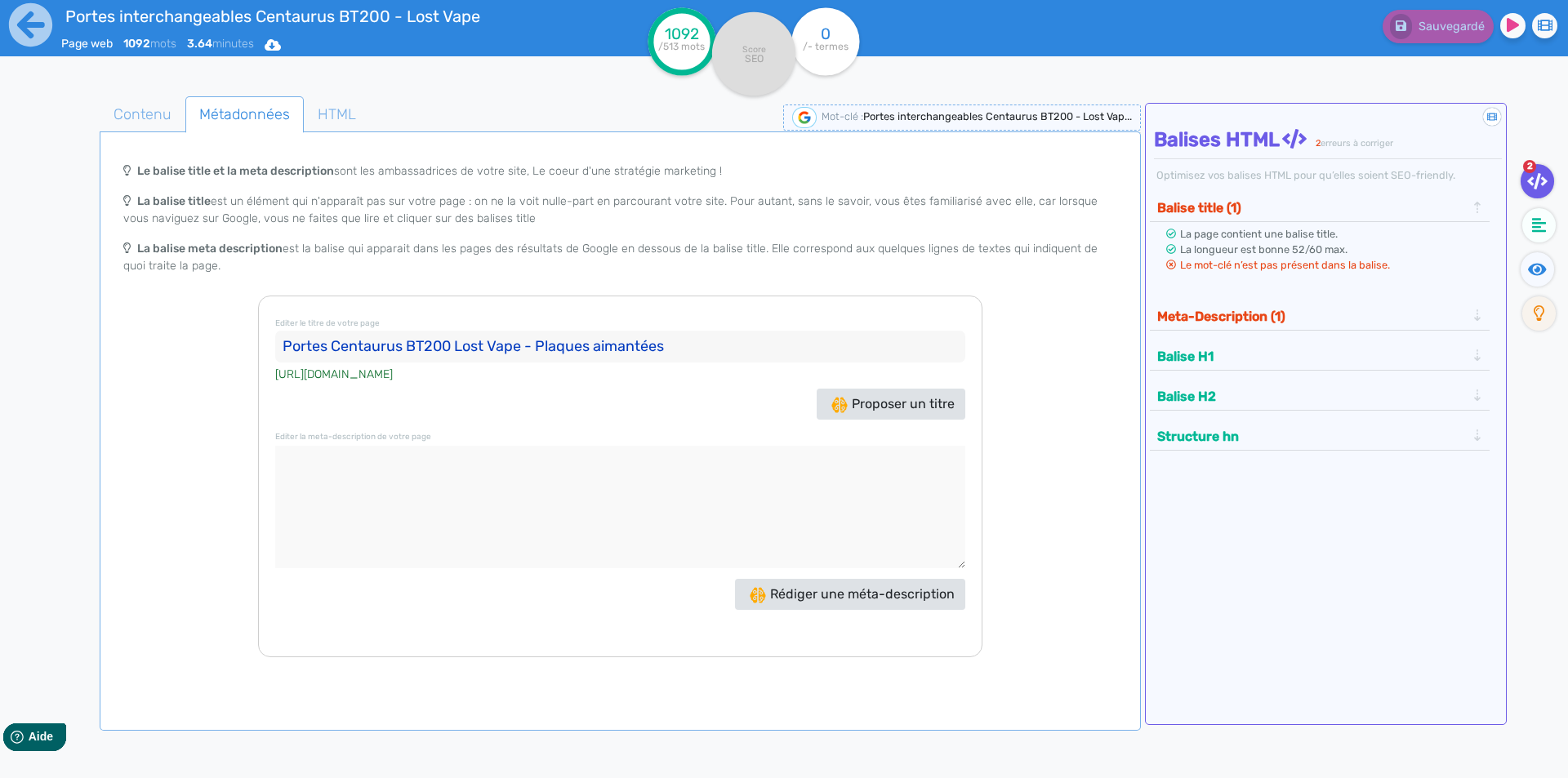
click at [339, 344] on input "Portes Centaurus BT200 Lost Vape - Plaques aimantées" at bounding box center [620, 348] width 691 height 33
click at [332, 344] on input "Portes Centaurus BT200 Lost Vape - Plaques aimantées" at bounding box center [620, 348] width 691 height 33
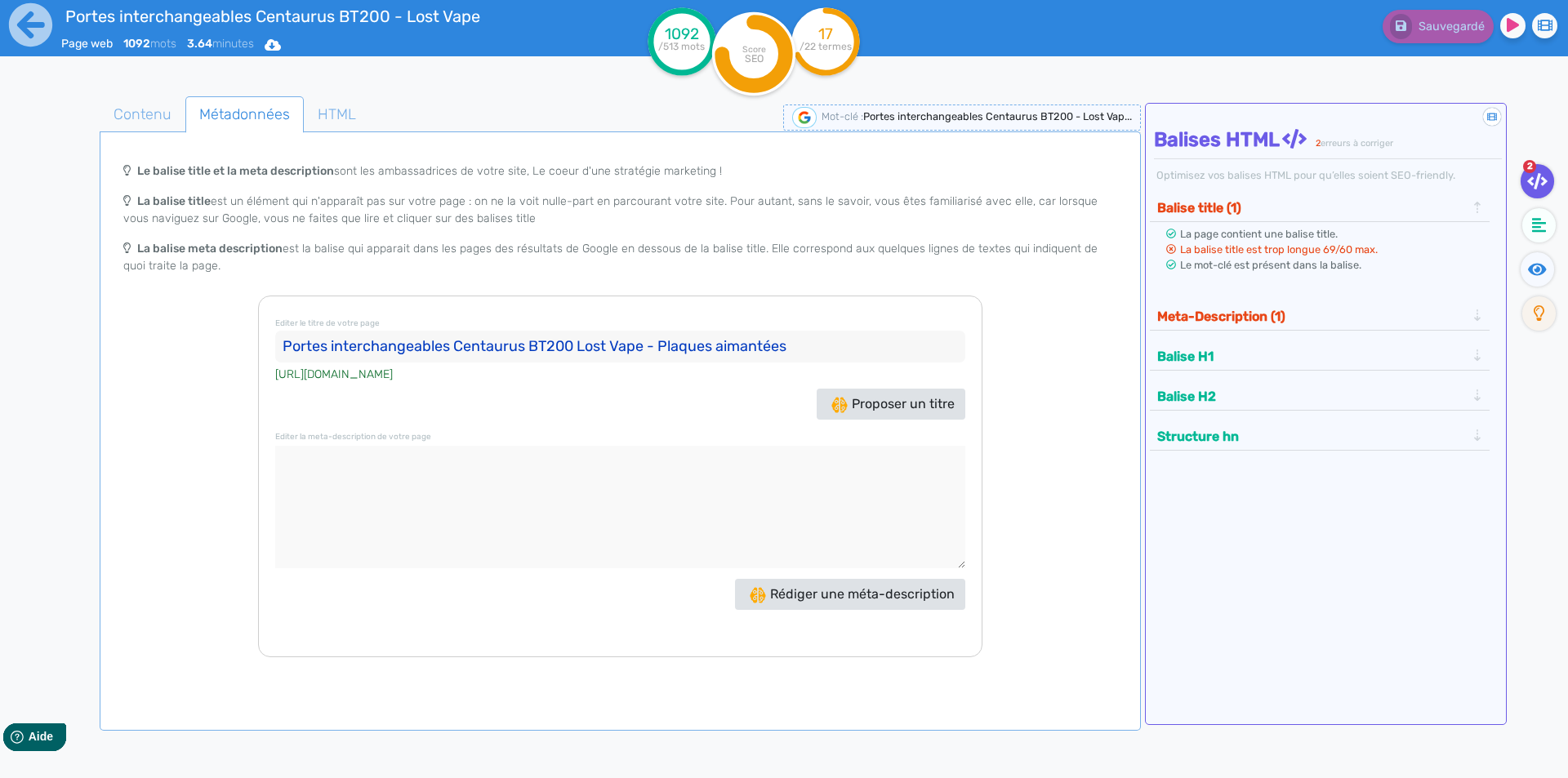
click at [663, 345] on input "Portes interchangeables Centaurus BT200 Lost Vape - Plaques aimantées" at bounding box center [620, 348] width 691 height 33
drag, startPoint x: 663, startPoint y: 345, endPoint x: 832, endPoint y: 344, distance: 169.0
click at [832, 344] on input "Portes interchangeables Centaurus BT200 Lost Vape - Plaques aimantées" at bounding box center [620, 348] width 691 height 33
type input "Portes interchangeables Centaurus BT200 Lost Vape"
click at [385, 532] on textarea at bounding box center [620, 507] width 691 height 122
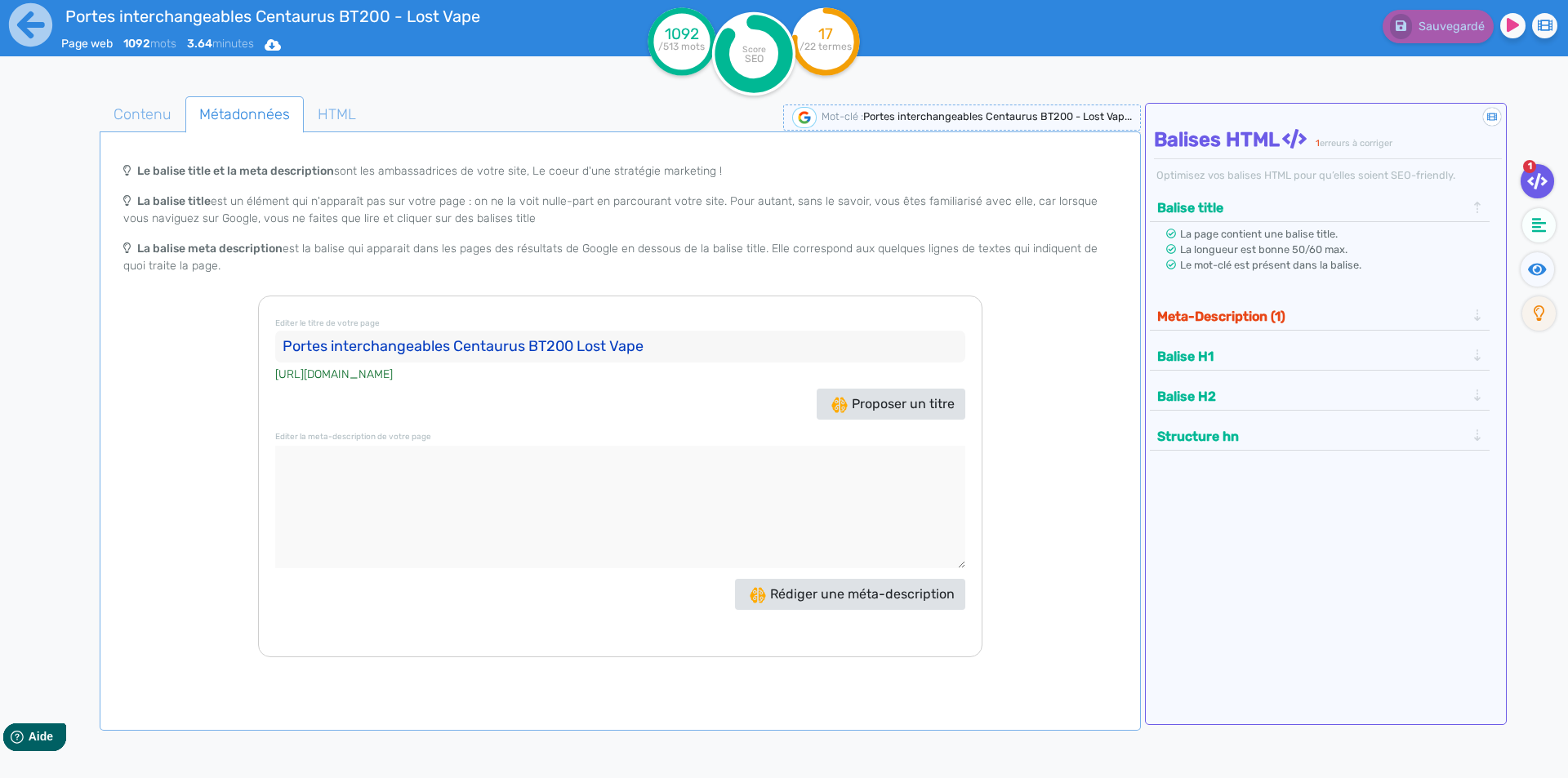
paste textarea "Ces portes interchangeables de Lost Vape permettent de personnaliser ou remplac…"
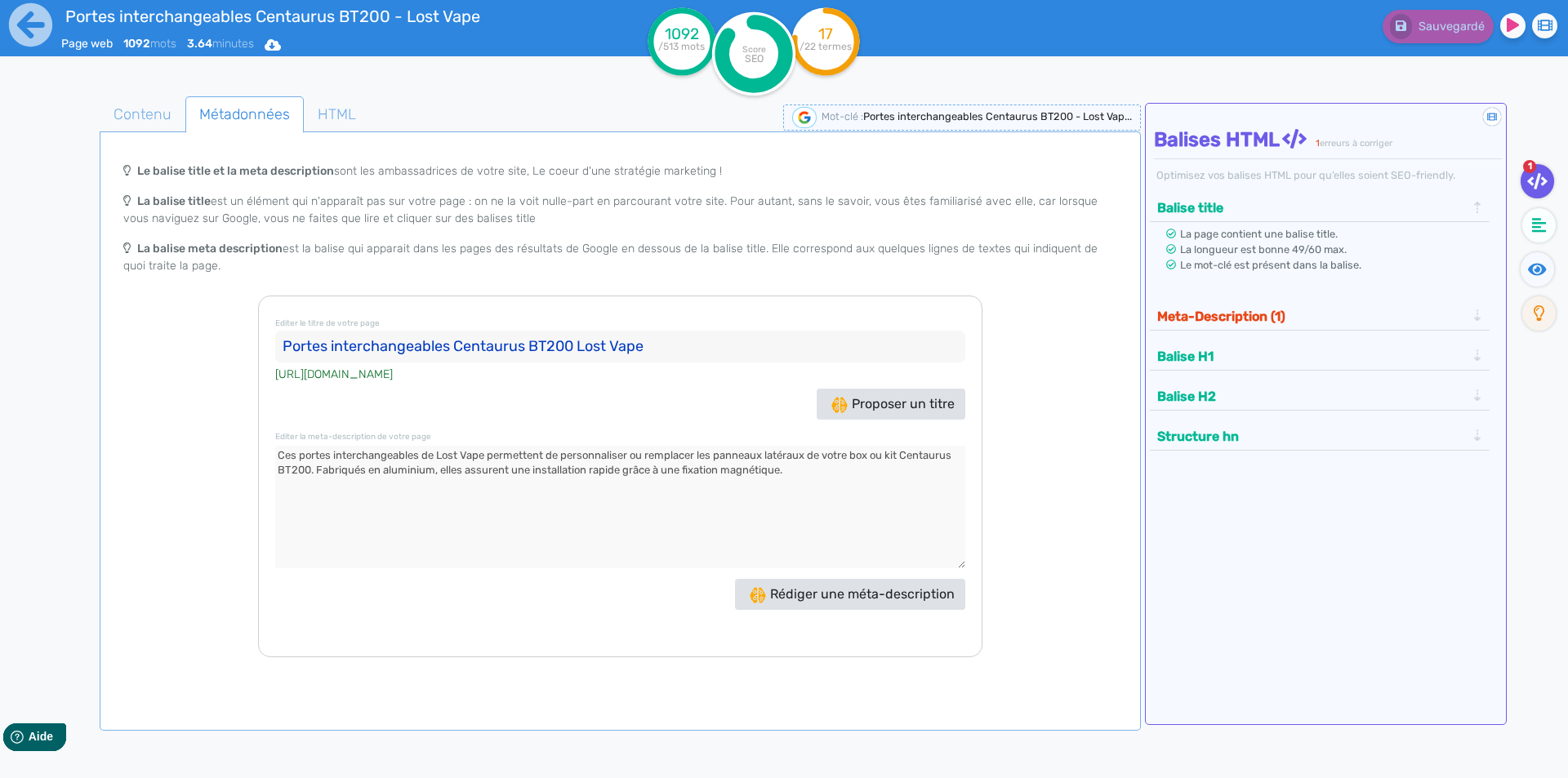
click at [426, 459] on textarea at bounding box center [620, 507] width 691 height 122
drag, startPoint x: 426, startPoint y: 459, endPoint x: 462, endPoint y: 297, distance: 166.0
click at [464, 437] on div "Editer le titre de votre page Portes interchangeables Centaurus BT200 Lost Vape…" at bounding box center [620, 476] width 724 height 362
click at [928, 452] on textarea at bounding box center [620, 507] width 691 height 122
click at [921, 455] on textarea at bounding box center [620, 507] width 691 height 122
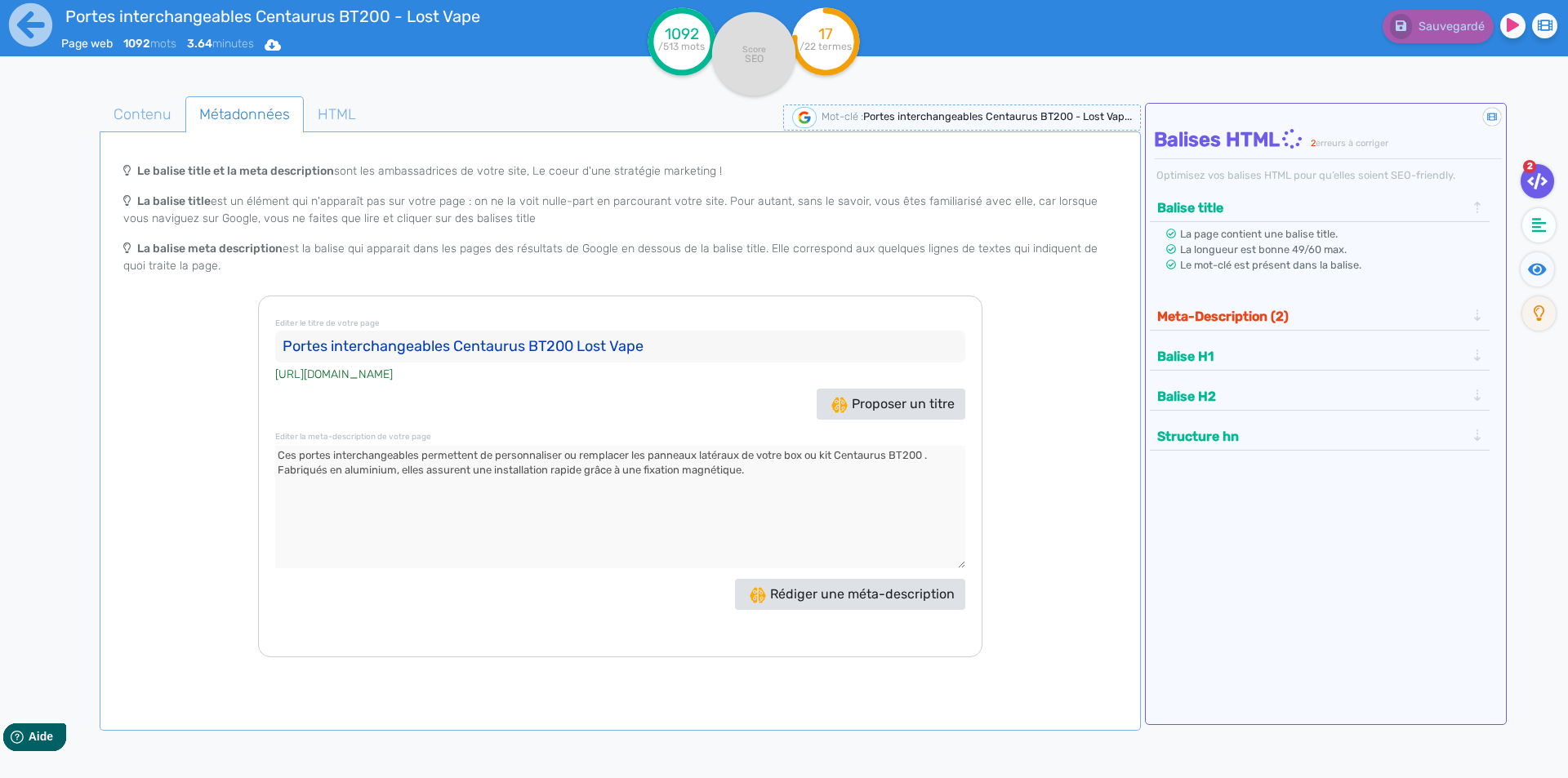
paste textarea "de Lost Vape"
type textarea "Ces portes interchangeables permettent de personnaliser ou remplacer les pannea…"
click at [1227, 305] on button "Meta-Description (1)" at bounding box center [1311, 316] width 318 height 27
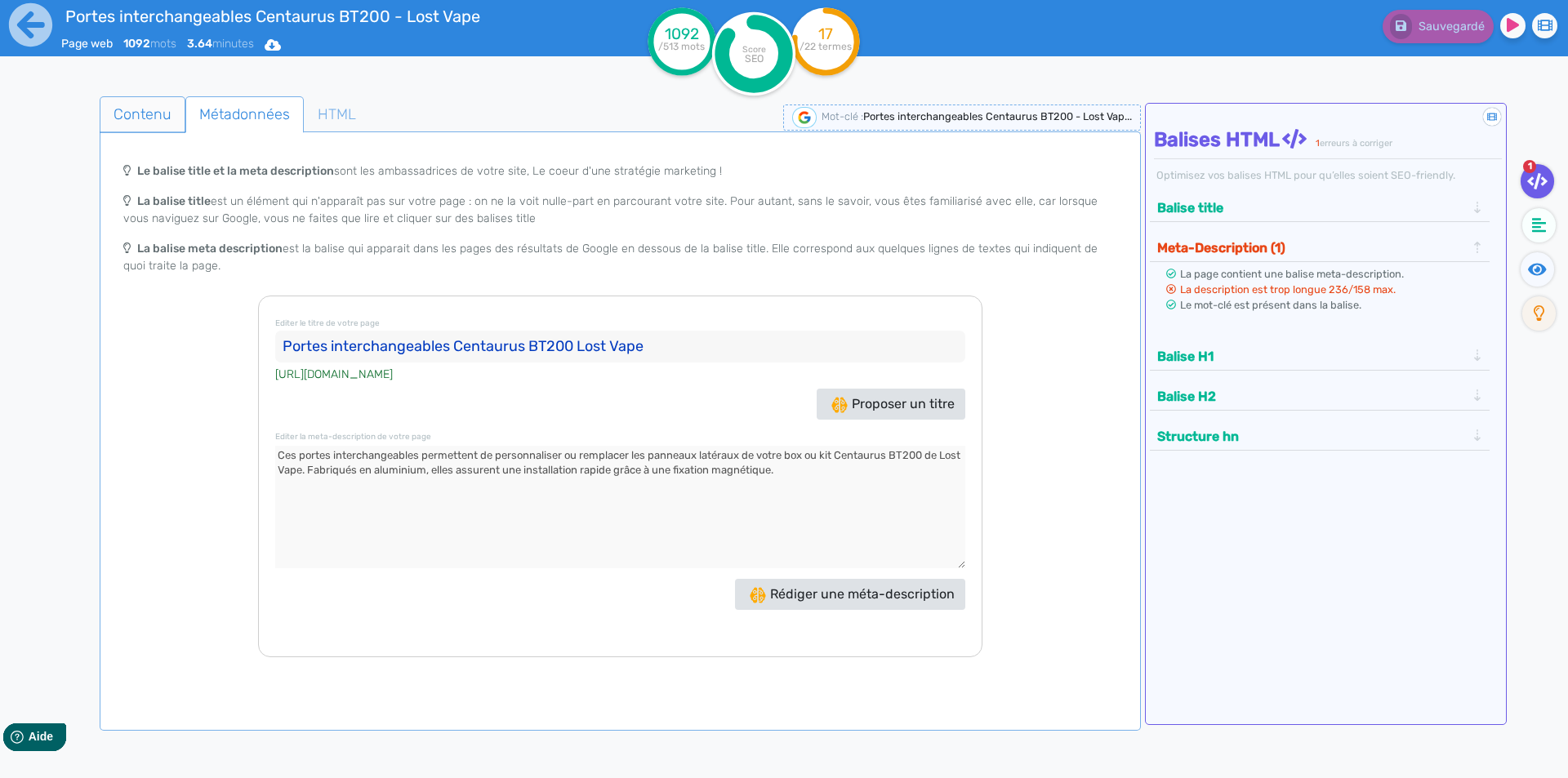
click at [154, 106] on span "Contenu" at bounding box center [142, 114] width 84 height 44
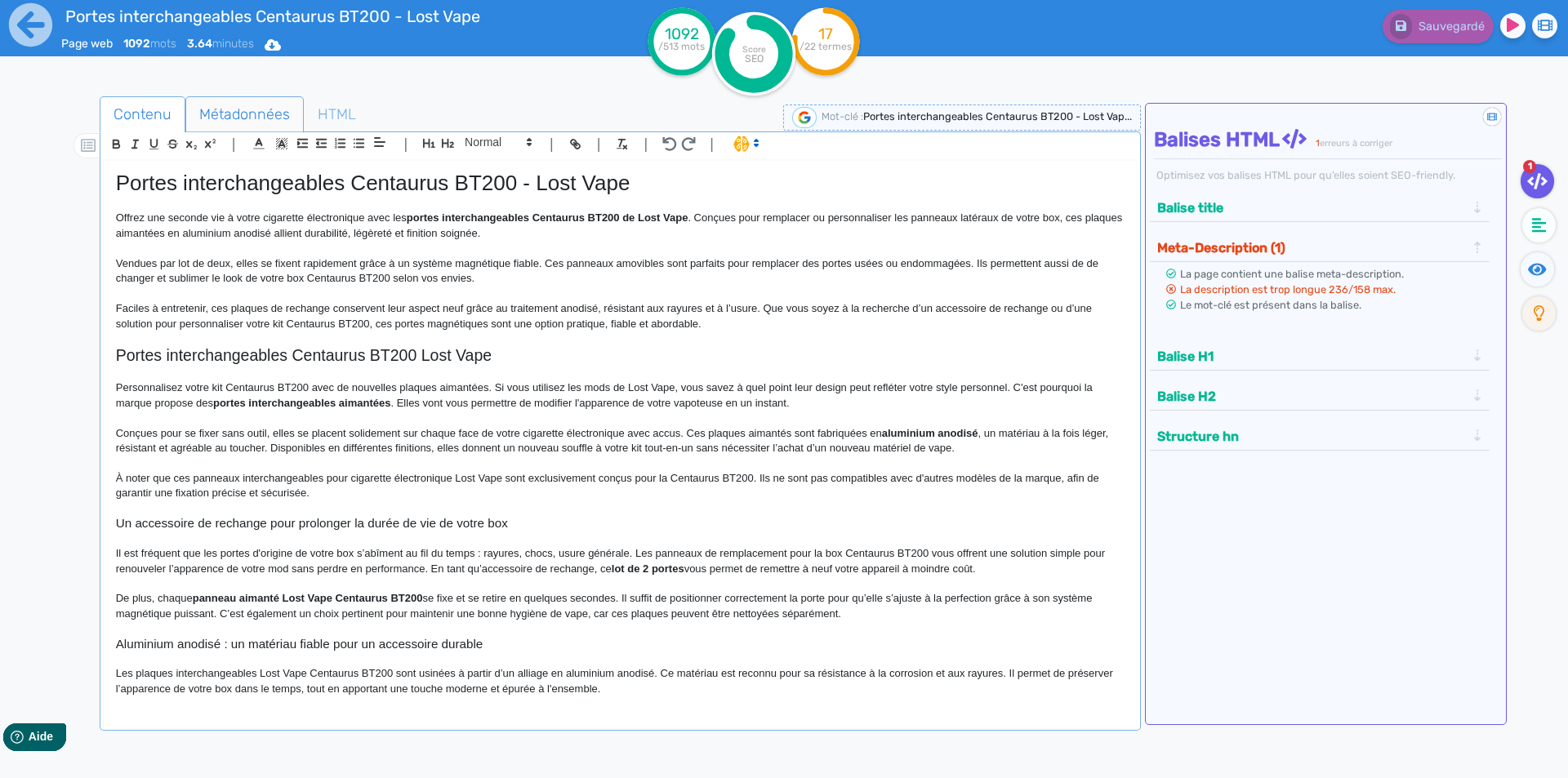
click at [291, 113] on span "Métadonnées" at bounding box center [244, 114] width 117 height 44
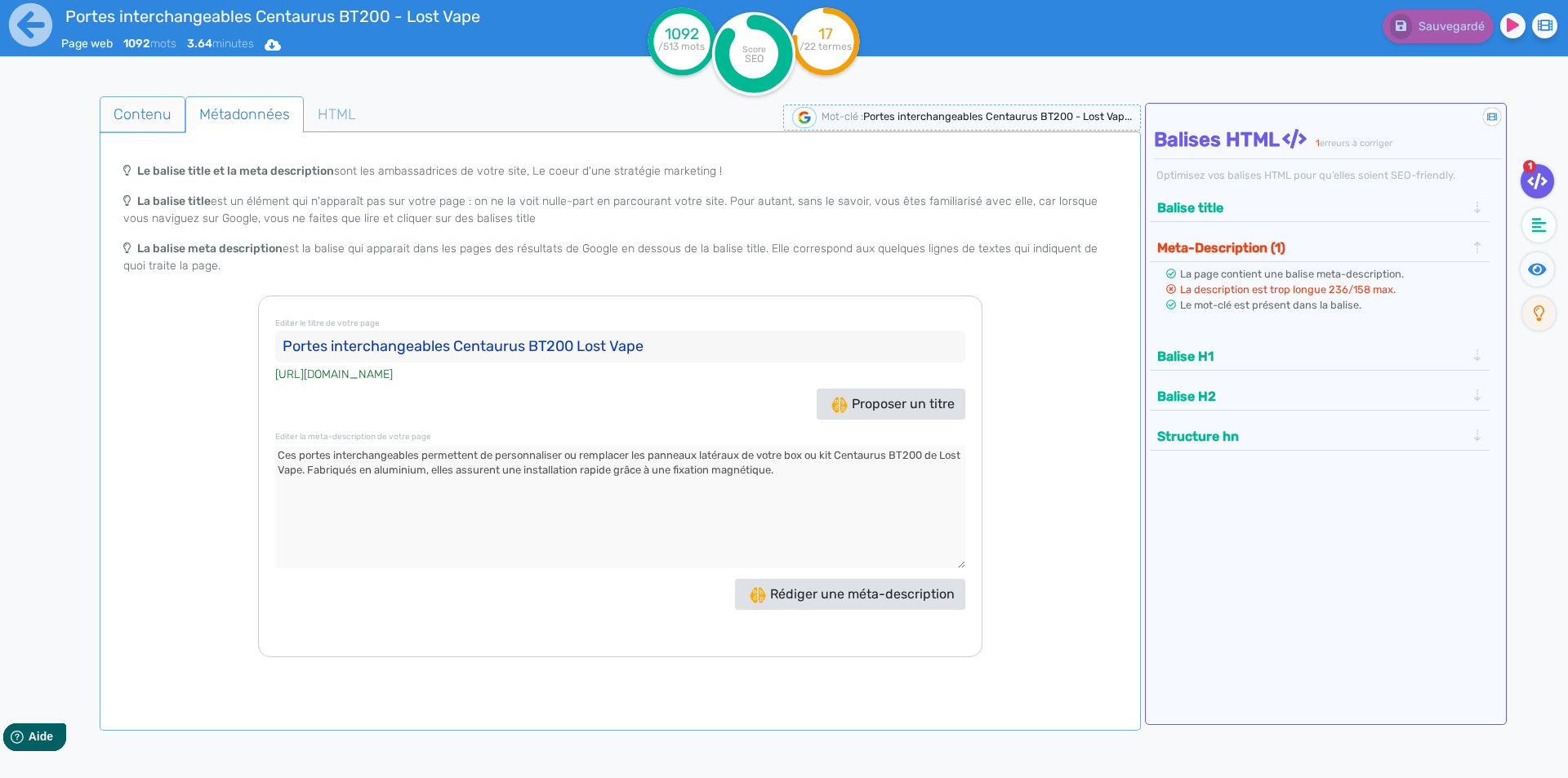
click at [166, 96] on span "Contenu" at bounding box center [142, 114] width 84 height 44
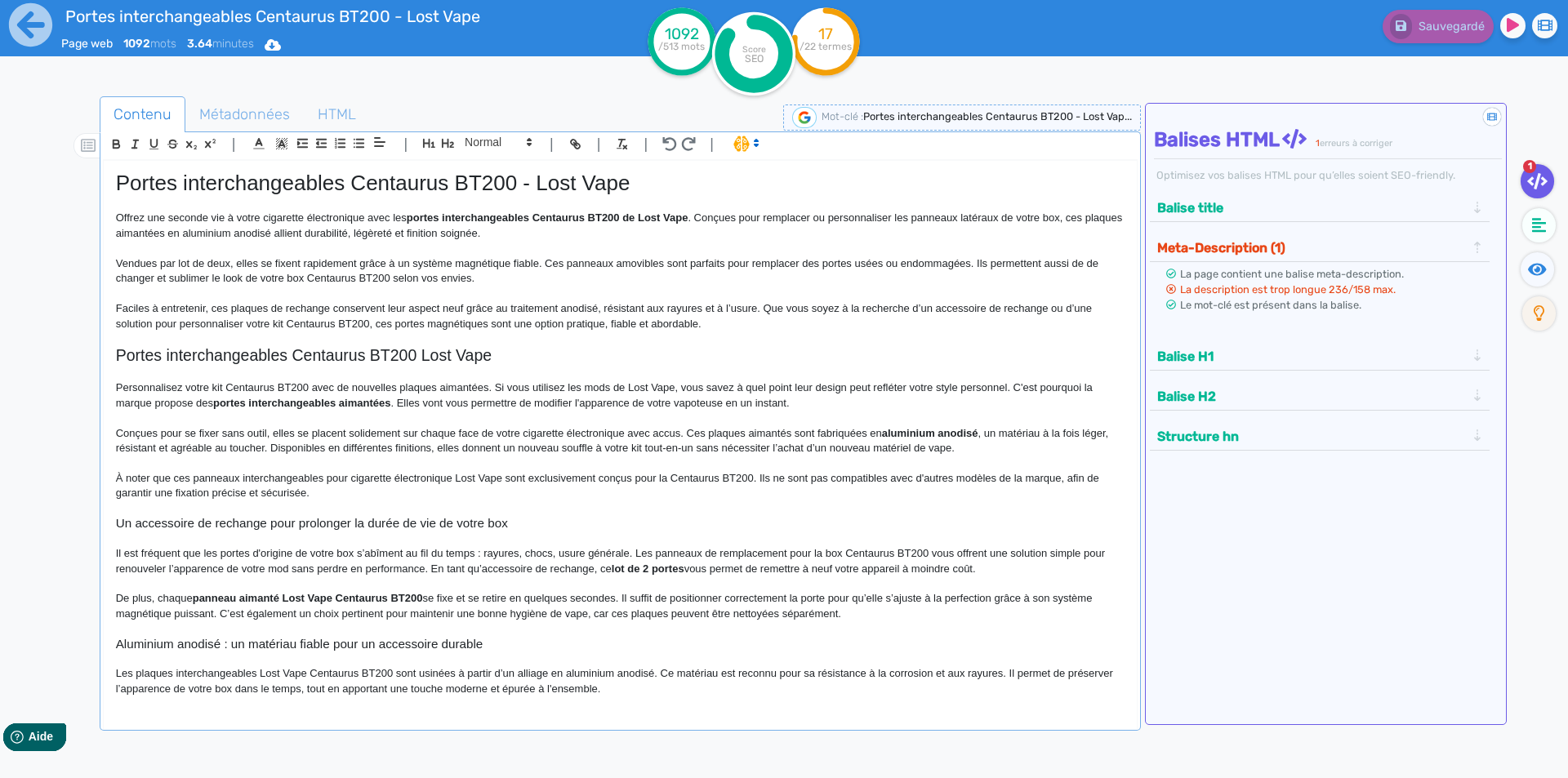
click at [753, 327] on p "Faciles à entretenir, ces plaques de rechange conservent leur aspect neuf grâce…" at bounding box center [620, 316] width 1009 height 30
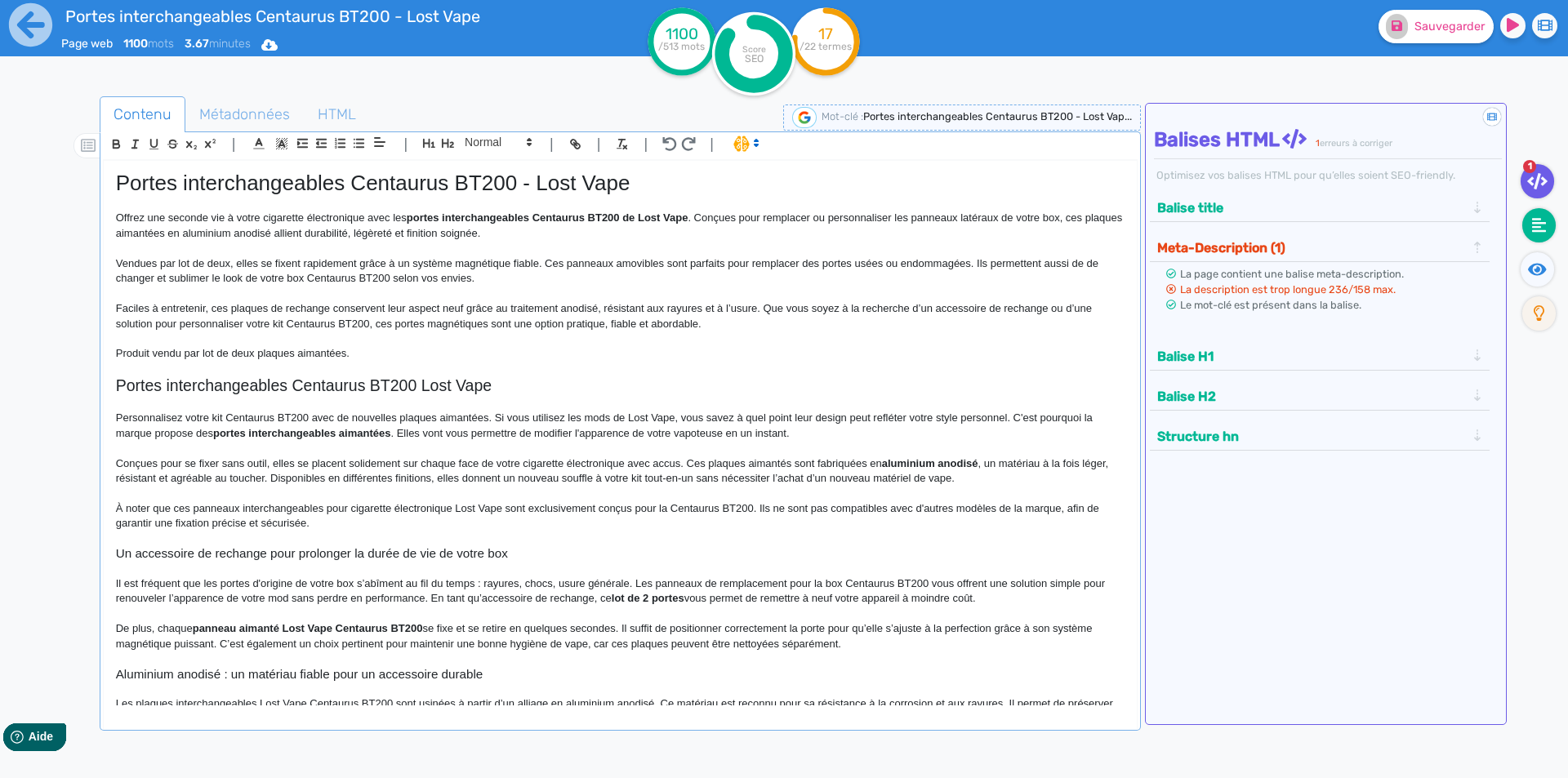
click at [1540, 239] on fa-icon at bounding box center [1539, 225] width 34 height 35
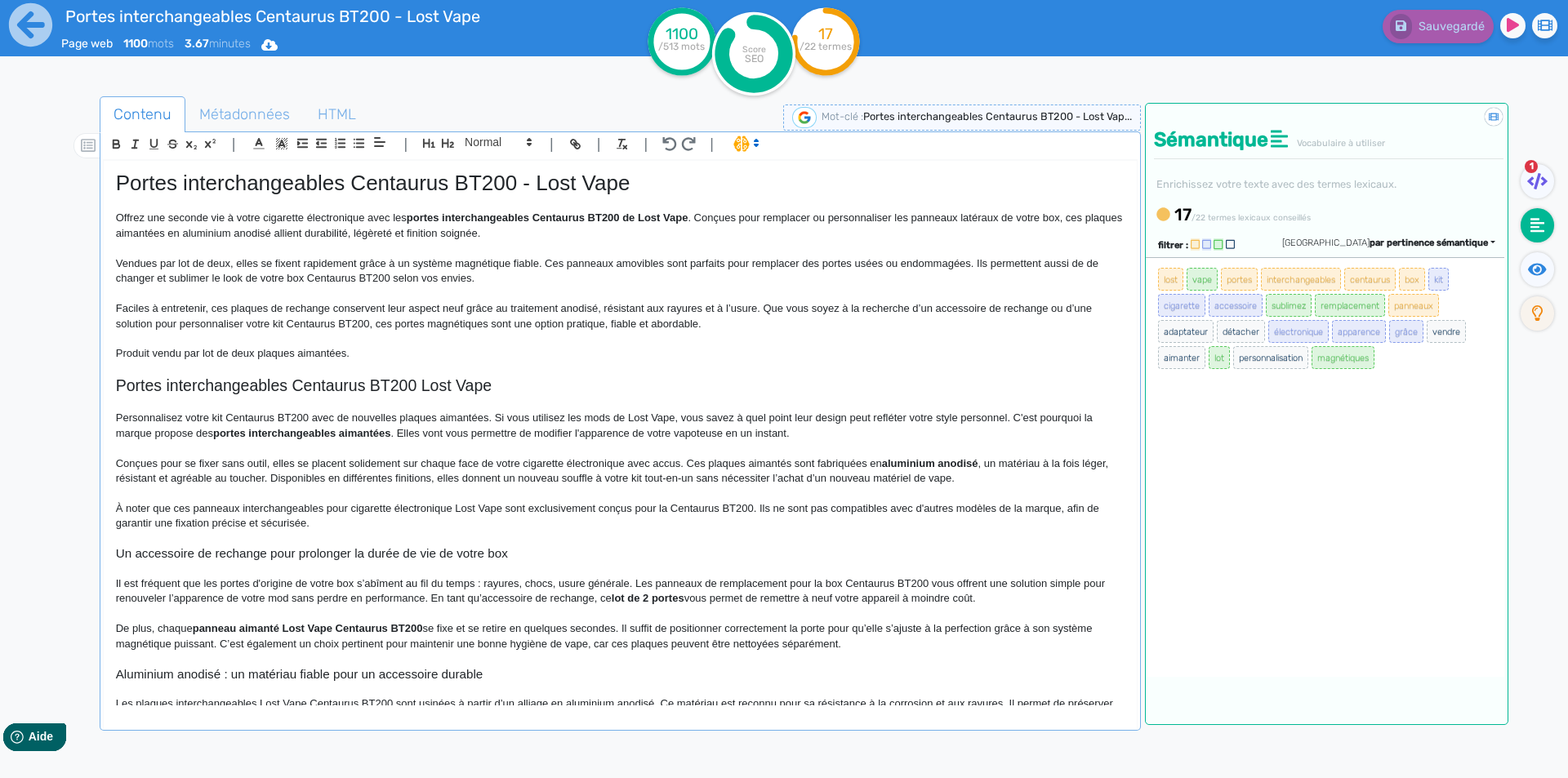
scroll to position [572, 0]
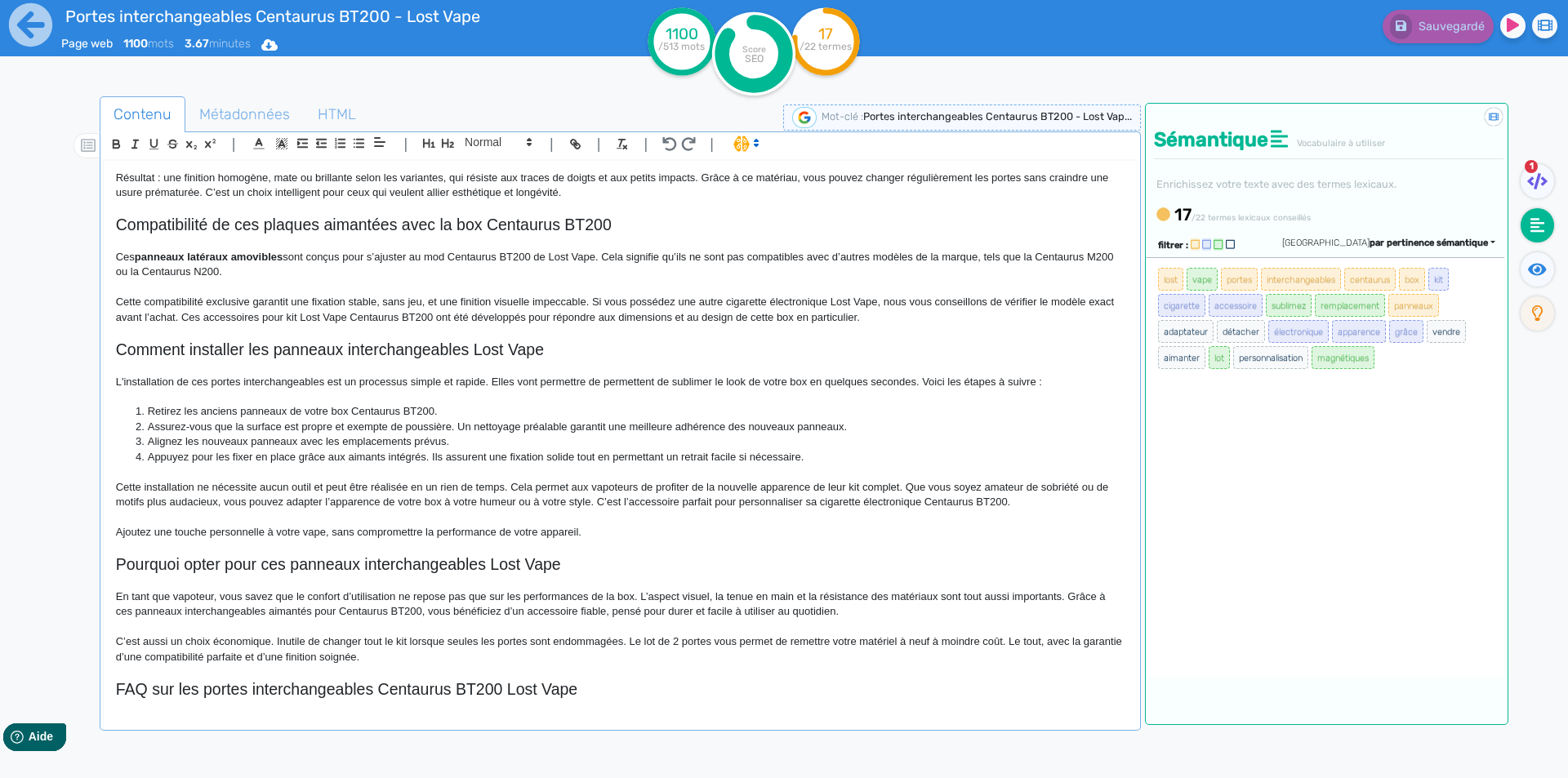
click at [170, 408] on li "Retirez les anciens panneaux de votre box Centaurus BT200." at bounding box center [628, 411] width 992 height 15
click at [1409, 32] on button "Sauvegarder" at bounding box center [1436, 26] width 115 height 34
click at [241, 611] on p "En tant que vapoteur, vous savez que le confort d’utilisation ne repose pas que…" at bounding box center [620, 604] width 1009 height 30
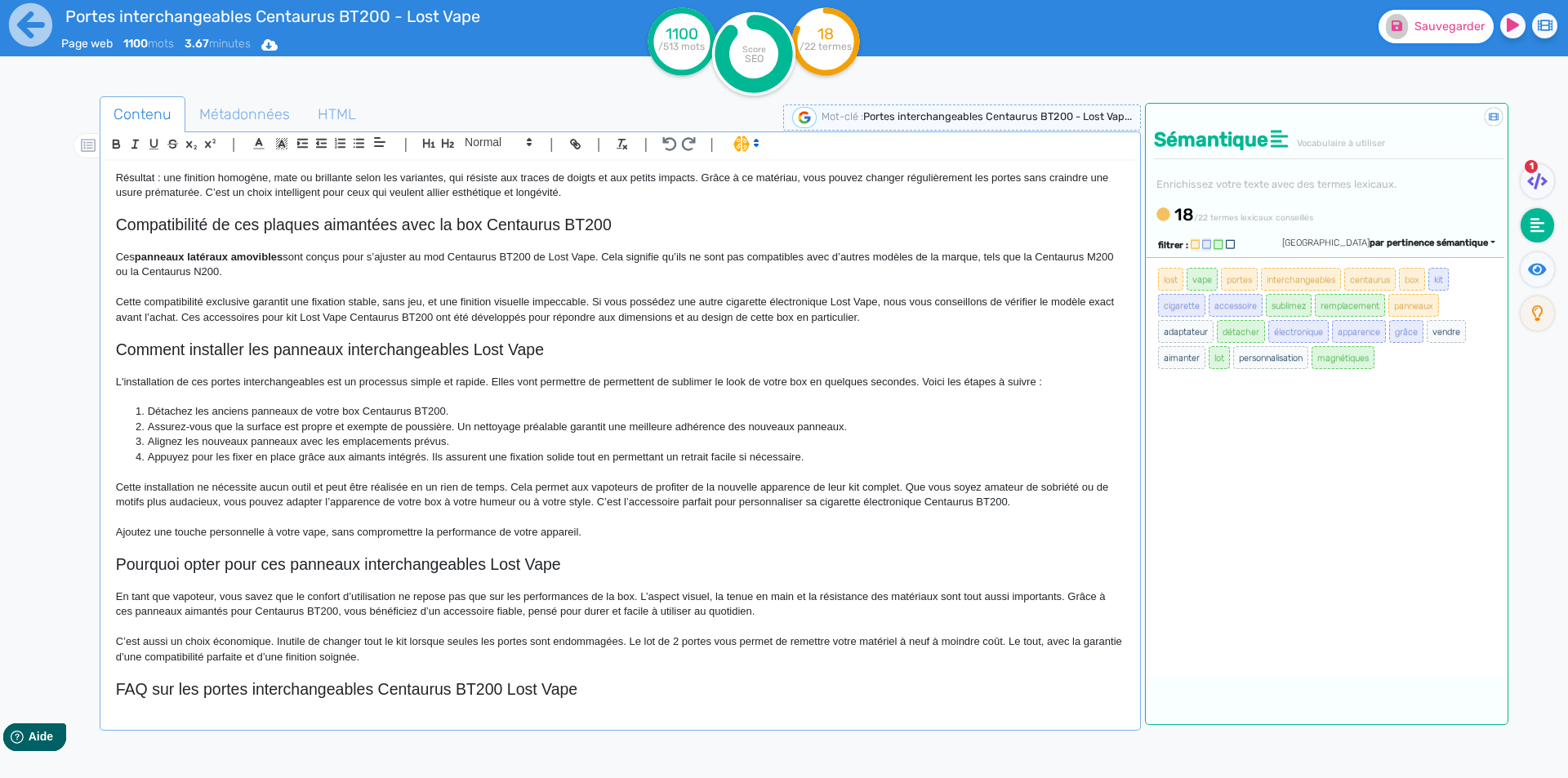
click at [1453, 29] on span "Sauvegarder" at bounding box center [1449, 26] width 70 height 14
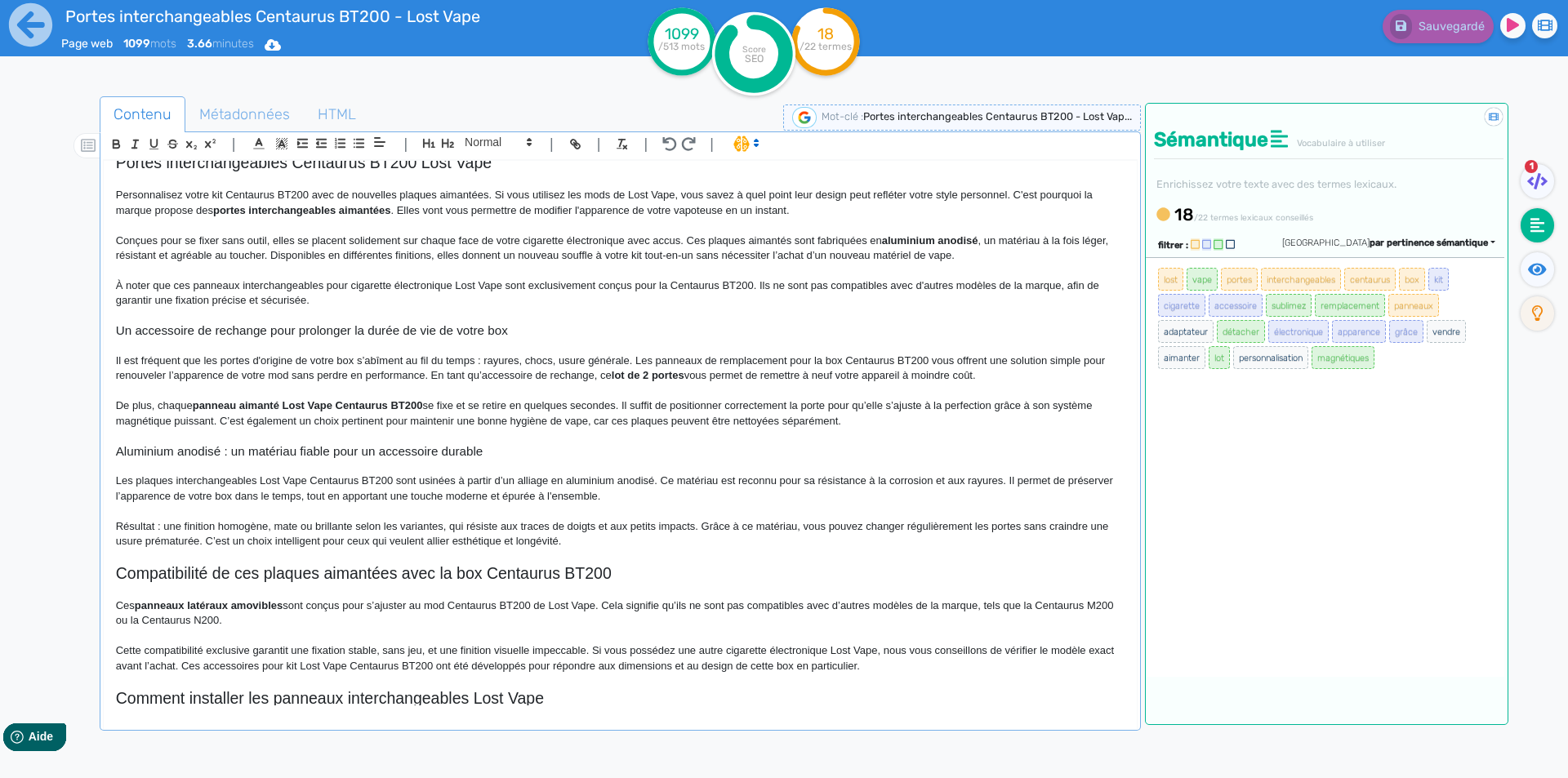
scroll to position [132, 0]
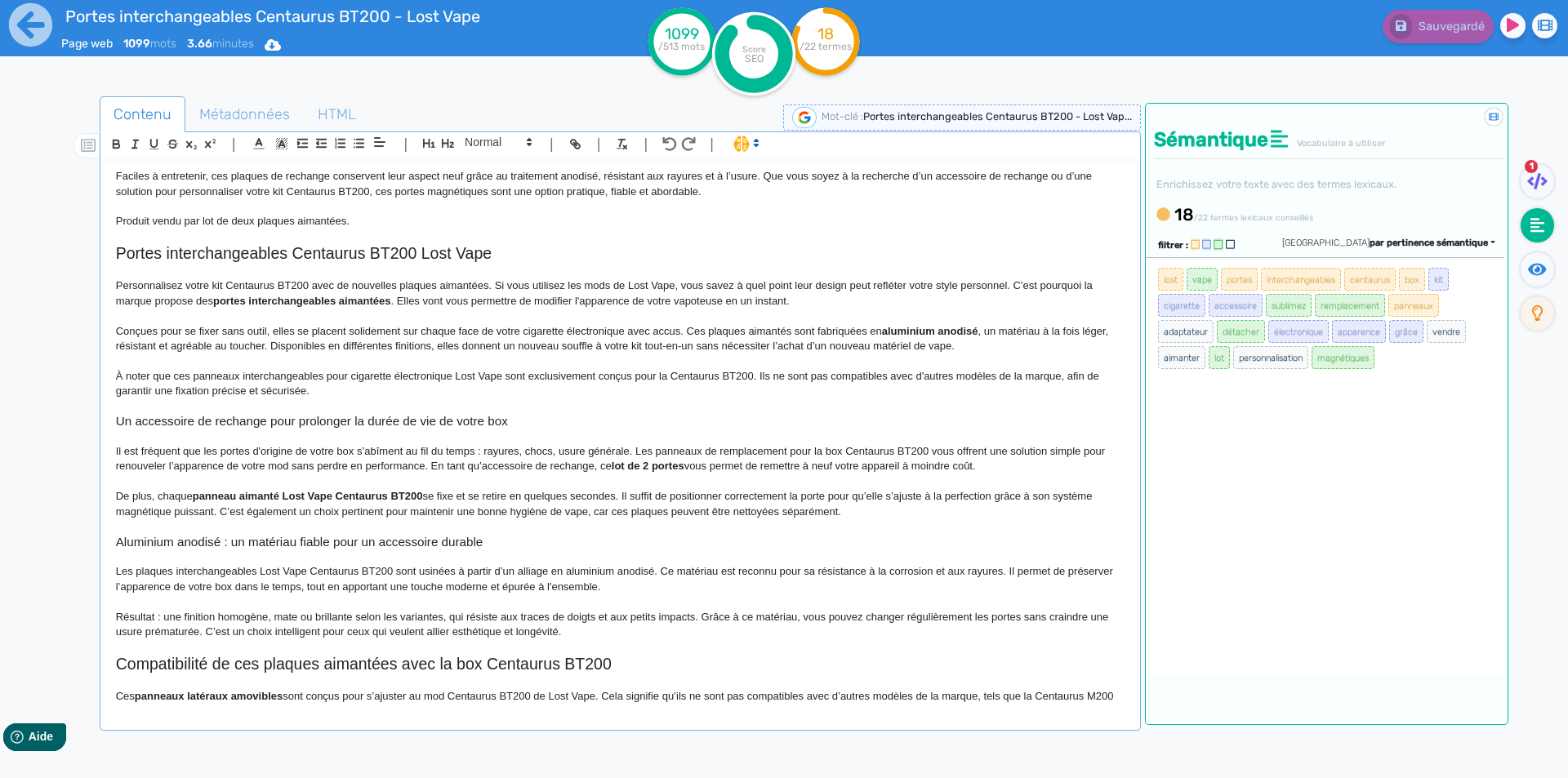
click at [289, 368] on p at bounding box center [620, 361] width 1009 height 15
click at [286, 368] on p at bounding box center [620, 361] width 1009 height 15
click at [286, 374] on p "À noter que ces panneaux interchangeables pour cigarette électronique Lost Vape…" at bounding box center [620, 384] width 1009 height 30
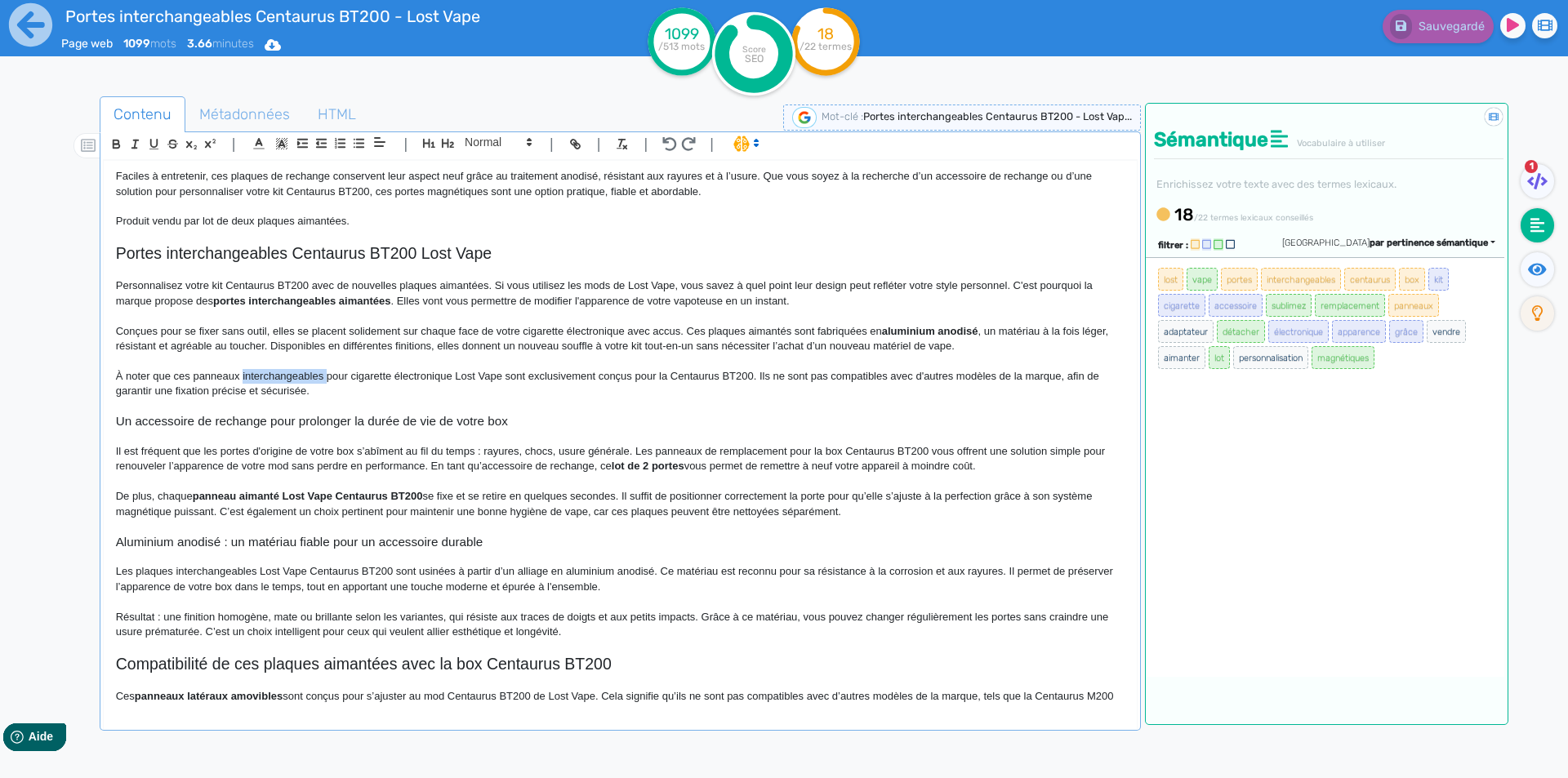
click at [286, 374] on p "À noter que ces panneaux interchangeables pour cigarette électronique Lost Vape…" at bounding box center [620, 384] width 1009 height 30
click at [1544, 271] on icon at bounding box center [1537, 268] width 19 height 12
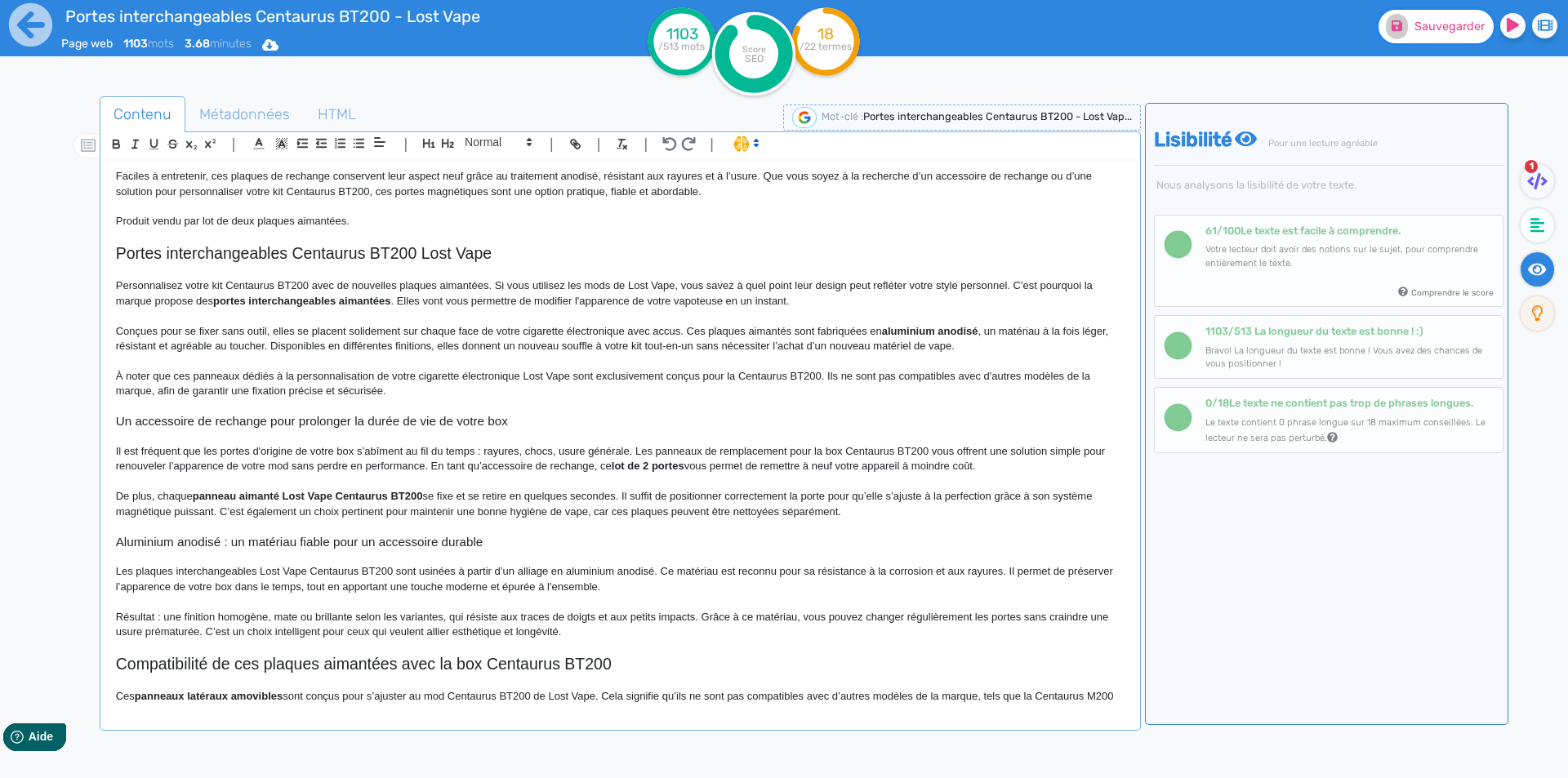
click at [1449, 28] on span "Sauvegarder" at bounding box center [1449, 26] width 70 height 14
click at [421, 379] on p "À noter que ces panneaux dédiés à la personnalisation de votre cigarette électr…" at bounding box center [620, 384] width 1009 height 30
drag, startPoint x: 421, startPoint y: 379, endPoint x: 479, endPoint y: 379, distance: 58.0
click at [479, 379] on p "À noter que ces panneaux dédiés à la personnalisation de votre cigarette électr…" at bounding box center [620, 384] width 1009 height 30
click at [464, 379] on p "À noter que ces panneaux dédiés à la personnalisation de votre cigarette électr…" at bounding box center [620, 384] width 1009 height 30
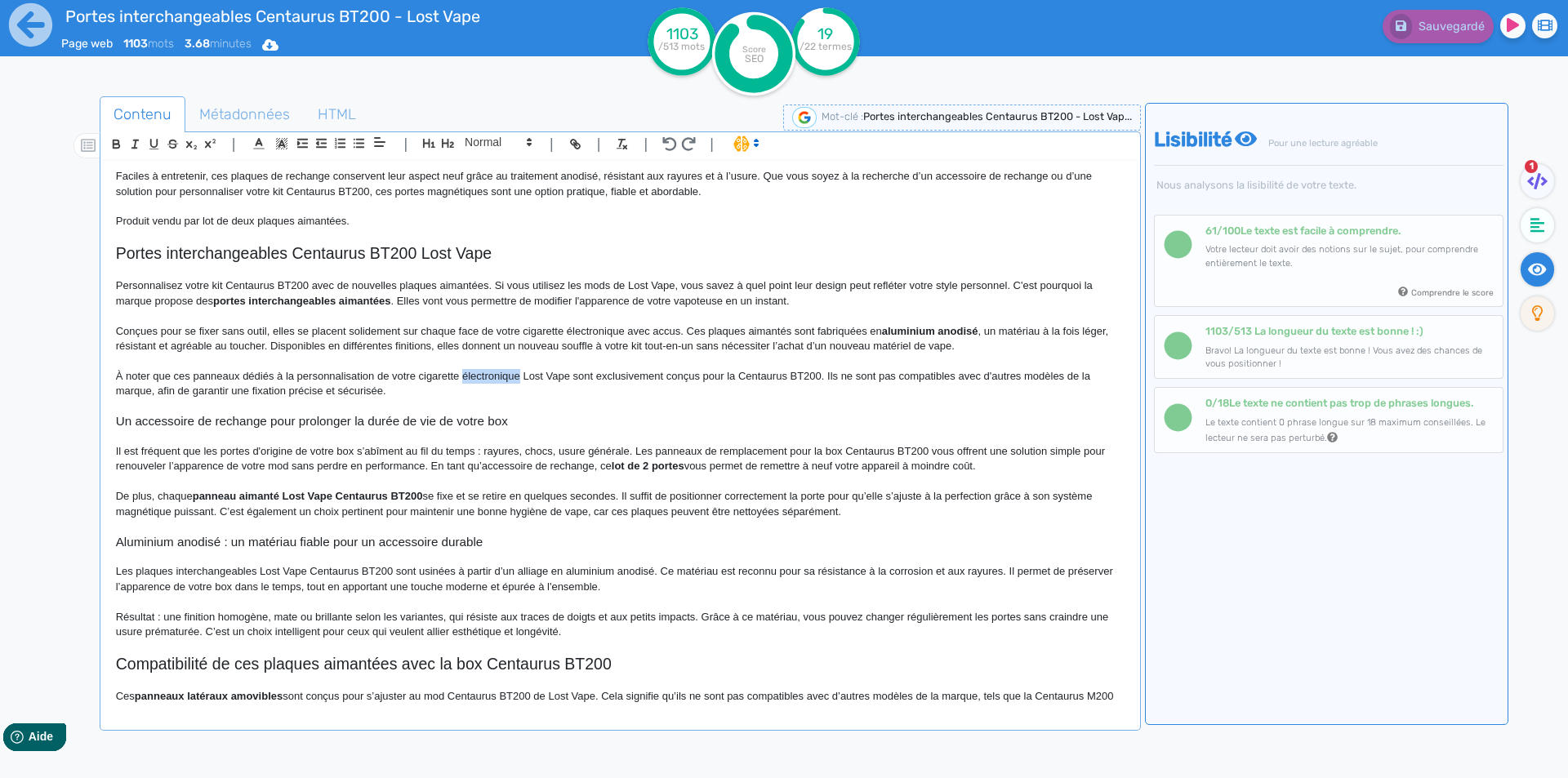
drag, startPoint x: 464, startPoint y: 379, endPoint x: 512, endPoint y: 379, distance: 48.0
click at [512, 379] on p "À noter que ces panneaux dédiés à la personnalisation de votre cigarette électr…" at bounding box center [620, 384] width 1009 height 30
drag, startPoint x: 512, startPoint y: 379, endPoint x: 446, endPoint y: 379, distance: 66.0
click at [446, 379] on p "À noter que ces panneaux dédiés à la personnalisation de votre cigarette électr…" at bounding box center [620, 384] width 1009 height 30
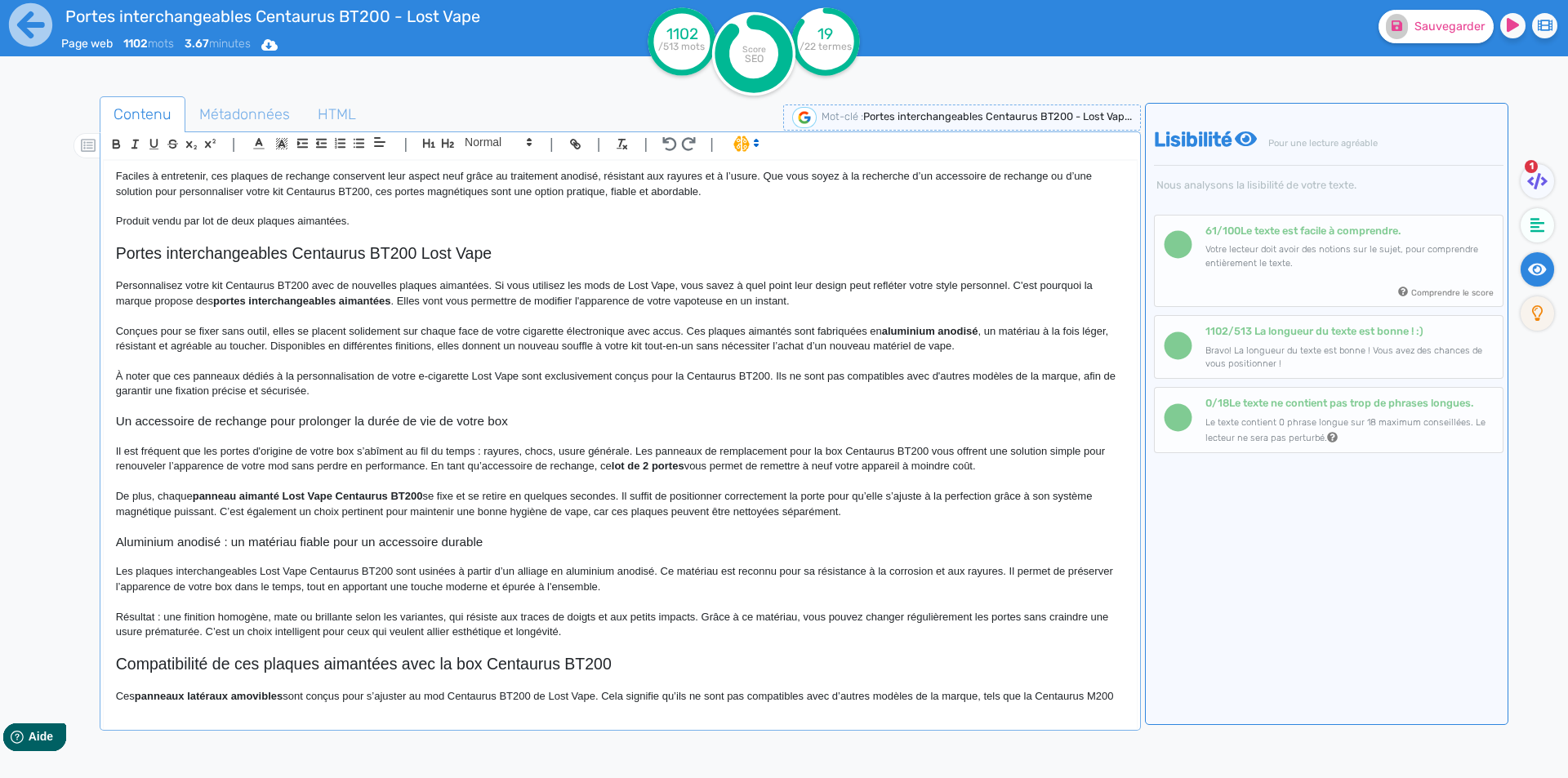
click at [682, 372] on p "À noter que ces panneaux dédiés à la personnalisation de votre e-cigarette Lost…" at bounding box center [620, 384] width 1009 height 30
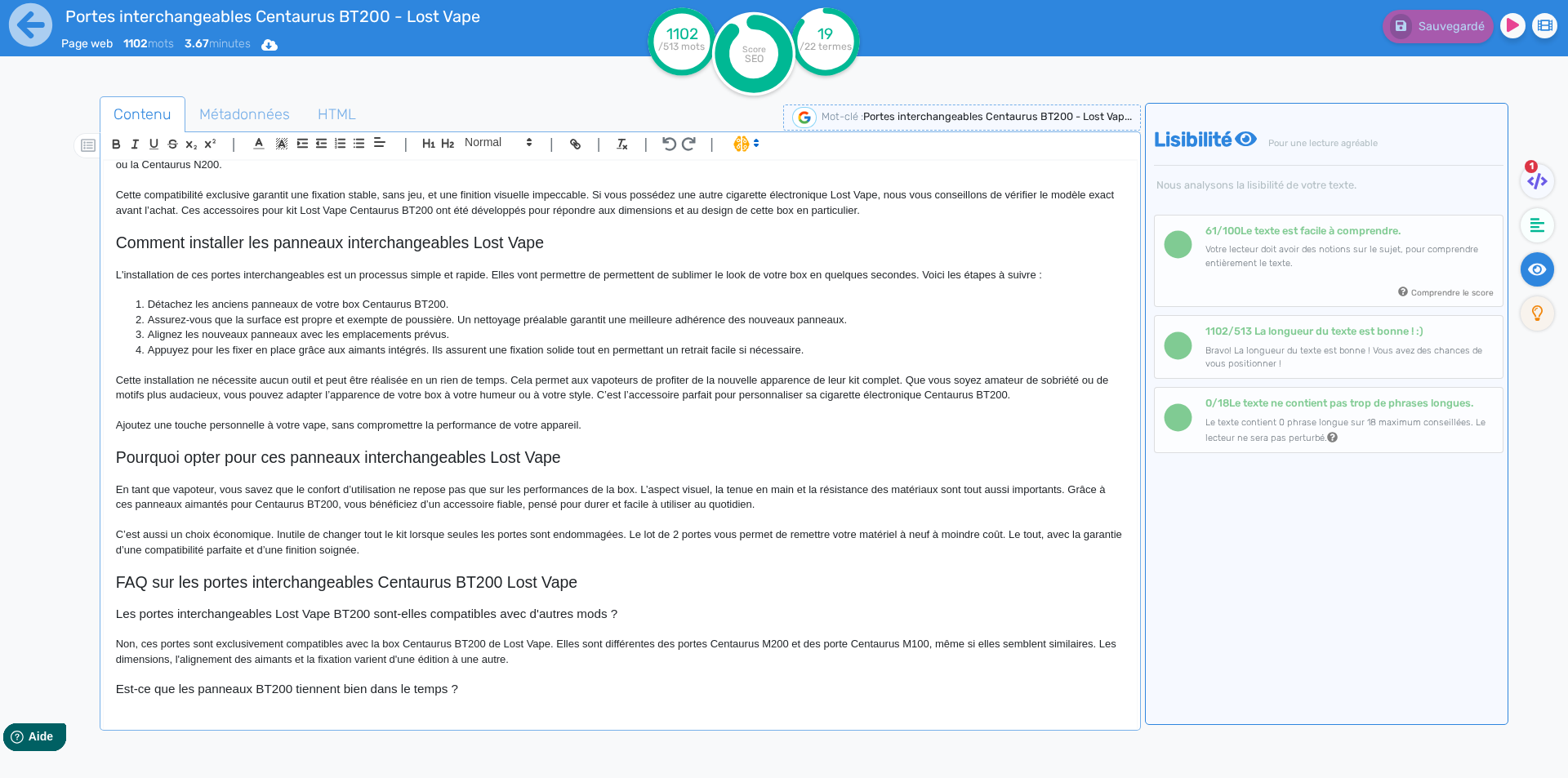
scroll to position [785, 0]
